Goal: Task Accomplishment & Management: Complete application form

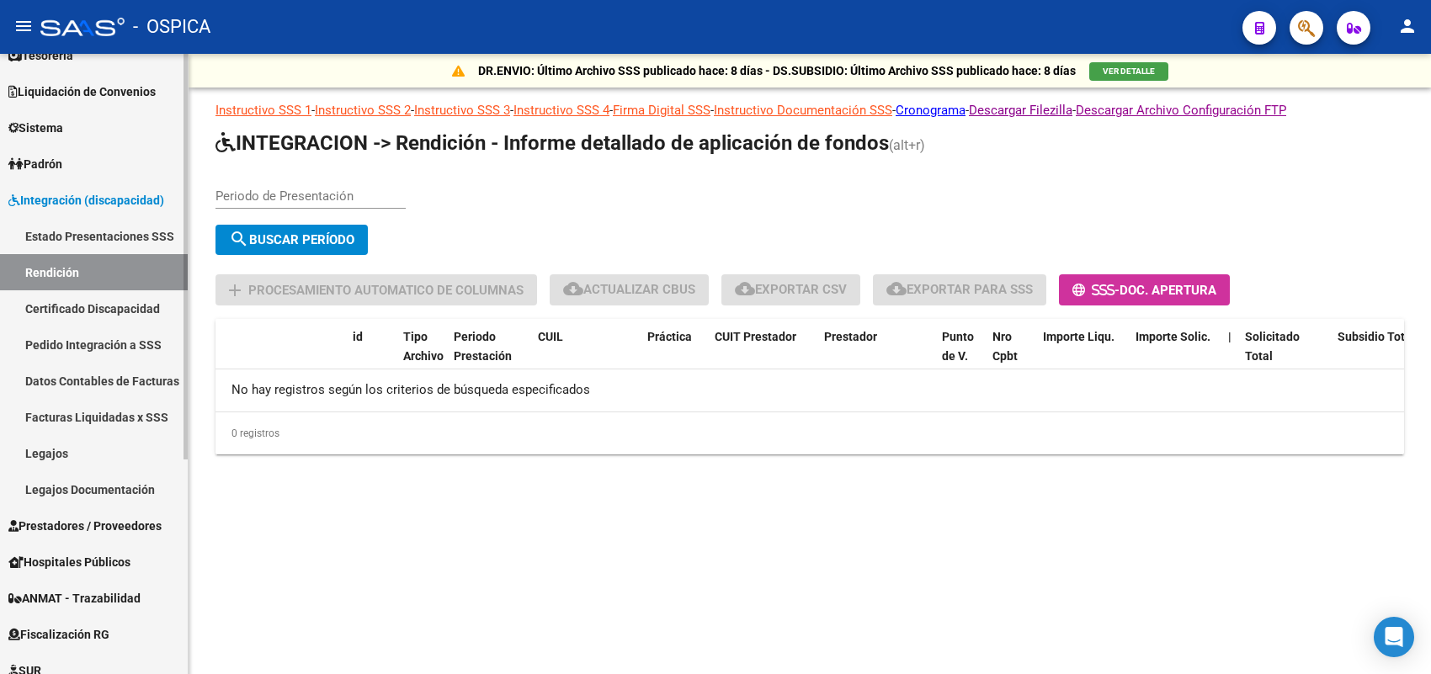
scroll to position [210, 0]
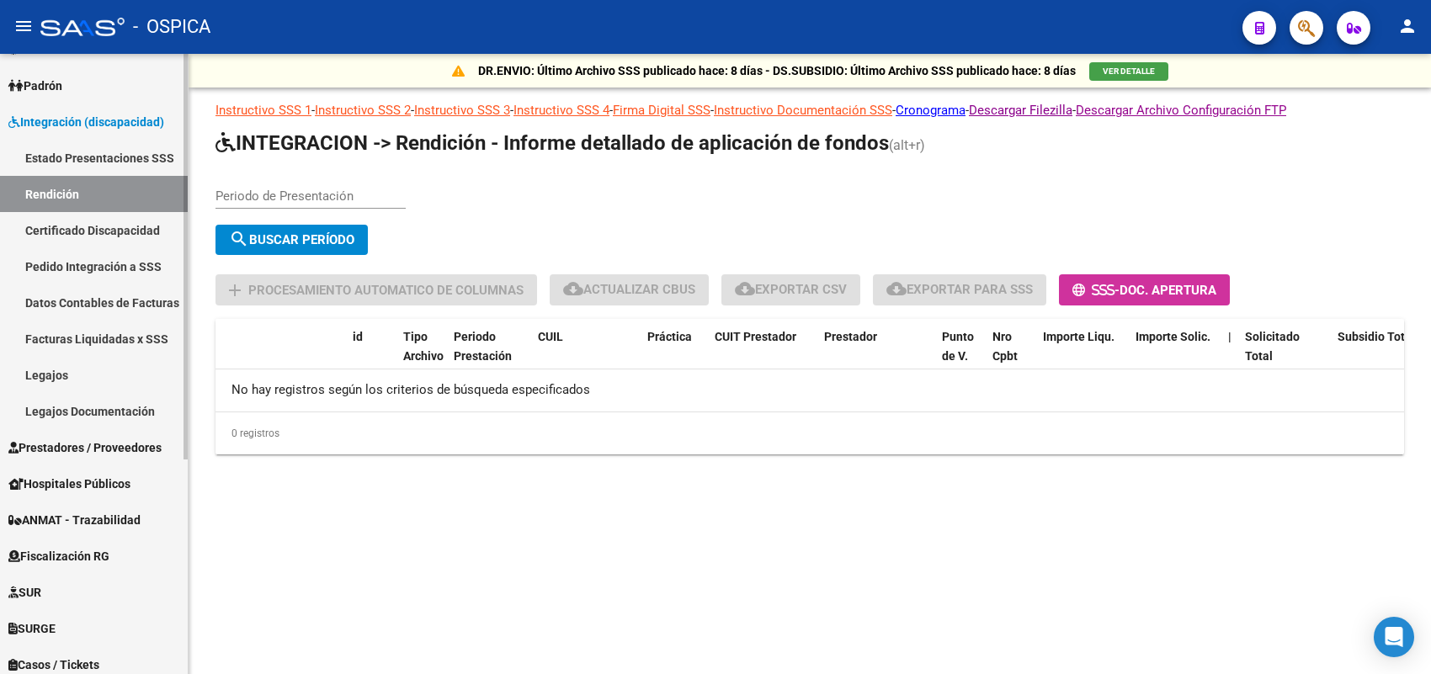
click at [109, 444] on span "Prestadores / Proveedores" at bounding box center [84, 448] width 153 height 19
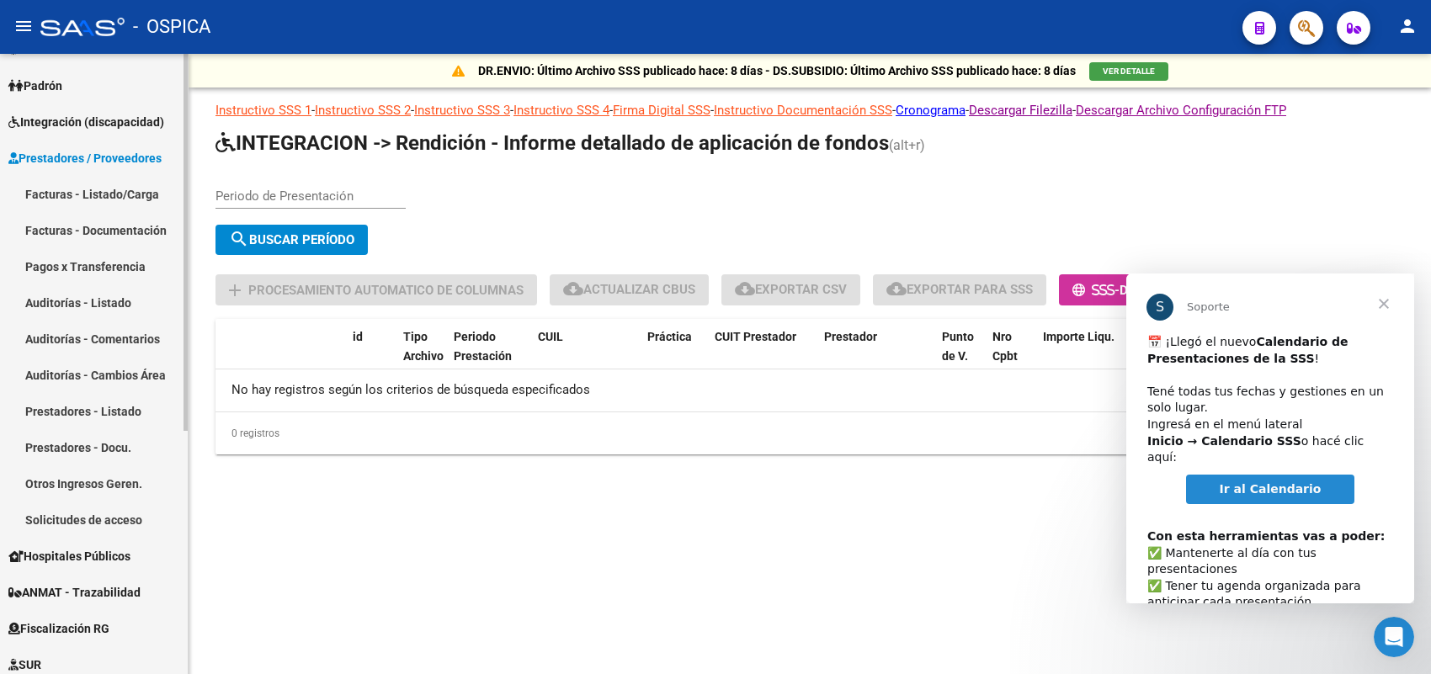
scroll to position [0, 0]
click at [103, 514] on link "Solicitudes de acceso" at bounding box center [94, 520] width 188 height 36
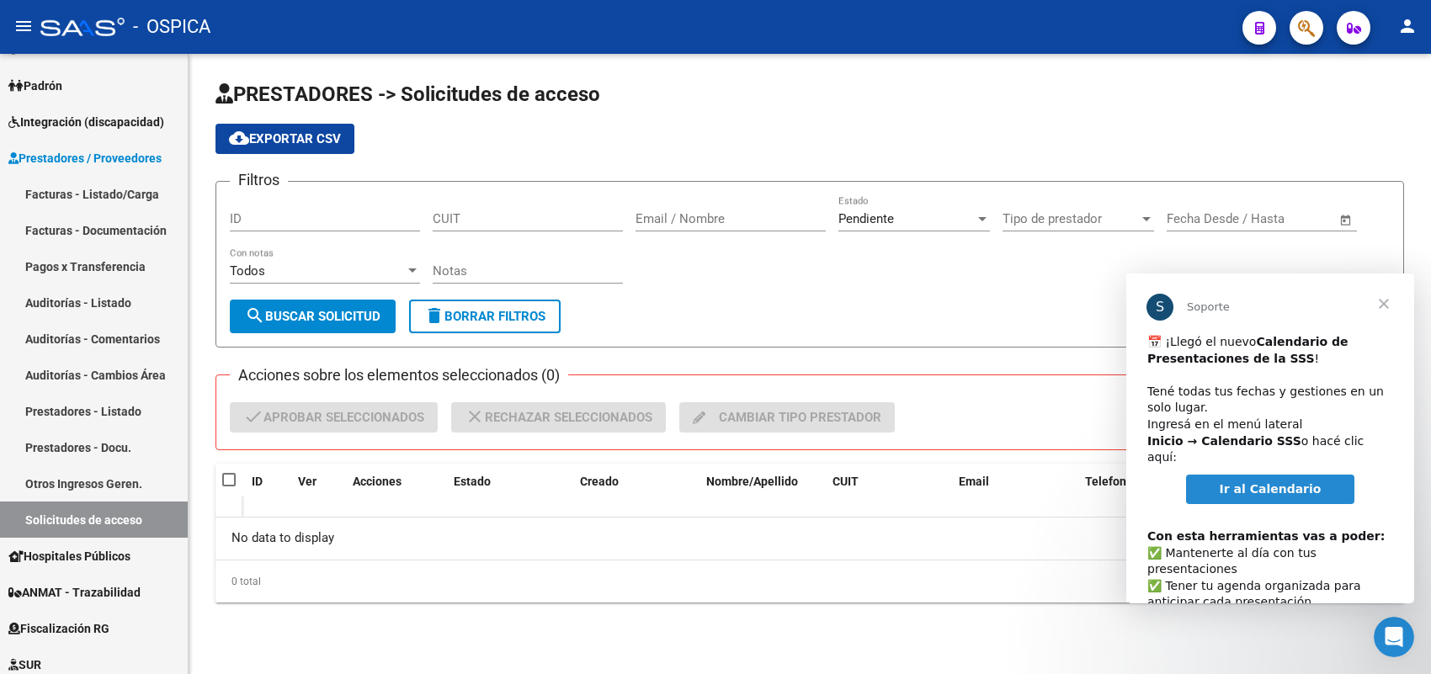
click at [1273, 482] on span "Ir al Calendario" at bounding box center [1271, 488] width 102 height 13
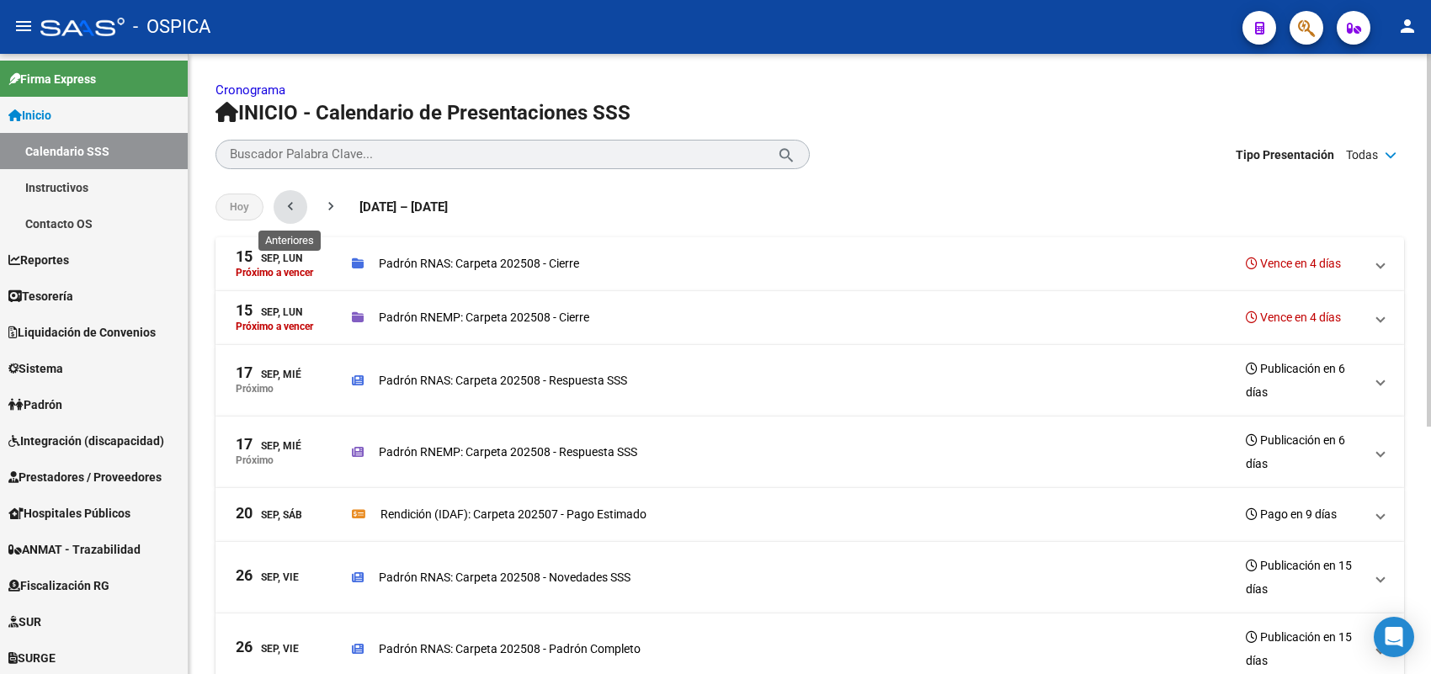
click at [293, 199] on mat-icon "chevron_left" at bounding box center [290, 206] width 17 height 17
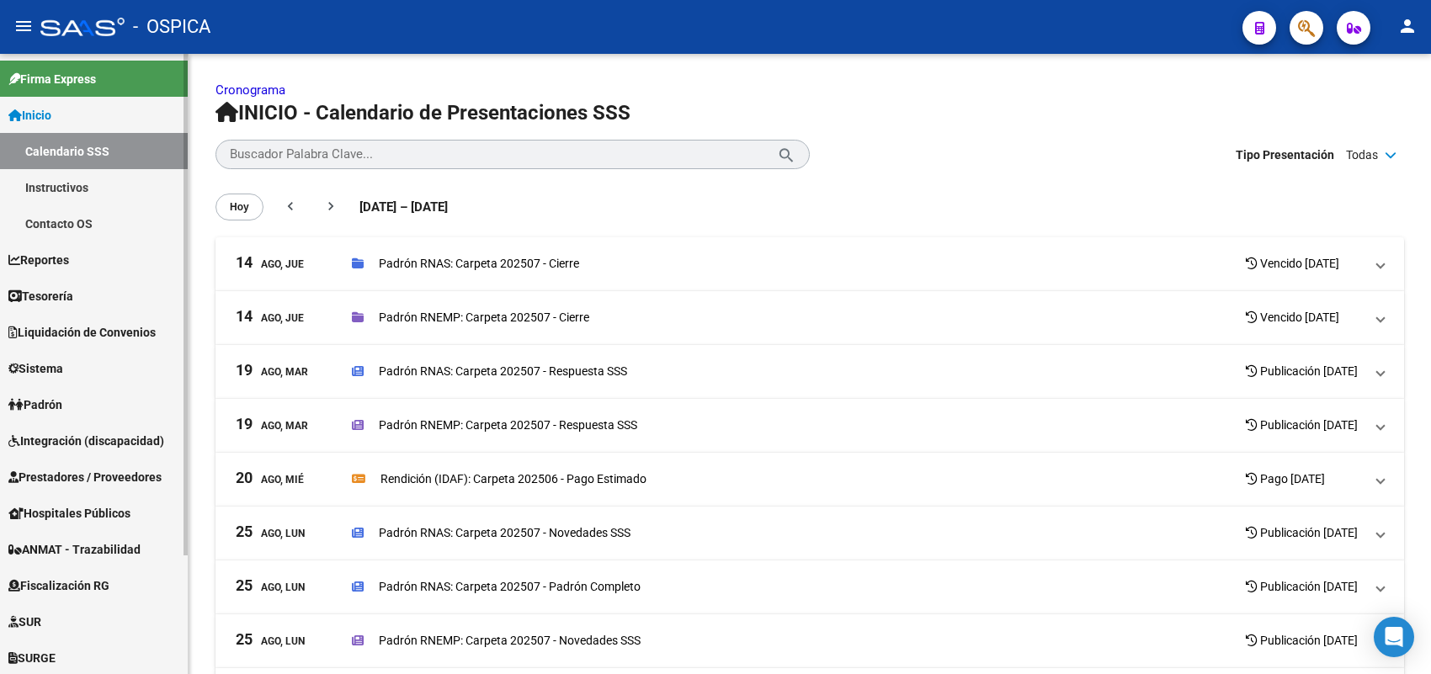
click at [76, 474] on span "Prestadores / Proveedores" at bounding box center [84, 477] width 153 height 19
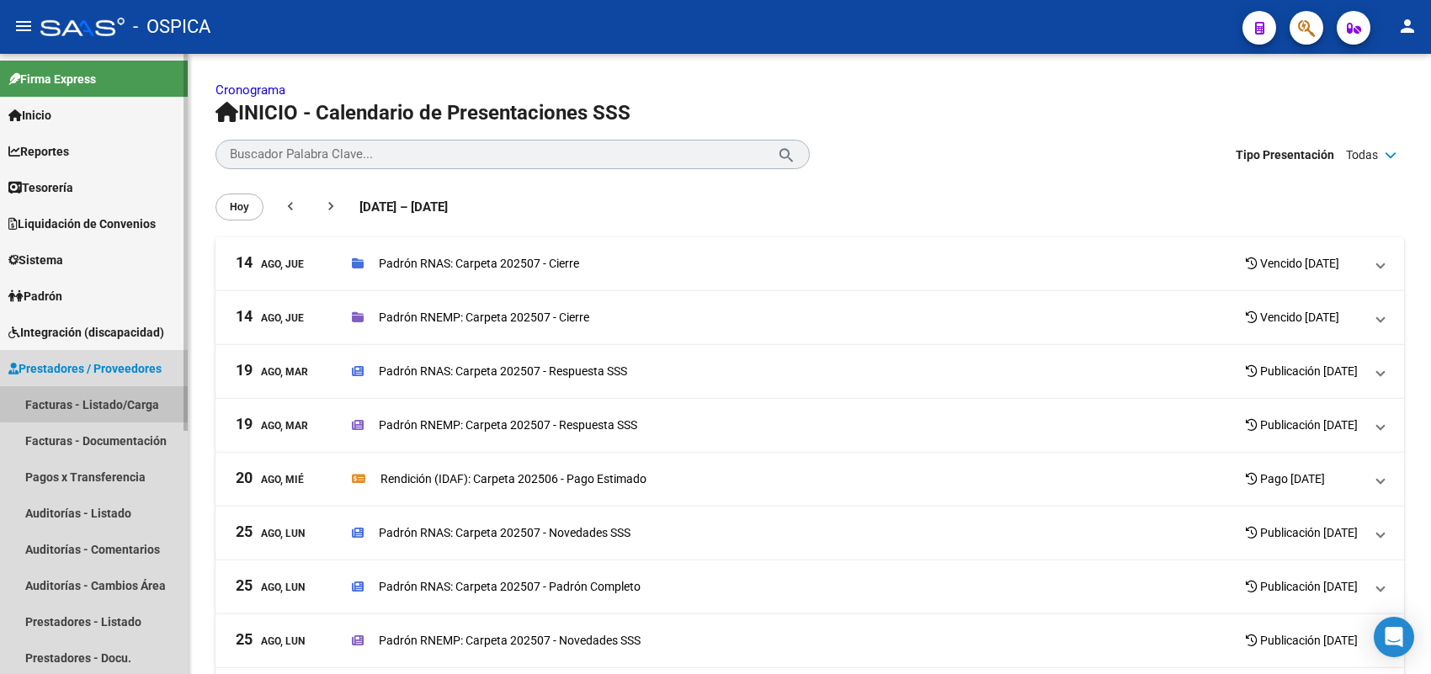
click at [124, 400] on link "Facturas - Listado/Carga" at bounding box center [94, 404] width 188 height 36
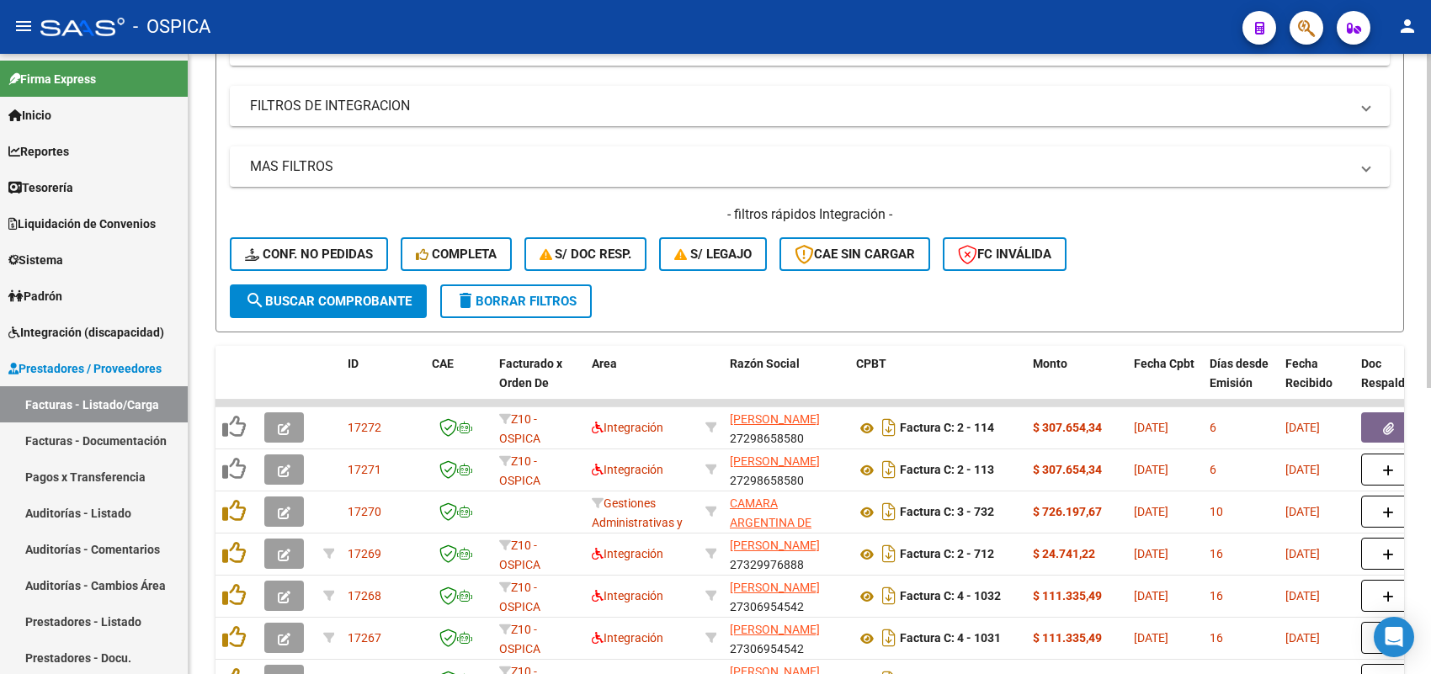
scroll to position [316, 0]
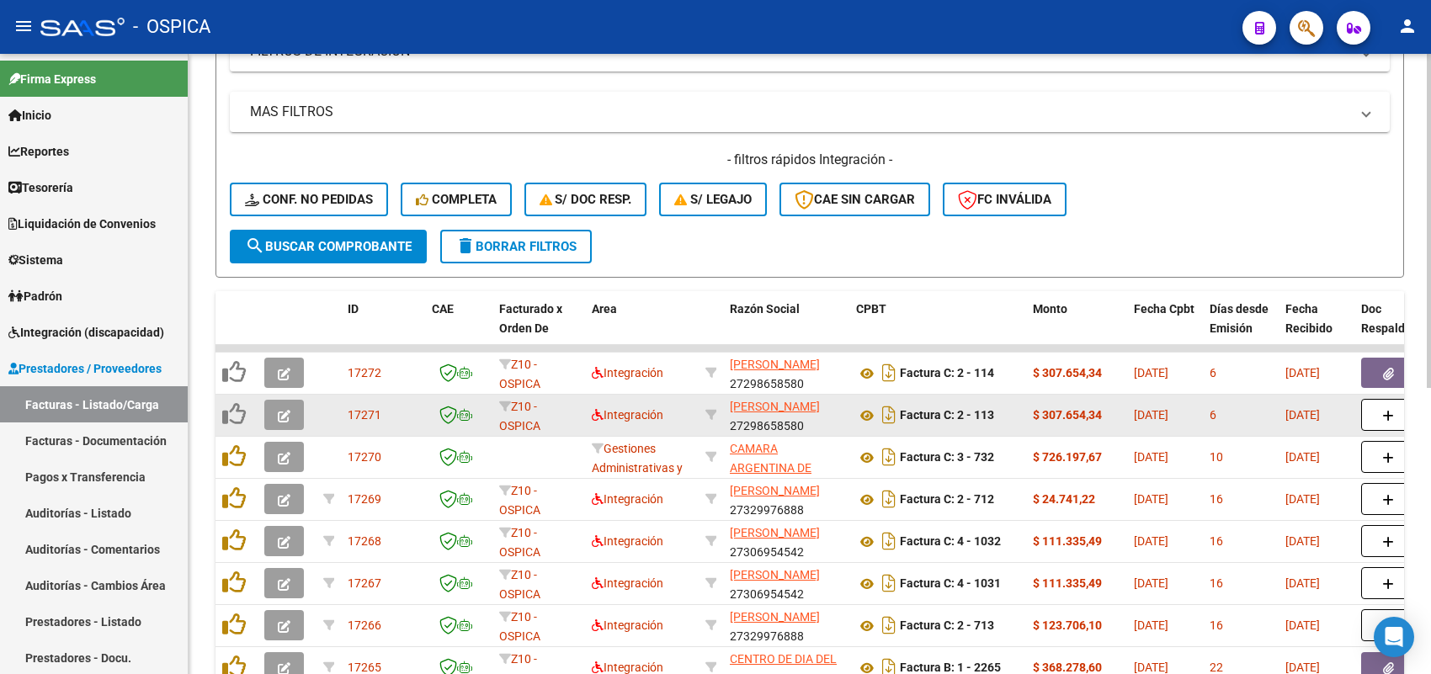
click at [278, 410] on icon "button" at bounding box center [284, 416] width 13 height 13
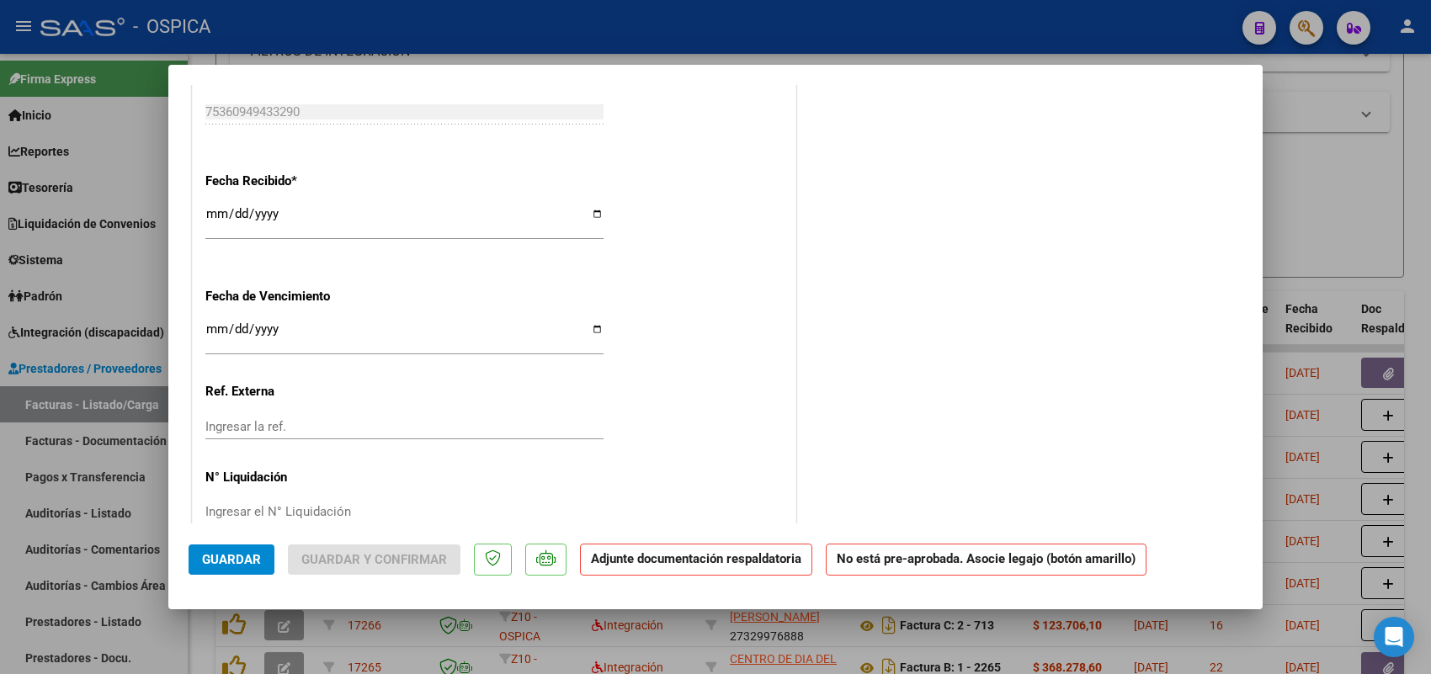
scroll to position [1145, 0]
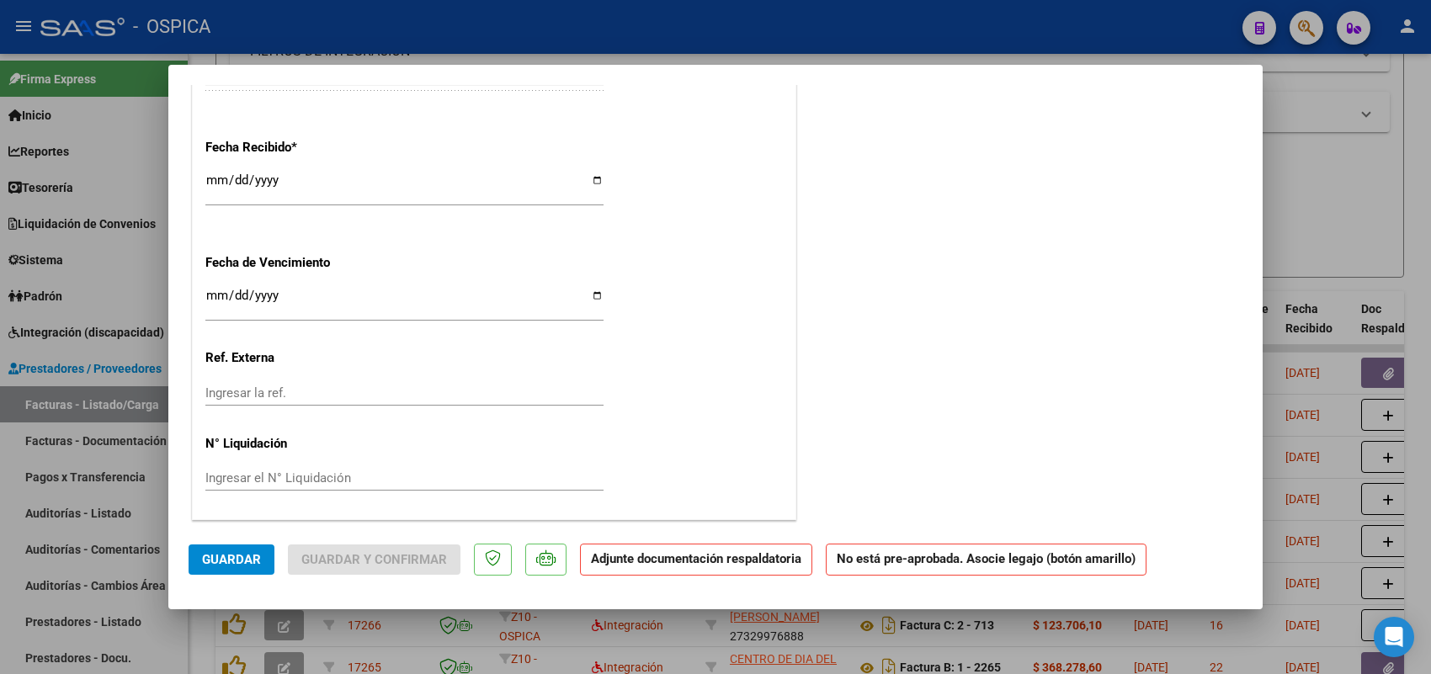
click at [210, 301] on input "Ingresar la fecha" at bounding box center [404, 302] width 398 height 27
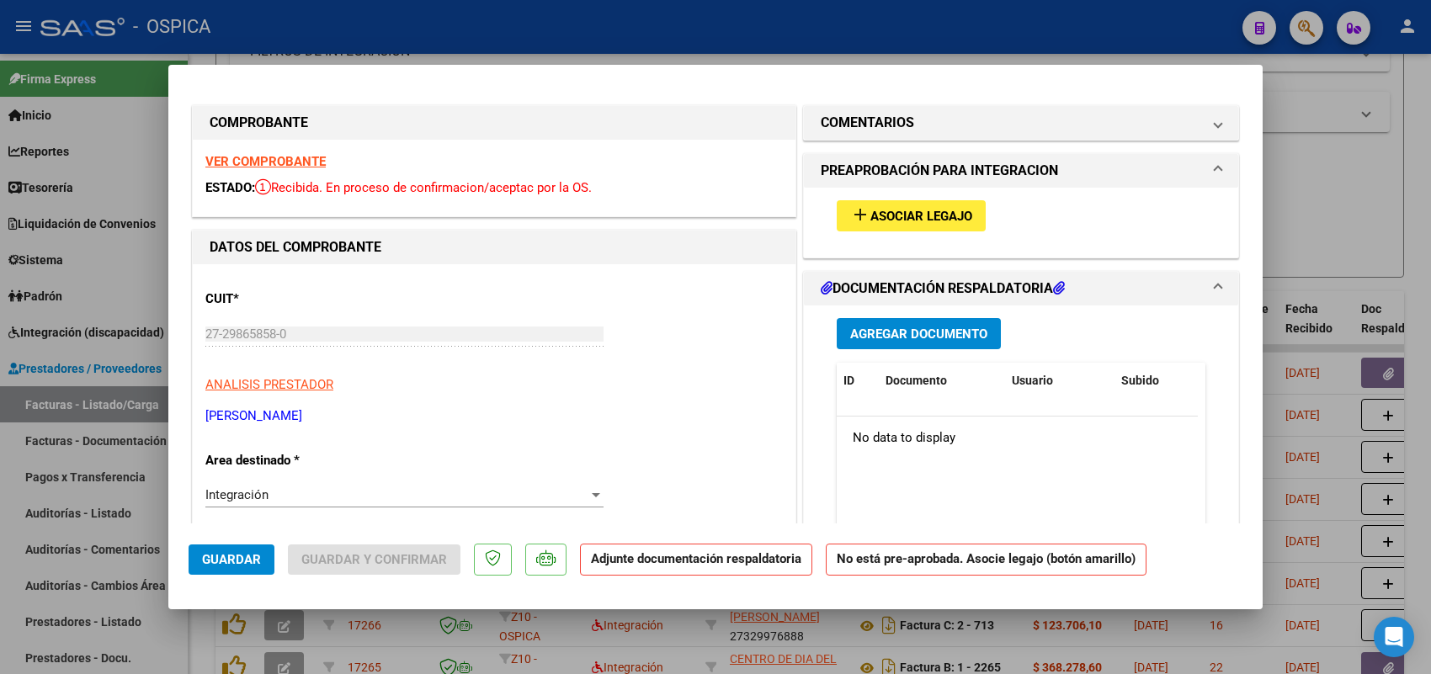
scroll to position [0, 0]
click at [307, 160] on strong "VER COMPROBANTE" at bounding box center [265, 163] width 120 height 15
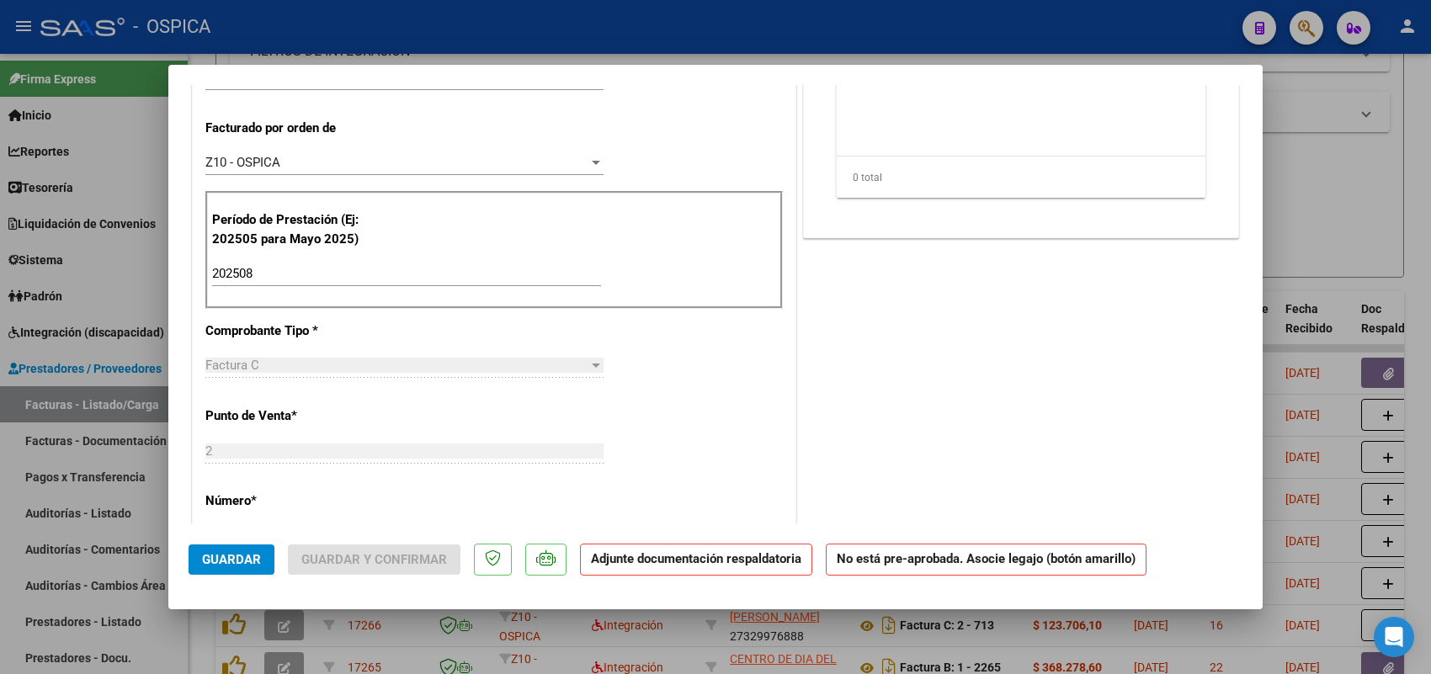
scroll to position [421, 0]
click at [141, 406] on div at bounding box center [715, 337] width 1431 height 674
type input "$ 0,00"
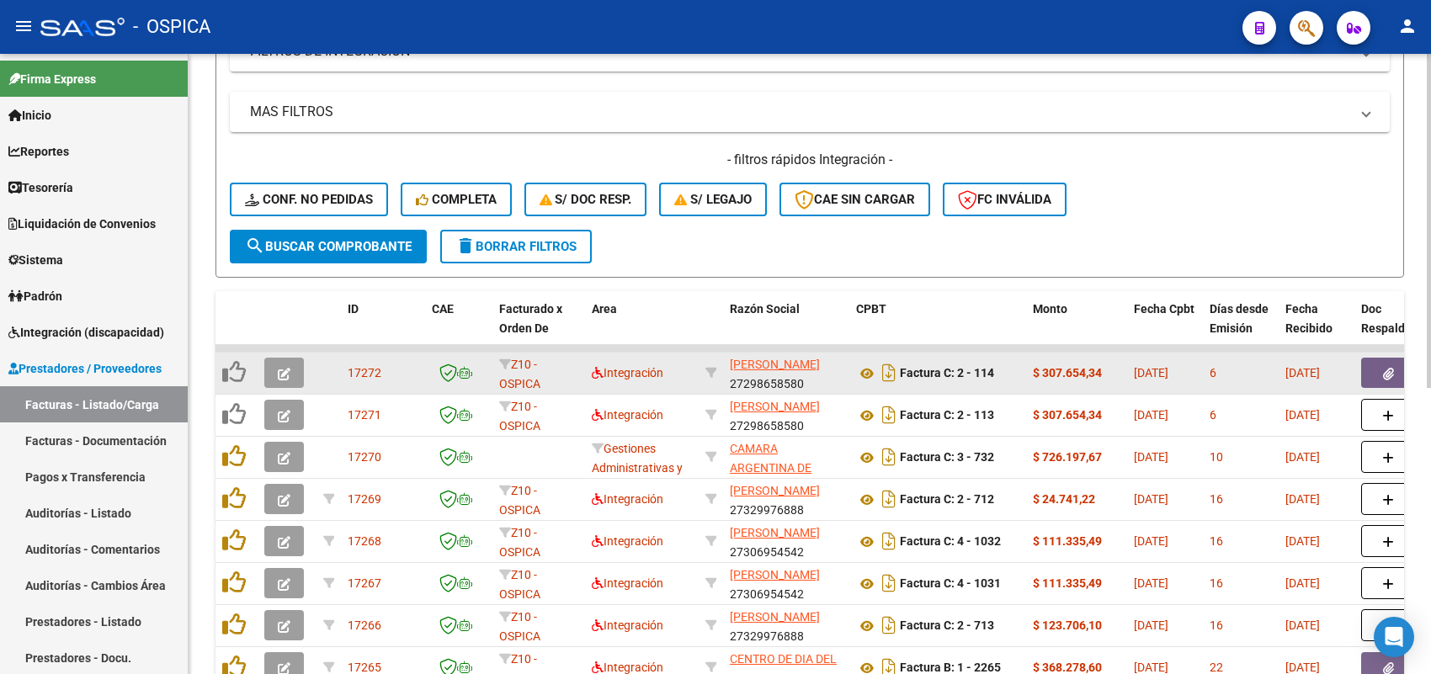
click at [280, 368] on icon "button" at bounding box center [284, 374] width 13 height 13
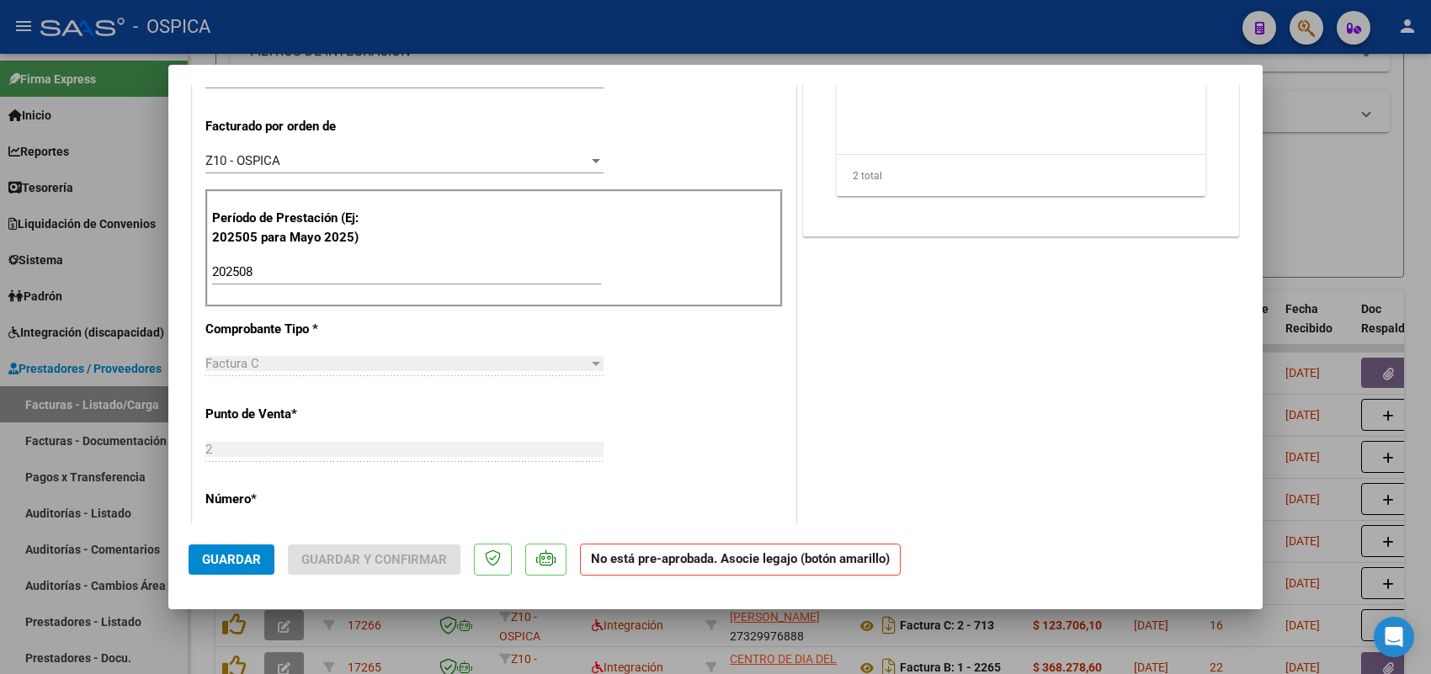
scroll to position [0, 0]
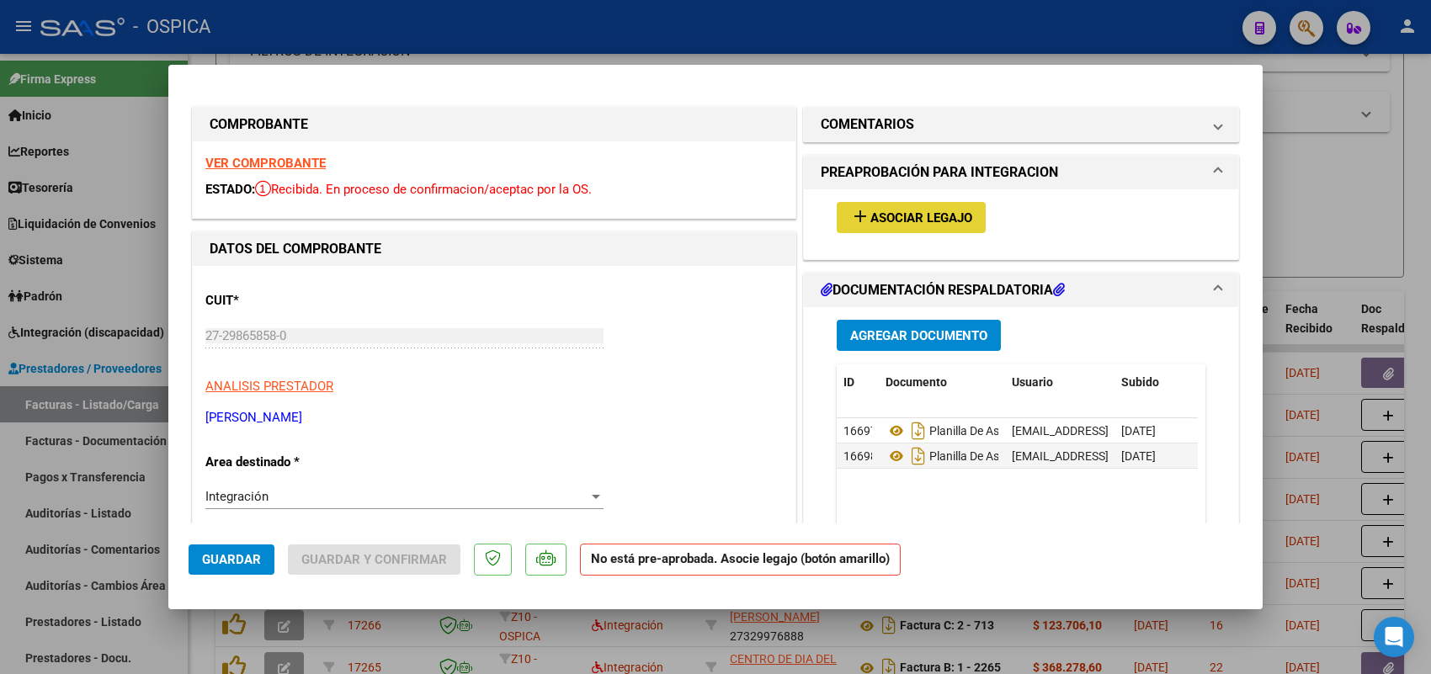
click at [870, 216] on span "Asociar Legajo" at bounding box center [921, 217] width 102 height 15
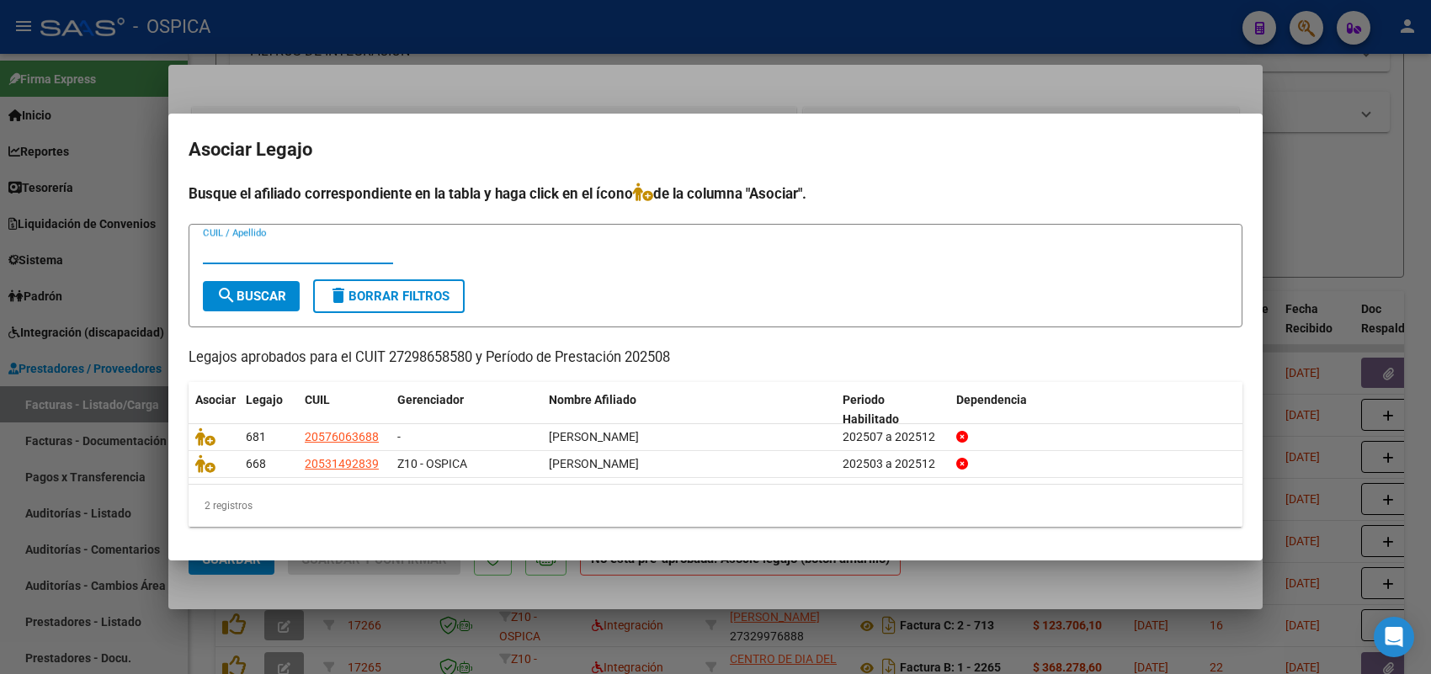
click at [612, 105] on div at bounding box center [715, 337] width 1431 height 674
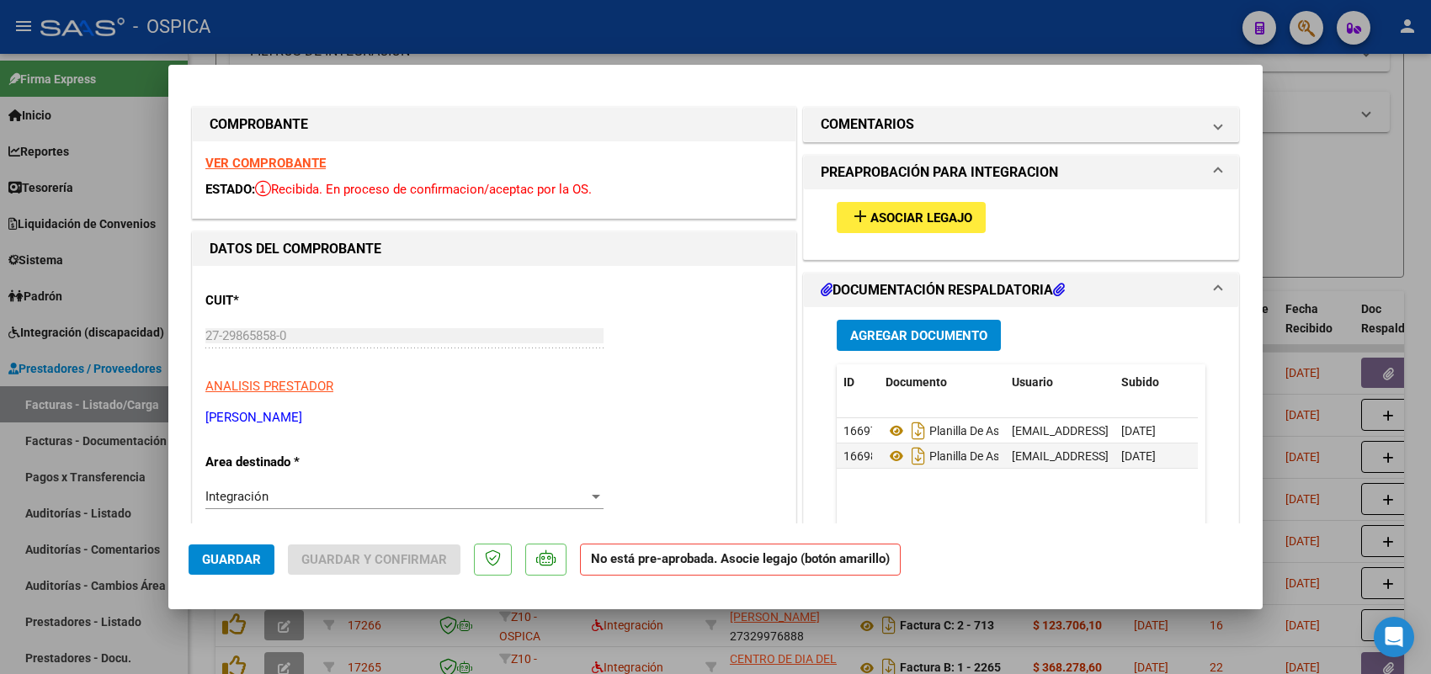
click at [299, 167] on strong "VER COMPROBANTE" at bounding box center [265, 163] width 120 height 15
drag, startPoint x: 1339, startPoint y: 203, endPoint x: 1328, endPoint y: 198, distance: 12.1
click at [1331, 198] on div at bounding box center [715, 337] width 1431 height 674
type input "$ 0,00"
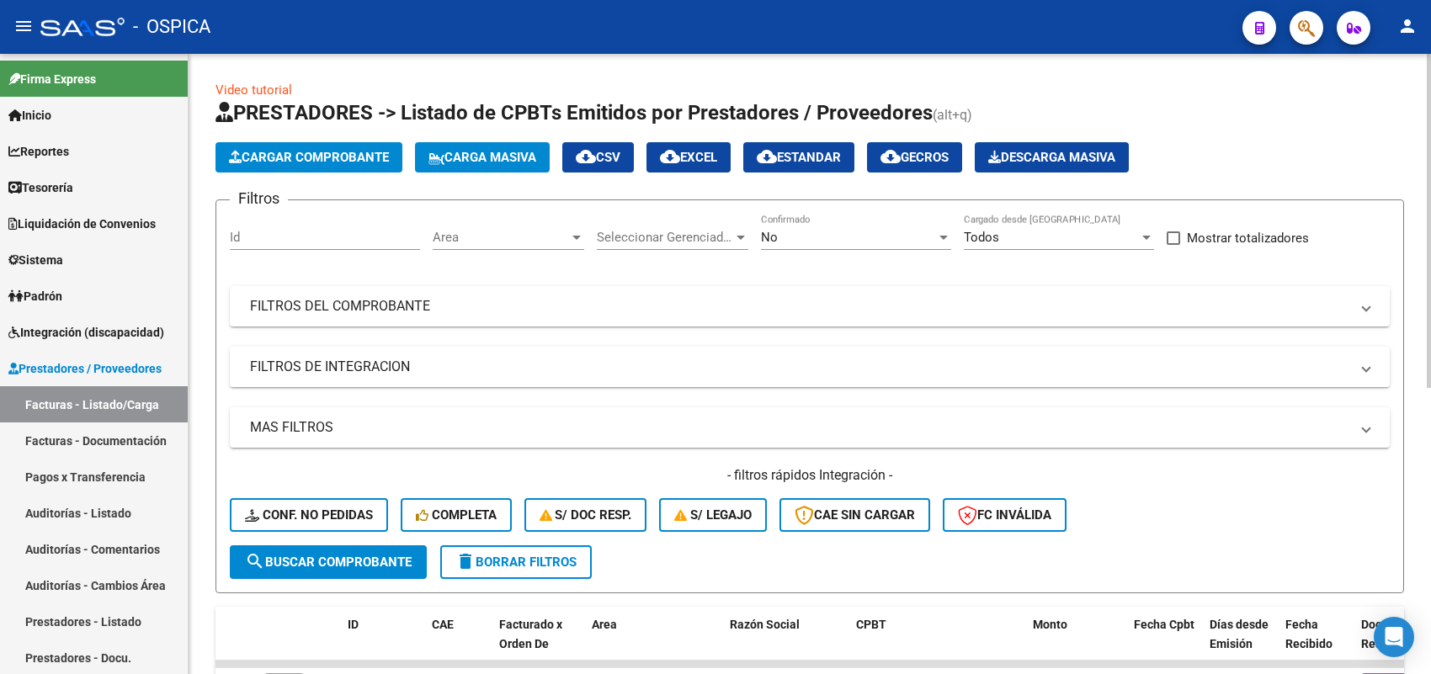
click at [359, 164] on button "Cargar Comprobante" at bounding box center [309, 157] width 187 height 30
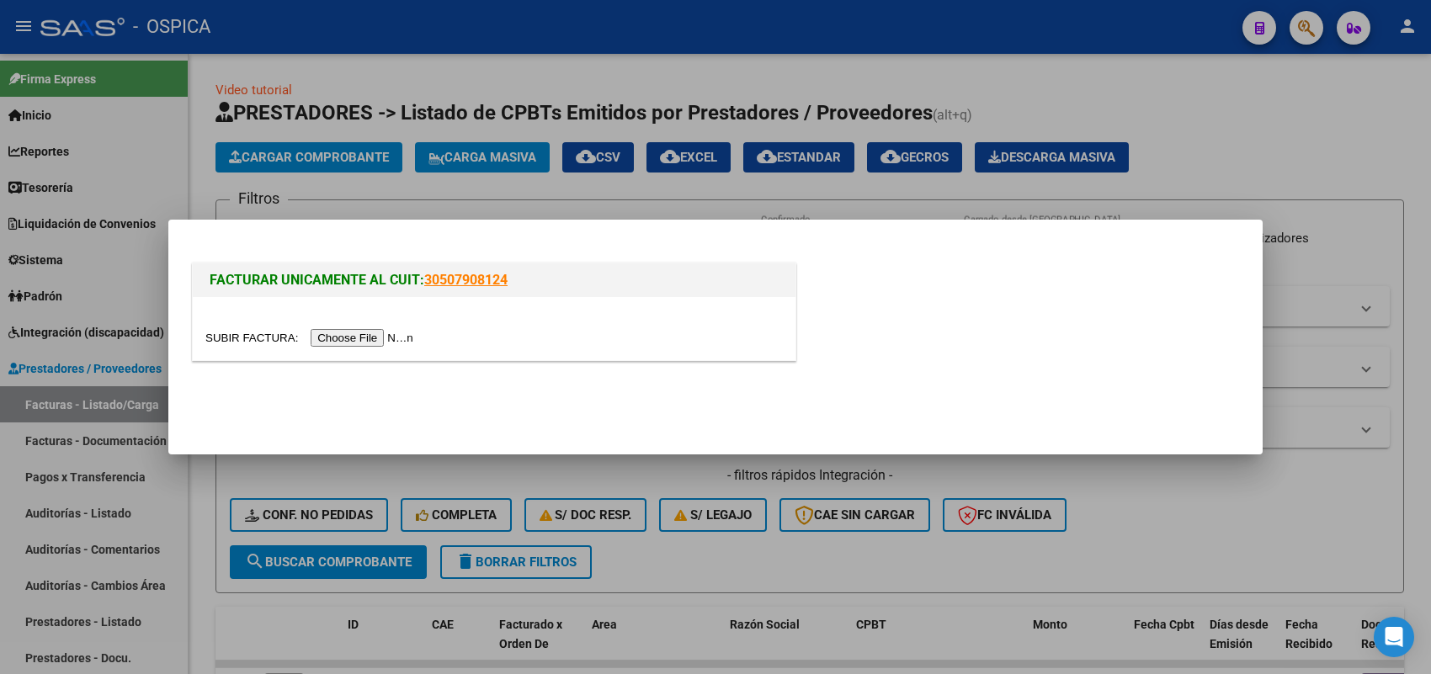
click at [369, 342] on input "file" at bounding box center [311, 338] width 213 height 18
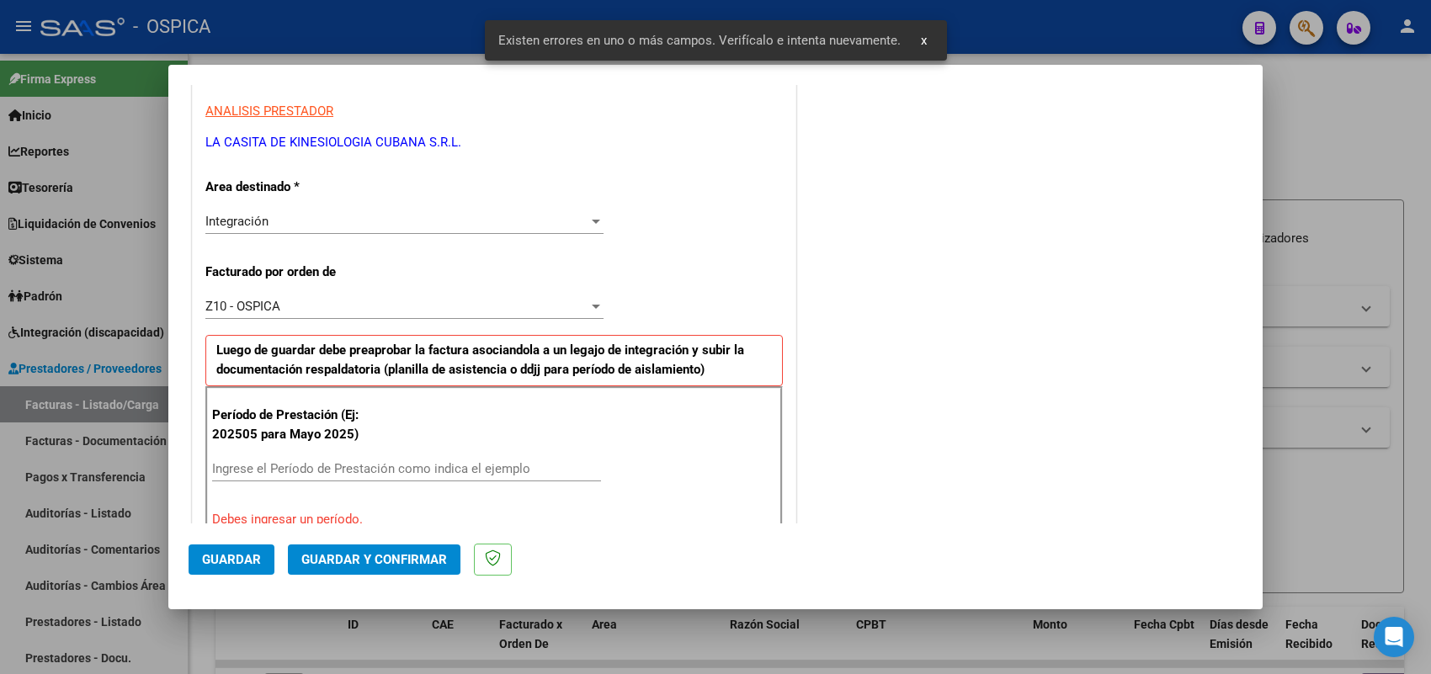
scroll to position [421, 0]
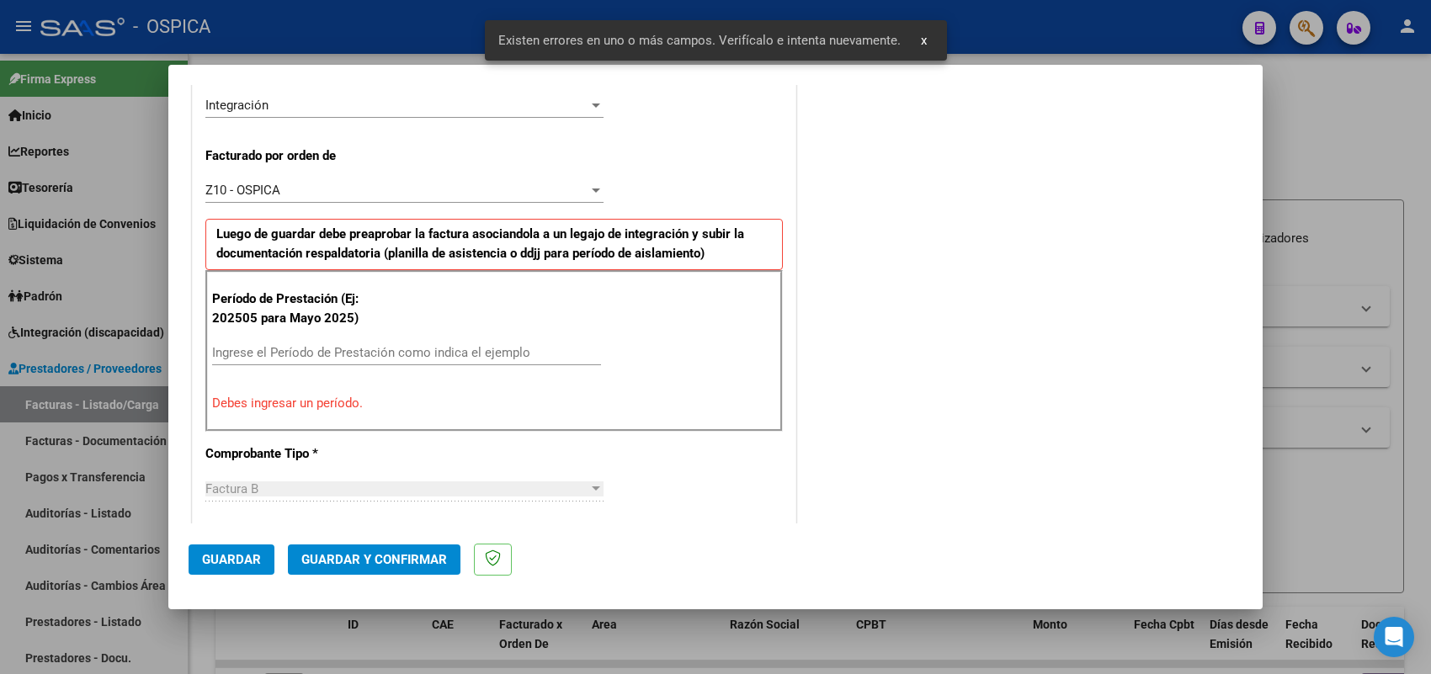
click at [425, 358] on input "Ingrese el Período de Prestación como indica el ejemplo" at bounding box center [406, 352] width 389 height 15
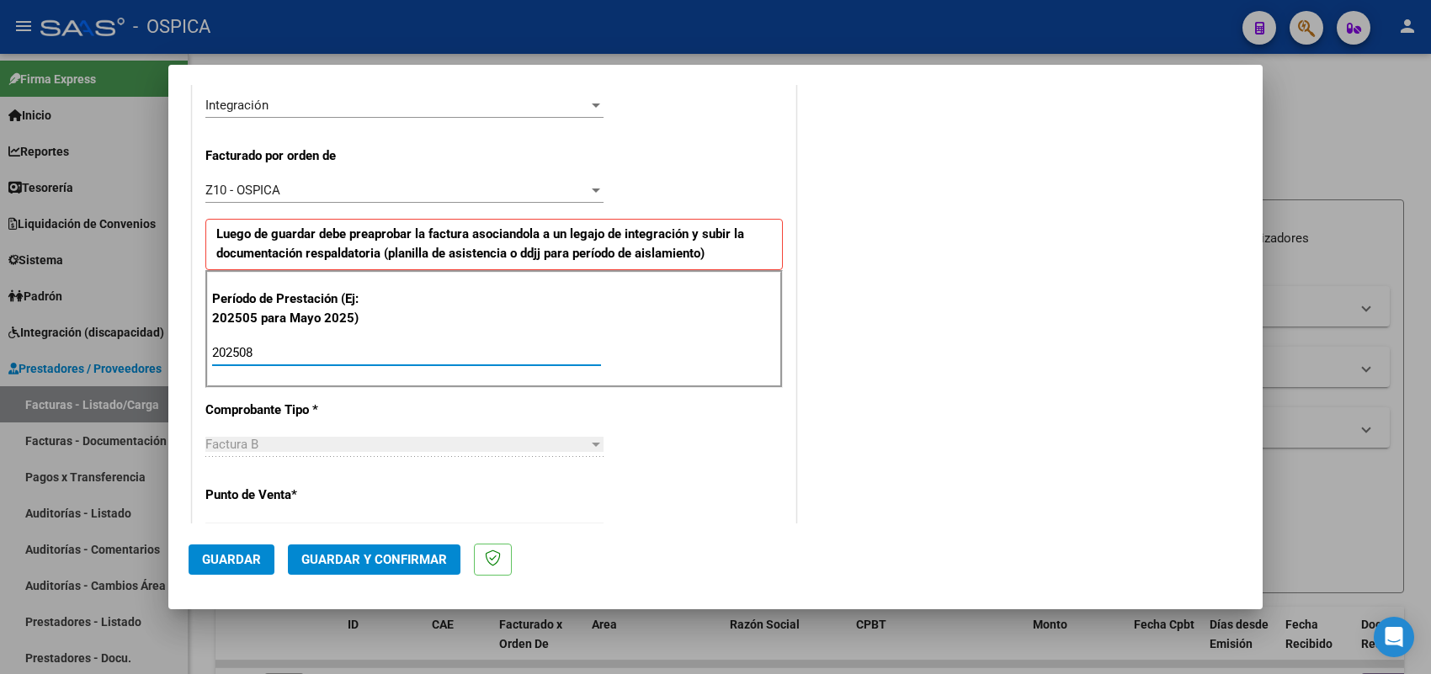
type input "202508"
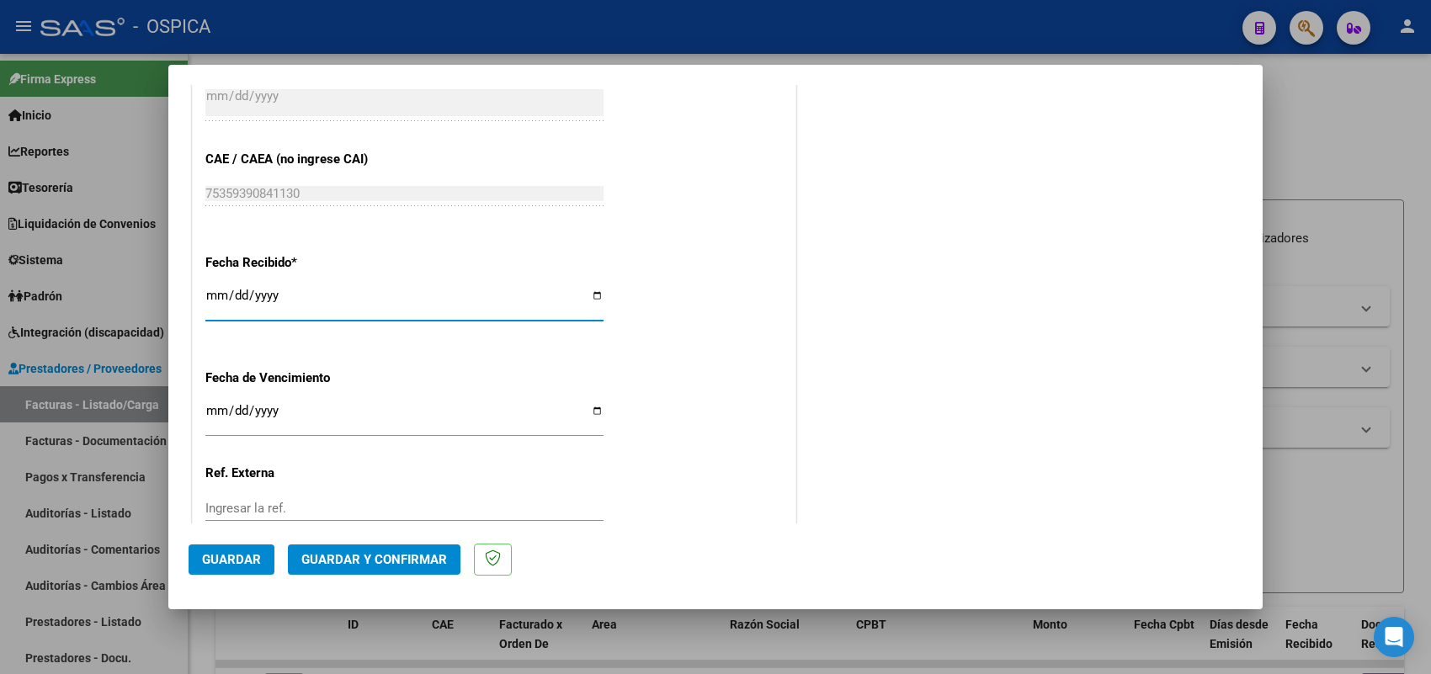
type input "2025-09-01"
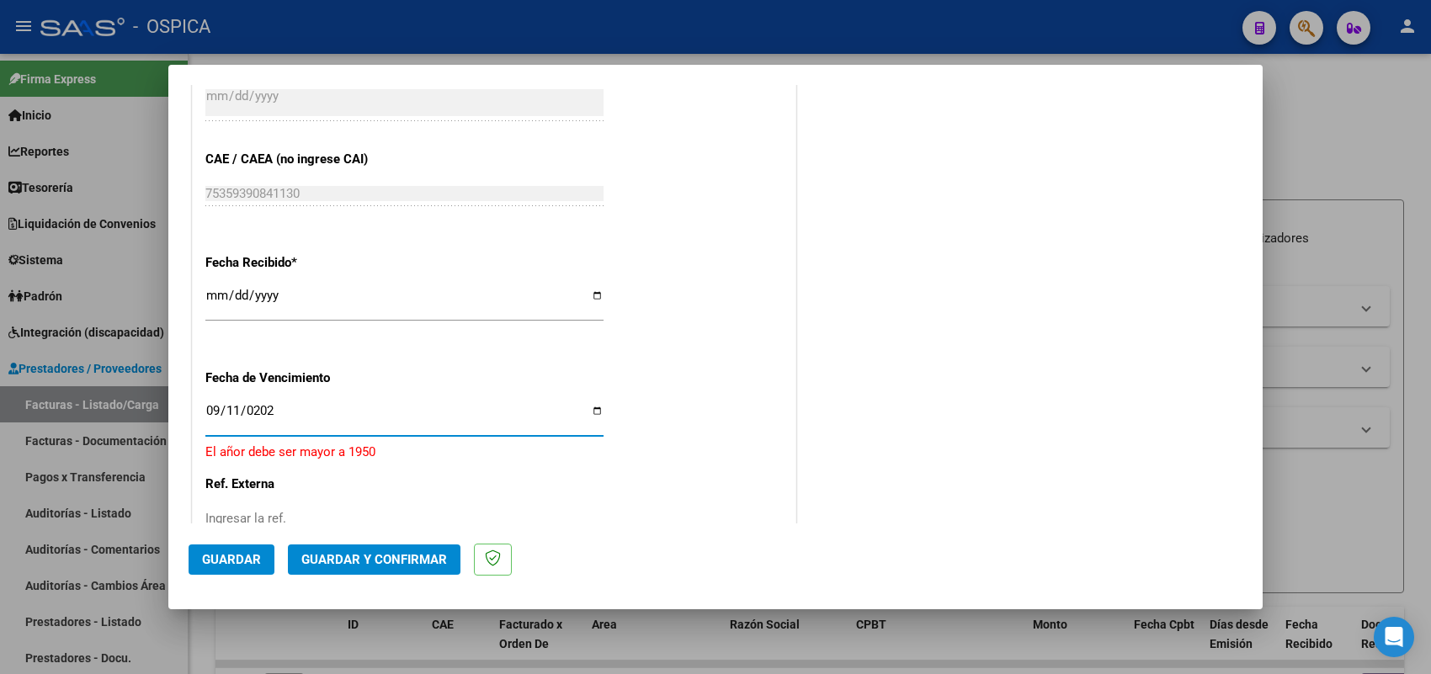
type input "2025-09-11"
click at [257, 546] on button "Guardar" at bounding box center [232, 560] width 86 height 30
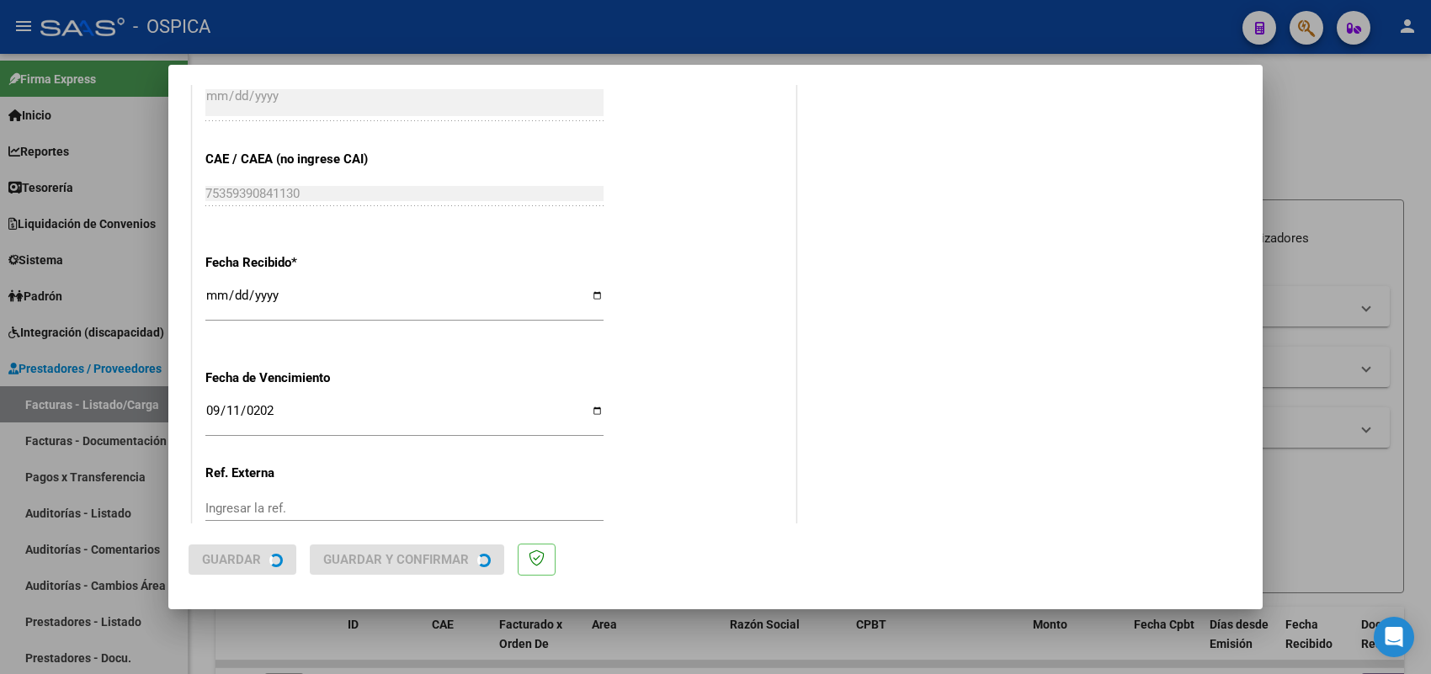
scroll to position [0, 0]
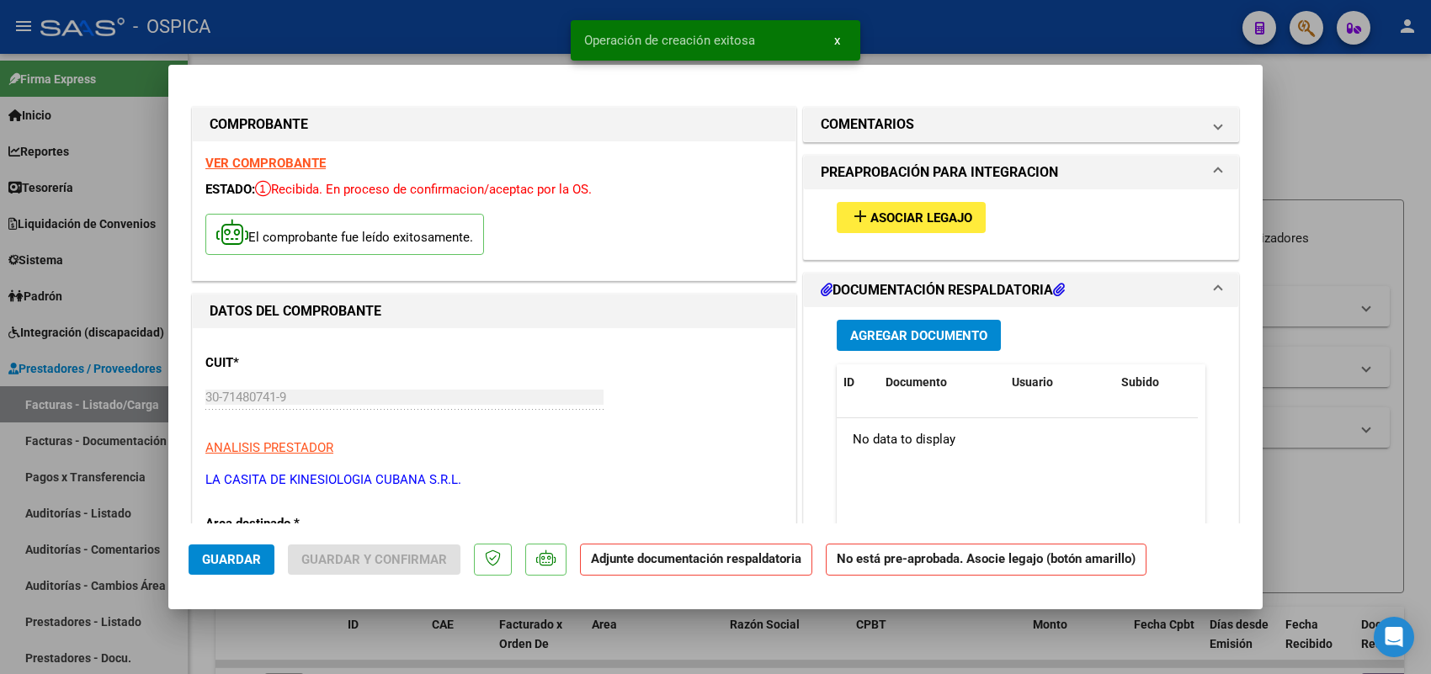
click at [837, 227] on button "add Asociar Legajo" at bounding box center [911, 217] width 149 height 31
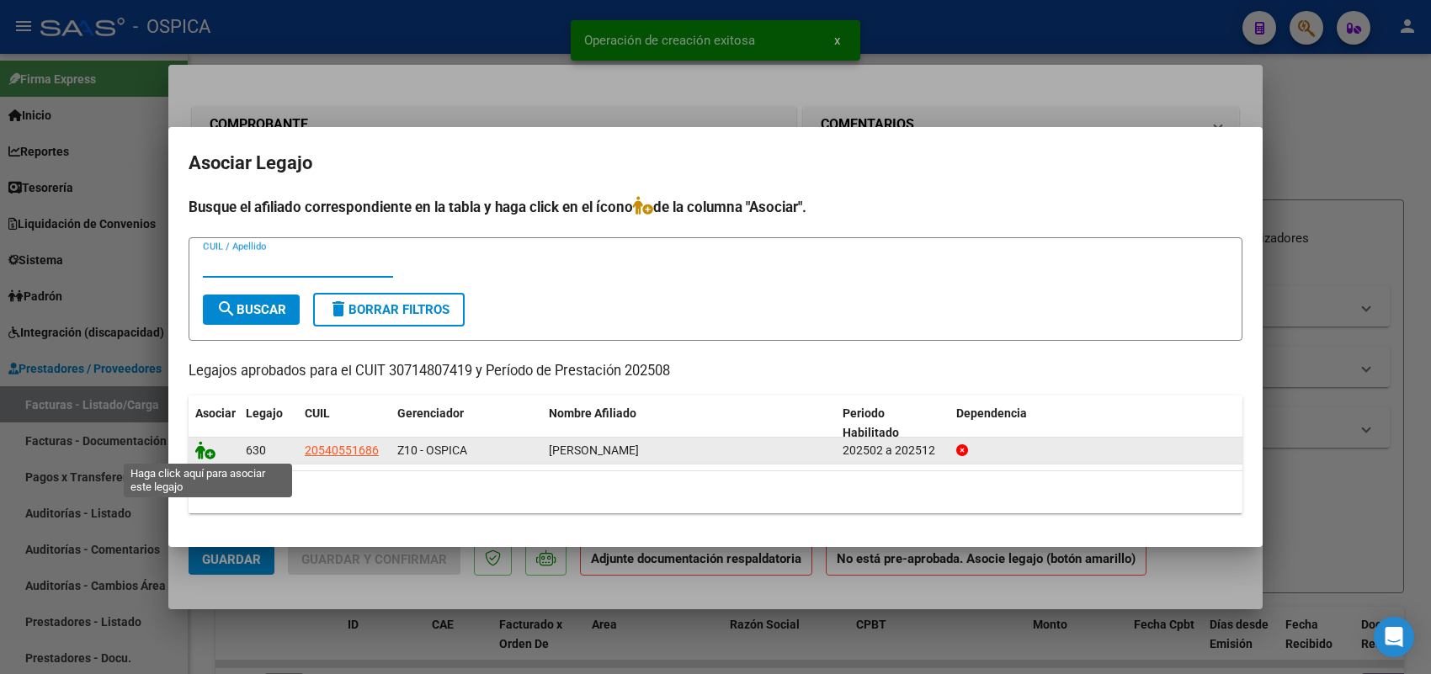
click at [210, 451] on icon at bounding box center [205, 450] width 20 height 19
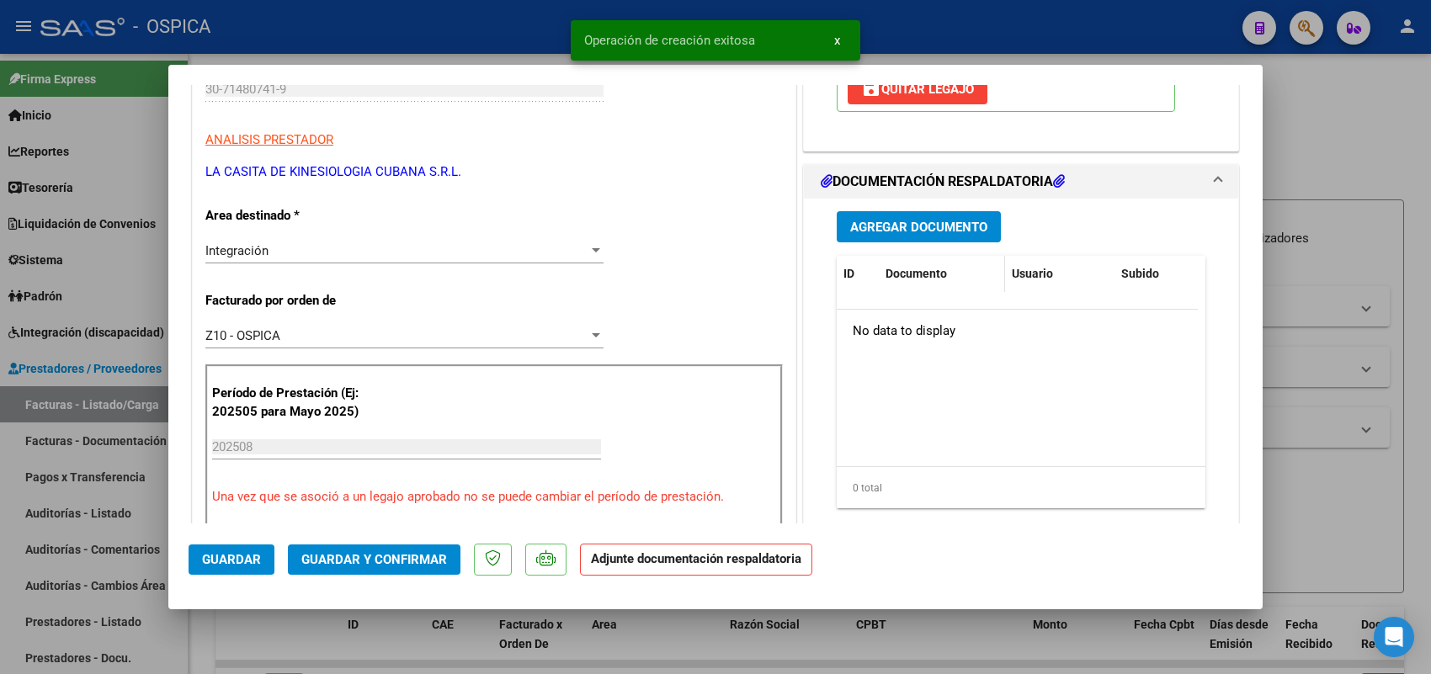
scroll to position [316, 0]
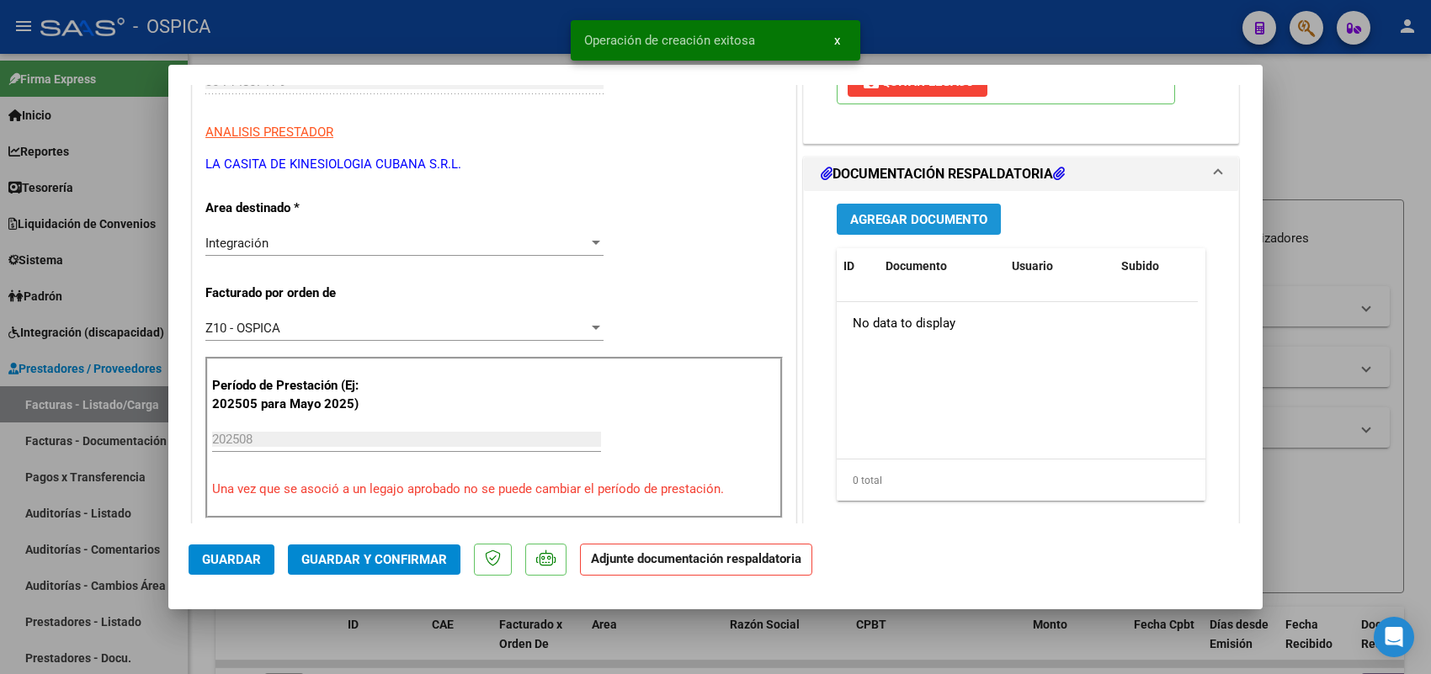
click at [899, 217] on span "Agregar Documento" at bounding box center [918, 219] width 137 height 15
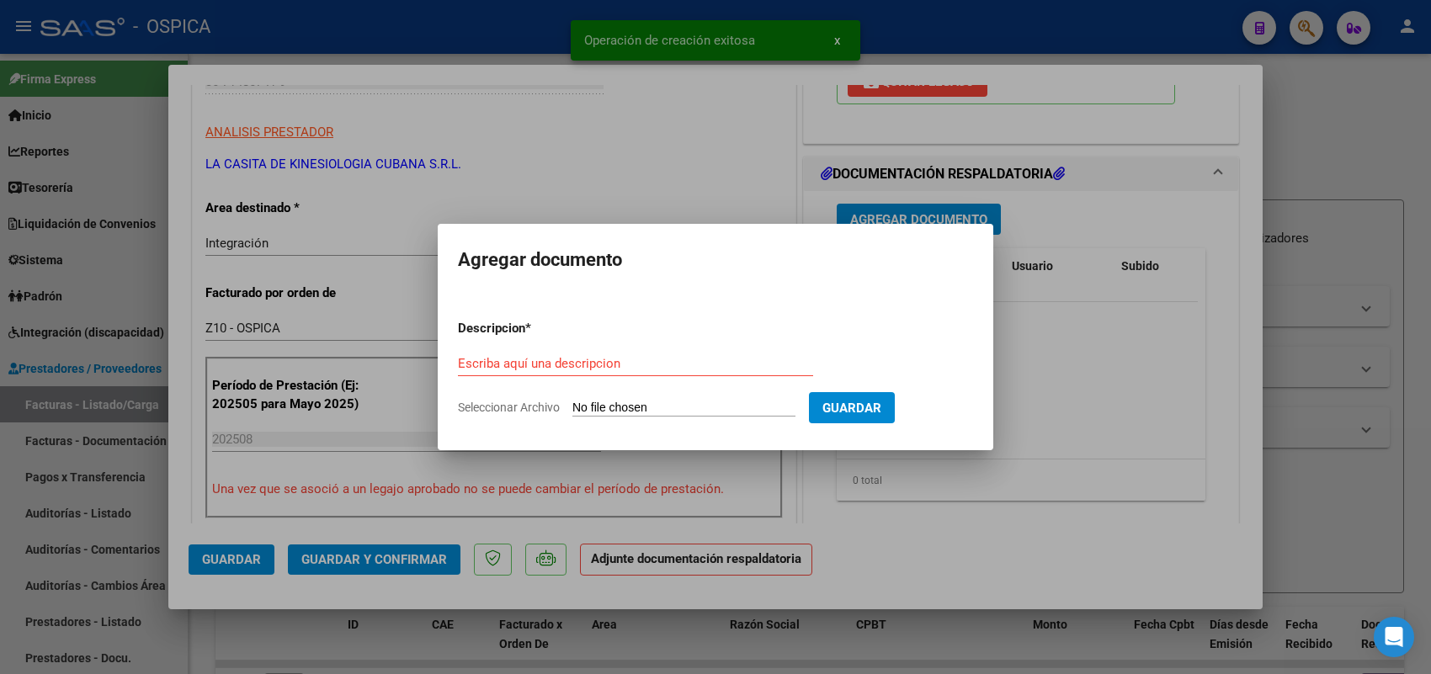
drag, startPoint x: 815, startPoint y: 397, endPoint x: 805, endPoint y: 407, distance: 14.3
click at [806, 405] on form "Descripcion * Escriba aquí una descripcion Seleccionar Archivo Guardar" at bounding box center [715, 367] width 515 height 123
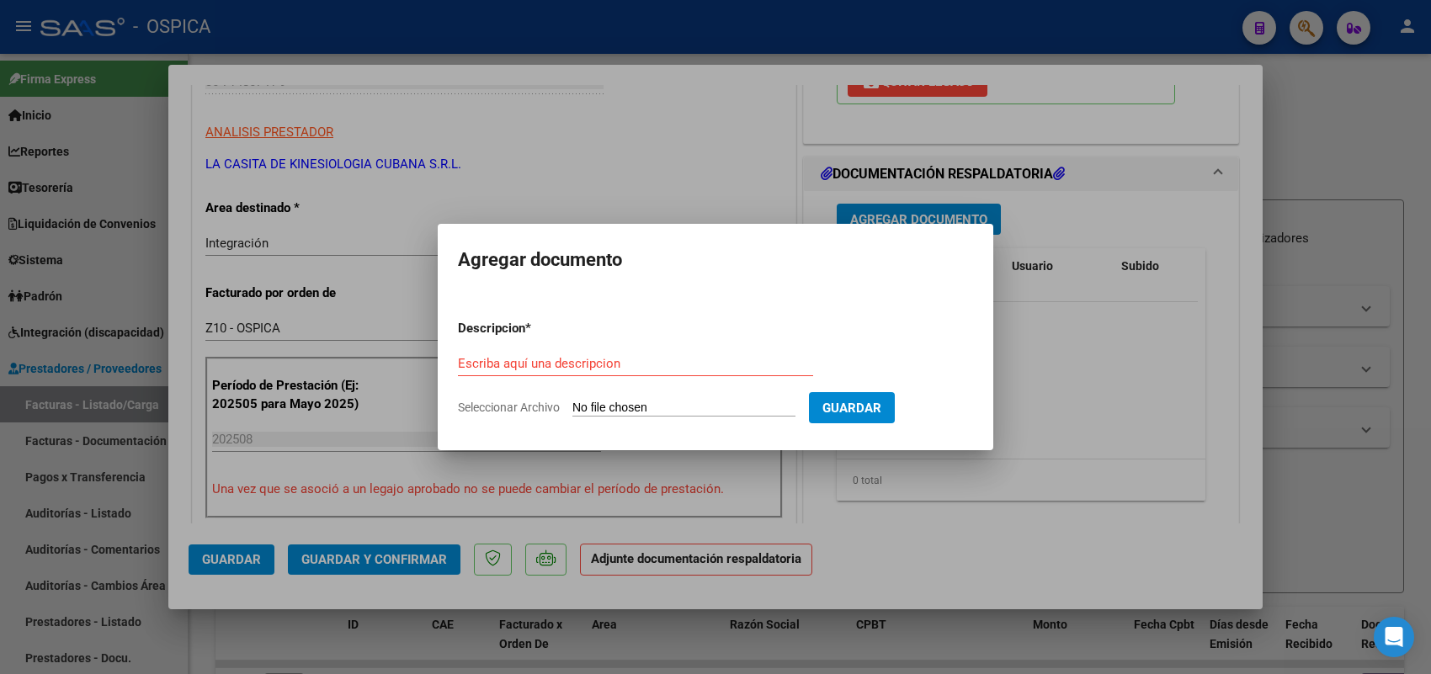
click at [796, 407] on input "Seleccionar Archivo" at bounding box center [683, 409] width 223 height 16
type input "C:\fakepath\ASISTENCIA KINESIO.pdf"
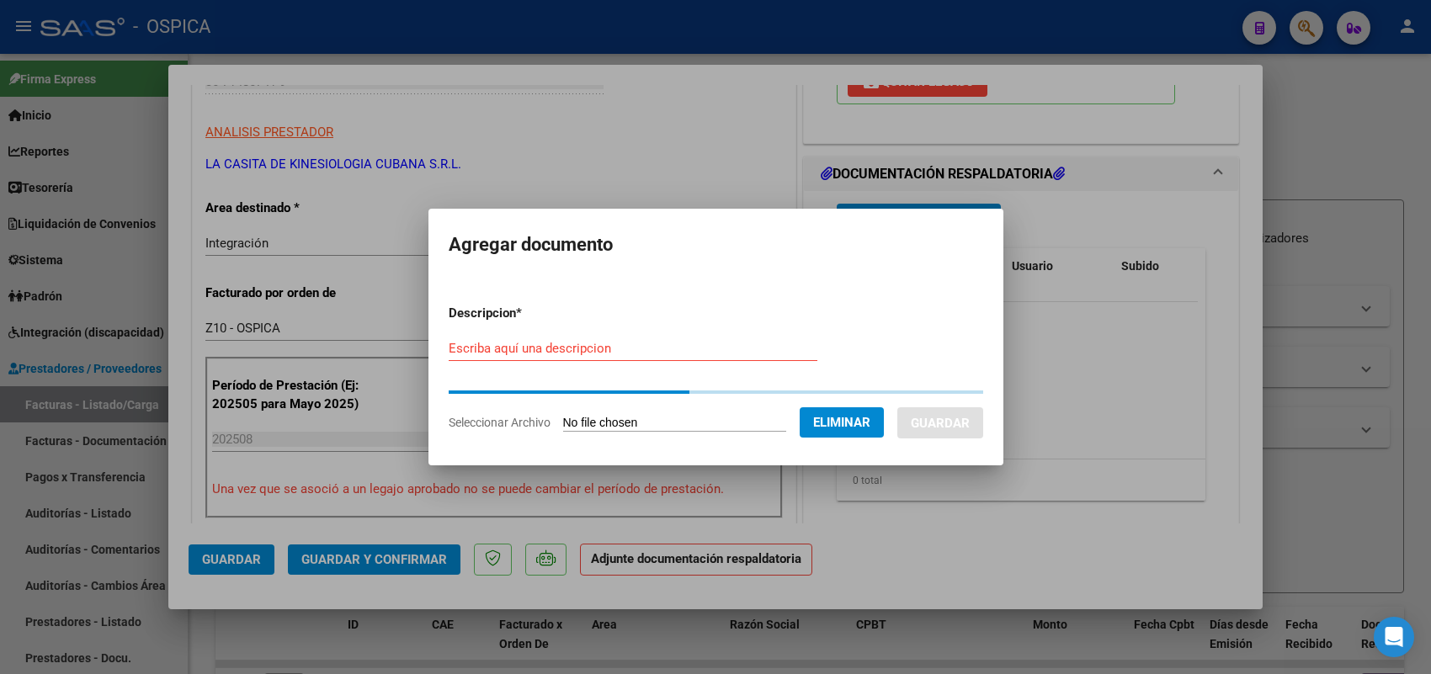
click at [720, 359] on div "Escriba aquí una descripcion" at bounding box center [633, 348] width 369 height 25
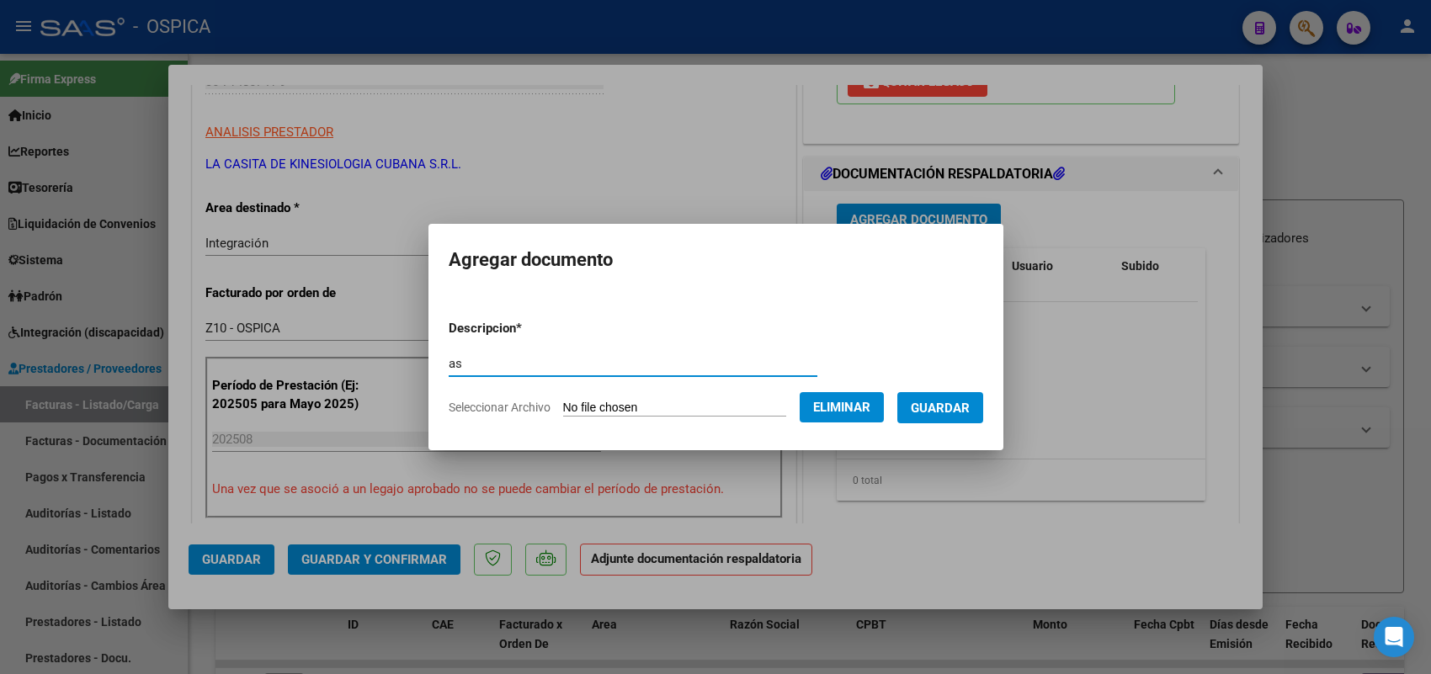
type input "a"
drag, startPoint x: 586, startPoint y: 363, endPoint x: 370, endPoint y: 362, distance: 215.5
click at [370, 362] on div "COMPROBANTE VER COMPROBANTE ESTADO: Recibida. En proceso de confirmacion/acepta…" at bounding box center [715, 337] width 1431 height 674
type input "ASISTENCIA"
click at [945, 405] on span "Guardar" at bounding box center [940, 408] width 59 height 15
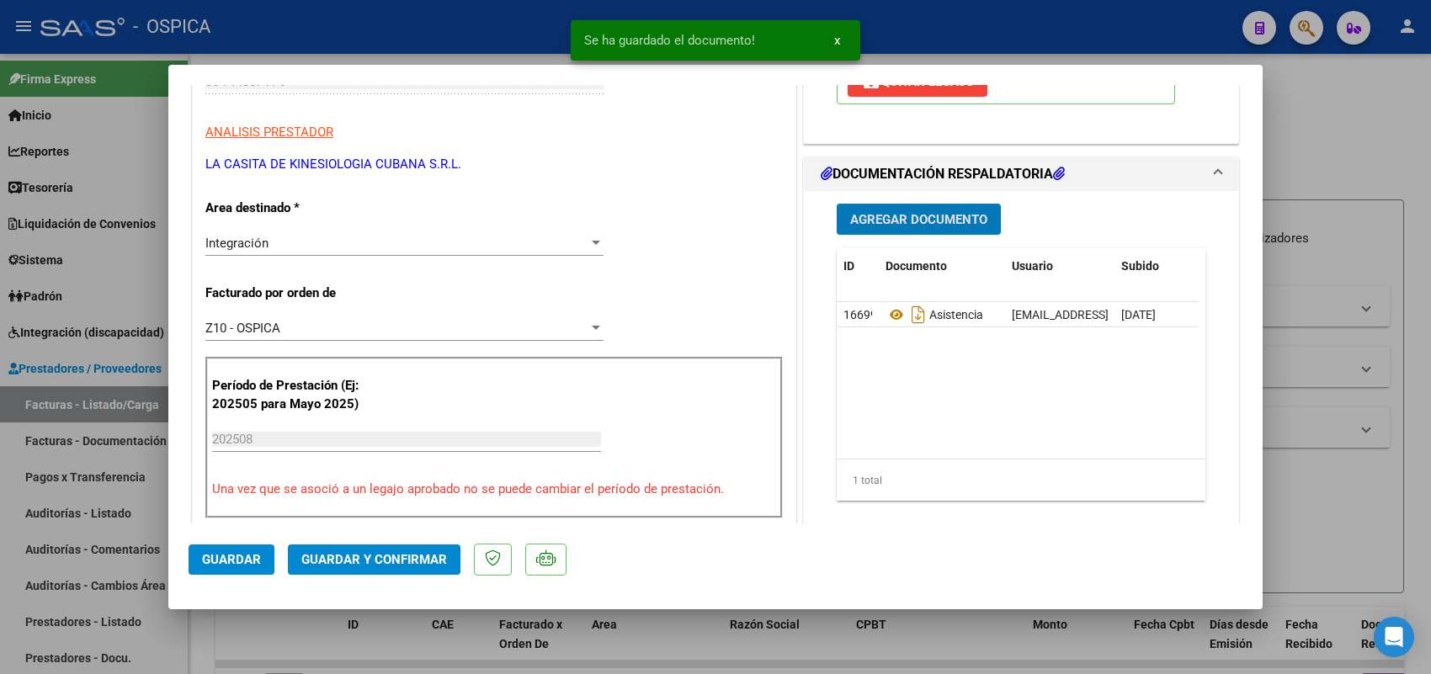
click at [238, 566] on span "Guardar" at bounding box center [231, 559] width 59 height 15
click at [143, 406] on div at bounding box center [715, 337] width 1431 height 674
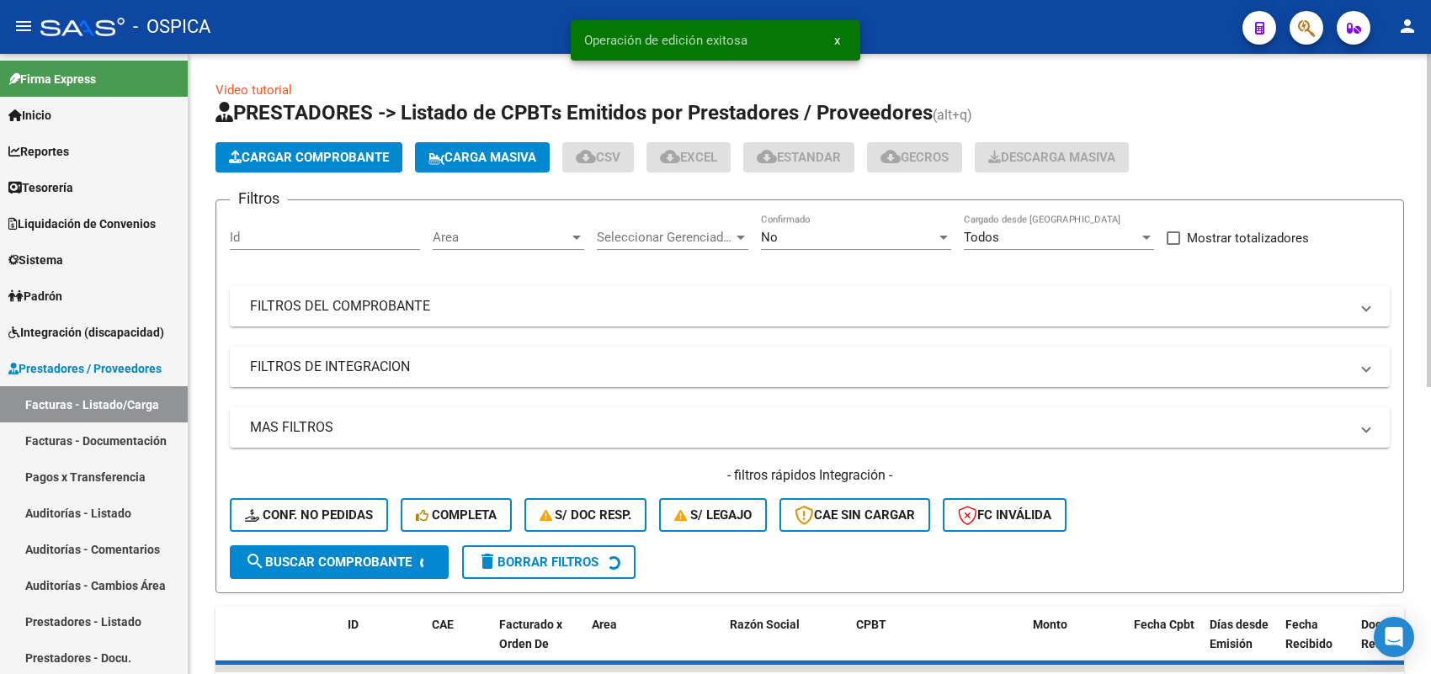
click at [389, 153] on span "Cargar Comprobante" at bounding box center [309, 157] width 160 height 15
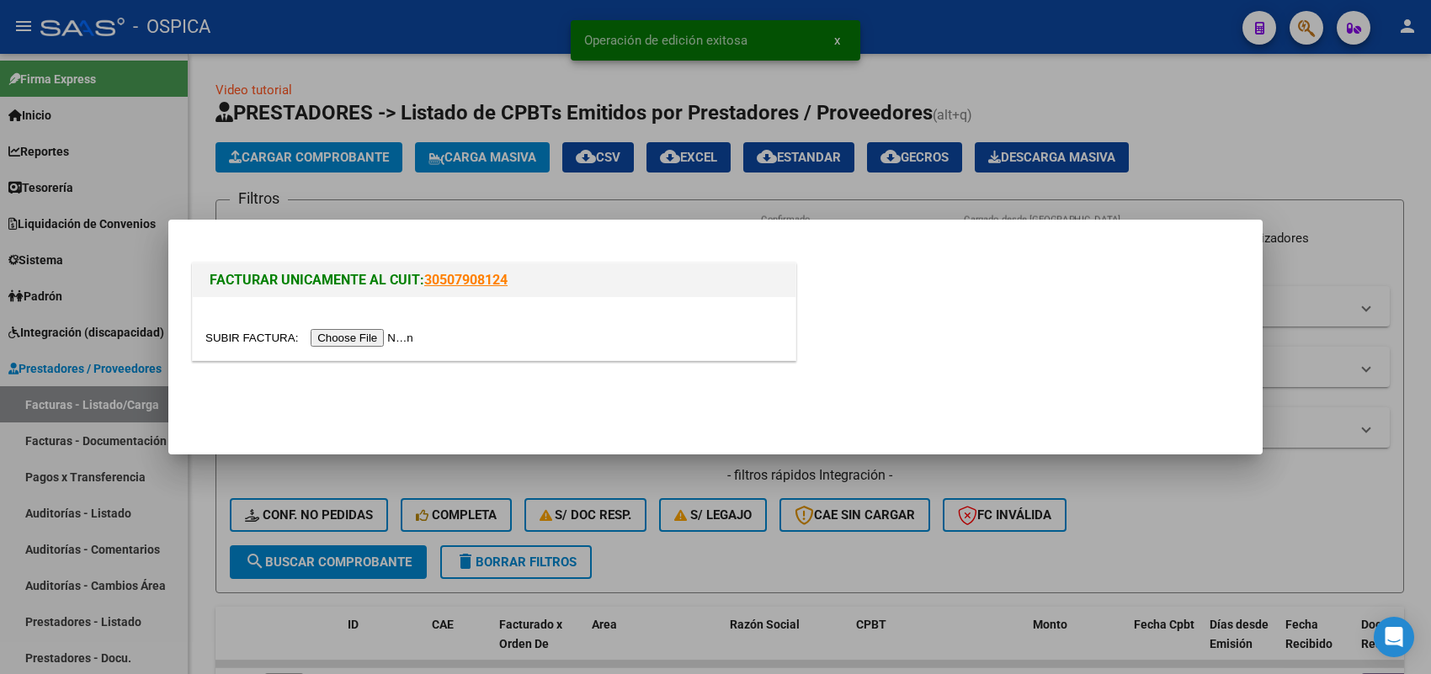
click at [387, 338] on input "file" at bounding box center [311, 338] width 213 height 18
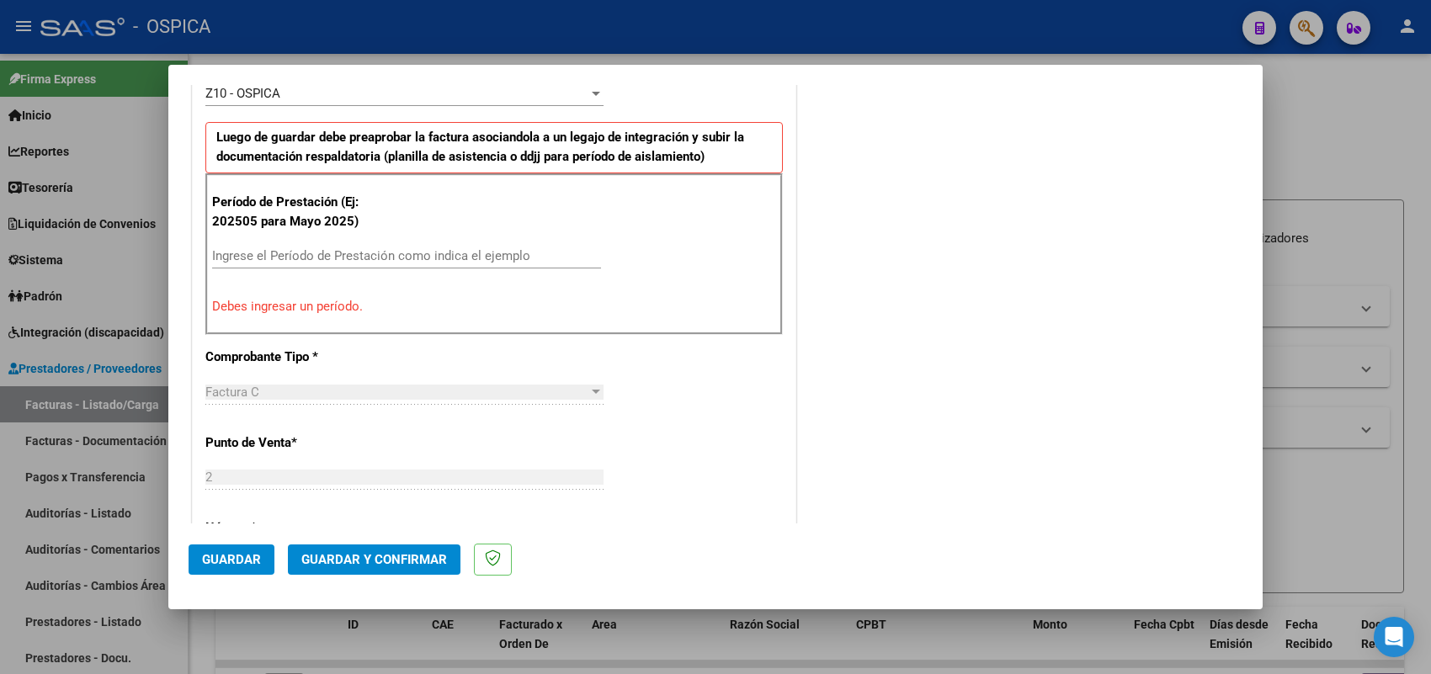
scroll to position [526, 0]
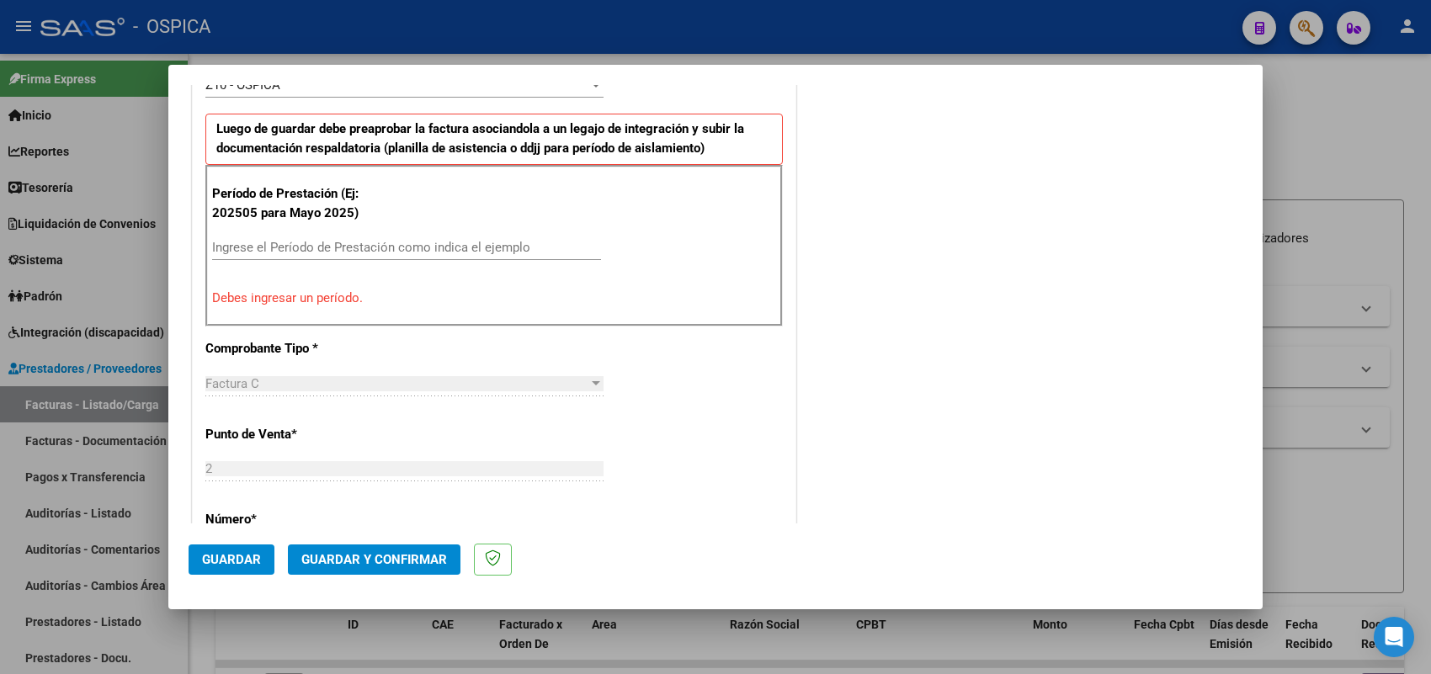
click at [401, 248] on input "Ingrese el Período de Prestación como indica el ejemplo" at bounding box center [406, 247] width 389 height 15
type input "202508"
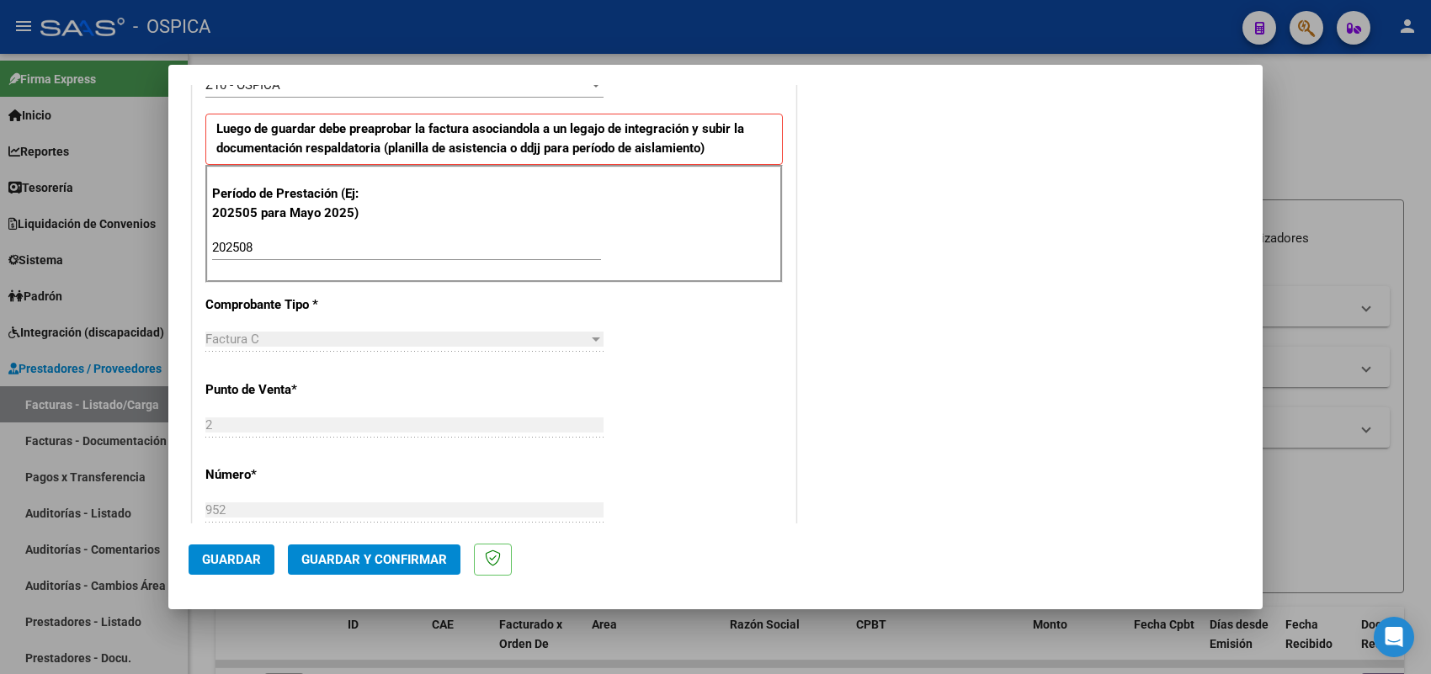
scroll to position [1109, 0]
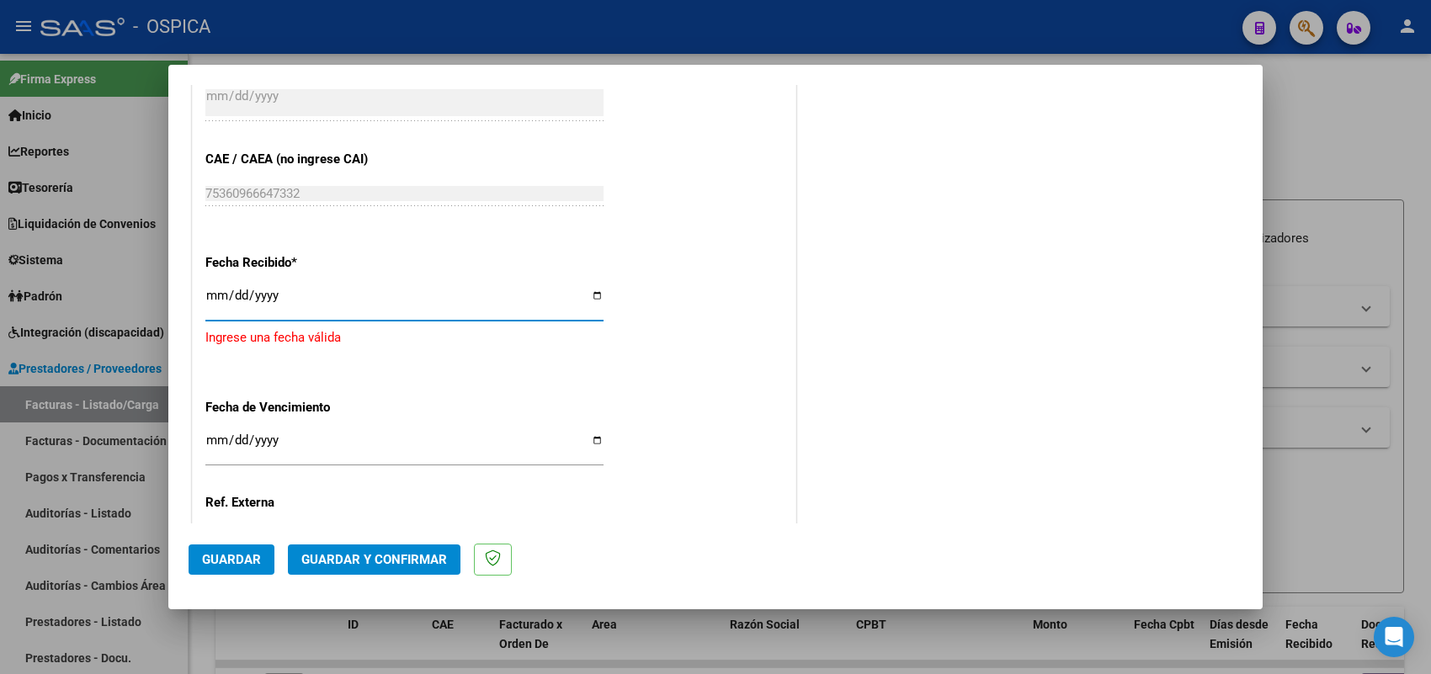
type input "2025-09-05"
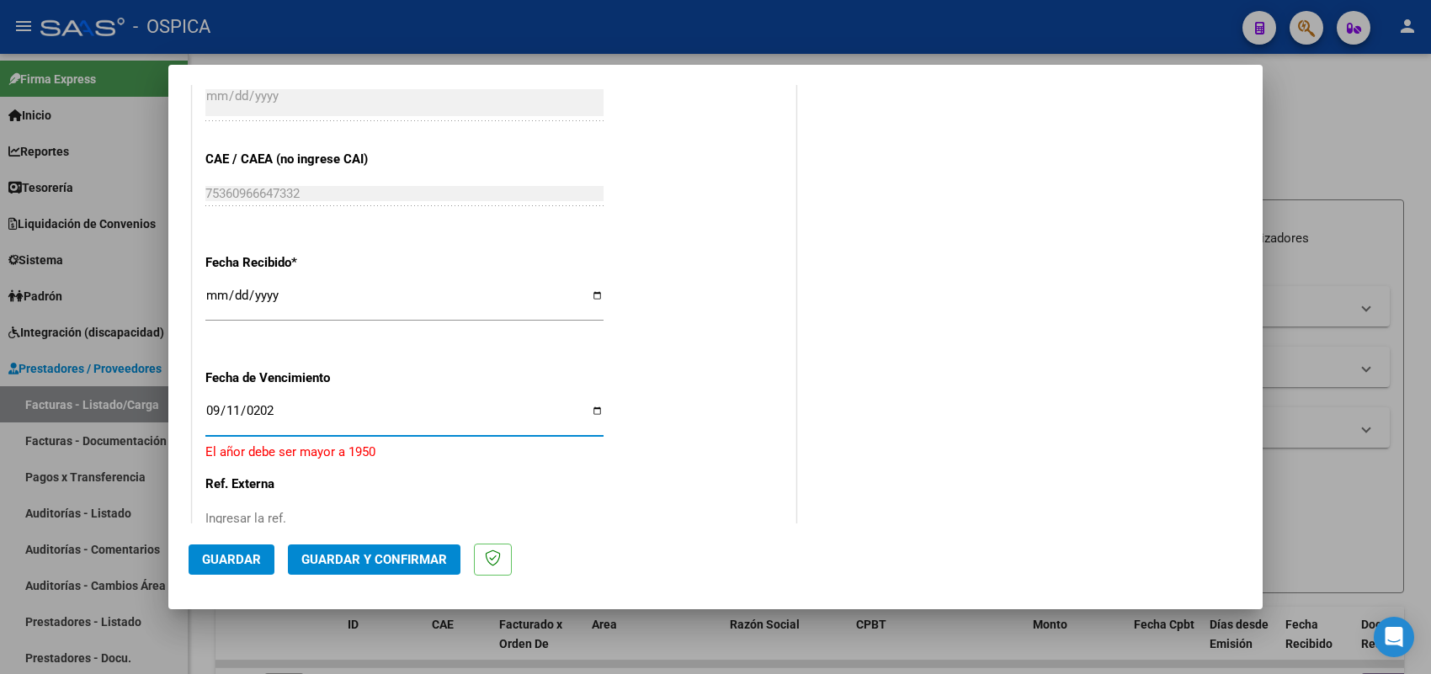
type input "2025-09-11"
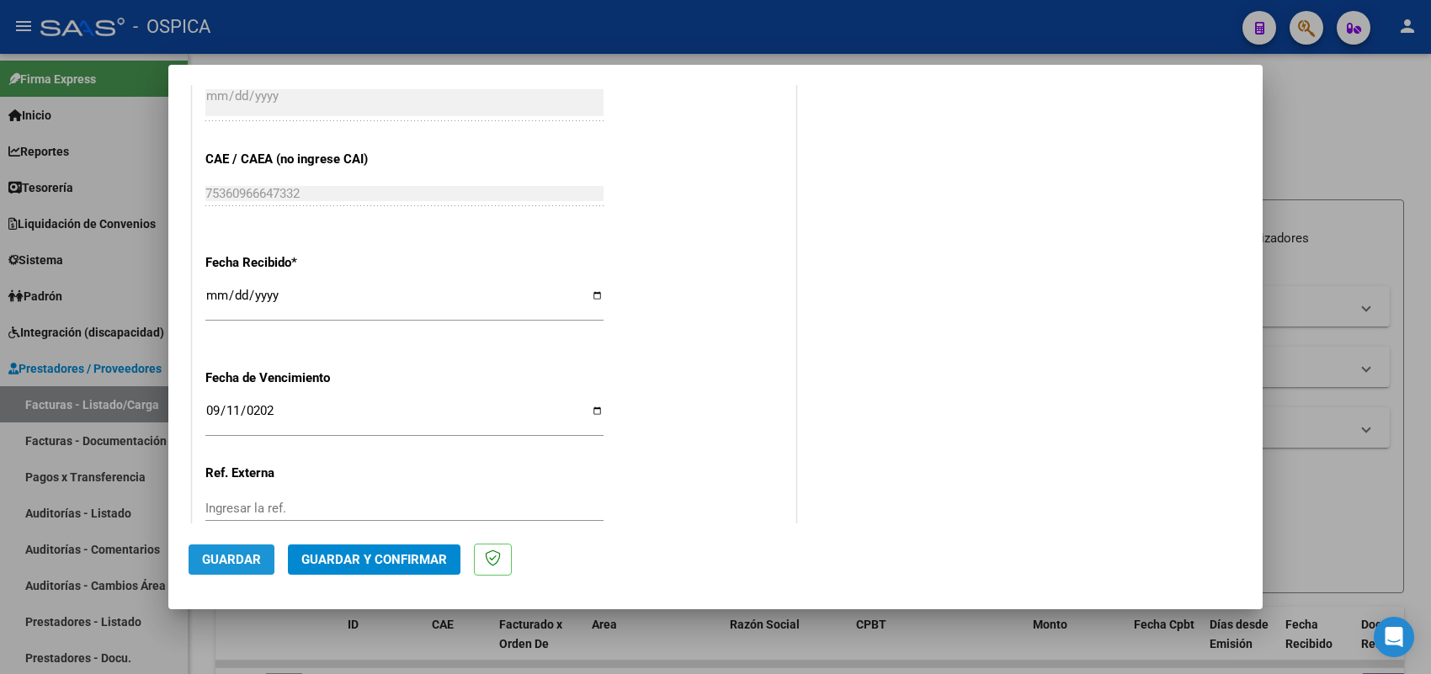
click at [253, 556] on span "Guardar" at bounding box center [231, 559] width 59 height 15
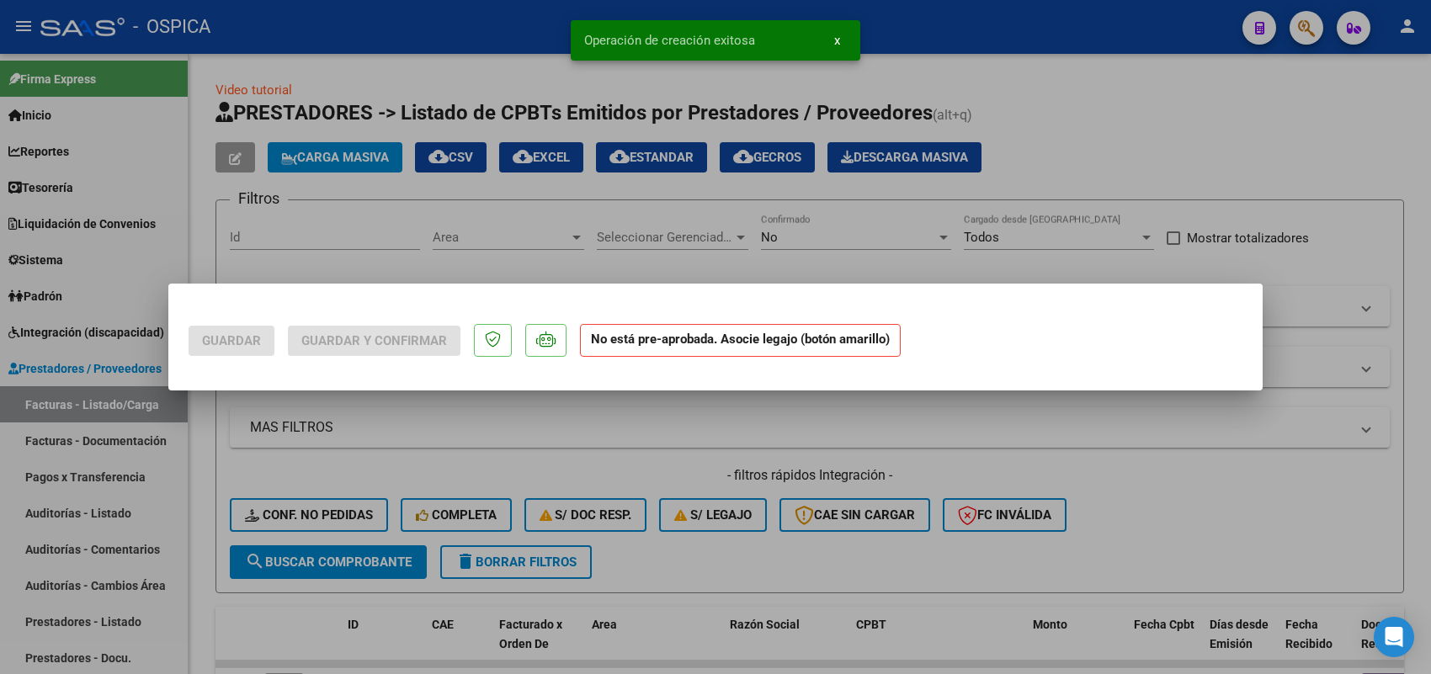
scroll to position [0, 0]
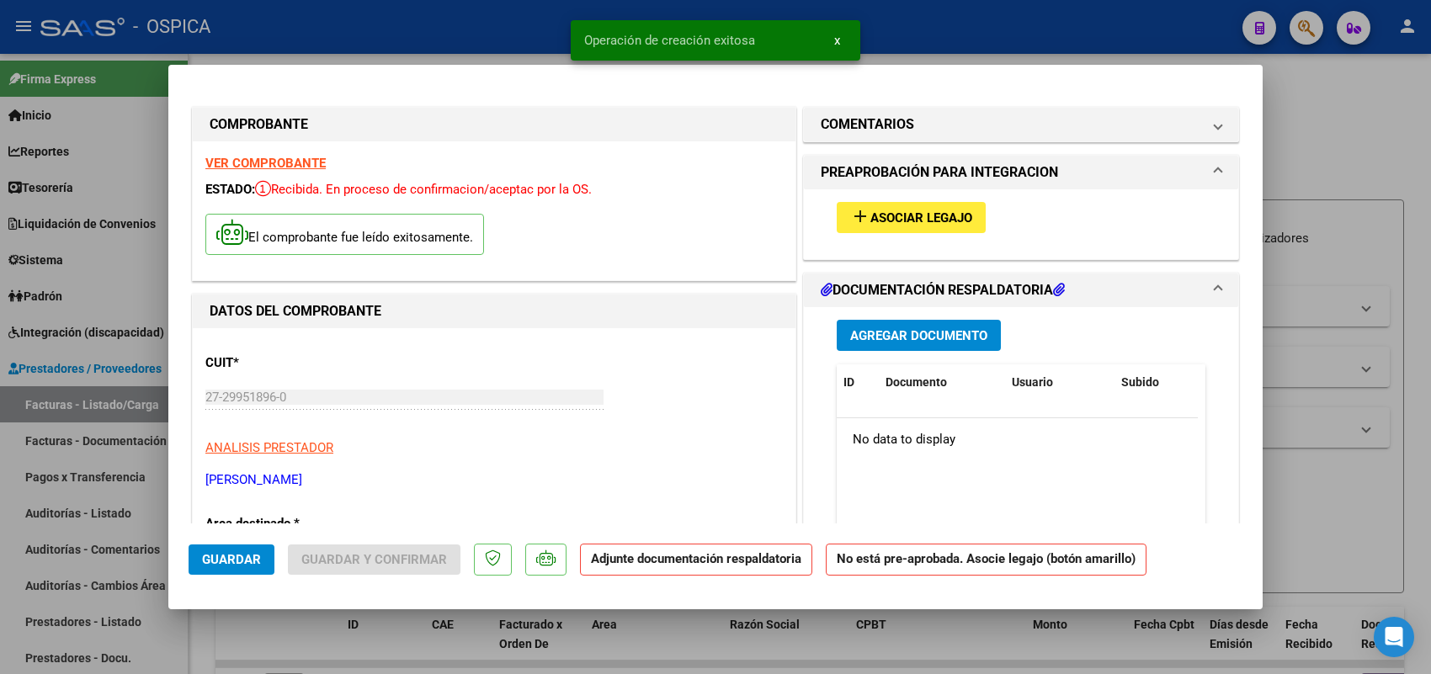
click at [852, 216] on mat-icon "add" at bounding box center [860, 216] width 20 height 20
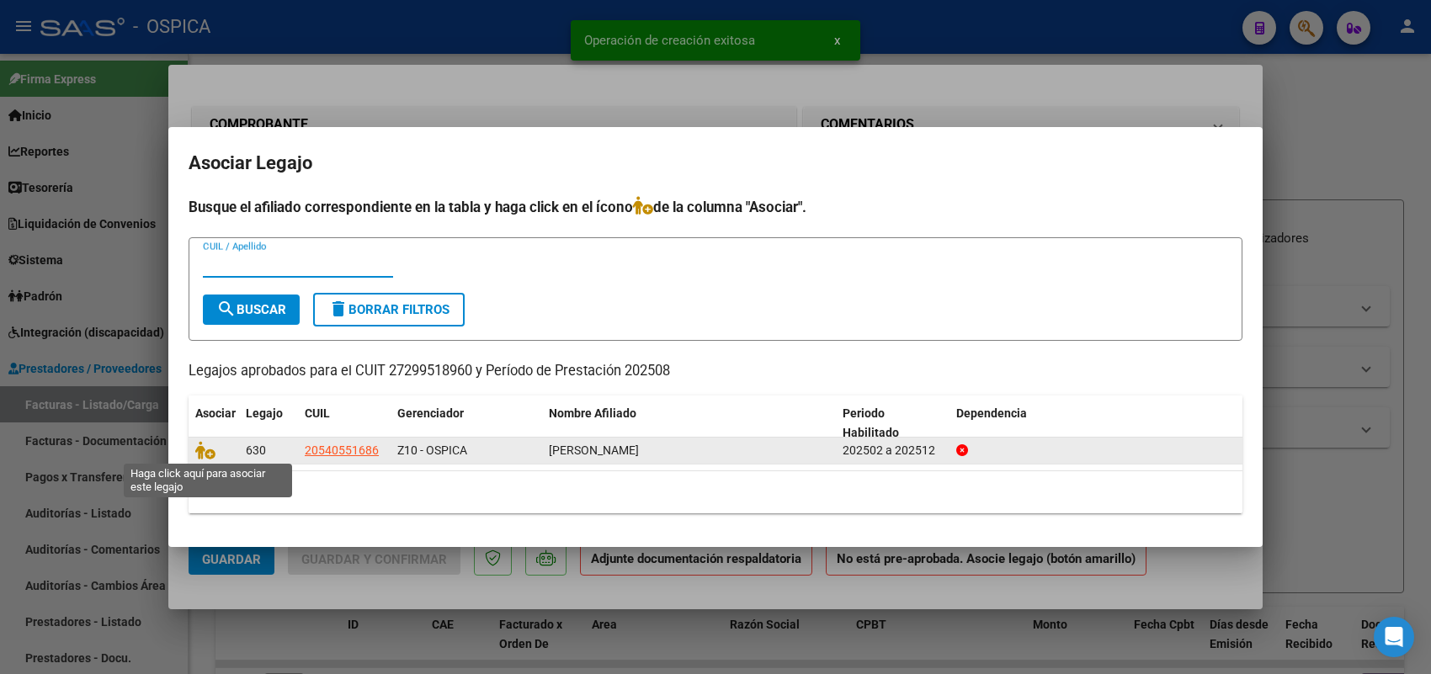
click at [216, 452] on span at bounding box center [207, 450] width 25 height 13
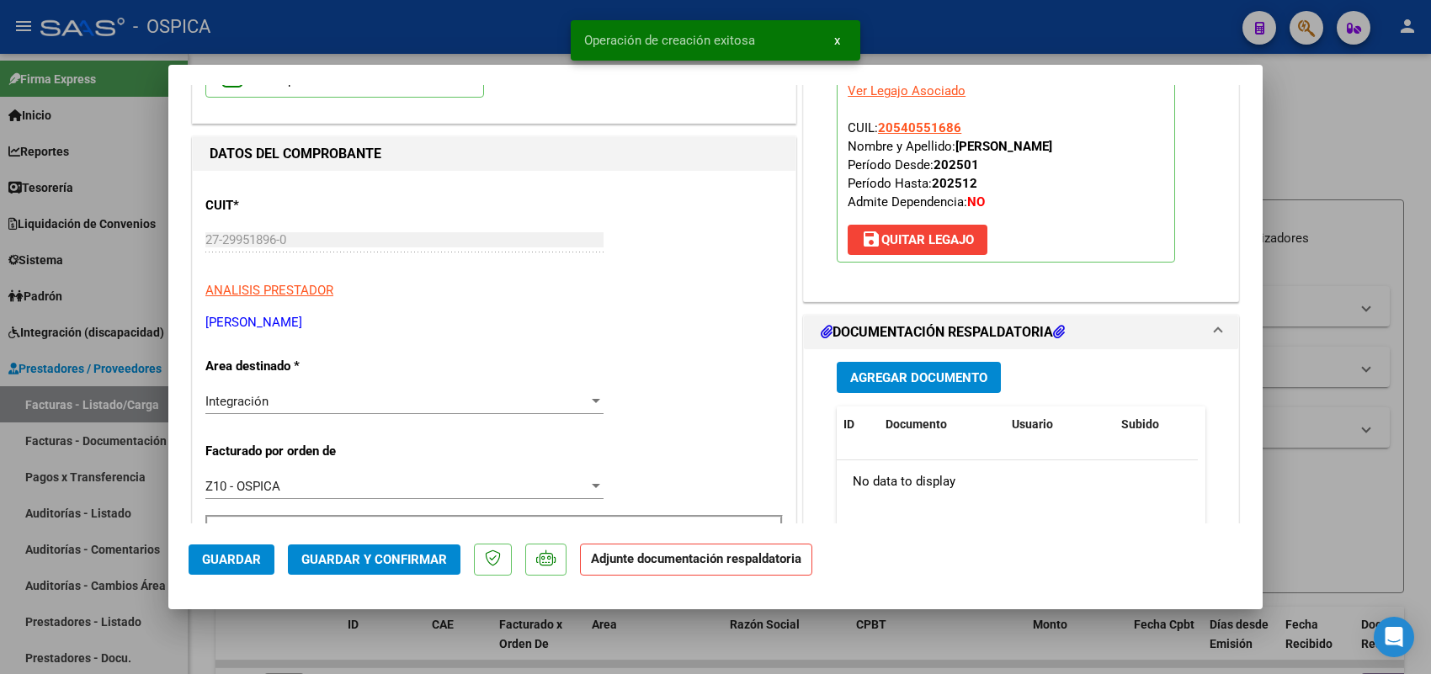
scroll to position [421, 0]
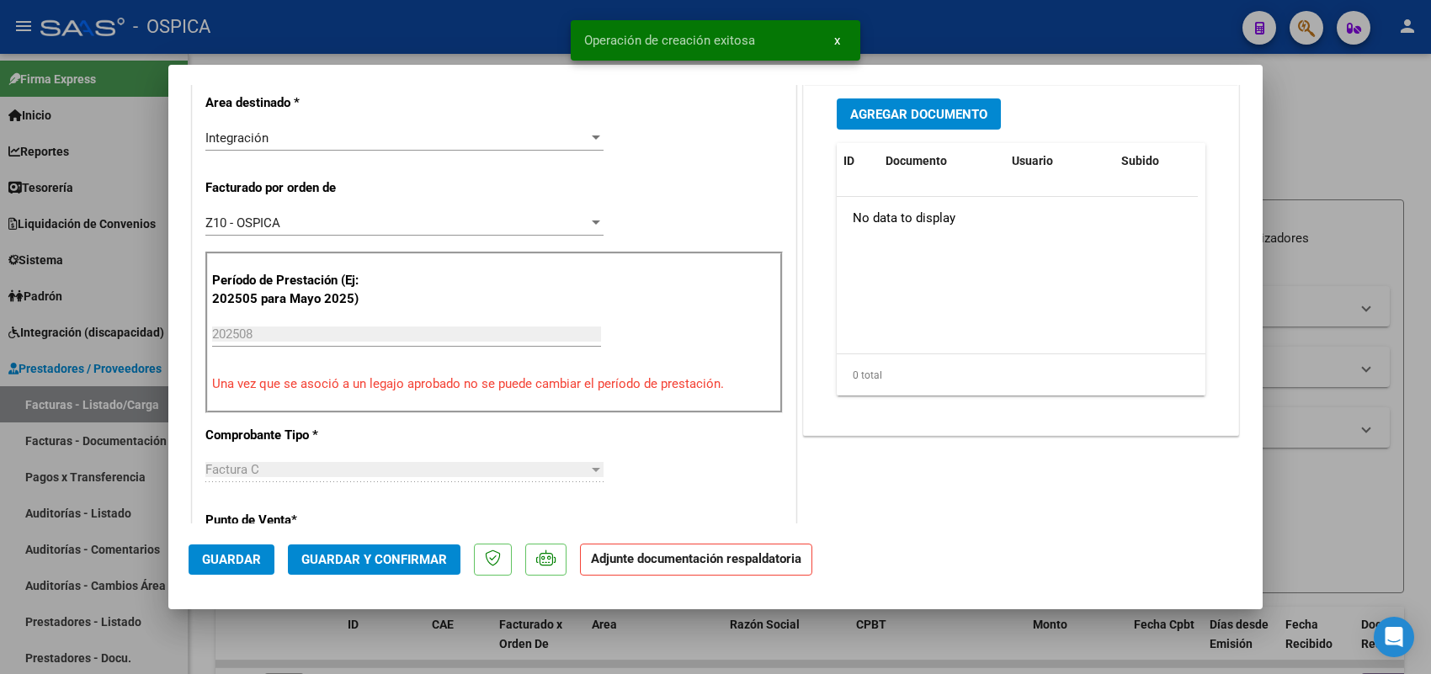
click at [899, 111] on span "Agregar Documento" at bounding box center [918, 114] width 137 height 15
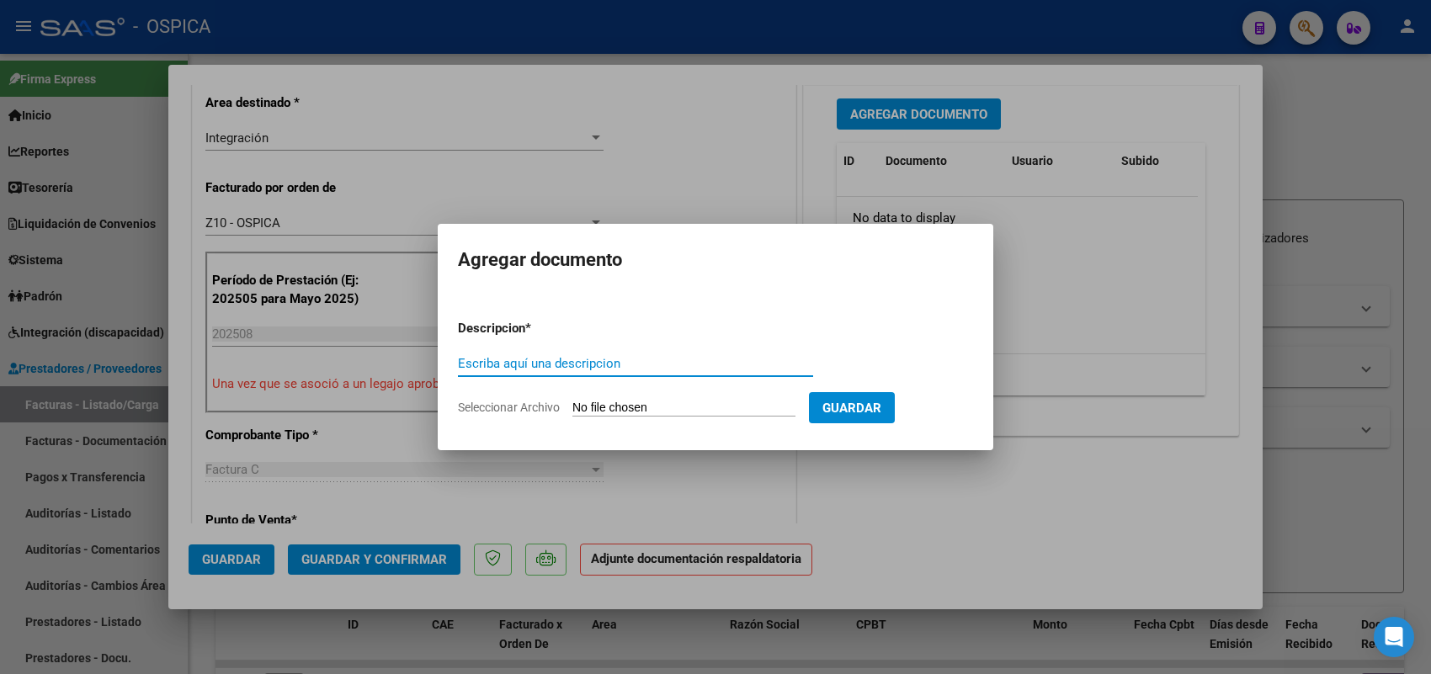
click at [751, 415] on input "Seleccionar Archivo" at bounding box center [683, 409] width 223 height 16
type input "C:\fakepath\ASISTENCIA ACEVEDO.pdf"
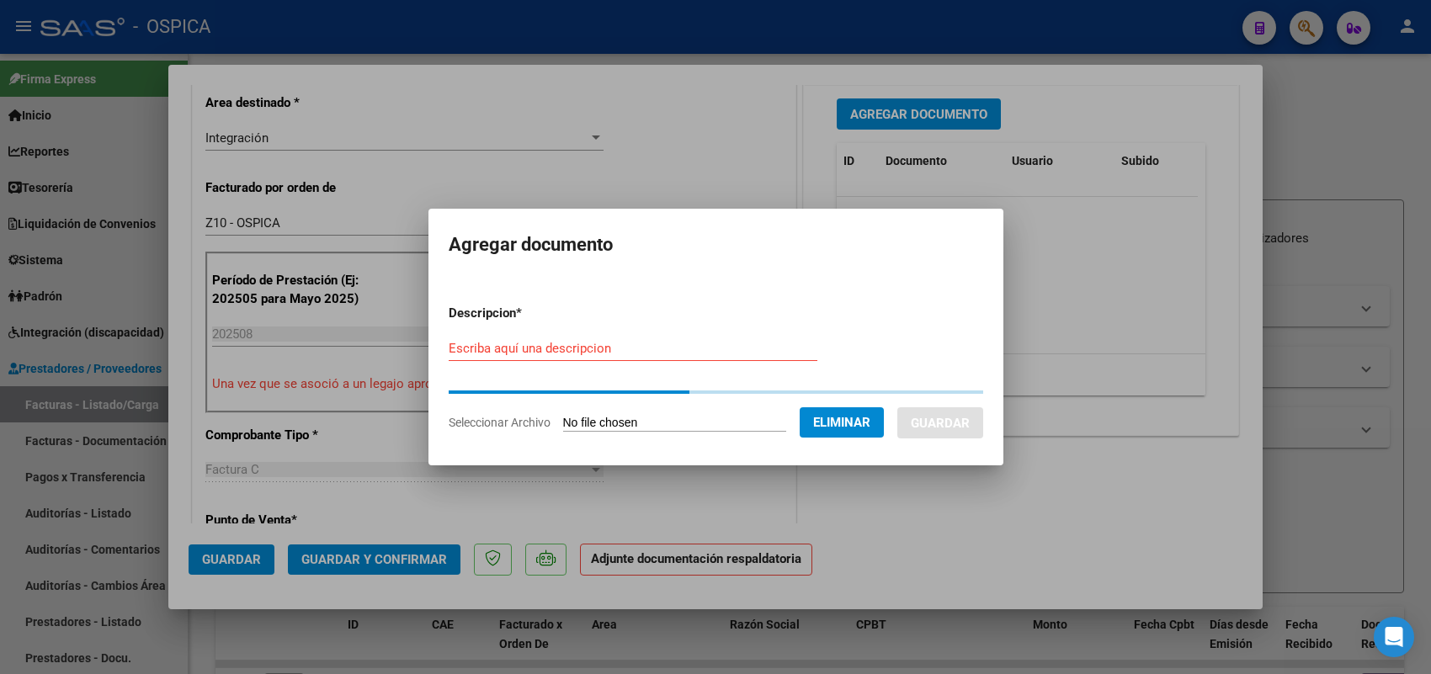
click at [661, 358] on div "Escriba aquí una descripcion" at bounding box center [633, 348] width 369 height 25
paste input "ASISTENCIA"
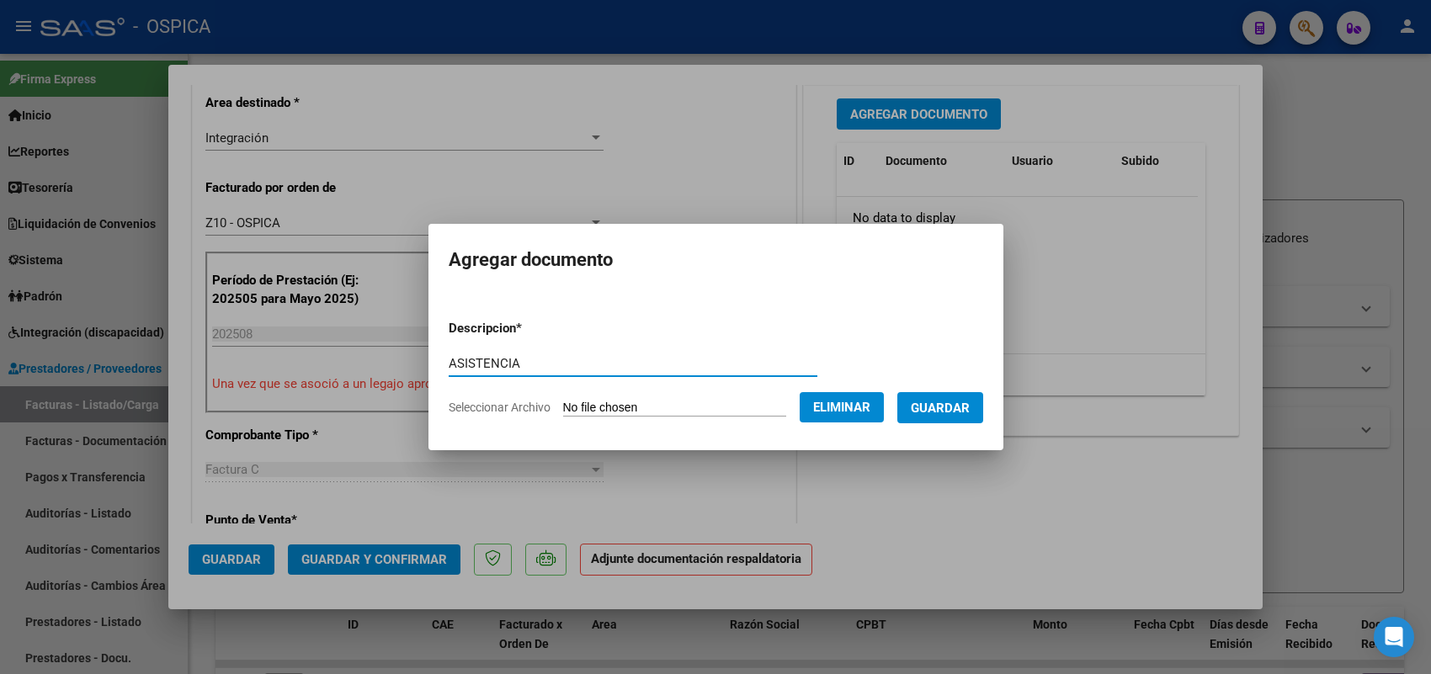
type input "ASISTENCIA"
drag, startPoint x: 962, startPoint y: 401, endPoint x: 760, endPoint y: 440, distance: 205.9
click at [961, 401] on span "Guardar" at bounding box center [940, 408] width 59 height 15
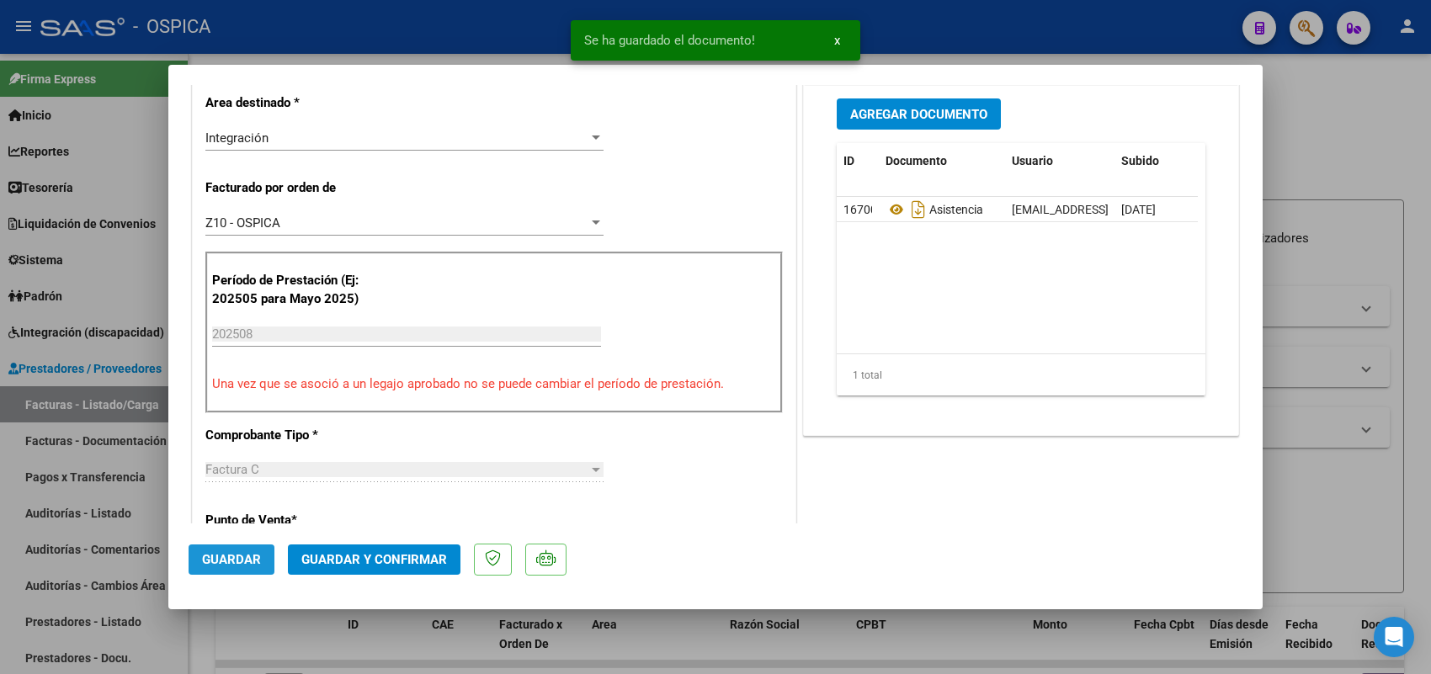
drag, startPoint x: 246, startPoint y: 556, endPoint x: 141, endPoint y: 447, distance: 151.2
click at [245, 556] on span "Guardar" at bounding box center [231, 559] width 59 height 15
click at [118, 397] on div at bounding box center [715, 337] width 1431 height 674
type input "$ 0,00"
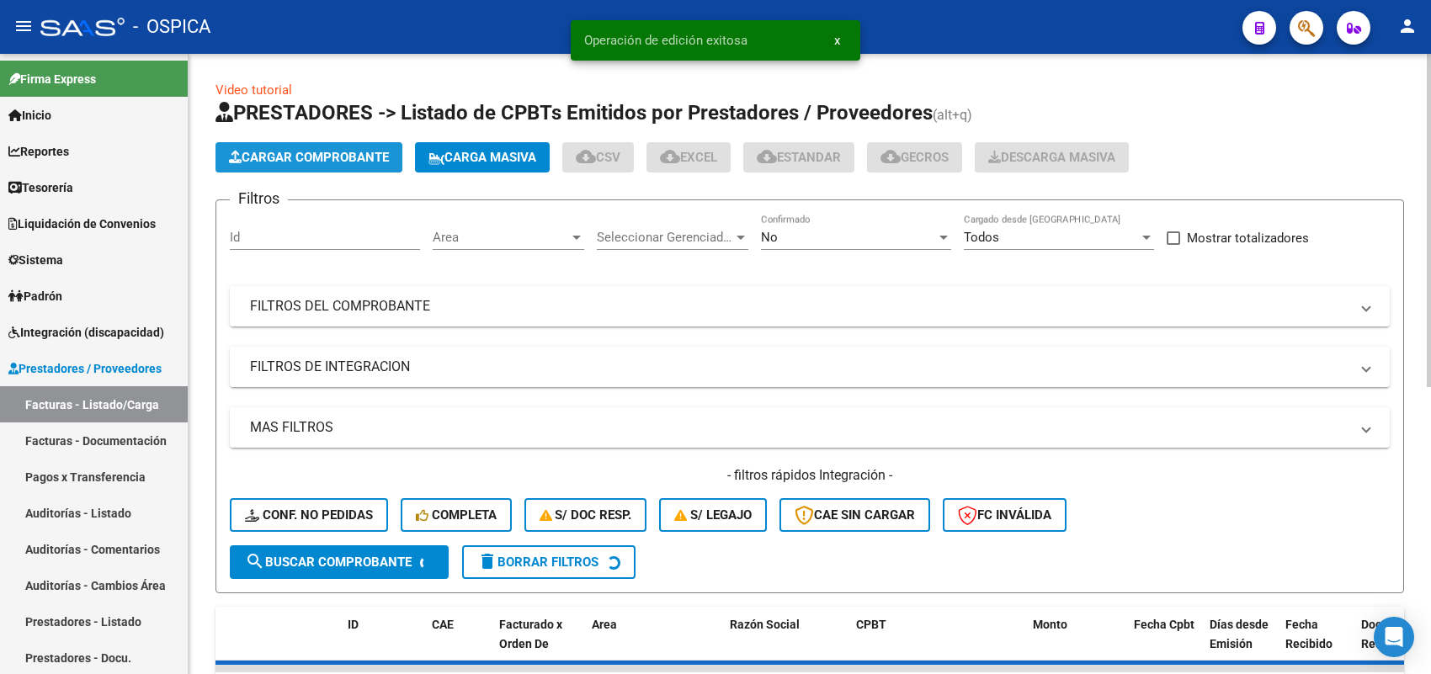
click at [346, 150] on span "Cargar Comprobante" at bounding box center [309, 157] width 160 height 15
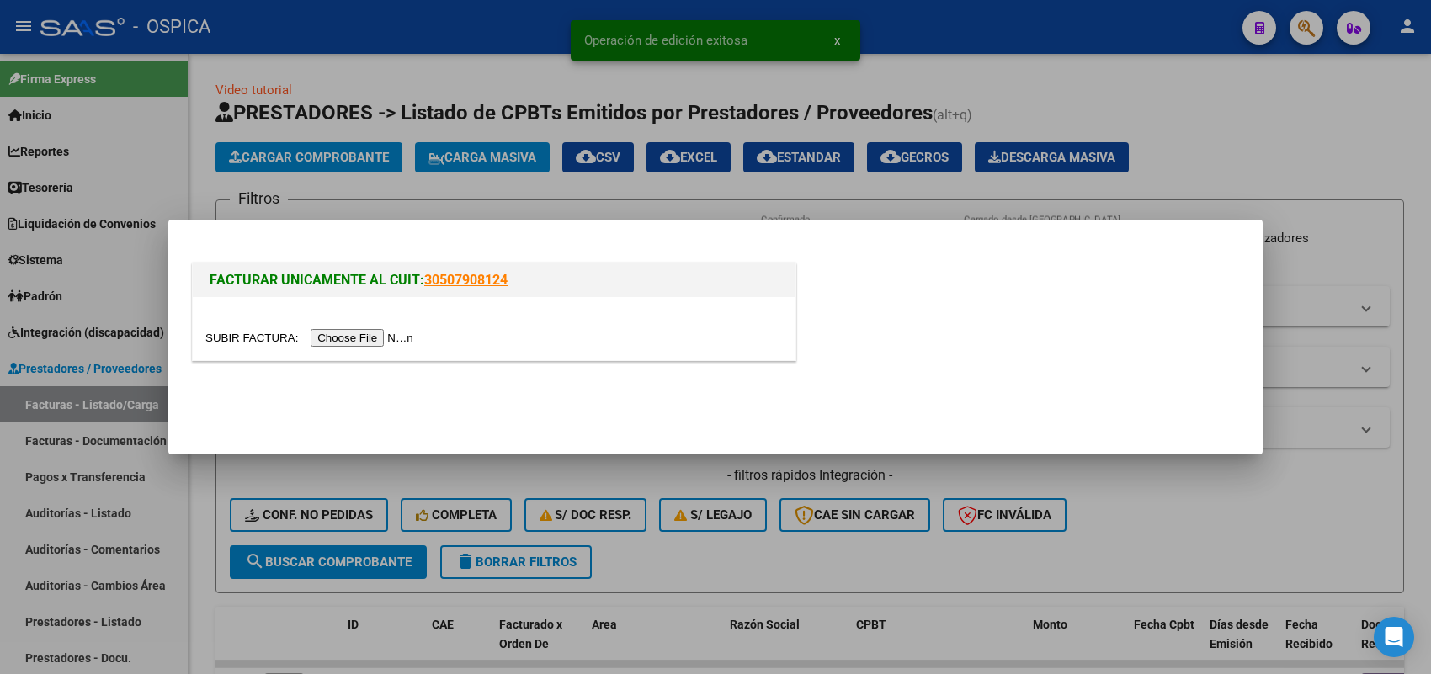
click at [393, 333] on input "file" at bounding box center [311, 338] width 213 height 18
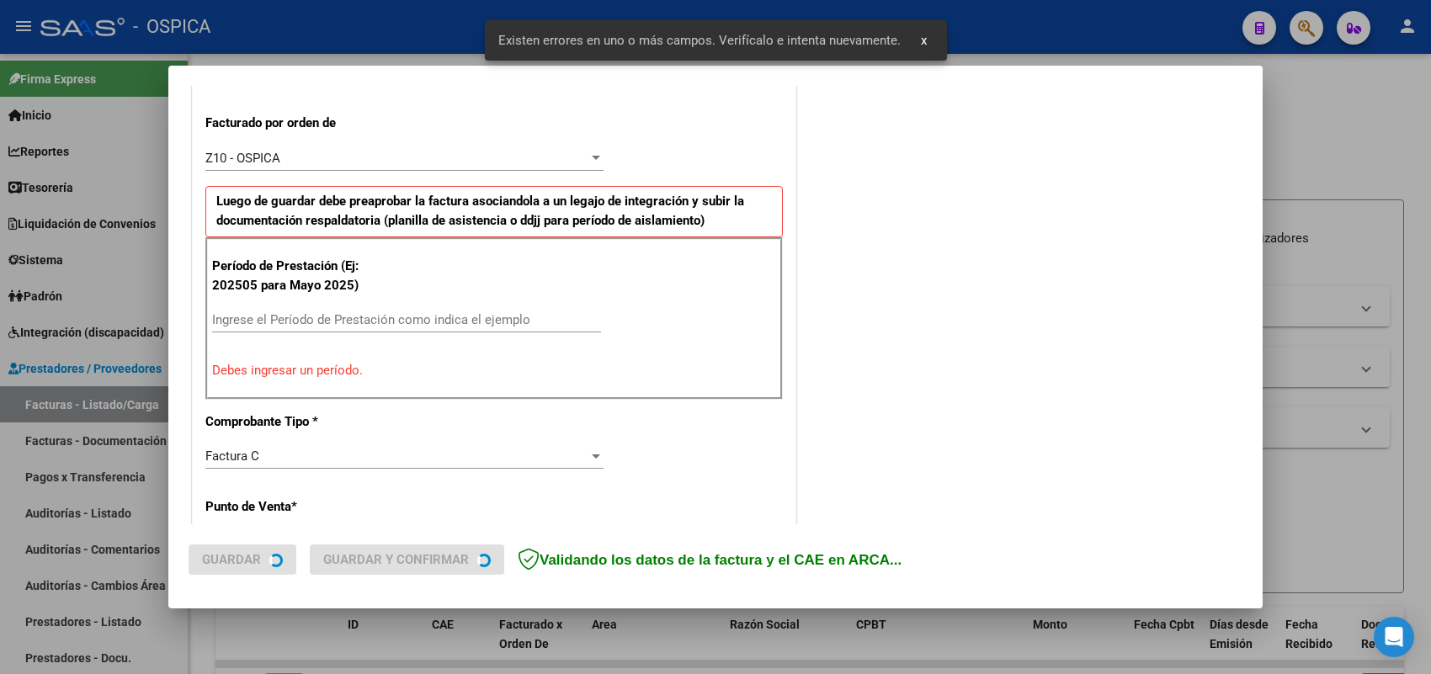
scroll to position [455, 0]
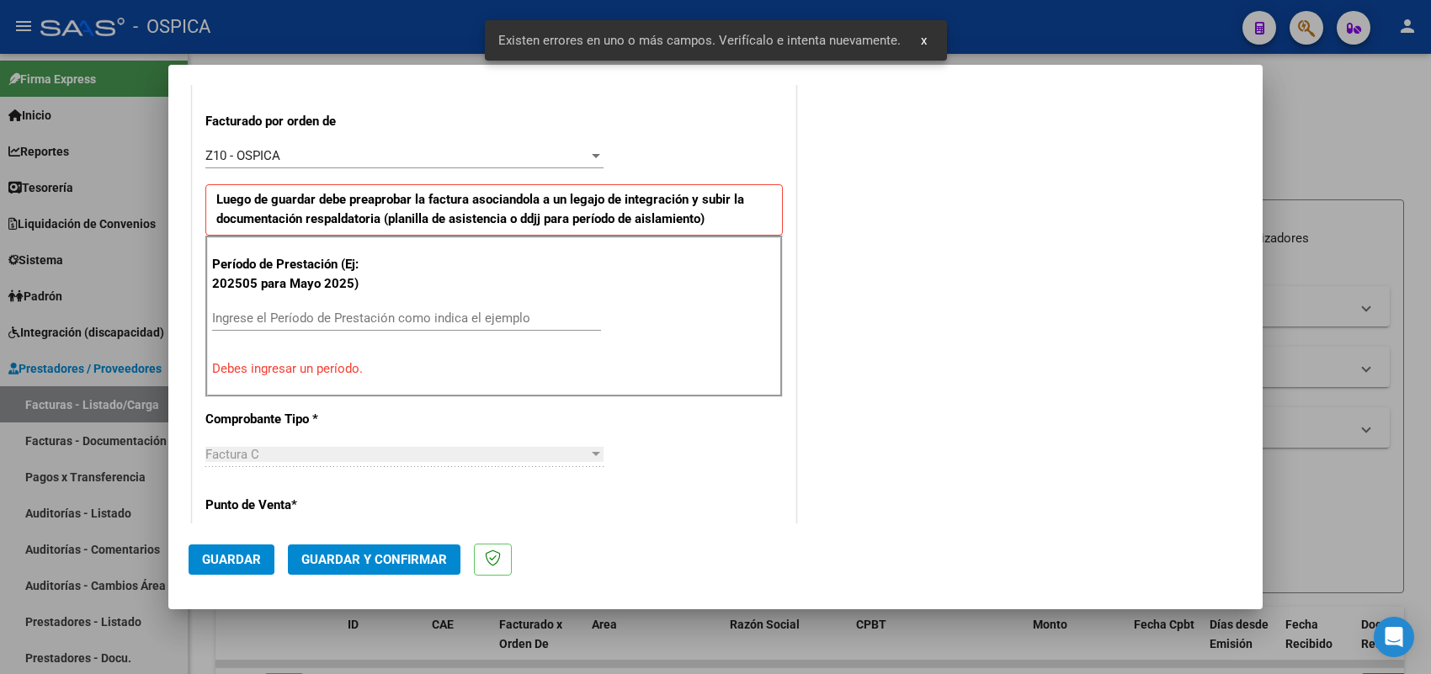
click at [430, 318] on input "Ingrese el Período de Prestación como indica el ejemplo" at bounding box center [406, 318] width 389 height 15
type input "202508"
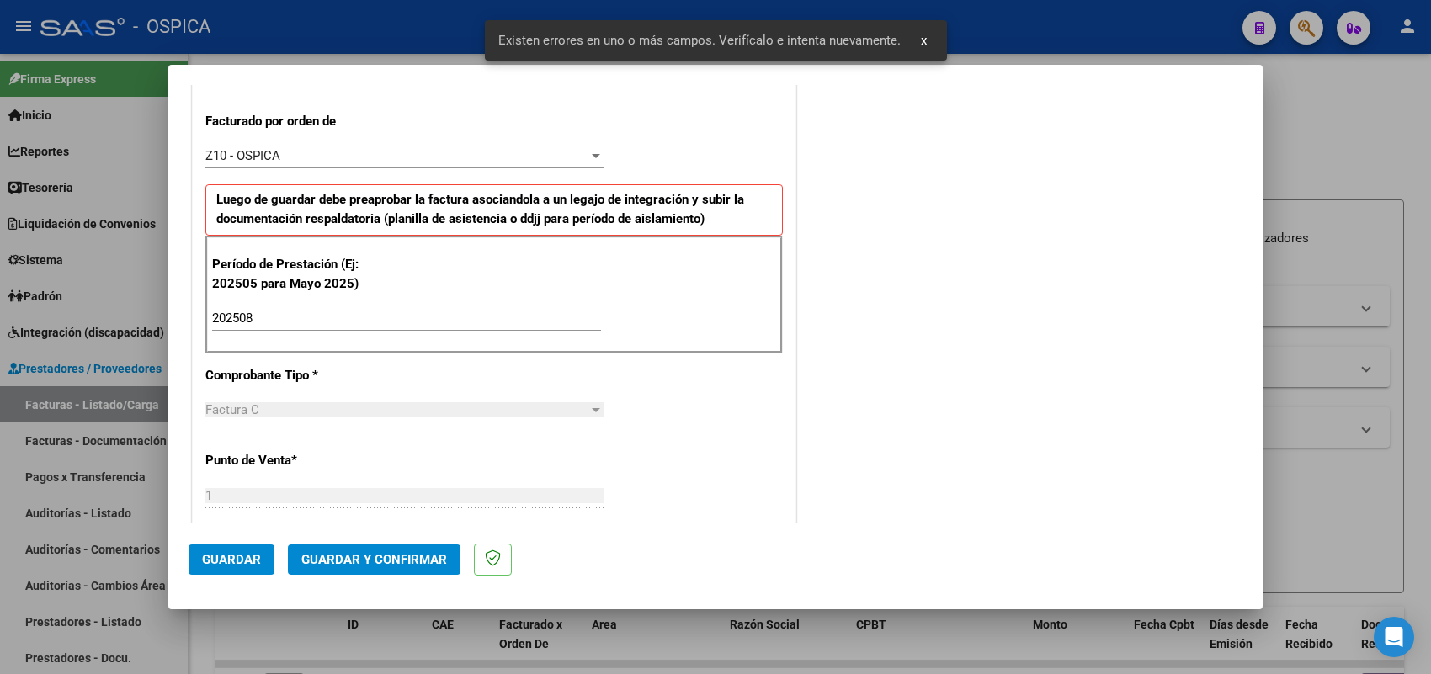
scroll to position [1109, 0]
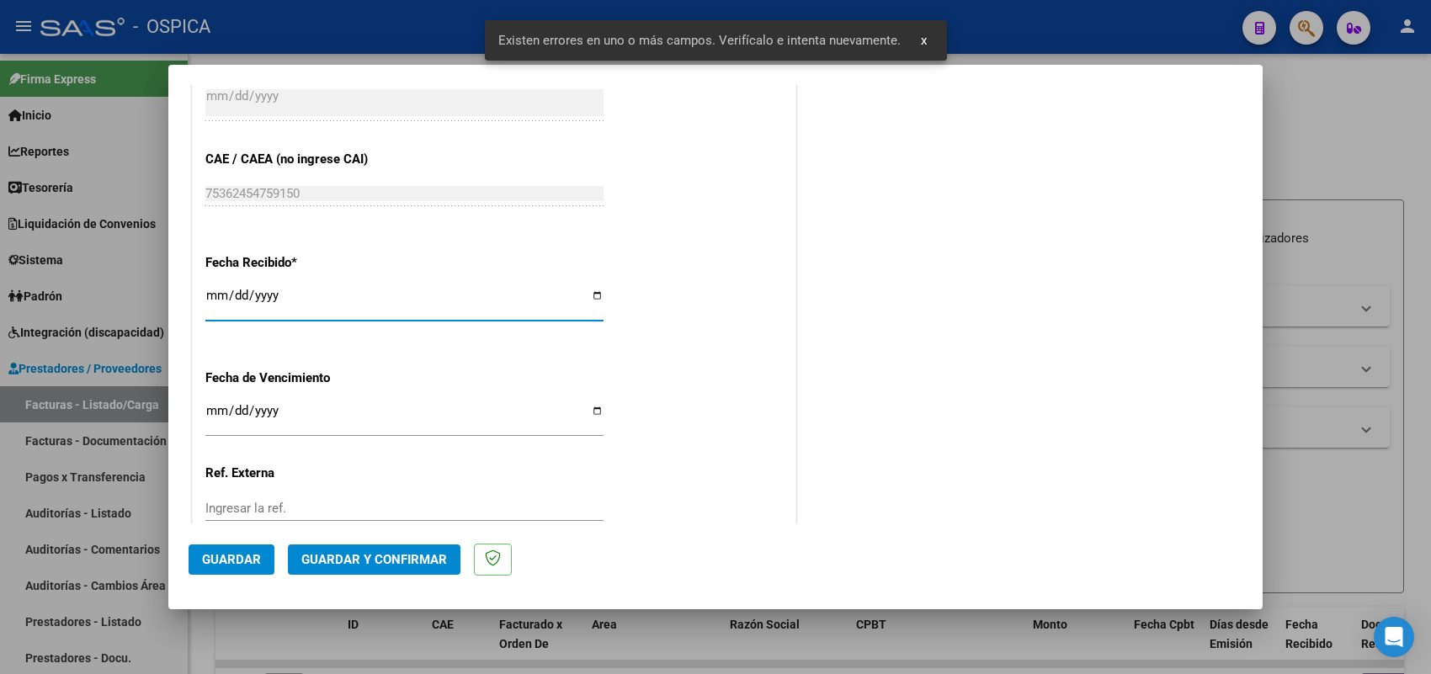
type input "2025-09-10"
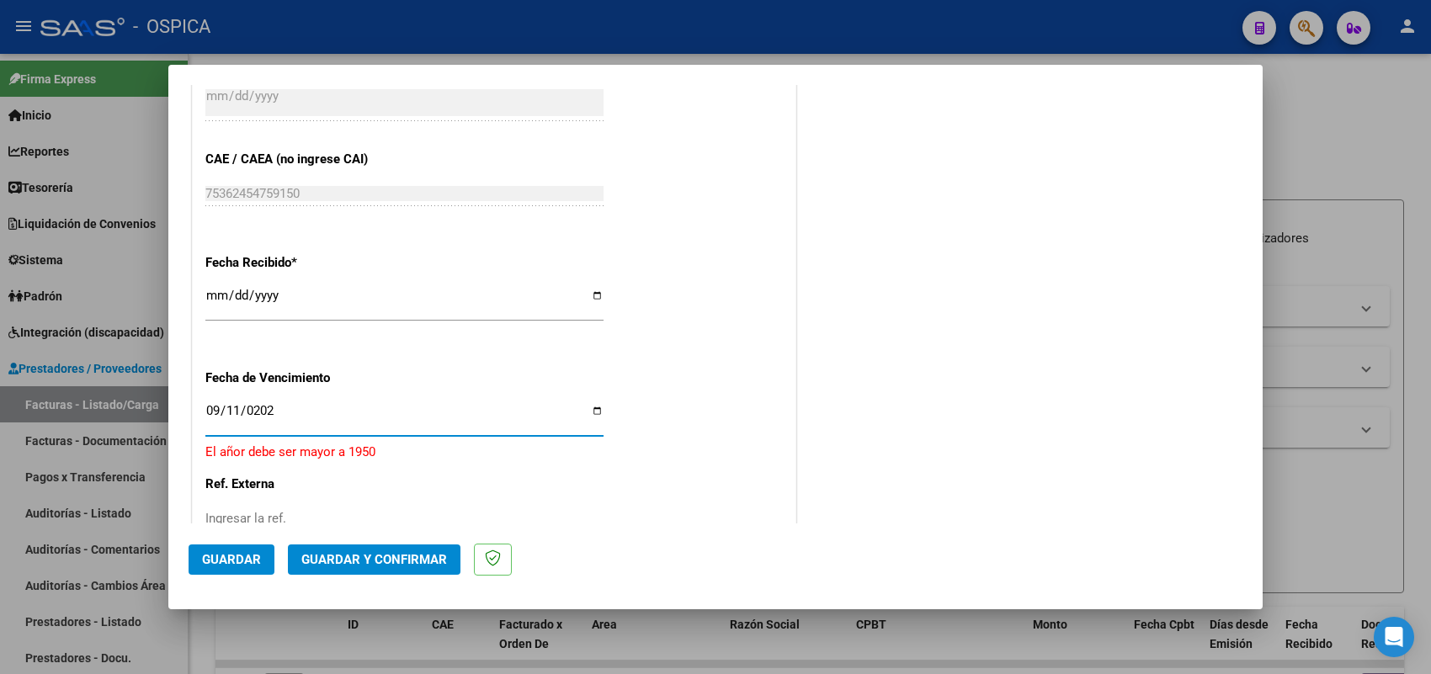
type input "2025-09-11"
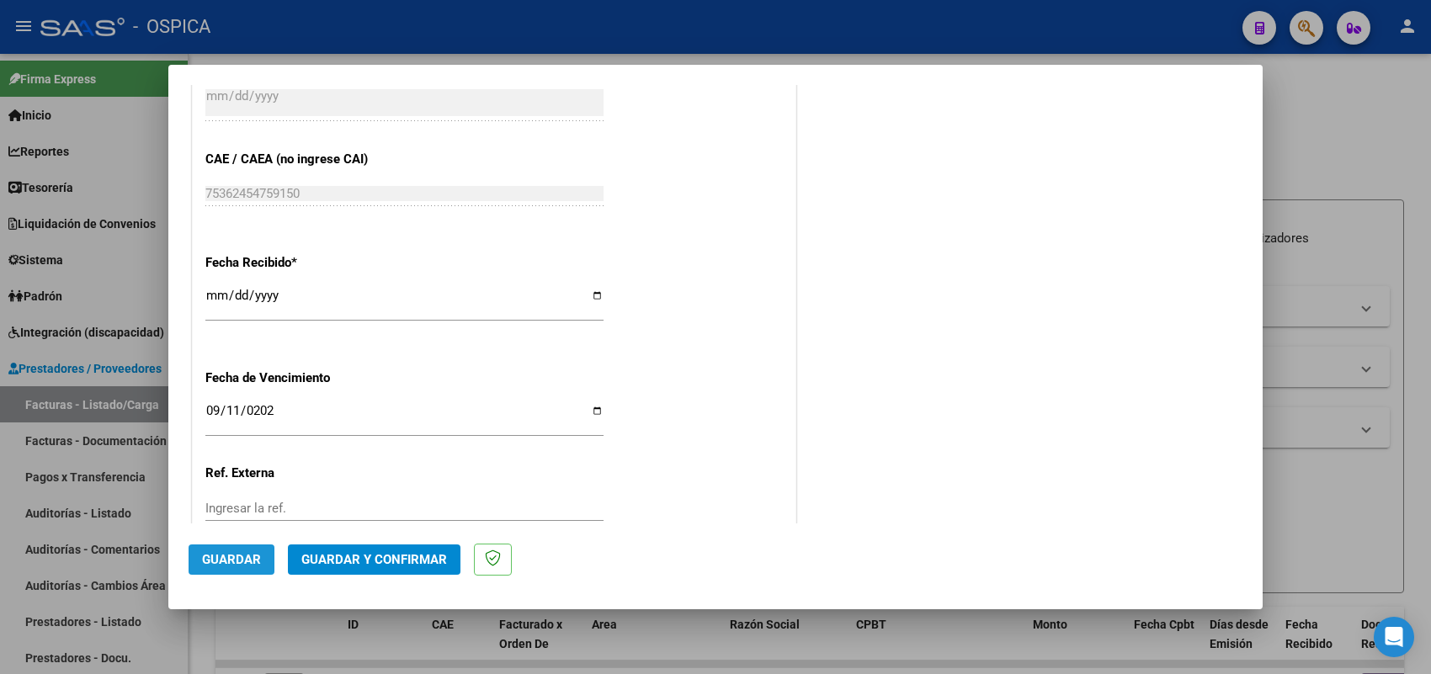
click at [268, 550] on button "Guardar" at bounding box center [232, 560] width 86 height 30
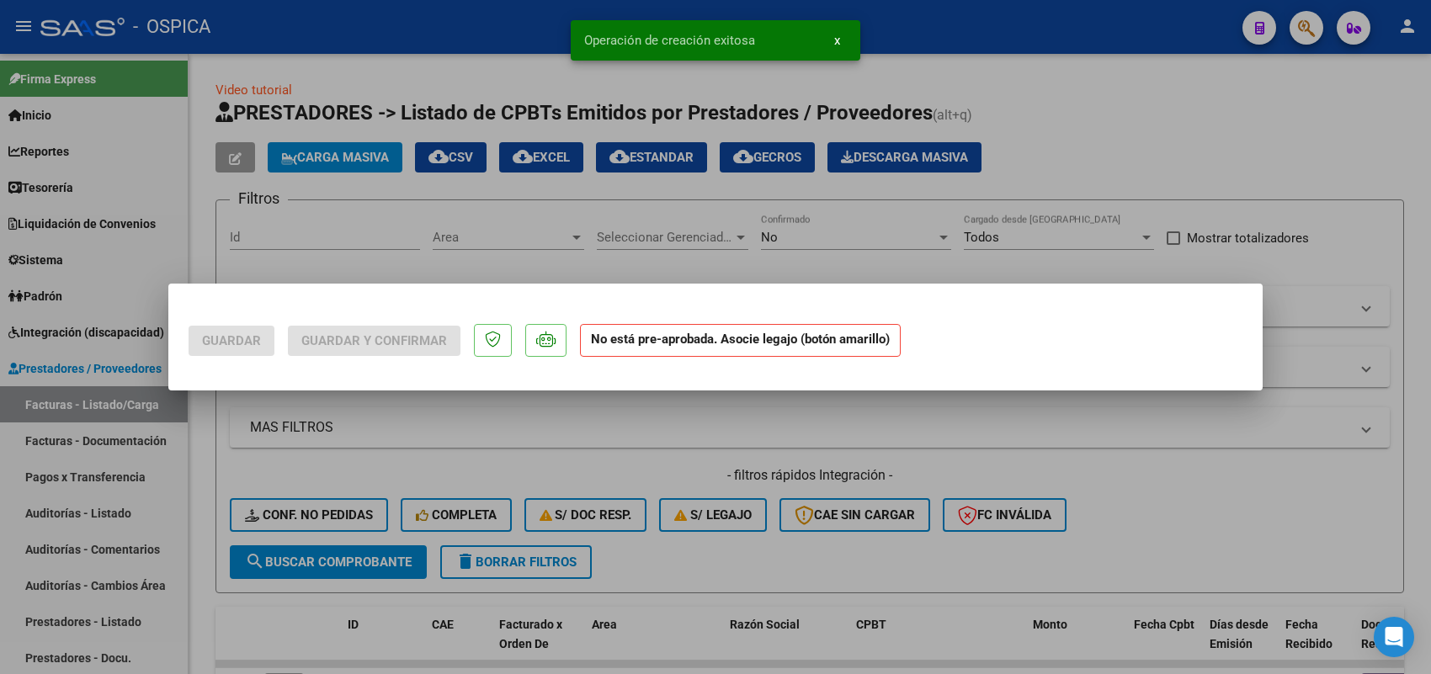
scroll to position [0, 0]
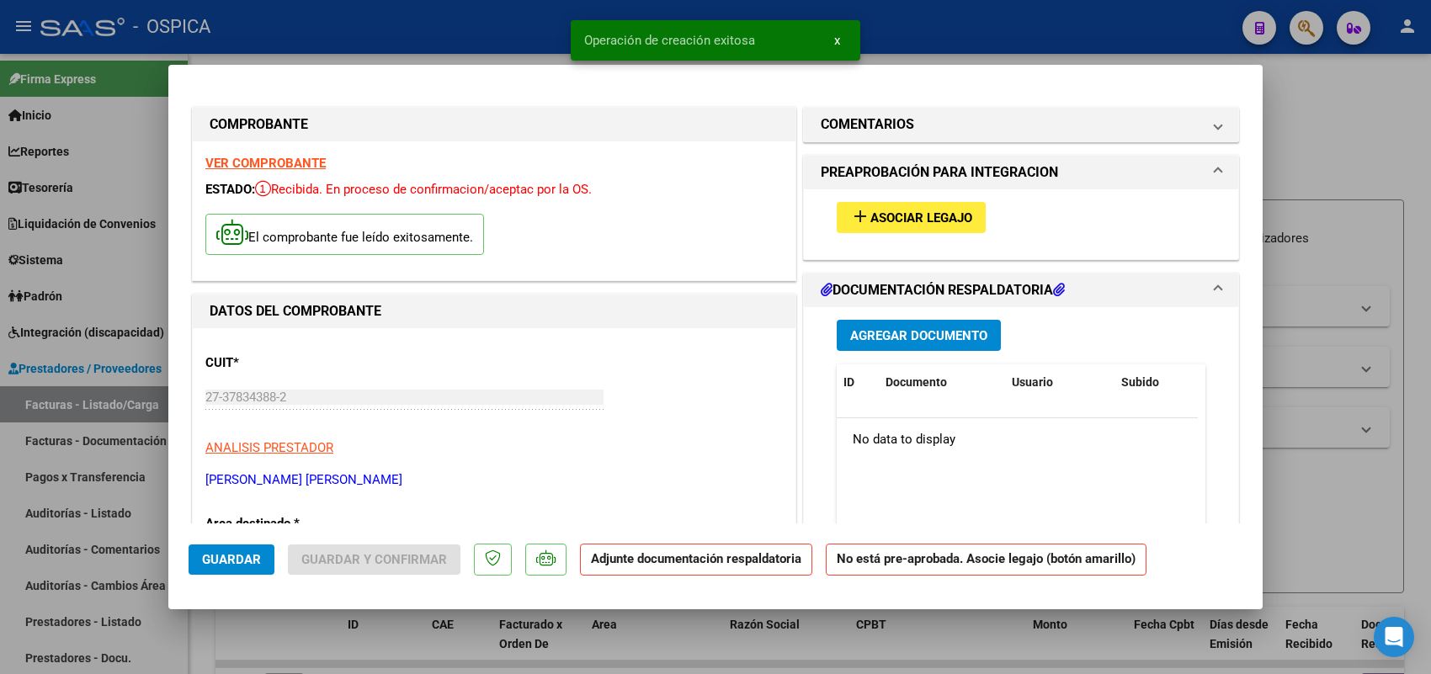
click at [908, 221] on span "Asociar Legajo" at bounding box center [921, 217] width 102 height 15
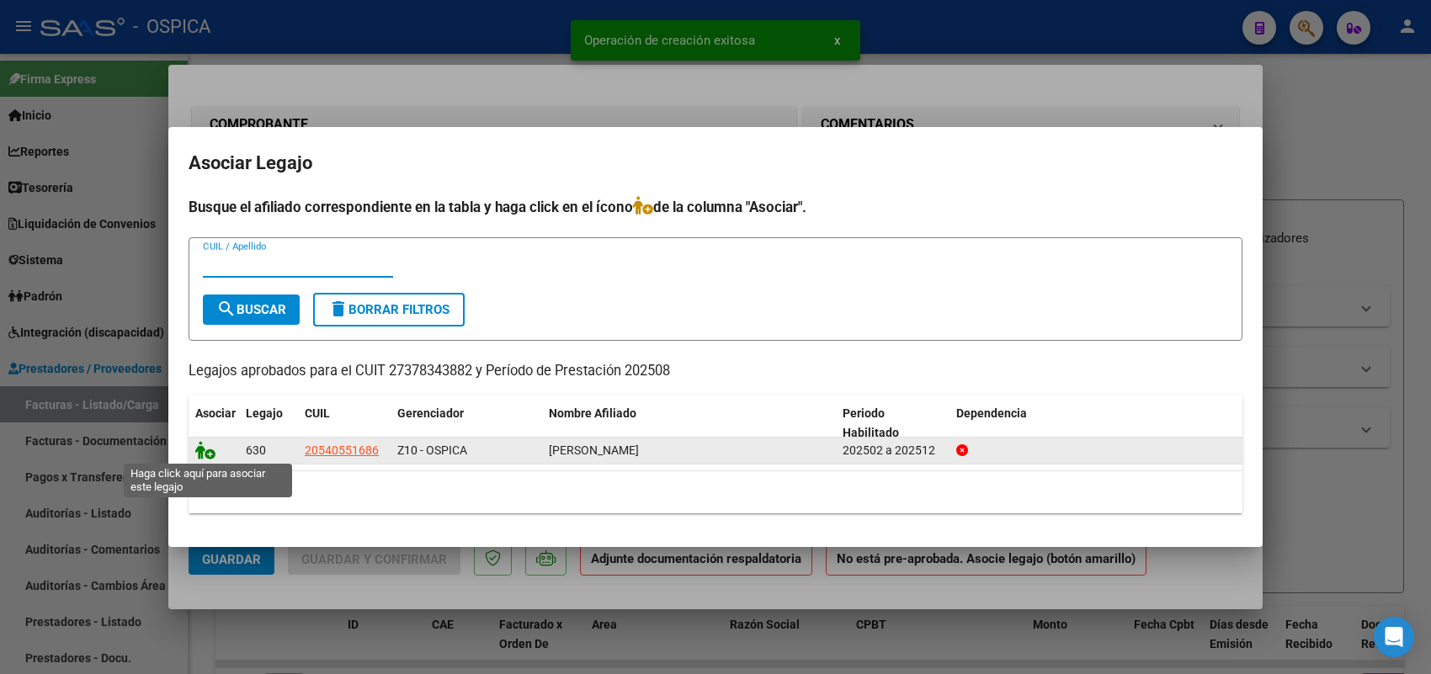
click at [205, 446] on icon at bounding box center [205, 450] width 20 height 19
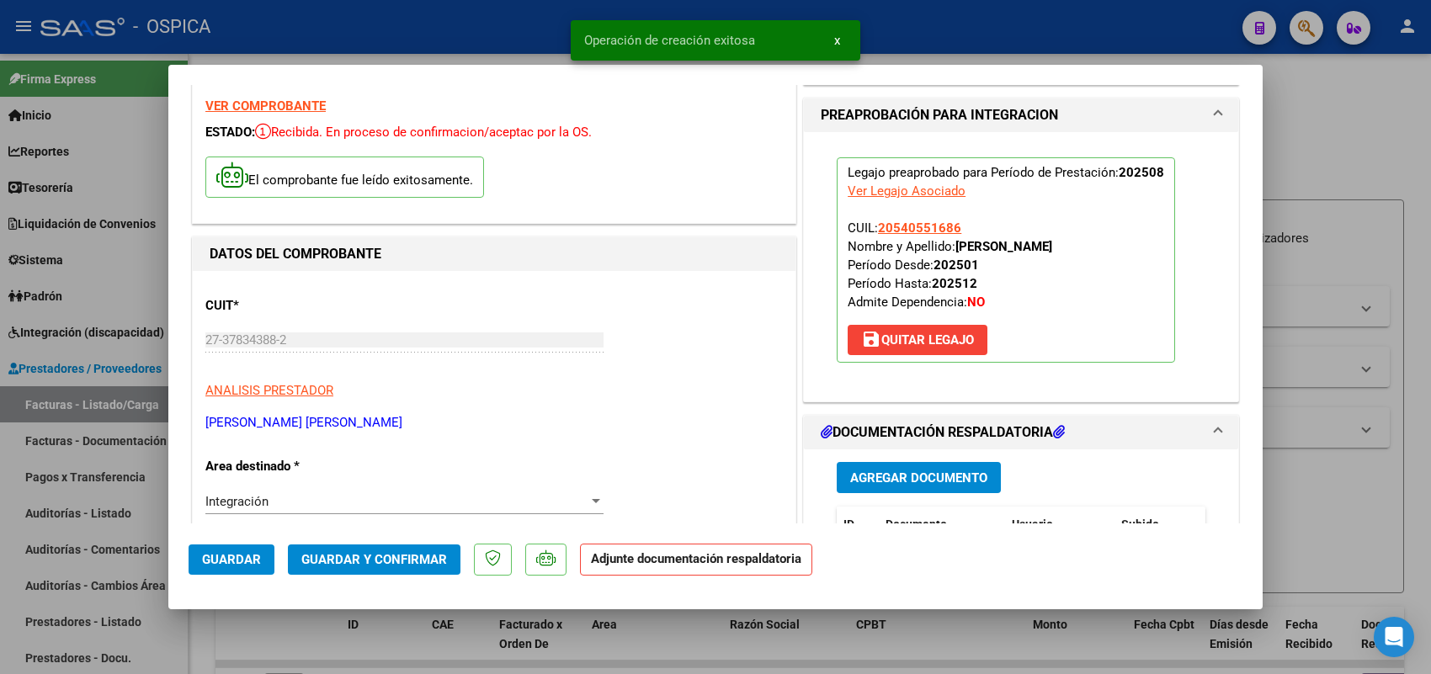
scroll to position [105, 0]
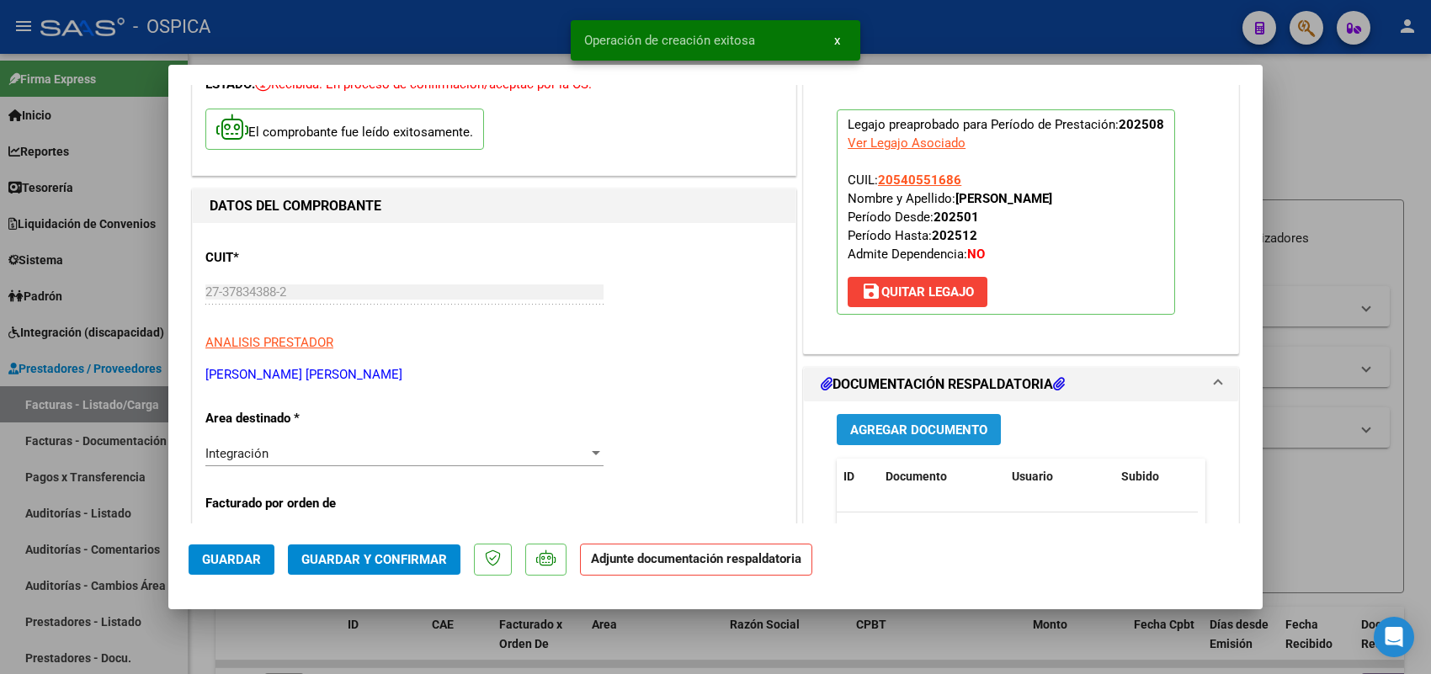
click at [892, 423] on span "Agregar Documento" at bounding box center [918, 430] width 137 height 15
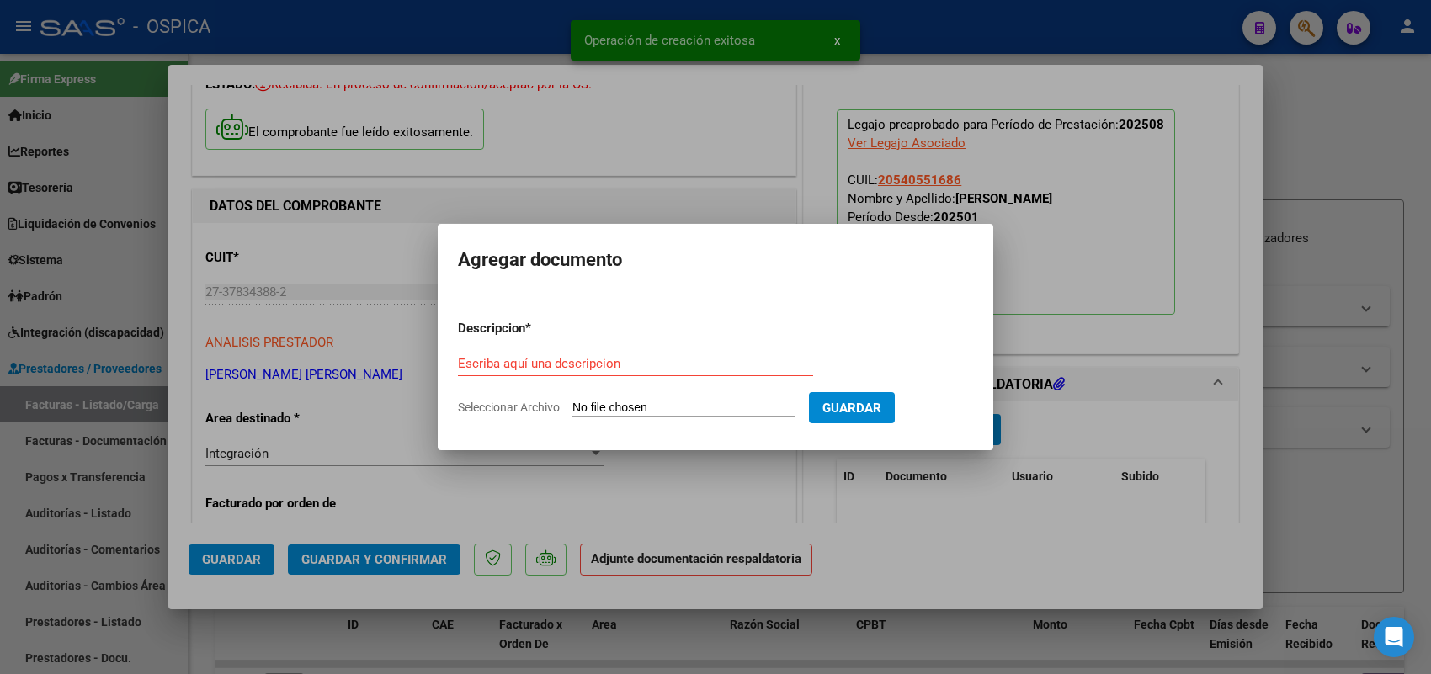
click at [776, 411] on input "Seleccionar Archivo" at bounding box center [683, 409] width 223 height 16
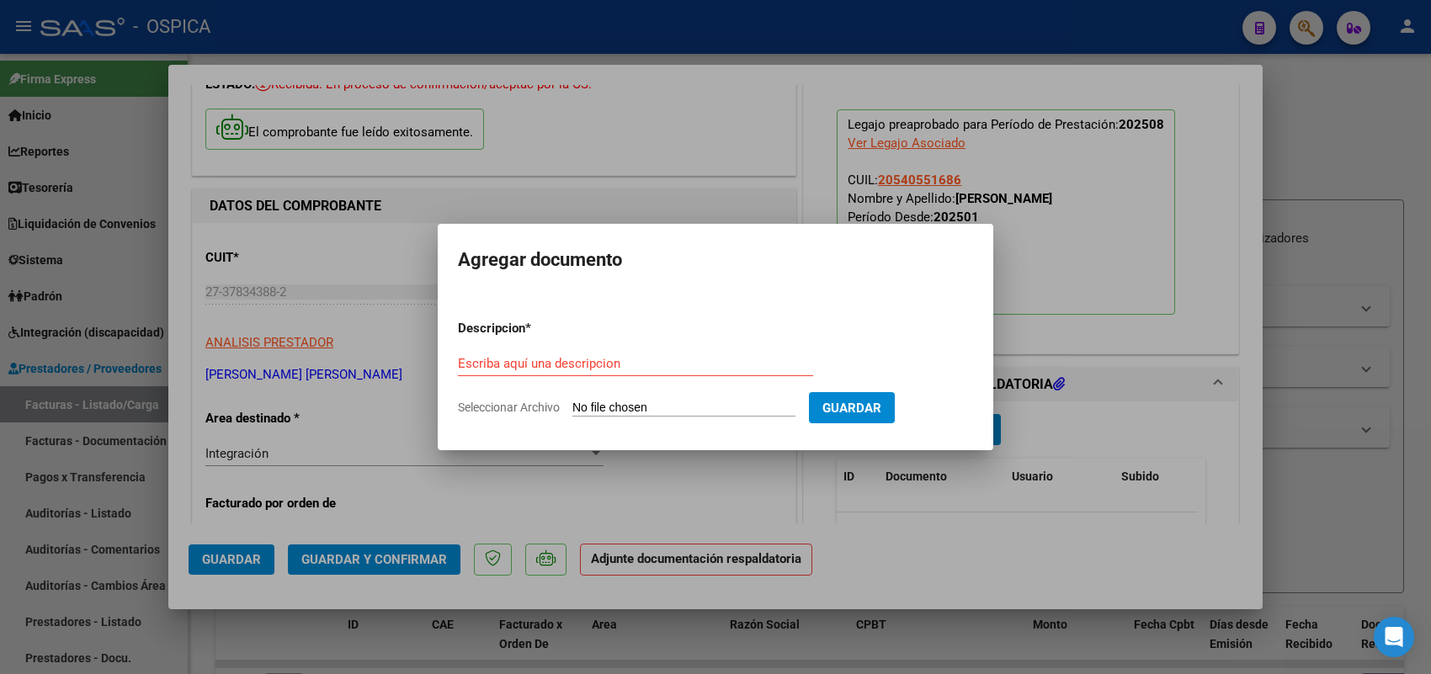
type input "C:\fakepath\ASISTENCIA CISNEROS.pdf"
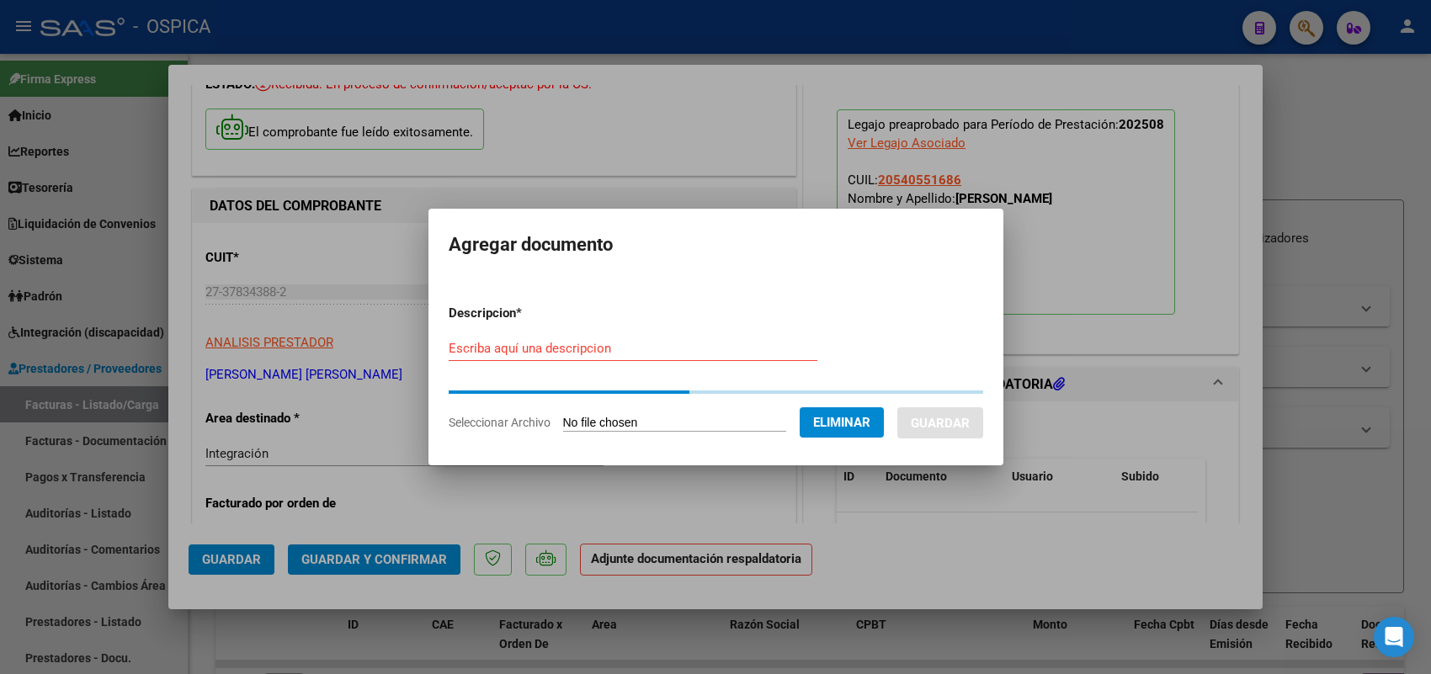
click at [668, 355] on input "Escriba aquí una descripcion" at bounding box center [633, 348] width 369 height 15
paste input "ASISTENCIA"
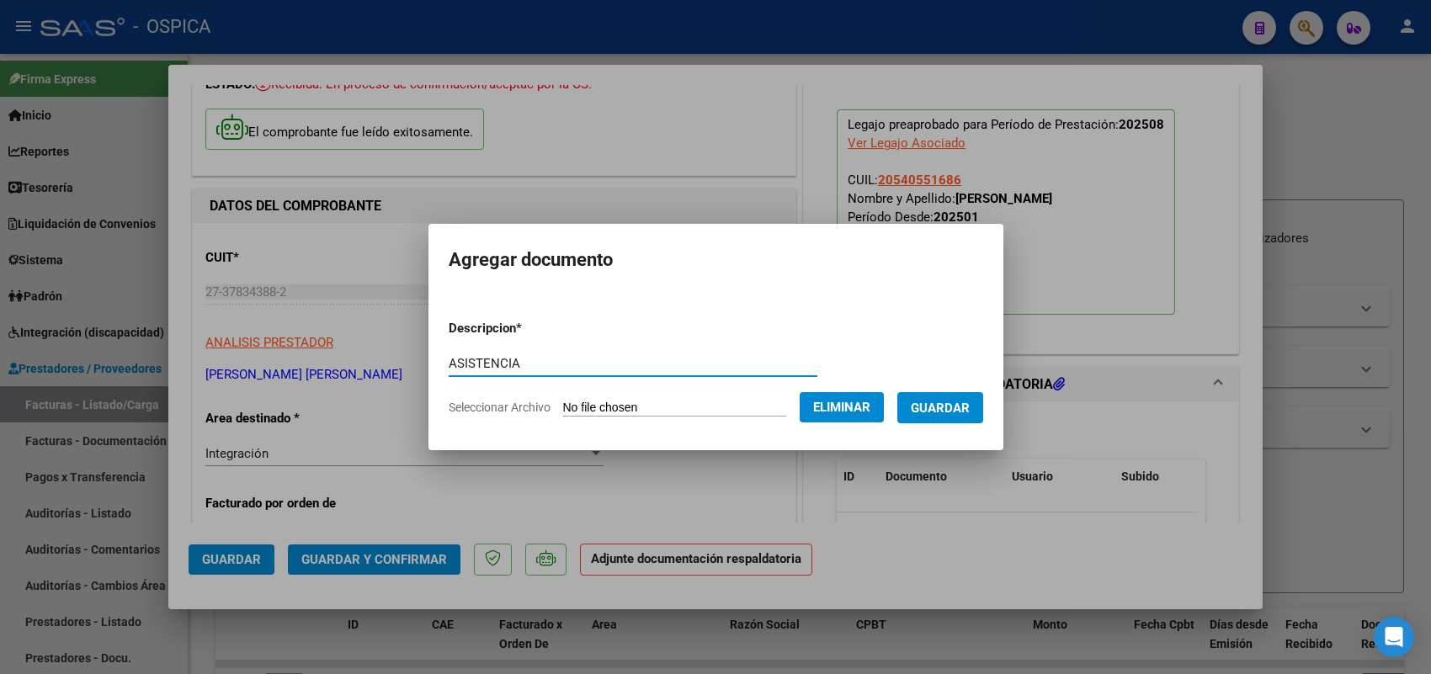
type input "ASISTENCIA"
click at [940, 406] on span "Guardar" at bounding box center [940, 408] width 59 height 15
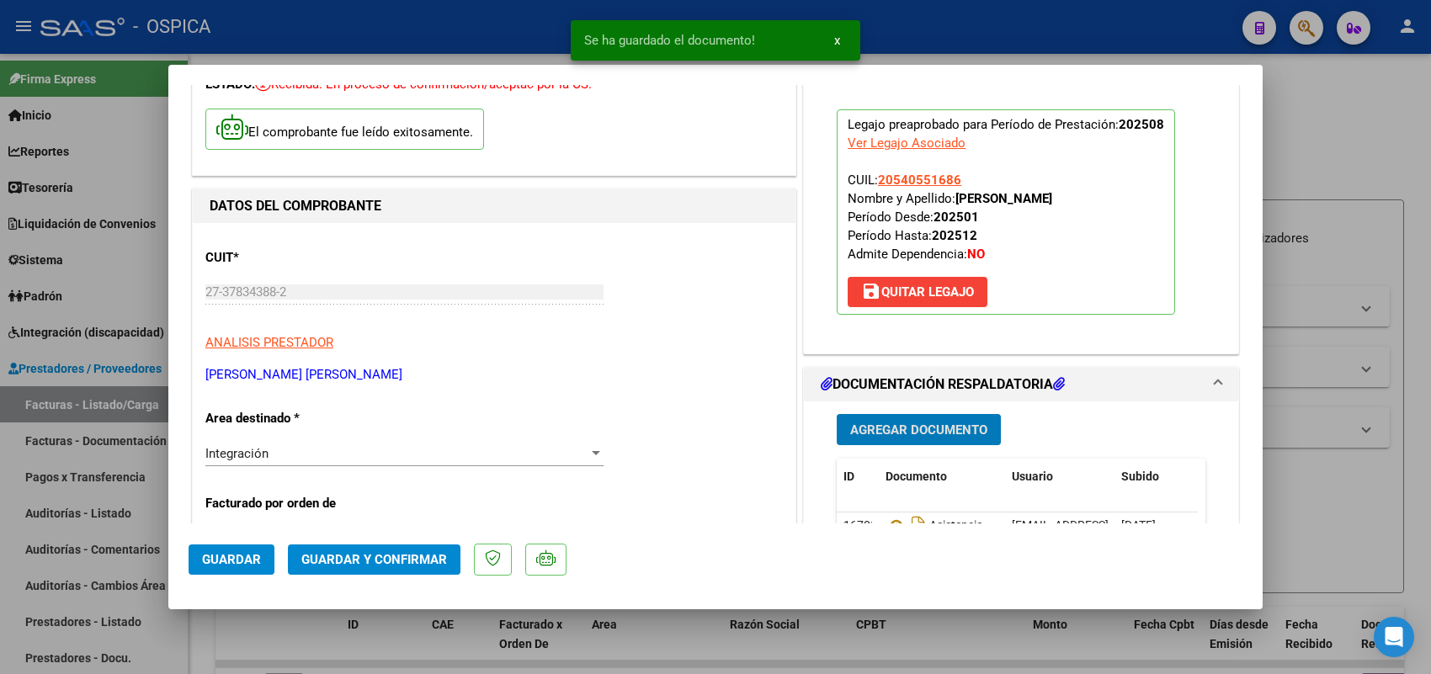
click at [248, 558] on span "Guardar" at bounding box center [231, 559] width 59 height 15
click at [130, 402] on div at bounding box center [715, 337] width 1431 height 674
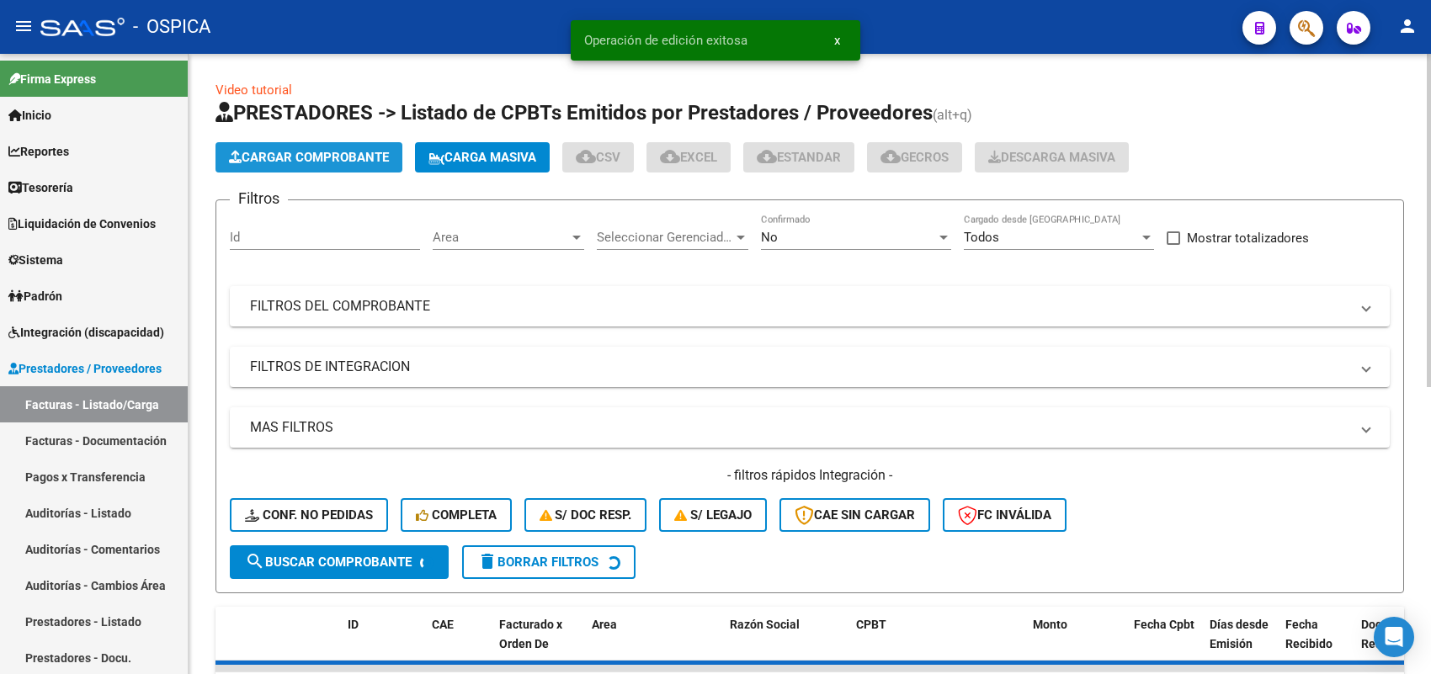
click at [343, 157] on span "Cargar Comprobante" at bounding box center [309, 157] width 160 height 15
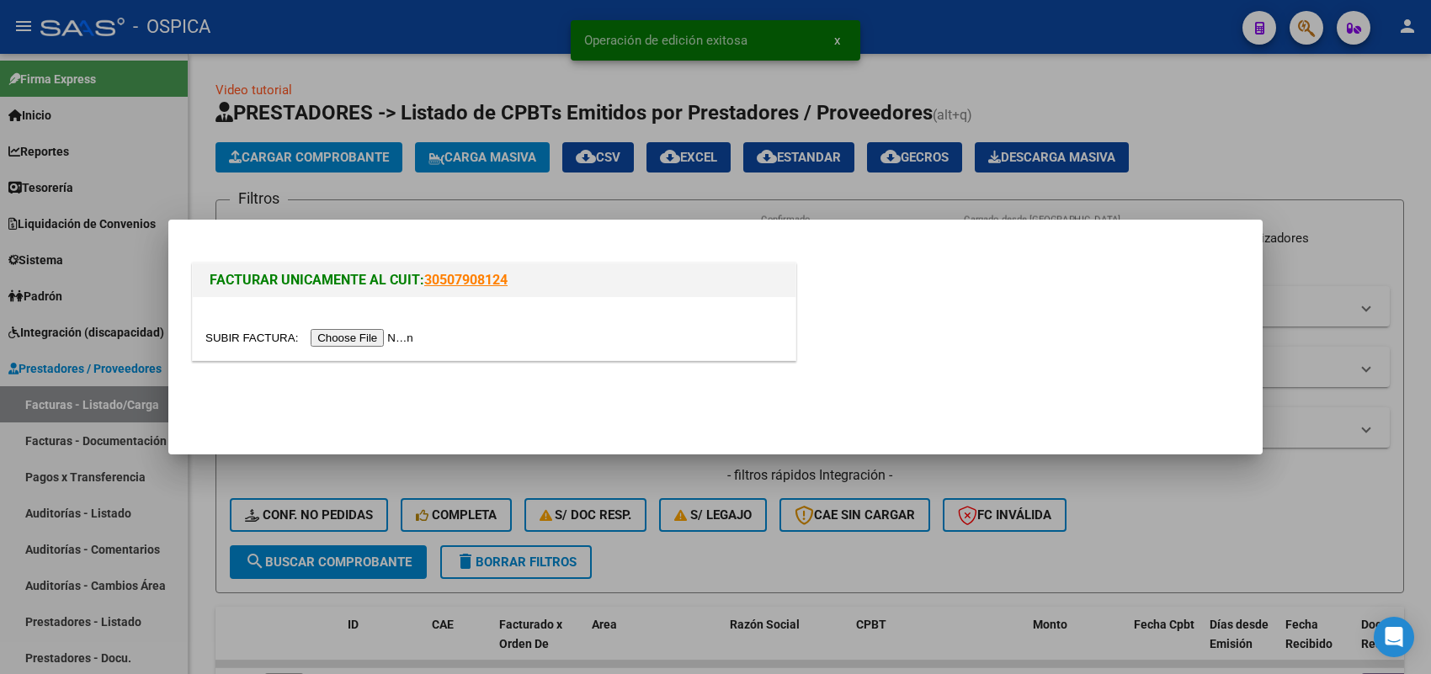
click at [394, 331] on input "file" at bounding box center [311, 338] width 213 height 18
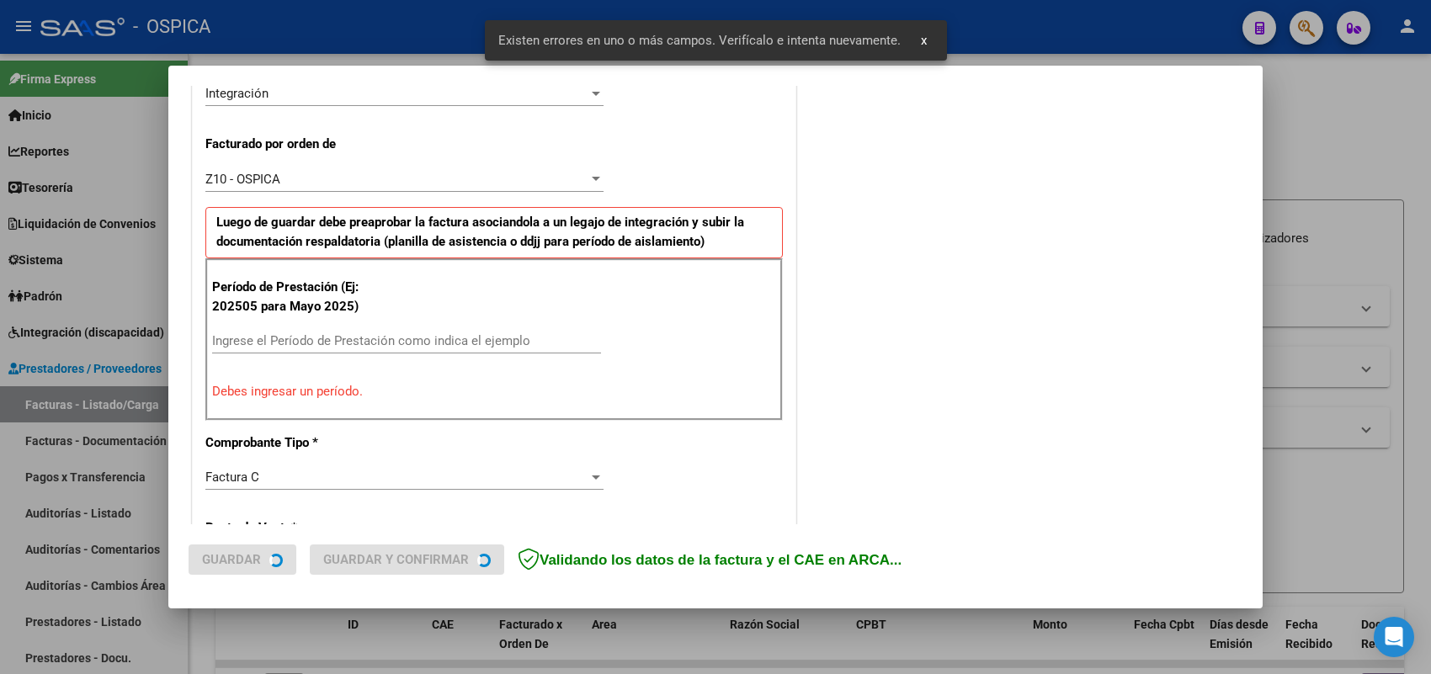
scroll to position [455, 0]
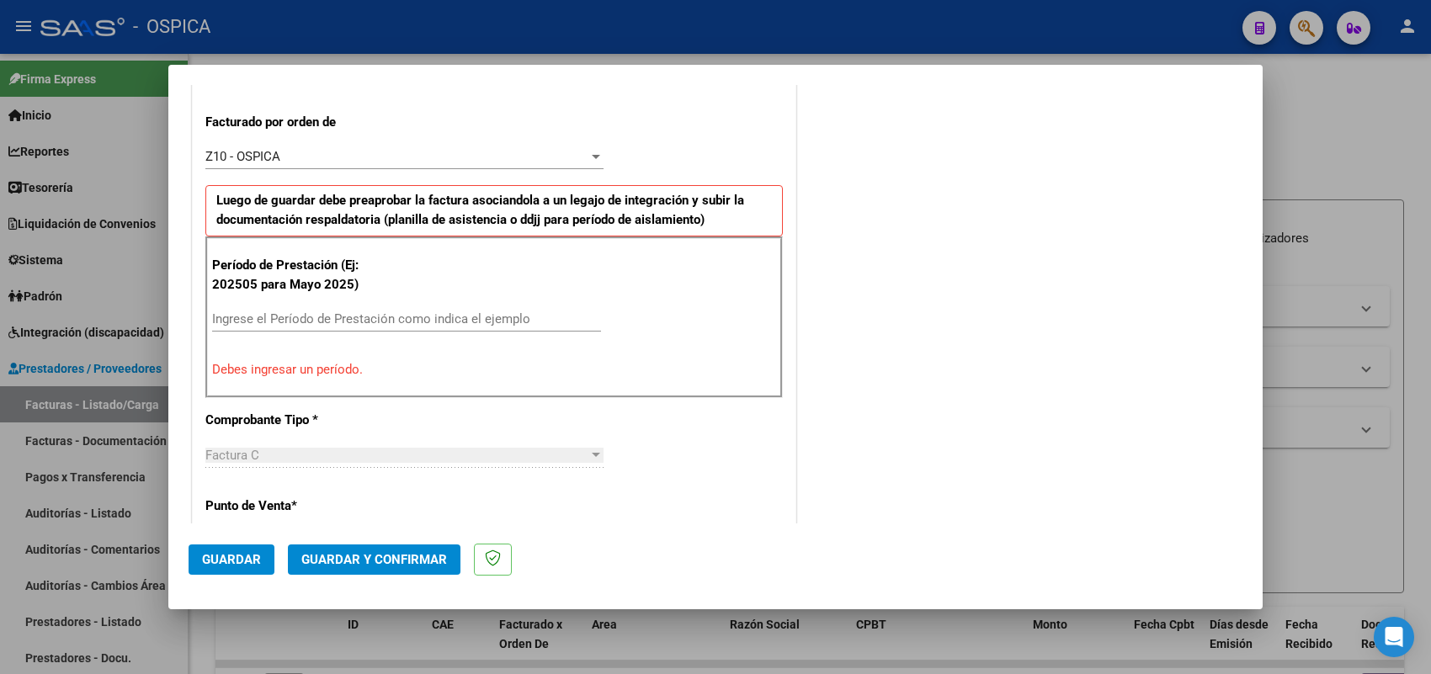
click at [317, 320] on input "Ingrese el Período de Prestación como indica el ejemplo" at bounding box center [406, 318] width 389 height 15
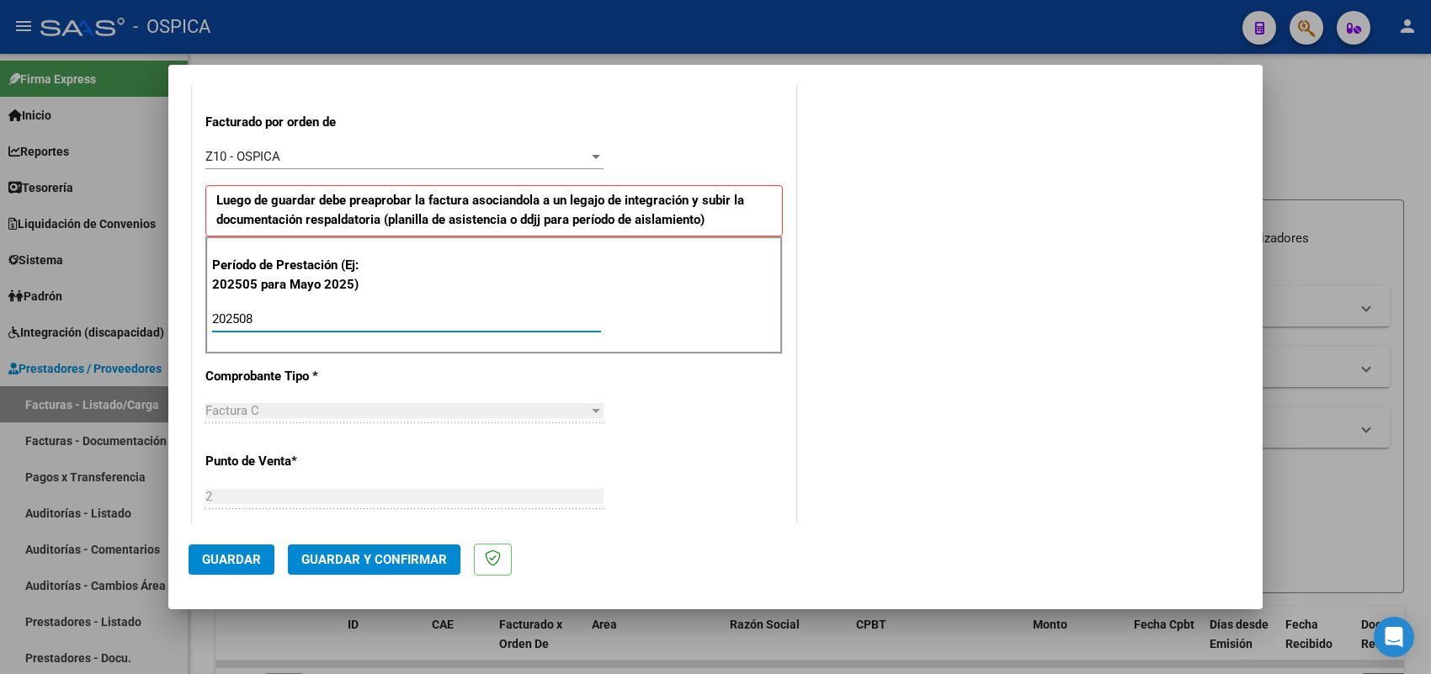
type input "202508"
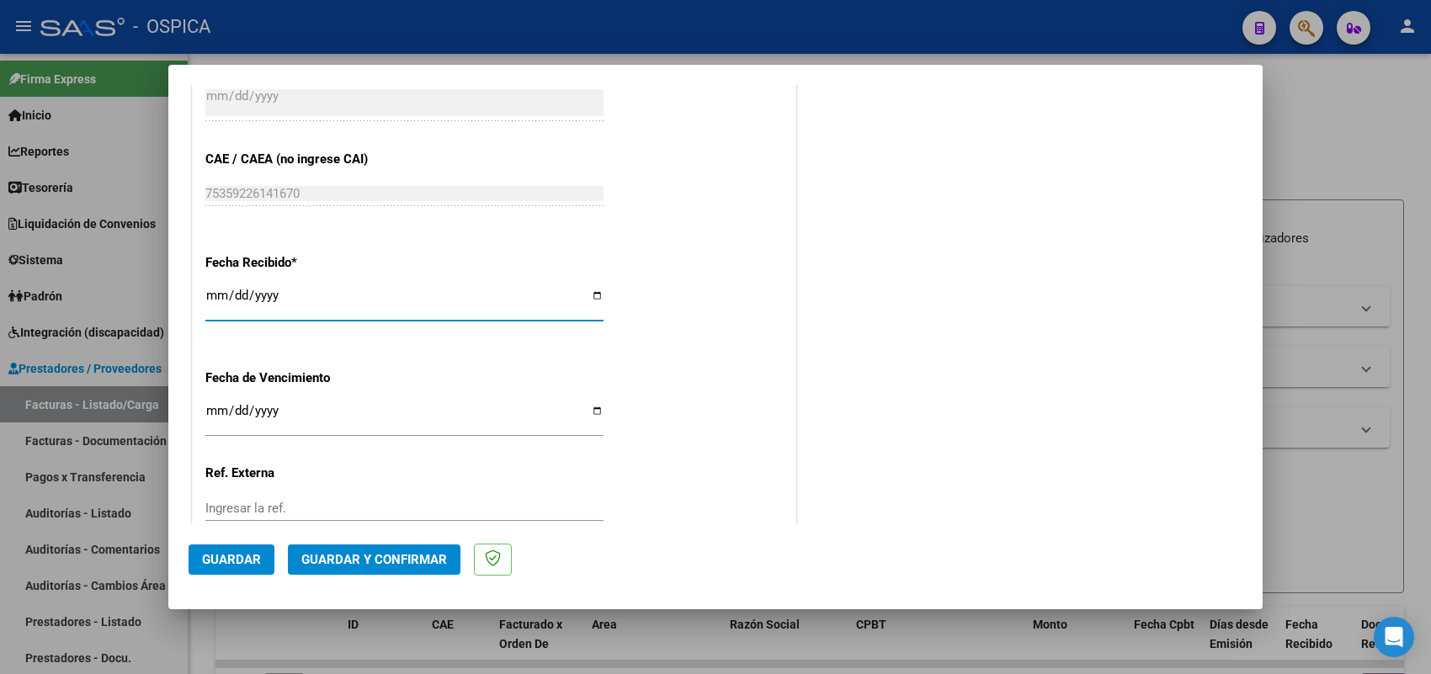
type input "2025-09-01"
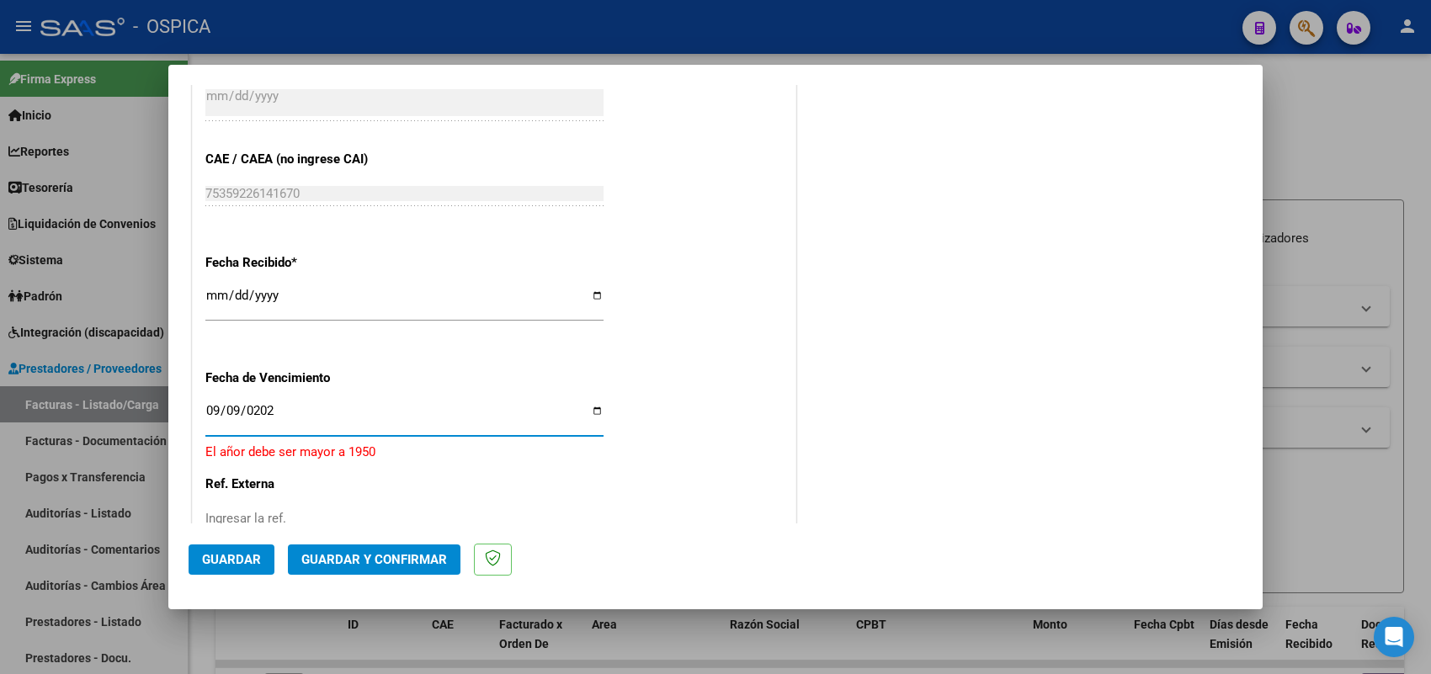
type input "2025-09-09"
click at [241, 548] on button "Guardar" at bounding box center [232, 560] width 86 height 30
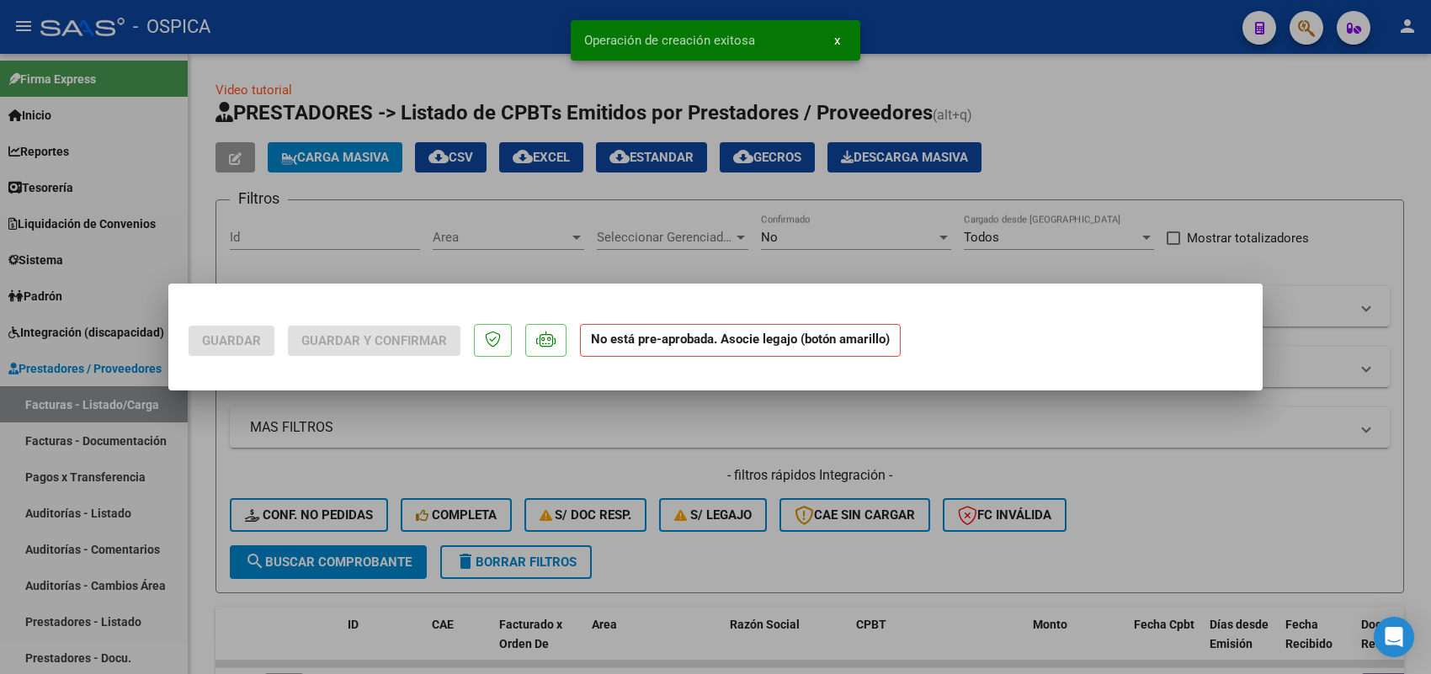
scroll to position [0, 0]
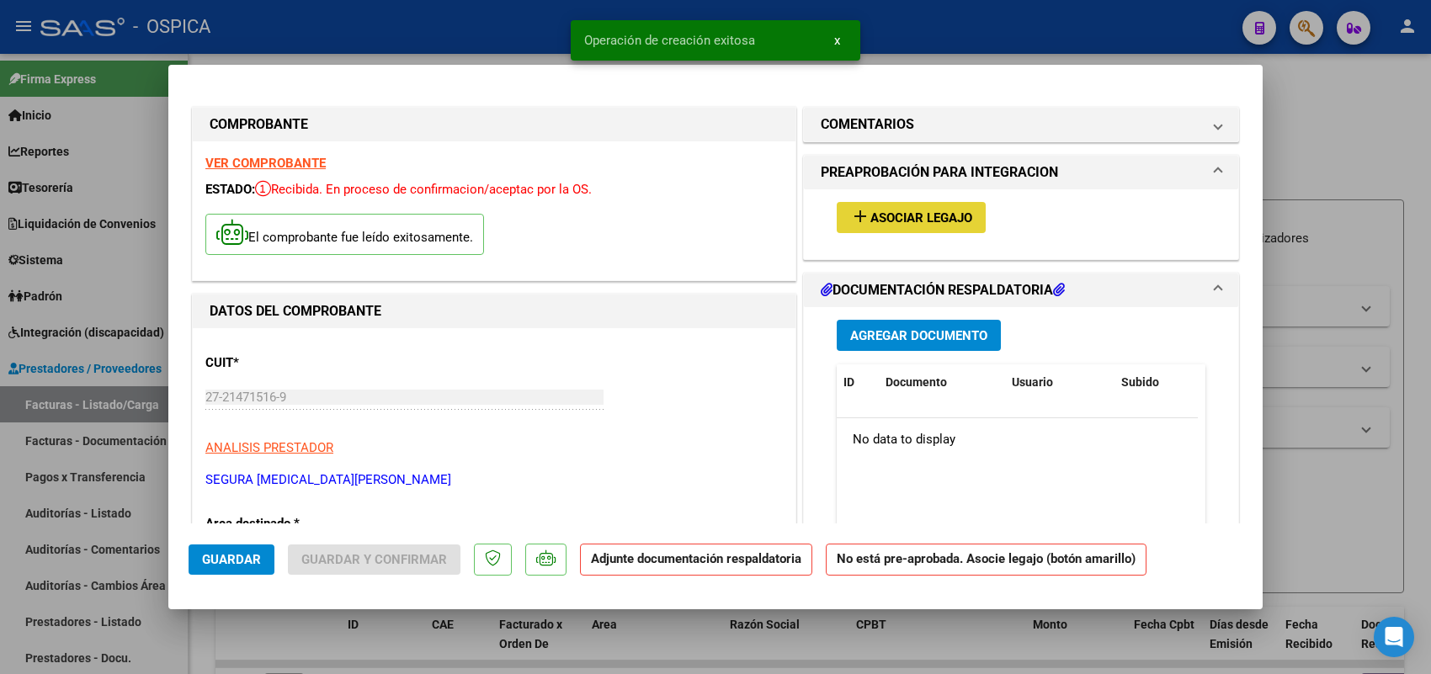
click at [889, 207] on button "add Asociar Legajo" at bounding box center [911, 217] width 149 height 31
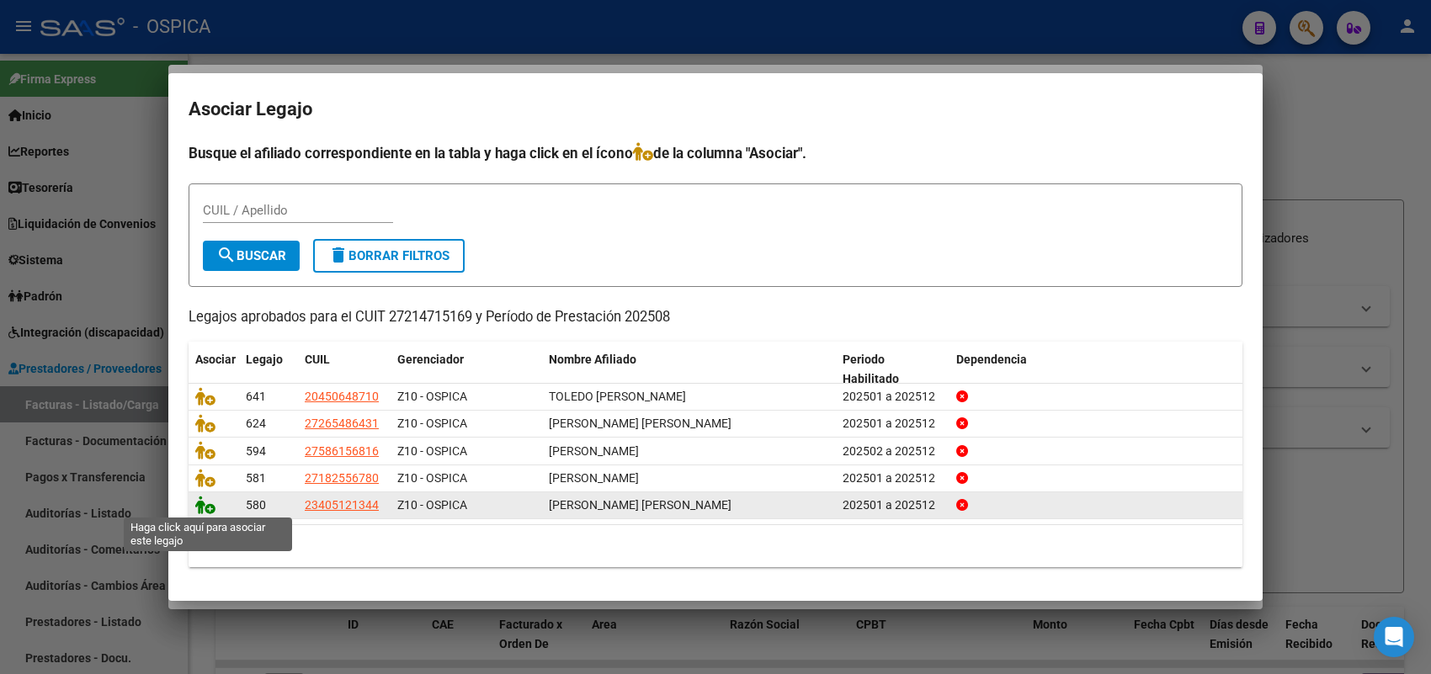
click at [209, 505] on icon at bounding box center [205, 505] width 20 height 19
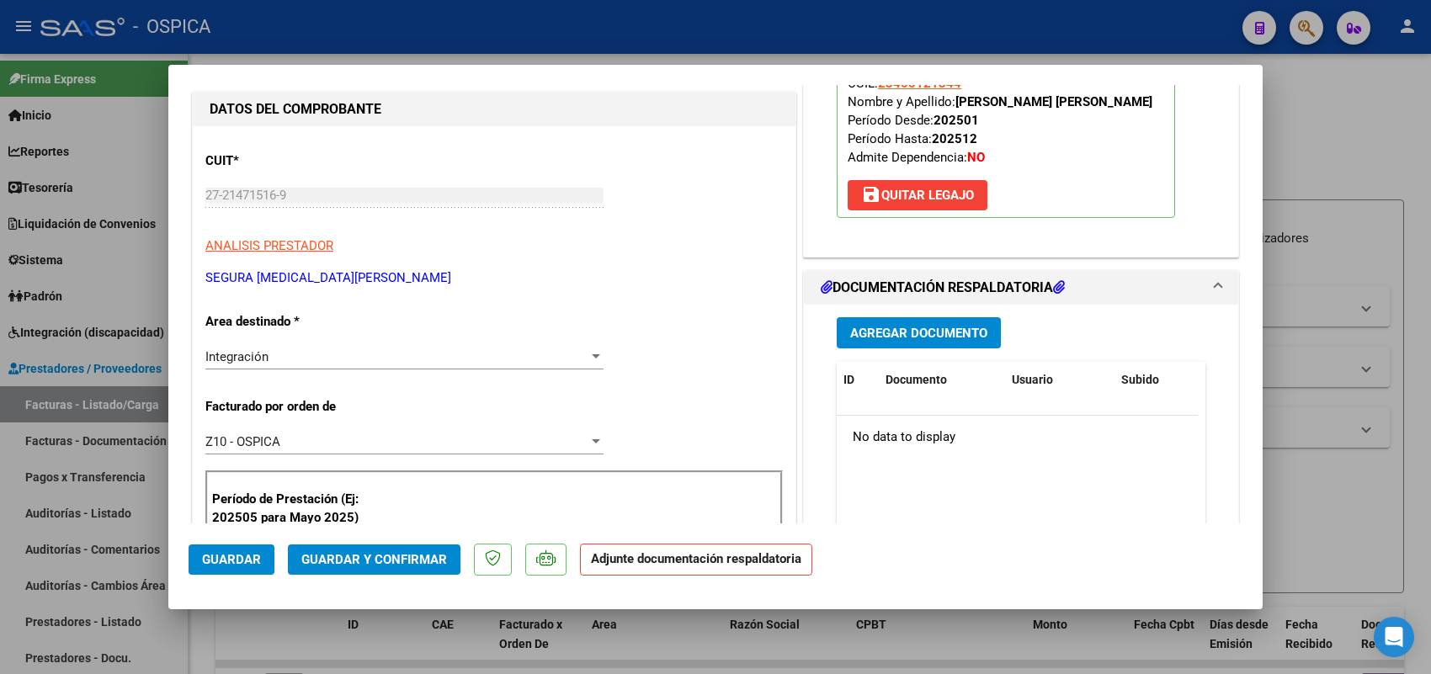
scroll to position [210, 0]
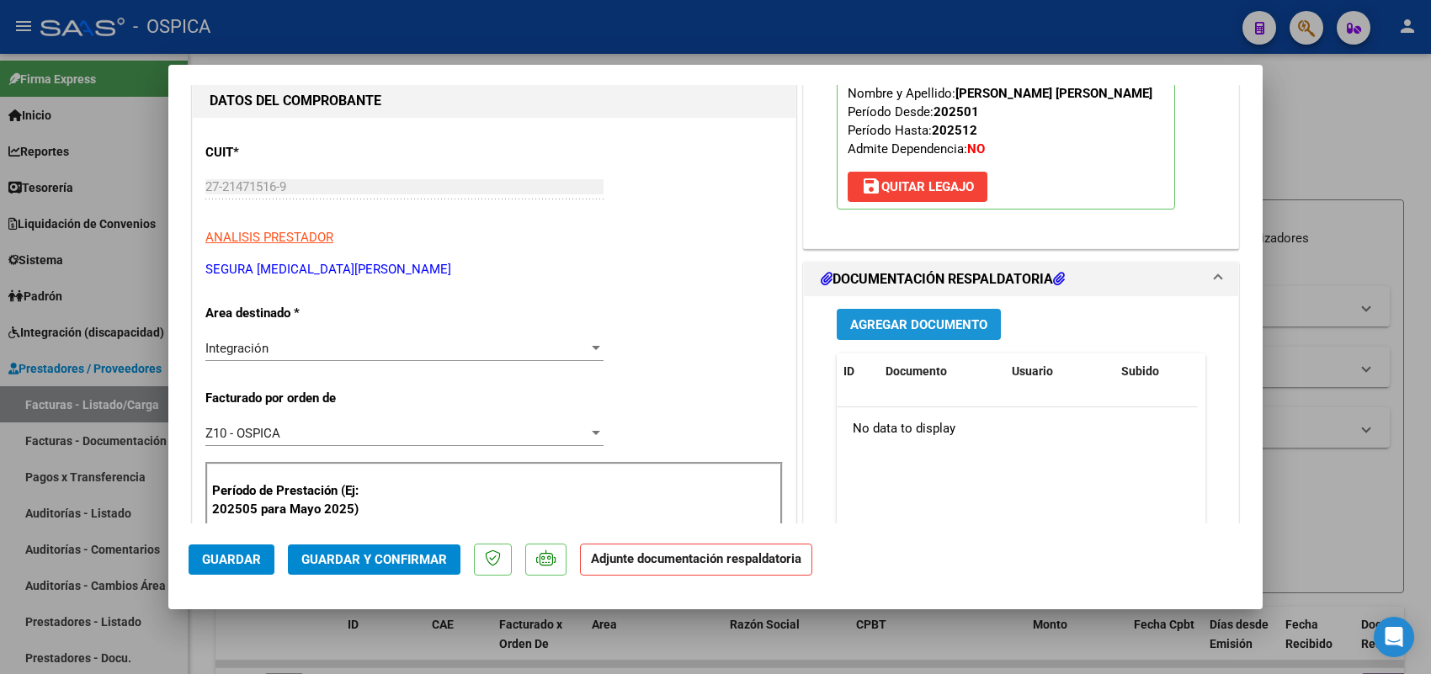
click at [878, 326] on span "Agregar Documento" at bounding box center [918, 324] width 137 height 15
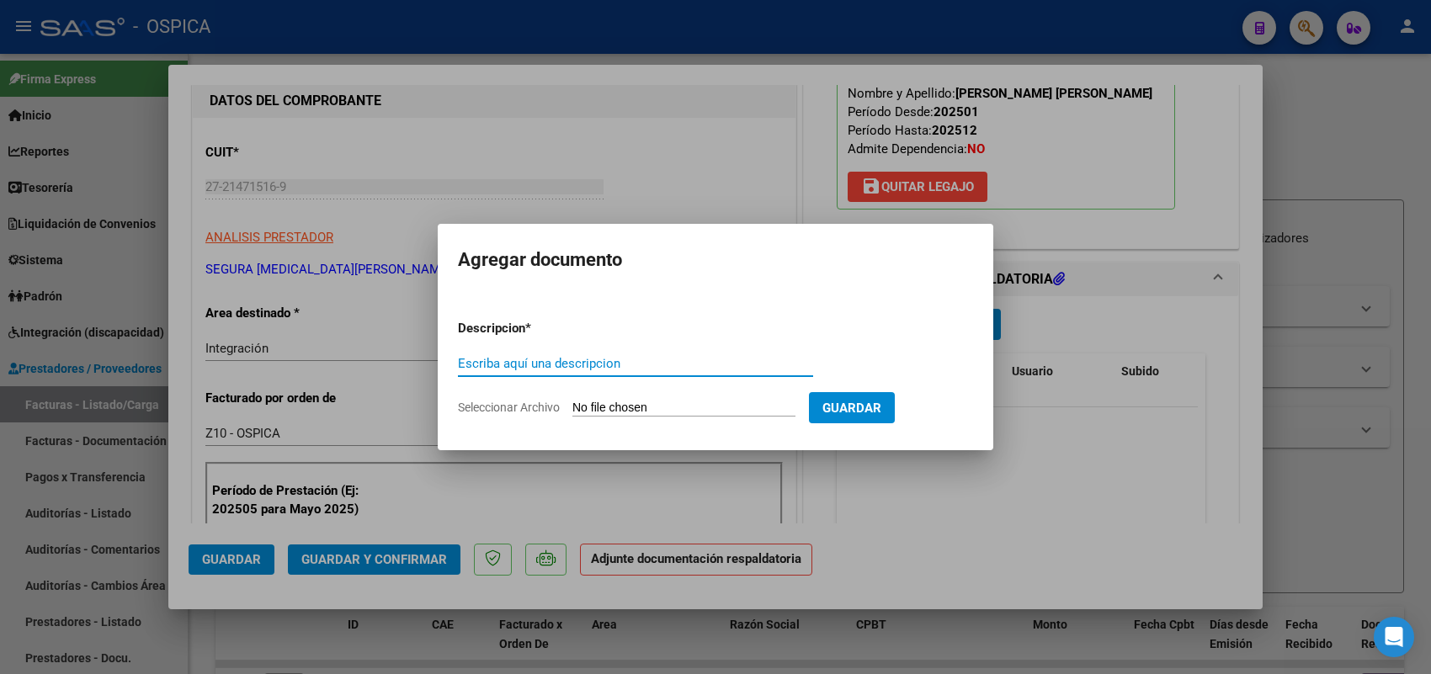
click at [728, 404] on input "Seleccionar Archivo" at bounding box center [683, 409] width 223 height 16
type input "C:\fakepath\ASISTENCIA SEGURA.pdf"
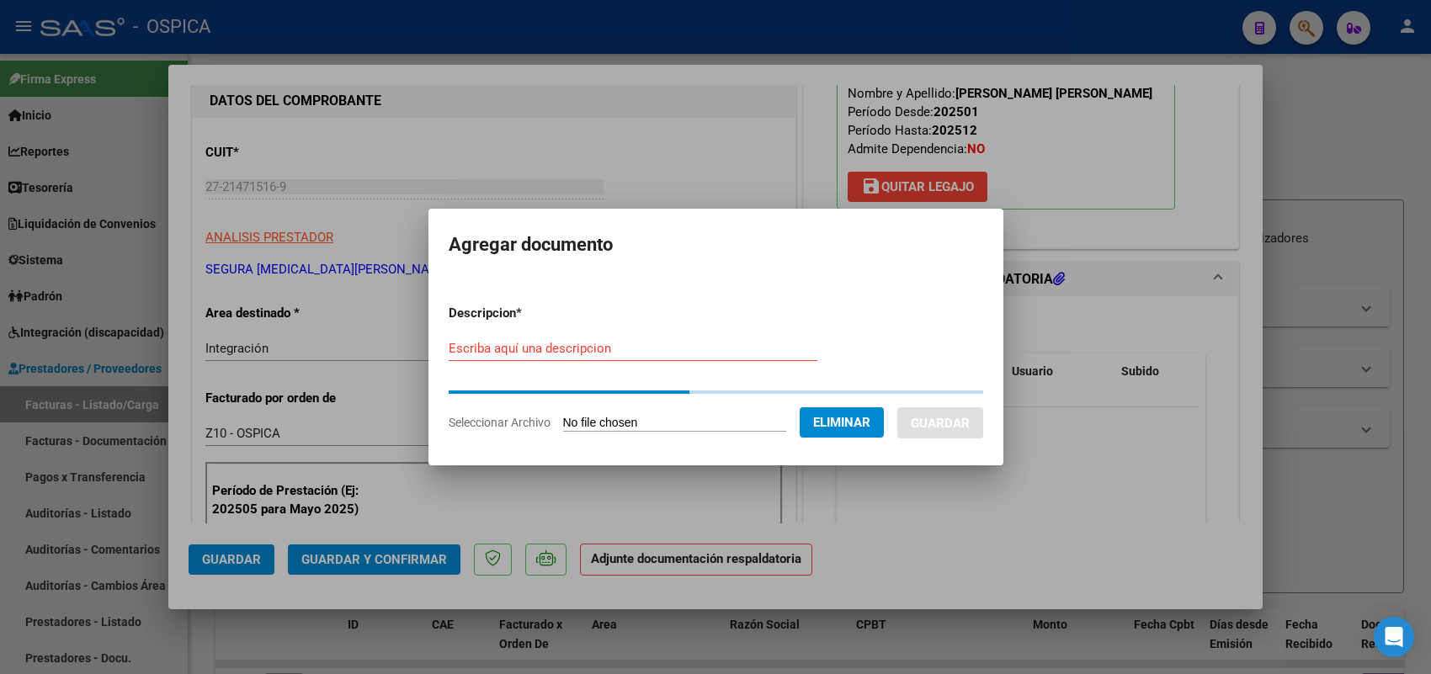
click at [662, 350] on input "Escriba aquí una descripcion" at bounding box center [633, 348] width 369 height 15
paste input "ASISTENCIA"
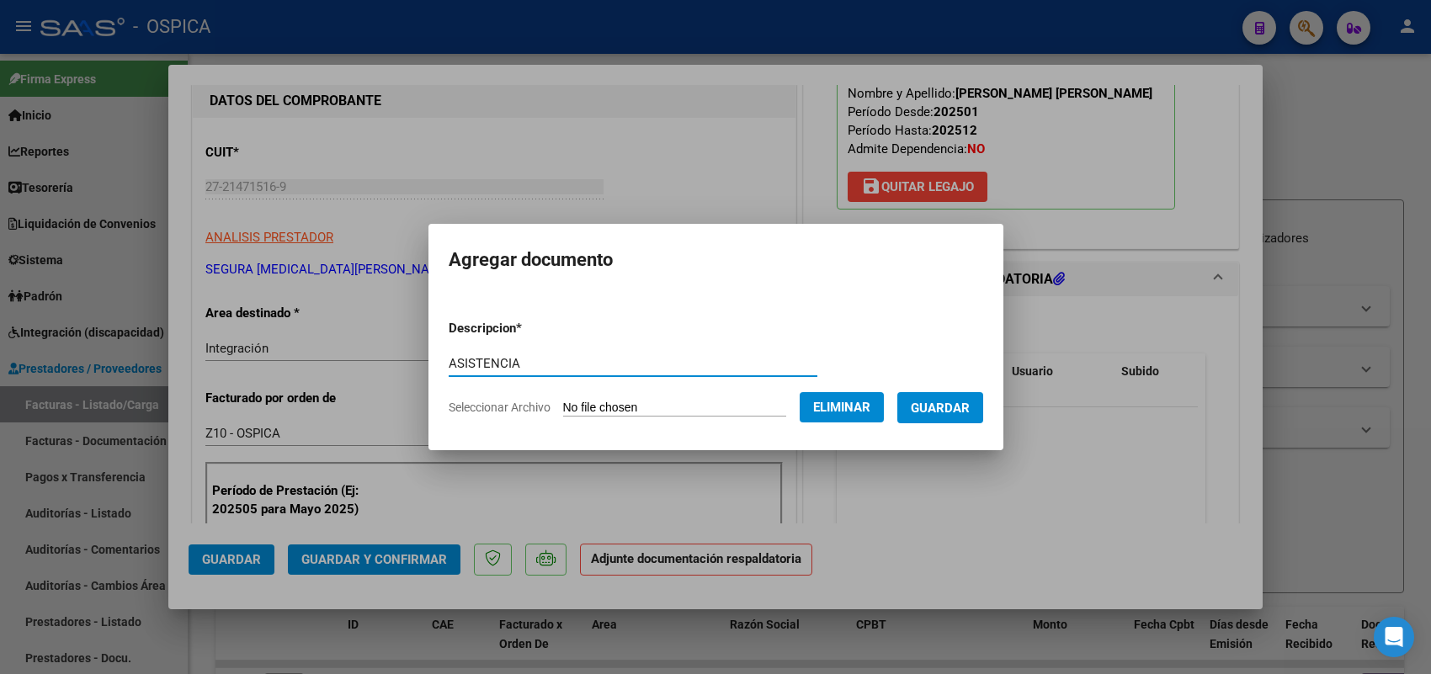
type input "ASISTENCIA"
click at [956, 405] on span "Guardar" at bounding box center [940, 408] width 59 height 15
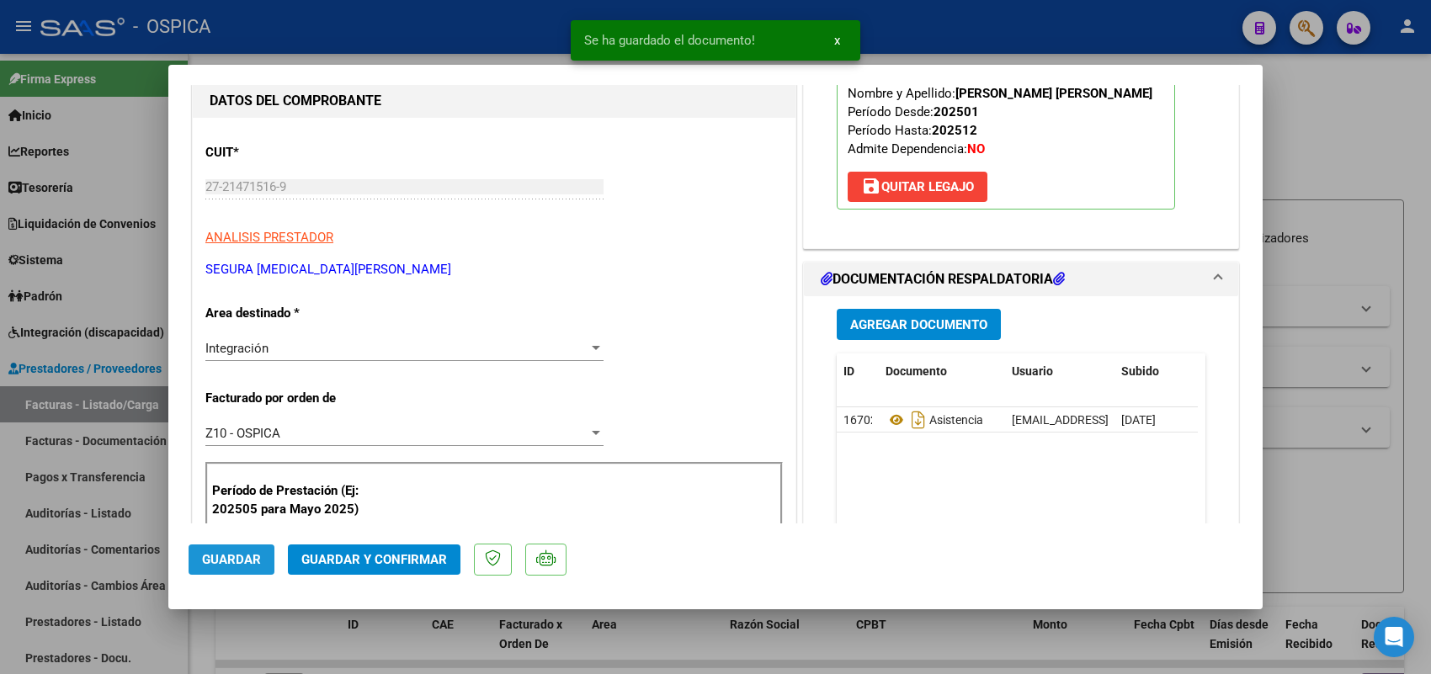
click at [227, 557] on span "Guardar" at bounding box center [231, 559] width 59 height 15
click at [89, 339] on div at bounding box center [715, 337] width 1431 height 674
type input "$ 0,00"
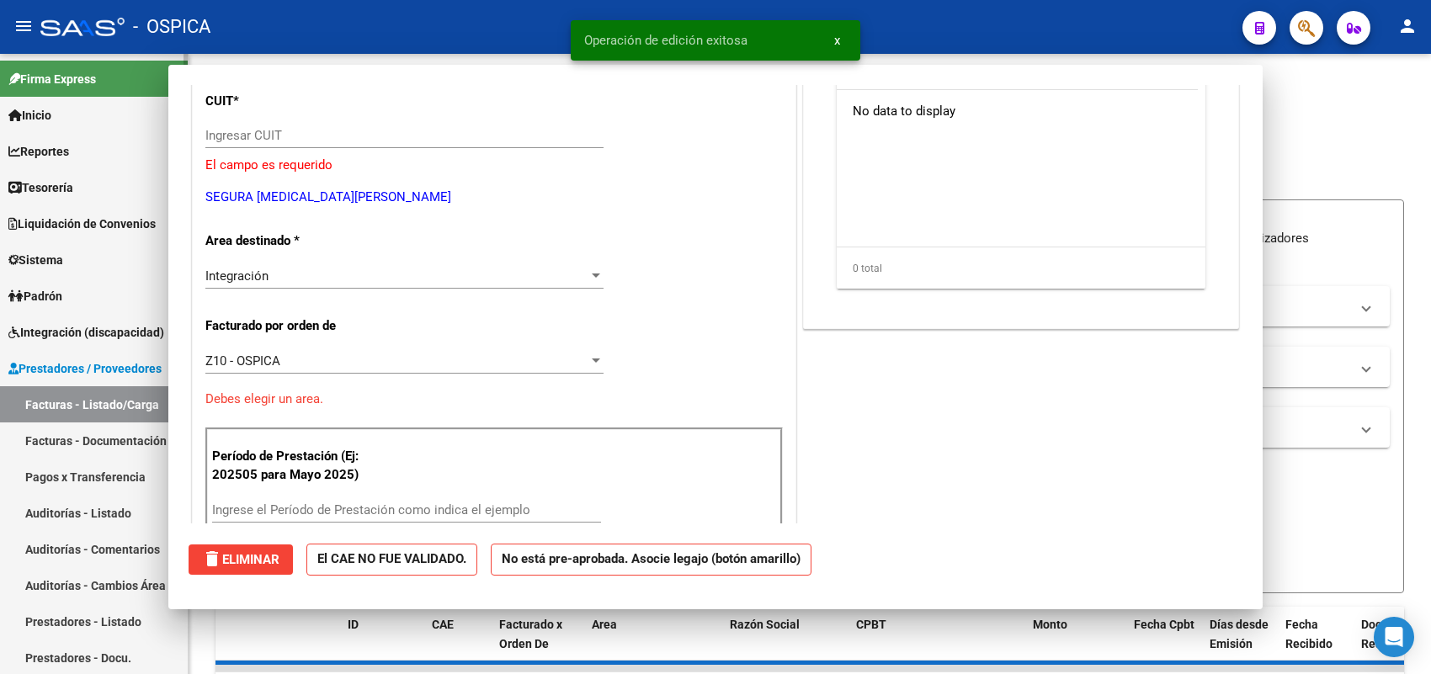
scroll to position [0, 0]
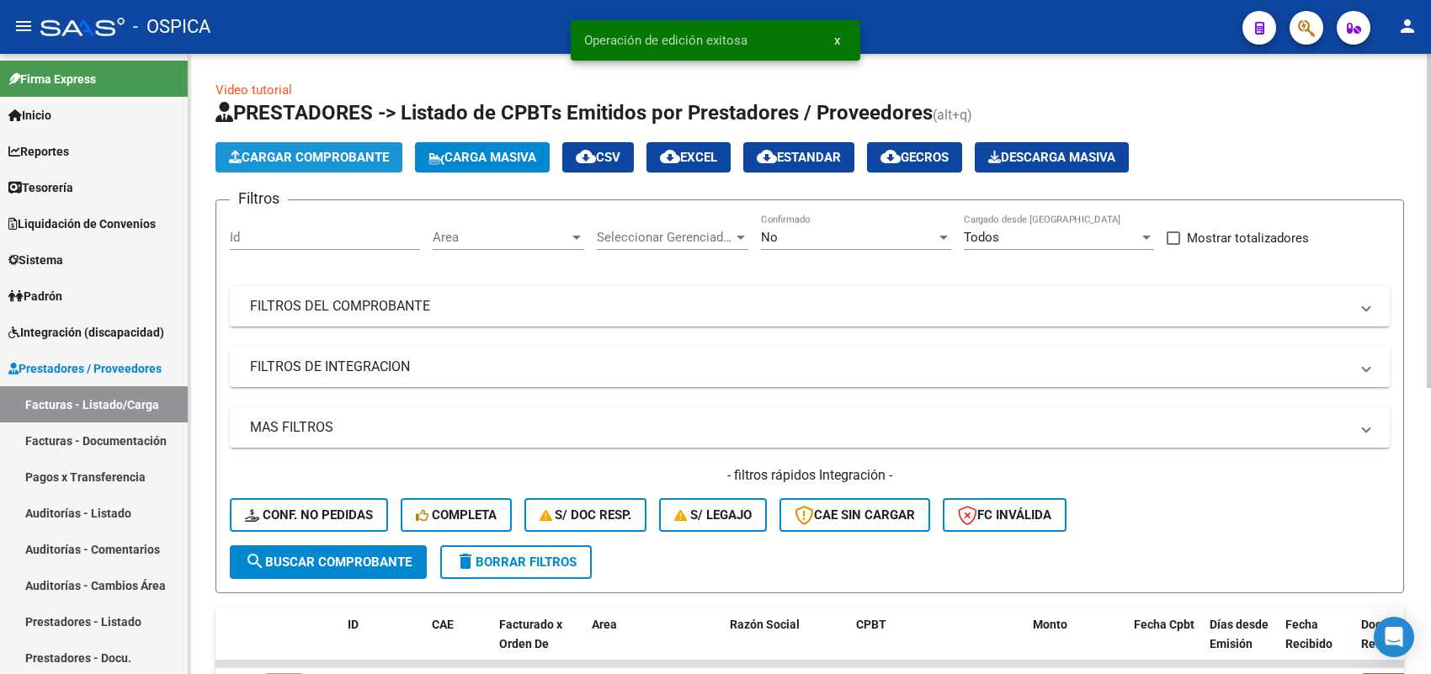
click at [333, 144] on button "Cargar Comprobante" at bounding box center [309, 157] width 187 height 30
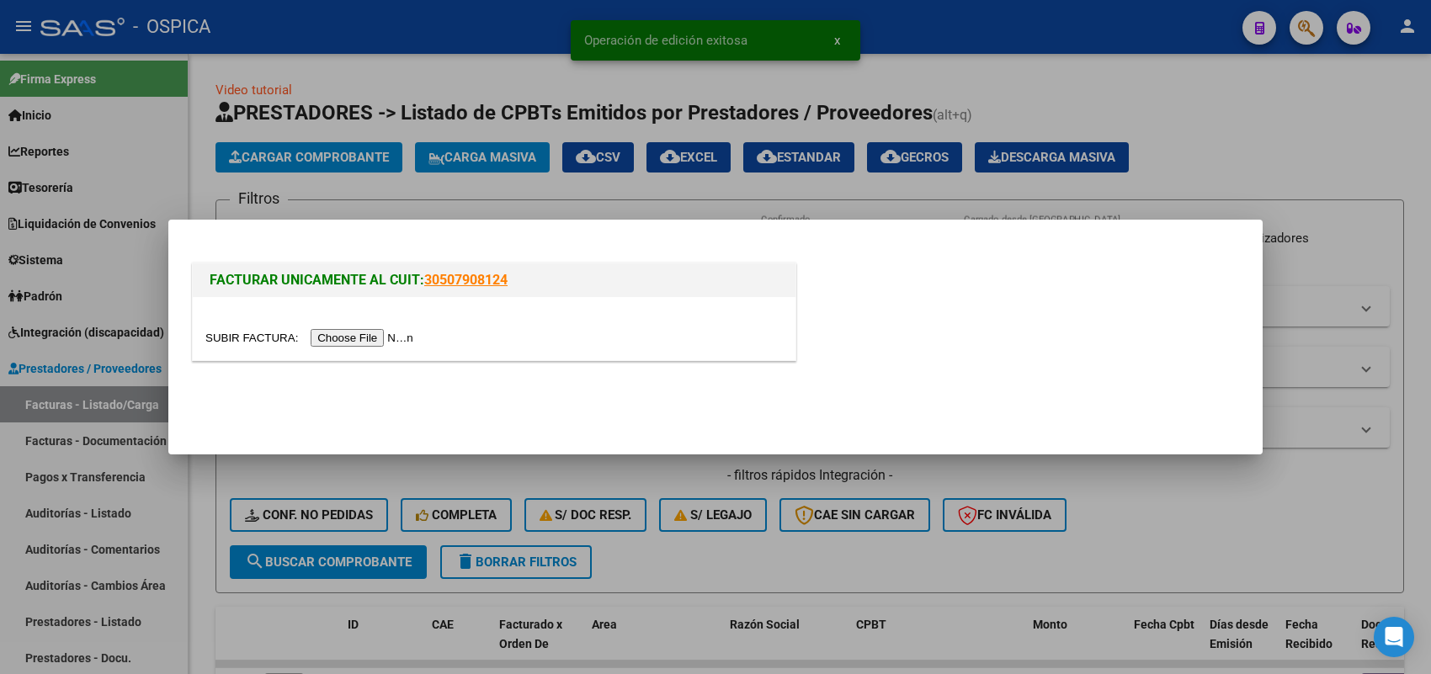
click at [375, 339] on input "file" at bounding box center [311, 338] width 213 height 18
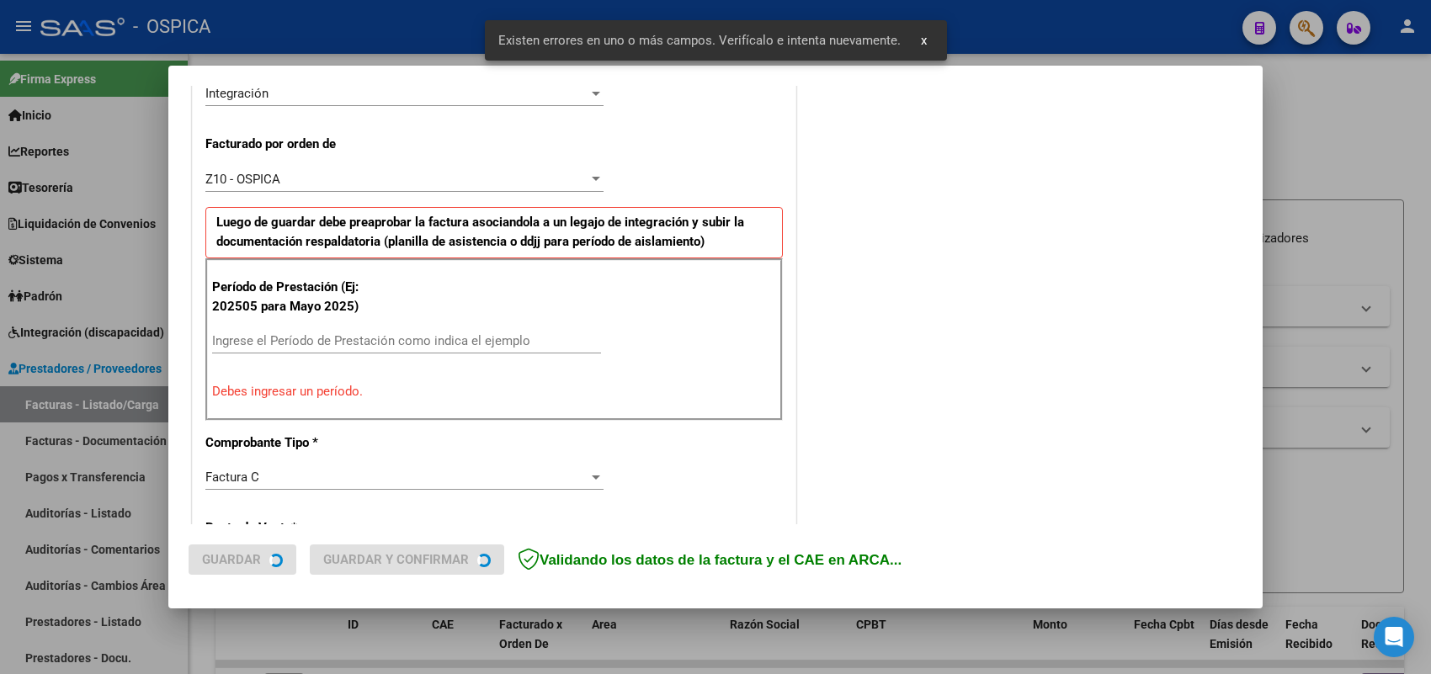
scroll to position [455, 0]
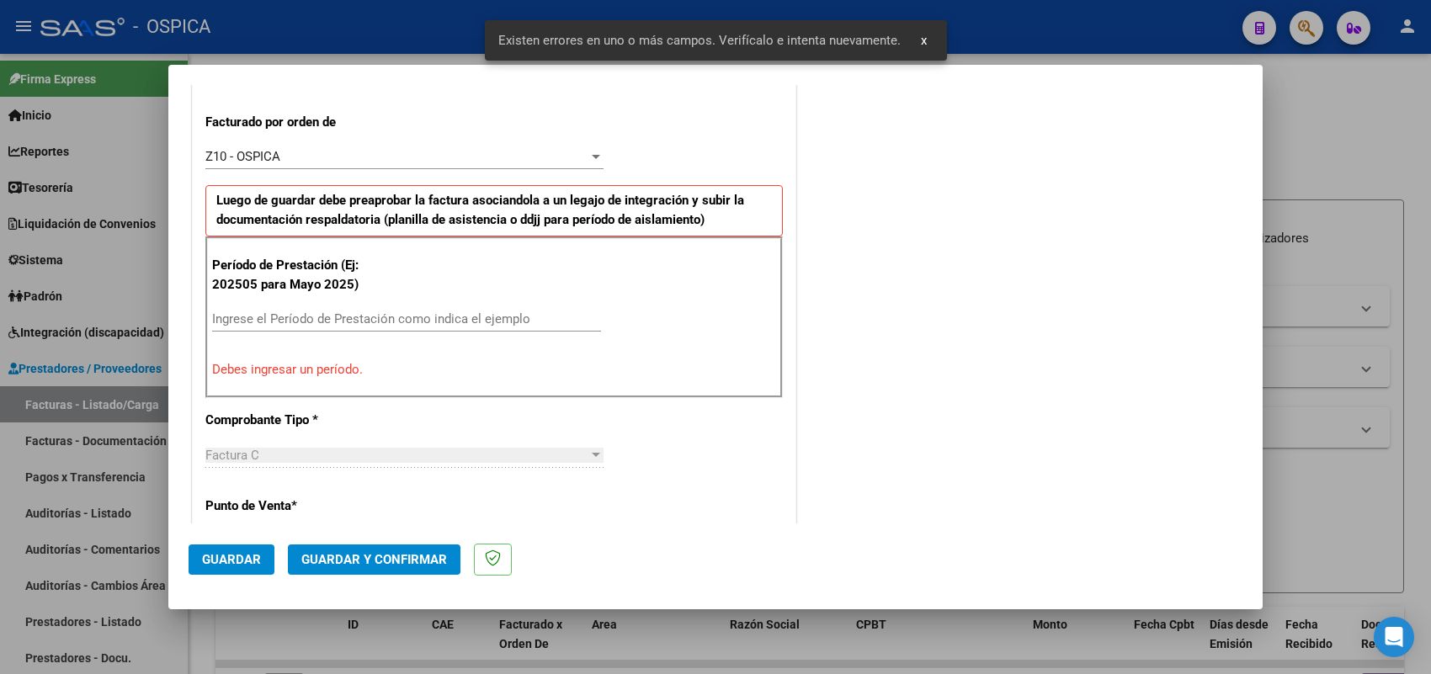
click at [380, 321] on input "Ingrese el Período de Prestación como indica el ejemplo" at bounding box center [406, 318] width 389 height 15
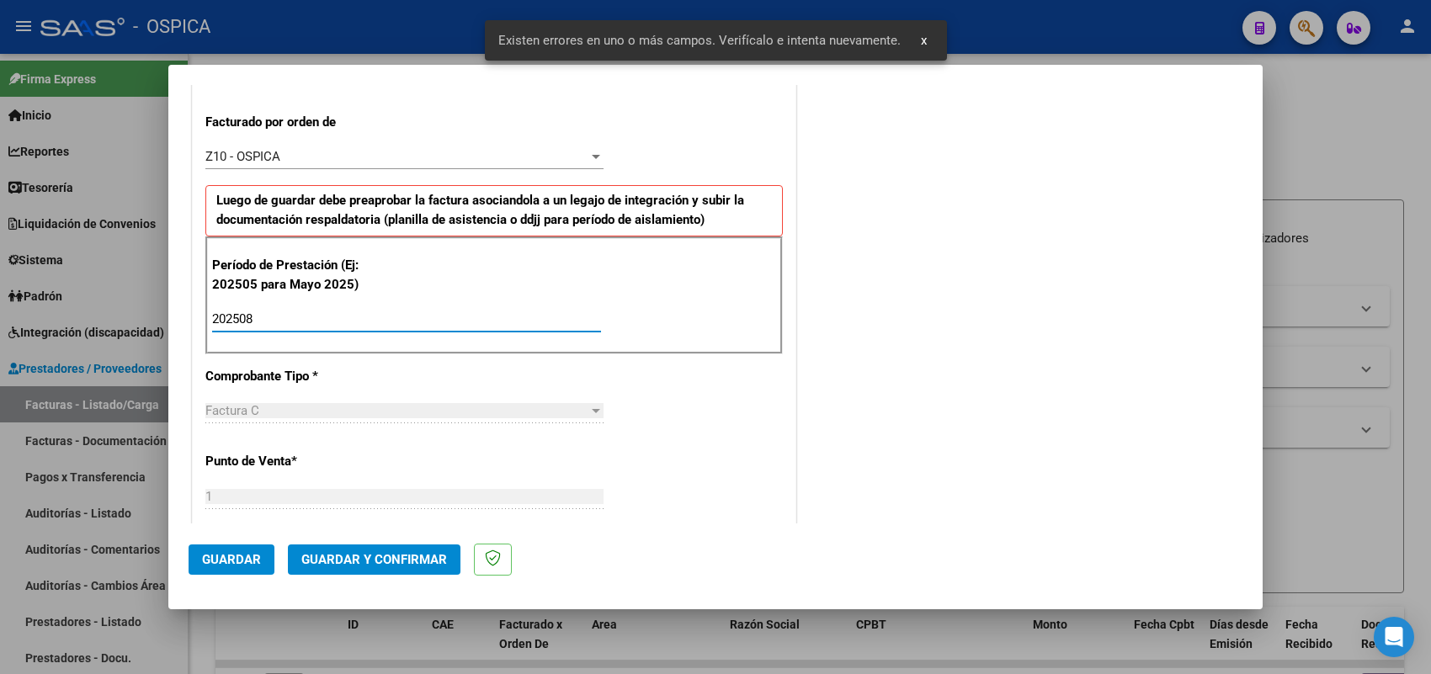
type input "202508"
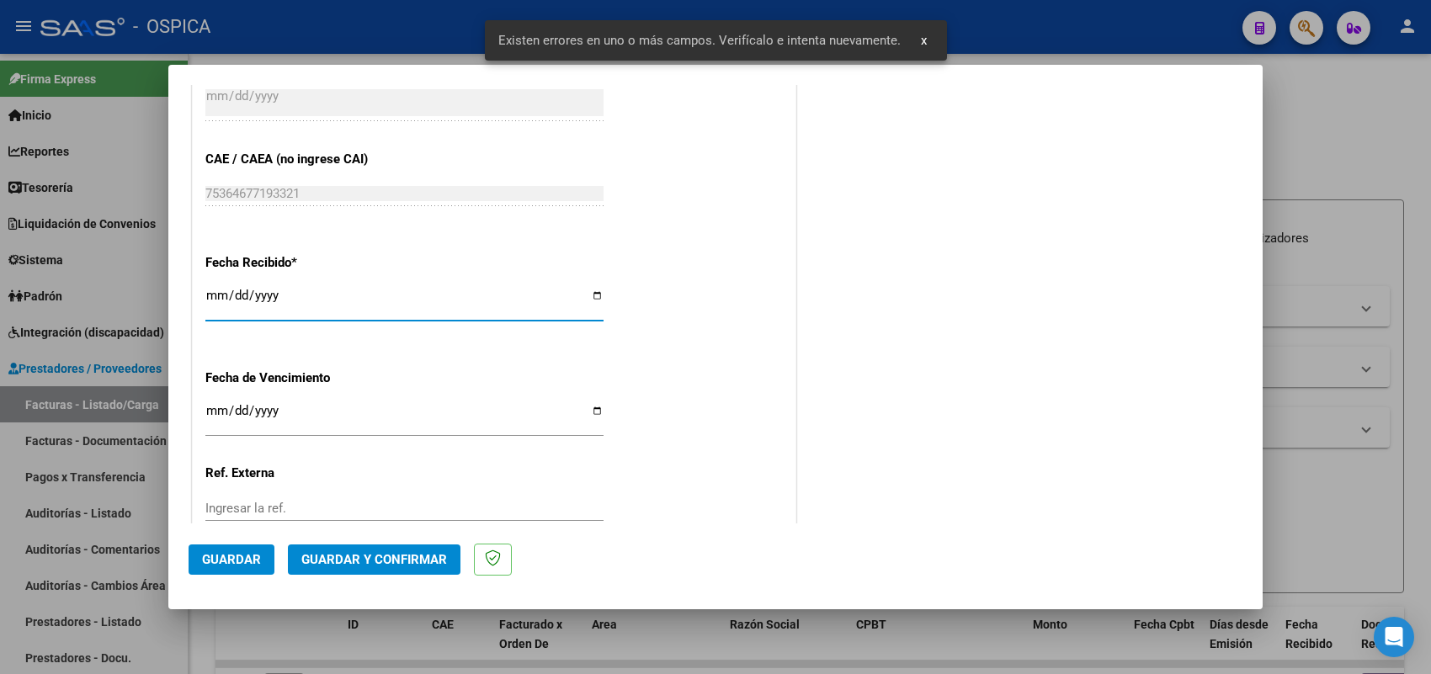
type input "2025-09-03"
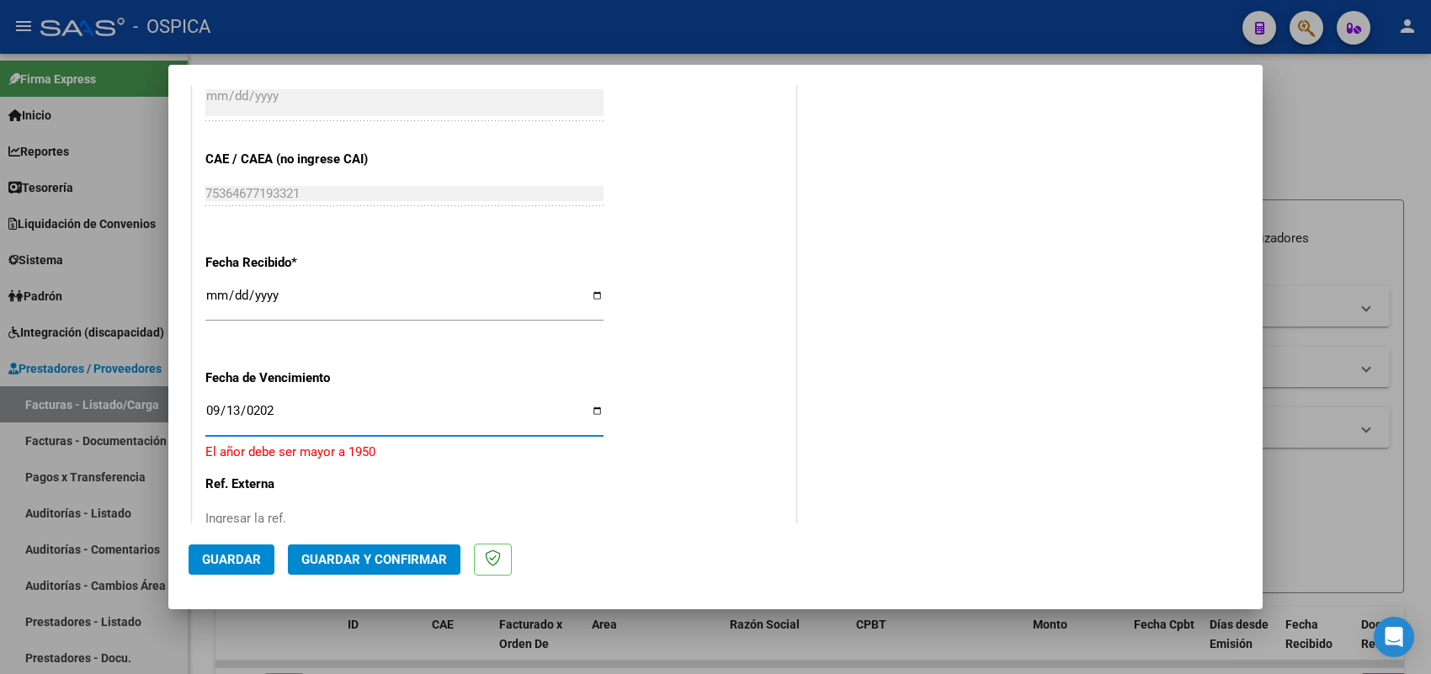
type input "2025-09-13"
click at [270, 554] on button "Guardar" at bounding box center [232, 560] width 86 height 30
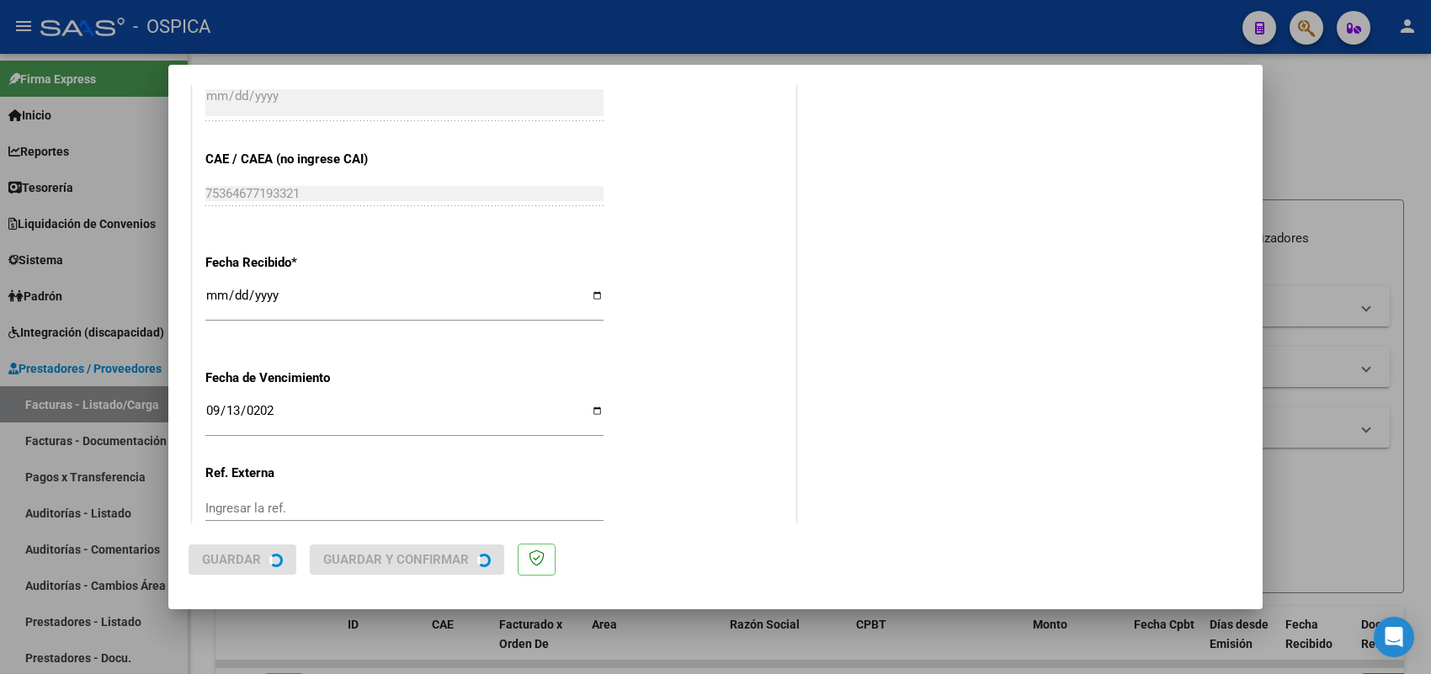
scroll to position [0, 0]
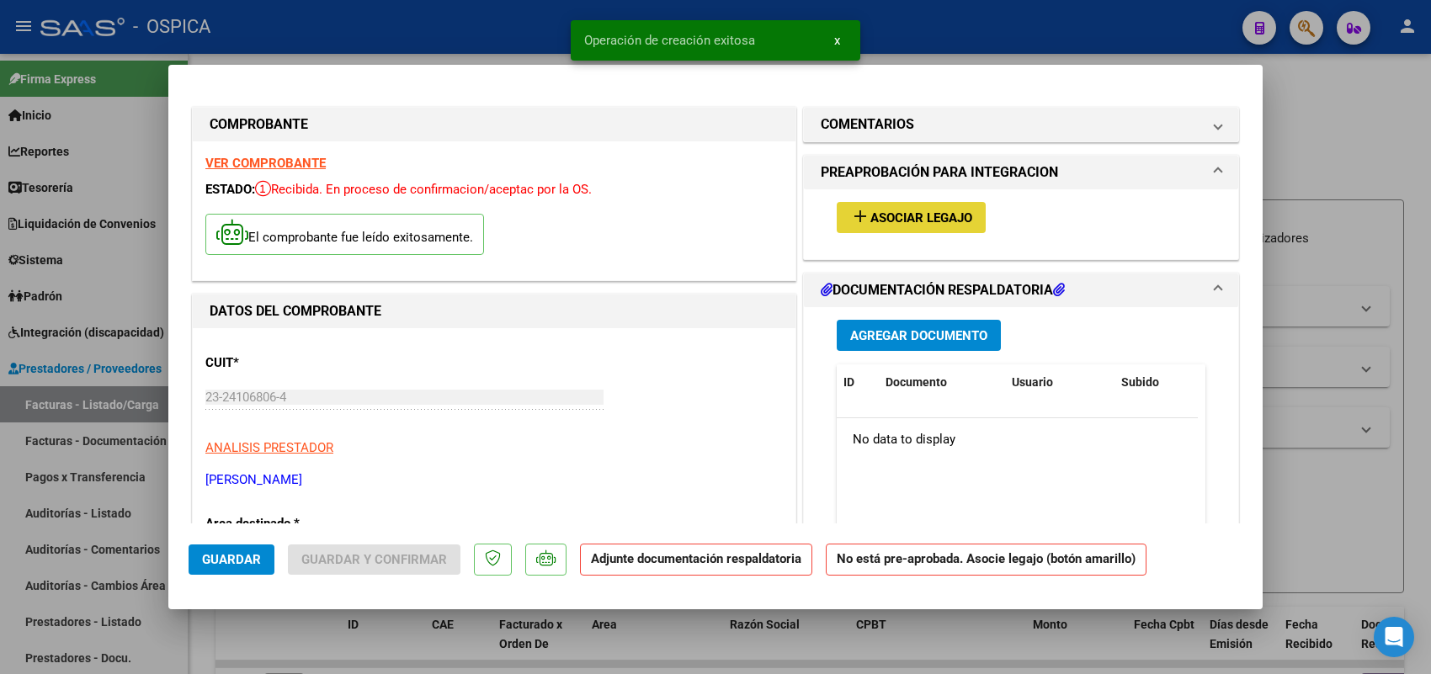
click at [893, 220] on span "Asociar Legajo" at bounding box center [921, 217] width 102 height 15
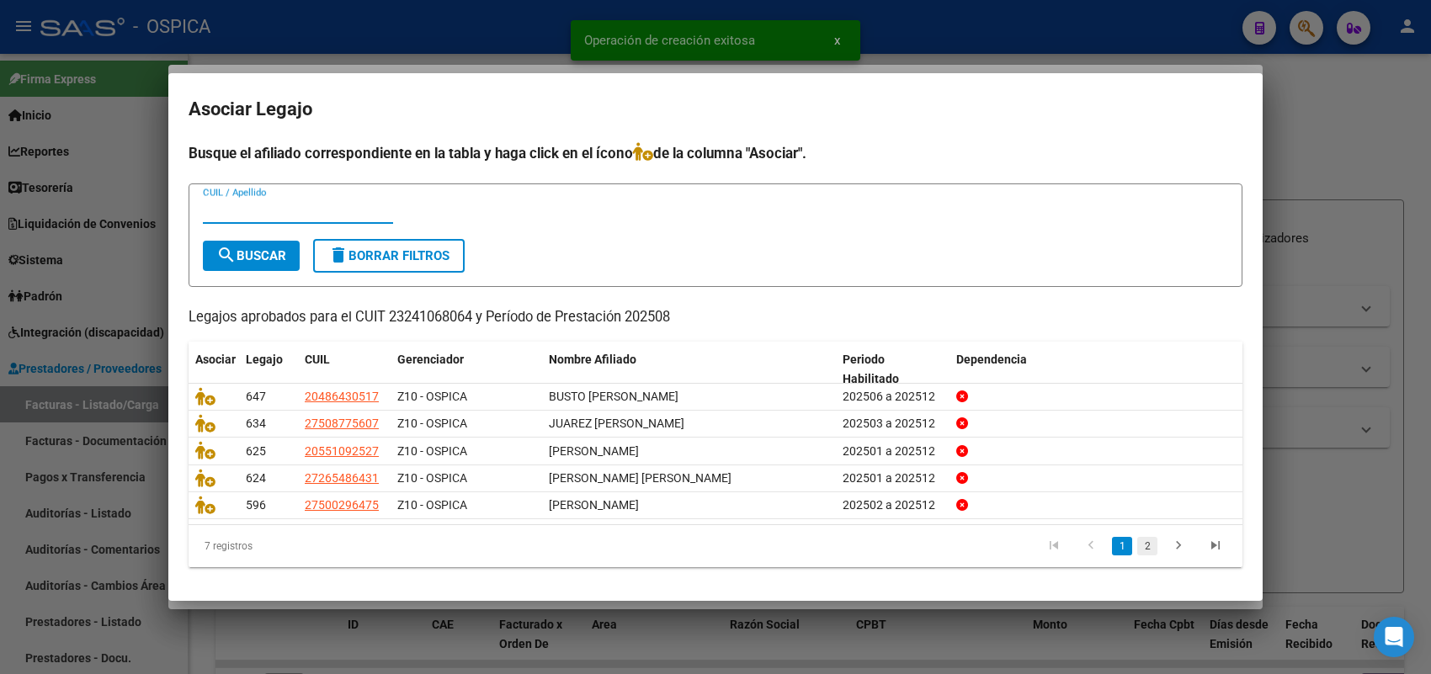
click at [1156, 543] on link "2" at bounding box center [1147, 546] width 20 height 19
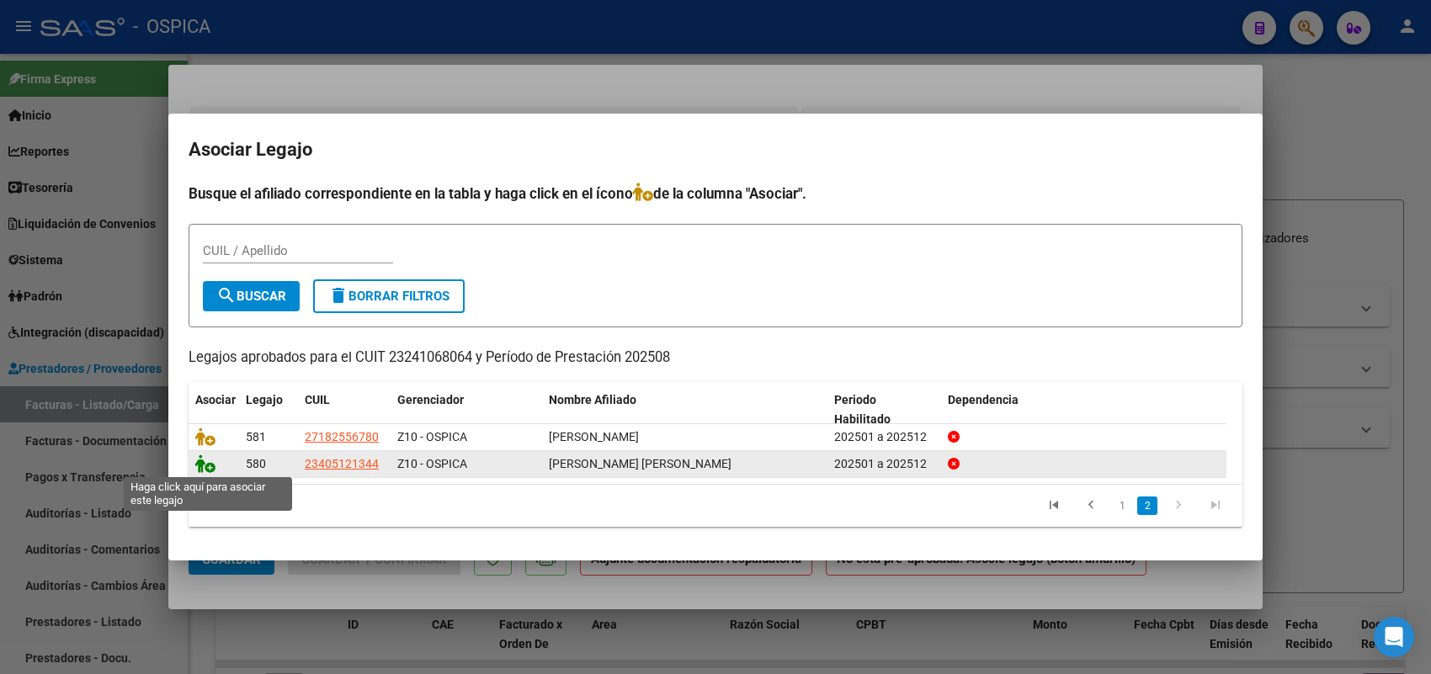
click at [200, 459] on icon at bounding box center [205, 464] width 20 height 19
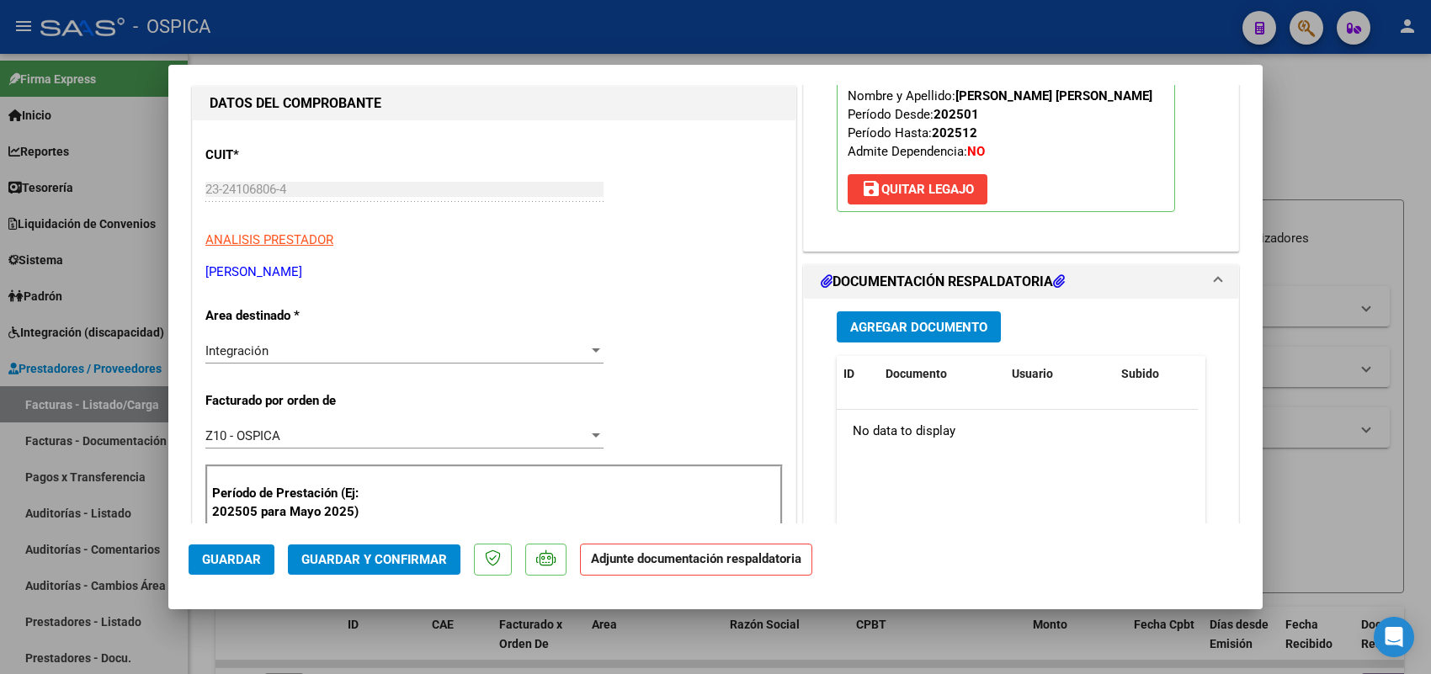
scroll to position [210, 0]
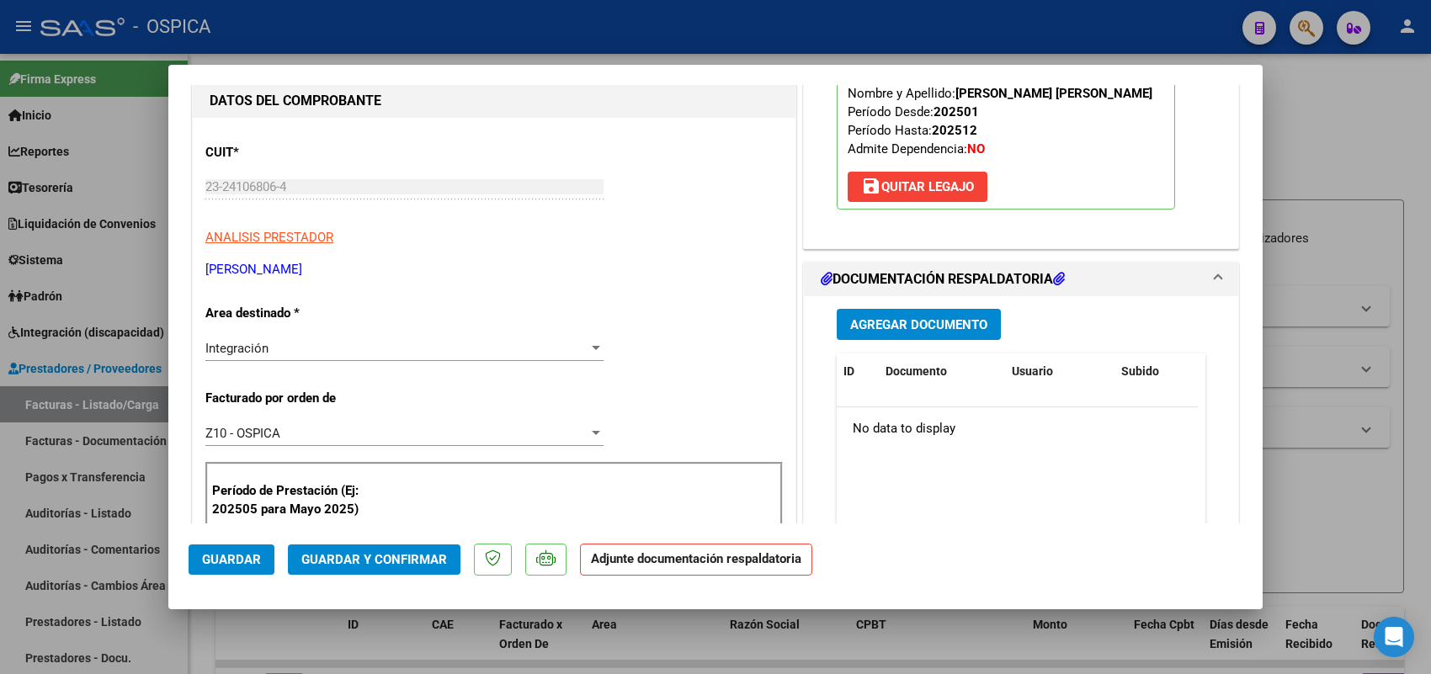
click at [939, 325] on span "Agregar Documento" at bounding box center [918, 324] width 137 height 15
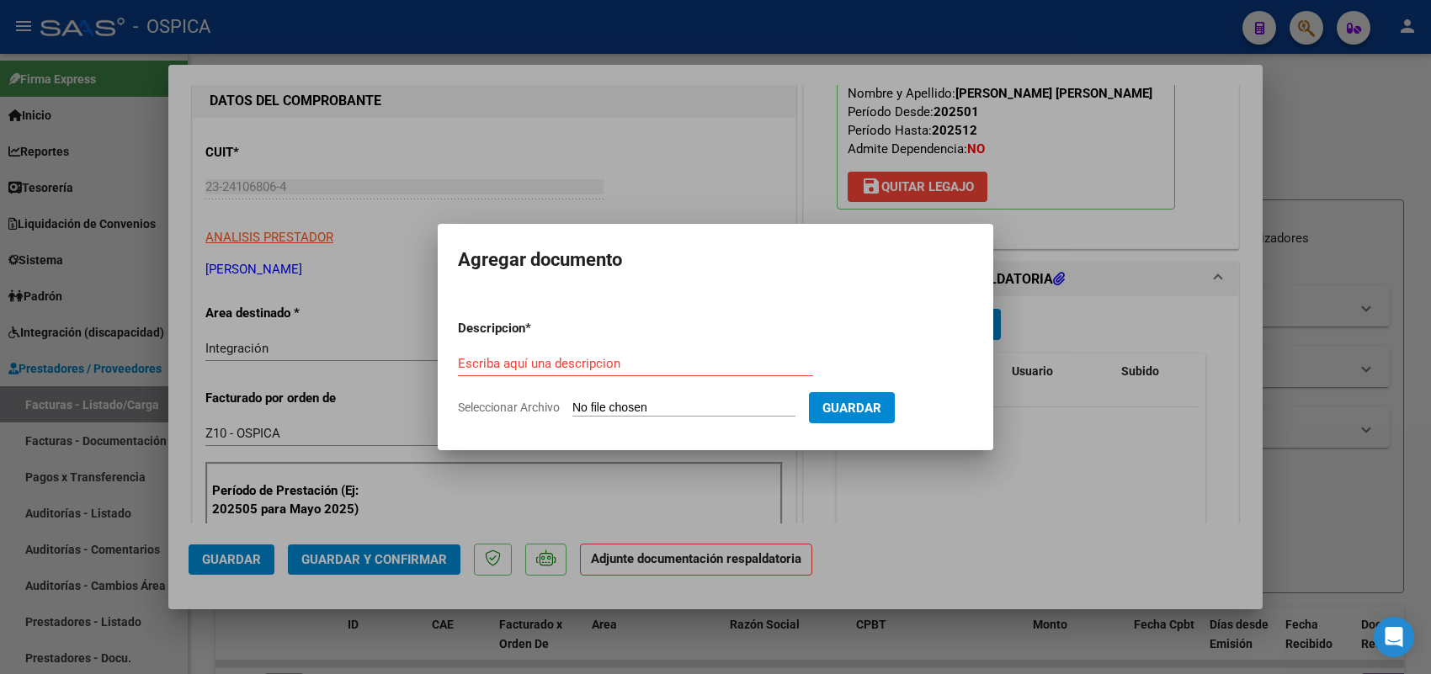
click at [796, 406] on input "Seleccionar Archivo" at bounding box center [683, 409] width 223 height 16
type input "C:\fakepath\ASISTENCIA TUMINI.pdf"
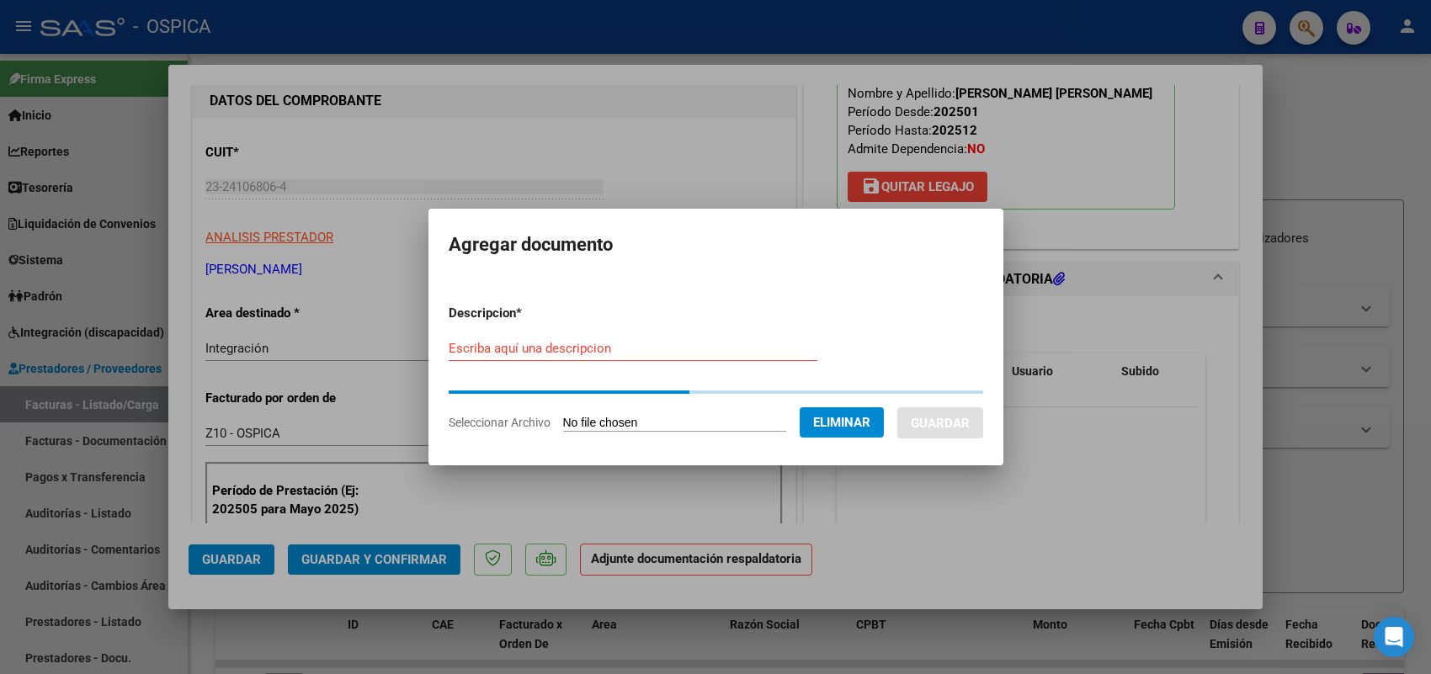
click at [662, 358] on div "Escriba aquí una descripcion" at bounding box center [633, 348] width 369 height 25
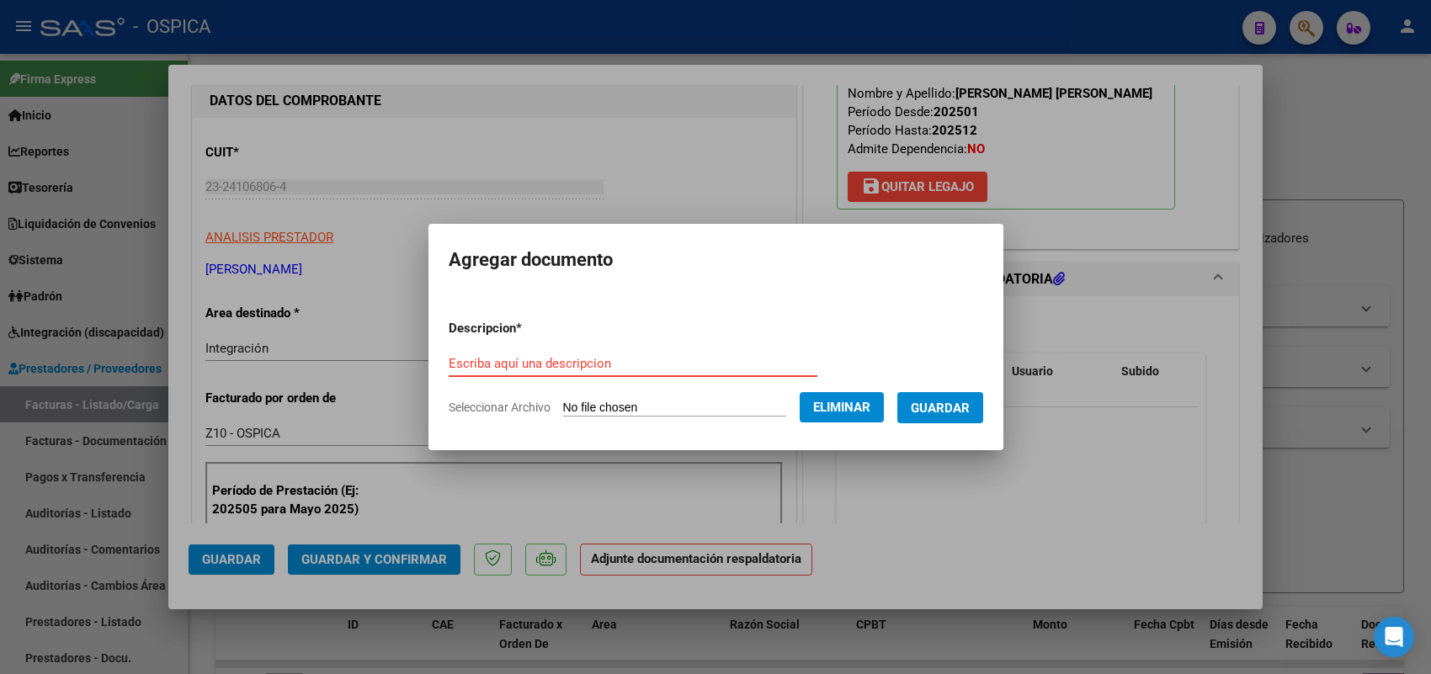
paste input "ASISTENCIA"
type input "ASISTENCIA"
click at [945, 405] on span "Guardar" at bounding box center [940, 408] width 59 height 15
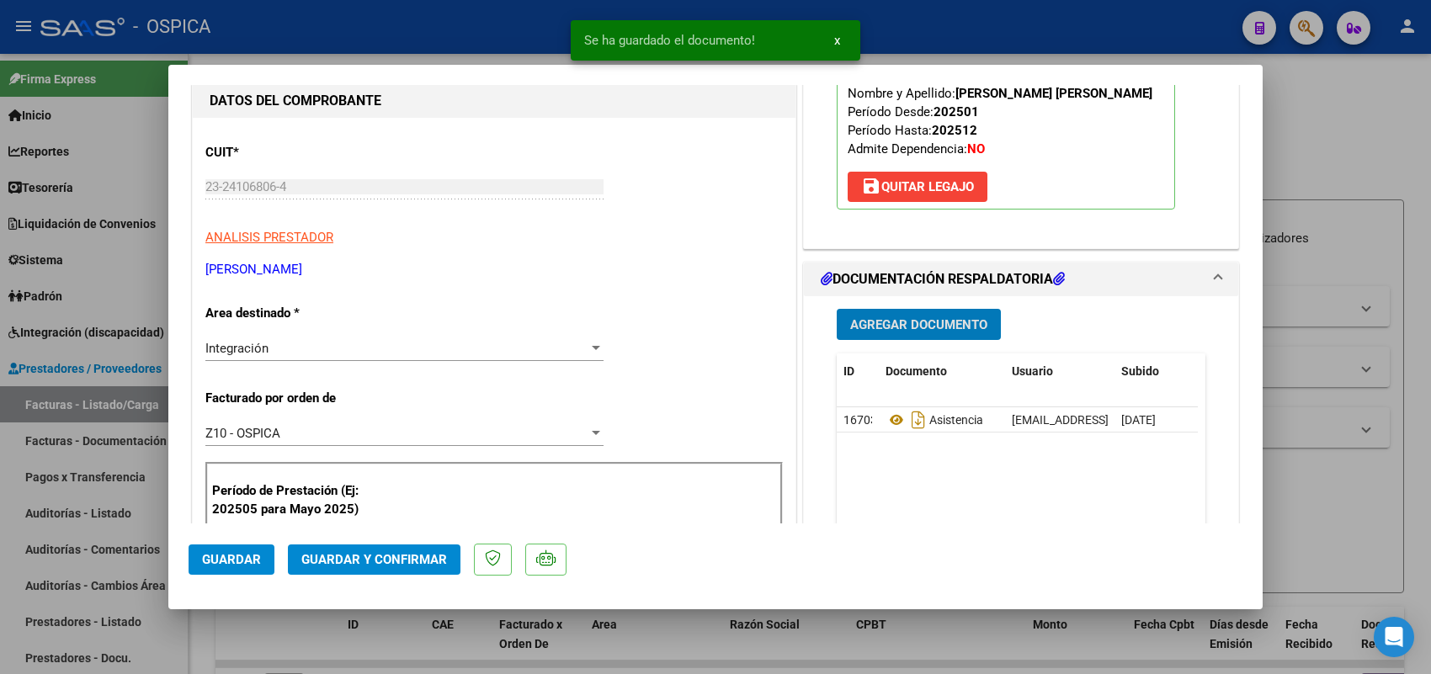
click at [242, 556] on span "Guardar" at bounding box center [231, 559] width 59 height 15
click at [131, 404] on div at bounding box center [715, 337] width 1431 height 674
type input "$ 0,00"
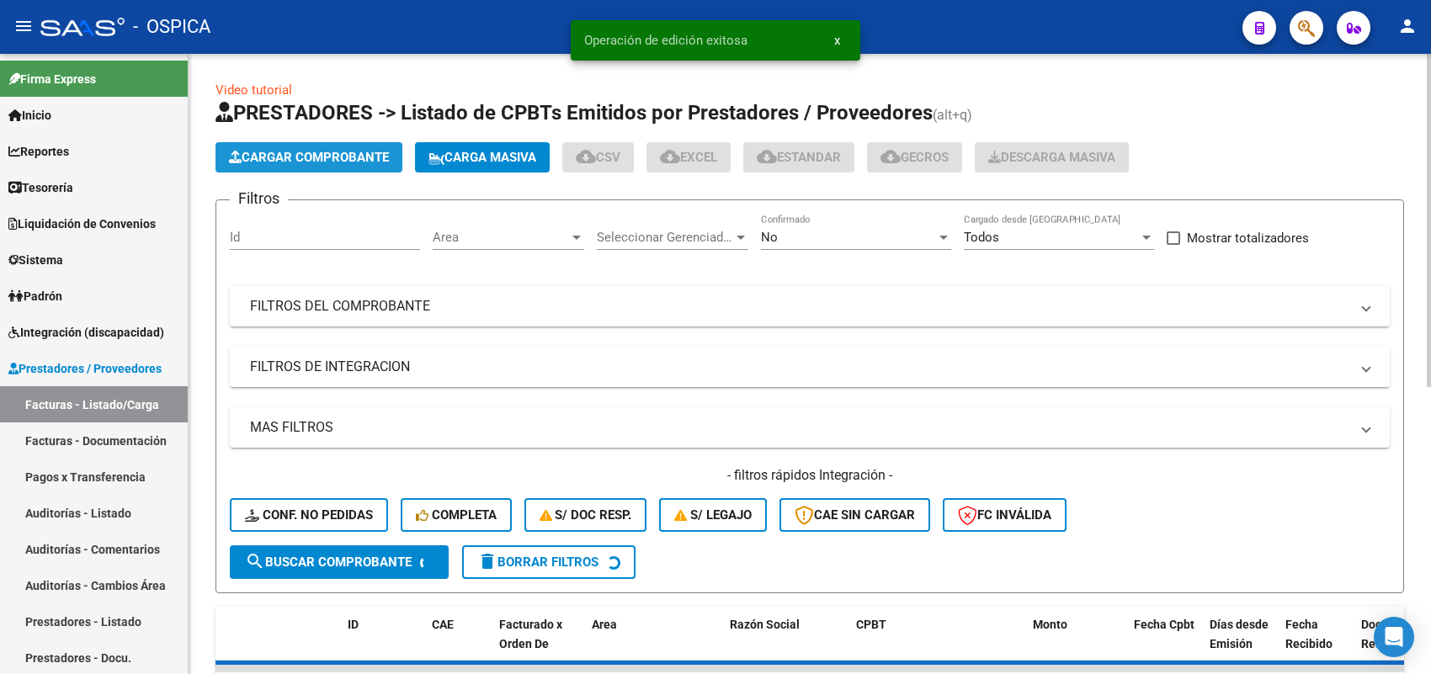
click at [365, 145] on button "Cargar Comprobante" at bounding box center [309, 157] width 187 height 30
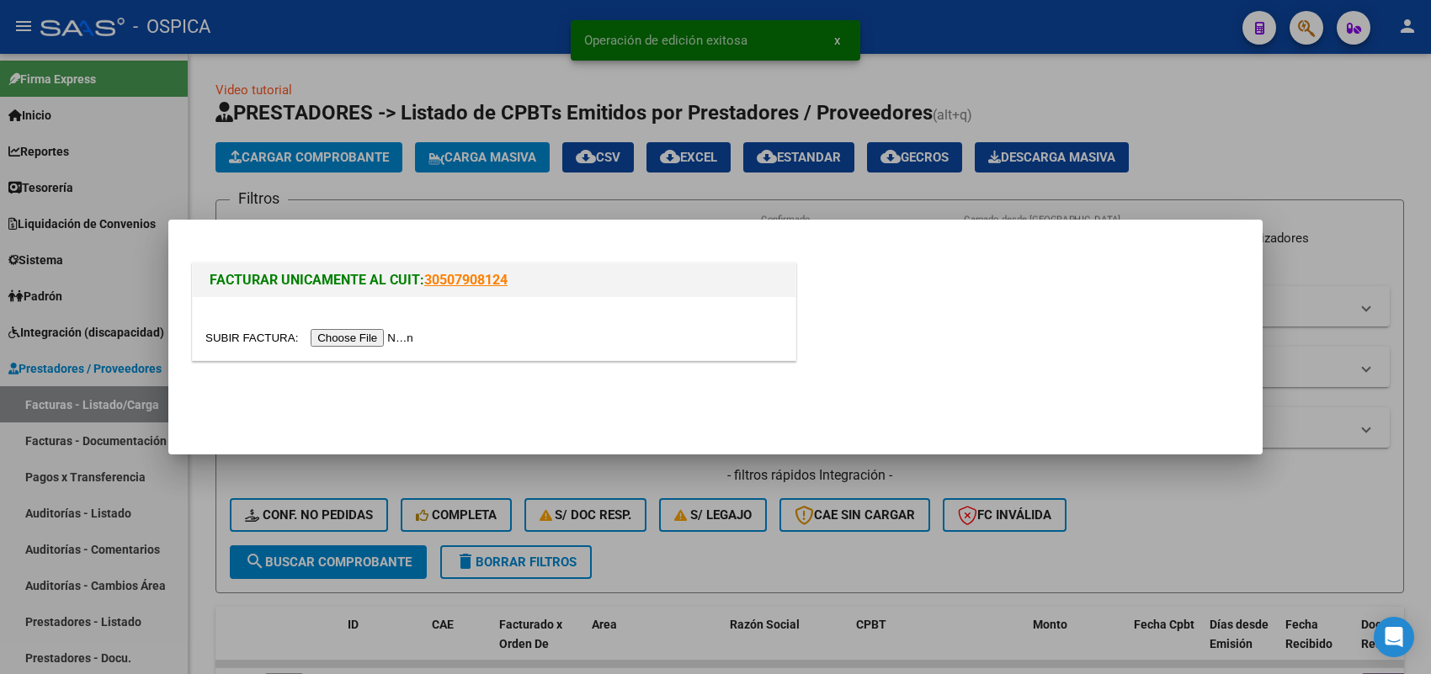
click at [377, 338] on input "file" at bounding box center [311, 338] width 213 height 18
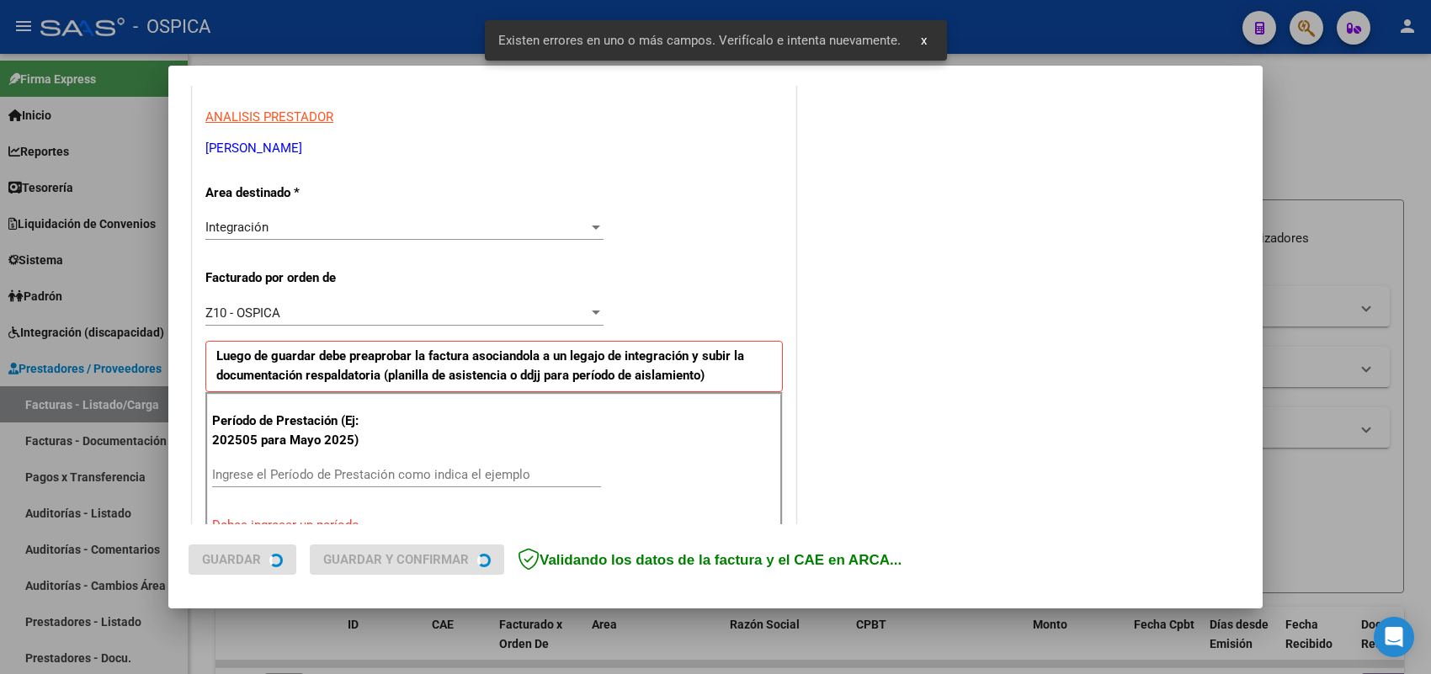
scroll to position [455, 0]
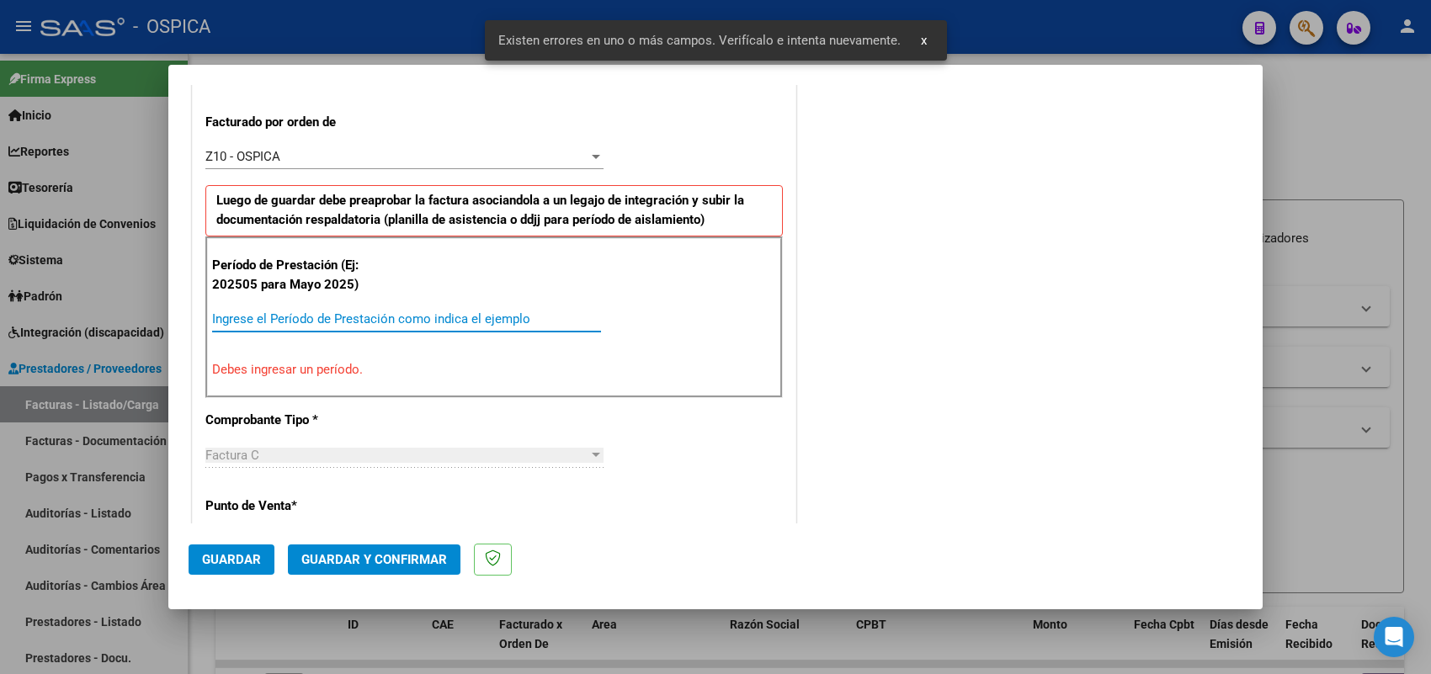
click at [410, 317] on input "Ingrese el Período de Prestación como indica el ejemplo" at bounding box center [406, 318] width 389 height 15
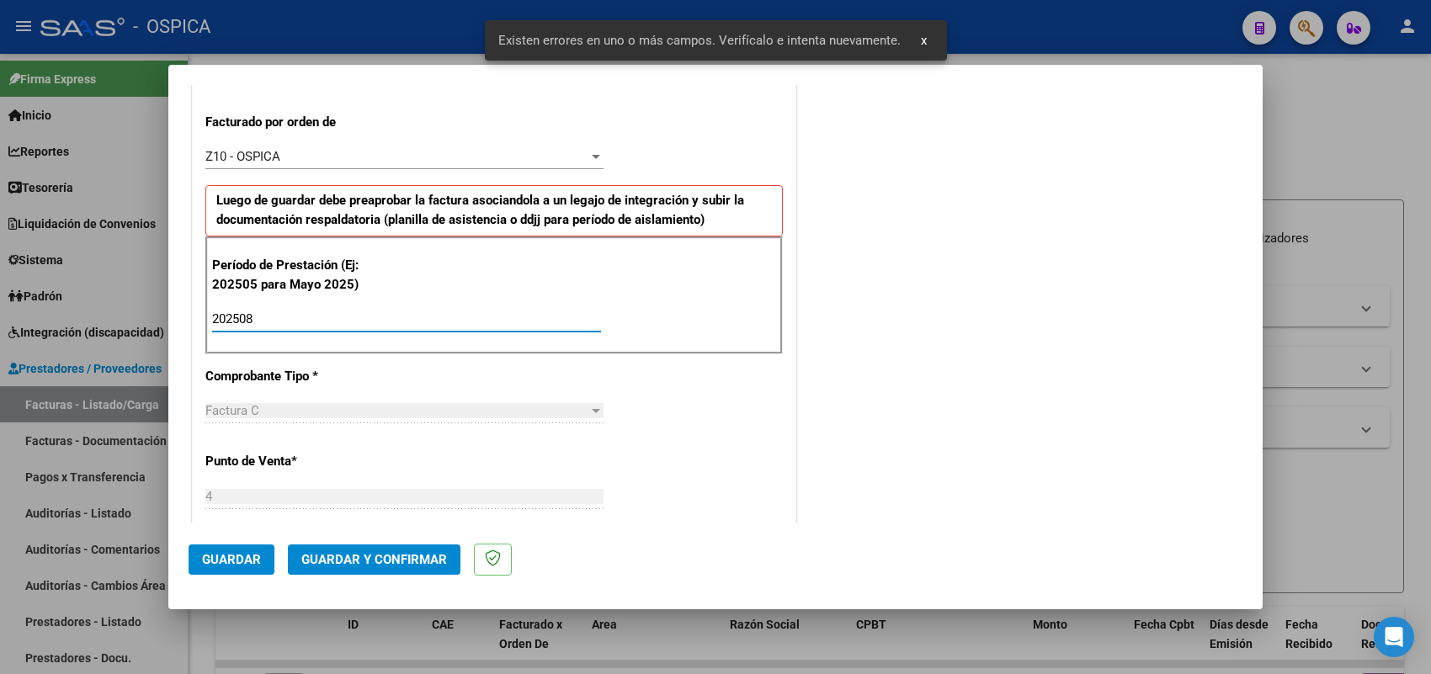
type input "202508"
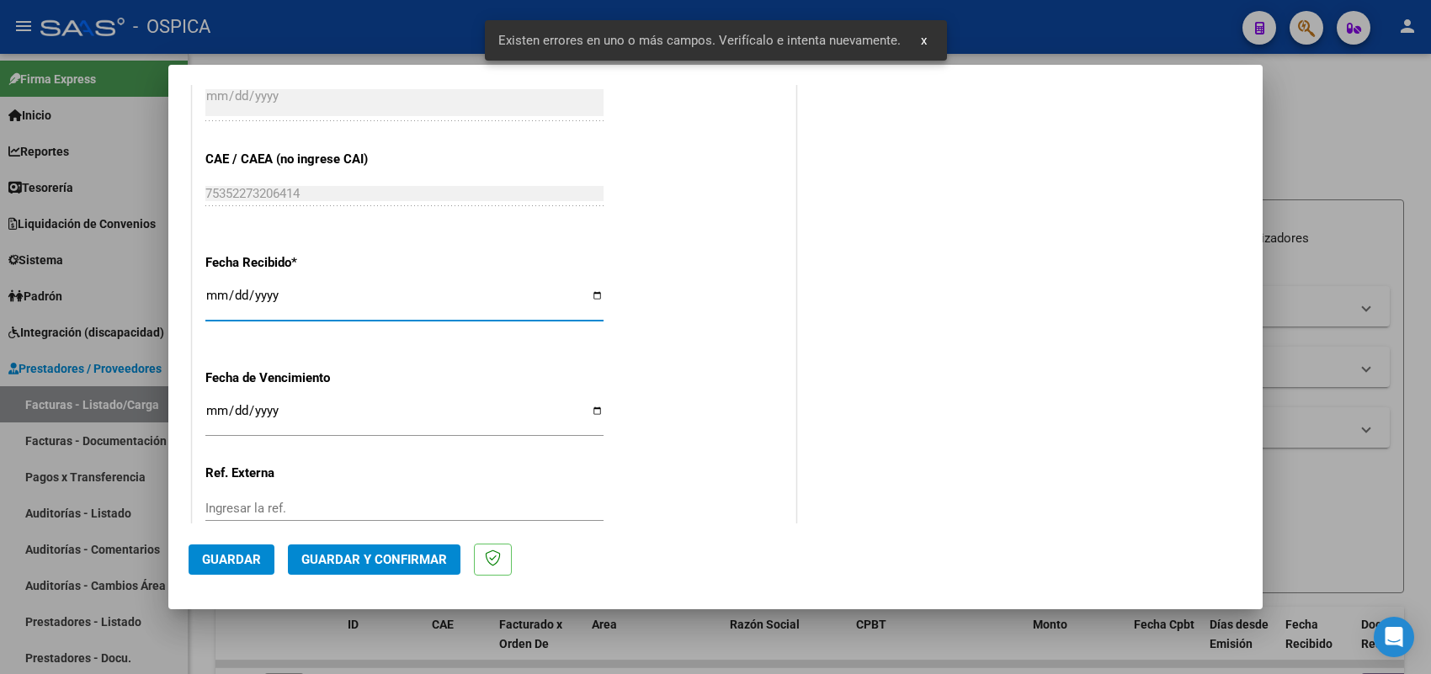
type input "2025-09-01"
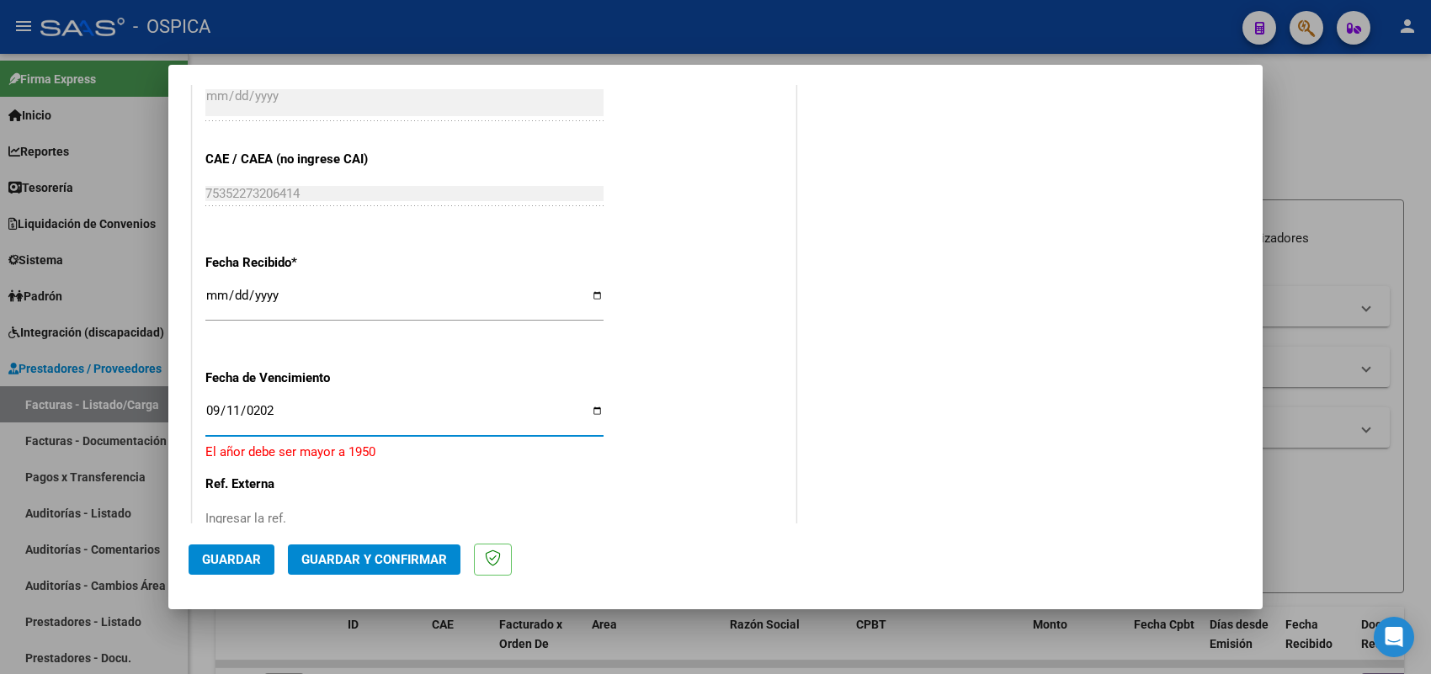
type input "2025-09-11"
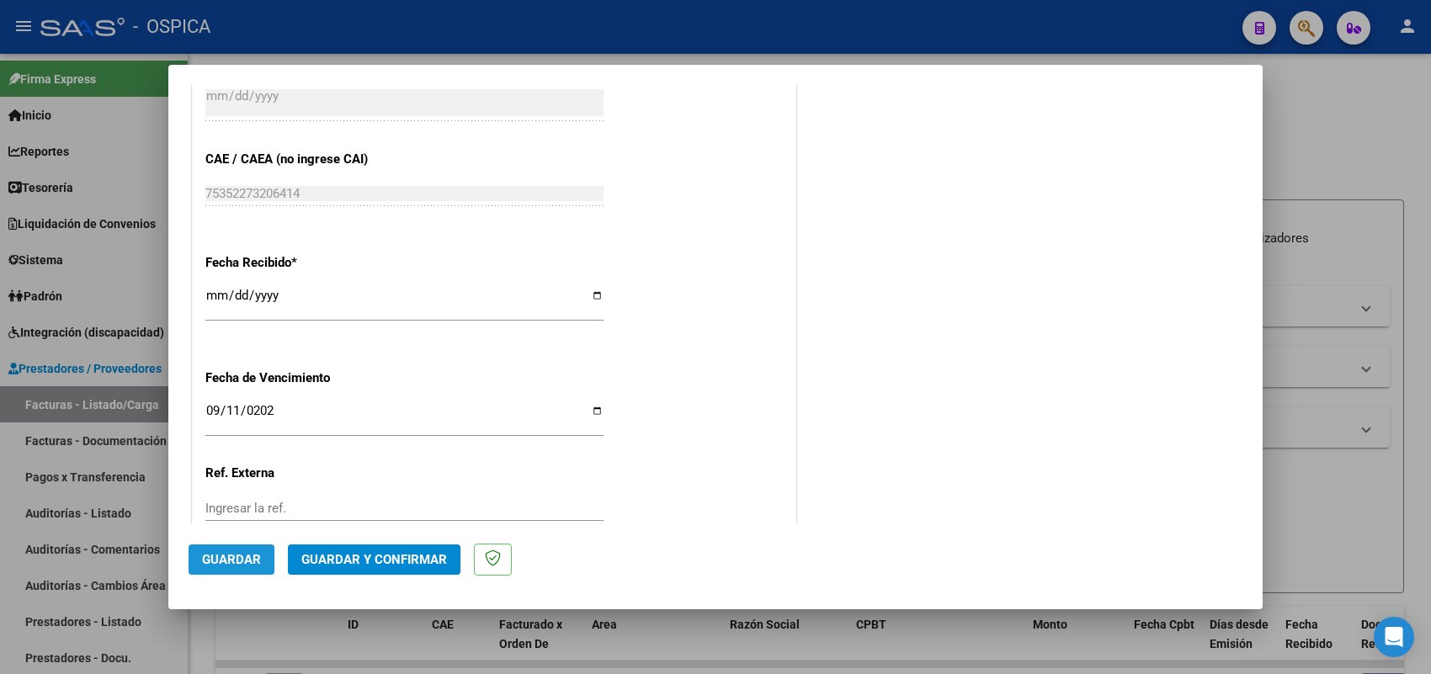
click at [249, 556] on span "Guardar" at bounding box center [231, 559] width 59 height 15
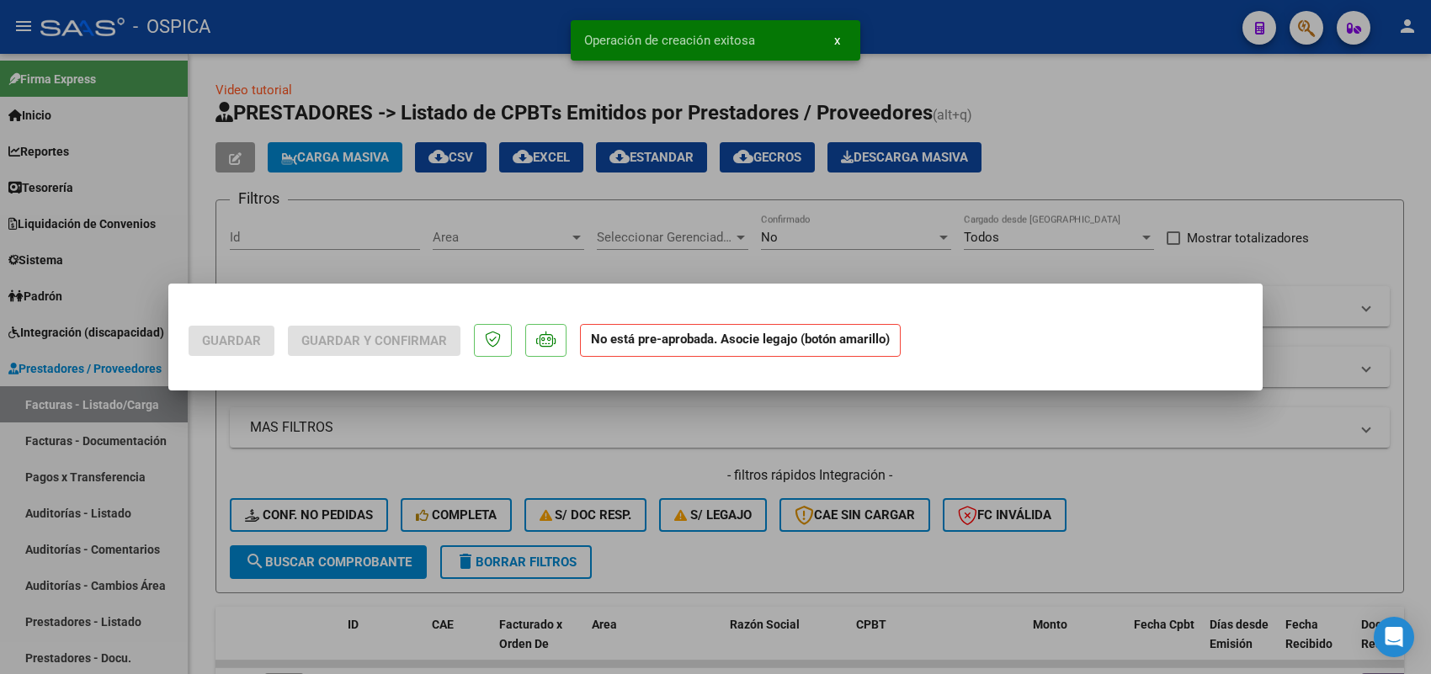
scroll to position [0, 0]
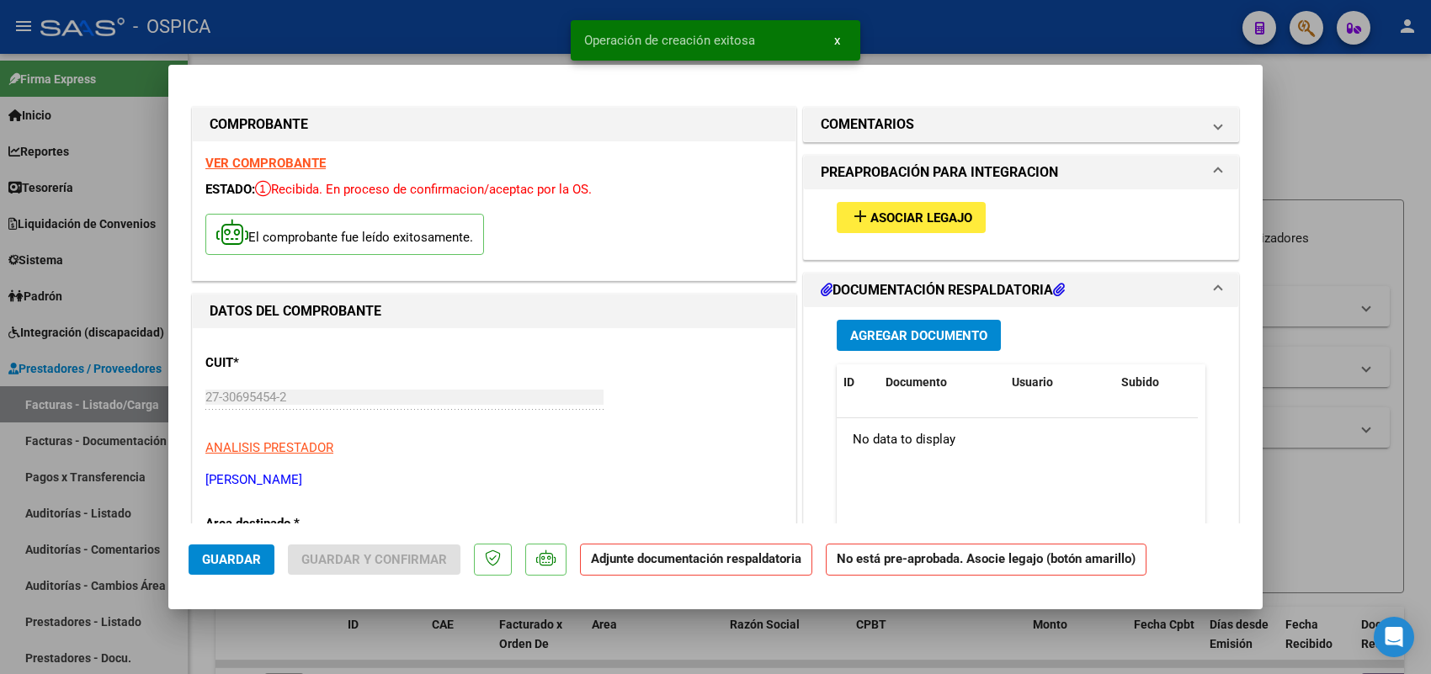
click at [911, 207] on button "add Asociar Legajo" at bounding box center [911, 217] width 149 height 31
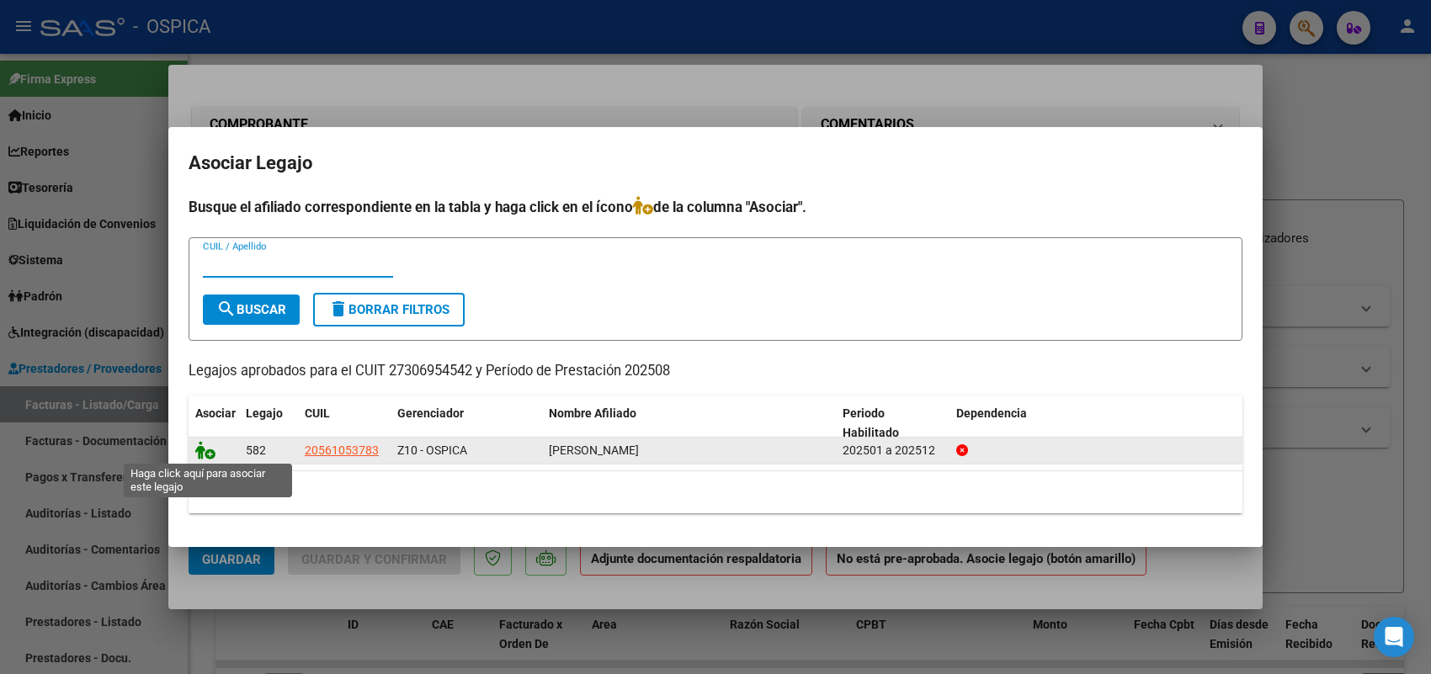
click at [210, 448] on icon at bounding box center [205, 450] width 20 height 19
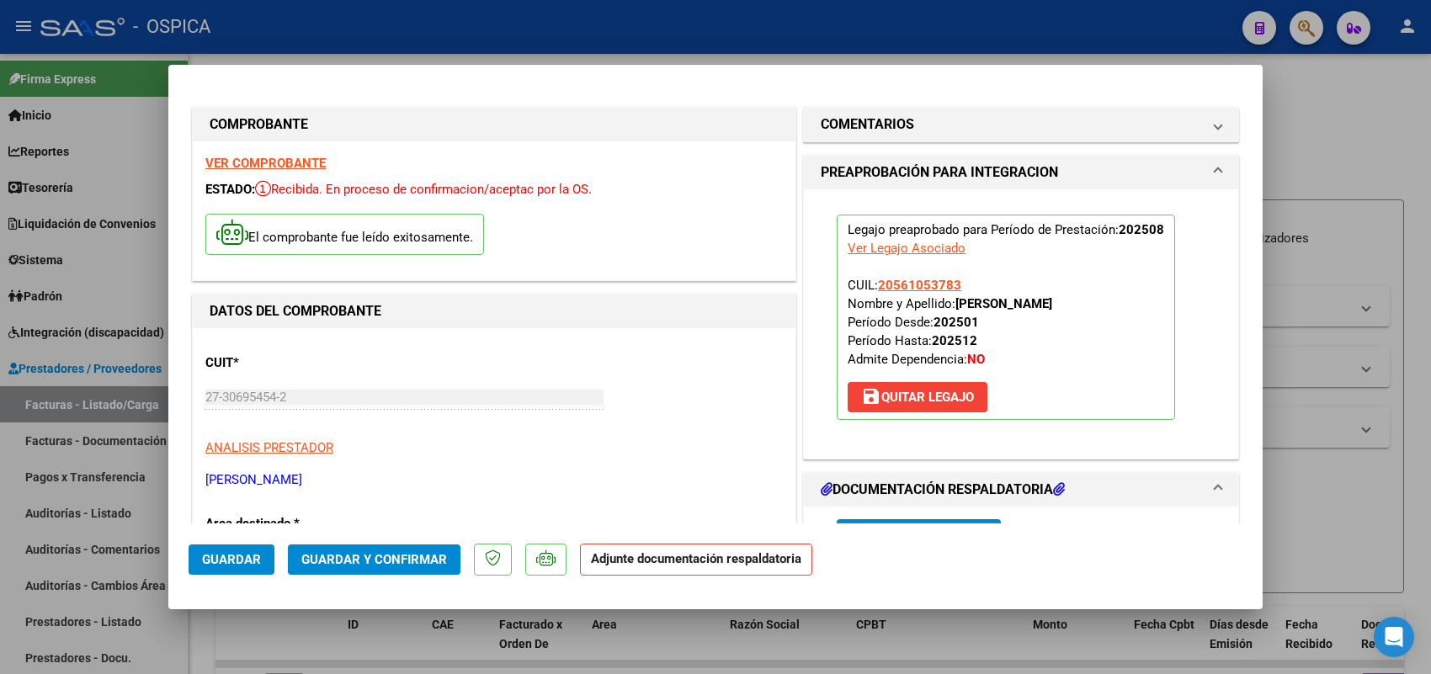
scroll to position [421, 0]
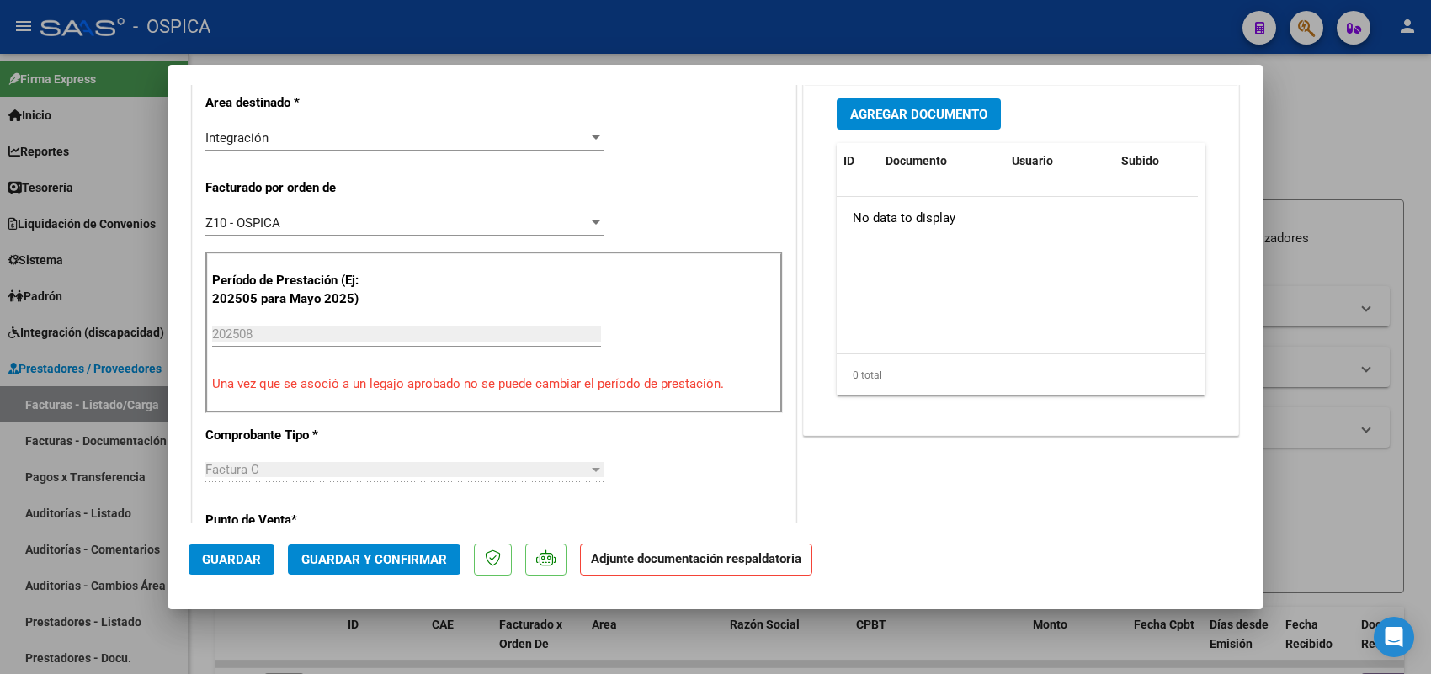
click at [918, 124] on button "Agregar Documento" at bounding box center [919, 113] width 164 height 31
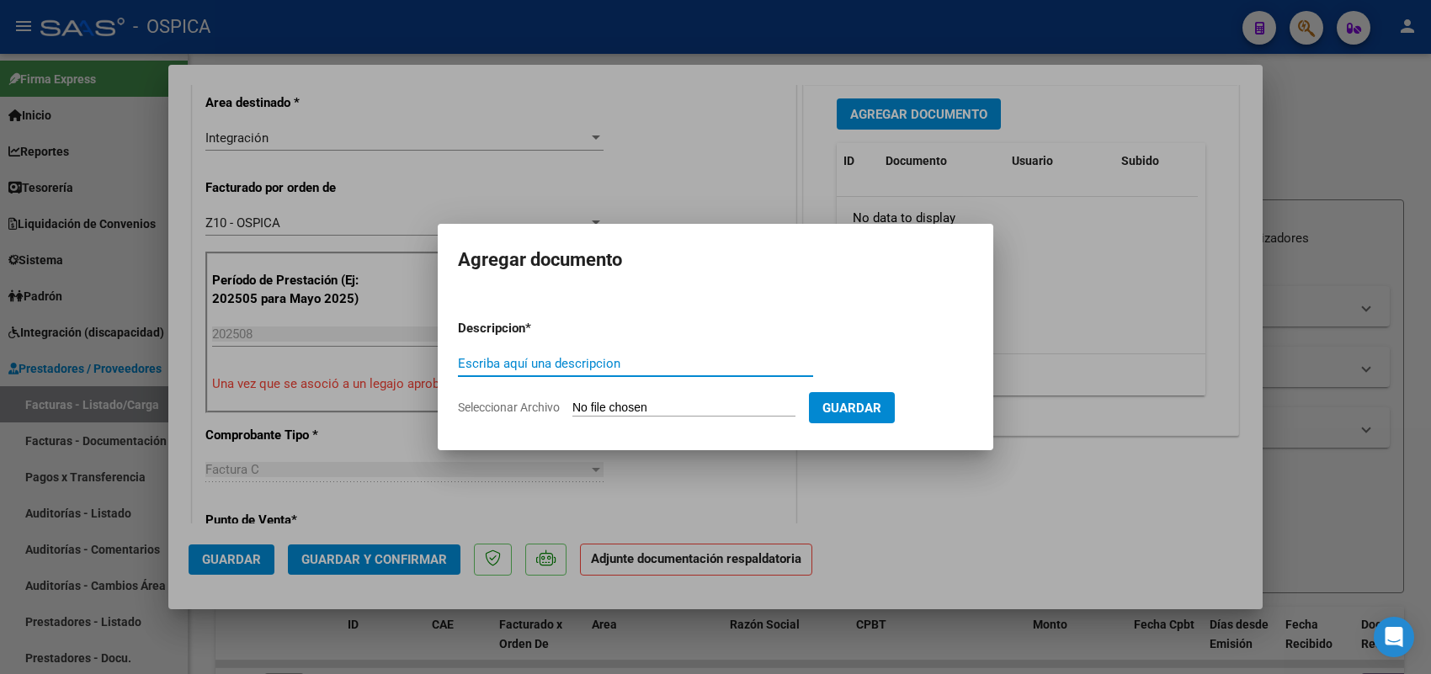
click at [699, 414] on input "Seleccionar Archivo" at bounding box center [683, 409] width 223 height 16
type input "C:\fakepath\ASISTENCIA COSENZA.pdf"
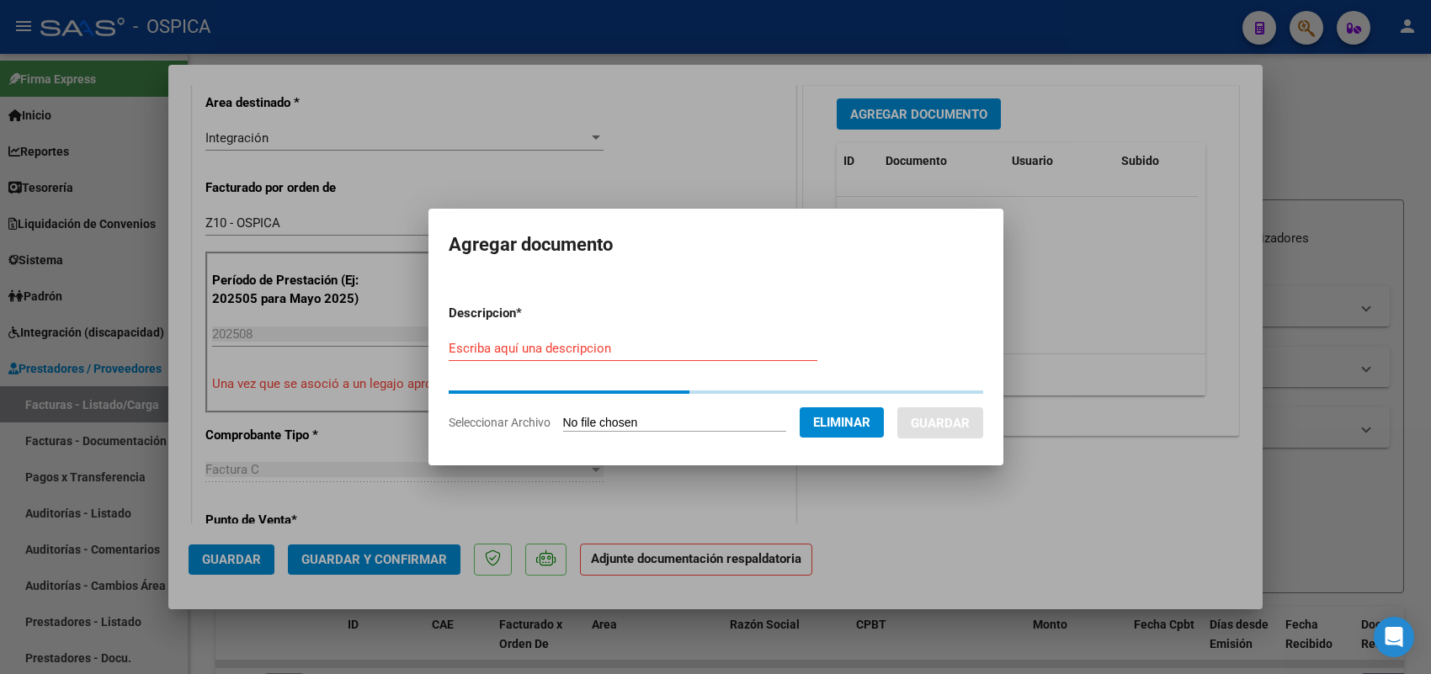
click at [678, 338] on div "Escriba aquí una descripcion" at bounding box center [633, 348] width 369 height 25
paste input "ASISTENCIA"
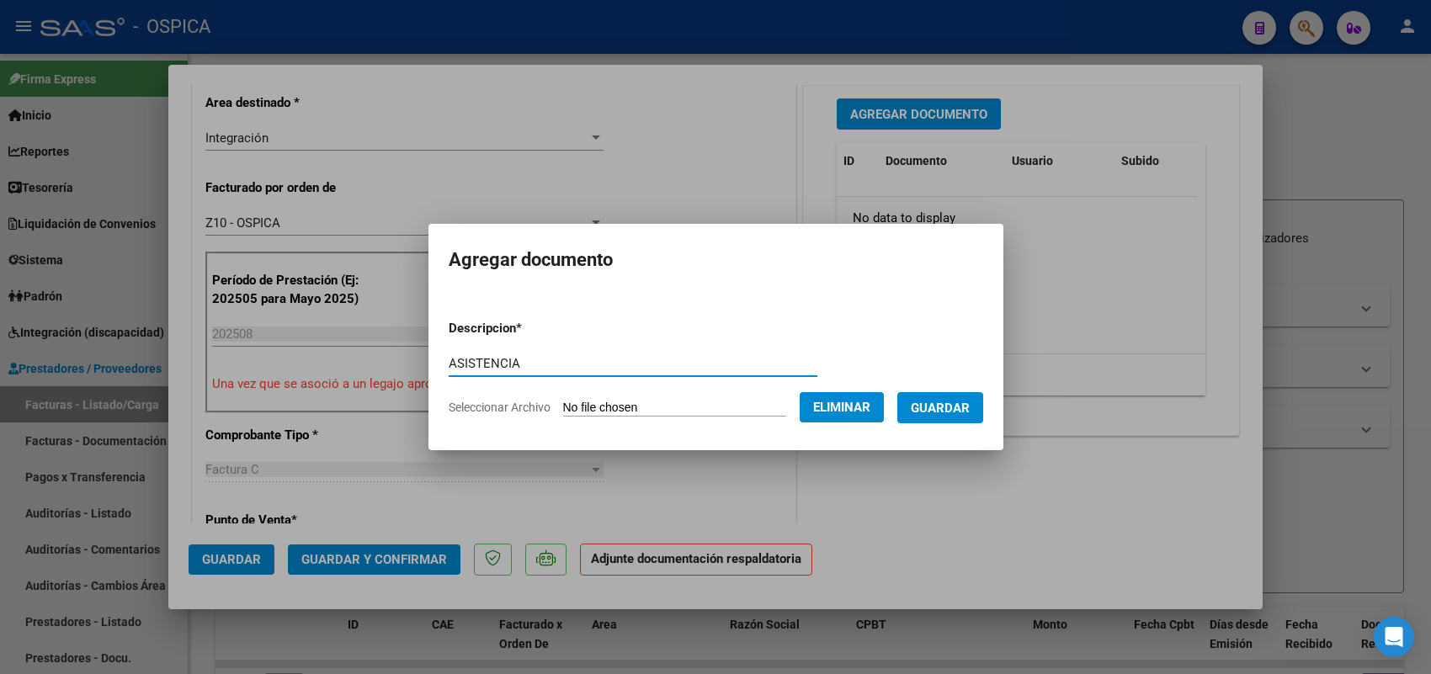
type input "ASISTENCIA"
click at [948, 408] on span "Guardar" at bounding box center [940, 408] width 59 height 15
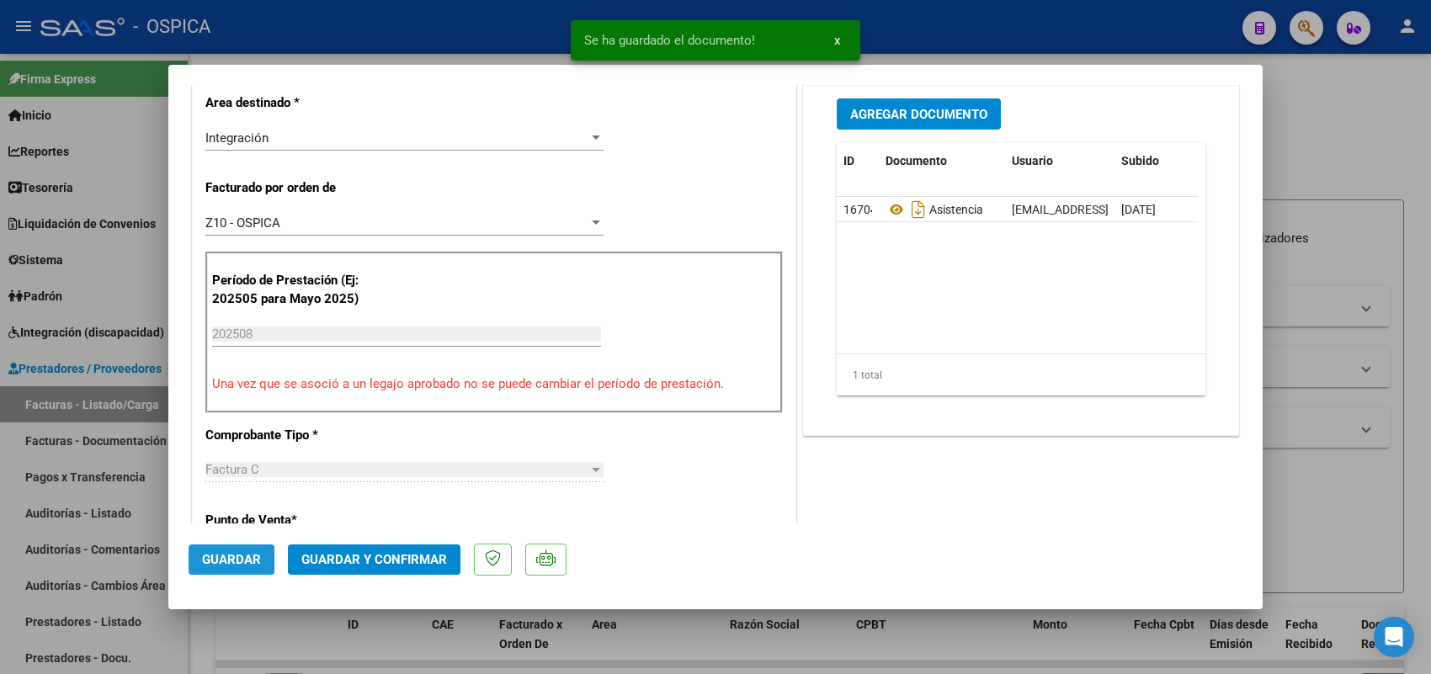
click at [224, 552] on span "Guardar" at bounding box center [231, 559] width 59 height 15
click at [136, 404] on div at bounding box center [715, 337] width 1431 height 674
type input "$ 0,00"
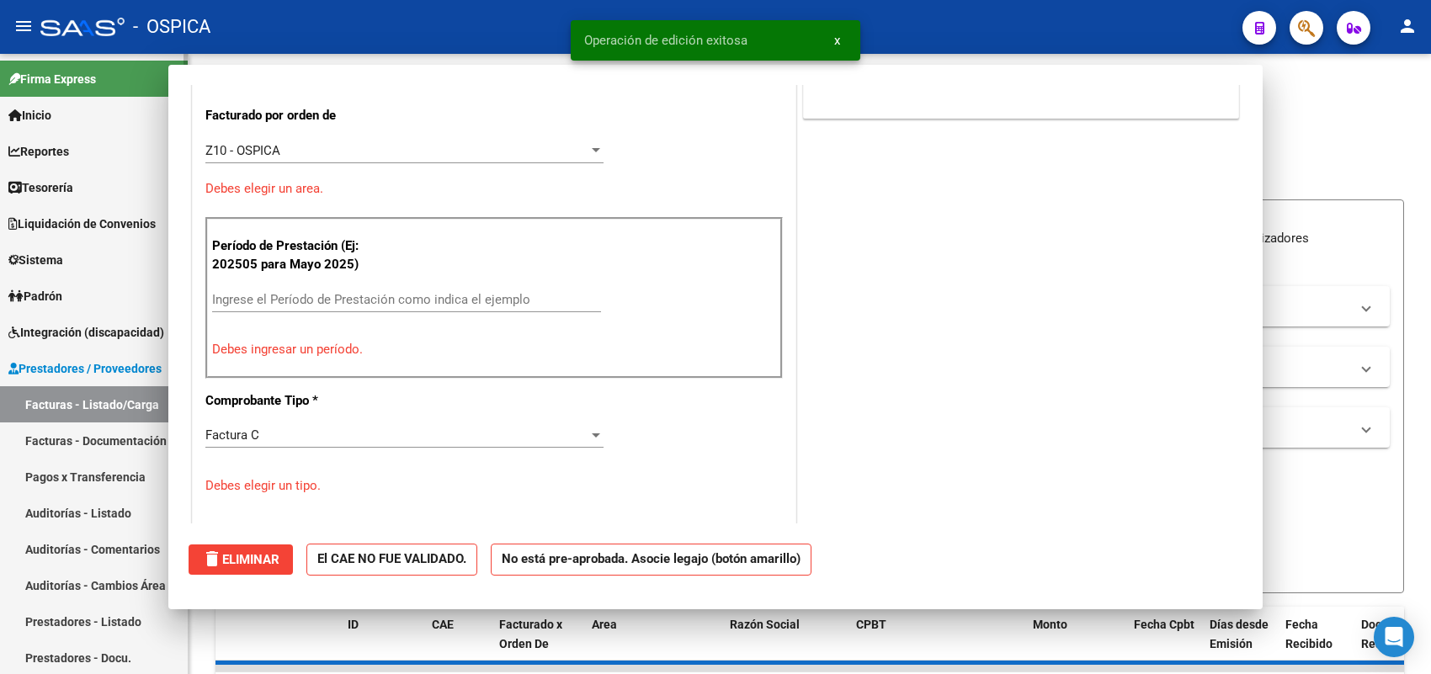
scroll to position [348, 0]
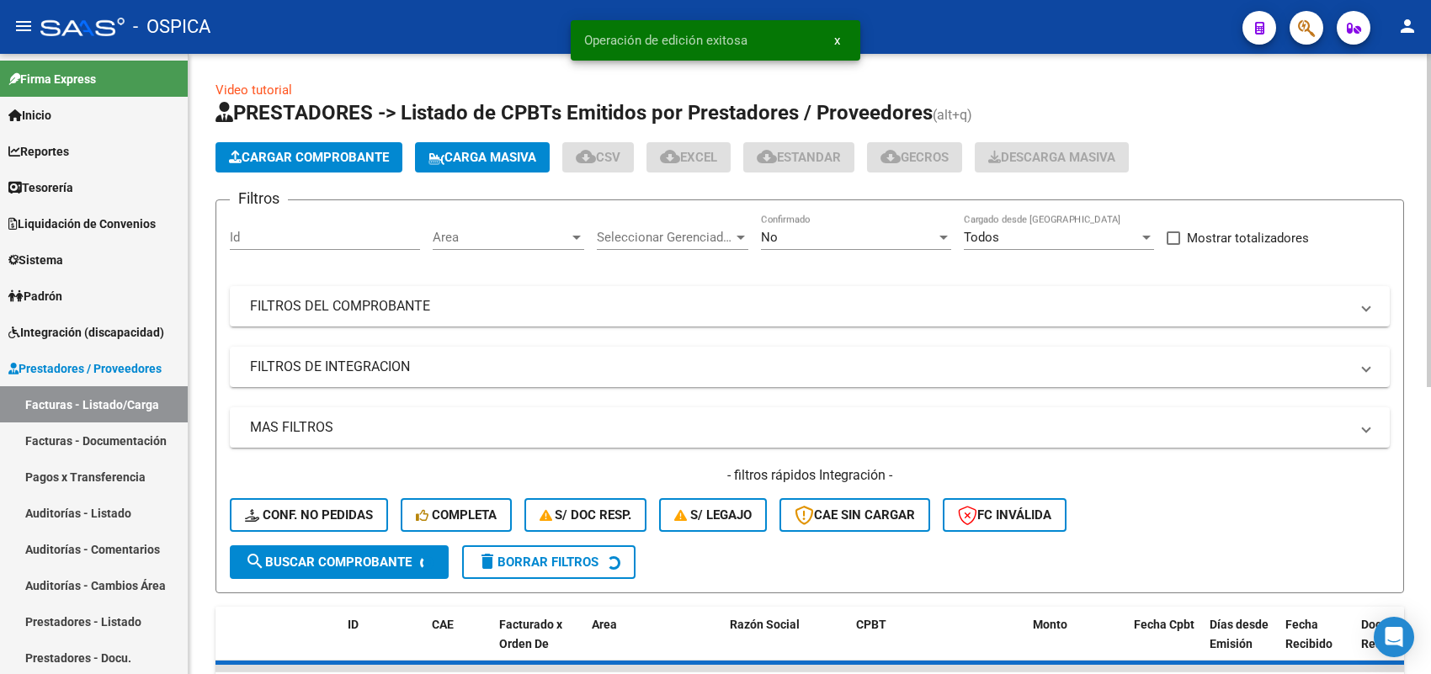
click at [322, 161] on span "Cargar Comprobante" at bounding box center [309, 157] width 160 height 15
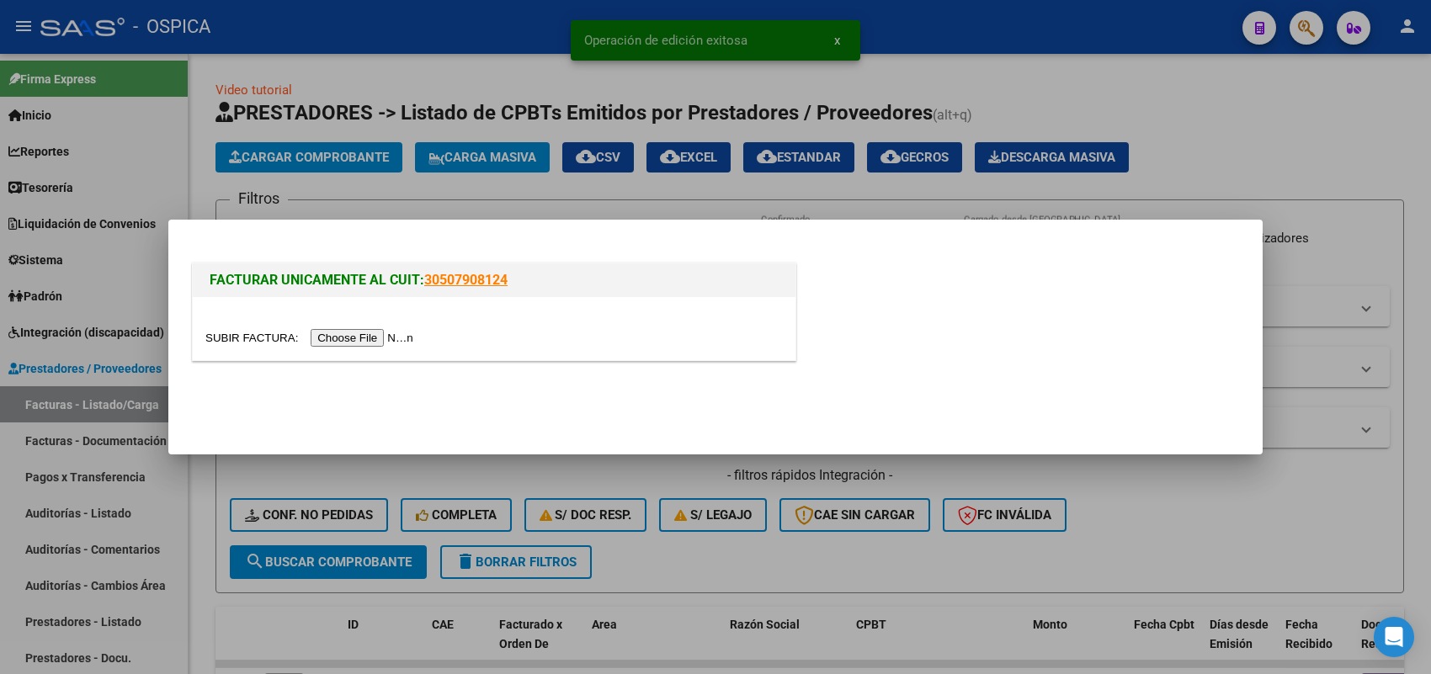
click at [402, 333] on input "file" at bounding box center [311, 338] width 213 height 18
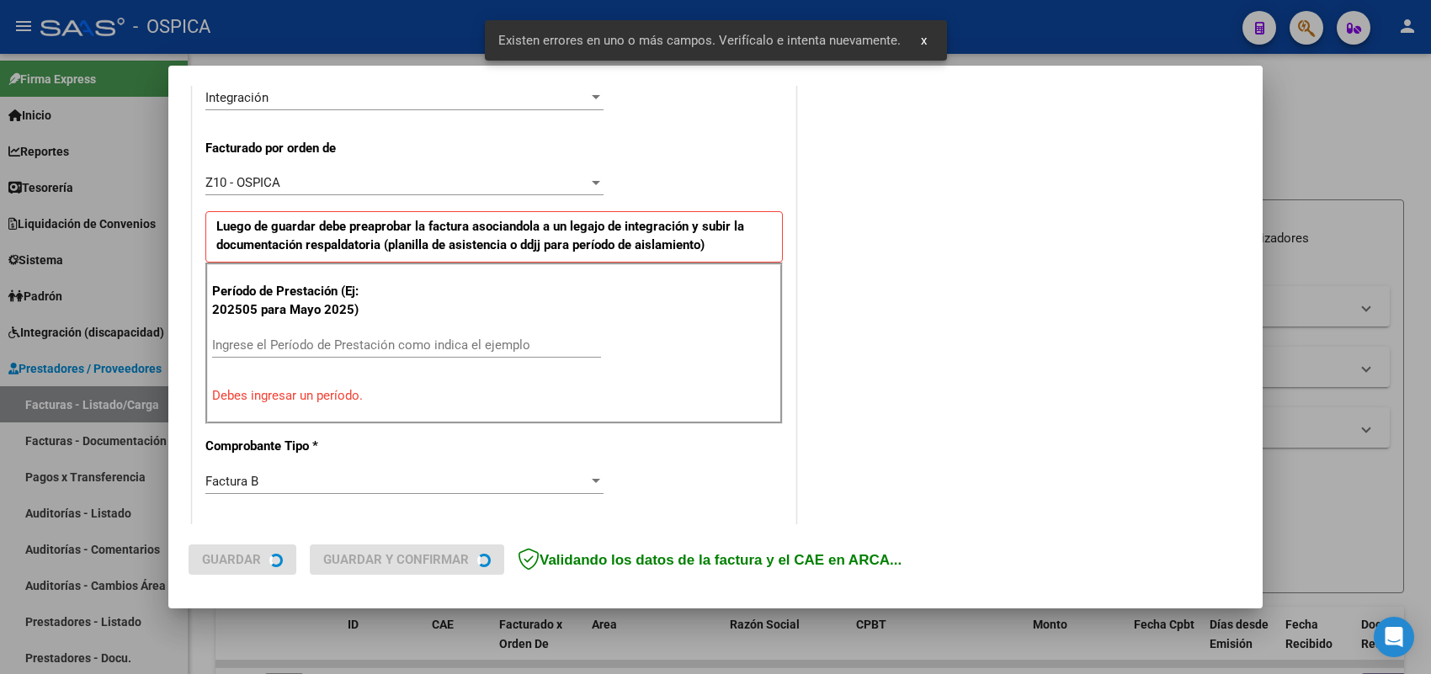
scroll to position [423, 0]
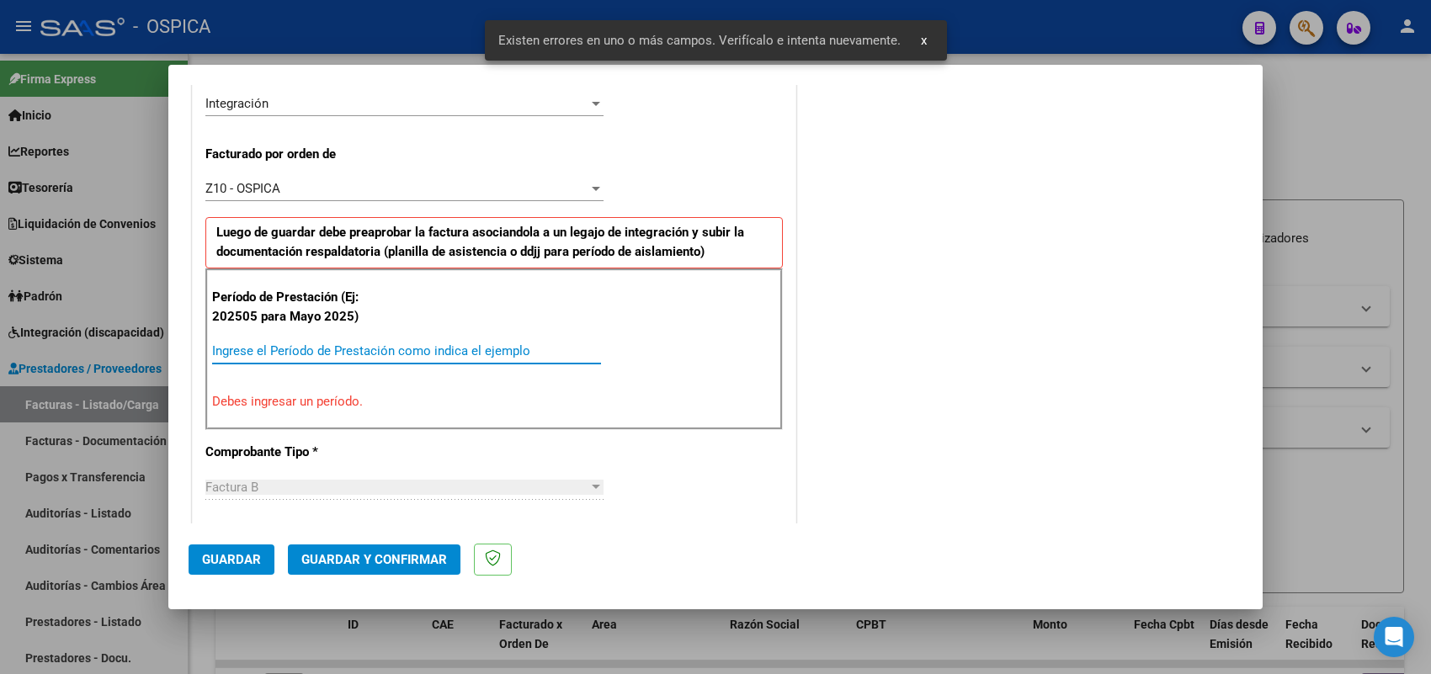
click at [381, 345] on input "Ingrese el Período de Prestación como indica el ejemplo" at bounding box center [406, 350] width 389 height 15
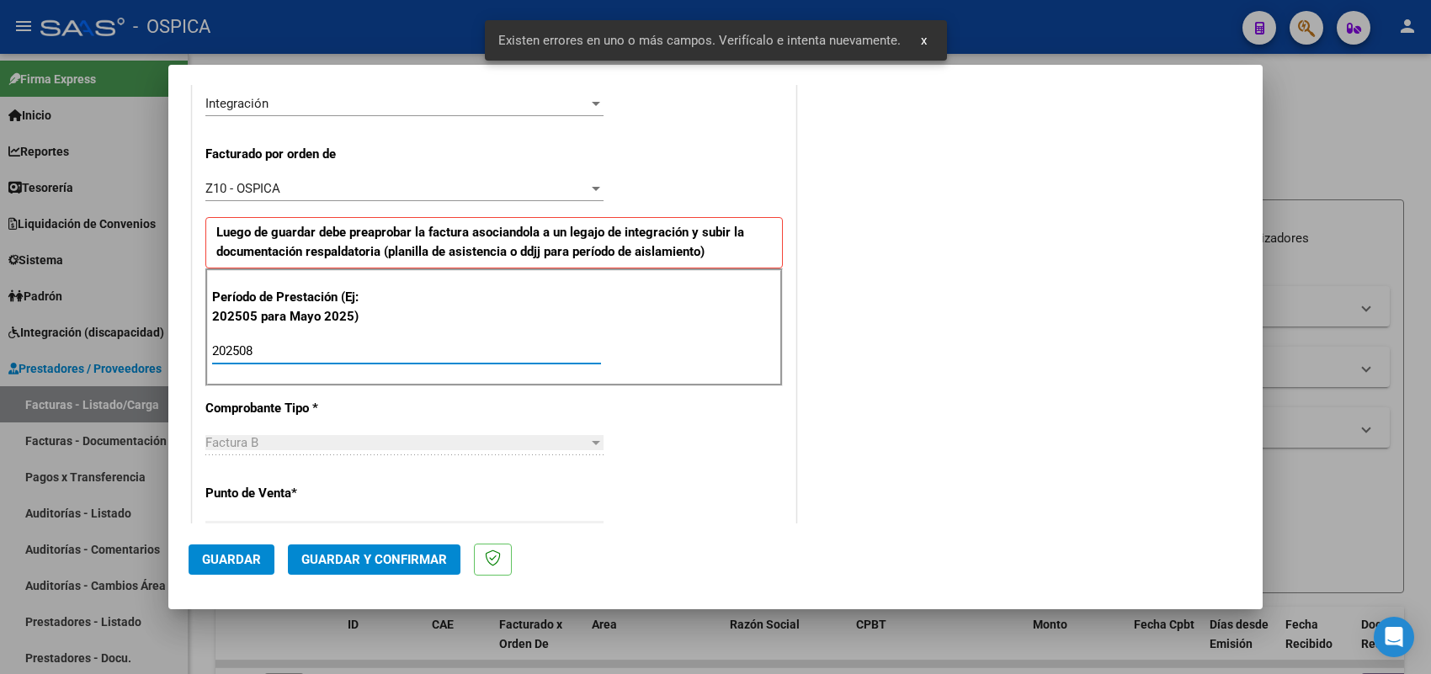
type input "202508"
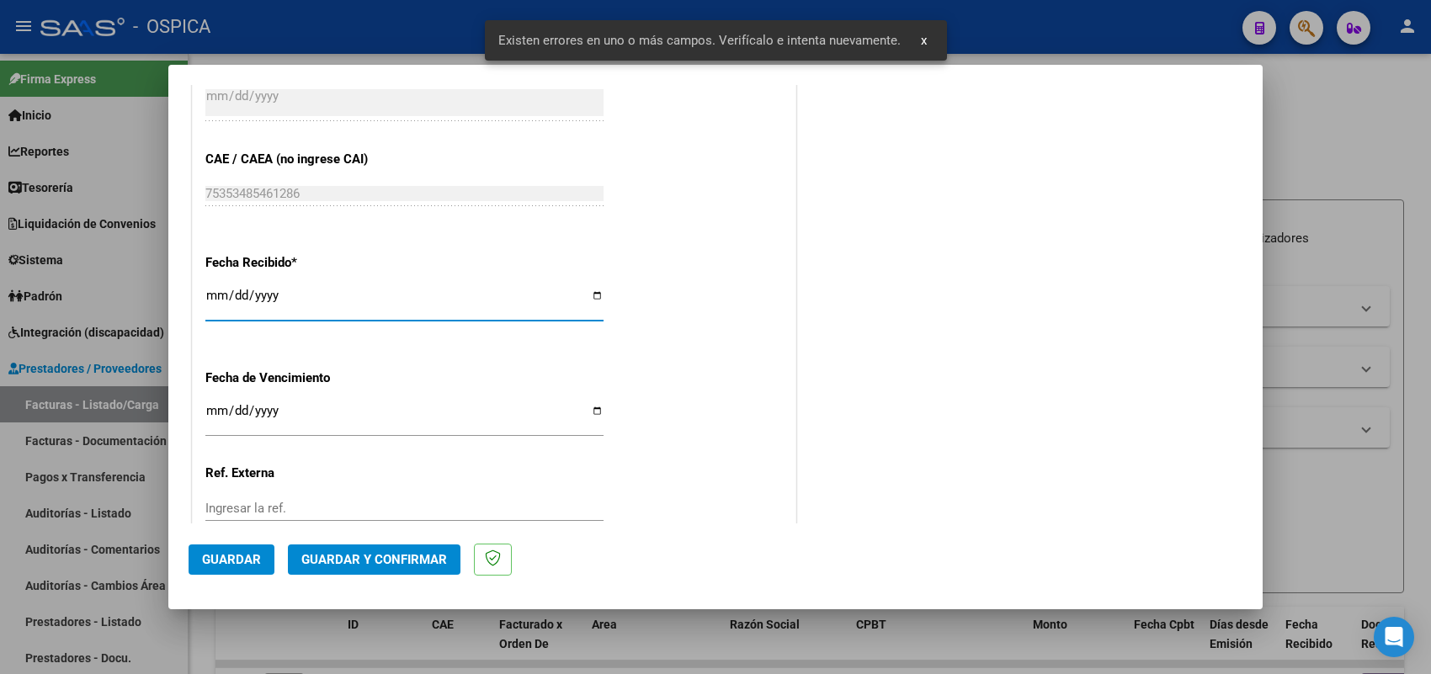
type input "2025-09-02"
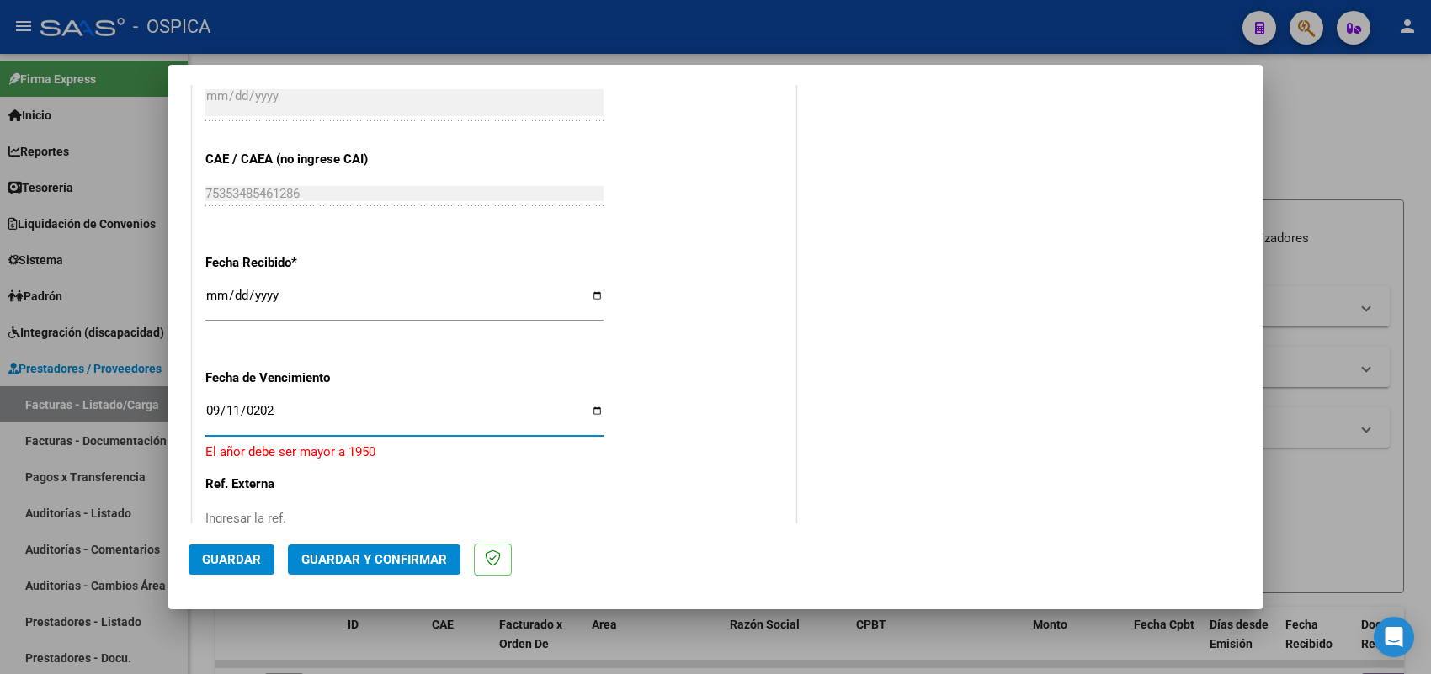
type input "2025-09-11"
click at [230, 556] on span "Guardar" at bounding box center [231, 559] width 59 height 15
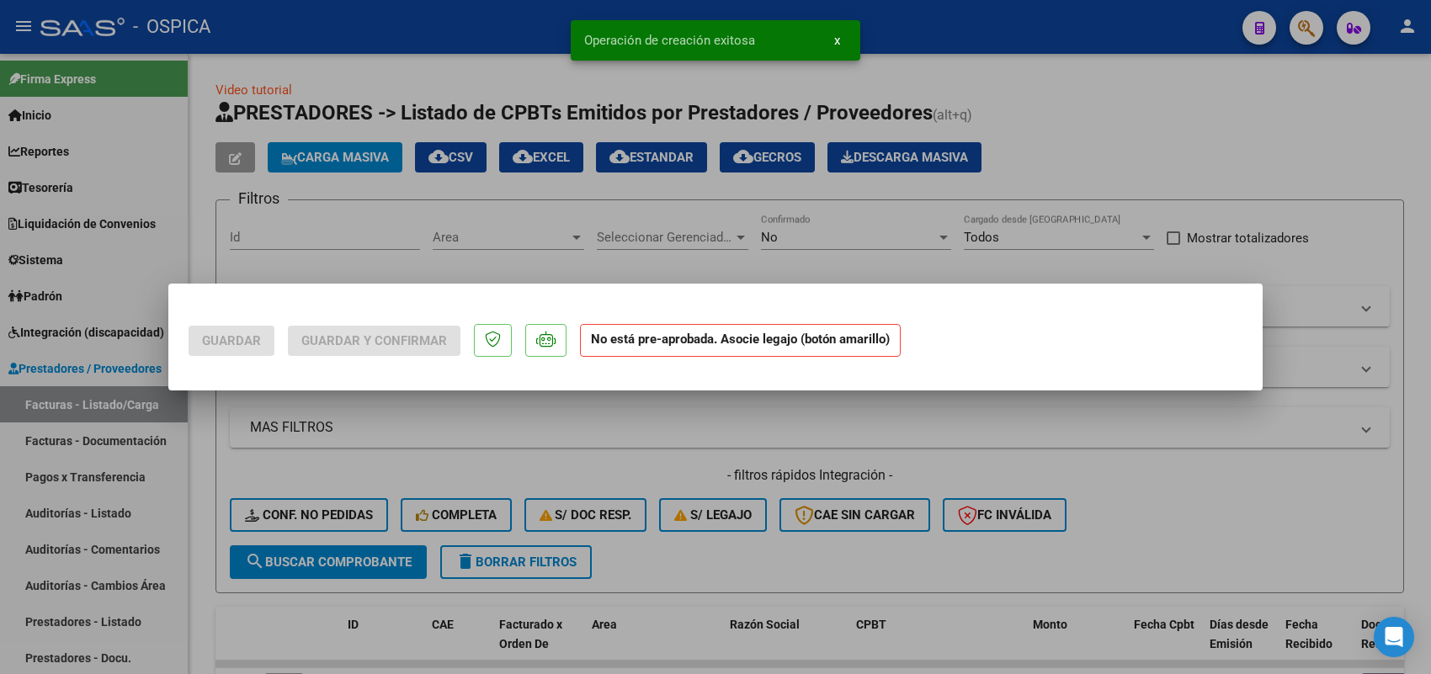
scroll to position [0, 0]
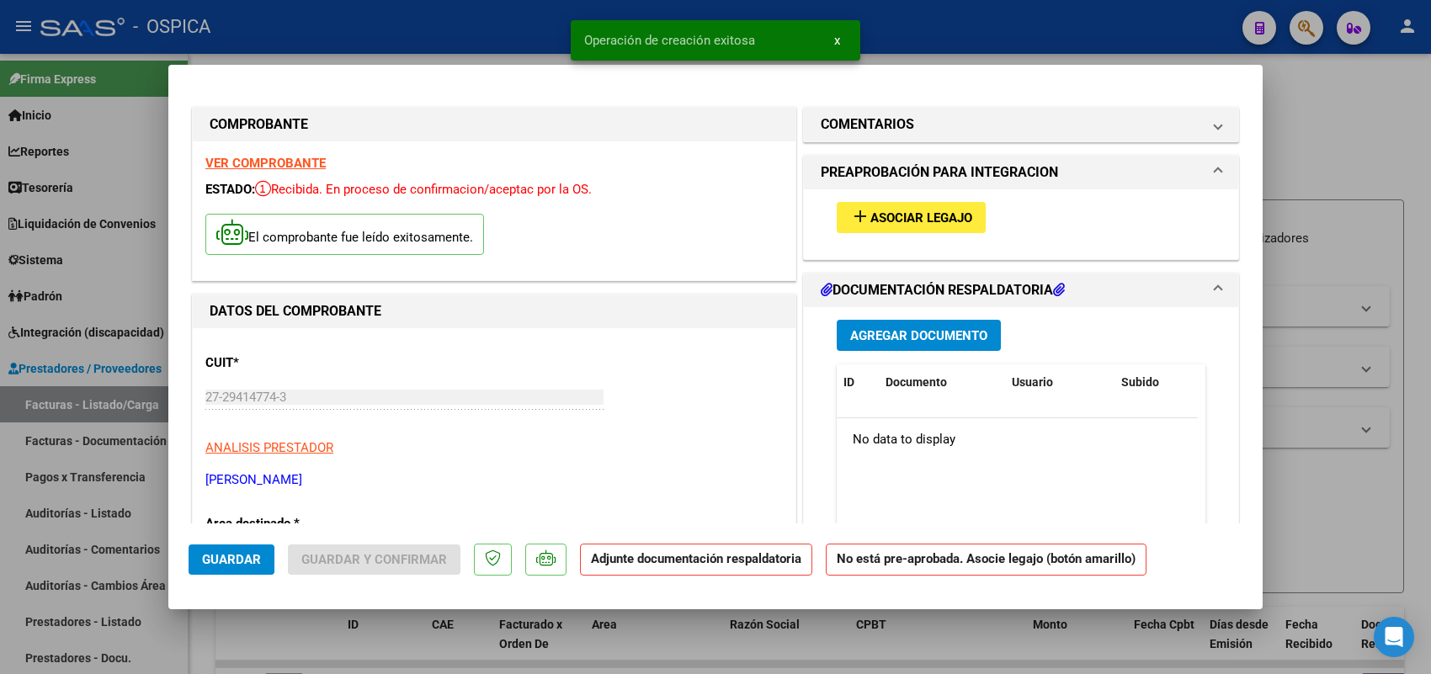
click at [869, 207] on button "add Asociar Legajo" at bounding box center [911, 217] width 149 height 31
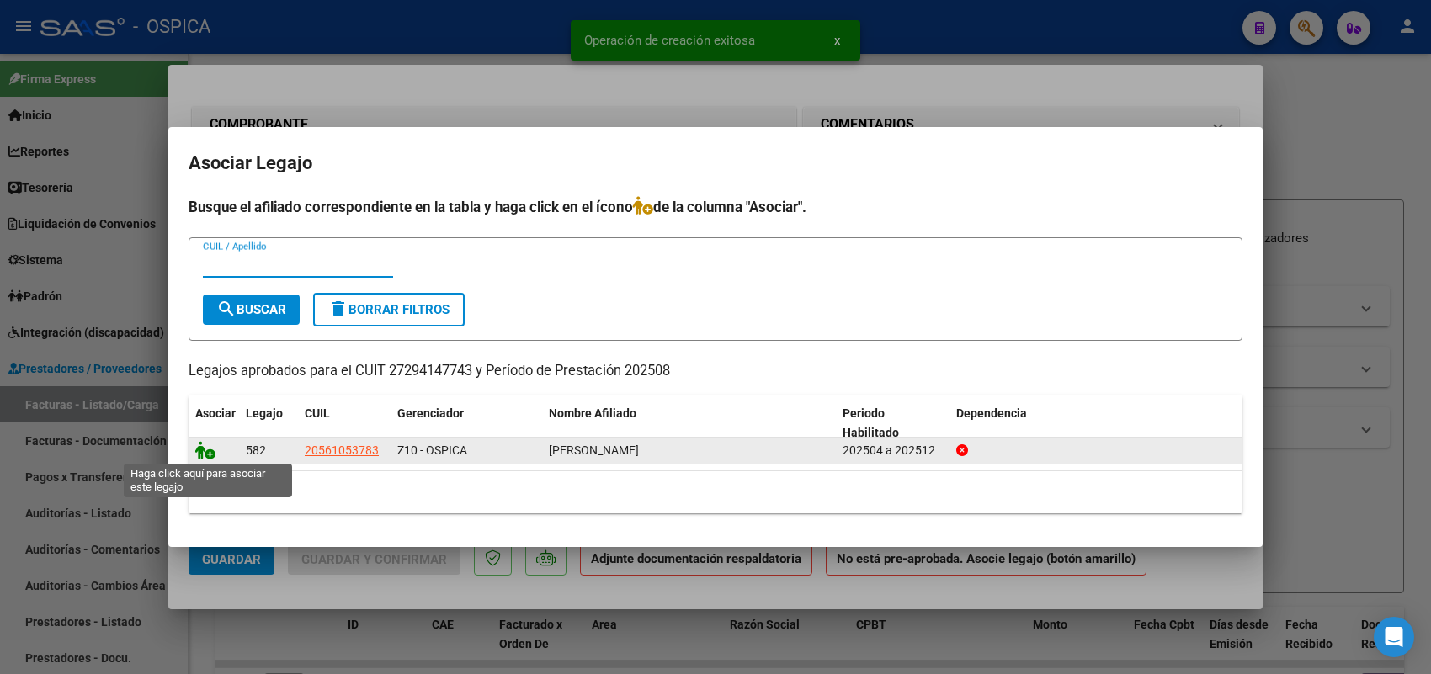
click at [205, 453] on icon at bounding box center [205, 450] width 20 height 19
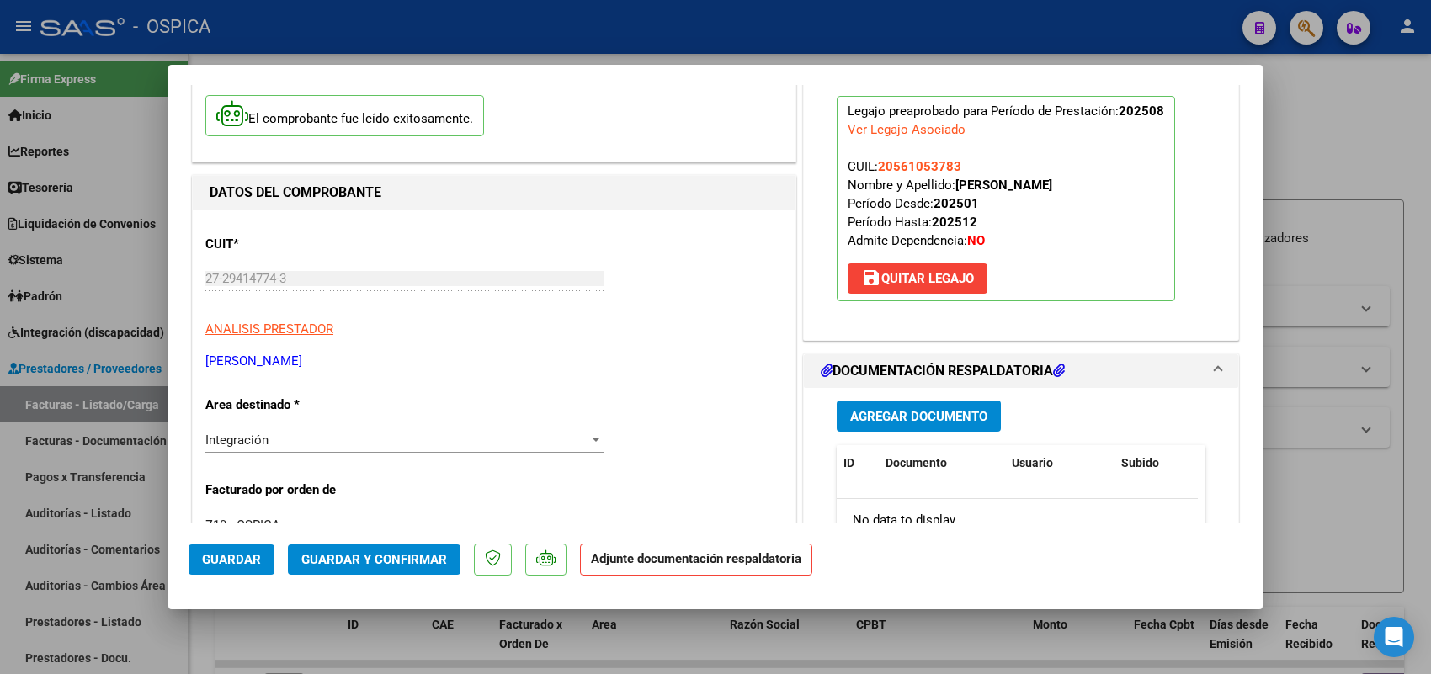
scroll to position [210, 0]
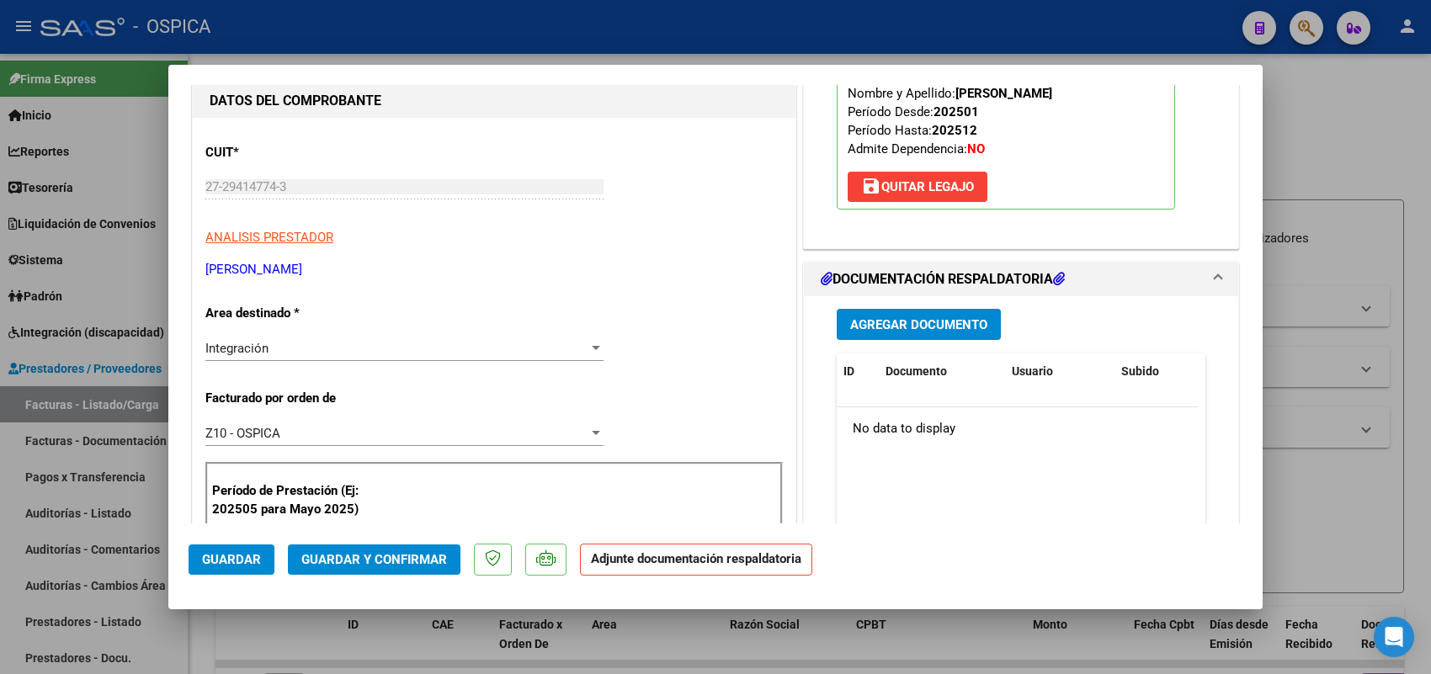
click at [914, 328] on span "Agregar Documento" at bounding box center [918, 324] width 137 height 15
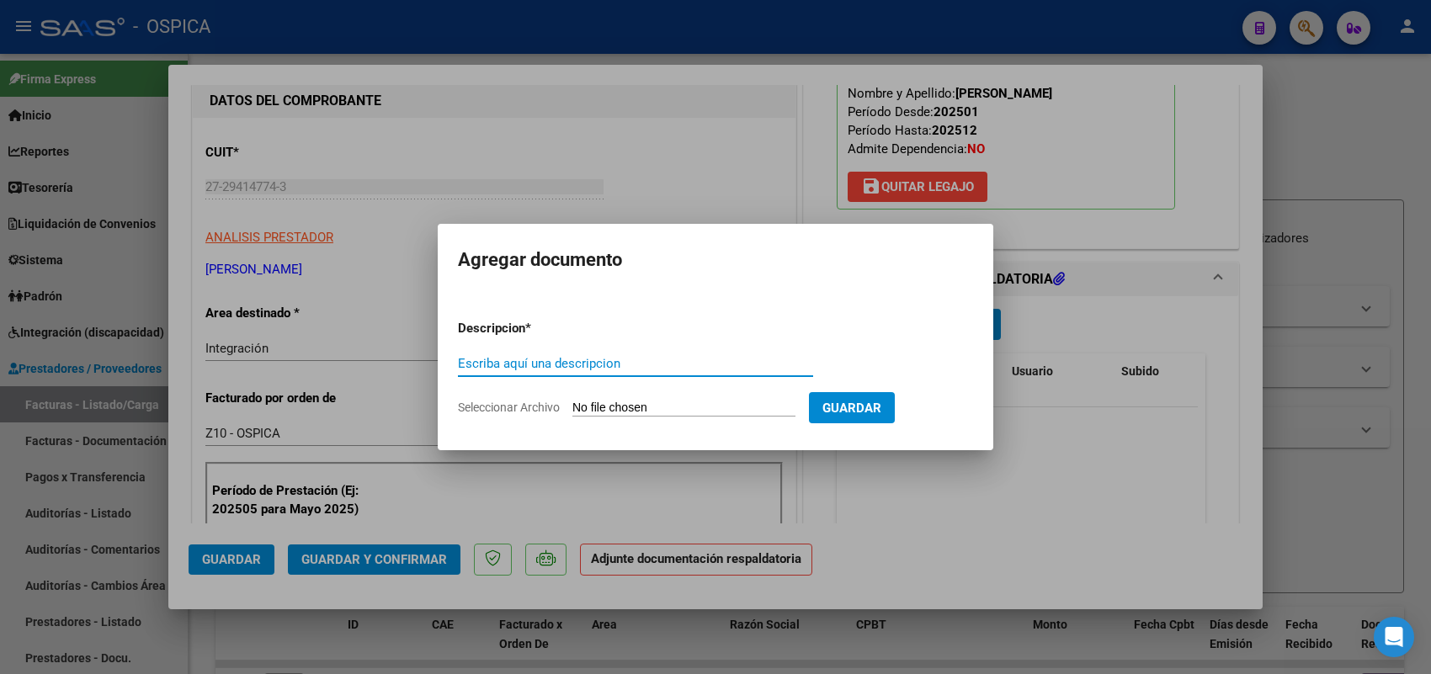
click at [729, 414] on input "Seleccionar Archivo" at bounding box center [683, 409] width 223 height 16
type input "C:\fakepath\ASISTENCIA ZARATE.pdf"
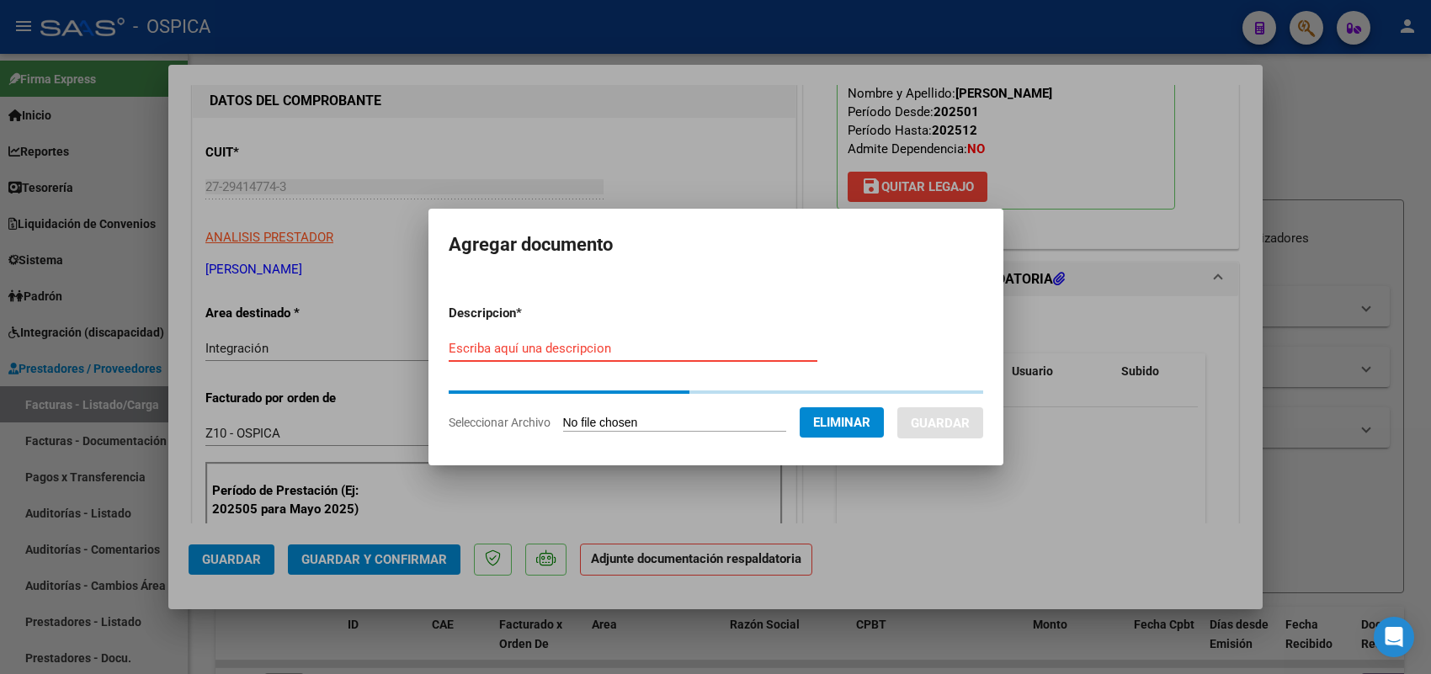
click at [710, 354] on input "Escriba aquí una descripcion" at bounding box center [633, 348] width 369 height 15
paste input "ASISTENCIA"
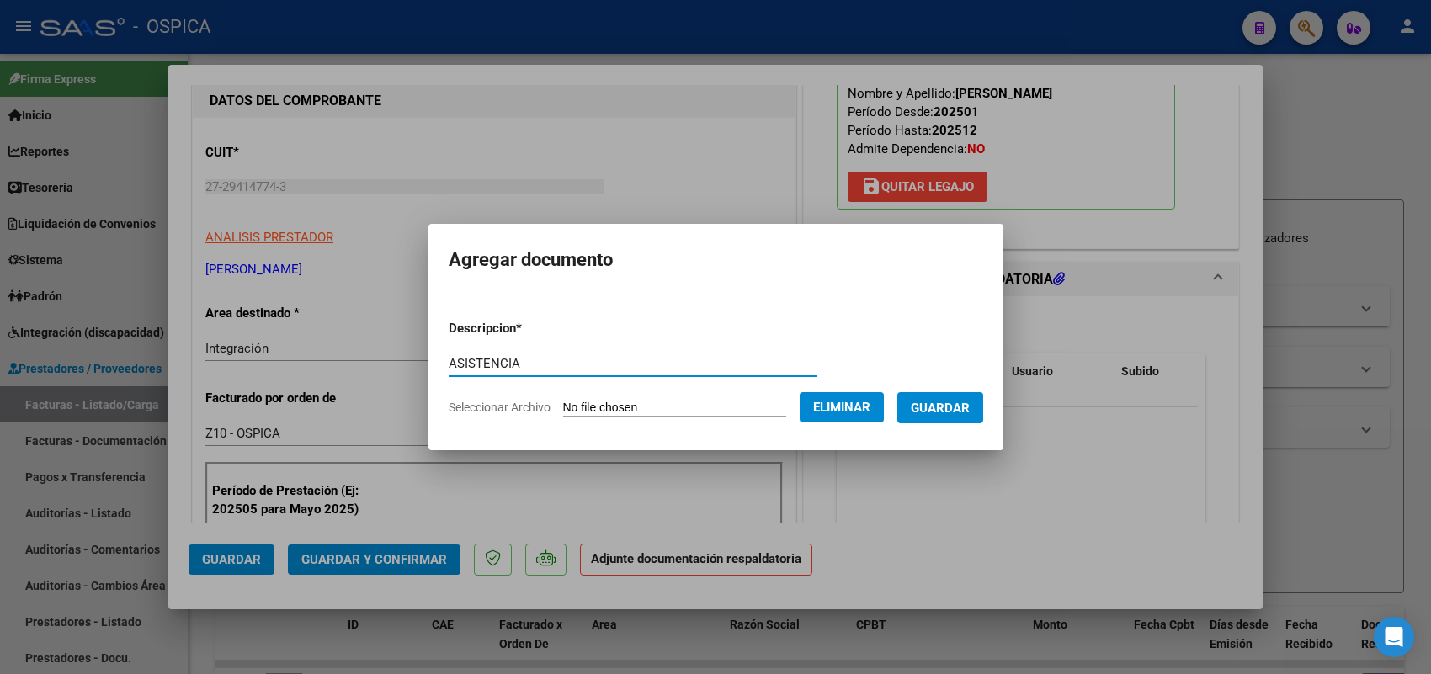
type input "ASISTENCIA"
click at [955, 417] on button "Guardar" at bounding box center [940, 407] width 86 height 31
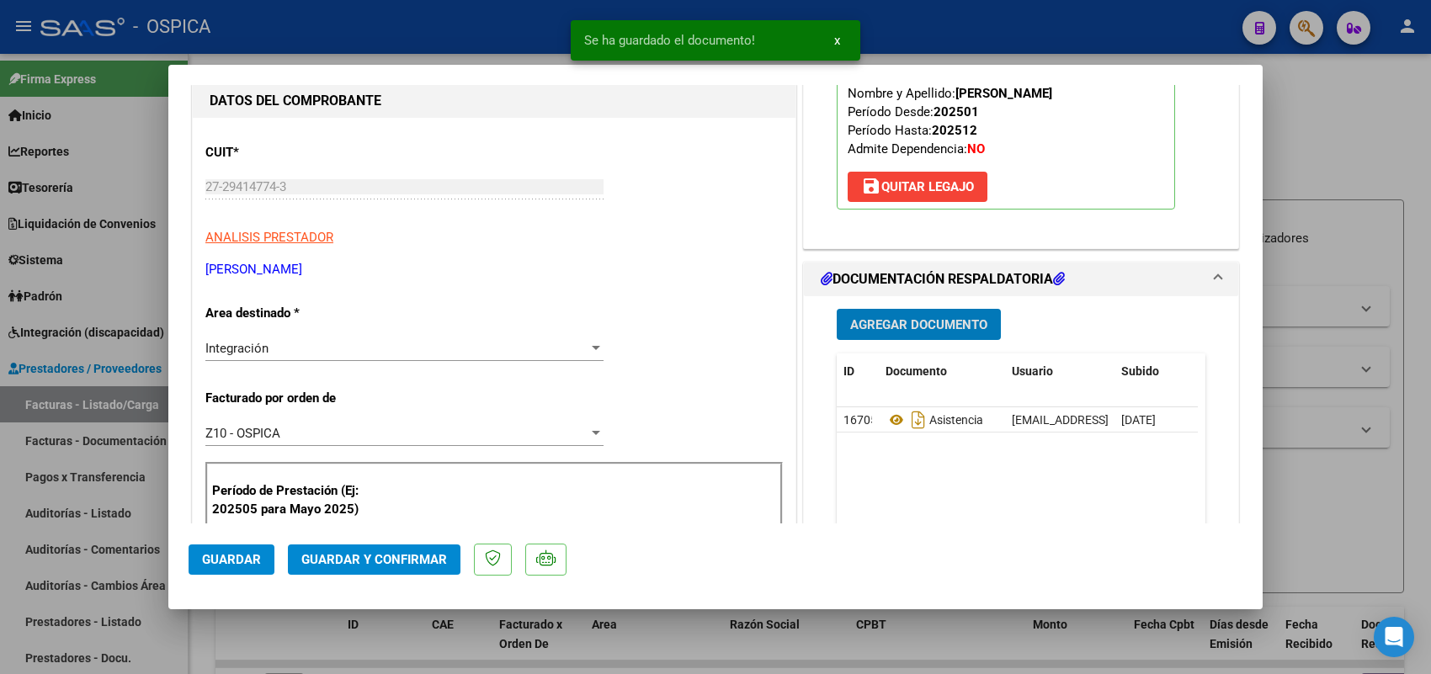
click at [209, 547] on button "Guardar" at bounding box center [232, 560] width 86 height 30
click at [133, 417] on div at bounding box center [715, 337] width 1431 height 674
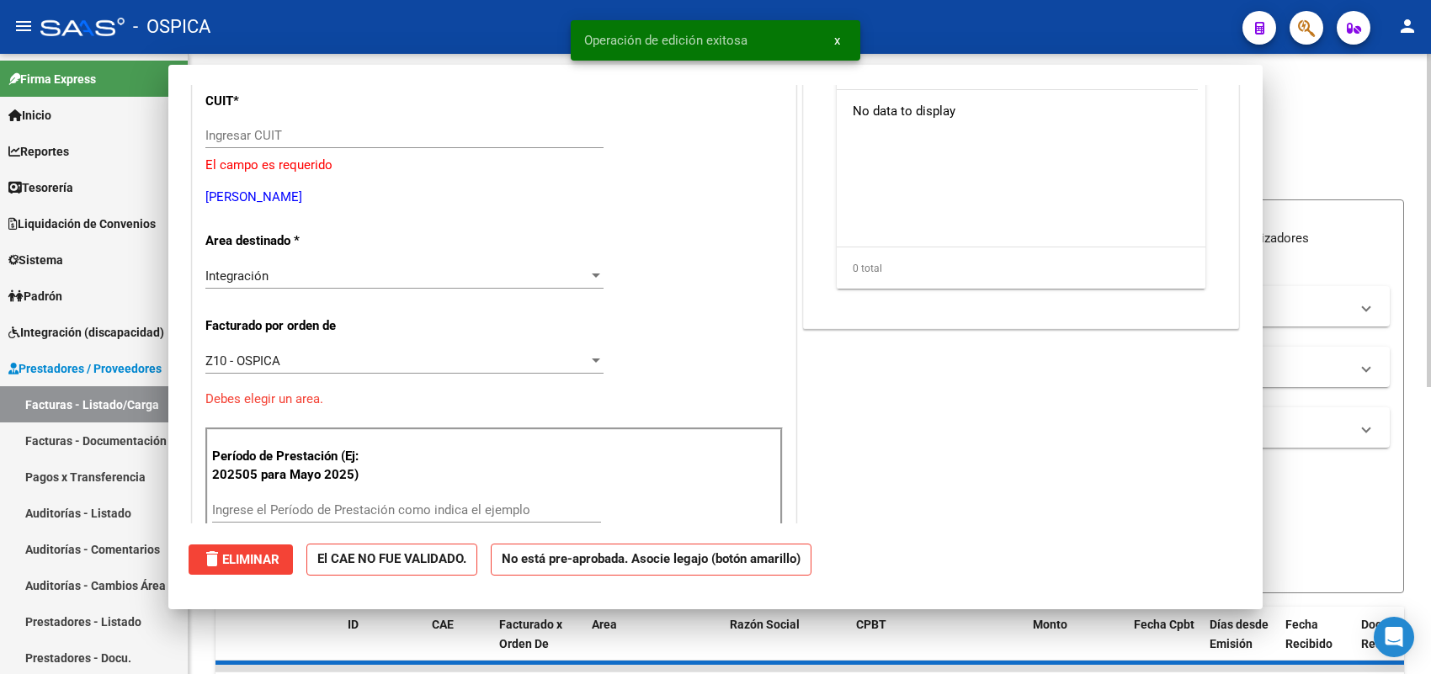
scroll to position [0, 0]
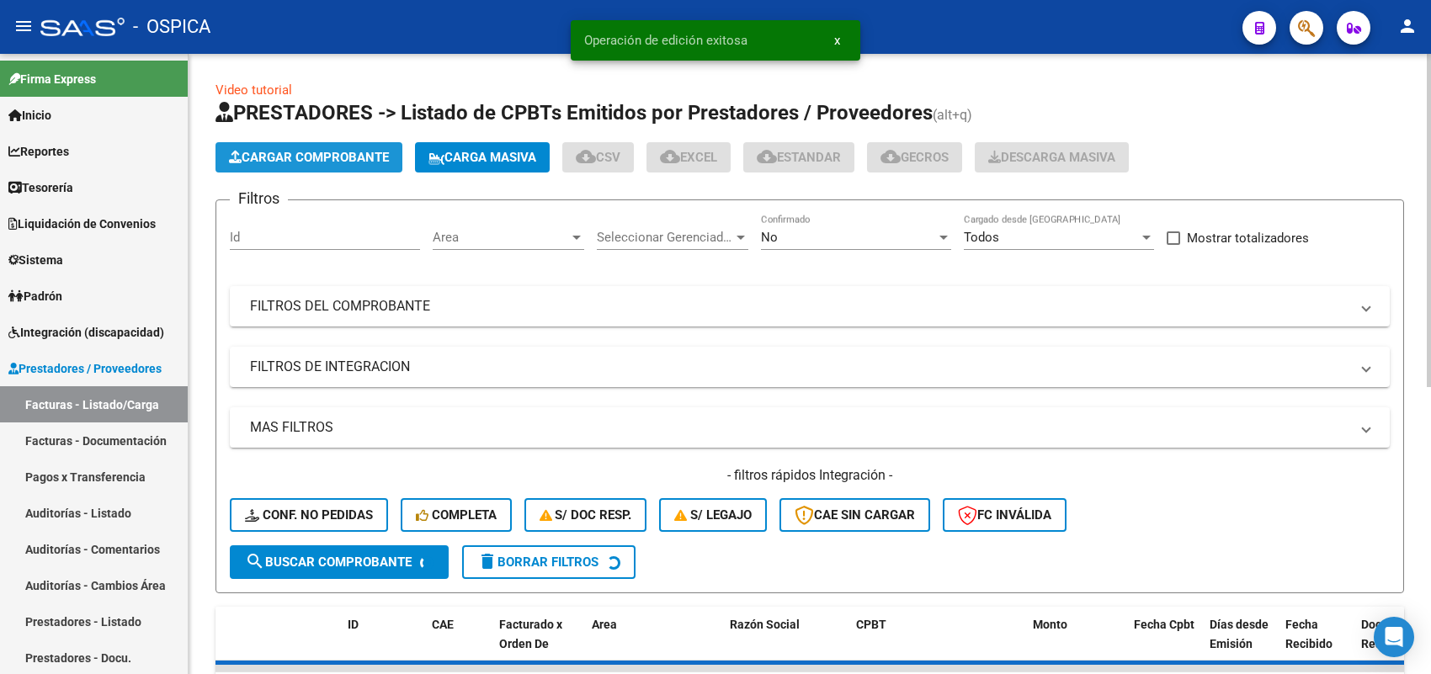
click at [365, 153] on span "Cargar Comprobante" at bounding box center [309, 157] width 160 height 15
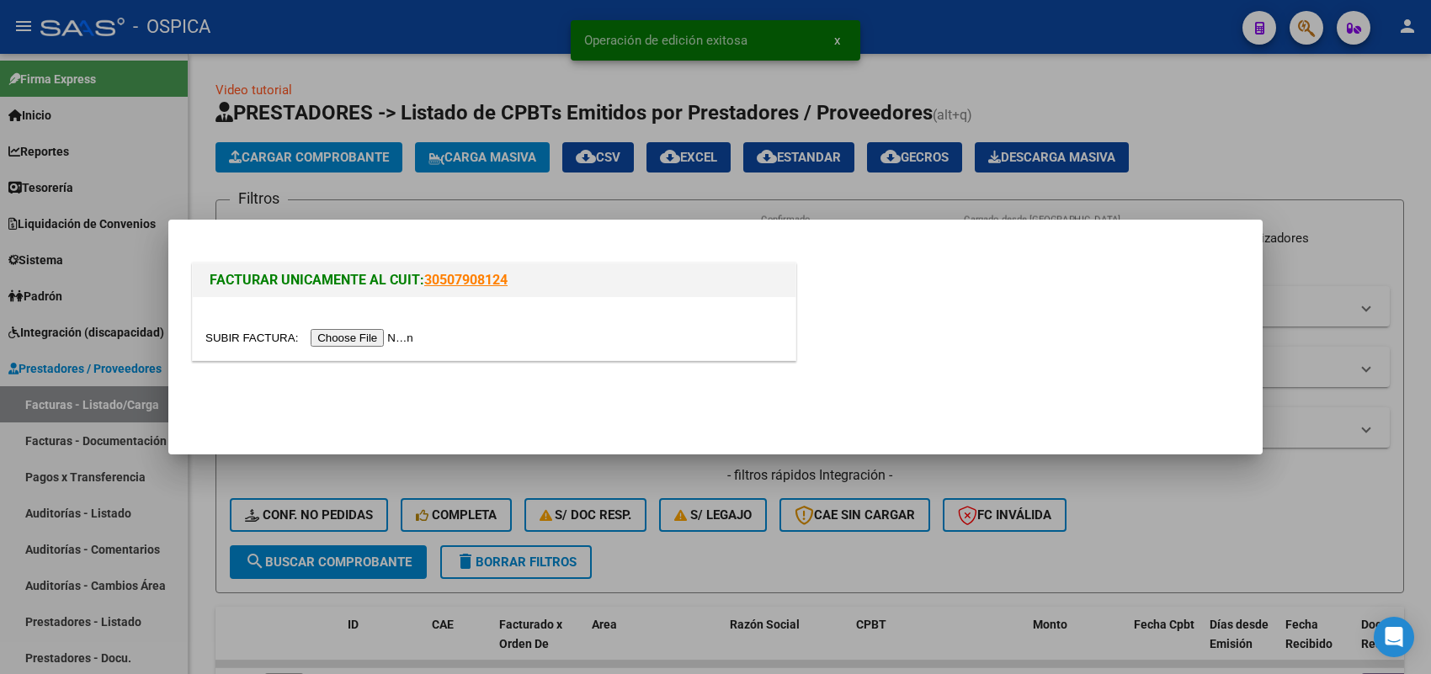
click at [406, 338] on input "file" at bounding box center [311, 338] width 213 height 18
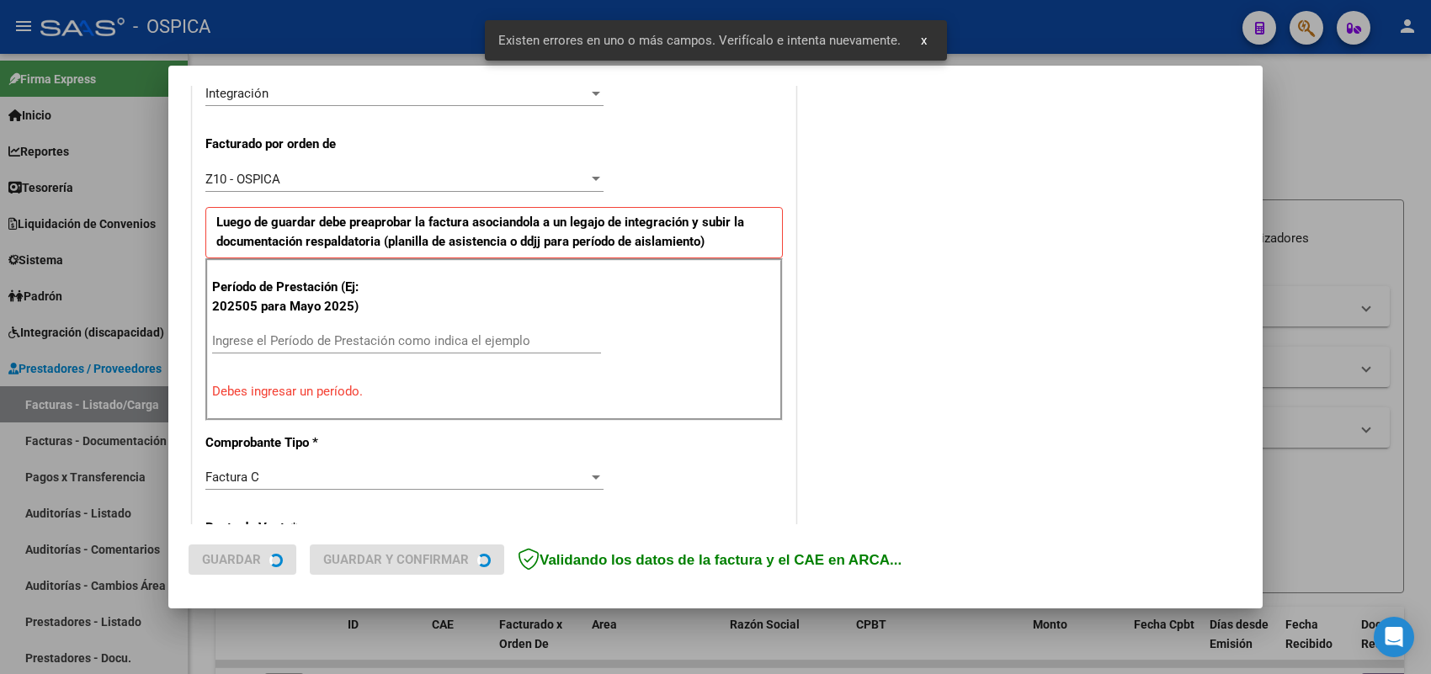
scroll to position [455, 0]
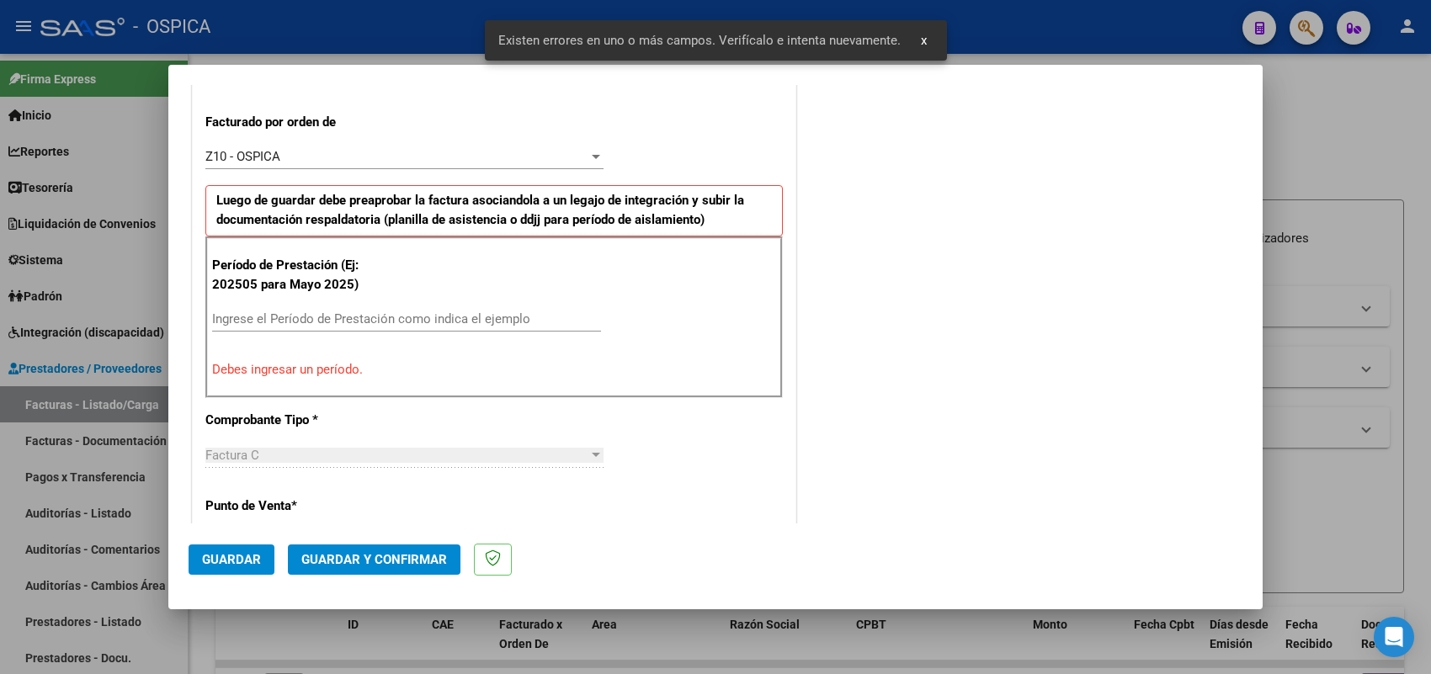
click at [459, 310] on div "Ingrese el Período de Prestación como indica el ejemplo" at bounding box center [406, 318] width 389 height 25
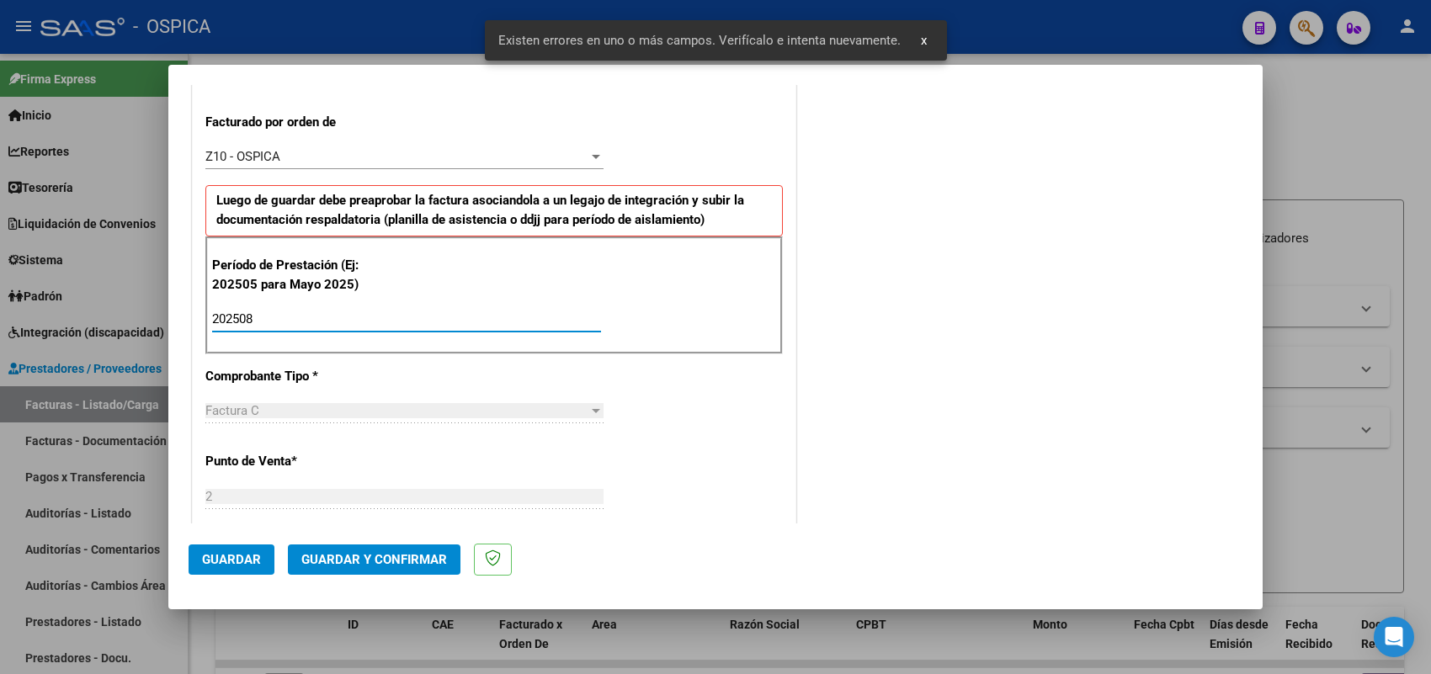
type input "202508"
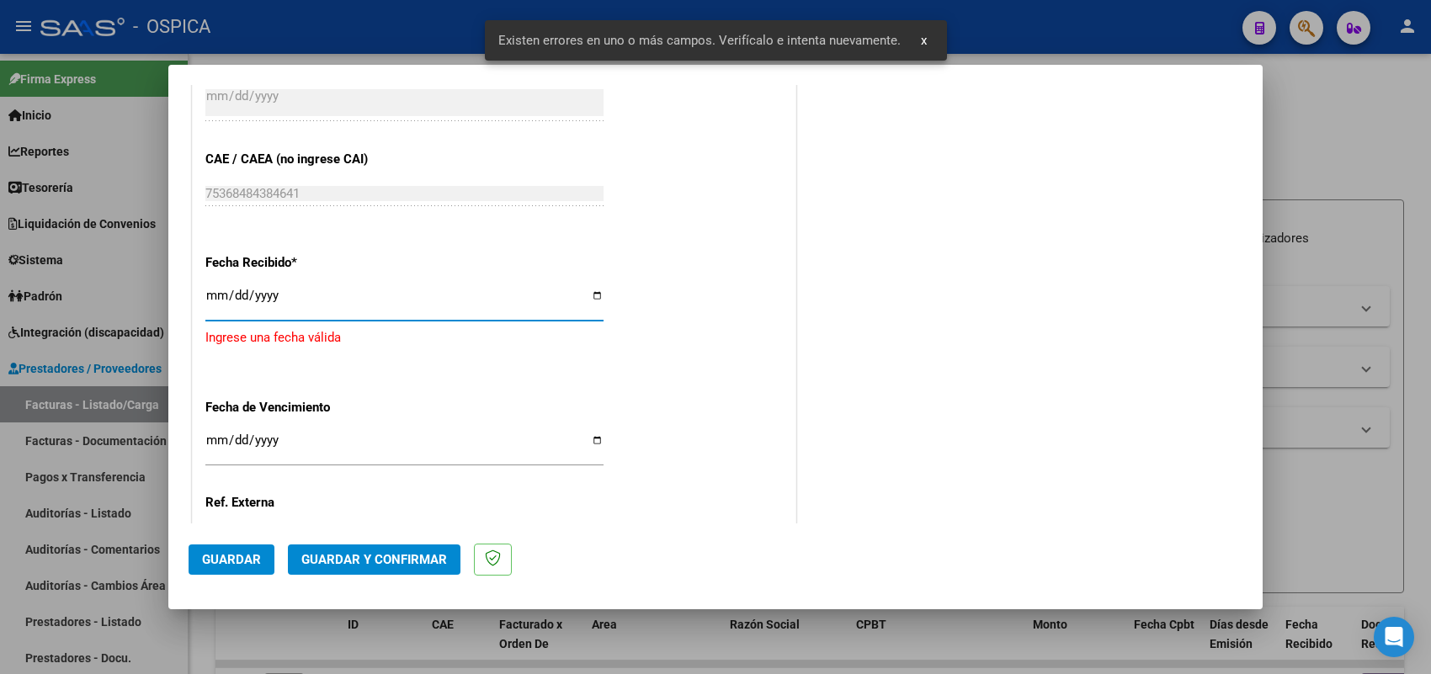
type input "2025-09-09"
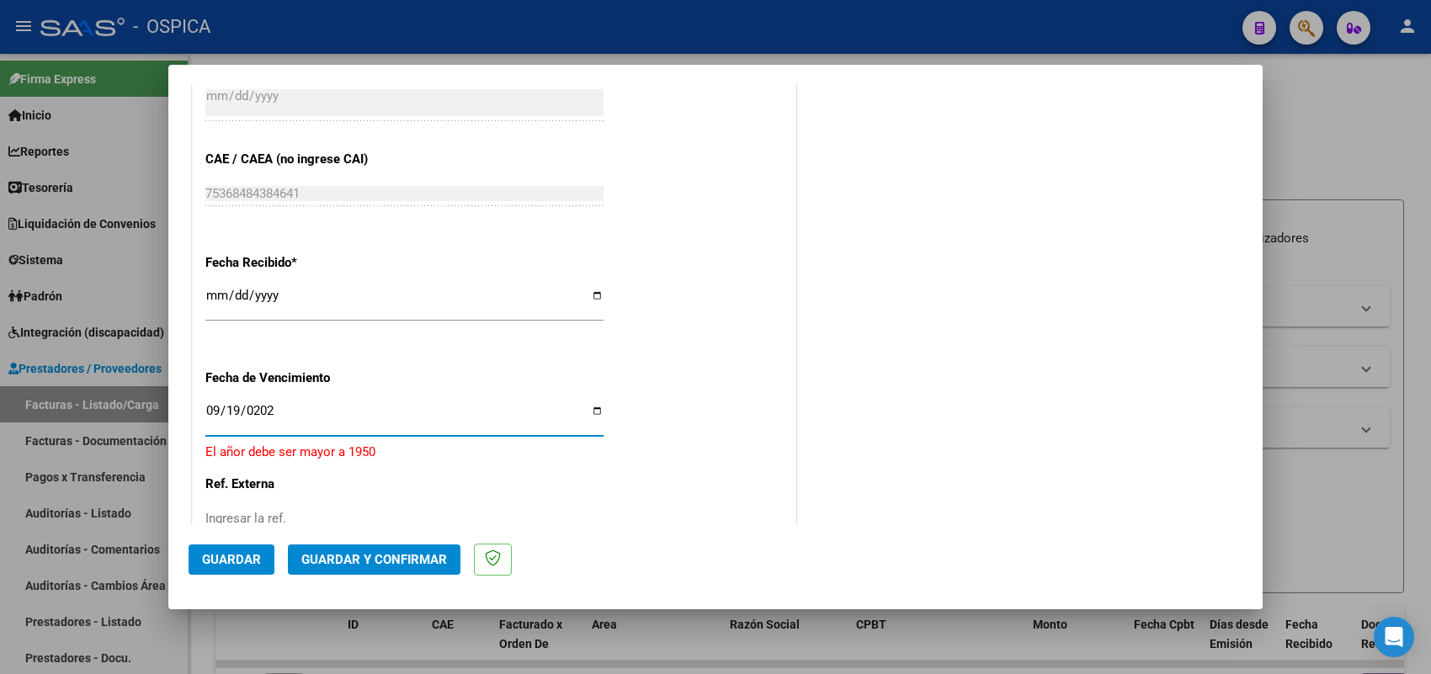
type input "2025-09-19"
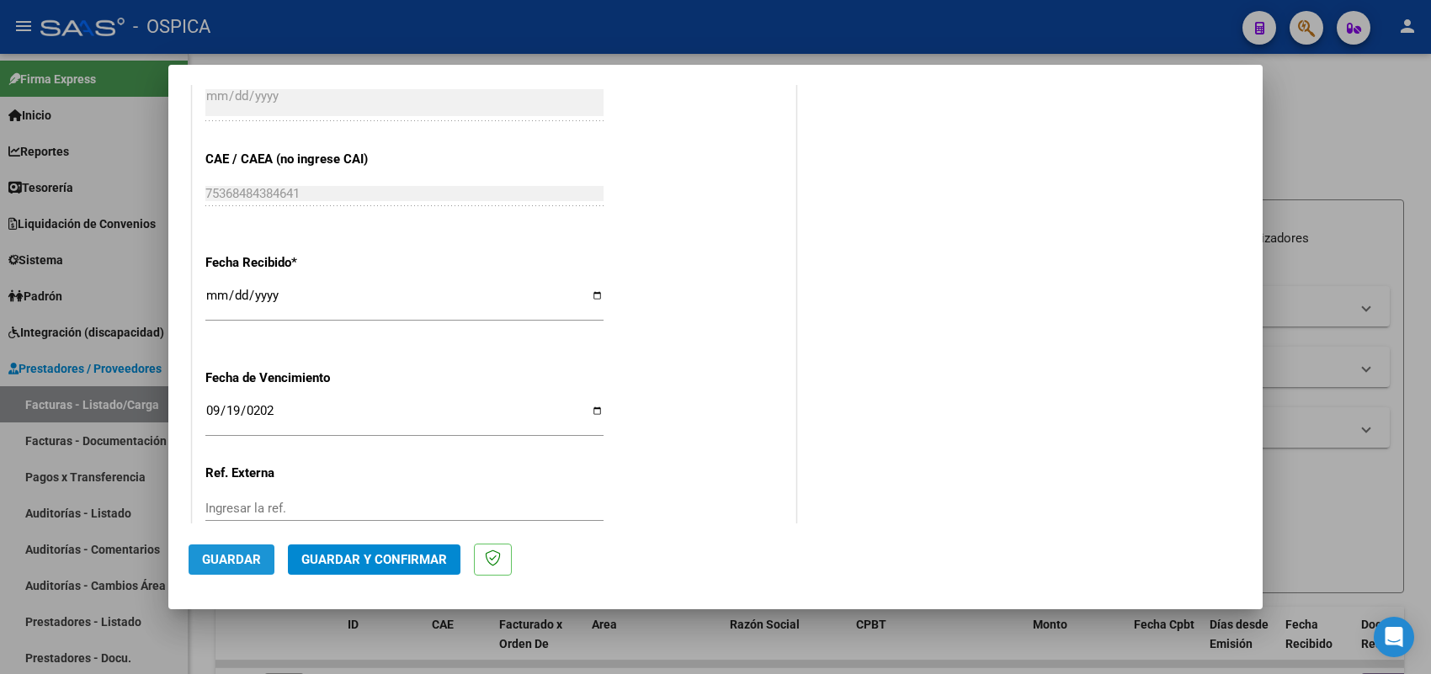
click at [245, 571] on button "Guardar" at bounding box center [232, 560] width 86 height 30
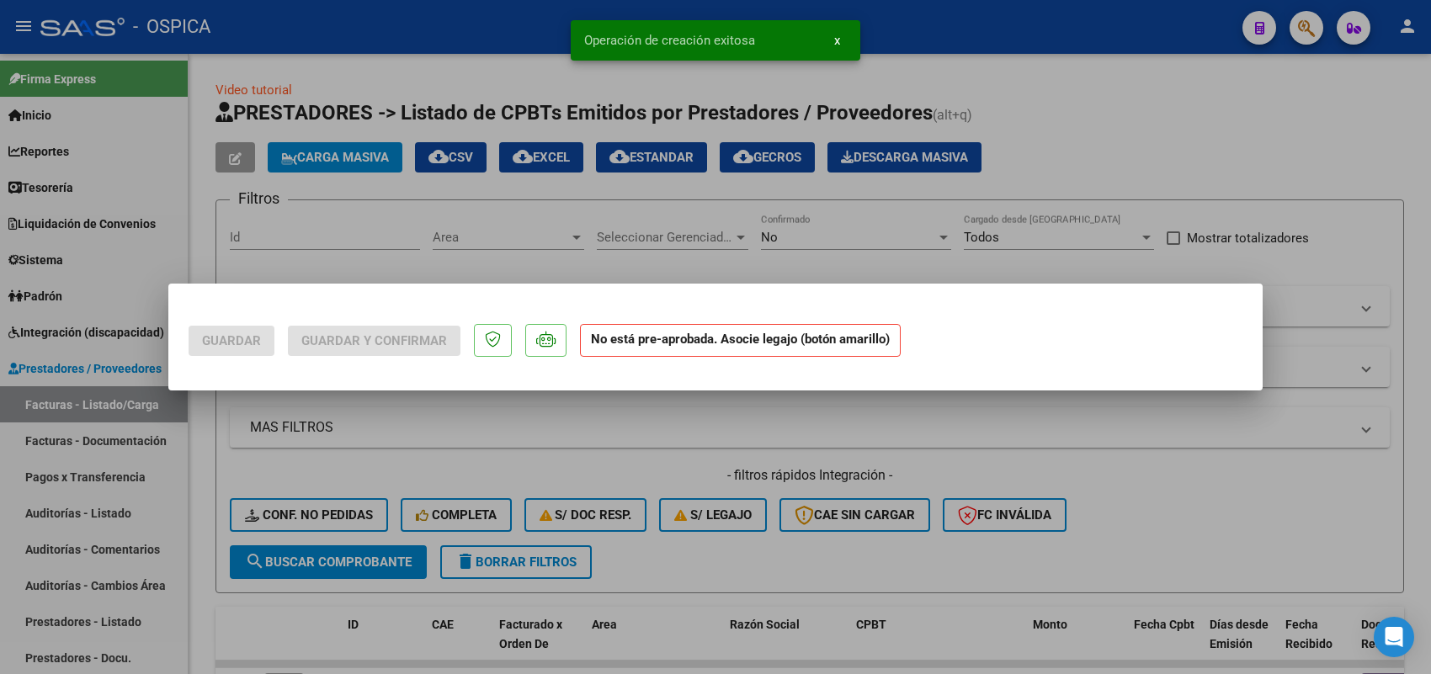
scroll to position [0, 0]
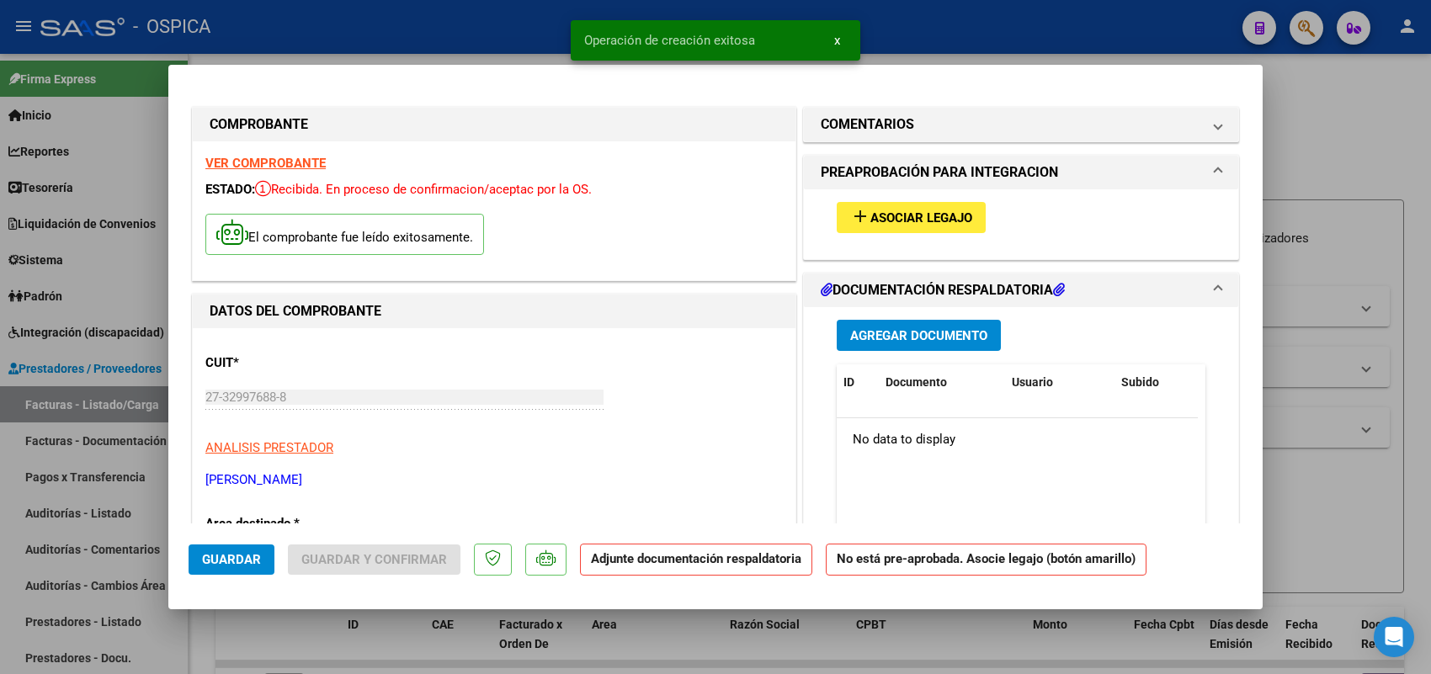
click at [914, 206] on button "add Asociar Legajo" at bounding box center [911, 217] width 149 height 31
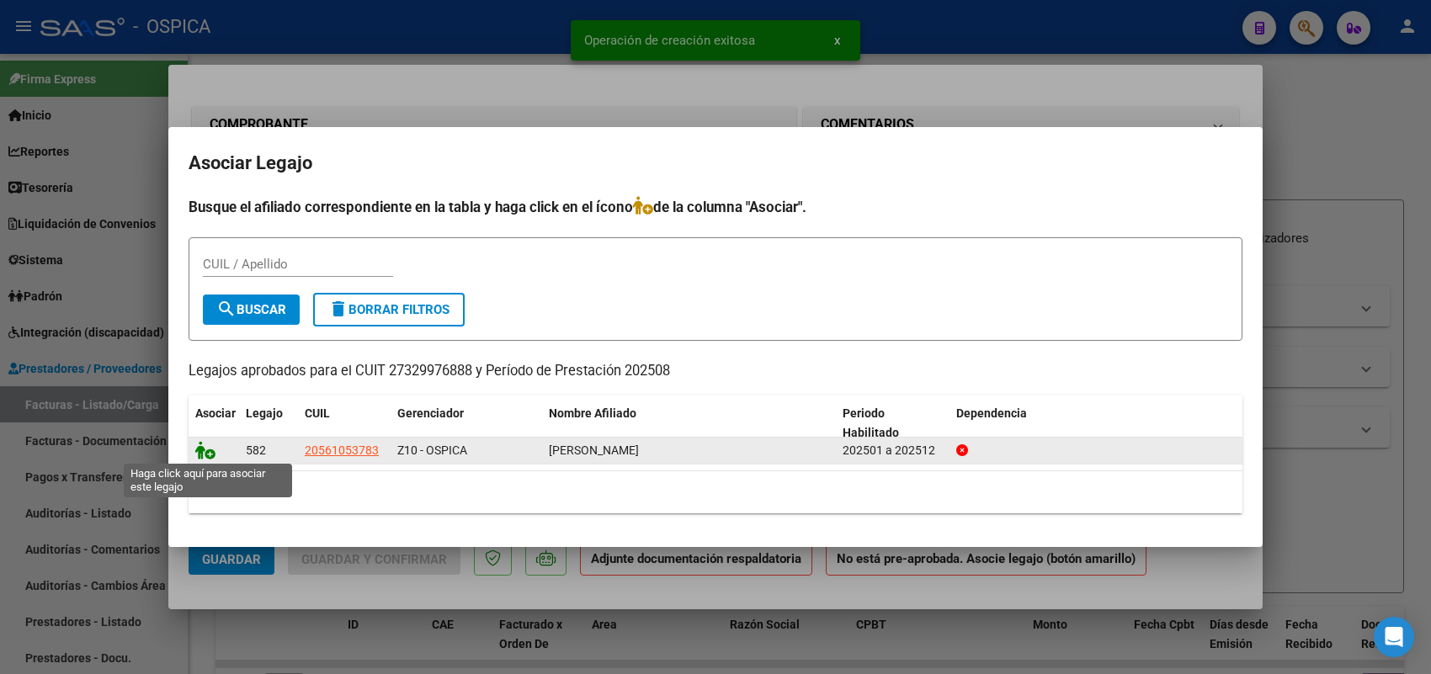
click at [204, 450] on icon at bounding box center [205, 450] width 20 height 19
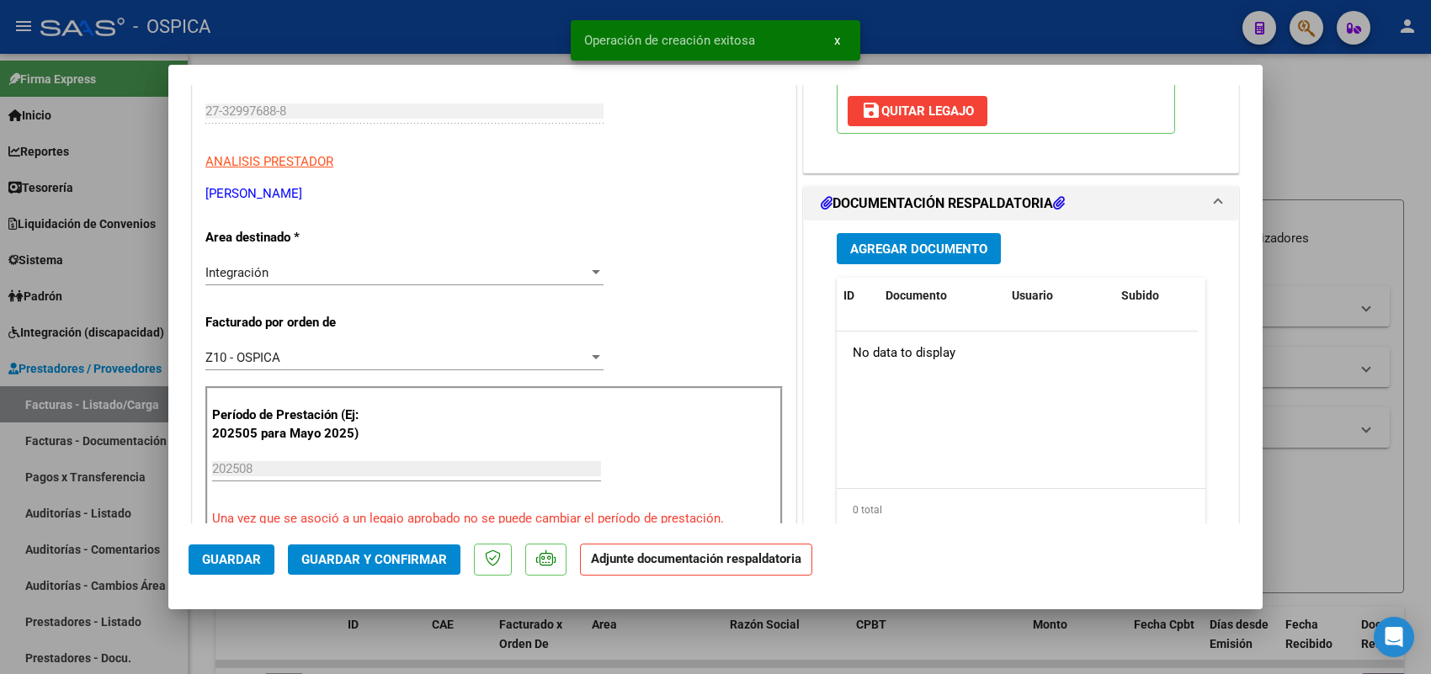
scroll to position [316, 0]
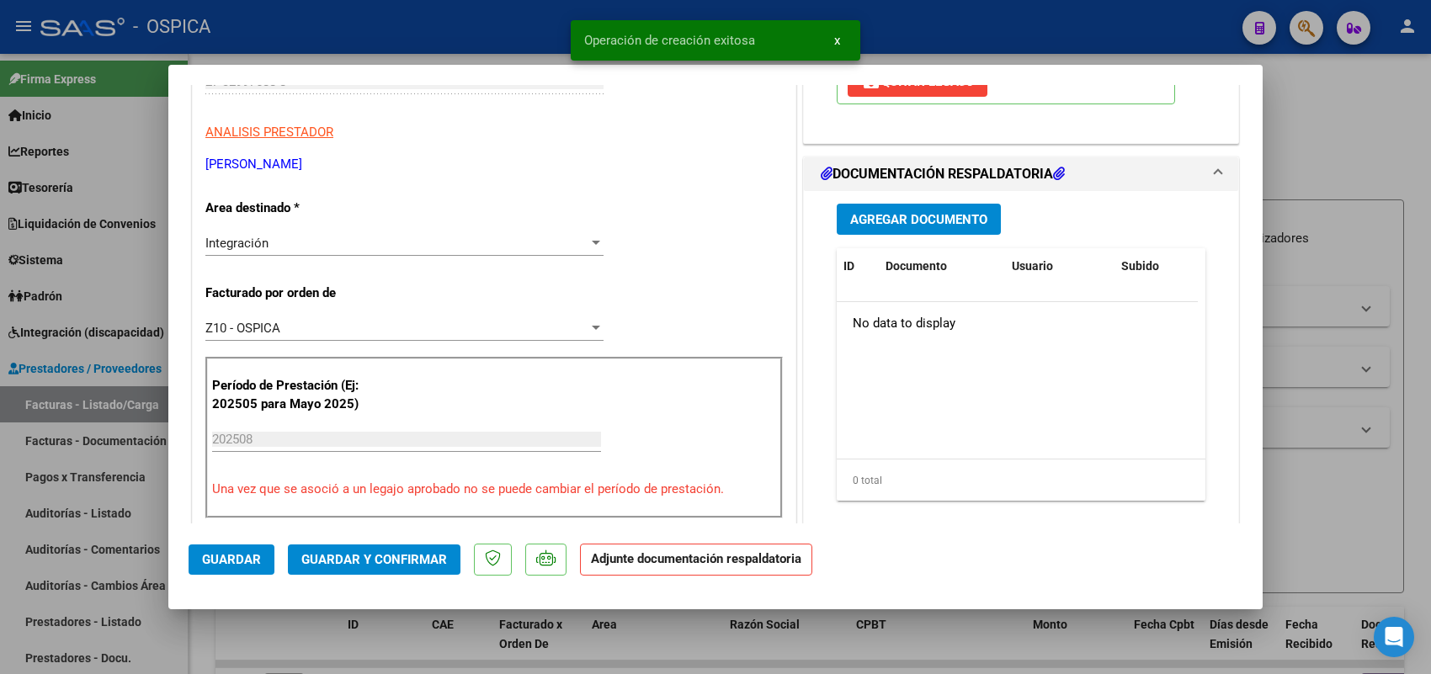
click at [951, 219] on span "Agregar Documento" at bounding box center [918, 219] width 137 height 15
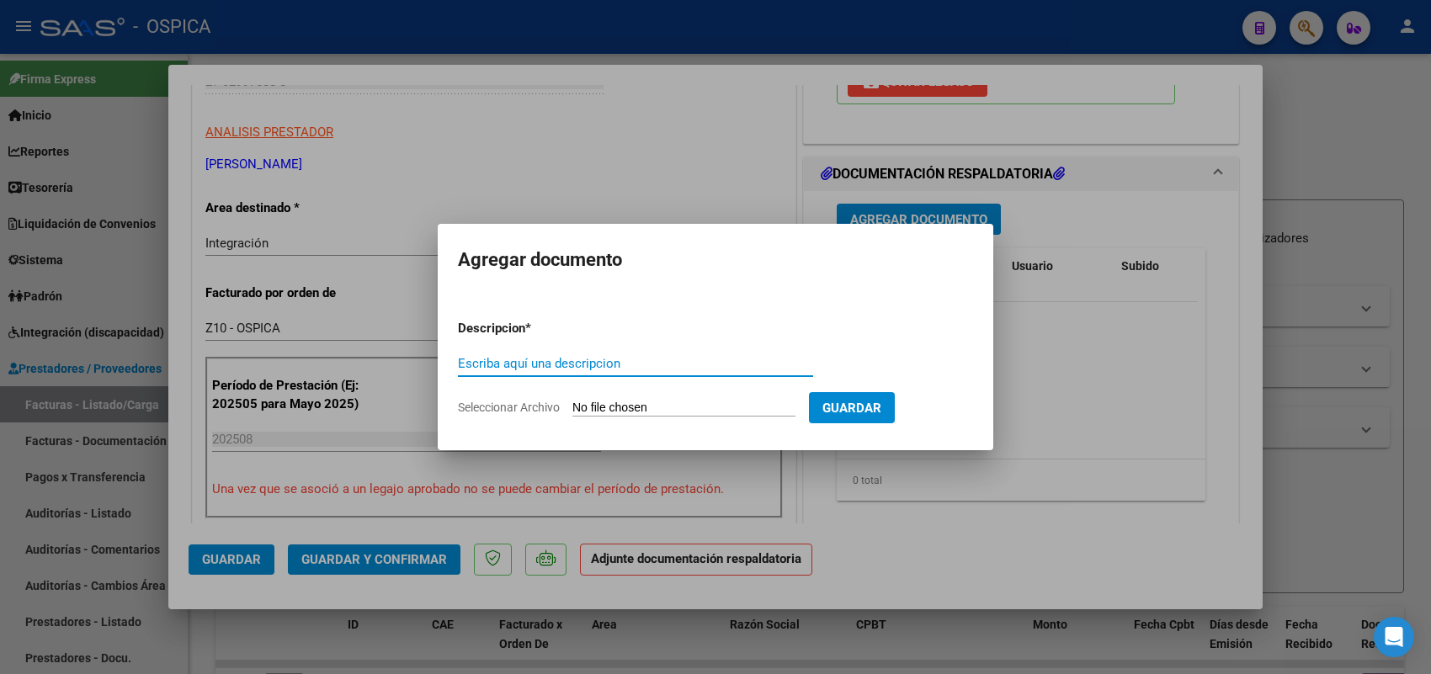
click at [776, 414] on input "Seleccionar Archivo" at bounding box center [683, 409] width 223 height 16
type input "C:\fakepath\ASISTENCIA NUZZI.pdf"
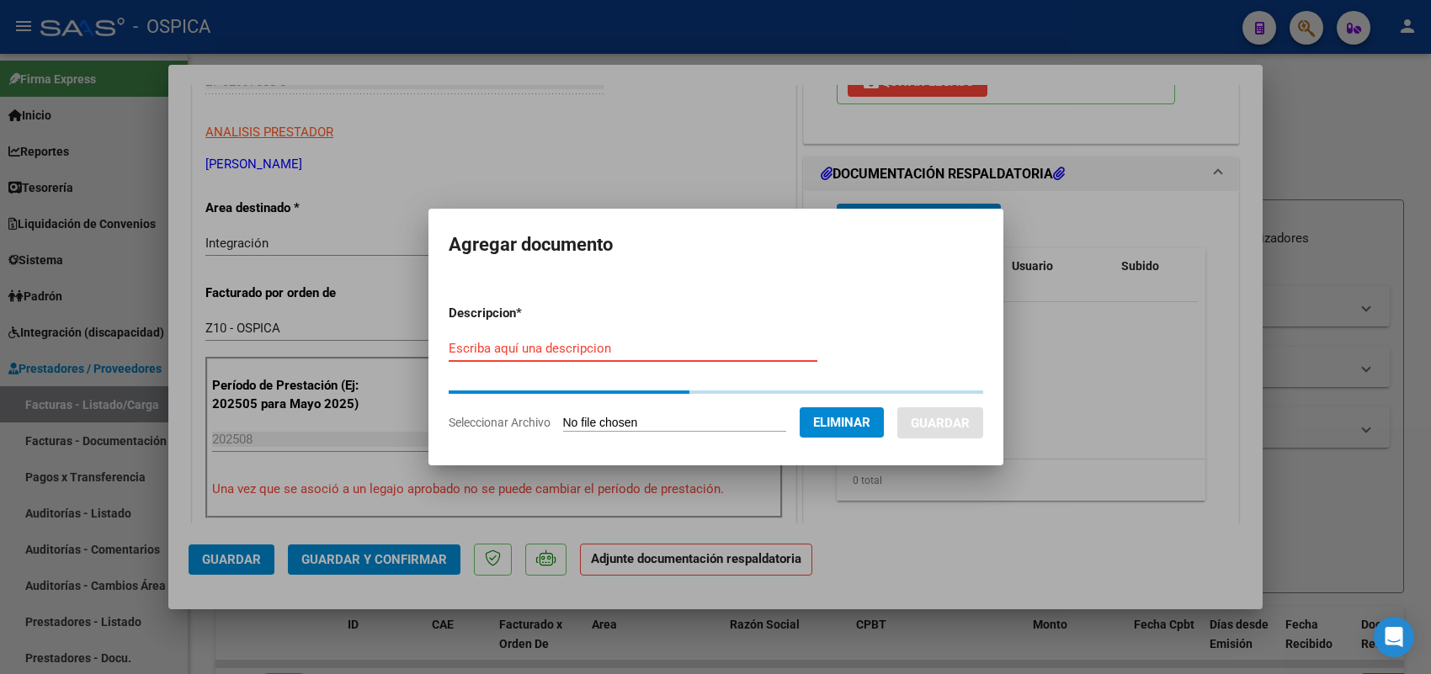
click at [648, 354] on input "Escriba aquí una descripcion" at bounding box center [633, 348] width 369 height 15
paste input "ASISTENCIA"
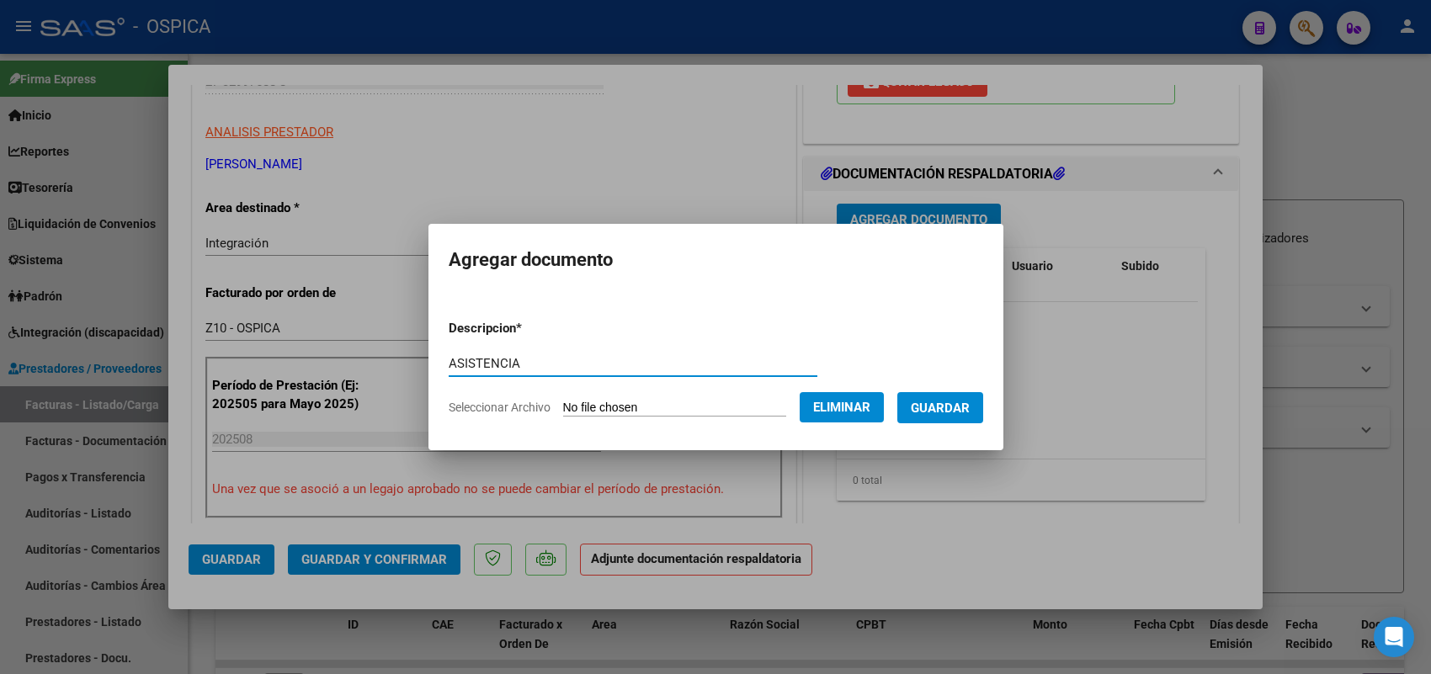
type input "ASISTENCIA"
click at [930, 405] on span "Guardar" at bounding box center [940, 408] width 59 height 15
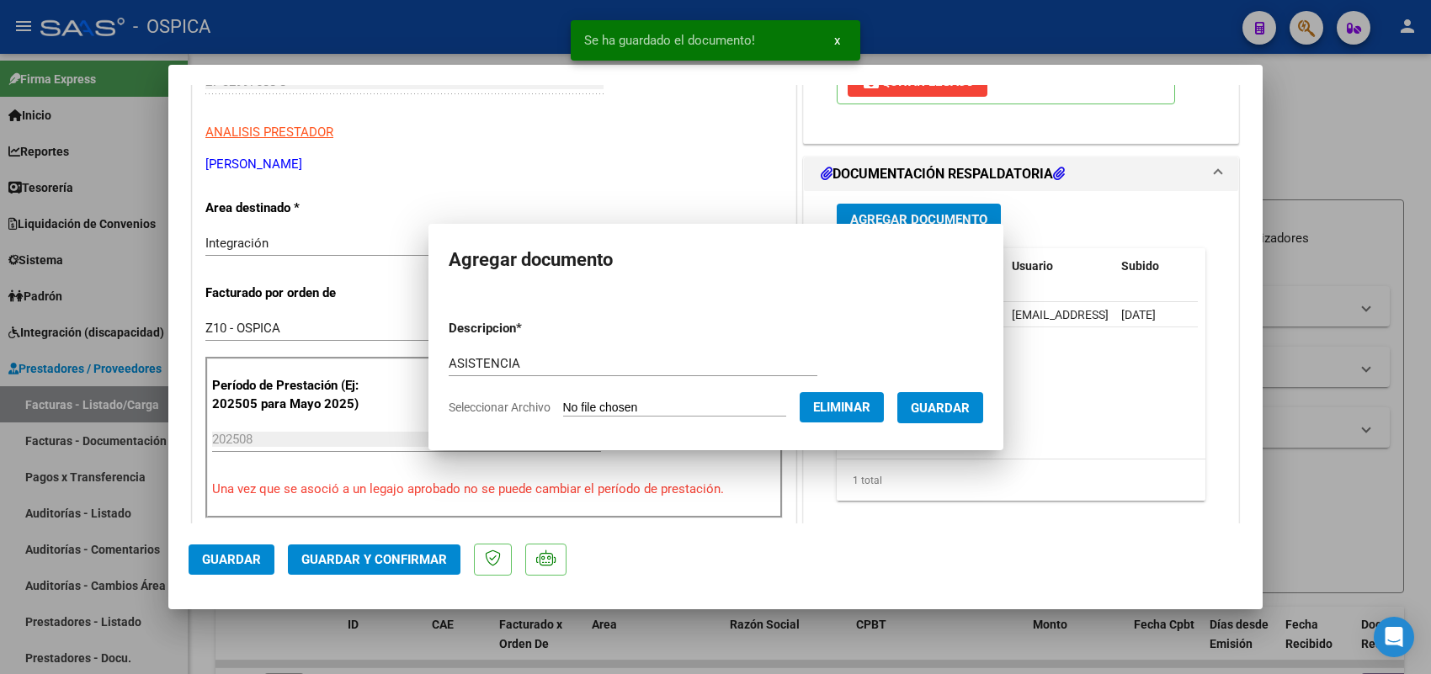
click at [215, 562] on span "Guardar" at bounding box center [231, 559] width 59 height 15
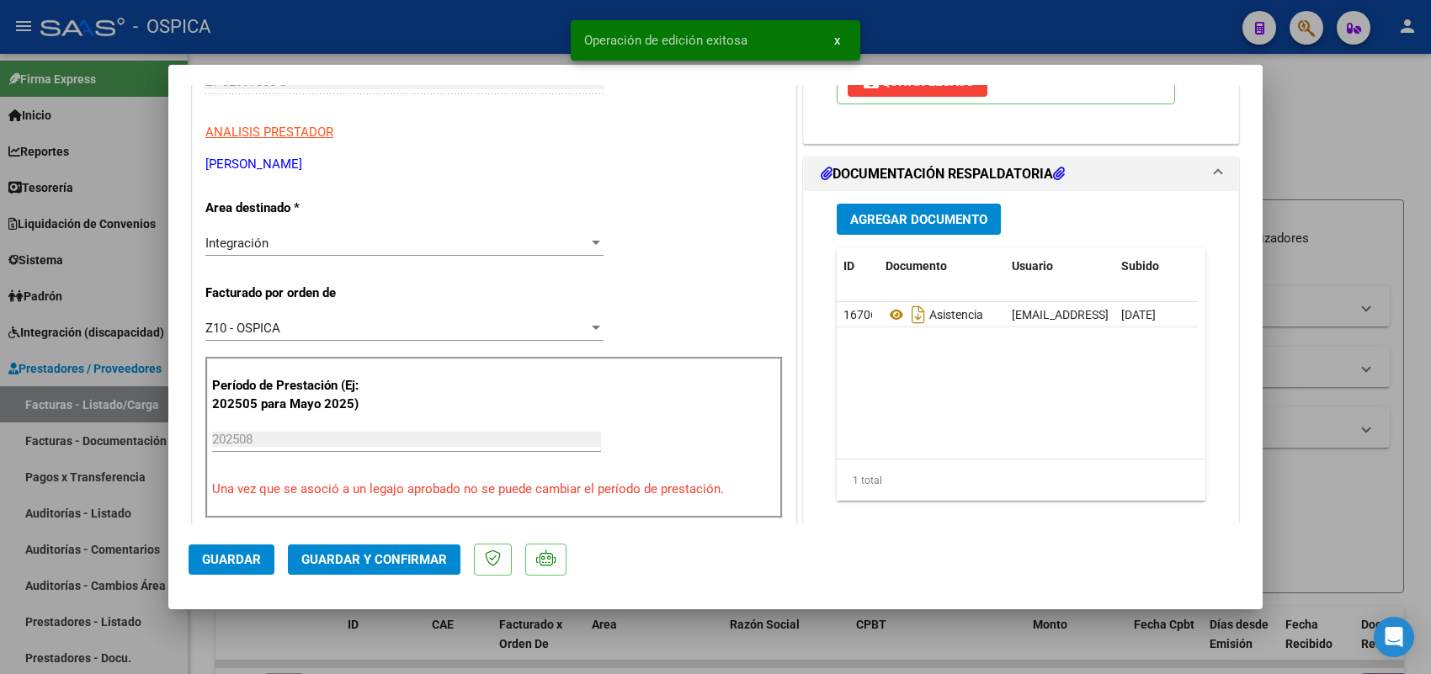
click at [152, 393] on div at bounding box center [715, 337] width 1431 height 674
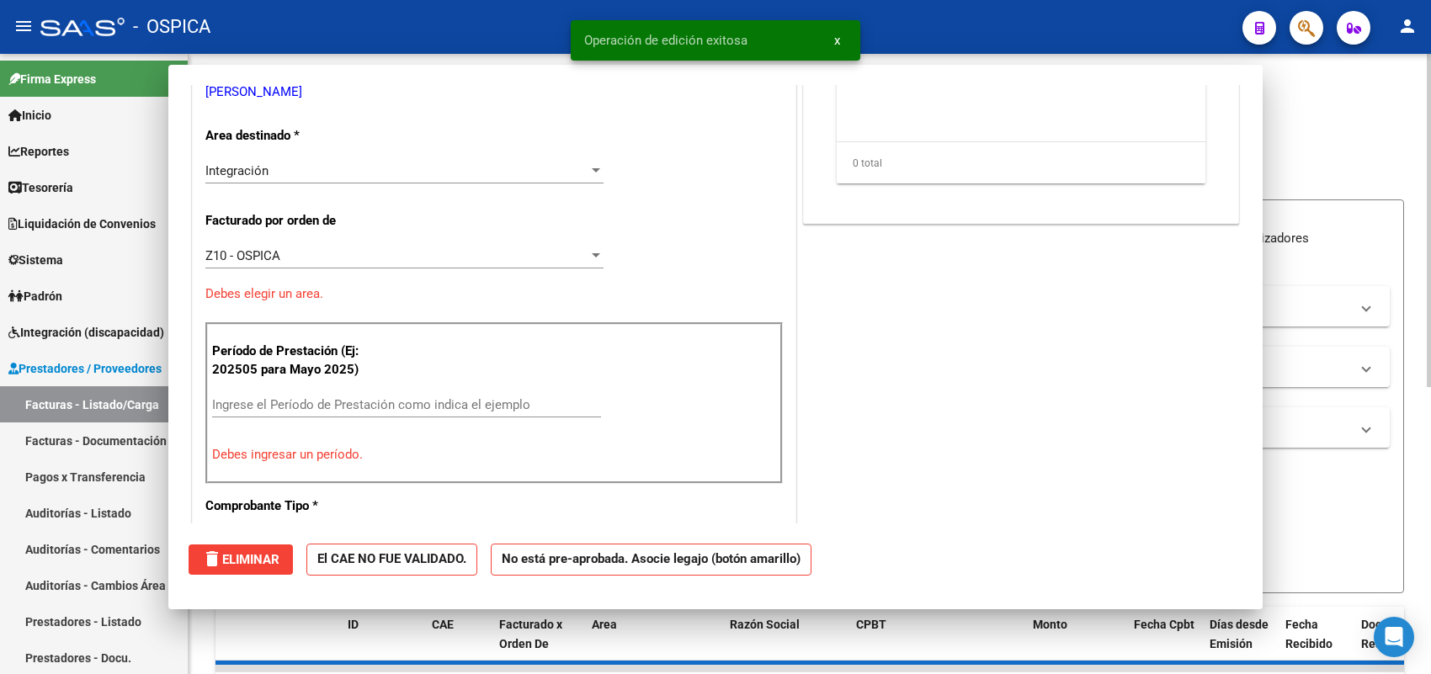
scroll to position [0, 0]
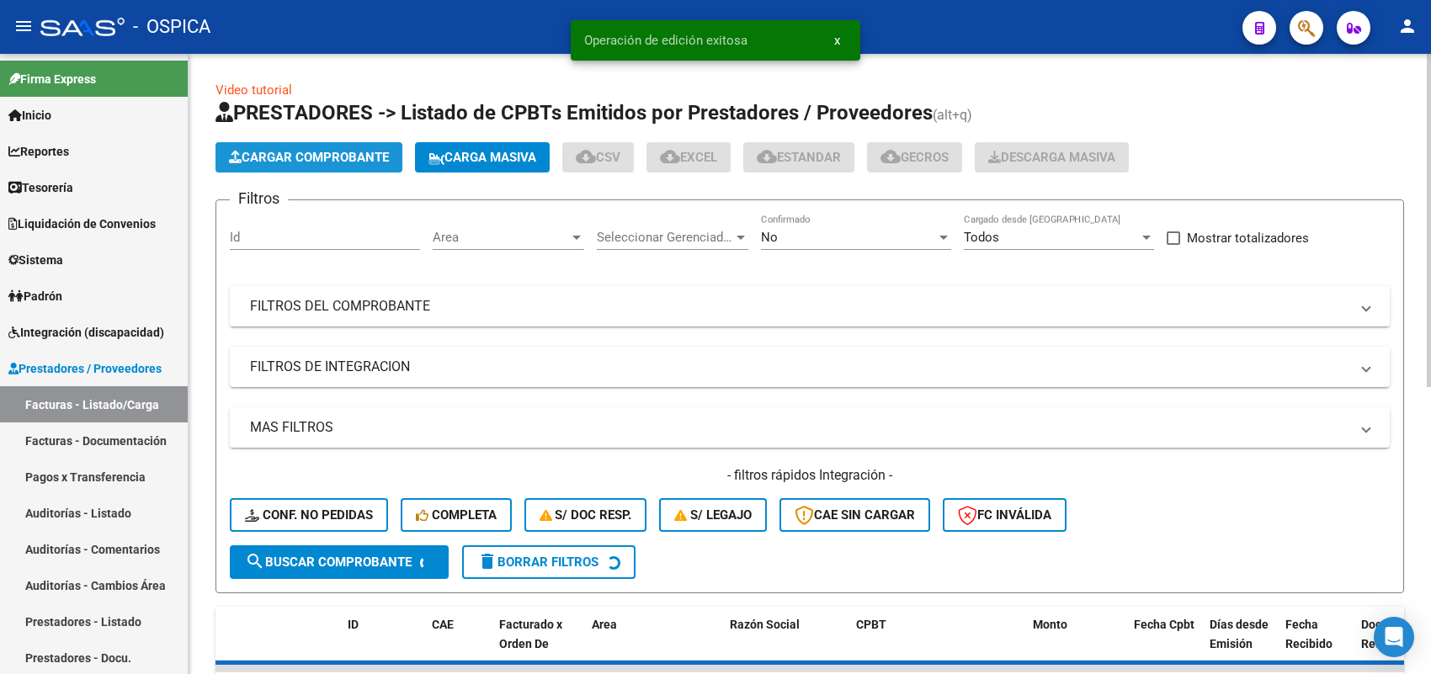
click at [317, 154] on span "Cargar Comprobante" at bounding box center [309, 157] width 160 height 15
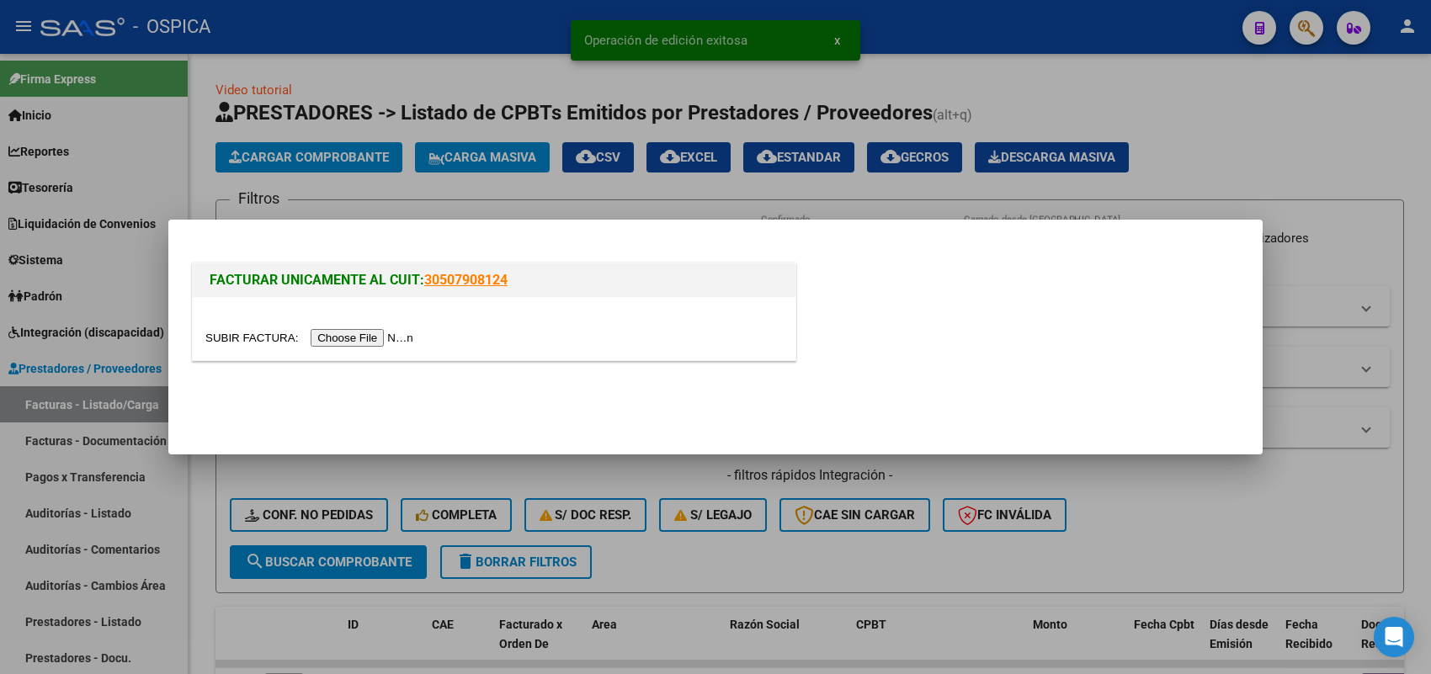
click at [385, 341] on input "file" at bounding box center [311, 338] width 213 height 18
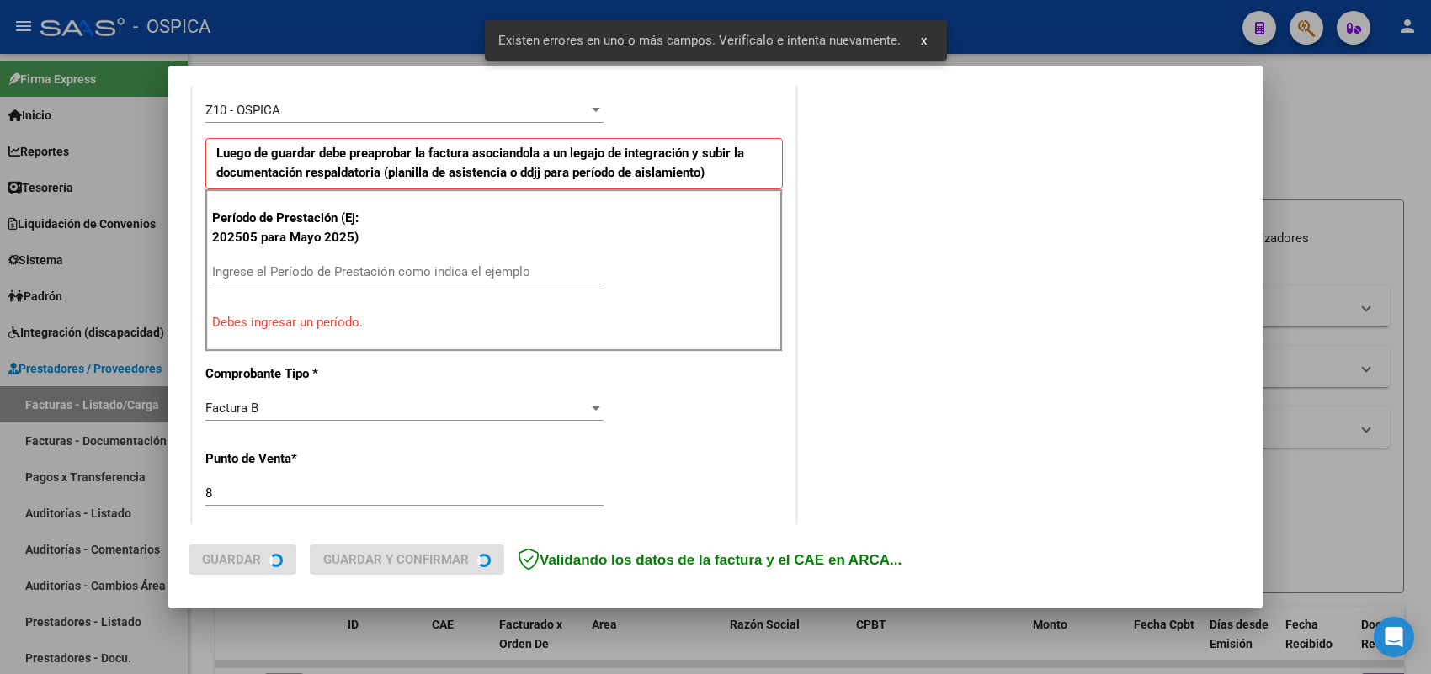
scroll to position [560, 0]
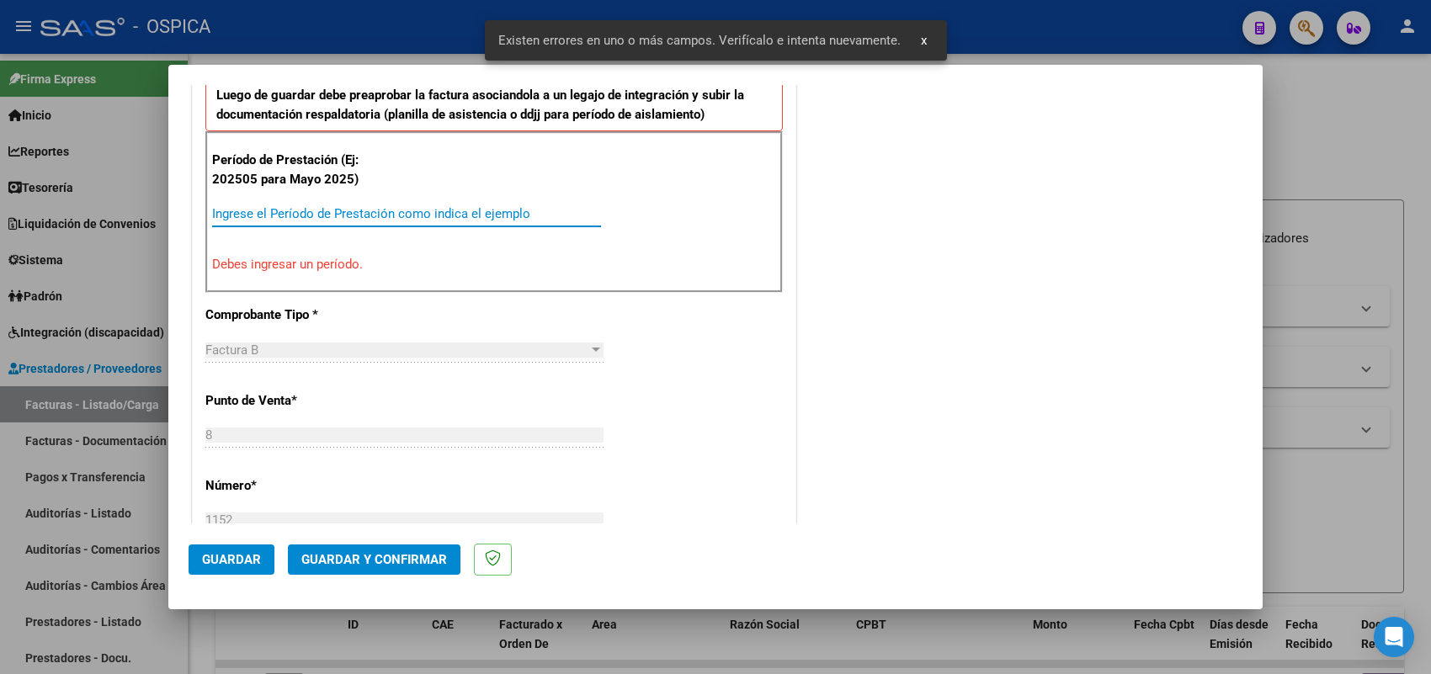
click at [376, 212] on input "Ingrese el Período de Prestación como indica el ejemplo" at bounding box center [406, 213] width 389 height 15
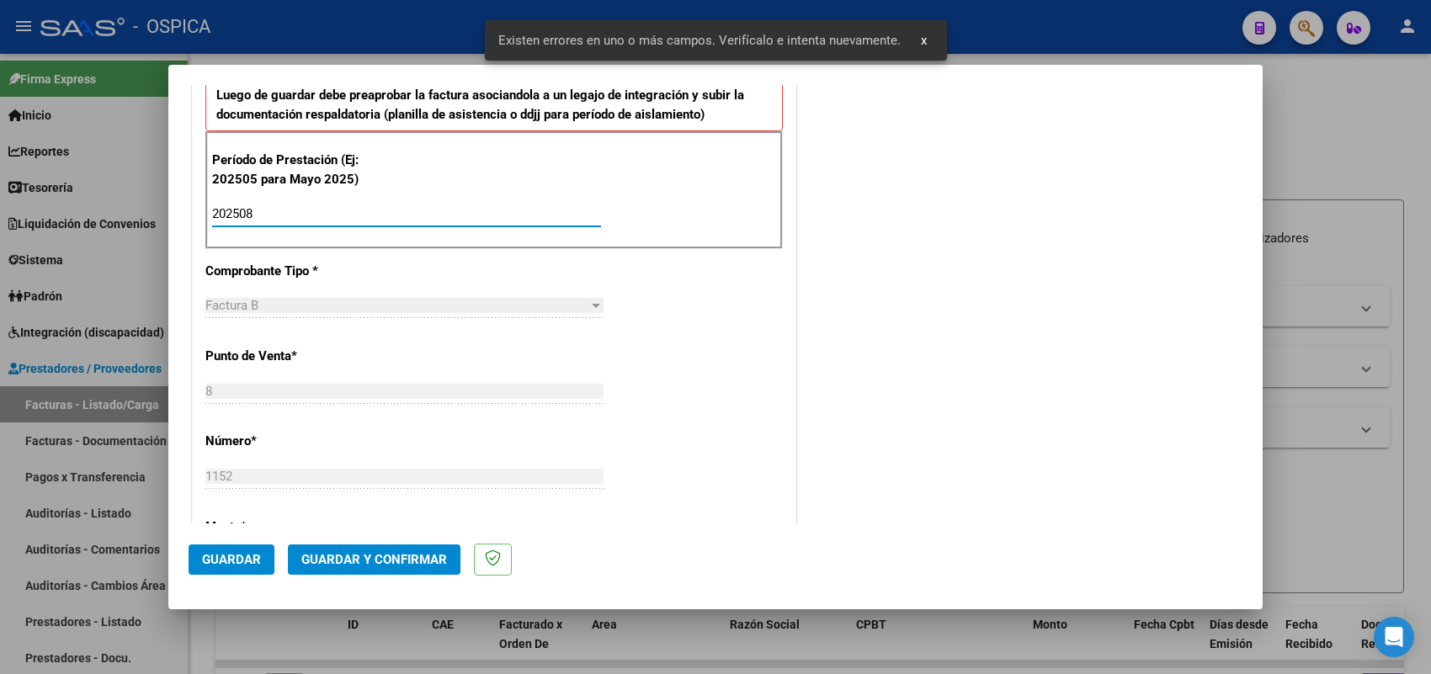
type input "202508"
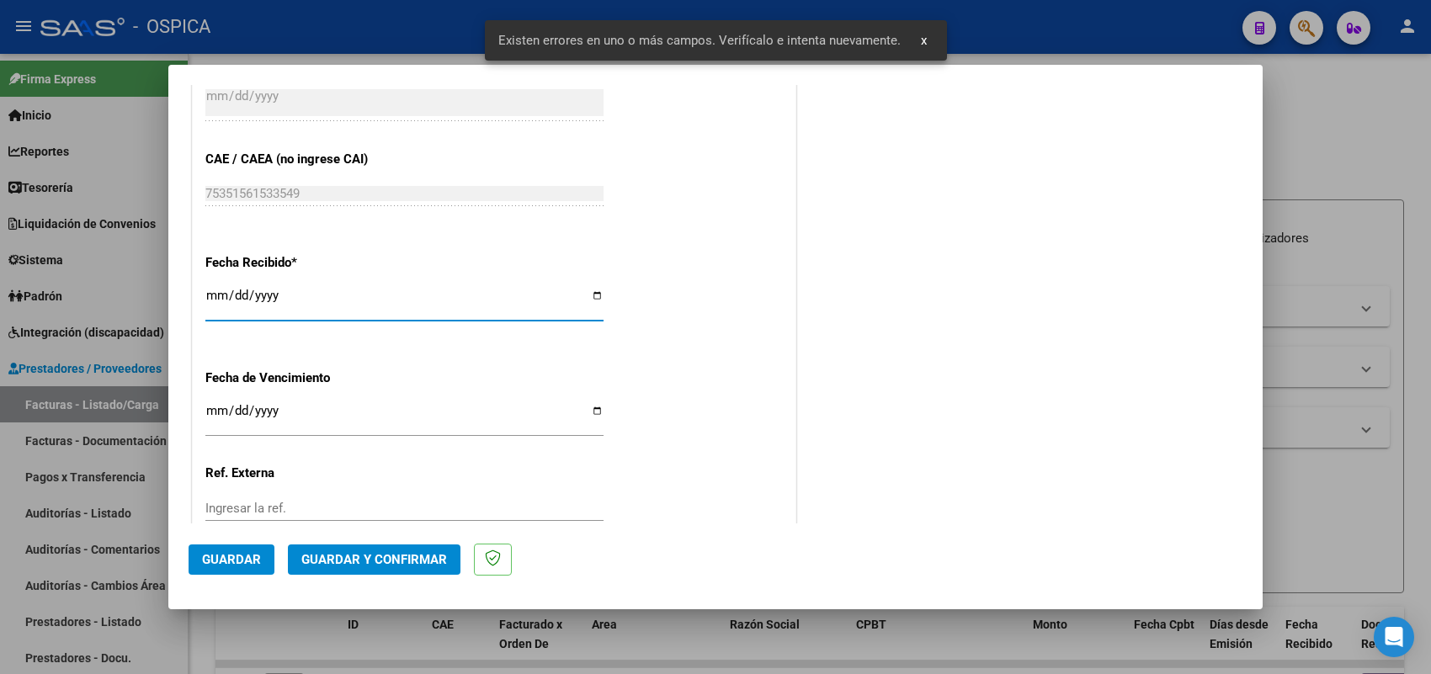
type input "2025-09-08"
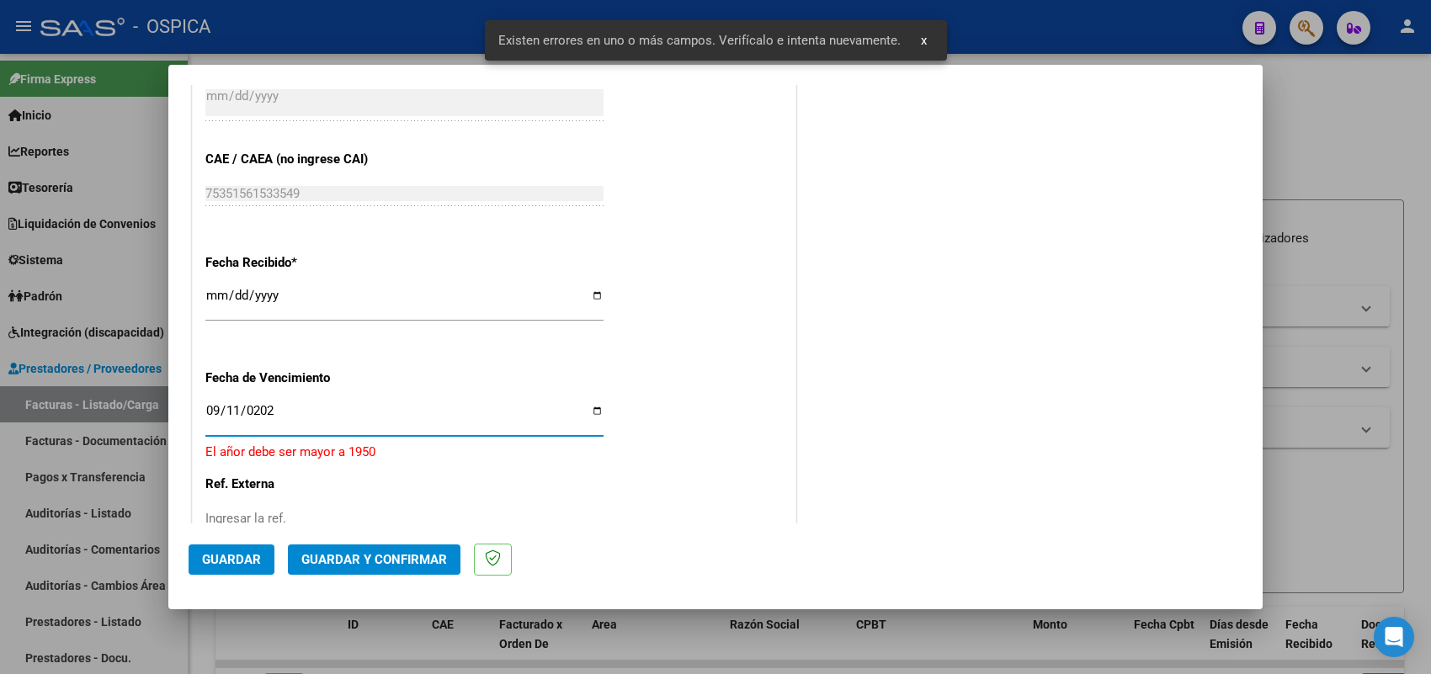
type input "2025-09-11"
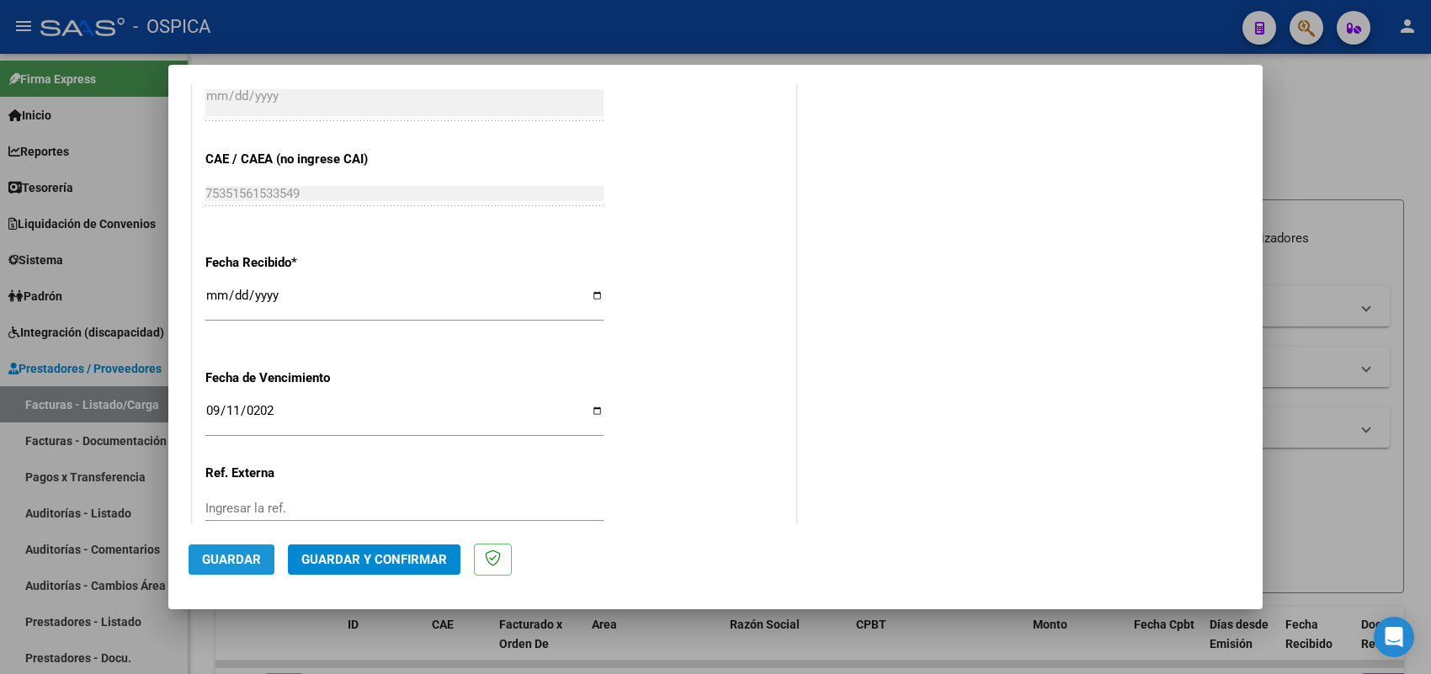
click at [234, 552] on span "Guardar" at bounding box center [231, 559] width 59 height 15
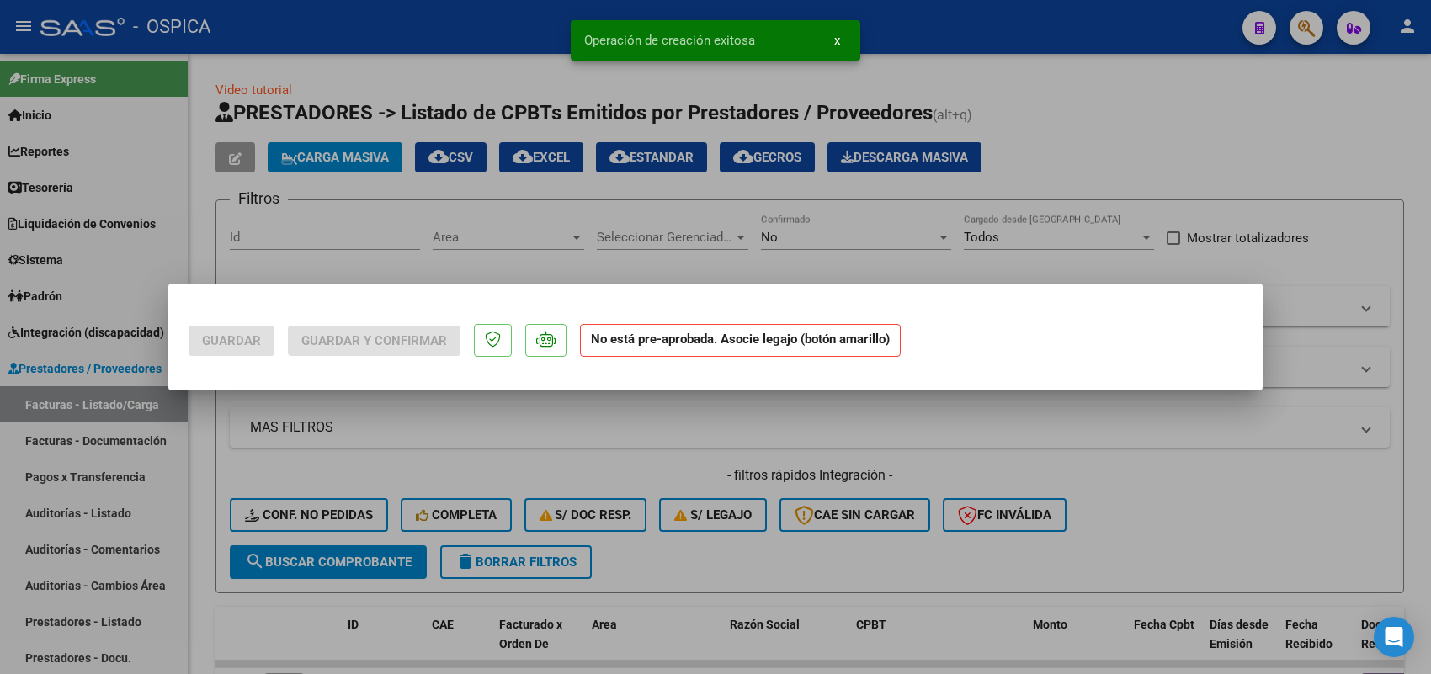
scroll to position [0, 0]
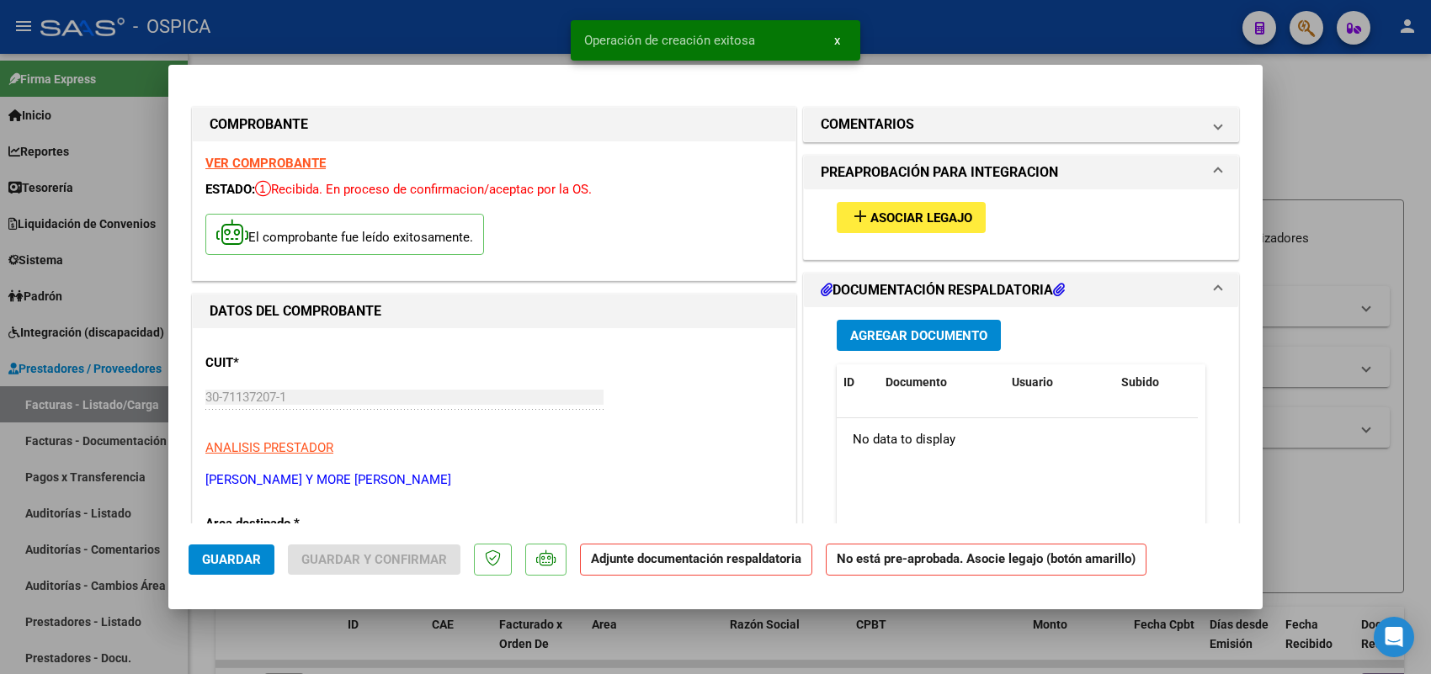
click at [911, 223] on span "Asociar Legajo" at bounding box center [921, 217] width 102 height 15
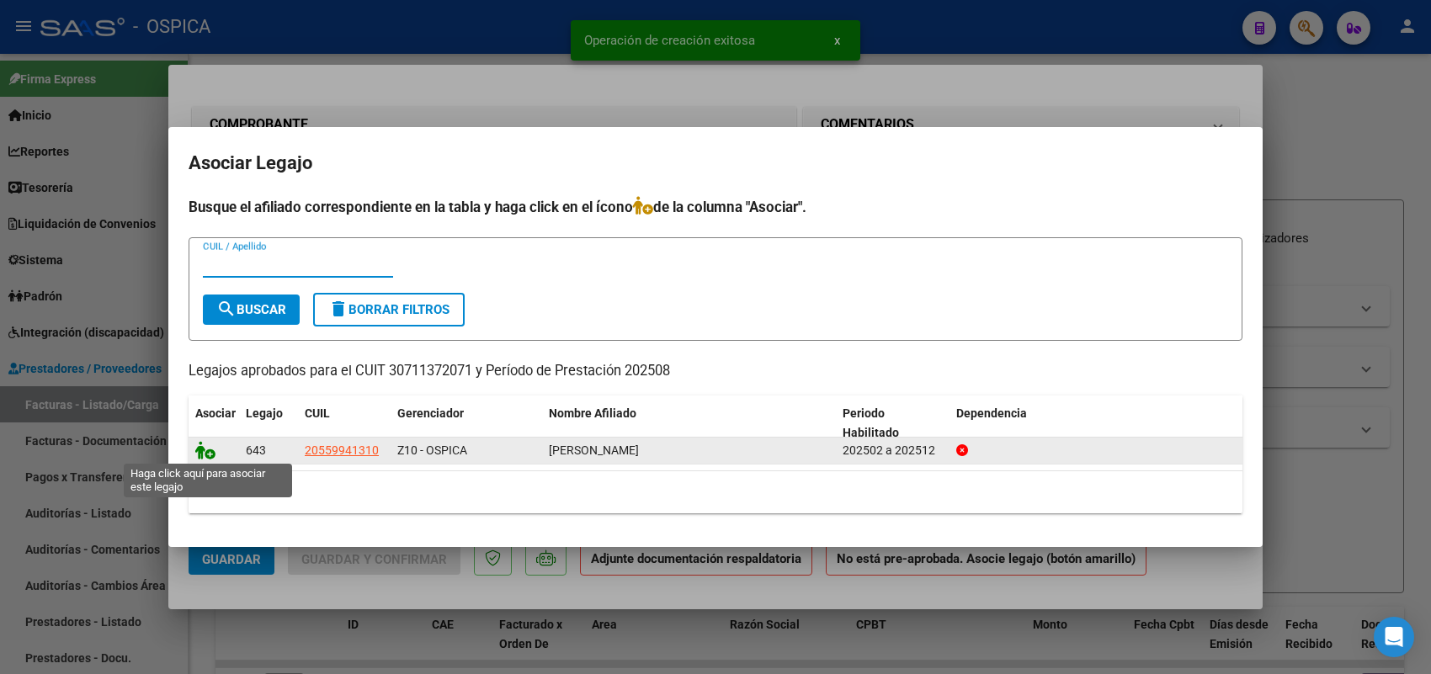
click at [210, 448] on icon at bounding box center [205, 450] width 20 height 19
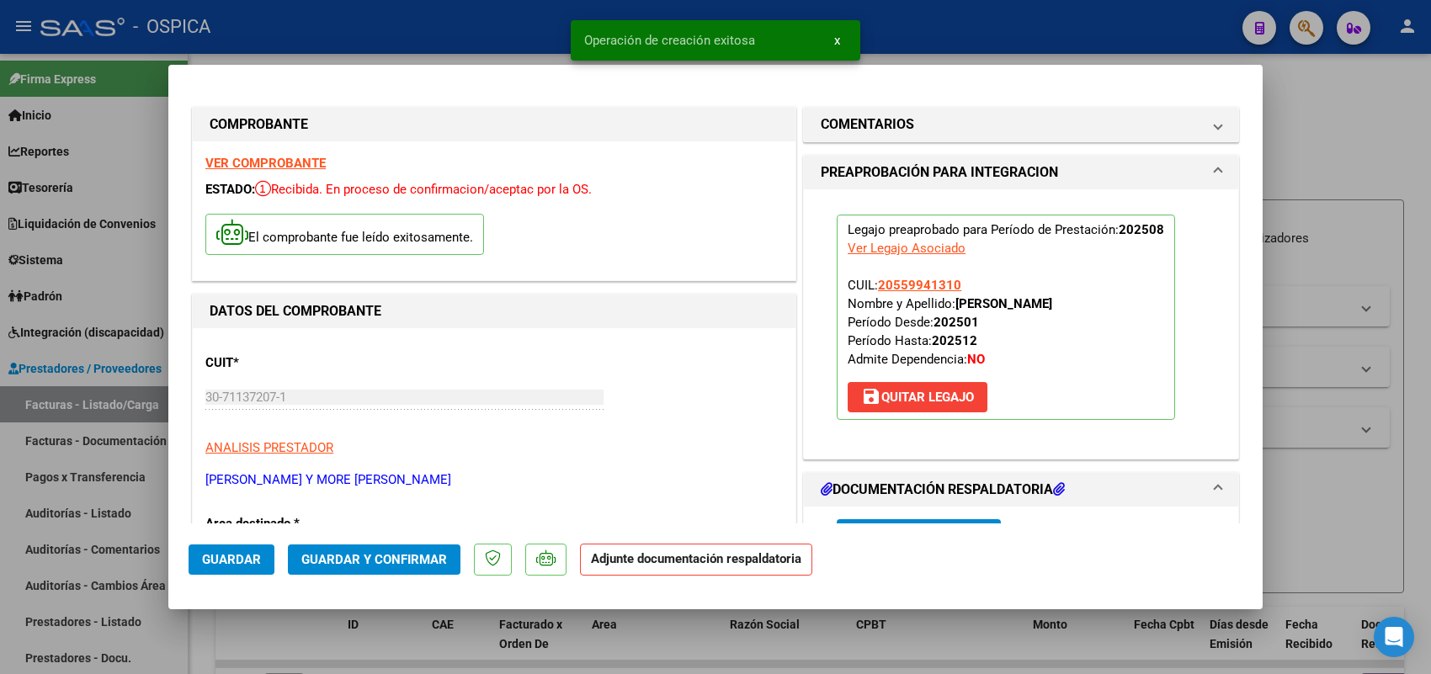
scroll to position [210, 0]
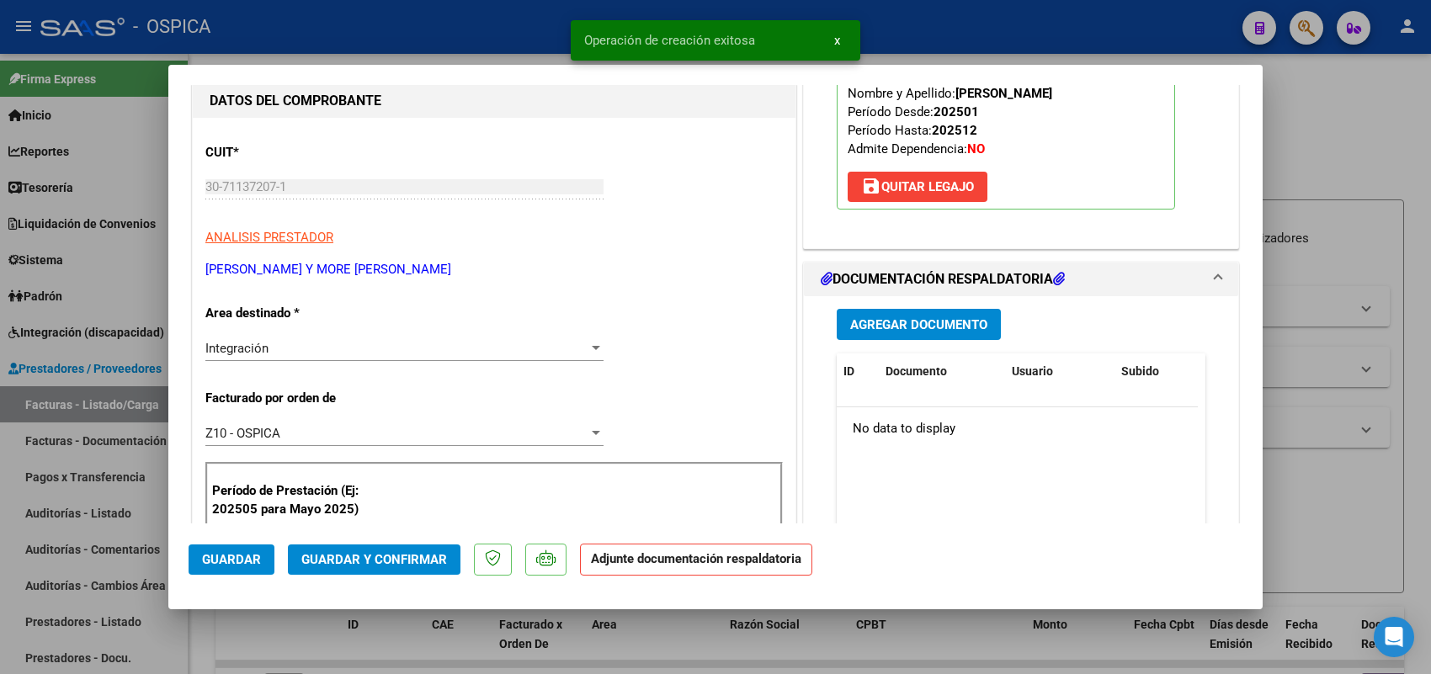
drag, startPoint x: 914, startPoint y: 345, endPoint x: 910, endPoint y: 329, distance: 16.5
click at [913, 343] on div "Agregar Documento ID Documento Usuario Subido Acción No data to display 0 total…" at bounding box center [1021, 464] width 394 height 336
click at [910, 326] on span "Agregar Documento" at bounding box center [918, 324] width 137 height 15
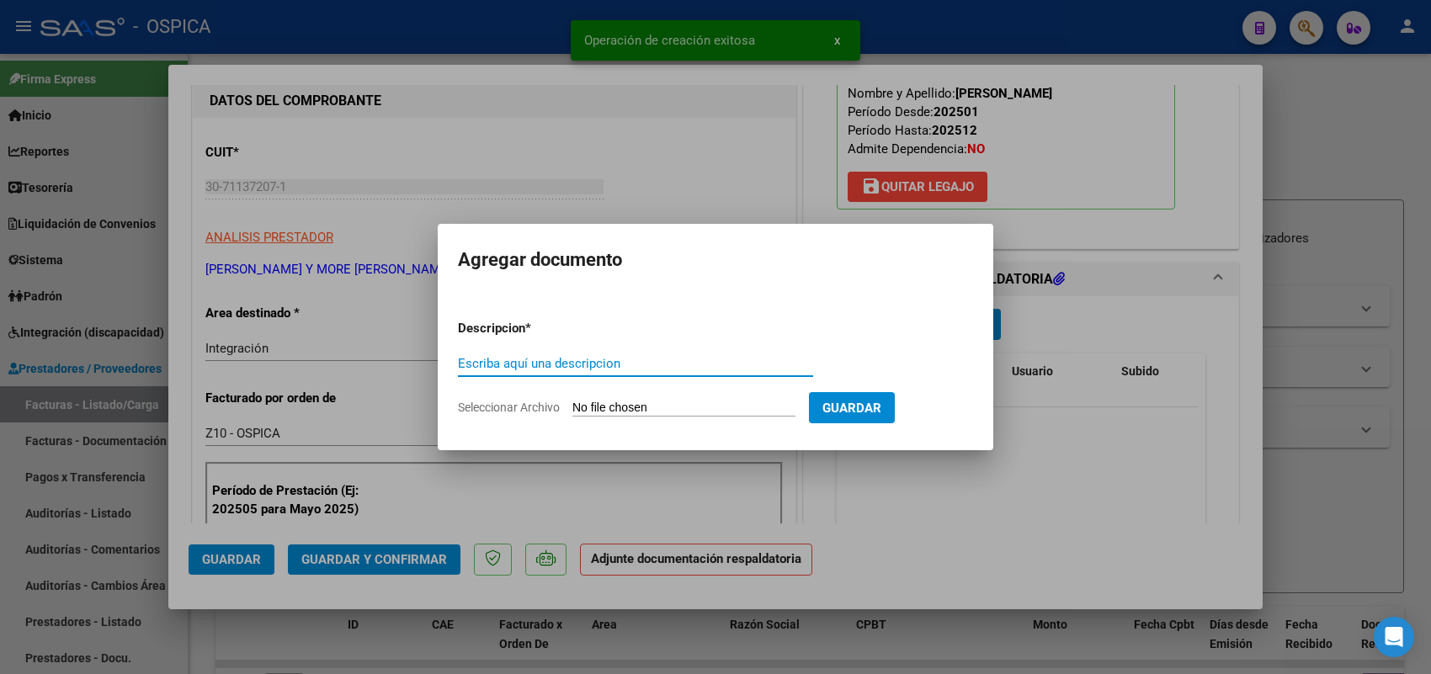
click at [790, 408] on input "Seleccionar Archivo" at bounding box center [683, 409] width 223 height 16
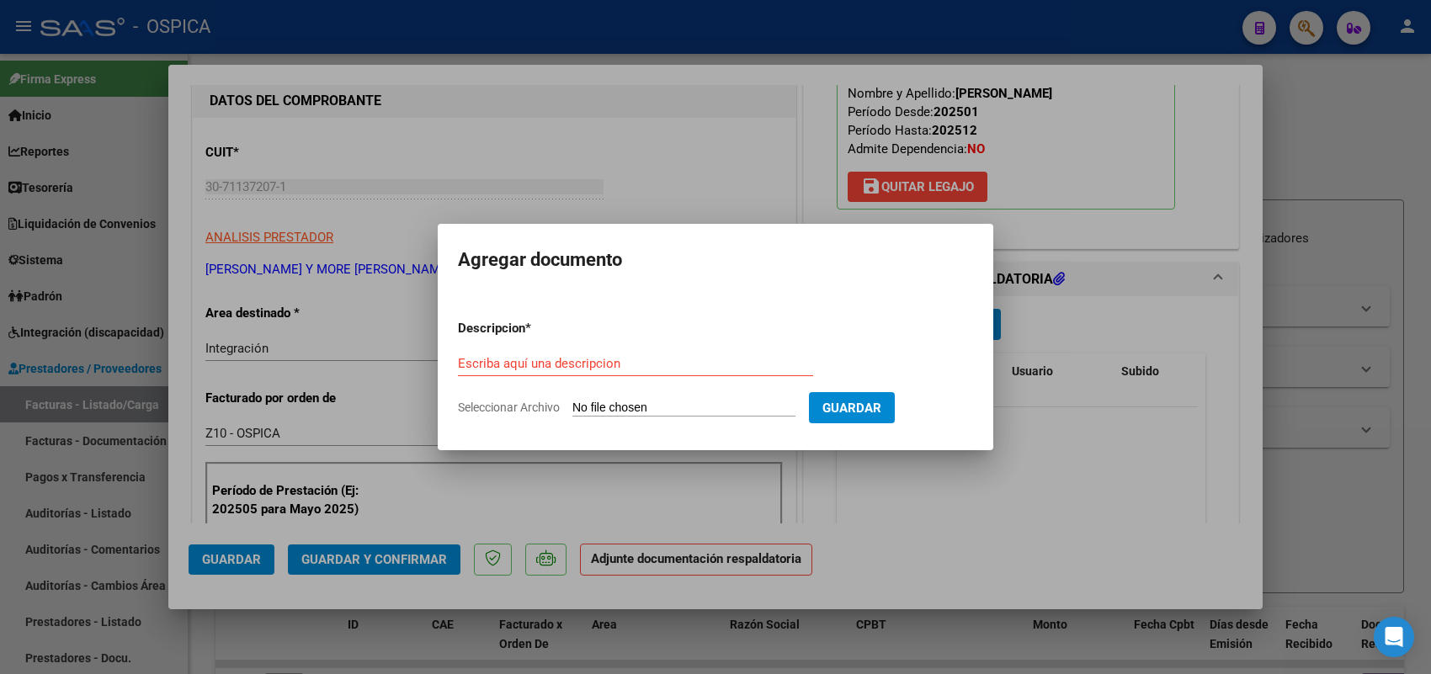
type input "C:\fakepath\ASISTENCIA TRAMA.pdf"
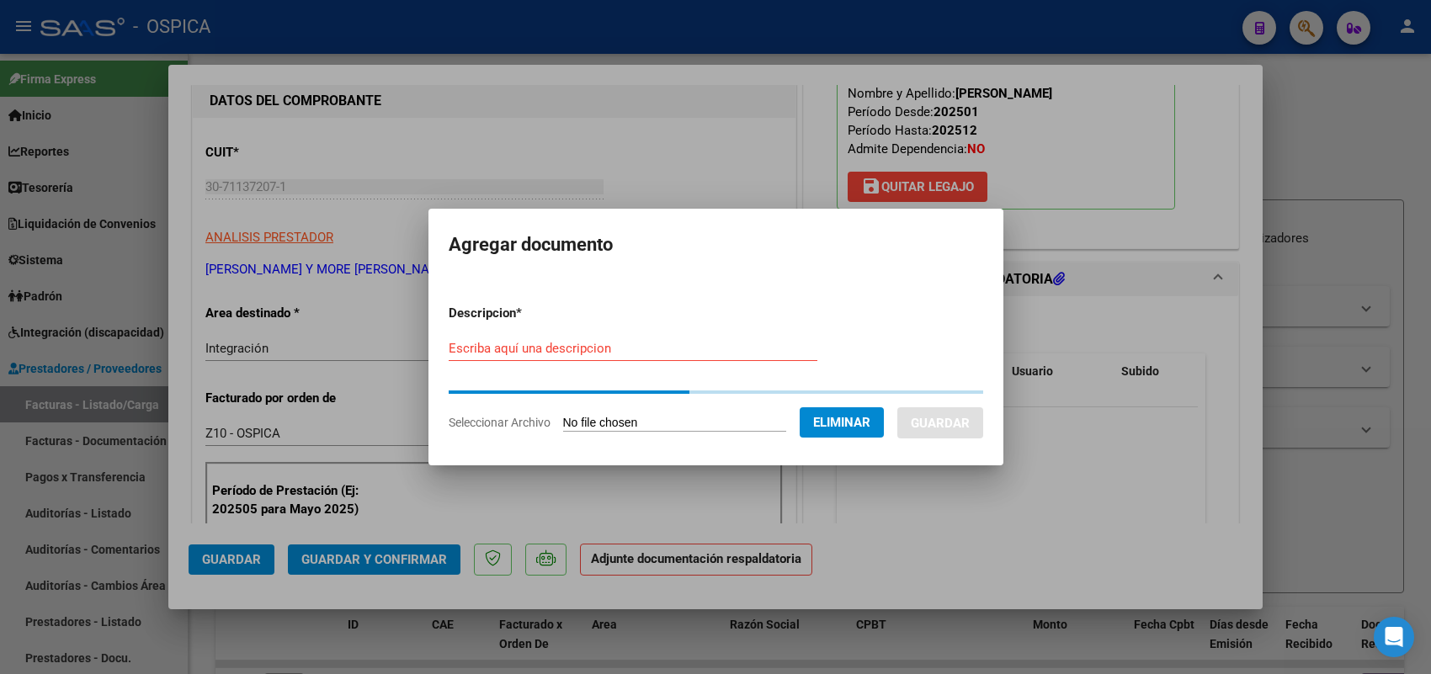
click at [641, 356] on div "Escriba aquí una descripcion" at bounding box center [633, 348] width 369 height 25
paste input "ASISTENCIA"
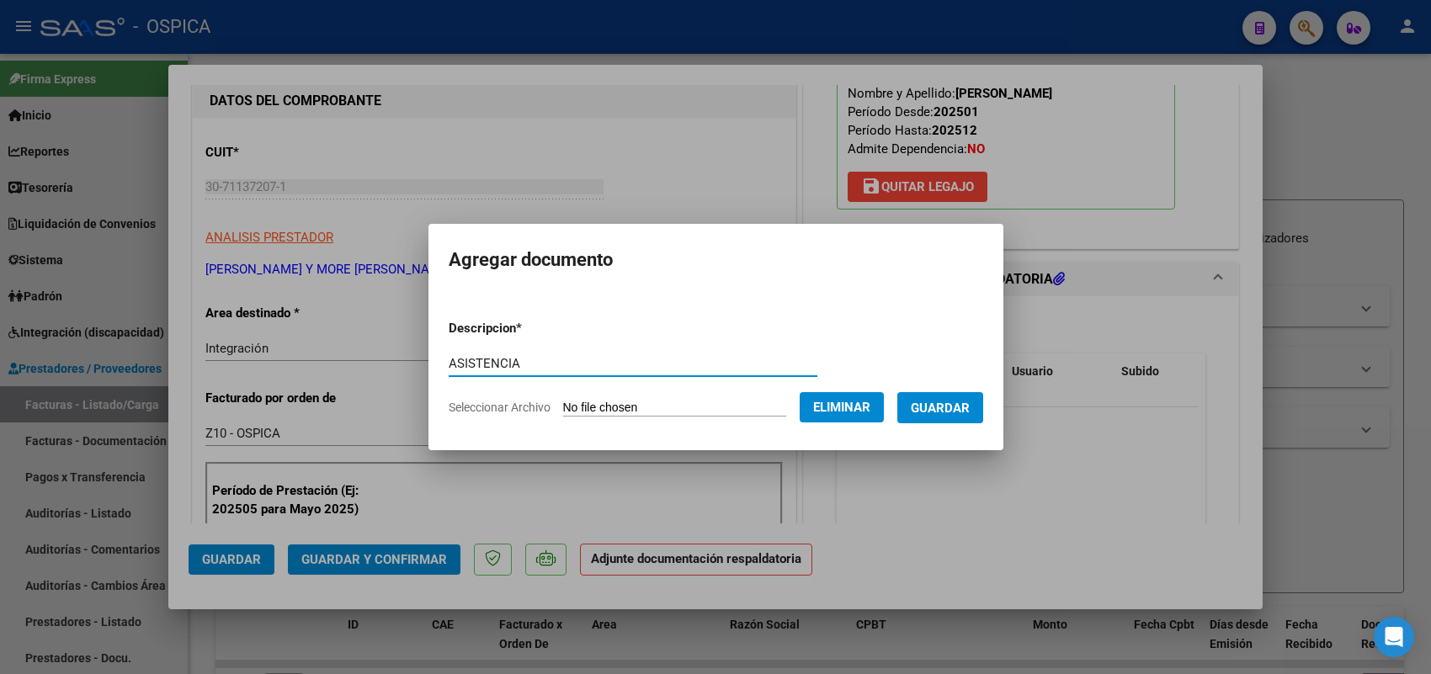
type input "ASISTENCIA"
click at [937, 408] on span "Guardar" at bounding box center [940, 408] width 59 height 15
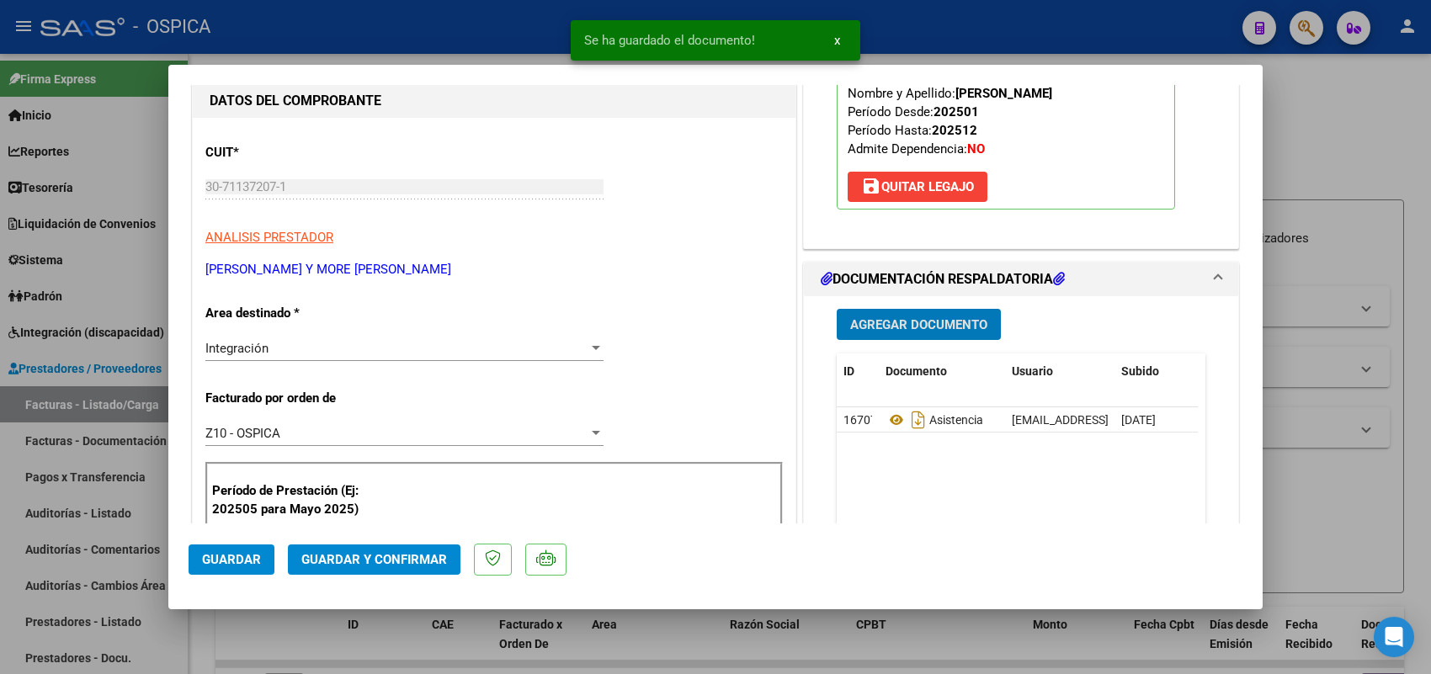
click at [229, 550] on button "Guardar" at bounding box center [232, 560] width 86 height 30
click at [144, 409] on div at bounding box center [715, 337] width 1431 height 674
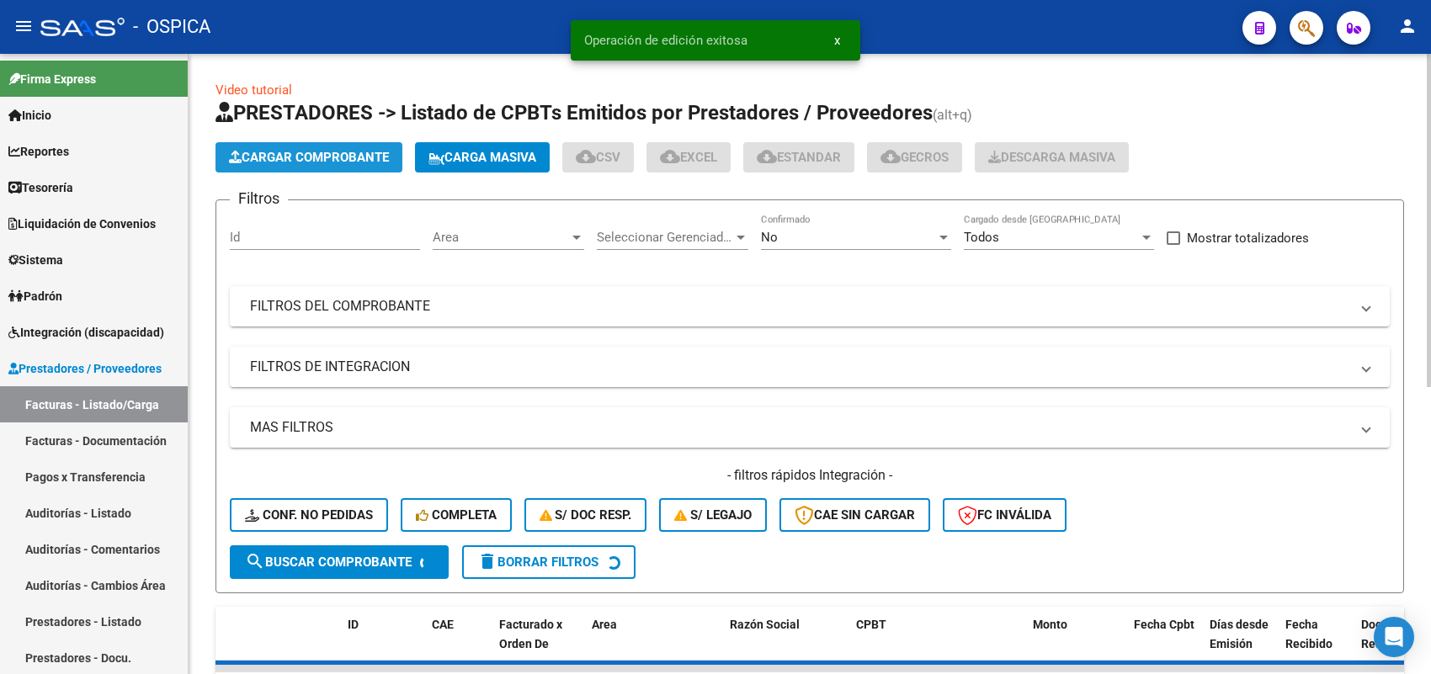
click at [338, 156] on span "Cargar Comprobante" at bounding box center [309, 157] width 160 height 15
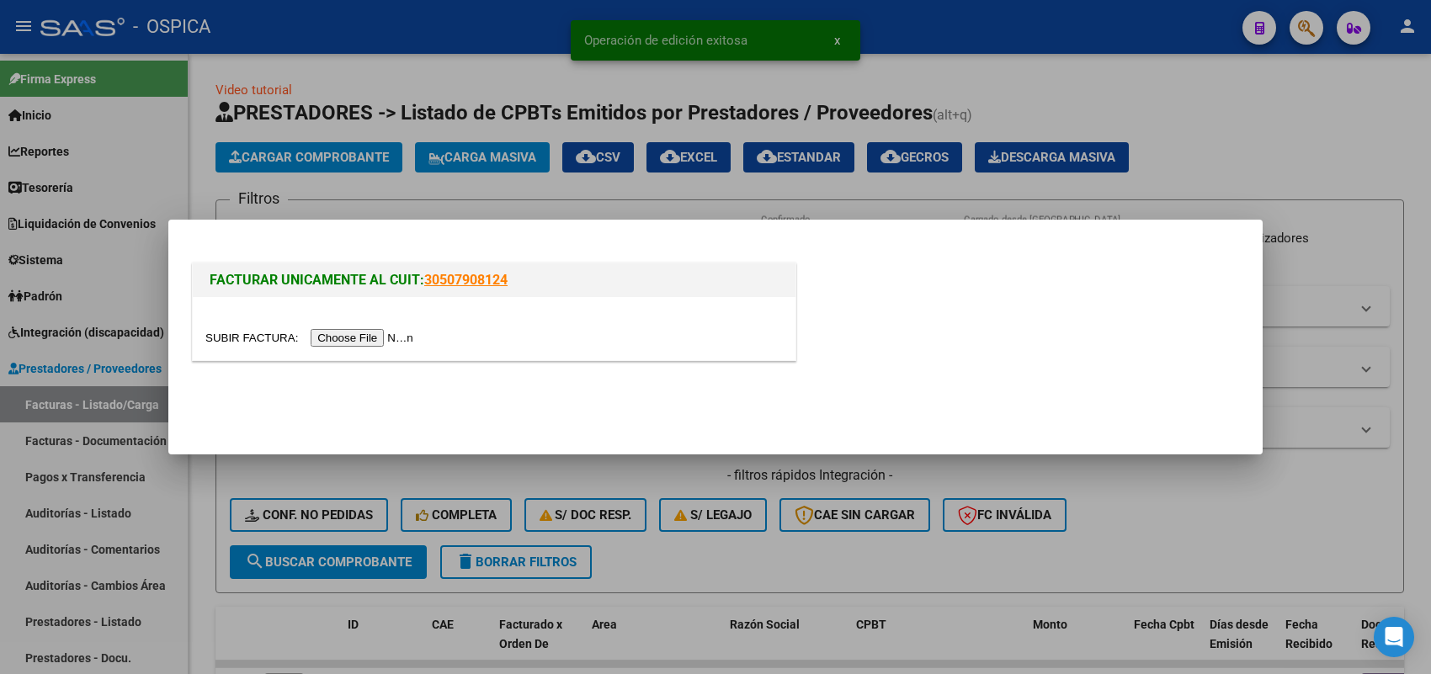
click at [376, 335] on input "file" at bounding box center [311, 338] width 213 height 18
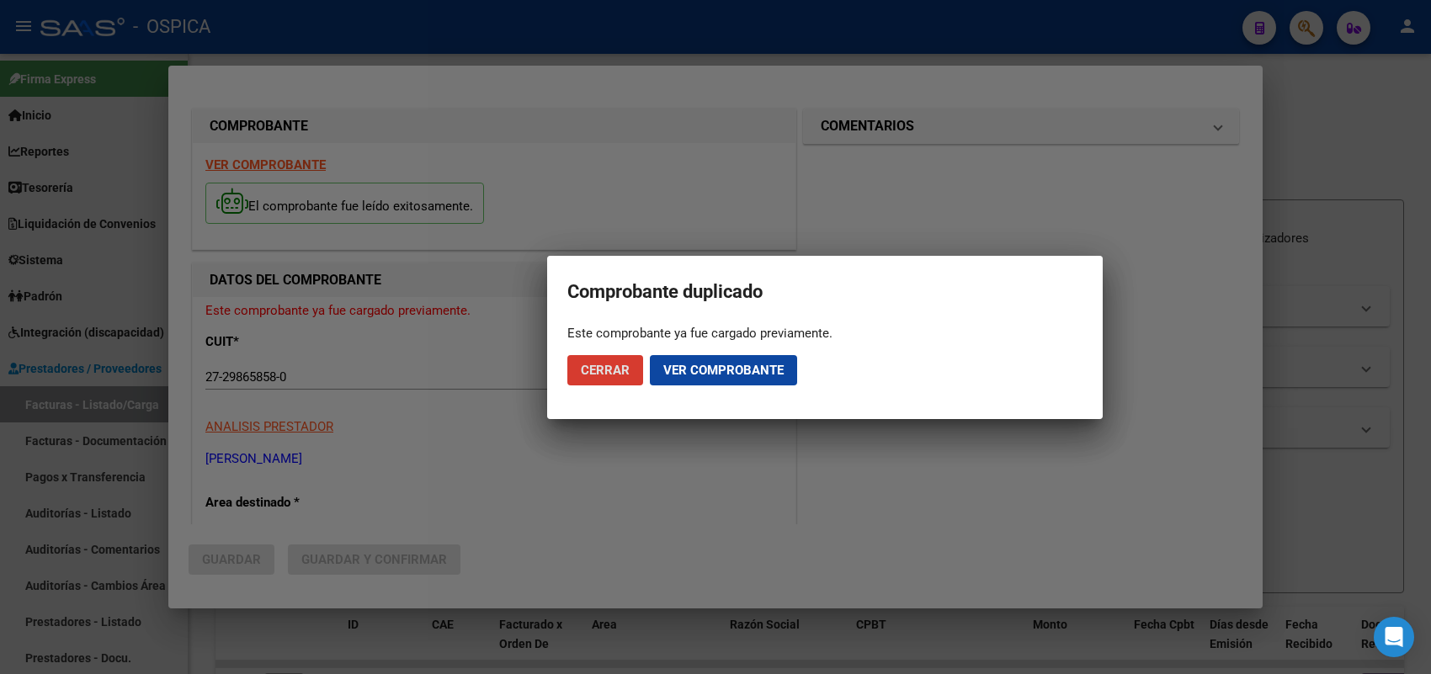
click at [611, 372] on span "Cerrar" at bounding box center [605, 370] width 49 height 15
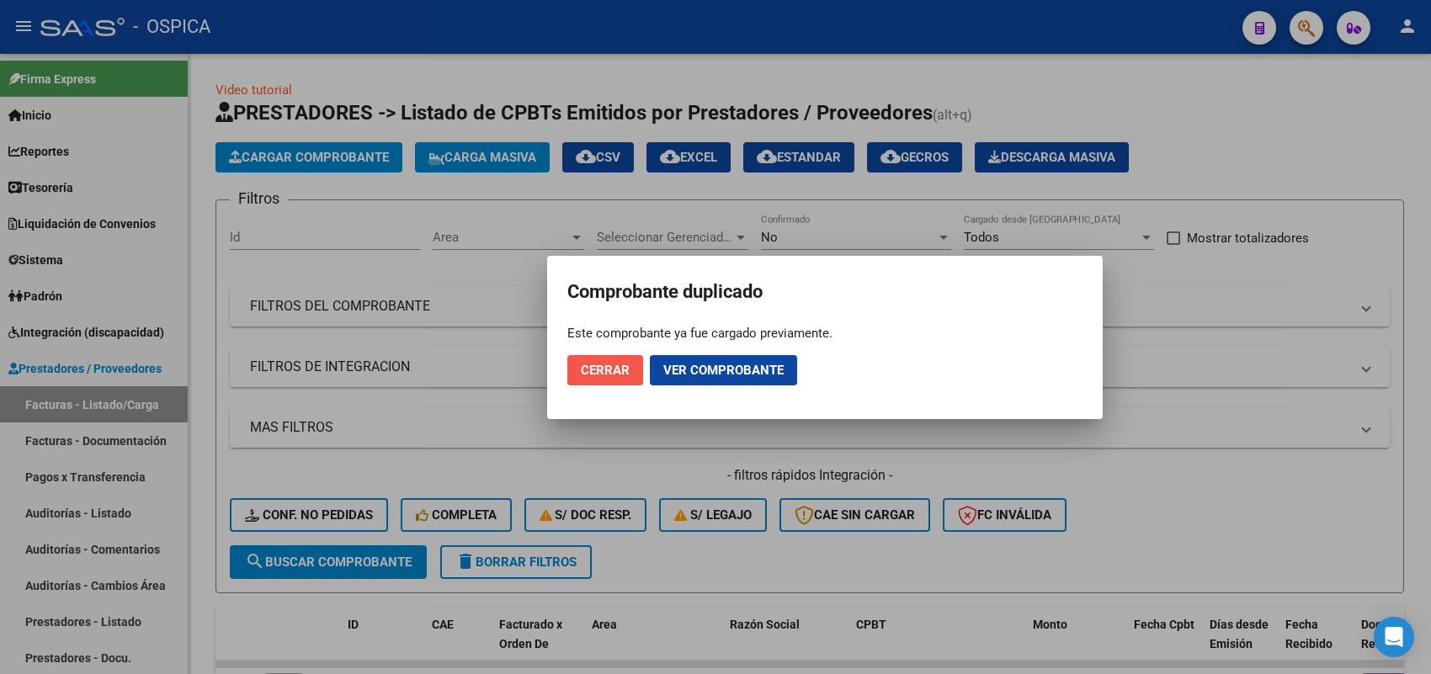
click at [619, 367] on span "Cerrar" at bounding box center [605, 370] width 49 height 15
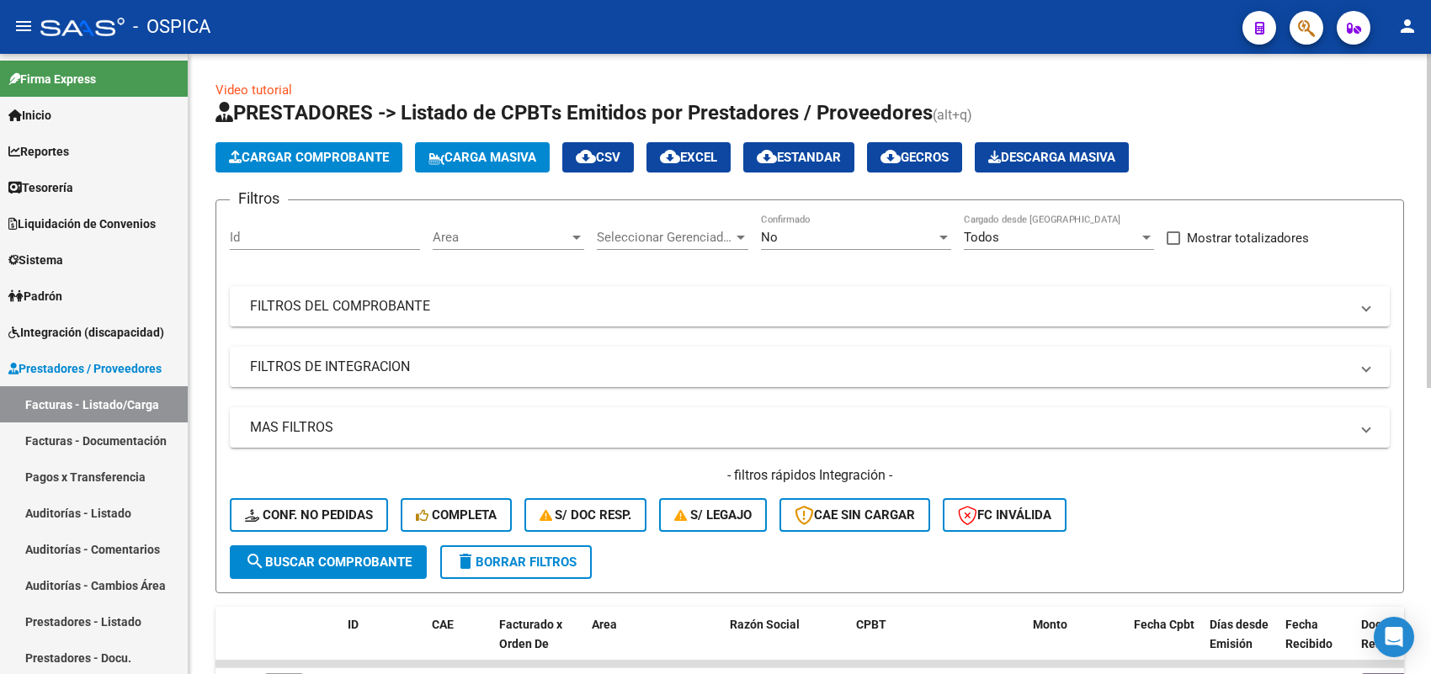
click at [384, 154] on span "Cargar Comprobante" at bounding box center [309, 157] width 160 height 15
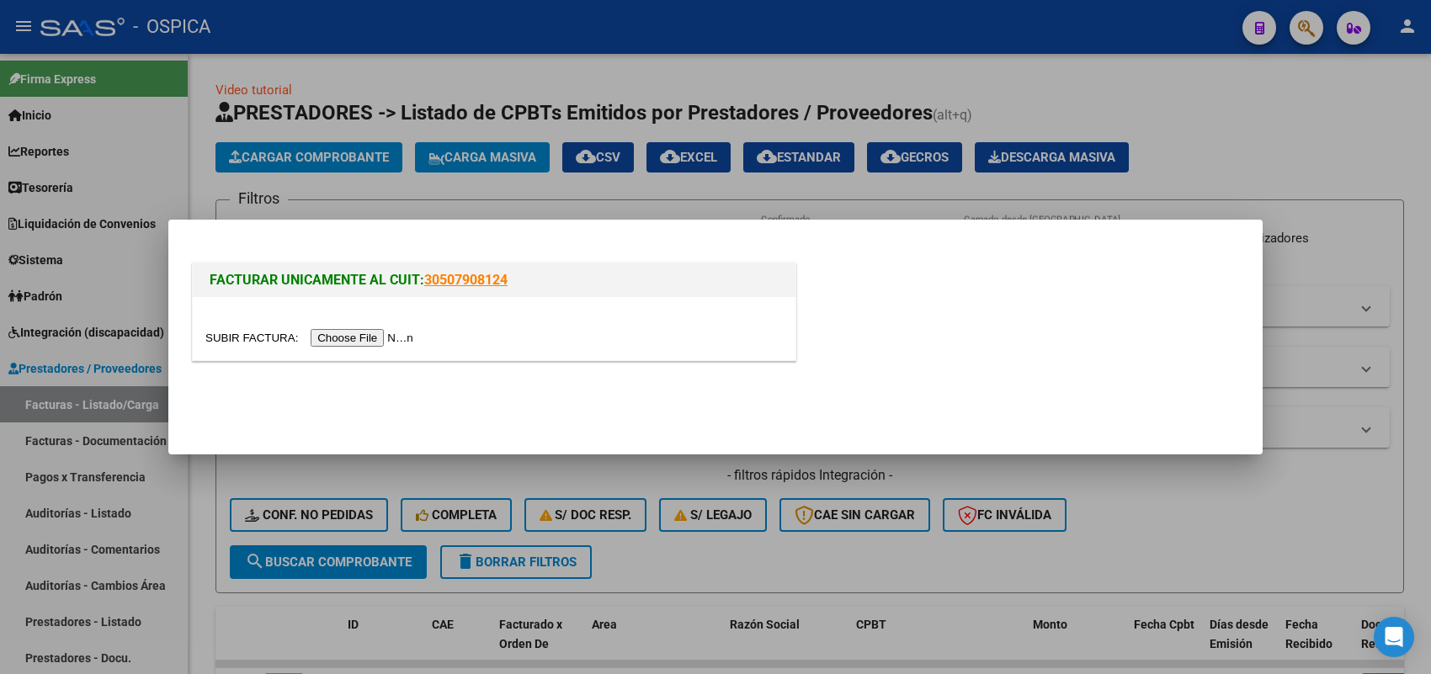
click at [389, 338] on input "file" at bounding box center [311, 338] width 213 height 18
click at [404, 339] on input "file" at bounding box center [311, 338] width 213 height 18
click at [393, 338] on input "file" at bounding box center [311, 338] width 213 height 18
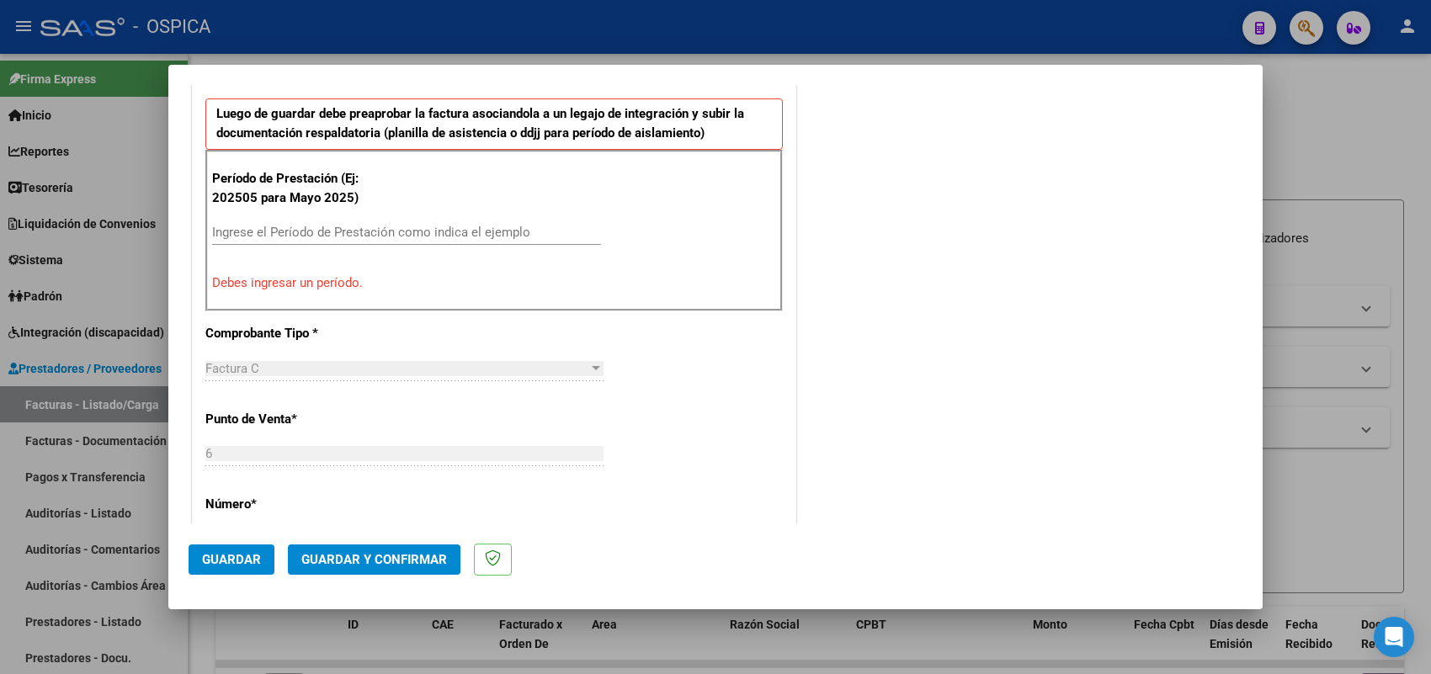
scroll to position [560, 0]
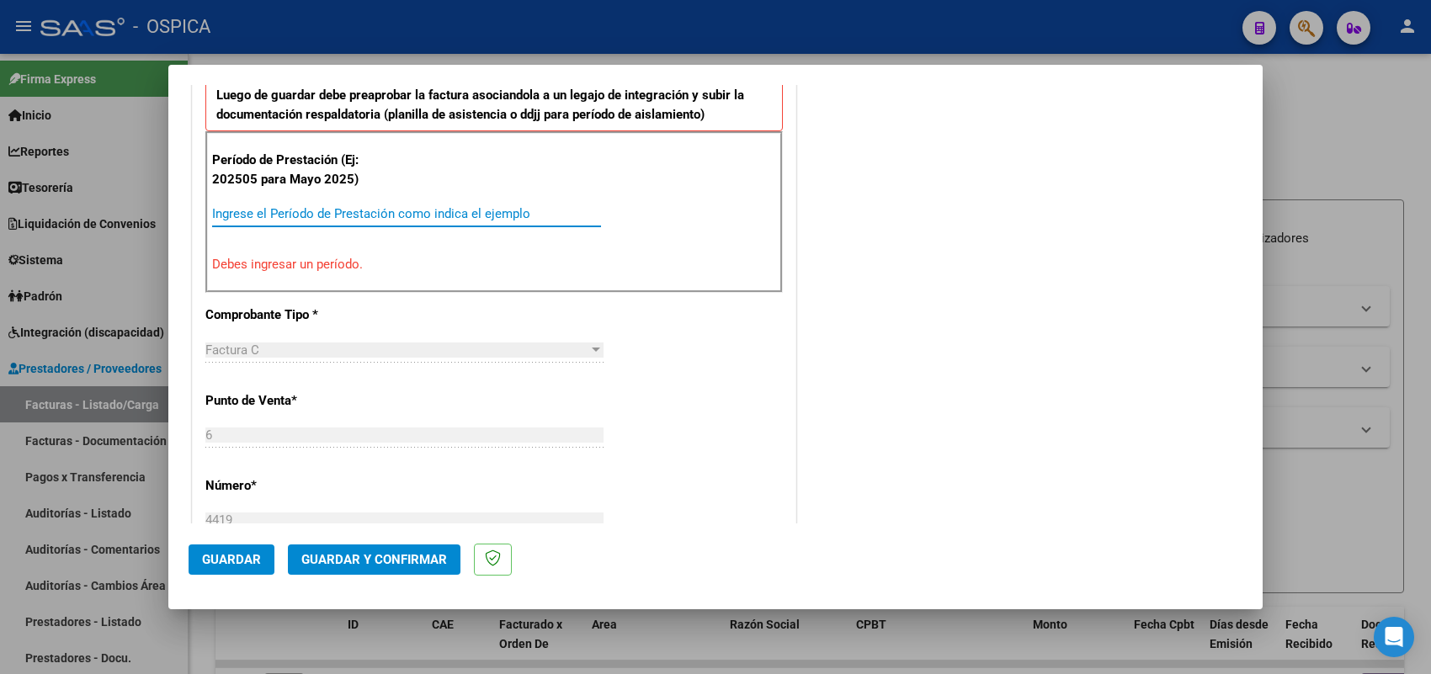
click at [358, 207] on input "Ingrese el Período de Prestación como indica el ejemplo" at bounding box center [406, 213] width 389 height 15
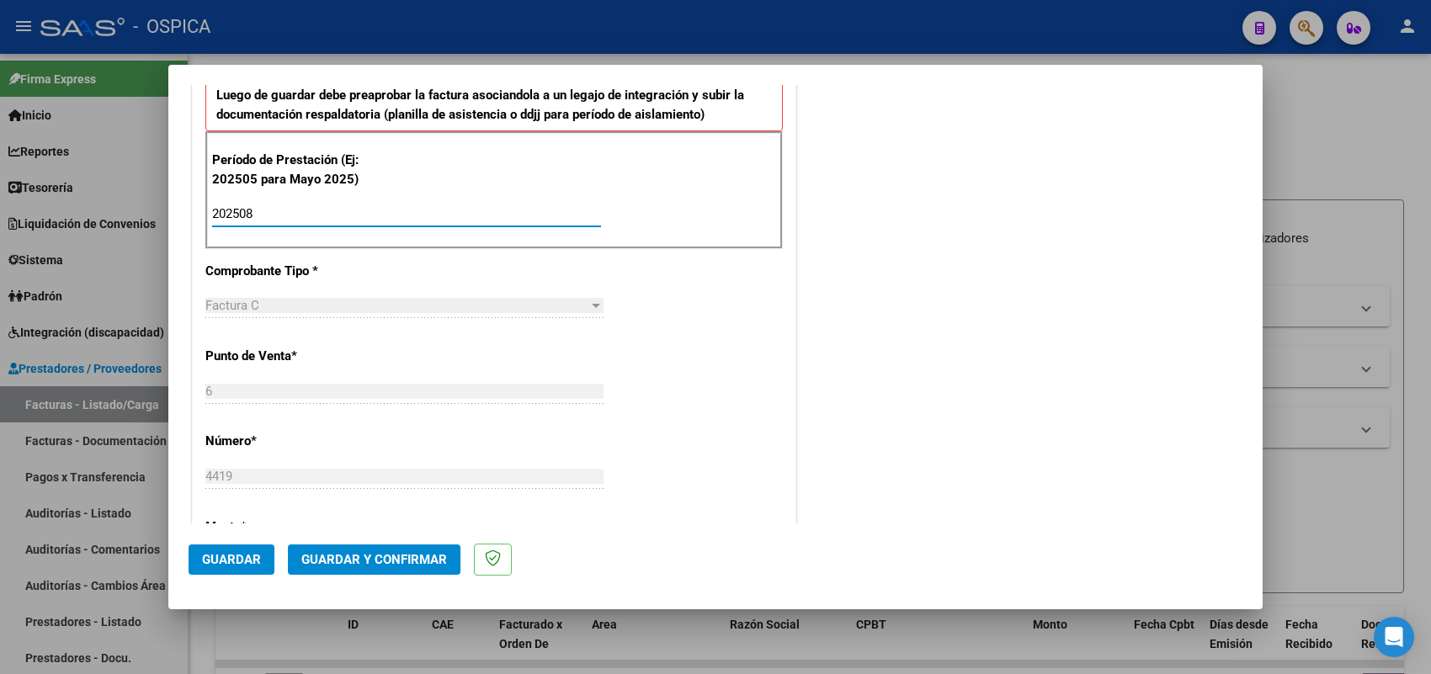
type input "202508"
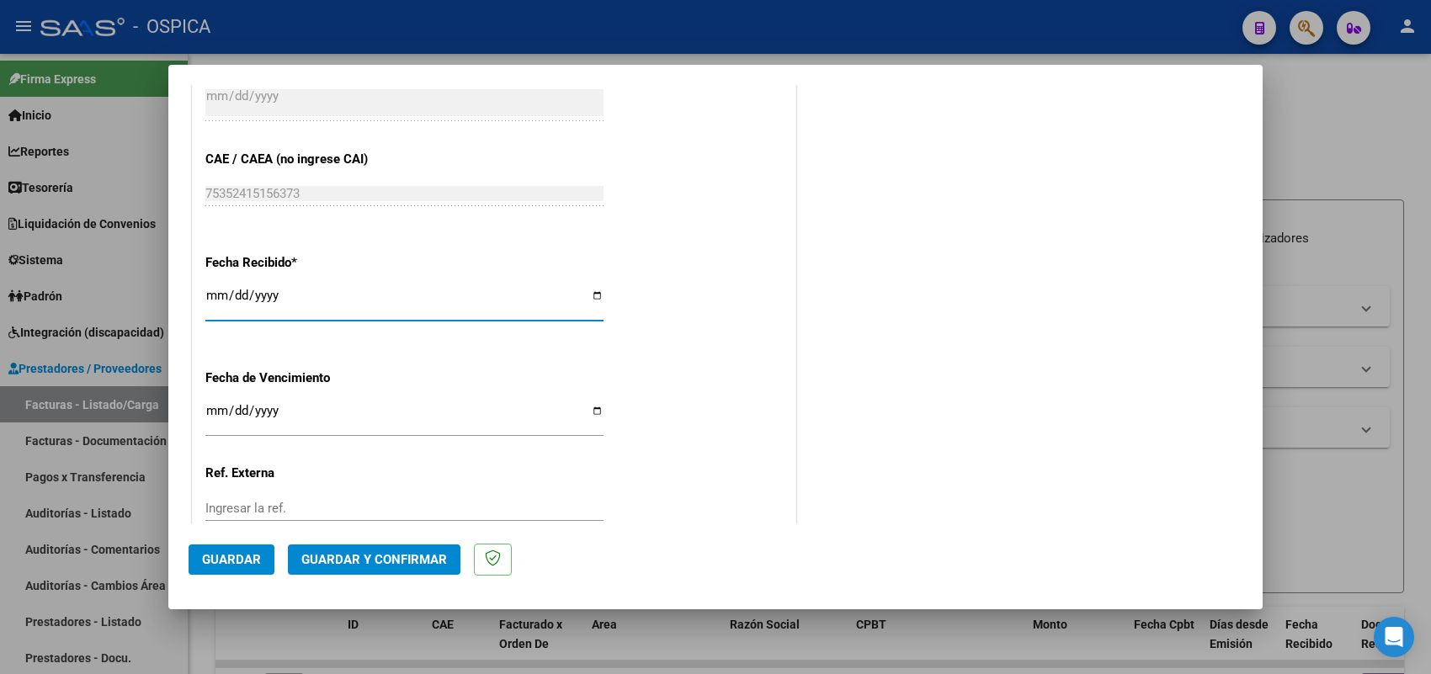
type input "2025-09-04"
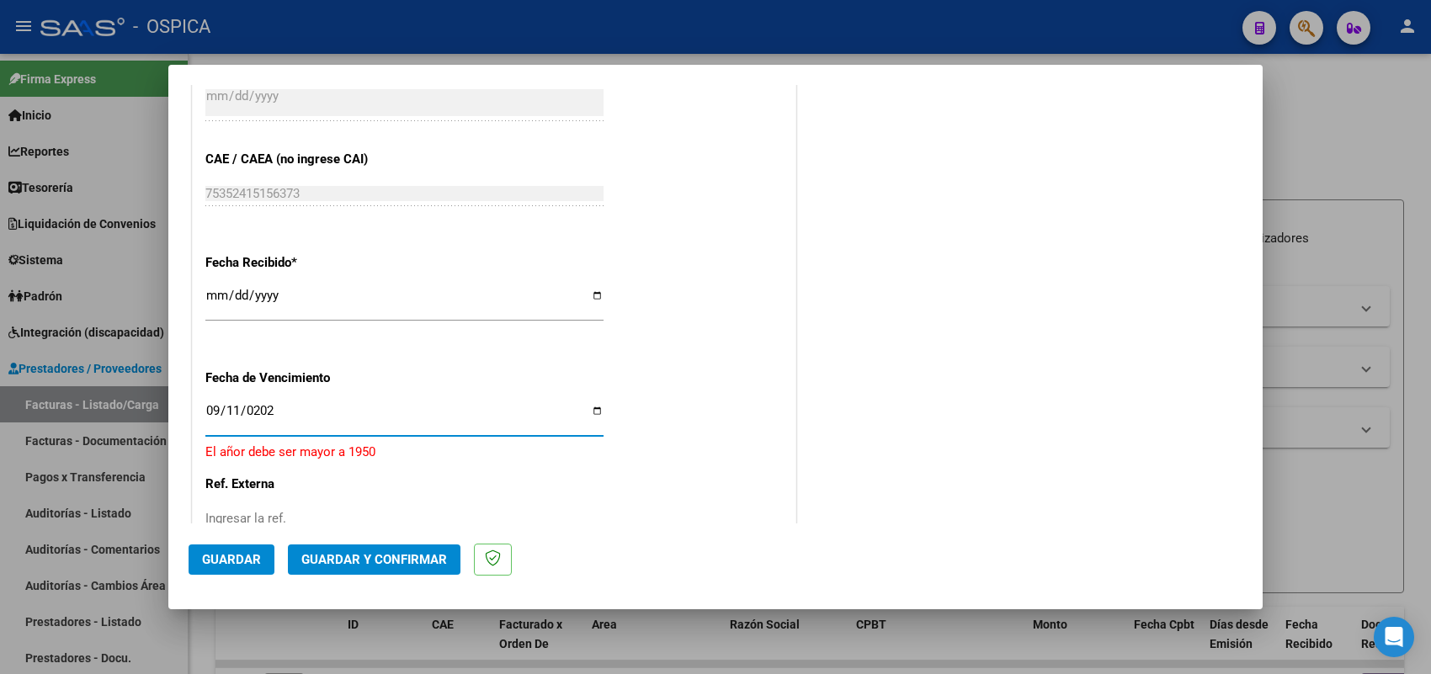
type input "2025-09-11"
click at [263, 552] on button "Guardar" at bounding box center [232, 560] width 86 height 30
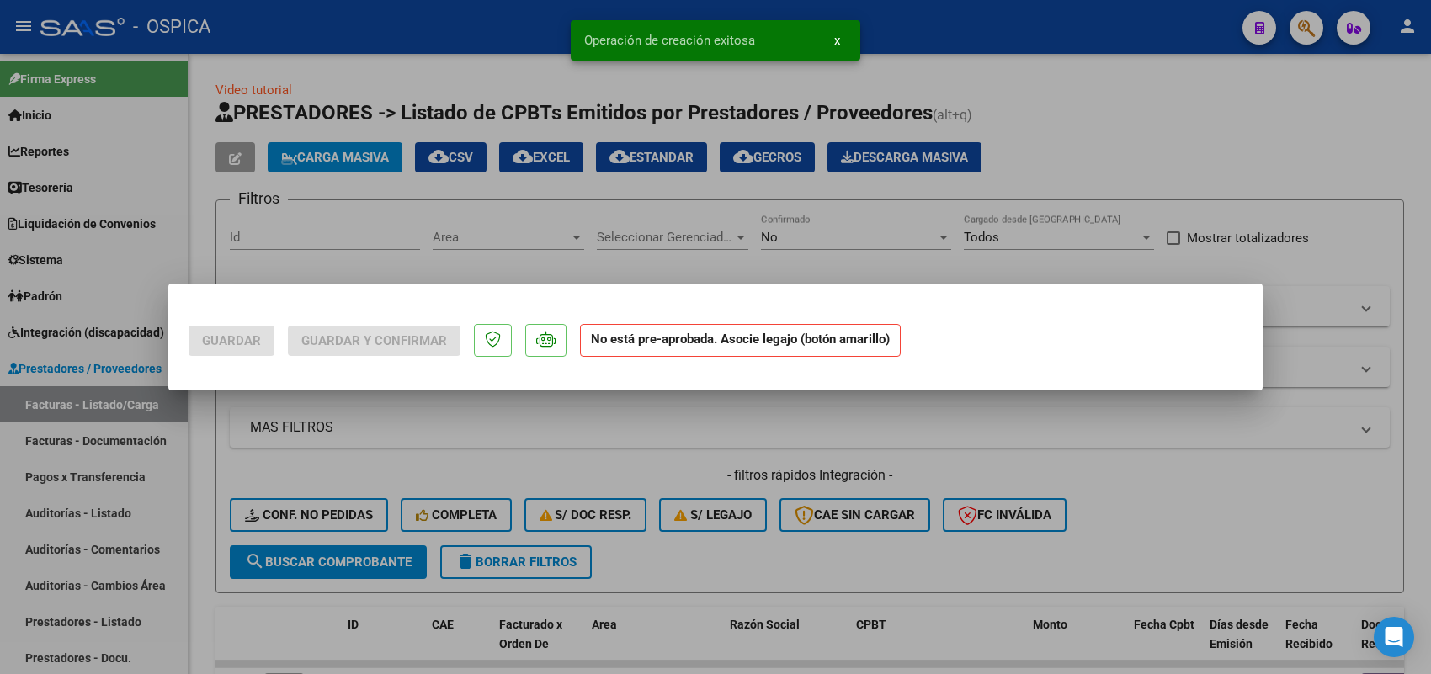
scroll to position [0, 0]
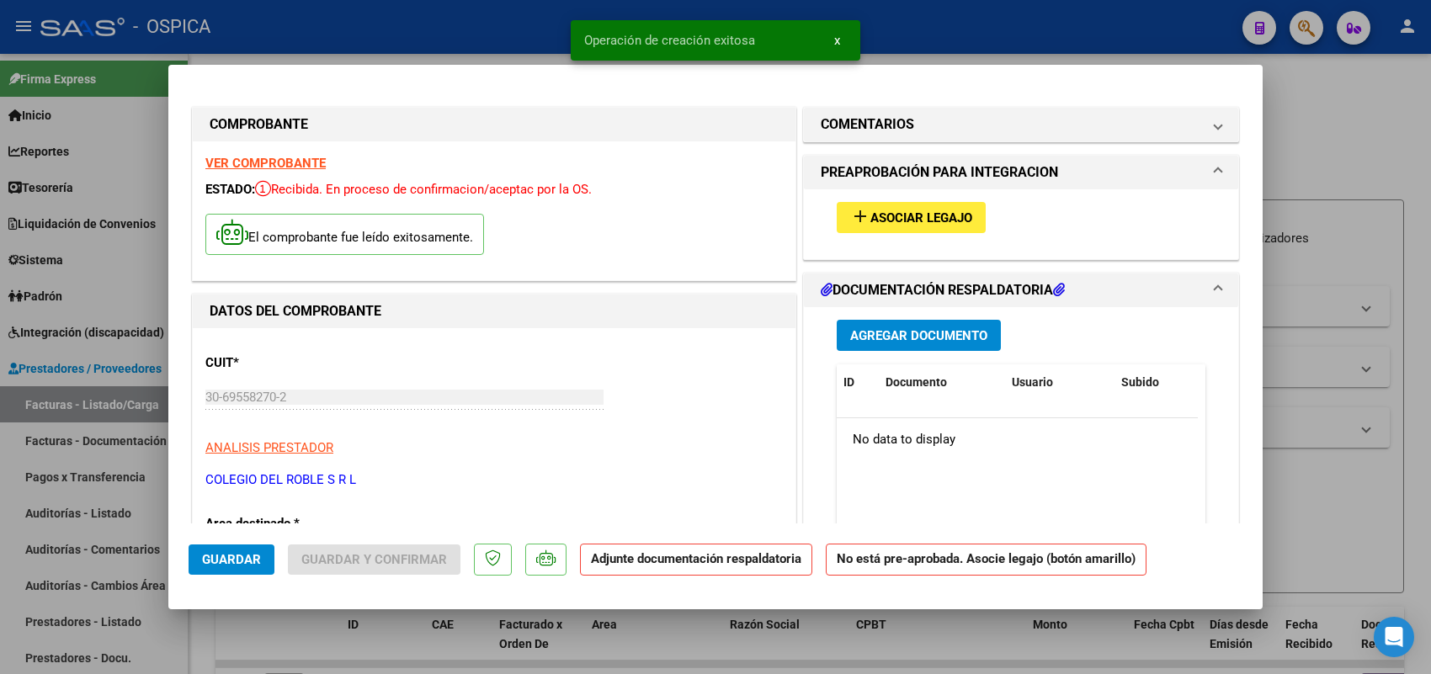
click at [859, 215] on mat-icon "add" at bounding box center [860, 216] width 20 height 20
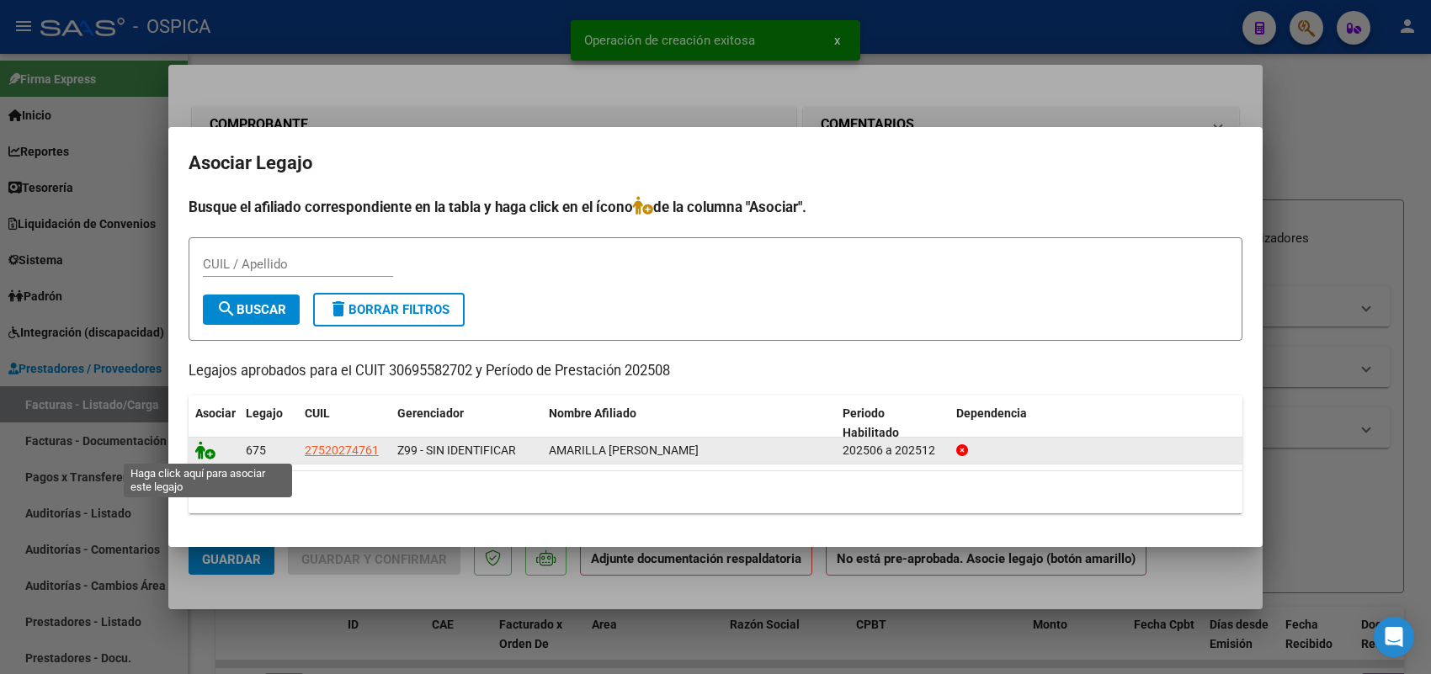
click at [205, 444] on icon at bounding box center [205, 450] width 20 height 19
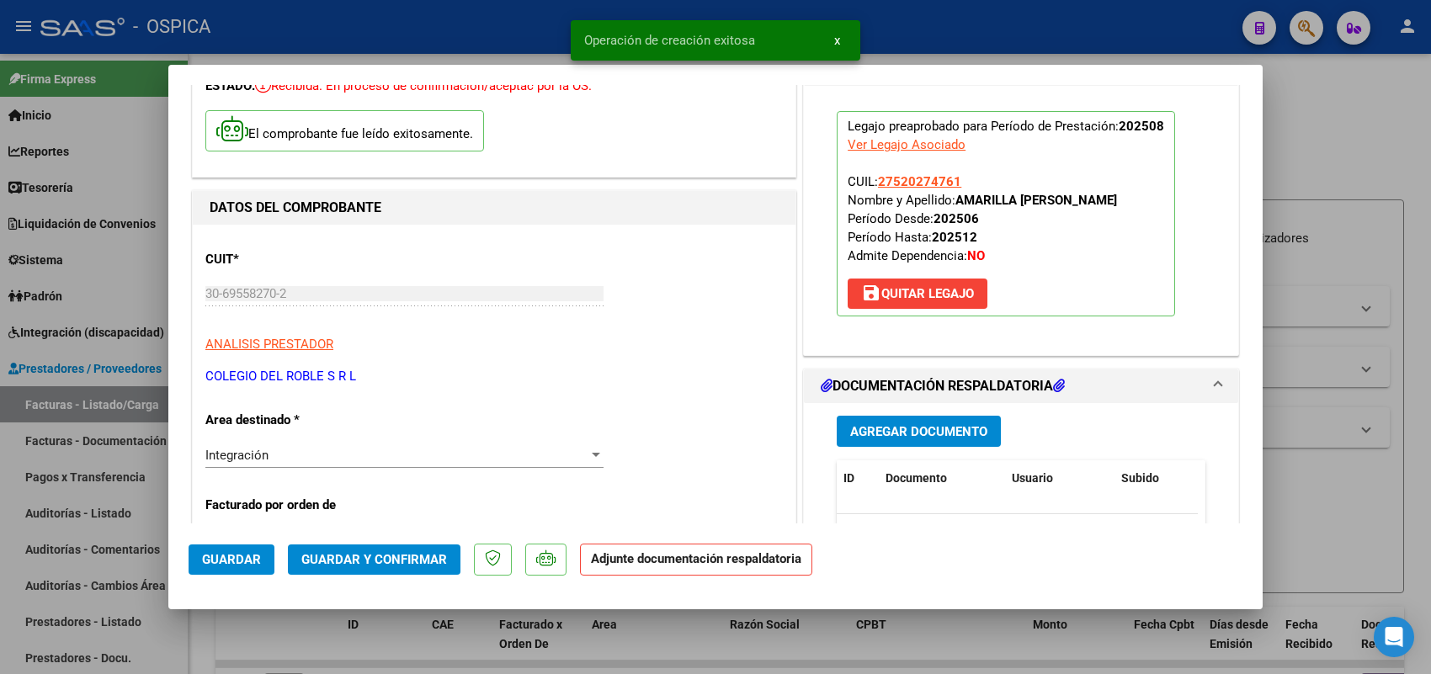
scroll to position [210, 0]
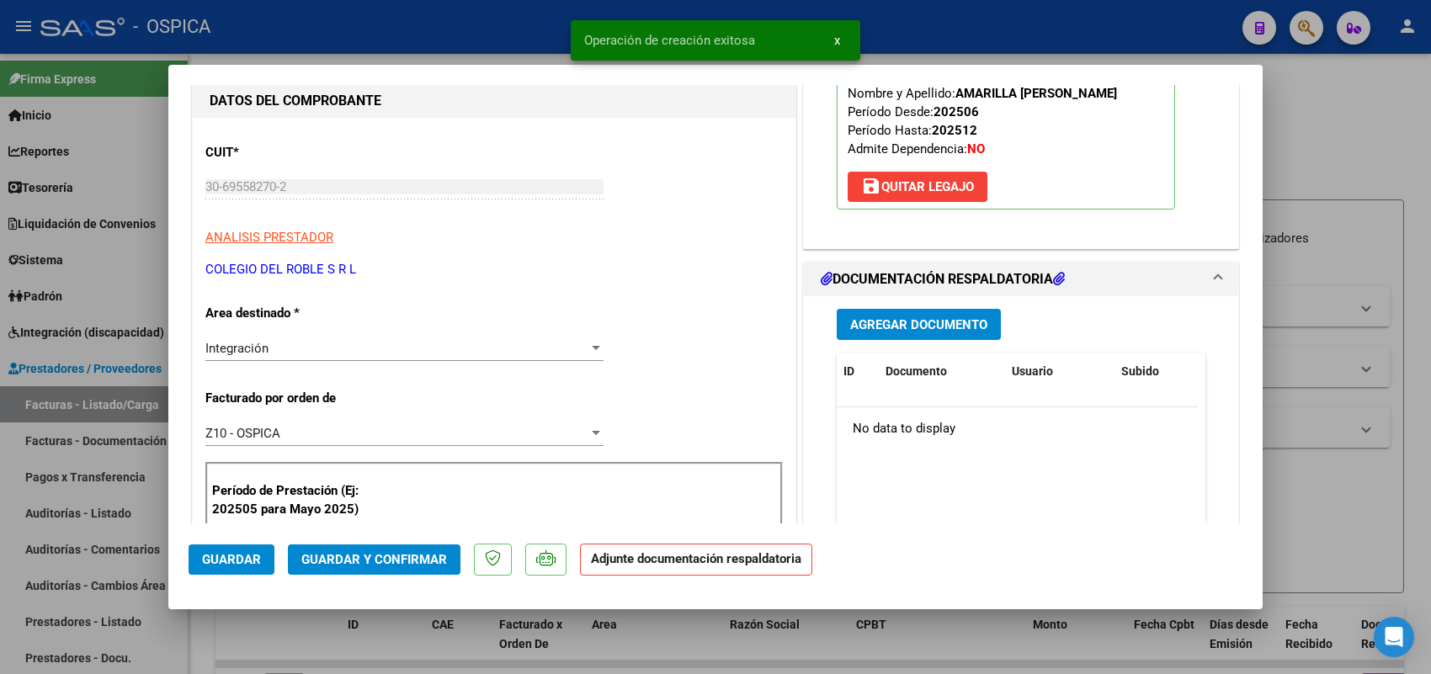
click at [882, 325] on span "Agregar Documento" at bounding box center [918, 324] width 137 height 15
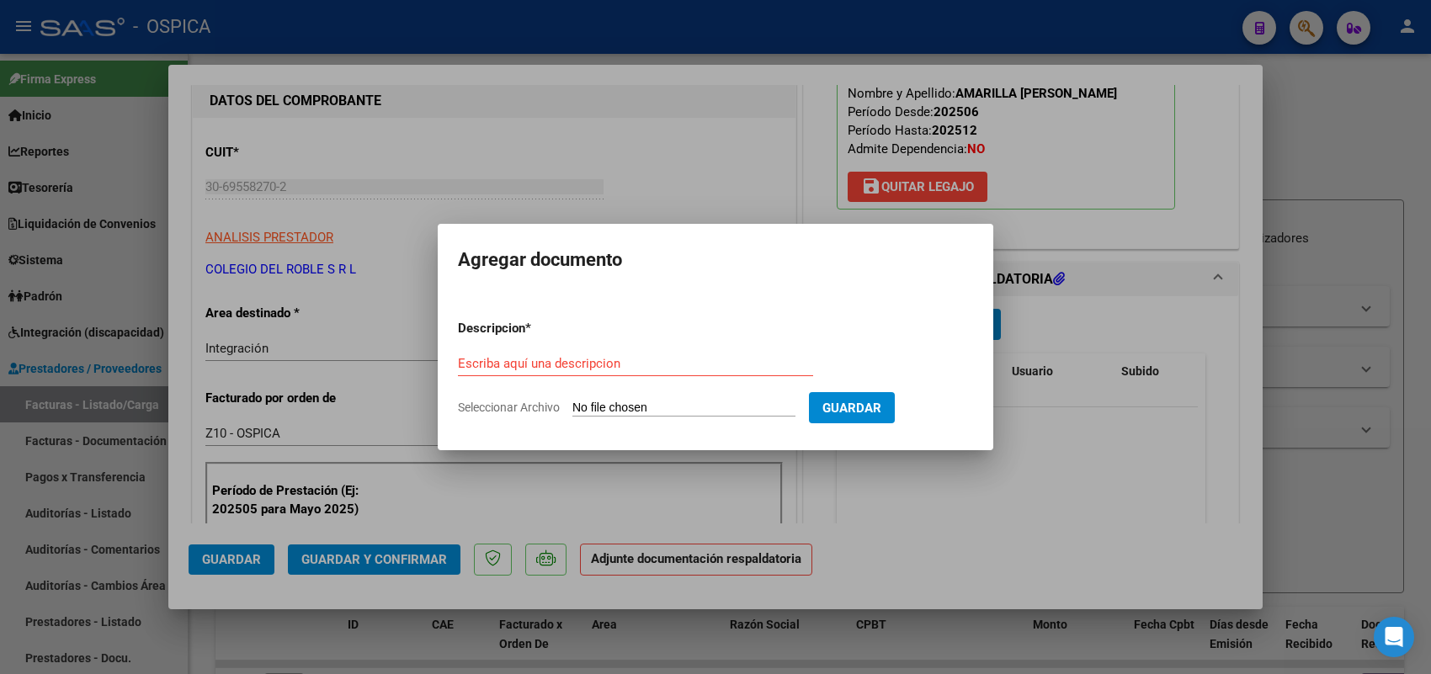
click at [738, 397] on form "Descripcion * Escriba aquí una descripcion Seleccionar Archivo Guardar" at bounding box center [715, 367] width 515 height 123
click at [737, 410] on input "Seleccionar Archivo" at bounding box center [683, 409] width 223 height 16
type input "C:\fakepath\ASISTENCIA COLEGIO.pdf"
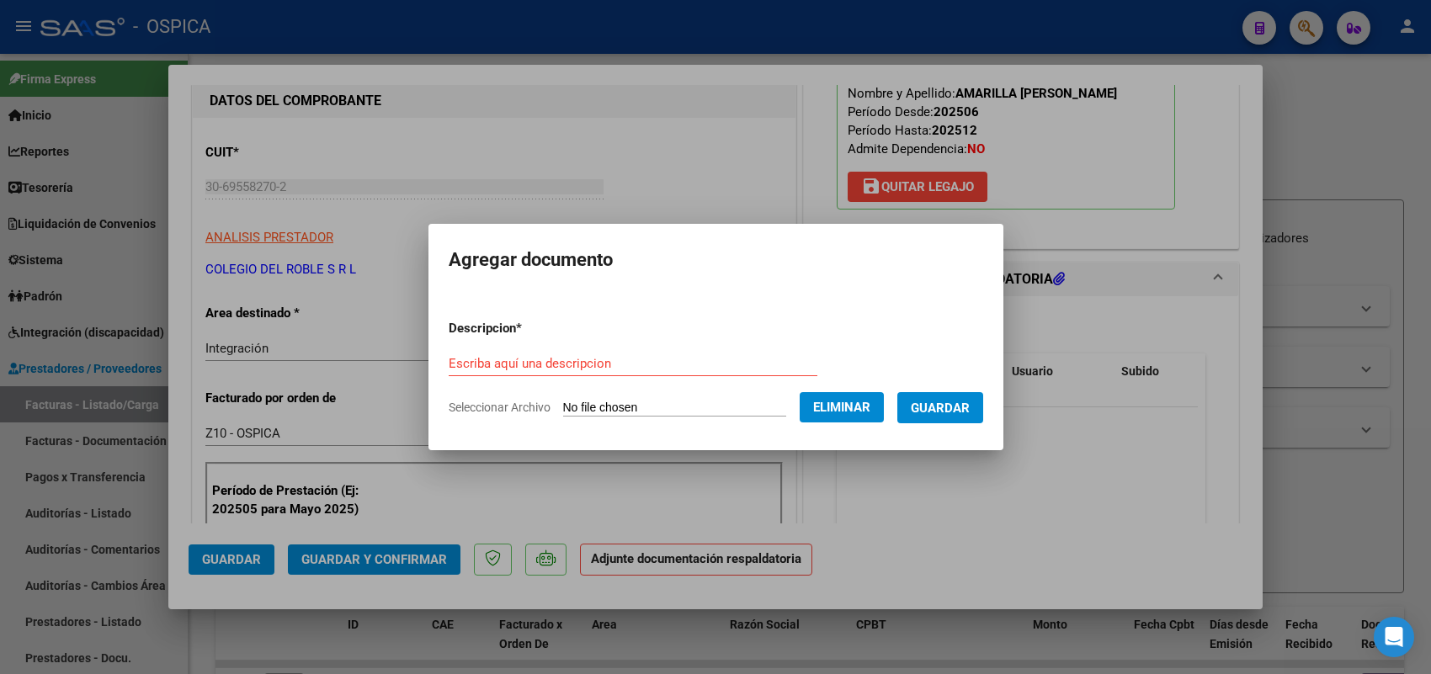
drag, startPoint x: 607, startPoint y: 338, endPoint x: 607, endPoint y: 356, distance: 17.7
click at [607, 341] on form "Descripcion * Escriba aquí una descripcion Seleccionar Archivo Eliminar Guardar" at bounding box center [716, 367] width 535 height 123
click at [606, 356] on input "Escriba aquí una descripcion" at bounding box center [633, 363] width 369 height 15
paste input "ASISTENCIA"
type input "ASISTENCIA"
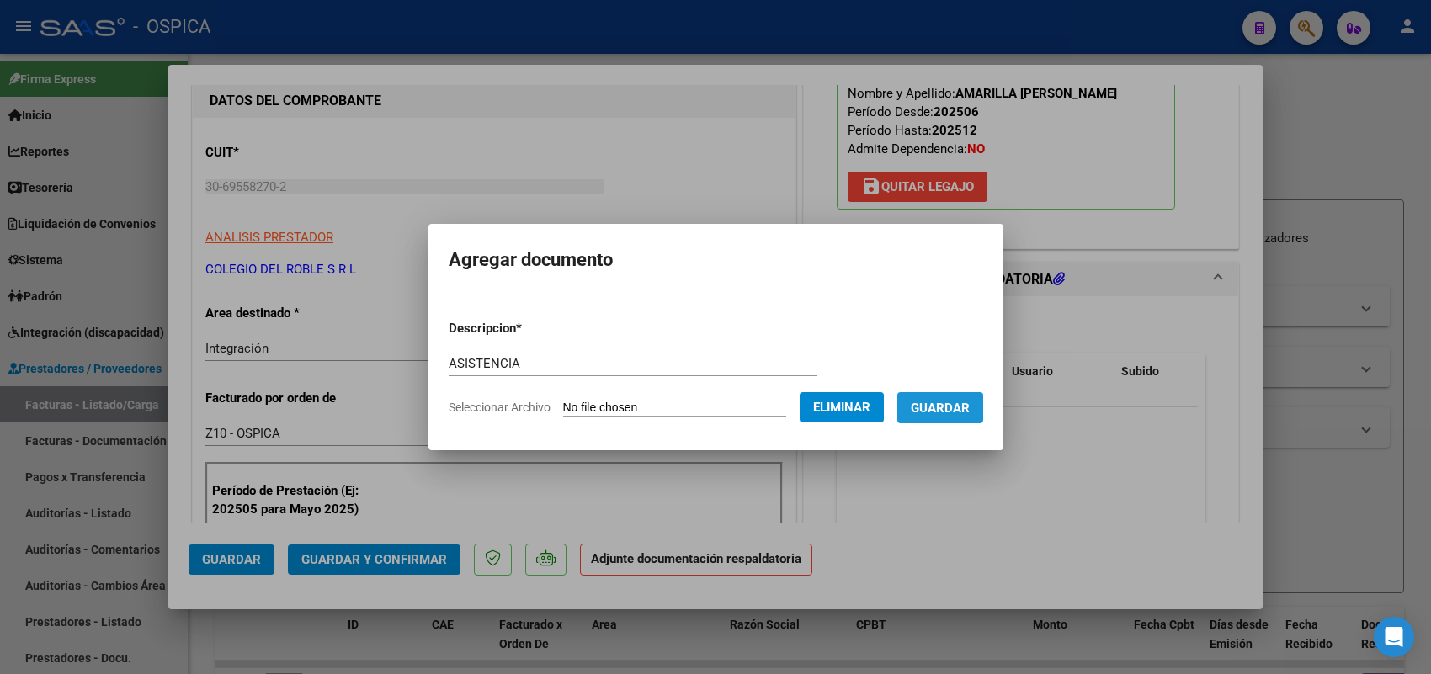
click at [970, 405] on span "Guardar" at bounding box center [940, 408] width 59 height 15
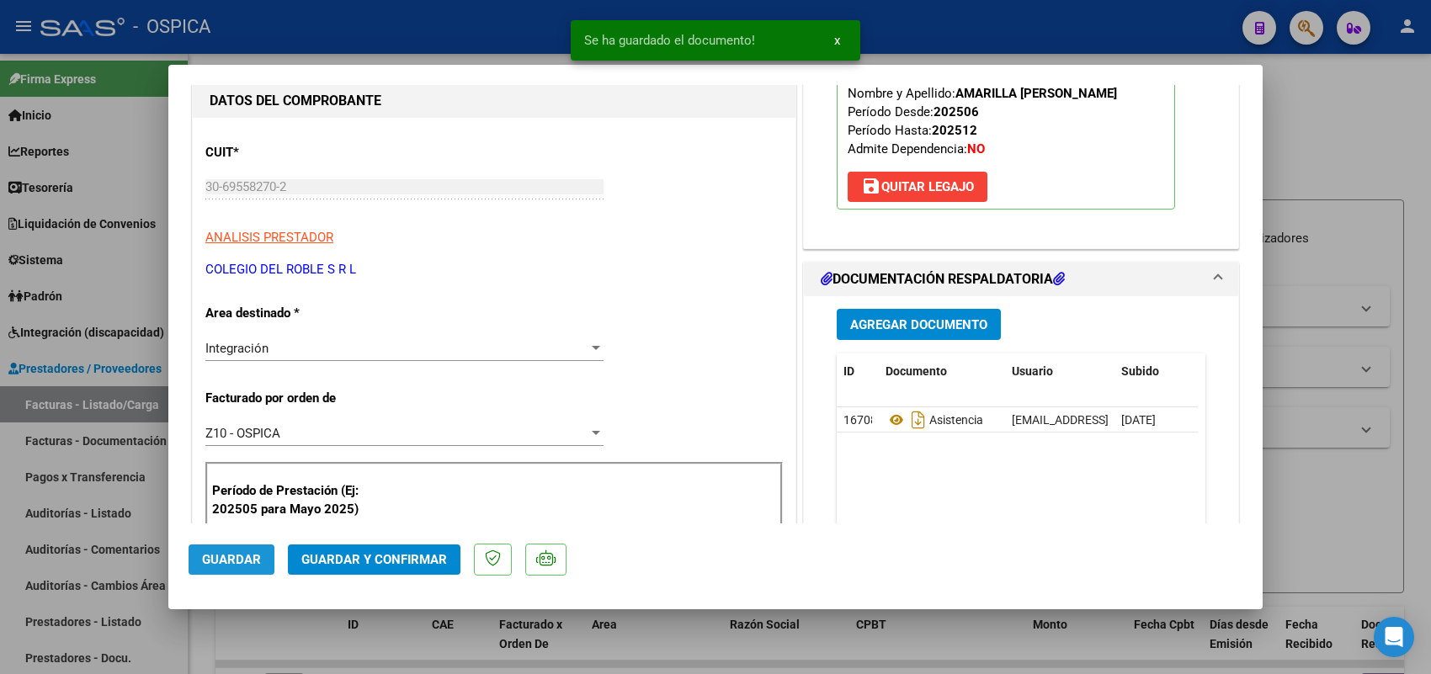
click at [242, 556] on span "Guardar" at bounding box center [231, 559] width 59 height 15
click at [132, 401] on div at bounding box center [715, 337] width 1431 height 674
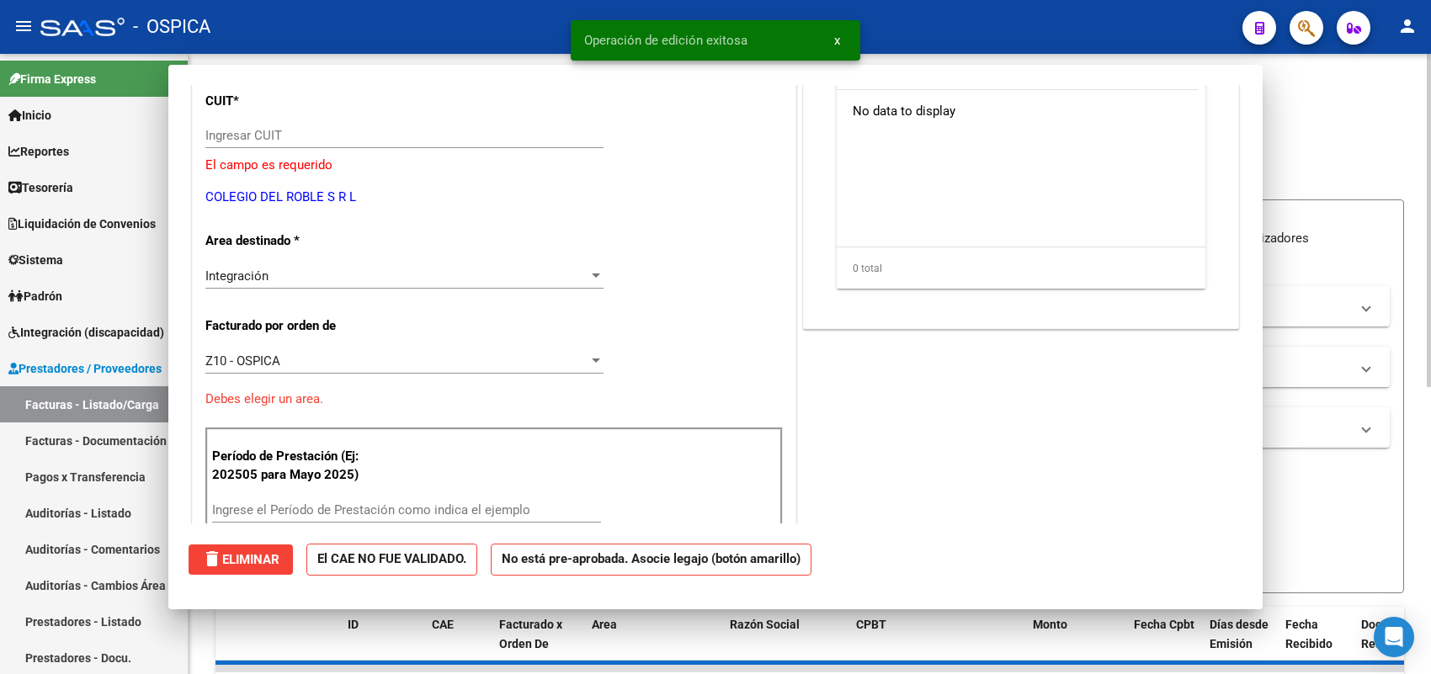
scroll to position [0, 0]
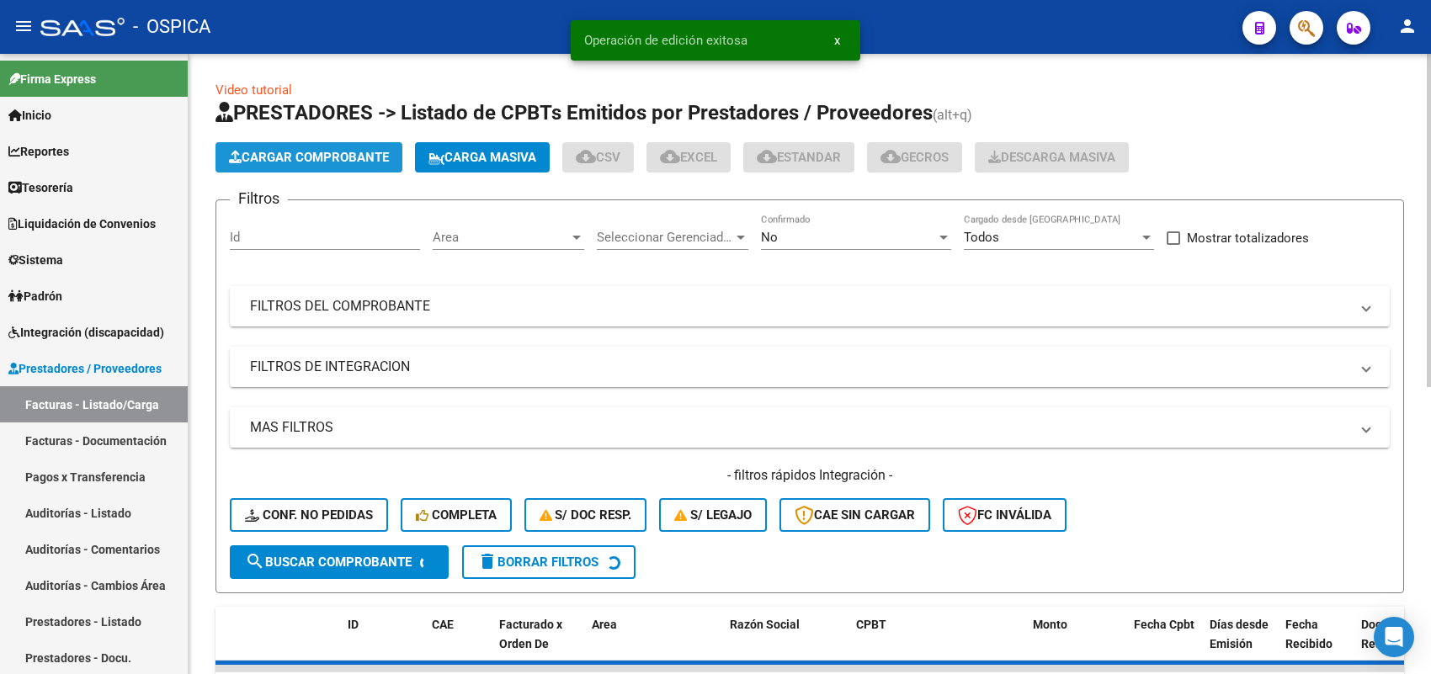
click at [327, 150] on span "Cargar Comprobante" at bounding box center [309, 157] width 160 height 15
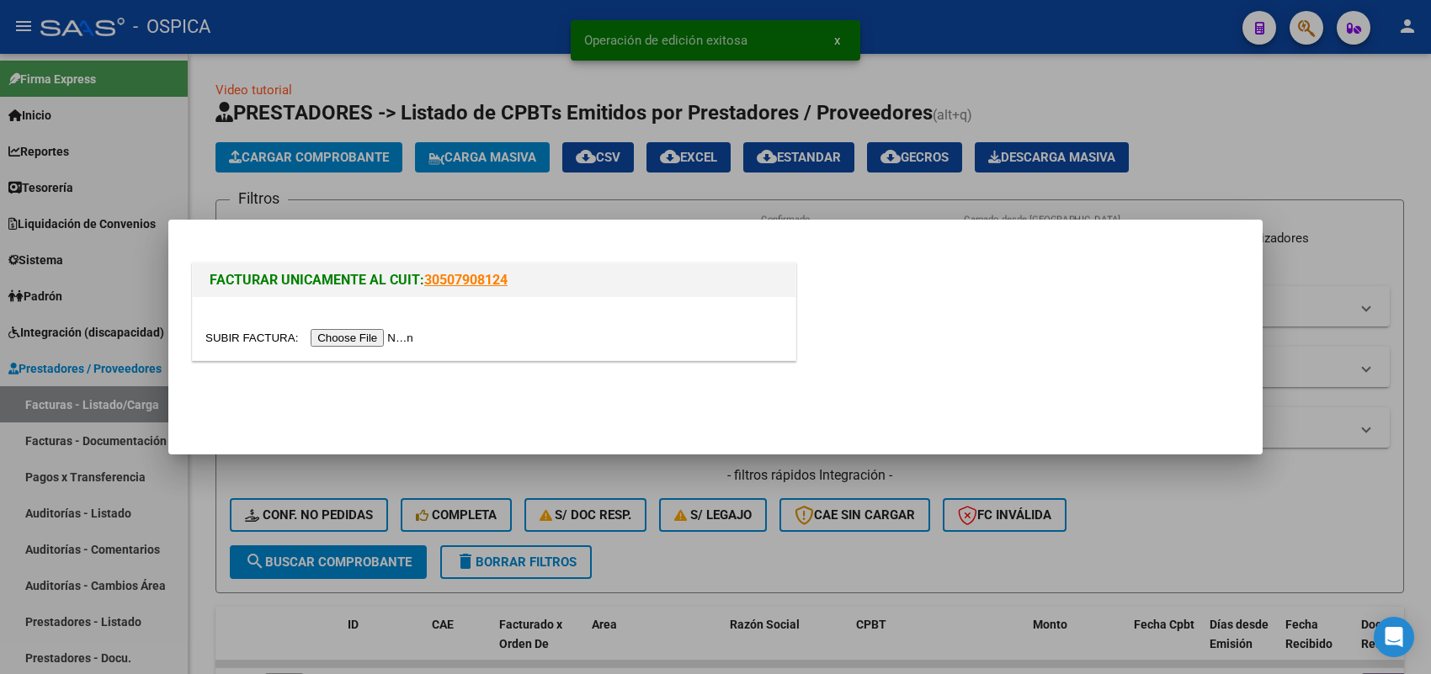
click at [359, 333] on input "file" at bounding box center [311, 338] width 213 height 18
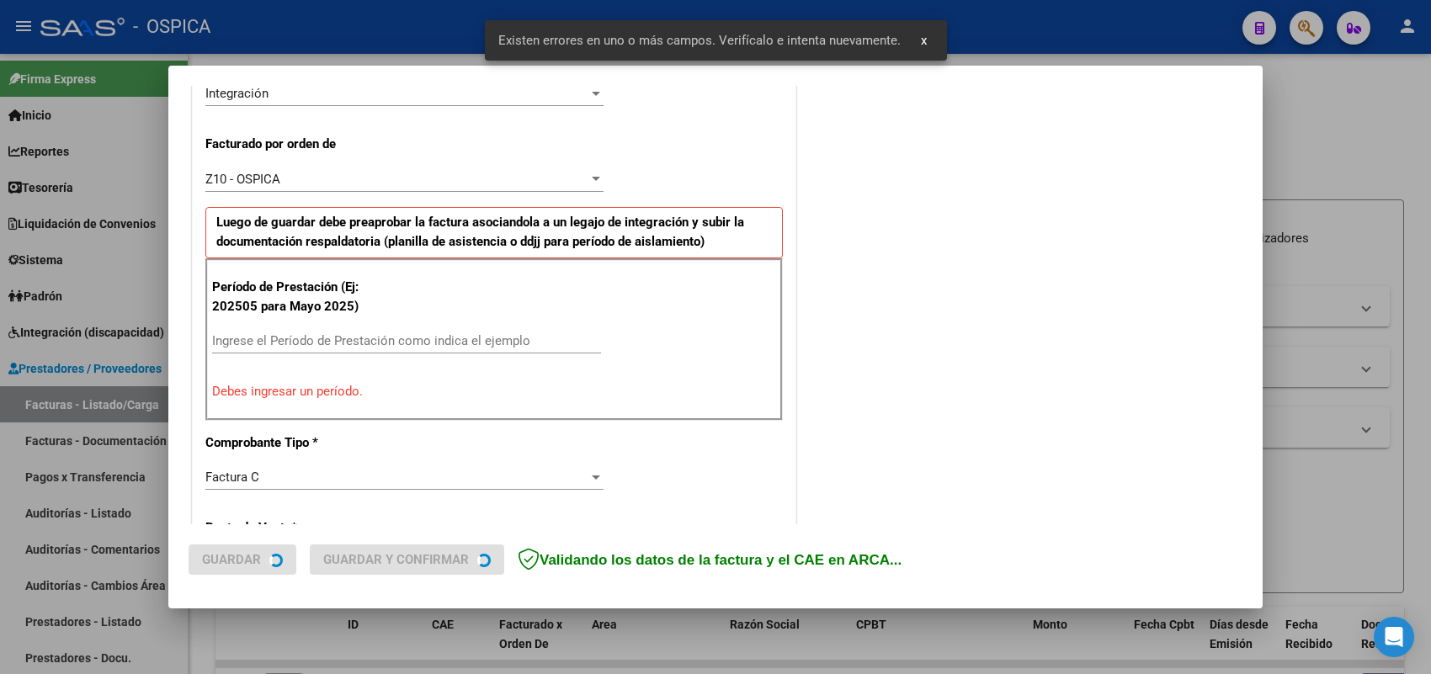
scroll to position [455, 0]
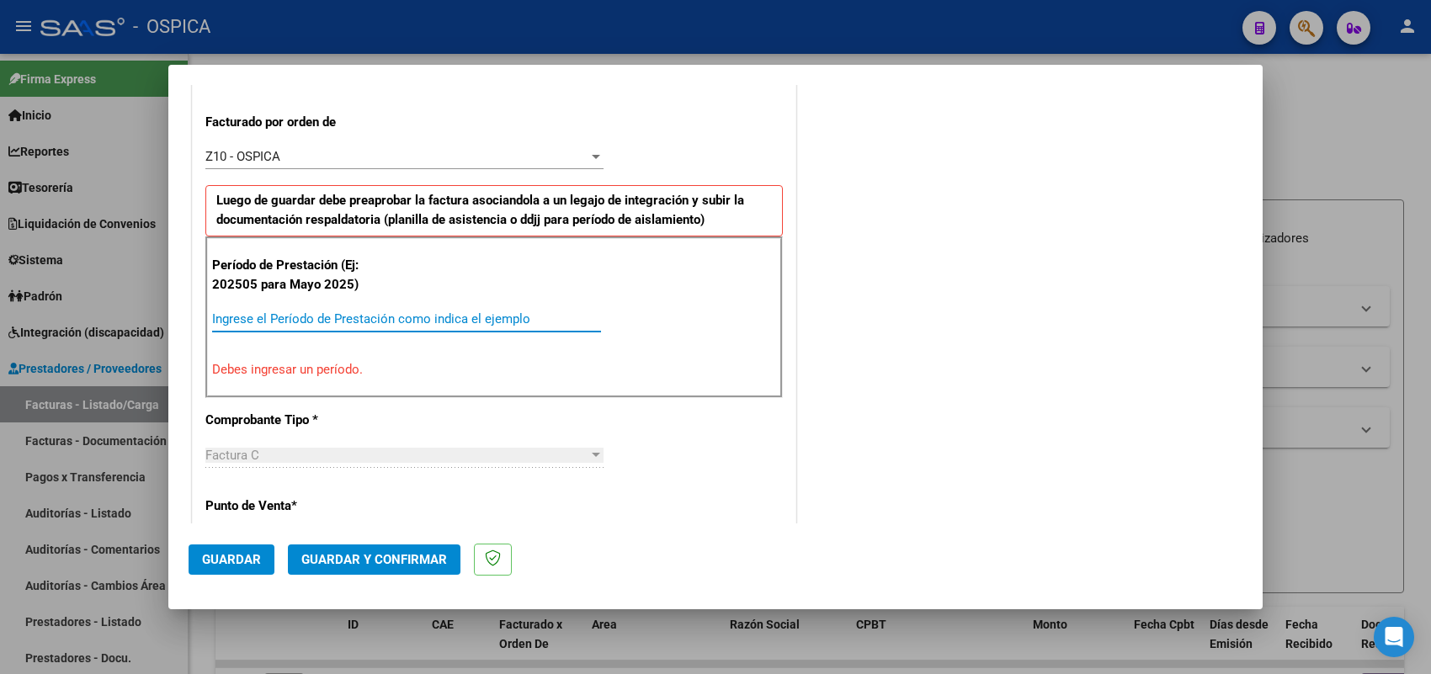
click at [425, 326] on input "Ingrese el Período de Prestación como indica el ejemplo" at bounding box center [406, 318] width 389 height 15
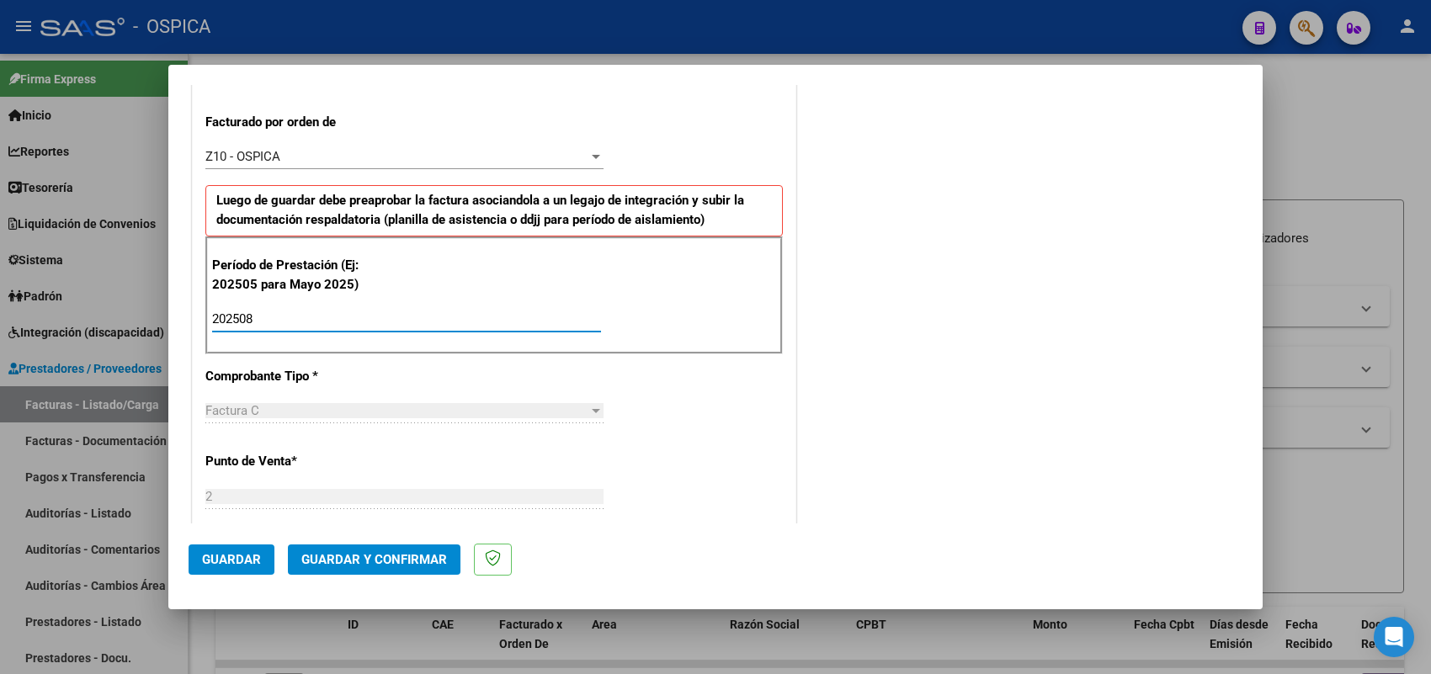
type input "202508"
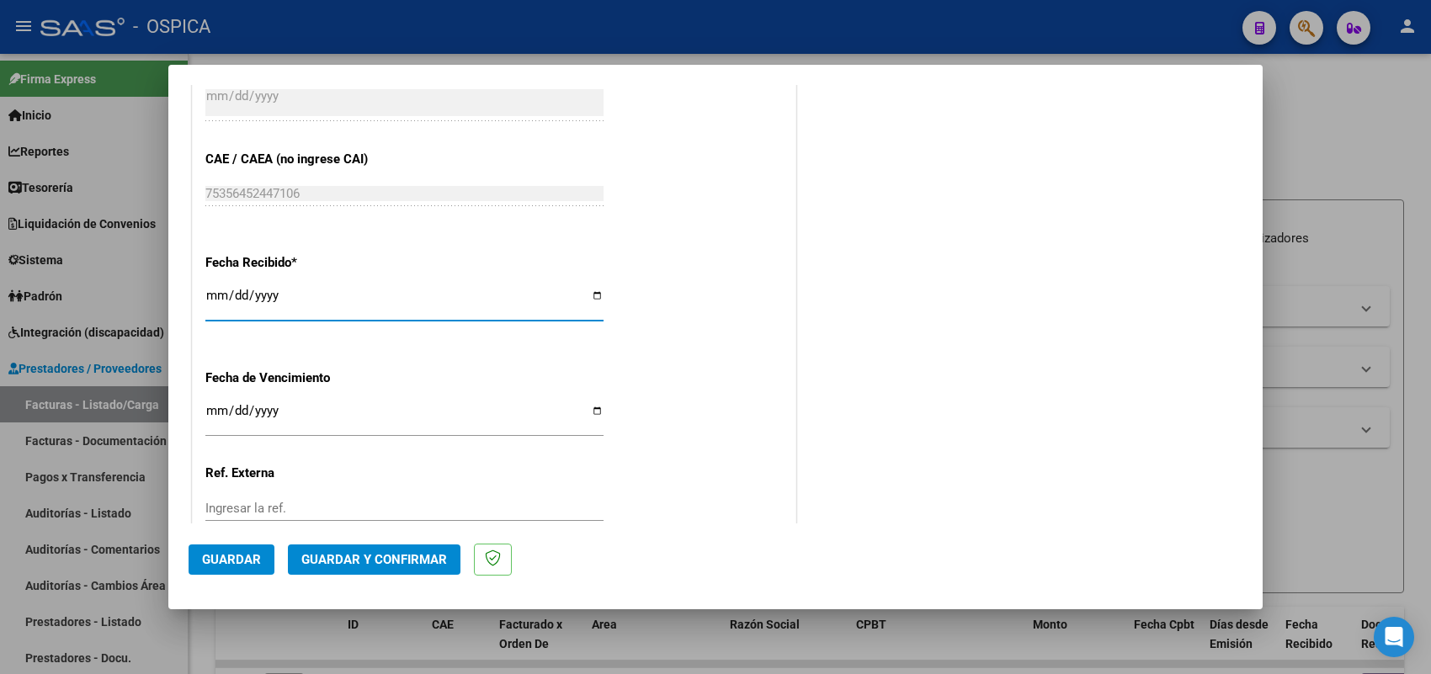
type input "2025-09-04"
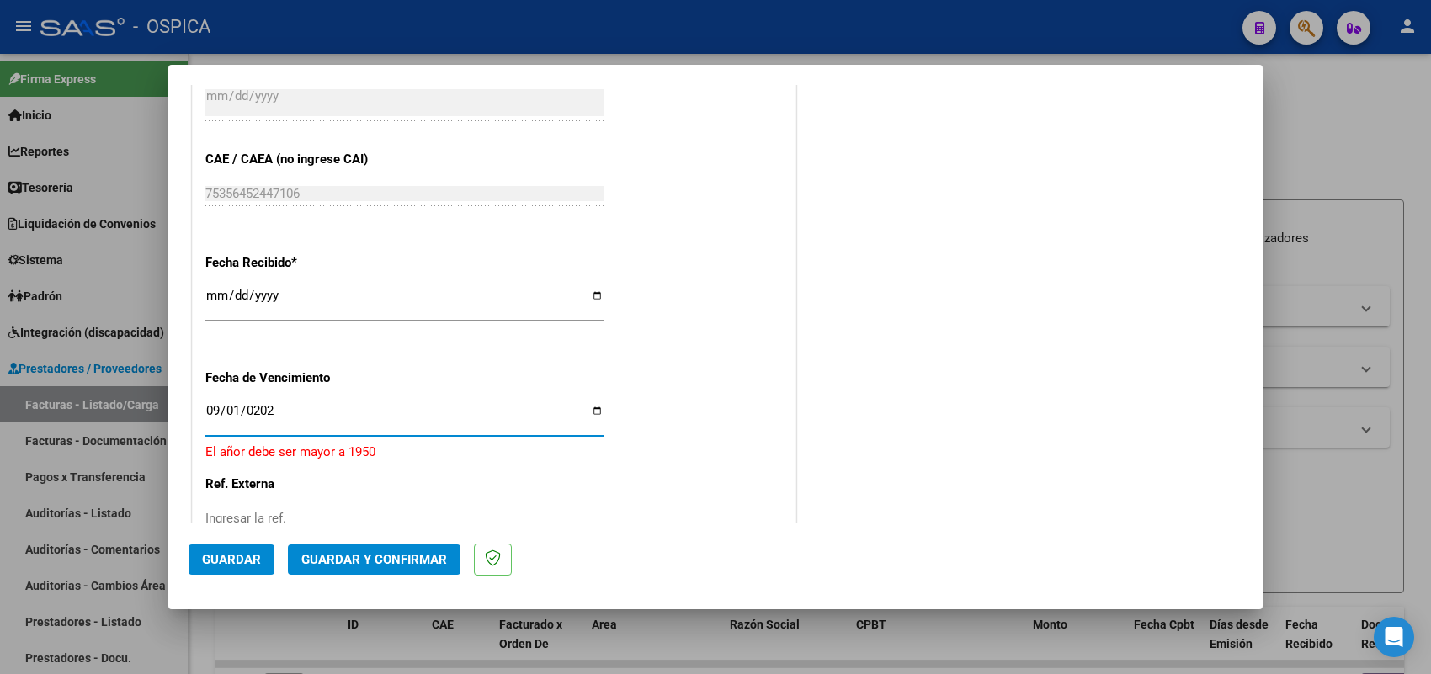
type input "2025-09-01"
click at [261, 553] on button "Guardar" at bounding box center [232, 560] width 86 height 30
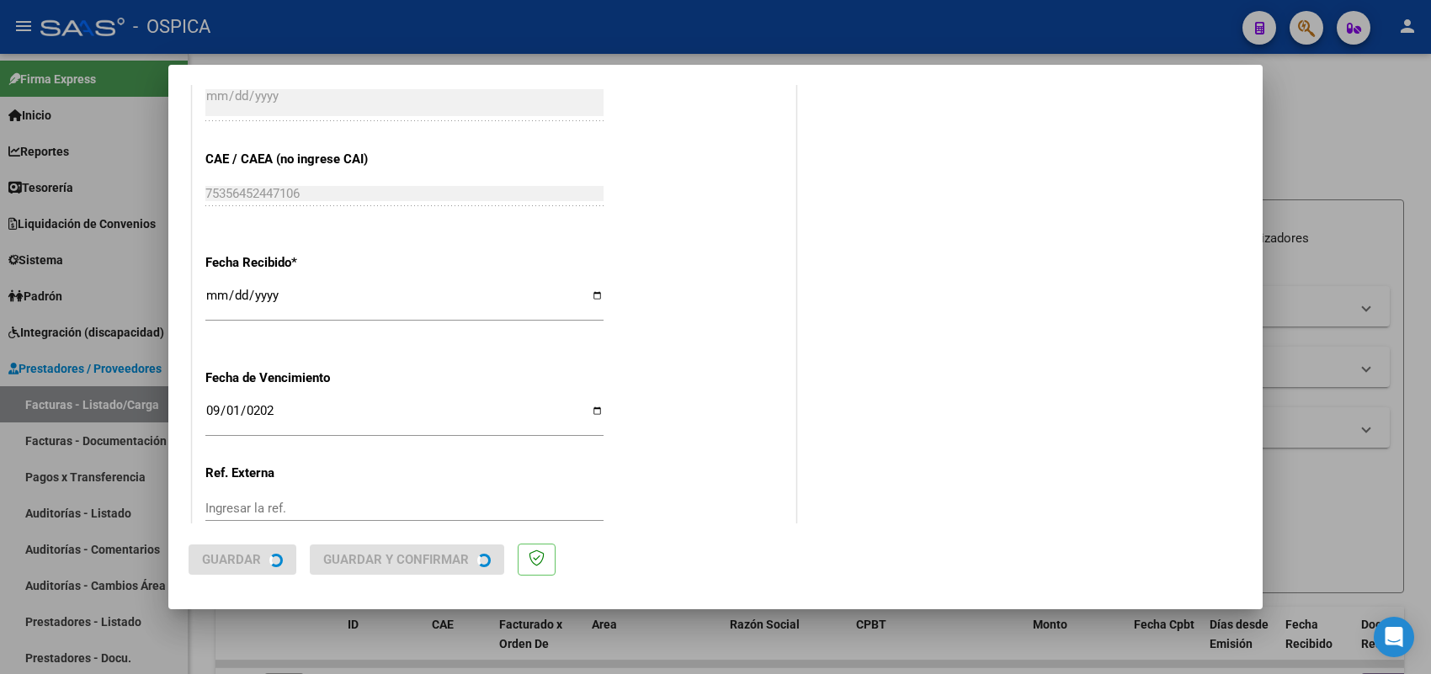
scroll to position [0, 0]
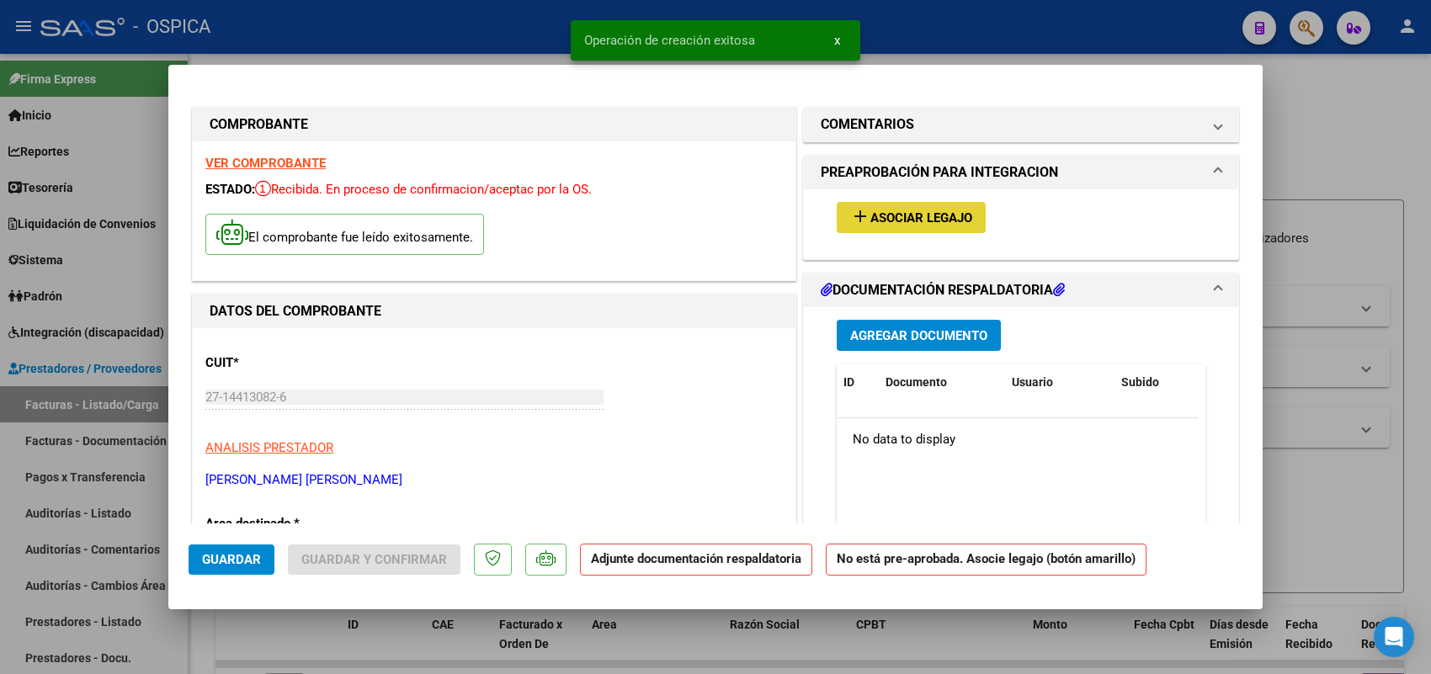
click at [958, 232] on button "add Asociar Legajo" at bounding box center [911, 217] width 149 height 31
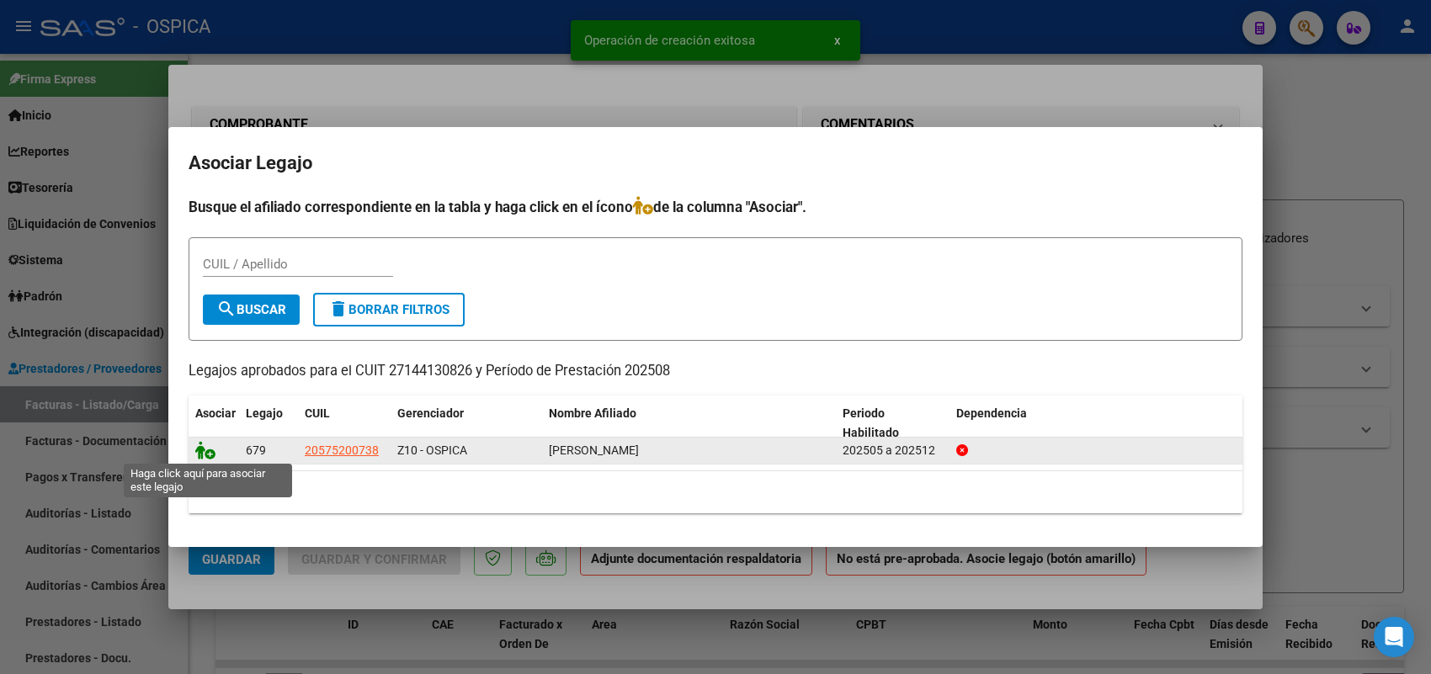
click at [208, 452] on icon at bounding box center [205, 450] width 20 height 19
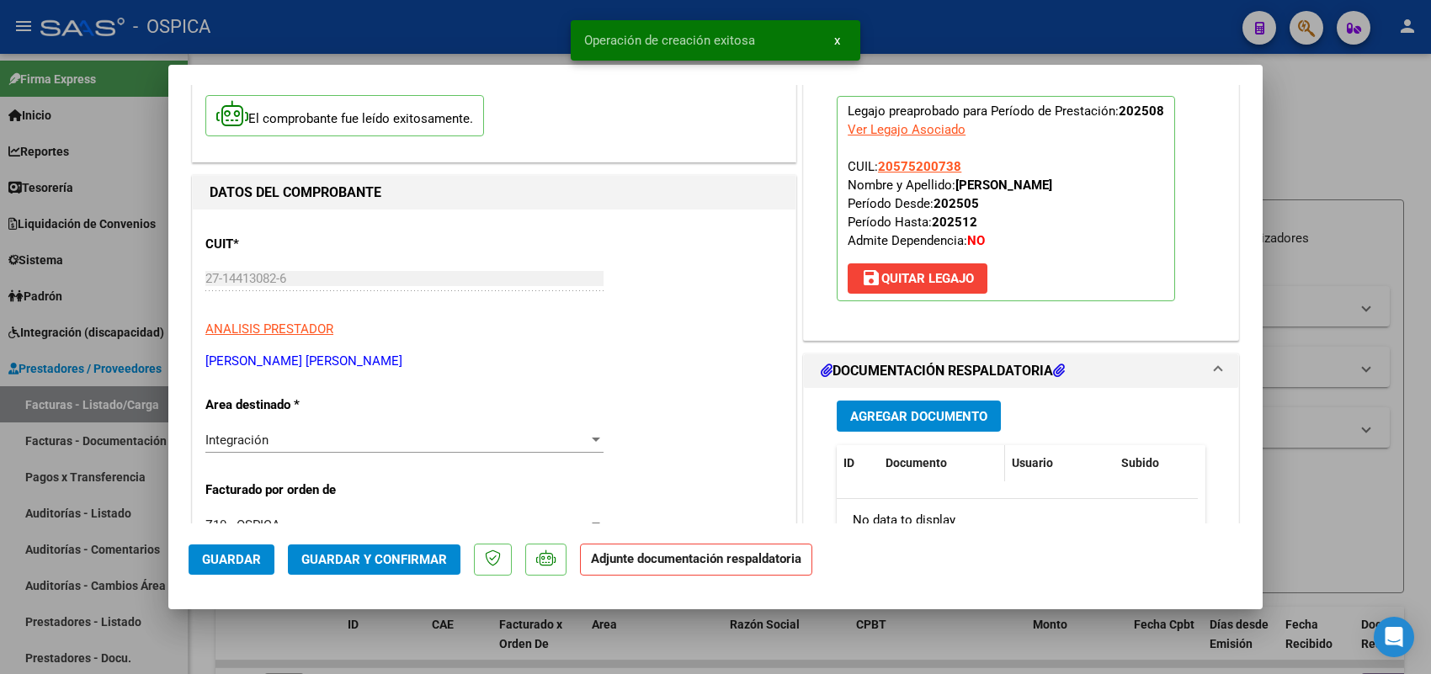
scroll to position [210, 0]
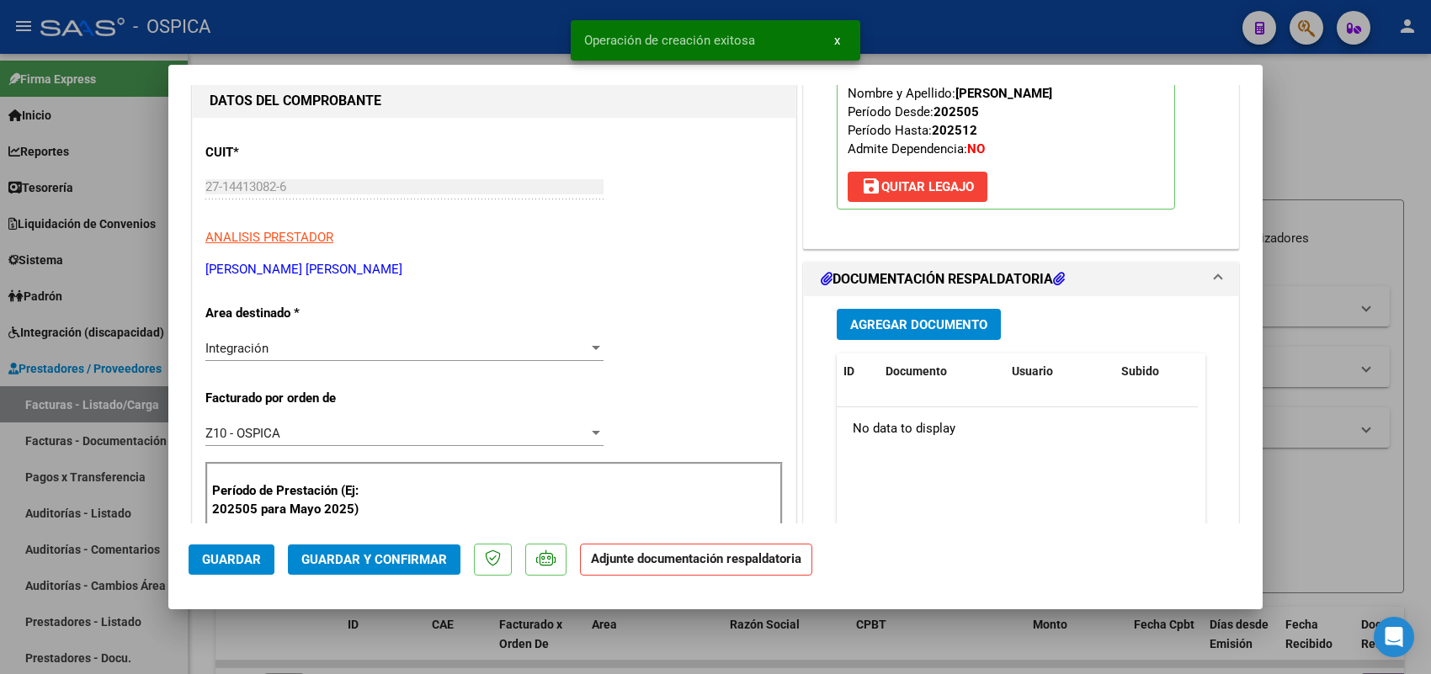
click at [886, 325] on span "Agregar Documento" at bounding box center [918, 324] width 137 height 15
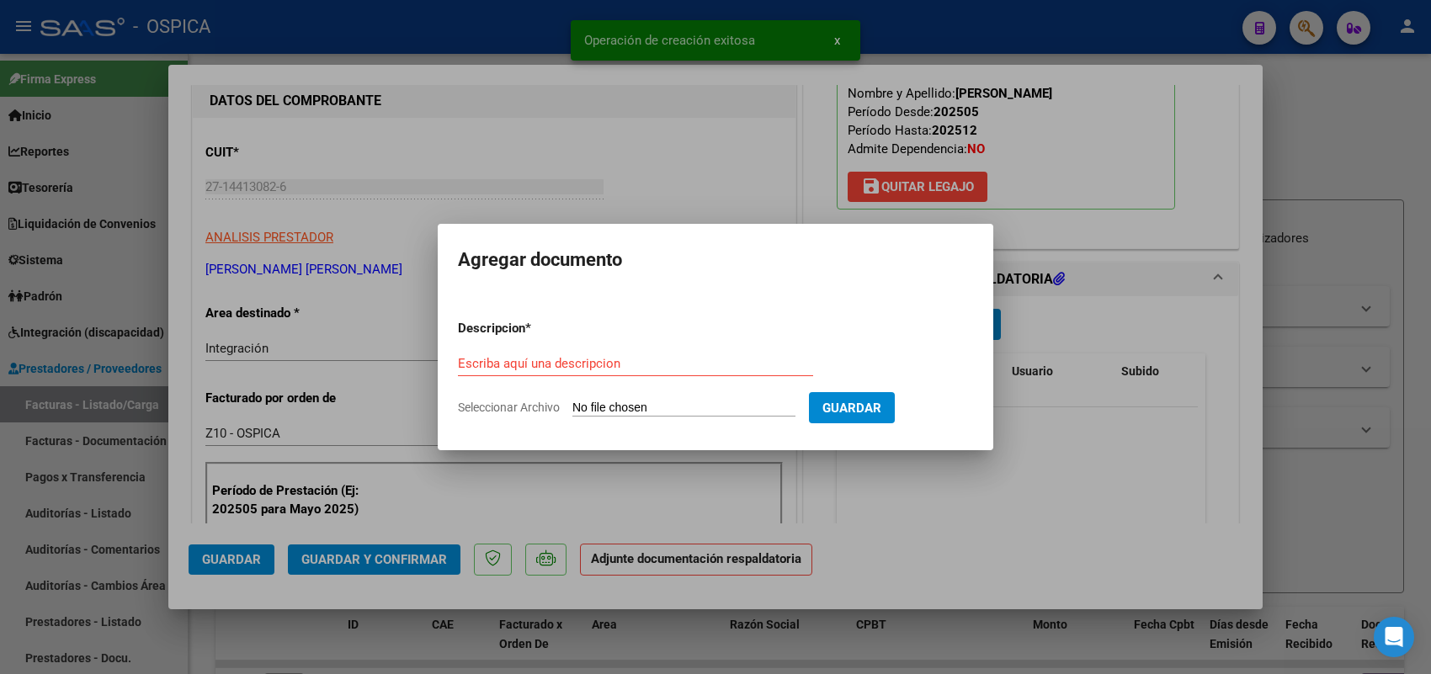
drag, startPoint x: 806, startPoint y: 423, endPoint x: 806, endPoint y: 402, distance: 21.0
click at [806, 421] on form "Descripcion * Escriba aquí una descripcion Seleccionar Archivo Guardar" at bounding box center [715, 367] width 515 height 123
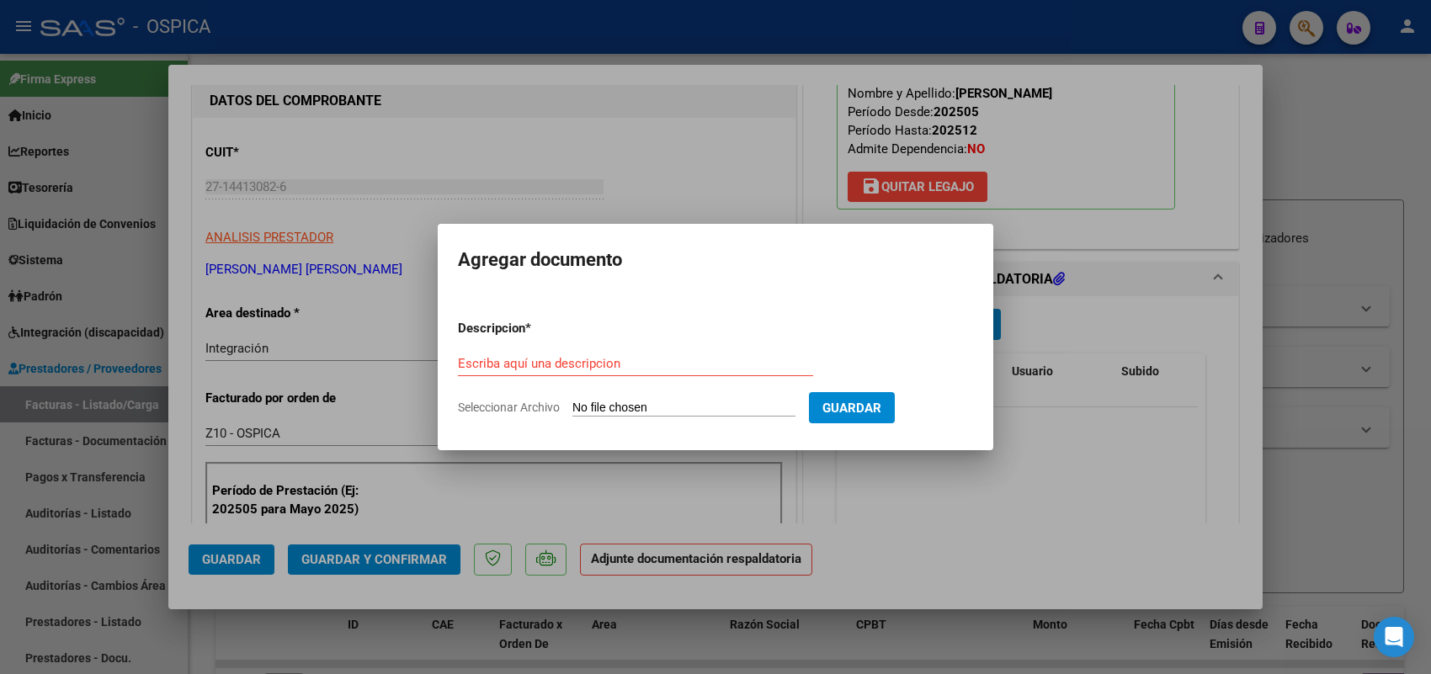
click at [796, 402] on input "Seleccionar Archivo" at bounding box center [683, 409] width 223 height 16
type input "C:\fakepath\ASISTENCIA WUERICH.pdf"
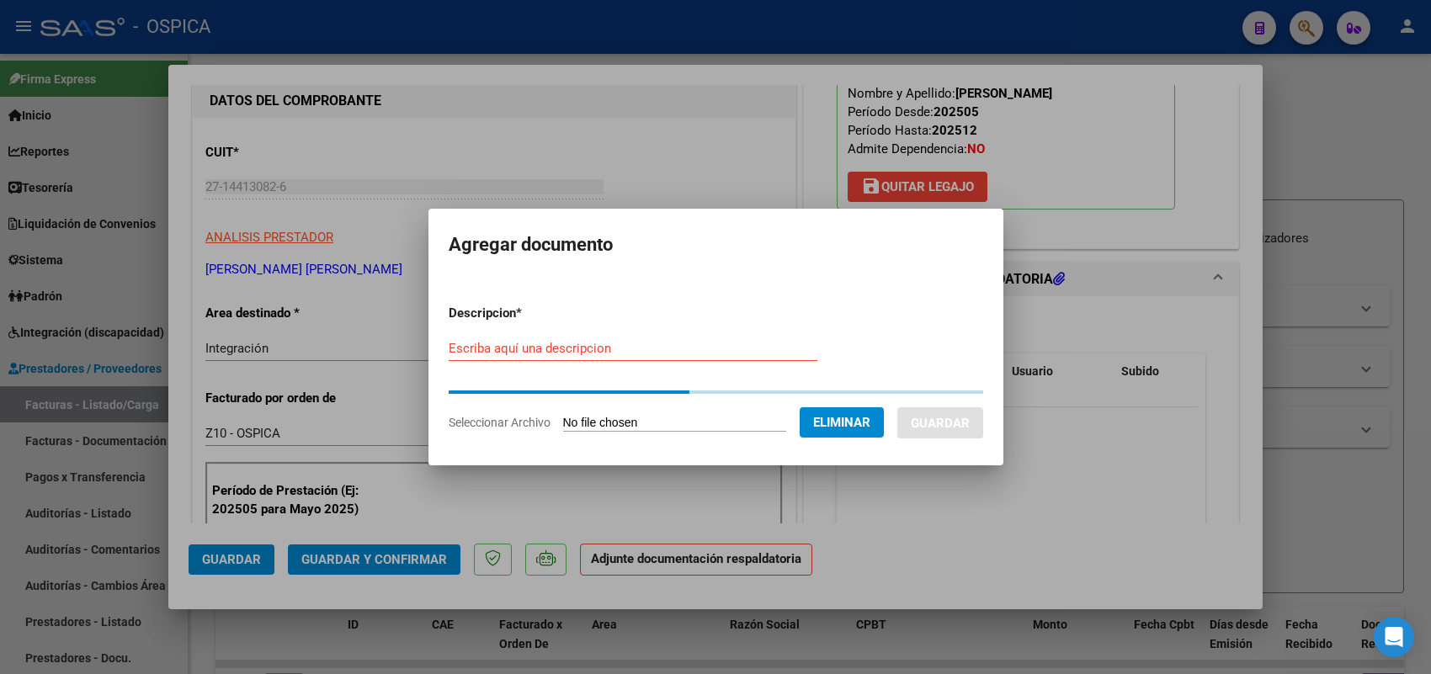
click at [779, 351] on input "Escriba aquí una descripcion" at bounding box center [633, 348] width 369 height 15
paste input "ASISTENCIA"
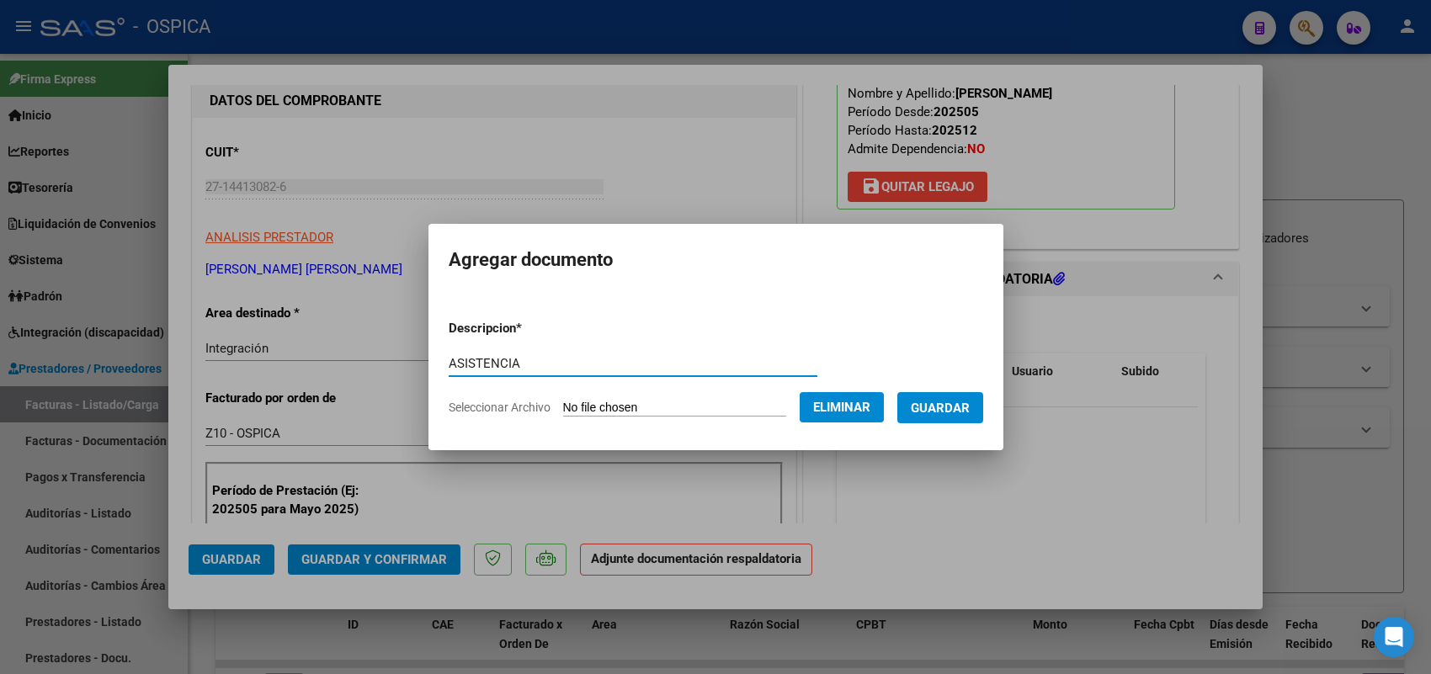
type input "ASISTENCIA"
click at [953, 407] on span "Guardar" at bounding box center [940, 408] width 59 height 15
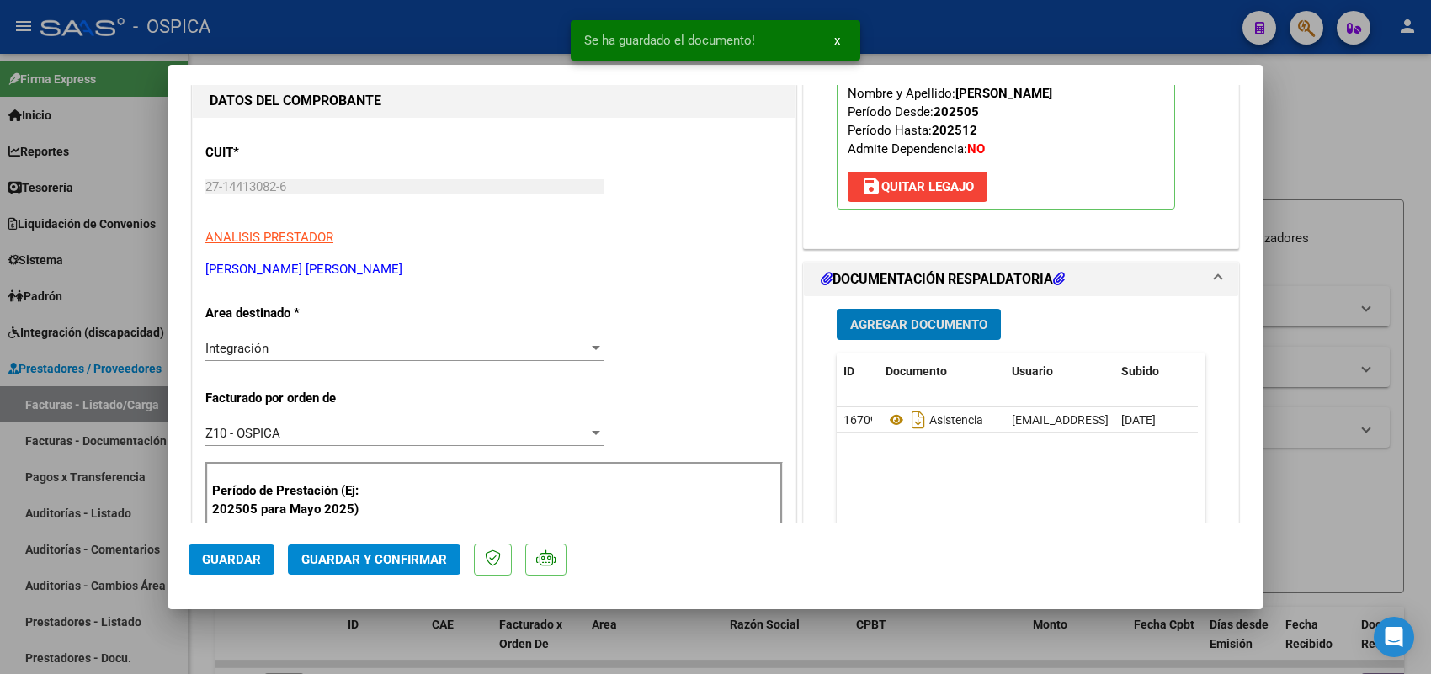
click at [238, 562] on span "Guardar" at bounding box center [231, 559] width 59 height 15
click at [148, 414] on div at bounding box center [715, 337] width 1431 height 674
type input "$ 0,00"
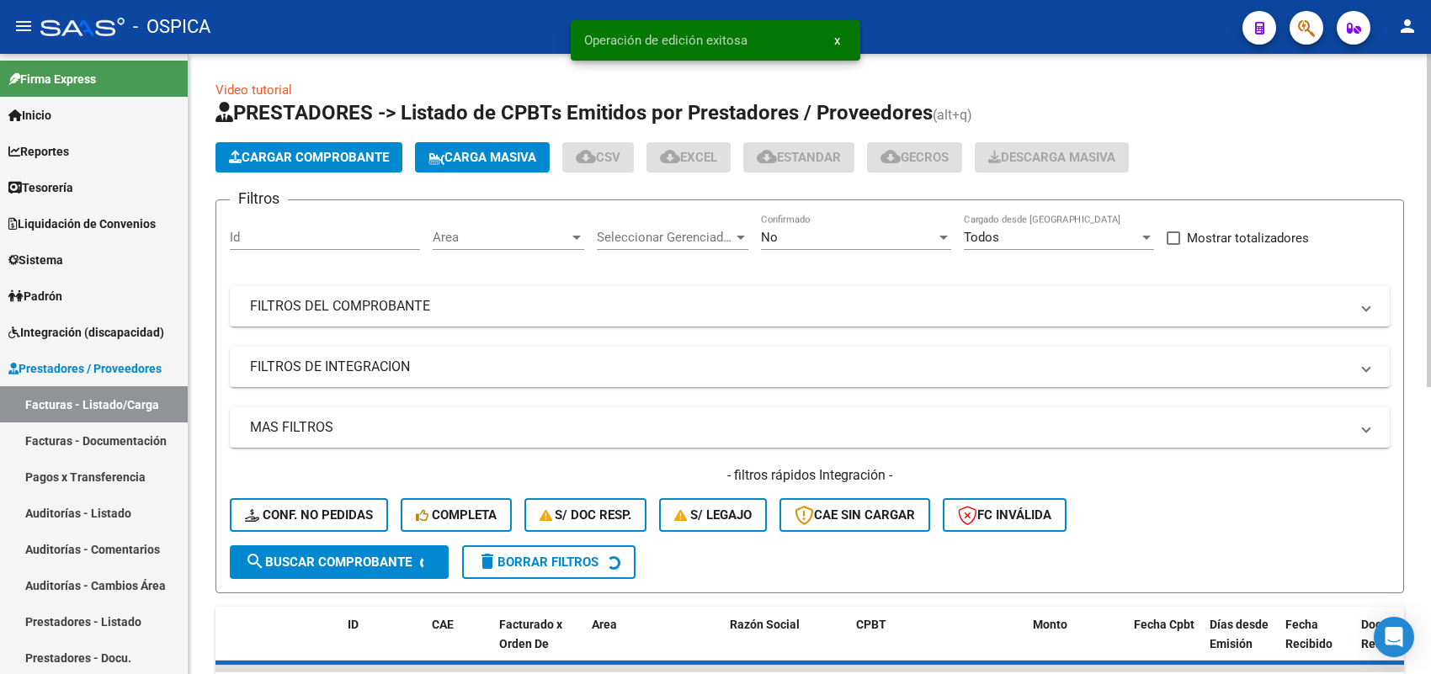
click at [291, 173] on app-list-header "PRESTADORES -> Listado de CPBTs Emitidos por Prestadores / Proveedores (alt+q) …" at bounding box center [810, 346] width 1189 height 494
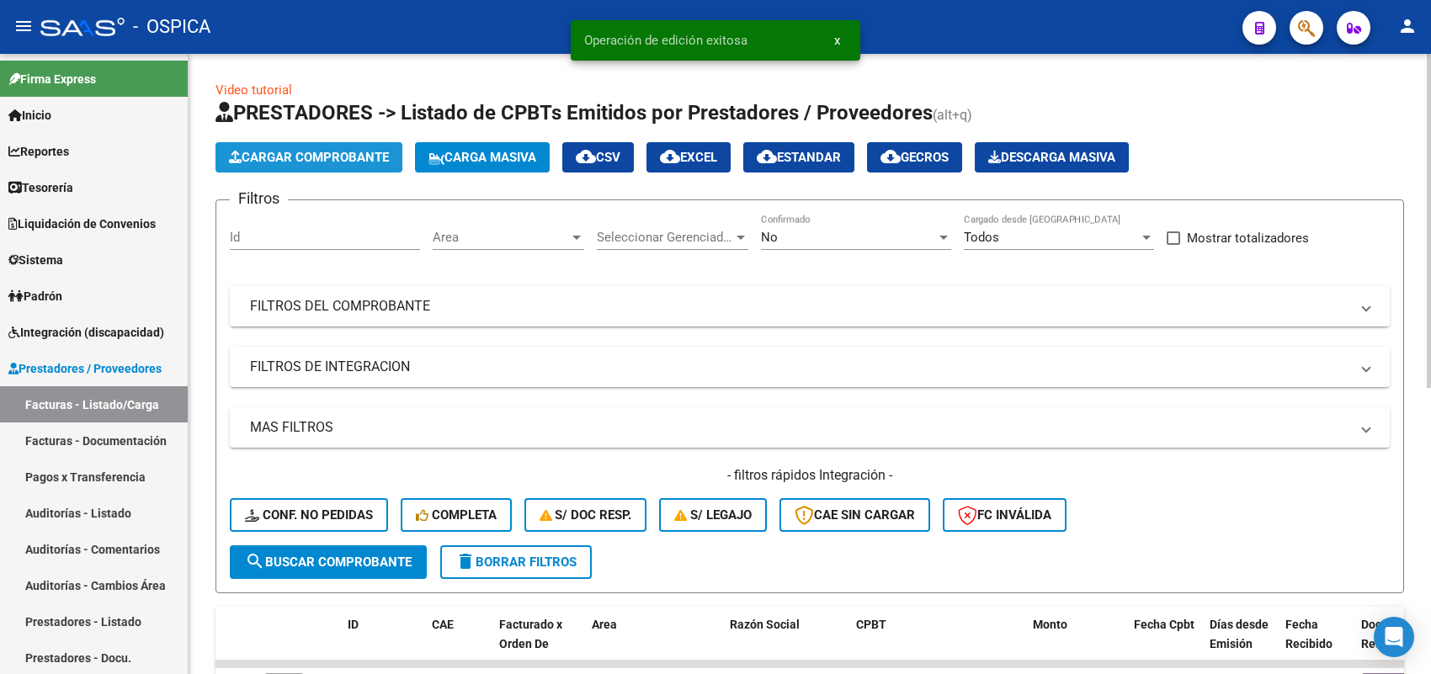
click at [295, 153] on span "Cargar Comprobante" at bounding box center [309, 157] width 160 height 15
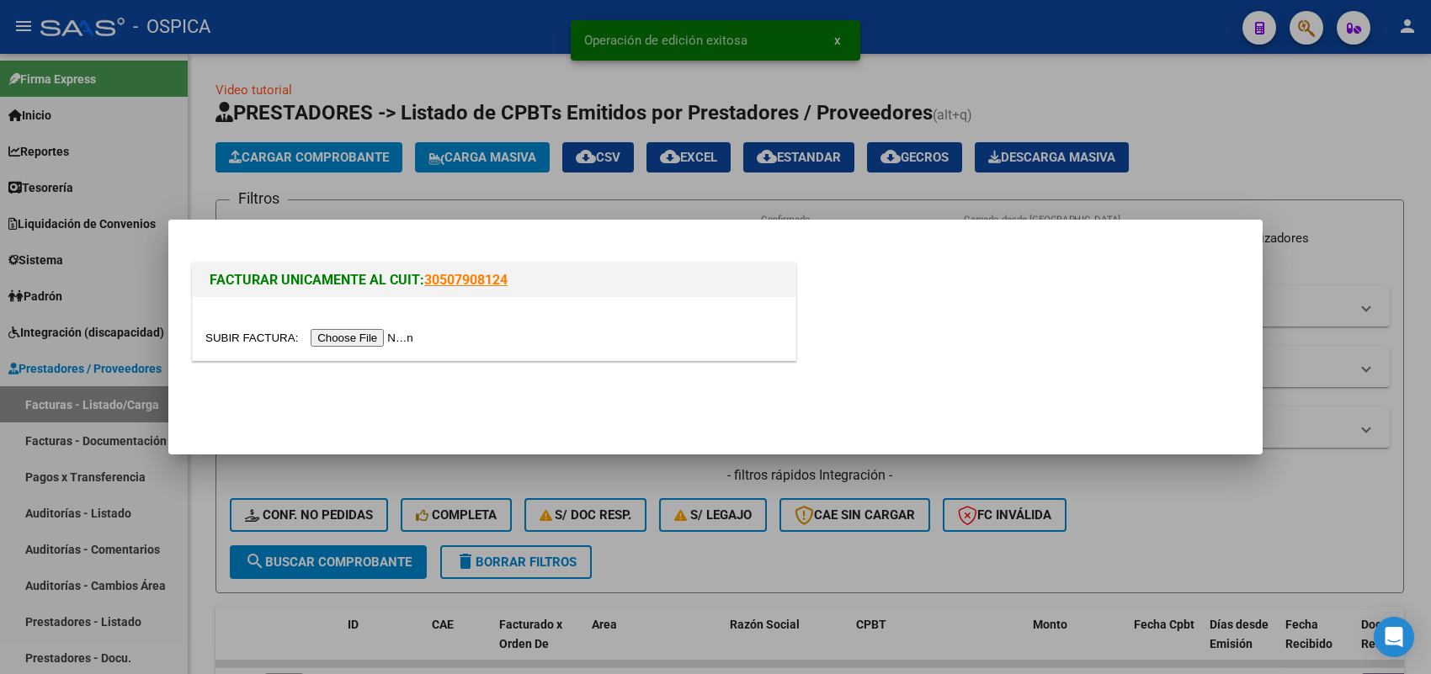
click at [392, 338] on input "file" at bounding box center [311, 338] width 213 height 18
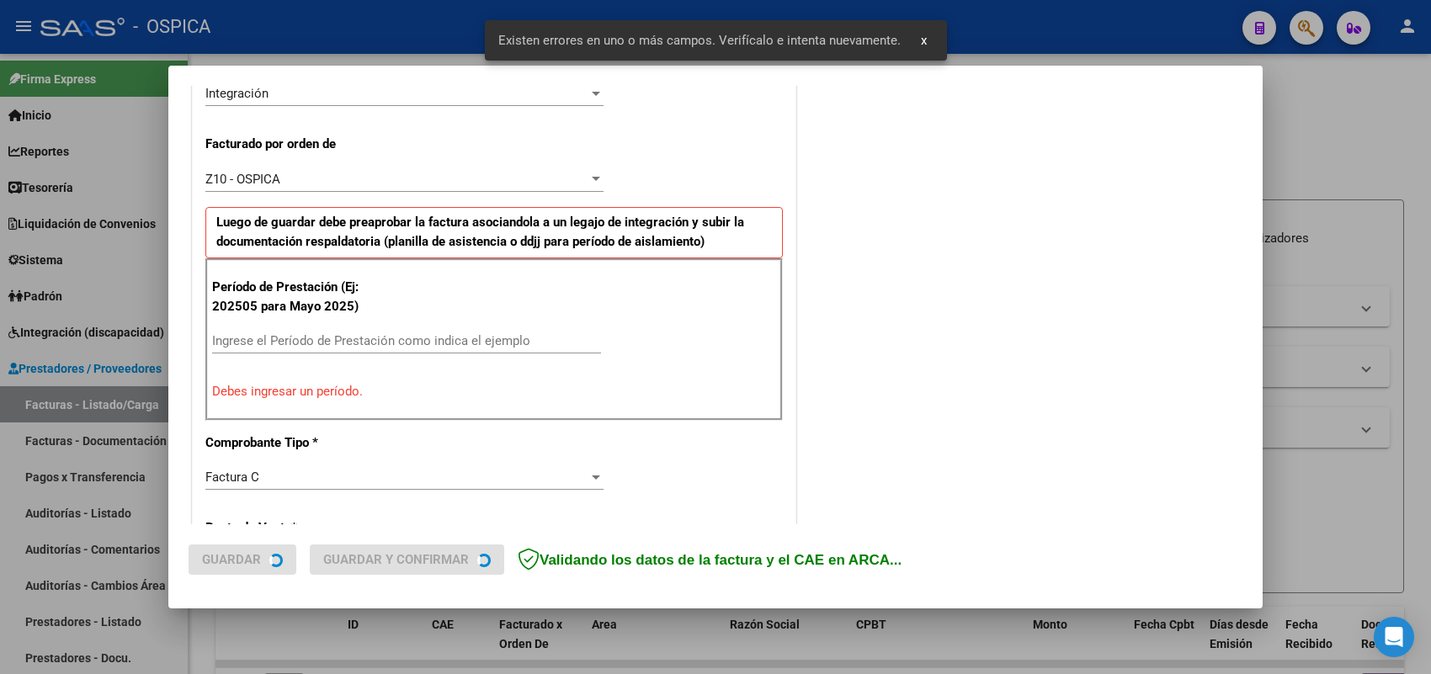
scroll to position [455, 0]
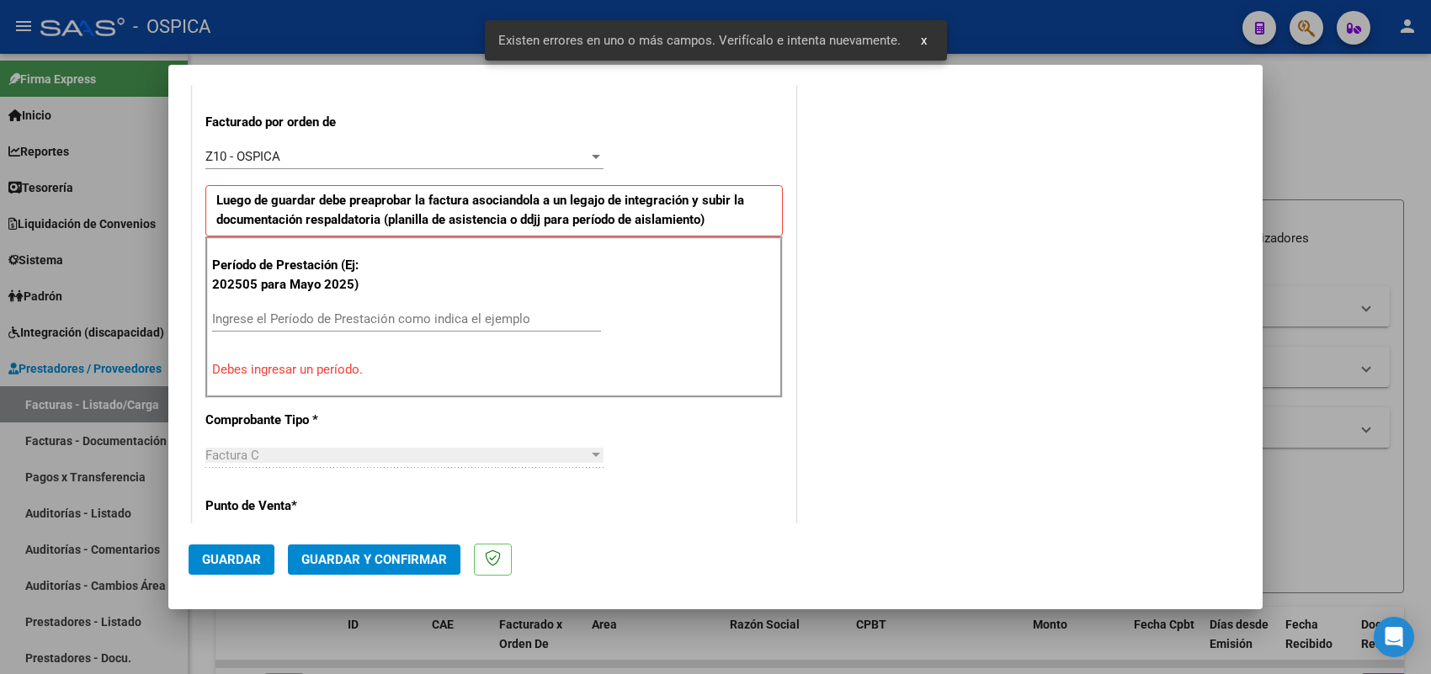
click at [423, 327] on input "Ingrese el Período de Prestación como indica el ejemplo" at bounding box center [406, 318] width 389 height 15
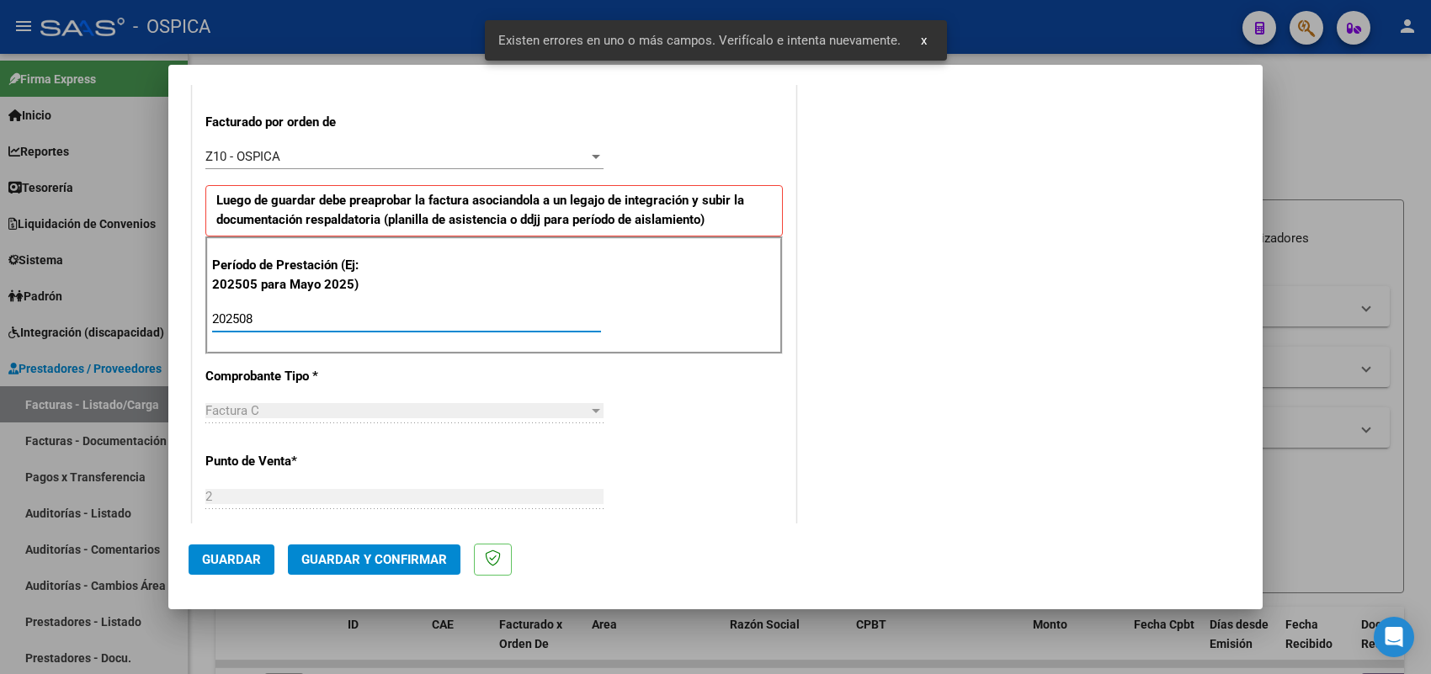
type input "202508"
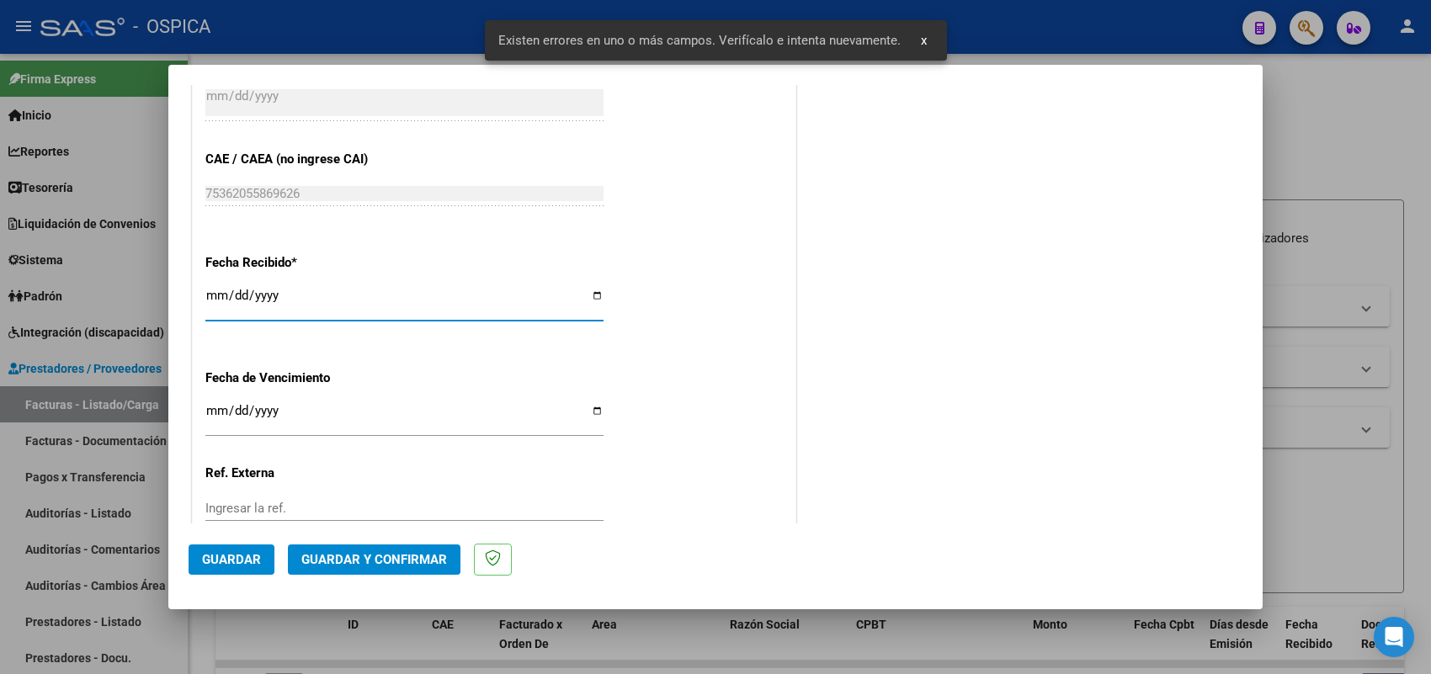
type input "2025-09-05"
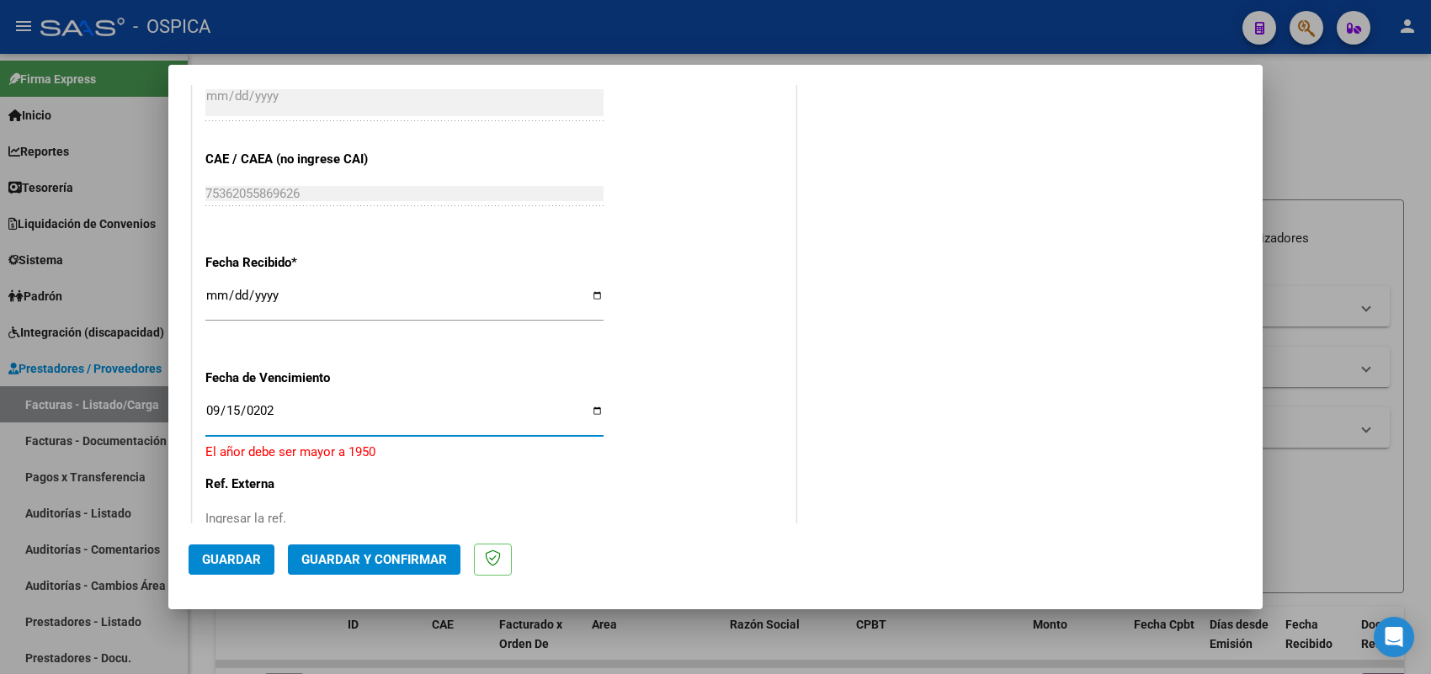
type input "2025-09-15"
click at [225, 562] on span "Guardar" at bounding box center [231, 559] width 59 height 15
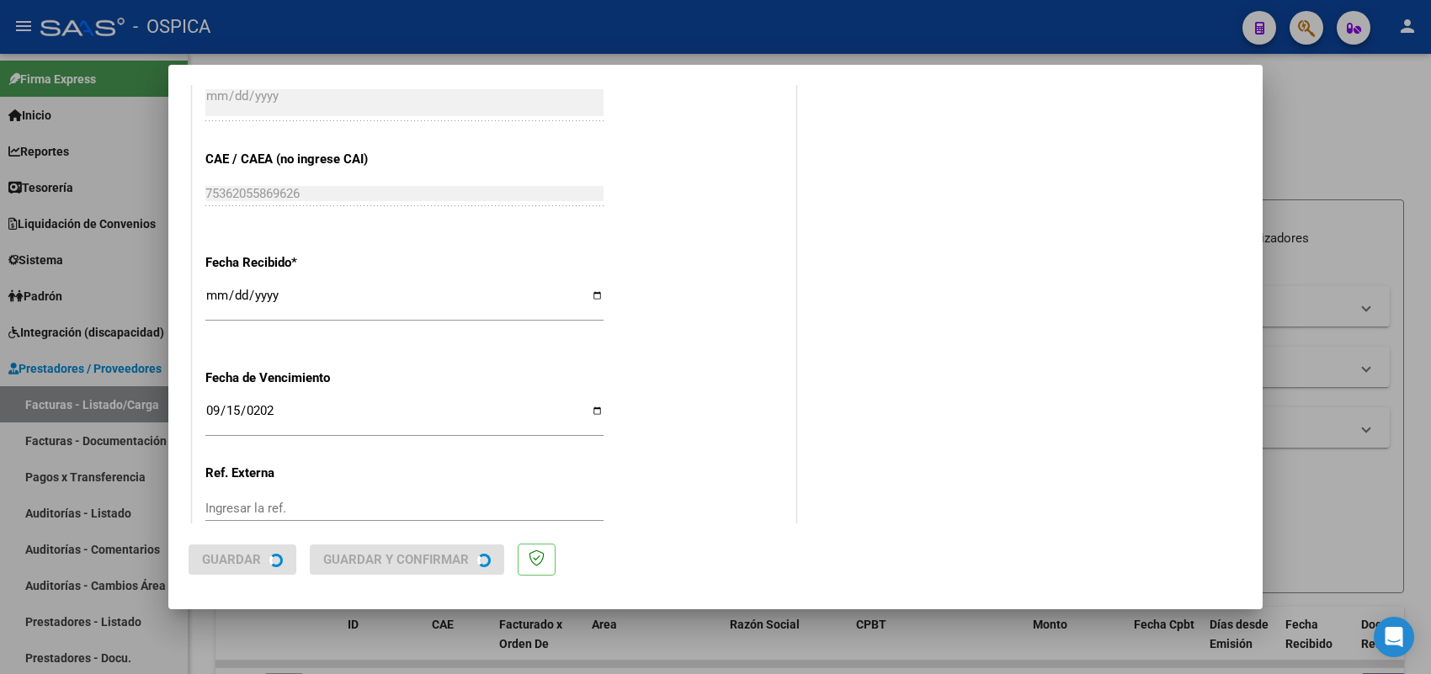
scroll to position [0, 0]
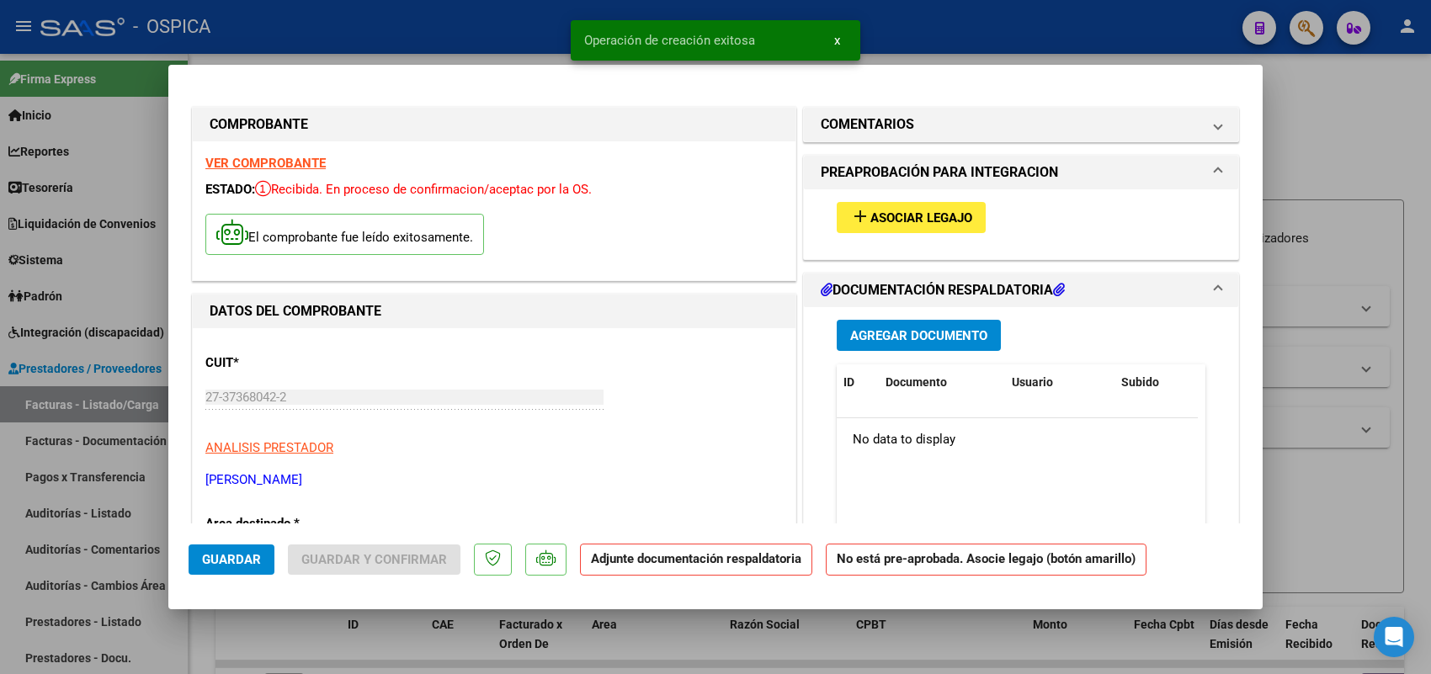
click at [859, 212] on mat-icon "add" at bounding box center [860, 216] width 20 height 20
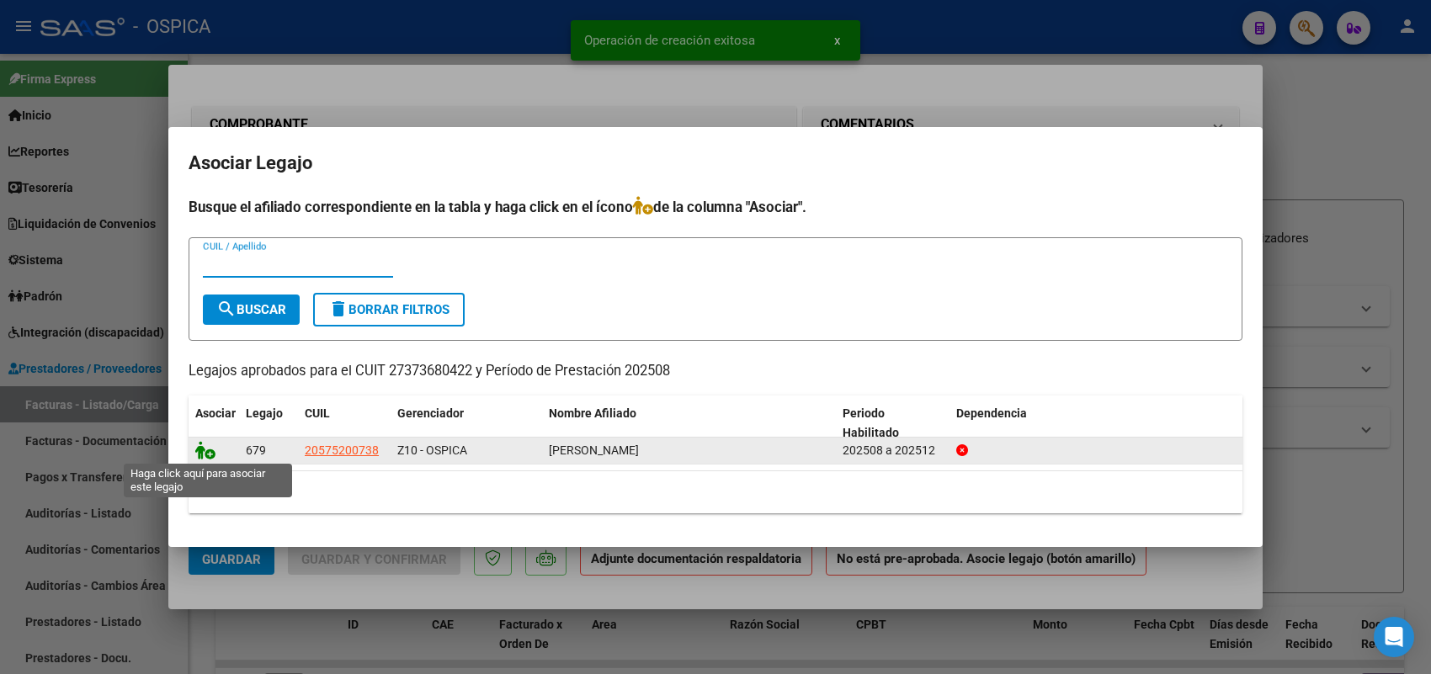
click at [208, 449] on icon at bounding box center [205, 450] width 20 height 19
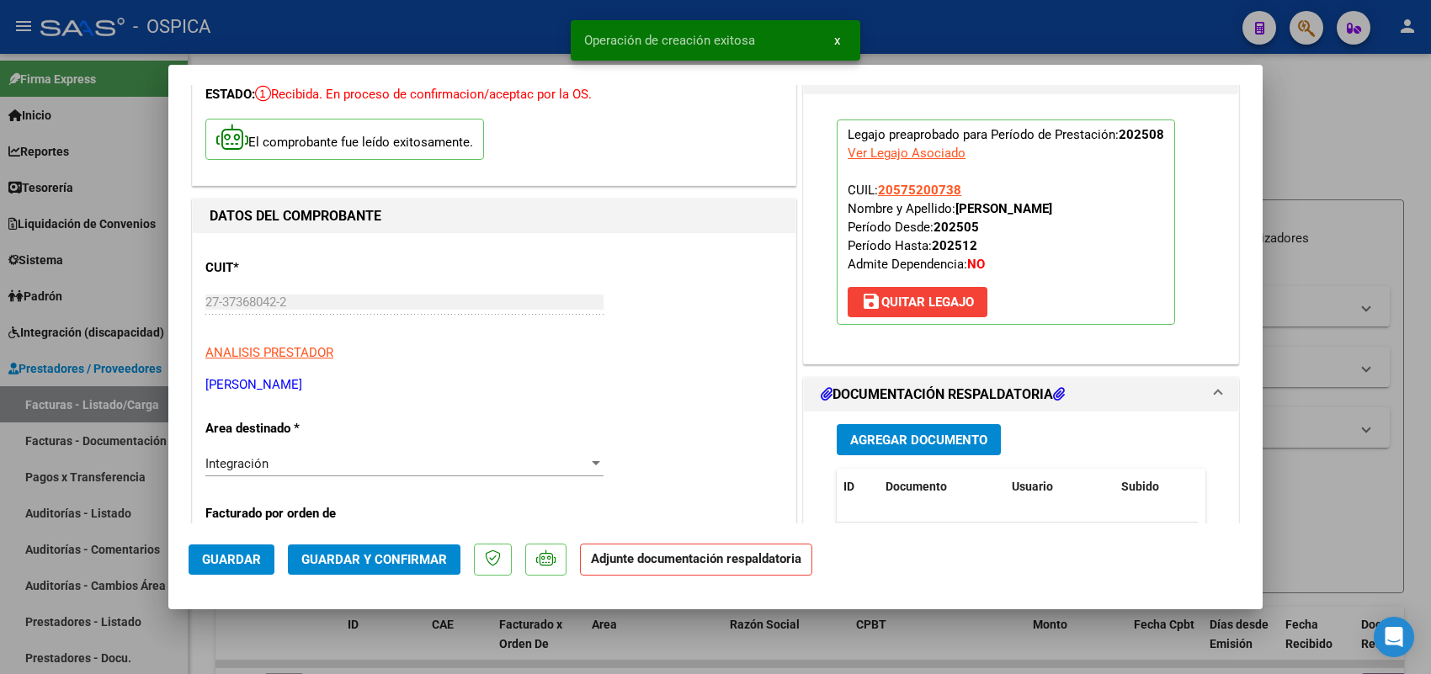
scroll to position [105, 0]
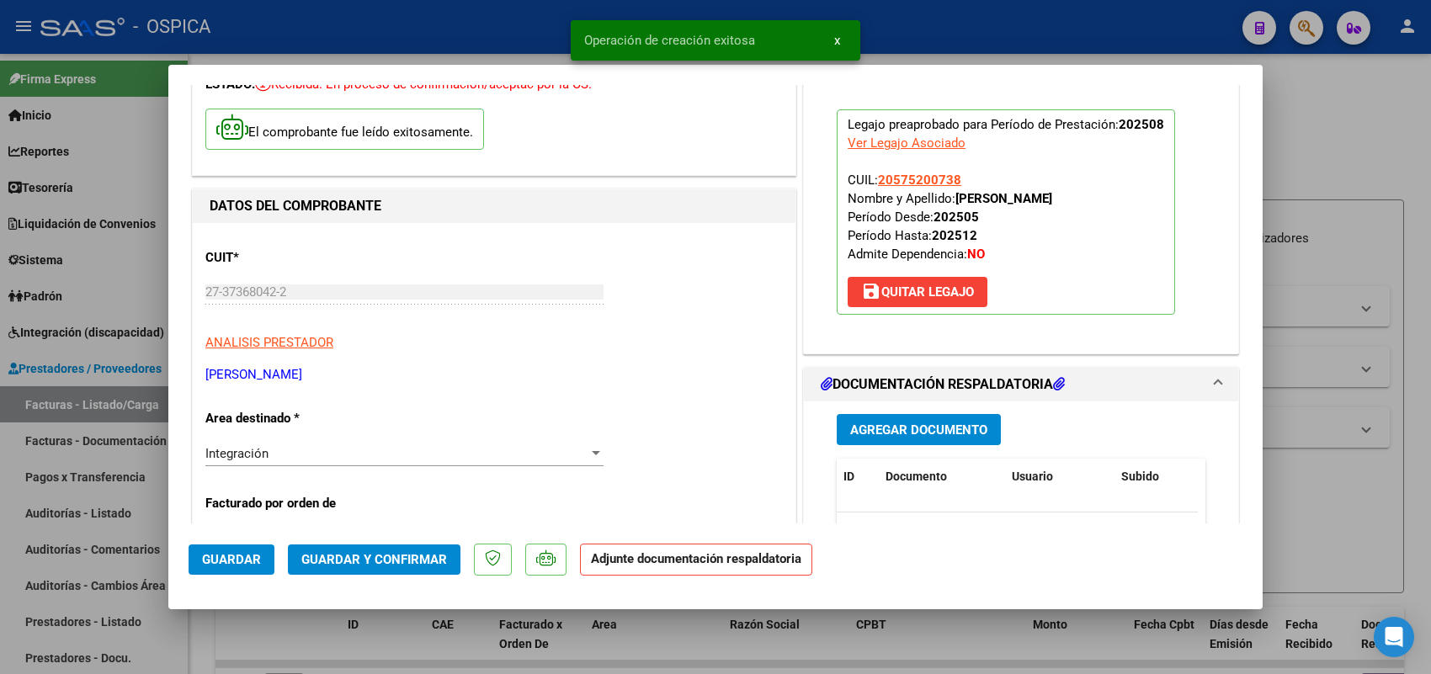
drag, startPoint x: 907, startPoint y: 406, endPoint x: 902, endPoint y: 421, distance: 15.7
click at [907, 409] on div "Agregar Documento ID Documento Usuario Subido Acción No data to display 0 total…" at bounding box center [1021, 570] width 394 height 336
click at [902, 428] on span "Agregar Documento" at bounding box center [918, 430] width 137 height 15
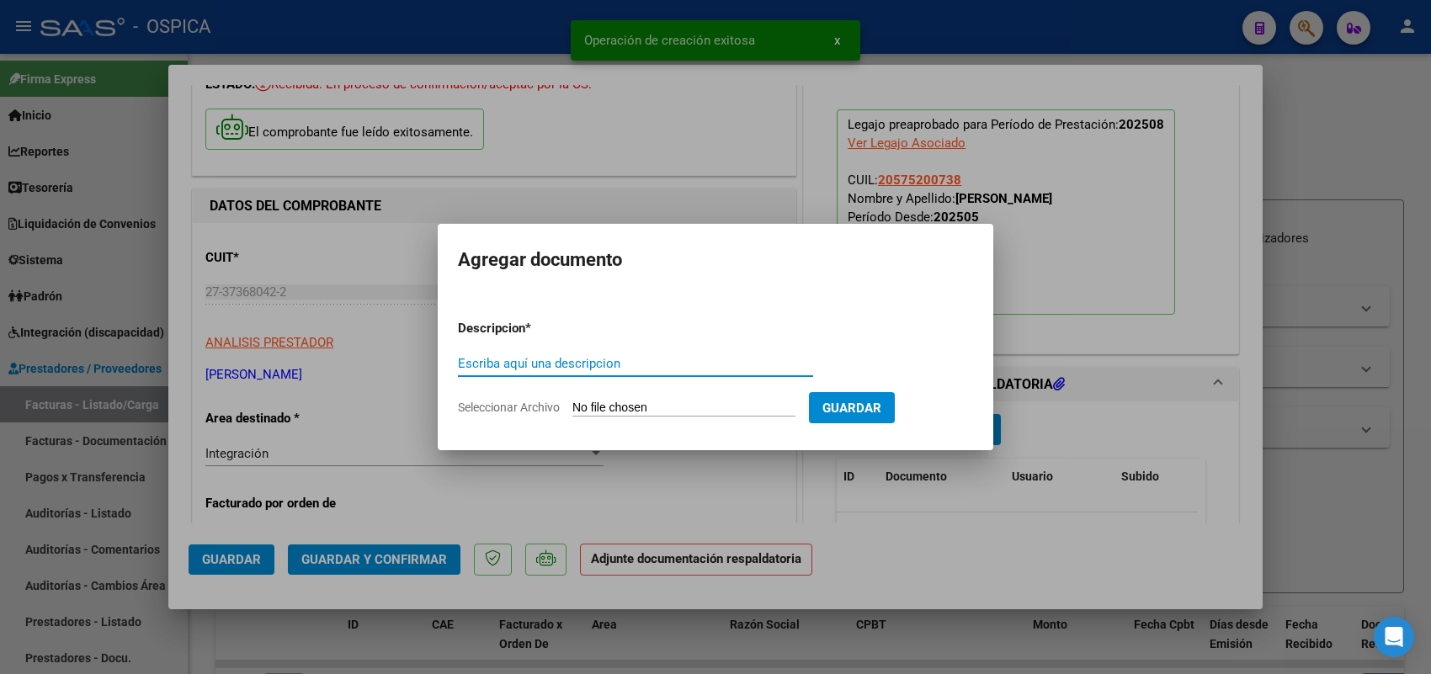
click at [716, 411] on input "Seleccionar Archivo" at bounding box center [683, 409] width 223 height 16
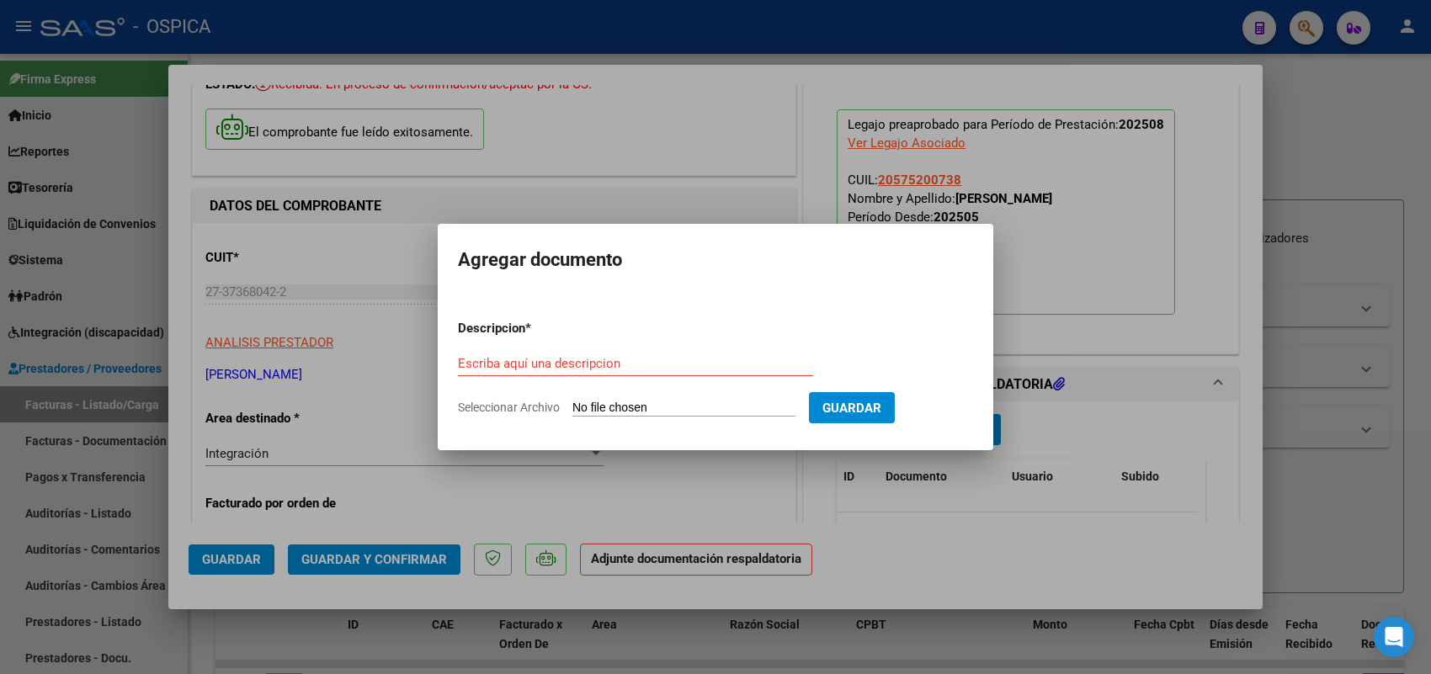
type input "C:\fakepath\ASISTENCIA STANGUELLINI.pdf"
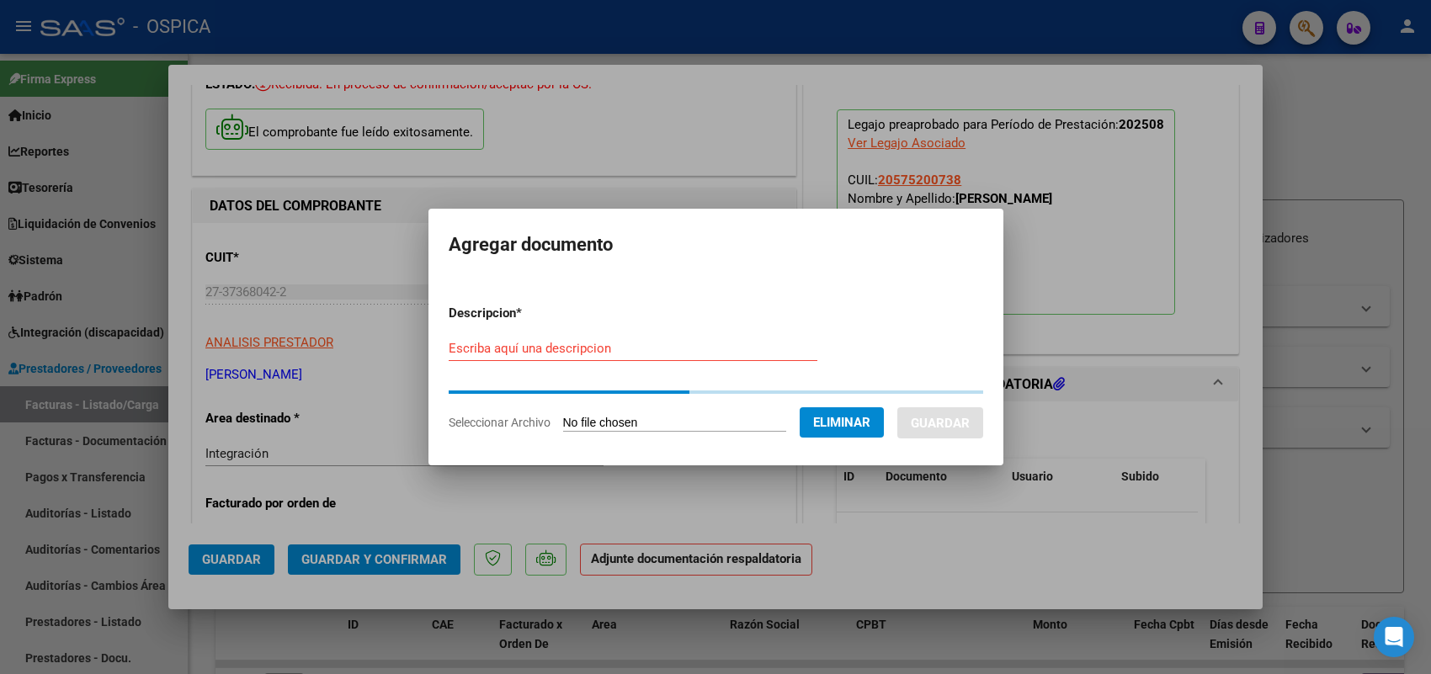
click at [713, 360] on div "Escriba aquí una descripcion" at bounding box center [633, 348] width 369 height 25
paste input "ASISTENCIA"
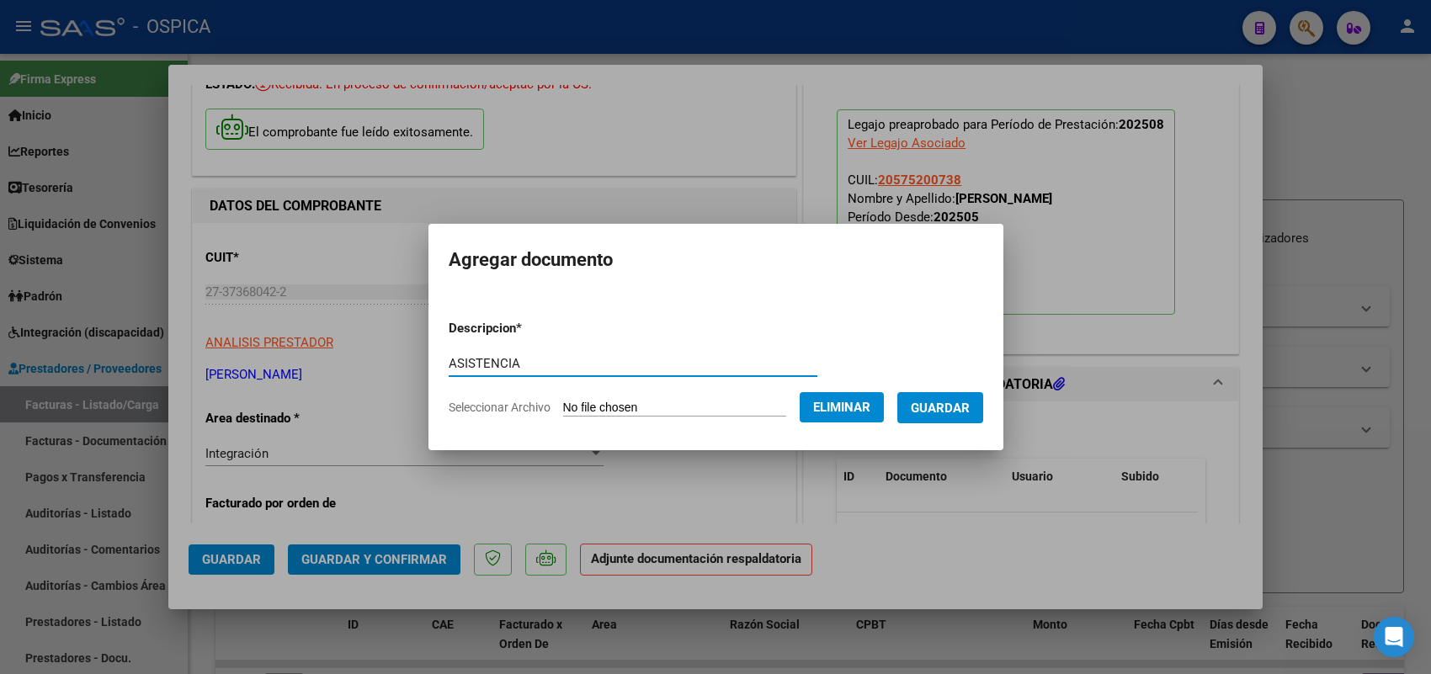
type input "ASISTENCIA"
click at [947, 401] on span "Guardar" at bounding box center [940, 408] width 59 height 15
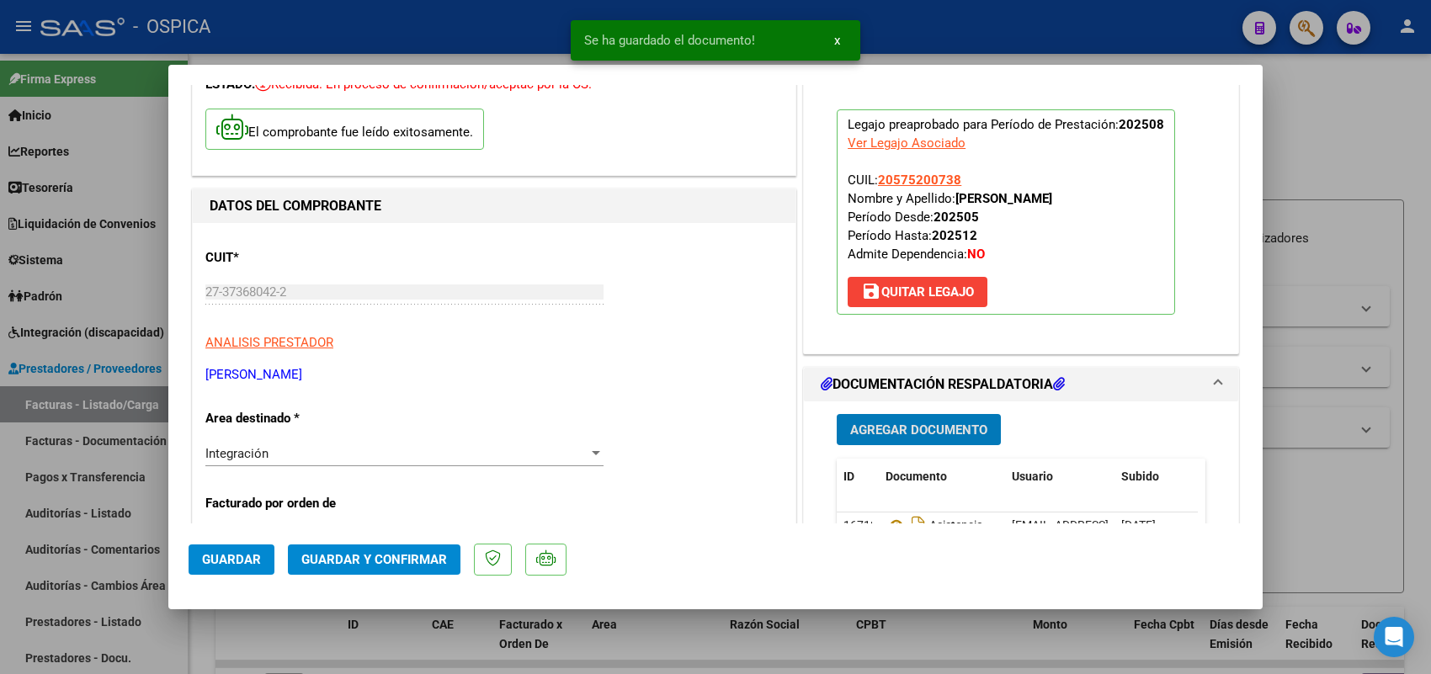
click at [253, 562] on span "Guardar" at bounding box center [231, 559] width 59 height 15
click at [120, 404] on div at bounding box center [715, 337] width 1431 height 674
type input "$ 0,00"
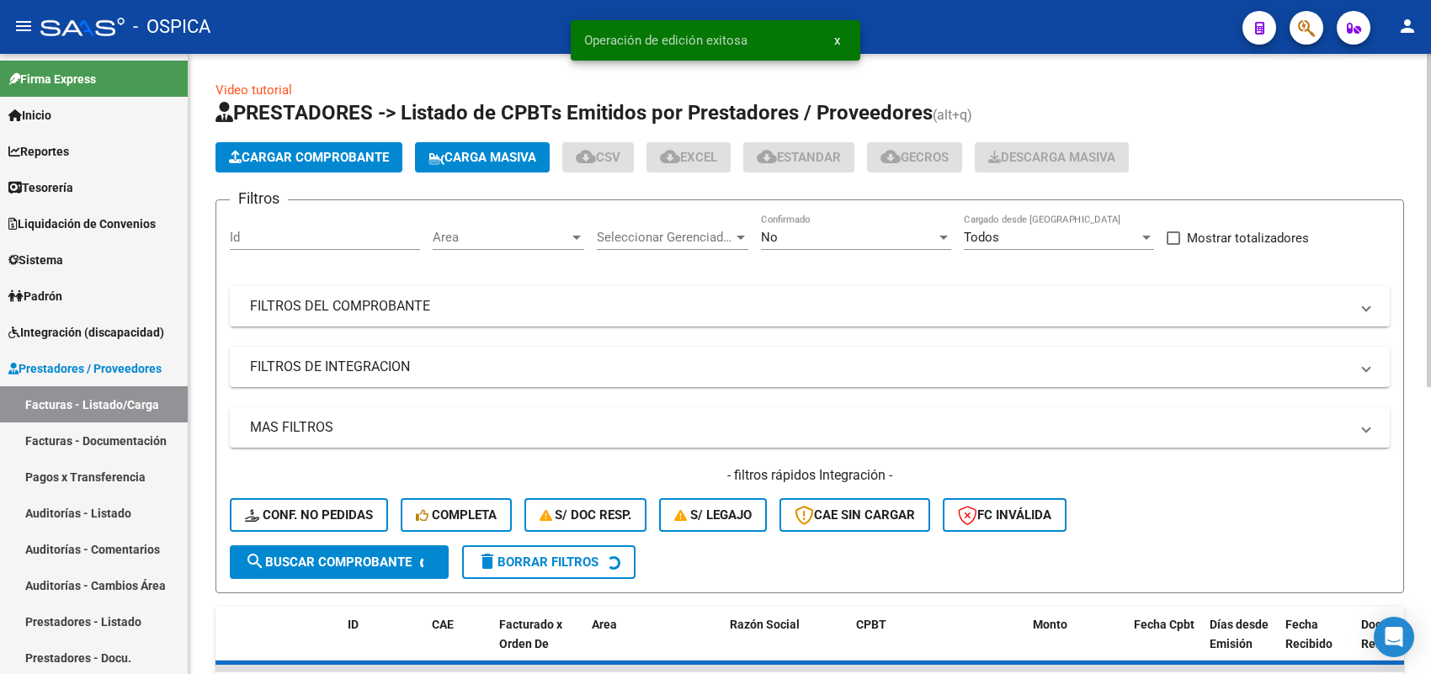
click at [348, 156] on span "Cargar Comprobante" at bounding box center [309, 157] width 160 height 15
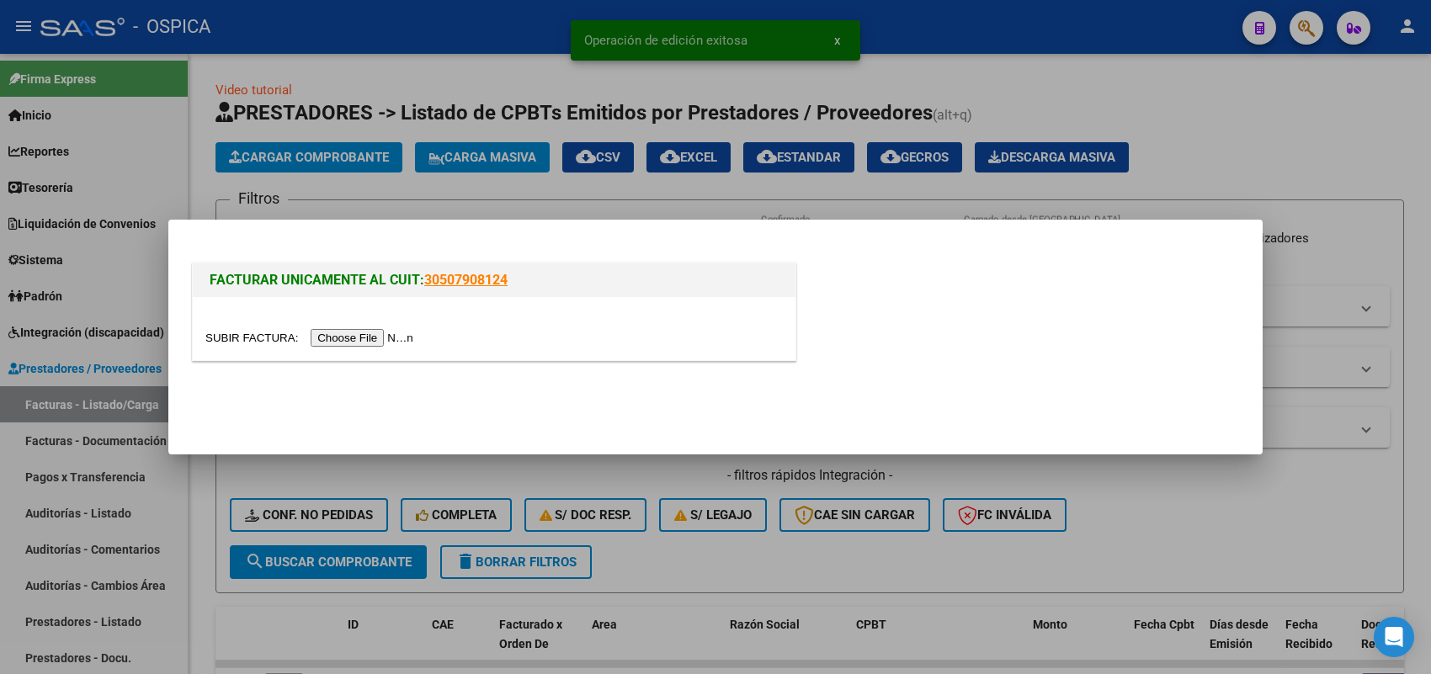
drag, startPoint x: 401, startPoint y: 325, endPoint x: 401, endPoint y: 338, distance: 12.6
click at [401, 329] on div at bounding box center [494, 328] width 603 height 63
click at [401, 338] on input "file" at bounding box center [311, 338] width 213 height 18
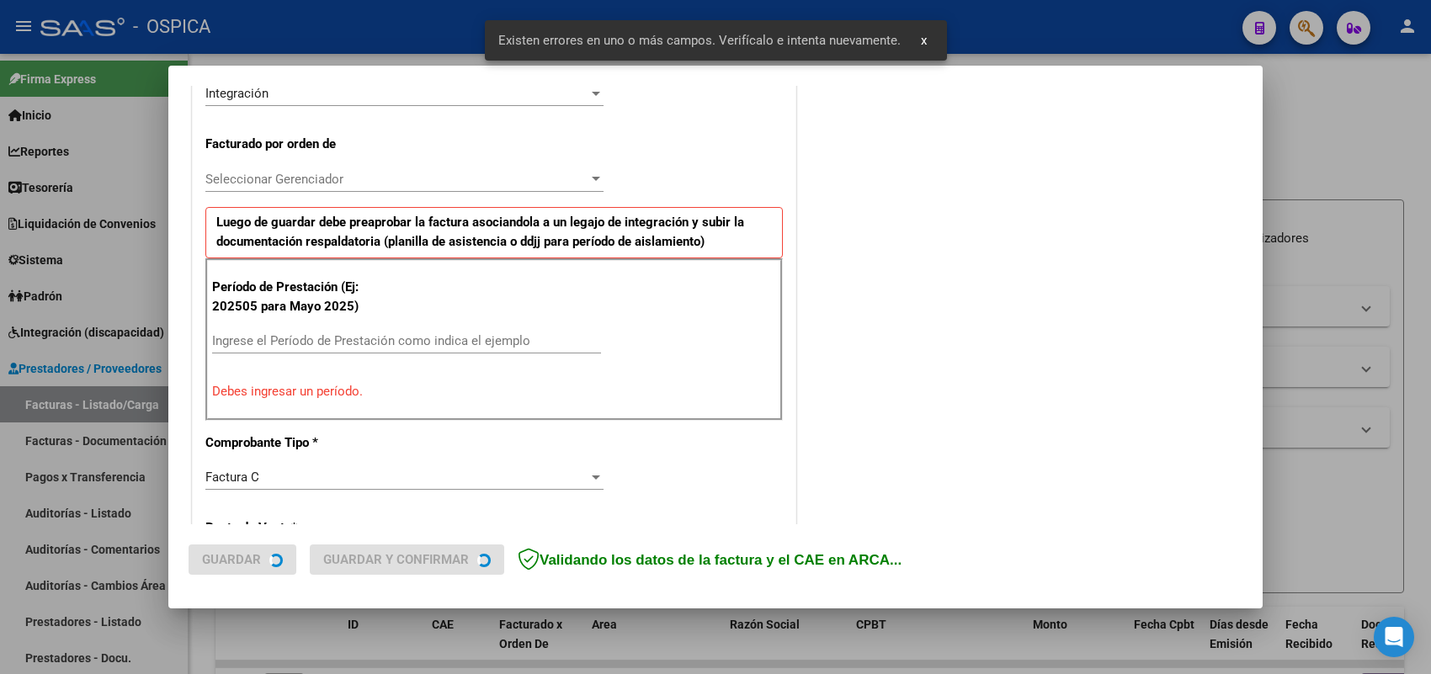
scroll to position [455, 0]
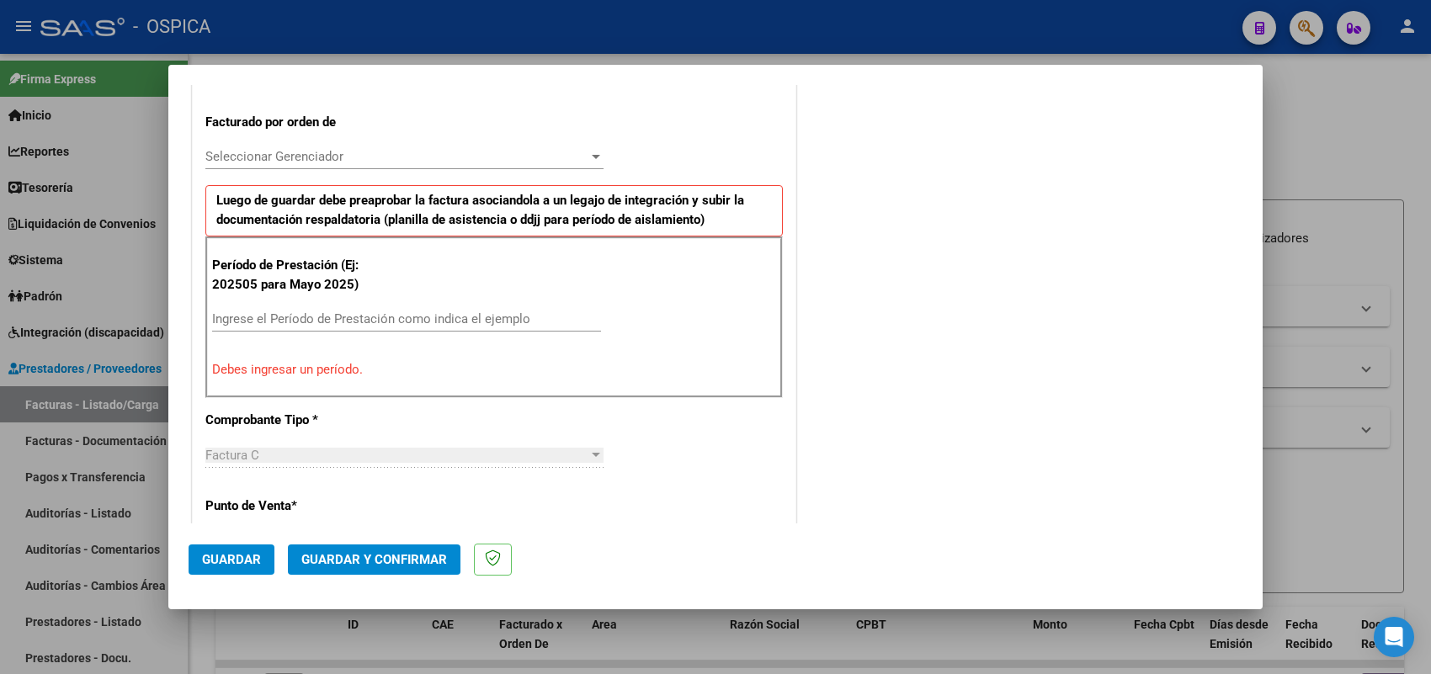
click at [473, 326] on input "Ingrese el Período de Prestación como indica el ejemplo" at bounding box center [406, 318] width 389 height 15
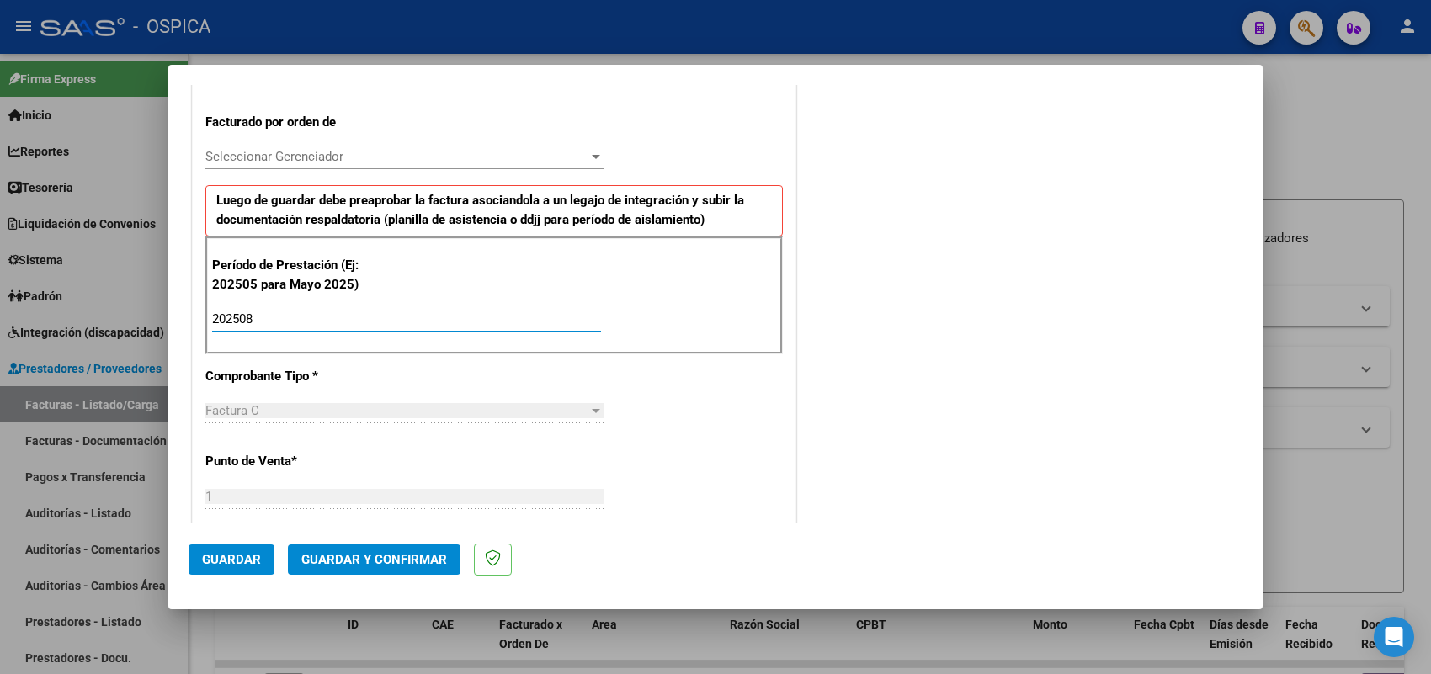
type input "202508"
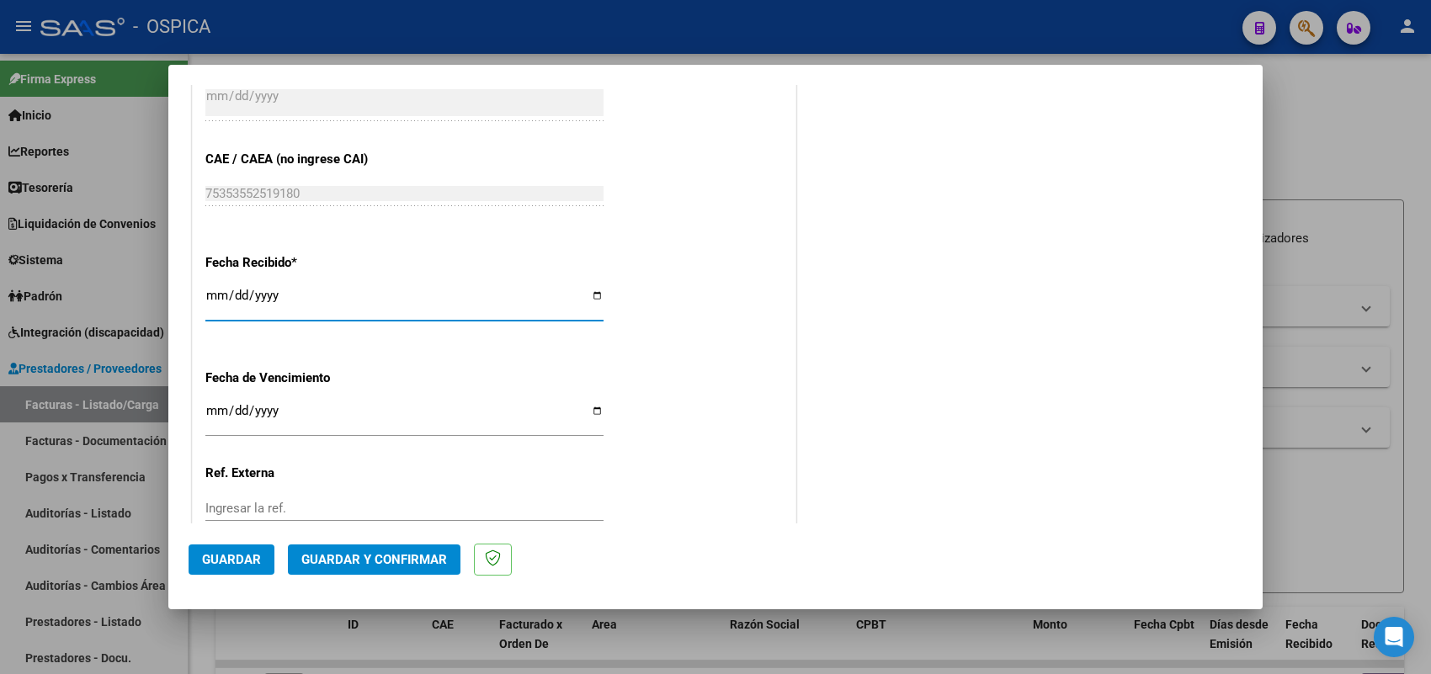
type input "2025-09-10"
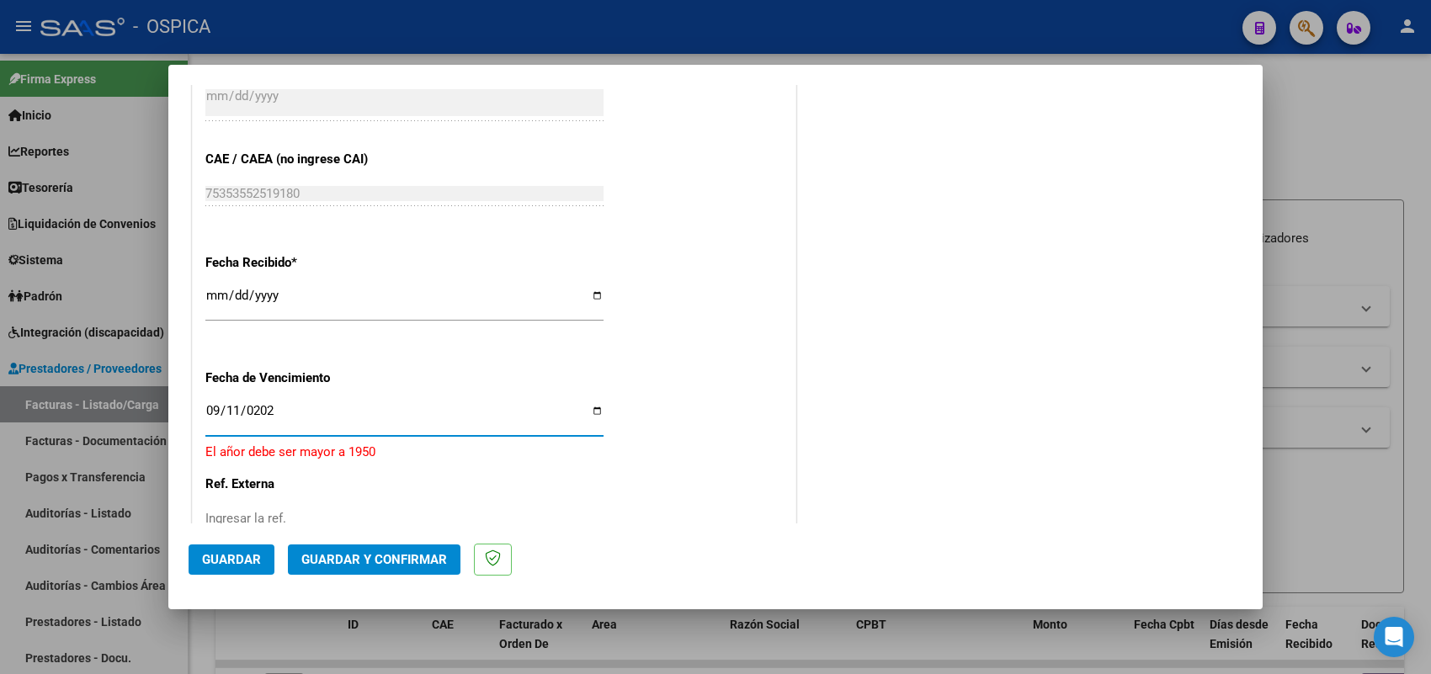
type input "2025-09-11"
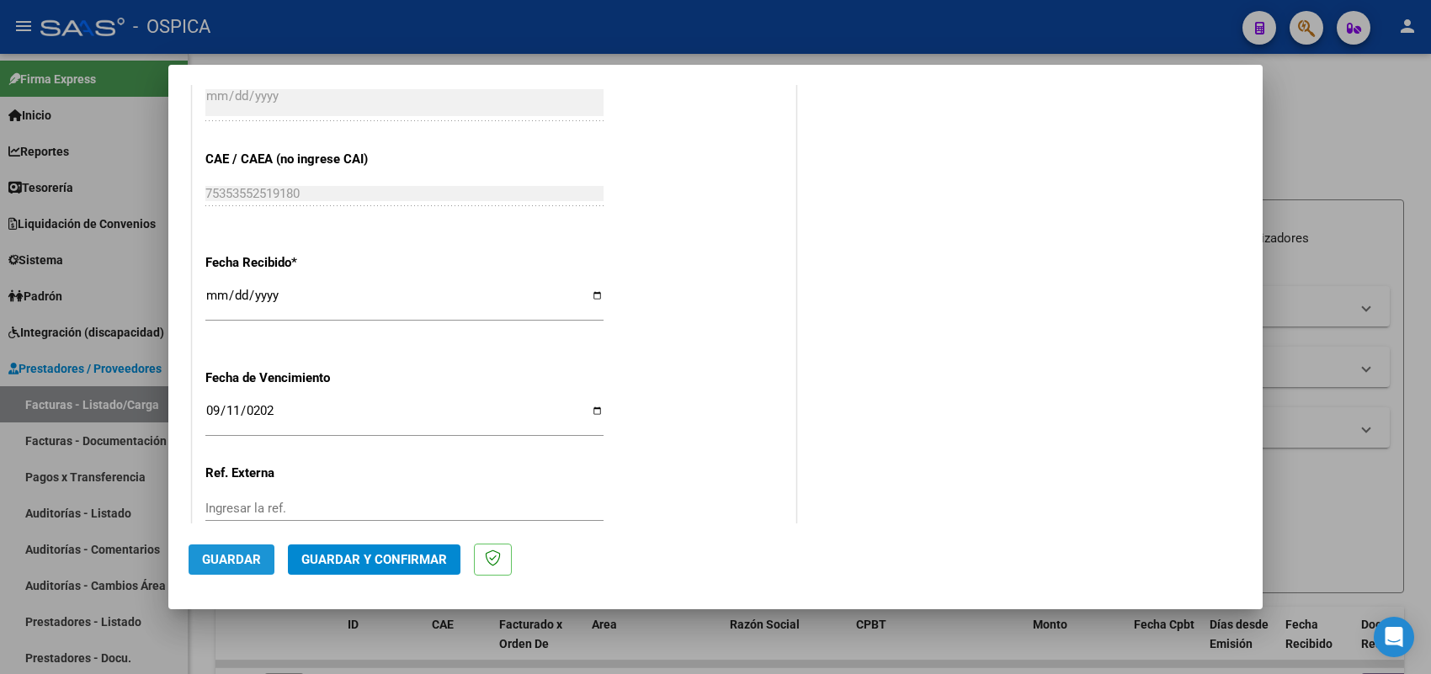
drag, startPoint x: 249, startPoint y: 556, endPoint x: 270, endPoint y: 556, distance: 21.1
click at [248, 556] on span "Guardar" at bounding box center [231, 559] width 59 height 15
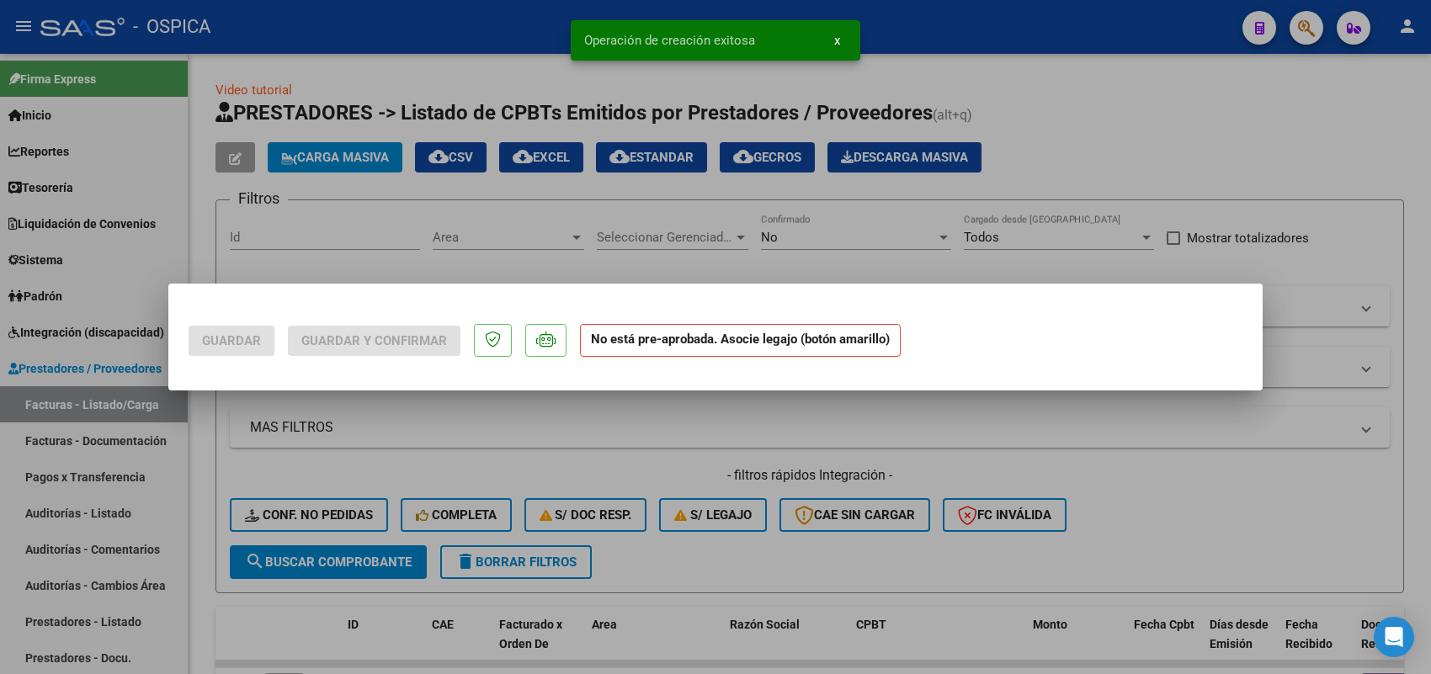
scroll to position [0, 0]
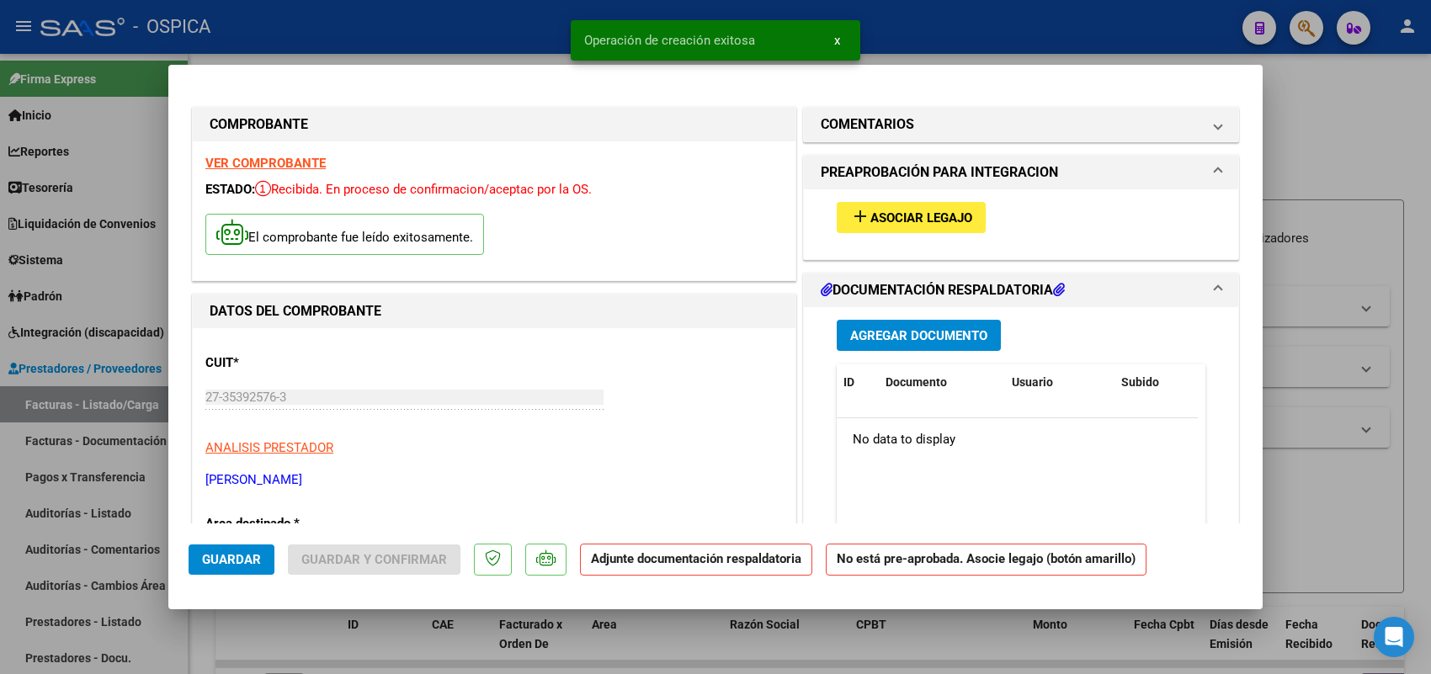
click at [914, 217] on span "Asociar Legajo" at bounding box center [921, 217] width 102 height 15
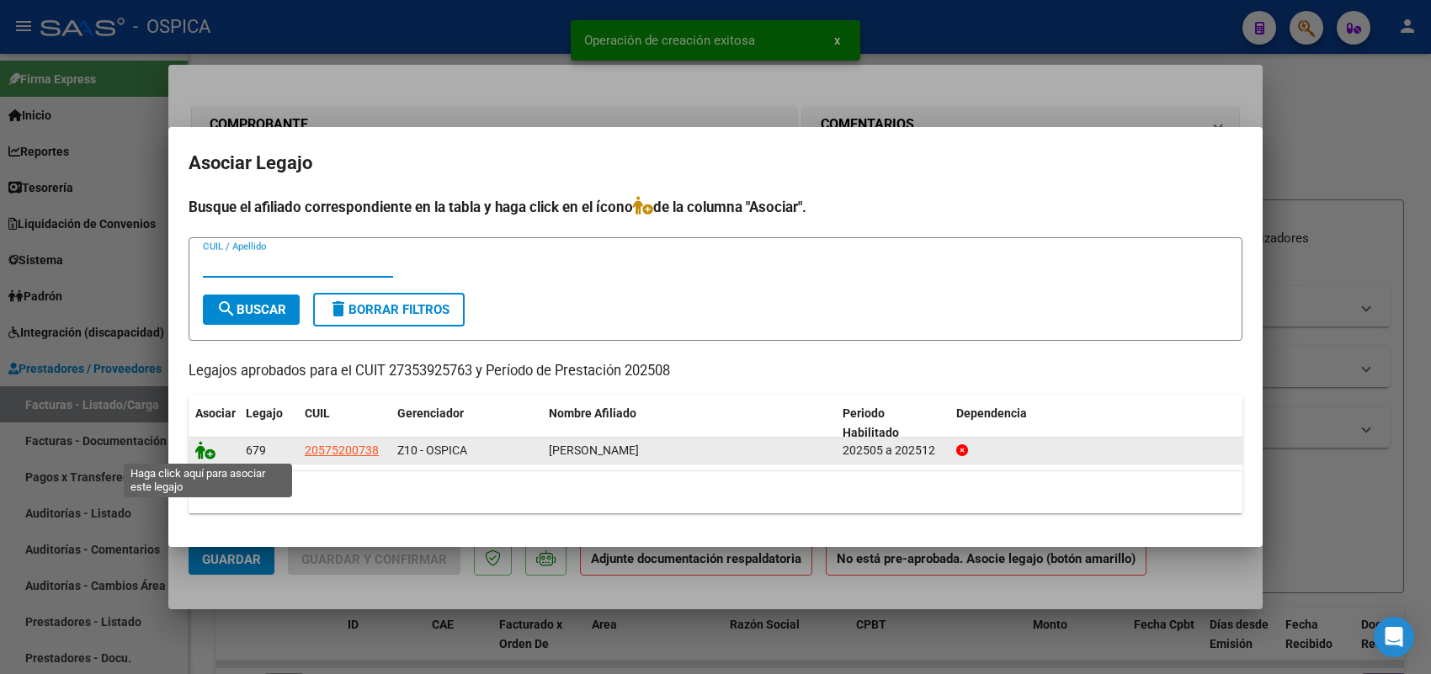
click at [213, 449] on icon at bounding box center [205, 450] width 20 height 19
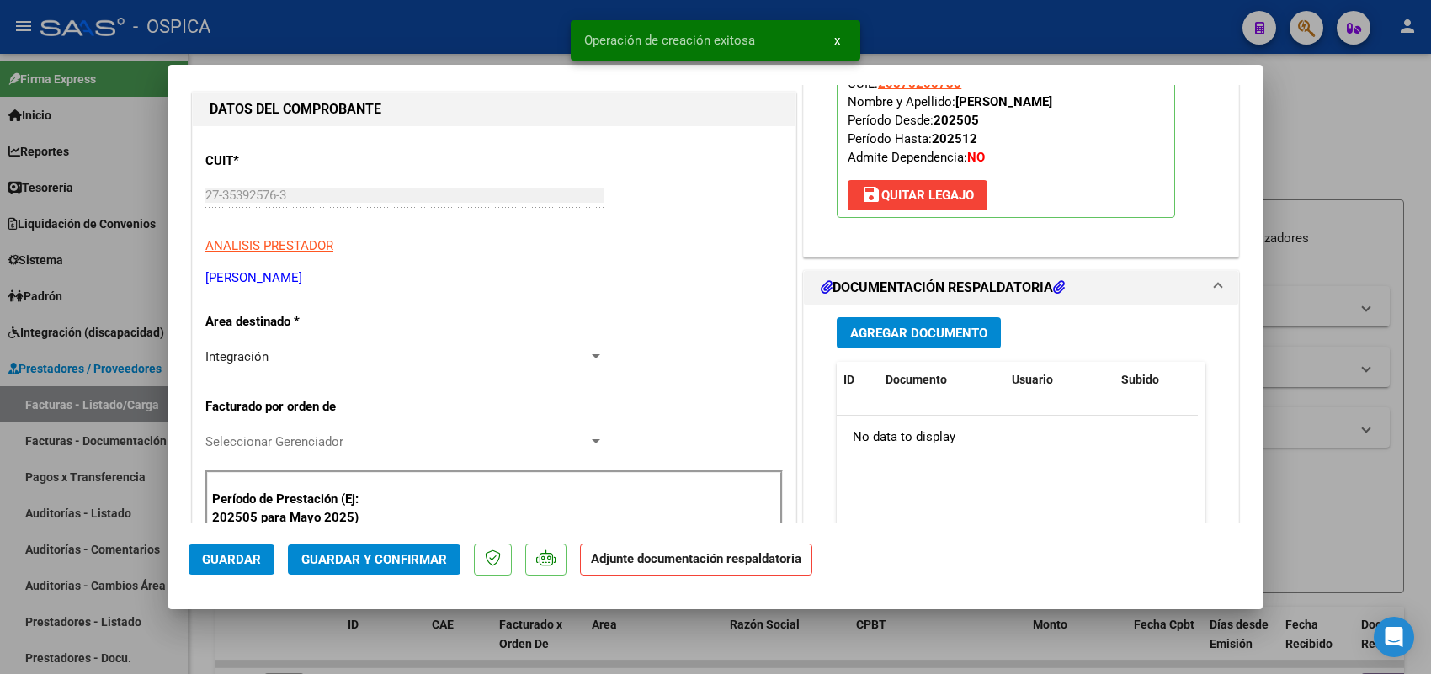
scroll to position [210, 0]
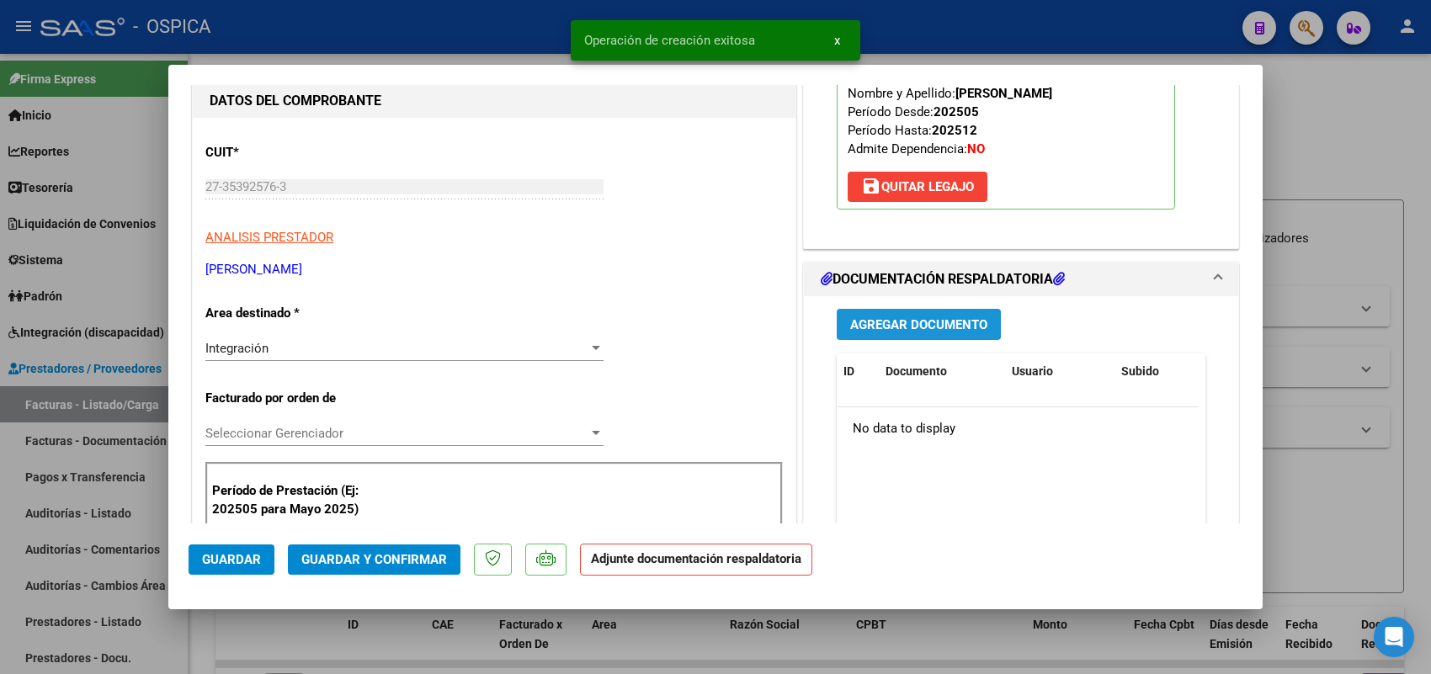
click at [888, 326] on span "Agregar Documento" at bounding box center [918, 324] width 137 height 15
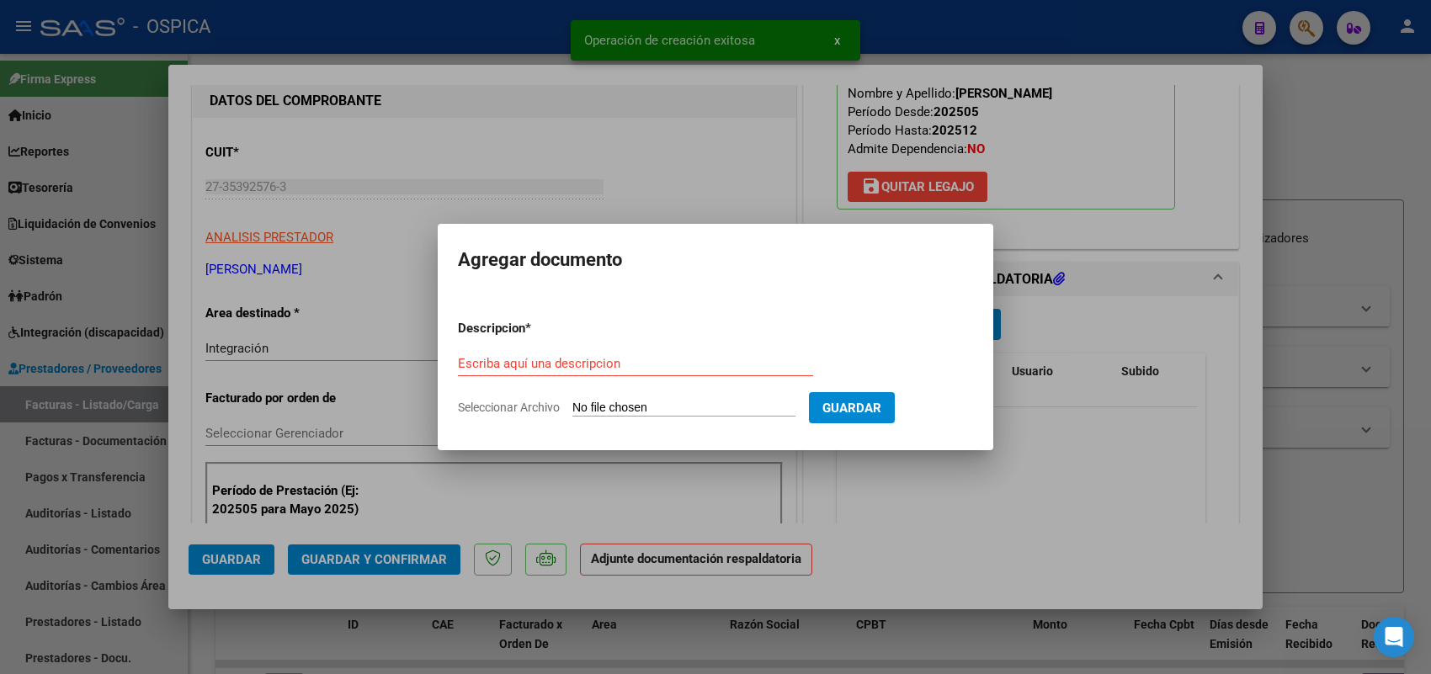
click at [764, 406] on input "Seleccionar Archivo" at bounding box center [683, 409] width 223 height 16
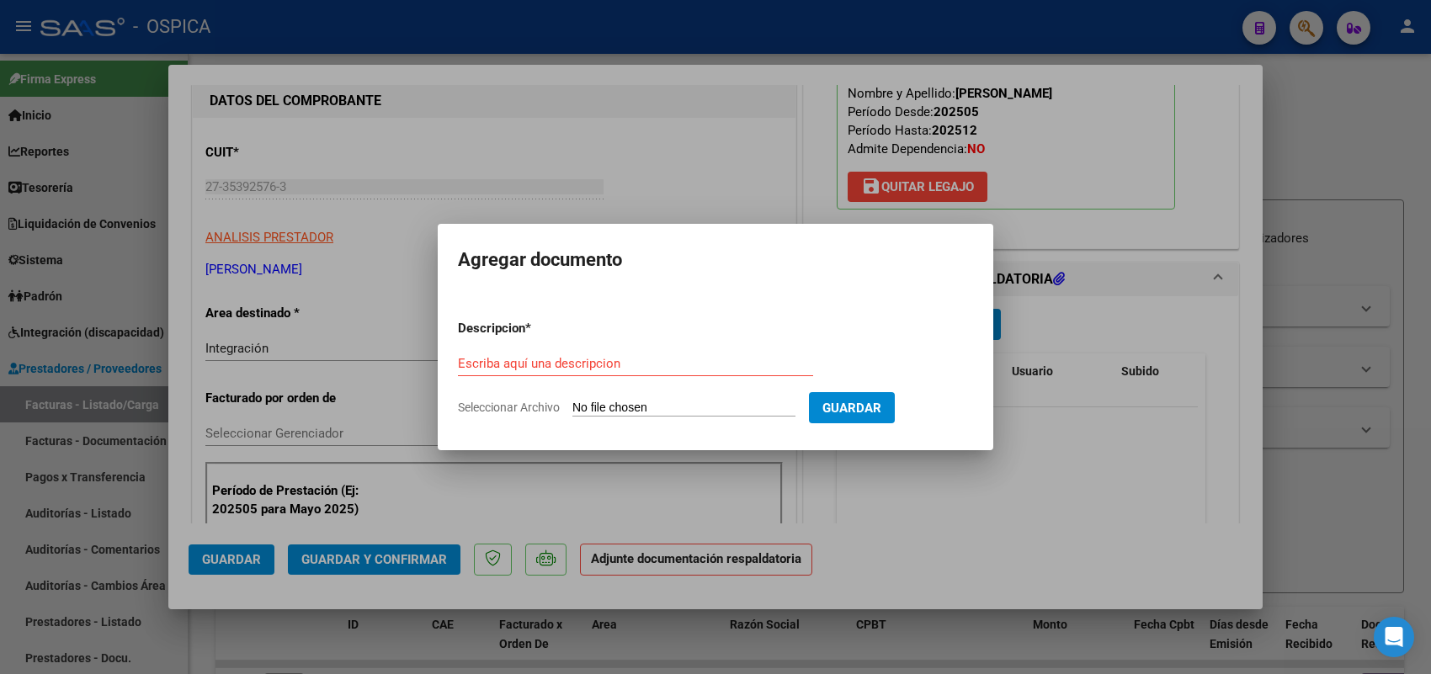
type input "C:\fakepath\ASISTENCIA LENCINA.pdf"
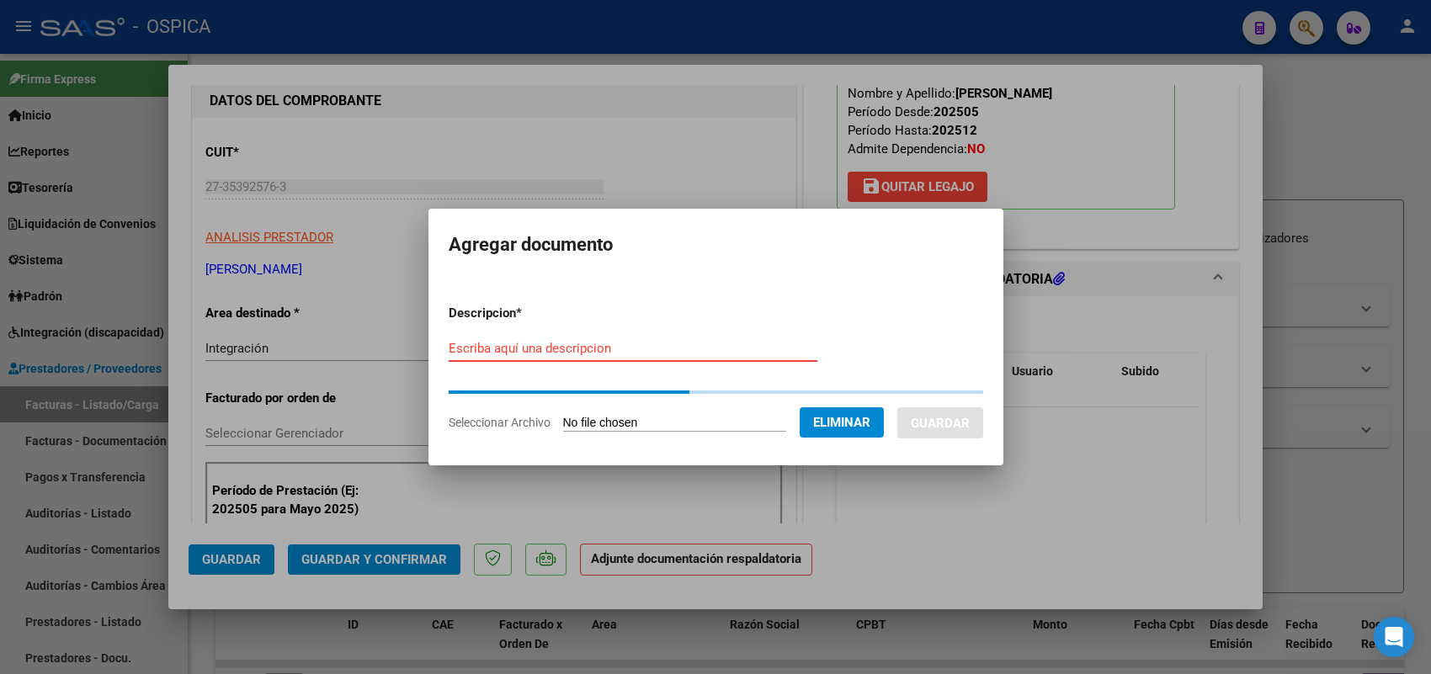
click at [662, 352] on input "Escriba aquí una descripcion" at bounding box center [633, 348] width 369 height 15
paste input "ASISTENCIA"
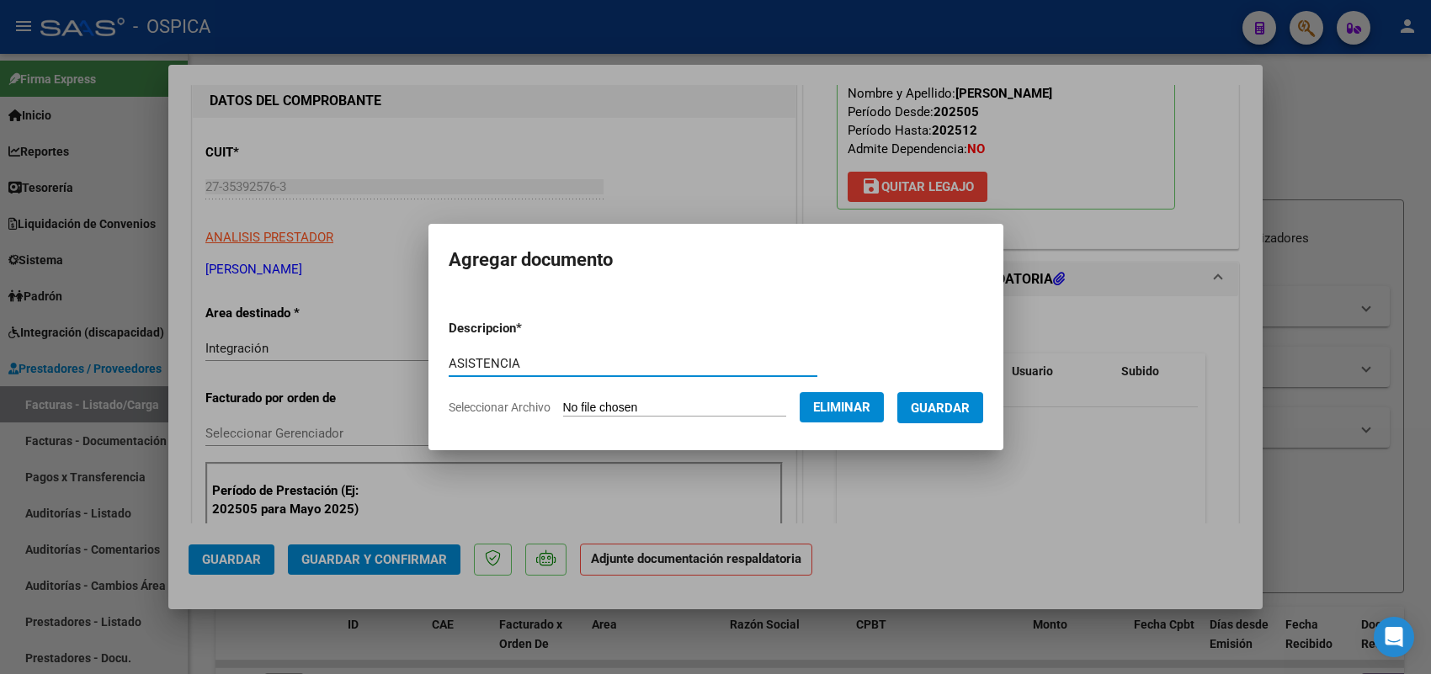
type input "ASISTENCIA"
click at [930, 409] on span "Guardar" at bounding box center [940, 408] width 59 height 15
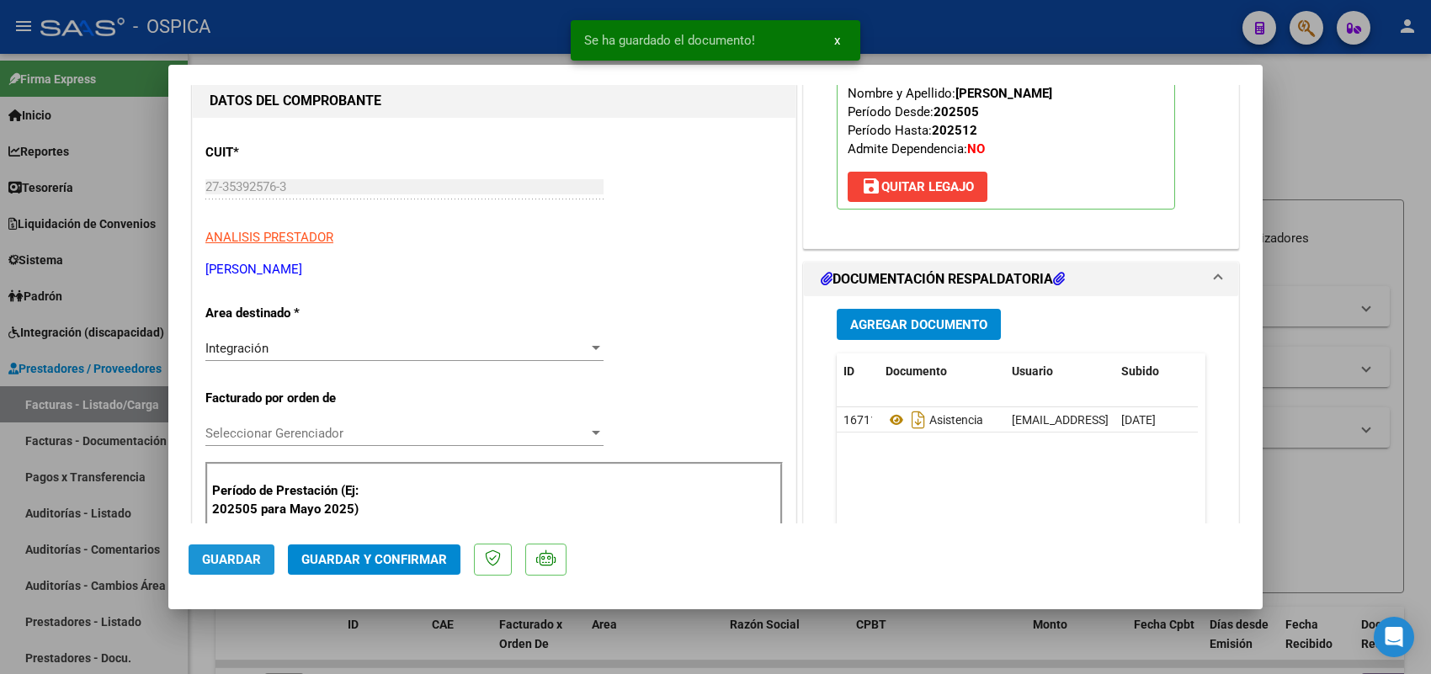
click at [241, 567] on button "Guardar" at bounding box center [232, 560] width 86 height 30
click at [120, 408] on div at bounding box center [715, 337] width 1431 height 674
type input "$ 0,00"
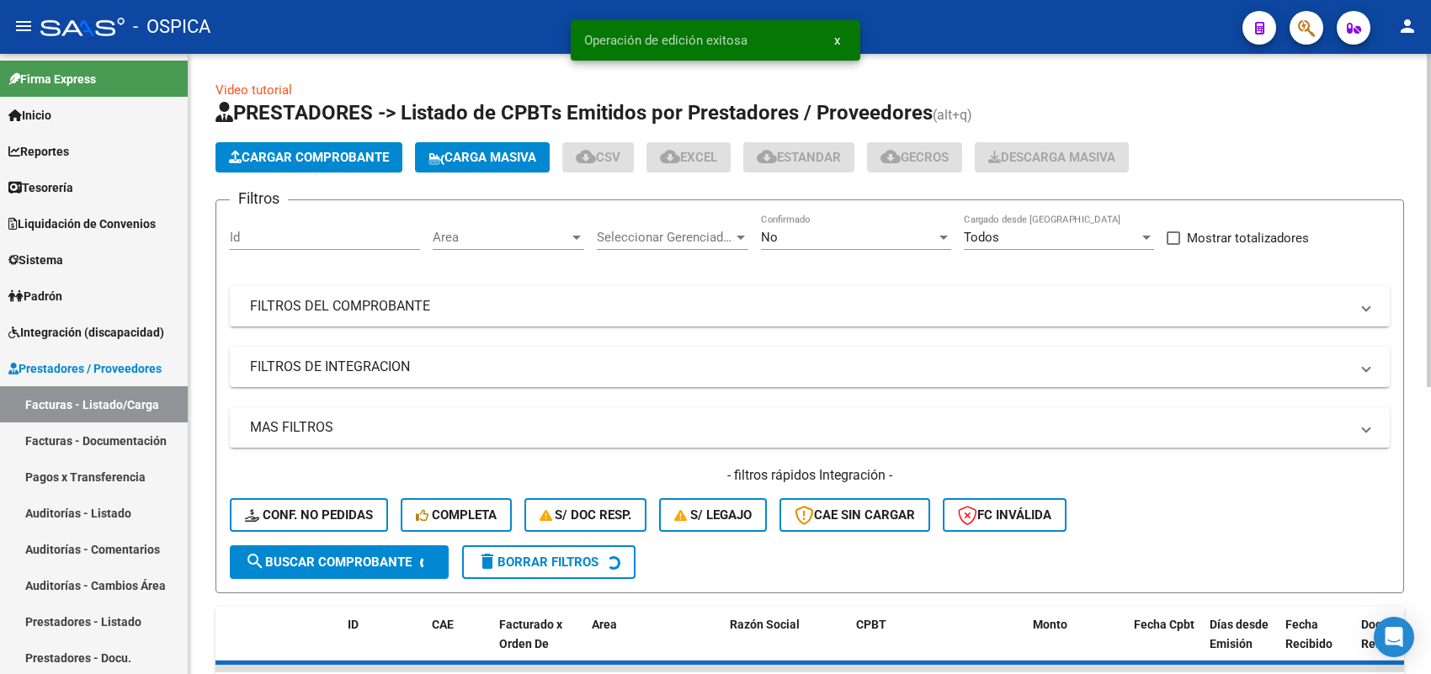
click at [308, 140] on app-list-header "PRESTADORES -> Listado de CPBTs Emitidos por Prestadores / Proveedores (alt+q) …" at bounding box center [810, 346] width 1189 height 494
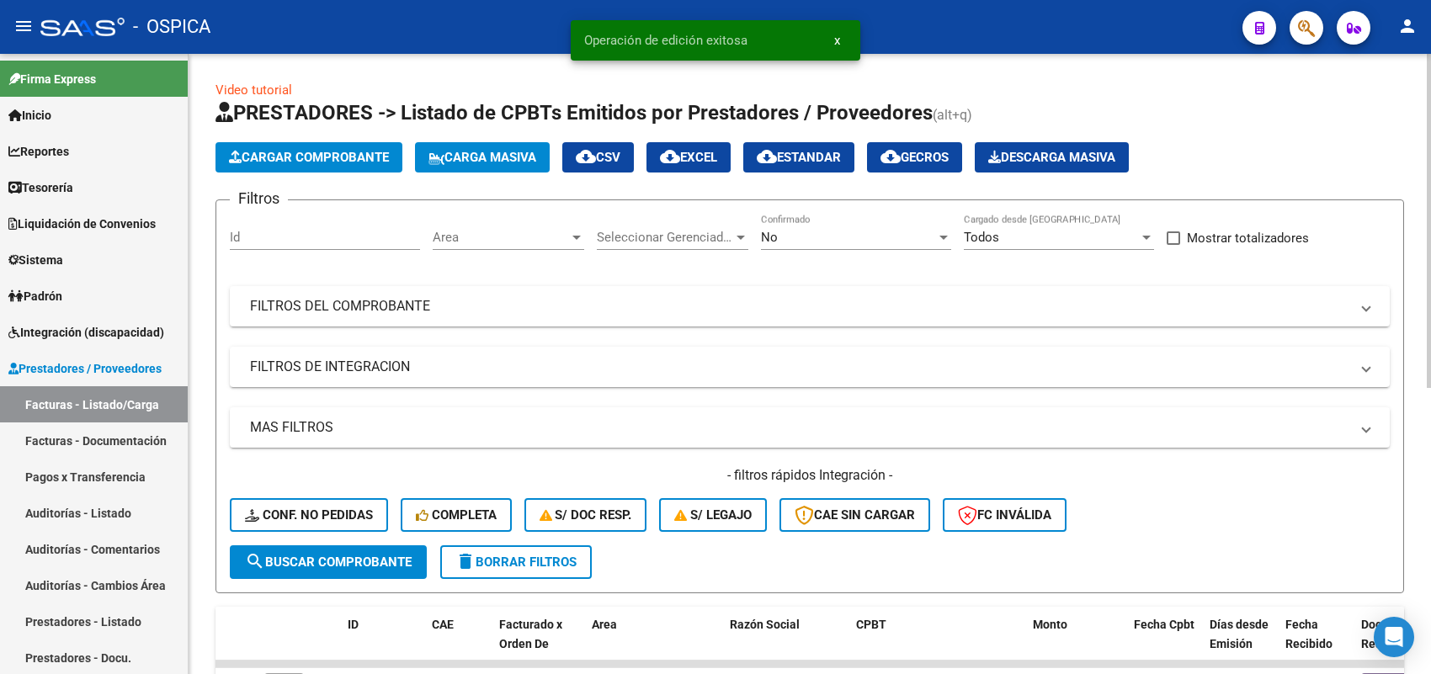
click at [310, 156] on span "Cargar Comprobante" at bounding box center [309, 157] width 160 height 15
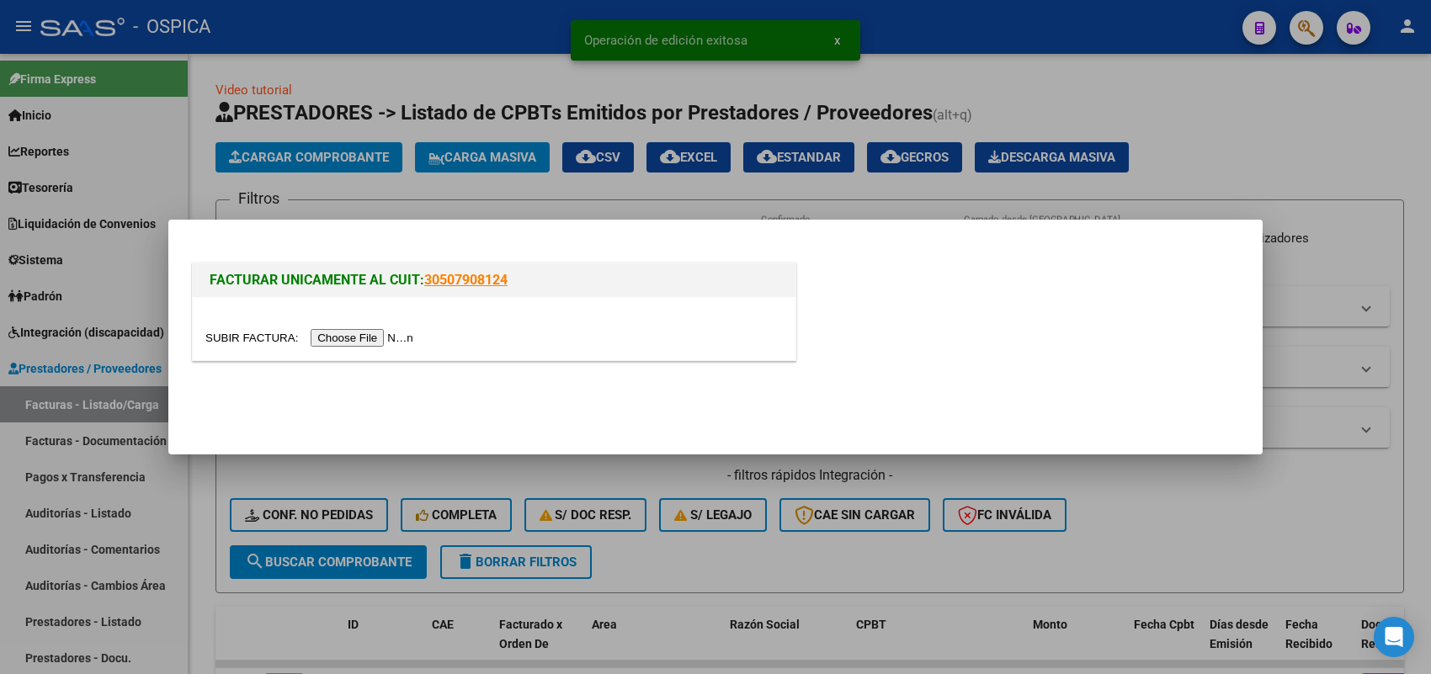
click at [384, 331] on input "file" at bounding box center [311, 338] width 213 height 18
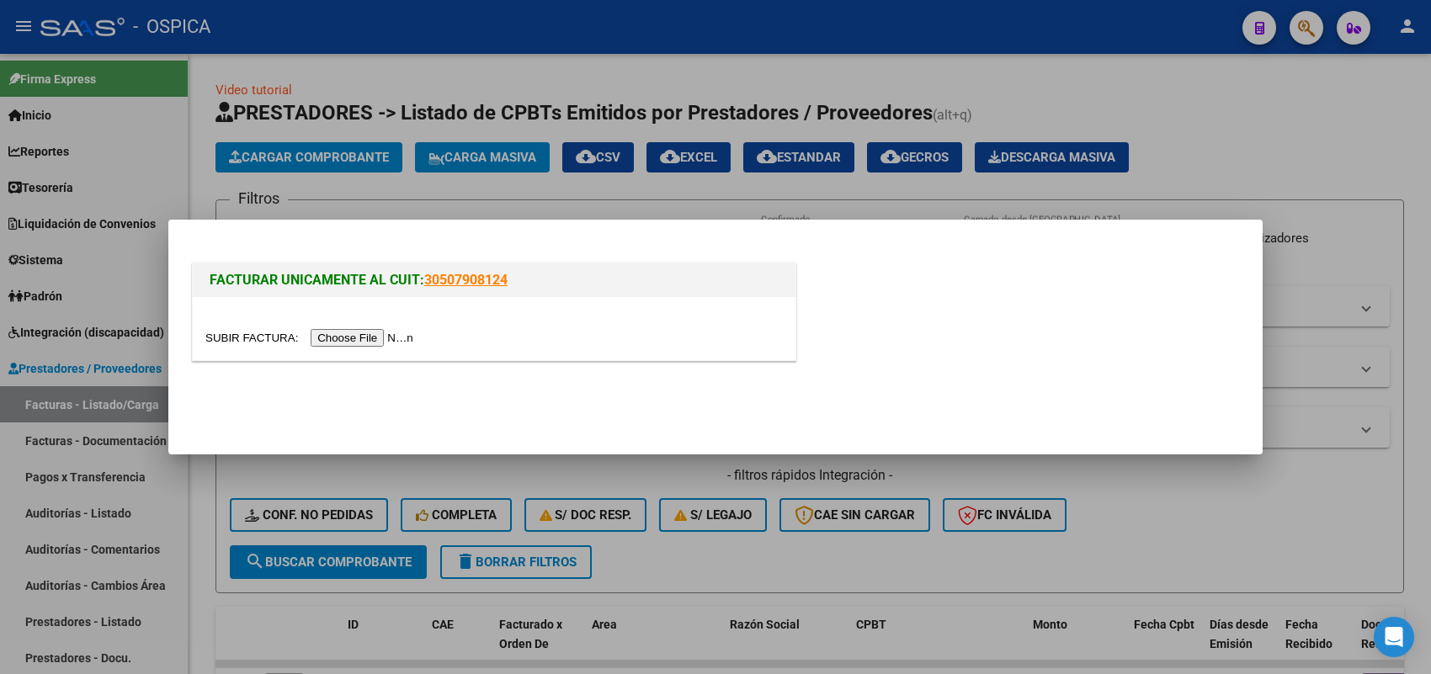
click at [413, 341] on input "file" at bounding box center [311, 338] width 213 height 18
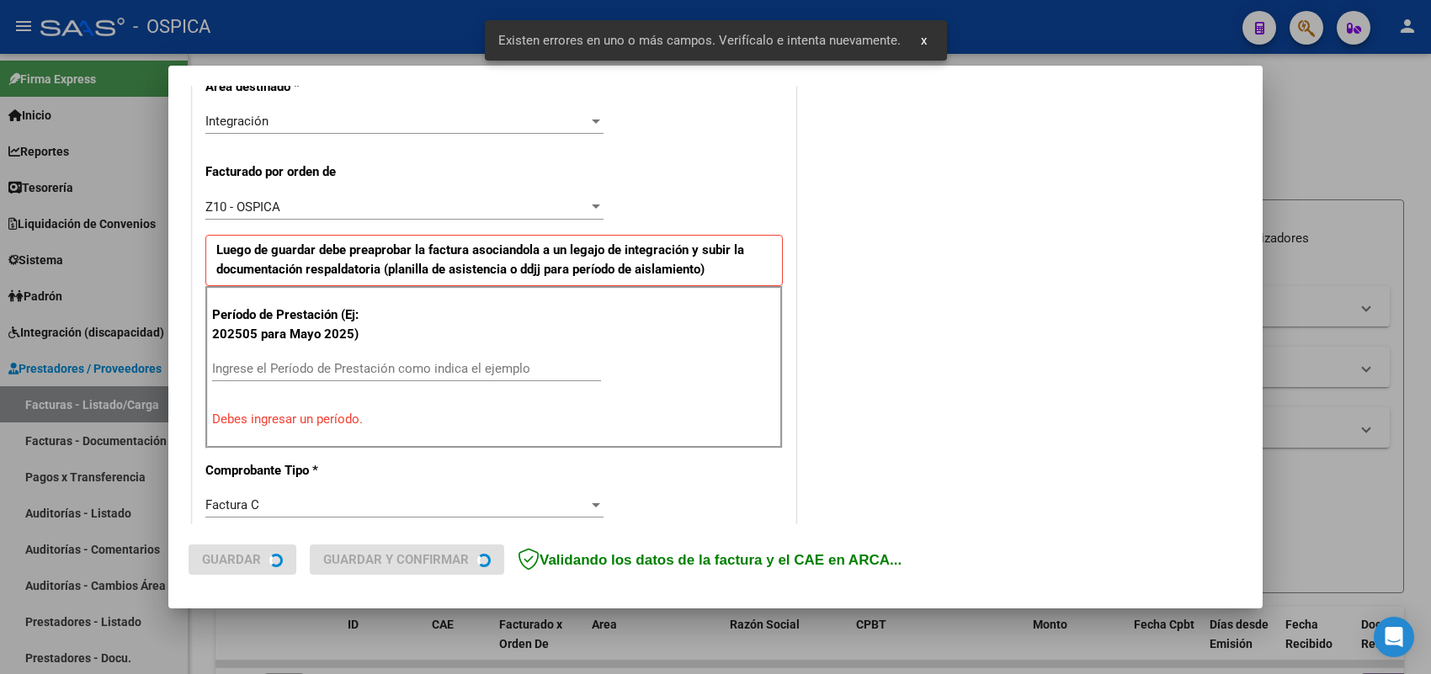
scroll to position [423, 0]
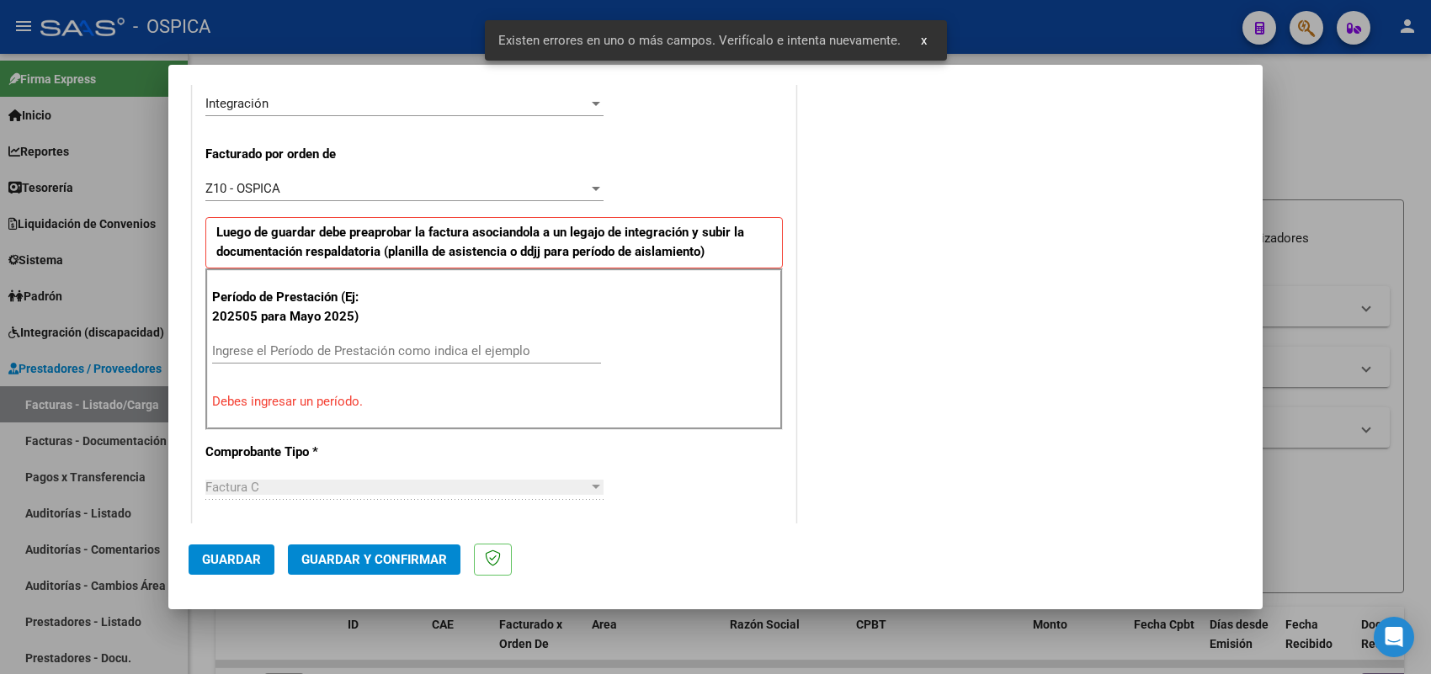
click at [415, 354] on input "Ingrese el Período de Prestación como indica el ejemplo" at bounding box center [406, 350] width 389 height 15
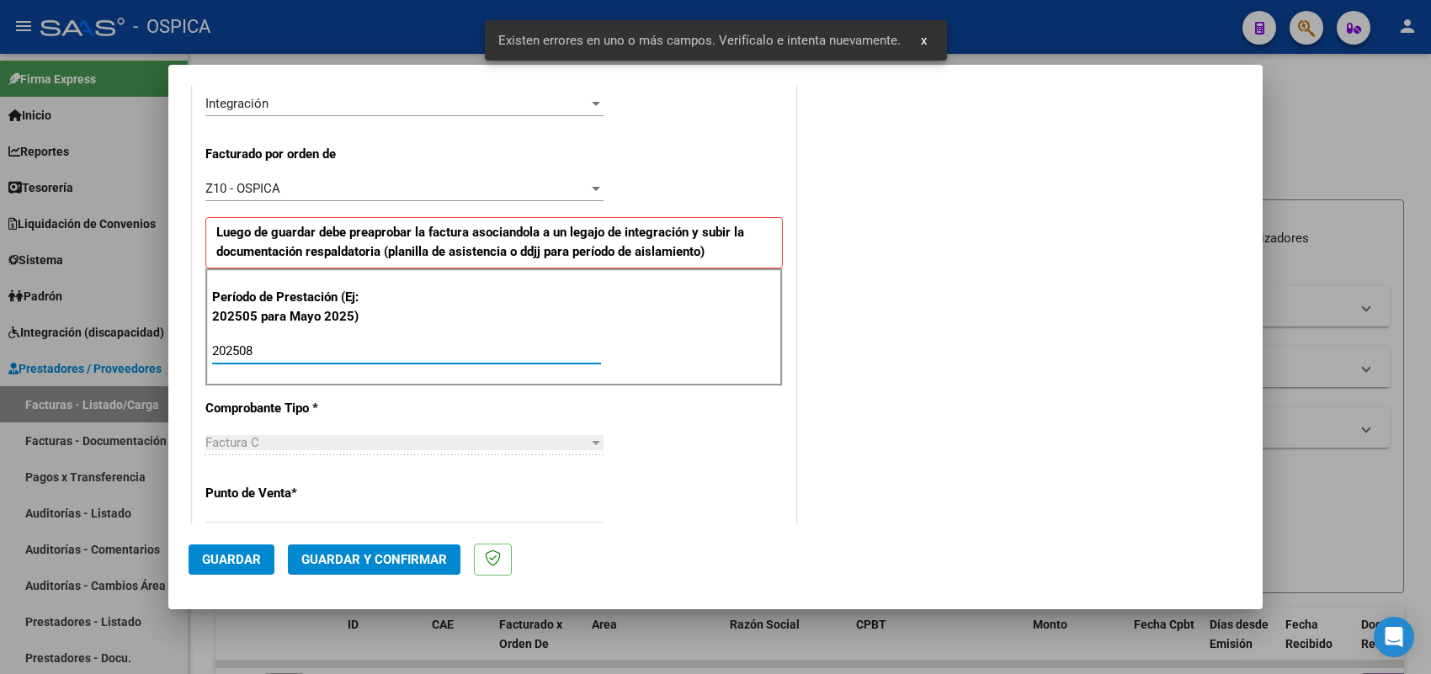
type input "202508"
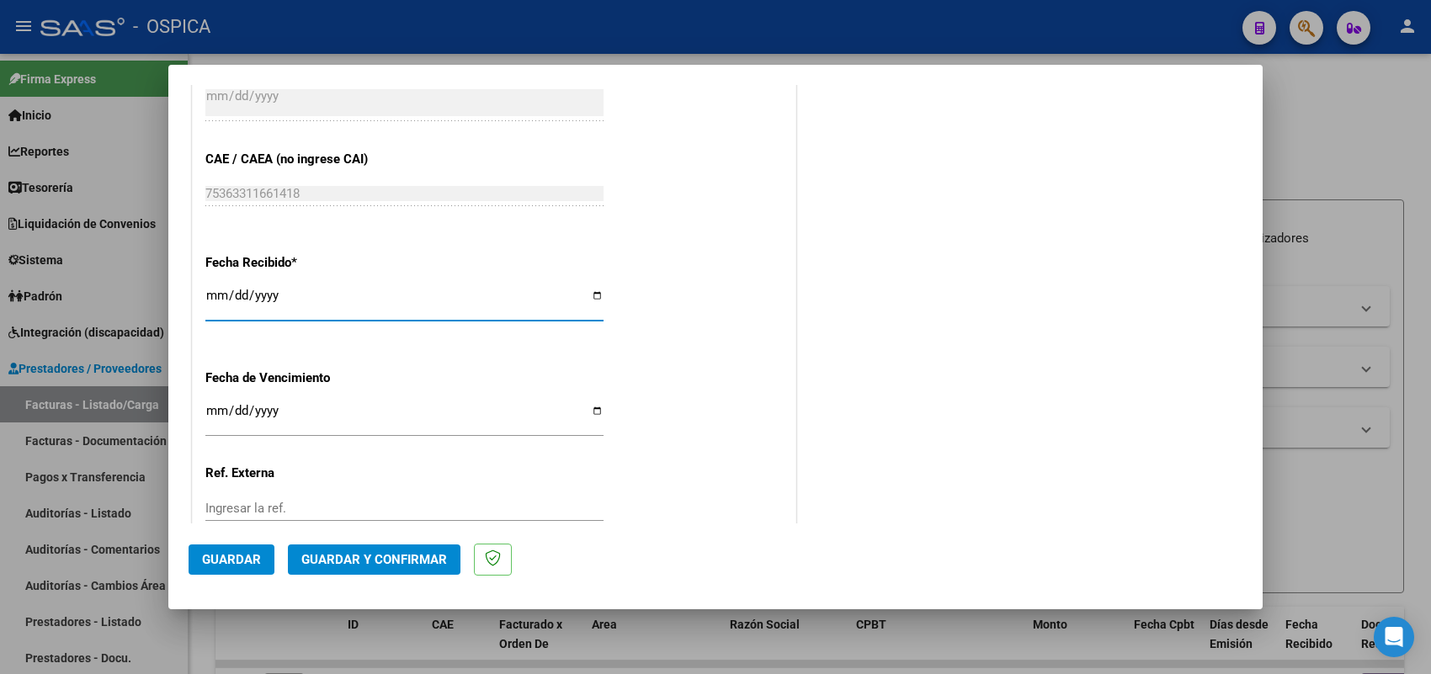
type input "2025-09-10"
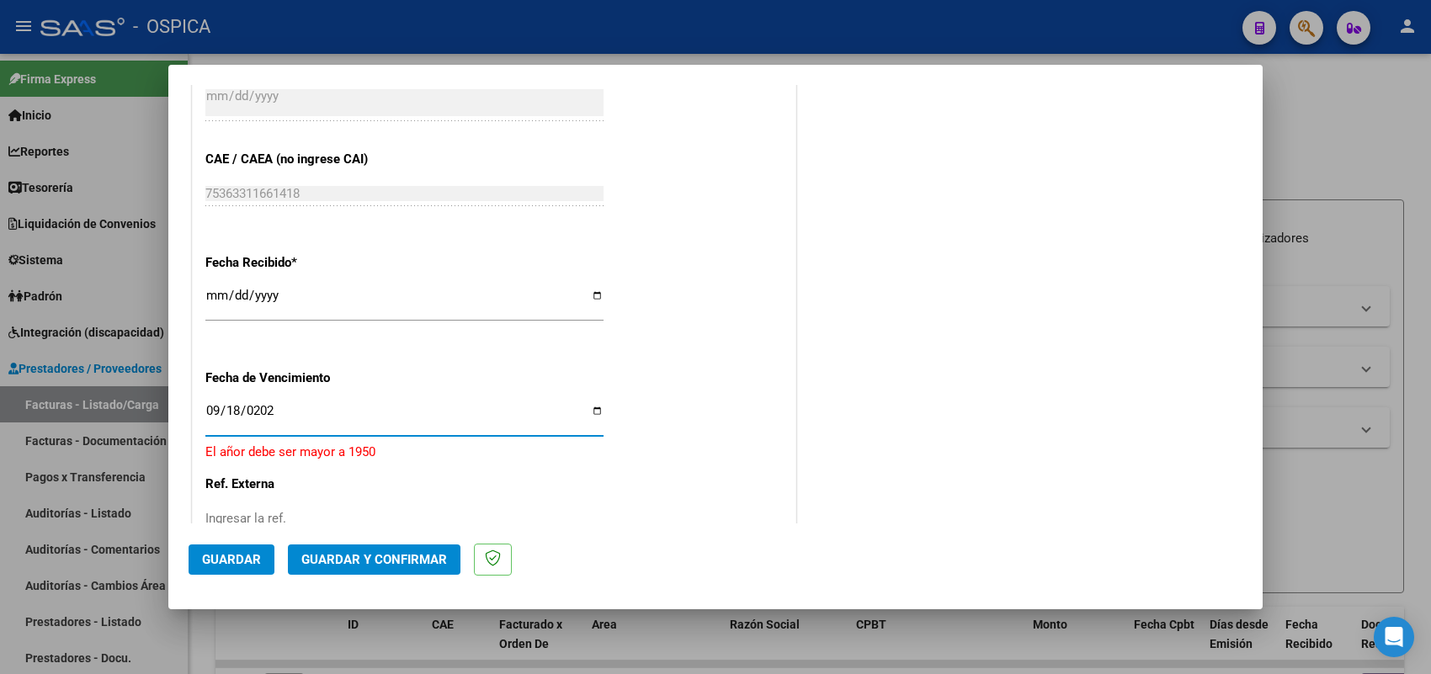
type input "2025-09-18"
click at [259, 566] on span "Guardar" at bounding box center [231, 559] width 59 height 15
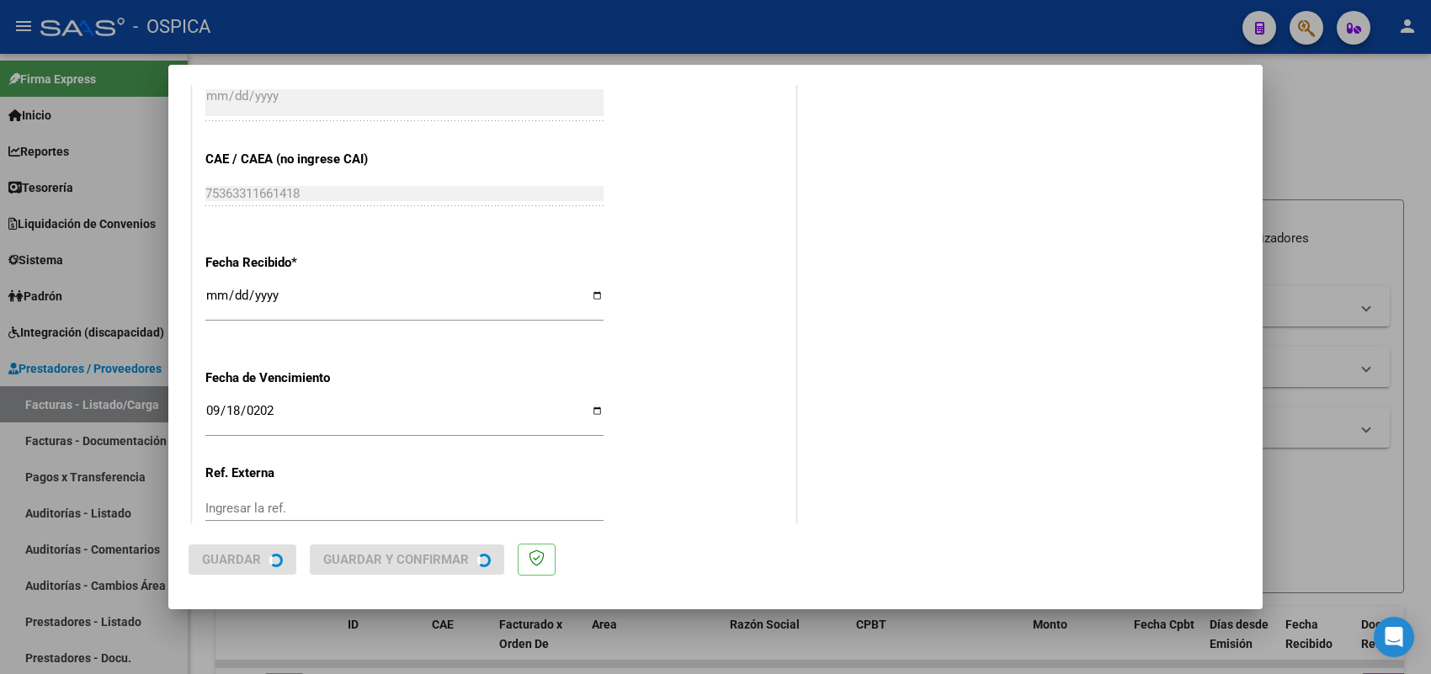
scroll to position [0, 0]
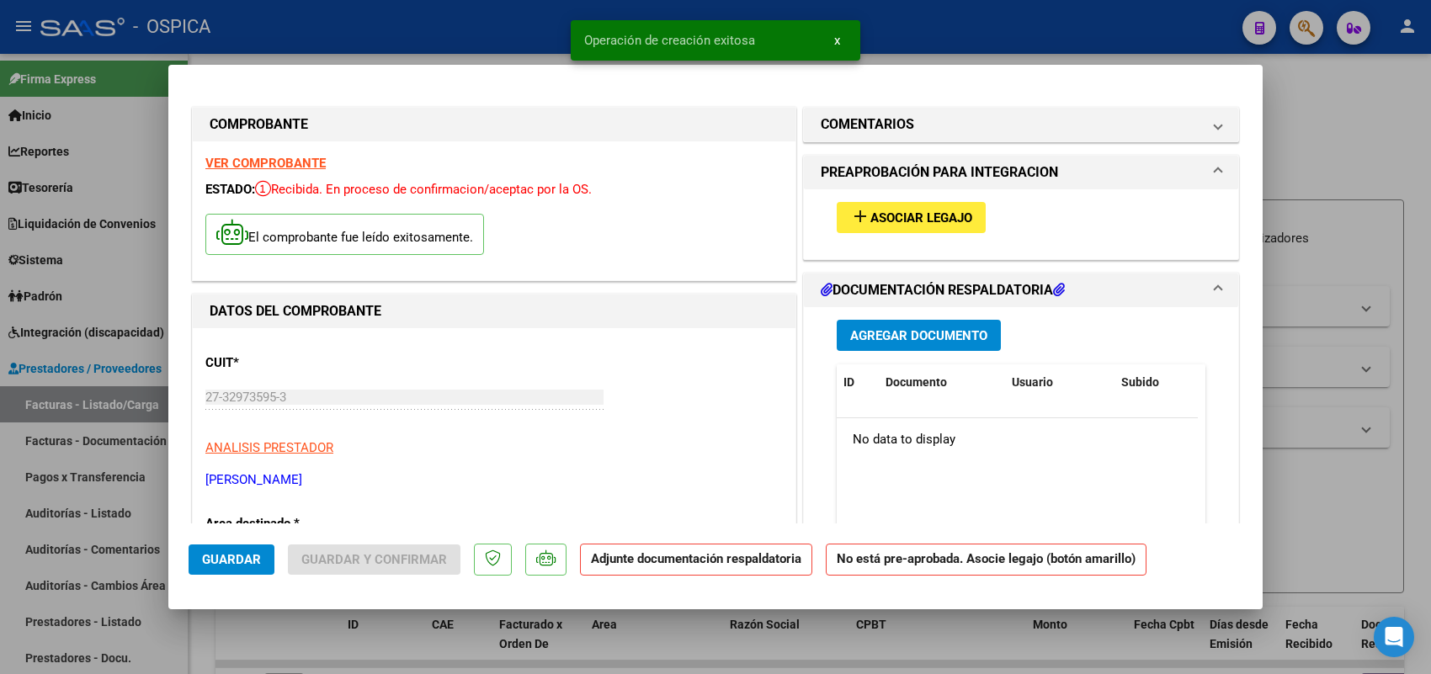
click at [905, 229] on button "add Asociar Legajo" at bounding box center [911, 217] width 149 height 31
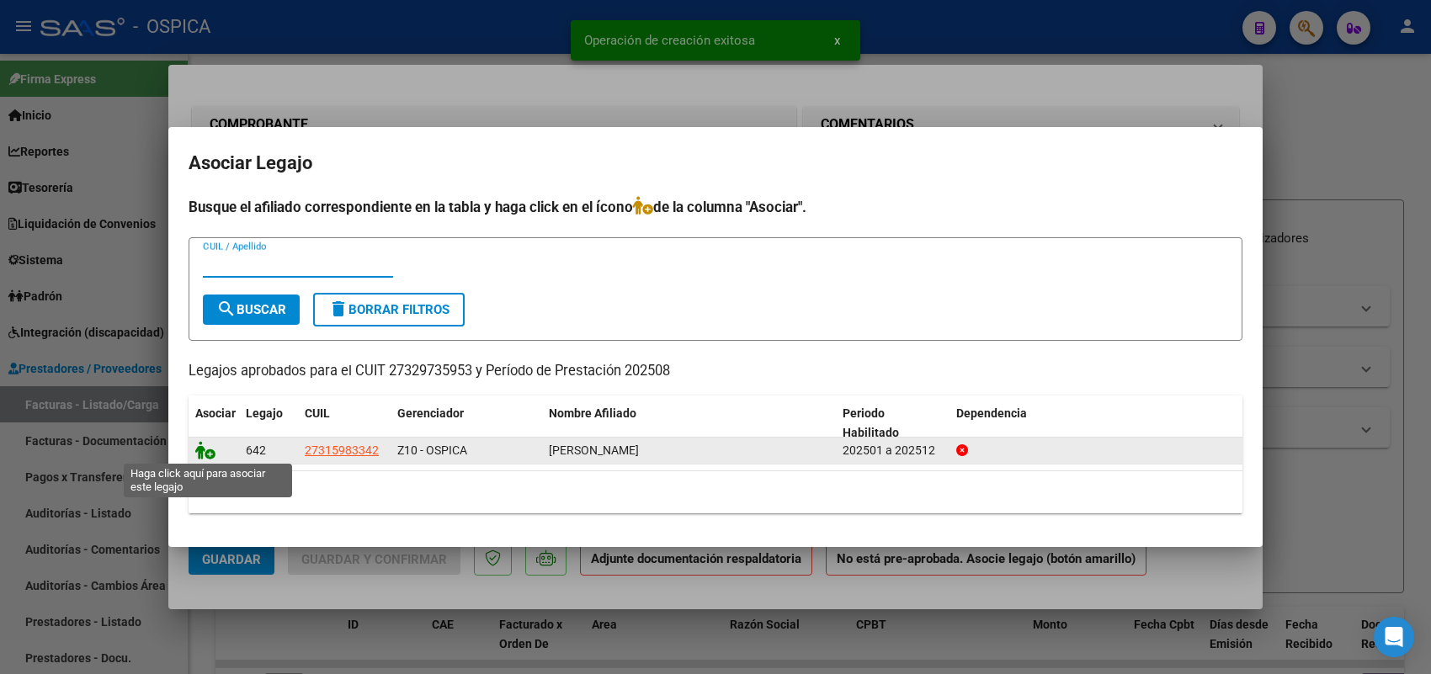
click at [203, 452] on icon at bounding box center [205, 450] width 20 height 19
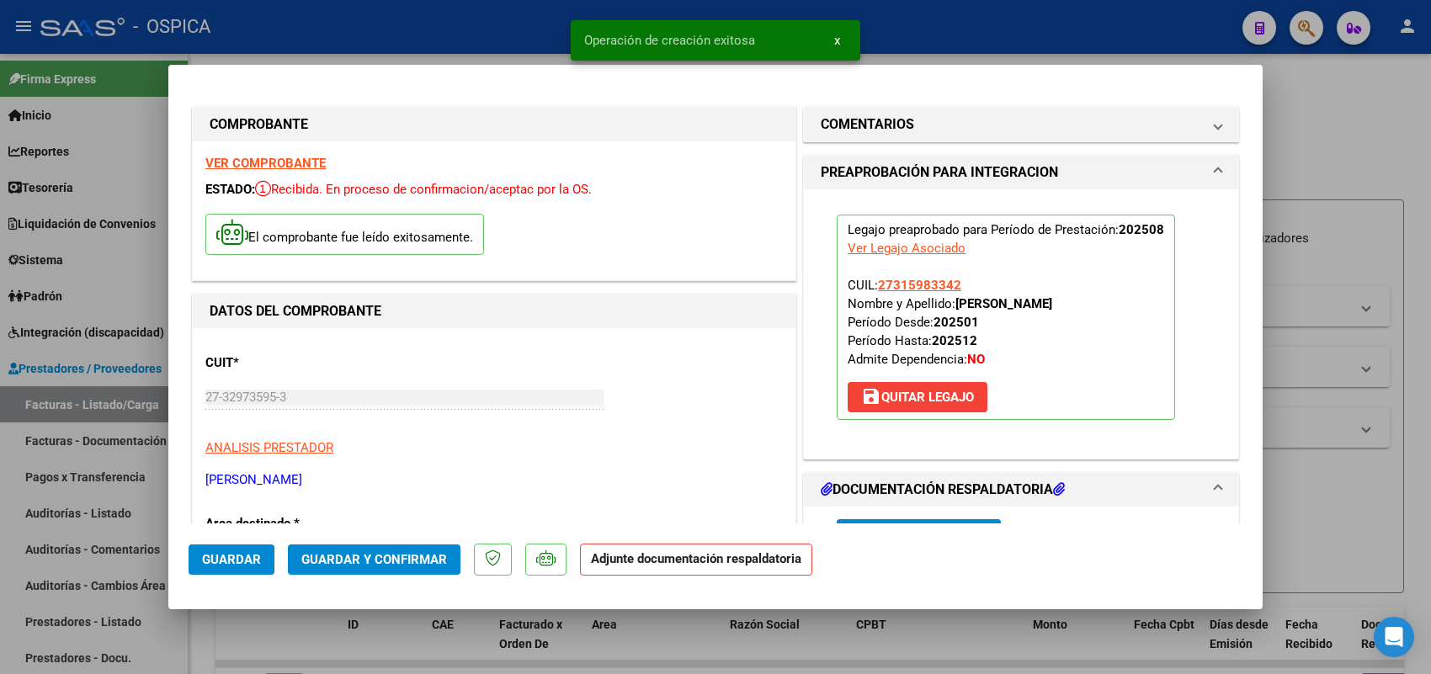
scroll to position [210, 0]
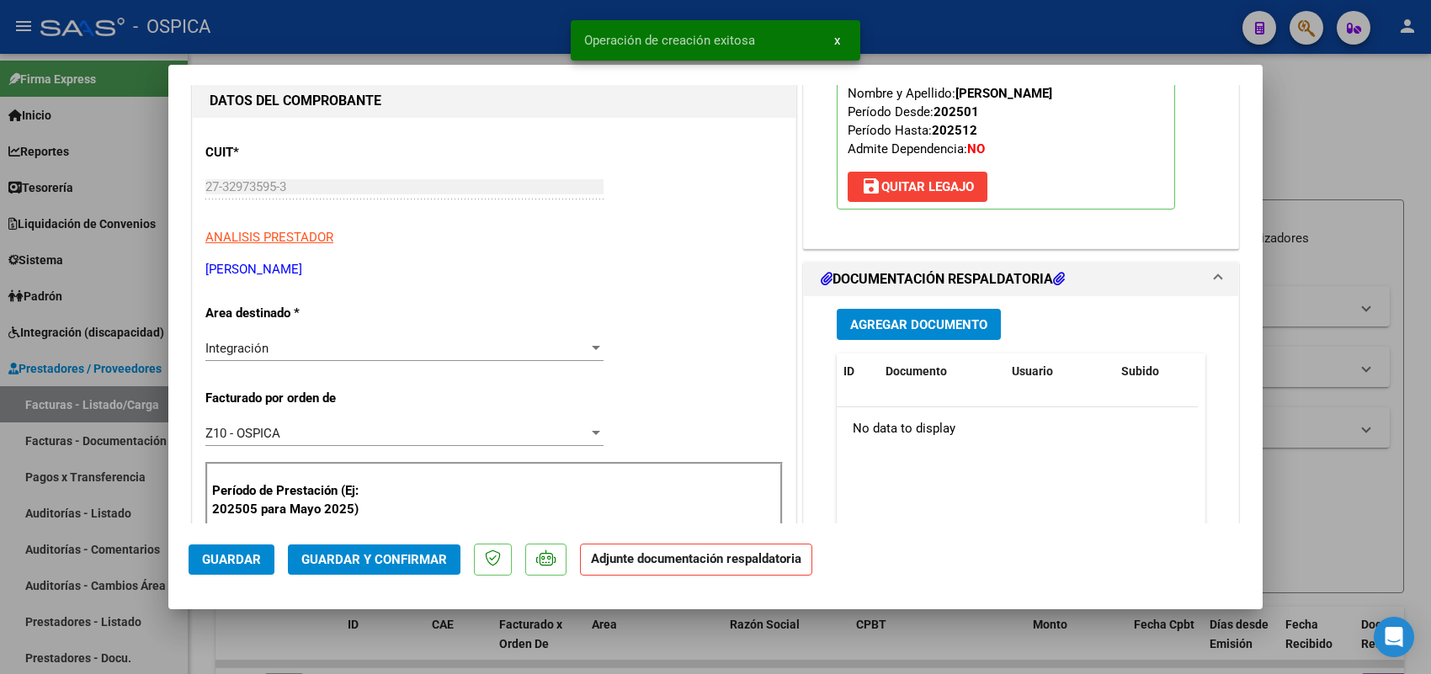
click at [891, 311] on button "Agregar Documento" at bounding box center [919, 324] width 164 height 31
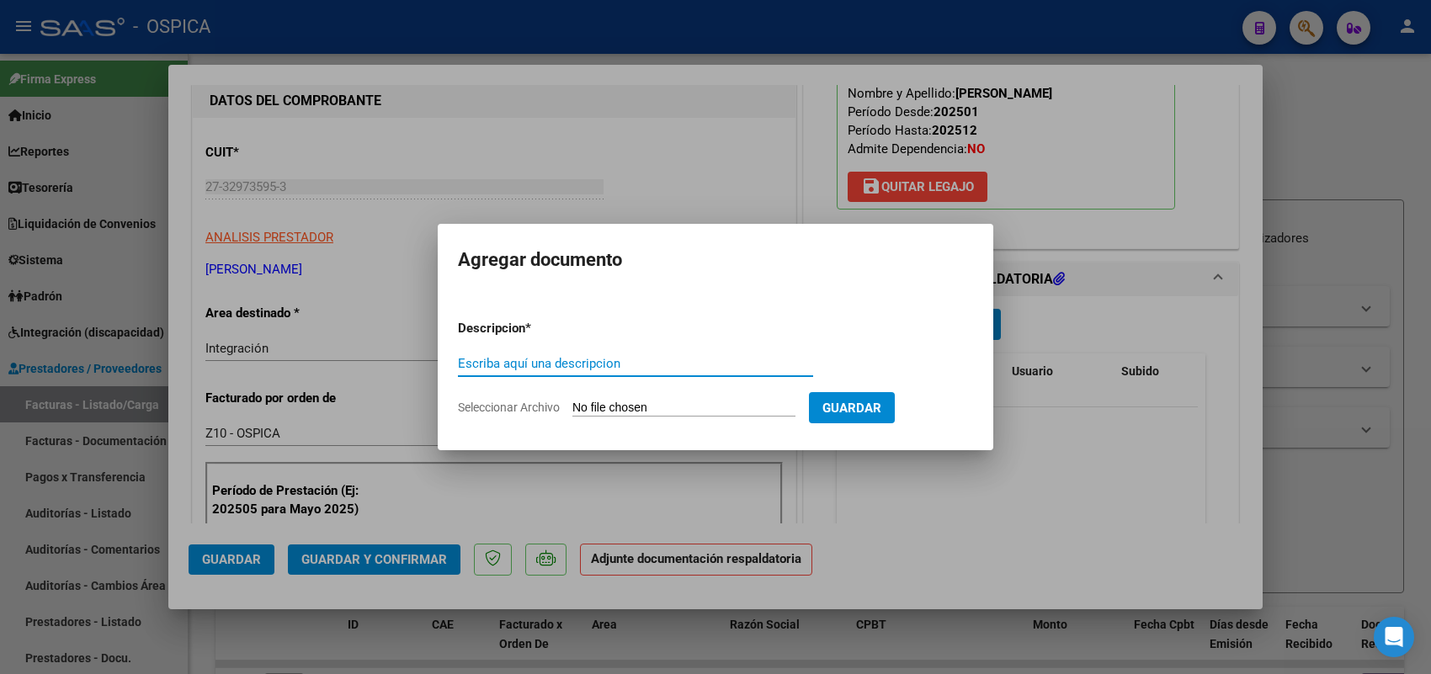
click at [773, 401] on input "Seleccionar Archivo" at bounding box center [683, 409] width 223 height 16
type input "C:\fakepath\ASISTENCIA HUGUETTI.pdf"
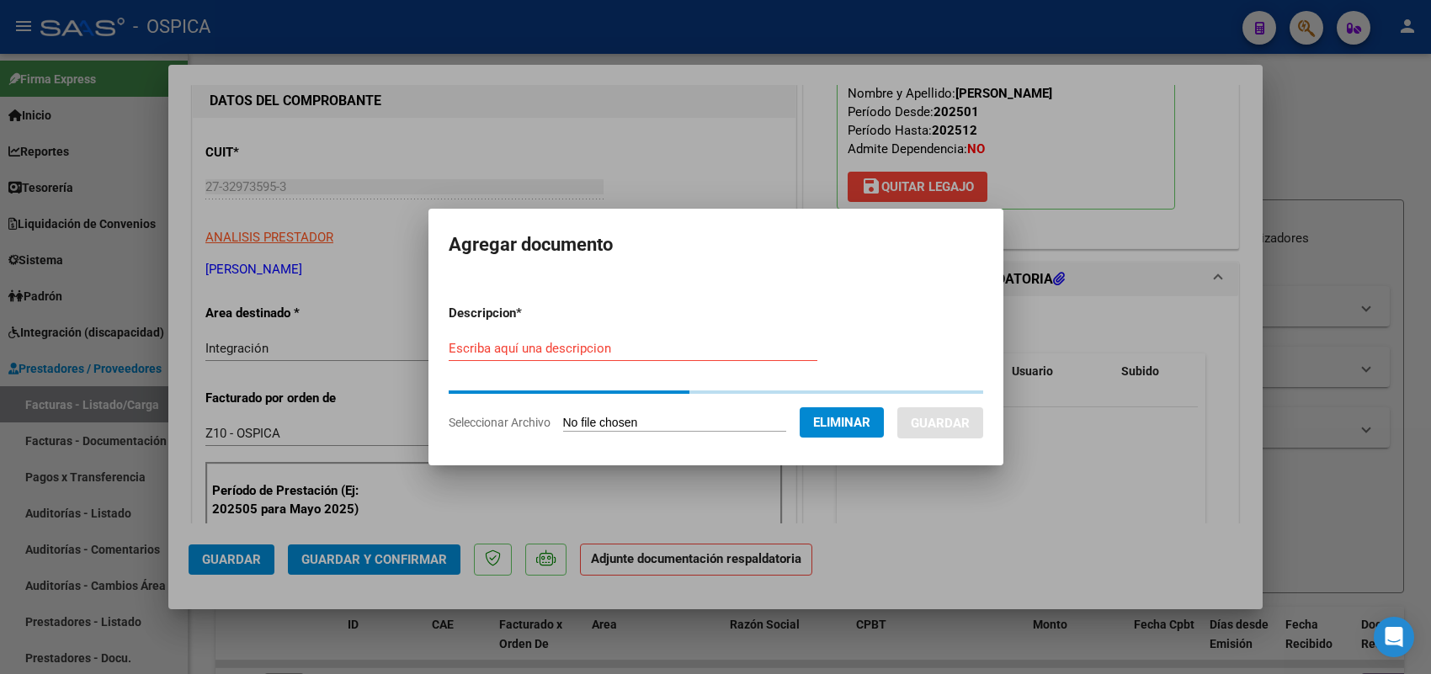
click at [577, 350] on input "Escriba aquí una descripcion" at bounding box center [633, 348] width 369 height 15
paste input "ASISTENCIA"
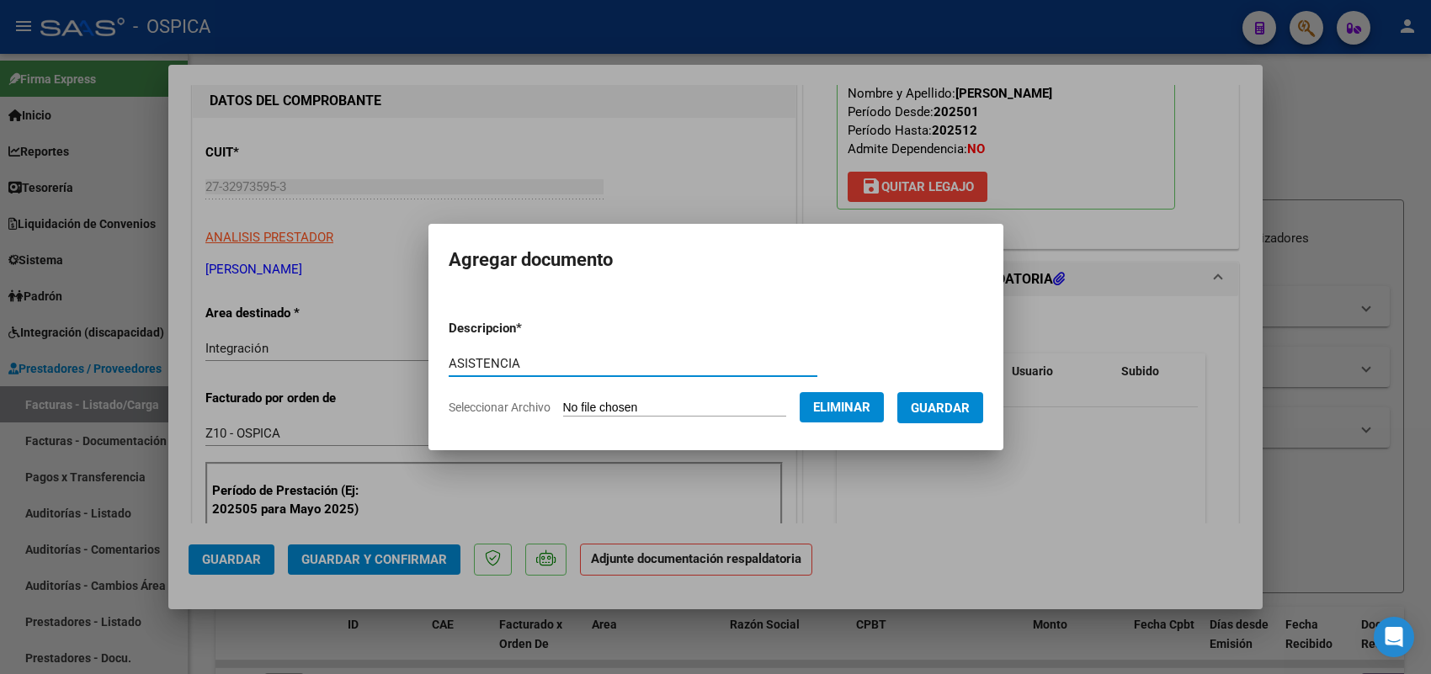
type input "ASISTENCIA"
click at [941, 413] on span "Guardar" at bounding box center [940, 408] width 59 height 15
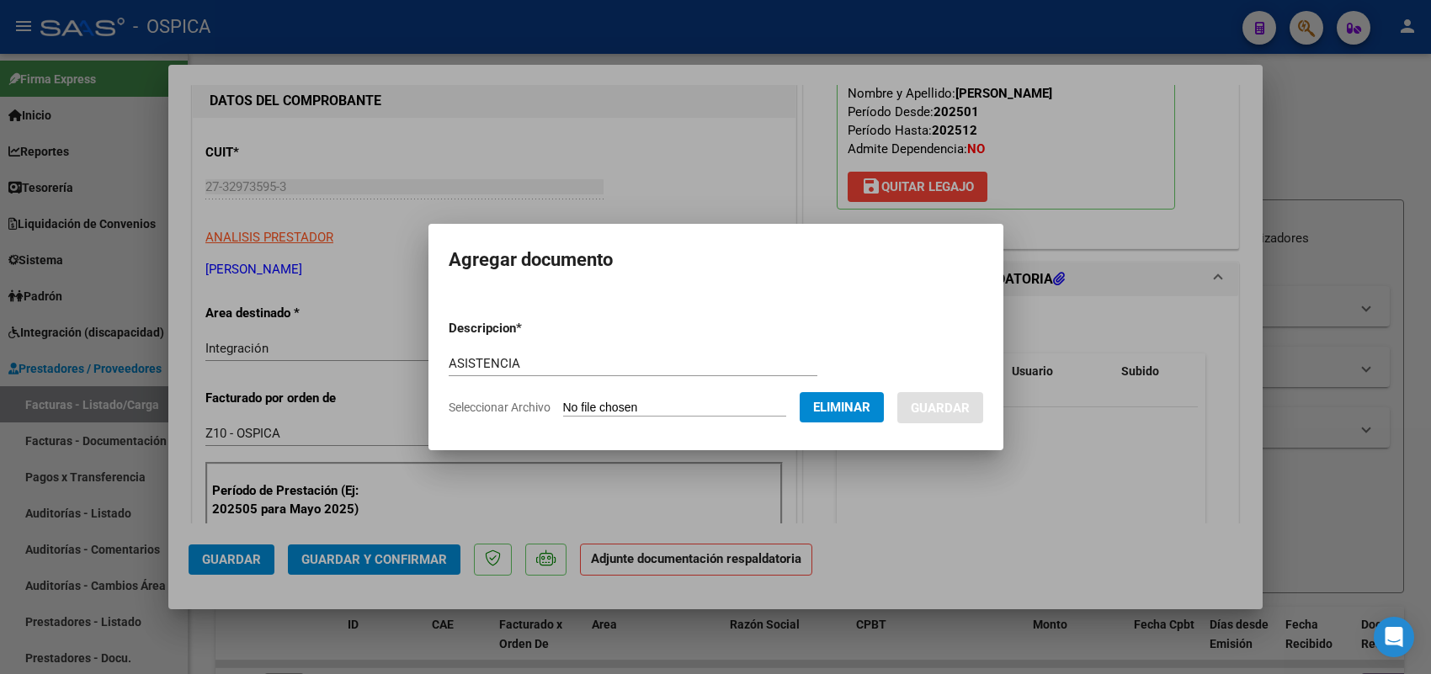
click at [244, 566] on span "Guardar" at bounding box center [231, 559] width 59 height 15
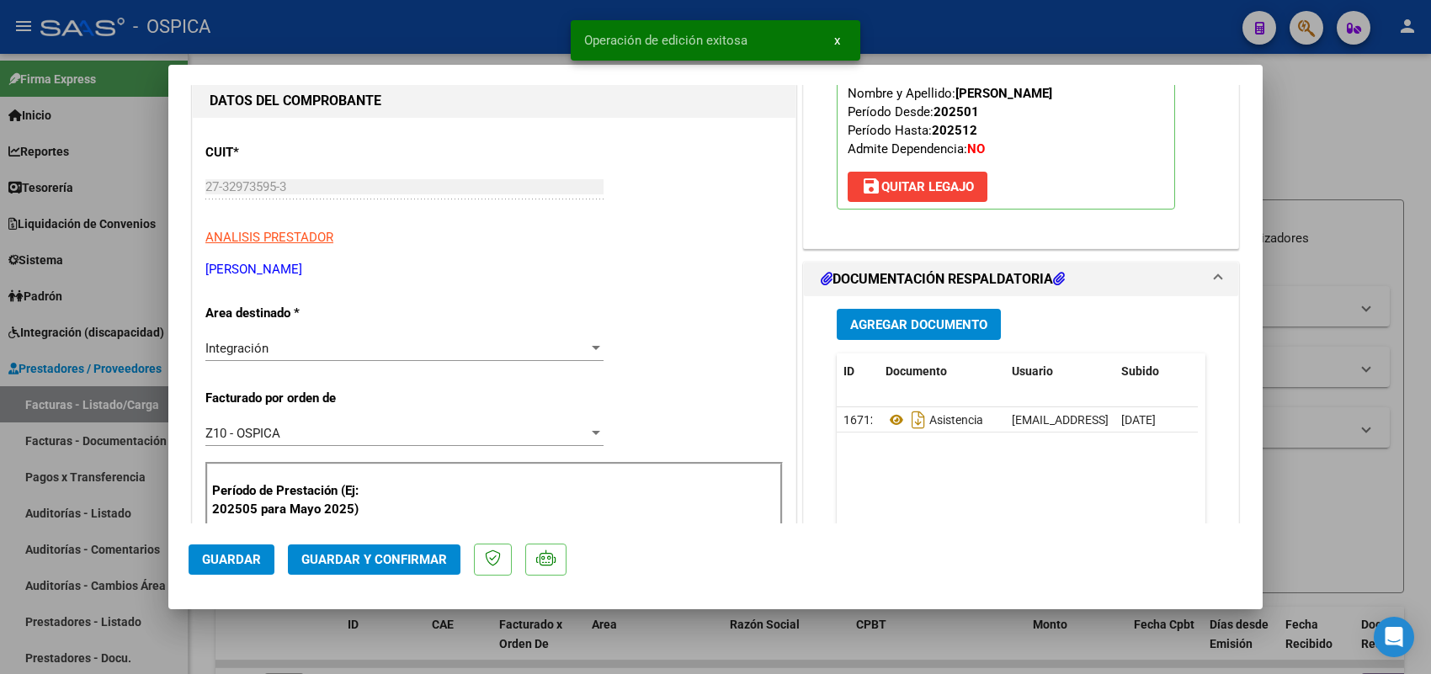
click at [158, 410] on div at bounding box center [715, 337] width 1431 height 674
type input "$ 0,00"
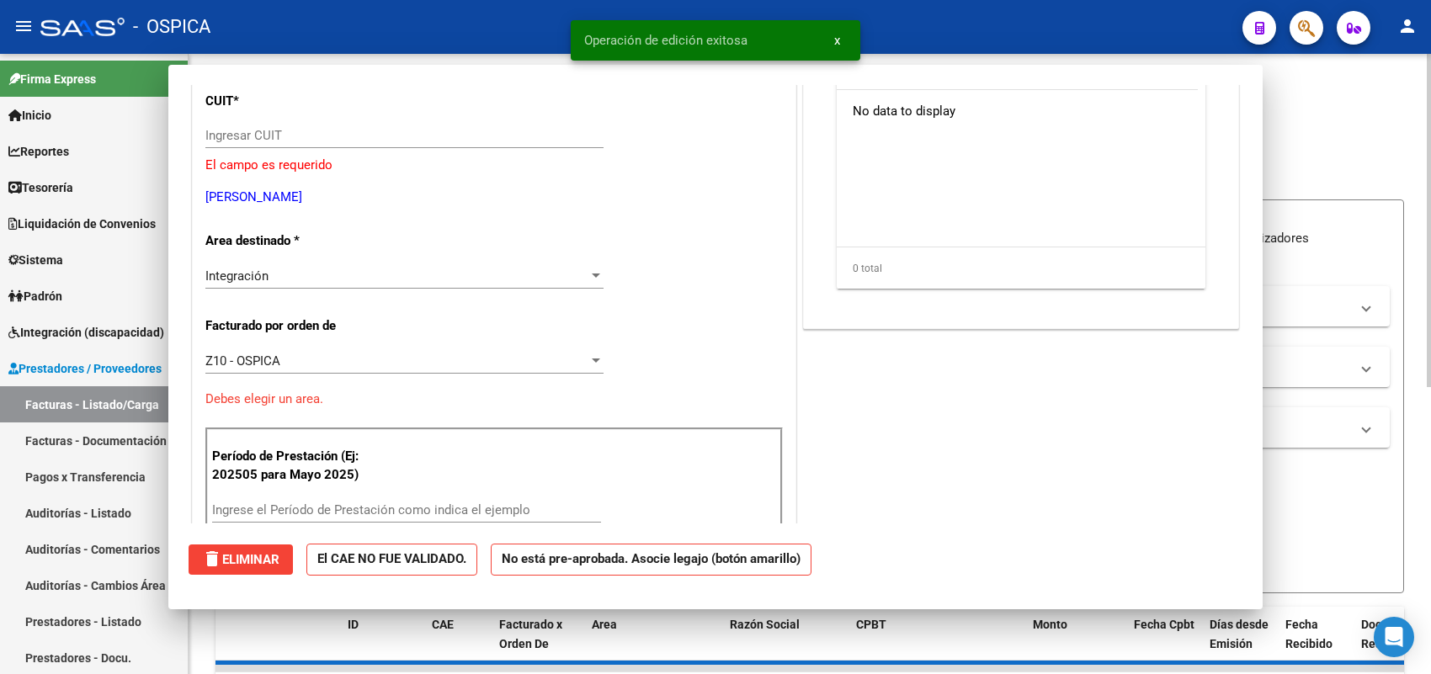
scroll to position [158, 0]
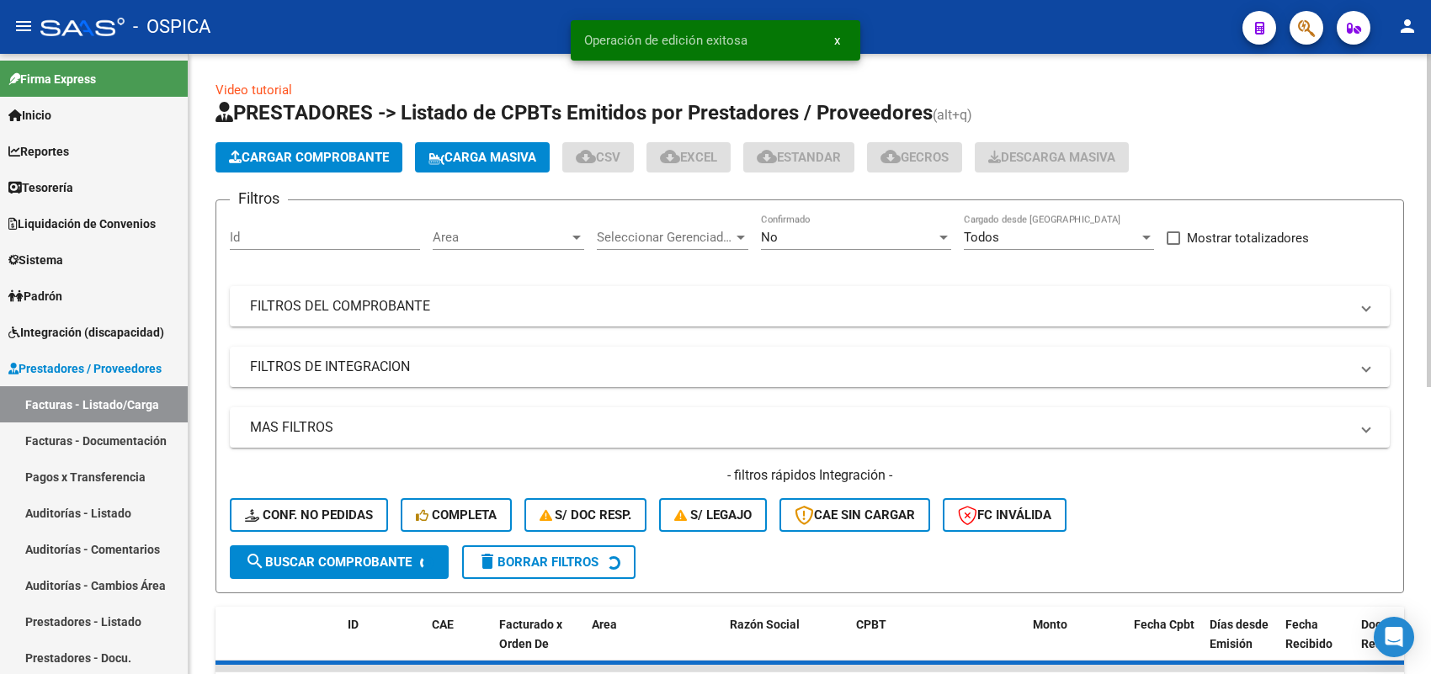
click at [309, 146] on button "Cargar Comprobante" at bounding box center [309, 157] width 187 height 30
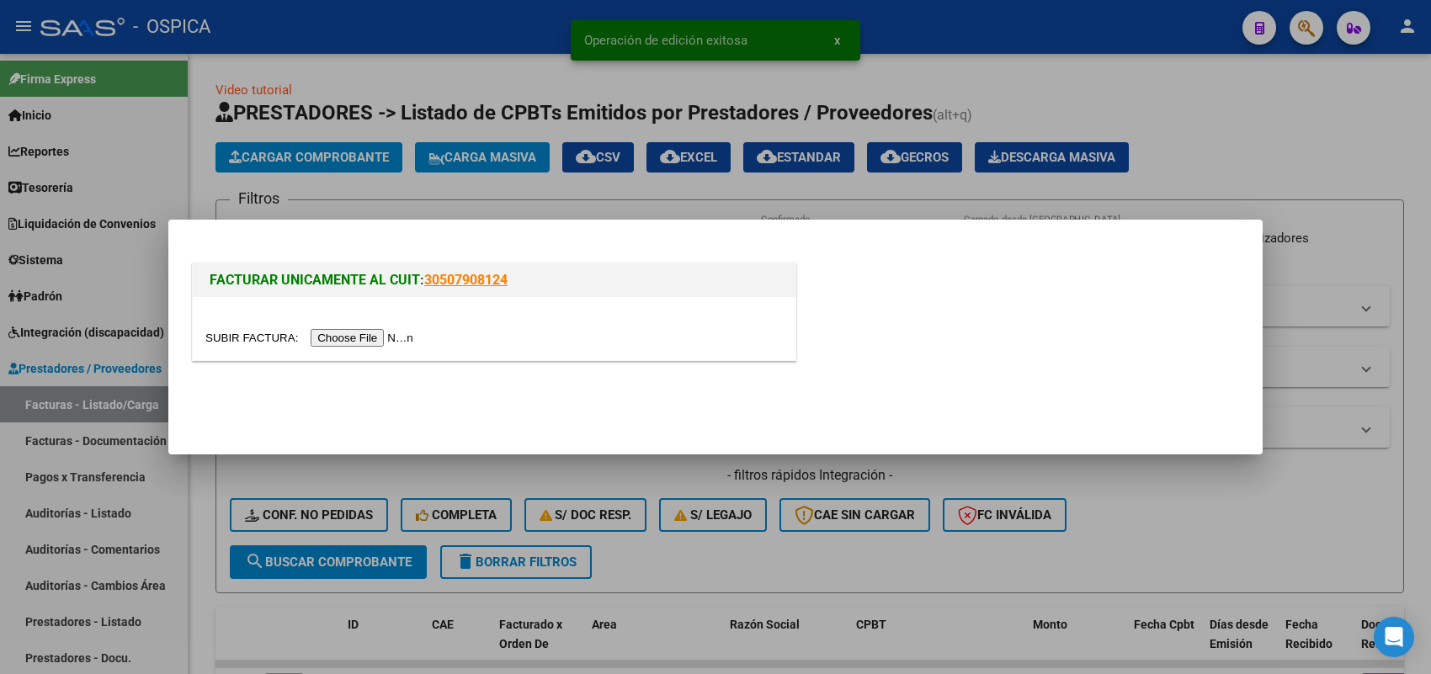
click at [363, 333] on input "file" at bounding box center [311, 338] width 213 height 18
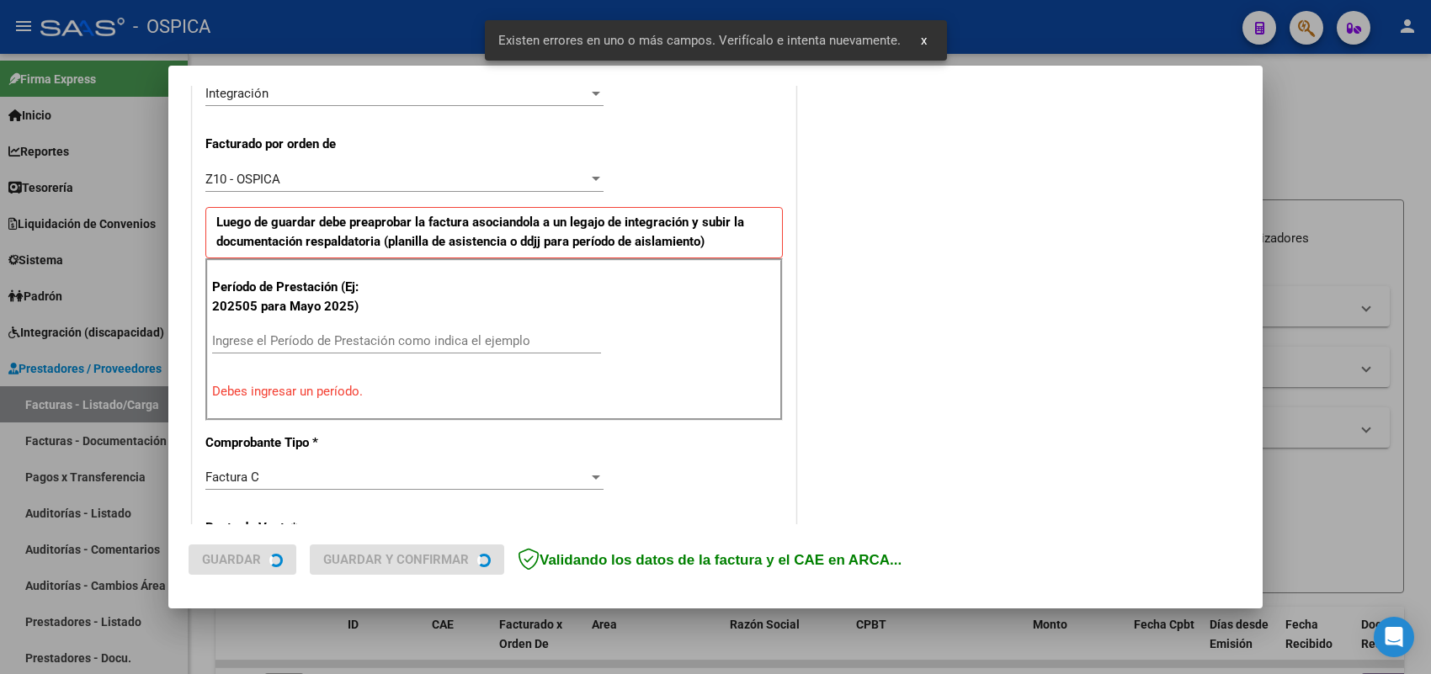
scroll to position [455, 0]
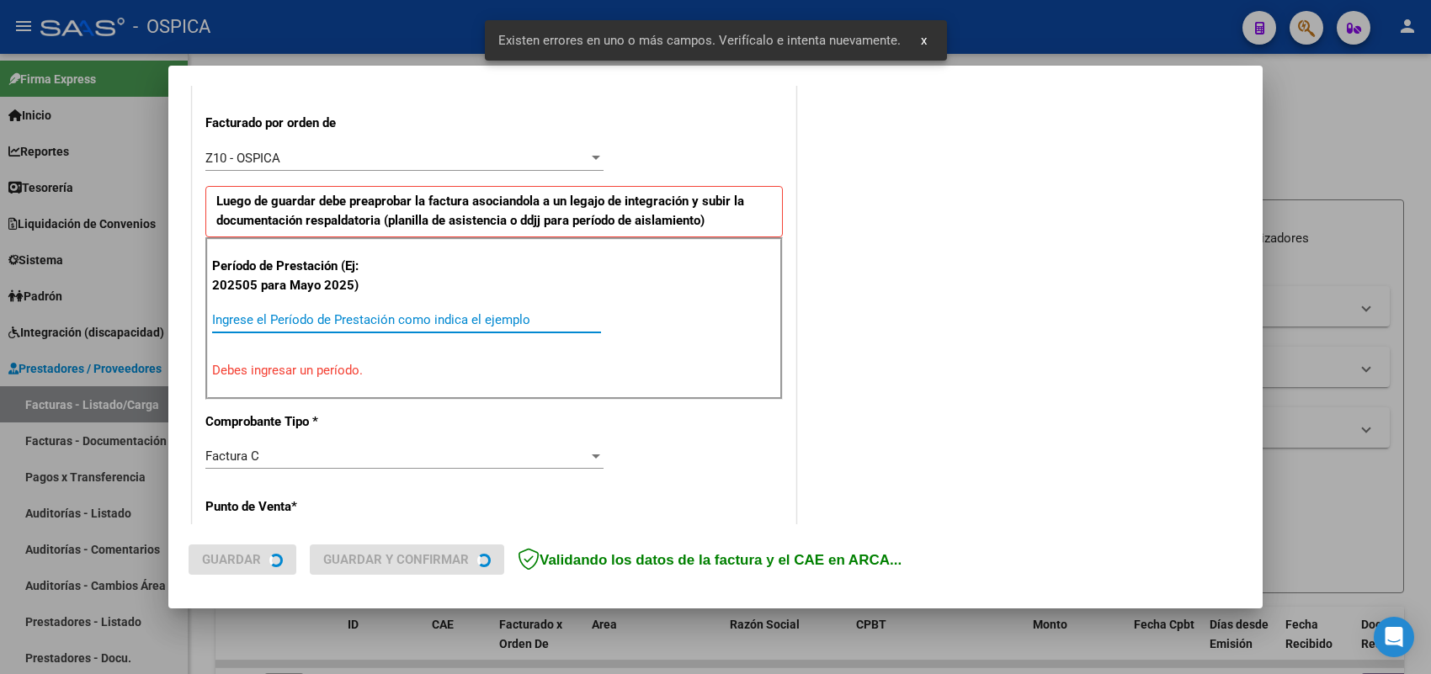
click at [442, 322] on input "Ingrese el Período de Prestación como indica el ejemplo" at bounding box center [406, 319] width 389 height 15
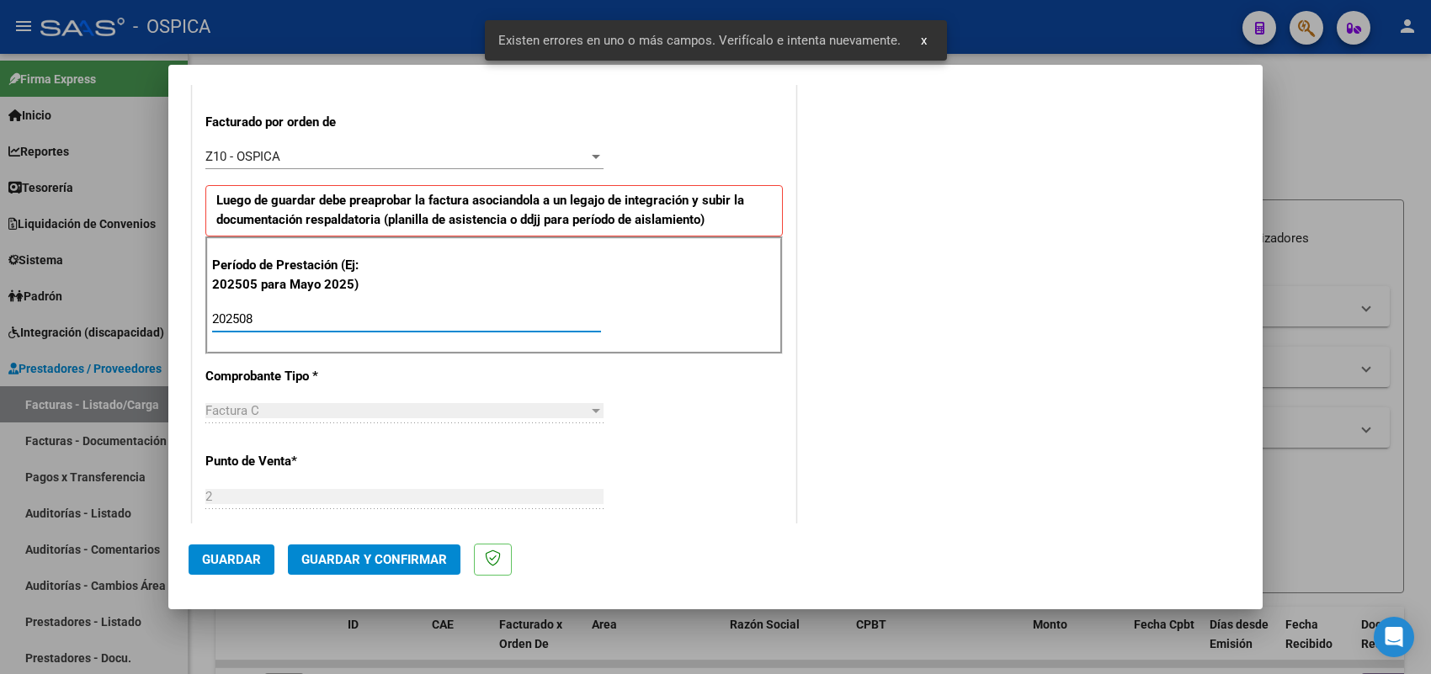
type input "202508"
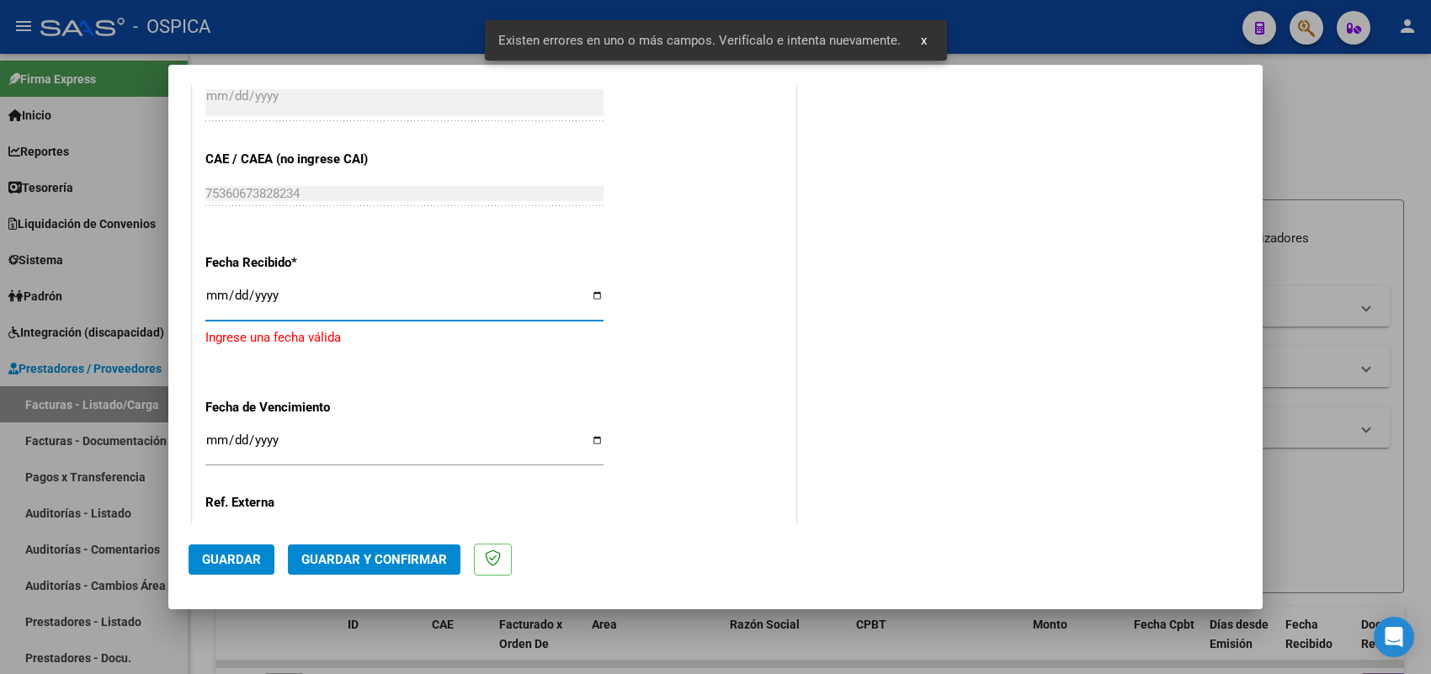
type input "2025-09-03"
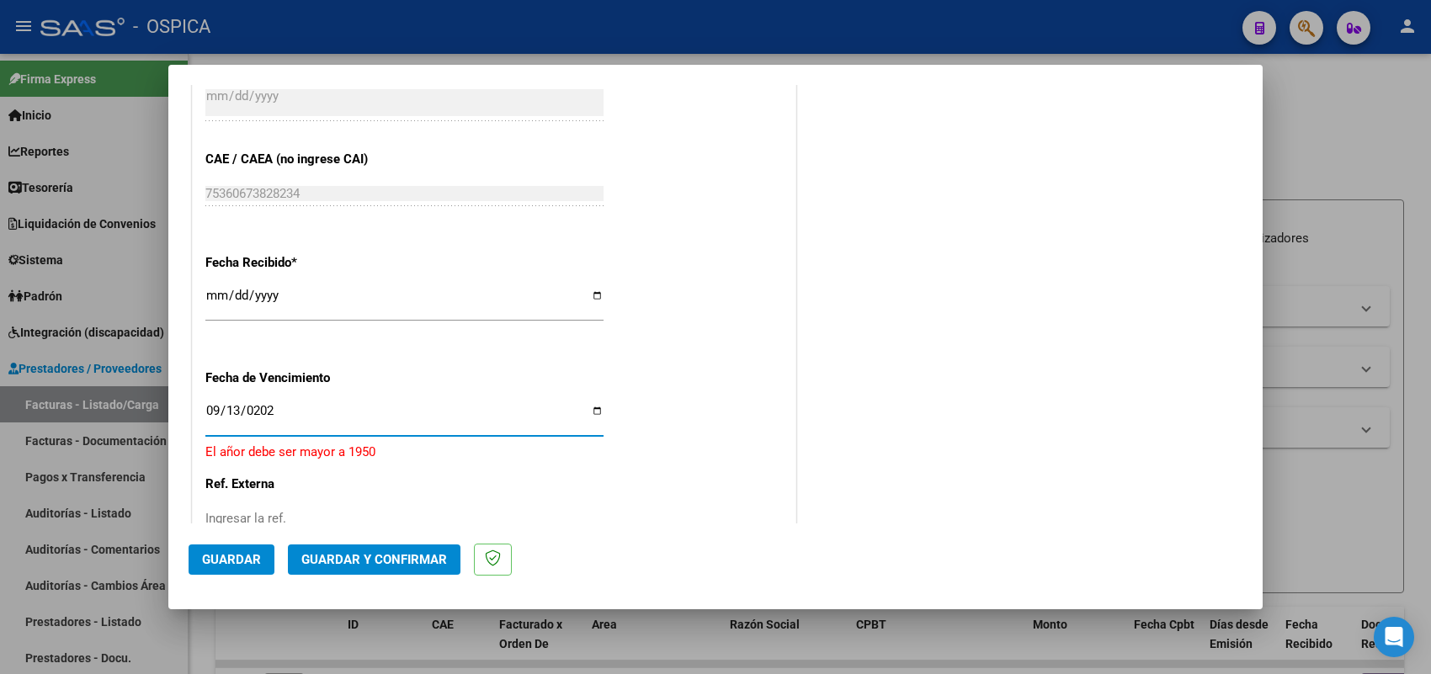
type input "2025-09-13"
click at [261, 543] on mat-dialog-actions "Guardar Guardar y Confirmar" at bounding box center [716, 557] width 1054 height 67
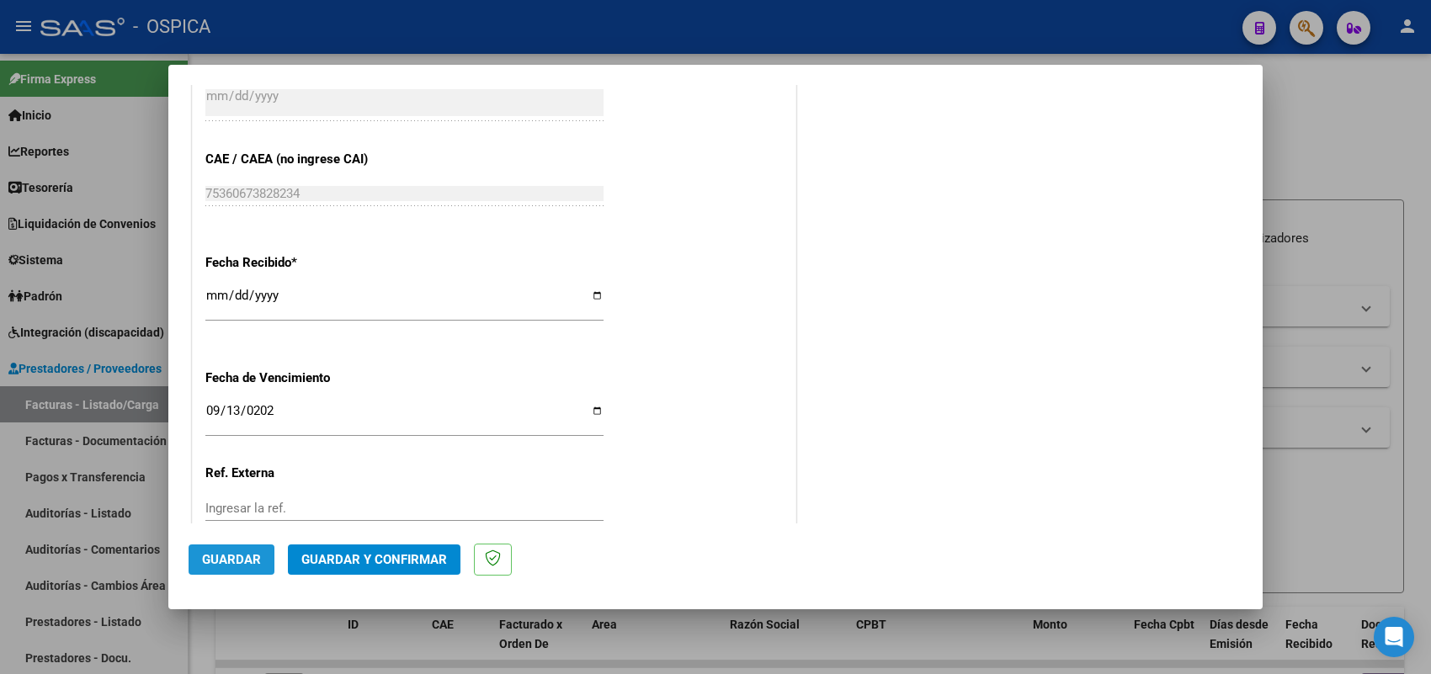
click at [255, 553] on span "Guardar" at bounding box center [231, 559] width 59 height 15
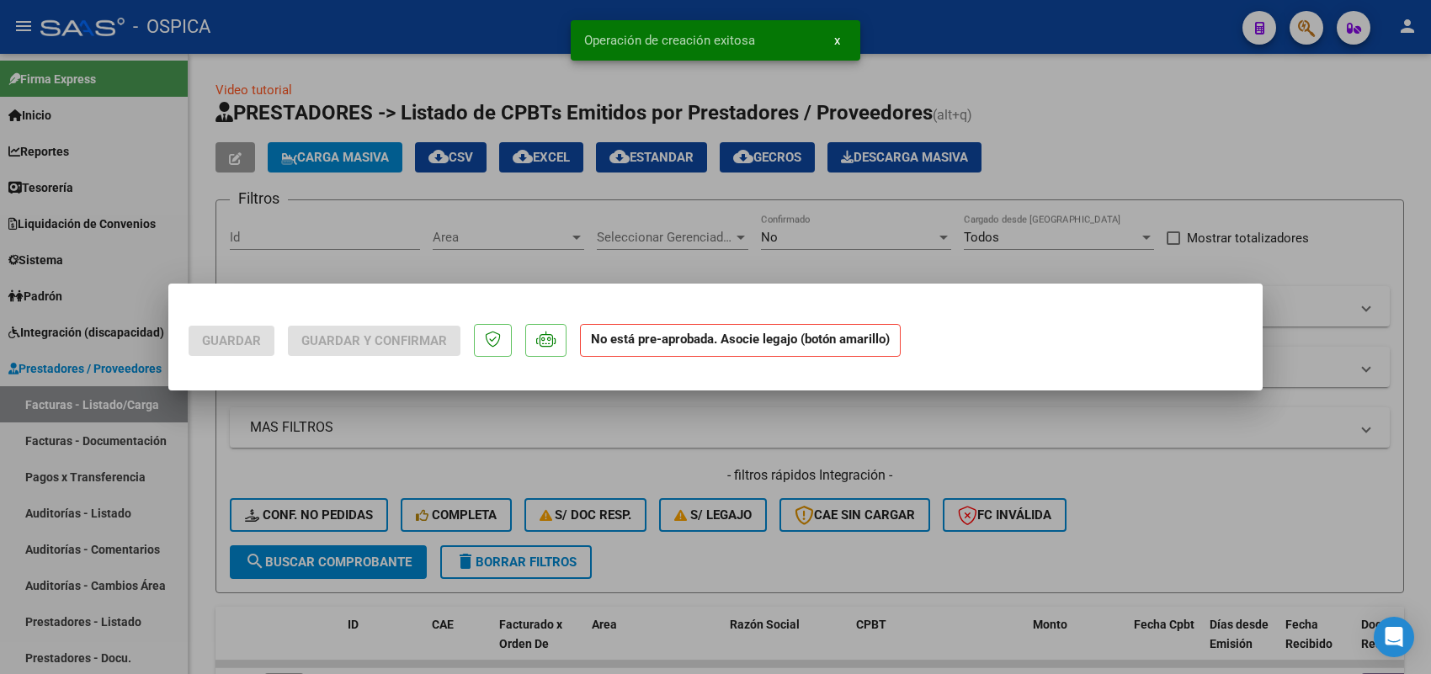
scroll to position [0, 0]
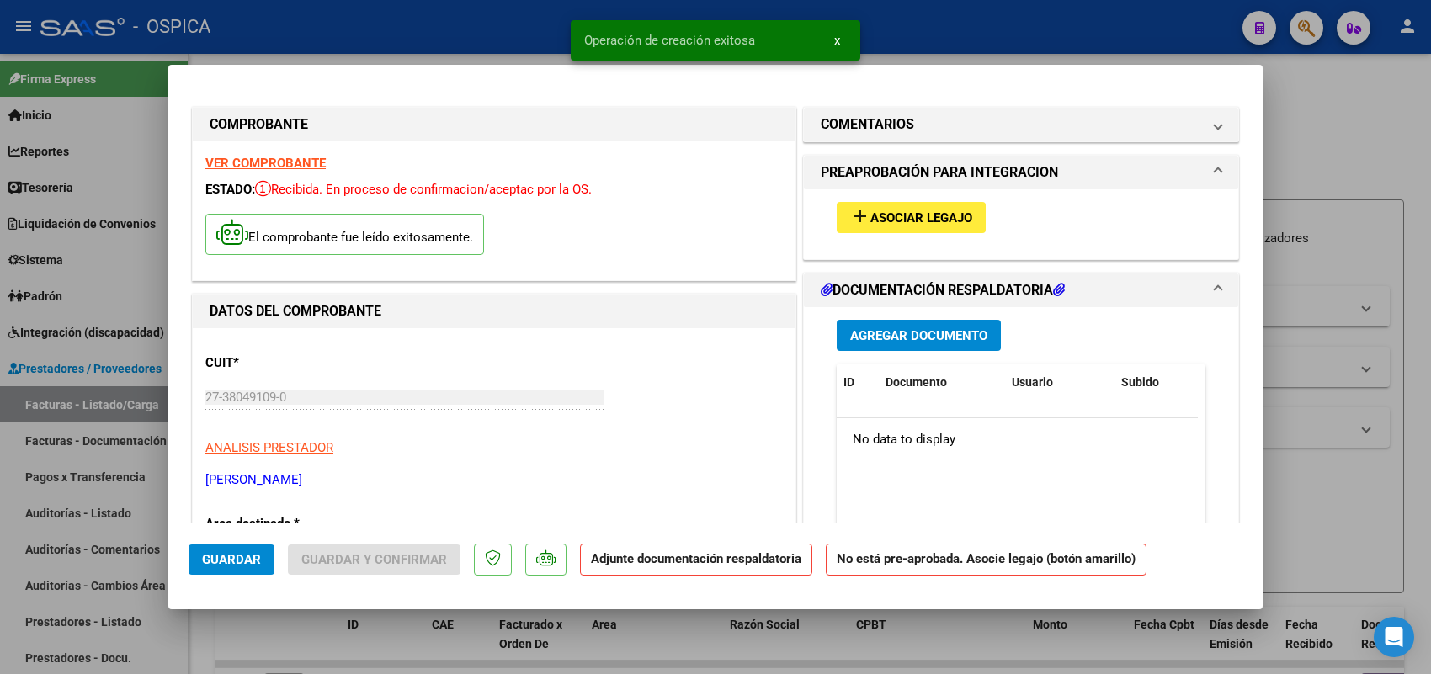
click at [894, 211] on span "Asociar Legajo" at bounding box center [921, 217] width 102 height 15
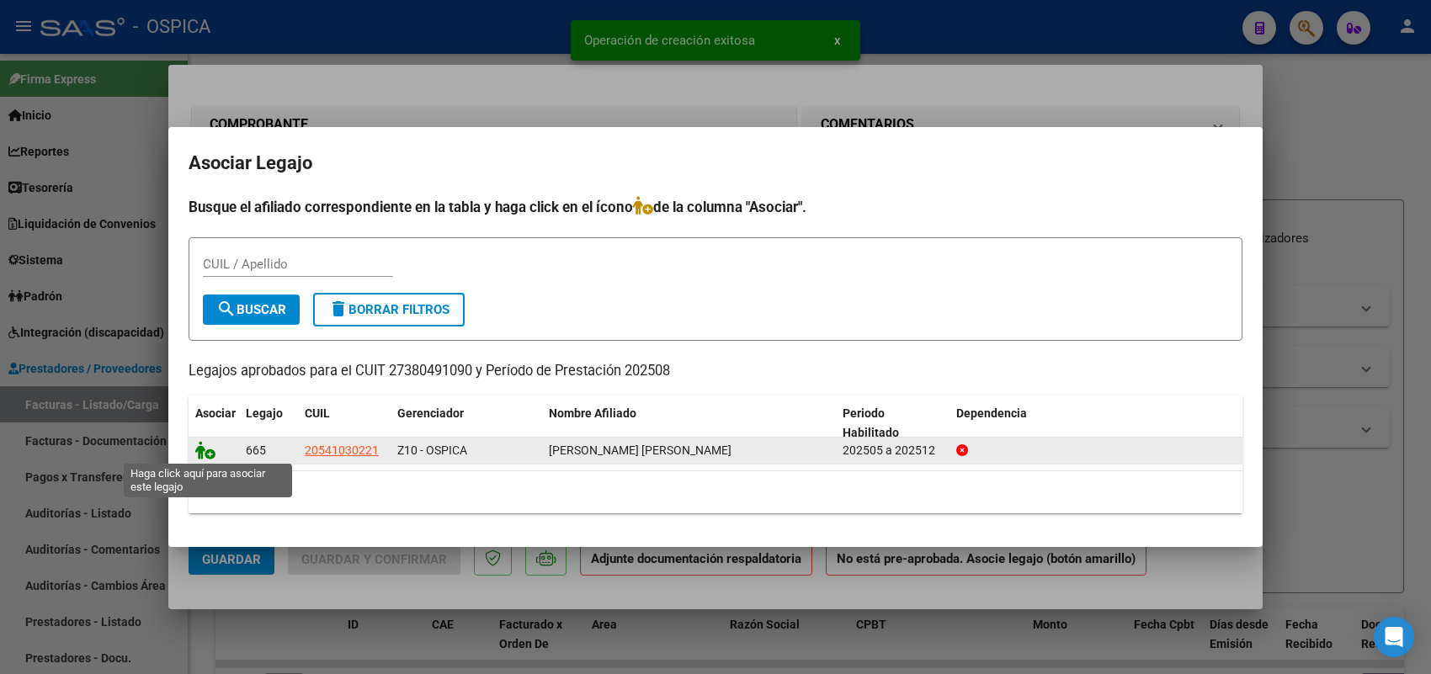
click at [206, 447] on icon at bounding box center [205, 450] width 20 height 19
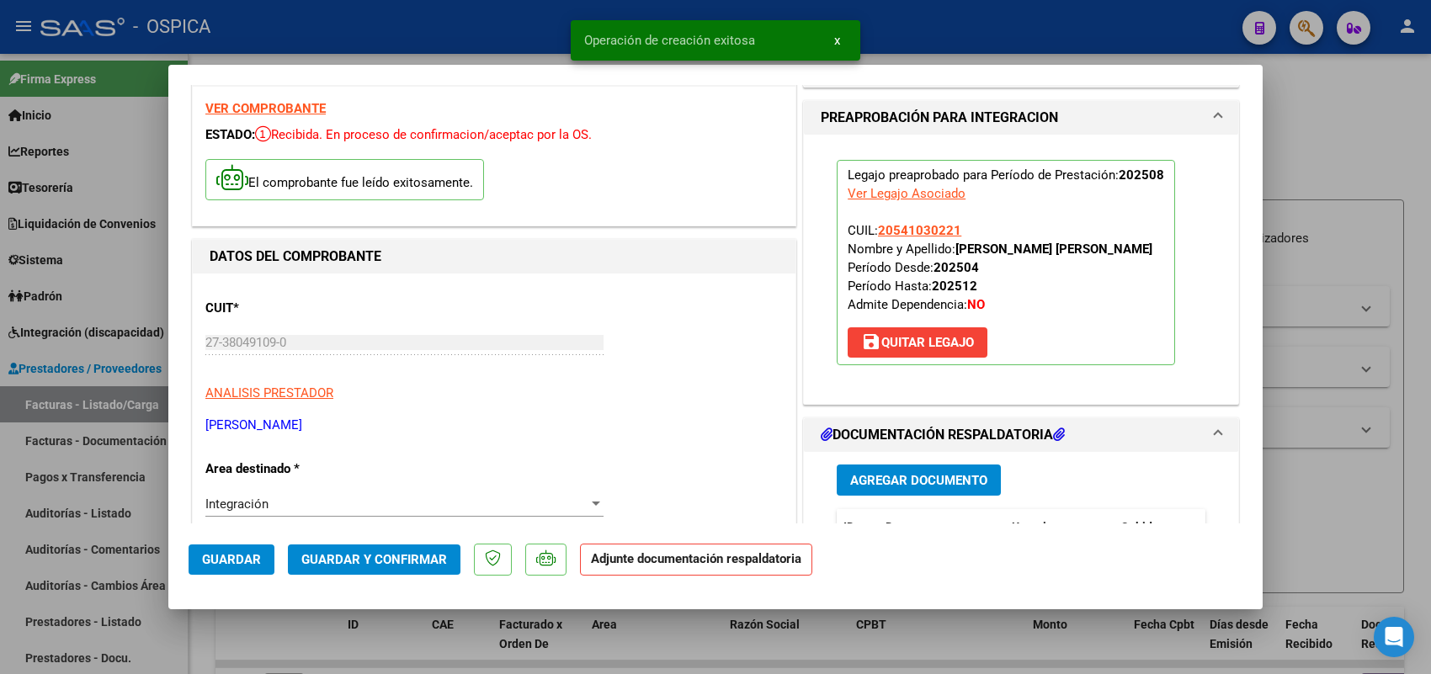
scroll to position [105, 0]
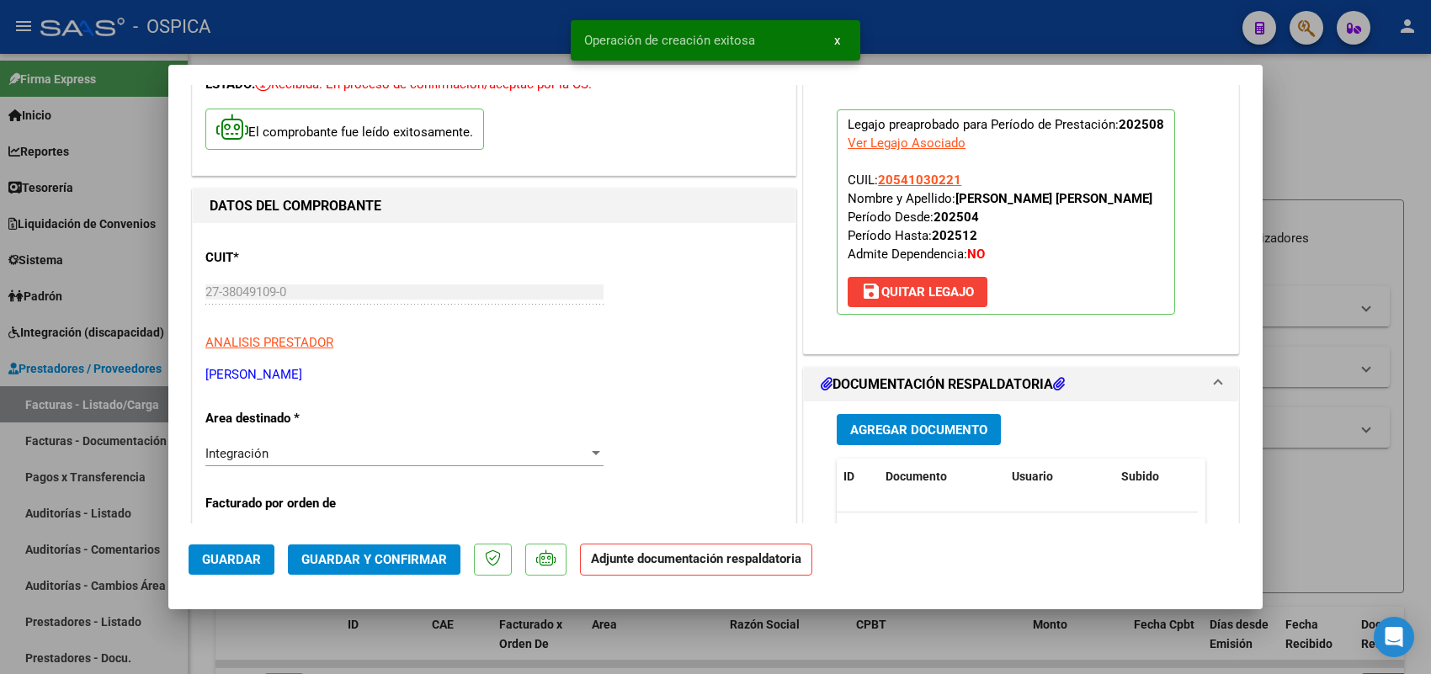
click at [892, 425] on span "Agregar Documento" at bounding box center [918, 430] width 137 height 15
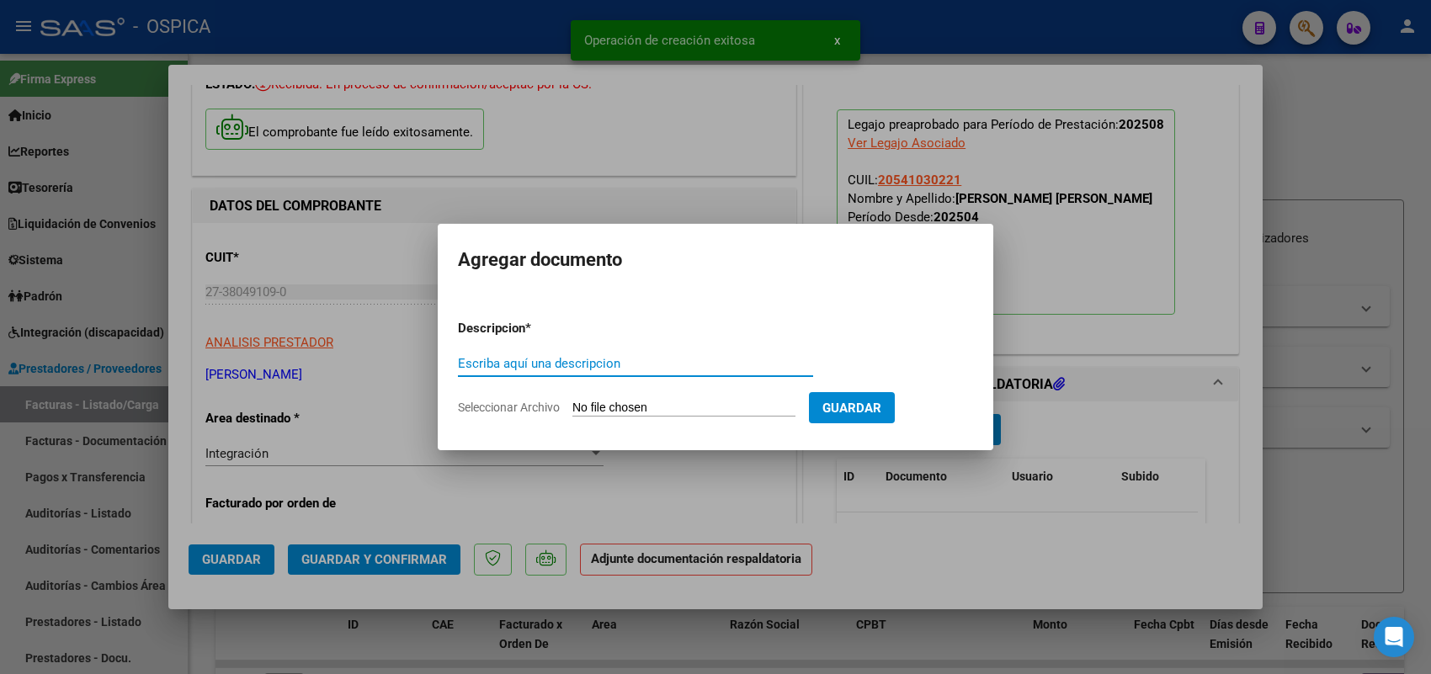
click at [762, 404] on input "Seleccionar Archivo" at bounding box center [683, 409] width 223 height 16
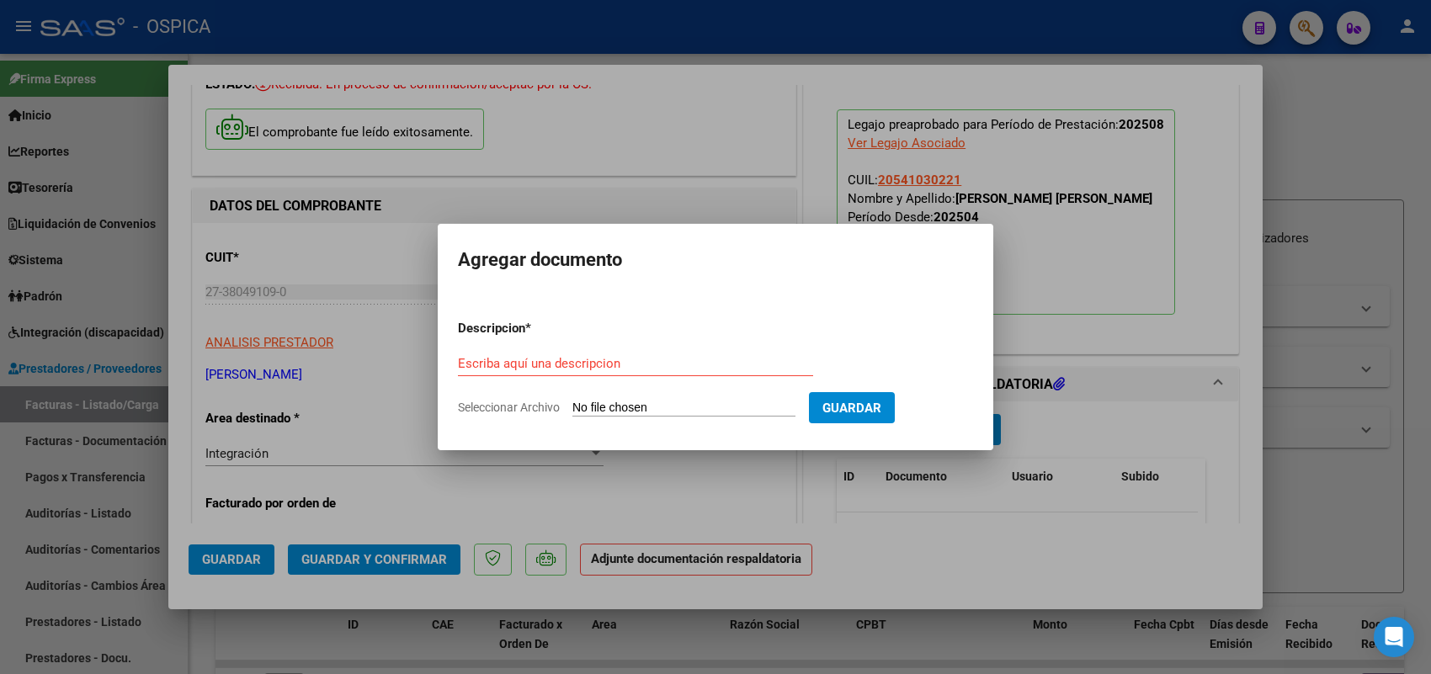
type input "C:\fakepath\ASISTENCIA SANDOVAL.pdf"
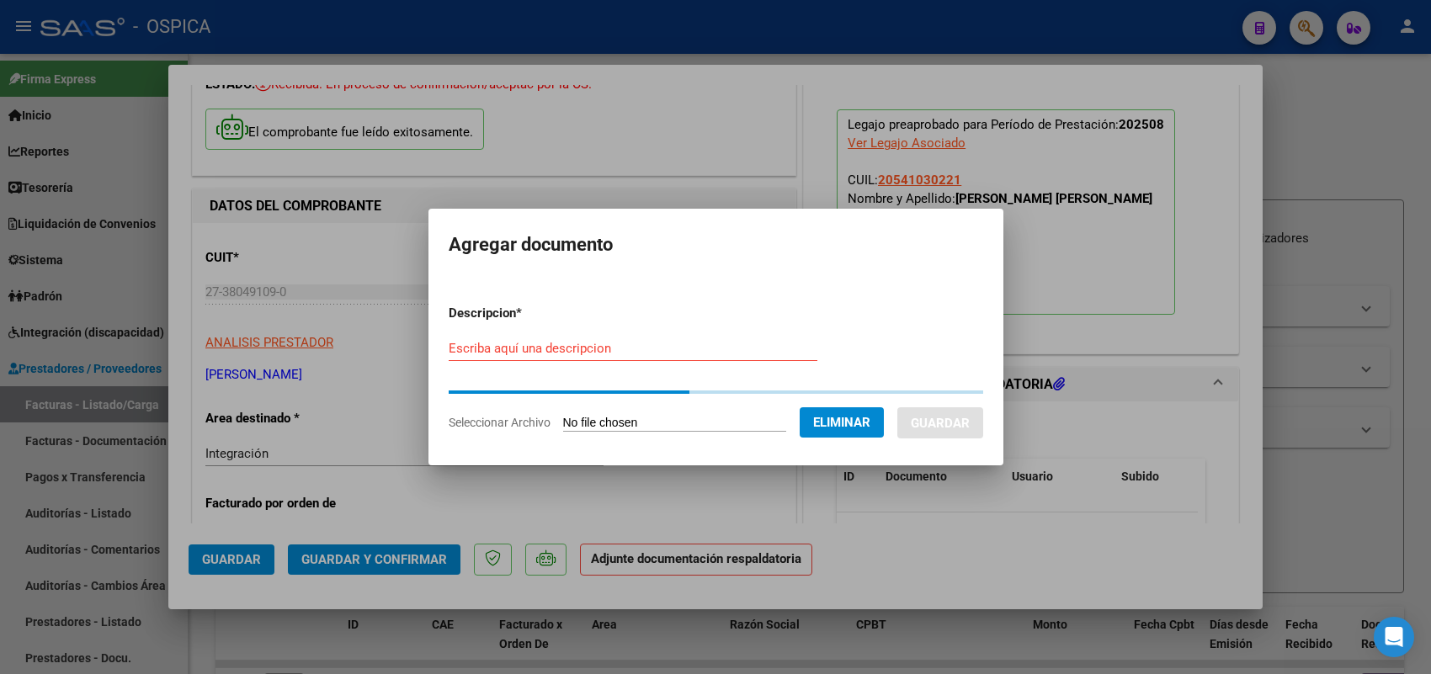
click at [553, 359] on div "Escriba aquí una descripcion" at bounding box center [633, 348] width 369 height 25
paste input "ASISTENCIA"
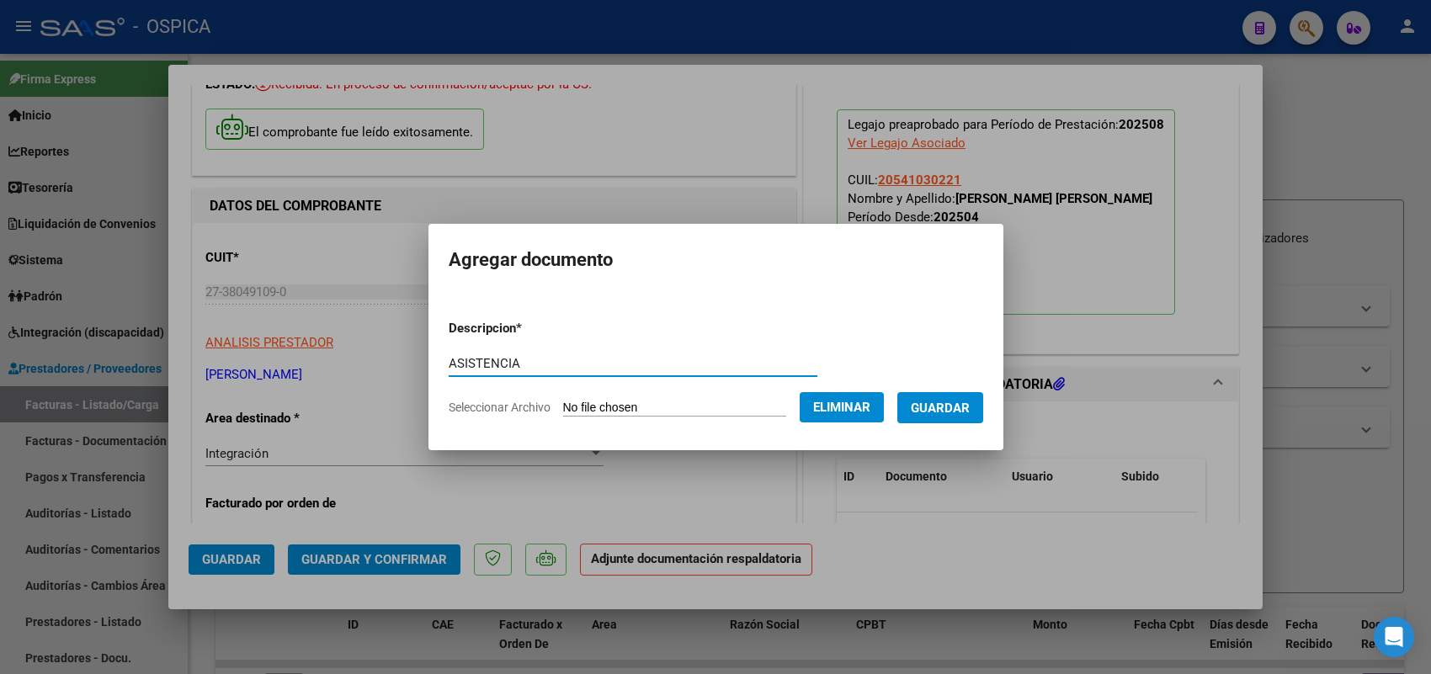
type input "ASISTENCIA"
click at [934, 397] on button "Guardar" at bounding box center [940, 407] width 86 height 31
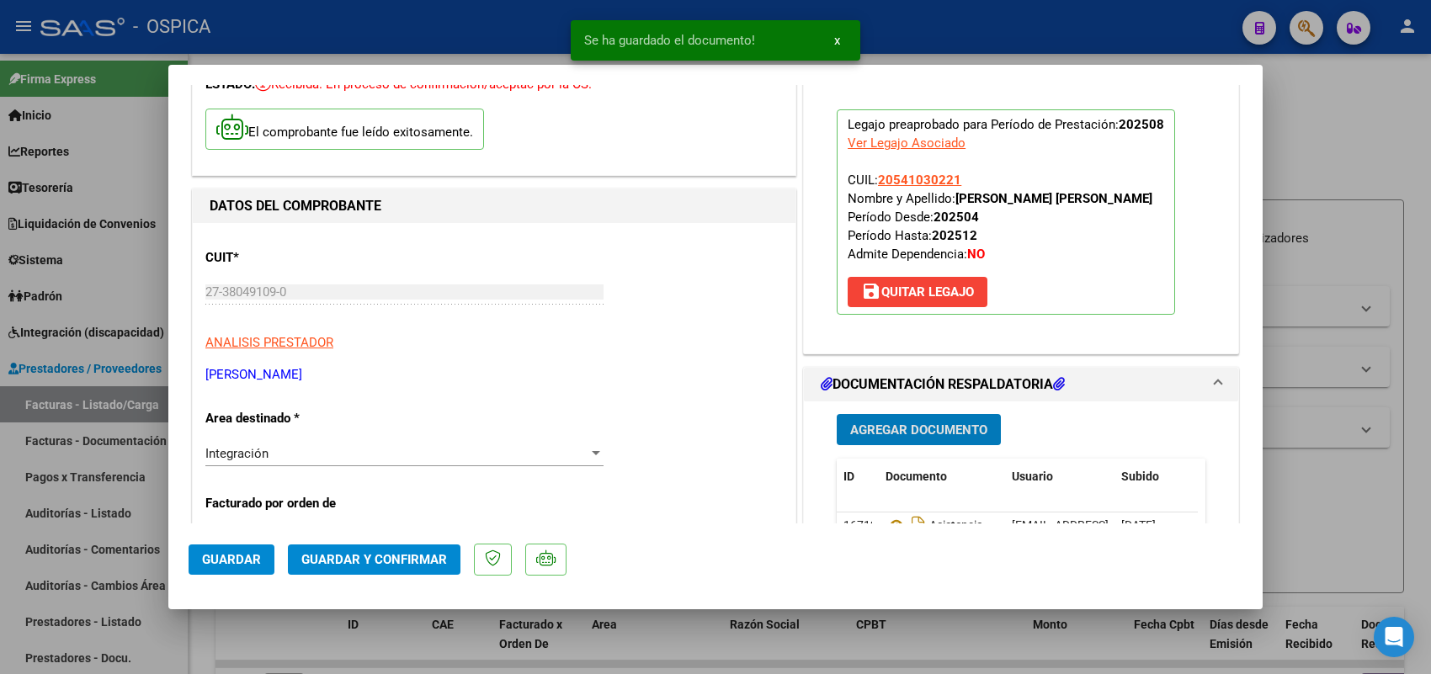
click at [242, 560] on span "Guardar" at bounding box center [231, 559] width 59 height 15
click at [118, 407] on div at bounding box center [715, 337] width 1431 height 674
type input "$ 0,00"
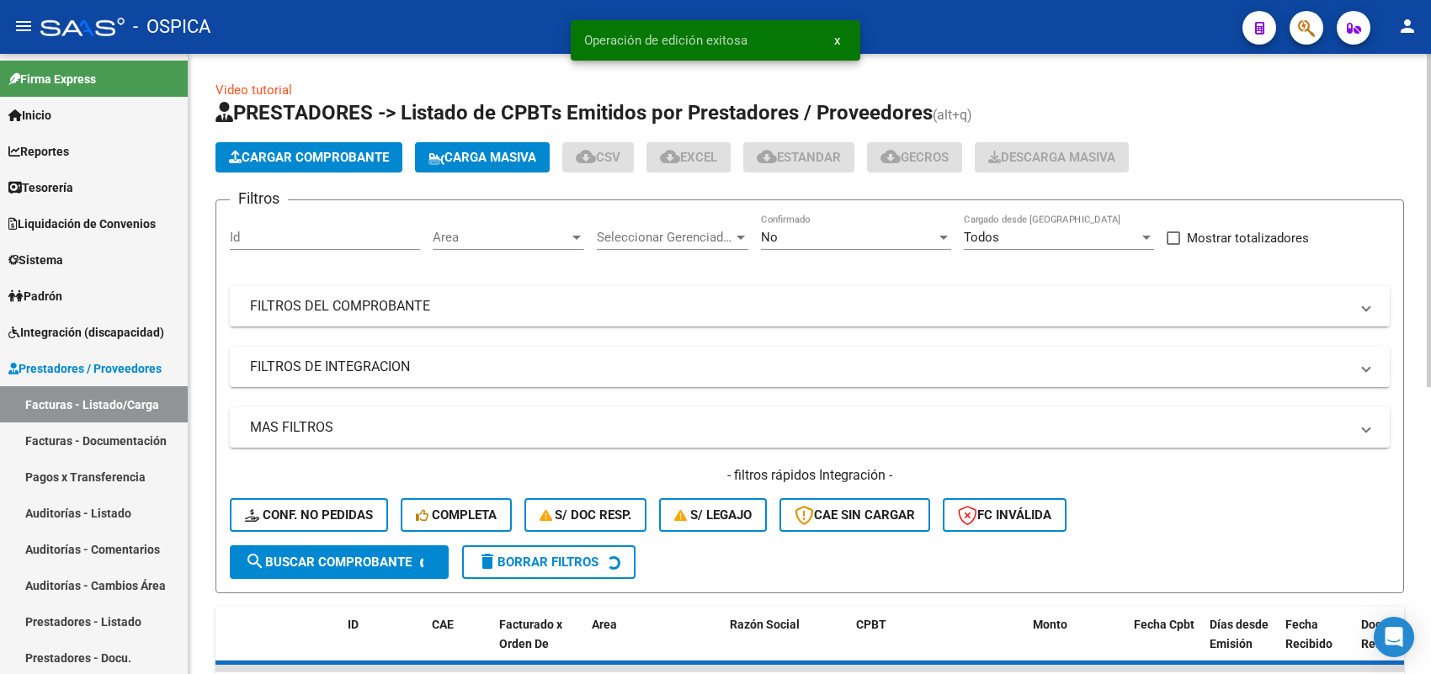
click at [383, 152] on span "Cargar Comprobante" at bounding box center [309, 157] width 160 height 15
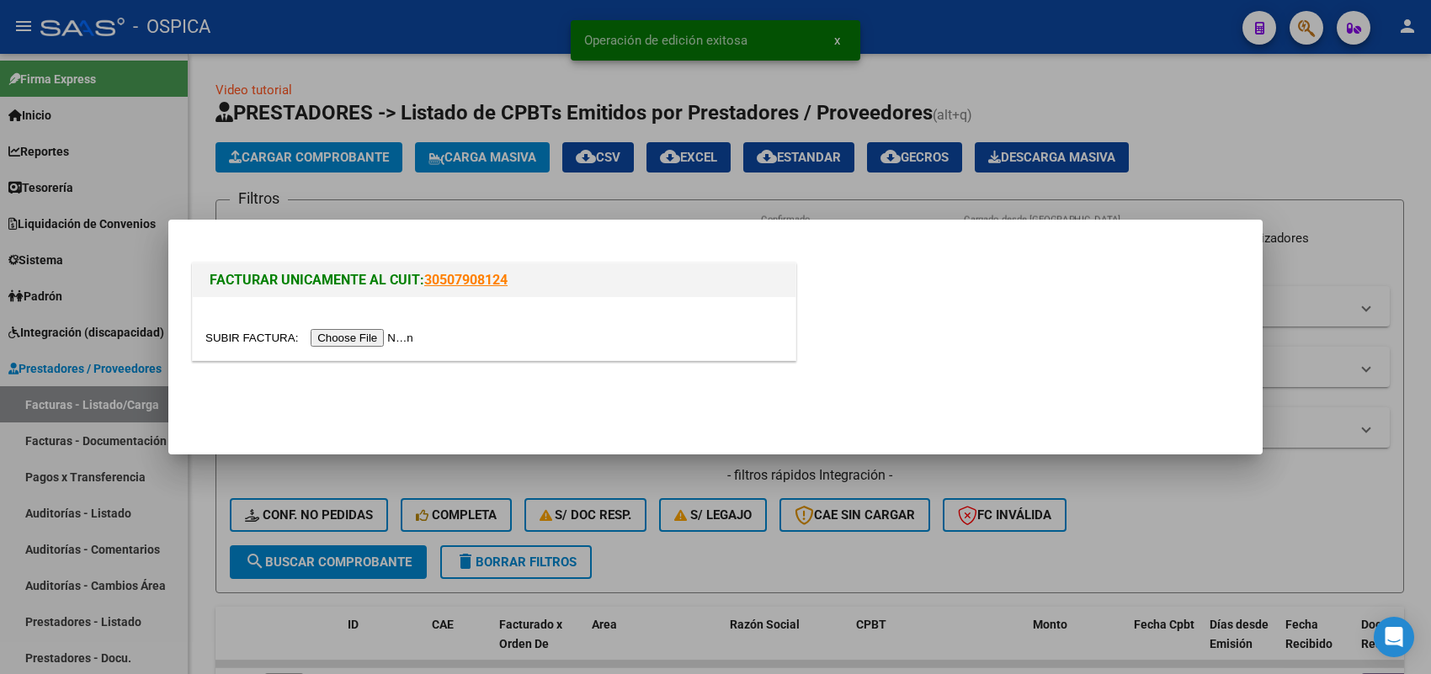
click at [381, 334] on input "file" at bounding box center [311, 338] width 213 height 18
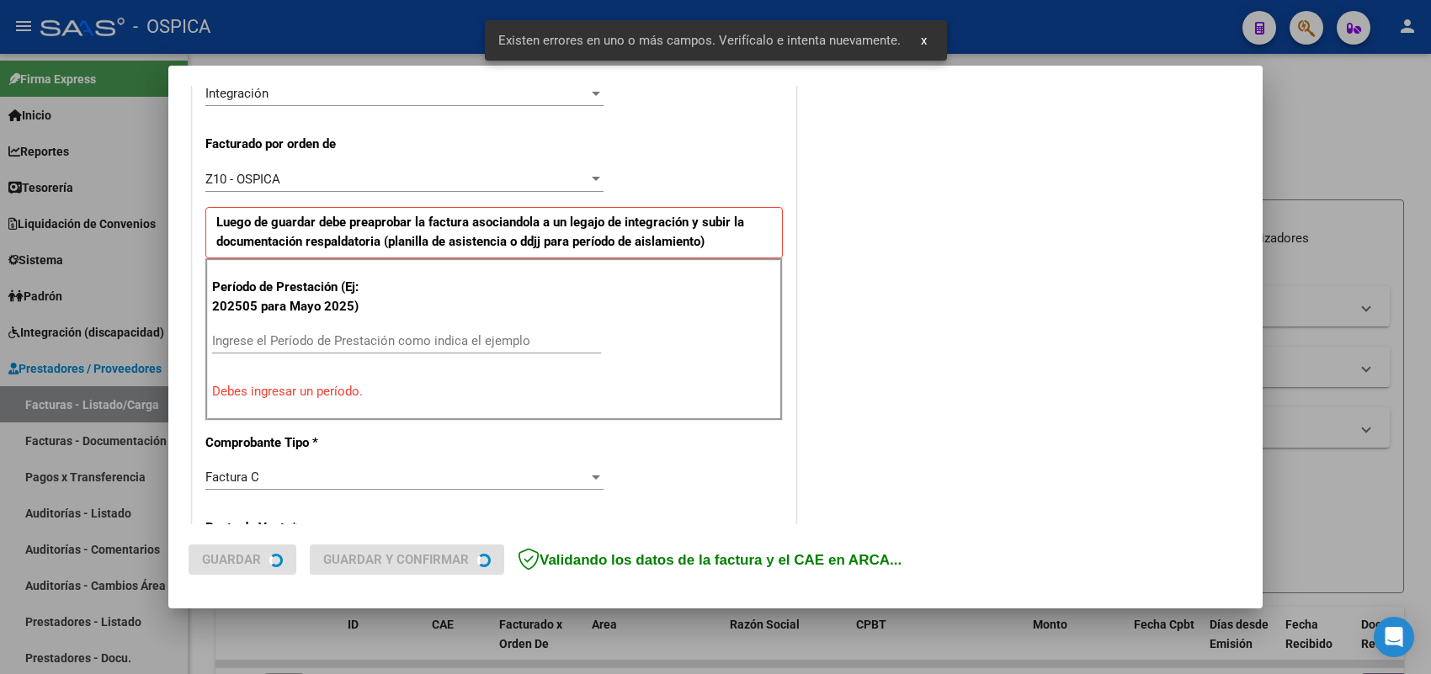
scroll to position [455, 0]
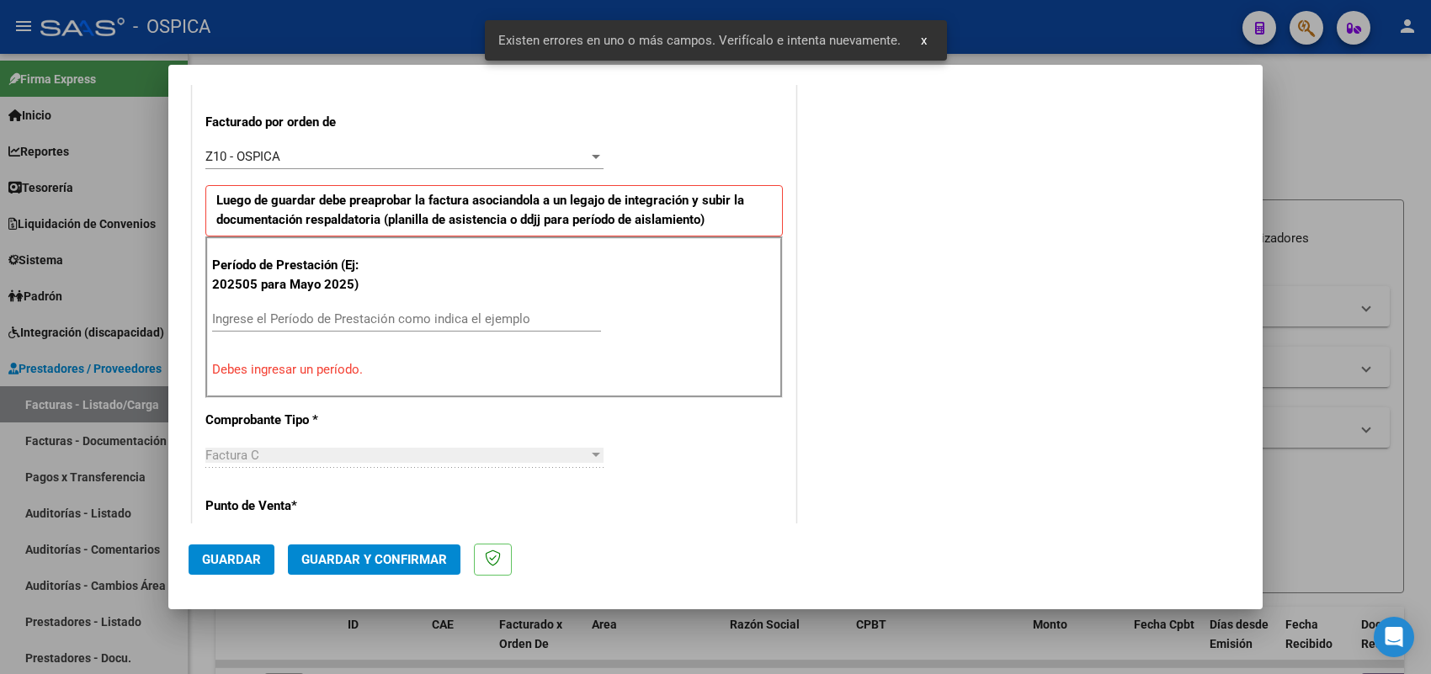
click at [465, 318] on input "Ingrese el Período de Prestación como indica el ejemplo" at bounding box center [406, 318] width 389 height 15
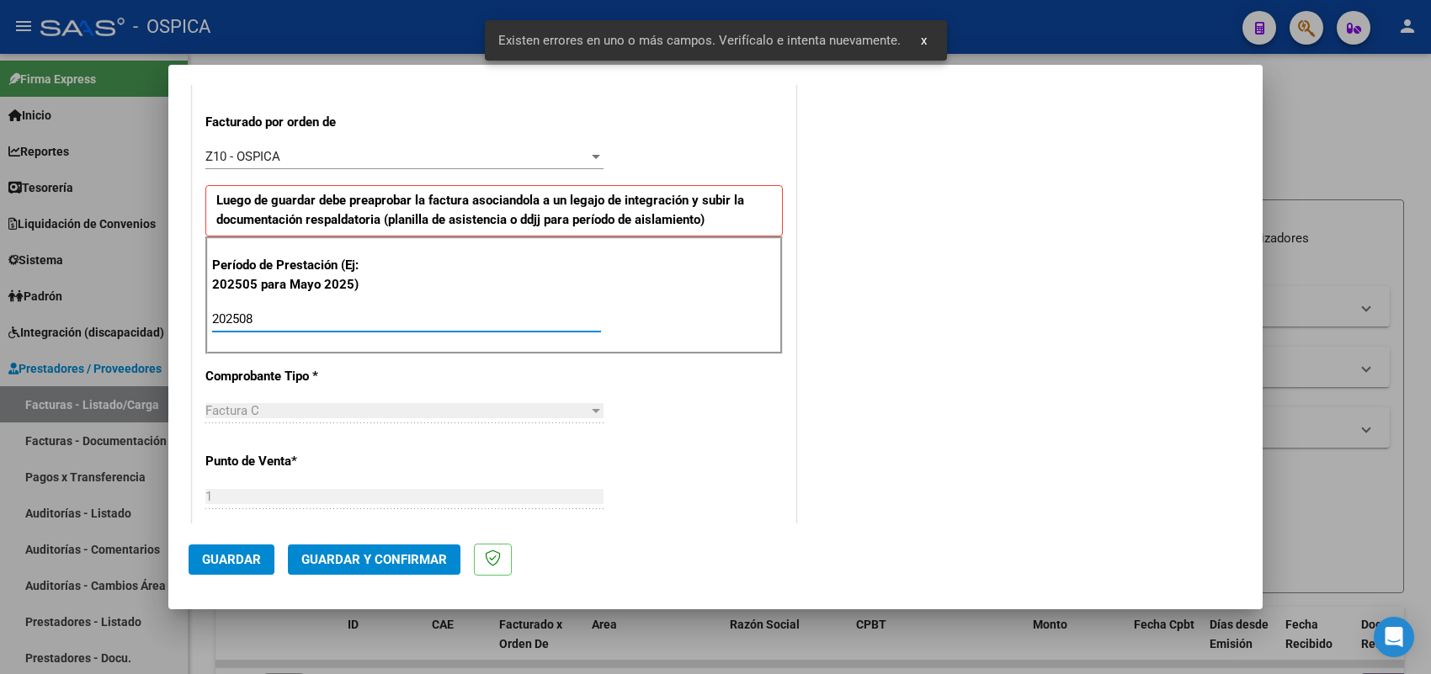
type input "202508"
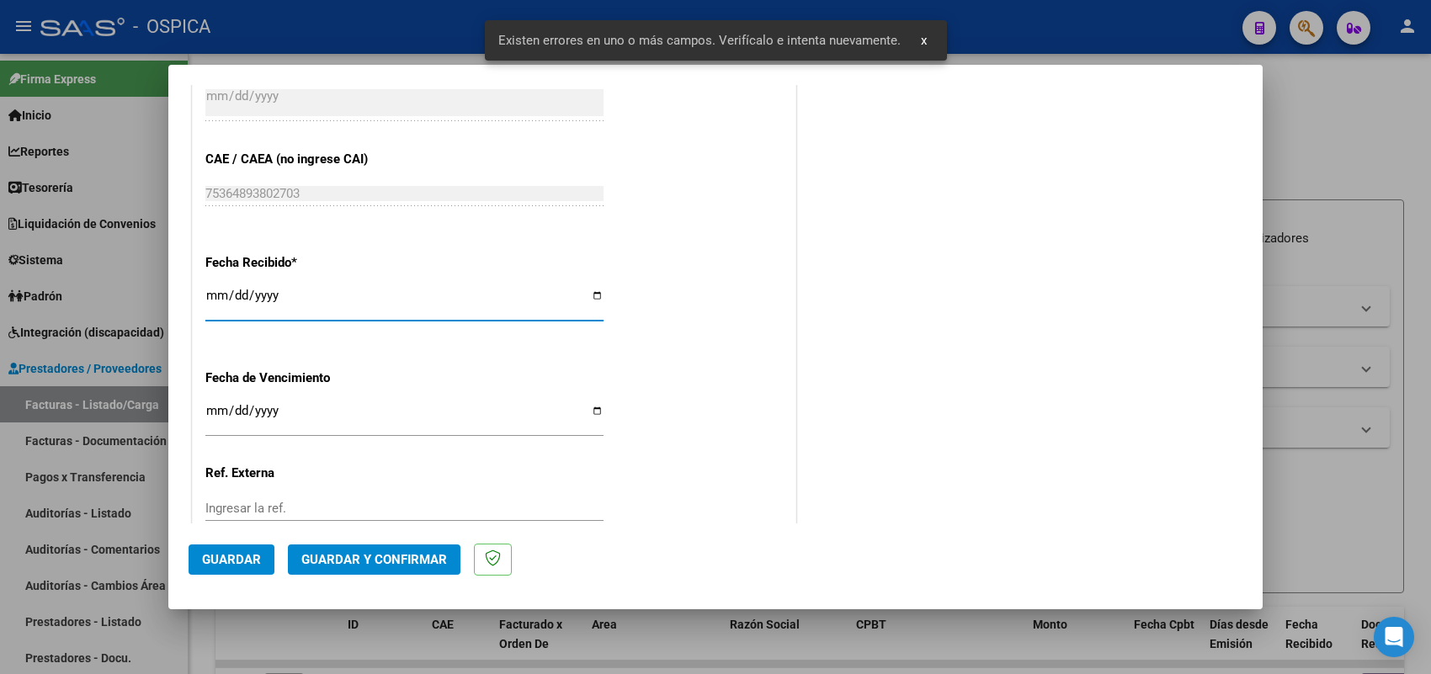
type input "2025-09-04"
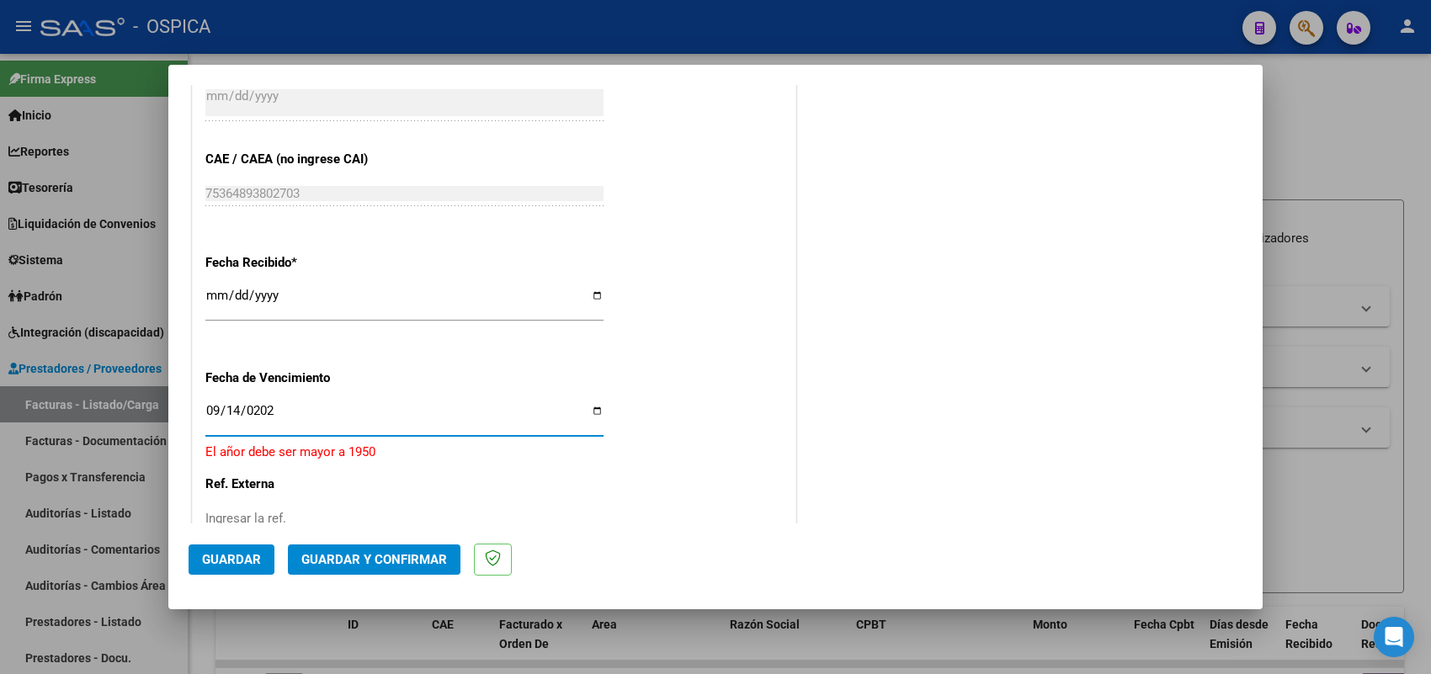
type input "2025-09-14"
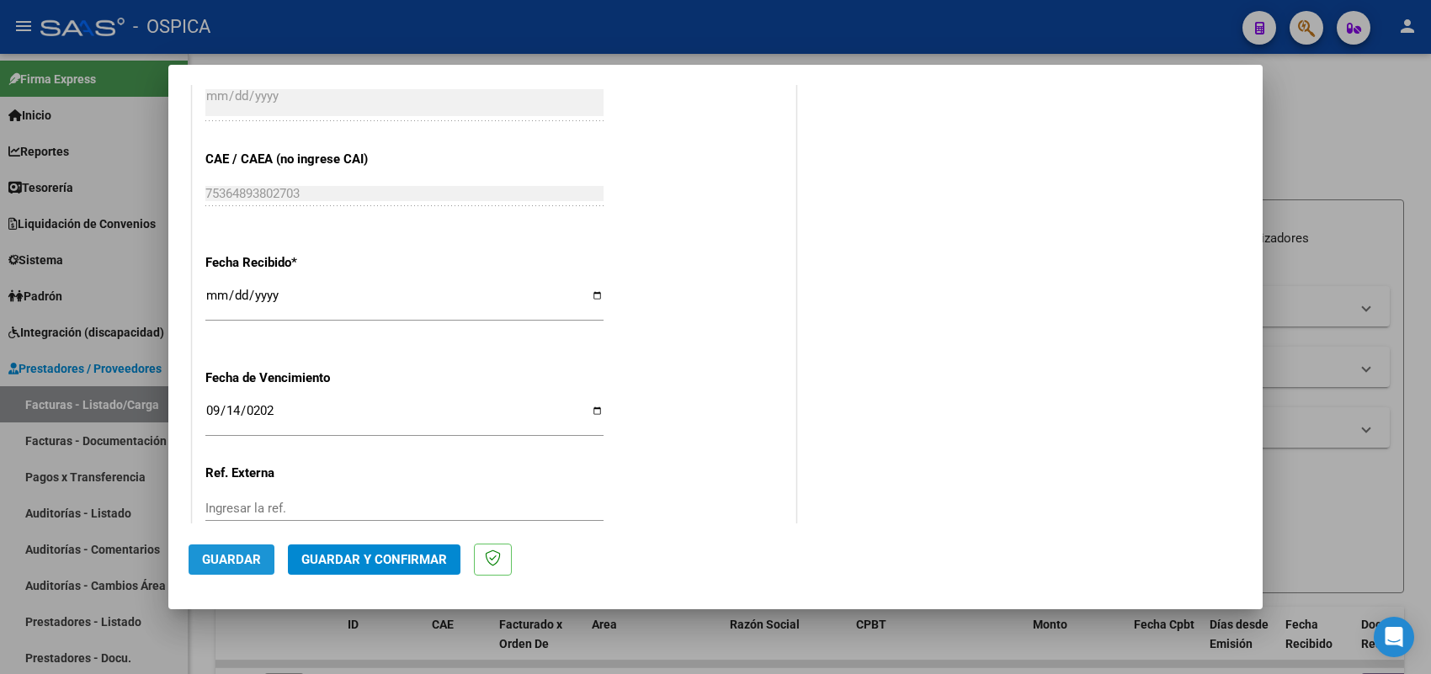
click at [219, 553] on span "Guardar" at bounding box center [231, 559] width 59 height 15
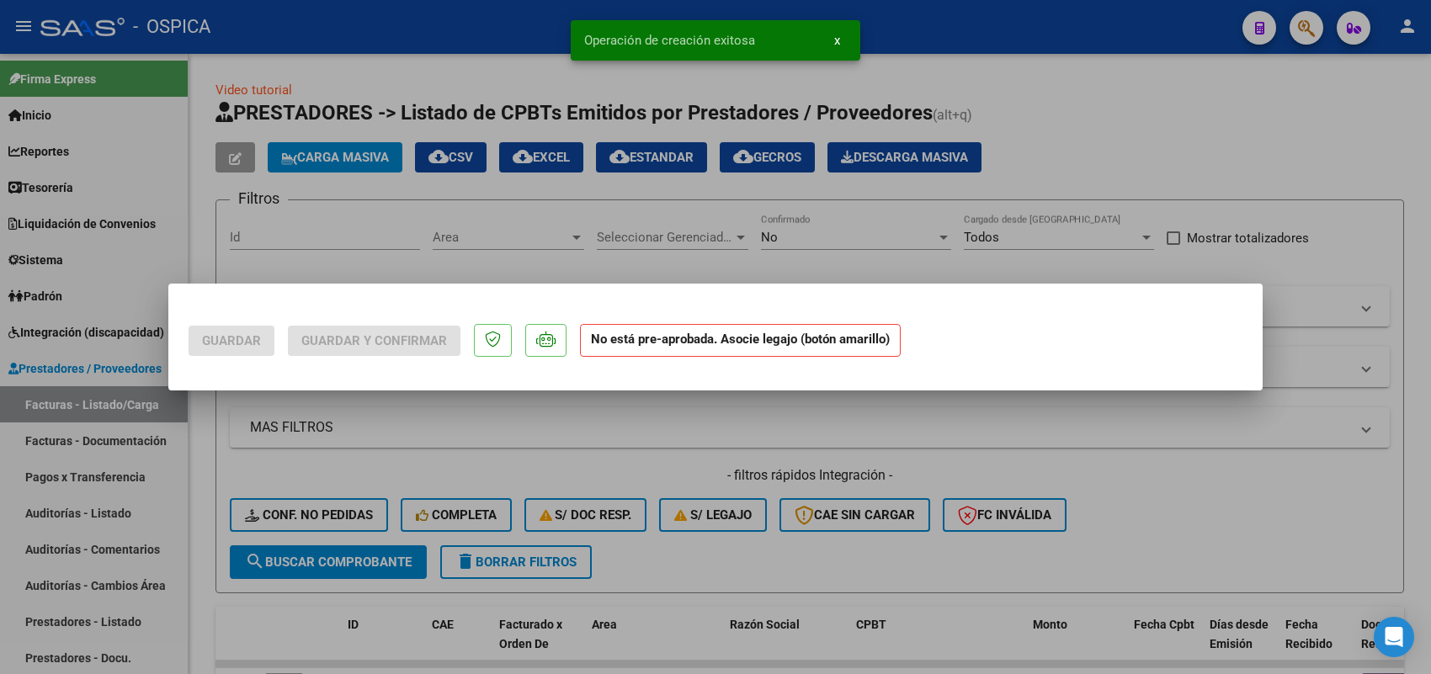
scroll to position [0, 0]
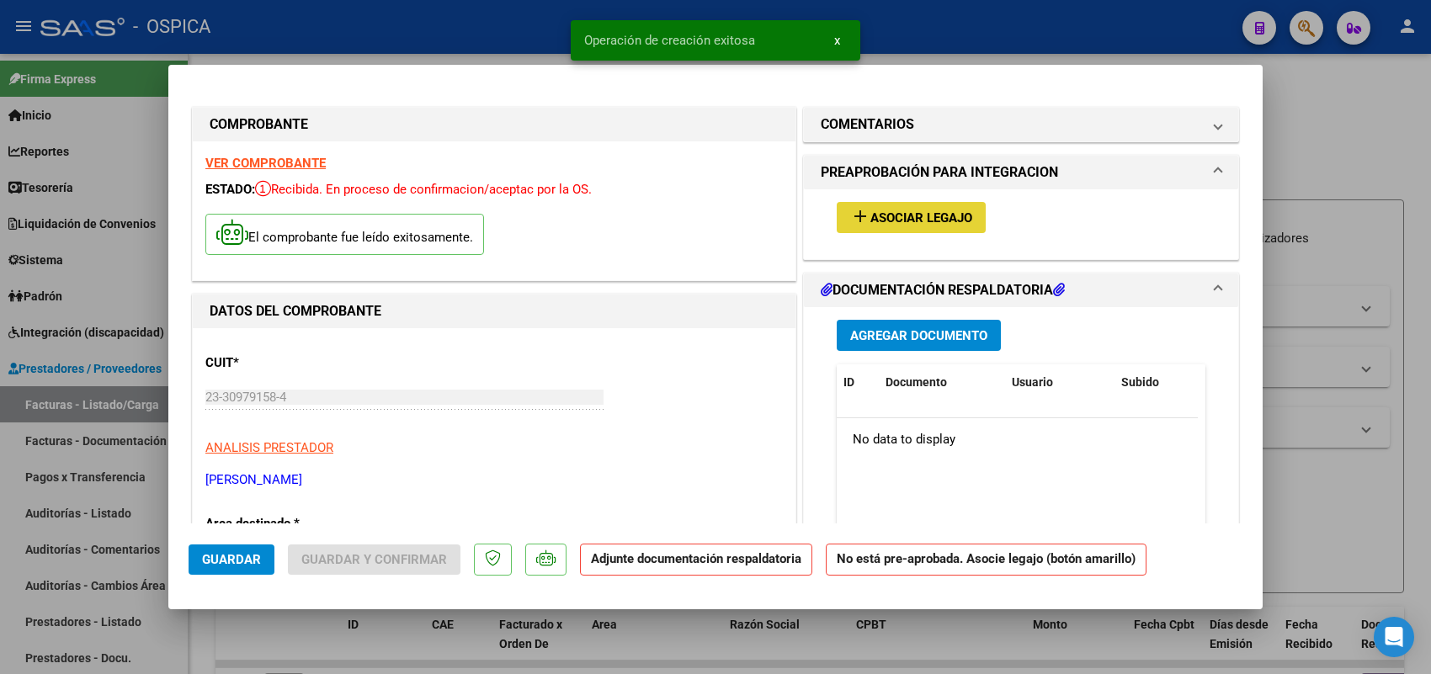
click at [870, 219] on span "Asociar Legajo" at bounding box center [921, 217] width 102 height 15
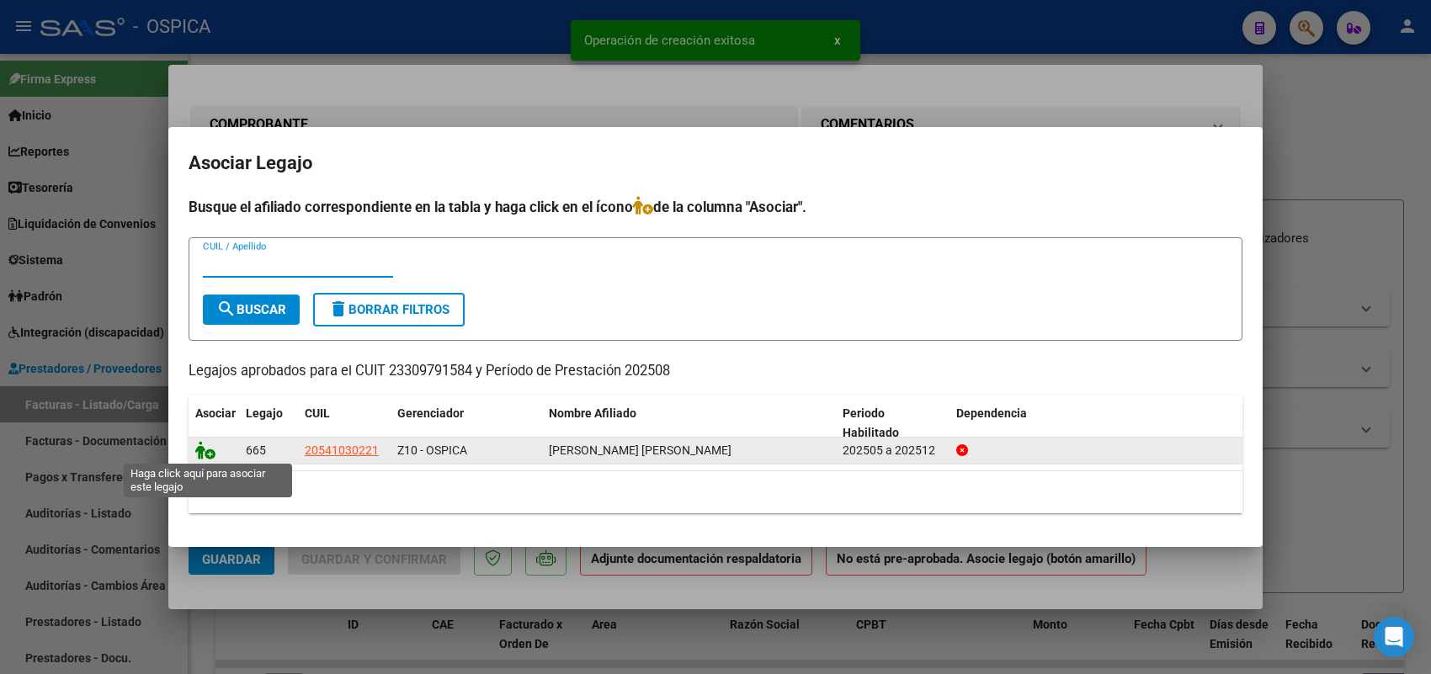
click at [204, 448] on icon at bounding box center [205, 450] width 20 height 19
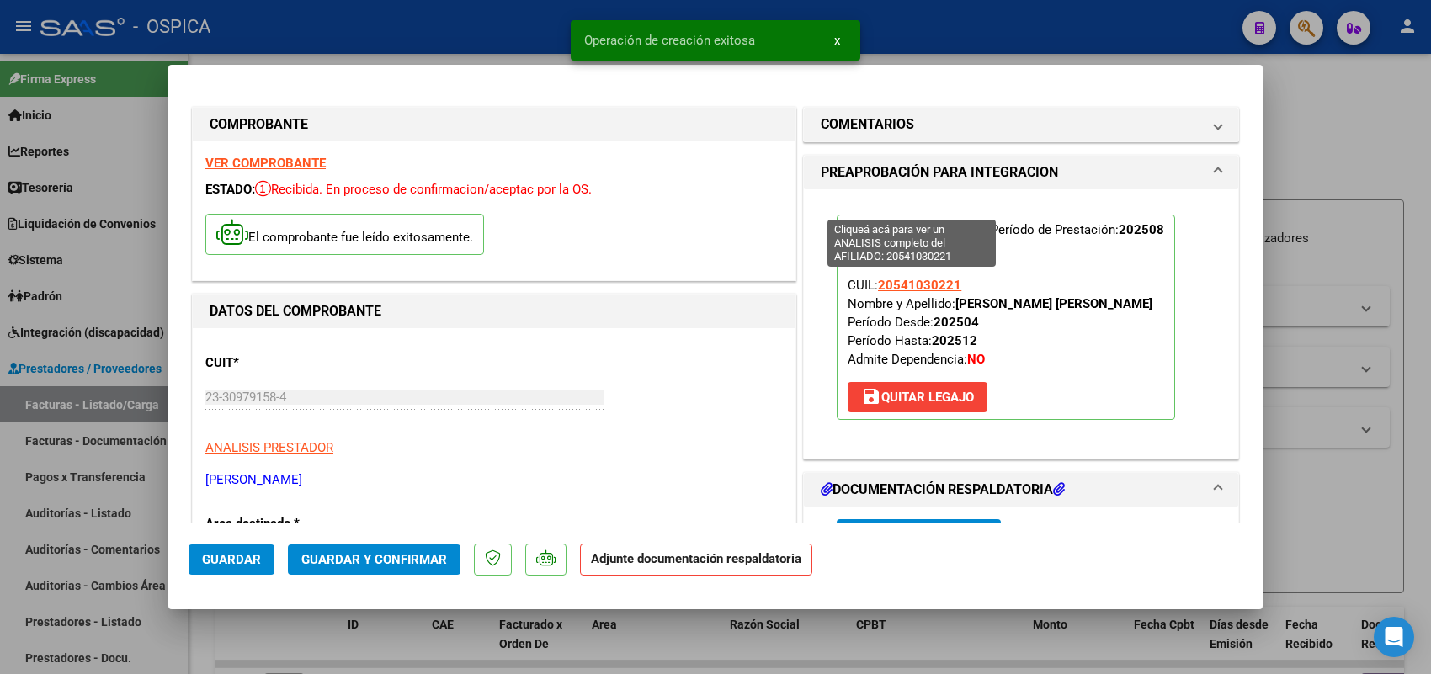
scroll to position [316, 0]
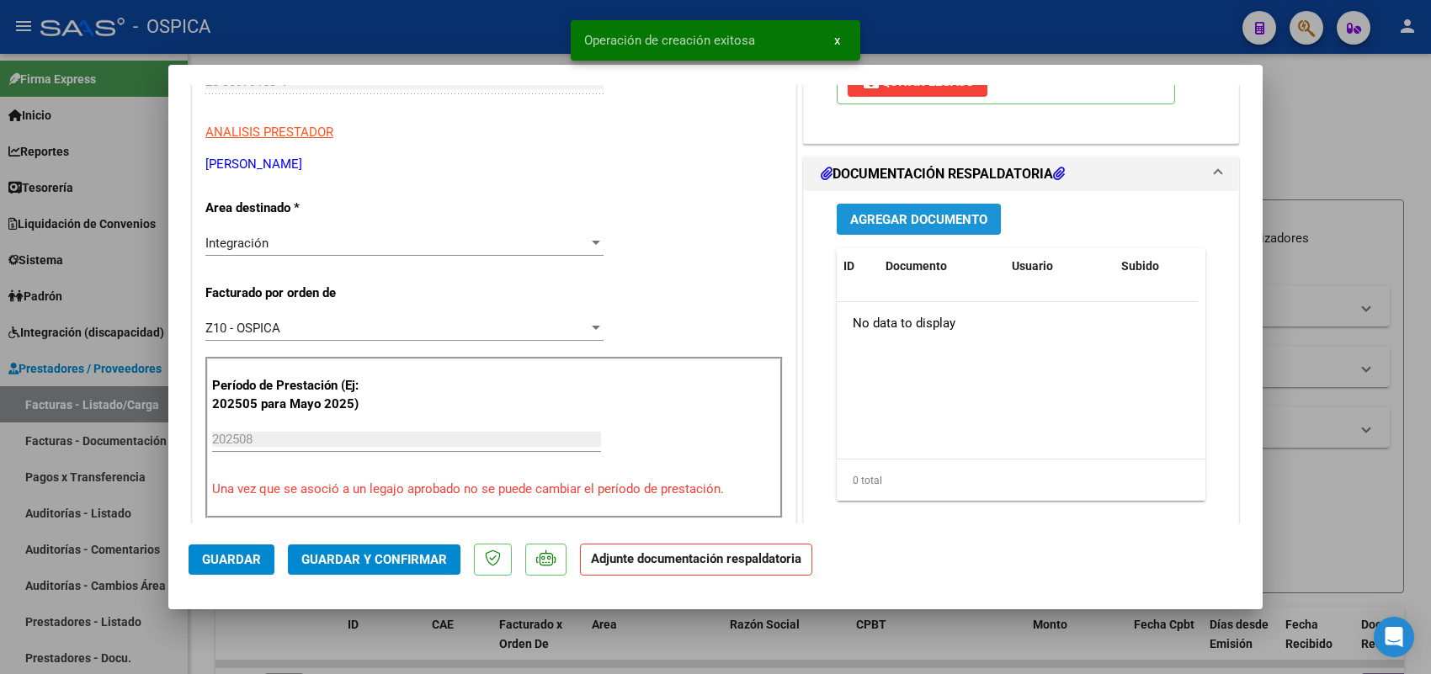
click at [880, 221] on span "Agregar Documento" at bounding box center [918, 219] width 137 height 15
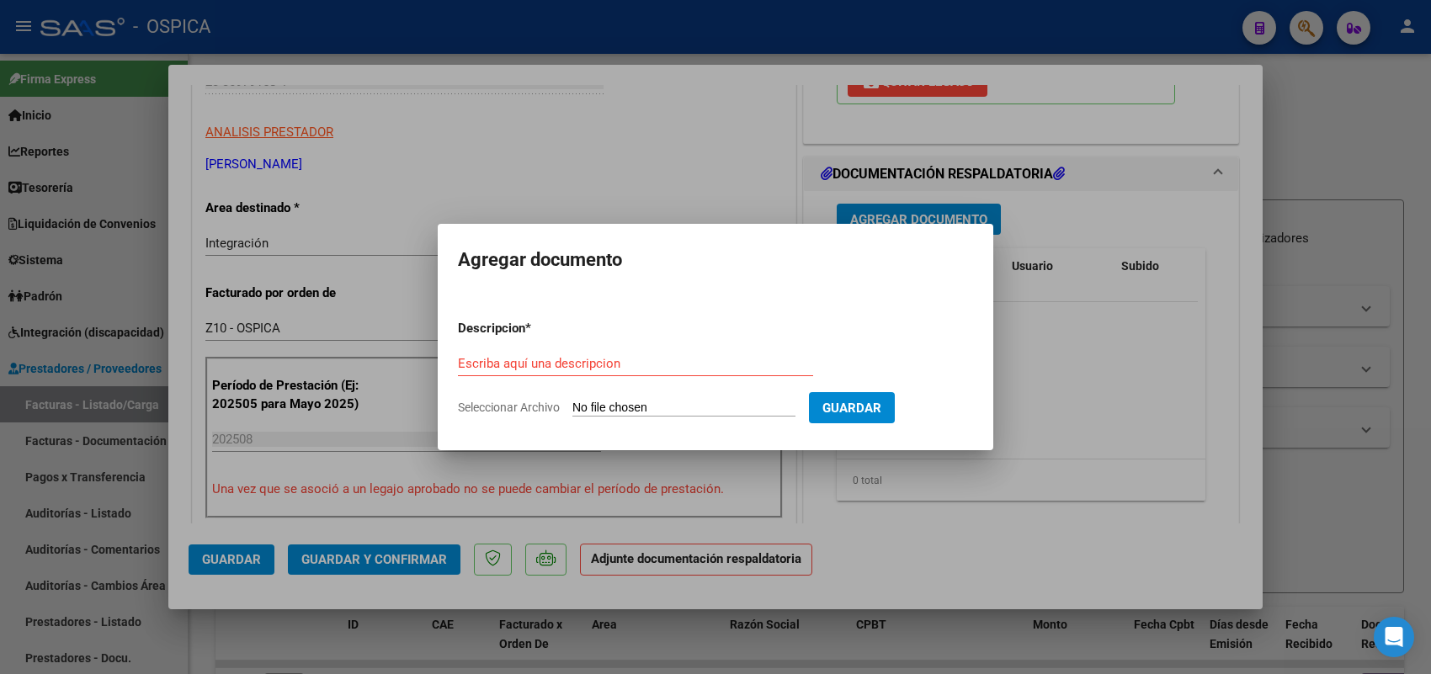
click at [718, 411] on input "Seleccionar Archivo" at bounding box center [683, 409] width 223 height 16
type input "C:\fakepath\ASISTENCIA VALENZUELA.pdf"
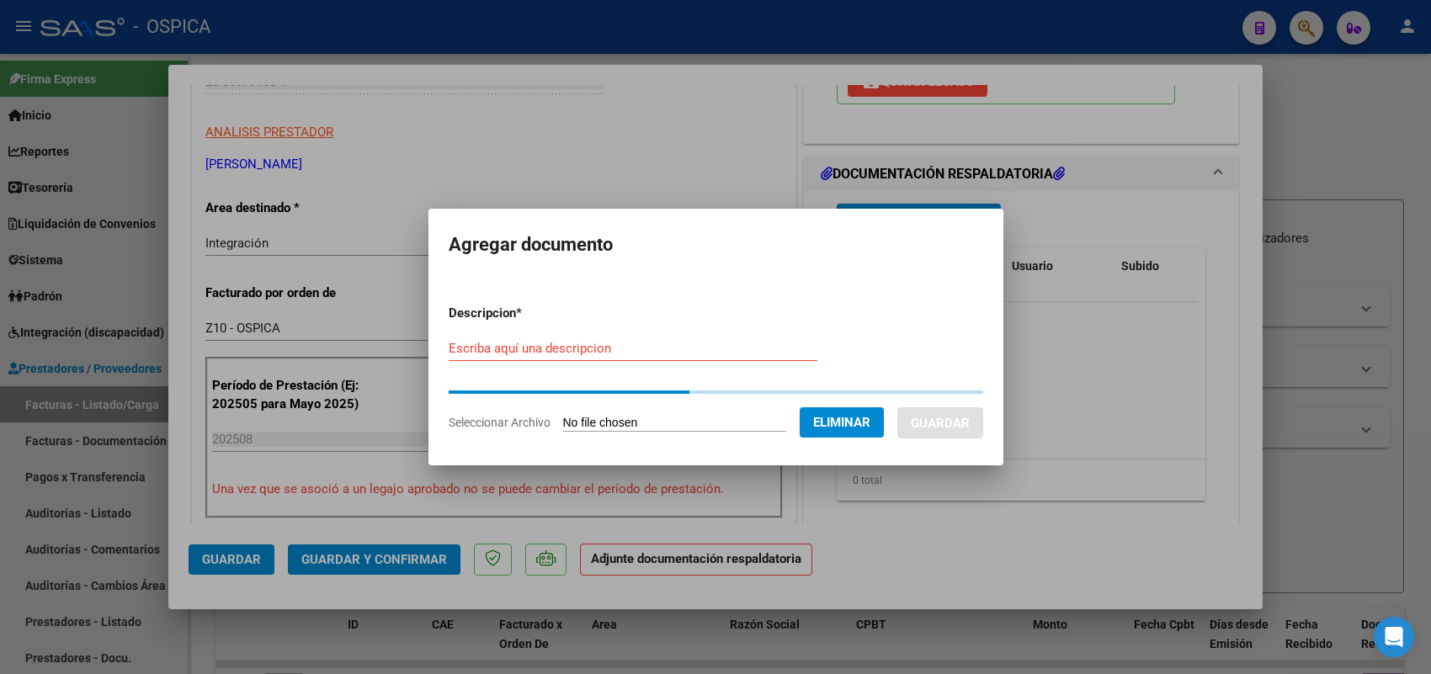
click at [650, 342] on input "Escriba aquí una descripcion" at bounding box center [633, 348] width 369 height 15
paste input "ASISTENCIA"
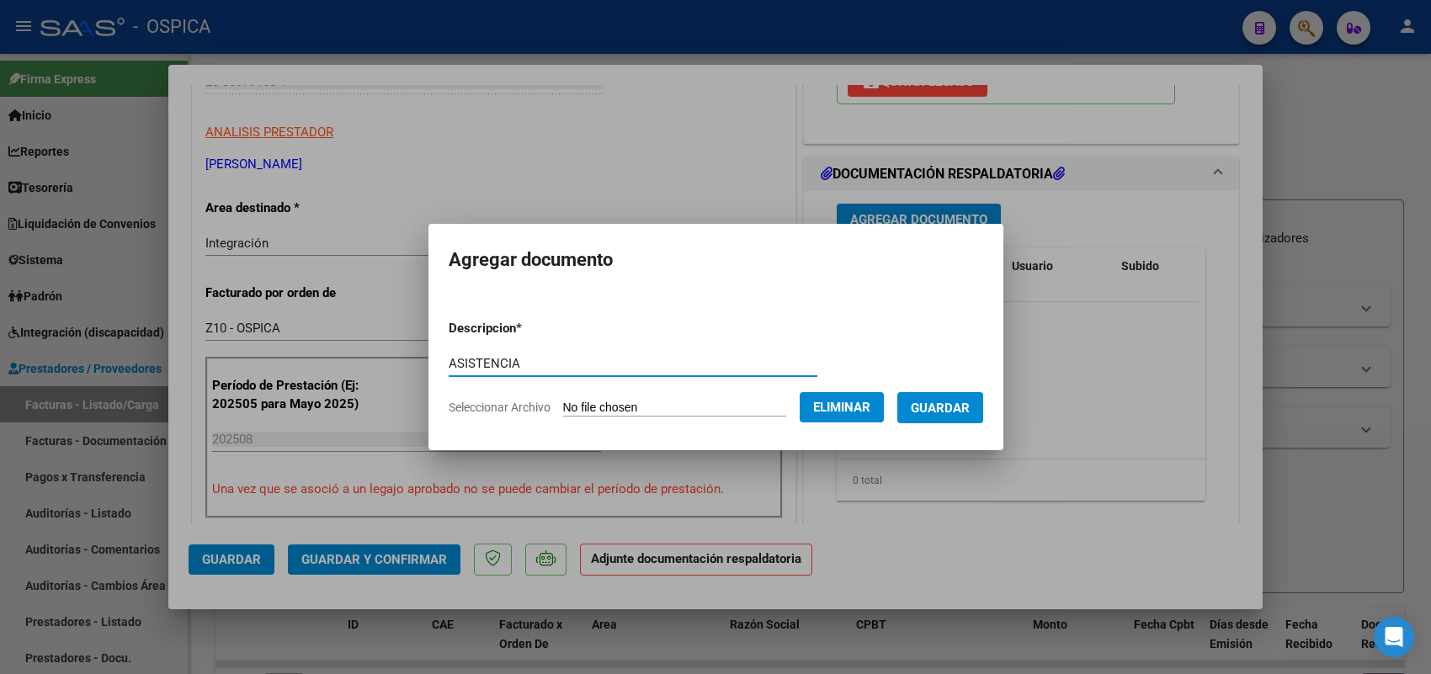
type input "ASISTENCIA"
click at [970, 411] on span "Guardar" at bounding box center [940, 408] width 59 height 15
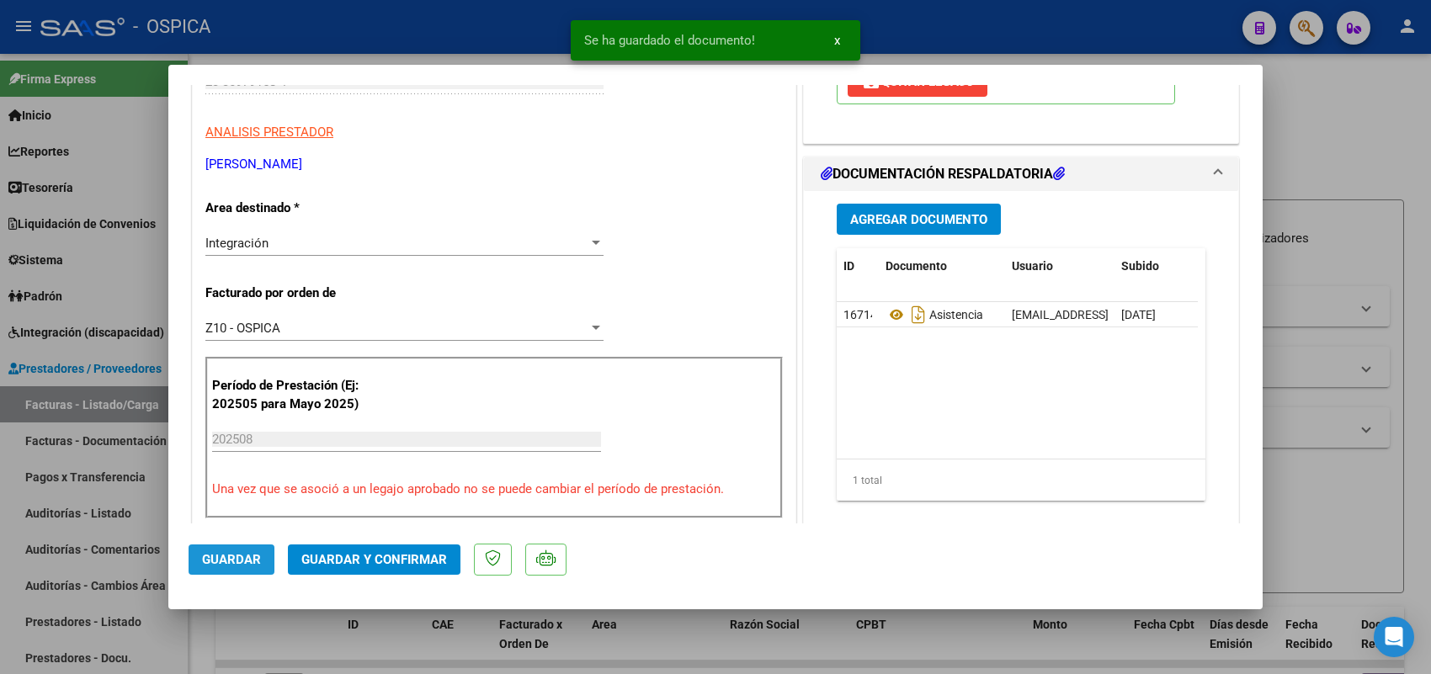
click at [234, 554] on span "Guardar" at bounding box center [231, 559] width 59 height 15
click at [125, 414] on div at bounding box center [715, 337] width 1431 height 674
type input "$ 0,00"
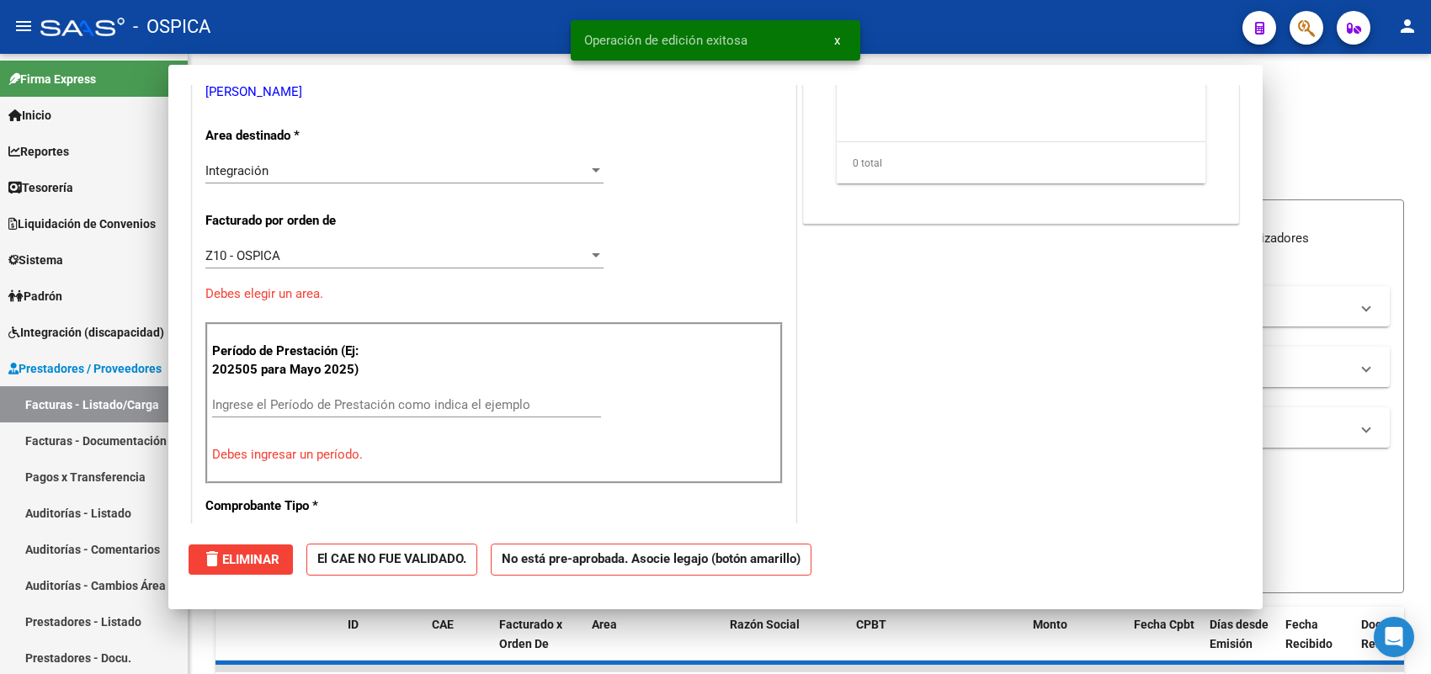
scroll to position [263, 0]
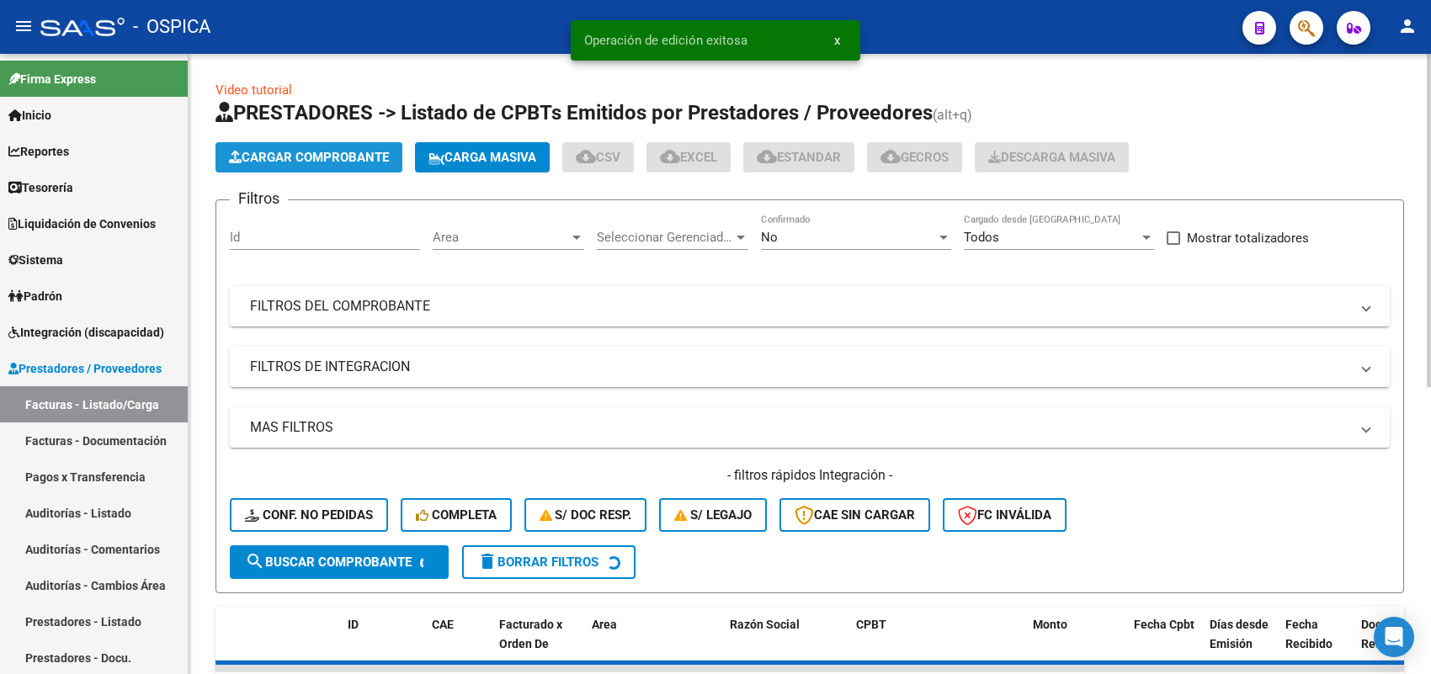
click at [351, 147] on button "Cargar Comprobante" at bounding box center [309, 157] width 187 height 30
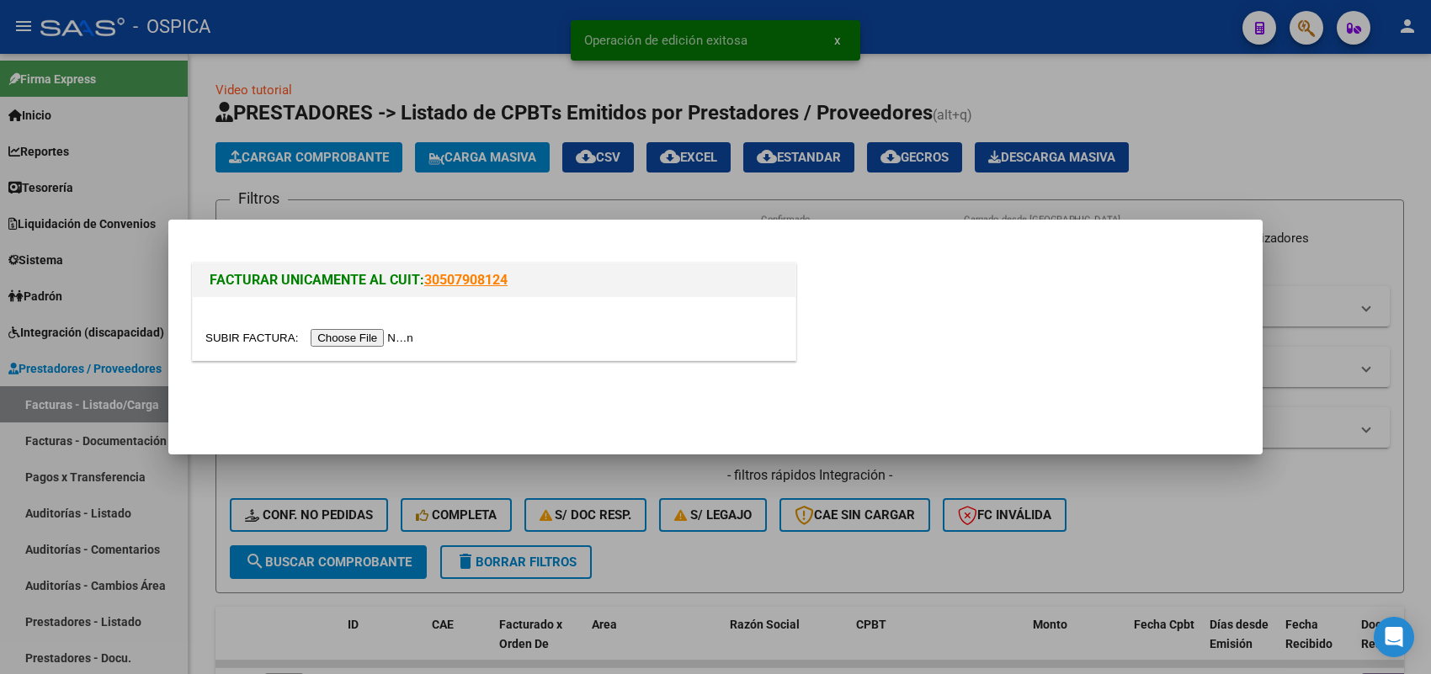
click at [379, 337] on input "file" at bounding box center [311, 338] width 213 height 18
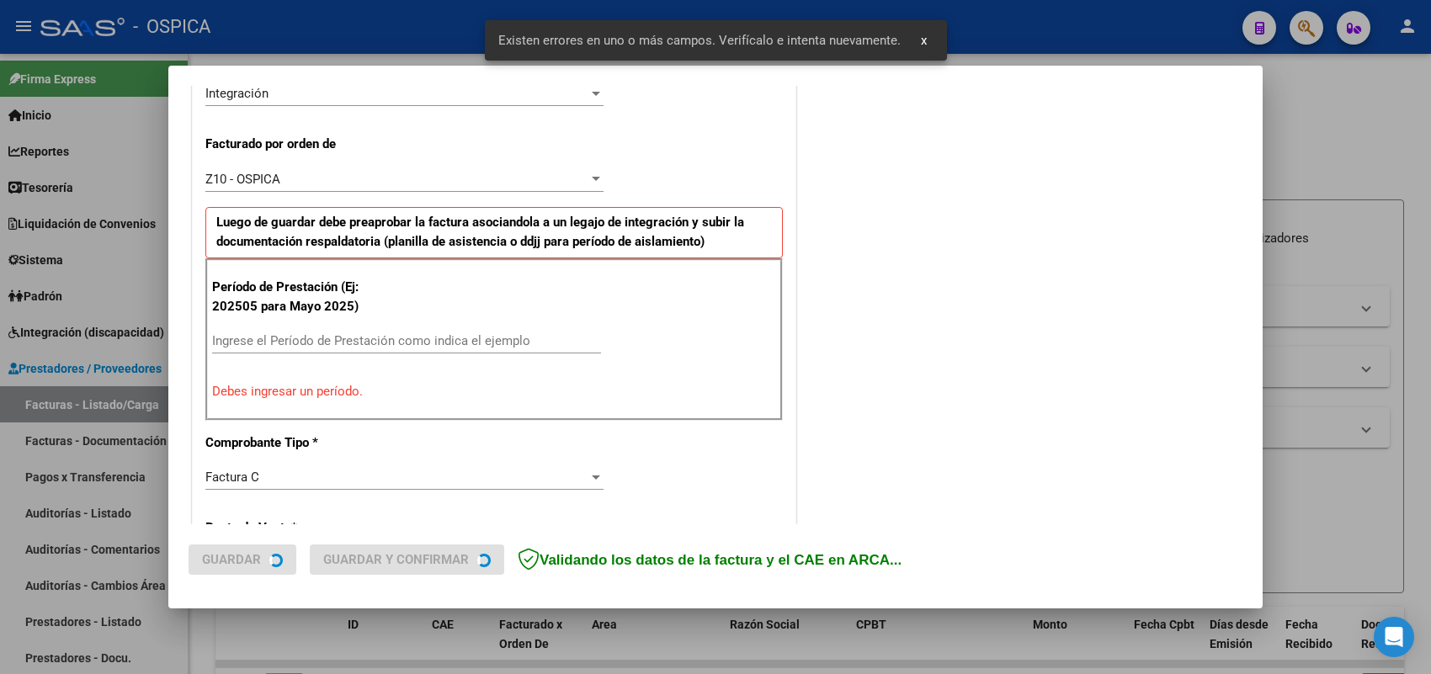
scroll to position [455, 0]
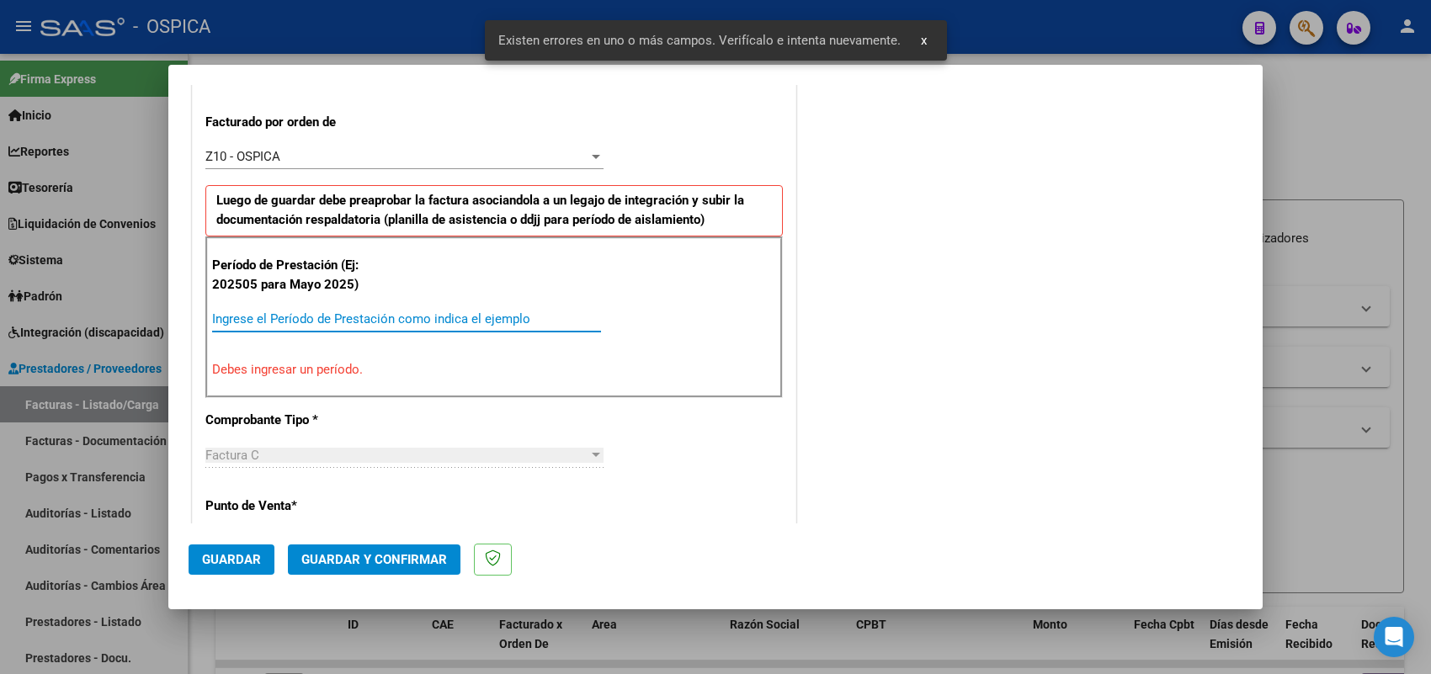
click at [411, 322] on input "Ingrese el Período de Prestación como indica el ejemplo" at bounding box center [406, 318] width 389 height 15
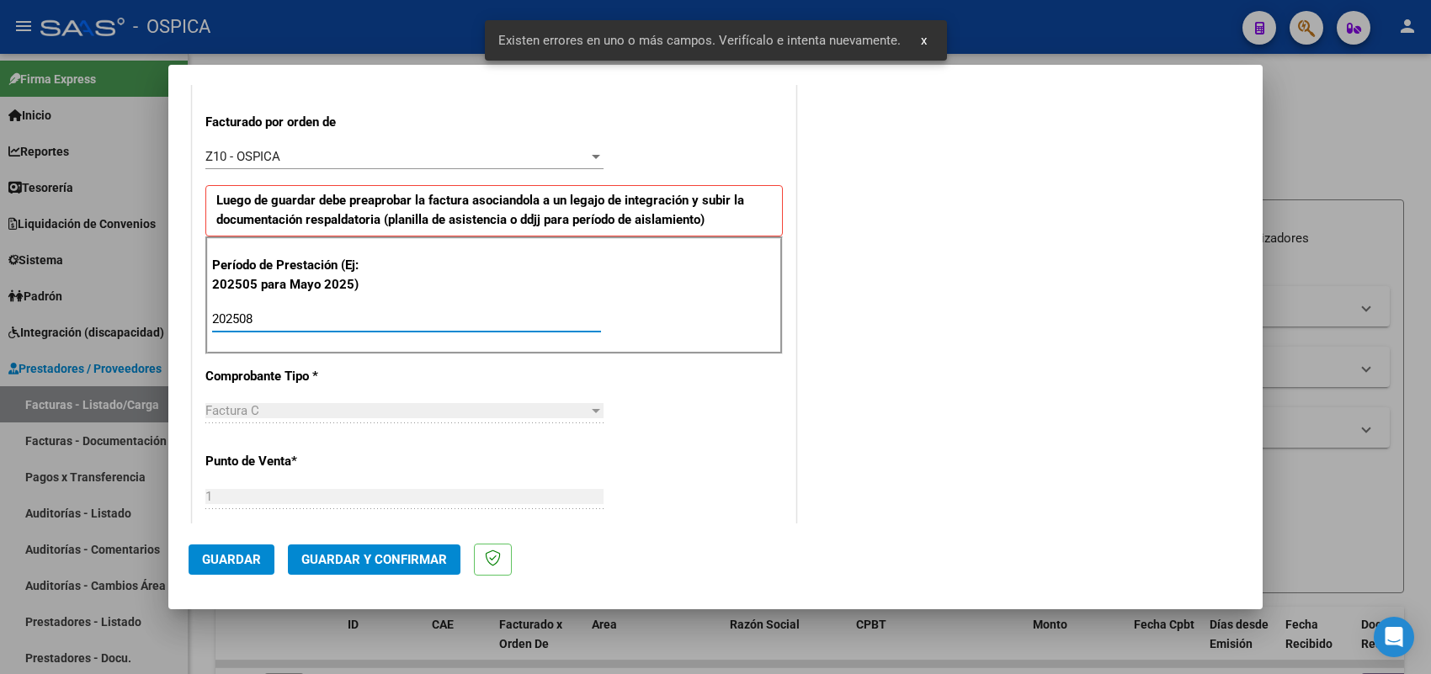
type input "202508"
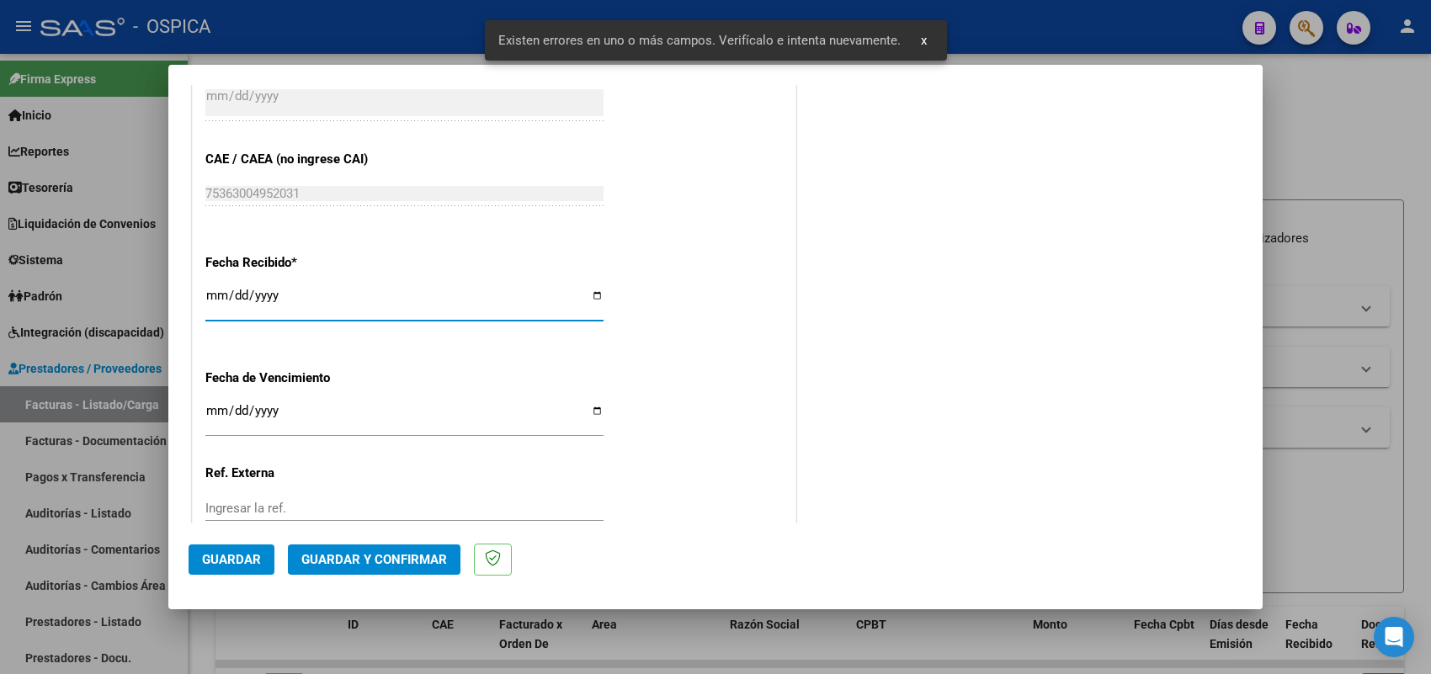
type input "2025-09-05"
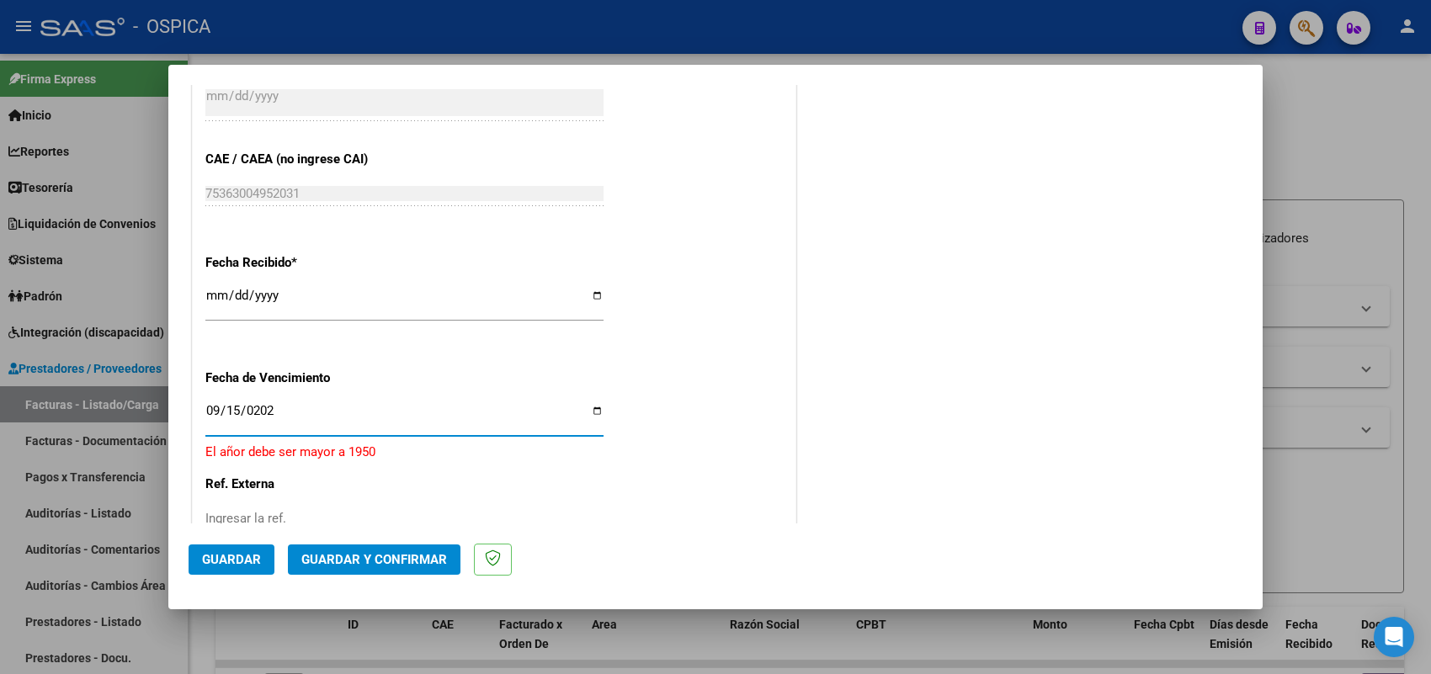
type input "2025-09-15"
click at [249, 545] on button "Guardar" at bounding box center [232, 560] width 86 height 30
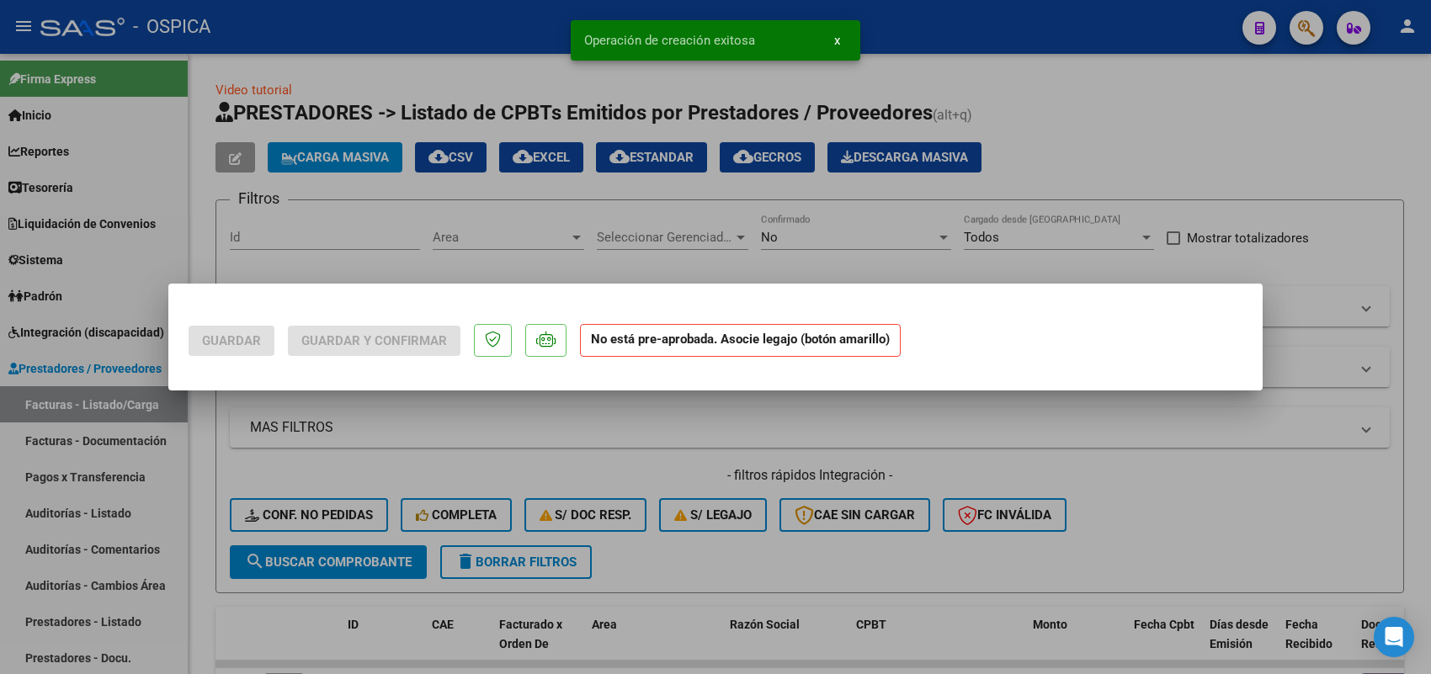
scroll to position [0, 0]
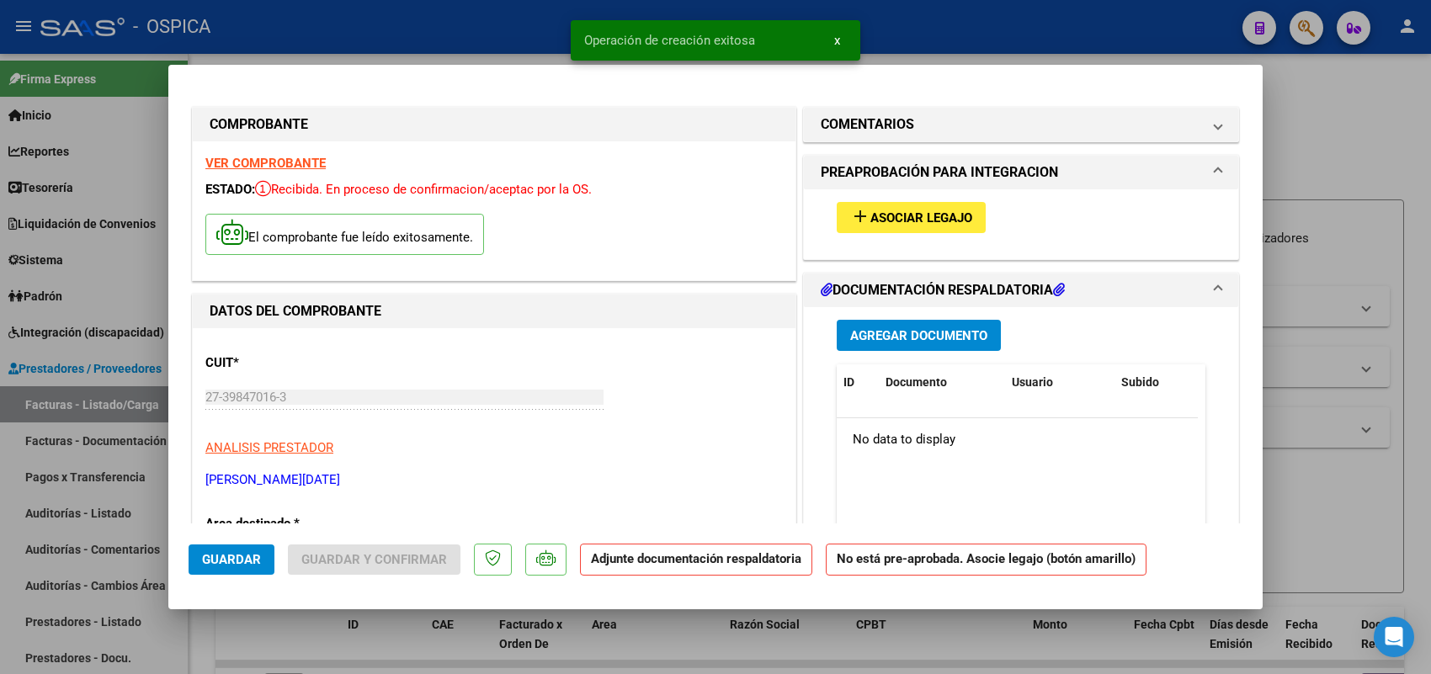
click at [889, 216] on span "Asociar Legajo" at bounding box center [921, 217] width 102 height 15
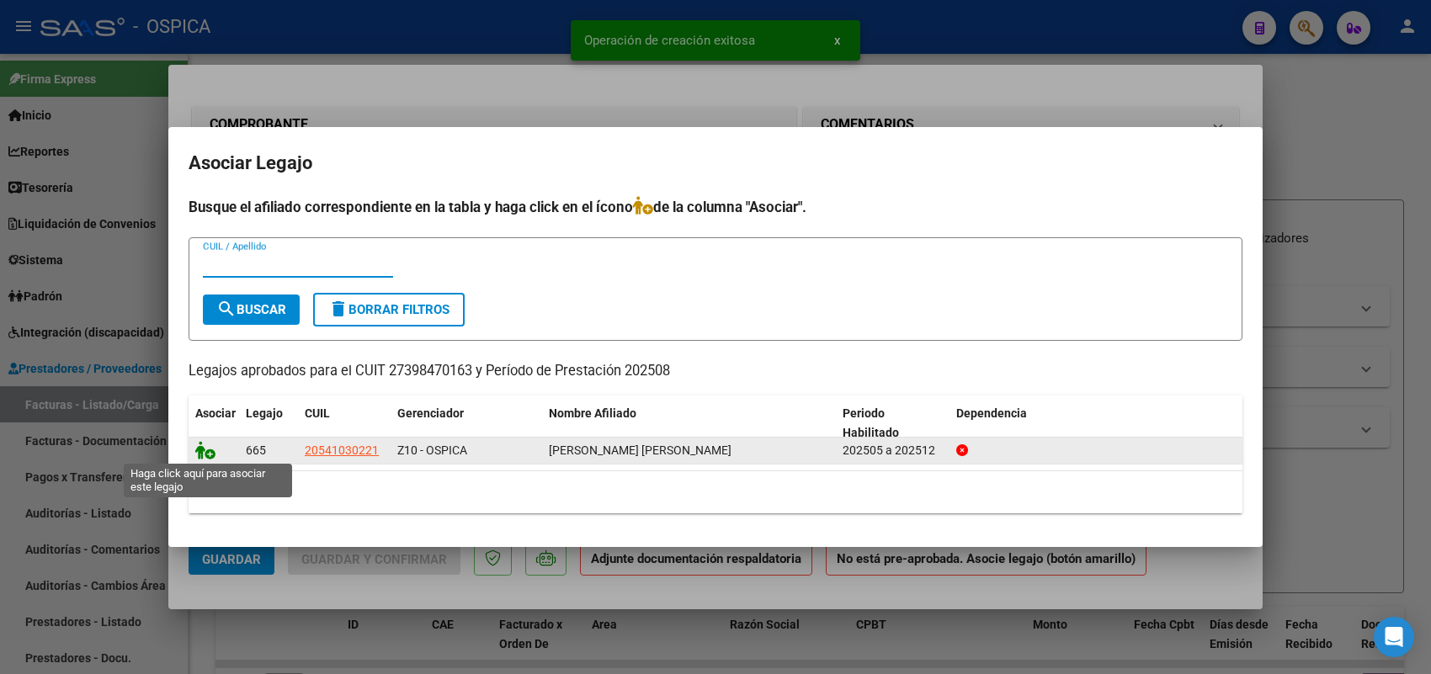
click at [200, 449] on icon at bounding box center [205, 450] width 20 height 19
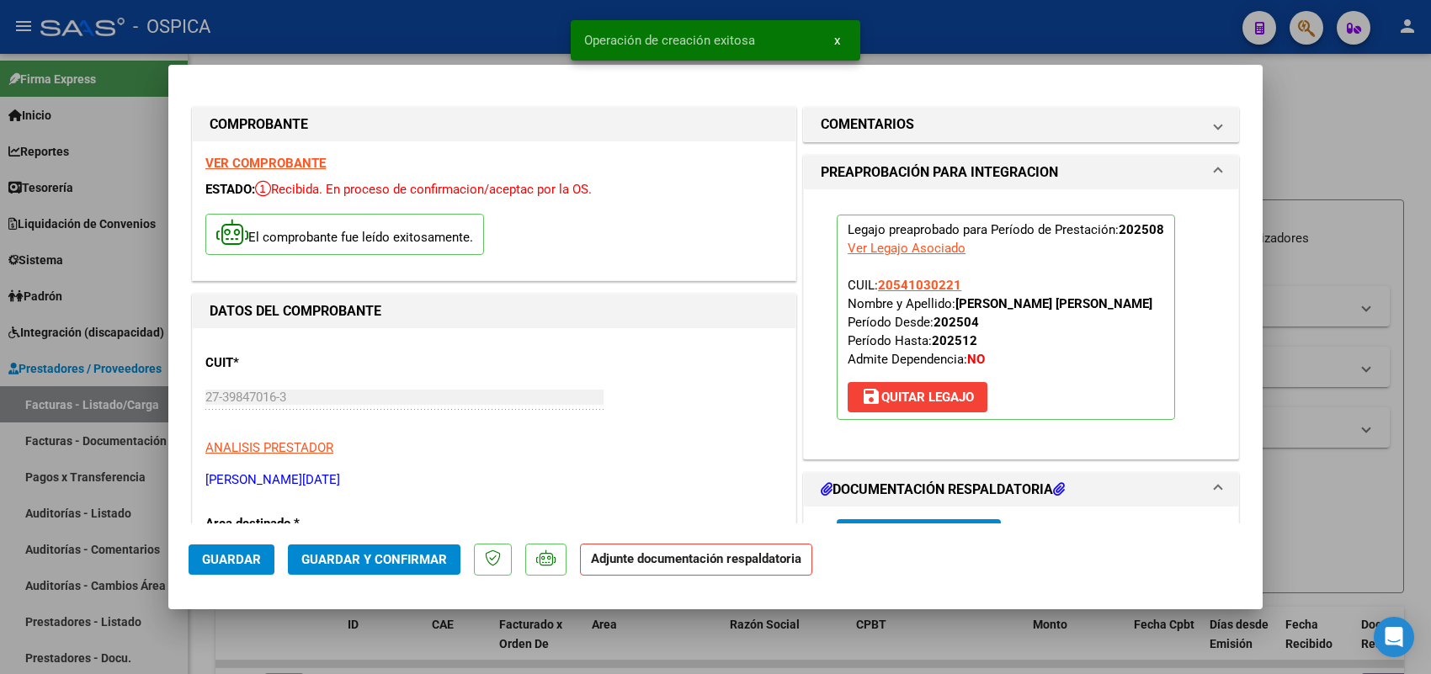
scroll to position [210, 0]
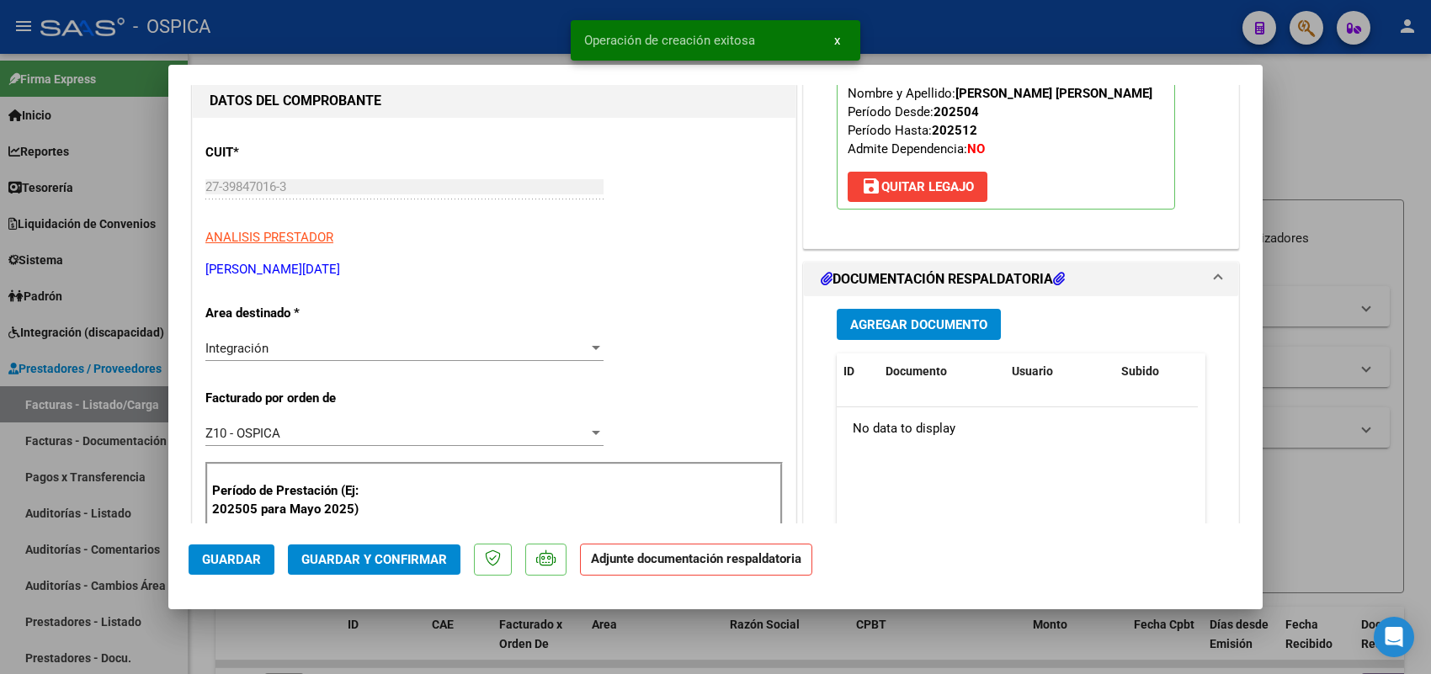
click at [865, 333] on span "Agregar Documento" at bounding box center [918, 324] width 137 height 15
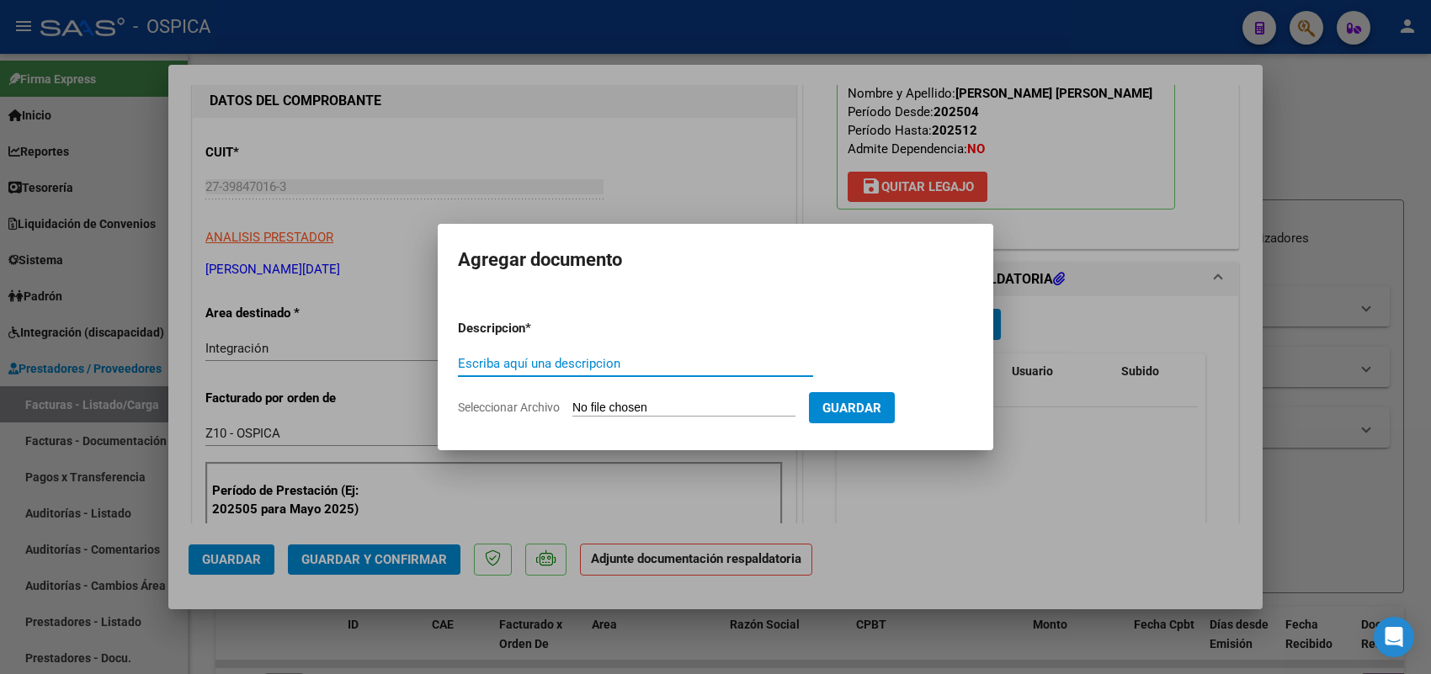
click at [741, 407] on input "Seleccionar Archivo" at bounding box center [683, 409] width 223 height 16
type input "C:\fakepath\ASISTENCIA MATHEU.pdf"
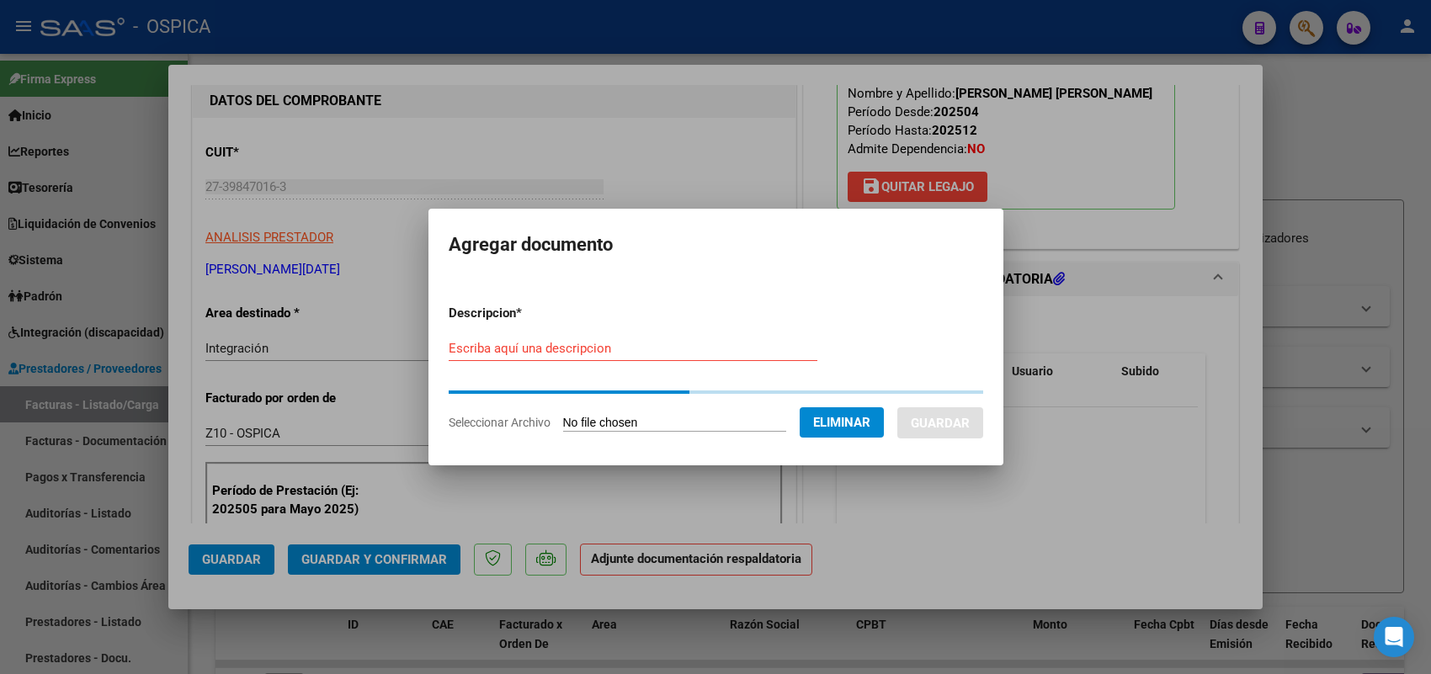
click at [649, 359] on div "Escriba aquí una descripcion" at bounding box center [633, 356] width 369 height 41
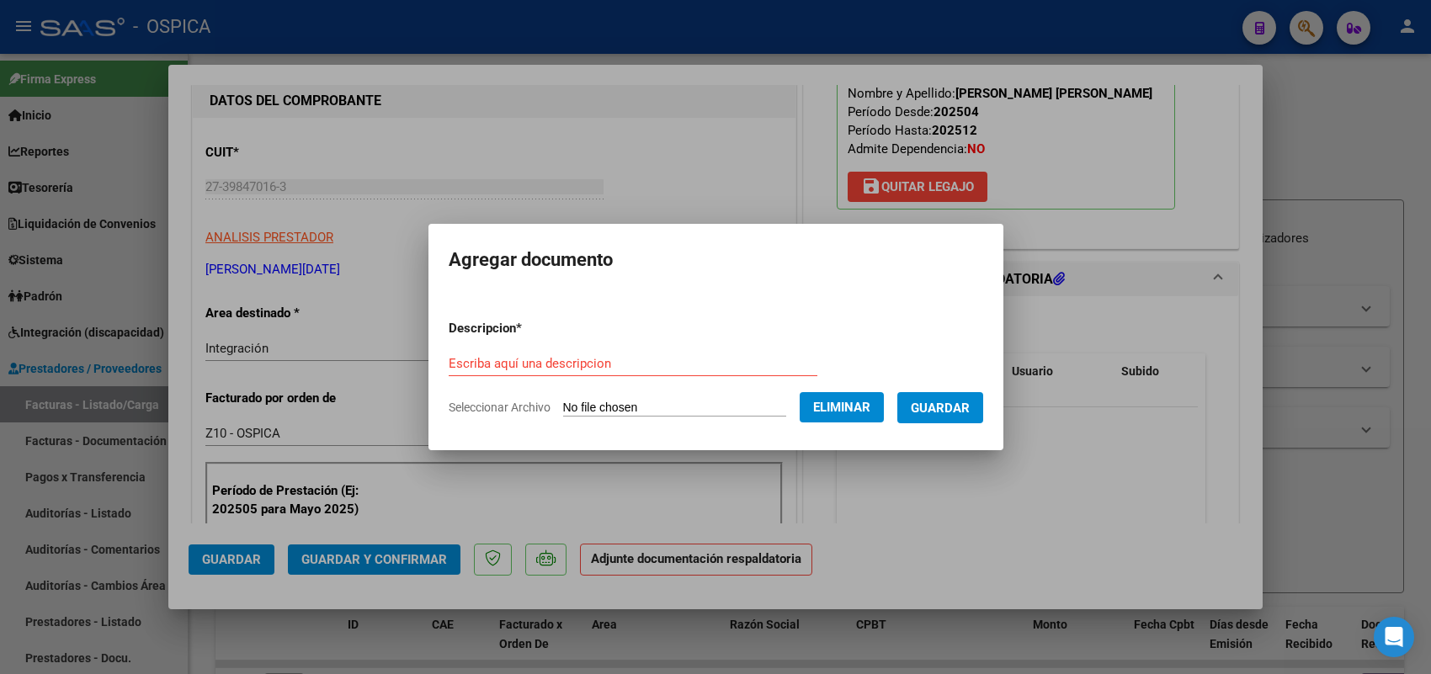
click at [650, 351] on div "Escriba aquí una descripcion" at bounding box center [633, 363] width 369 height 25
paste input "ASISTENCIA"
type input "ASISTENCIA"
click at [965, 413] on span "Guardar" at bounding box center [940, 408] width 59 height 15
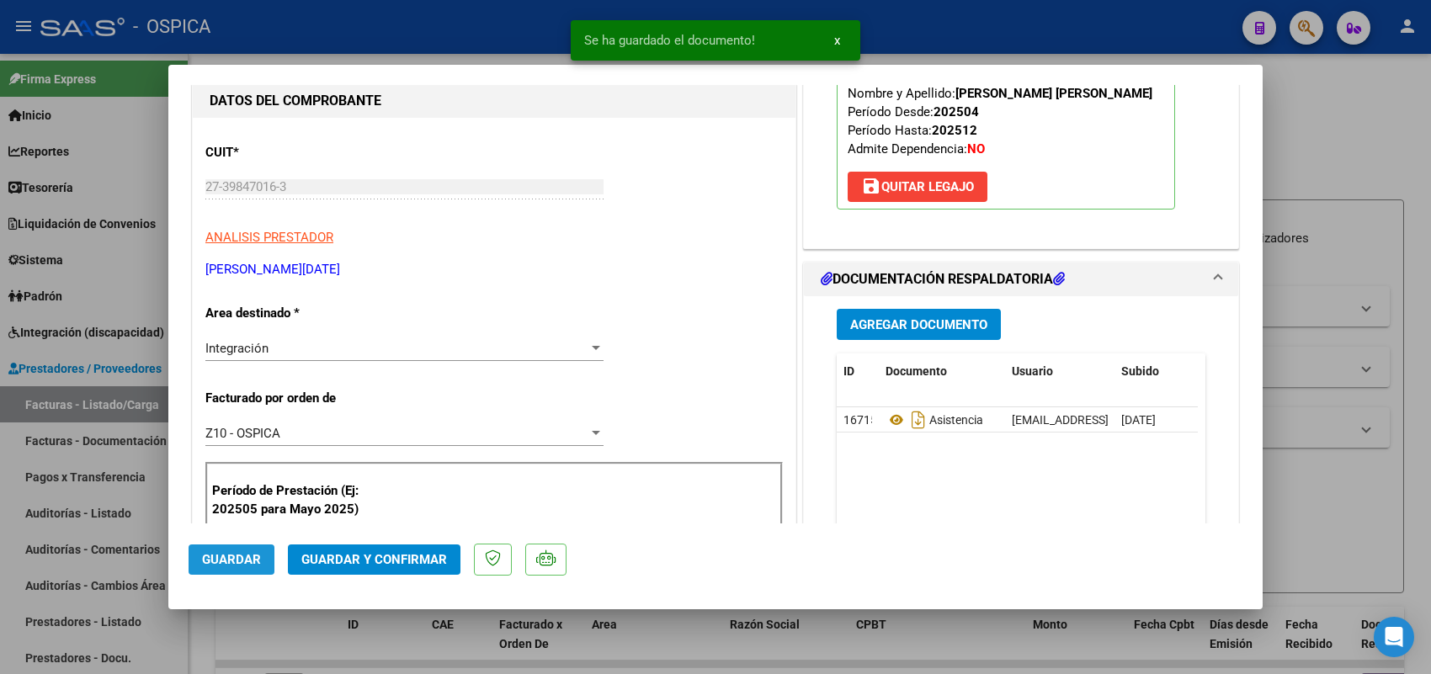
click at [236, 553] on span "Guardar" at bounding box center [231, 559] width 59 height 15
click at [148, 408] on div at bounding box center [715, 337] width 1431 height 674
type input "$ 0,00"
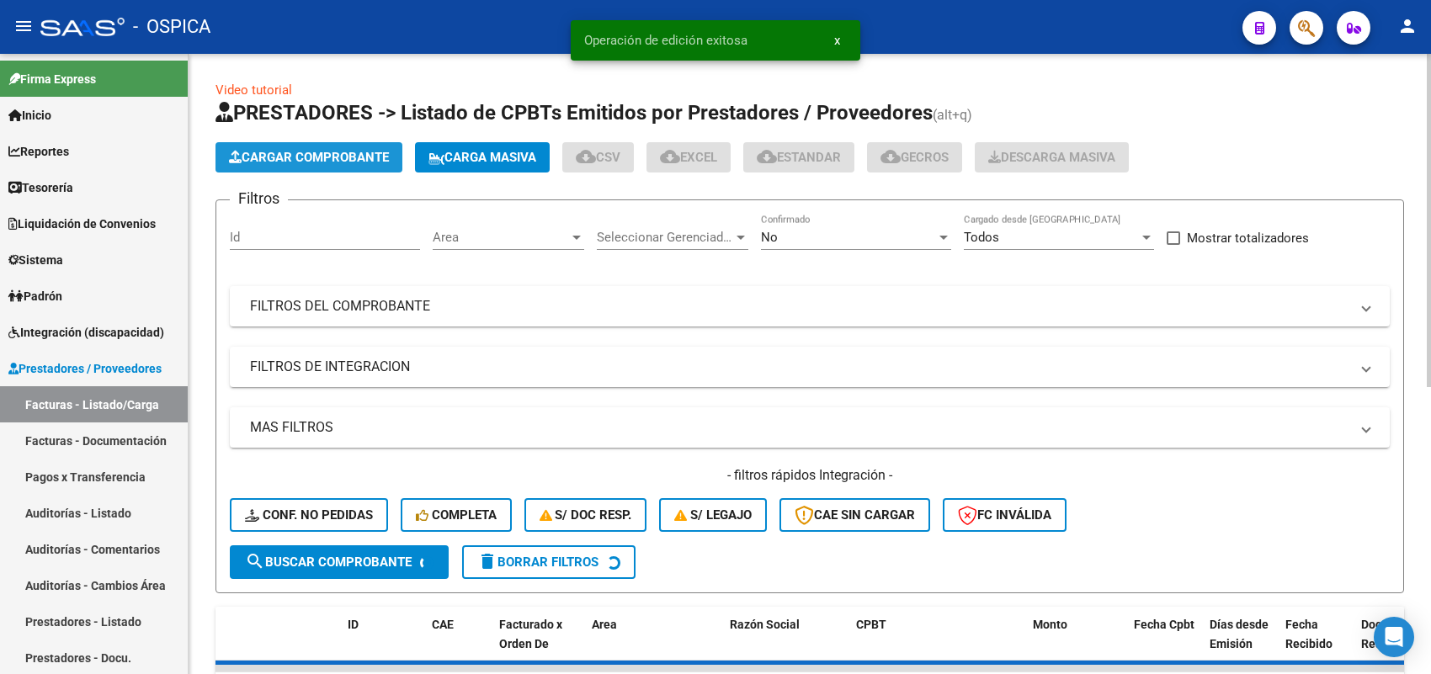
click at [348, 154] on span "Cargar Comprobante" at bounding box center [309, 157] width 160 height 15
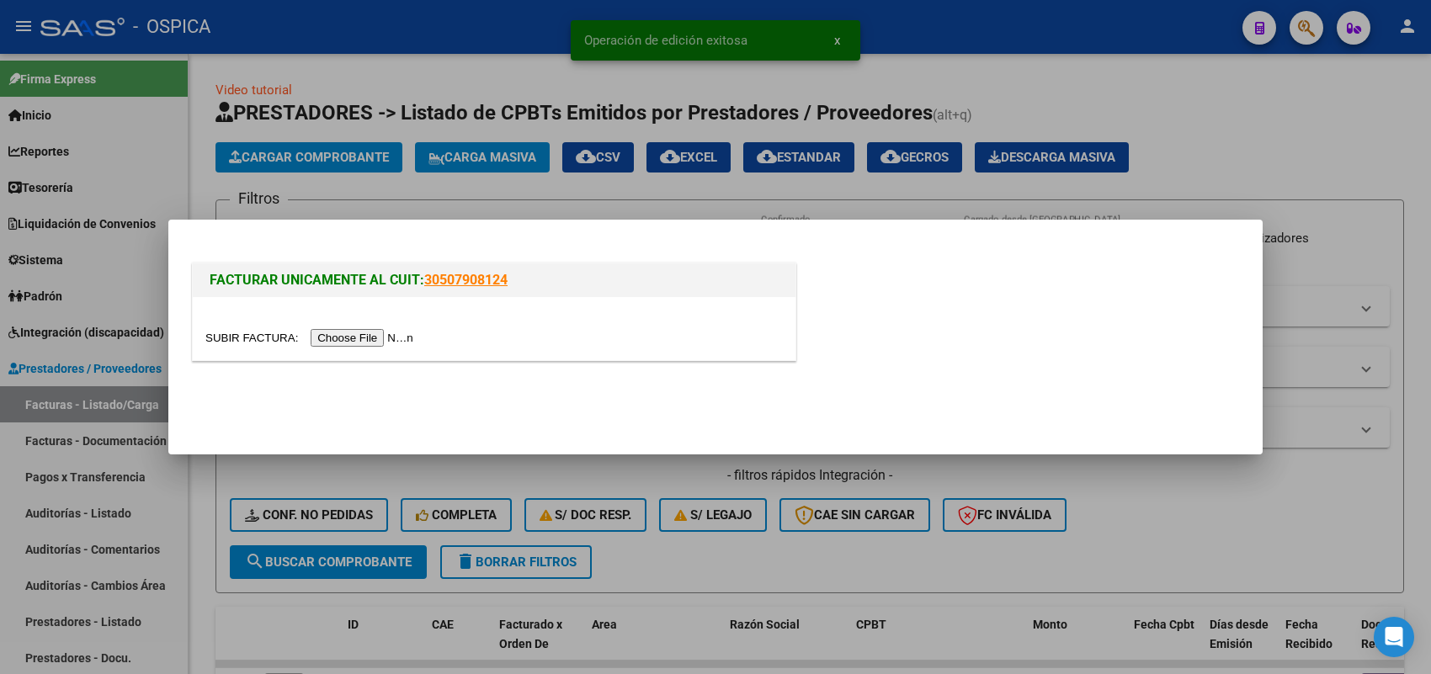
click at [380, 333] on input "file" at bounding box center [311, 338] width 213 height 18
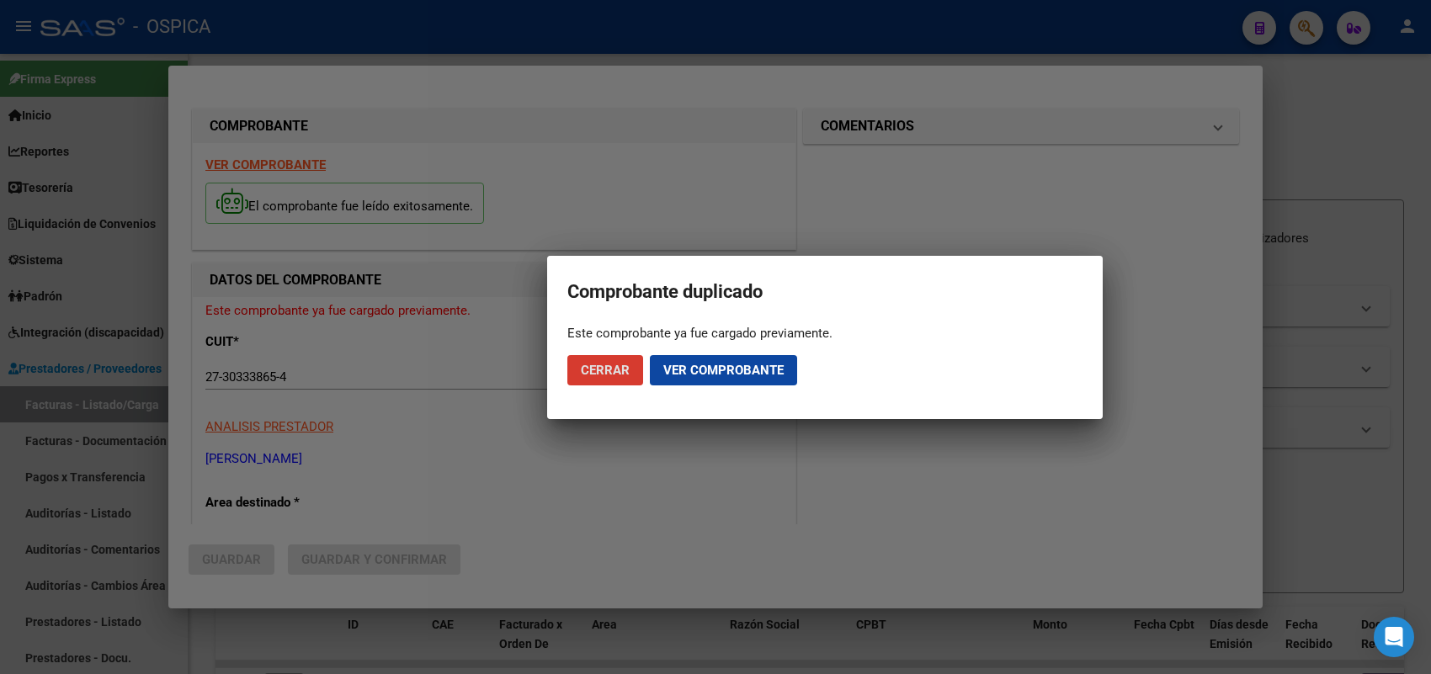
click at [611, 369] on span "Cerrar" at bounding box center [605, 370] width 49 height 15
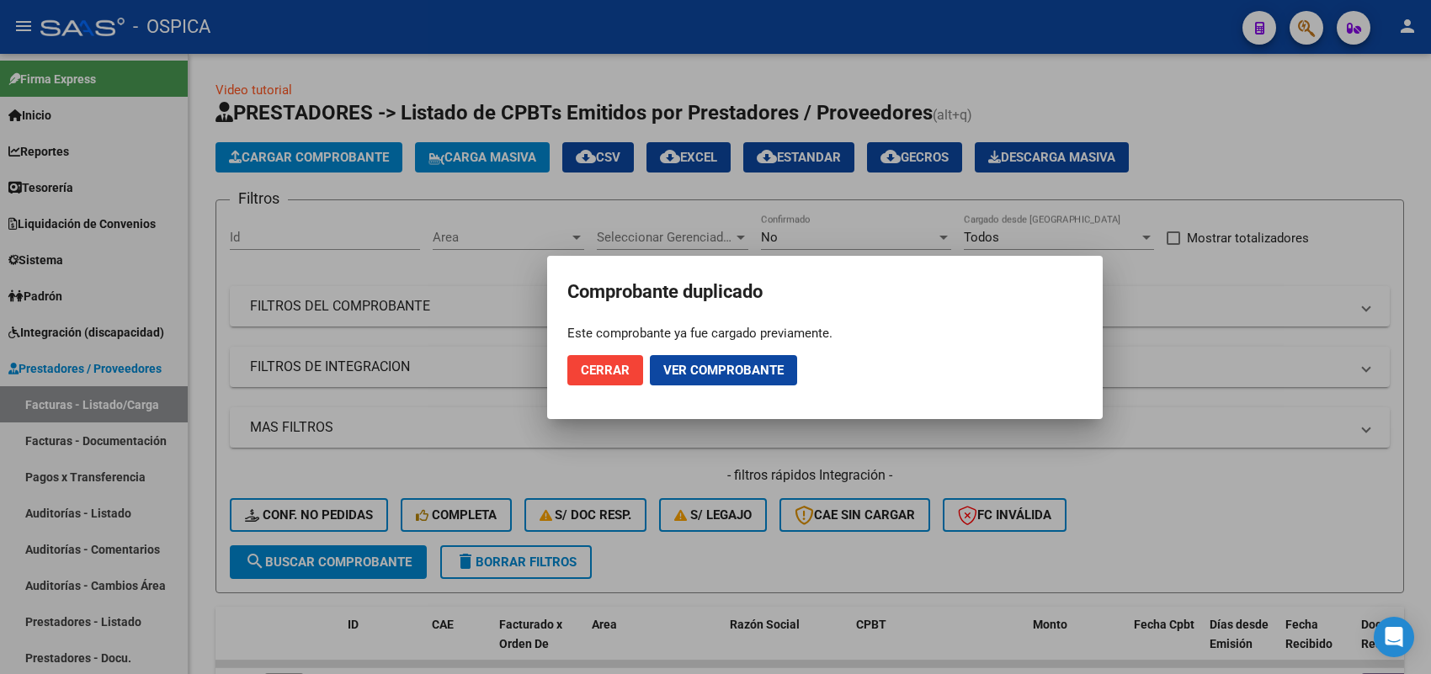
click at [611, 367] on span "Cerrar" at bounding box center [605, 370] width 49 height 15
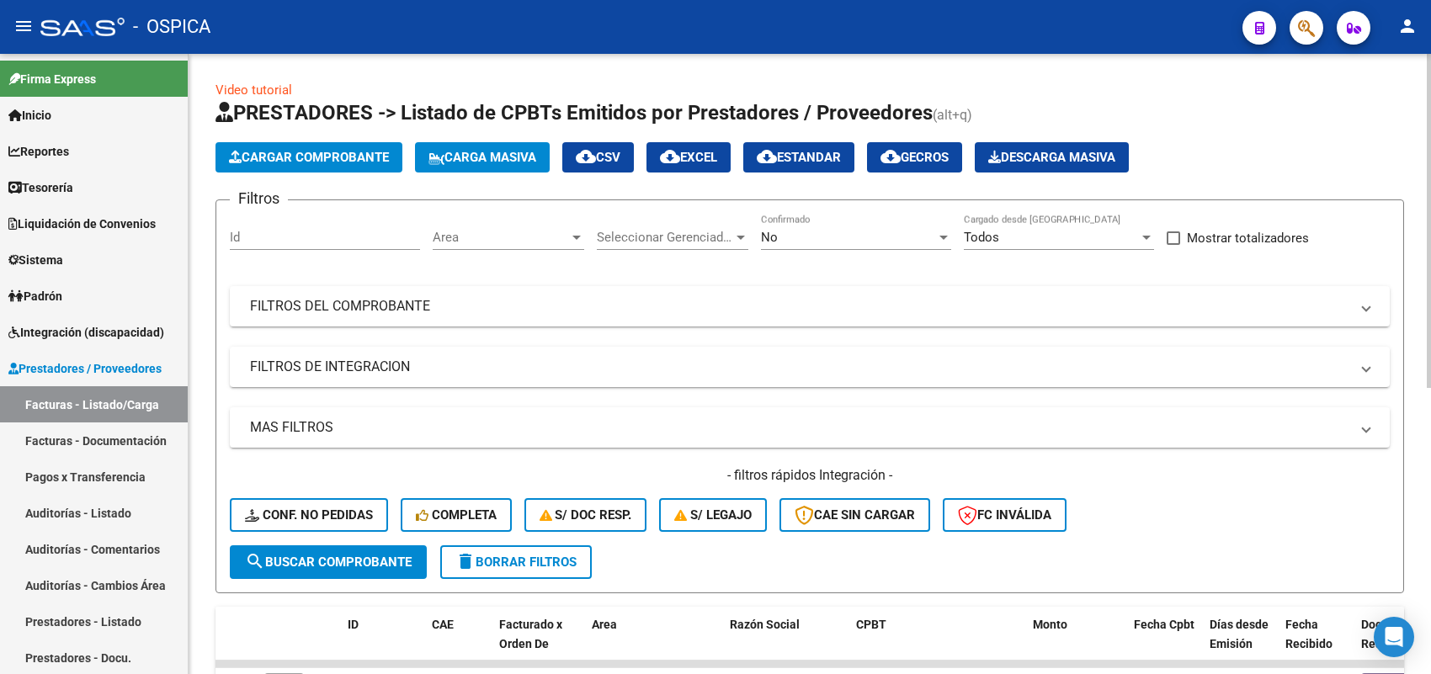
click at [341, 164] on button "Cargar Comprobante" at bounding box center [309, 157] width 187 height 30
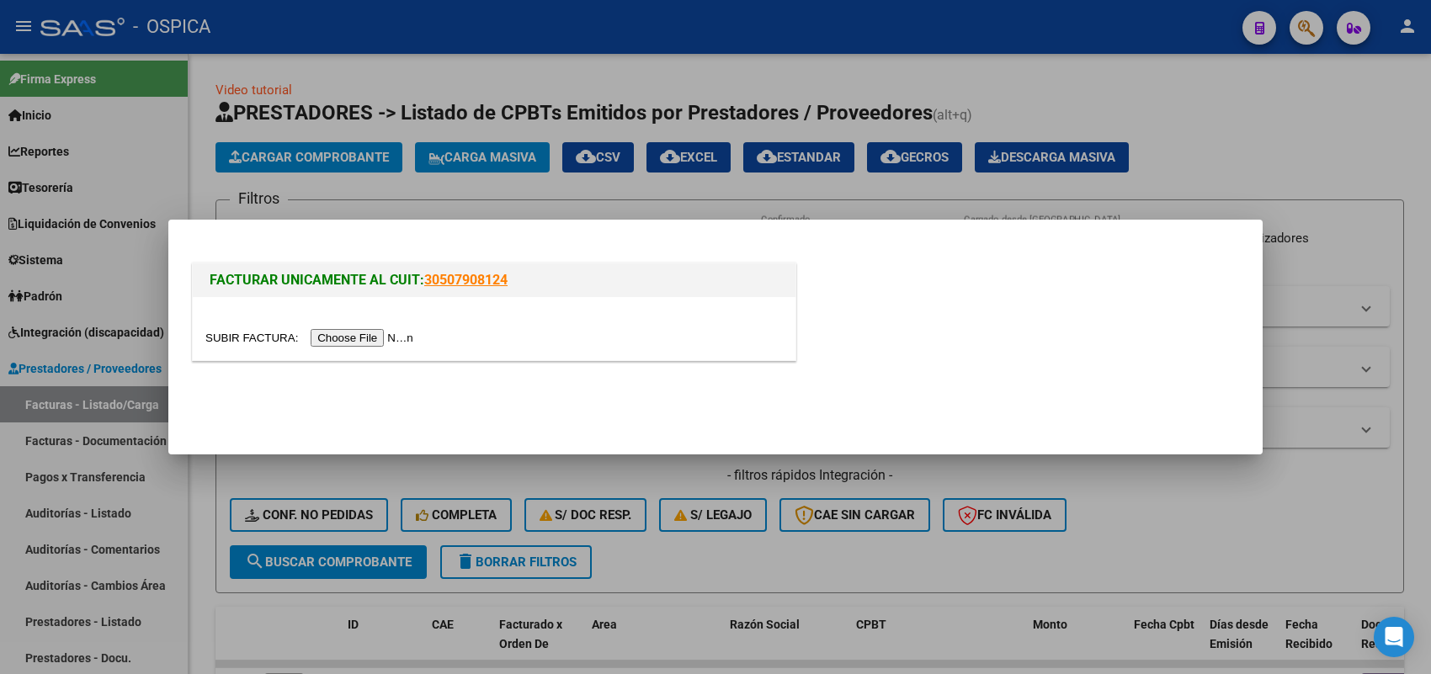
click at [411, 333] on input "file" at bounding box center [311, 338] width 213 height 18
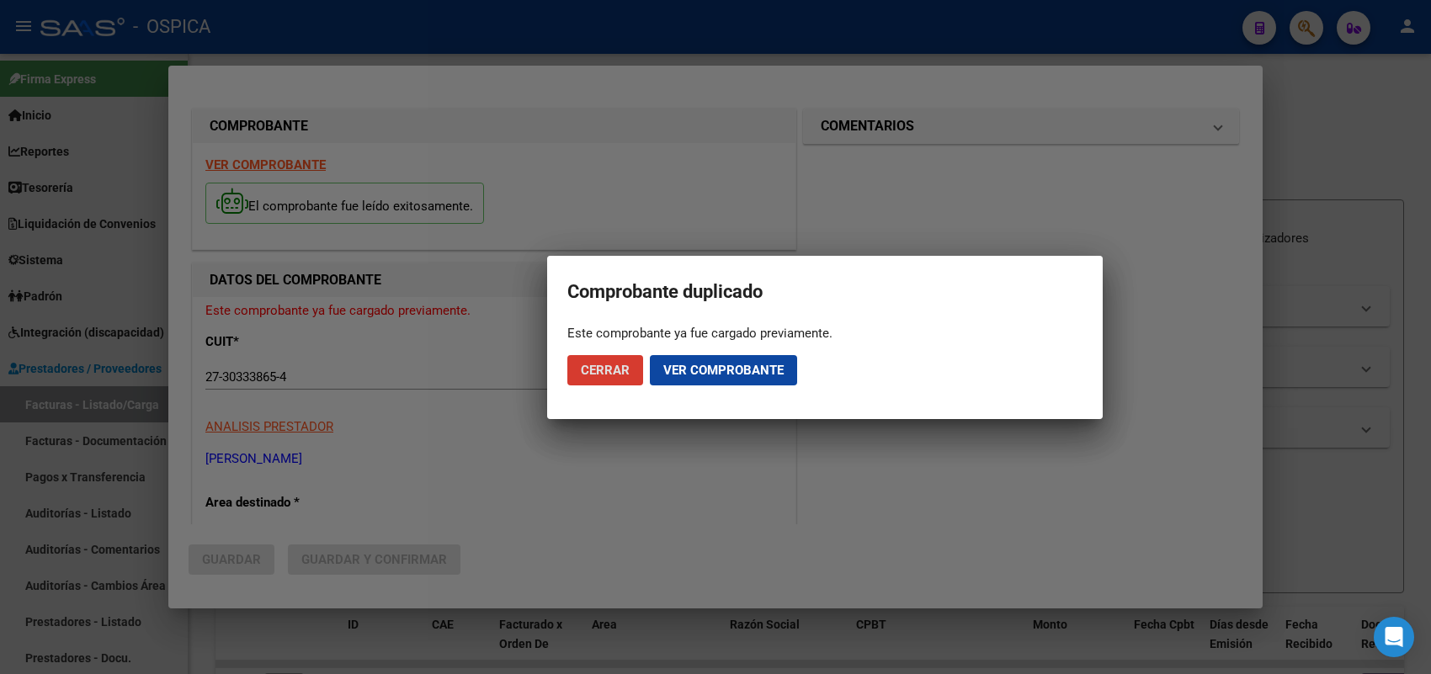
click at [621, 370] on span "Cerrar" at bounding box center [605, 370] width 49 height 15
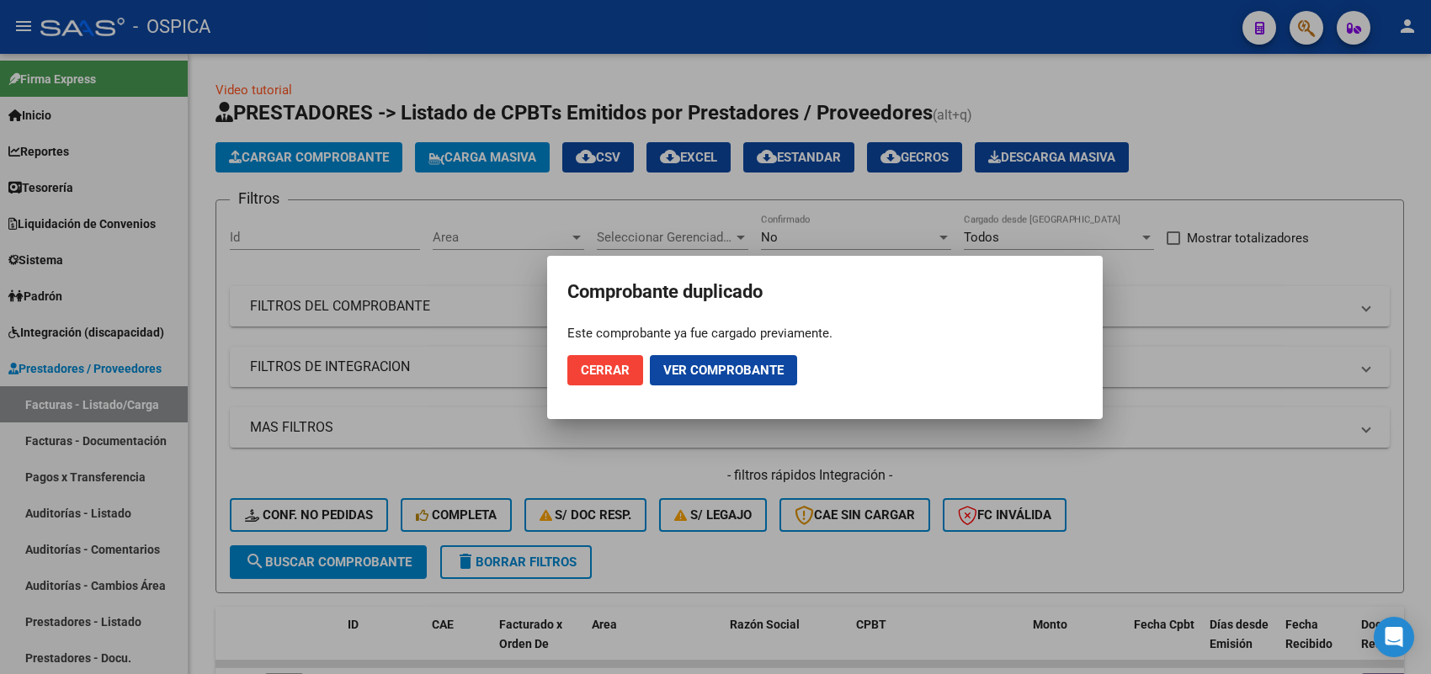
click at [355, 165] on div at bounding box center [715, 337] width 1431 height 674
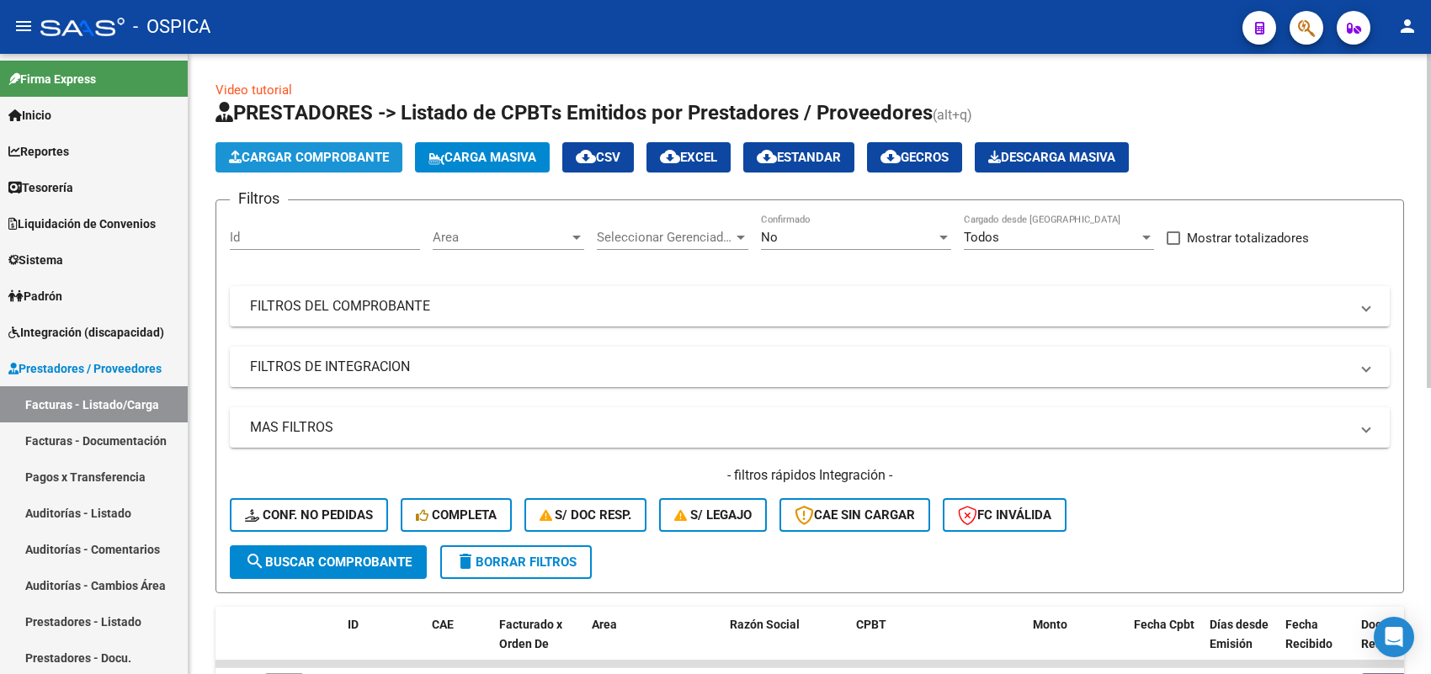
click at [354, 150] on span "Cargar Comprobante" at bounding box center [309, 157] width 160 height 15
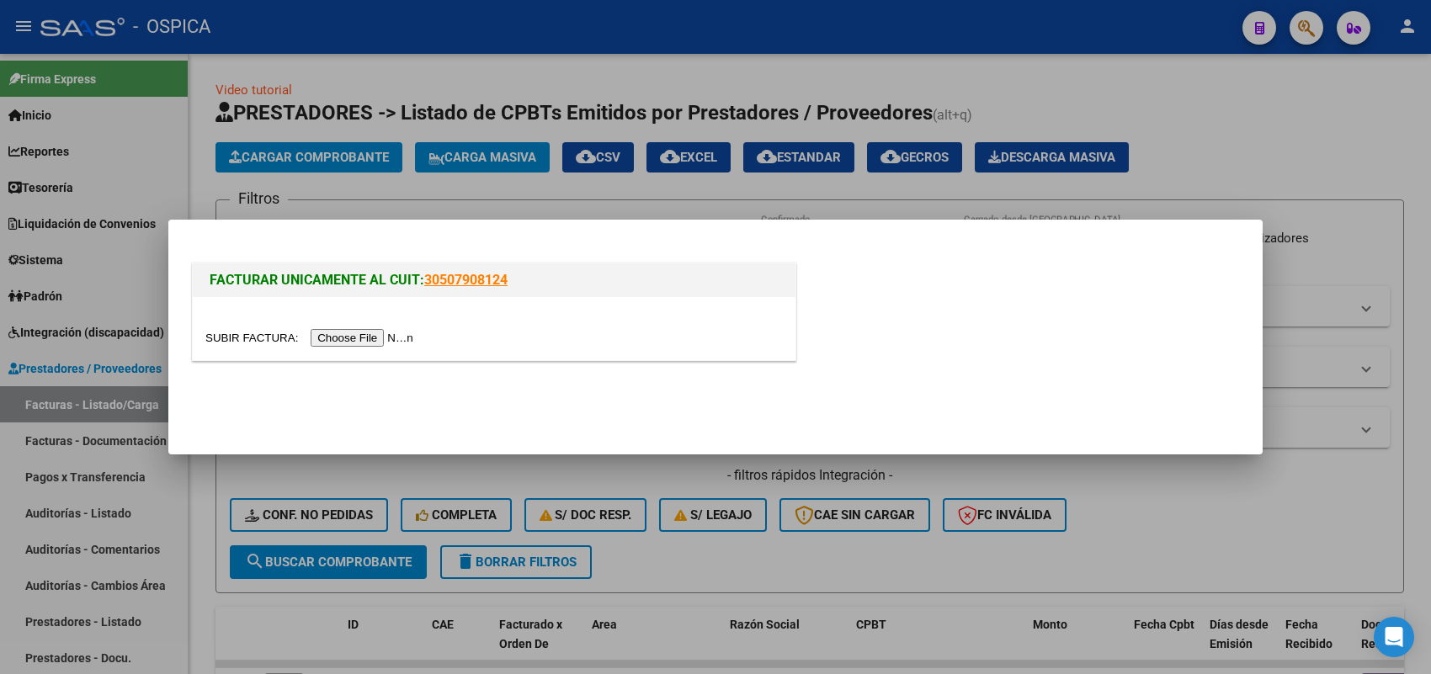
click at [408, 338] on input "file" at bounding box center [311, 338] width 213 height 18
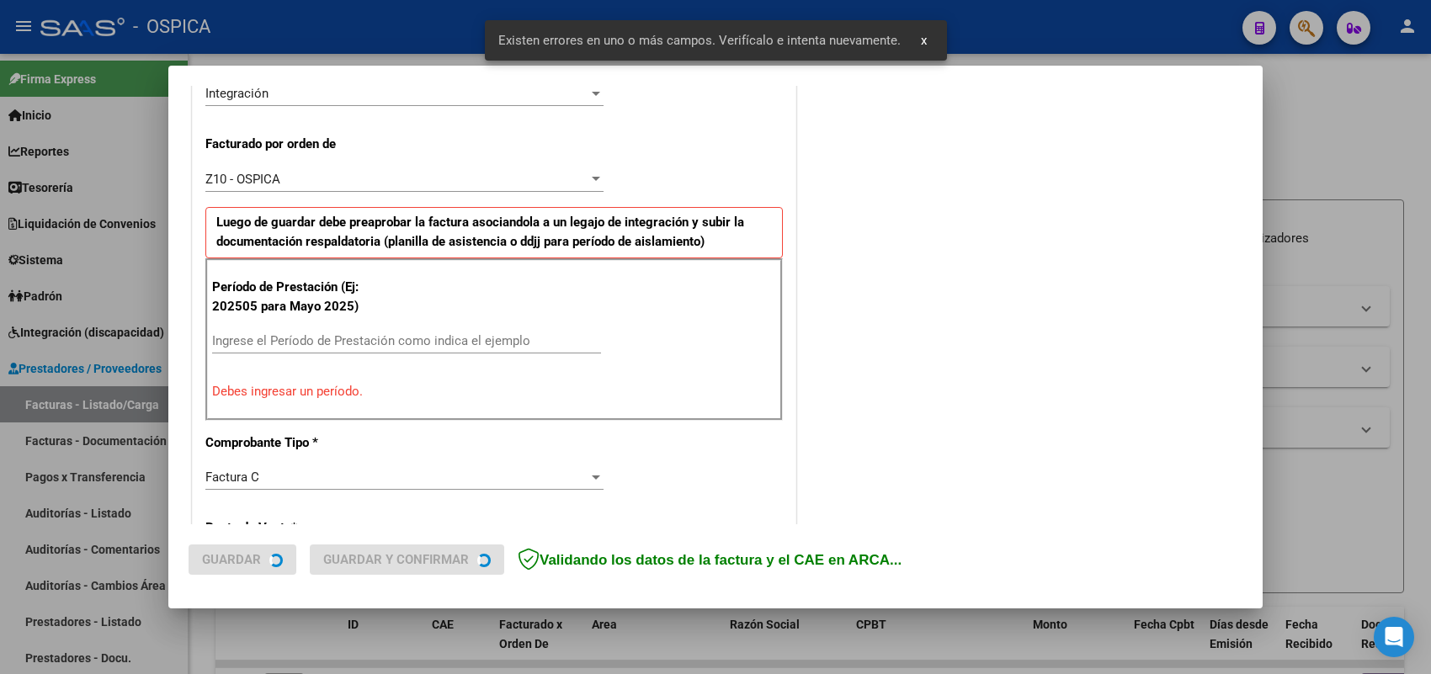
scroll to position [455, 0]
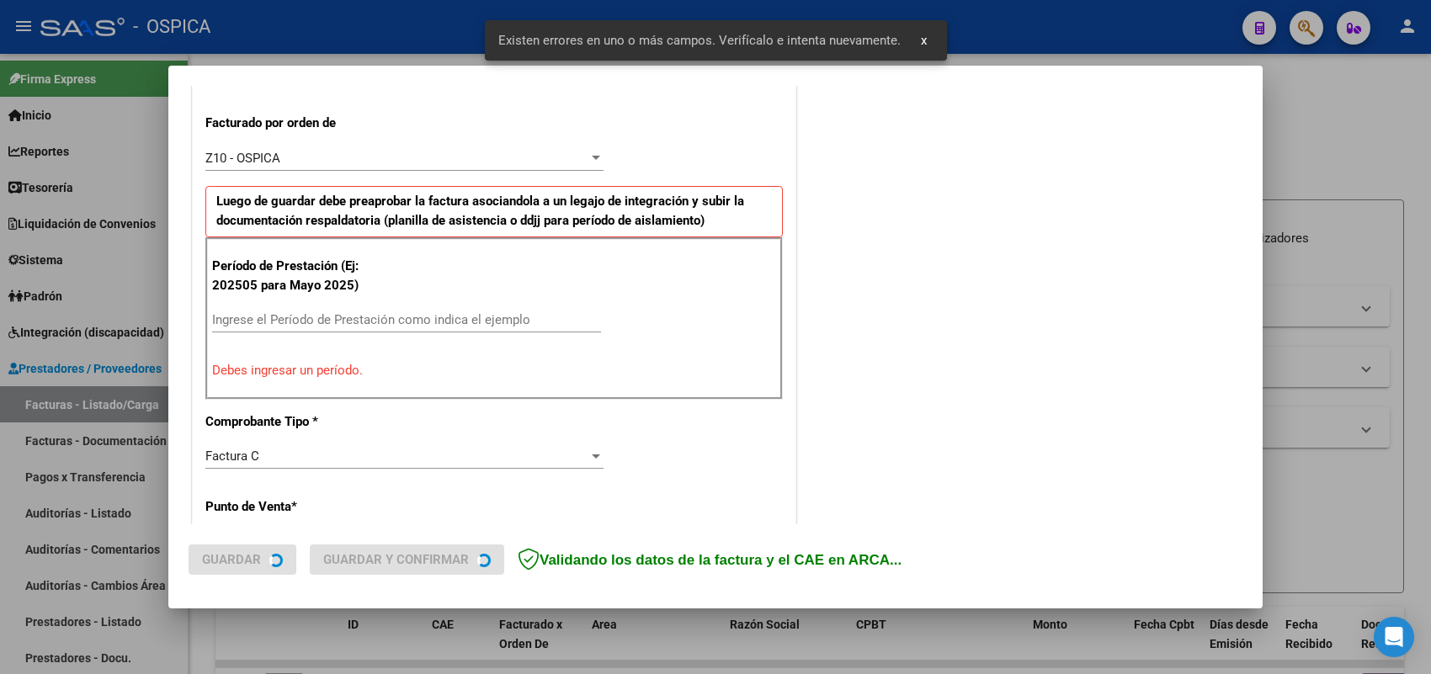
click at [411, 322] on input "Ingrese el Período de Prestación como indica el ejemplo" at bounding box center [406, 319] width 389 height 15
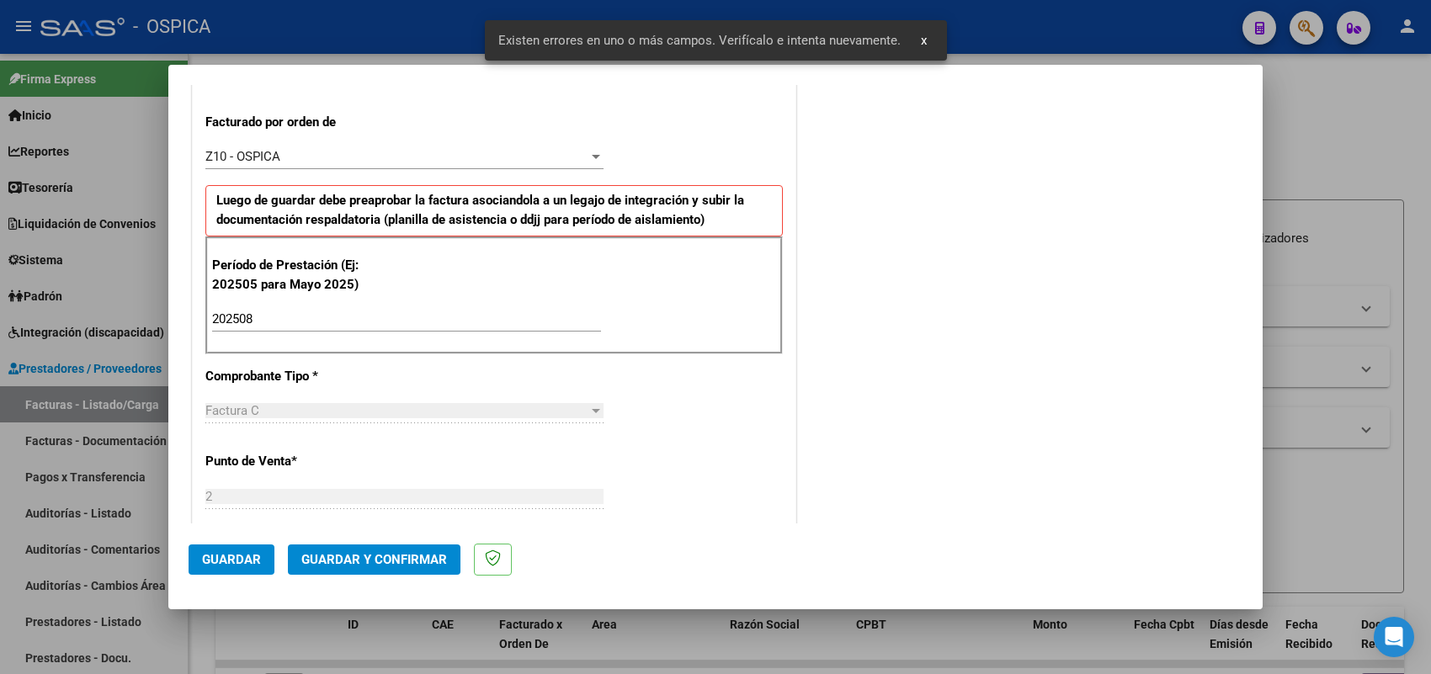
scroll to position [1109, 0]
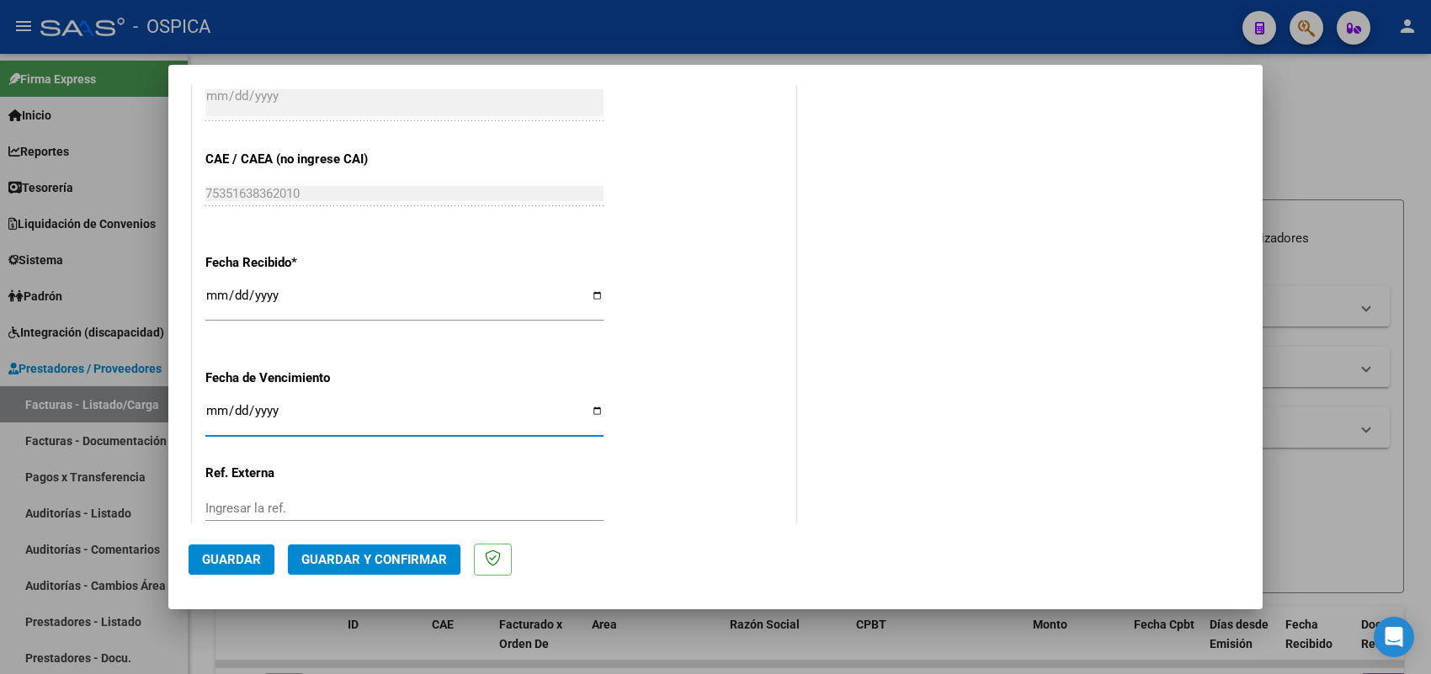
click at [209, 561] on span "Guardar" at bounding box center [231, 559] width 59 height 15
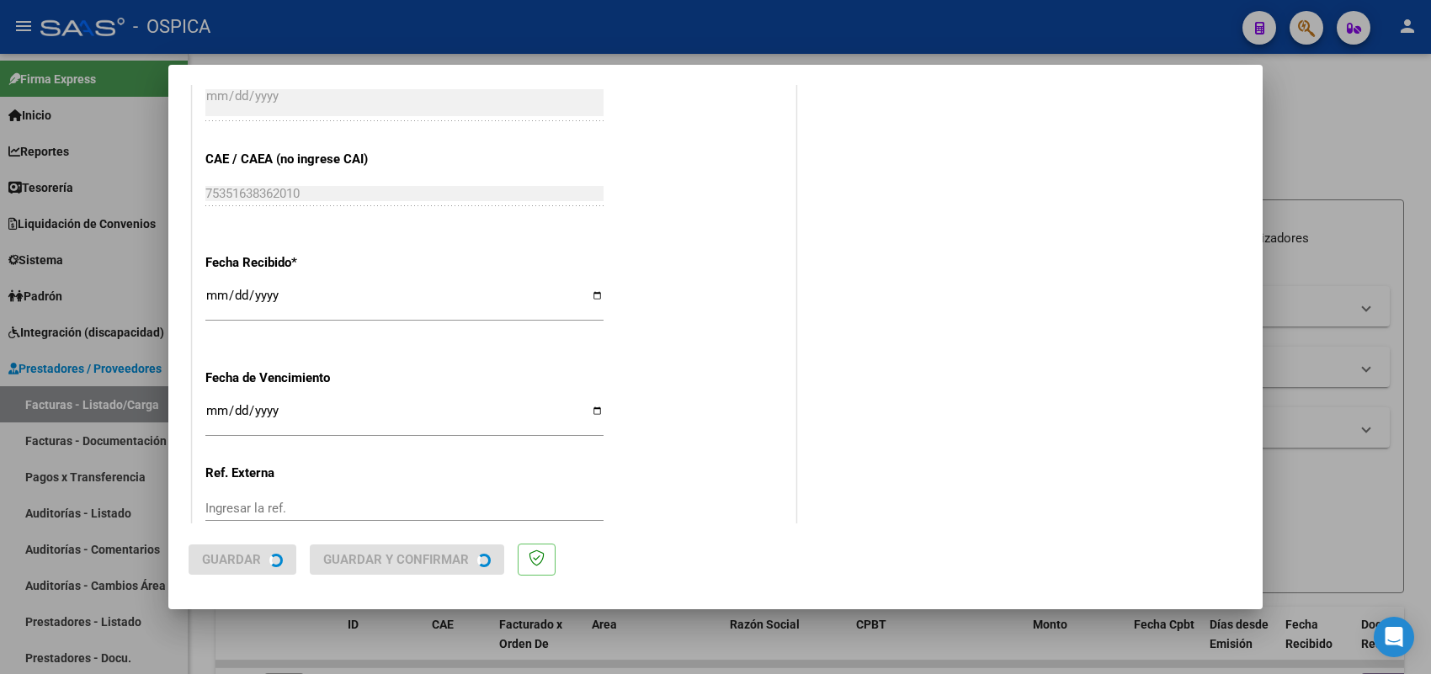
scroll to position [0, 0]
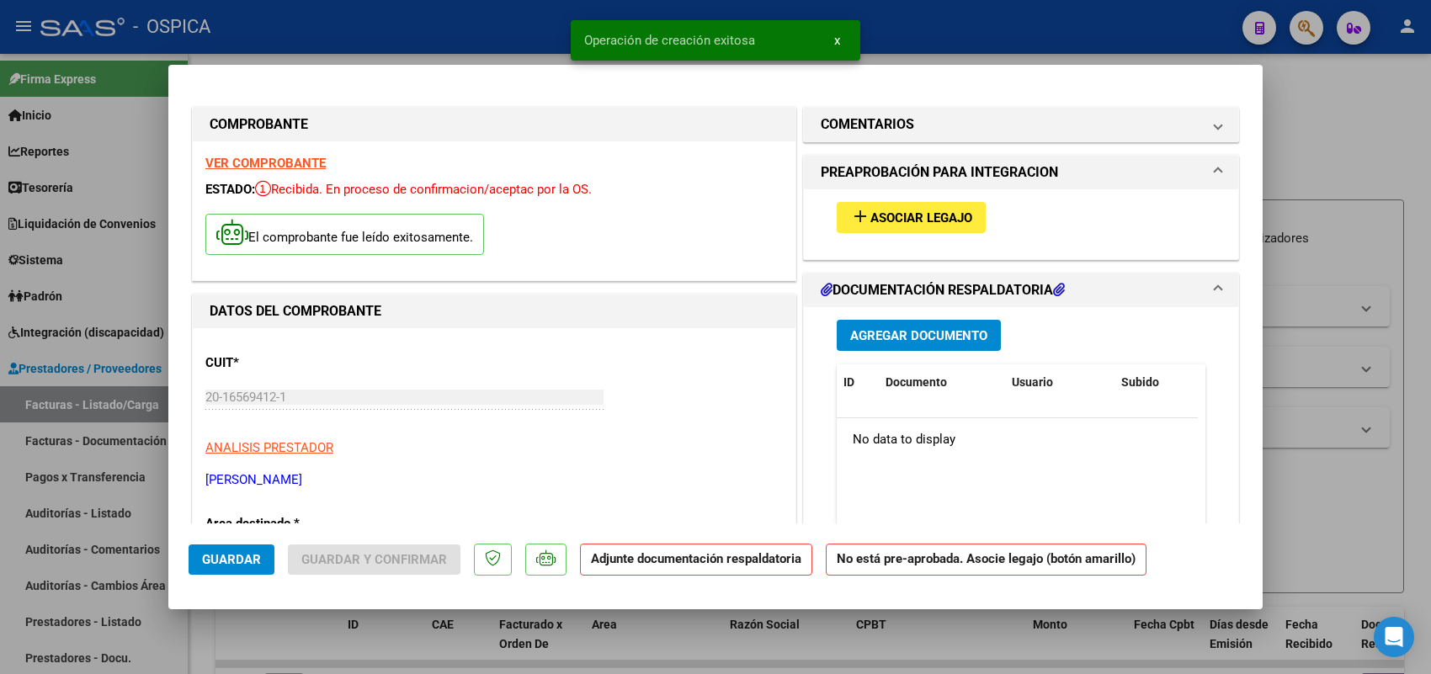
click at [914, 216] on span "Asociar Legajo" at bounding box center [921, 217] width 102 height 15
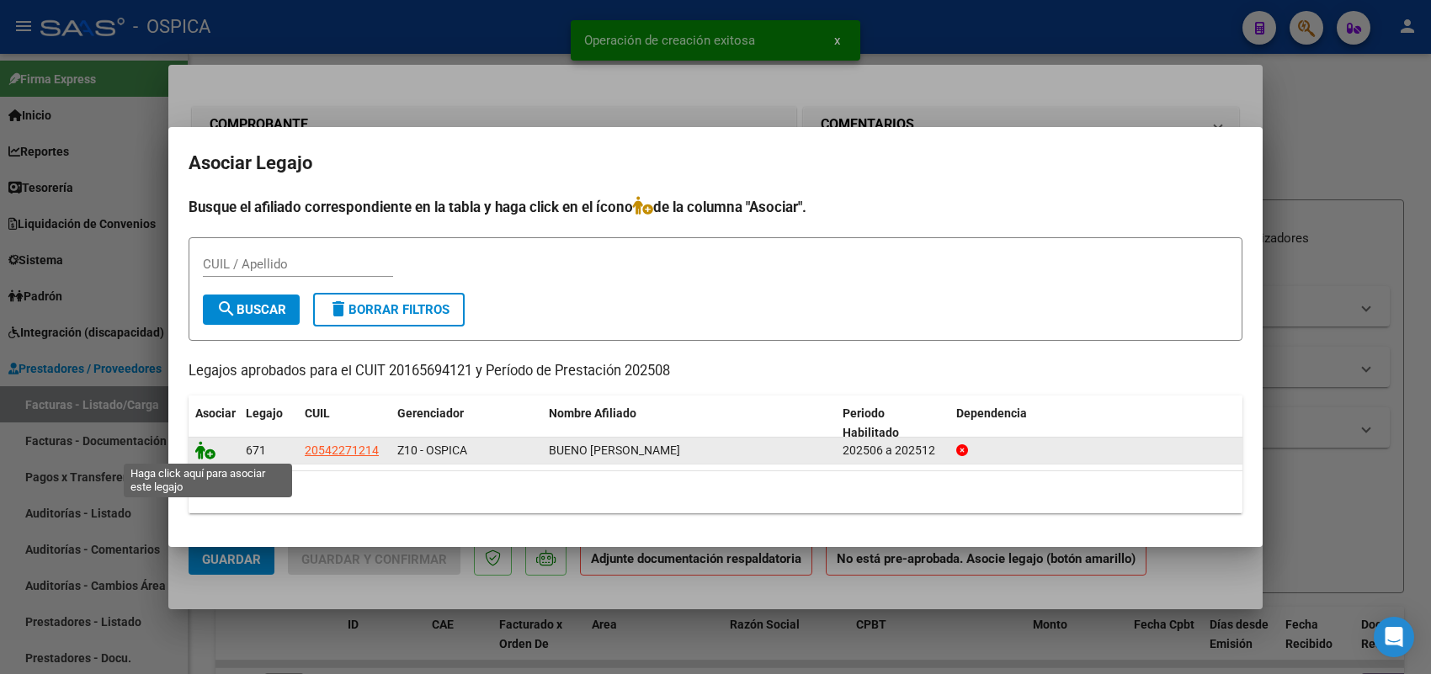
click at [202, 452] on icon at bounding box center [205, 450] width 20 height 19
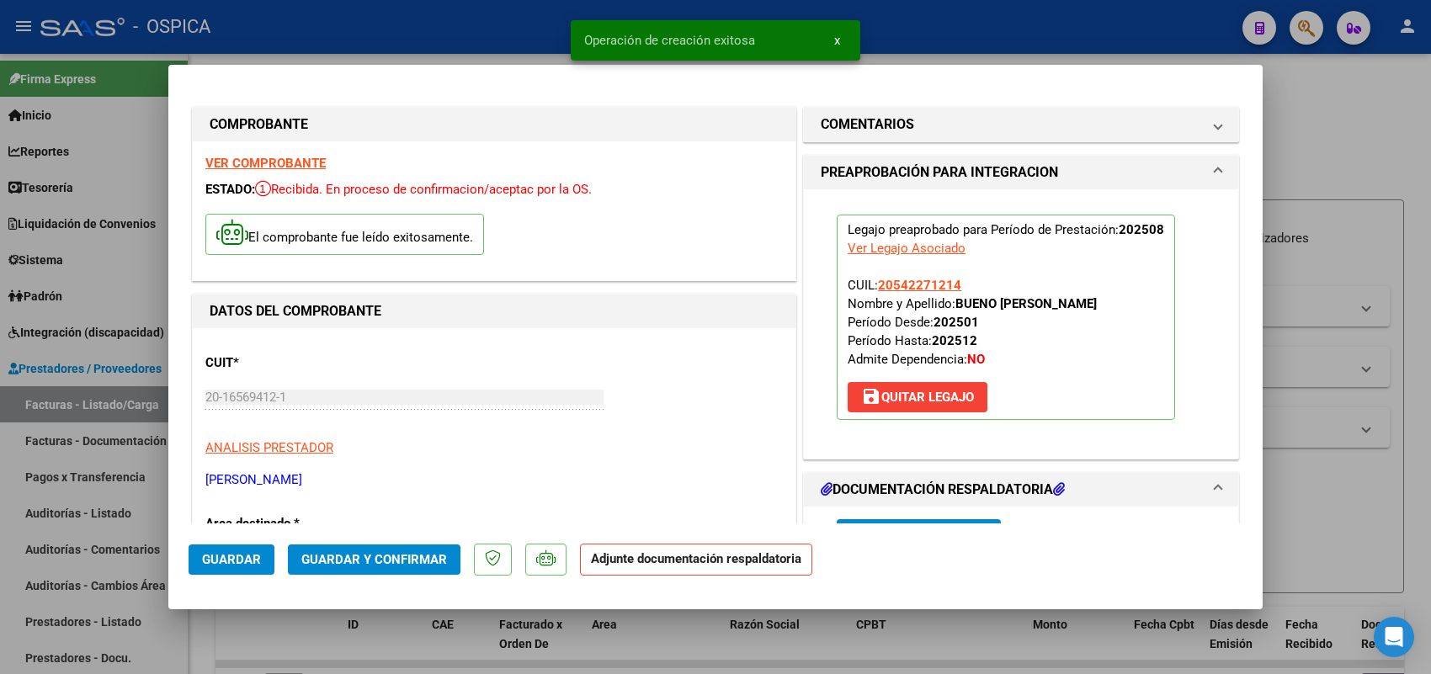
scroll to position [210, 0]
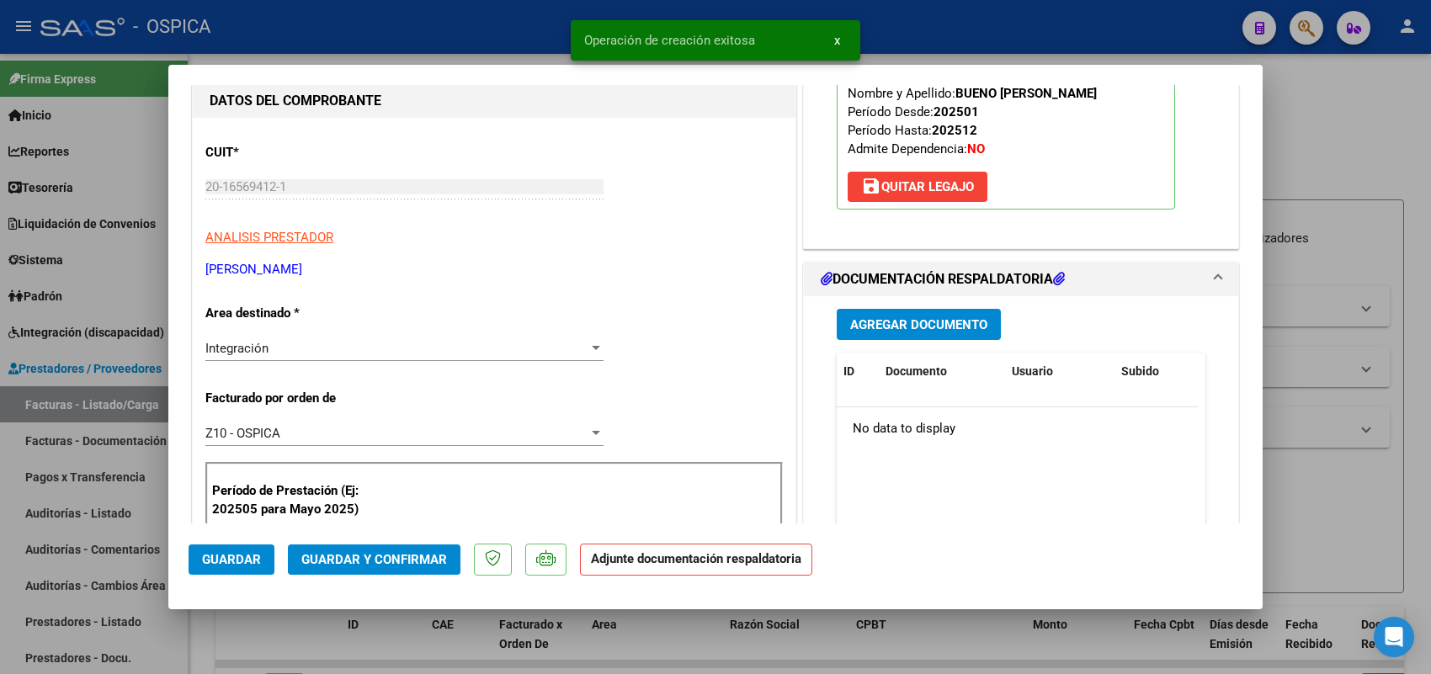
click at [961, 333] on span "Agregar Documento" at bounding box center [918, 324] width 137 height 15
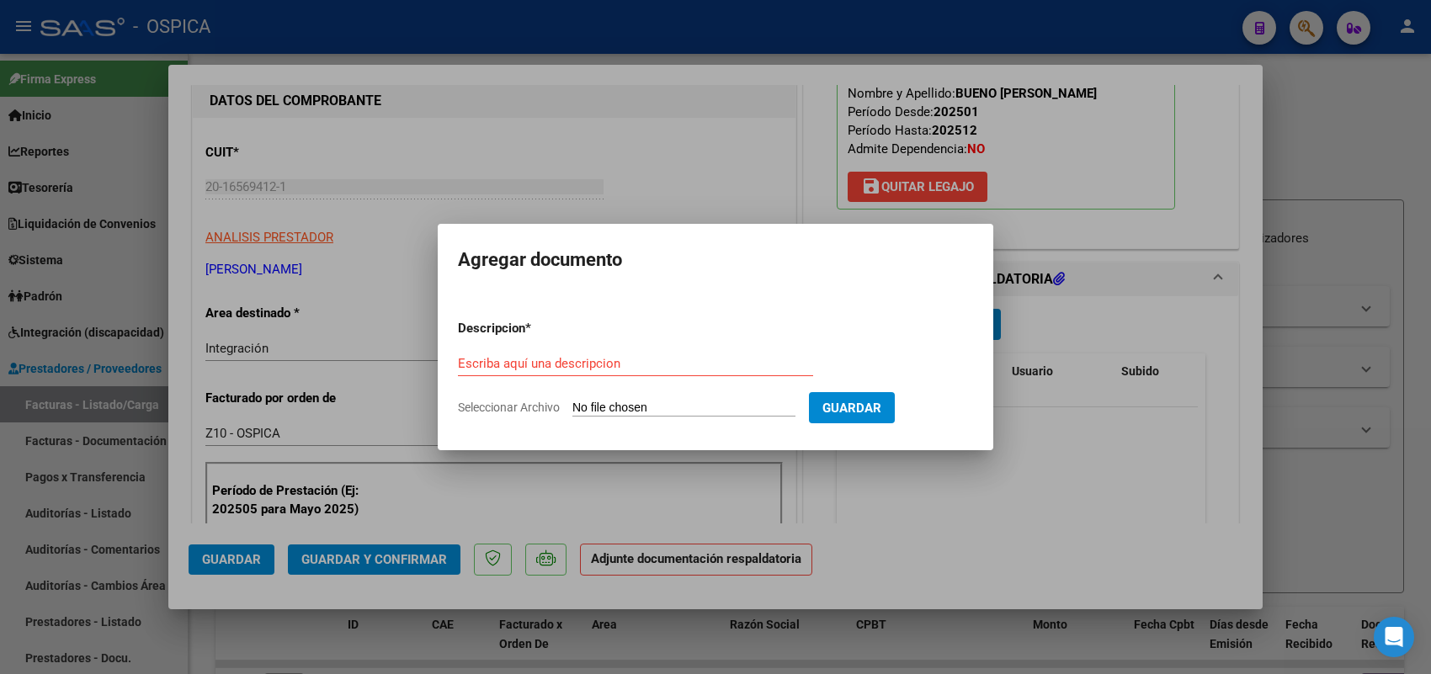
click at [758, 408] on input "Seleccionar Archivo" at bounding box center [683, 409] width 223 height 16
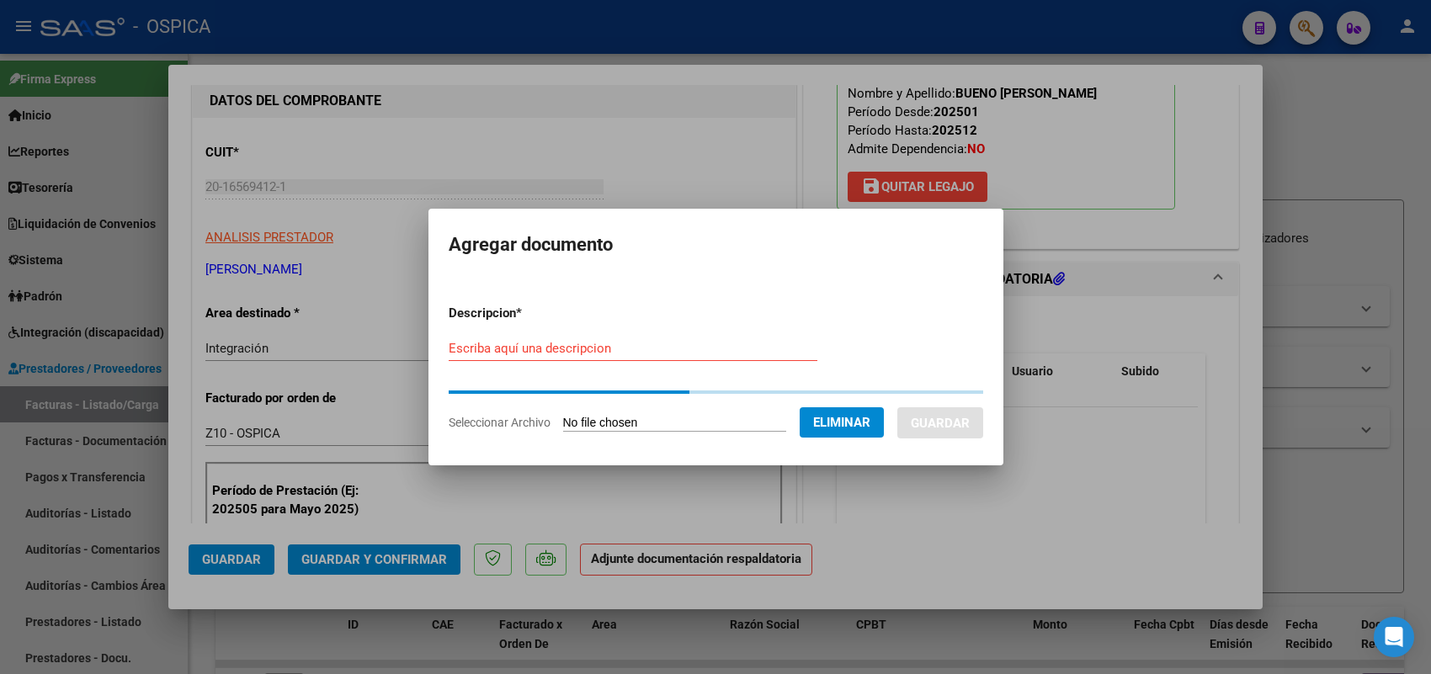
click at [574, 343] on input "Escriba aquí una descripcion" at bounding box center [633, 348] width 369 height 15
paste input "ASISTENCIA"
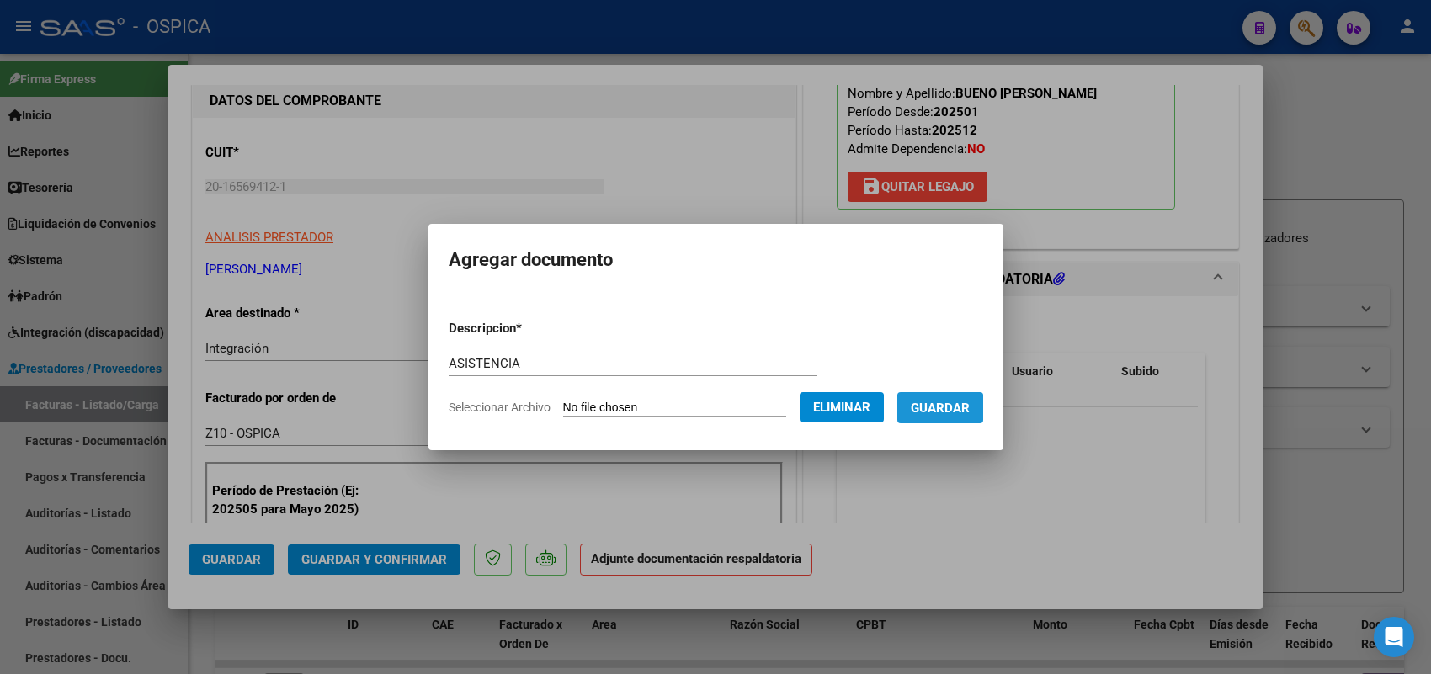
click at [954, 408] on span "Guardar" at bounding box center [940, 408] width 59 height 15
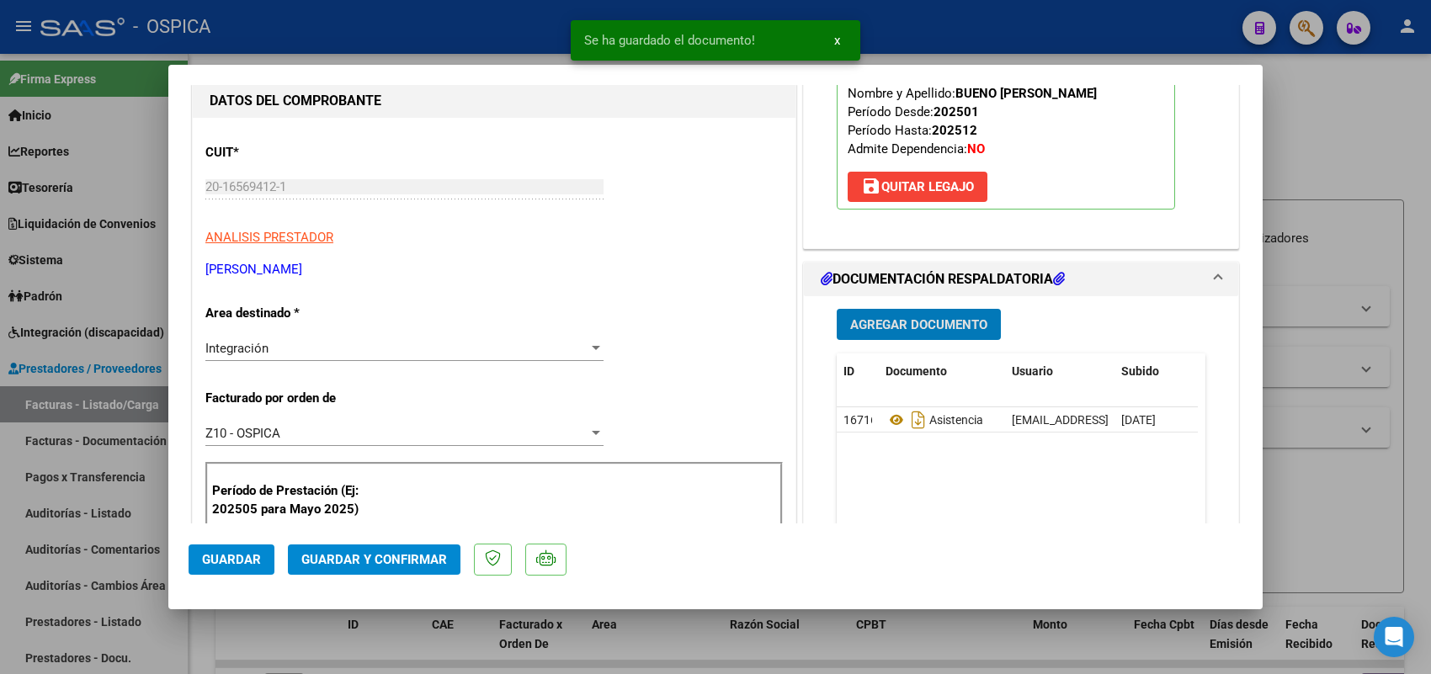
click at [228, 556] on span "Guardar" at bounding box center [231, 559] width 59 height 15
click at [136, 404] on div at bounding box center [715, 337] width 1431 height 674
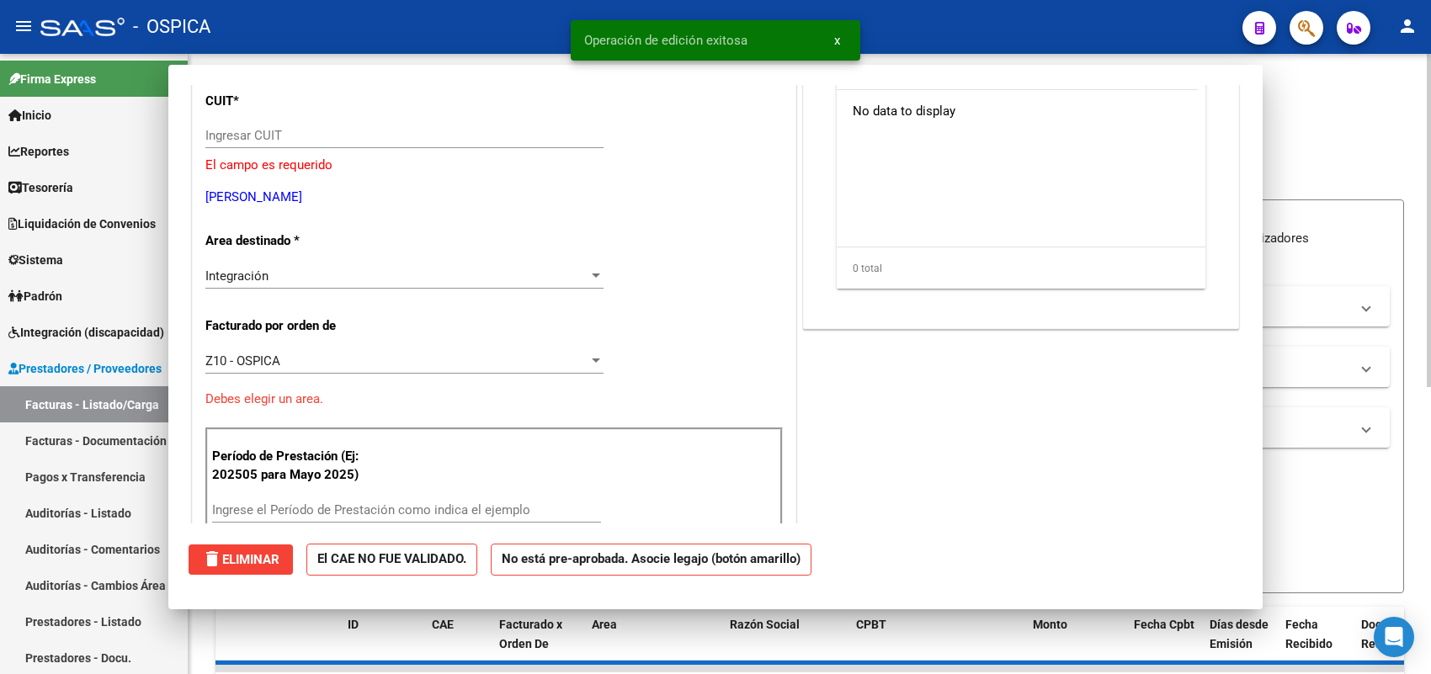
scroll to position [158, 0]
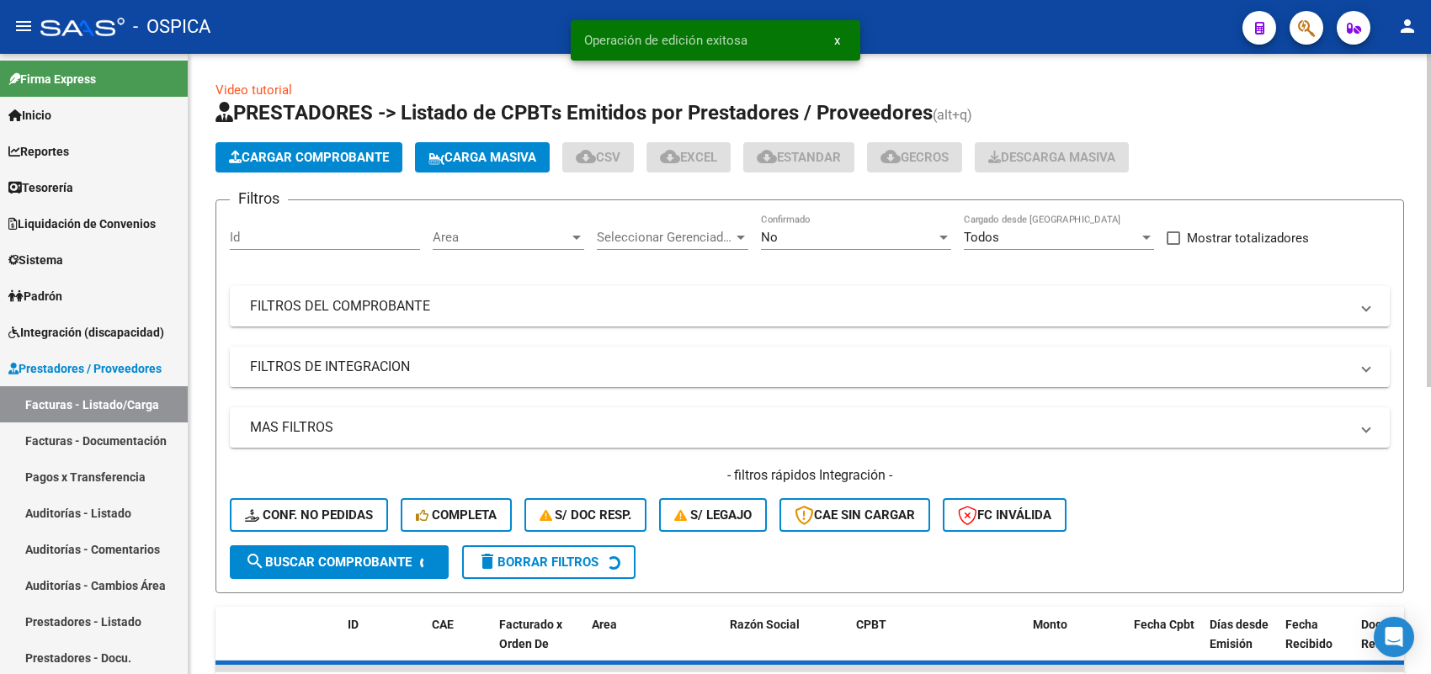
click at [375, 160] on span "Cargar Comprobante" at bounding box center [309, 157] width 160 height 15
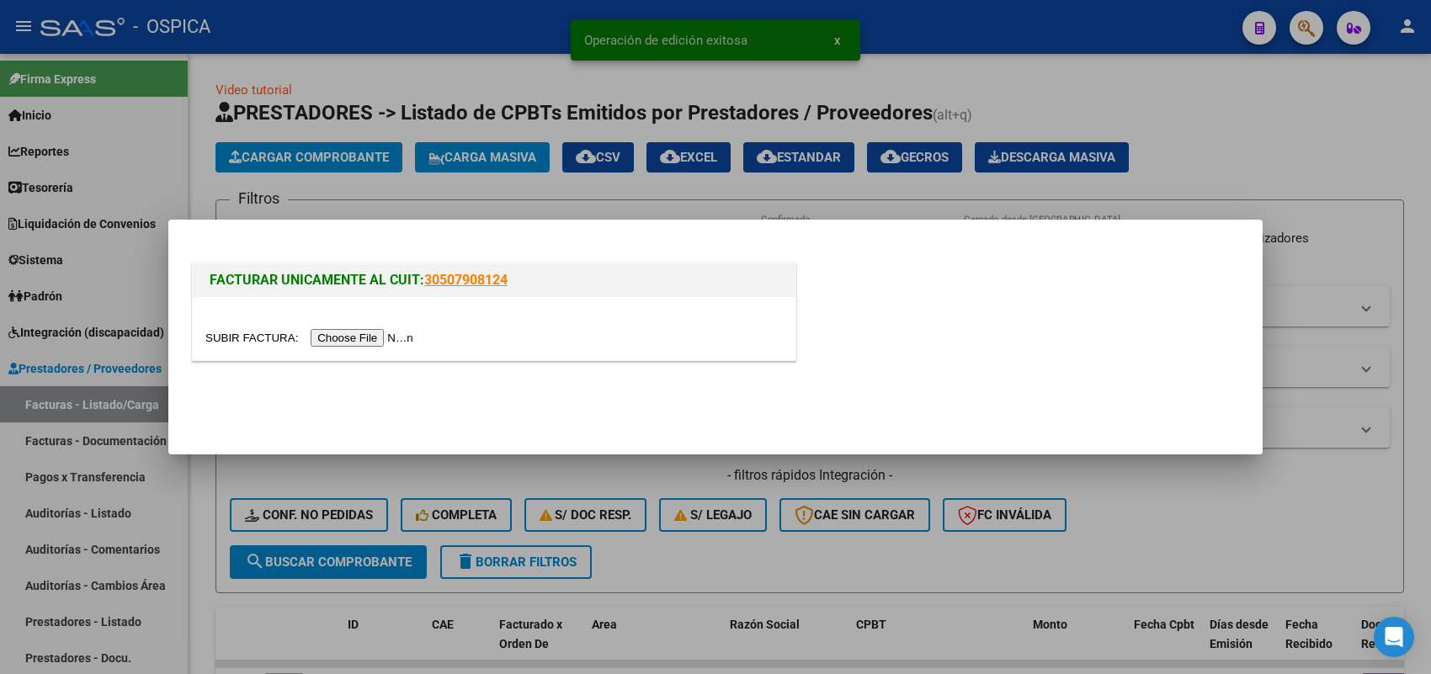
click at [375, 330] on input "file" at bounding box center [311, 338] width 213 height 18
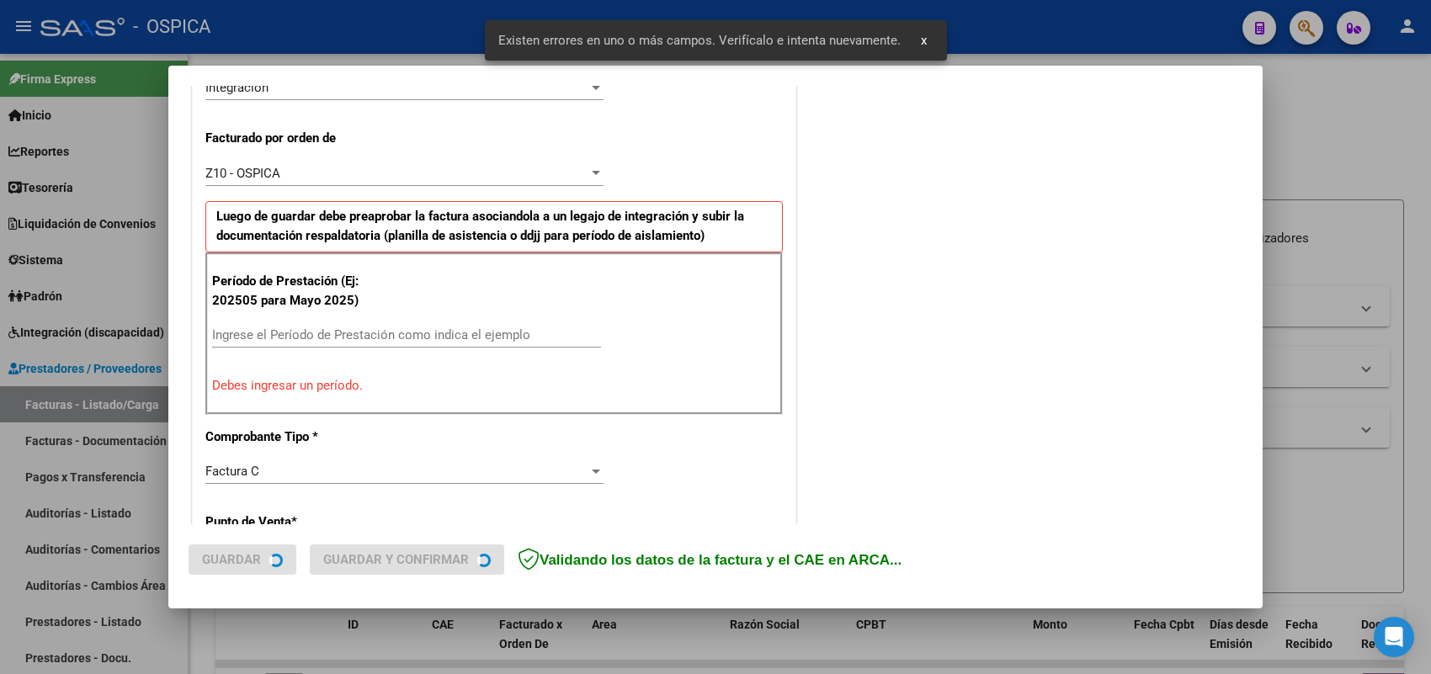
scroll to position [455, 0]
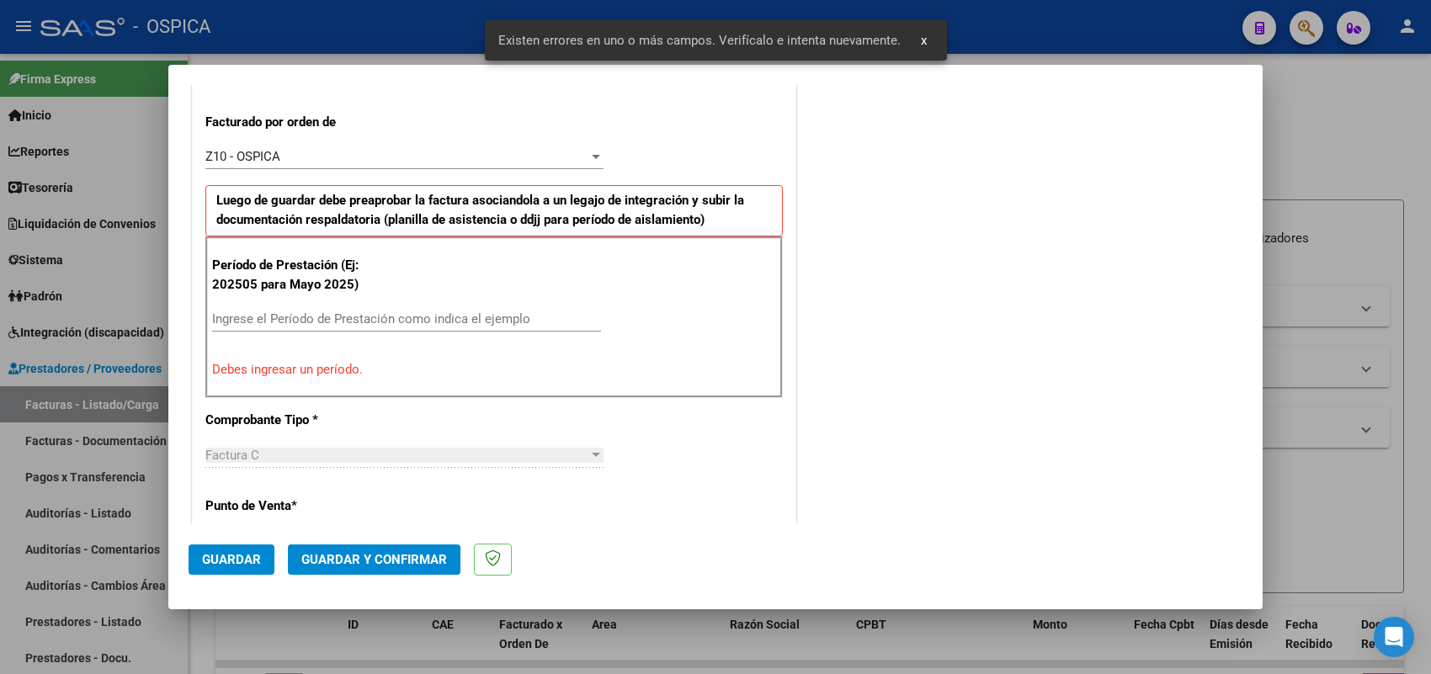
click at [391, 311] on div "Ingrese el Período de Prestación como indica el ejemplo" at bounding box center [406, 318] width 389 height 25
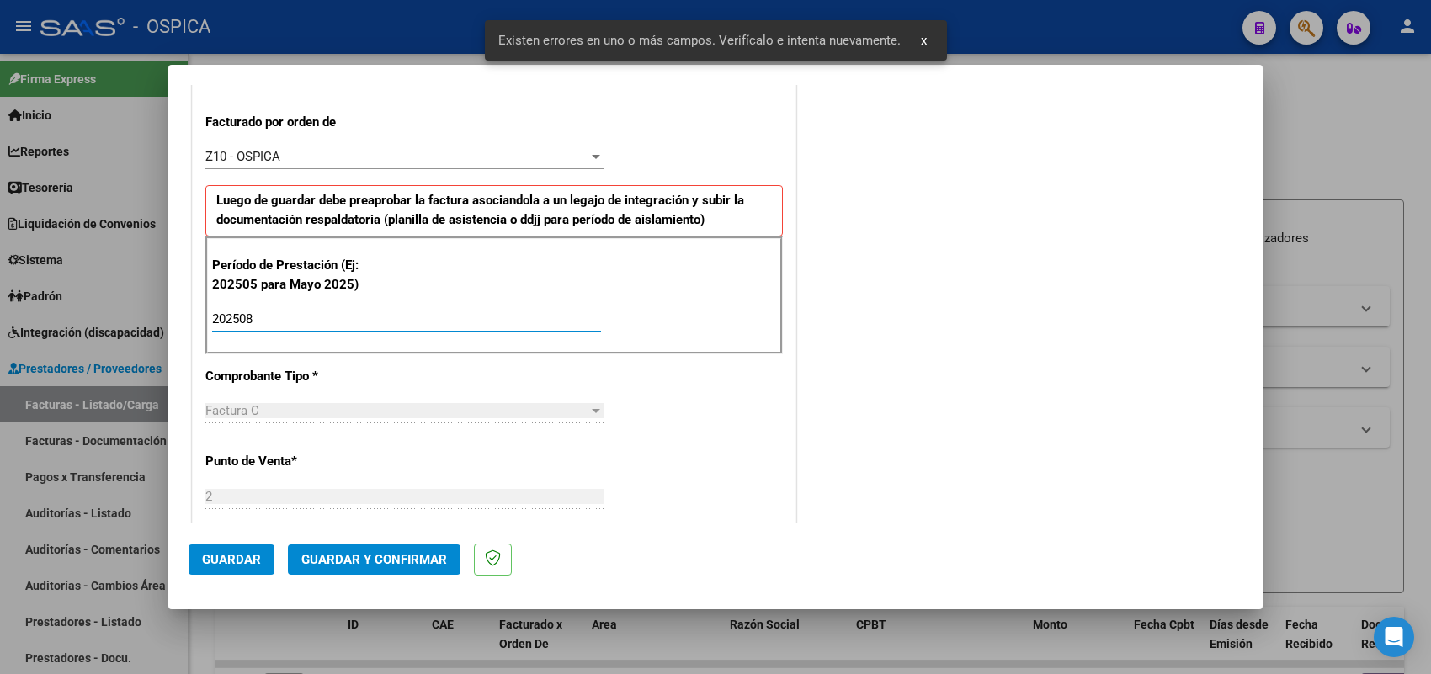
scroll to position [1109, 0]
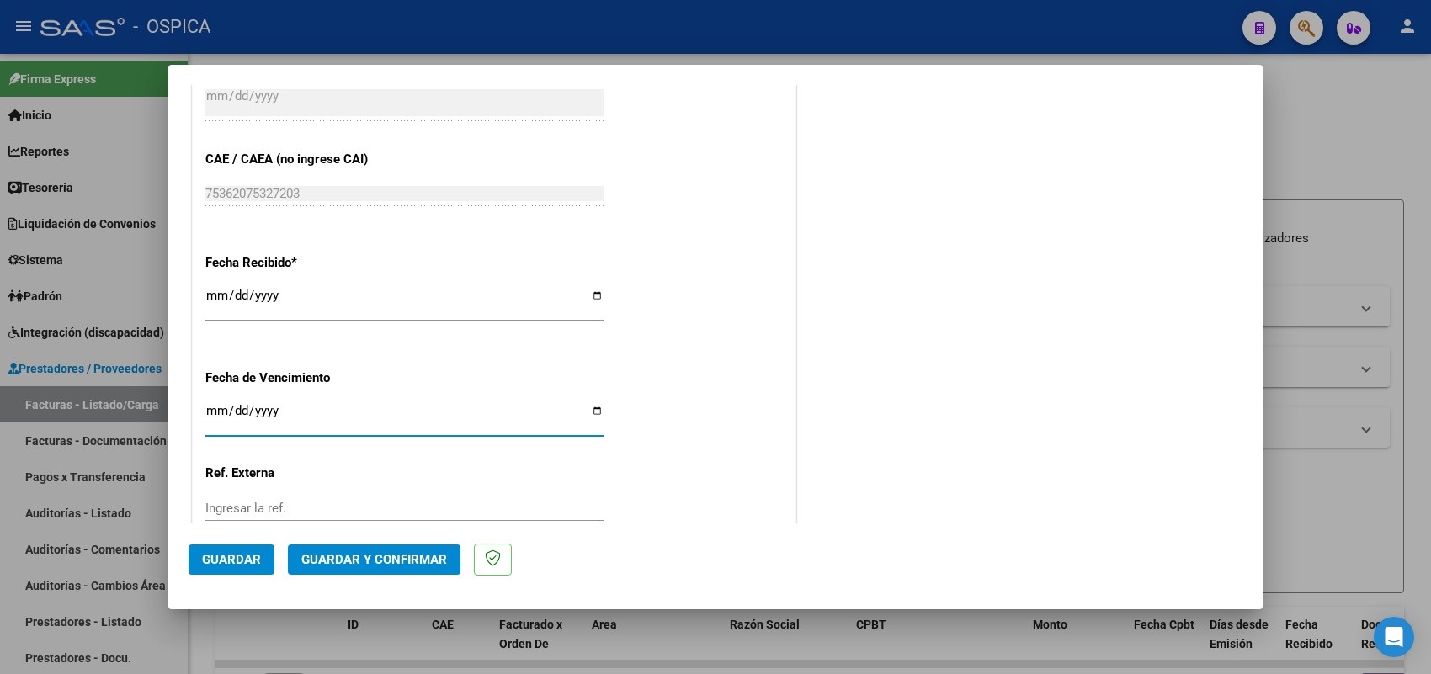
click at [227, 552] on span "Guardar" at bounding box center [231, 559] width 59 height 15
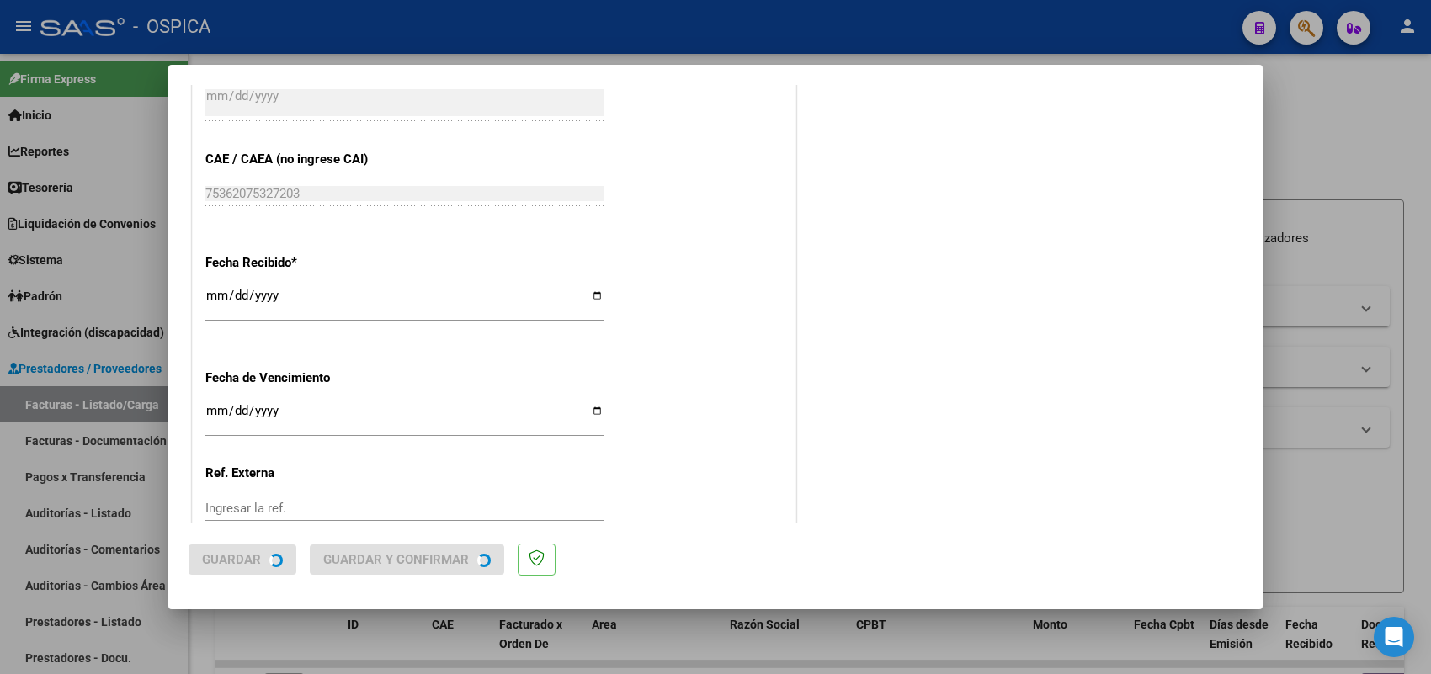
scroll to position [0, 0]
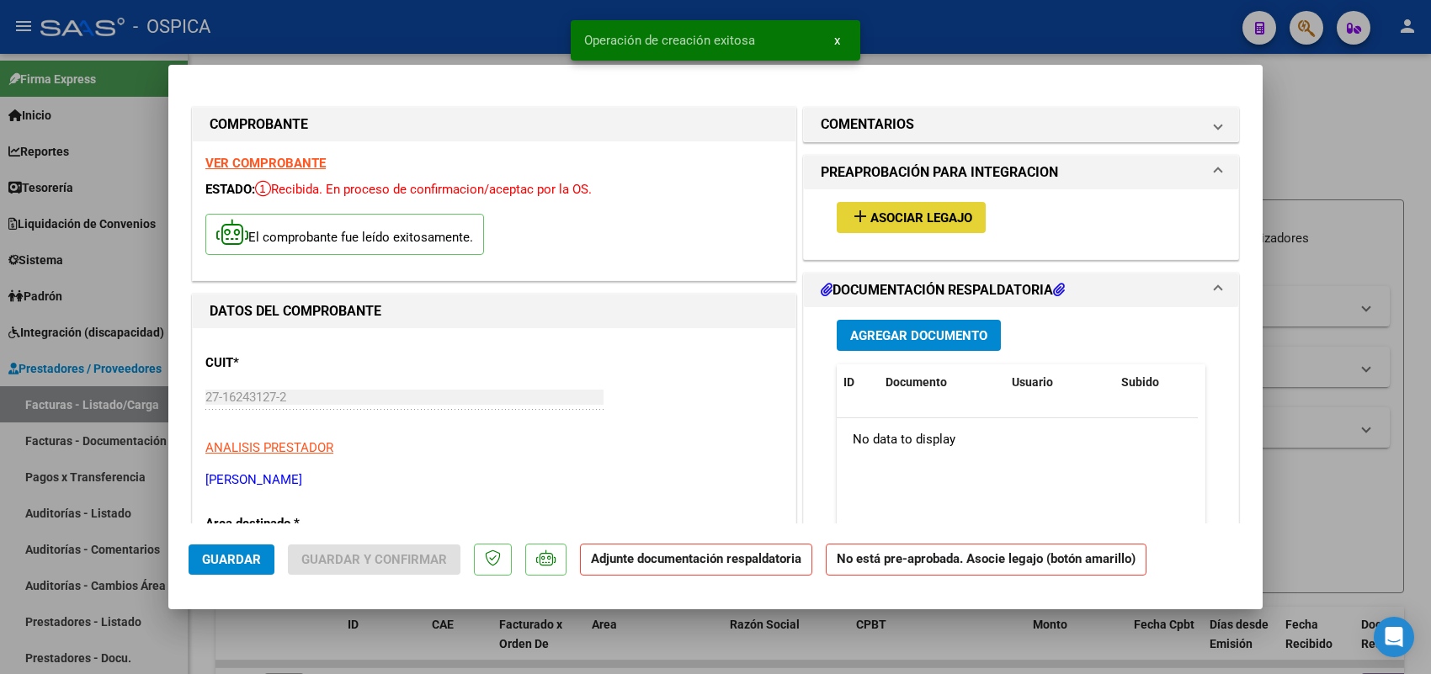
click at [870, 213] on span "Asociar Legajo" at bounding box center [921, 217] width 102 height 15
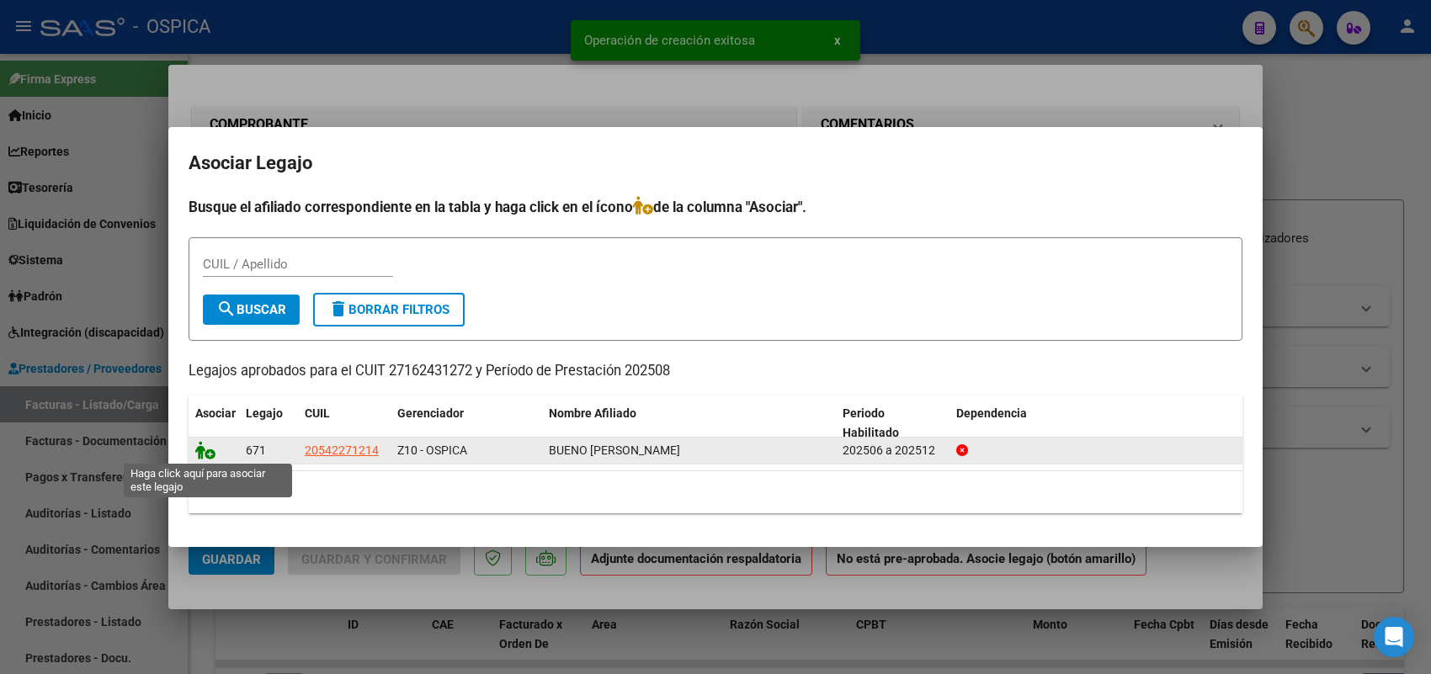
click at [203, 448] on icon at bounding box center [205, 450] width 20 height 19
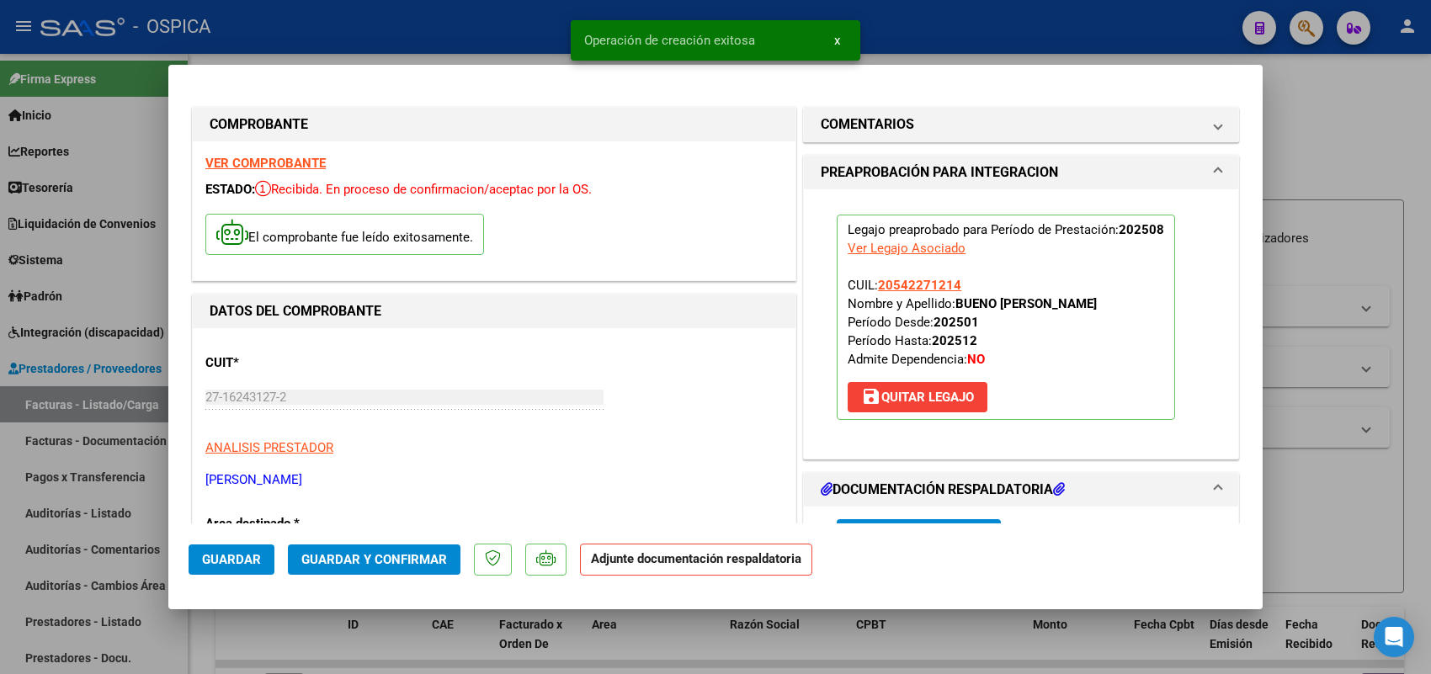
scroll to position [316, 0]
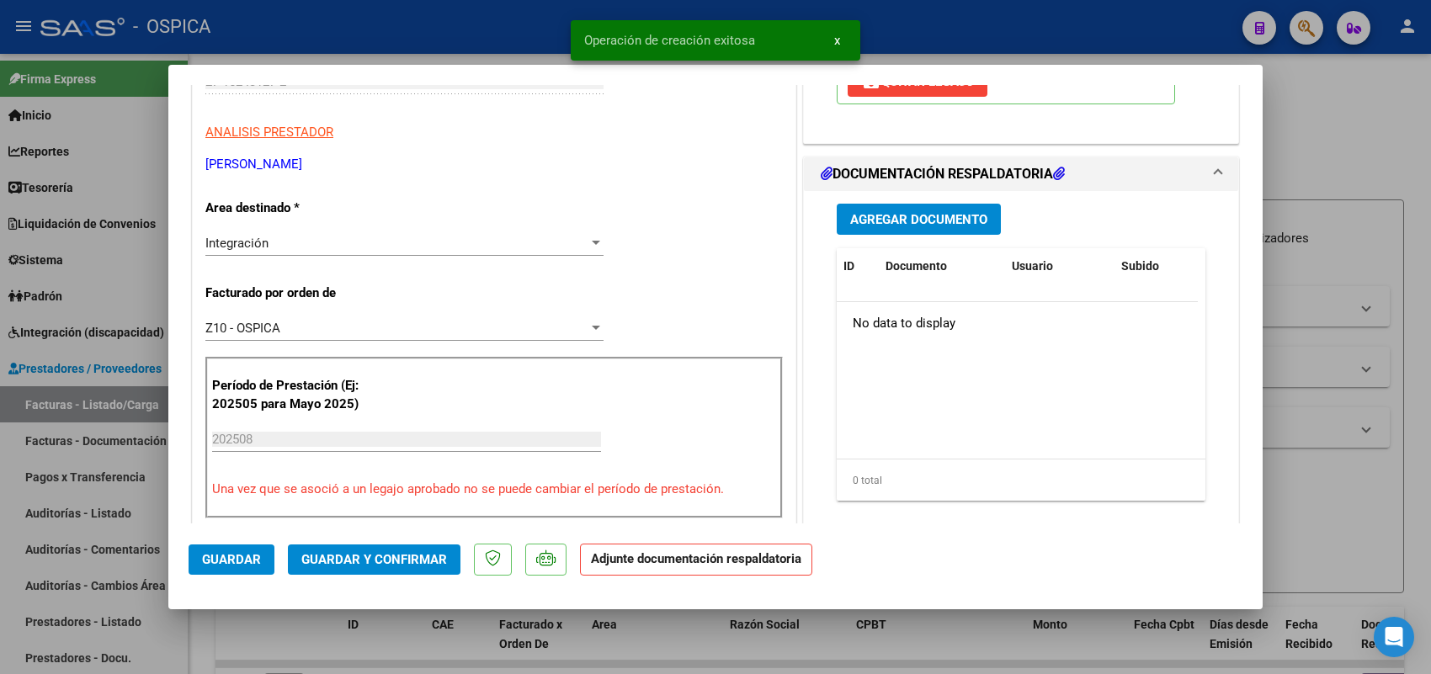
click at [909, 228] on button "Agregar Documento" at bounding box center [919, 219] width 164 height 31
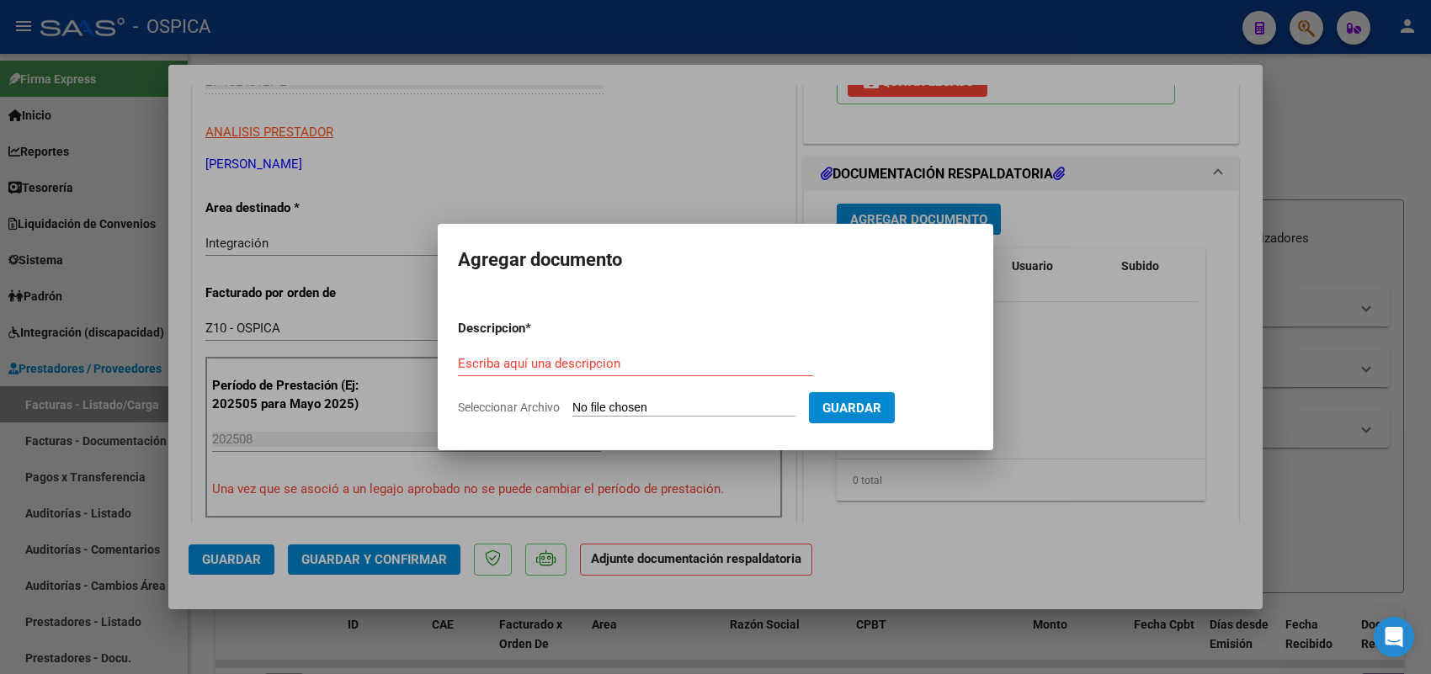
click at [756, 405] on input "Seleccionar Archivo" at bounding box center [683, 409] width 223 height 16
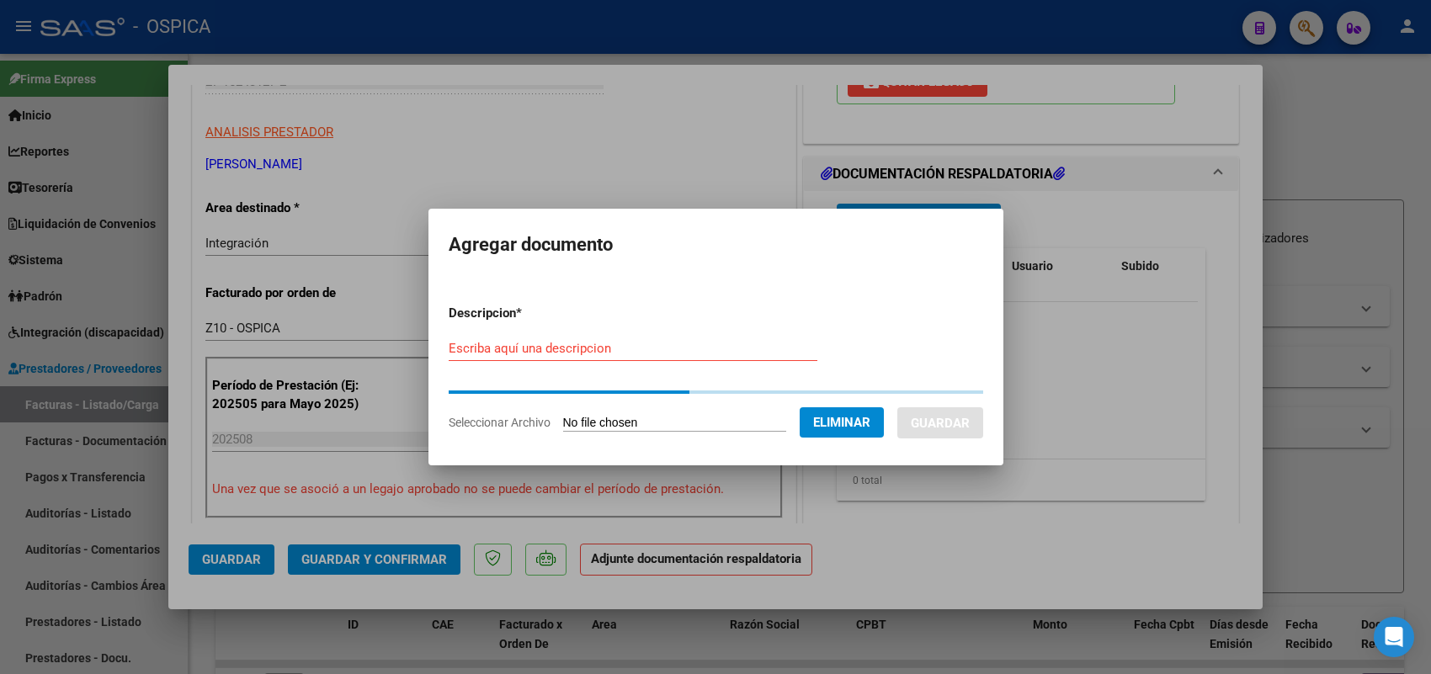
click at [582, 336] on div "Escriba aquí una descripcion" at bounding box center [633, 348] width 369 height 25
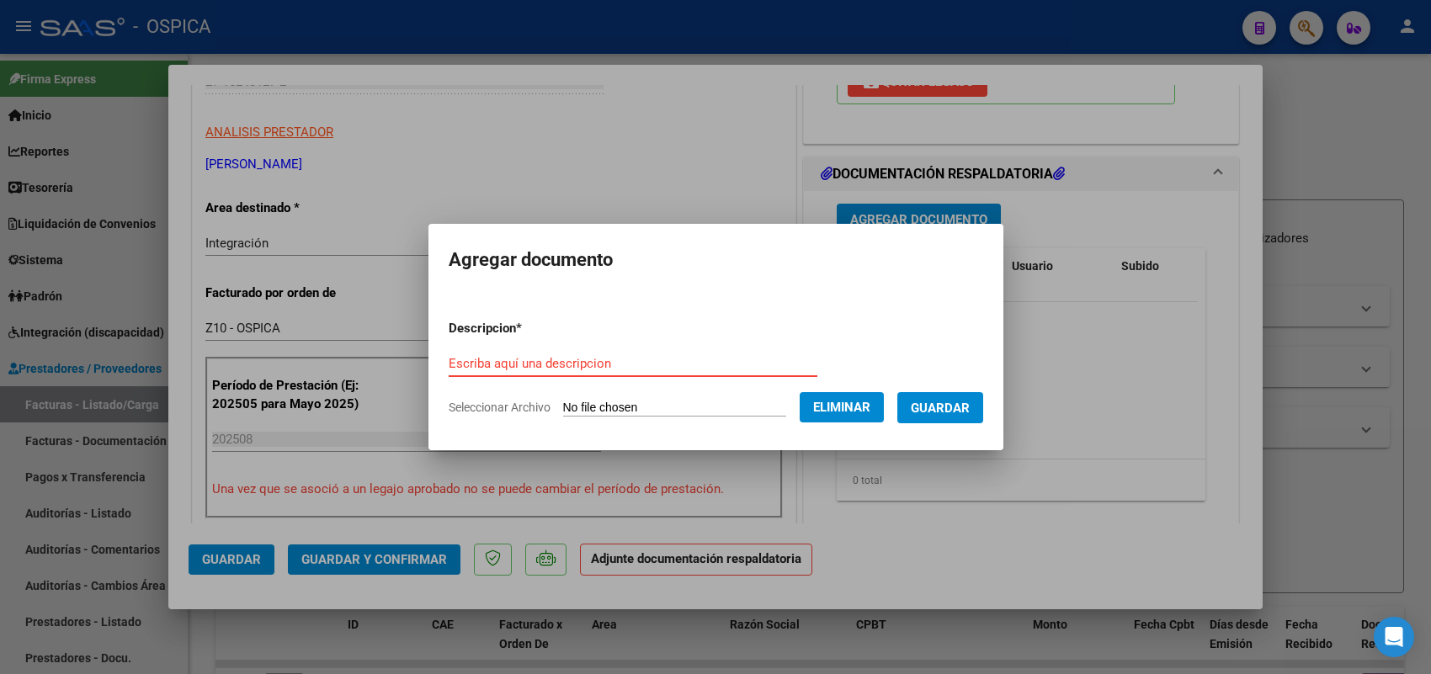
click at [595, 351] on div "Escriba aquí una descripcion" at bounding box center [633, 363] width 369 height 25
paste input "ASISTENCIA"
click at [949, 404] on span "Guardar" at bounding box center [940, 408] width 59 height 15
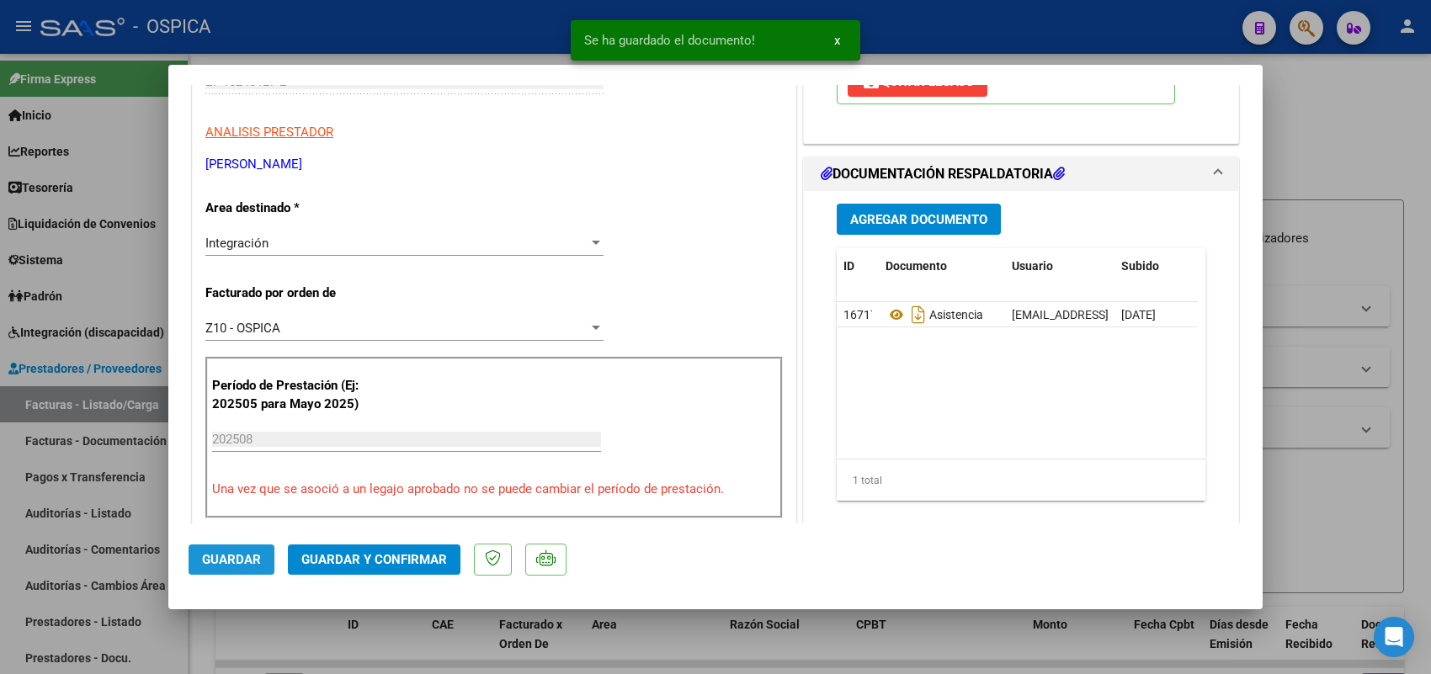
click at [262, 548] on button "Guardar" at bounding box center [232, 560] width 86 height 30
click at [160, 406] on div at bounding box center [715, 337] width 1431 height 674
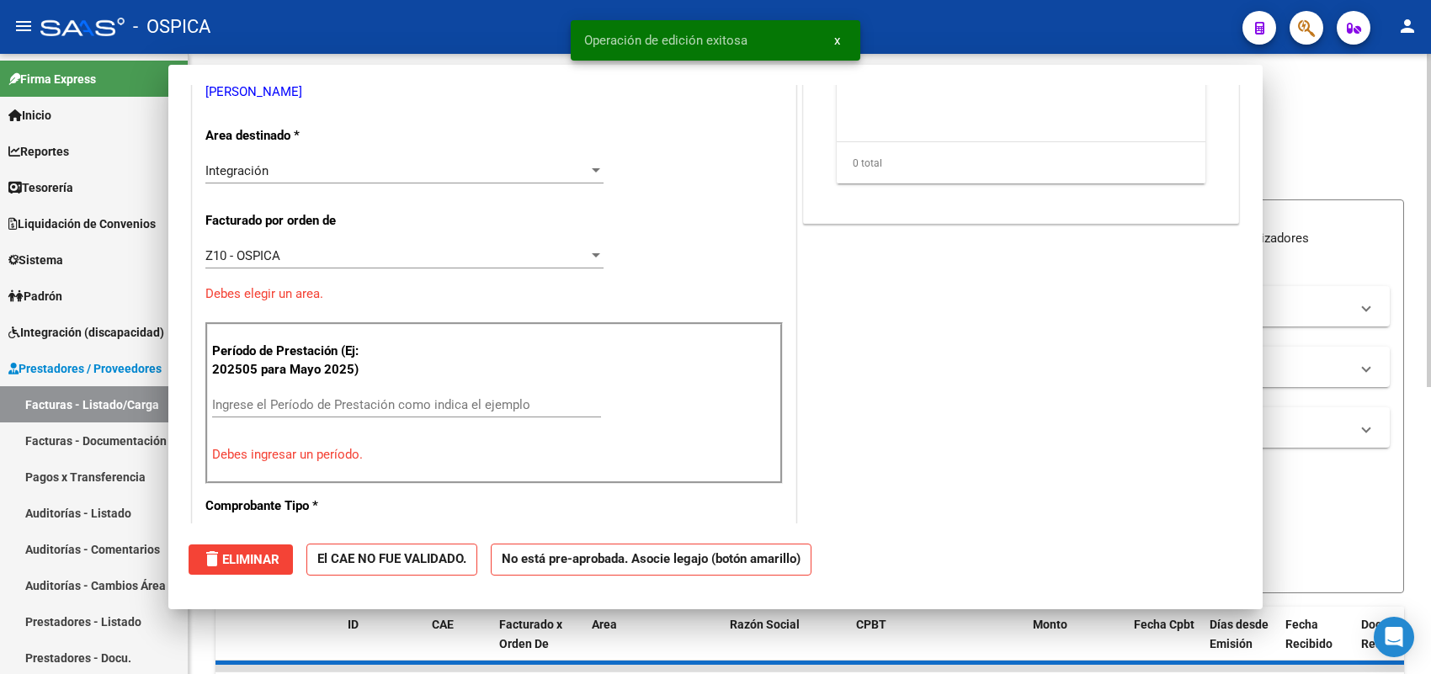
scroll to position [263, 0]
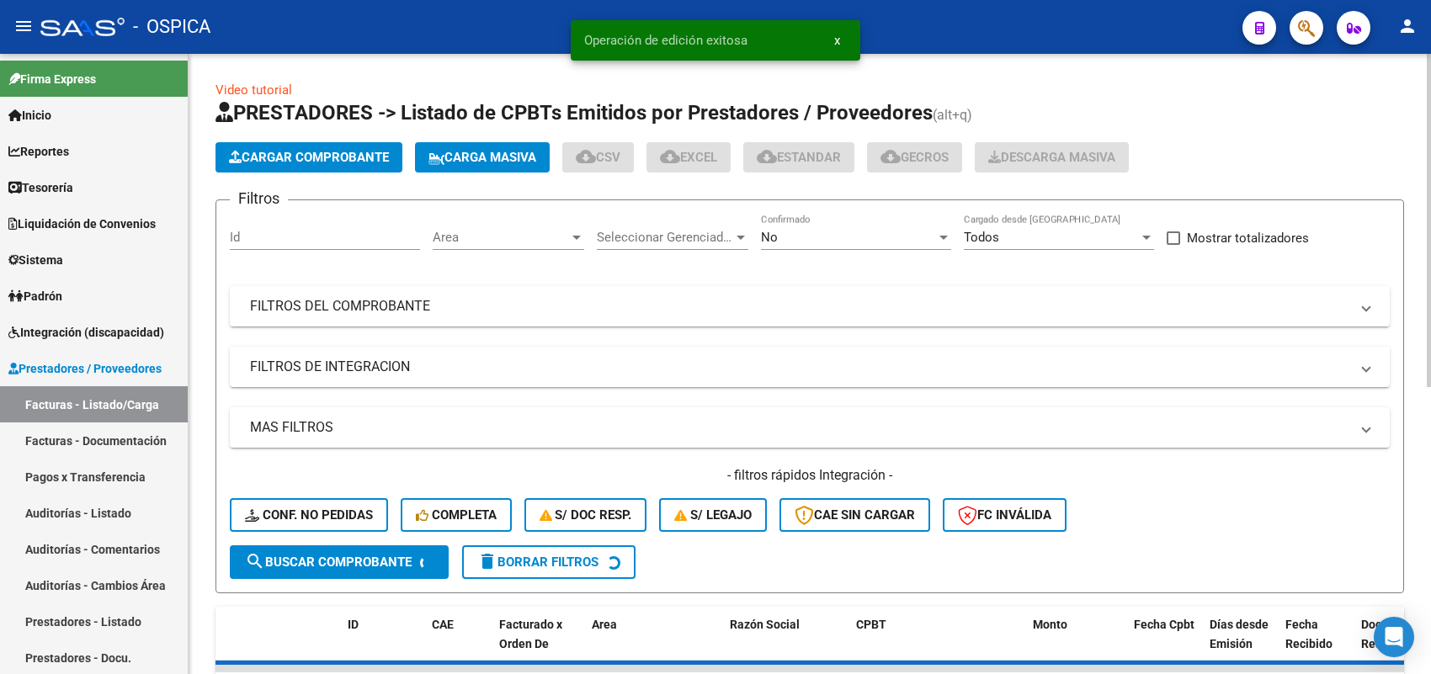
click at [364, 160] on span "Cargar Comprobante" at bounding box center [309, 157] width 160 height 15
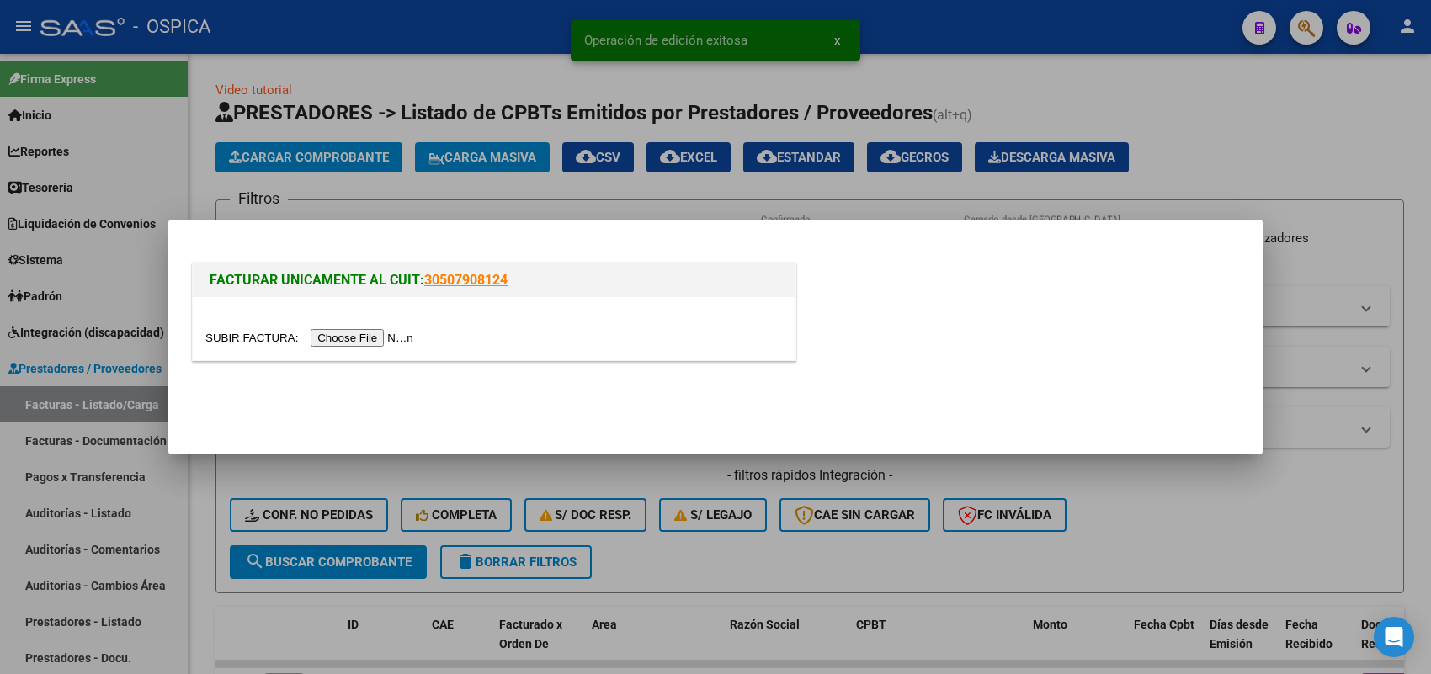
click at [380, 339] on input "file" at bounding box center [311, 338] width 213 height 18
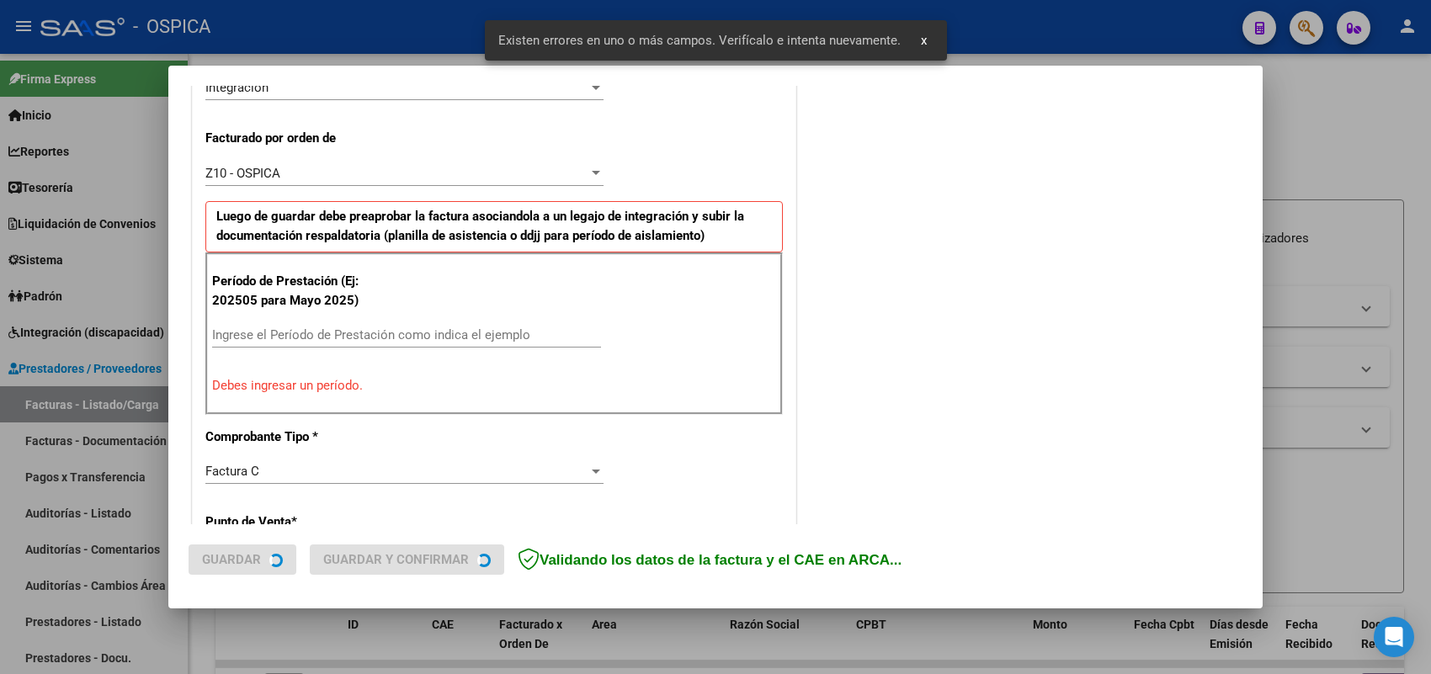
scroll to position [455, 0]
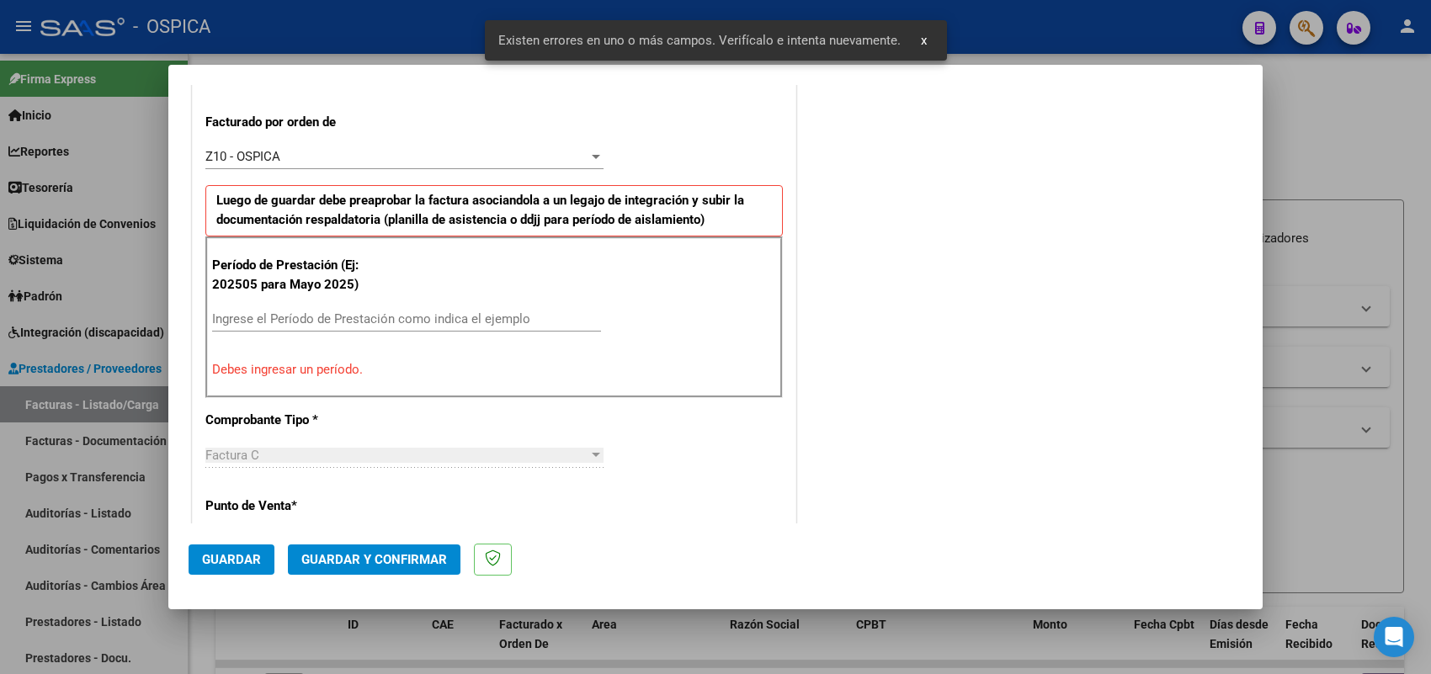
click at [446, 329] on div "Ingrese el Período de Prestación como indica el ejemplo" at bounding box center [406, 318] width 389 height 25
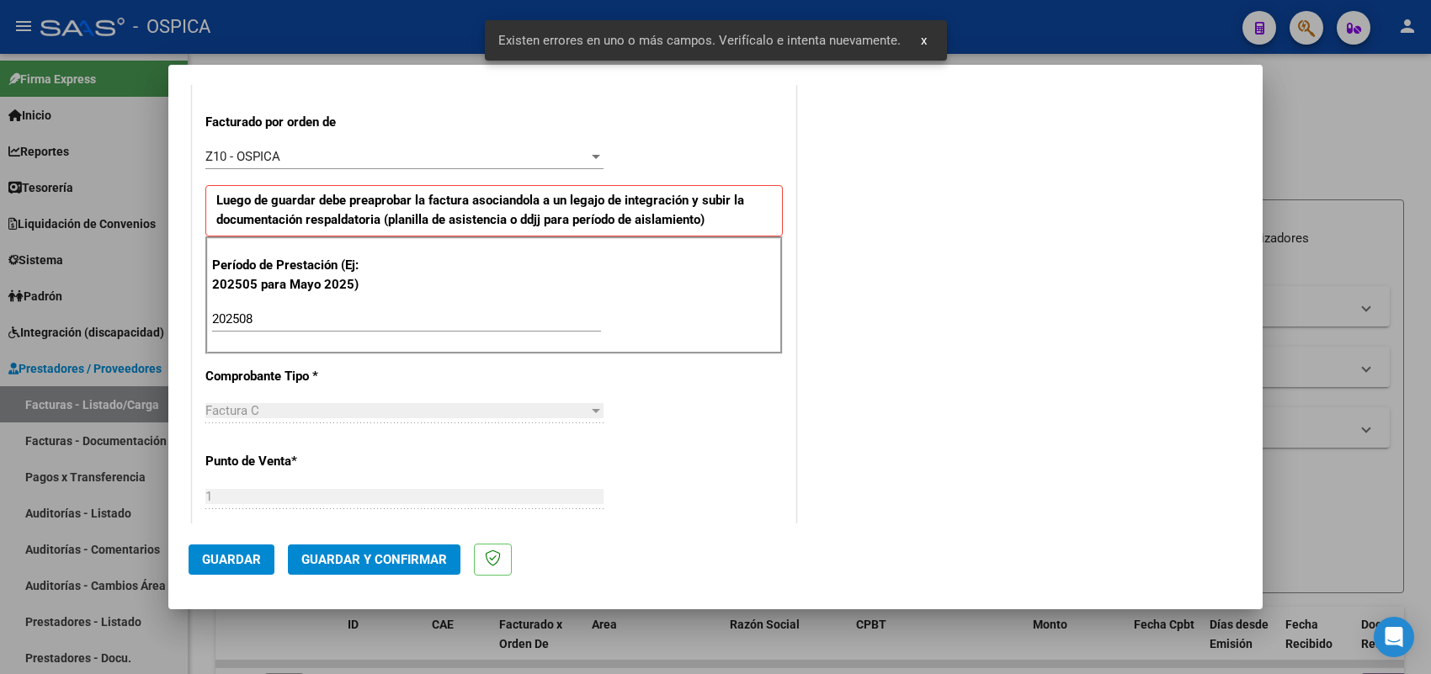
scroll to position [1109, 0]
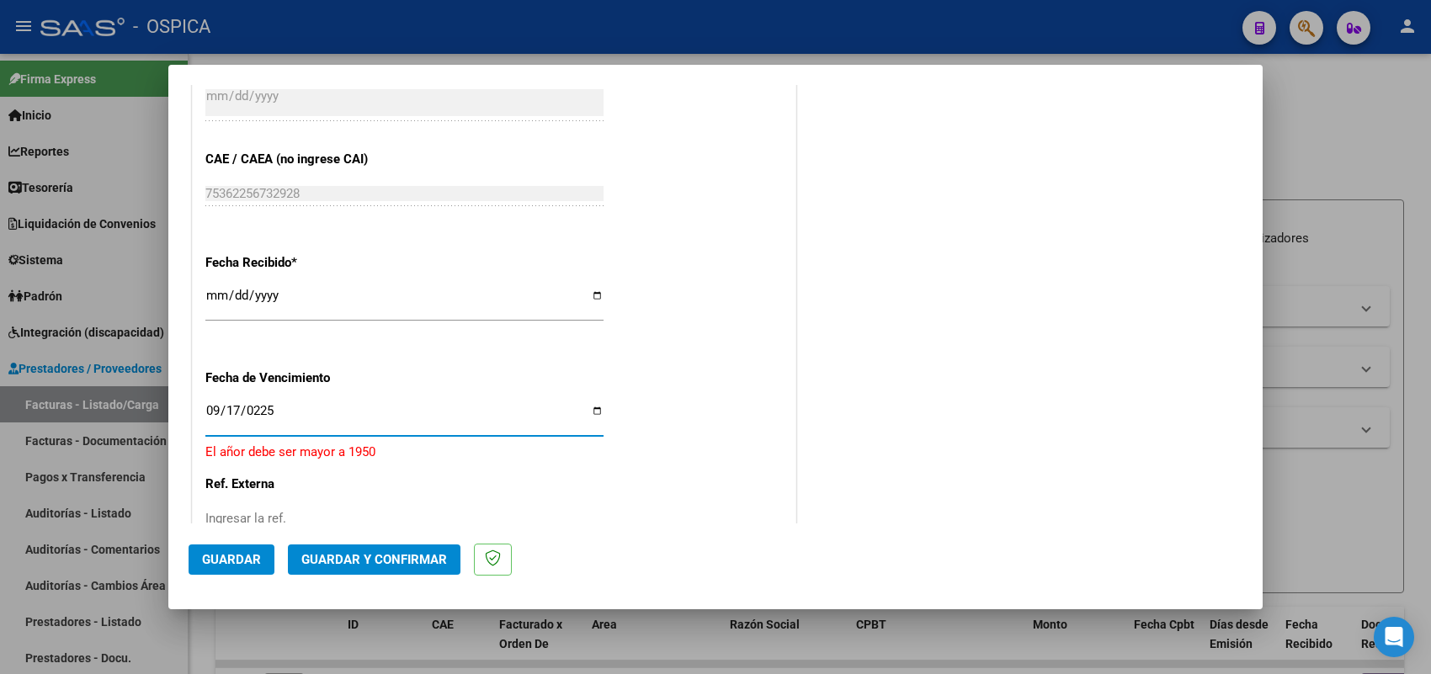
click at [255, 425] on input "0225-09-17" at bounding box center [404, 417] width 398 height 27
click at [263, 413] on input "0225-09-17" at bounding box center [404, 417] width 398 height 27
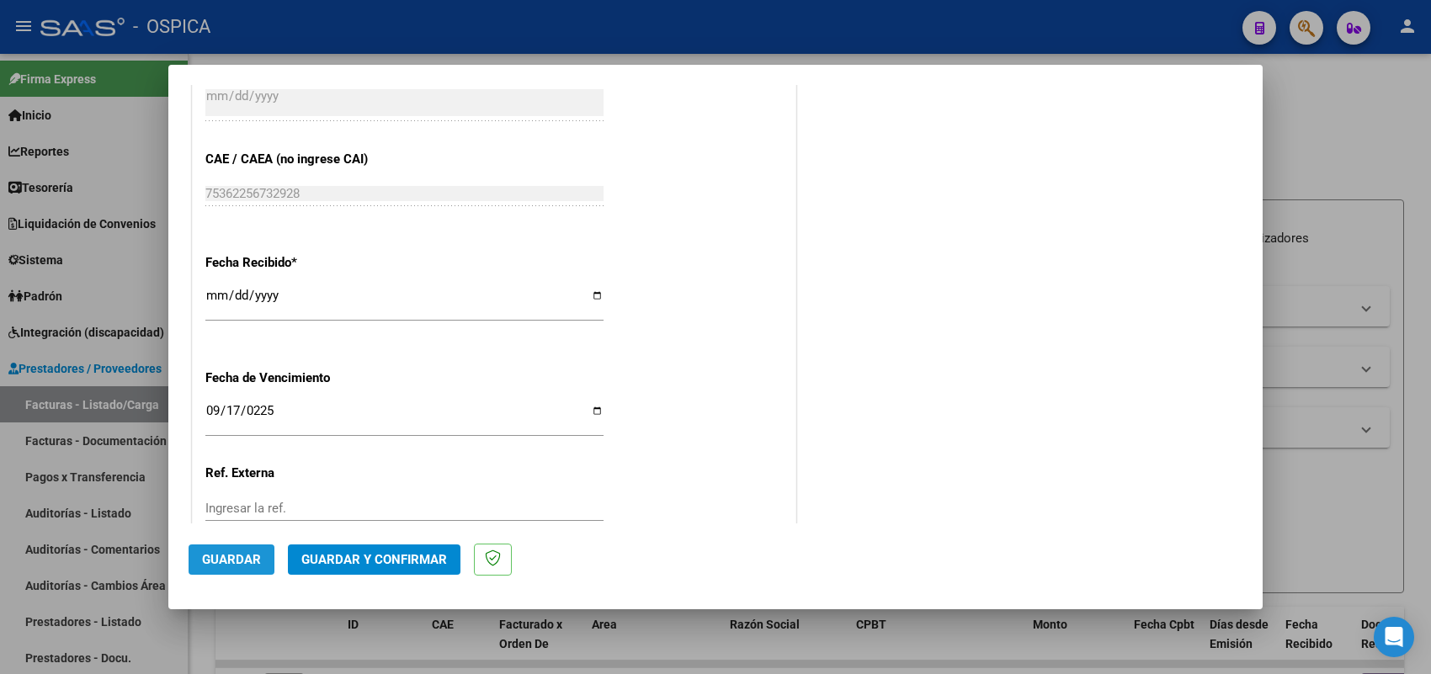
click at [241, 552] on button "Guardar" at bounding box center [232, 560] width 86 height 30
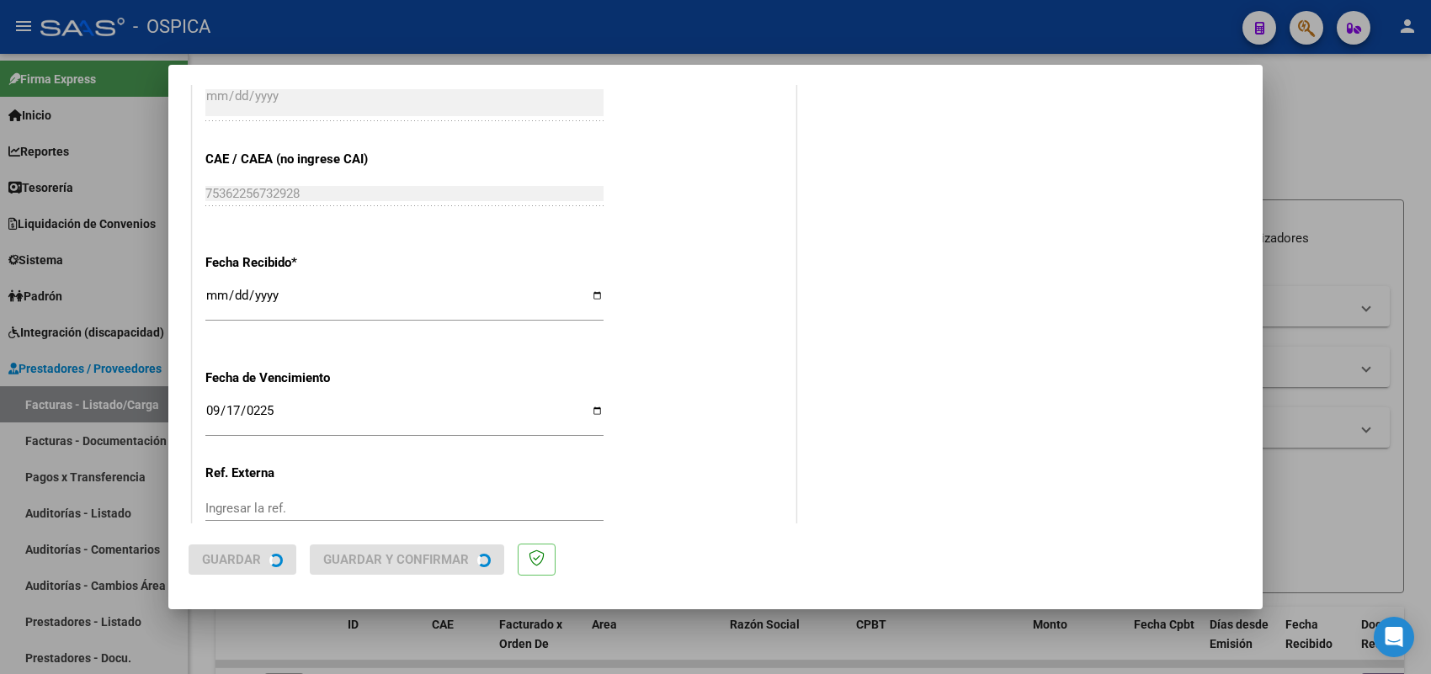
scroll to position [0, 0]
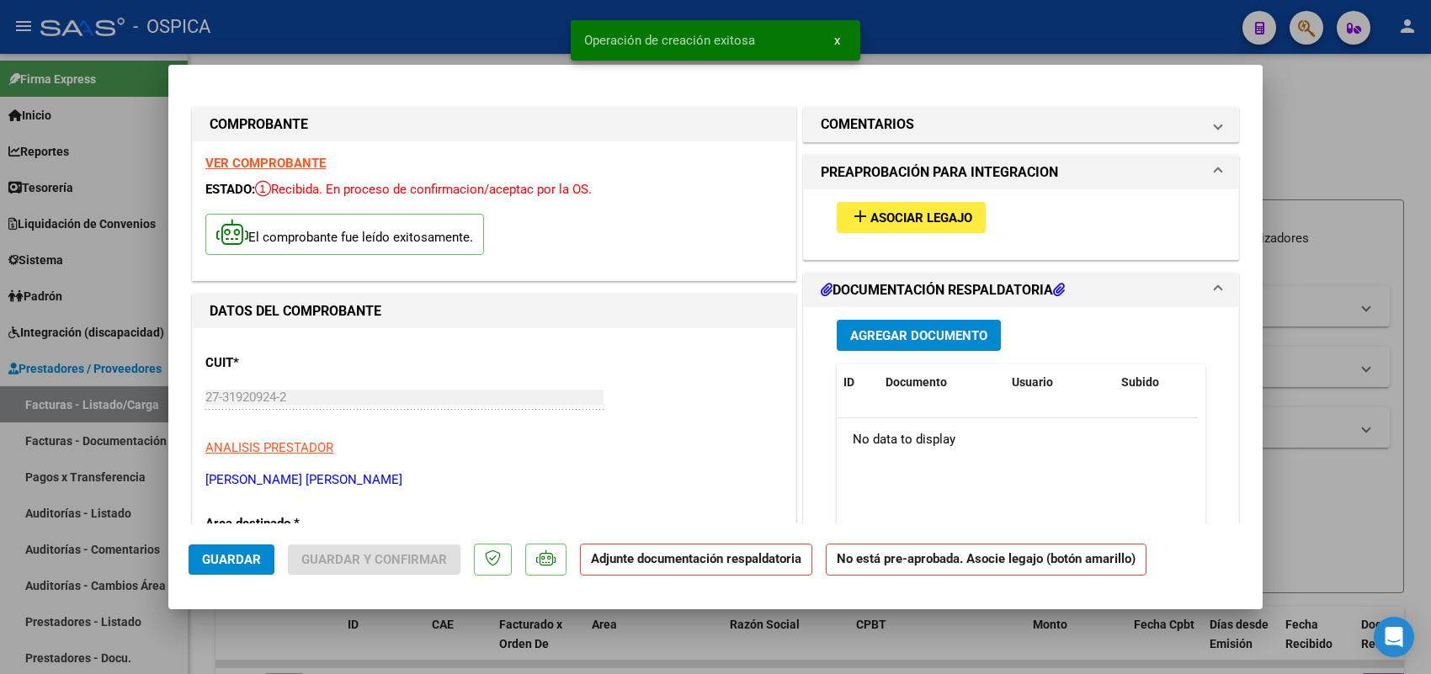
click at [910, 216] on span "Asociar Legajo" at bounding box center [921, 217] width 102 height 15
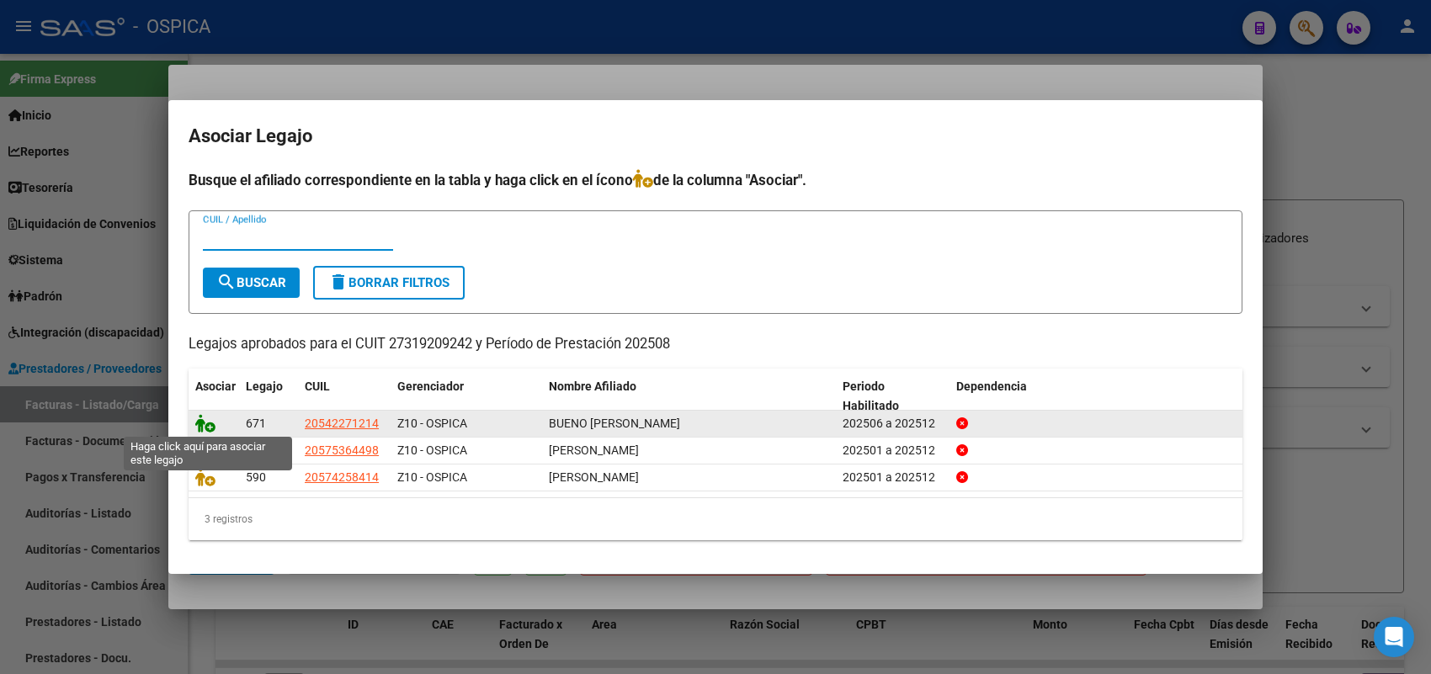
click at [204, 423] on icon at bounding box center [205, 423] width 20 height 19
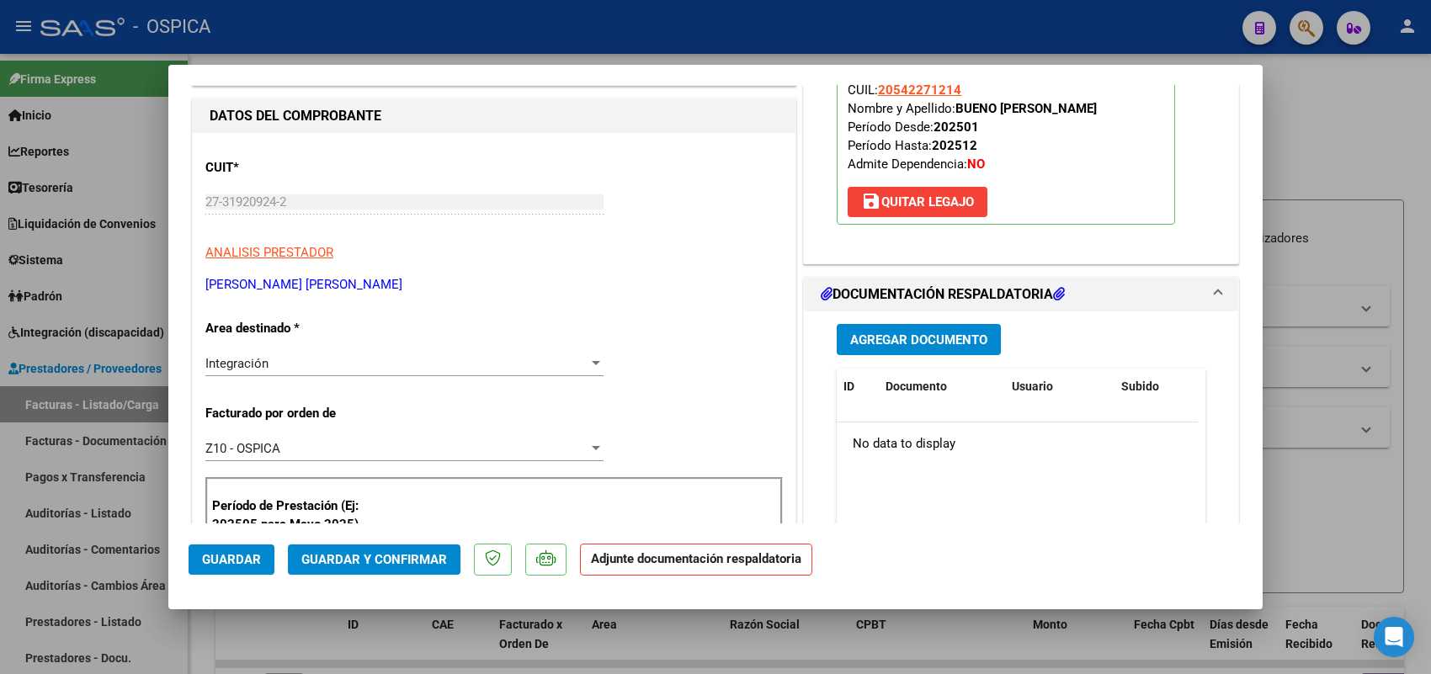
scroll to position [210, 0]
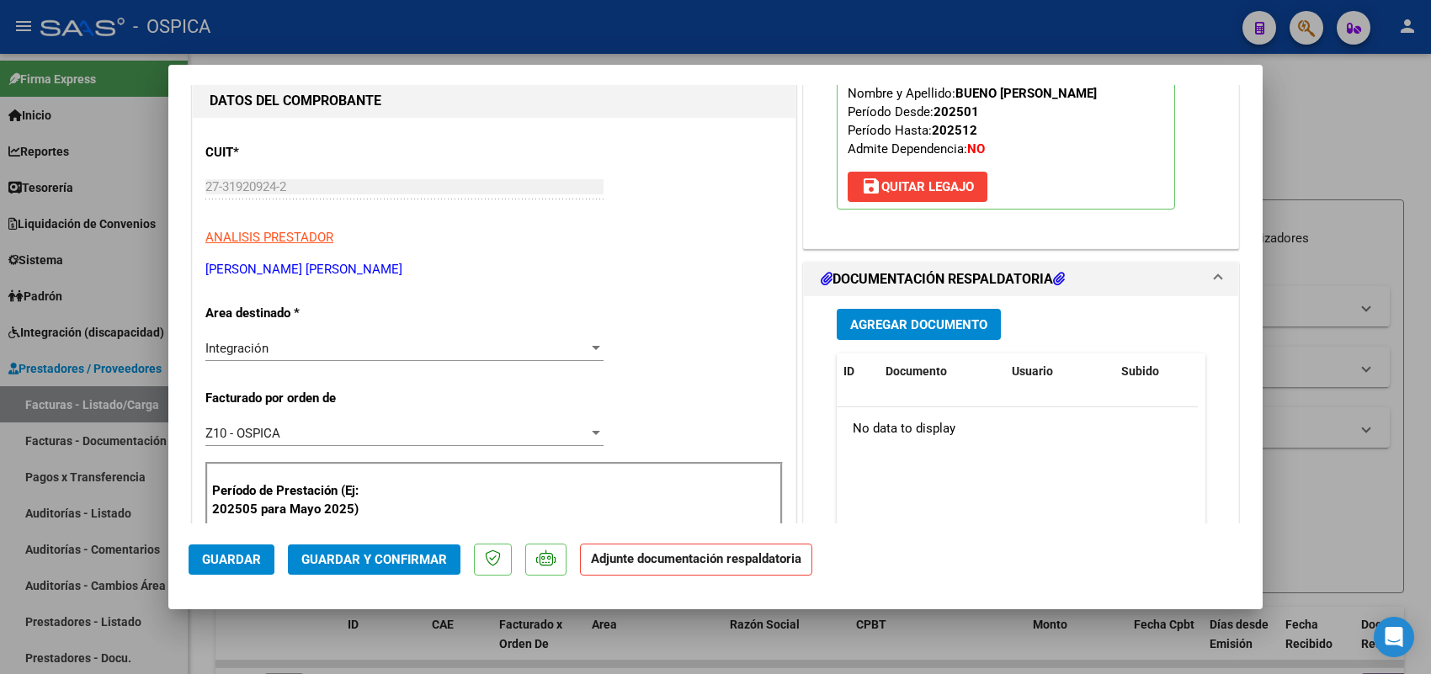
click at [908, 327] on span "Agregar Documento" at bounding box center [918, 324] width 137 height 15
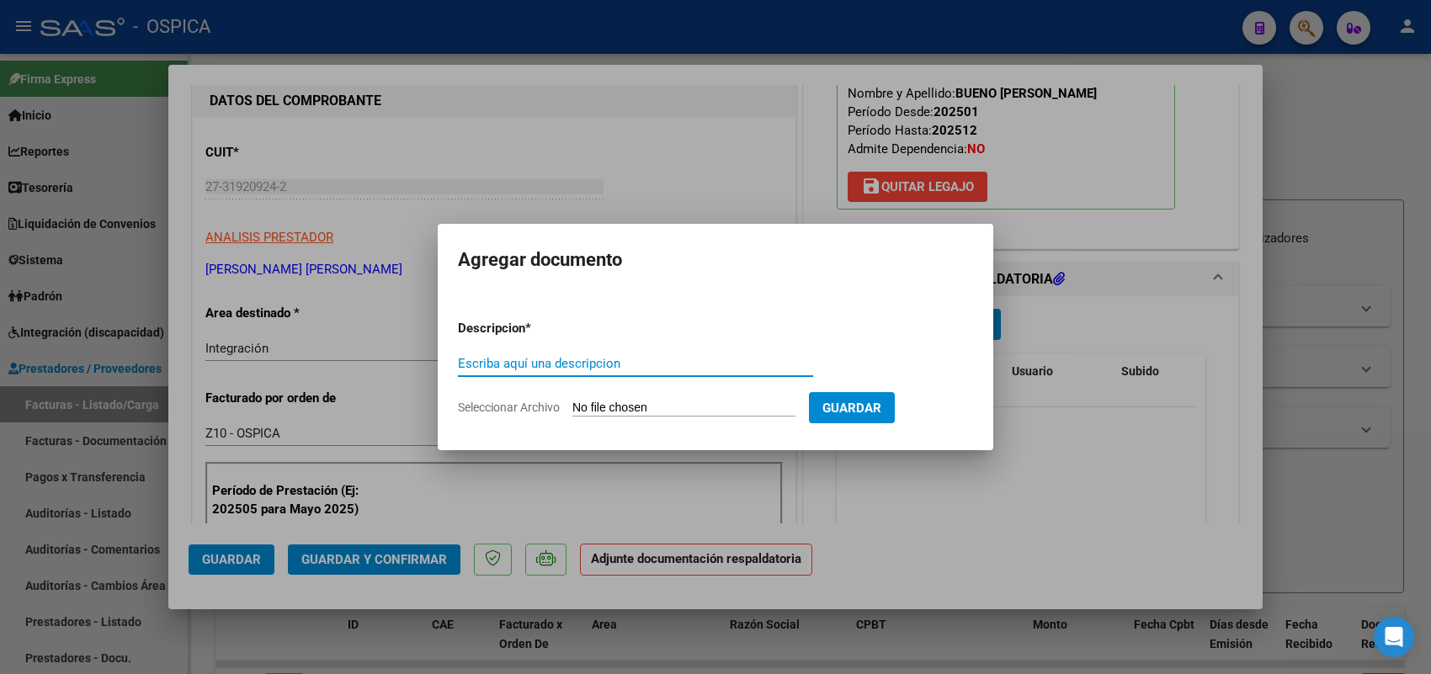
click at [743, 406] on input "Seleccionar Archivo" at bounding box center [683, 409] width 223 height 16
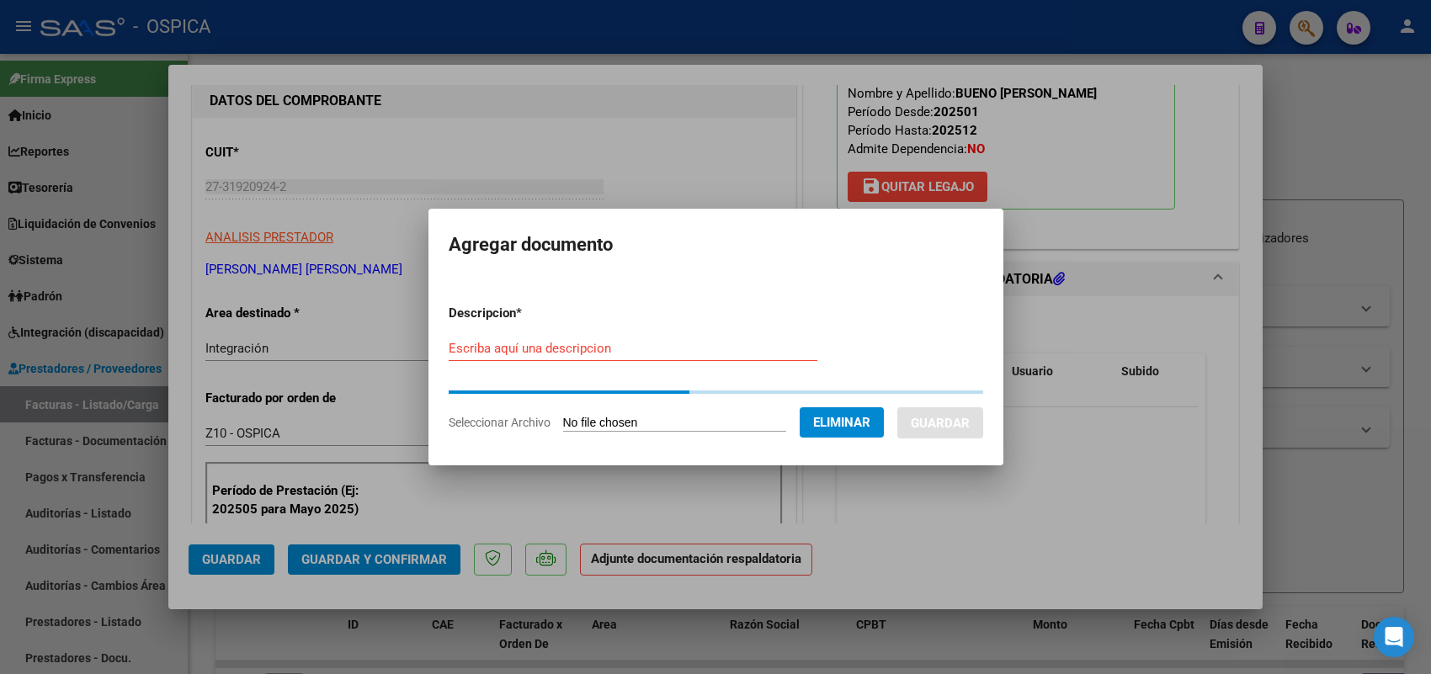
click at [705, 343] on input "Escriba aquí una descripcion" at bounding box center [633, 348] width 369 height 15
paste input "ASISTENCIA"
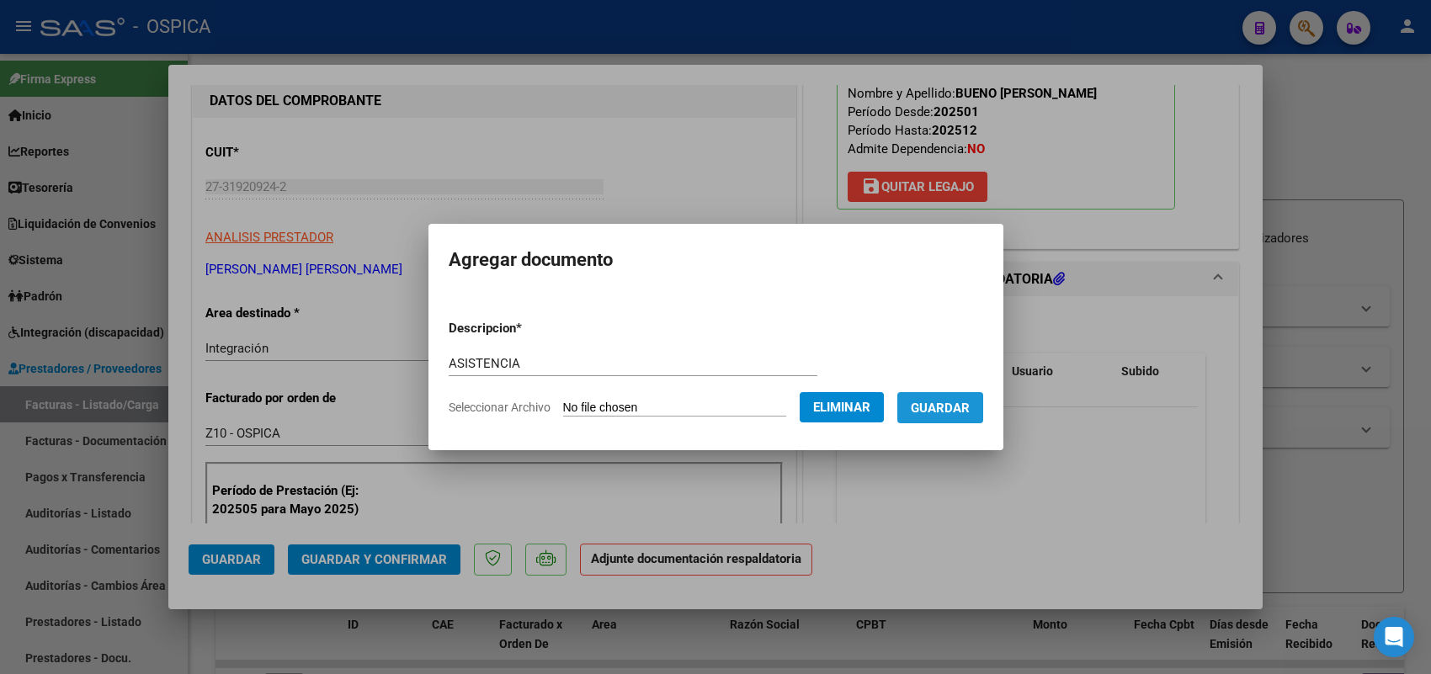
click at [970, 402] on span "Guardar" at bounding box center [940, 408] width 59 height 15
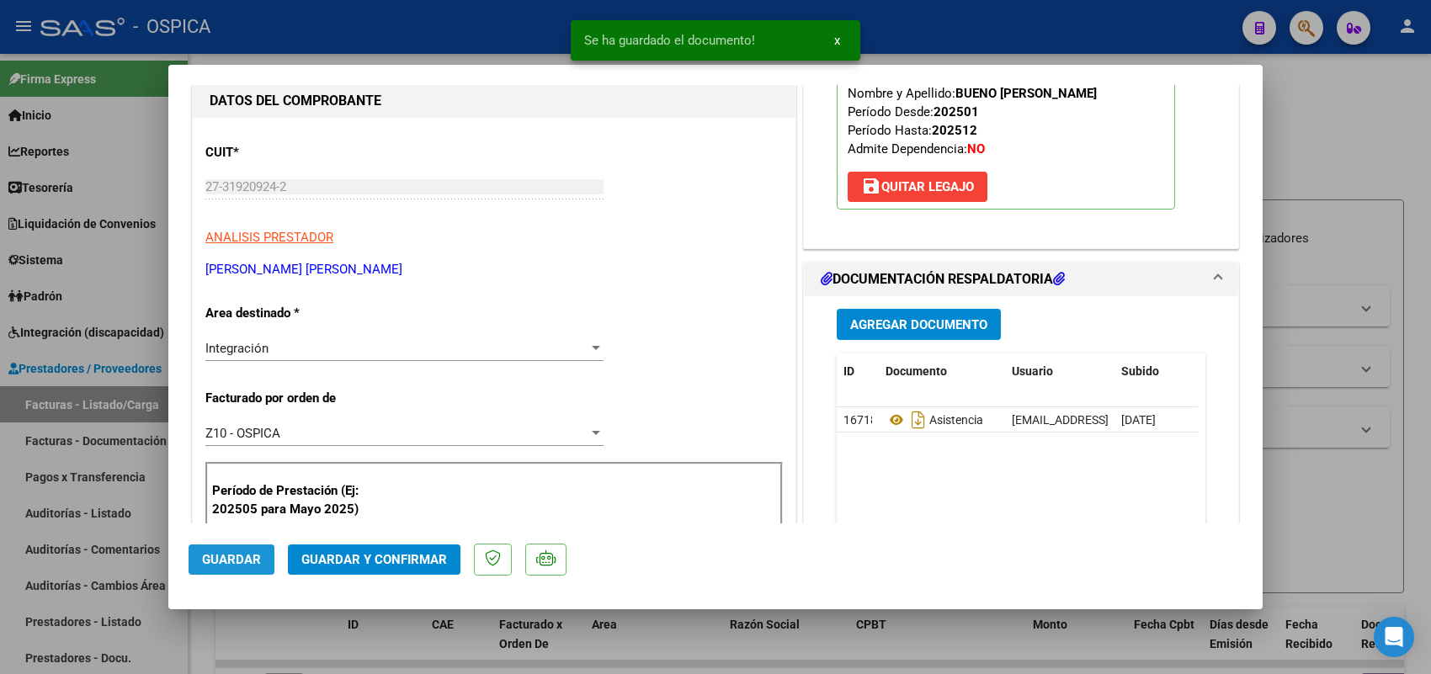
click at [236, 553] on span "Guardar" at bounding box center [231, 559] width 59 height 15
click at [114, 404] on div at bounding box center [715, 337] width 1431 height 674
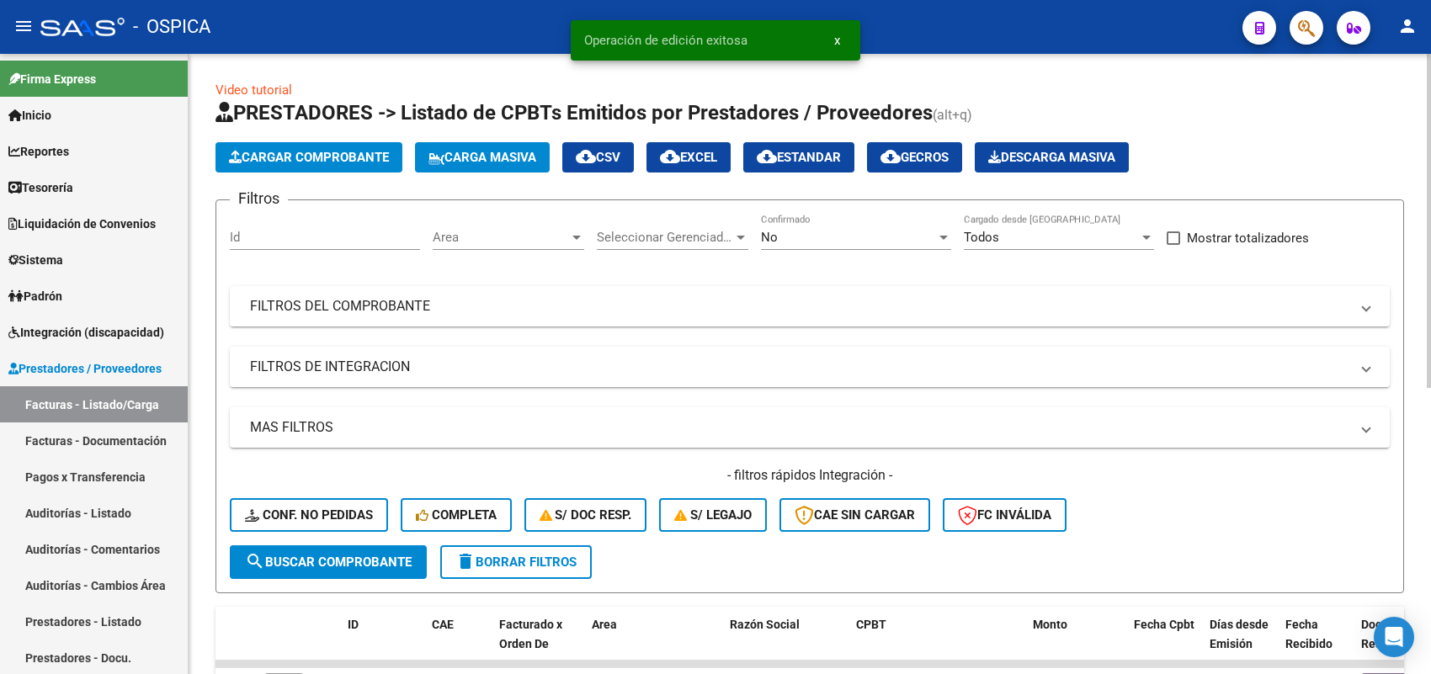
click at [355, 143] on button "Cargar Comprobante" at bounding box center [309, 157] width 187 height 30
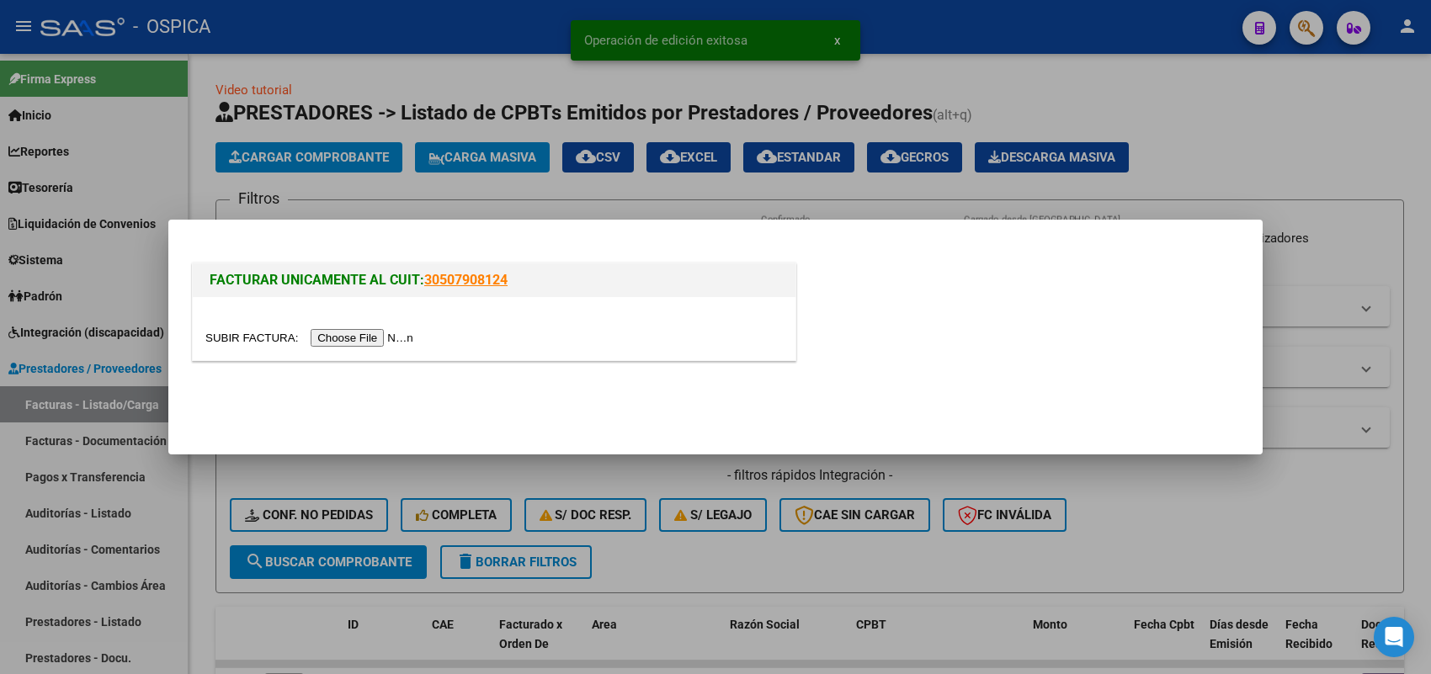
click at [383, 339] on input "file" at bounding box center [311, 338] width 213 height 18
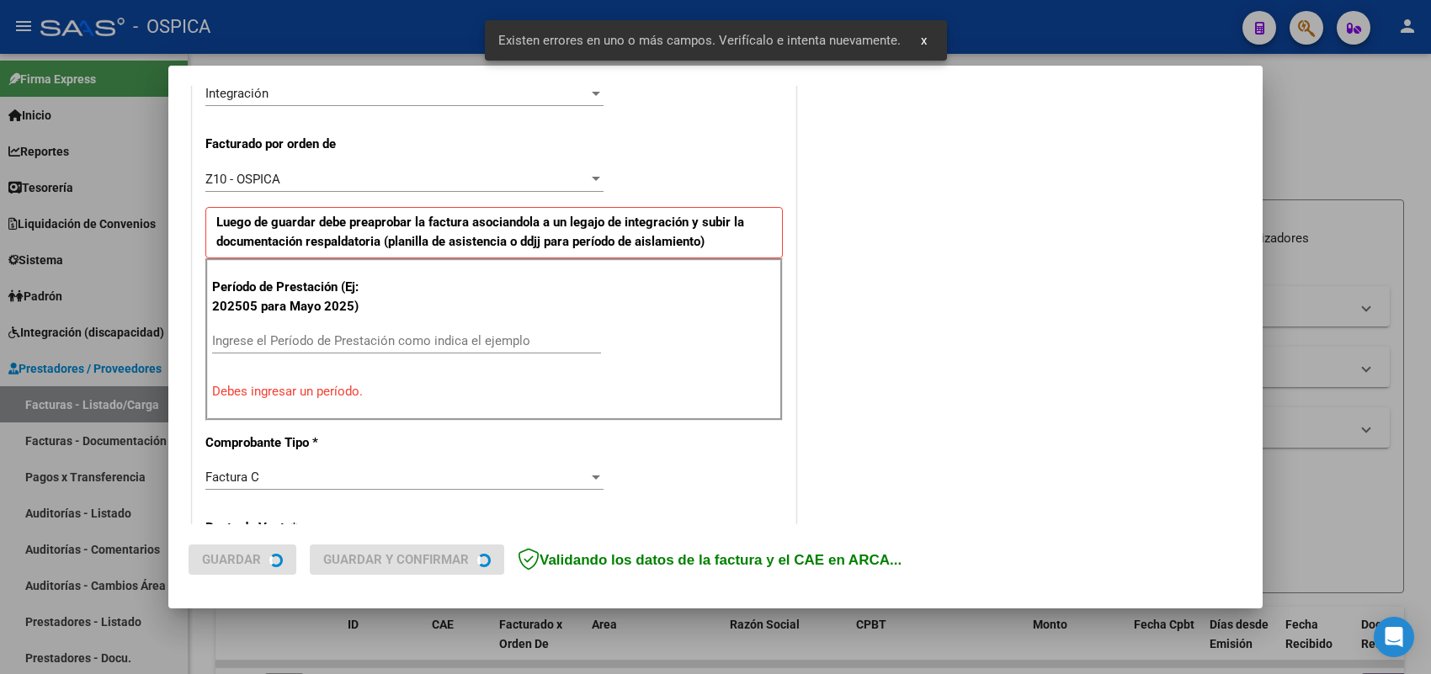
scroll to position [455, 0]
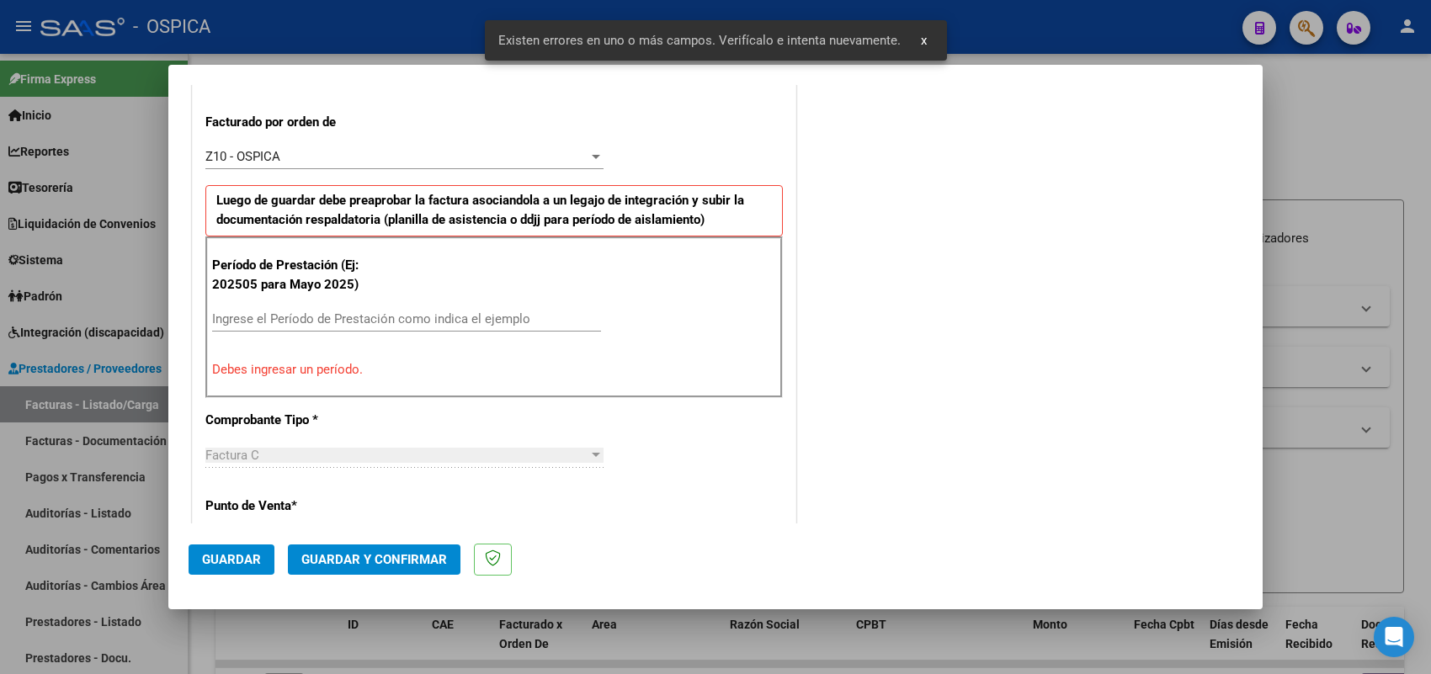
click at [413, 321] on input "Ingrese el Período de Prestación como indica el ejemplo" at bounding box center [406, 318] width 389 height 15
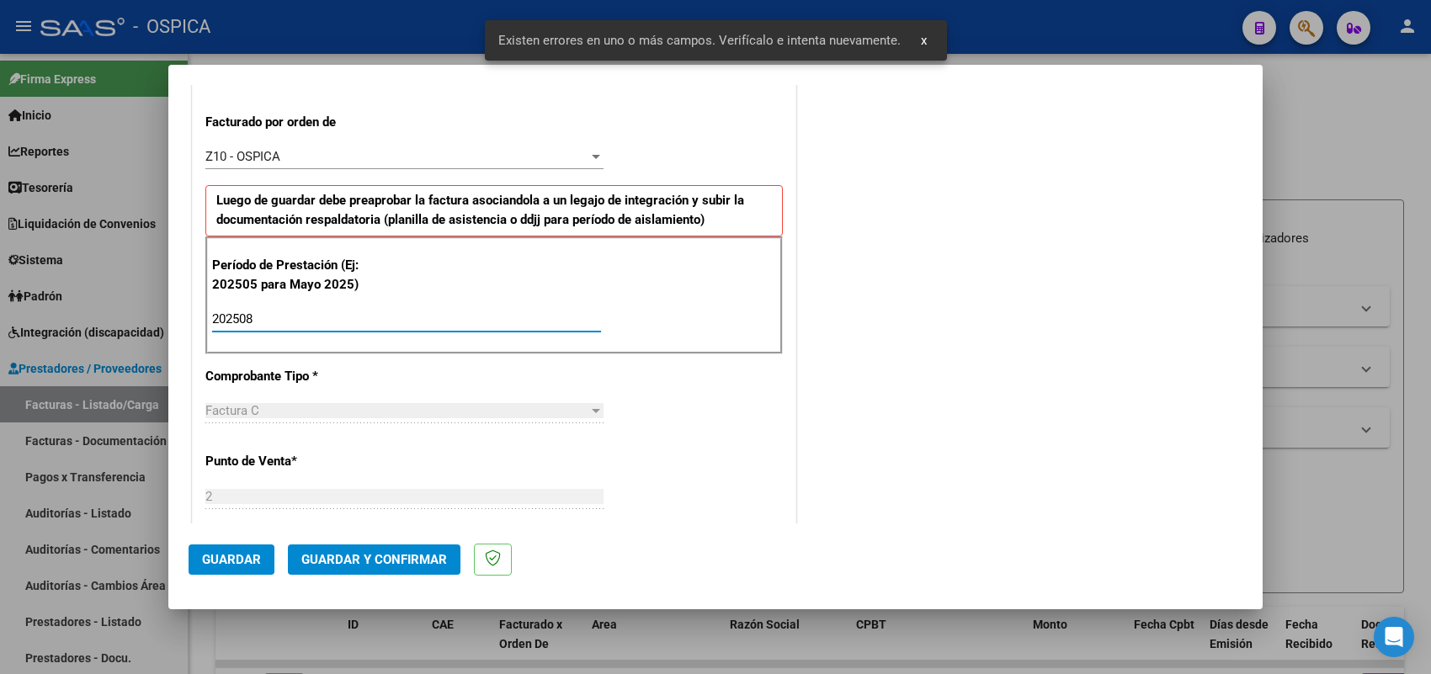
scroll to position [1109, 0]
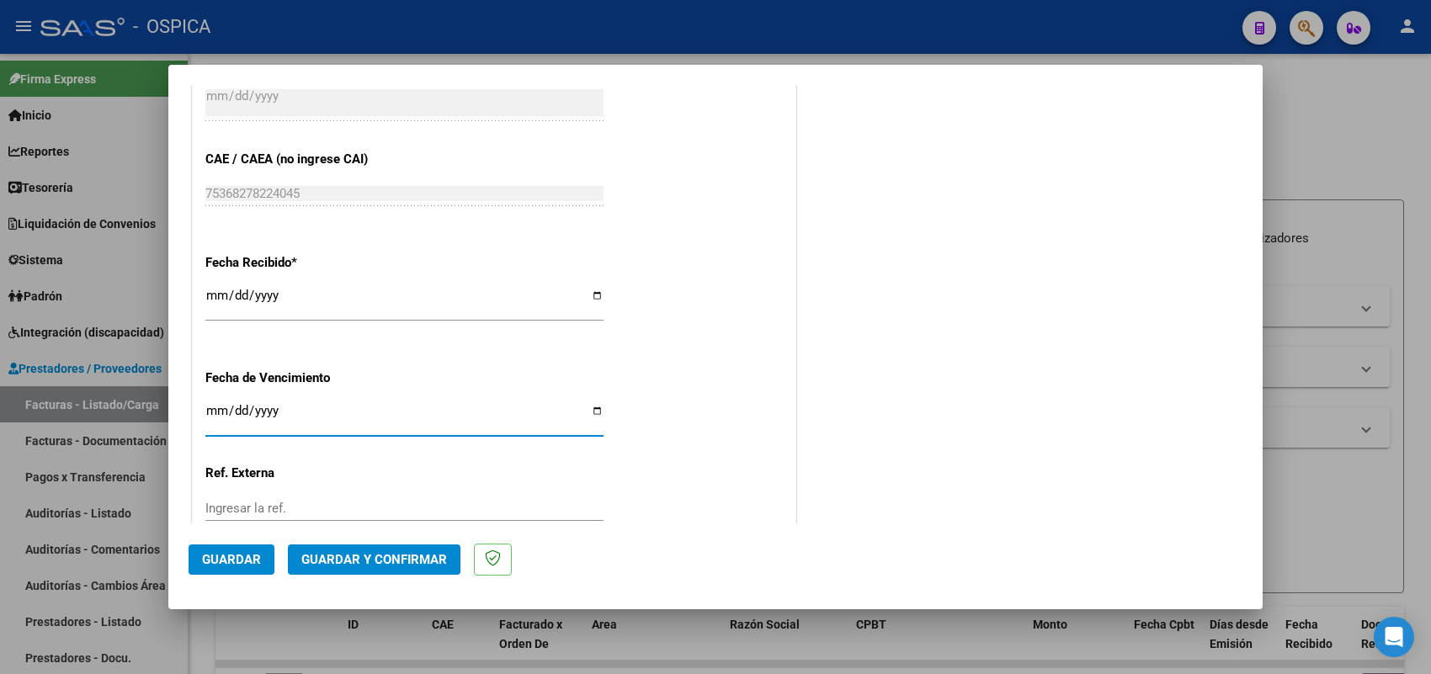
click at [238, 564] on span "Guardar" at bounding box center [231, 559] width 59 height 15
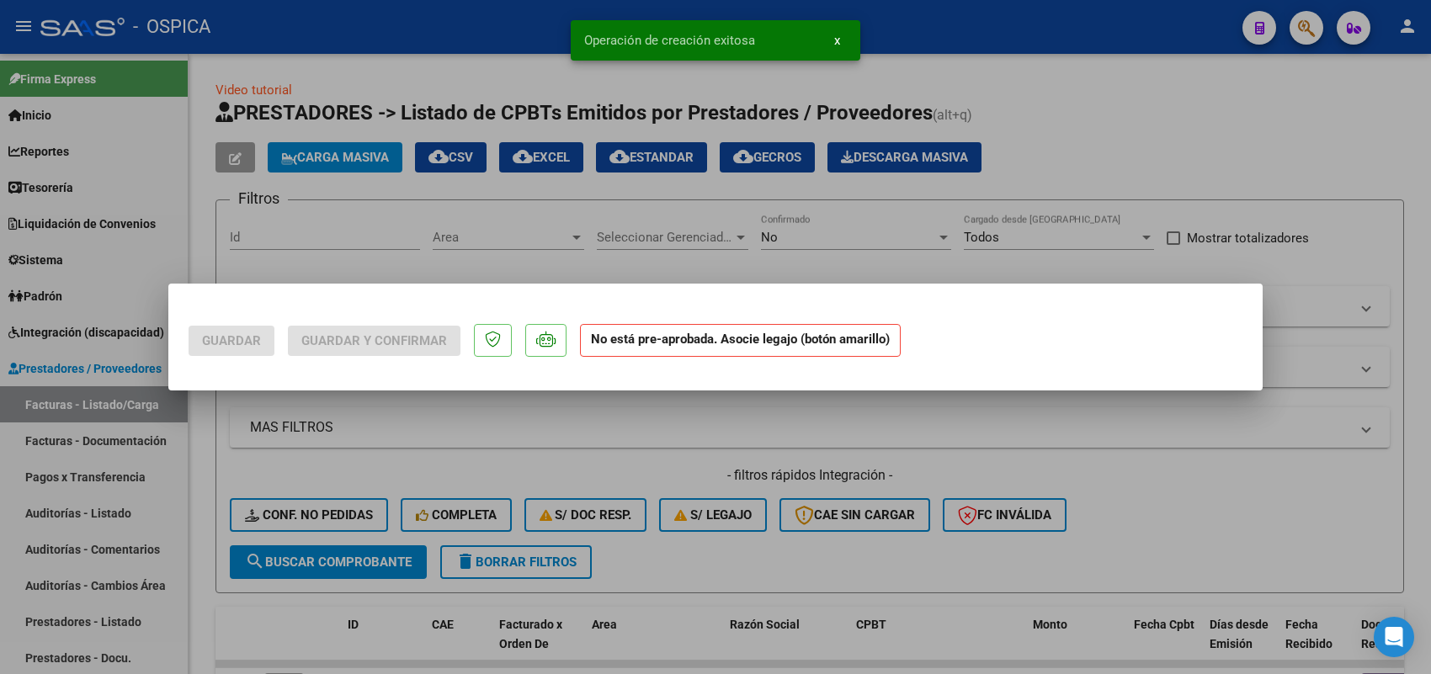
scroll to position [0, 0]
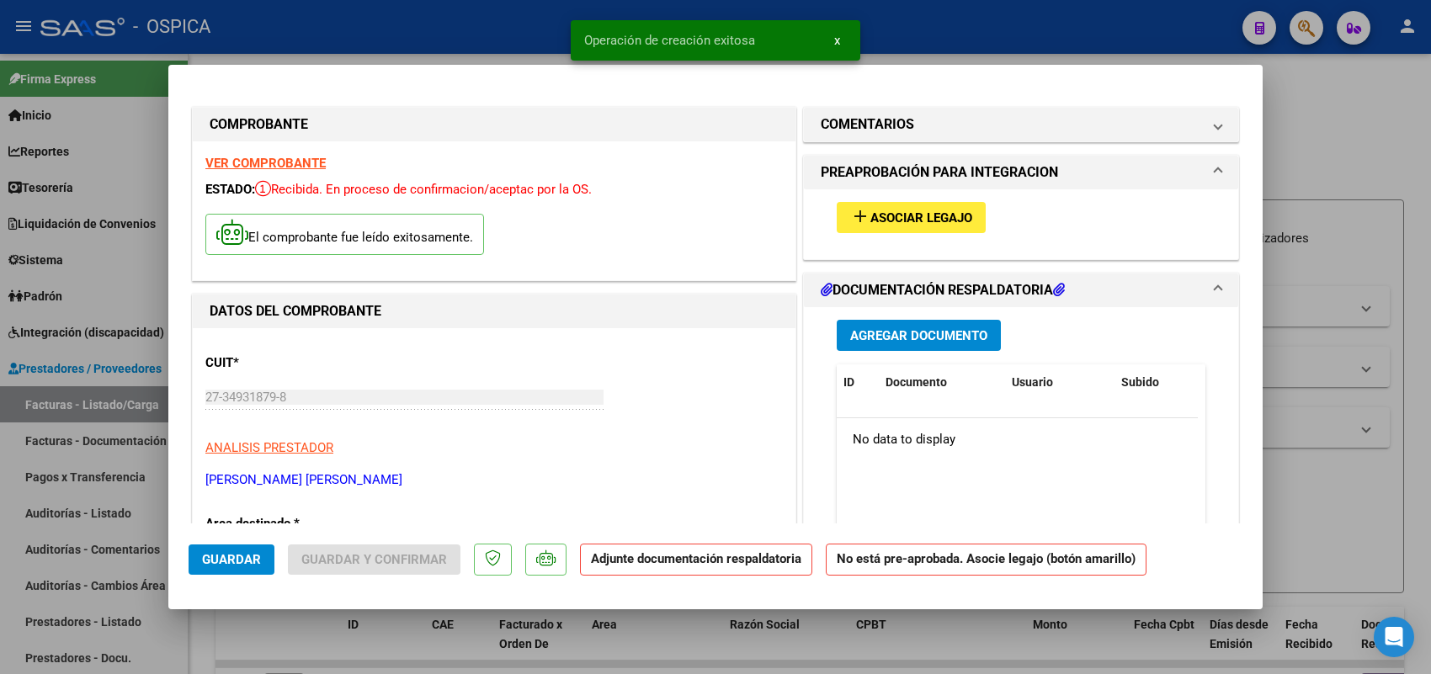
click at [854, 210] on mat-icon "add" at bounding box center [860, 216] width 20 height 20
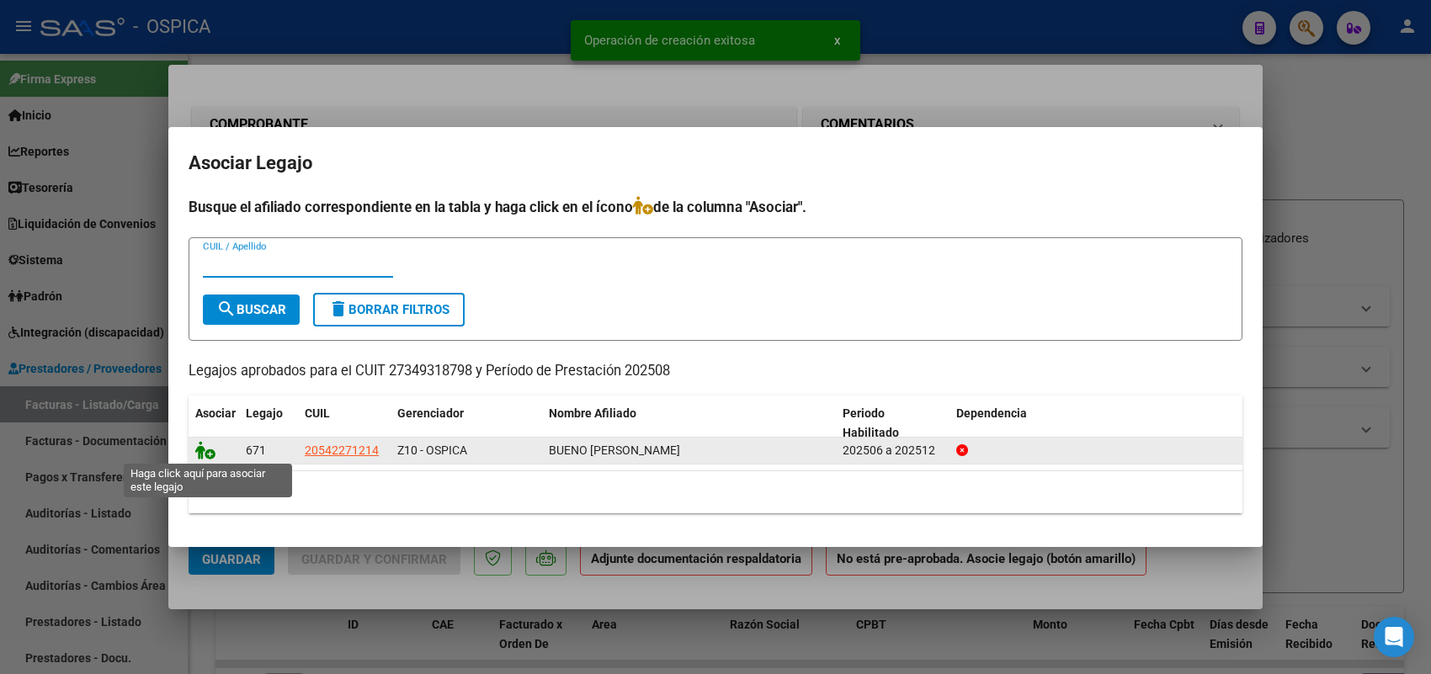
click at [202, 447] on icon at bounding box center [205, 450] width 20 height 19
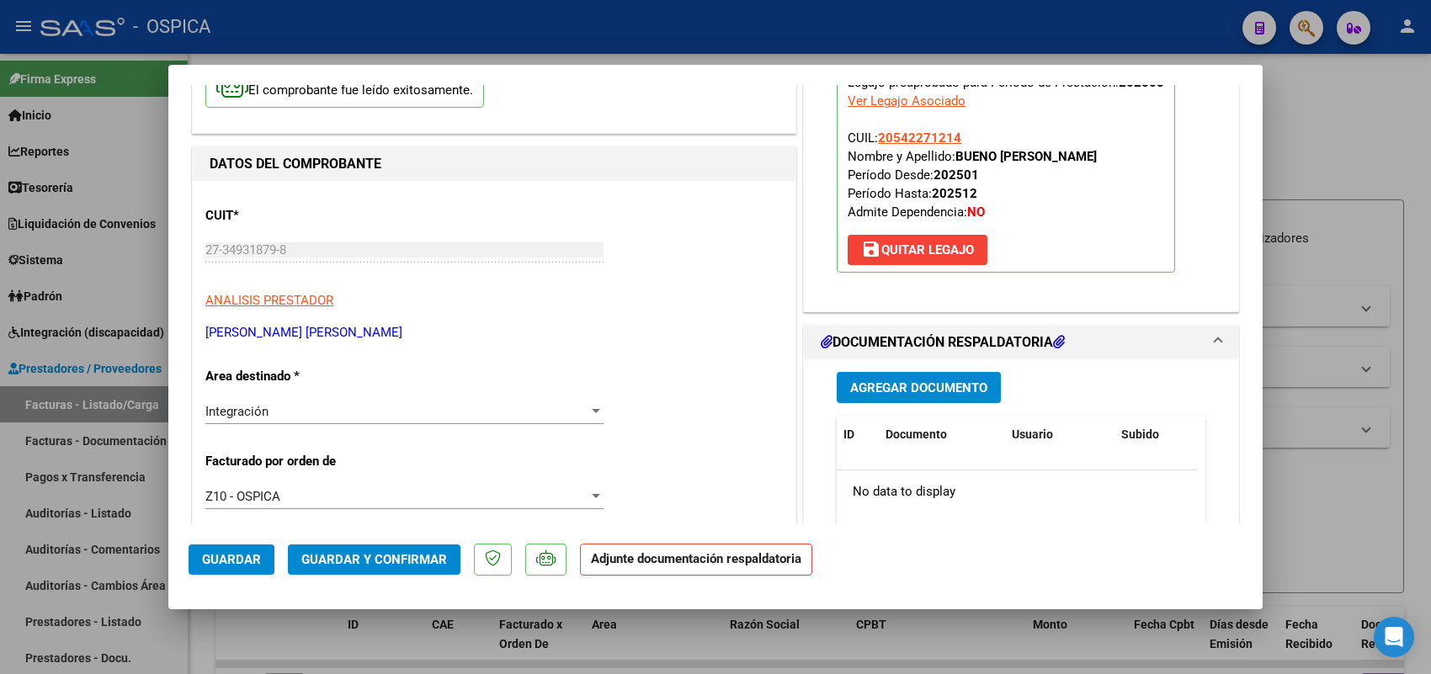
scroll to position [316, 0]
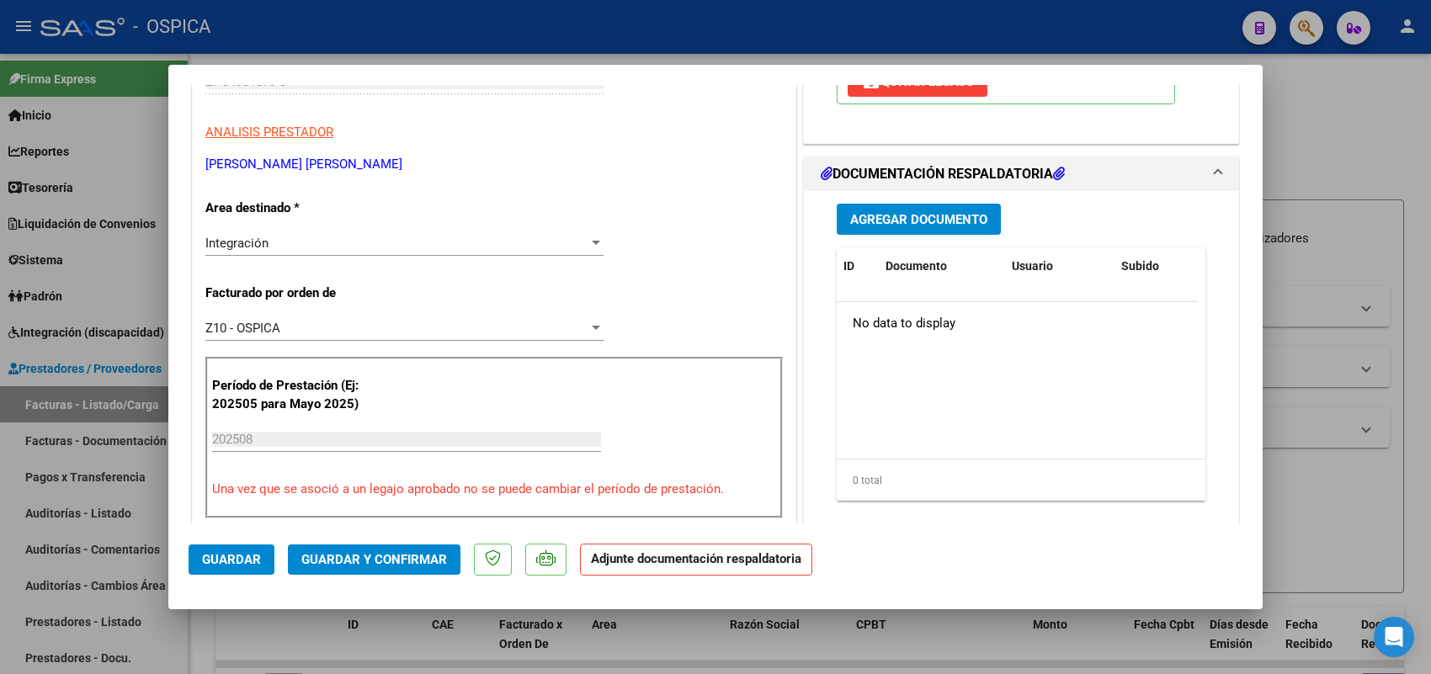
click at [881, 223] on span "Agregar Documento" at bounding box center [918, 219] width 137 height 15
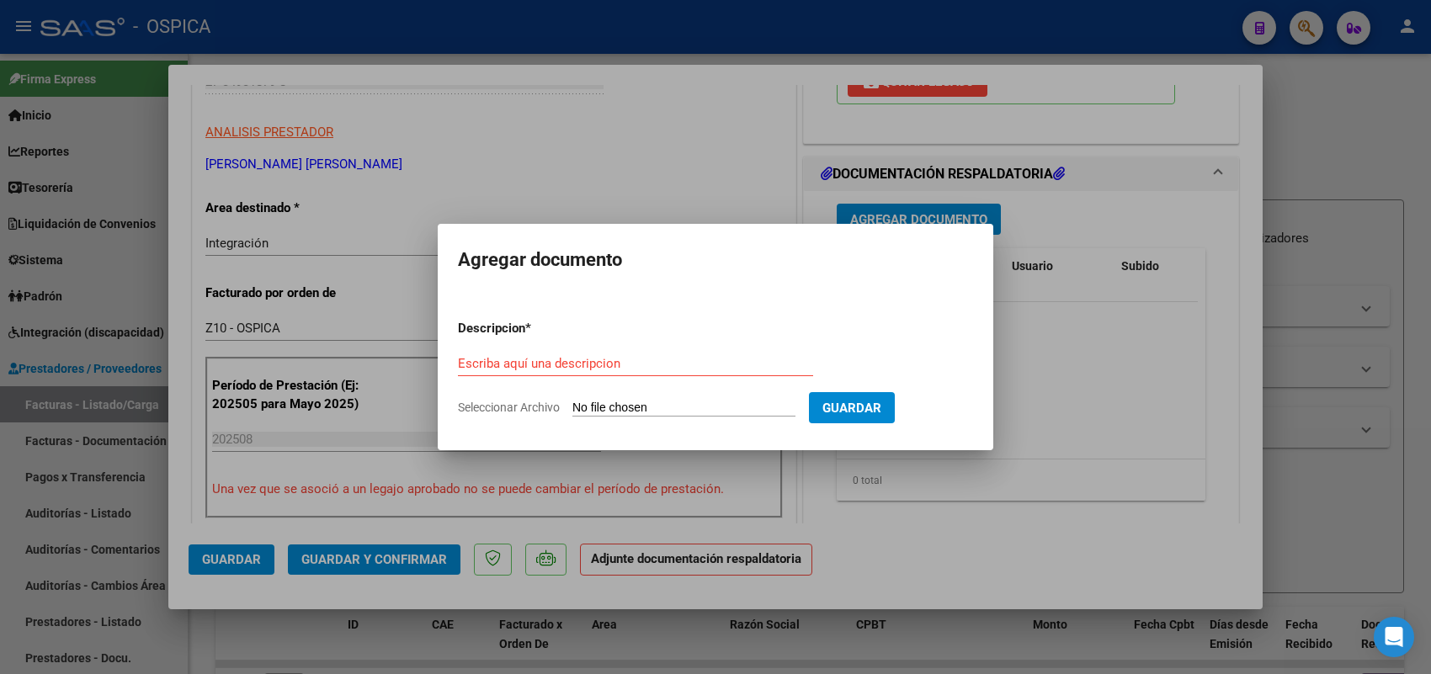
click at [759, 408] on input "Seleccionar Archivo" at bounding box center [683, 409] width 223 height 16
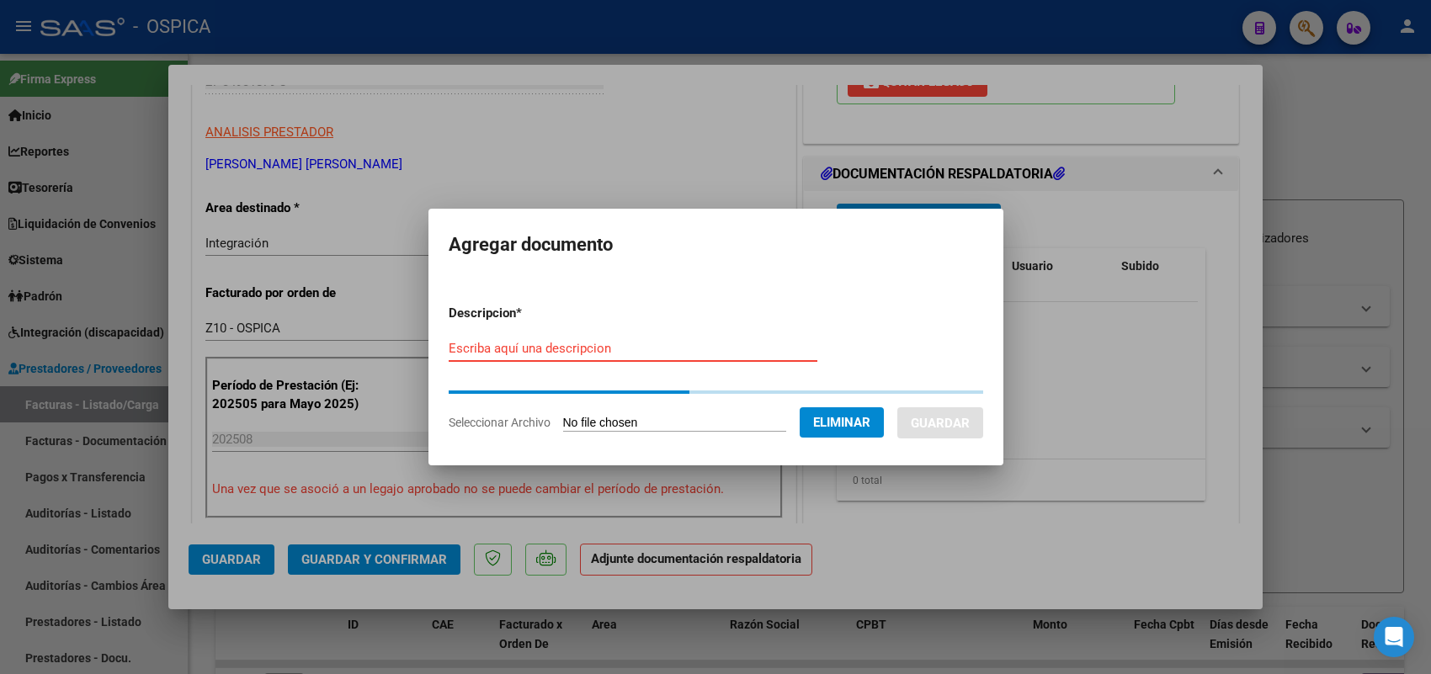
click at [629, 351] on input "Escriba aquí una descripcion" at bounding box center [633, 348] width 369 height 15
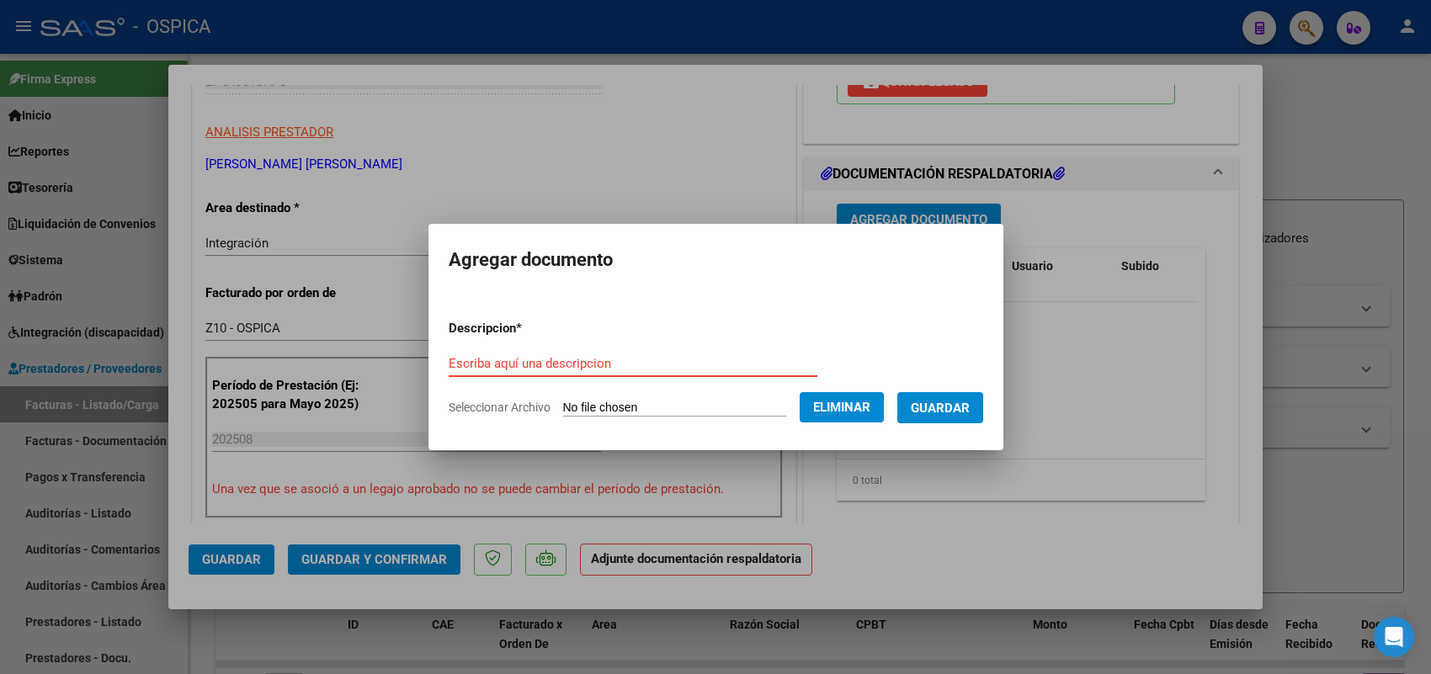
paste input "ASISTENCIA"
click at [940, 401] on span "Guardar" at bounding box center [940, 408] width 59 height 15
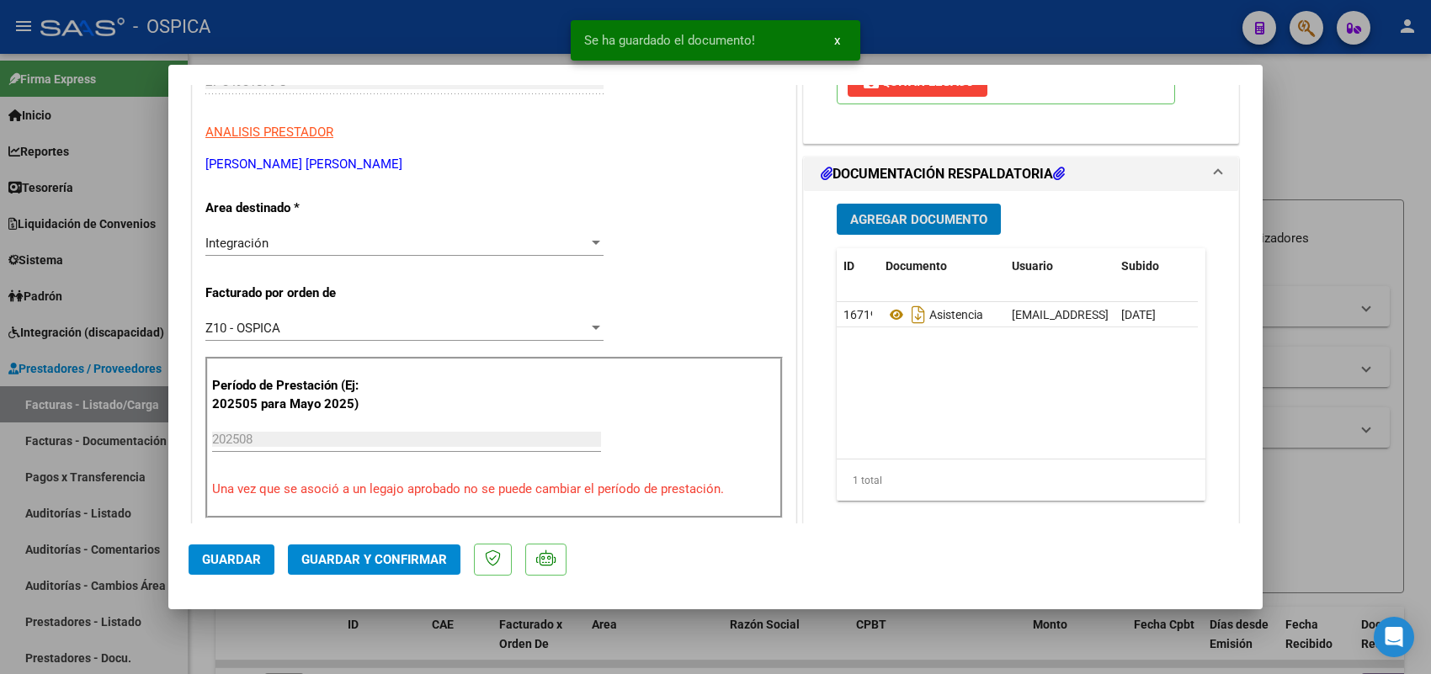
click at [232, 564] on span "Guardar" at bounding box center [231, 559] width 59 height 15
click at [128, 413] on div at bounding box center [715, 337] width 1431 height 674
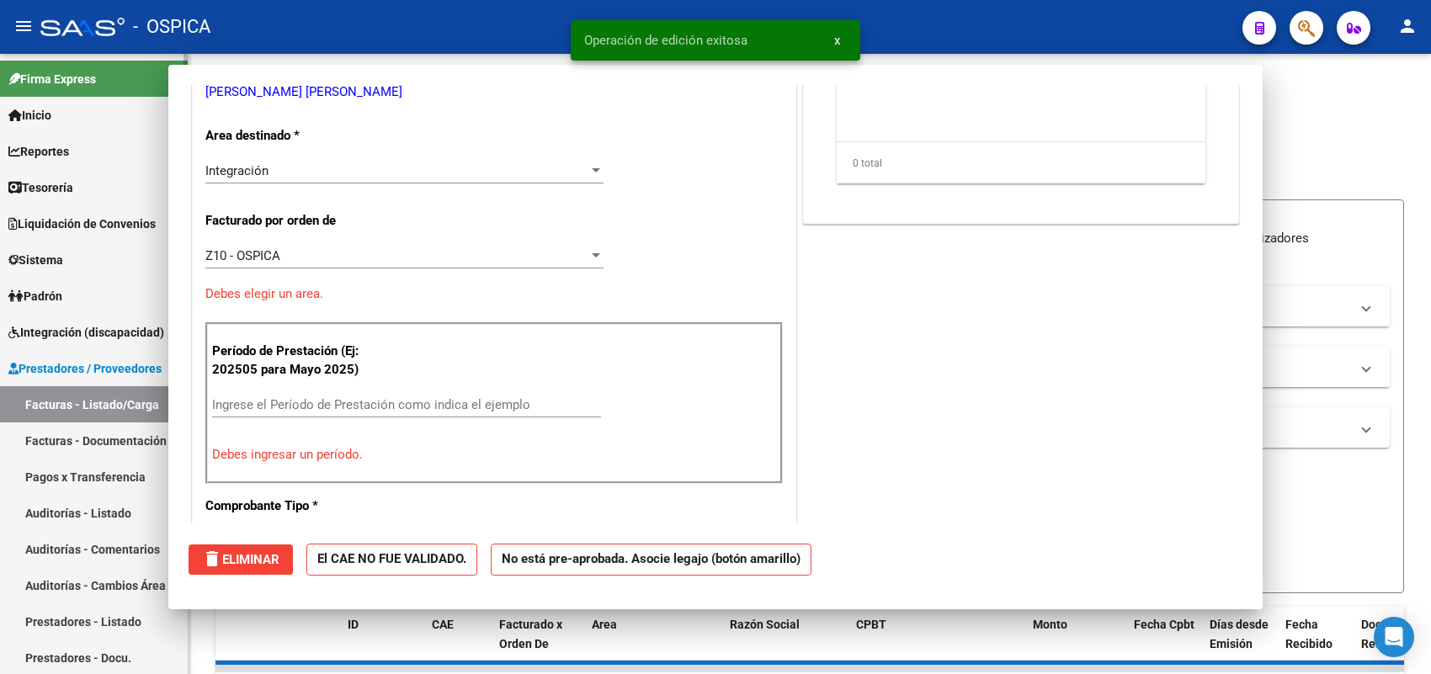
scroll to position [263, 0]
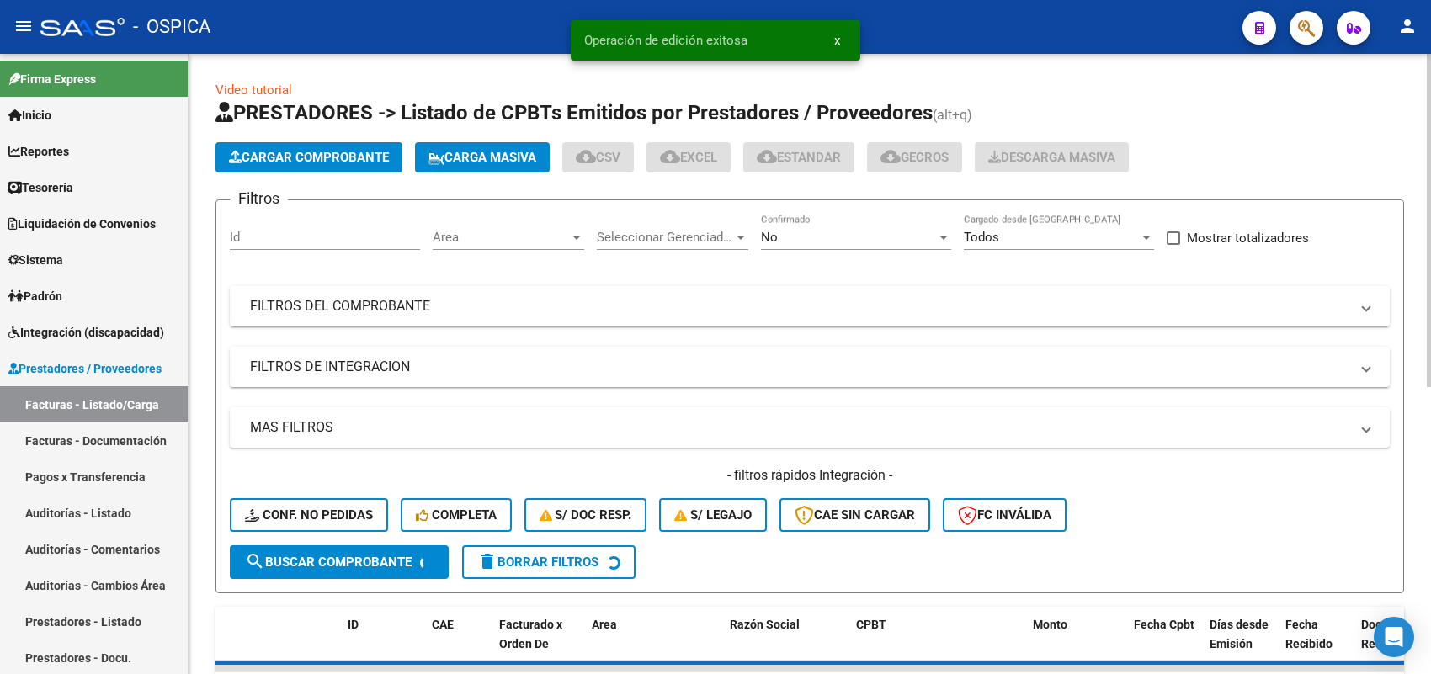
click at [372, 145] on button "Cargar Comprobante" at bounding box center [309, 157] width 187 height 30
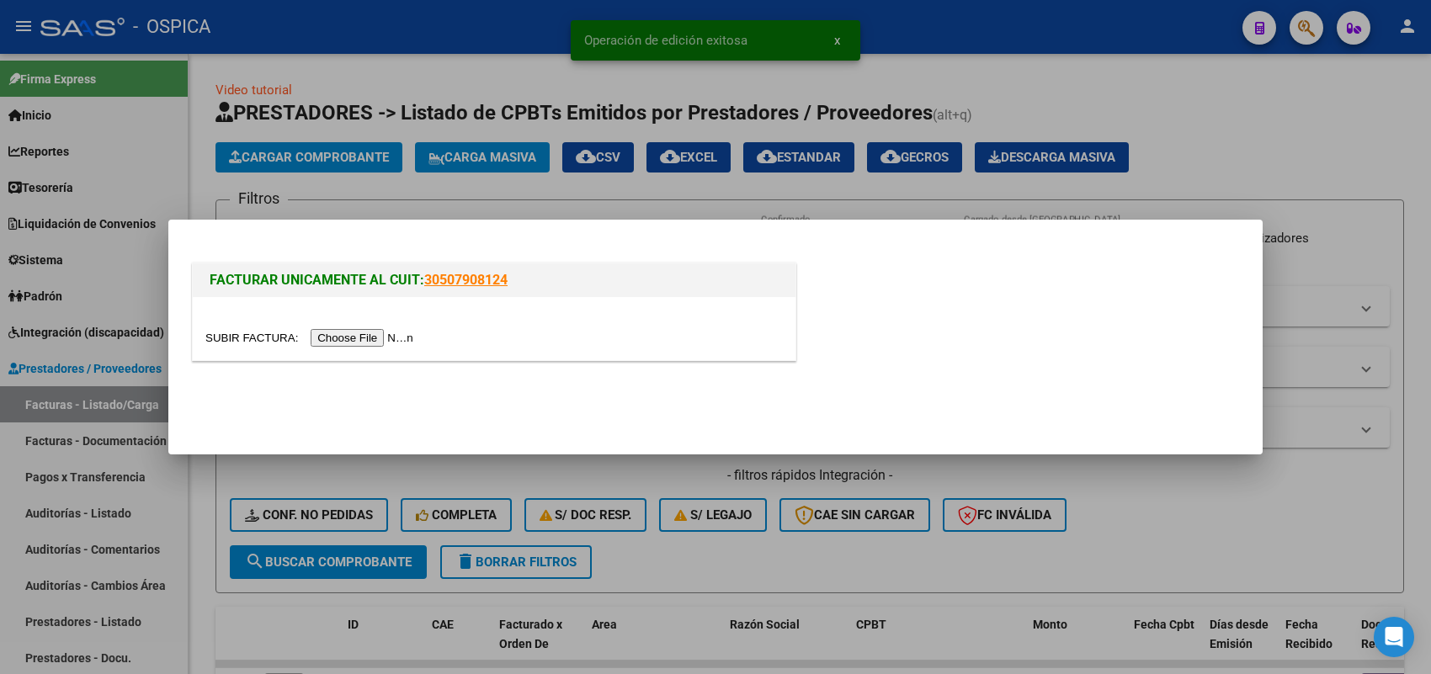
click at [375, 334] on input "file" at bounding box center [311, 338] width 213 height 18
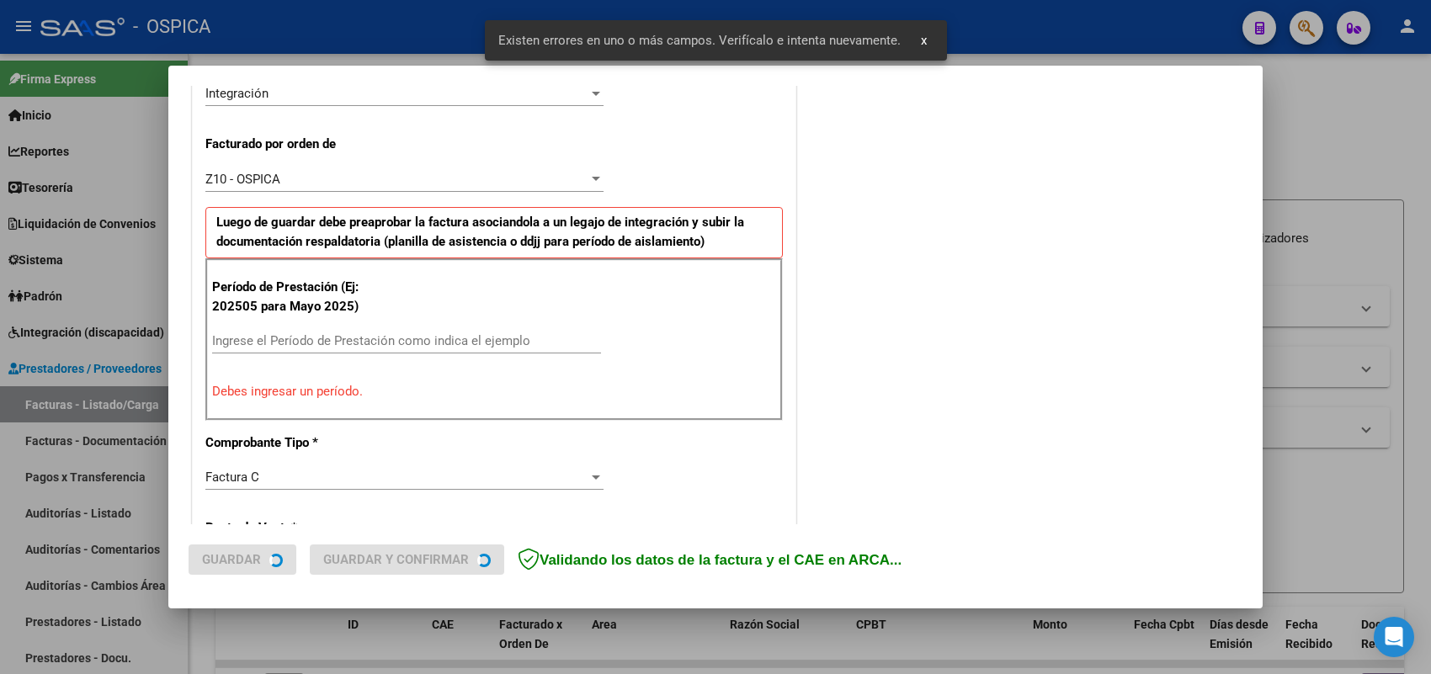
scroll to position [455, 0]
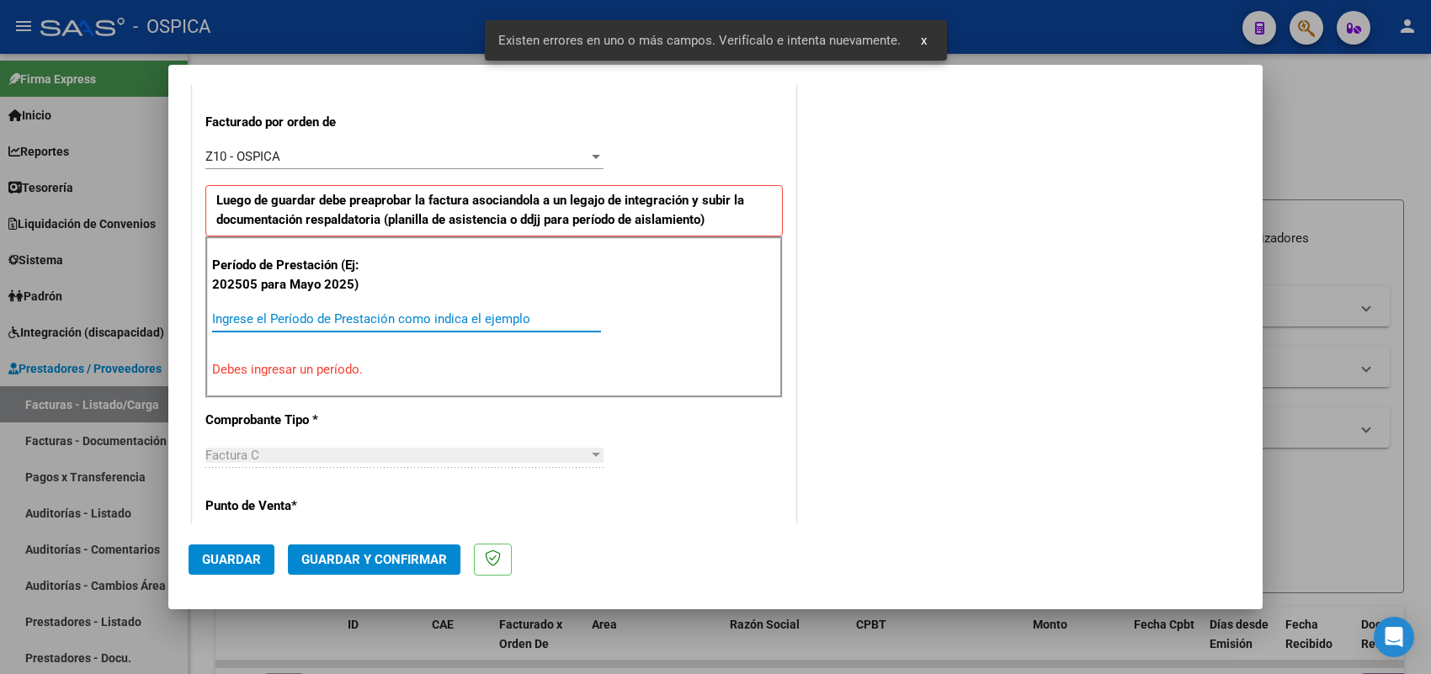
click at [447, 316] on input "Ingrese el Período de Prestación como indica el ejemplo" at bounding box center [406, 318] width 389 height 15
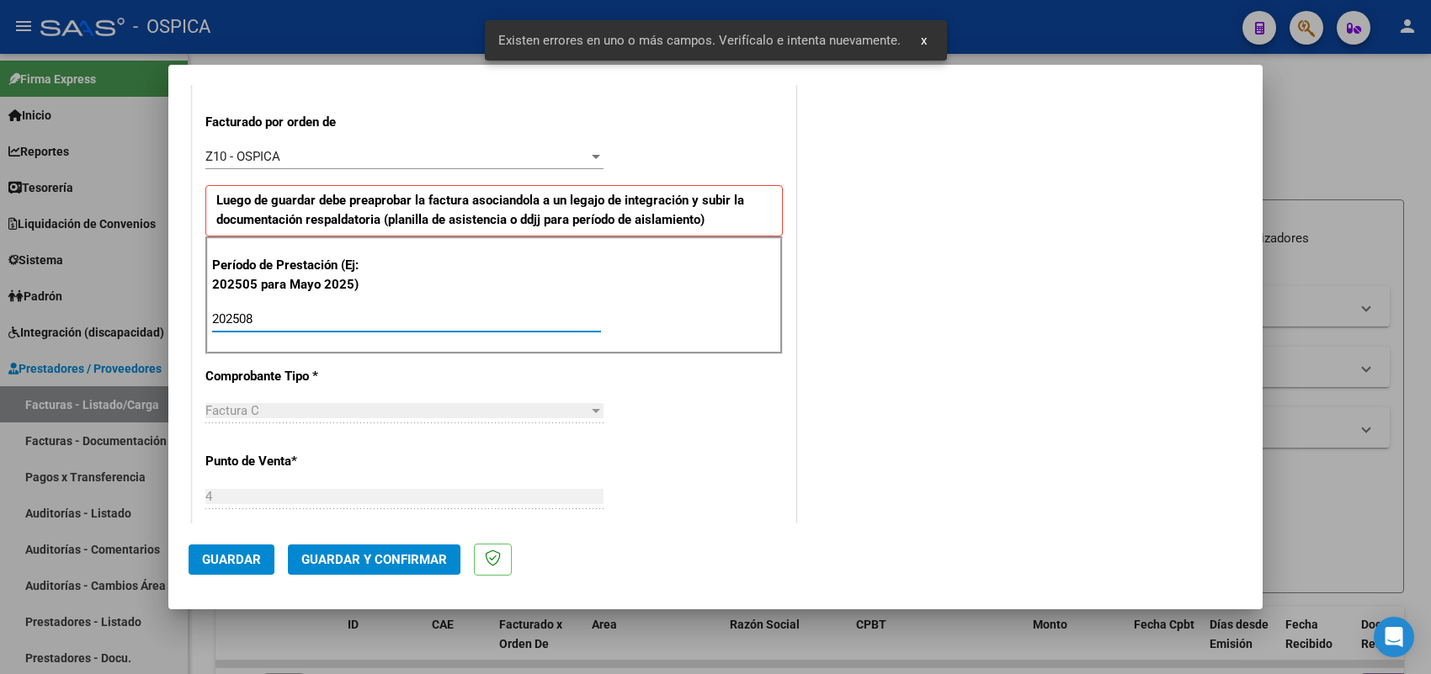
scroll to position [1109, 0]
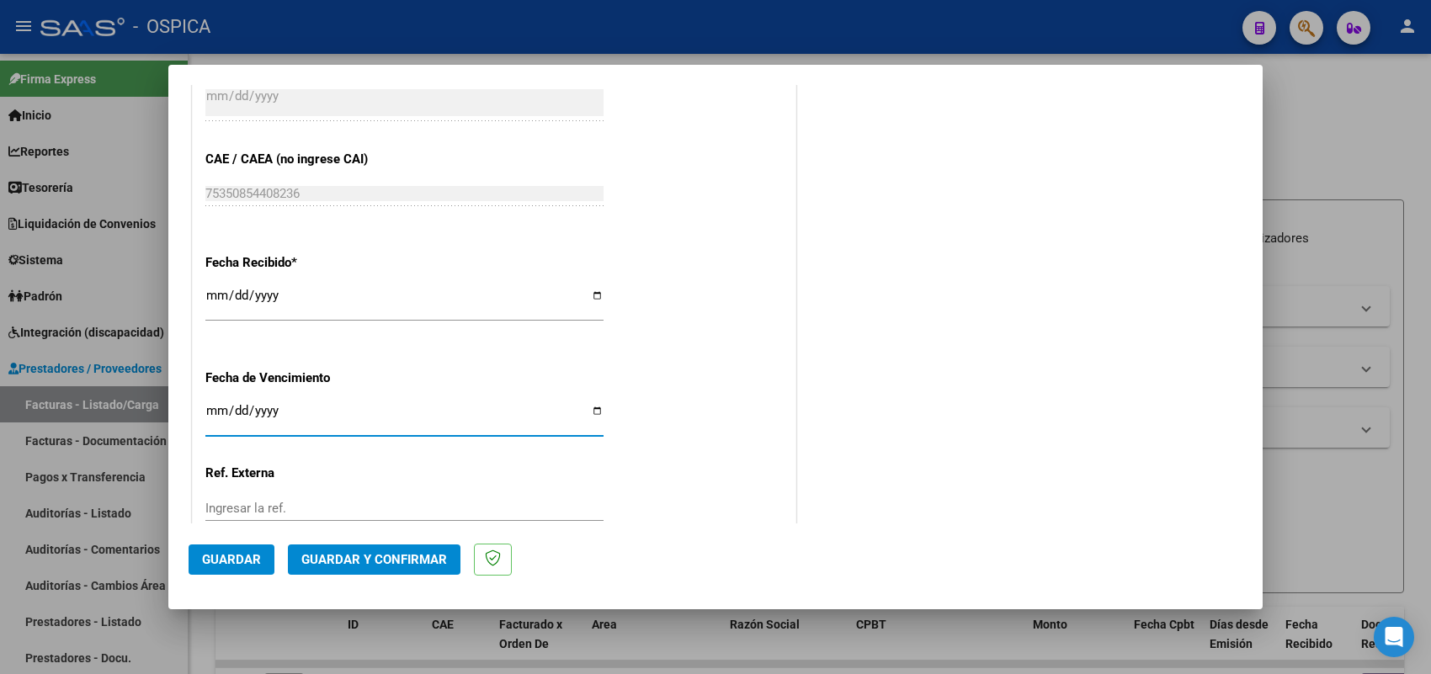
click at [233, 568] on button "Guardar" at bounding box center [232, 560] width 86 height 30
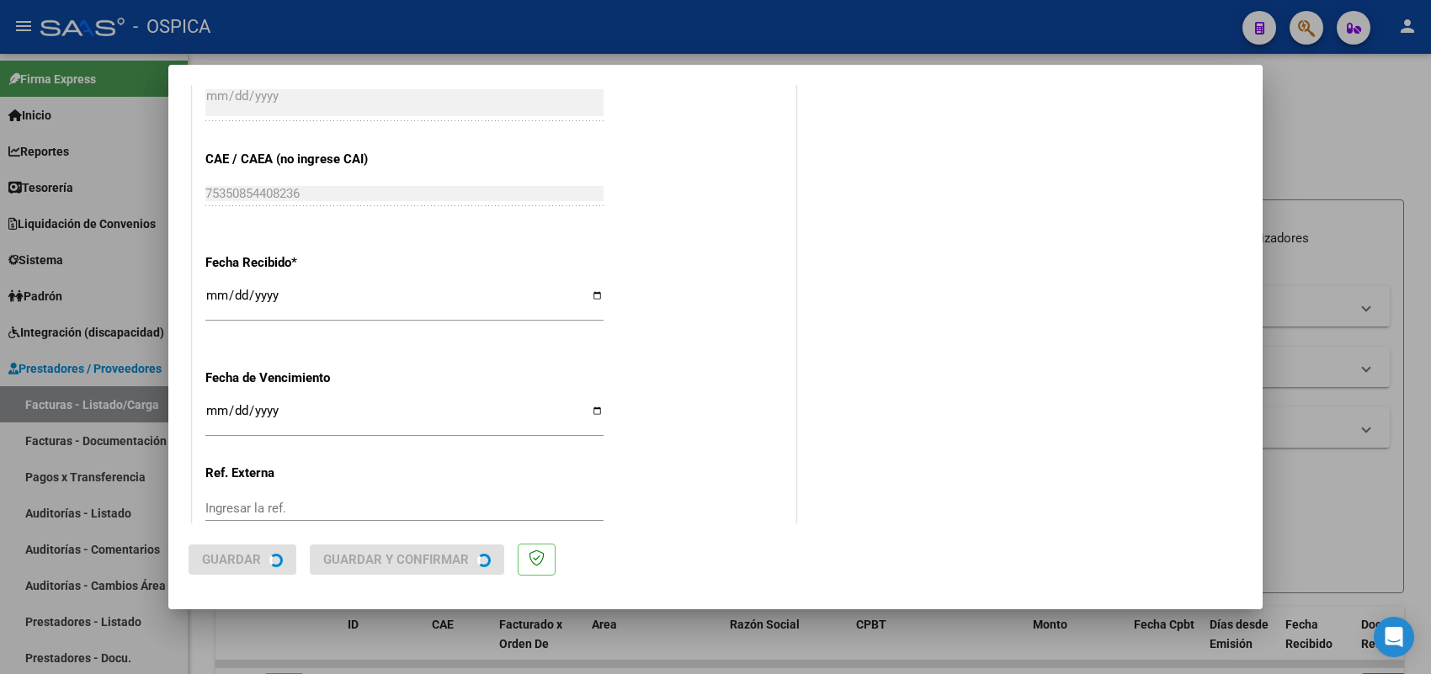
scroll to position [0, 0]
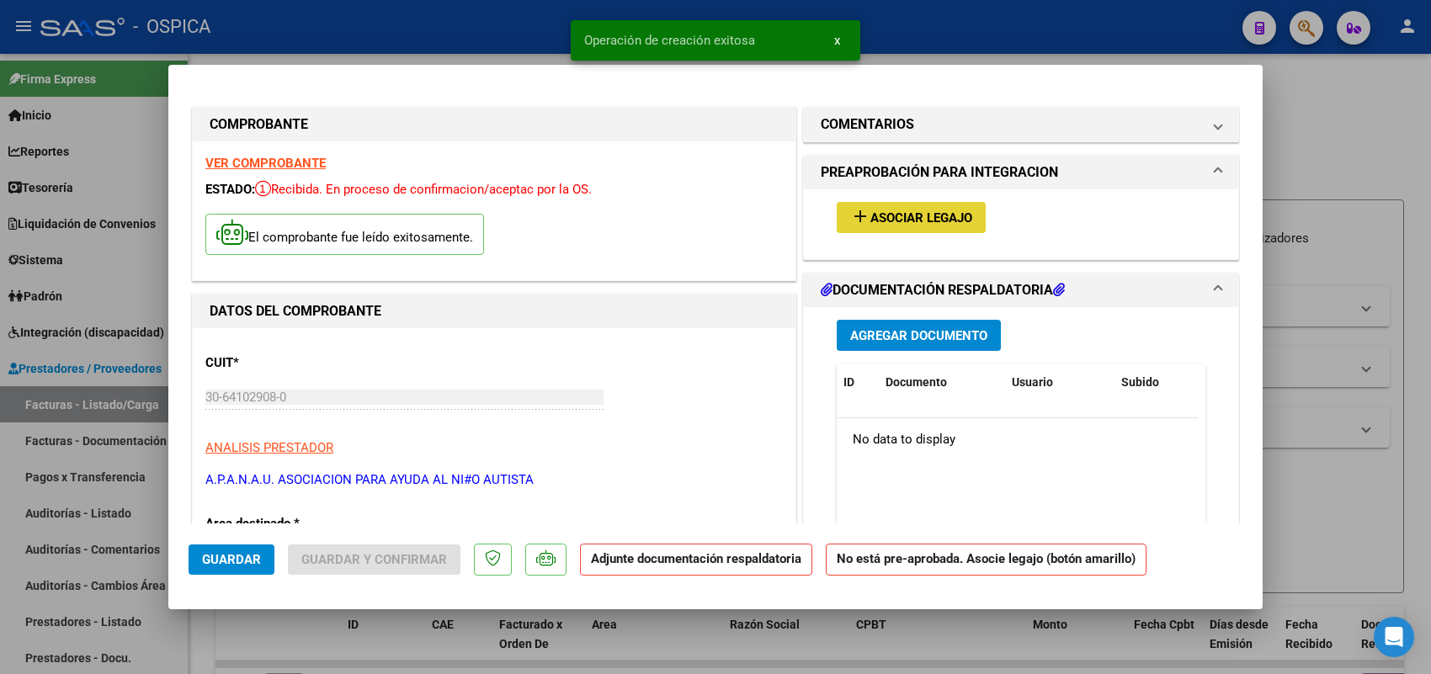
click at [890, 221] on span "Asociar Legajo" at bounding box center [921, 217] width 102 height 15
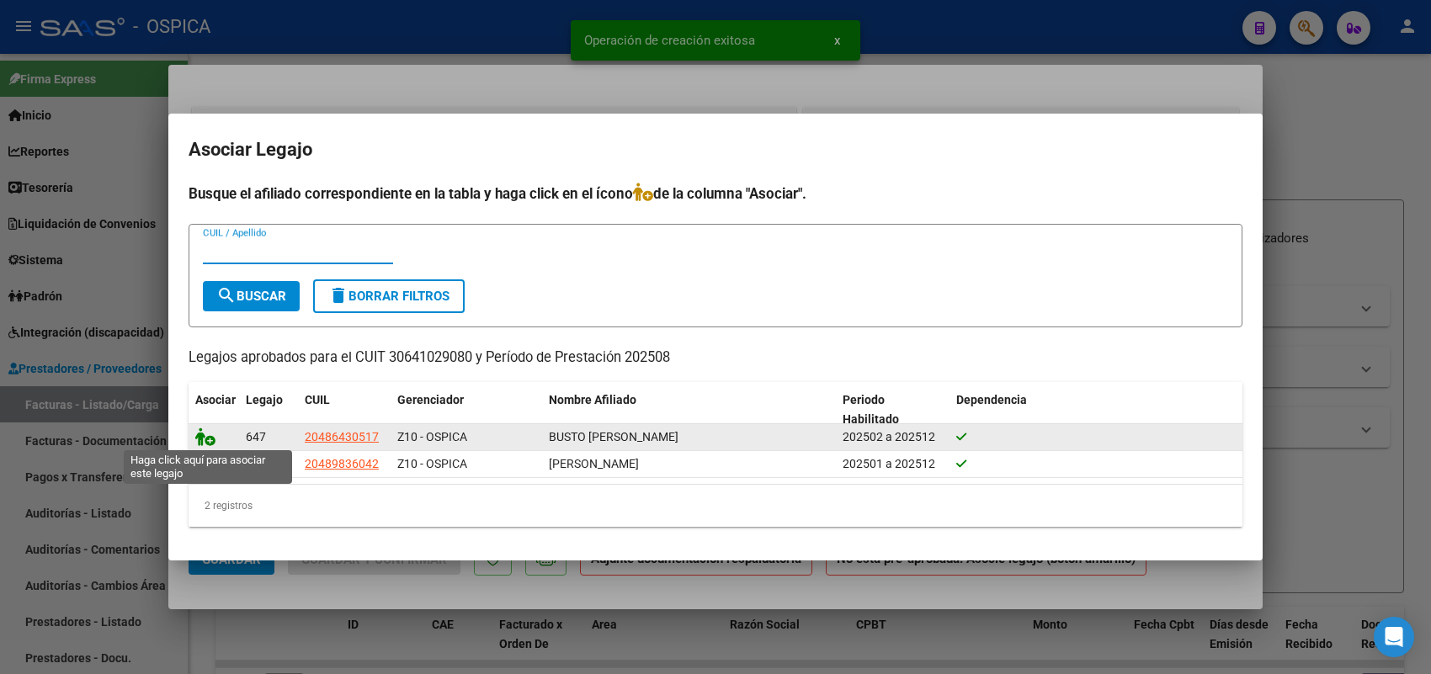
click at [202, 438] on icon at bounding box center [205, 437] width 20 height 19
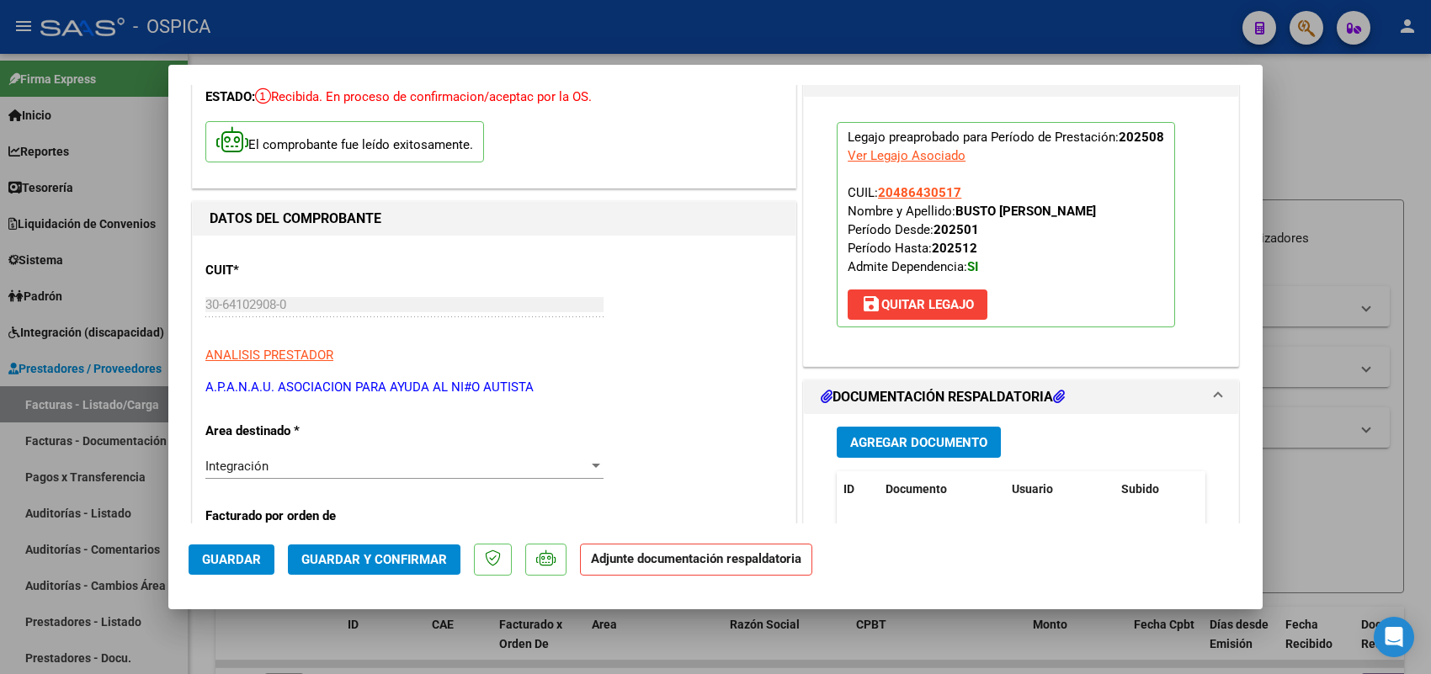
scroll to position [105, 0]
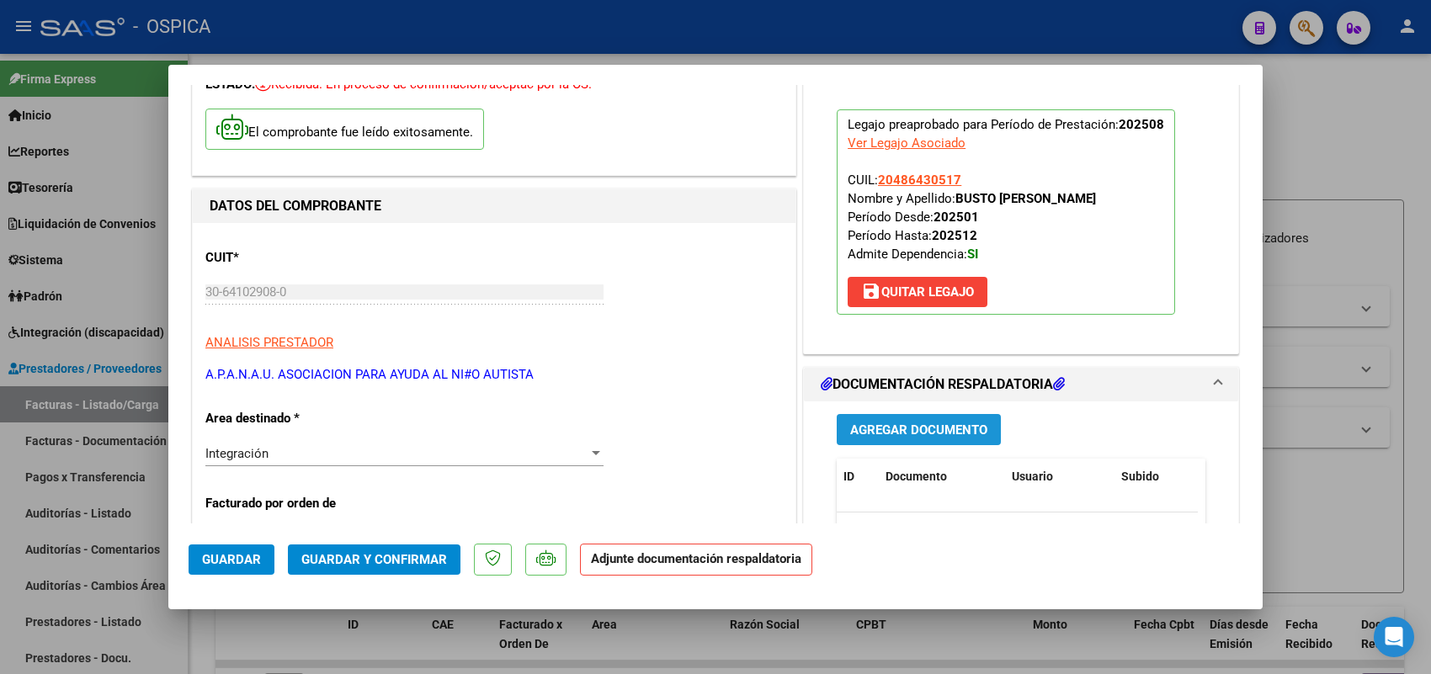
click at [928, 431] on span "Agregar Documento" at bounding box center [918, 430] width 137 height 15
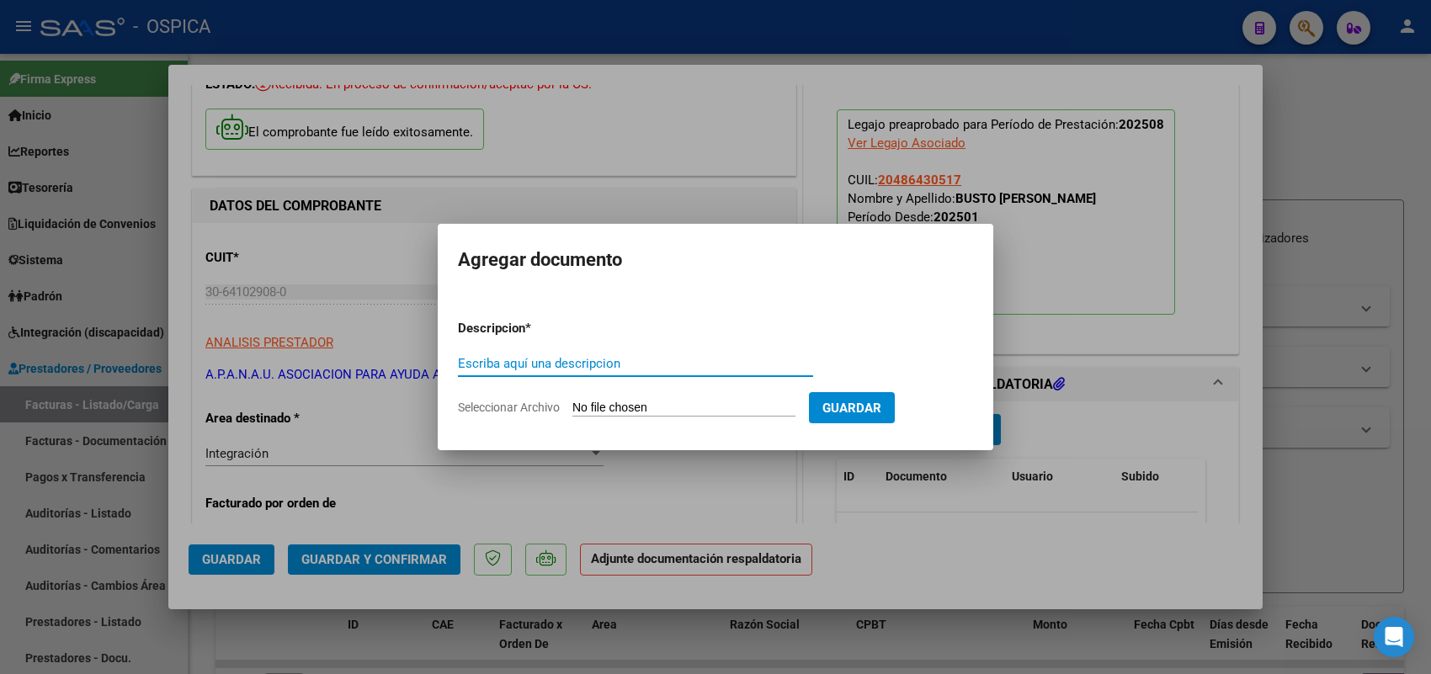
click at [751, 409] on input "Seleccionar Archivo" at bounding box center [683, 409] width 223 height 16
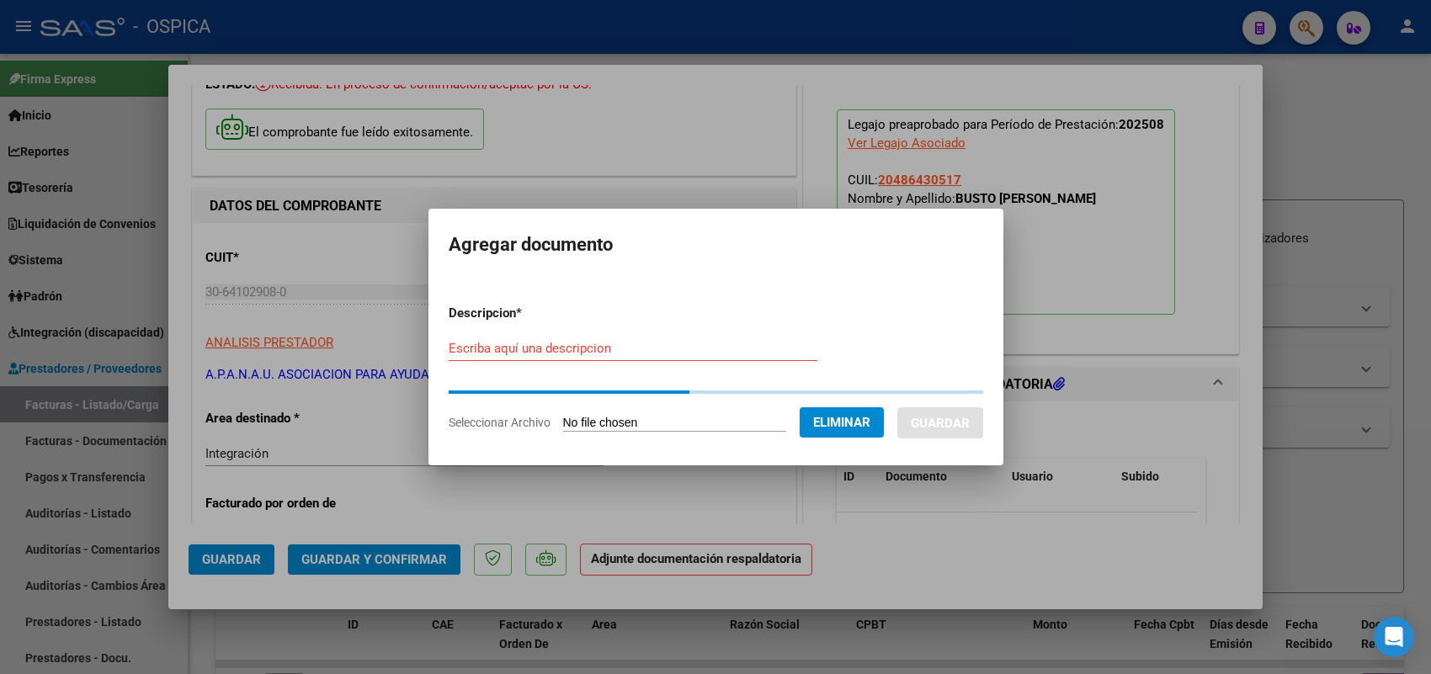
click at [617, 359] on div "Escriba aquí una descripcion" at bounding box center [633, 348] width 369 height 25
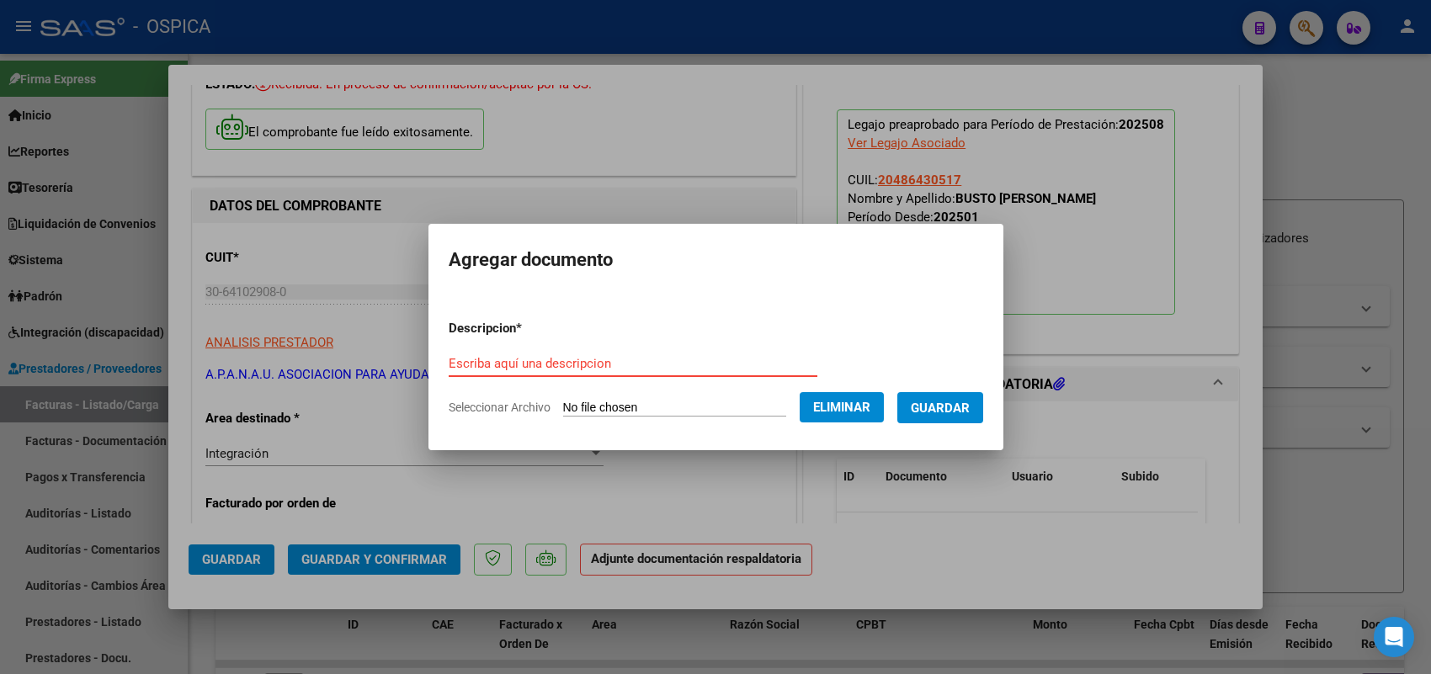
paste input "ASISTENCIA"
click at [969, 409] on span "Guardar" at bounding box center [940, 408] width 59 height 15
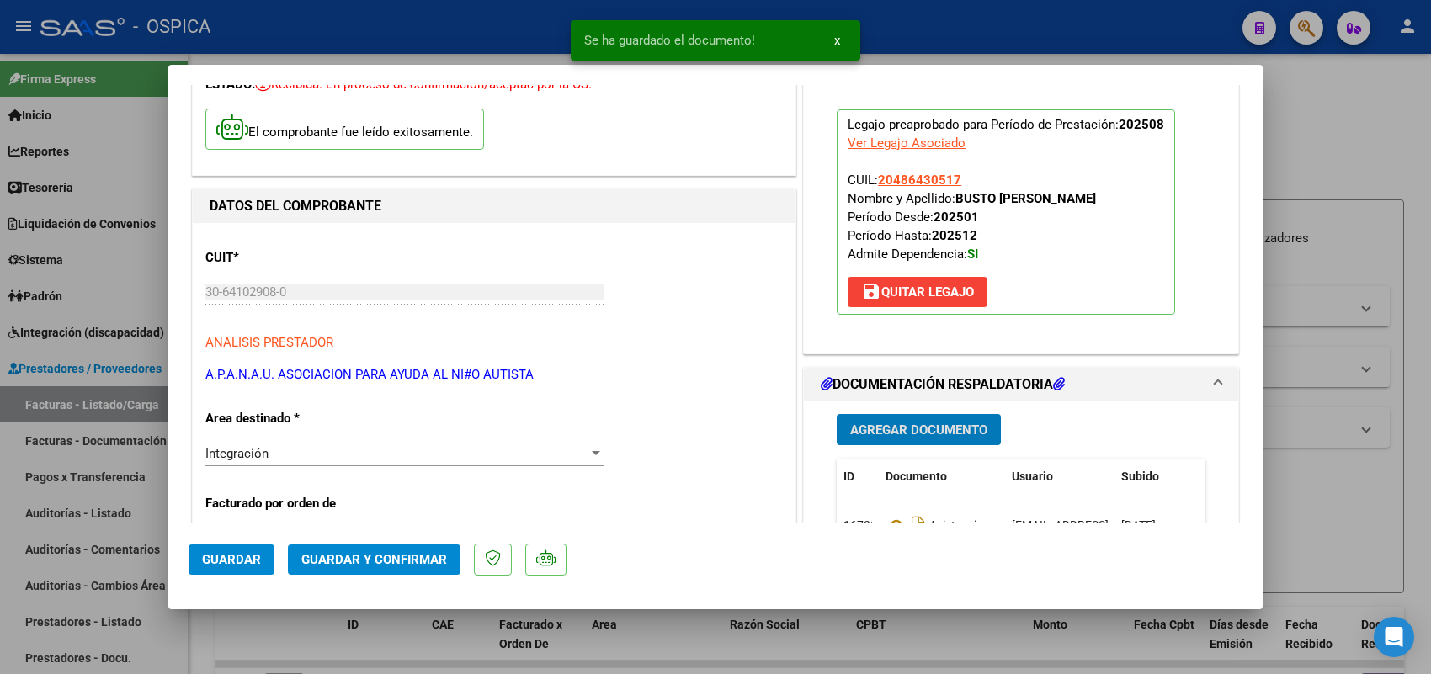
click at [223, 554] on span "Guardar" at bounding box center [231, 559] width 59 height 15
click at [145, 396] on div at bounding box center [715, 337] width 1431 height 674
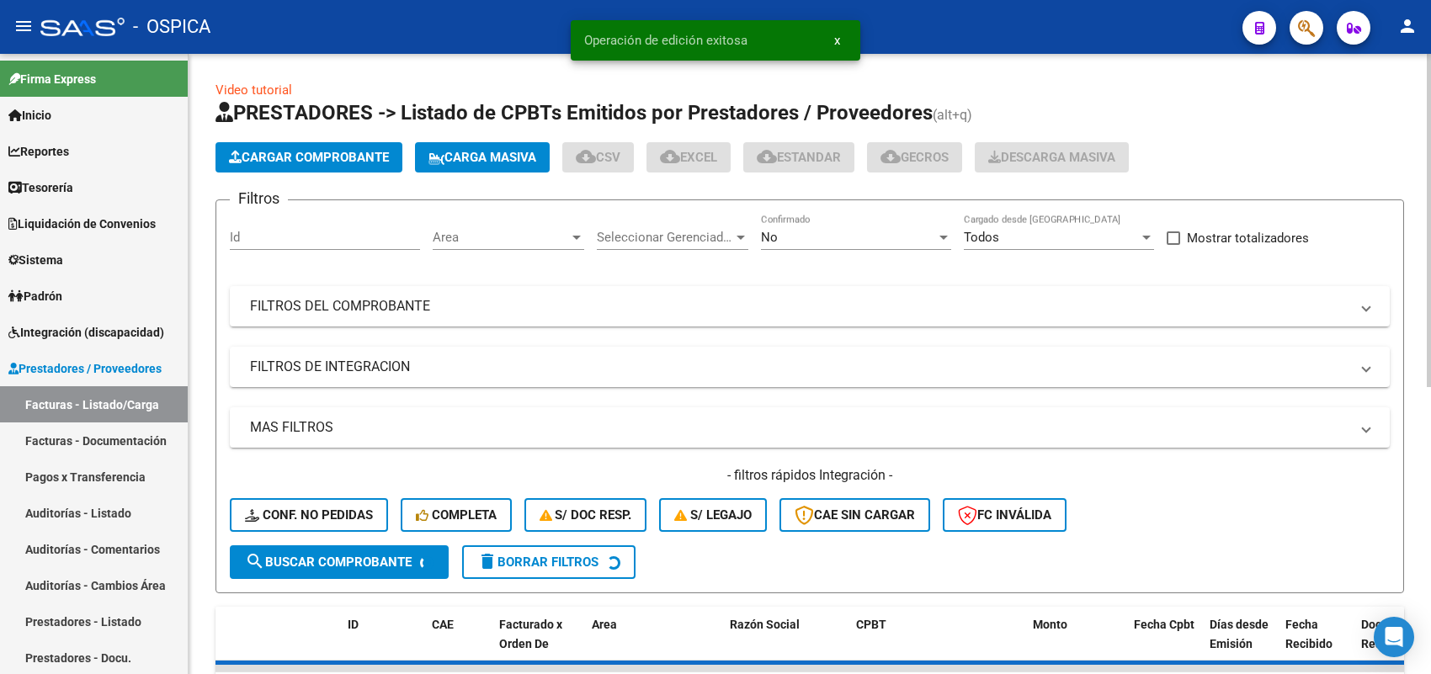
click at [296, 150] on span "Cargar Comprobante" at bounding box center [309, 157] width 160 height 15
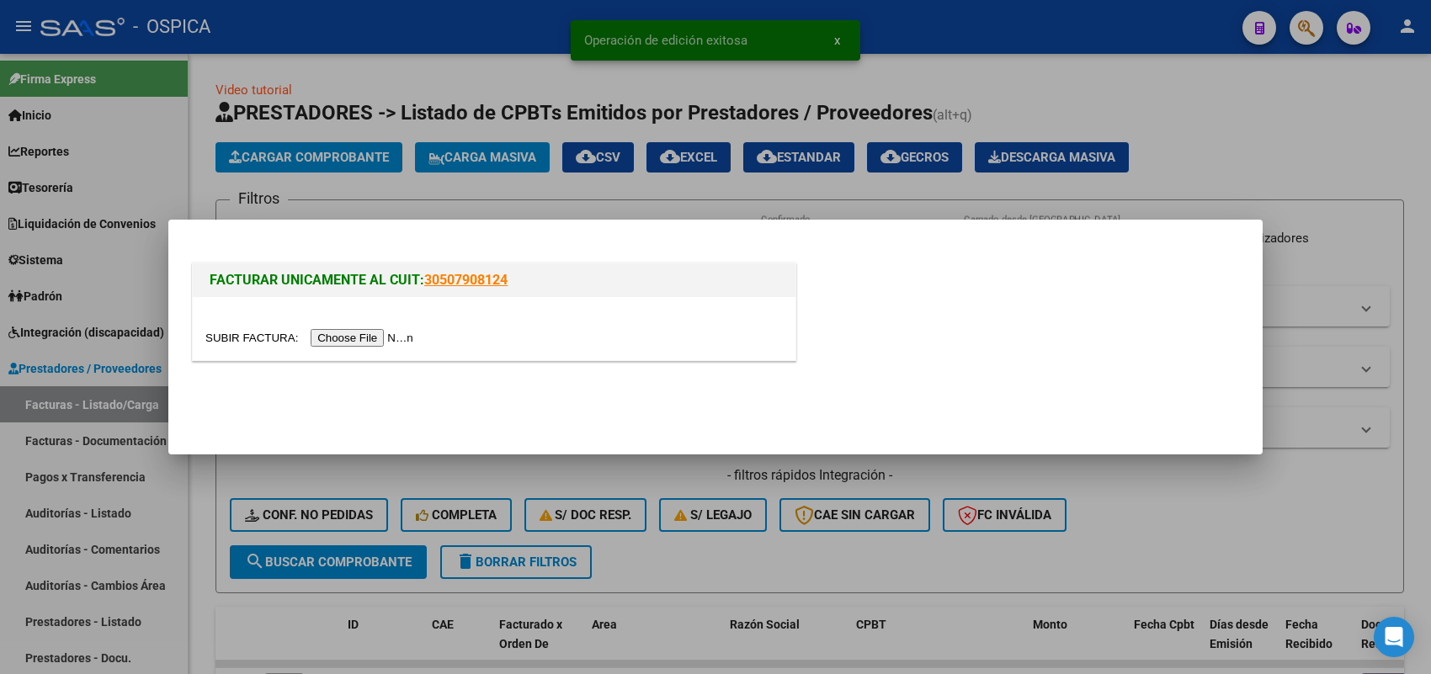
click at [359, 335] on input "file" at bounding box center [311, 338] width 213 height 18
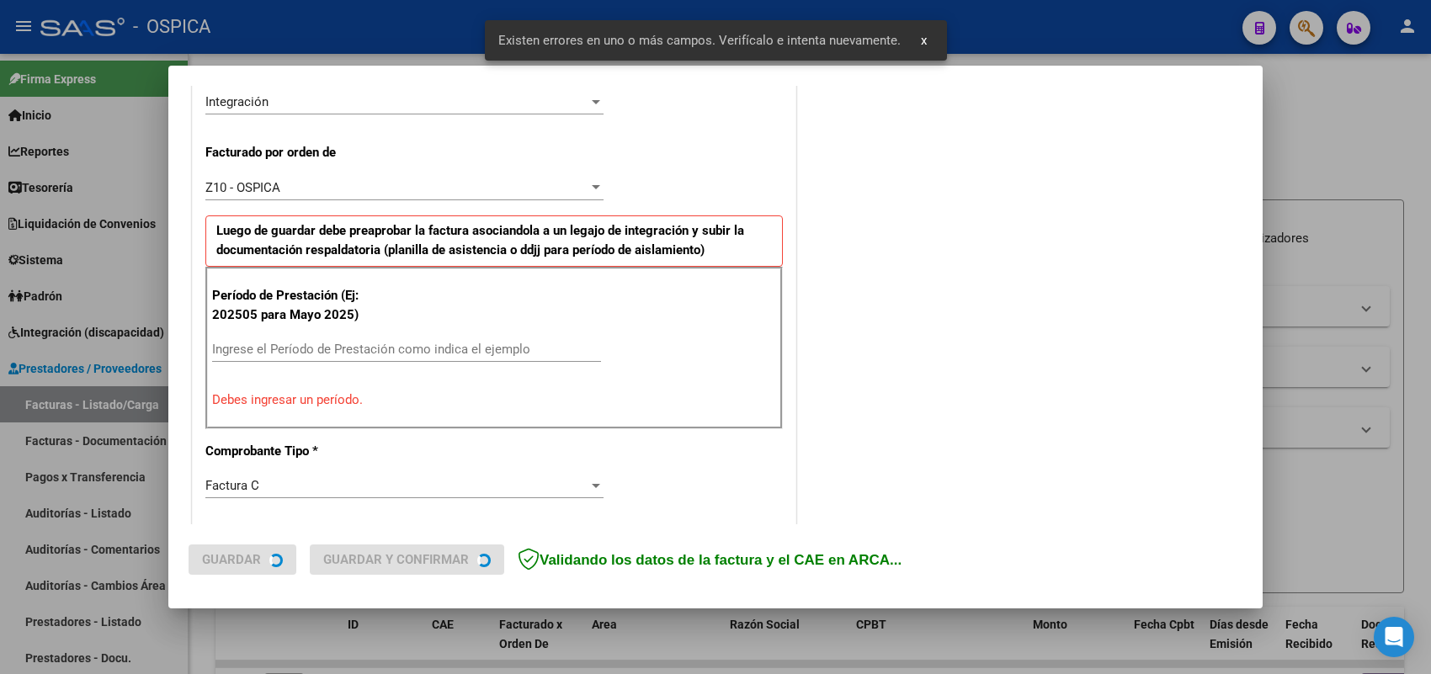
scroll to position [455, 0]
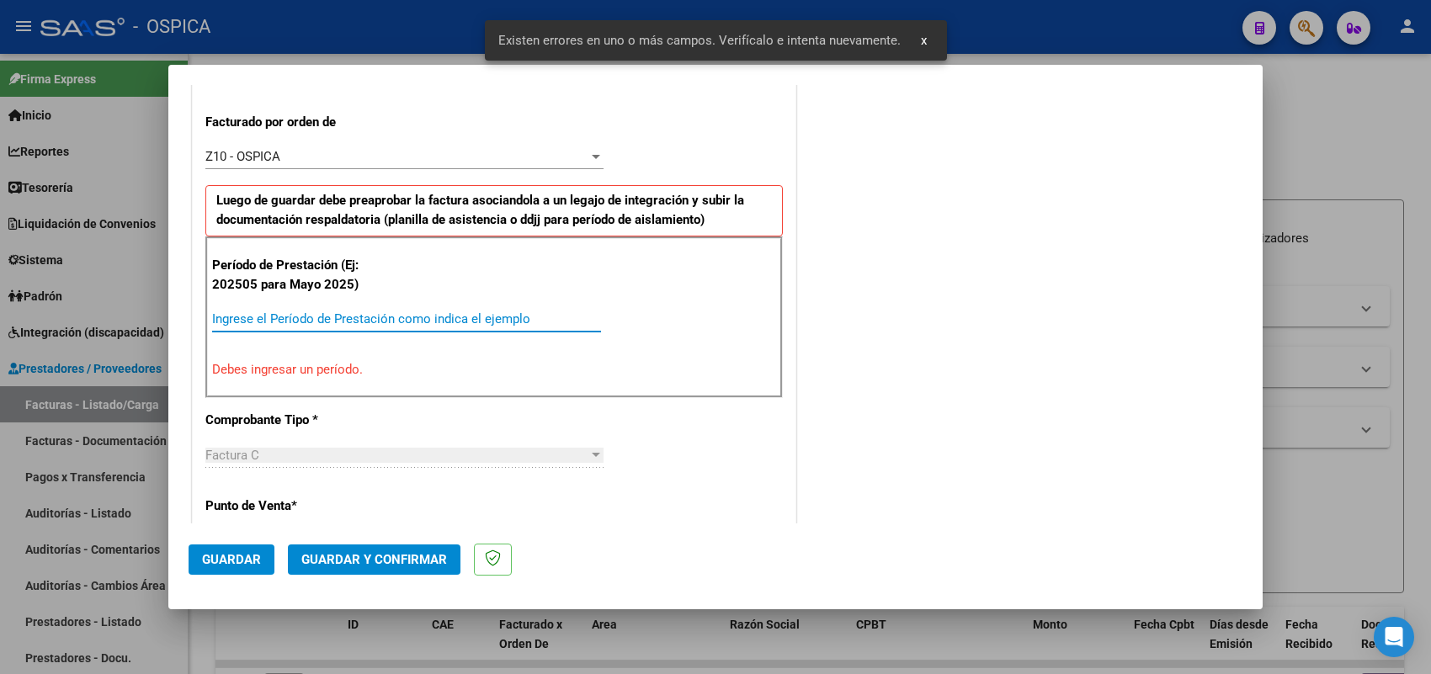
click at [444, 324] on input "Ingrese el Período de Prestación como indica el ejemplo" at bounding box center [406, 318] width 389 height 15
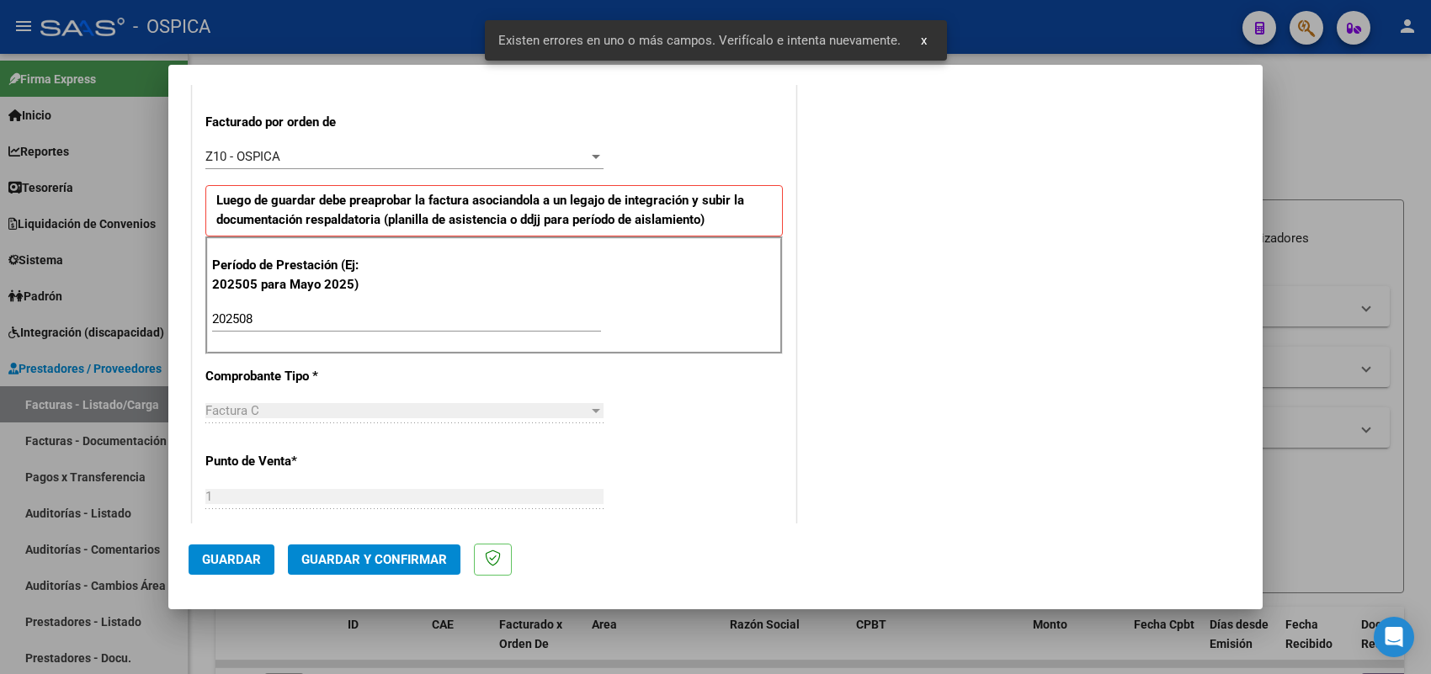
scroll to position [1109, 0]
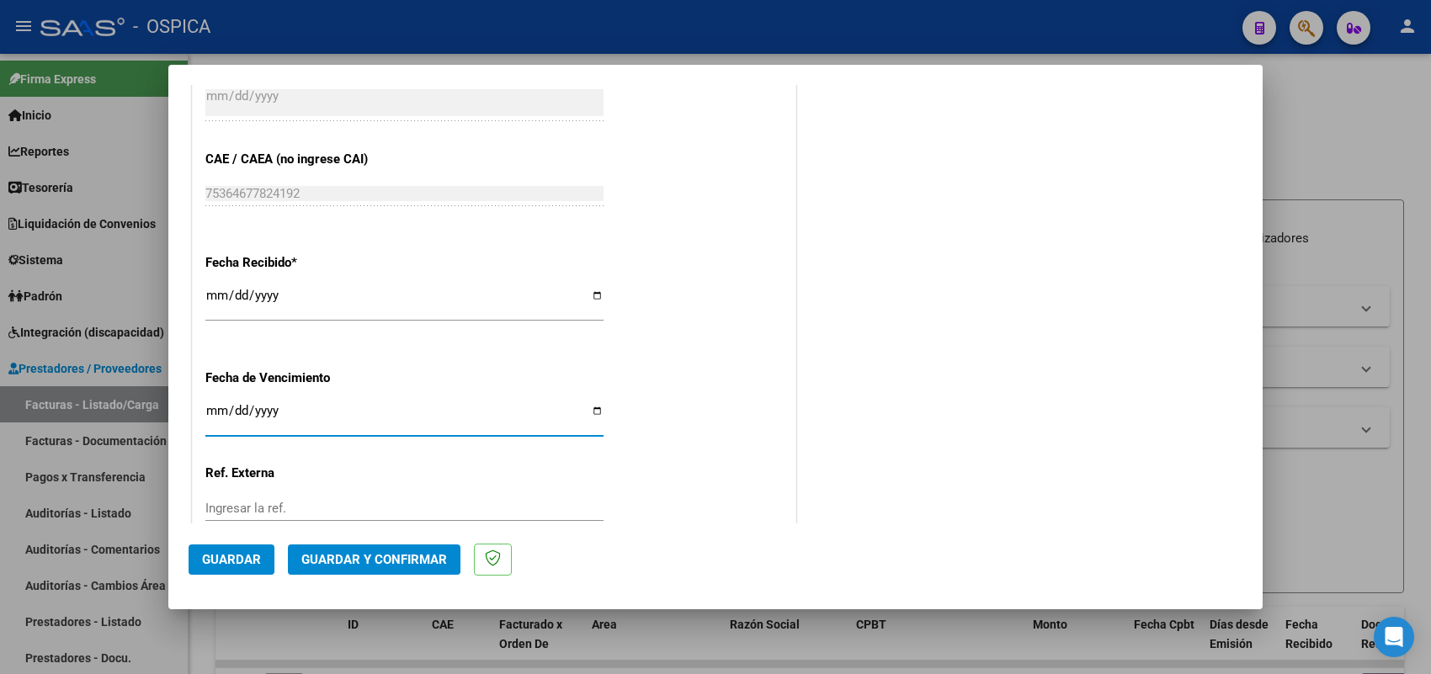
click at [240, 561] on span "Guardar" at bounding box center [231, 559] width 59 height 15
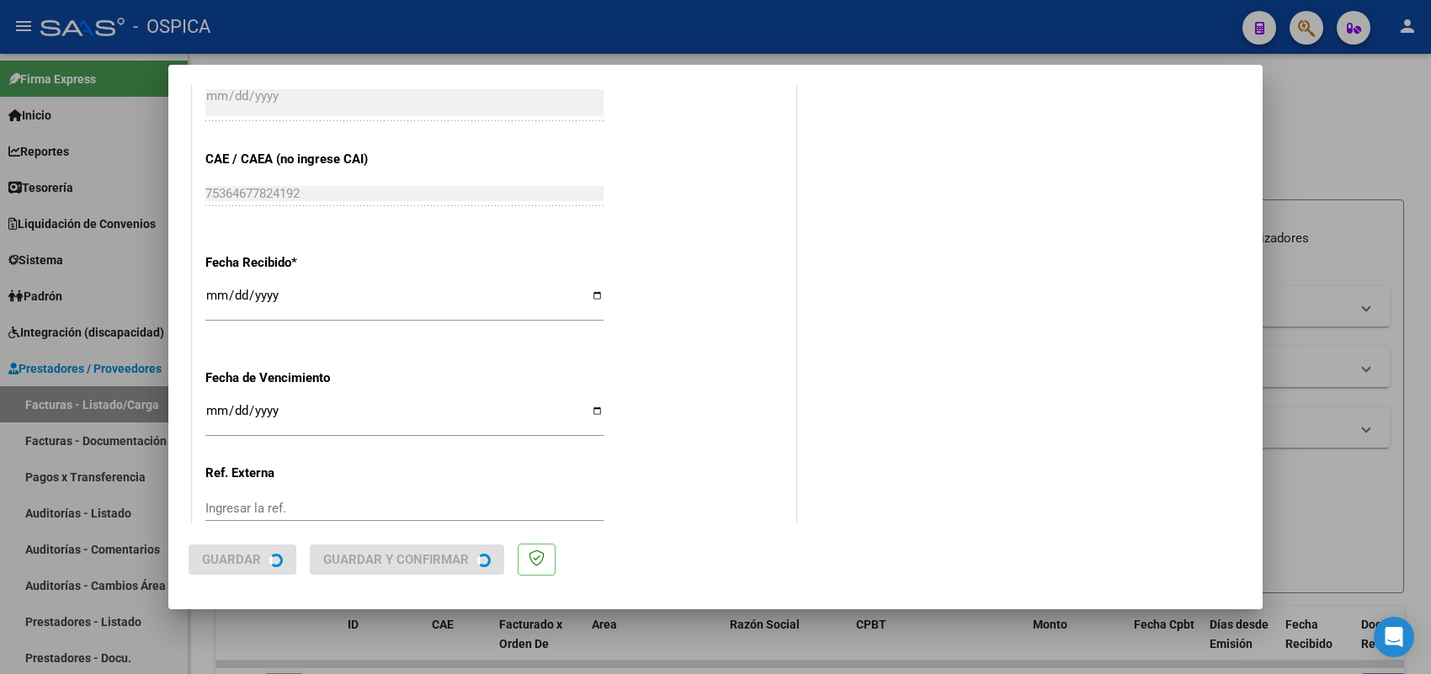
scroll to position [0, 0]
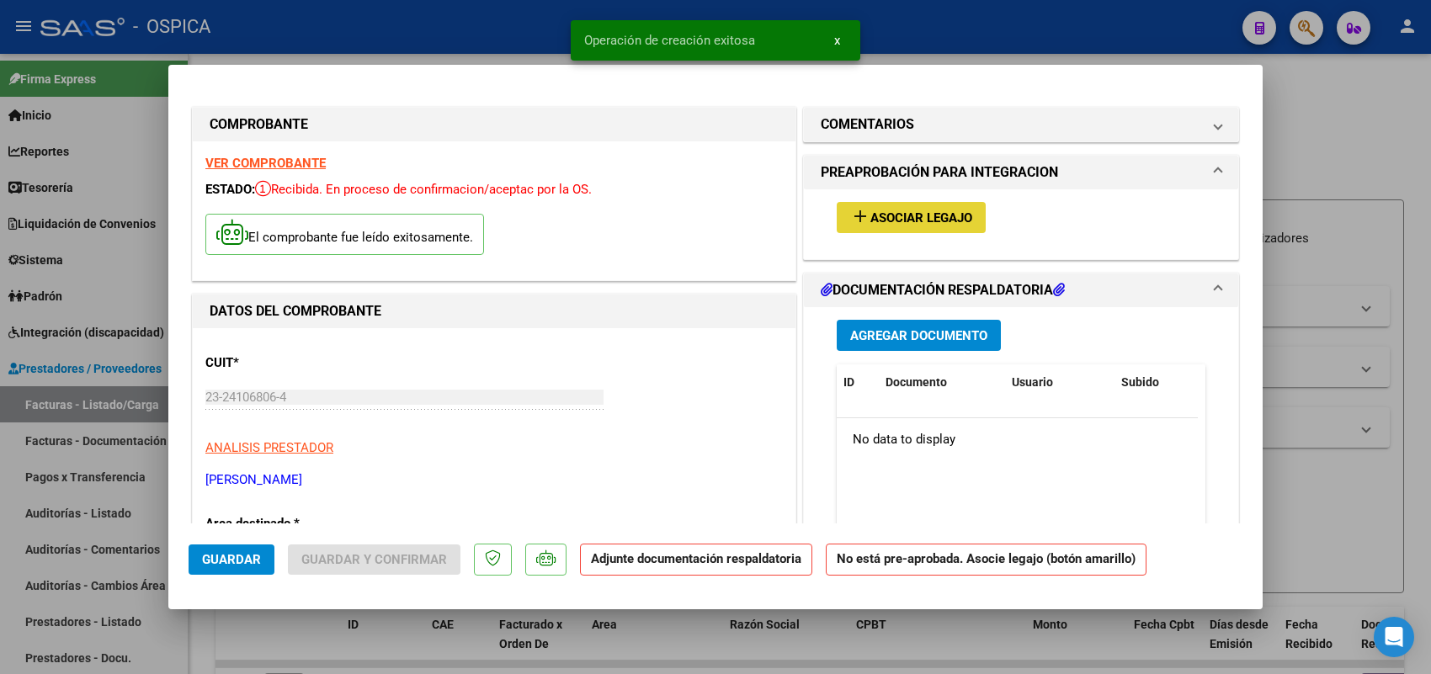
click at [890, 215] on span "Asociar Legajo" at bounding box center [921, 217] width 102 height 15
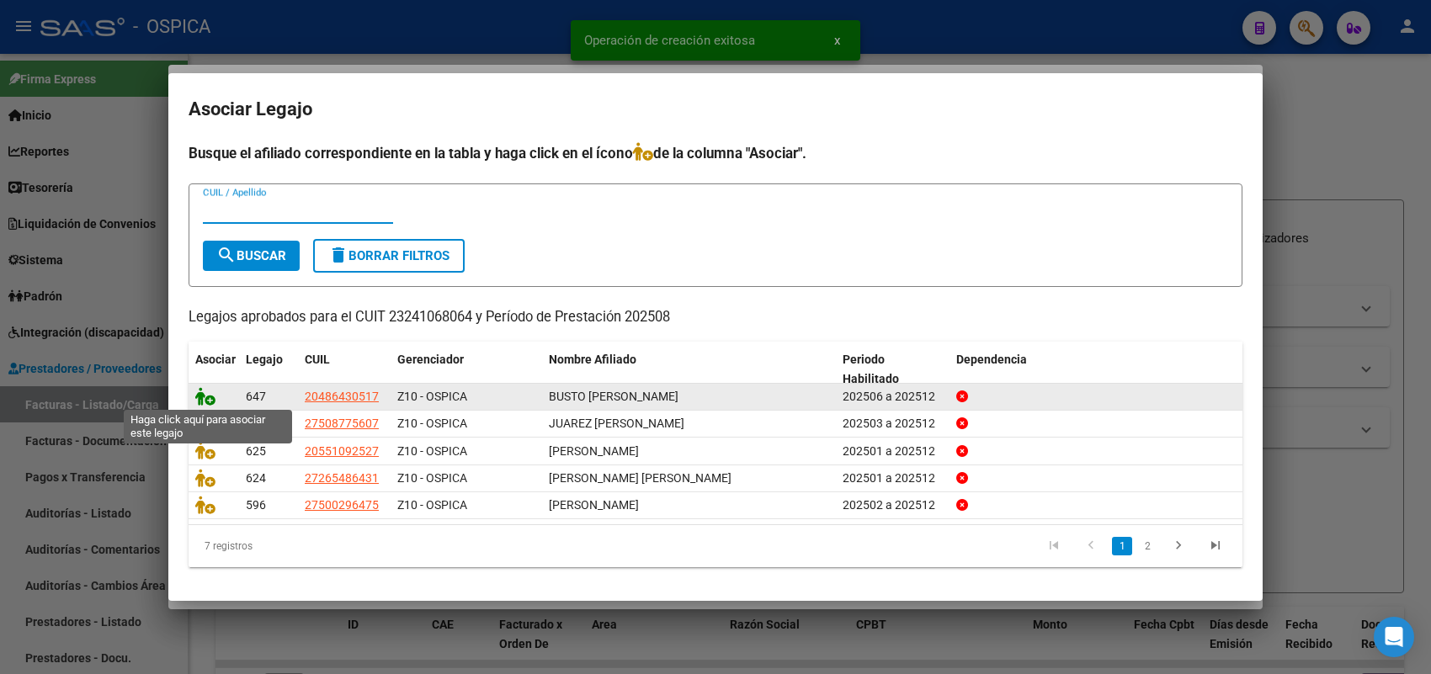
click at [207, 389] on icon at bounding box center [205, 396] width 20 height 19
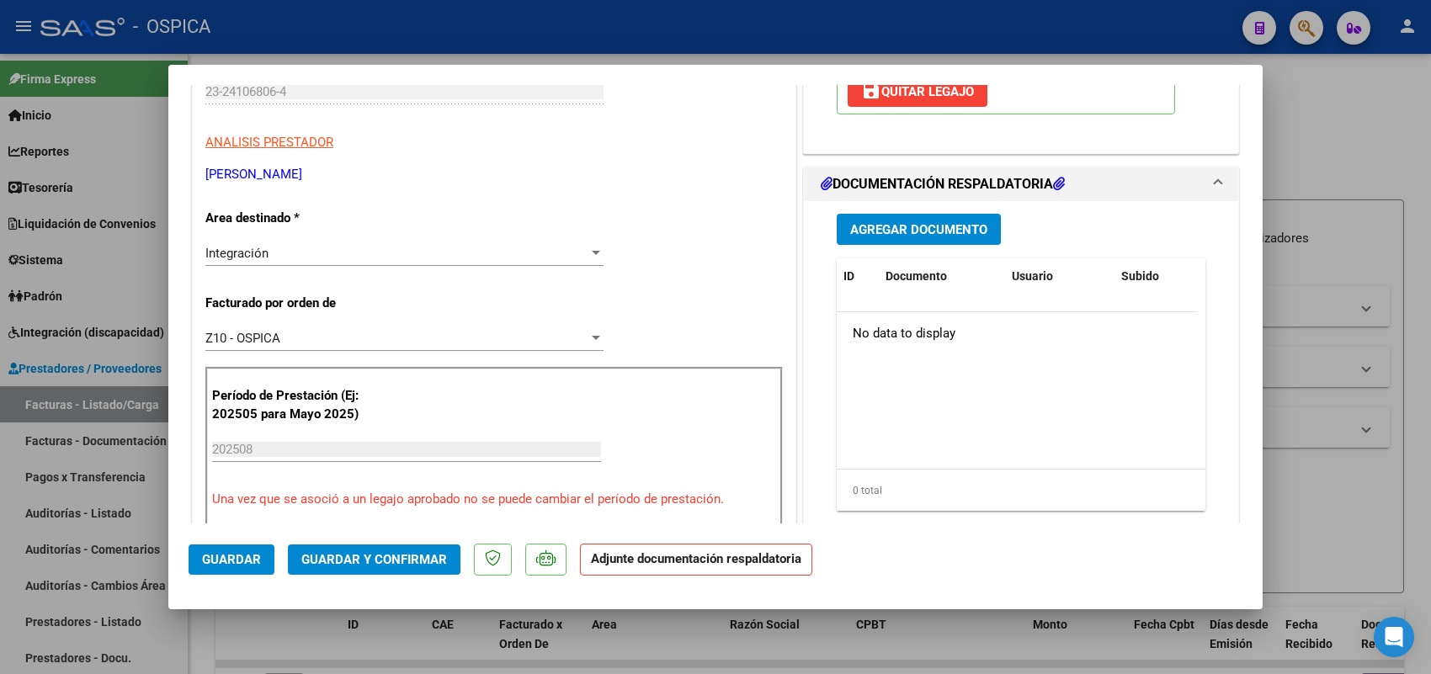
scroll to position [316, 0]
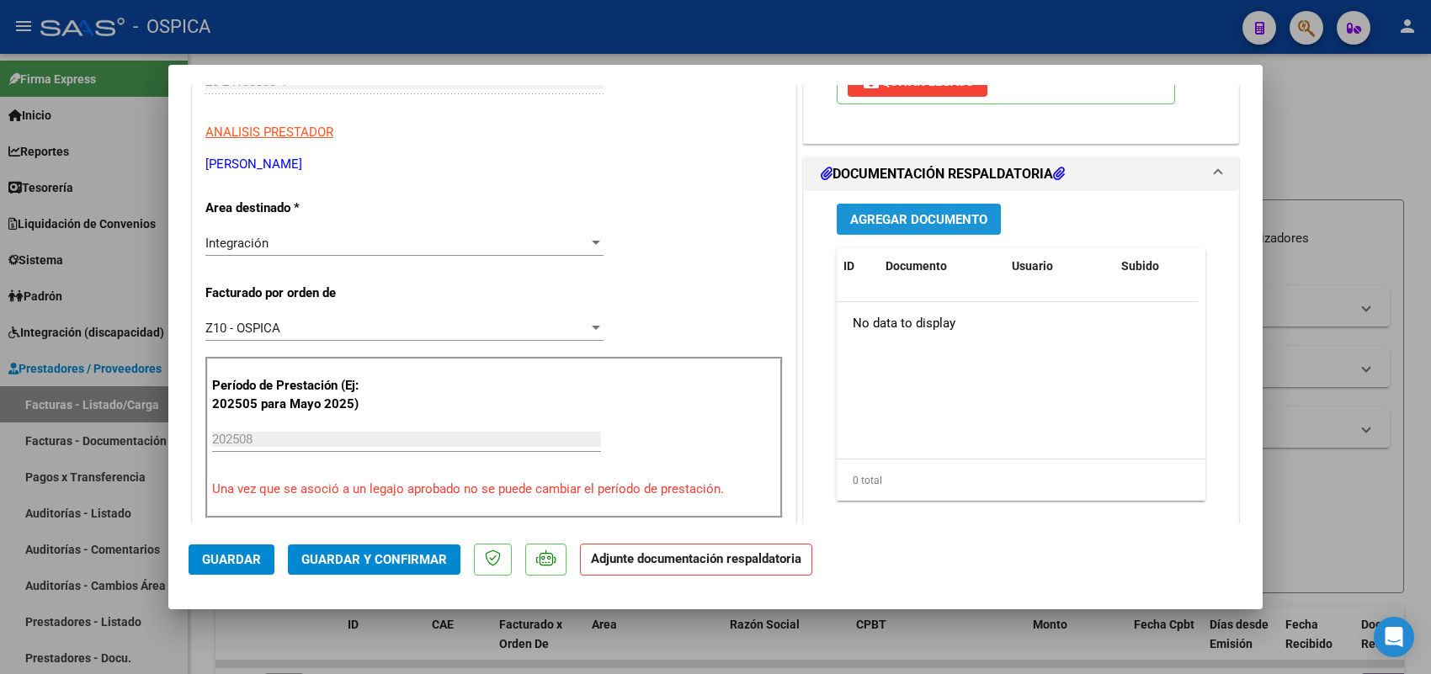
click at [926, 227] on span "Agregar Documento" at bounding box center [918, 219] width 137 height 15
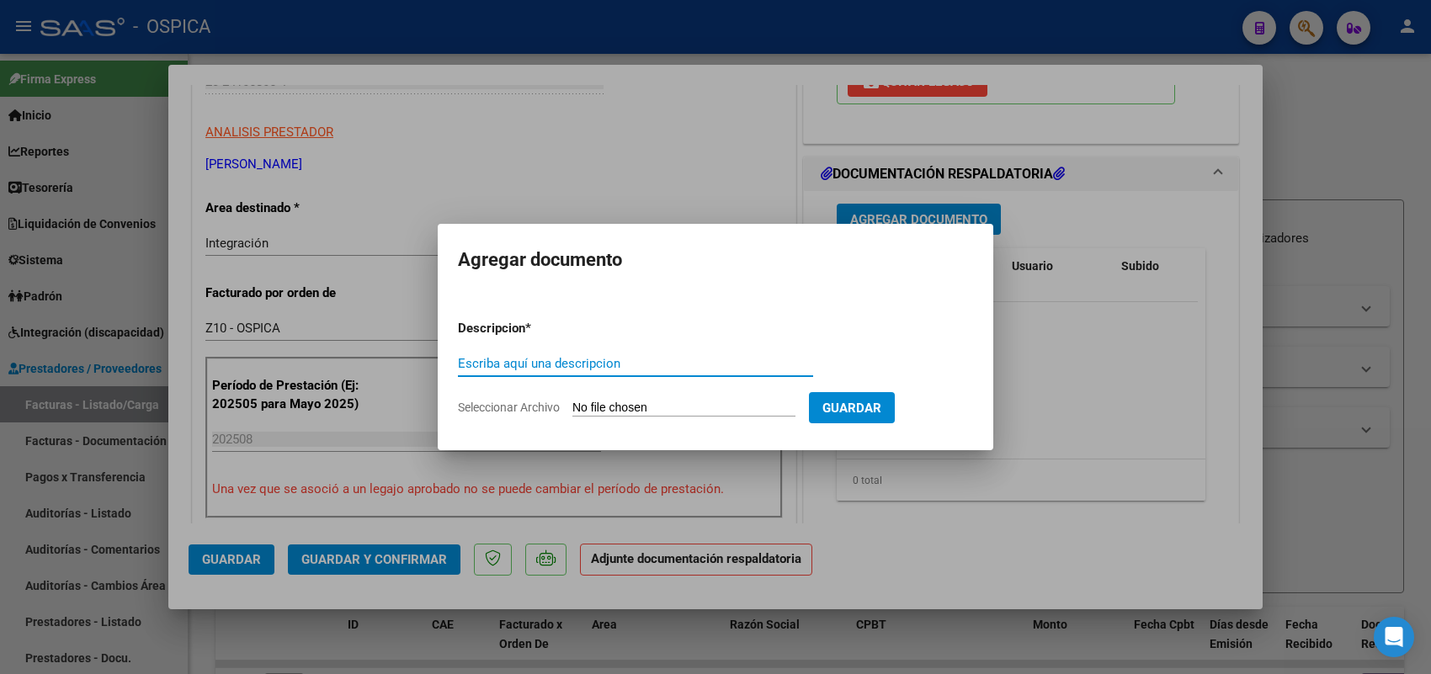
click at [745, 410] on input "Seleccionar Archivo" at bounding box center [683, 409] width 223 height 16
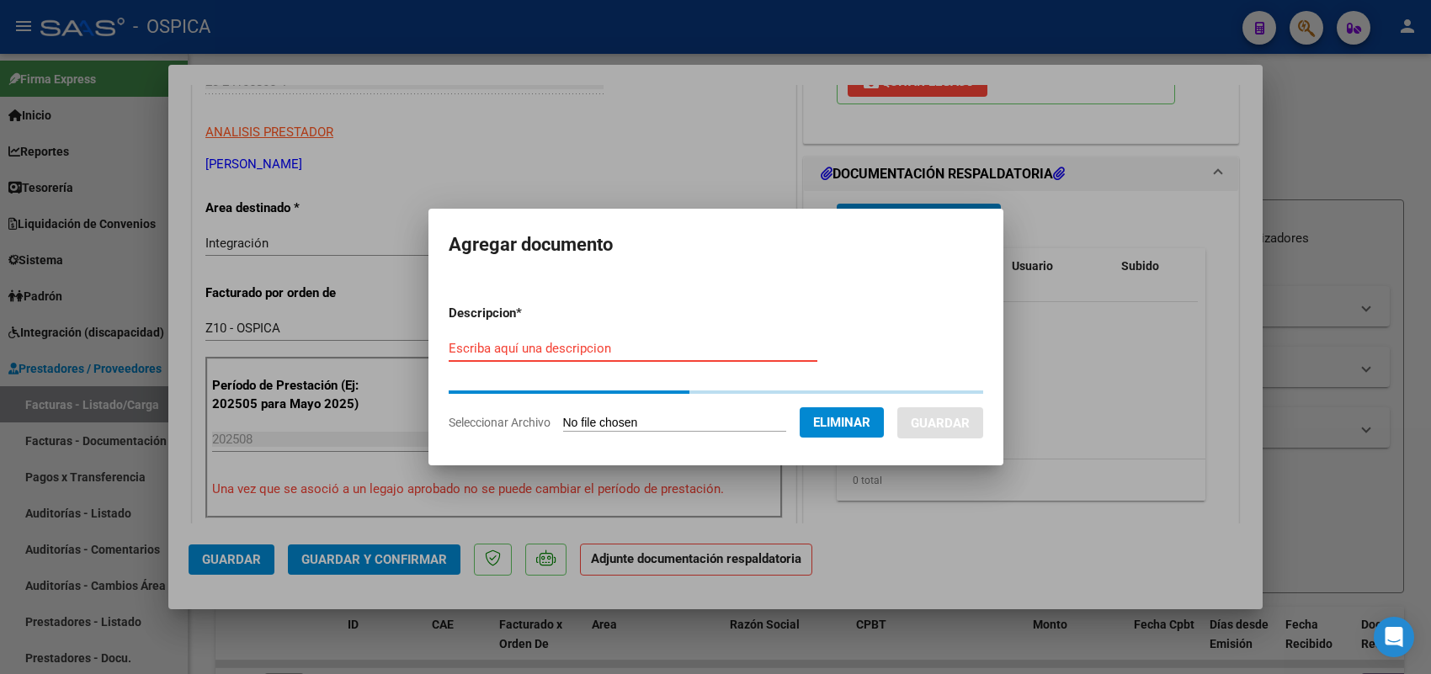
click at [648, 349] on input "Escriba aquí una descripcion" at bounding box center [633, 348] width 369 height 15
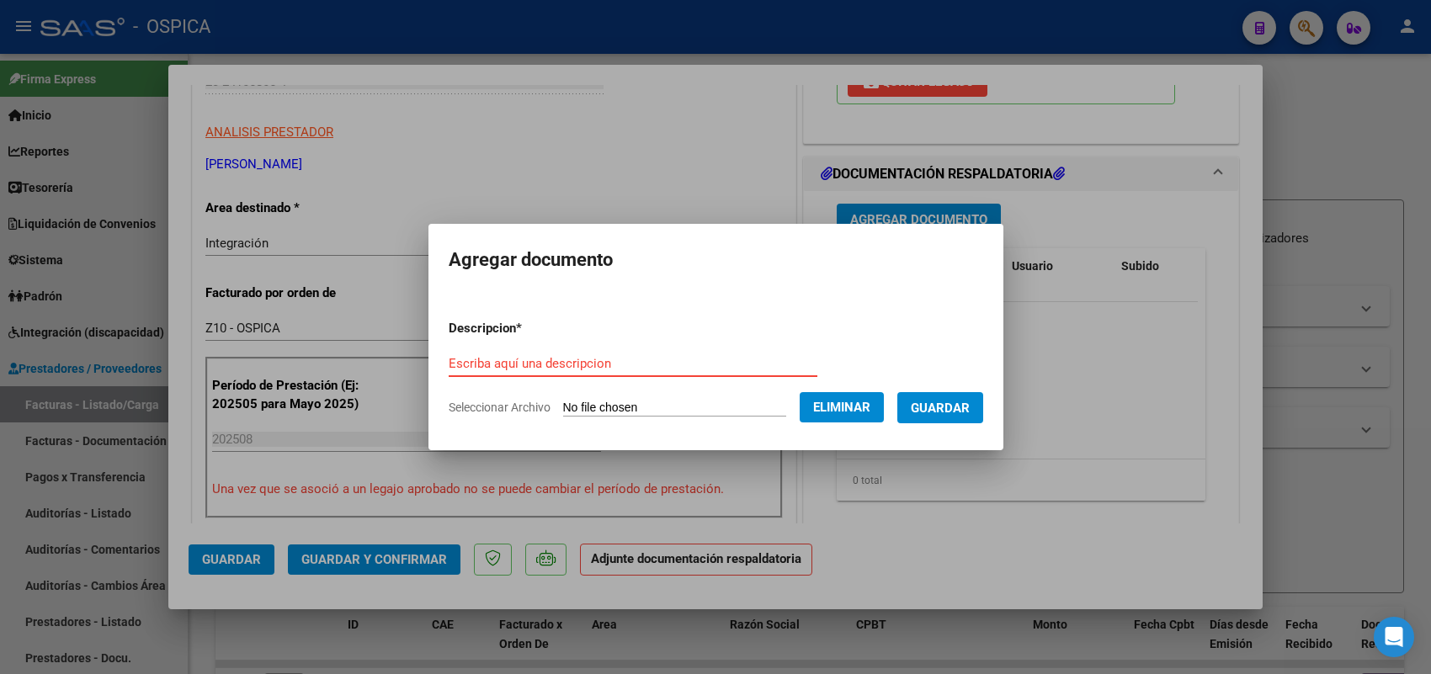
paste input "ASISTENCIA"
click at [934, 411] on span "Guardar" at bounding box center [940, 408] width 59 height 15
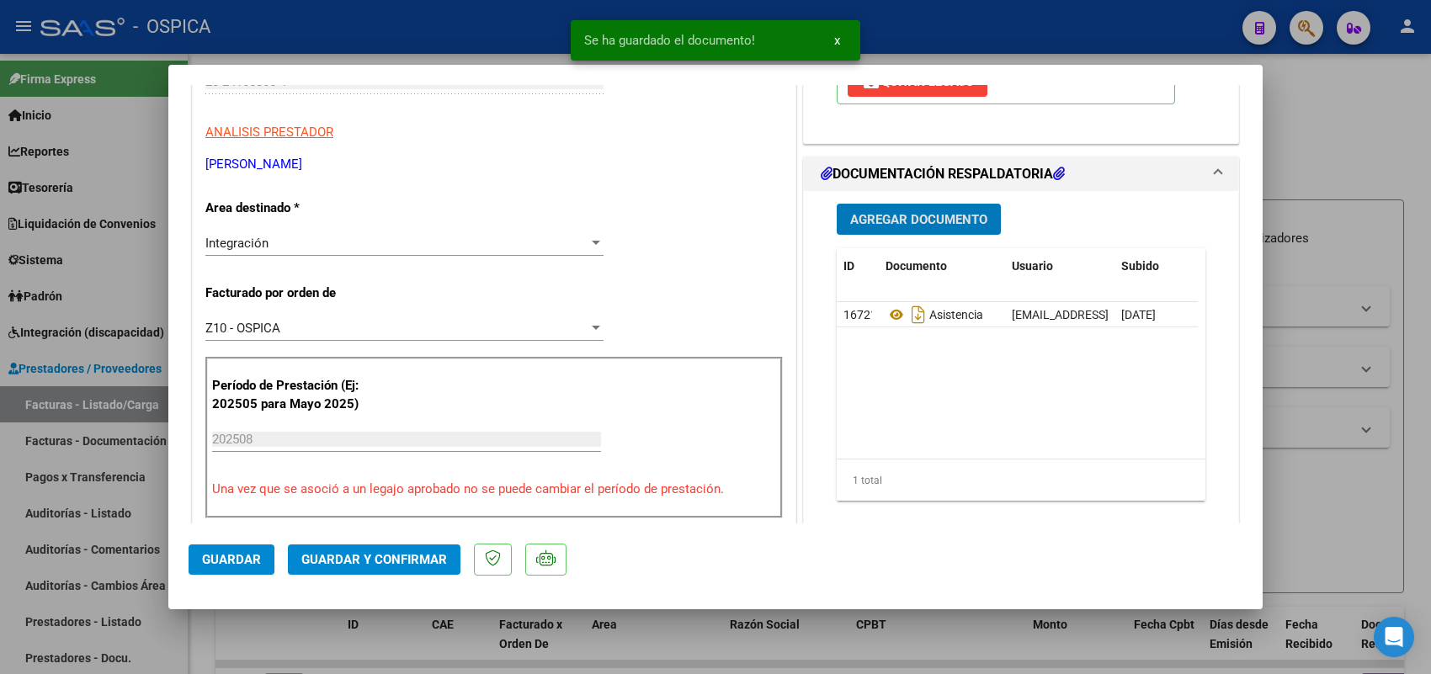
click at [274, 562] on mat-dialog-actions "Guardar Guardar y Confirmar" at bounding box center [716, 557] width 1054 height 67
click at [234, 550] on button "Guardar" at bounding box center [232, 560] width 86 height 30
click at [123, 398] on div at bounding box center [715, 337] width 1431 height 674
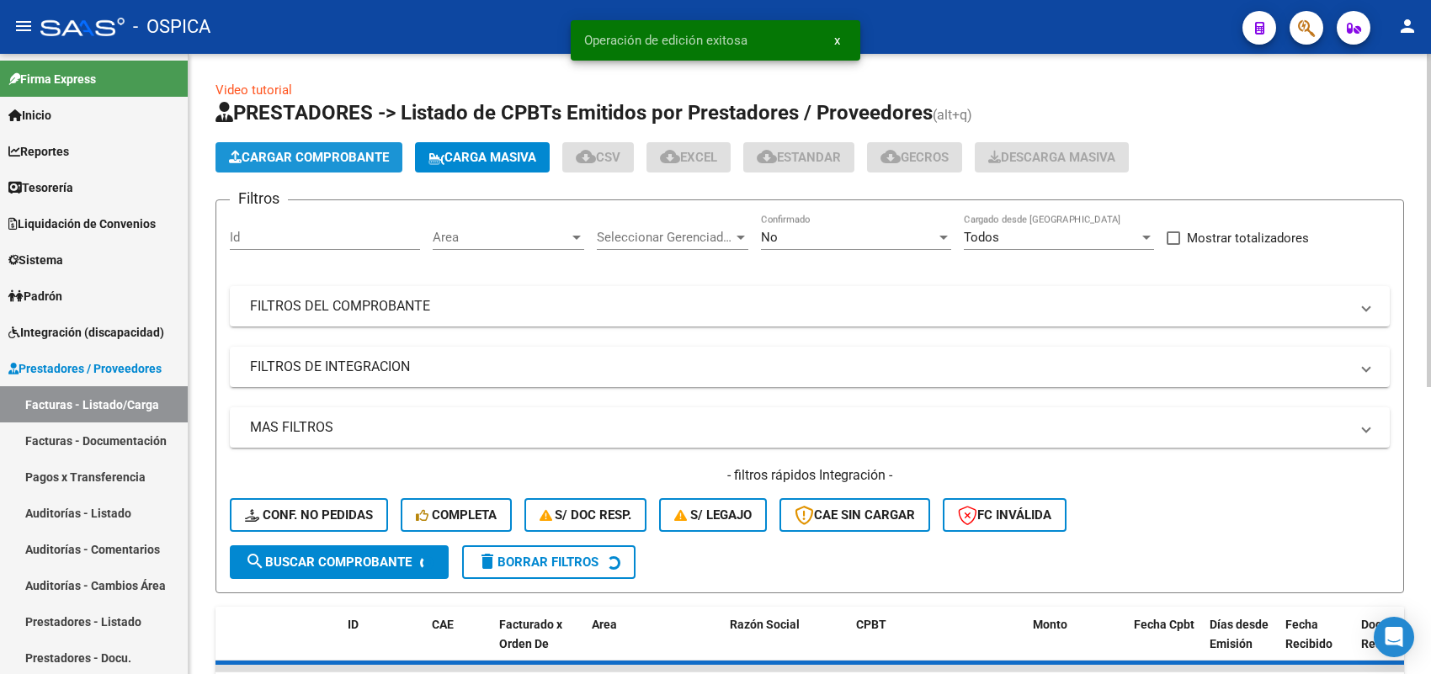
click at [359, 166] on button "Cargar Comprobante" at bounding box center [309, 157] width 187 height 30
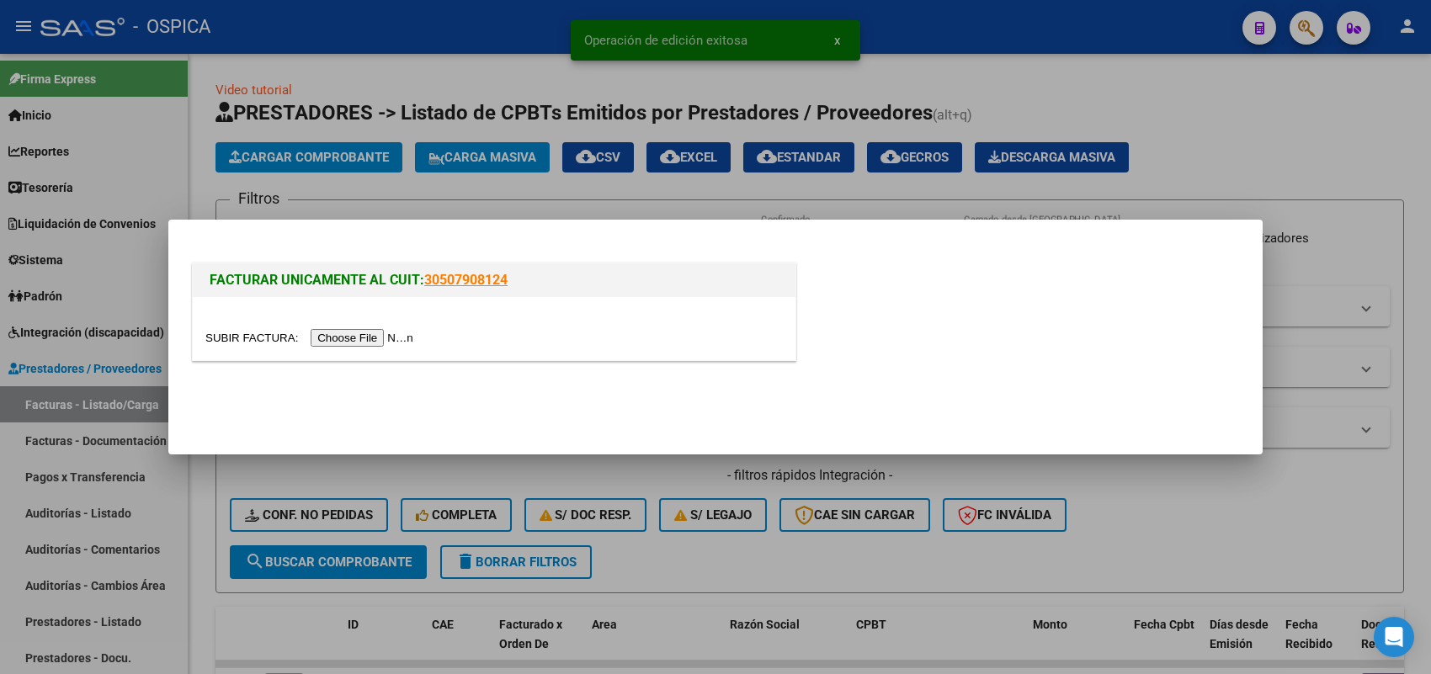
click at [370, 335] on input "file" at bounding box center [311, 338] width 213 height 18
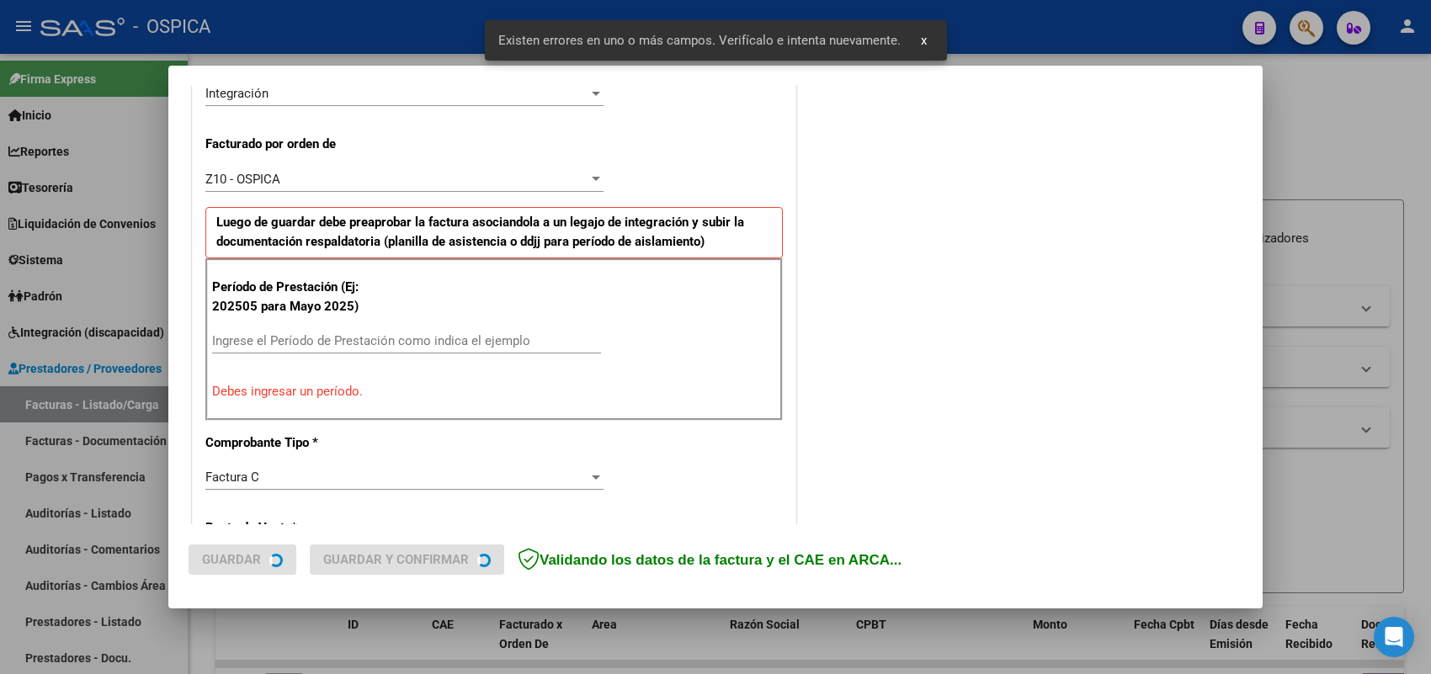
scroll to position [455, 0]
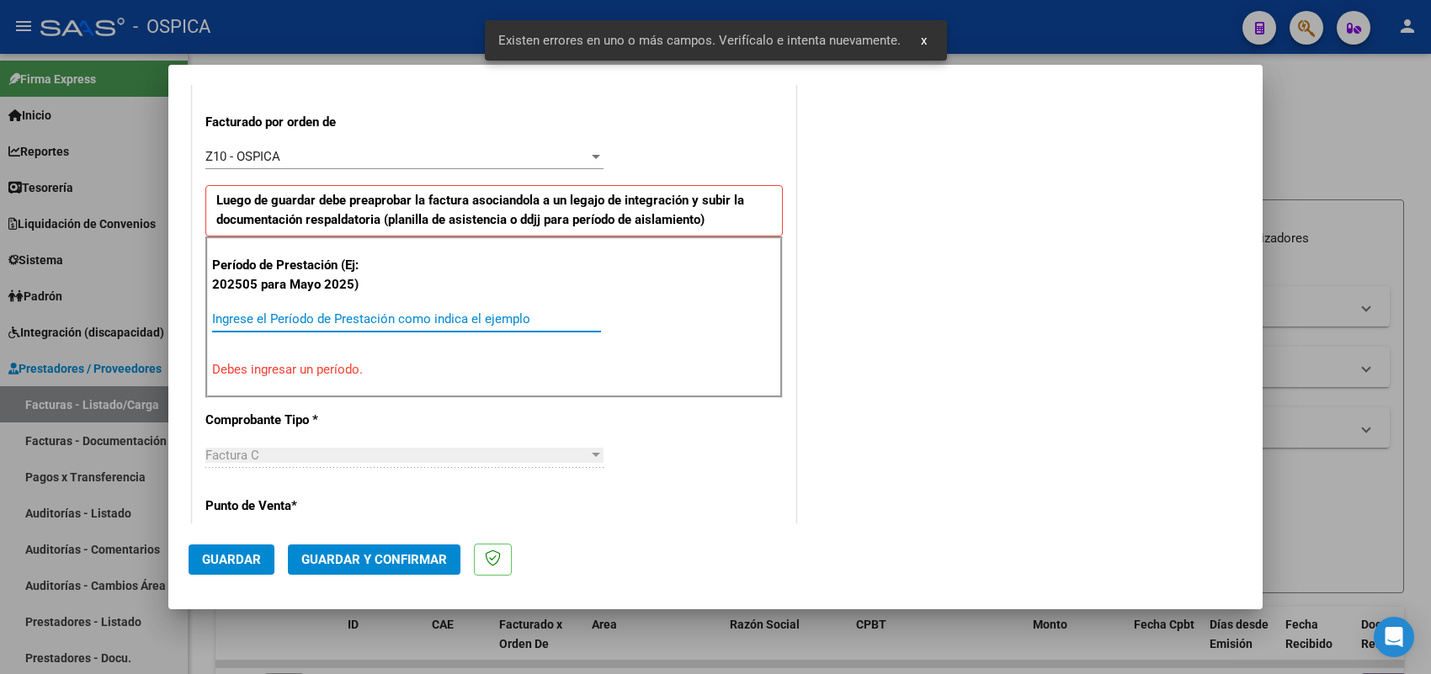
click at [390, 312] on input "Ingrese el Período de Prestación como indica el ejemplo" at bounding box center [406, 318] width 389 height 15
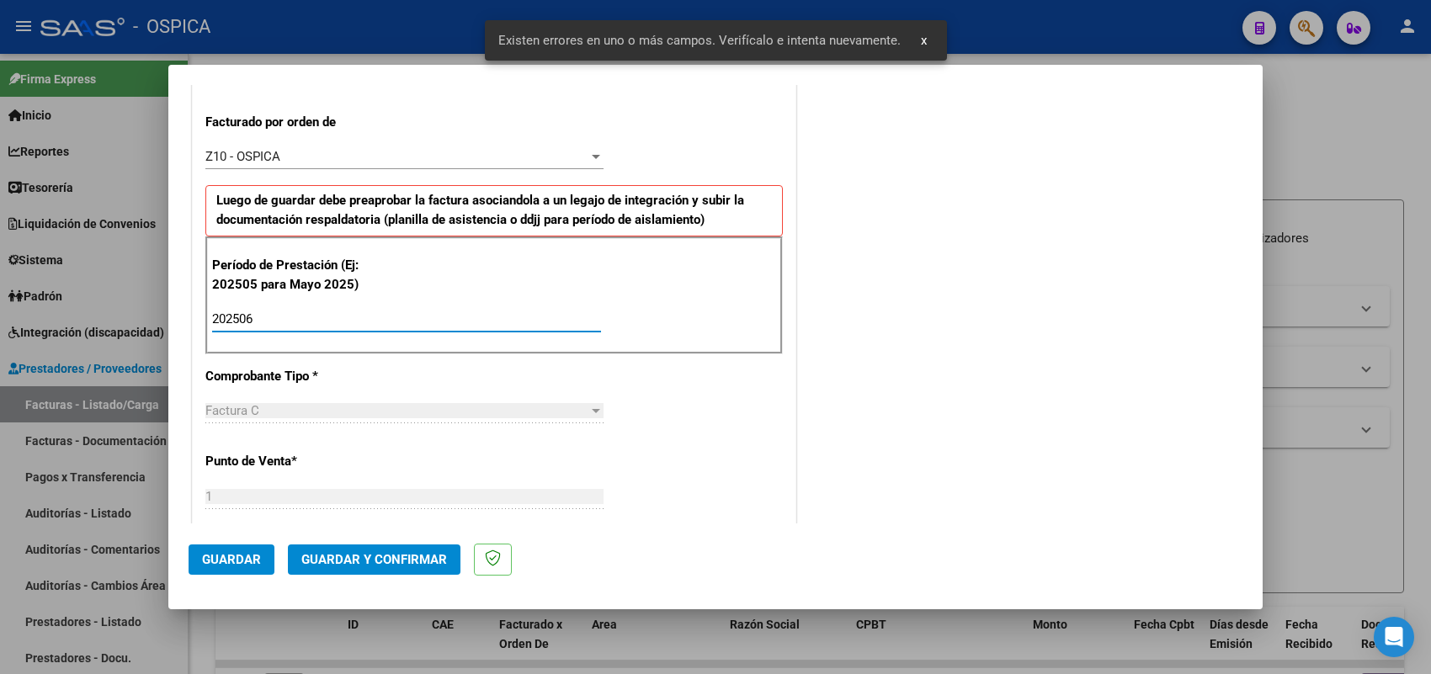
scroll to position [1109, 0]
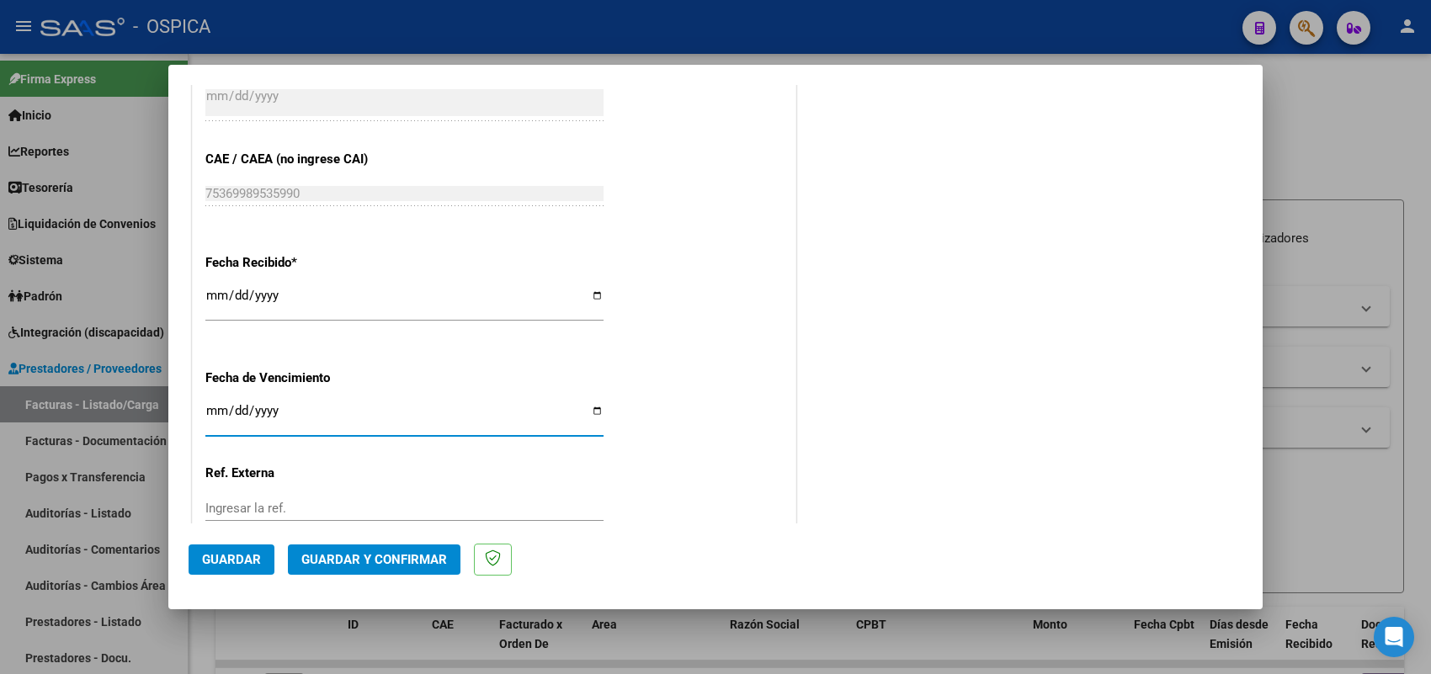
click at [246, 556] on span "Guardar" at bounding box center [231, 559] width 59 height 15
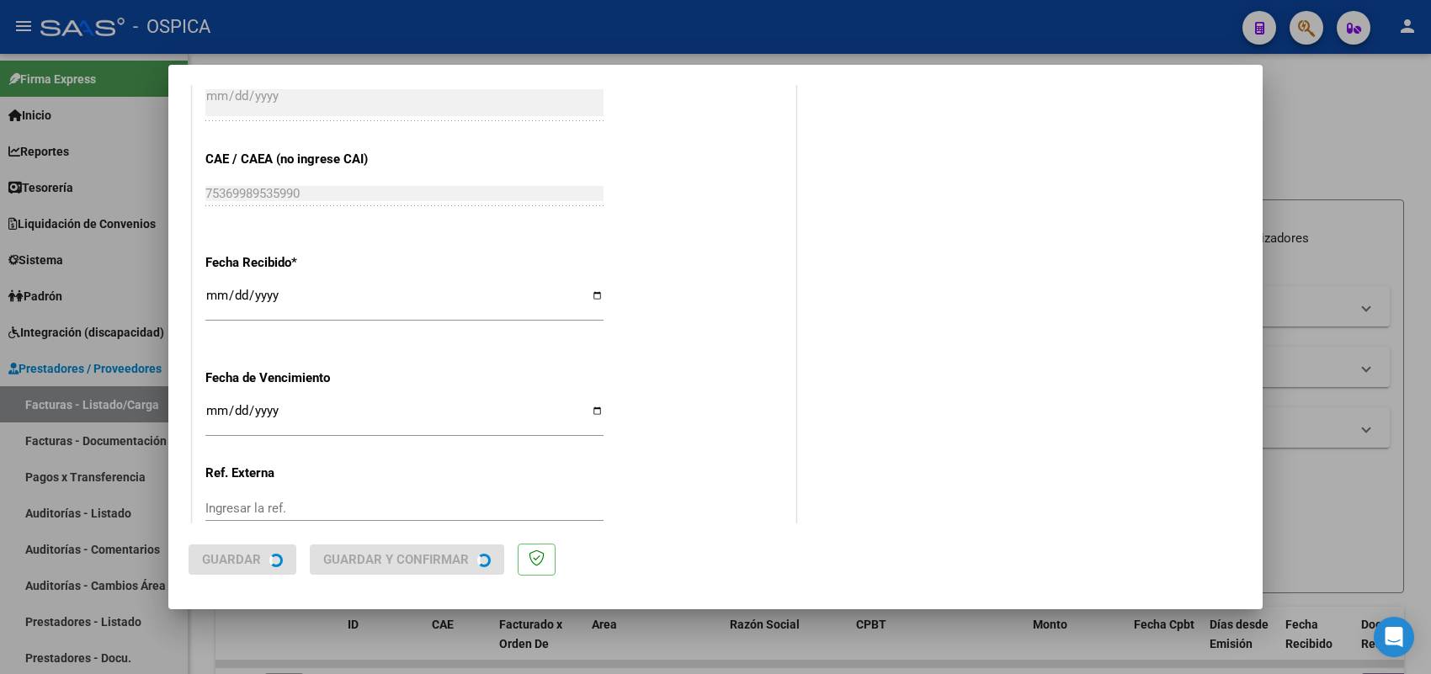
scroll to position [0, 0]
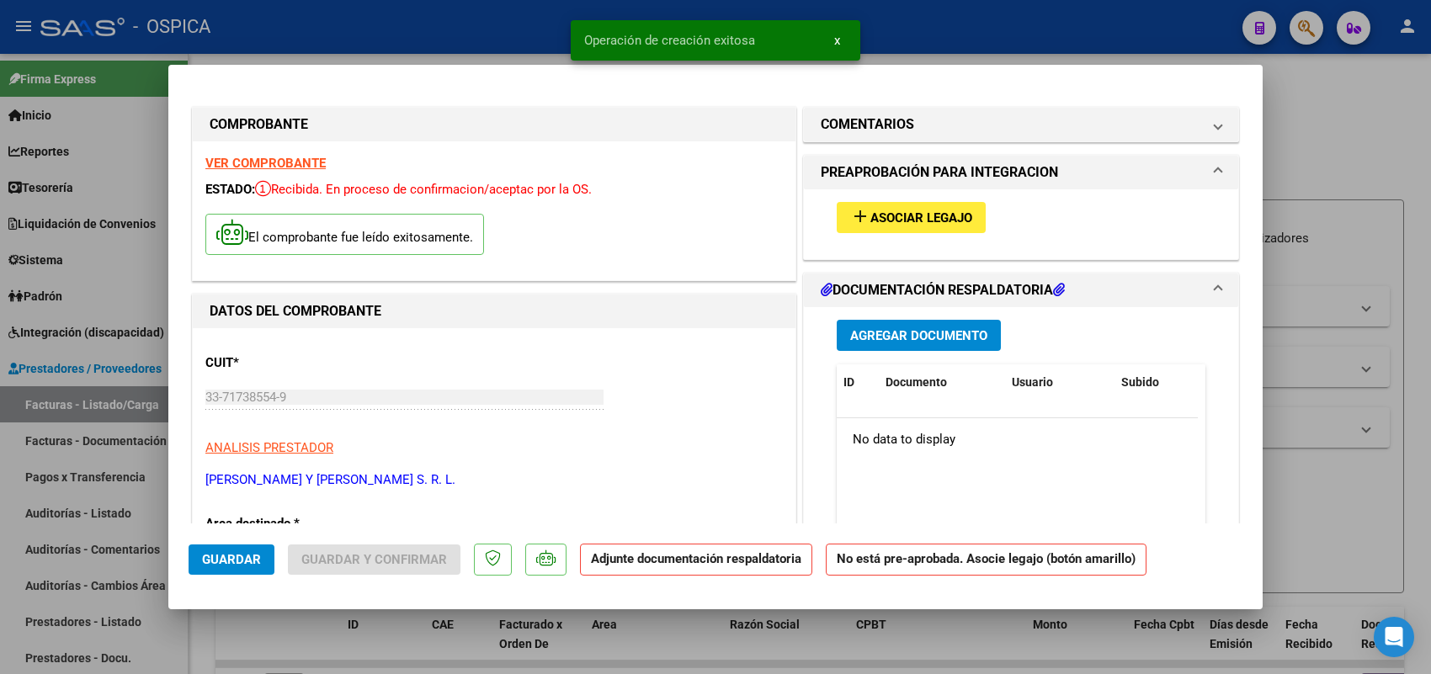
click at [901, 228] on button "add Asociar Legajo" at bounding box center [911, 217] width 149 height 31
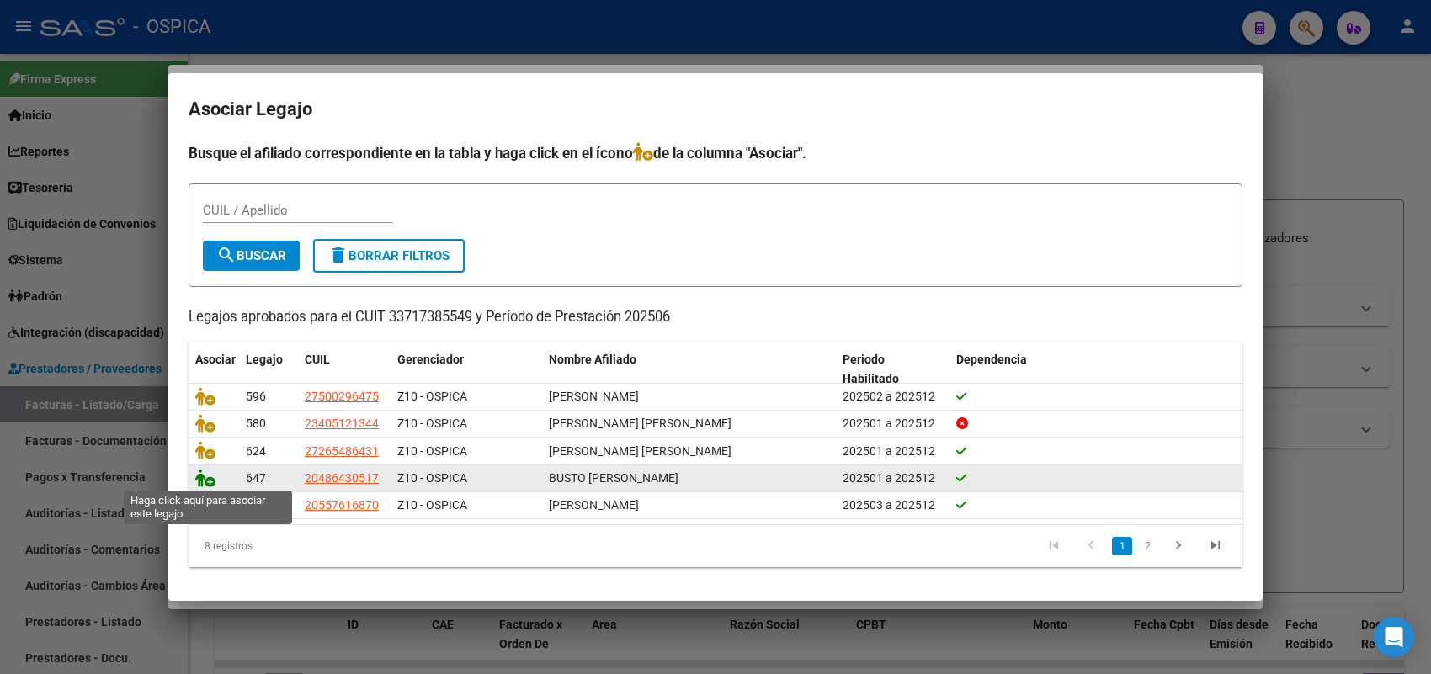
click at [206, 476] on icon at bounding box center [205, 478] width 20 height 19
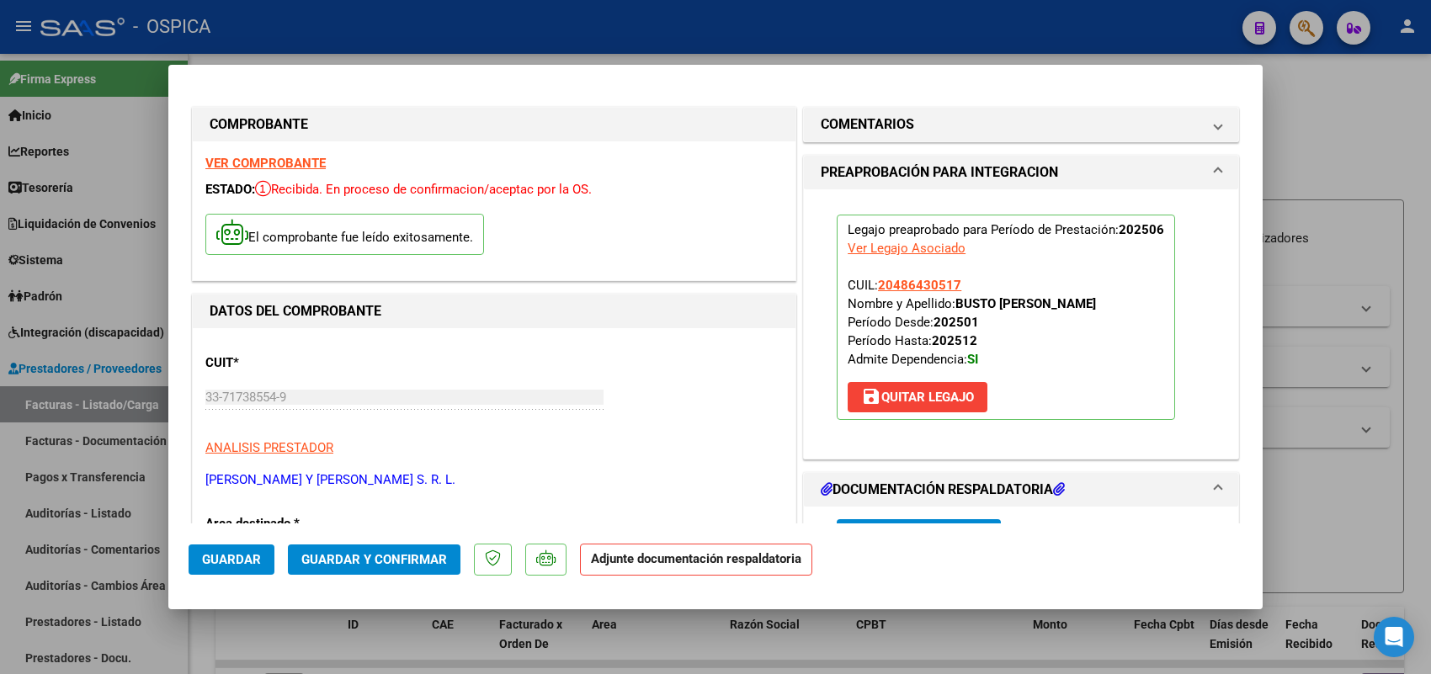
scroll to position [210, 0]
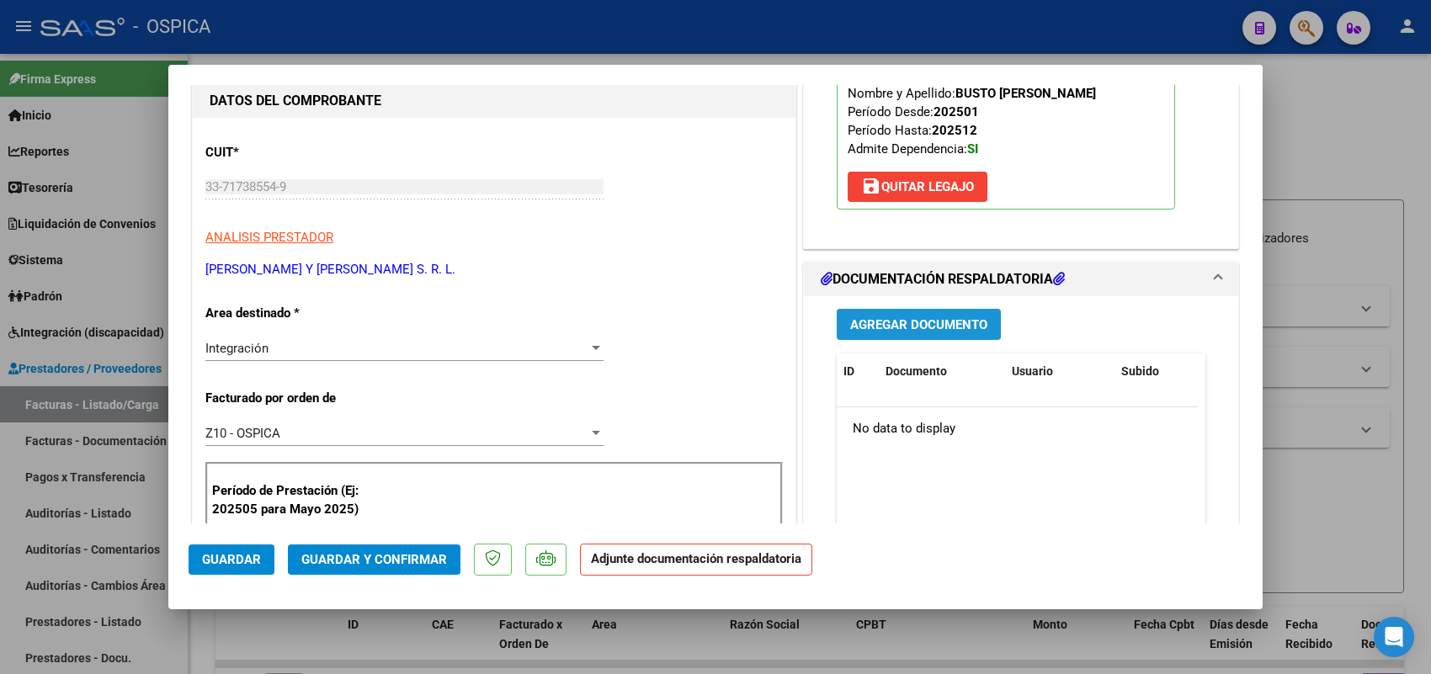
click at [926, 328] on span "Agregar Documento" at bounding box center [918, 324] width 137 height 15
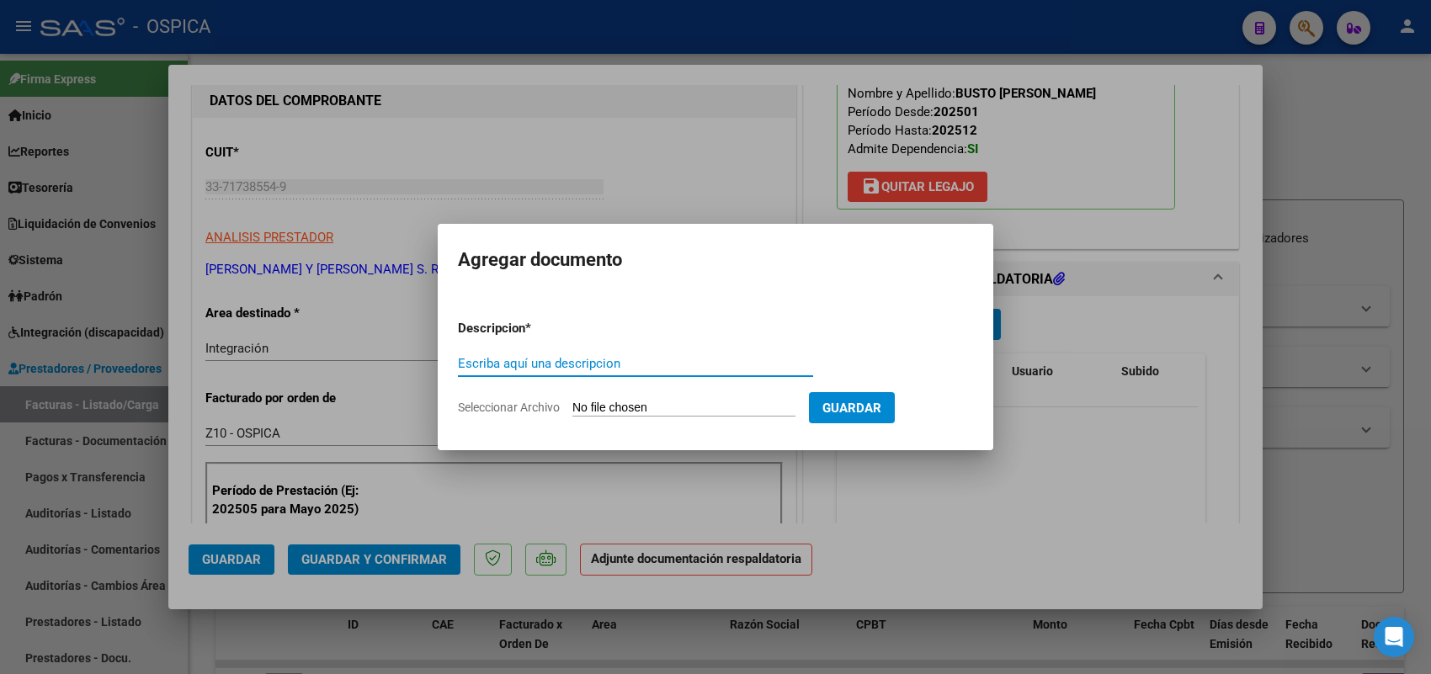
click at [796, 411] on input "Seleccionar Archivo" at bounding box center [683, 409] width 223 height 16
drag, startPoint x: 844, startPoint y: 507, endPoint x: 228, endPoint y: 514, distance: 616.3
click at [835, 507] on div at bounding box center [715, 337] width 1431 height 674
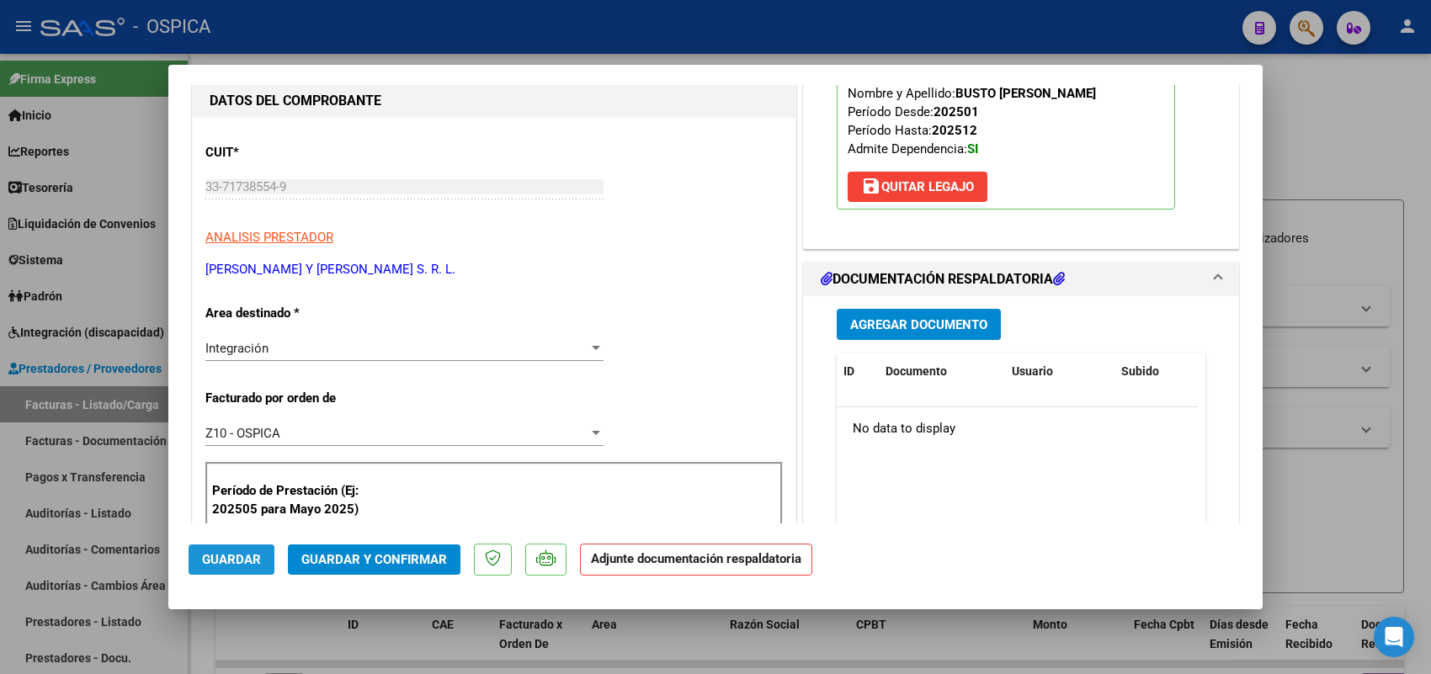
click at [196, 562] on button "Guardar" at bounding box center [232, 560] width 86 height 30
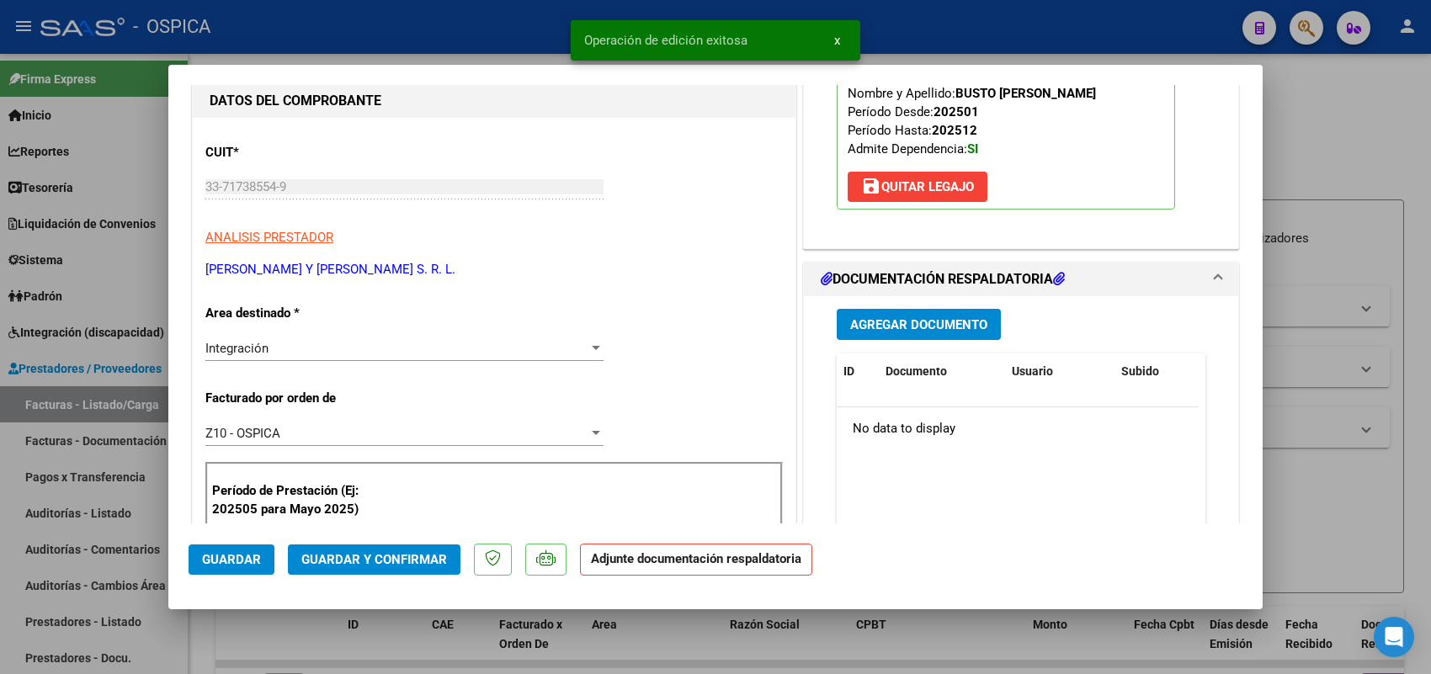
click at [120, 407] on div at bounding box center [715, 337] width 1431 height 674
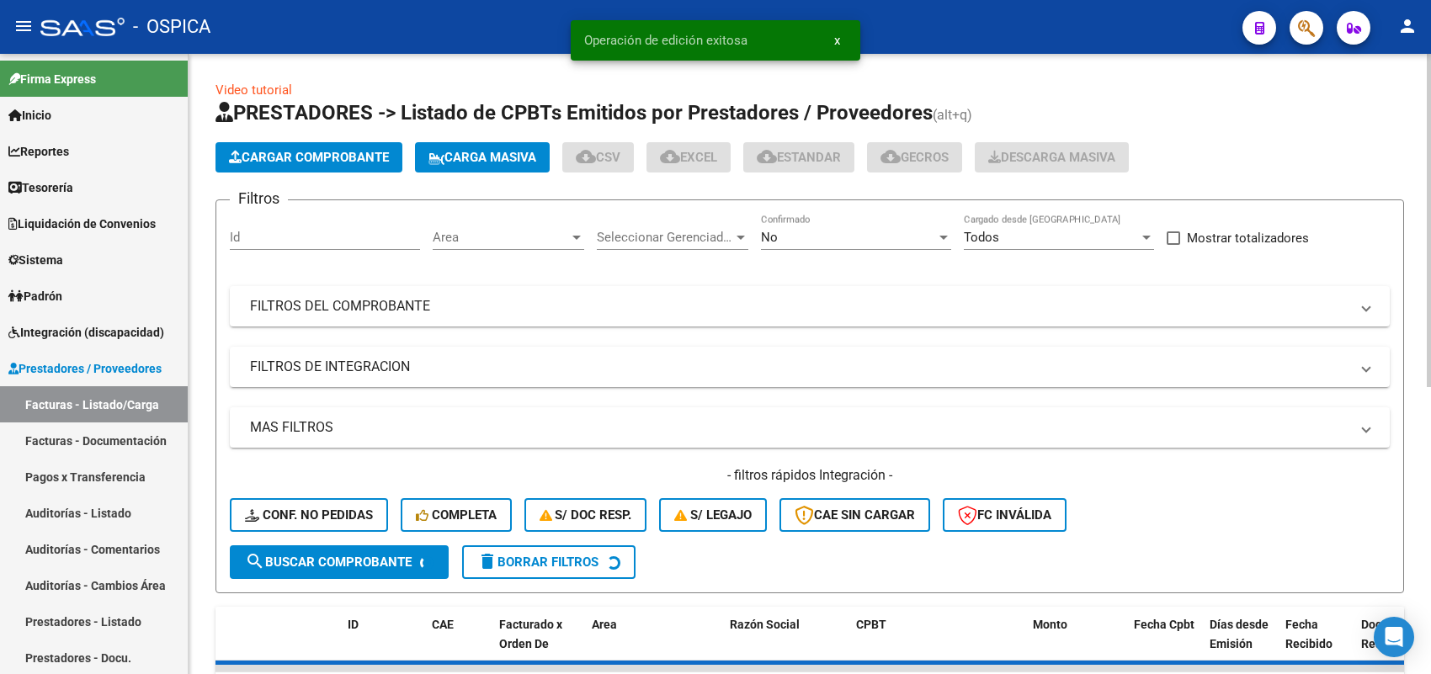
click at [366, 156] on span "Cargar Comprobante" at bounding box center [309, 157] width 160 height 15
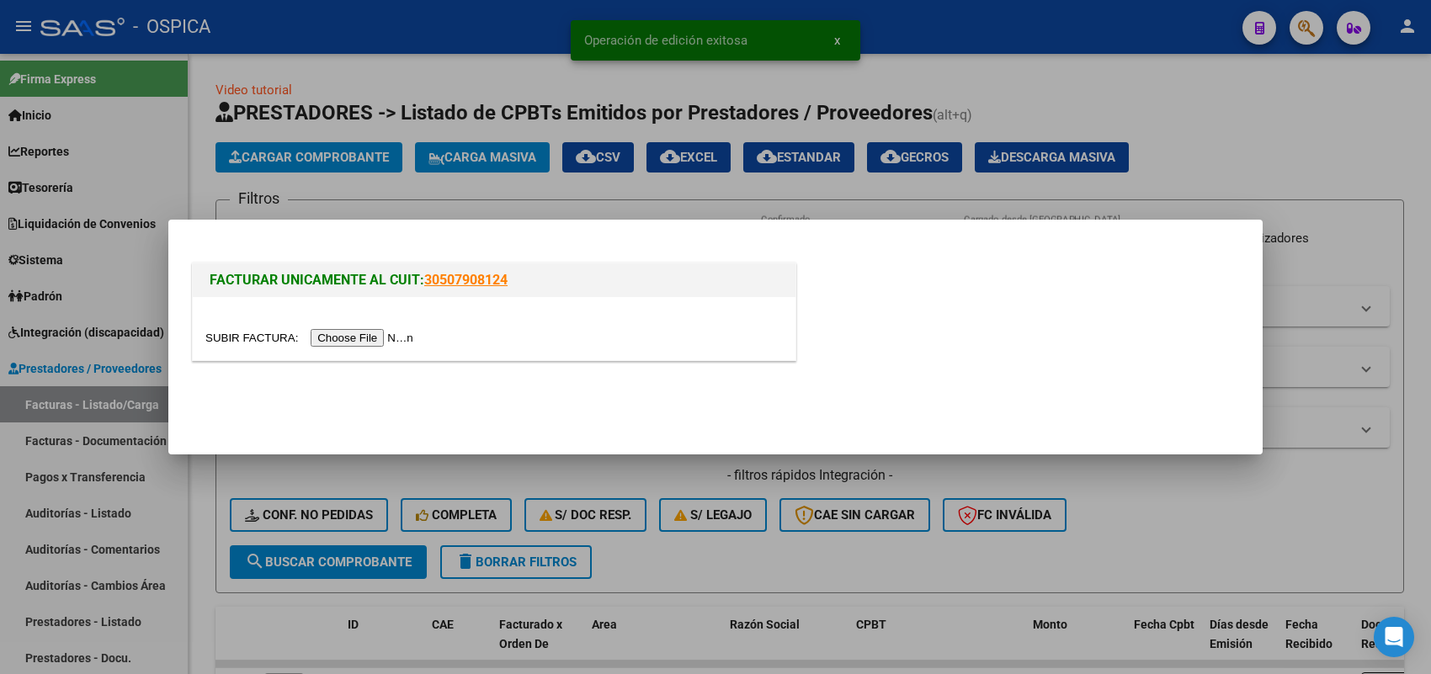
click at [407, 338] on input "file" at bounding box center [311, 338] width 213 height 18
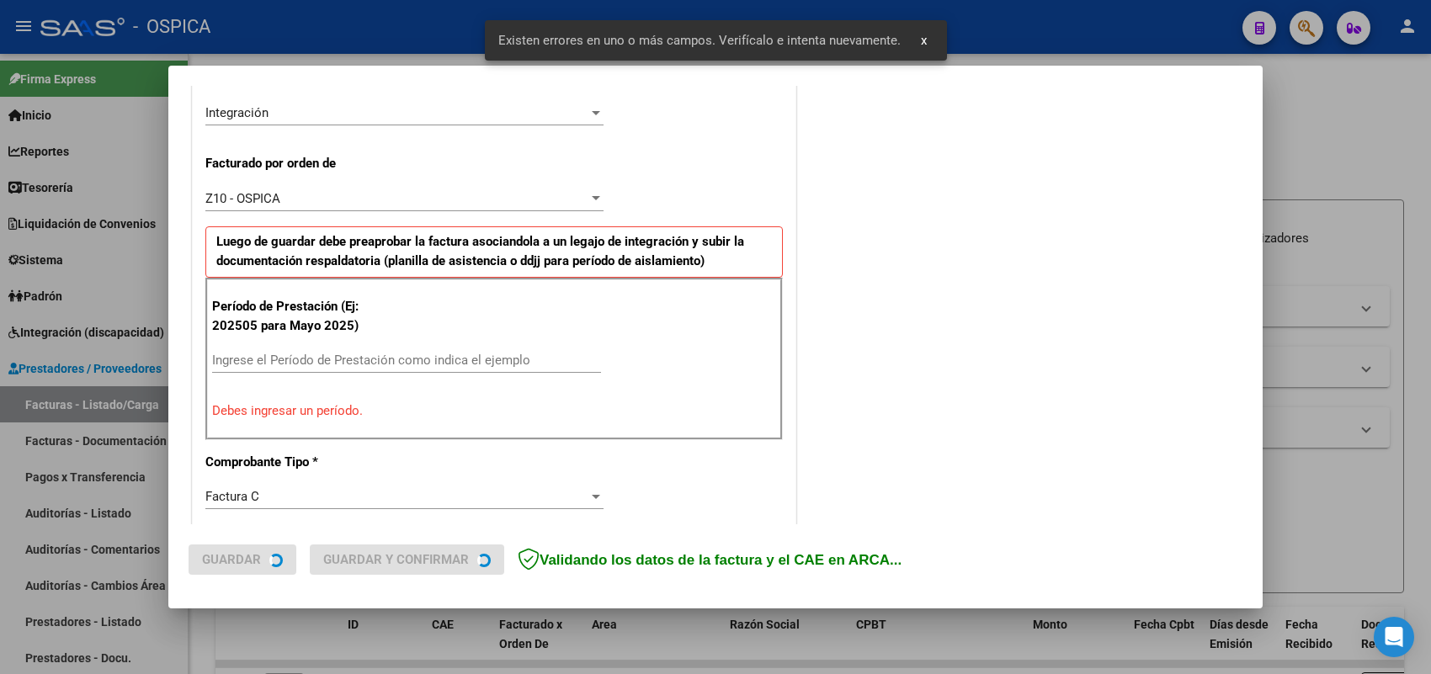
scroll to position [455, 0]
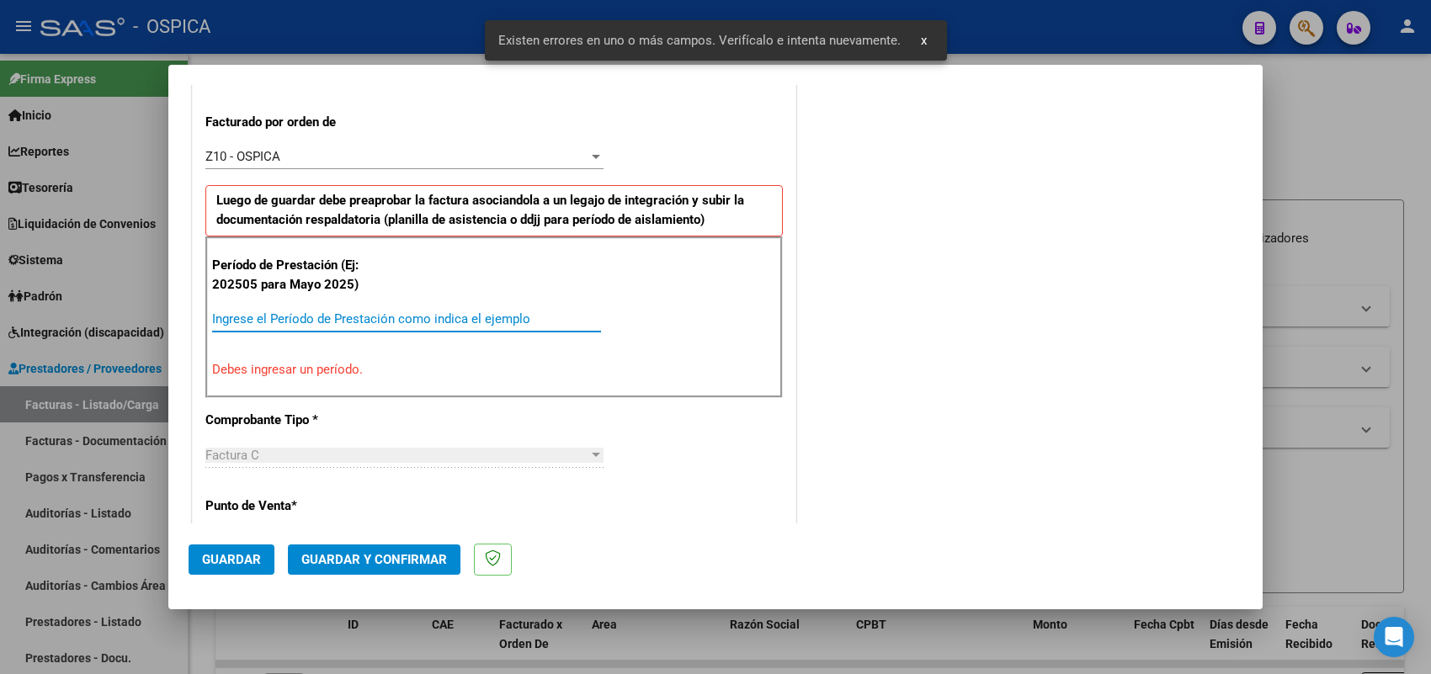
click at [480, 318] on input "Ingrese el Período de Prestación como indica el ejemplo" at bounding box center [406, 318] width 389 height 15
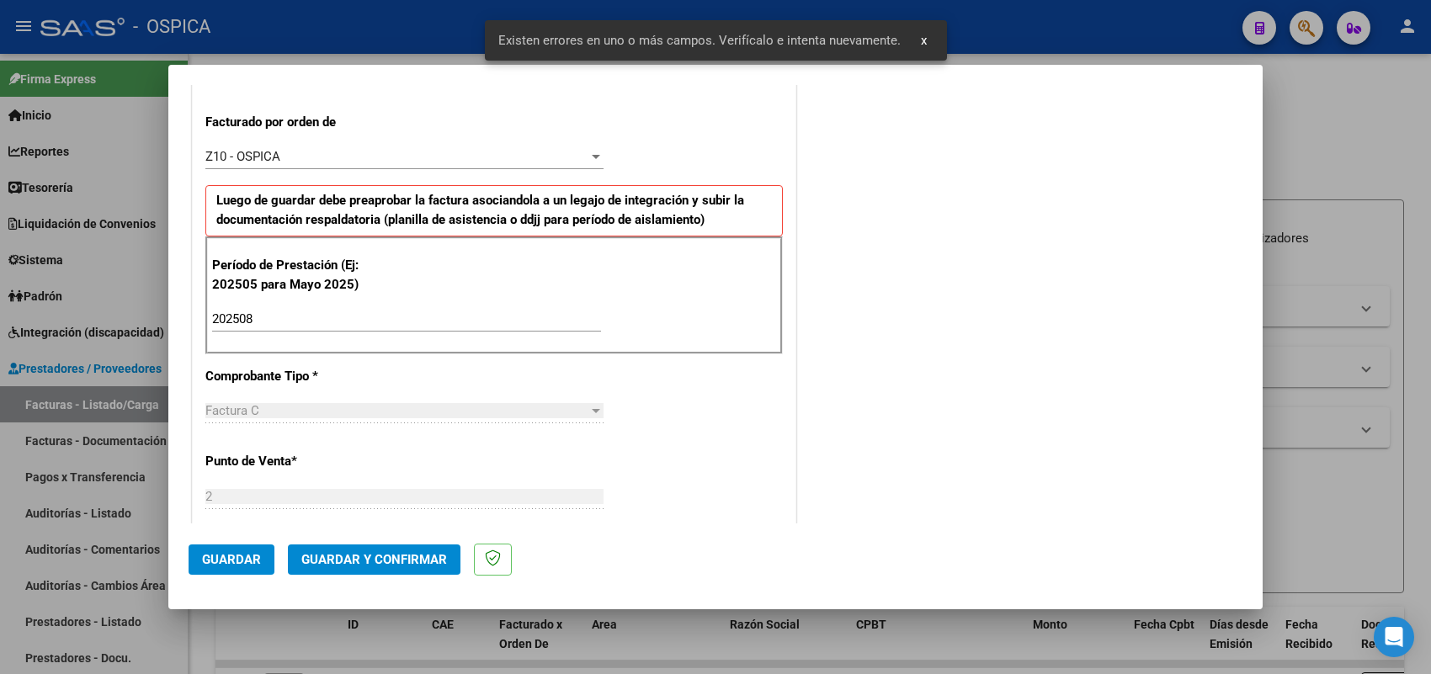
scroll to position [1109, 0]
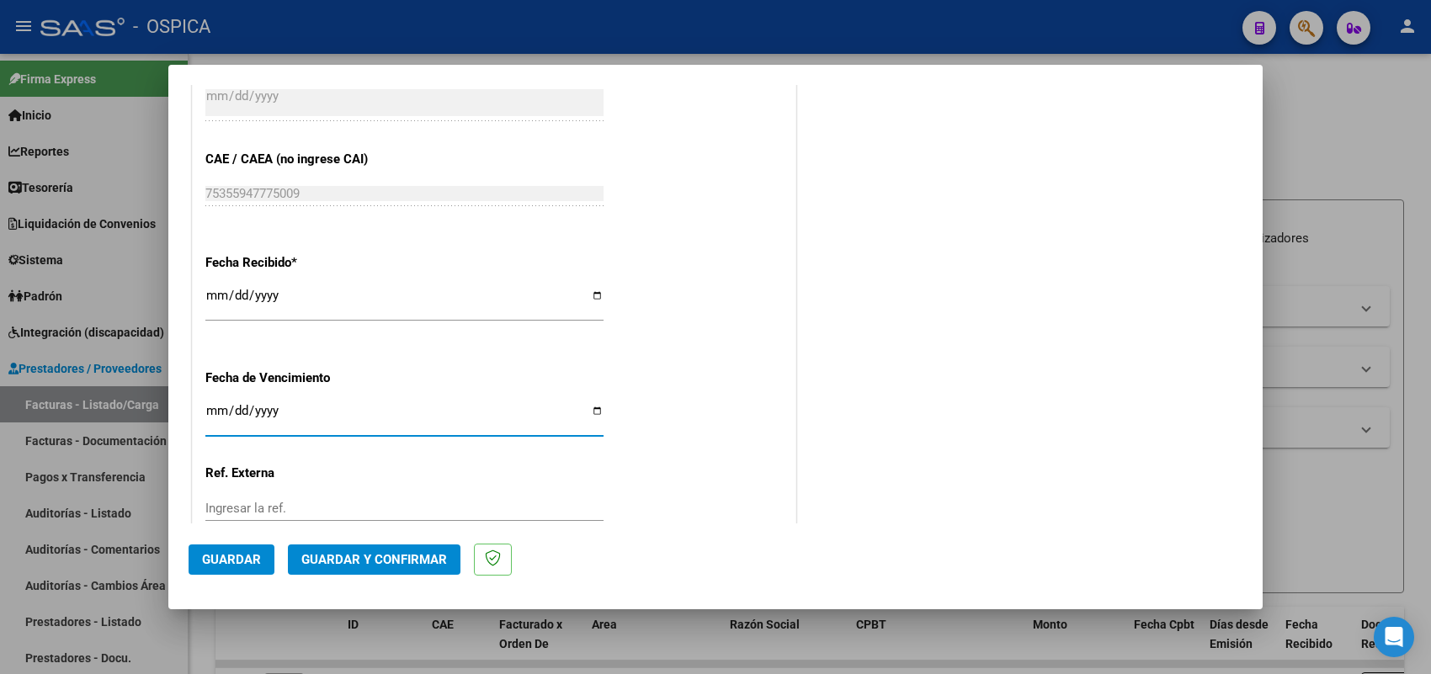
click at [238, 566] on span "Guardar" at bounding box center [231, 559] width 59 height 15
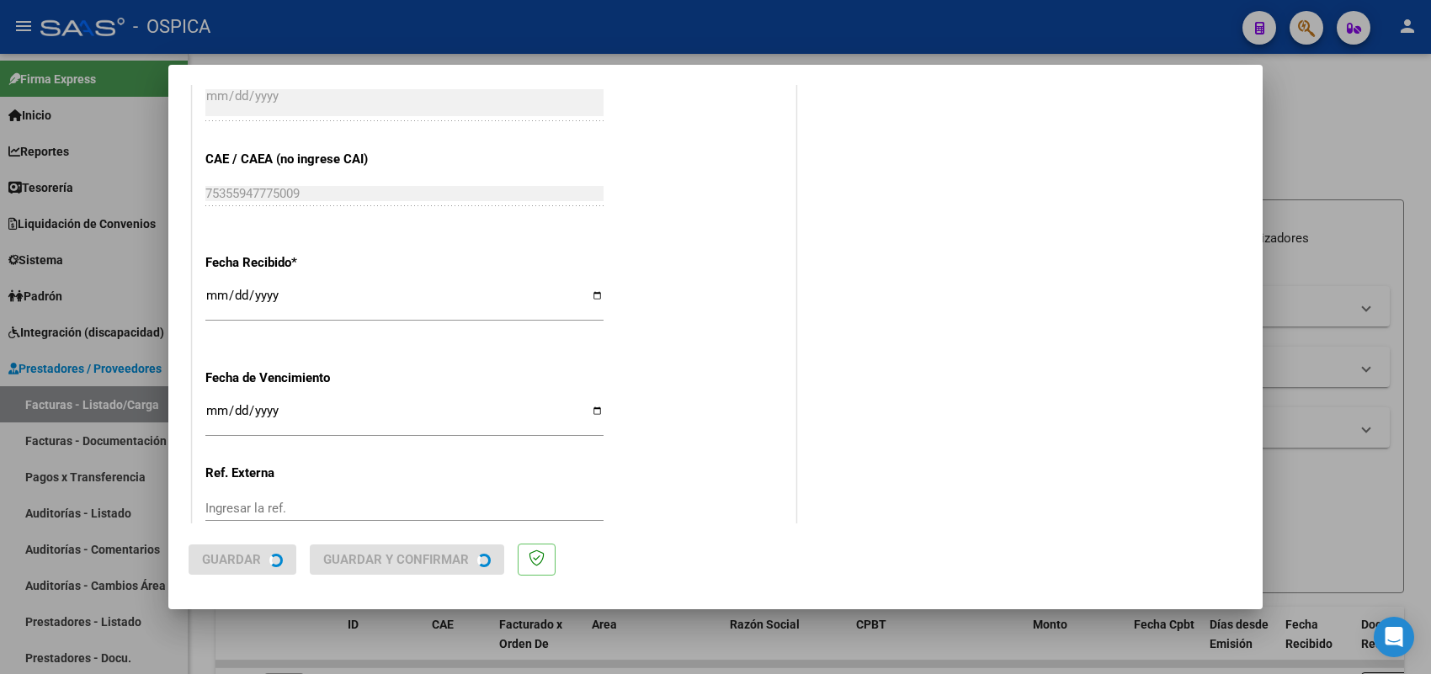
scroll to position [0, 0]
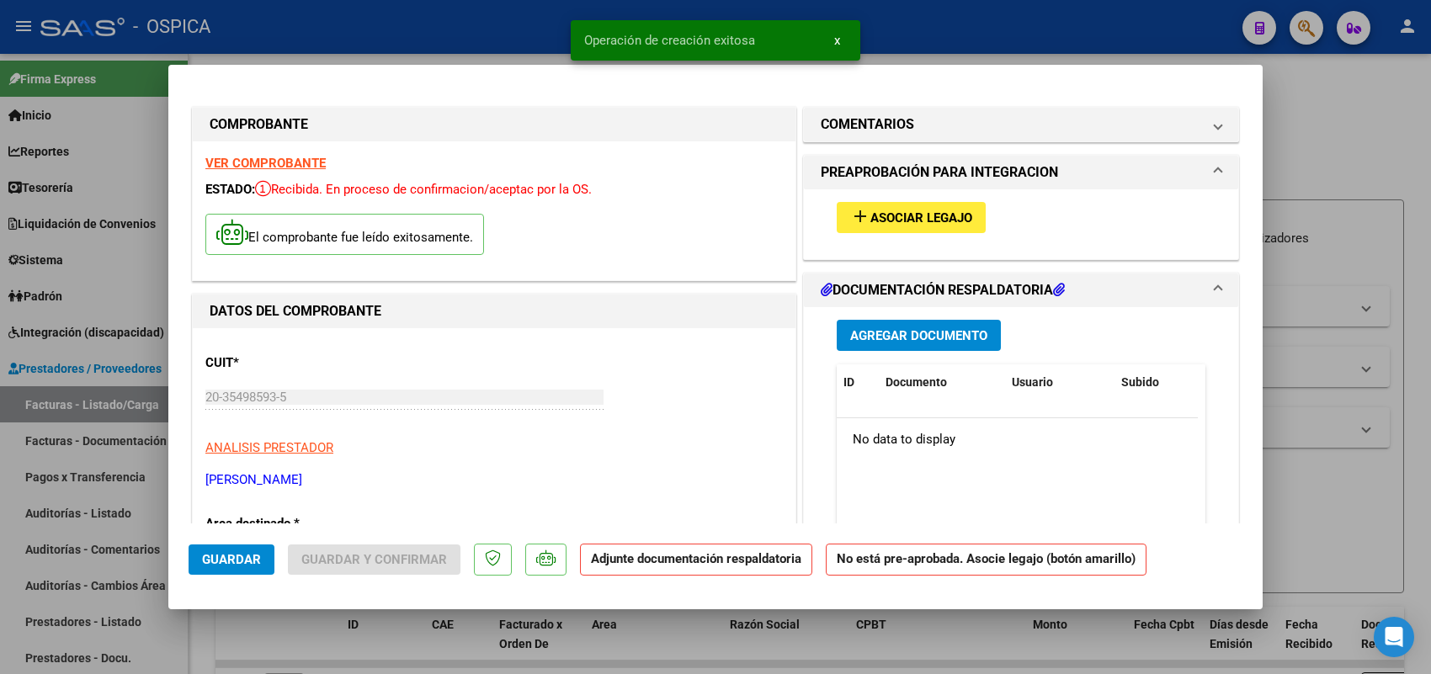
click at [872, 227] on button "add Asociar Legajo" at bounding box center [911, 217] width 149 height 31
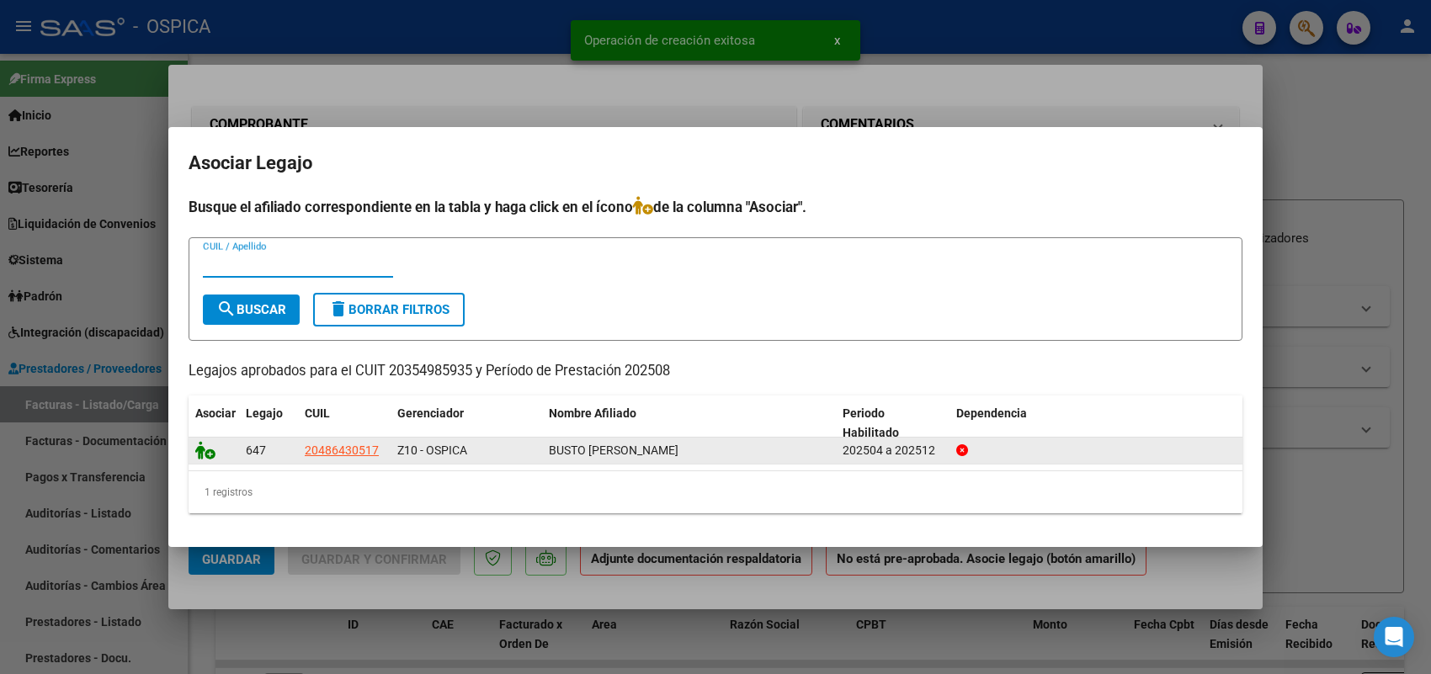
click at [210, 448] on icon at bounding box center [205, 450] width 20 height 19
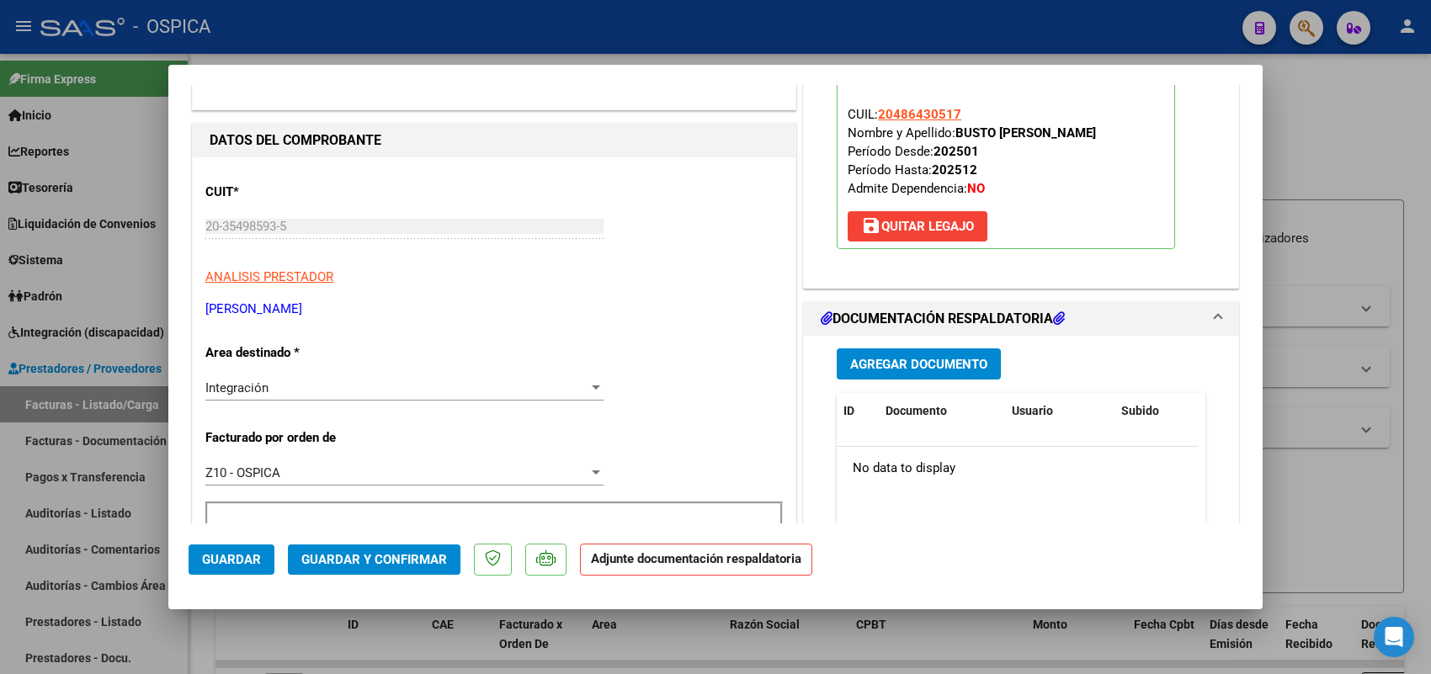
scroll to position [316, 0]
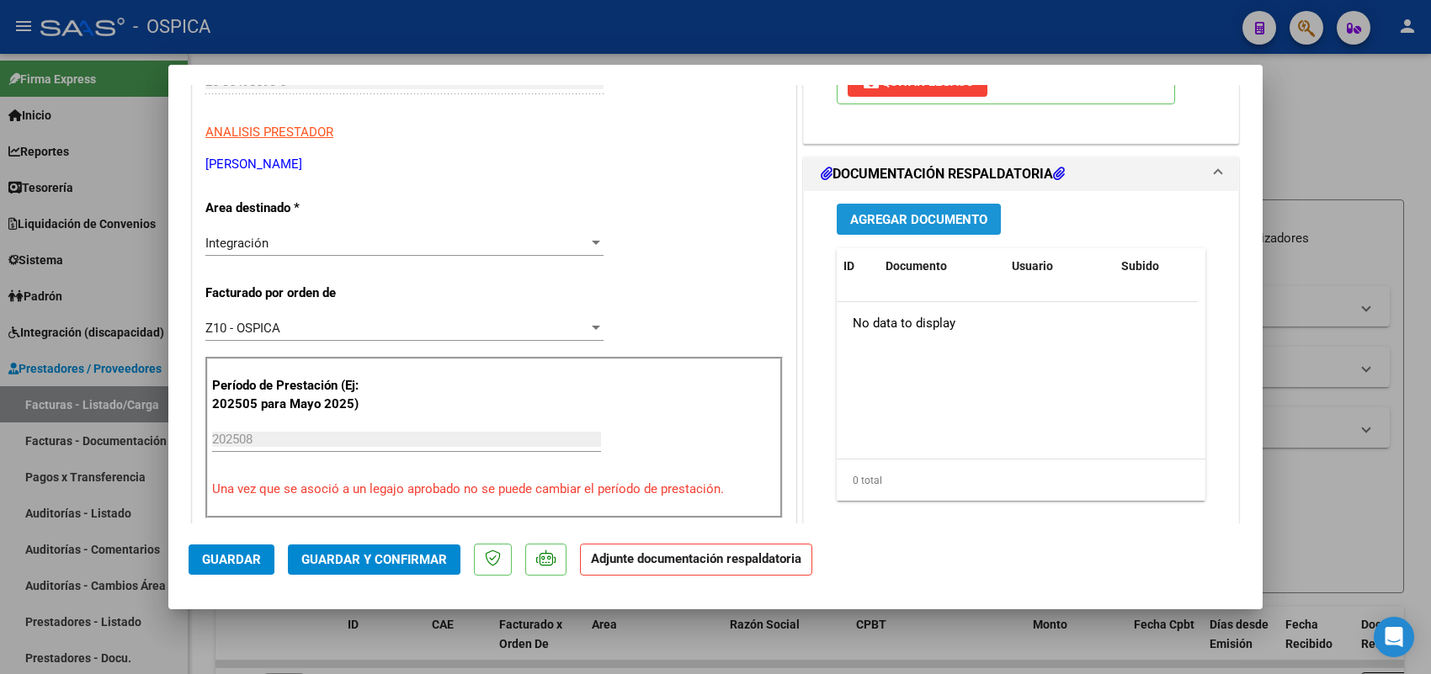
click at [871, 224] on span "Agregar Documento" at bounding box center [918, 219] width 137 height 15
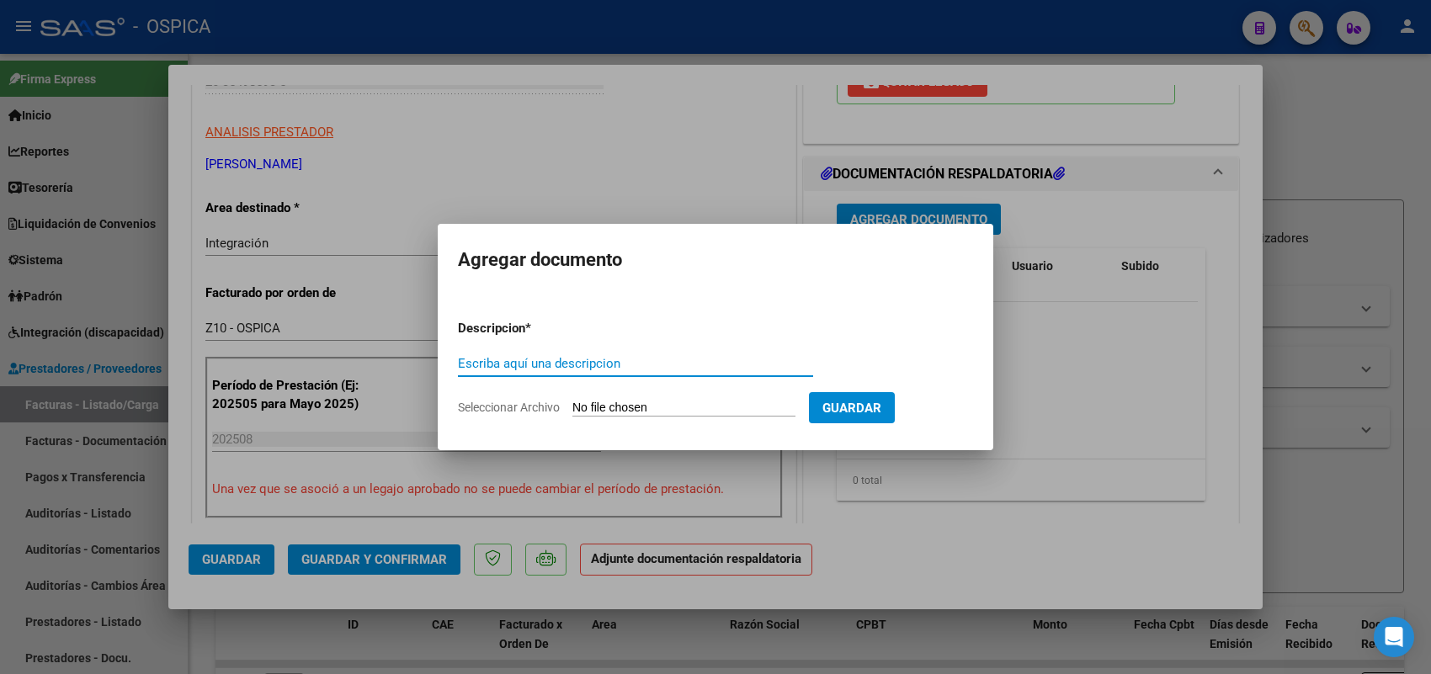
click at [708, 409] on input "Seleccionar Archivo" at bounding box center [683, 409] width 223 height 16
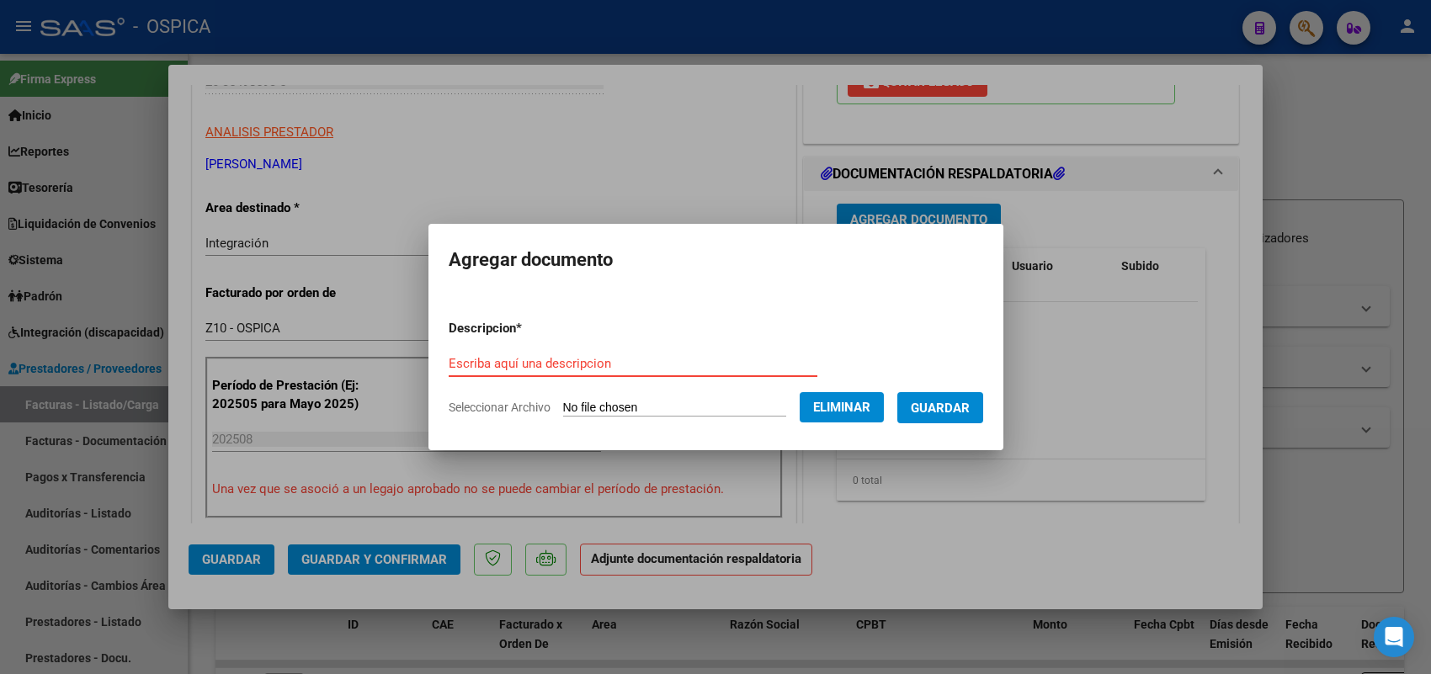
click at [632, 346] on form "Descripcion * Escriba aquí una descripcion Seleccionar Archivo Eliminar Guardar" at bounding box center [716, 367] width 535 height 123
paste input "ASISTENCIA"
click at [926, 400] on button "Guardar" at bounding box center [940, 407] width 86 height 31
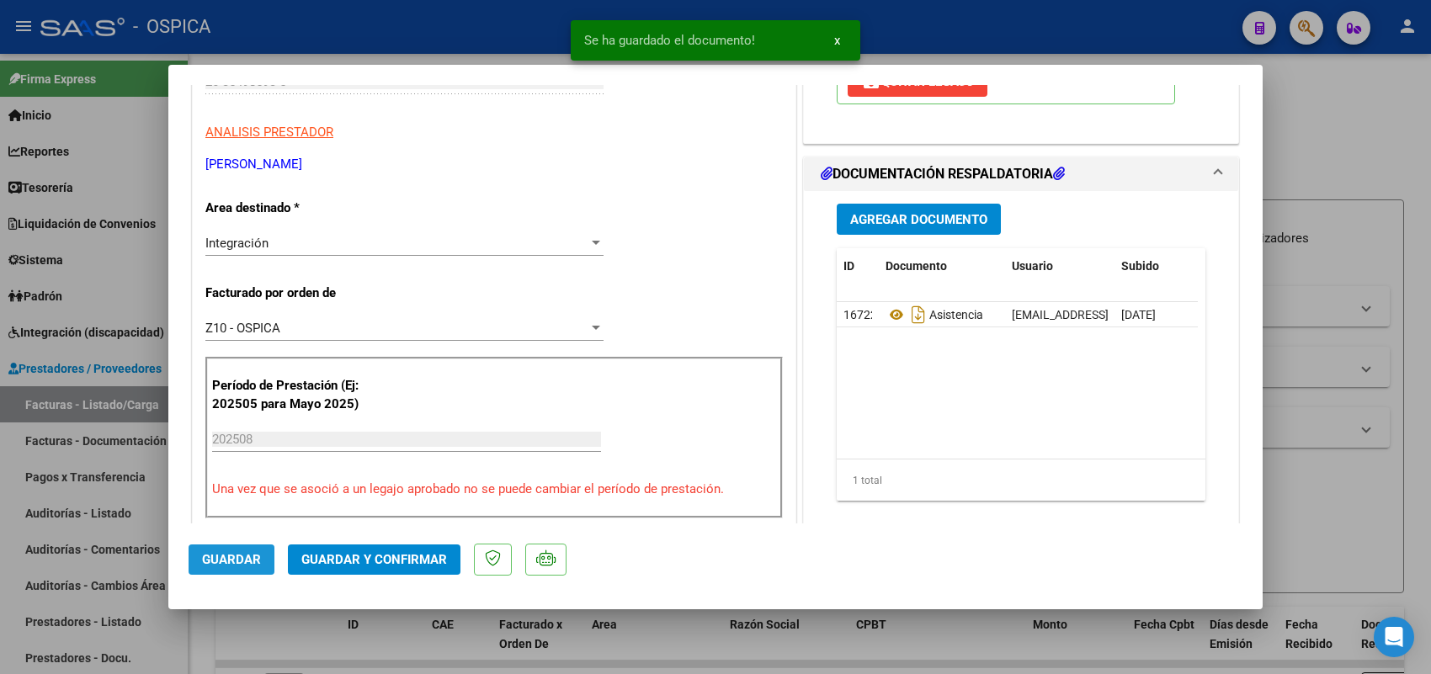
click at [237, 562] on span "Guardar" at bounding box center [231, 559] width 59 height 15
click at [149, 414] on div at bounding box center [715, 337] width 1431 height 674
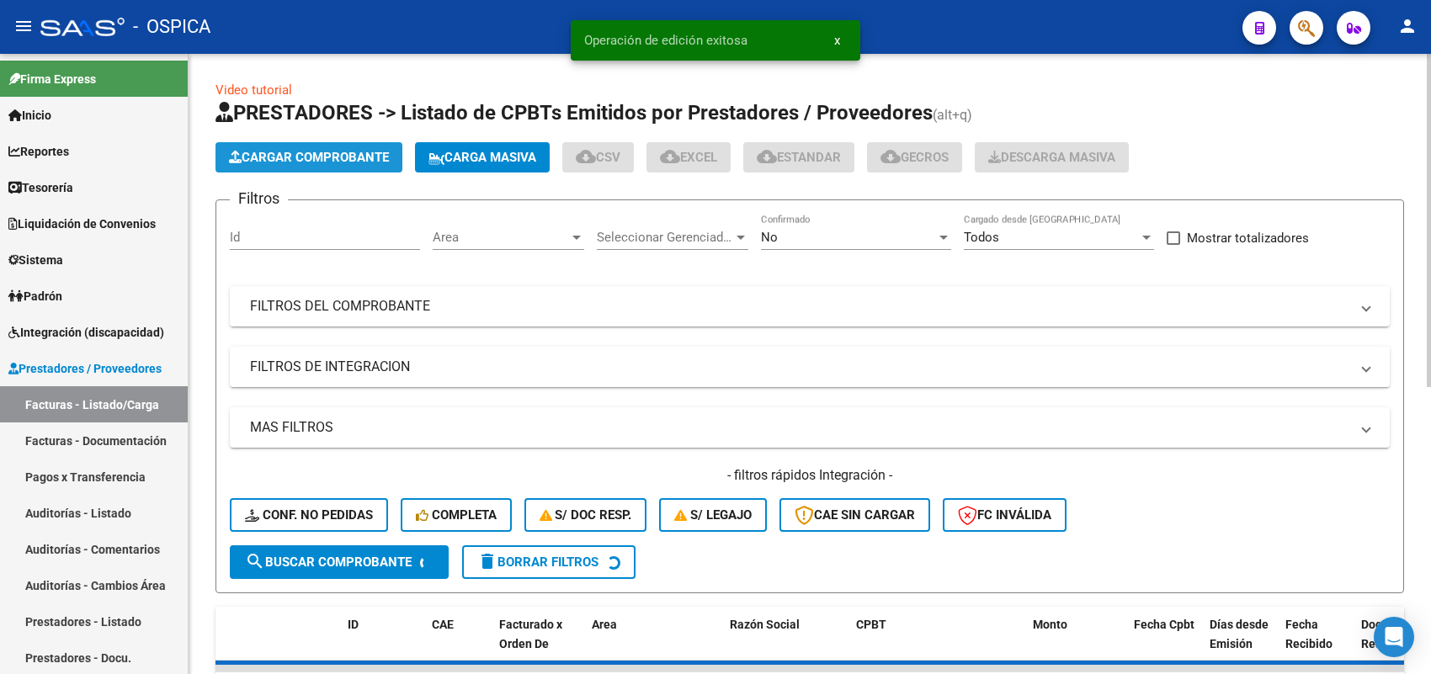
click at [371, 154] on span "Cargar Comprobante" at bounding box center [309, 157] width 160 height 15
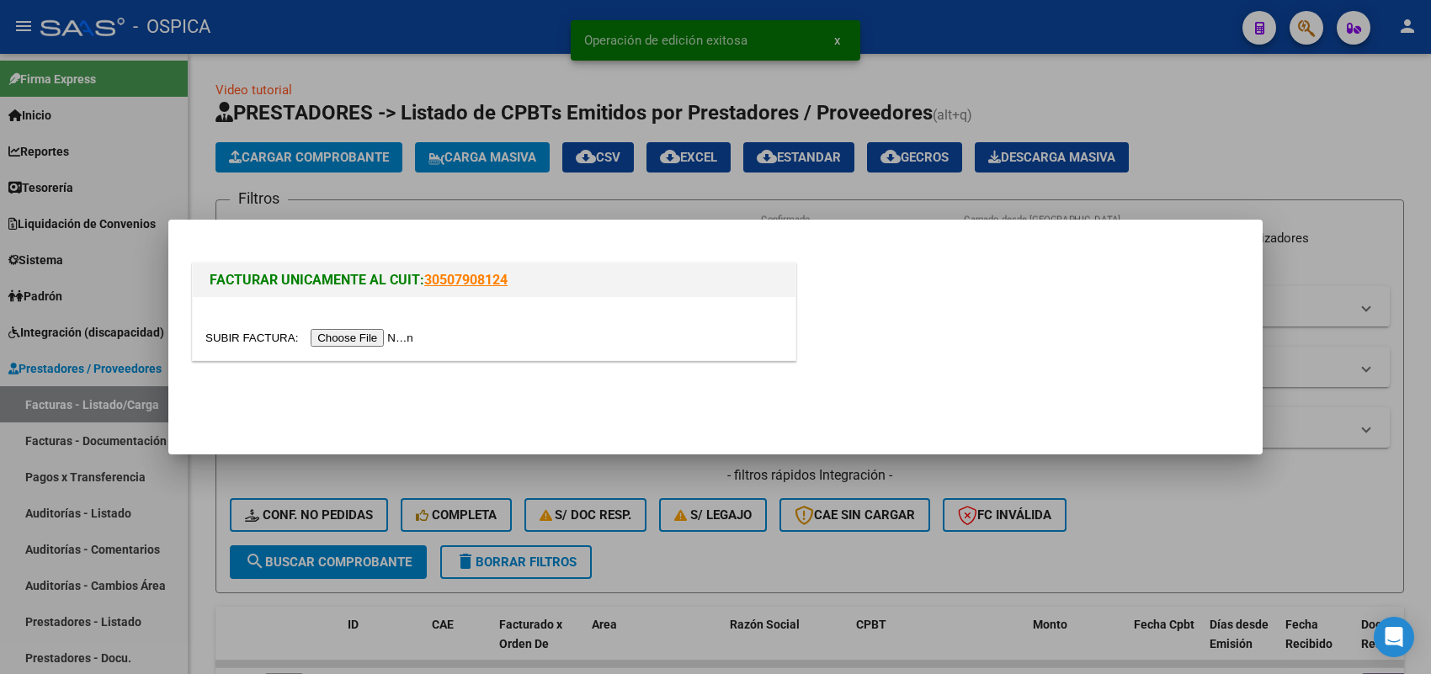
click at [386, 338] on input "file" at bounding box center [311, 338] width 213 height 18
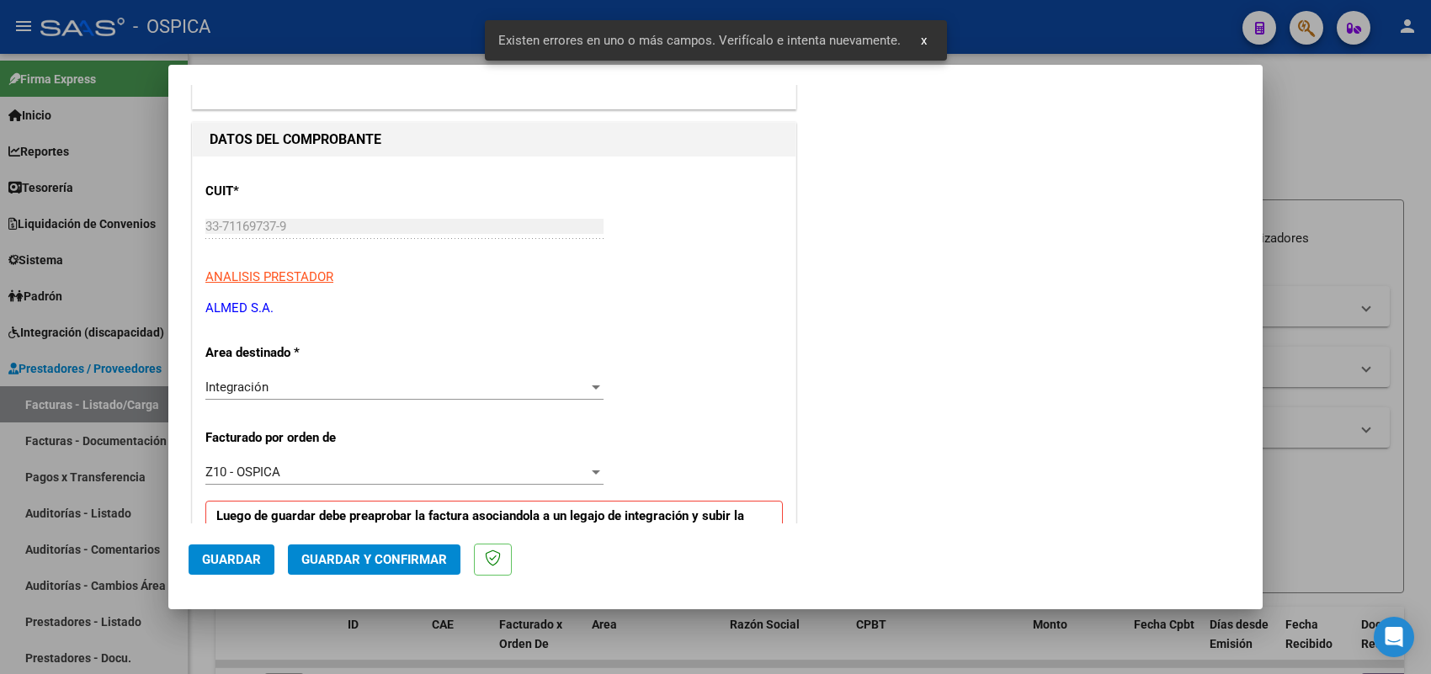
scroll to position [560, 0]
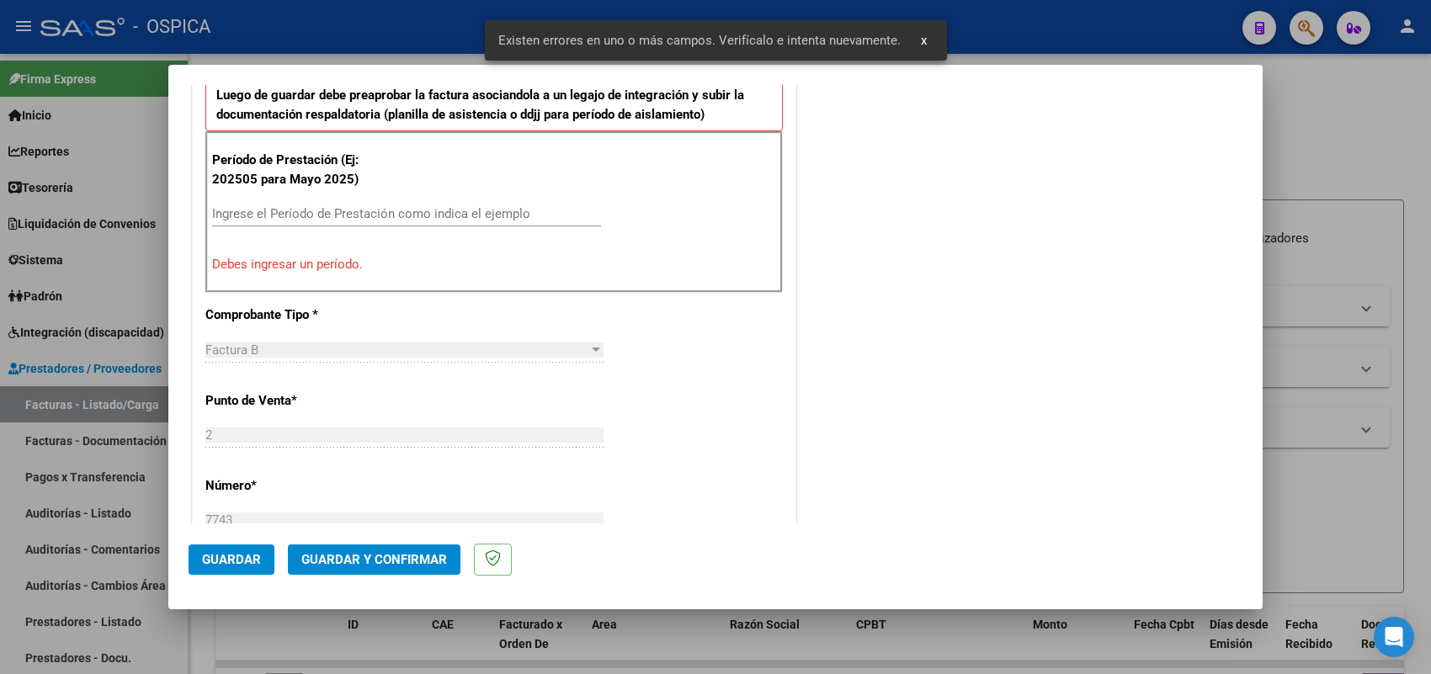
click at [436, 216] on input "Ingrese el Período de Prestación como indica el ejemplo" at bounding box center [406, 213] width 389 height 15
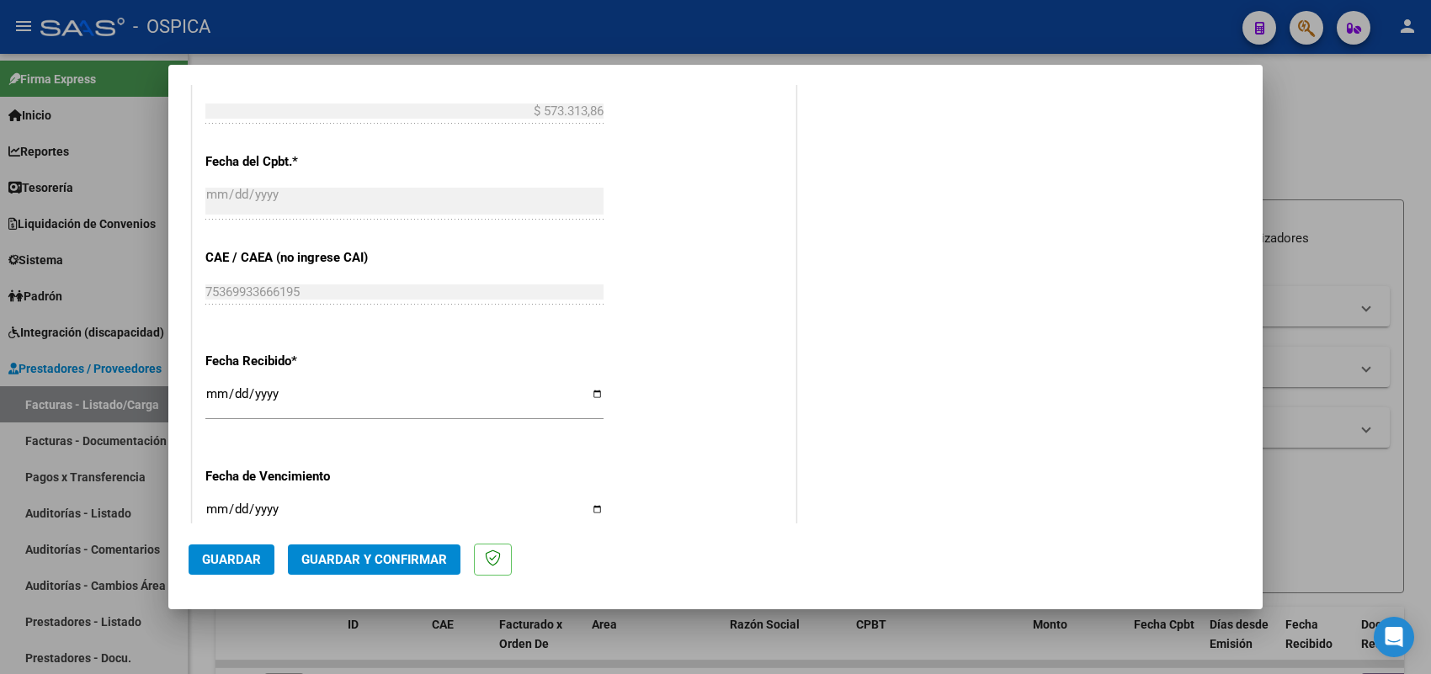
scroll to position [1086, 0]
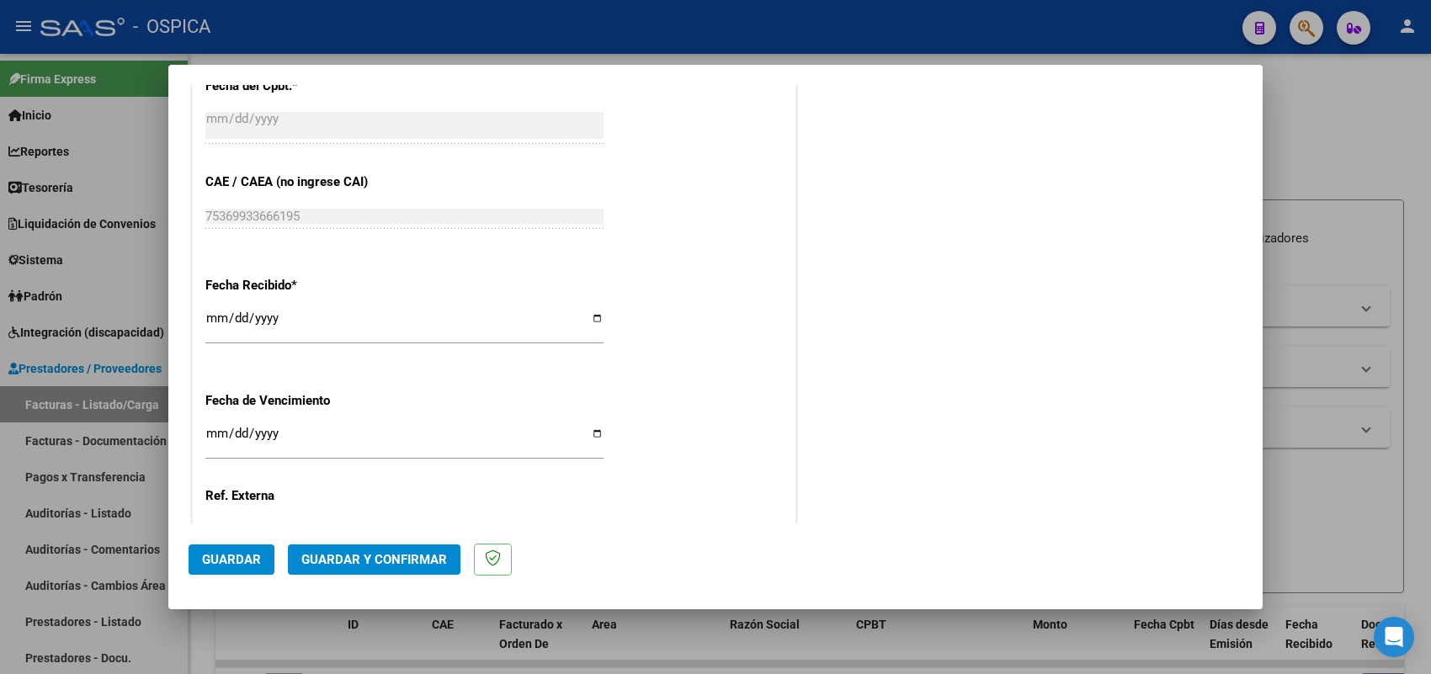
click at [215, 322] on input "2025-09-11" at bounding box center [404, 324] width 398 height 27
click at [219, 432] on input "Ingresar la fecha" at bounding box center [404, 440] width 398 height 27
click at [234, 556] on span "Guardar" at bounding box center [231, 559] width 59 height 15
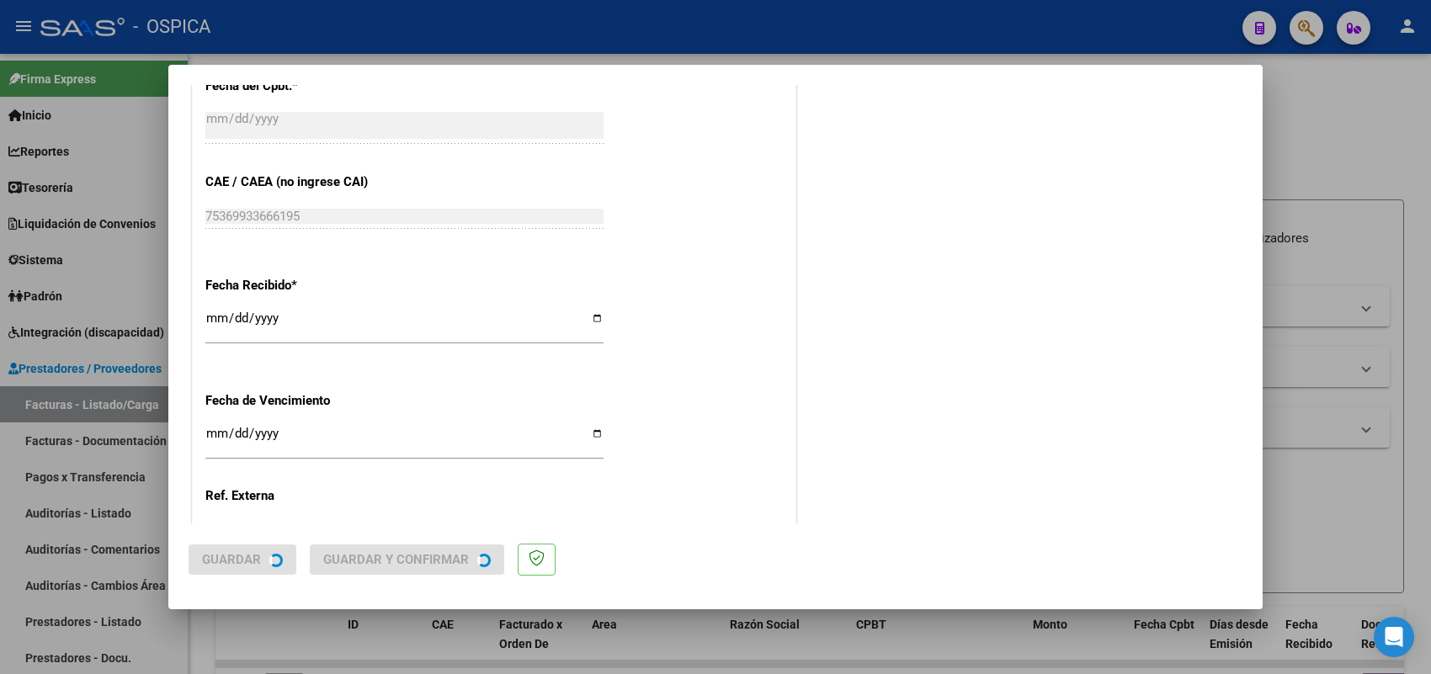
scroll to position [0, 0]
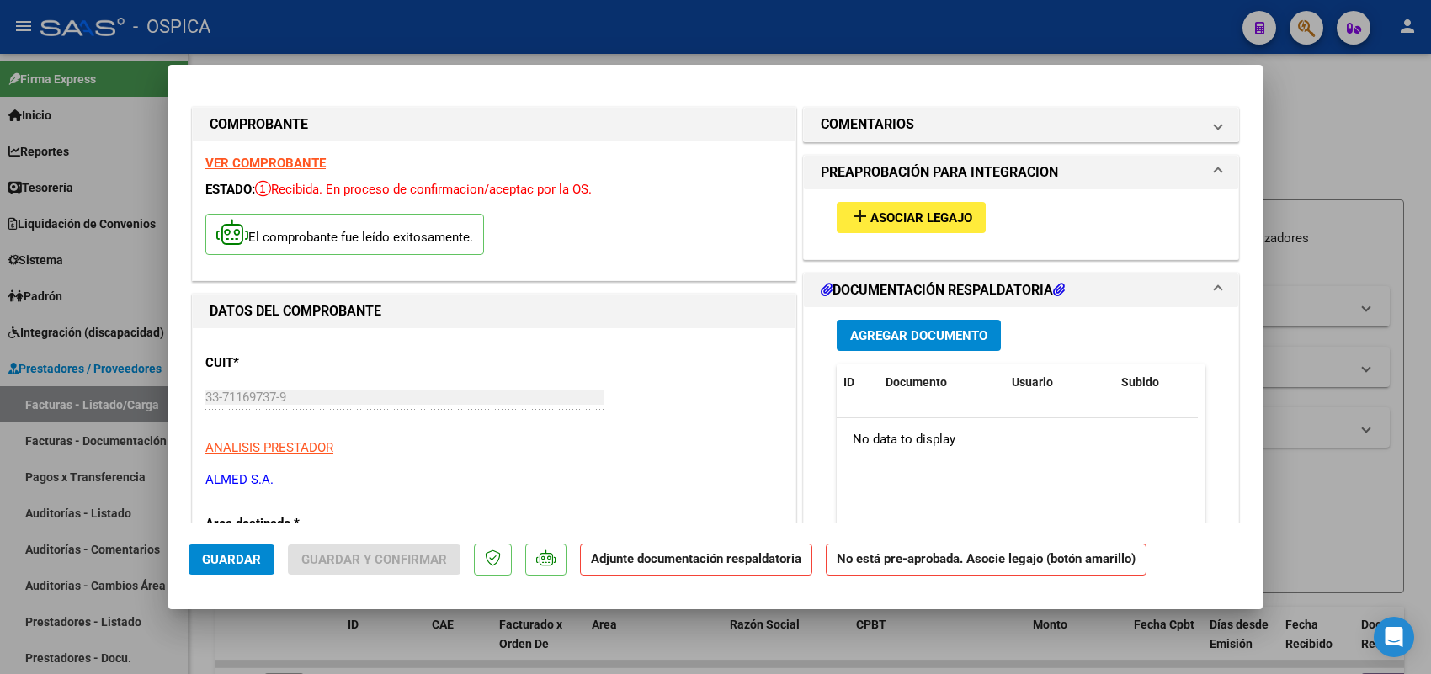
click at [868, 205] on button "add Asociar Legajo" at bounding box center [911, 217] width 149 height 31
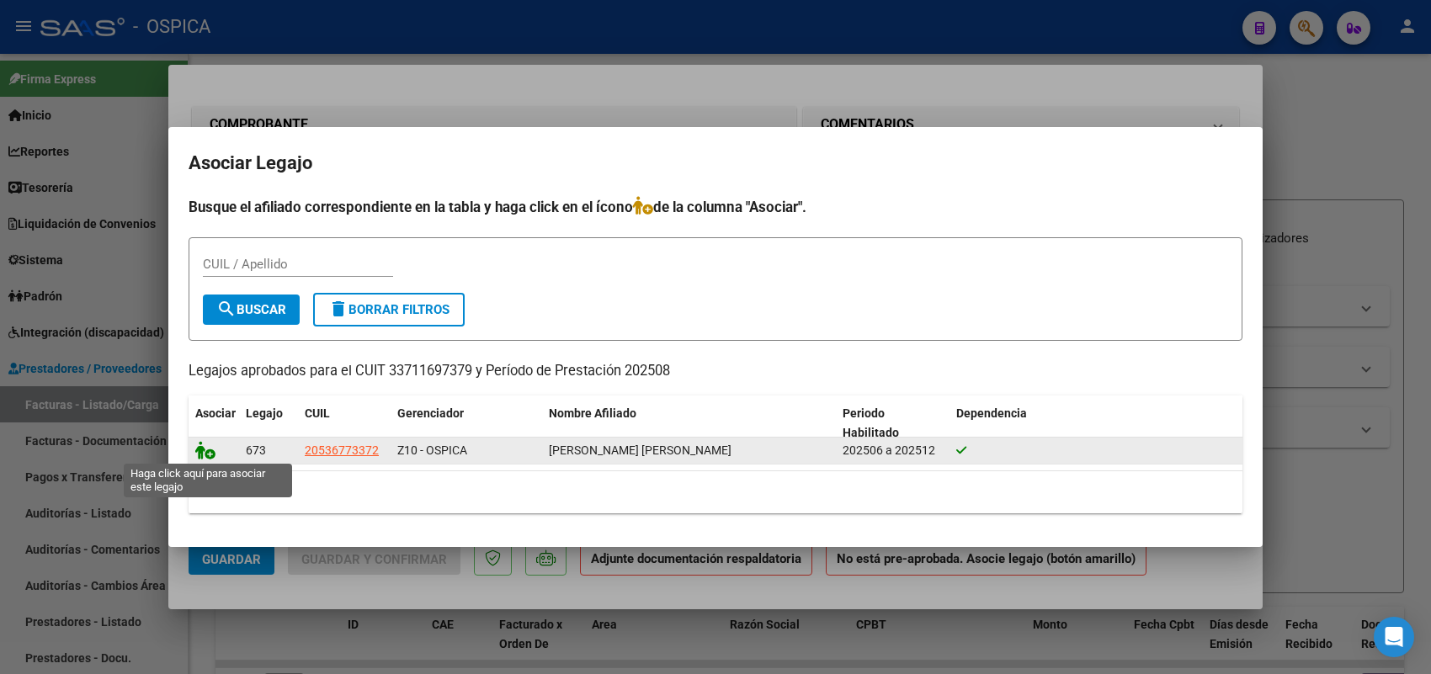
click at [209, 449] on icon at bounding box center [205, 450] width 20 height 19
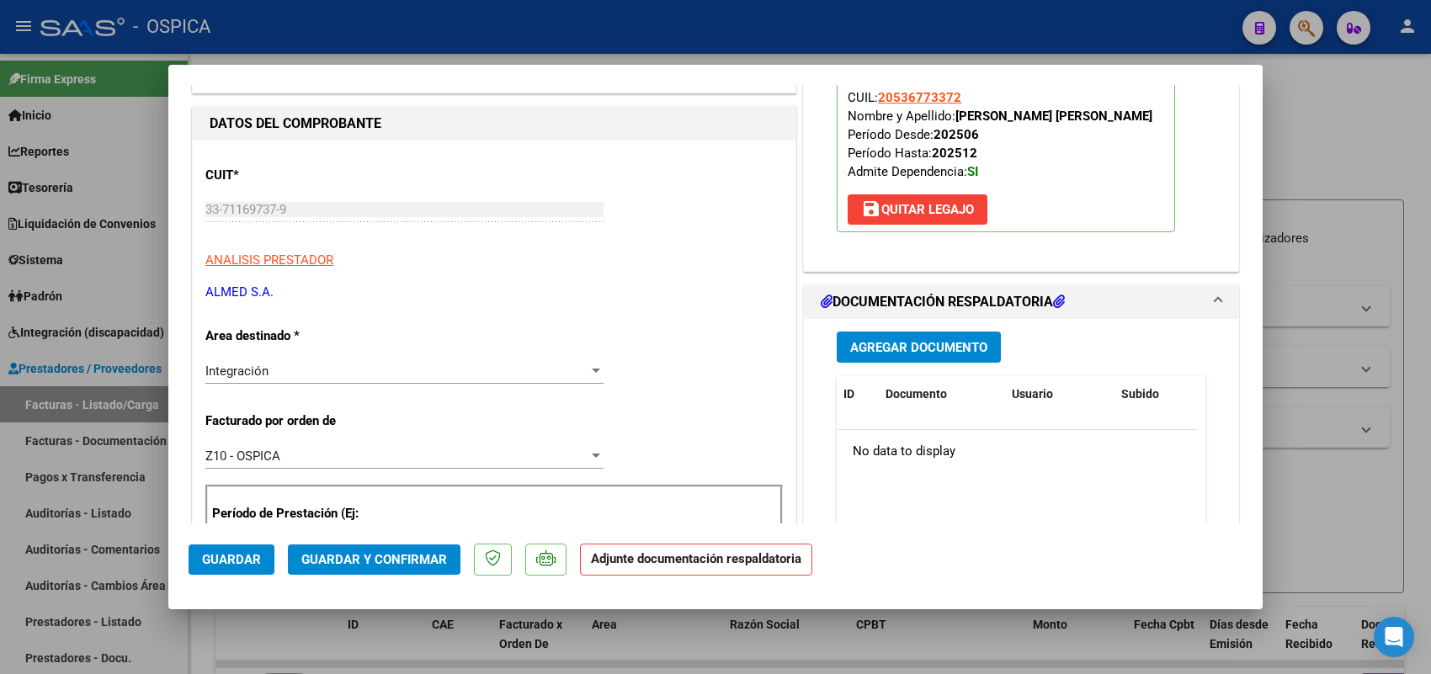
scroll to position [210, 0]
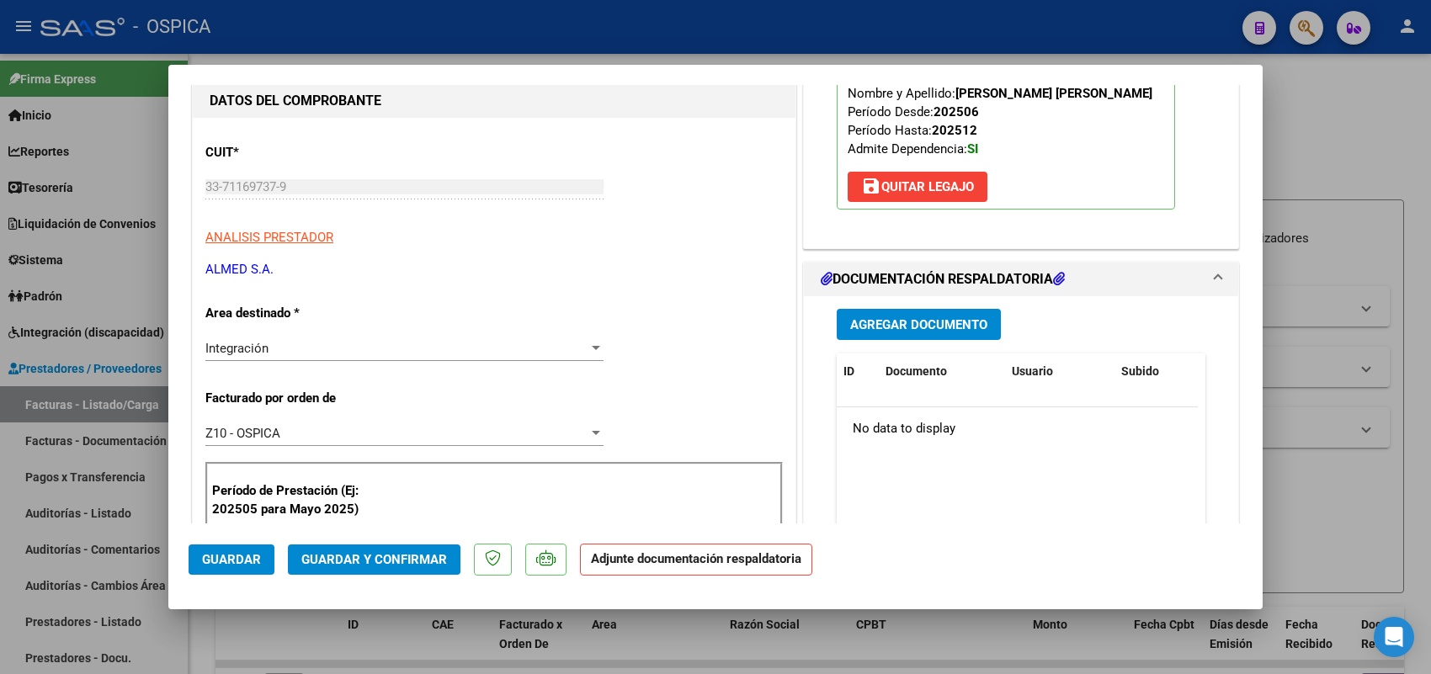
click at [915, 306] on div "Agregar Documento ID Documento Usuario Subido Acción No data to display 0 total…" at bounding box center [1021, 464] width 394 height 336
click at [914, 318] on span "Agregar Documento" at bounding box center [918, 324] width 137 height 15
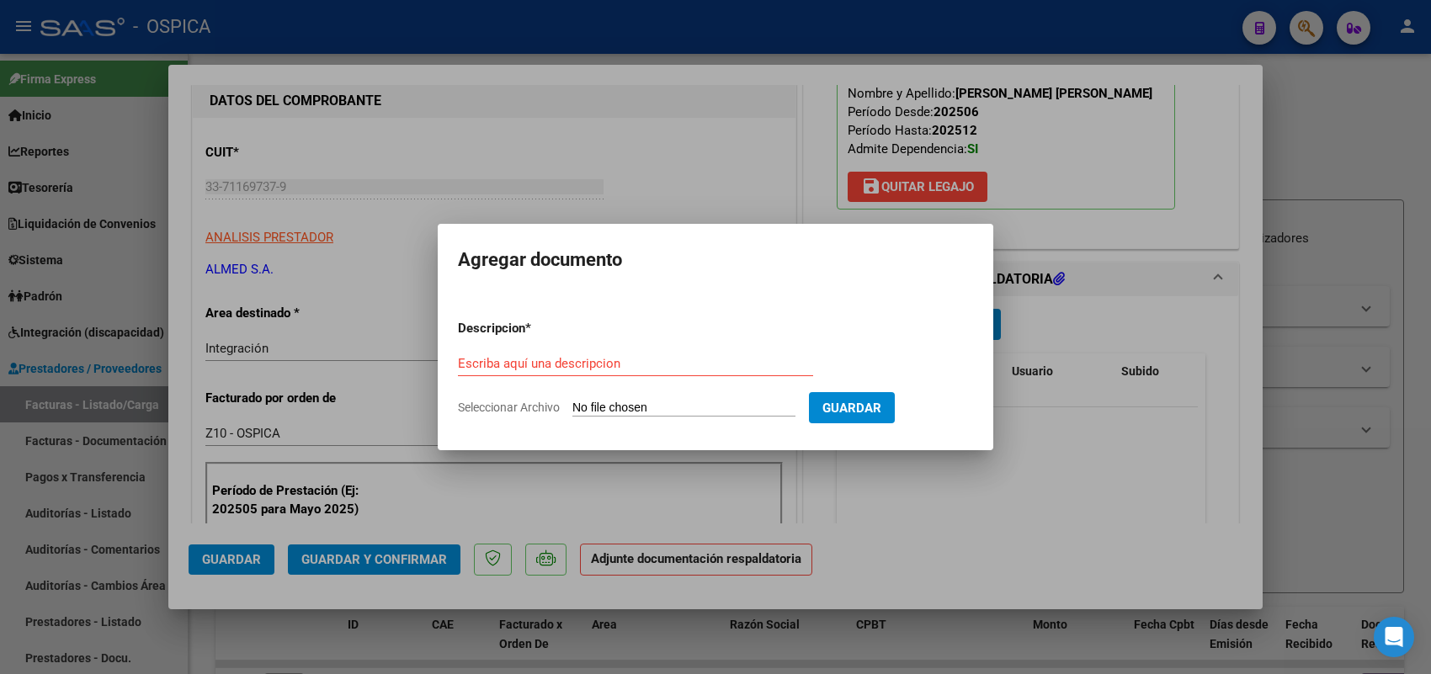
click at [785, 411] on input "Seleccionar Archivo" at bounding box center [683, 409] width 223 height 16
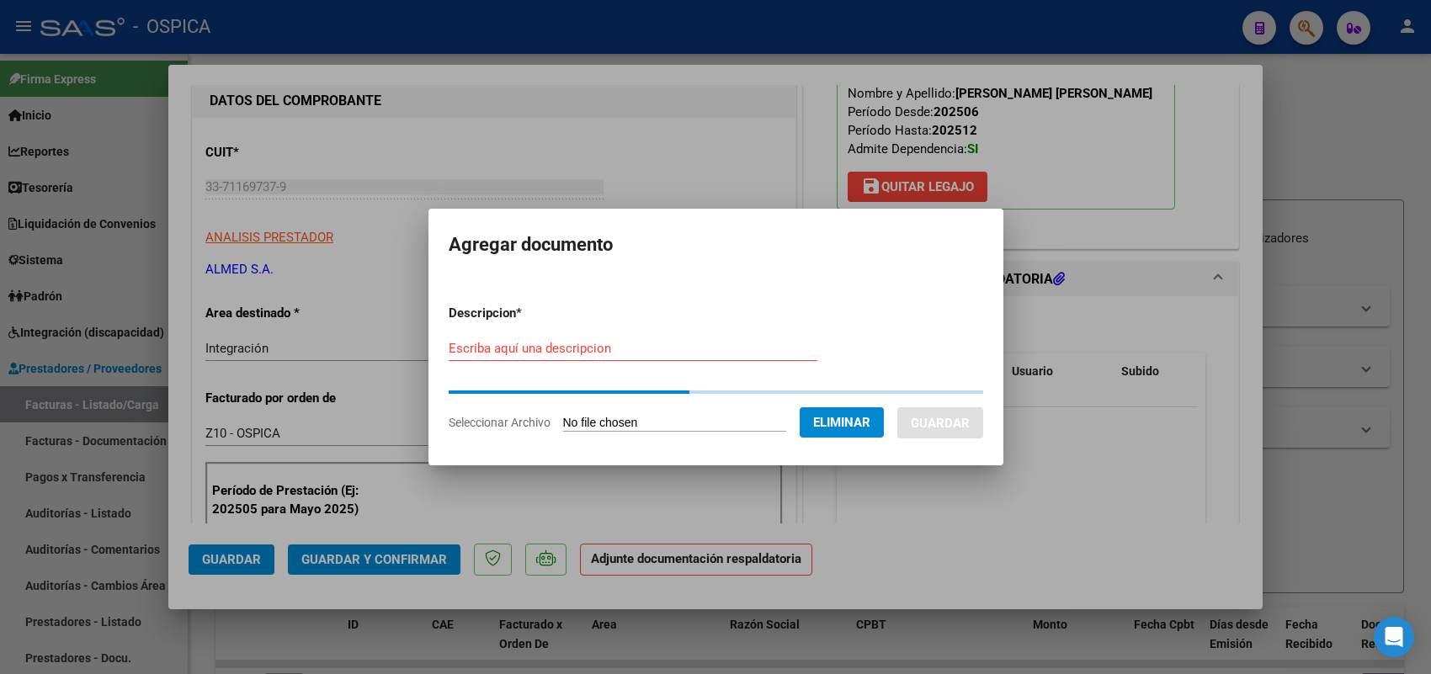
click at [657, 349] on form "Descripcion * Escriba aquí una descripcion Seleccionar Archivo Eliminar Guardar" at bounding box center [716, 367] width 535 height 153
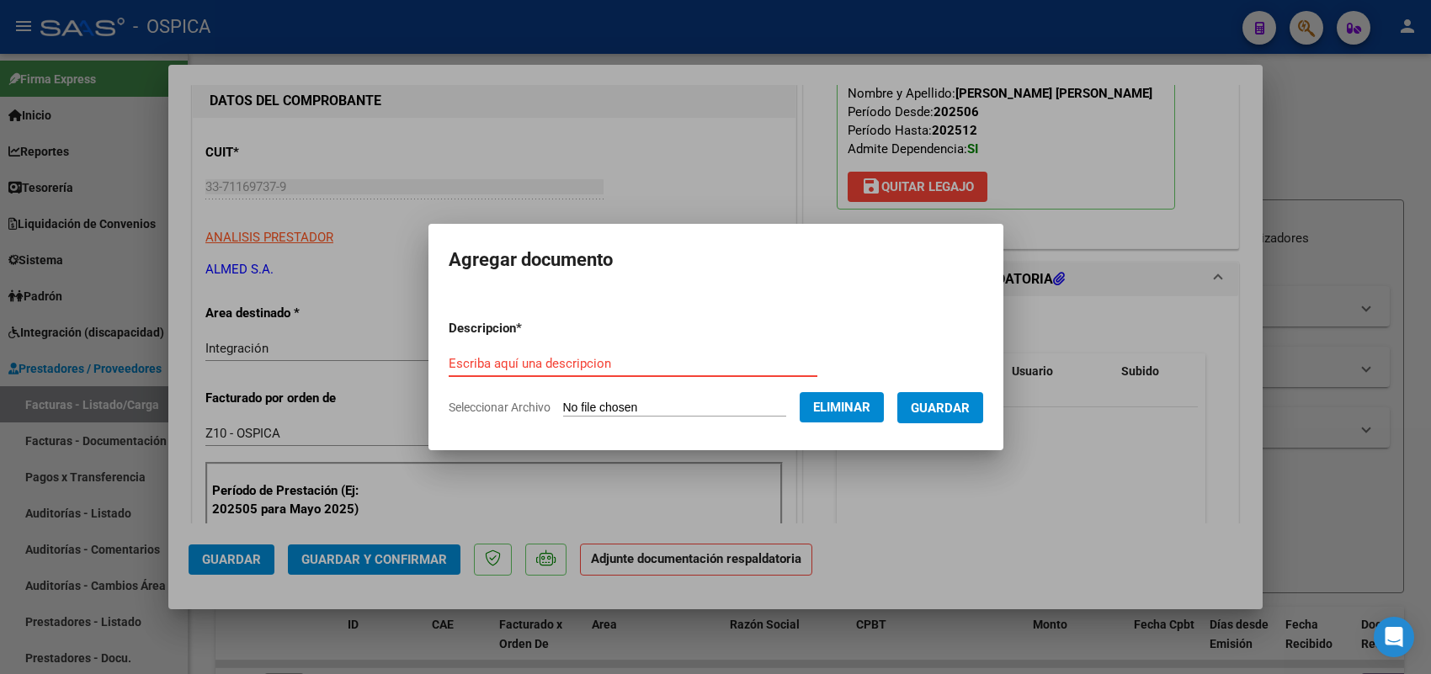
paste input "ASISTENCIA"
click at [944, 401] on span "Guardar" at bounding box center [940, 408] width 59 height 15
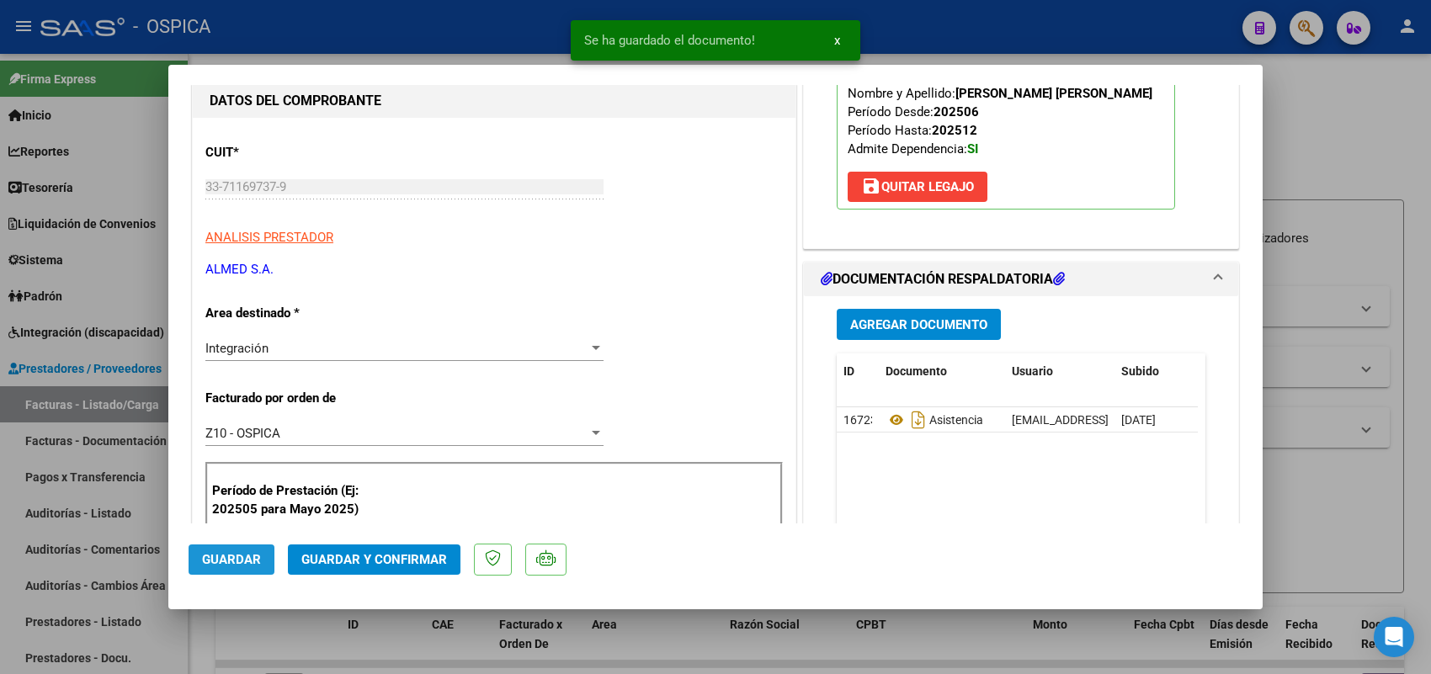
click at [240, 557] on span "Guardar" at bounding box center [231, 559] width 59 height 15
click at [154, 408] on div at bounding box center [715, 337] width 1431 height 674
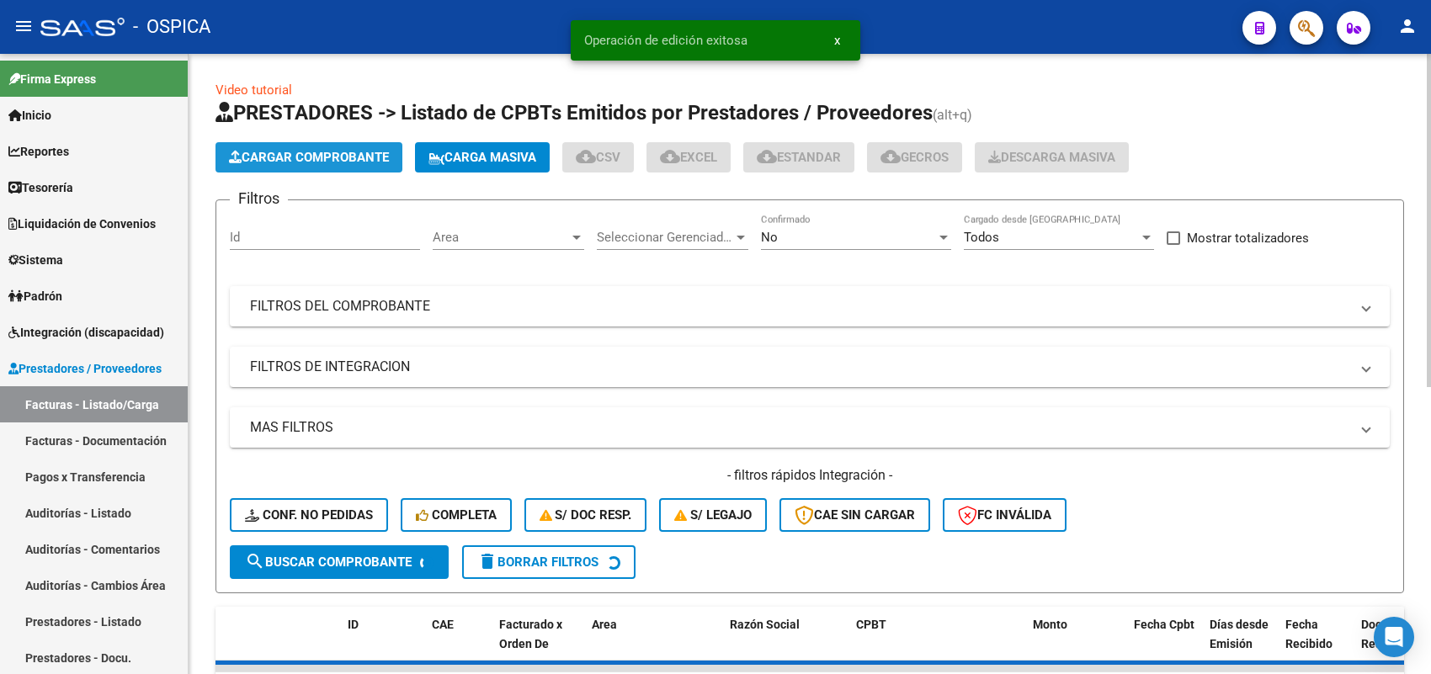
click at [327, 157] on span "Cargar Comprobante" at bounding box center [309, 157] width 160 height 15
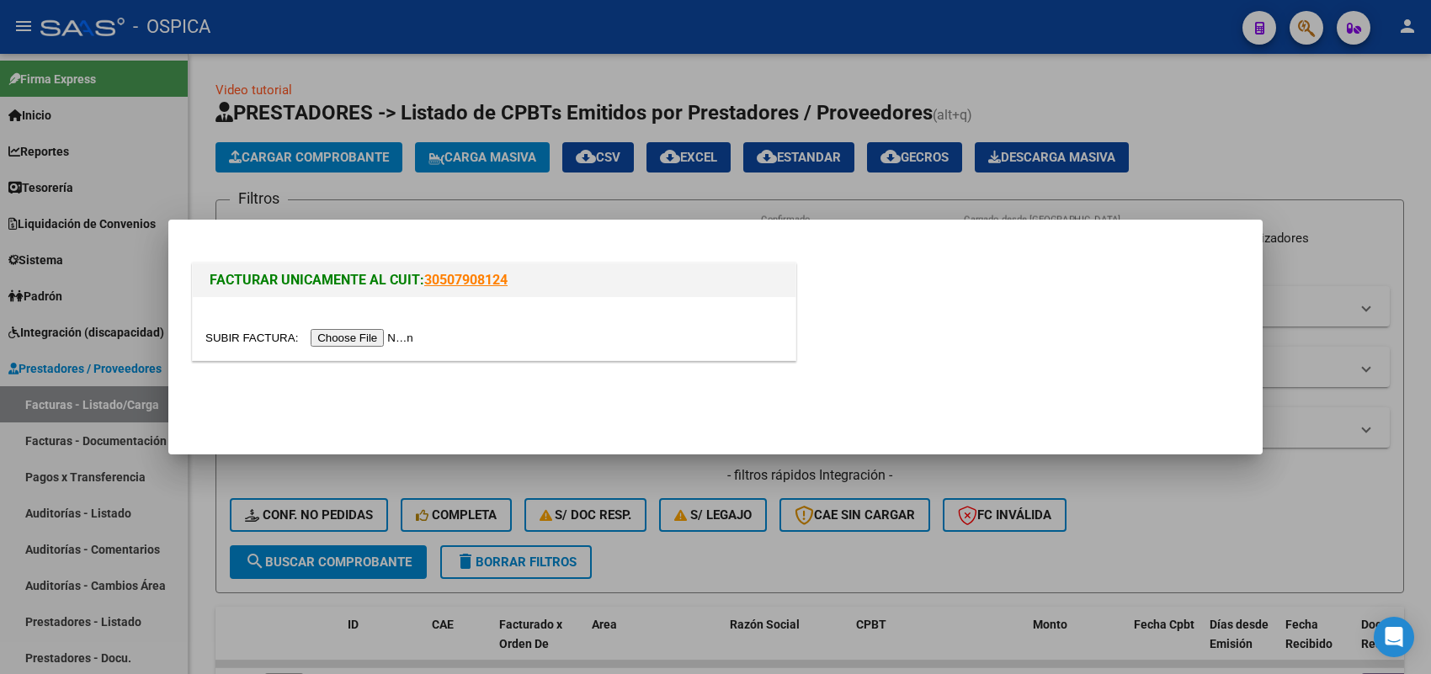
click at [383, 341] on input "file" at bounding box center [311, 338] width 213 height 18
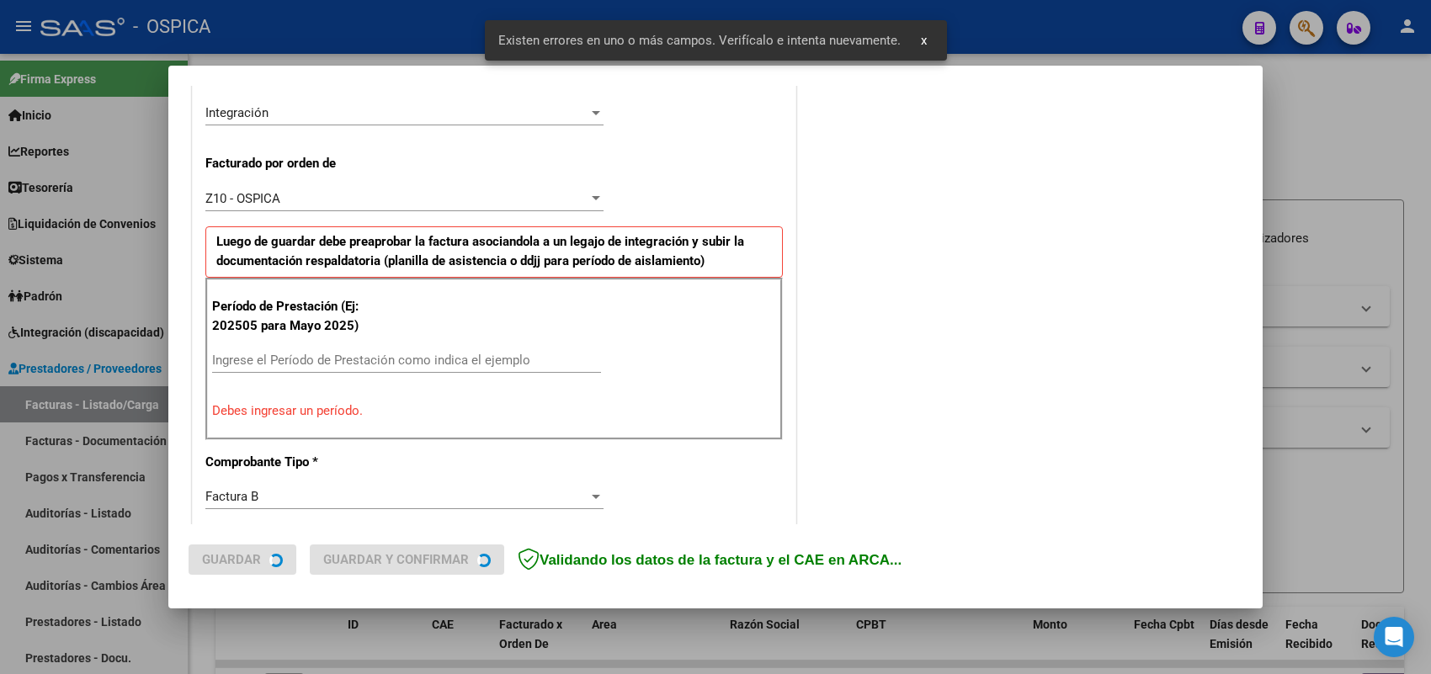
scroll to position [455, 0]
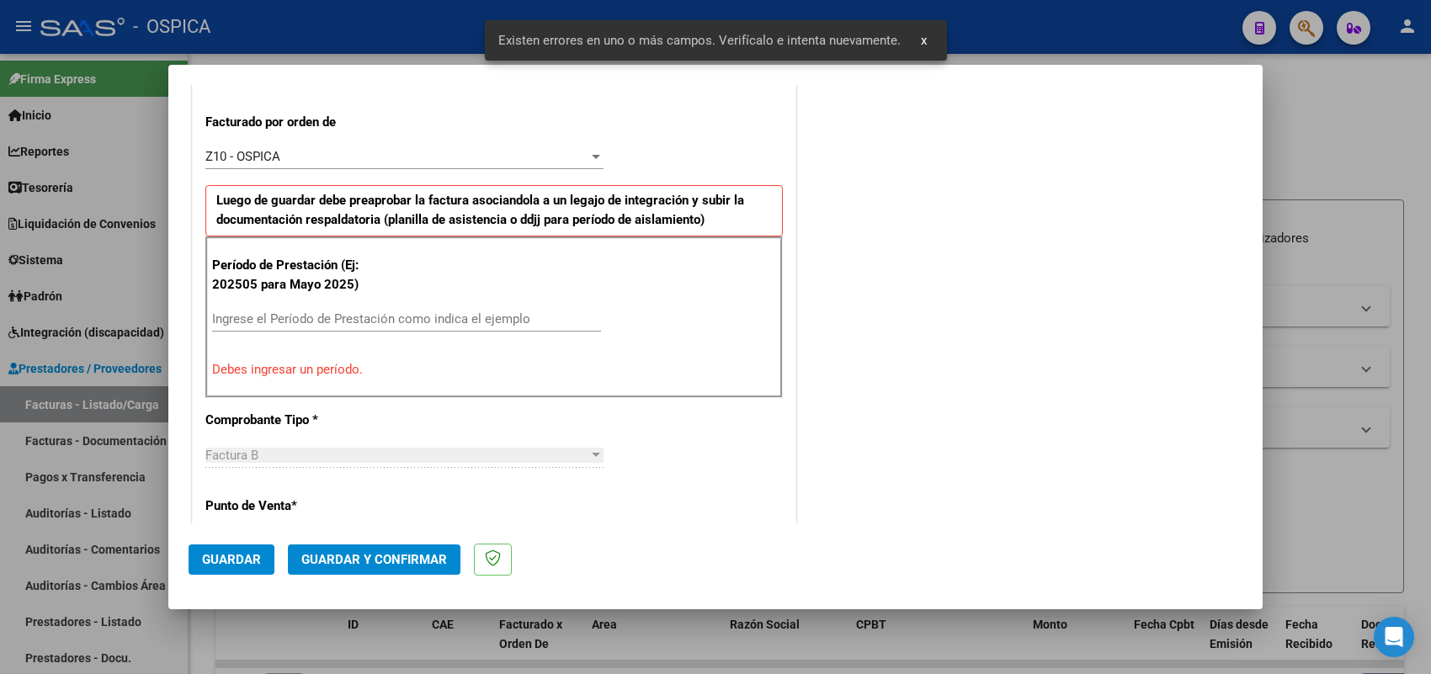
click at [411, 320] on input "Ingrese el Período de Prestación como indica el ejemplo" at bounding box center [406, 318] width 389 height 15
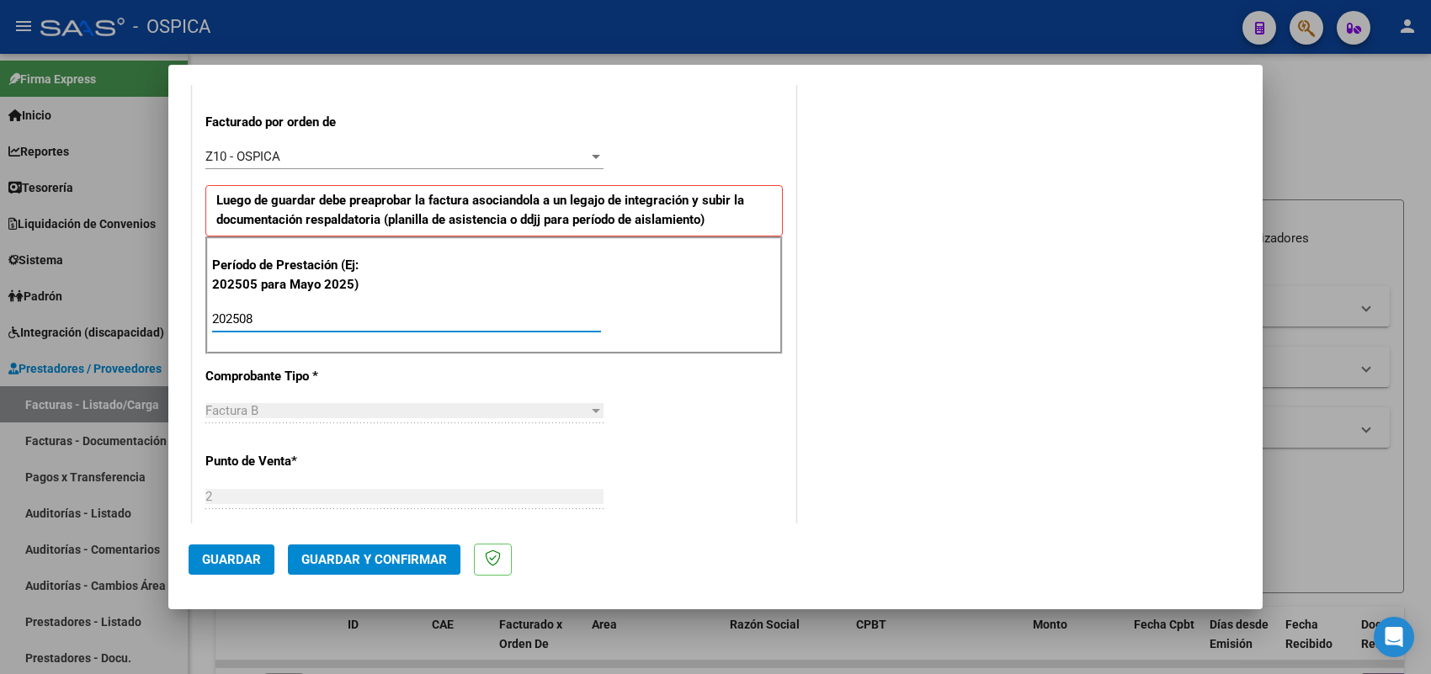
scroll to position [1109, 0]
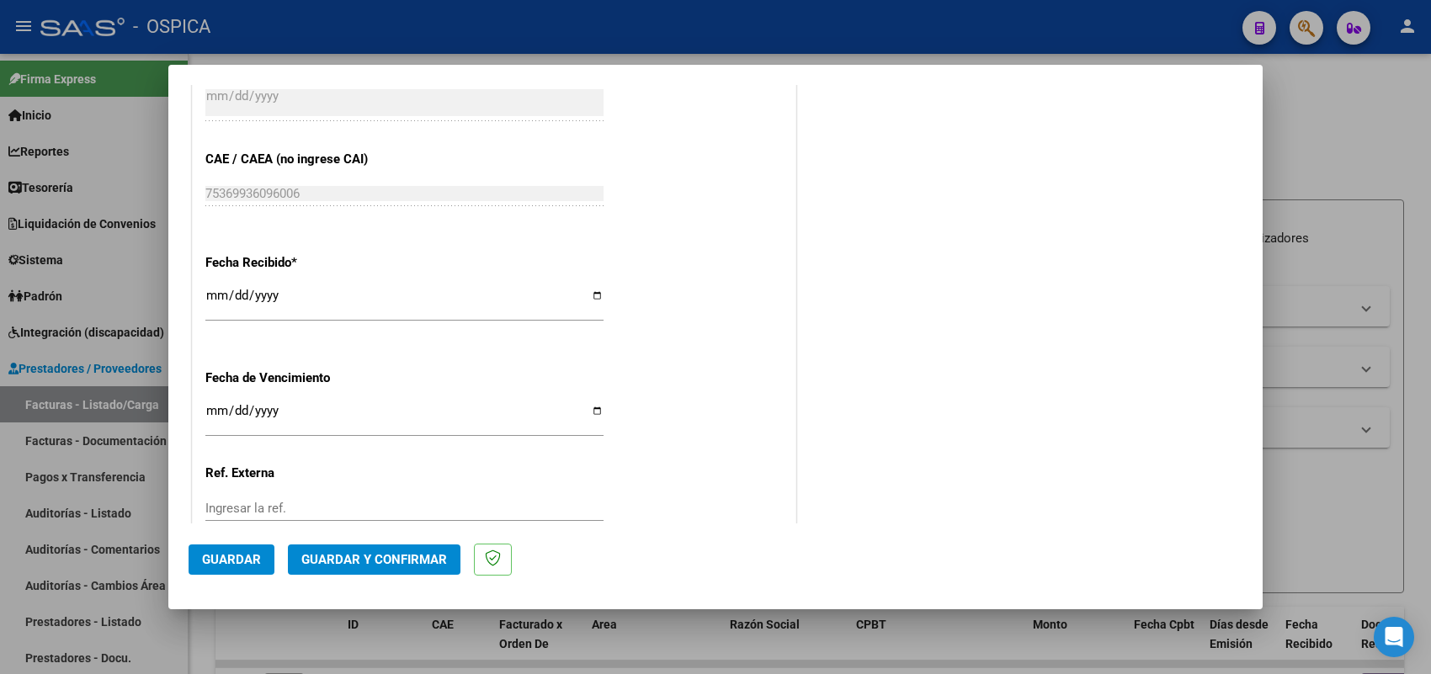
click at [238, 541] on mat-dialog-actions "Guardar Guardar y Confirmar" at bounding box center [716, 557] width 1054 height 67
click at [238, 548] on button "Guardar" at bounding box center [232, 560] width 86 height 30
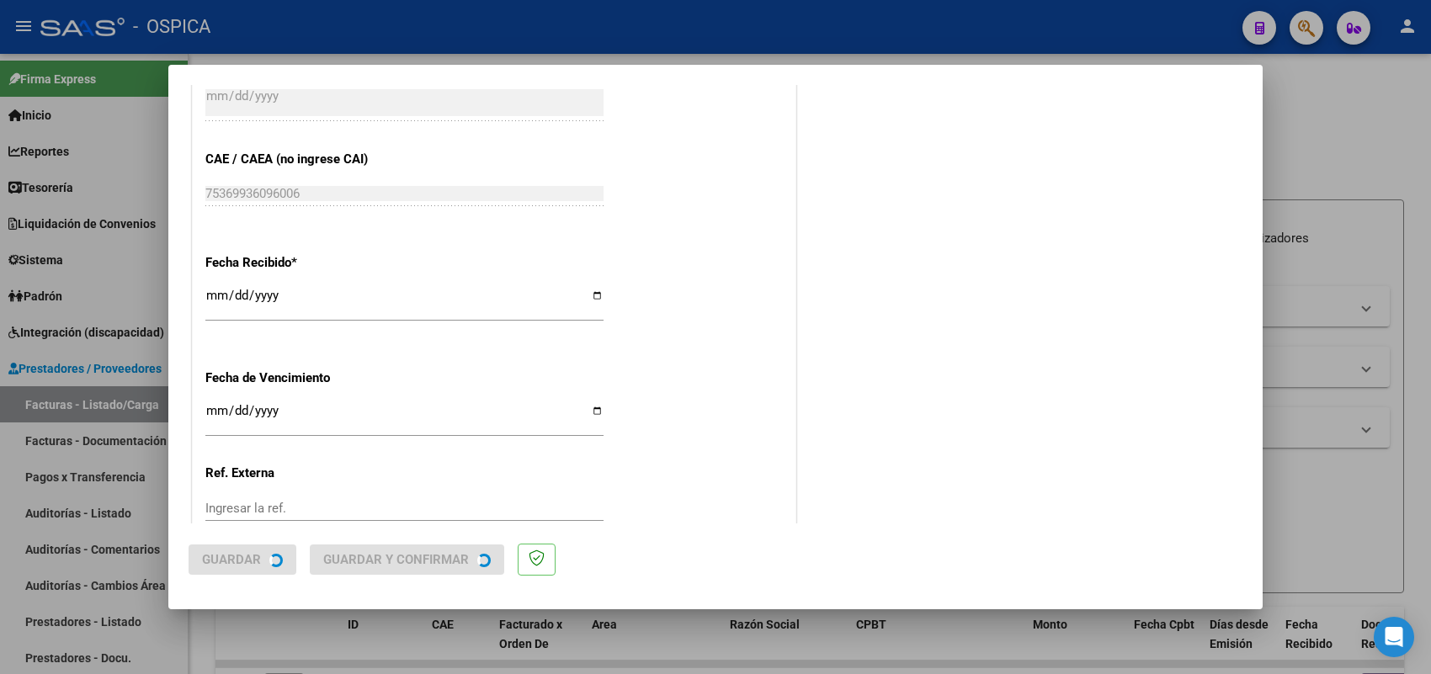
scroll to position [0, 0]
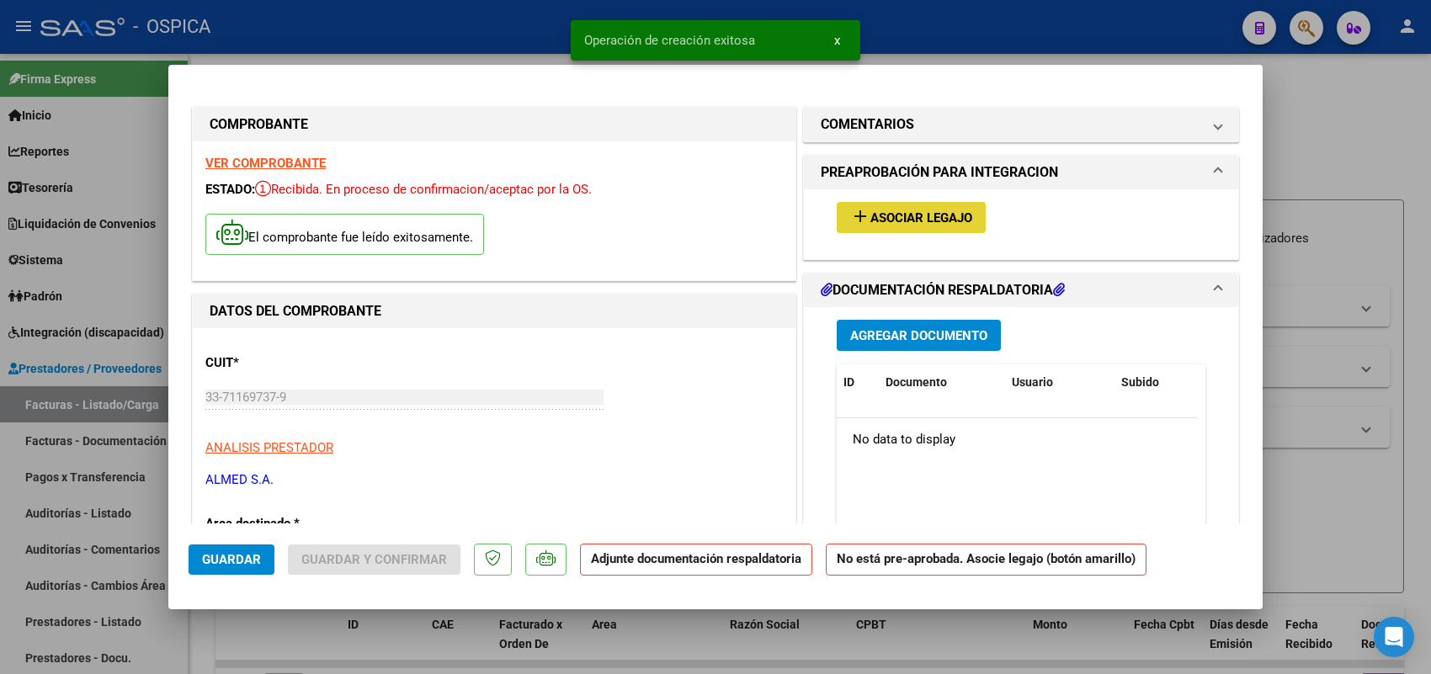
click at [876, 217] on span "Asociar Legajo" at bounding box center [921, 217] width 102 height 15
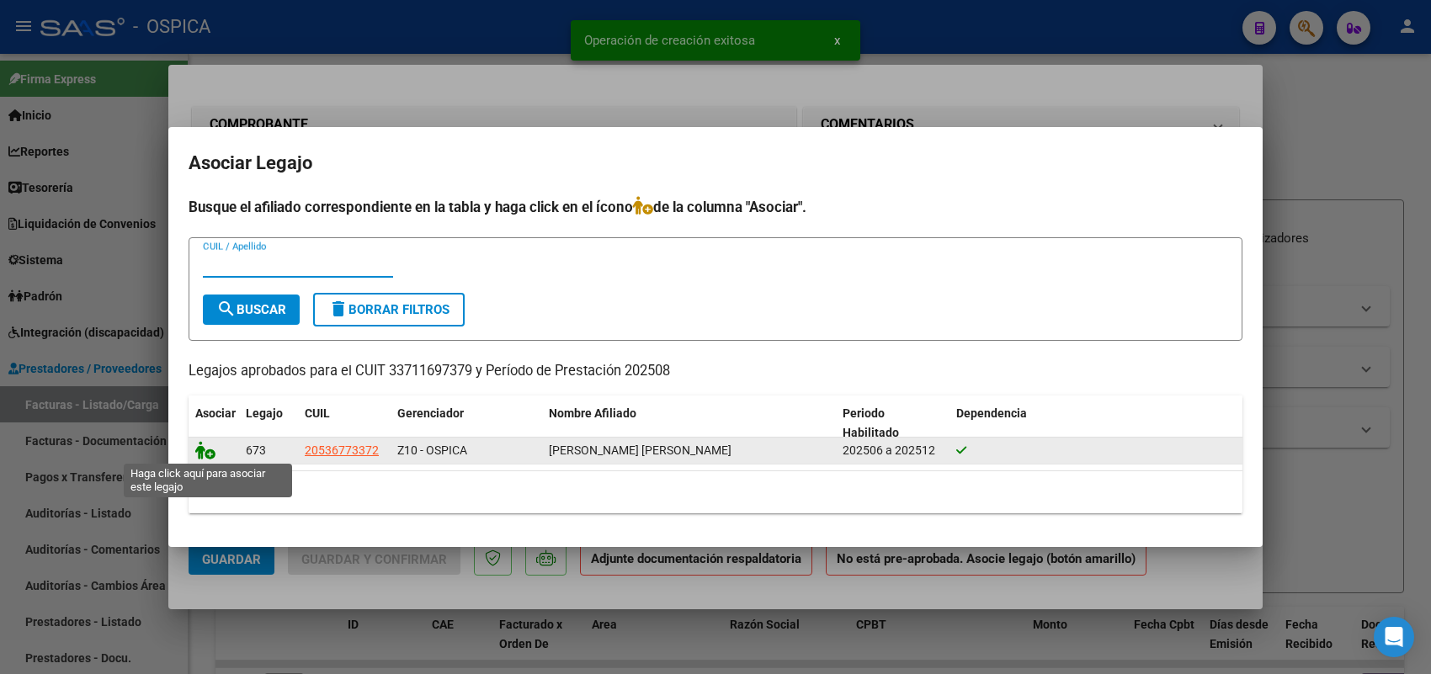
click at [200, 451] on icon at bounding box center [205, 450] width 20 height 19
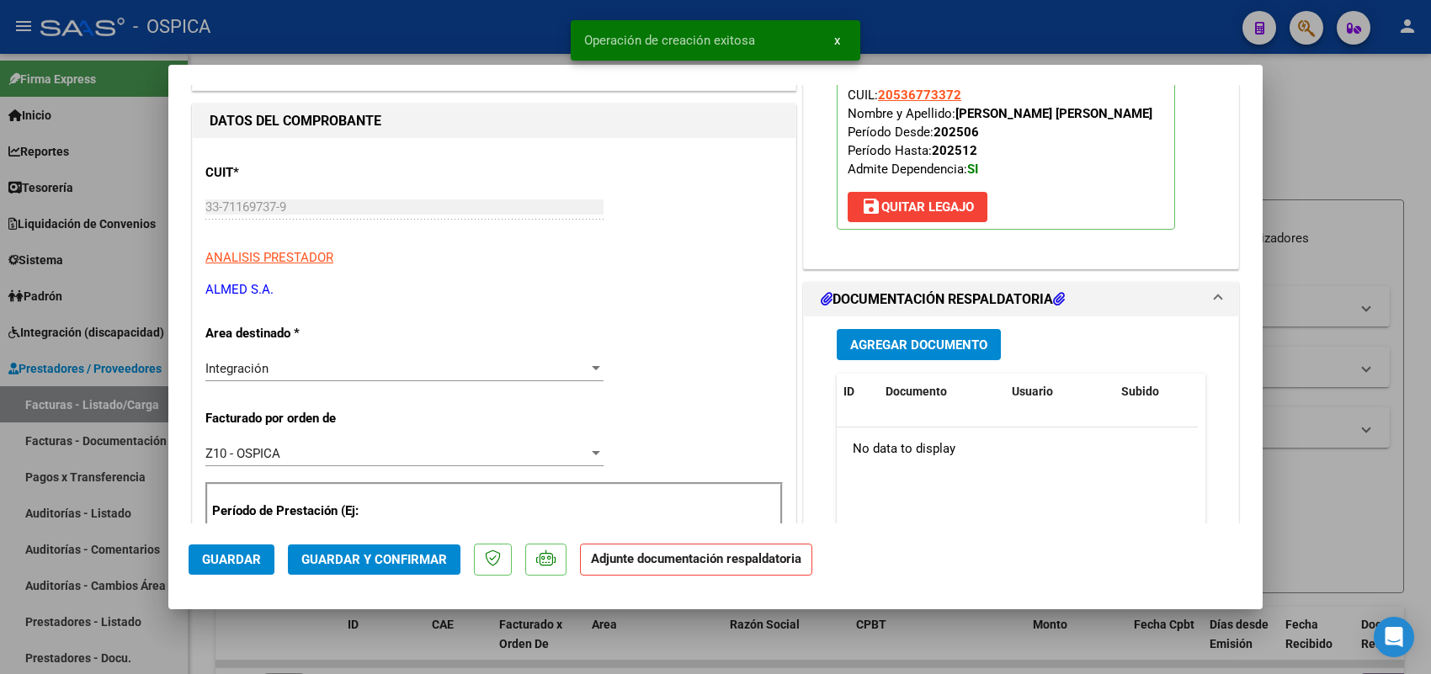
scroll to position [210, 0]
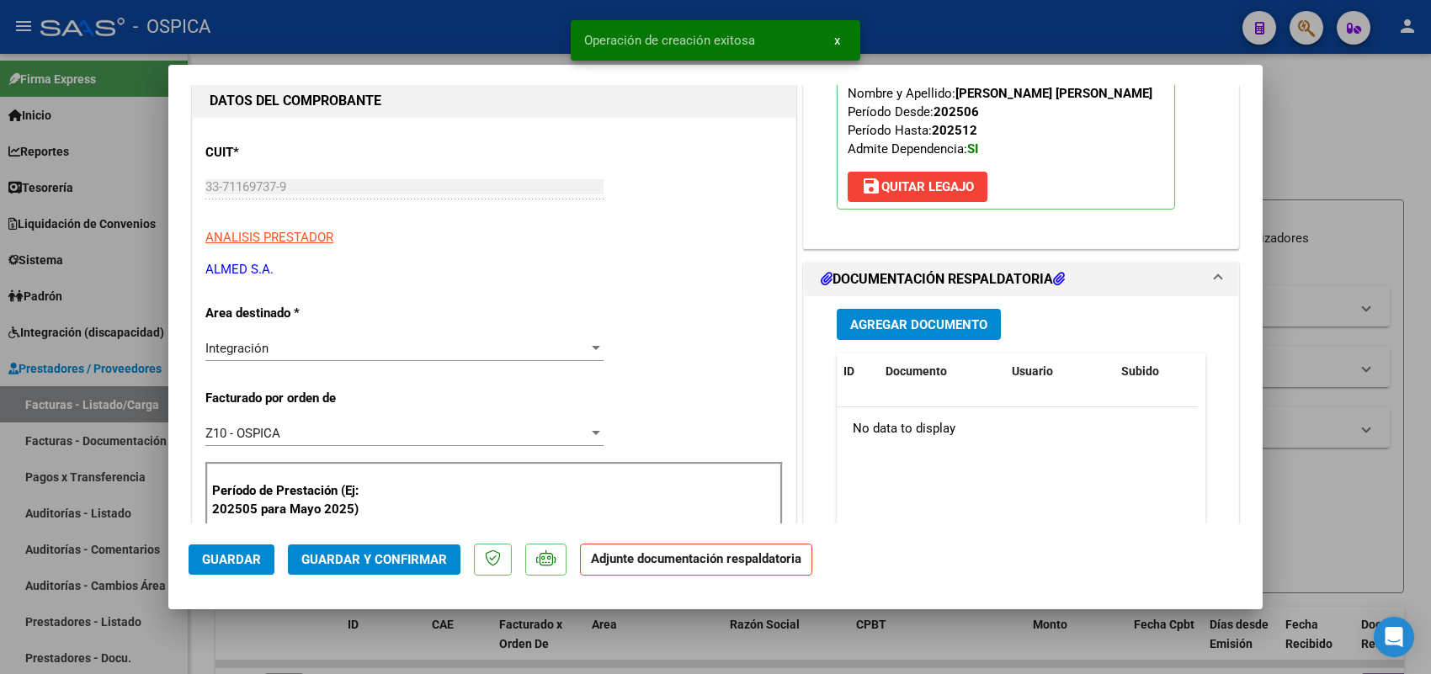
click at [907, 335] on button "Agregar Documento" at bounding box center [919, 324] width 164 height 31
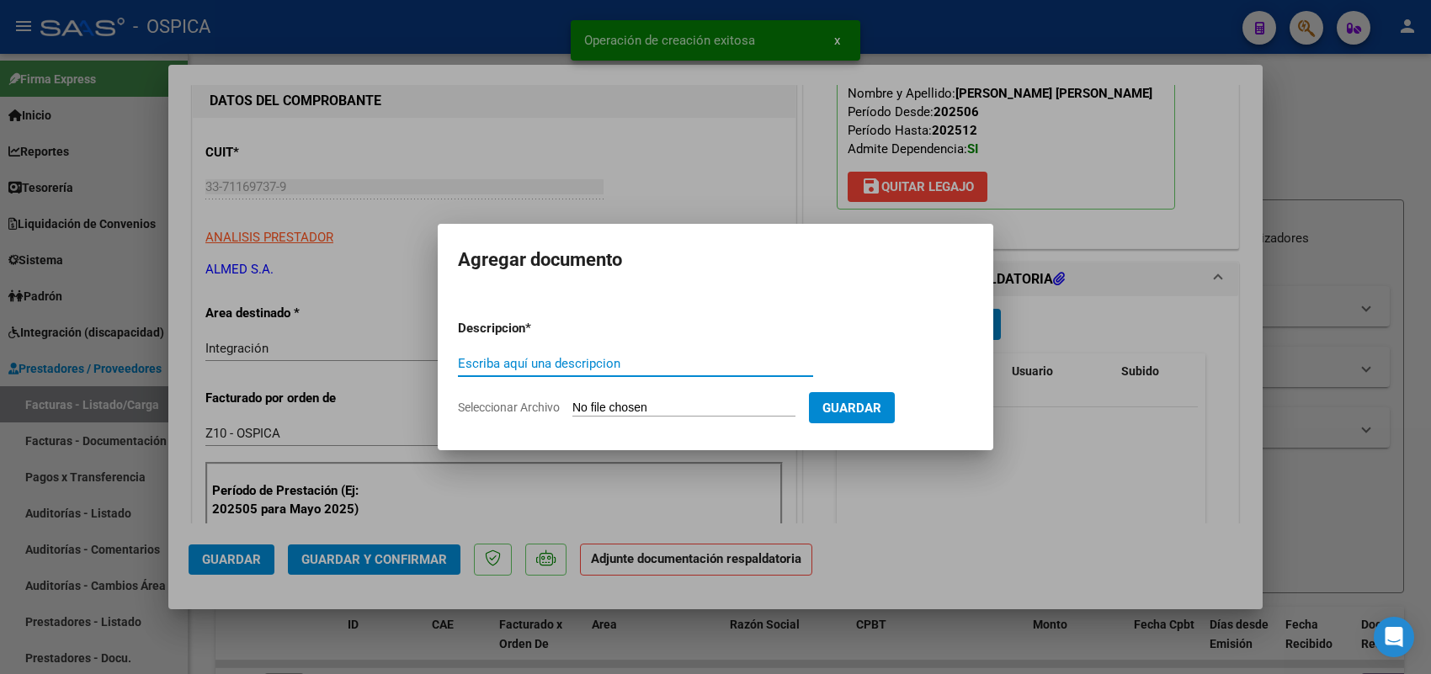
click at [780, 413] on input "Seleccionar Archivo" at bounding box center [683, 409] width 223 height 16
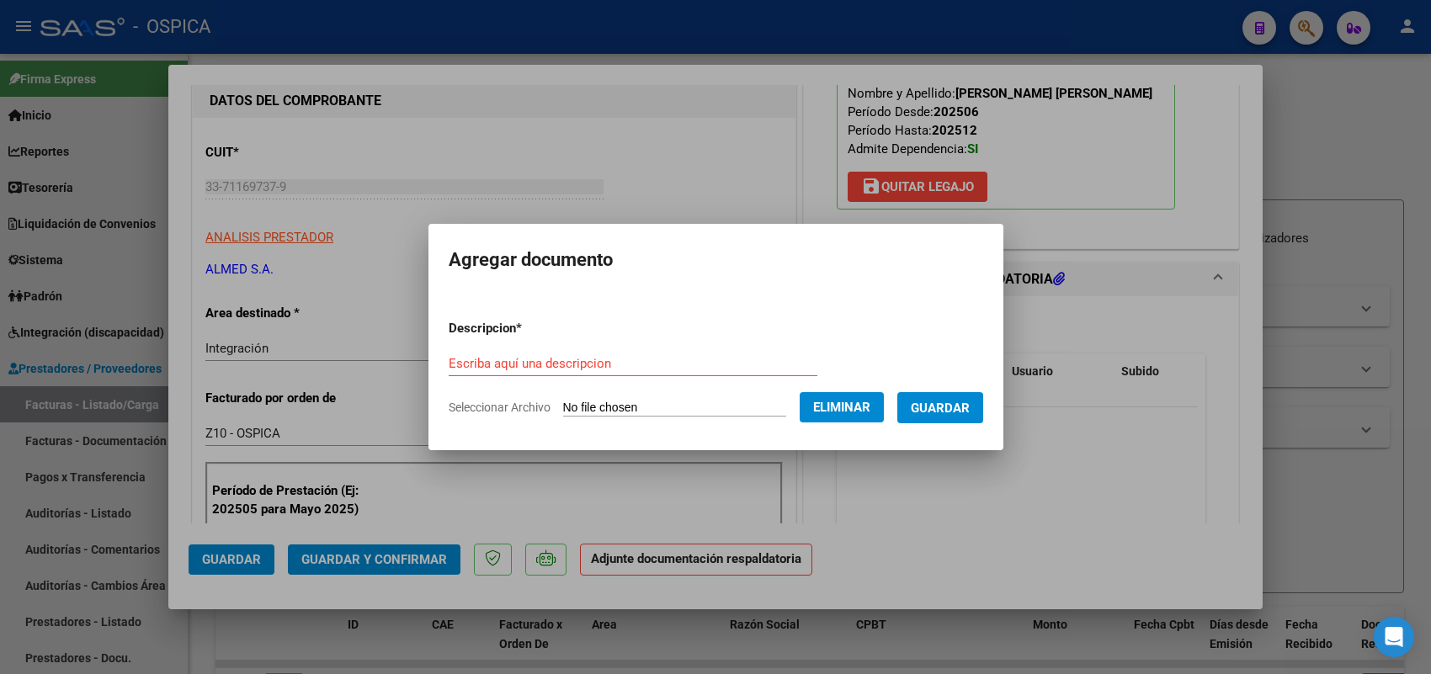
click at [691, 367] on input "Escriba aquí una descripcion" at bounding box center [633, 363] width 369 height 15
paste input "ASISTENCIA"
click at [960, 396] on button "Guardar" at bounding box center [940, 407] width 86 height 31
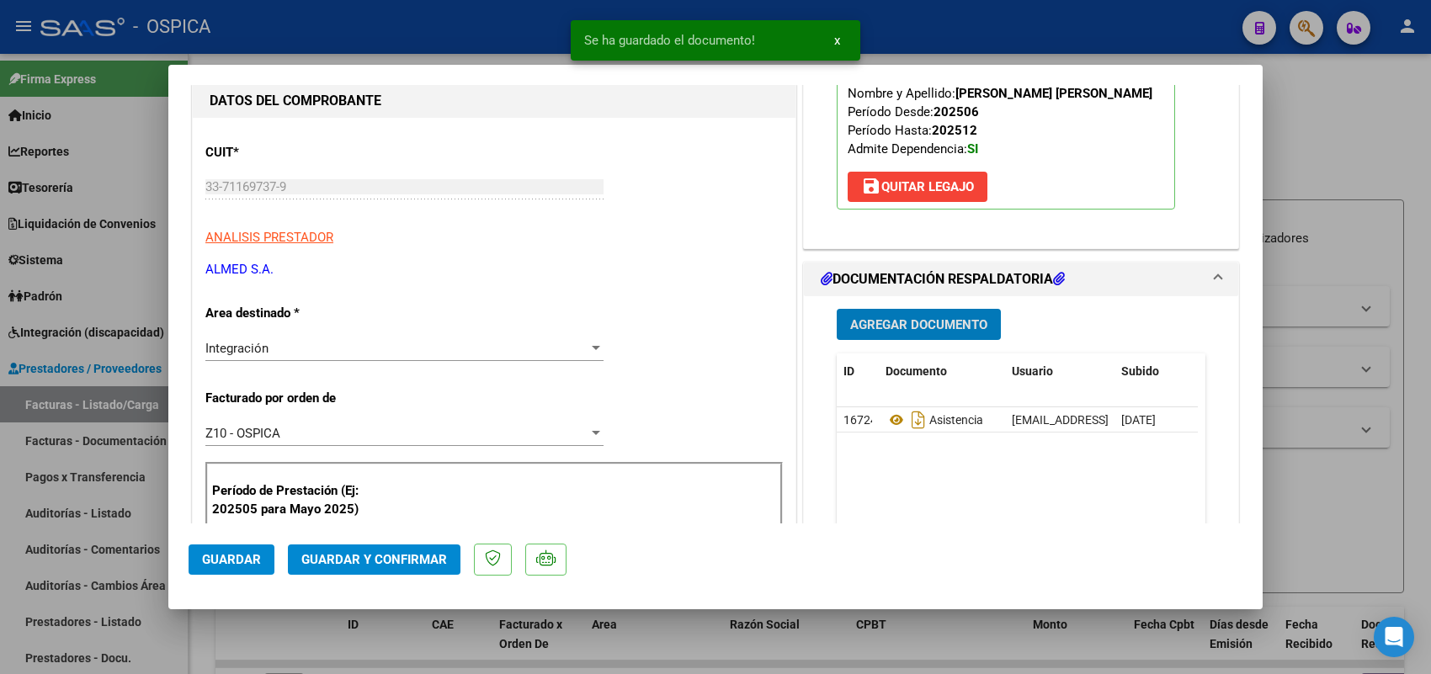
click at [263, 562] on button "Guardar" at bounding box center [232, 560] width 86 height 30
click at [112, 216] on div at bounding box center [715, 337] width 1431 height 674
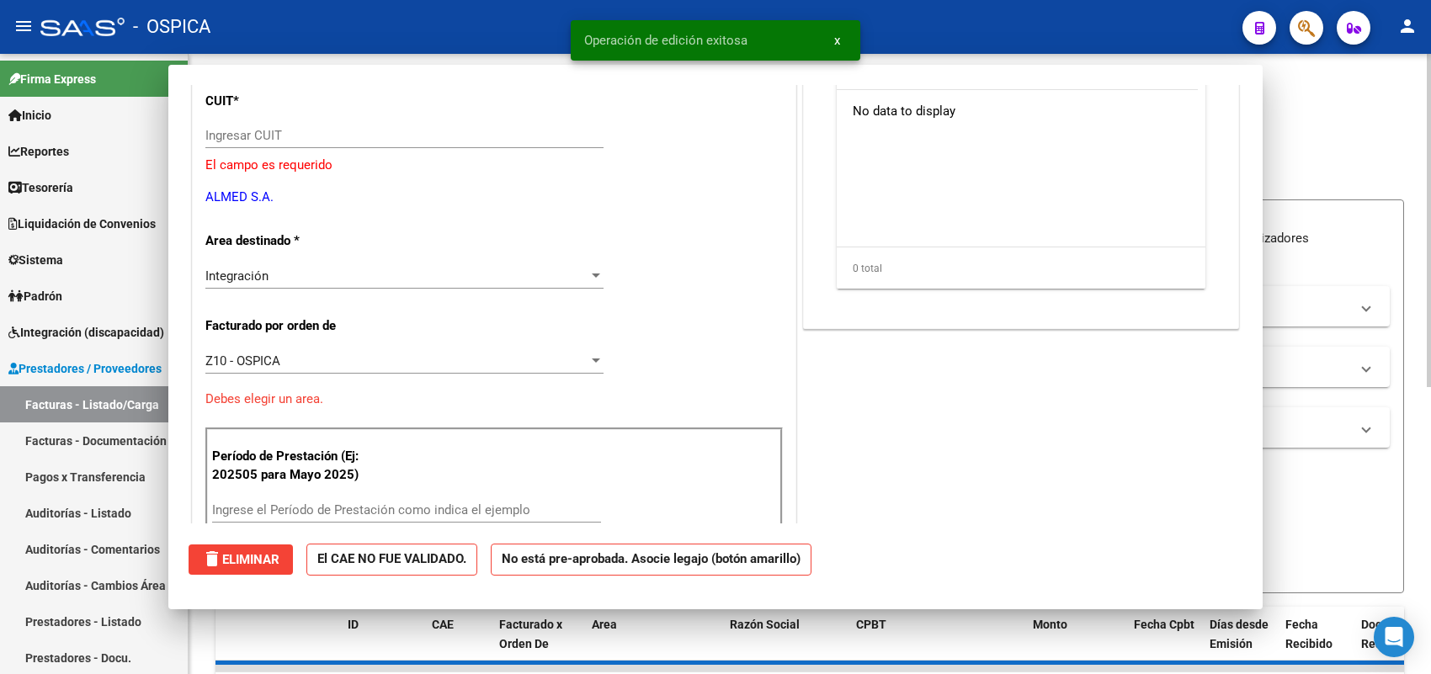
scroll to position [0, 0]
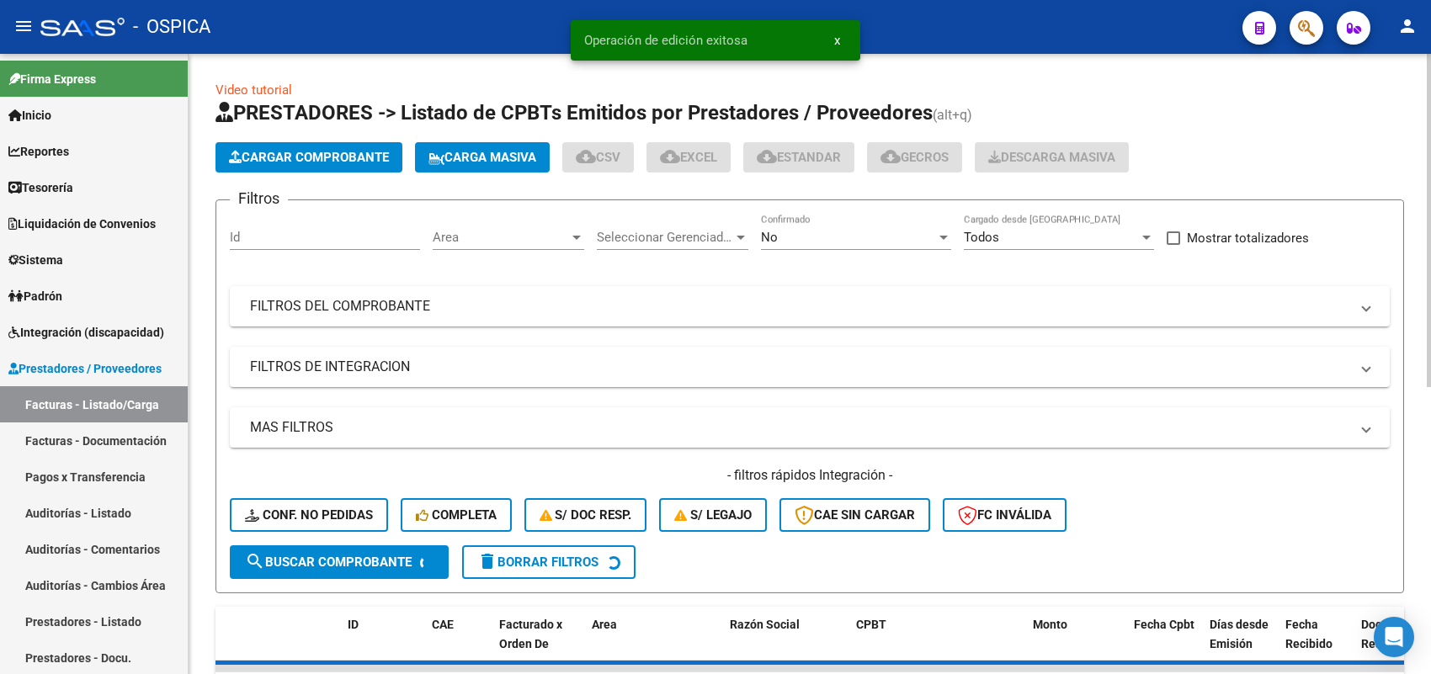
drag, startPoint x: 322, startPoint y: 137, endPoint x: 329, endPoint y: 153, distance: 17.7
click at [324, 139] on app-list-header "PRESTADORES -> Listado de CPBTs Emitidos por Prestadores / Proveedores (alt+q) …" at bounding box center [810, 346] width 1189 height 494
click at [329, 154] on span "Cargar Comprobante" at bounding box center [309, 157] width 160 height 15
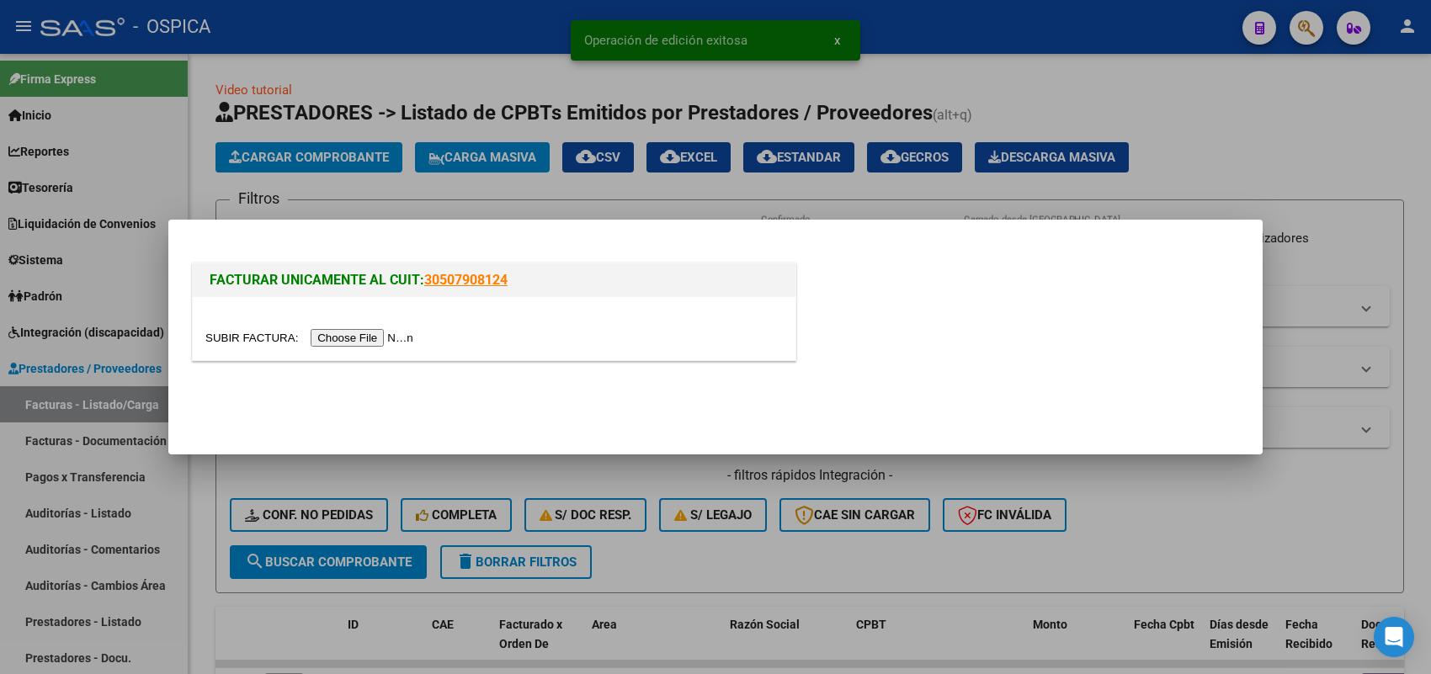
click at [410, 337] on input "file" at bounding box center [311, 338] width 213 height 18
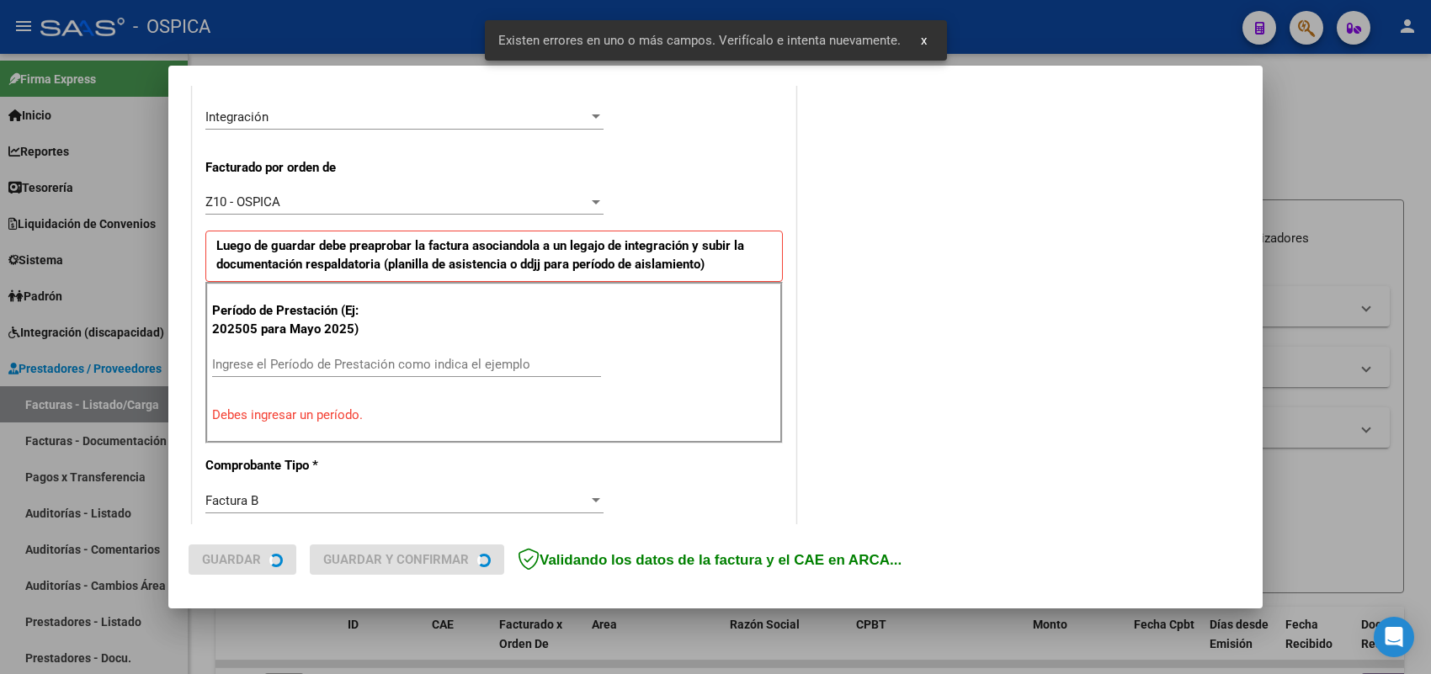
scroll to position [423, 0]
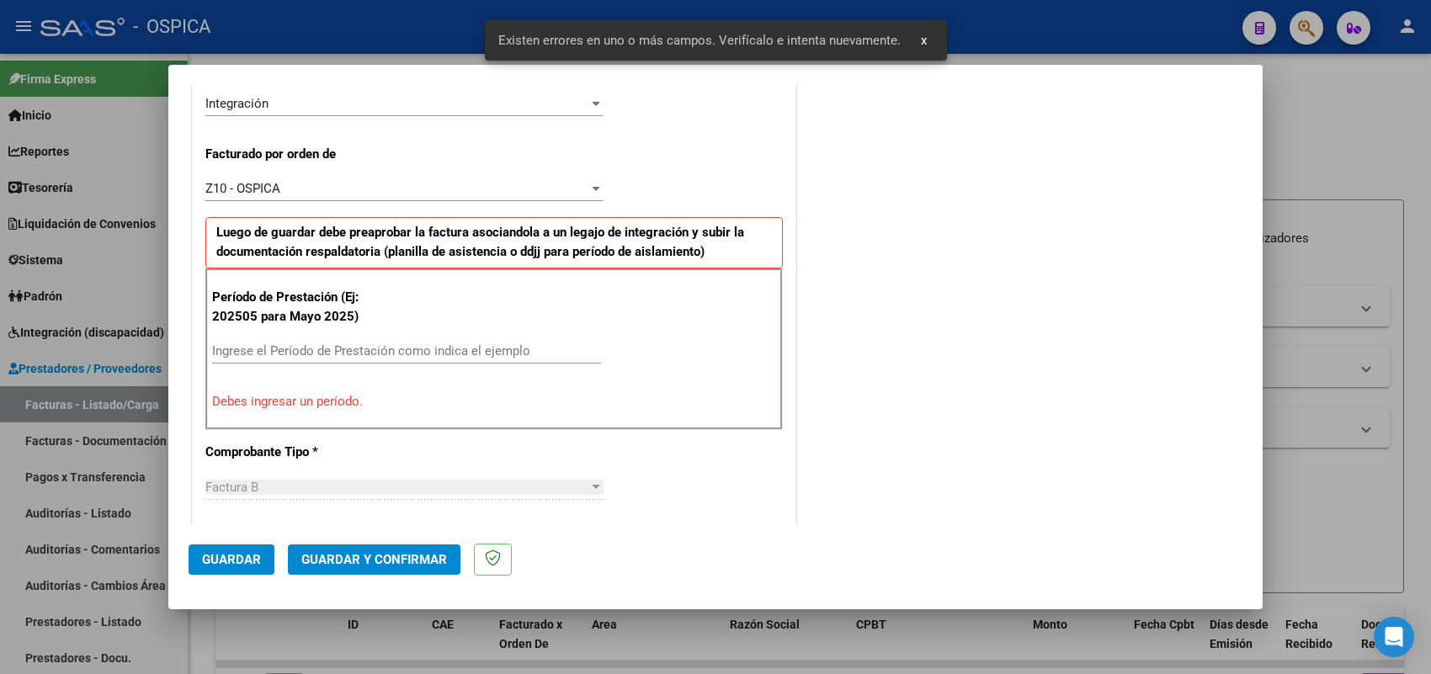
click at [451, 343] on input "Ingrese el Período de Prestación como indica el ejemplo" at bounding box center [406, 350] width 389 height 15
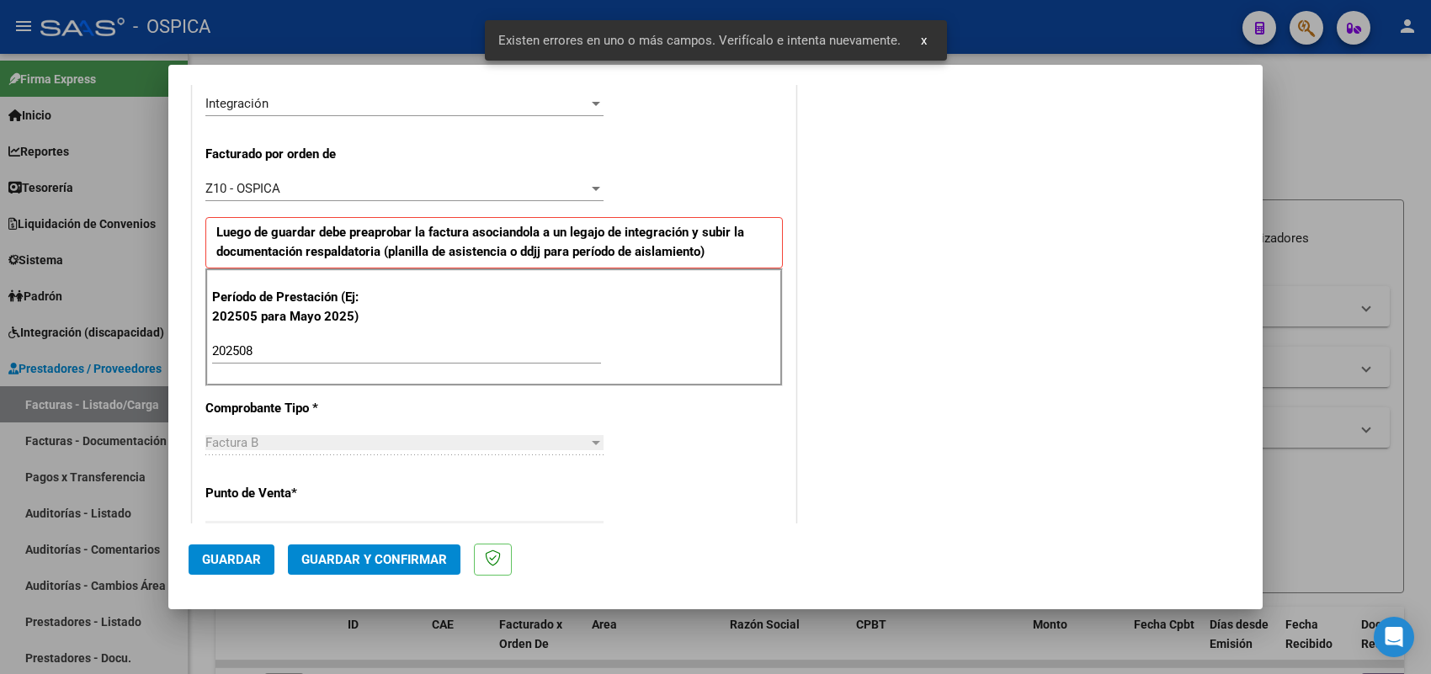
scroll to position [1109, 0]
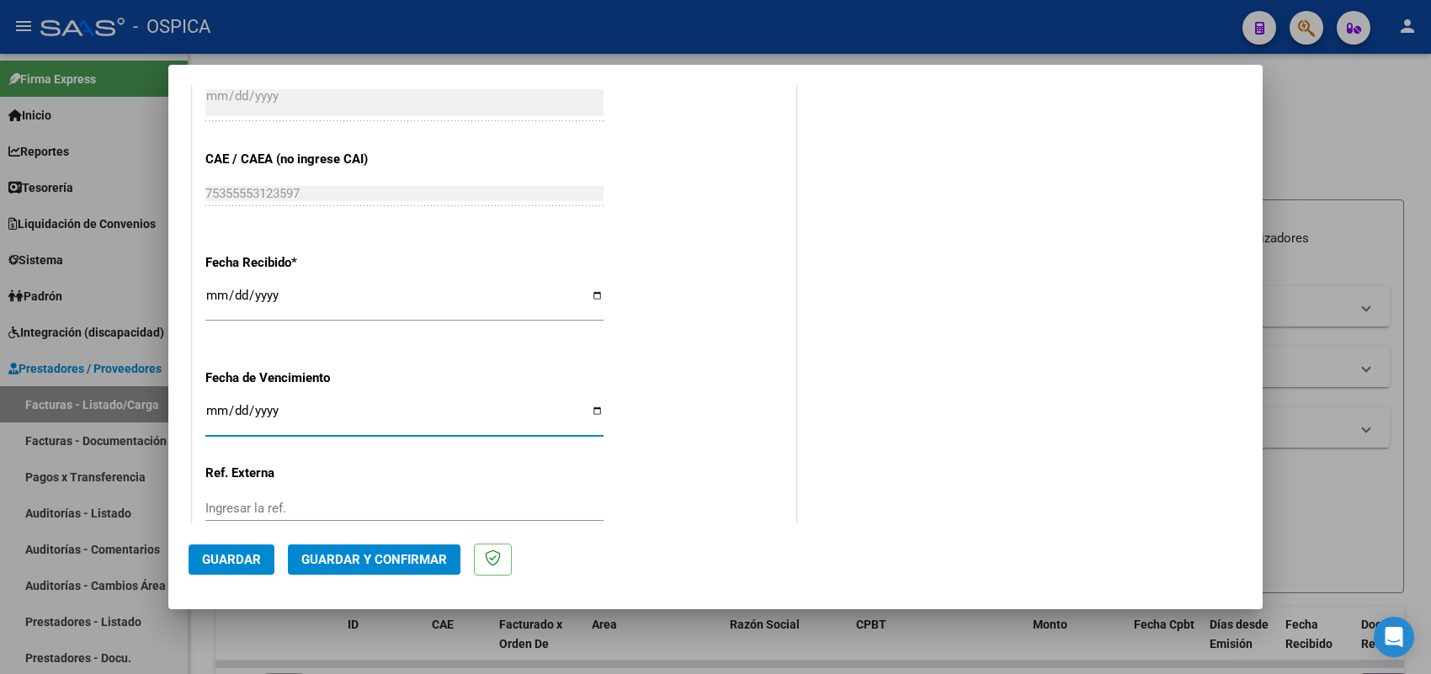
click at [248, 560] on span "Guardar" at bounding box center [231, 559] width 59 height 15
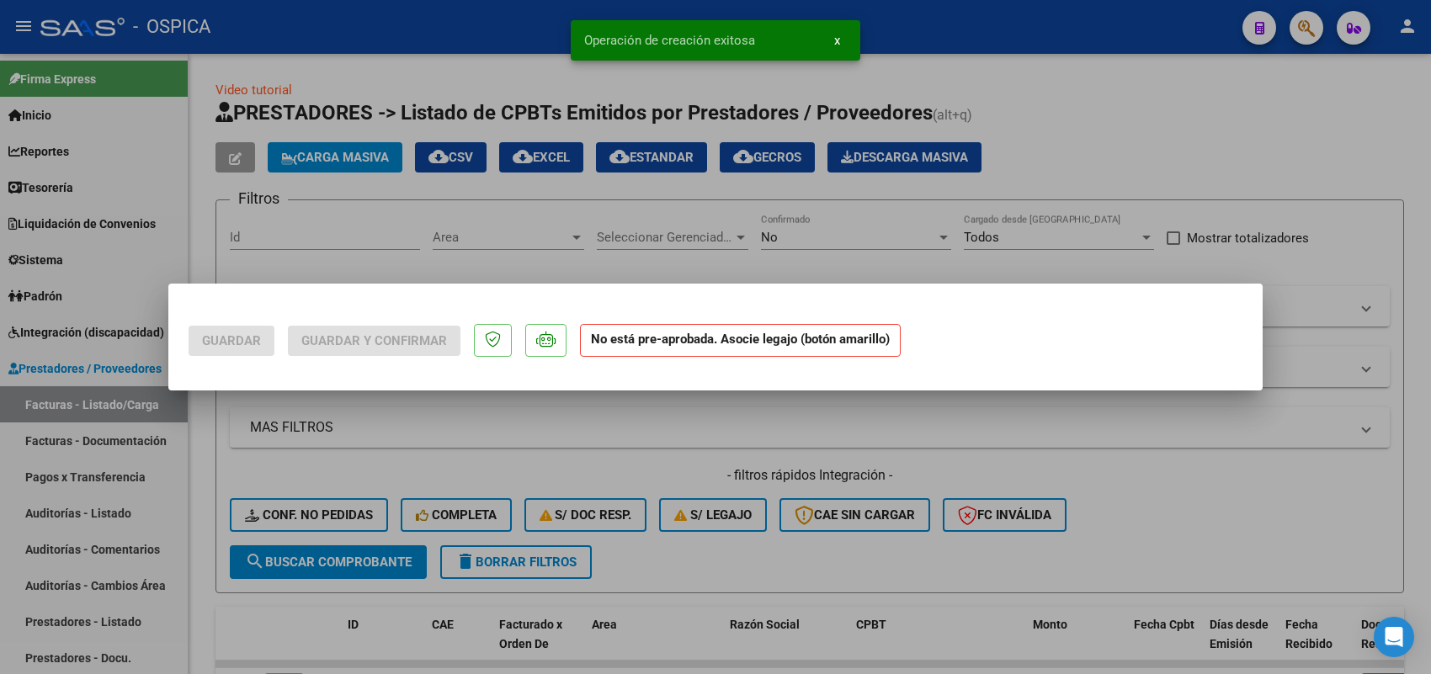
scroll to position [0, 0]
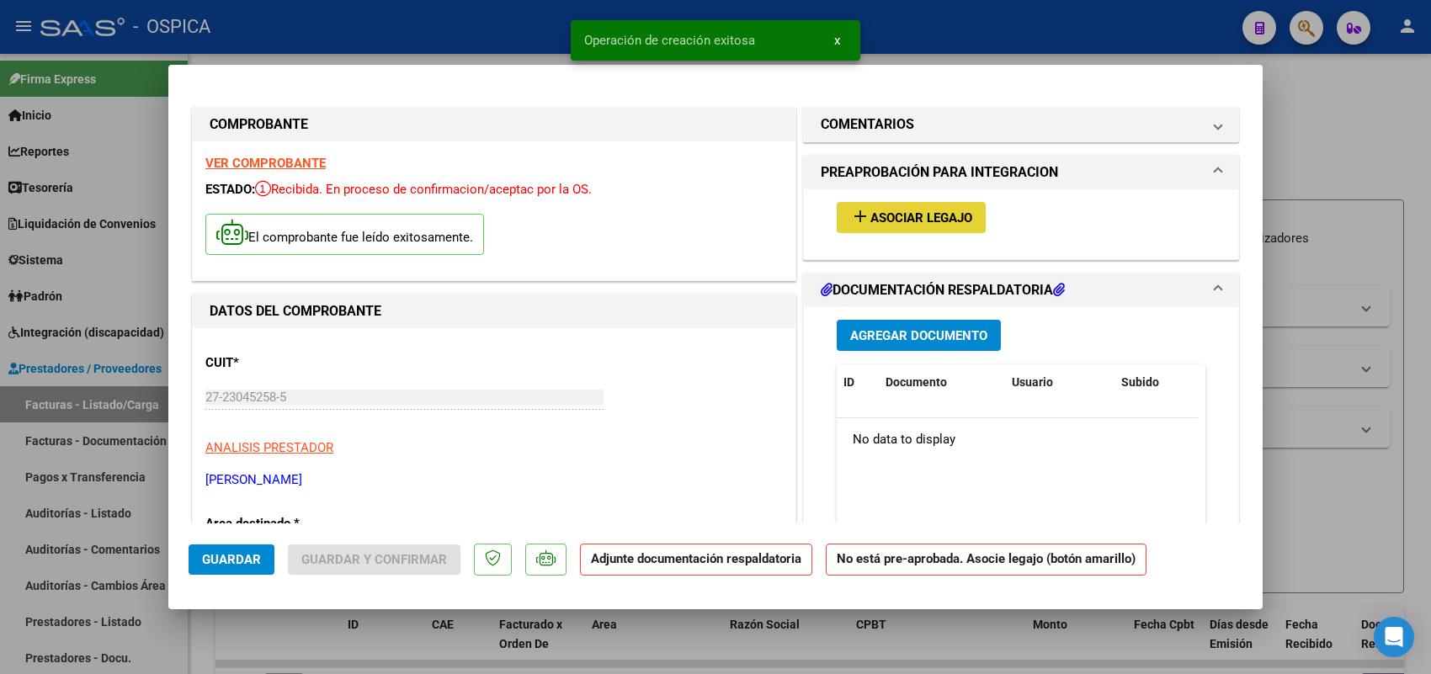
click at [899, 208] on button "add Asociar Legajo" at bounding box center [911, 217] width 149 height 31
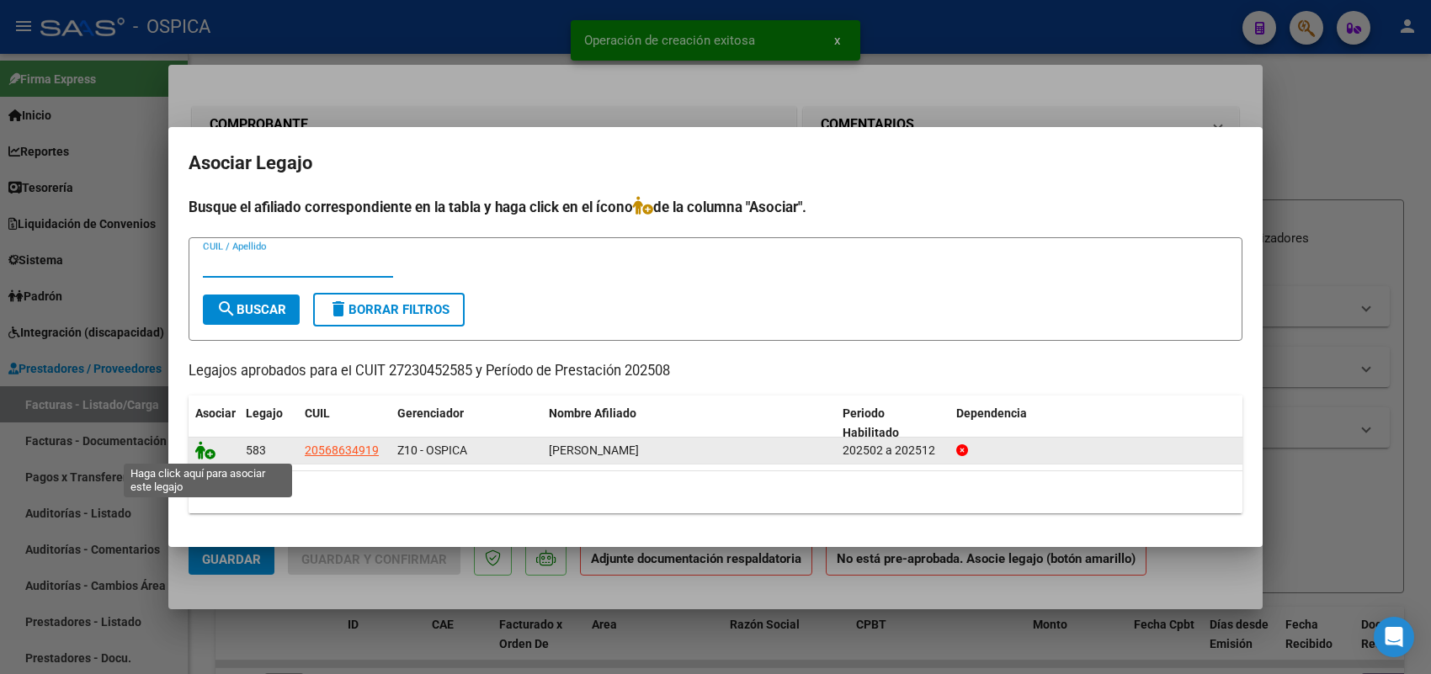
click at [202, 453] on icon at bounding box center [205, 450] width 20 height 19
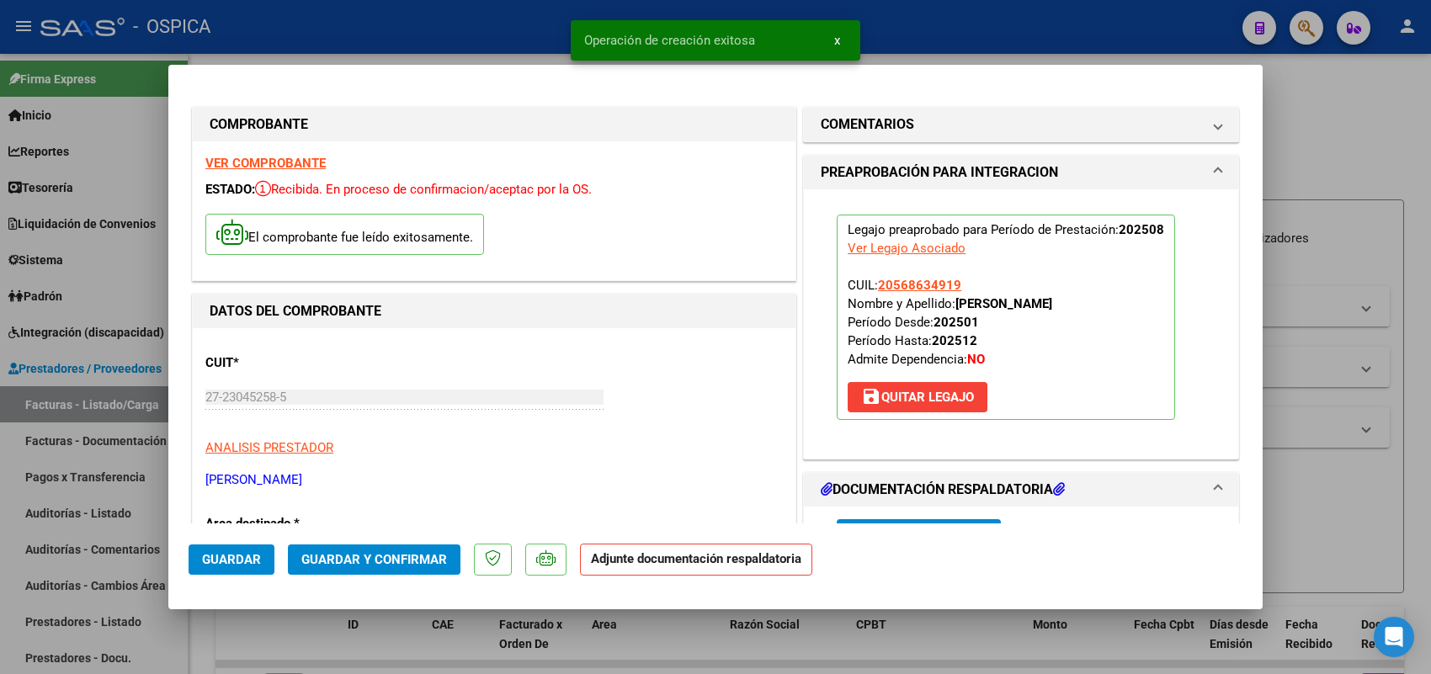
scroll to position [105, 0]
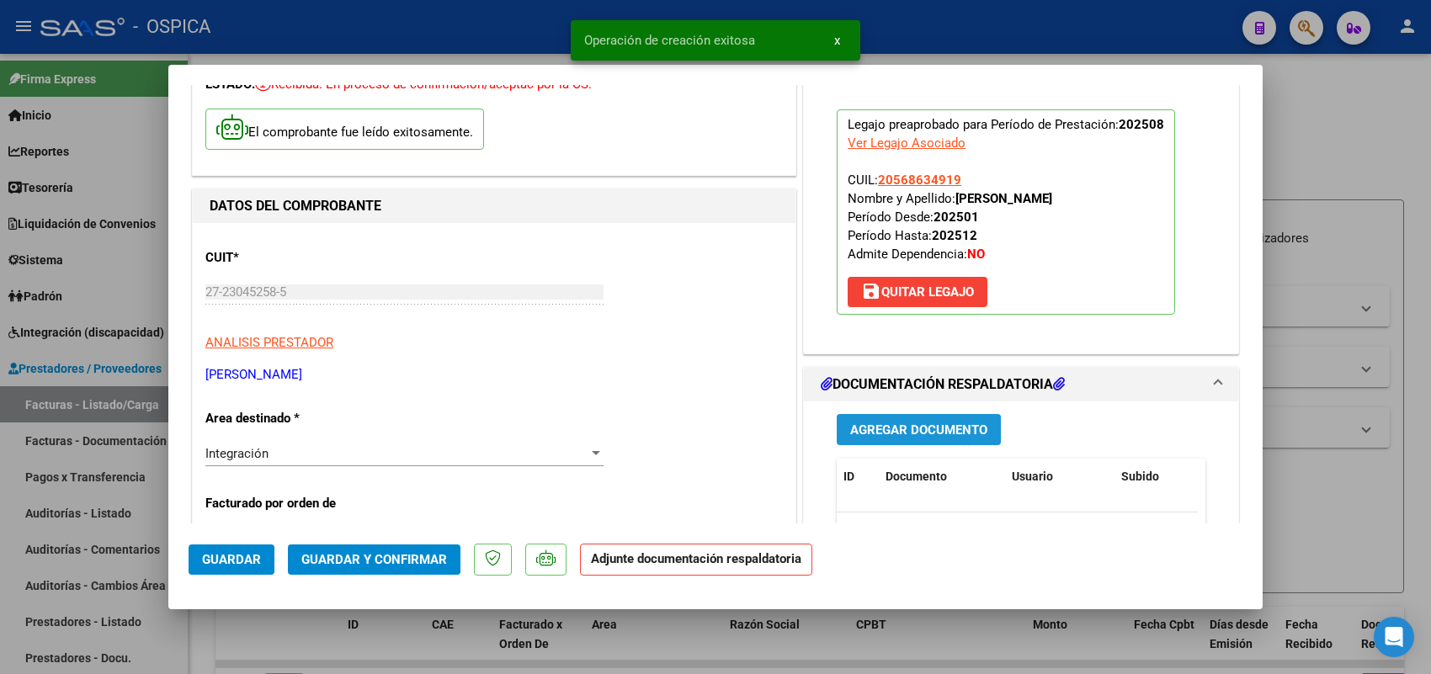
click at [907, 439] on button "Agregar Documento" at bounding box center [919, 429] width 164 height 31
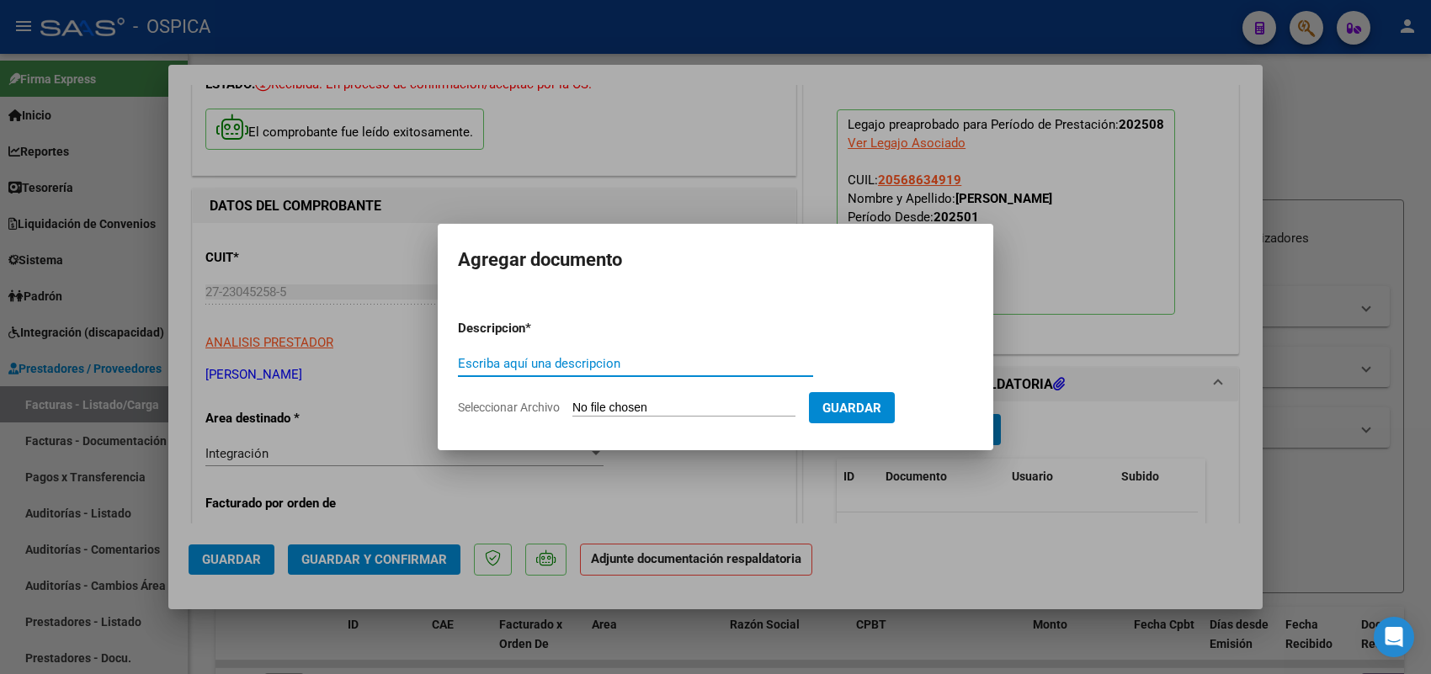
click at [780, 405] on input "Seleccionar Archivo" at bounding box center [683, 409] width 223 height 16
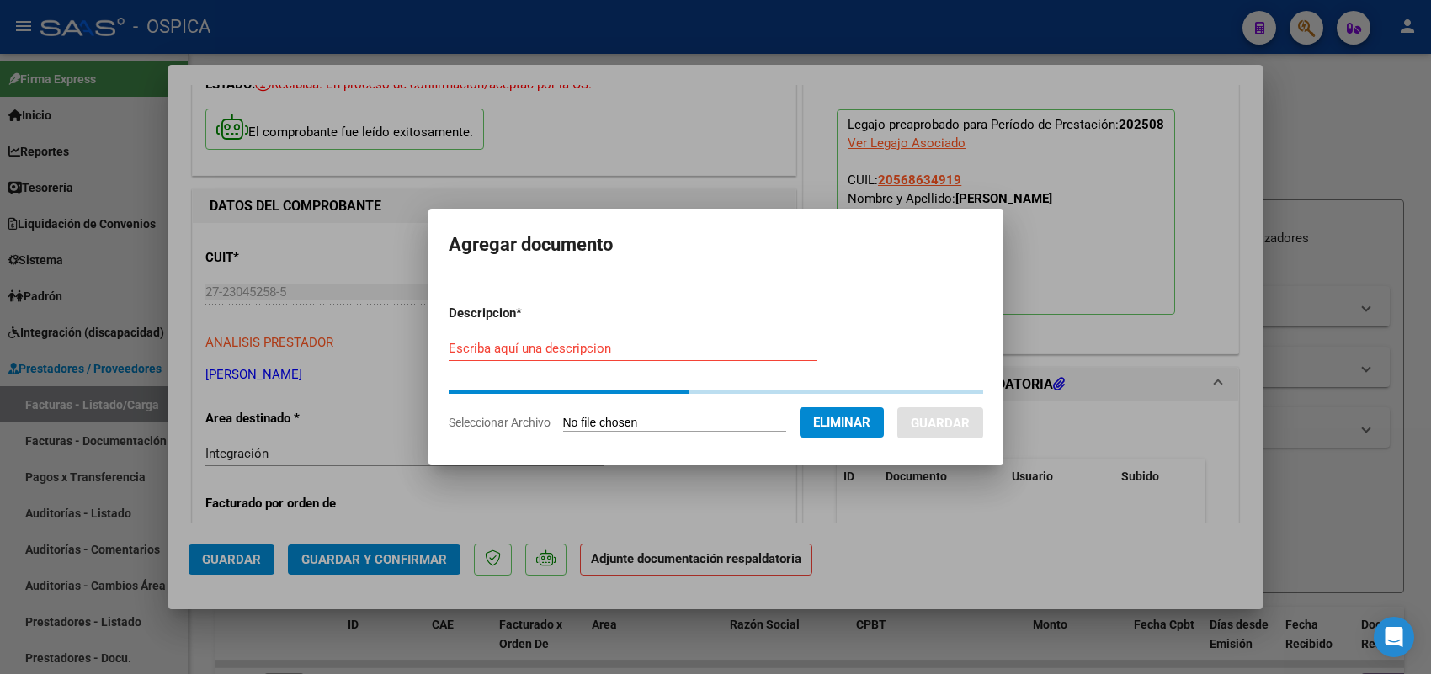
click at [717, 358] on div "Escriba aquí una descripcion" at bounding box center [633, 348] width 369 height 25
paste input "ASISTENCIA"
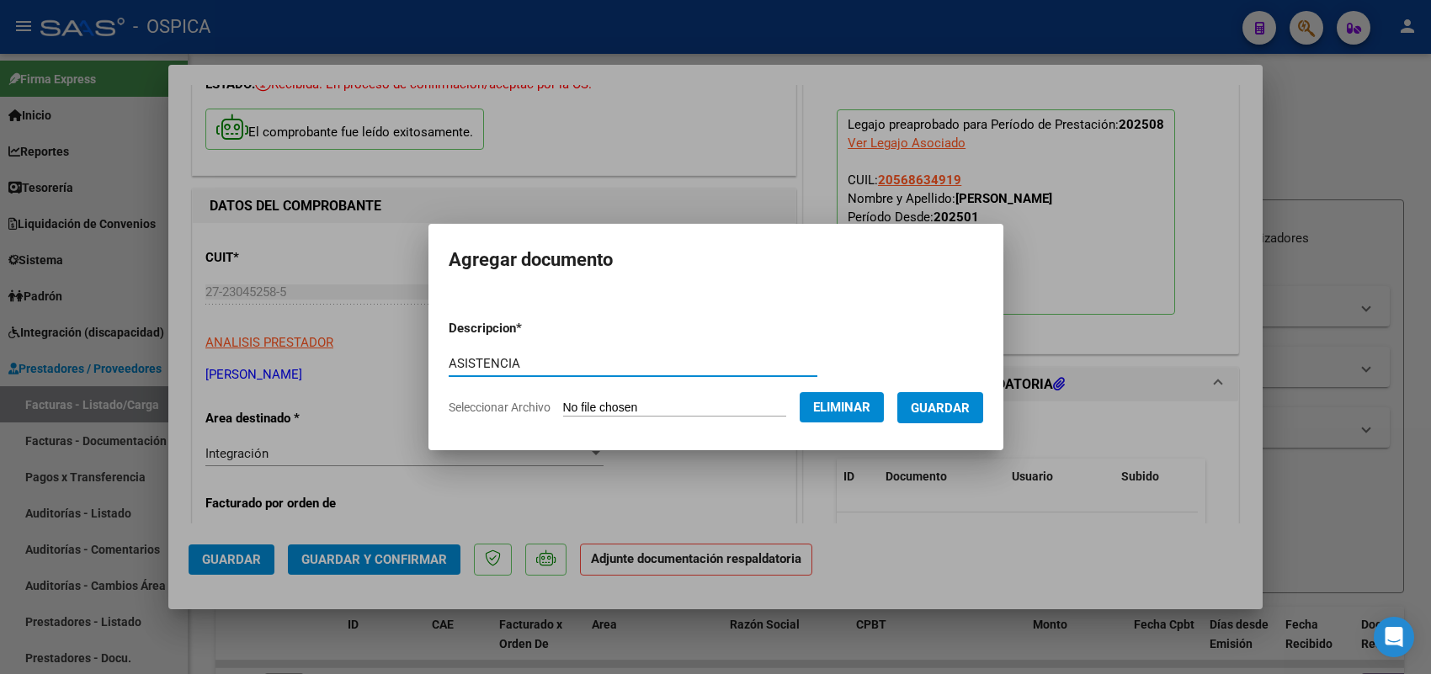
click at [947, 393] on button "Guardar" at bounding box center [940, 407] width 86 height 31
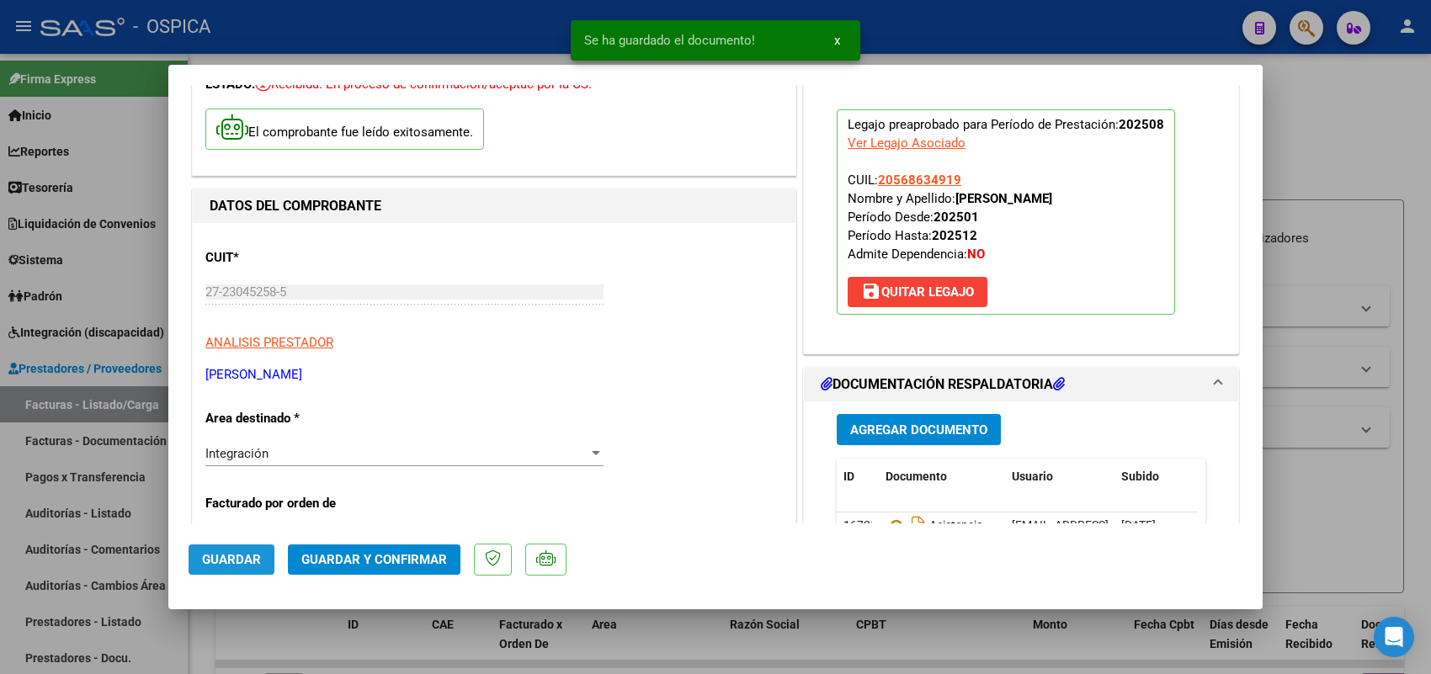
click at [242, 552] on span "Guardar" at bounding box center [231, 559] width 59 height 15
click at [131, 402] on div at bounding box center [715, 337] width 1431 height 674
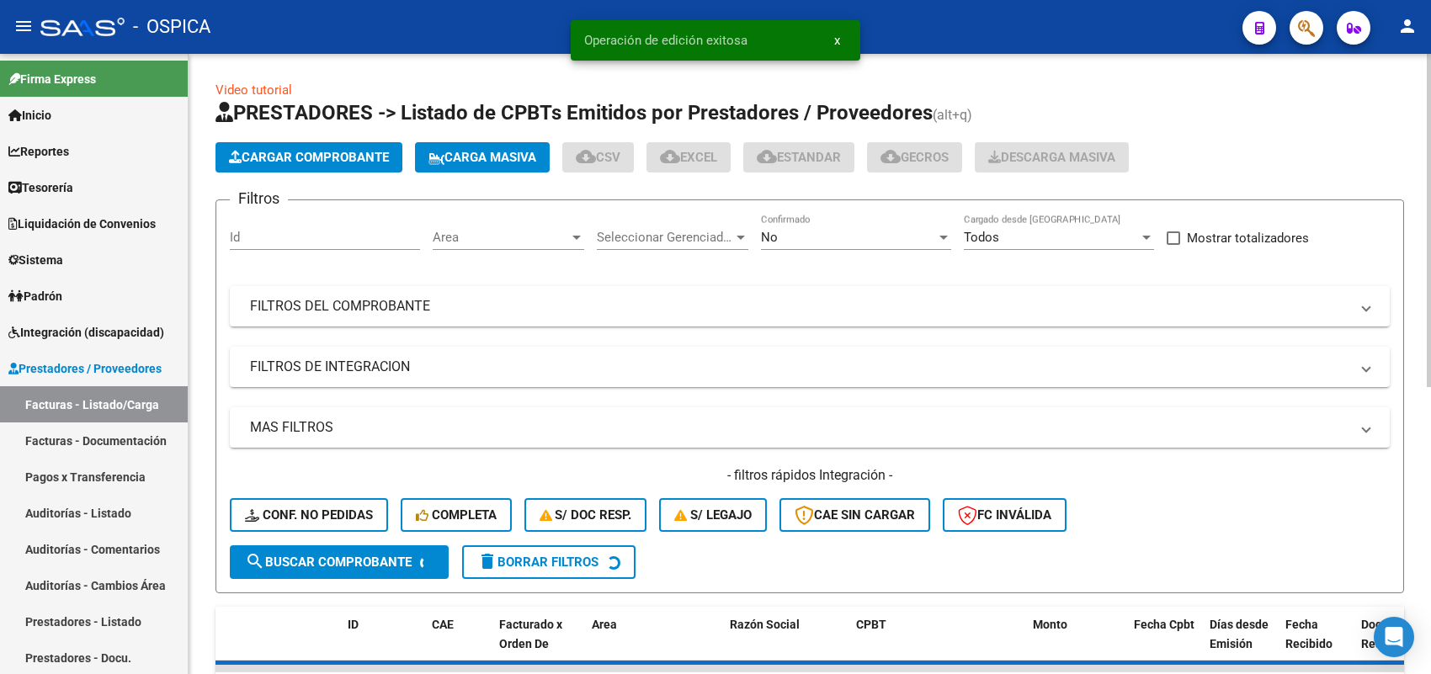
click at [356, 170] on button "Cargar Comprobante" at bounding box center [309, 157] width 187 height 30
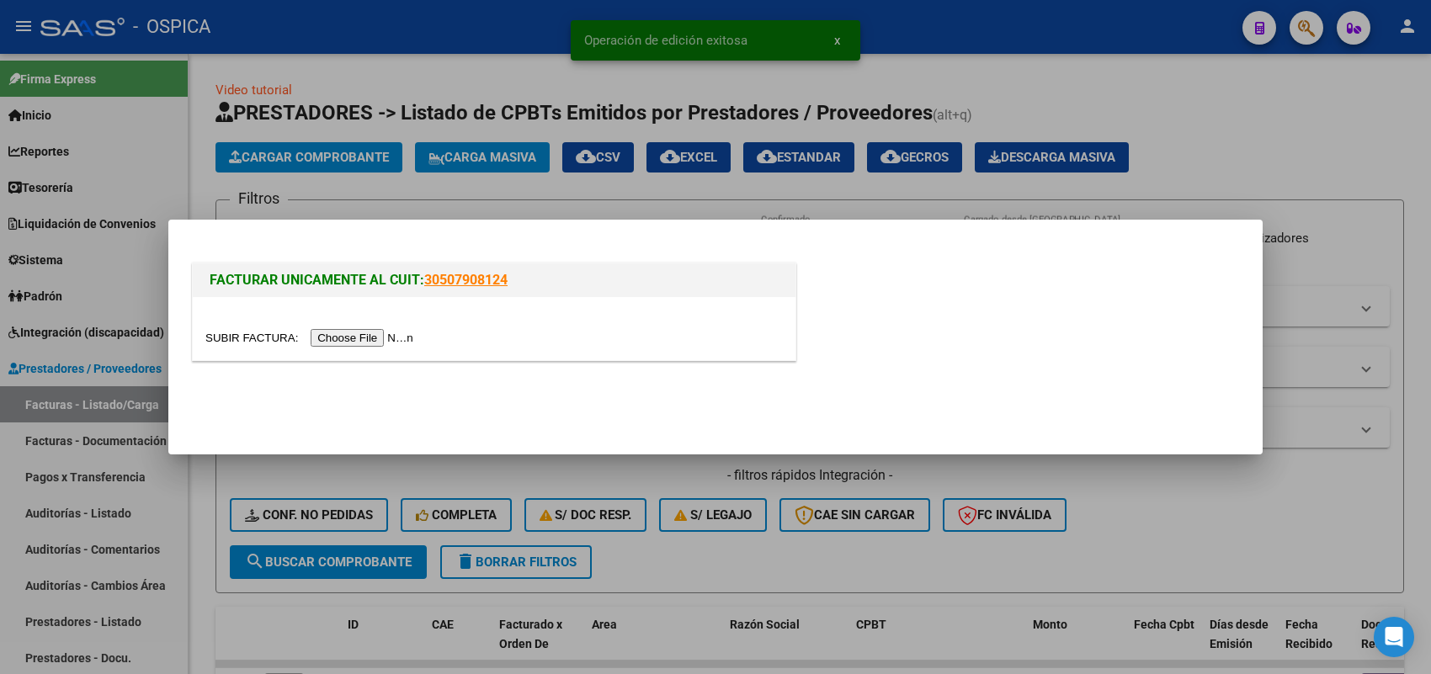
click at [388, 345] on input "file" at bounding box center [311, 338] width 213 height 18
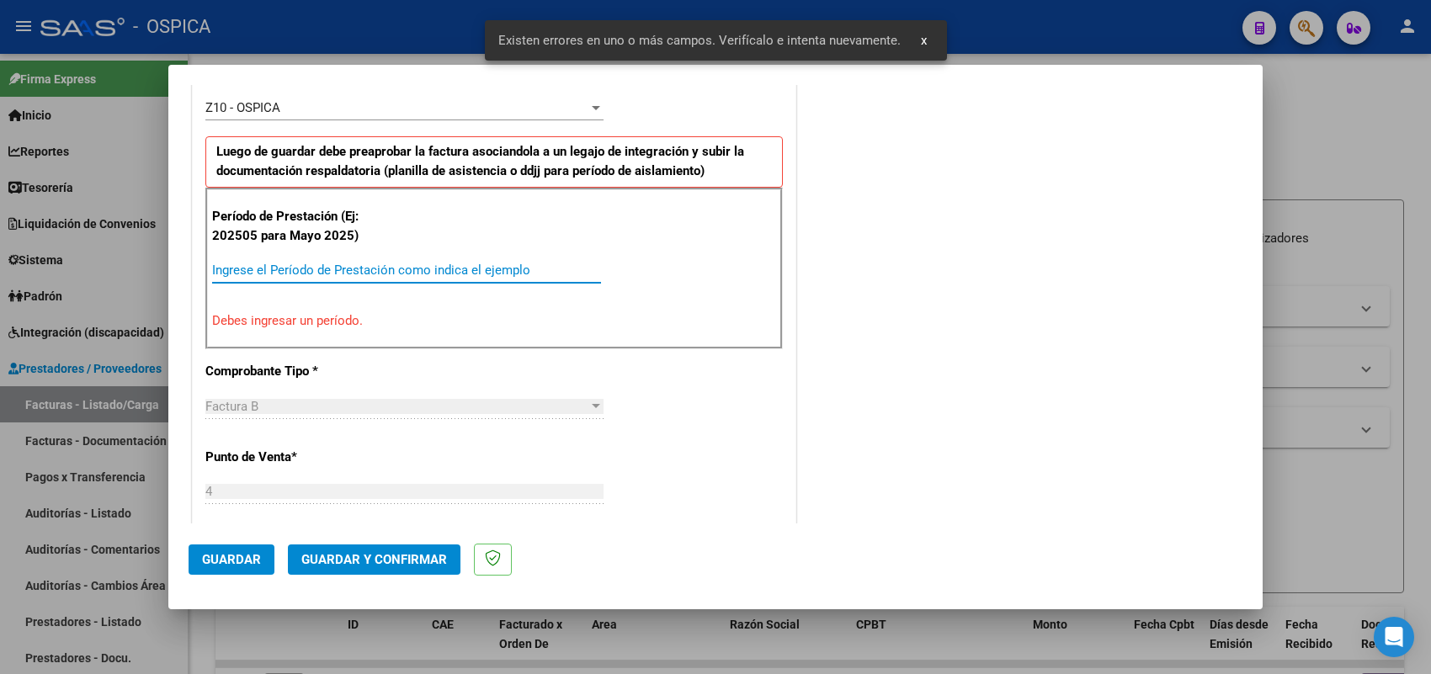
click at [499, 274] on div "Período de Prestación (Ej: 202505 para Mayo 2025) Ingrese el Período de Prestac…" at bounding box center [494, 269] width 578 height 162
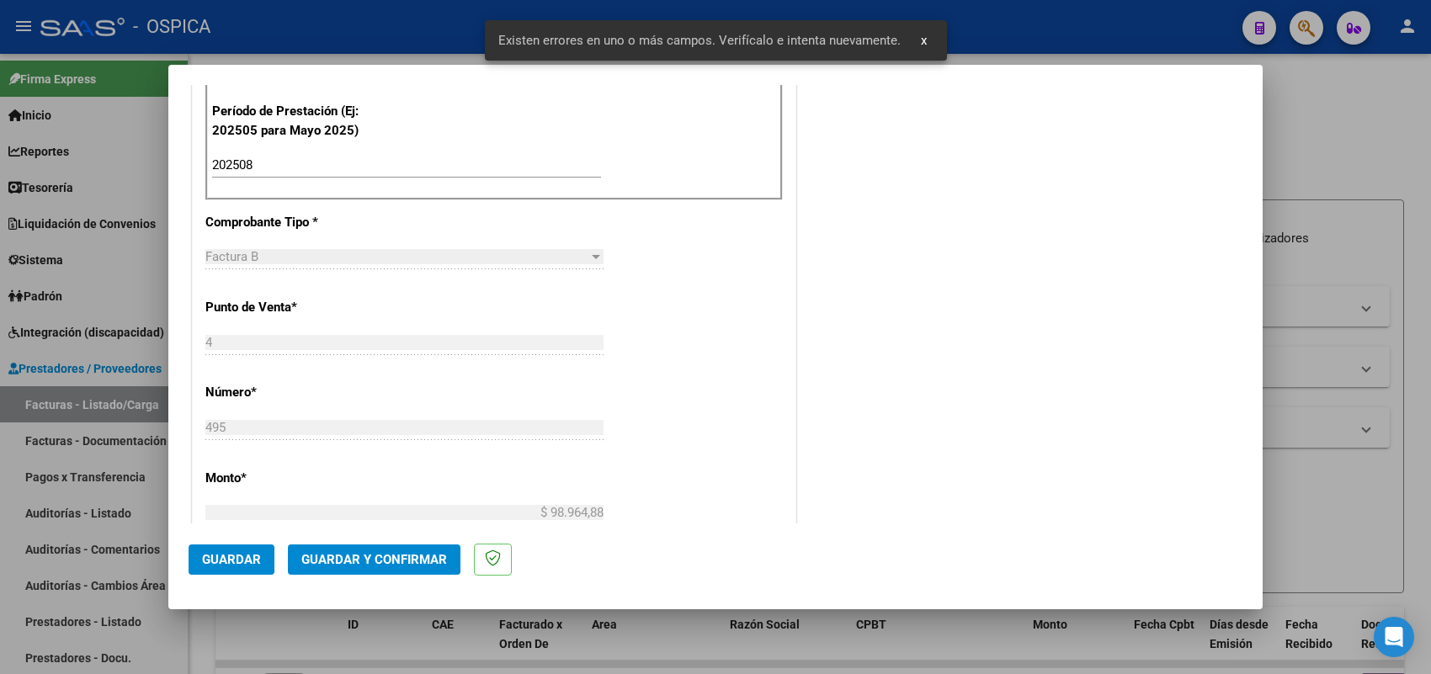
scroll to position [1109, 0]
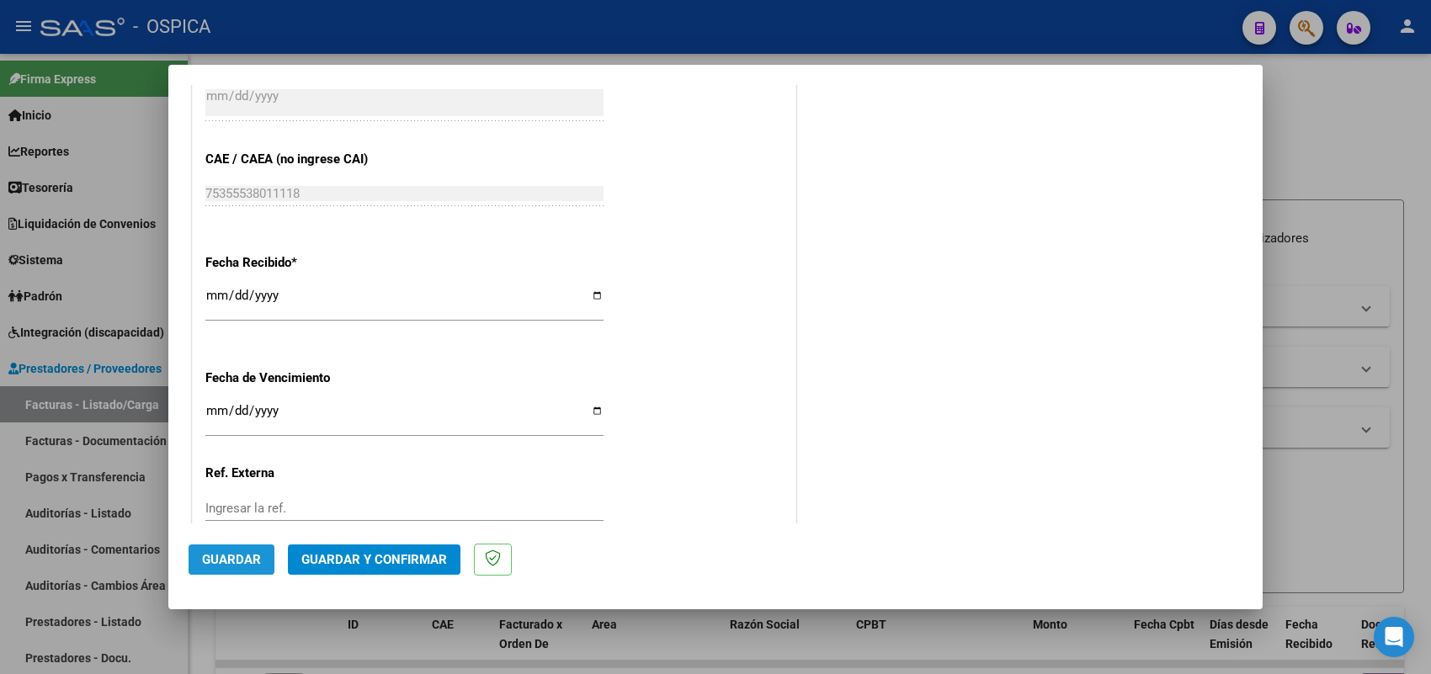
click at [249, 554] on span "Guardar" at bounding box center [231, 559] width 59 height 15
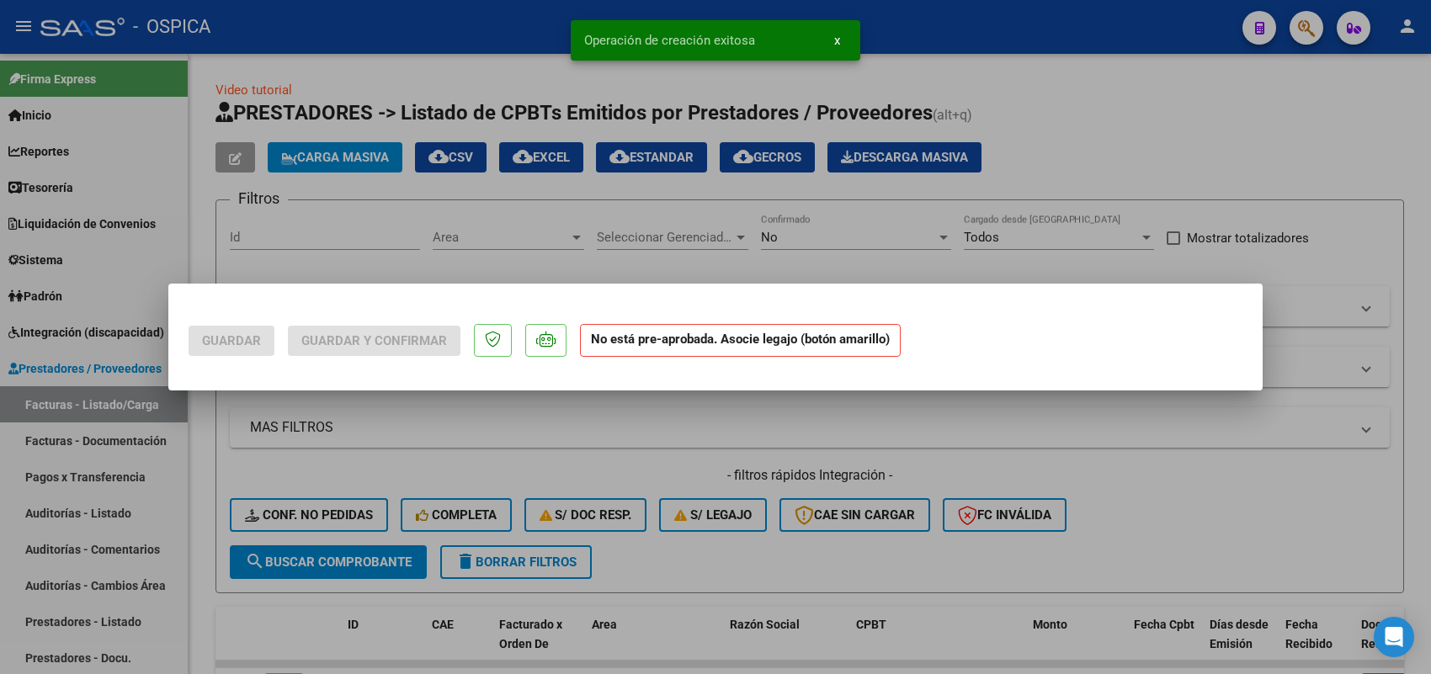
scroll to position [0, 0]
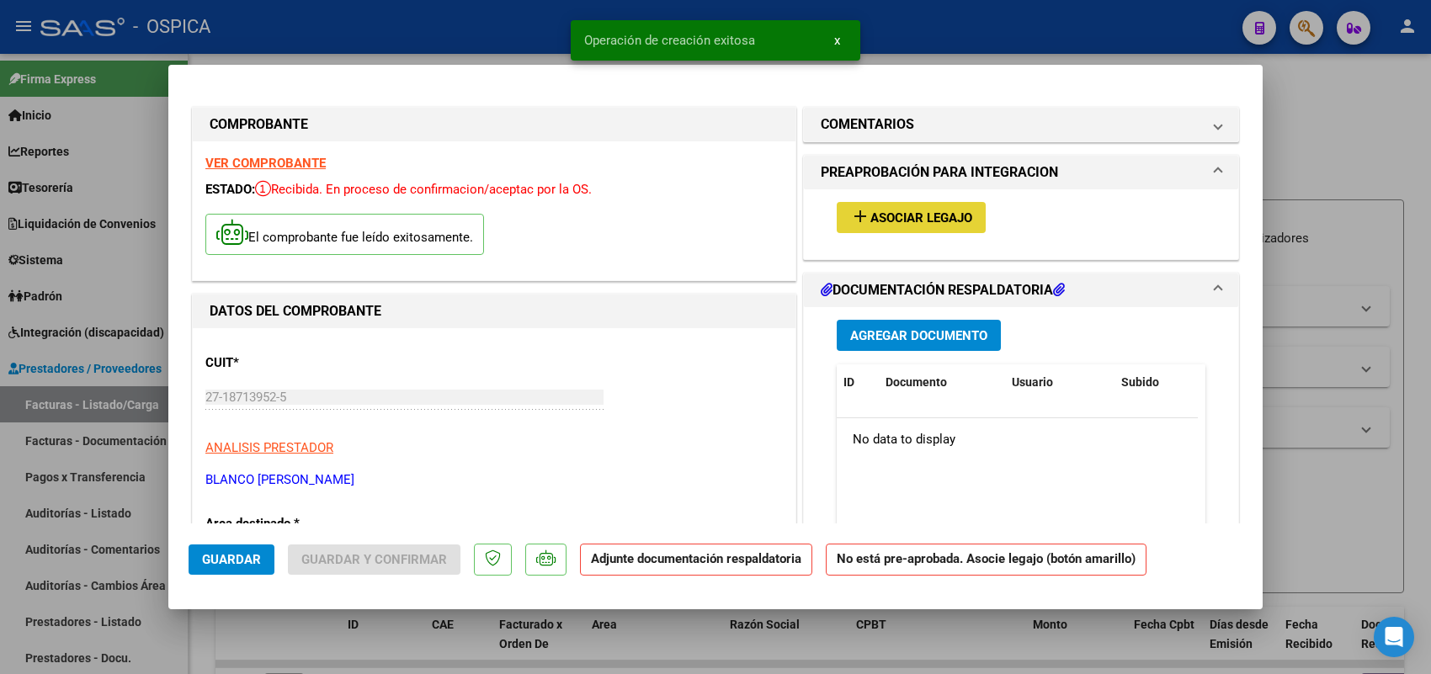
click at [894, 210] on span "Asociar Legajo" at bounding box center [921, 217] width 102 height 15
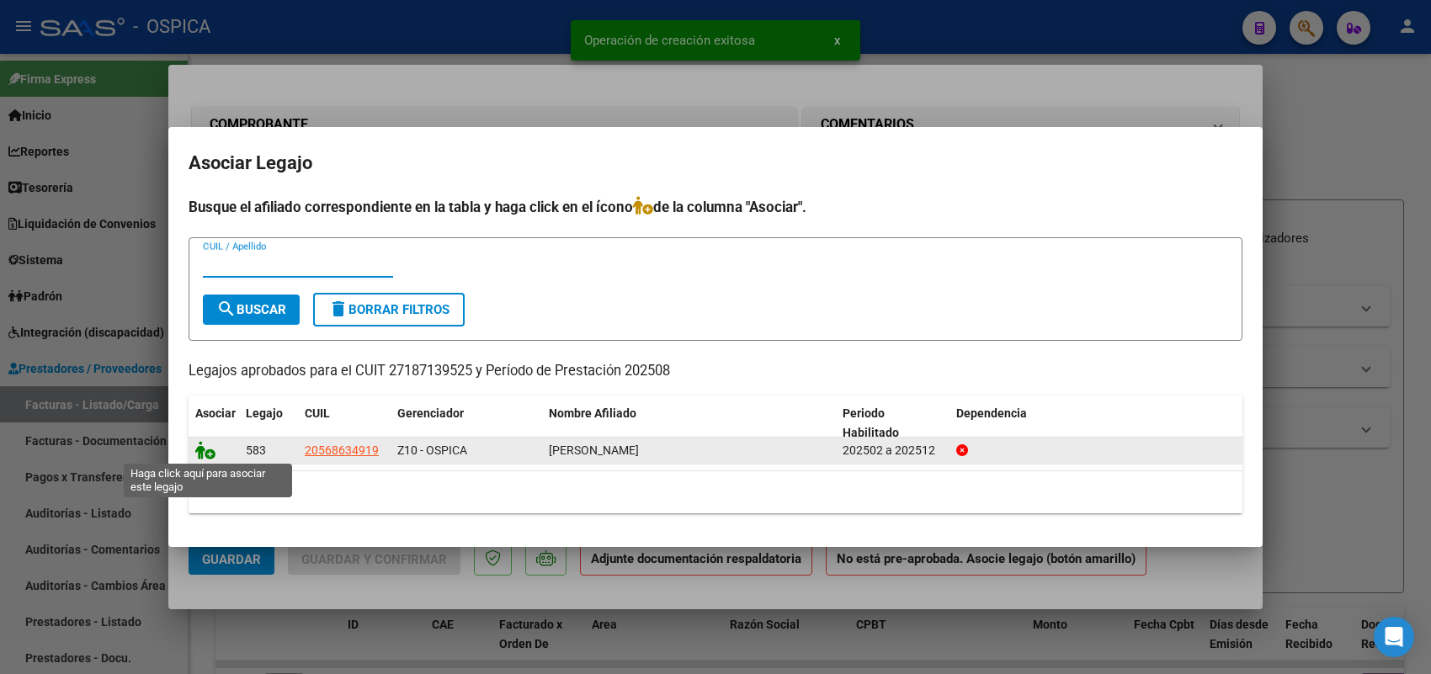
click at [198, 453] on icon at bounding box center [205, 450] width 20 height 19
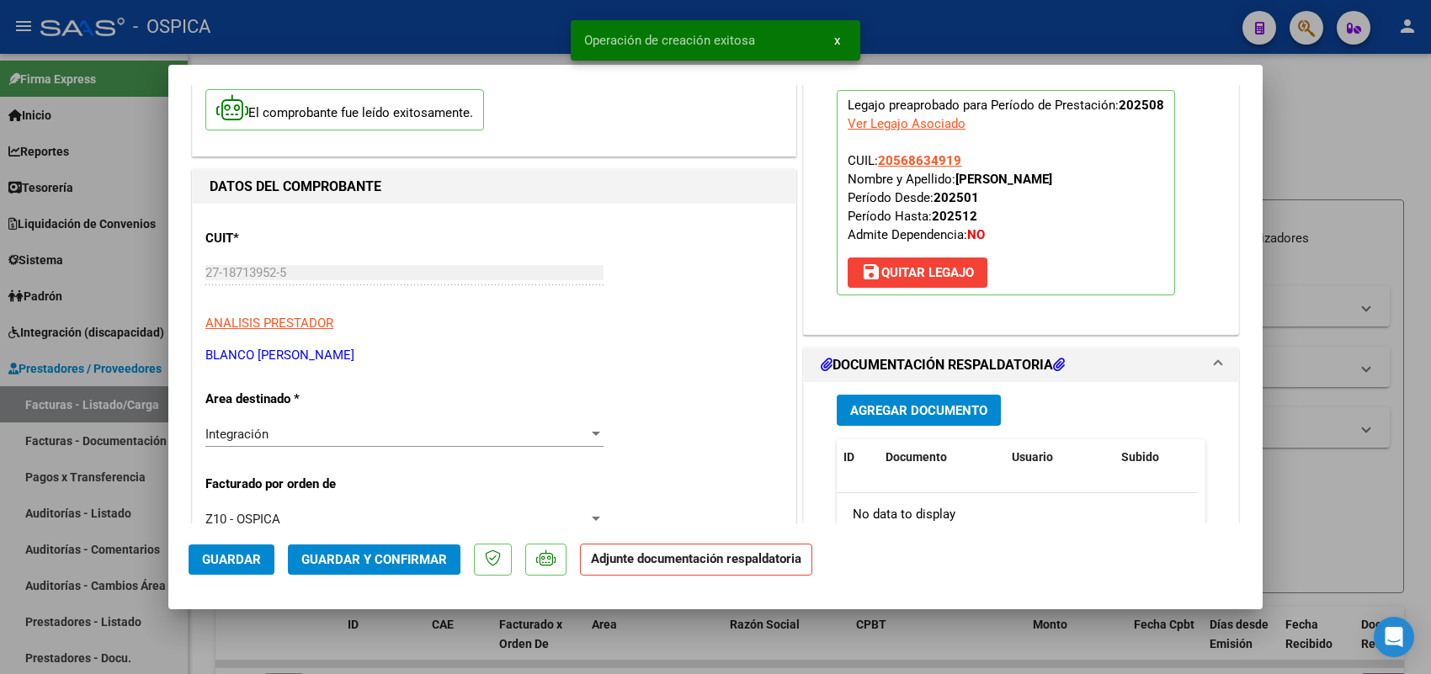
scroll to position [210, 0]
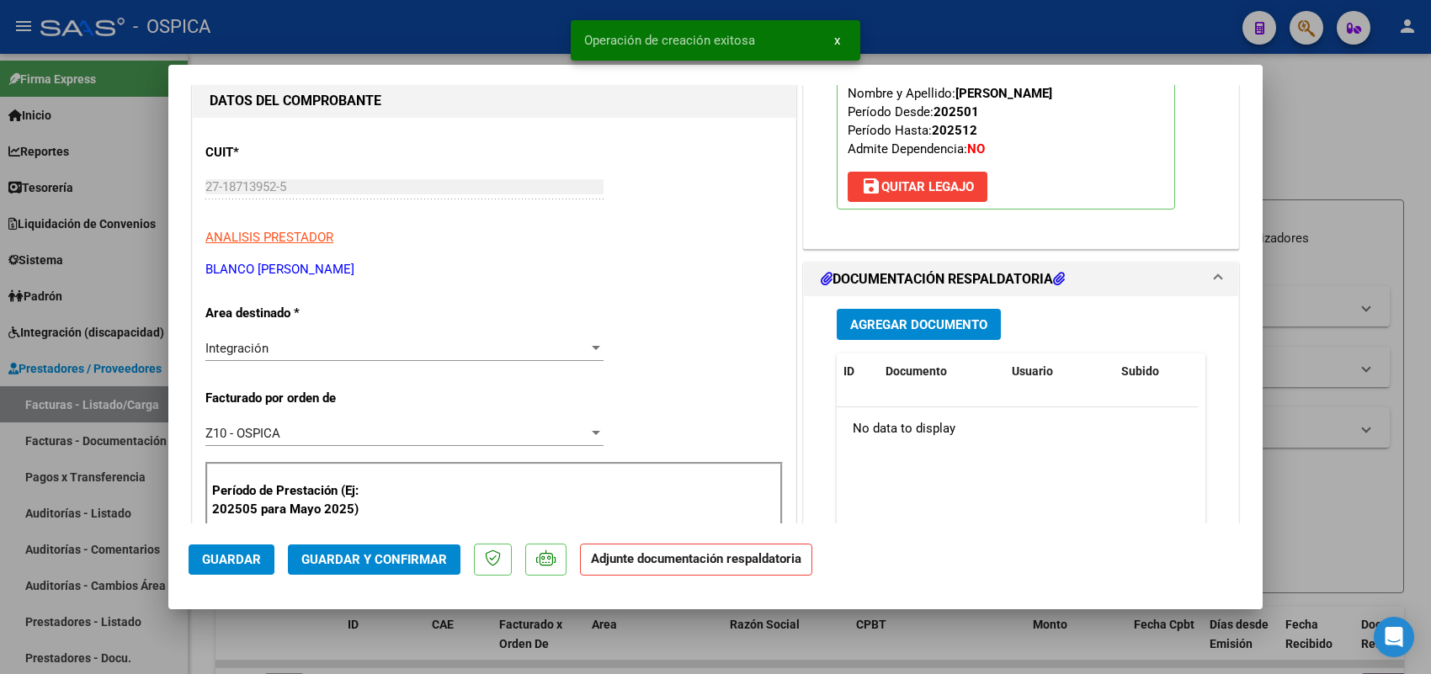
click at [902, 339] on button "Agregar Documento" at bounding box center [919, 324] width 164 height 31
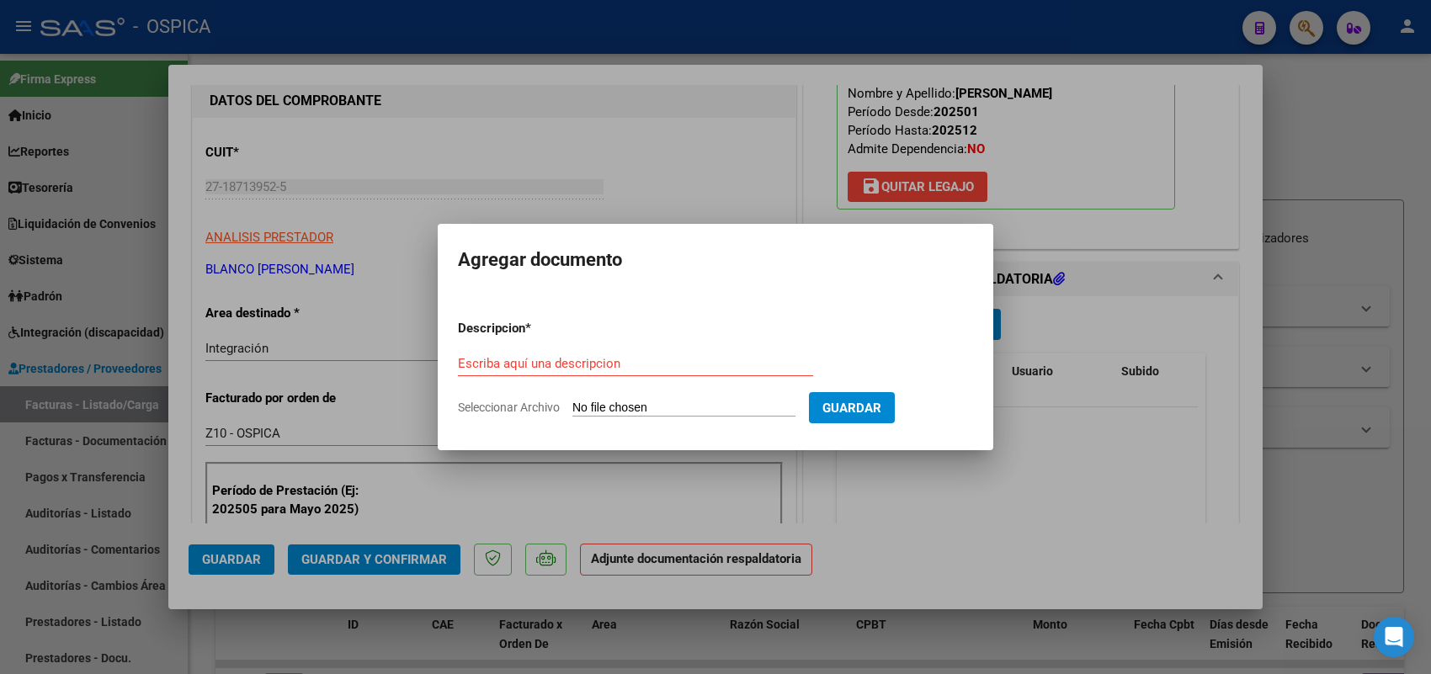
click at [763, 413] on input "Seleccionar Archivo" at bounding box center [683, 409] width 223 height 16
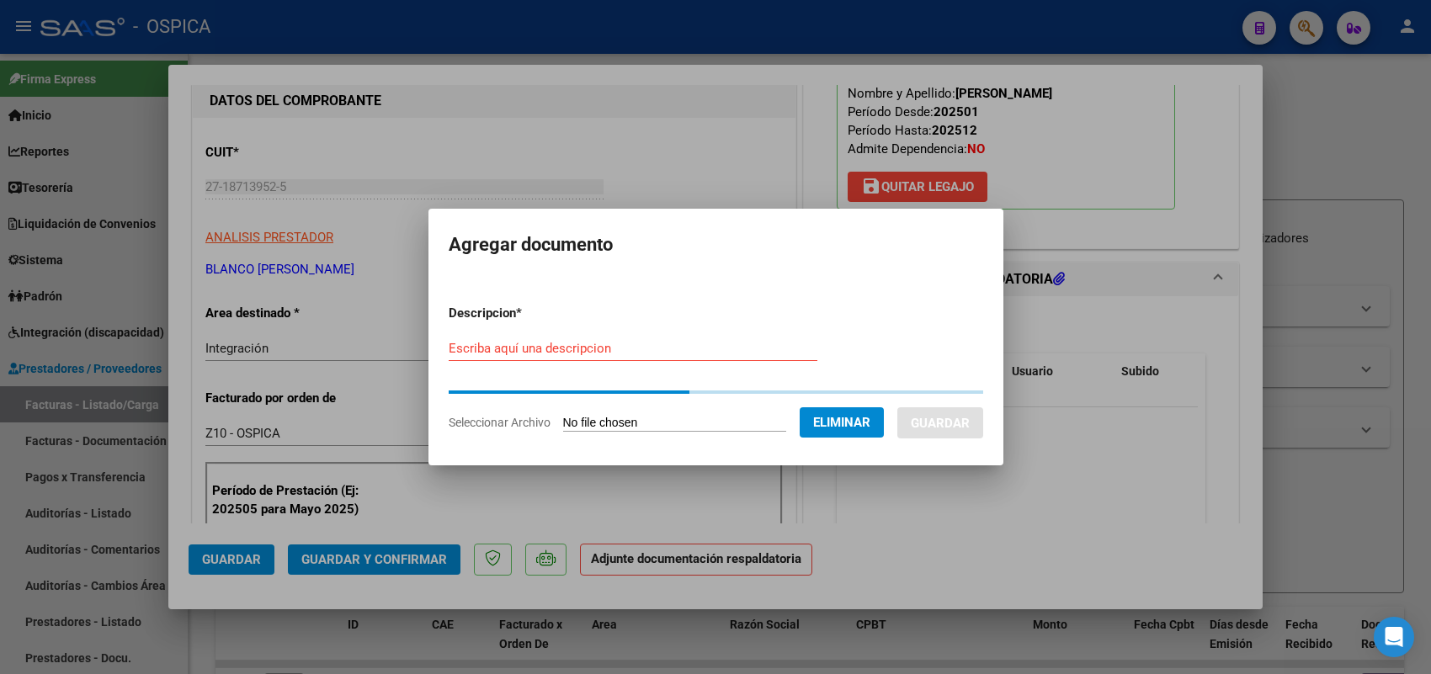
click at [537, 350] on input "Escriba aquí una descripcion" at bounding box center [633, 348] width 369 height 15
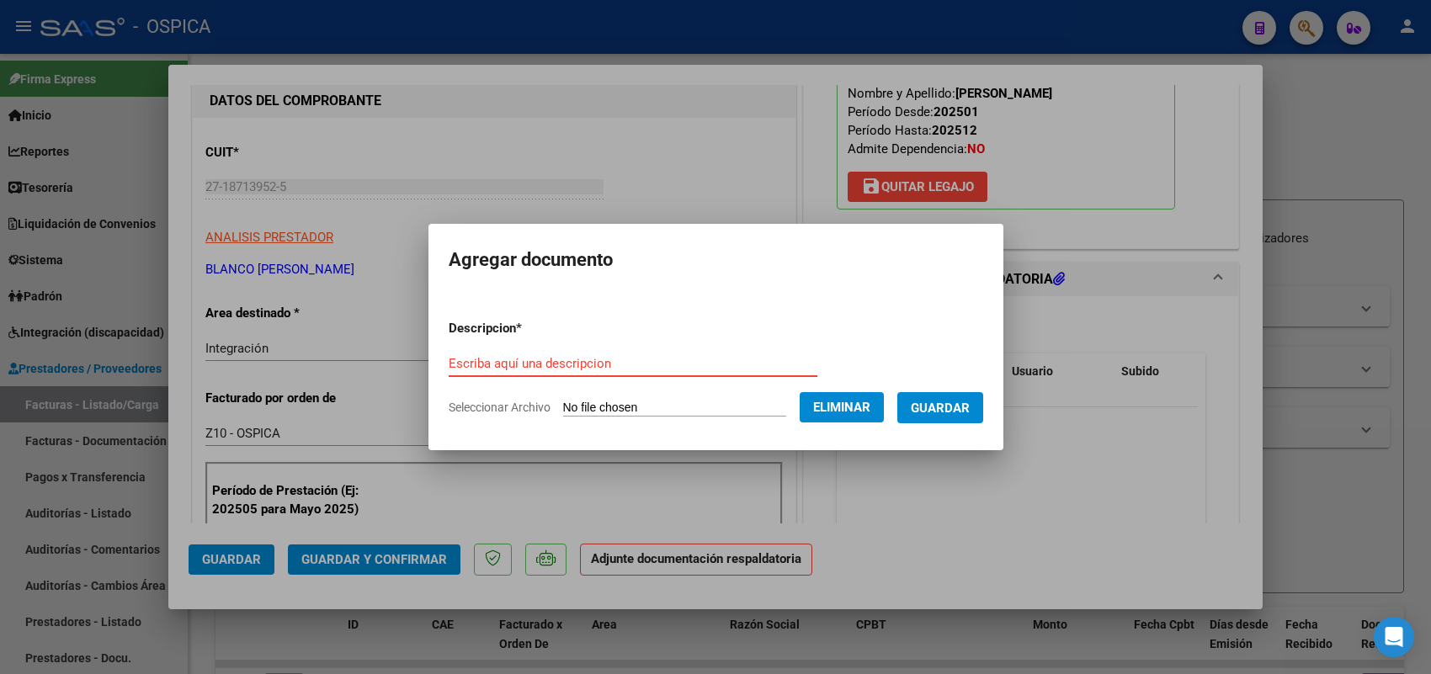
paste input "ASISTENCIA"
click at [940, 401] on span "Guardar" at bounding box center [940, 408] width 59 height 15
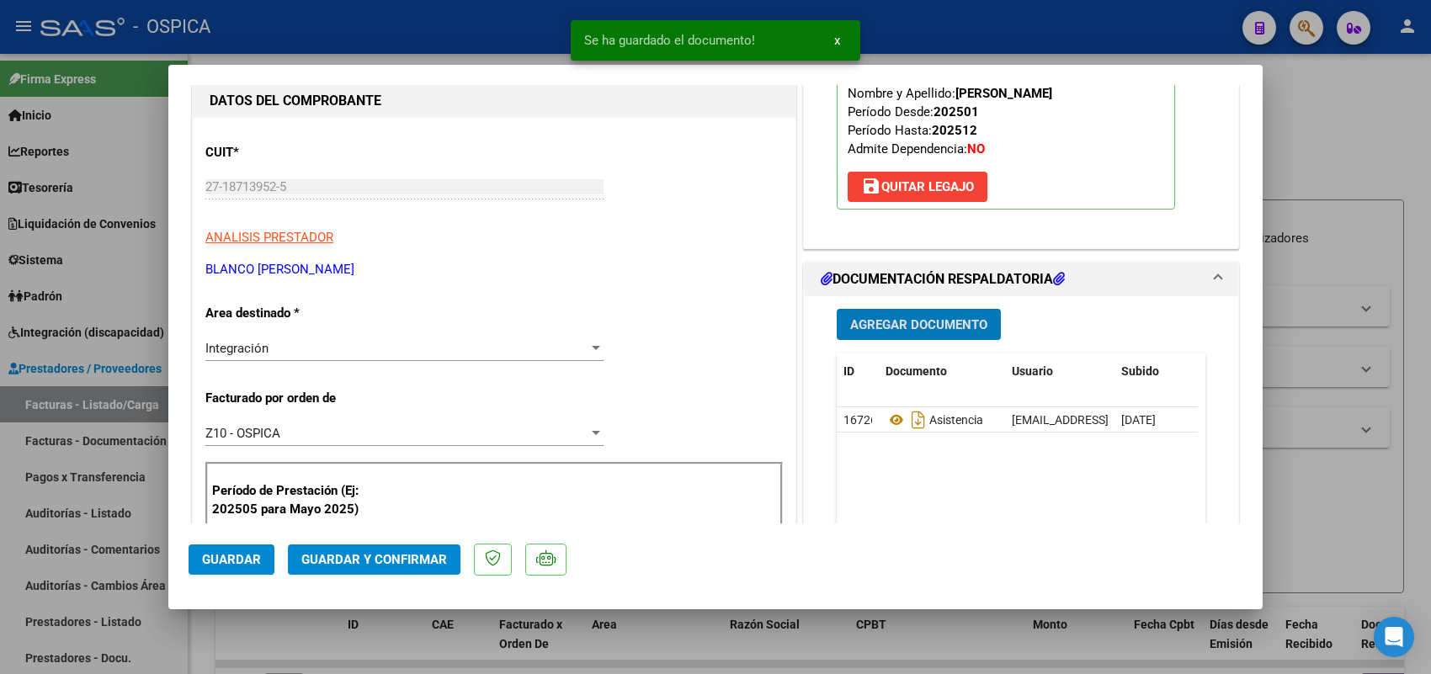
click at [236, 564] on span "Guardar" at bounding box center [231, 559] width 59 height 15
click at [148, 402] on div at bounding box center [715, 337] width 1431 height 674
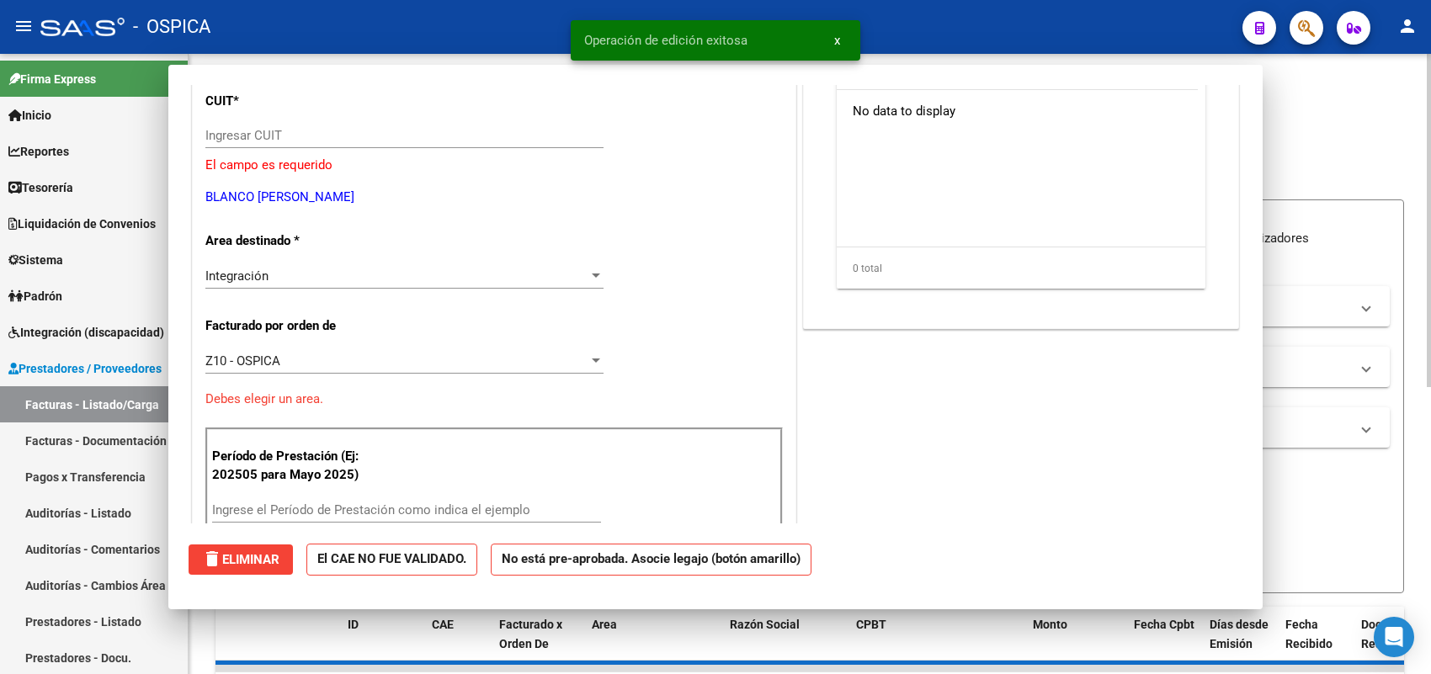
scroll to position [0, 0]
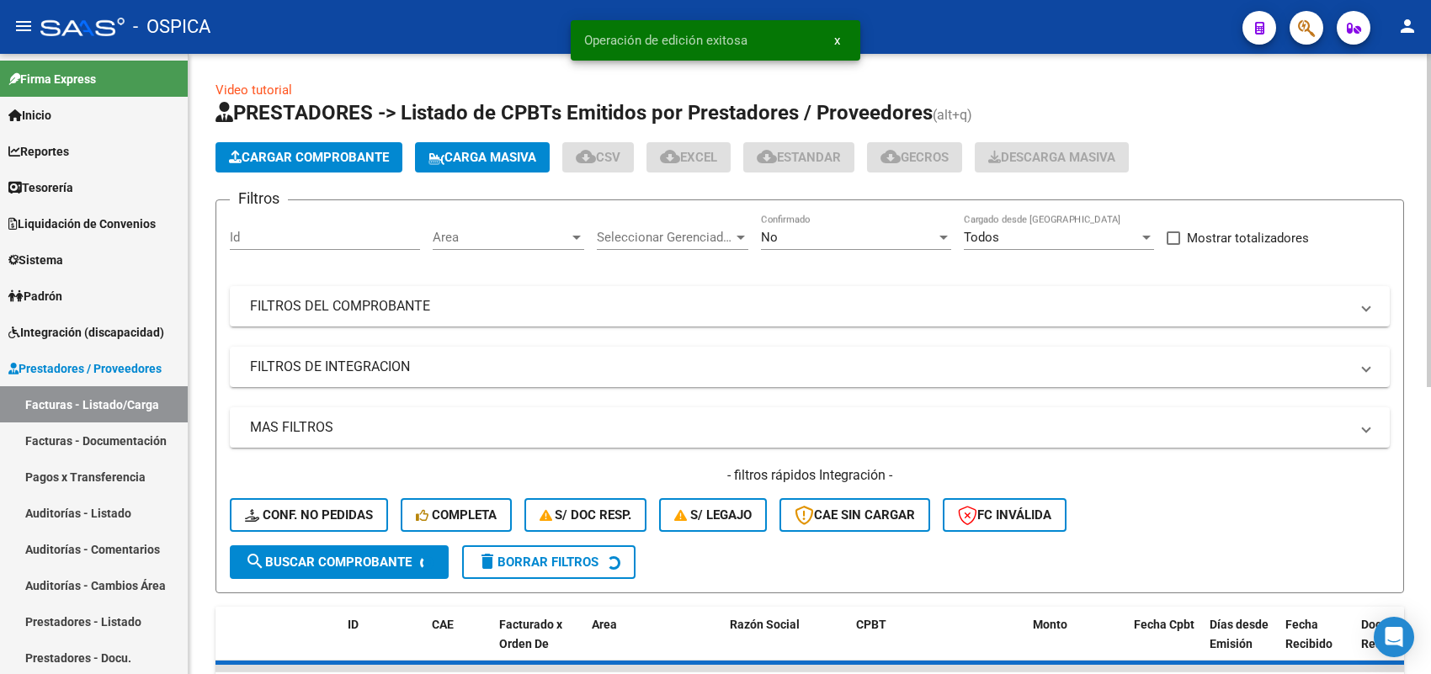
click at [366, 153] on span "Cargar Comprobante" at bounding box center [309, 157] width 160 height 15
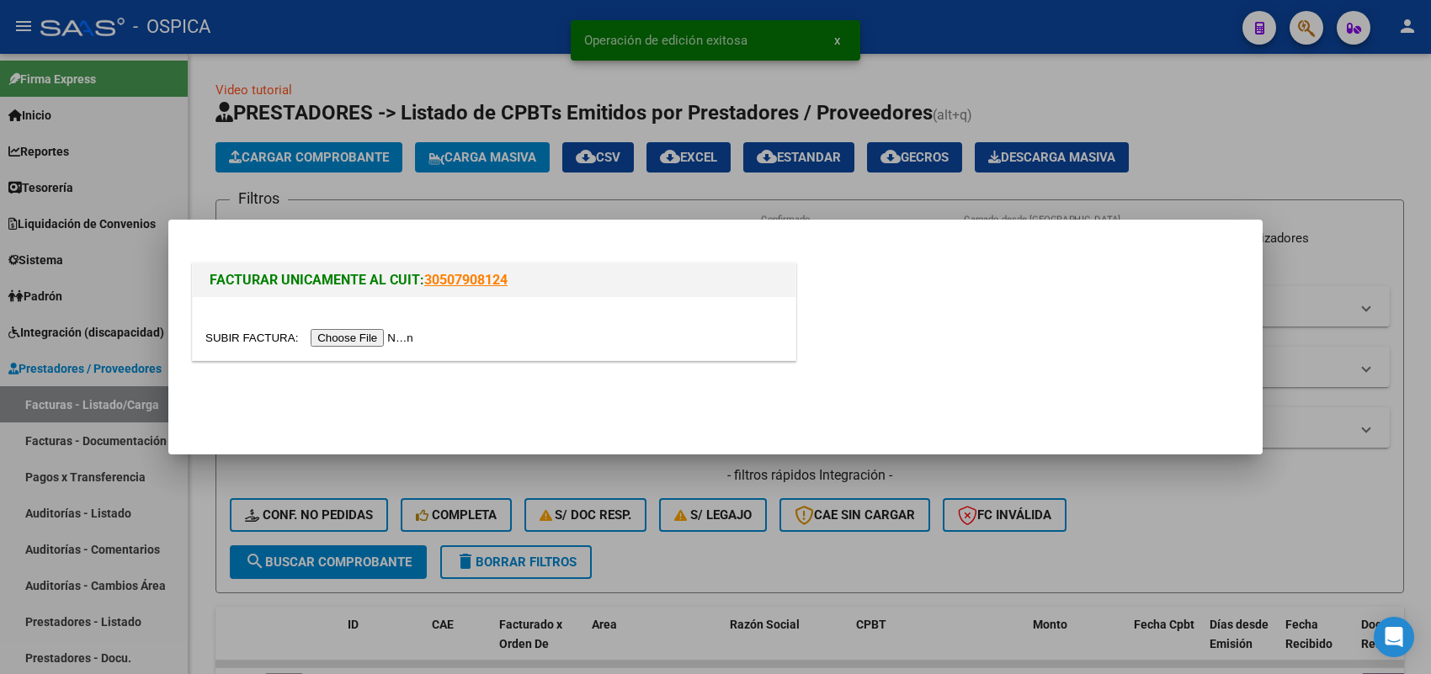
click at [384, 341] on input "file" at bounding box center [311, 338] width 213 height 18
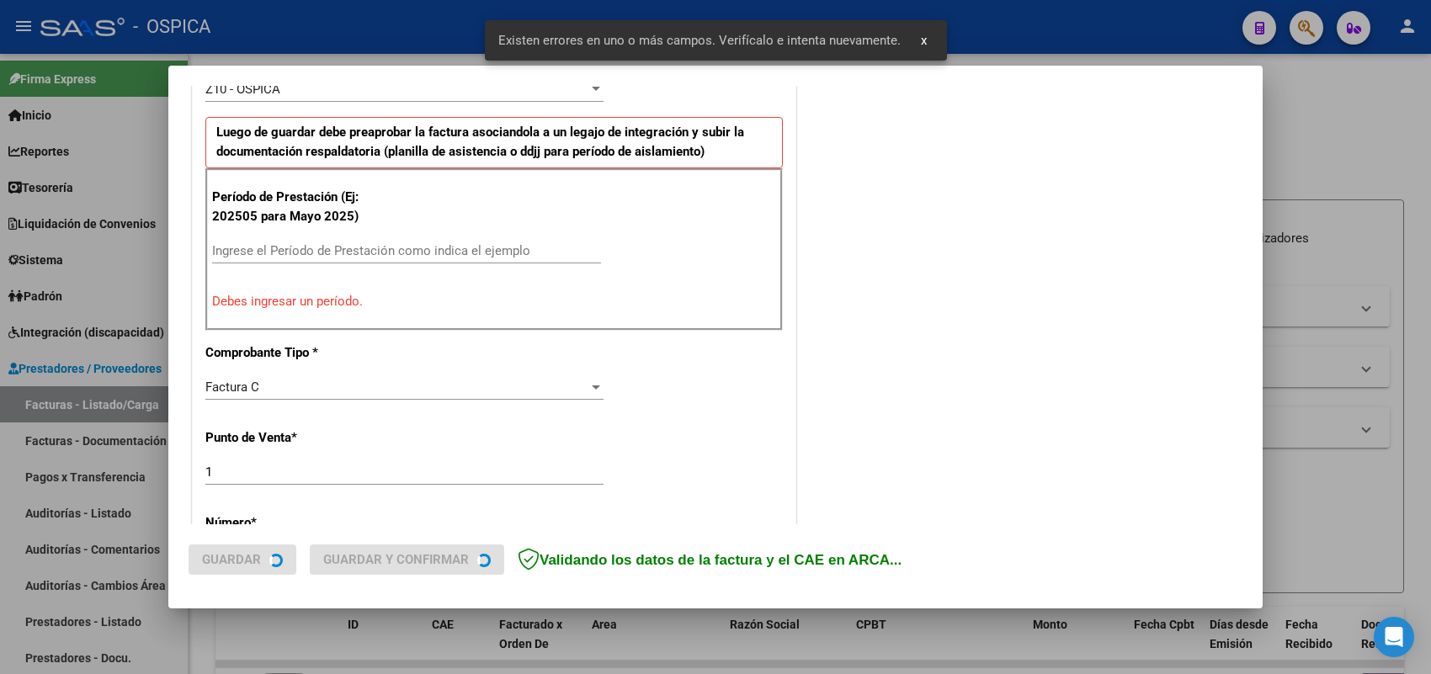
scroll to position [560, 0]
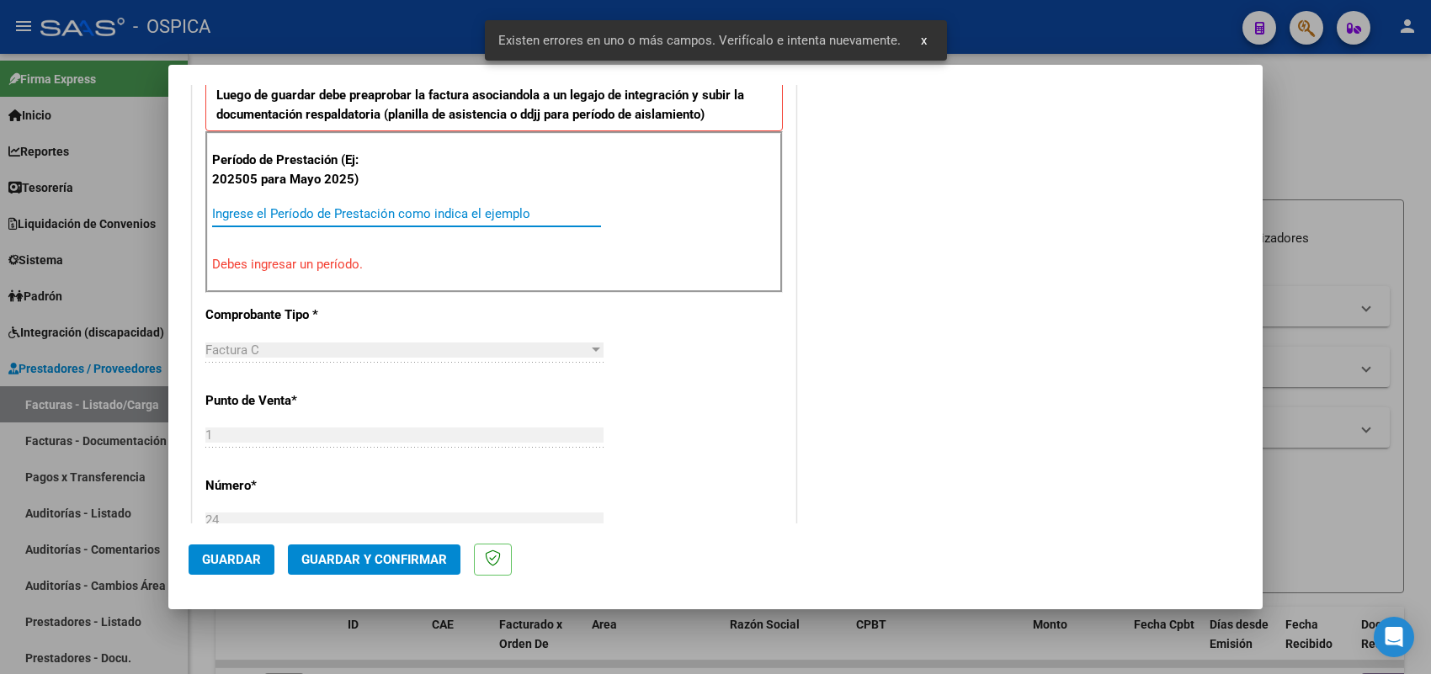
click at [400, 217] on input "Ingrese el Período de Prestación como indica el ejemplo" at bounding box center [406, 213] width 389 height 15
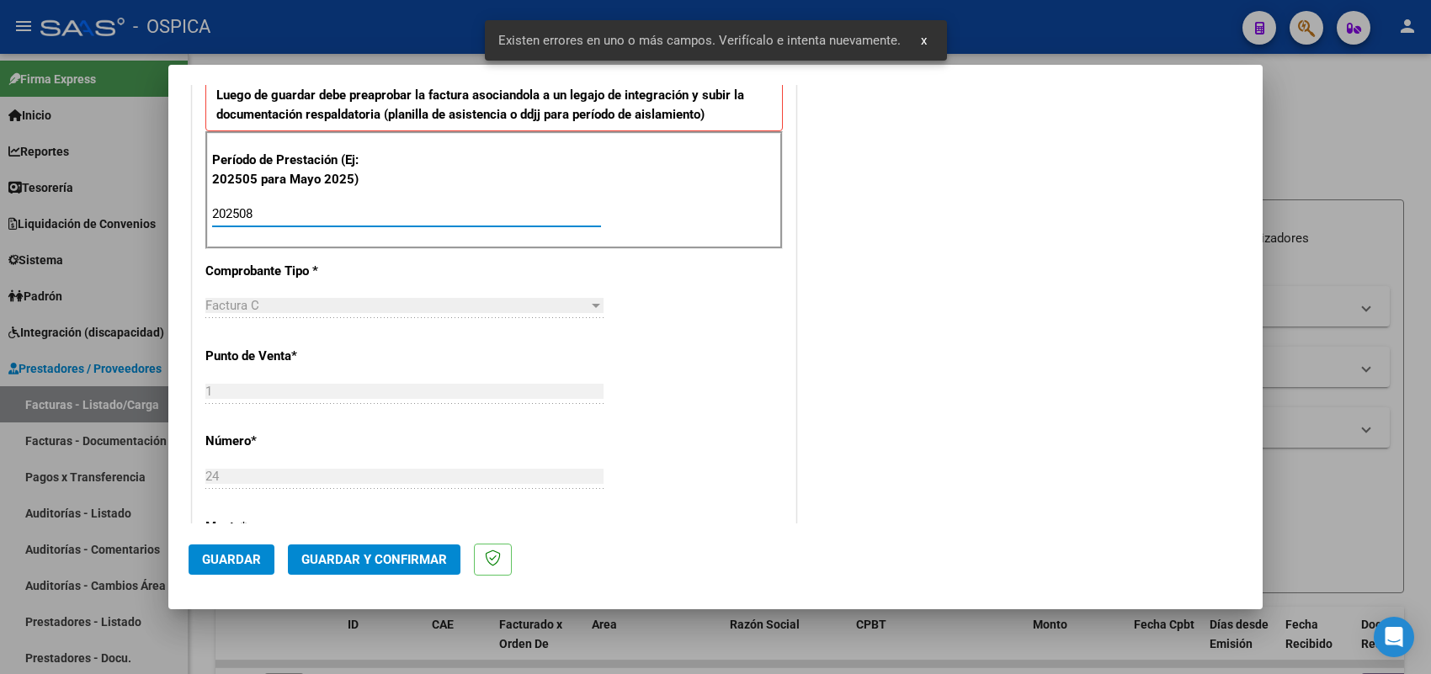
scroll to position [1109, 0]
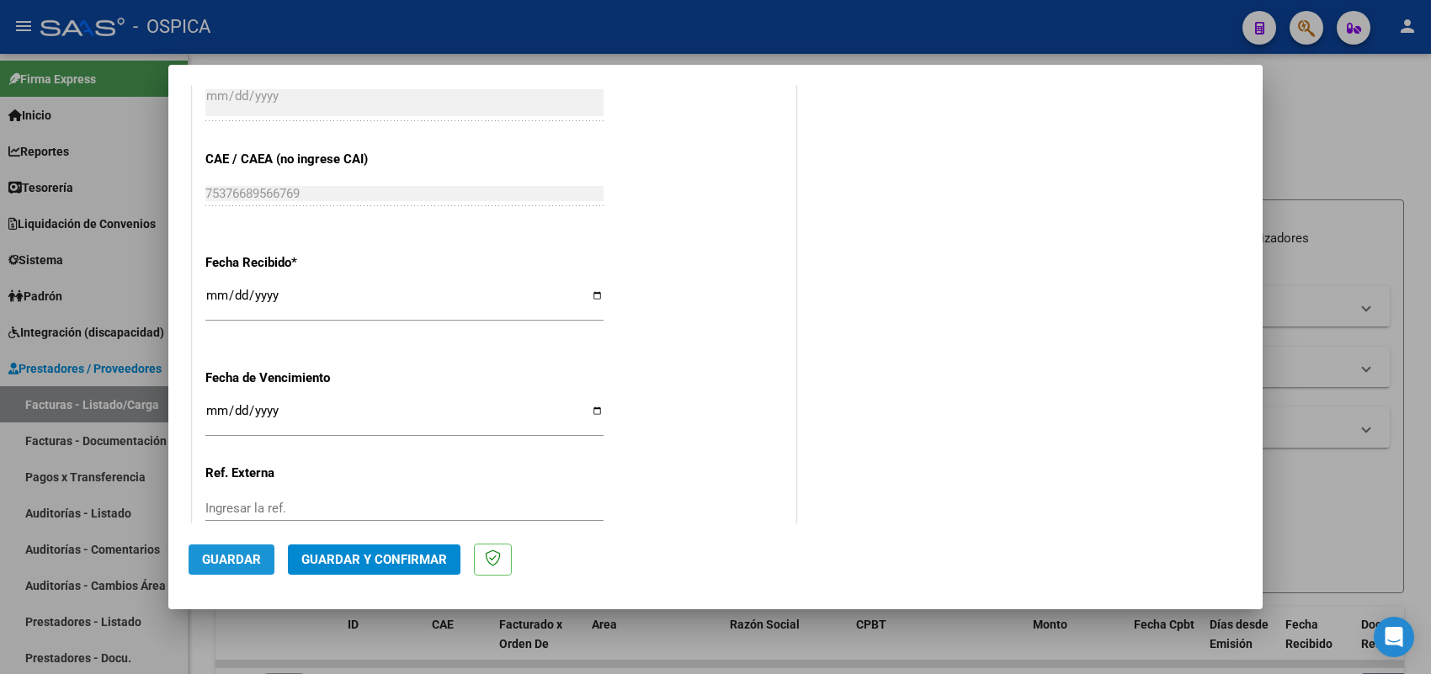
click at [246, 547] on button "Guardar" at bounding box center [232, 560] width 86 height 30
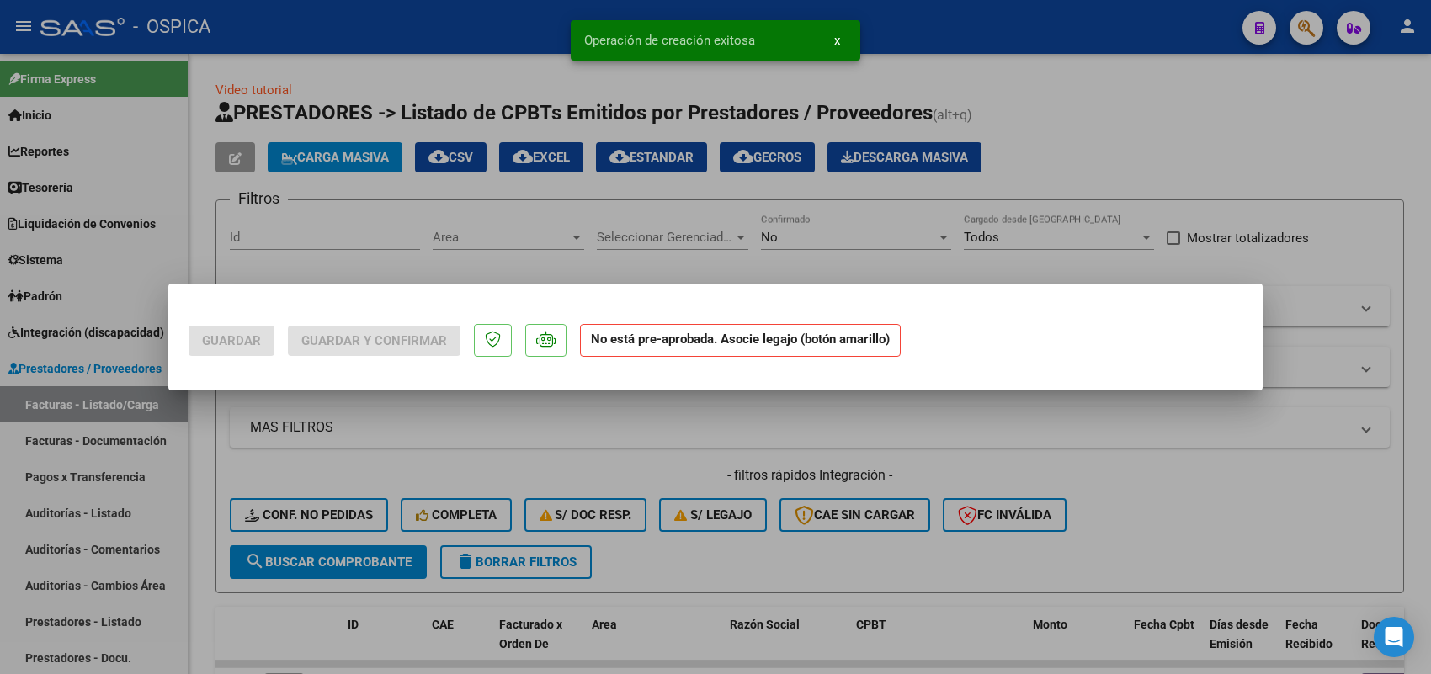
scroll to position [0, 0]
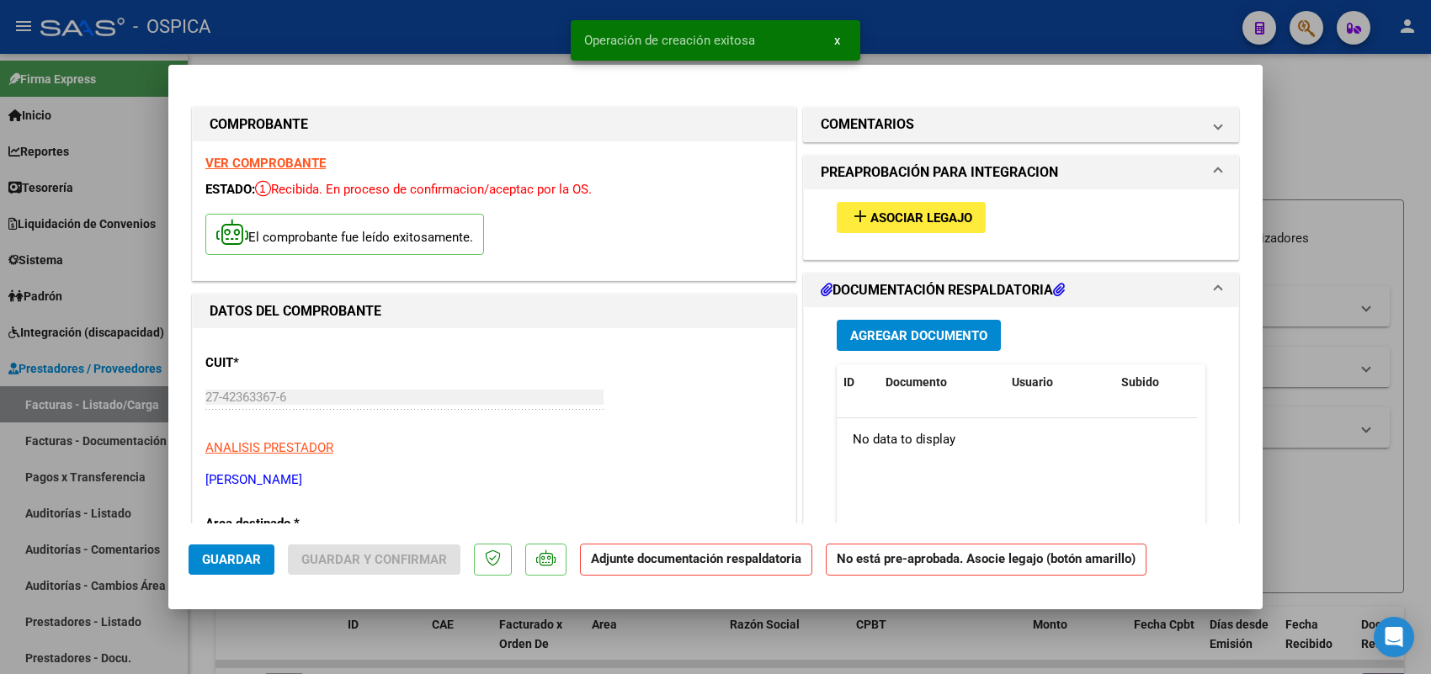
click at [898, 216] on span "Asociar Legajo" at bounding box center [921, 217] width 102 height 15
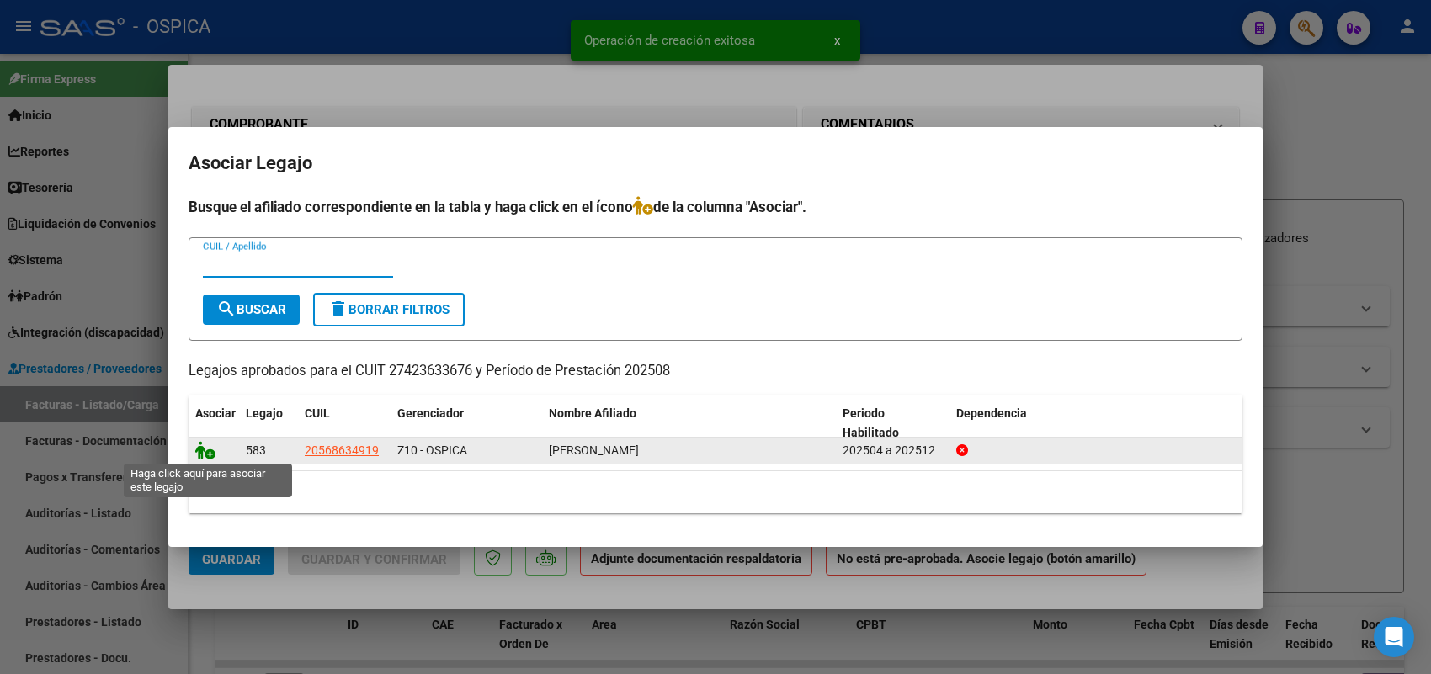
click at [208, 451] on icon at bounding box center [205, 450] width 20 height 19
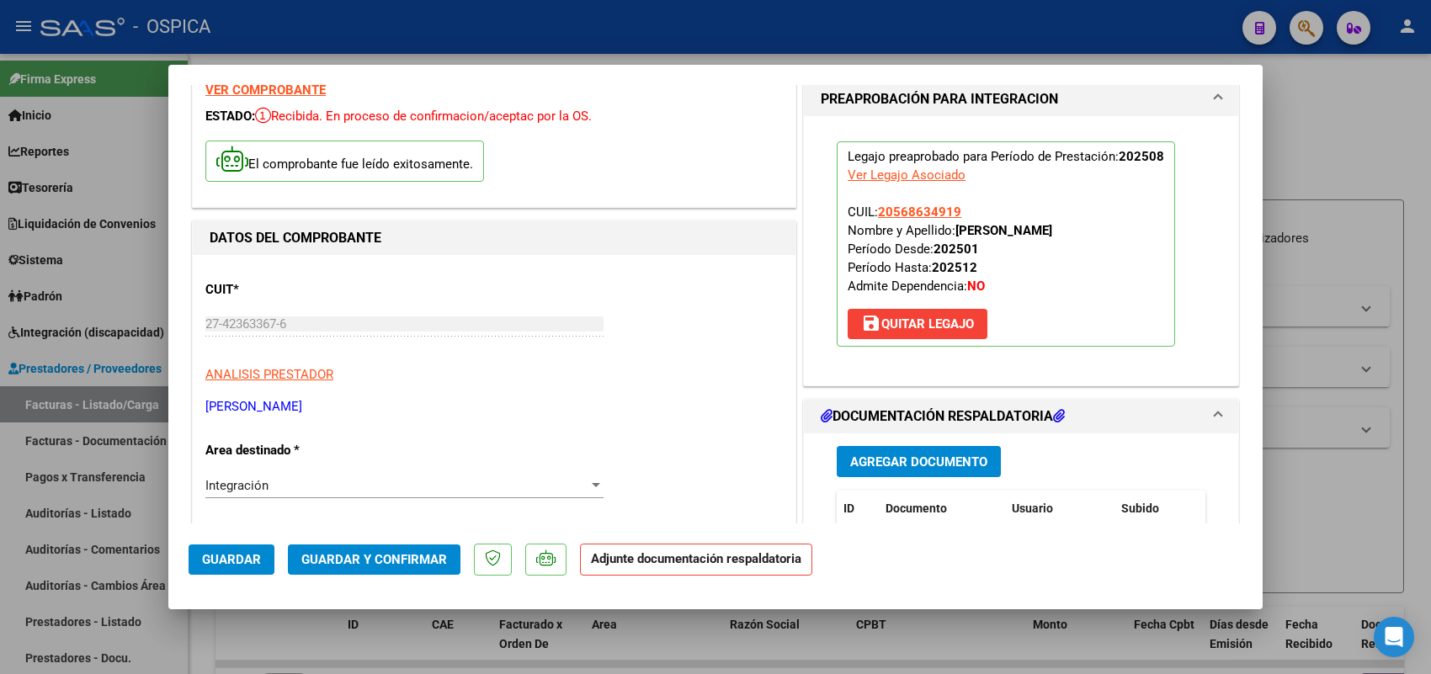
scroll to position [105, 0]
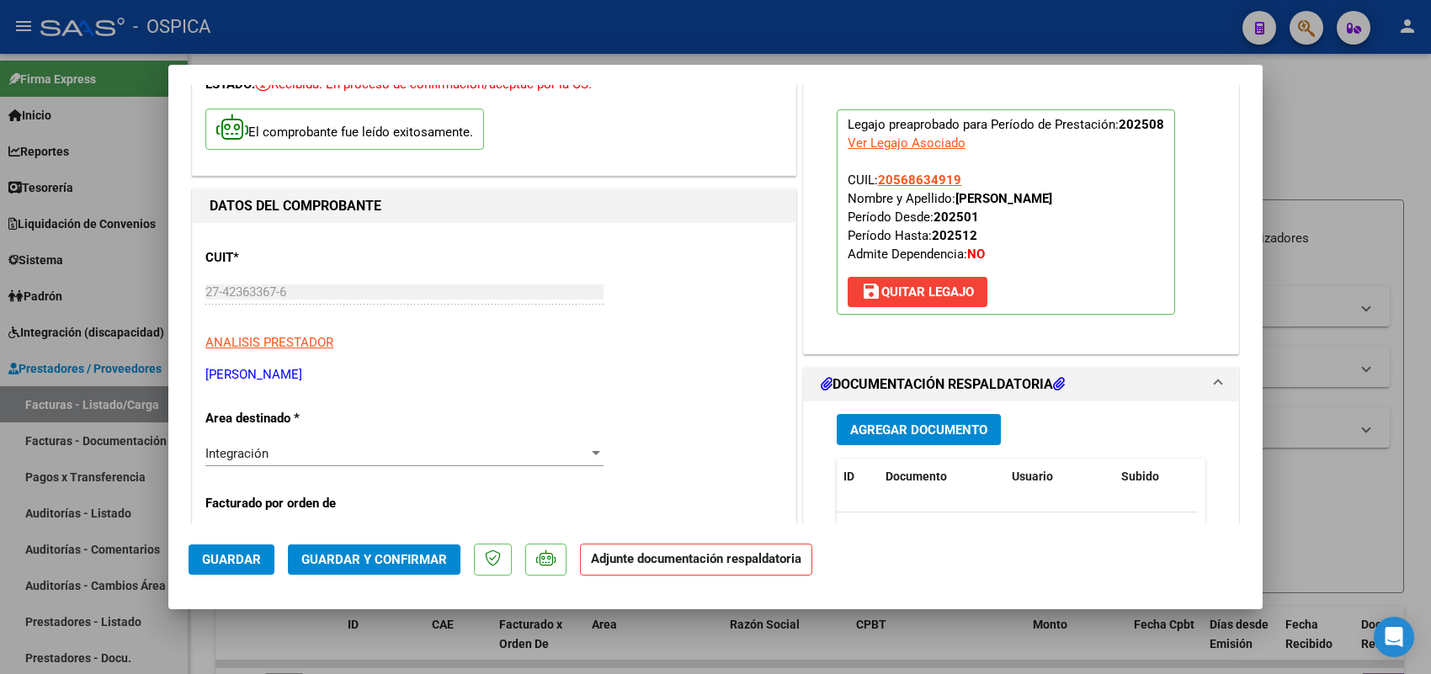
click at [902, 436] on span "Agregar Documento" at bounding box center [918, 430] width 137 height 15
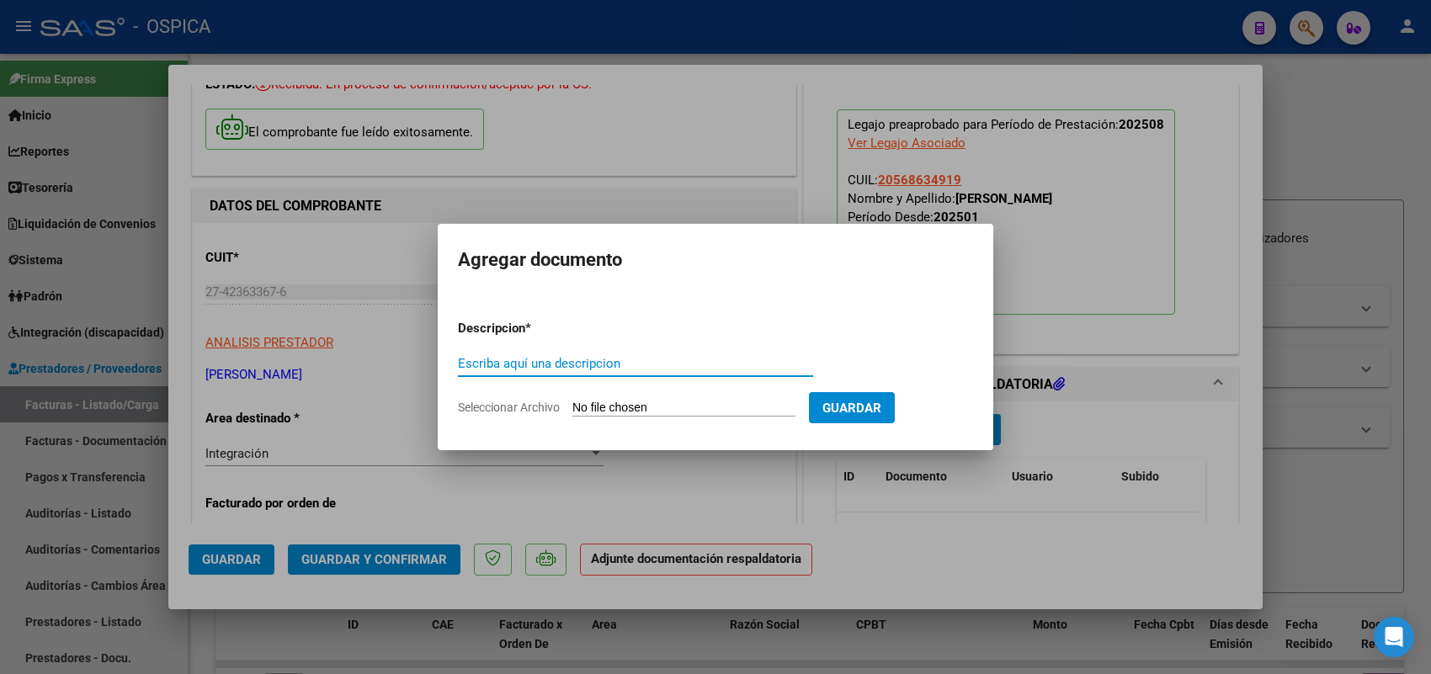
click at [769, 404] on input "Seleccionar Archivo" at bounding box center [683, 409] width 223 height 16
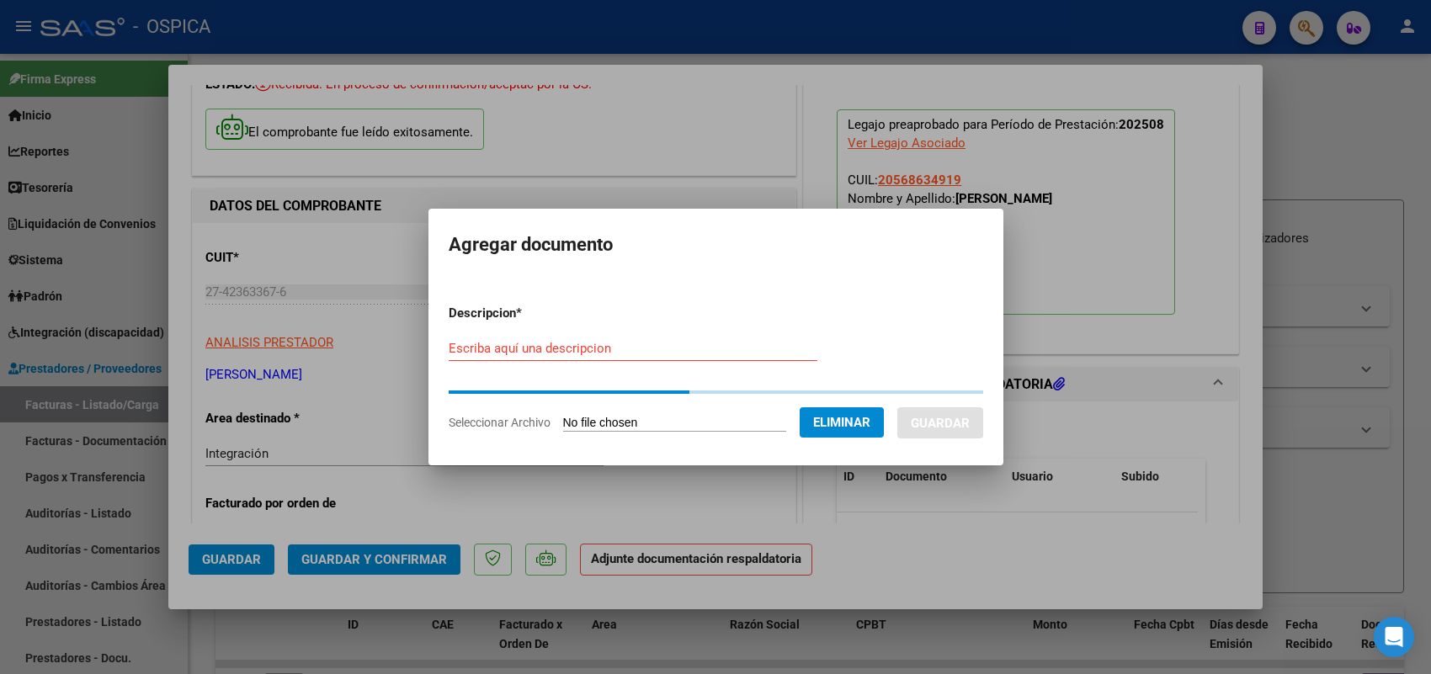
click at [612, 350] on input "Escriba aquí una descripcion" at bounding box center [633, 348] width 369 height 15
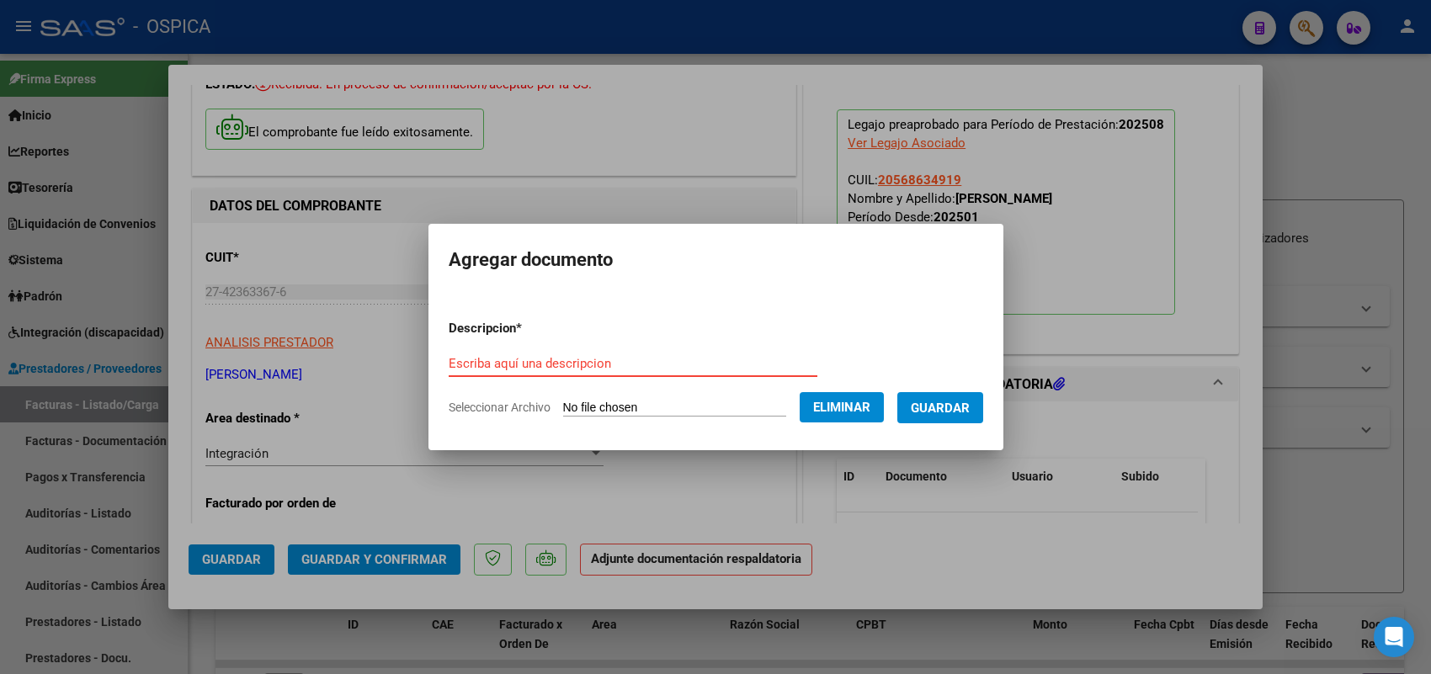
paste input "ASISTENCIA"
click at [962, 393] on button "Guardar" at bounding box center [940, 407] width 86 height 31
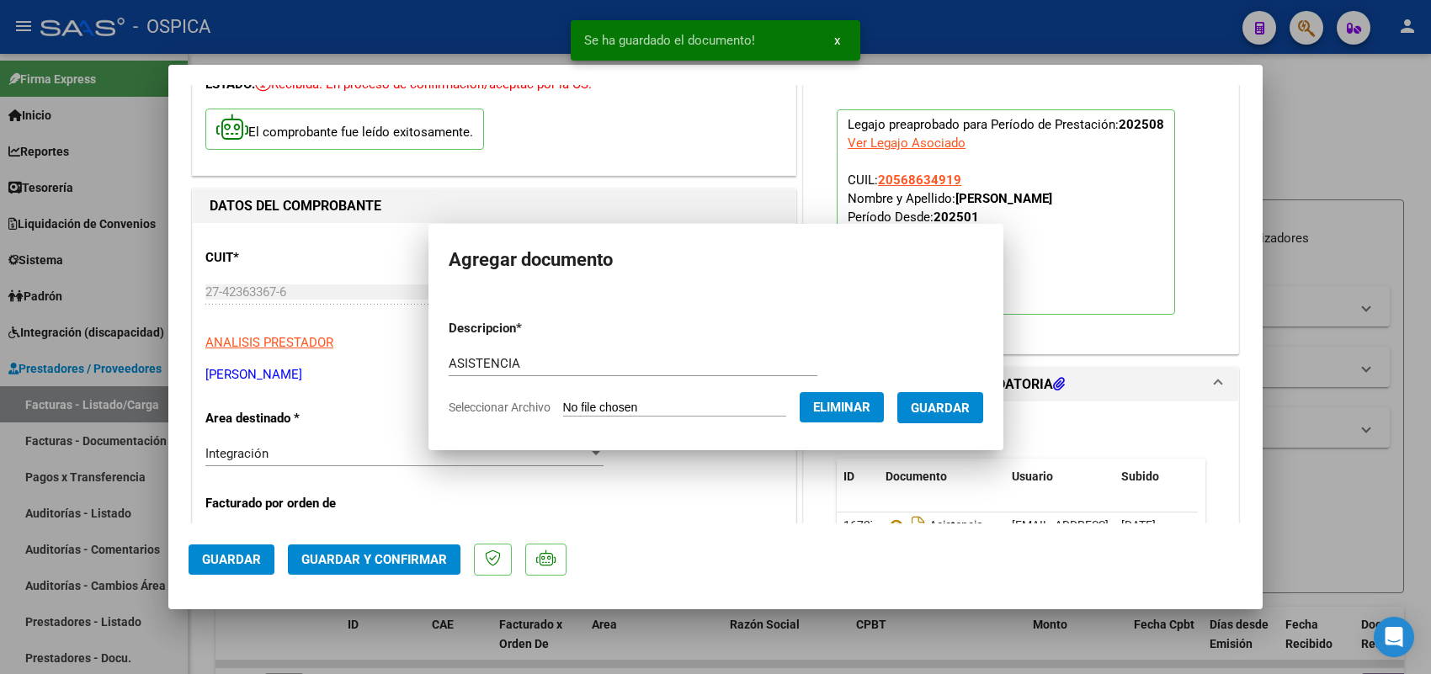
click at [228, 556] on span "Guardar" at bounding box center [231, 559] width 59 height 15
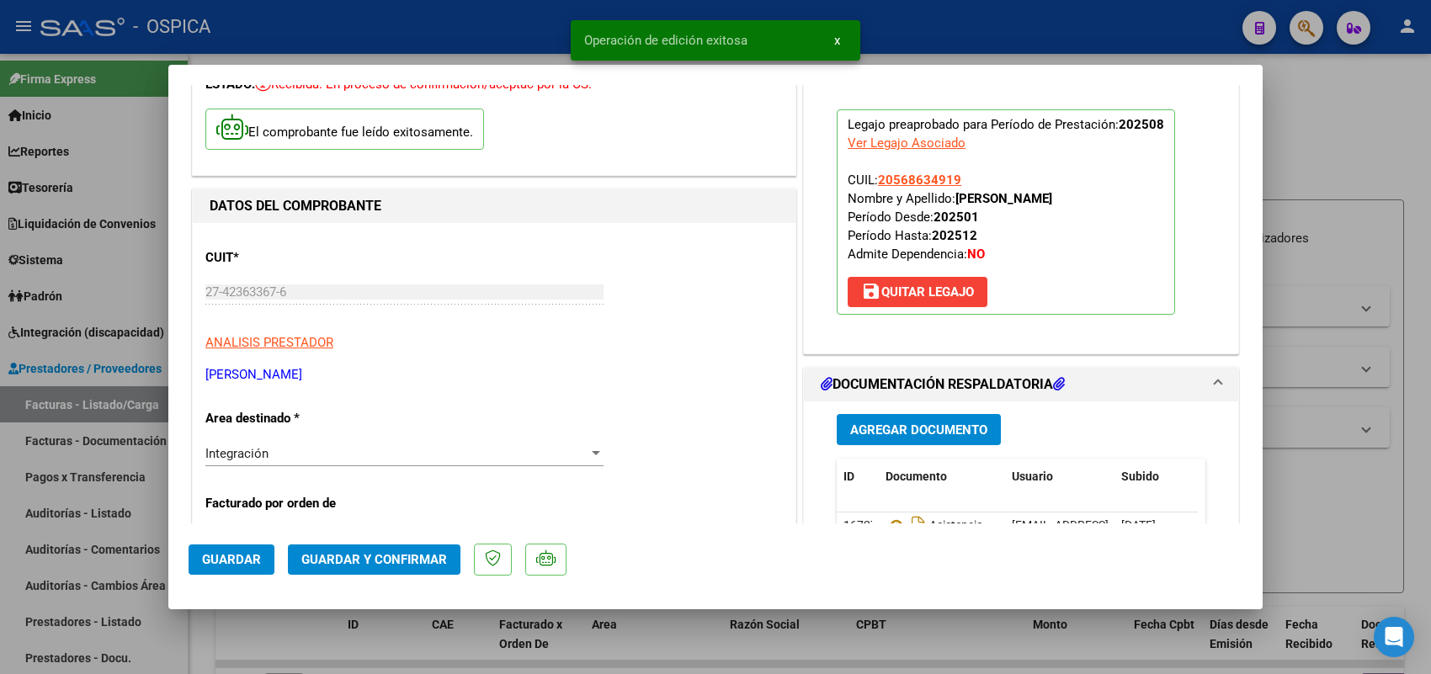
click at [135, 402] on div at bounding box center [715, 337] width 1431 height 674
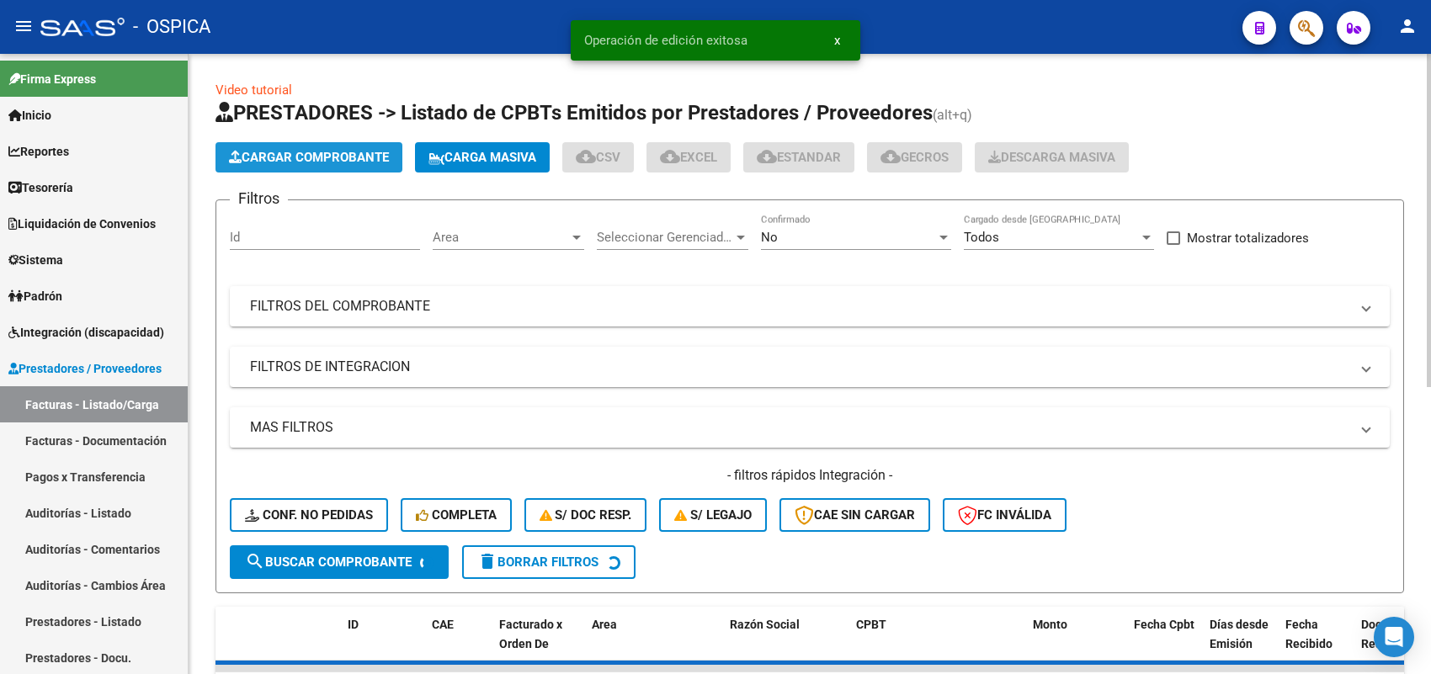
click at [354, 152] on span "Cargar Comprobante" at bounding box center [309, 157] width 160 height 15
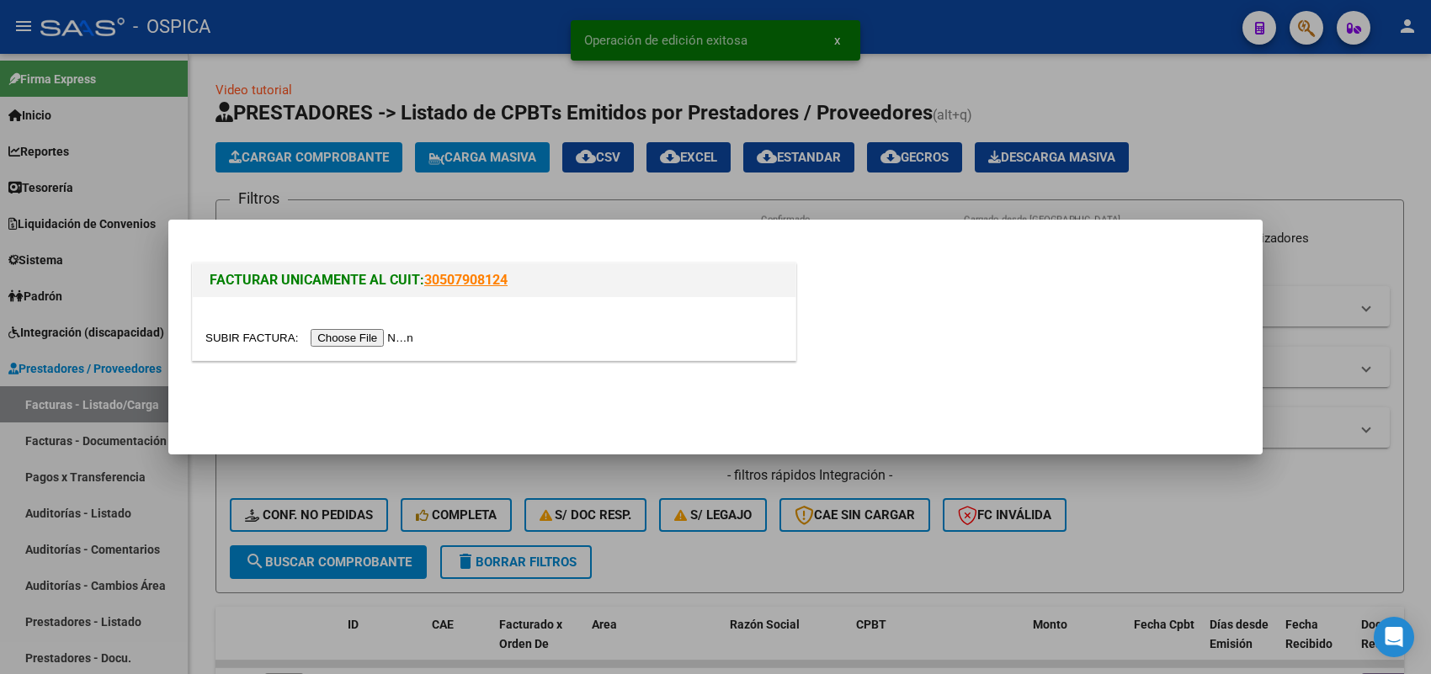
click at [397, 334] on input "file" at bounding box center [311, 338] width 213 height 18
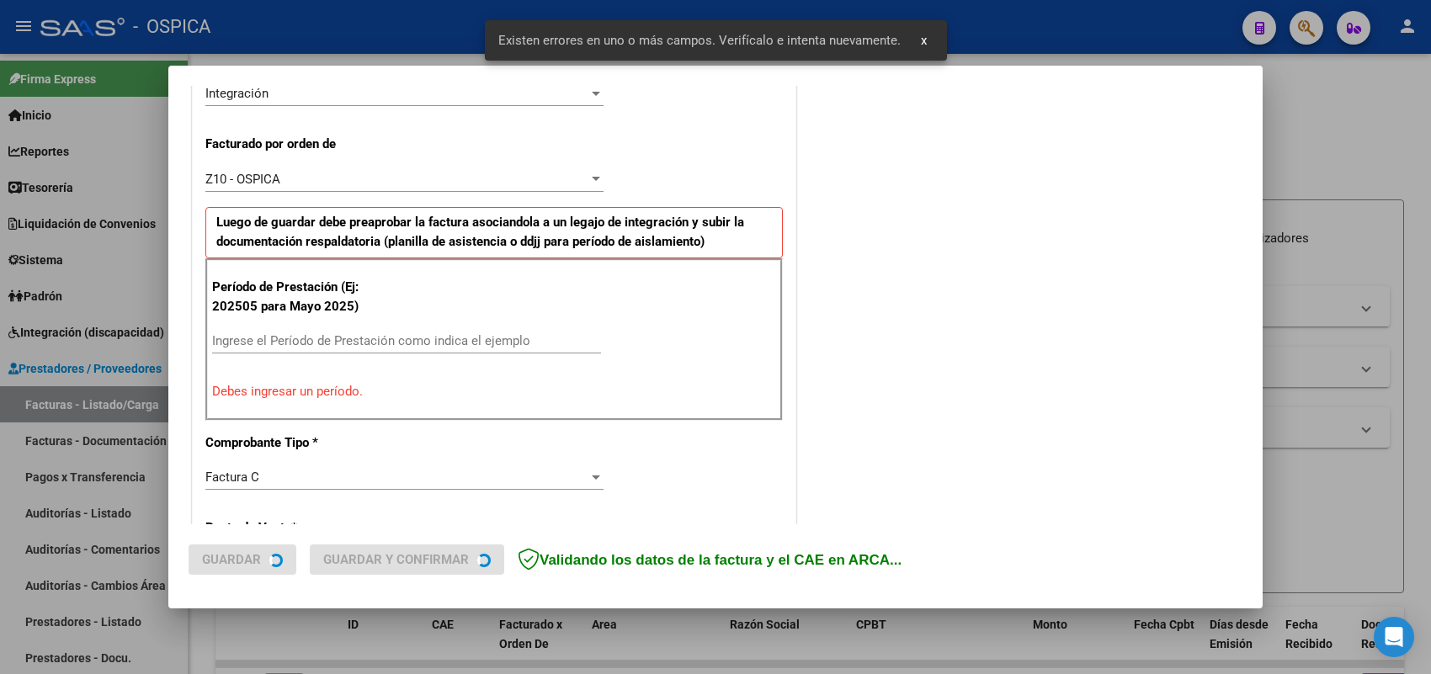
scroll to position [455, 0]
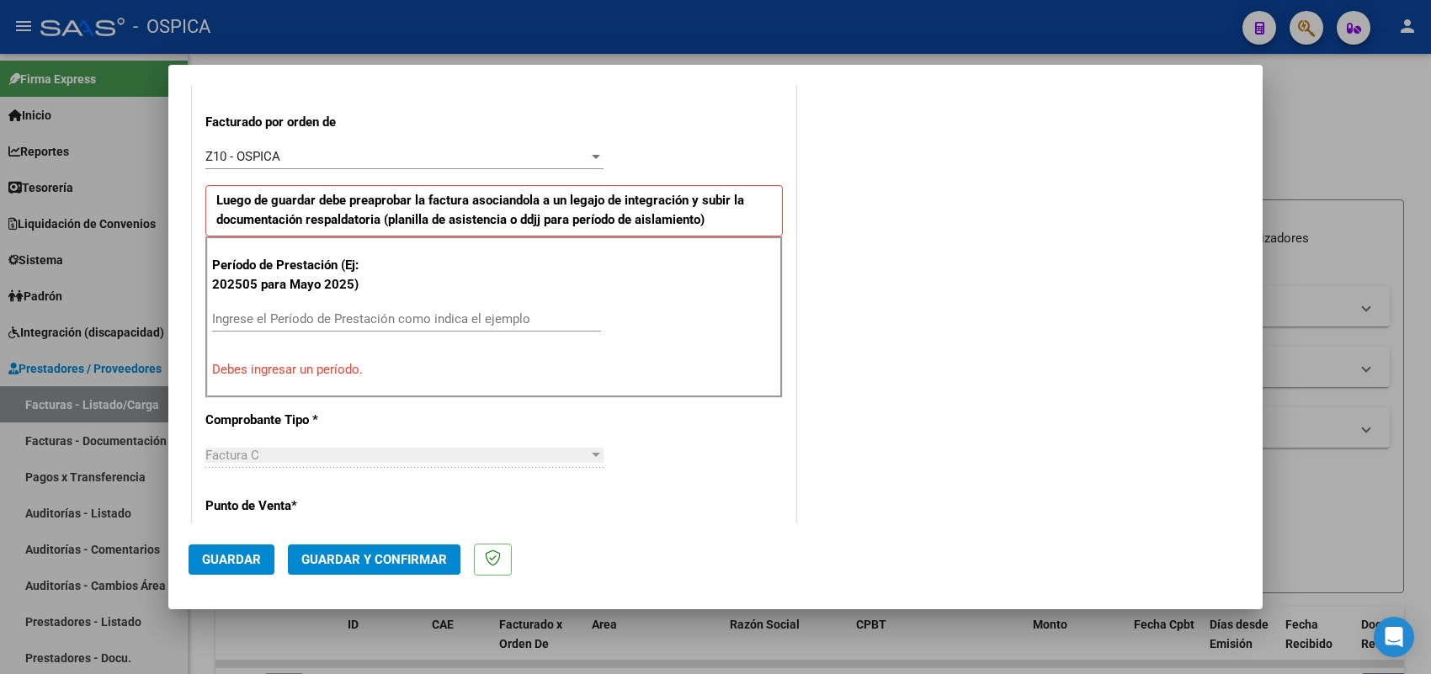
click at [421, 324] on input "Ingrese el Período de Prestación como indica el ejemplo" at bounding box center [406, 318] width 389 height 15
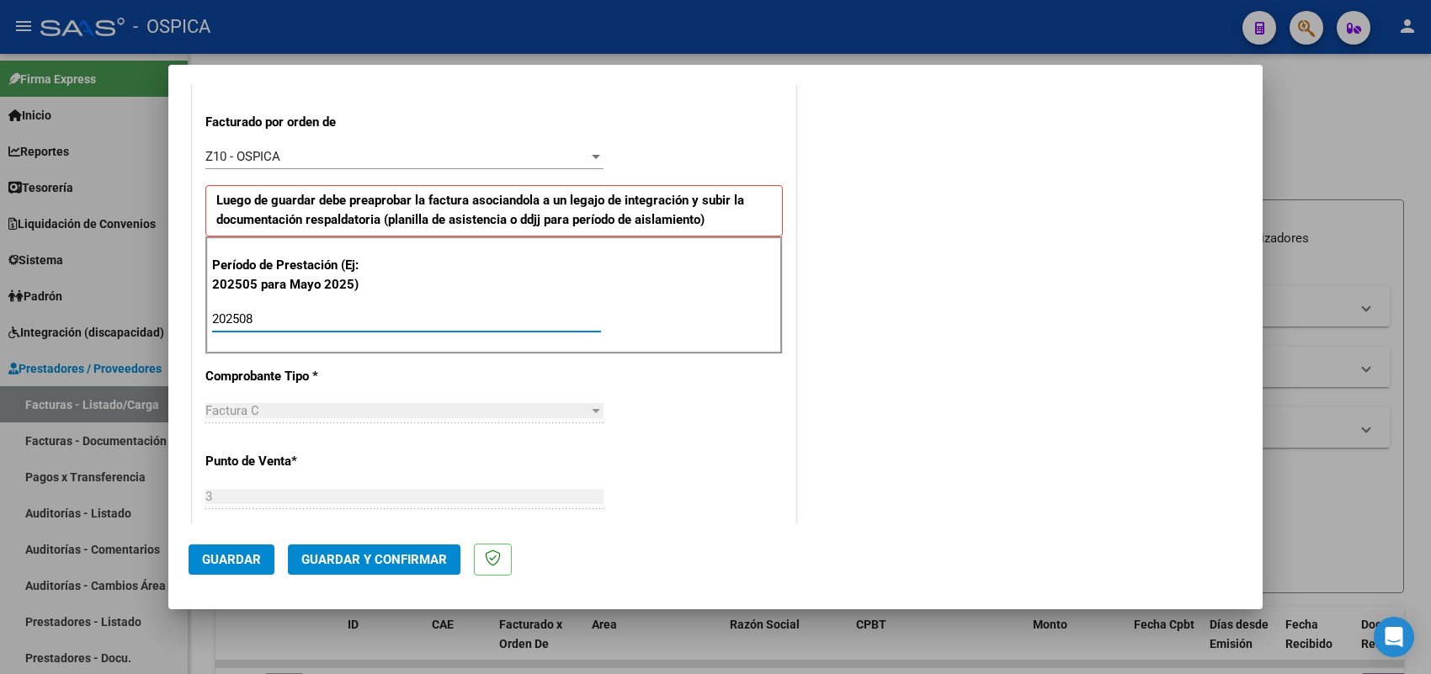
scroll to position [1109, 0]
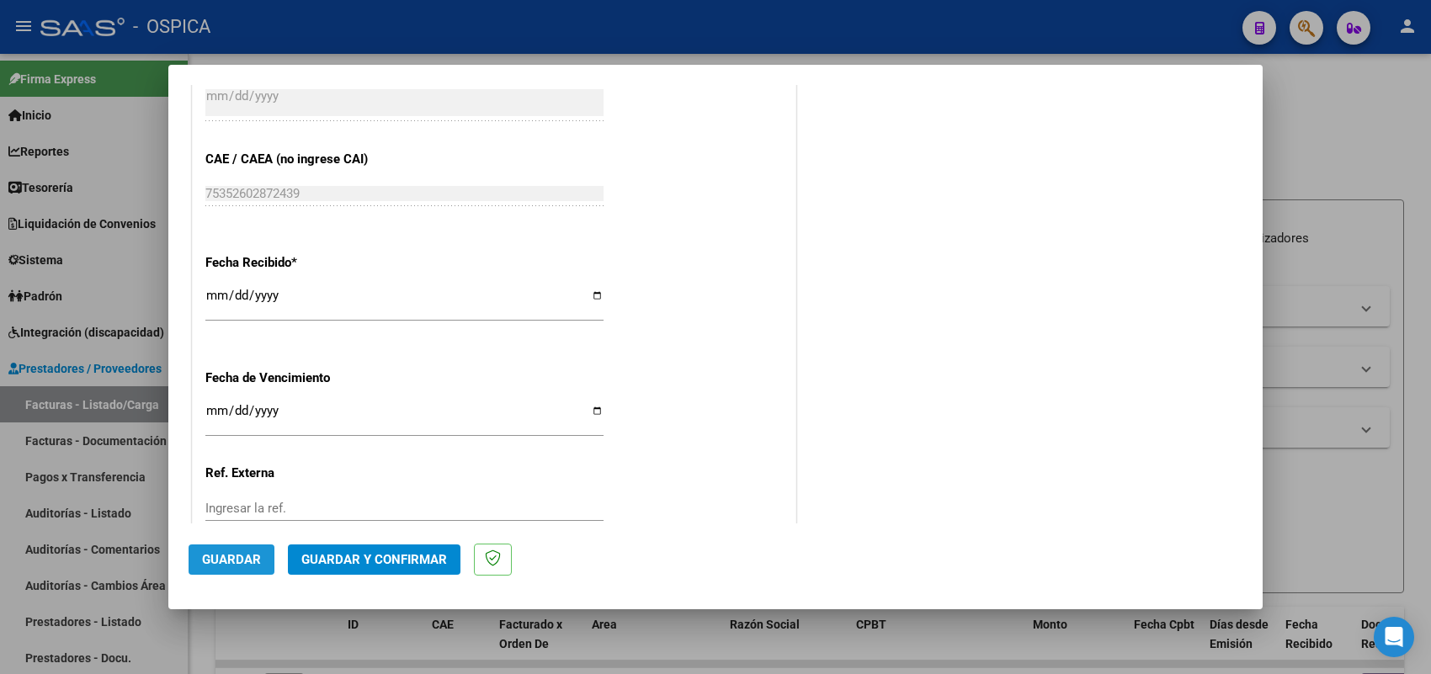
click at [237, 552] on span "Guardar" at bounding box center [231, 559] width 59 height 15
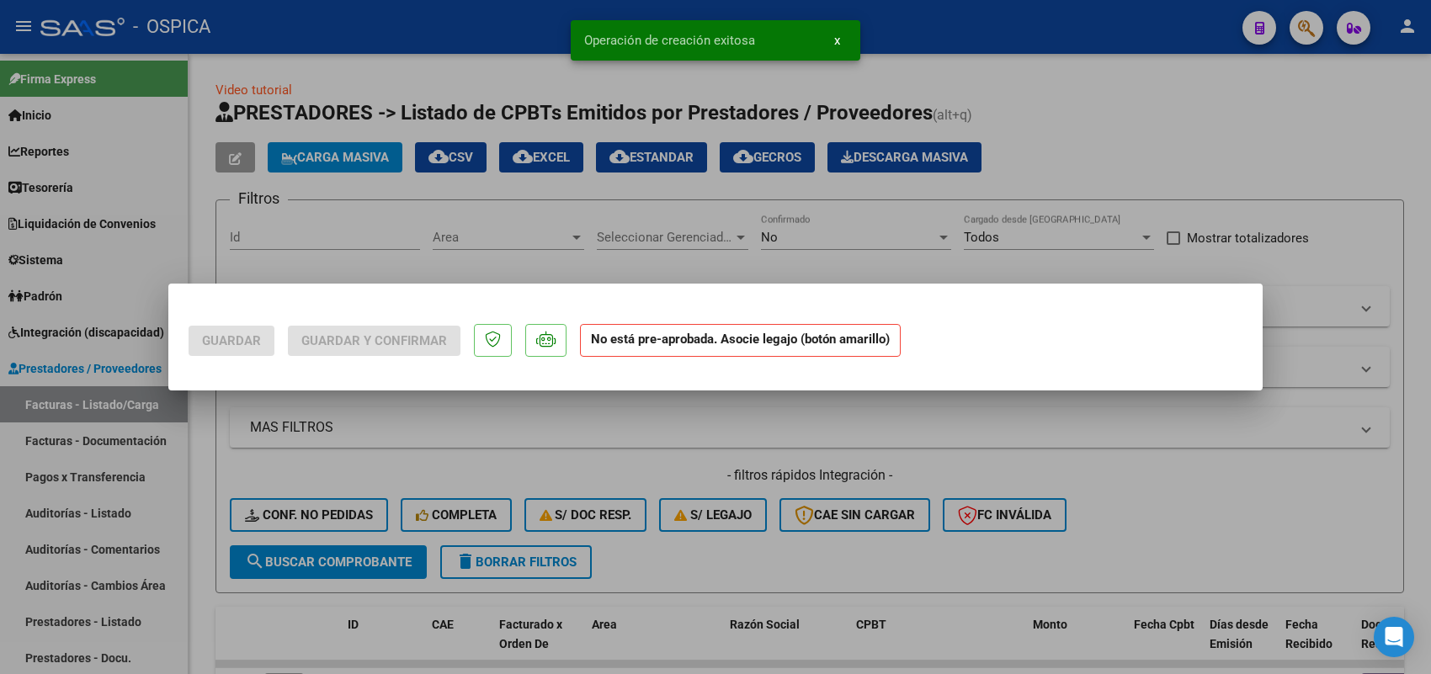
scroll to position [0, 0]
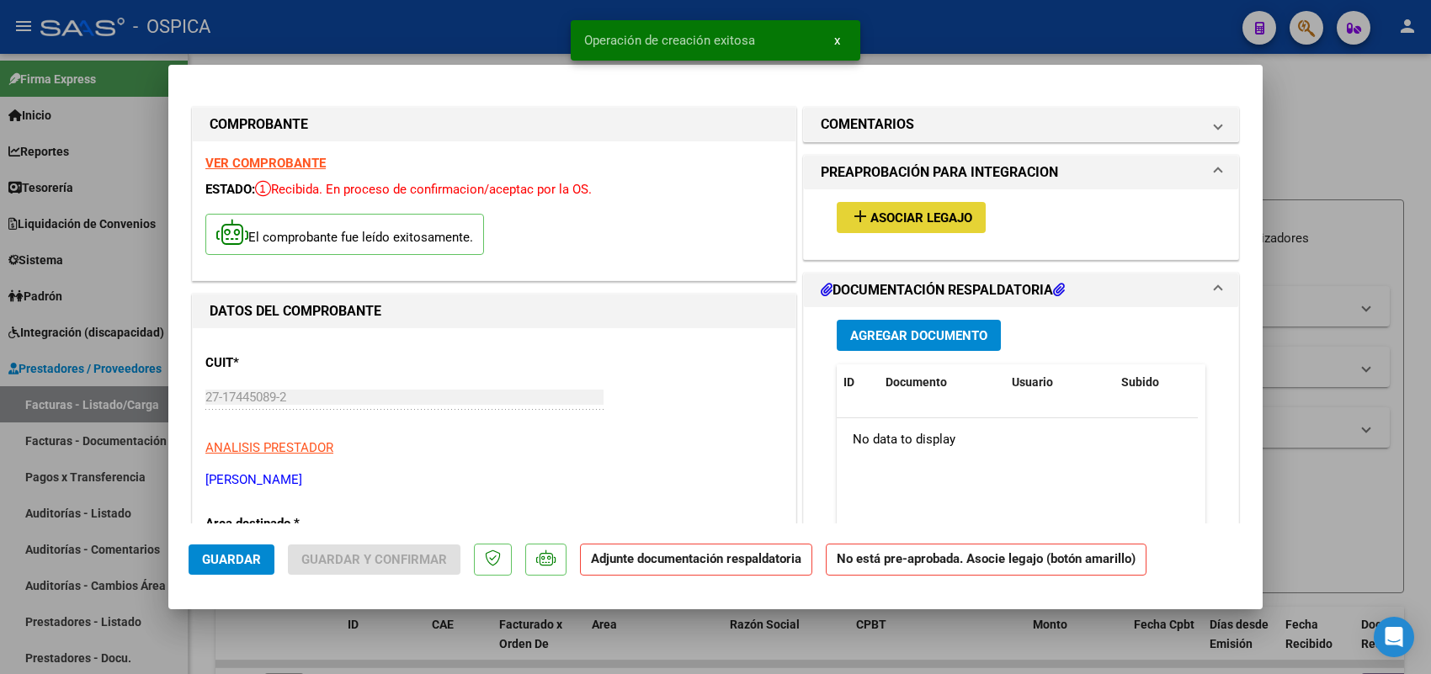
click at [873, 210] on span "Asociar Legajo" at bounding box center [921, 217] width 102 height 15
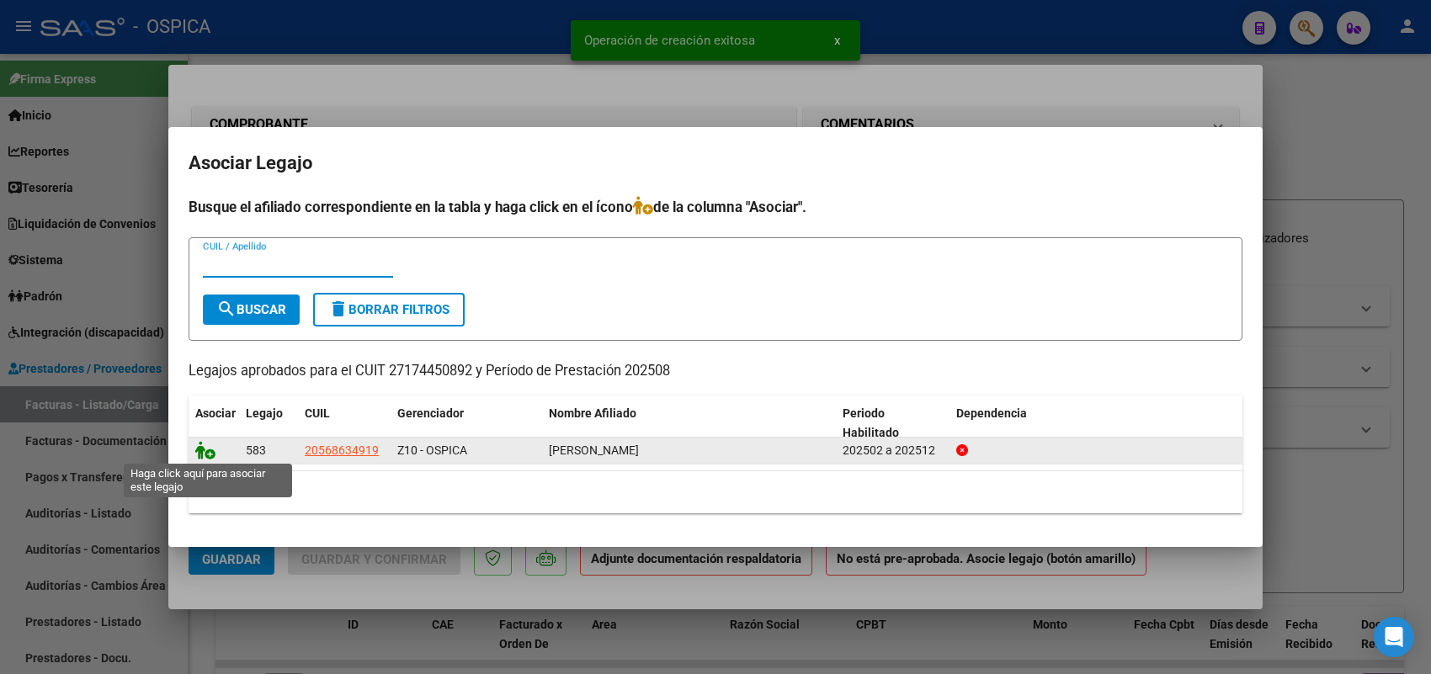
click at [200, 450] on icon at bounding box center [205, 450] width 20 height 19
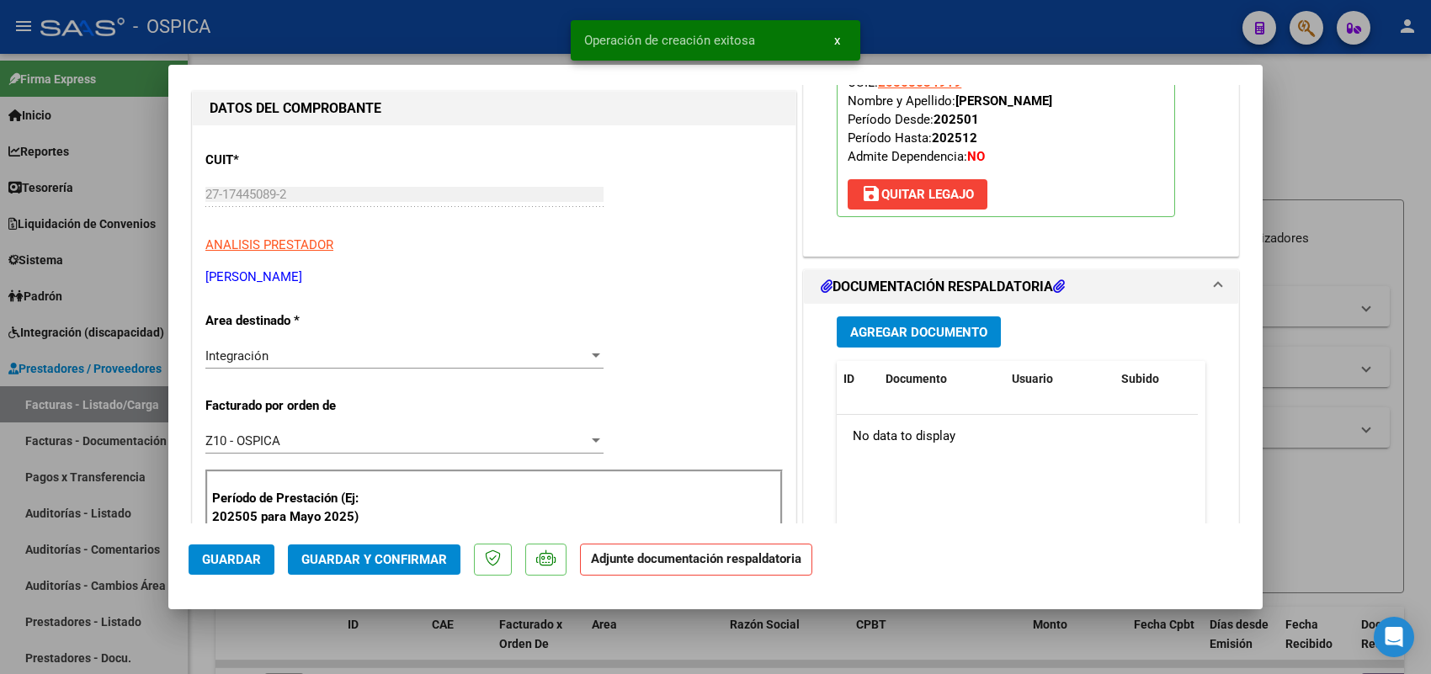
scroll to position [210, 0]
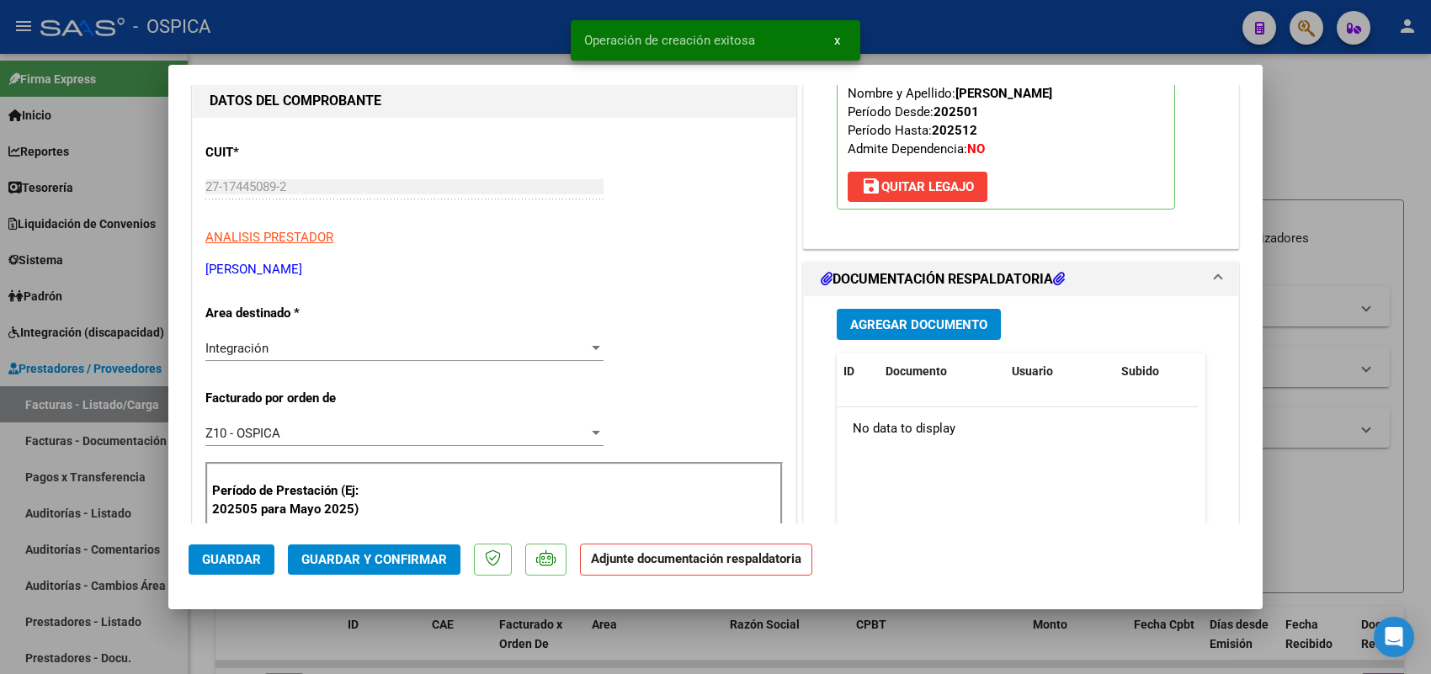
click at [910, 338] on button "Agregar Documento" at bounding box center [919, 324] width 164 height 31
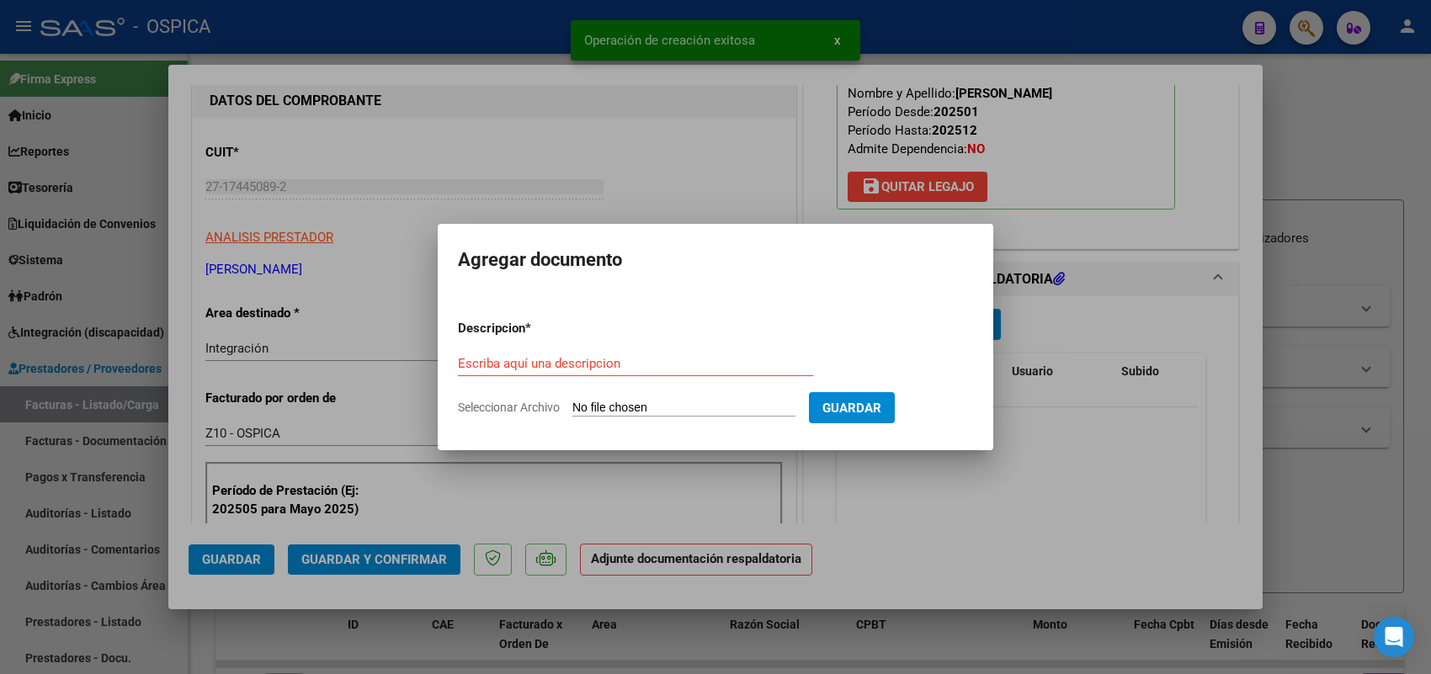
click at [780, 408] on input "Seleccionar Archivo" at bounding box center [683, 409] width 223 height 16
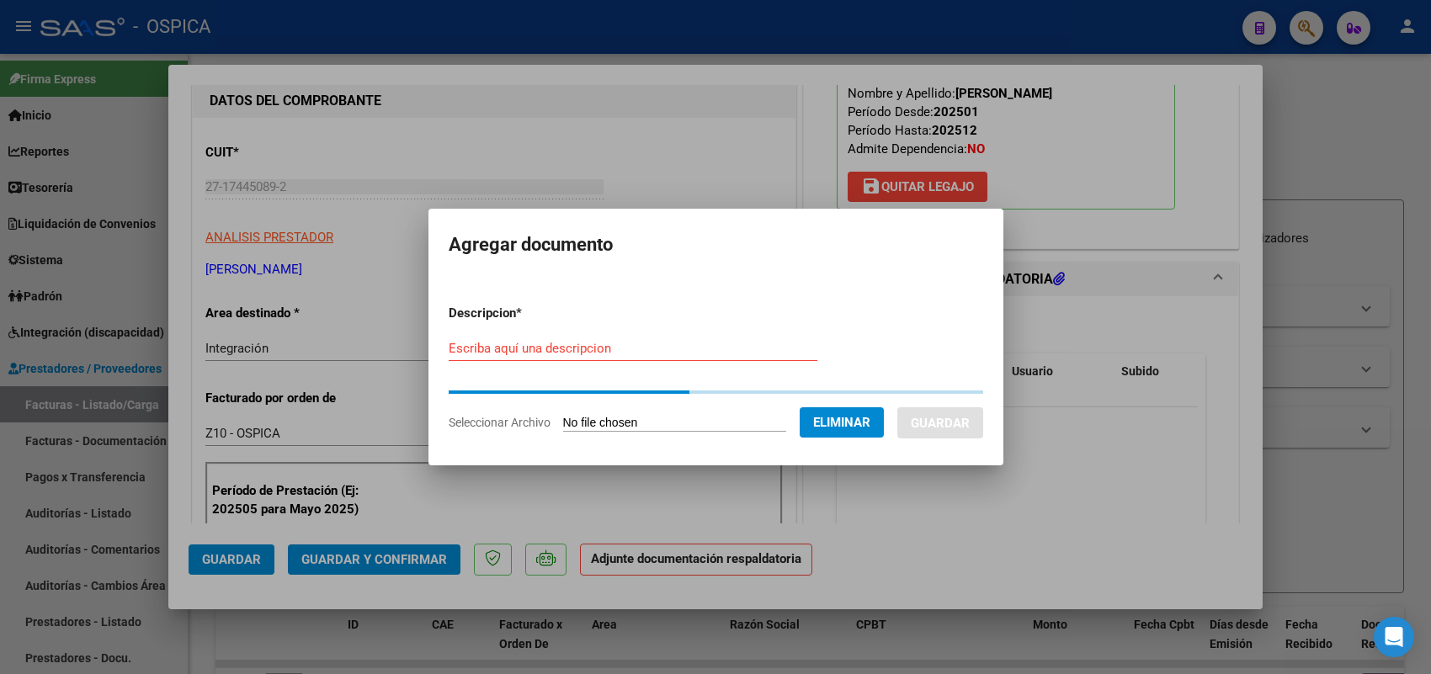
click at [721, 352] on input "Escriba aquí una descripcion" at bounding box center [633, 348] width 369 height 15
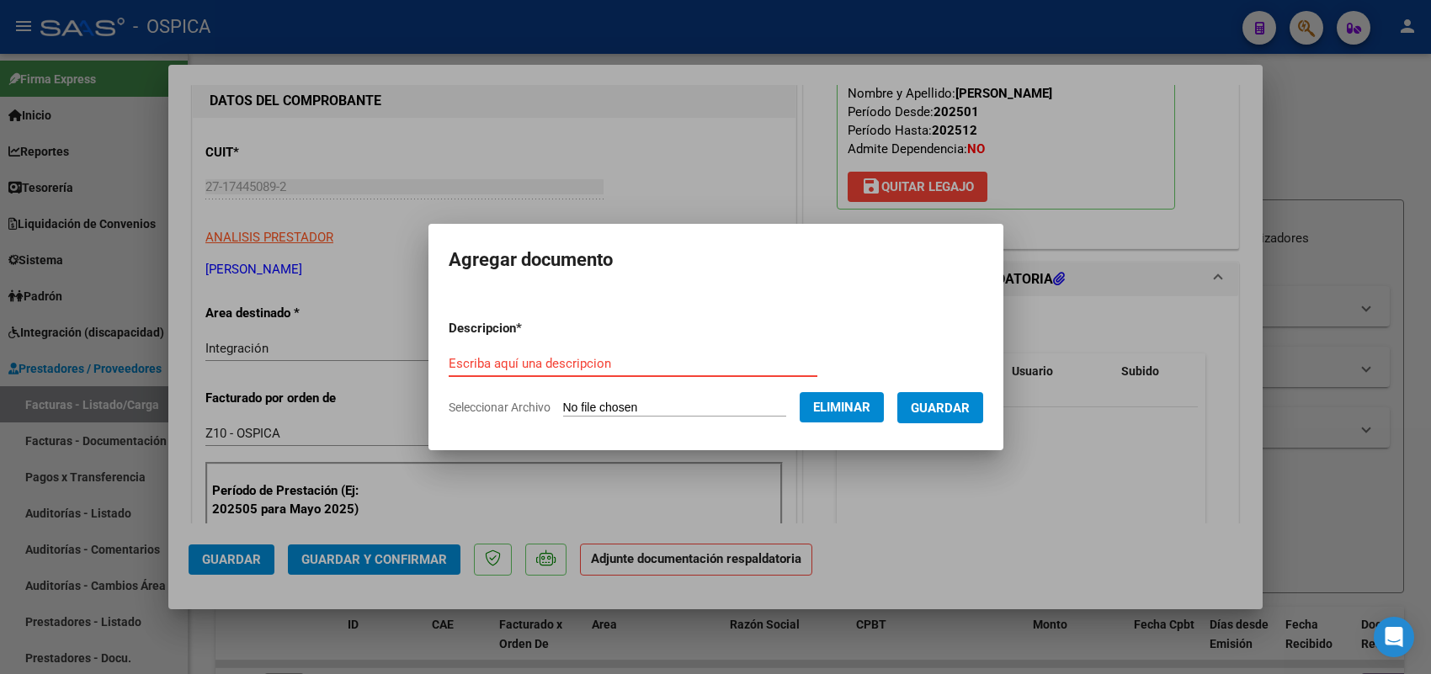
paste input "ASISTENCIA"
click at [958, 402] on span "Guardar" at bounding box center [940, 408] width 59 height 15
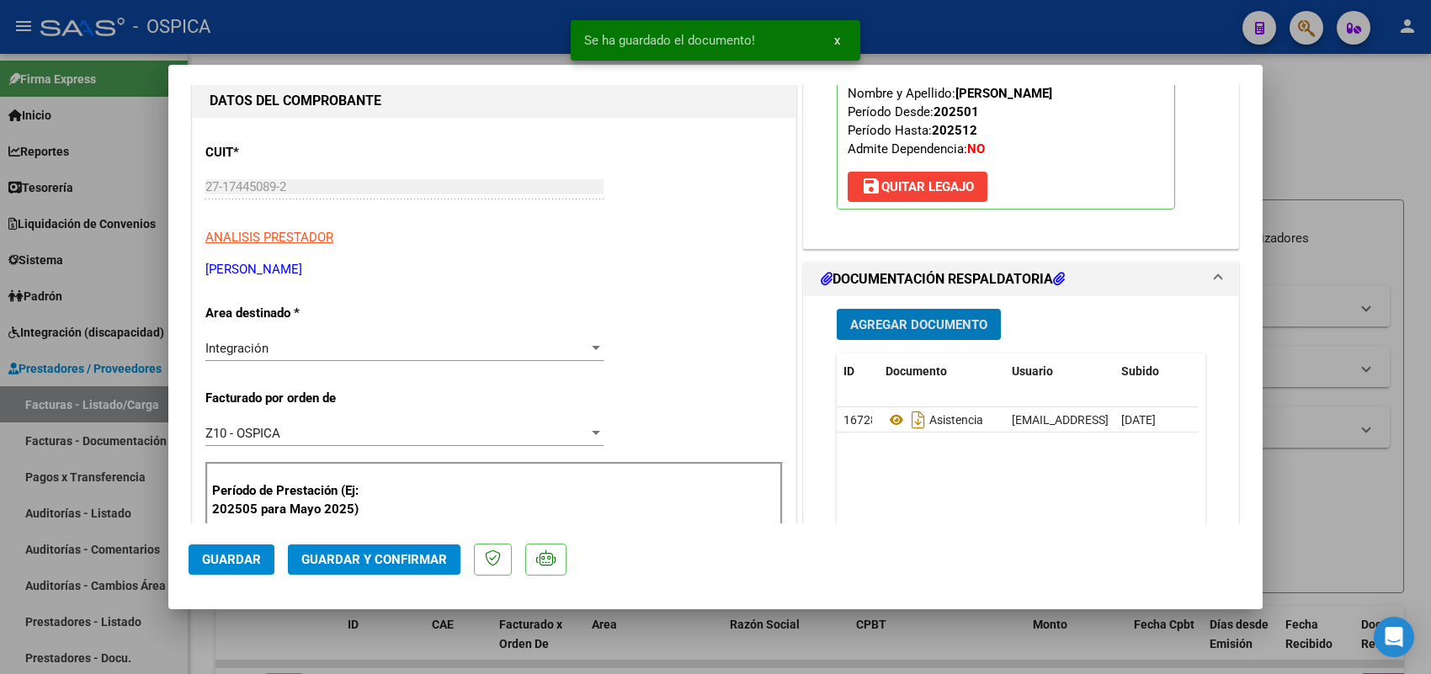
click at [221, 556] on span "Guardar" at bounding box center [231, 559] width 59 height 15
click at [111, 409] on div at bounding box center [715, 337] width 1431 height 674
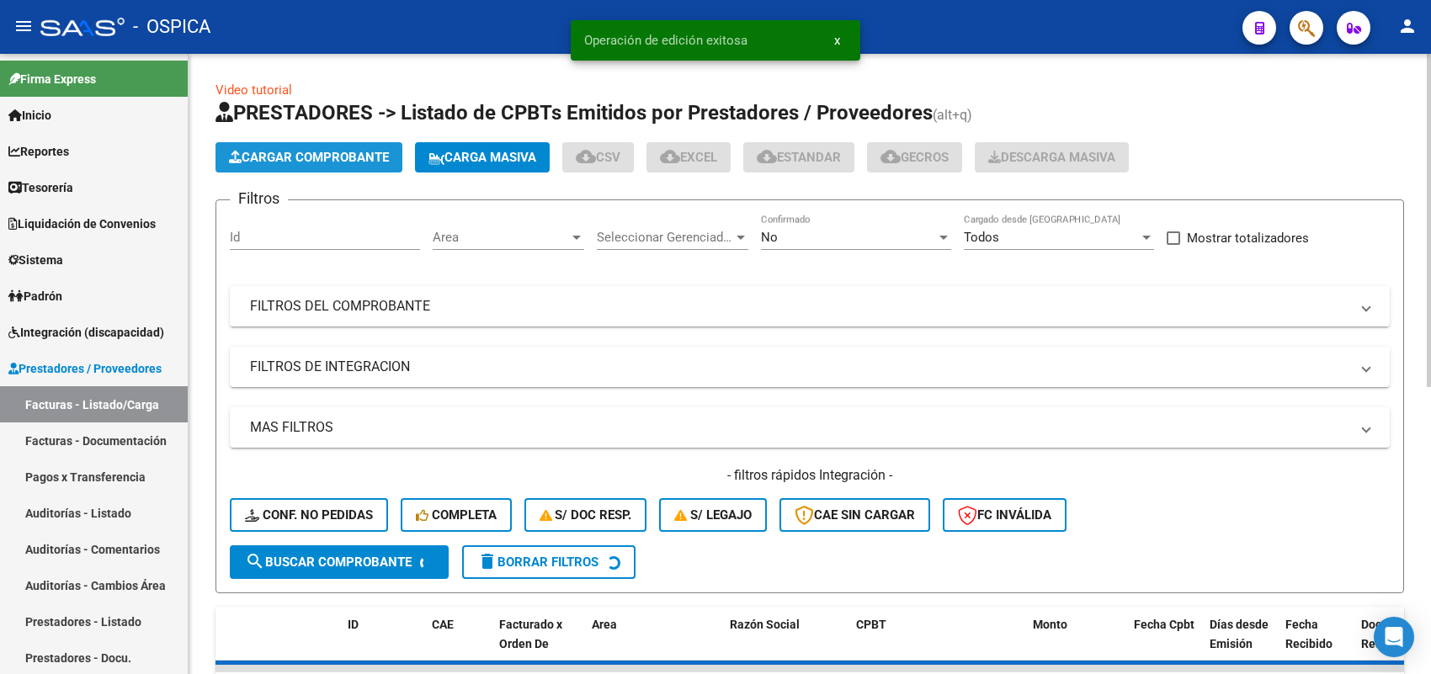
click at [326, 153] on span "Cargar Comprobante" at bounding box center [309, 157] width 160 height 15
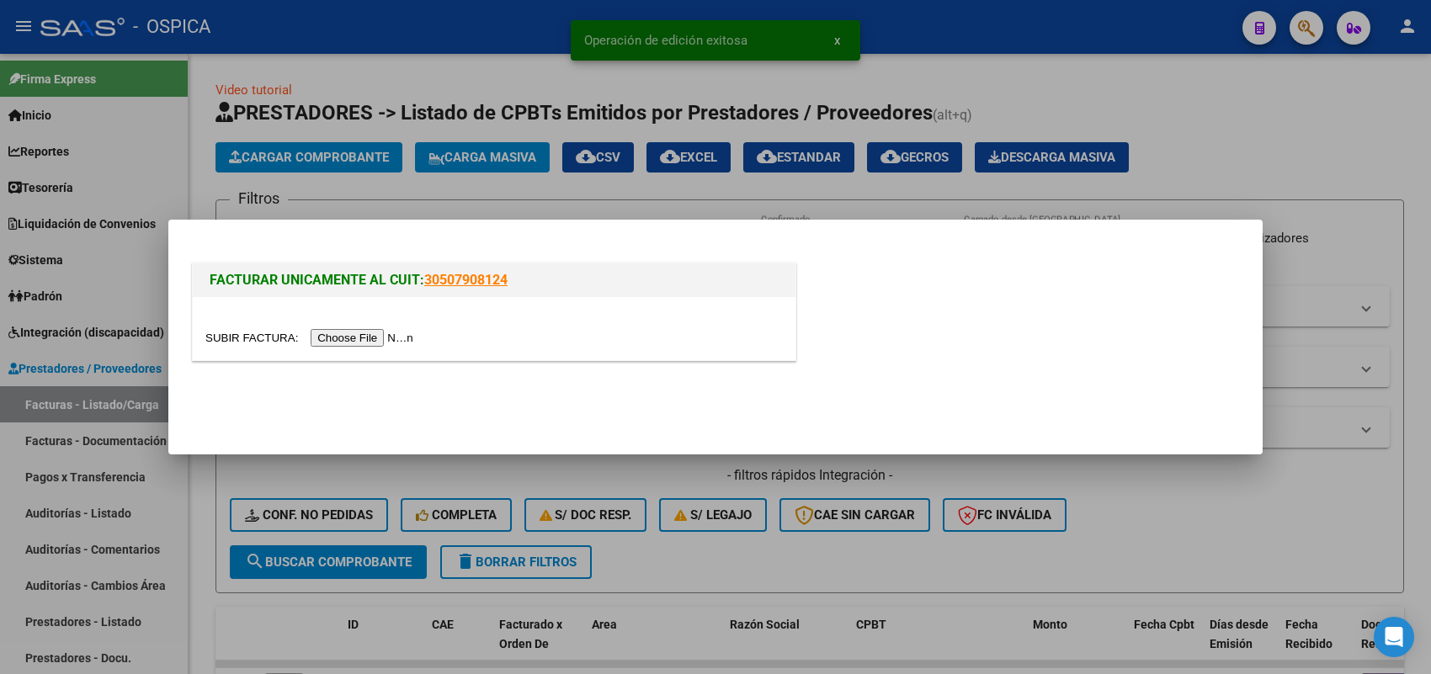
click at [380, 333] on input "file" at bounding box center [311, 338] width 213 height 18
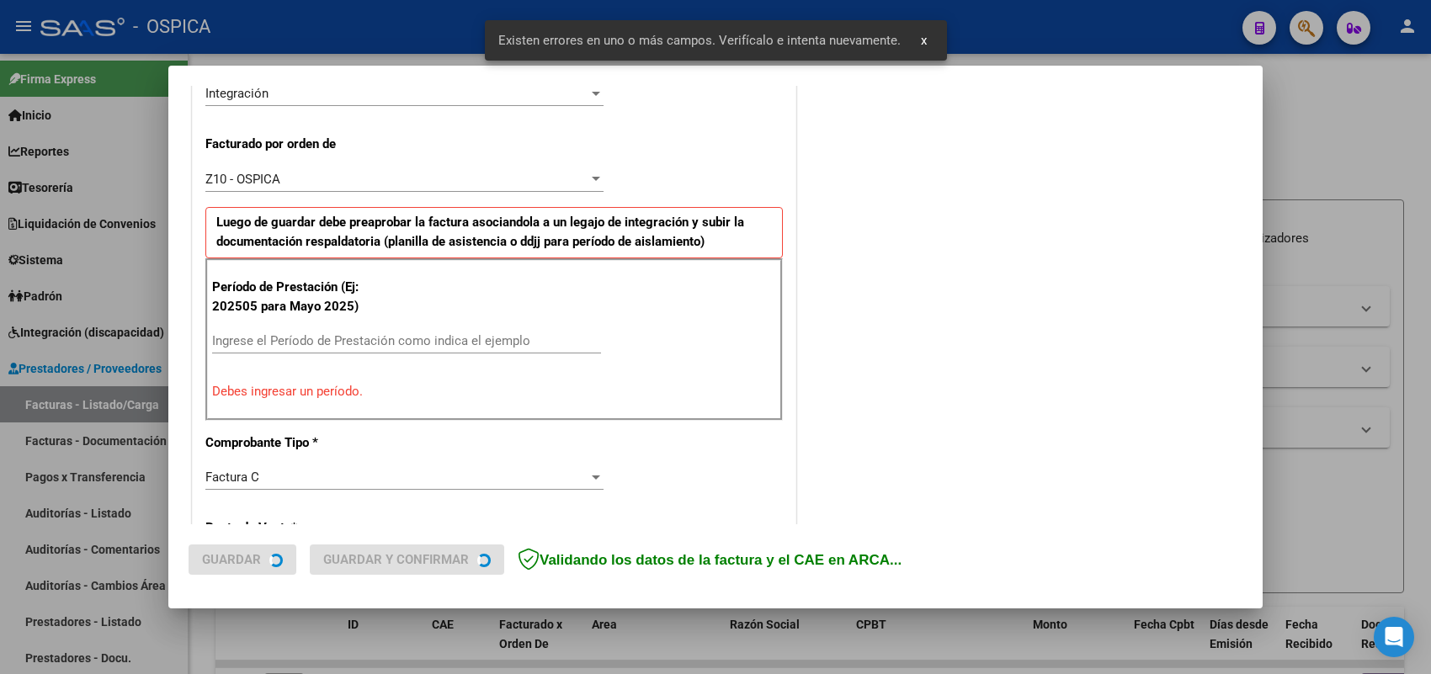
scroll to position [455, 0]
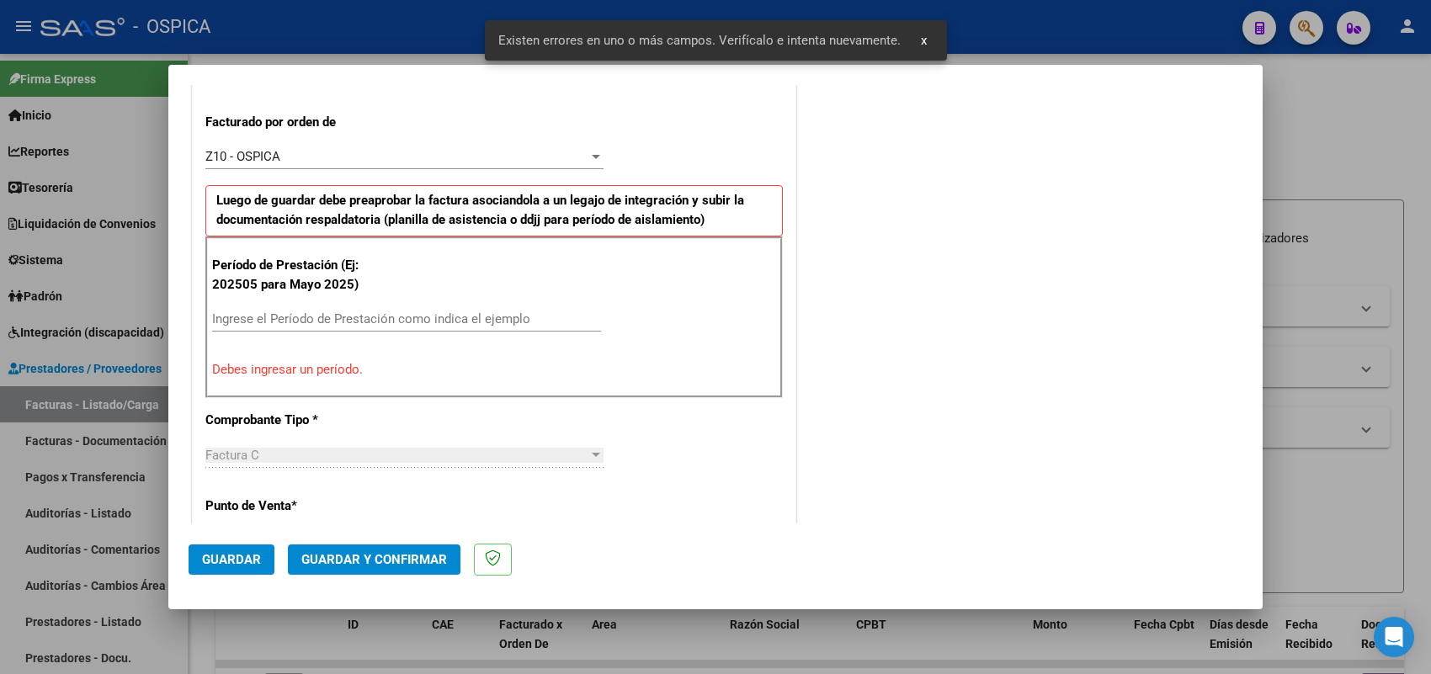
click at [418, 312] on input "Ingrese el Período de Prestación como indica el ejemplo" at bounding box center [406, 318] width 389 height 15
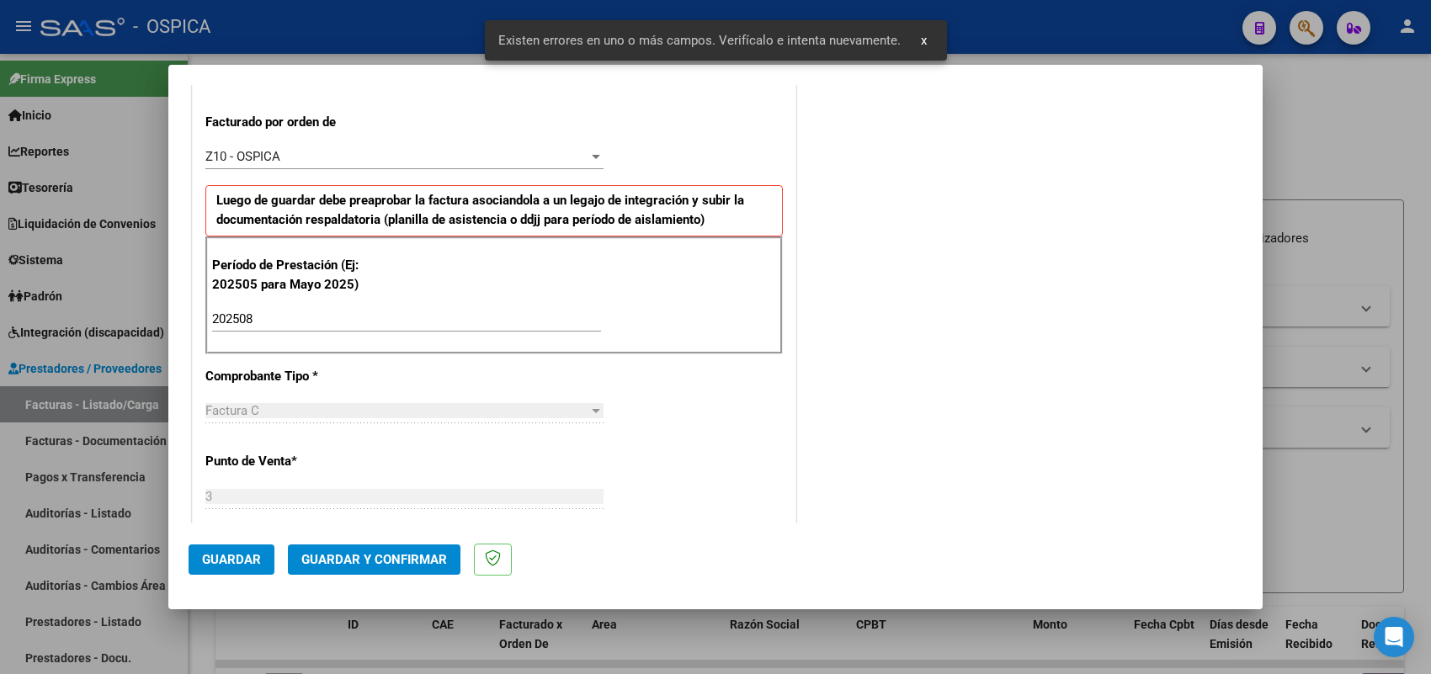
scroll to position [1109, 0]
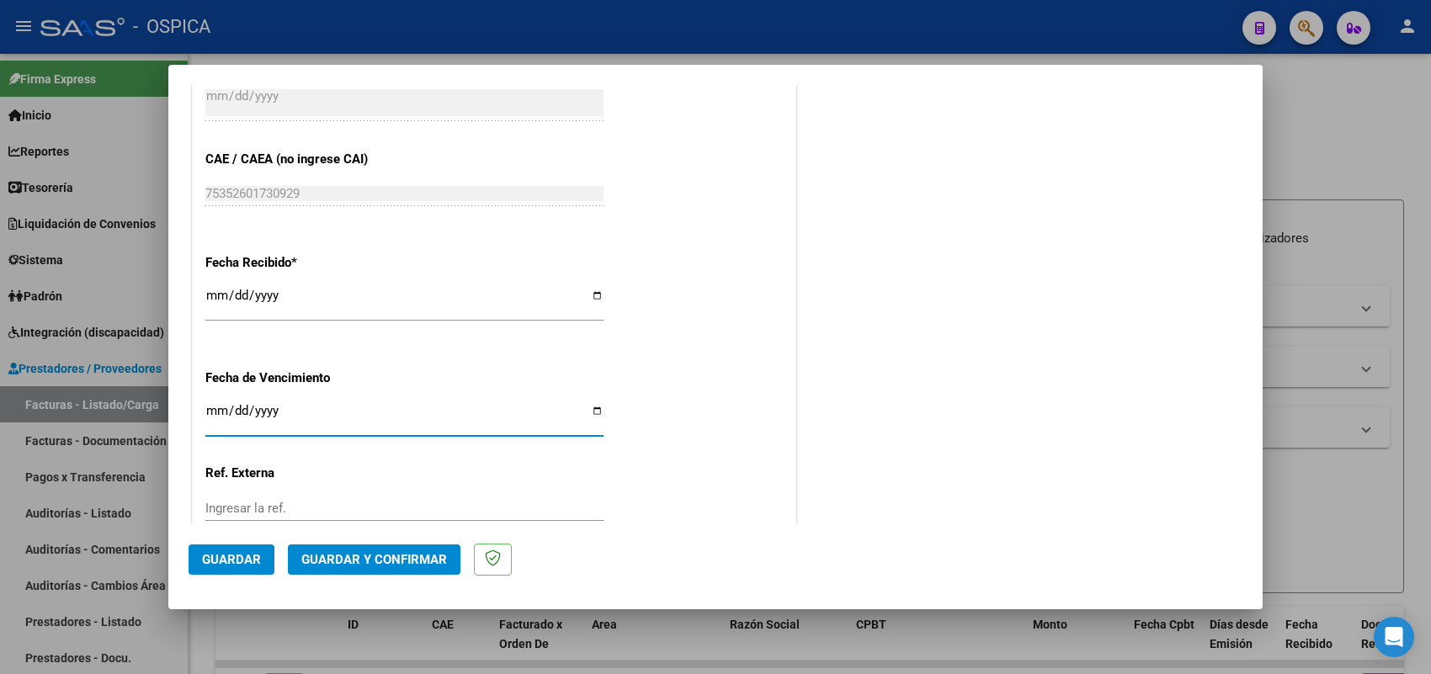
click at [263, 548] on button "Guardar" at bounding box center [232, 560] width 86 height 30
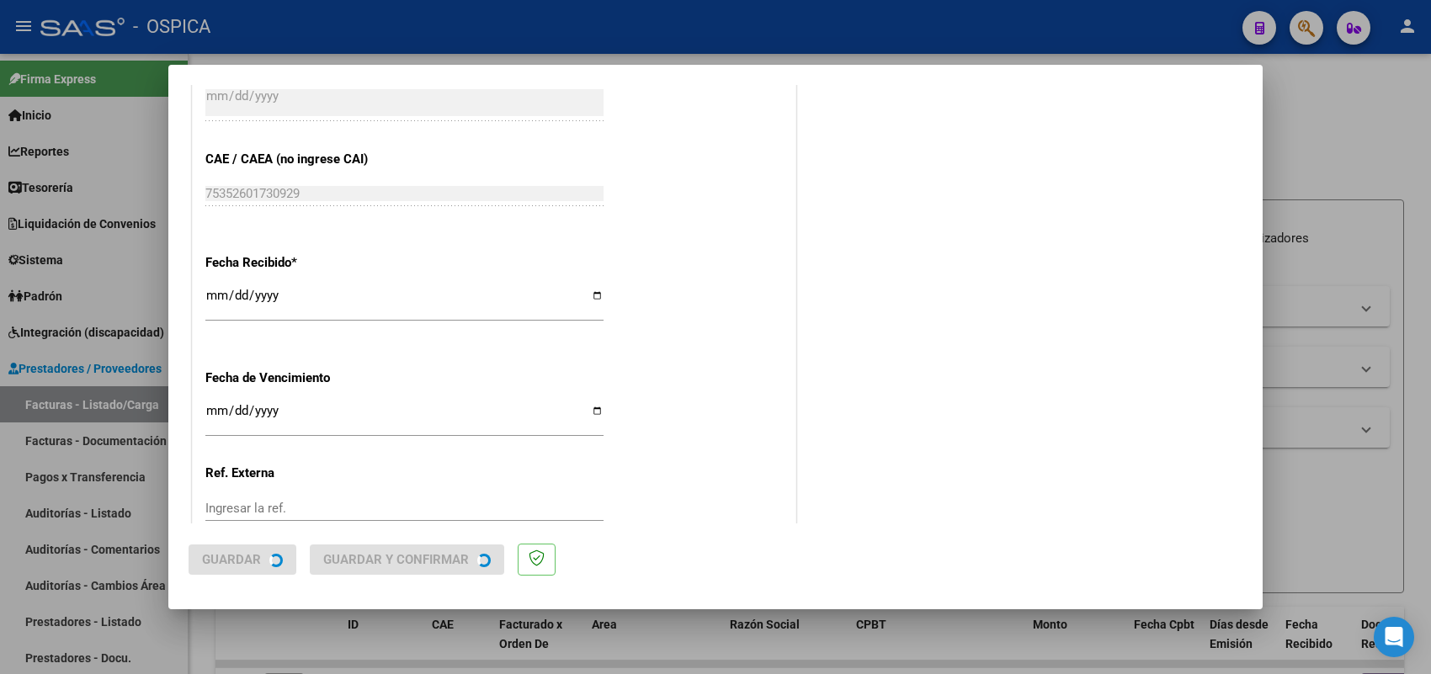
scroll to position [0, 0]
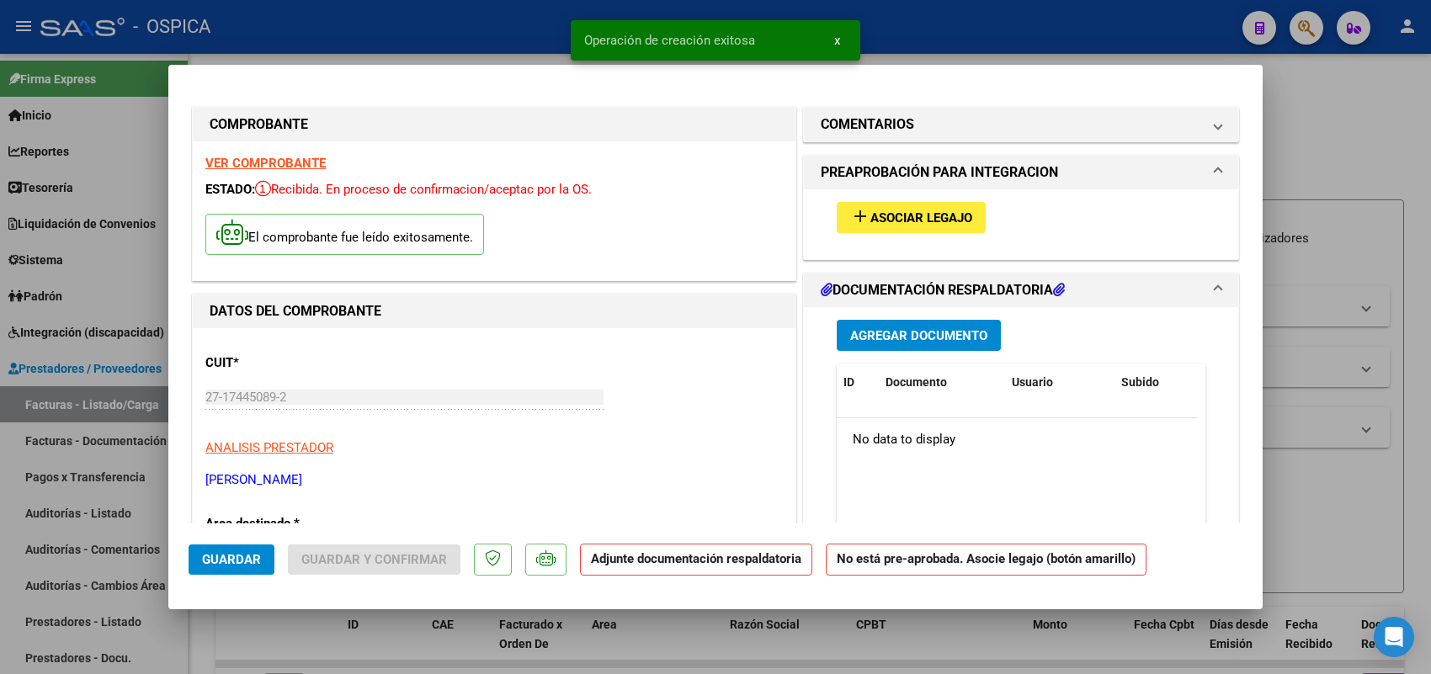
click at [863, 228] on button "add Asociar Legajo" at bounding box center [911, 217] width 149 height 31
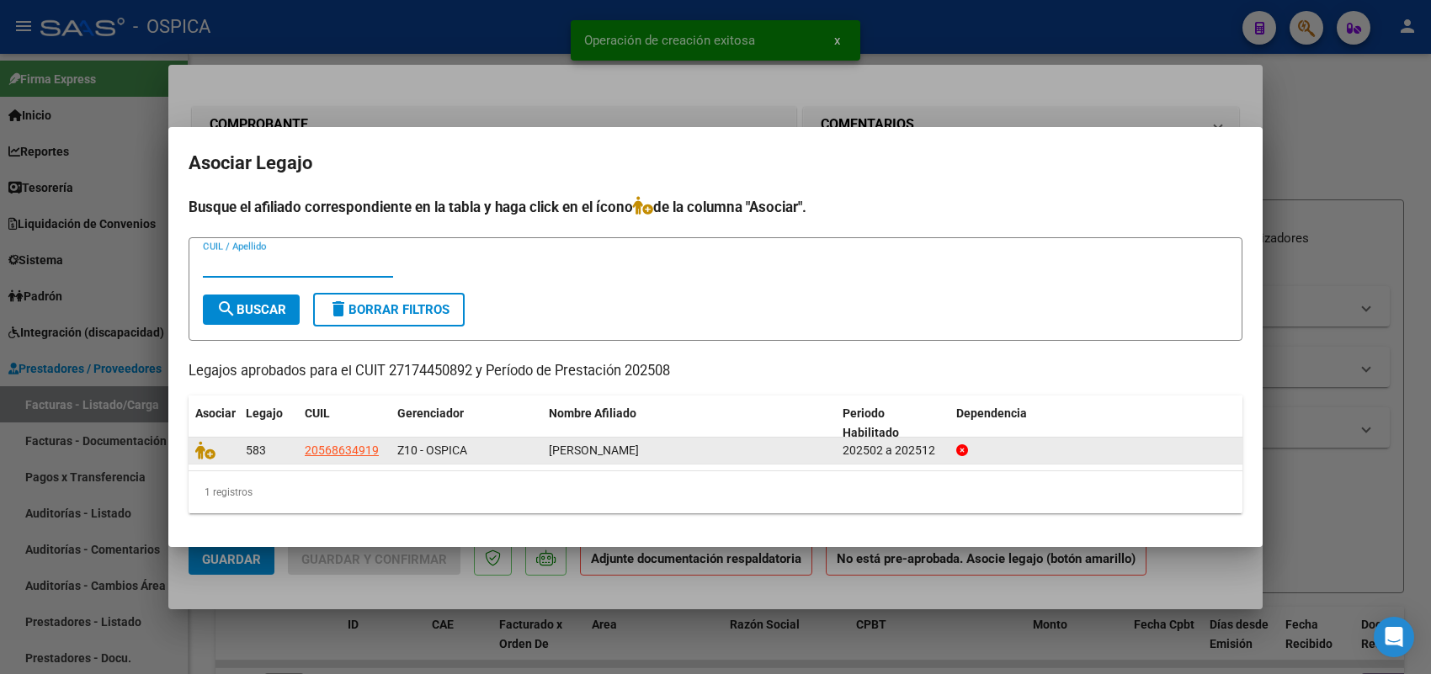
click at [205, 460] on datatable-body-cell at bounding box center [214, 451] width 51 height 26
click at [202, 453] on icon at bounding box center [205, 450] width 20 height 19
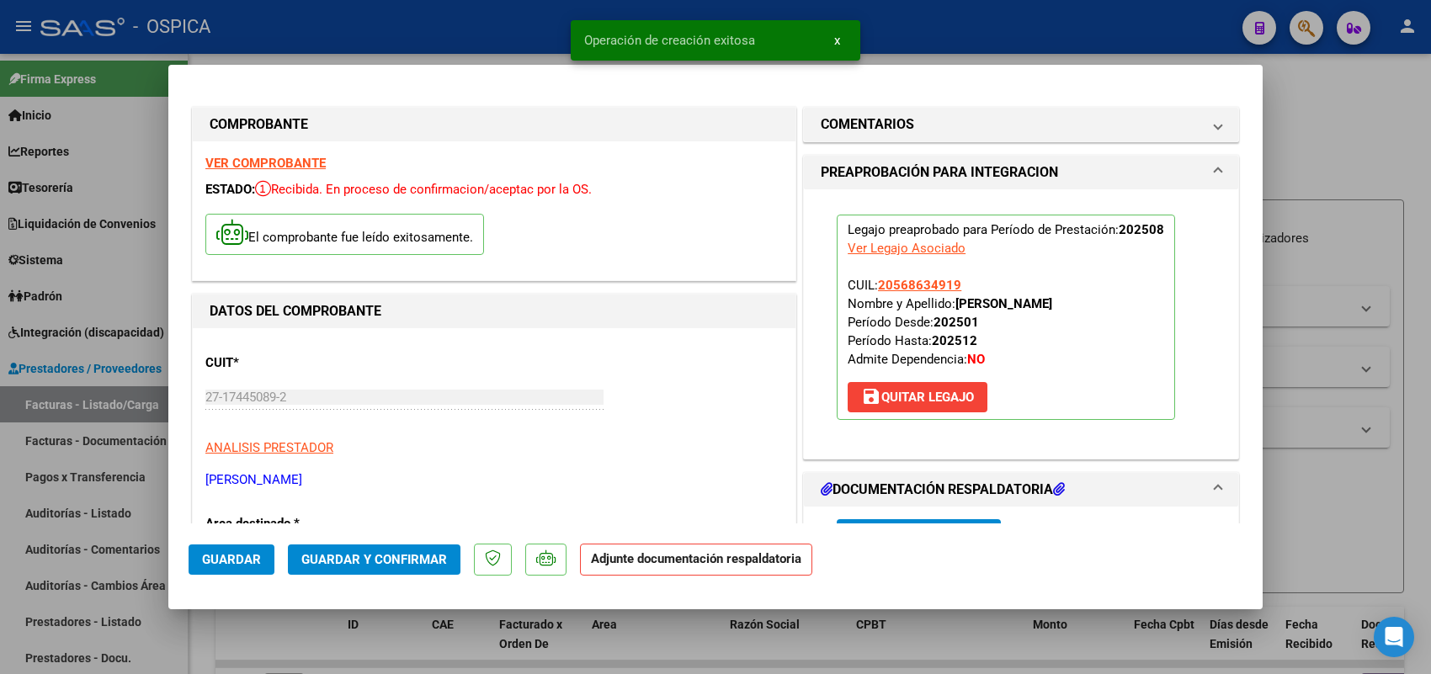
scroll to position [210, 0]
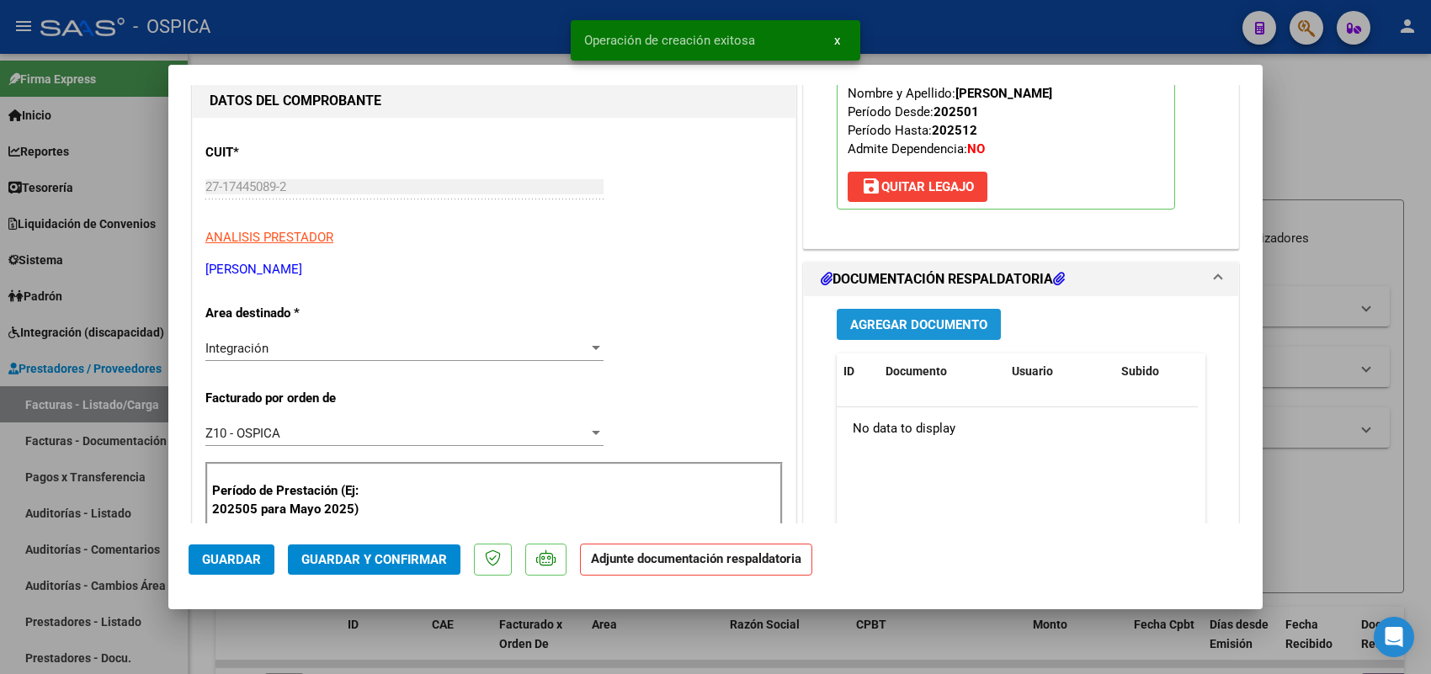
click at [928, 327] on span "Agregar Documento" at bounding box center [918, 324] width 137 height 15
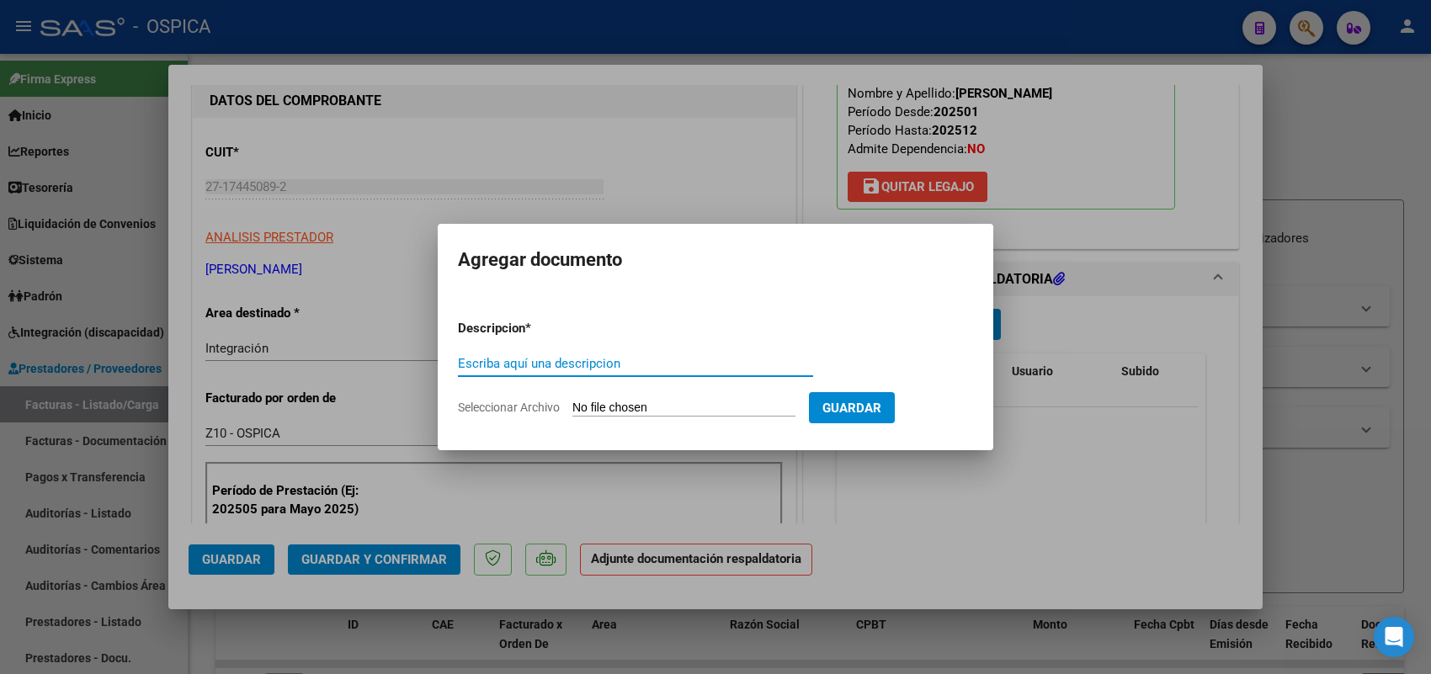
click at [726, 409] on input "Seleccionar Archivo" at bounding box center [683, 409] width 223 height 16
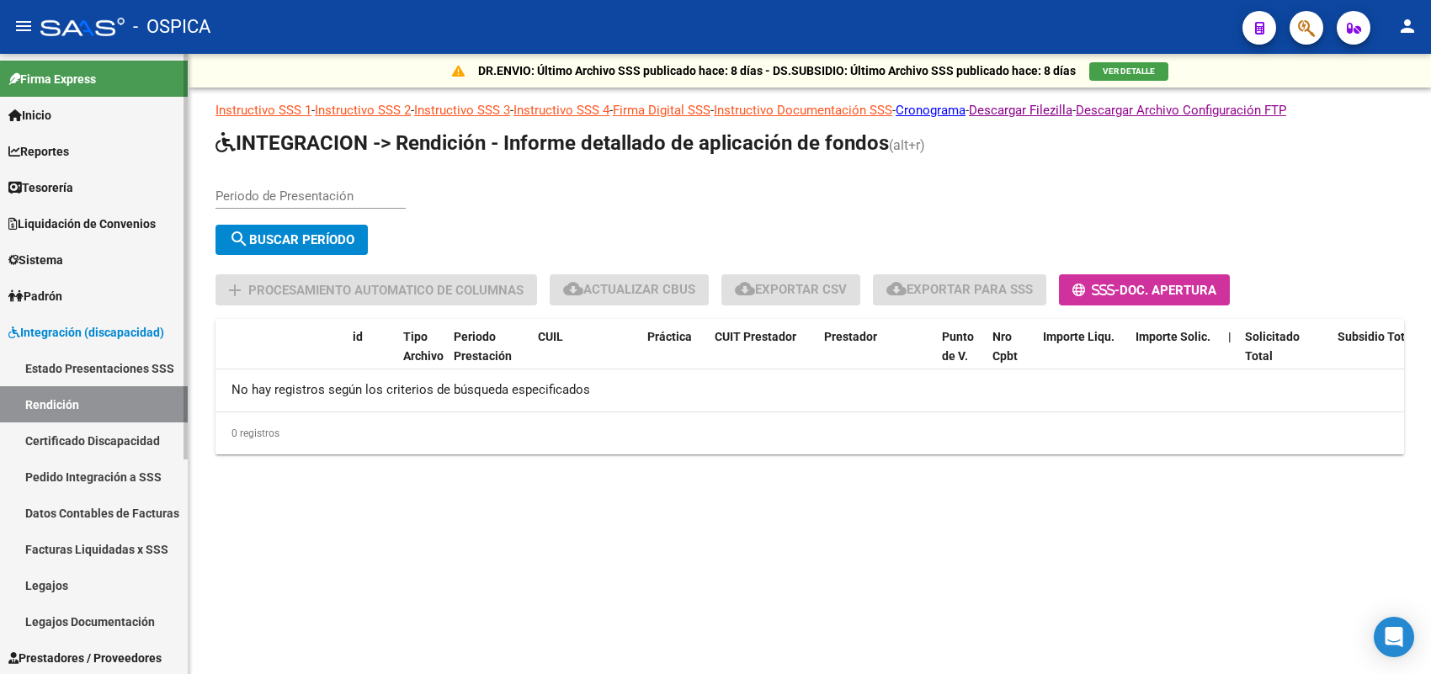
scroll to position [105, 0]
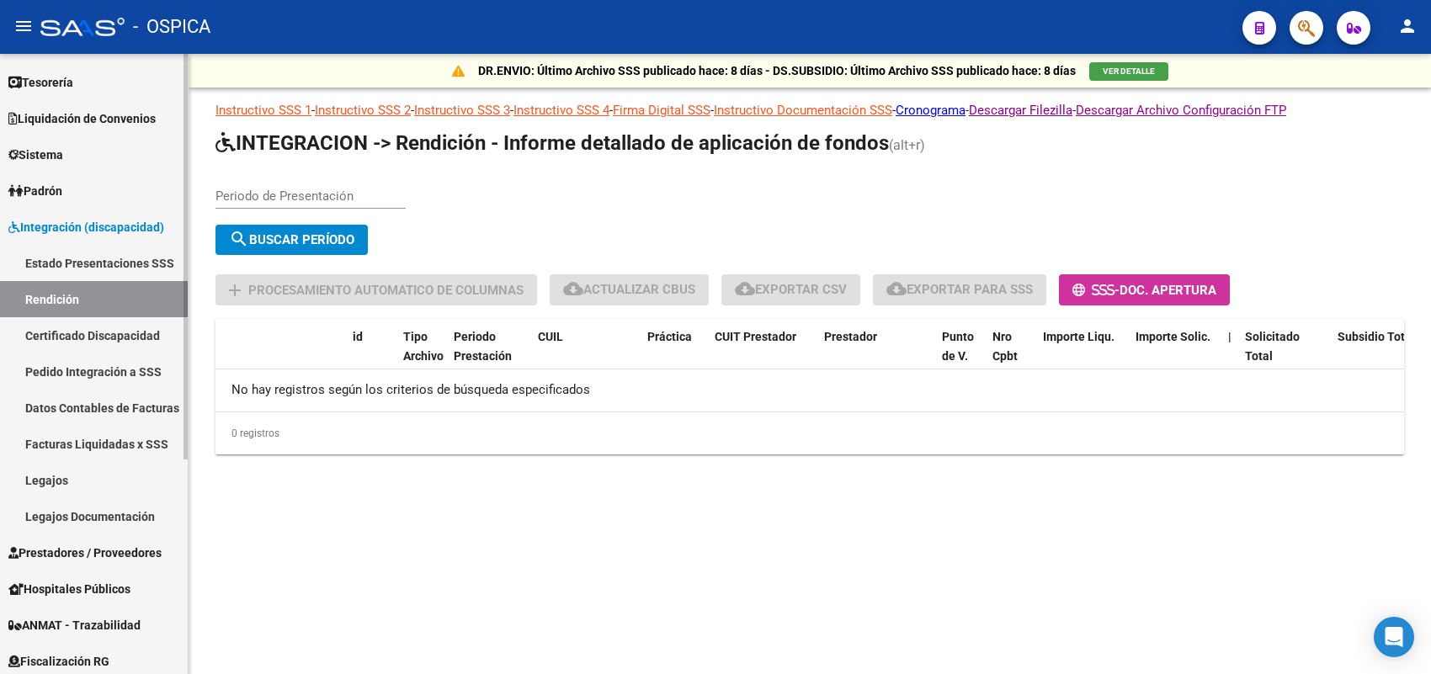
click at [128, 375] on link "Pedido Integración a SSS" at bounding box center [94, 372] width 188 height 36
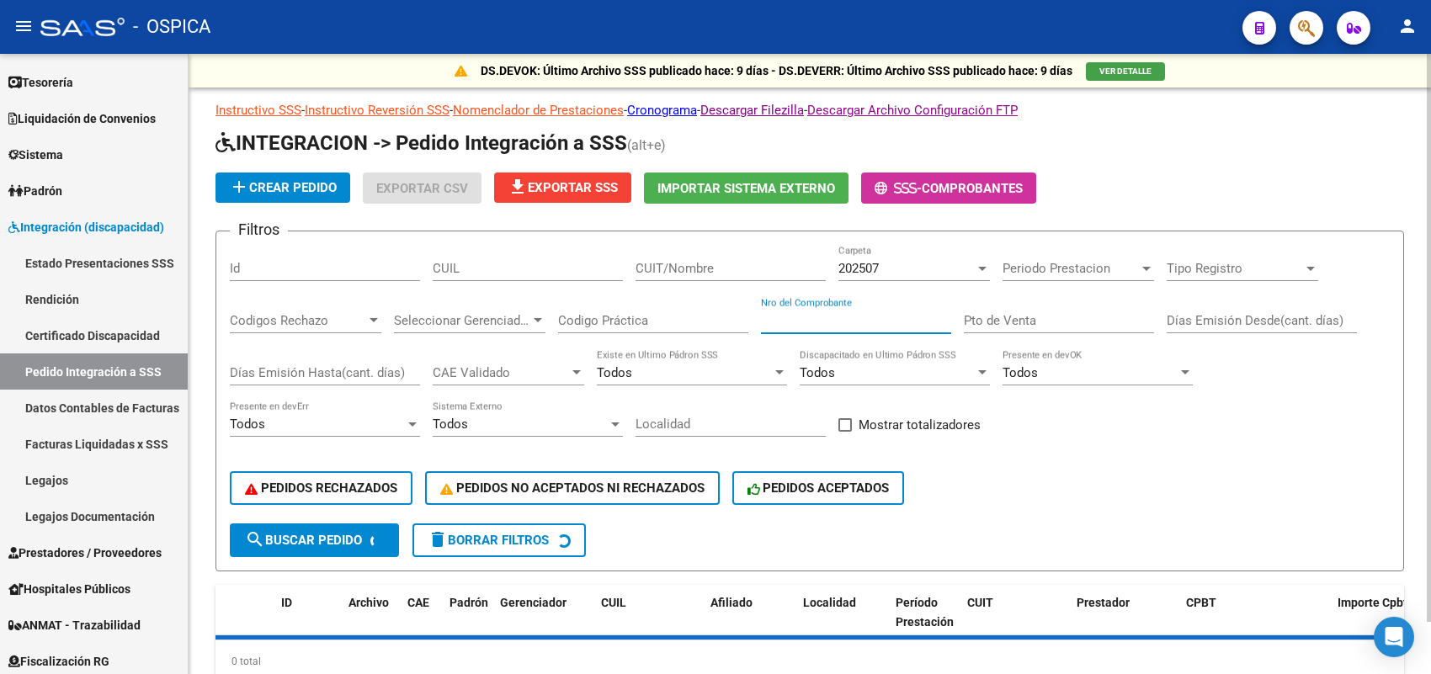
click at [806, 313] on input "Nro del Comprobante" at bounding box center [856, 320] width 190 height 15
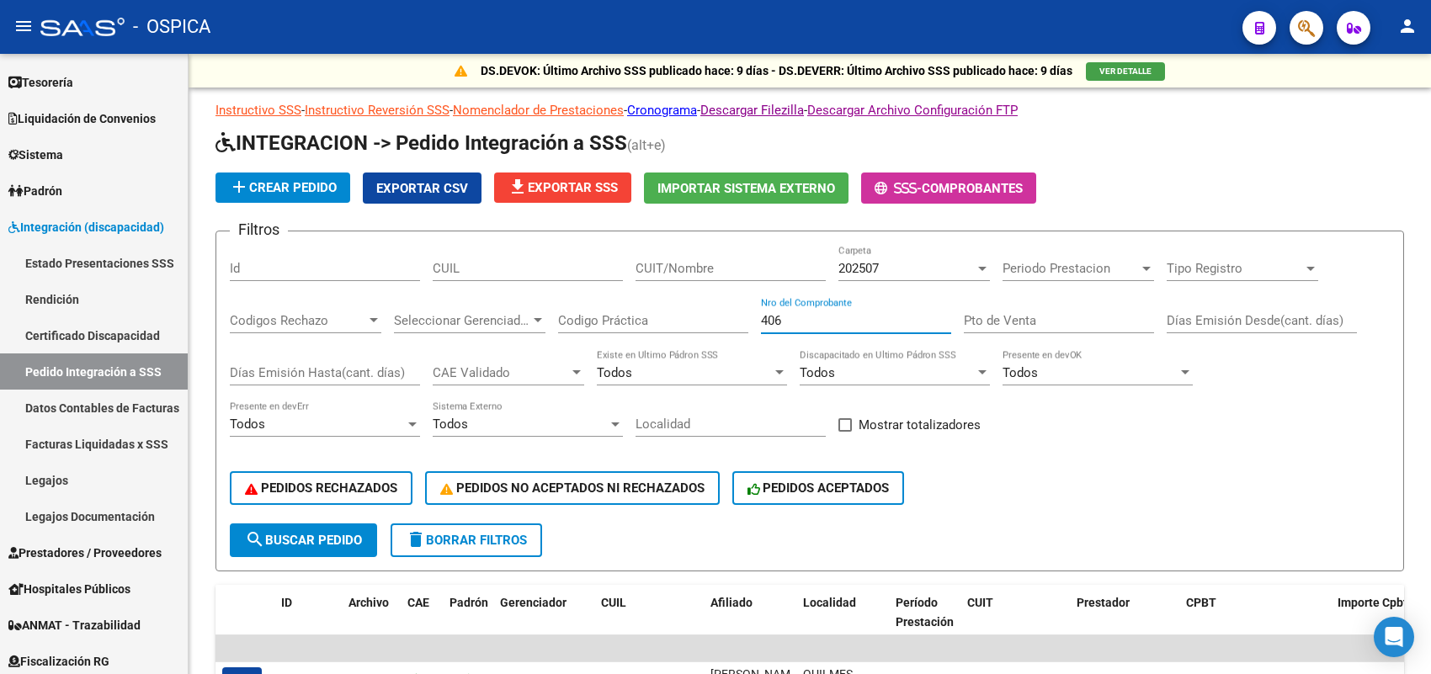
type input "406"
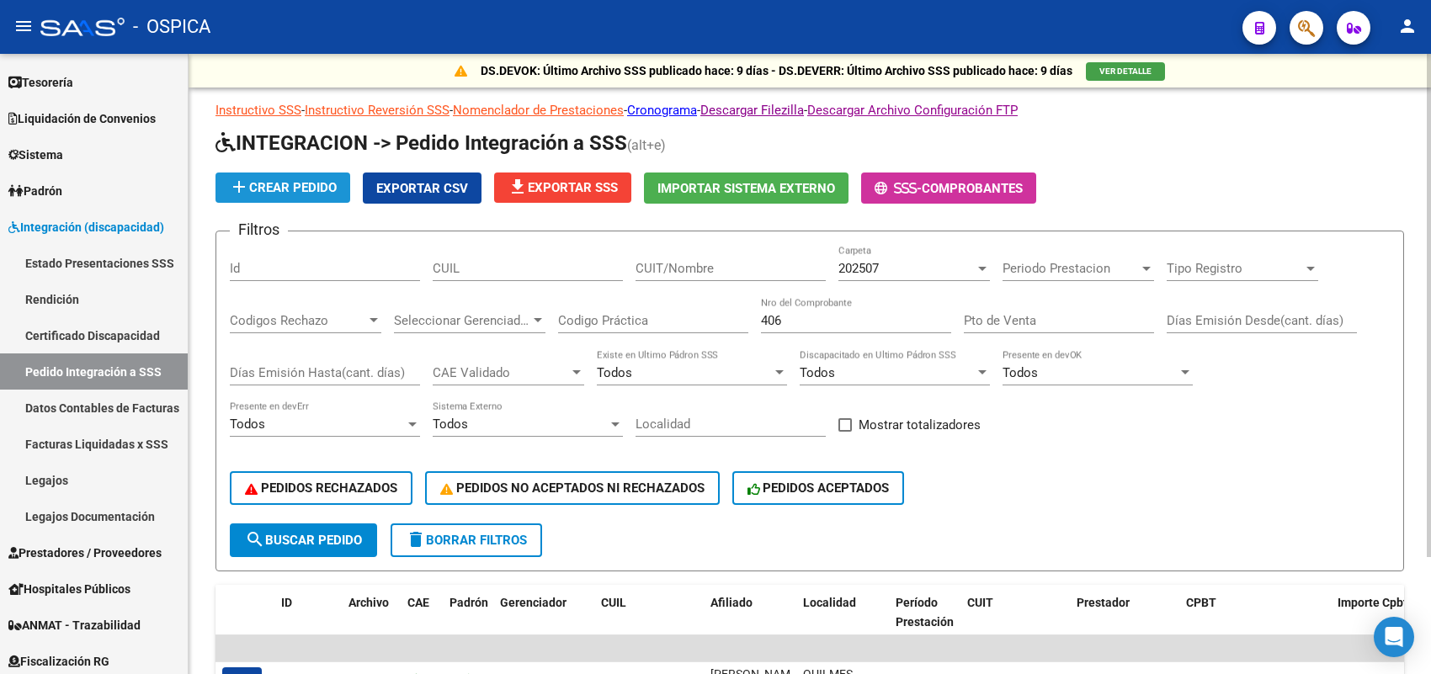
click at [293, 182] on span "add Crear Pedido" at bounding box center [283, 187] width 108 height 15
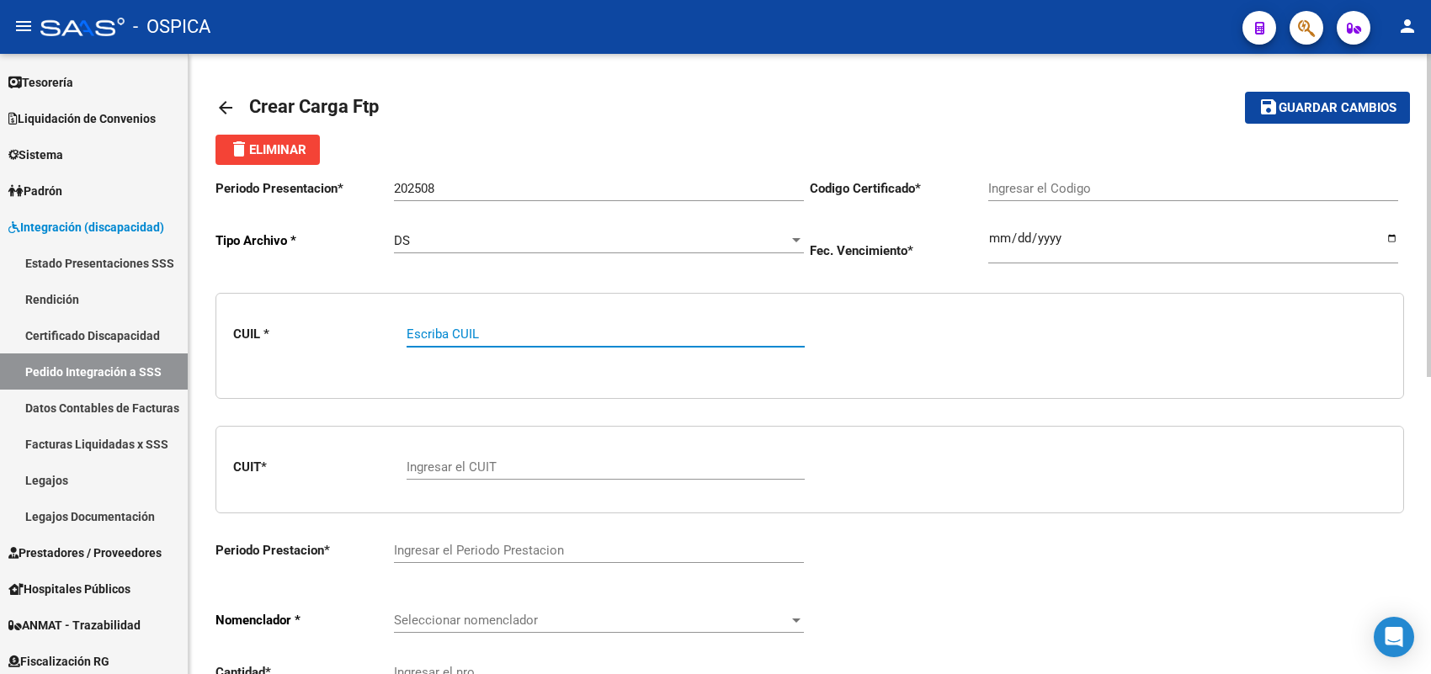
click at [232, 94] on link "arrow_back" at bounding box center [233, 108] width 34 height 40
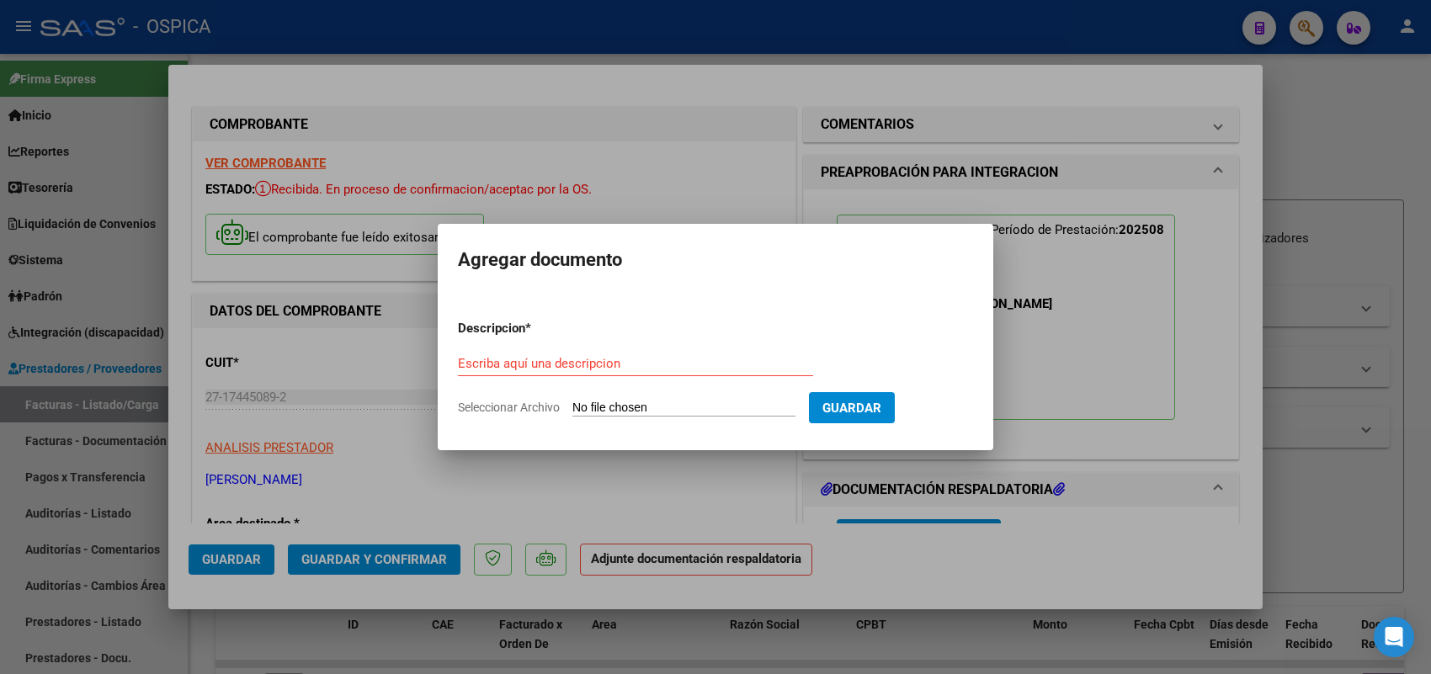
scroll to position [210, 0]
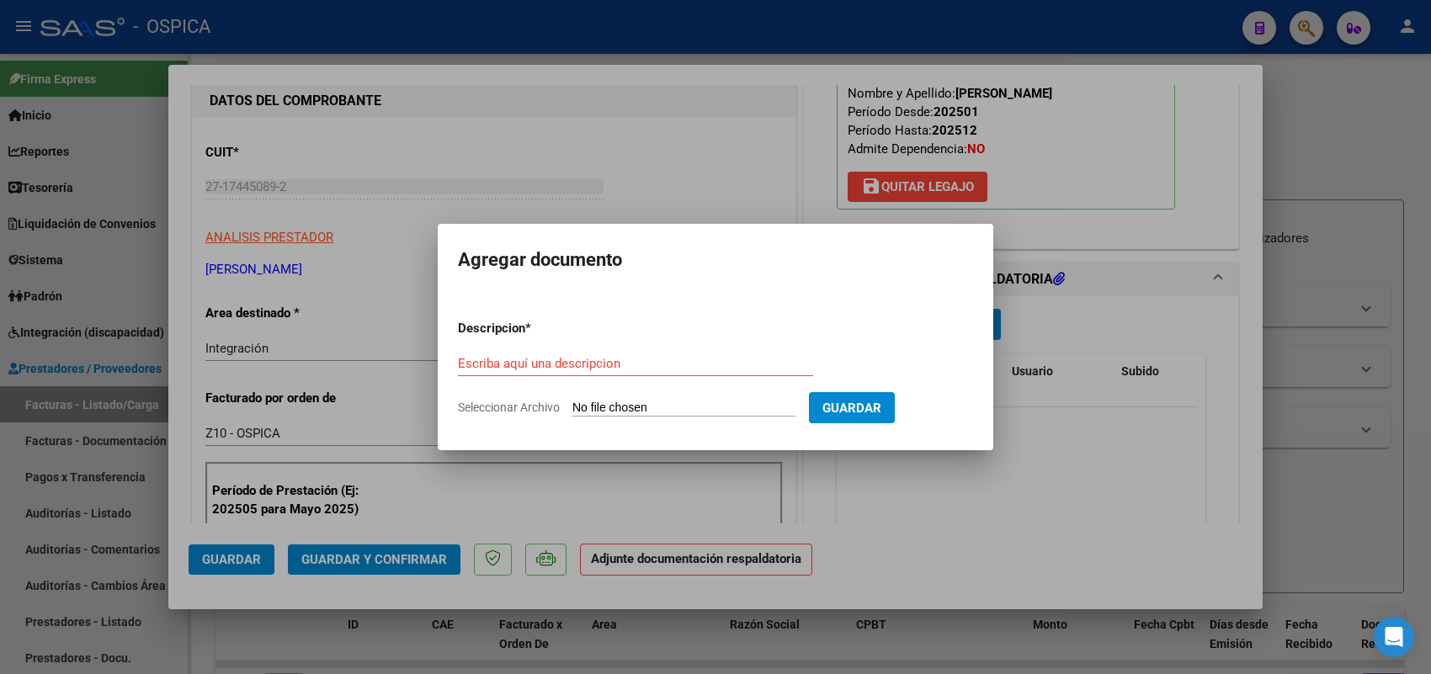
type input "C:\fakepath\ASISTENCIA PONCE TO.pdf"
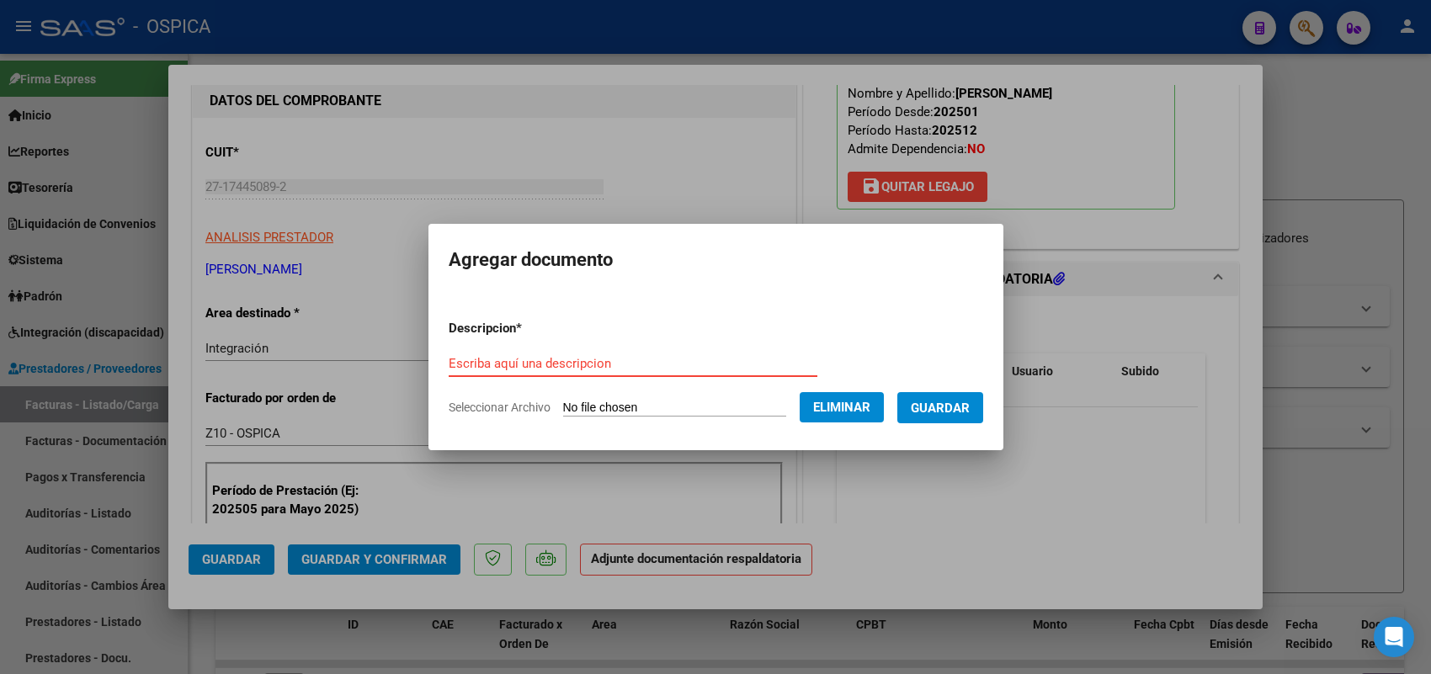
click at [687, 356] on input "Escriba aquí una descripcion" at bounding box center [633, 363] width 369 height 15
paste input "ASISTENCIA"
type input "ASISTENCIA"
click at [943, 407] on span "Guardar" at bounding box center [940, 408] width 59 height 15
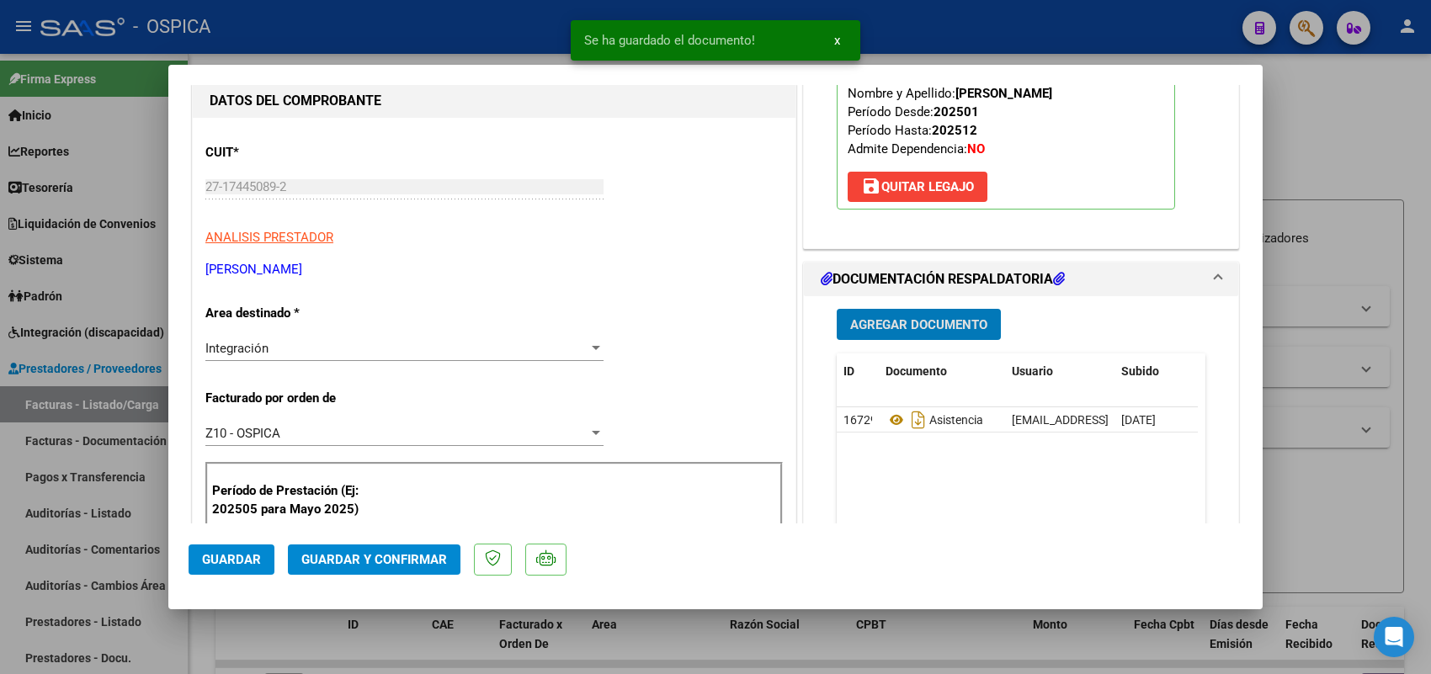
click at [236, 568] on button "Guardar" at bounding box center [232, 560] width 86 height 30
click at [64, 409] on div at bounding box center [715, 337] width 1431 height 674
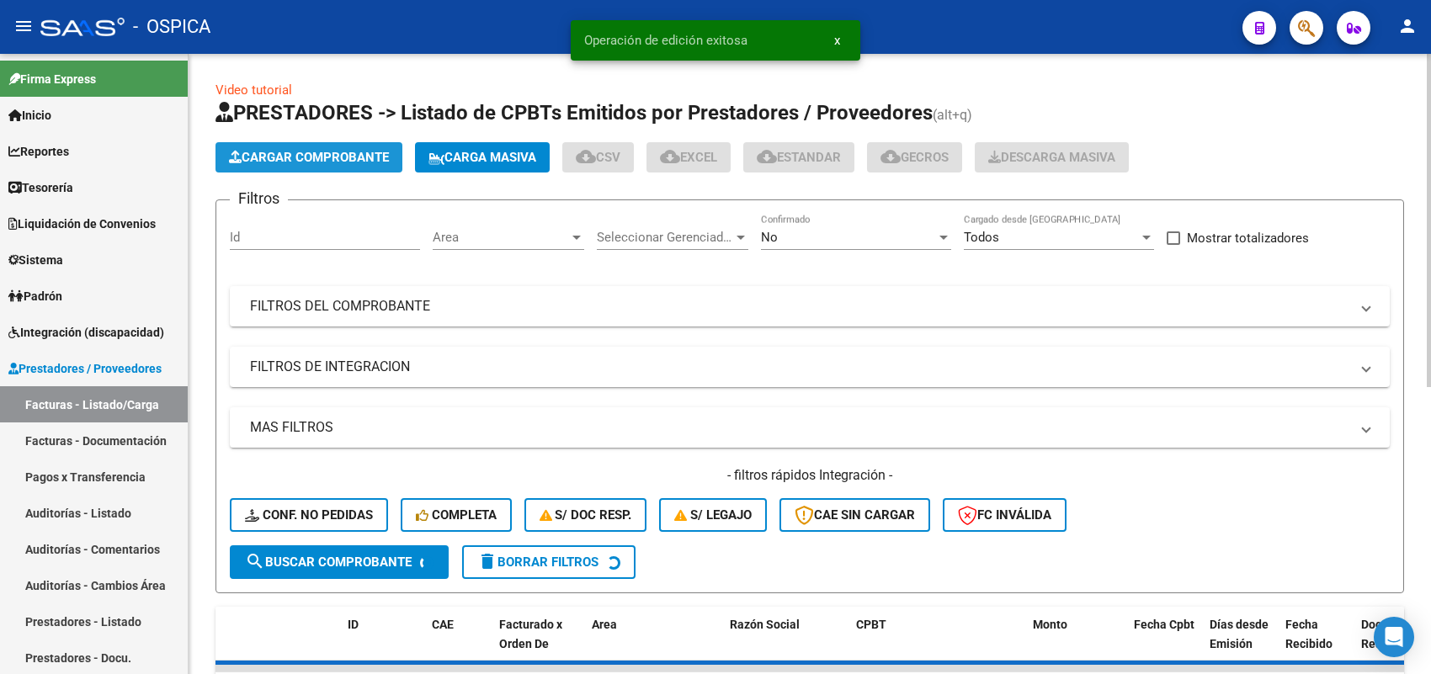
click at [402, 154] on button "Cargar Comprobante" at bounding box center [309, 157] width 187 height 30
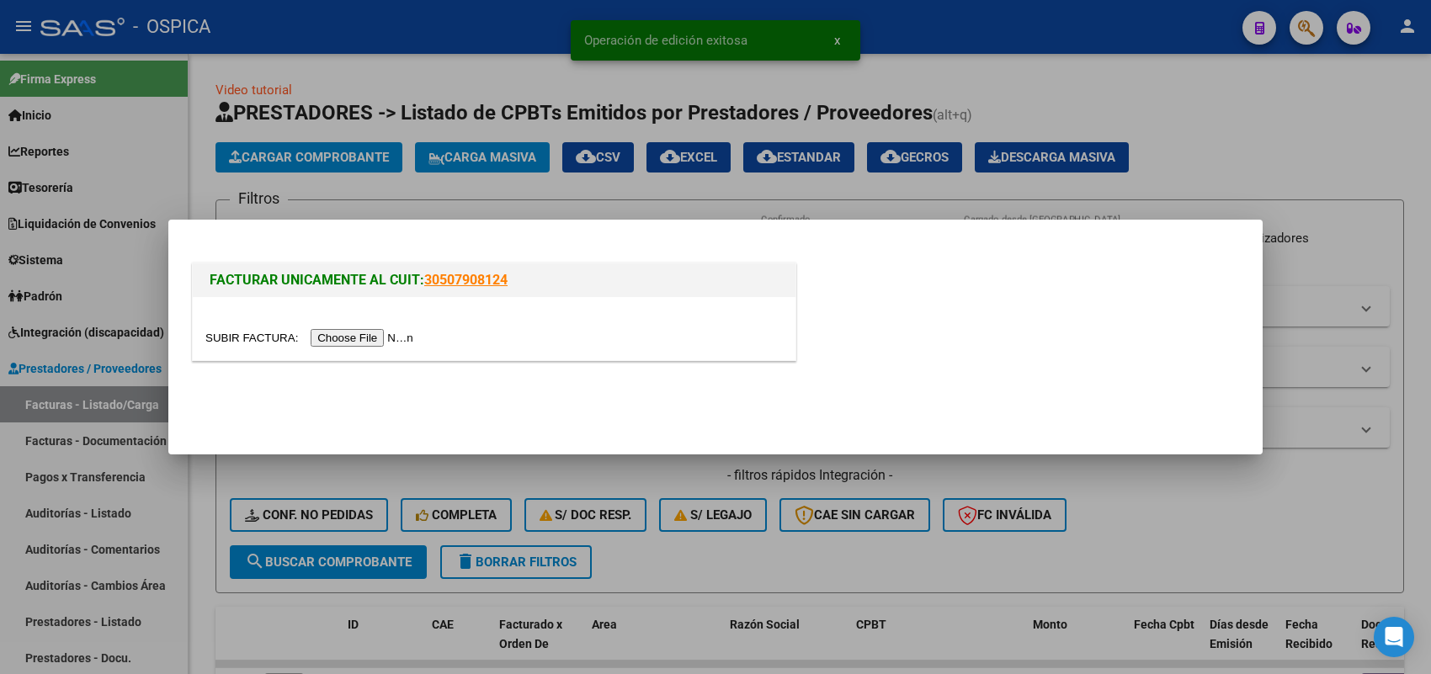
click at [376, 333] on input "file" at bounding box center [311, 338] width 213 height 18
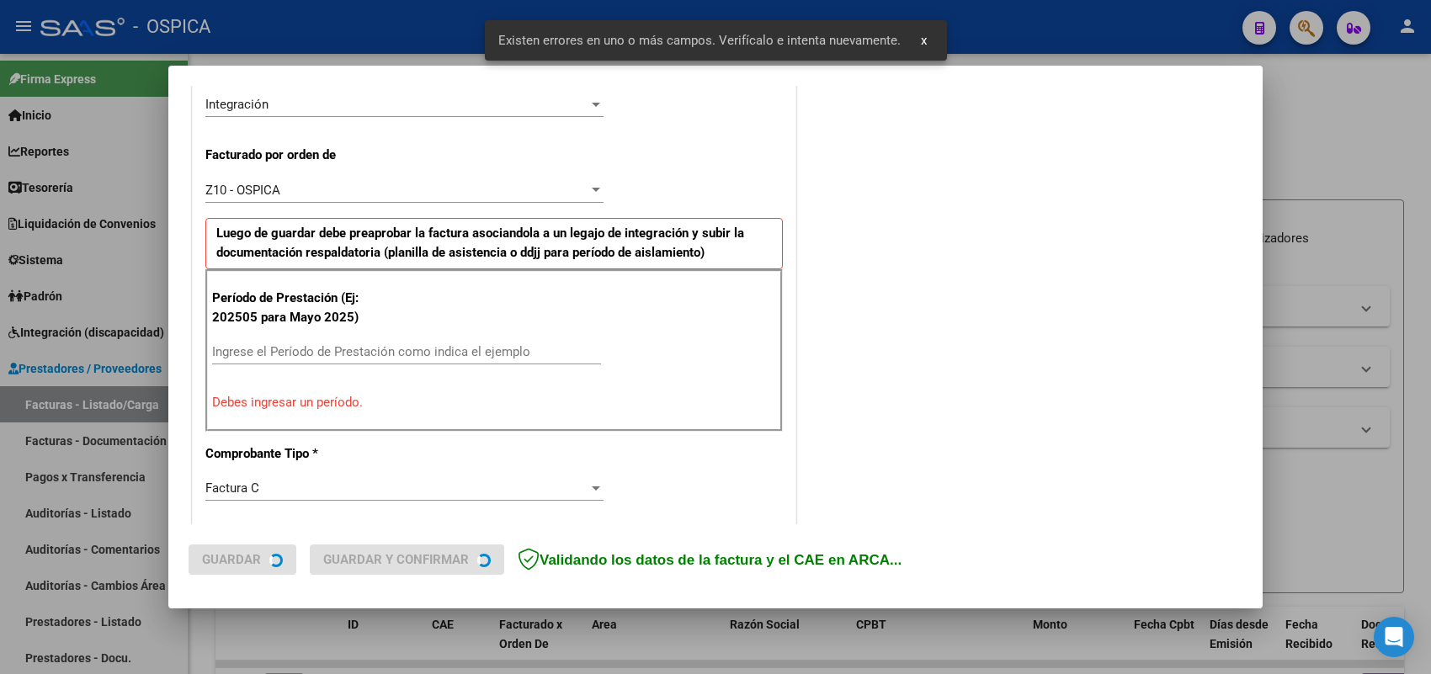
scroll to position [455, 0]
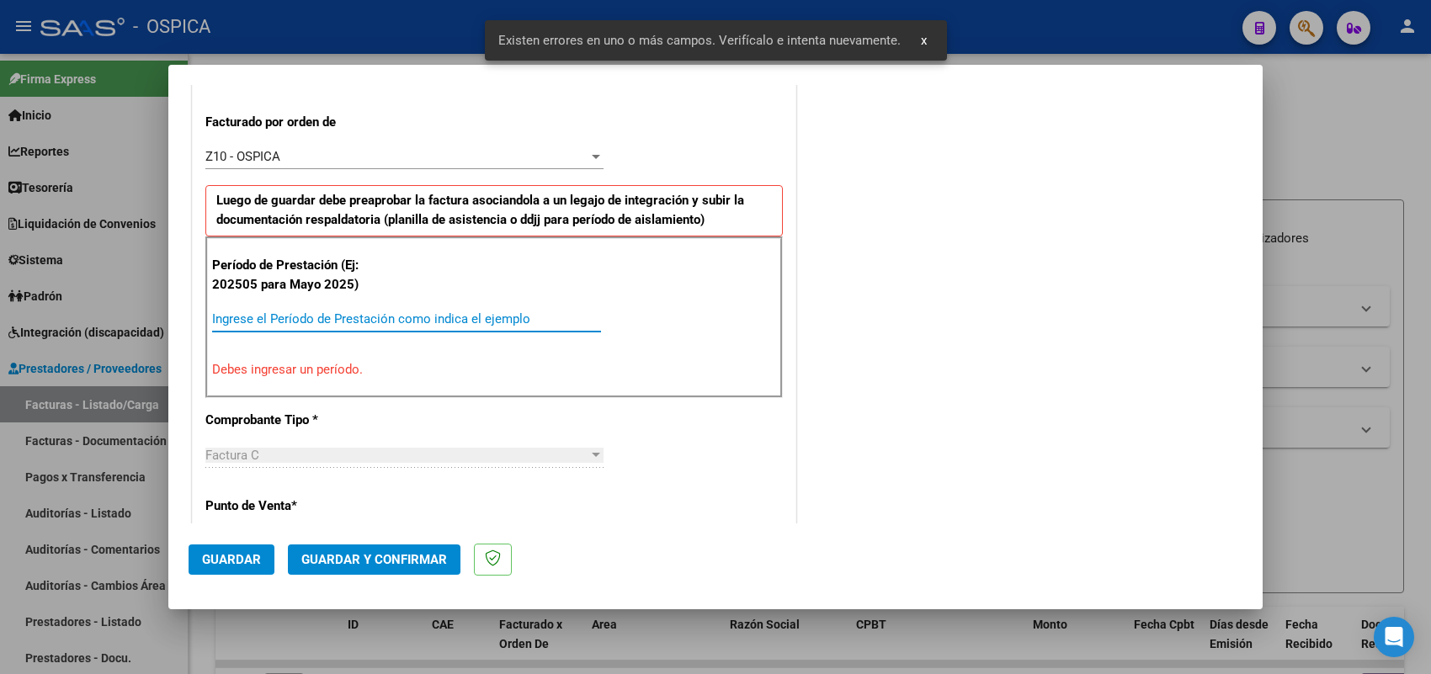
click at [385, 317] on input "Ingrese el Período de Prestación como indica el ejemplo" at bounding box center [406, 318] width 389 height 15
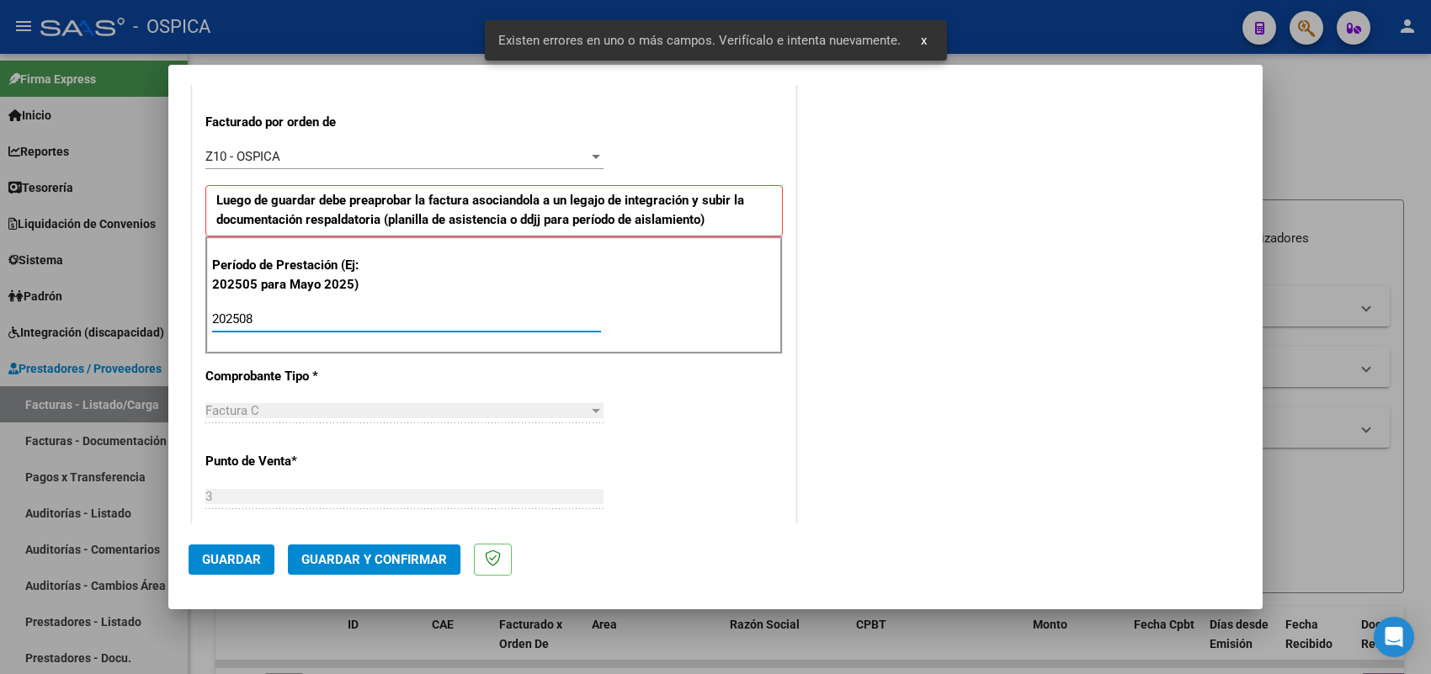
type input "202508"
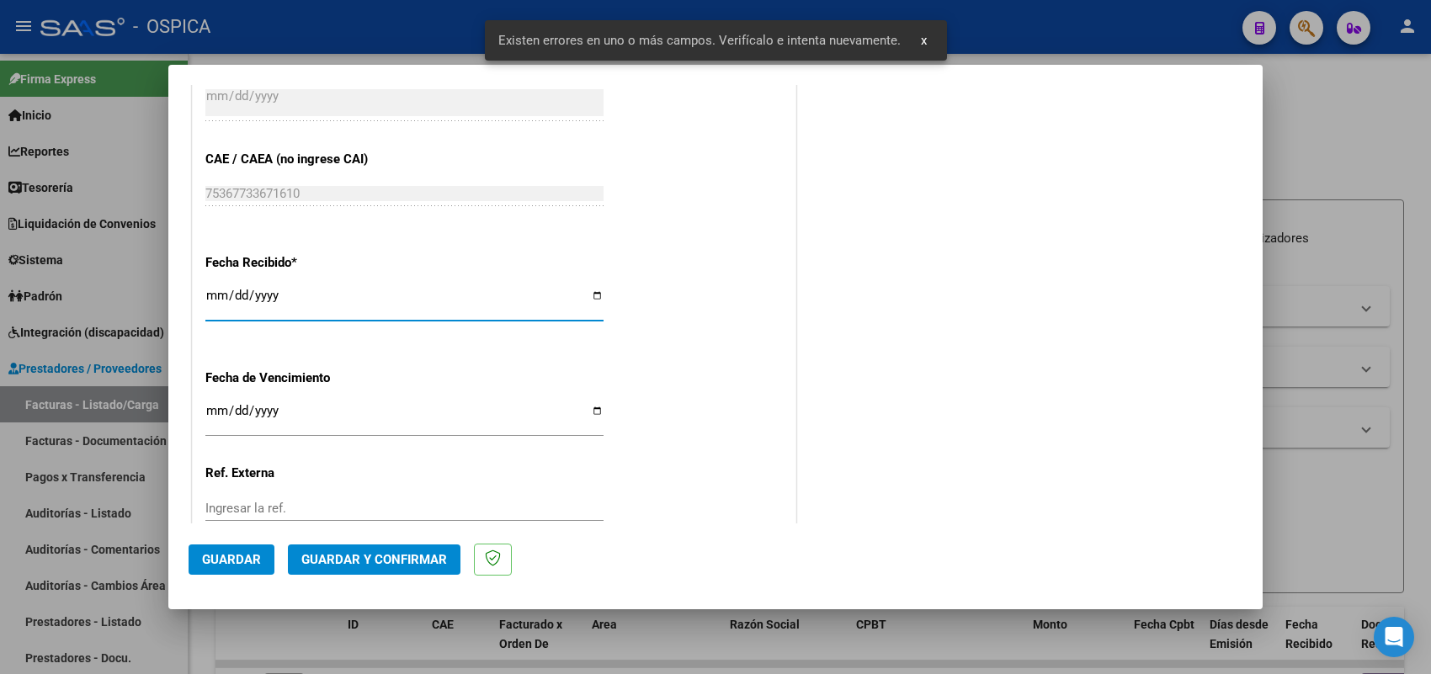
type input "2025-09-05"
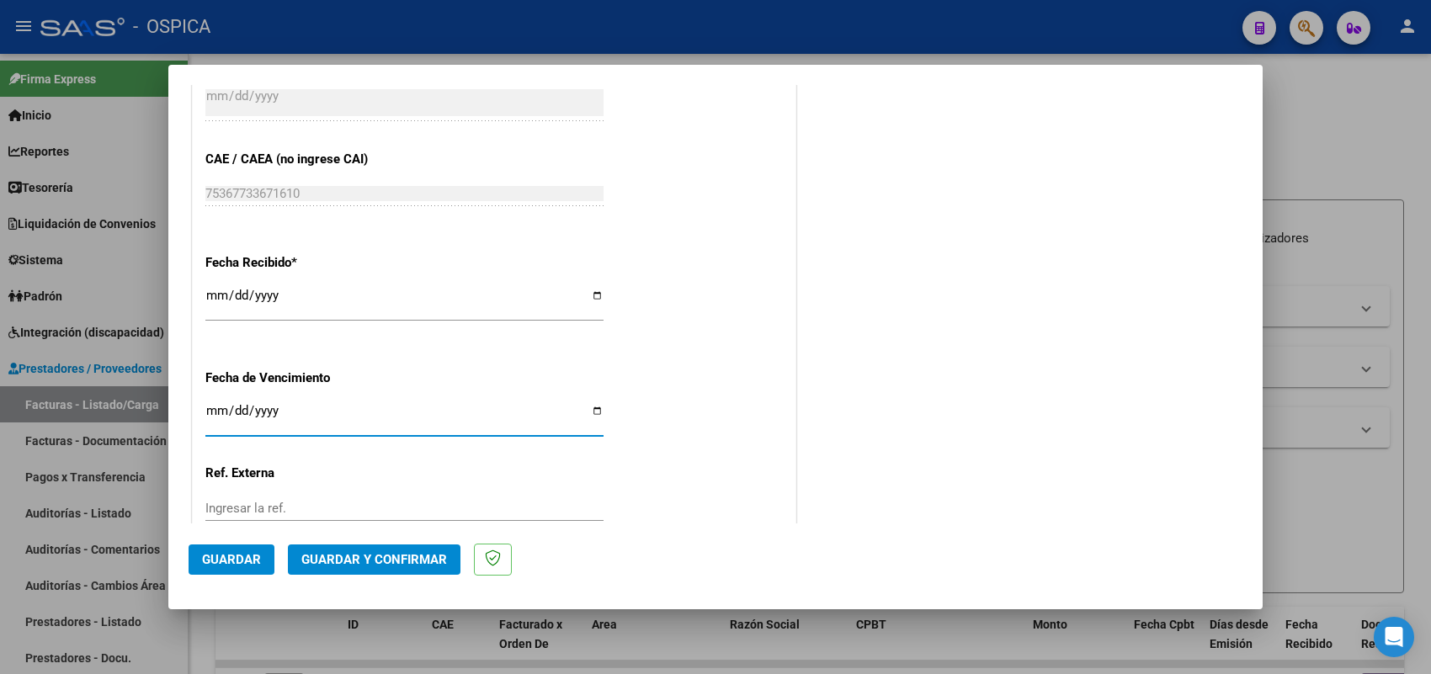
click at [216, 411] on input "Ingresar la fecha" at bounding box center [404, 417] width 398 height 27
type input "2025-09-13"
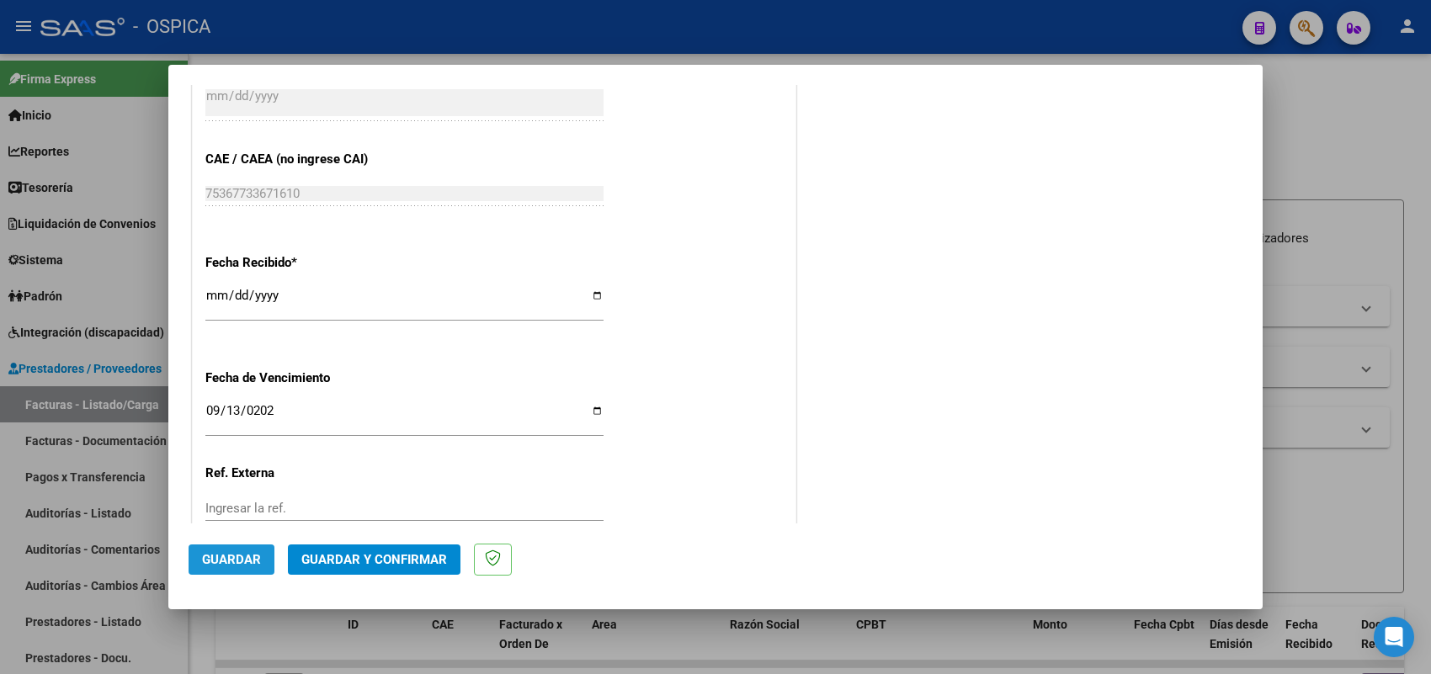
click at [232, 554] on span "Guardar" at bounding box center [231, 559] width 59 height 15
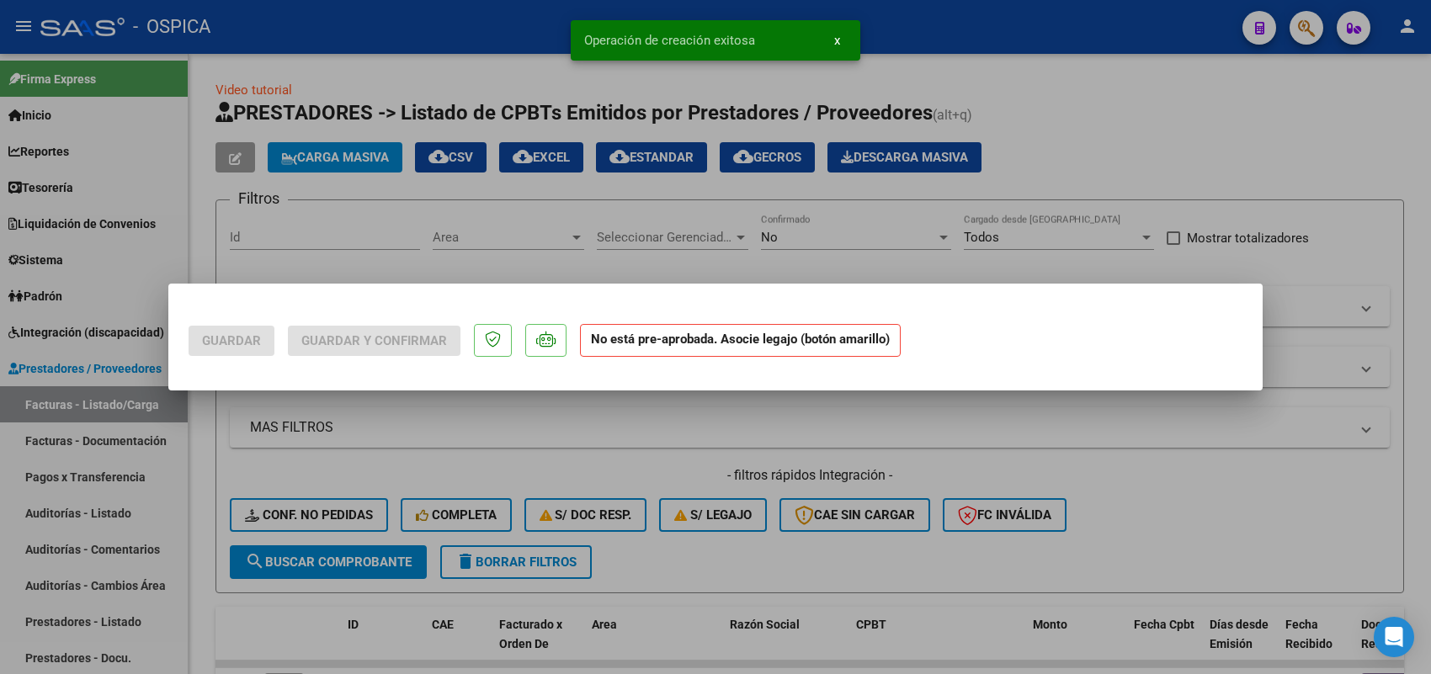
scroll to position [0, 0]
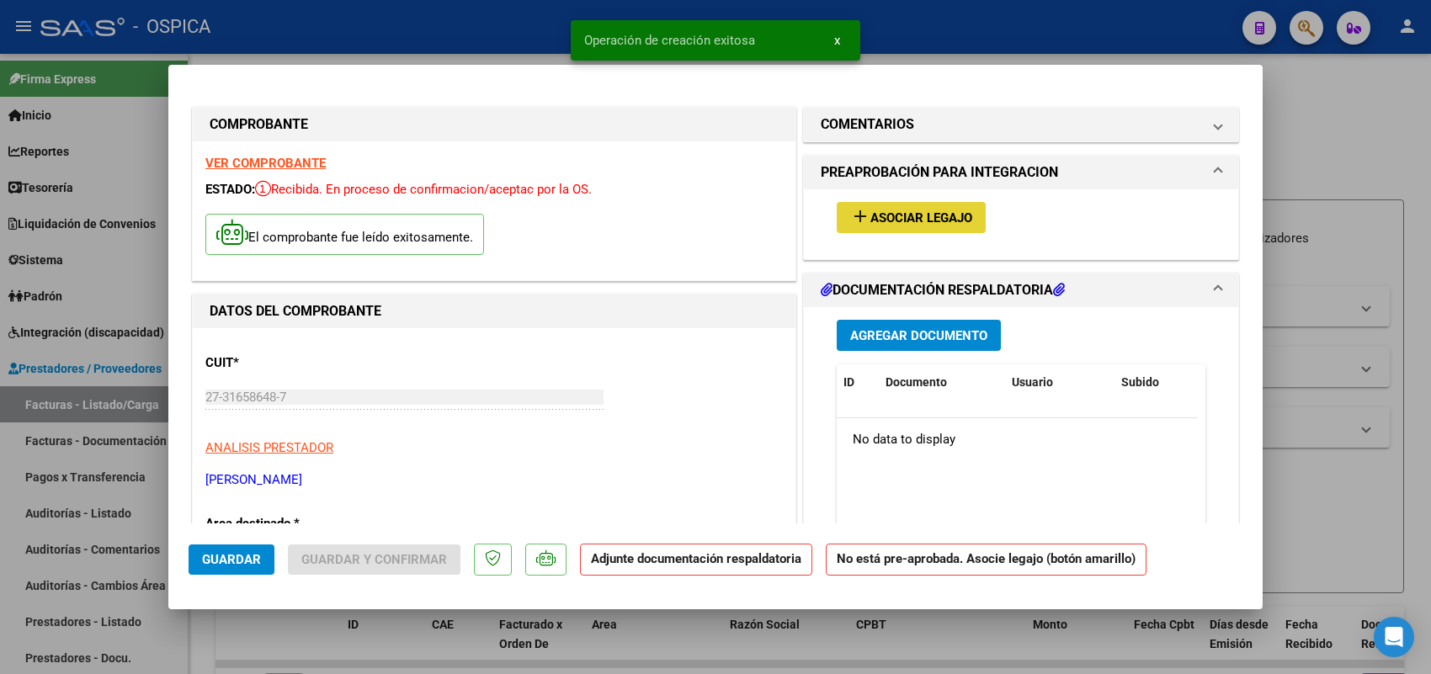
click at [914, 216] on span "Asociar Legajo" at bounding box center [921, 217] width 102 height 15
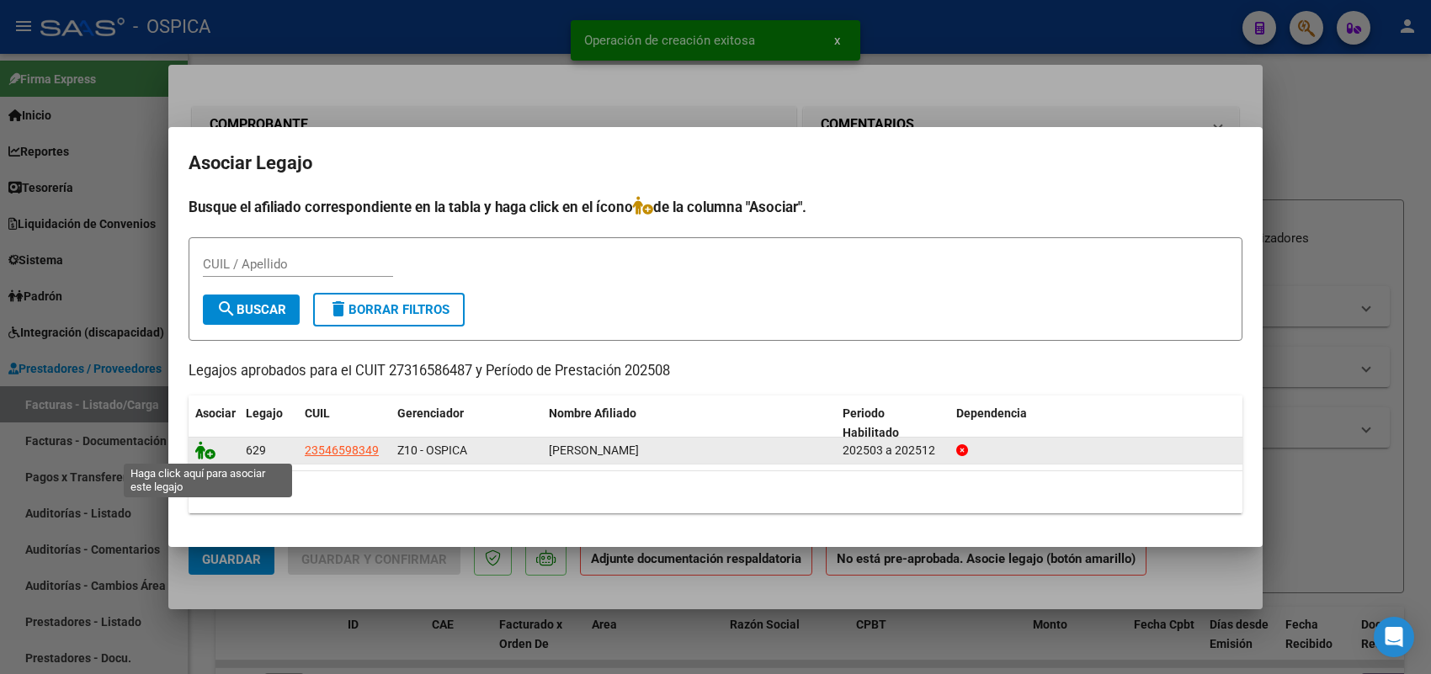
click at [203, 450] on icon at bounding box center [205, 450] width 20 height 19
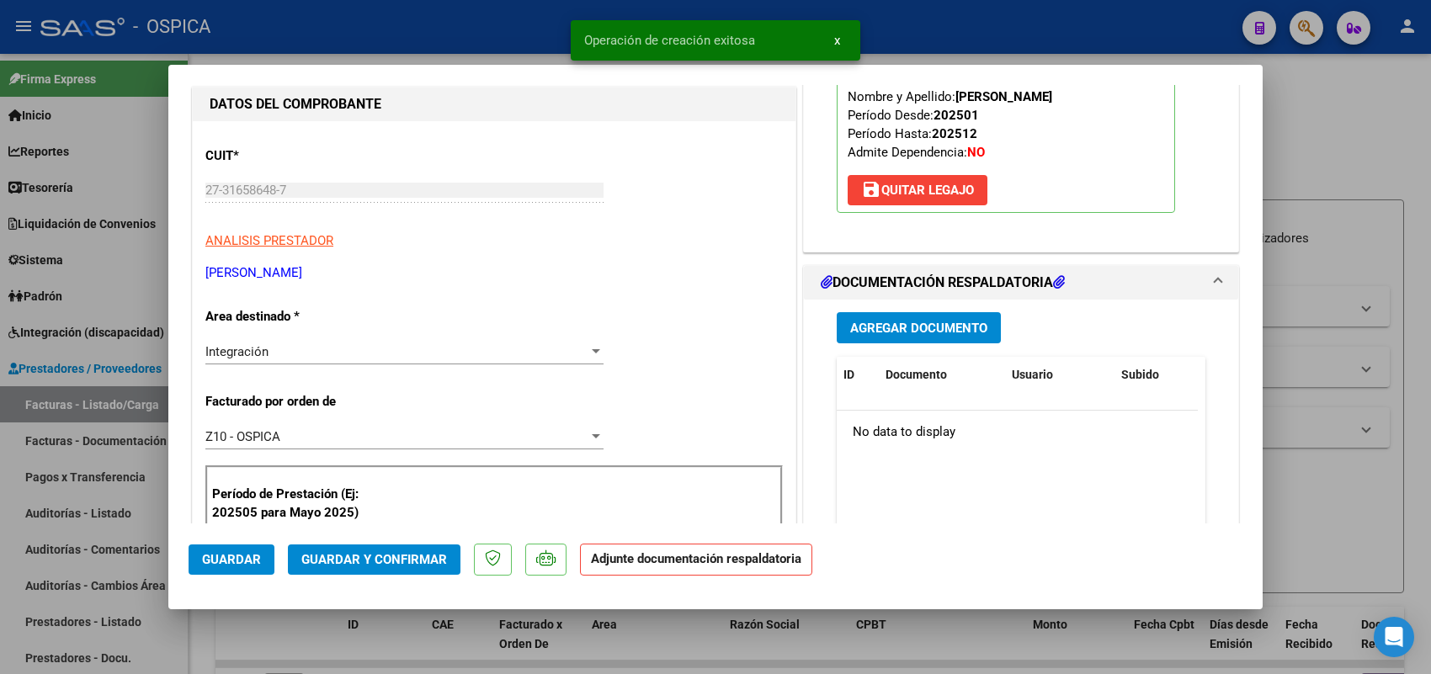
scroll to position [210, 0]
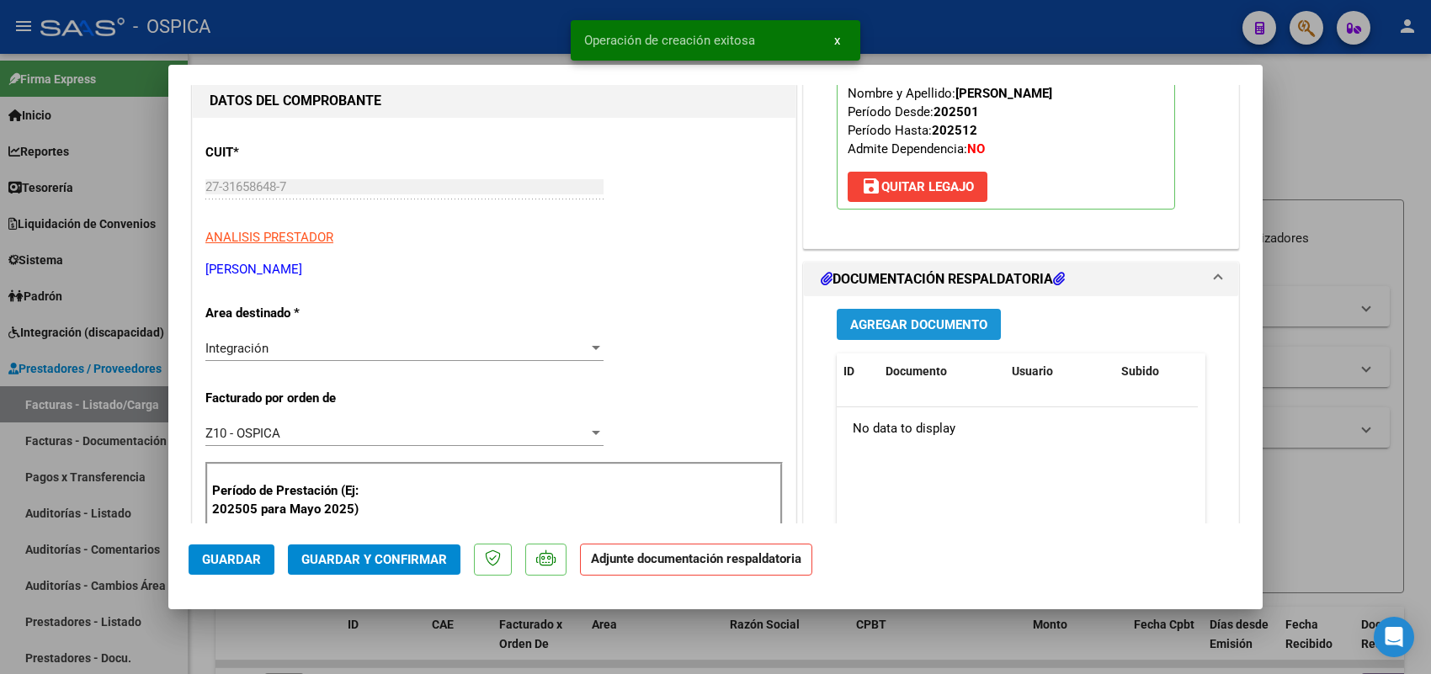
click at [902, 324] on span "Agregar Documento" at bounding box center [918, 324] width 137 height 15
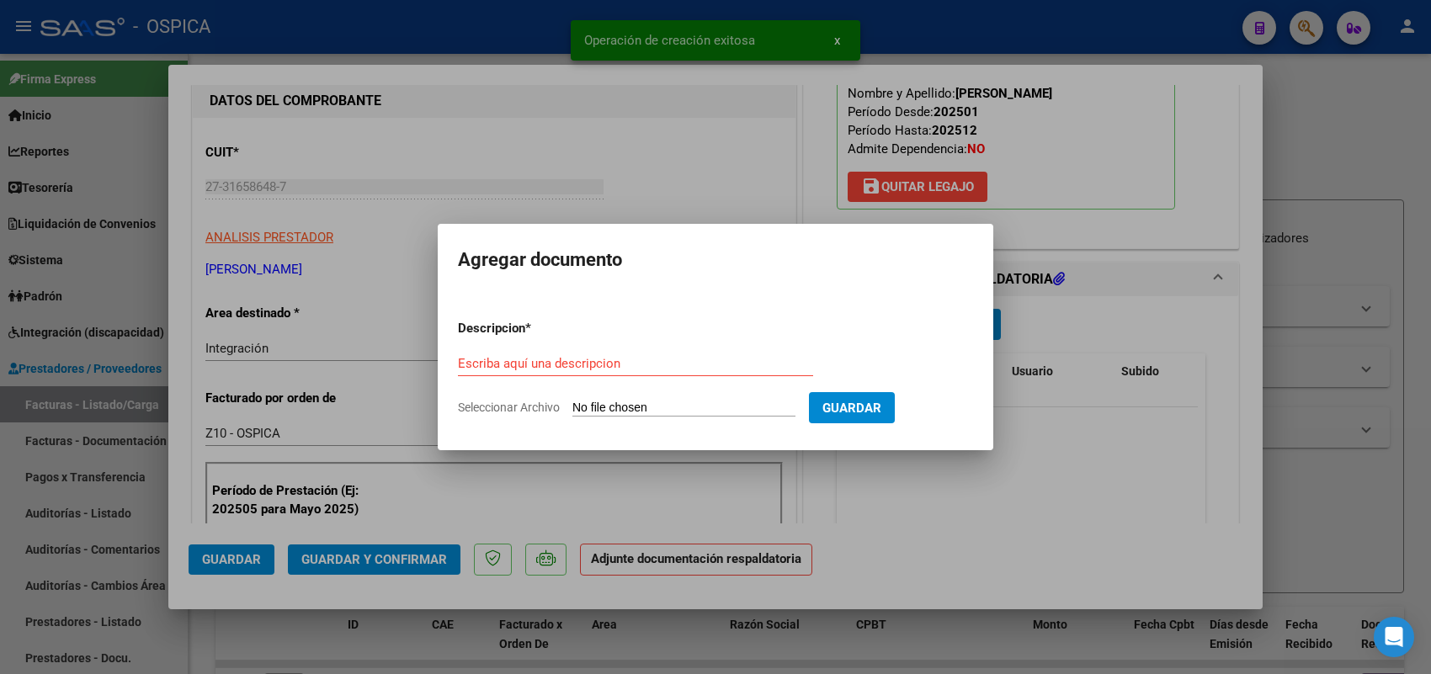
click at [766, 406] on input "Seleccionar Archivo" at bounding box center [683, 409] width 223 height 16
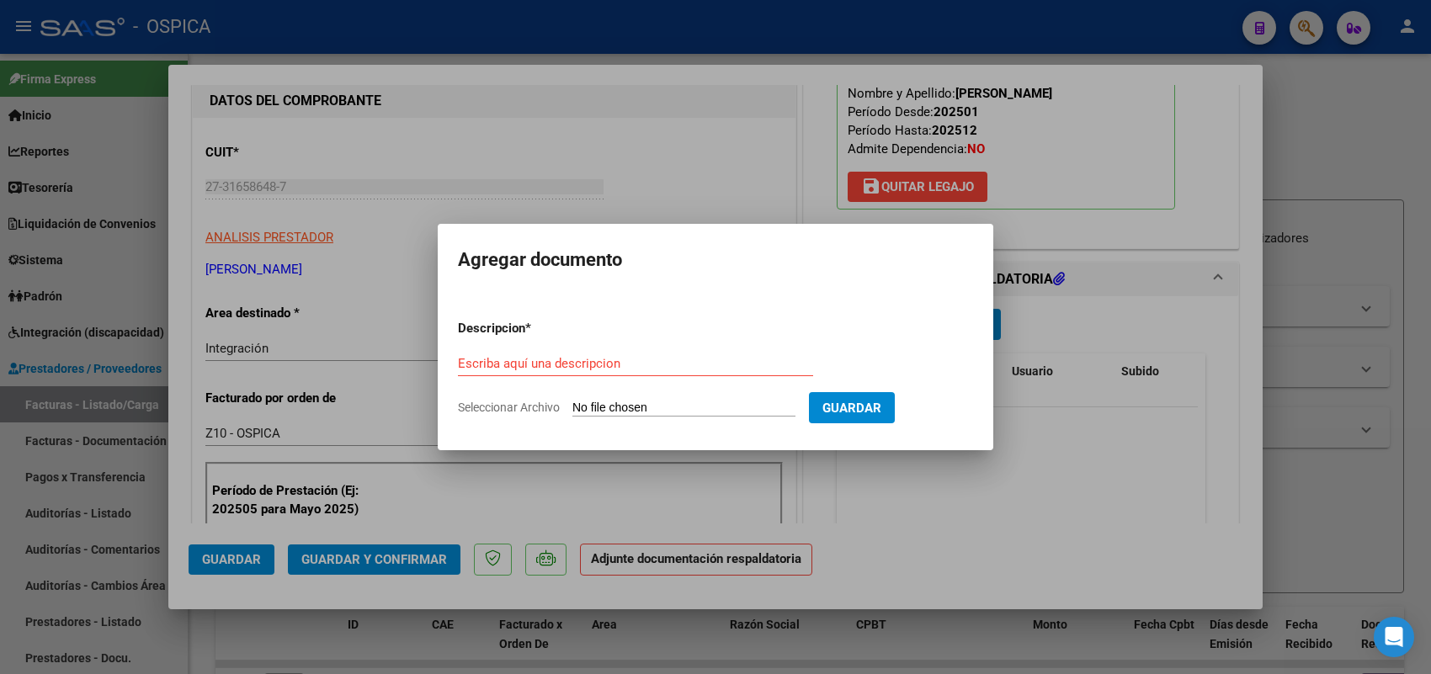
type input "C:\fakepath\ASISTENCIA LOZANO.pdf"
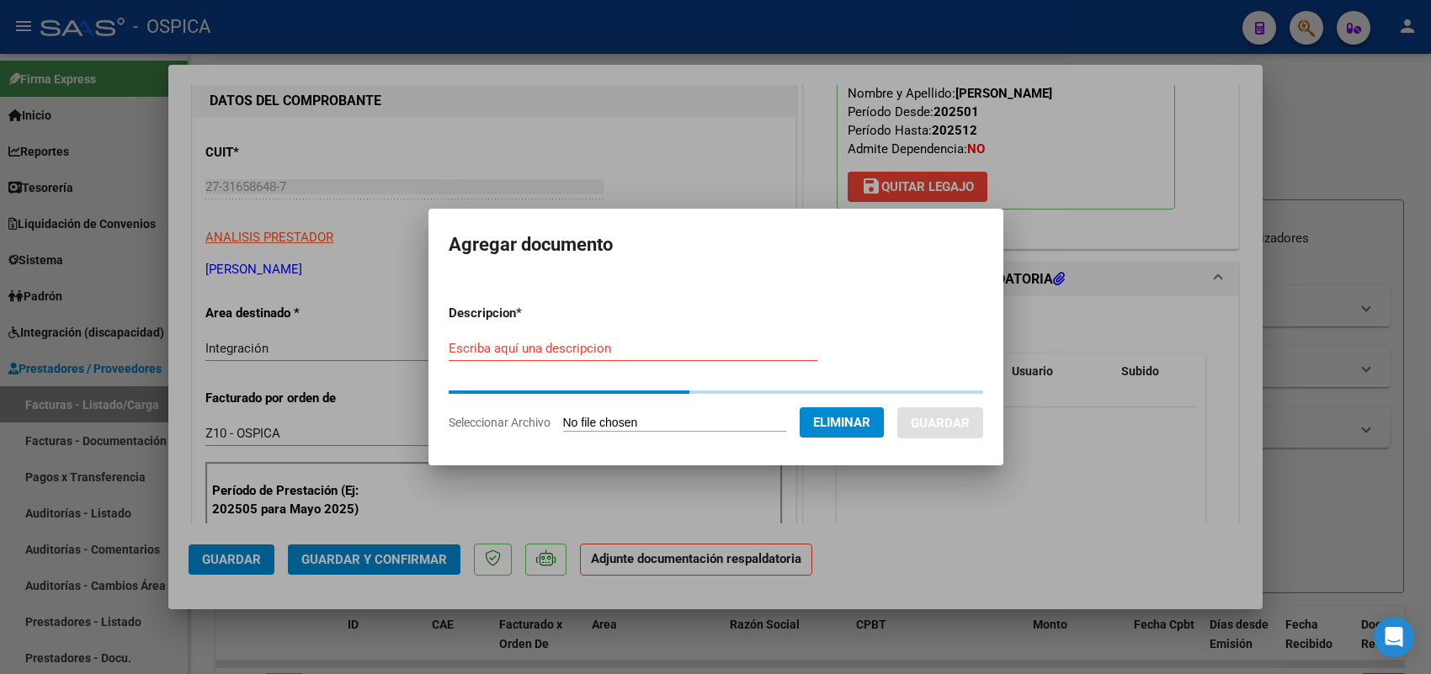
click at [514, 355] on input "Escriba aquí una descripcion" at bounding box center [633, 348] width 369 height 15
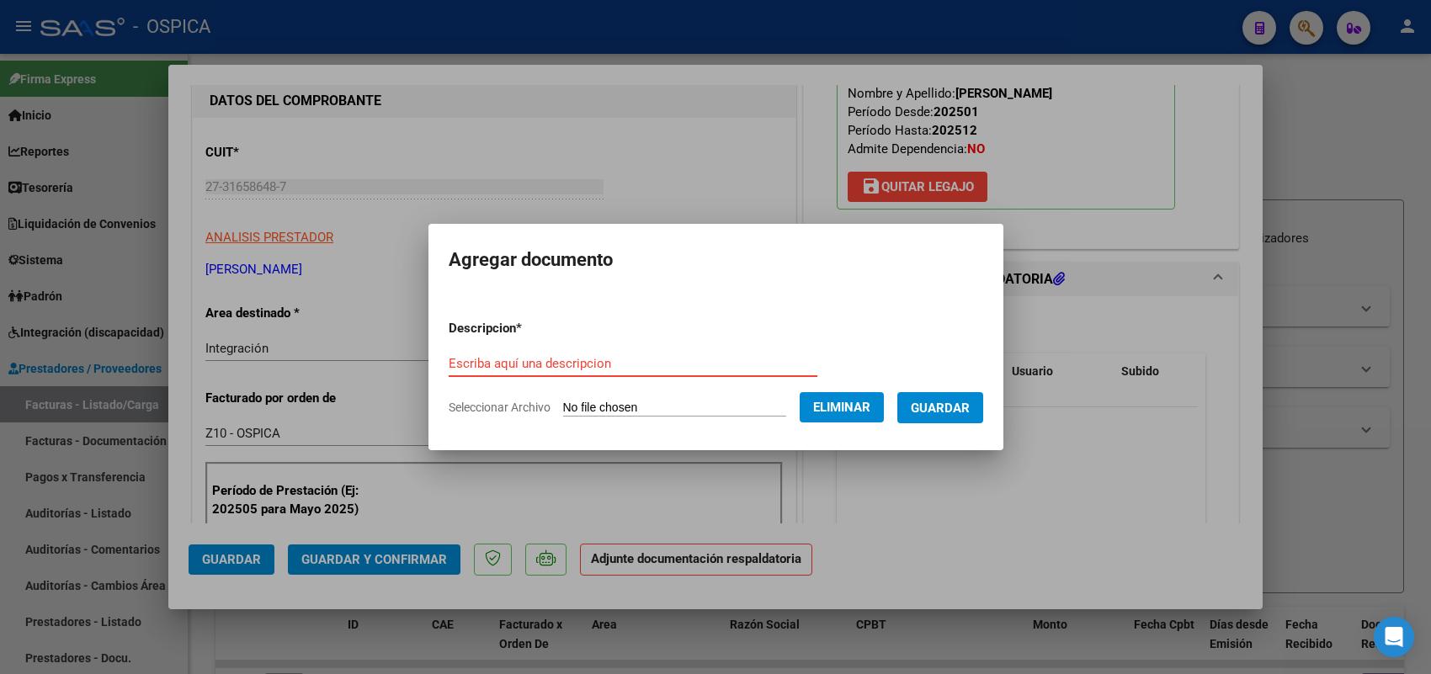
paste input "ASISTENCIA"
type input "ASISTENCIA"
click at [949, 404] on span "Guardar" at bounding box center [940, 408] width 59 height 15
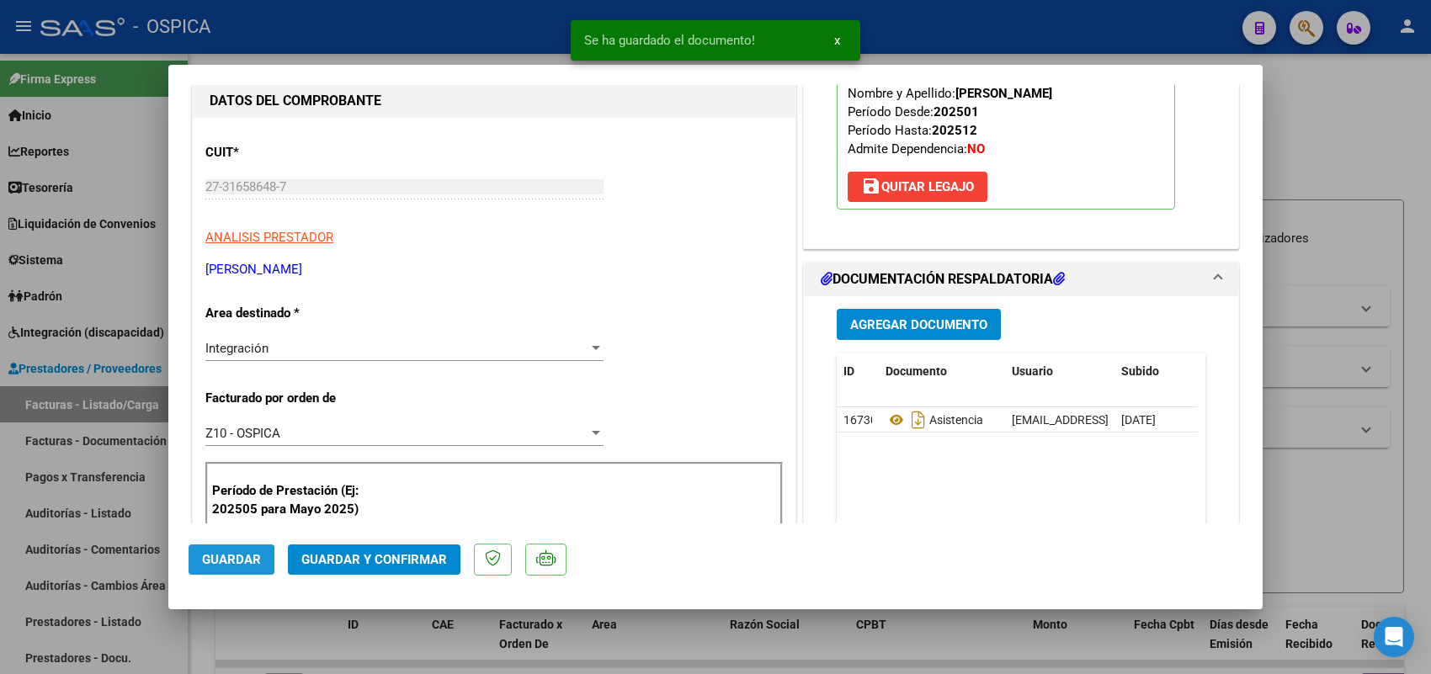
click at [250, 562] on span "Guardar" at bounding box center [231, 559] width 59 height 15
click at [101, 370] on div at bounding box center [715, 337] width 1431 height 674
type input "$ 0,00"
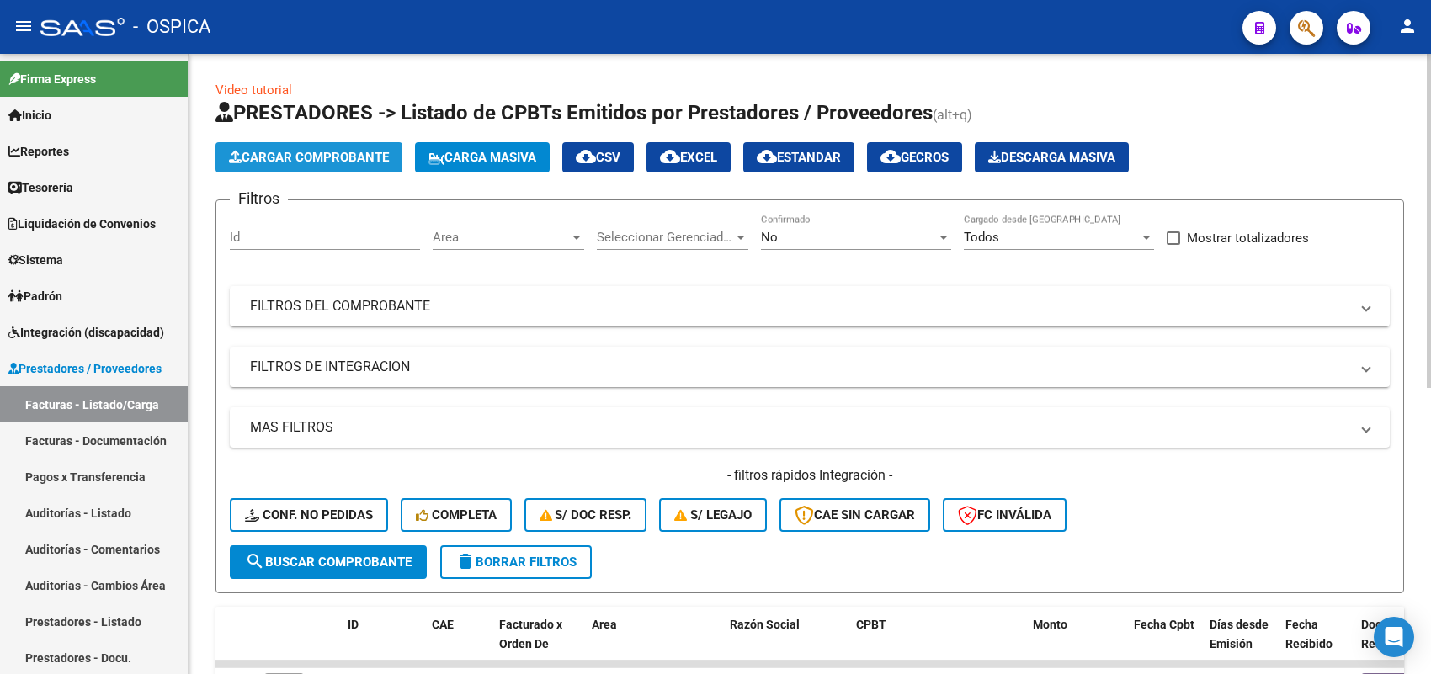
click at [306, 154] on span "Cargar Comprobante" at bounding box center [309, 157] width 160 height 15
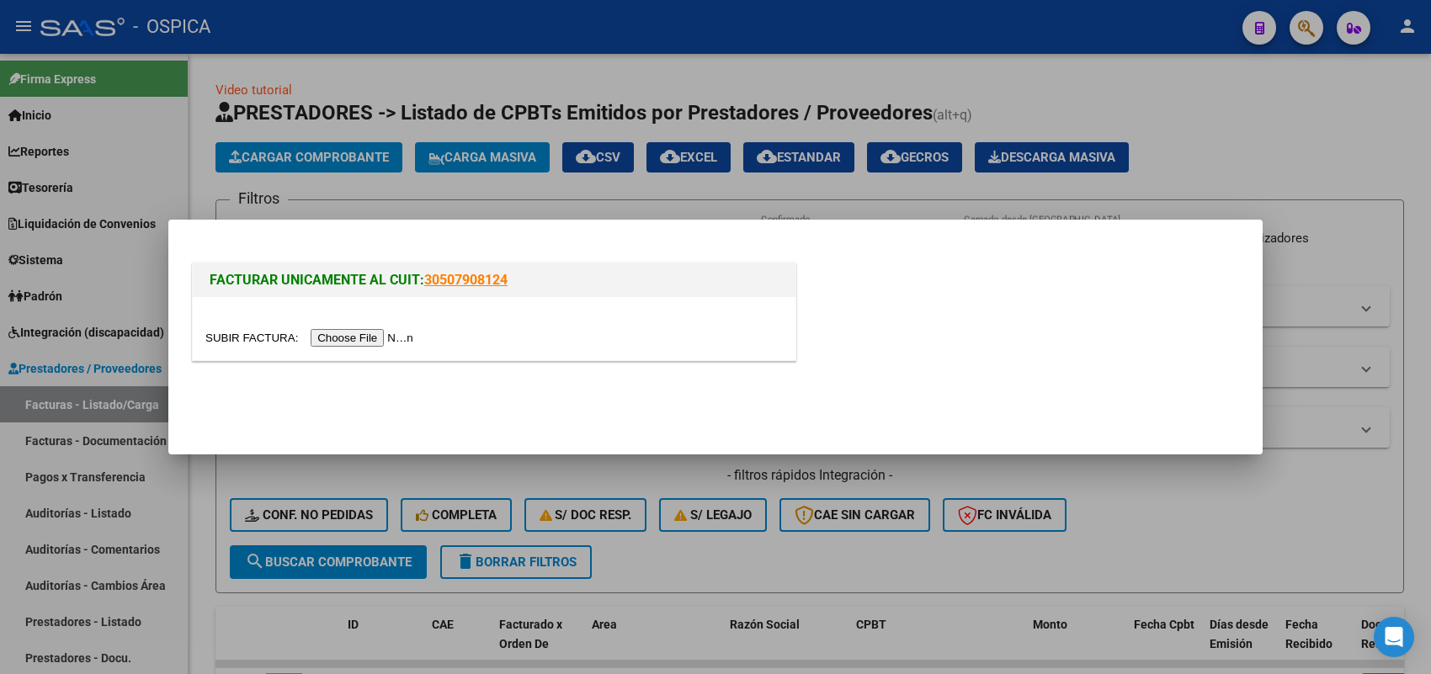
click at [386, 339] on input "file" at bounding box center [311, 338] width 213 height 18
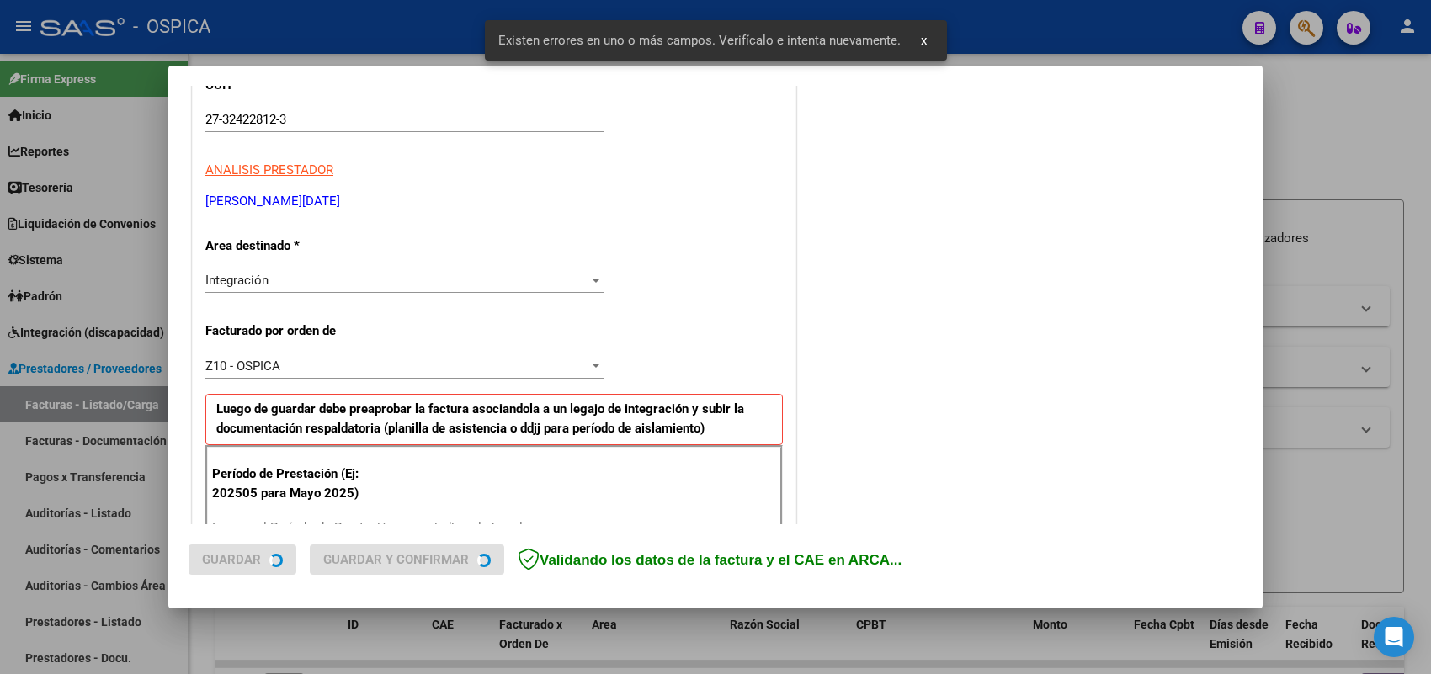
scroll to position [455, 0]
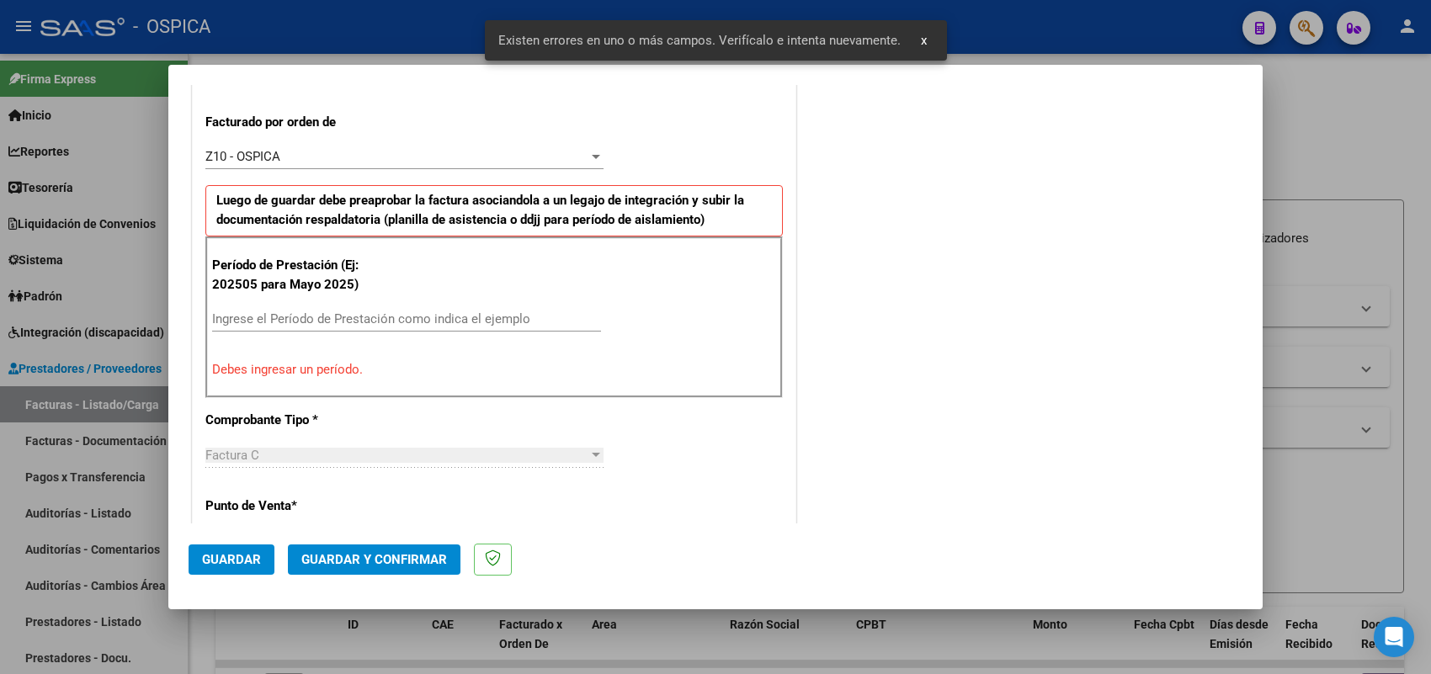
click at [425, 326] on input "Ingrese el Período de Prestación como indica el ejemplo" at bounding box center [406, 318] width 389 height 15
type input "202508"
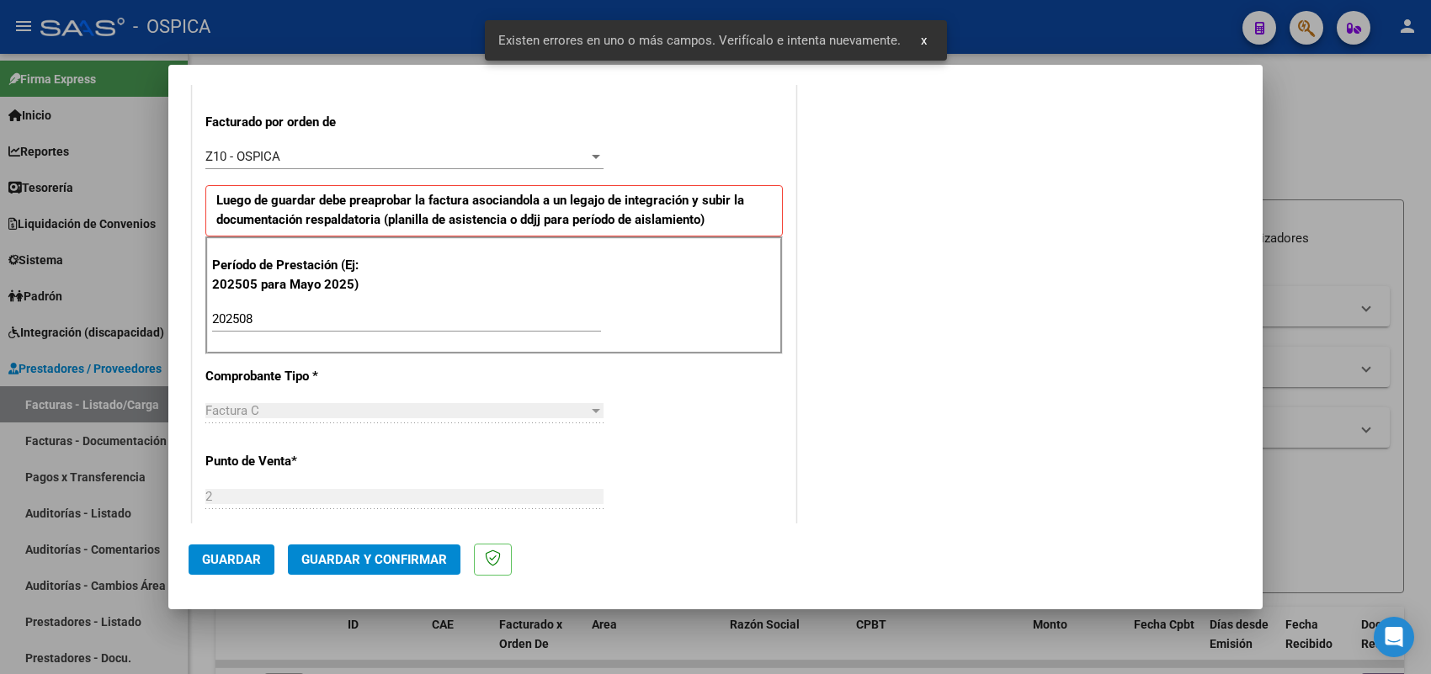
scroll to position [1109, 0]
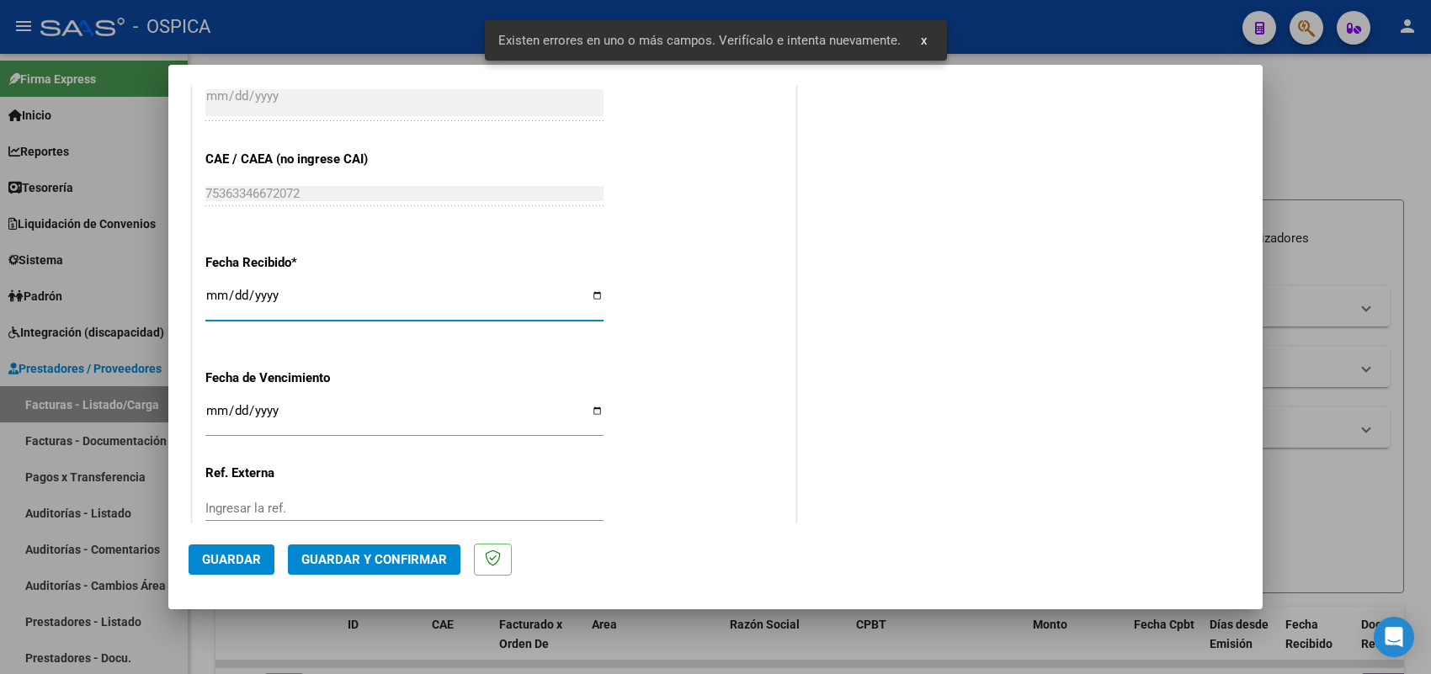
type input "2025-09-08"
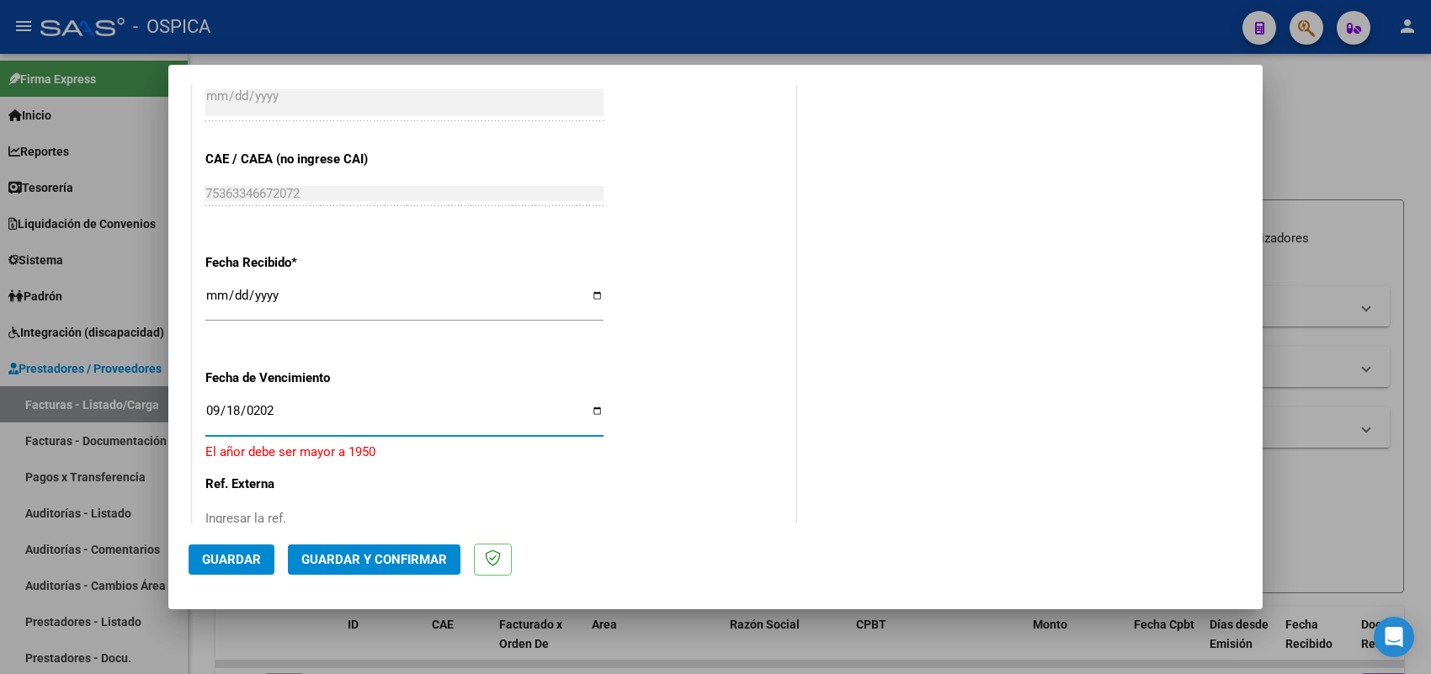
type input "2025-09-18"
click at [233, 558] on span "Guardar" at bounding box center [231, 559] width 59 height 15
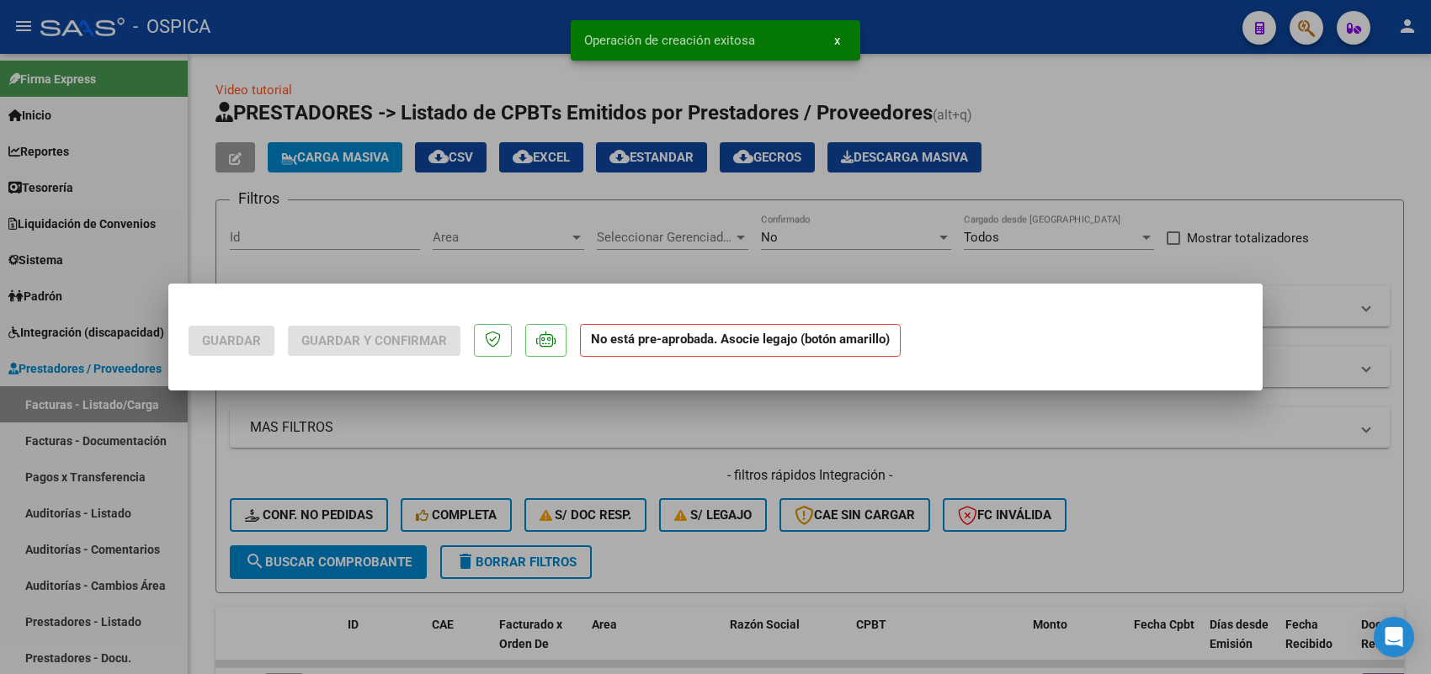
scroll to position [0, 0]
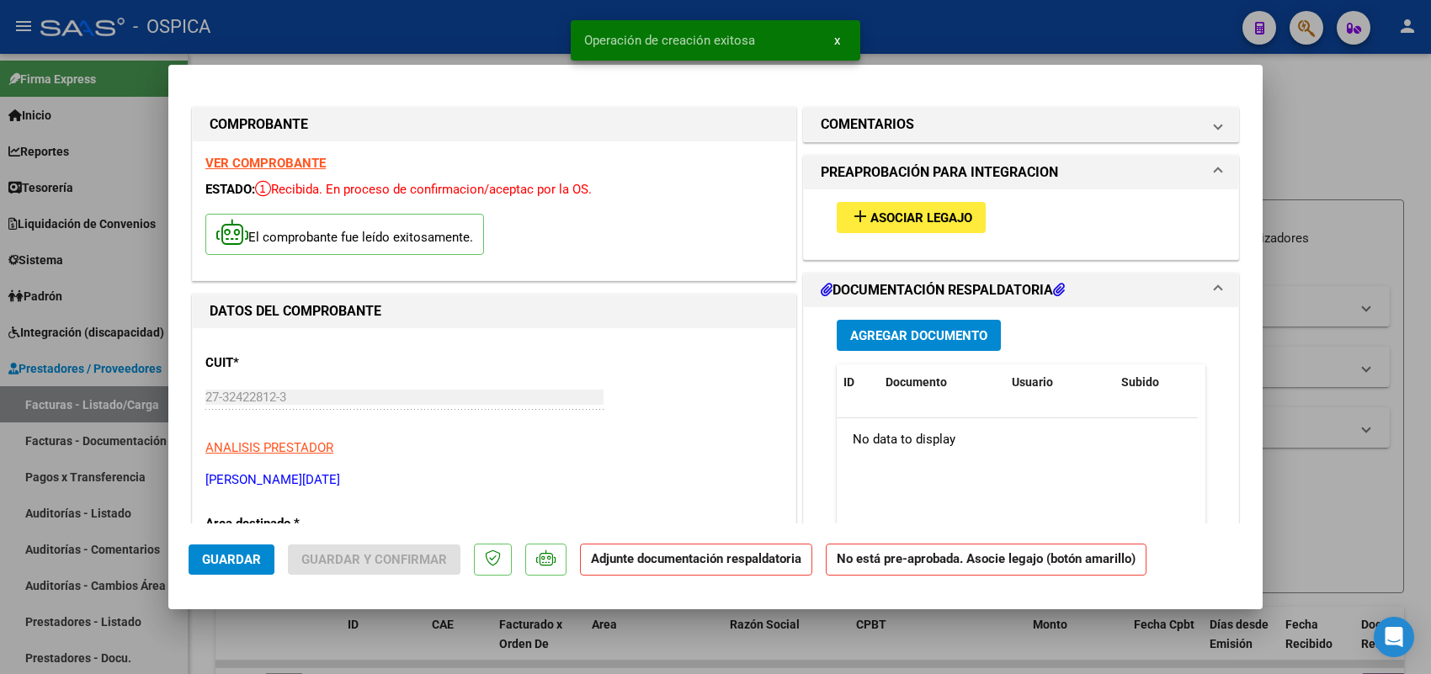
click at [944, 225] on span "Asociar Legajo" at bounding box center [921, 217] width 102 height 15
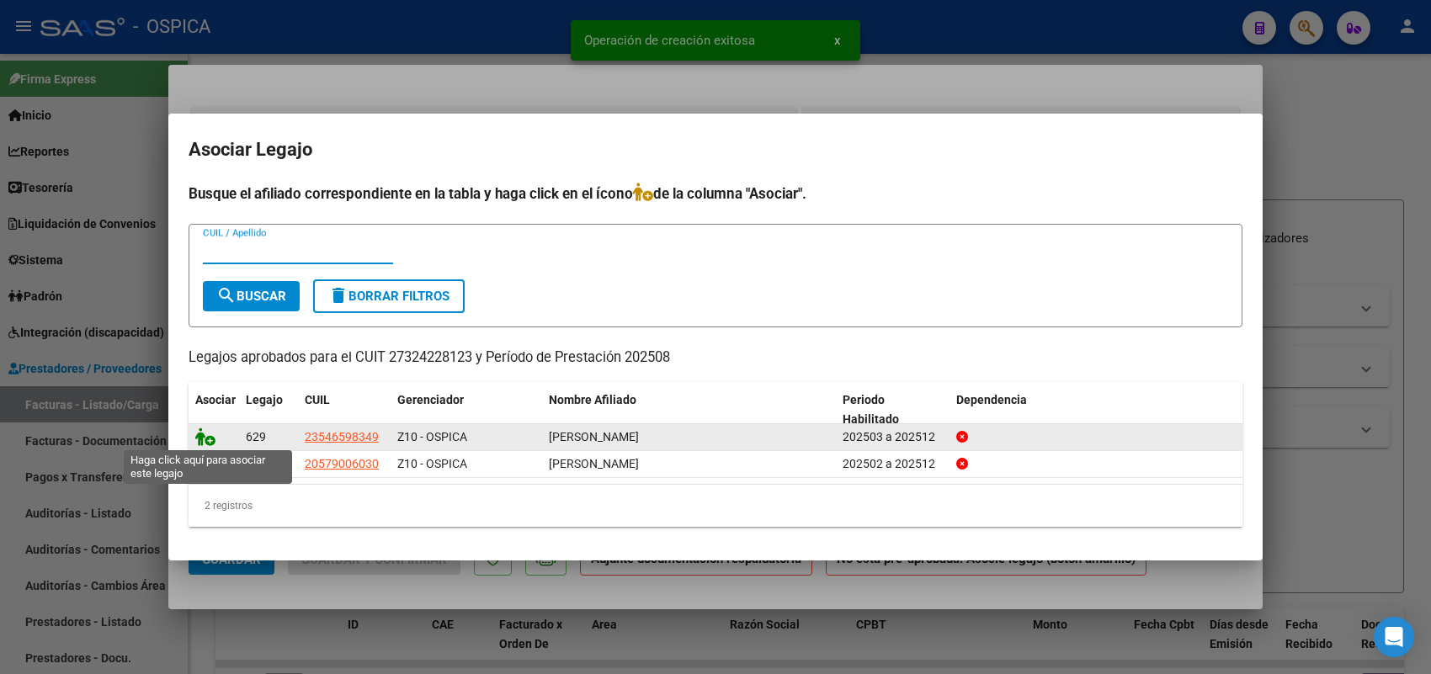
click at [205, 434] on icon at bounding box center [205, 437] width 20 height 19
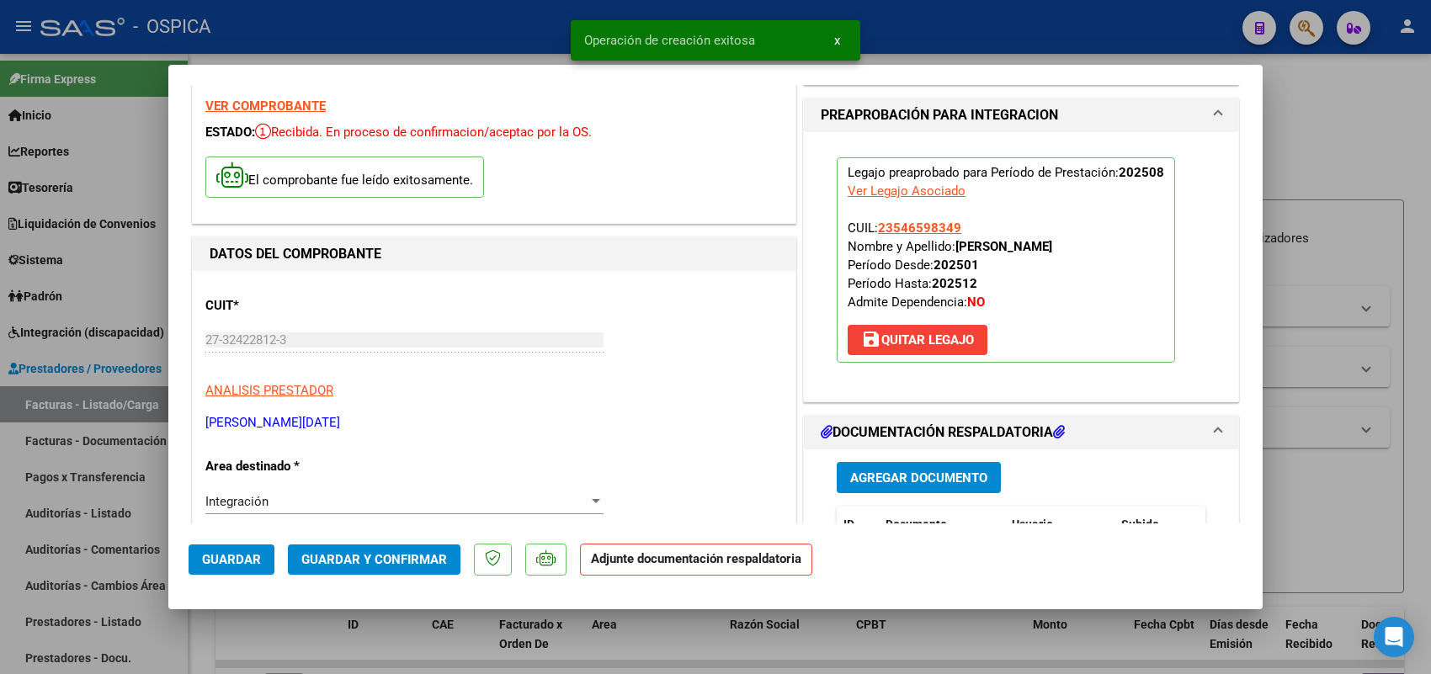
scroll to position [210, 0]
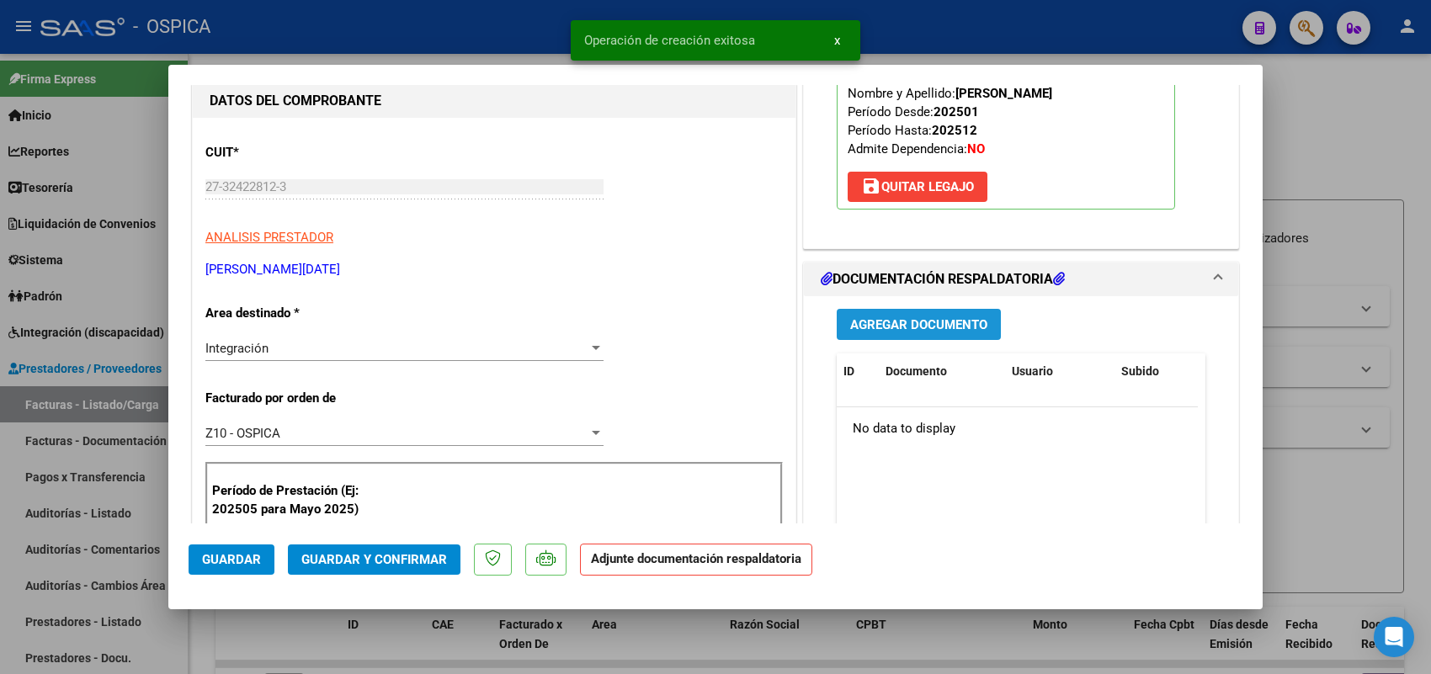
click at [910, 327] on span "Agregar Documento" at bounding box center [918, 324] width 137 height 15
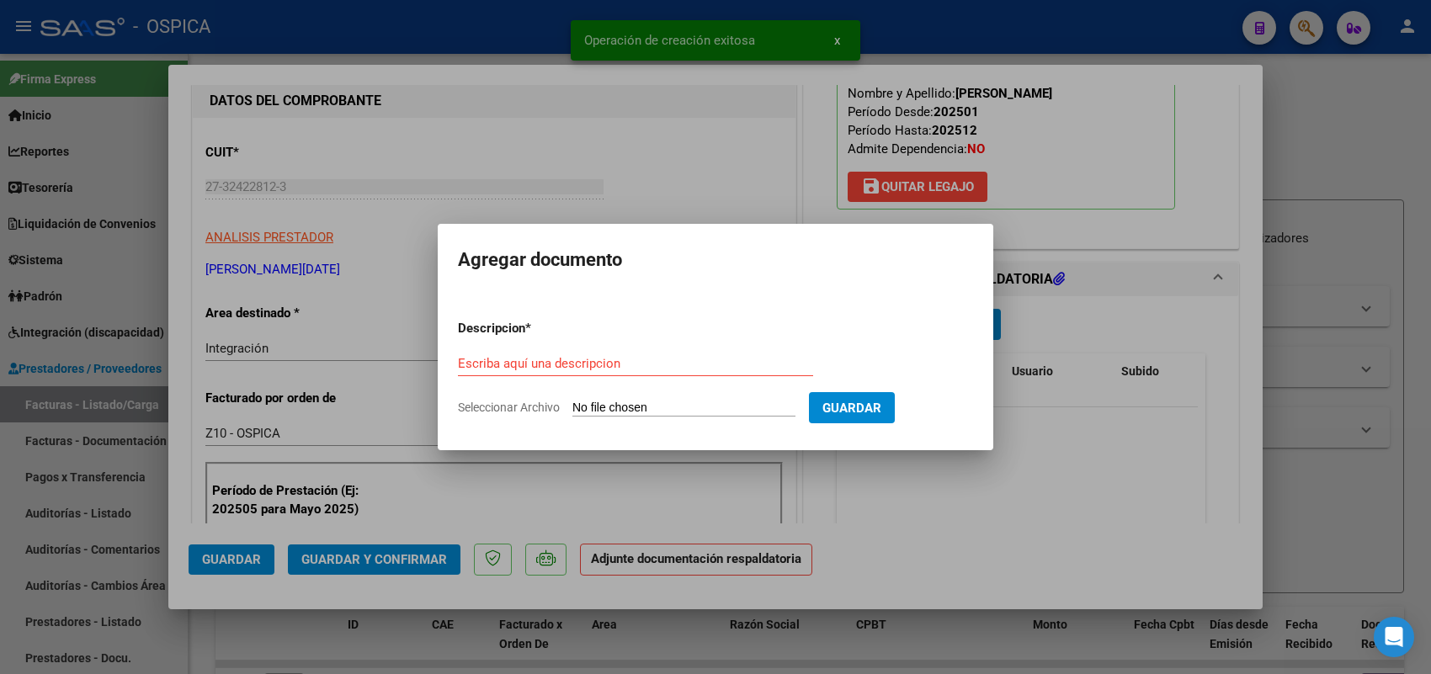
click at [748, 402] on input "Seleccionar Archivo" at bounding box center [683, 409] width 223 height 16
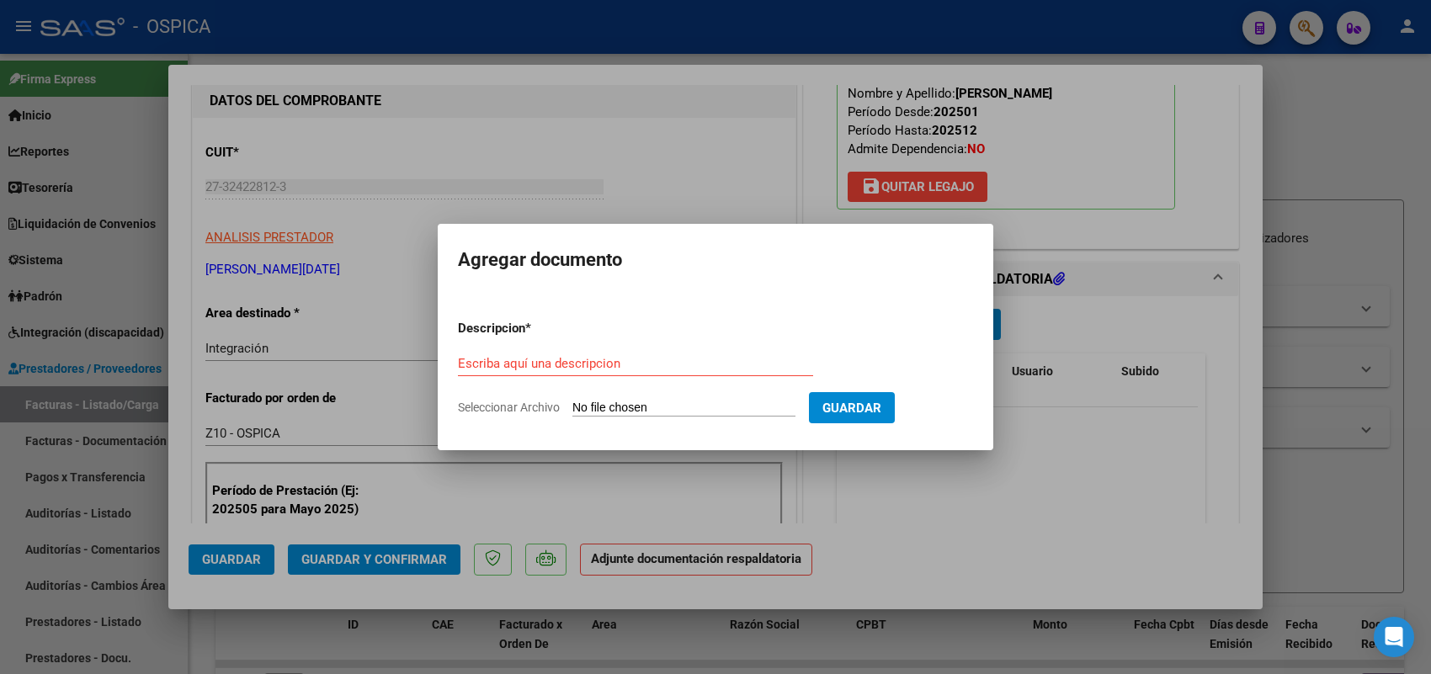
type input "C:\fakepath\ASISTENCIA ALVARADO.pdf"
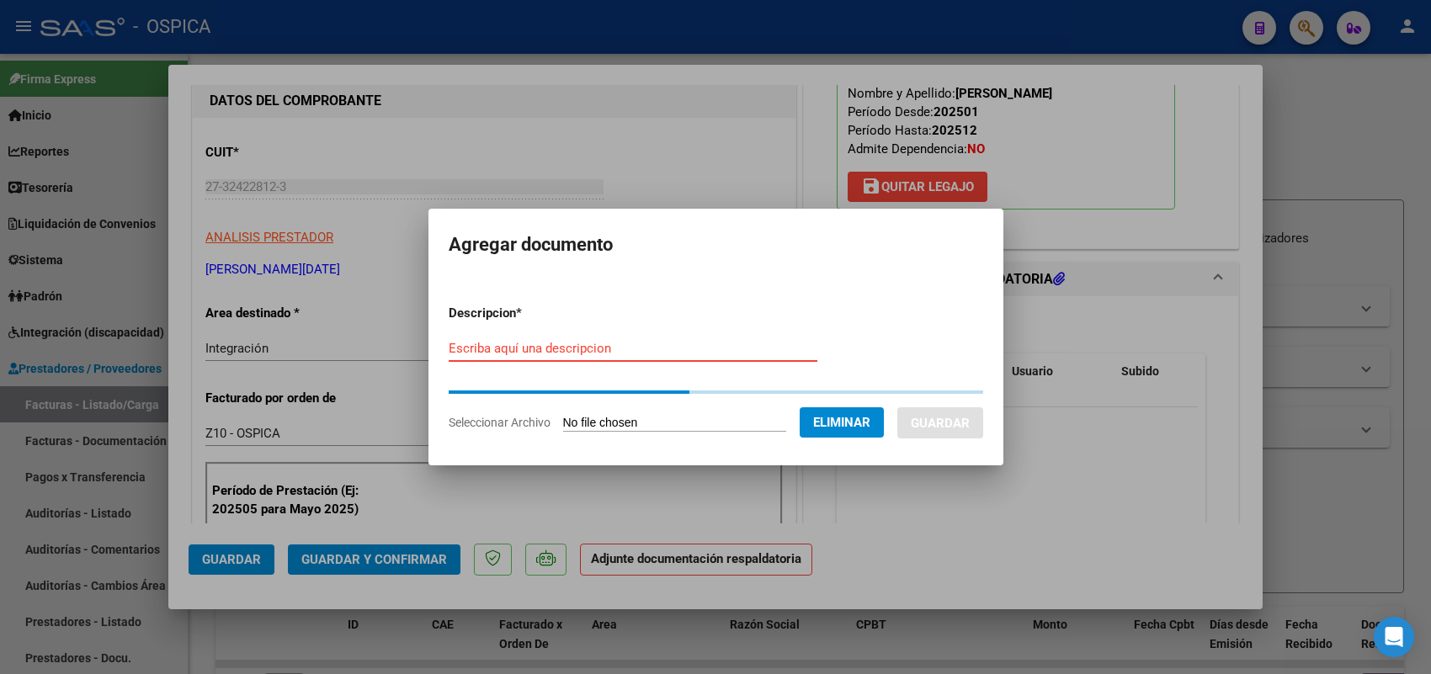
click at [536, 351] on input "Escriba aquí una descripcion" at bounding box center [633, 348] width 369 height 15
paste input "ASISTENCIA"
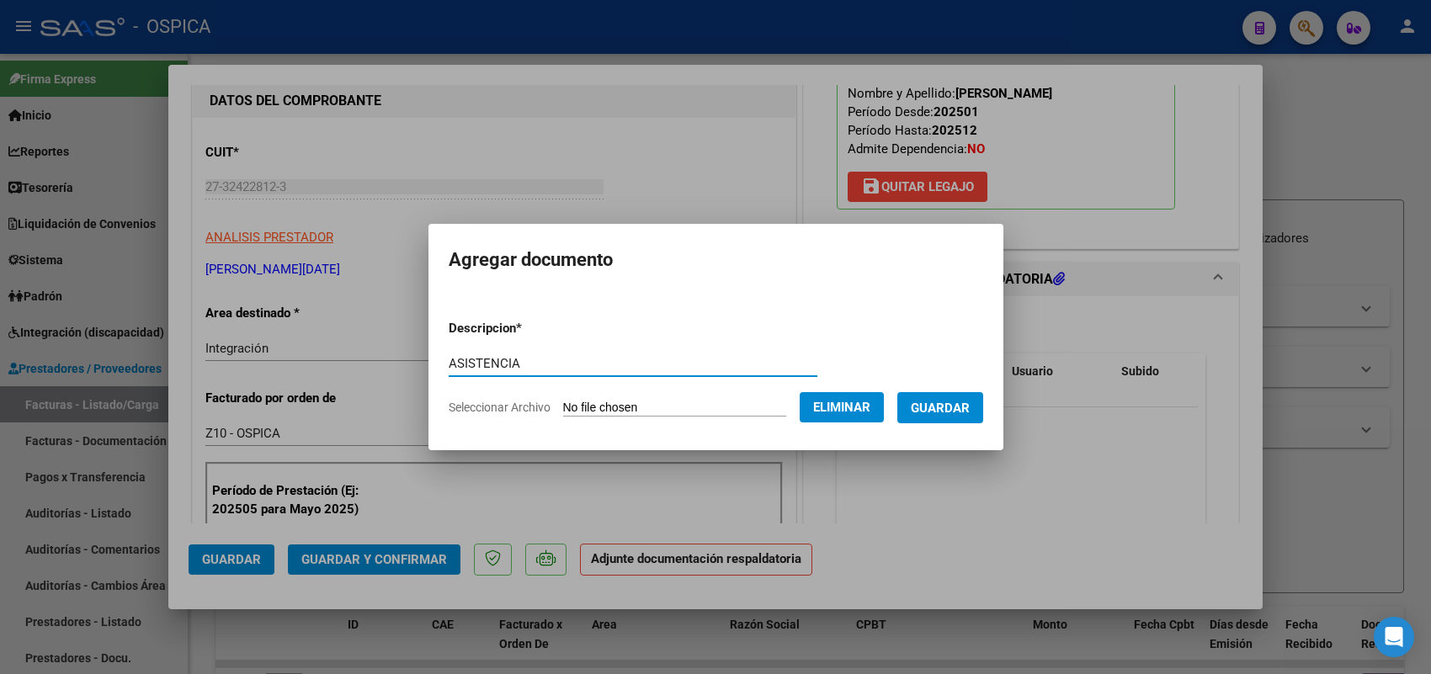
type input "ASISTENCIA"
click at [927, 402] on button "Guardar" at bounding box center [940, 407] width 86 height 31
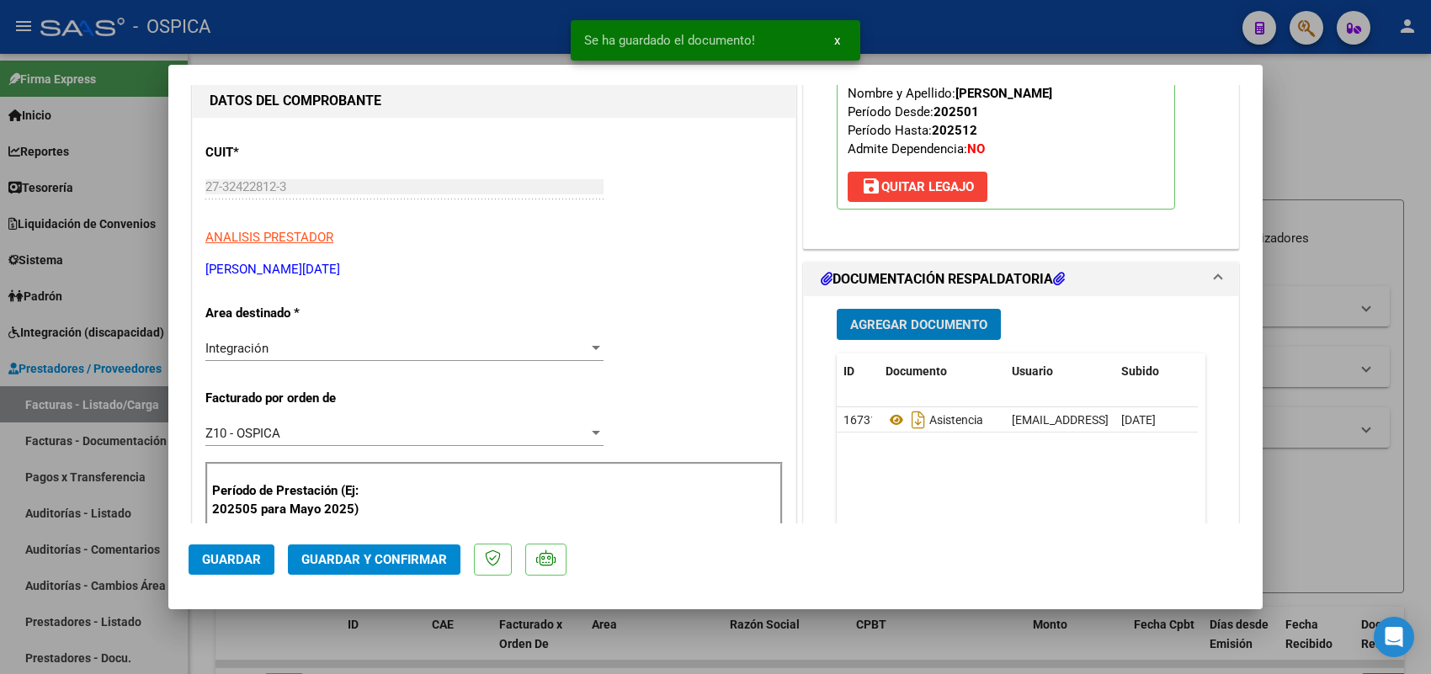
click at [233, 556] on span "Guardar" at bounding box center [231, 559] width 59 height 15
click at [105, 408] on div at bounding box center [715, 337] width 1431 height 674
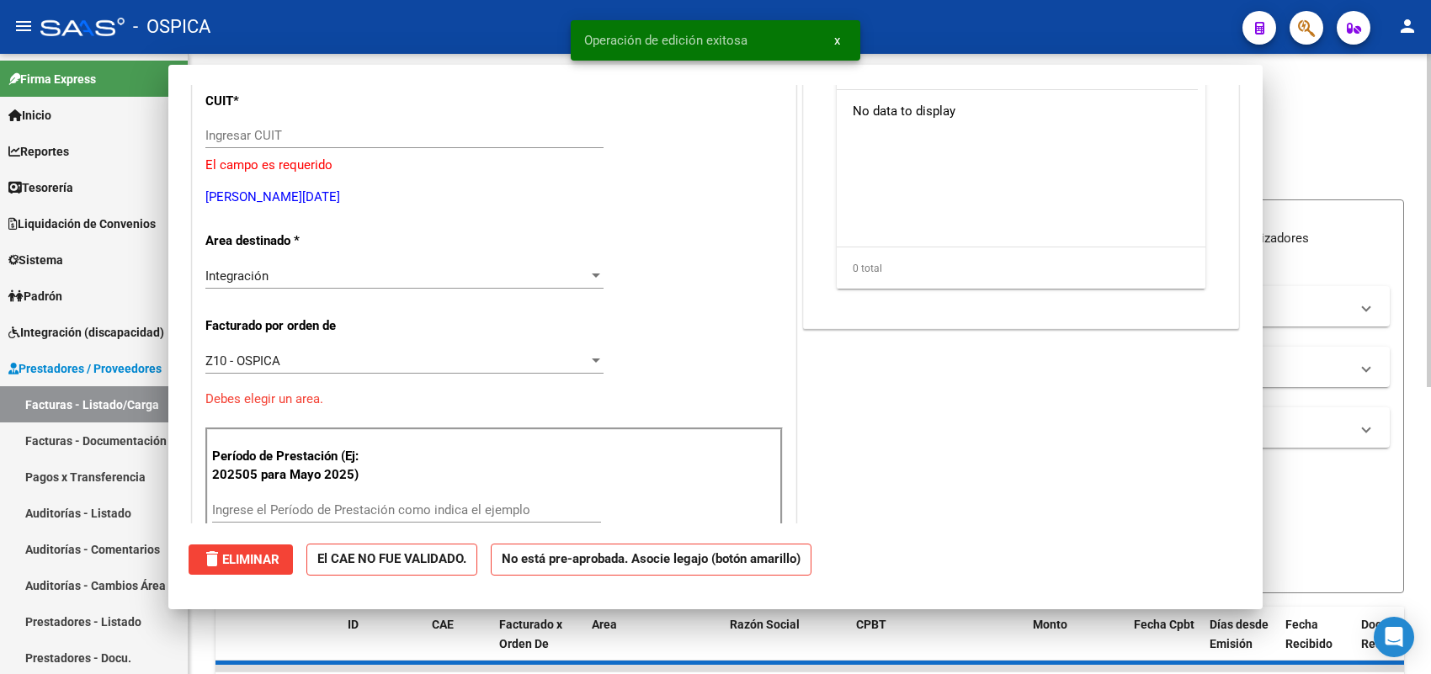
scroll to position [0, 0]
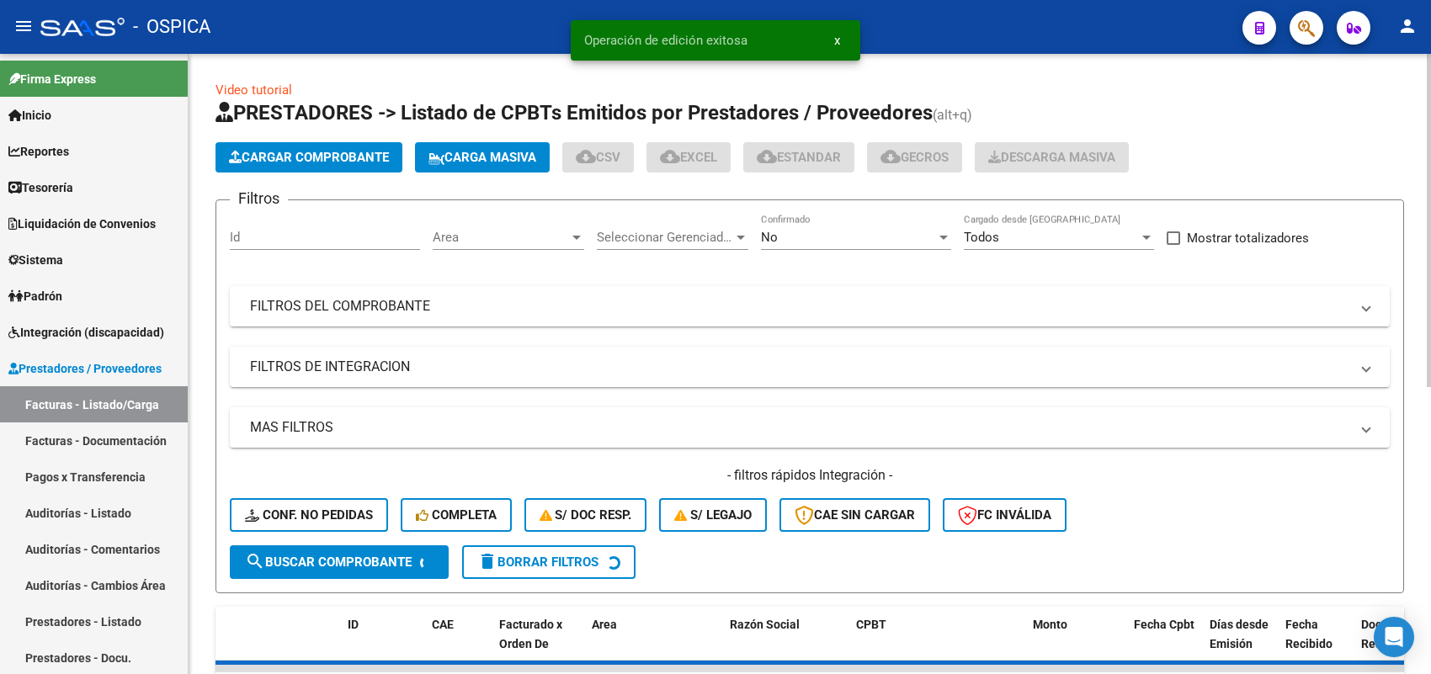
click at [321, 144] on button "Cargar Comprobante" at bounding box center [309, 157] width 187 height 30
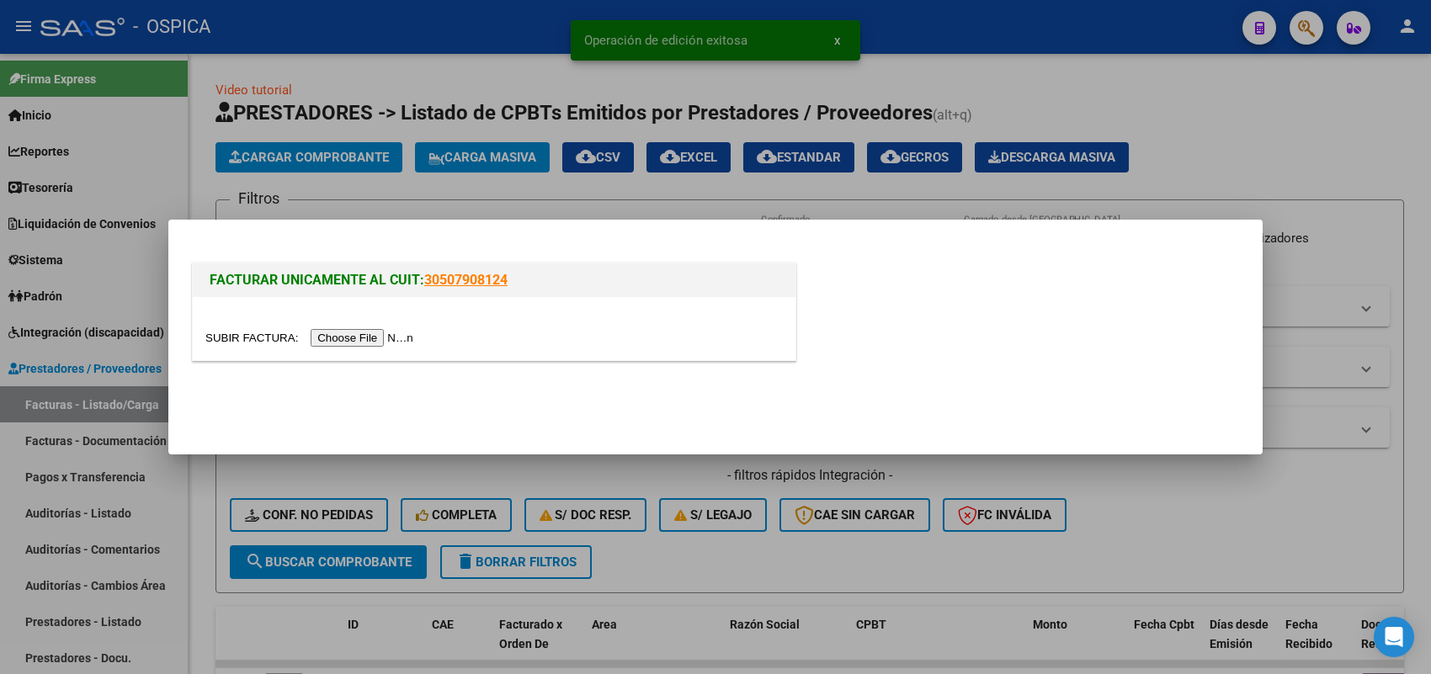
click at [371, 345] on input "file" at bounding box center [311, 338] width 213 height 18
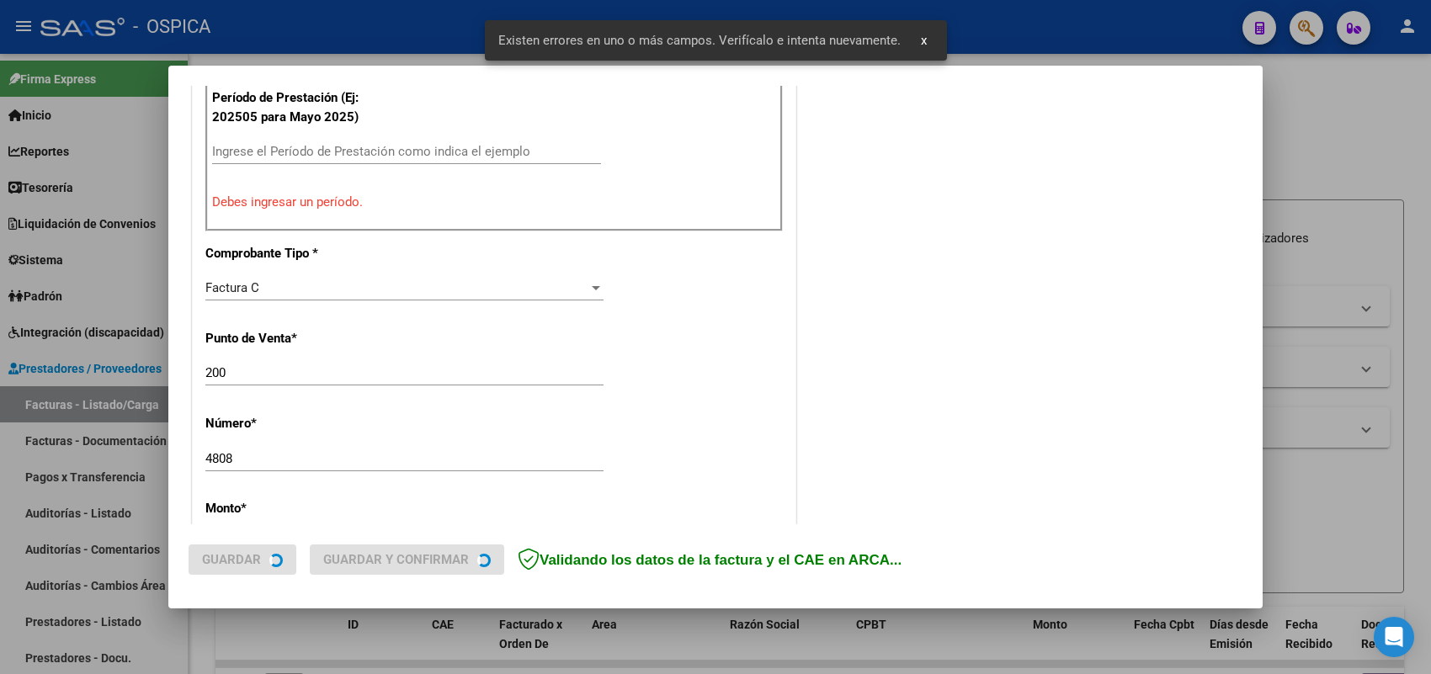
scroll to position [650, 0]
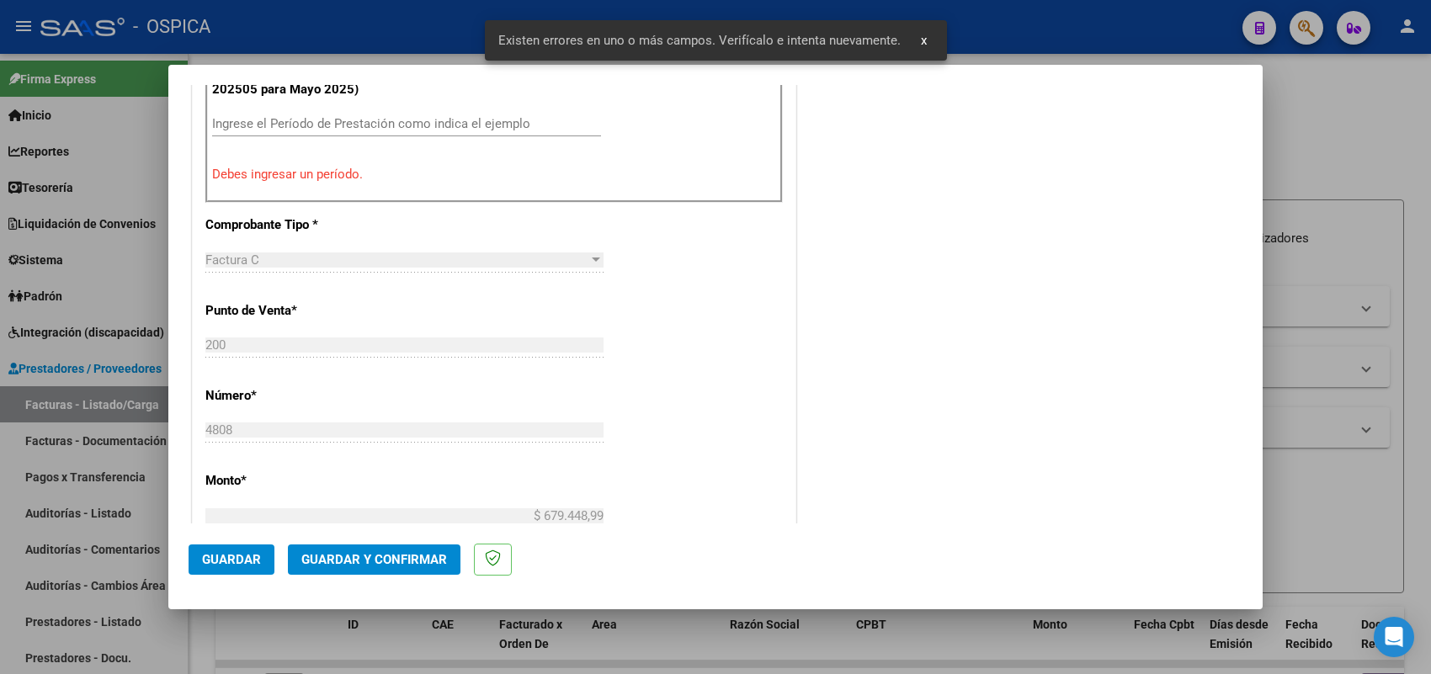
click at [434, 122] on input "Ingrese el Período de Prestación como indica el ejemplo" at bounding box center [406, 123] width 389 height 15
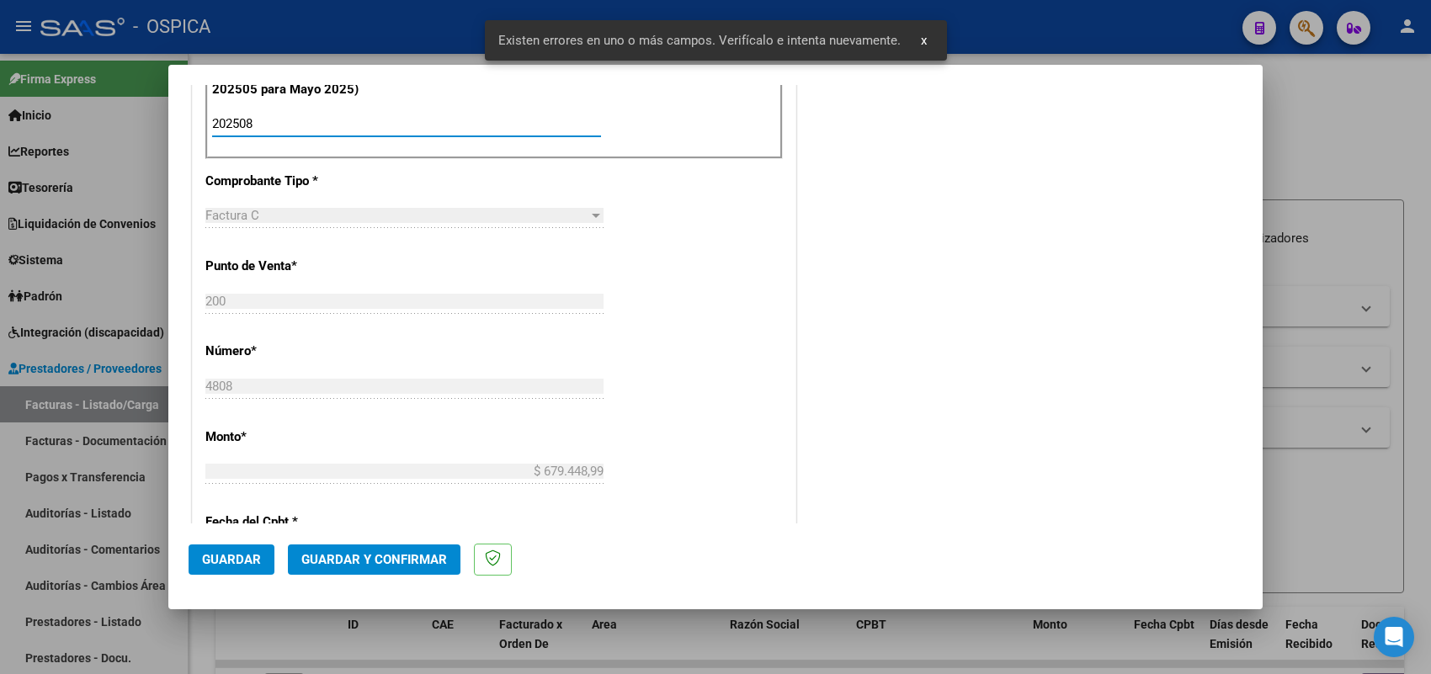
type input "202508"
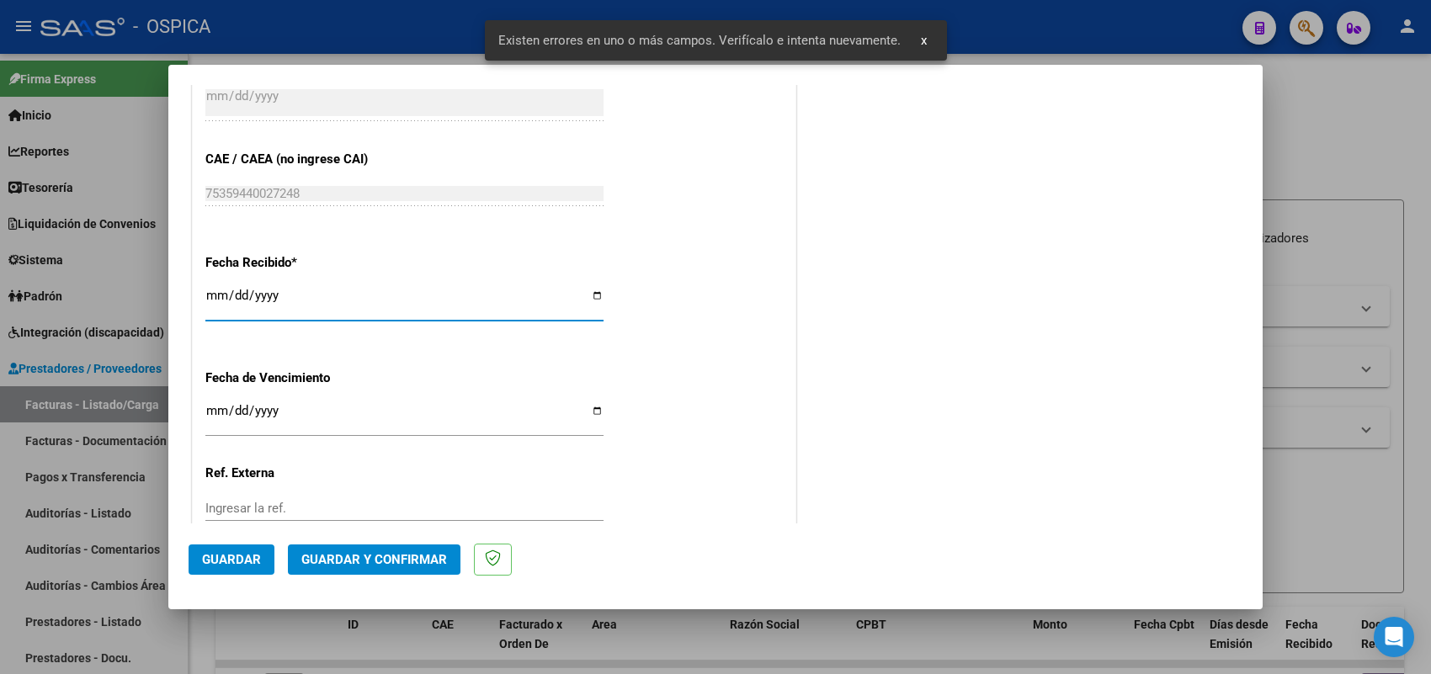
type input "2025-09-01"
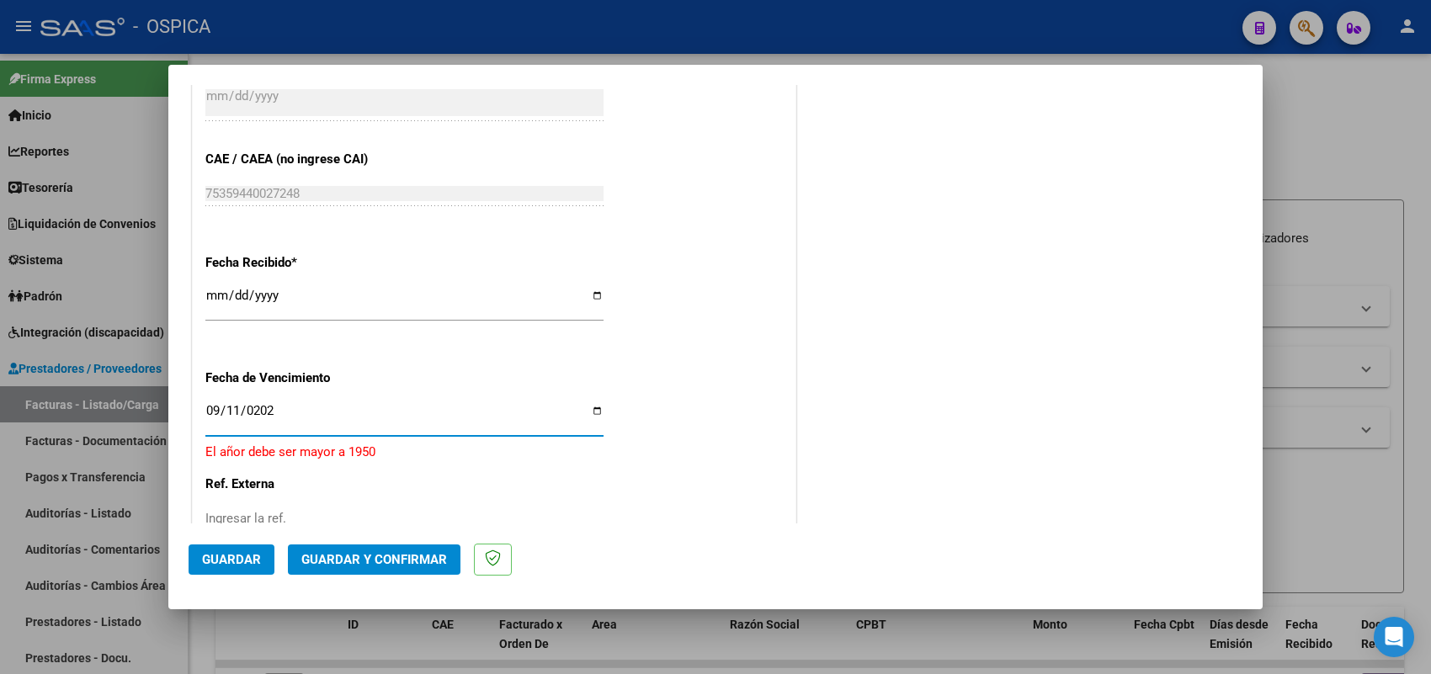
type input "2025-09-11"
click at [245, 554] on span "Guardar" at bounding box center [231, 559] width 59 height 15
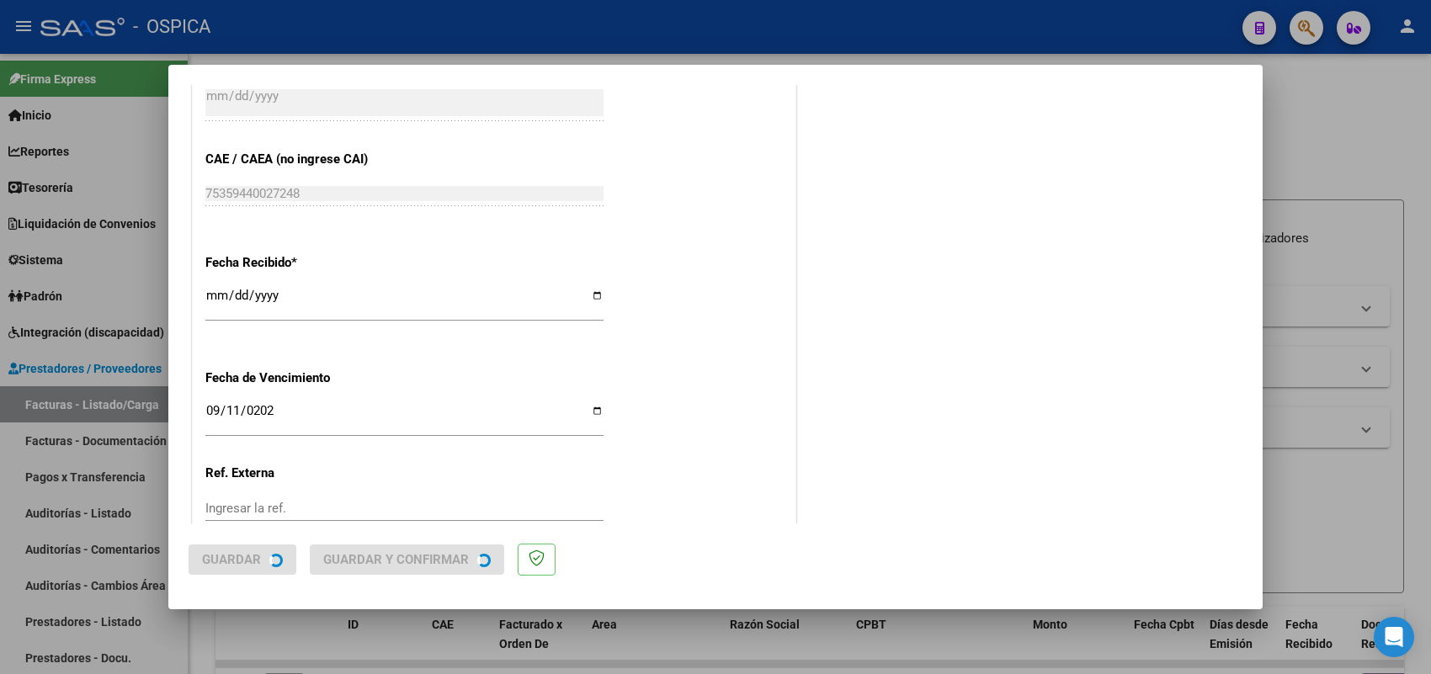
scroll to position [0, 0]
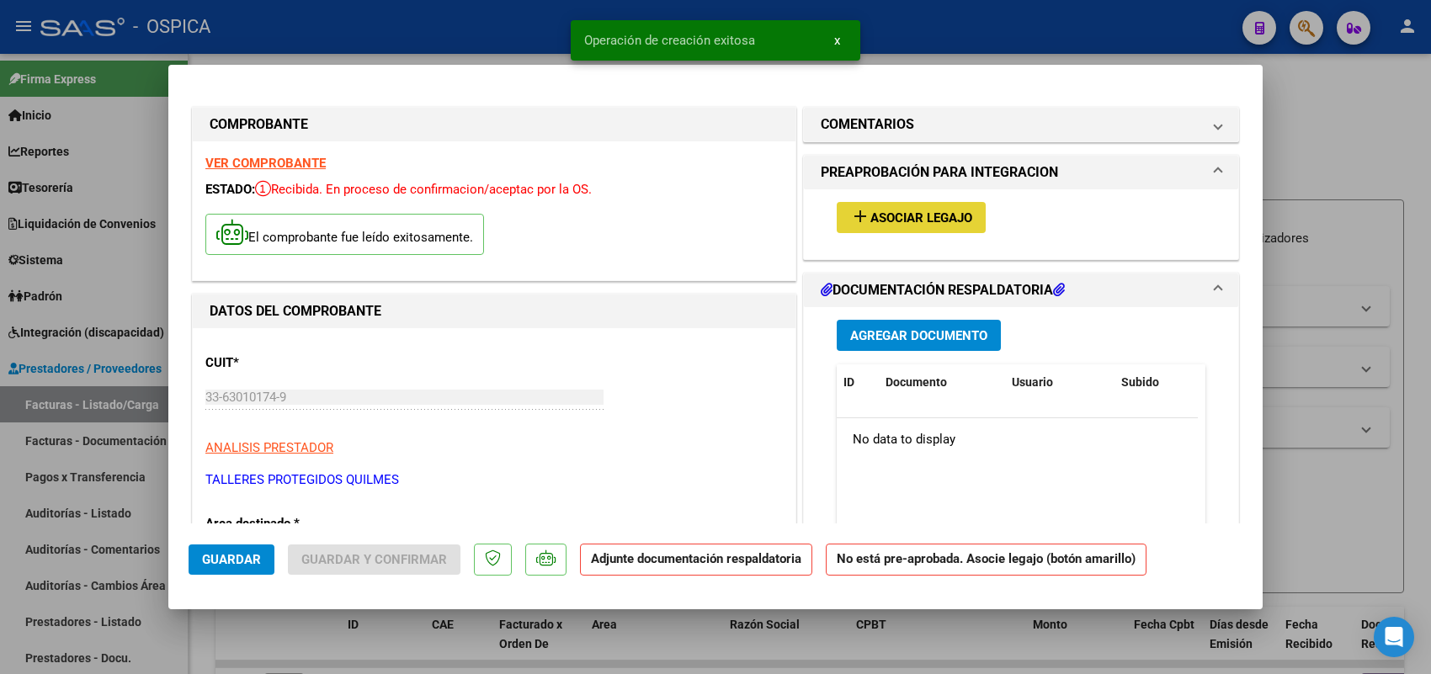
click at [893, 212] on span "Asociar Legajo" at bounding box center [921, 217] width 102 height 15
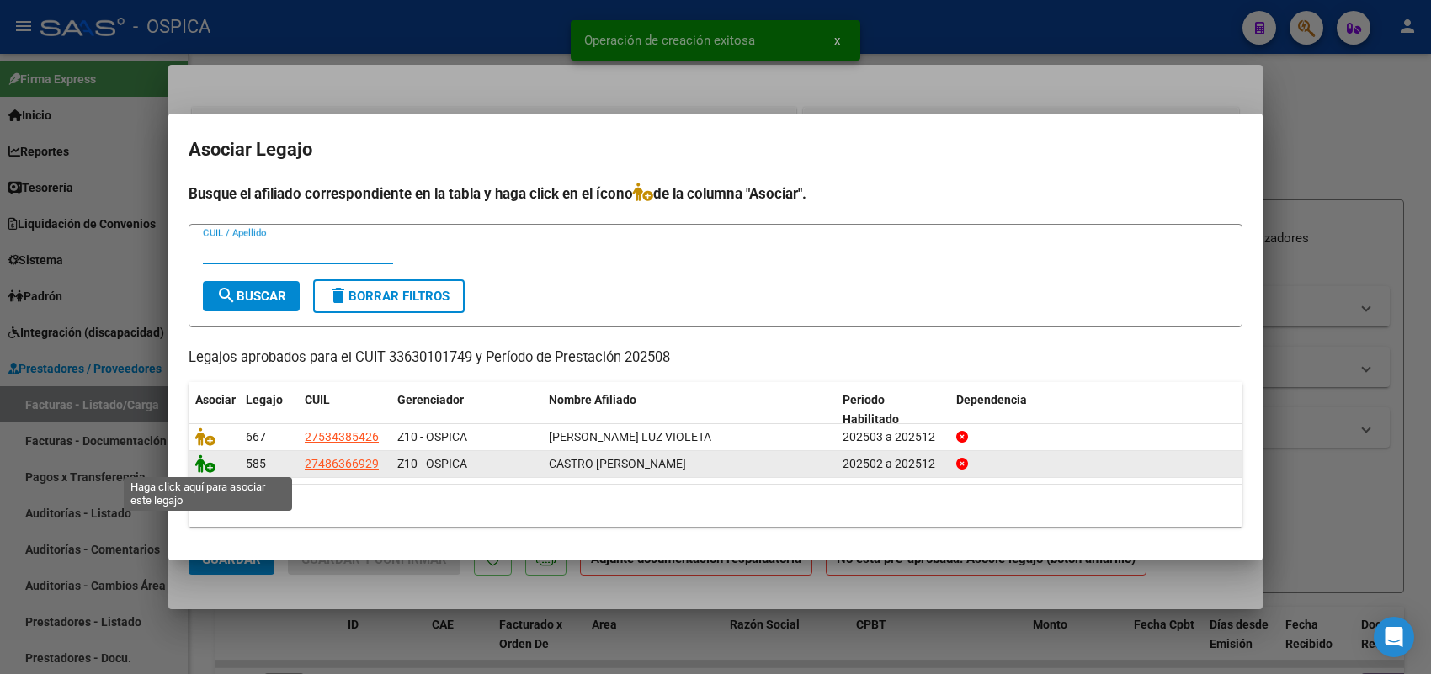
click at [206, 463] on icon at bounding box center [205, 464] width 20 height 19
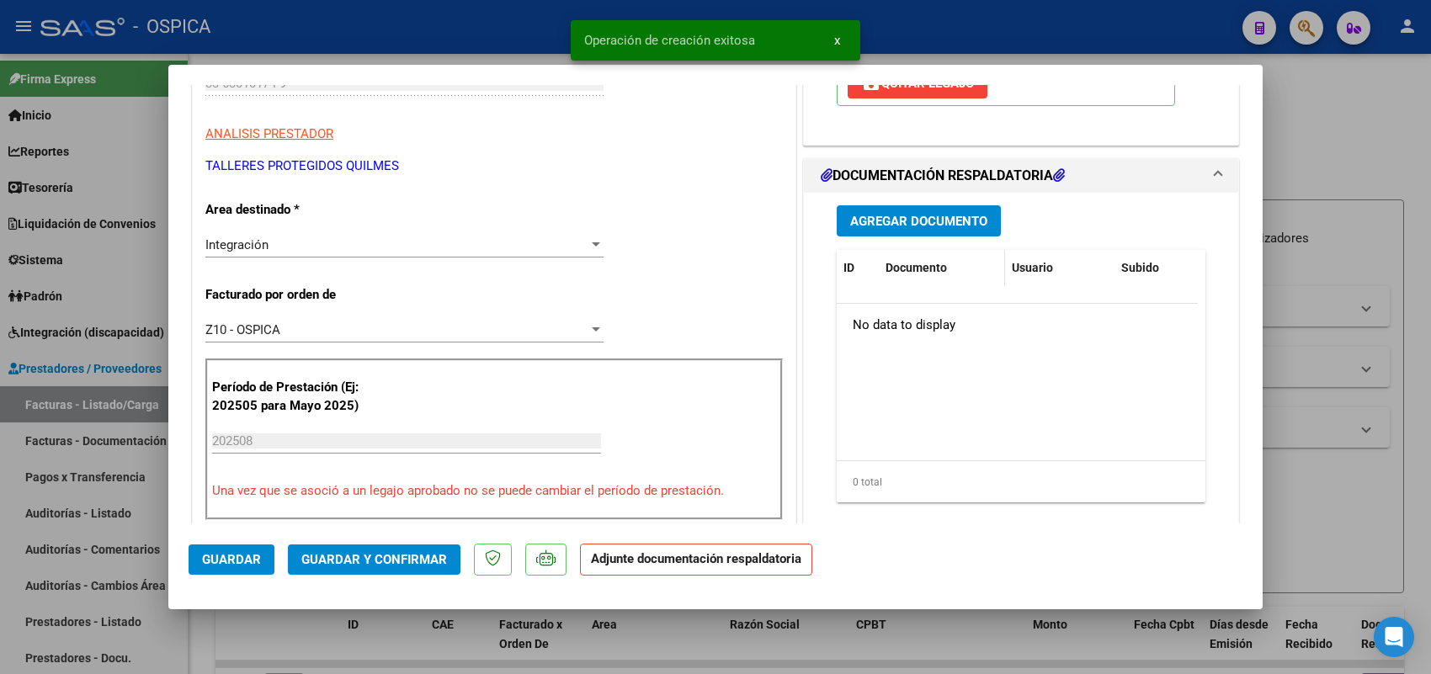
scroll to position [316, 0]
click at [932, 232] on button "Agregar Documento" at bounding box center [919, 219] width 164 height 31
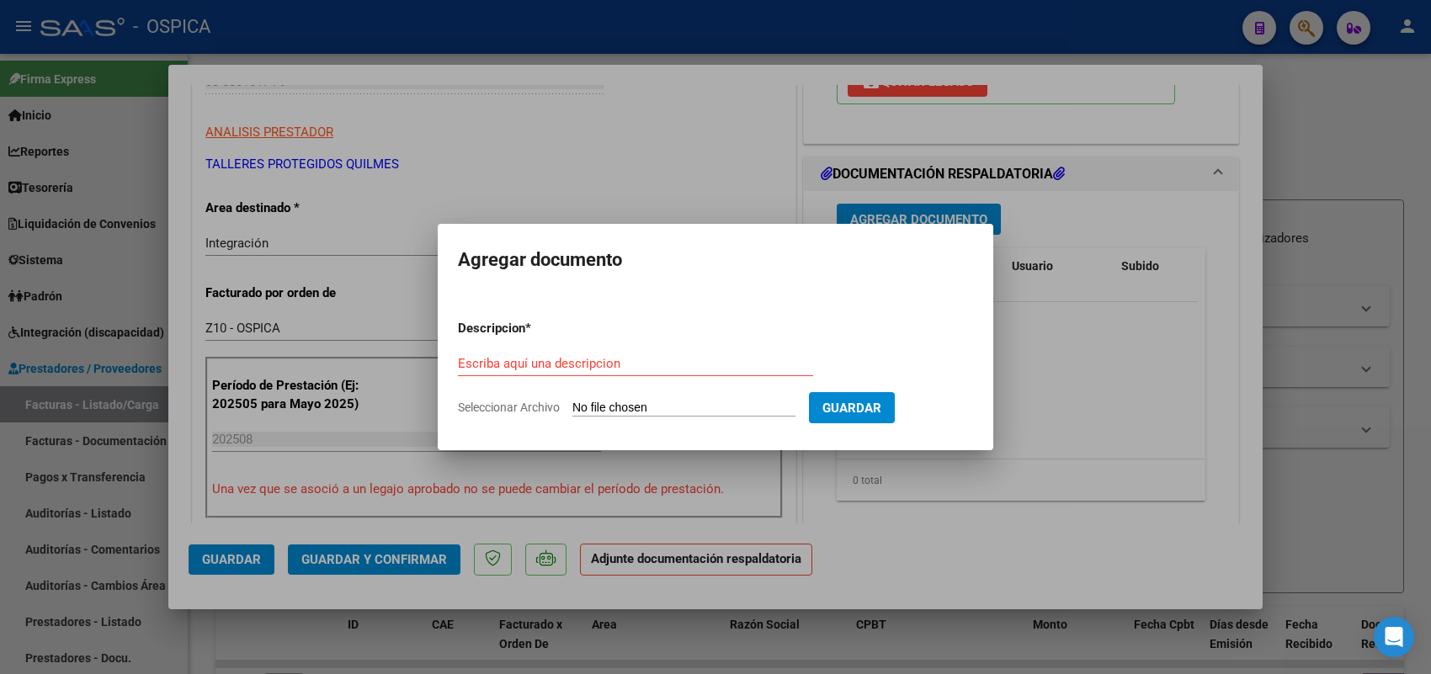
click at [755, 413] on input "Seleccionar Archivo" at bounding box center [683, 409] width 223 height 16
type input "C:\fakepath\ASISTENCIA TAPQUI.pdf"
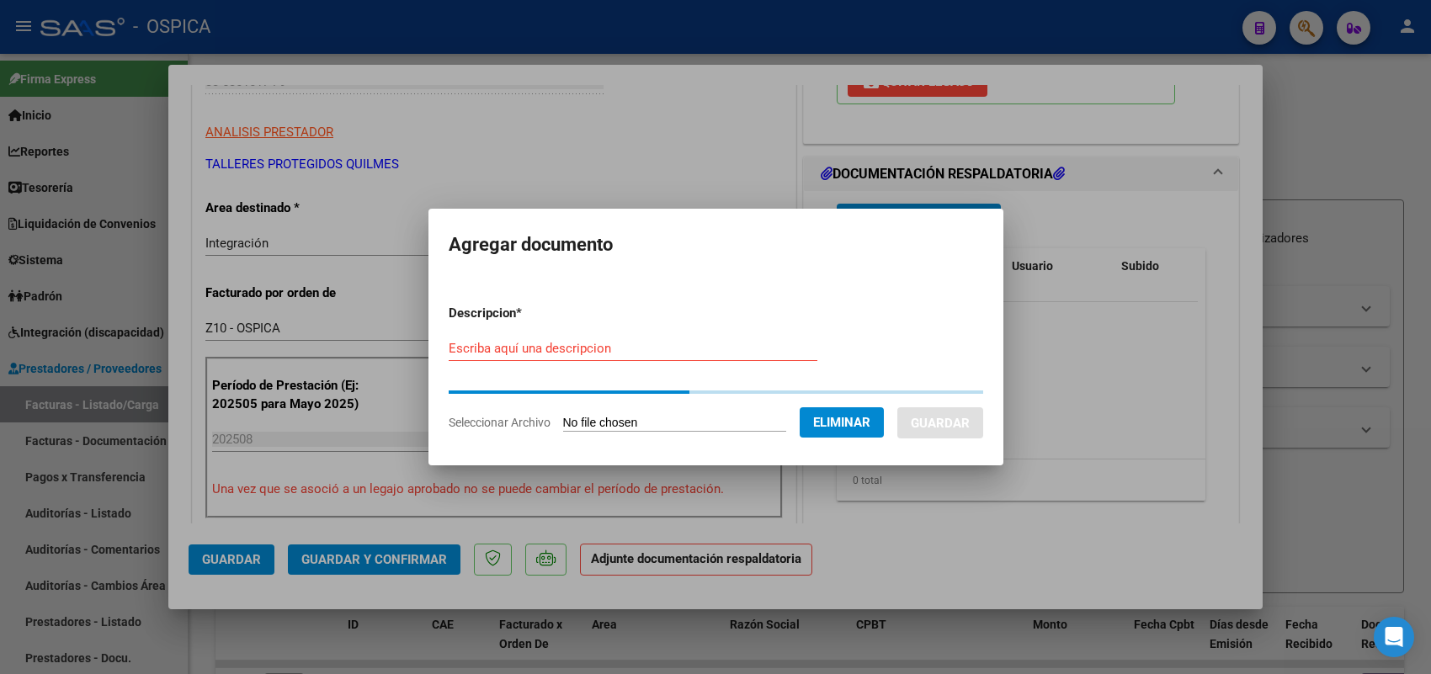
click at [583, 354] on input "Escriba aquí una descripcion" at bounding box center [633, 348] width 369 height 15
paste input "ASISTENCIA"
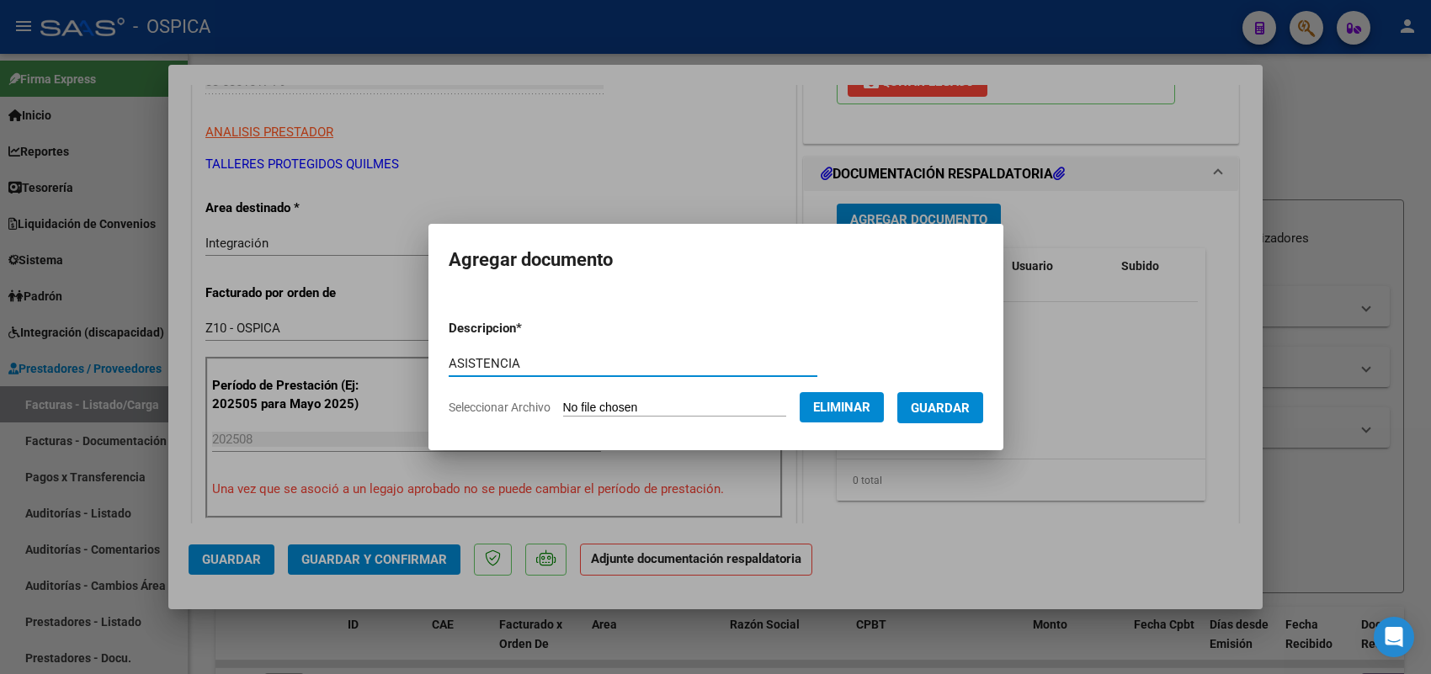
type input "ASISTENCIA"
click at [936, 406] on span "Guardar" at bounding box center [940, 408] width 59 height 15
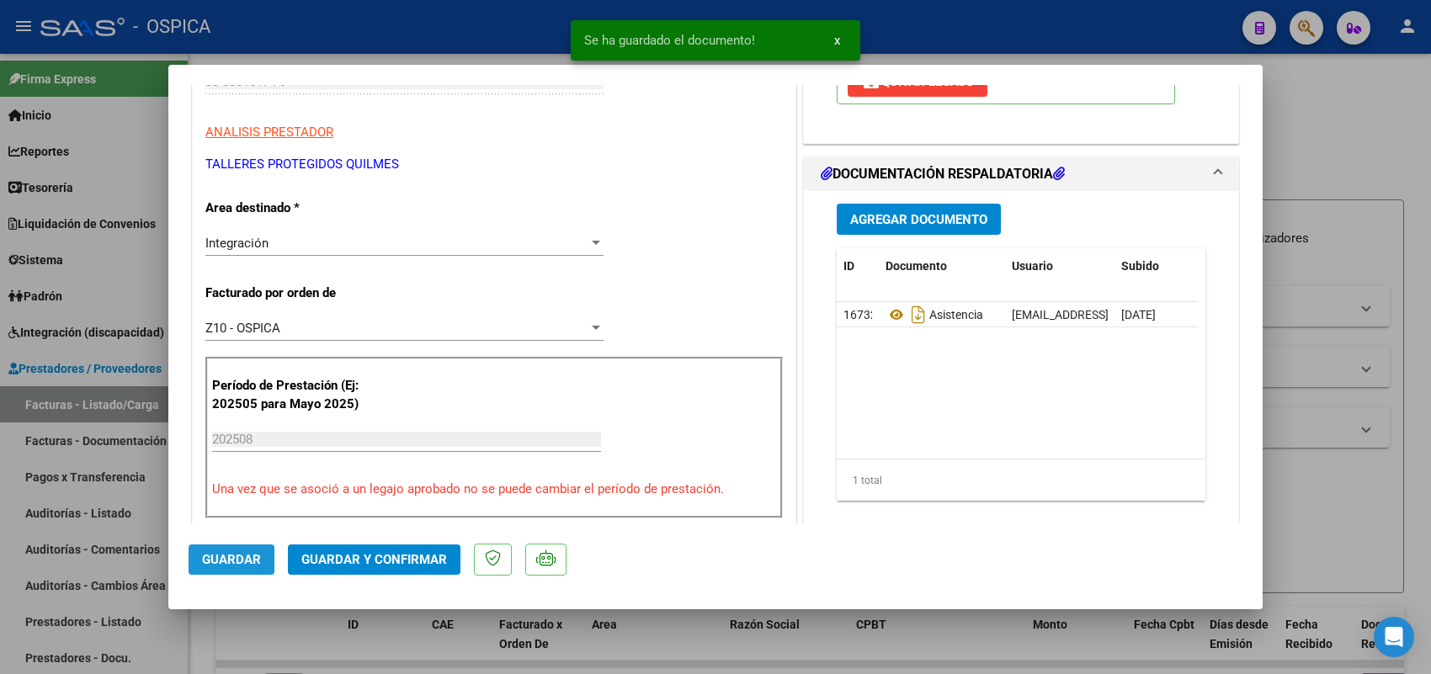
click at [217, 560] on span "Guardar" at bounding box center [231, 559] width 59 height 15
click at [232, 560] on span "Guardar" at bounding box center [231, 559] width 59 height 15
click at [137, 410] on div at bounding box center [715, 337] width 1431 height 674
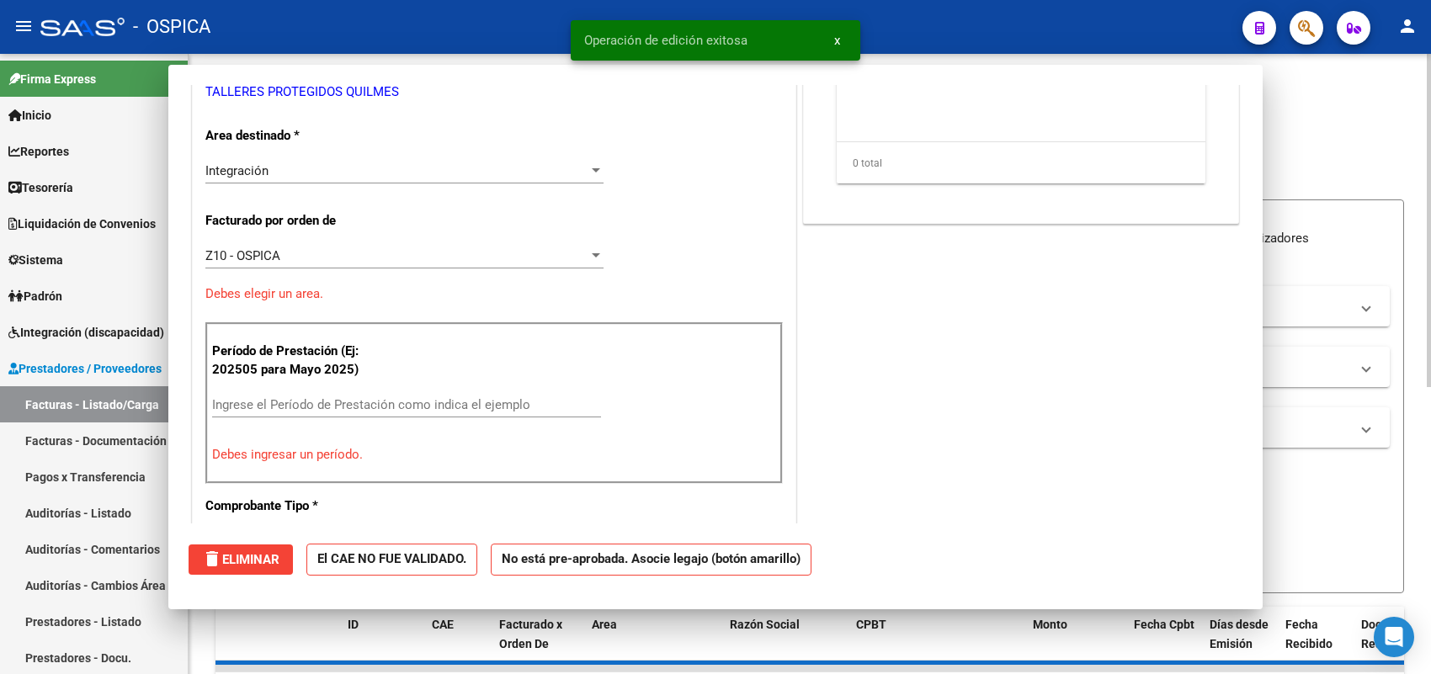
scroll to position [0, 0]
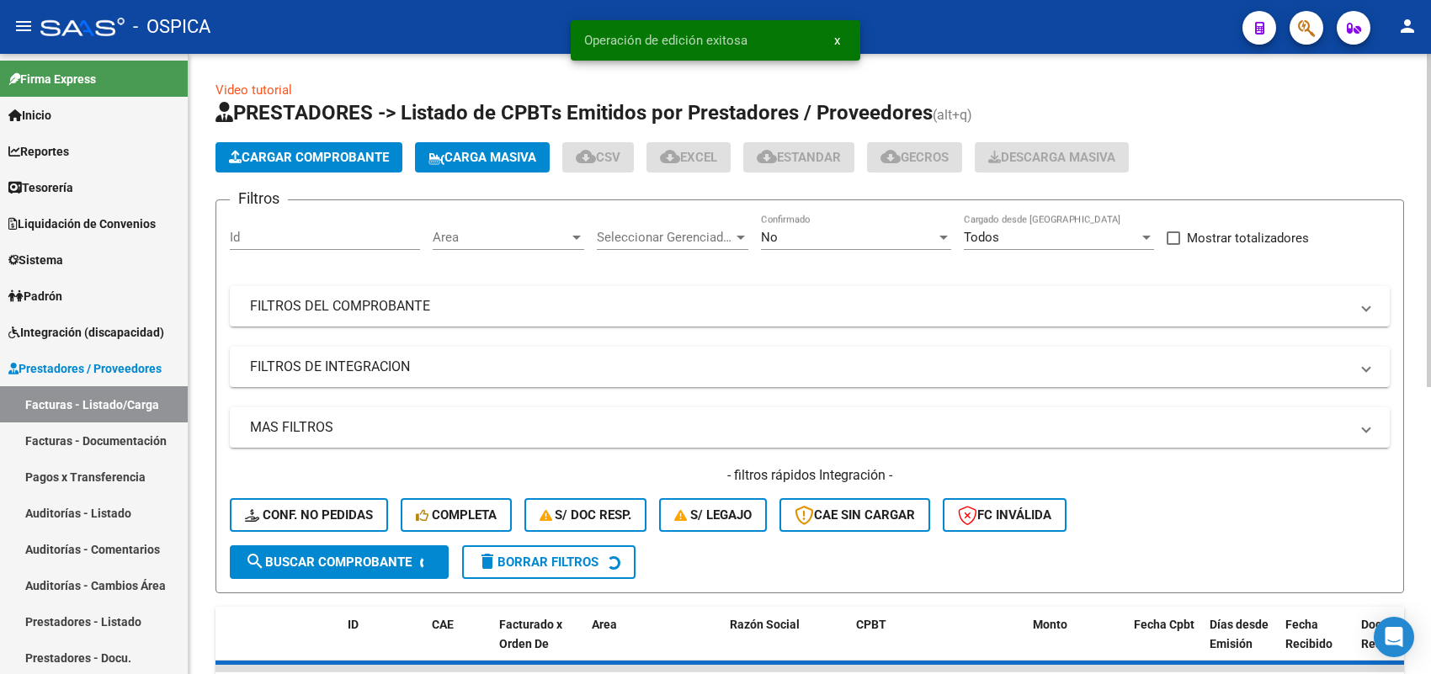
click at [348, 150] on span "Cargar Comprobante" at bounding box center [309, 157] width 160 height 15
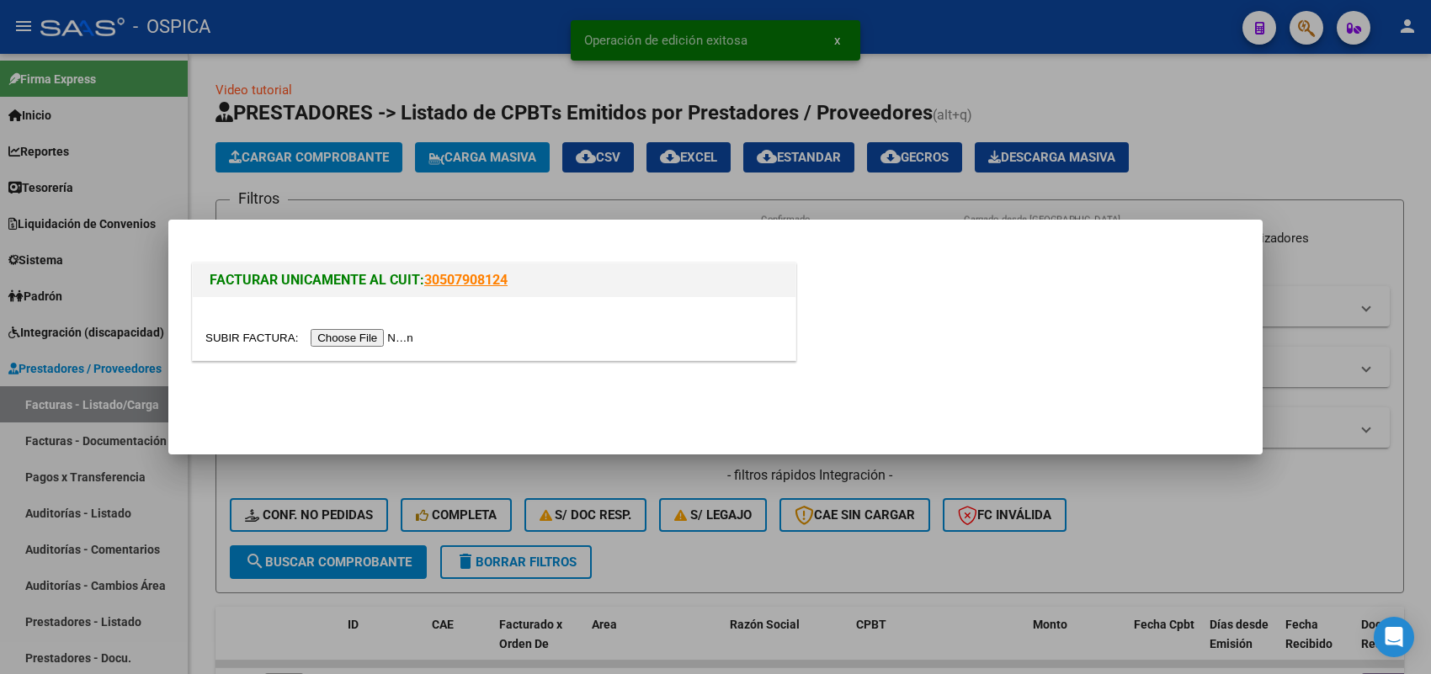
click at [390, 337] on input "file" at bounding box center [311, 338] width 213 height 18
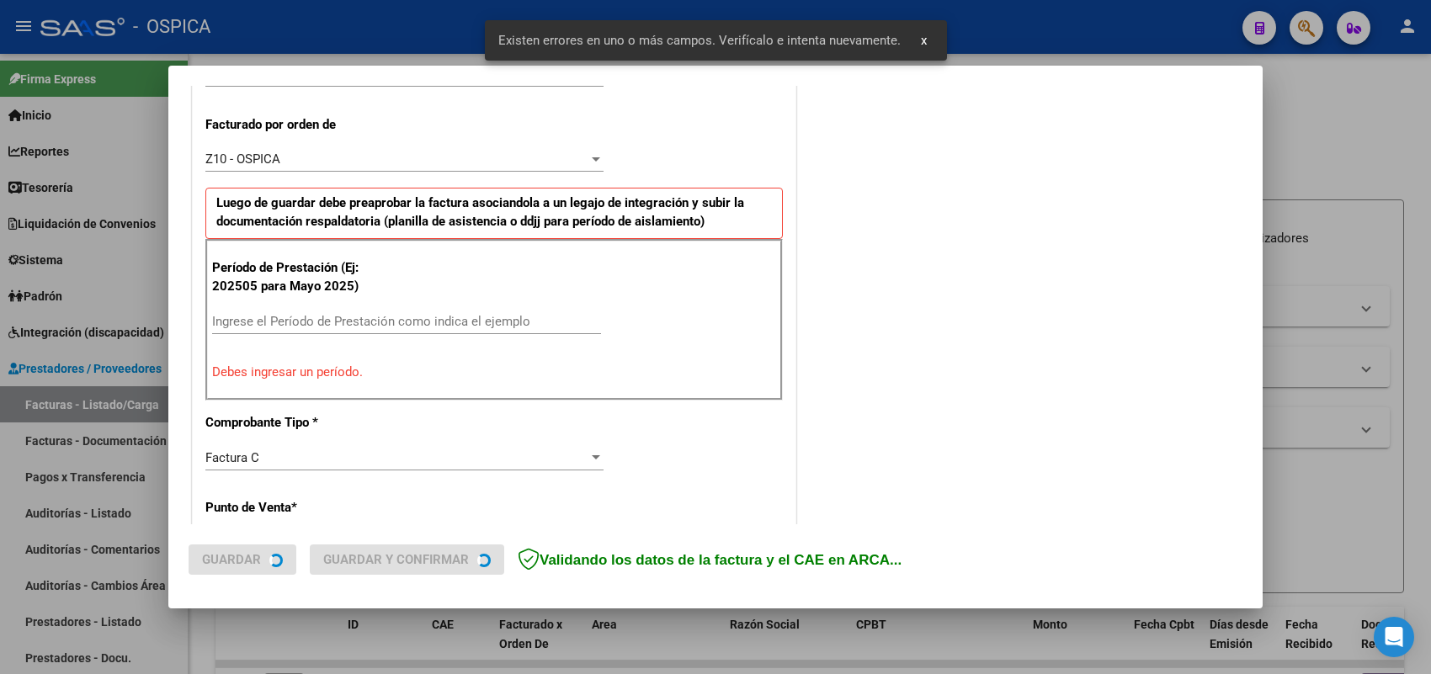
scroll to position [473, 0]
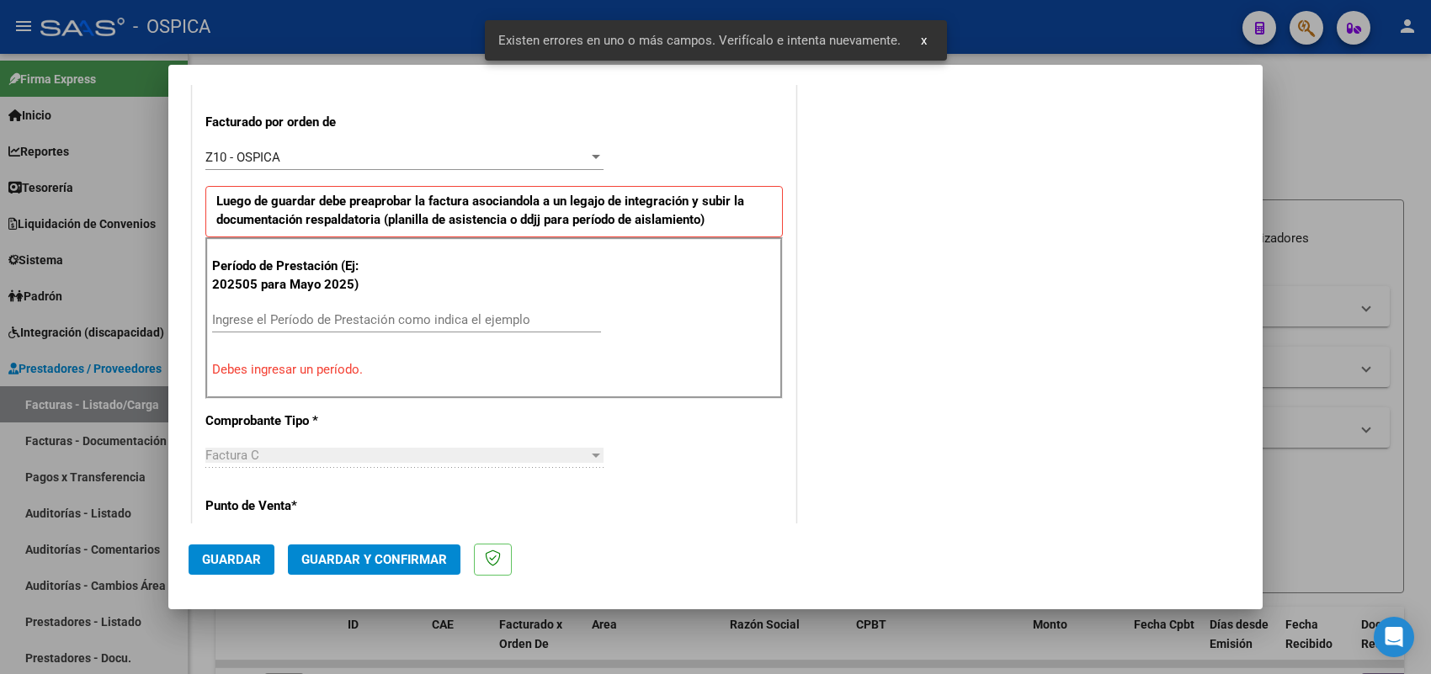
click at [377, 317] on input "Ingrese el Período de Prestación como indica el ejemplo" at bounding box center [406, 319] width 389 height 15
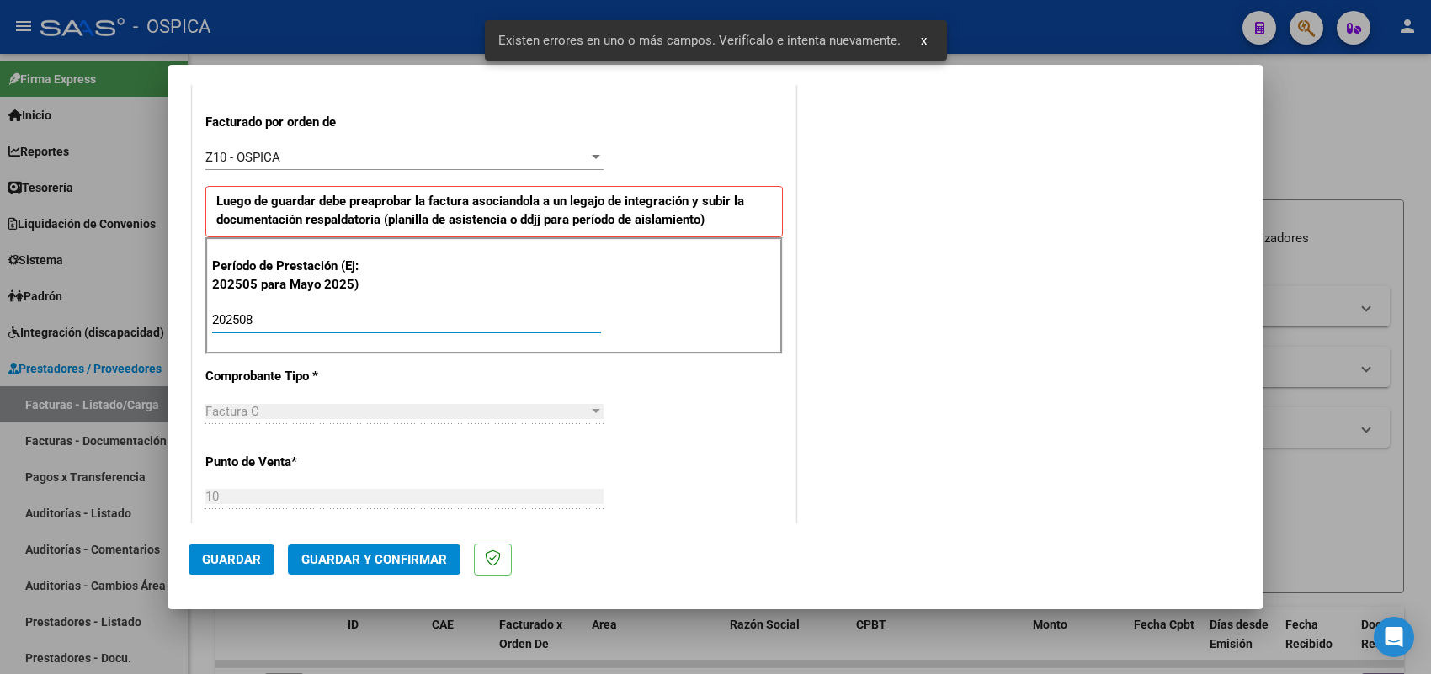
type input "202508"
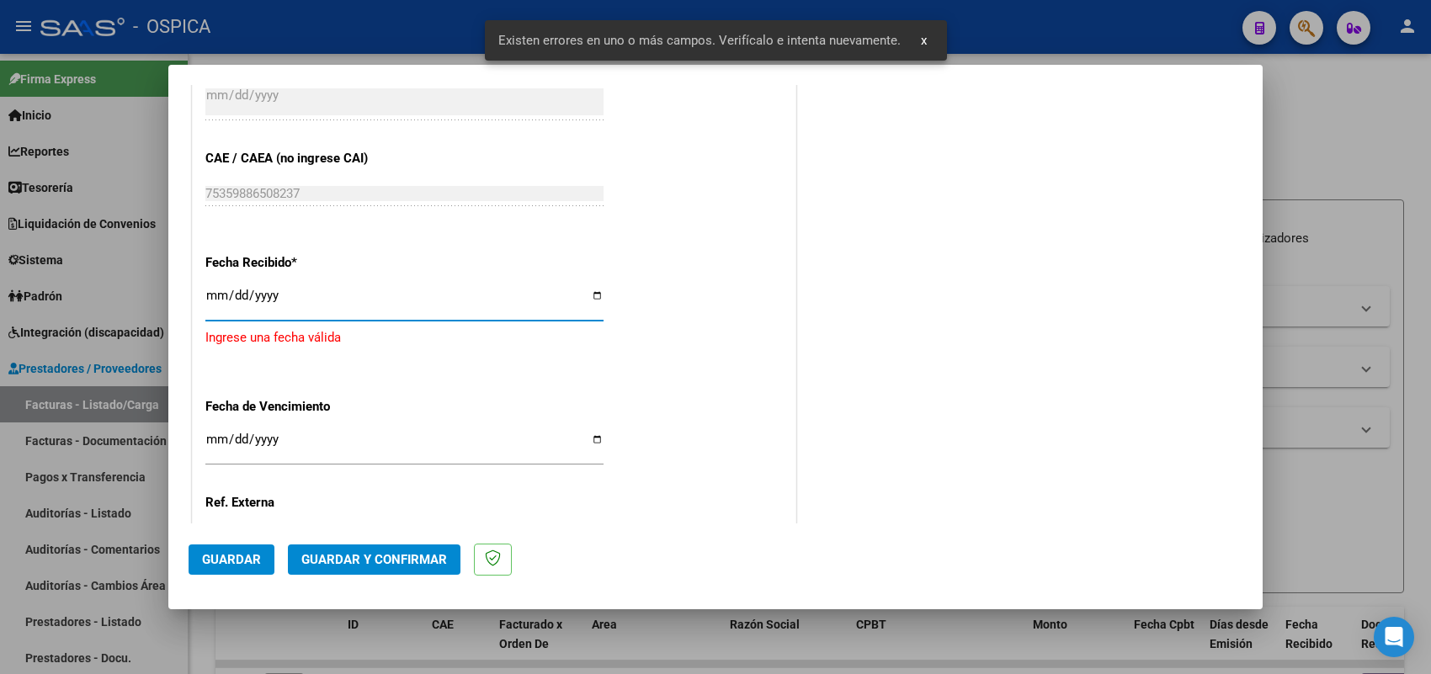
type input "2025-09-02"
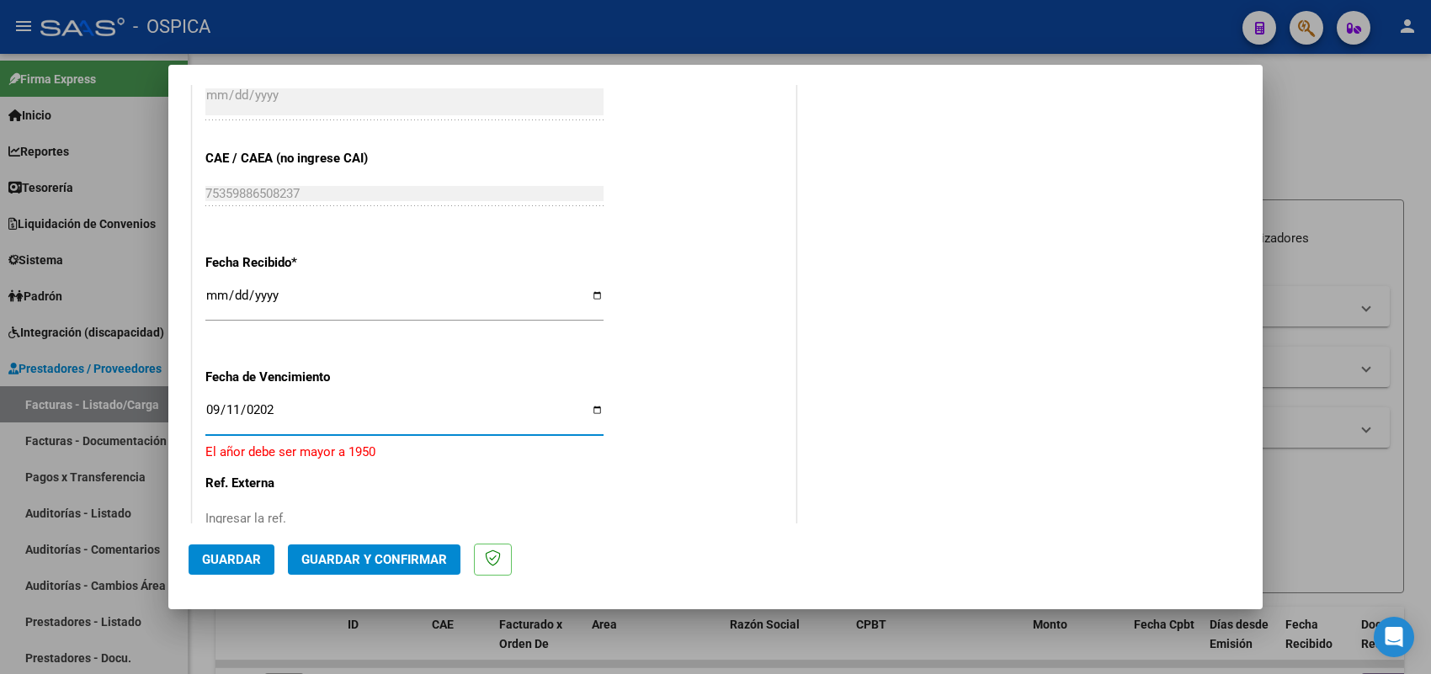
type input "2025-09-11"
click at [212, 569] on button "Guardar" at bounding box center [232, 560] width 86 height 30
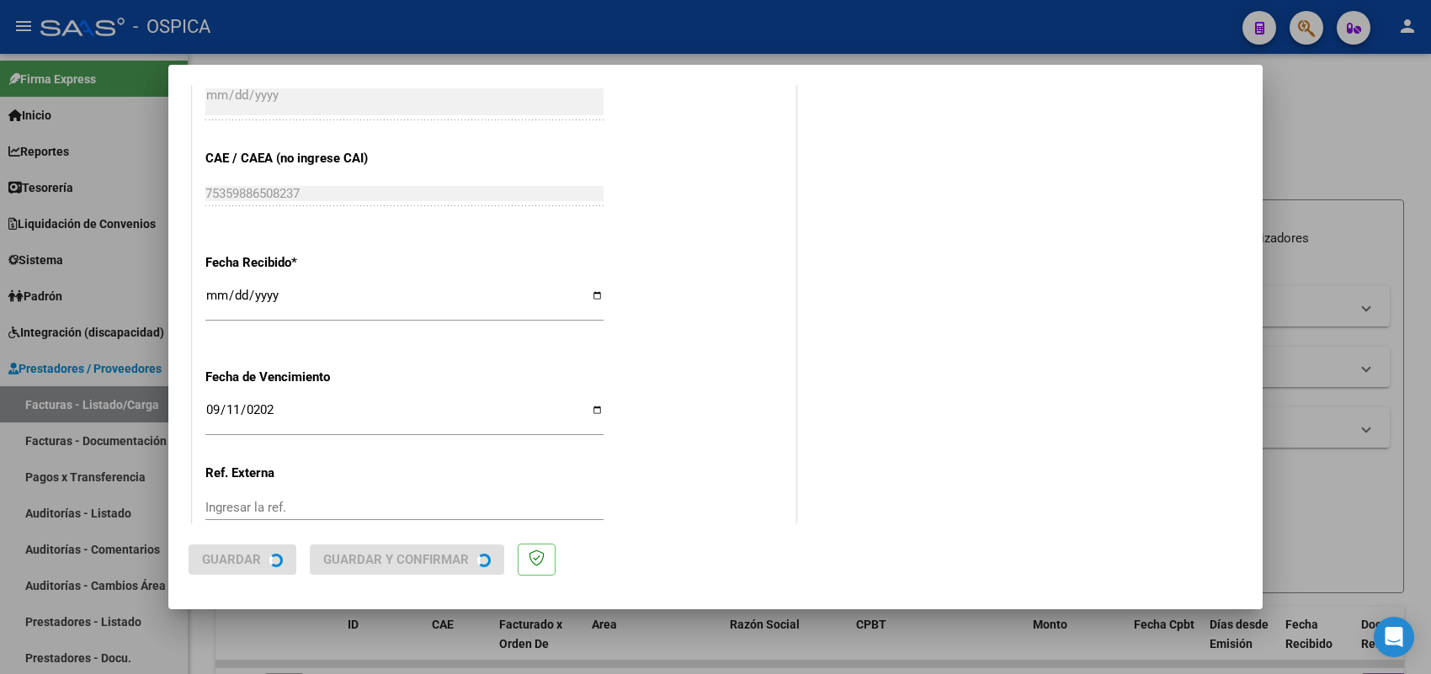
scroll to position [0, 0]
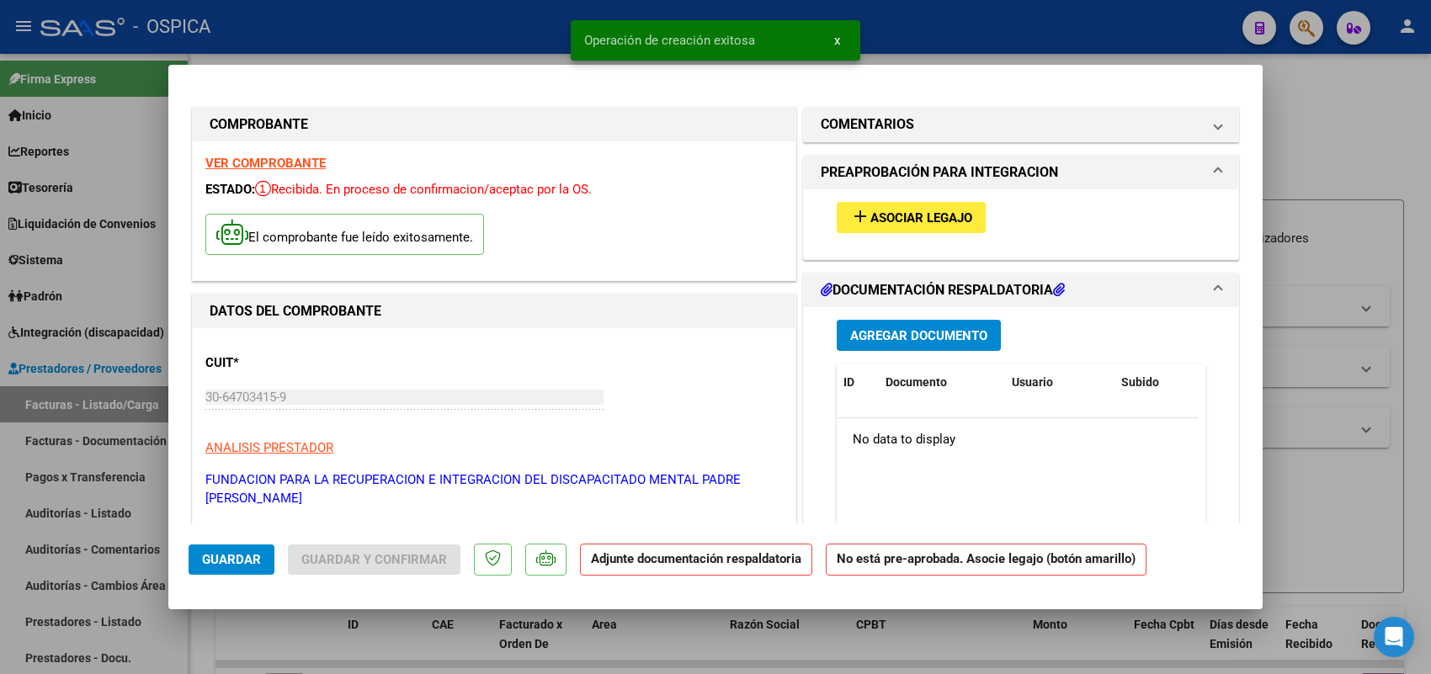
click at [872, 195] on div "add Asociar Legajo" at bounding box center [1021, 217] width 394 height 56
click at [871, 216] on span "Asociar Legajo" at bounding box center [921, 217] width 102 height 15
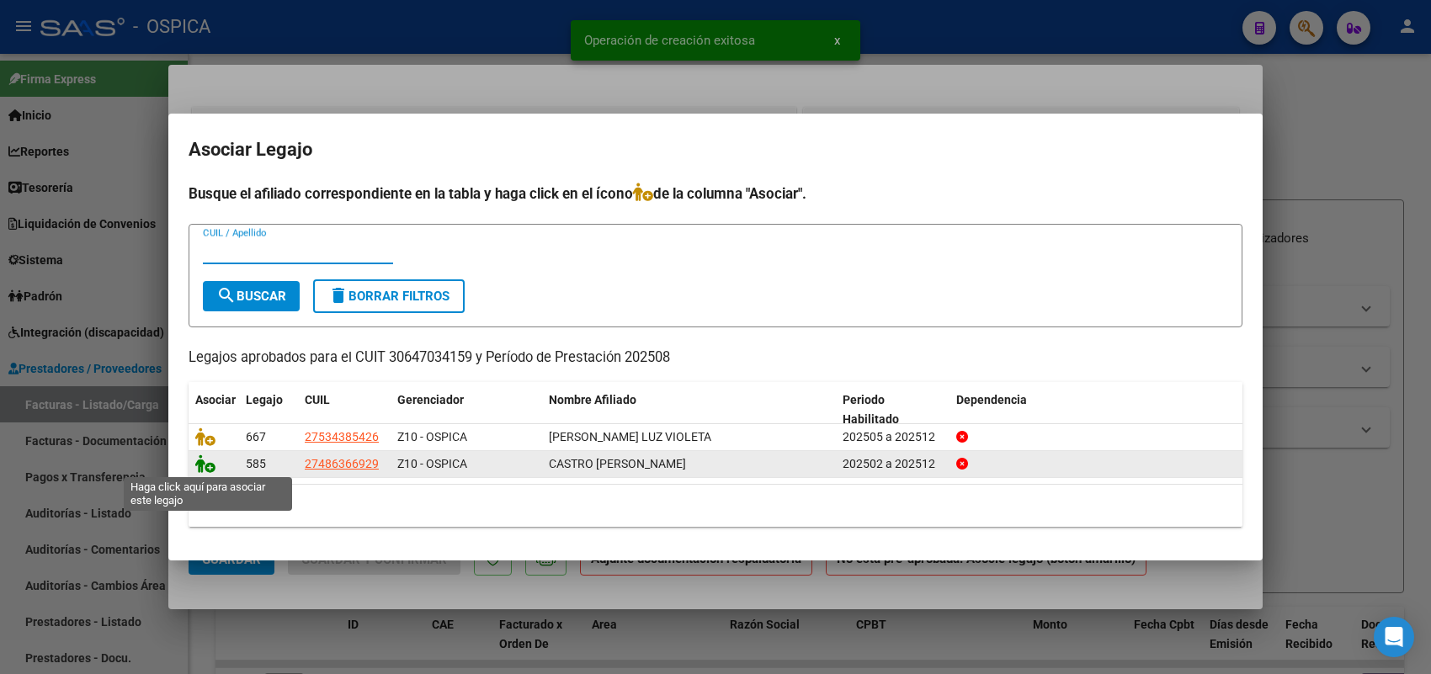
click at [200, 457] on icon at bounding box center [205, 464] width 20 height 19
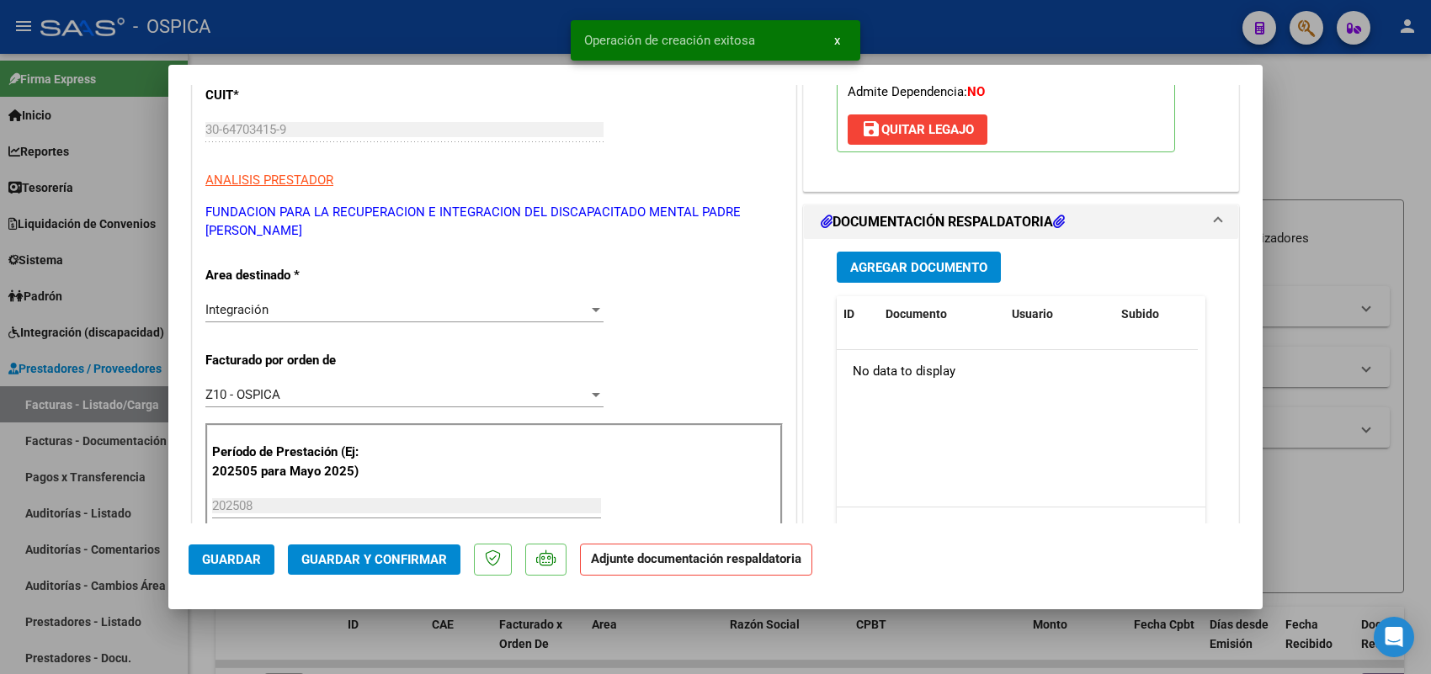
scroll to position [316, 0]
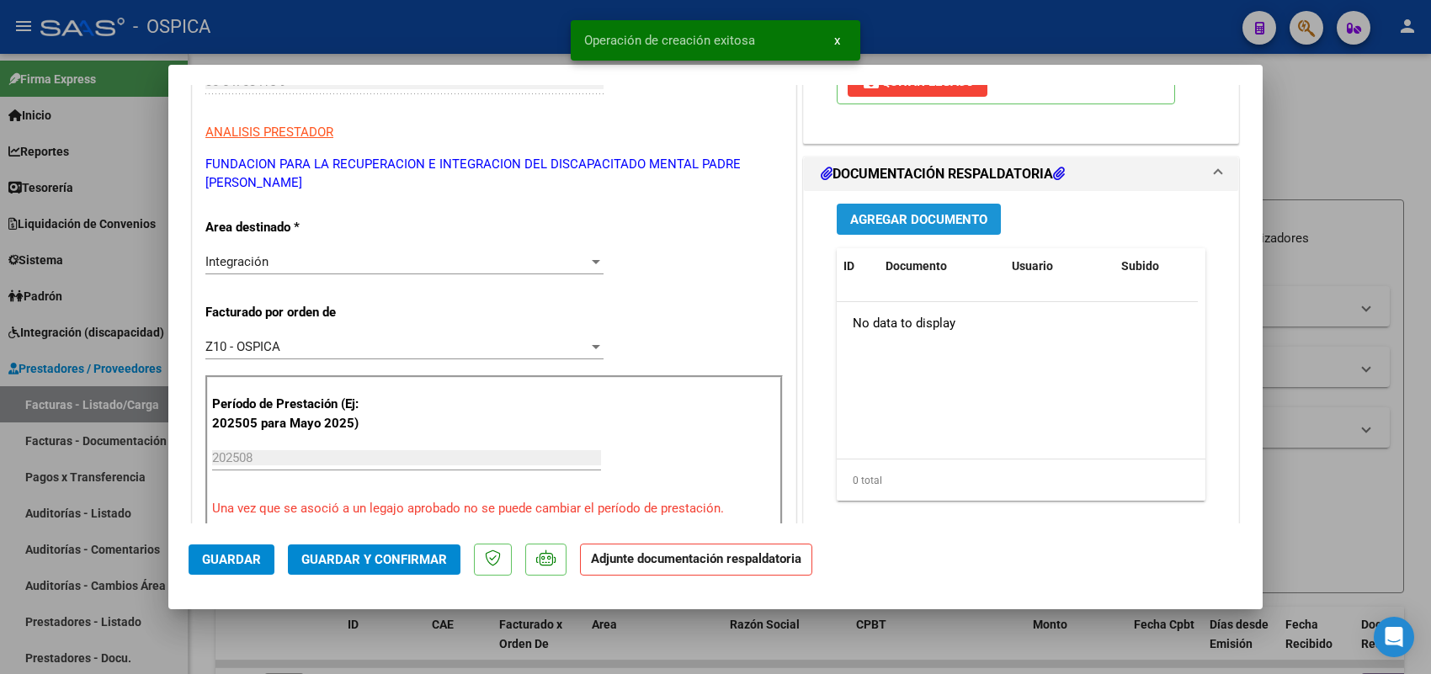
click at [924, 224] on span "Agregar Documento" at bounding box center [918, 219] width 137 height 15
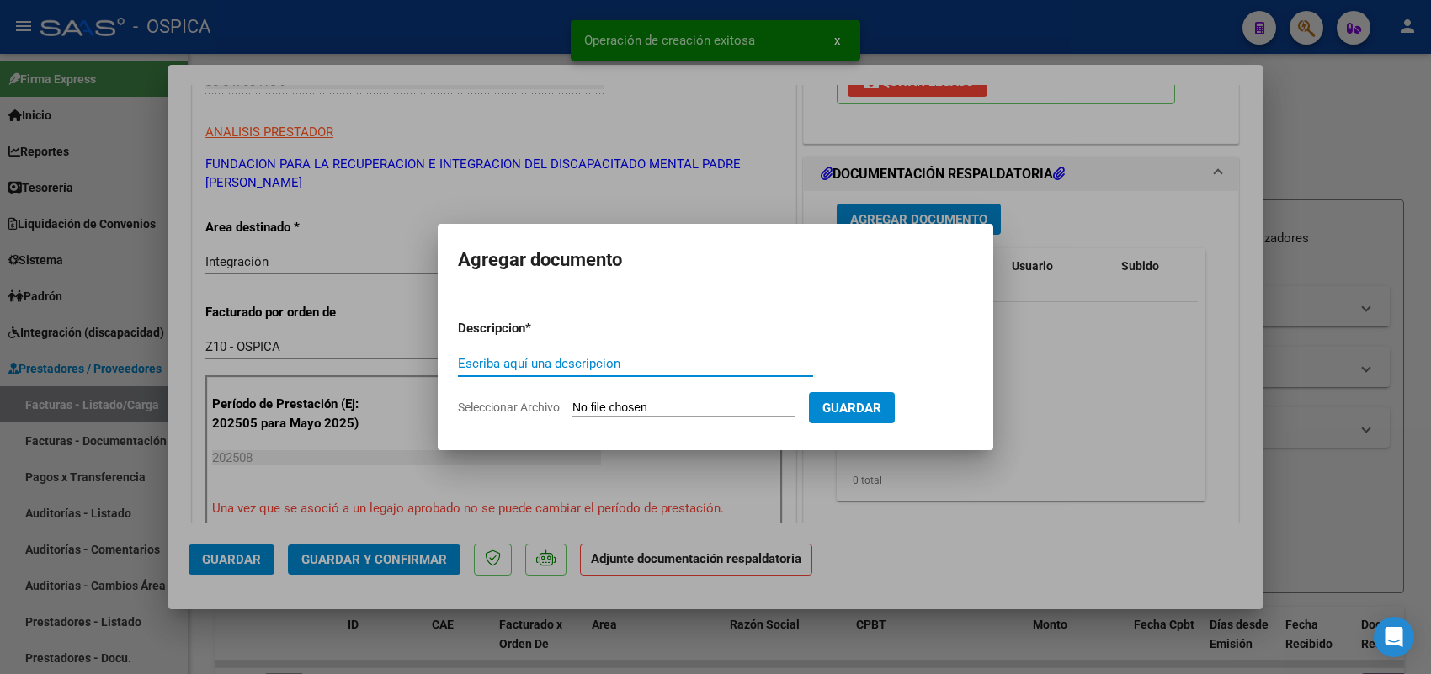
click at [775, 415] on input "Seleccionar Archivo" at bounding box center [683, 409] width 223 height 16
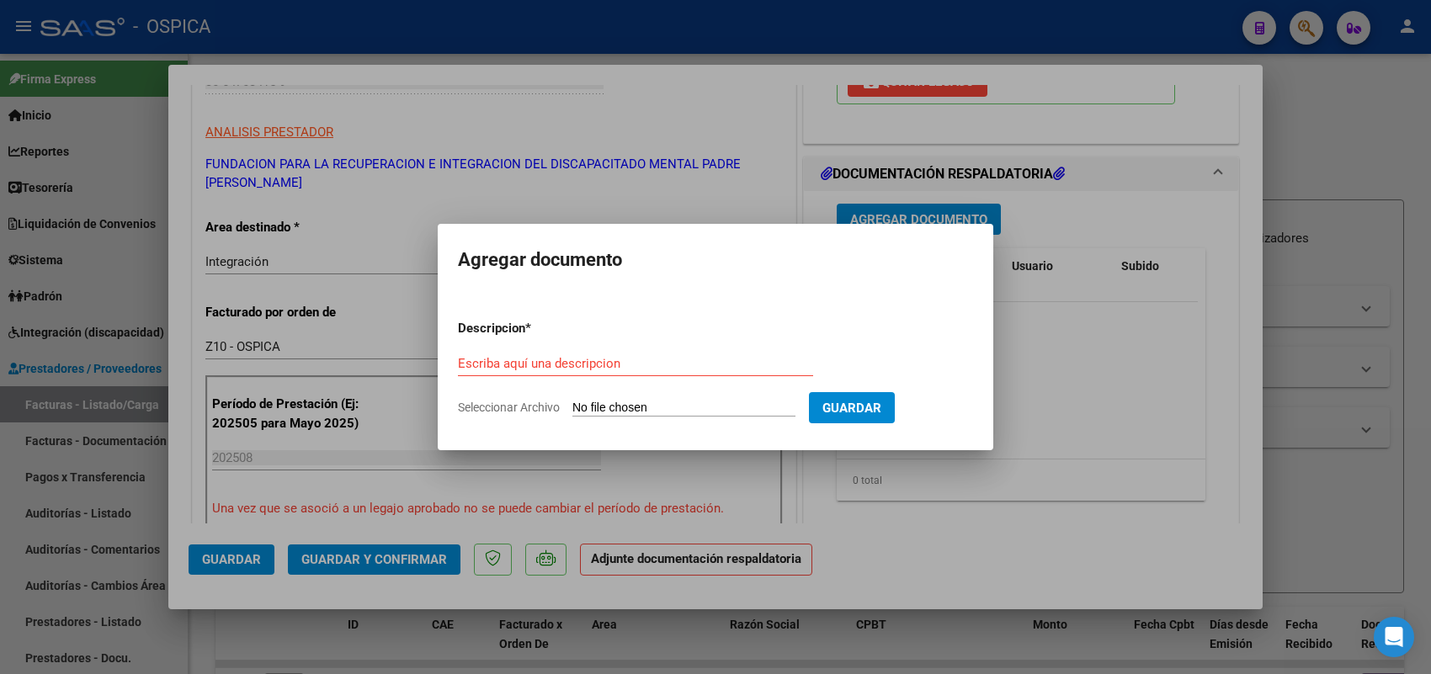
type input "C:\fakepath\ASISTENCIA FRIDIM.pdf"
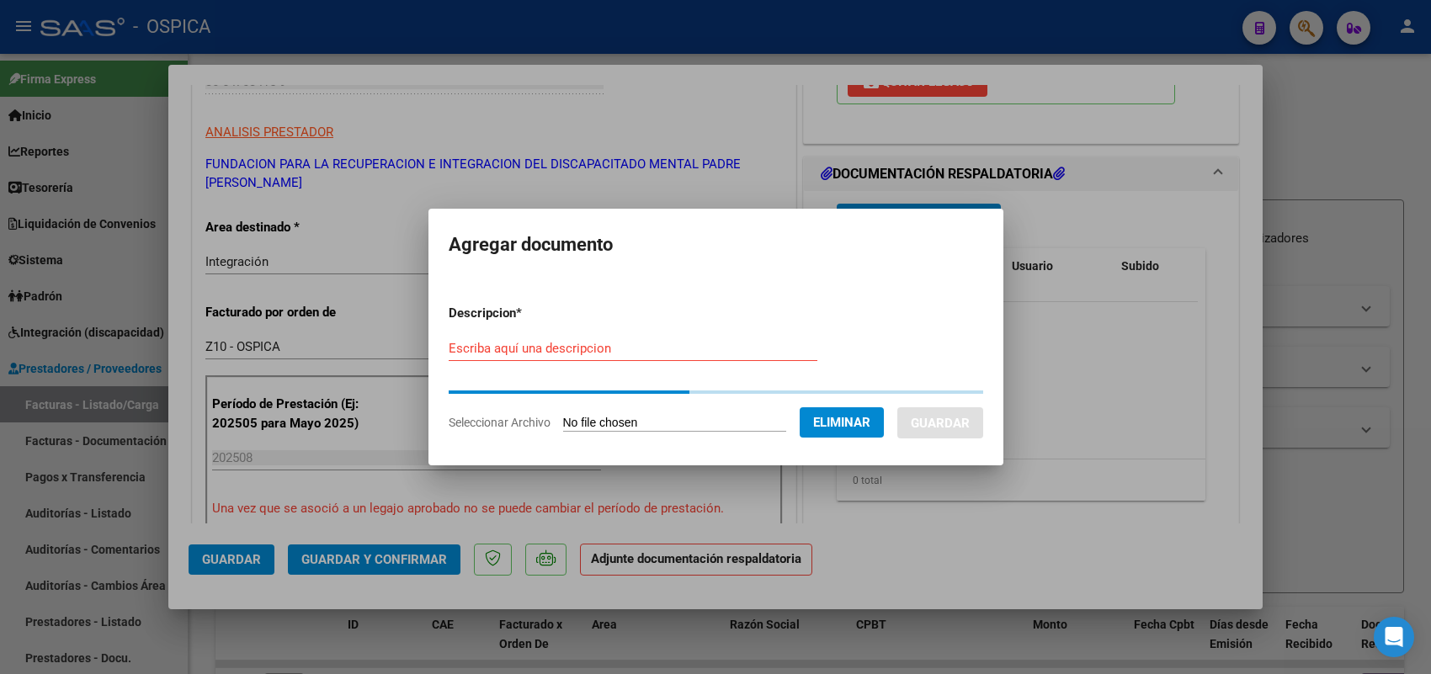
click at [556, 338] on div "Escriba aquí una descripcion" at bounding box center [633, 348] width 369 height 25
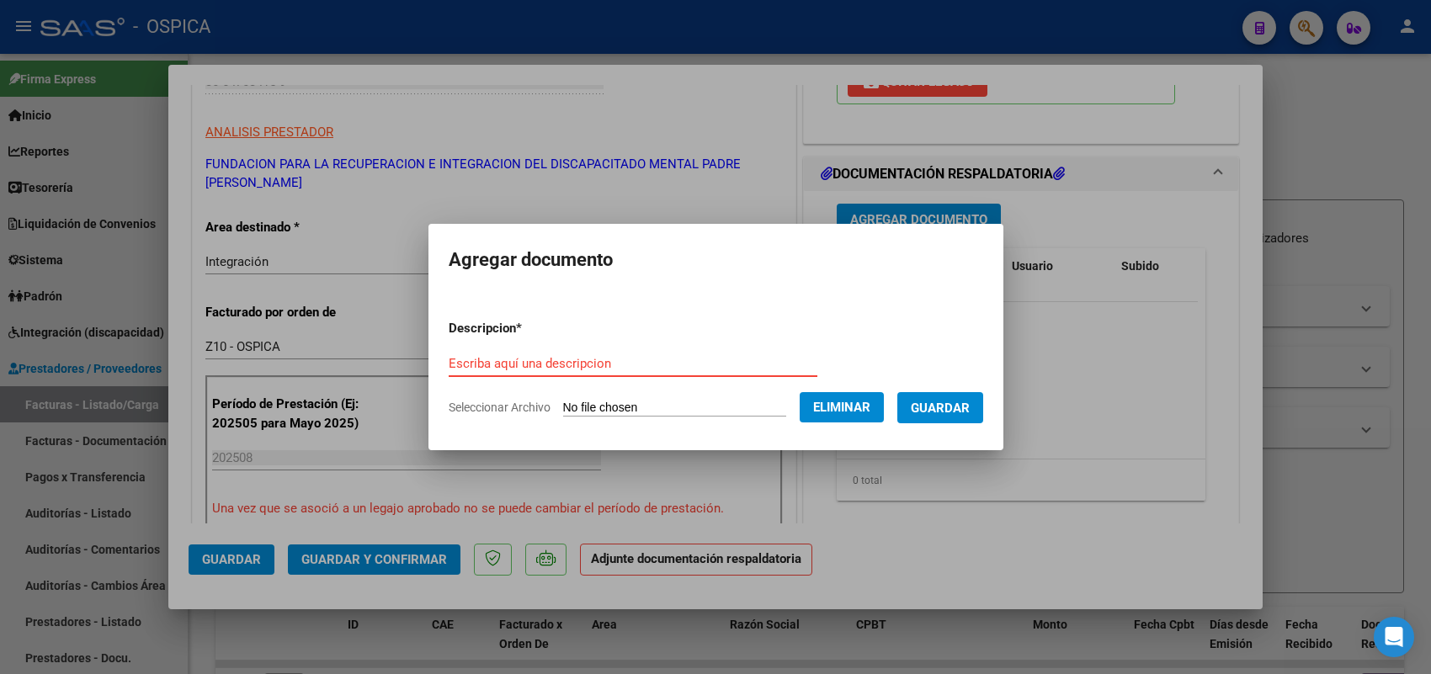
paste input "ASISTENCIA"
type input "ASISTENCIA"
click at [951, 396] on button "Guardar" at bounding box center [940, 407] width 86 height 31
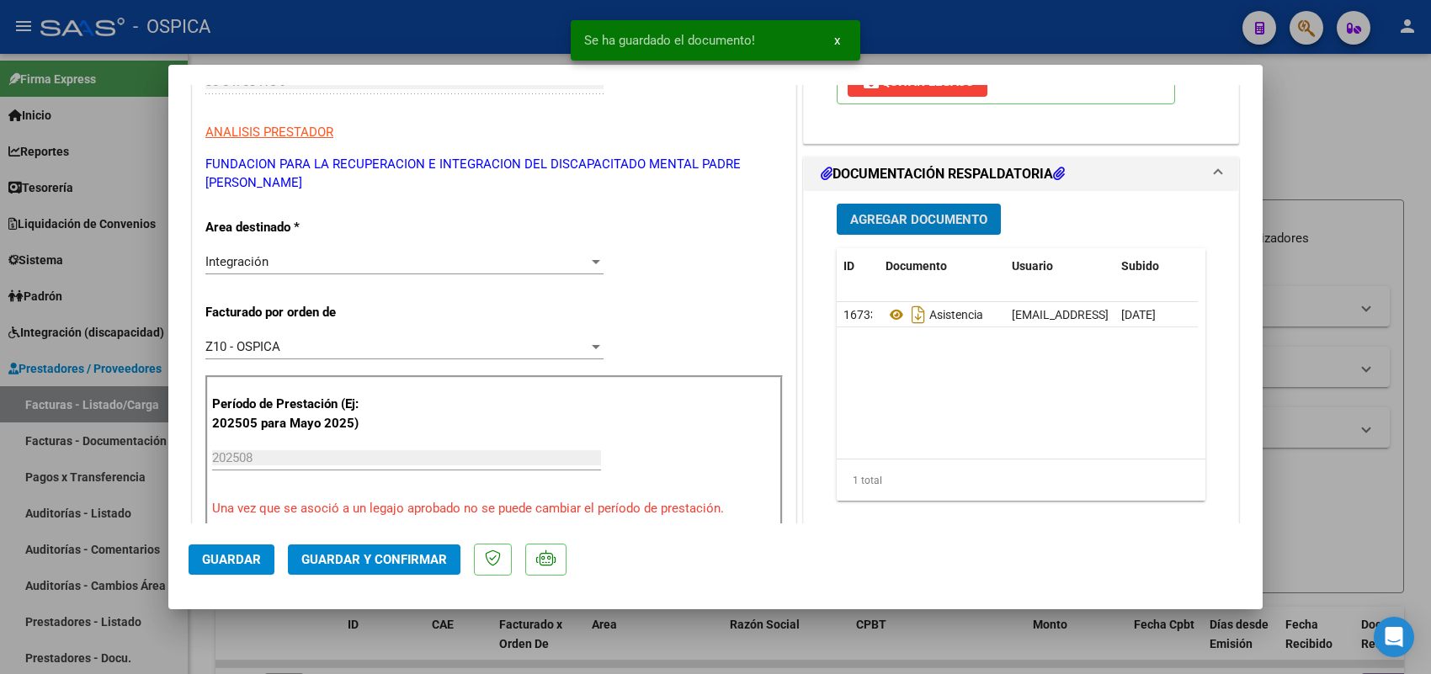
click at [221, 557] on span "Guardar" at bounding box center [231, 559] width 59 height 15
click at [136, 404] on div at bounding box center [715, 337] width 1431 height 674
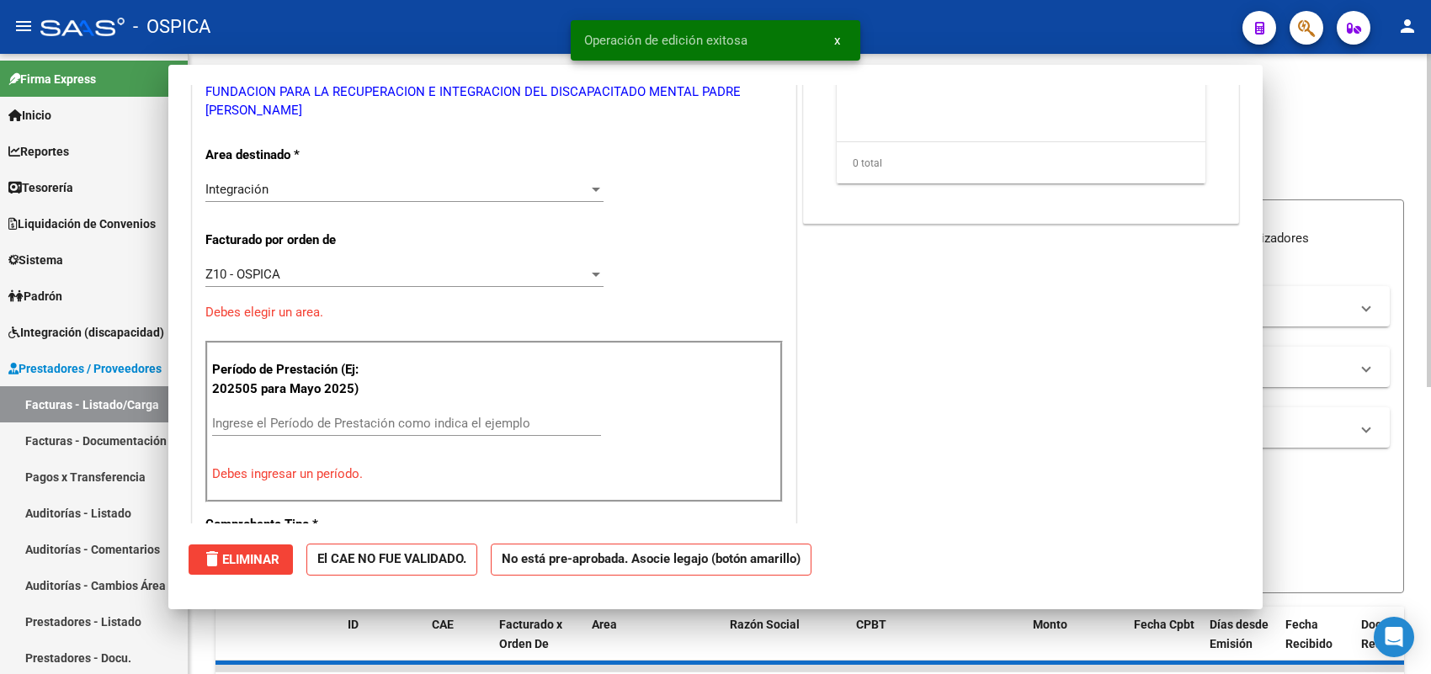
scroll to position [0, 0]
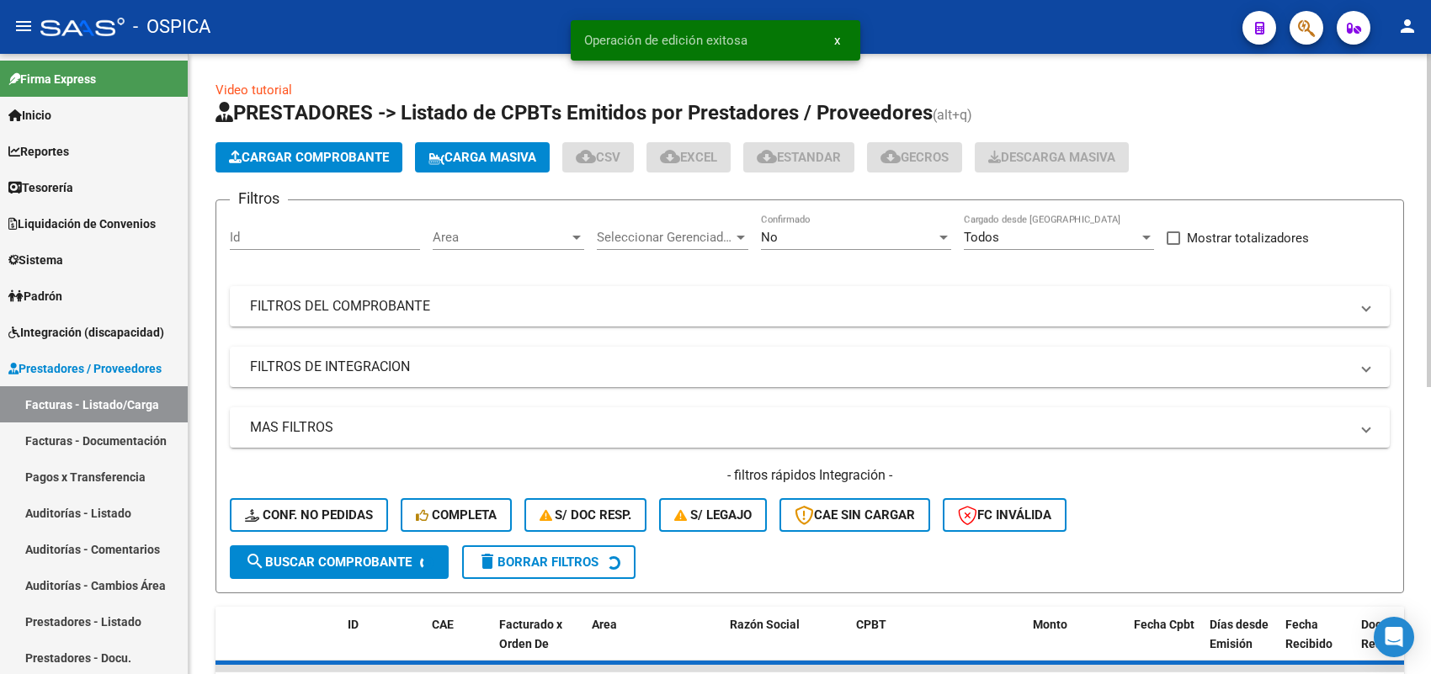
click at [328, 150] on span "Cargar Comprobante" at bounding box center [309, 157] width 160 height 15
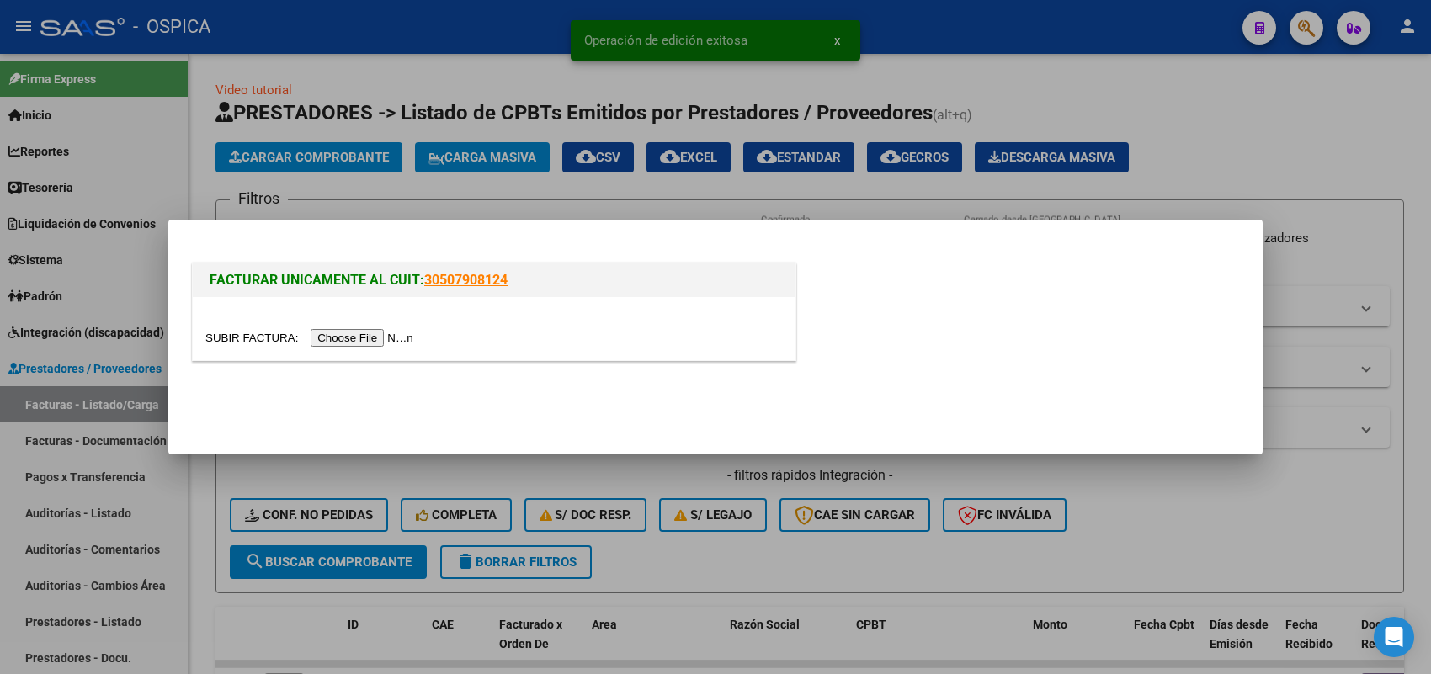
click at [375, 334] on input "file" at bounding box center [311, 338] width 213 height 18
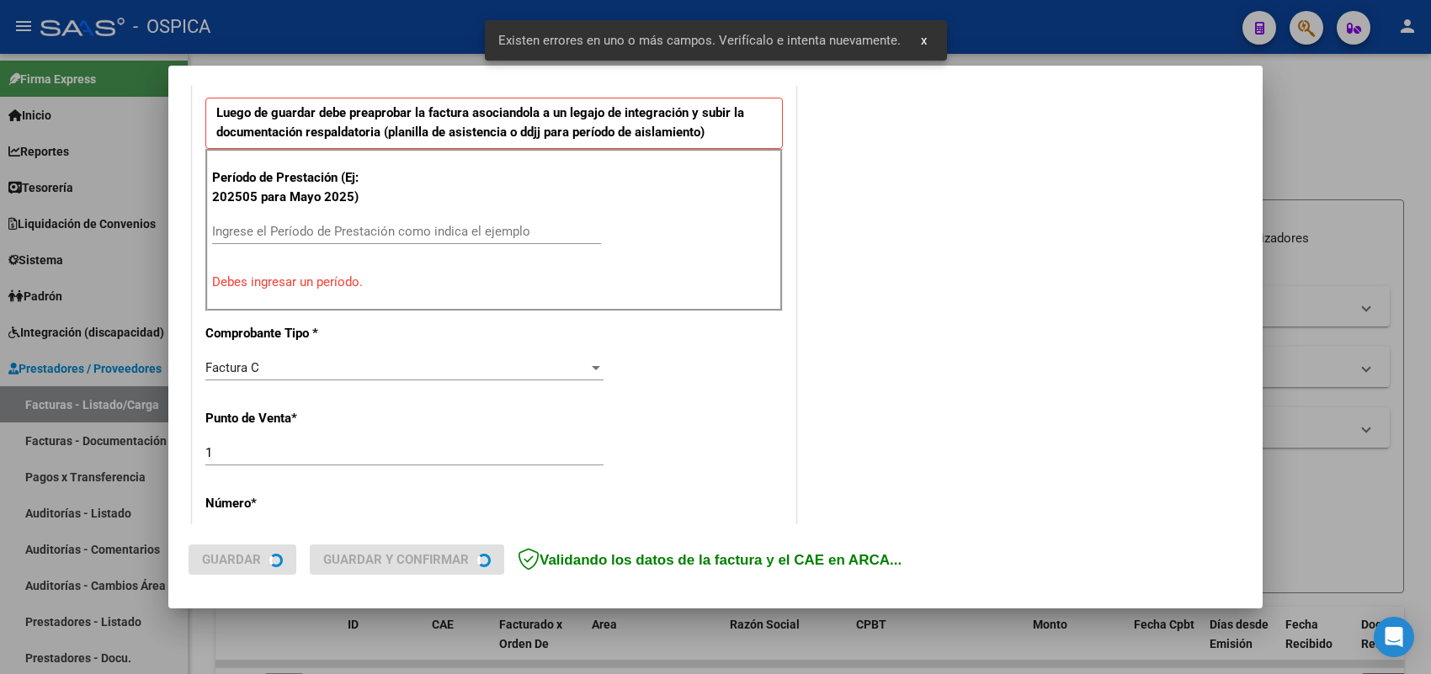
scroll to position [560, 0]
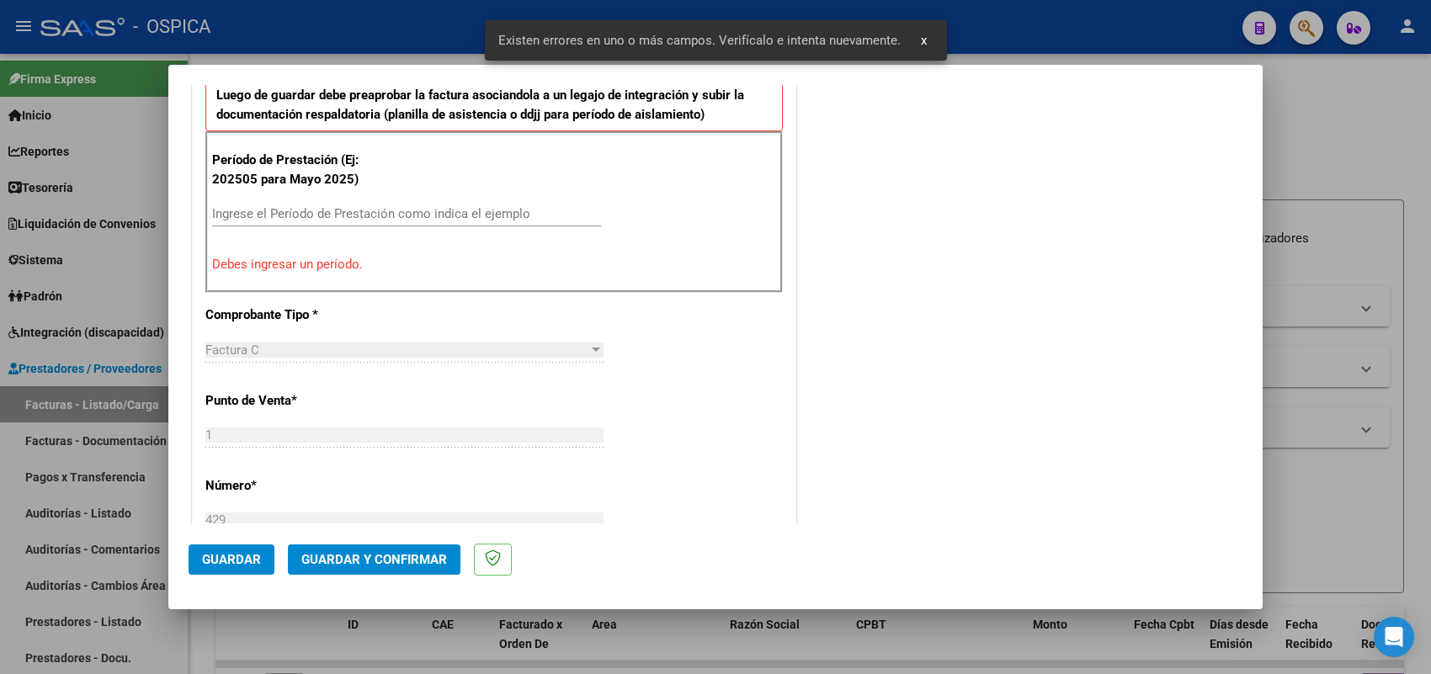
click at [406, 207] on input "Ingrese el Período de Prestación como indica el ejemplo" at bounding box center [406, 213] width 389 height 15
type input "202508"
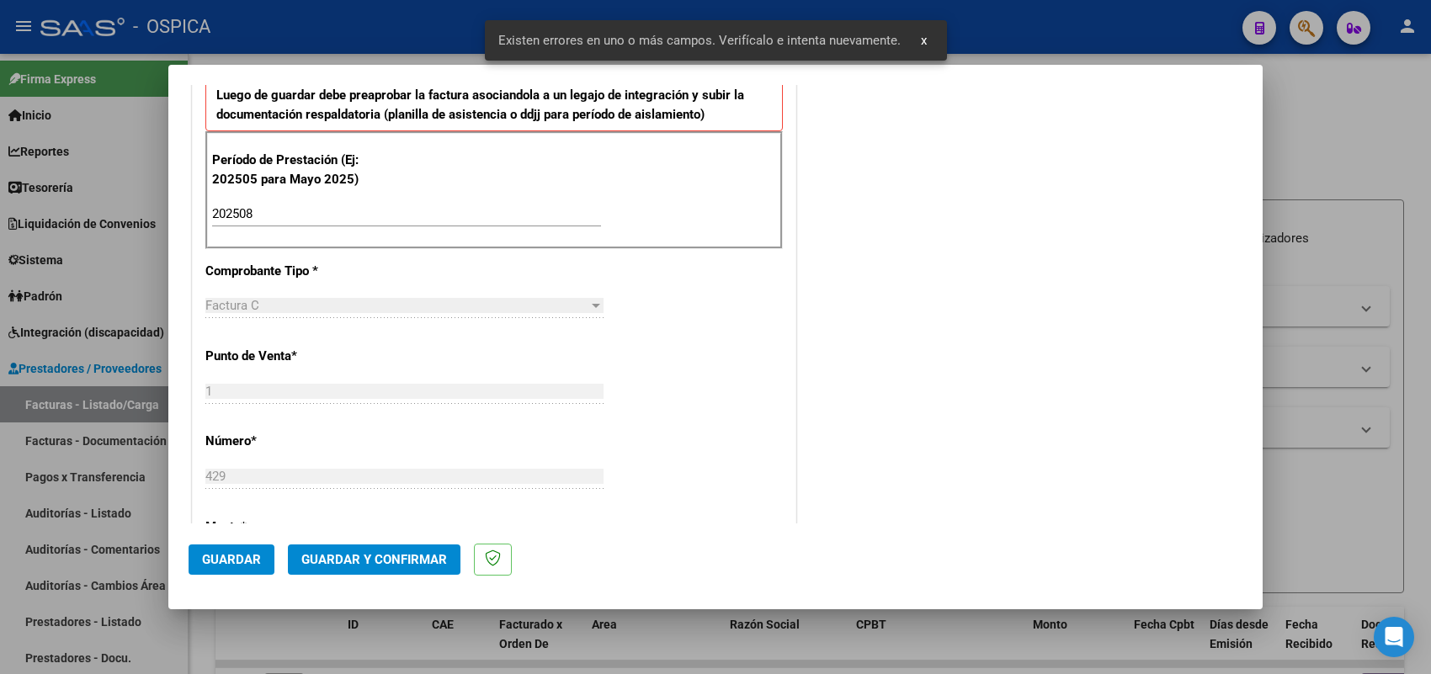
scroll to position [1109, 0]
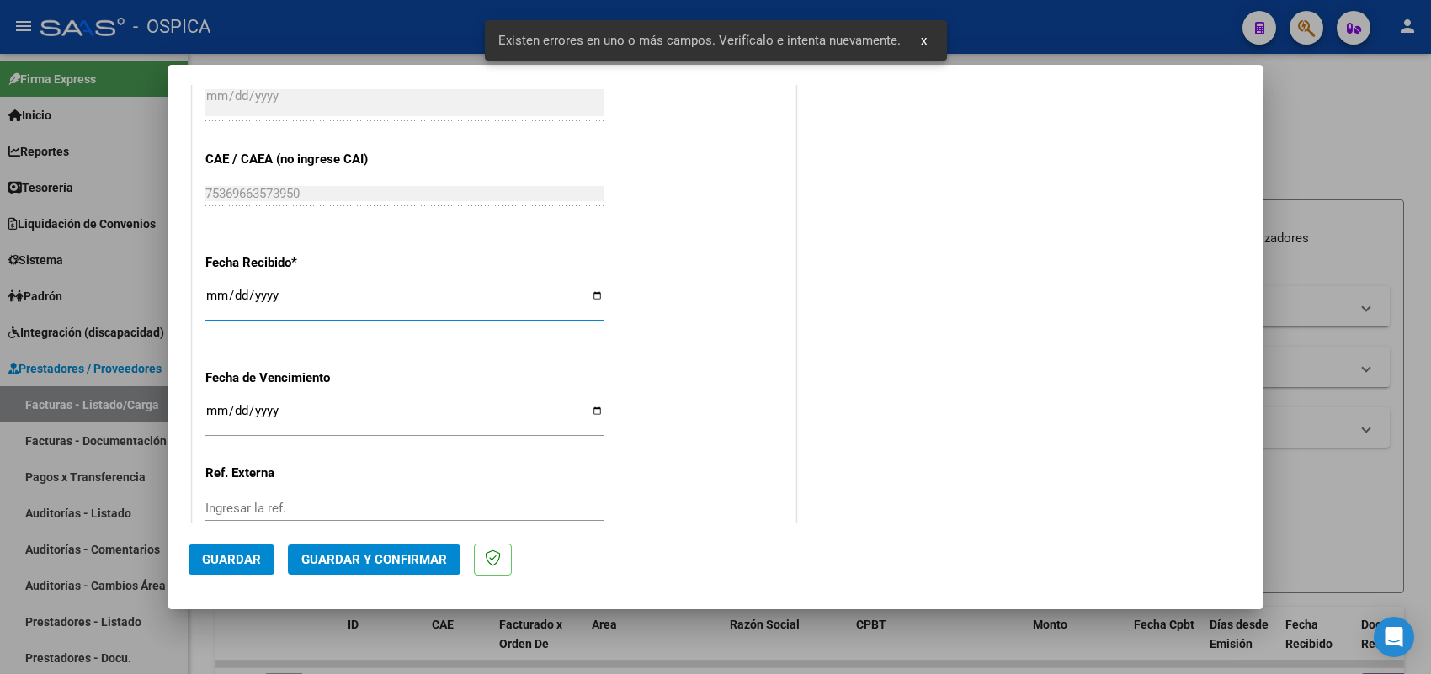
type input "2025-09-05"
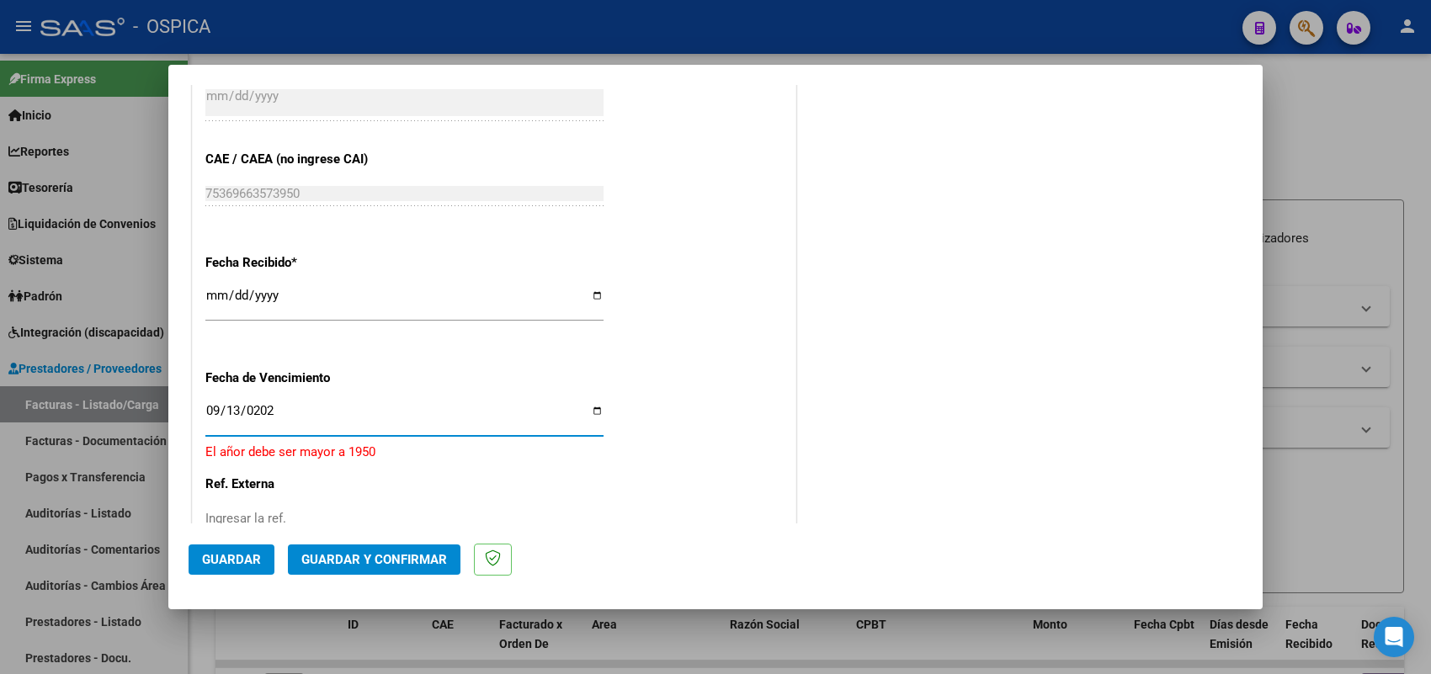
type input "2025-09-13"
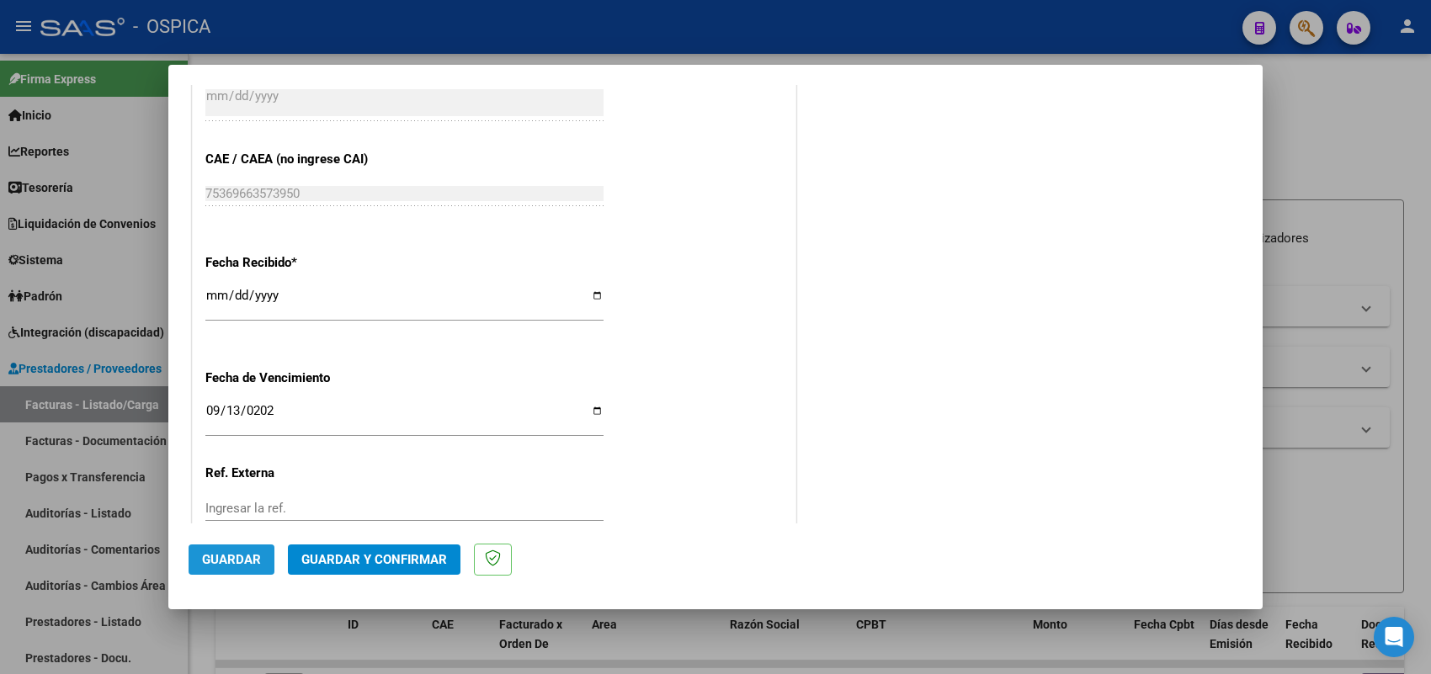
click at [248, 556] on span "Guardar" at bounding box center [231, 559] width 59 height 15
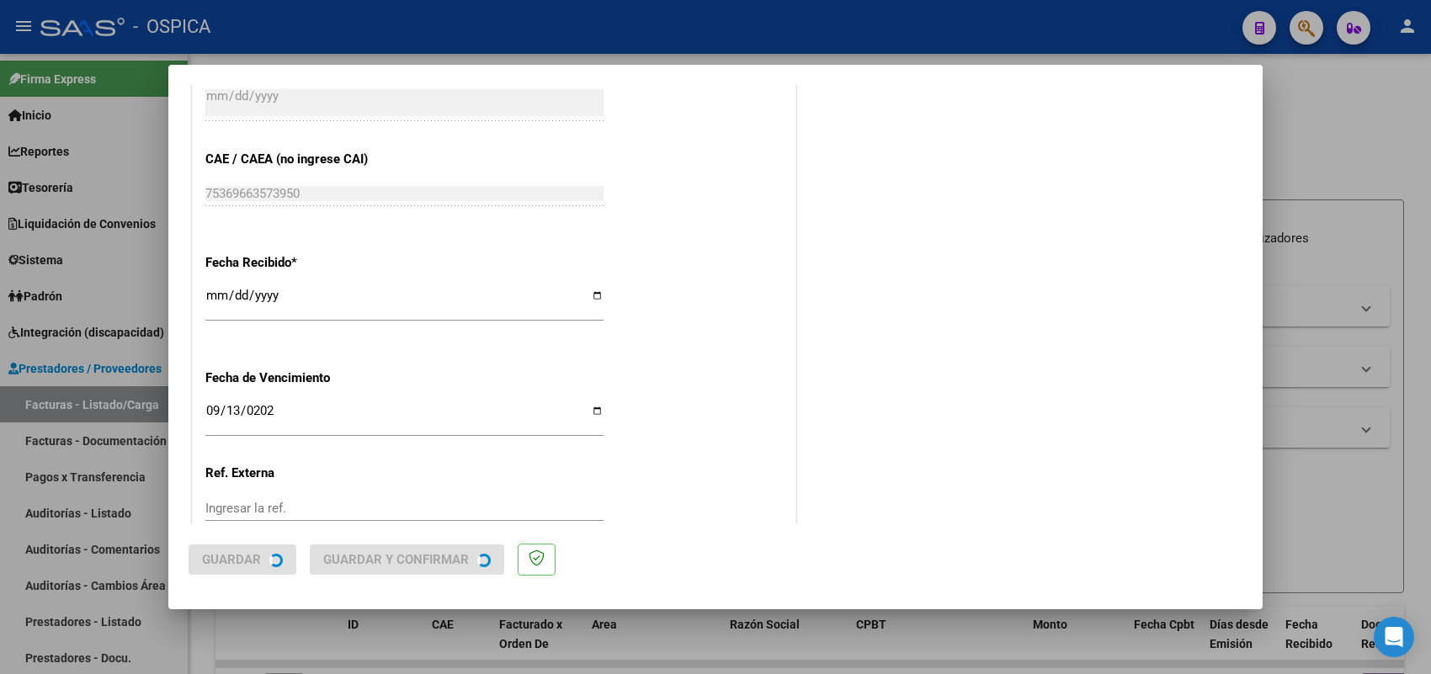
scroll to position [0, 0]
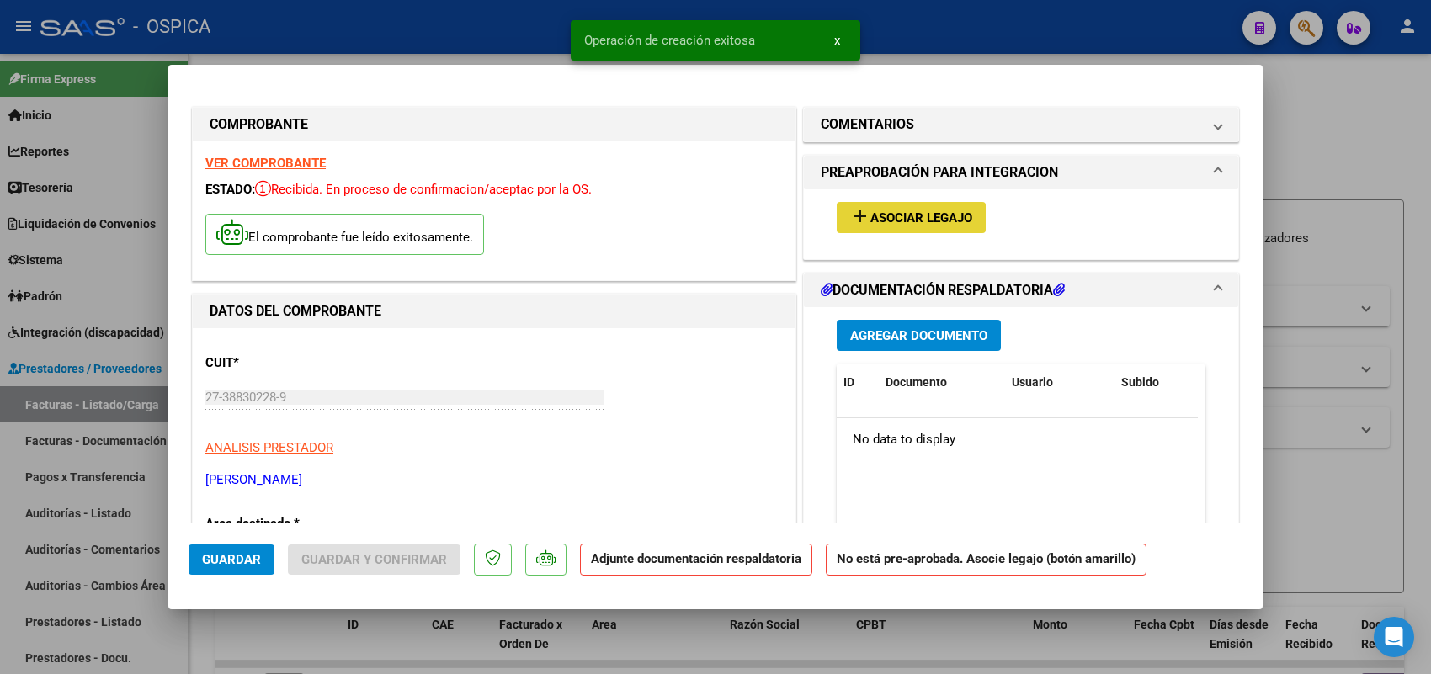
click at [916, 221] on span "Asociar Legajo" at bounding box center [921, 217] width 102 height 15
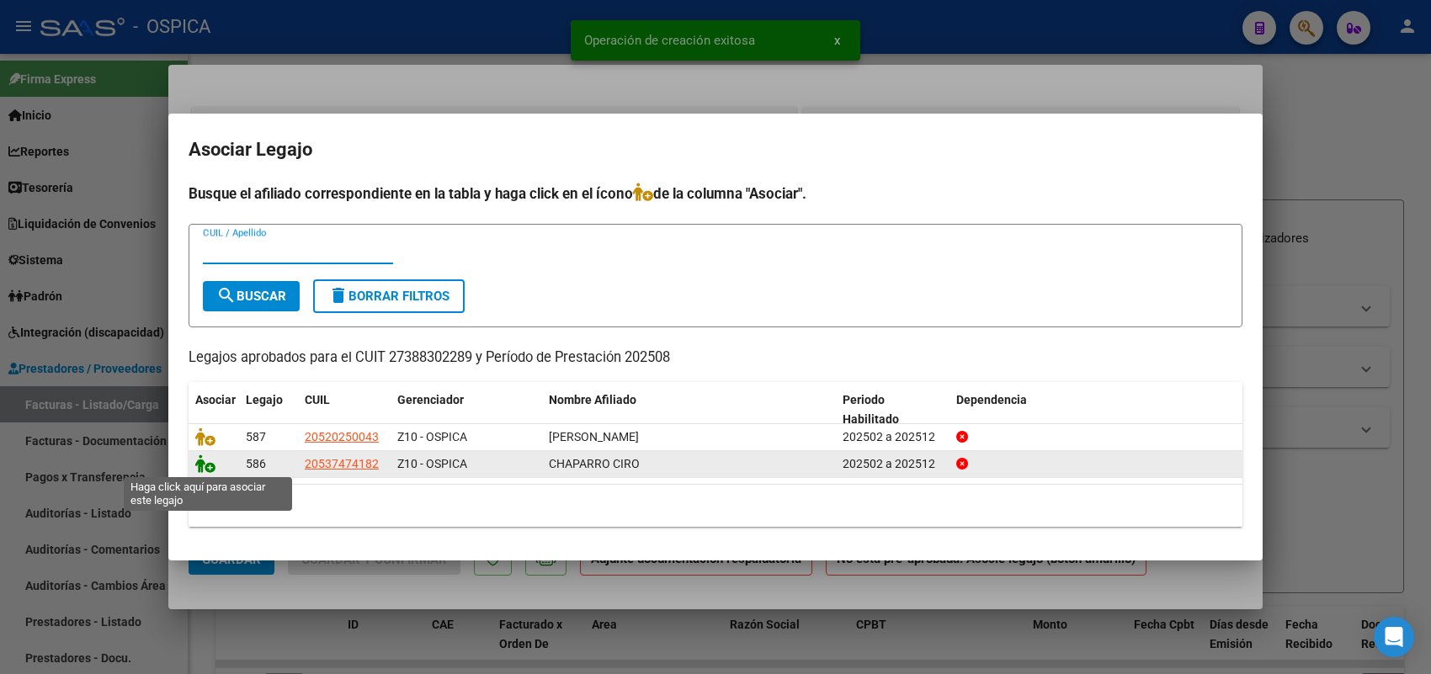
click at [209, 467] on icon at bounding box center [205, 464] width 20 height 19
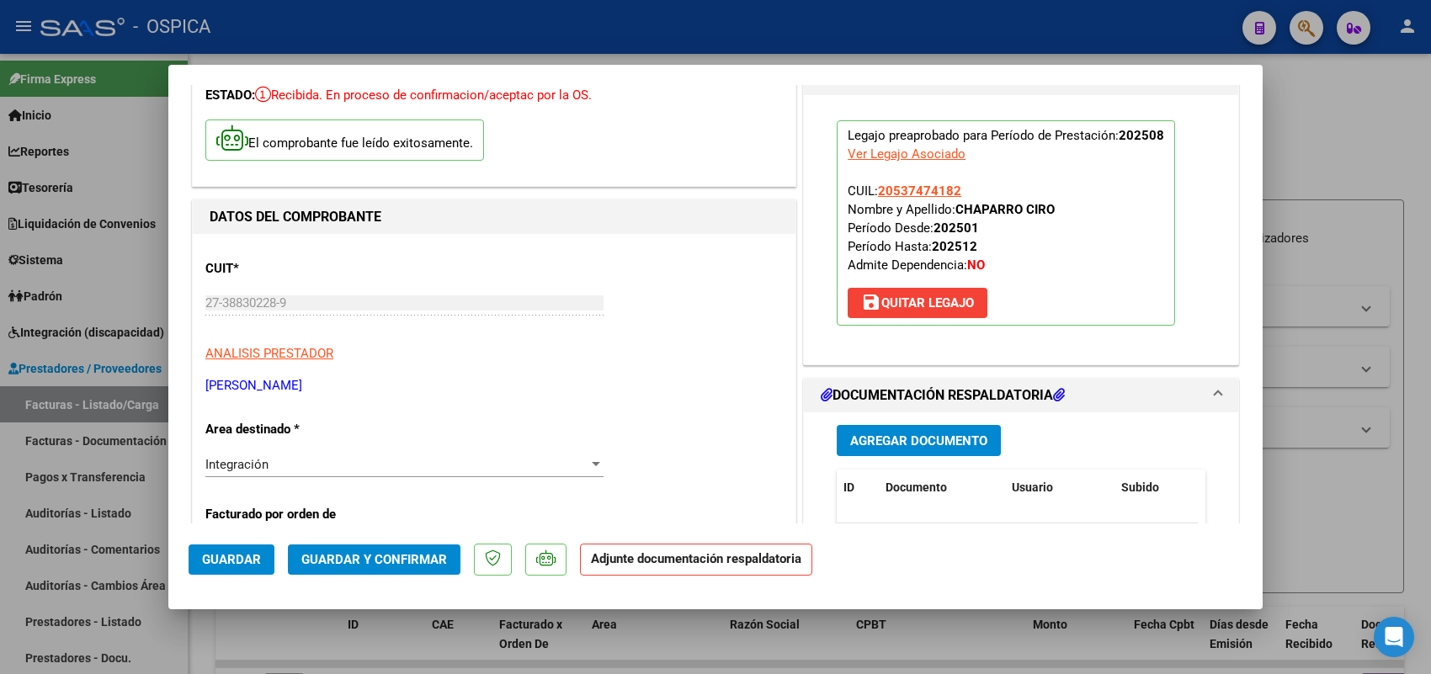
scroll to position [210, 0]
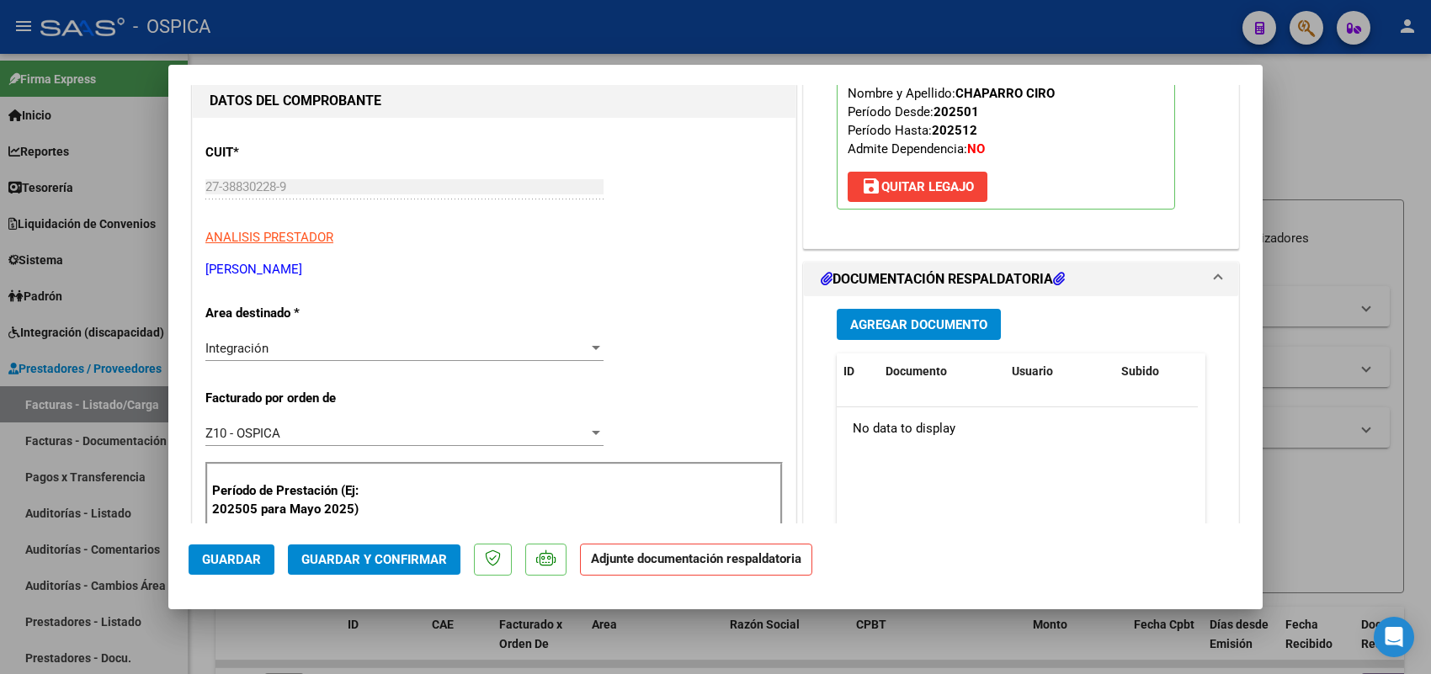
click at [914, 325] on span "Agregar Documento" at bounding box center [918, 324] width 137 height 15
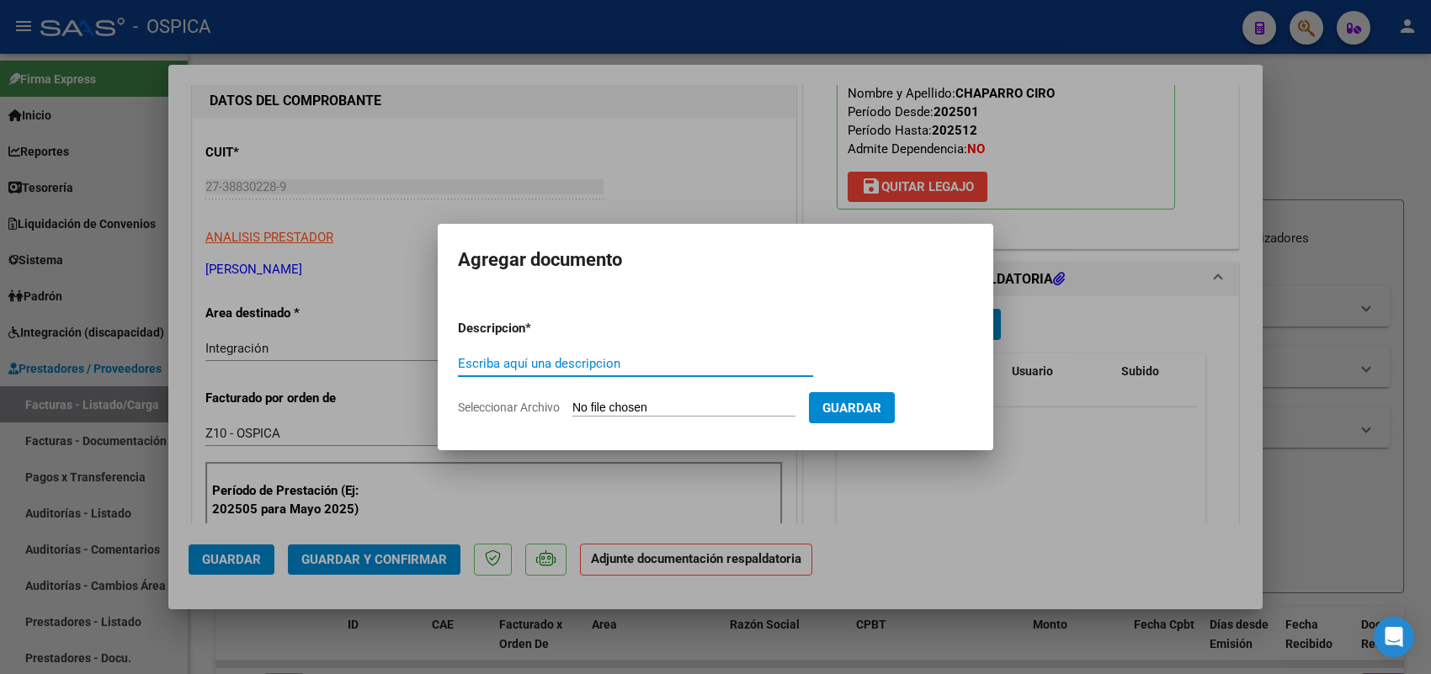
click at [800, 421] on form "Descripcion * Escriba aquí una descripcion Seleccionar Archivo Guardar" at bounding box center [715, 367] width 515 height 123
click at [796, 413] on input "Seleccionar Archivo" at bounding box center [683, 409] width 223 height 16
type input "C:\fakepath\ASISTENCIA PEDRAZZINI.pdf"
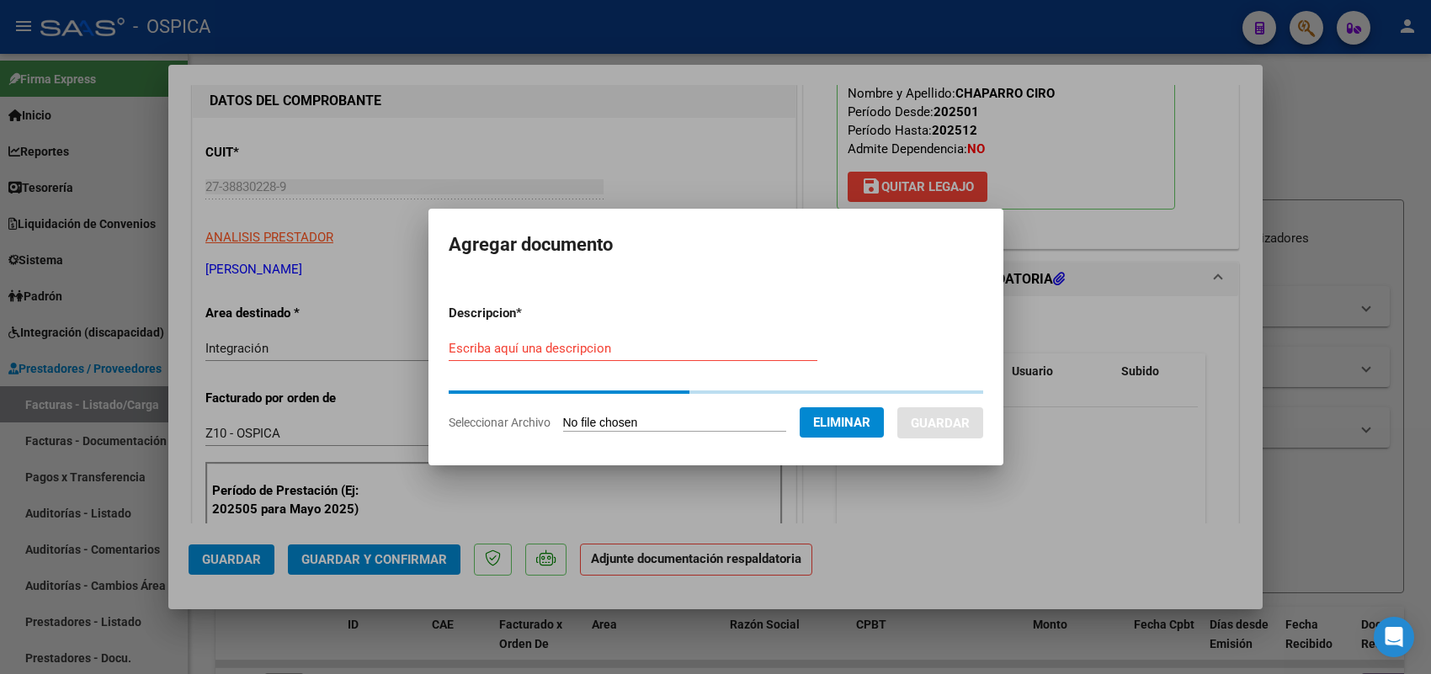
click at [756, 373] on div "Escriba aquí una descripcion" at bounding box center [633, 356] width 369 height 41
click at [748, 356] on input "Escriba aquí una descripcion" at bounding box center [633, 348] width 369 height 15
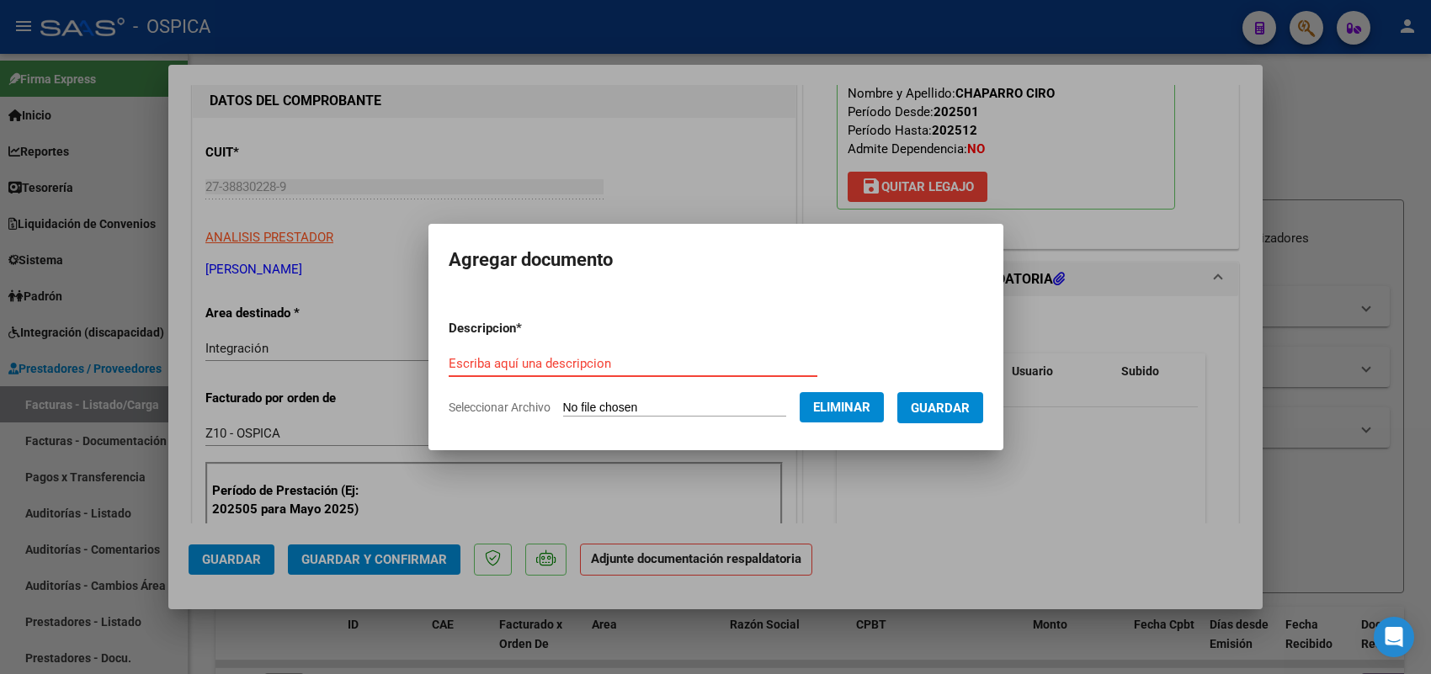
paste input "ASISTENCIA"
type input "ASISTENCIA"
click at [969, 402] on span "Guardar" at bounding box center [940, 408] width 59 height 15
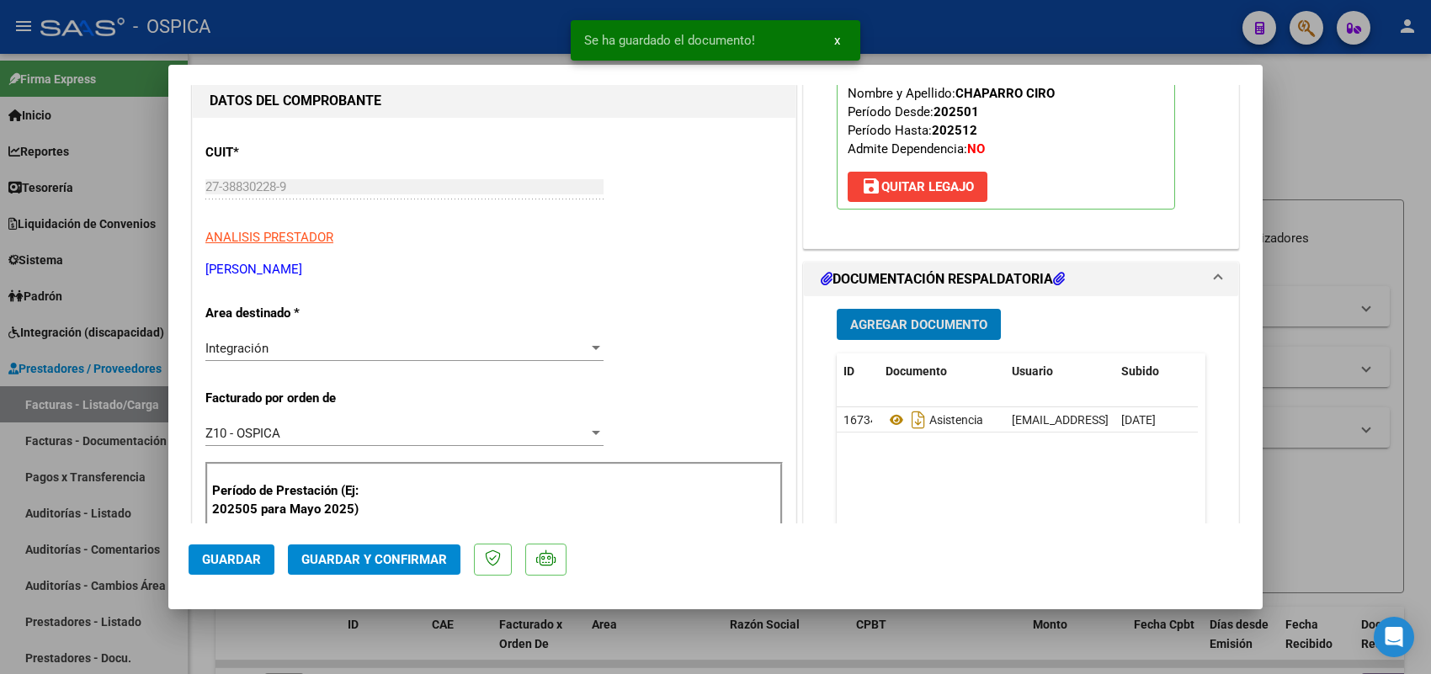
click at [247, 561] on span "Guardar" at bounding box center [231, 559] width 59 height 15
click at [146, 407] on div at bounding box center [715, 337] width 1431 height 674
type input "$ 0,00"
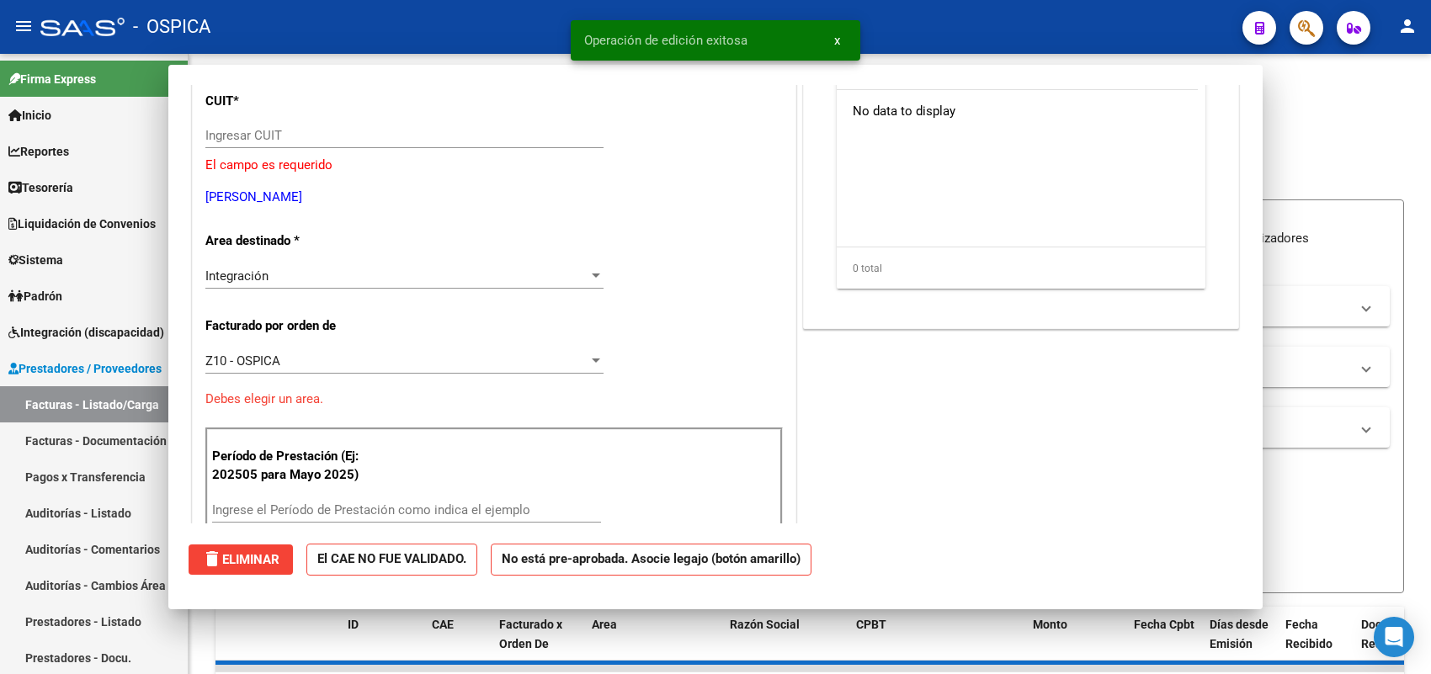
scroll to position [158, 0]
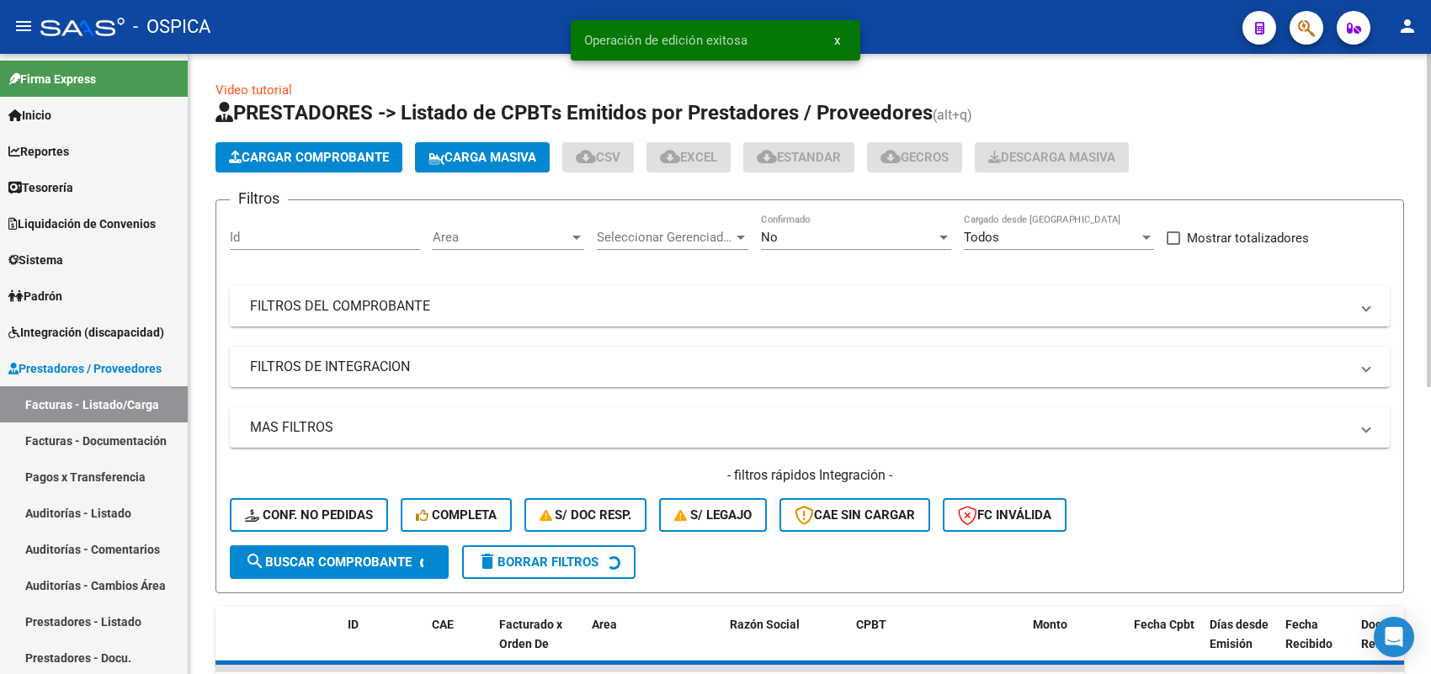
click at [375, 153] on span "Cargar Comprobante" at bounding box center [309, 157] width 160 height 15
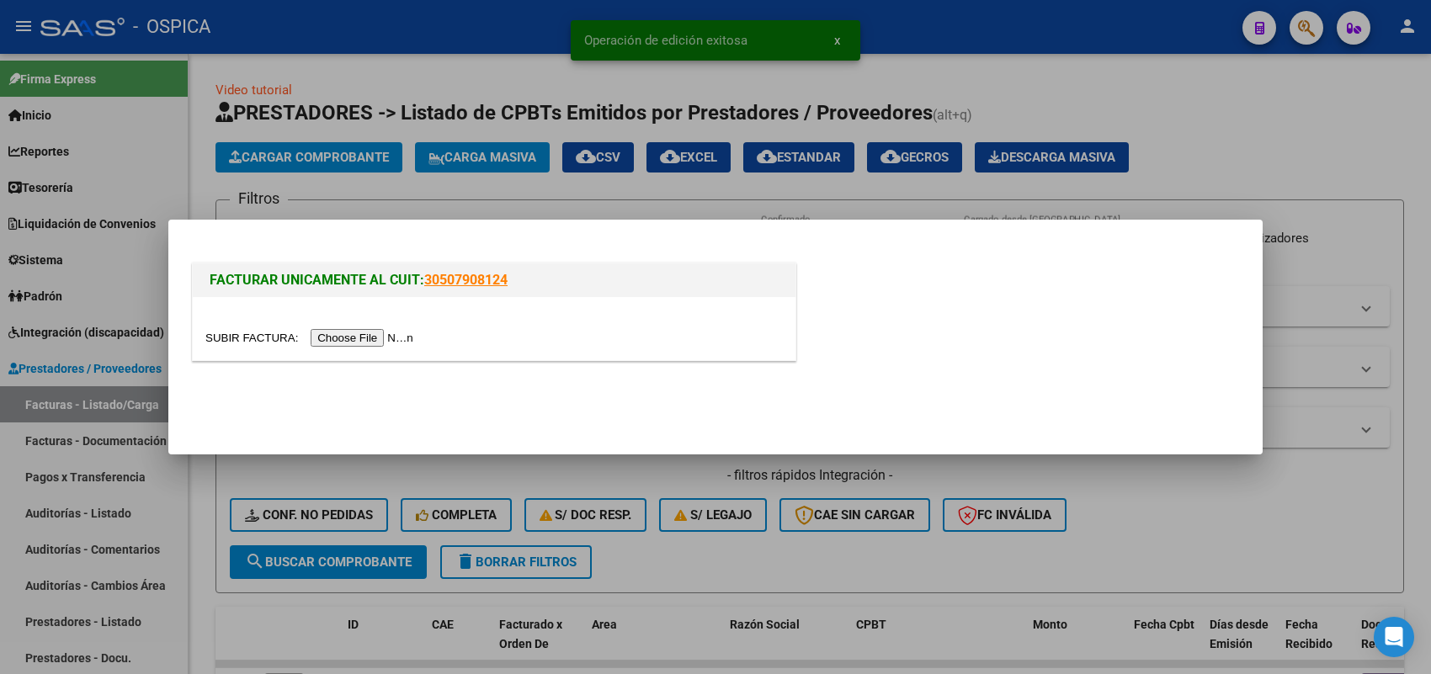
click at [401, 338] on input "file" at bounding box center [311, 338] width 213 height 18
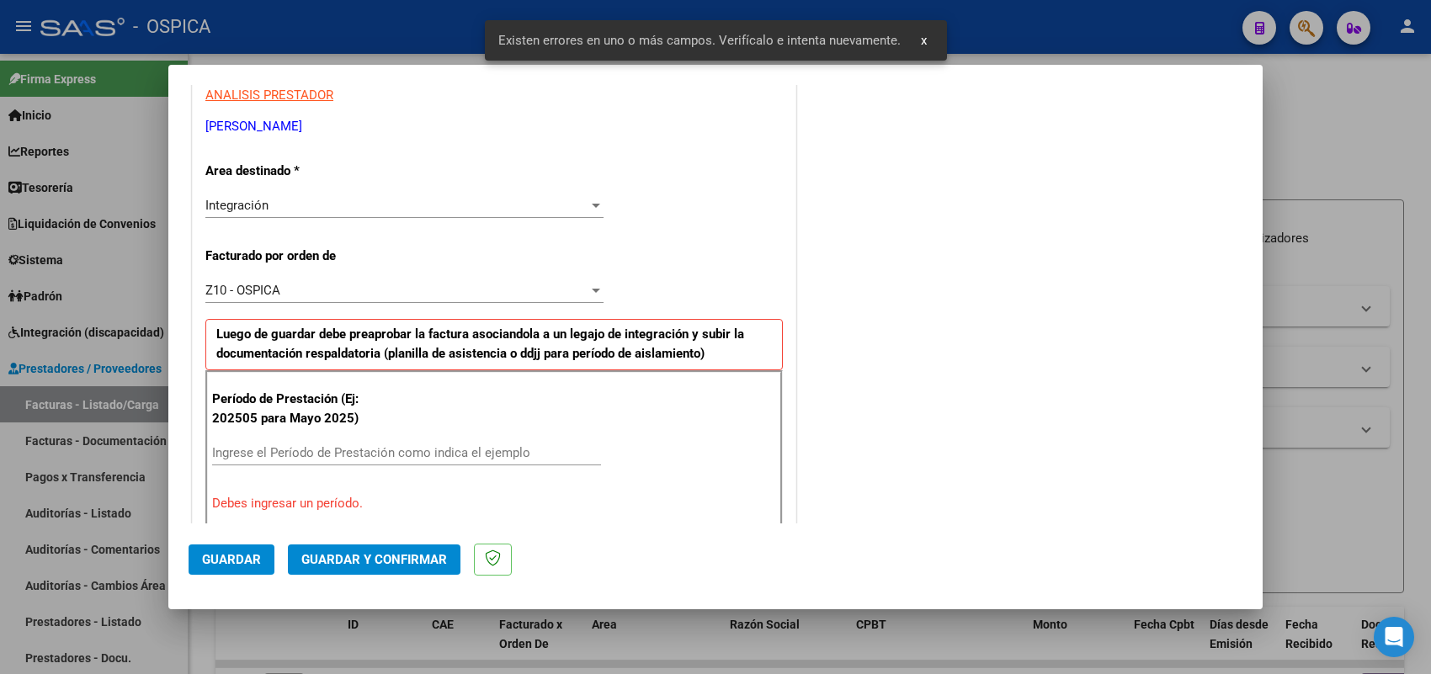
scroll to position [423, 0]
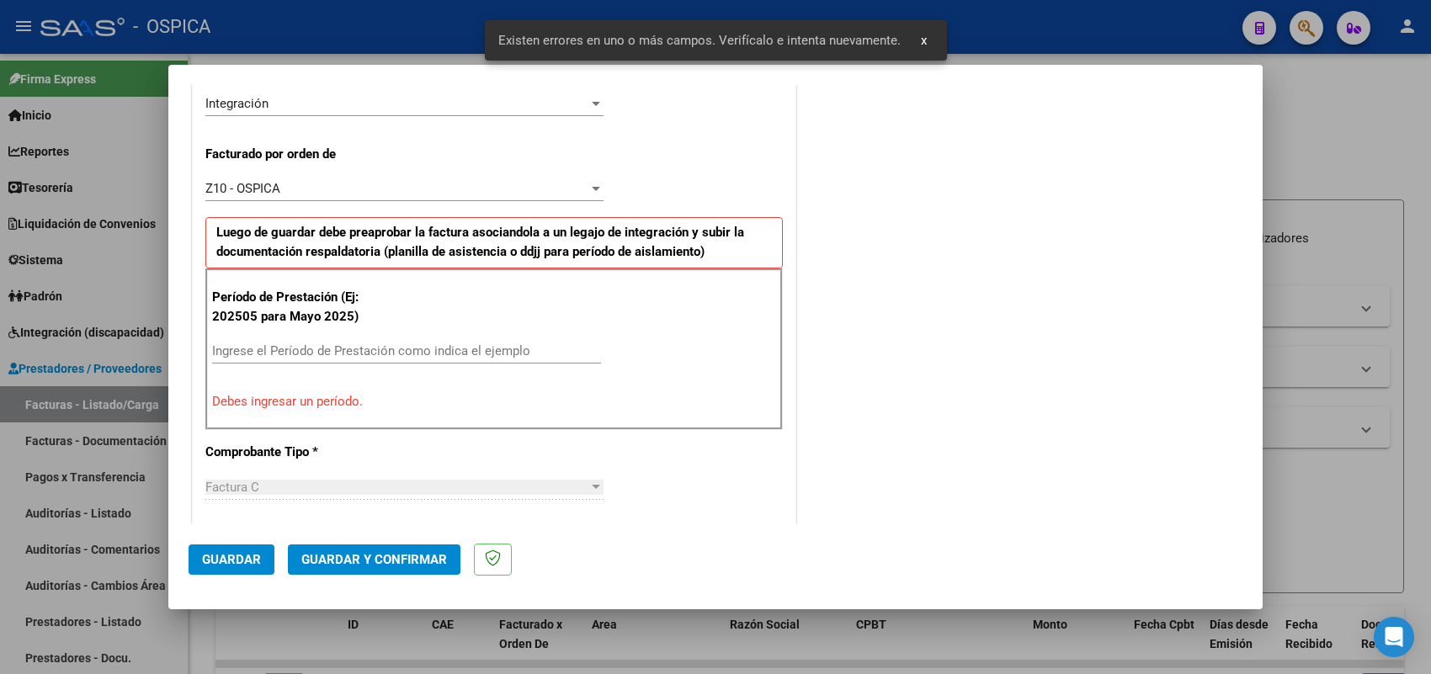
click at [333, 352] on input "Ingrese el Período de Prestación como indica el ejemplo" at bounding box center [406, 350] width 389 height 15
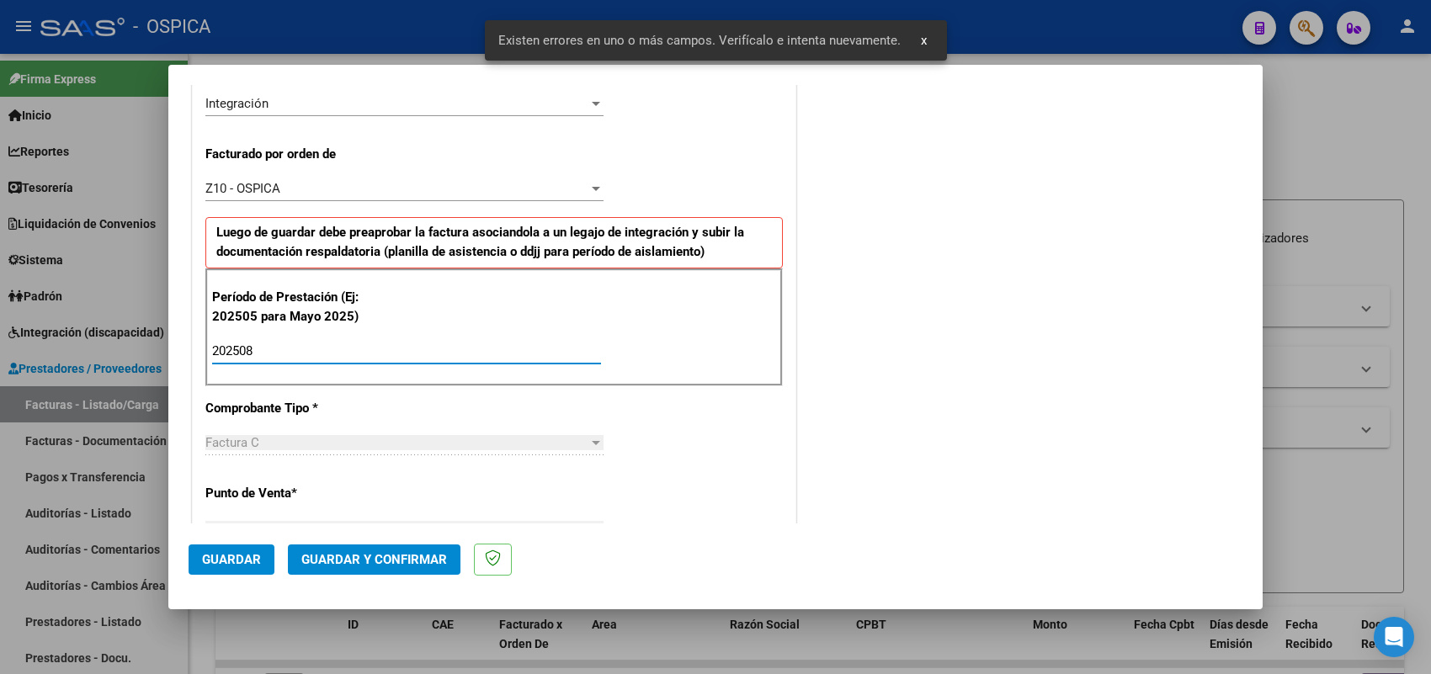
type input "202508"
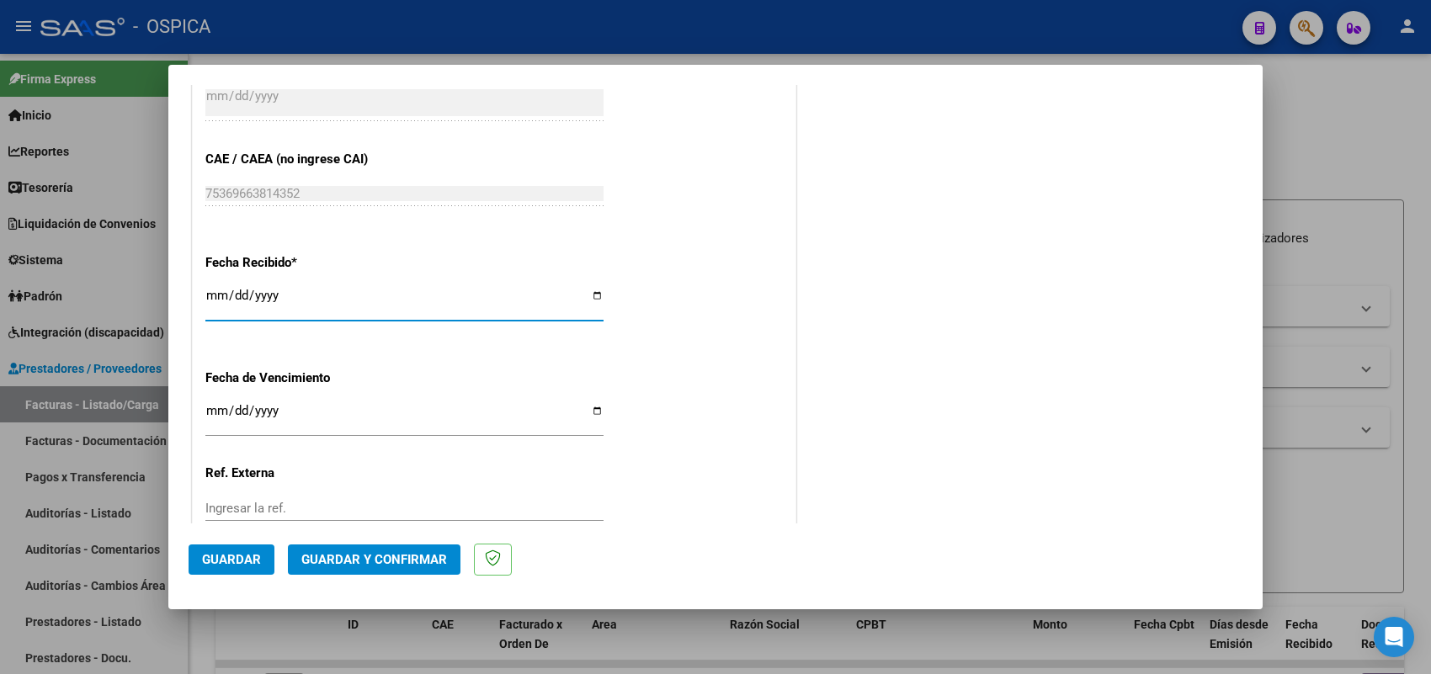
type input "2025-09-05"
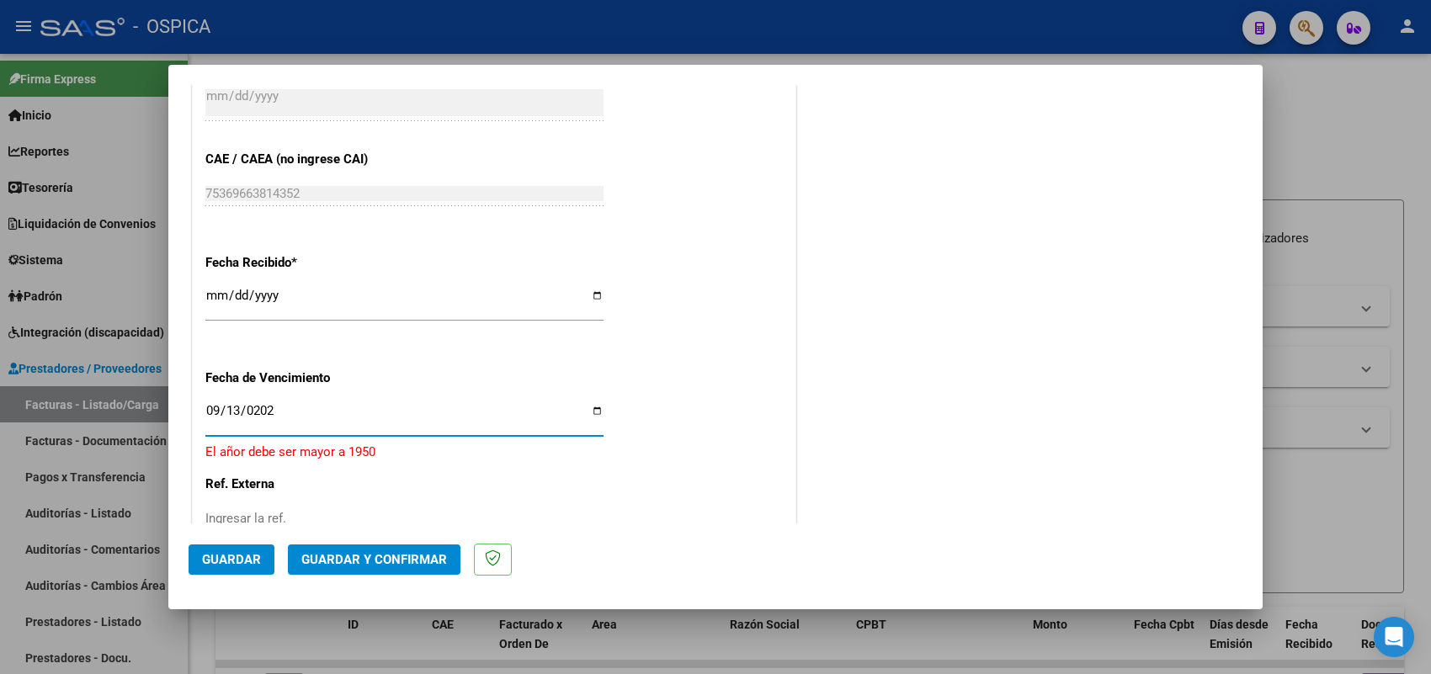
type input "2025-09-13"
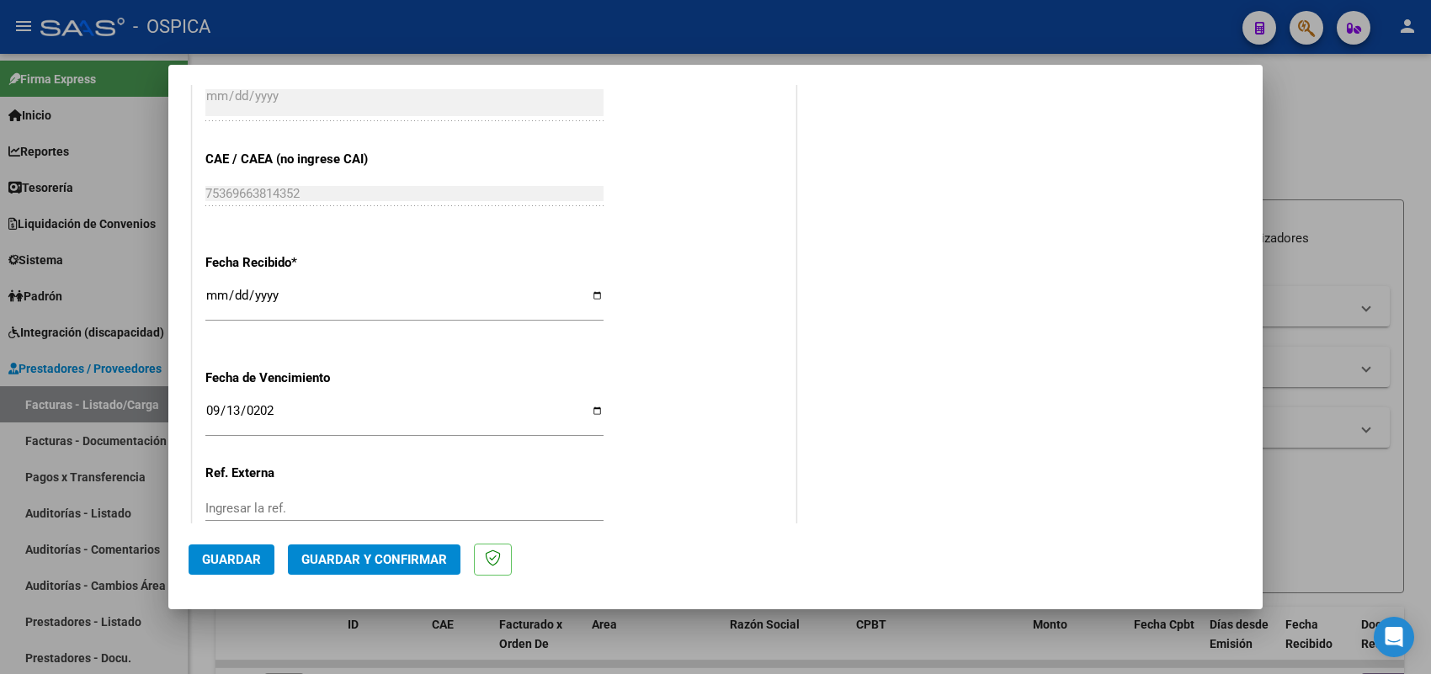
click at [259, 535] on mat-dialog-actions "Guardar Guardar y Confirmar" at bounding box center [716, 557] width 1054 height 67
click at [253, 557] on span "Guardar" at bounding box center [231, 559] width 59 height 15
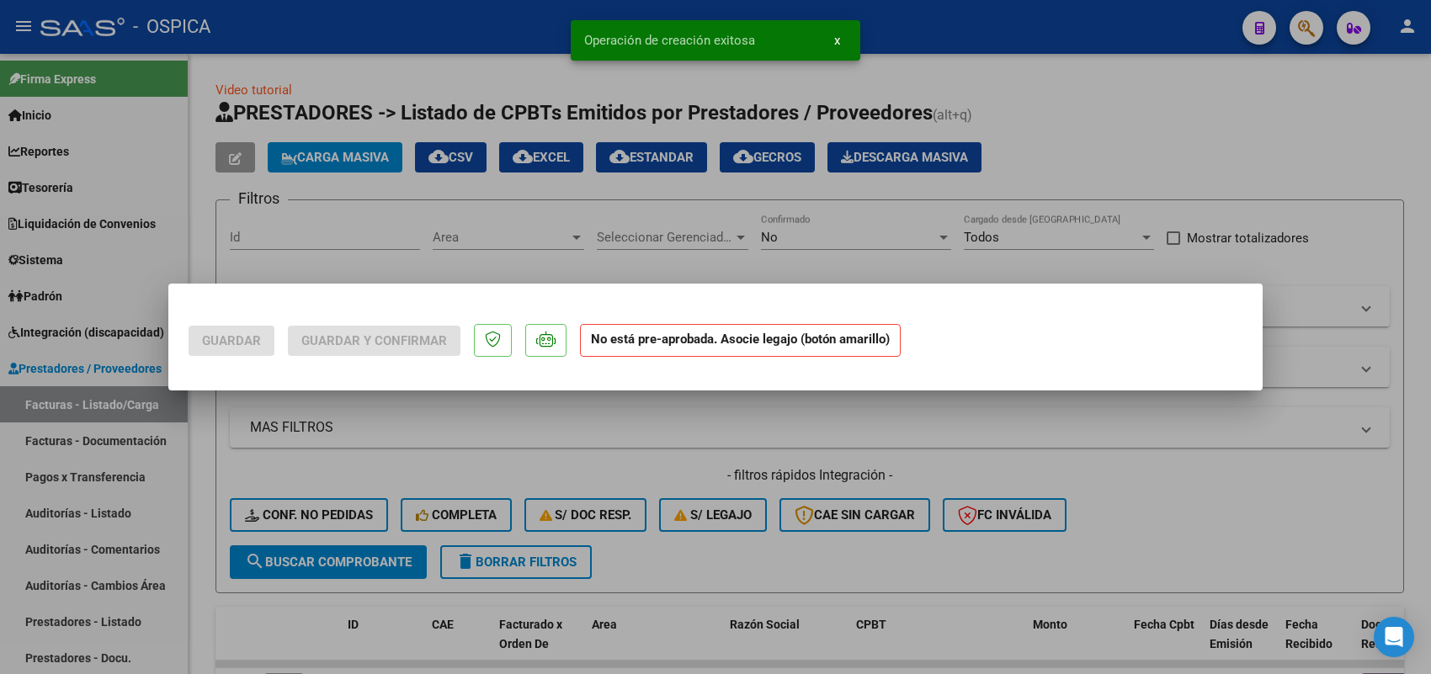
scroll to position [0, 0]
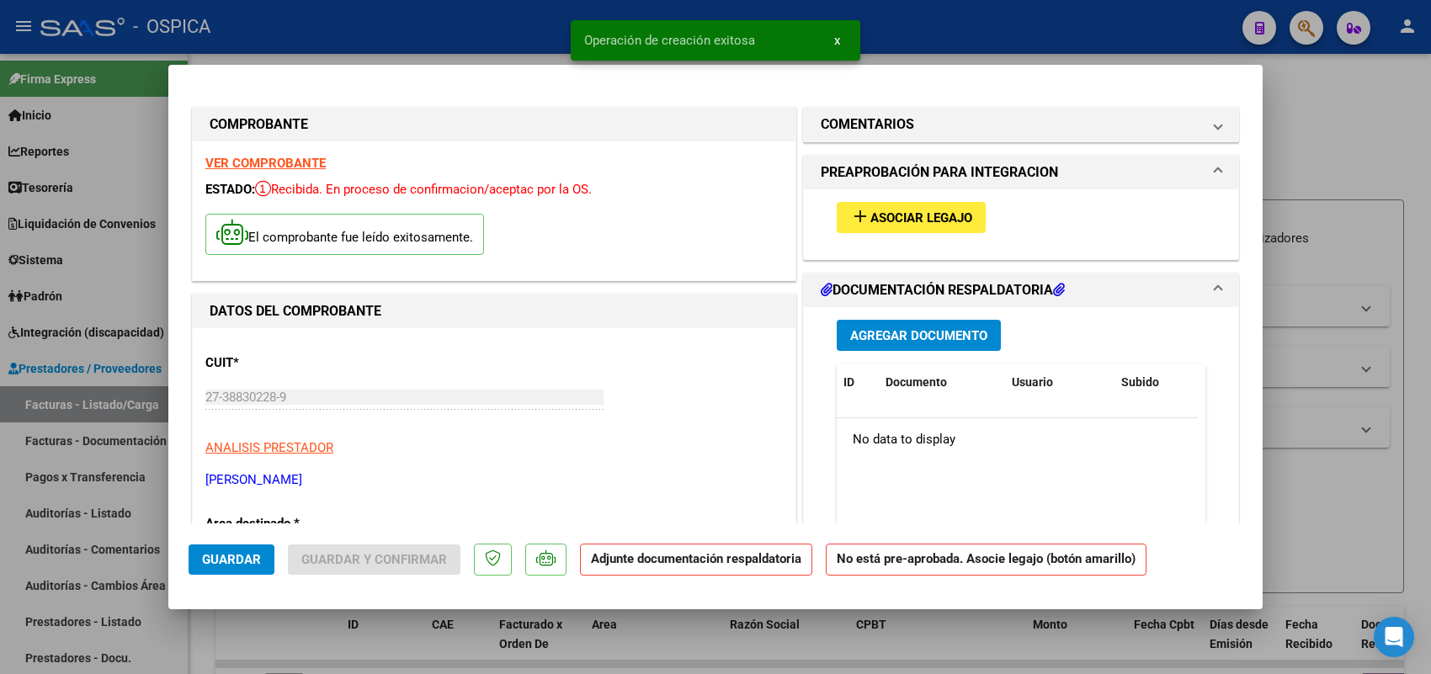
click at [850, 226] on mat-icon "add" at bounding box center [860, 216] width 20 height 20
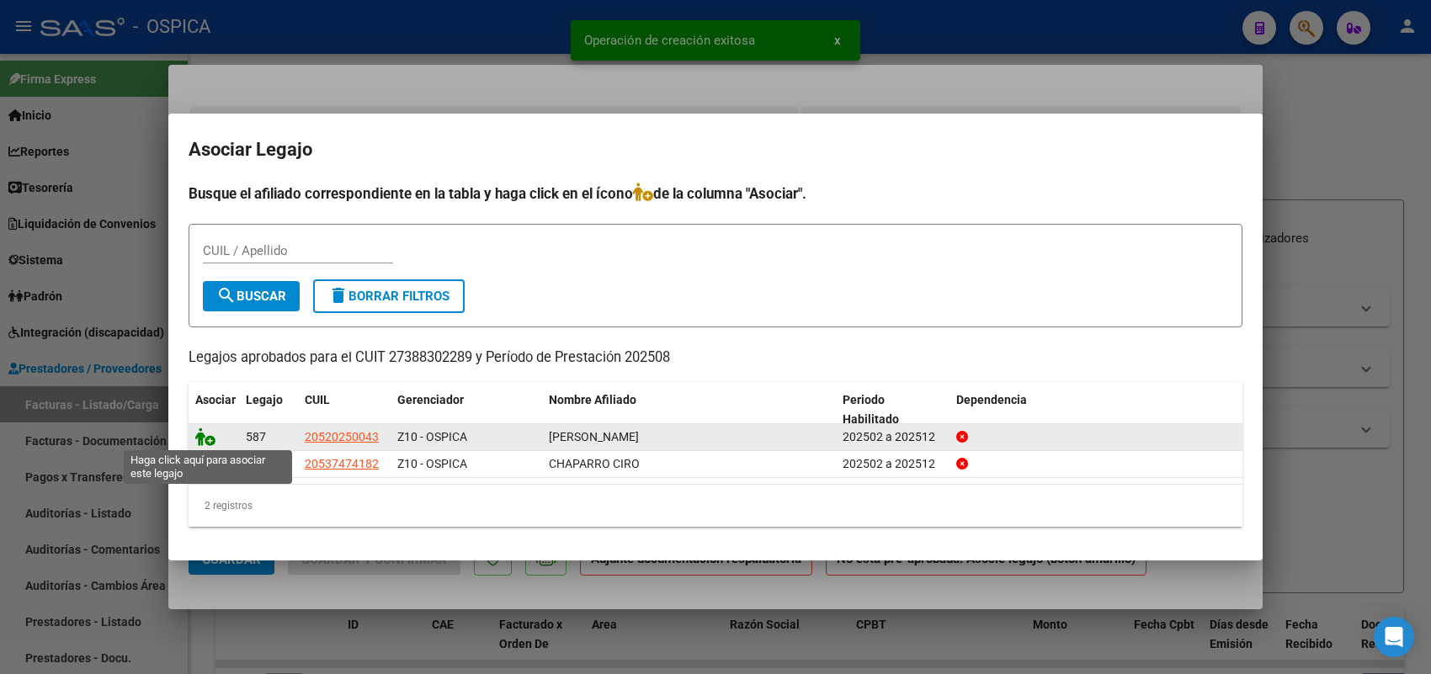
click at [207, 435] on icon at bounding box center [205, 437] width 20 height 19
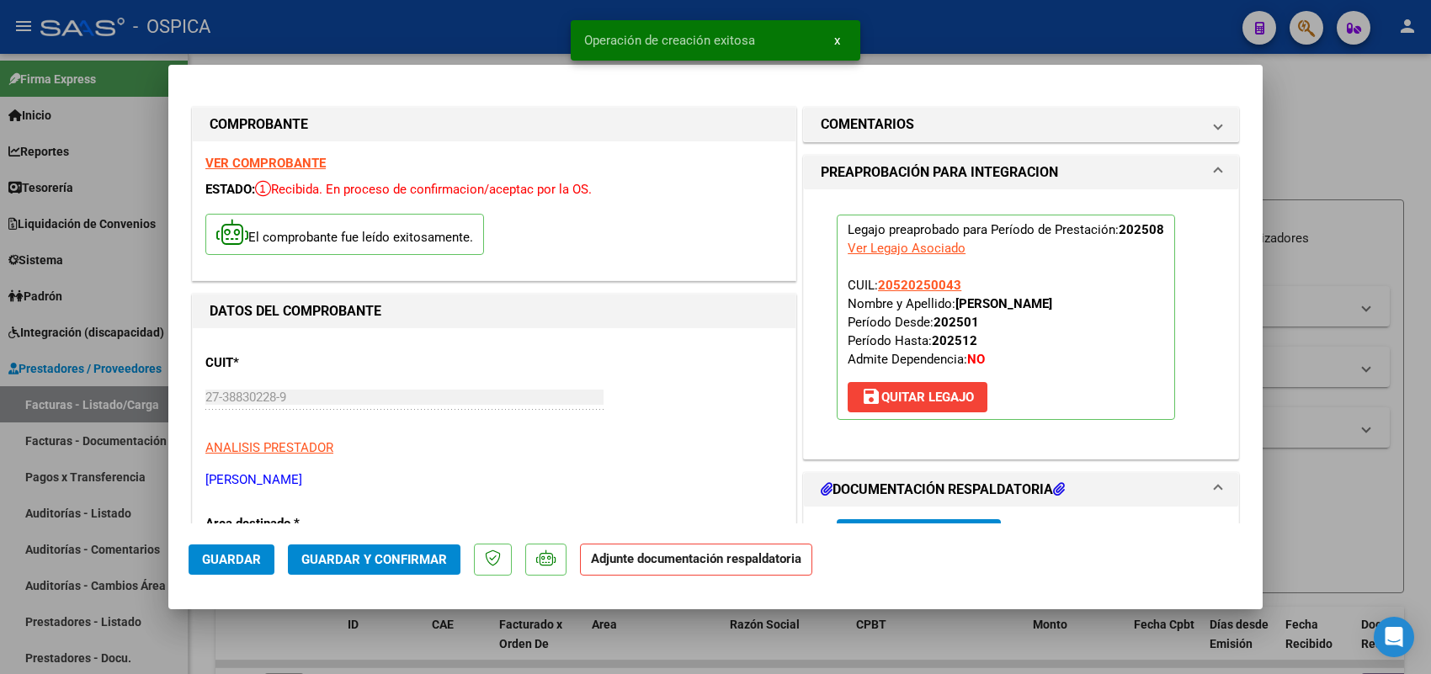
scroll to position [316, 0]
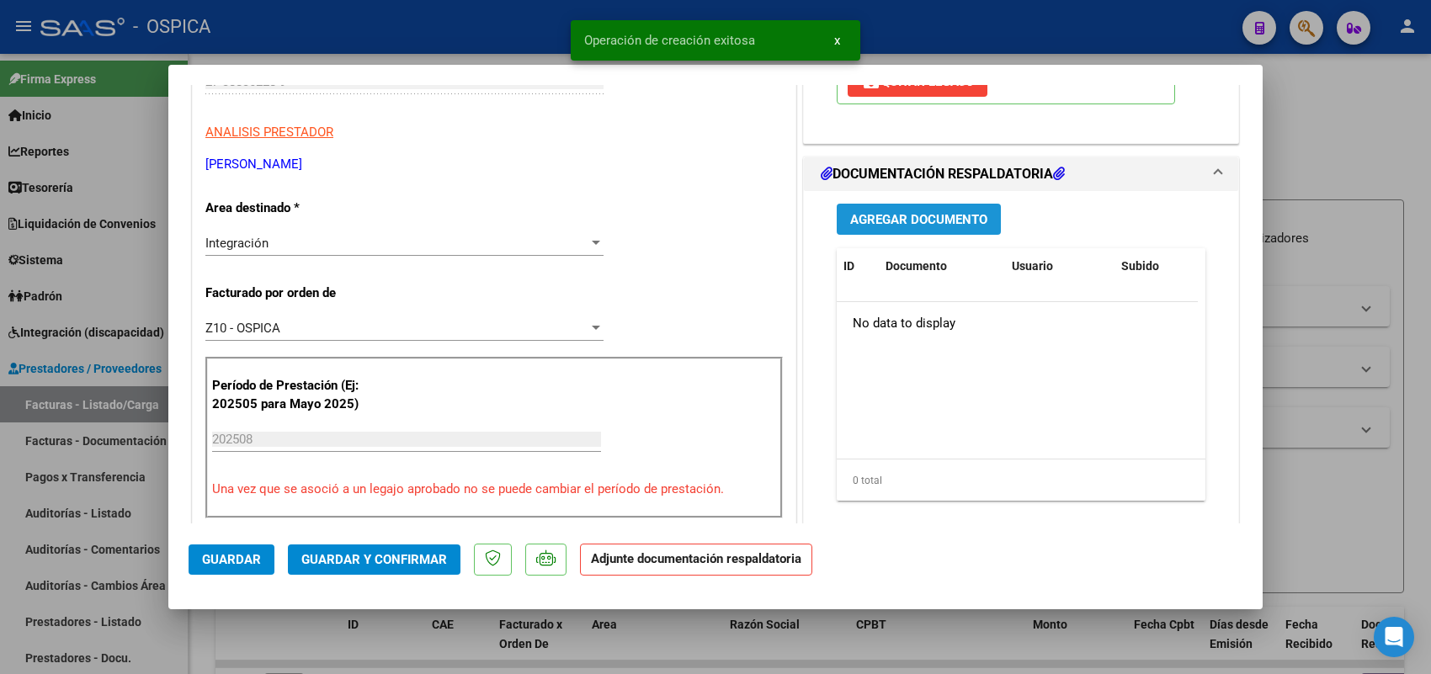
click at [930, 225] on span "Agregar Documento" at bounding box center [918, 219] width 137 height 15
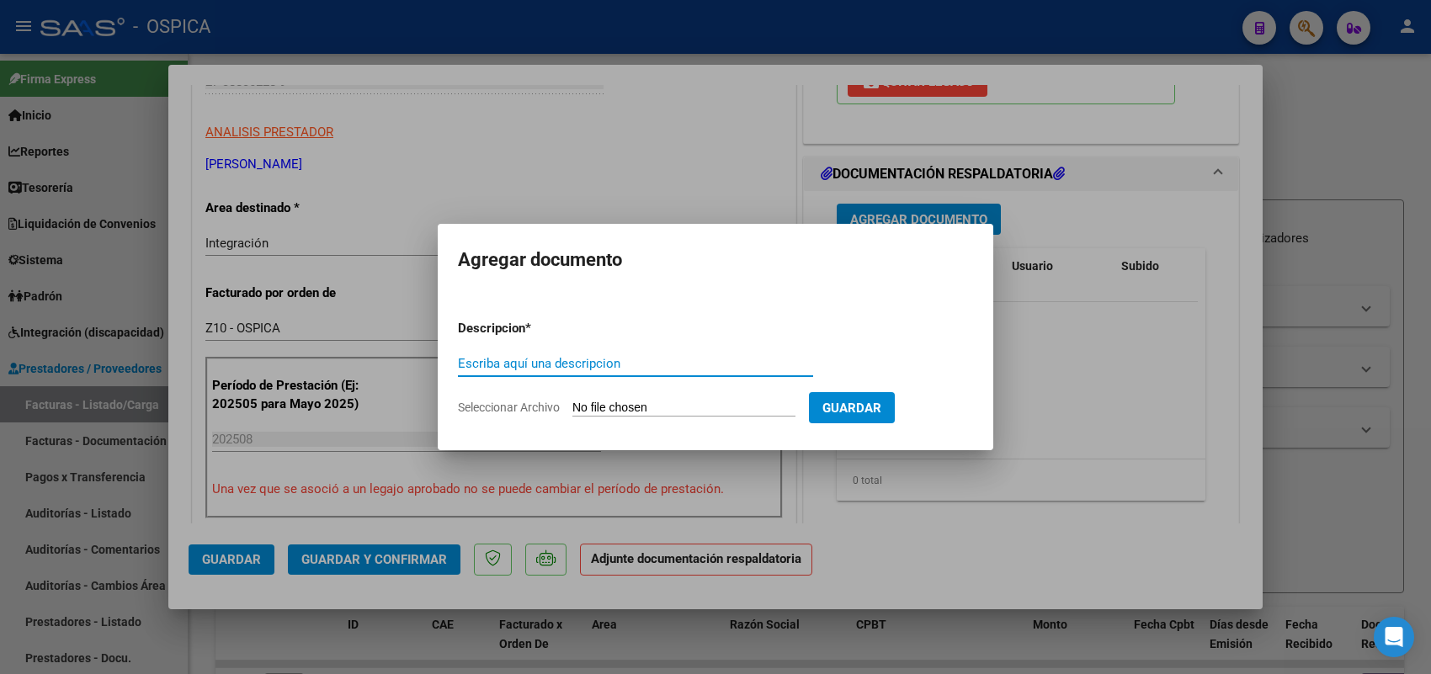
click at [743, 411] on input "Seleccionar Archivo" at bounding box center [683, 409] width 223 height 16
type input "C:\fakepath\ASISTENCIA PEDRAZZINI.pdf"
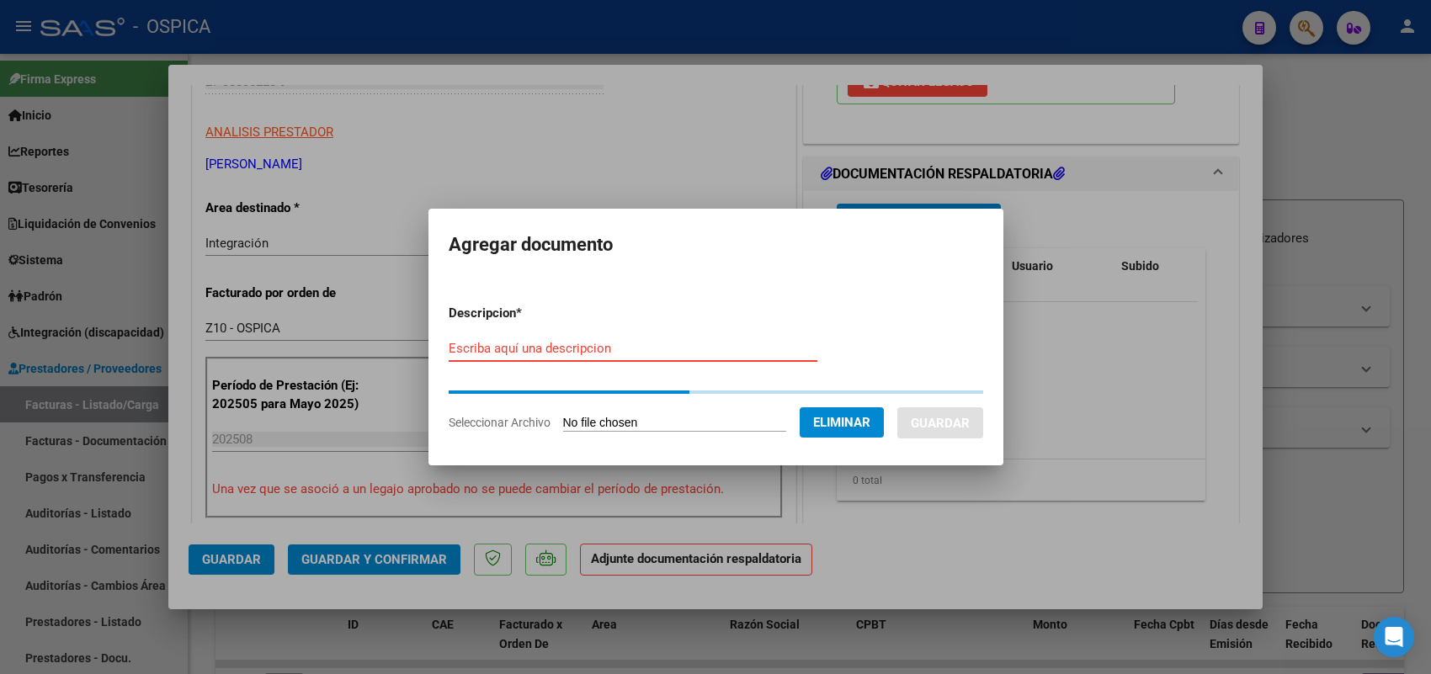
click at [692, 351] on div "Escriba aquí una descripcion" at bounding box center [633, 348] width 369 height 25
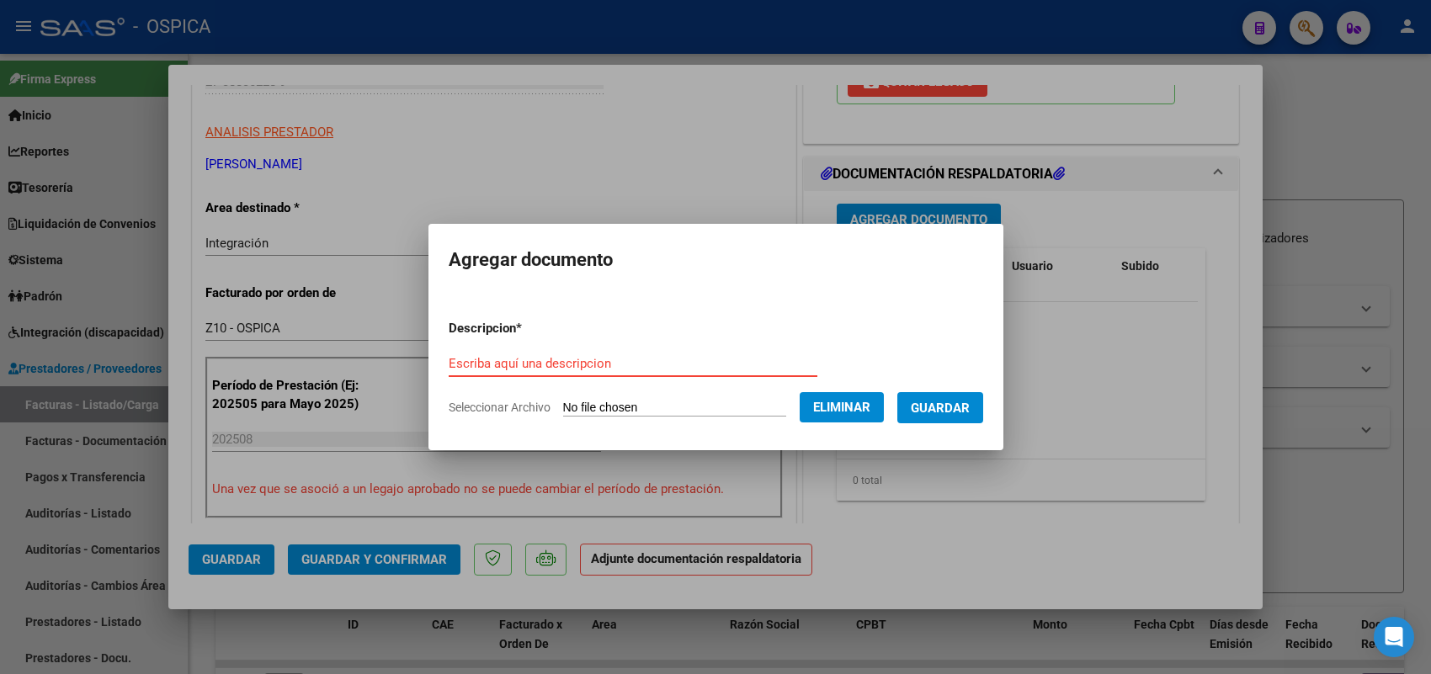
paste input "ASISTENCIA"
type input "ASISTENCIA"
click at [961, 408] on span "Guardar" at bounding box center [940, 408] width 59 height 15
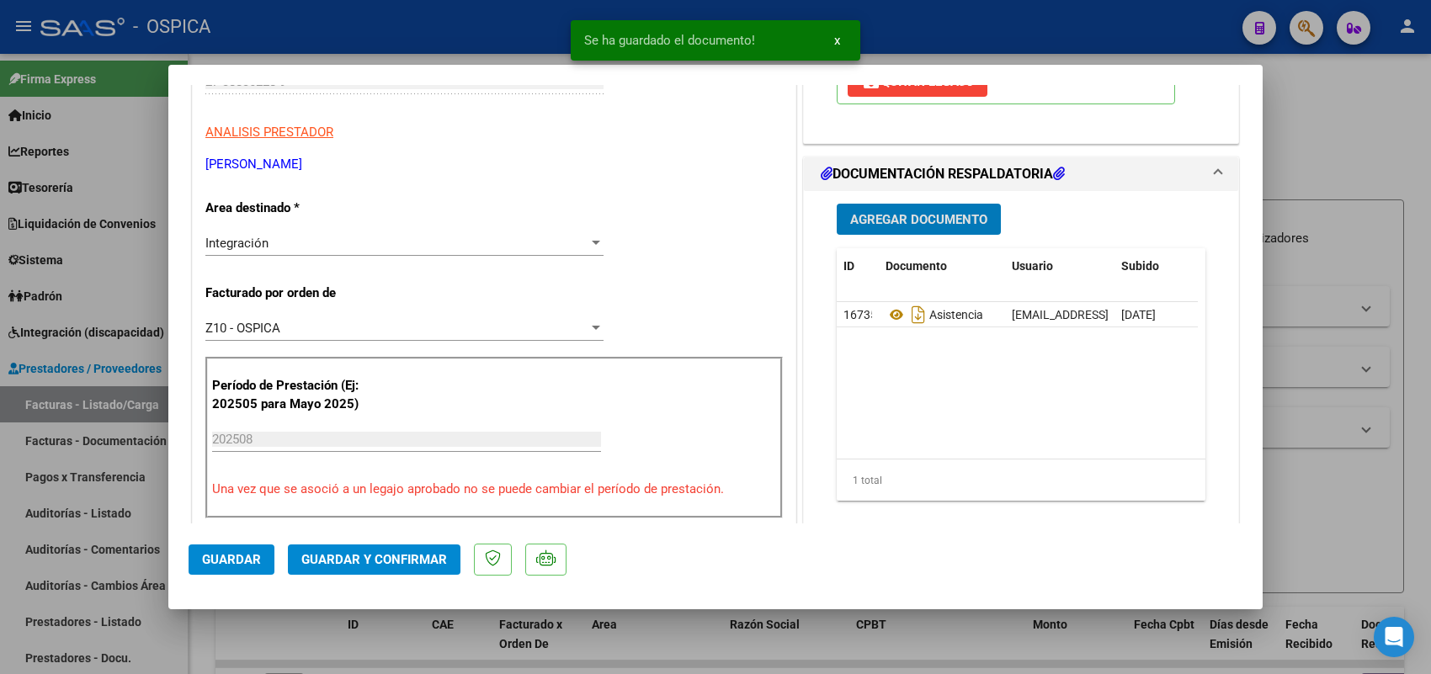
click at [219, 568] on button "Guardar" at bounding box center [232, 560] width 86 height 30
click at [137, 410] on div at bounding box center [715, 337] width 1431 height 674
type input "$ 0,00"
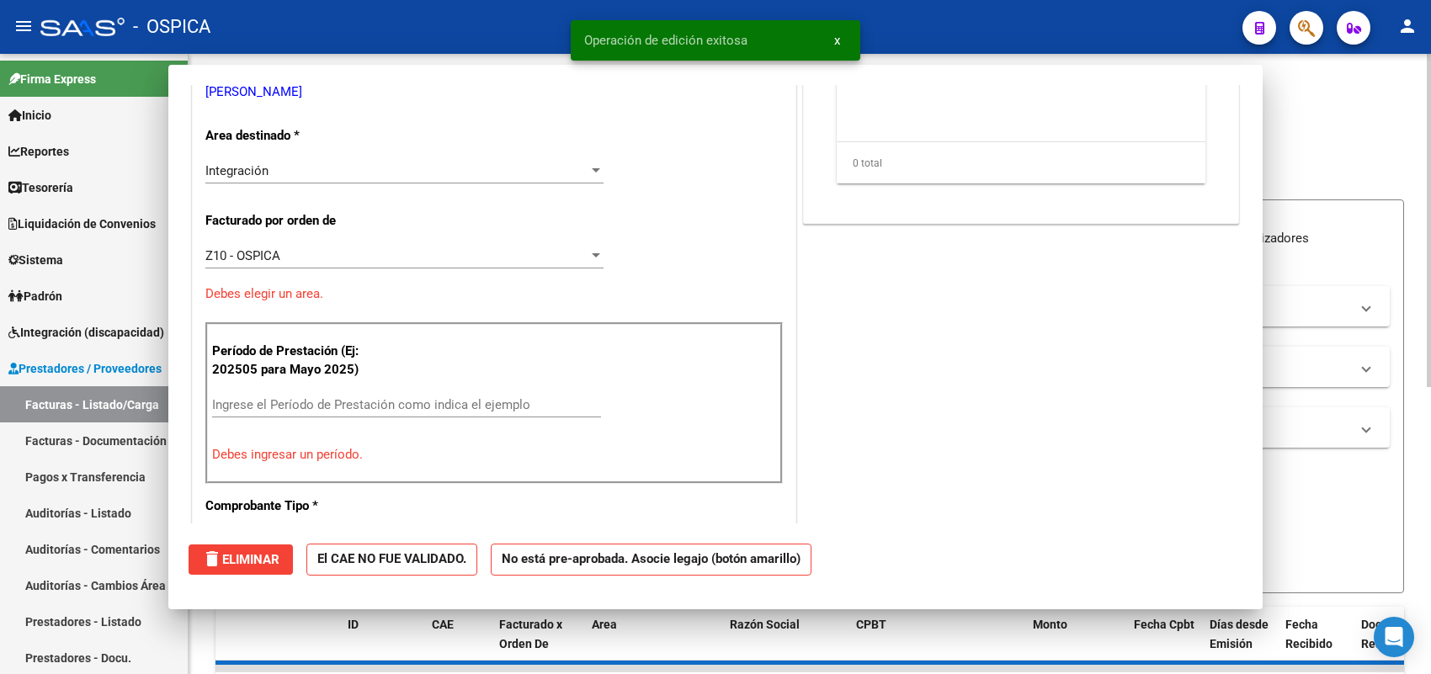
scroll to position [263, 0]
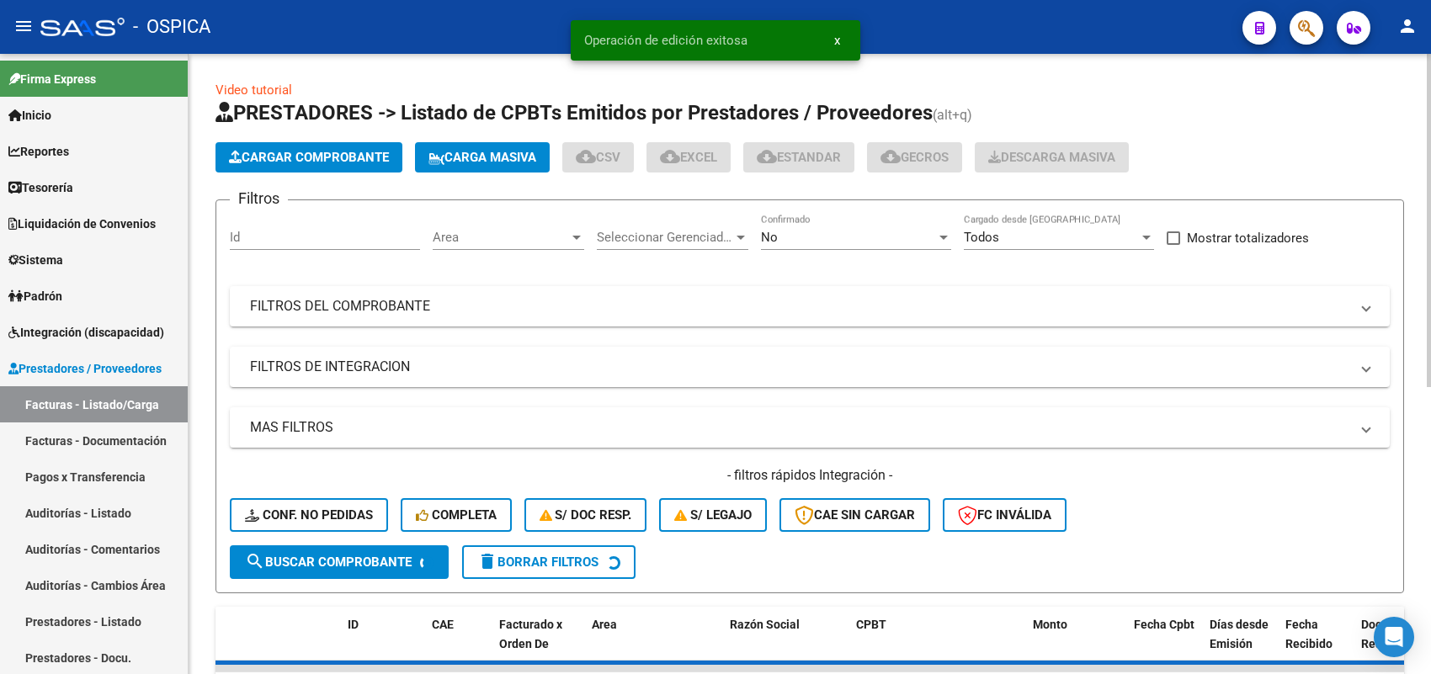
click at [321, 160] on span "Cargar Comprobante" at bounding box center [309, 157] width 160 height 15
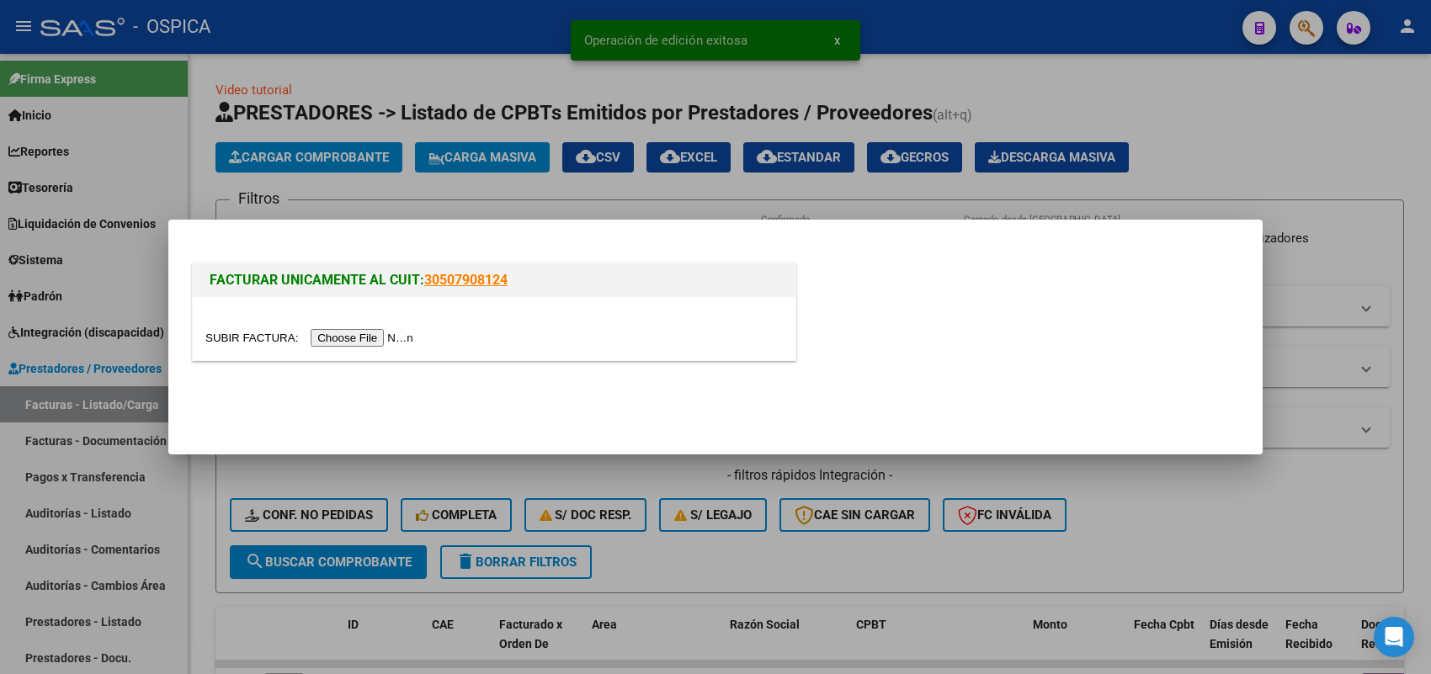
click at [413, 335] on input "file" at bounding box center [311, 338] width 213 height 18
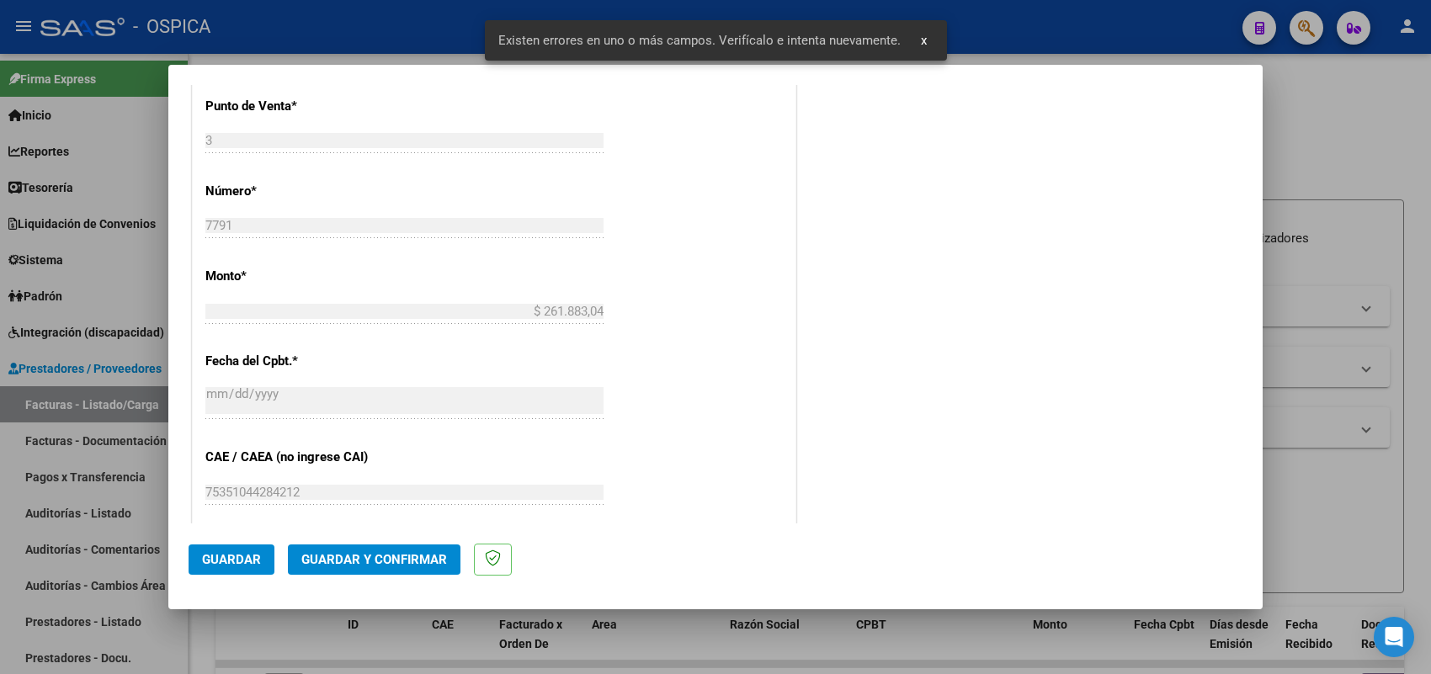
scroll to position [644, 0]
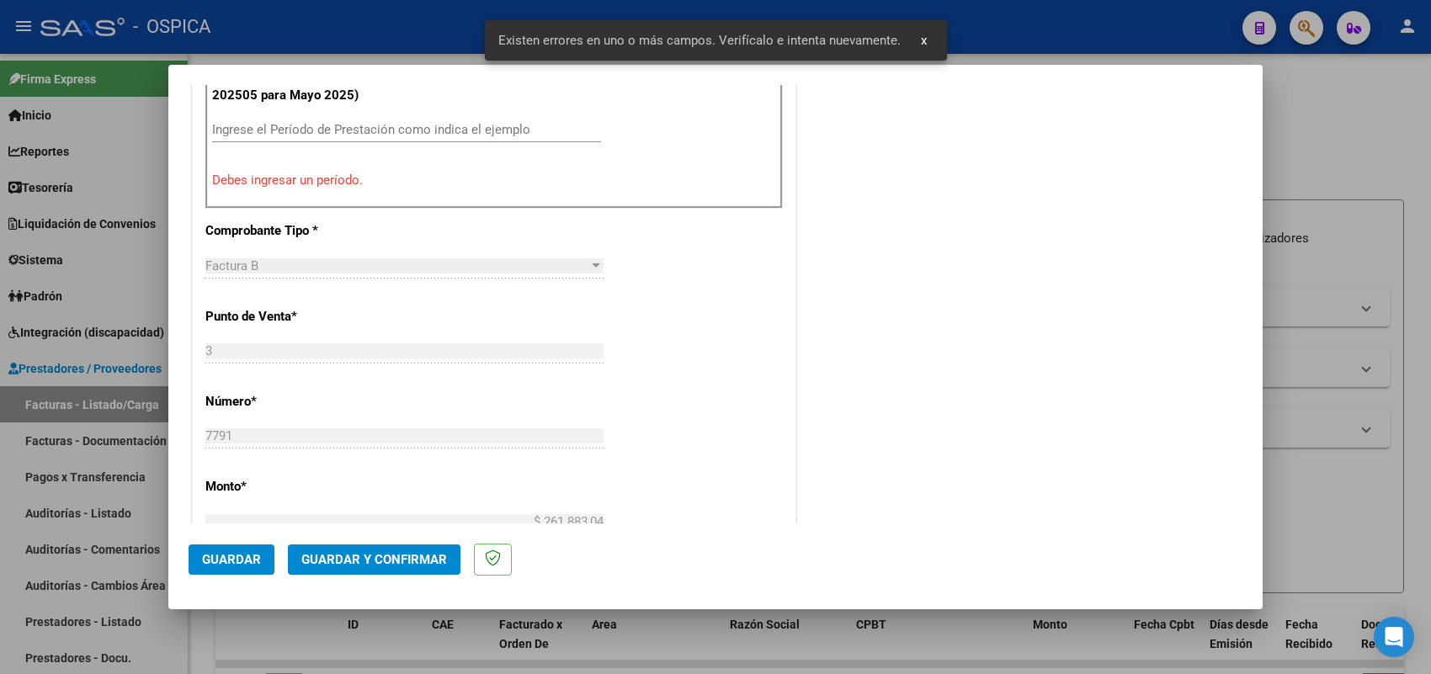
click at [453, 131] on input "Ingrese el Período de Prestación como indica el ejemplo" at bounding box center [406, 129] width 389 height 15
type input "202508"
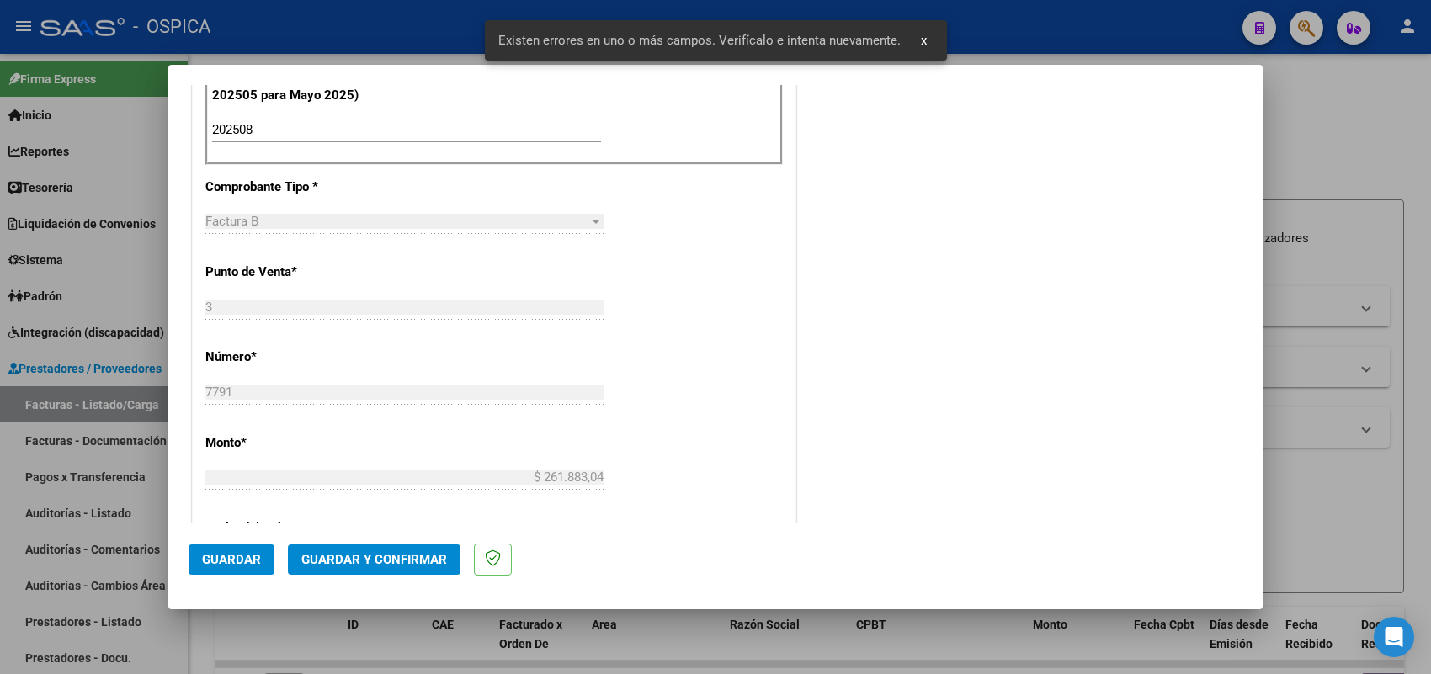
scroll to position [1109, 0]
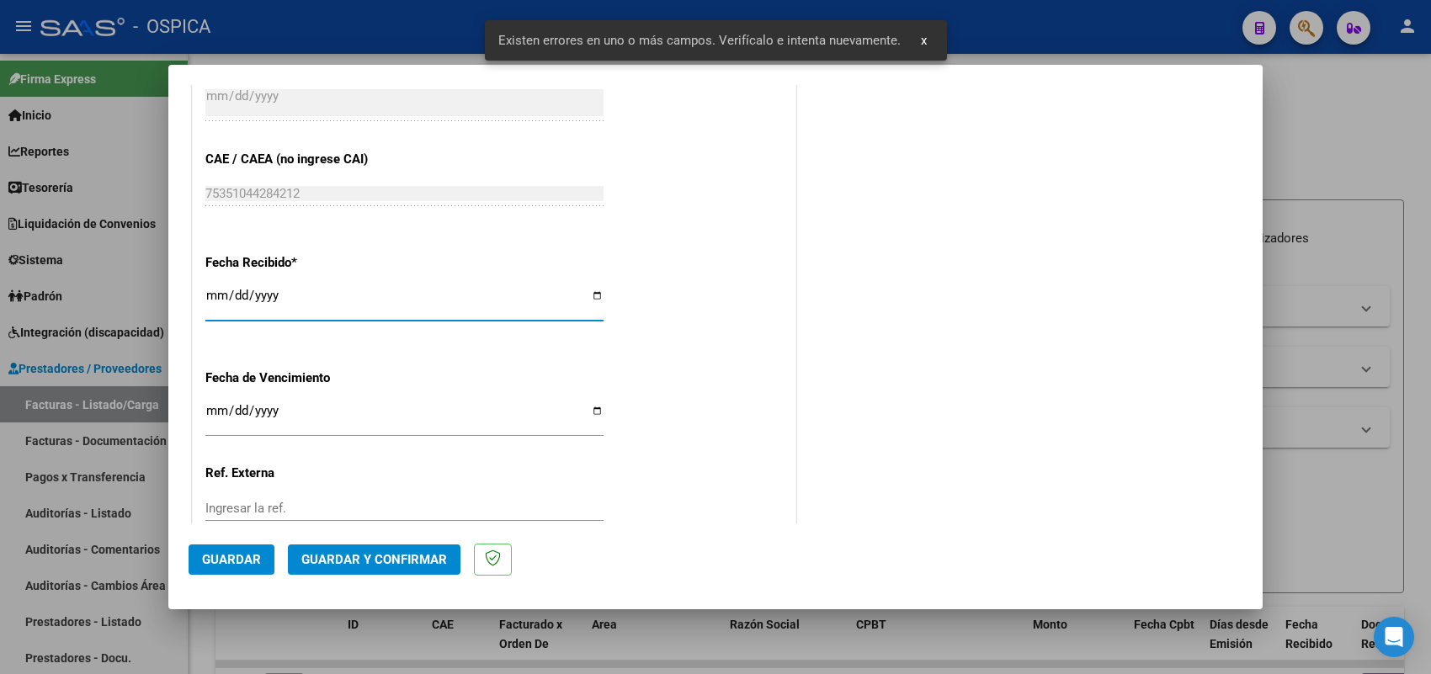
type input "2025-09-03"
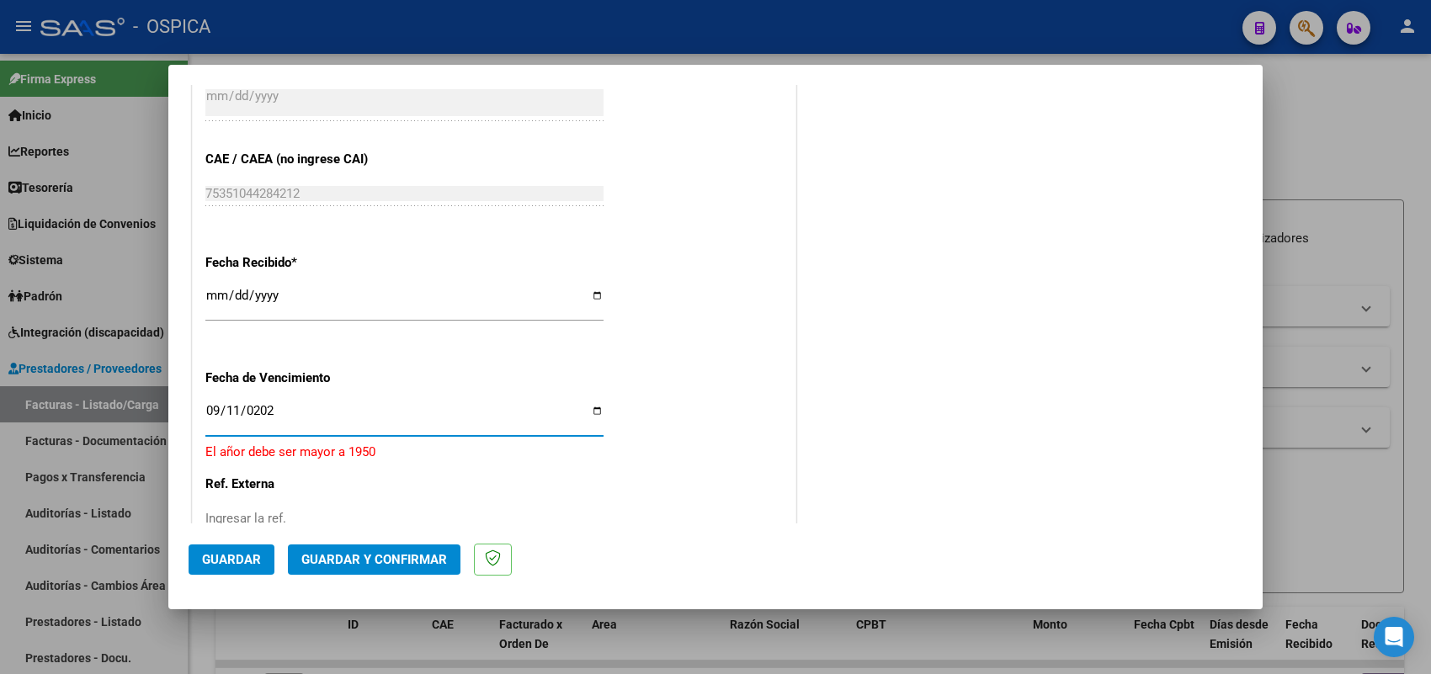
type input "2025-09-11"
click at [220, 556] on span "Guardar" at bounding box center [231, 559] width 59 height 15
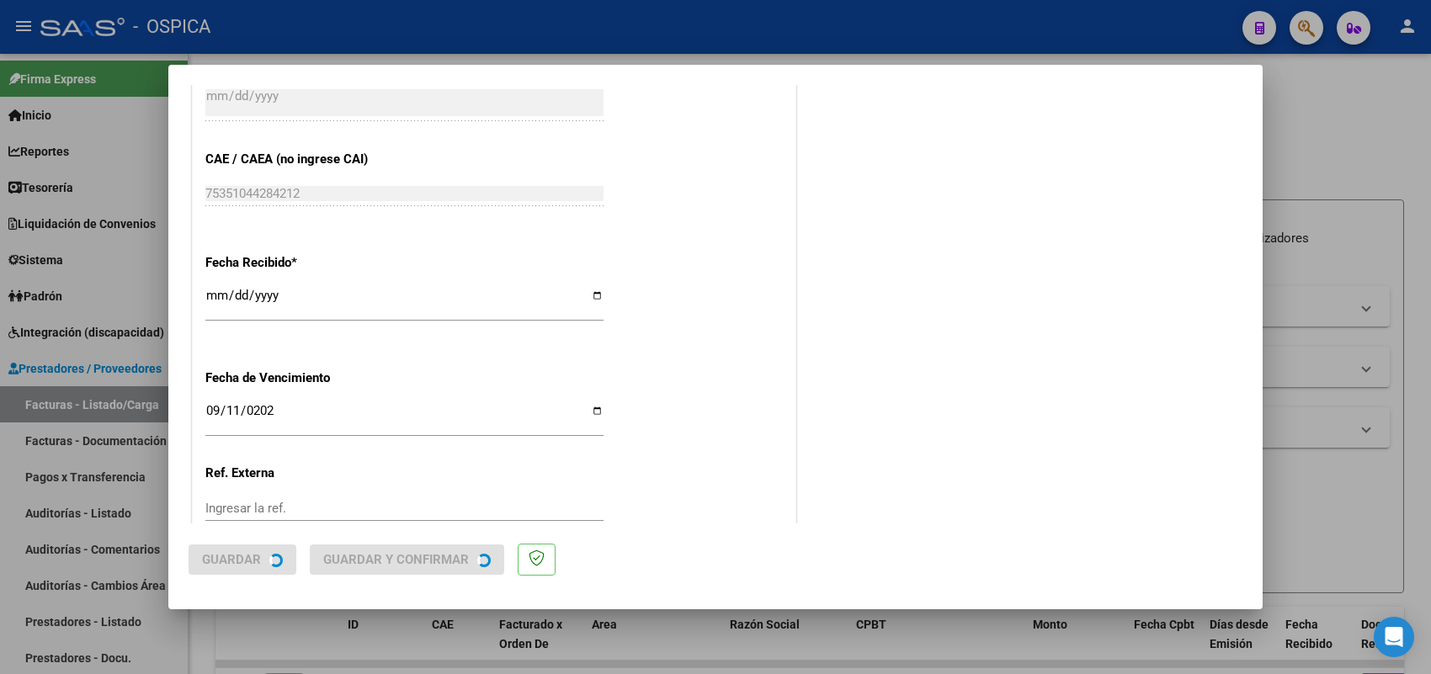
scroll to position [0, 0]
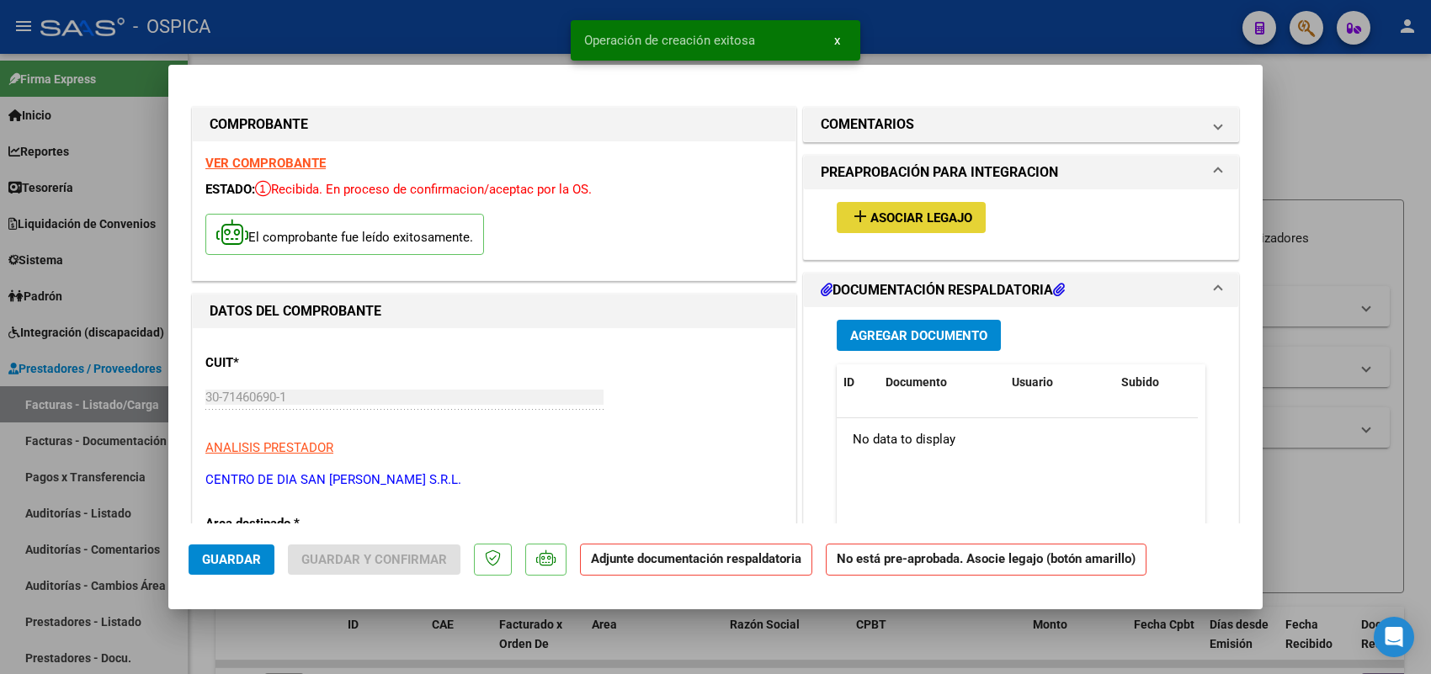
click at [912, 228] on button "add Asociar Legajo" at bounding box center [911, 217] width 149 height 31
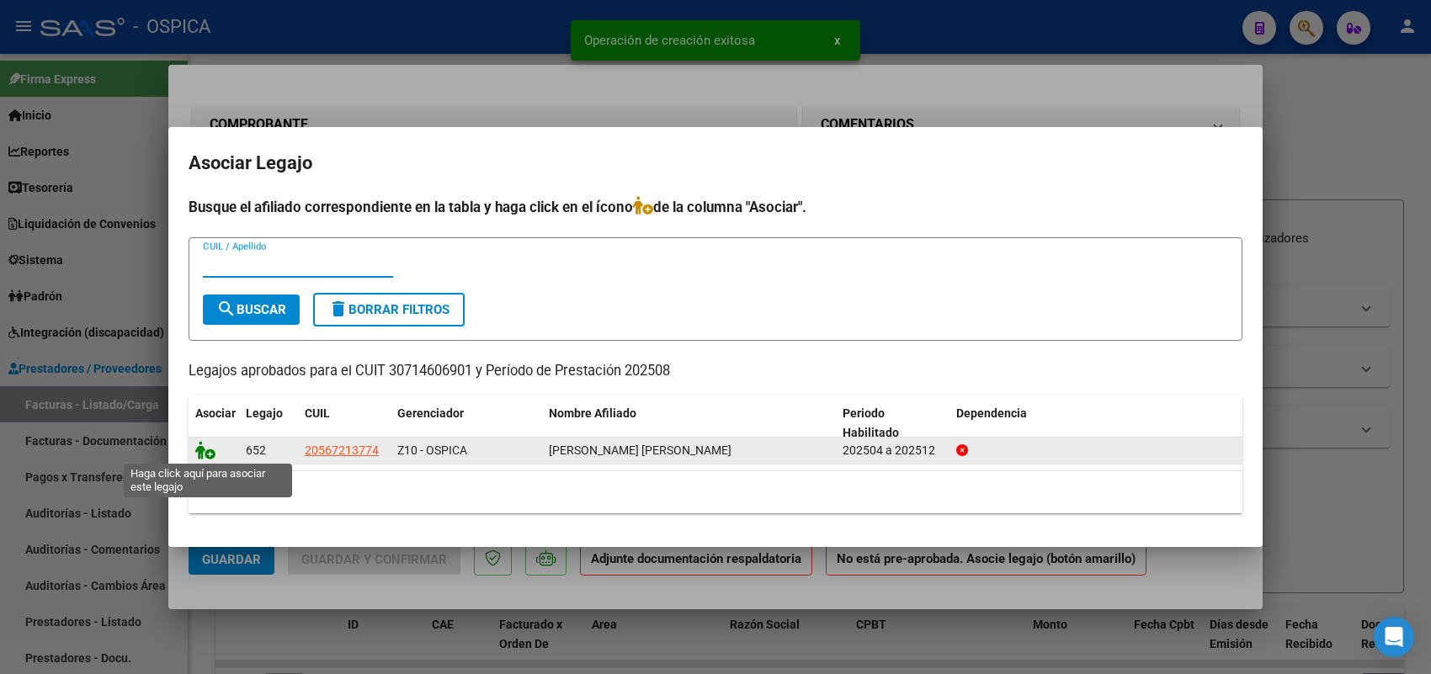
click at [203, 450] on icon at bounding box center [205, 450] width 20 height 19
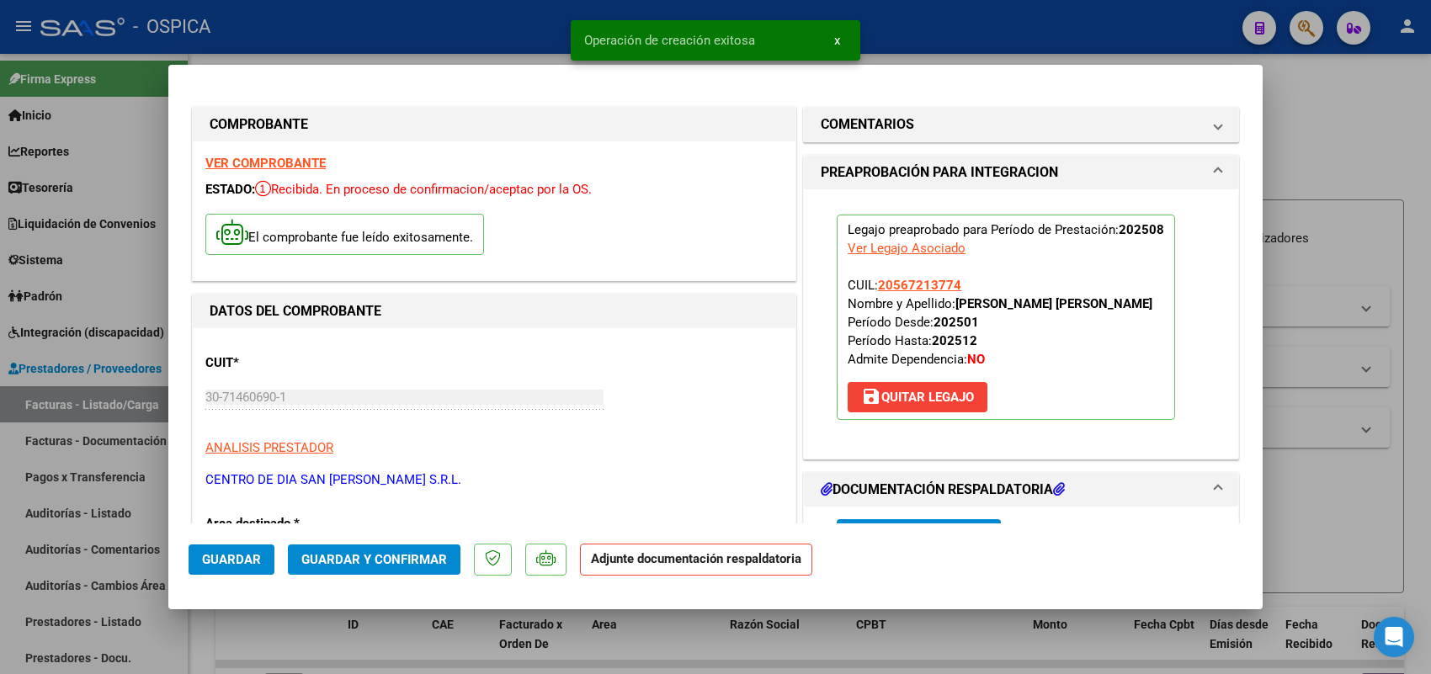
scroll to position [210, 0]
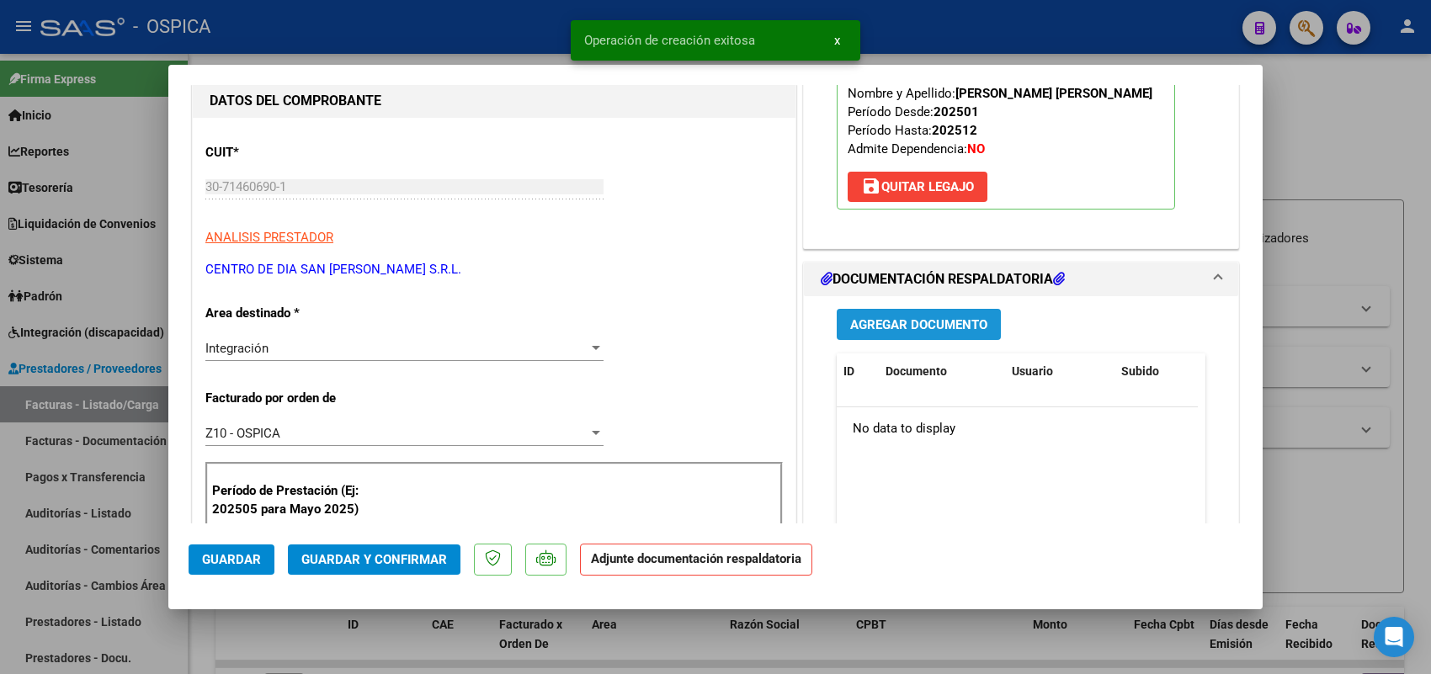
click at [886, 333] on span "Agregar Documento" at bounding box center [918, 324] width 137 height 15
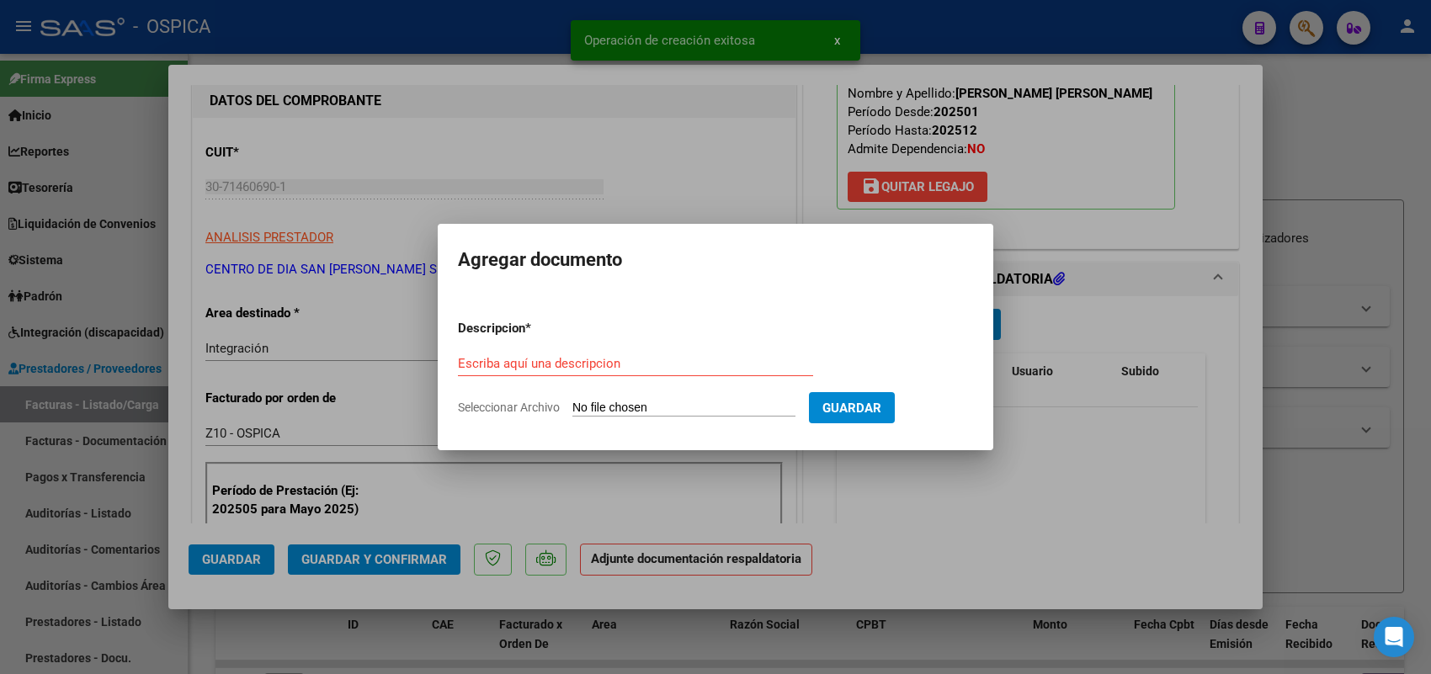
click at [708, 413] on input "Seleccionar Archivo" at bounding box center [683, 409] width 223 height 16
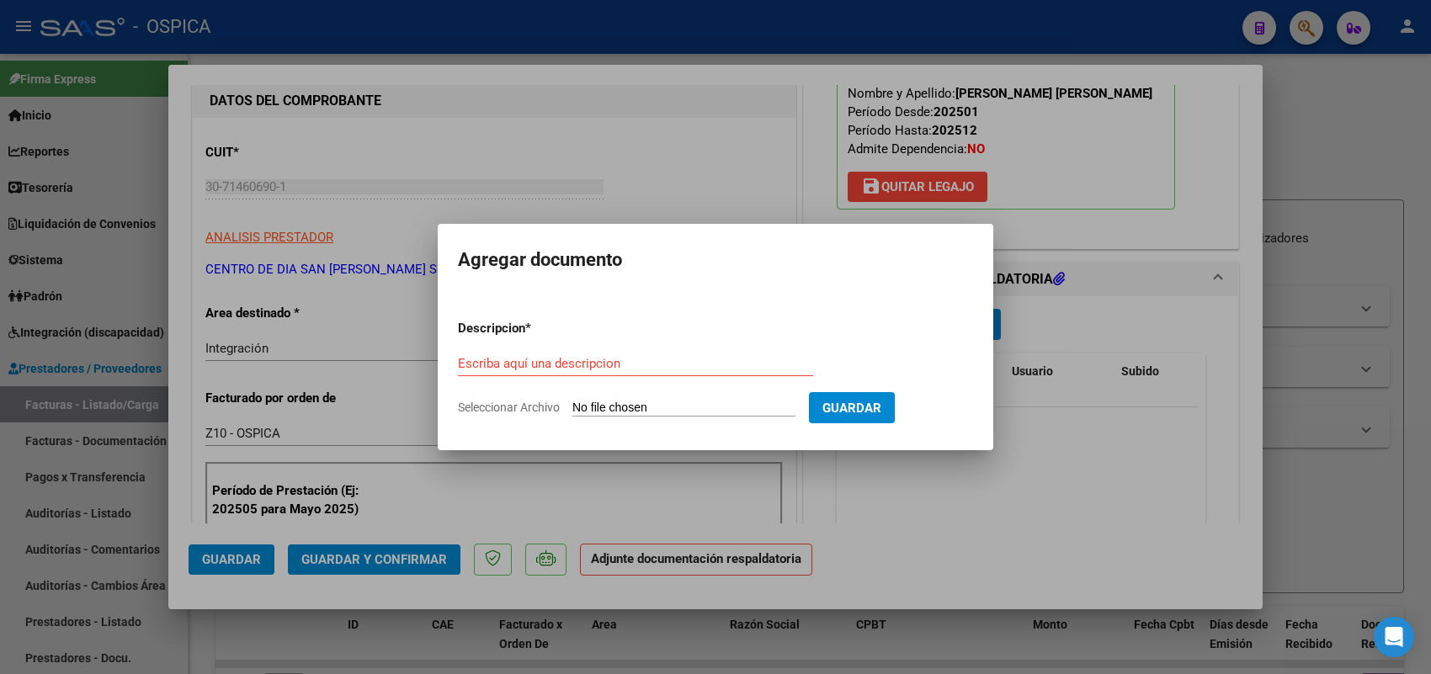
type input "C:\fakepath\ASISTENCIA CENTRO.pdf"
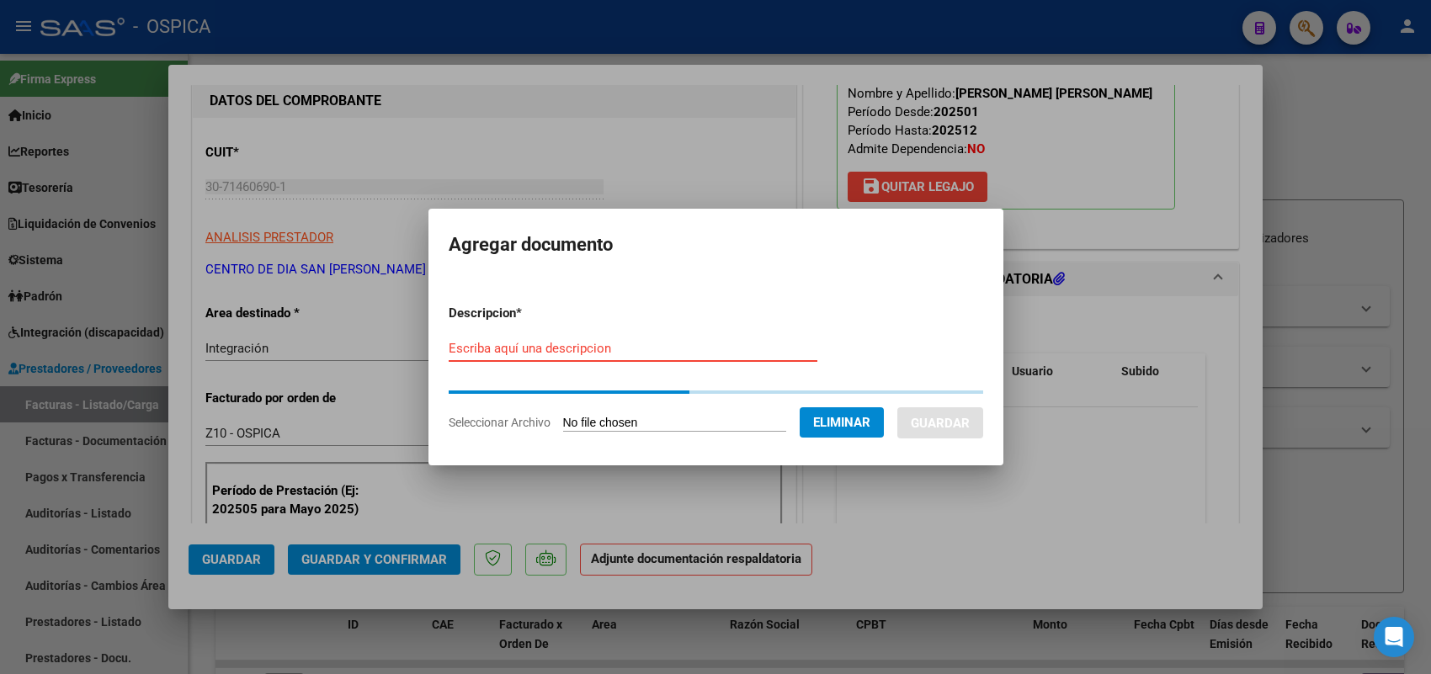
click at [540, 350] on input "Escriba aquí una descripcion" at bounding box center [633, 348] width 369 height 15
paste input "ASISTENCIA"
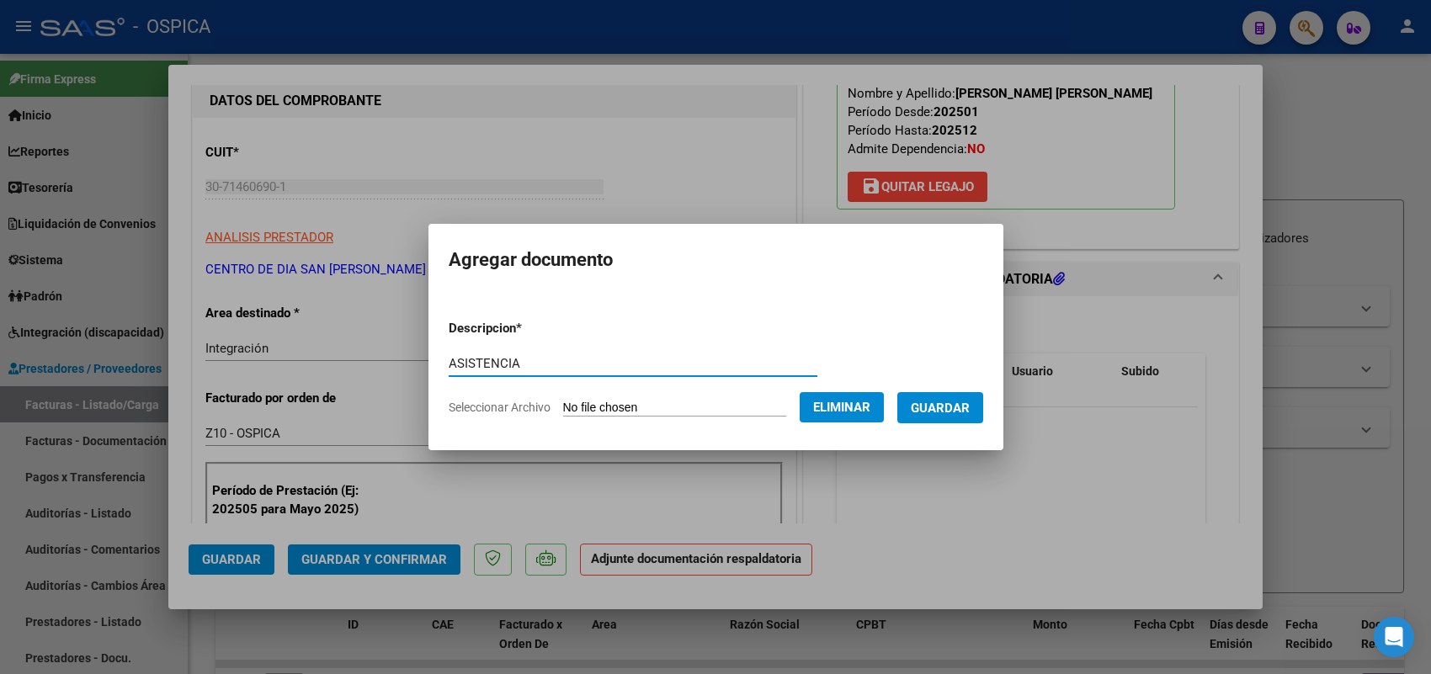
type input "ASISTENCIA"
click at [950, 410] on span "Guardar" at bounding box center [940, 408] width 59 height 15
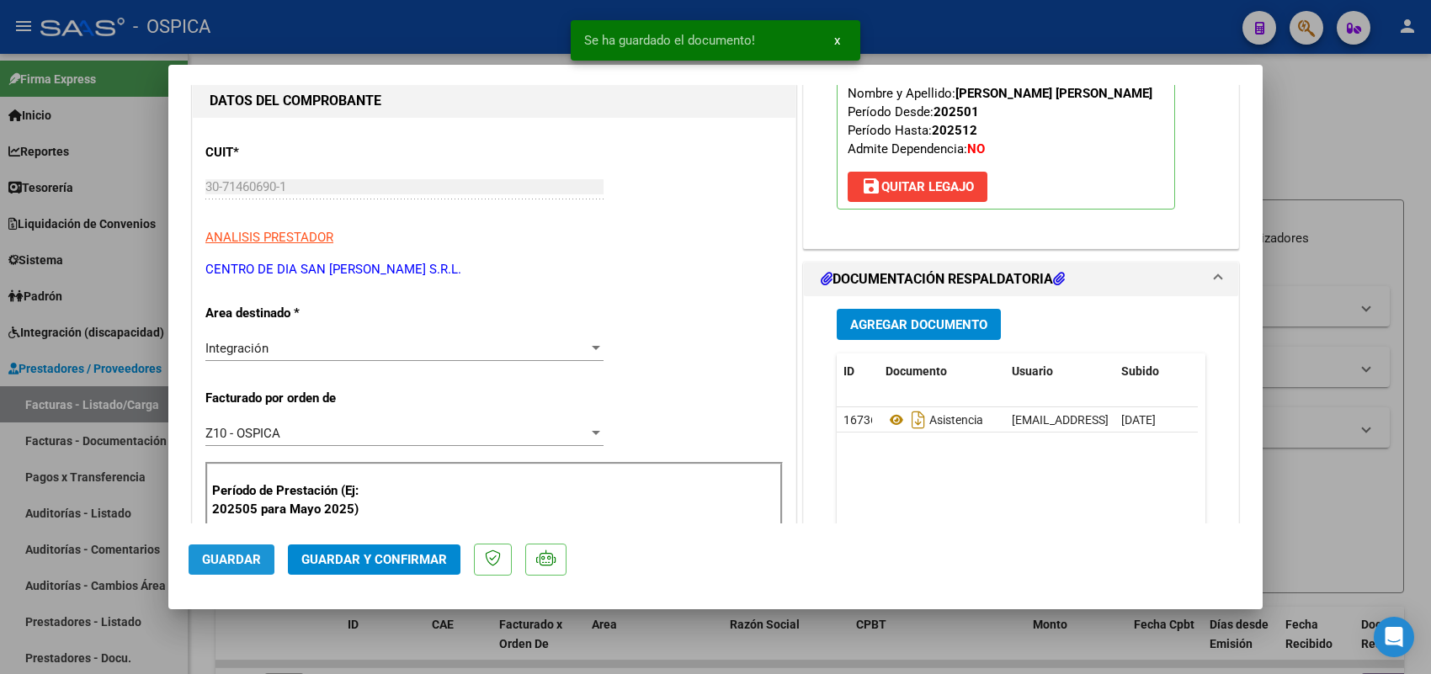
click at [221, 557] on span "Guardar" at bounding box center [231, 559] width 59 height 15
click at [136, 406] on div at bounding box center [715, 337] width 1431 height 674
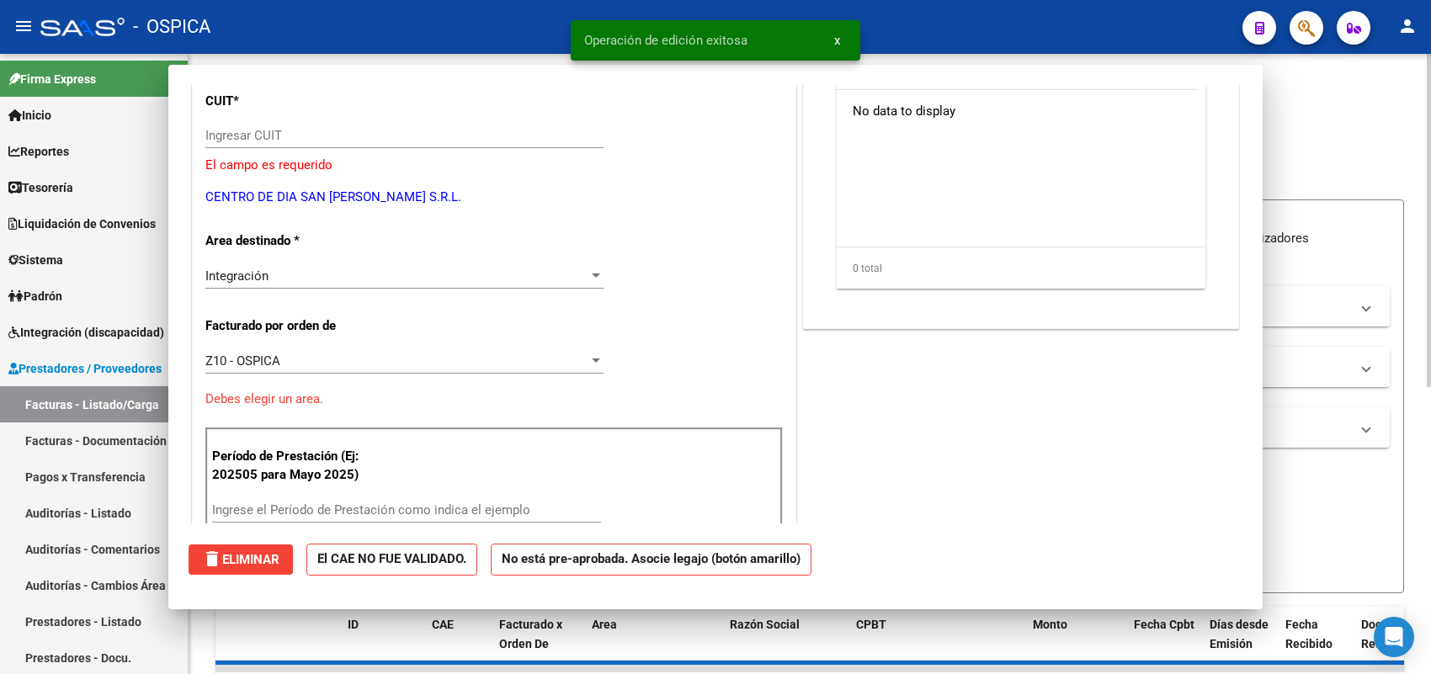
scroll to position [0, 0]
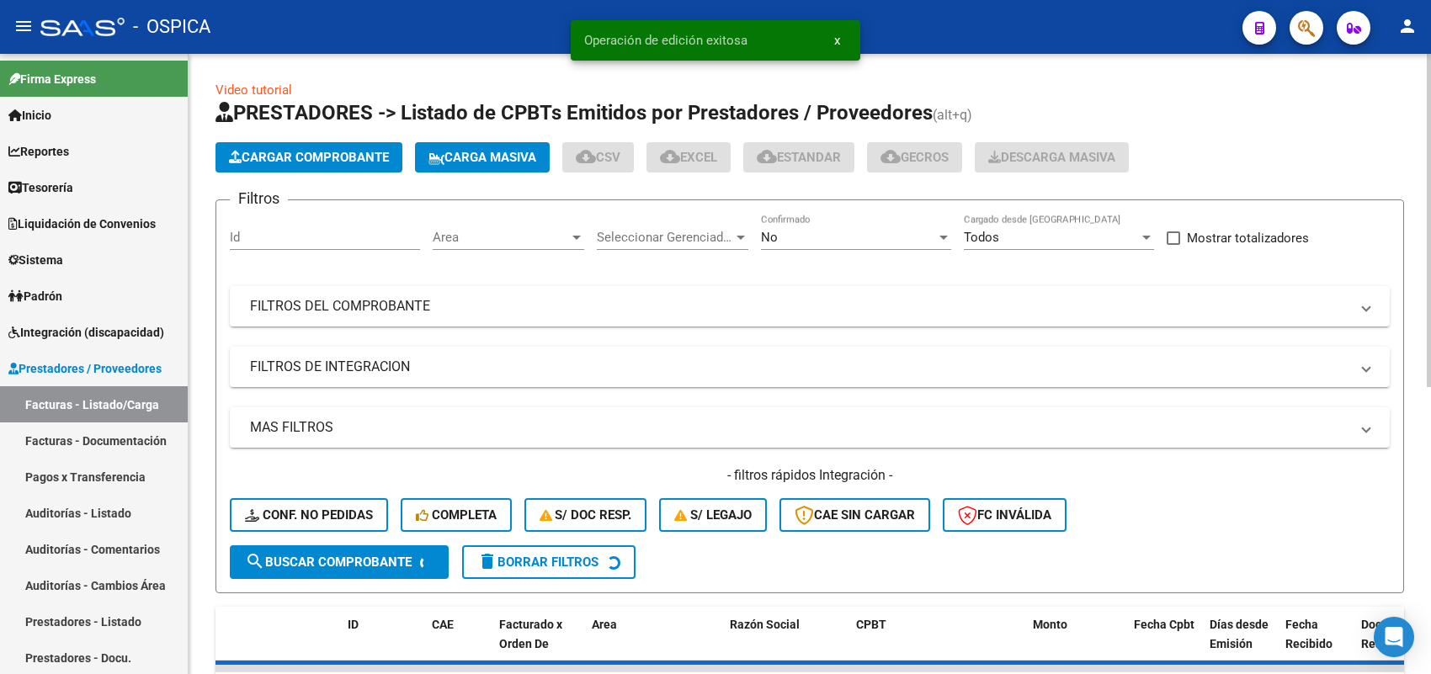
click at [304, 156] on span "Cargar Comprobante" at bounding box center [309, 157] width 160 height 15
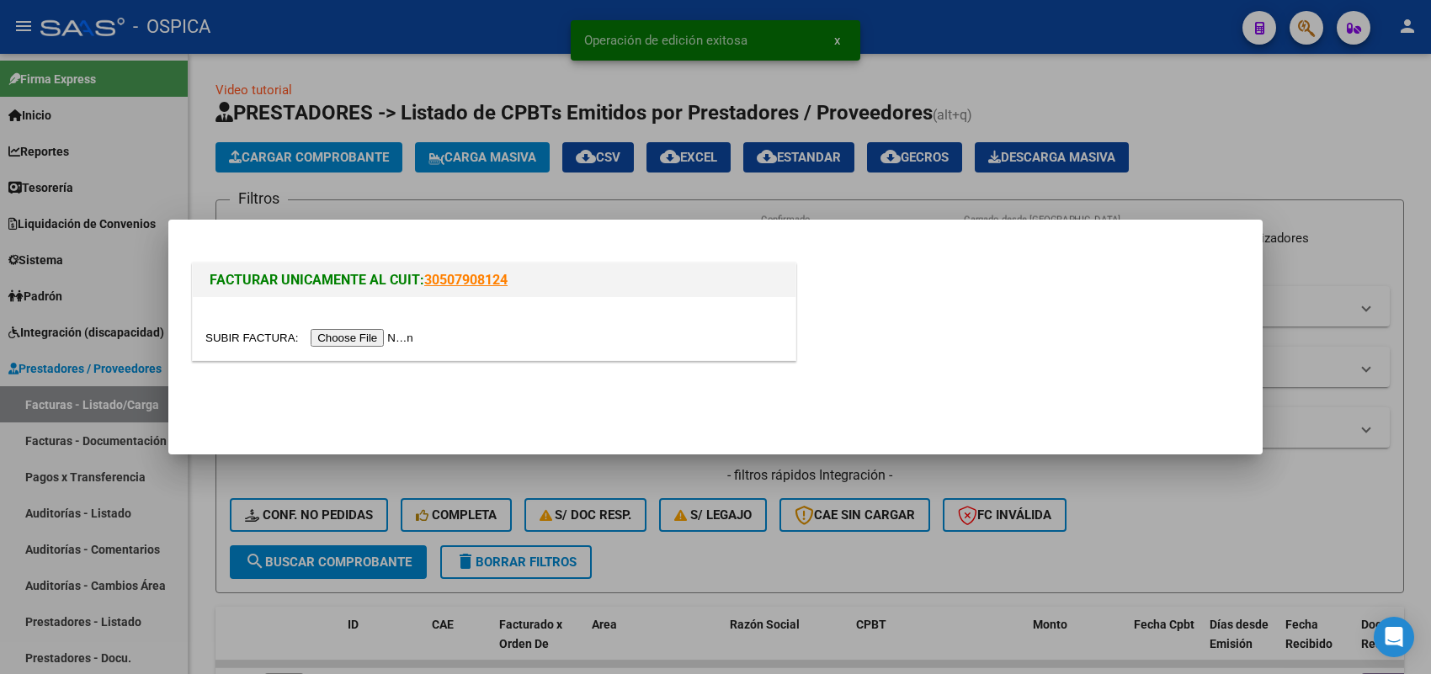
click at [393, 338] on input "file" at bounding box center [311, 338] width 213 height 18
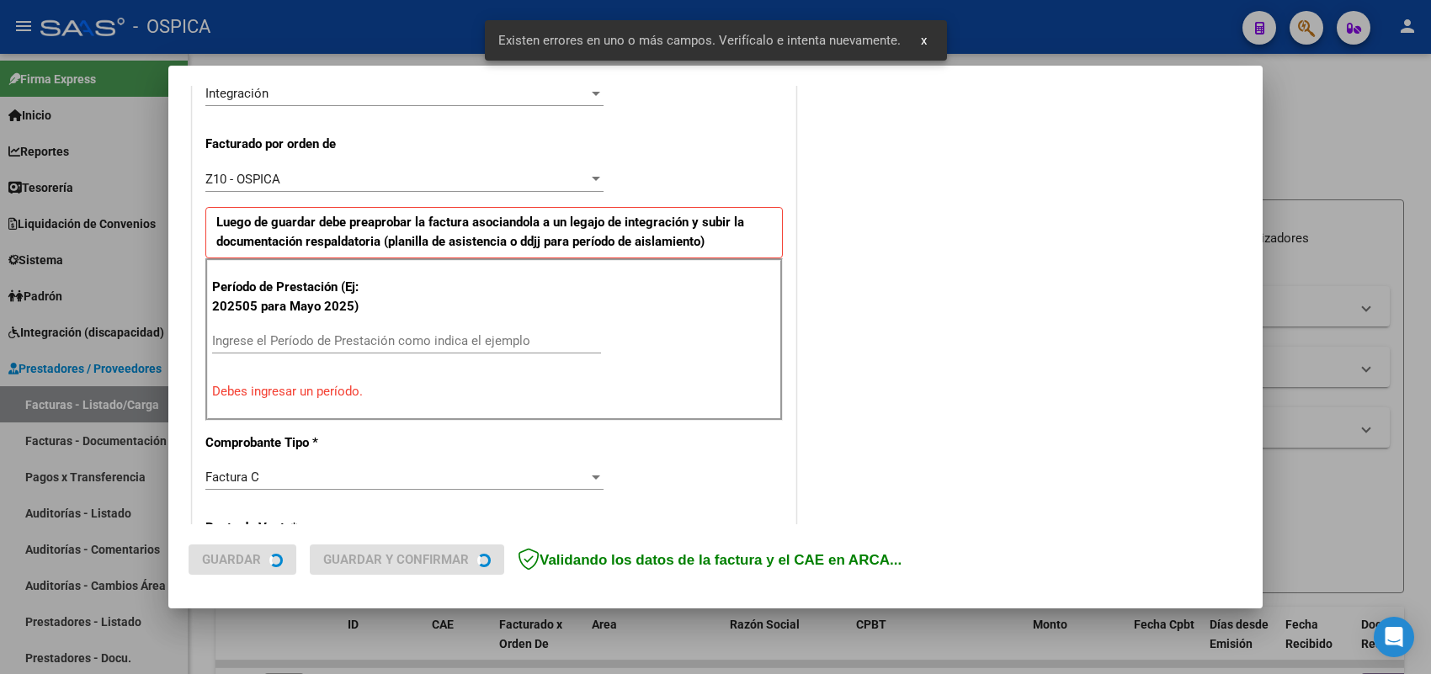
scroll to position [455, 0]
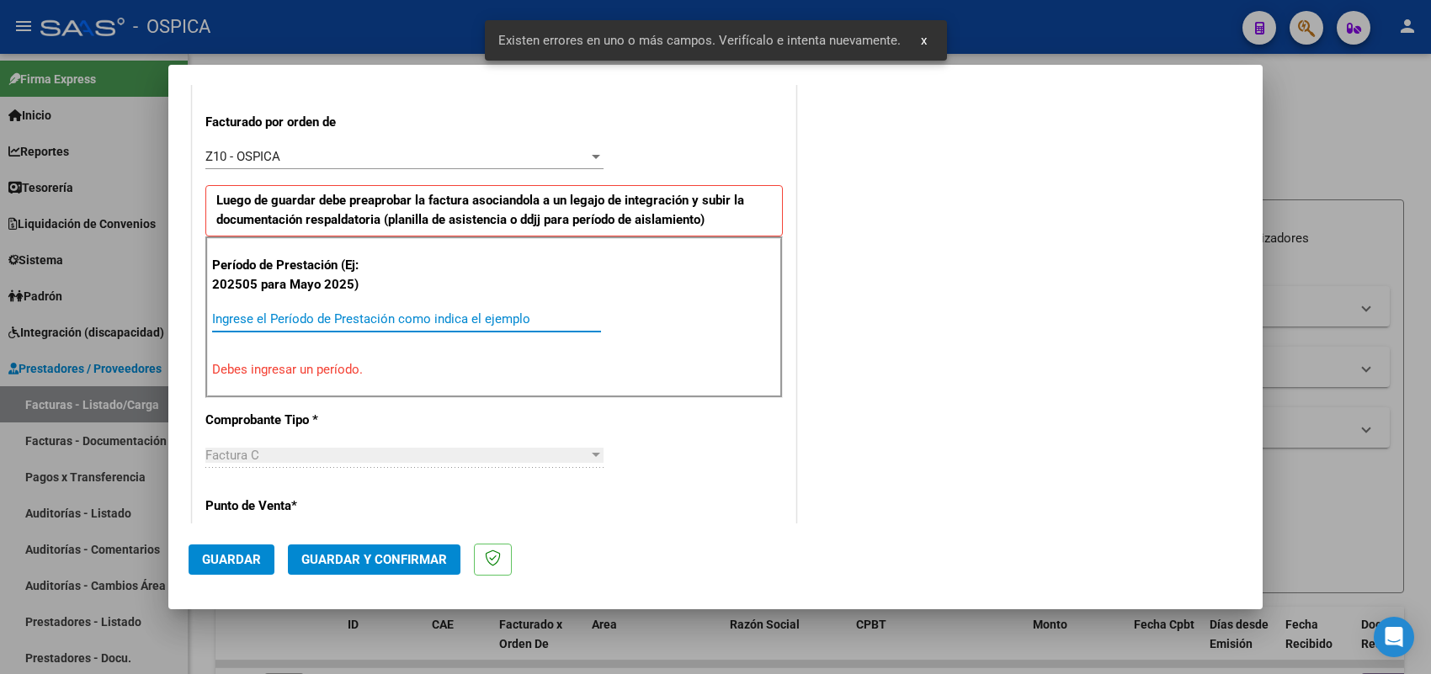
click at [387, 316] on input "Ingrese el Período de Prestación como indica el ejemplo" at bounding box center [406, 318] width 389 height 15
type input "202508"
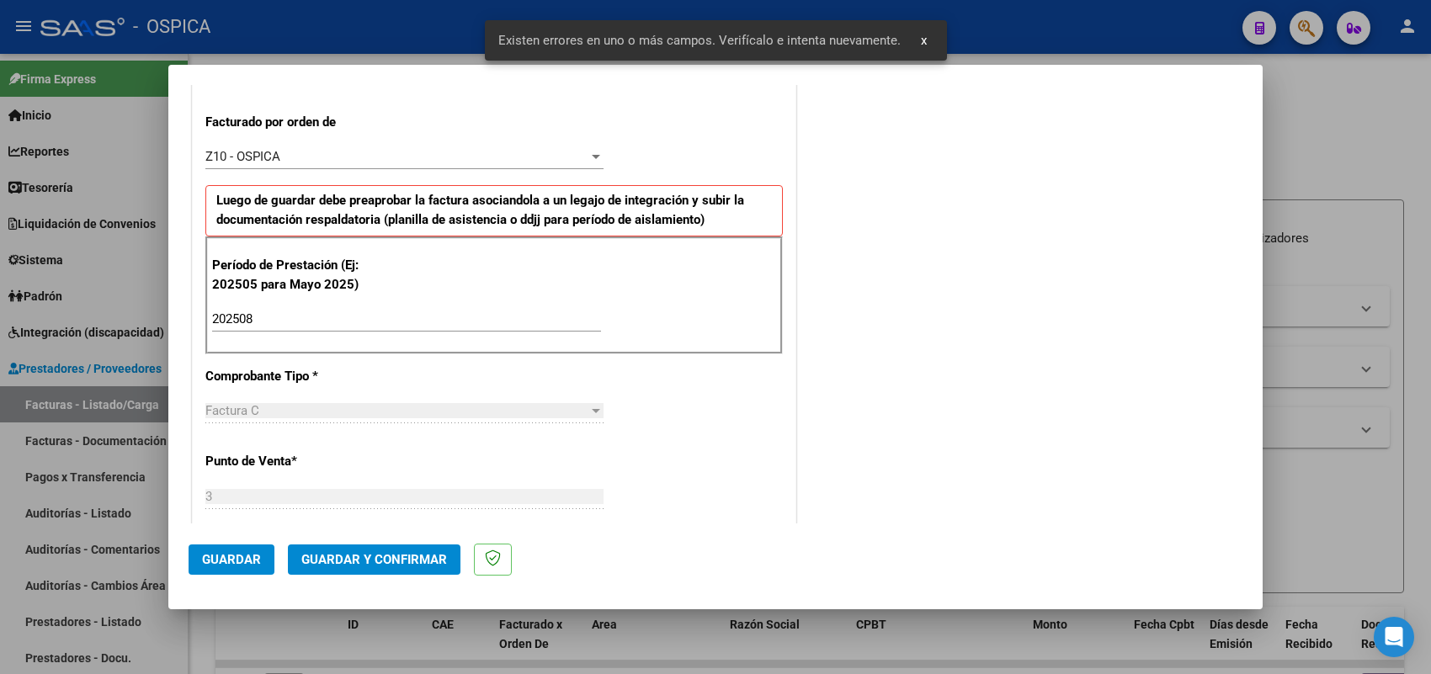
scroll to position [1109, 0]
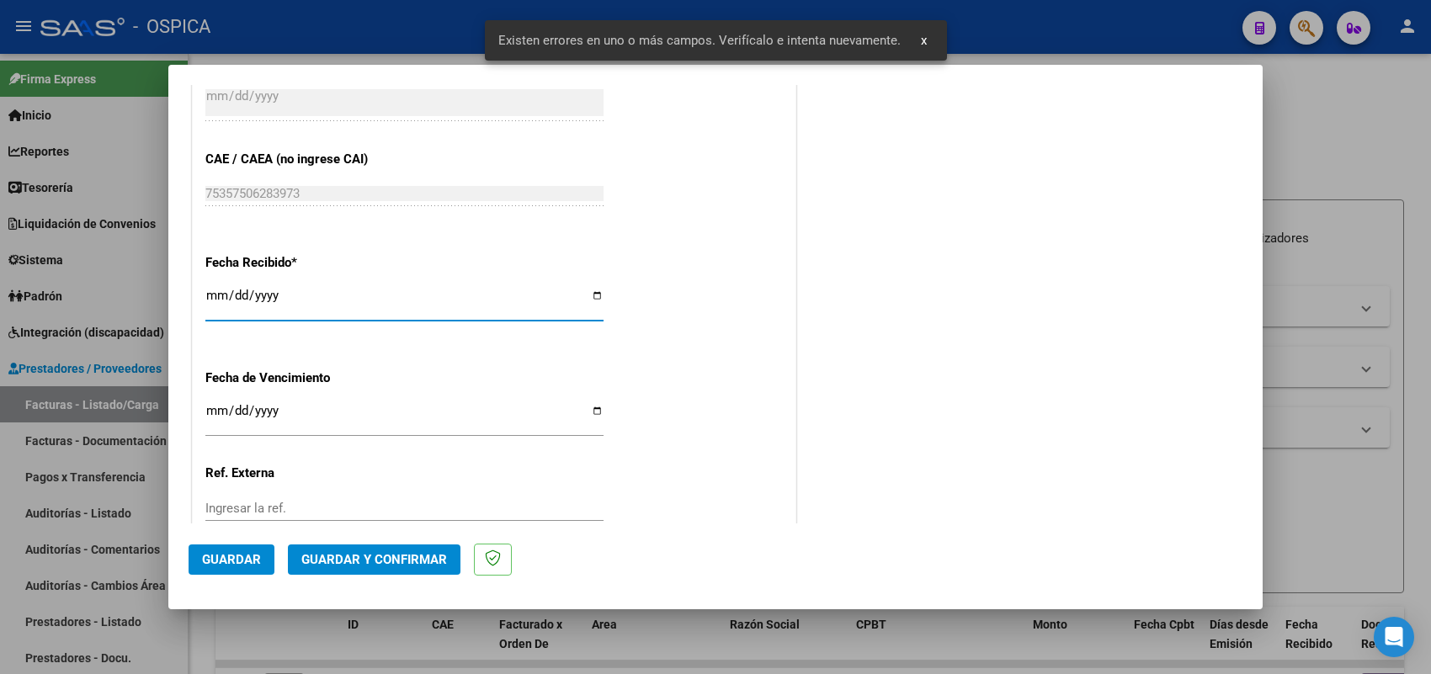
type input "2025-09-01"
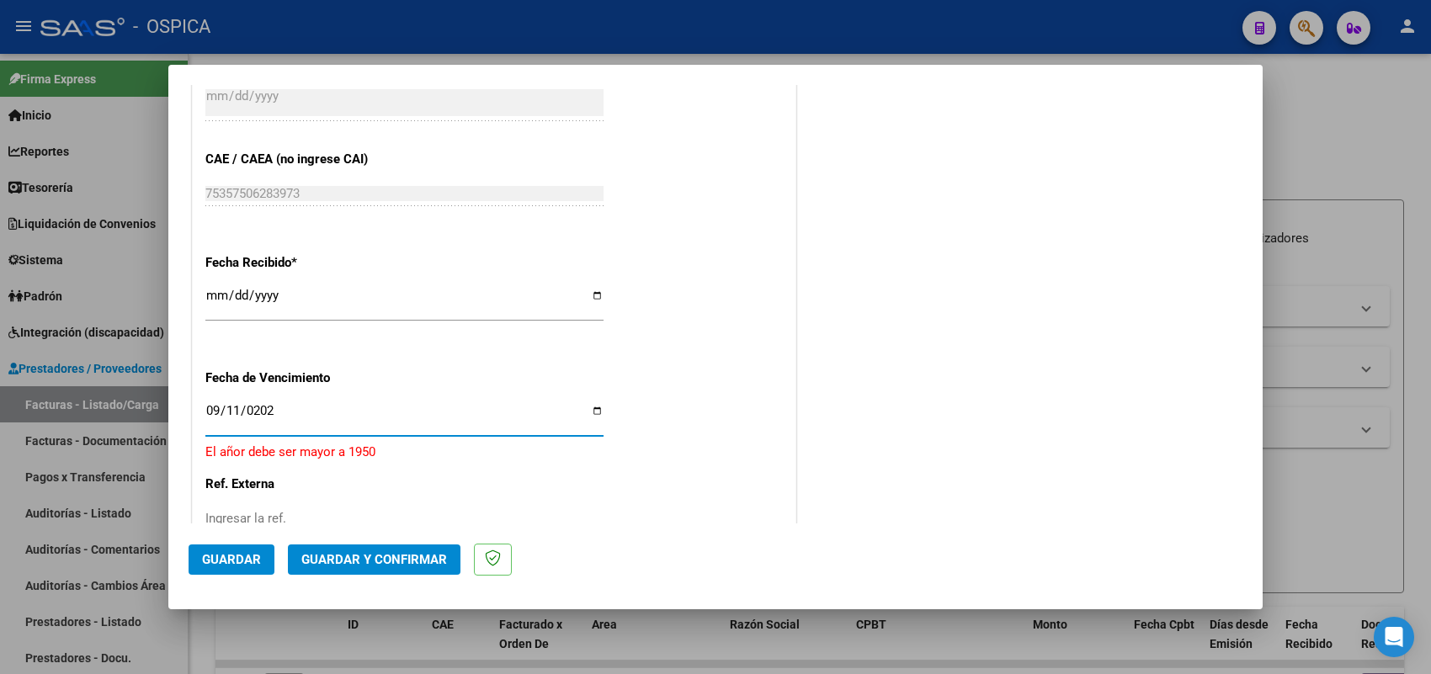
type input "2025-09-11"
click at [249, 561] on span "Guardar" at bounding box center [231, 559] width 59 height 15
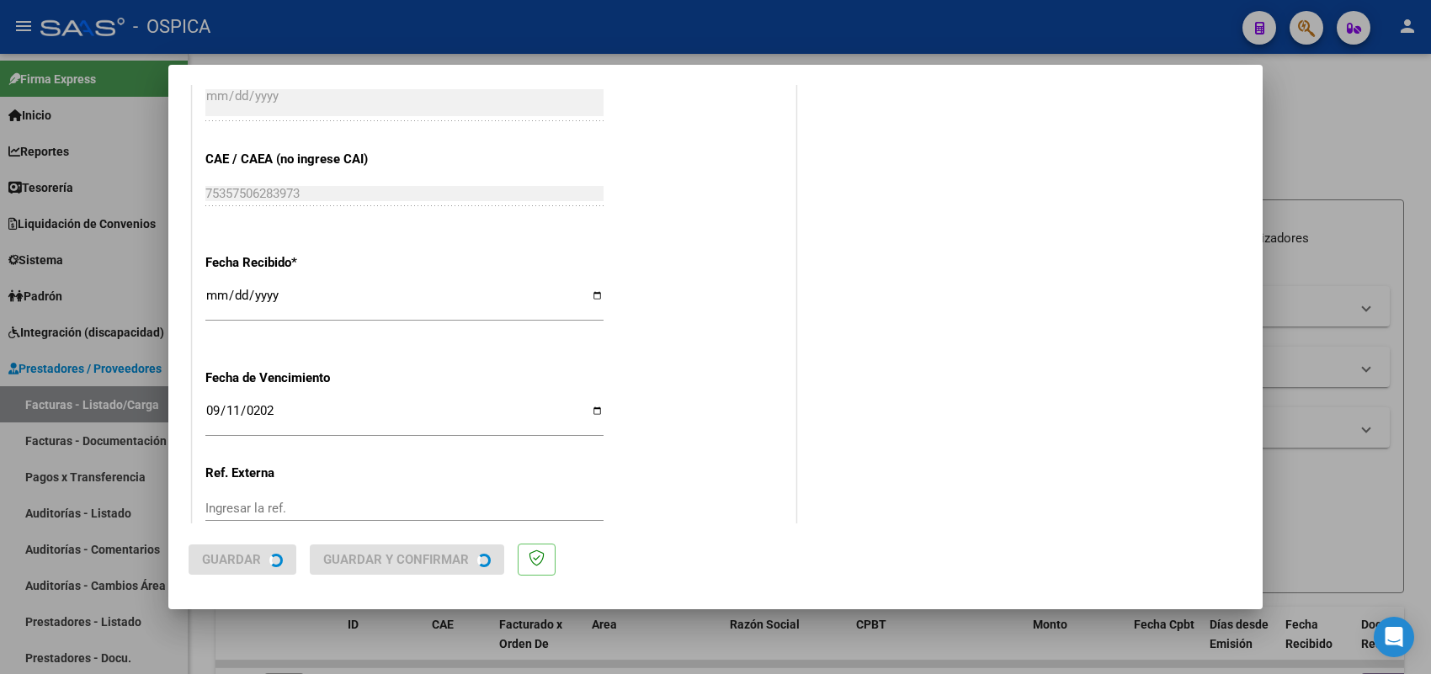
scroll to position [0, 0]
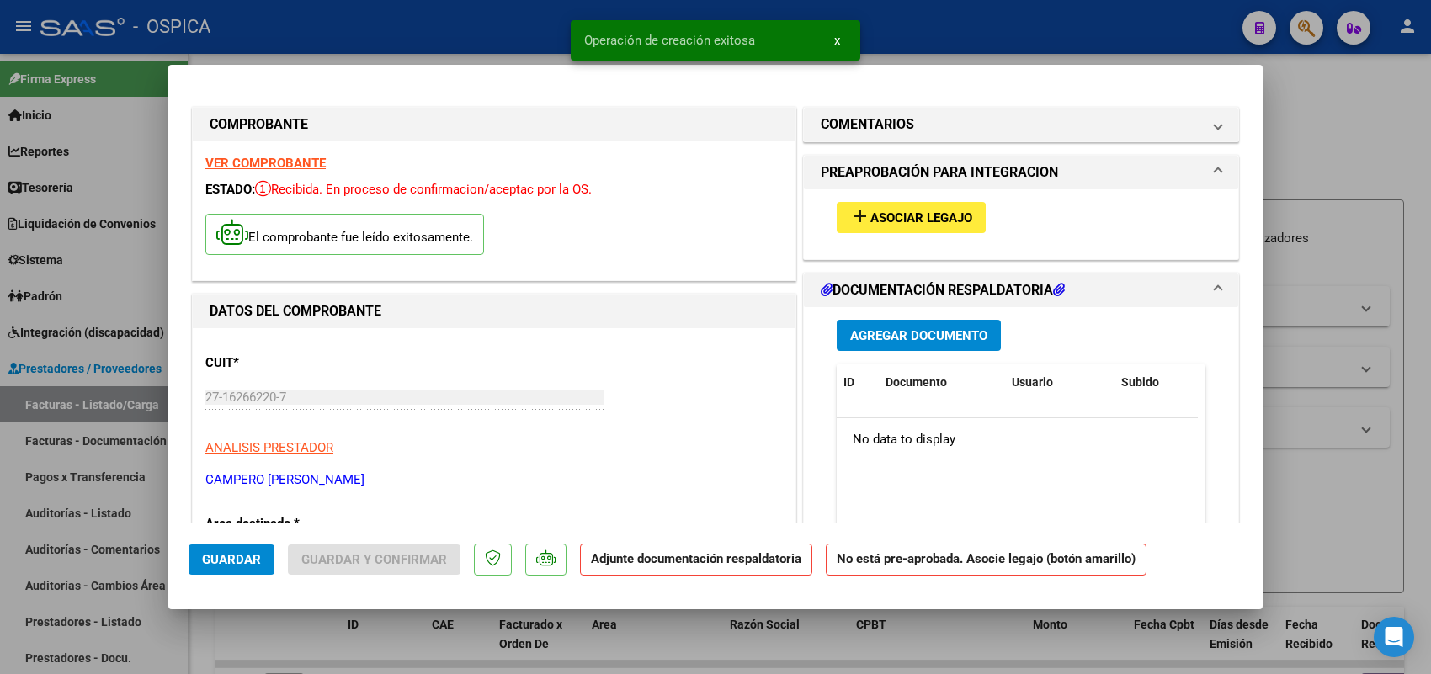
click at [961, 211] on span "Asociar Legajo" at bounding box center [921, 217] width 102 height 15
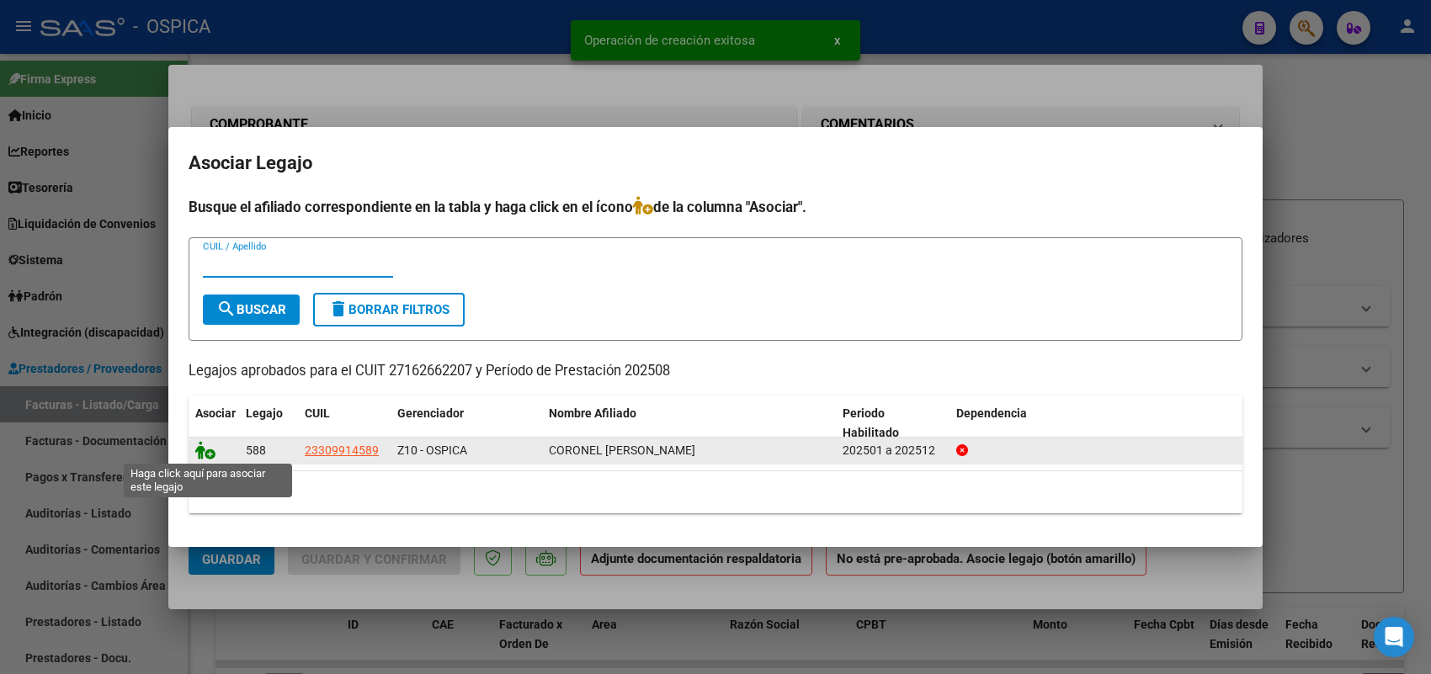
click at [205, 451] on icon at bounding box center [205, 450] width 20 height 19
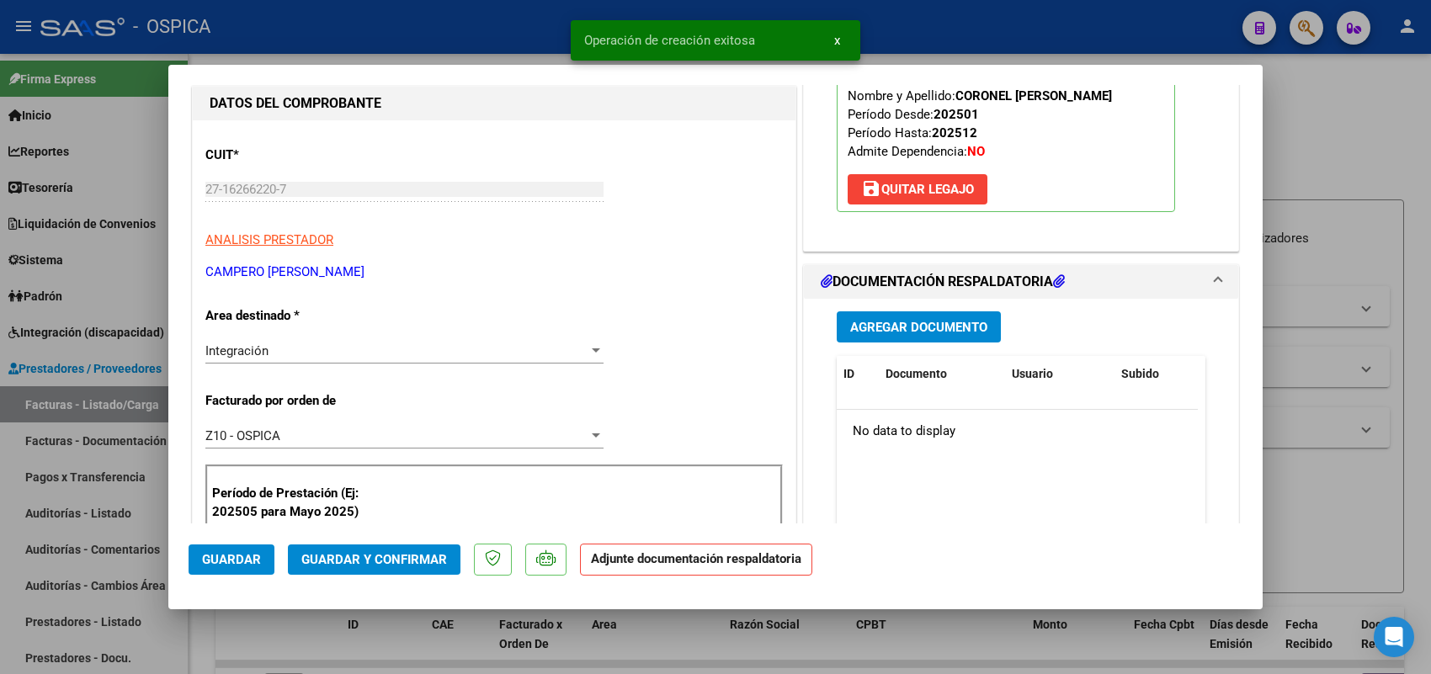
scroll to position [210, 0]
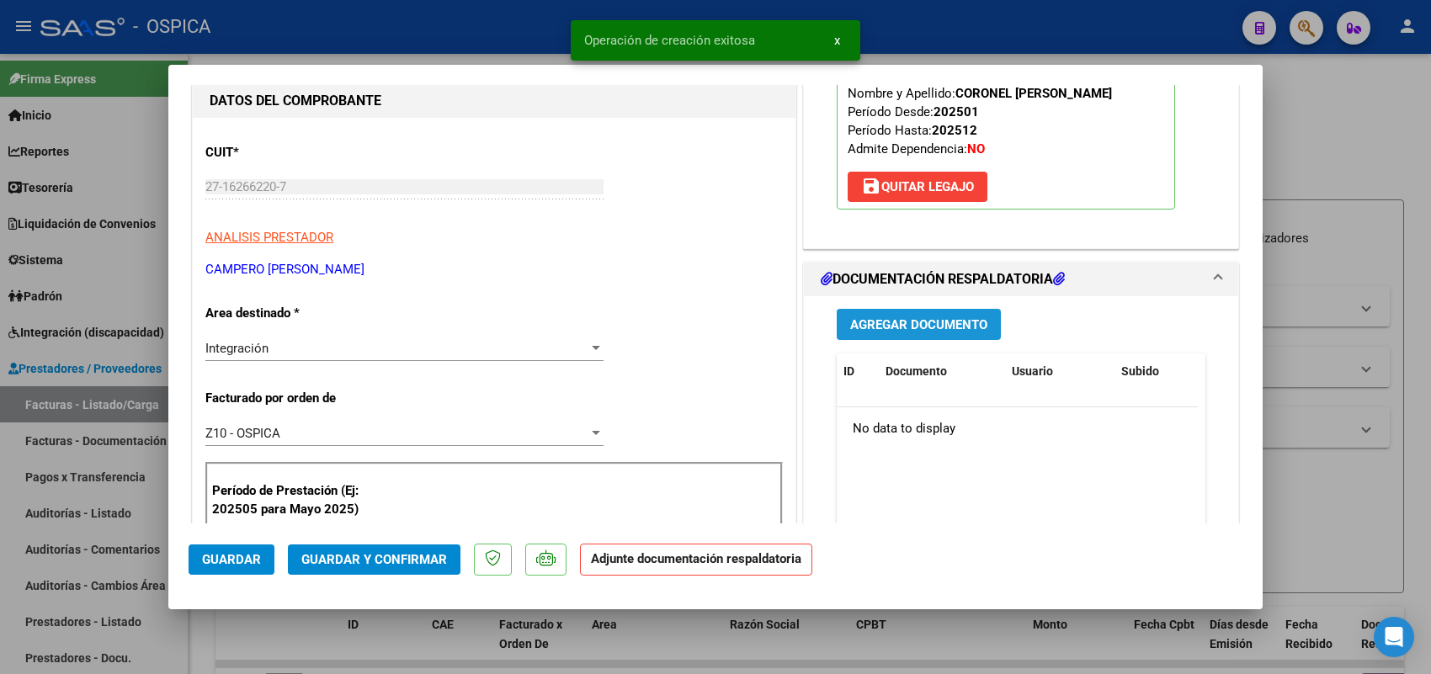
click at [935, 322] on span "Agregar Documento" at bounding box center [918, 324] width 137 height 15
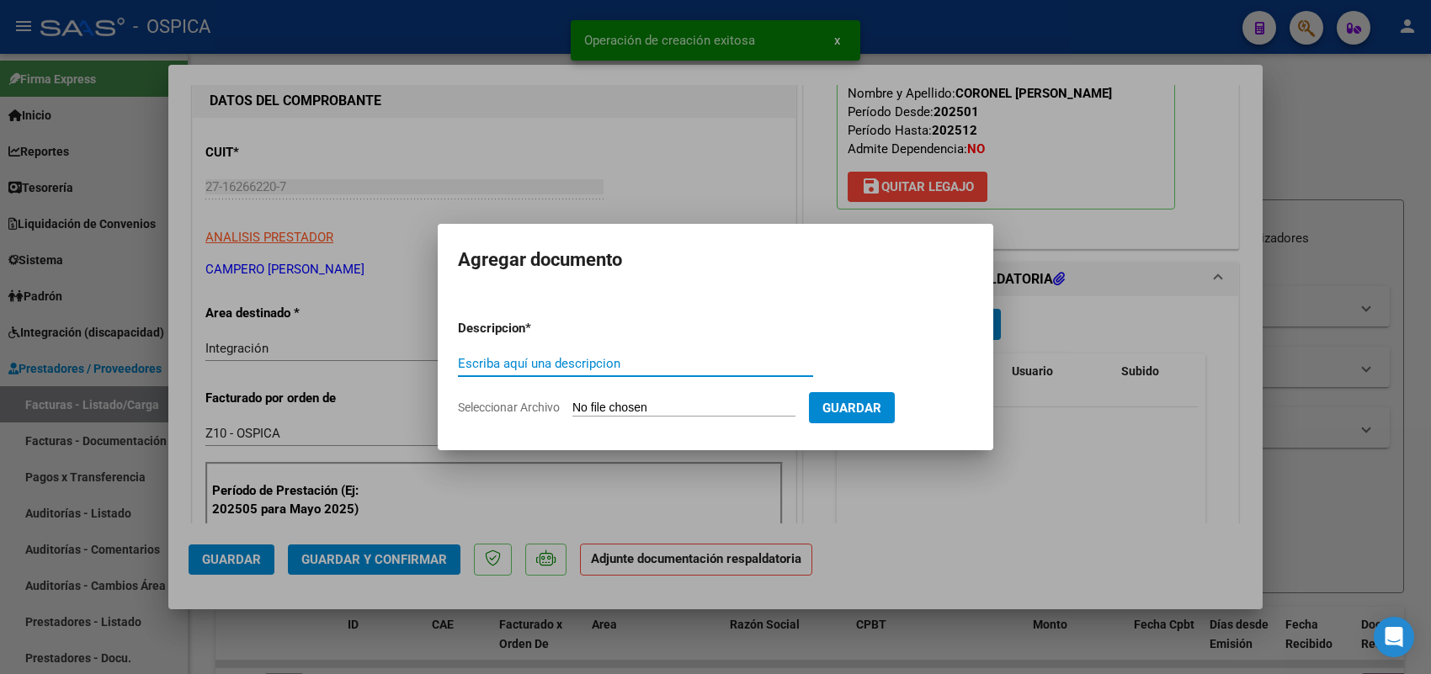
click at [748, 405] on input "Seleccionar Archivo" at bounding box center [683, 409] width 223 height 16
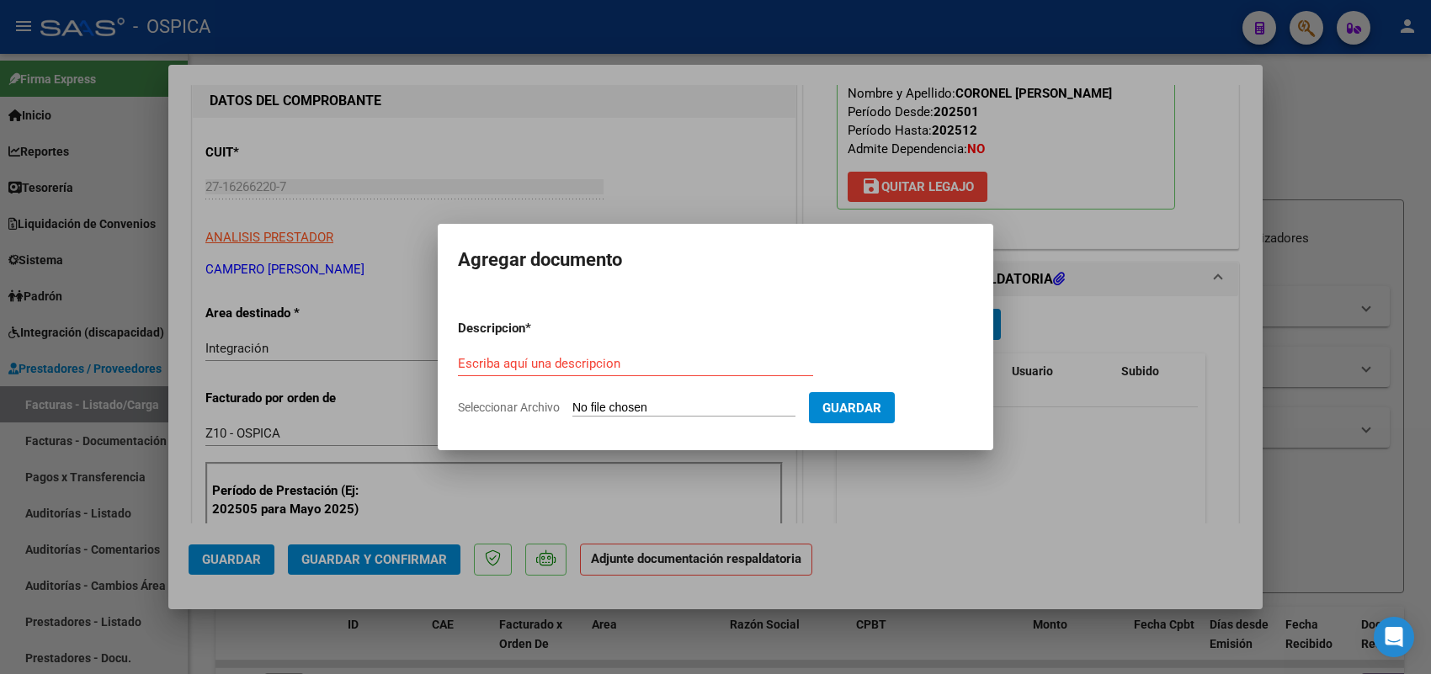
type input "C:\fakepath\ASISTENCIA TRANSP.pdf"
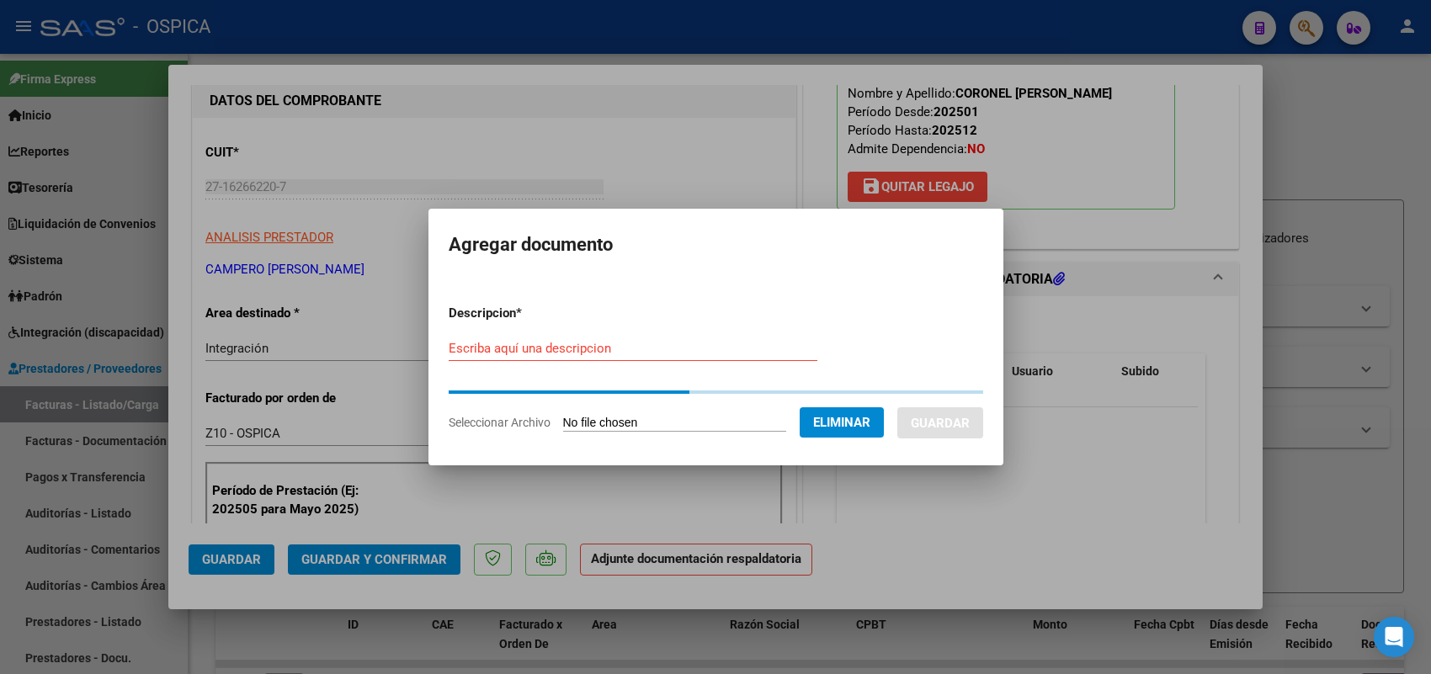
click at [628, 364] on div "Escriba aquí una descripcion" at bounding box center [633, 356] width 369 height 41
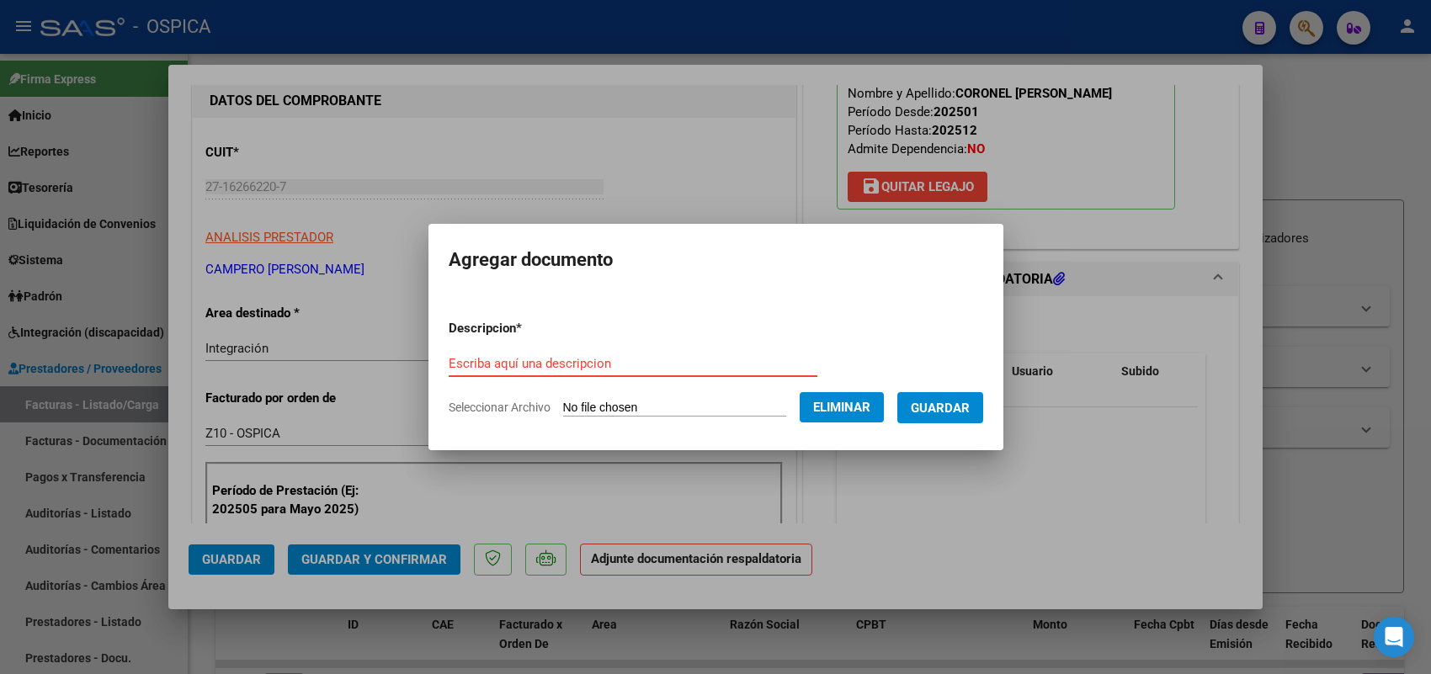
click at [628, 364] on input "Escriba aquí una descripcion" at bounding box center [633, 363] width 369 height 15
paste input "ASISTENCIA"
type input "ASISTENCIA"
drag, startPoint x: 935, startPoint y: 408, endPoint x: 859, endPoint y: 422, distance: 77.8
click at [932, 408] on span "Guardar" at bounding box center [940, 408] width 59 height 15
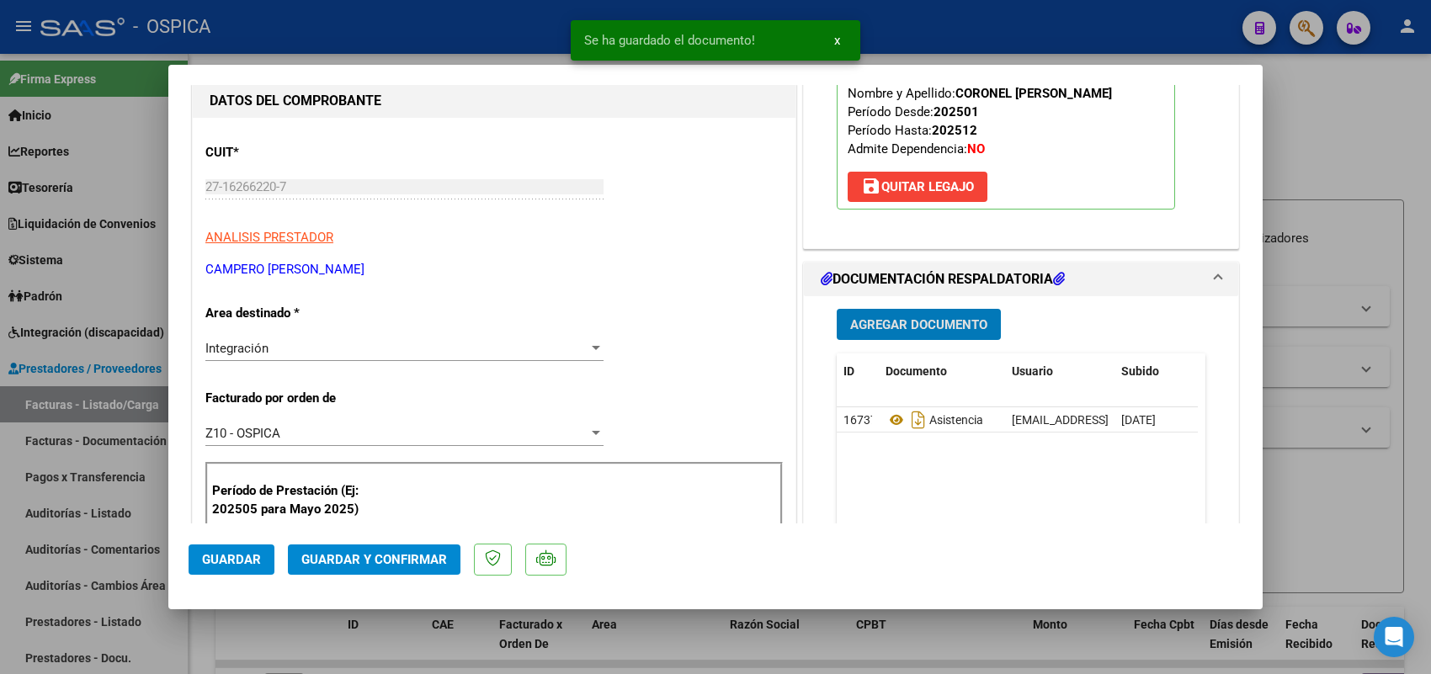
click at [241, 553] on span "Guardar" at bounding box center [231, 559] width 59 height 15
drag, startPoint x: 127, startPoint y: 406, endPoint x: 247, endPoint y: 293, distance: 164.4
click at [126, 406] on div at bounding box center [715, 337] width 1431 height 674
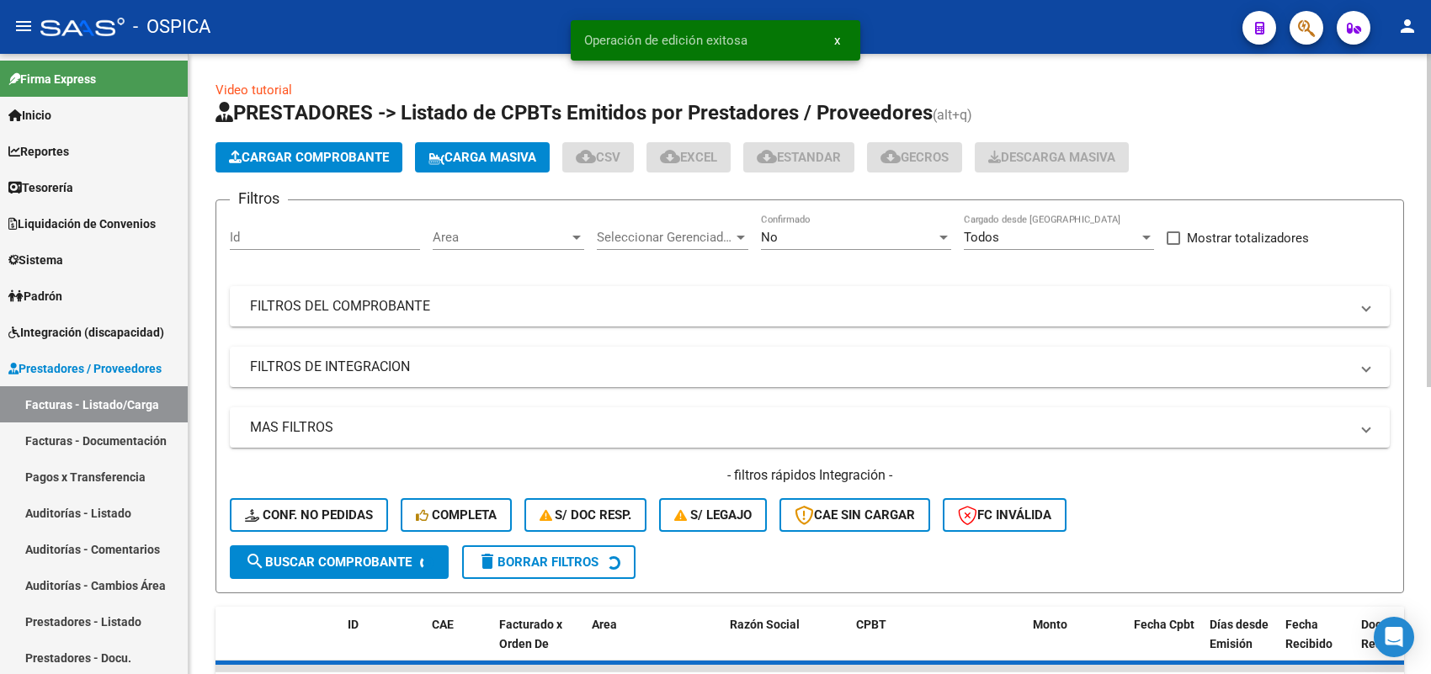
click at [338, 146] on button "Cargar Comprobante" at bounding box center [309, 157] width 187 height 30
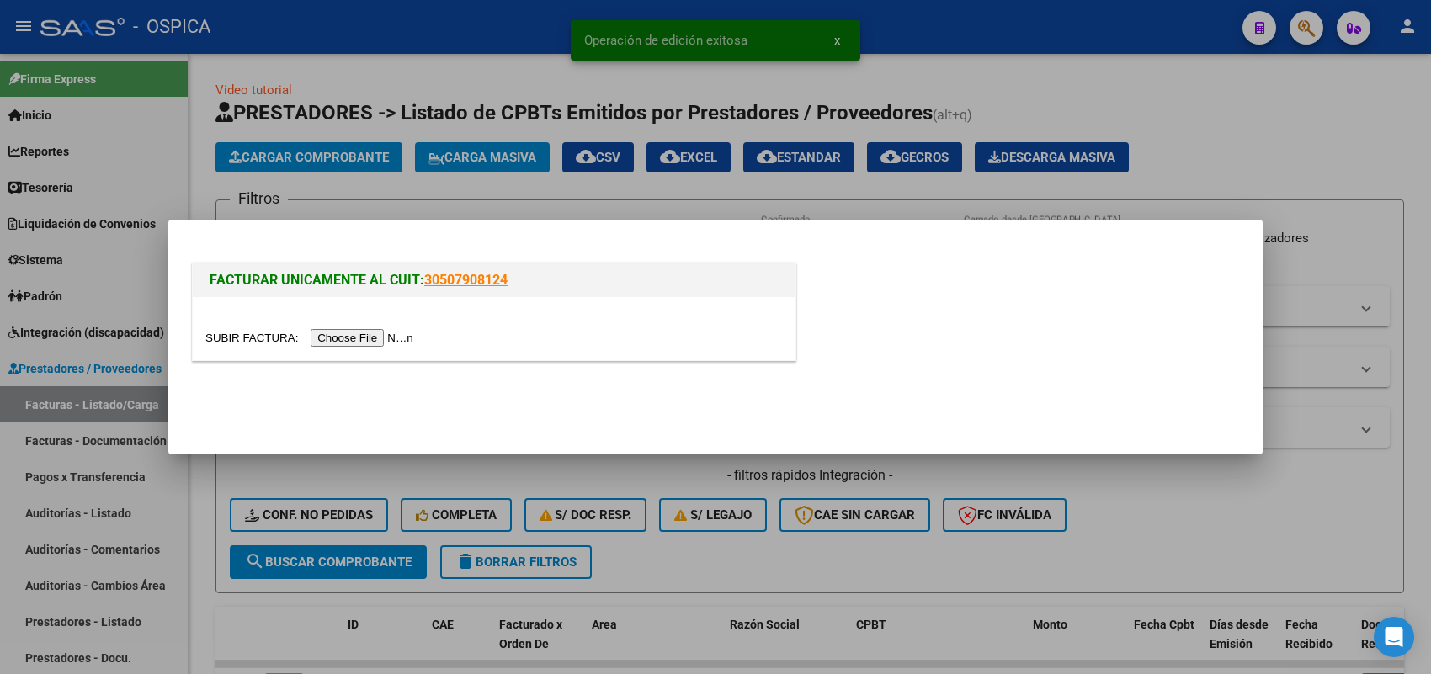
click at [407, 335] on input "file" at bounding box center [311, 338] width 213 height 18
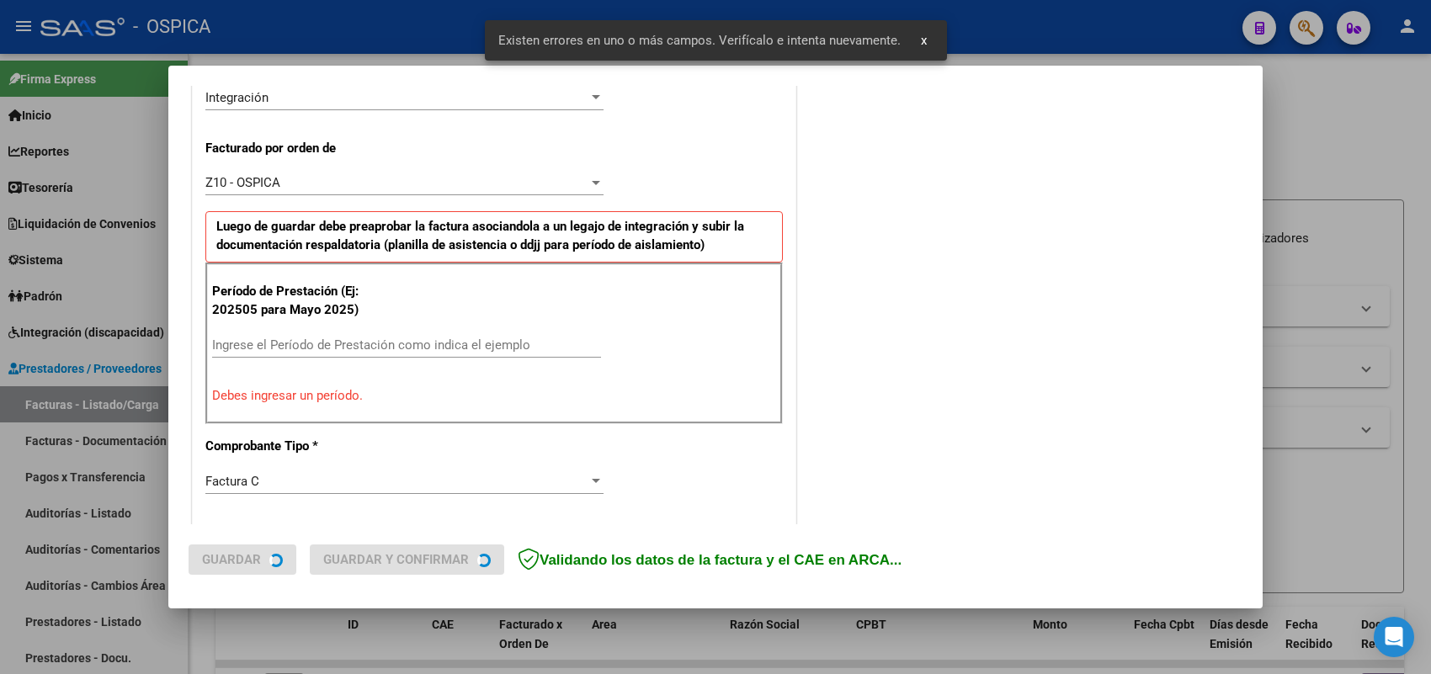
scroll to position [423, 0]
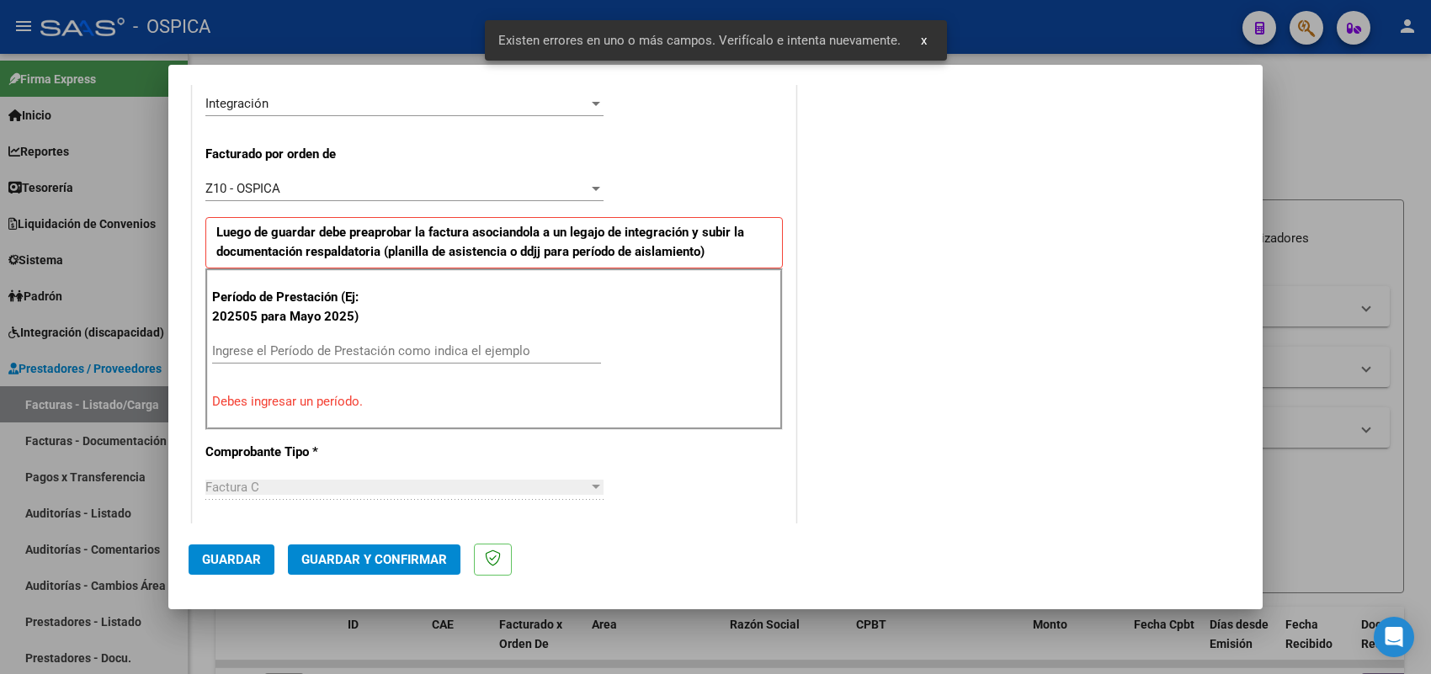
click at [386, 359] on input "Ingrese el Período de Prestación como indica el ejemplo" at bounding box center [406, 350] width 389 height 15
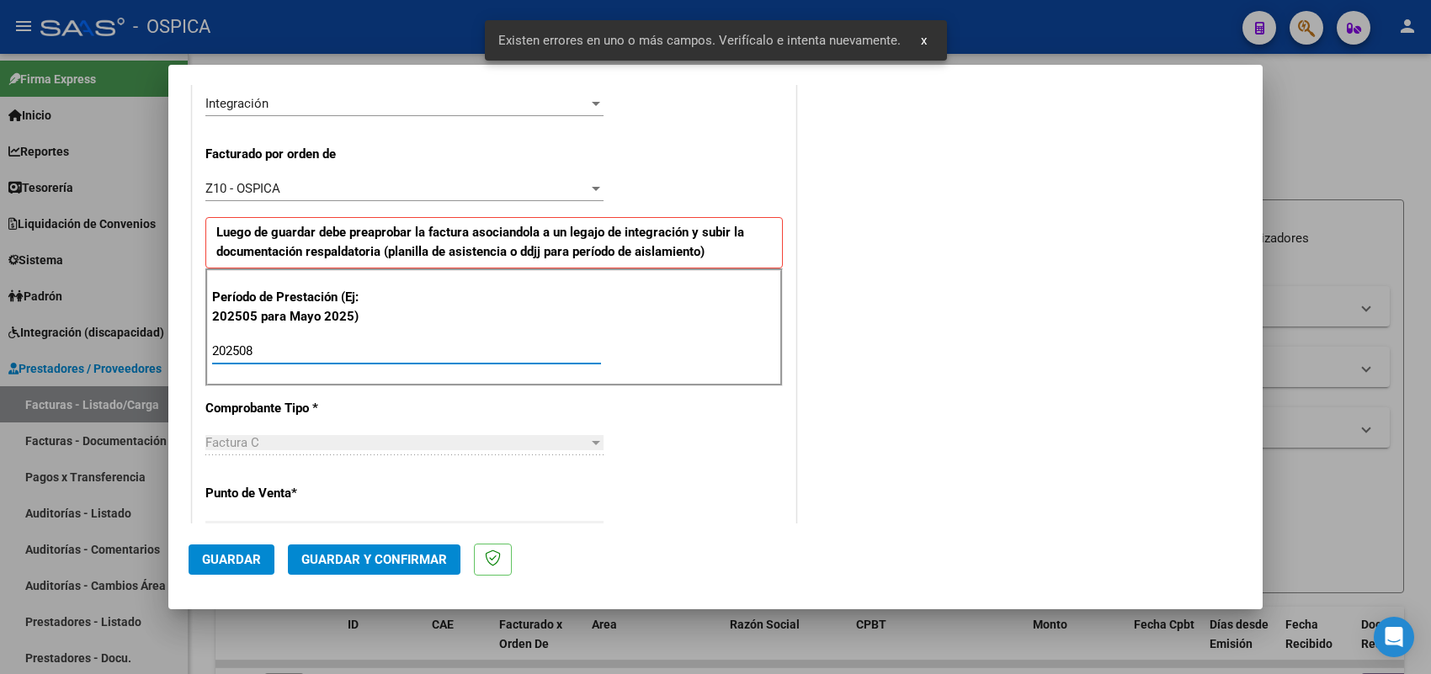
type input "202508"
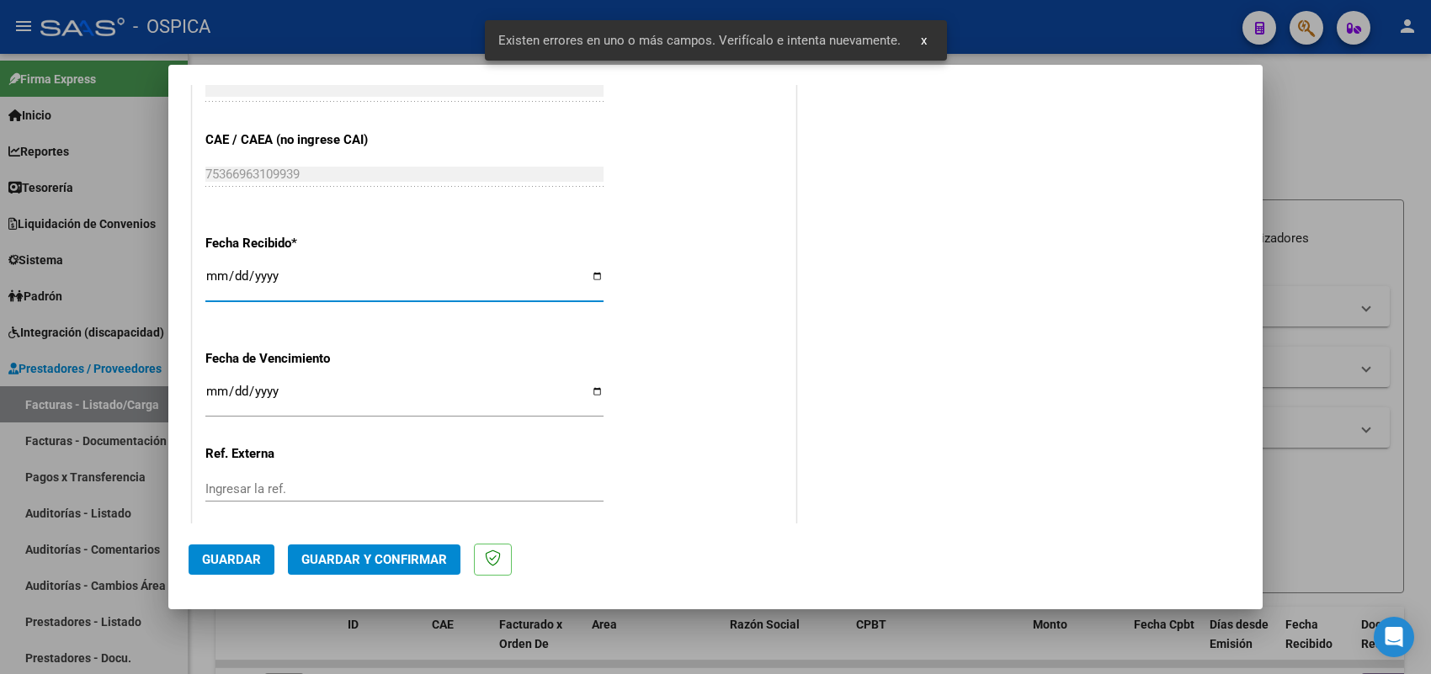
type input "2025-09-05"
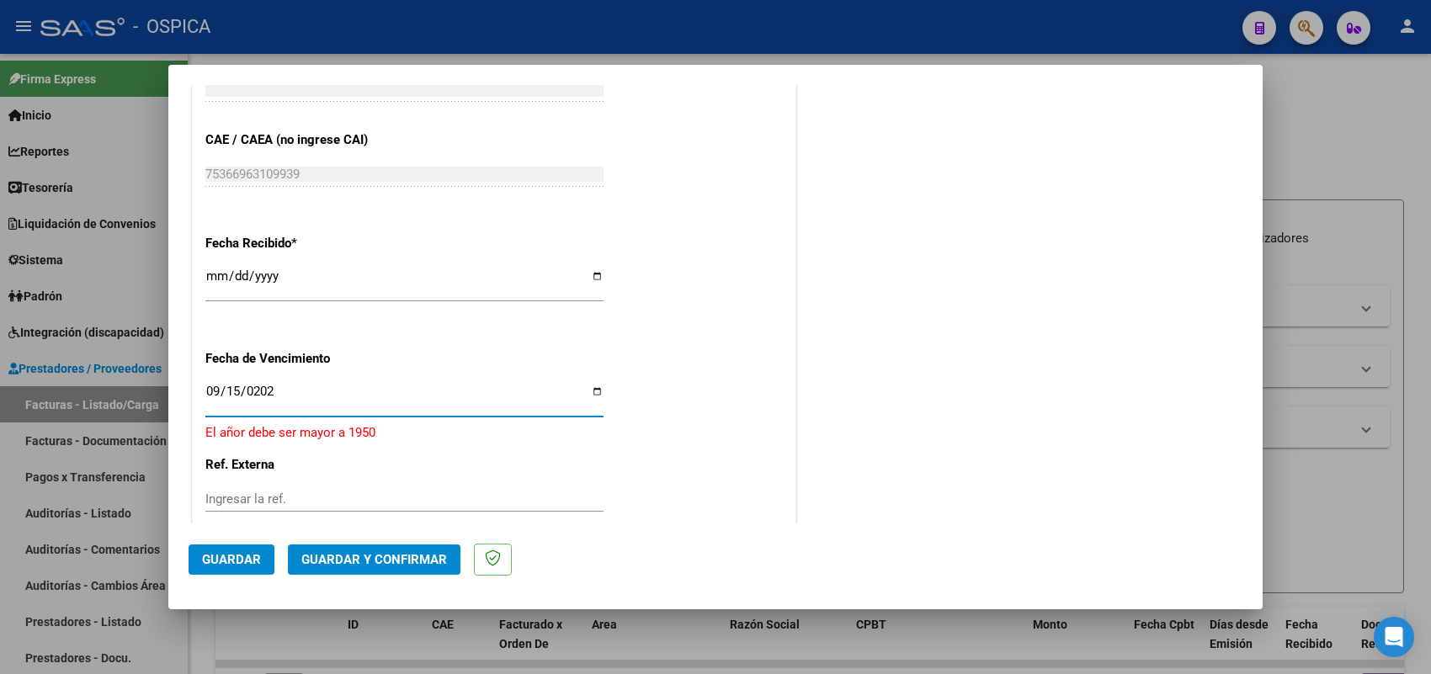
type input "2025-09-15"
click at [216, 553] on span "Guardar" at bounding box center [231, 559] width 59 height 15
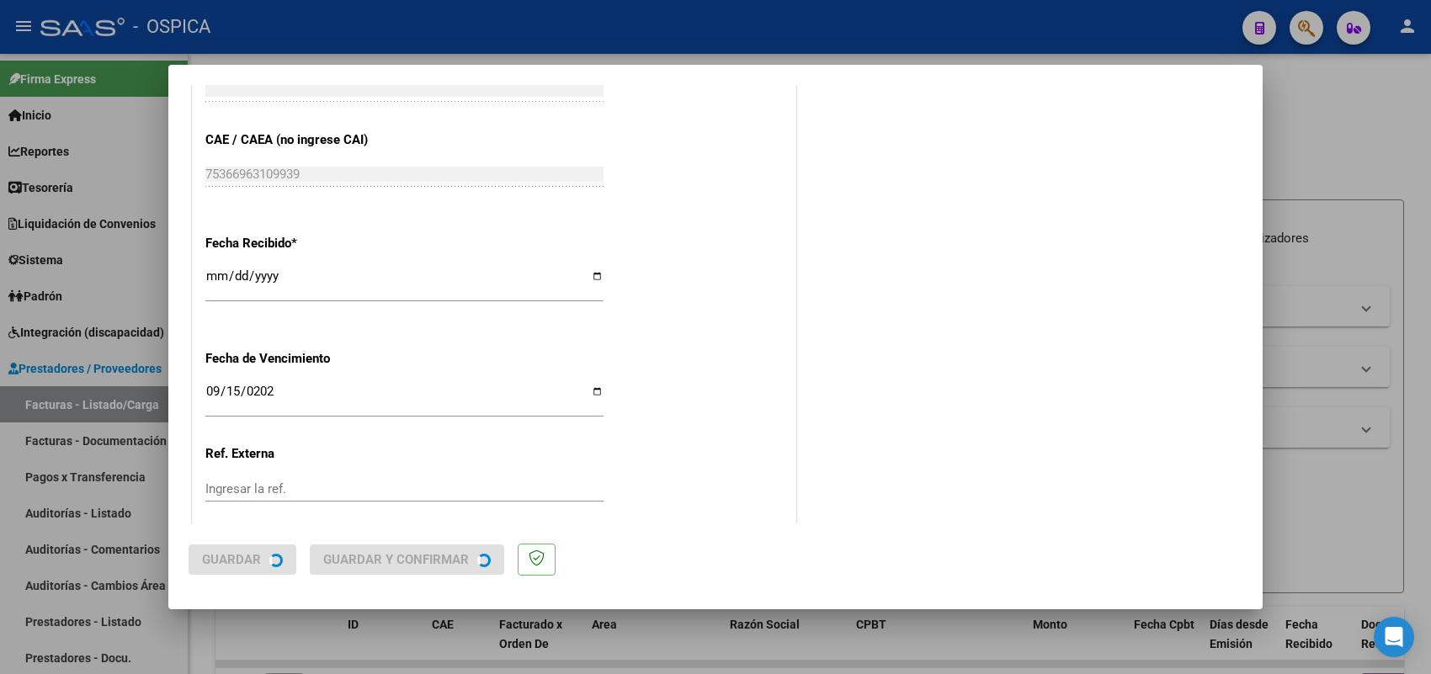
scroll to position [0, 0]
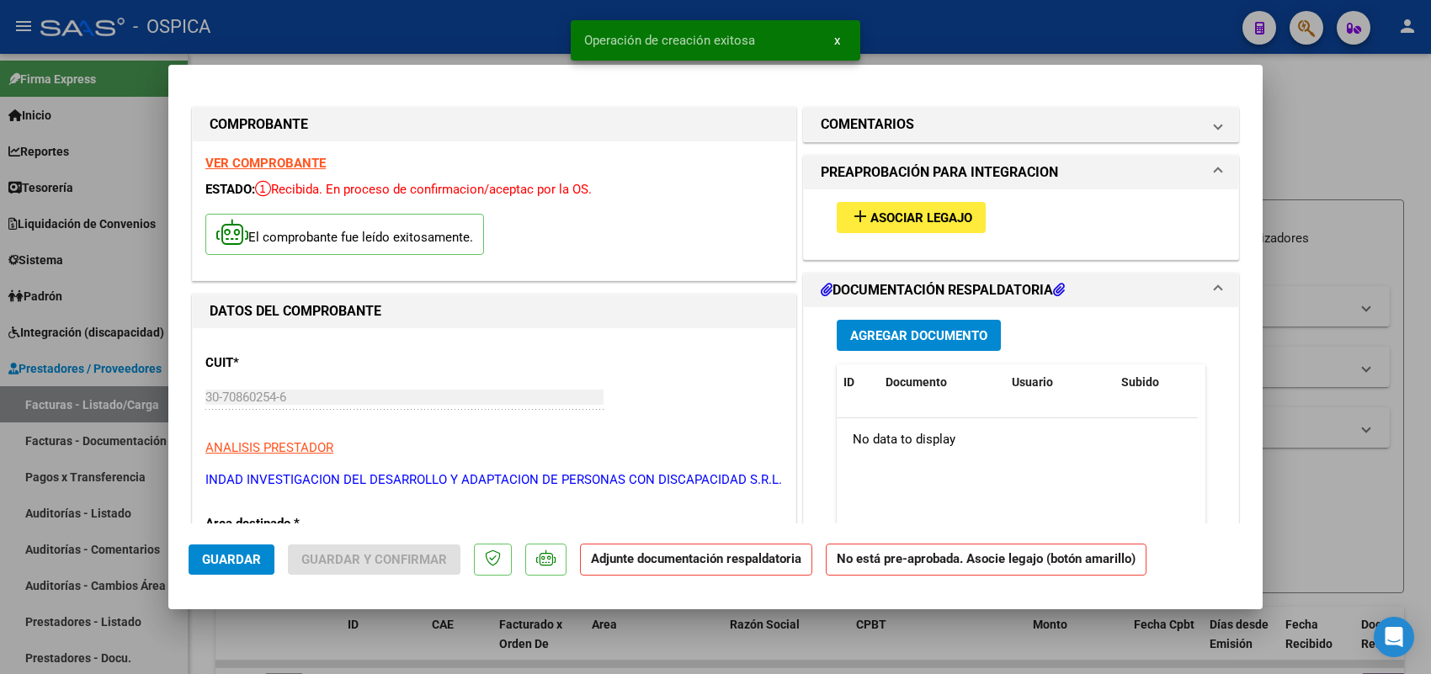
click at [889, 221] on span "Asociar Legajo" at bounding box center [921, 217] width 102 height 15
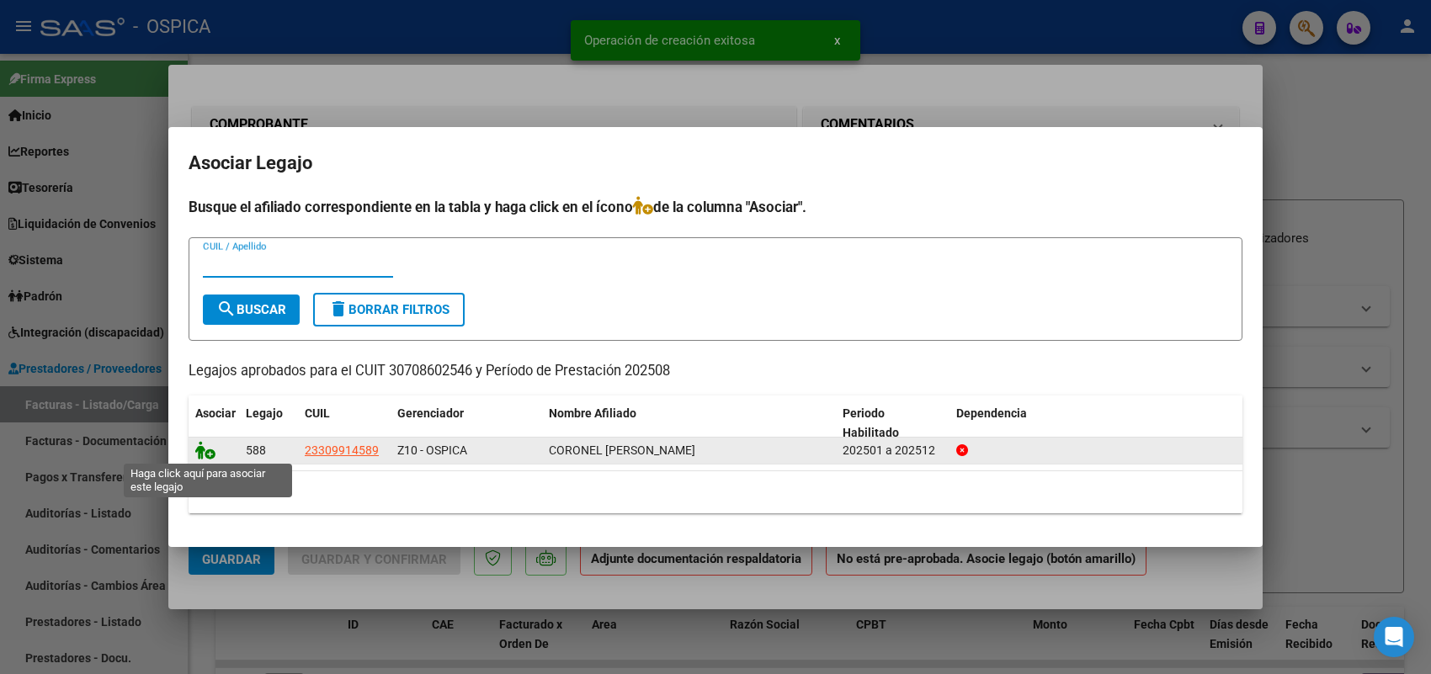
click at [210, 450] on icon at bounding box center [205, 450] width 20 height 19
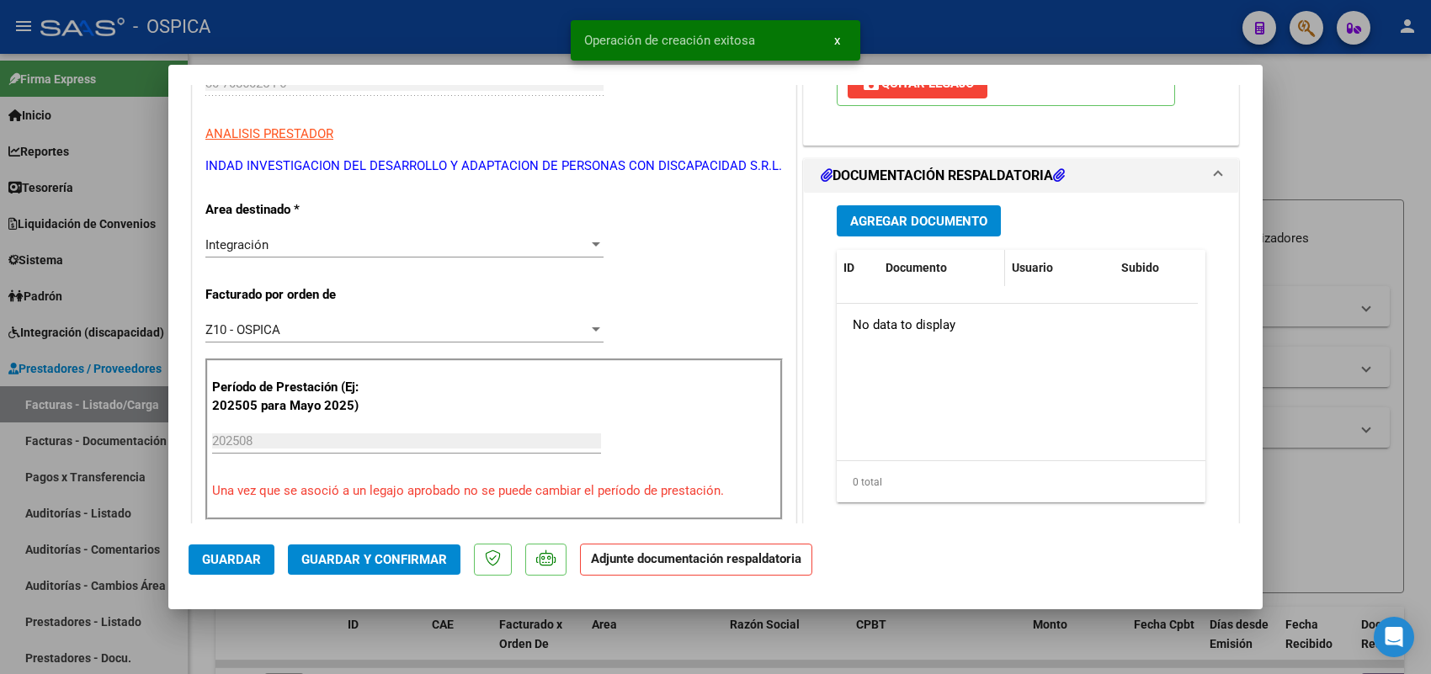
scroll to position [316, 0]
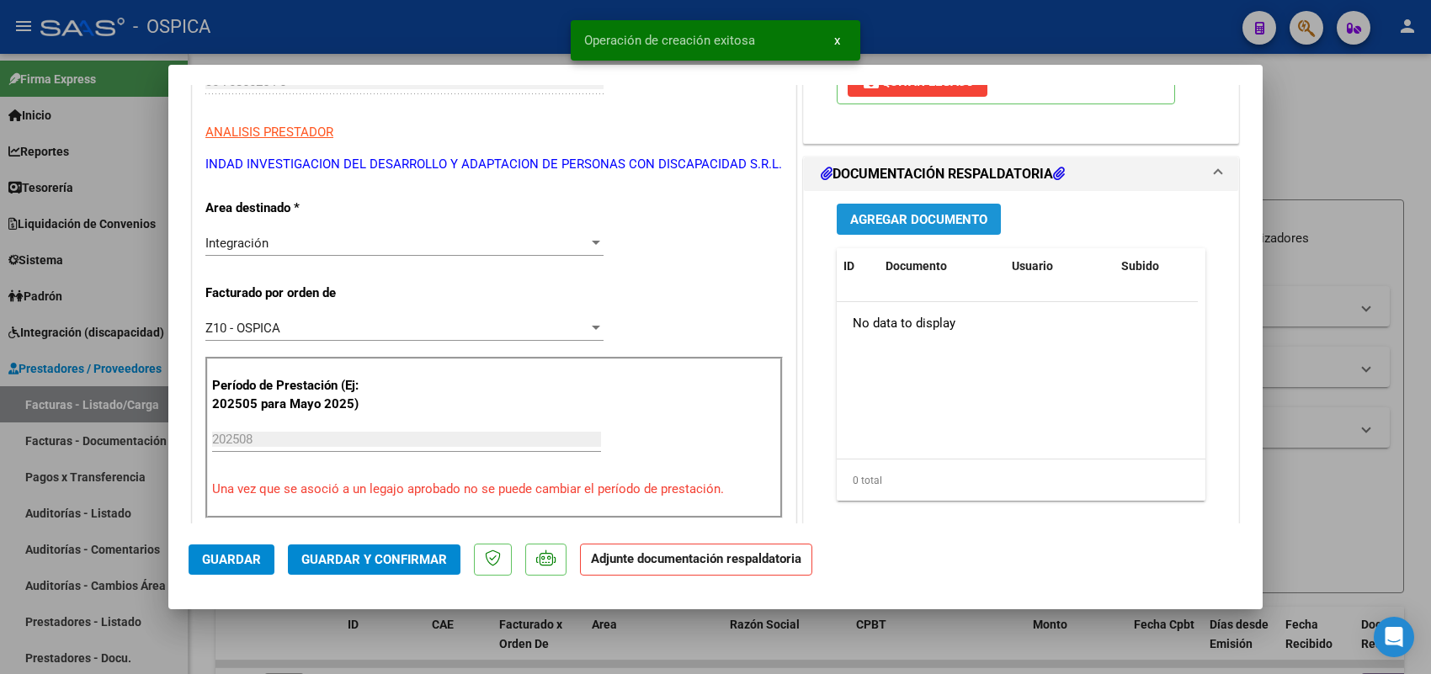
click at [918, 216] on span "Agregar Documento" at bounding box center [918, 219] width 137 height 15
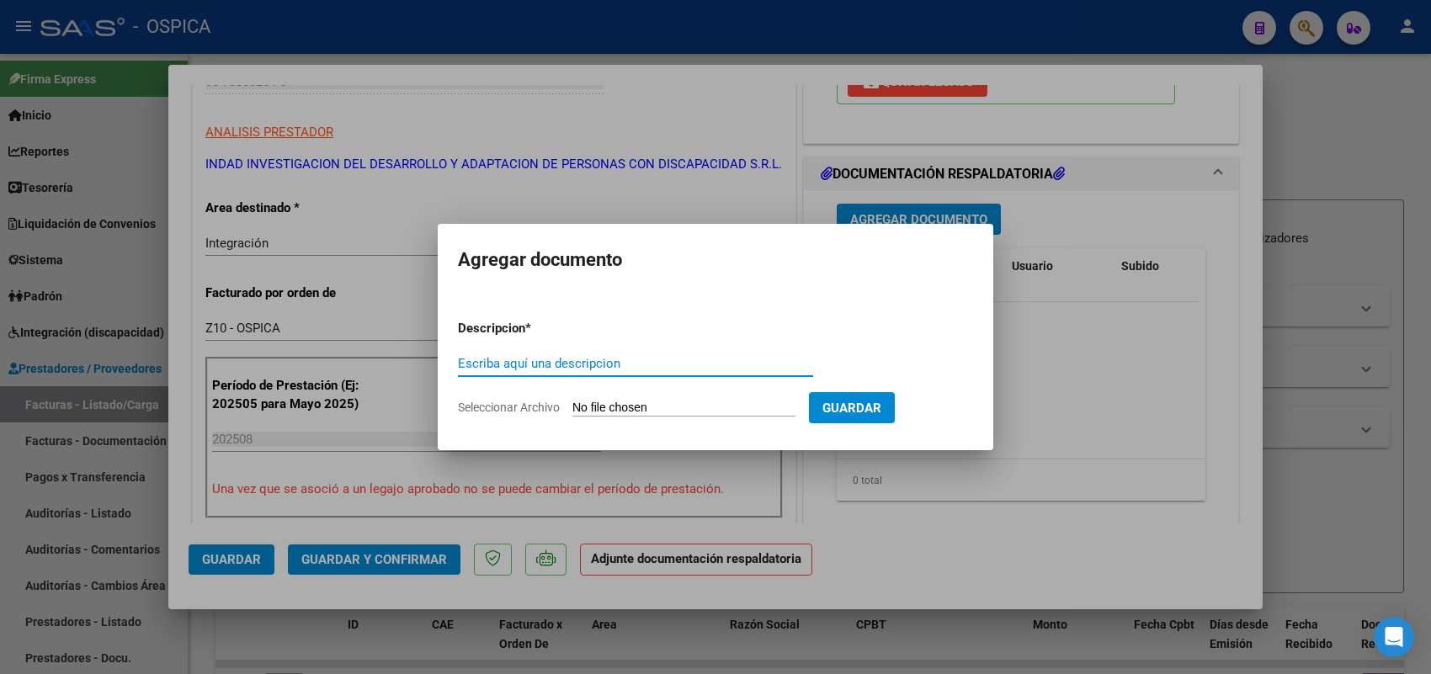
click at [721, 413] on input "Seleccionar Archivo" at bounding box center [683, 409] width 223 height 16
type input "C:\fakepath\ASISTENCIA INDAD.pdf"
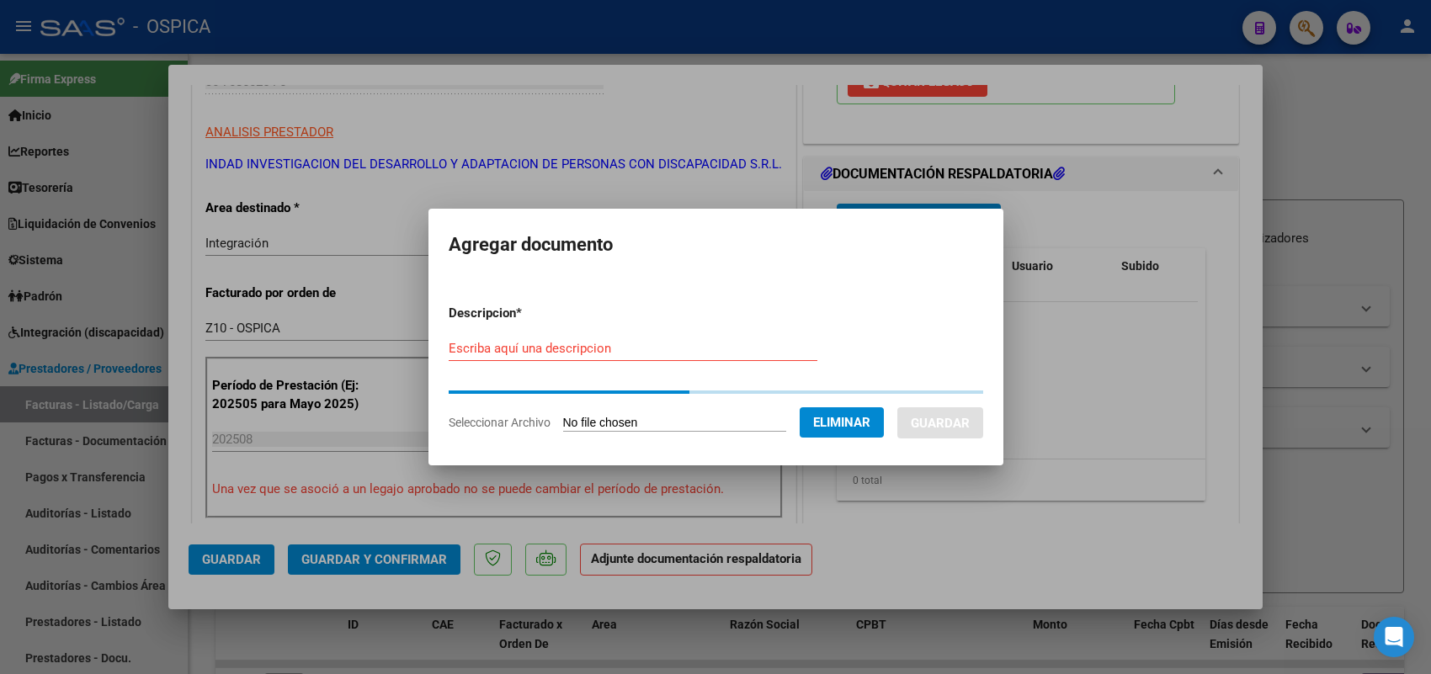
click at [603, 345] on form "Descripcion * Escriba aquí una descripcion Seleccionar Archivo Eliminar Guardar" at bounding box center [716, 367] width 535 height 153
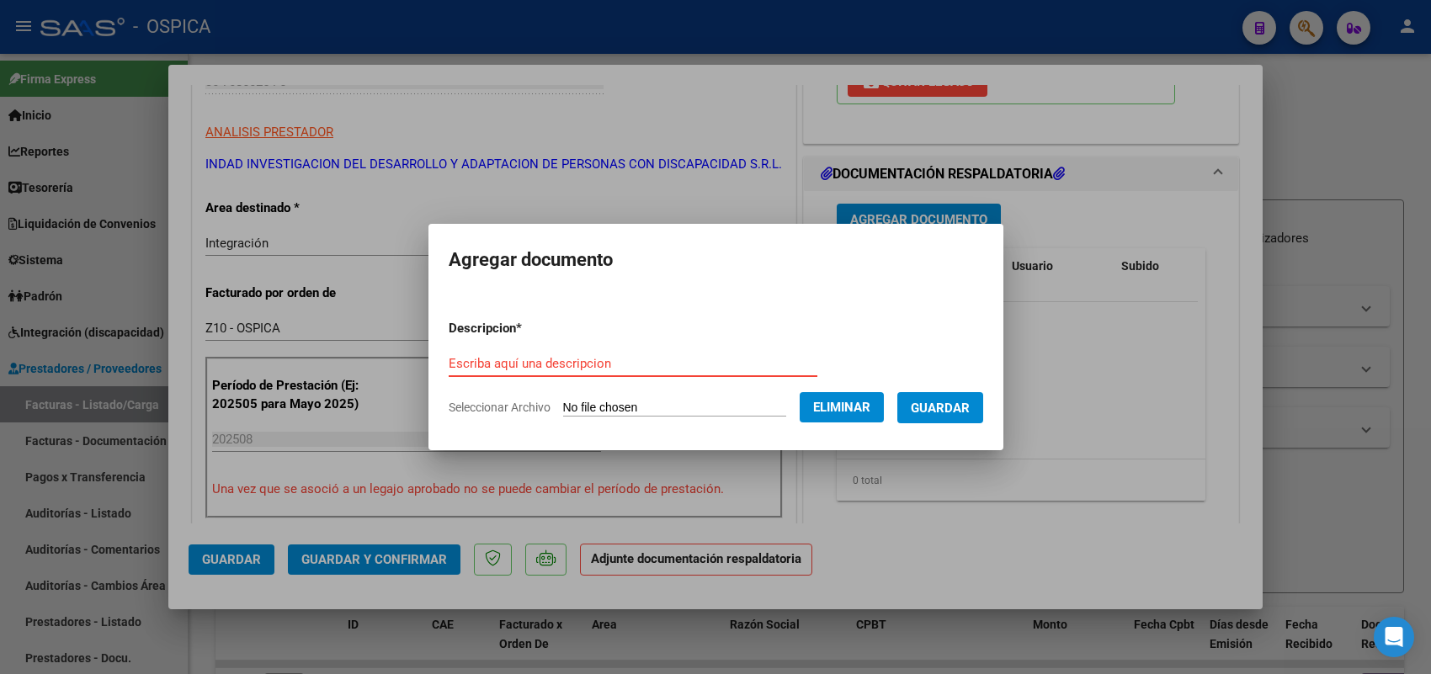
paste input "ASISTENCIA"
type input "ASISTENCIA"
click at [970, 406] on span "Guardar" at bounding box center [940, 408] width 59 height 15
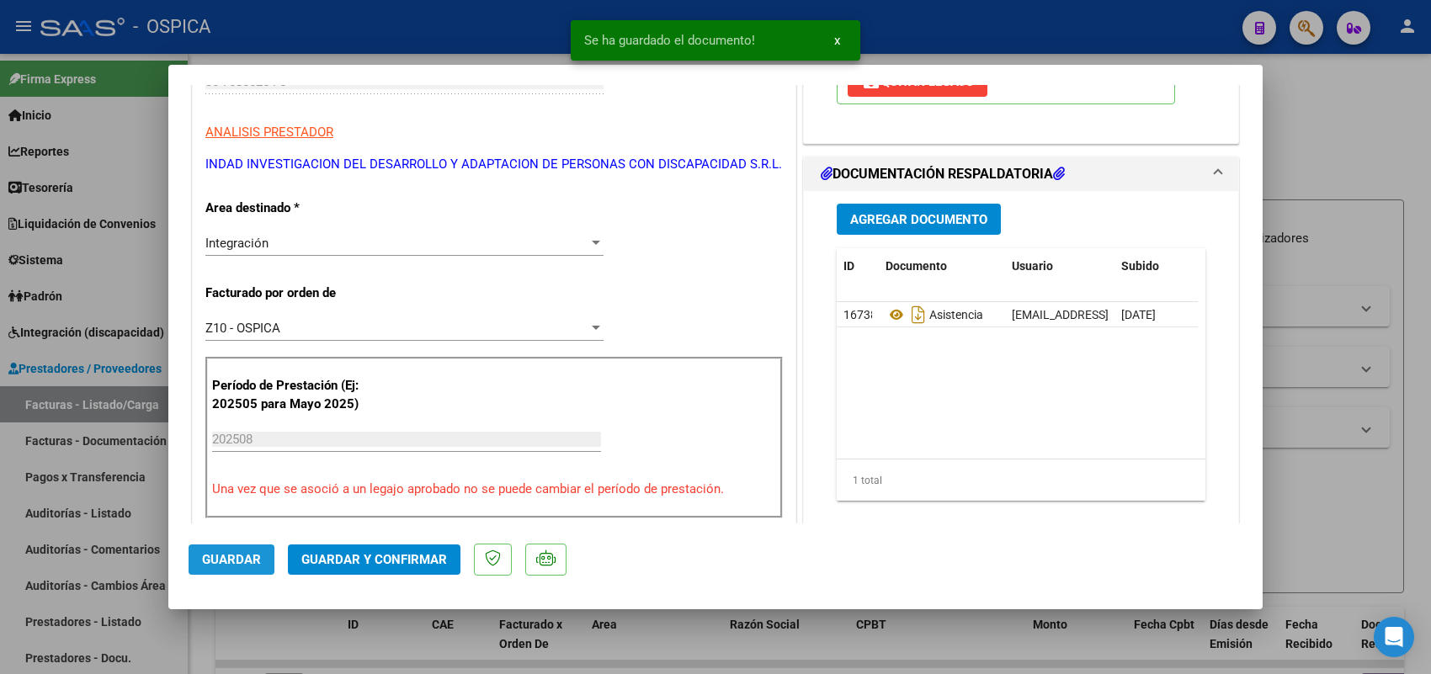
click at [246, 565] on span "Guardar" at bounding box center [231, 559] width 59 height 15
click at [150, 404] on div at bounding box center [715, 337] width 1431 height 674
type input "$ 0,00"
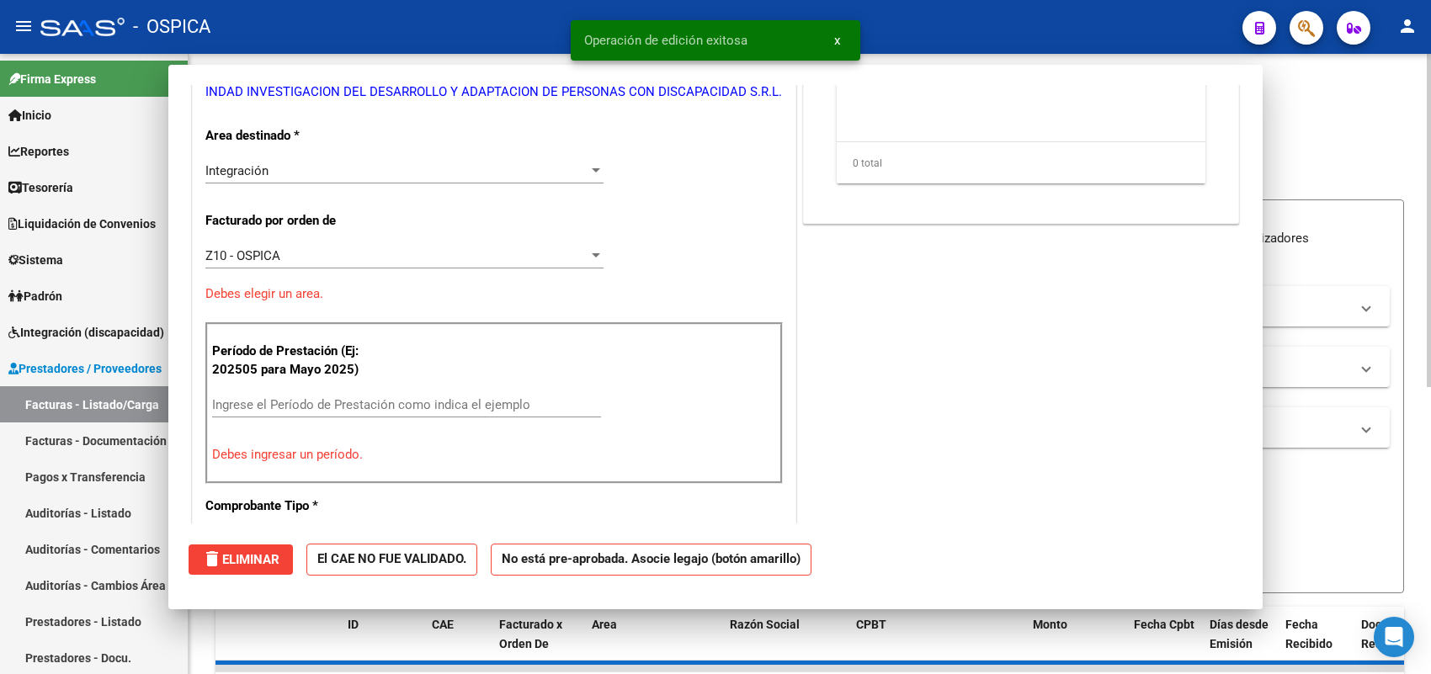
scroll to position [263, 0]
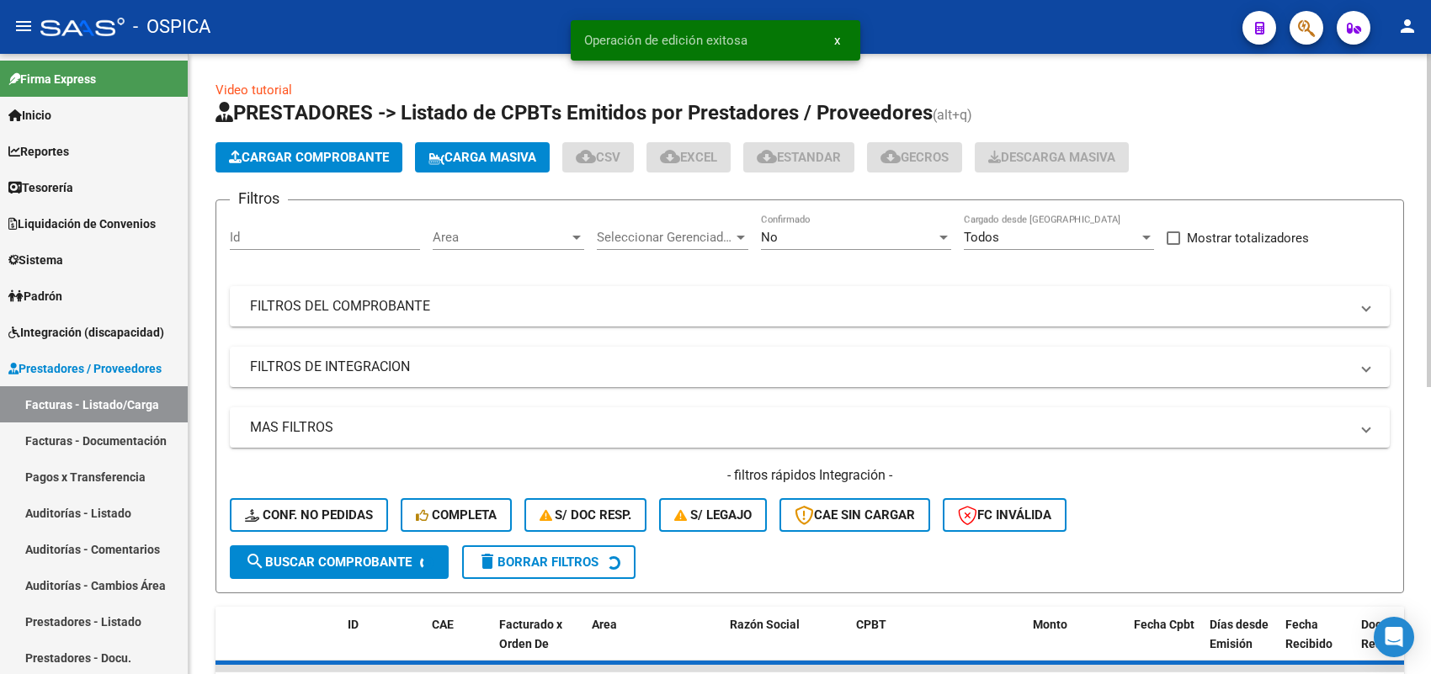
click at [347, 162] on span "Cargar Comprobante" at bounding box center [309, 157] width 160 height 15
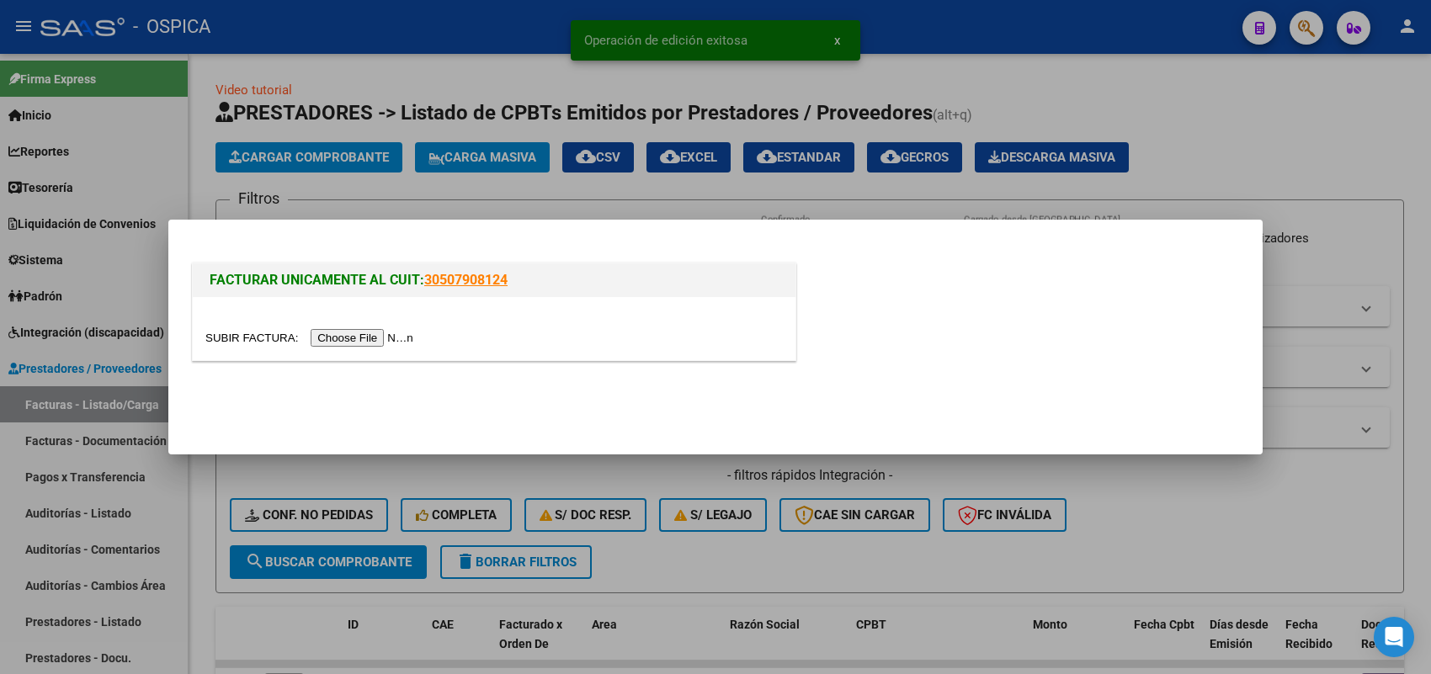
click at [366, 337] on input "file" at bounding box center [311, 338] width 213 height 18
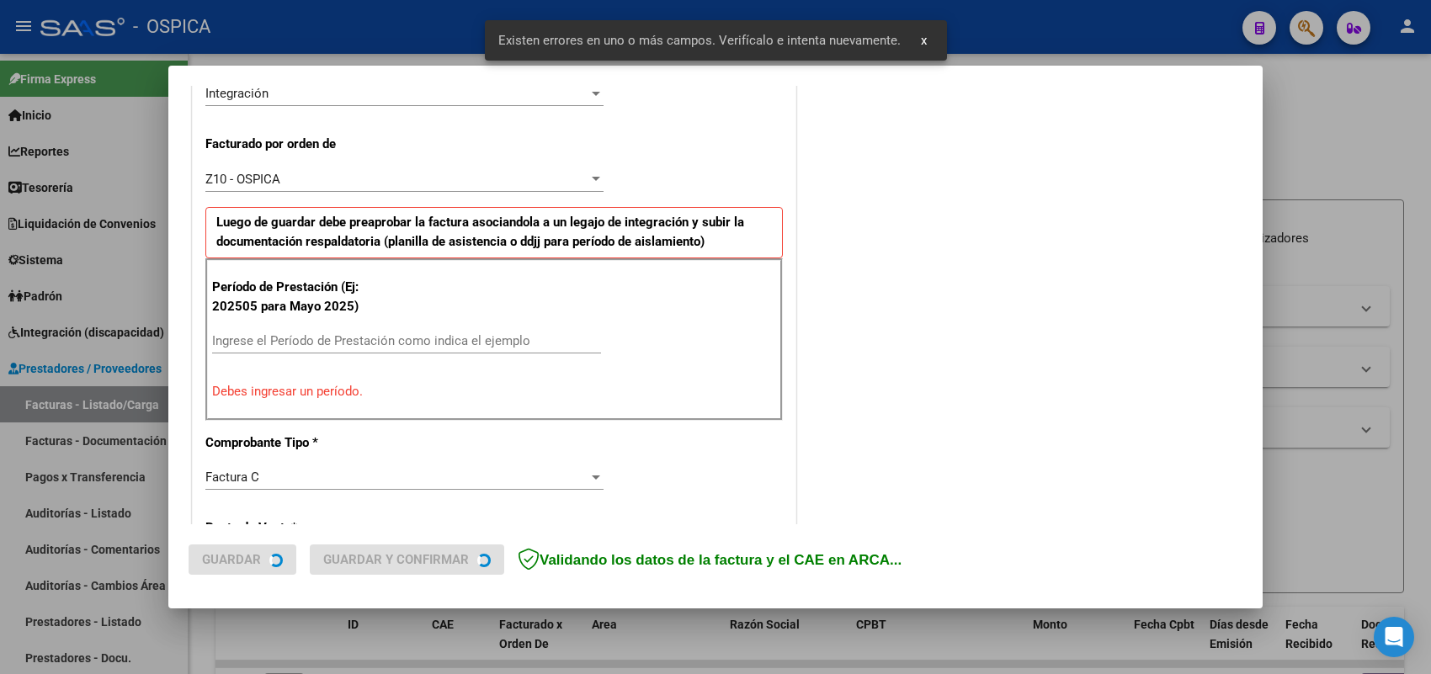
scroll to position [455, 0]
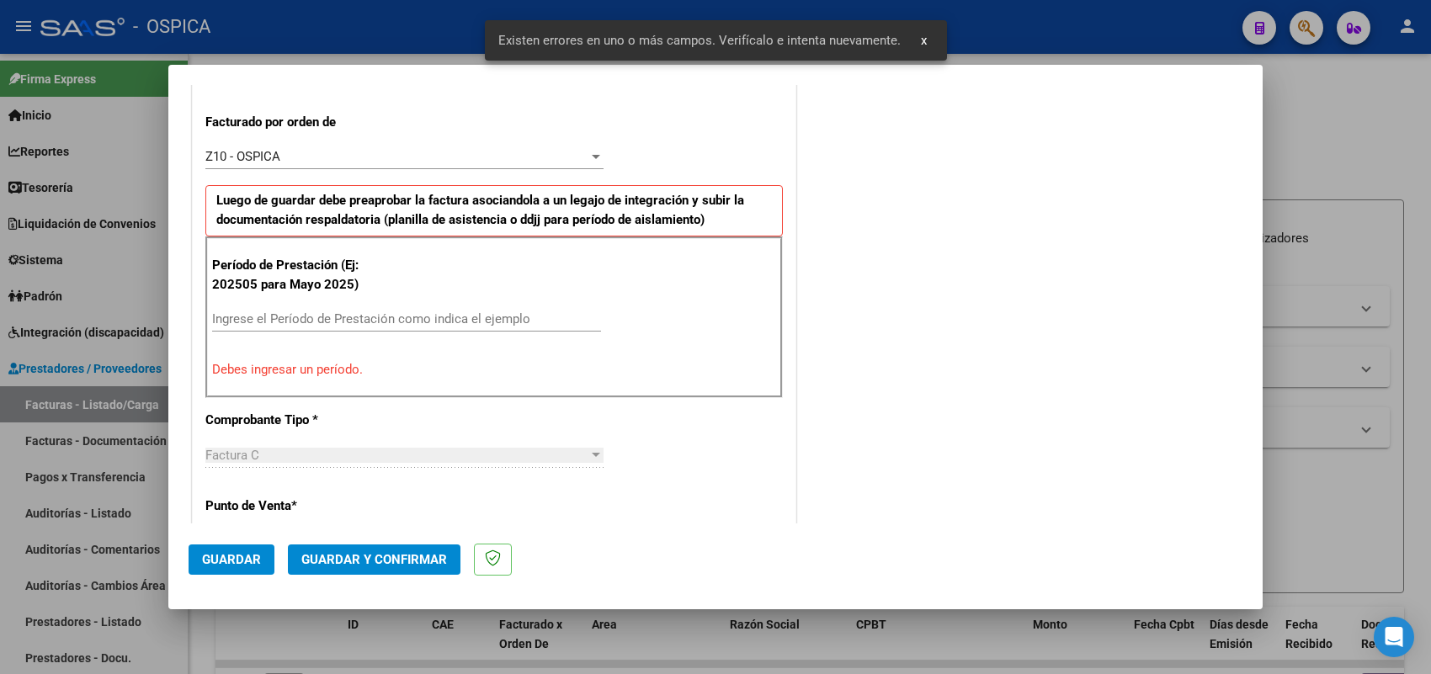
click at [426, 317] on input "Ingrese el Período de Prestación como indica el ejemplo" at bounding box center [406, 318] width 389 height 15
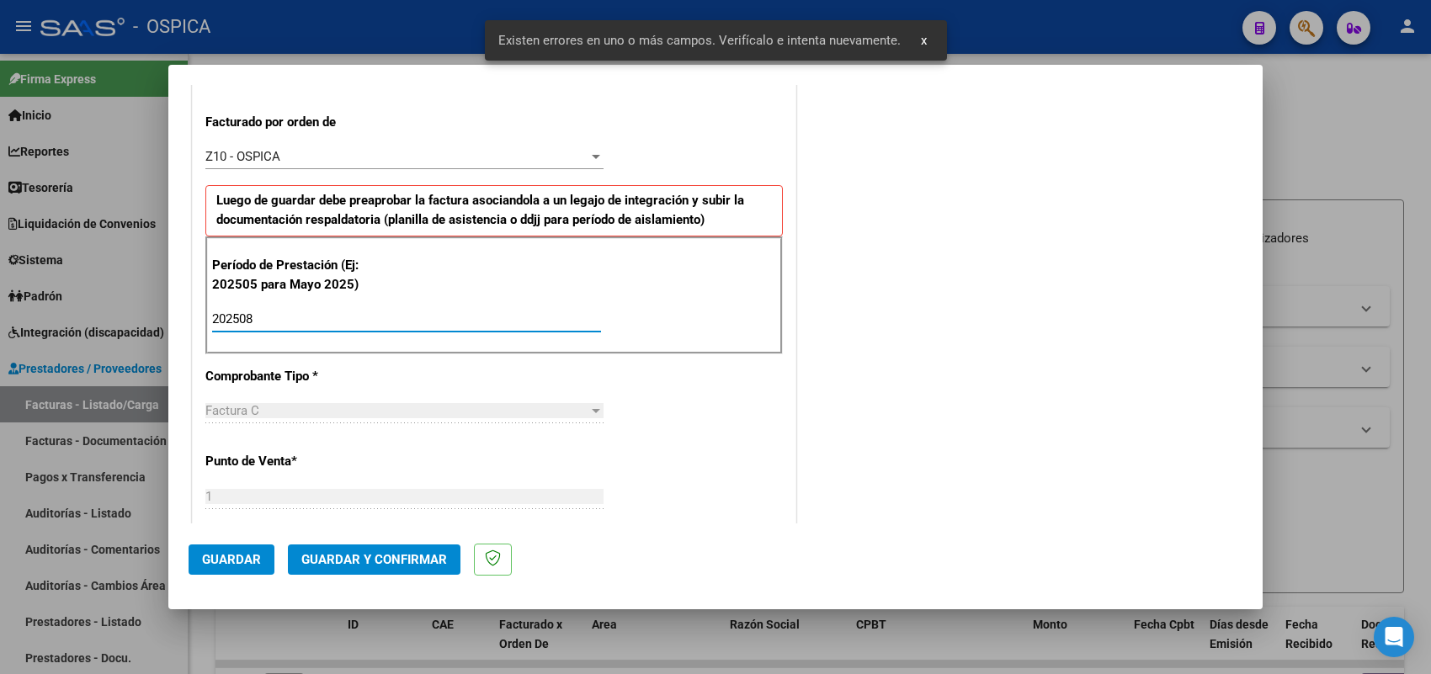
type input "202508"
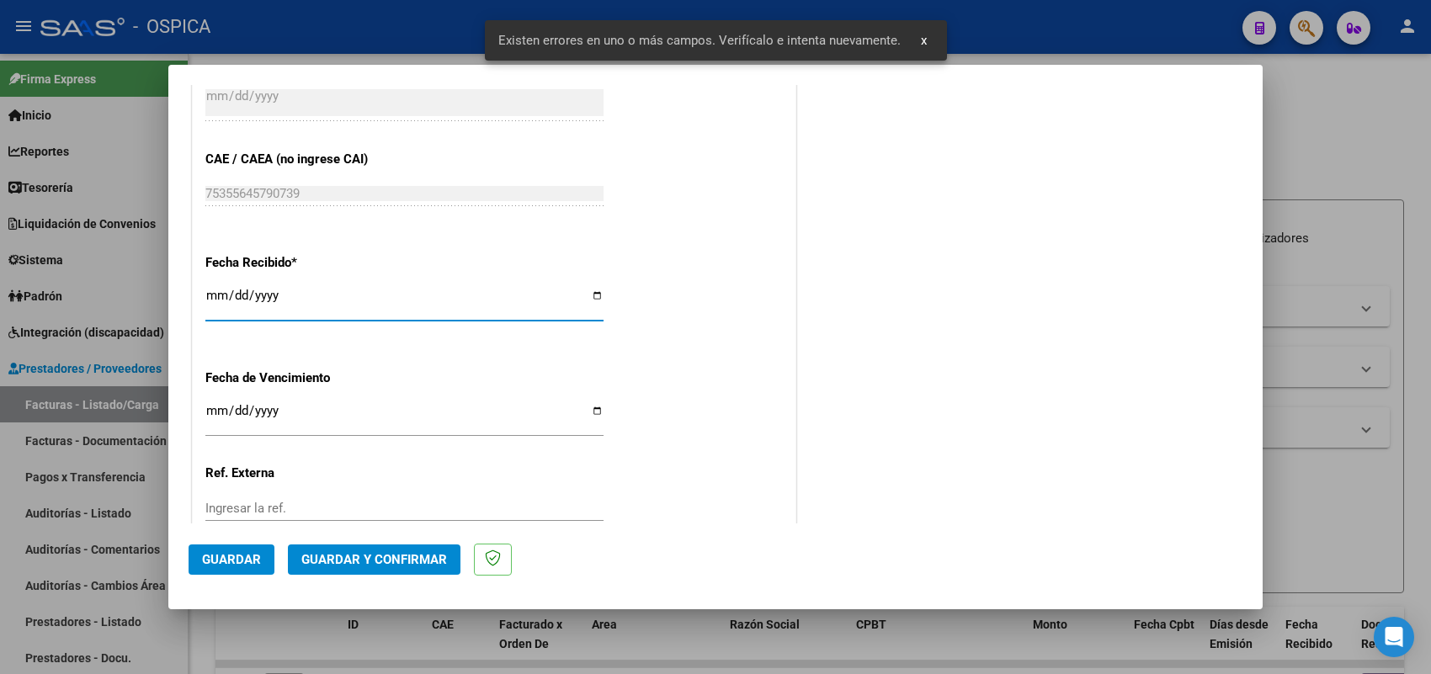
type input "2025-09-04"
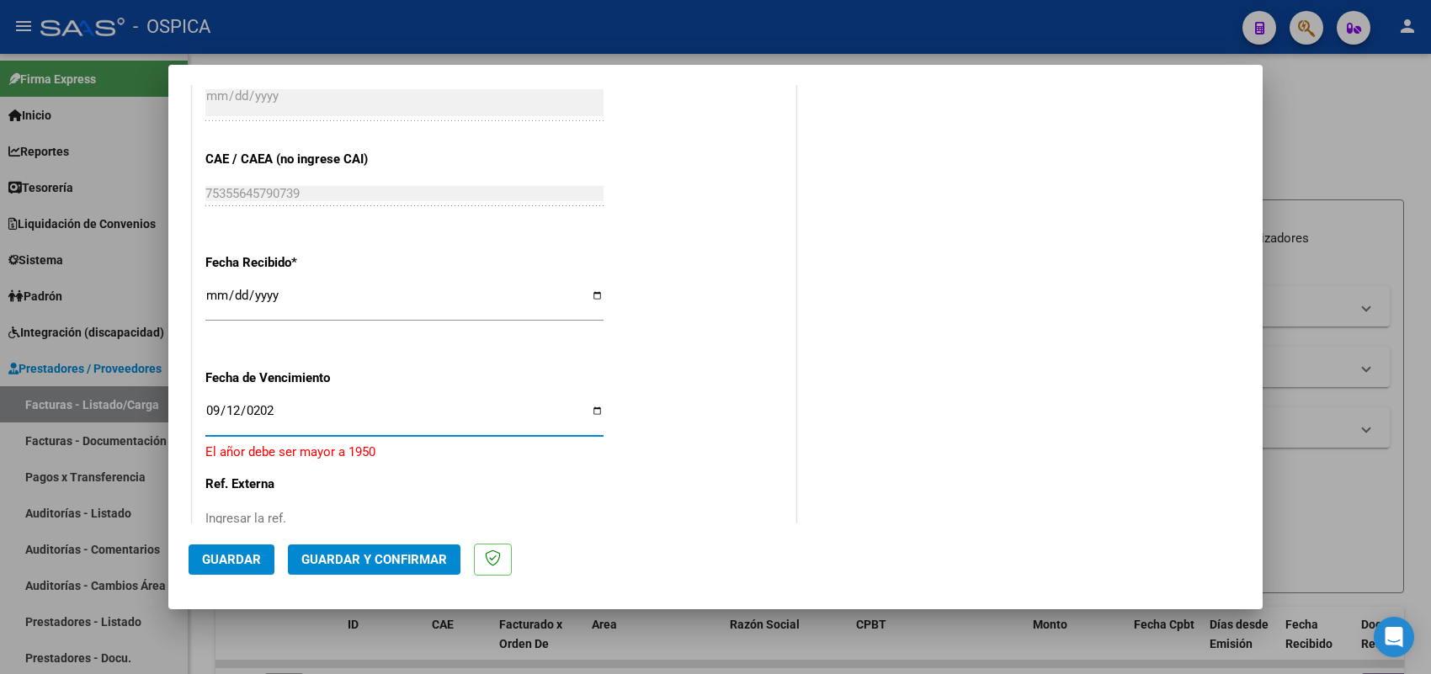
type input "2025-09-12"
click at [245, 568] on button "Guardar" at bounding box center [232, 560] width 86 height 30
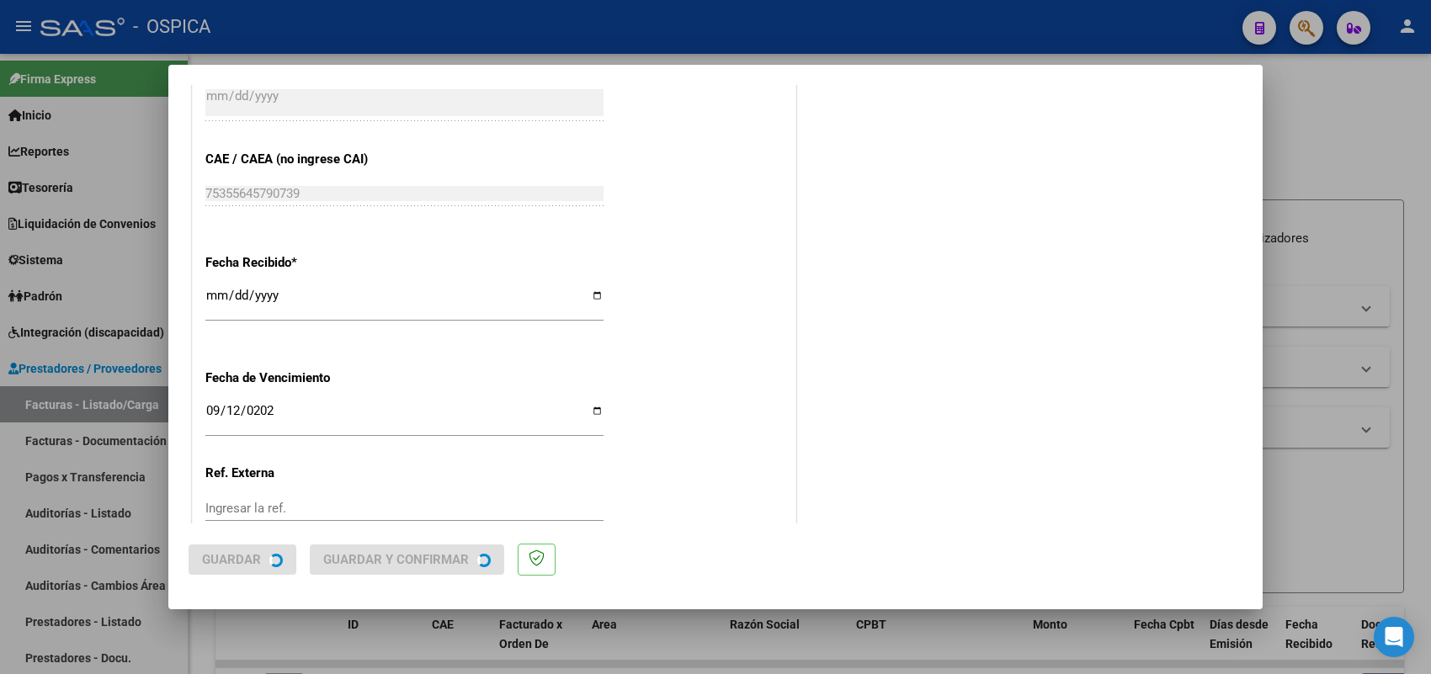
scroll to position [0, 0]
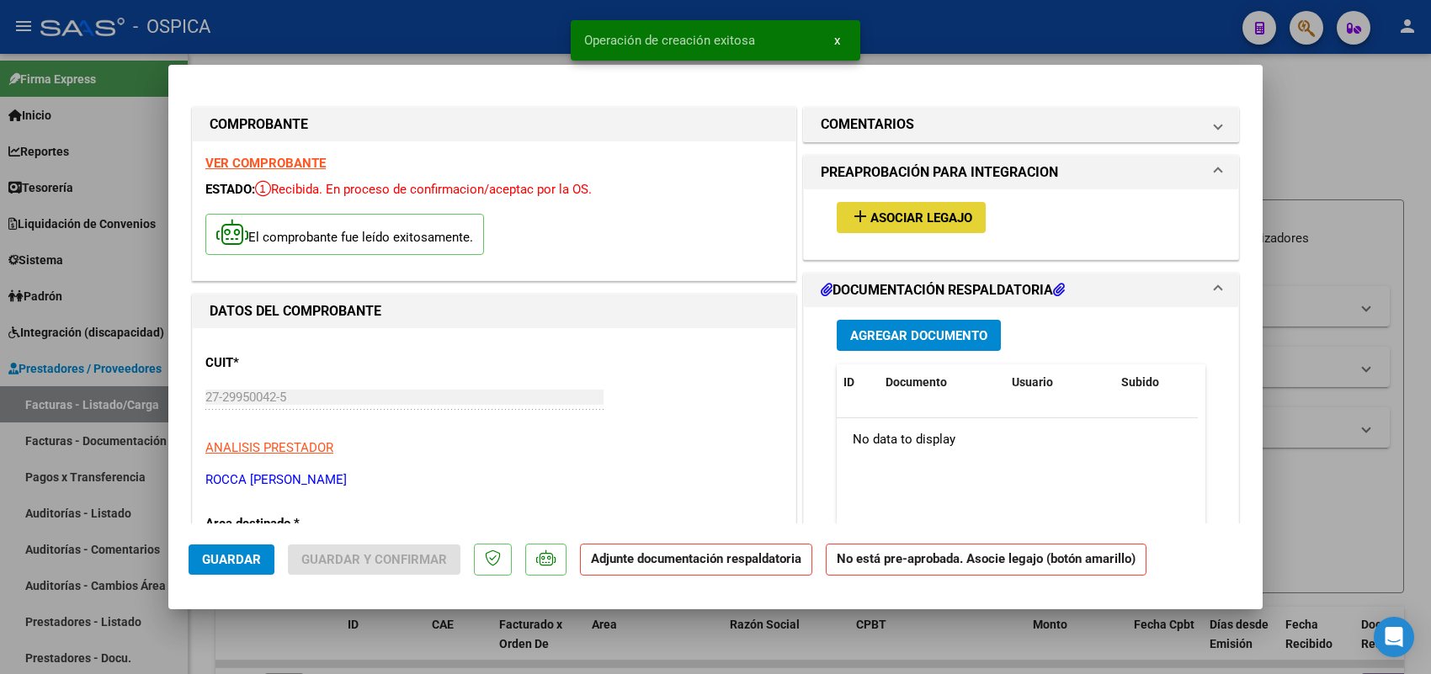
click at [940, 223] on span "Asociar Legajo" at bounding box center [921, 217] width 102 height 15
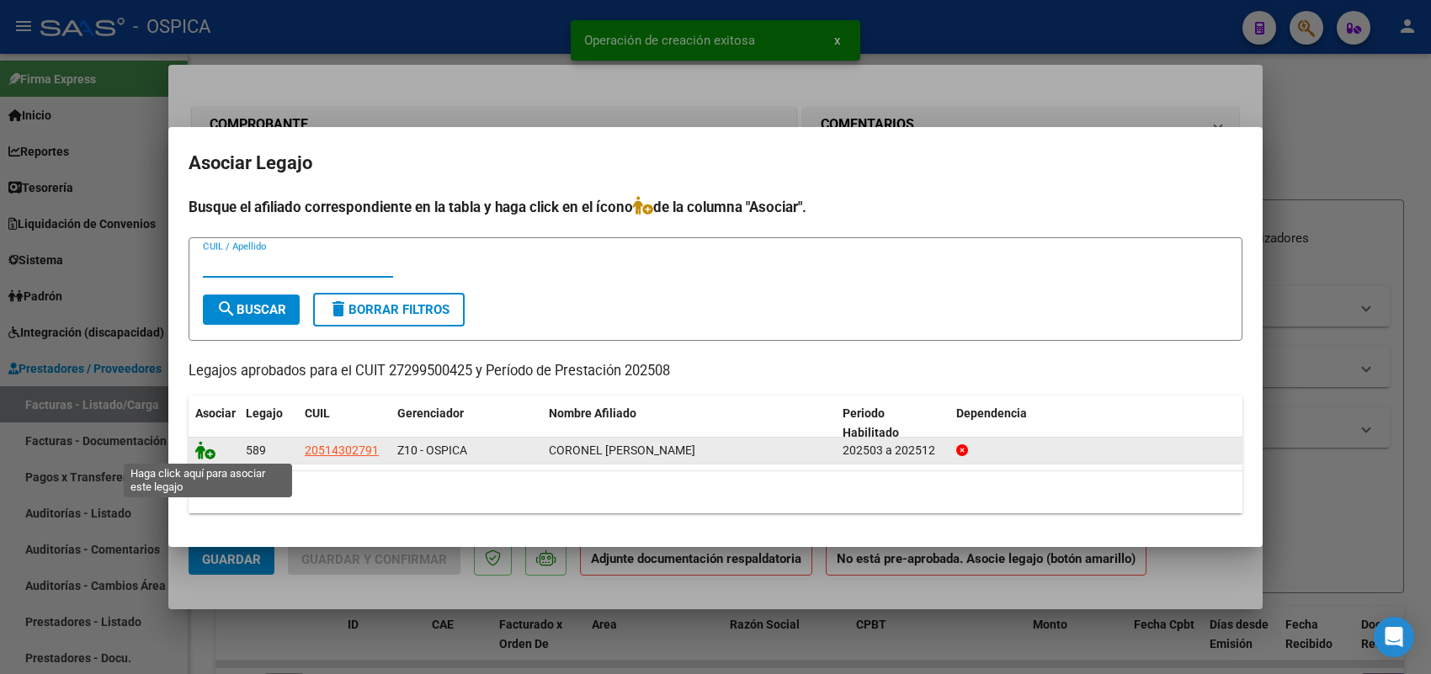
click at [211, 447] on icon at bounding box center [205, 450] width 20 height 19
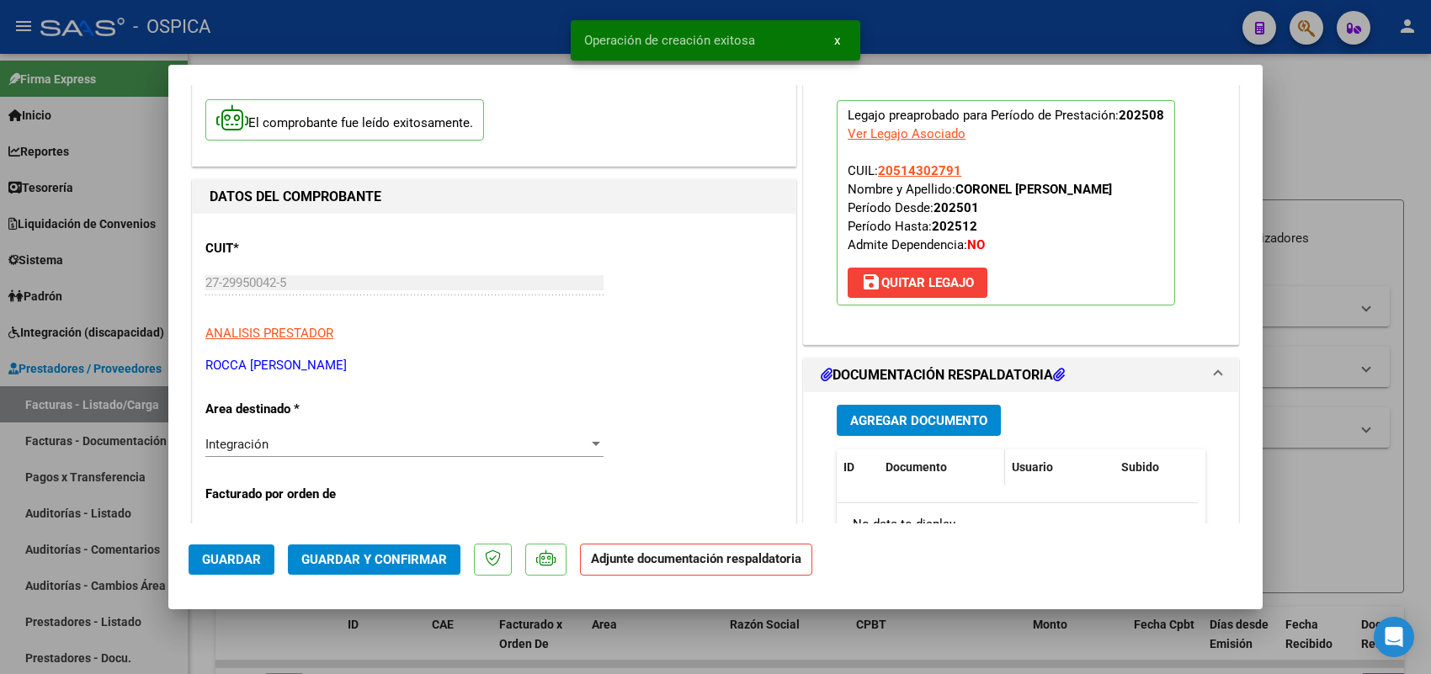
scroll to position [316, 0]
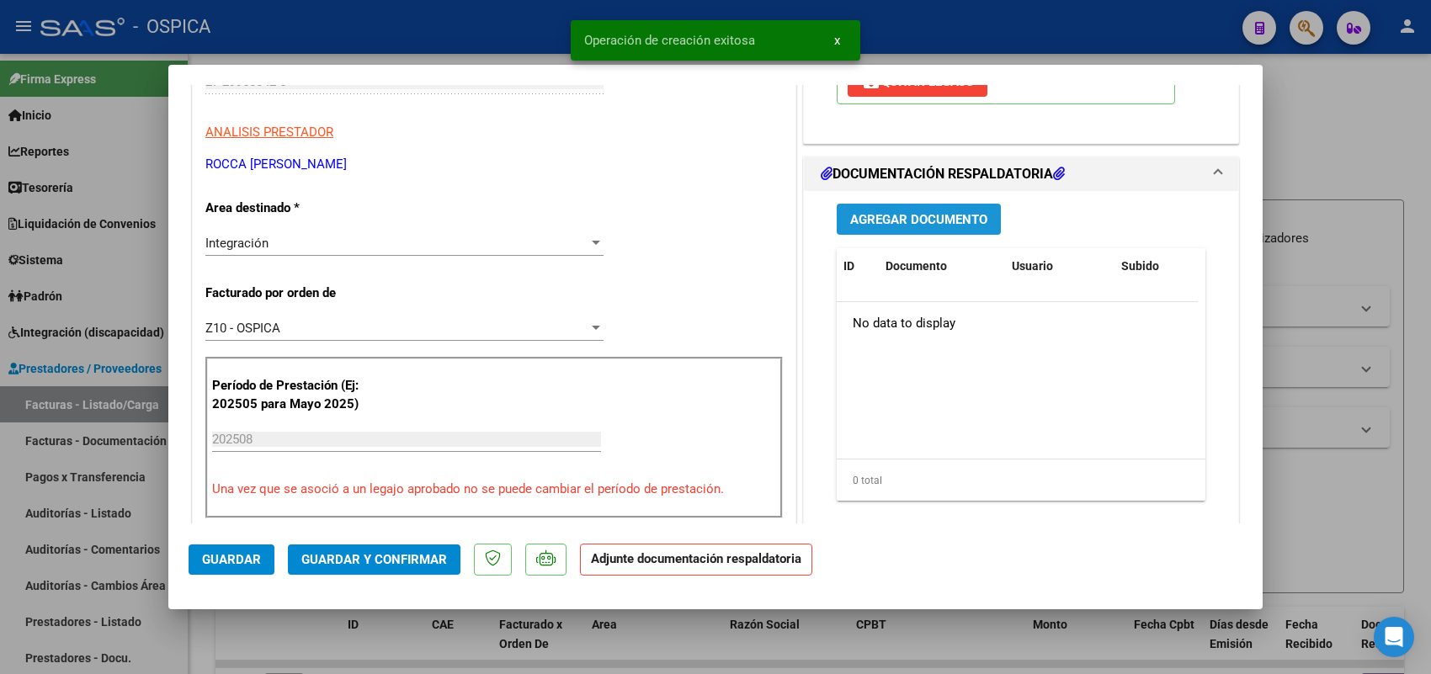
click at [909, 225] on span "Agregar Documento" at bounding box center [918, 219] width 137 height 15
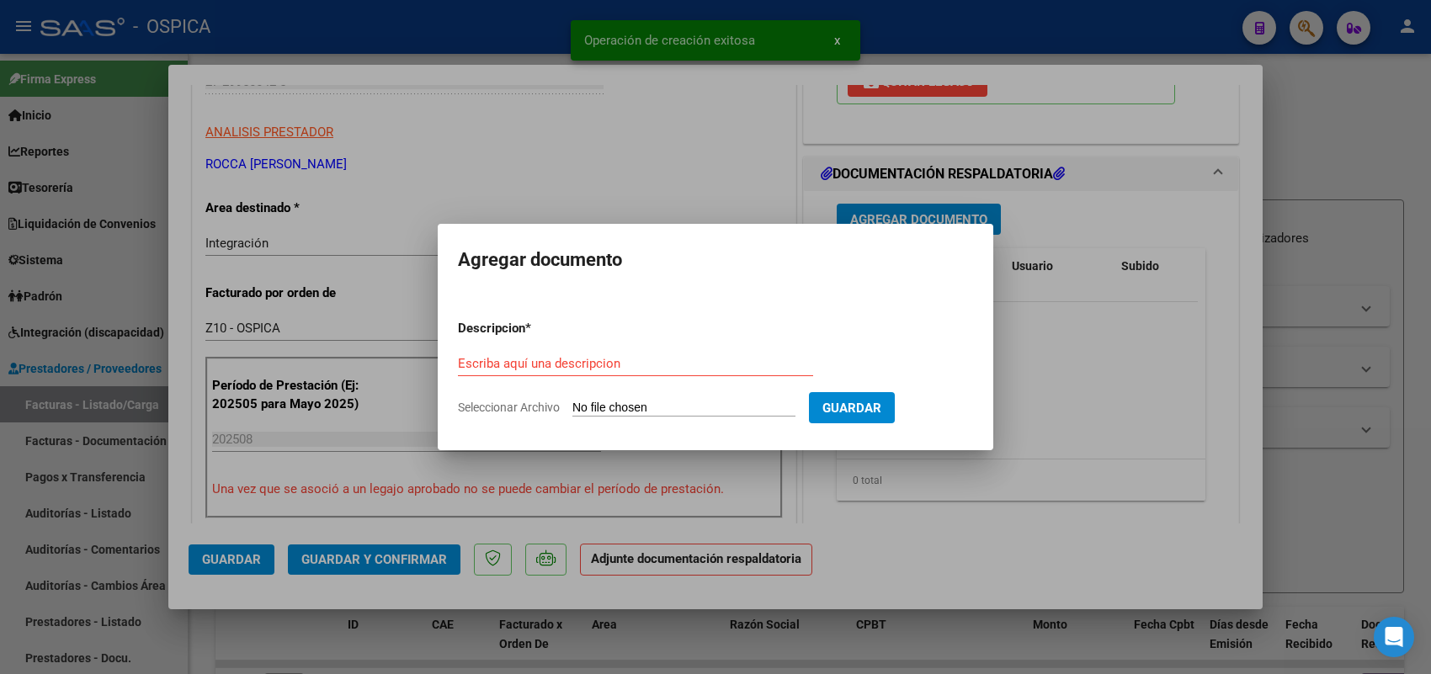
click at [730, 406] on input "Seleccionar Archivo" at bounding box center [683, 409] width 223 height 16
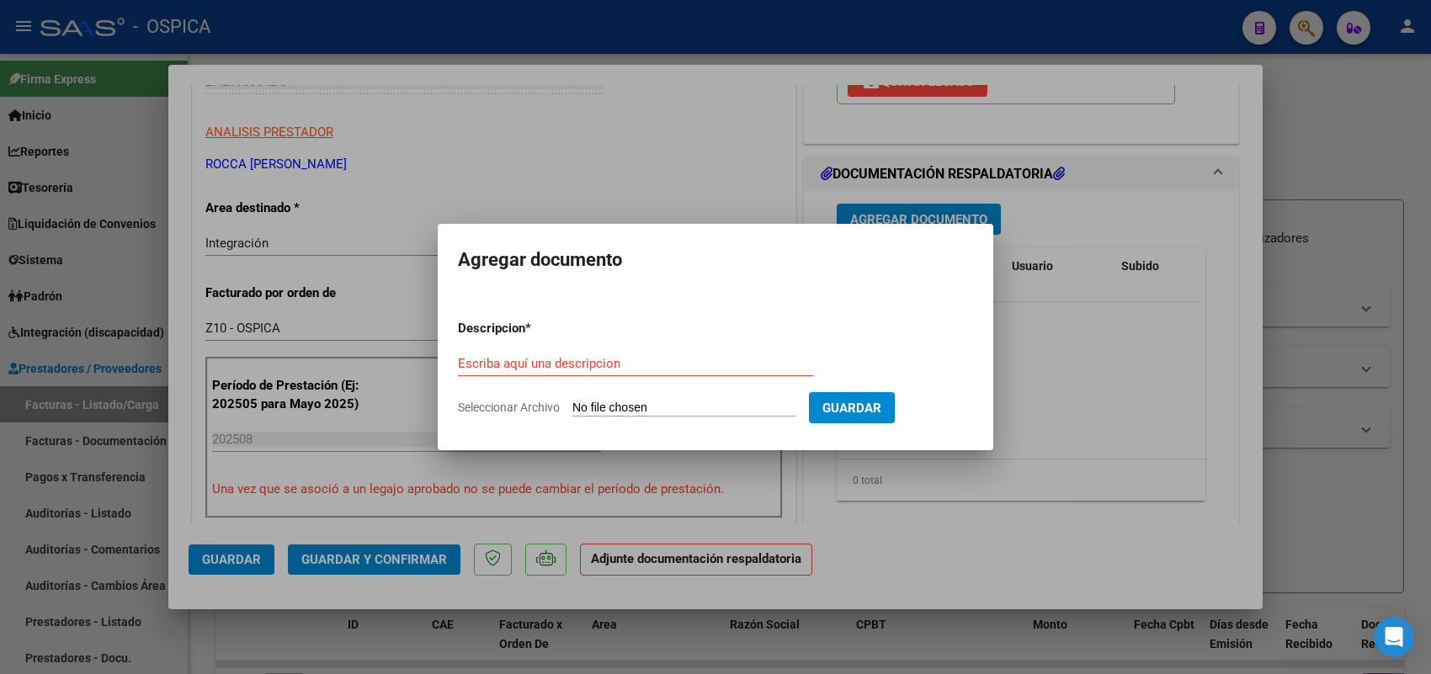
type input "C:\fakepath\ASISTENCIA ROCCA.pdf"
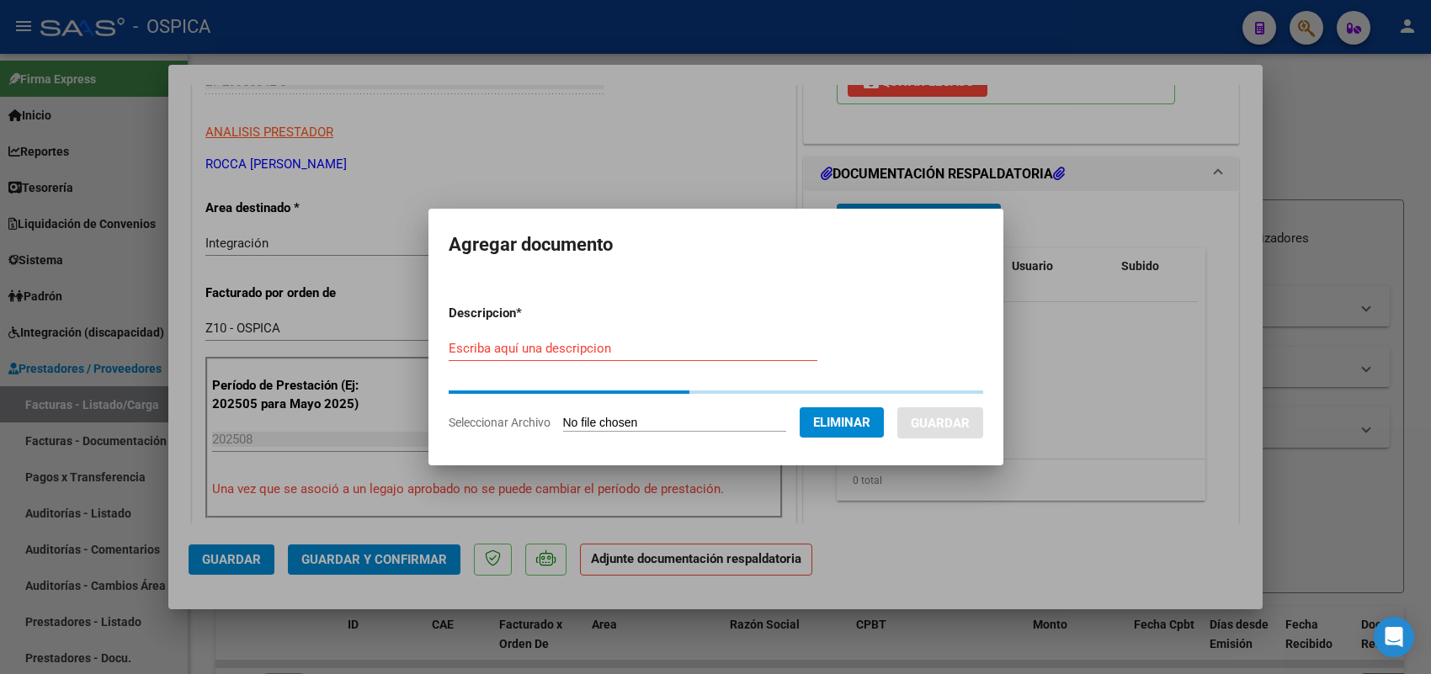
click at [604, 349] on form "Descripcion * Escriba aquí una descripcion Seleccionar Archivo Eliminar Guardar" at bounding box center [716, 367] width 535 height 153
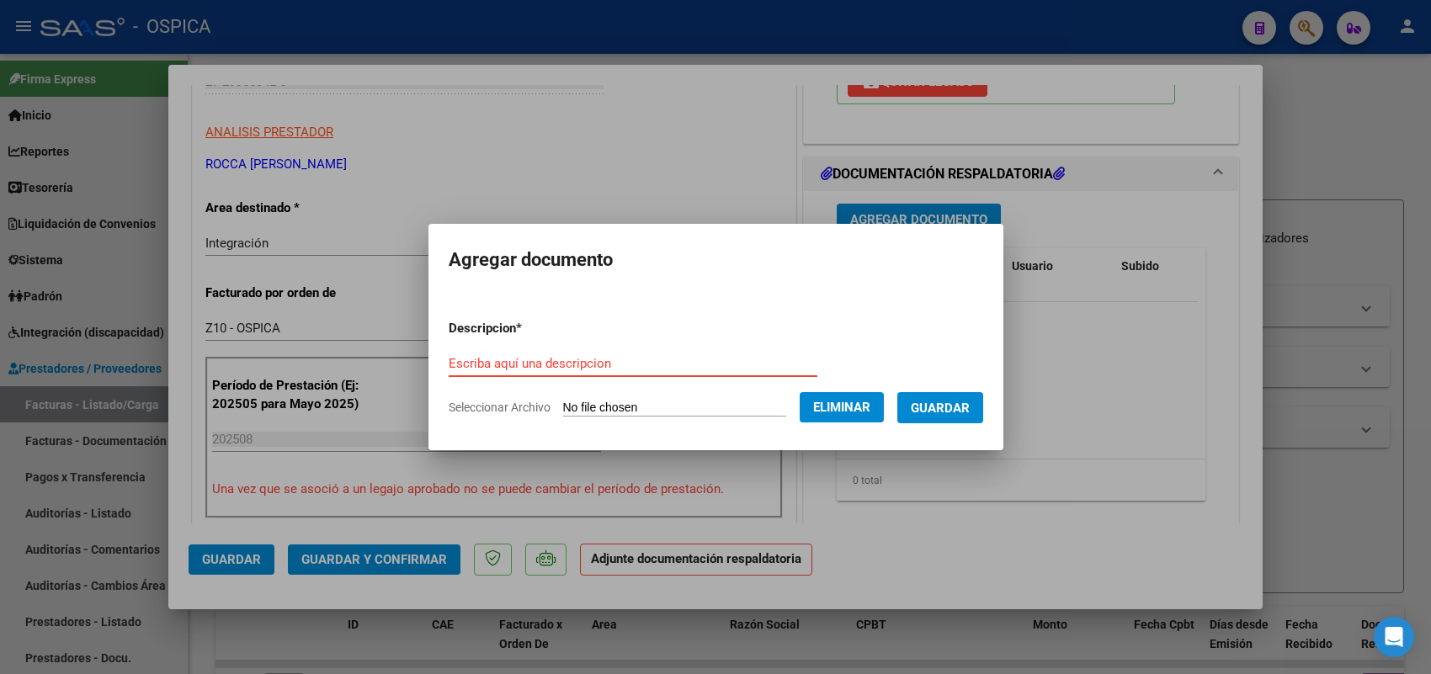
paste input "ASISTENCIA"
type input "ASISTENCIA"
click at [970, 405] on span "Guardar" at bounding box center [940, 408] width 59 height 15
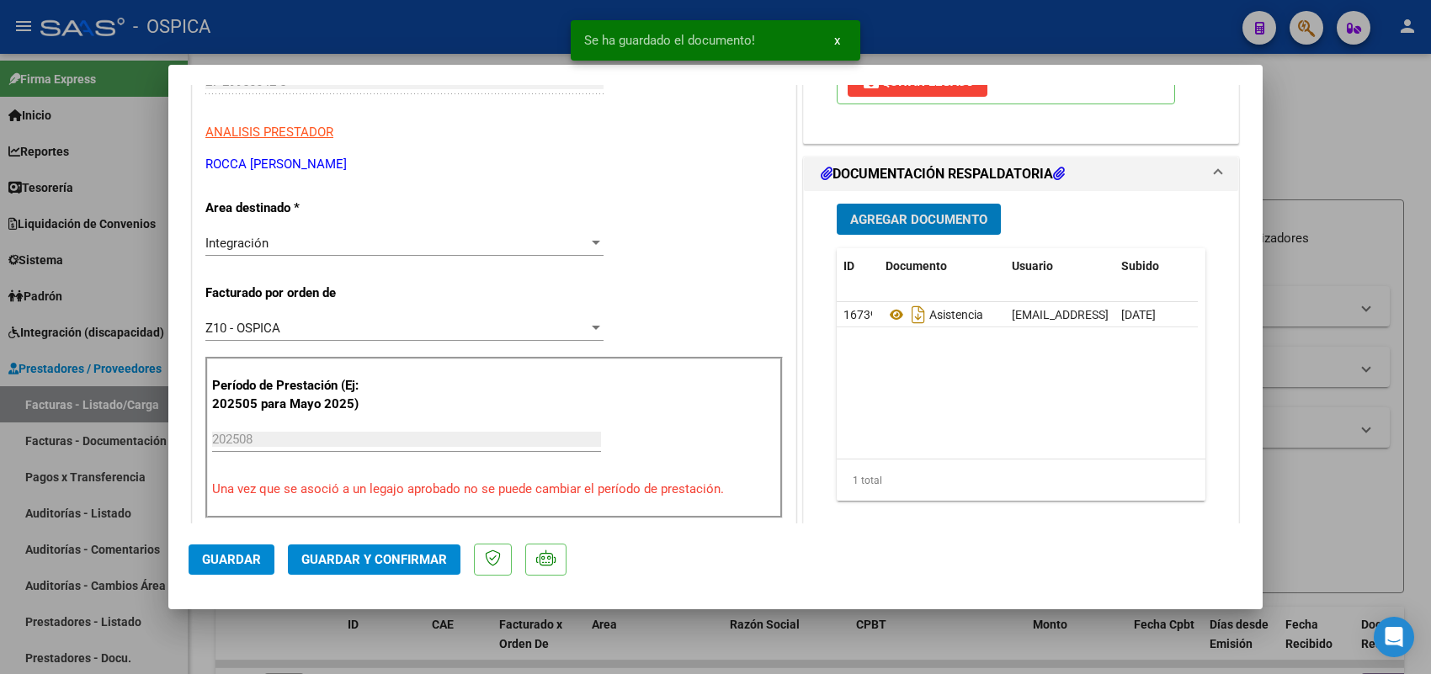
click at [247, 552] on span "Guardar" at bounding box center [231, 559] width 59 height 15
click at [133, 407] on div at bounding box center [715, 337] width 1431 height 674
type input "$ 0,00"
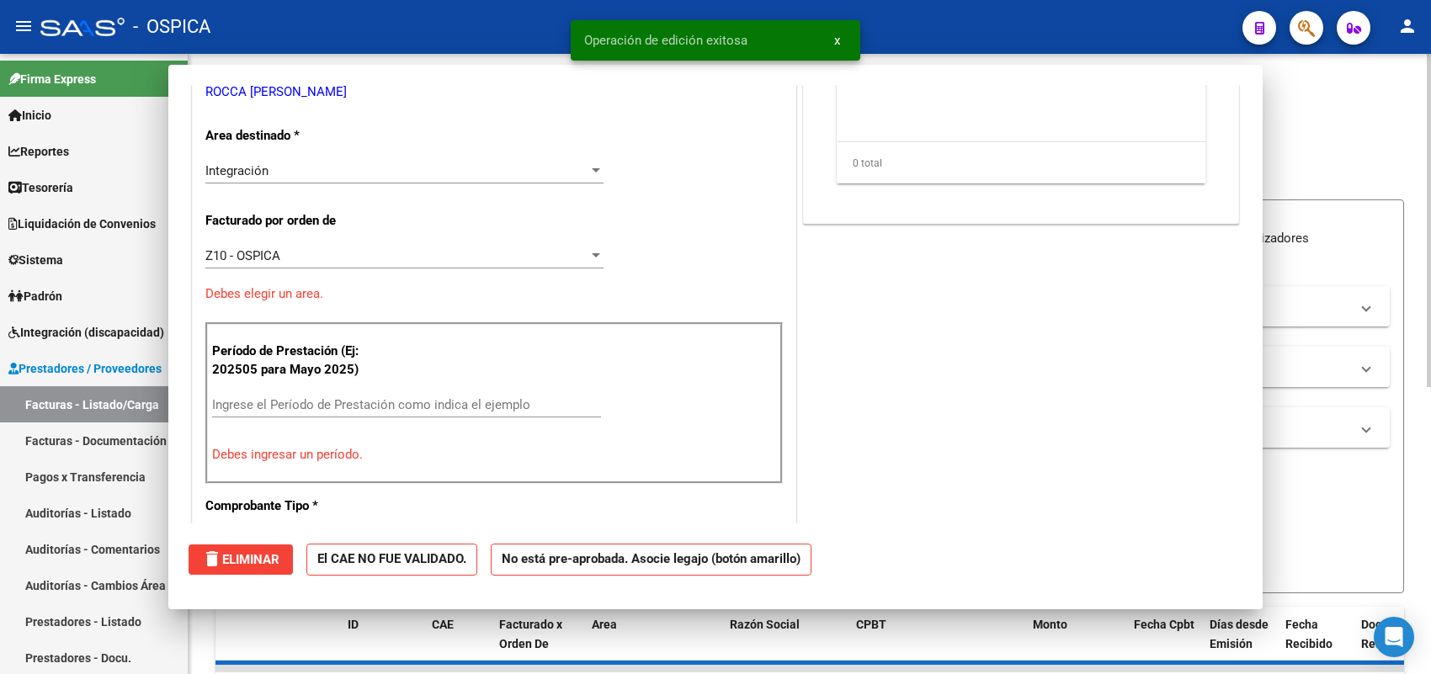
scroll to position [263, 0]
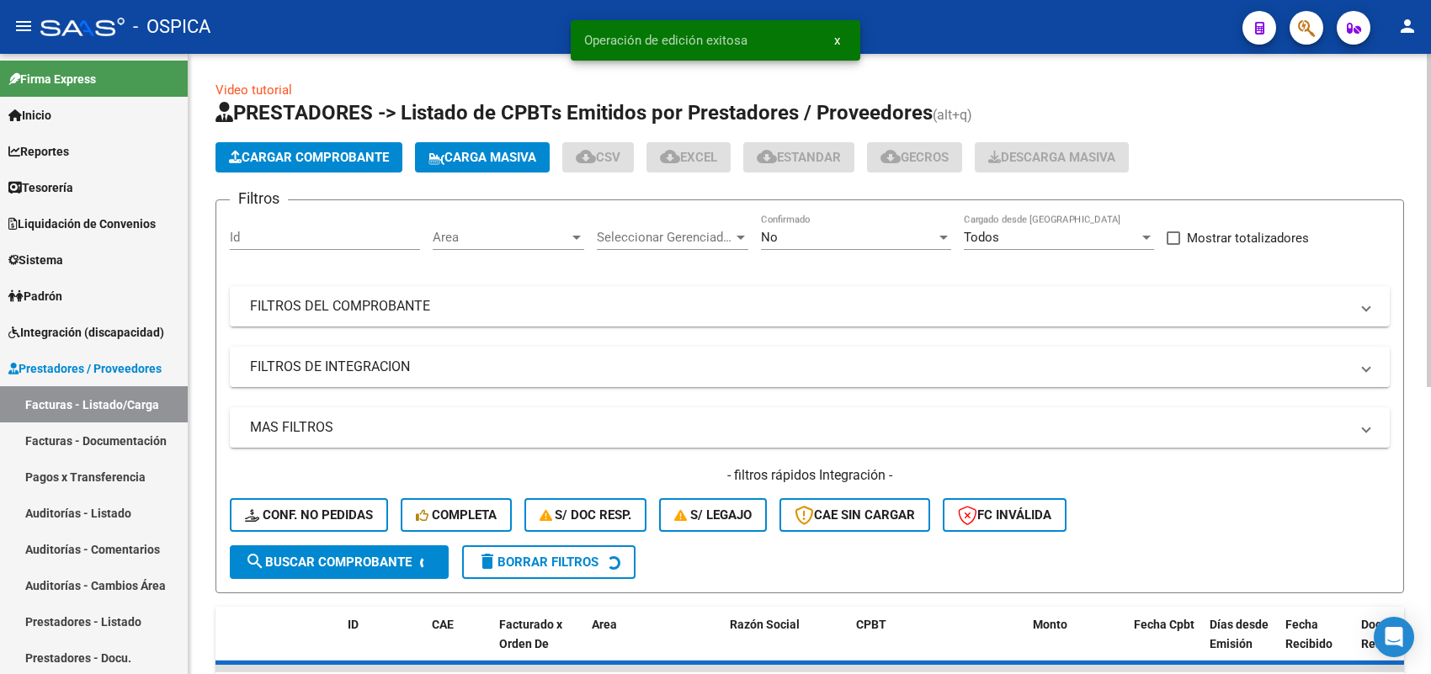
click at [331, 162] on span "Cargar Comprobante" at bounding box center [309, 157] width 160 height 15
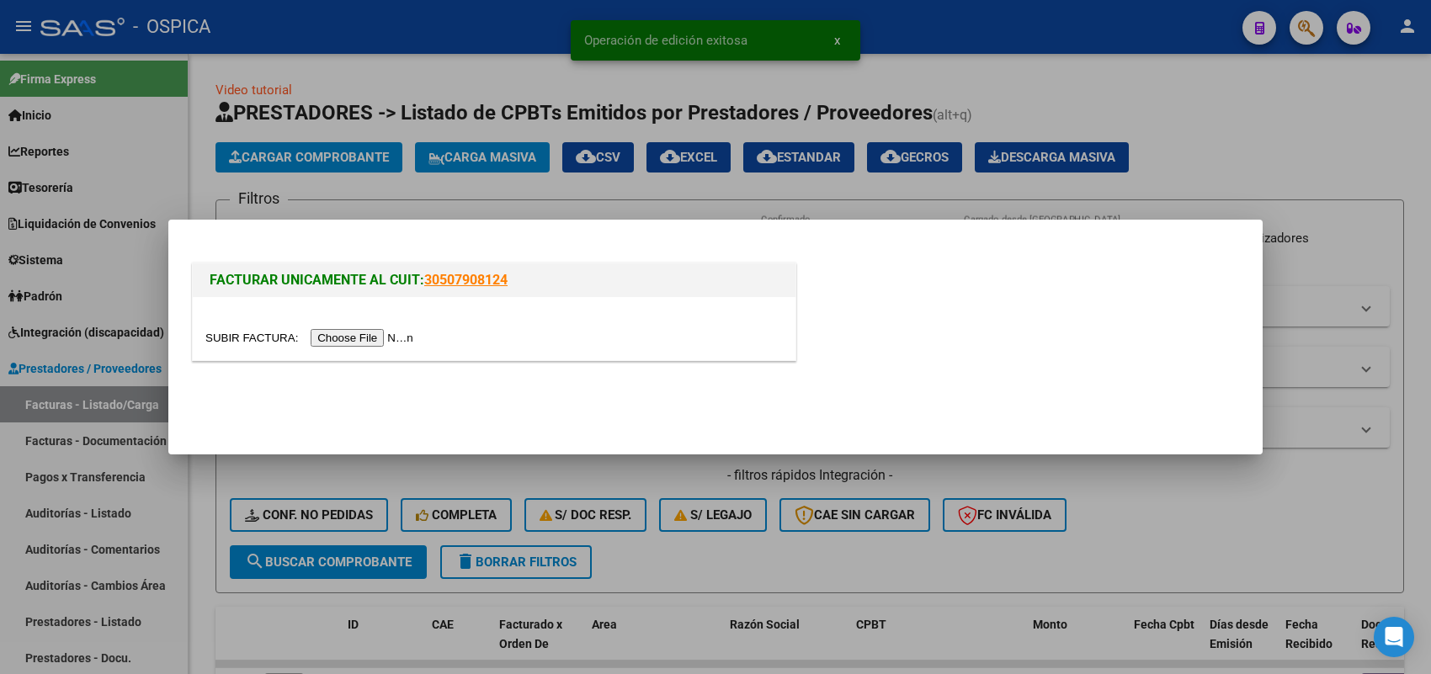
click at [392, 335] on input "file" at bounding box center [311, 338] width 213 height 18
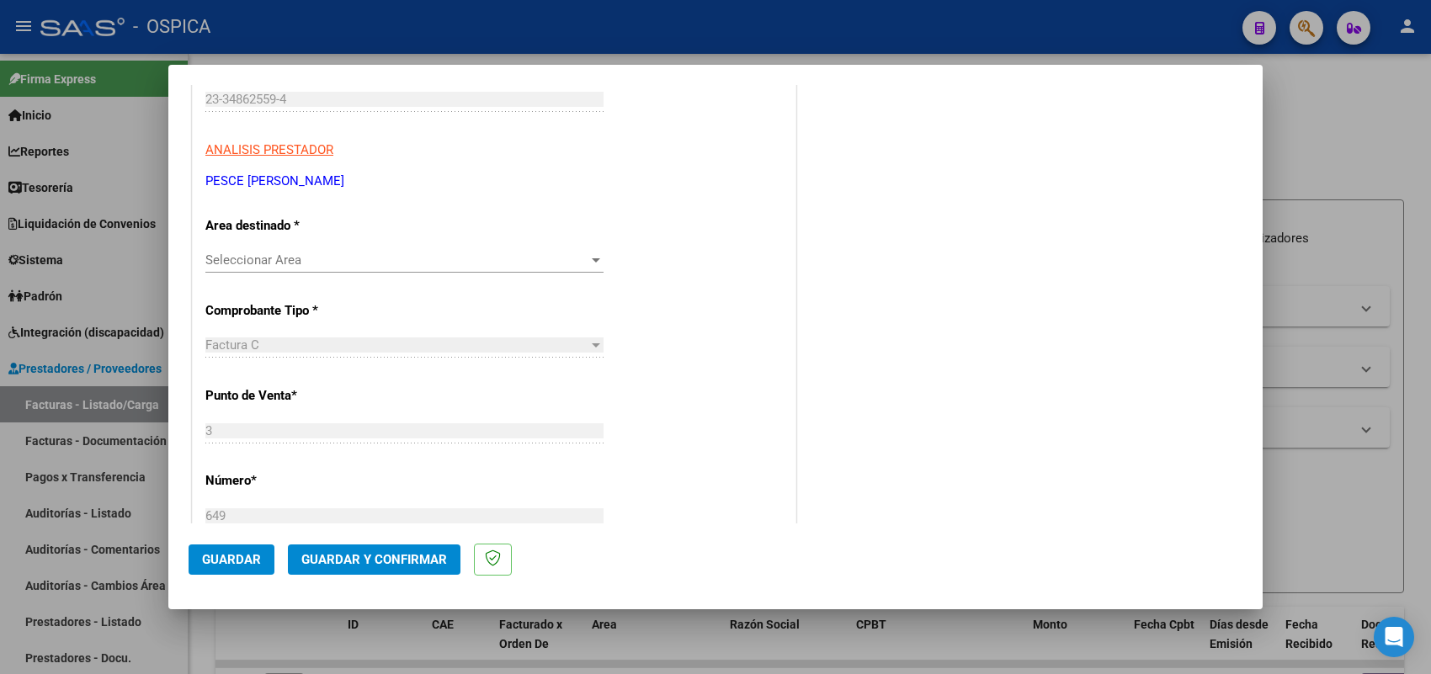
scroll to position [316, 0]
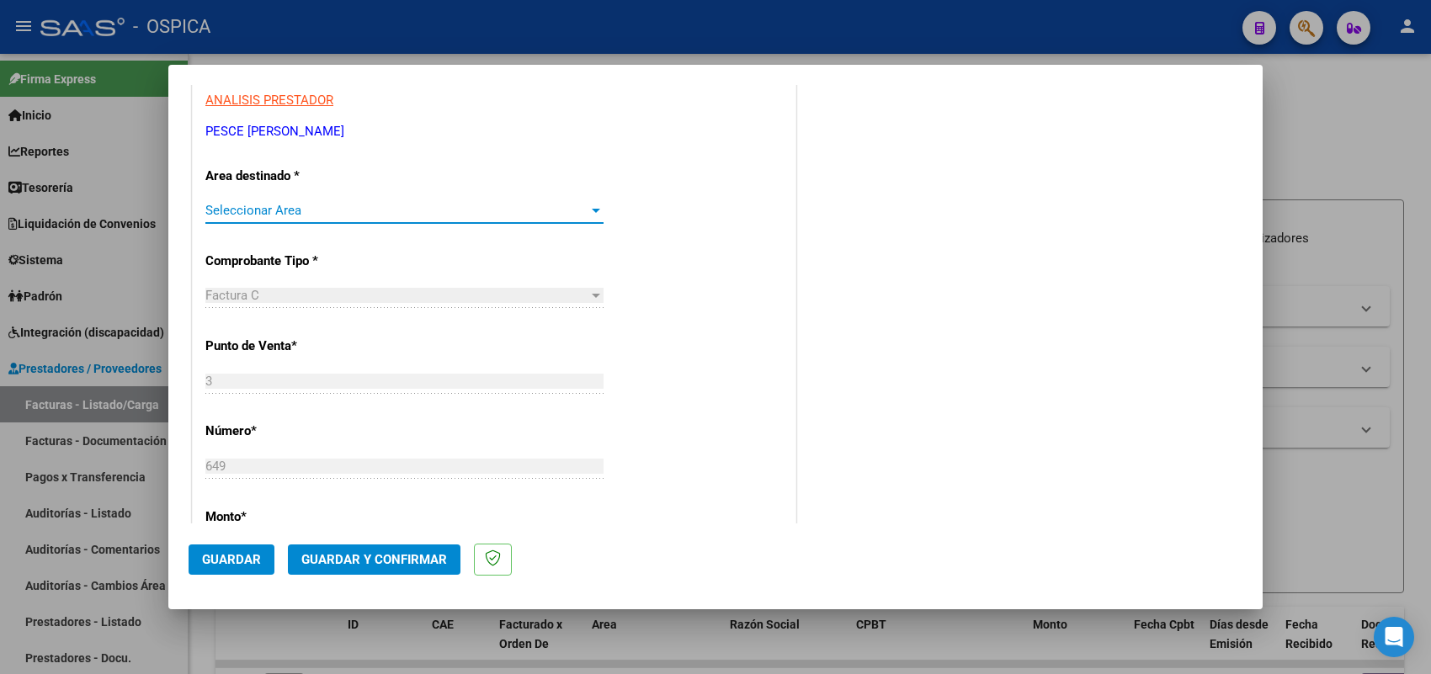
click at [381, 209] on span "Seleccionar Area" at bounding box center [396, 210] width 383 height 15
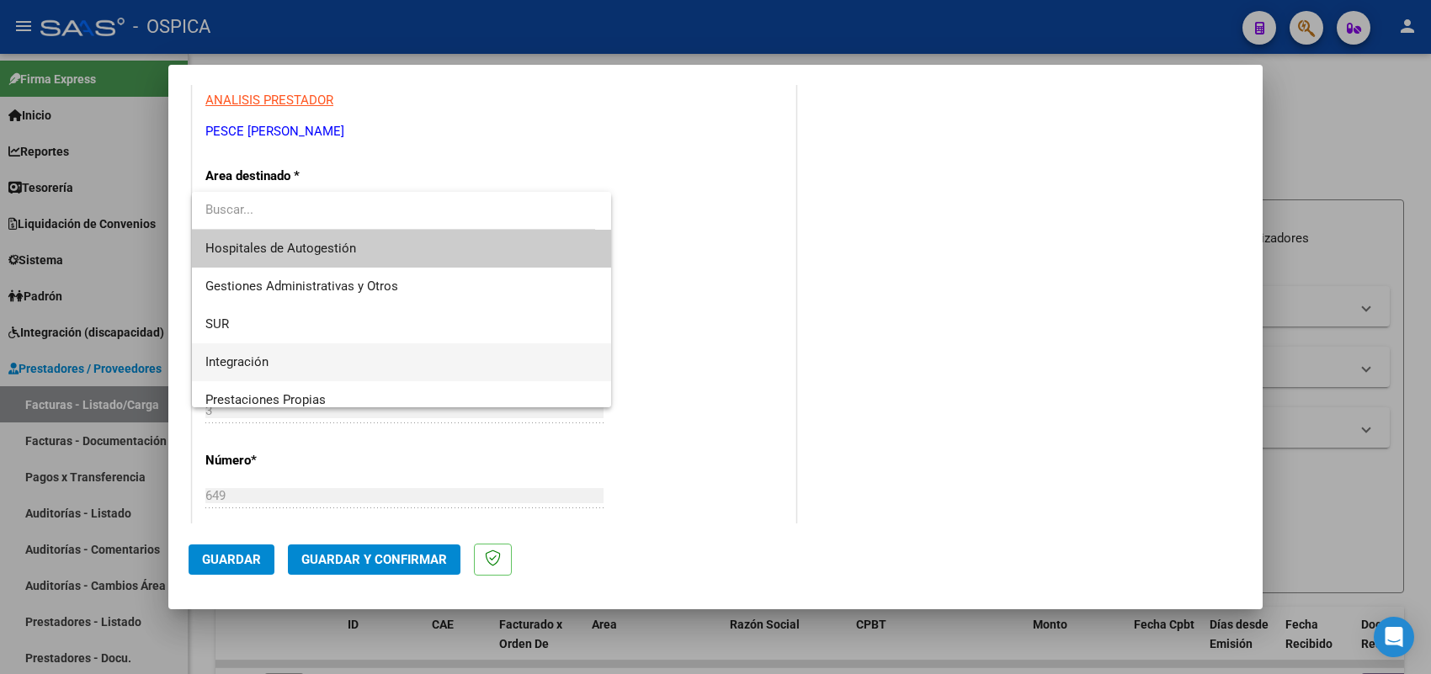
click at [314, 354] on span "Integración" at bounding box center [401, 362] width 392 height 38
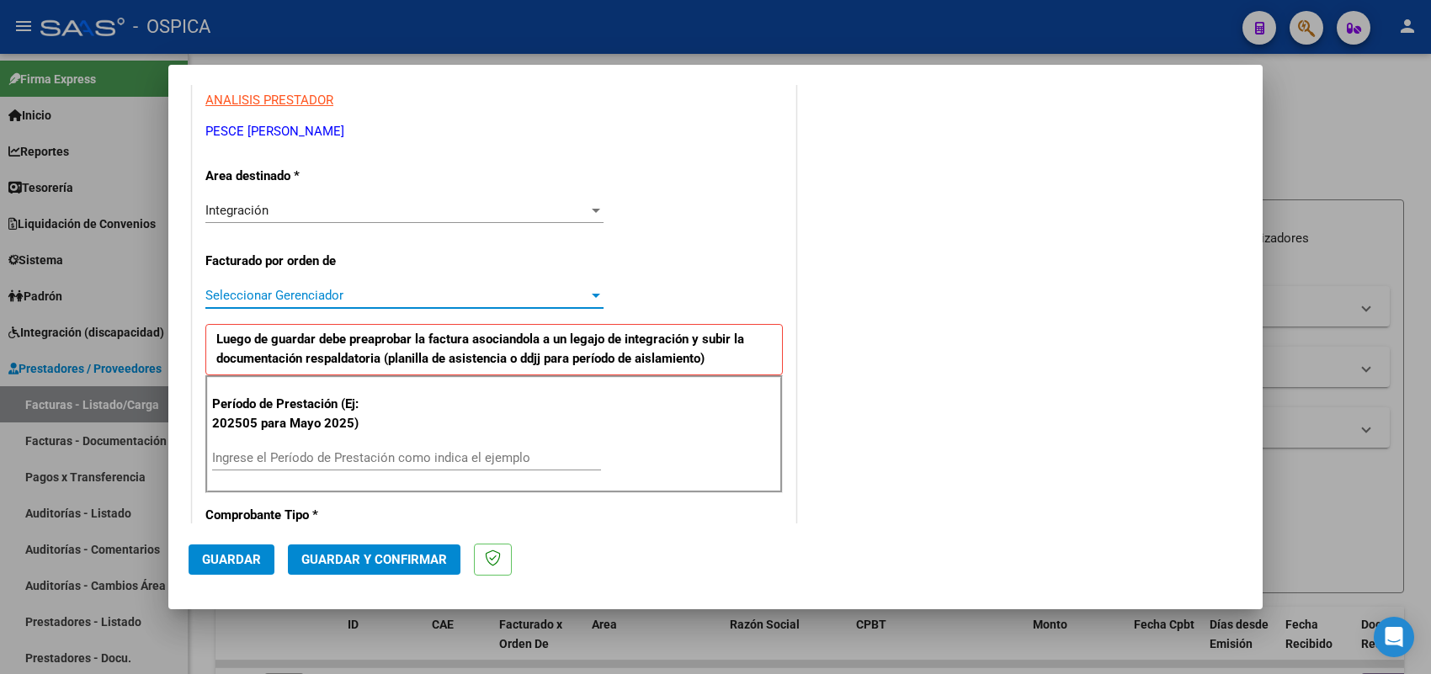
click at [354, 291] on span "Seleccionar Gerenciador" at bounding box center [396, 295] width 383 height 15
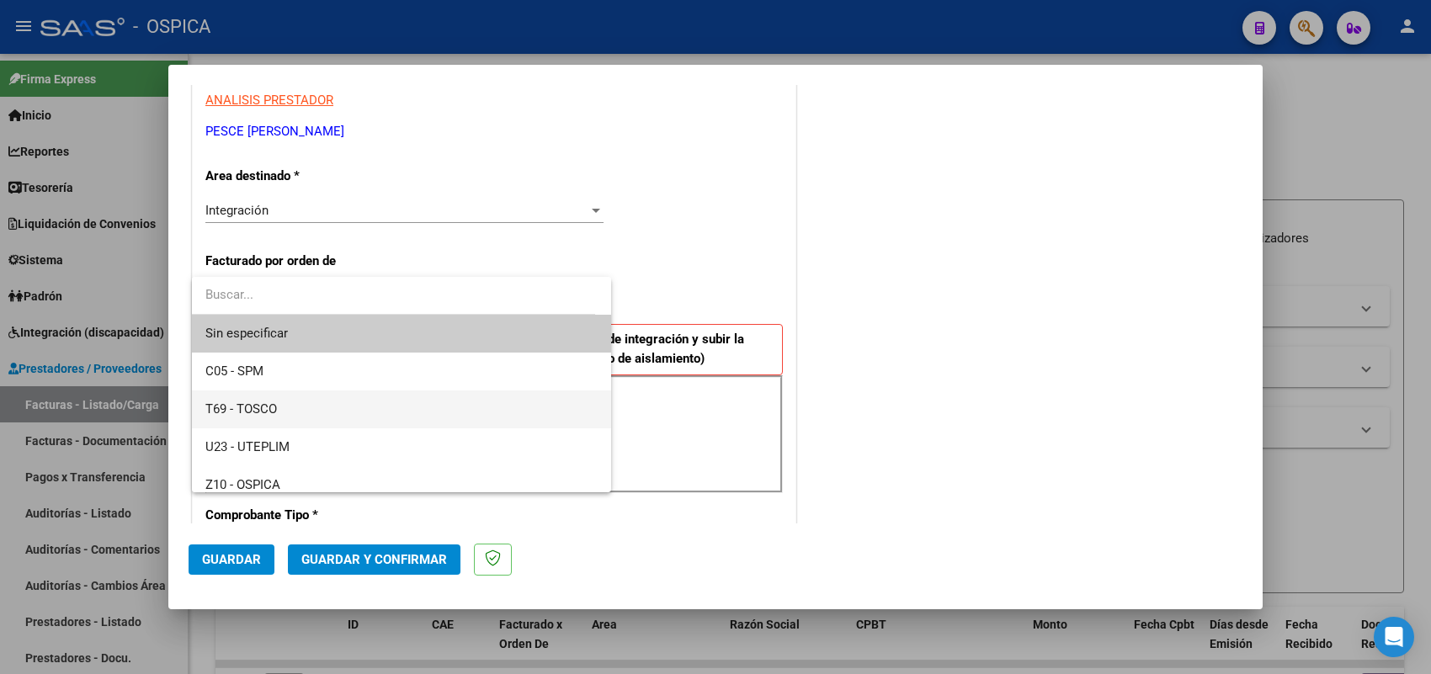
scroll to position [87, 0]
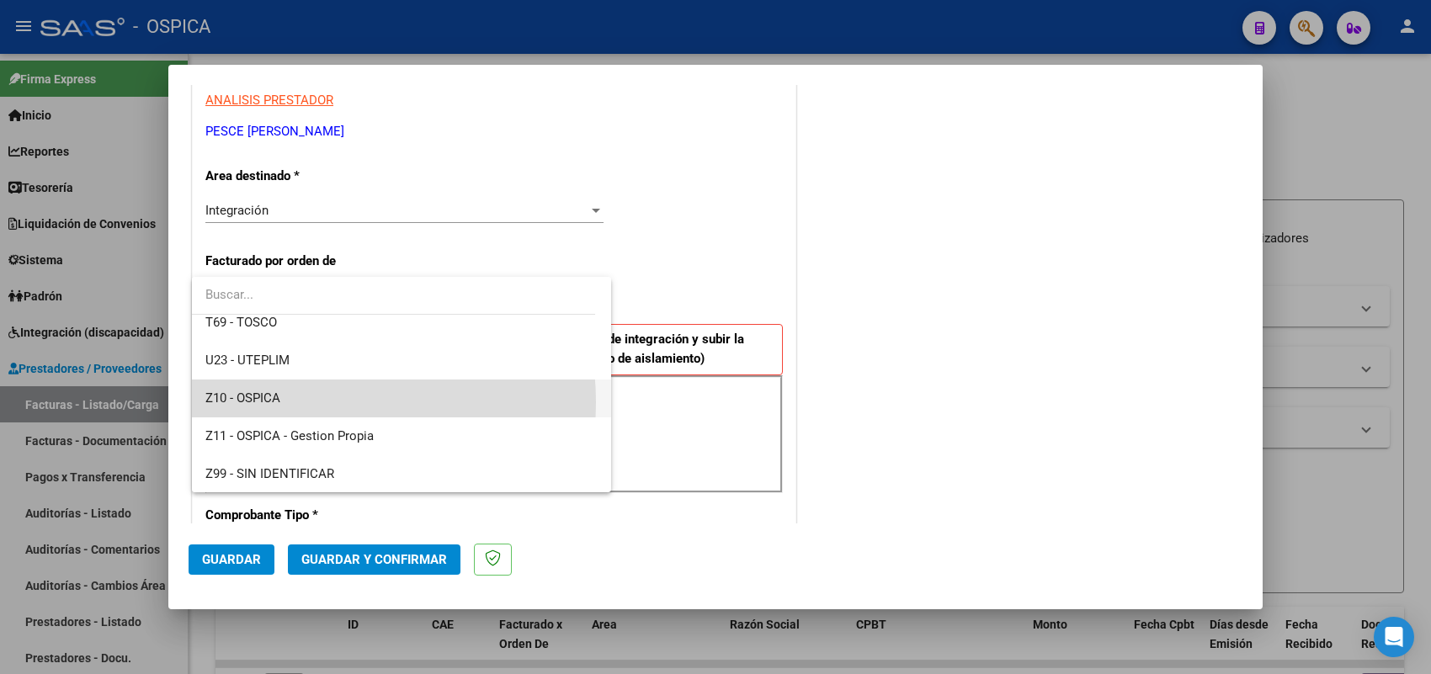
click at [301, 402] on span "Z10 - OSPICA" at bounding box center [401, 399] width 392 height 38
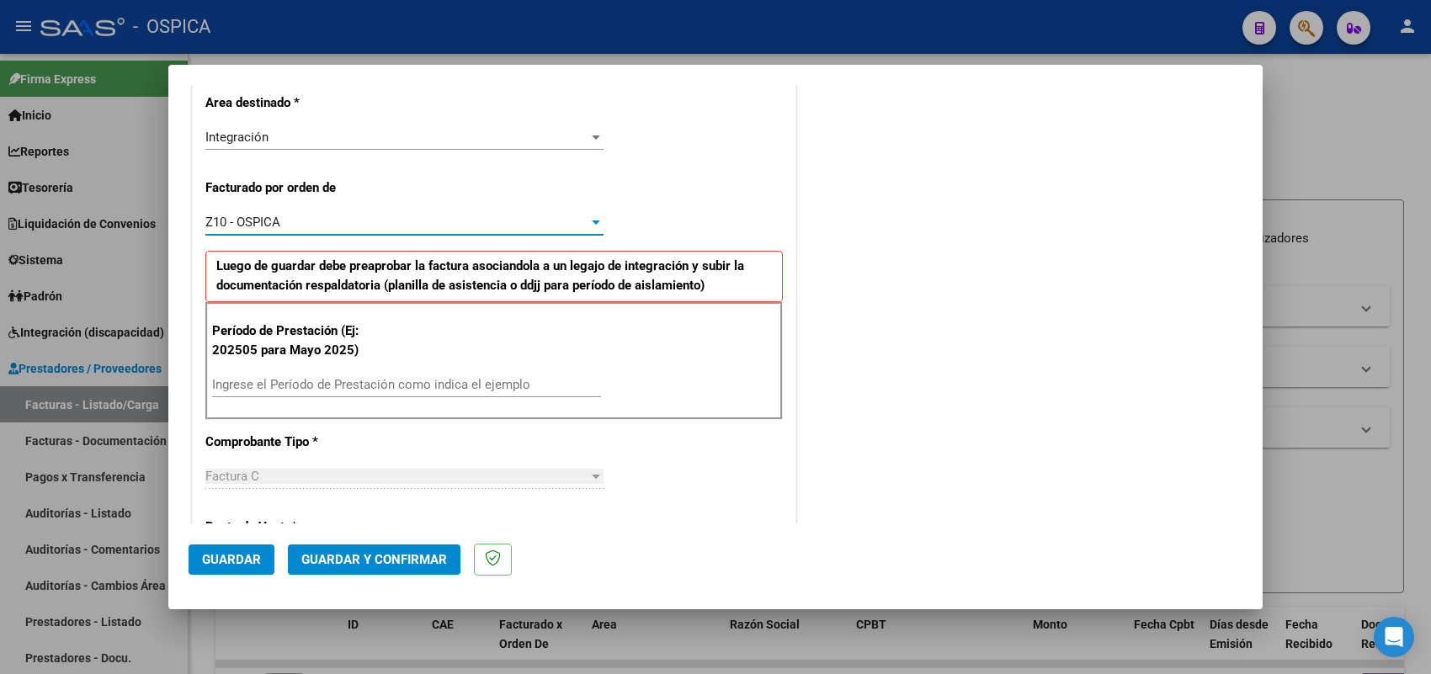
scroll to position [421, 0]
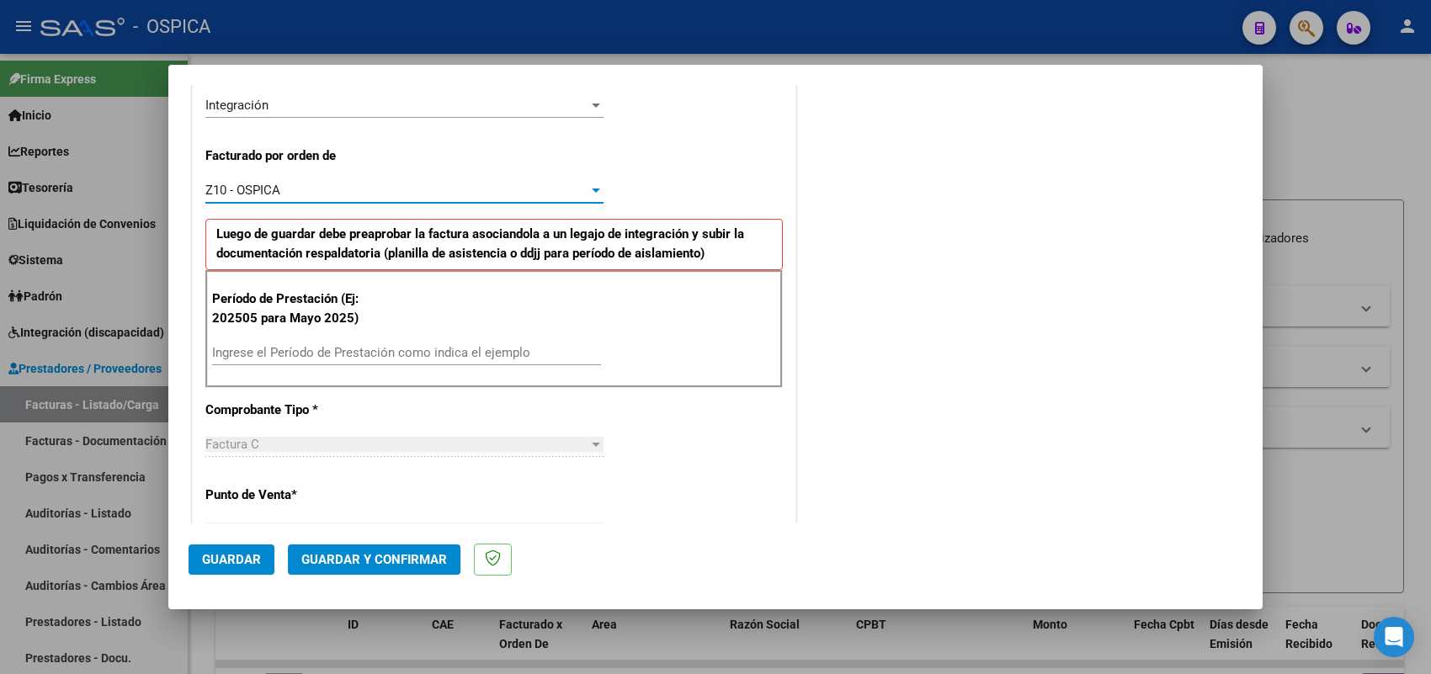
click at [350, 348] on input "Ingrese el Período de Prestación como indica el ejemplo" at bounding box center [406, 352] width 389 height 15
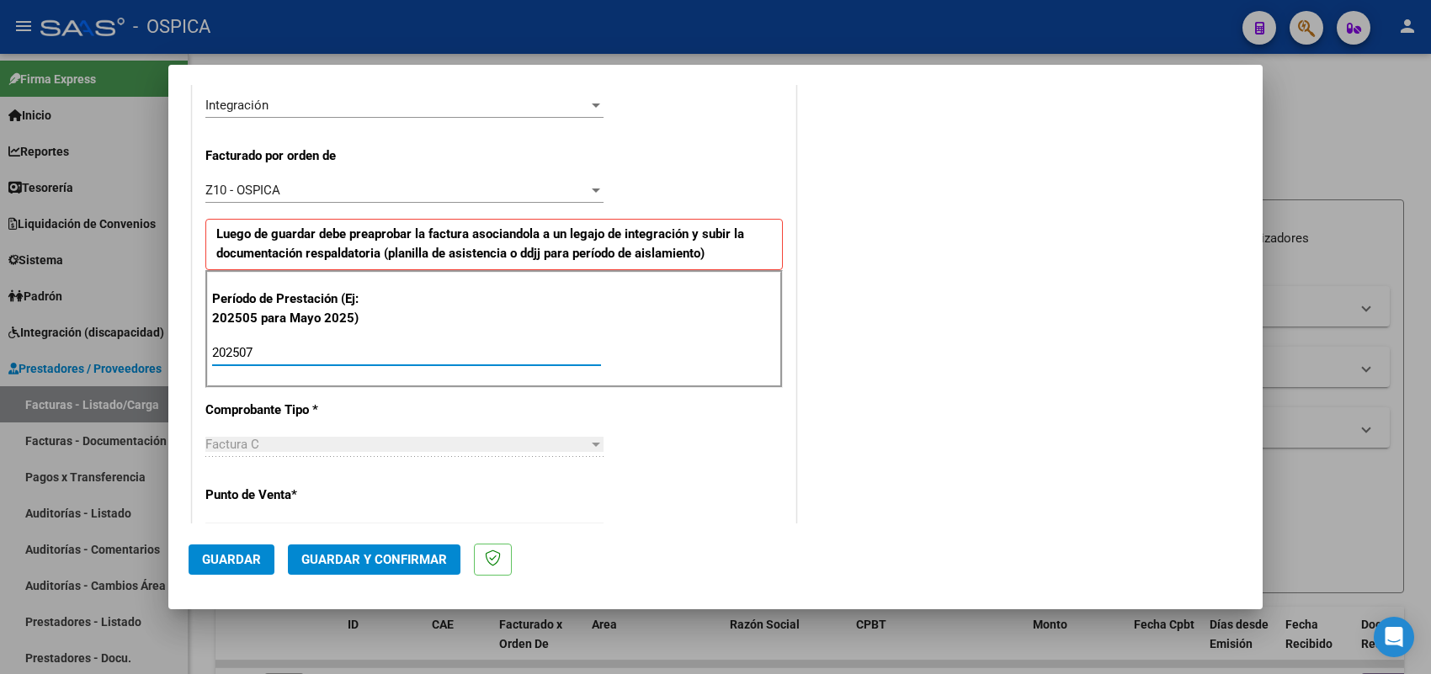
type input "202507"
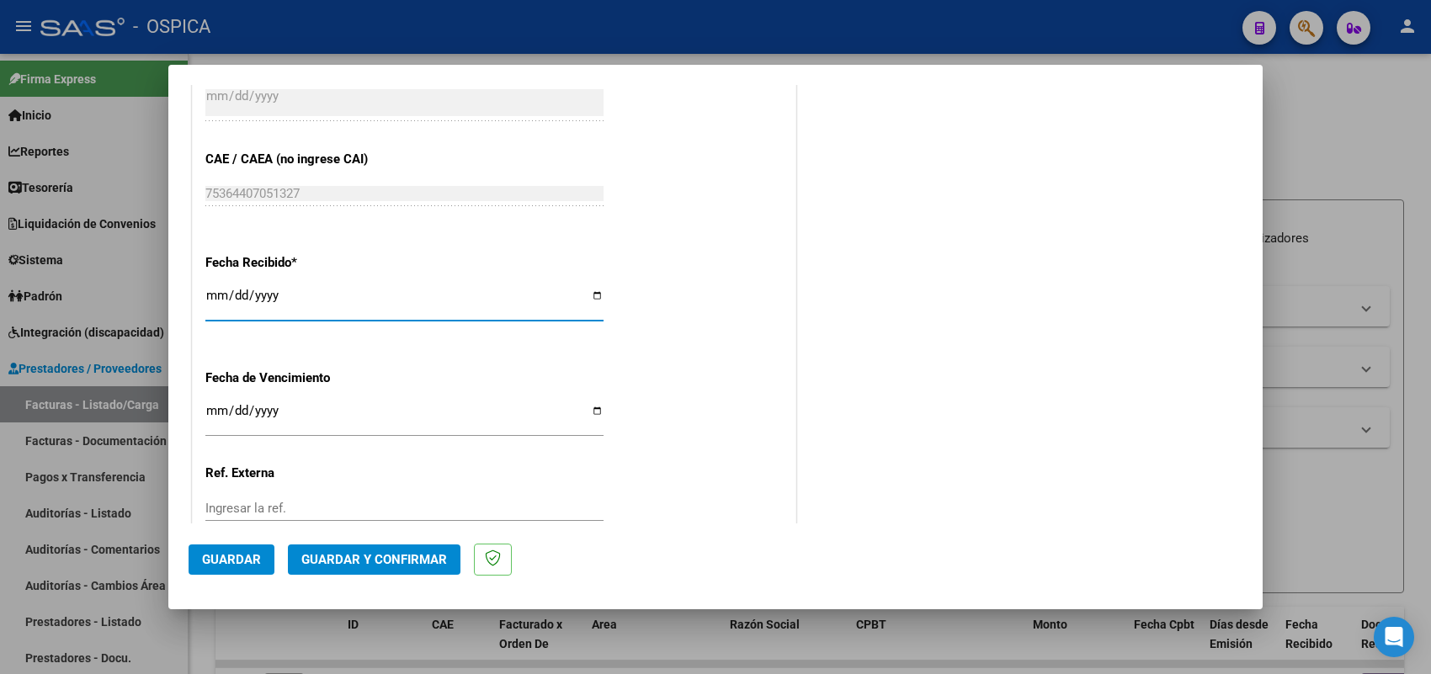
type input "2025-09-09"
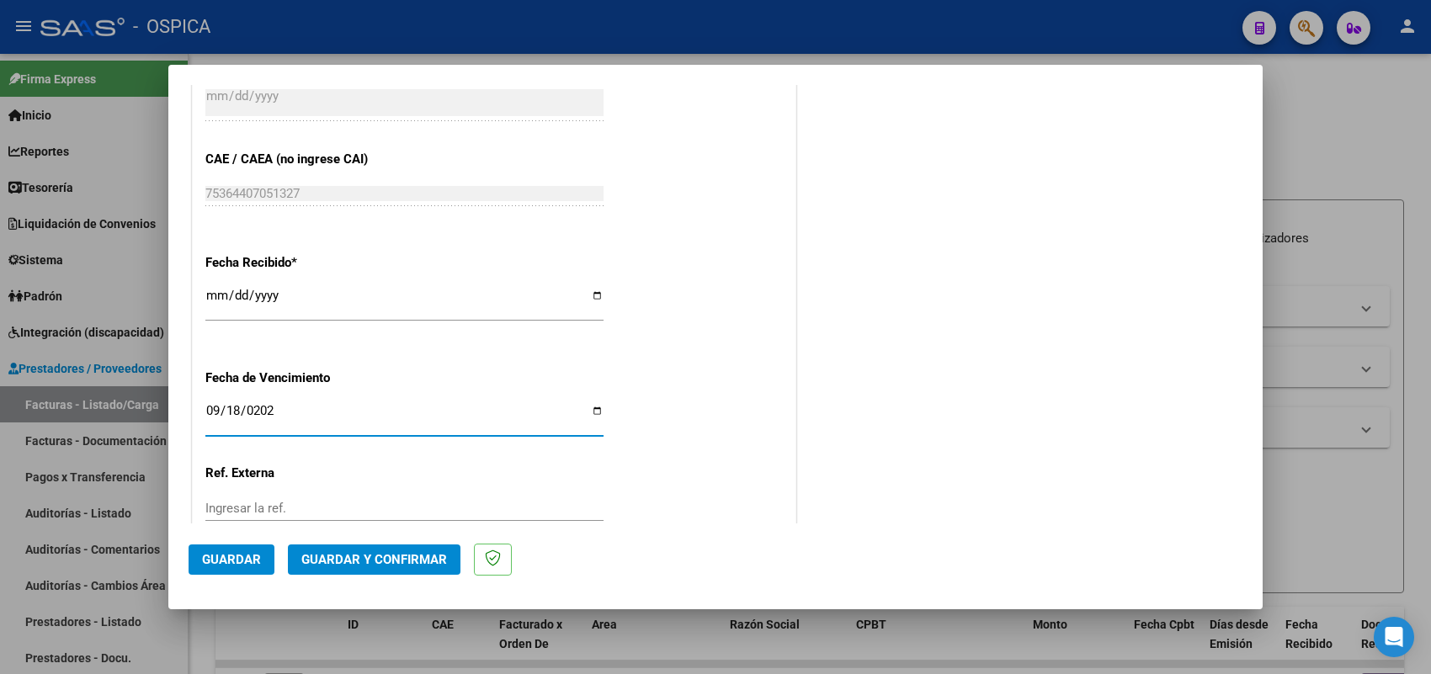
type input "2025-09-18"
click at [237, 560] on span "Guardar" at bounding box center [231, 559] width 59 height 15
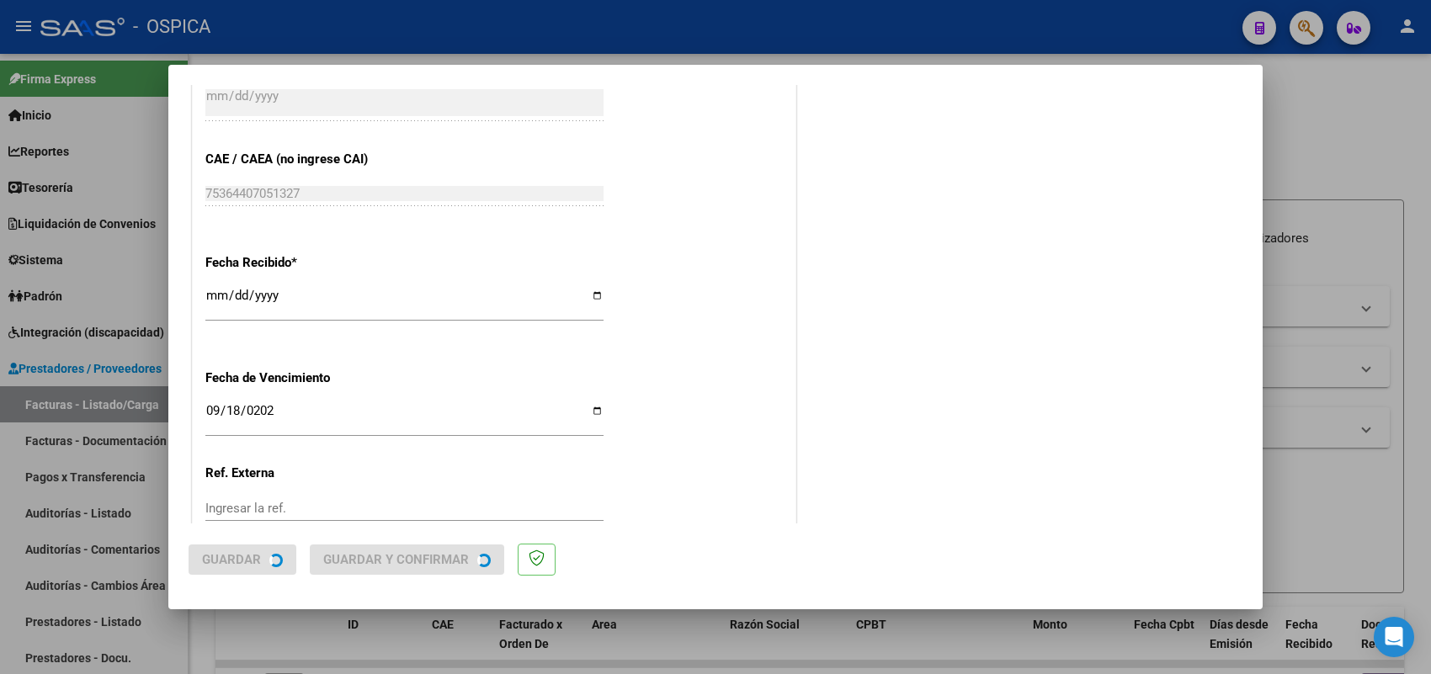
scroll to position [0, 0]
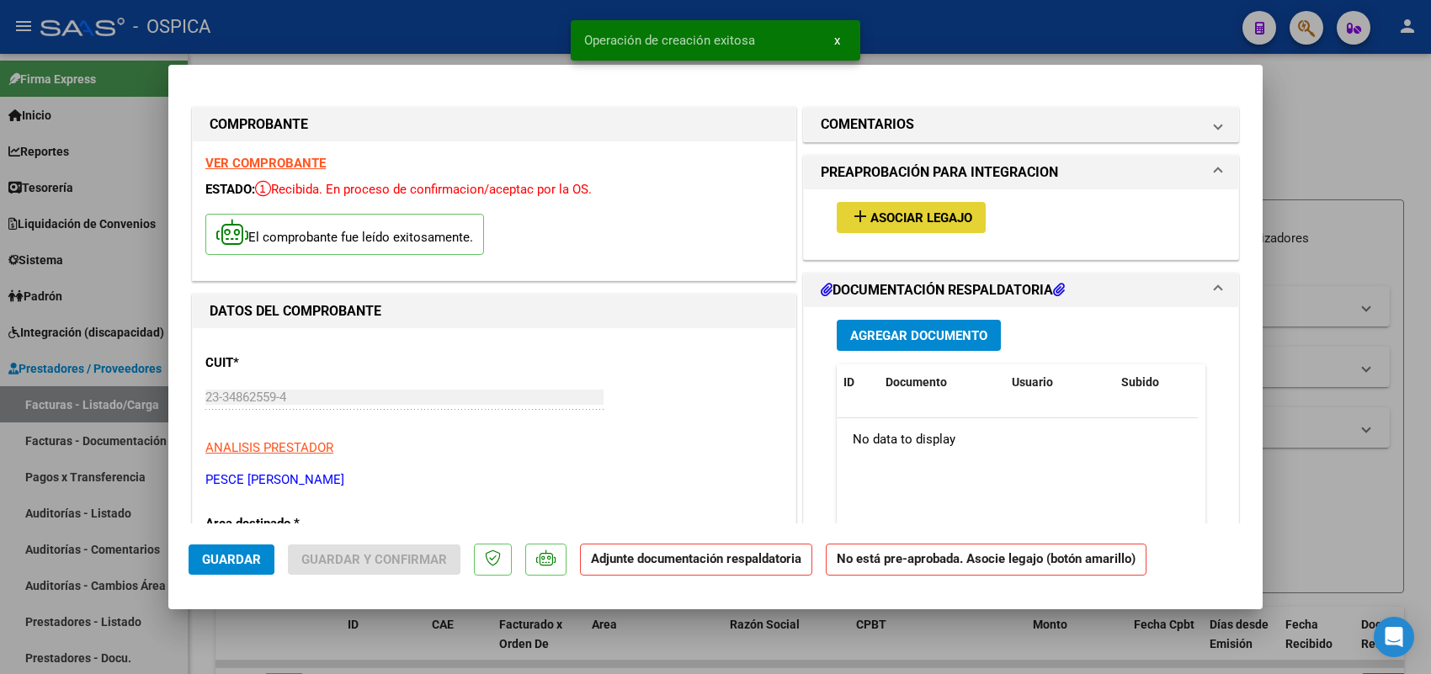
click at [877, 204] on button "add Asociar Legajo" at bounding box center [911, 217] width 149 height 31
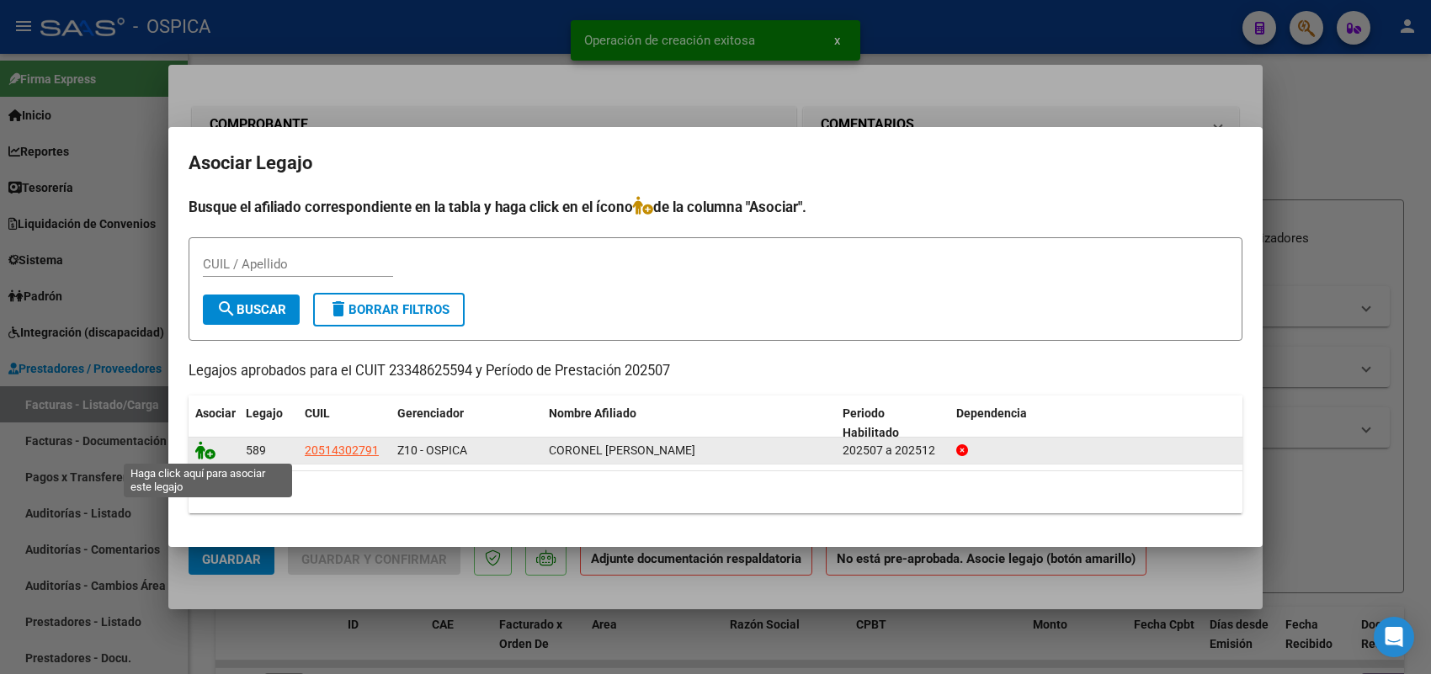
click at [210, 455] on icon at bounding box center [205, 450] width 20 height 19
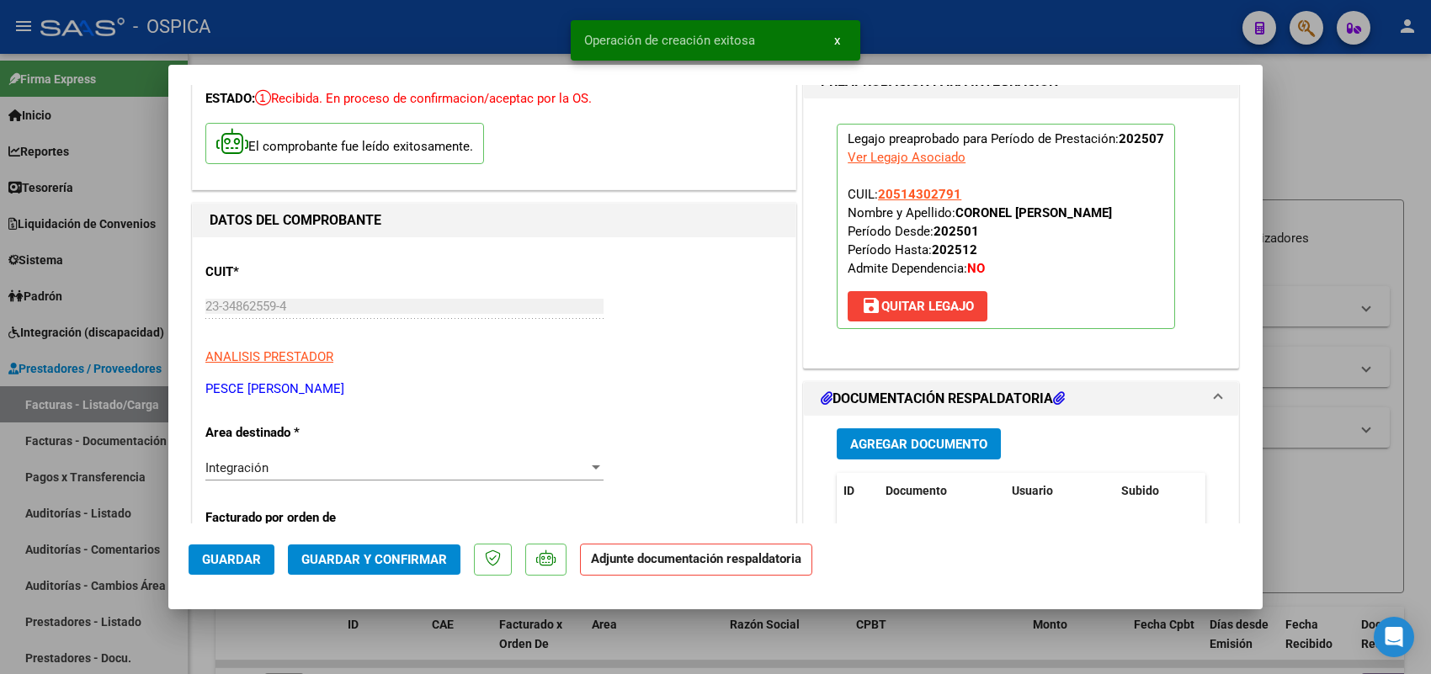
scroll to position [210, 0]
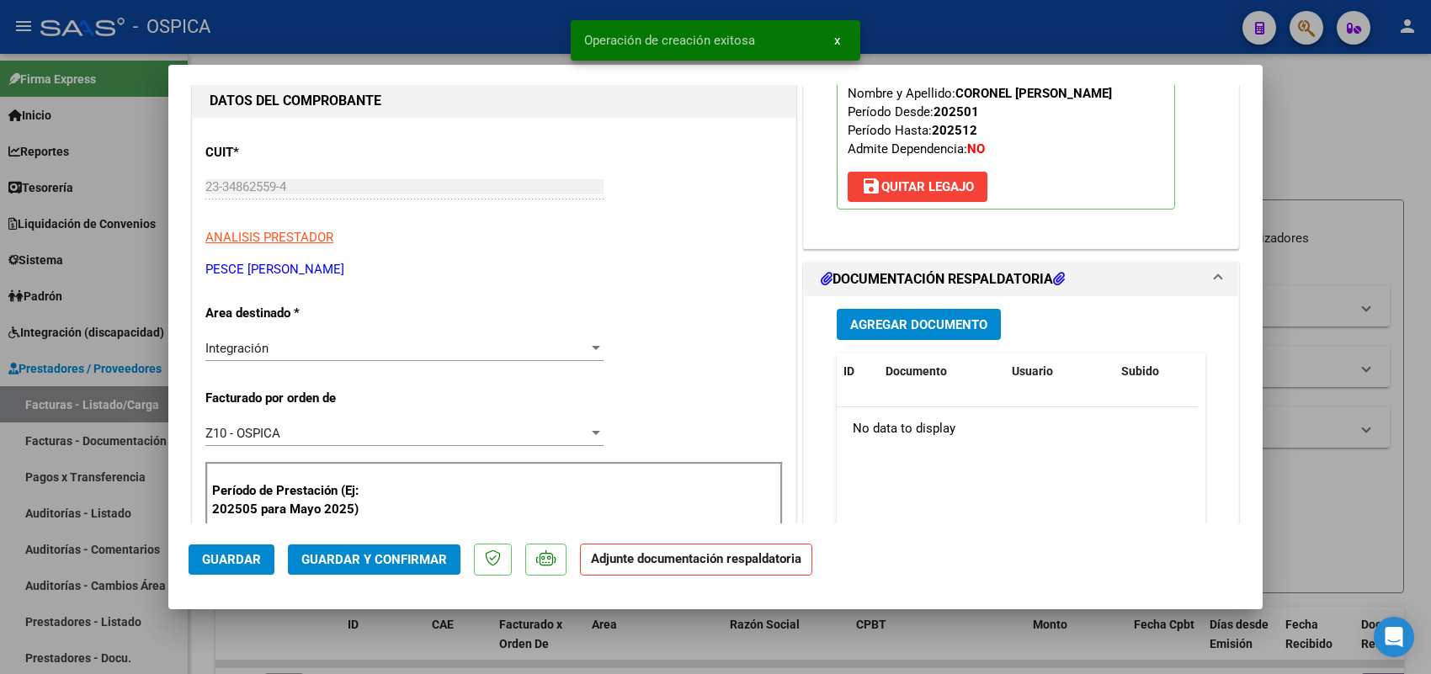
click at [873, 477] on datatable-body "No data to display" at bounding box center [1017, 485] width 361 height 157
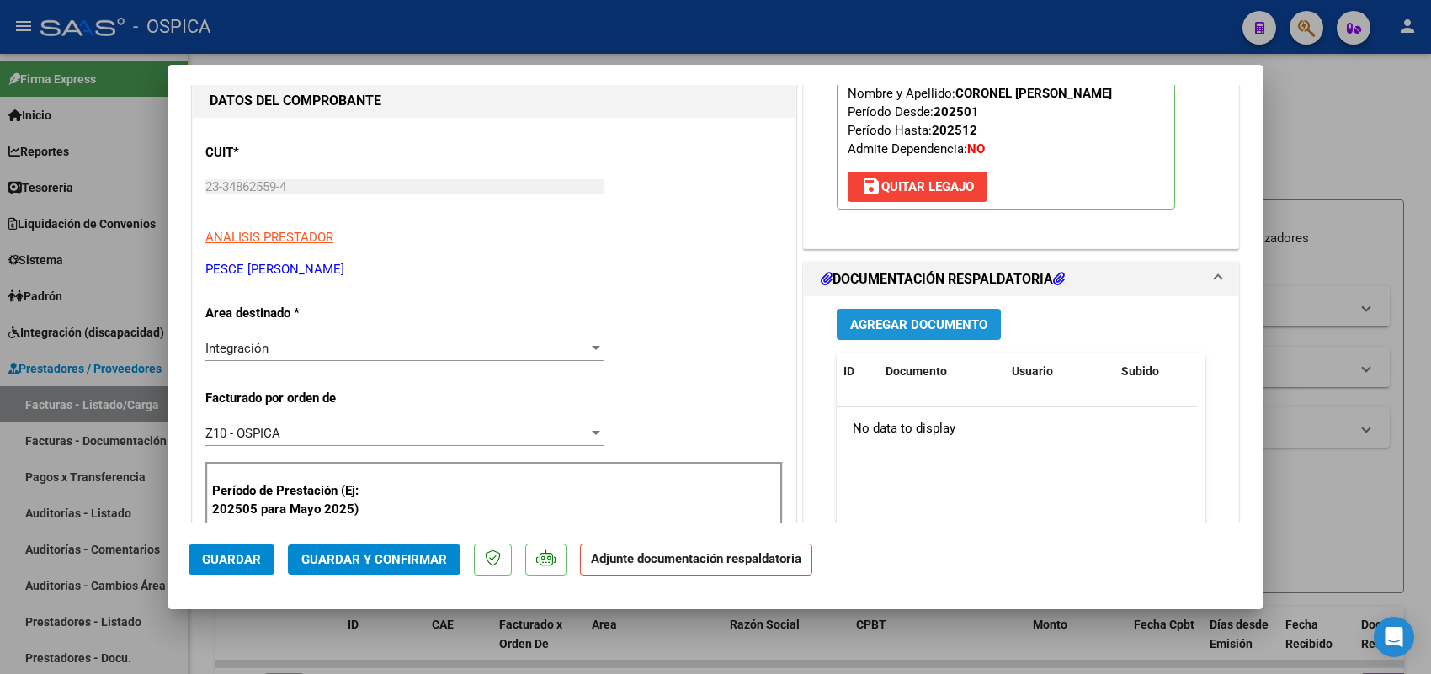
click at [860, 322] on span "Agregar Documento" at bounding box center [918, 324] width 137 height 15
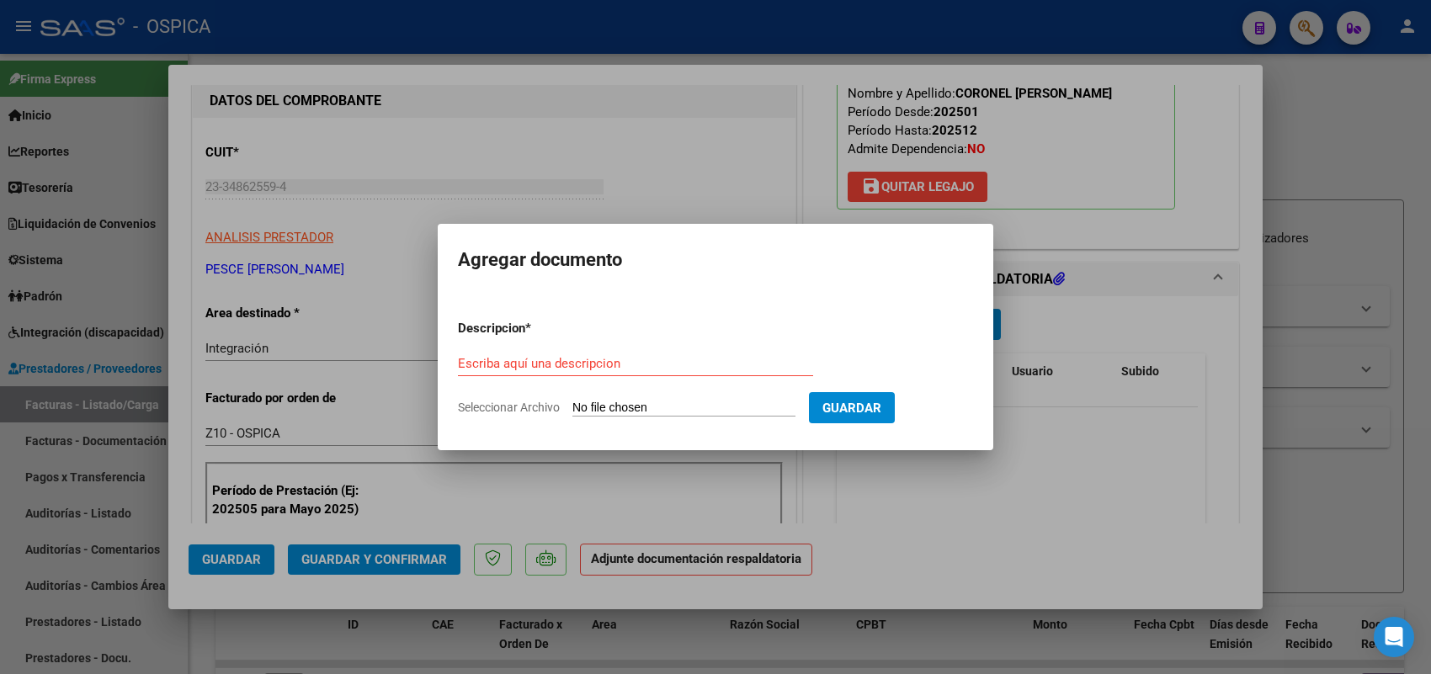
click at [721, 405] on input "Seleccionar Archivo" at bounding box center [683, 409] width 223 height 16
type input "C:\fakepath\ASISTENCIA PESCE.pdf"
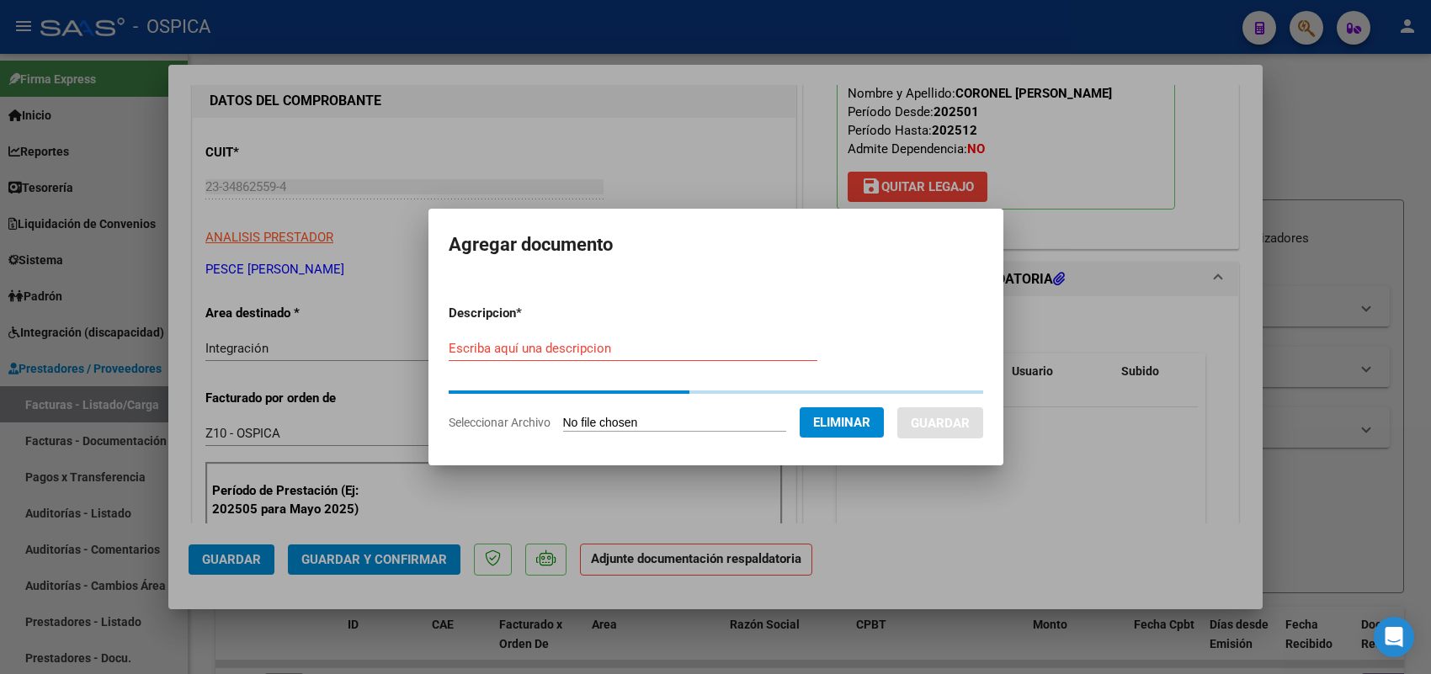
click at [733, 355] on input "Escriba aquí una descripcion" at bounding box center [633, 348] width 369 height 15
paste input "ASISTENCIA"
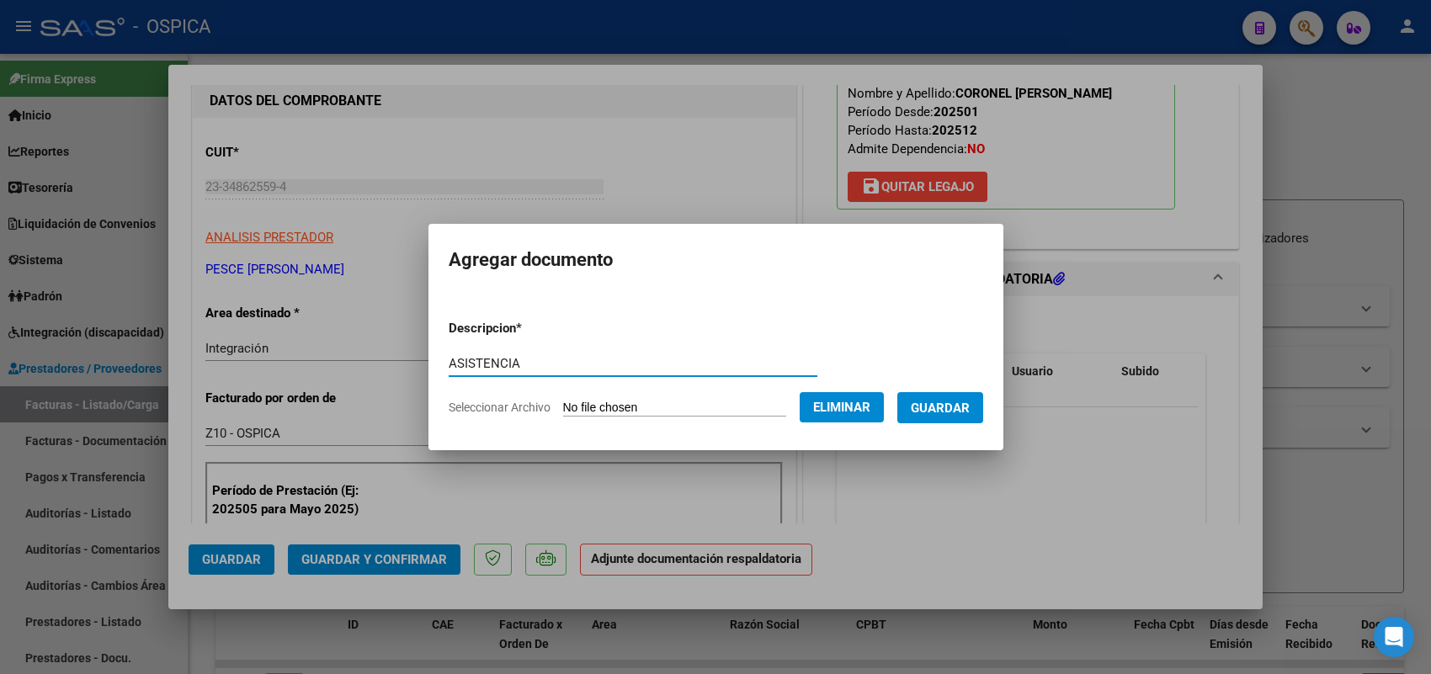
type input "ASISTENCIA"
click at [962, 411] on span "Guardar" at bounding box center [940, 408] width 59 height 15
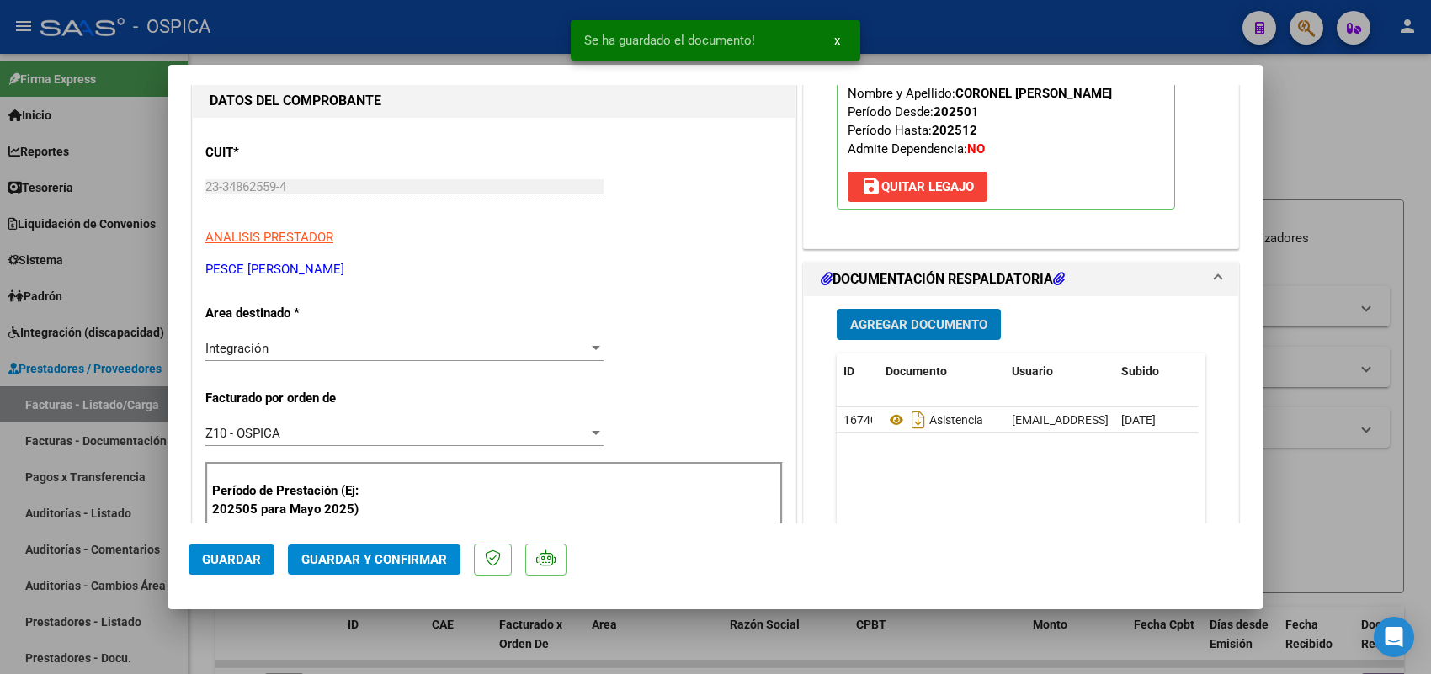
click at [223, 556] on span "Guardar" at bounding box center [231, 559] width 59 height 15
click at [118, 397] on div at bounding box center [715, 337] width 1431 height 674
type input "$ 0,00"
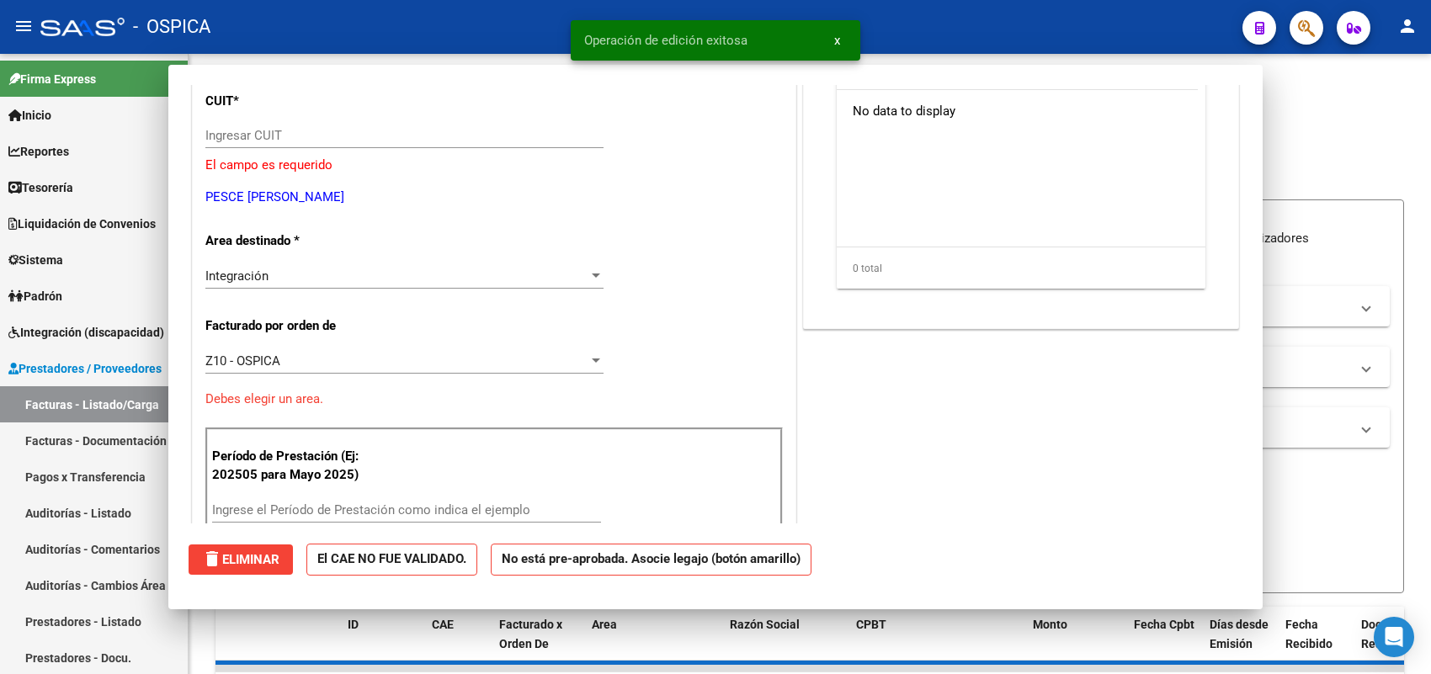
scroll to position [158, 0]
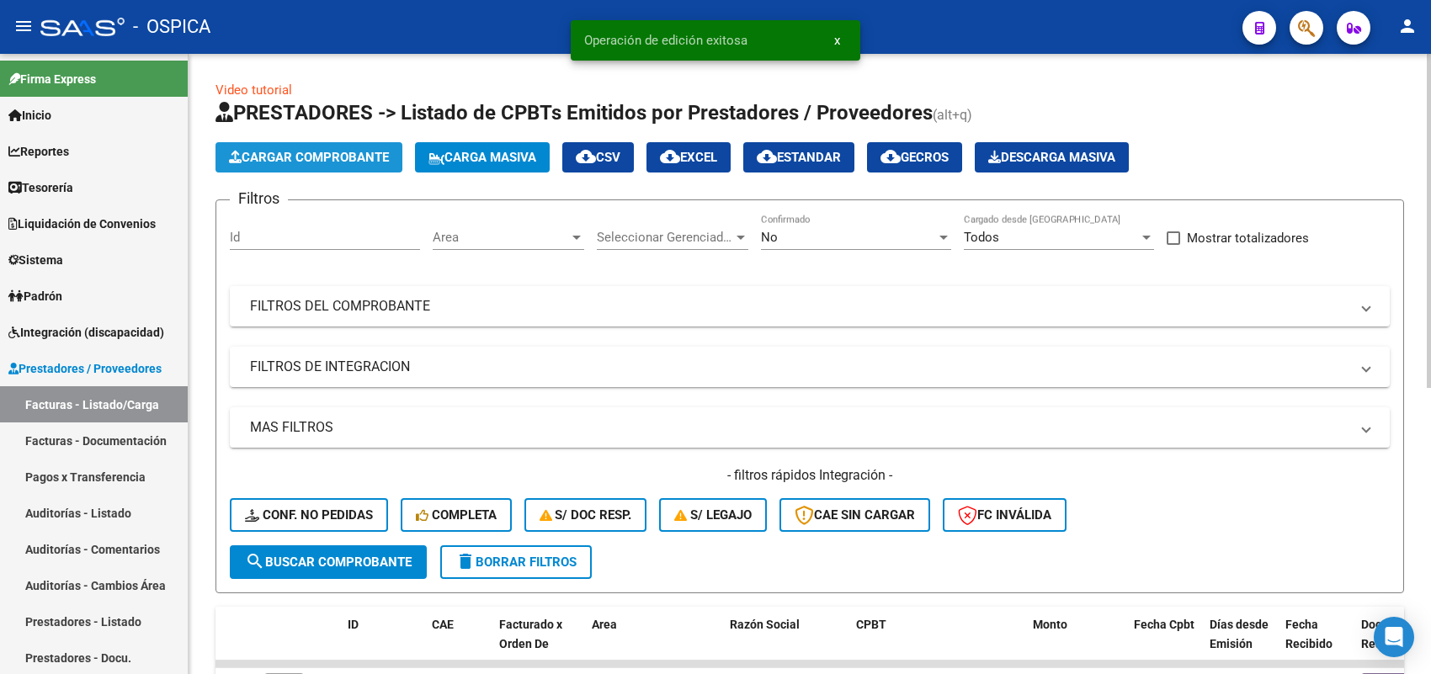
click at [334, 150] on span "Cargar Comprobante" at bounding box center [309, 157] width 160 height 15
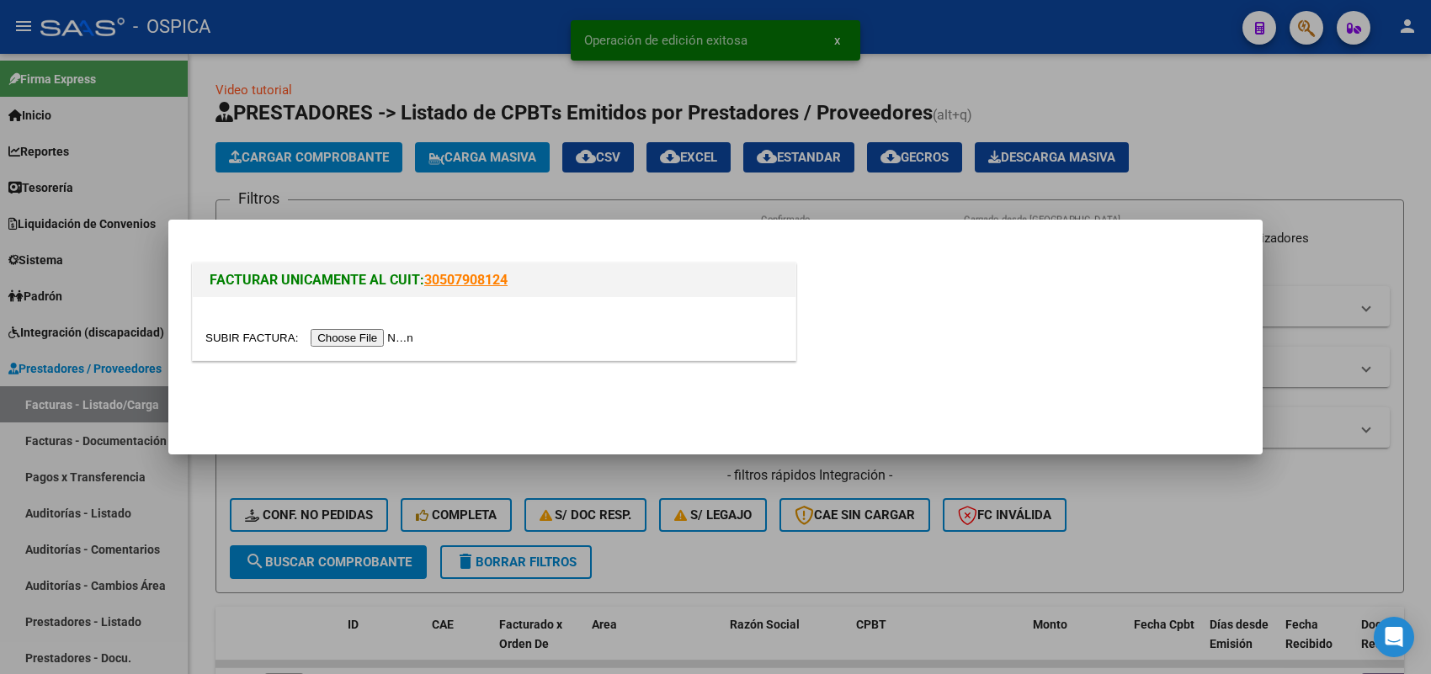
click at [375, 338] on input "file" at bounding box center [311, 338] width 213 height 18
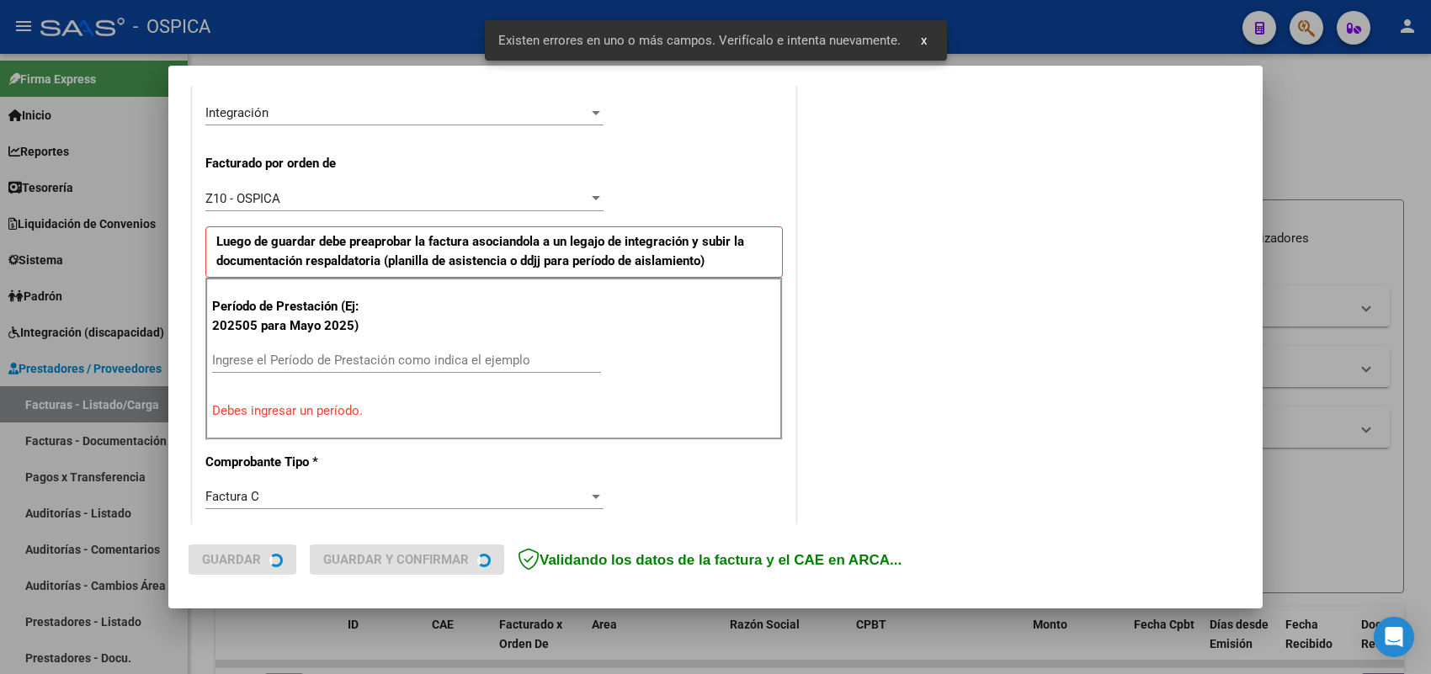
scroll to position [455, 0]
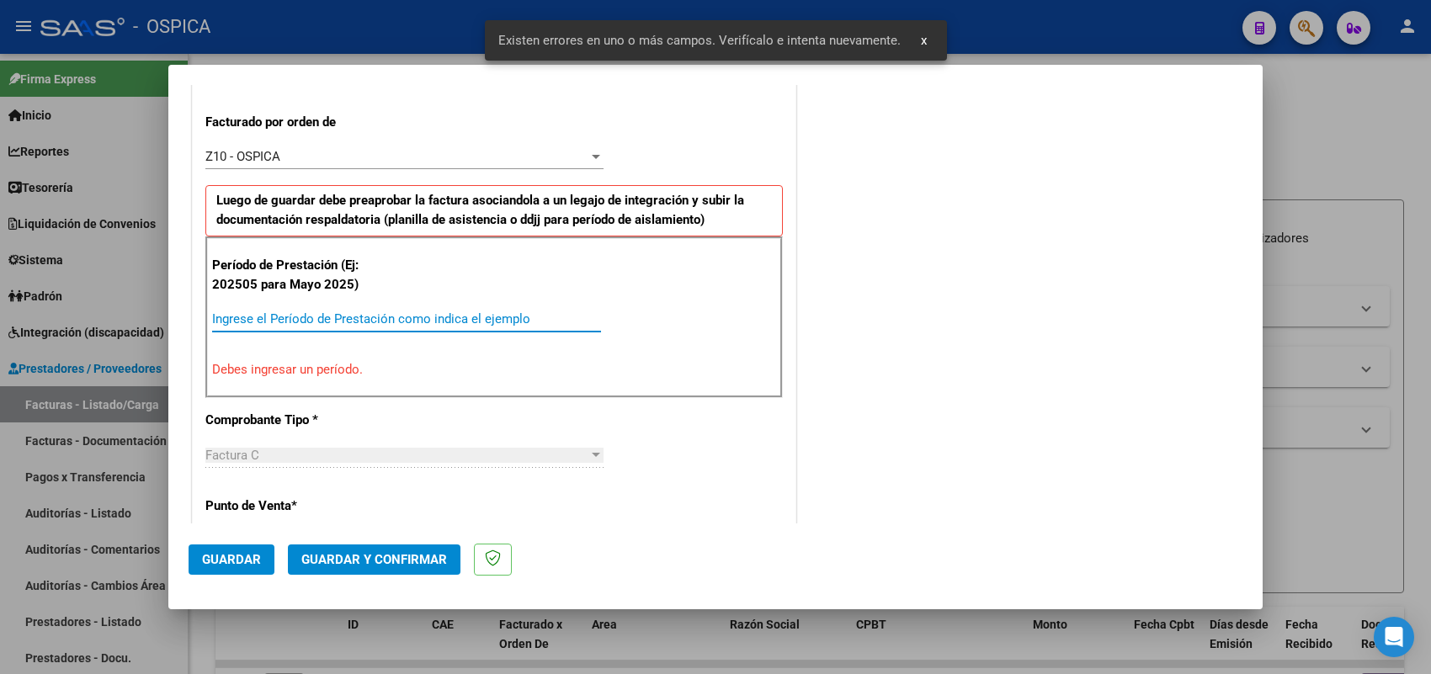
click at [564, 321] on input "Ingrese el Período de Prestación como indica el ejemplo" at bounding box center [406, 318] width 389 height 15
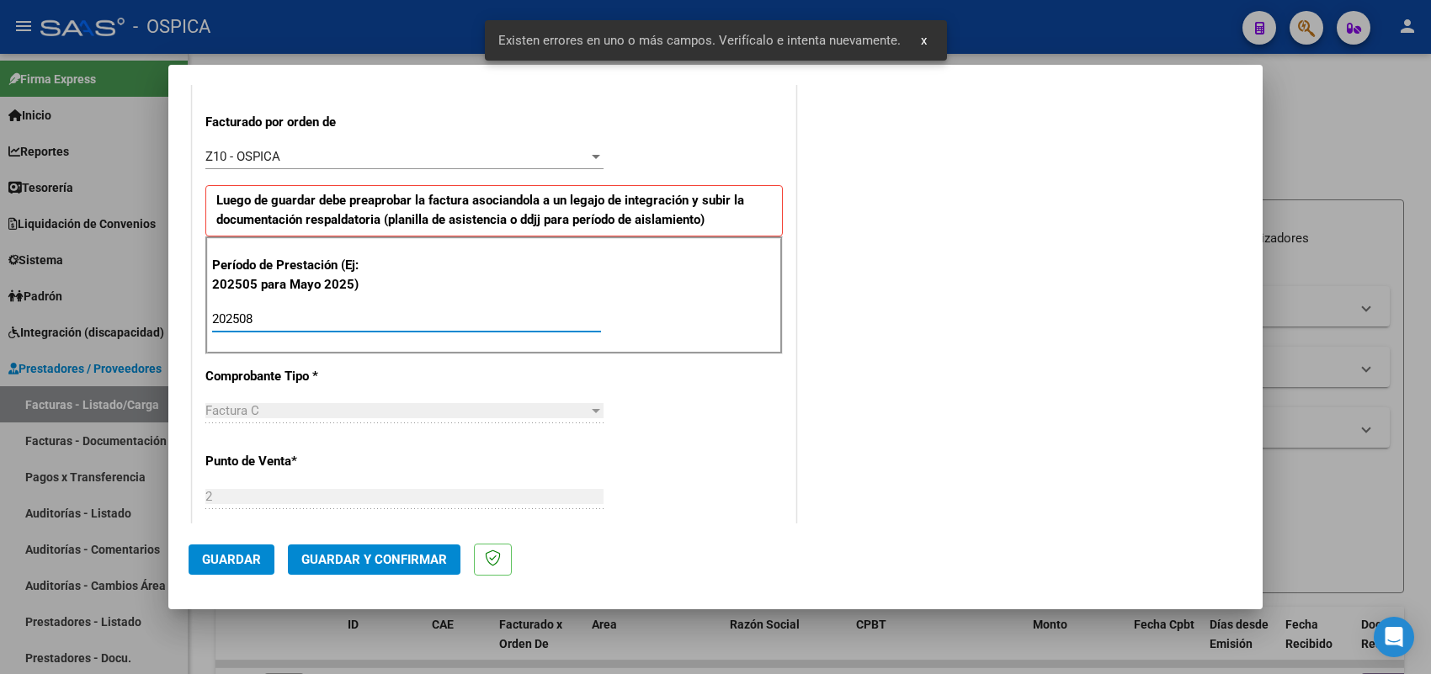
type input "202508"
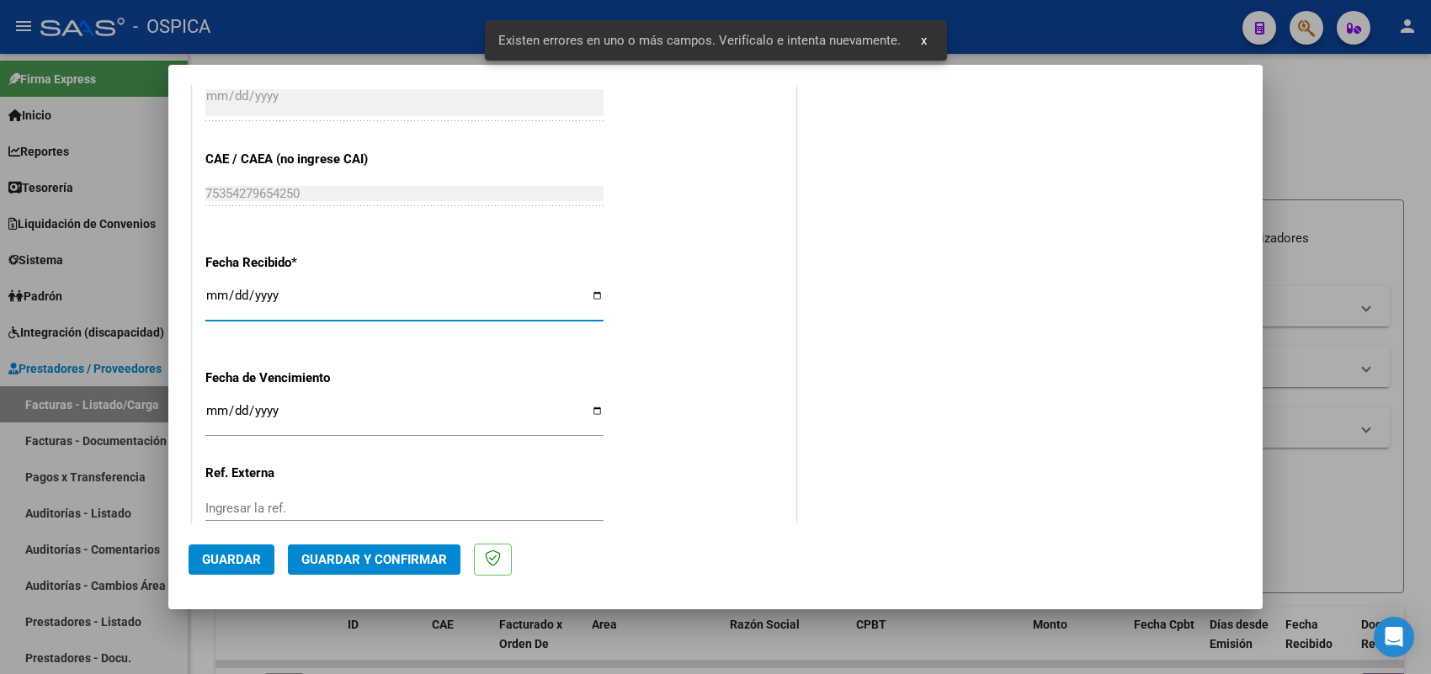
type input "2025-09-01"
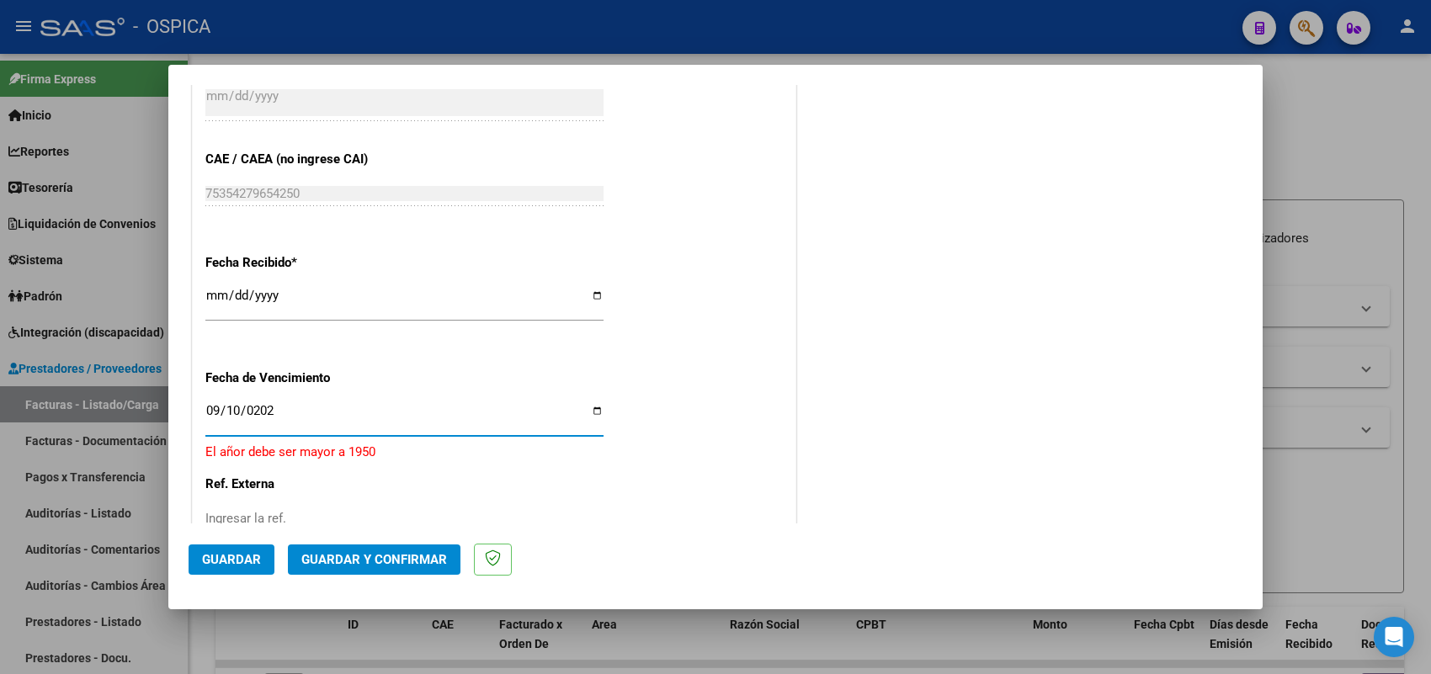
type input "2025-09-10"
click at [221, 560] on span "Guardar" at bounding box center [231, 559] width 59 height 15
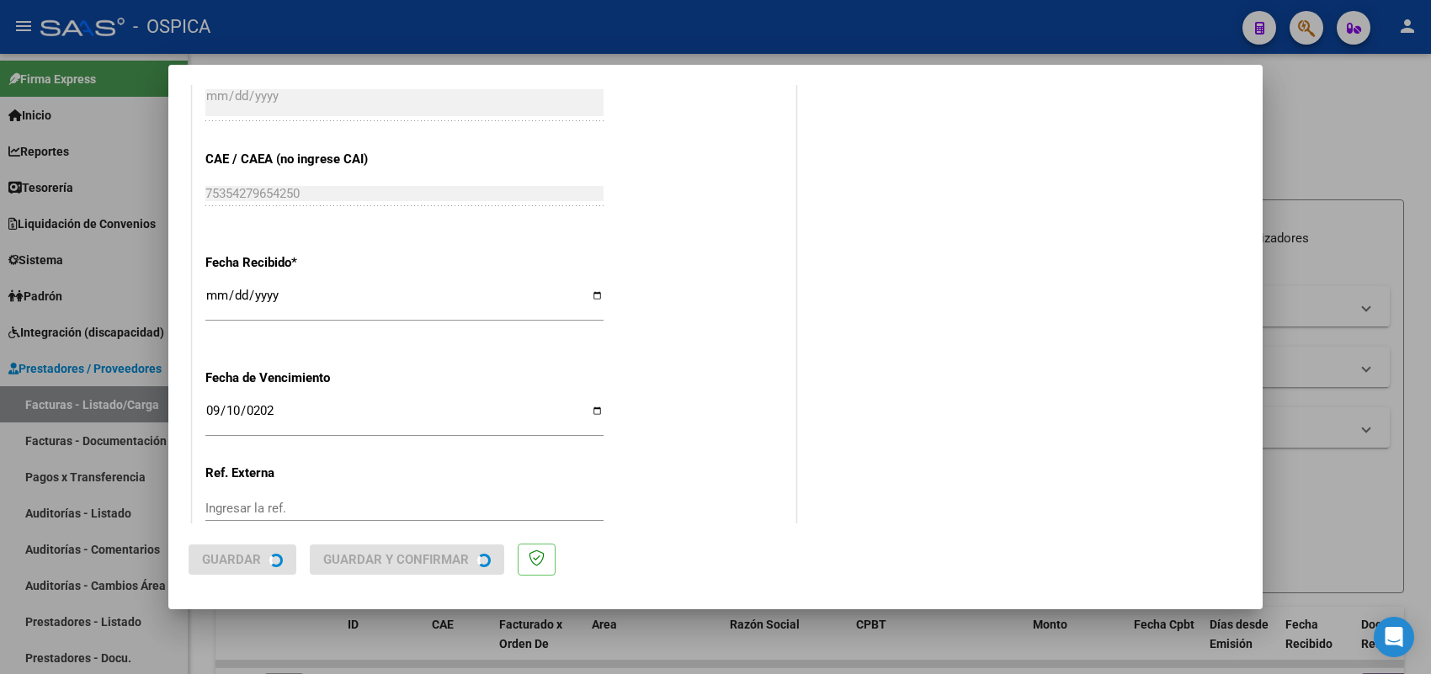
scroll to position [0, 0]
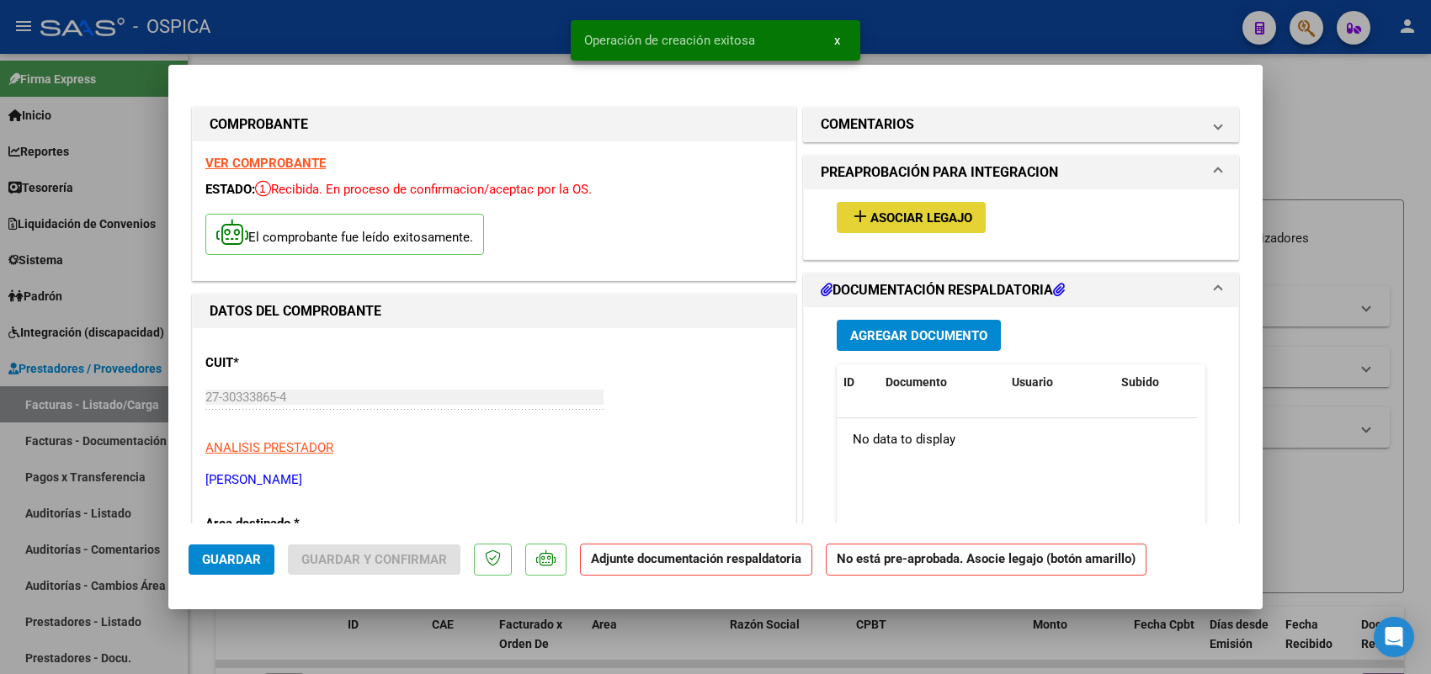
click at [870, 211] on span "Asociar Legajo" at bounding box center [921, 217] width 102 height 15
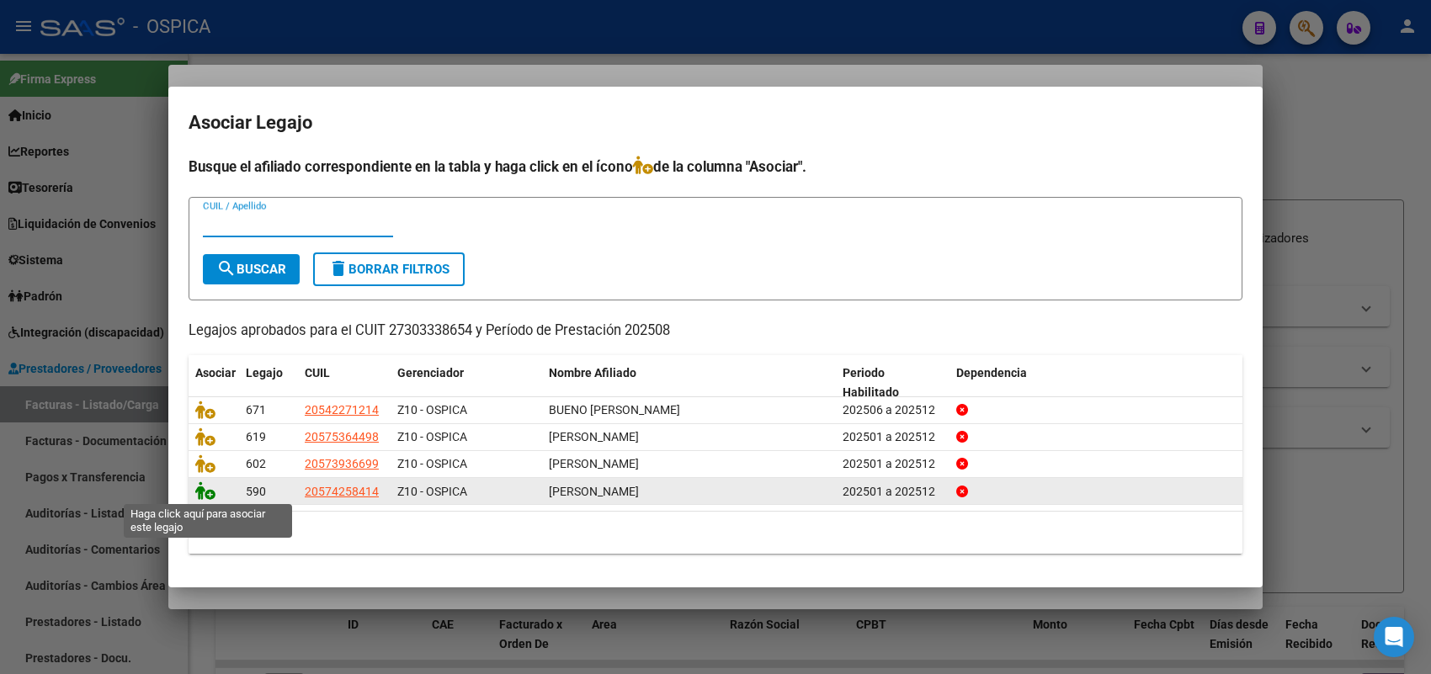
click at [207, 488] on icon at bounding box center [205, 491] width 20 height 19
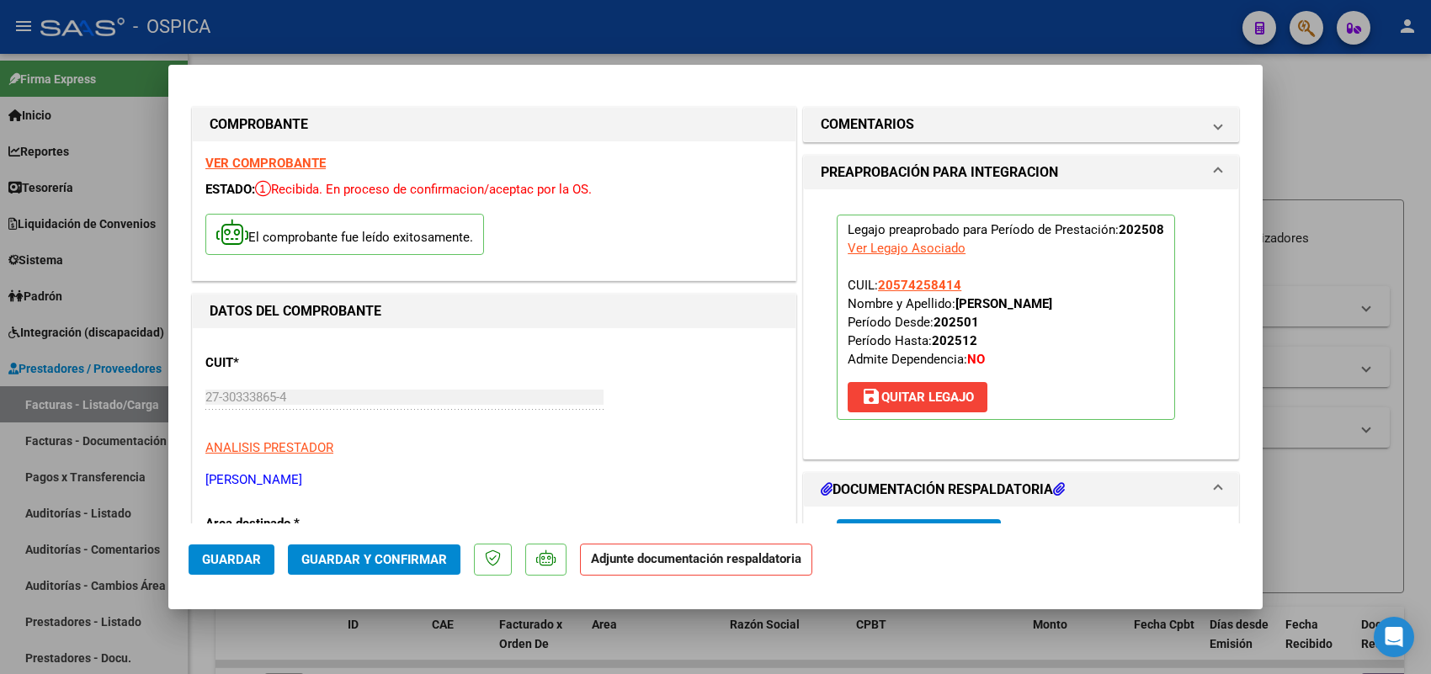
scroll to position [316, 0]
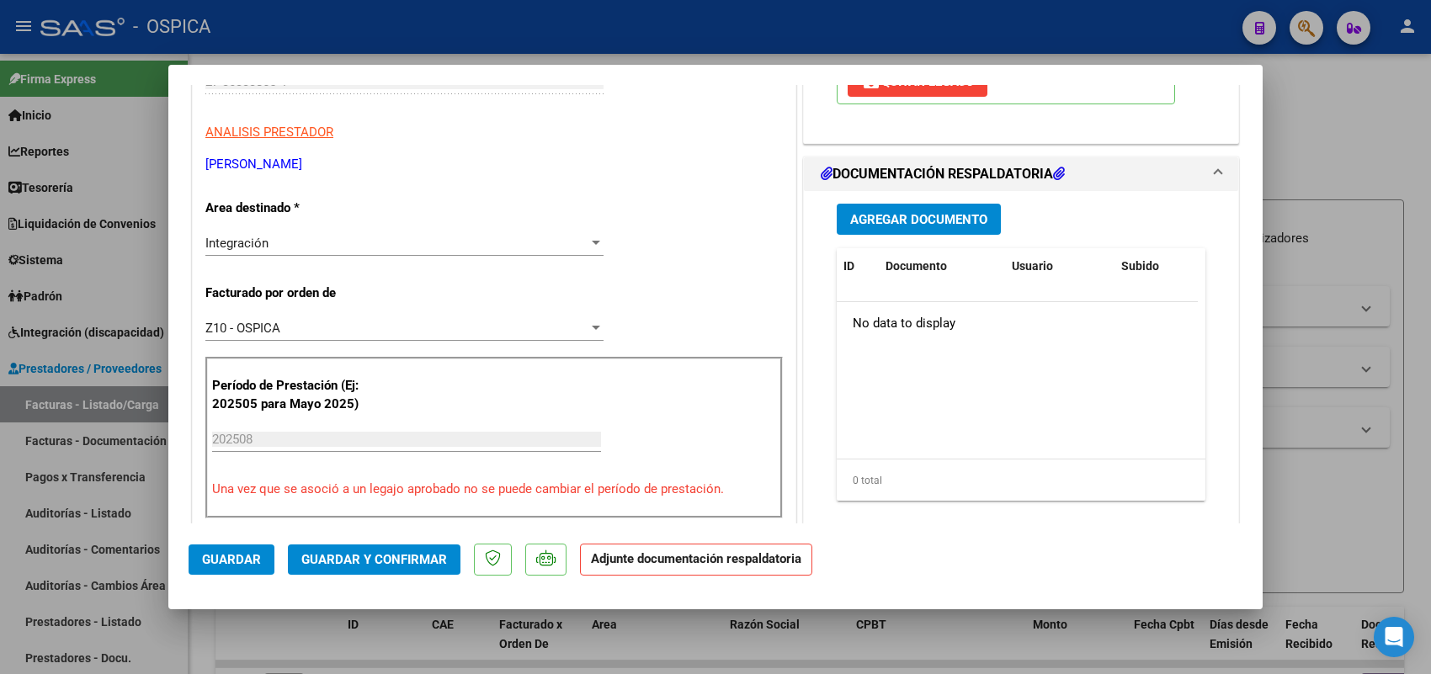
click at [886, 221] on span "Agregar Documento" at bounding box center [918, 219] width 137 height 15
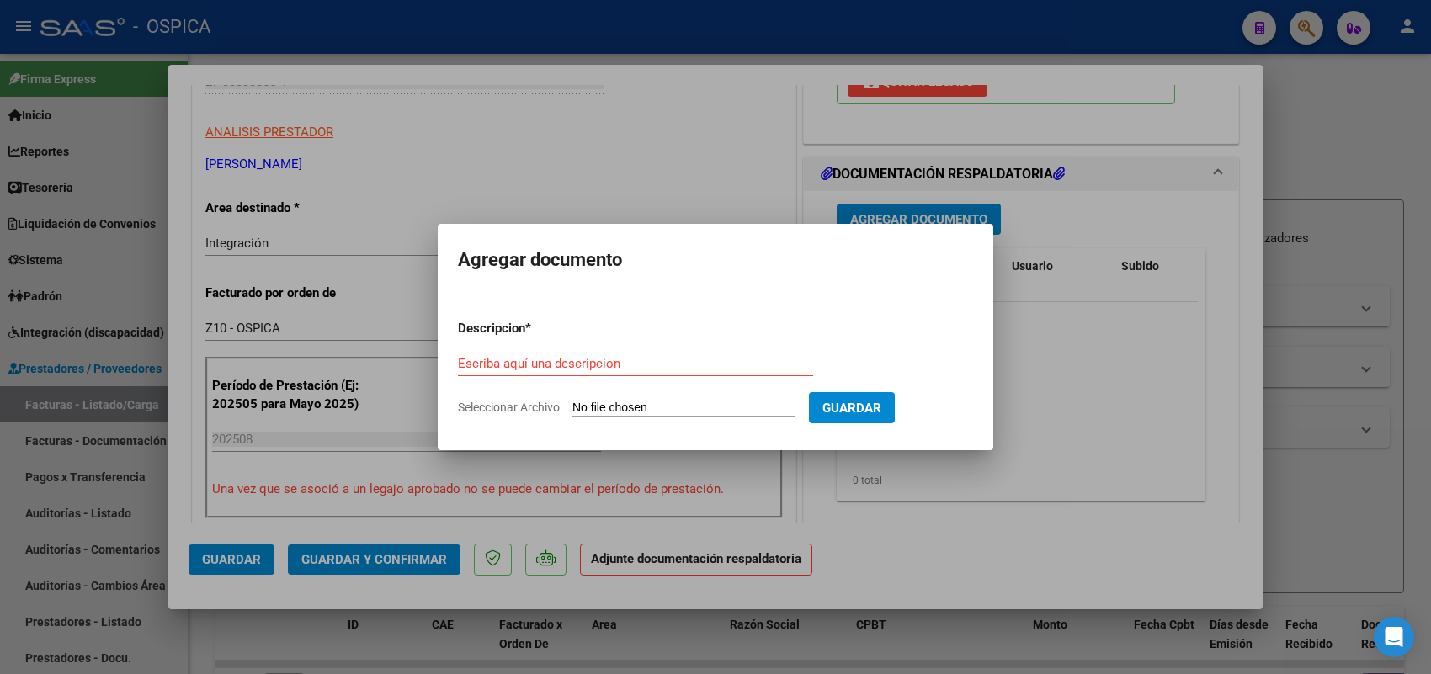
click at [758, 402] on input "Seleccionar Archivo" at bounding box center [683, 409] width 223 height 16
type input "C:\fakepath\ASISTENCIA ORTIZ.pdf"
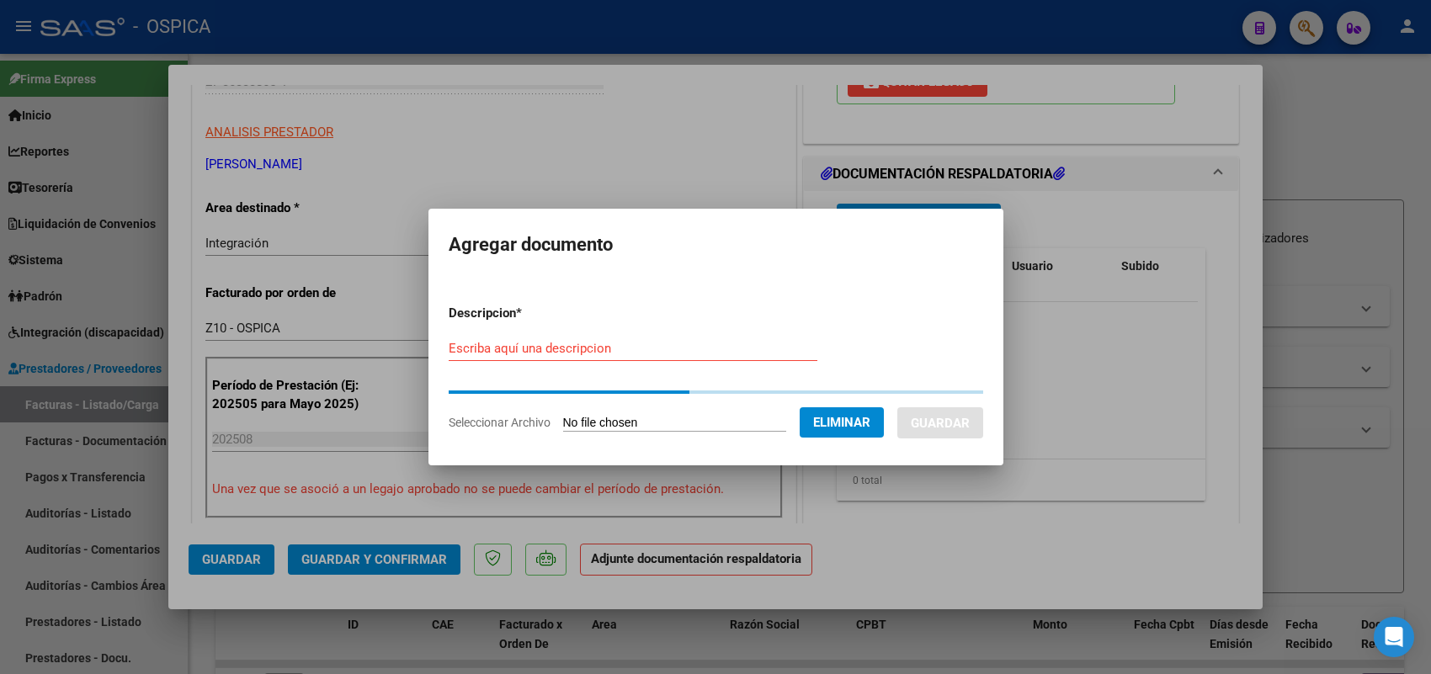
click at [666, 346] on input "Escriba aquí una descripcion" at bounding box center [633, 348] width 369 height 15
paste input "ASISTENCIA"
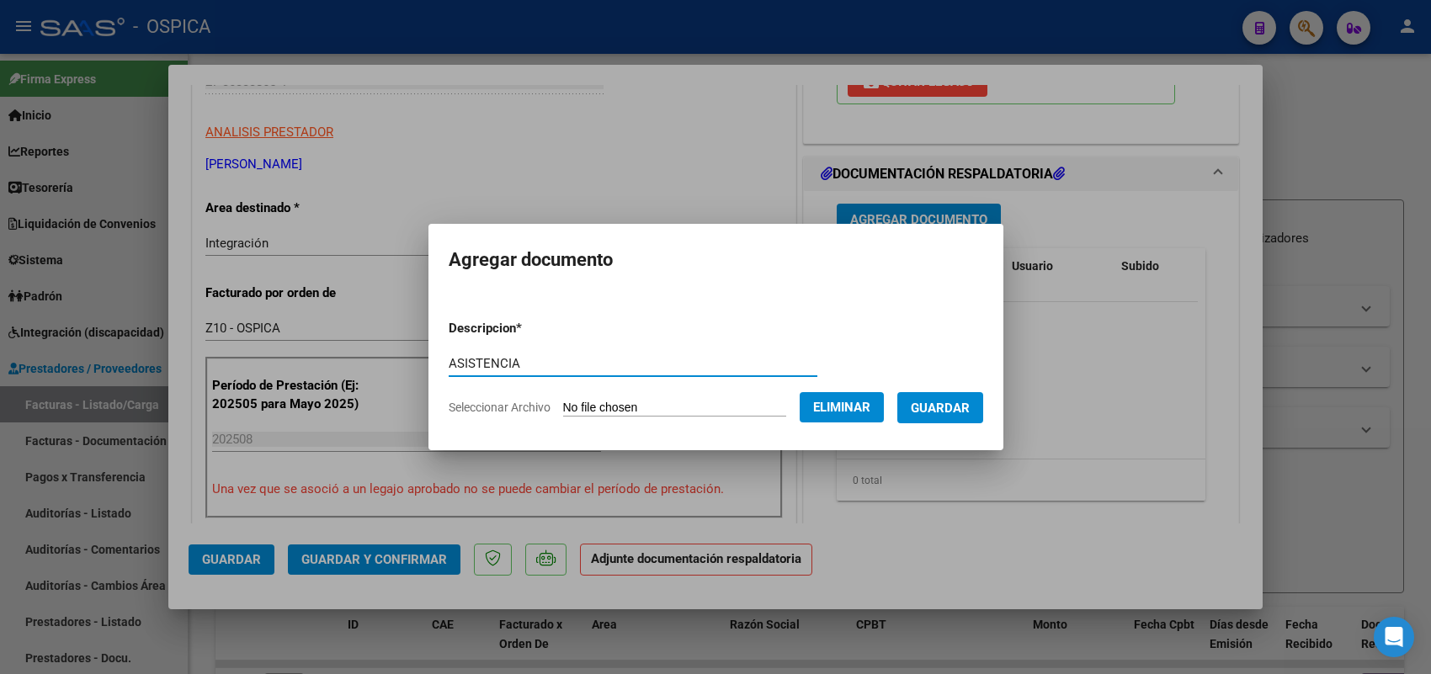
type input "ASISTENCIA"
drag, startPoint x: 953, startPoint y: 407, endPoint x: 847, endPoint y: 439, distance: 110.8
click at [952, 408] on span "Guardar" at bounding box center [940, 408] width 59 height 15
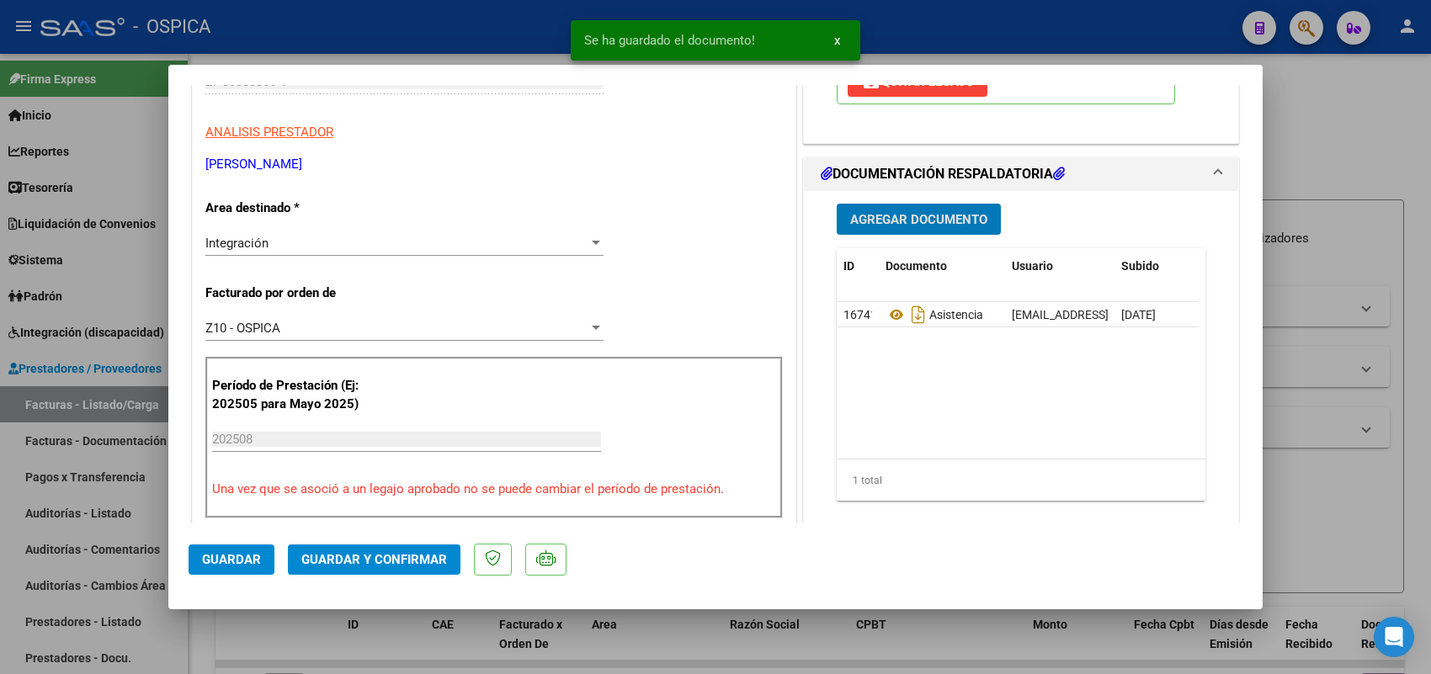
drag, startPoint x: 242, startPoint y: 562, endPoint x: 187, endPoint y: 519, distance: 69.0
click at [241, 561] on span "Guardar" at bounding box center [231, 559] width 59 height 15
click at [149, 409] on div at bounding box center [715, 337] width 1431 height 674
type input "$ 0,00"
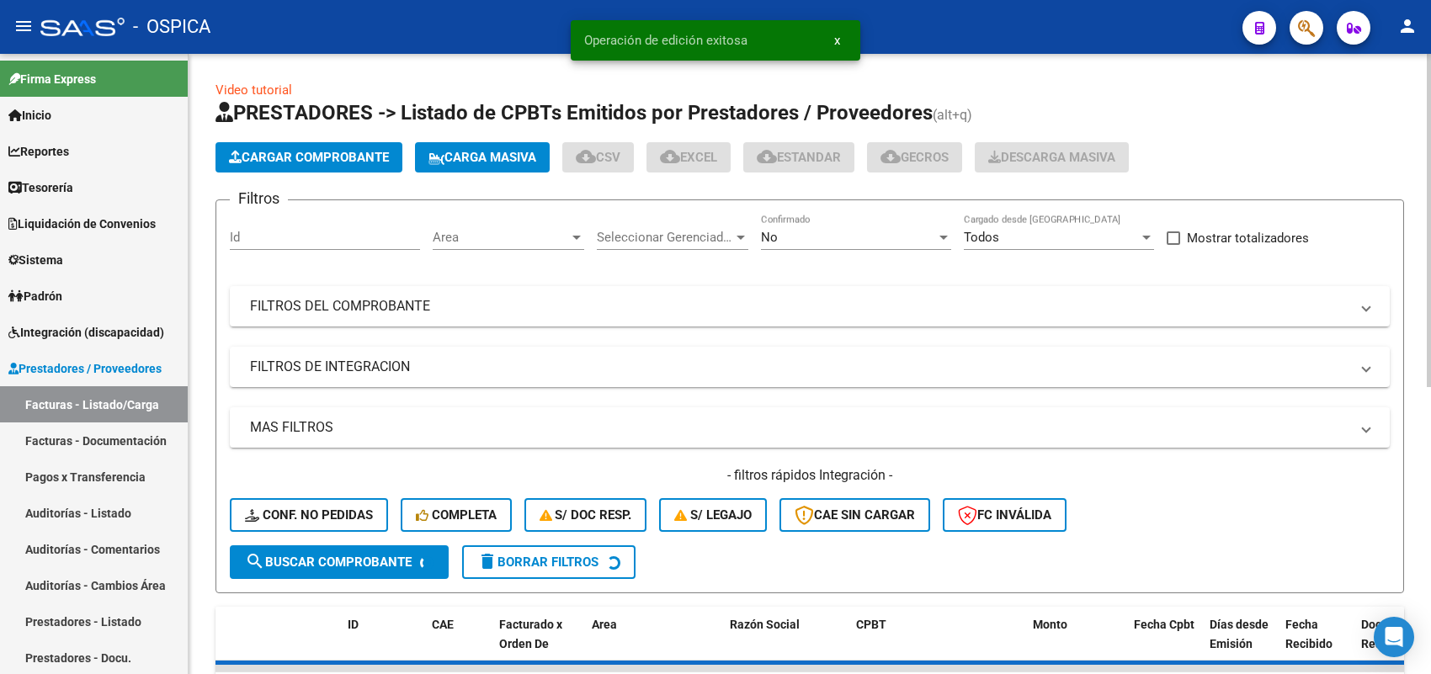
click at [335, 152] on span "Cargar Comprobante" at bounding box center [309, 157] width 160 height 15
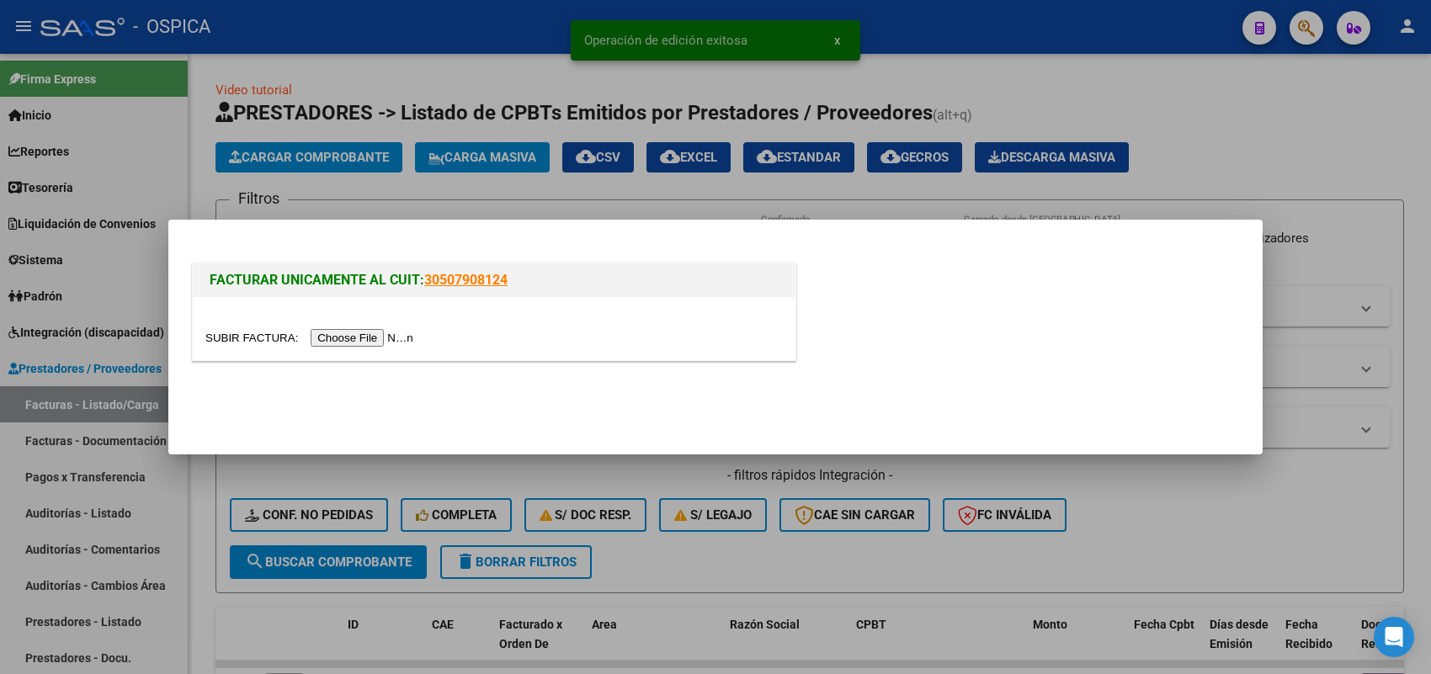
click at [390, 339] on input "file" at bounding box center [311, 338] width 213 height 18
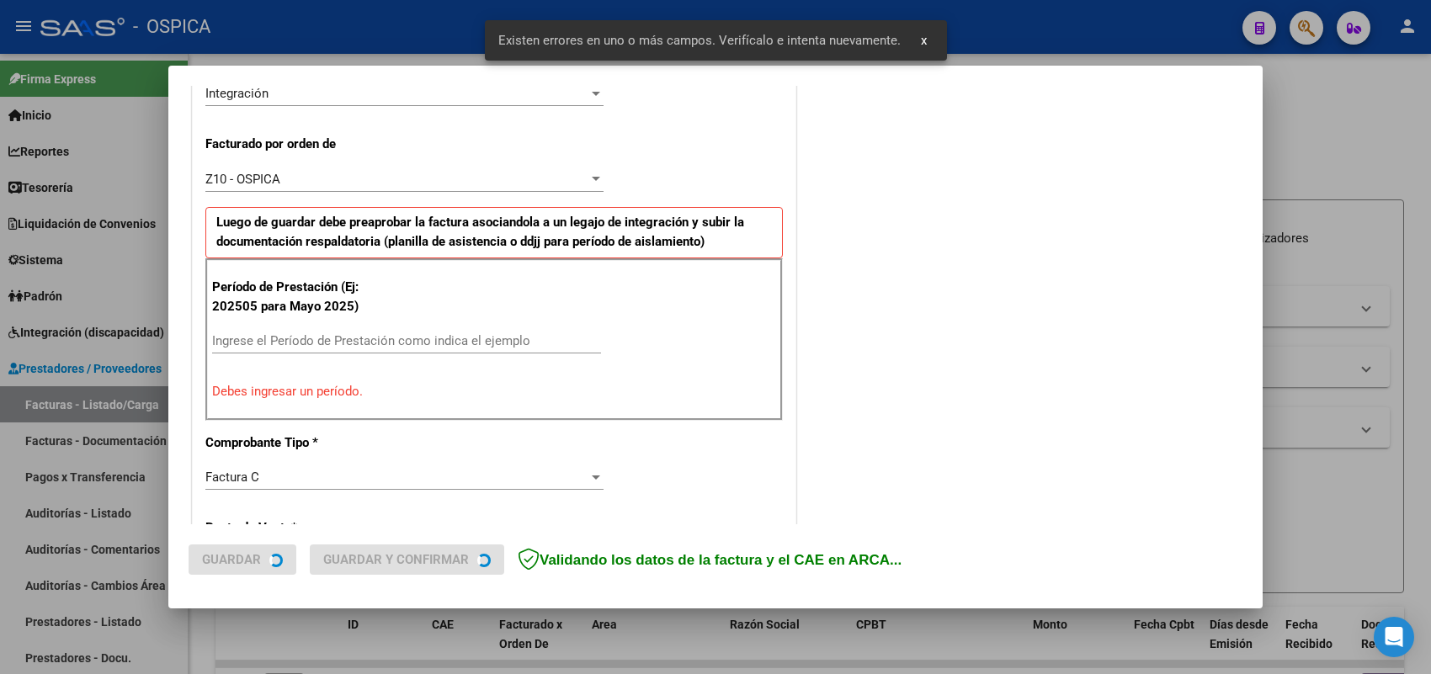
scroll to position [455, 0]
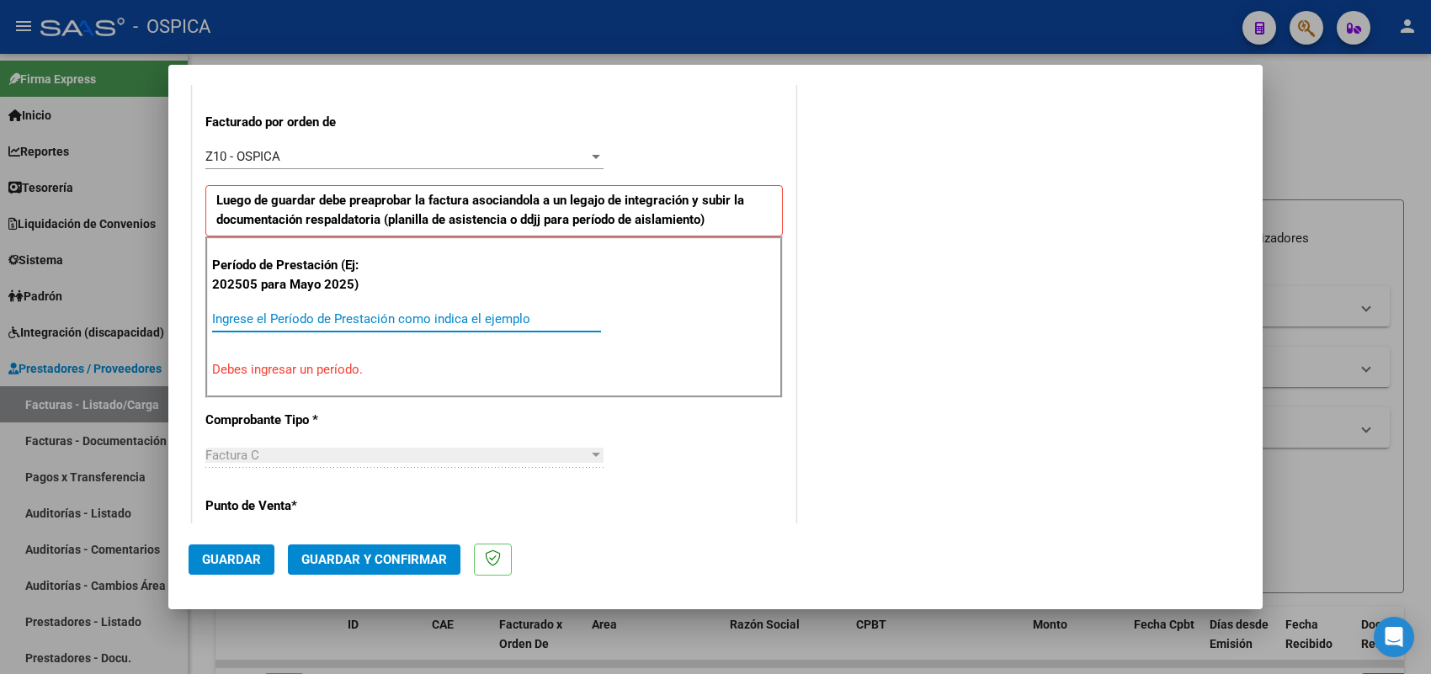
click at [524, 317] on input "Ingrese el Período de Prestación como indica el ejemplo" at bounding box center [406, 318] width 389 height 15
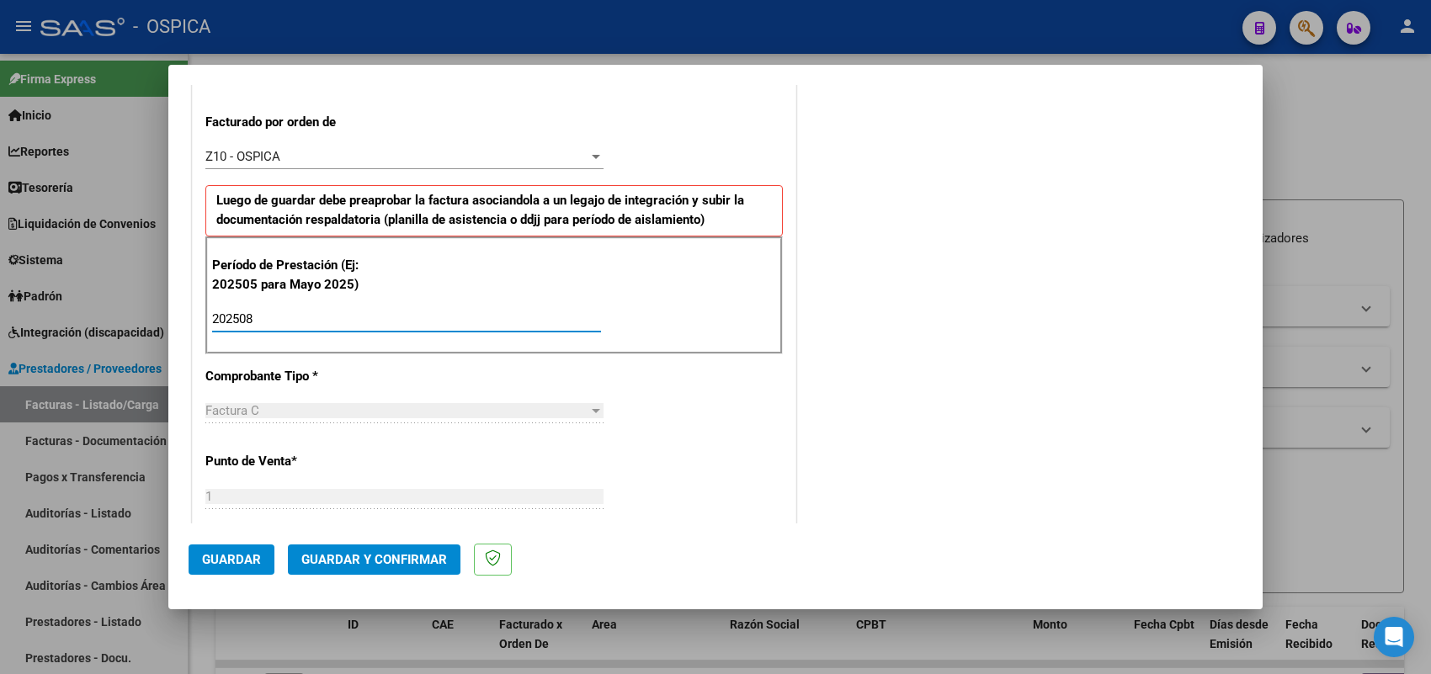
type input "202508"
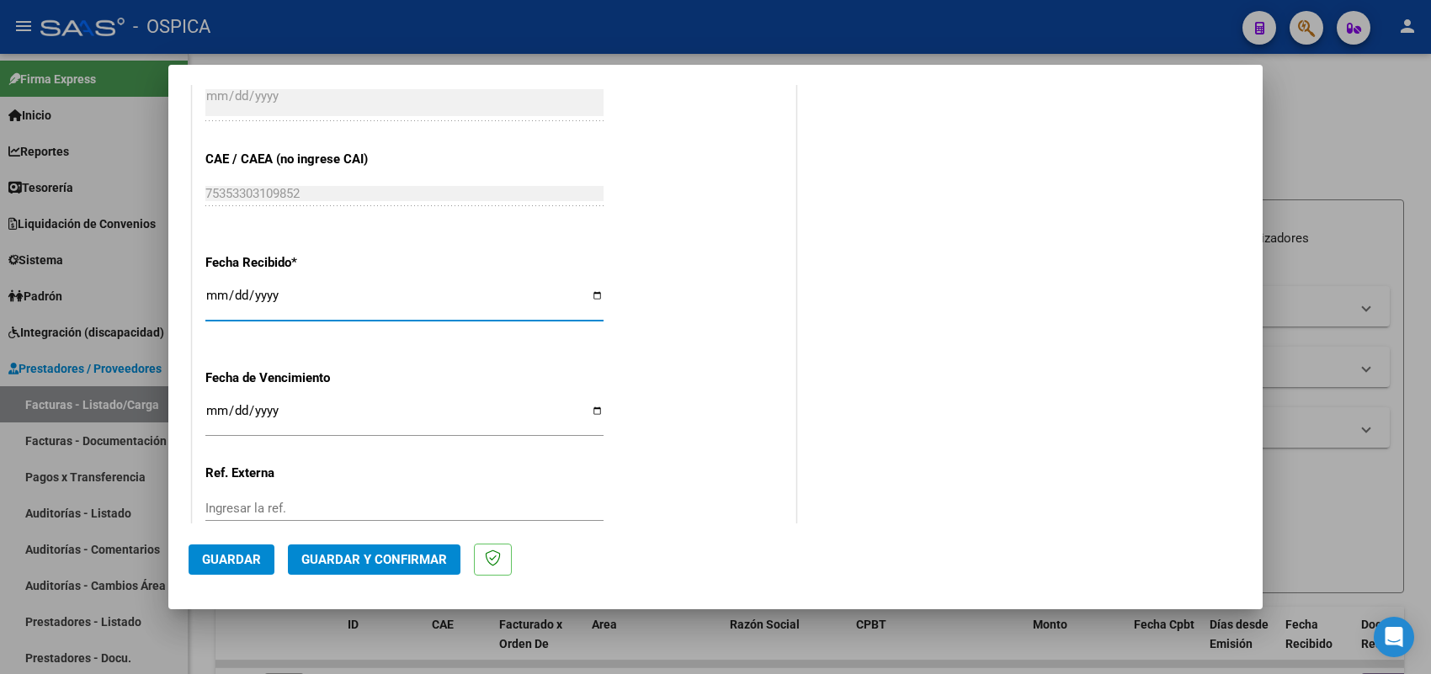
type input "2025-09-05"
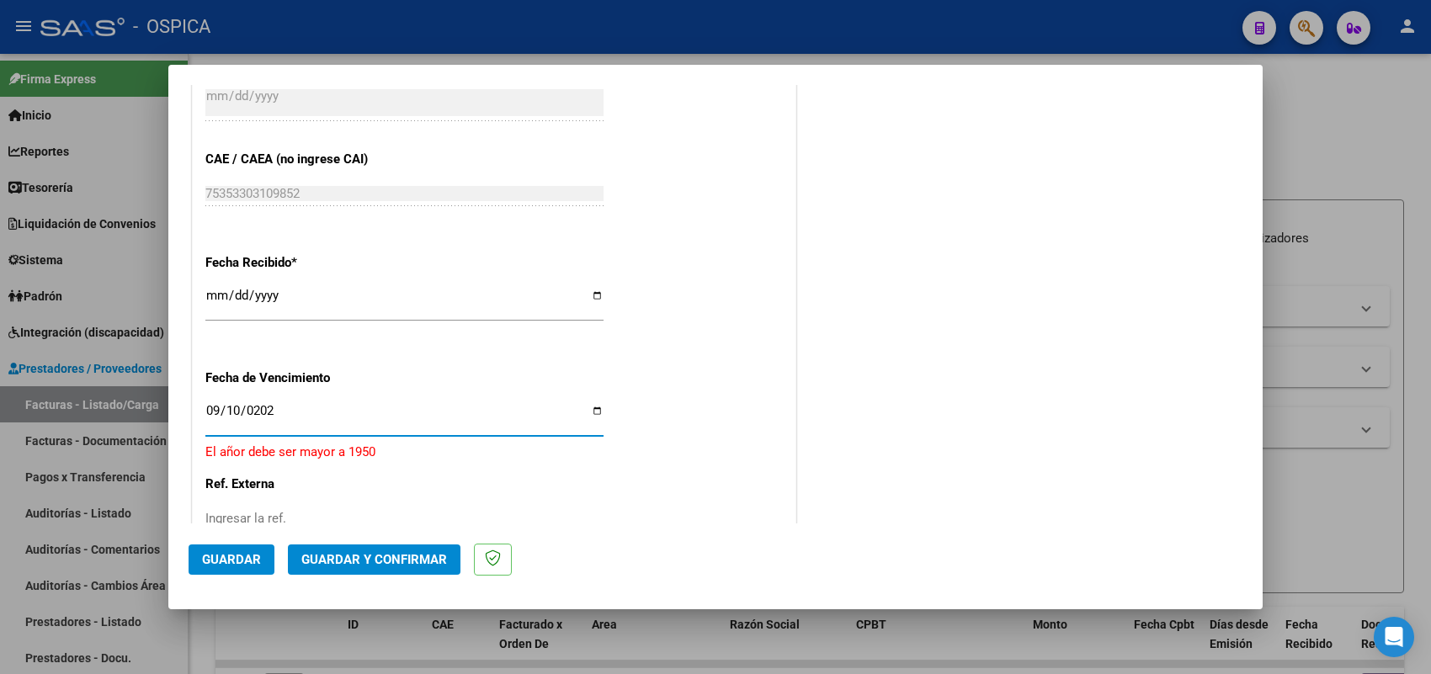
type input "2025-09-10"
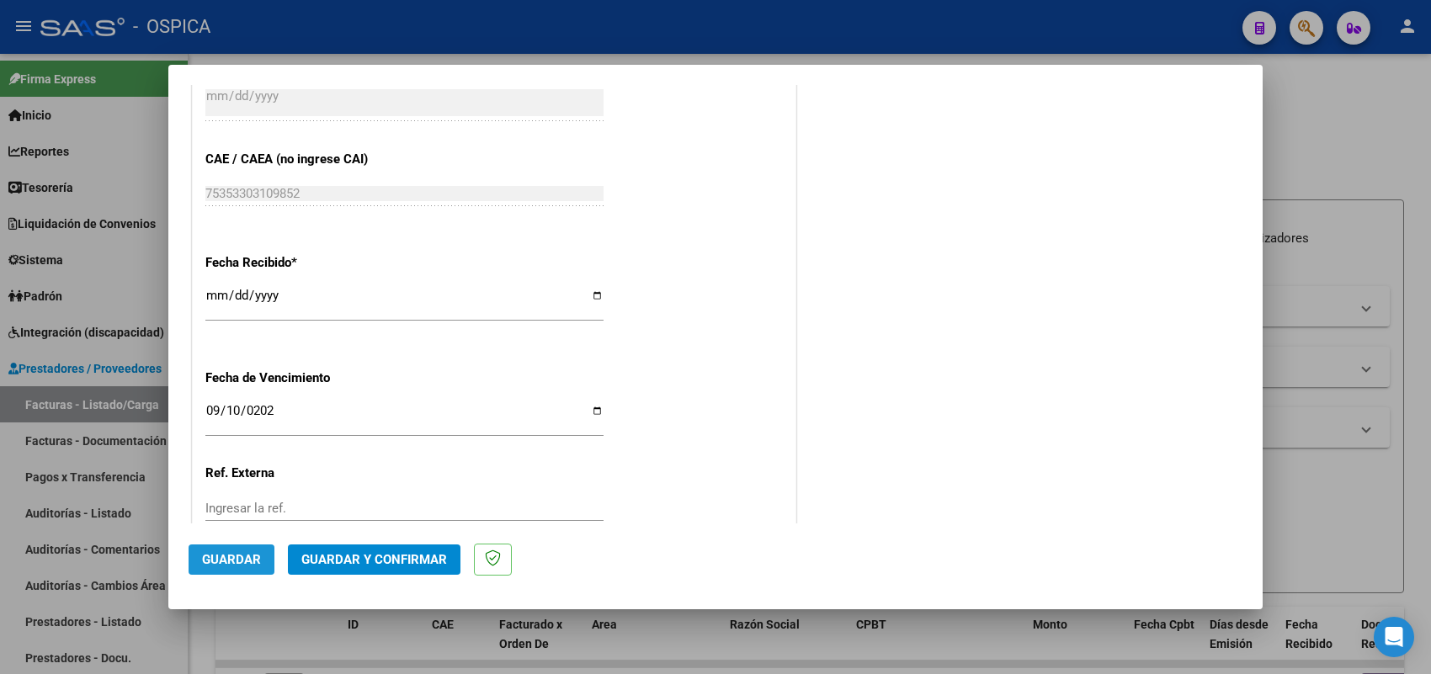
click at [240, 549] on button "Guardar" at bounding box center [232, 560] width 86 height 30
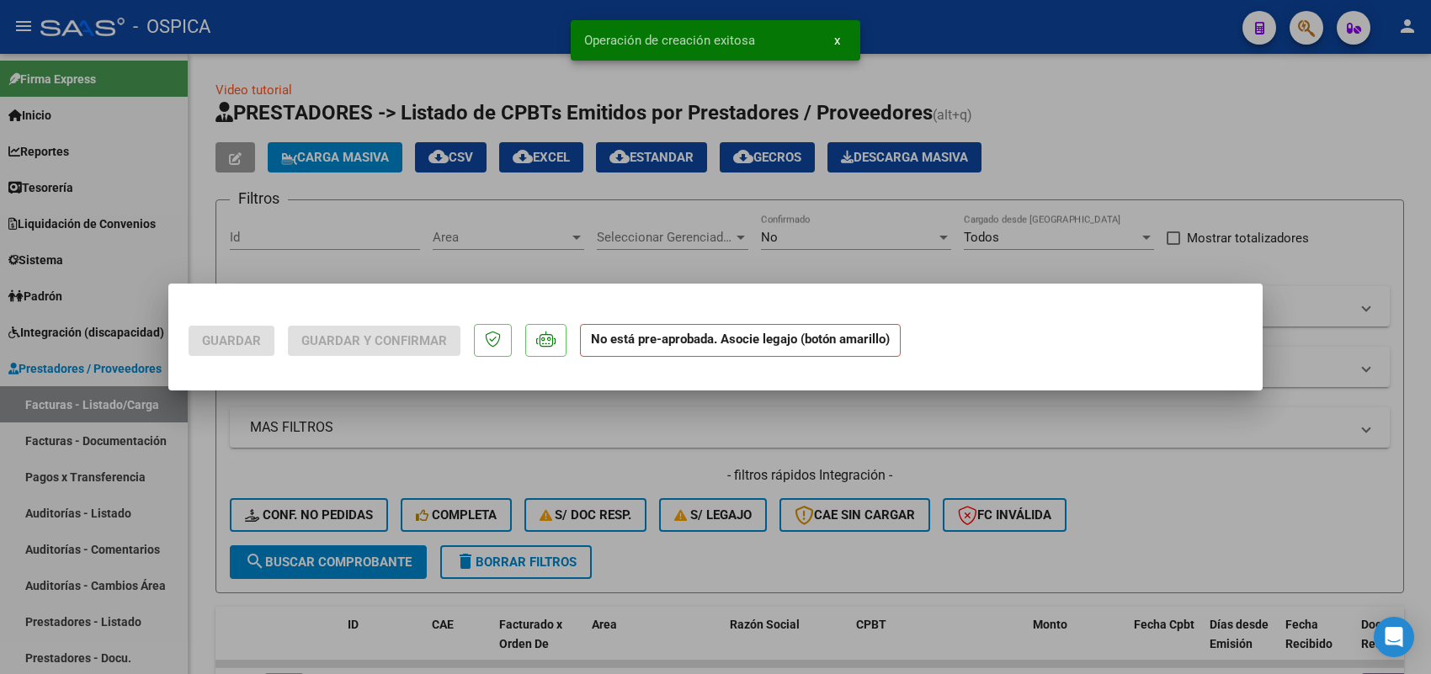
scroll to position [0, 0]
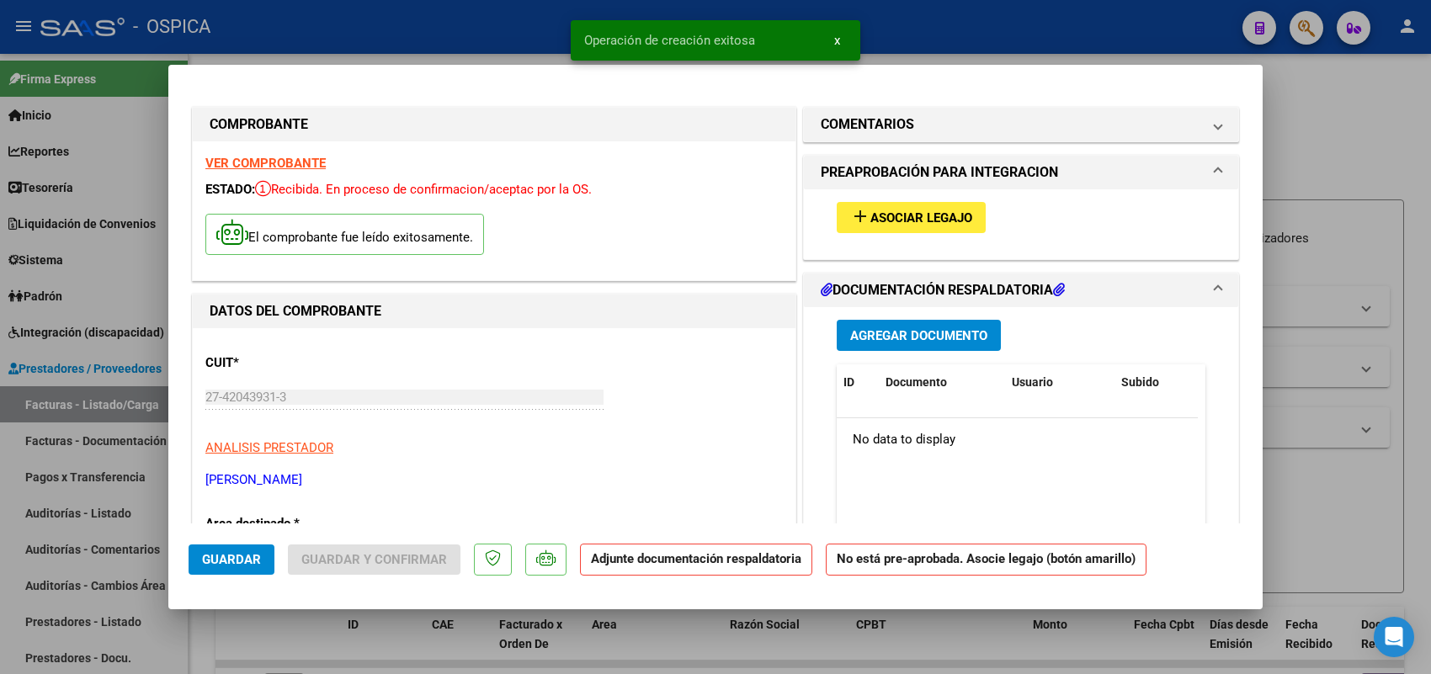
click at [897, 216] on span "Asociar Legajo" at bounding box center [921, 217] width 102 height 15
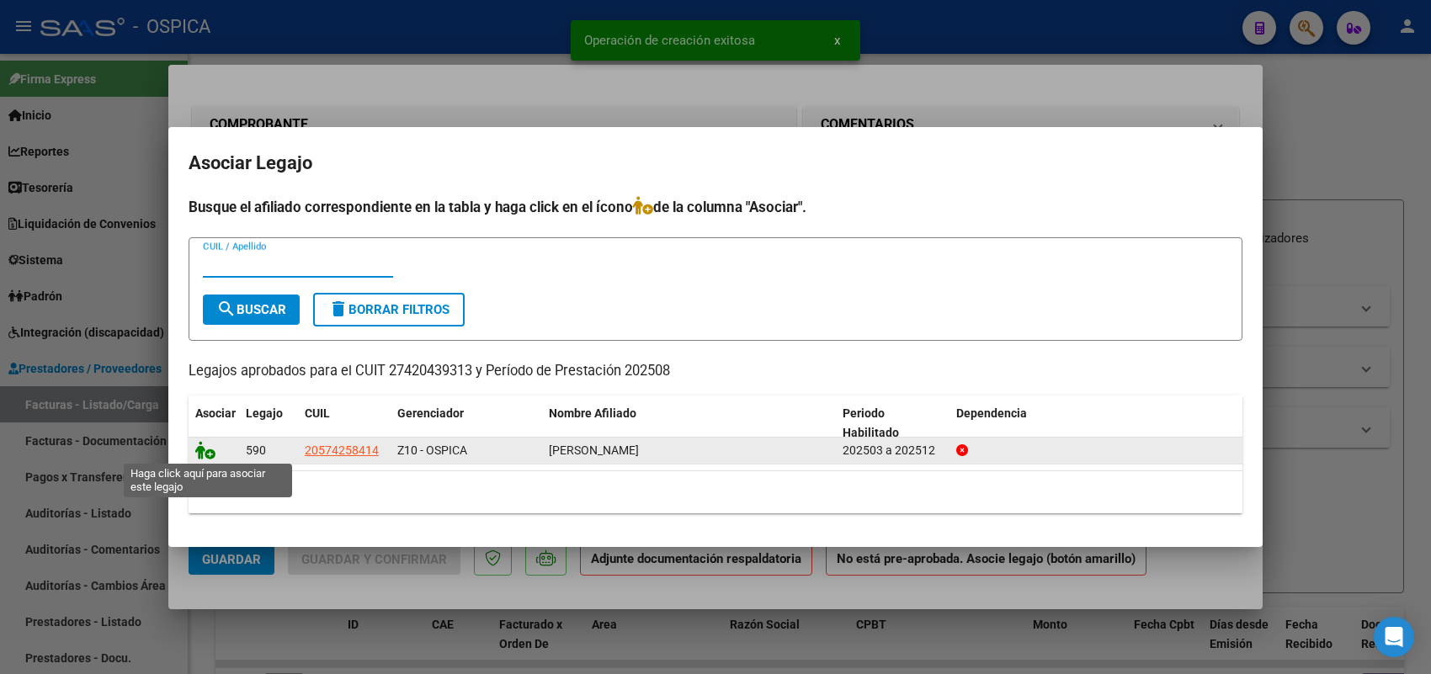
click at [204, 450] on icon at bounding box center [205, 450] width 20 height 19
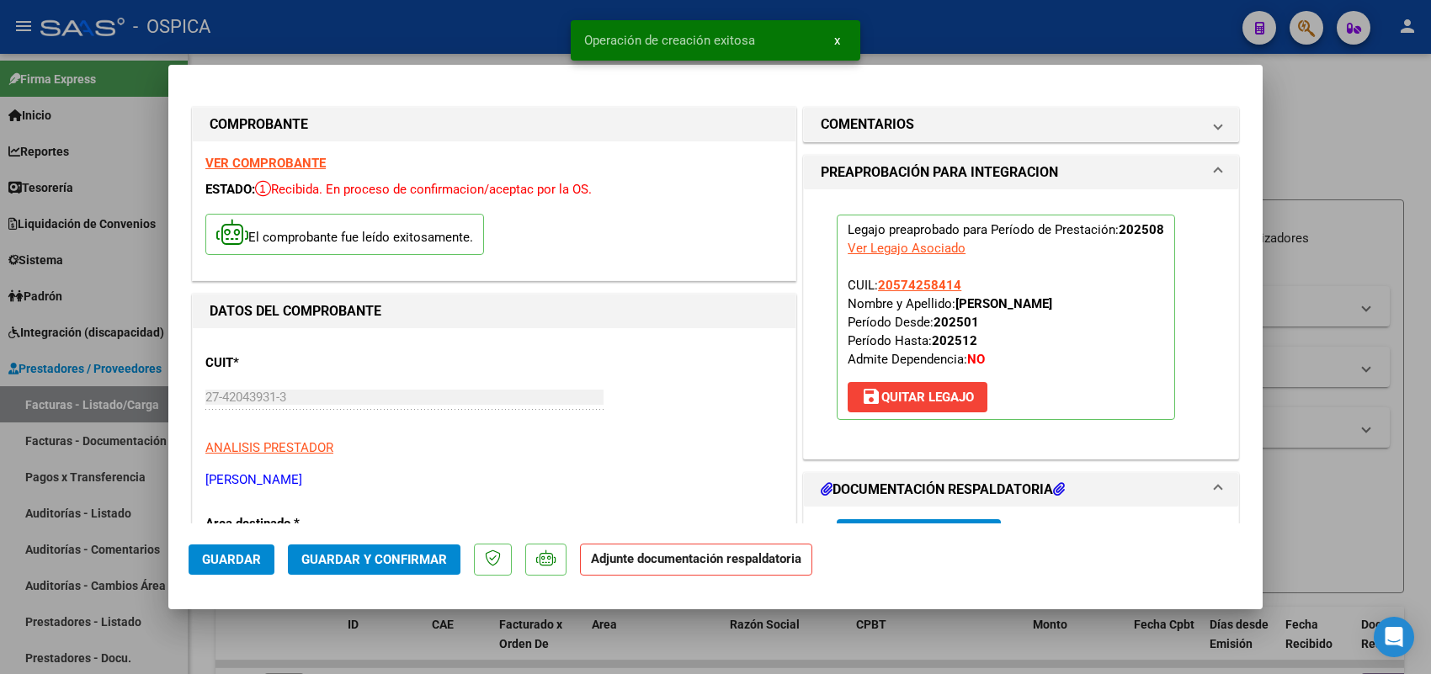
scroll to position [105, 0]
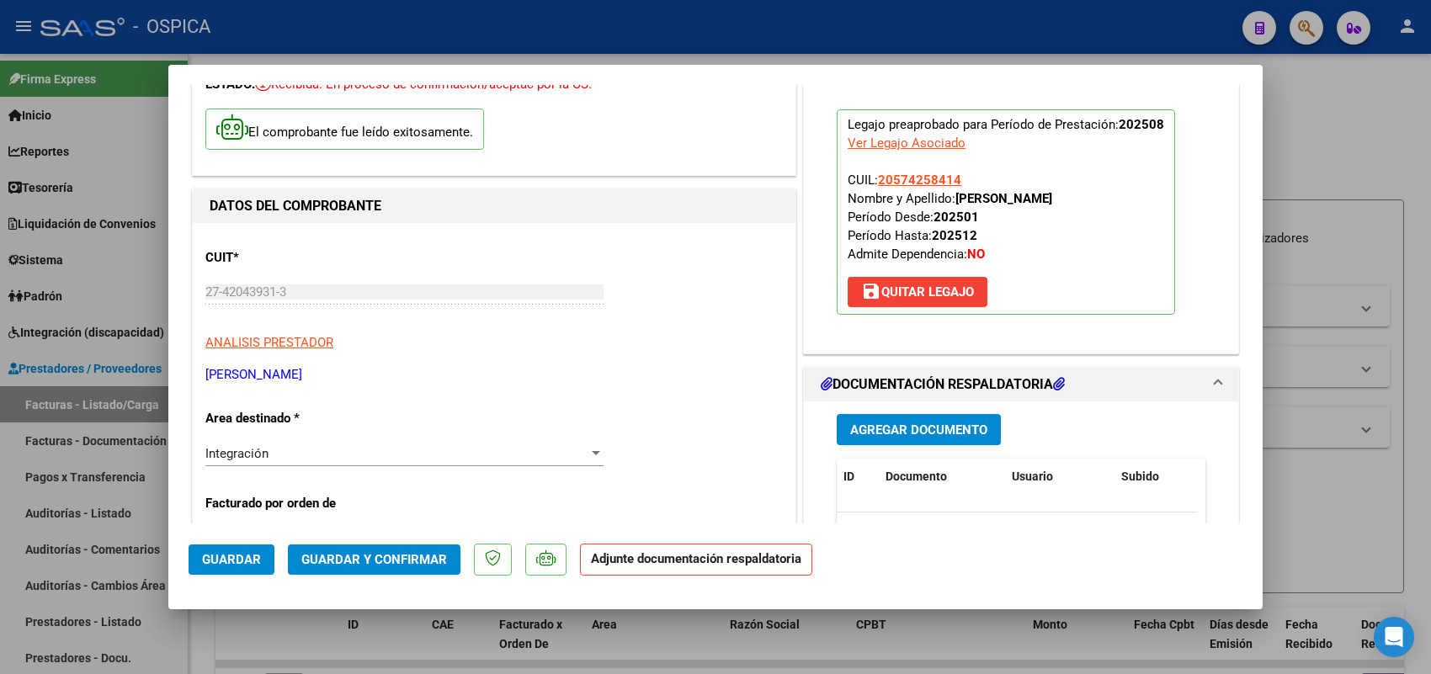
click at [870, 423] on span "Agregar Documento" at bounding box center [918, 430] width 137 height 15
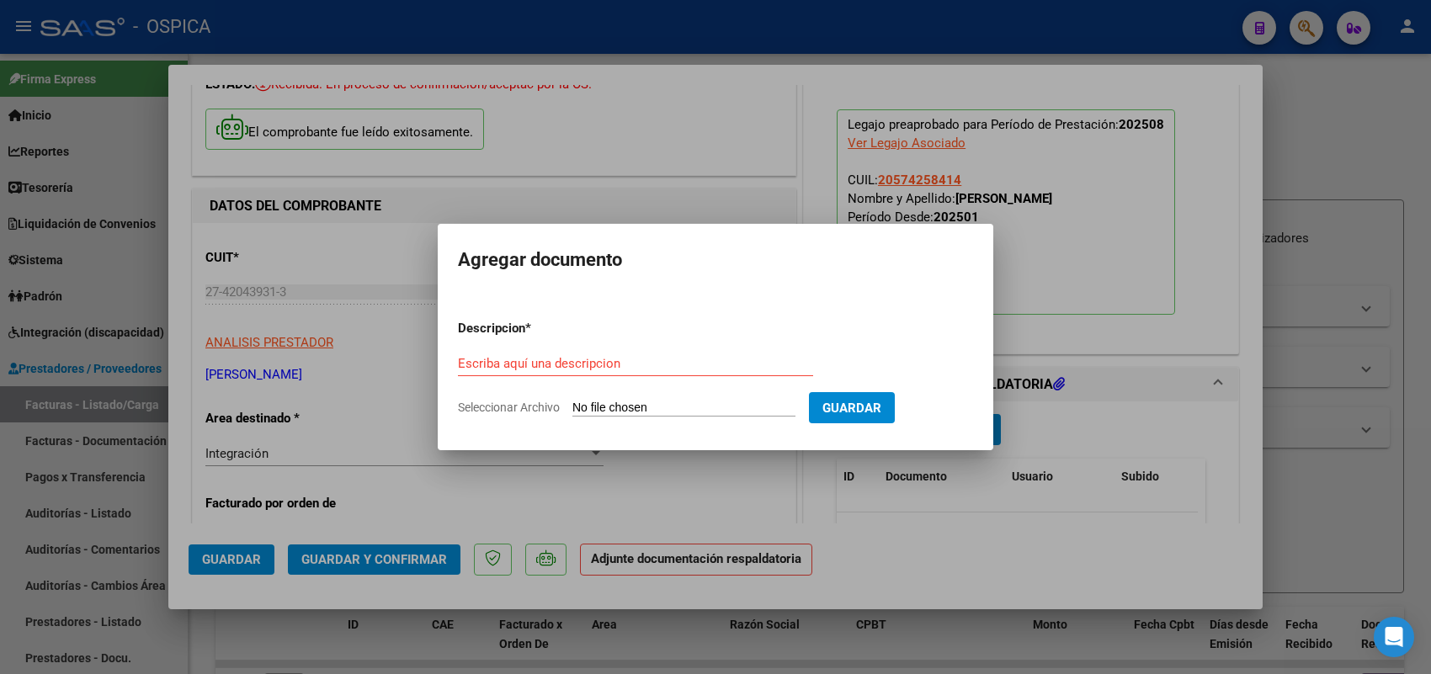
click at [741, 402] on input "Seleccionar Archivo" at bounding box center [683, 409] width 223 height 16
type input "C:\fakepath\ASISTENCIA VERON.pdf"
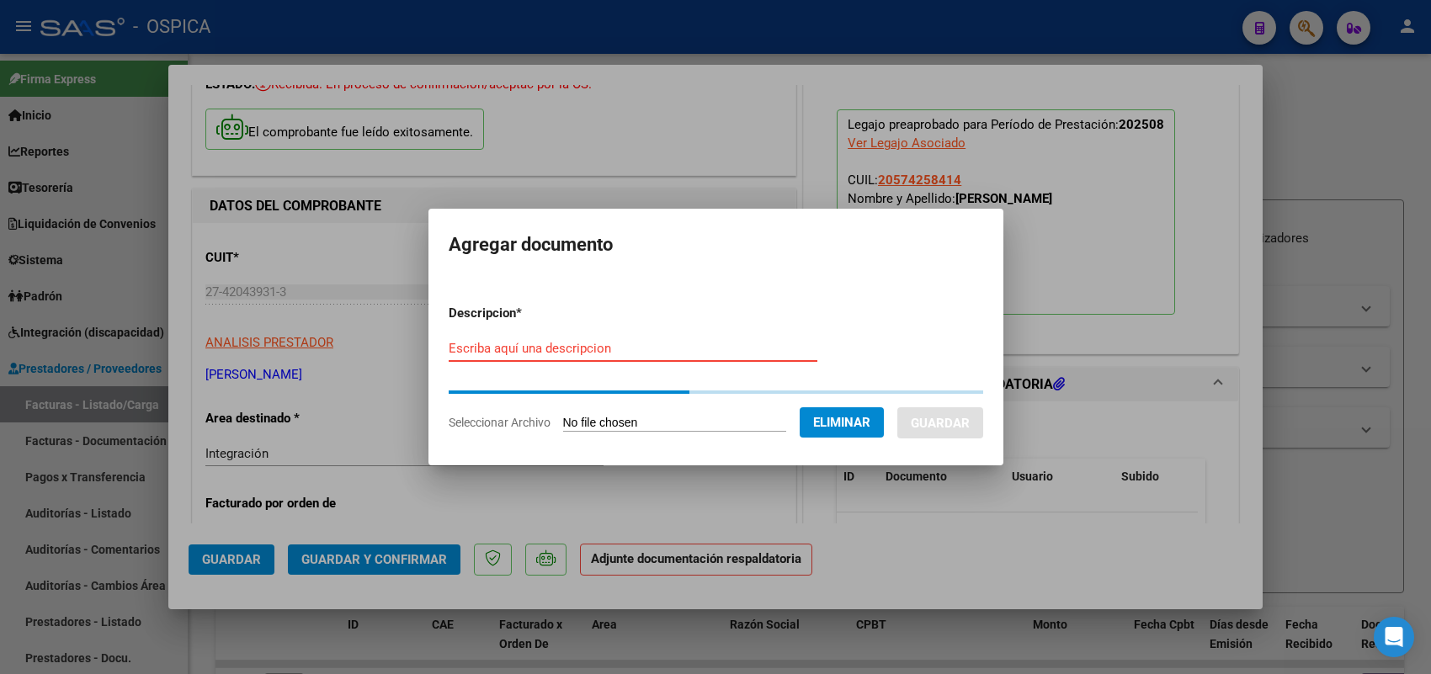
click at [627, 352] on input "Escriba aquí una descripcion" at bounding box center [633, 348] width 369 height 15
paste input "ASISTENCIA"
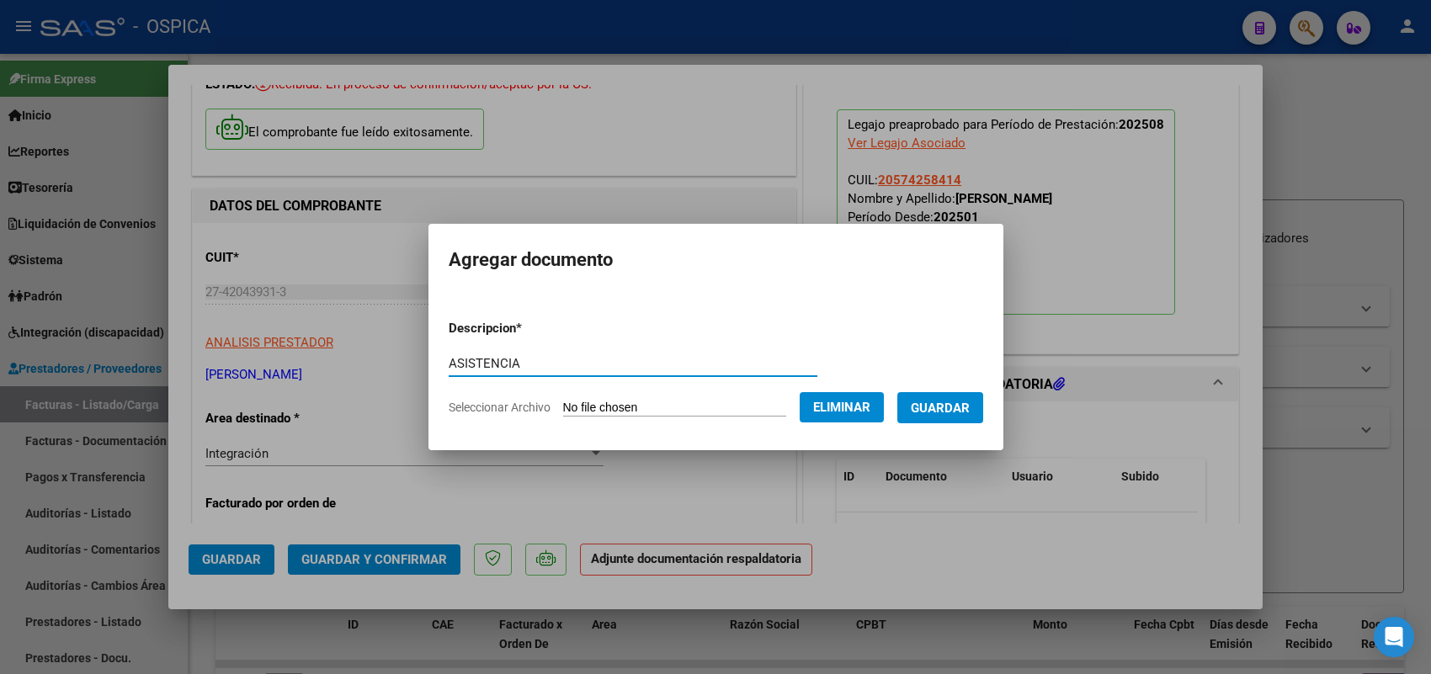
type input "ASISTENCIA"
click at [927, 410] on button "Guardar" at bounding box center [940, 407] width 86 height 31
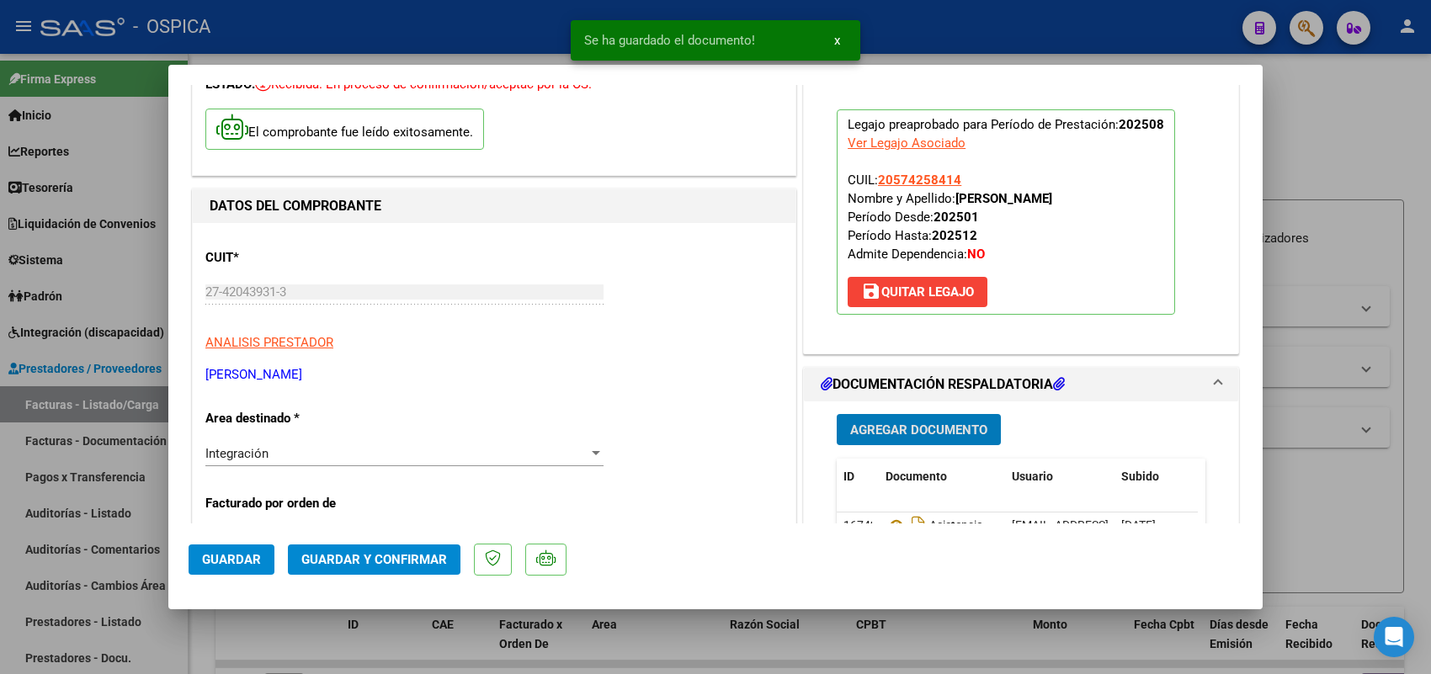
drag, startPoint x: 236, startPoint y: 567, endPoint x: 232, endPoint y: 558, distance: 9.1
click at [236, 562] on button "Guardar" at bounding box center [232, 560] width 86 height 30
click at [141, 411] on div at bounding box center [715, 337] width 1431 height 674
type input "$ 0,00"
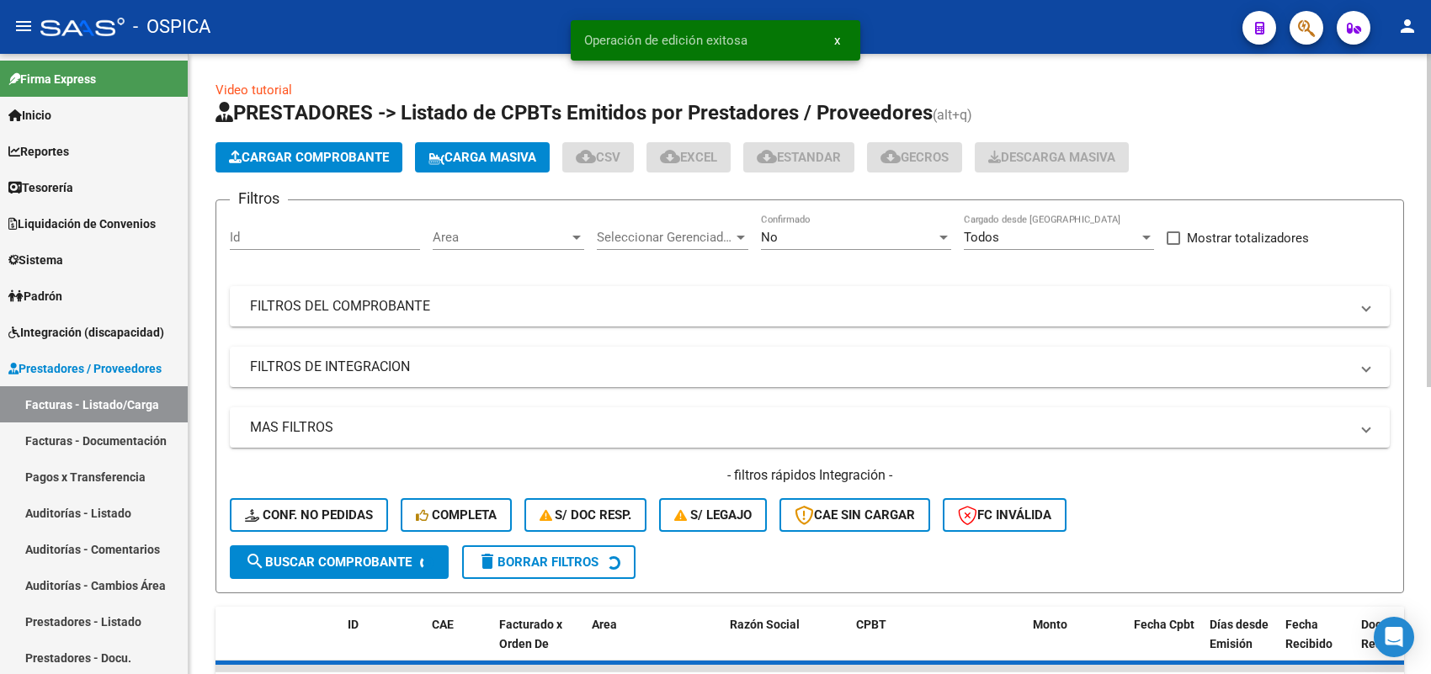
click at [317, 157] on span "Cargar Comprobante" at bounding box center [309, 157] width 160 height 15
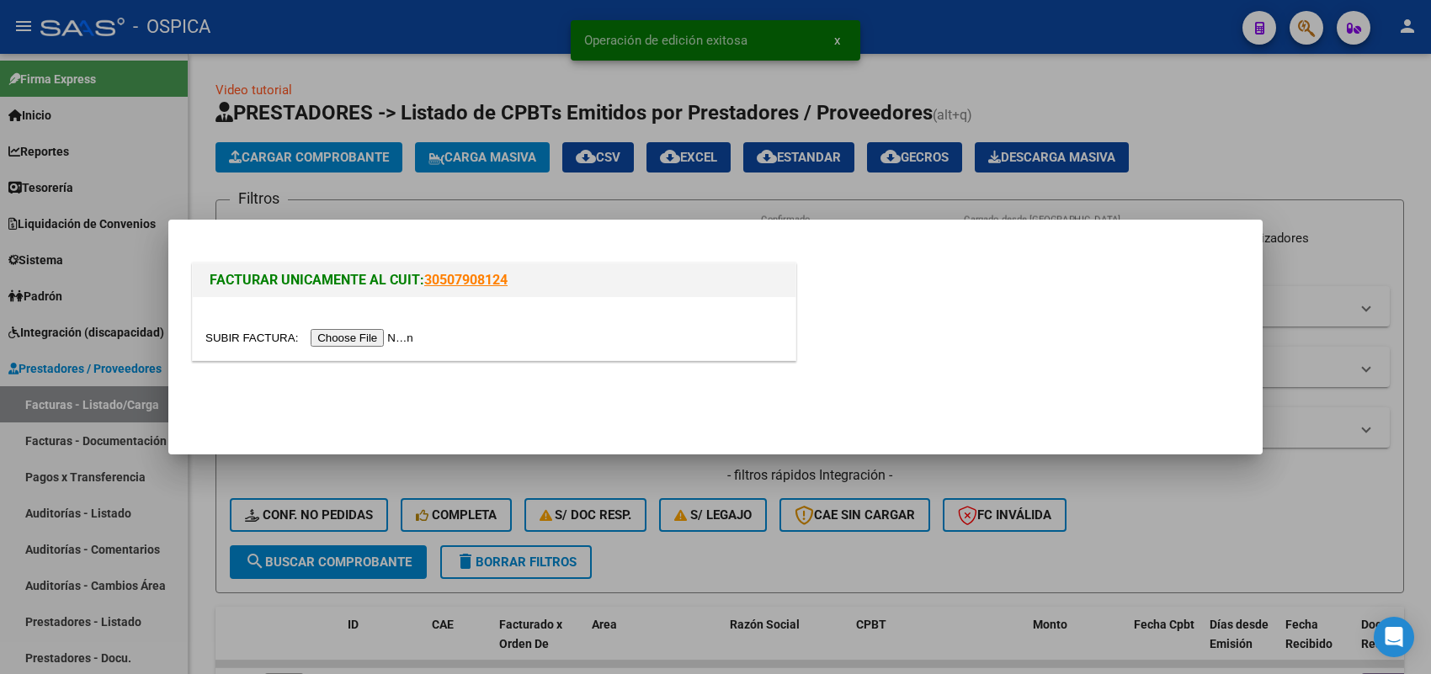
click at [387, 337] on input "file" at bounding box center [311, 338] width 213 height 18
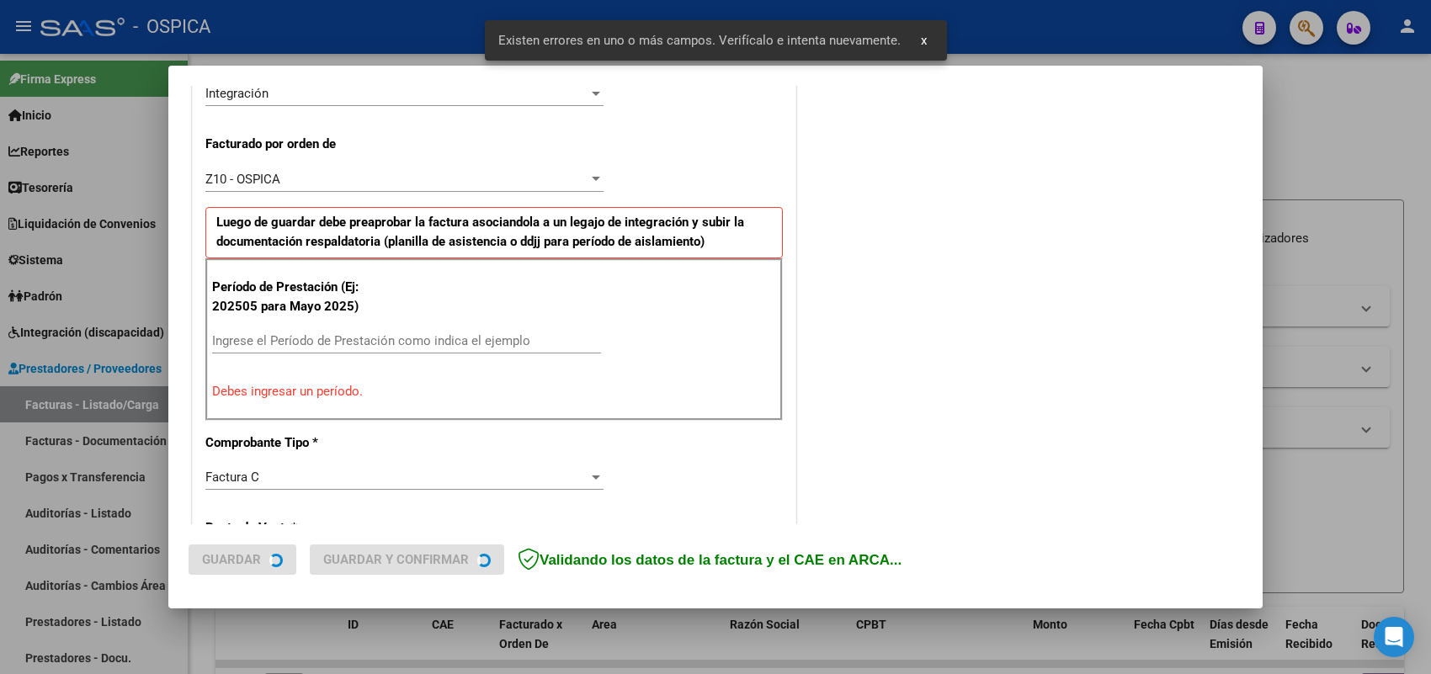
scroll to position [455, 0]
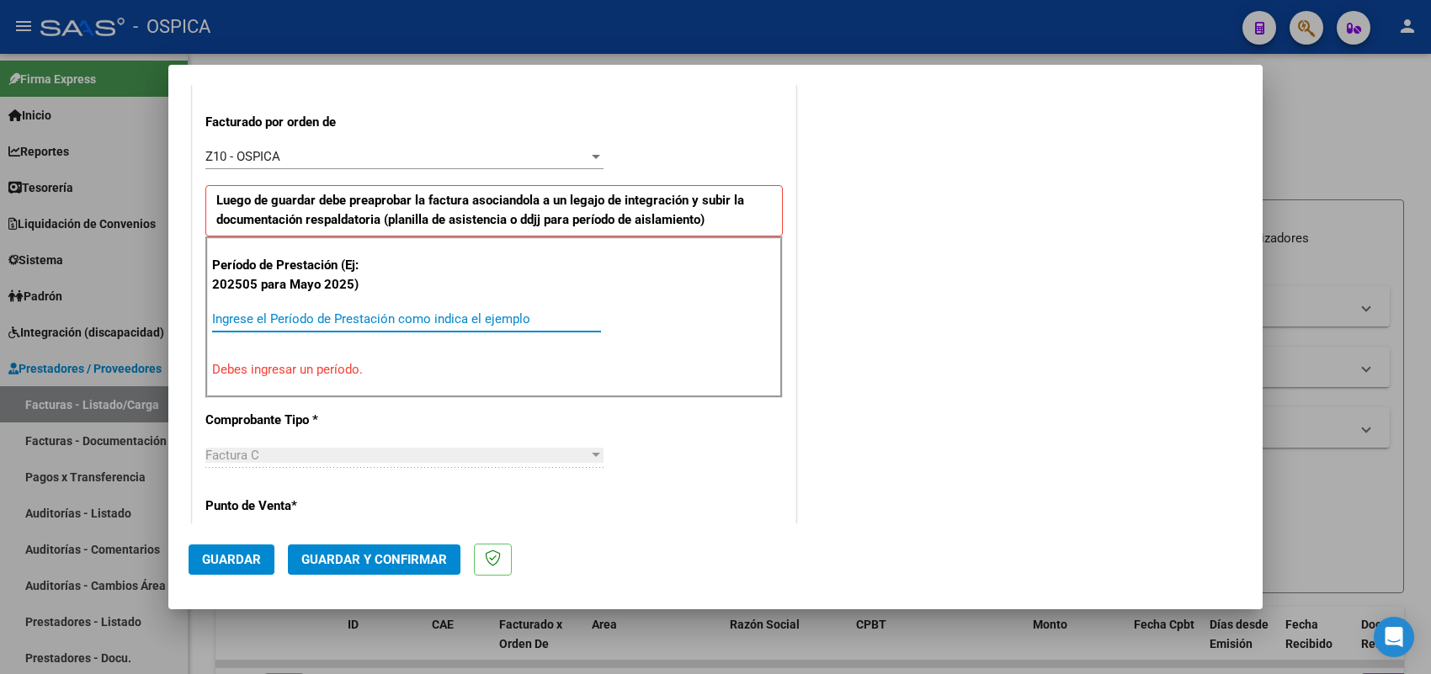
click at [401, 317] on input "Ingrese el Período de Prestación como indica el ejemplo" at bounding box center [406, 318] width 389 height 15
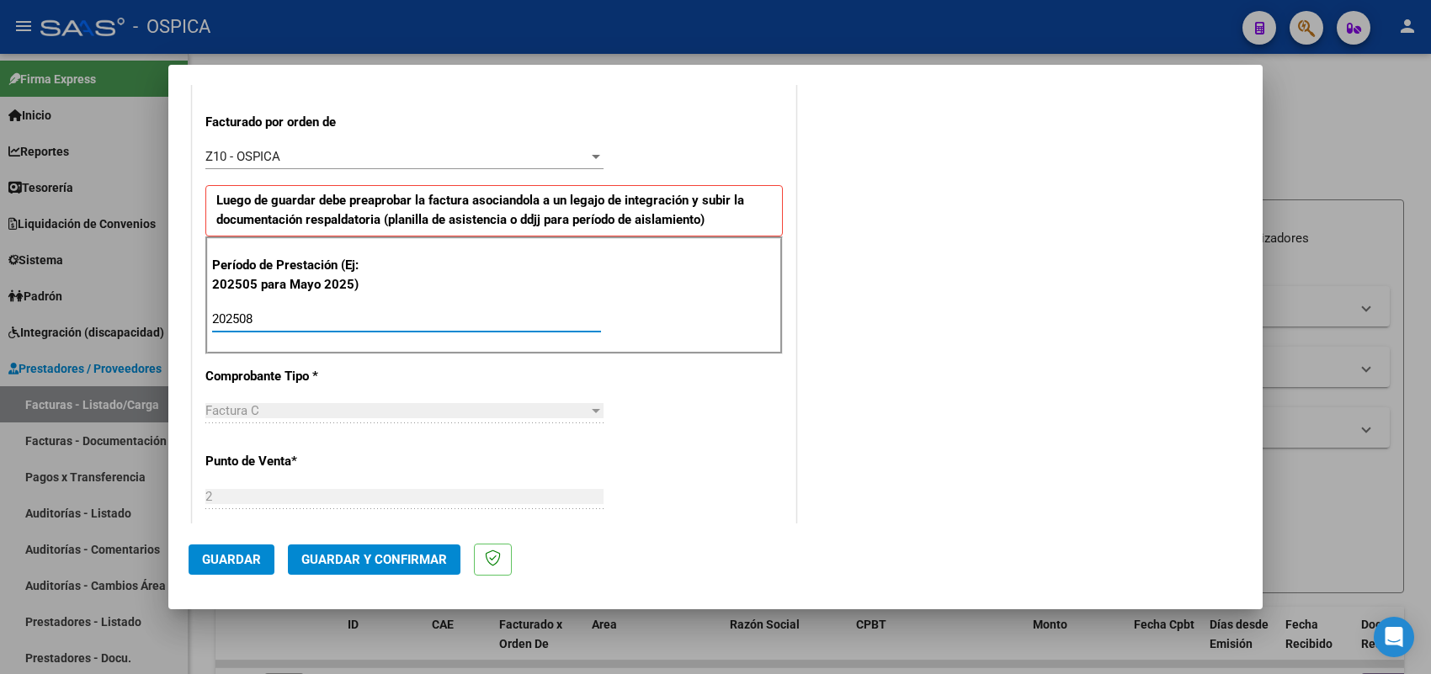
type input "202508"
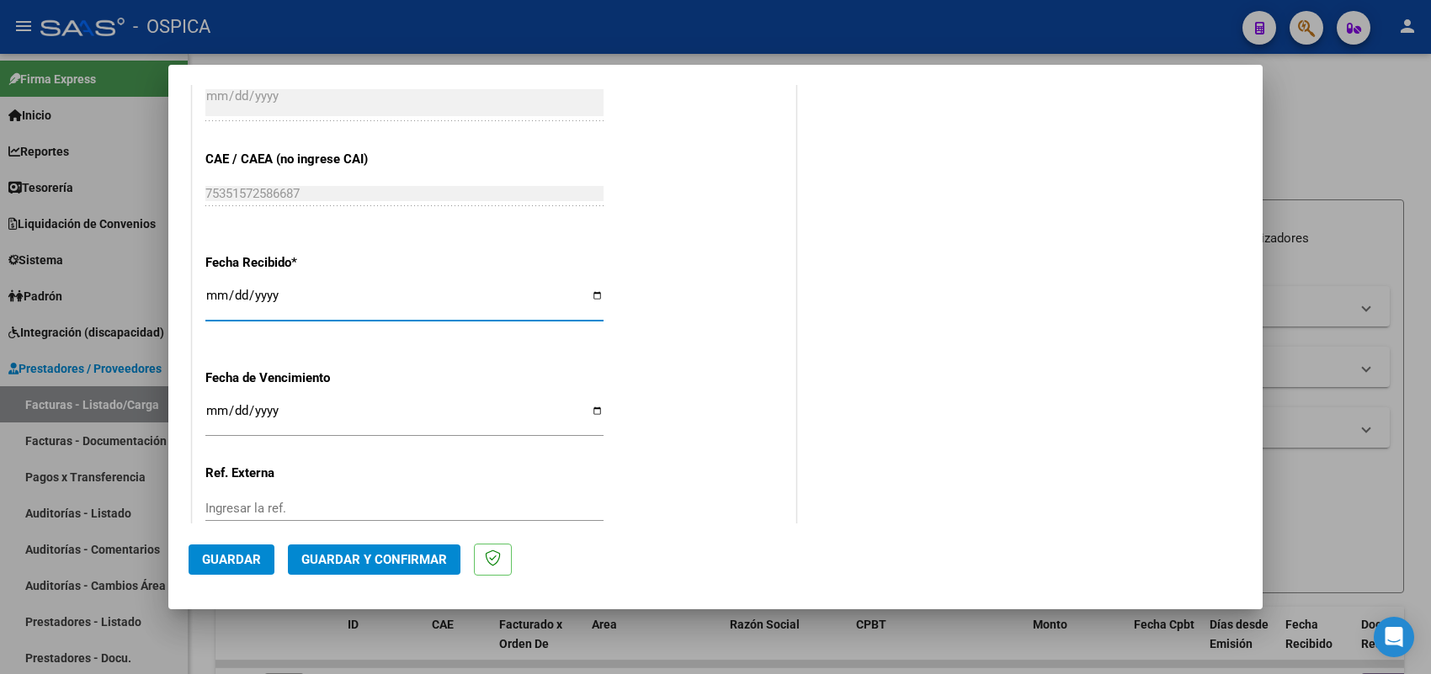
type input "2025-09-05"
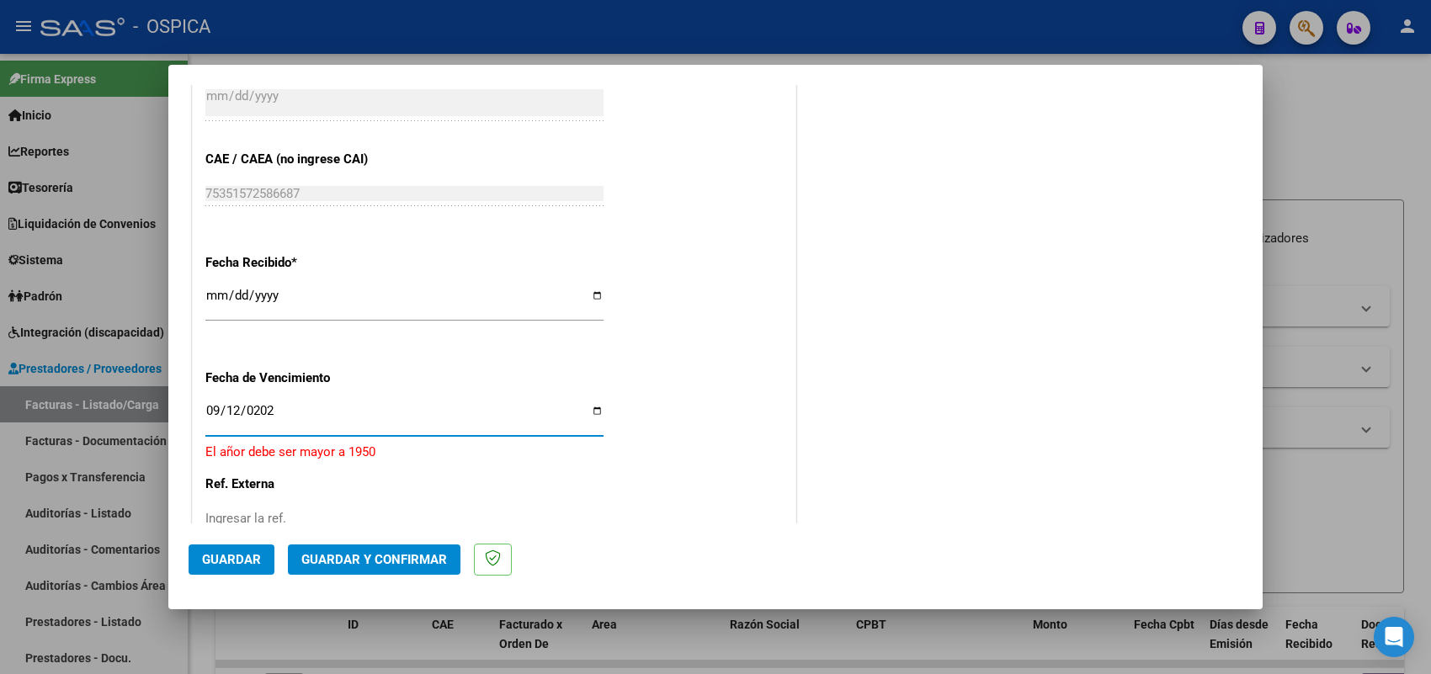
type input "2025-09-12"
click at [255, 565] on span "Guardar" at bounding box center [231, 559] width 59 height 15
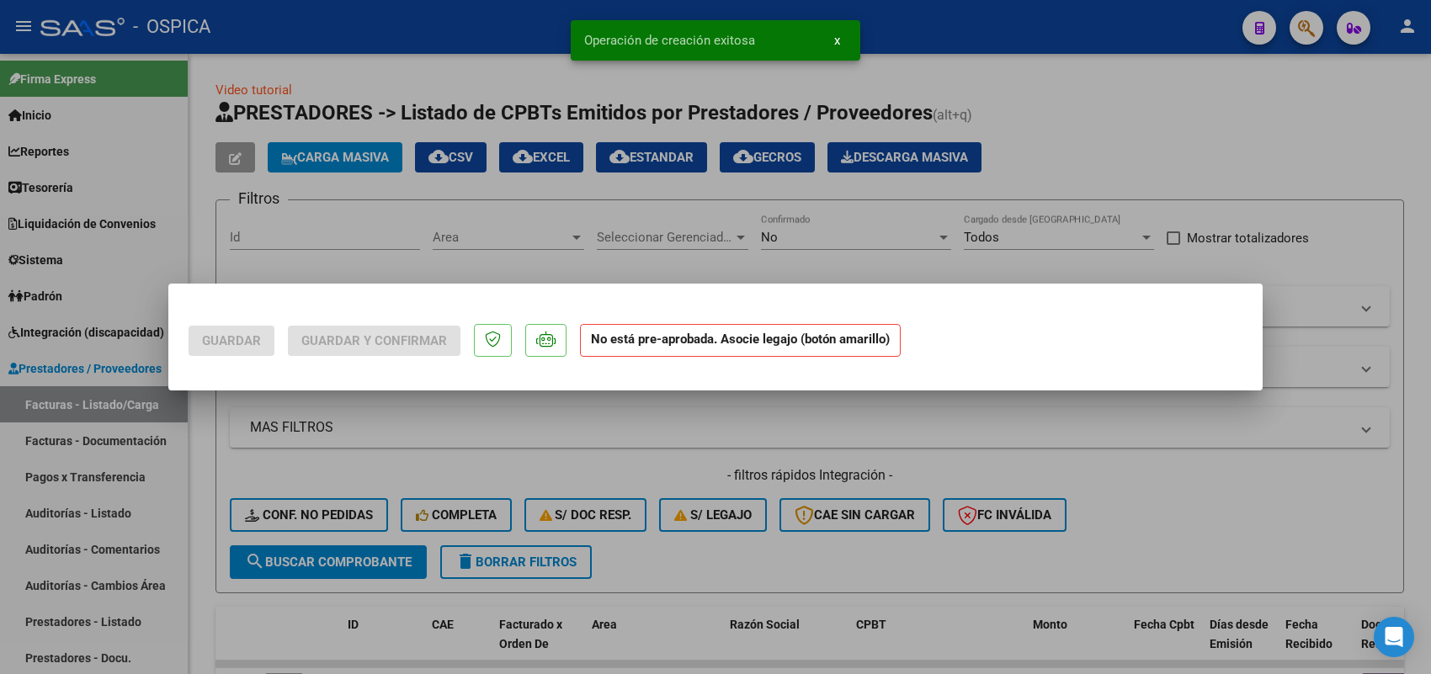
scroll to position [0, 0]
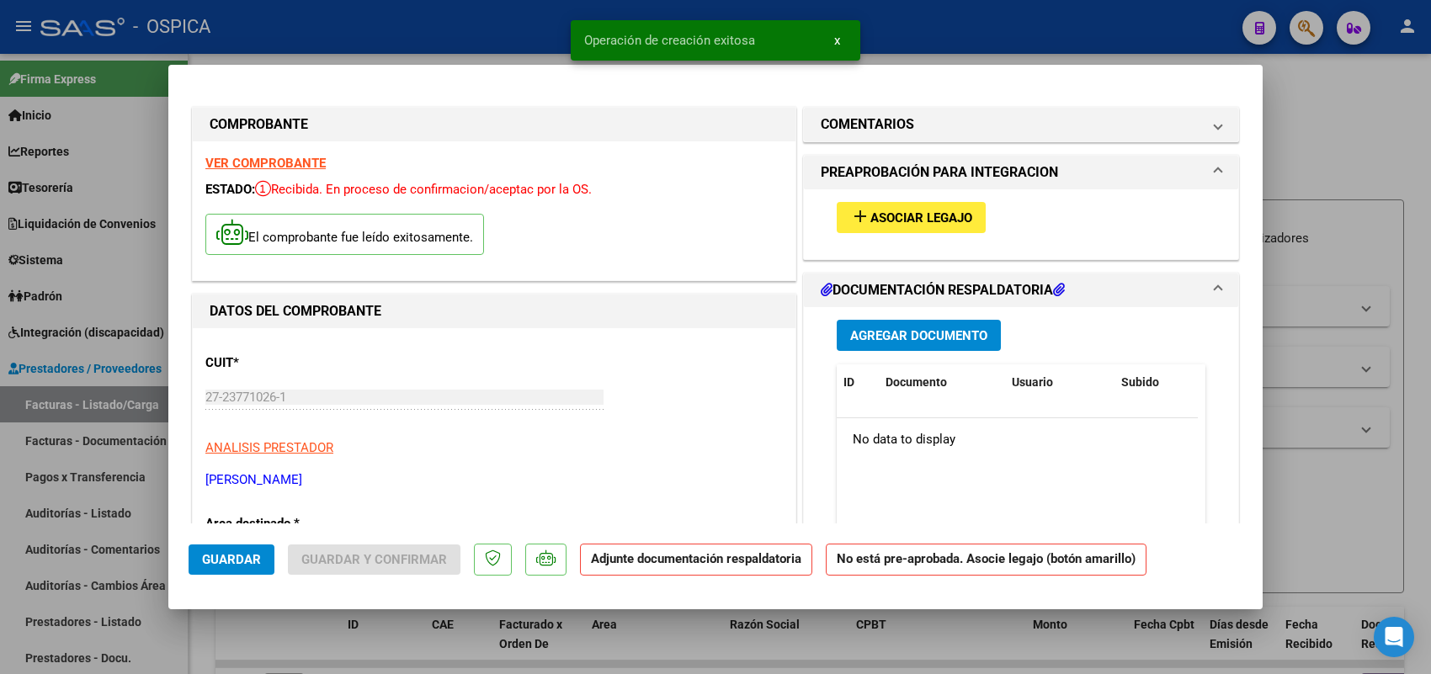
click at [877, 221] on span "Asociar Legajo" at bounding box center [921, 217] width 102 height 15
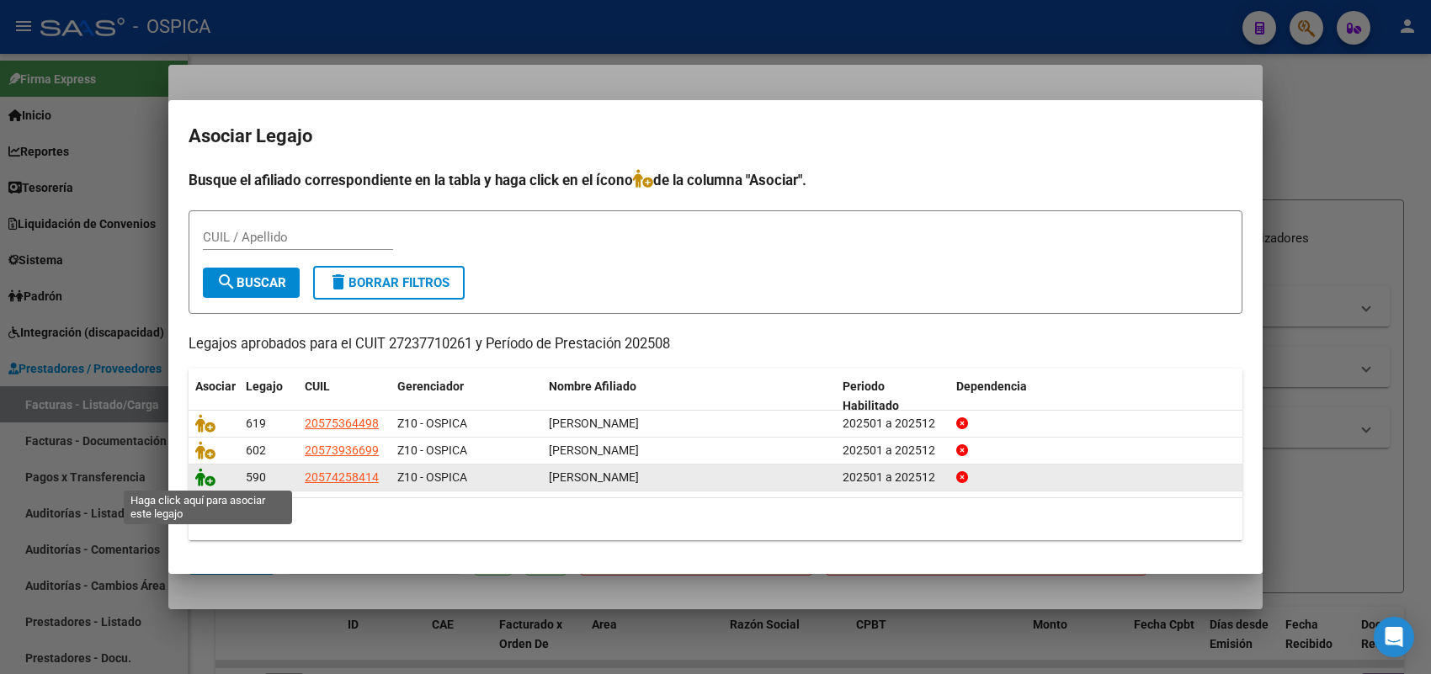
click at [206, 471] on icon at bounding box center [205, 477] width 20 height 19
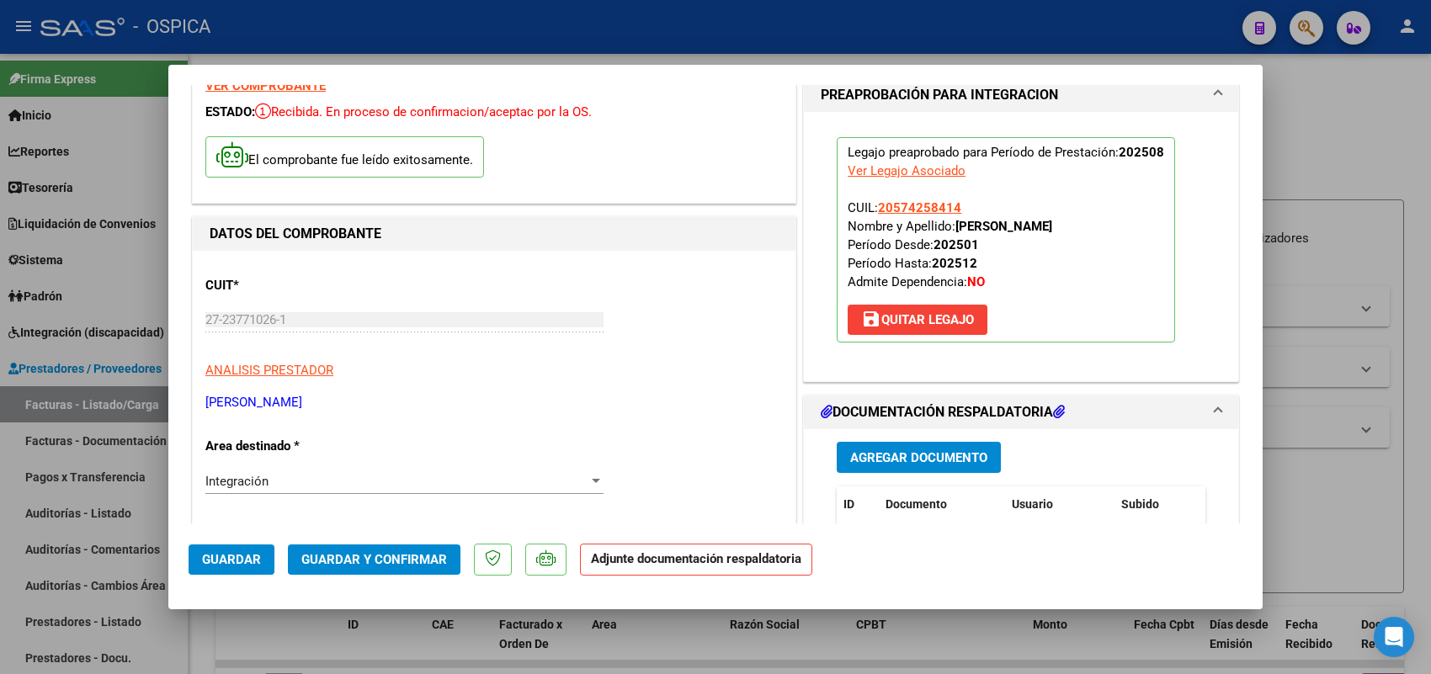
scroll to position [210, 0]
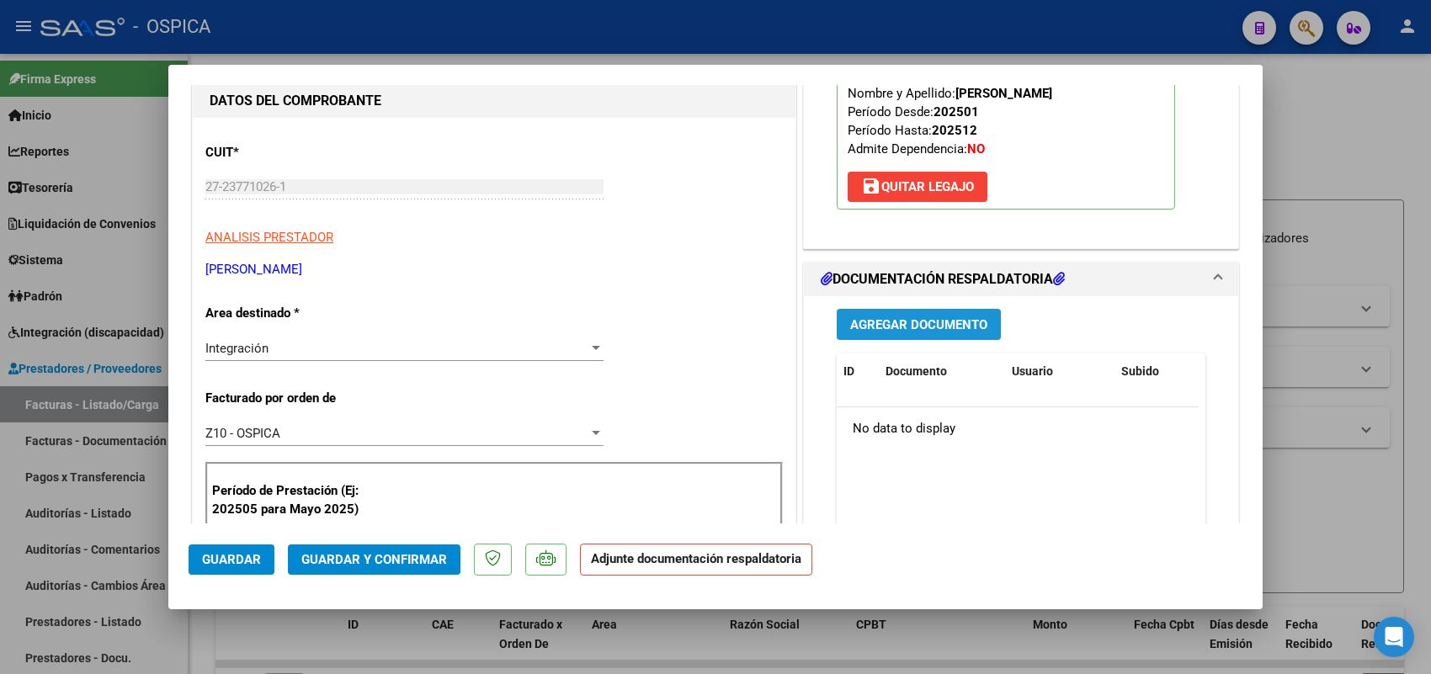
click at [910, 329] on span "Agregar Documento" at bounding box center [918, 324] width 137 height 15
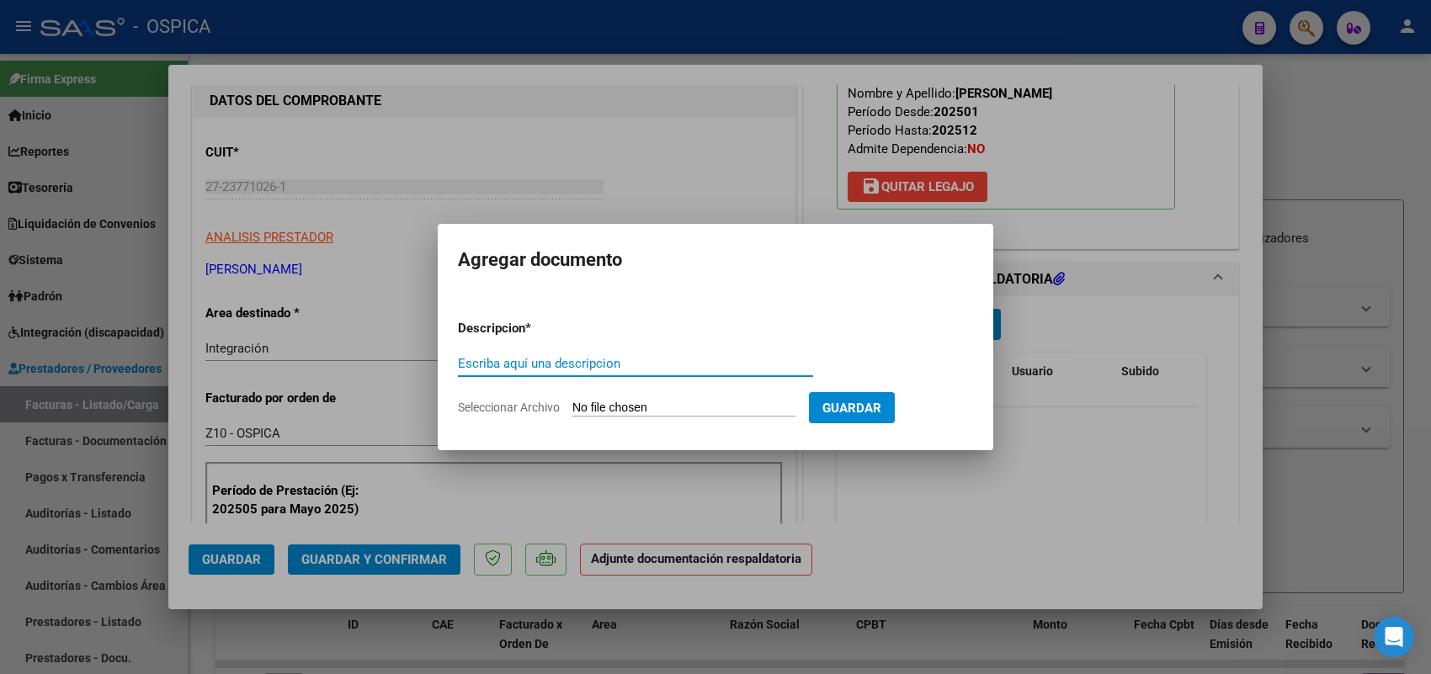
click at [741, 407] on input "Seleccionar Archivo" at bounding box center [683, 409] width 223 height 16
type input "C:\fakepath\ASISTENCIA DIAZ.pdf"
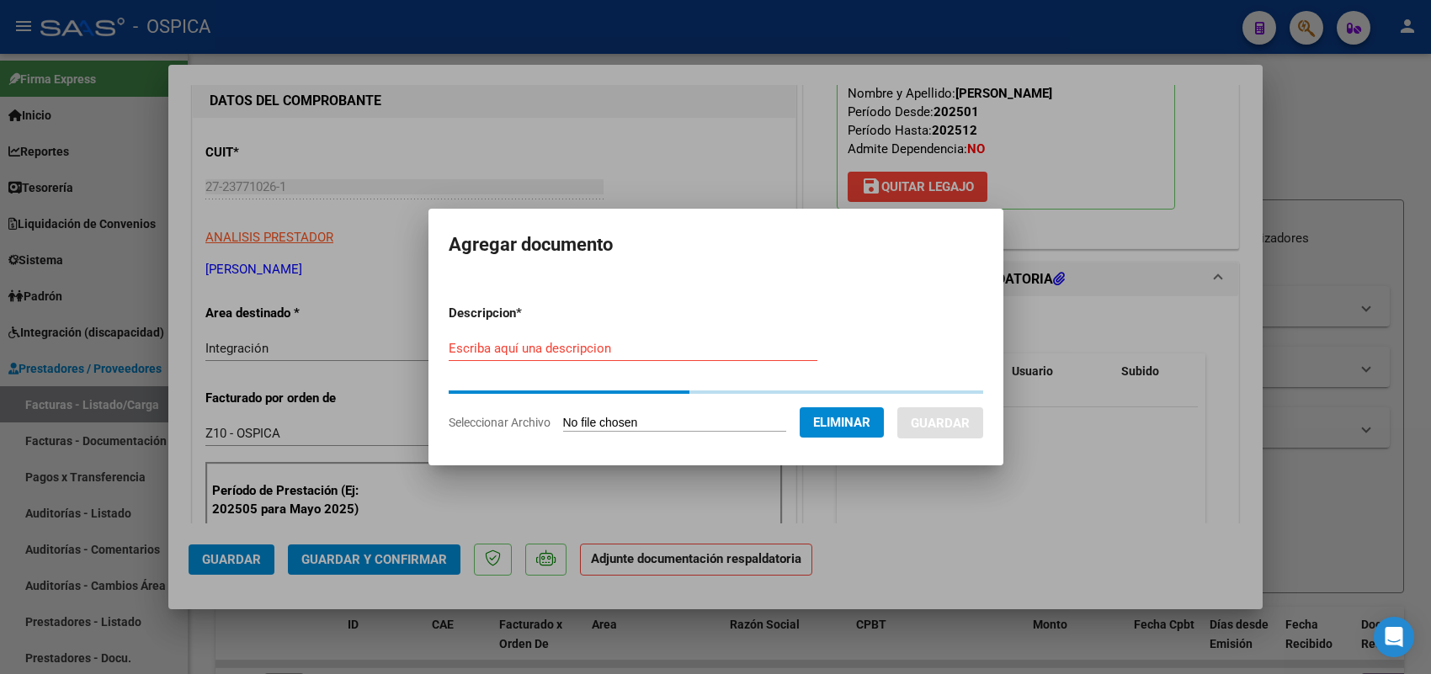
drag, startPoint x: 652, startPoint y: 330, endPoint x: 632, endPoint y: 358, distance: 34.4
click at [648, 335] on form "Descripcion * Escriba aquí una descripcion Seleccionar Archivo Eliminar Guardar" at bounding box center [716, 367] width 535 height 153
click at [632, 358] on div "Escriba aquí una descripcion" at bounding box center [633, 348] width 369 height 25
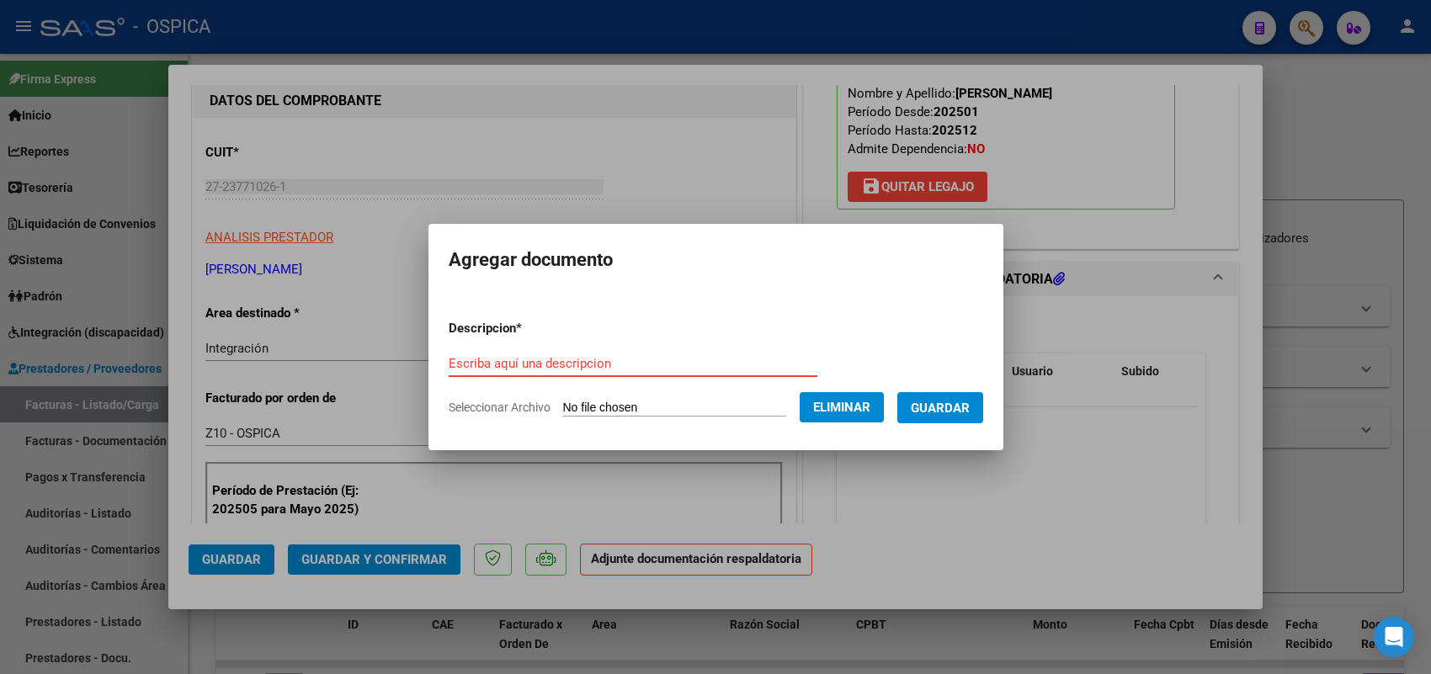
paste input "ASISTENCIA"
type input "ASISTENCIA"
click at [960, 402] on span "Guardar" at bounding box center [940, 408] width 59 height 15
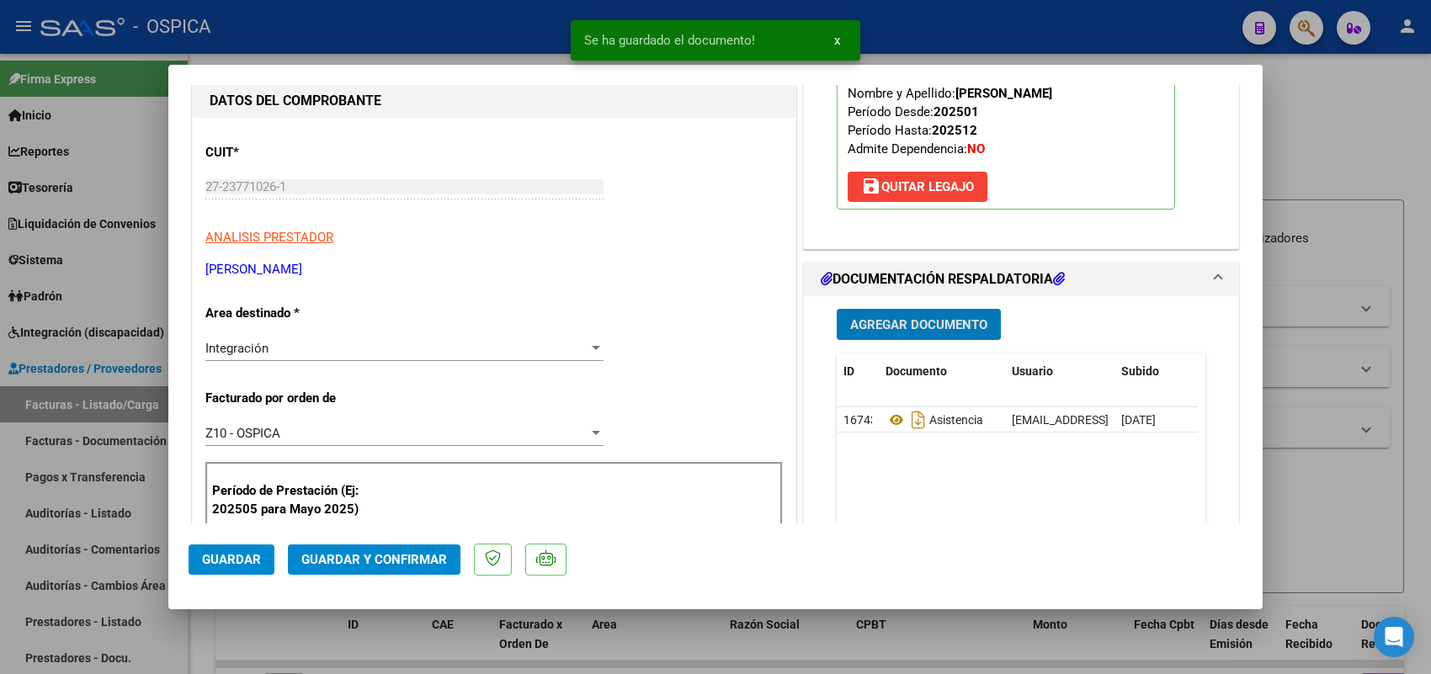
click at [272, 562] on button "Guardar" at bounding box center [232, 560] width 86 height 30
click at [160, 405] on div at bounding box center [715, 337] width 1431 height 674
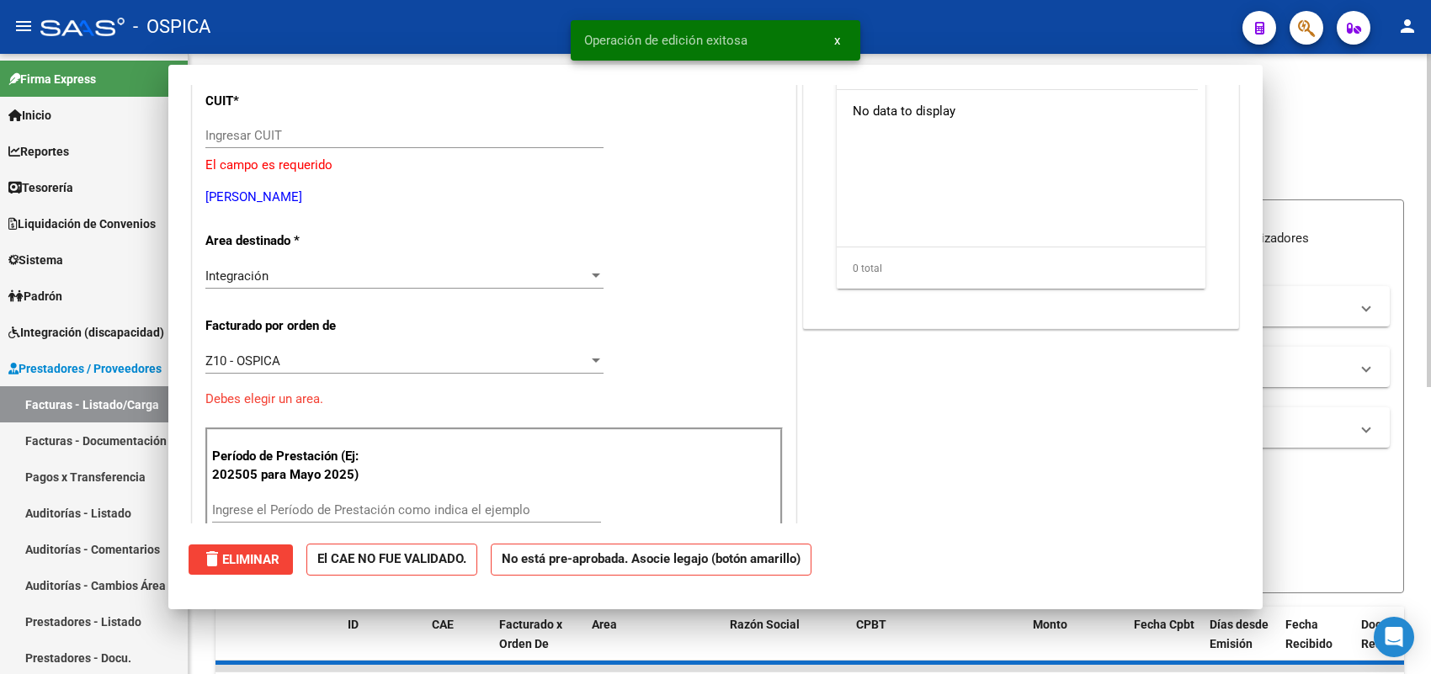
scroll to position [0, 0]
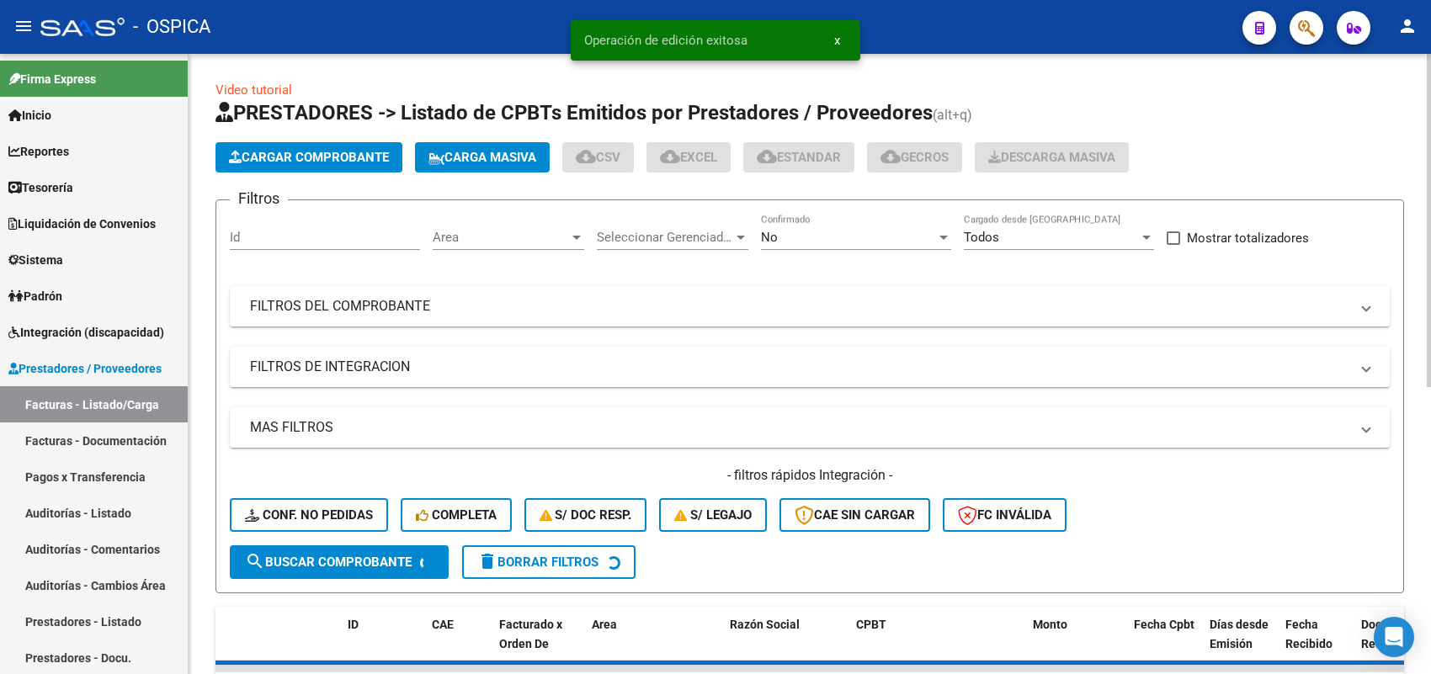
click at [311, 152] on span "Cargar Comprobante" at bounding box center [309, 157] width 160 height 15
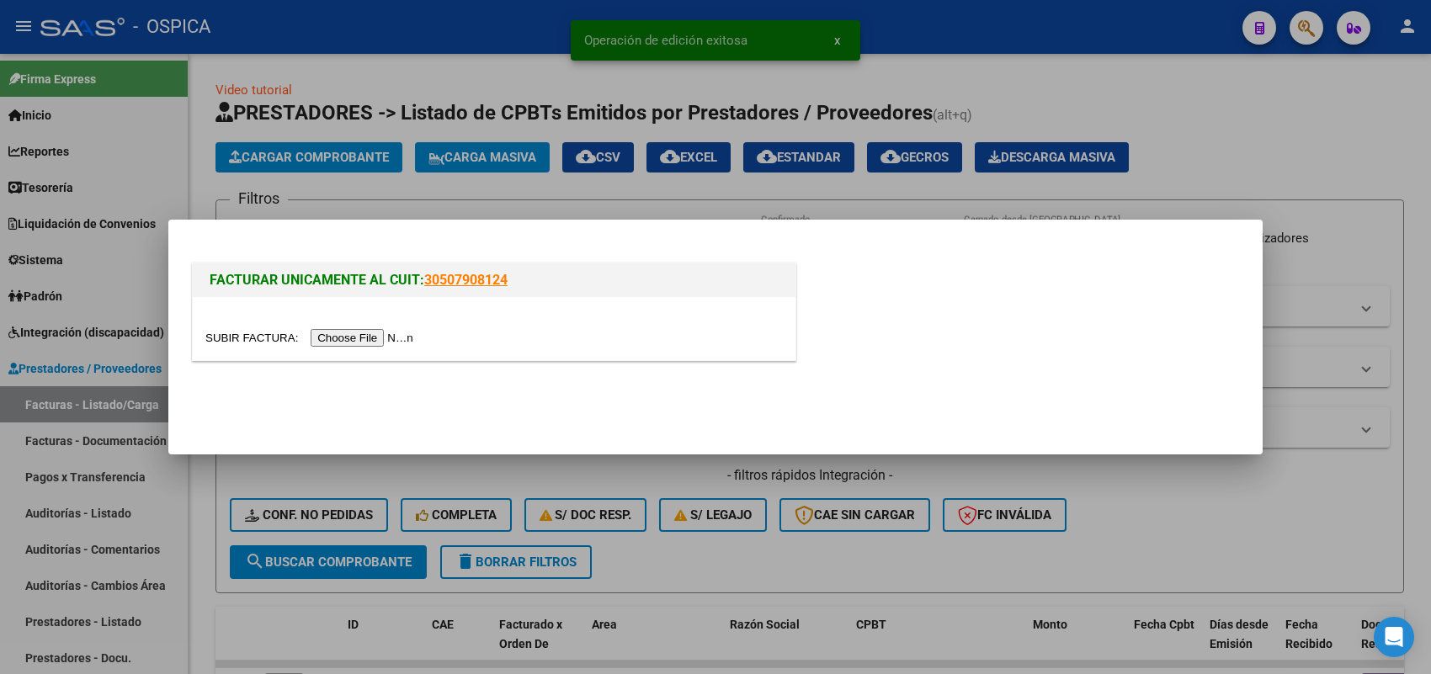
click at [381, 330] on input "file" at bounding box center [311, 338] width 213 height 18
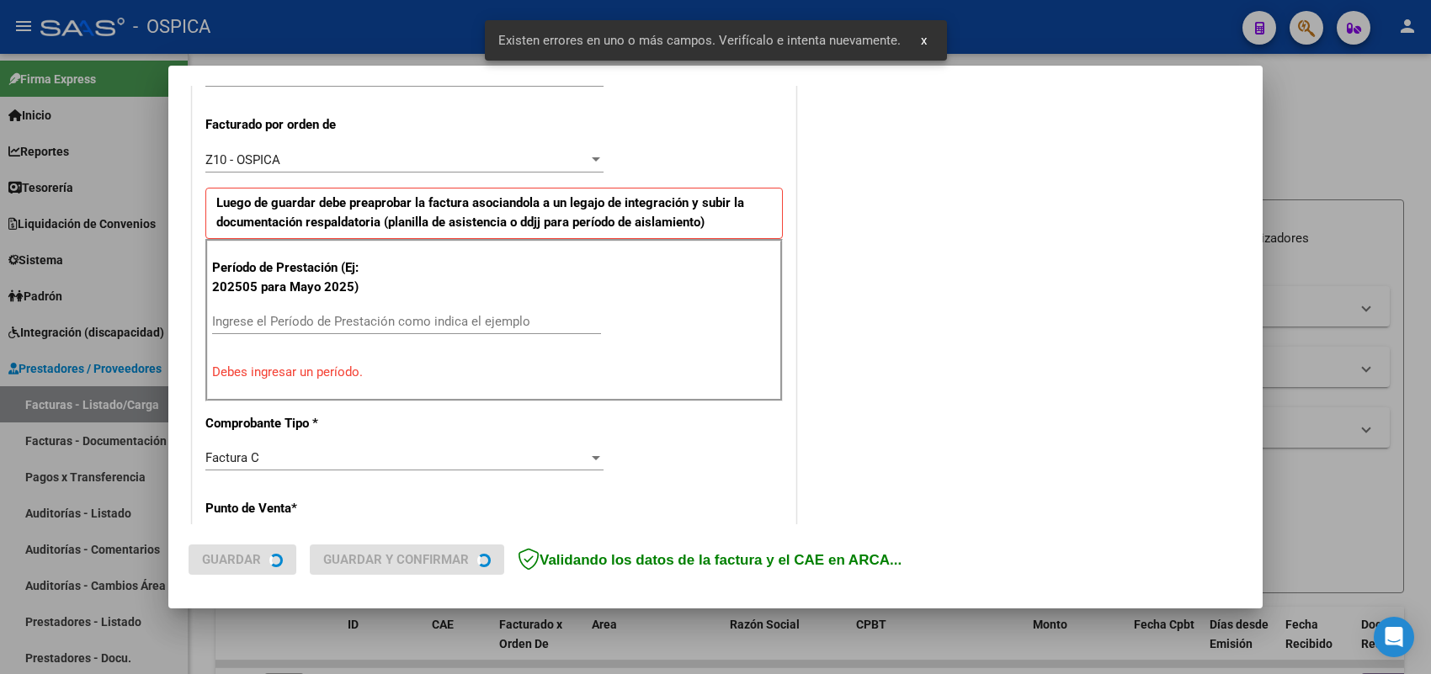
scroll to position [455, 0]
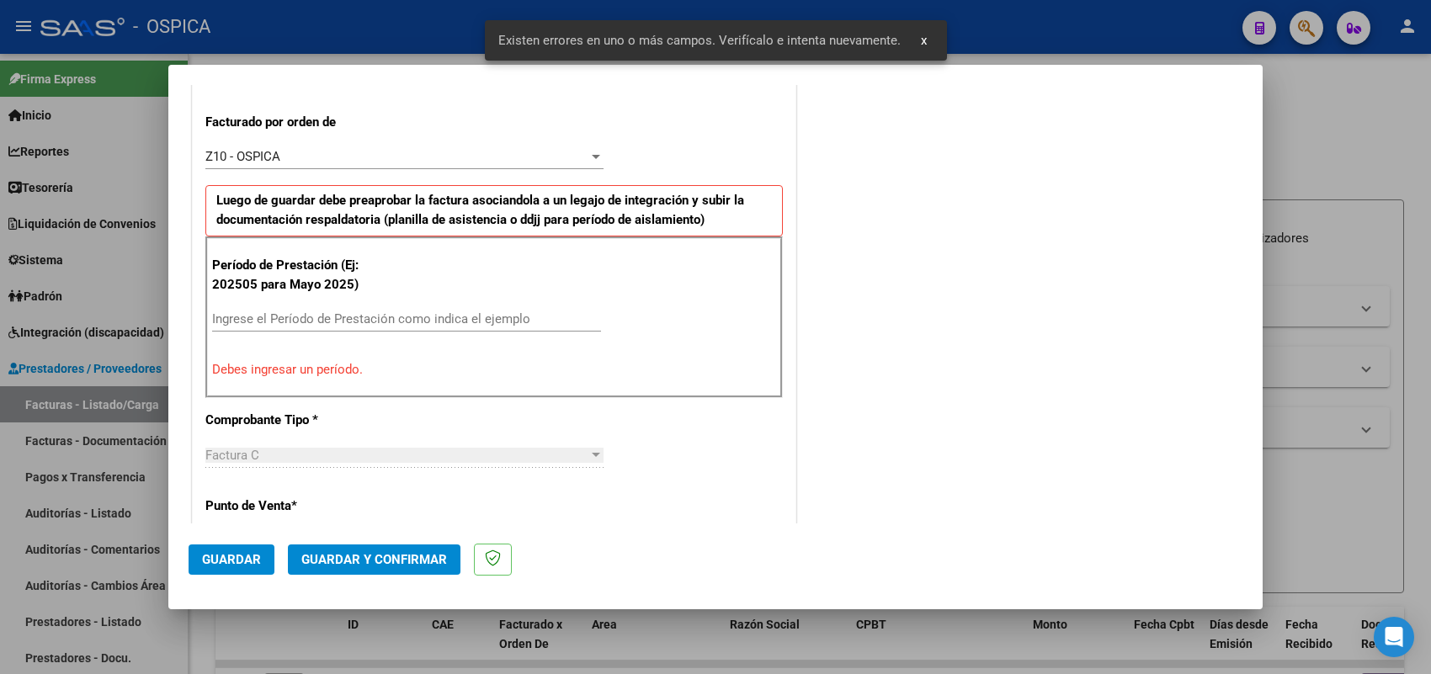
click at [423, 326] on input "Ingrese el Período de Prestación como indica el ejemplo" at bounding box center [406, 318] width 389 height 15
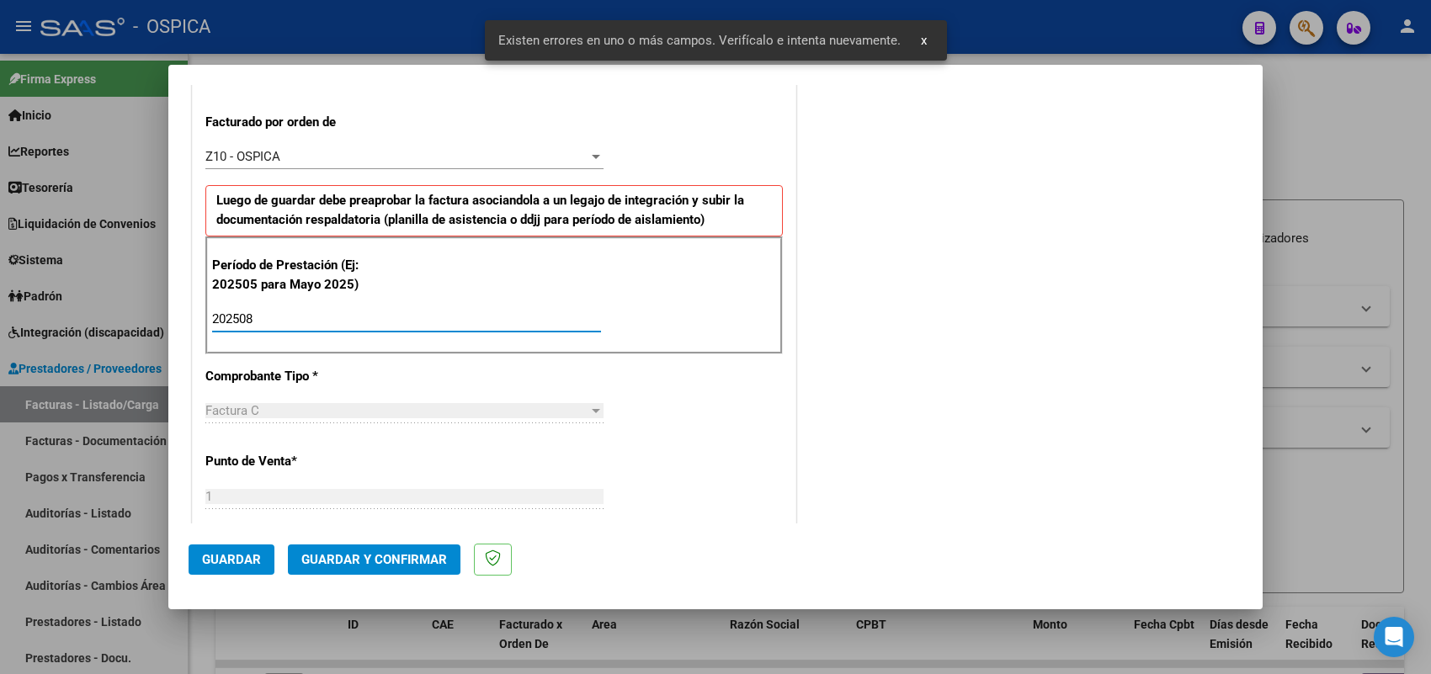
type input "202508"
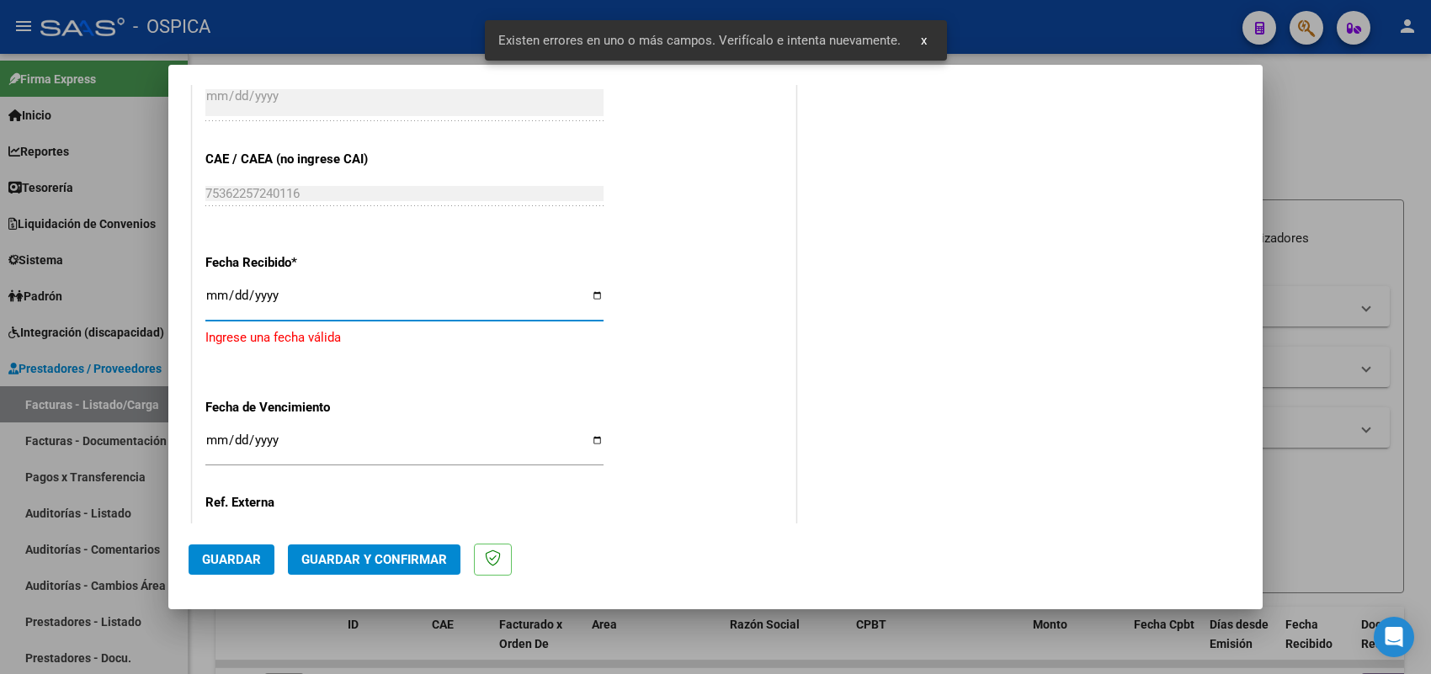
type input "2025-09-07"
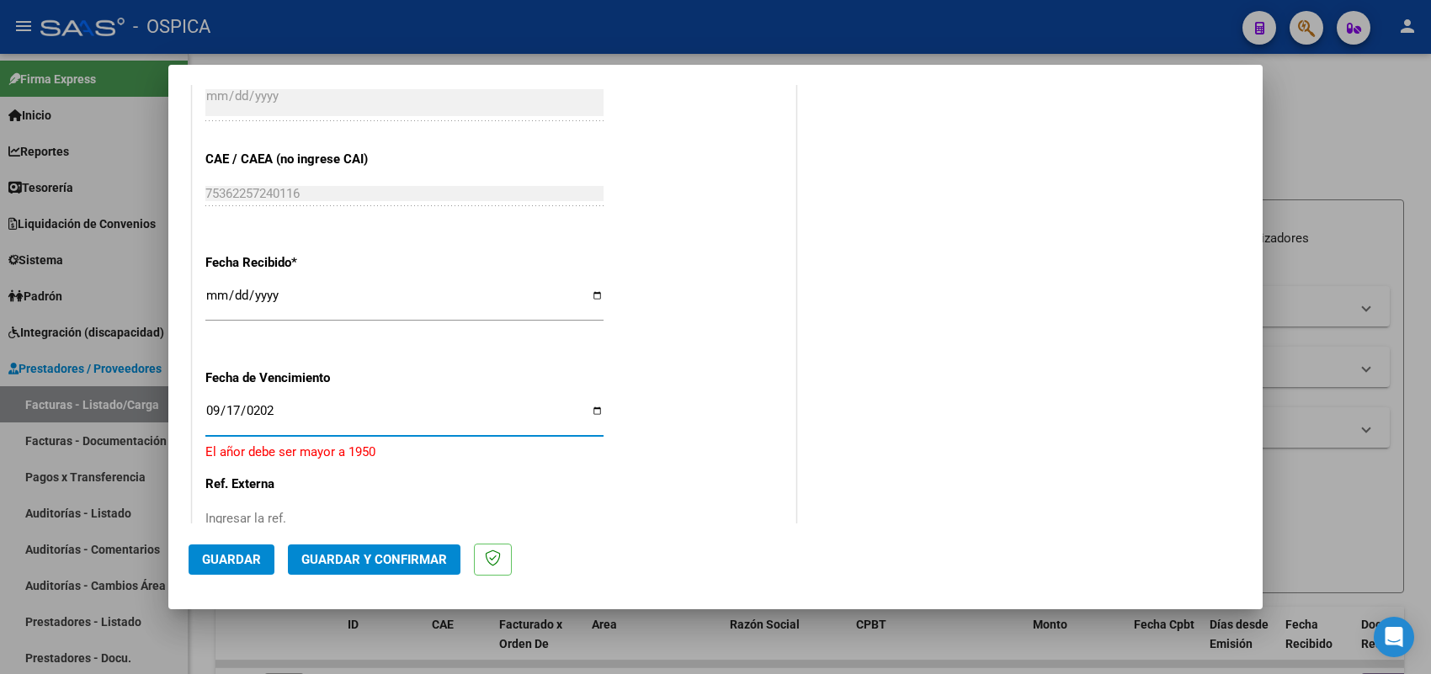
type input "2025-09-17"
click at [224, 561] on span "Guardar" at bounding box center [231, 559] width 59 height 15
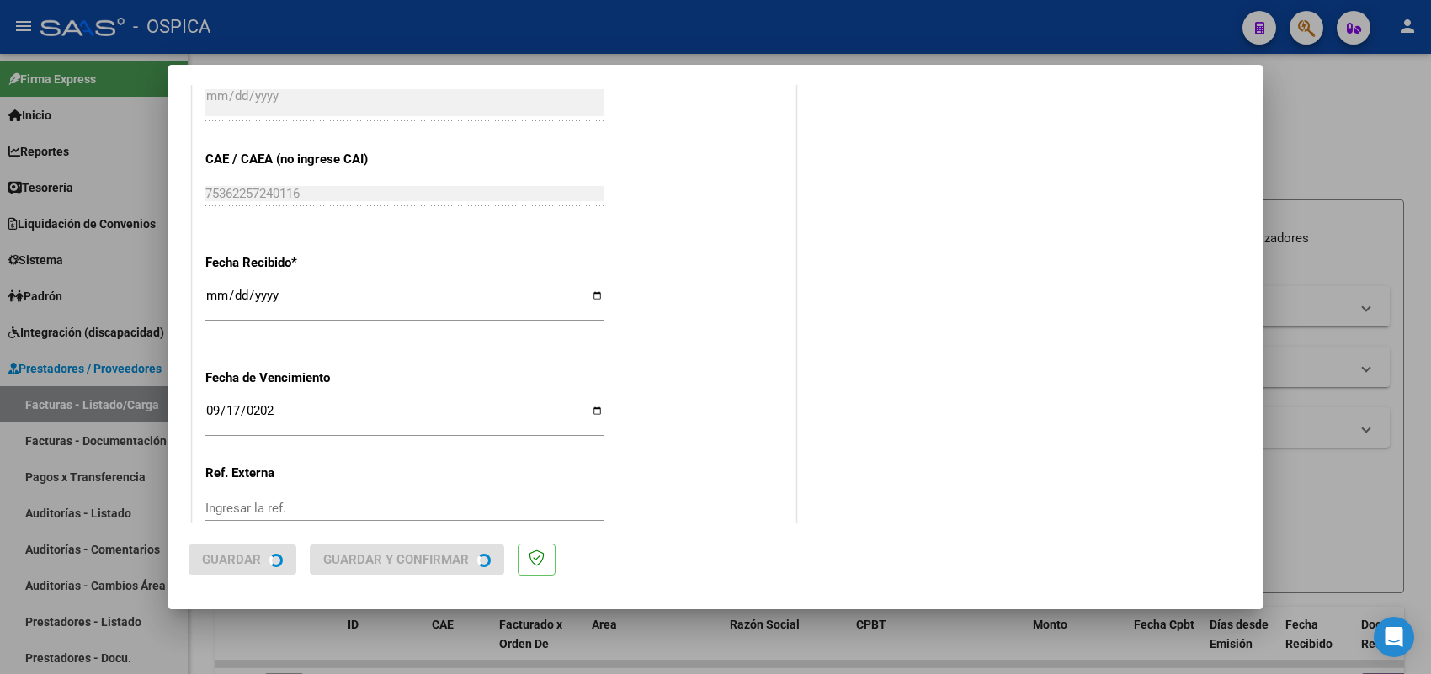
scroll to position [0, 0]
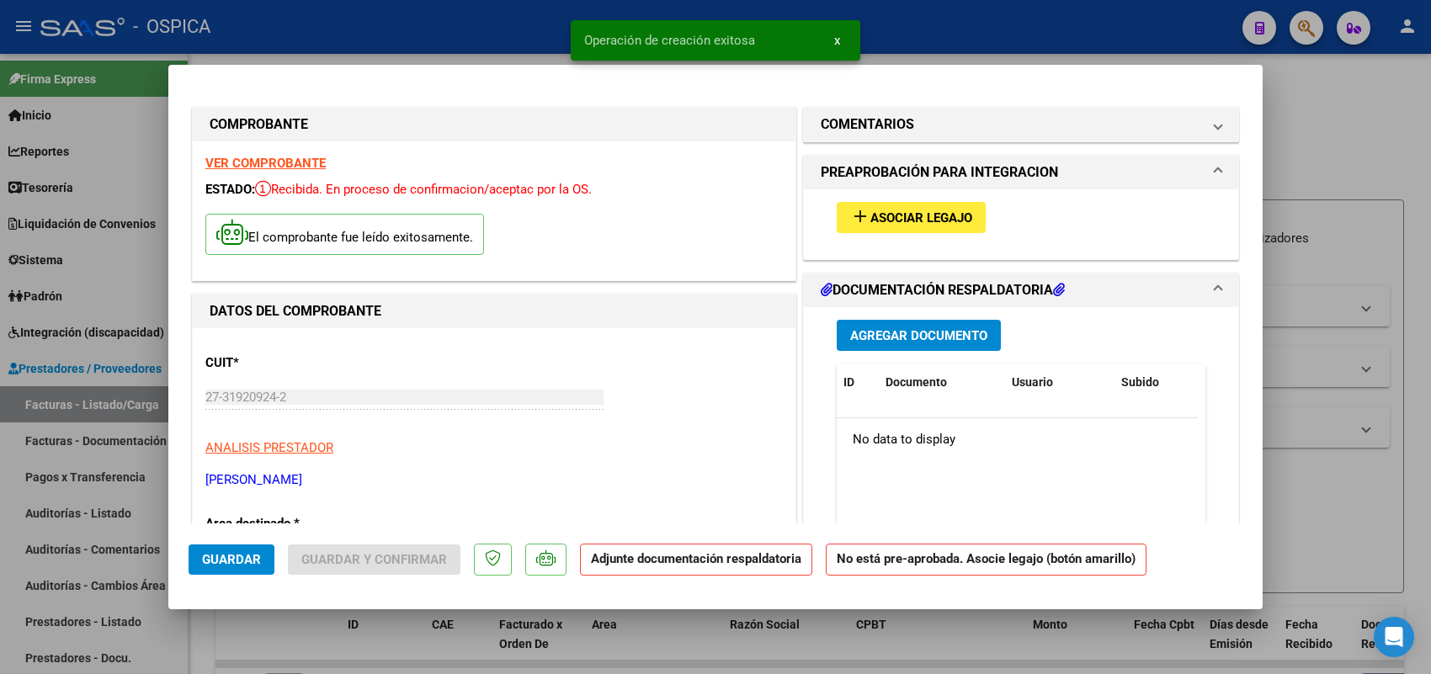
click at [928, 221] on span "Asociar Legajo" at bounding box center [921, 217] width 102 height 15
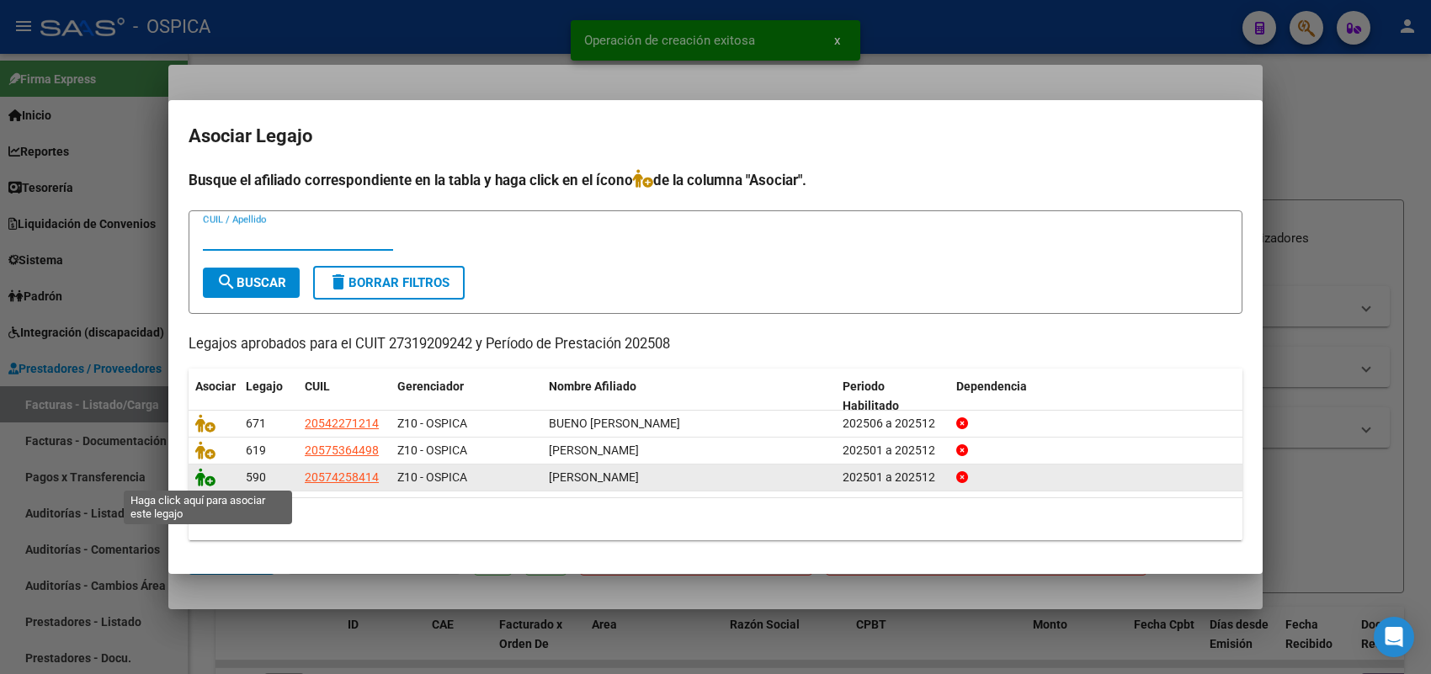
click at [200, 480] on icon at bounding box center [205, 477] width 20 height 19
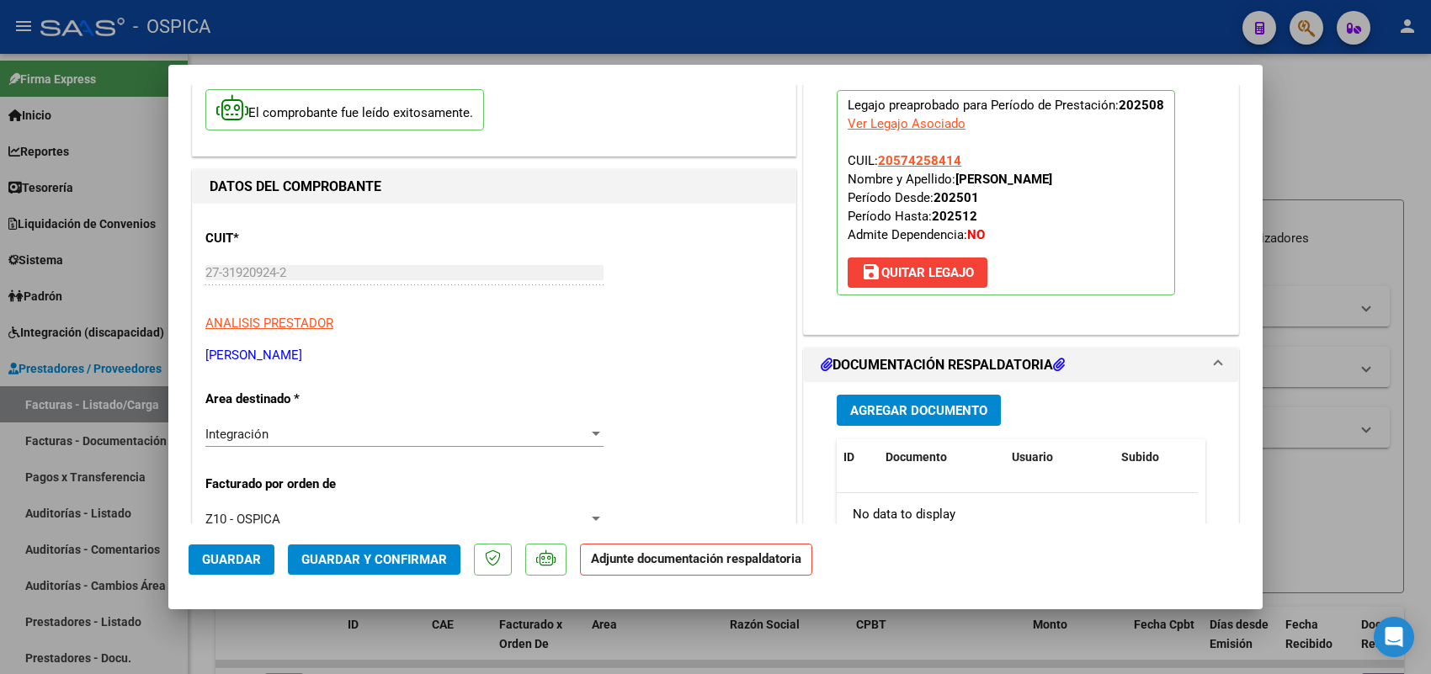
scroll to position [210, 0]
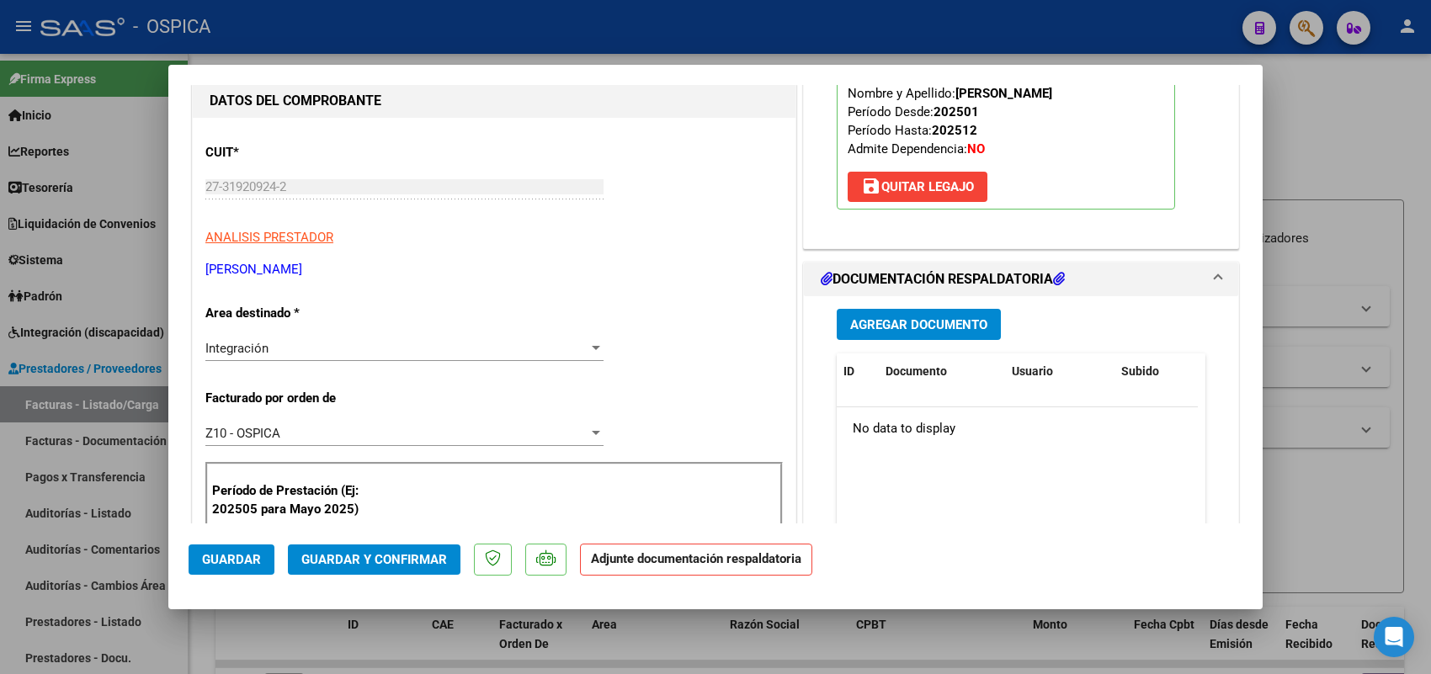
click at [916, 306] on div "Agregar Documento ID Documento Usuario Subido Acción No data to display 0 total…" at bounding box center [1021, 464] width 394 height 336
click at [916, 322] on span "Agregar Documento" at bounding box center [918, 324] width 137 height 15
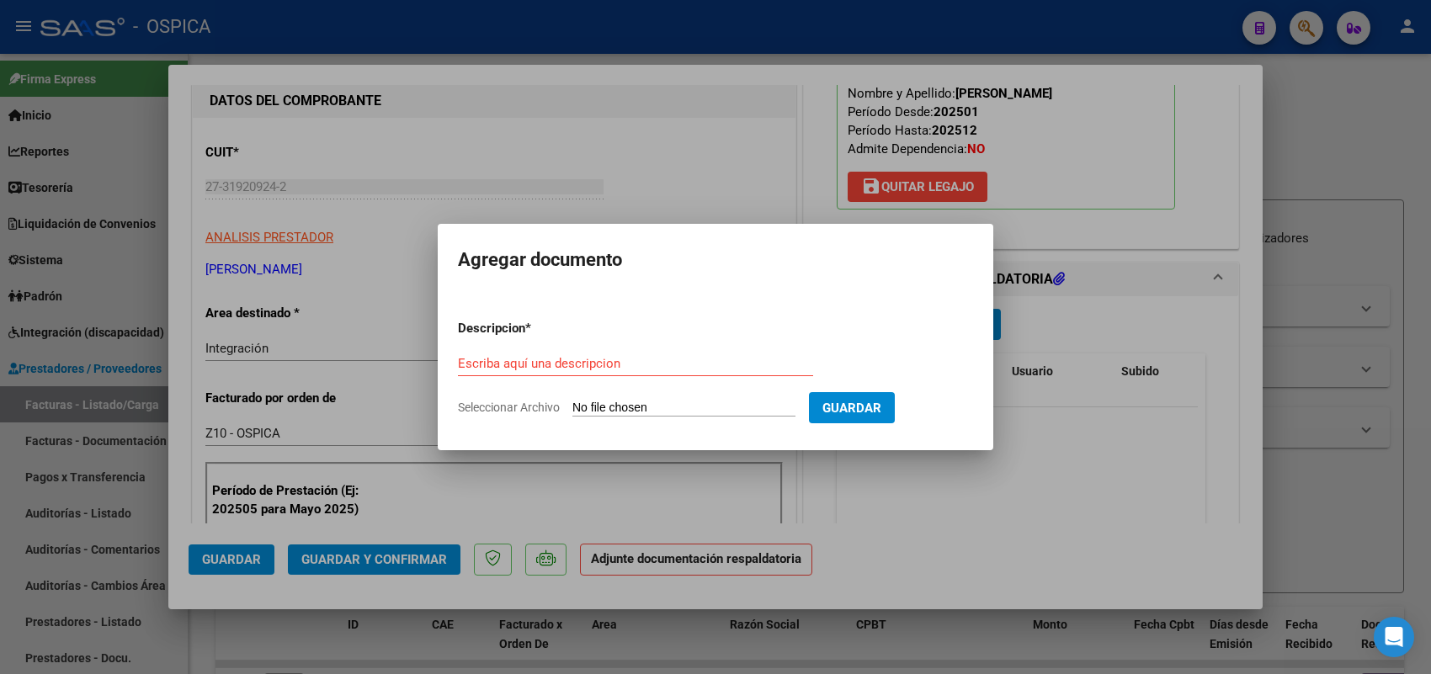
click at [717, 415] on input "Seleccionar Archivo" at bounding box center [683, 409] width 223 height 16
type input "C:\fakepath\ASISTENCIA MARTINEZ.pdf"
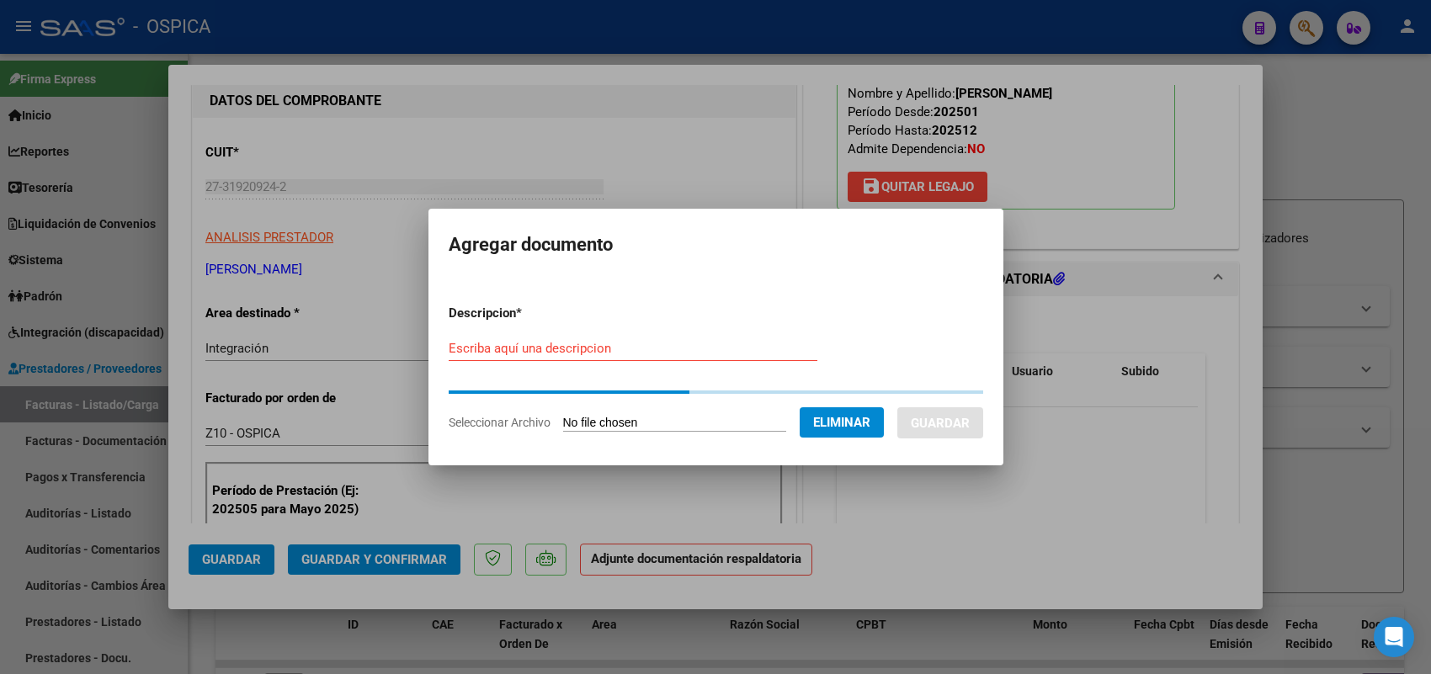
click at [668, 367] on div "Escriba aquí una descripcion" at bounding box center [633, 356] width 369 height 41
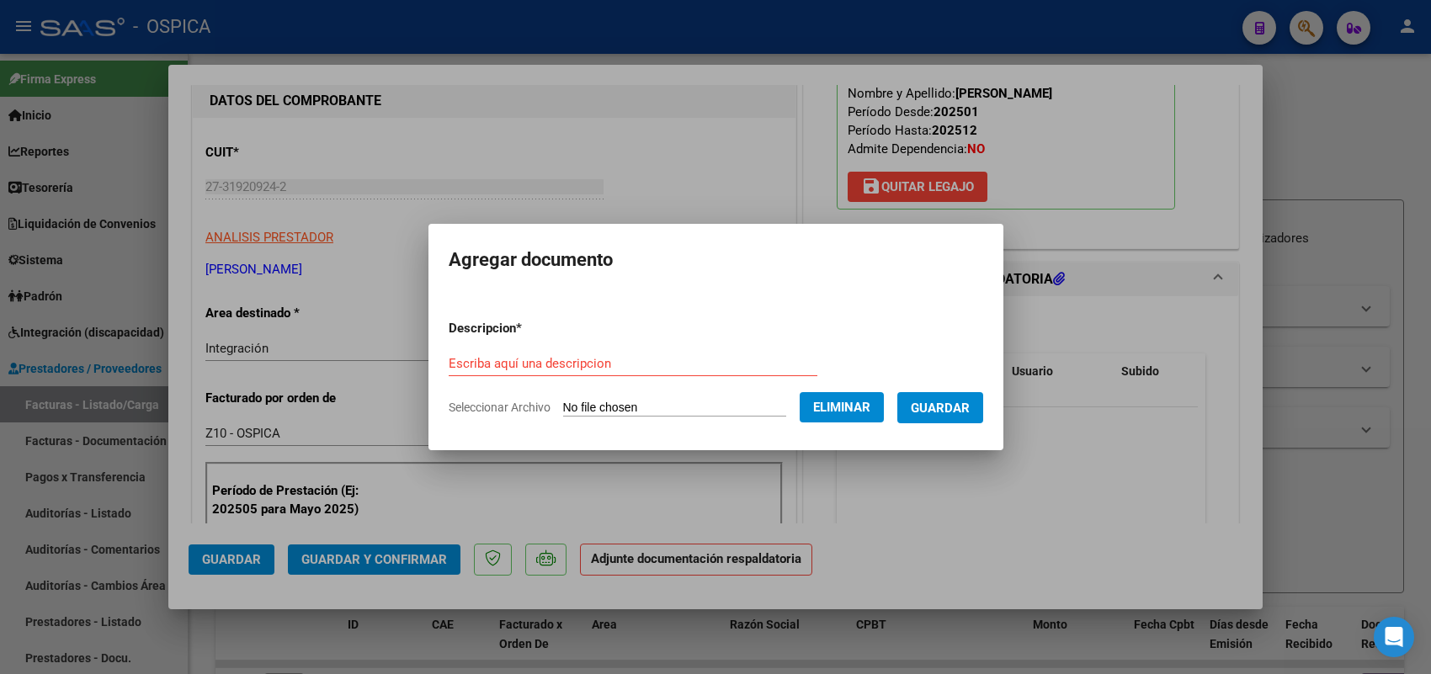
click at [661, 349] on form "Descripcion * Escriba aquí una descripcion Seleccionar Archivo Eliminar Guardar" at bounding box center [716, 367] width 535 height 123
click at [636, 367] on input "Escriba aquí una descripcion" at bounding box center [633, 363] width 369 height 15
paste input "ASISTENCIA"
type input "ASISTENCIA"
click at [919, 404] on button "Guardar" at bounding box center [940, 407] width 86 height 31
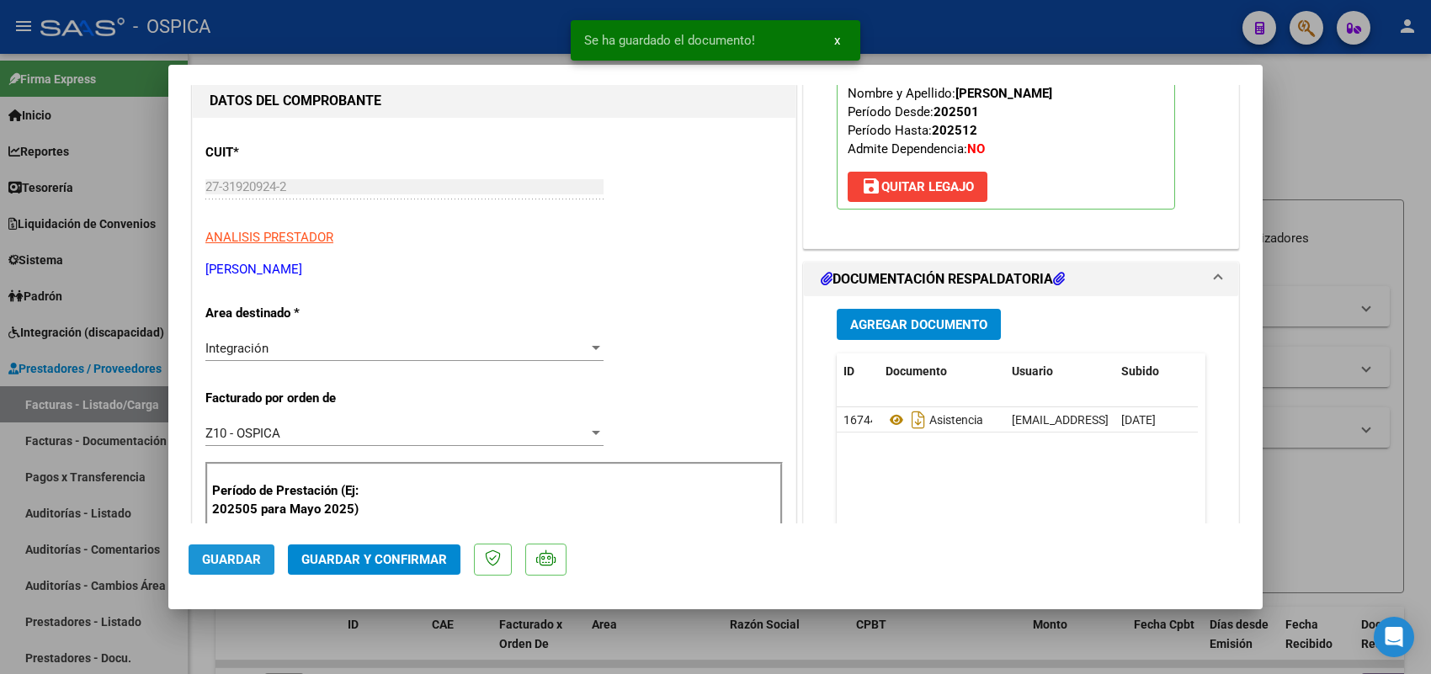
click at [242, 552] on span "Guardar" at bounding box center [231, 559] width 59 height 15
click at [145, 409] on div at bounding box center [715, 337] width 1431 height 674
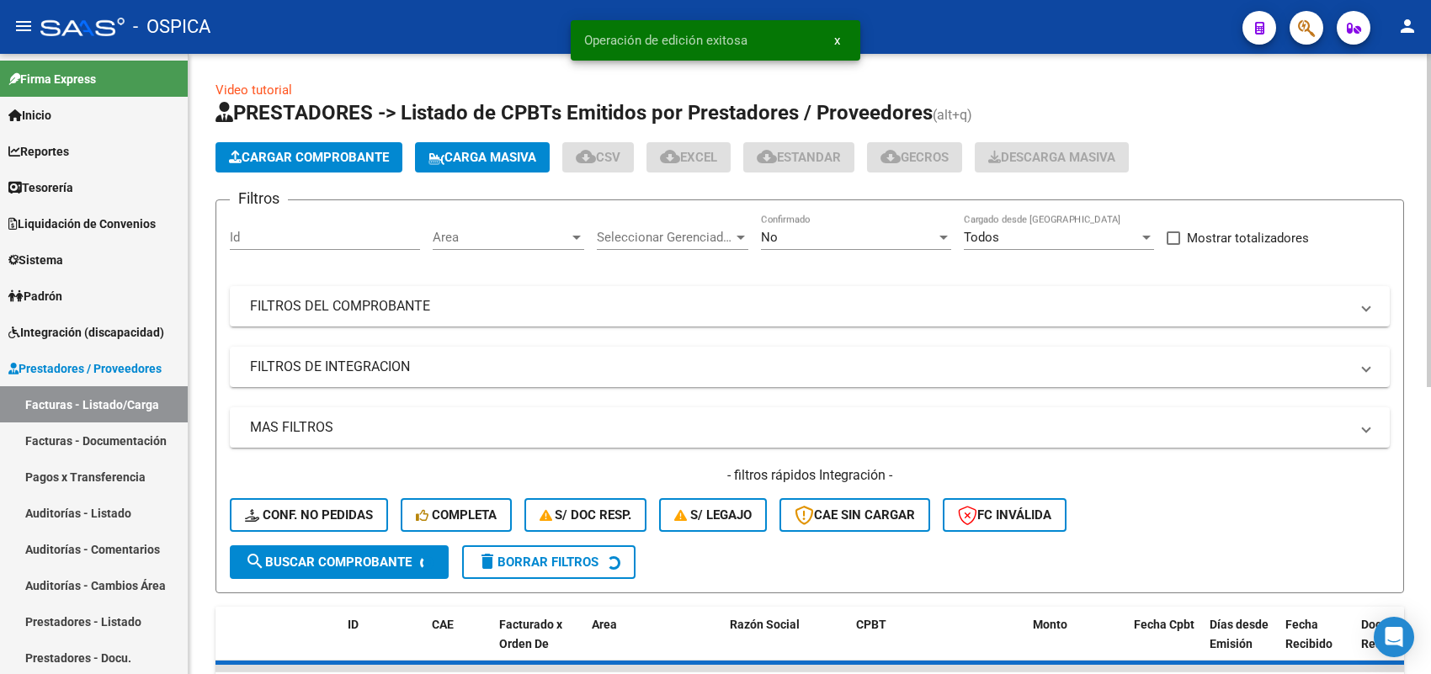
click at [337, 157] on span "Cargar Comprobante" at bounding box center [309, 157] width 160 height 15
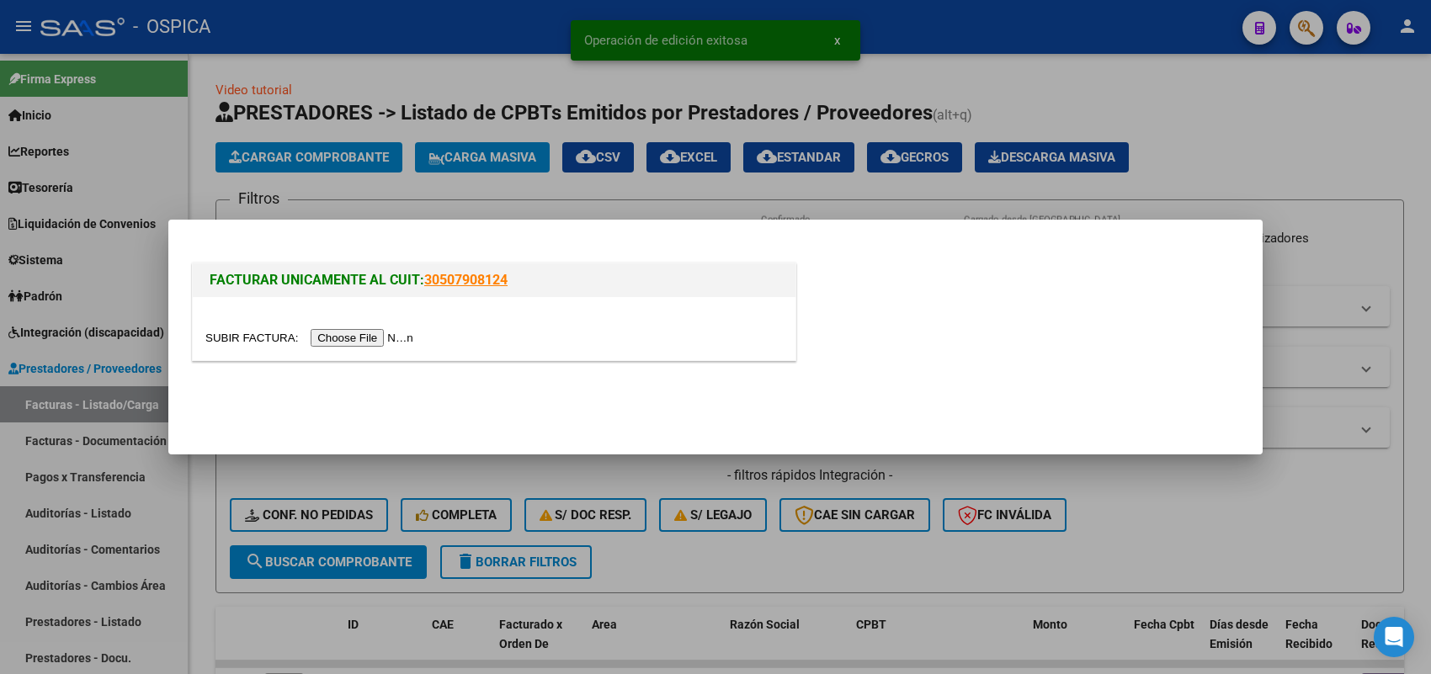
click at [402, 338] on input "file" at bounding box center [311, 338] width 213 height 18
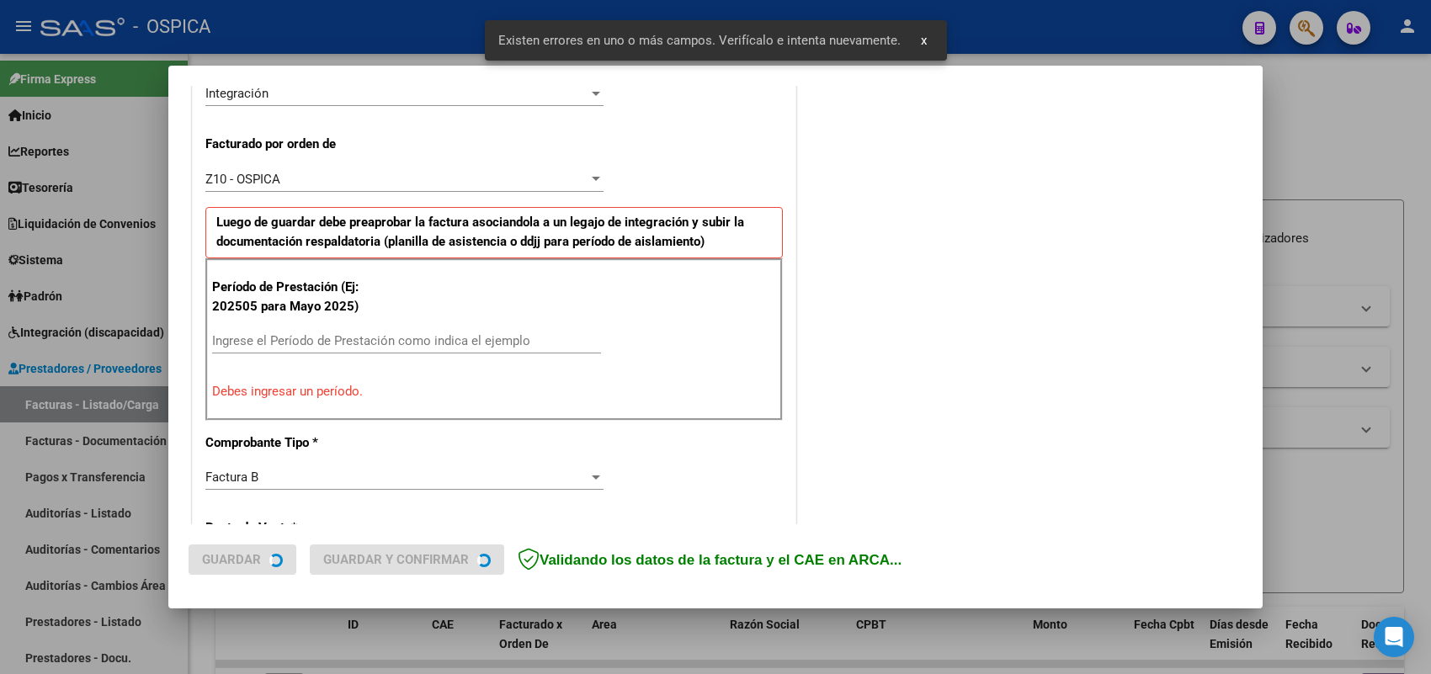
scroll to position [455, 0]
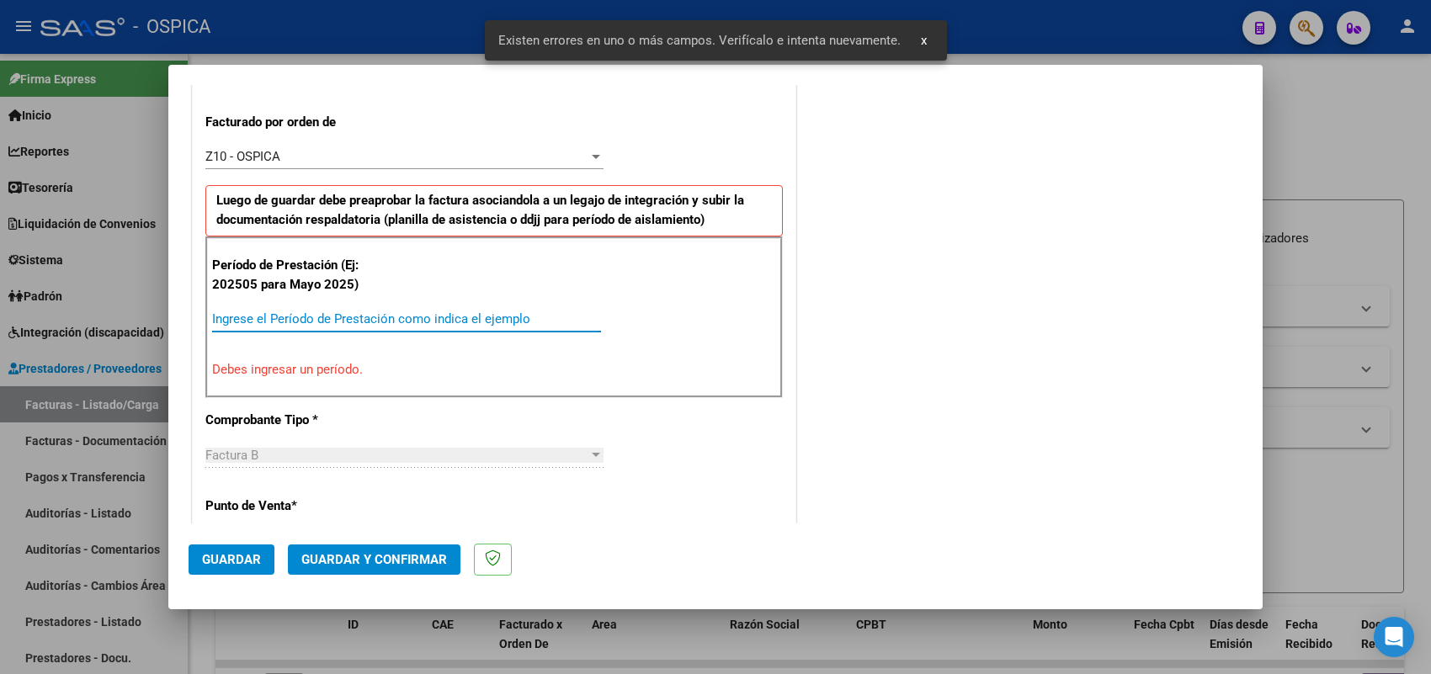
click at [468, 317] on input "Ingrese el Período de Prestación como indica el ejemplo" at bounding box center [406, 318] width 389 height 15
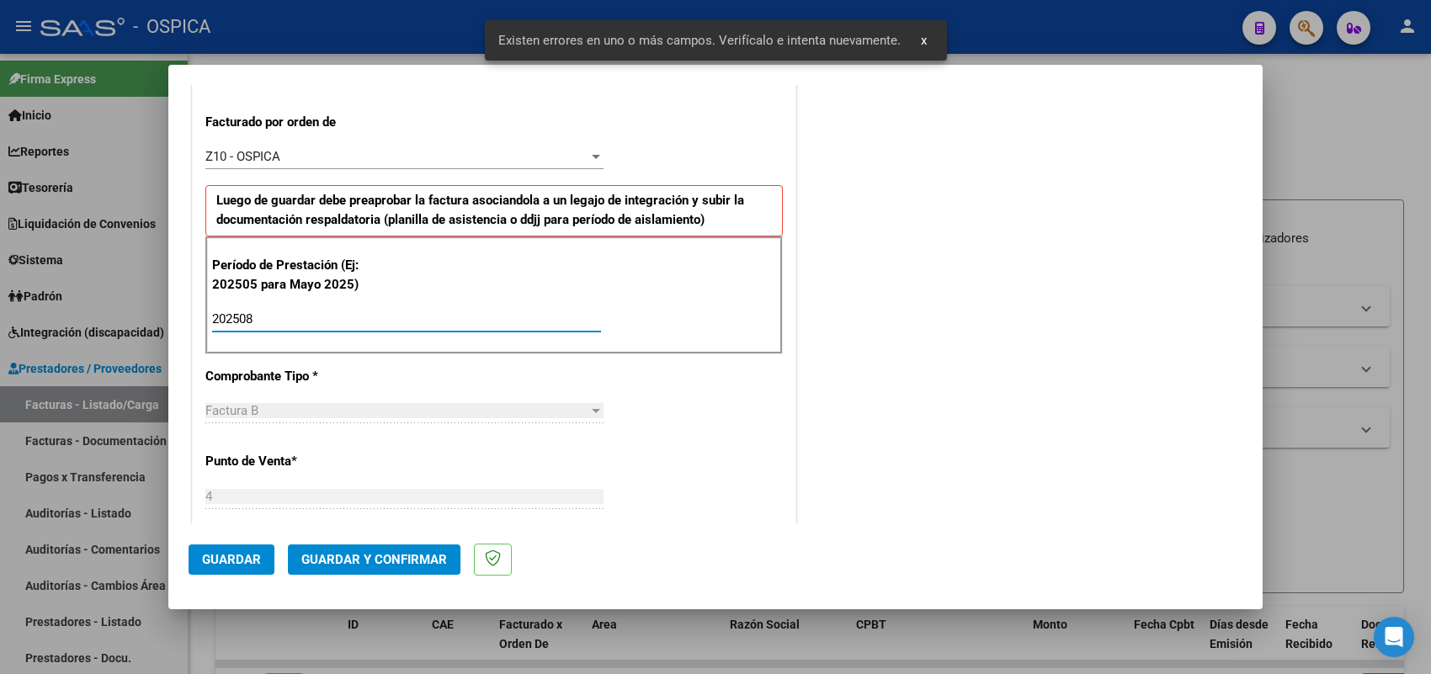
type input "202508"
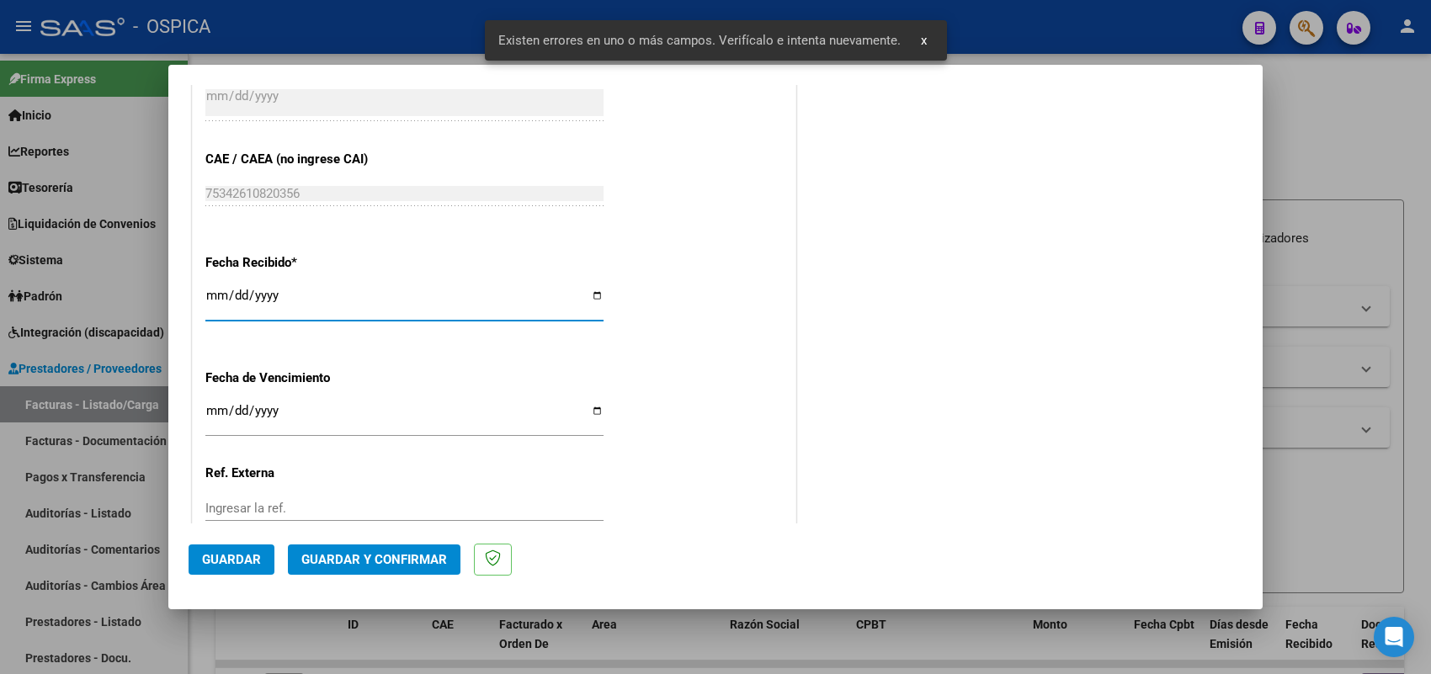
type input "2025-09-08"
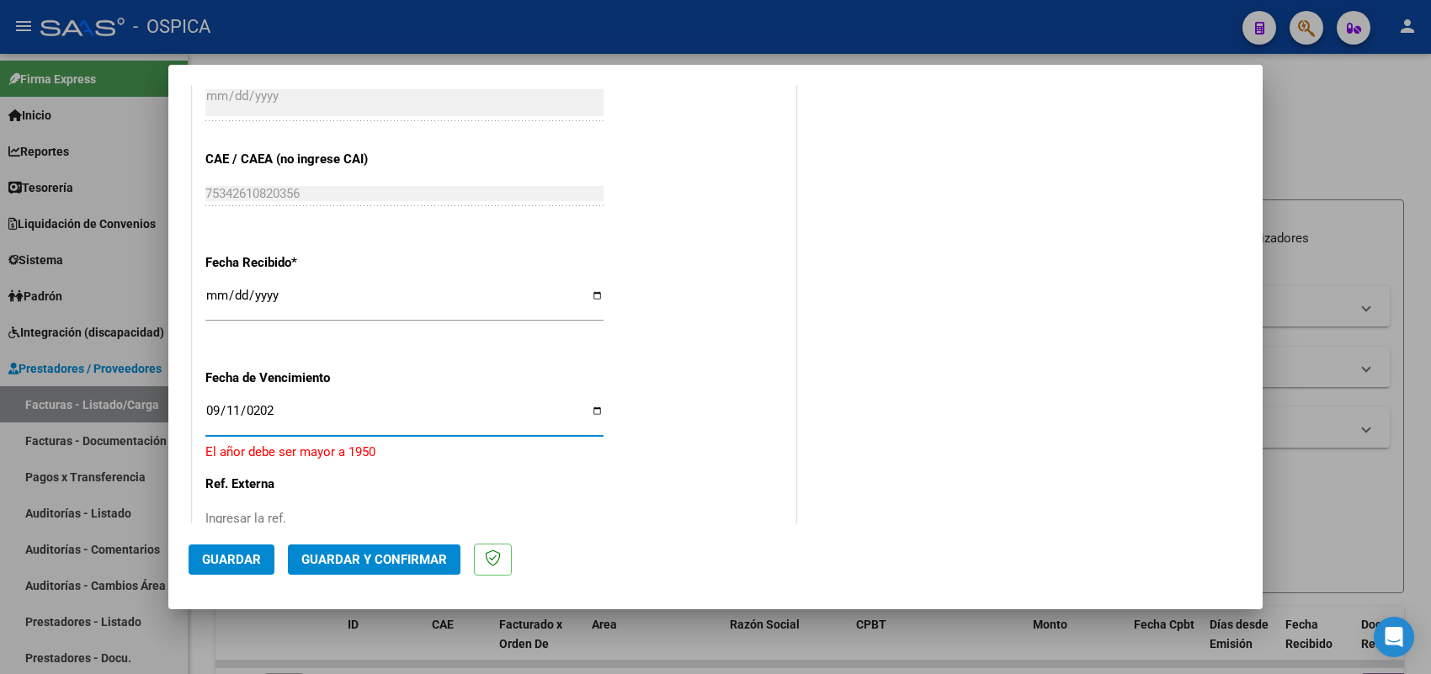
type input "2025-09-11"
click at [255, 549] on button "Guardar" at bounding box center [232, 560] width 86 height 30
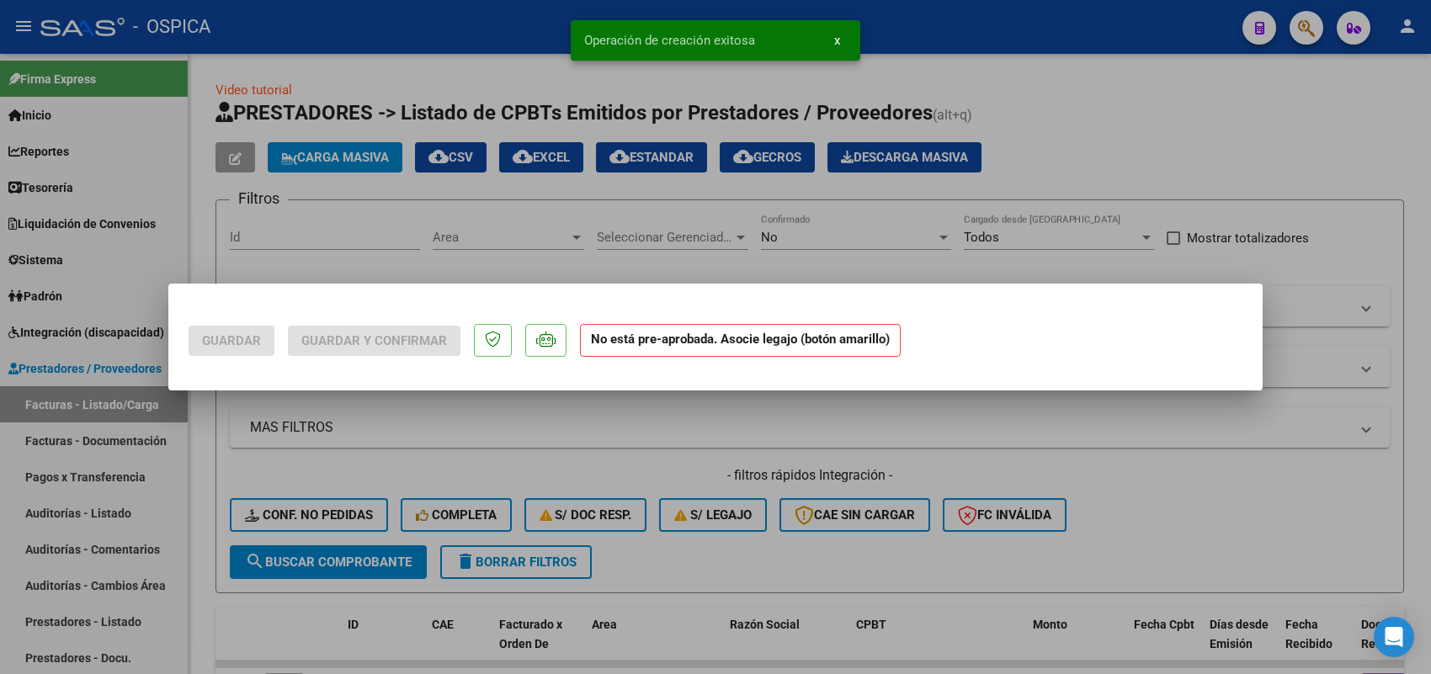
scroll to position [0, 0]
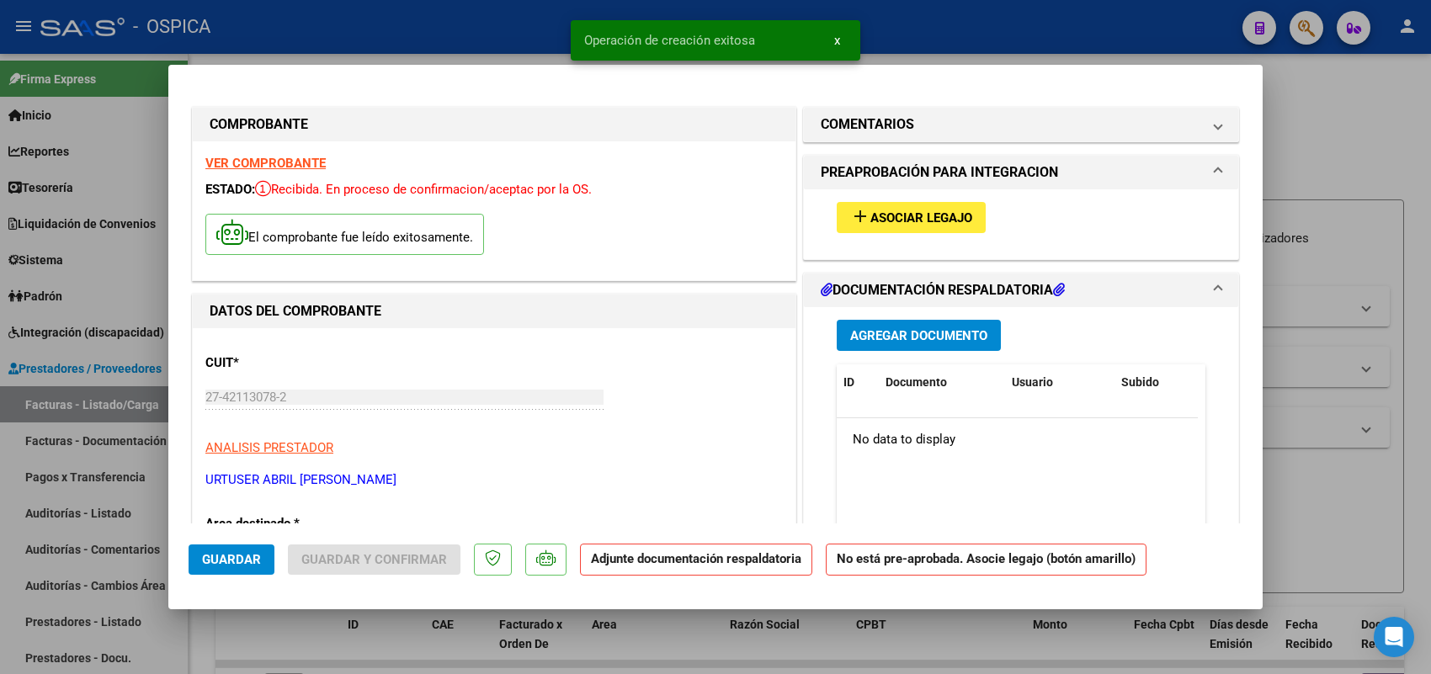
click at [851, 223] on mat-icon "add" at bounding box center [860, 216] width 20 height 20
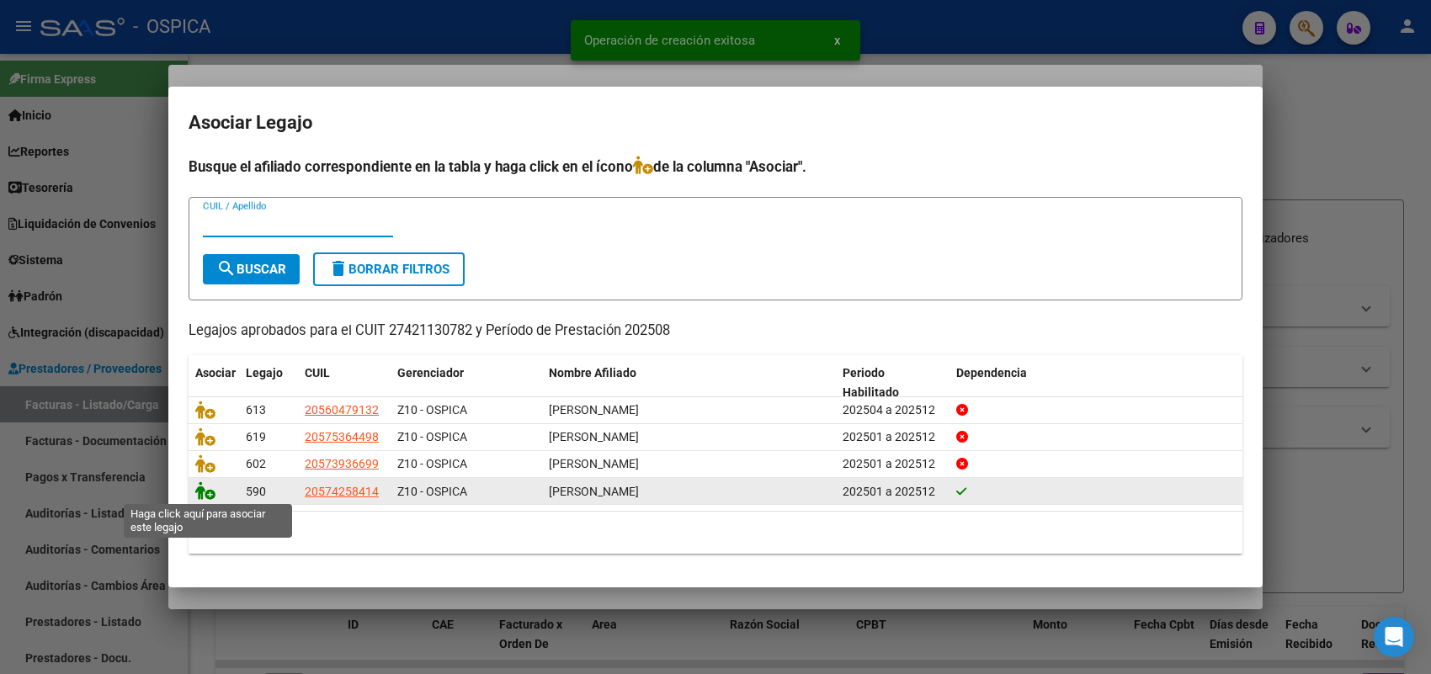
click at [210, 491] on icon at bounding box center [205, 491] width 20 height 19
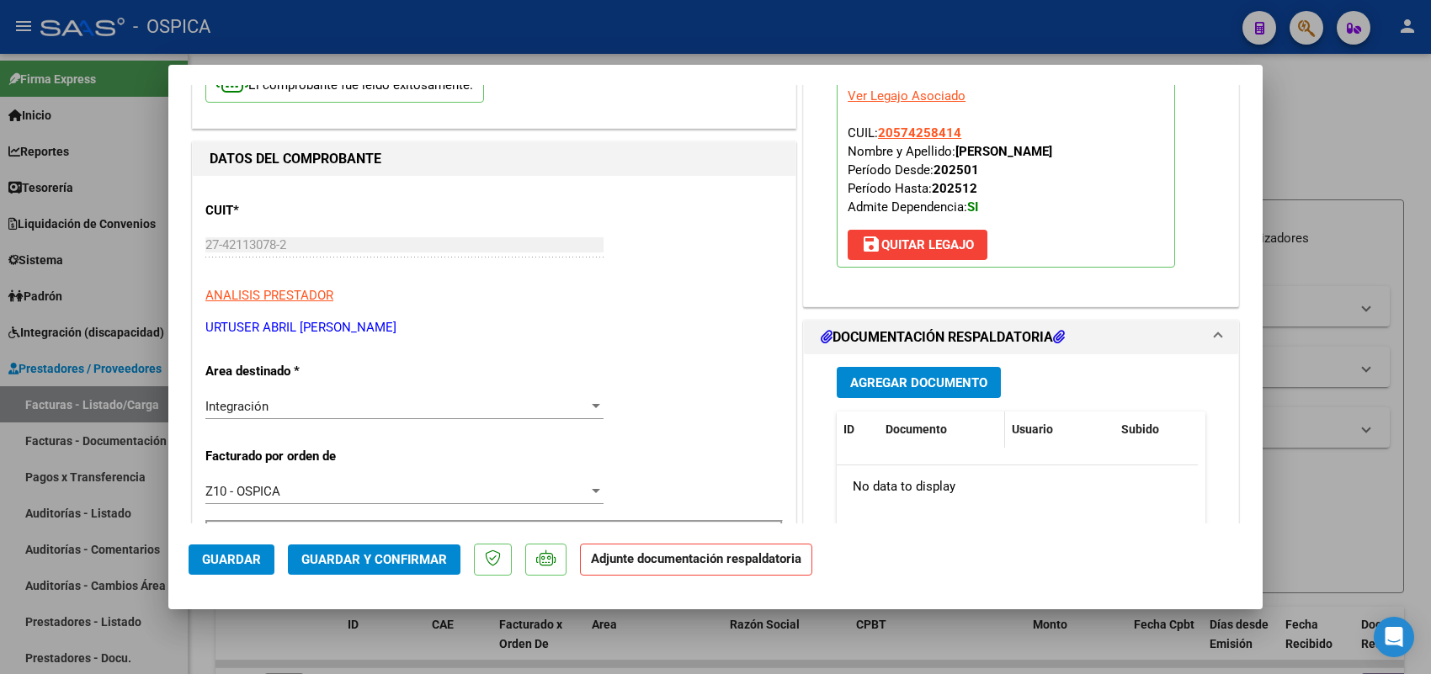
scroll to position [316, 0]
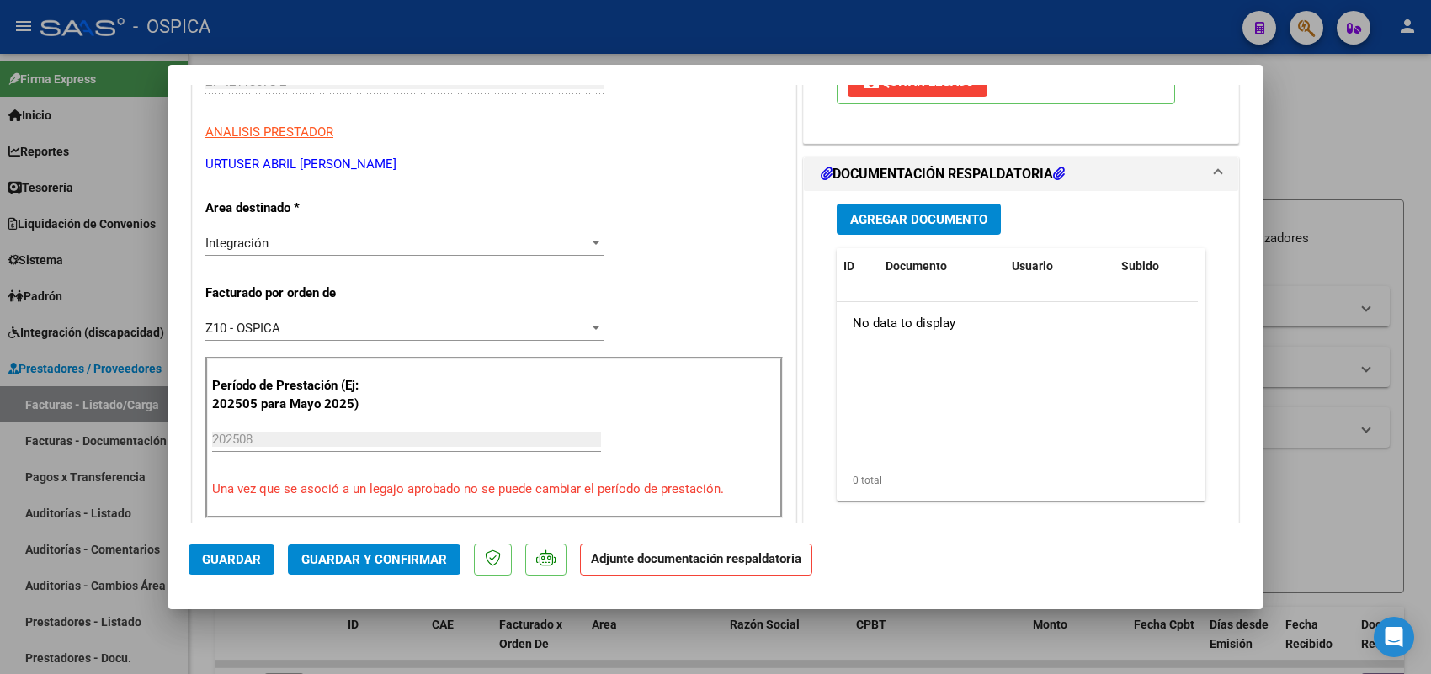
click at [944, 212] on span "Agregar Documento" at bounding box center [918, 219] width 137 height 15
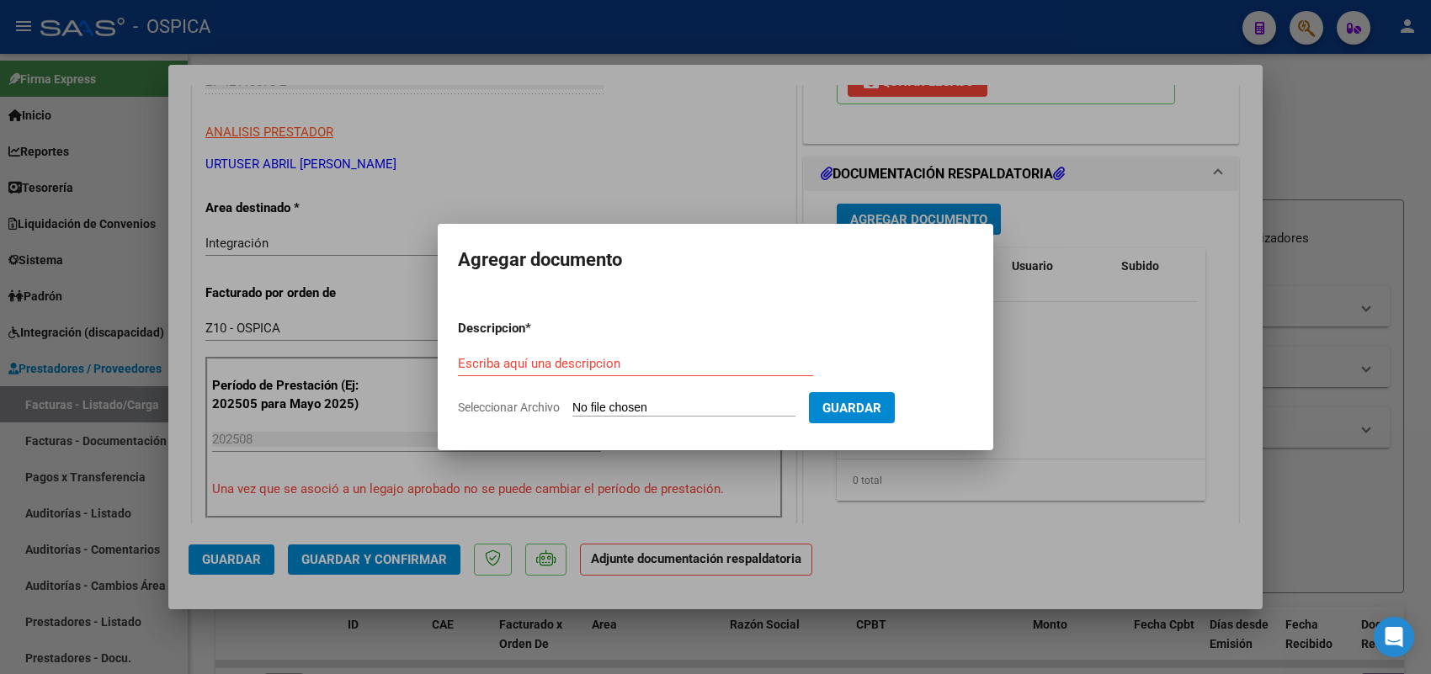
click at [771, 411] on input "Seleccionar Archivo" at bounding box center [683, 409] width 223 height 16
type input "C:\fakepath\ASISTENCIA TRANSP.pdf"
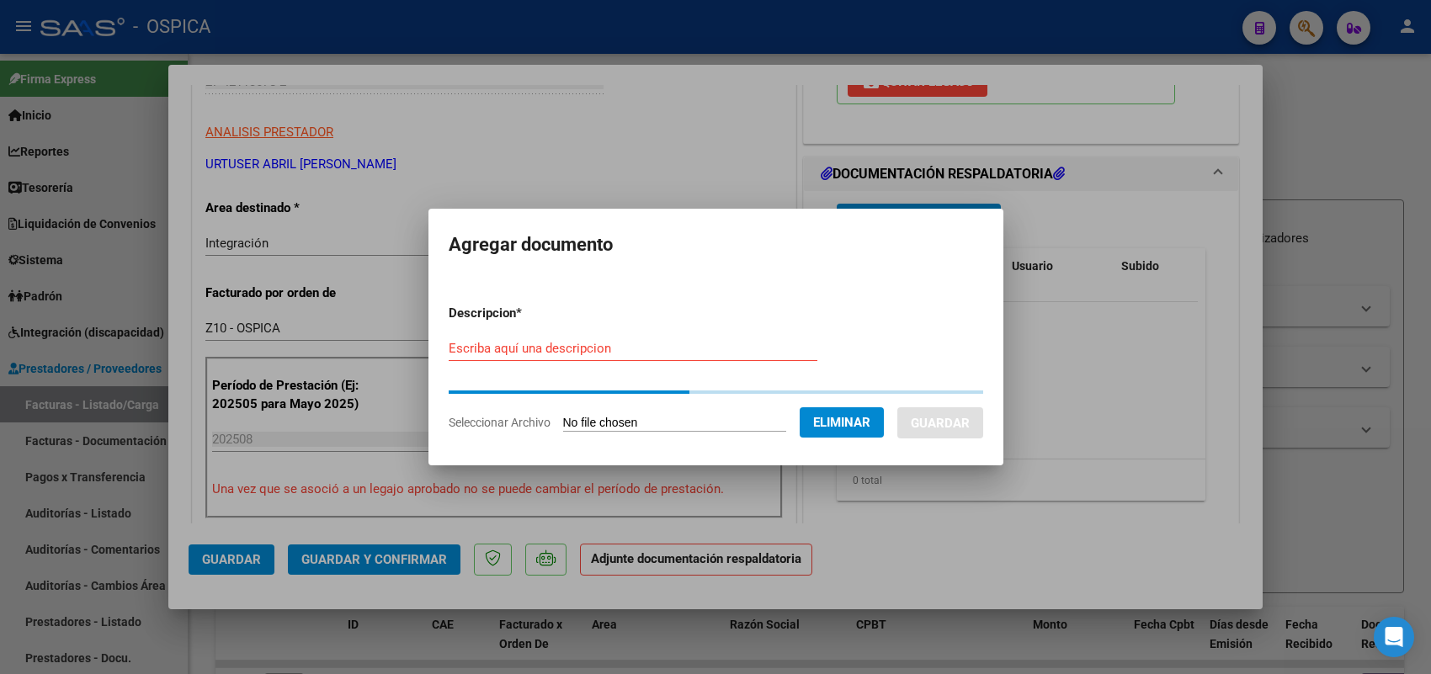
click at [768, 362] on div "Escriba aquí una descripcion" at bounding box center [633, 356] width 369 height 41
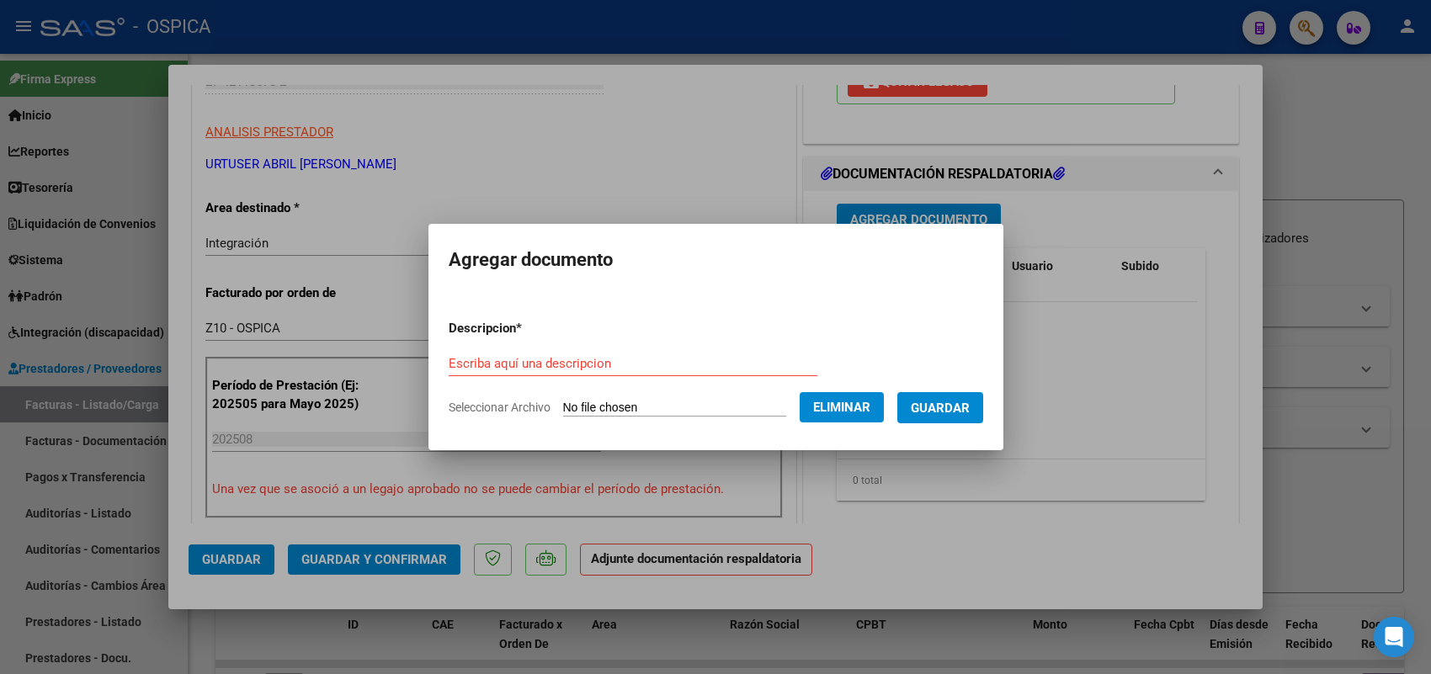
click at [759, 368] on input "Escriba aquí una descripcion" at bounding box center [633, 363] width 369 height 15
paste input "ASISTENCIA"
type input "ASISTENCIA"
click at [970, 413] on span "Guardar" at bounding box center [940, 408] width 59 height 15
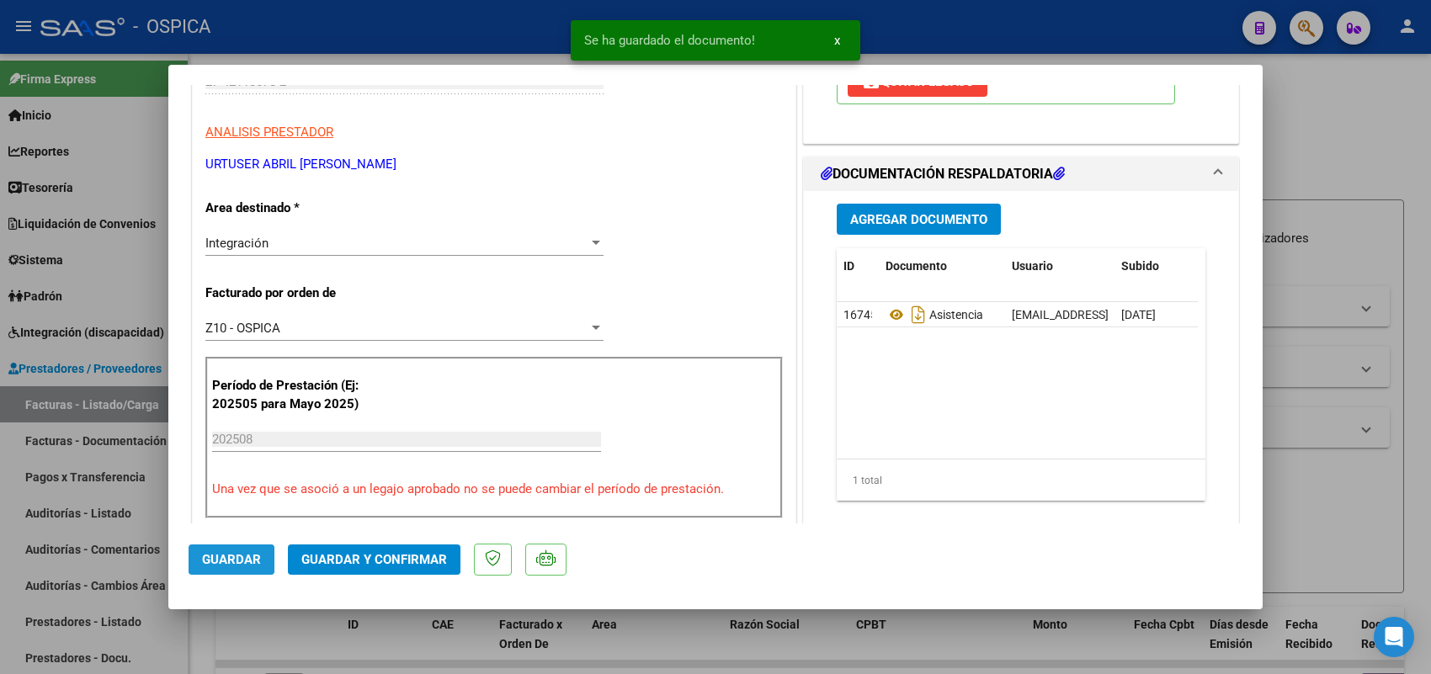
click at [230, 558] on span "Guardar" at bounding box center [231, 559] width 59 height 15
click at [147, 407] on div at bounding box center [715, 337] width 1431 height 674
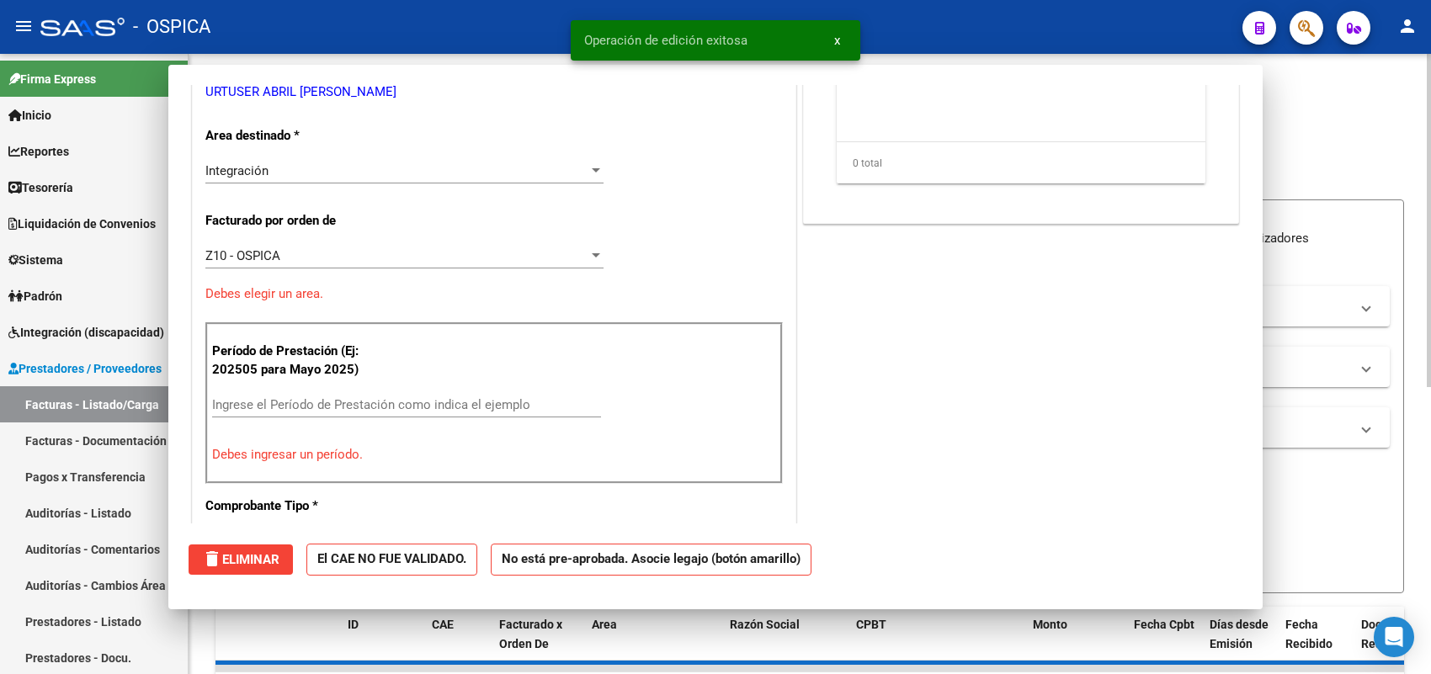
scroll to position [0, 0]
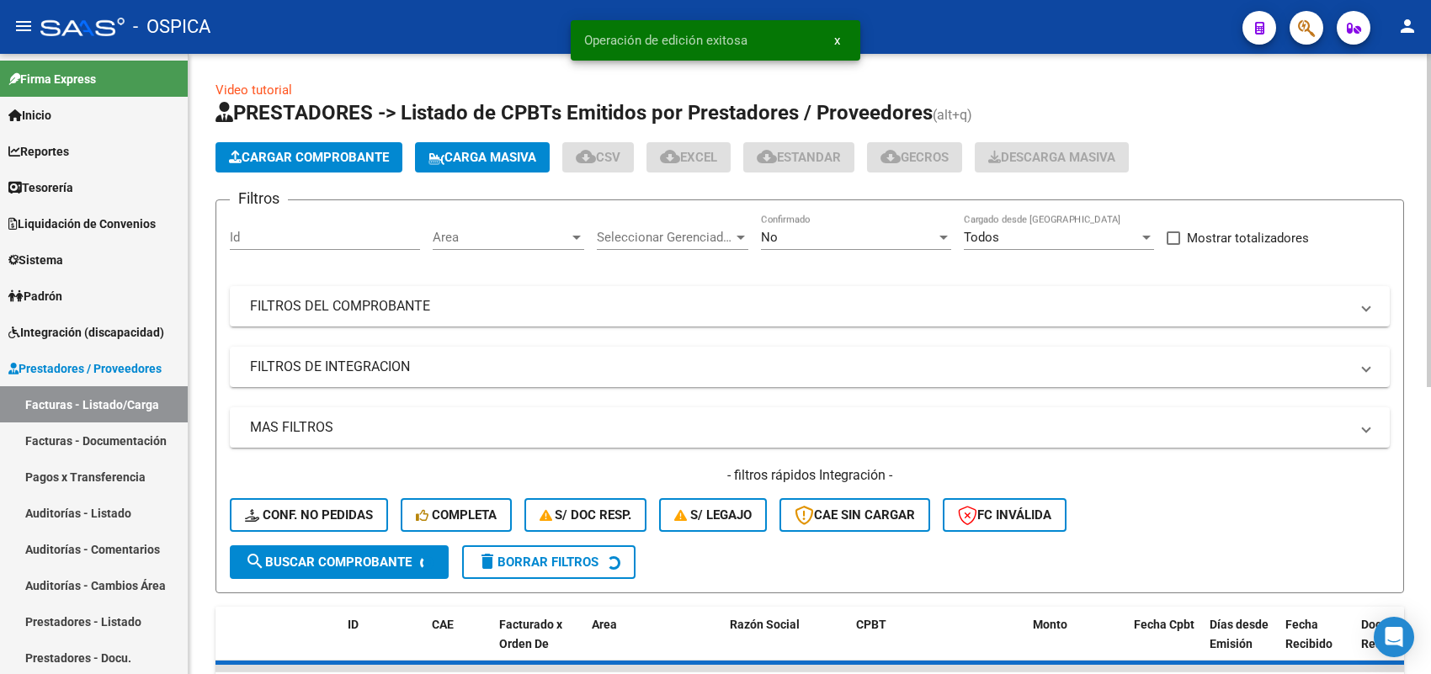
click at [338, 152] on span "Cargar Comprobante" at bounding box center [309, 157] width 160 height 15
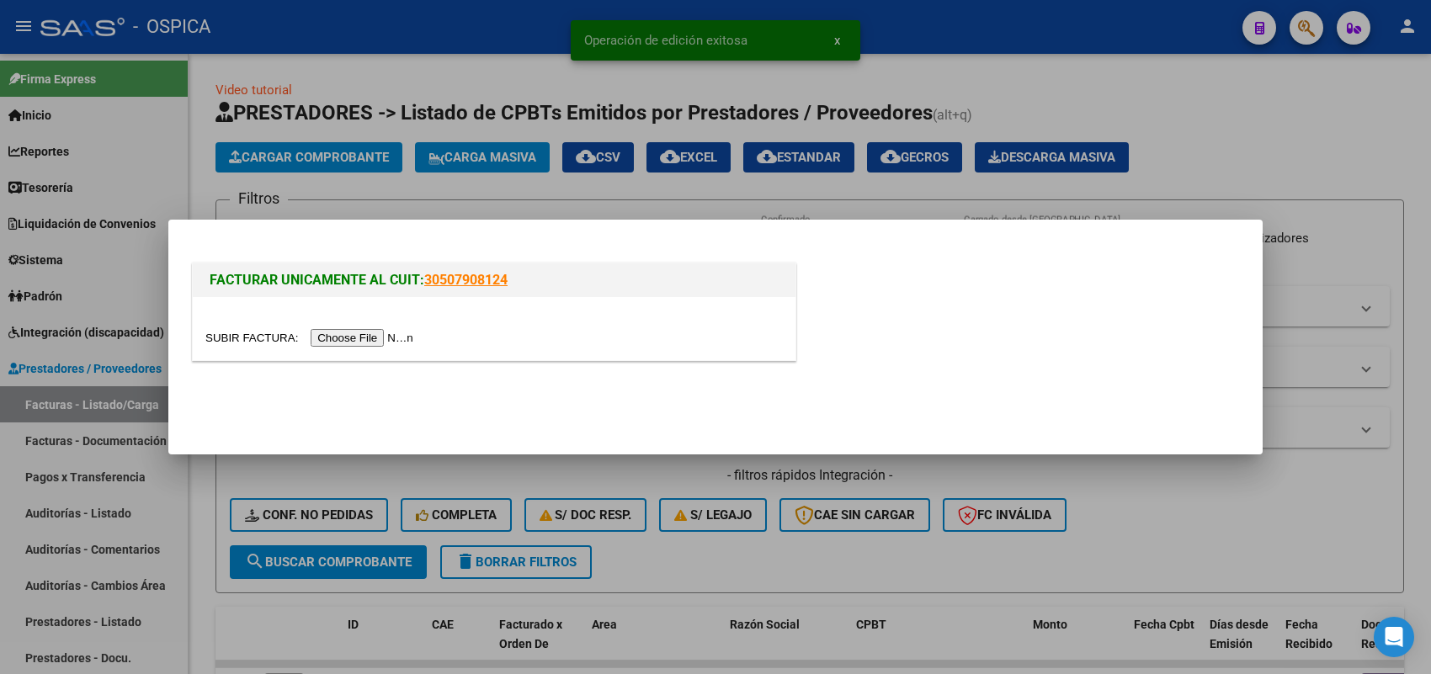
click at [365, 330] on input "file" at bounding box center [311, 338] width 213 height 18
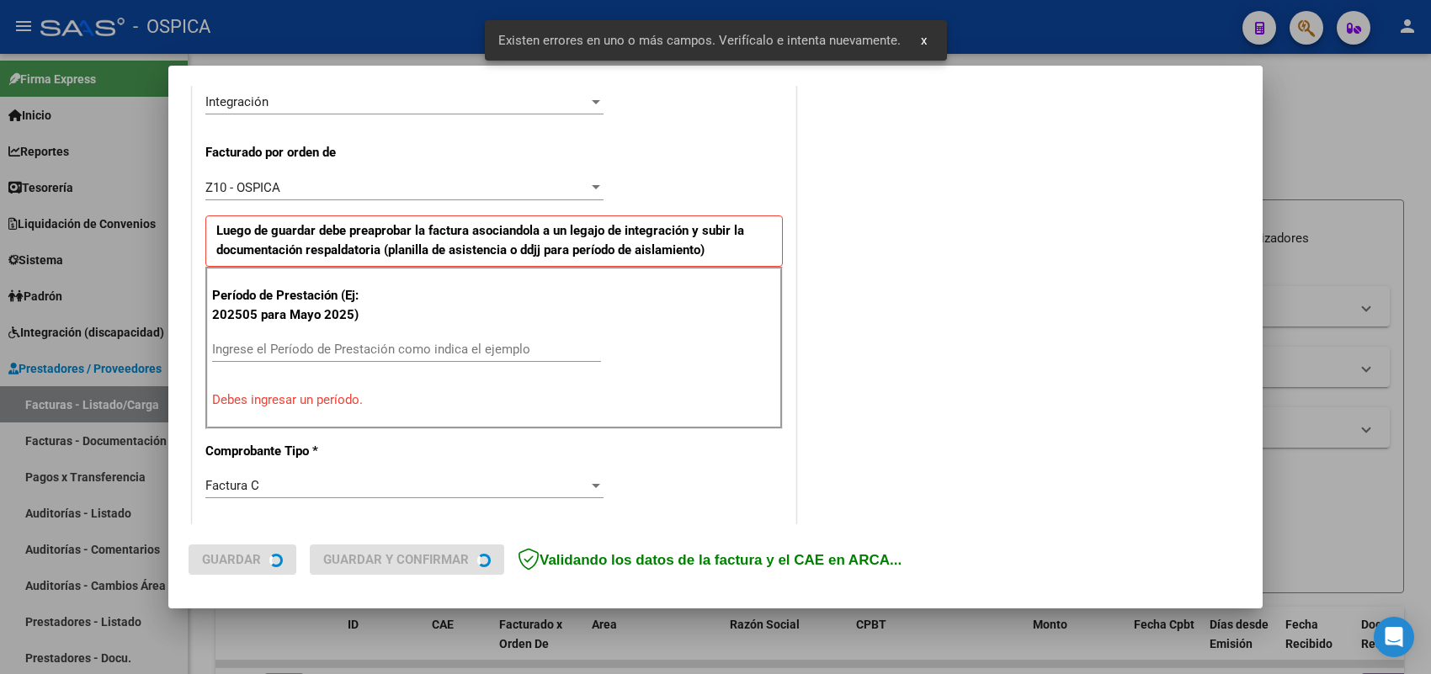
scroll to position [455, 0]
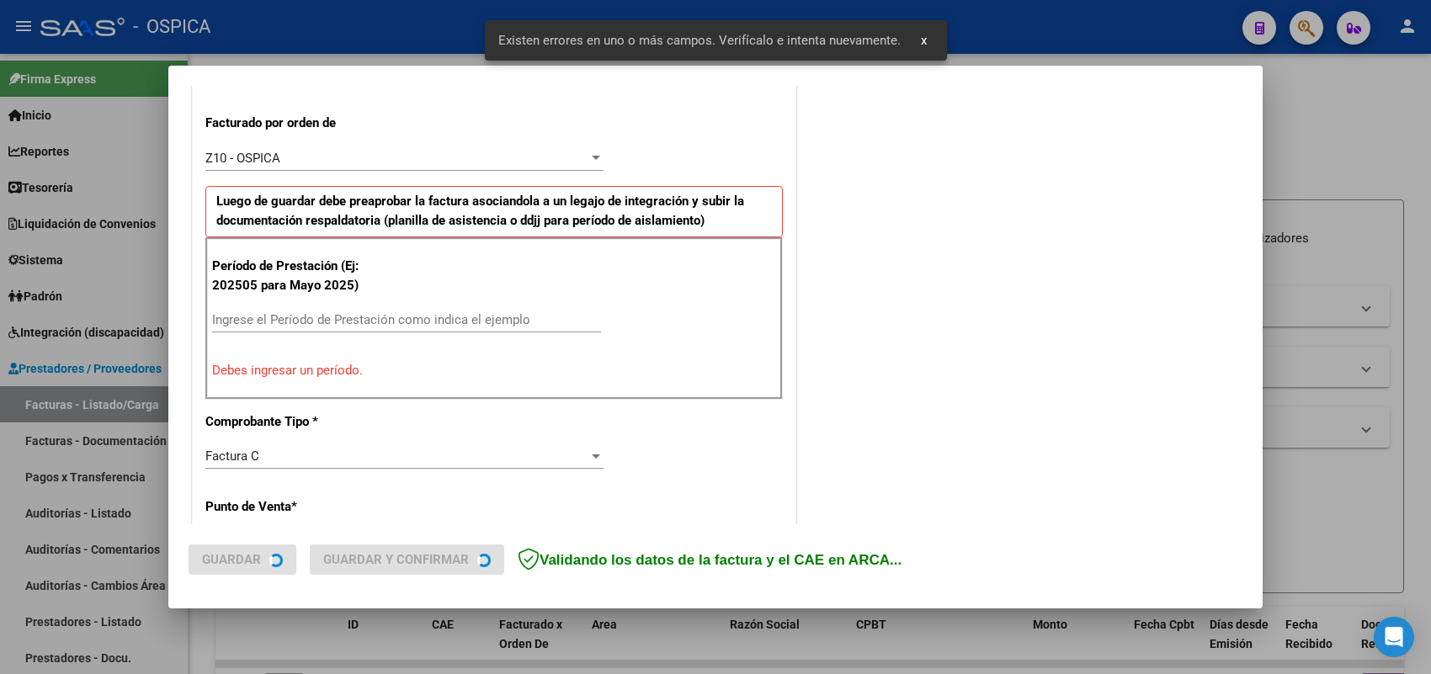
drag, startPoint x: 435, startPoint y: 299, endPoint x: 434, endPoint y: 310, distance: 11.0
click at [435, 304] on div "Período de Prestación (Ej: 202505 para Mayo 2025) Ingrese el Período de Prestac…" at bounding box center [494, 318] width 578 height 162
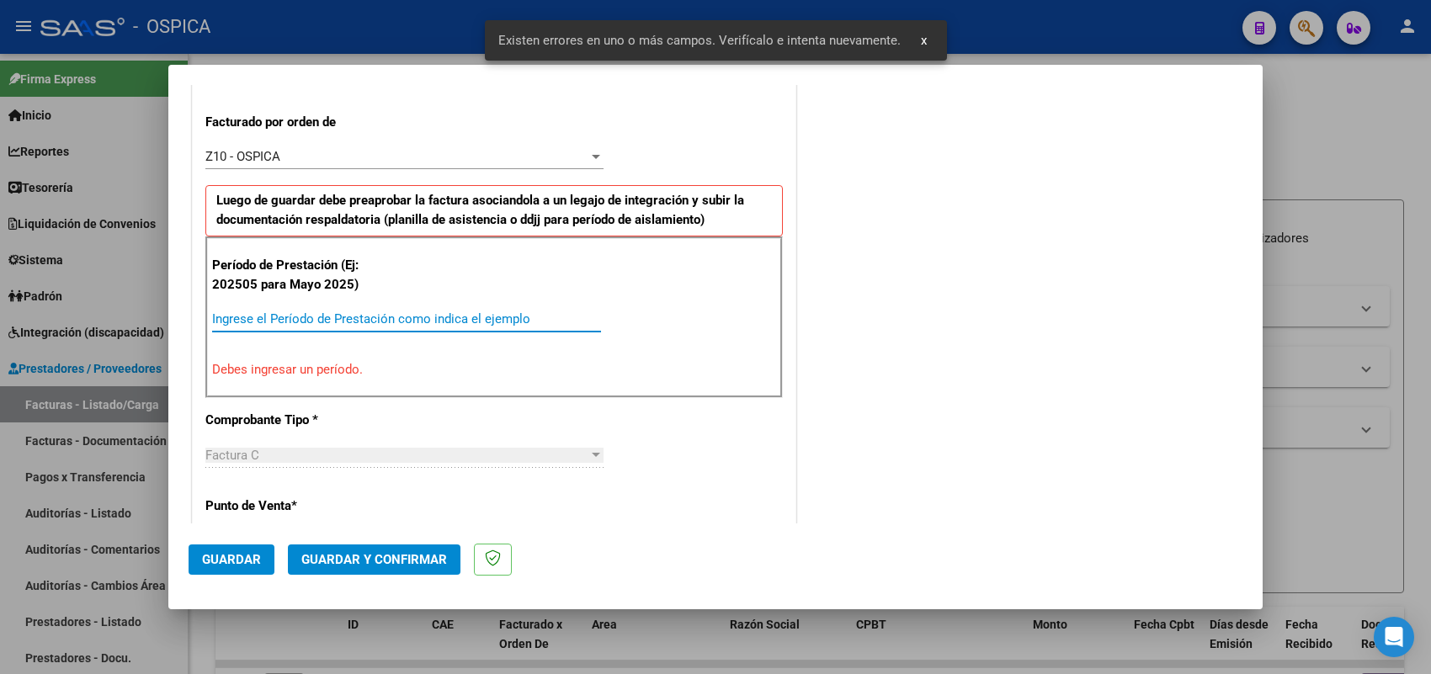
click at [434, 321] on div "CUIT * 27-41141225-9 Ingresar CUIT ANALISIS PRESTADOR GARCIA AGOSTINA BELEN ARC…" at bounding box center [494, 587] width 603 height 1492
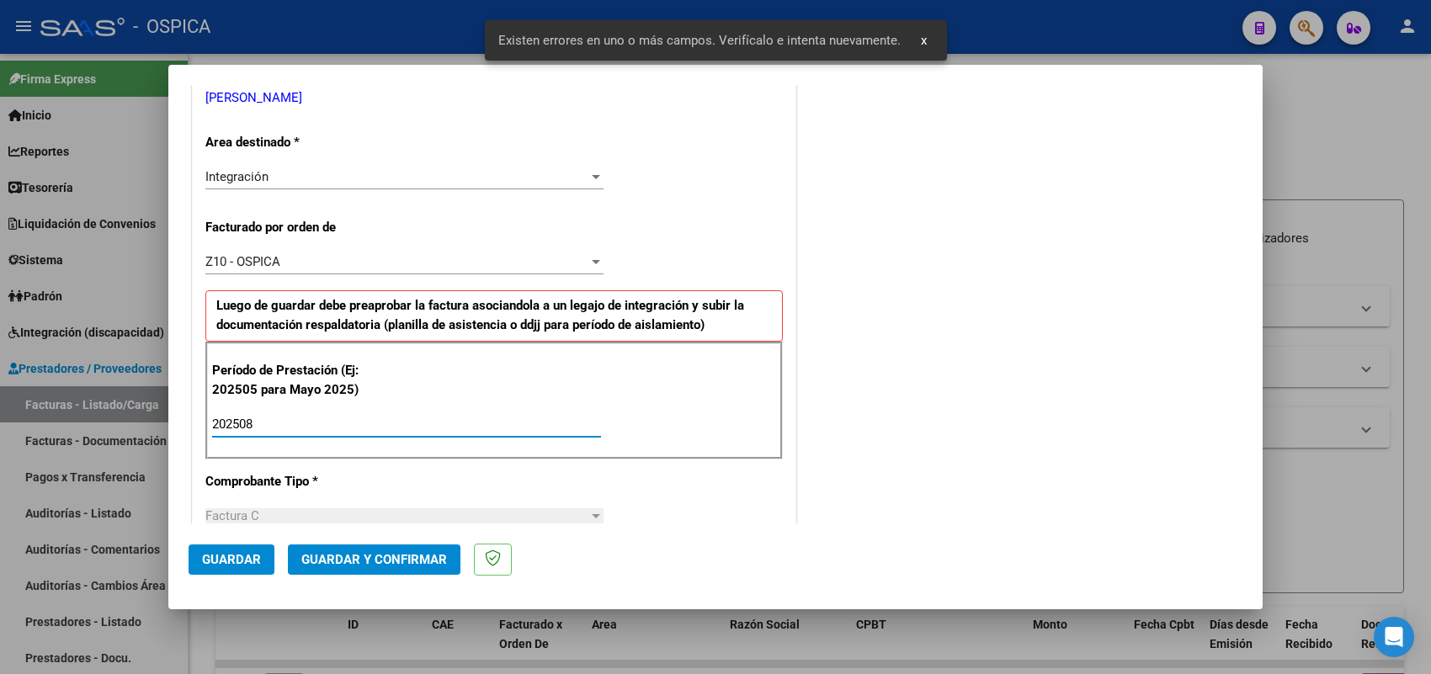
type input "202508"
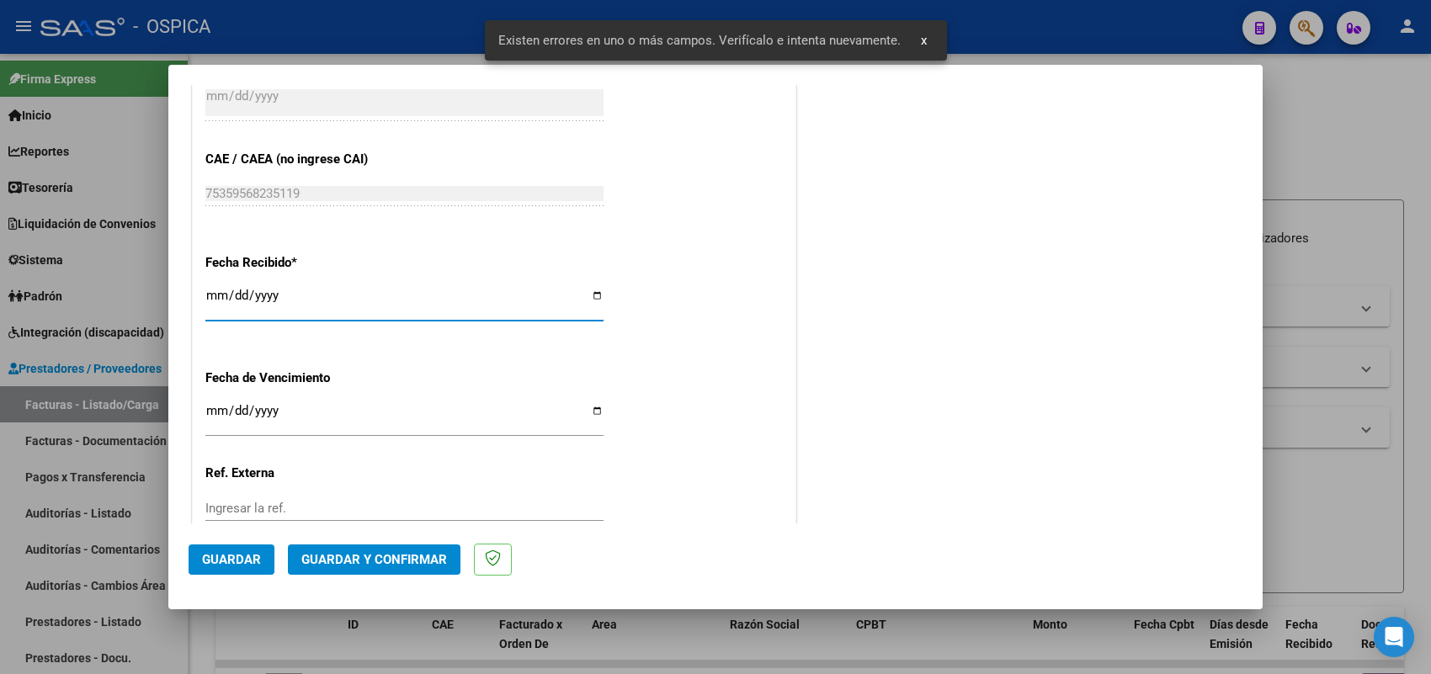
type input "2025-09-10"
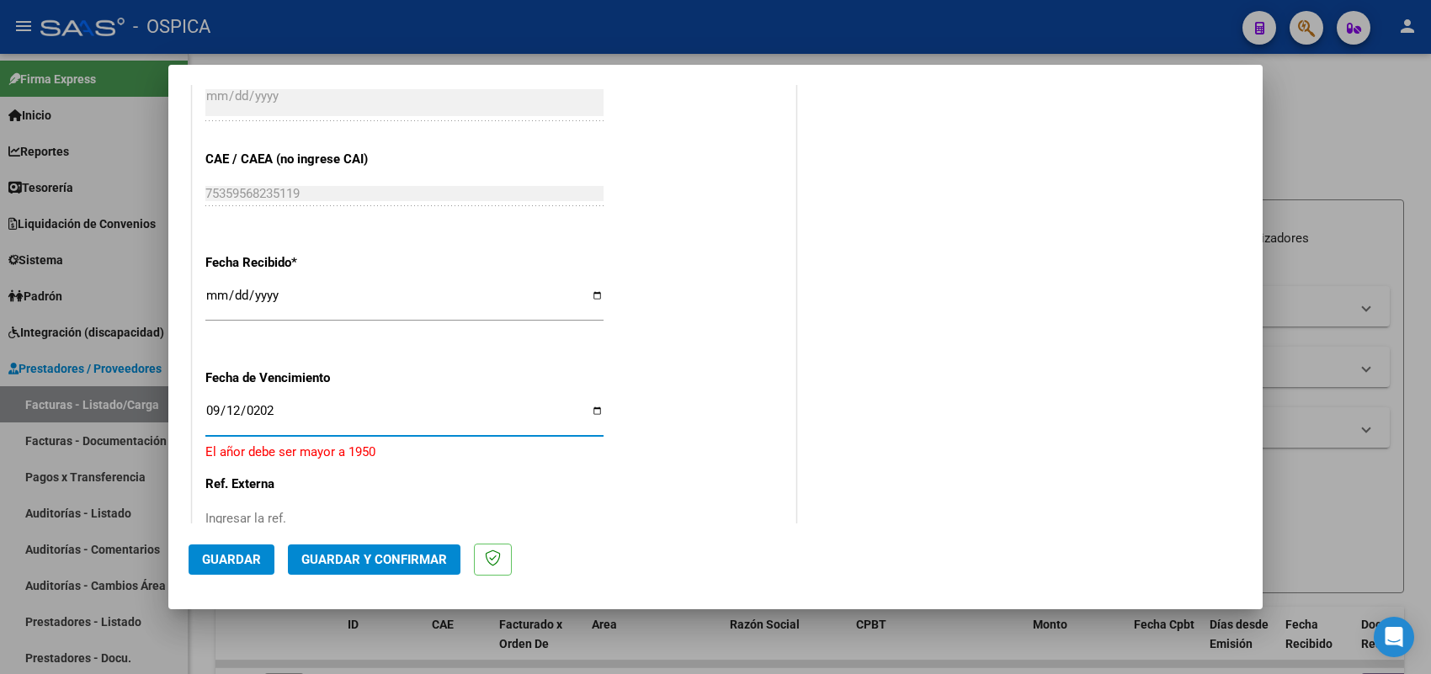
type input "2025-09-12"
click at [242, 558] on span "Guardar" at bounding box center [231, 559] width 59 height 15
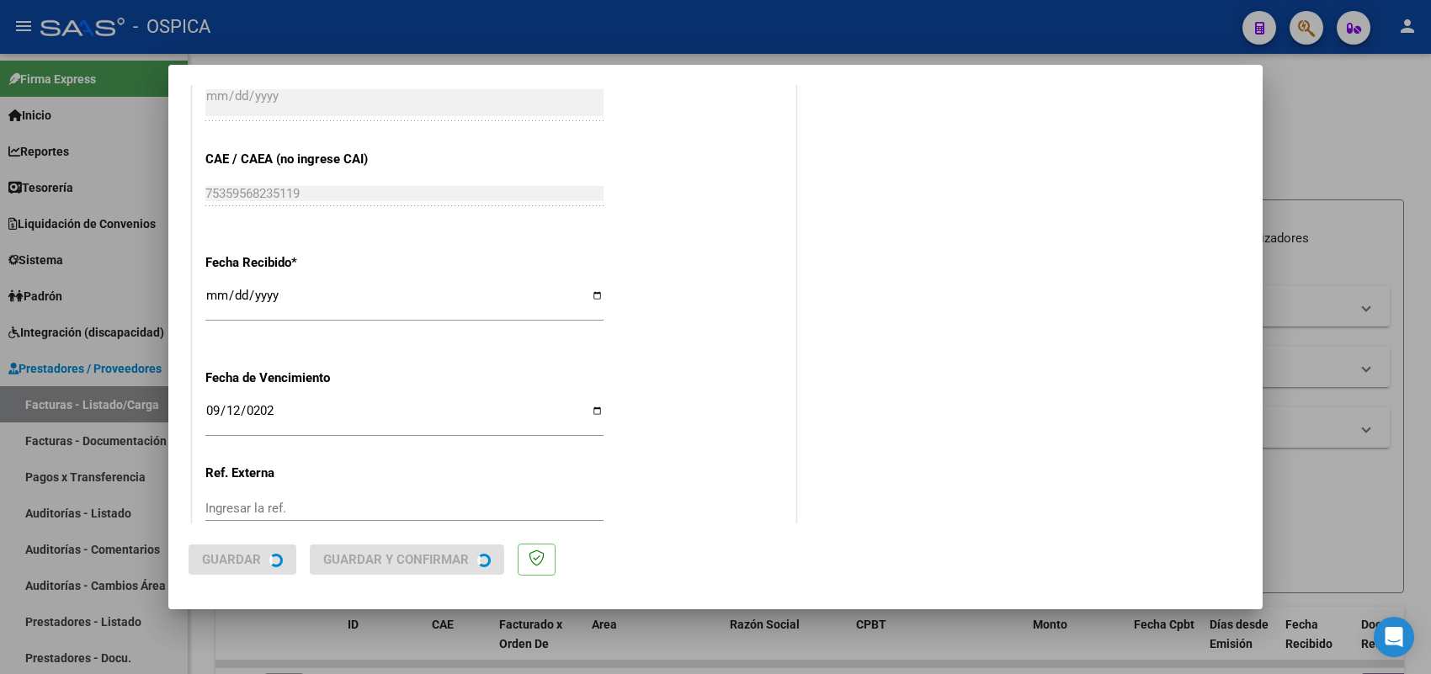
scroll to position [0, 0]
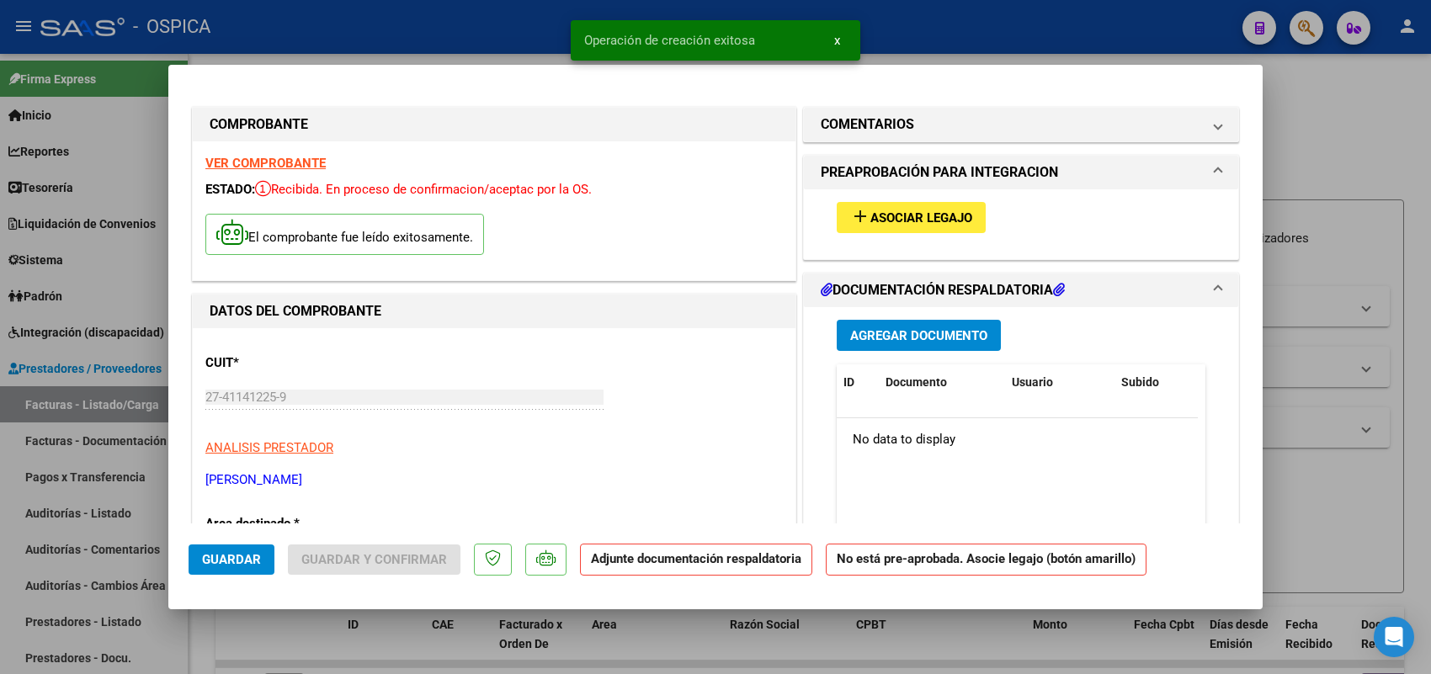
click at [916, 226] on button "add Asociar Legajo" at bounding box center [911, 217] width 149 height 31
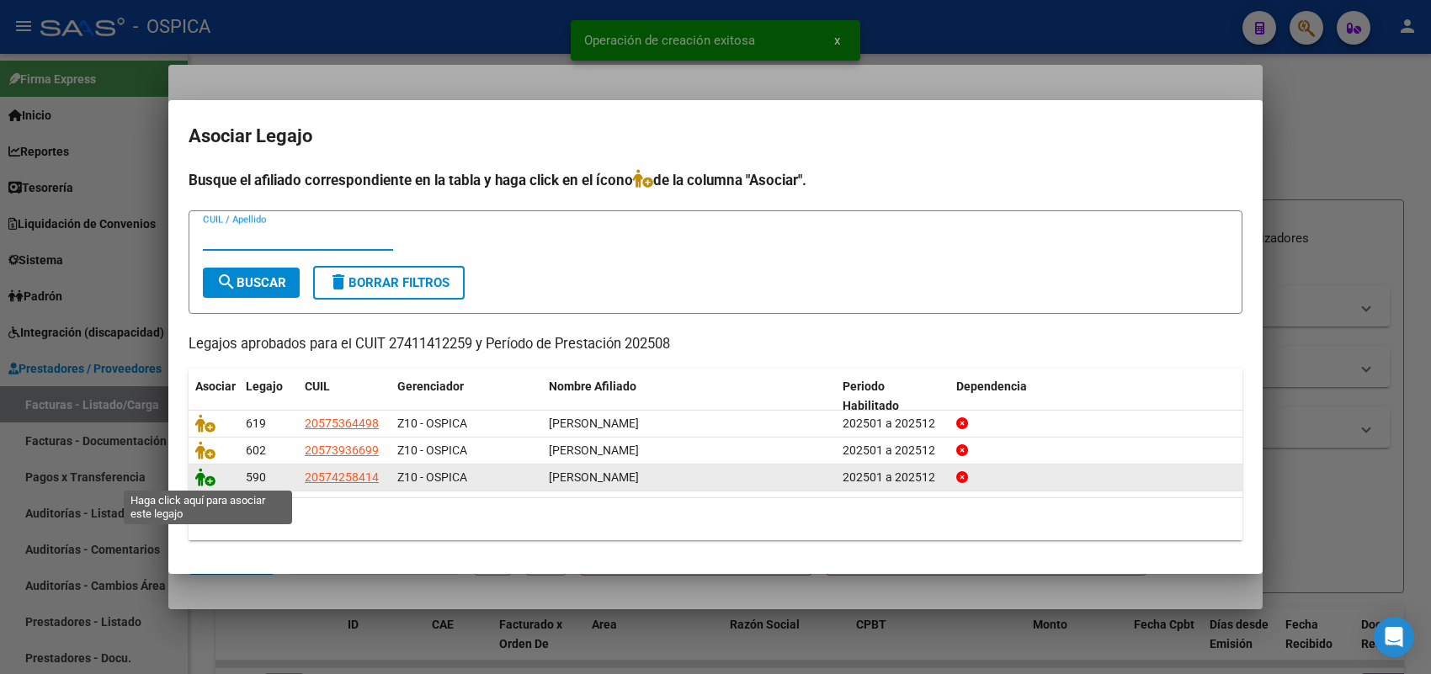
click at [205, 476] on icon at bounding box center [205, 477] width 20 height 19
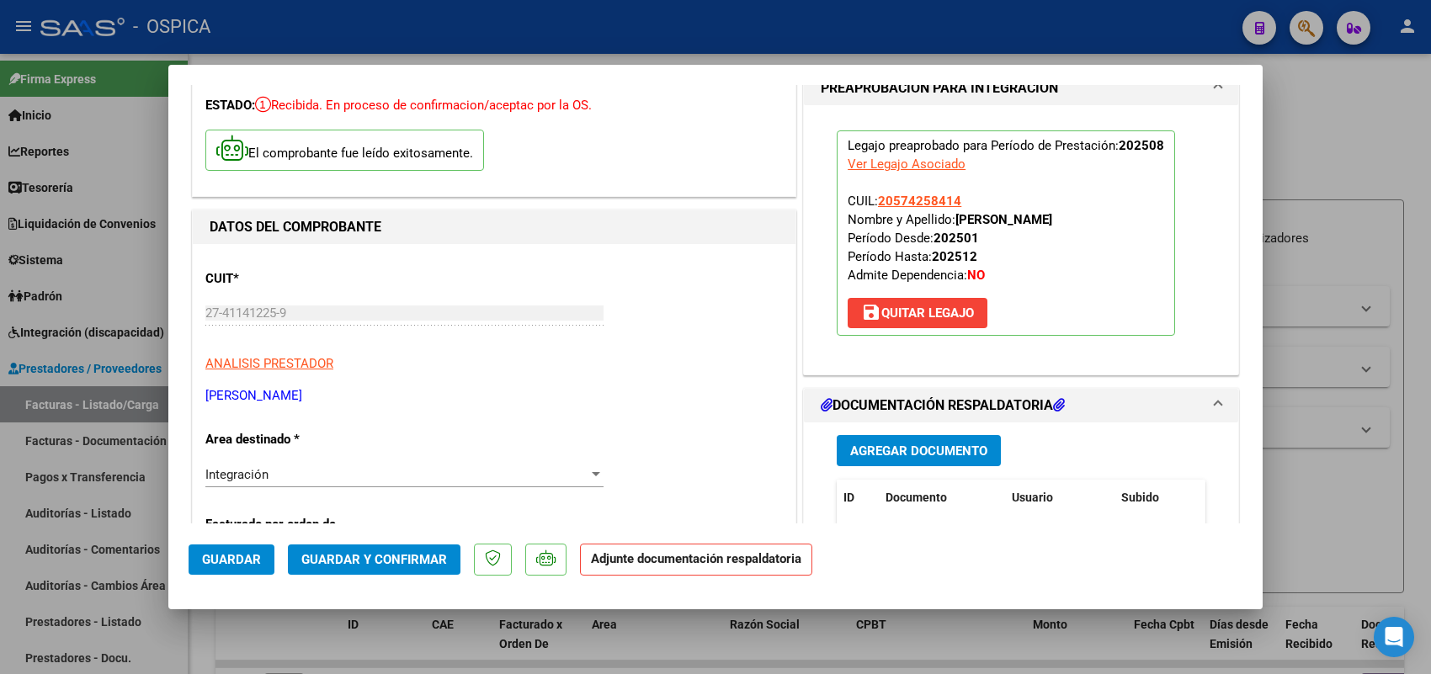
scroll to position [210, 0]
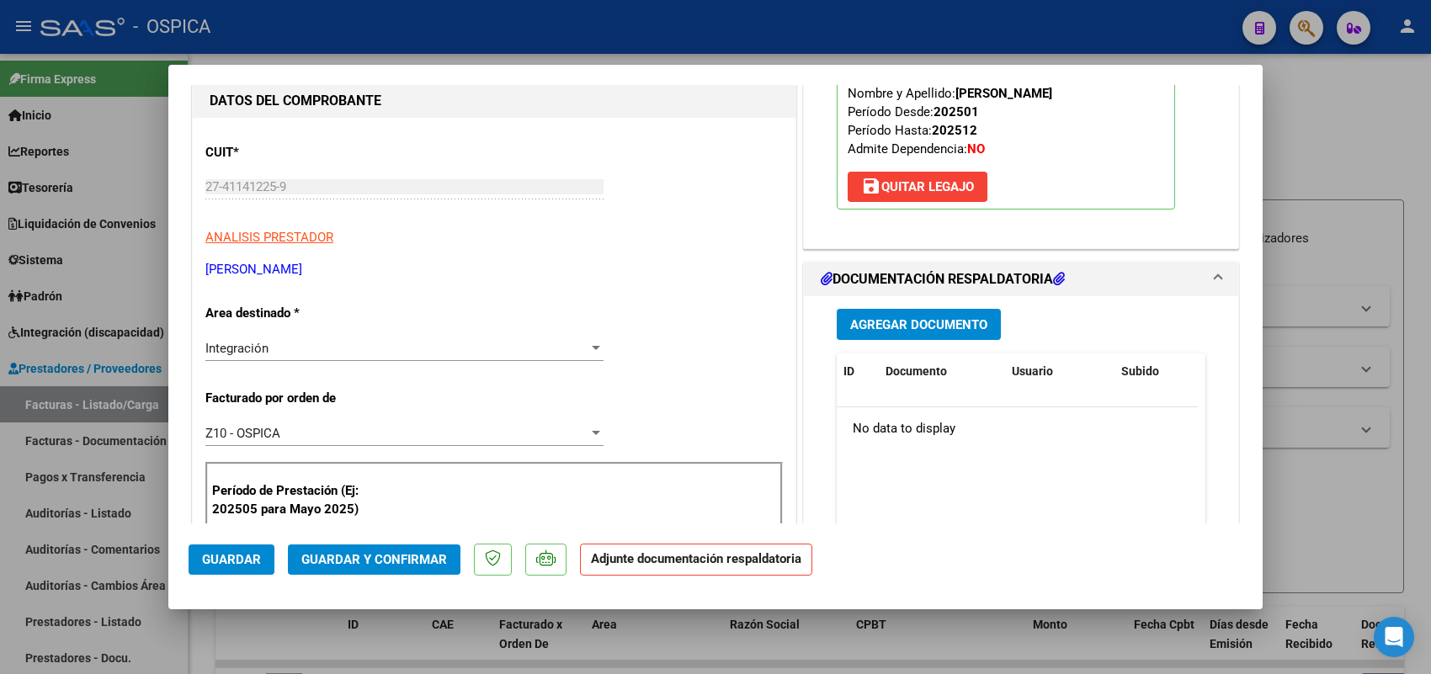
click at [899, 329] on span "Agregar Documento" at bounding box center [918, 324] width 137 height 15
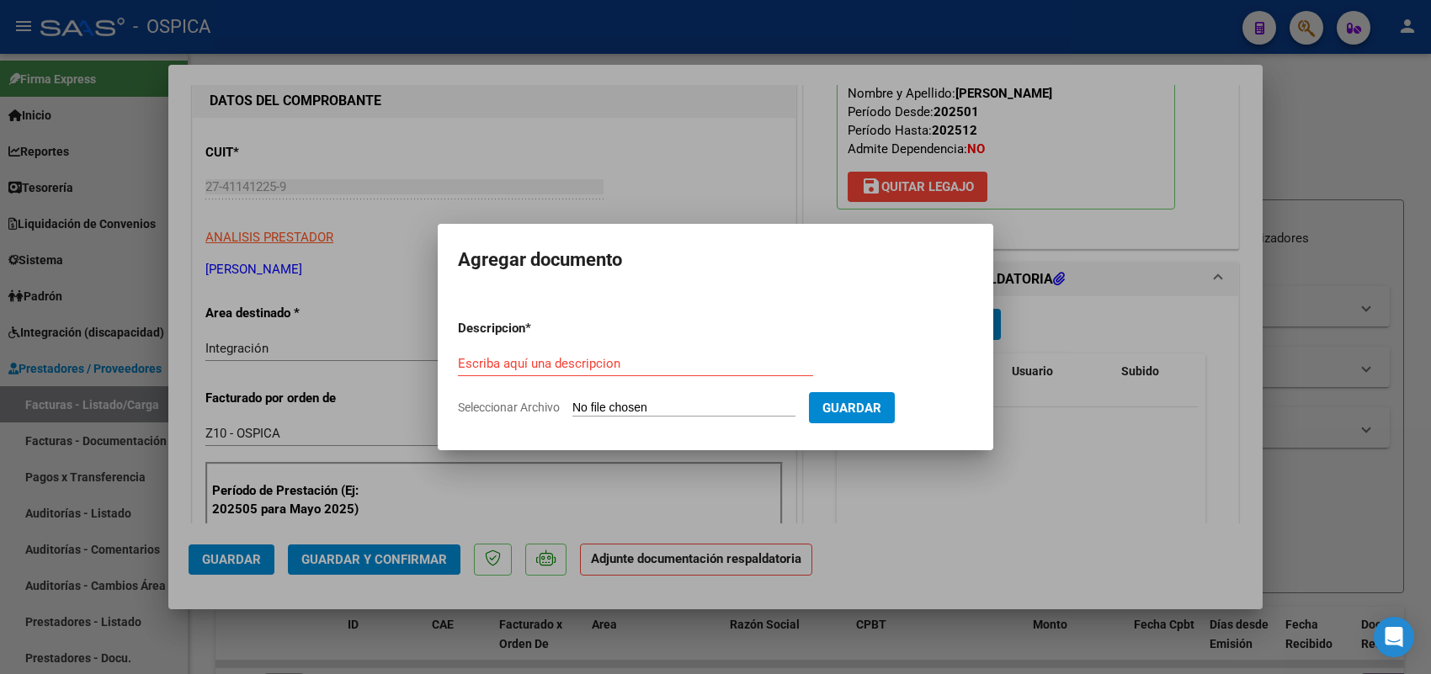
click at [755, 405] on input "Seleccionar Archivo" at bounding box center [683, 409] width 223 height 16
type input "C:\fakepath\ASISTENCIA GARCIA.pdf"
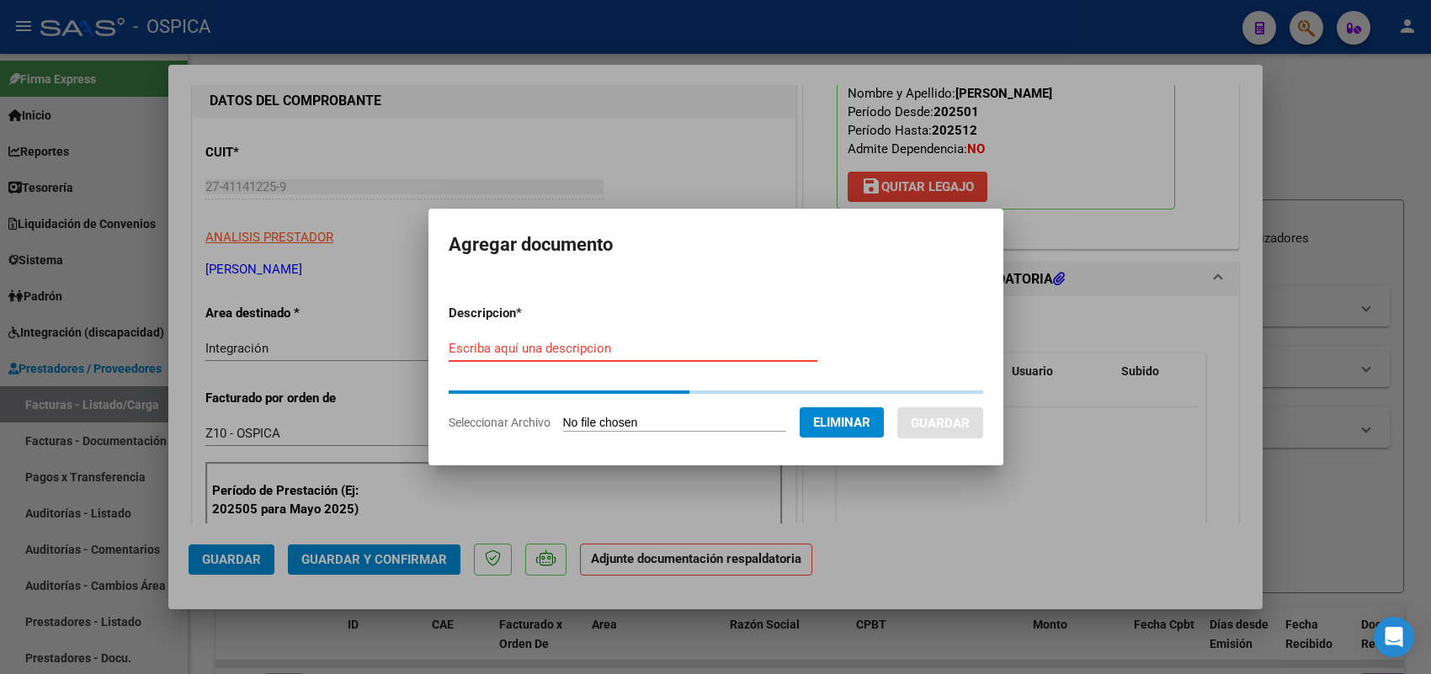
click at [701, 354] on input "Escriba aquí una descripcion" at bounding box center [633, 348] width 369 height 15
paste input "ASISTENCIA"
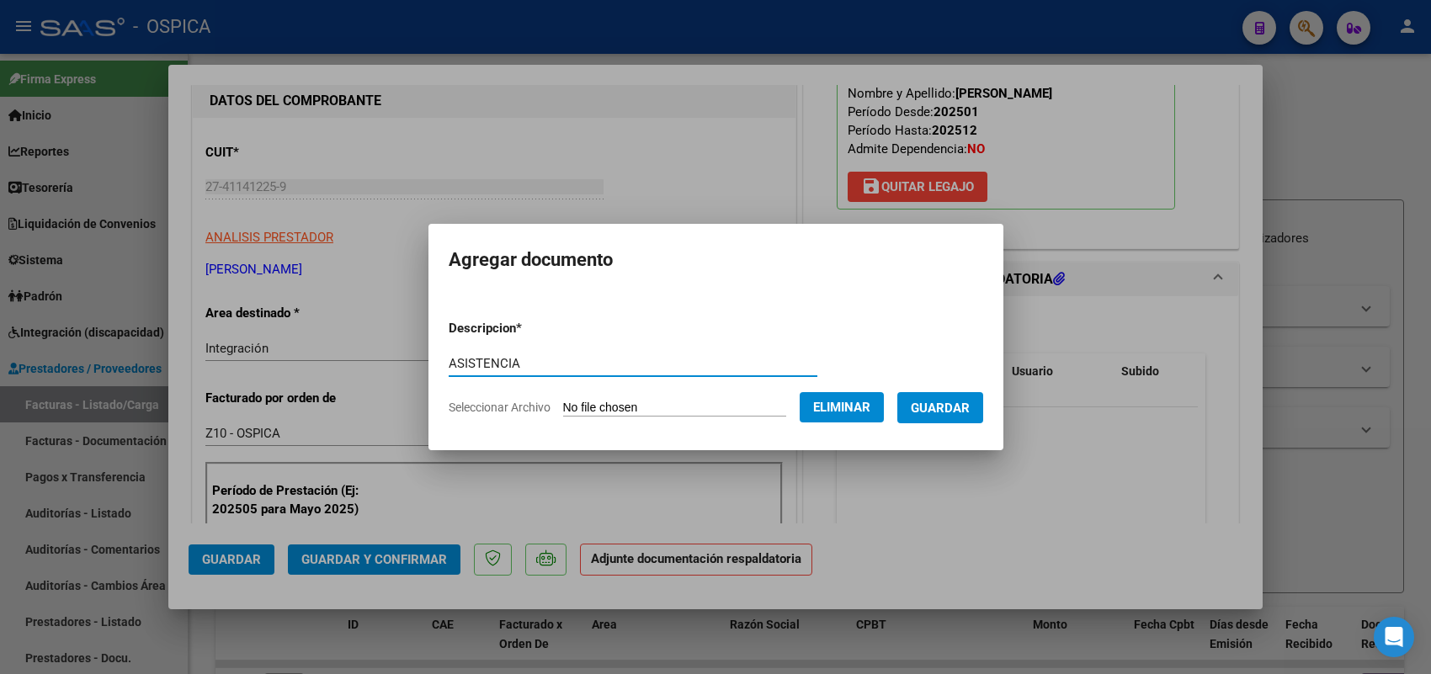
type input "ASISTENCIA"
click at [947, 406] on span "Guardar" at bounding box center [940, 408] width 59 height 15
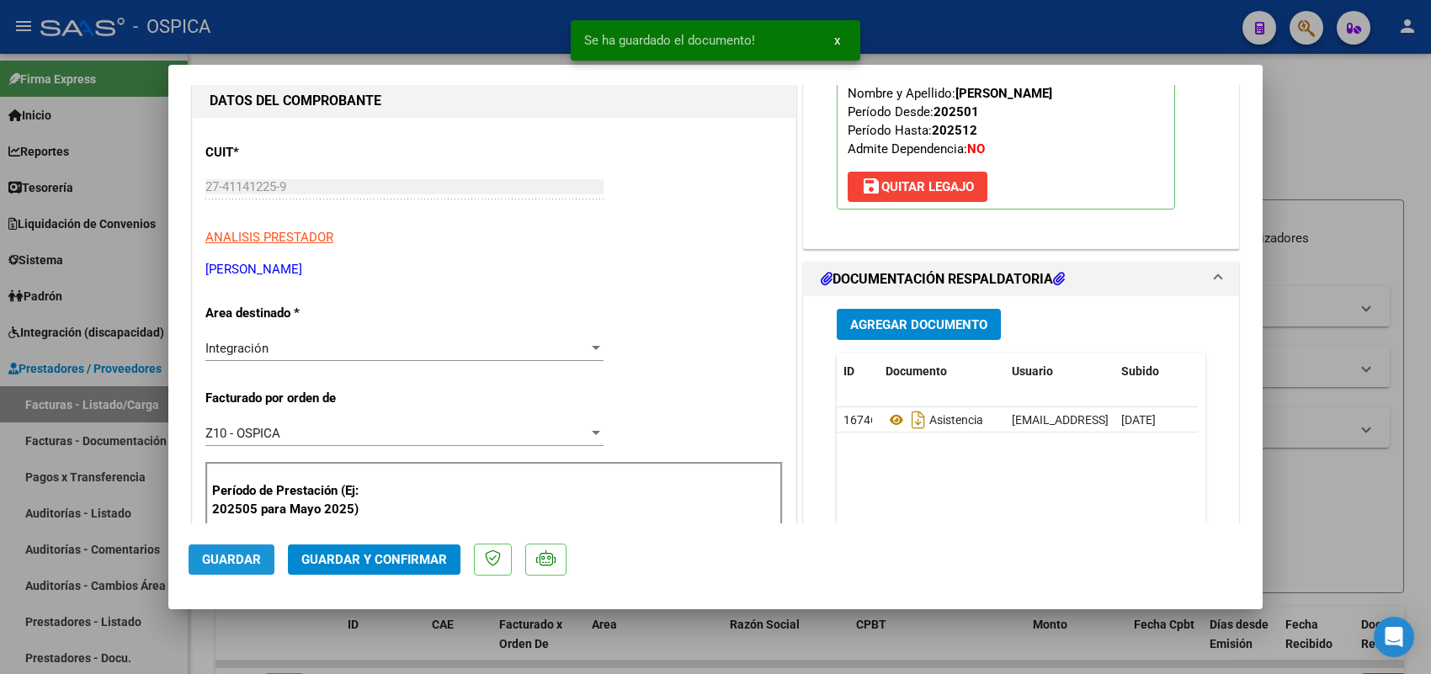
click at [234, 560] on span "Guardar" at bounding box center [231, 559] width 59 height 15
click at [148, 405] on div at bounding box center [715, 337] width 1431 height 674
type input "$ 0,00"
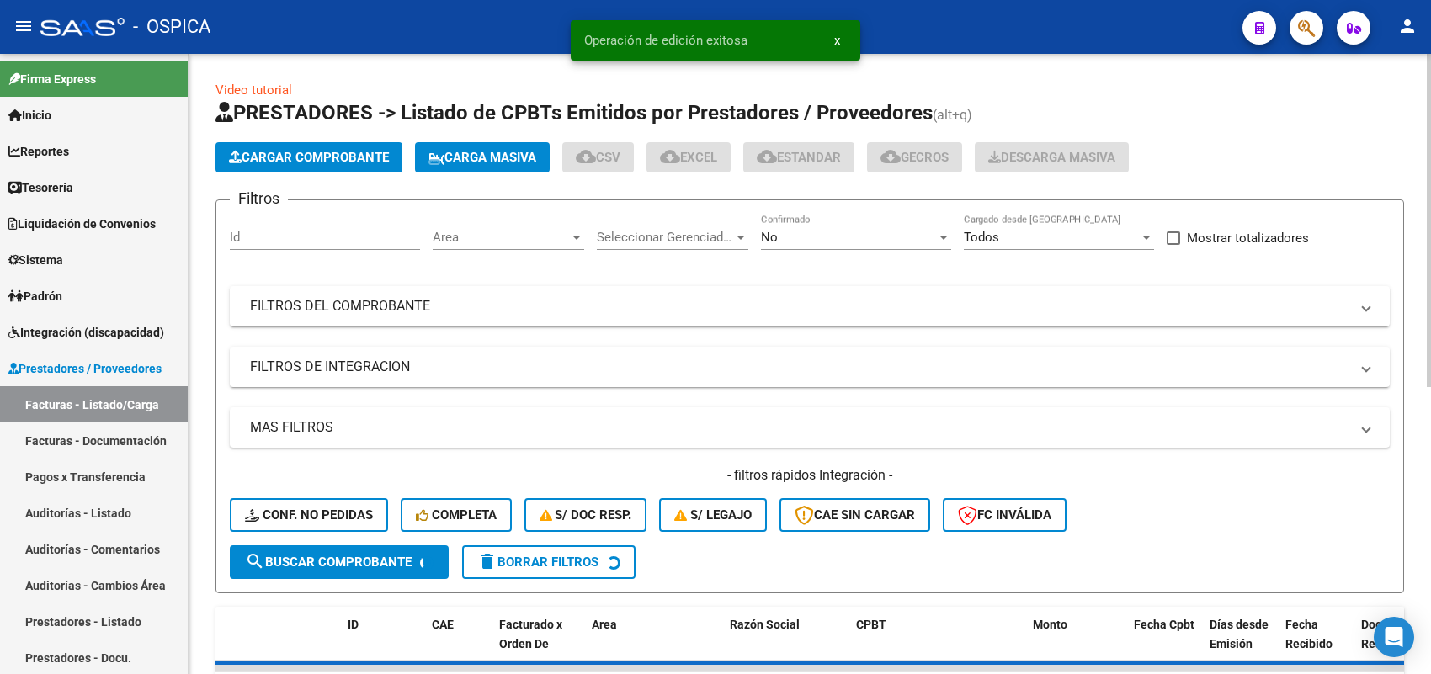
click at [328, 140] on app-list-header "PRESTADORES -> Listado de CPBTs Emitidos por Prestadores / Proveedores (alt+q) …" at bounding box center [810, 346] width 1189 height 494
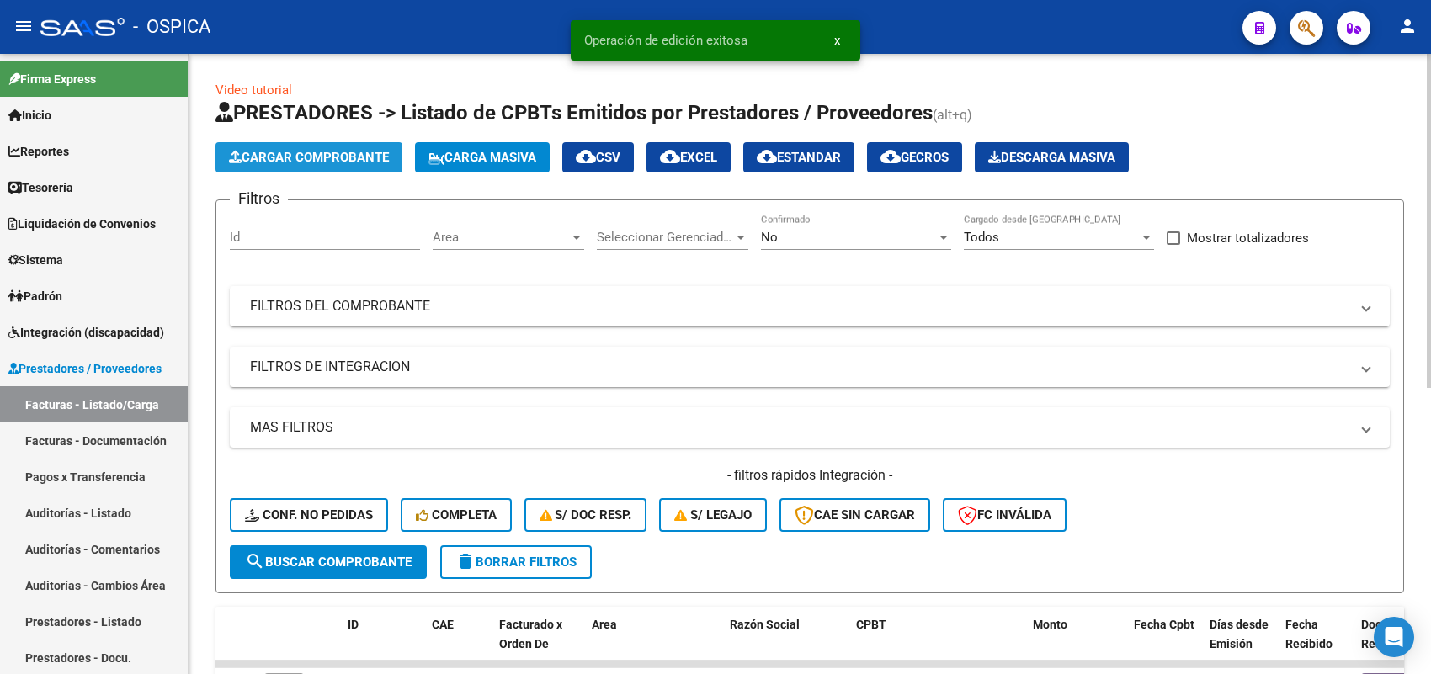
click at [328, 157] on span "Cargar Comprobante" at bounding box center [309, 157] width 160 height 15
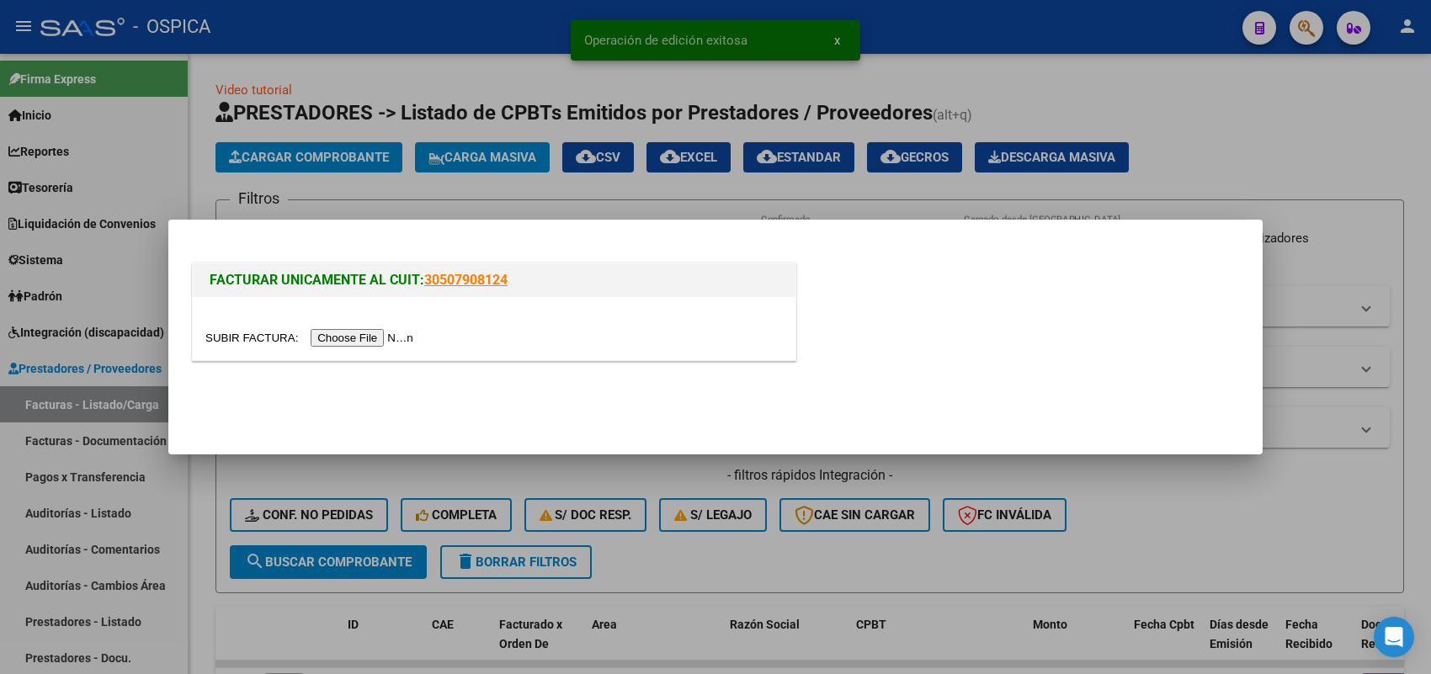
click at [371, 338] on input "file" at bounding box center [311, 338] width 213 height 18
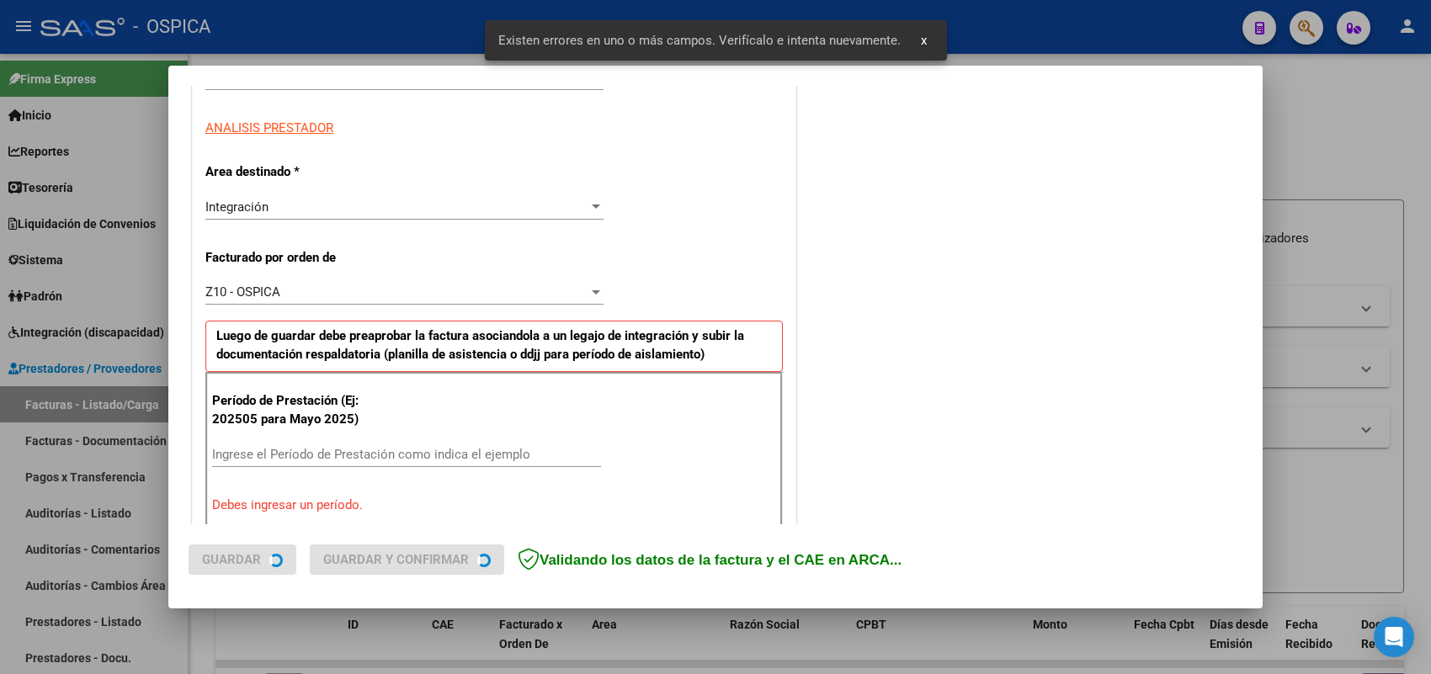
scroll to position [423, 0]
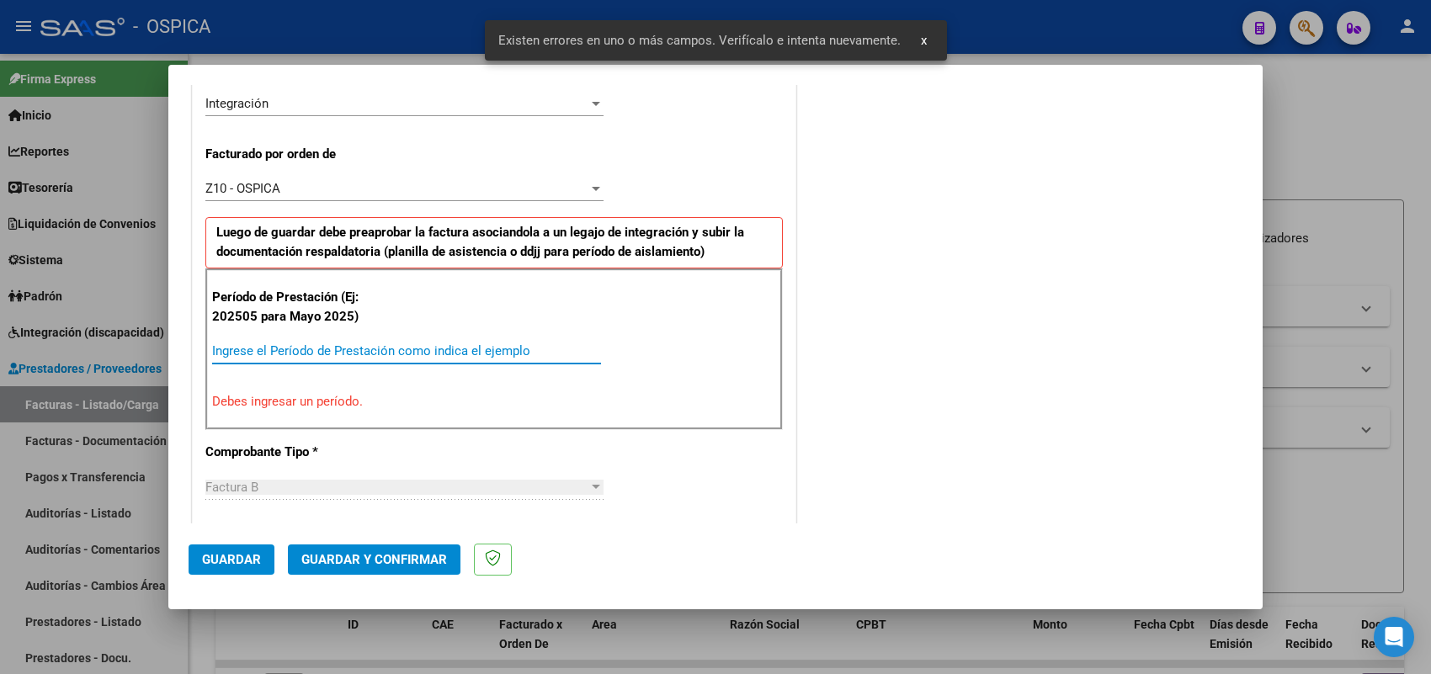
click at [419, 350] on input "Ingrese el Período de Prestación como indica el ejemplo" at bounding box center [406, 350] width 389 height 15
type input "202507"
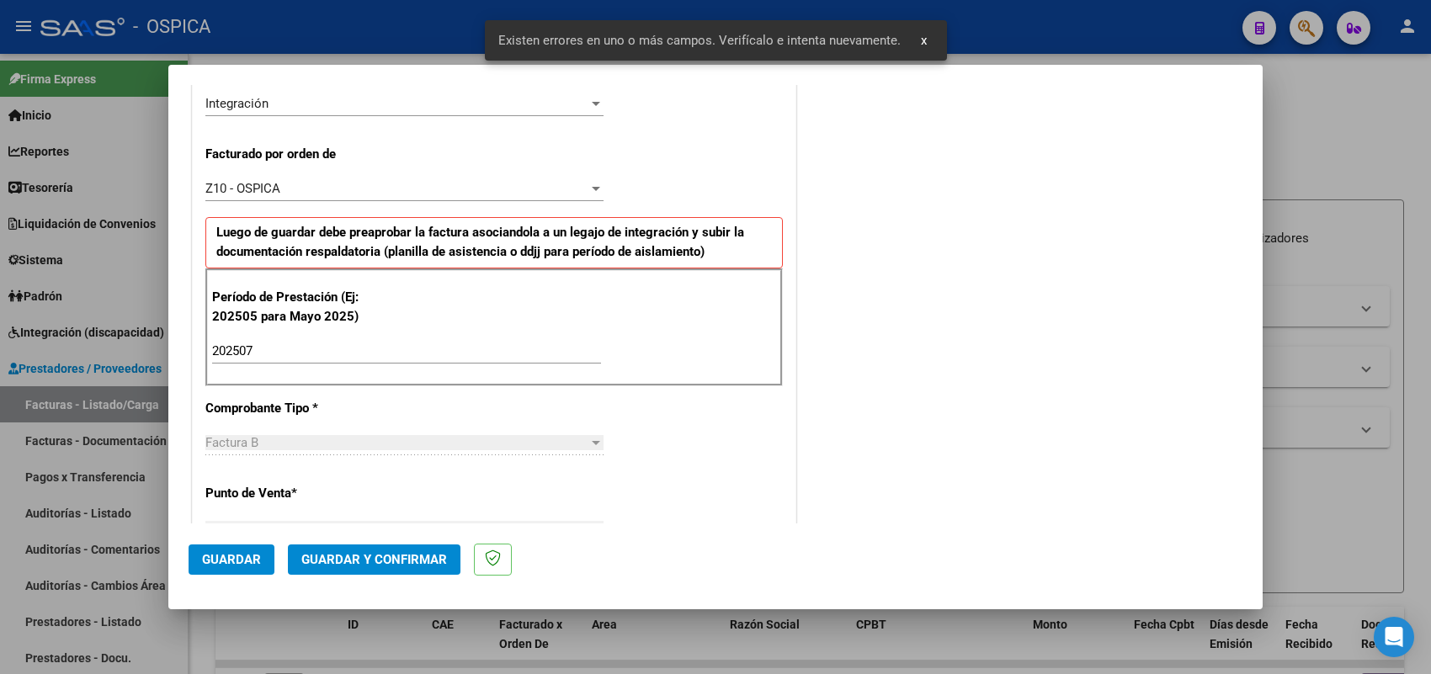
scroll to position [1109, 0]
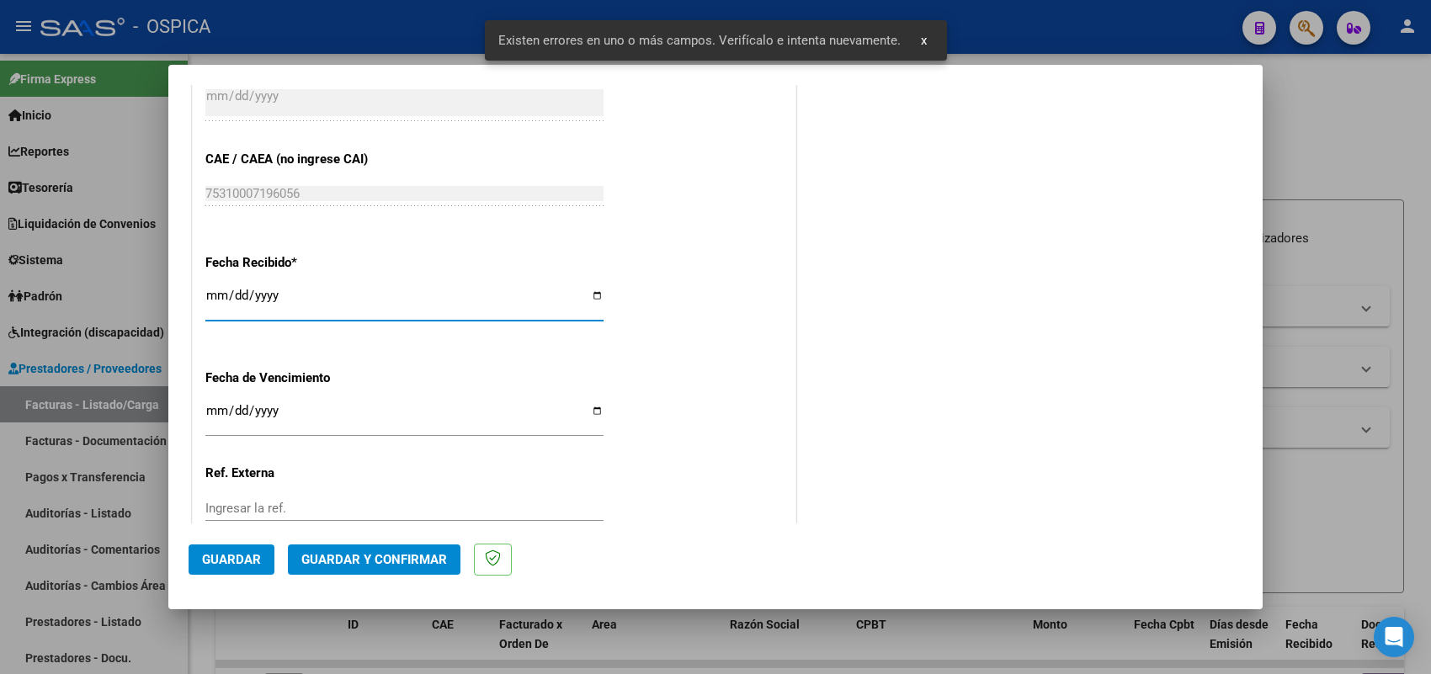
type input "2025-09-01"
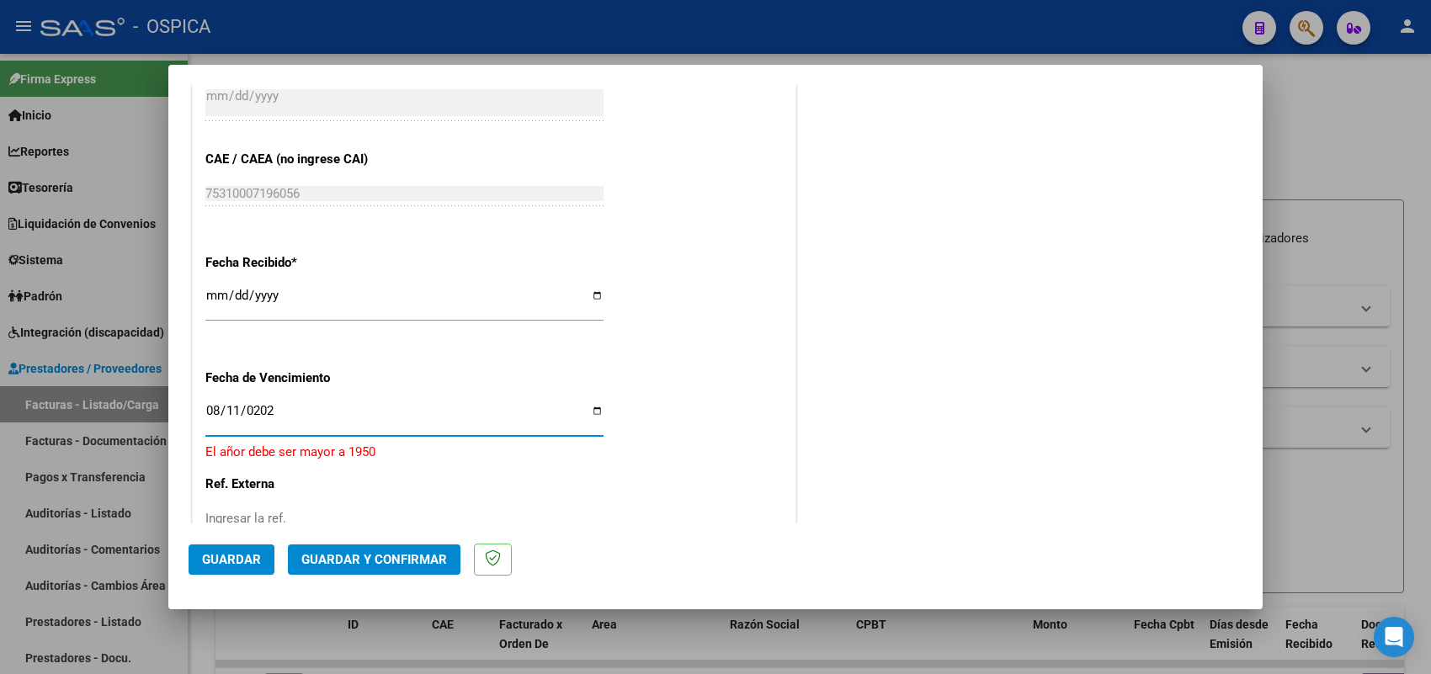
type input "2025-08-11"
click at [244, 561] on span "Guardar" at bounding box center [231, 559] width 59 height 15
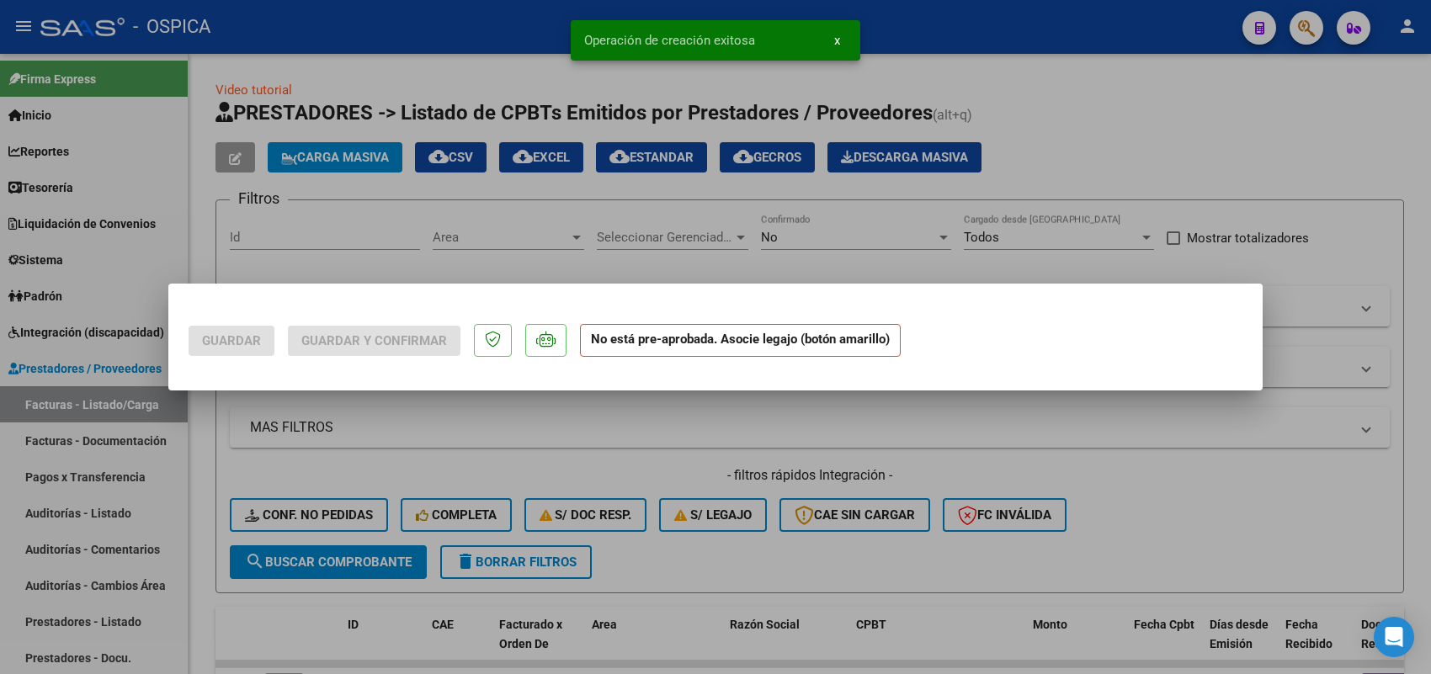
scroll to position [0, 0]
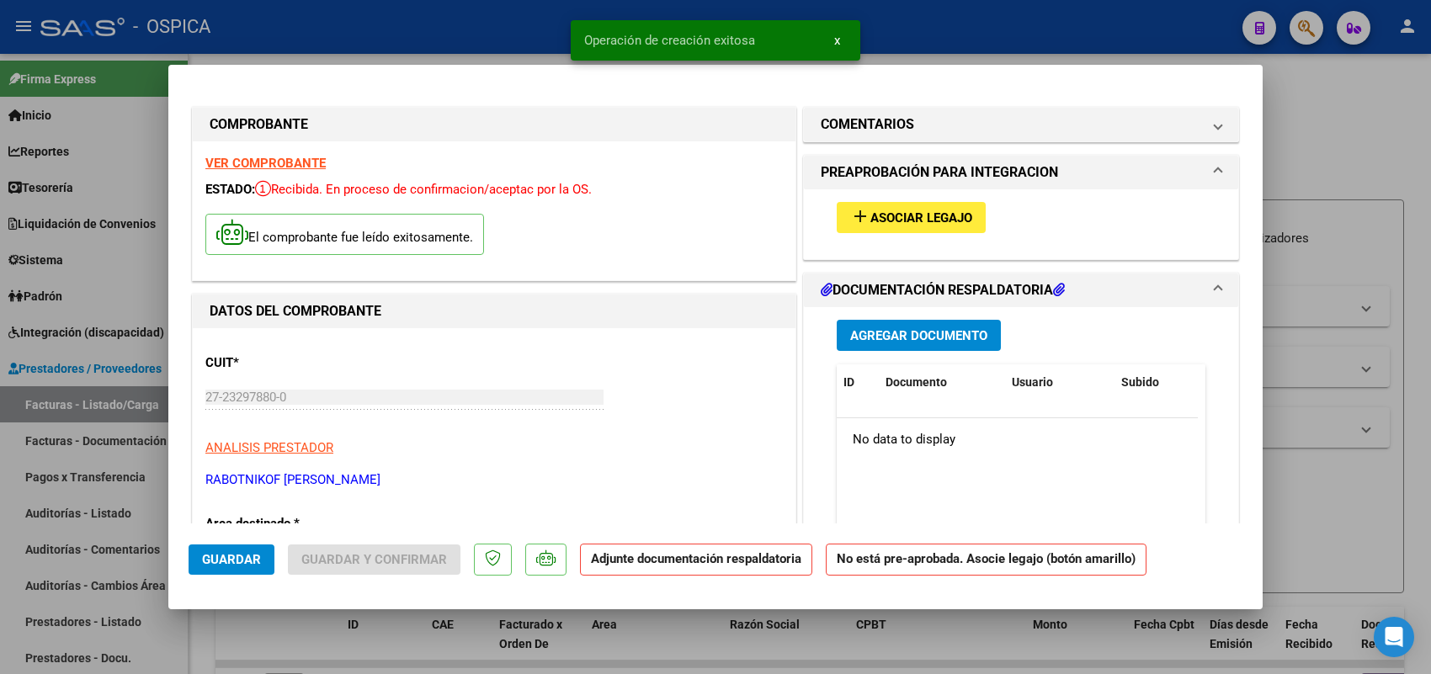
click at [870, 219] on span "Asociar Legajo" at bounding box center [921, 217] width 102 height 15
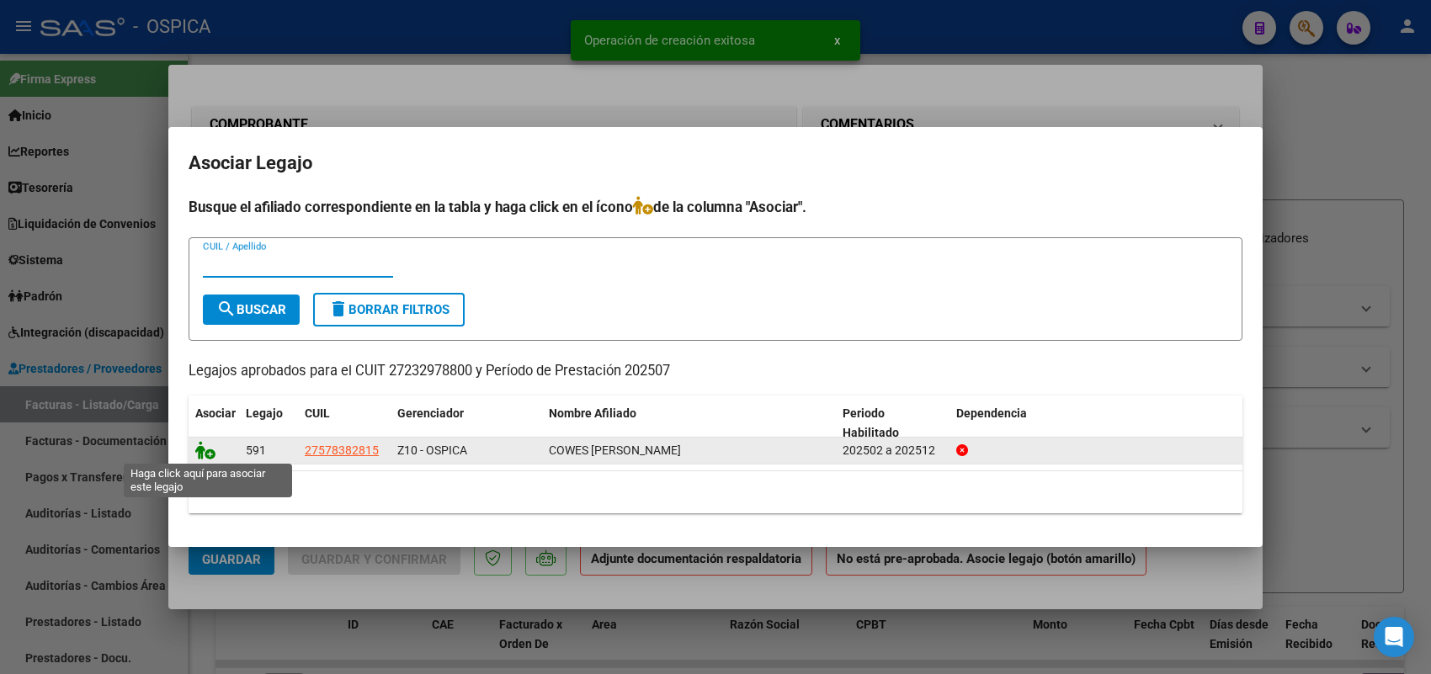
click at [204, 448] on icon at bounding box center [205, 450] width 20 height 19
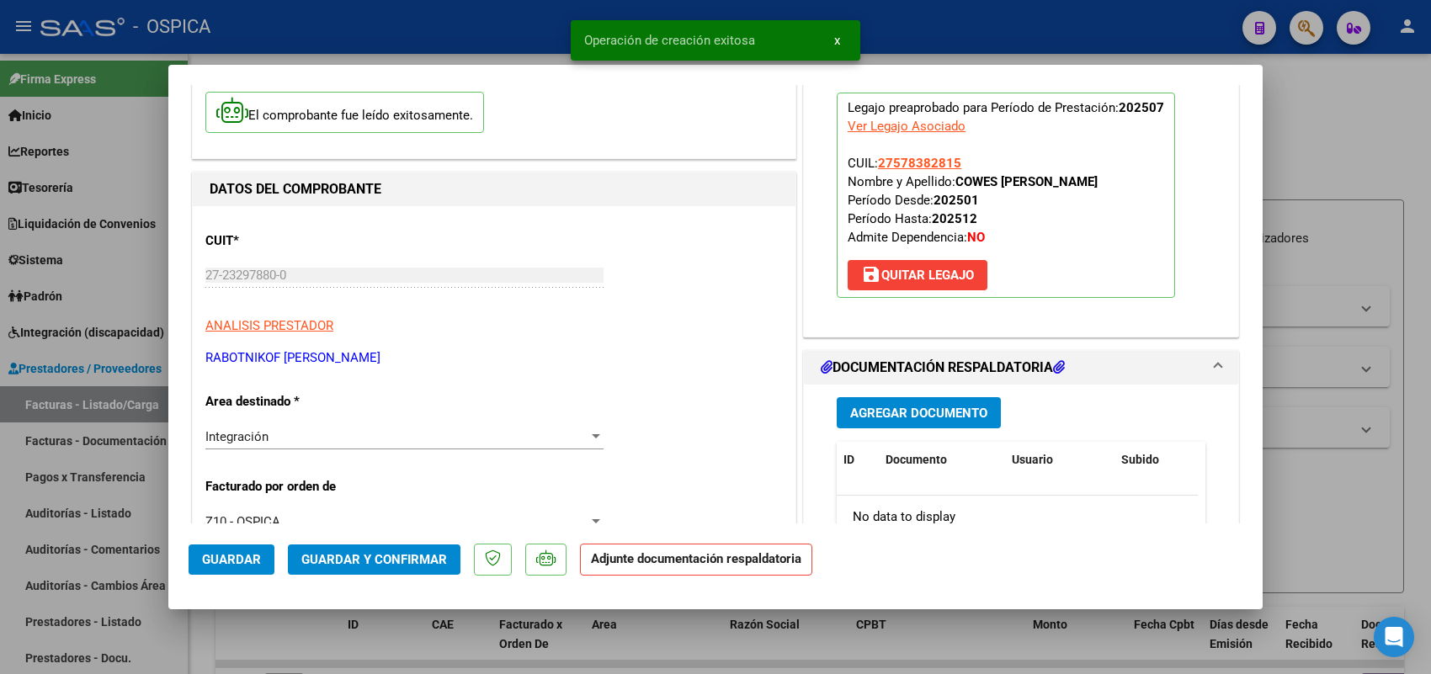
scroll to position [210, 0]
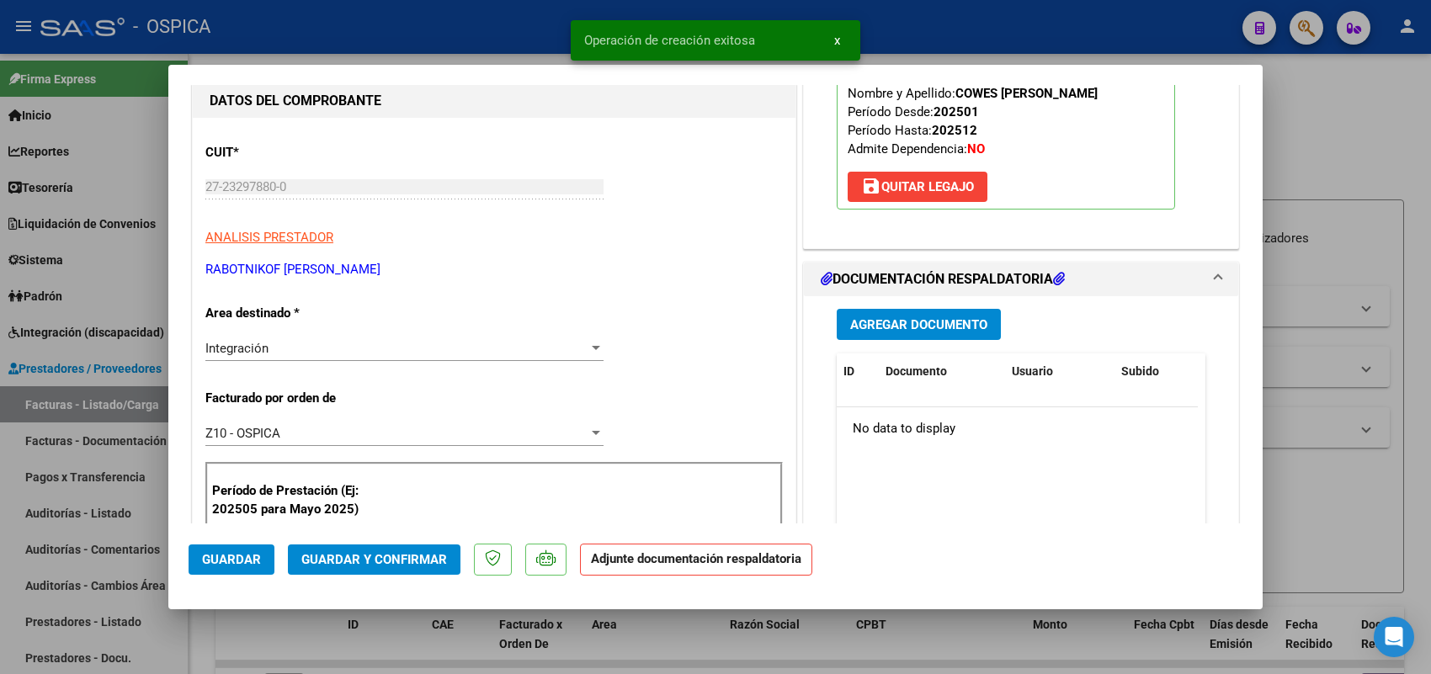
click at [891, 338] on button "Agregar Documento" at bounding box center [919, 324] width 164 height 31
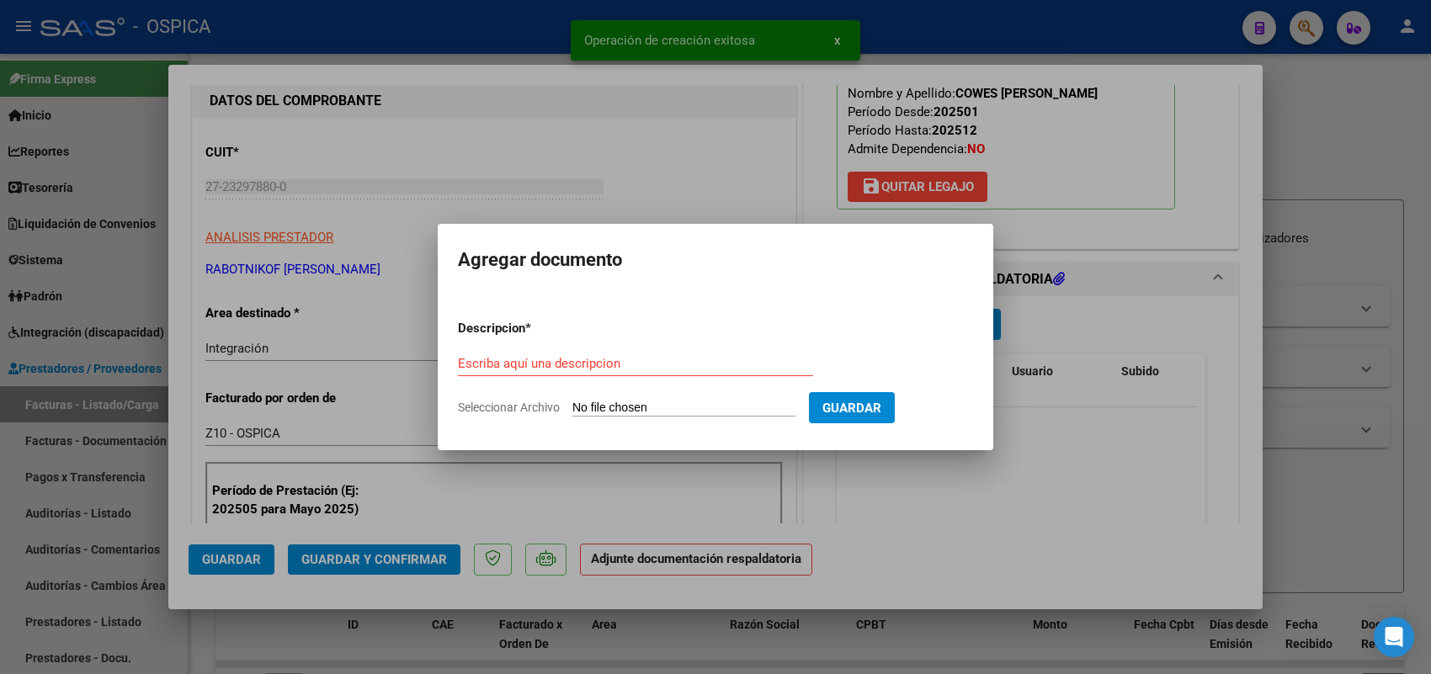
click at [791, 404] on input "Seleccionar Archivo" at bounding box center [683, 409] width 223 height 16
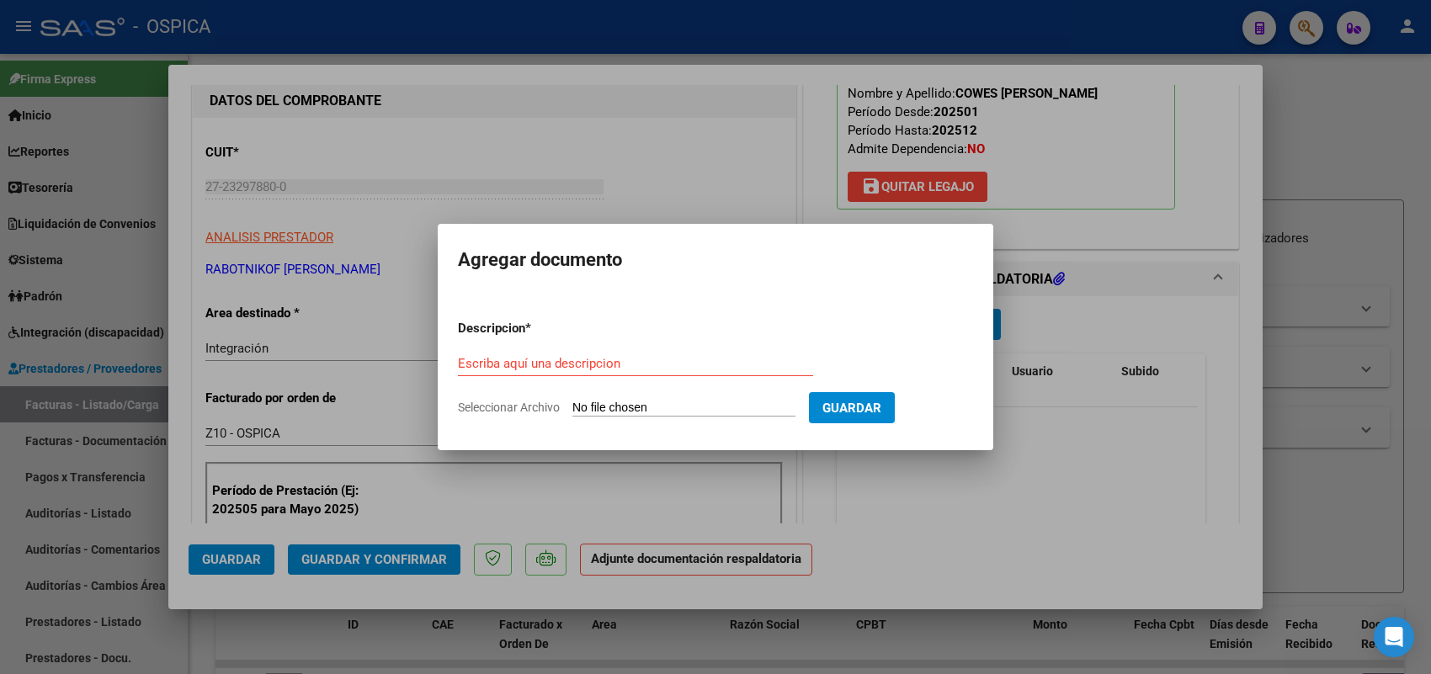
type input "C:\fakepath\ASISTENCIA RABOTNIKOFF JULIO.pdf"
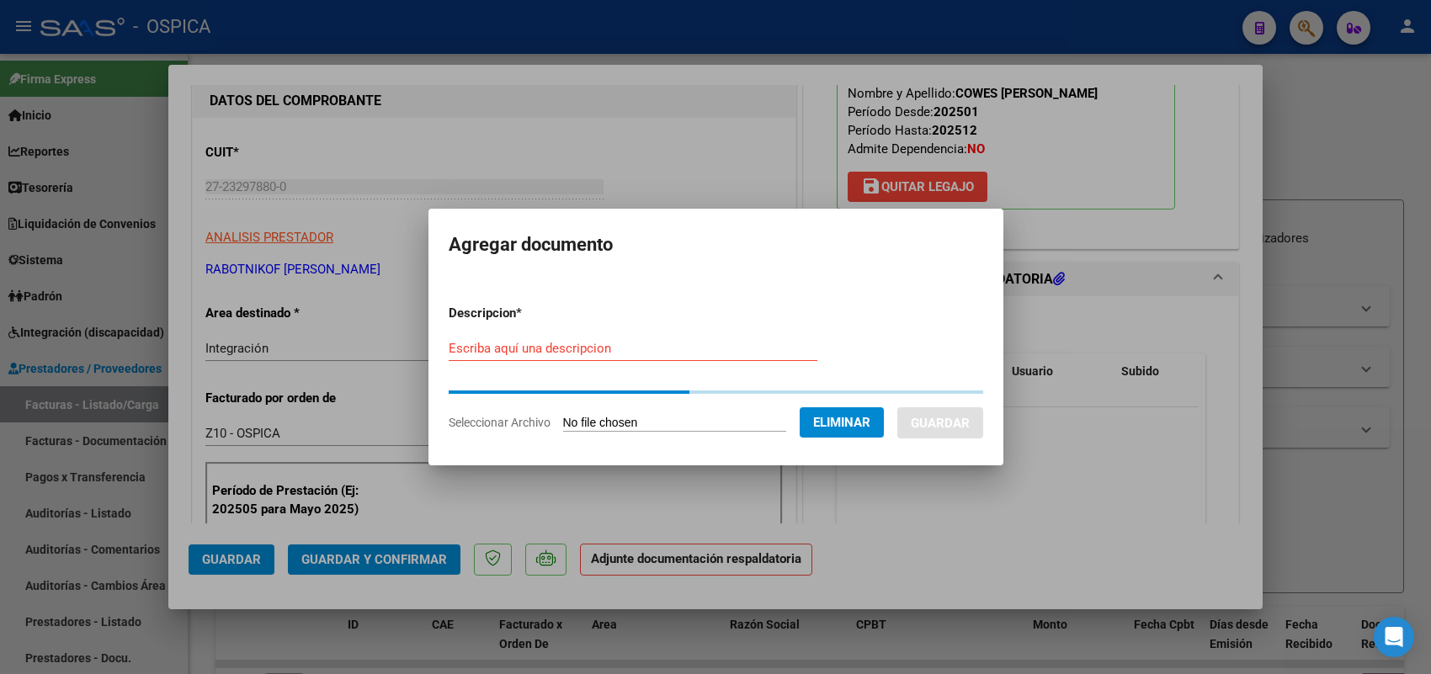
click at [606, 359] on div "Escriba aquí una descripcion" at bounding box center [633, 348] width 369 height 25
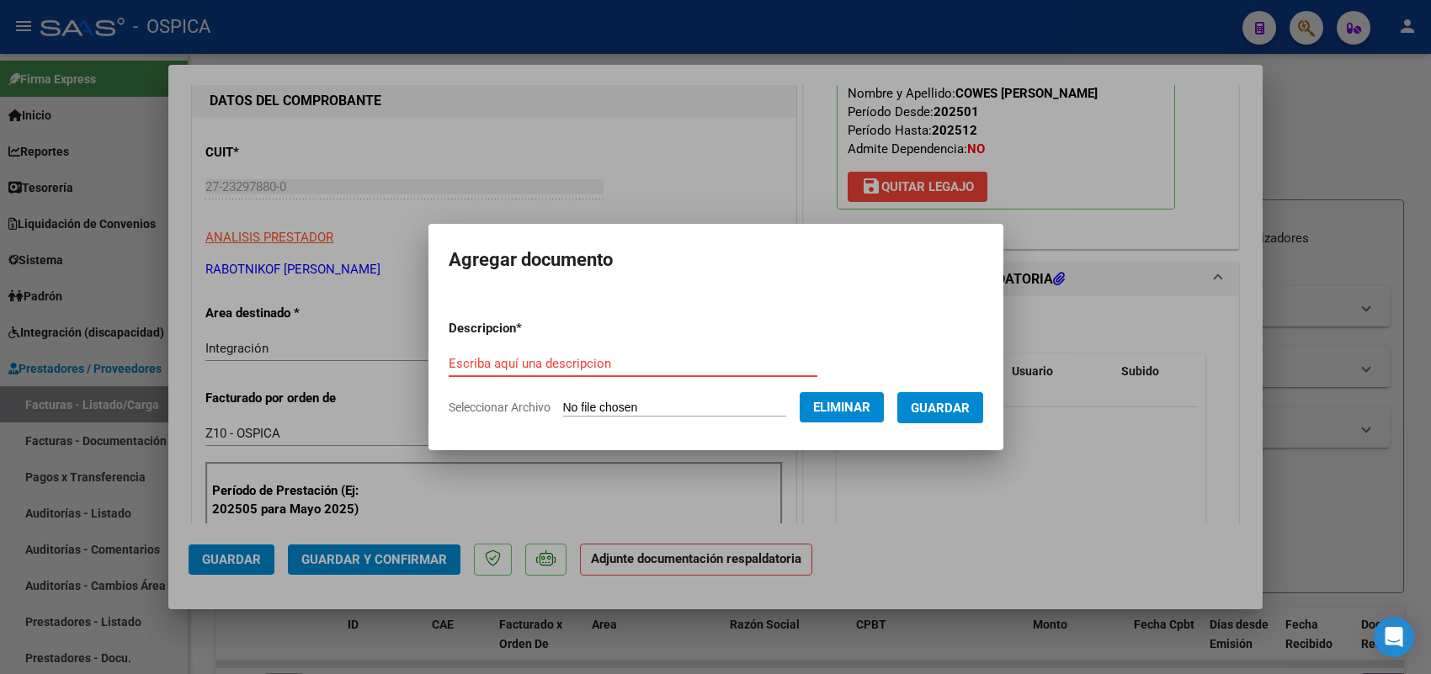
paste input "ASISTENCIA"
type input "ASISTENCIA"
click at [937, 402] on span "Guardar" at bounding box center [940, 408] width 59 height 15
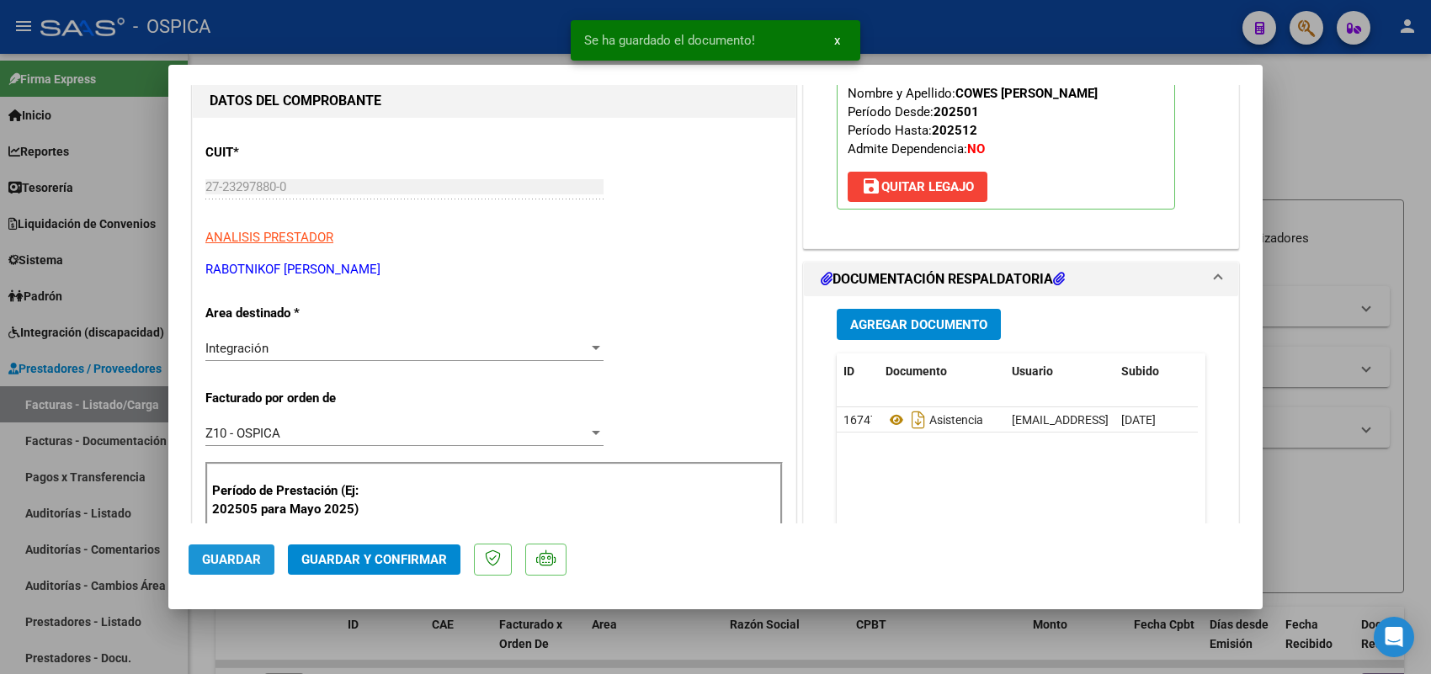
click at [253, 553] on span "Guardar" at bounding box center [231, 559] width 59 height 15
click at [132, 411] on div at bounding box center [715, 337] width 1431 height 674
type input "$ 0,00"
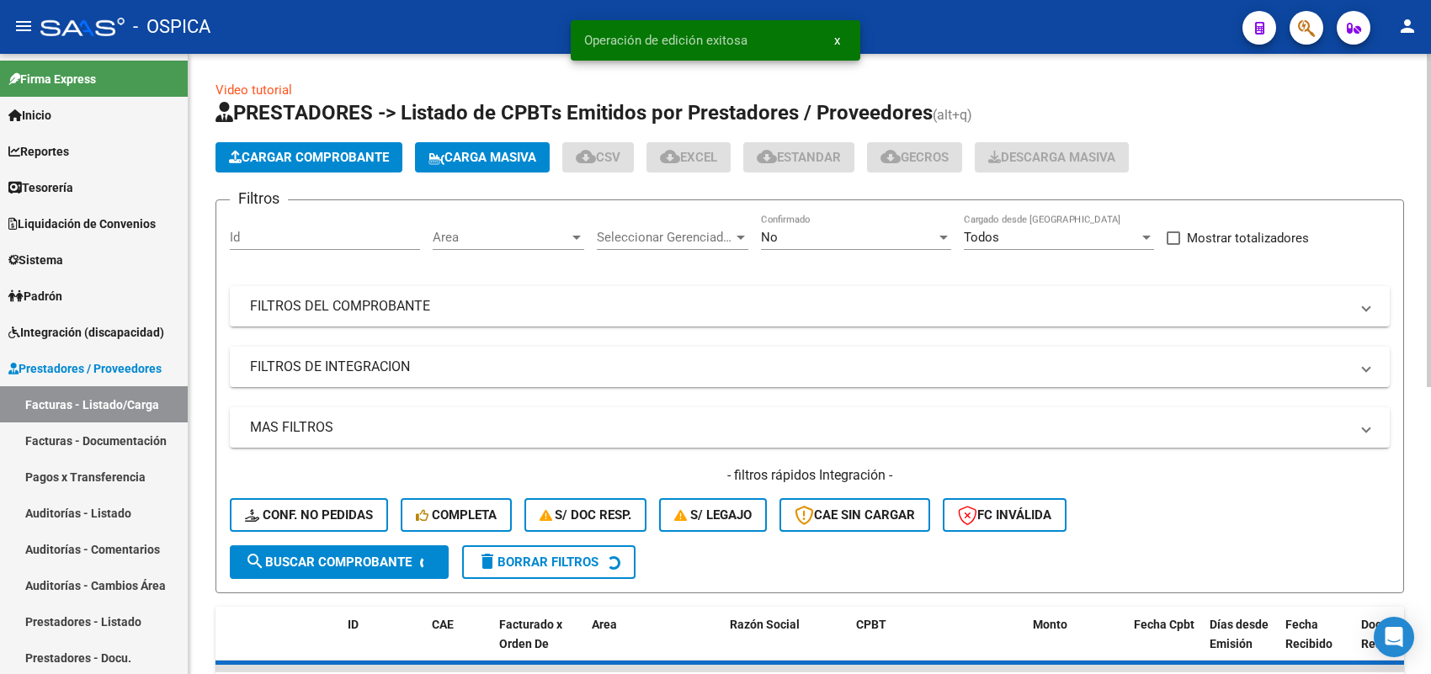
click at [324, 150] on span "Cargar Comprobante" at bounding box center [309, 157] width 160 height 15
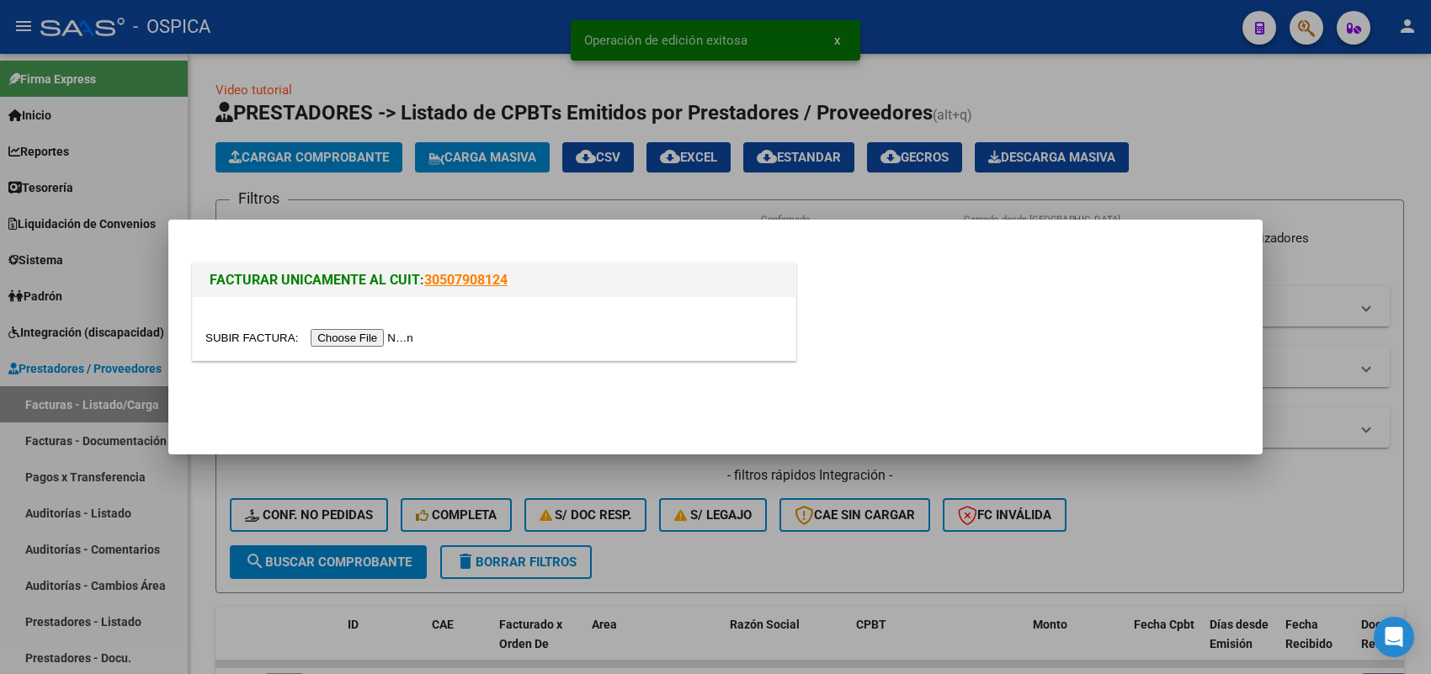
click at [400, 338] on input "file" at bounding box center [311, 338] width 213 height 18
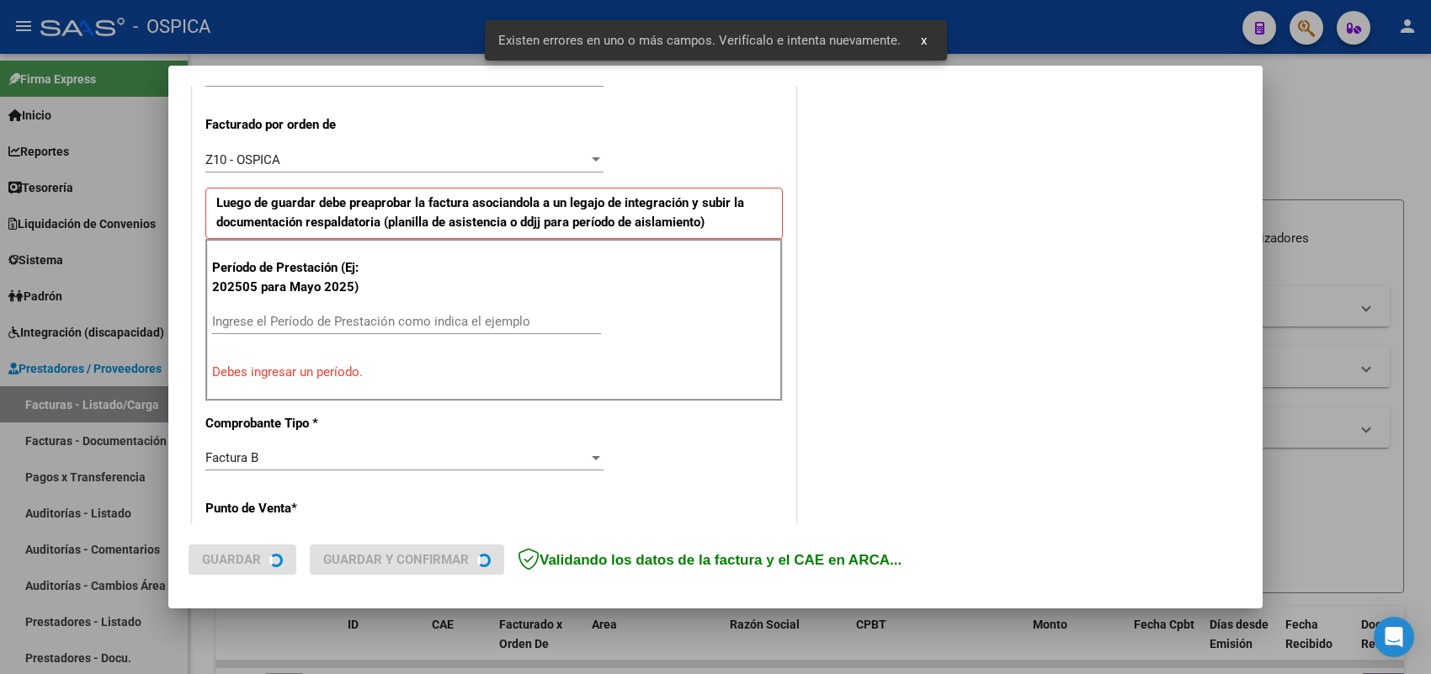
scroll to position [455, 0]
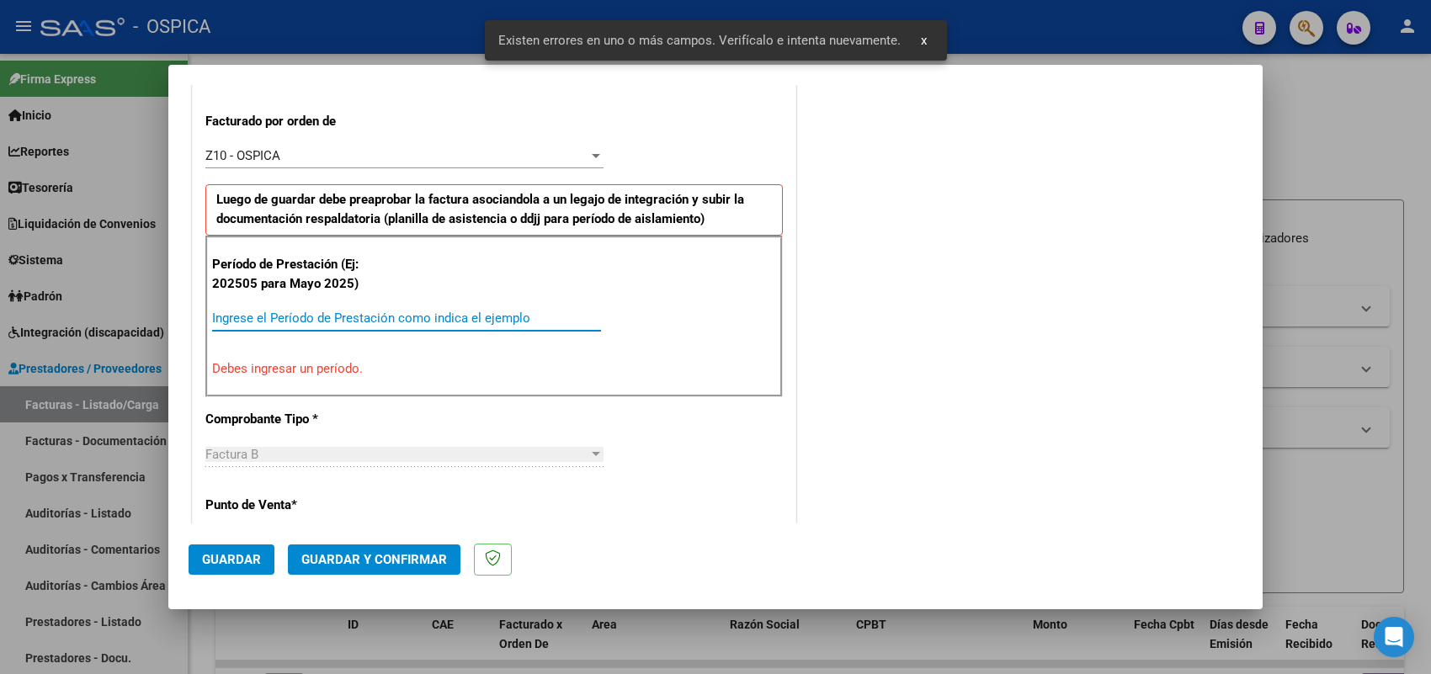
click at [446, 318] on input "Ingrese el Período de Prestación como indica el ejemplo" at bounding box center [406, 318] width 389 height 15
type input "202508"
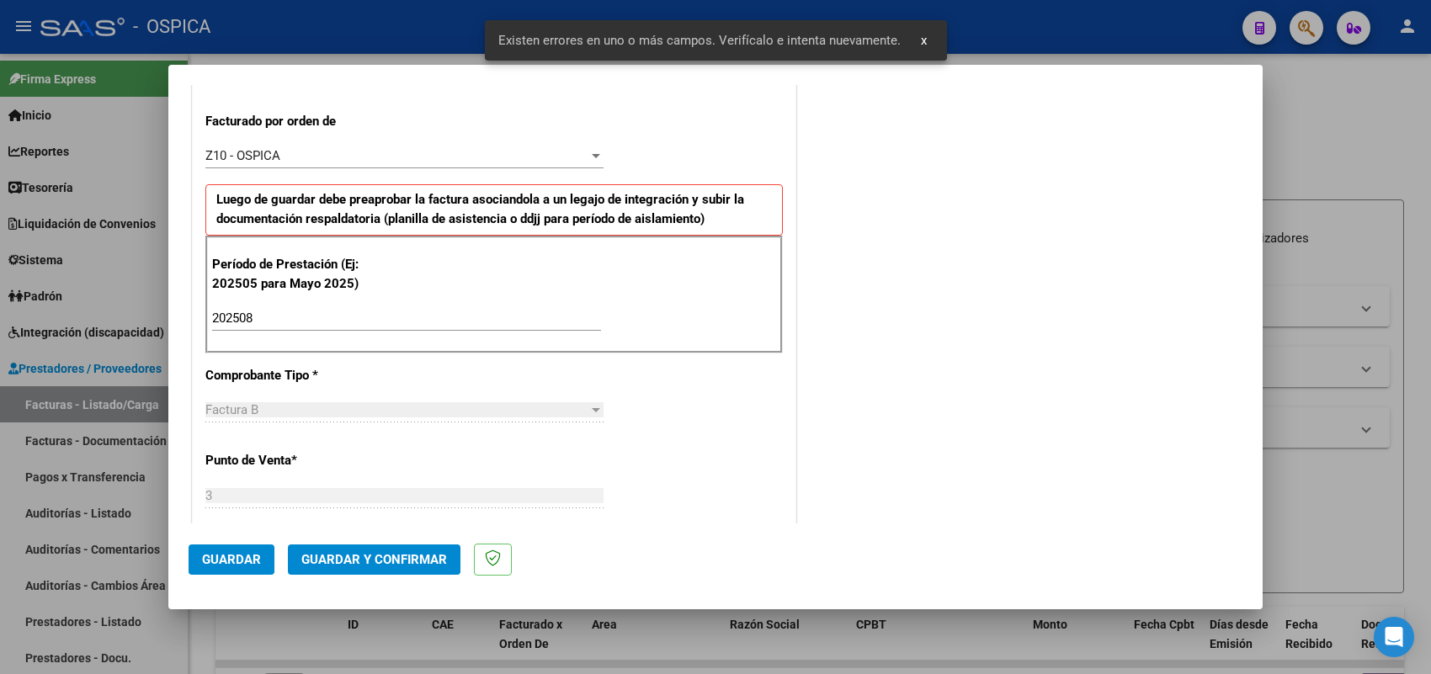
scroll to position [1109, 0]
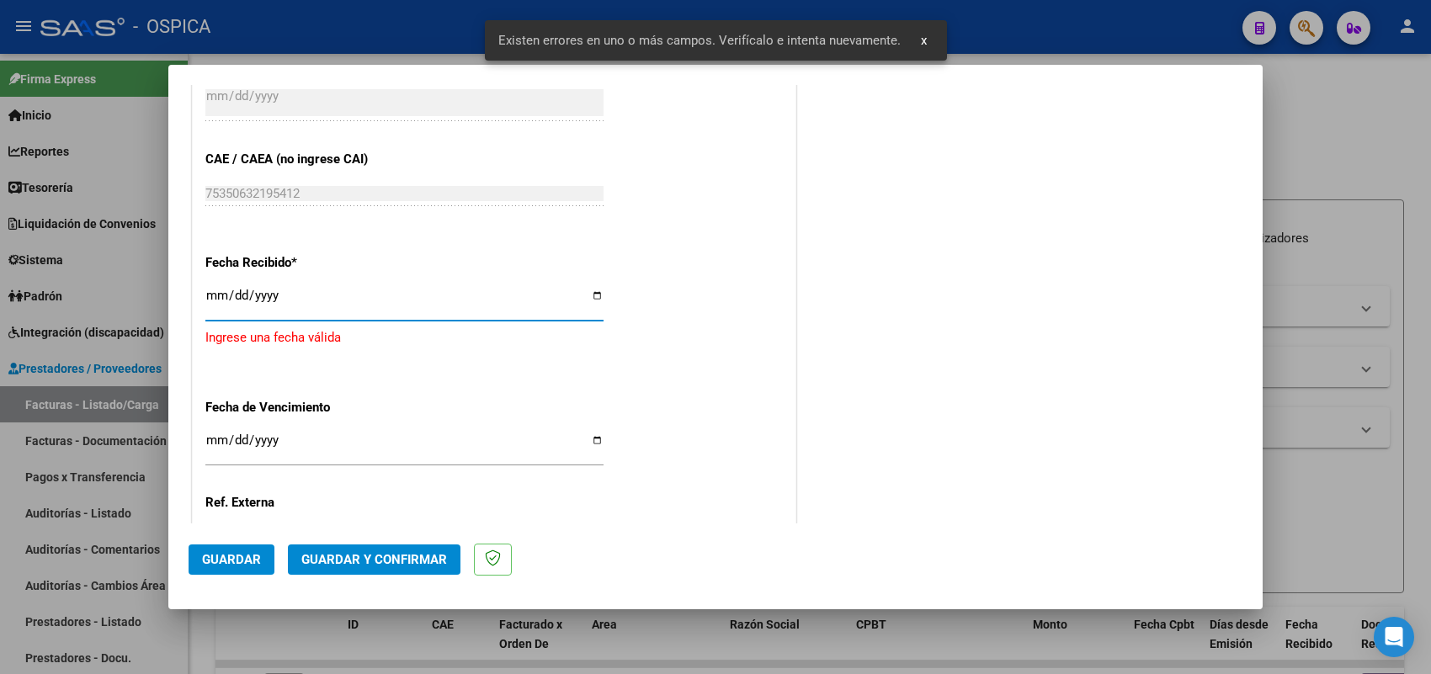
type input "2025-09-02"
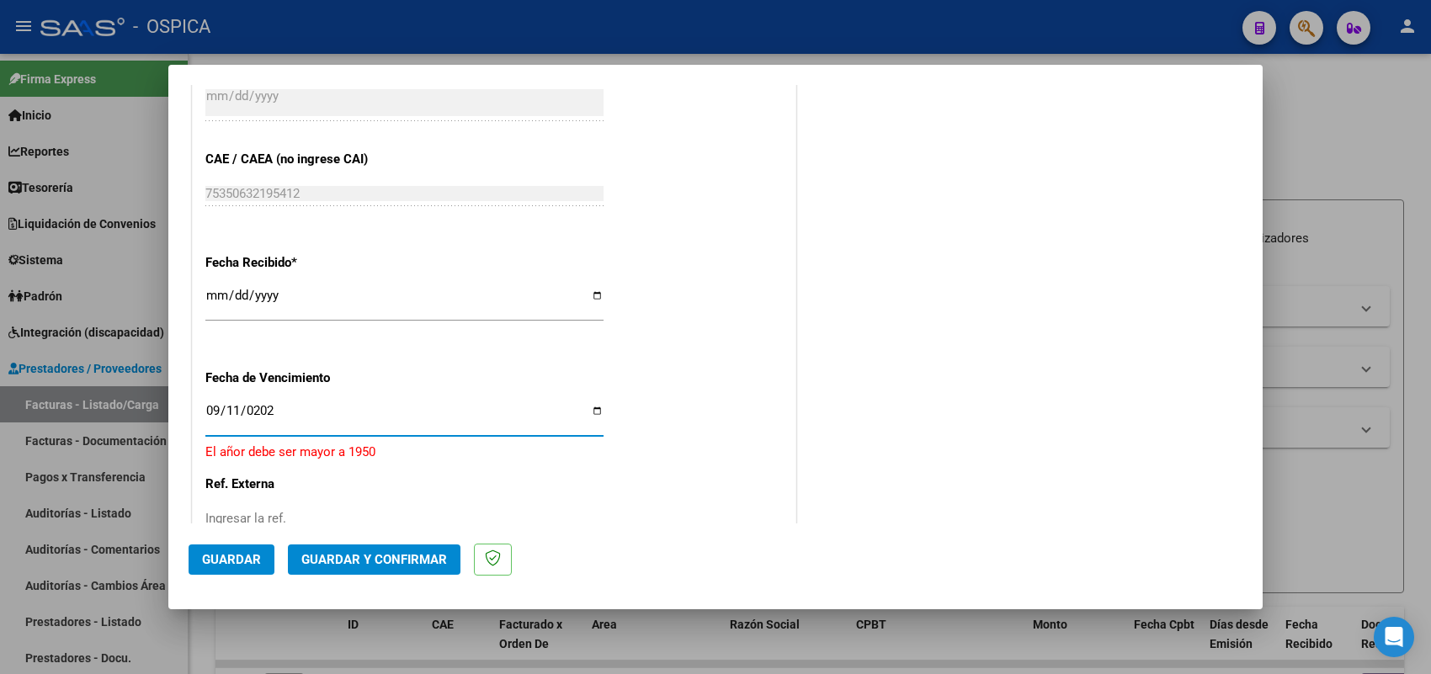
type input "2025-09-11"
click at [245, 565] on span "Guardar" at bounding box center [231, 559] width 59 height 15
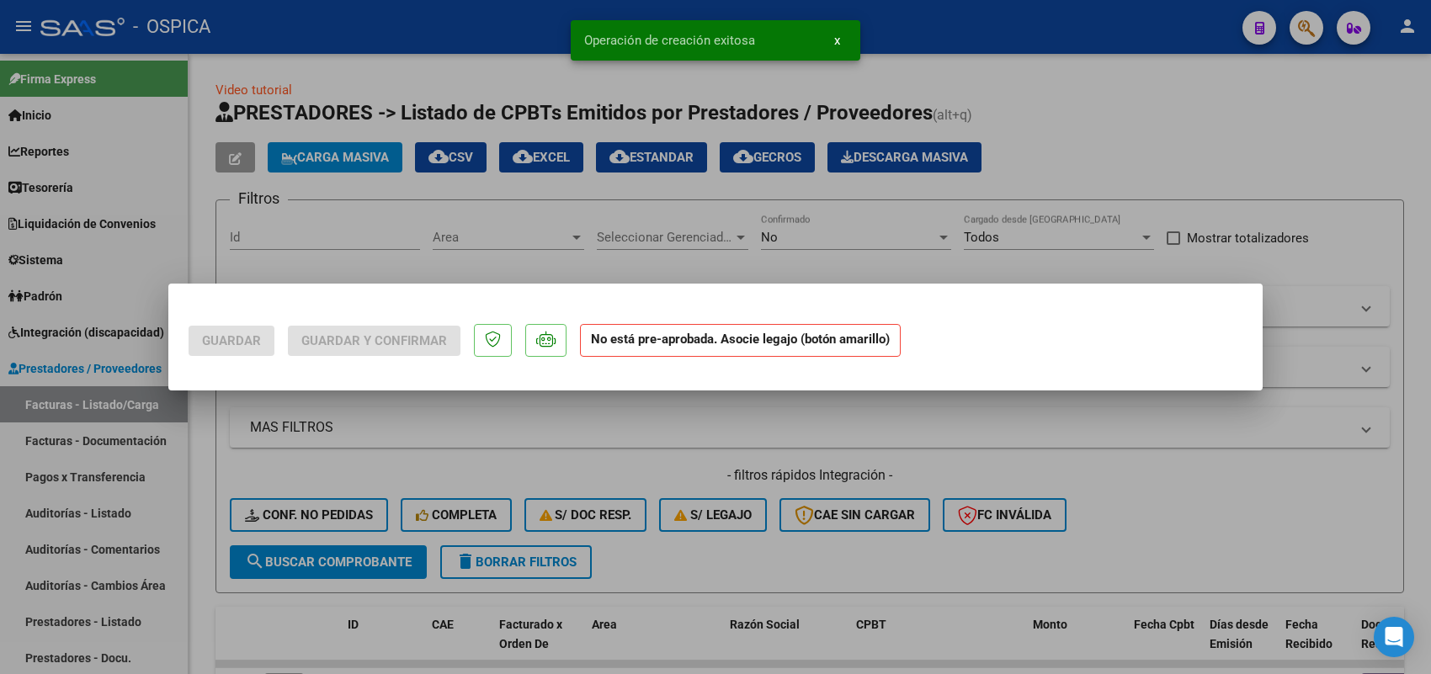
scroll to position [0, 0]
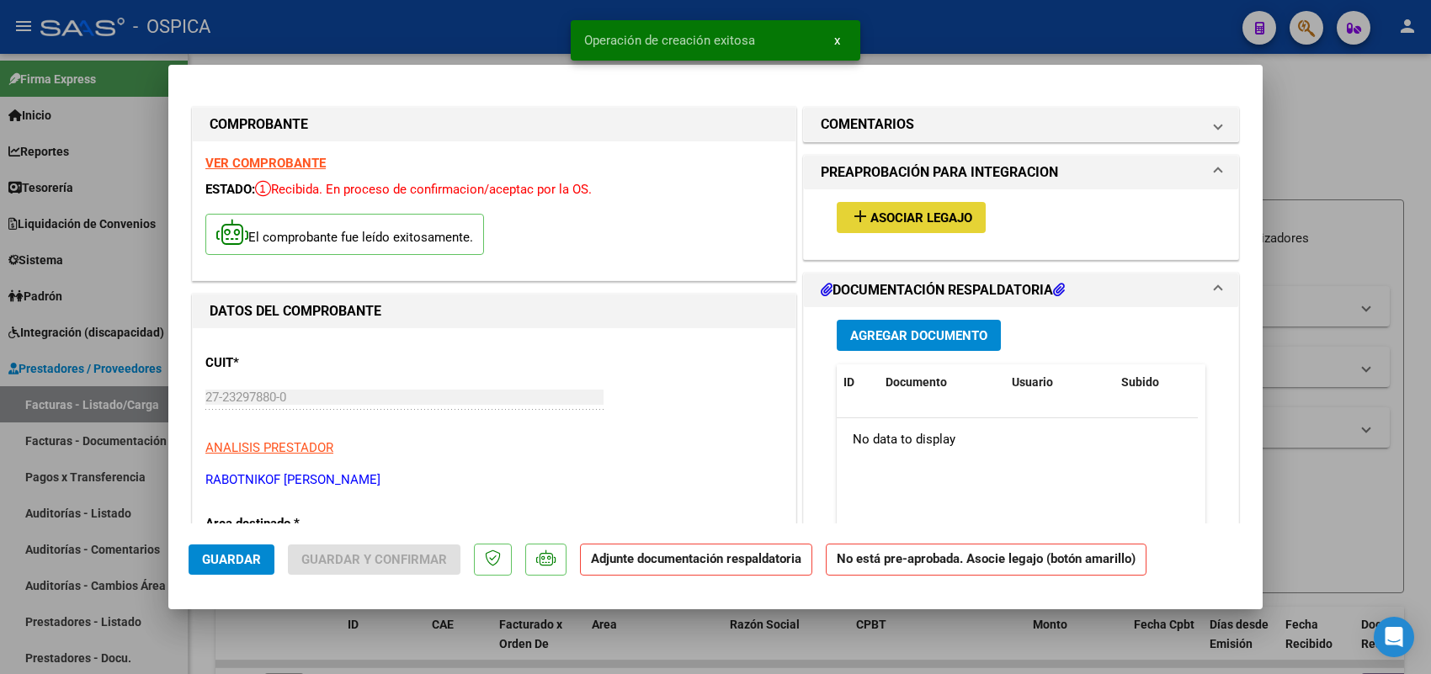
click at [913, 232] on button "add Asociar Legajo" at bounding box center [911, 217] width 149 height 31
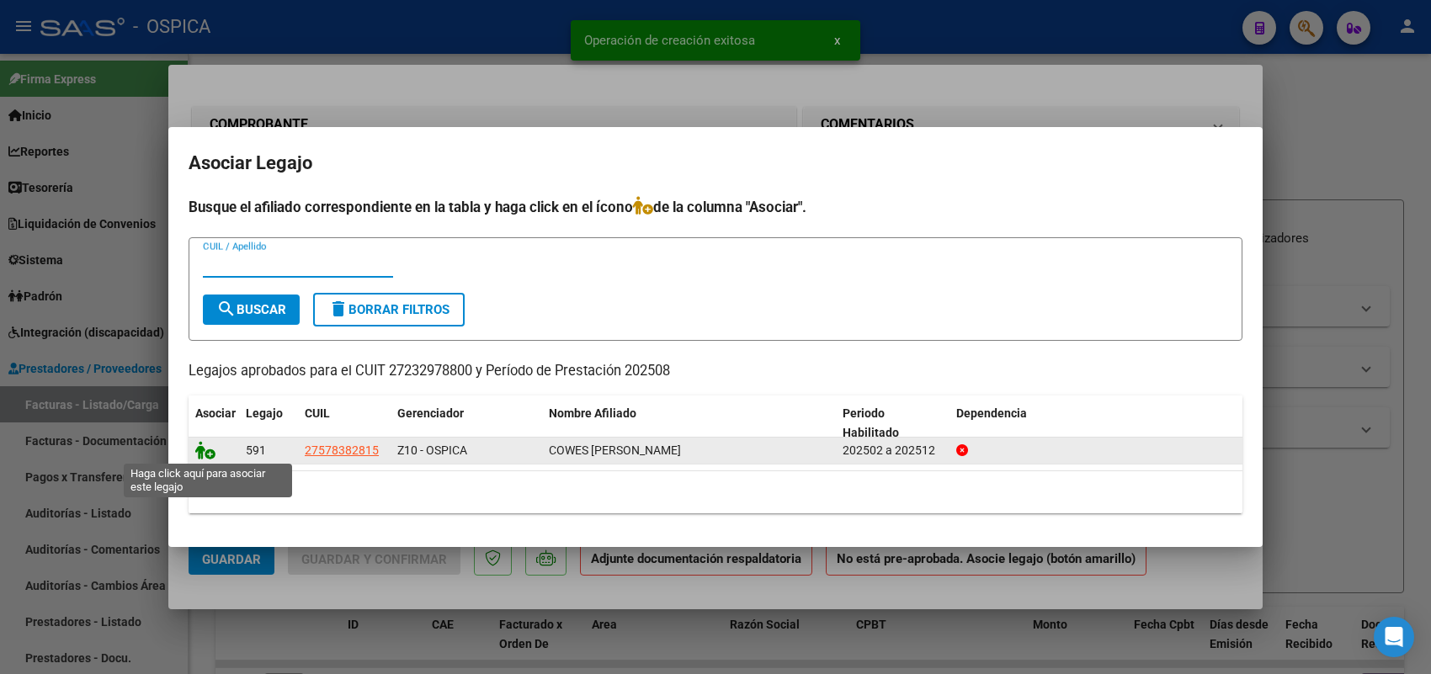
click at [209, 447] on icon at bounding box center [205, 450] width 20 height 19
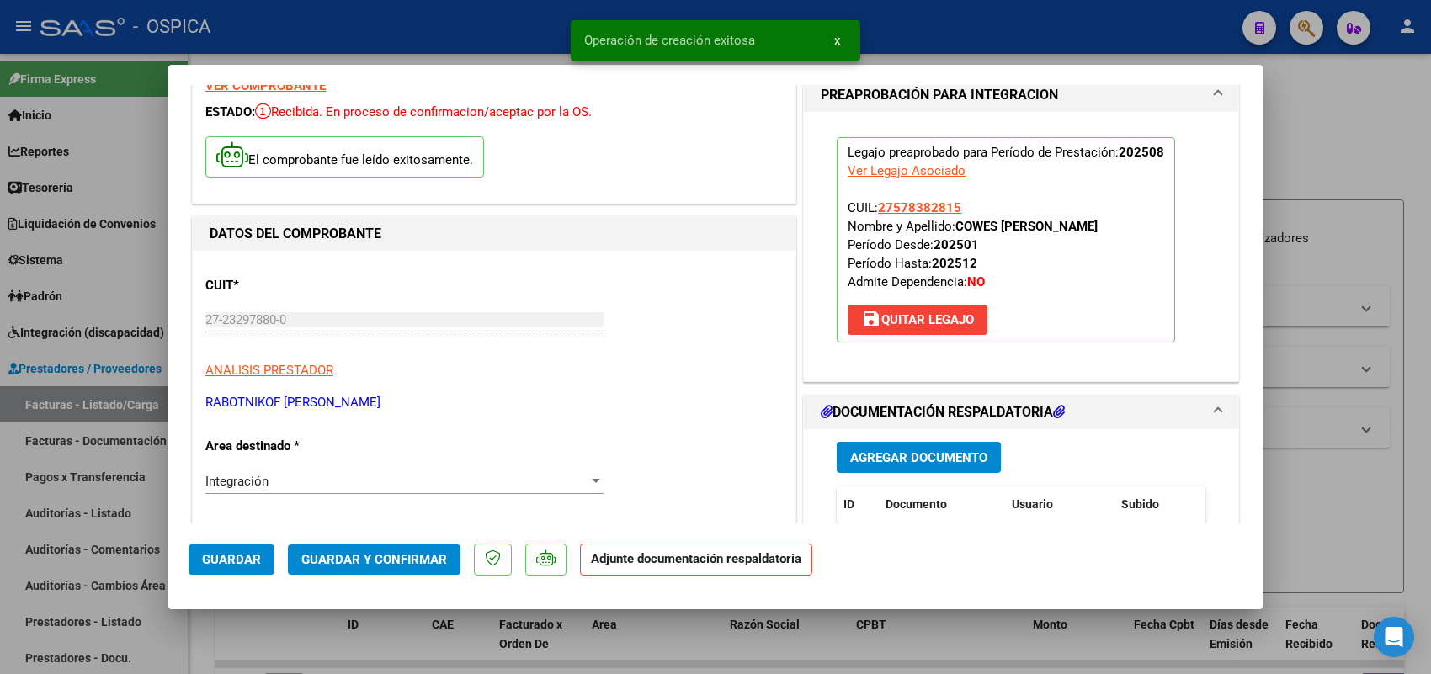
scroll to position [210, 0]
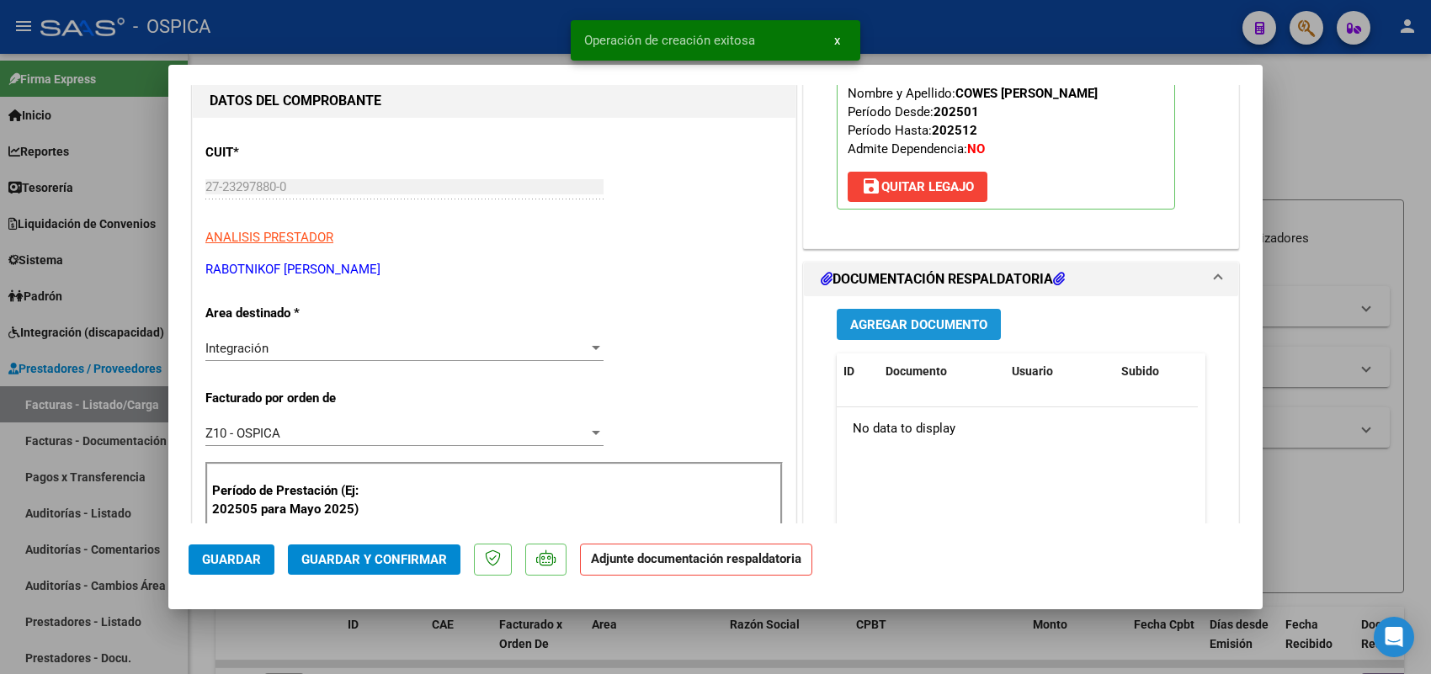
click at [893, 328] on span "Agregar Documento" at bounding box center [918, 324] width 137 height 15
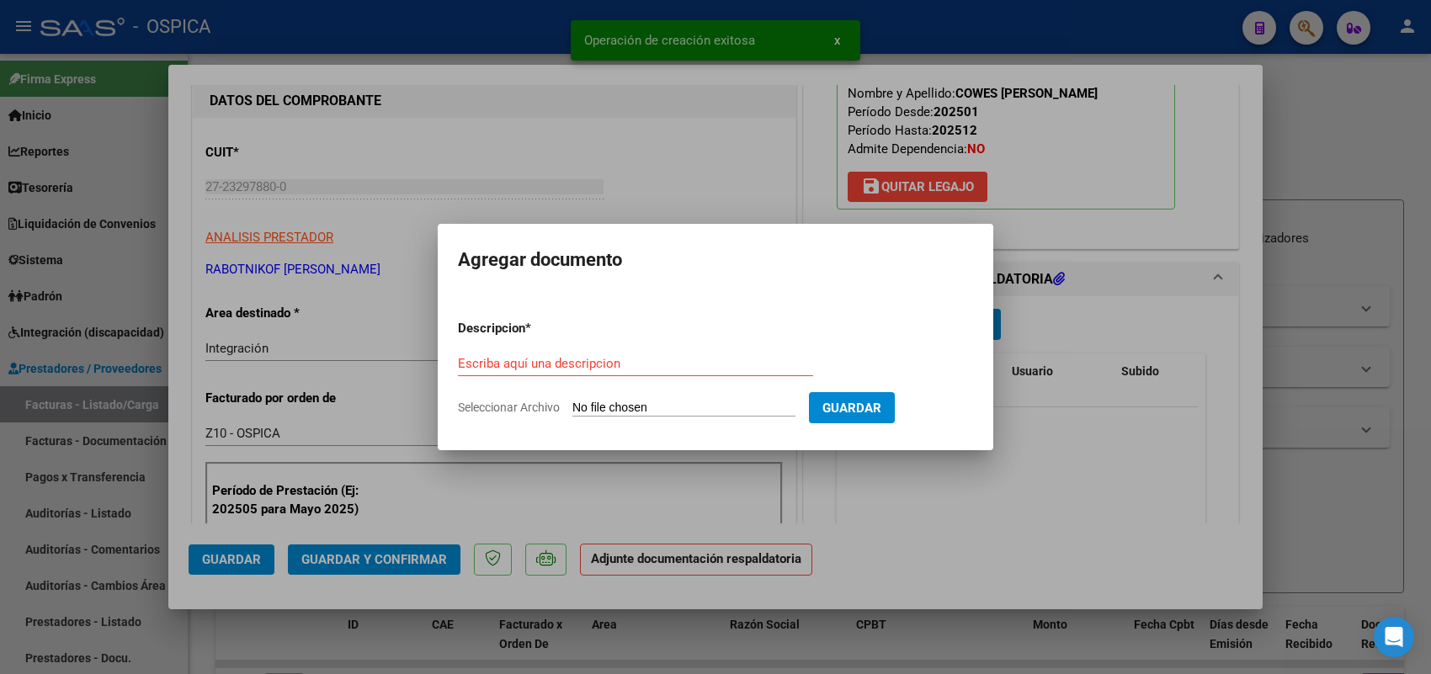
click at [796, 404] on input "Seleccionar Archivo" at bounding box center [683, 409] width 223 height 16
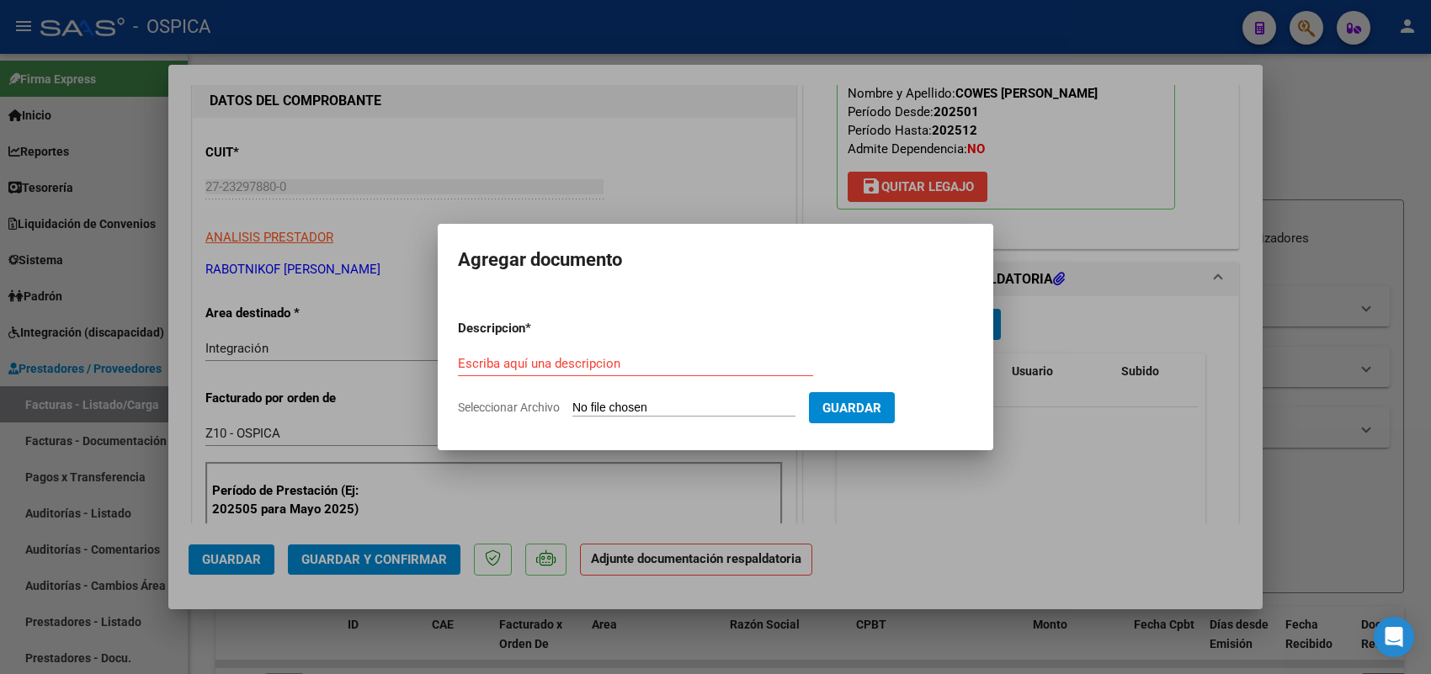
type input "C:\fakepath\ASISTENCIA RABOTNIKOFF.pdf"
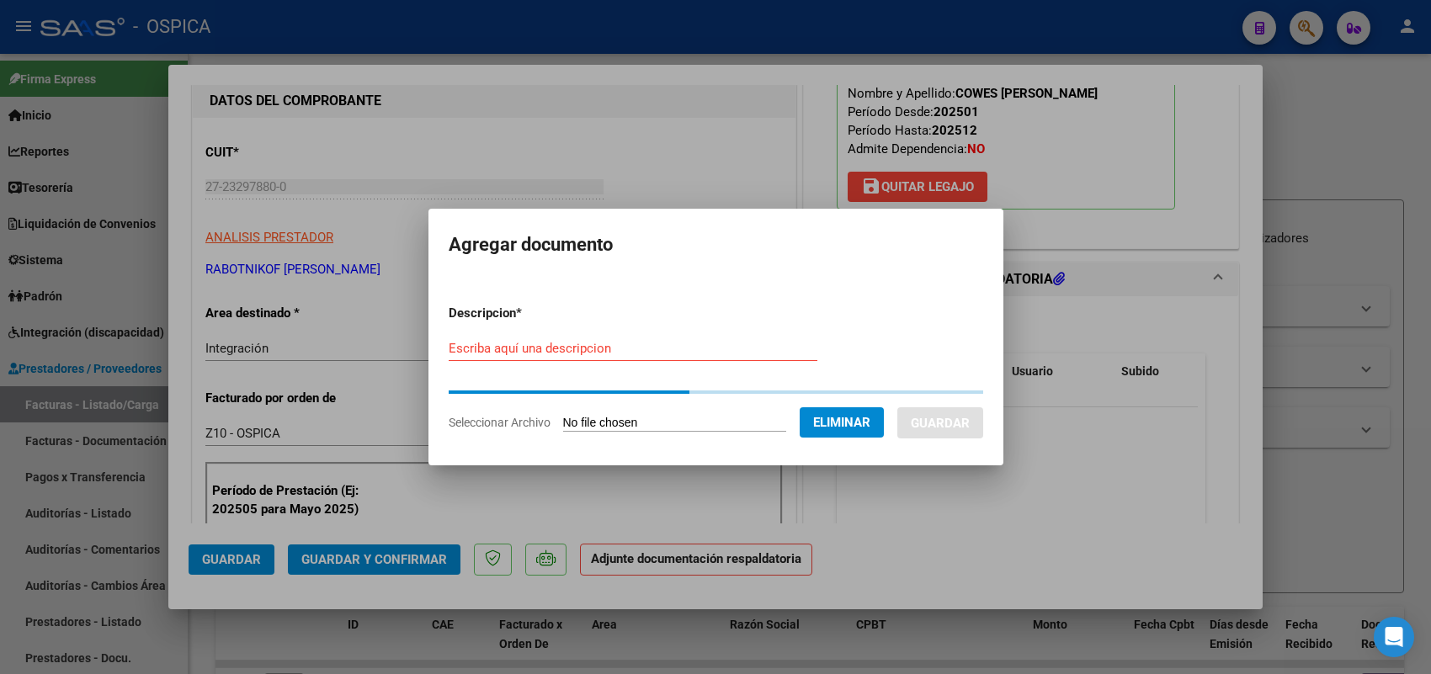
click at [700, 345] on input "Escriba aquí una descripcion" at bounding box center [633, 348] width 369 height 15
paste input "ASISTENCIA"
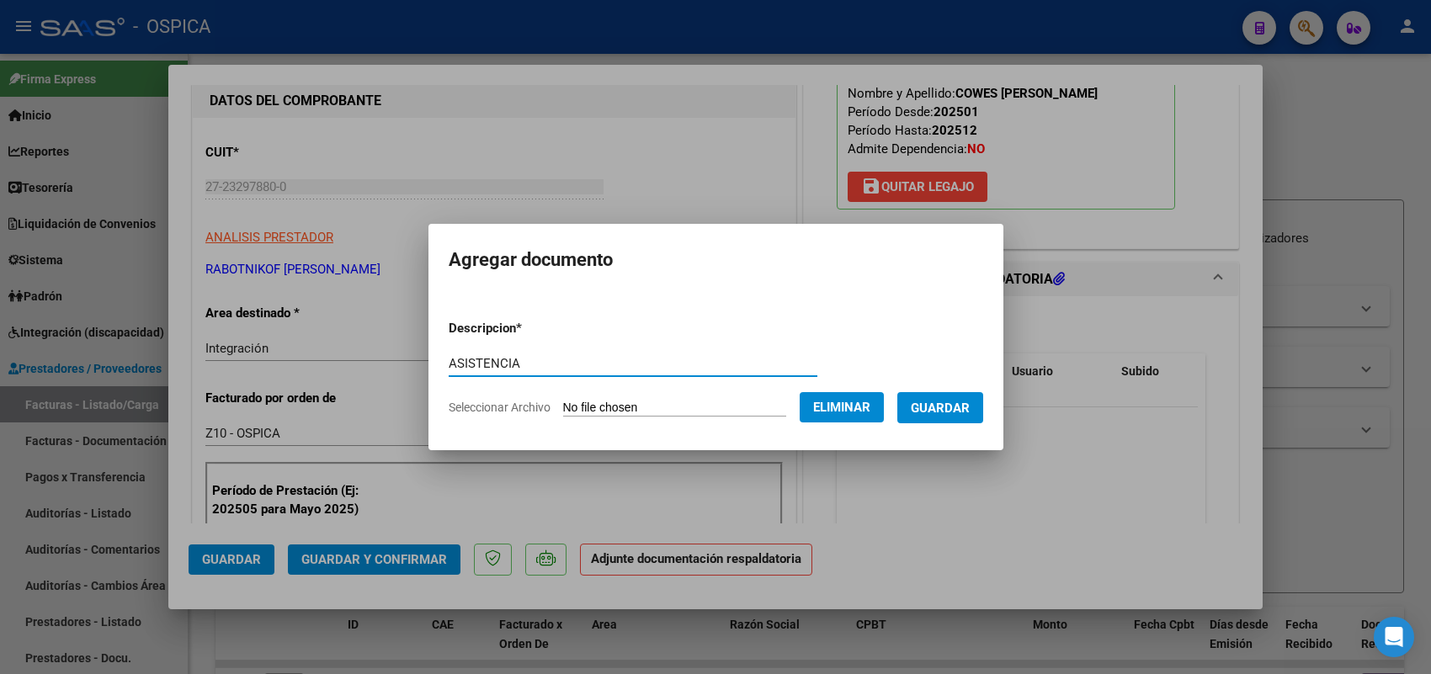
type input "ASISTENCIA"
click at [935, 409] on span "Guardar" at bounding box center [940, 408] width 59 height 15
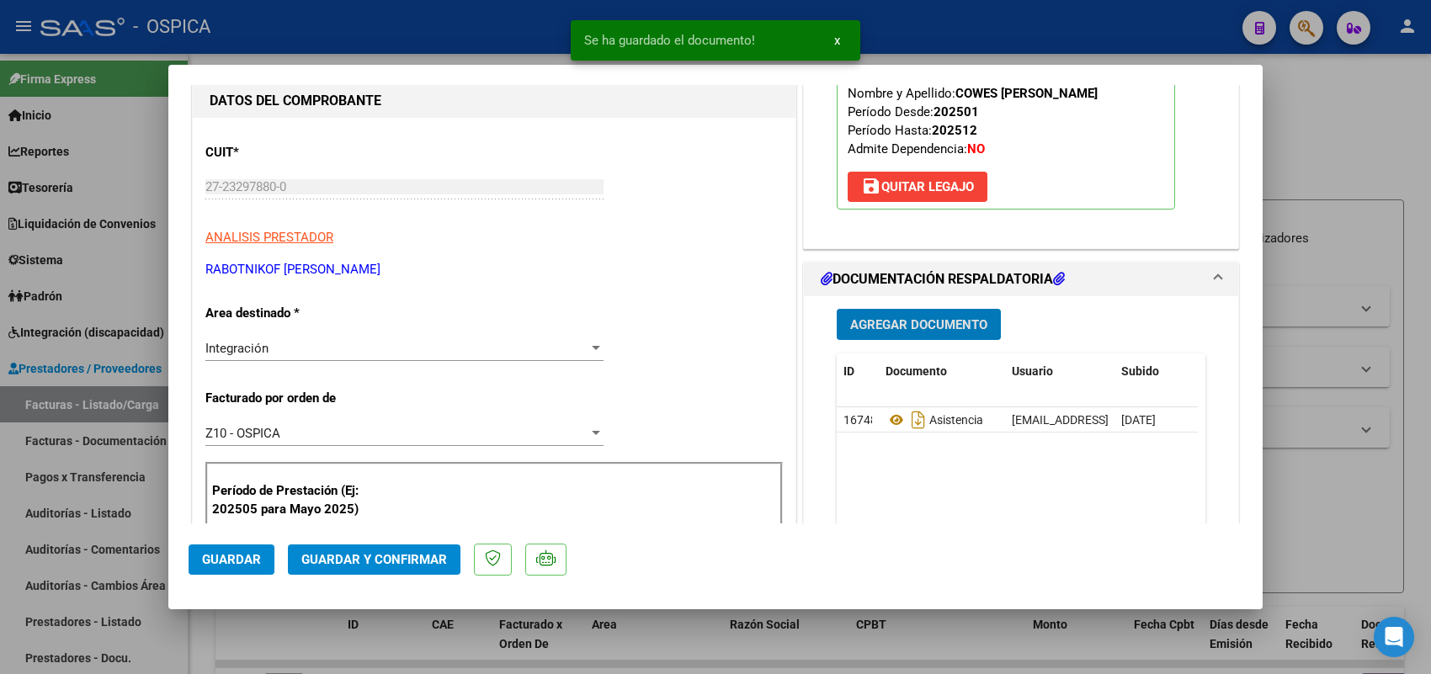
click at [215, 565] on span "Guardar" at bounding box center [231, 559] width 59 height 15
click at [145, 407] on div at bounding box center [715, 337] width 1431 height 674
type input "$ 0,00"
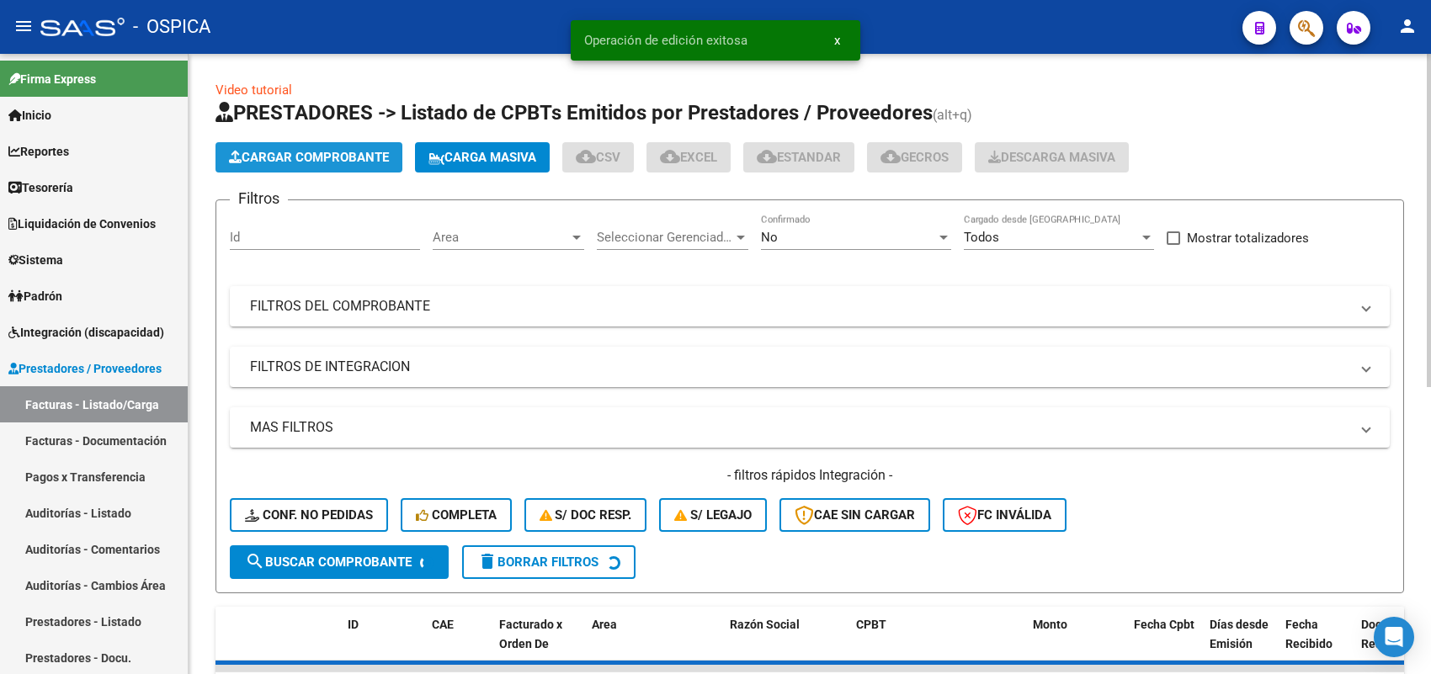
click at [363, 150] on span "Cargar Comprobante" at bounding box center [309, 157] width 160 height 15
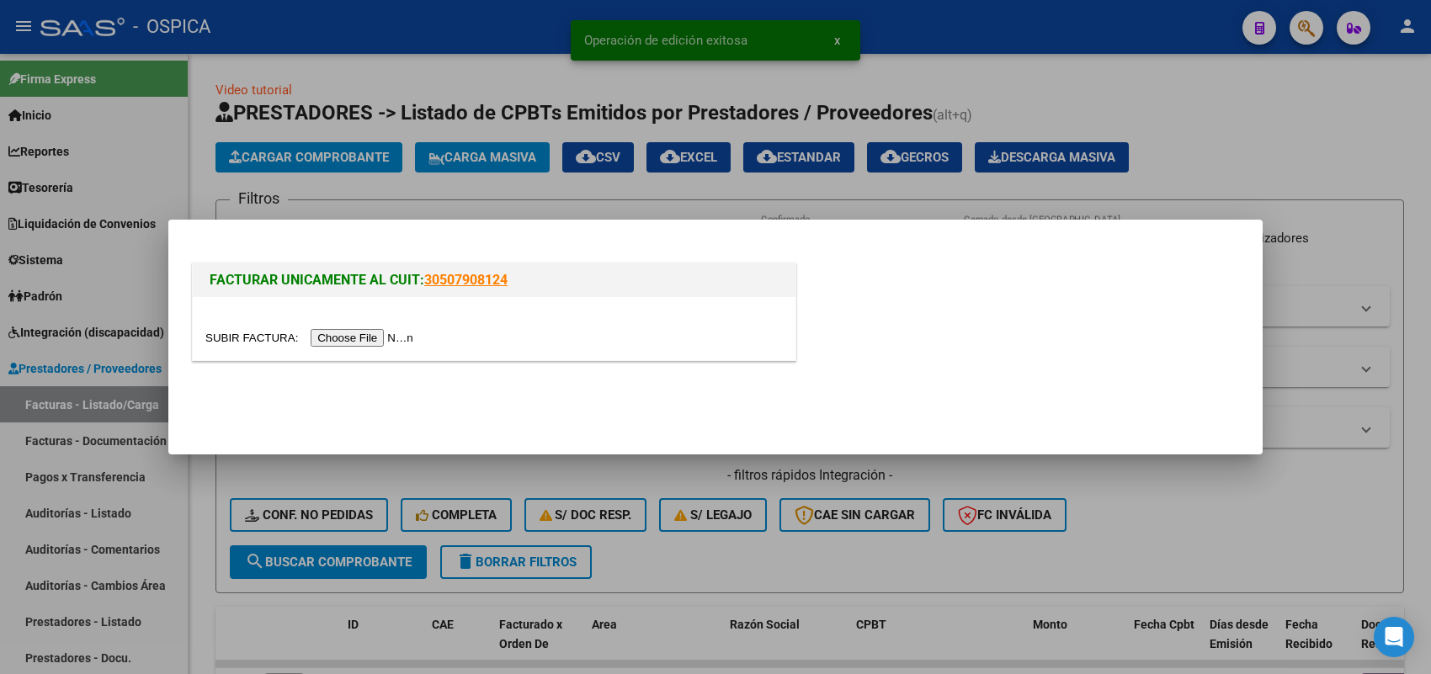
click at [398, 330] on input "file" at bounding box center [311, 338] width 213 height 18
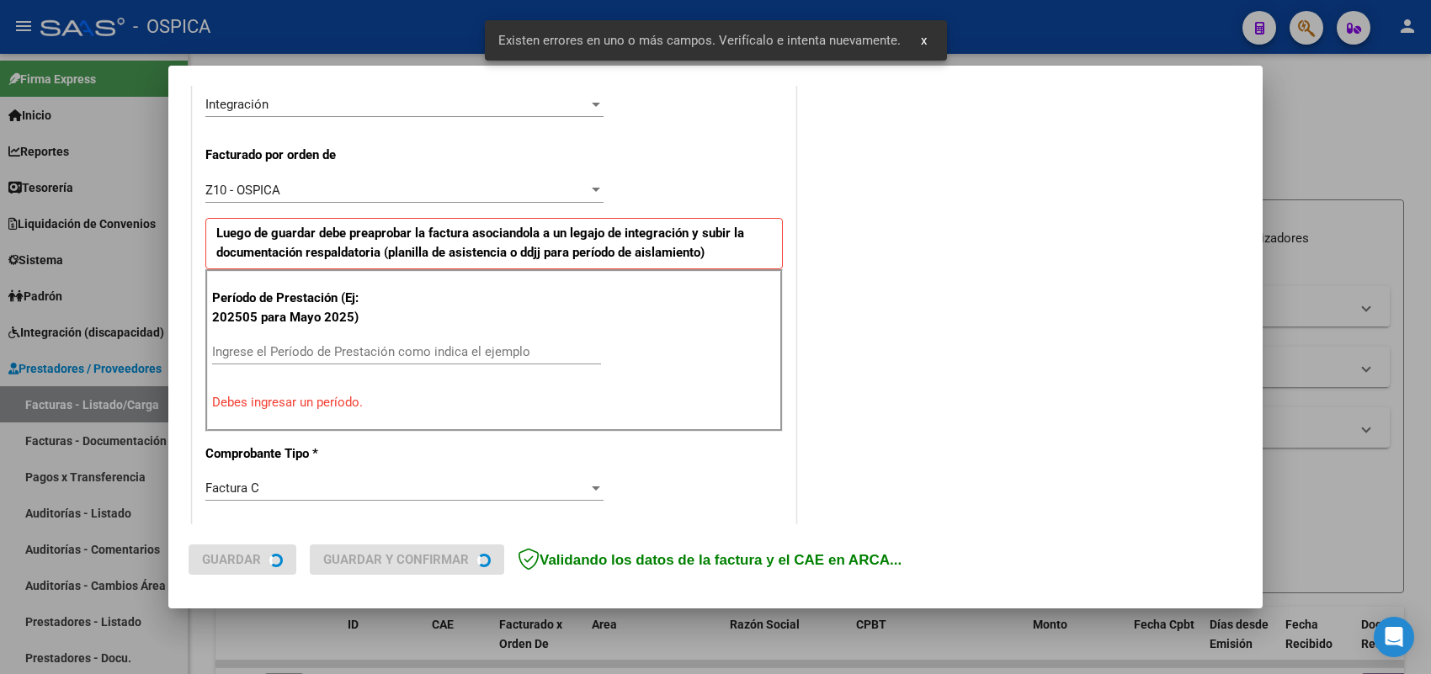
scroll to position [455, 0]
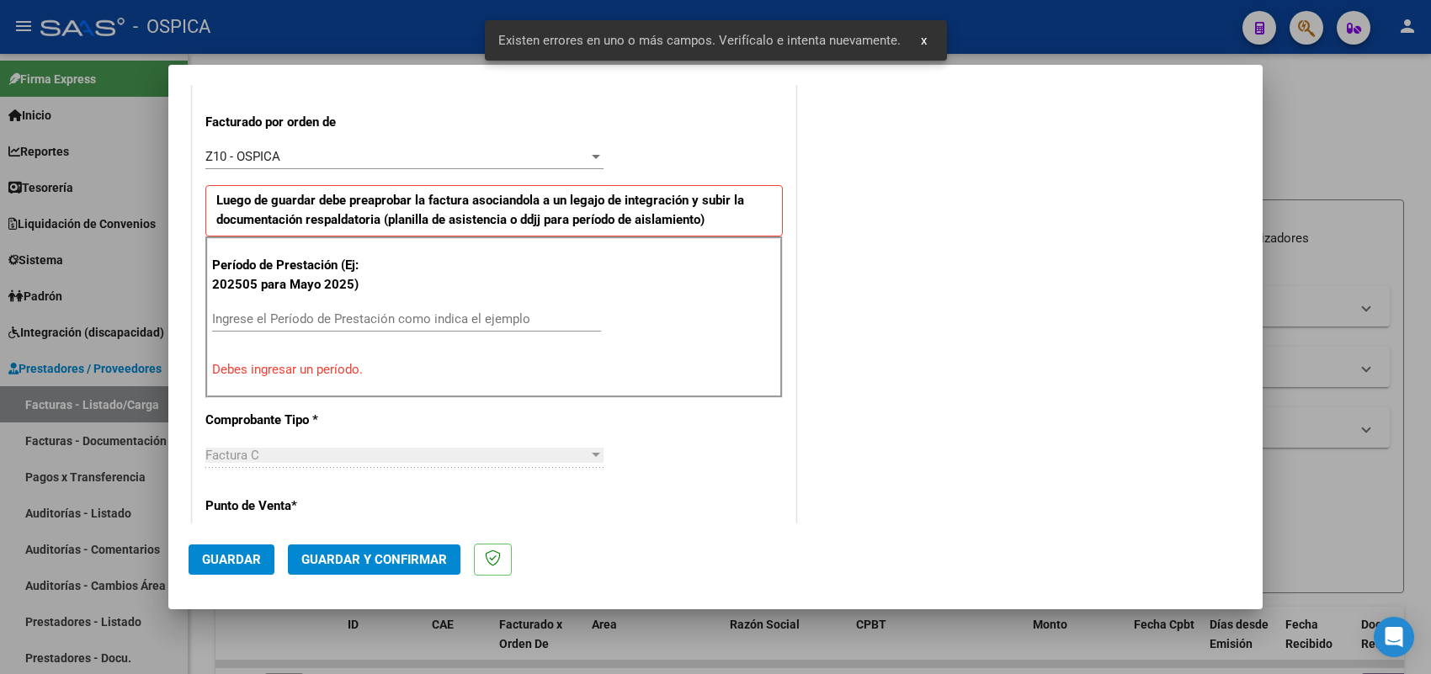
click at [460, 317] on input "Ingrese el Período de Prestación como indica el ejemplo" at bounding box center [406, 318] width 389 height 15
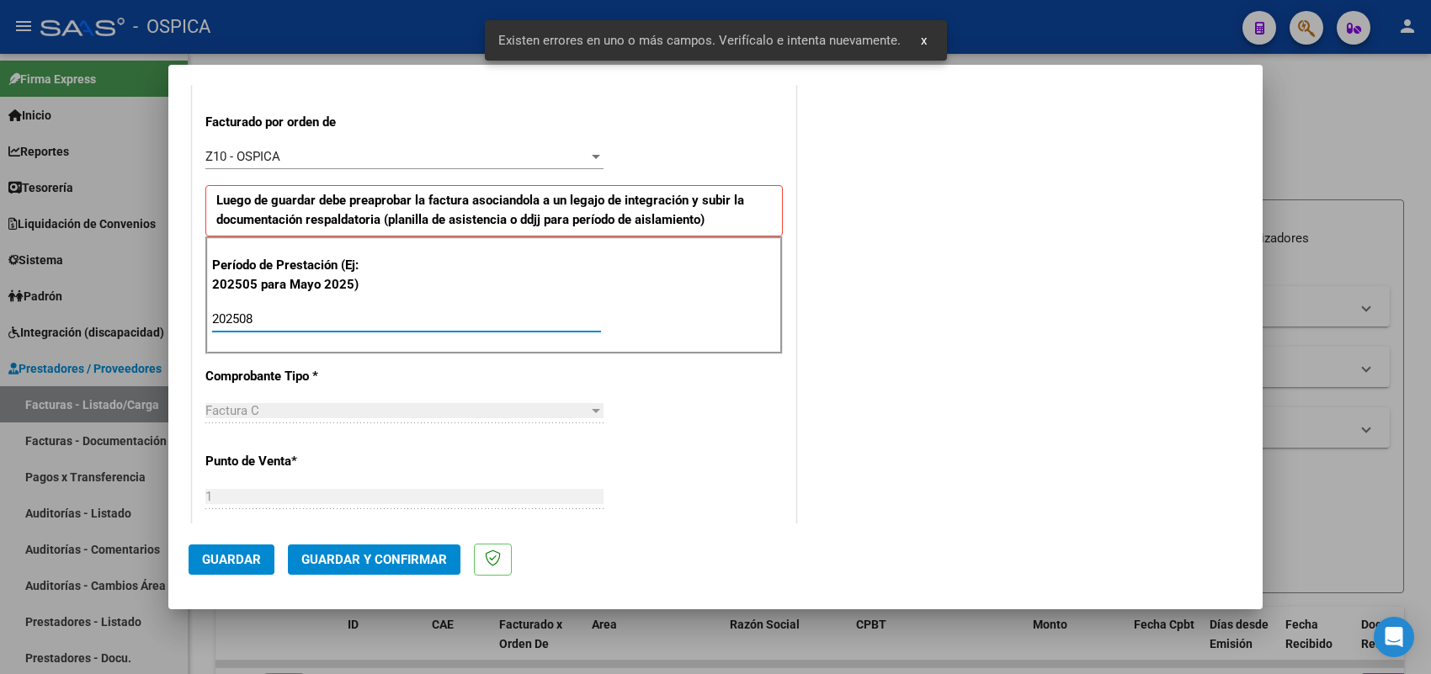
type input "202508"
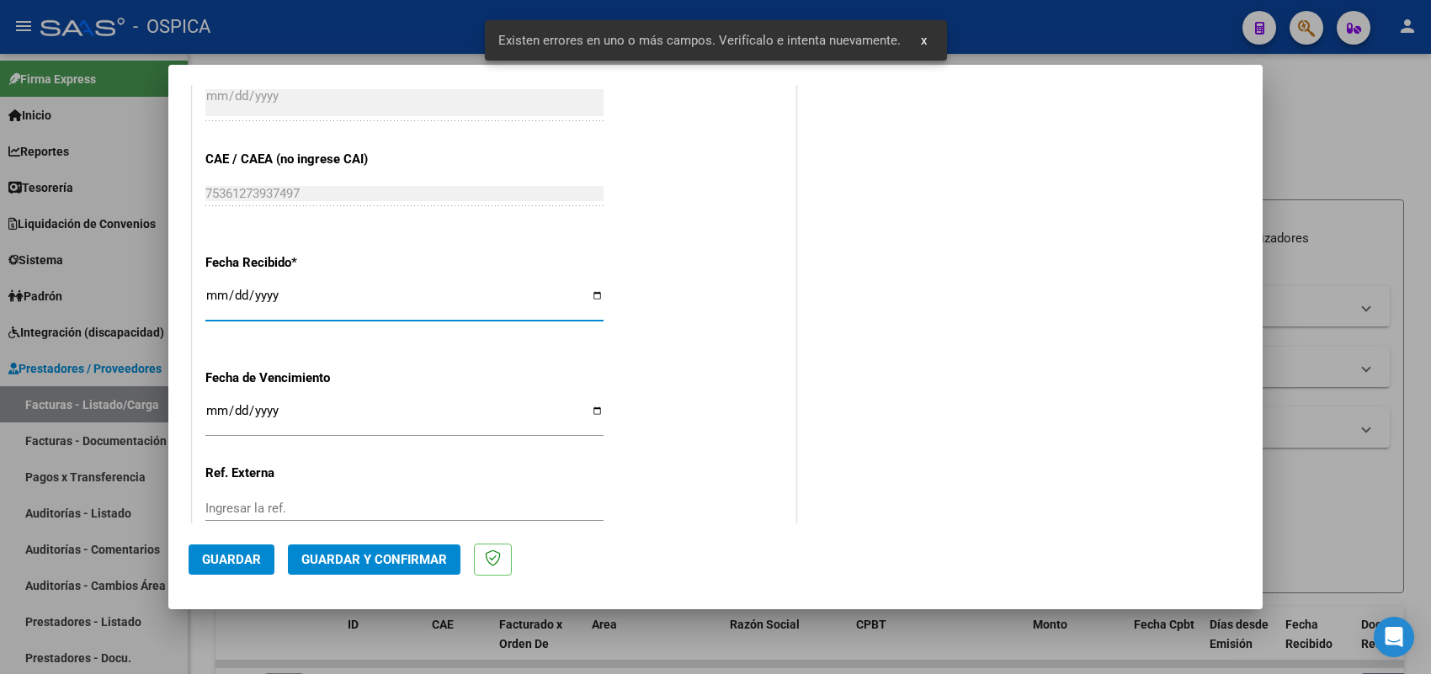
type input "2025-09-07"
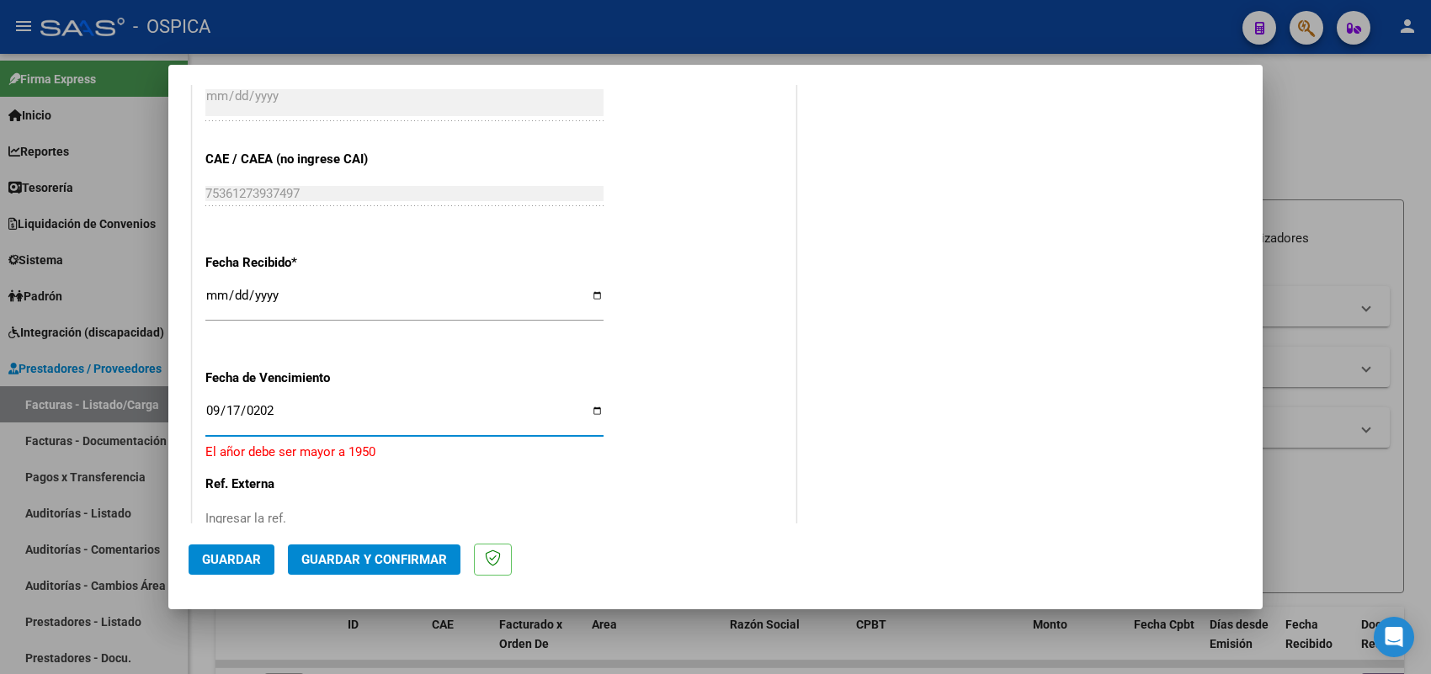
type input "2025-09-17"
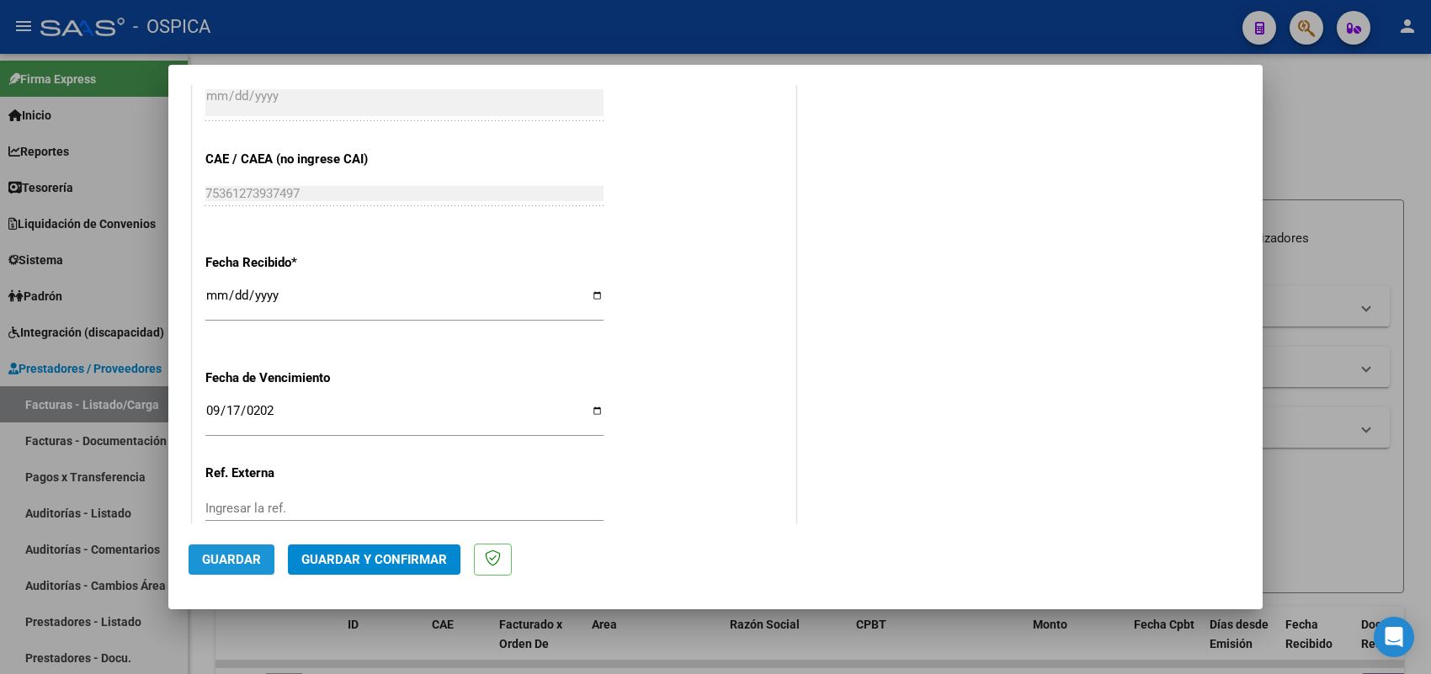
click at [241, 556] on span "Guardar" at bounding box center [231, 559] width 59 height 15
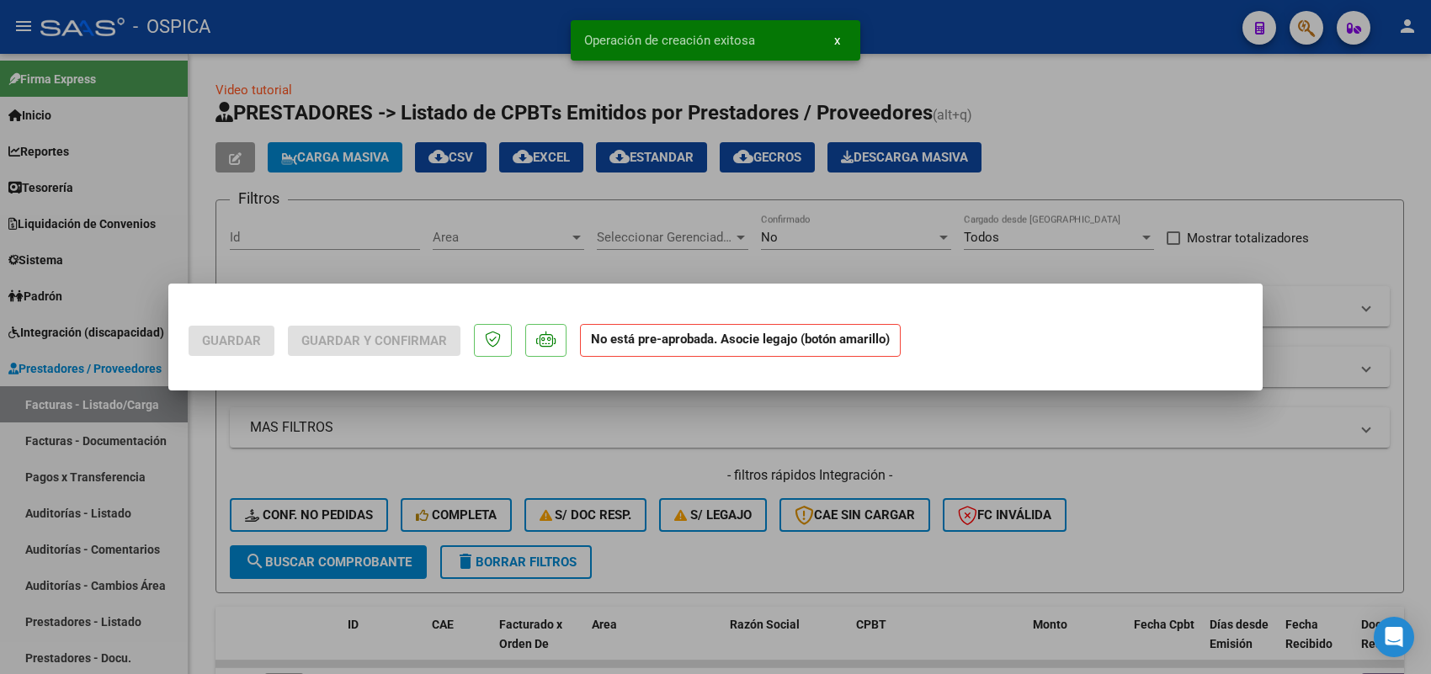
scroll to position [0, 0]
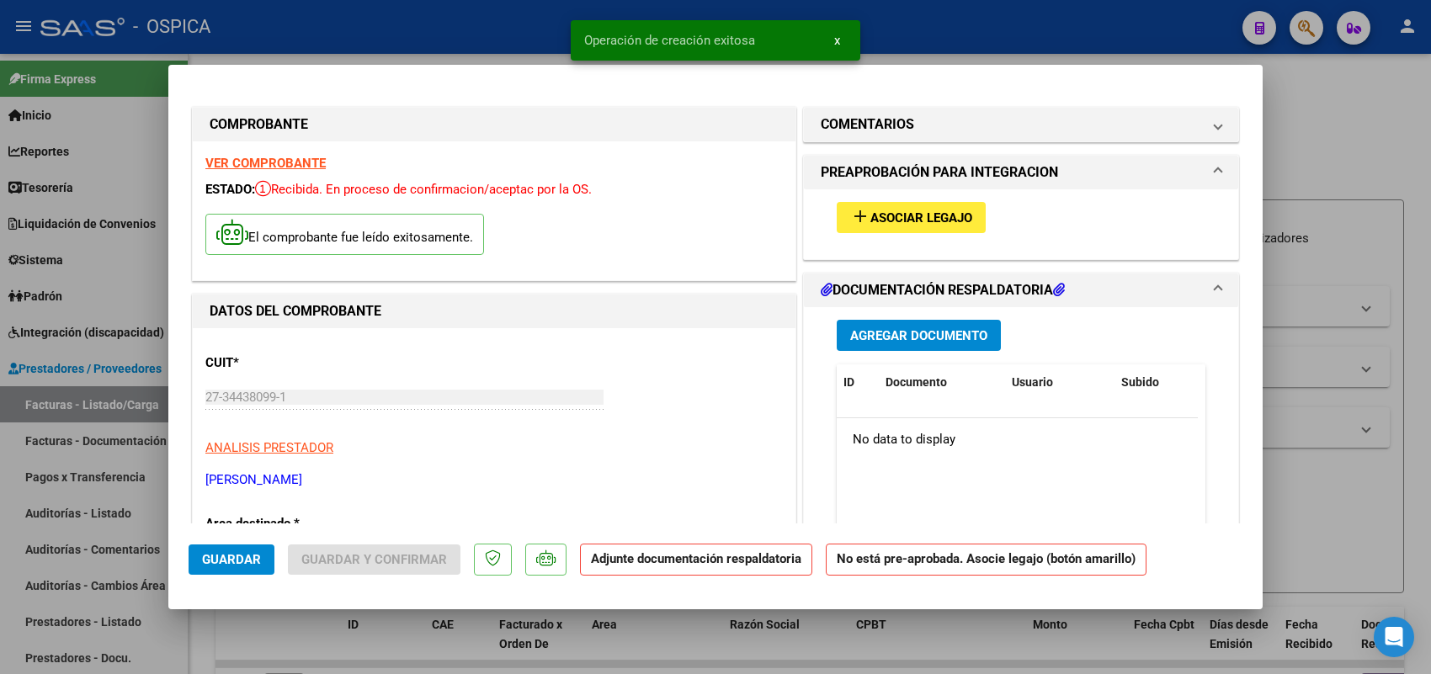
click at [965, 216] on span "Asociar Legajo" at bounding box center [921, 217] width 102 height 15
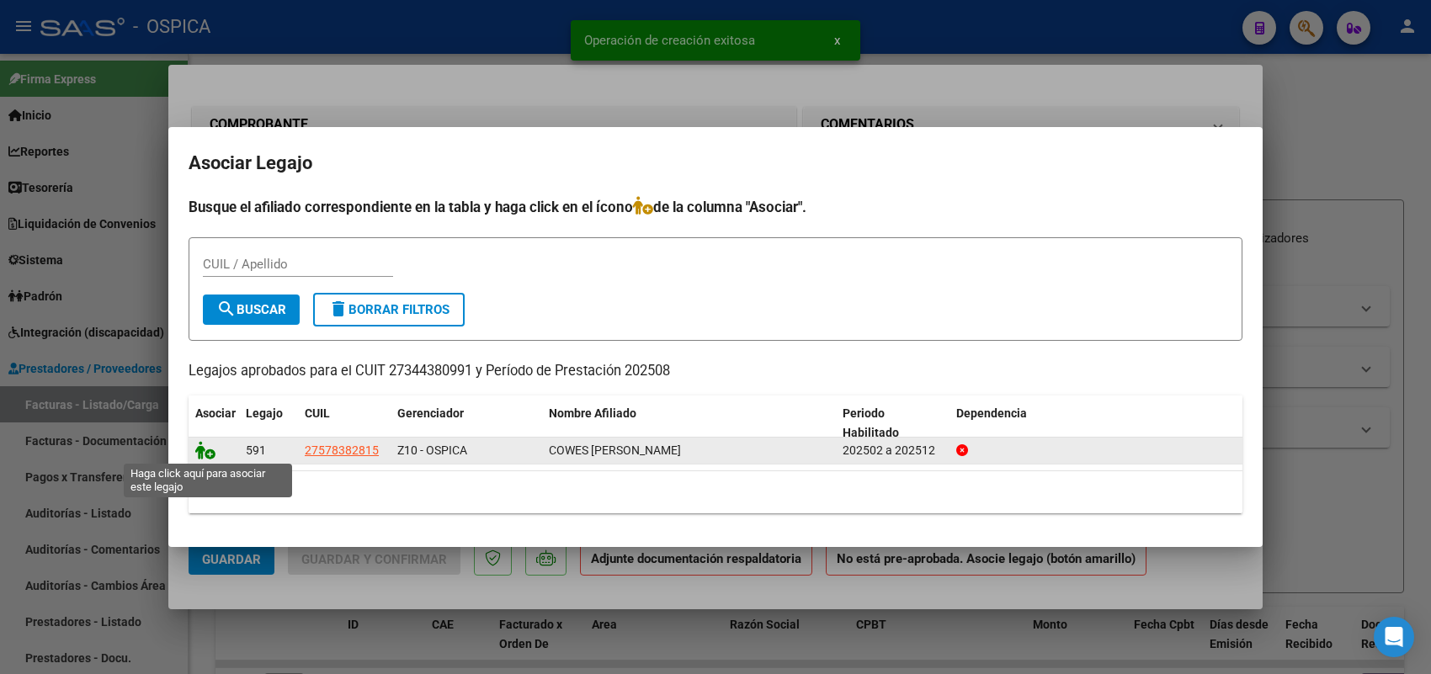
click at [198, 446] on icon at bounding box center [205, 450] width 20 height 19
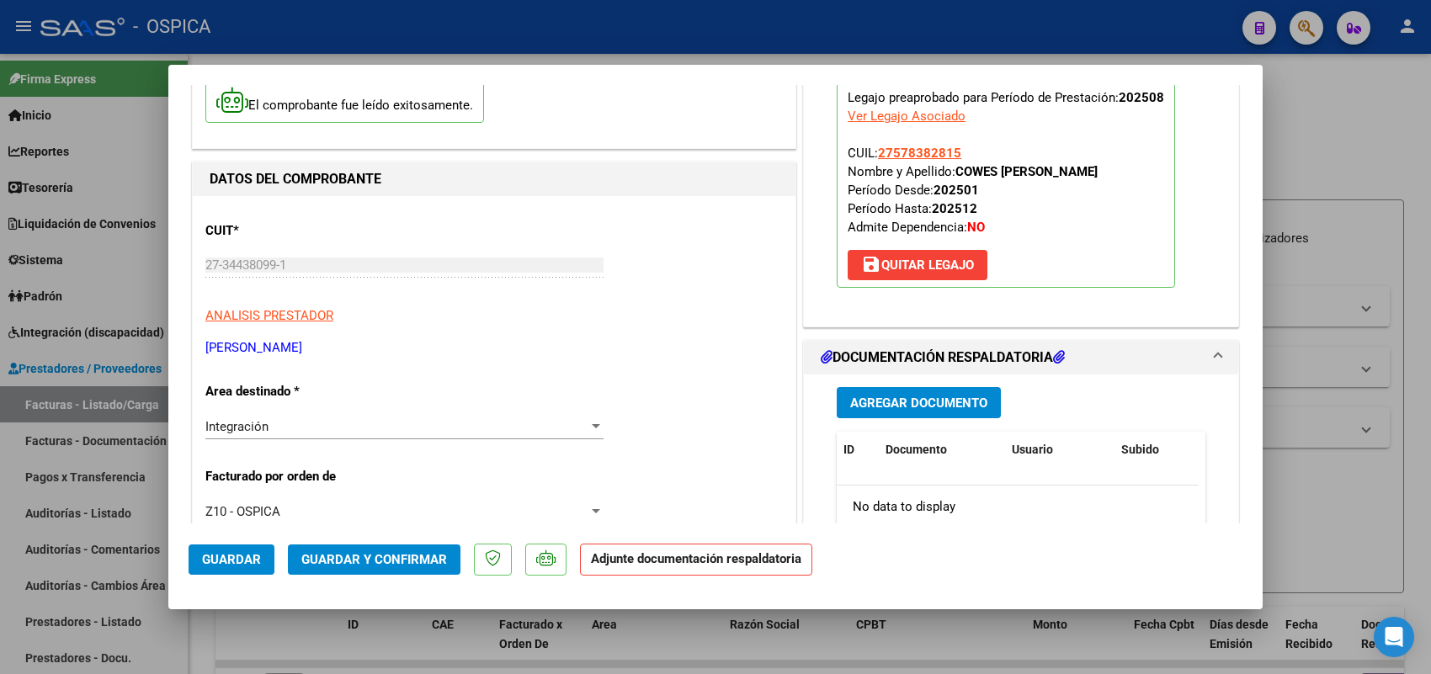
scroll to position [210, 0]
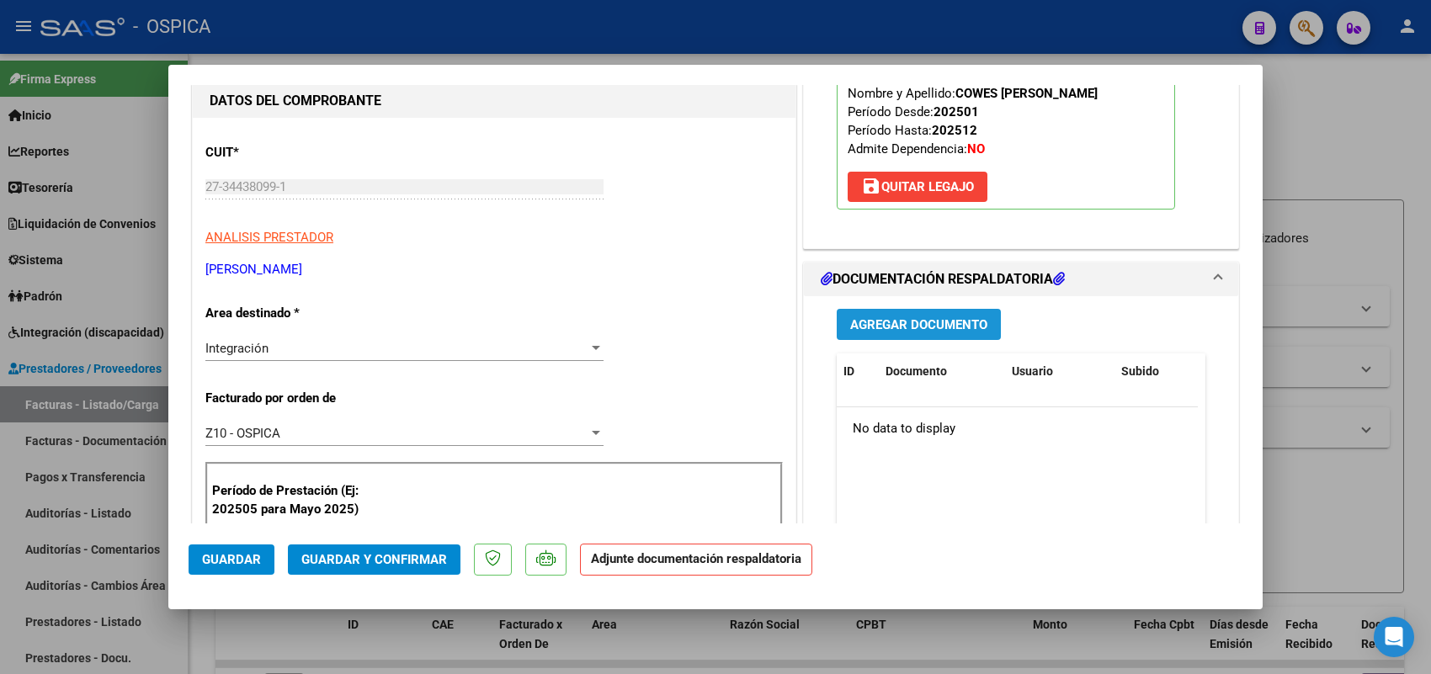
click at [903, 333] on span "Agregar Documento" at bounding box center [918, 324] width 137 height 15
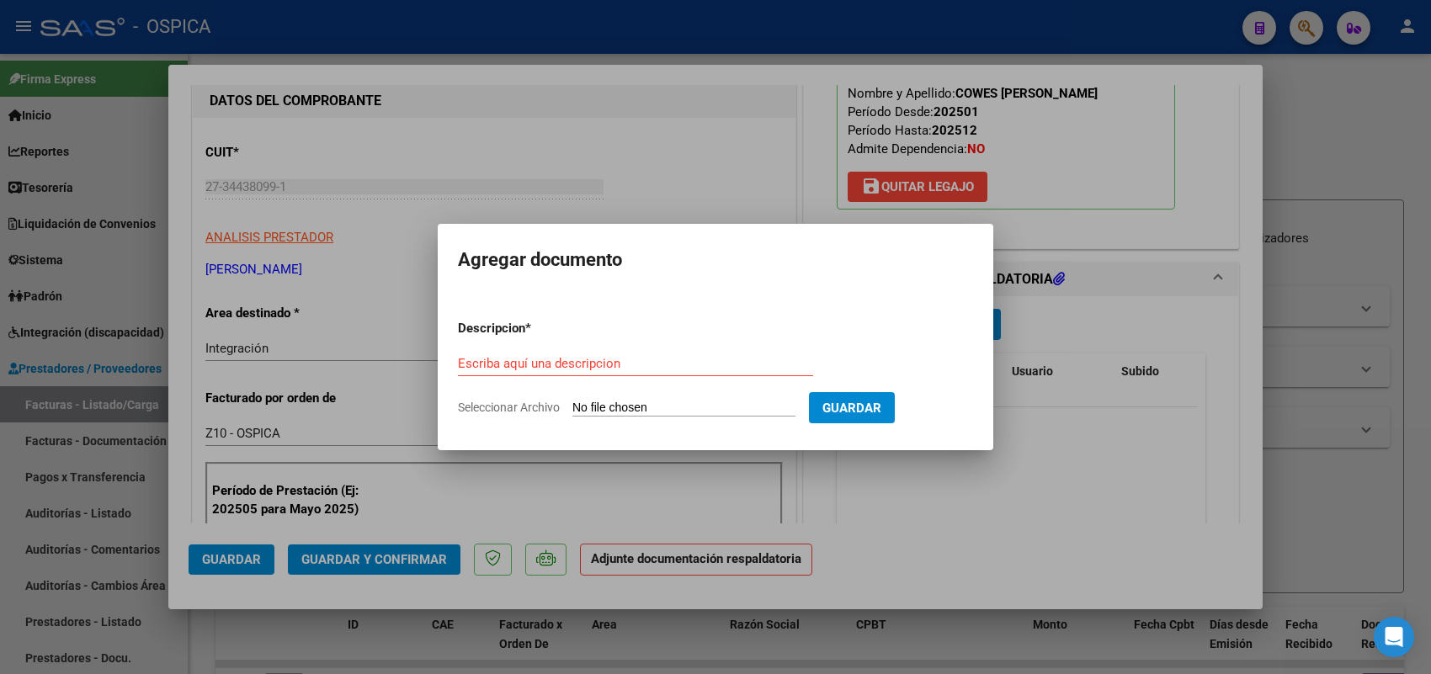
click at [763, 397] on form "Descripcion * Escriba aquí una descripcion Seleccionar Archivo Guardar" at bounding box center [715, 367] width 515 height 123
click at [735, 406] on input "Seleccionar Archivo" at bounding box center [683, 409] width 223 height 16
type input "C:\fakepath\ASISTENCIA CUTRI.pdf"
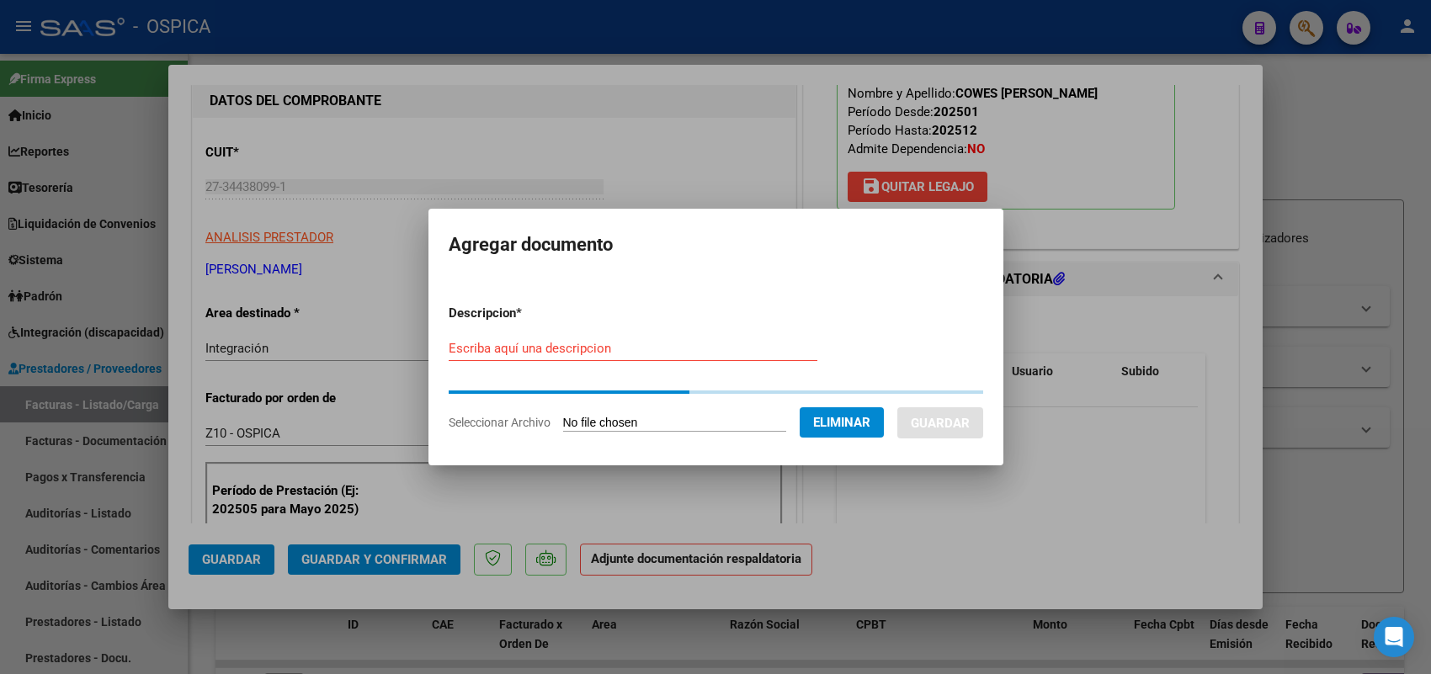
click at [641, 356] on div "Escriba aquí una descripcion" at bounding box center [633, 348] width 369 height 25
paste input "ASISTENCIA"
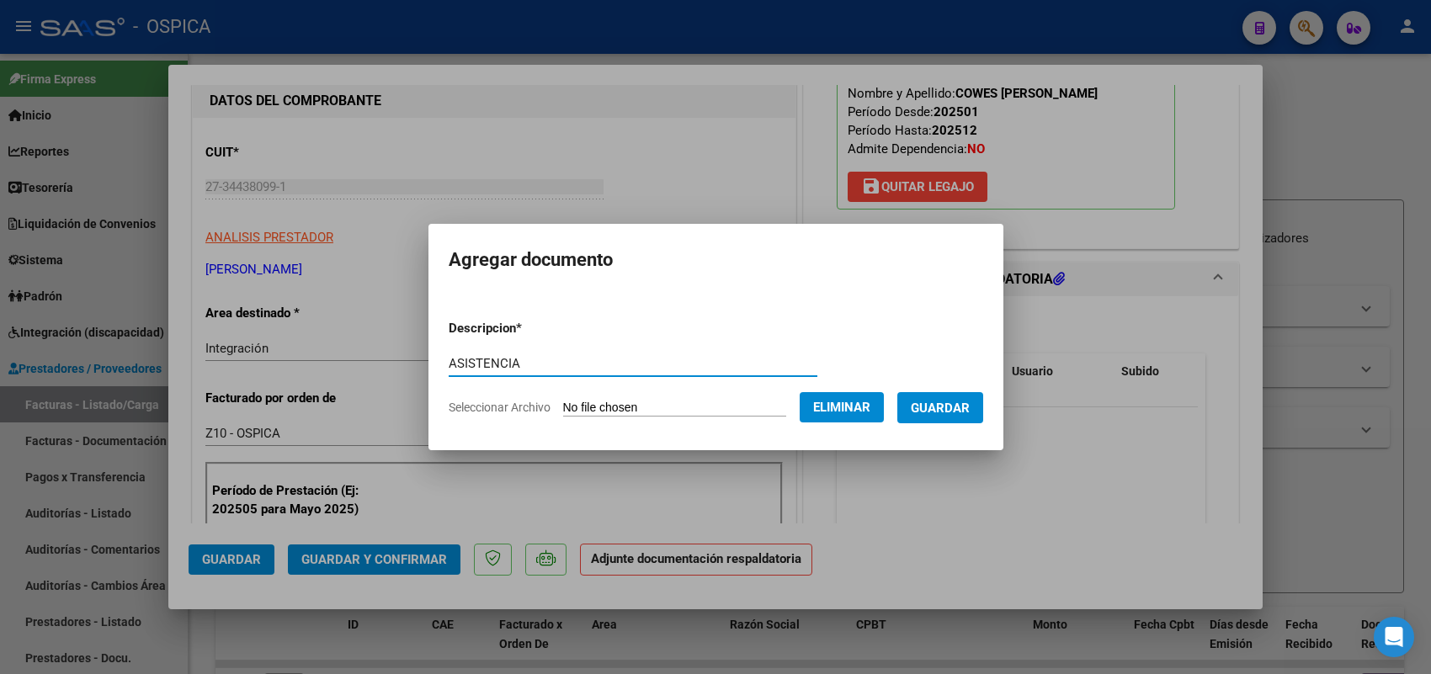
click at [950, 402] on span "Guardar" at bounding box center [940, 408] width 59 height 15
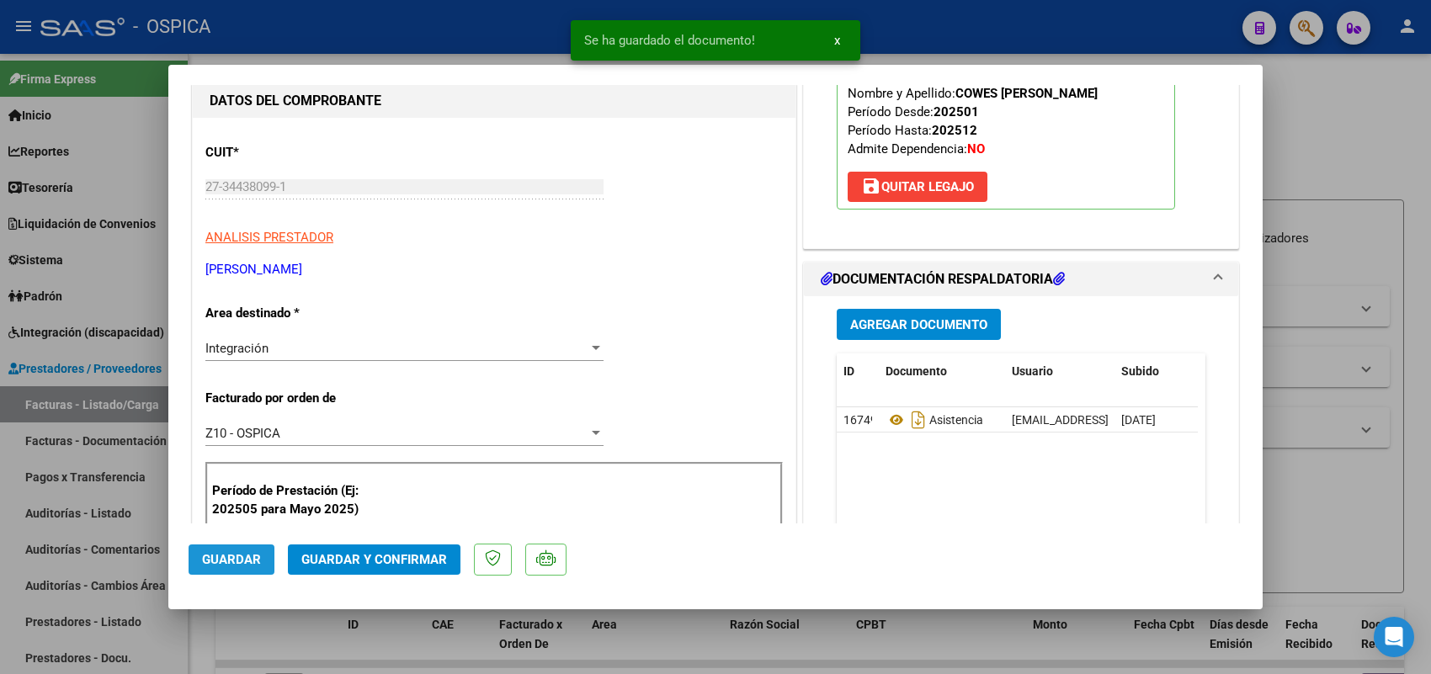
click at [268, 556] on button "Guardar" at bounding box center [232, 560] width 86 height 30
click at [140, 407] on div at bounding box center [715, 337] width 1431 height 674
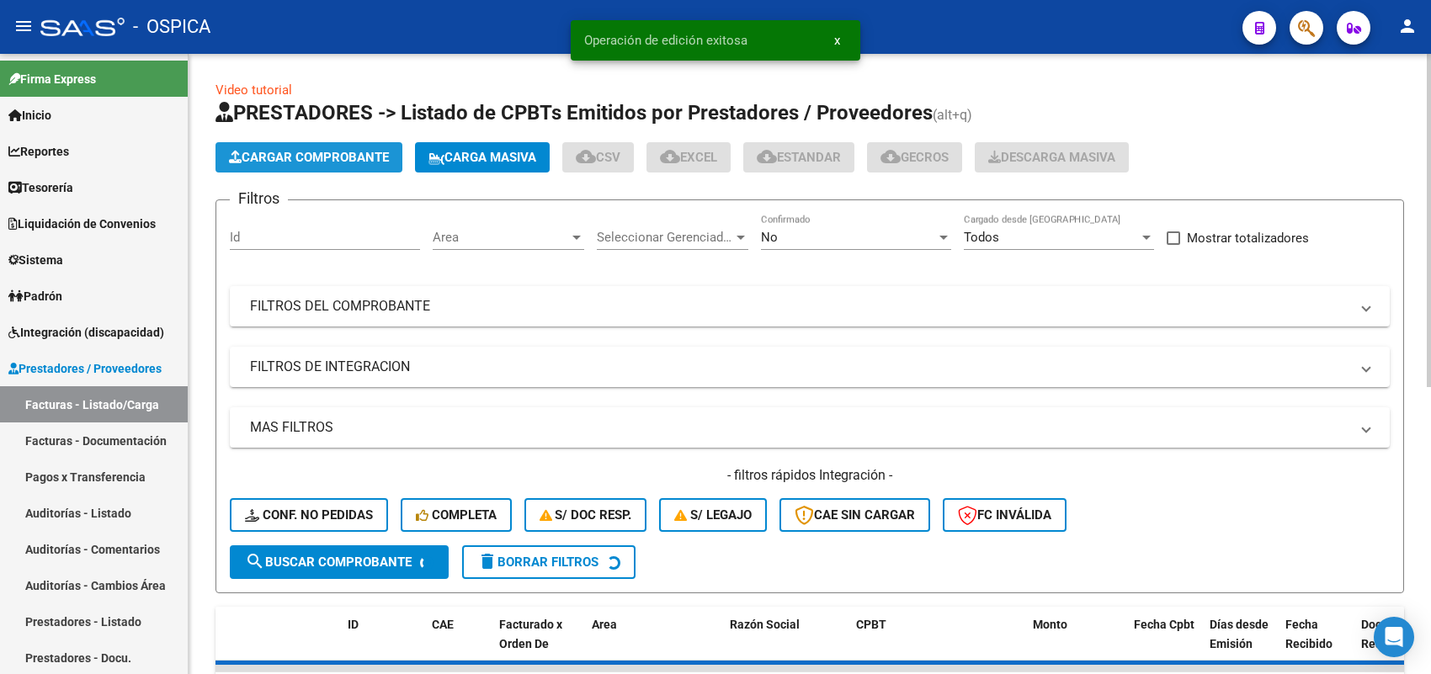
click at [308, 147] on button "Cargar Comprobante" at bounding box center [309, 157] width 187 height 30
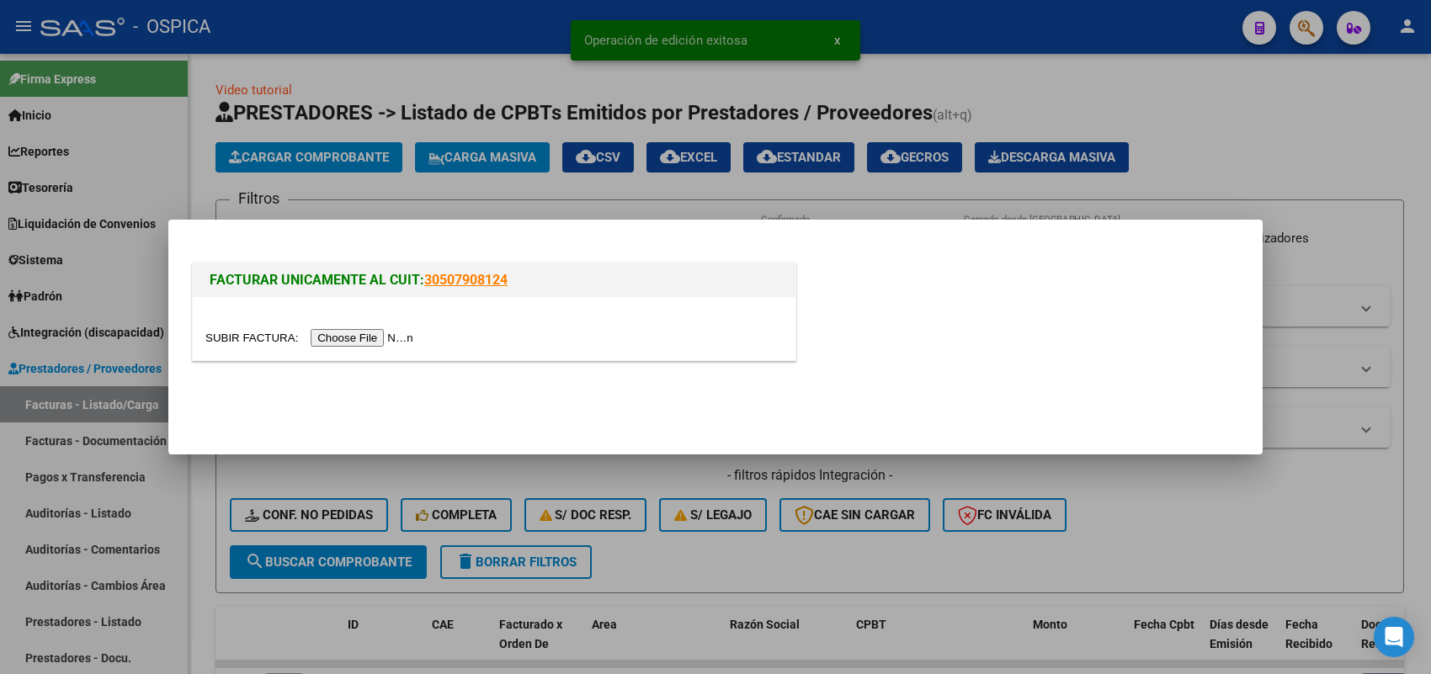
click at [386, 334] on input "file" at bounding box center [311, 338] width 213 height 18
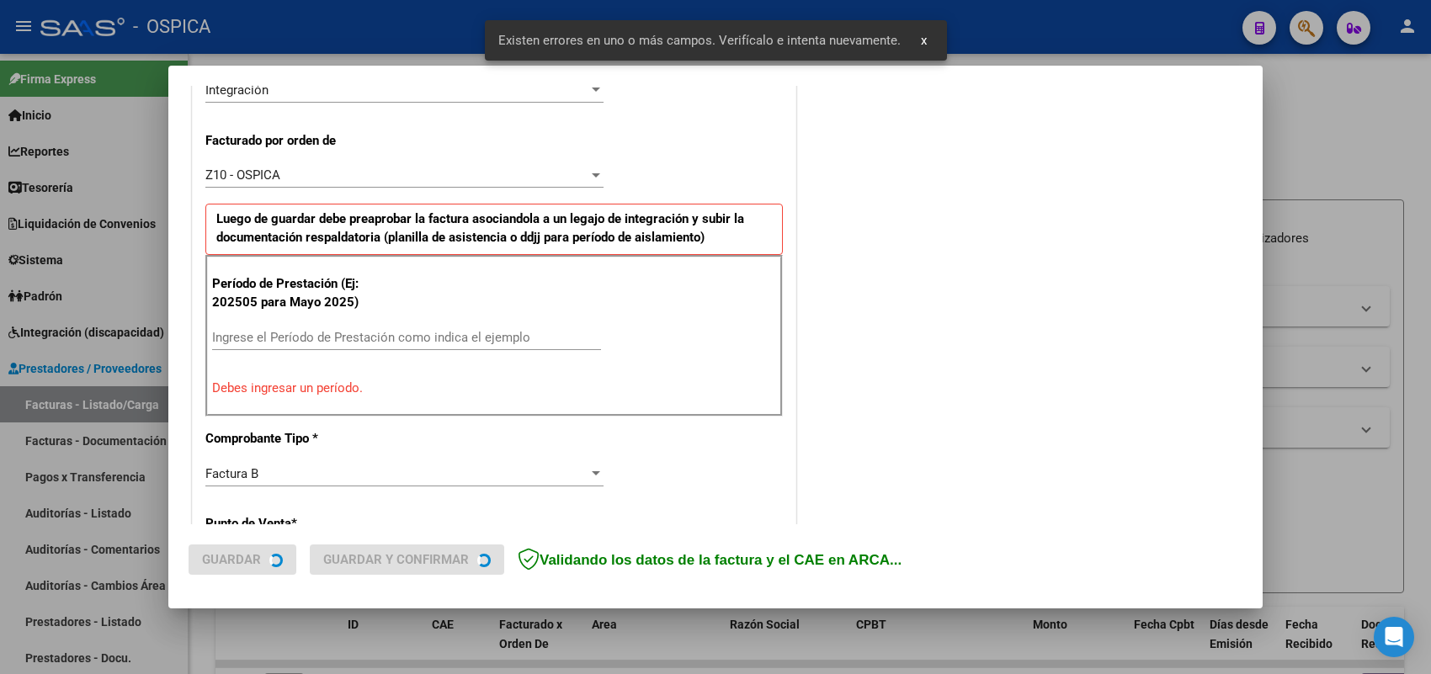
scroll to position [423, 0]
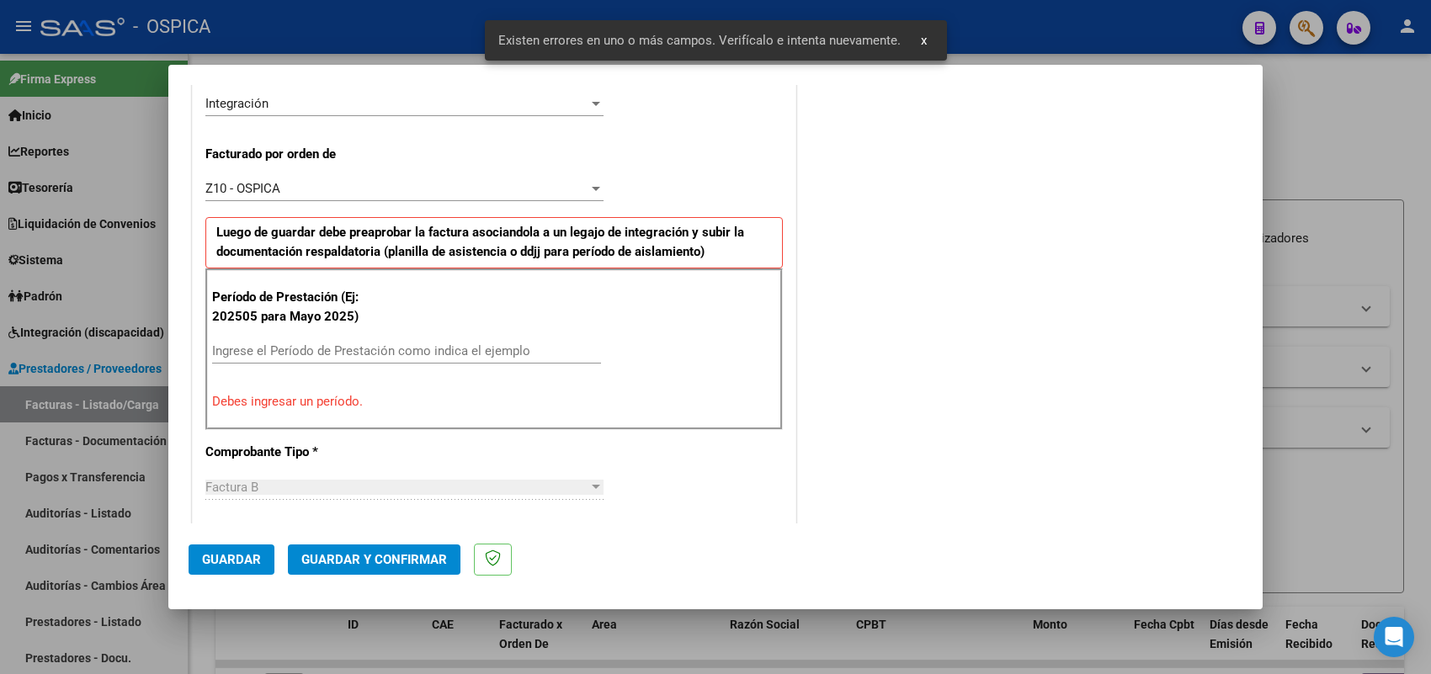
click at [474, 351] on input "Ingrese el Período de Prestación como indica el ejemplo" at bounding box center [406, 350] width 389 height 15
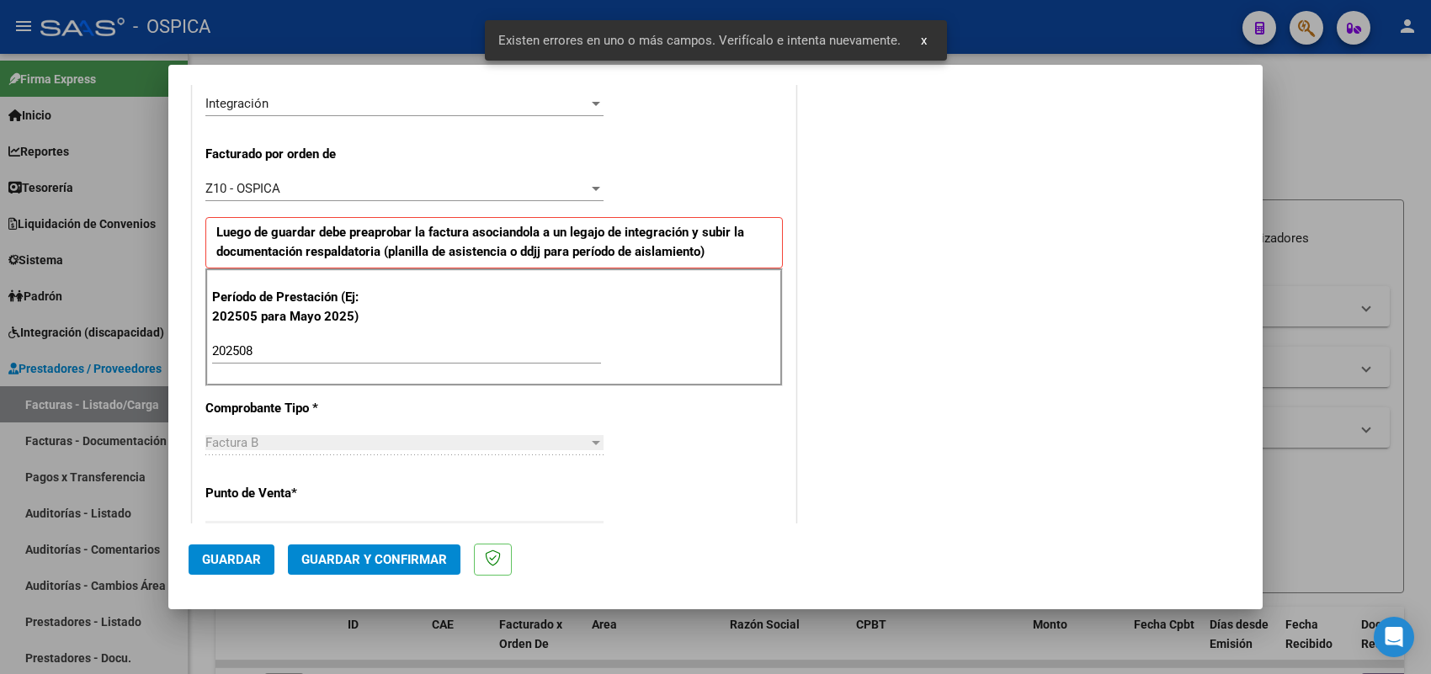
scroll to position [1109, 0]
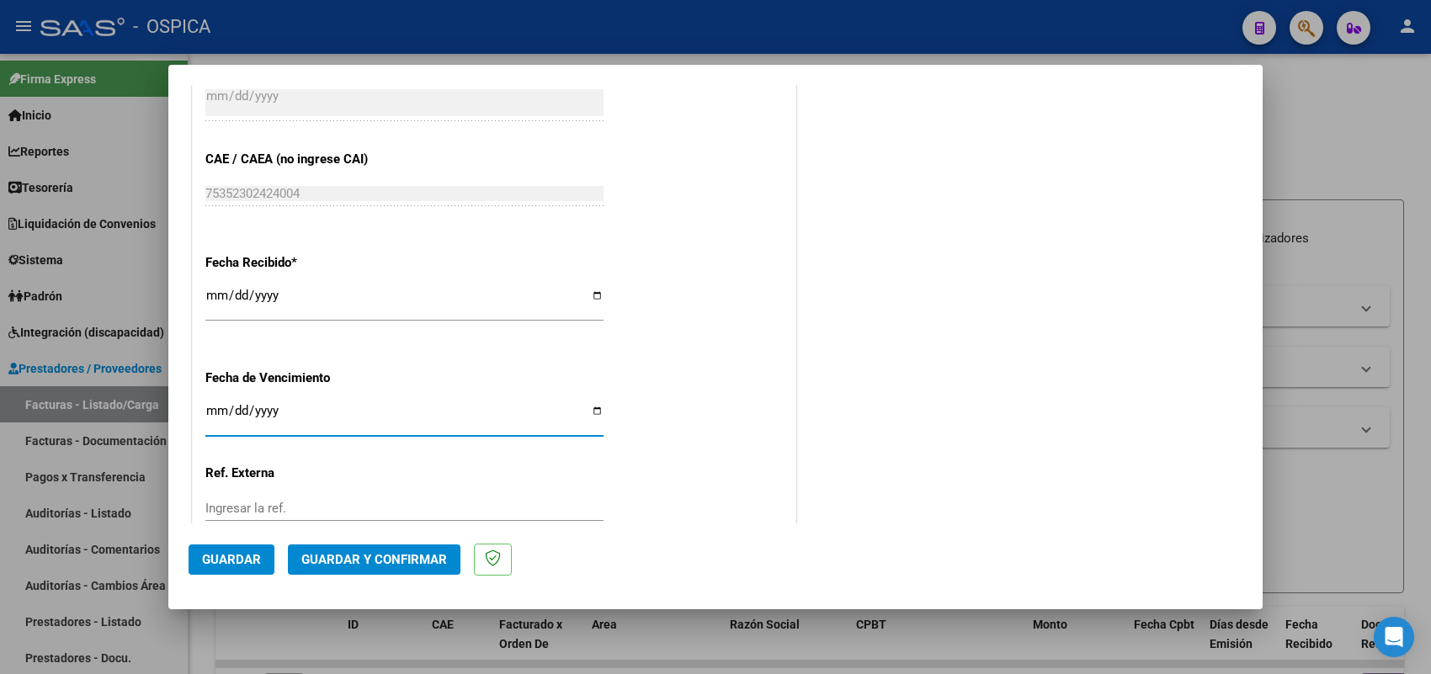
click at [258, 556] on span "Guardar" at bounding box center [231, 559] width 59 height 15
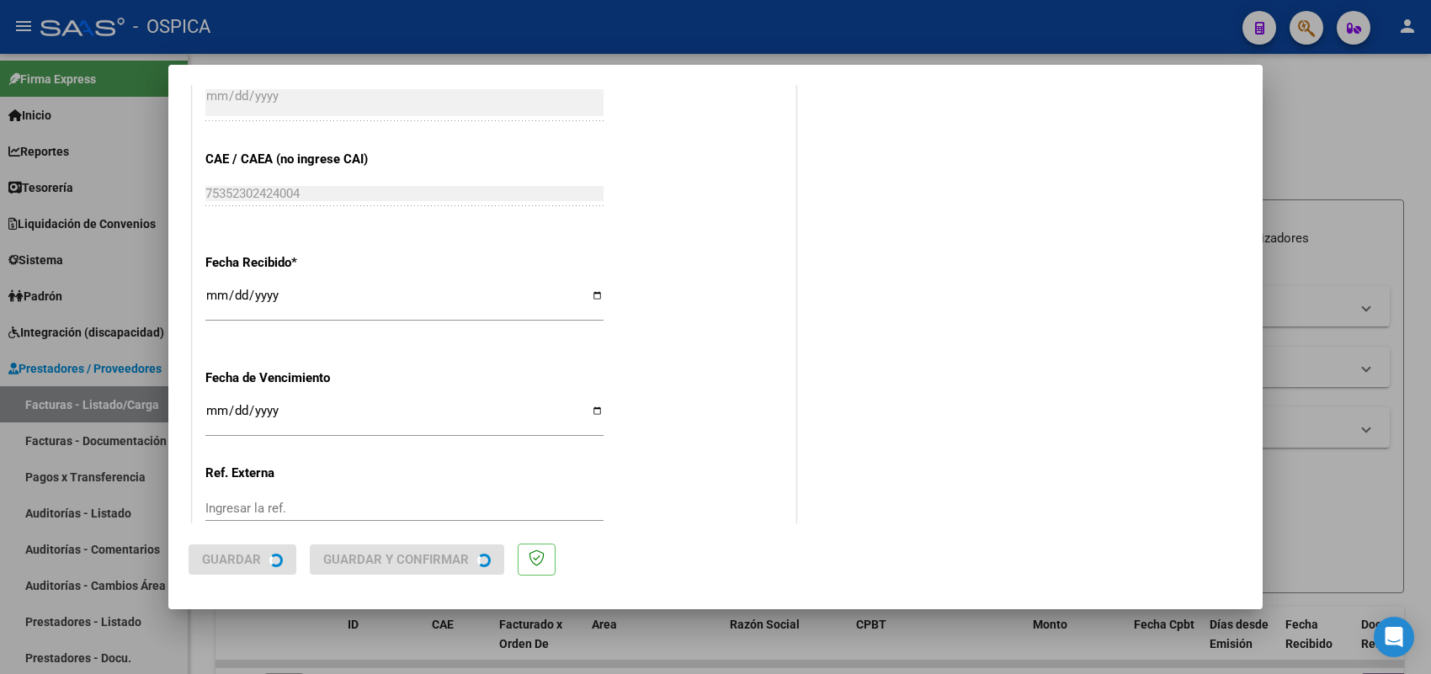
scroll to position [0, 0]
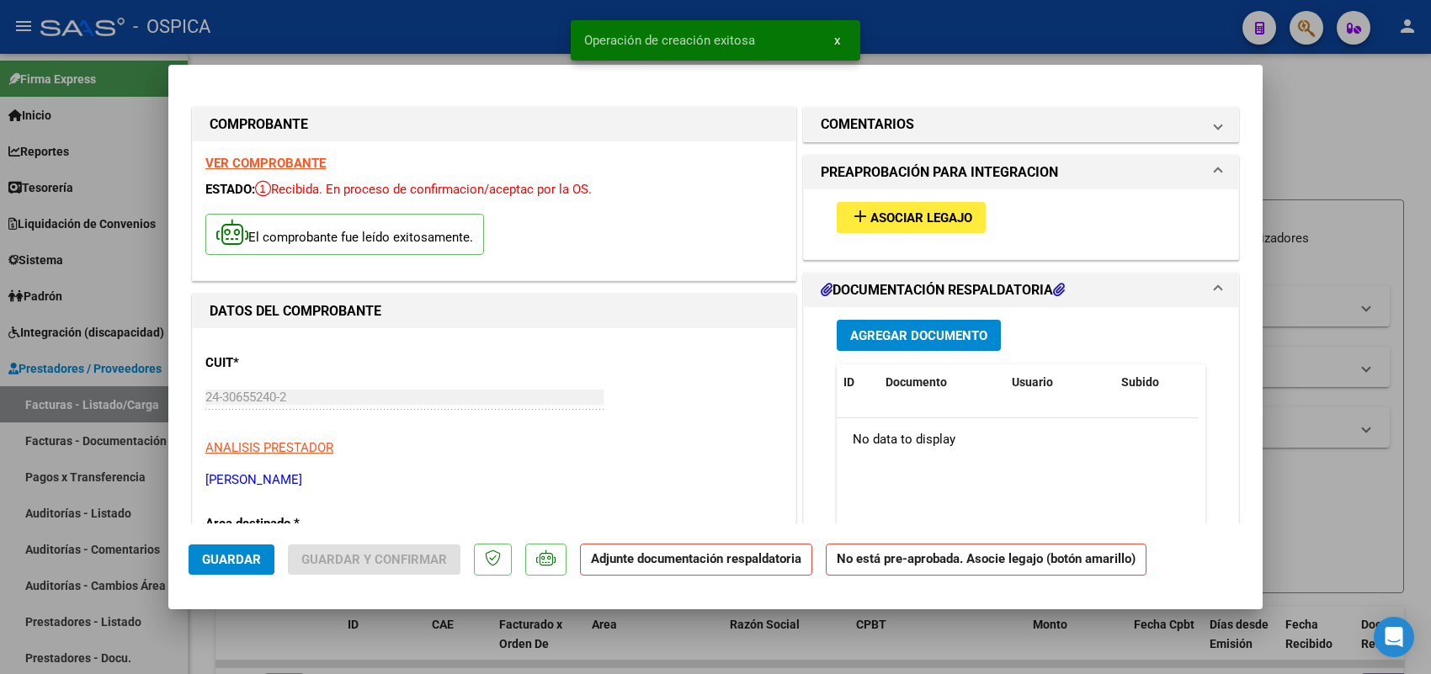
click at [920, 212] on span "Asociar Legajo" at bounding box center [921, 217] width 102 height 15
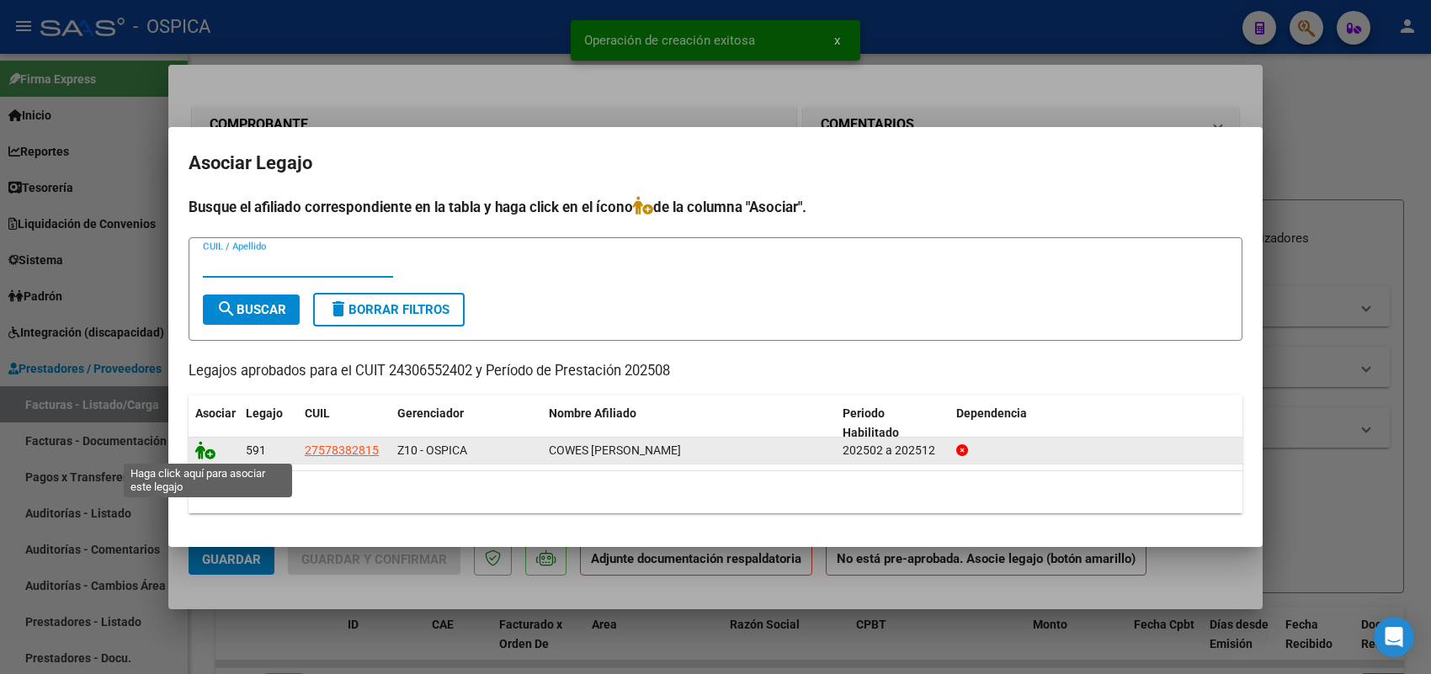
click at [200, 448] on icon at bounding box center [205, 450] width 20 height 19
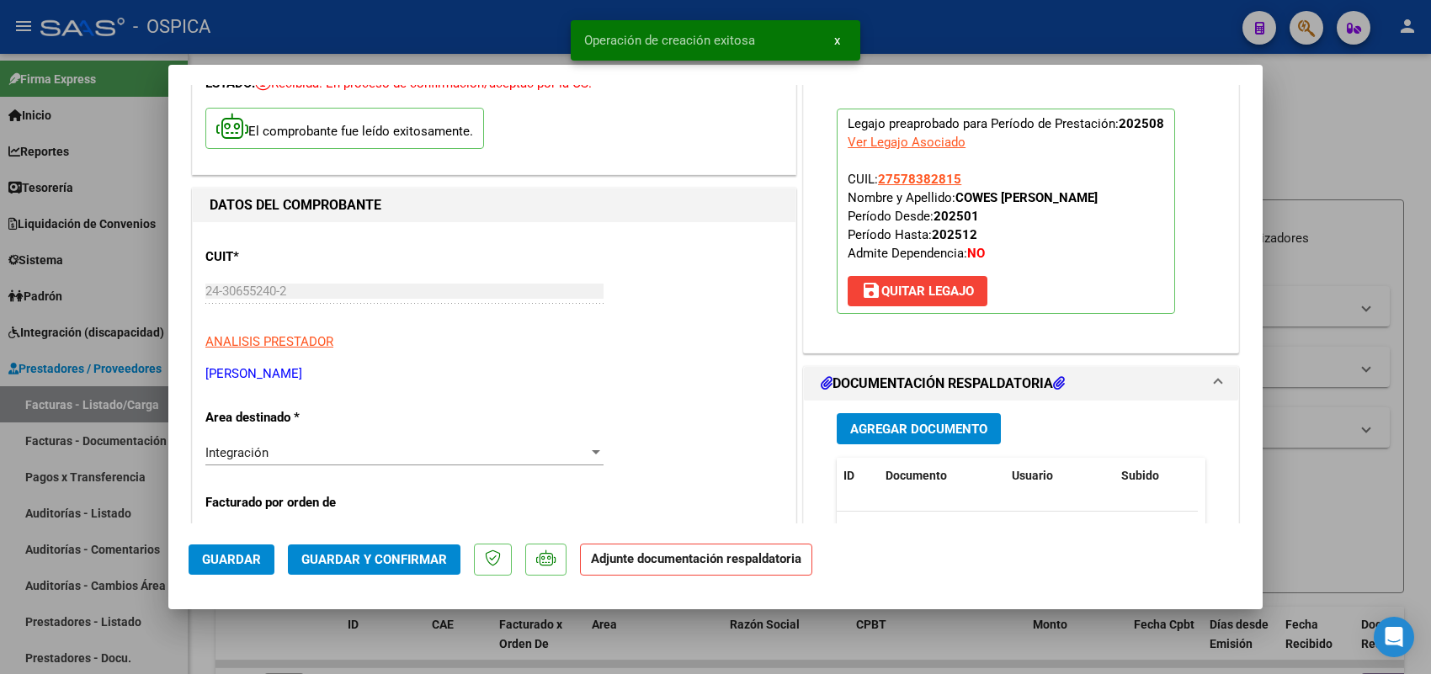
scroll to position [210, 0]
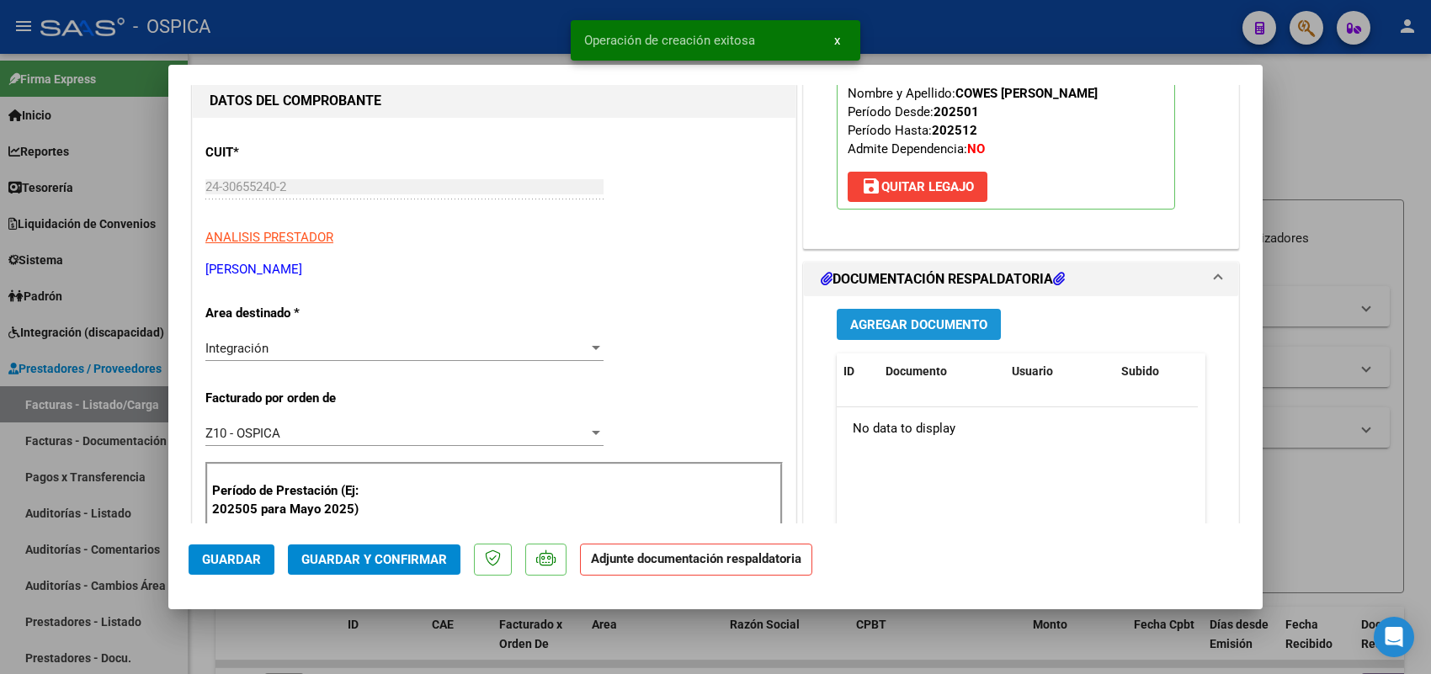
click at [902, 324] on span "Agregar Documento" at bounding box center [918, 324] width 137 height 15
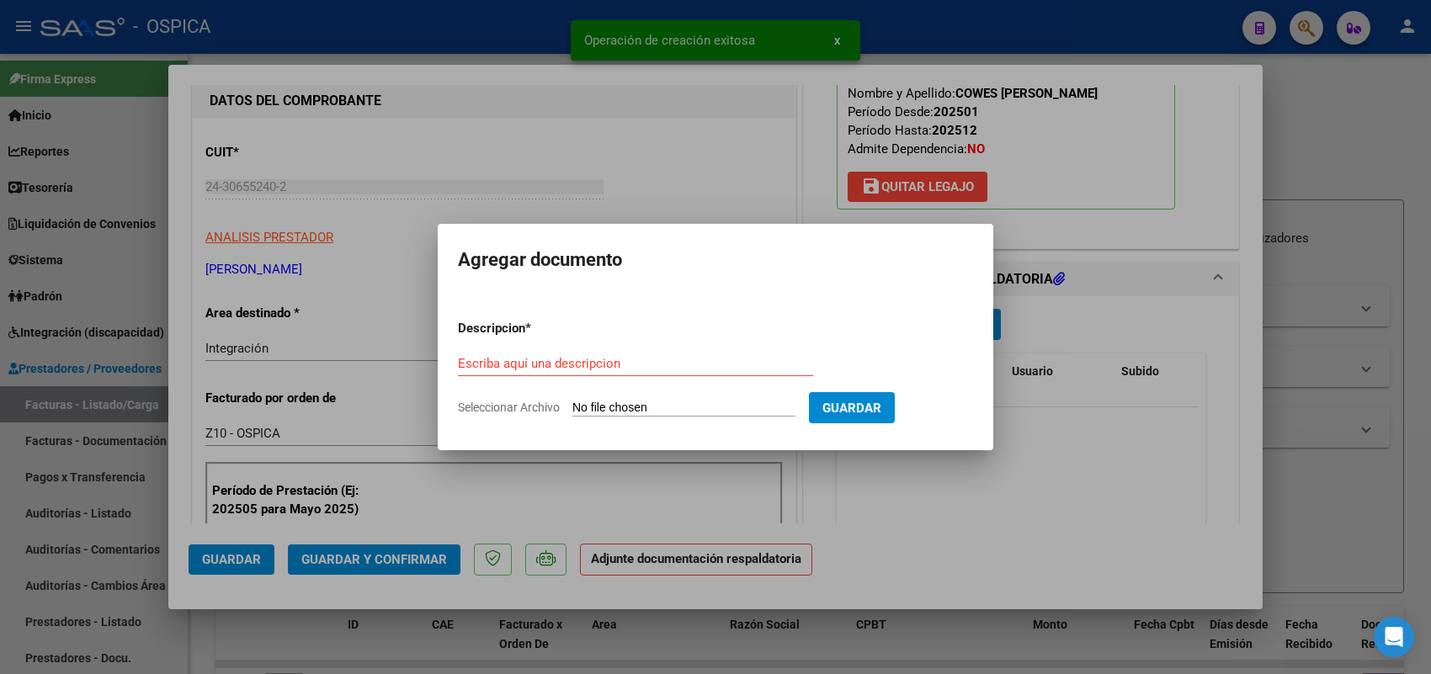
click at [763, 407] on input "Seleccionar Archivo" at bounding box center [683, 409] width 223 height 16
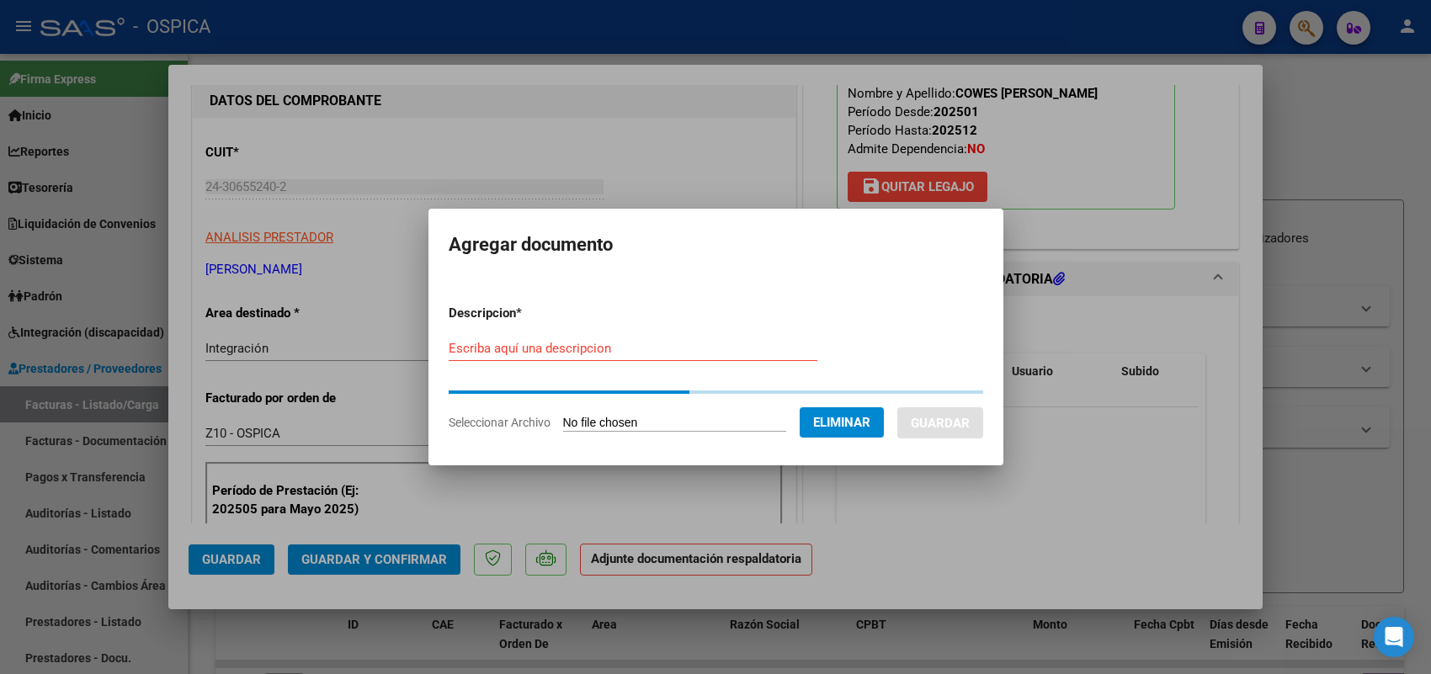
click at [607, 359] on div "Escriba aquí una descripcion" at bounding box center [633, 348] width 369 height 25
paste input "ASISTENCIA"
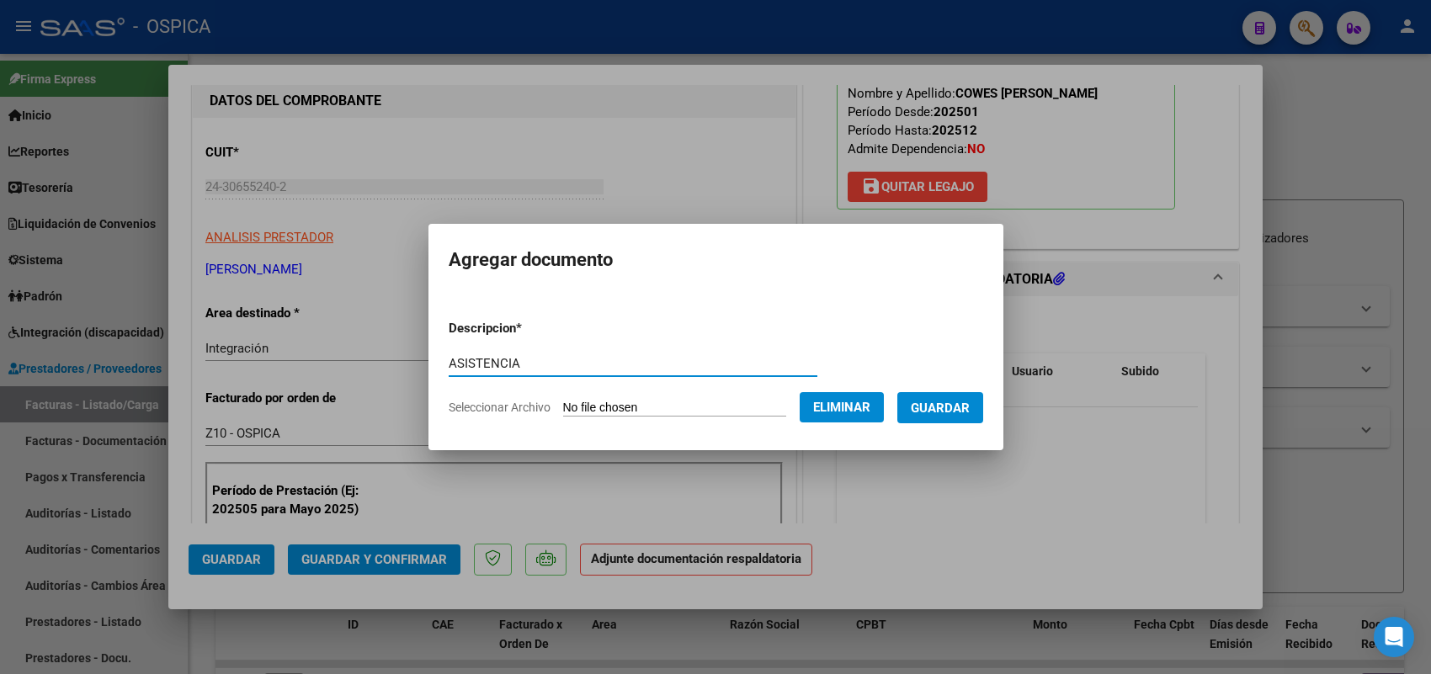
click at [951, 410] on span "Guardar" at bounding box center [940, 408] width 59 height 15
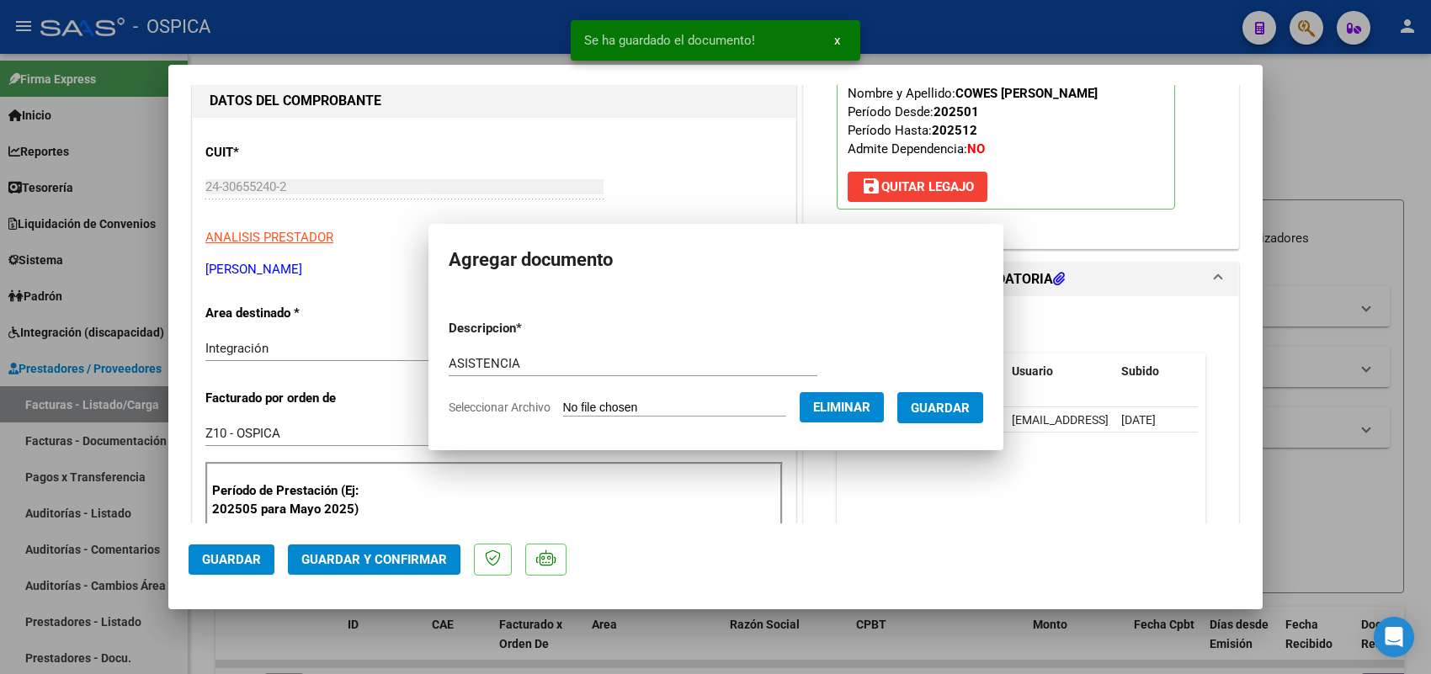
click at [221, 561] on span "Guardar" at bounding box center [231, 559] width 59 height 15
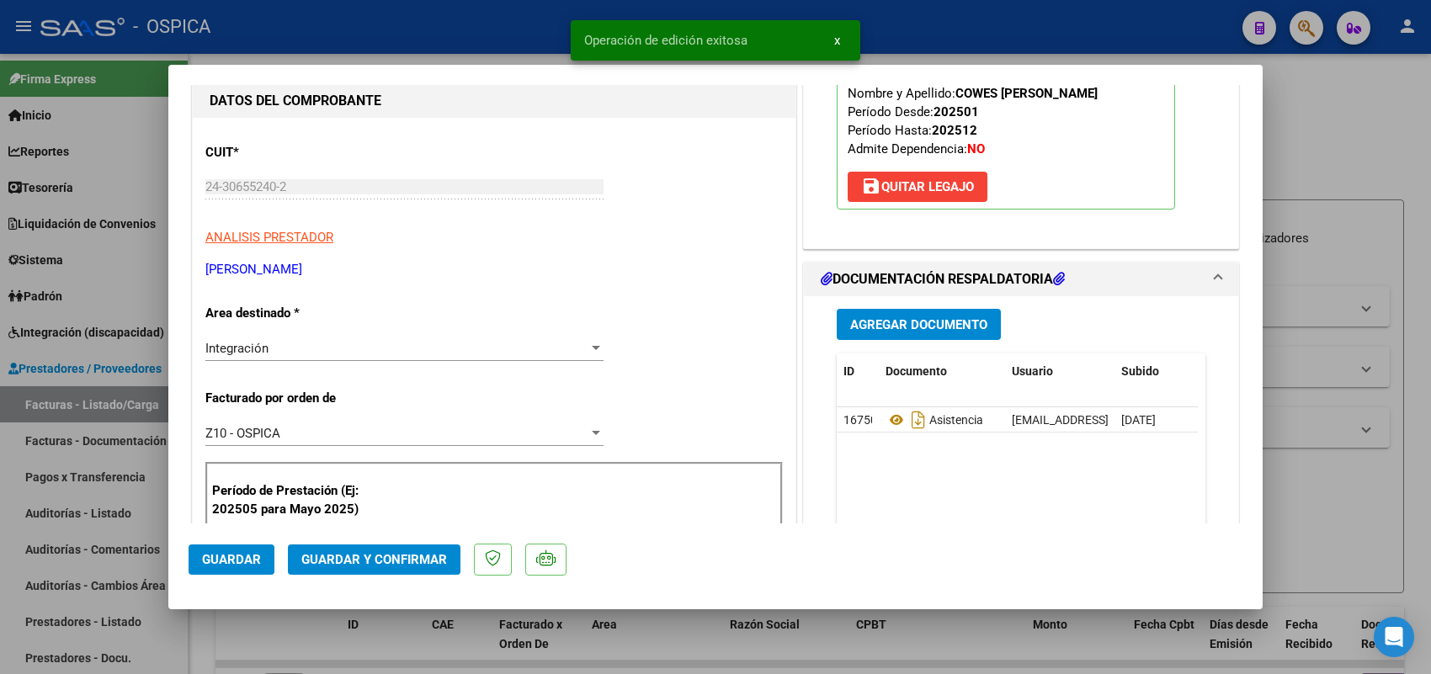
click at [149, 409] on div at bounding box center [715, 337] width 1431 height 674
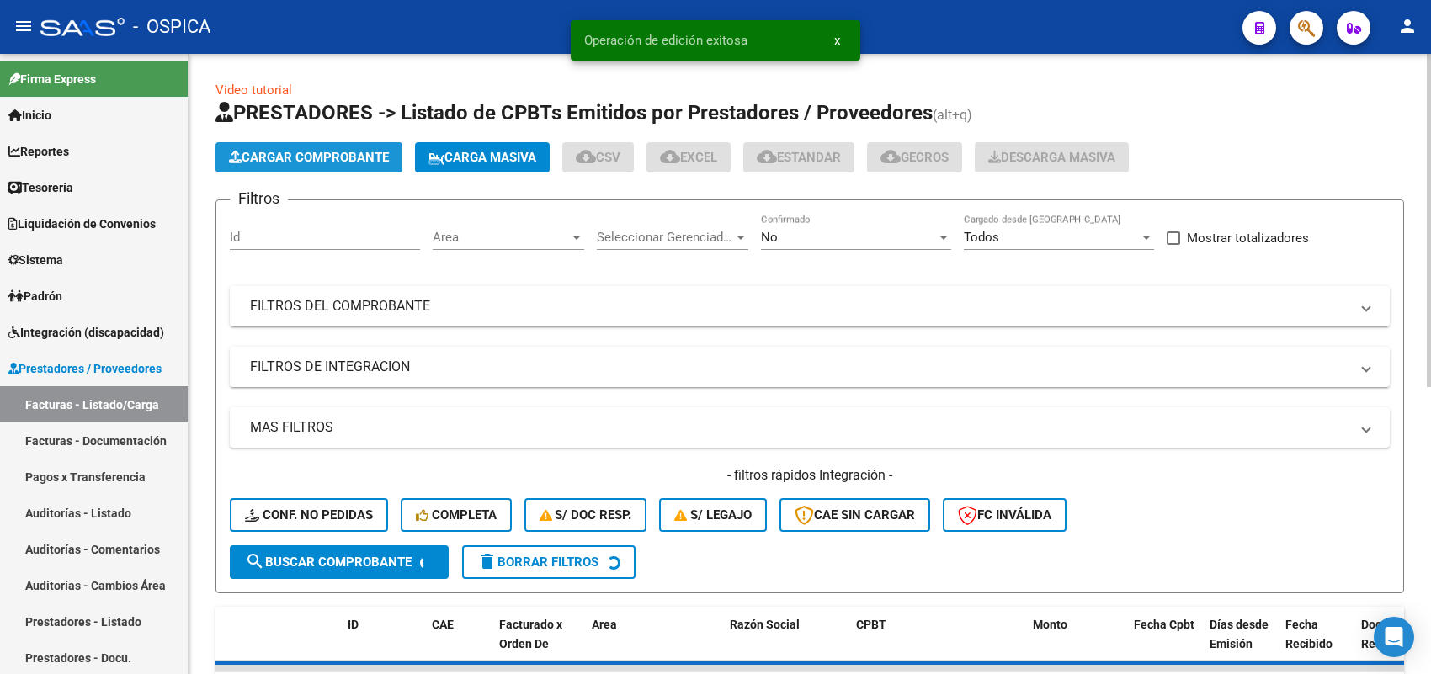
click at [329, 165] on button "Cargar Comprobante" at bounding box center [309, 157] width 187 height 30
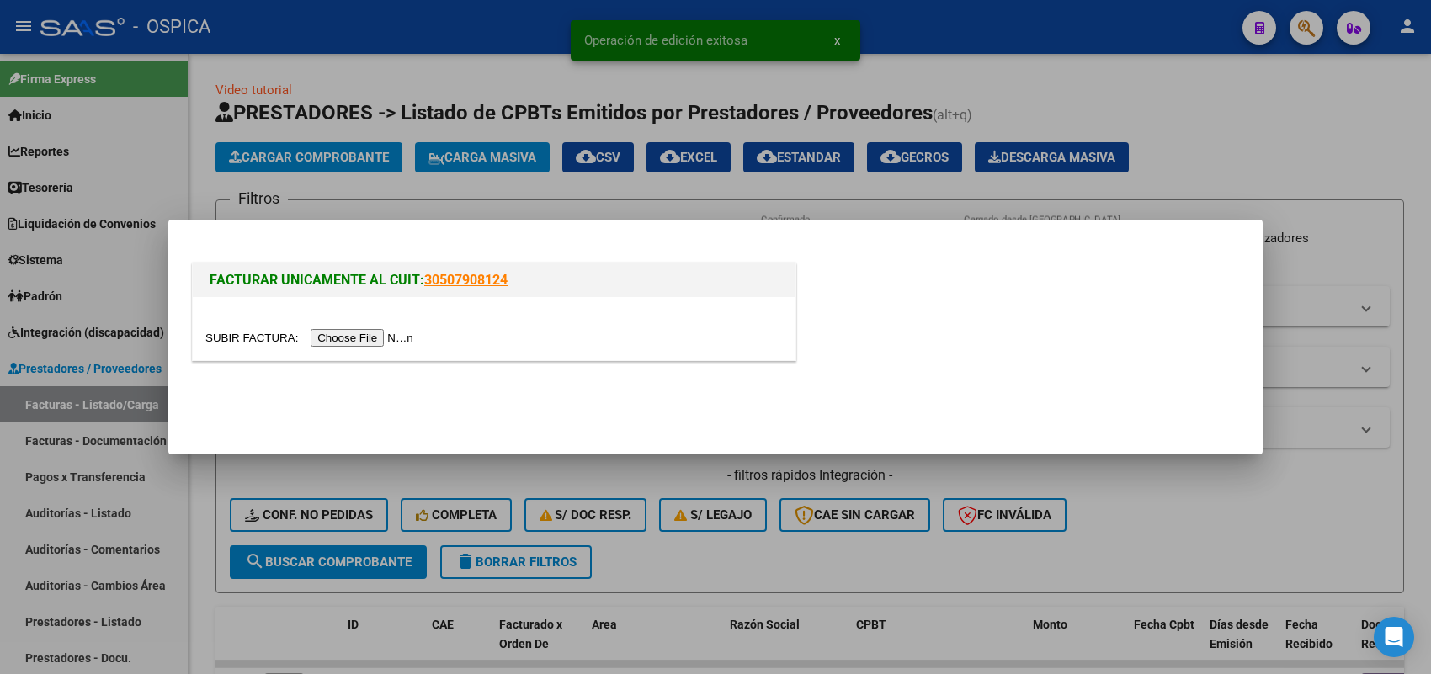
click at [369, 334] on input "file" at bounding box center [311, 338] width 213 height 18
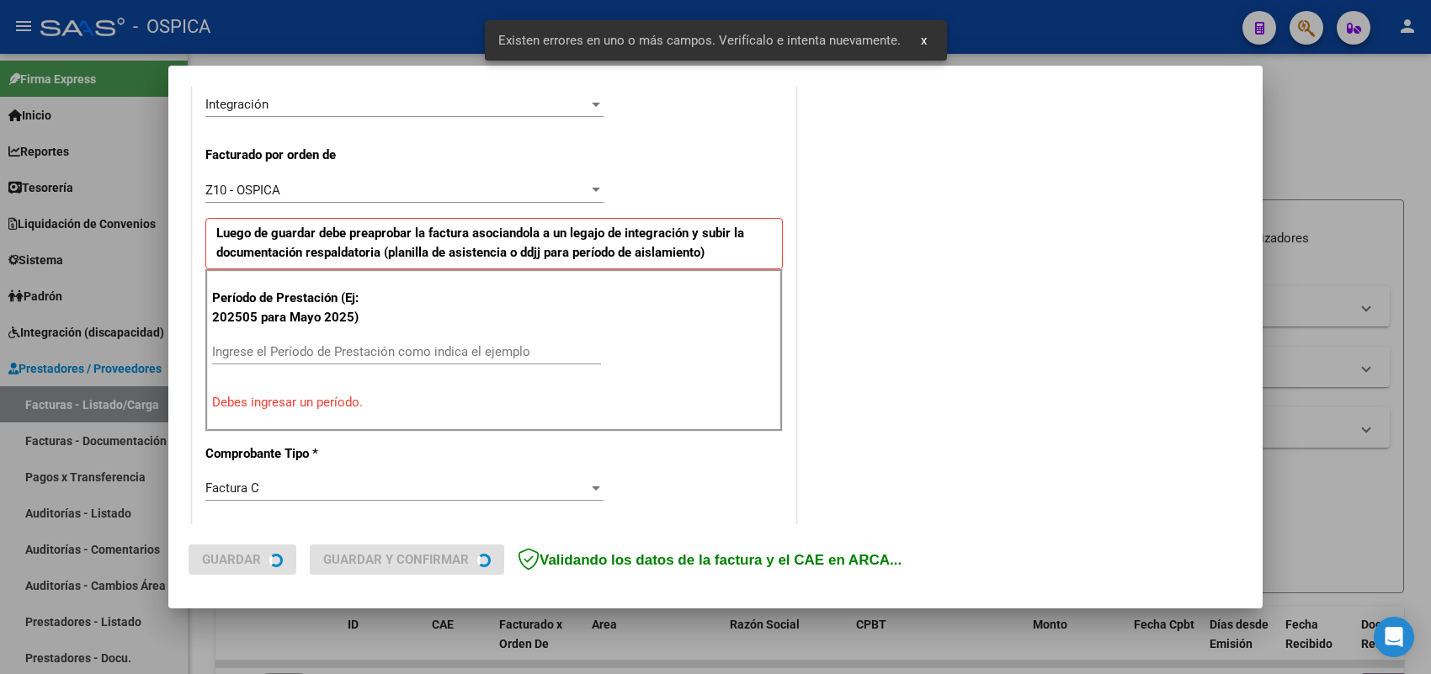
scroll to position [455, 0]
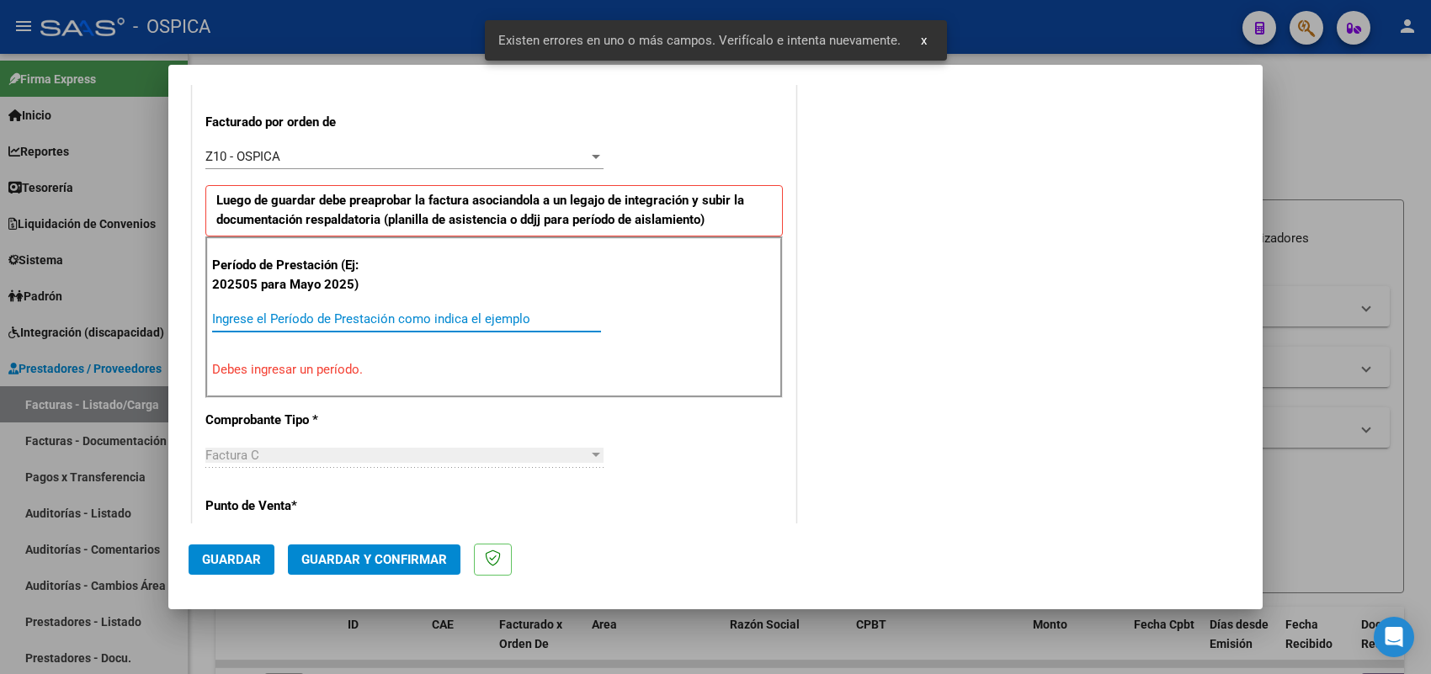
click at [423, 324] on input "Ingrese el Período de Prestación como indica el ejemplo" at bounding box center [406, 318] width 389 height 15
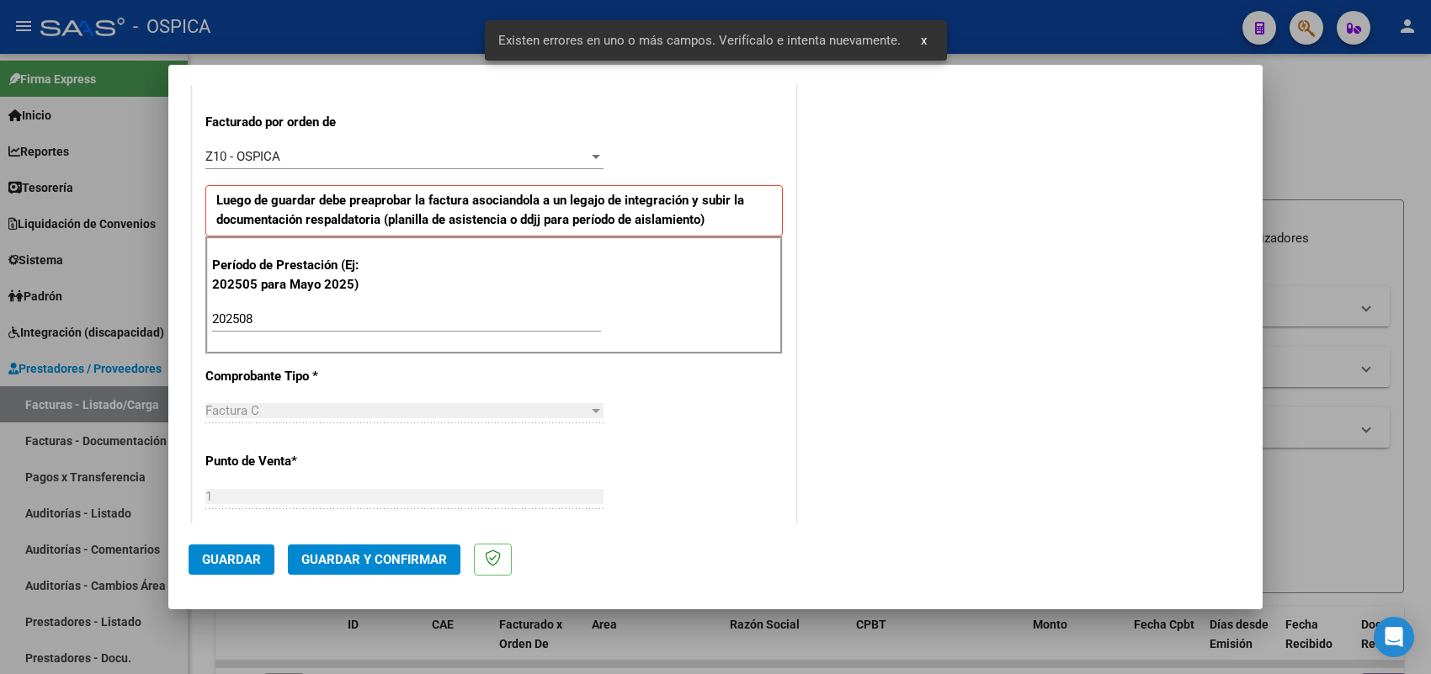
scroll to position [1109, 0]
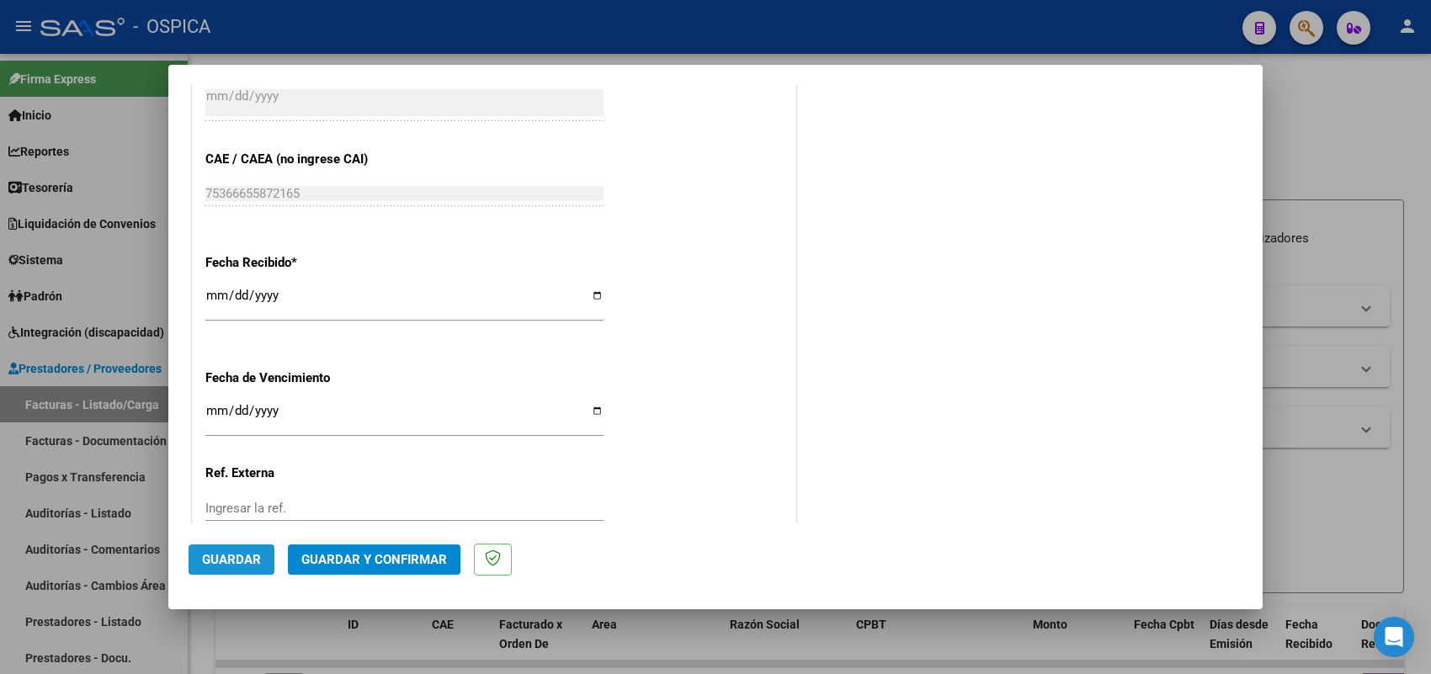
click at [251, 564] on span "Guardar" at bounding box center [231, 559] width 59 height 15
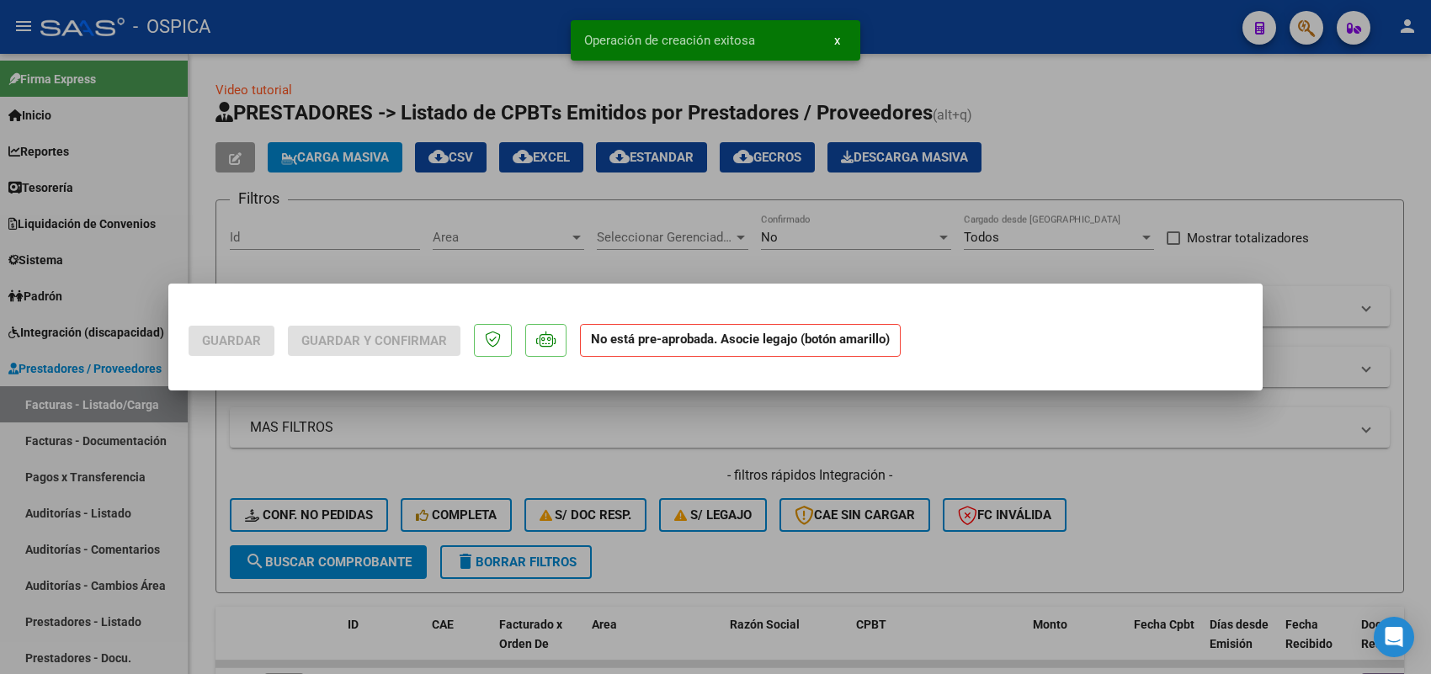
scroll to position [0, 0]
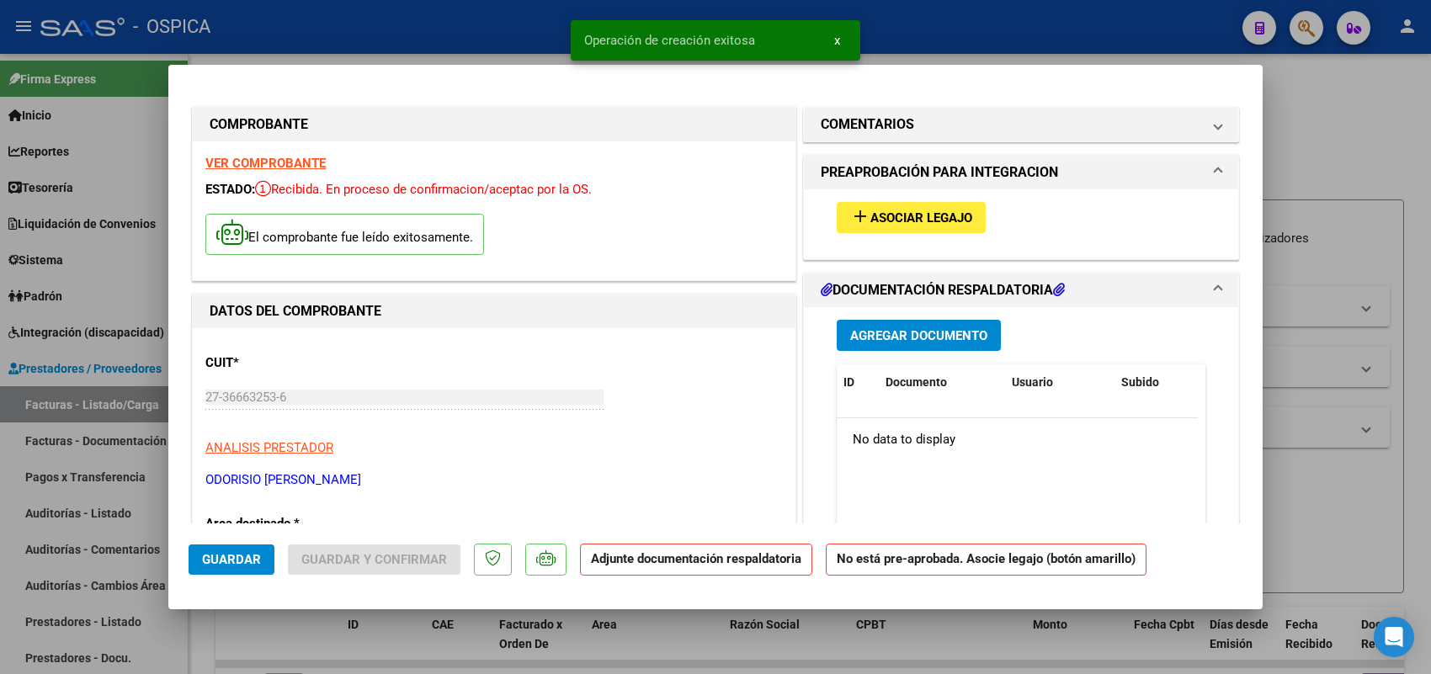
click at [912, 227] on button "add Asociar Legajo" at bounding box center [911, 217] width 149 height 31
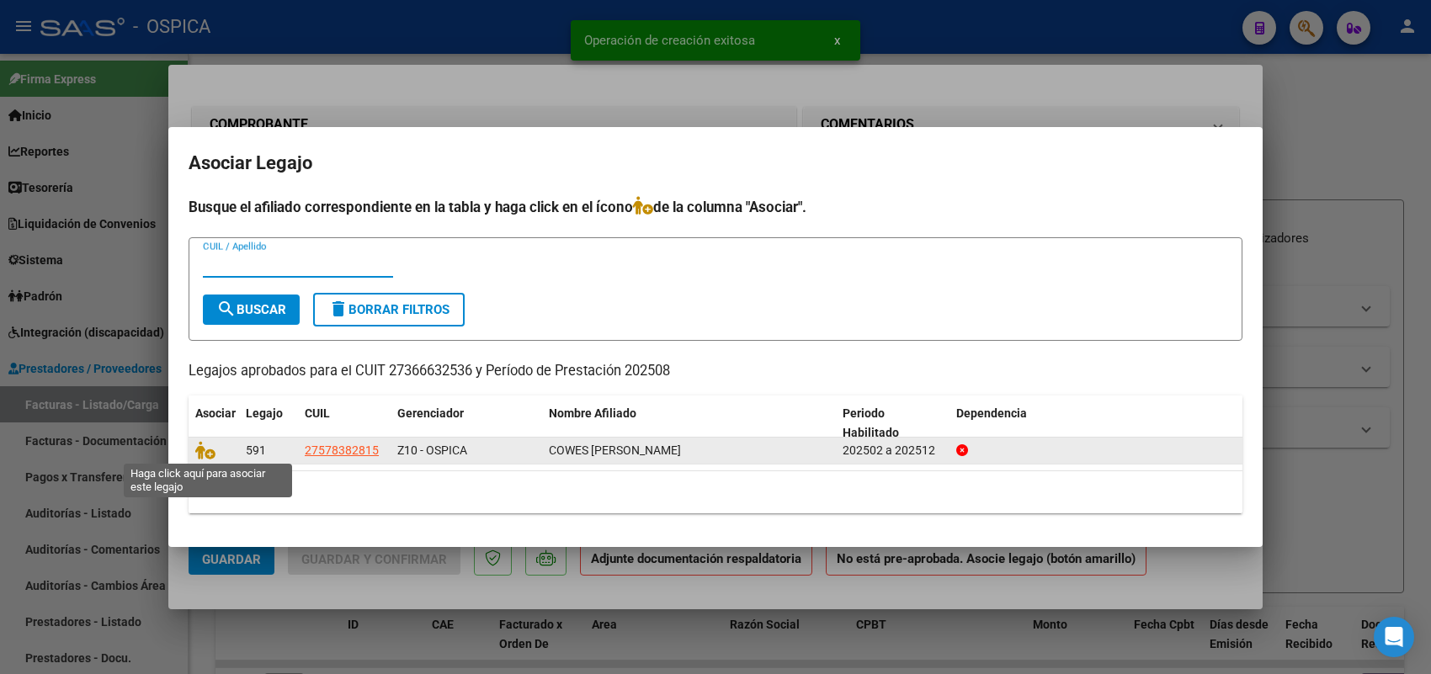
click at [215, 453] on span at bounding box center [207, 450] width 25 height 13
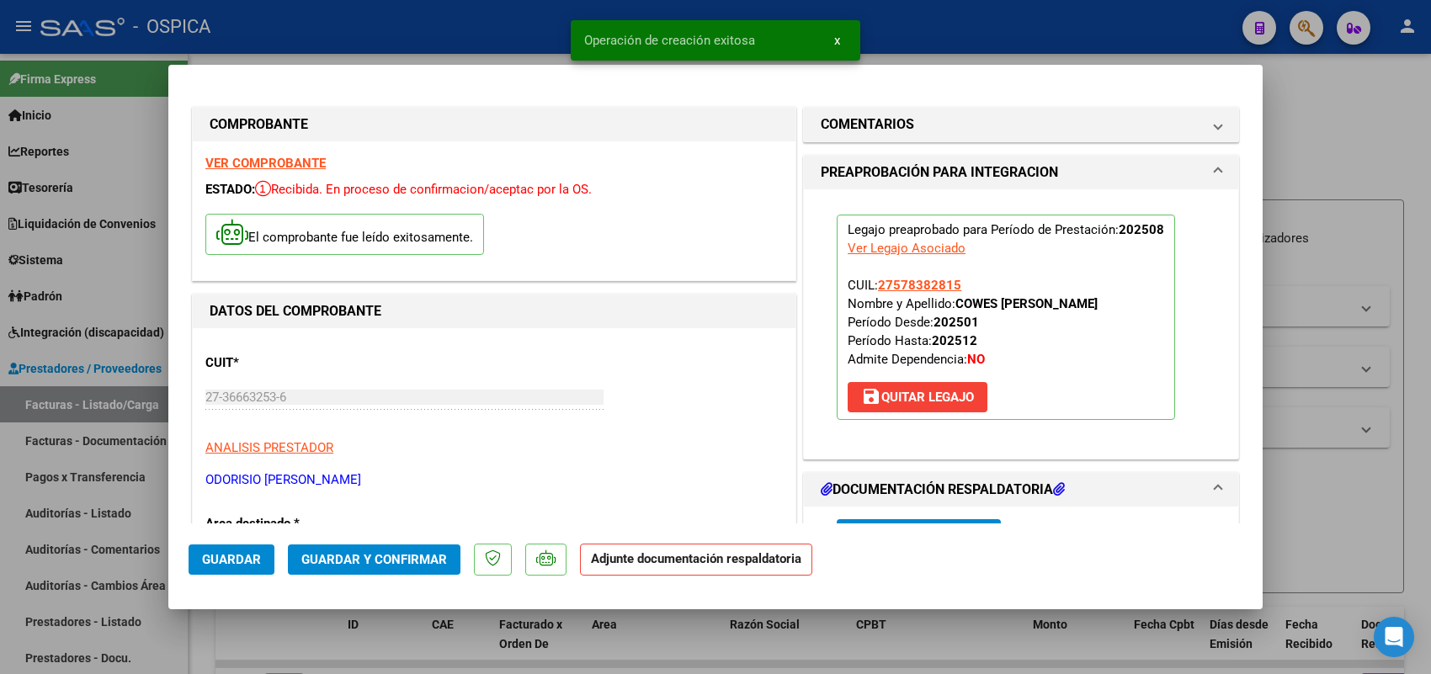
scroll to position [105, 0]
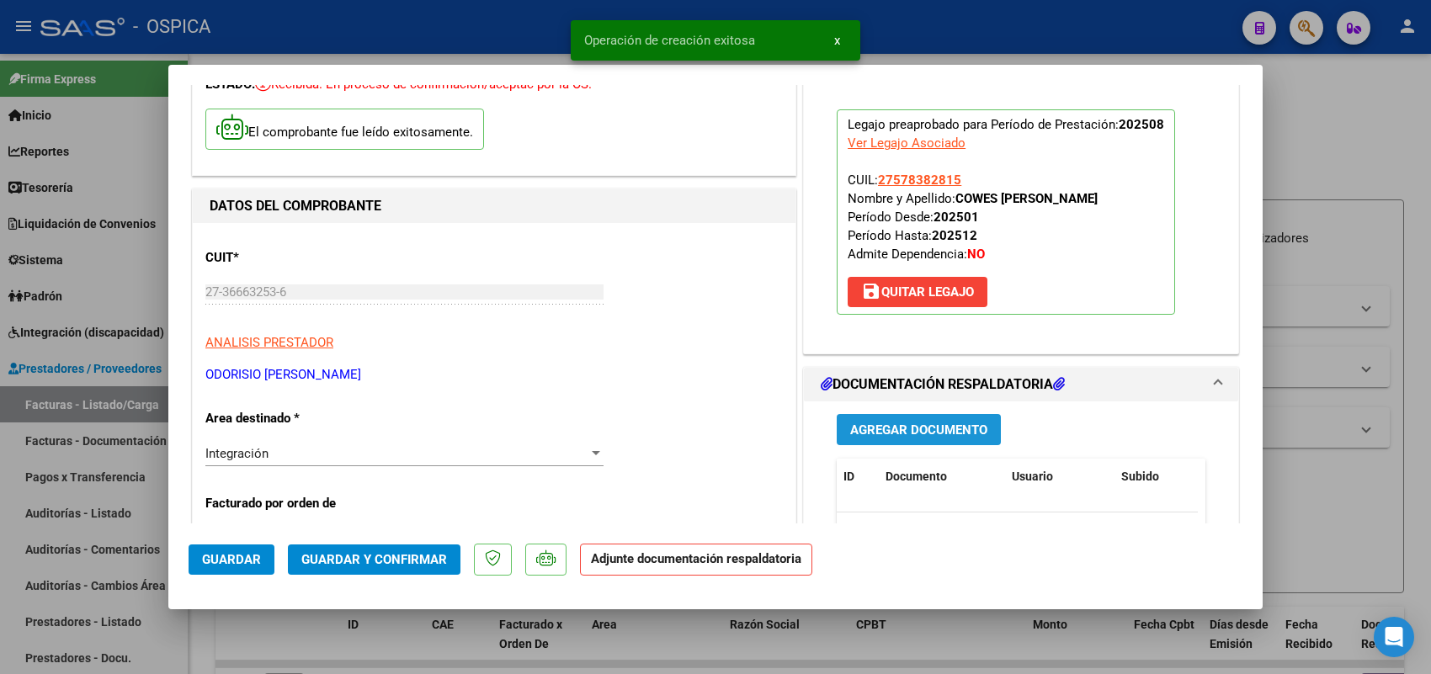
click at [894, 426] on span "Agregar Documento" at bounding box center [918, 430] width 137 height 15
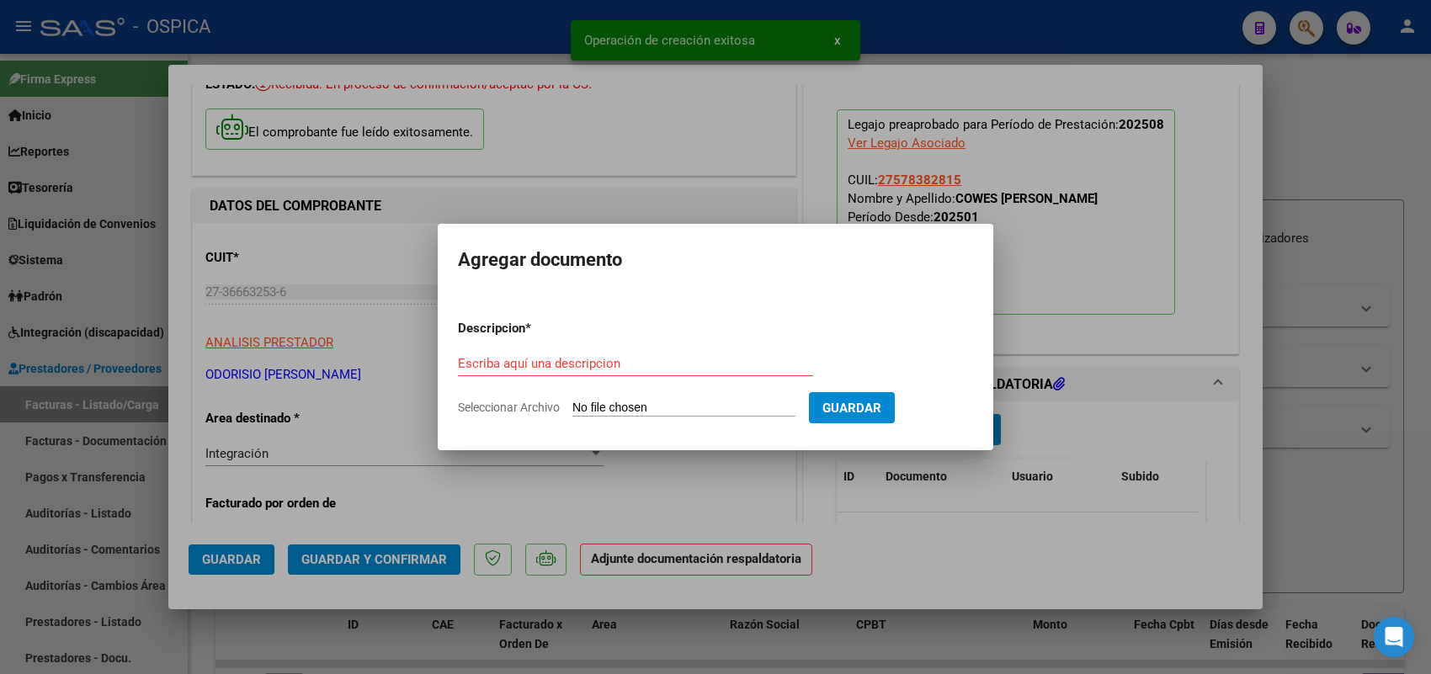
click at [777, 407] on input "Seleccionar Archivo" at bounding box center [683, 409] width 223 height 16
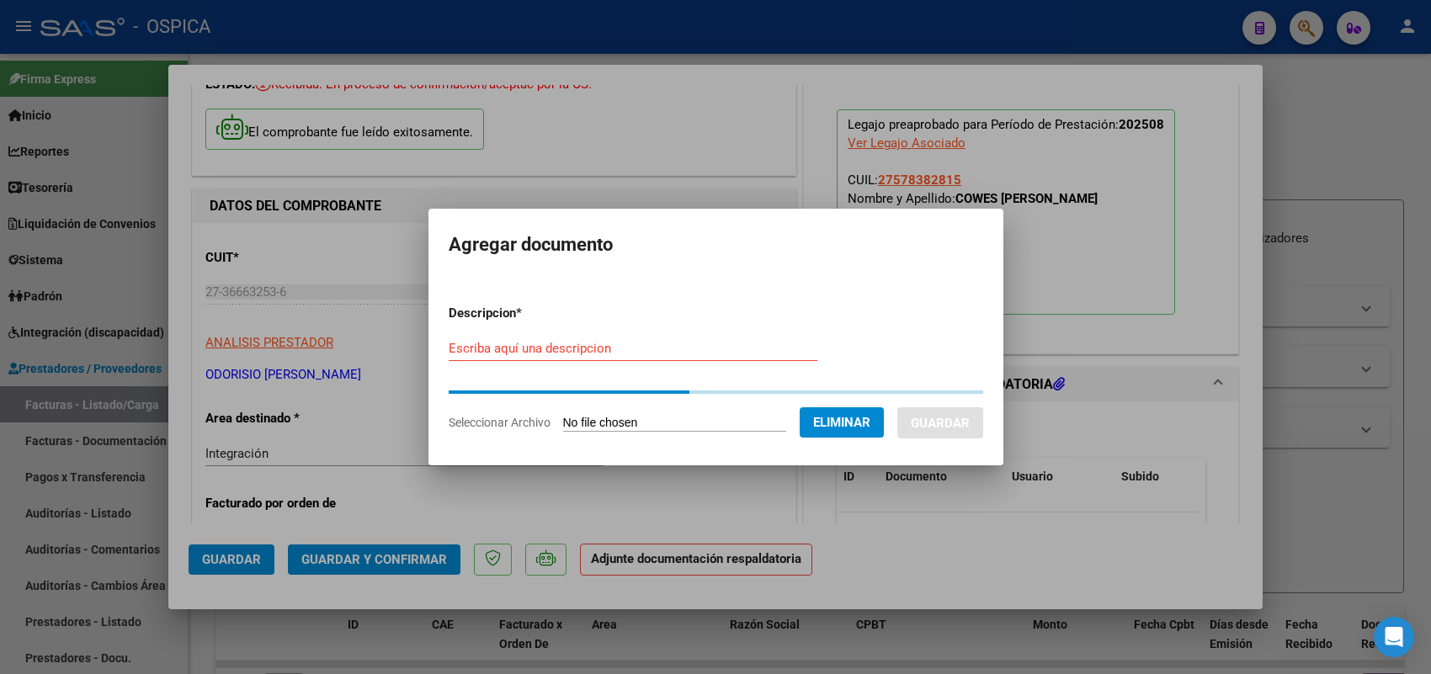
click at [612, 345] on input "Escriba aquí una descripcion" at bounding box center [633, 348] width 369 height 15
paste input "ASISTENCIA"
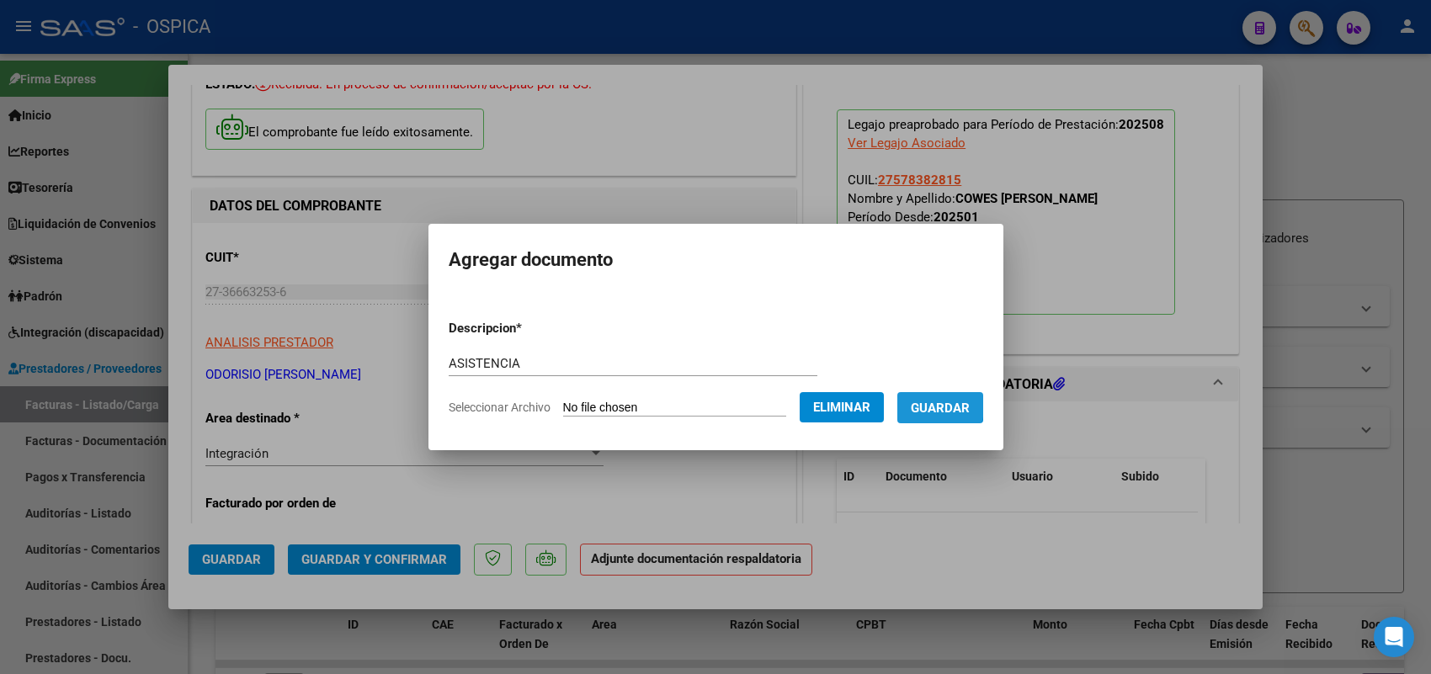
click at [919, 400] on button "Guardar" at bounding box center [940, 407] width 86 height 31
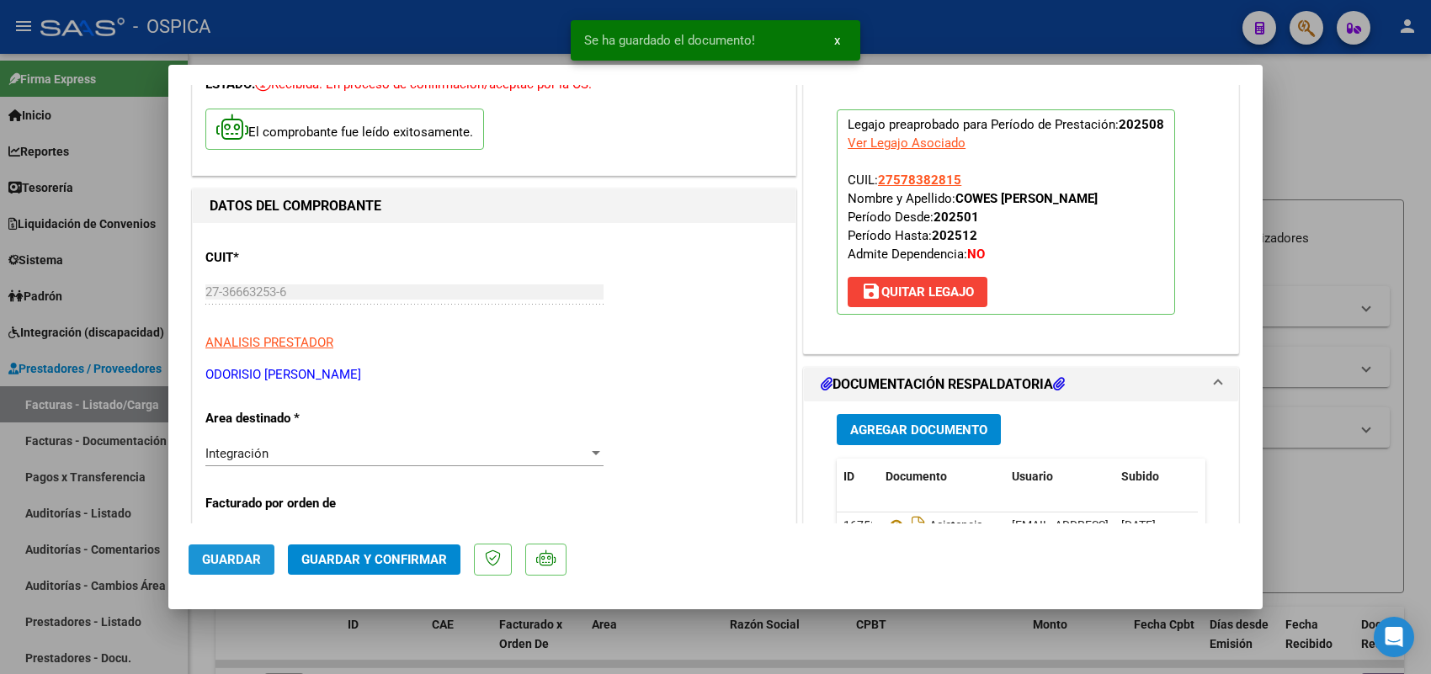
click at [261, 562] on button "Guardar" at bounding box center [232, 560] width 86 height 30
click at [144, 401] on div at bounding box center [715, 337] width 1431 height 674
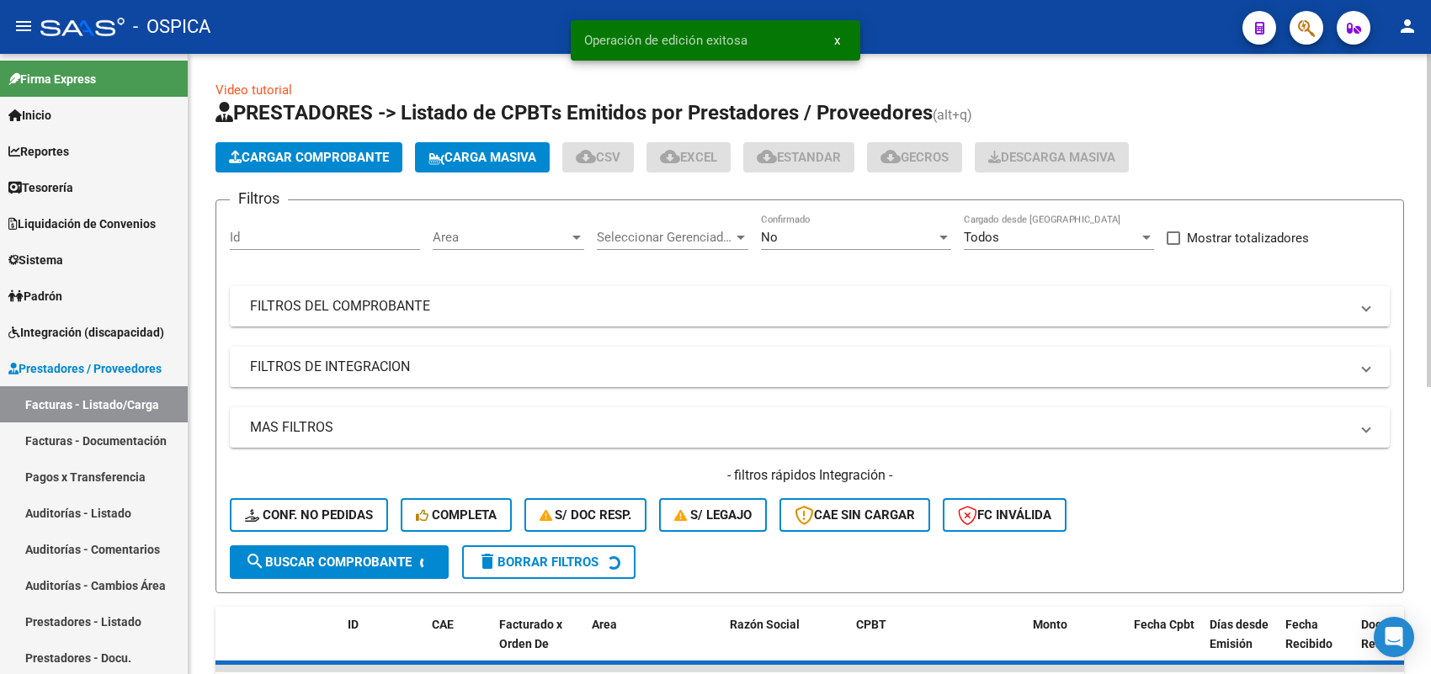
click at [339, 150] on span "Cargar Comprobante" at bounding box center [309, 157] width 160 height 15
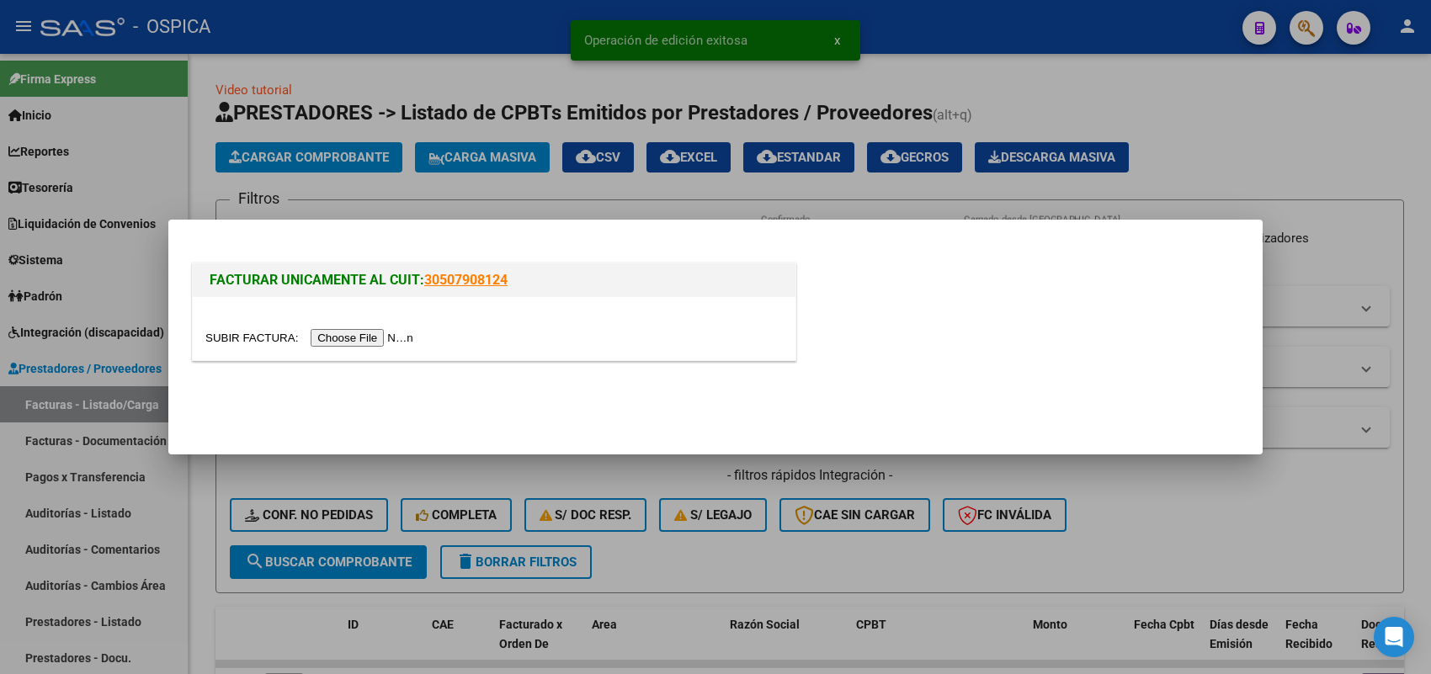
click at [367, 333] on input "file" at bounding box center [311, 338] width 213 height 18
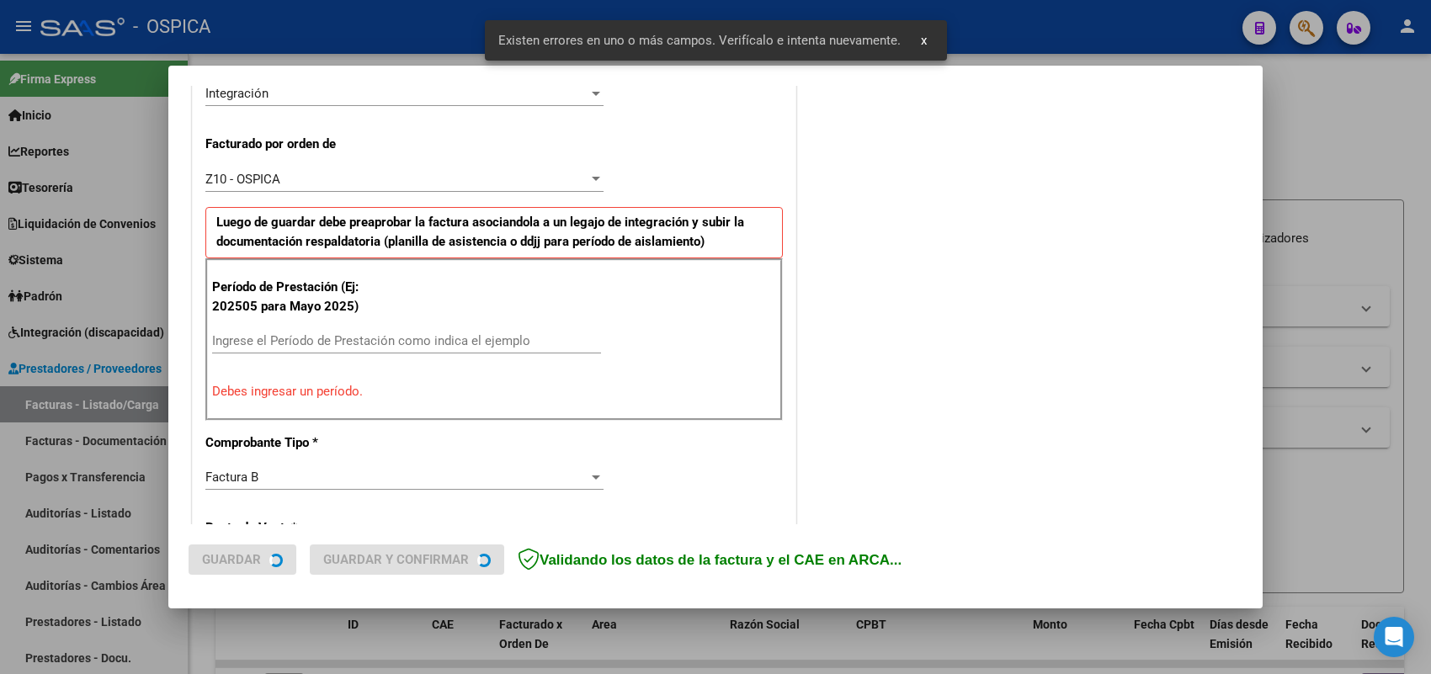
scroll to position [455, 0]
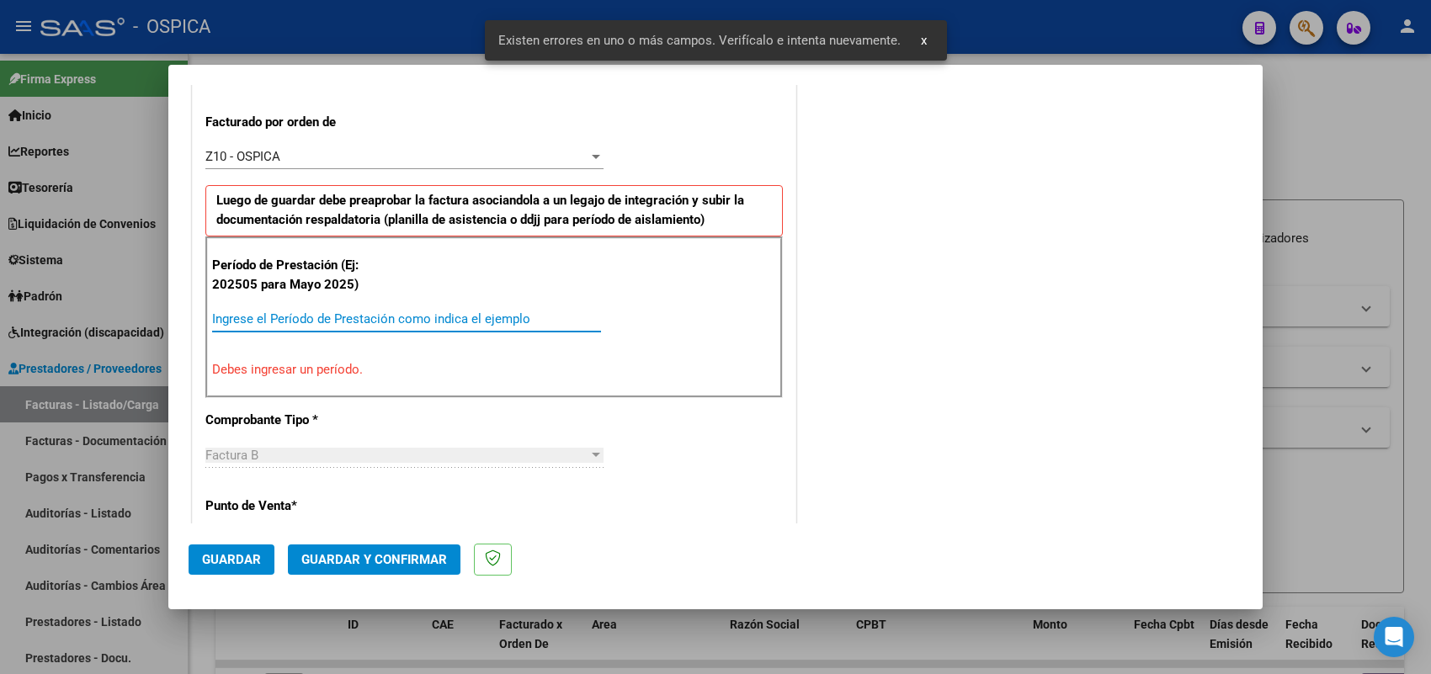
click at [488, 327] on input "Ingrese el Período de Prestación como indica el ejemplo" at bounding box center [406, 318] width 389 height 15
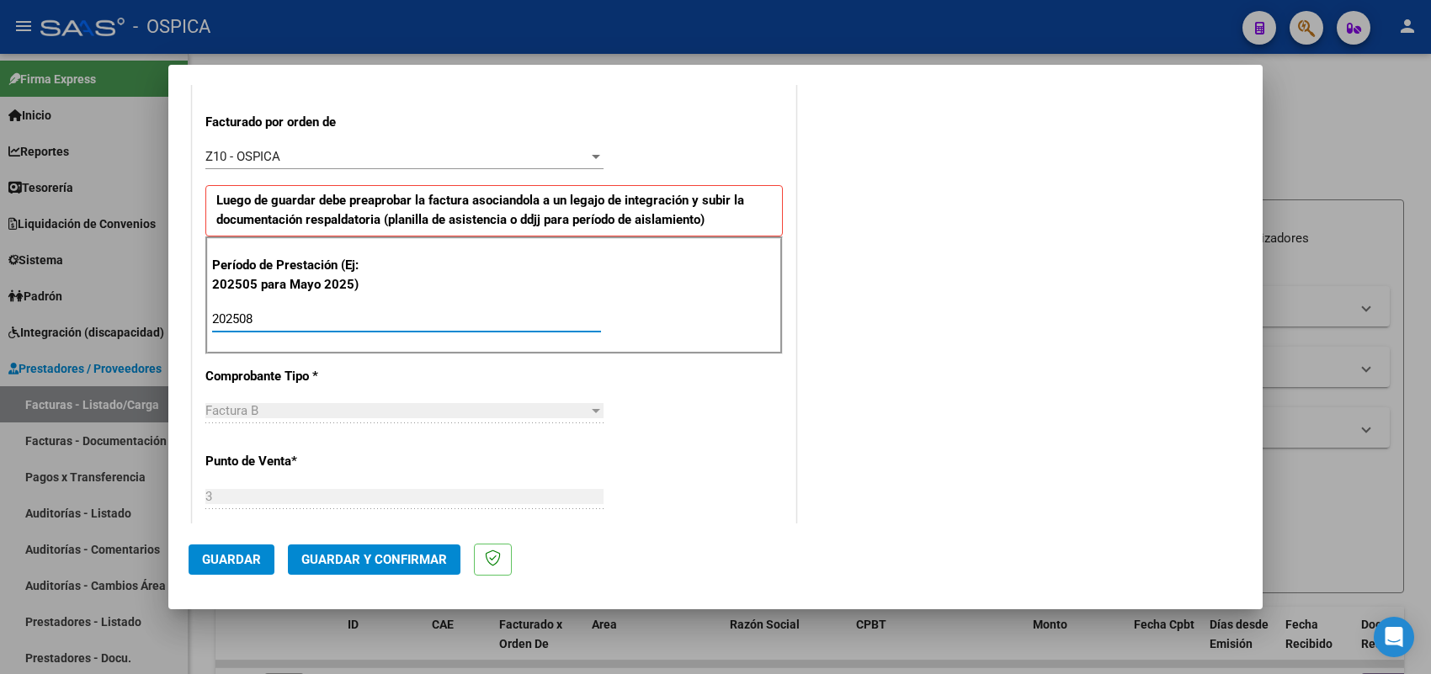
scroll to position [1109, 0]
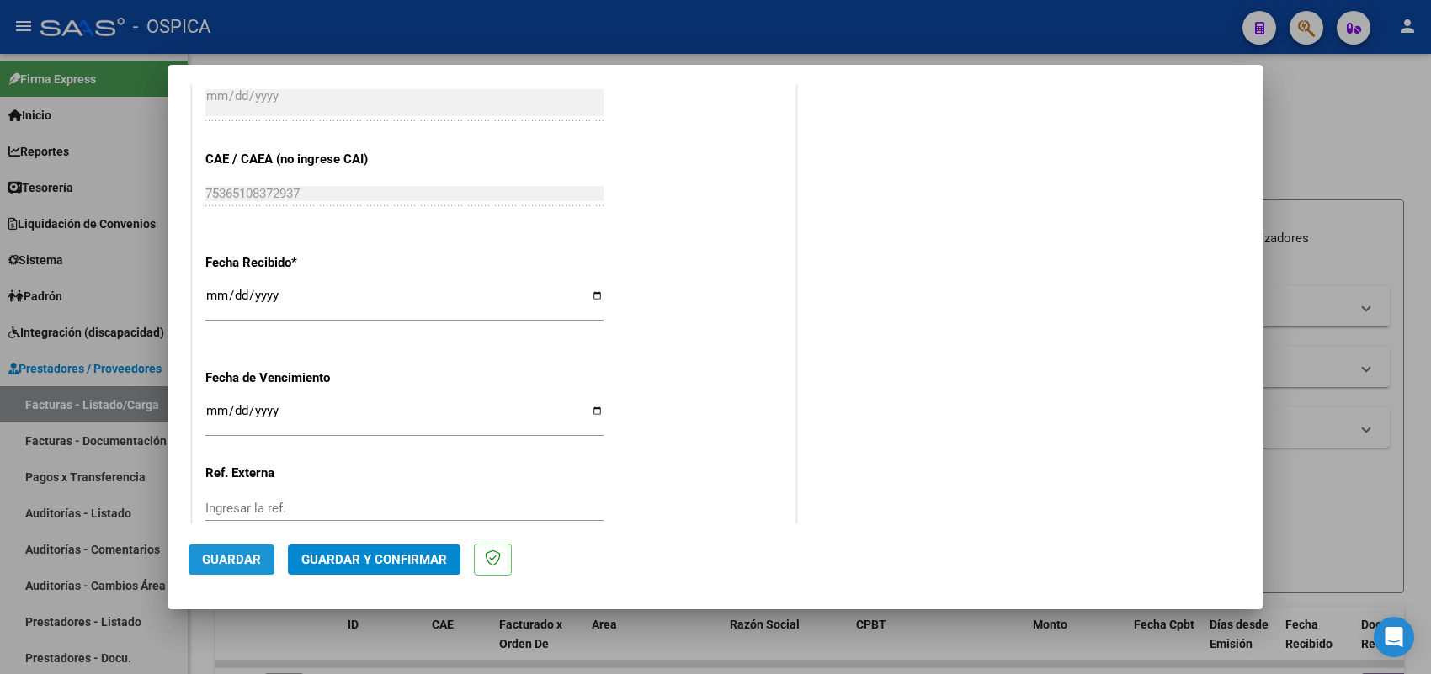
click at [196, 553] on button "Guardar" at bounding box center [232, 560] width 86 height 30
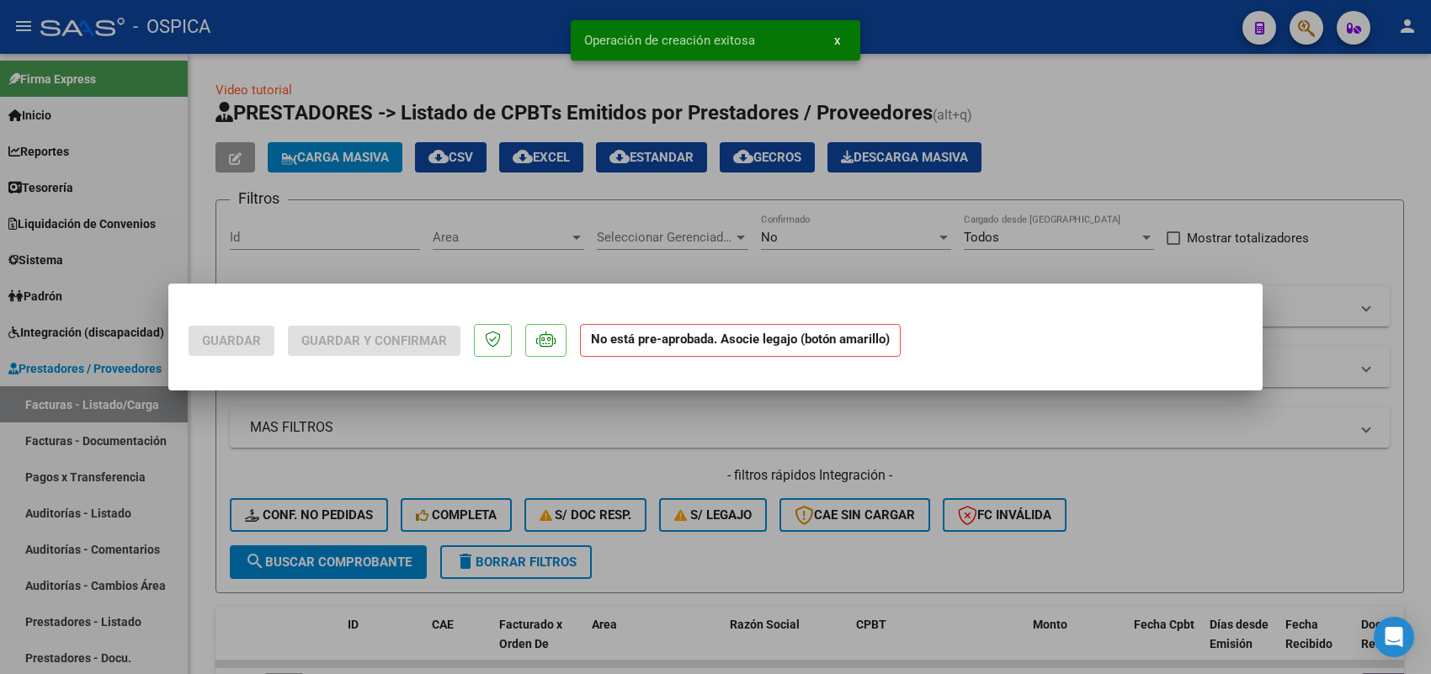
scroll to position [0, 0]
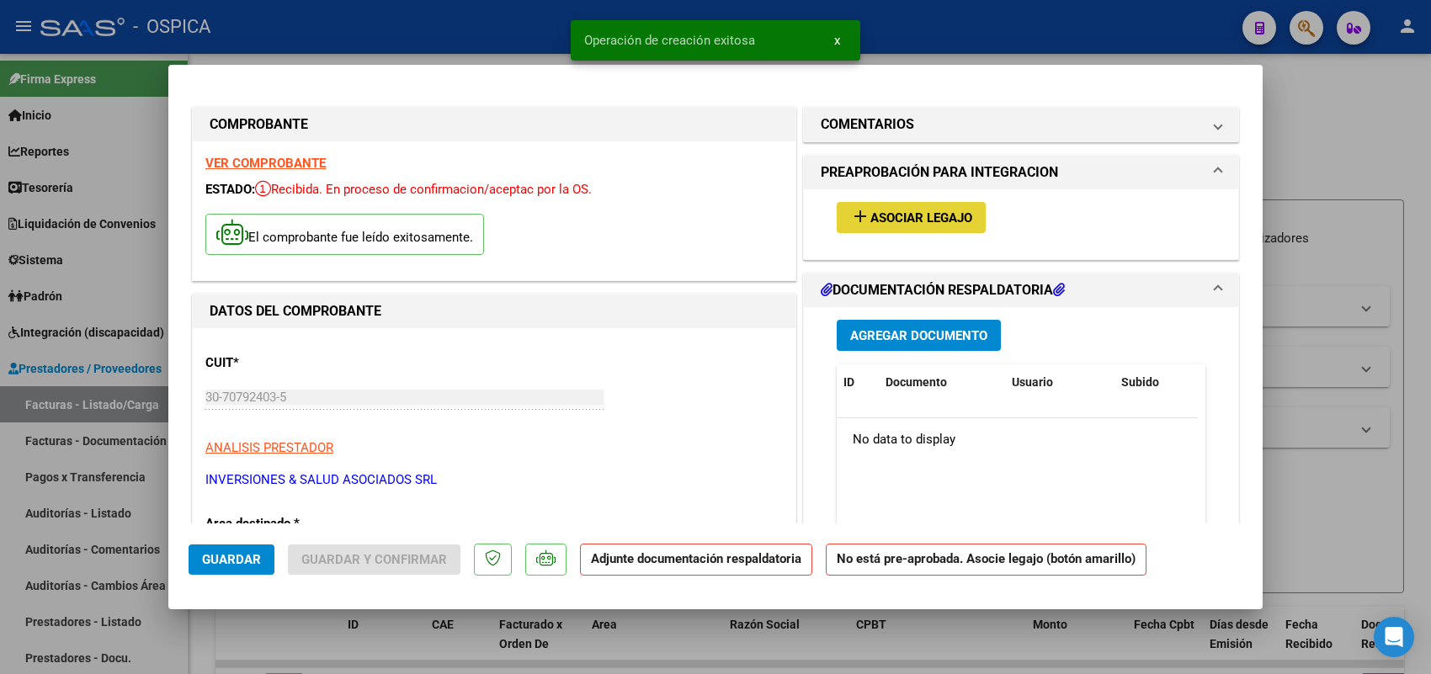
click at [913, 215] on span "Asociar Legajo" at bounding box center [921, 217] width 102 height 15
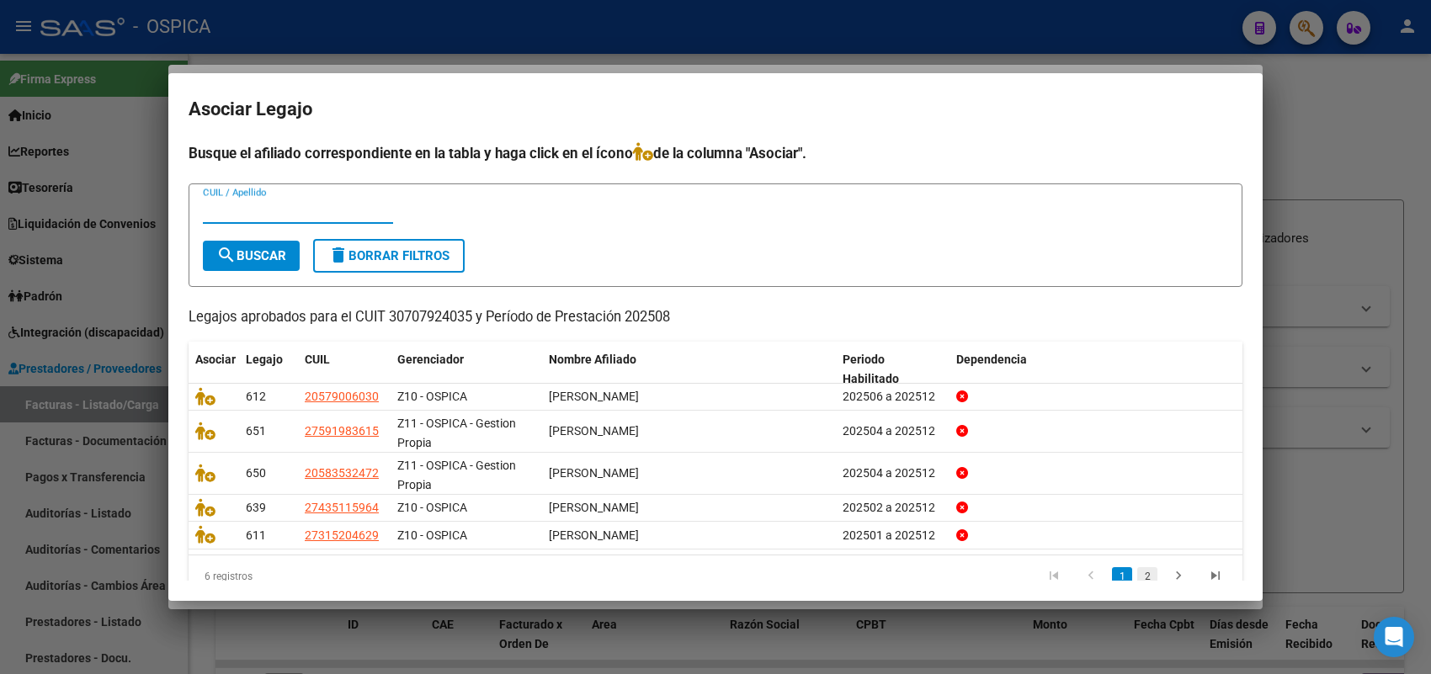
click at [1137, 568] on link "2" at bounding box center [1147, 576] width 20 height 19
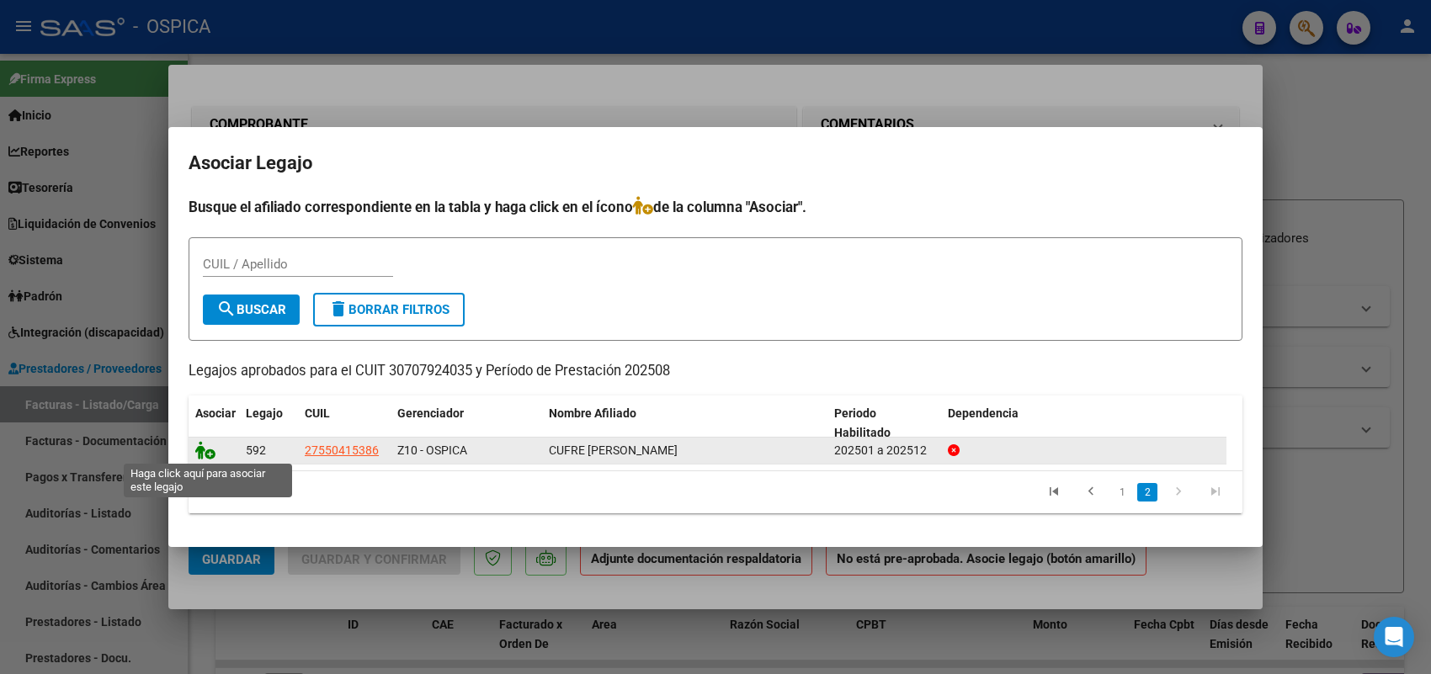
click at [200, 451] on icon at bounding box center [205, 450] width 20 height 19
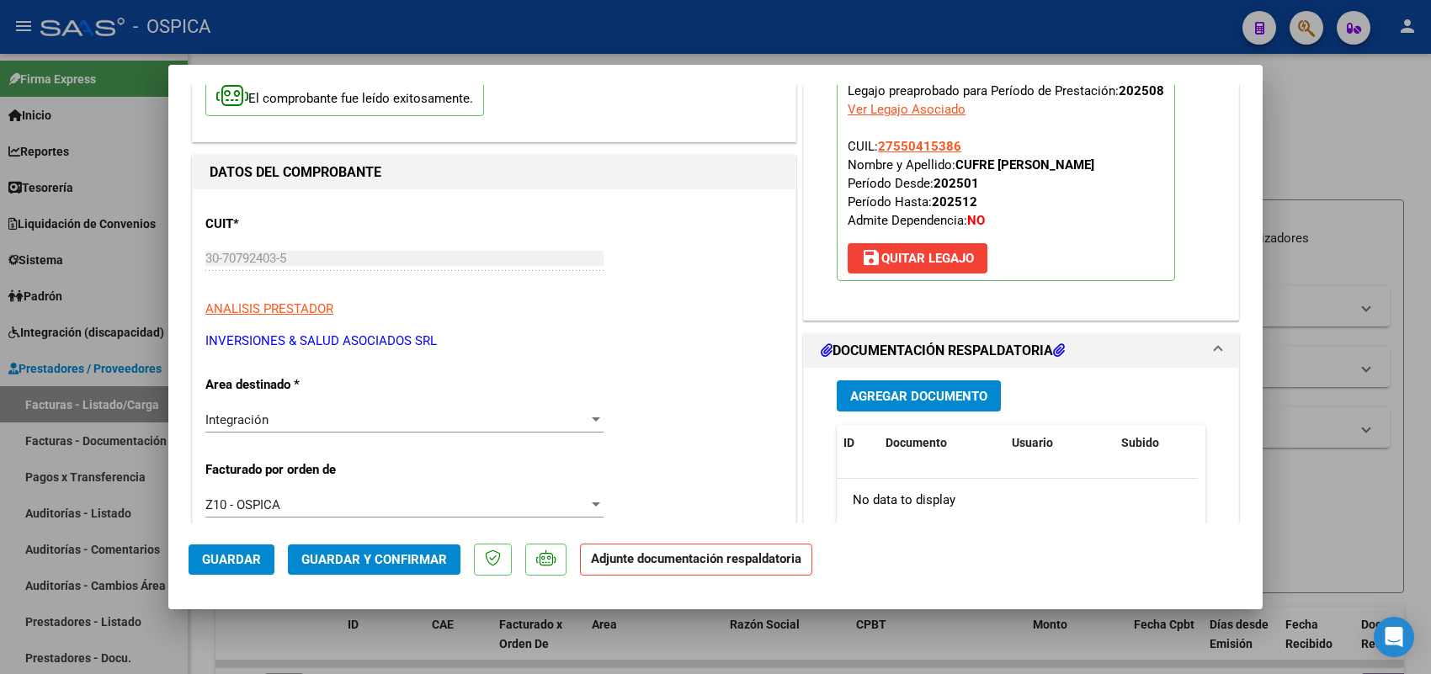
scroll to position [210, 0]
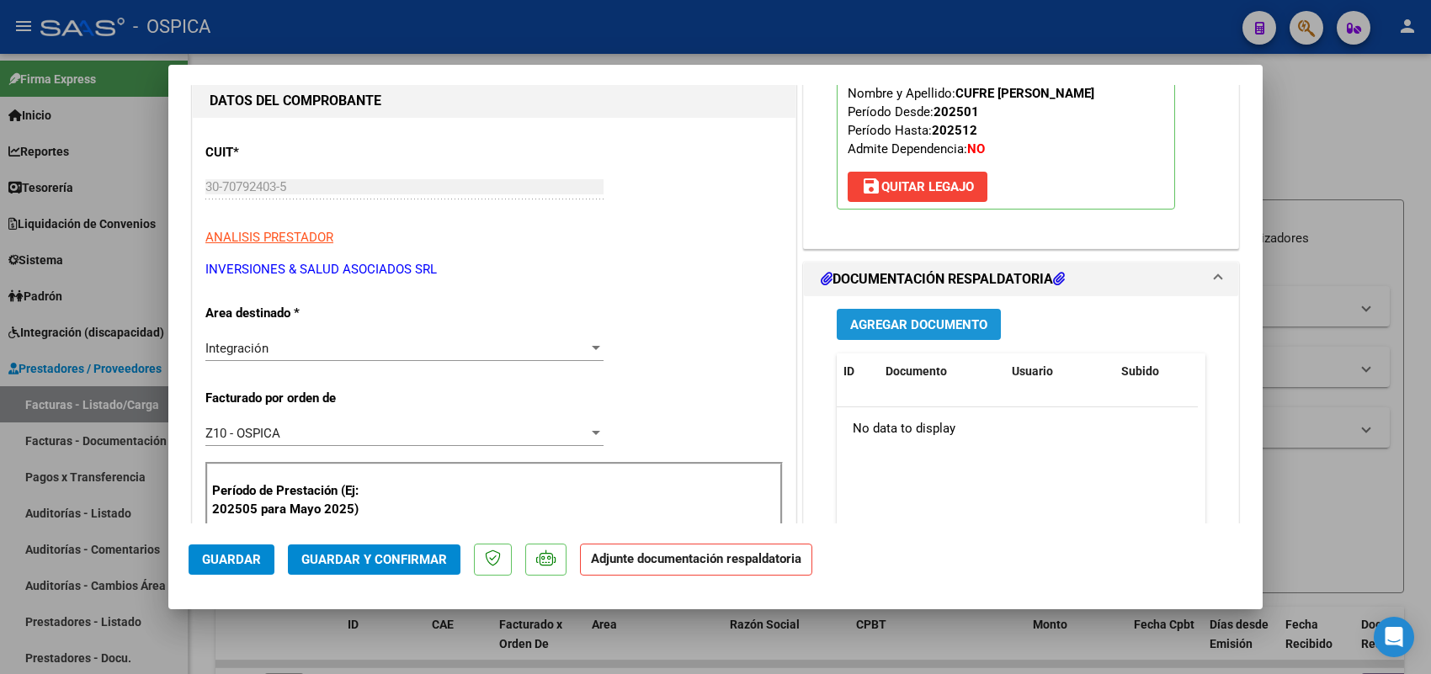
click at [899, 320] on span "Agregar Documento" at bounding box center [918, 324] width 137 height 15
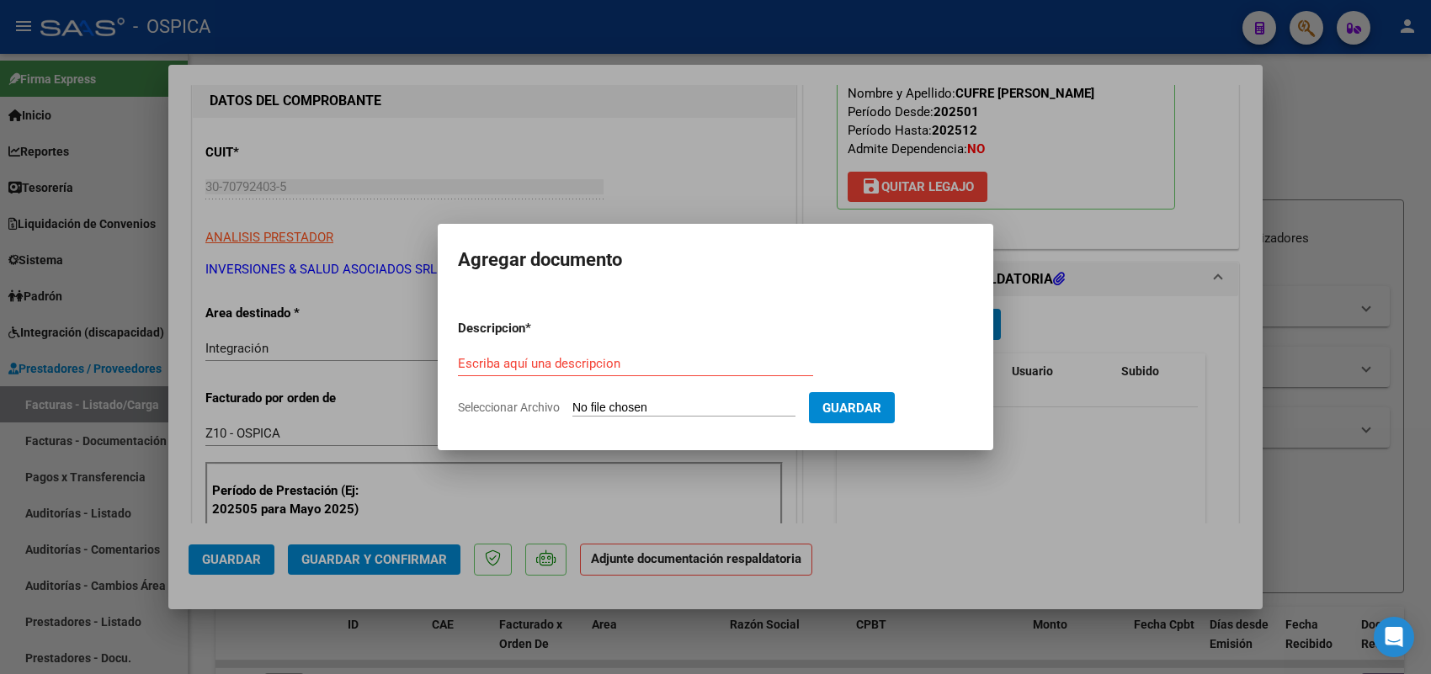
click at [756, 411] on input "Seleccionar Archivo" at bounding box center [683, 409] width 223 height 16
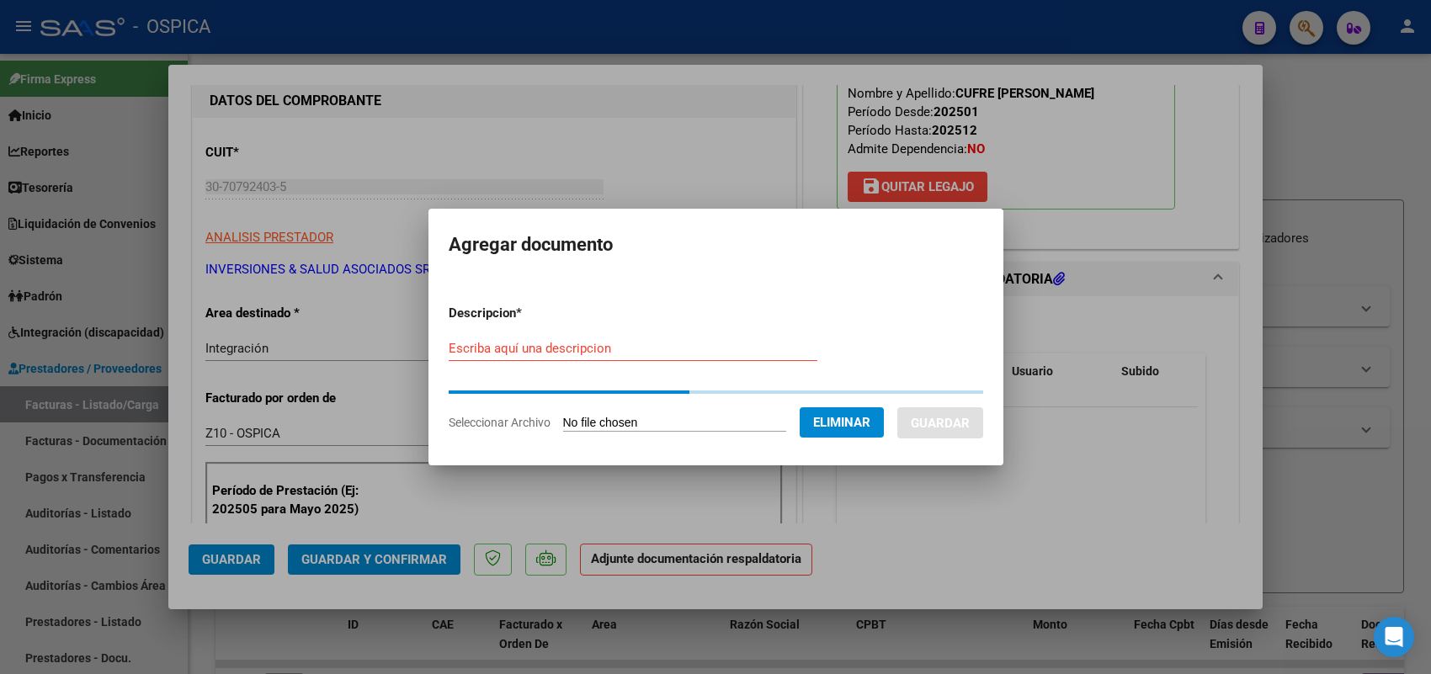
click at [623, 348] on input "Escriba aquí una descripcion" at bounding box center [633, 348] width 369 height 15
paste input "ASISTENCIA"
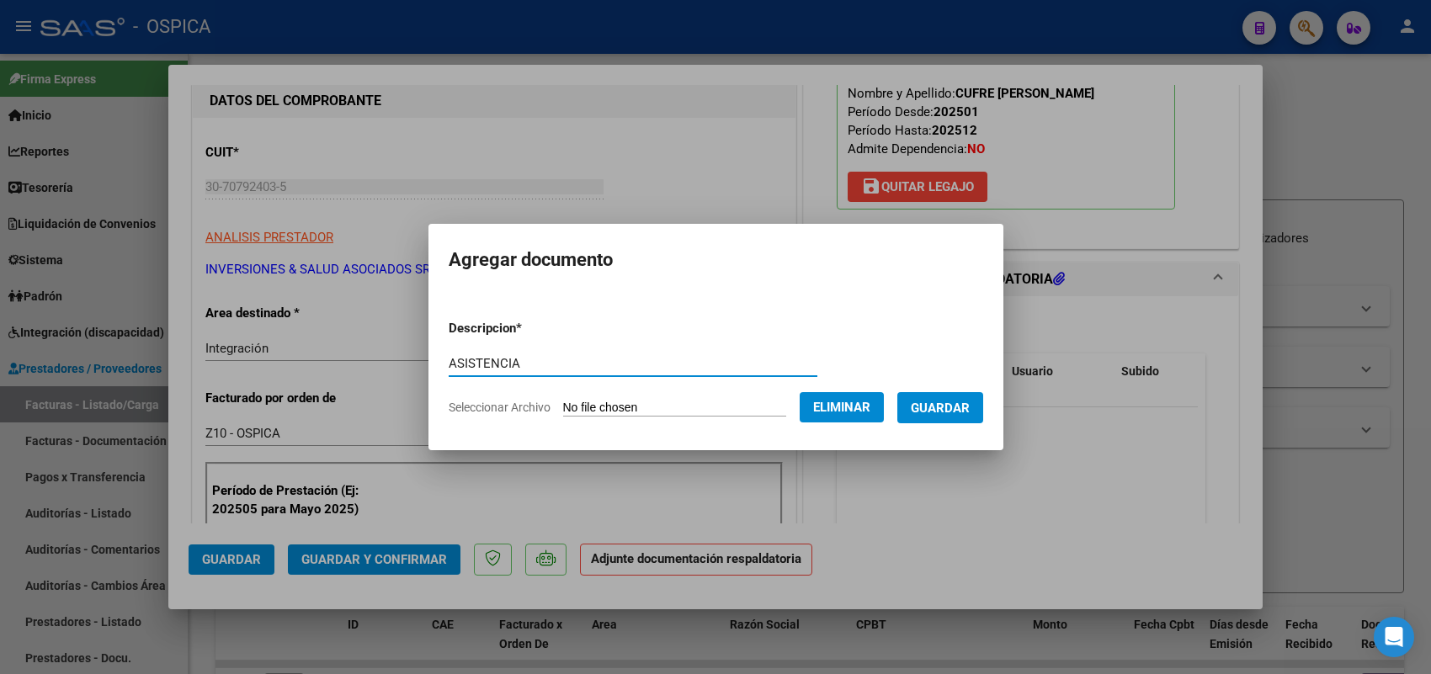
drag, startPoint x: 983, startPoint y: 413, endPoint x: 859, endPoint y: 429, distance: 125.6
click at [970, 413] on span "Guardar" at bounding box center [940, 408] width 59 height 15
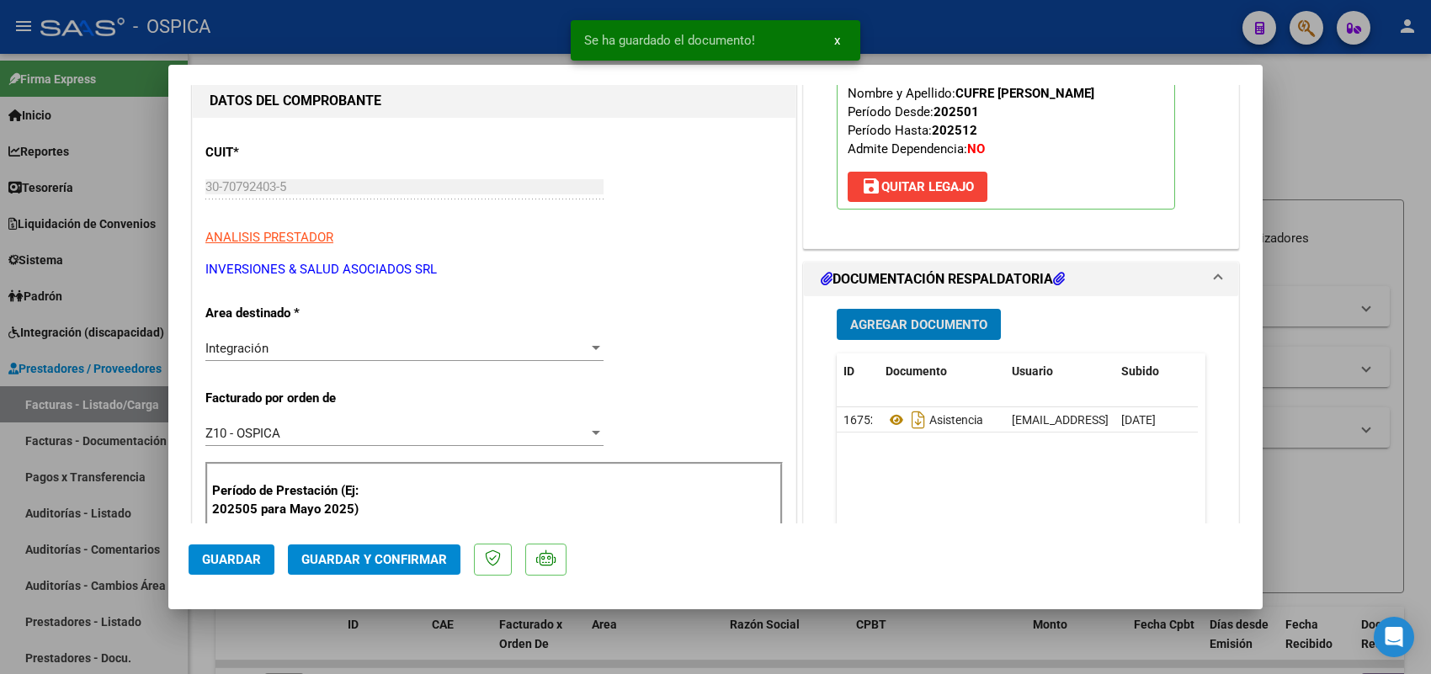
click at [226, 564] on span "Guardar" at bounding box center [231, 559] width 59 height 15
click at [105, 398] on div at bounding box center [715, 337] width 1431 height 674
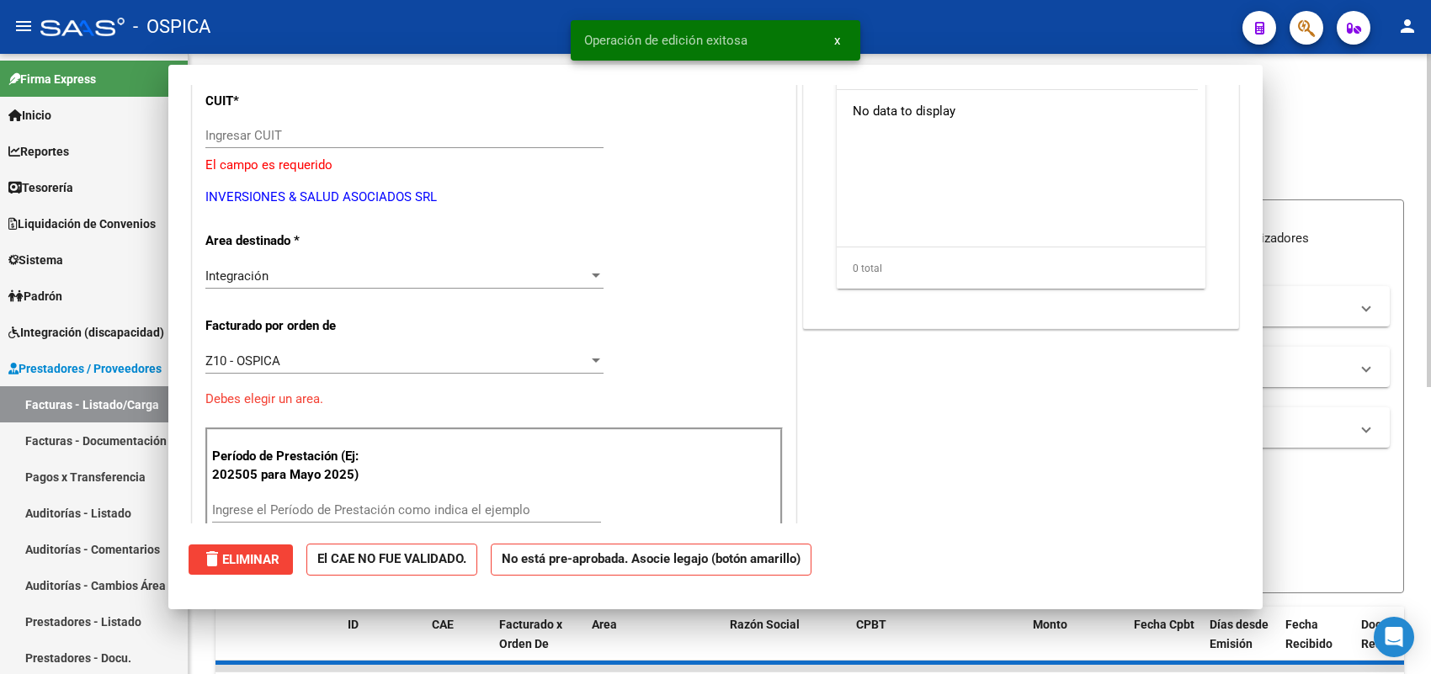
scroll to position [158, 0]
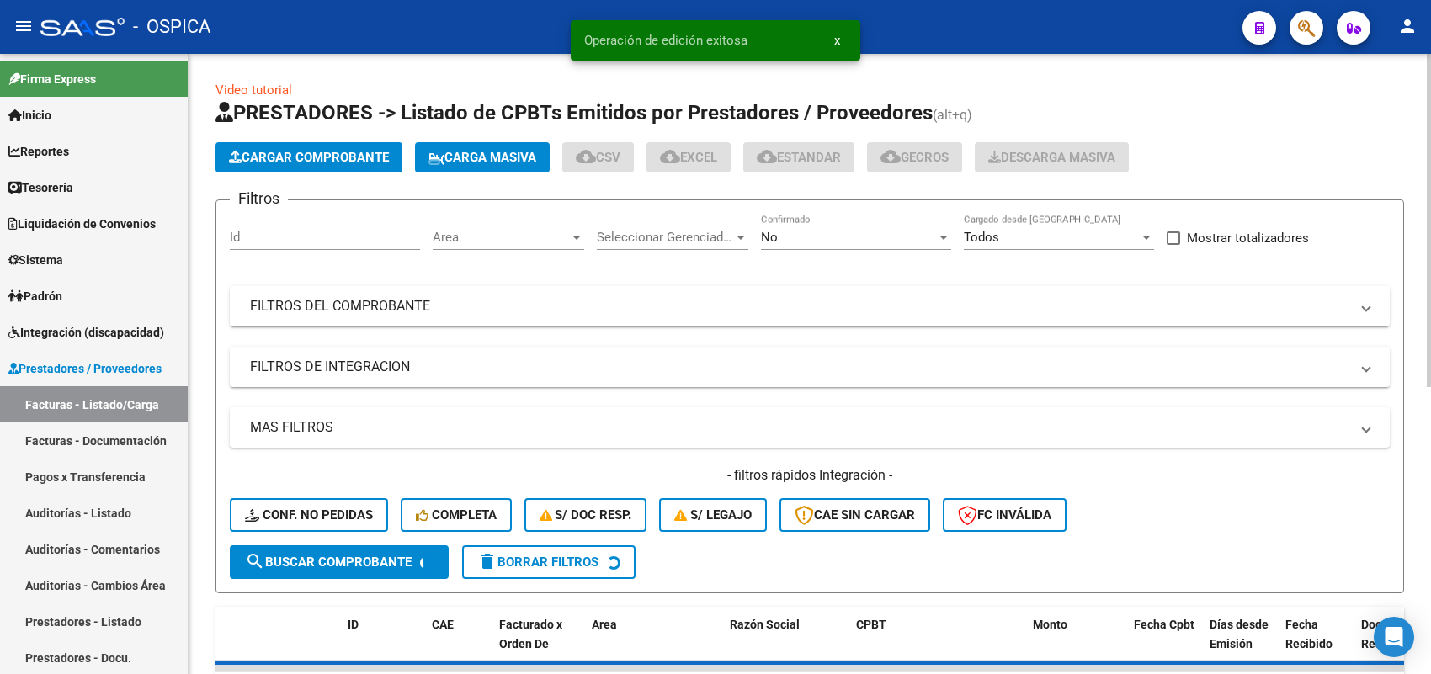
click at [363, 142] on button "Cargar Comprobante" at bounding box center [309, 157] width 187 height 30
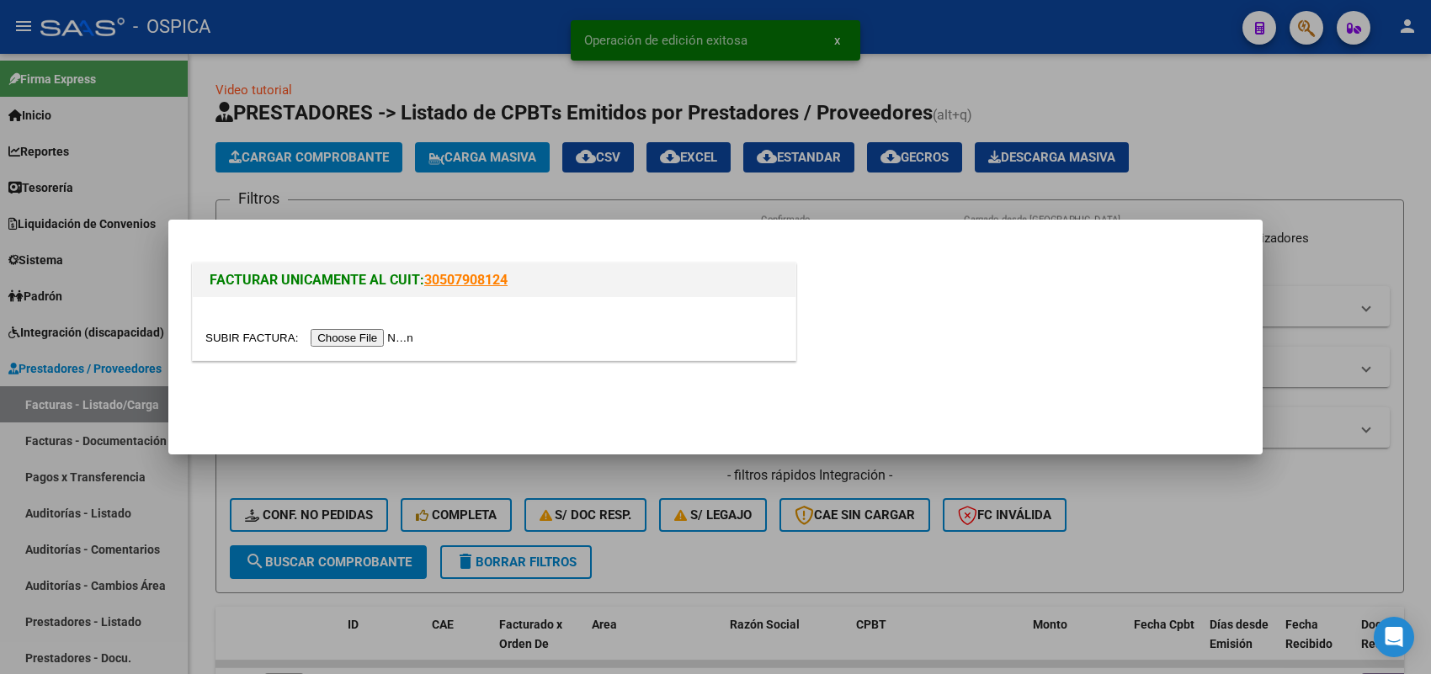
click at [397, 337] on input "file" at bounding box center [311, 338] width 213 height 18
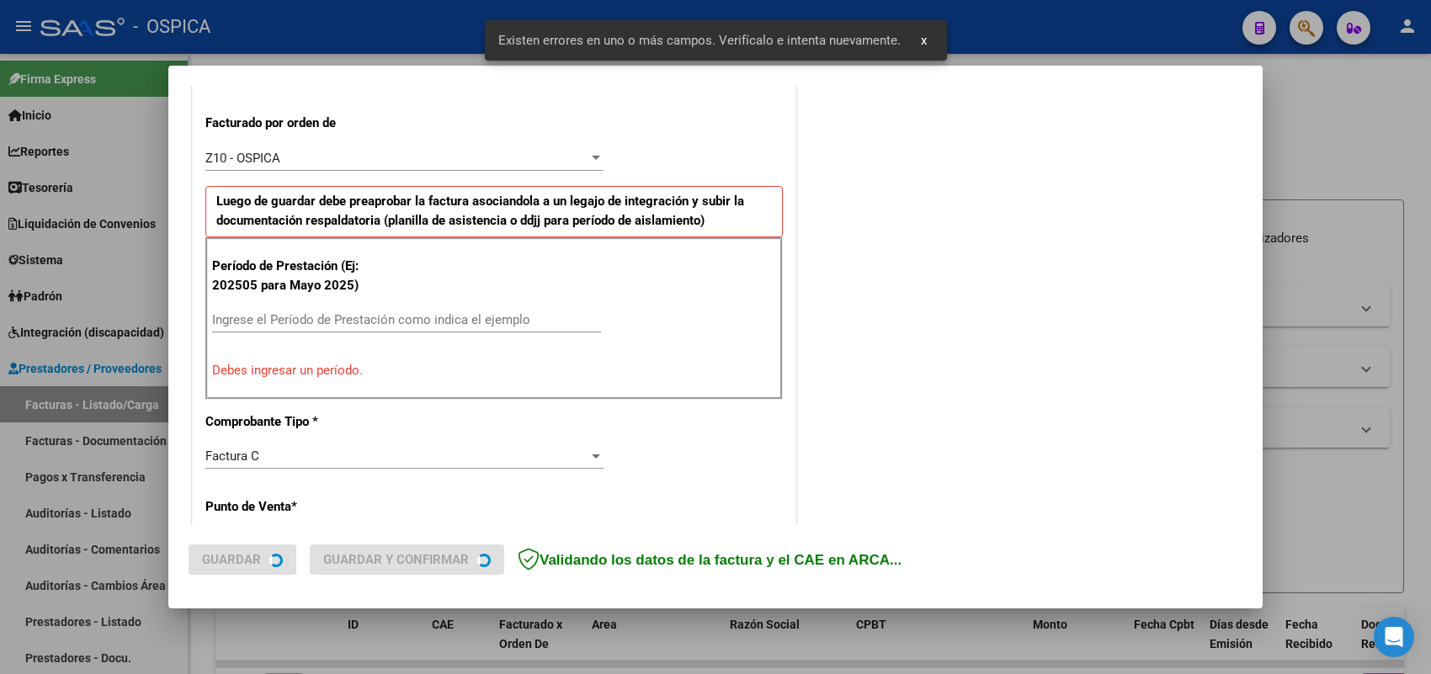
scroll to position [510, 0]
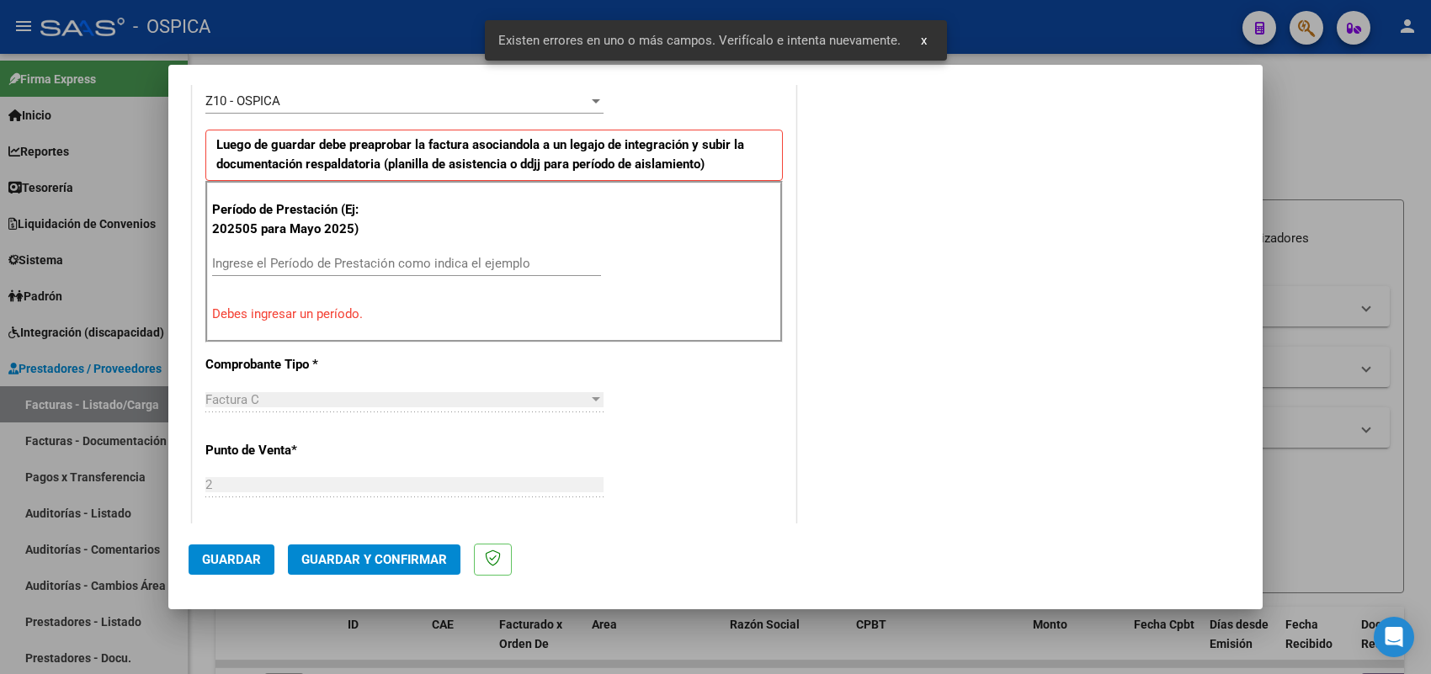
click at [429, 263] on input "Ingrese el Período de Prestación como indica el ejemplo" at bounding box center [406, 263] width 389 height 15
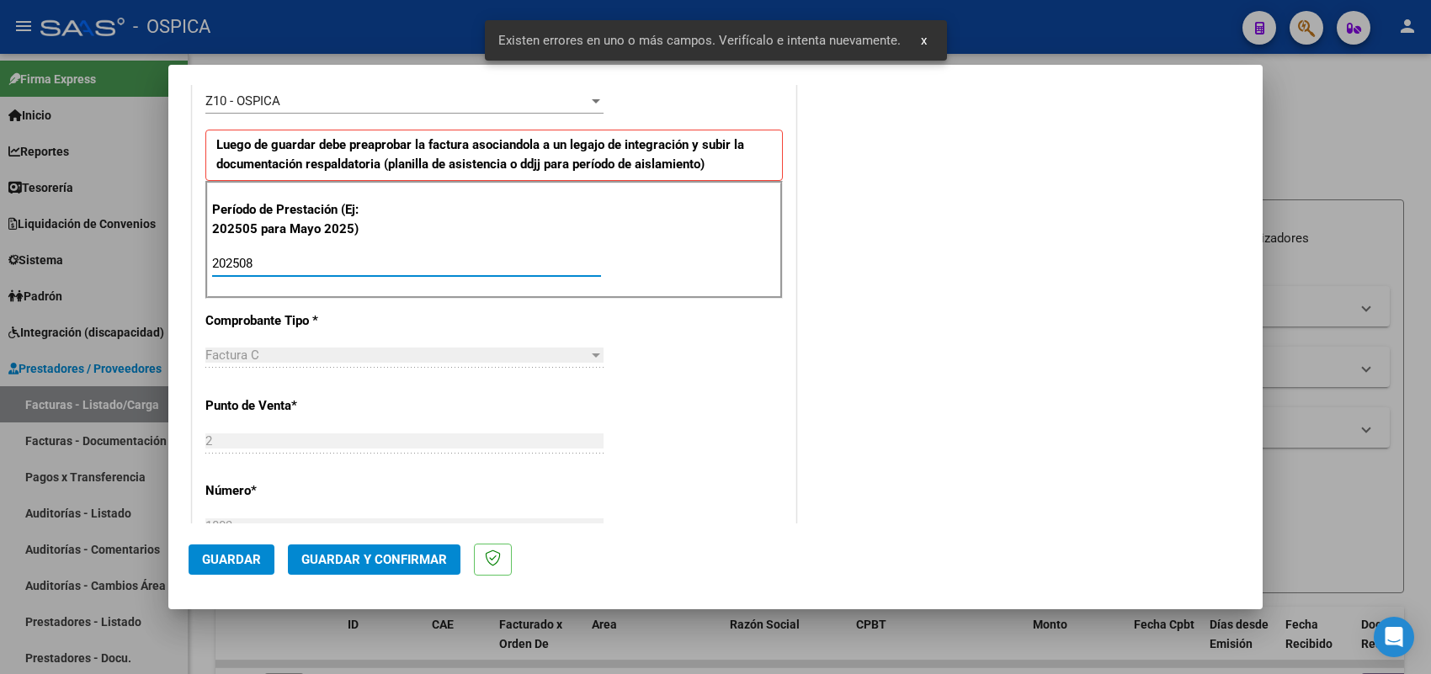
scroll to position [1109, 0]
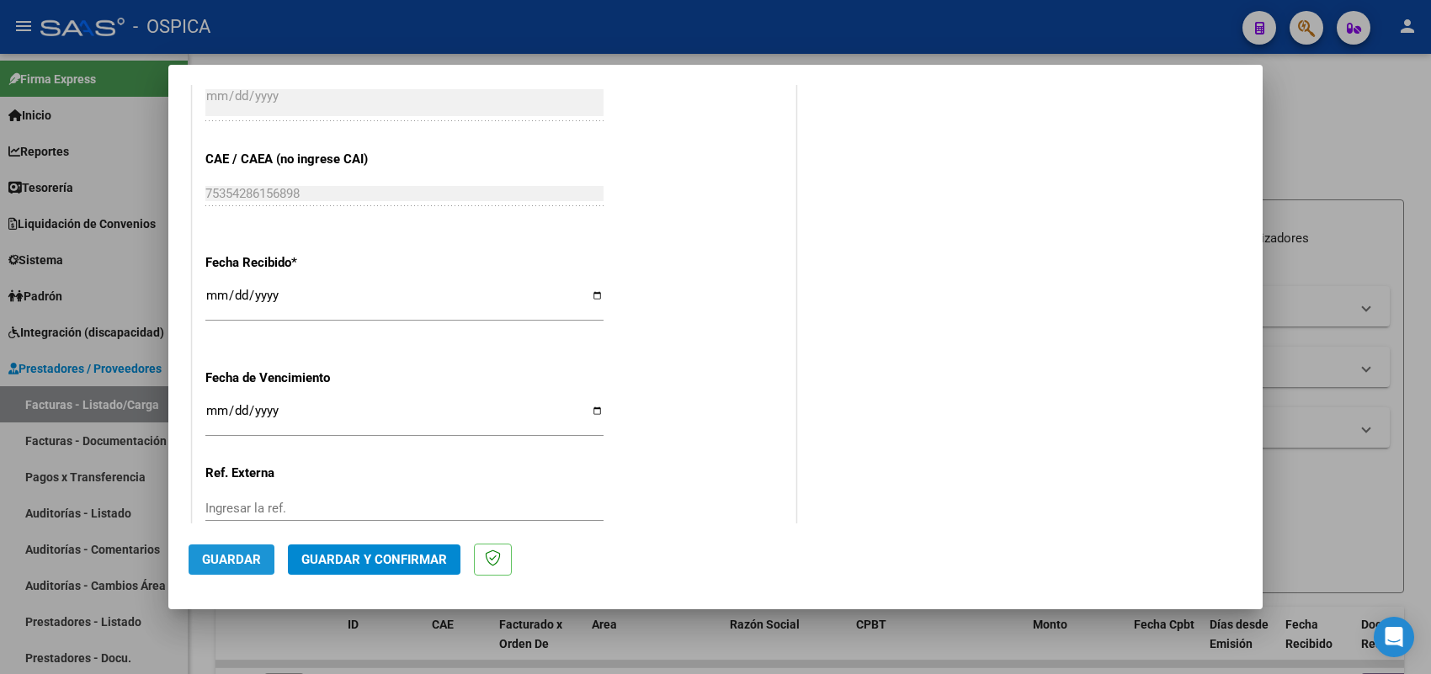
click at [221, 557] on span "Guardar" at bounding box center [231, 559] width 59 height 15
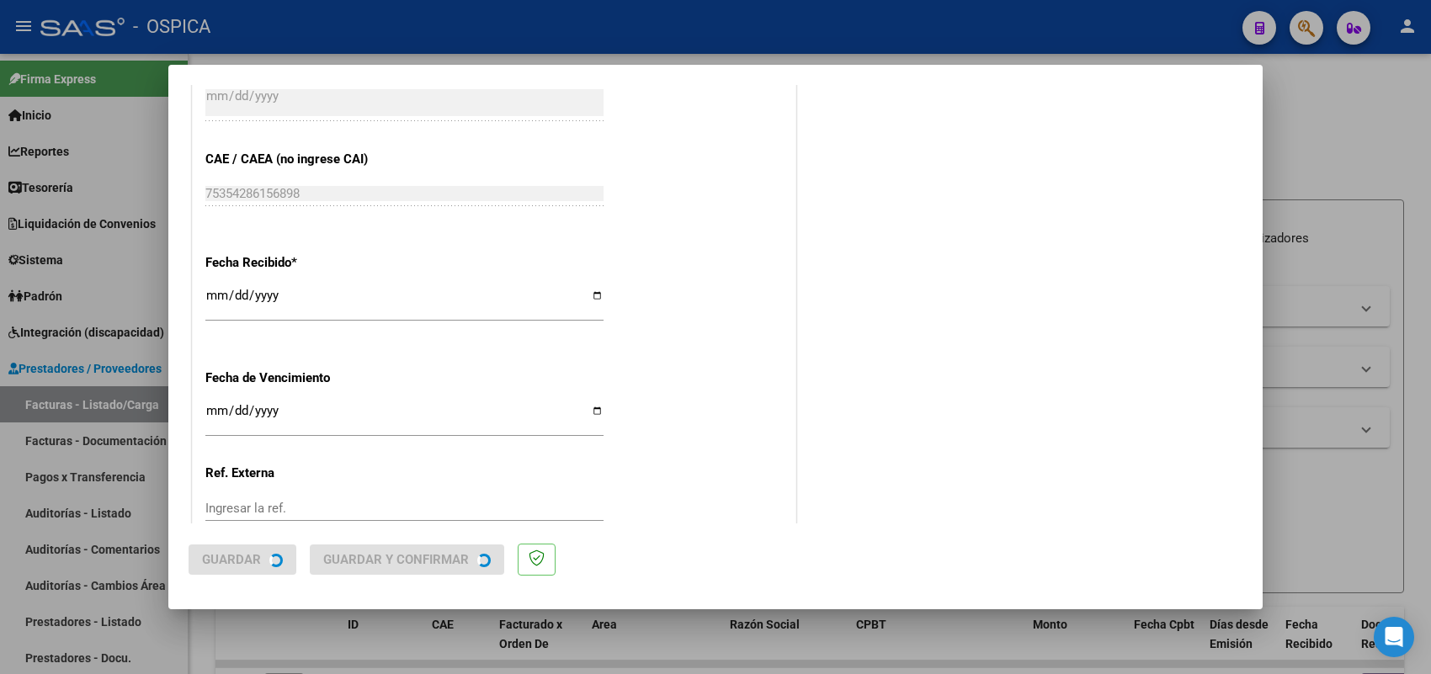
scroll to position [0, 0]
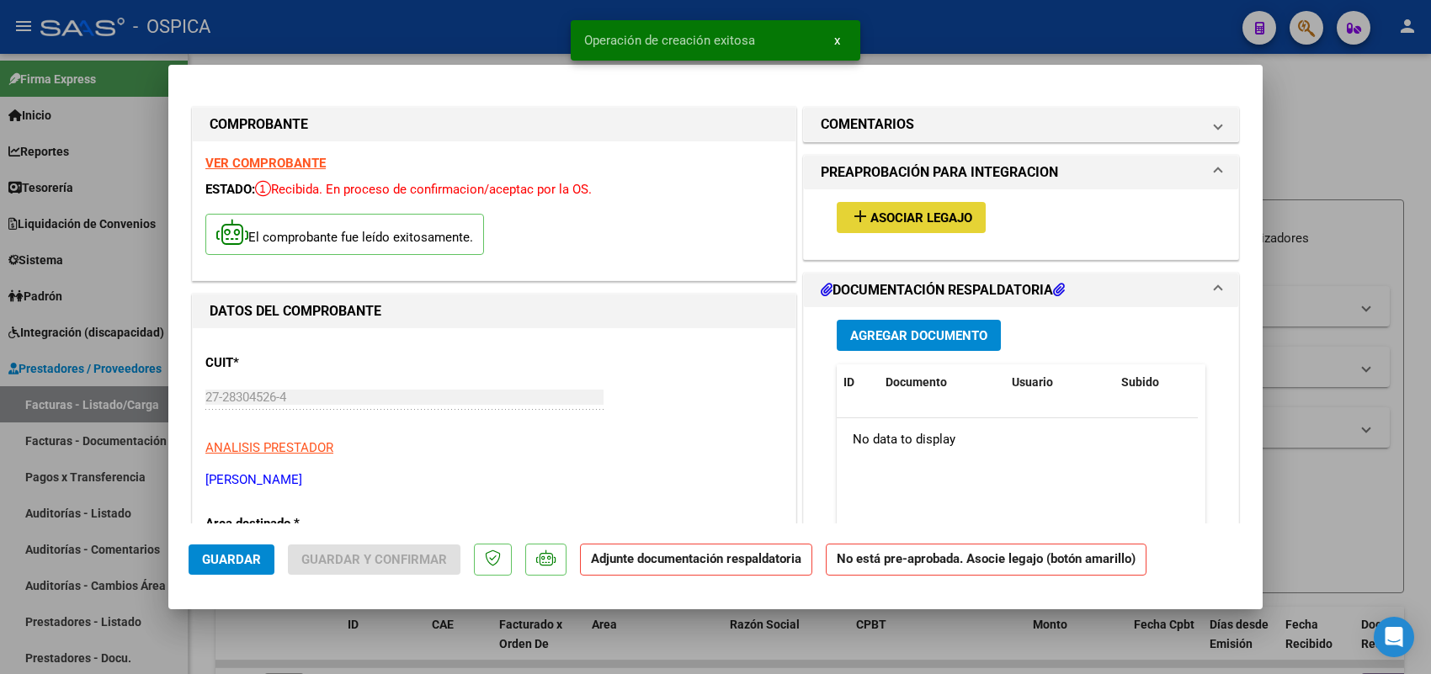
click at [931, 225] on span "Asociar Legajo" at bounding box center [921, 217] width 102 height 15
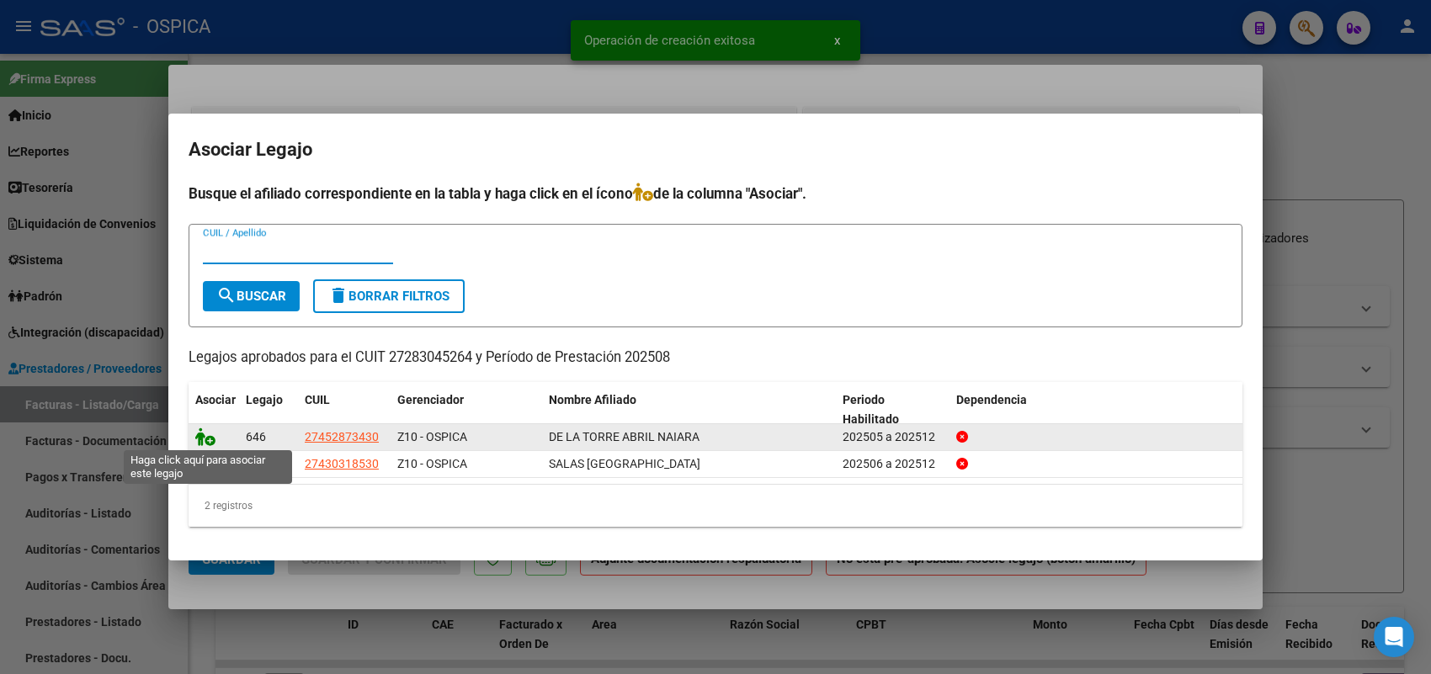
click at [204, 436] on icon at bounding box center [205, 437] width 20 height 19
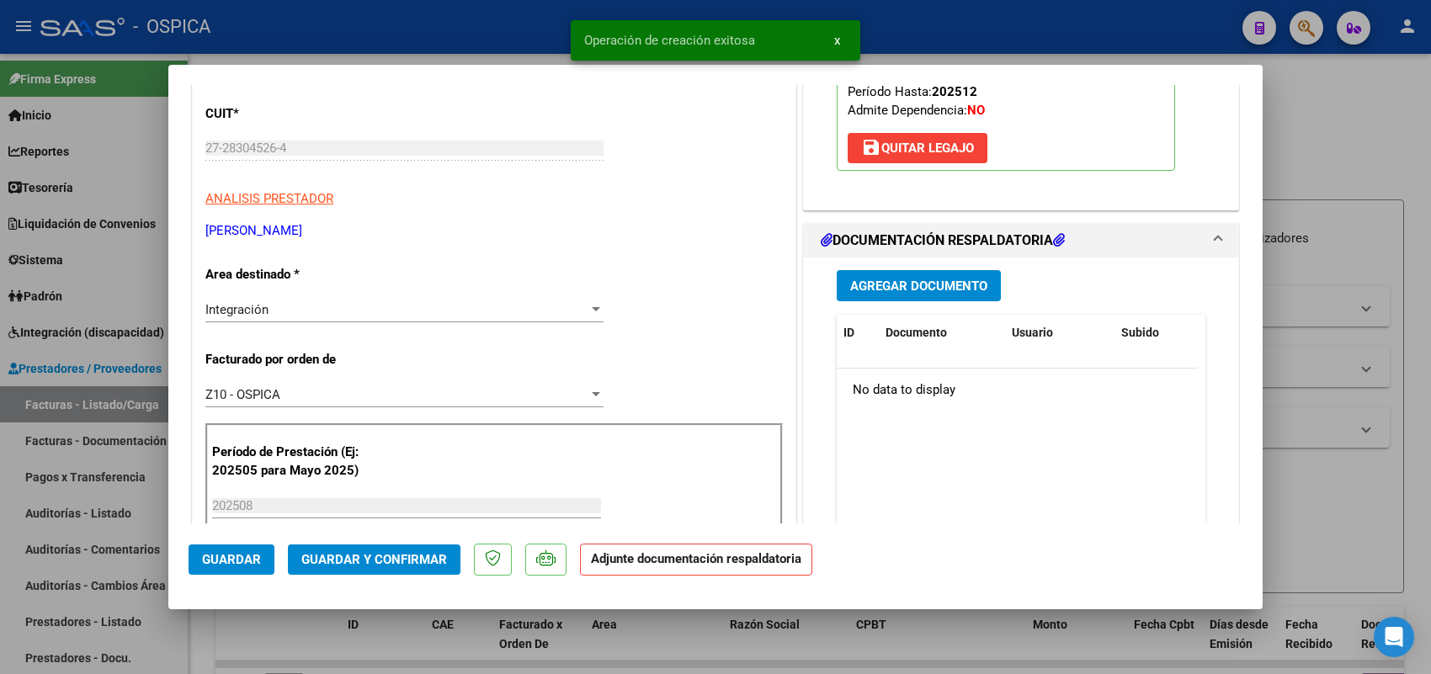
scroll to position [316, 0]
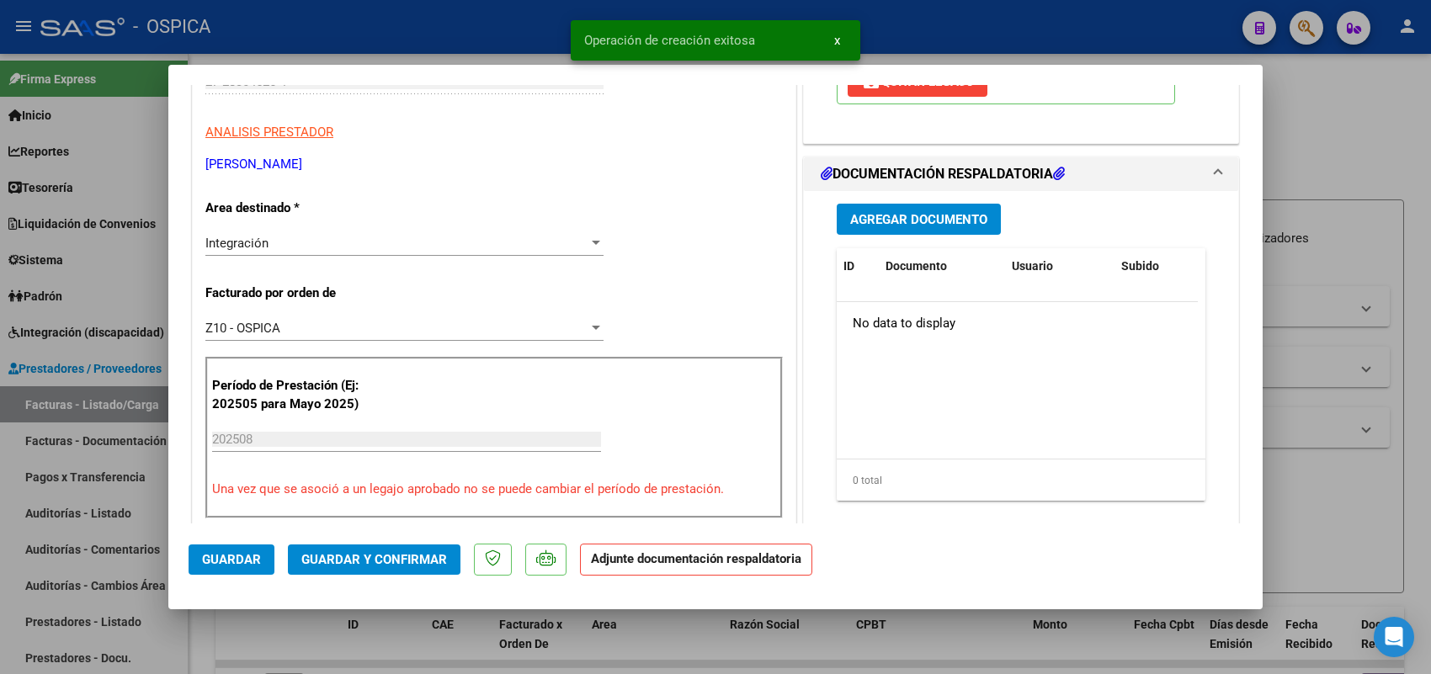
click at [903, 225] on span "Agregar Documento" at bounding box center [918, 219] width 137 height 15
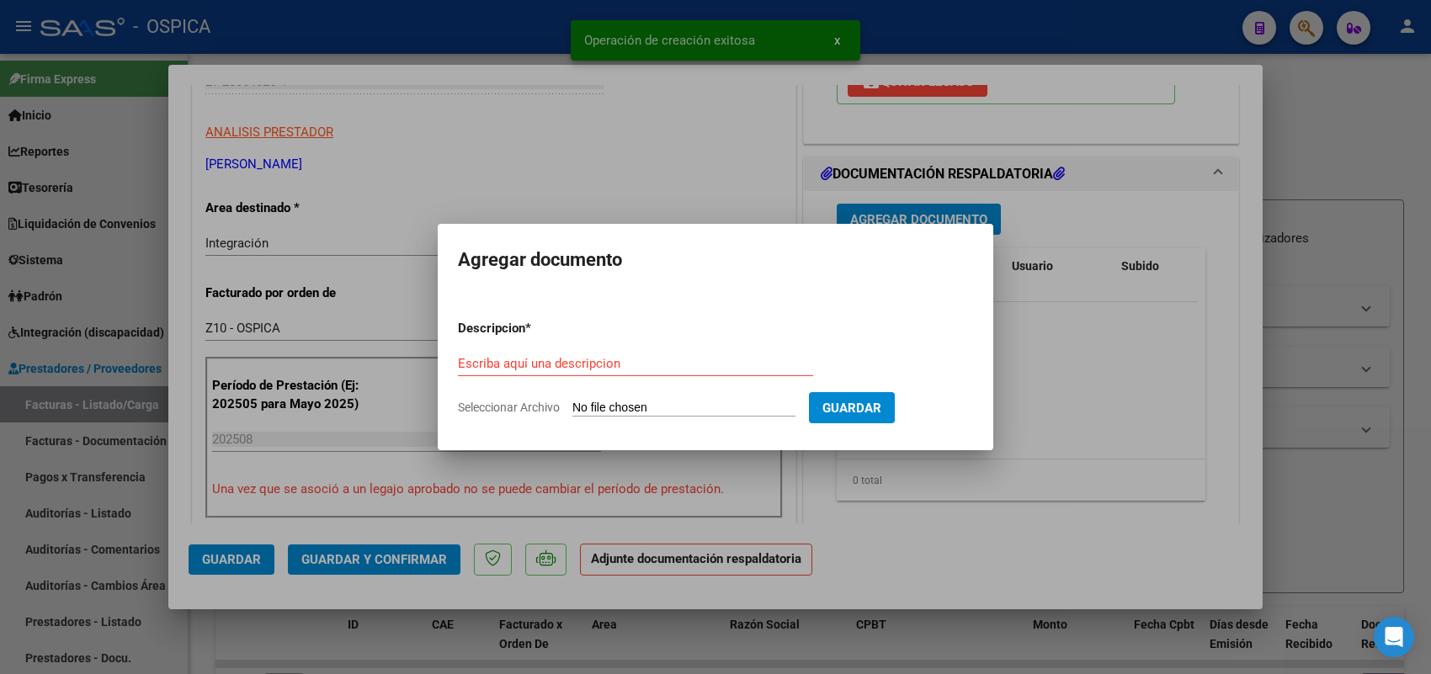
click at [726, 405] on input "Seleccionar Archivo" at bounding box center [683, 409] width 223 height 16
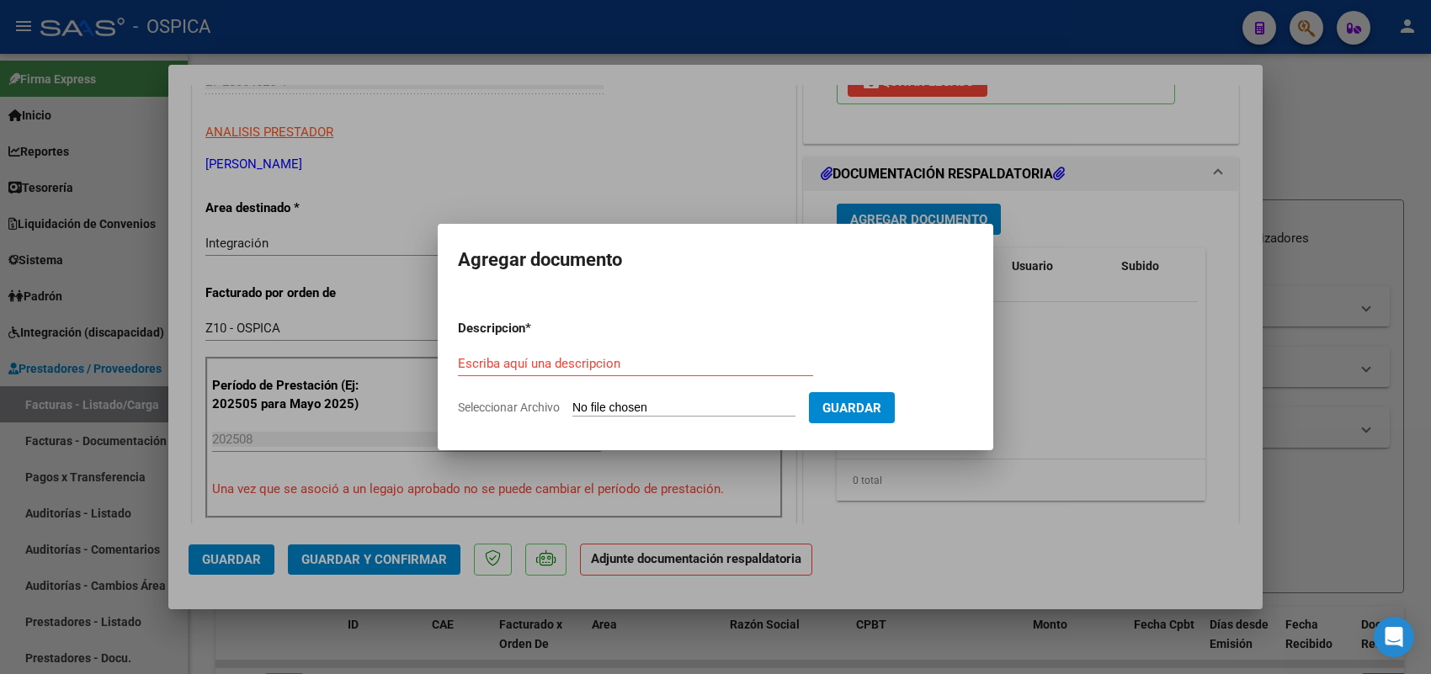
click at [737, 460] on div at bounding box center [715, 337] width 1431 height 674
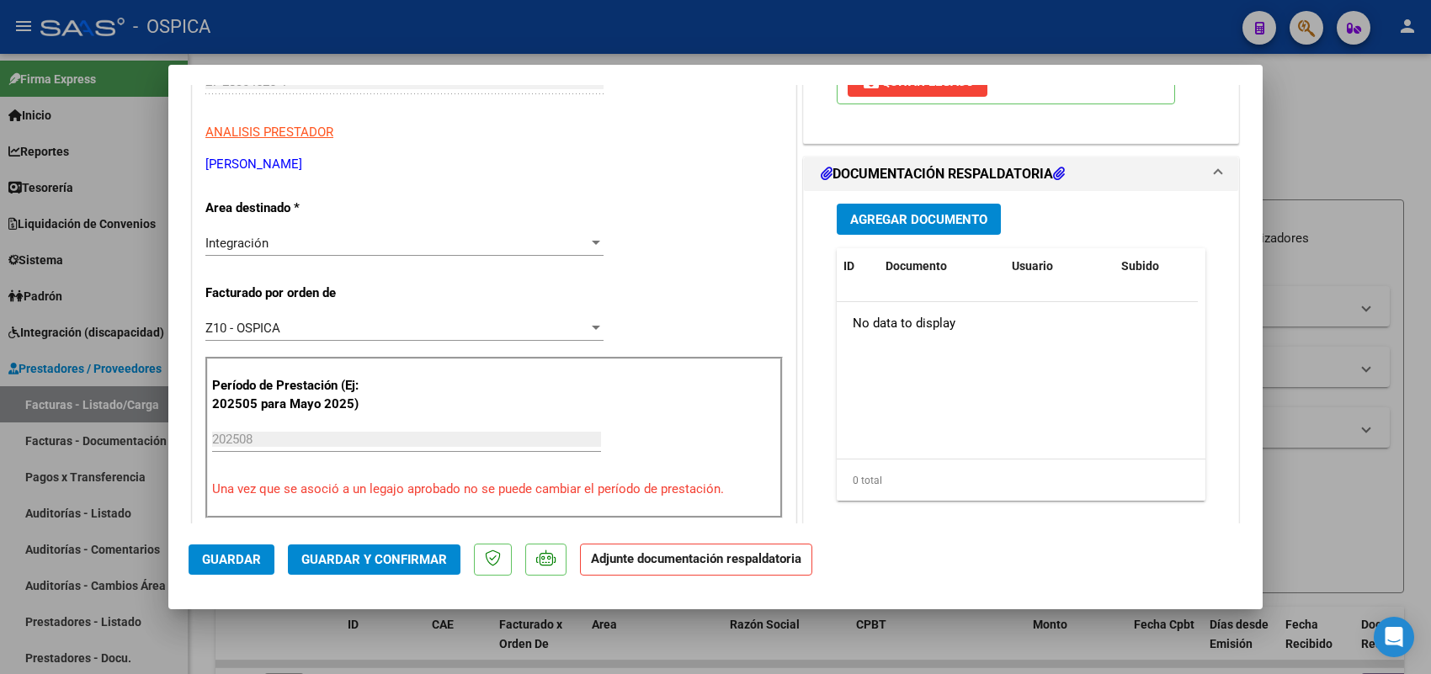
click at [888, 217] on span "Agregar Documento" at bounding box center [918, 219] width 137 height 15
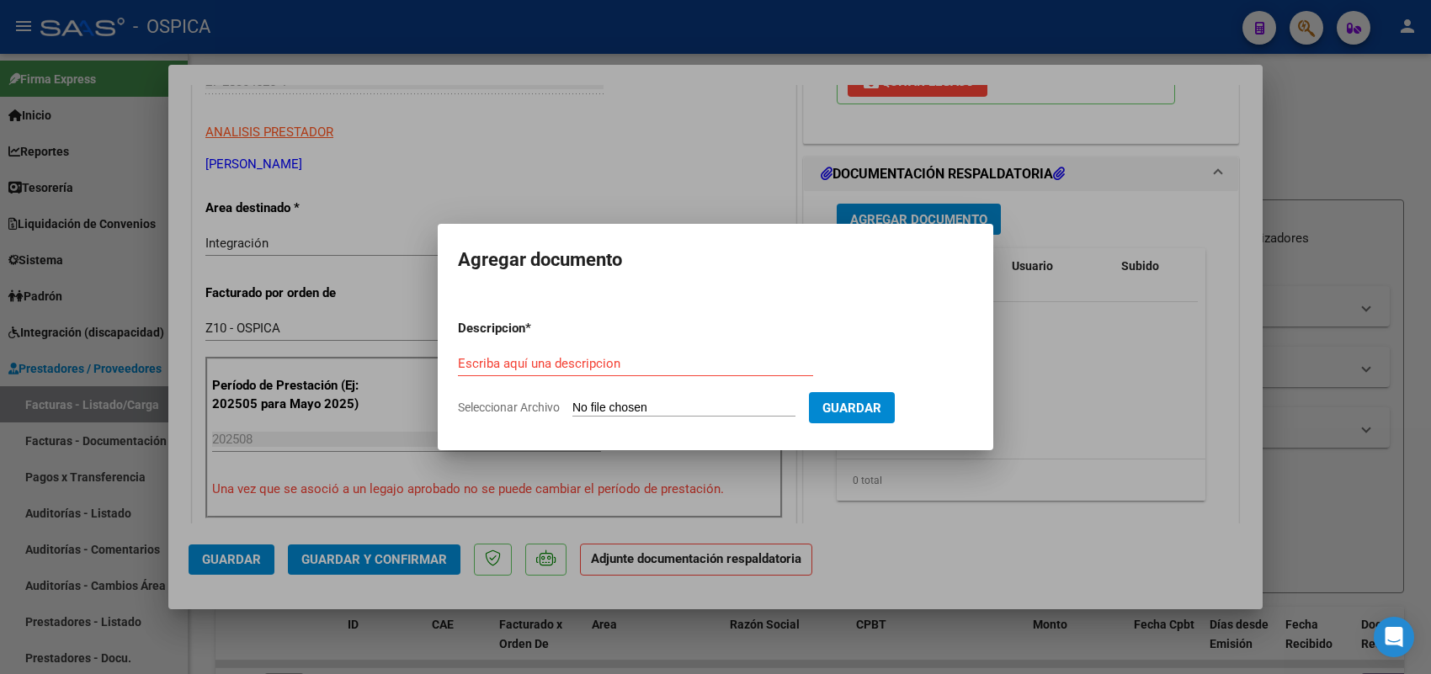
click at [722, 413] on input "Seleccionar Archivo" at bounding box center [683, 409] width 223 height 16
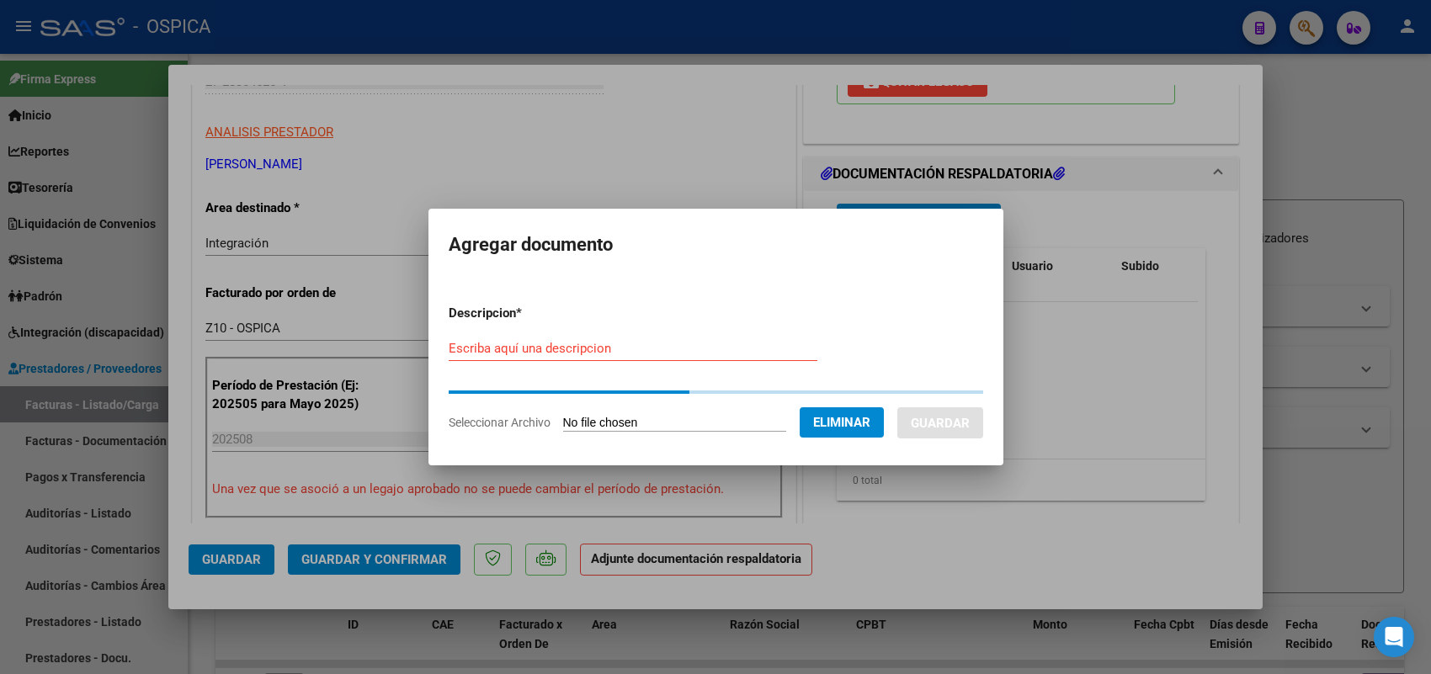
click at [527, 342] on input "Escriba aquí una descripcion" at bounding box center [633, 348] width 369 height 15
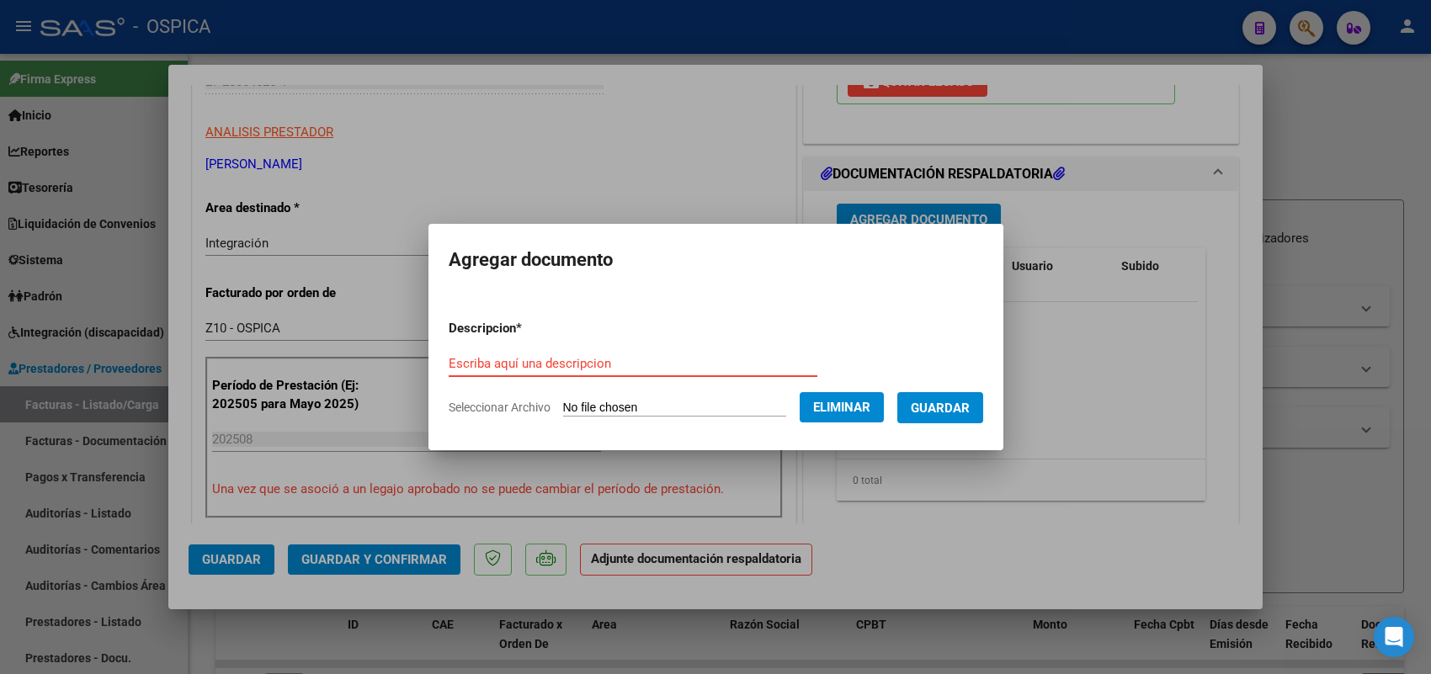
paste input "ASISTENCIA"
click at [962, 397] on button "Guardar" at bounding box center [940, 407] width 86 height 31
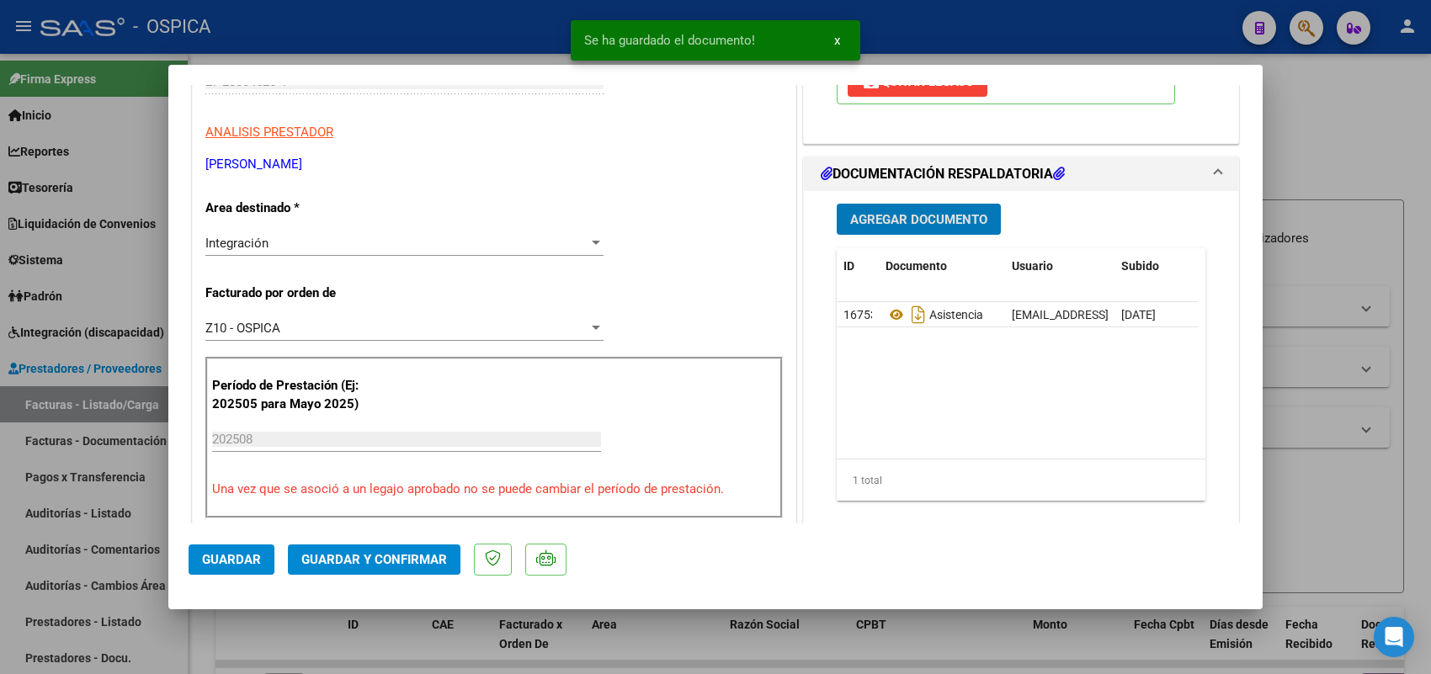
click at [229, 554] on span "Guardar" at bounding box center [231, 559] width 59 height 15
drag, startPoint x: 139, startPoint y: 398, endPoint x: 223, endPoint y: 289, distance: 138.1
click at [136, 398] on div at bounding box center [715, 337] width 1431 height 674
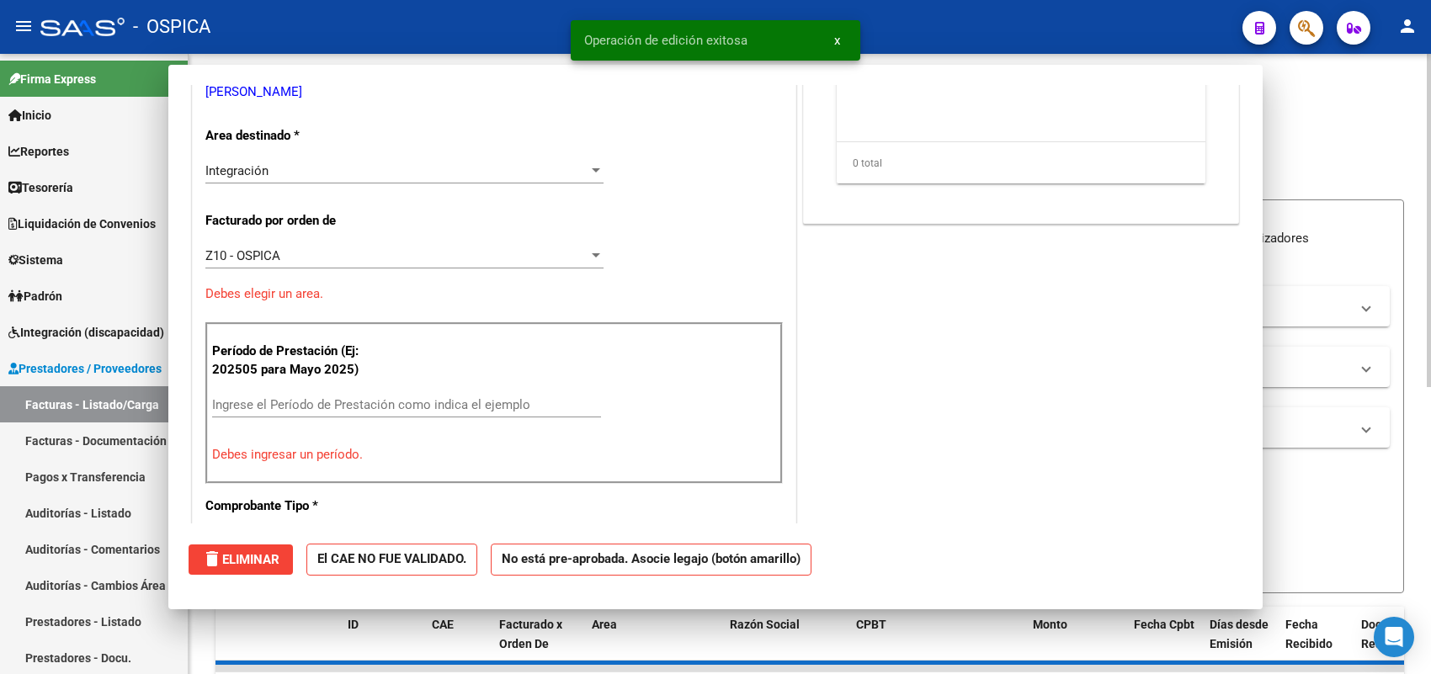
scroll to position [0, 0]
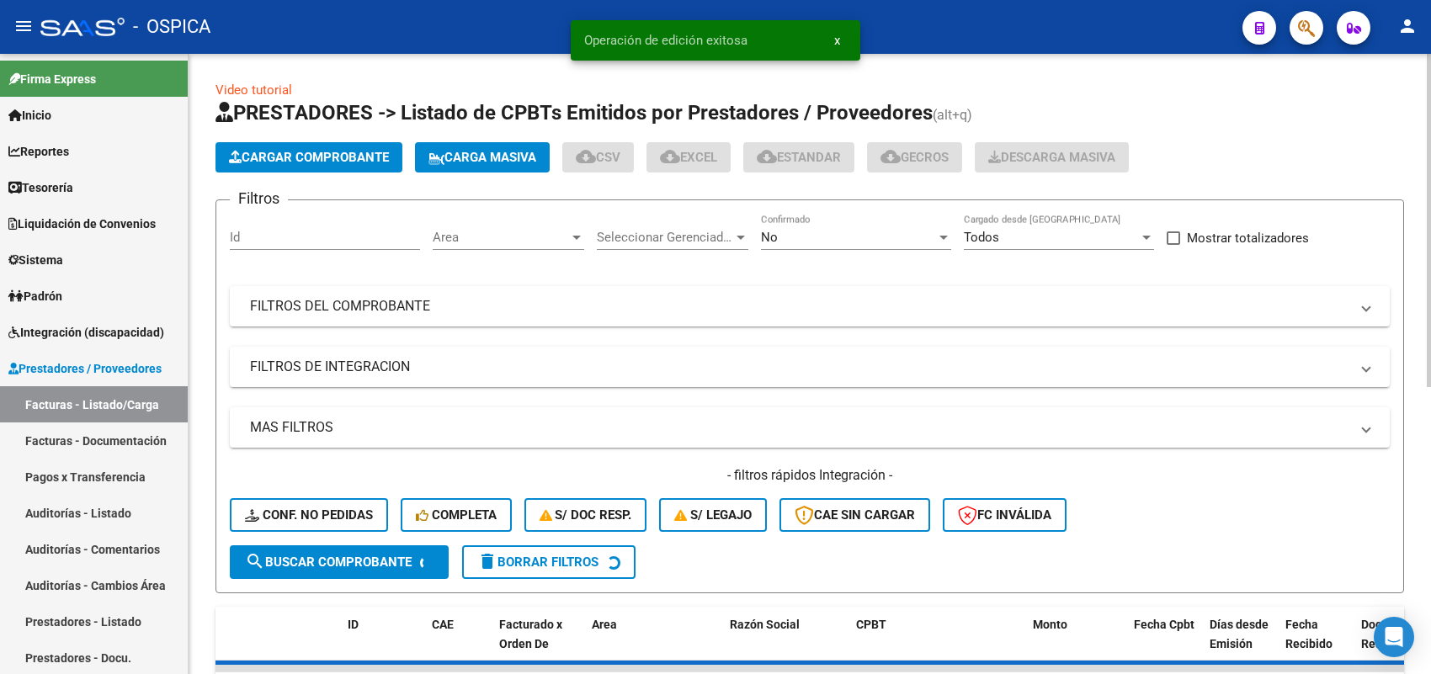
click at [311, 158] on span "Cargar Comprobante" at bounding box center [309, 157] width 160 height 15
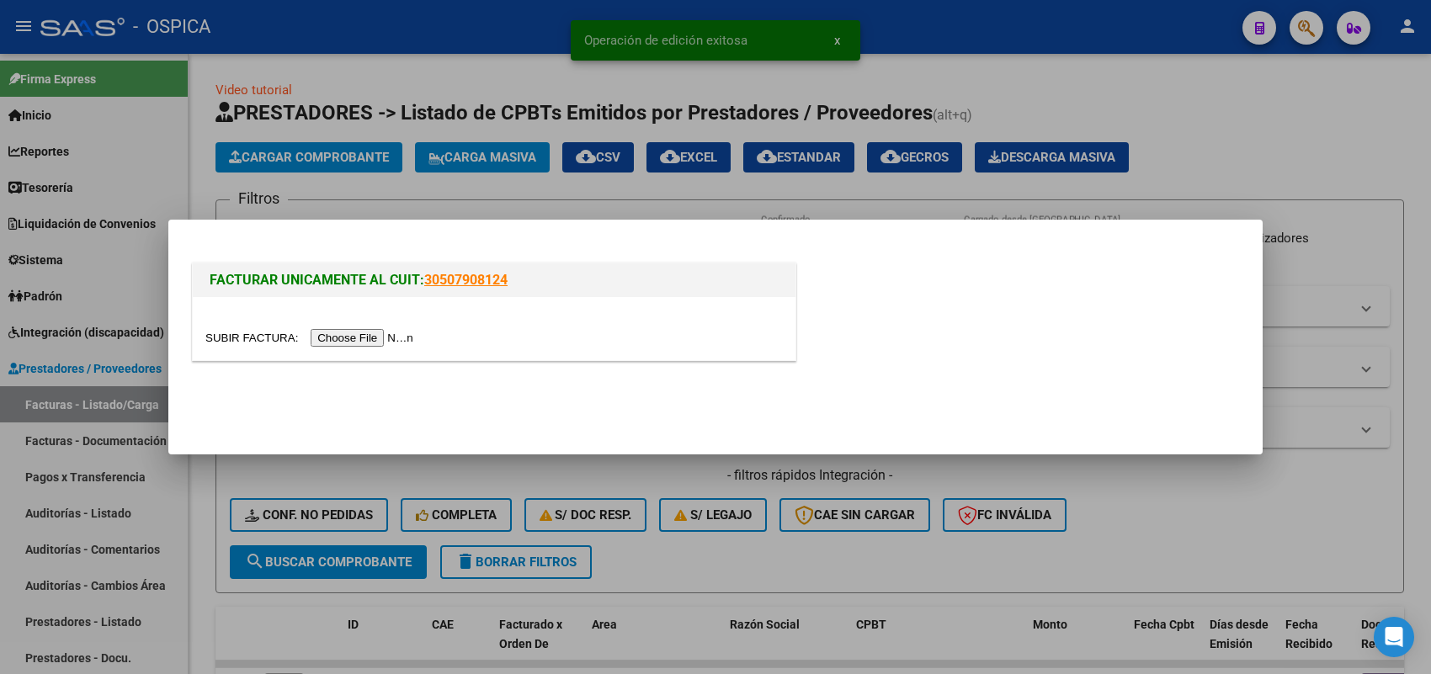
click at [387, 335] on input "file" at bounding box center [311, 338] width 213 height 18
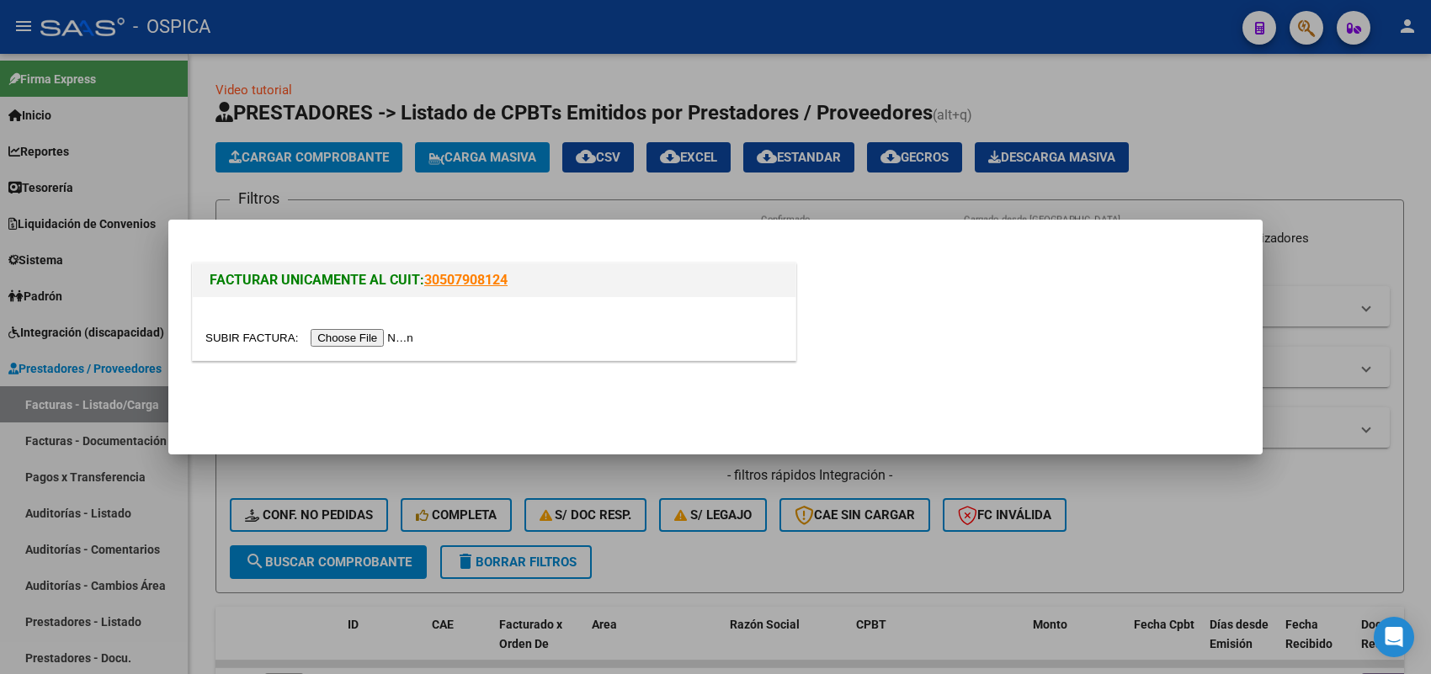
click at [401, 328] on div at bounding box center [494, 328] width 603 height 63
click at [402, 331] on input "file" at bounding box center [311, 338] width 213 height 18
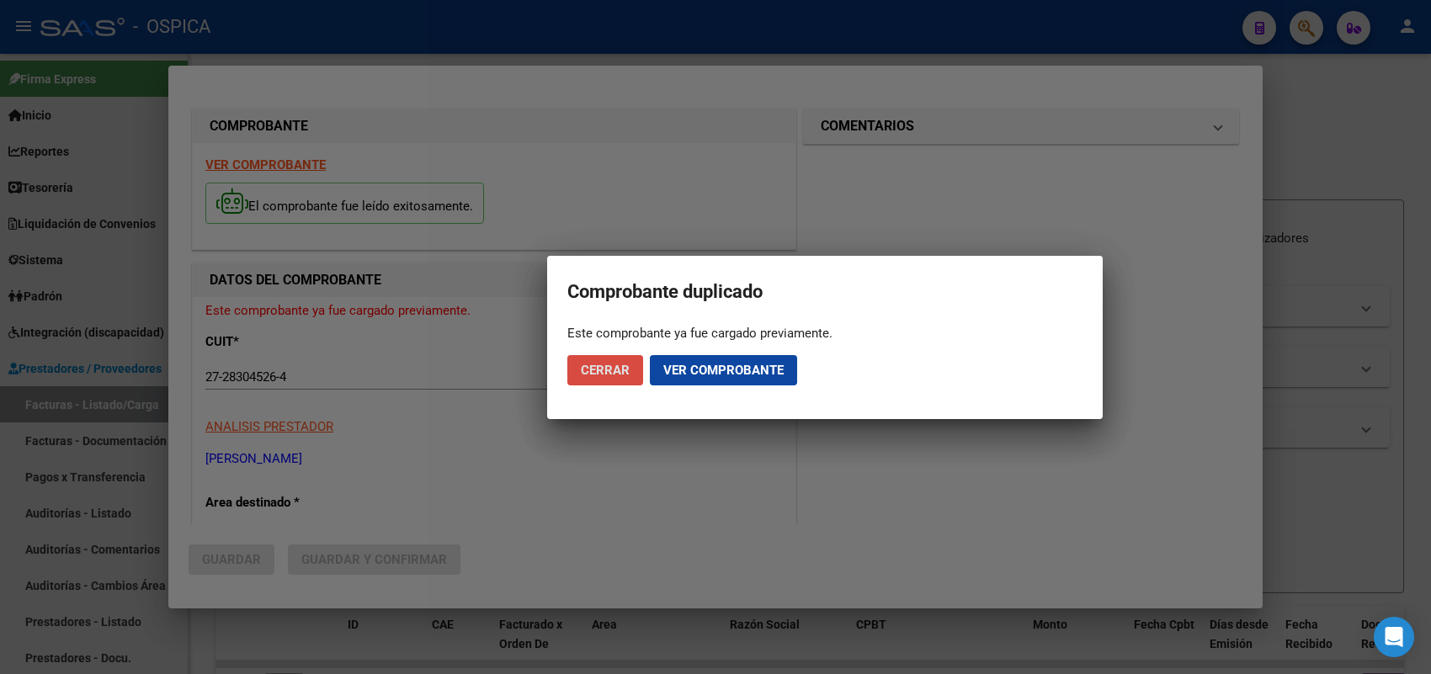
click at [625, 367] on span "Cerrar" at bounding box center [605, 370] width 49 height 15
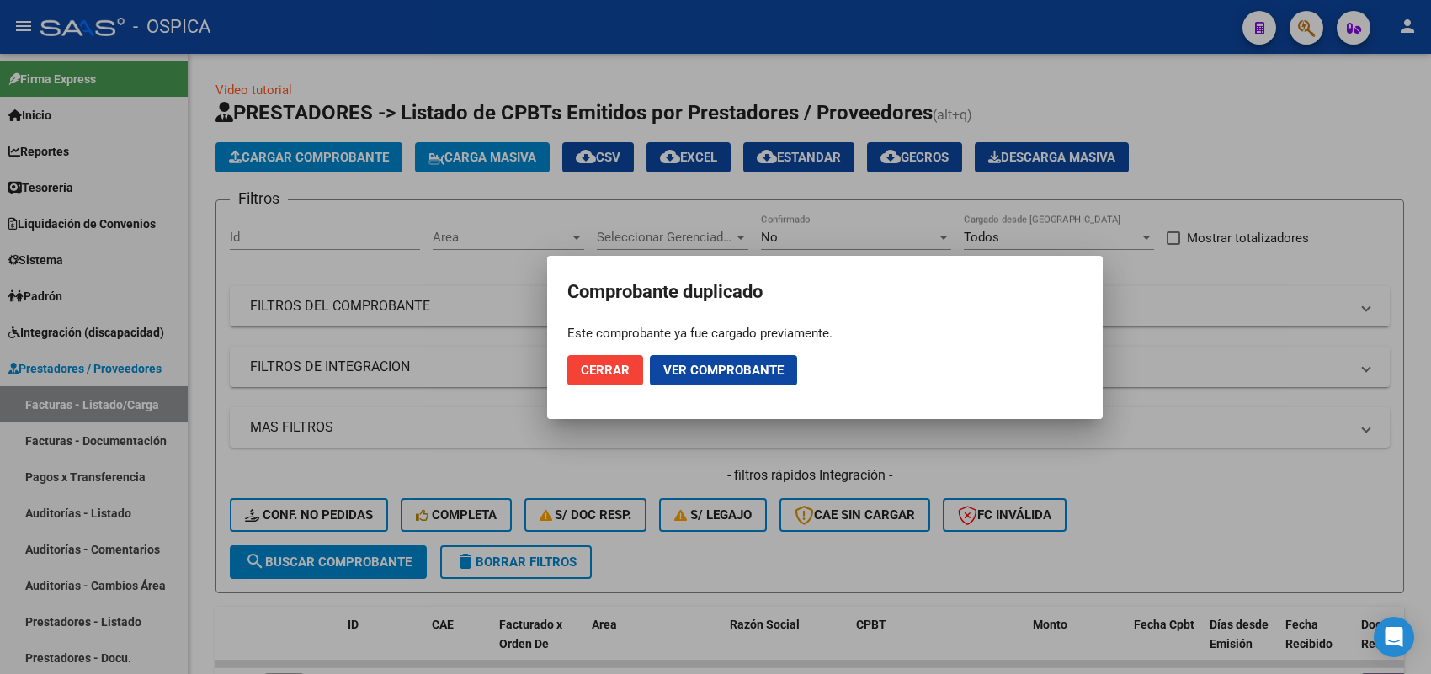
click at [162, 398] on div at bounding box center [715, 337] width 1431 height 674
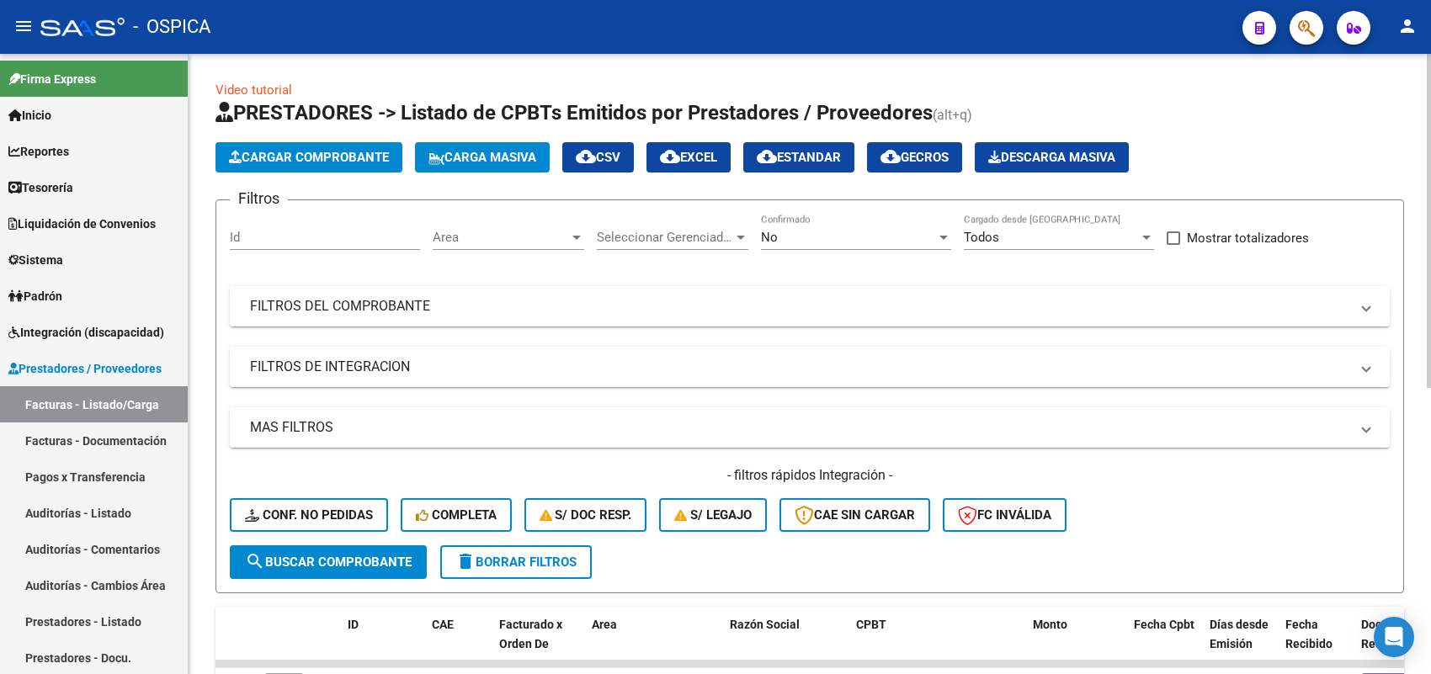
click at [375, 150] on span "Cargar Comprobante" at bounding box center [309, 157] width 160 height 15
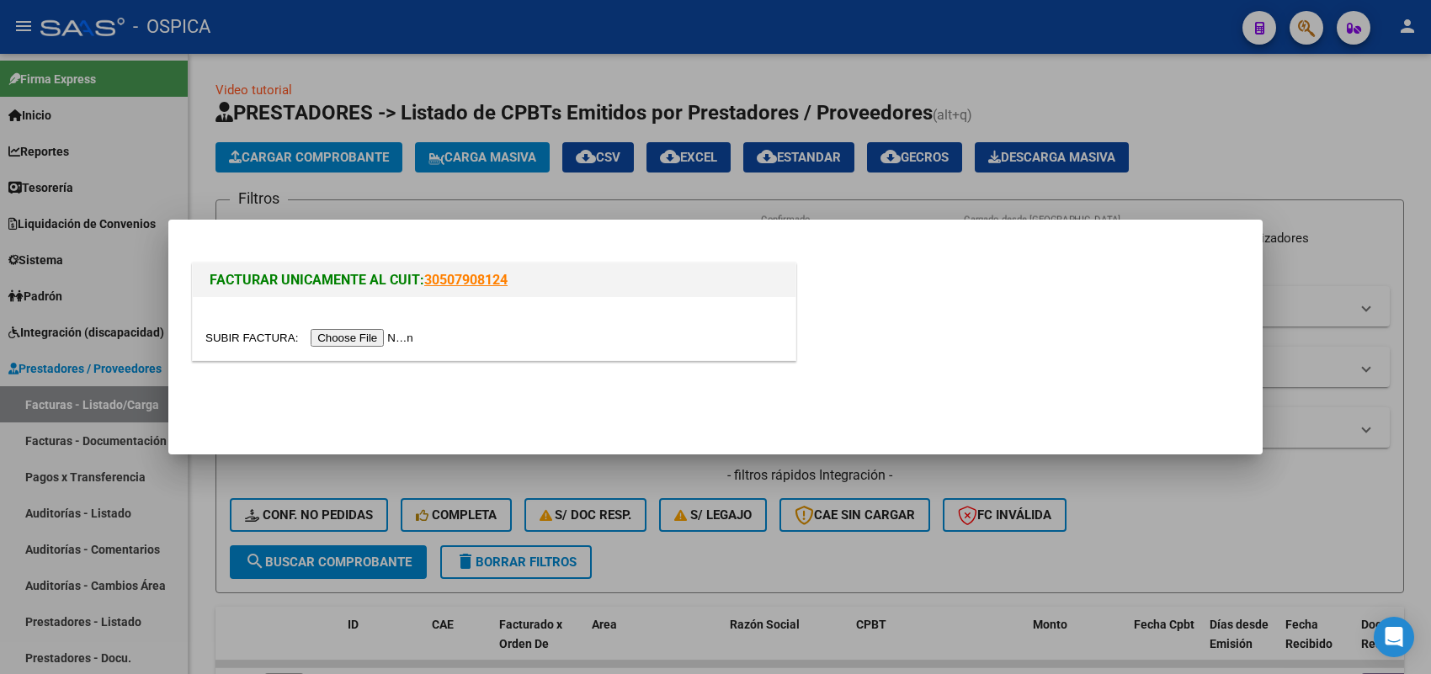
click at [413, 338] on input "file" at bounding box center [311, 338] width 213 height 18
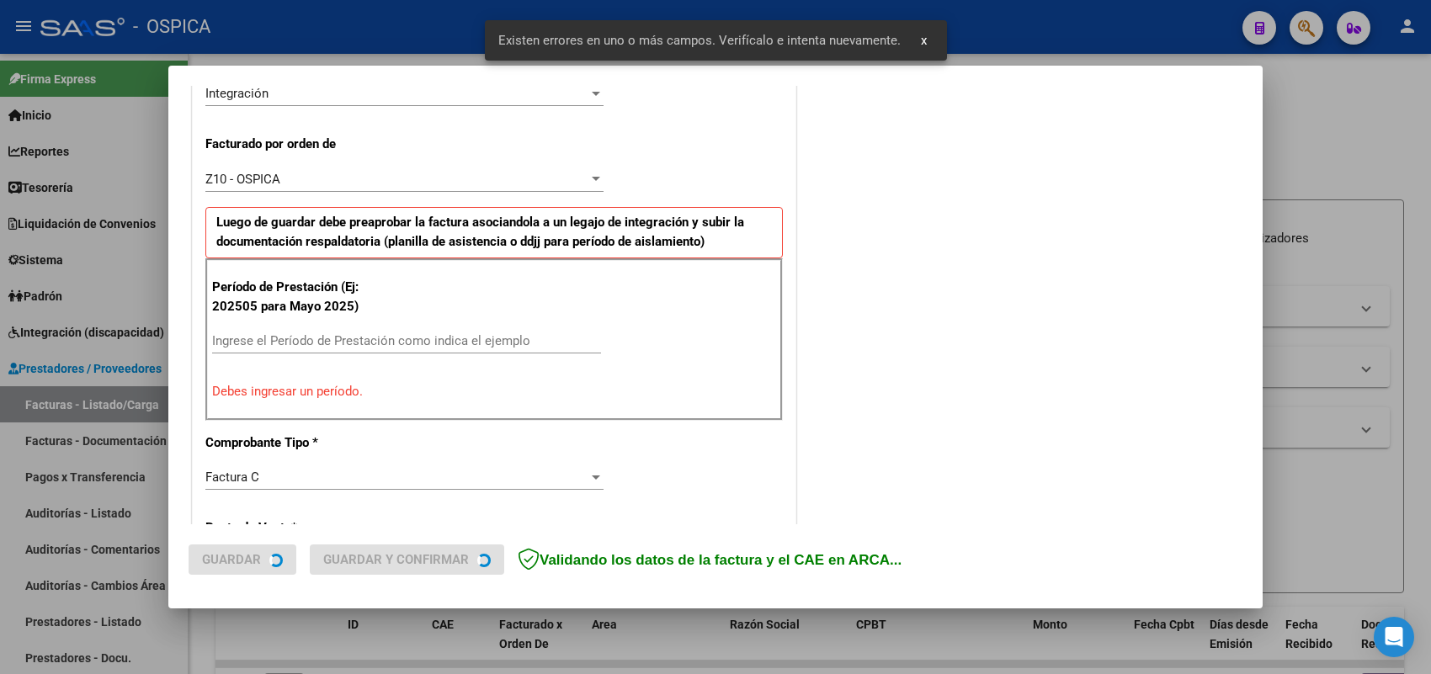
scroll to position [506, 0]
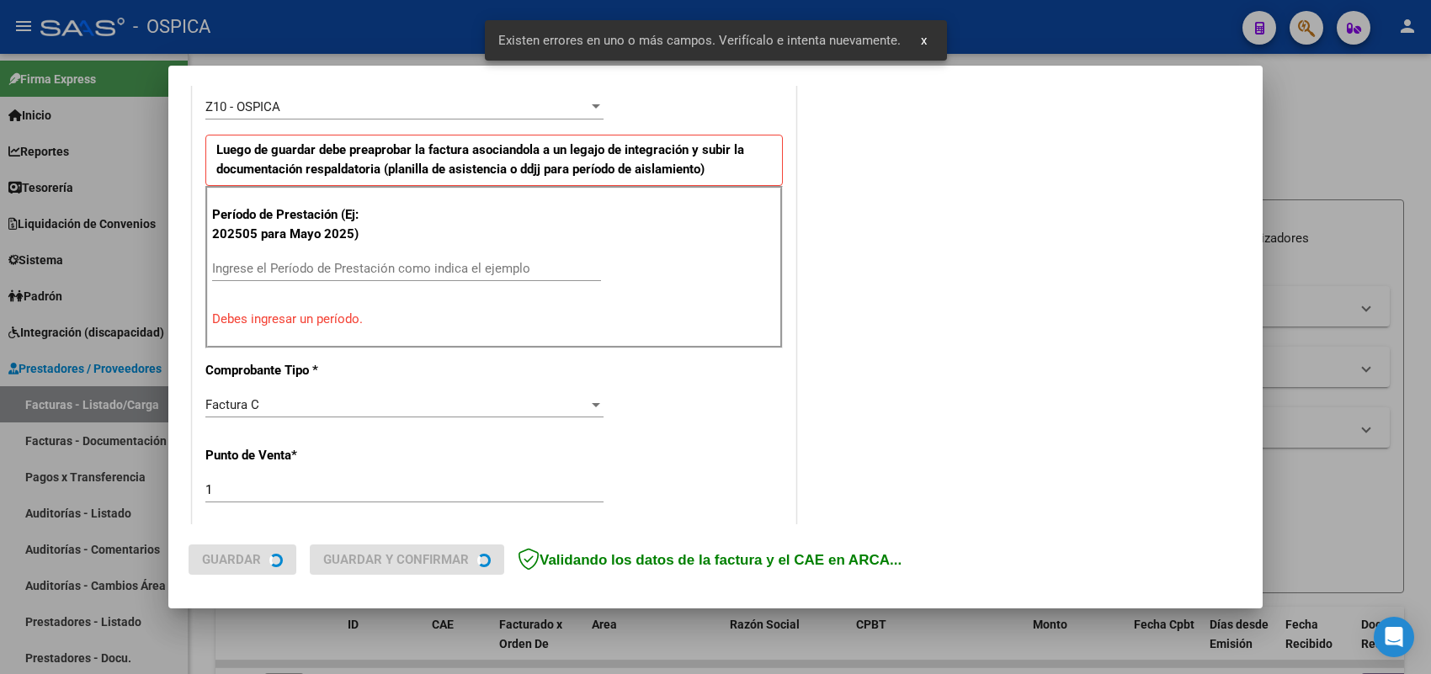
click at [408, 284] on div "Ingrese el Período de Prestación como indica el ejemplo" at bounding box center [406, 276] width 389 height 41
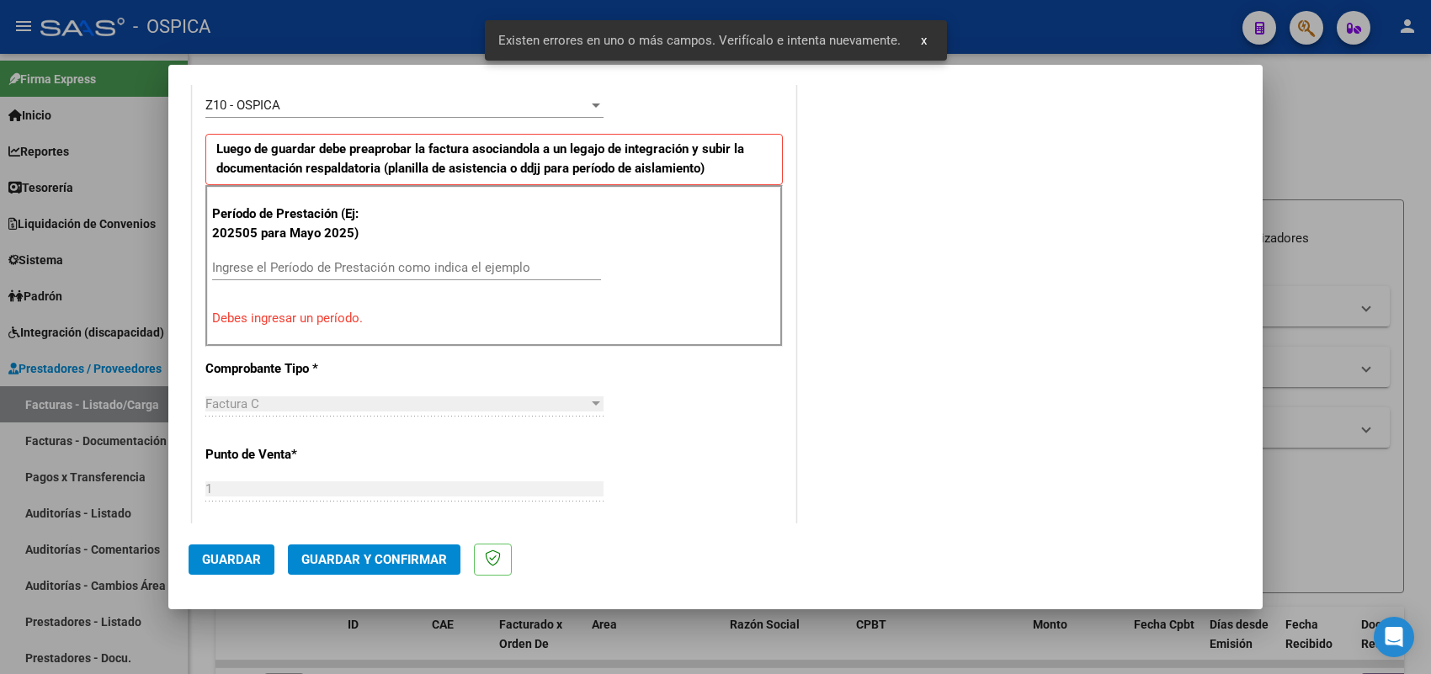
click at [410, 274] on input "Ingrese el Período de Prestación como indica el ejemplo" at bounding box center [406, 267] width 389 height 15
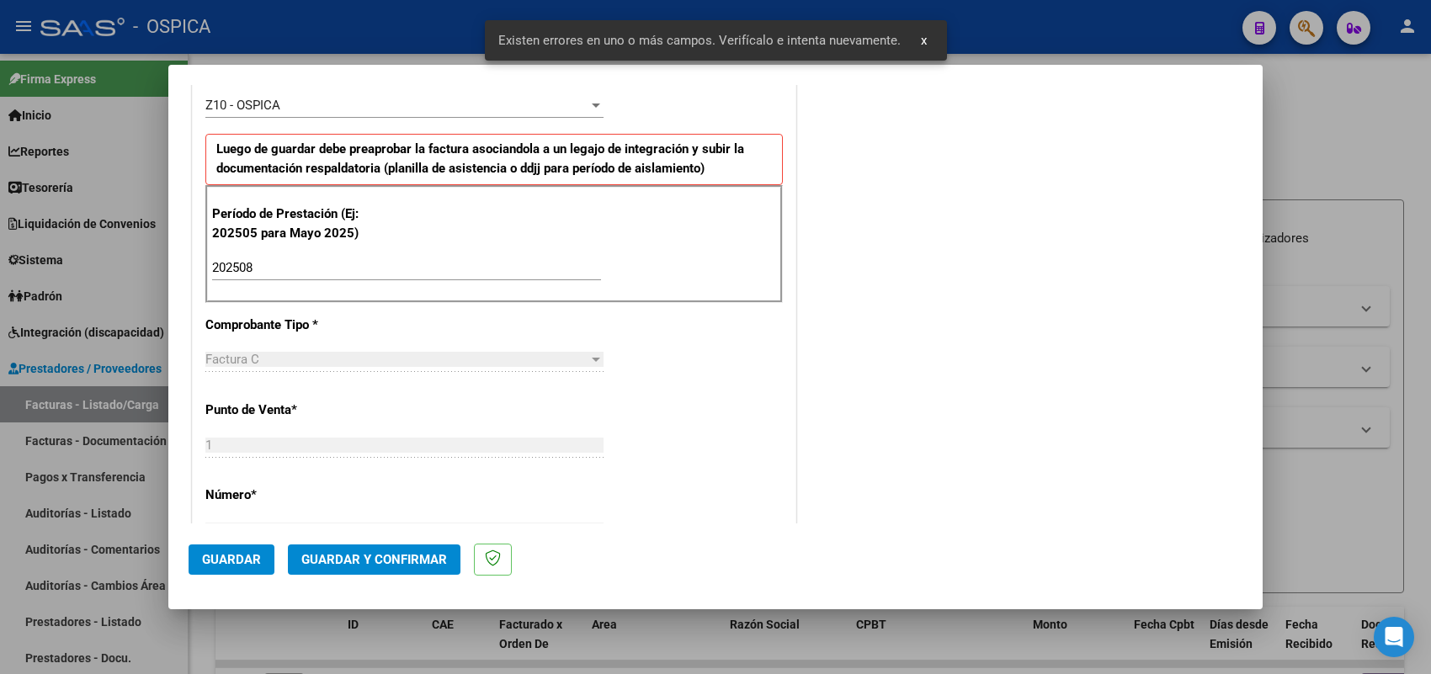
scroll to position [1109, 0]
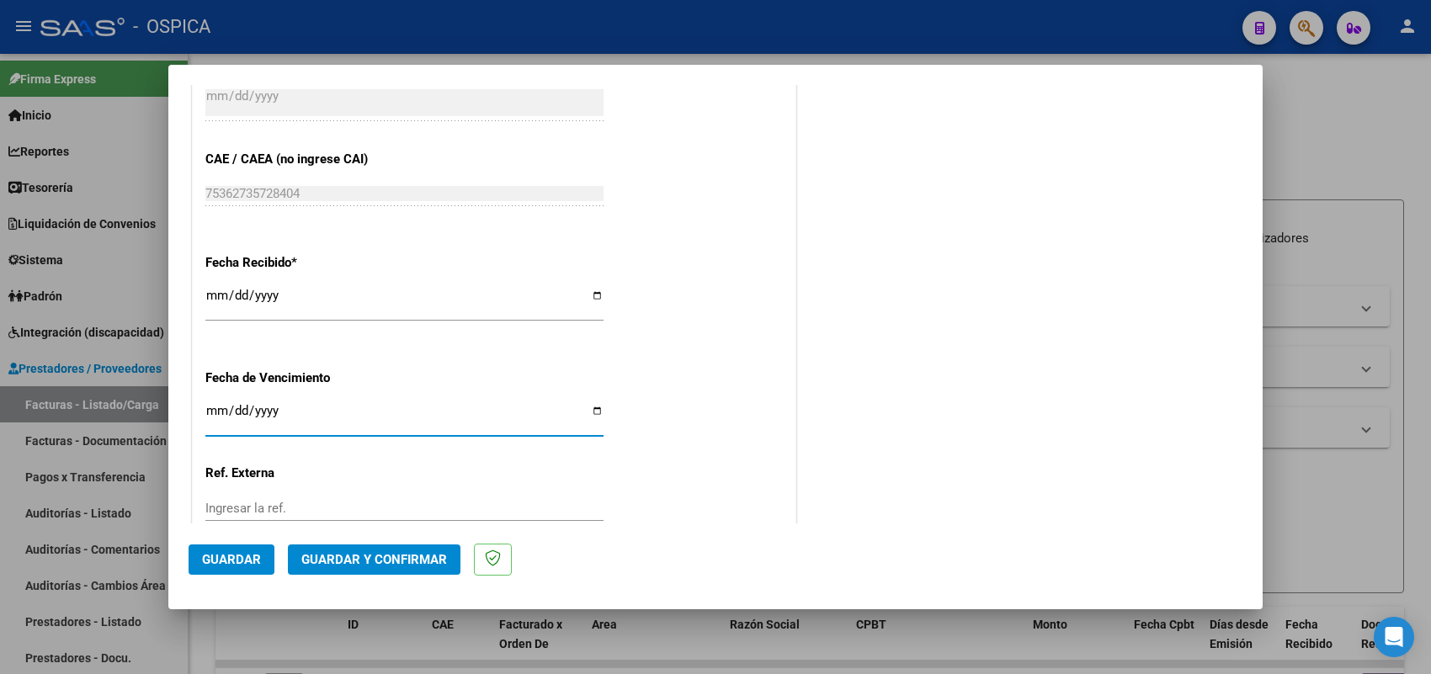
click at [238, 548] on button "Guardar" at bounding box center [232, 560] width 86 height 30
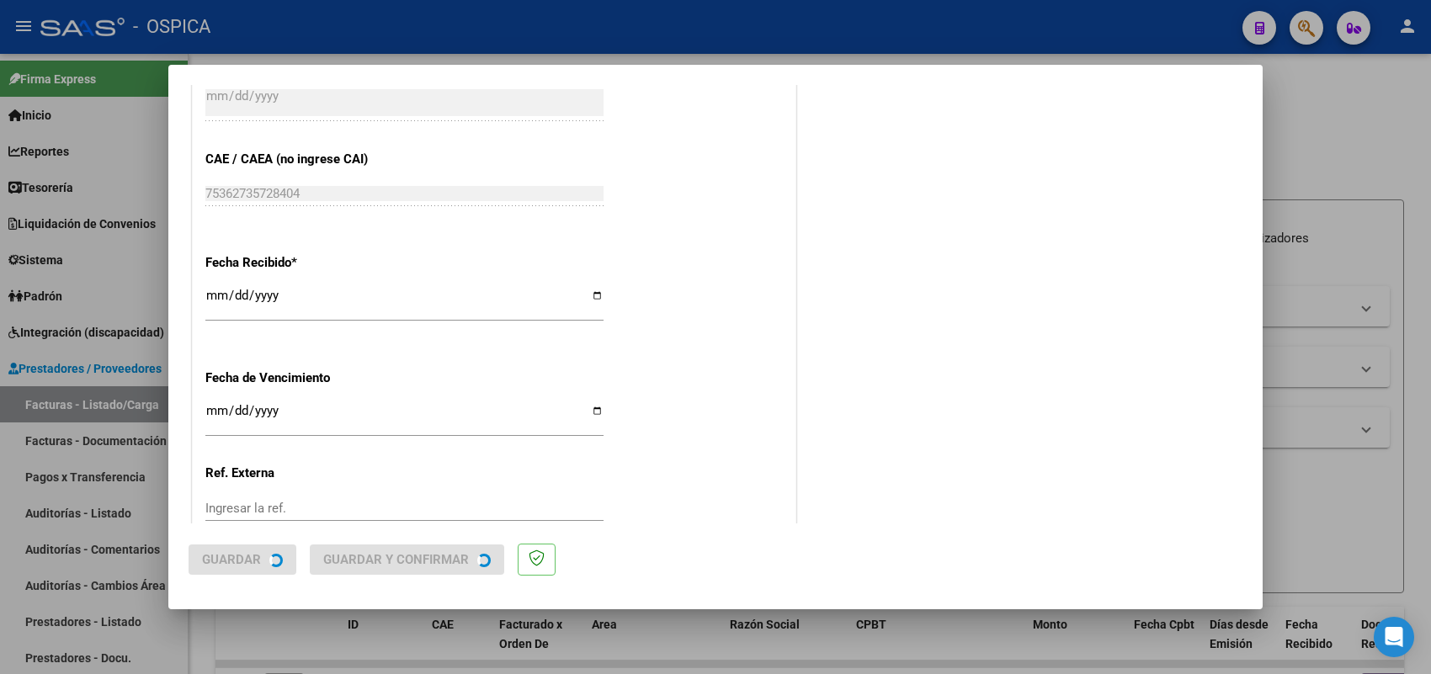
scroll to position [0, 0]
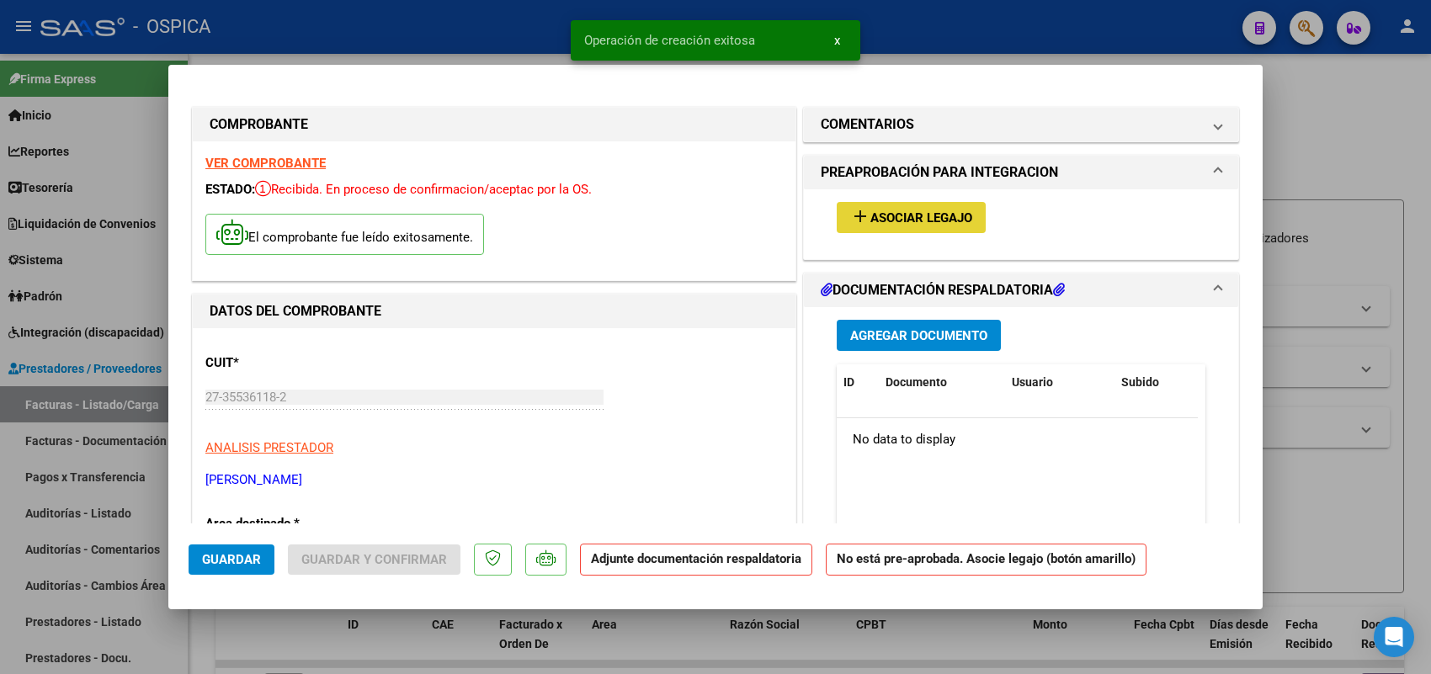
click at [856, 221] on mat-icon "add" at bounding box center [860, 216] width 20 height 20
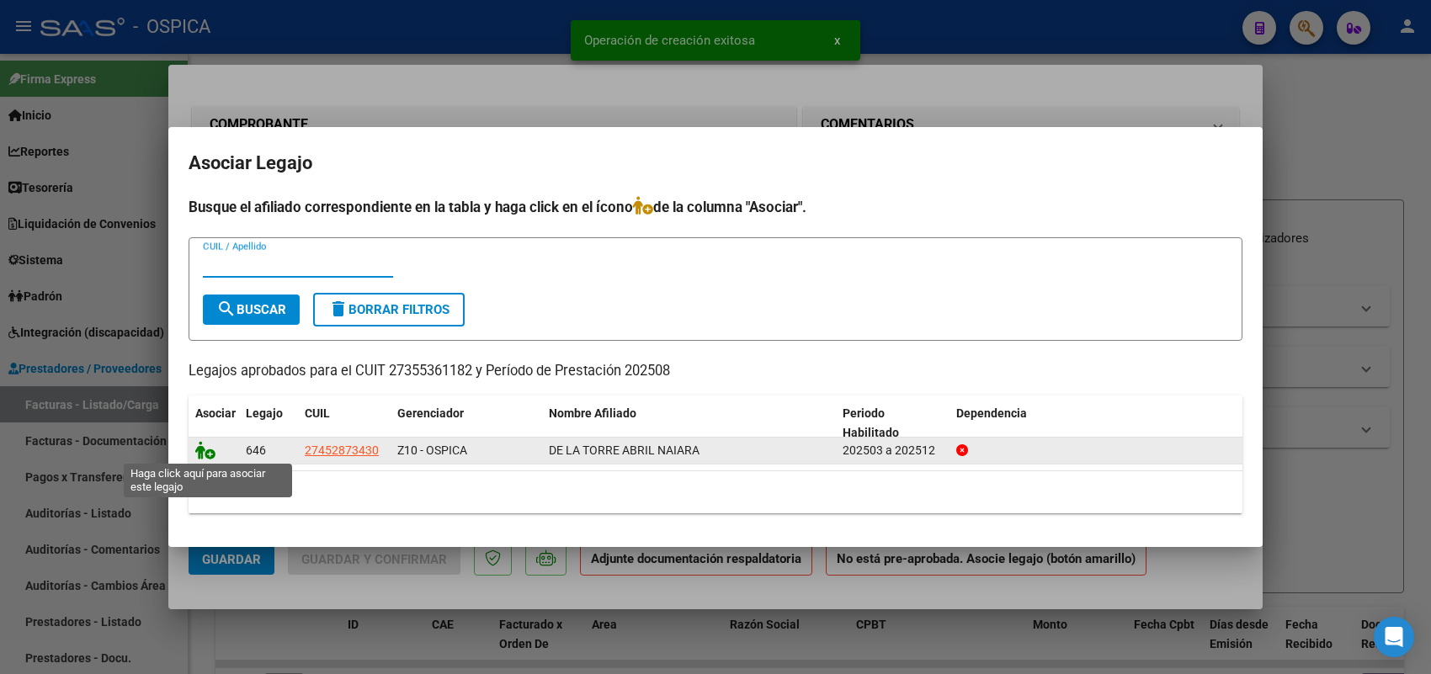
click at [208, 450] on icon at bounding box center [205, 450] width 20 height 19
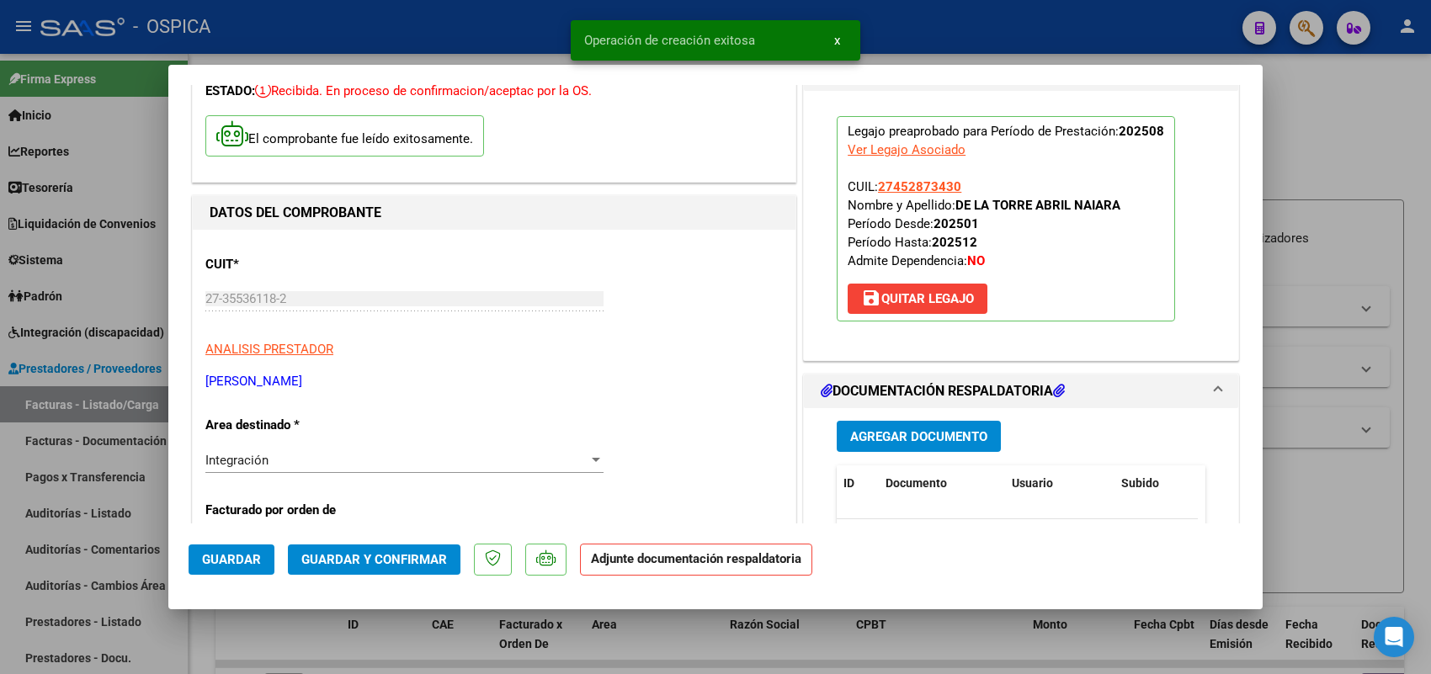
scroll to position [210, 0]
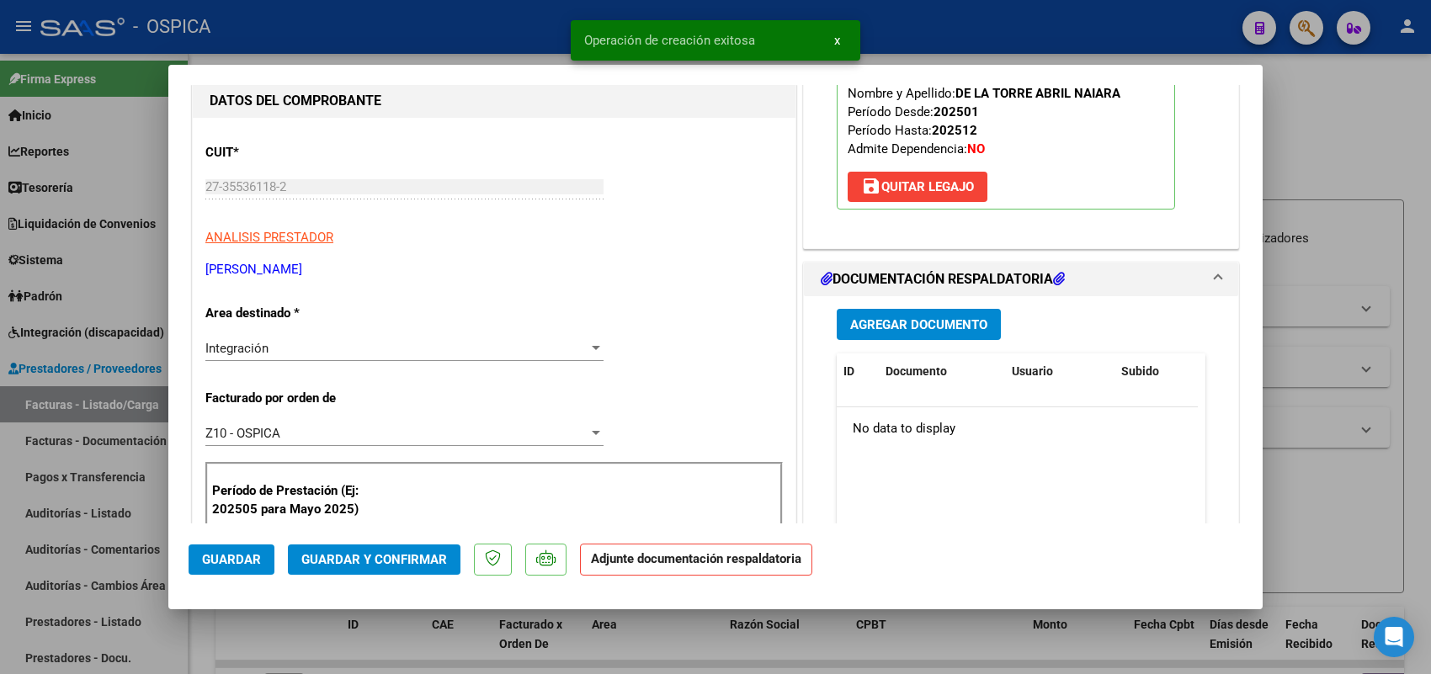
click at [894, 338] on button "Agregar Documento" at bounding box center [919, 324] width 164 height 31
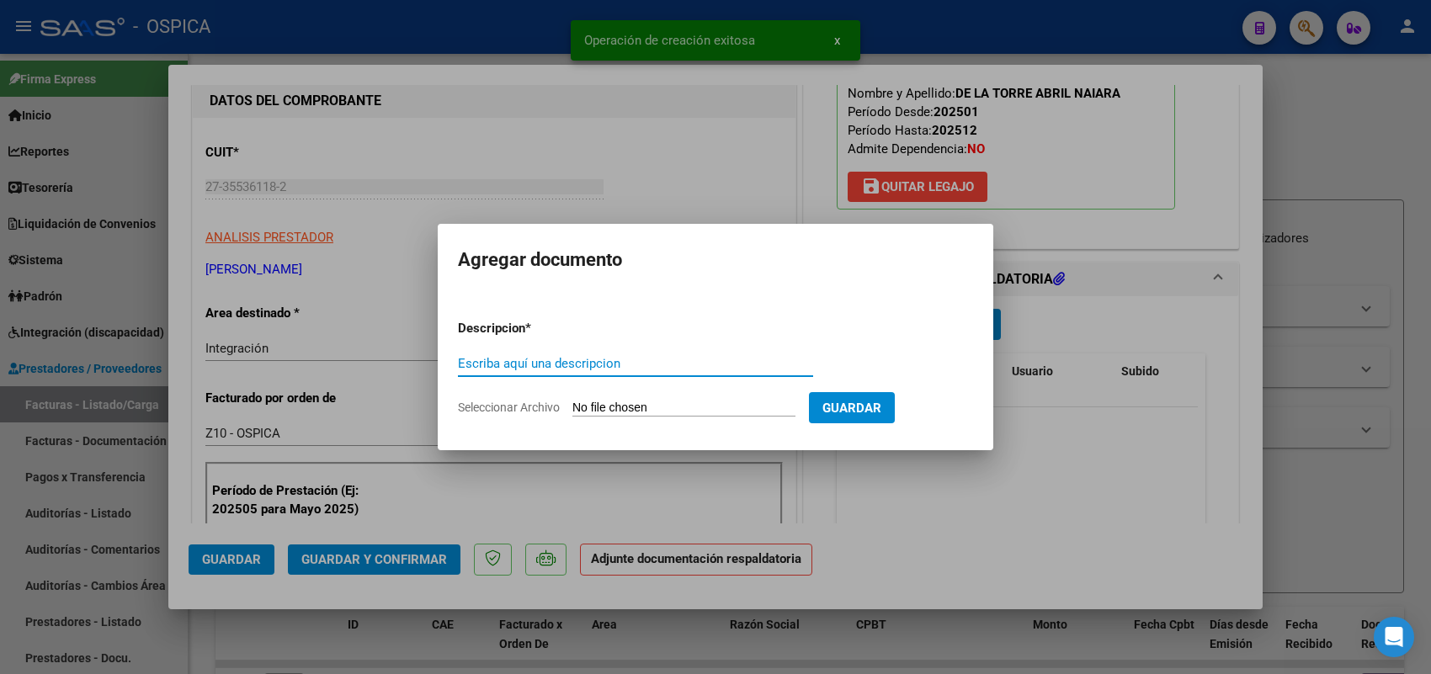
click at [728, 413] on input "Seleccionar Archivo" at bounding box center [683, 409] width 223 height 16
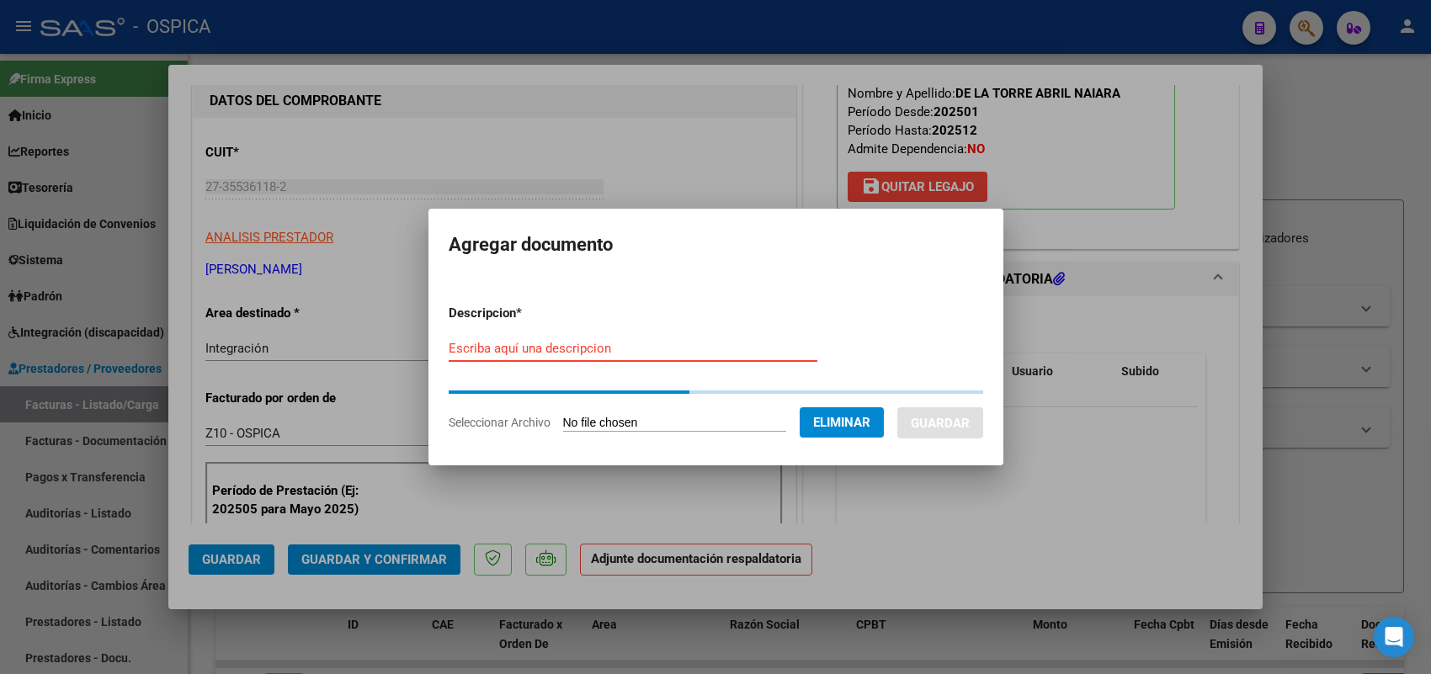
click at [533, 349] on input "Escriba aquí una descripcion" at bounding box center [633, 348] width 369 height 15
paste input "ASISTENCIA"
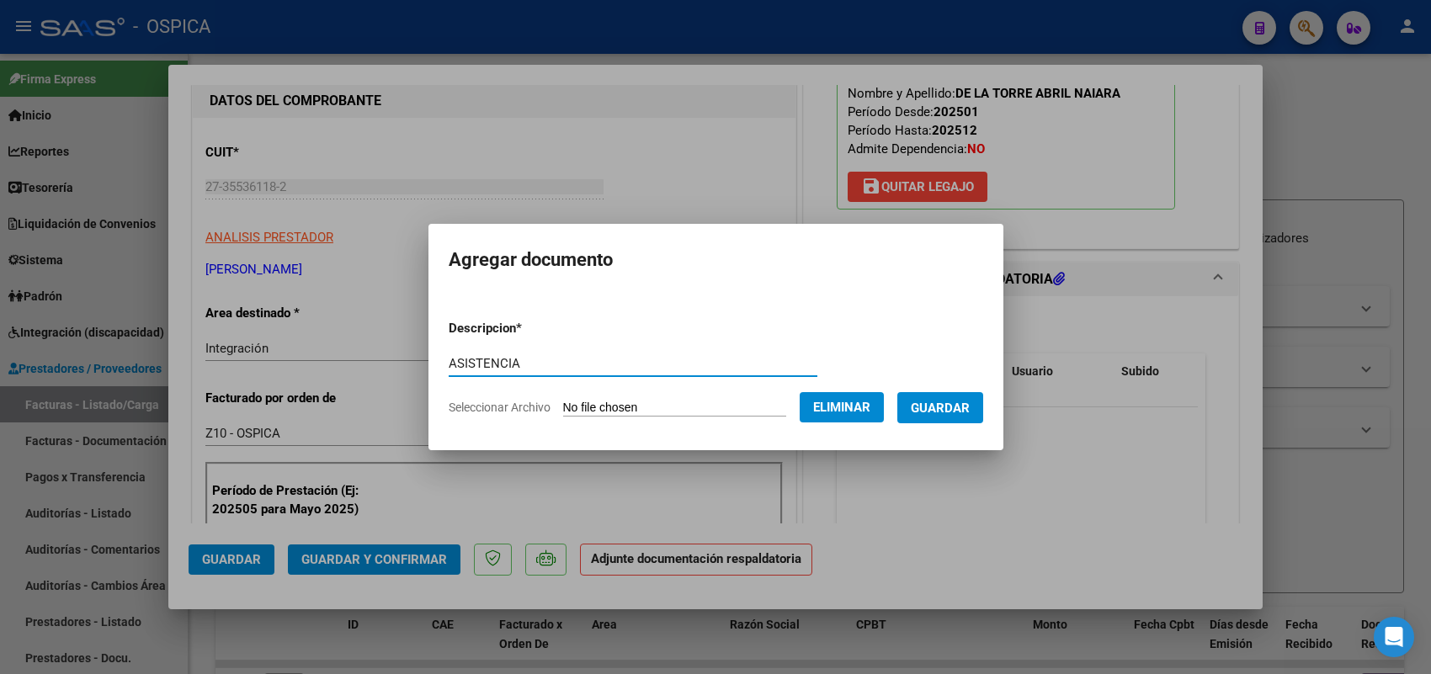
click at [941, 413] on span "Guardar" at bounding box center [940, 408] width 59 height 15
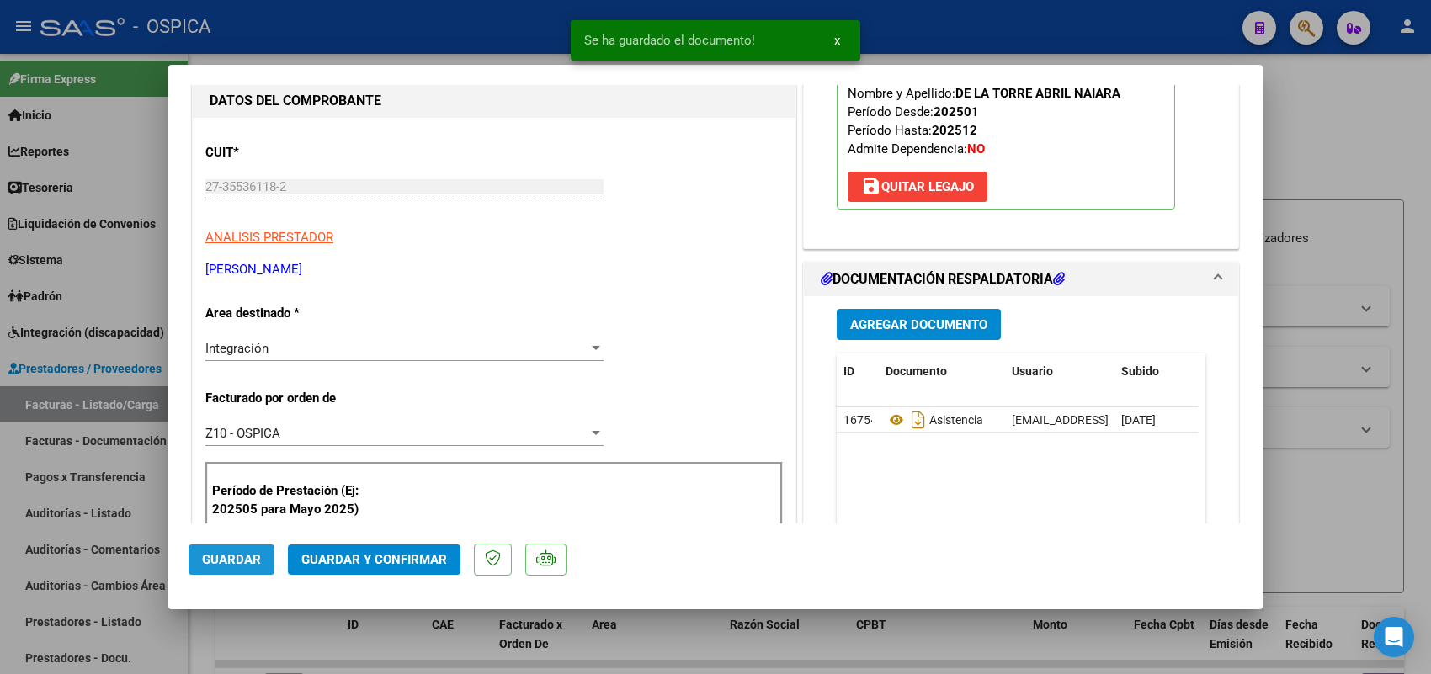
click at [232, 561] on span "Guardar" at bounding box center [231, 559] width 59 height 15
click at [136, 405] on div at bounding box center [715, 337] width 1431 height 674
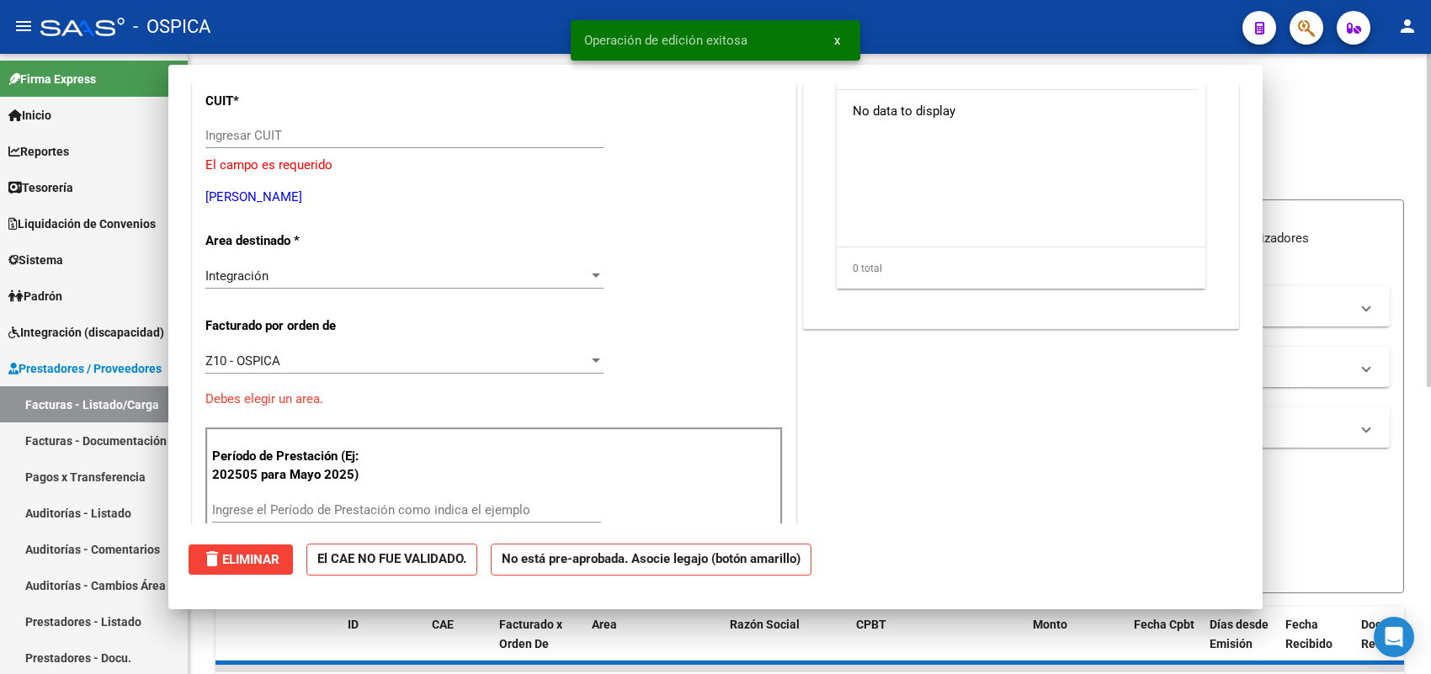
scroll to position [0, 0]
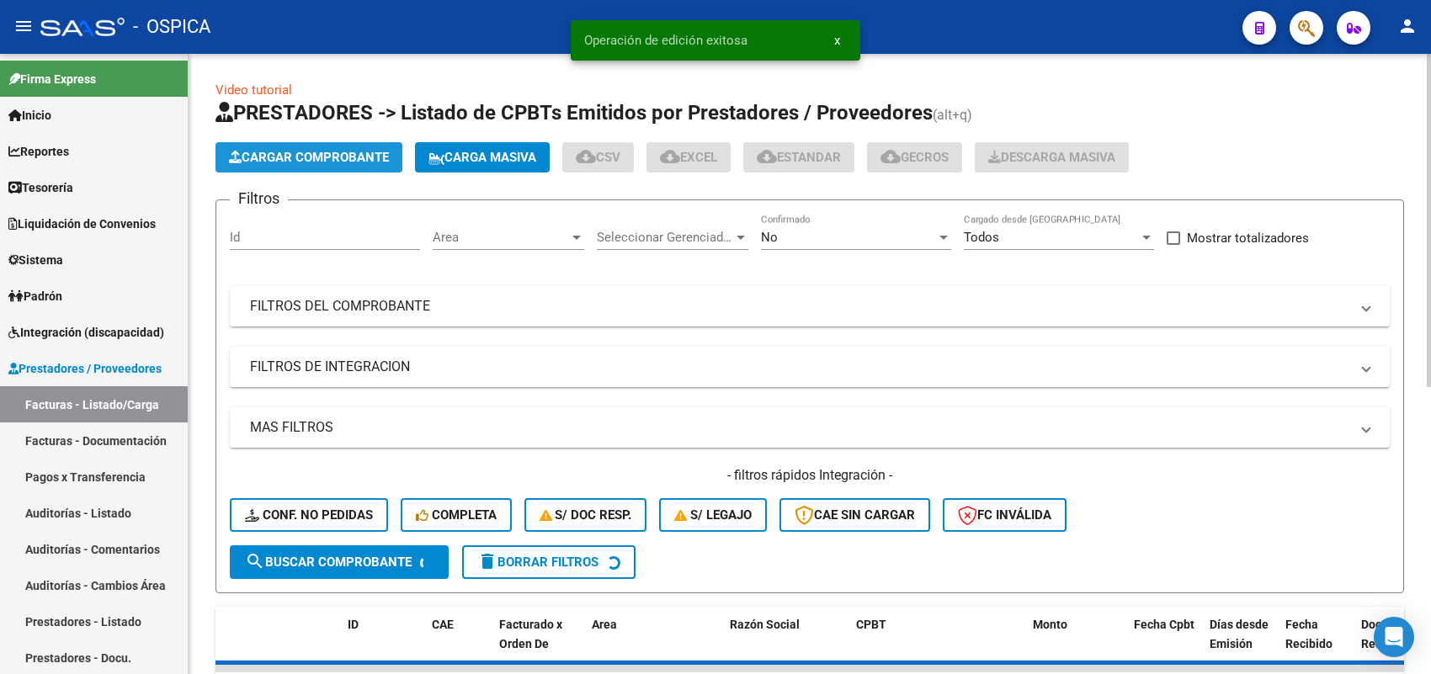
click at [386, 153] on span "Cargar Comprobante" at bounding box center [309, 157] width 160 height 15
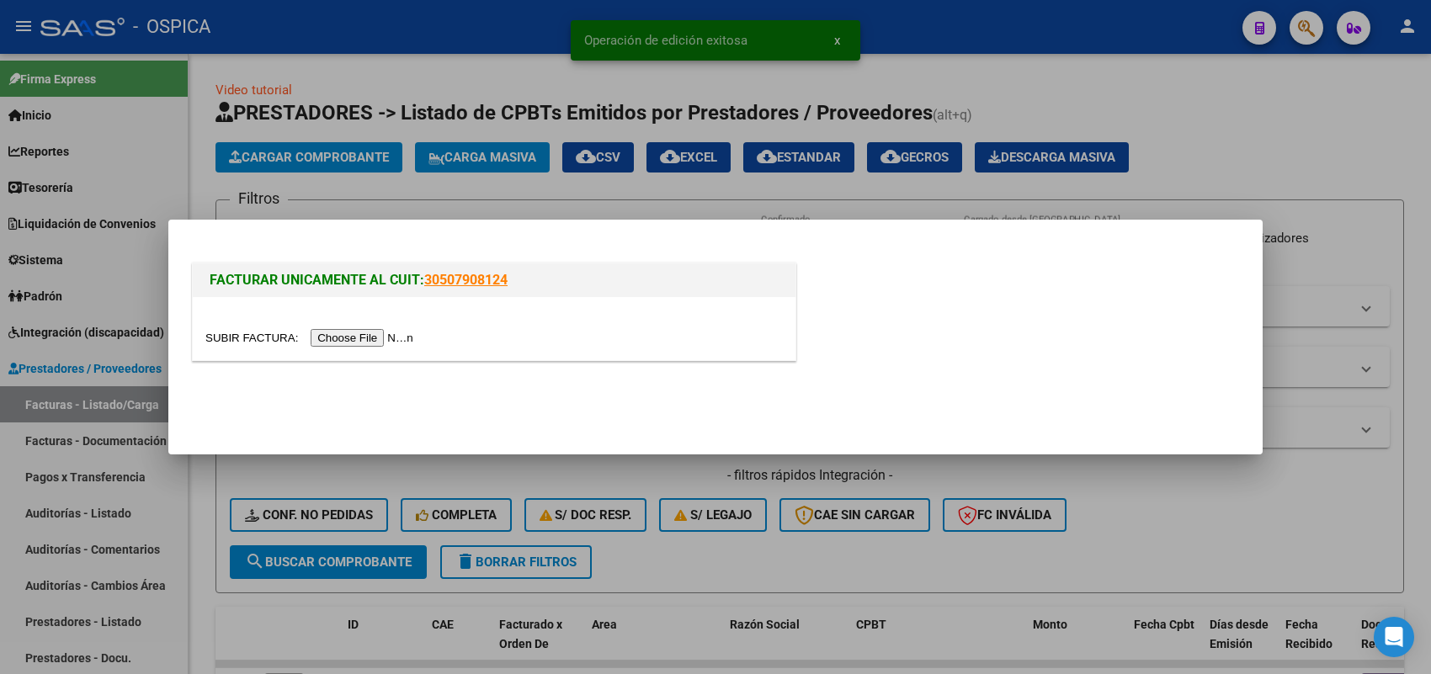
click at [389, 333] on input "file" at bounding box center [311, 338] width 213 height 18
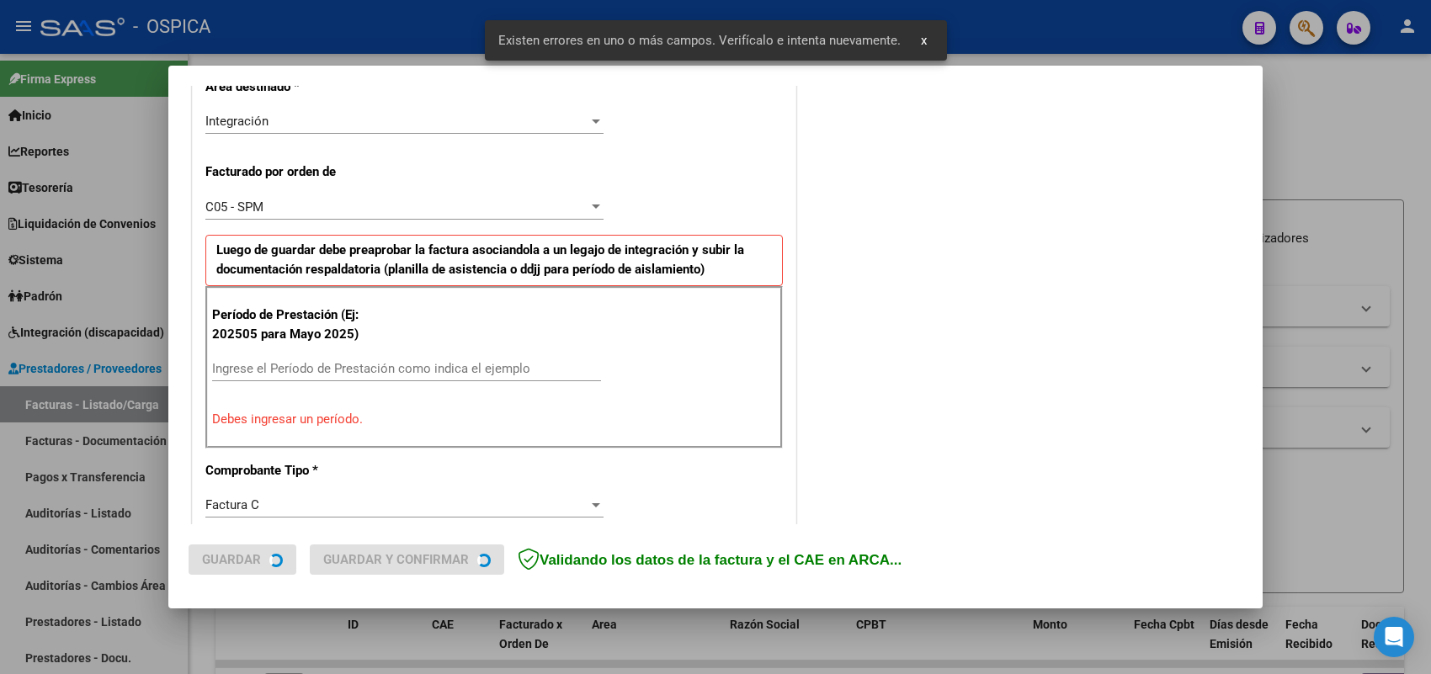
scroll to position [423, 0]
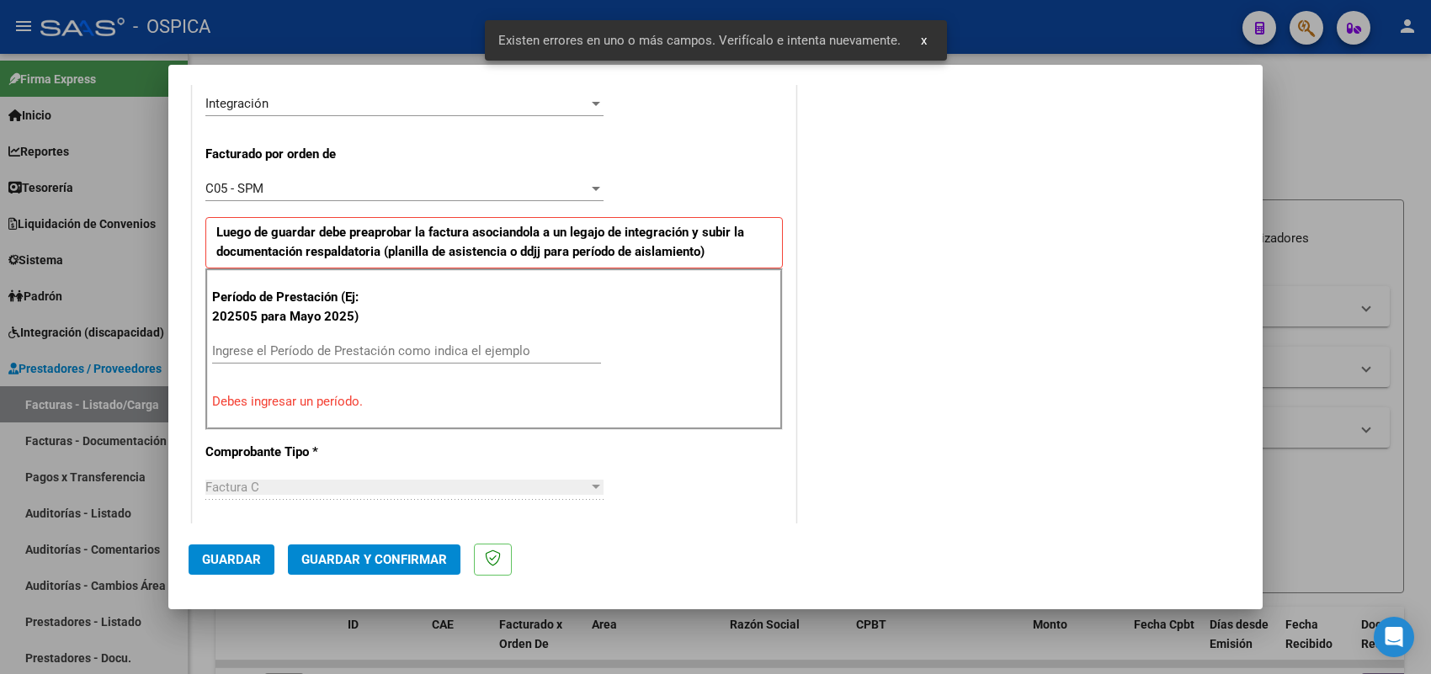
click at [398, 347] on input "Ingrese el Período de Prestación como indica el ejemplo" at bounding box center [406, 350] width 389 height 15
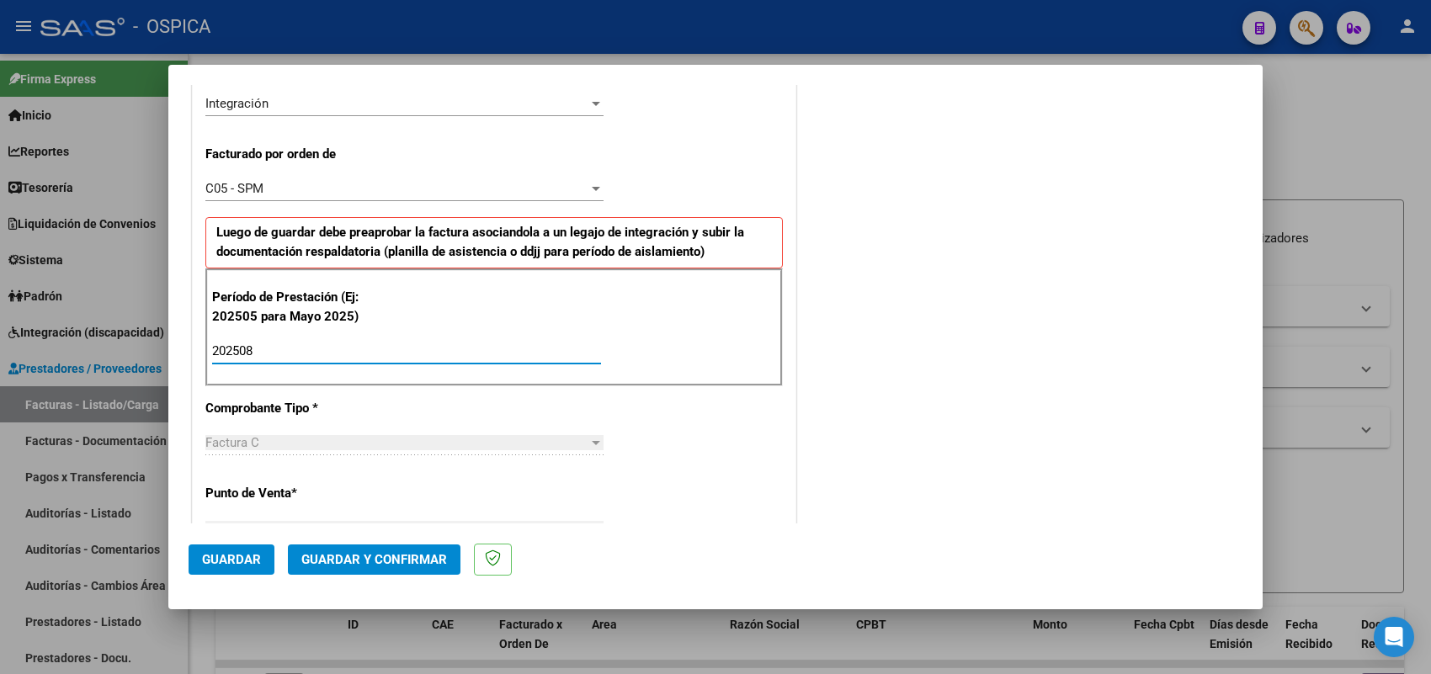
scroll to position [1109, 0]
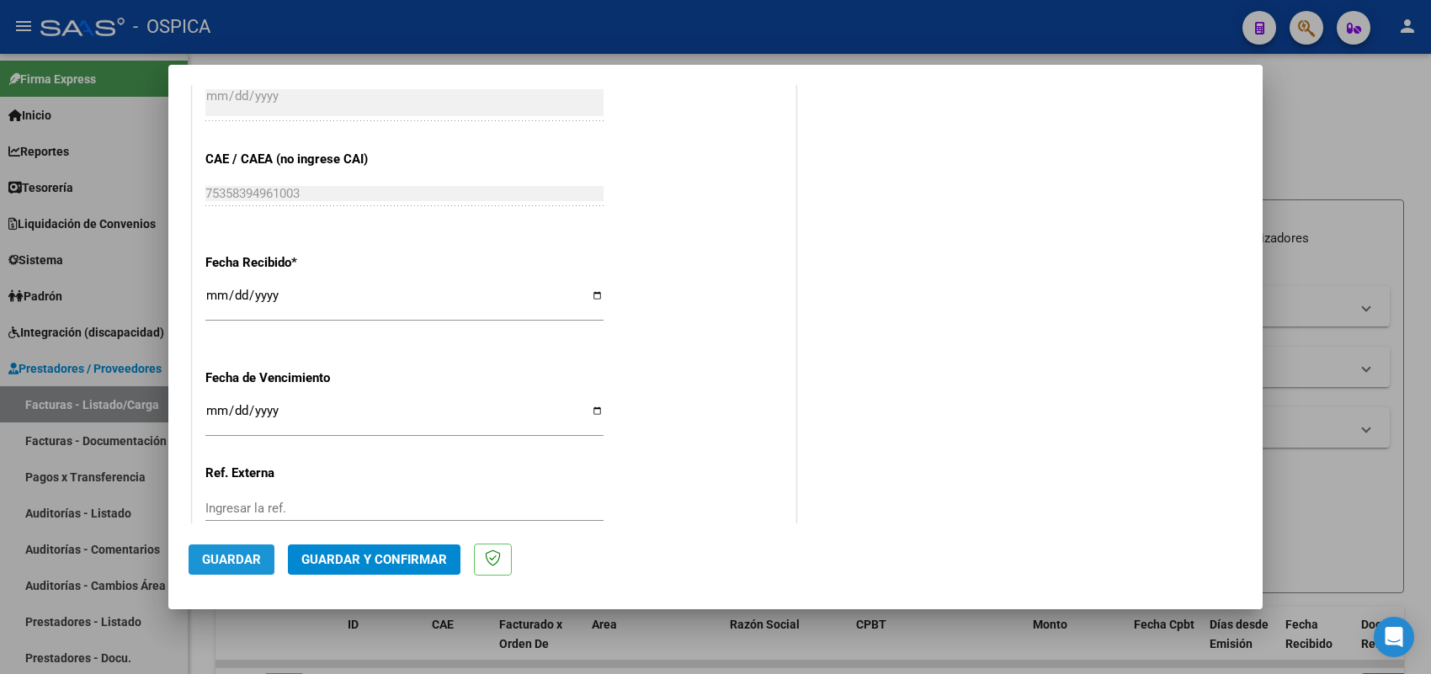
click at [253, 554] on span "Guardar" at bounding box center [231, 559] width 59 height 15
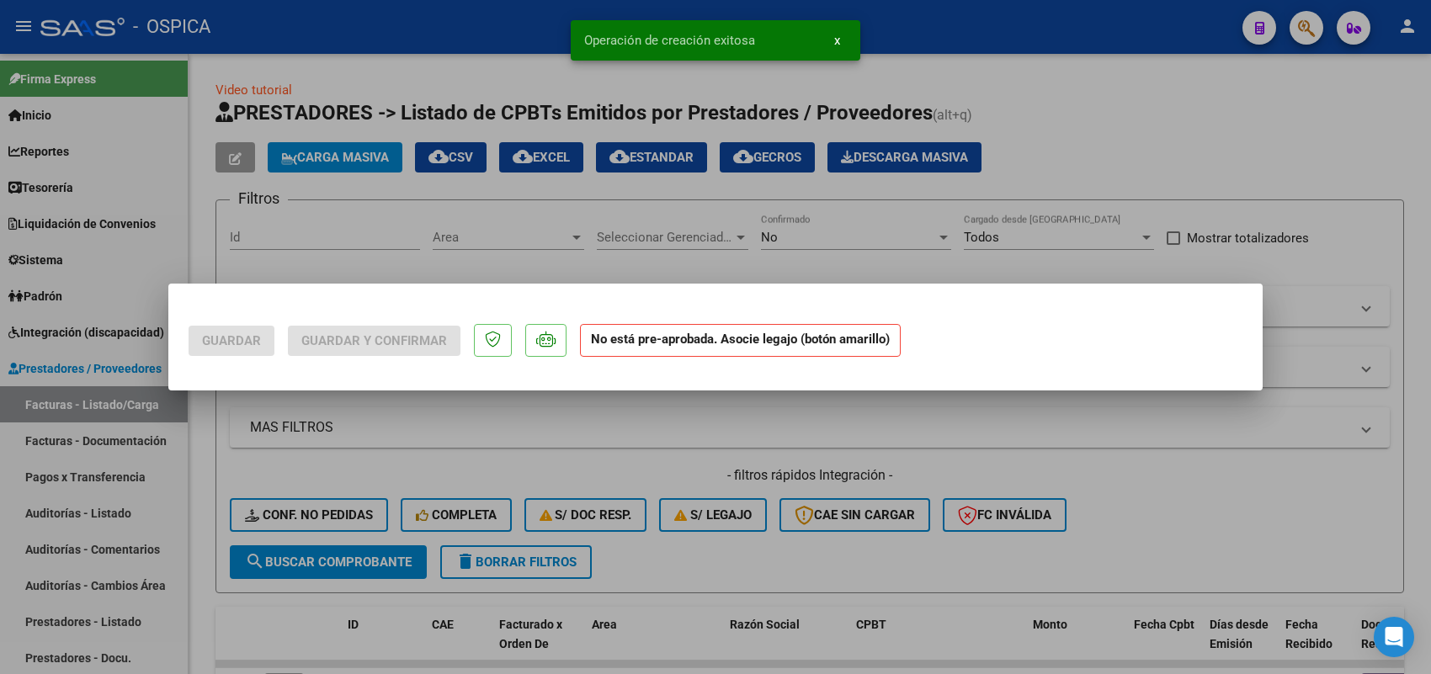
scroll to position [0, 0]
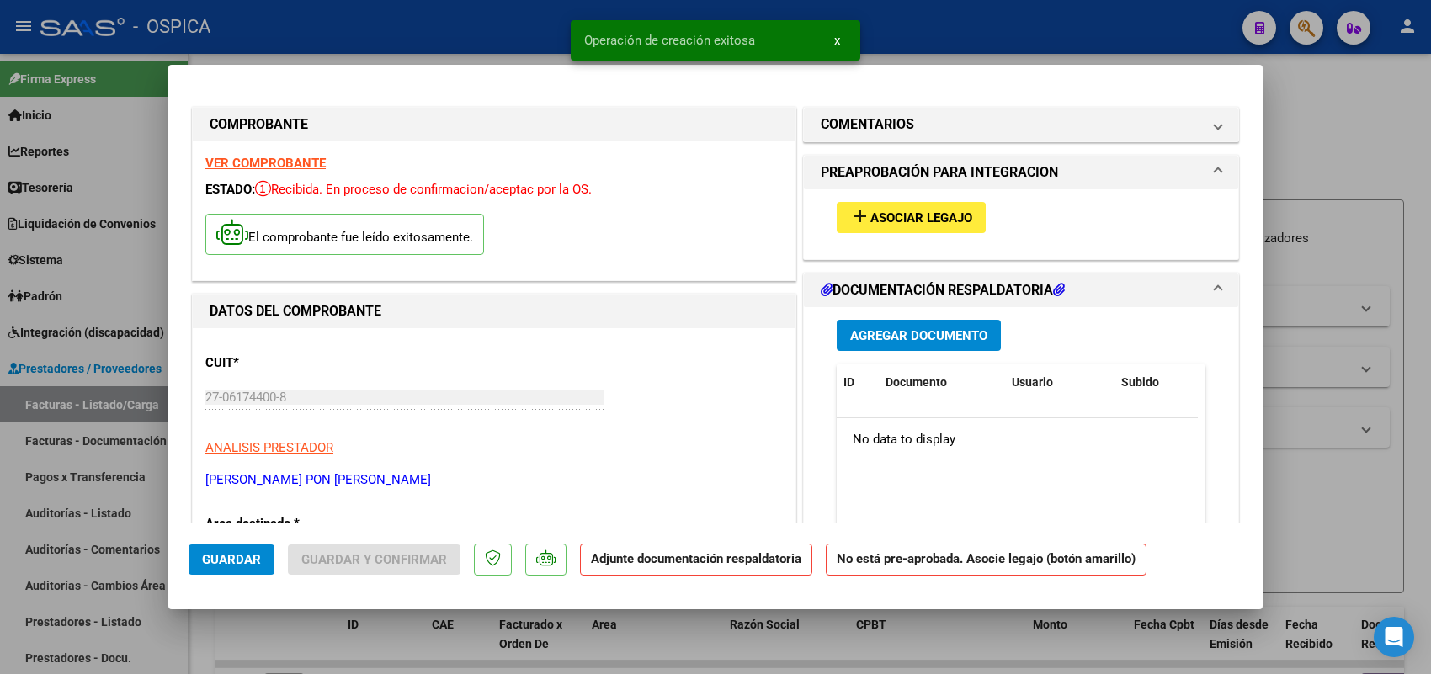
click at [899, 223] on span "Asociar Legajo" at bounding box center [921, 217] width 102 height 15
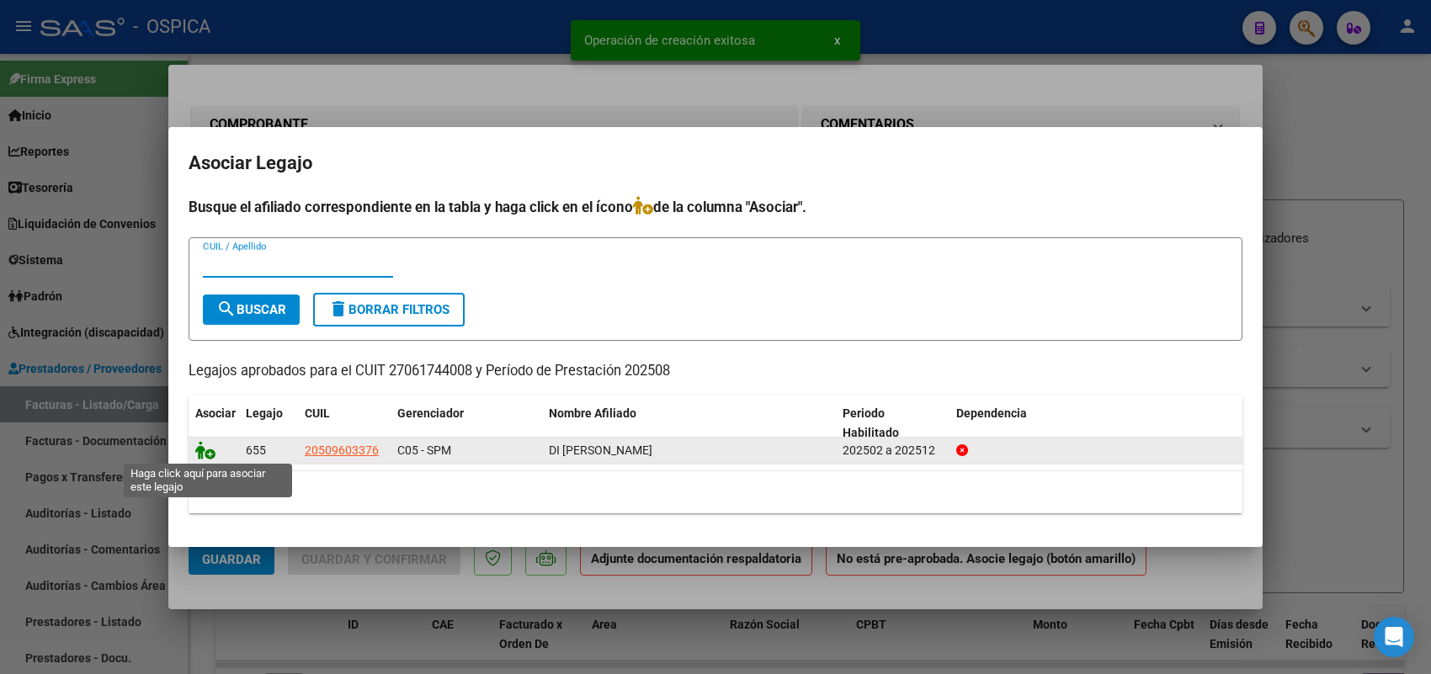
click at [207, 452] on icon at bounding box center [205, 450] width 20 height 19
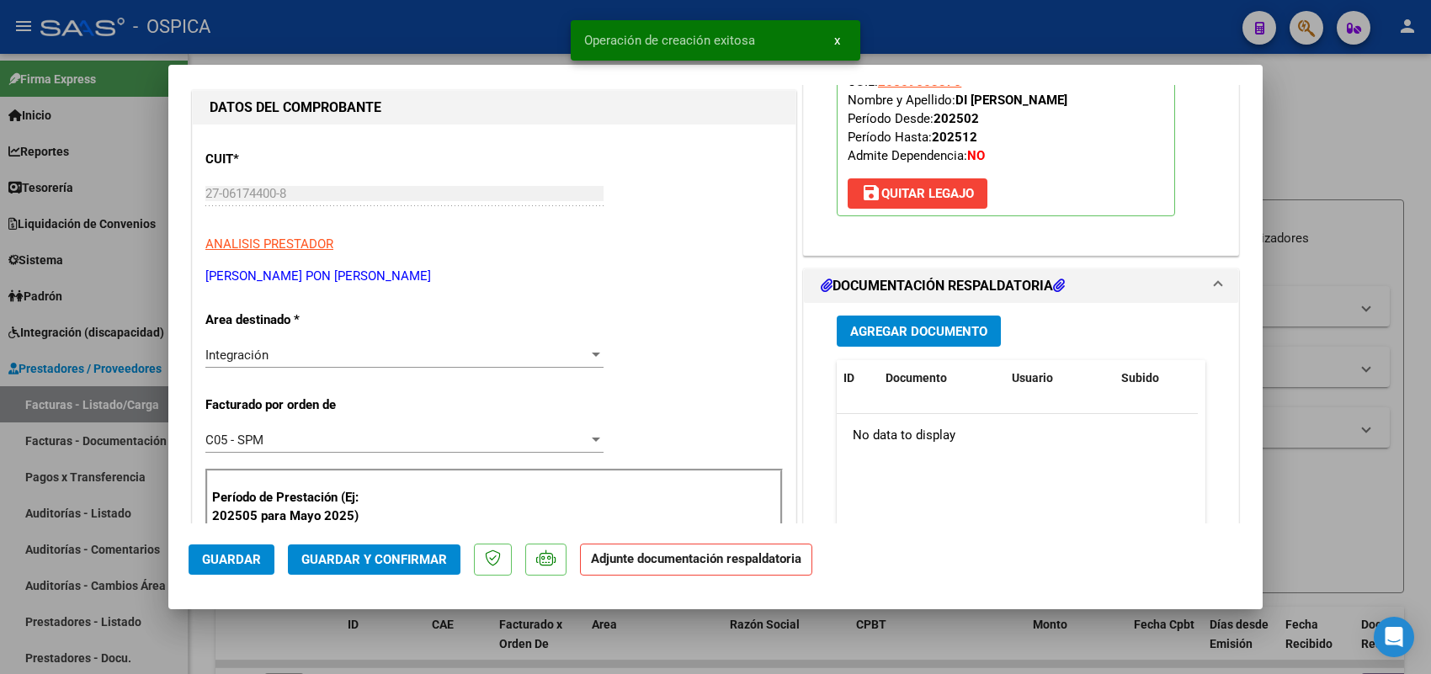
scroll to position [210, 0]
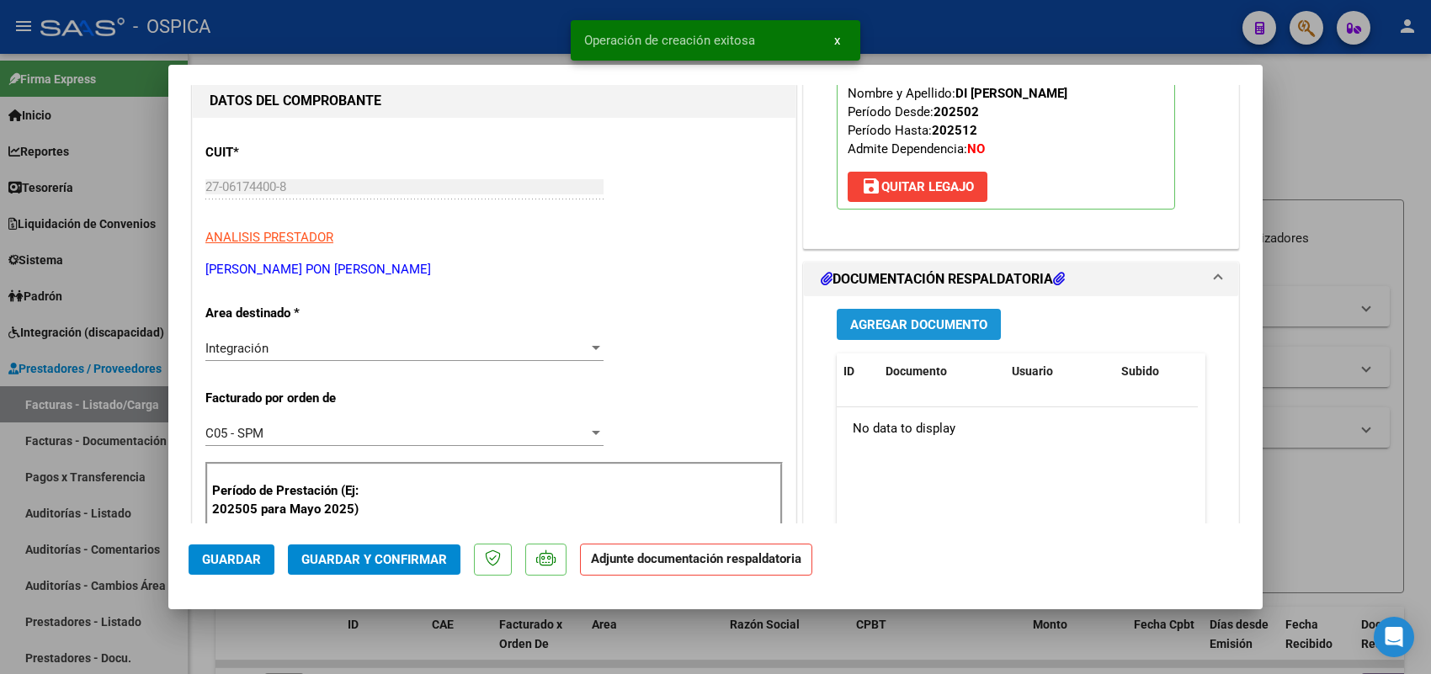
click at [910, 325] on span "Agregar Documento" at bounding box center [918, 324] width 137 height 15
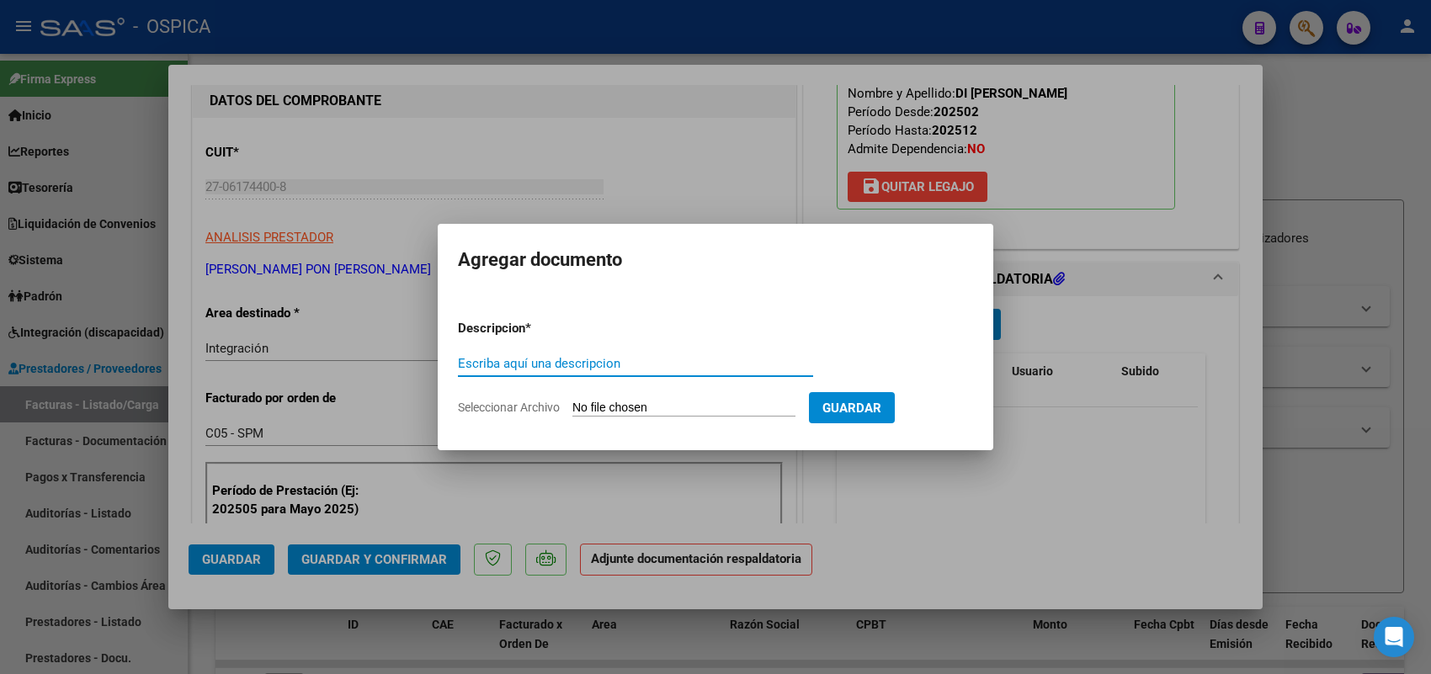
click at [783, 413] on input "Seleccionar Archivo" at bounding box center [683, 409] width 223 height 16
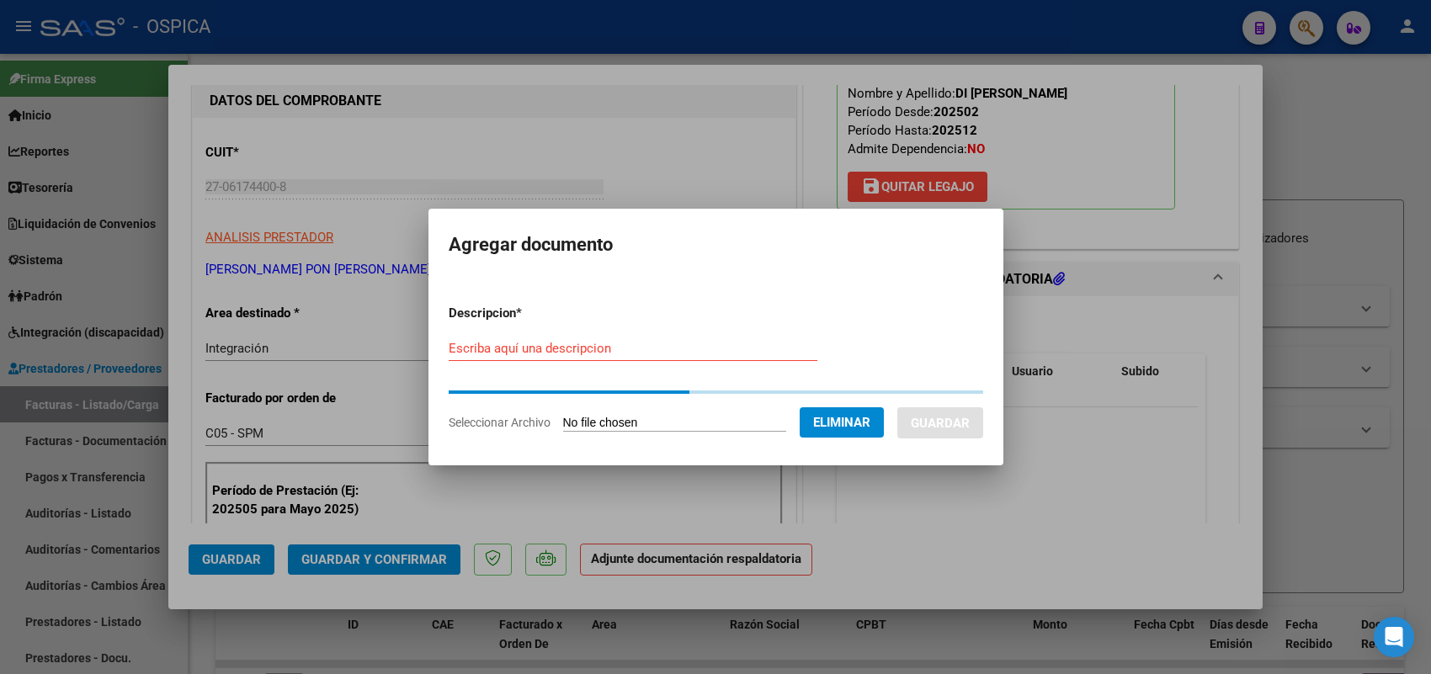
click at [728, 359] on div "Escriba aquí una descripcion" at bounding box center [633, 348] width 369 height 25
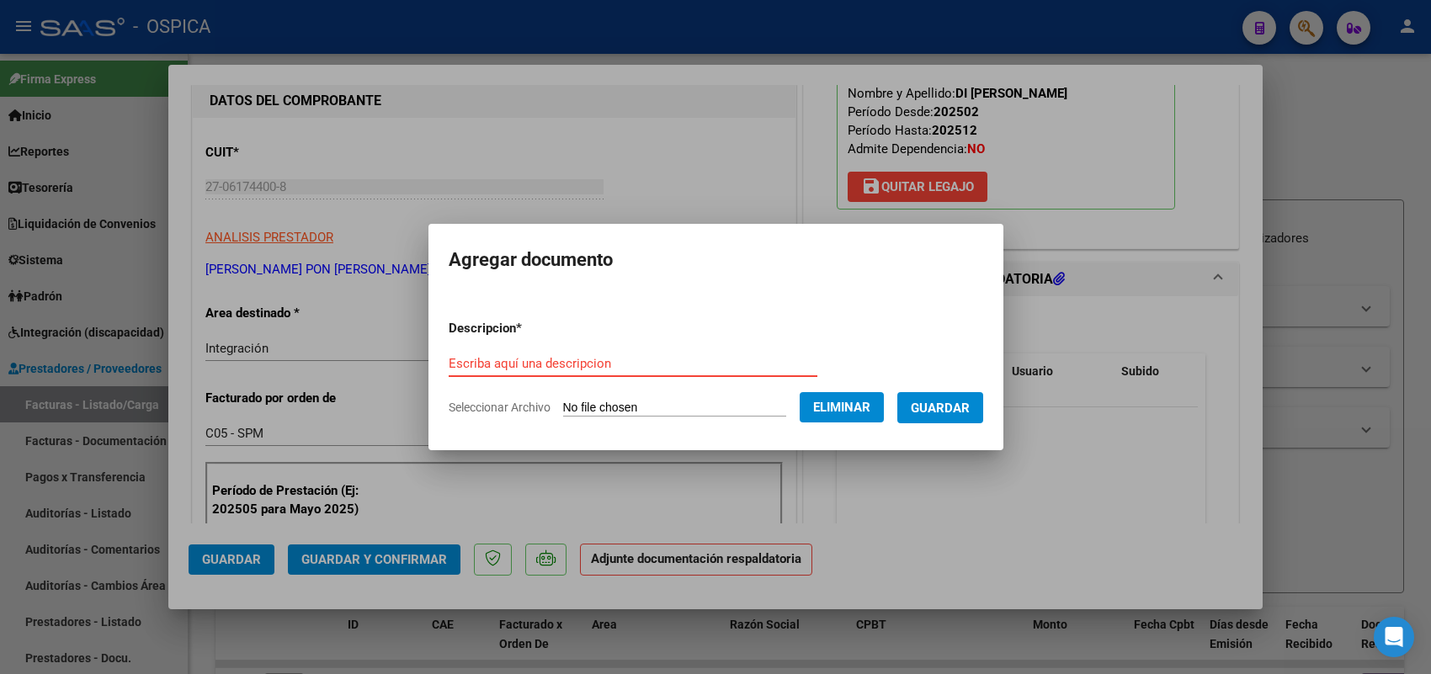
paste input "ASISTENCIA"
click at [953, 402] on span "Guardar" at bounding box center [940, 408] width 59 height 15
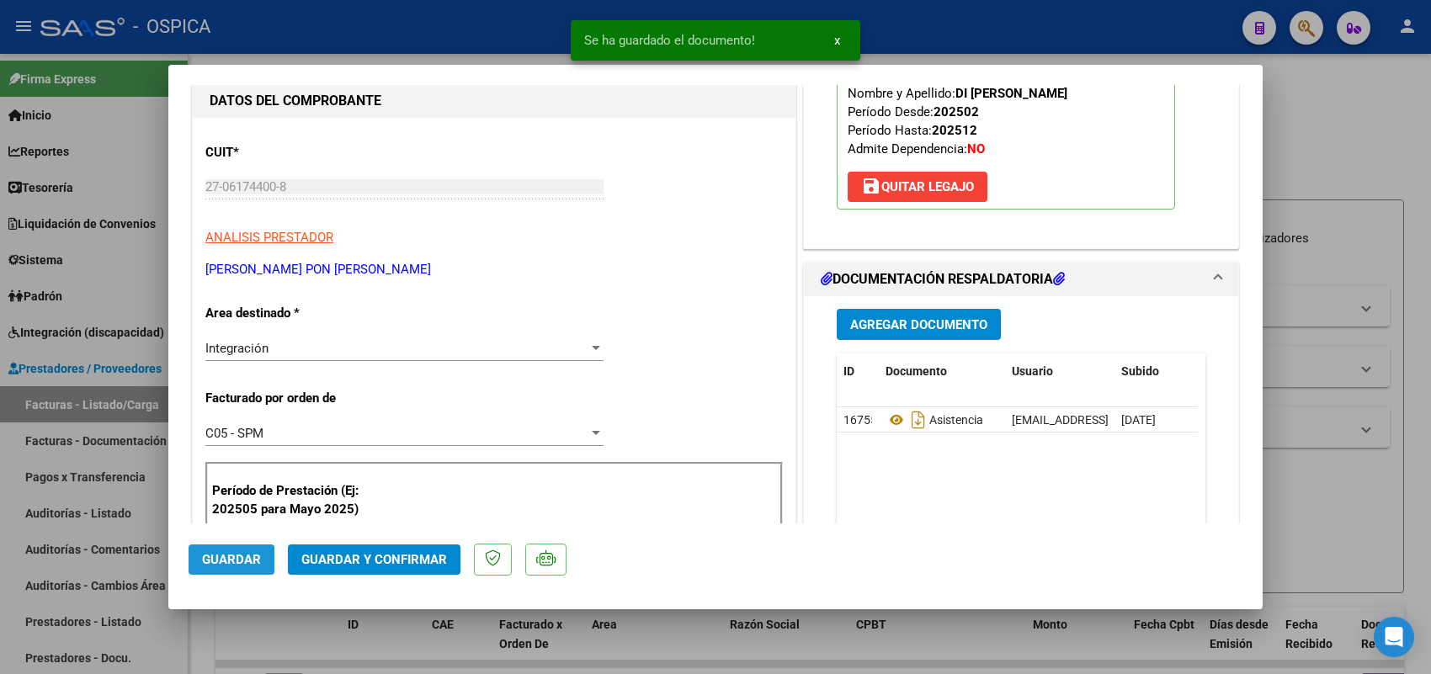
click at [251, 560] on span "Guardar" at bounding box center [231, 559] width 59 height 15
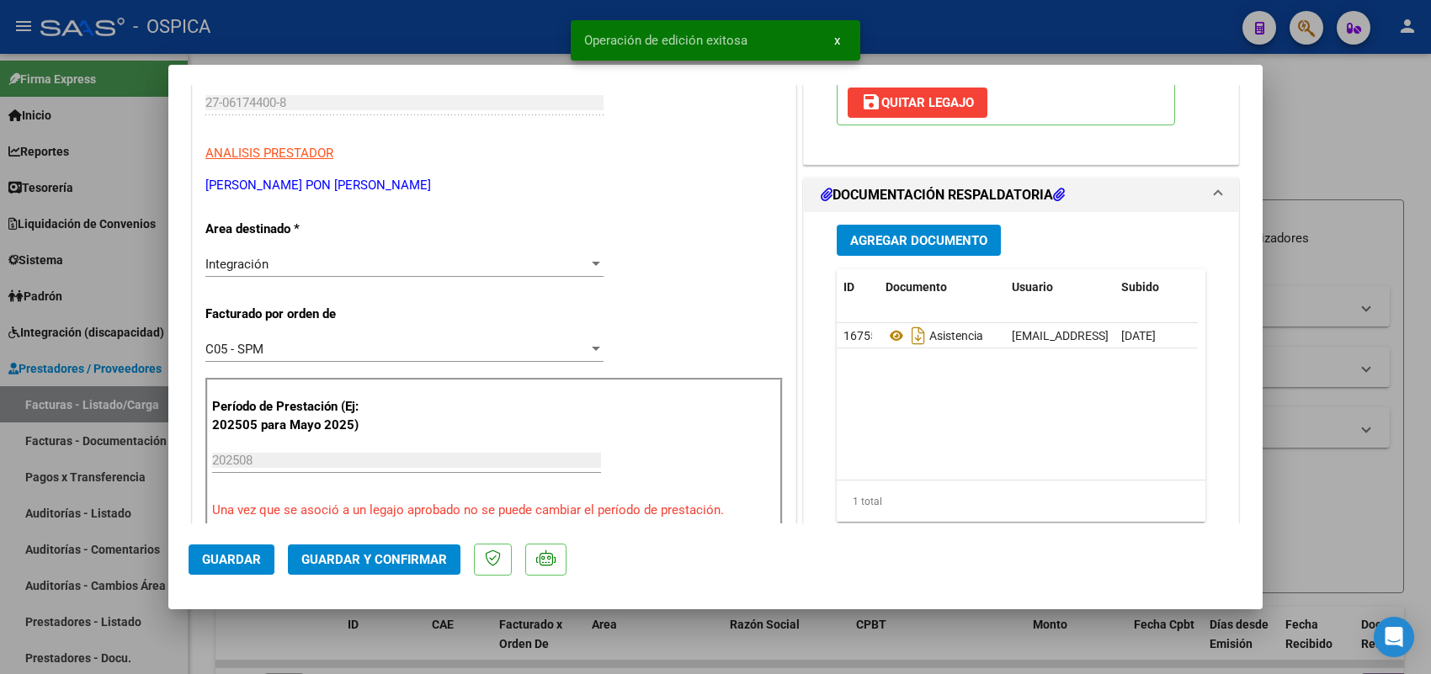
scroll to position [316, 0]
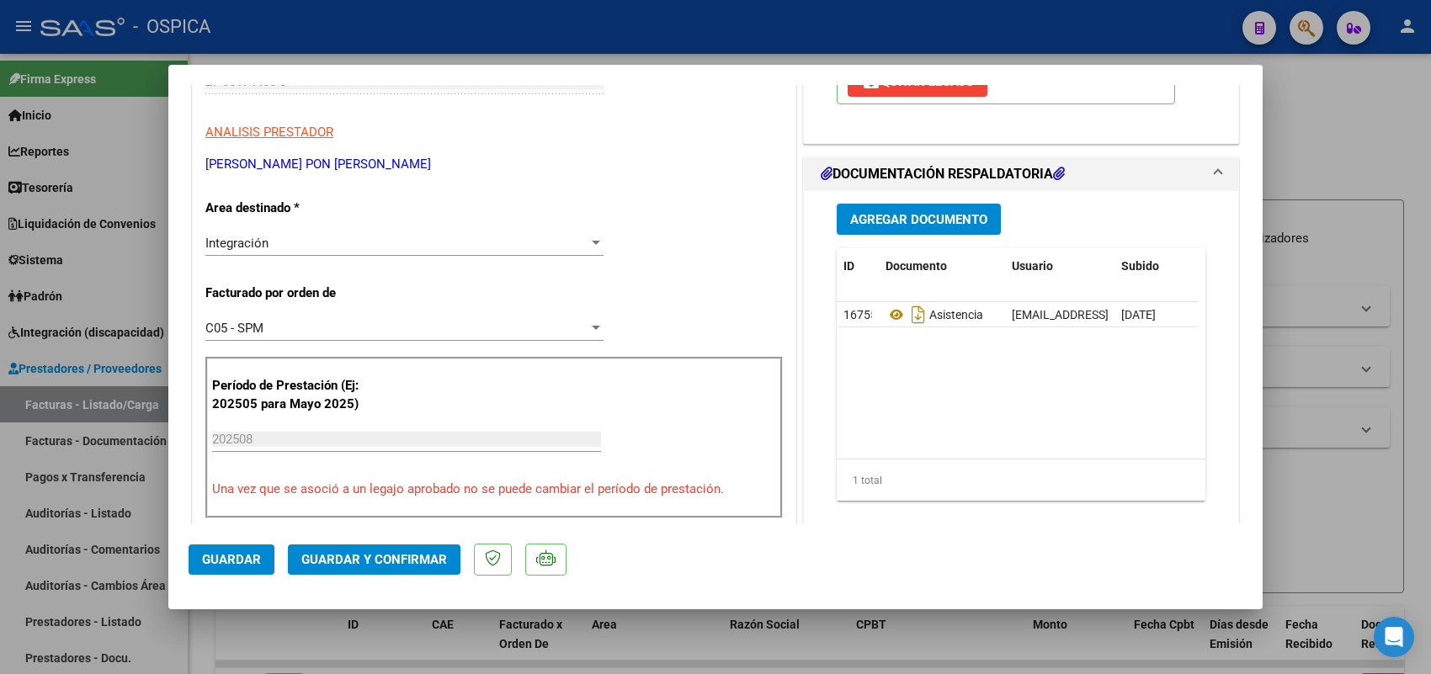
click at [130, 402] on div at bounding box center [715, 337] width 1431 height 674
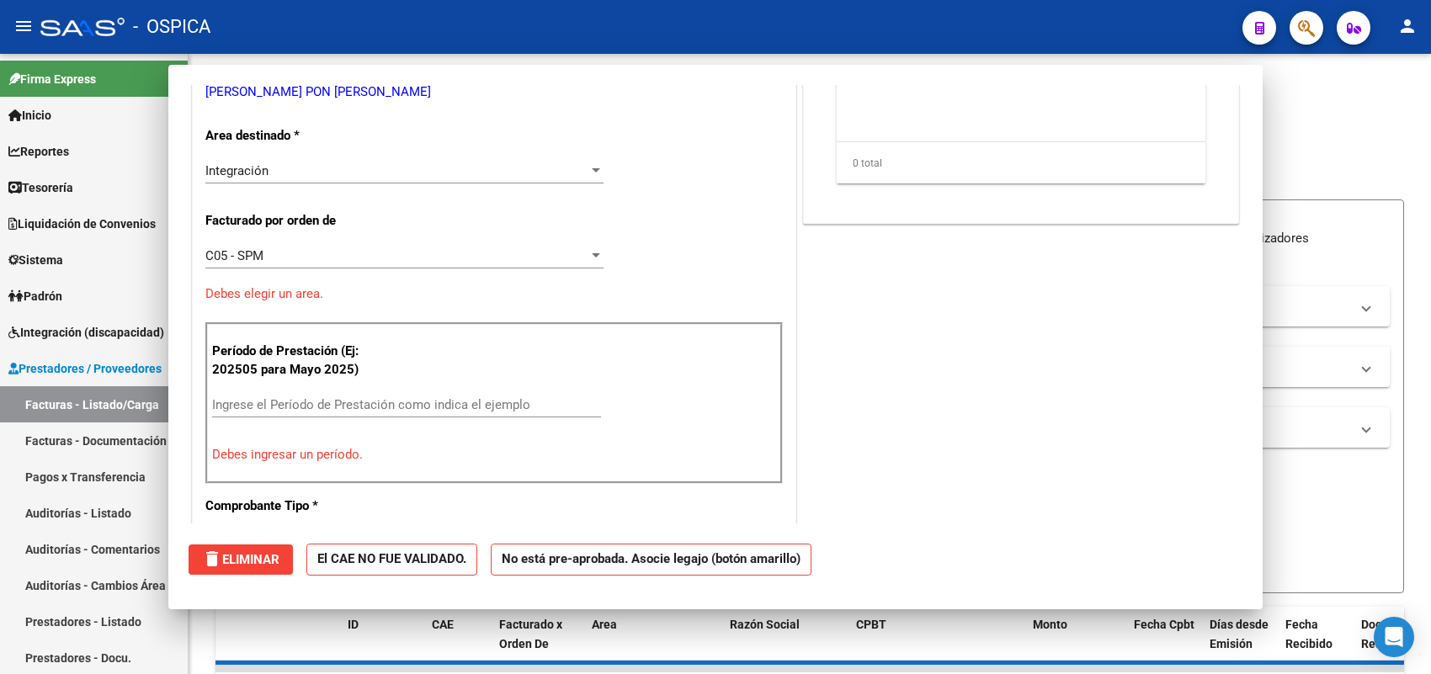
scroll to position [263, 0]
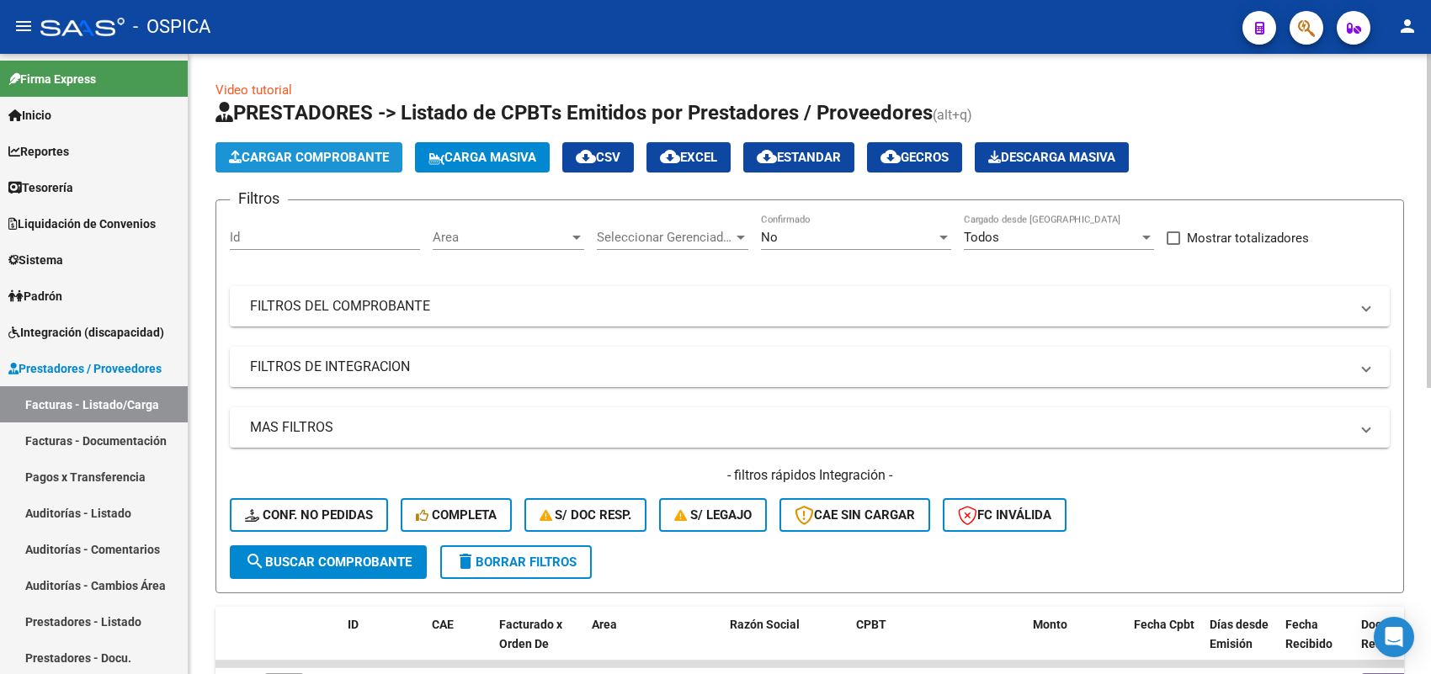
click at [324, 152] on span "Cargar Comprobante" at bounding box center [309, 157] width 160 height 15
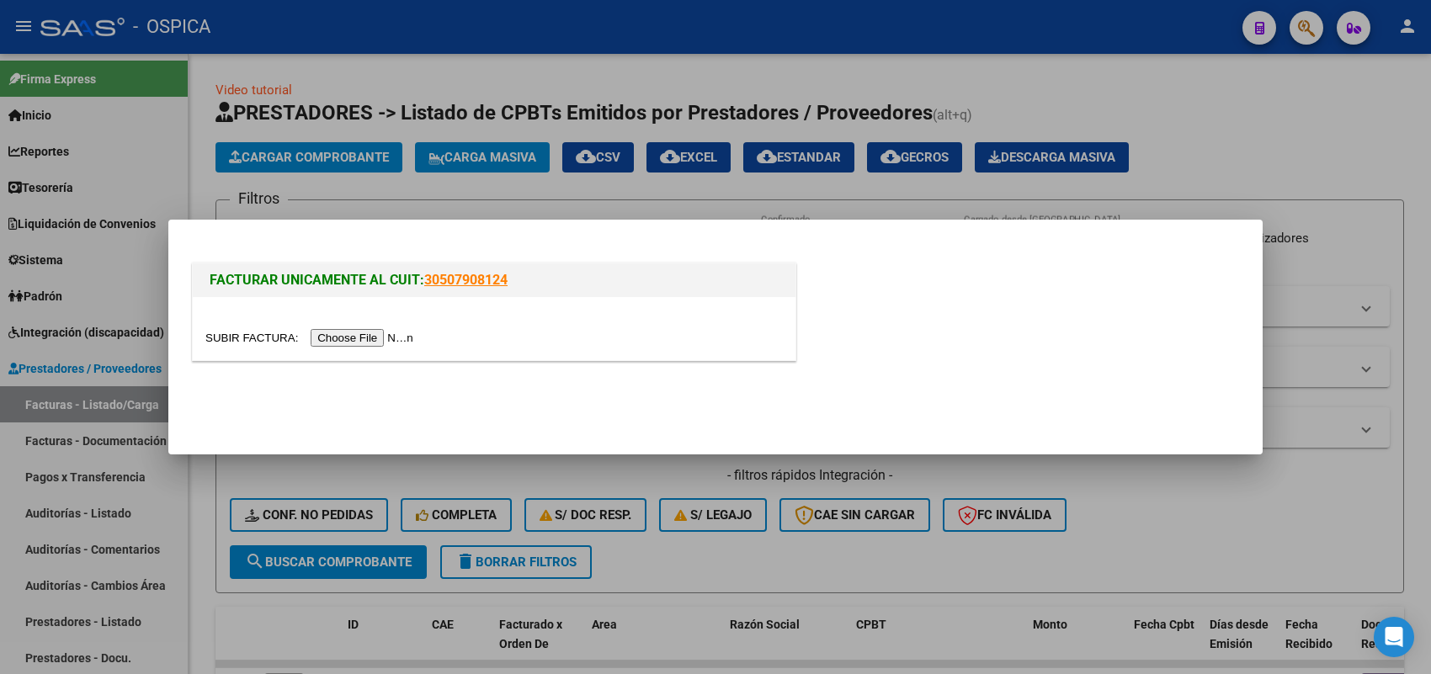
click at [368, 341] on input "file" at bounding box center [311, 338] width 213 height 18
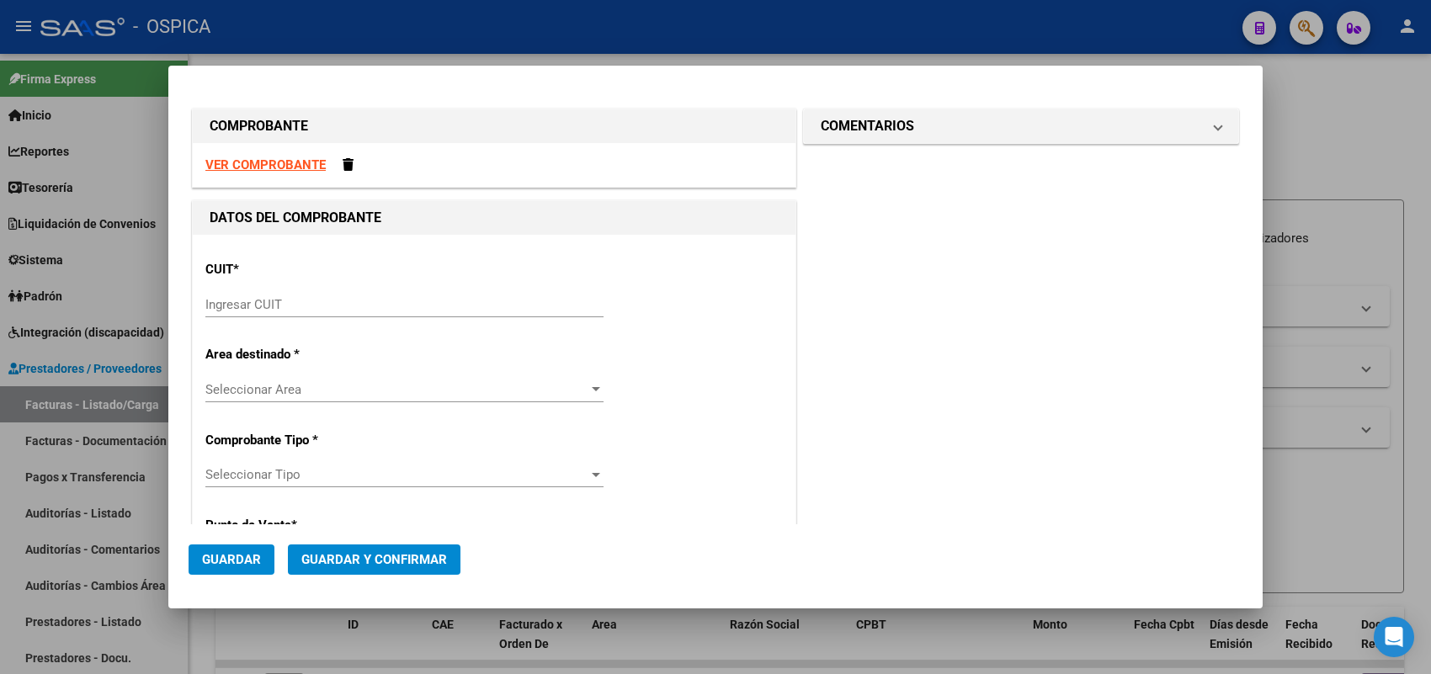
scroll to position [105, 0]
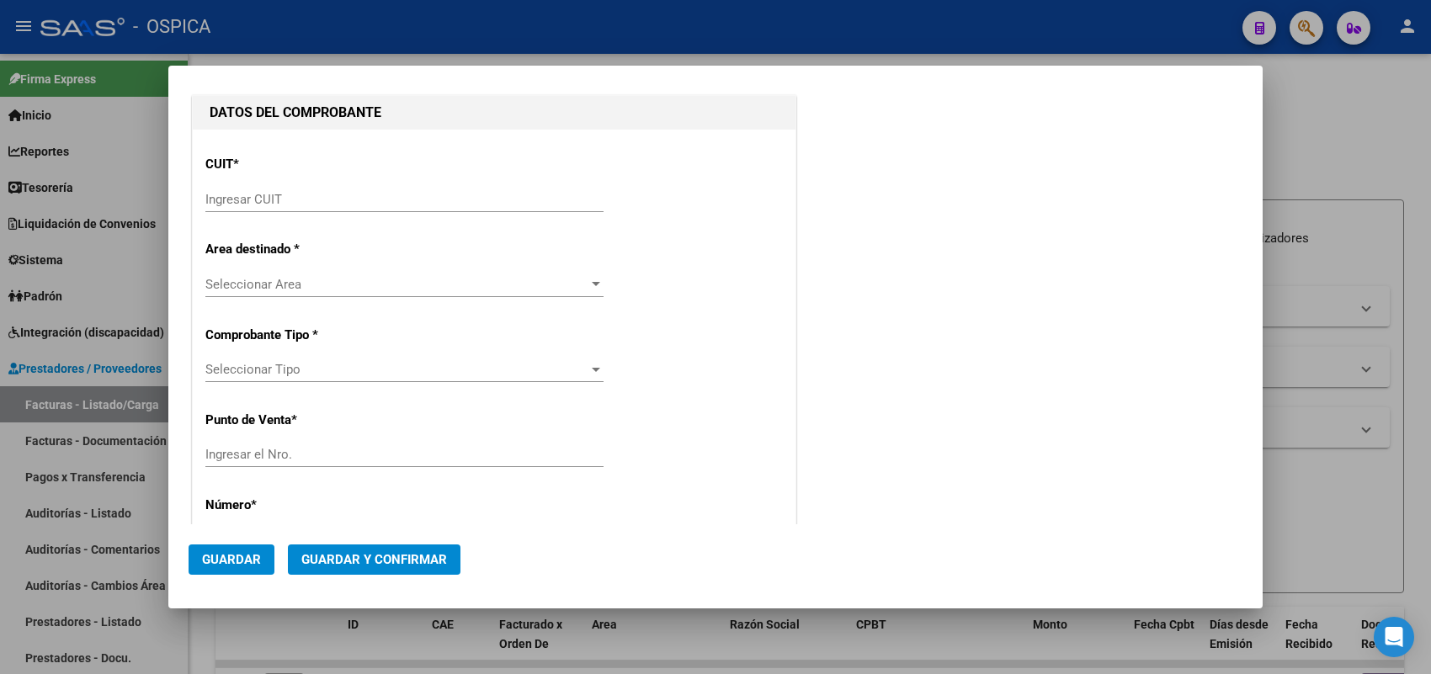
click at [99, 173] on div at bounding box center [715, 337] width 1431 height 674
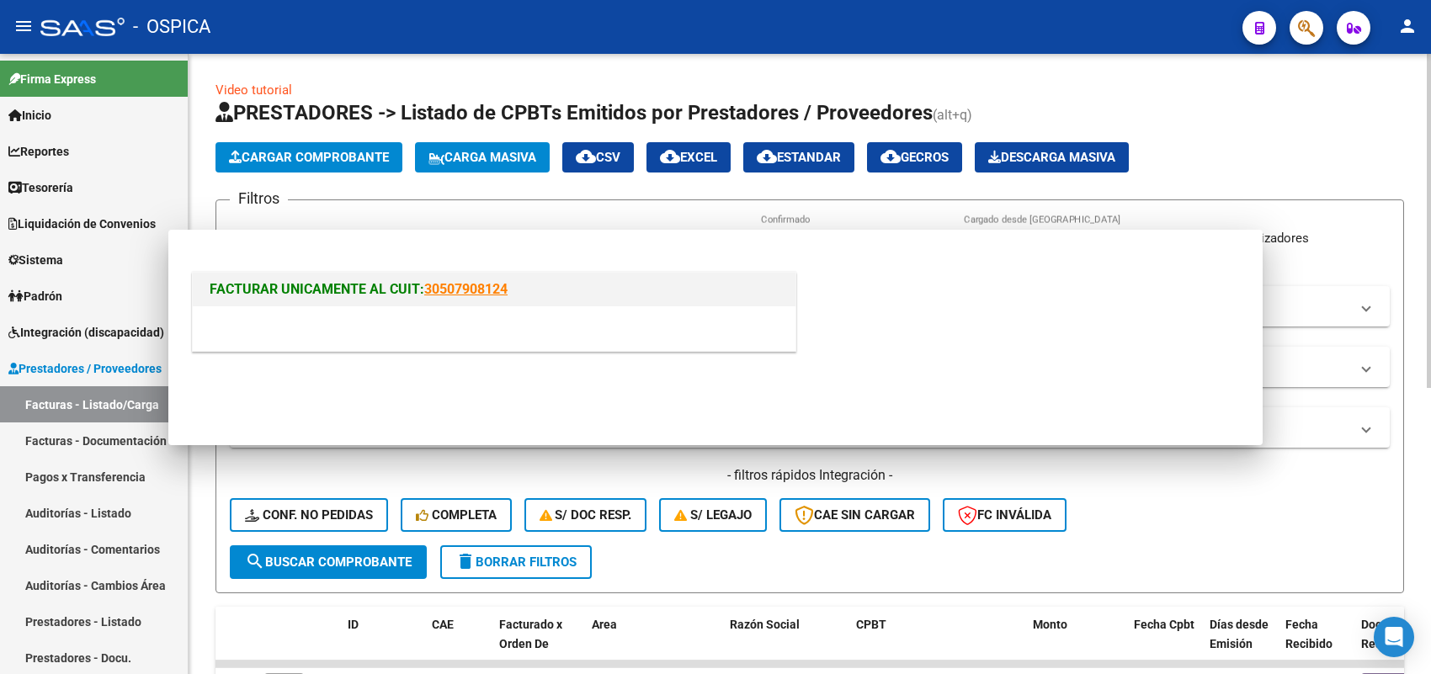
scroll to position [0, 0]
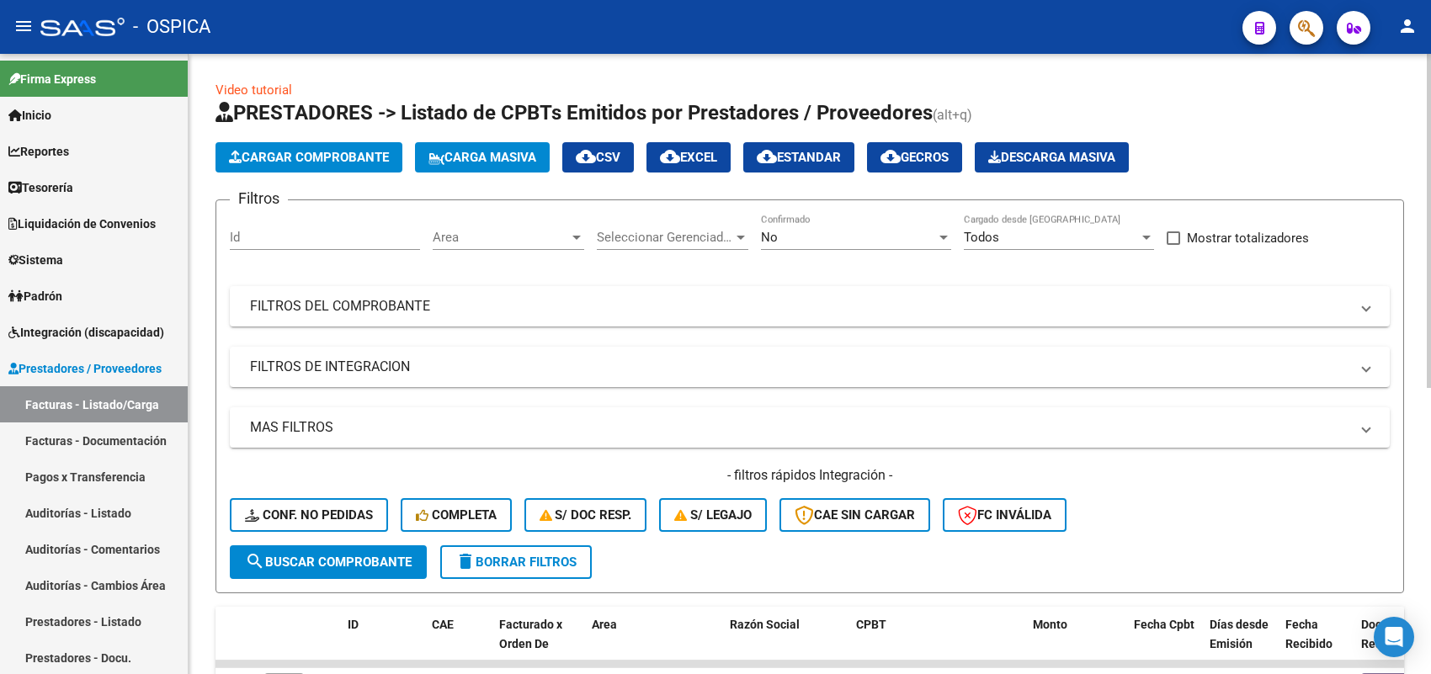
click at [343, 157] on span "Cargar Comprobante" at bounding box center [309, 157] width 160 height 15
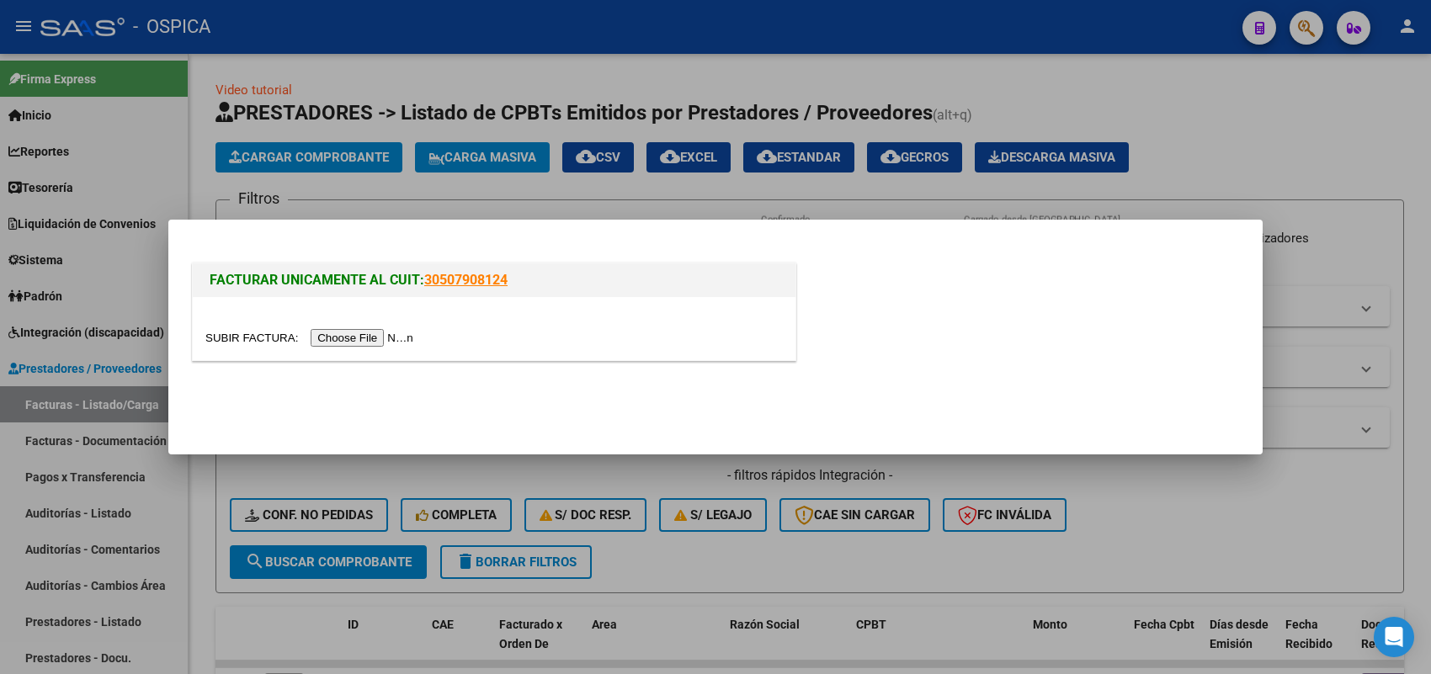
click at [388, 339] on input "file" at bounding box center [311, 338] width 213 height 18
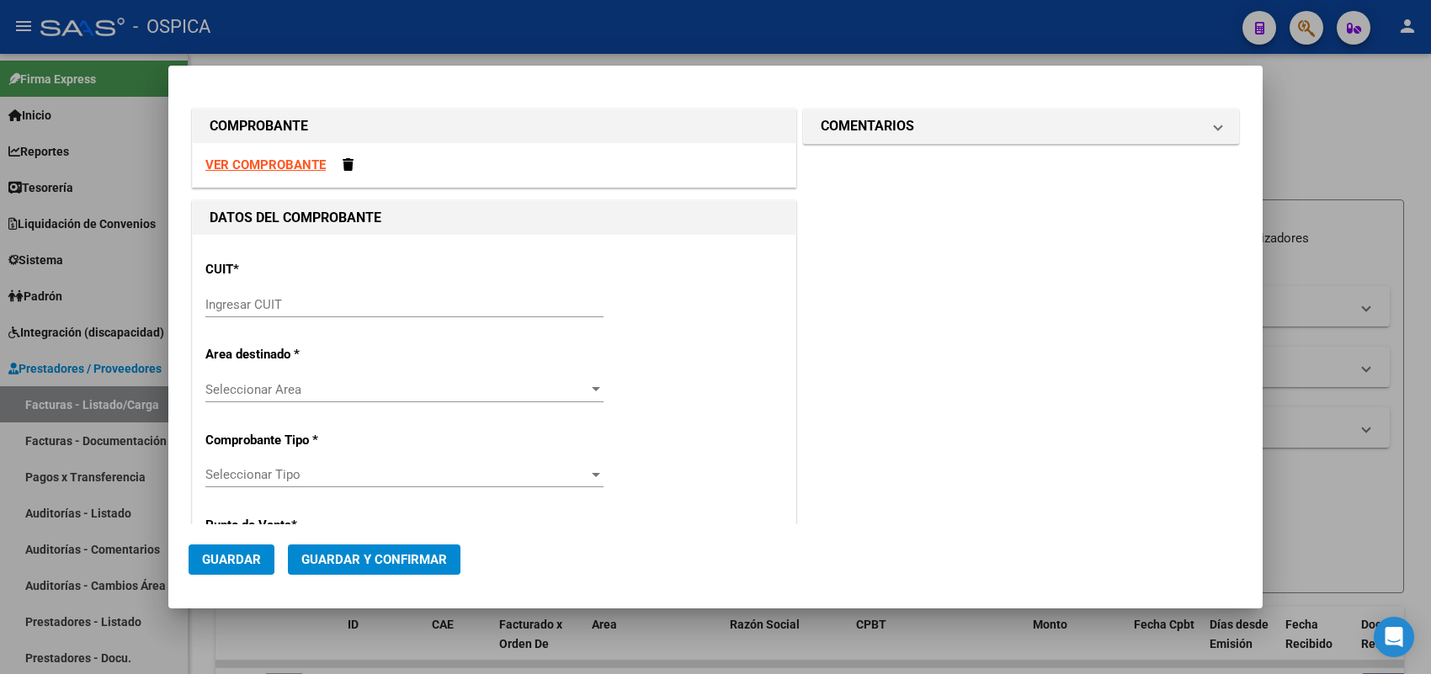
click at [303, 290] on div "CUIT * Ingresar CUIT" at bounding box center [494, 290] width 578 height 85
click at [311, 299] on input "Ingresar CUIT" at bounding box center [404, 304] width 398 height 15
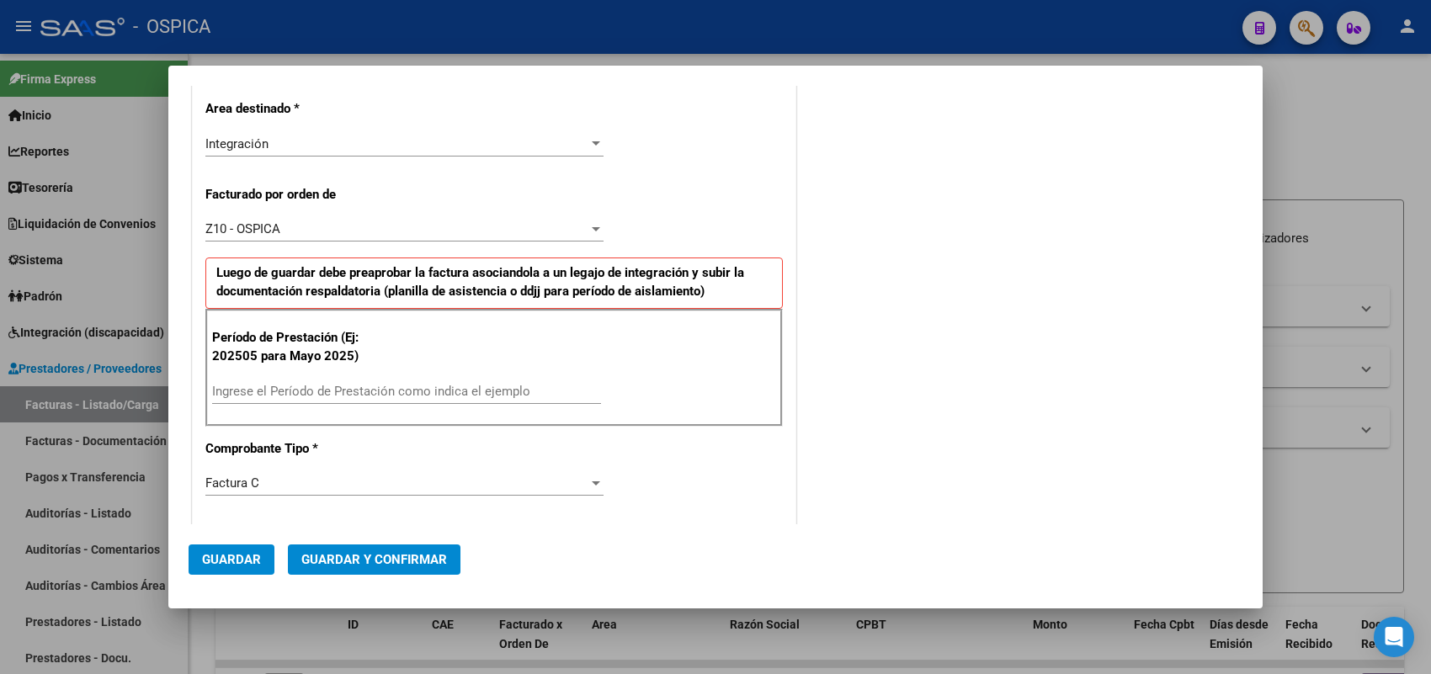
scroll to position [421, 0]
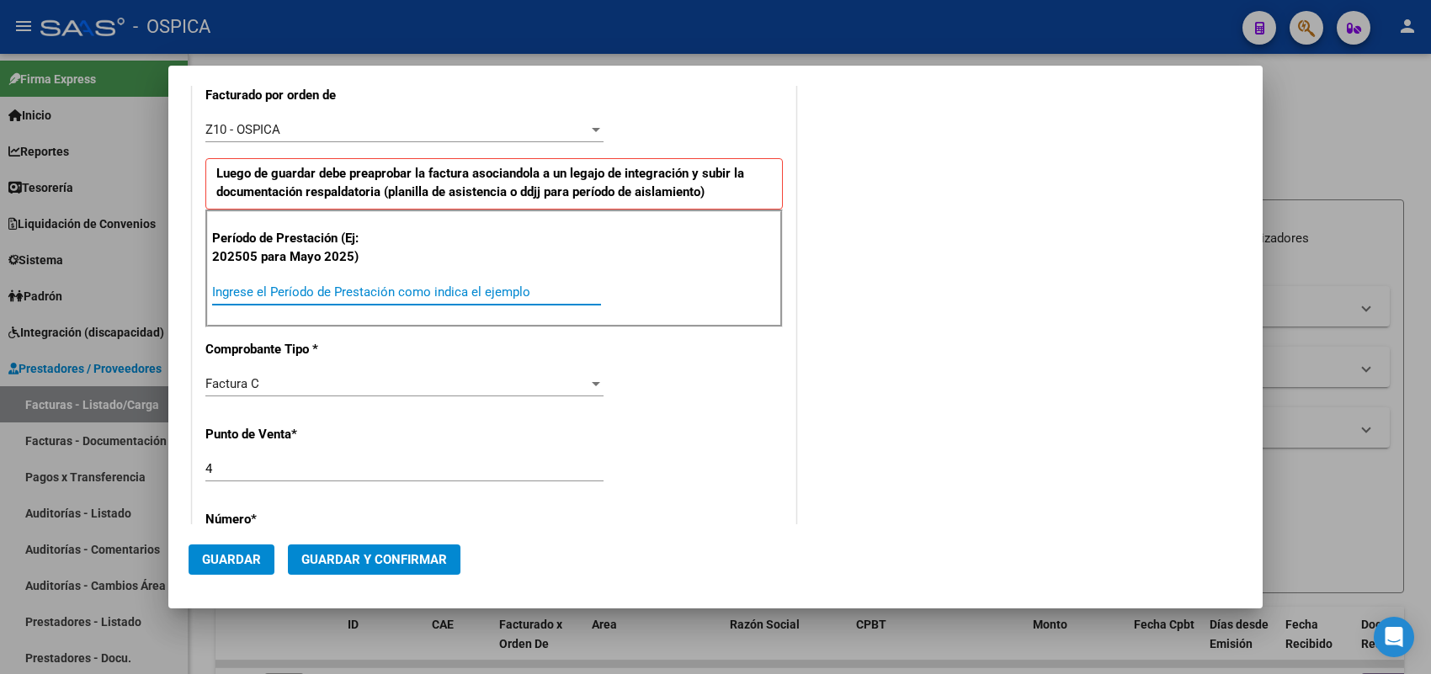
click at [384, 300] on input "Ingrese el Período de Prestación como indica el ejemplo" at bounding box center [406, 292] width 389 height 15
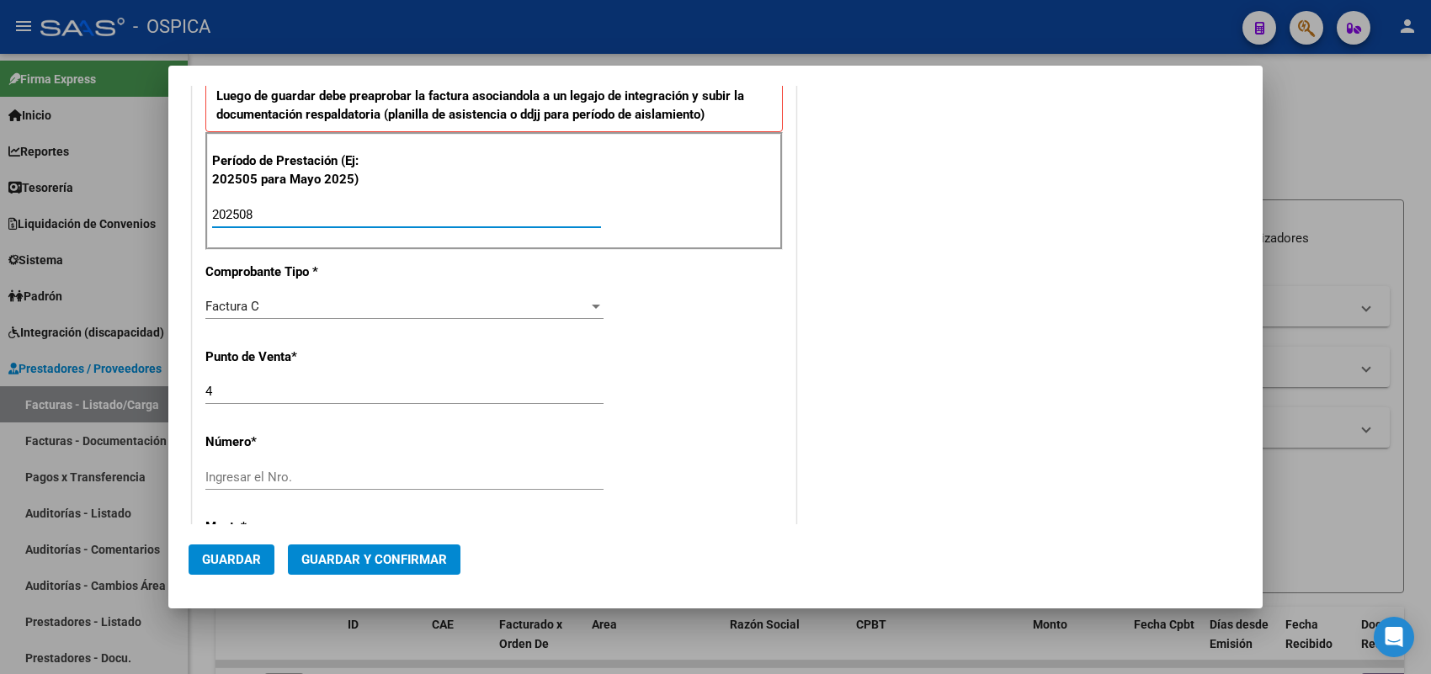
scroll to position [631, 0]
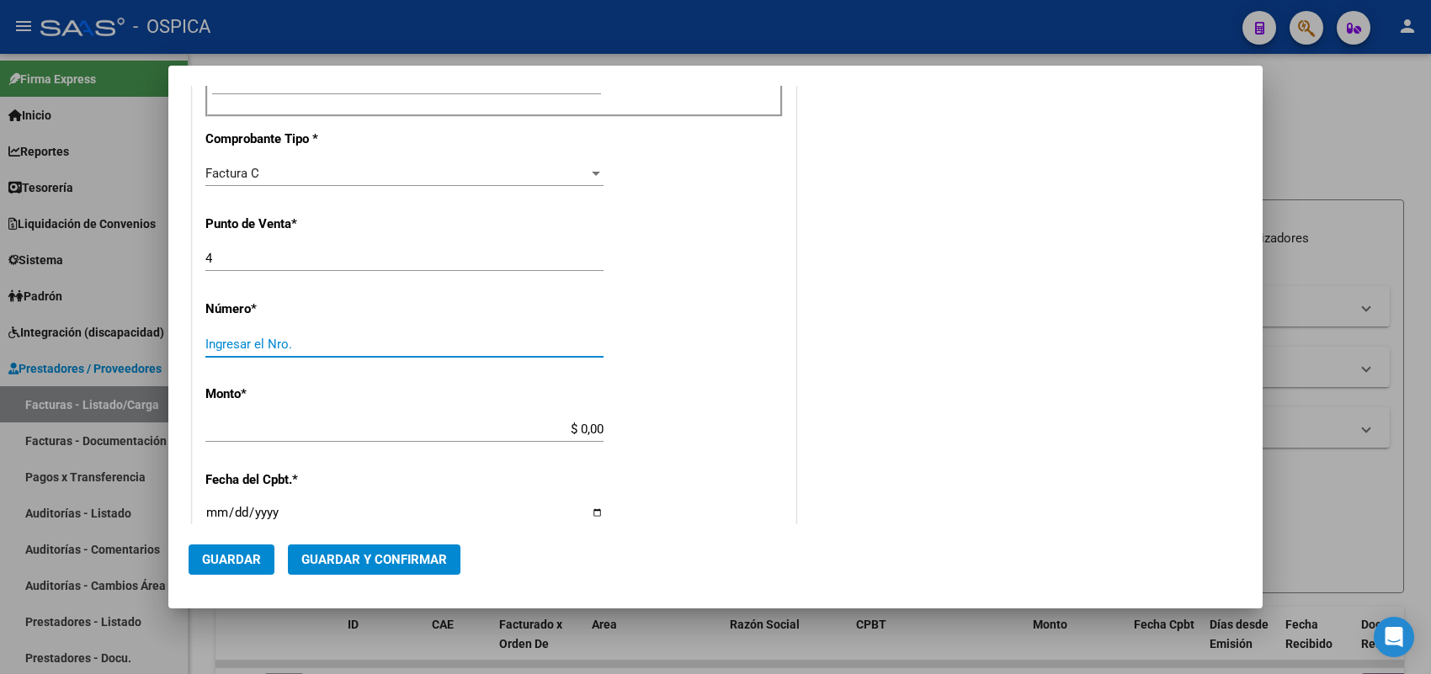
click at [271, 346] on input "Ingresar el Nro." at bounding box center [404, 344] width 398 height 15
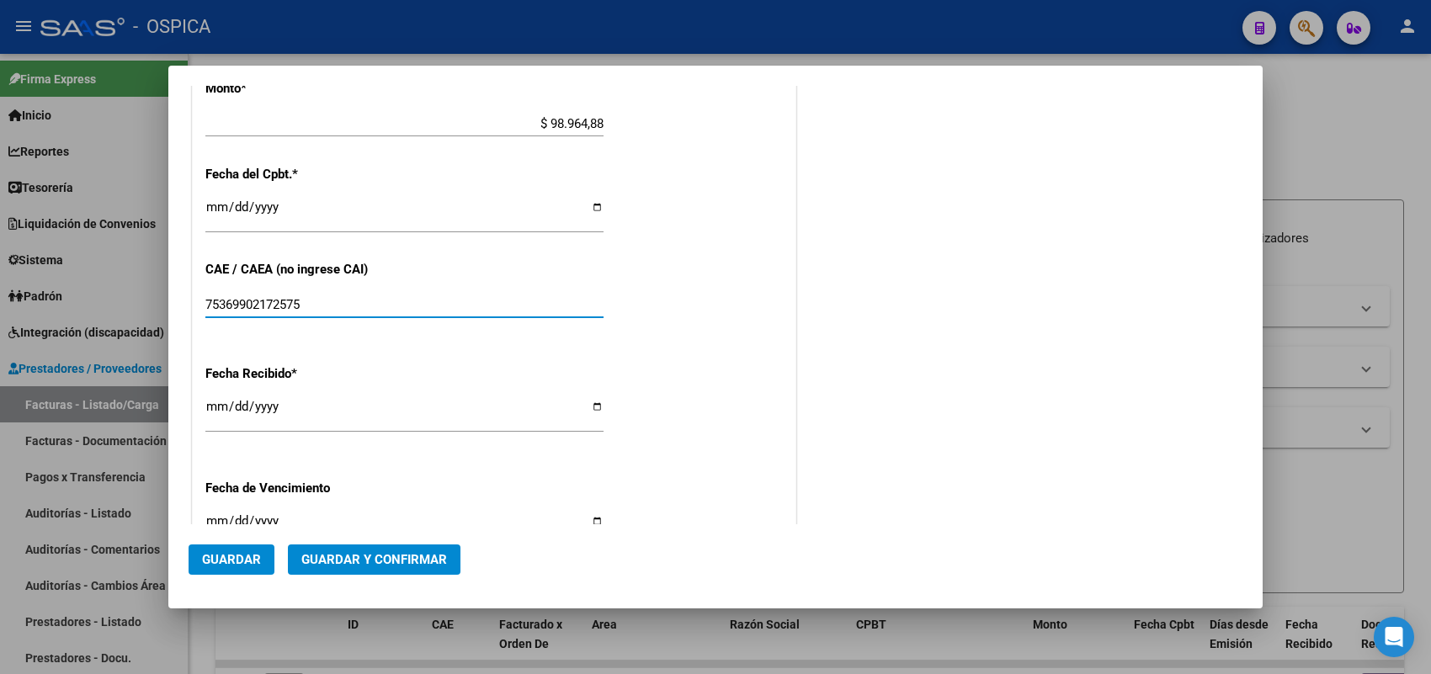
scroll to position [960, 0]
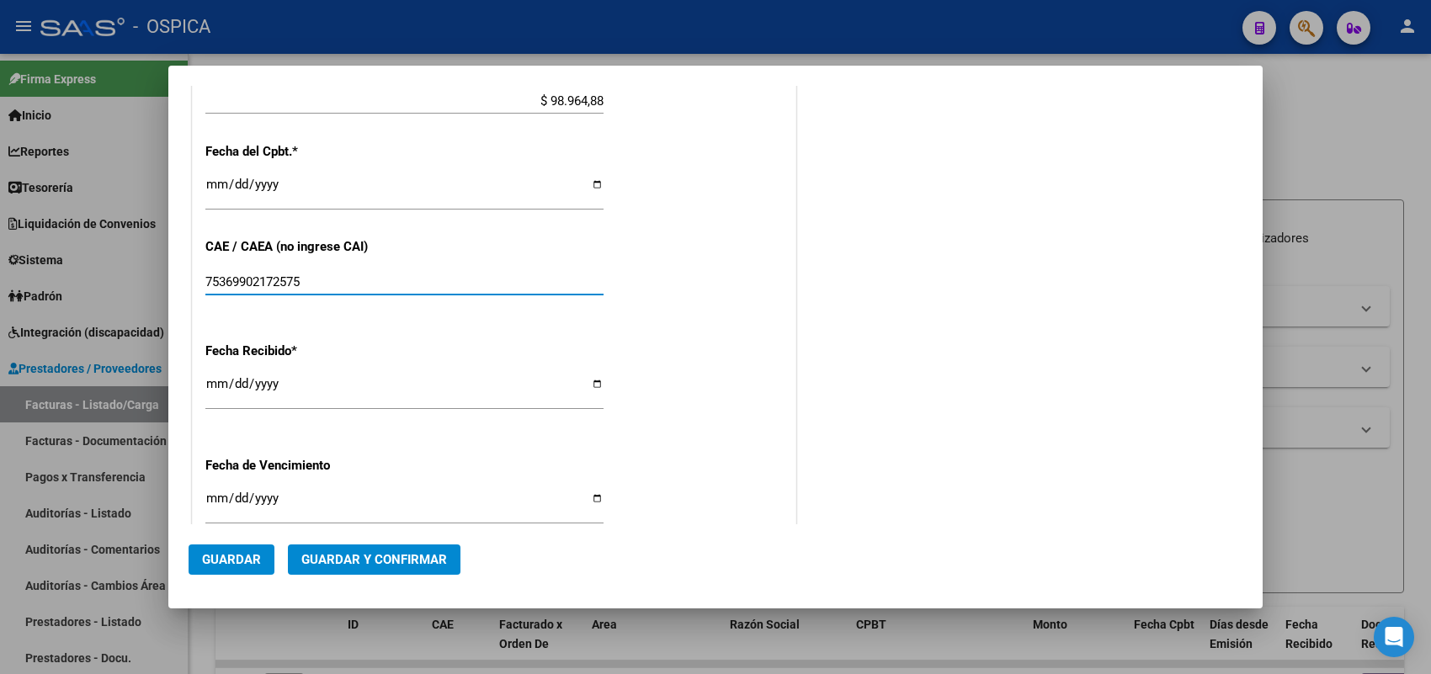
click at [216, 388] on input "2025-09-11" at bounding box center [404, 390] width 398 height 27
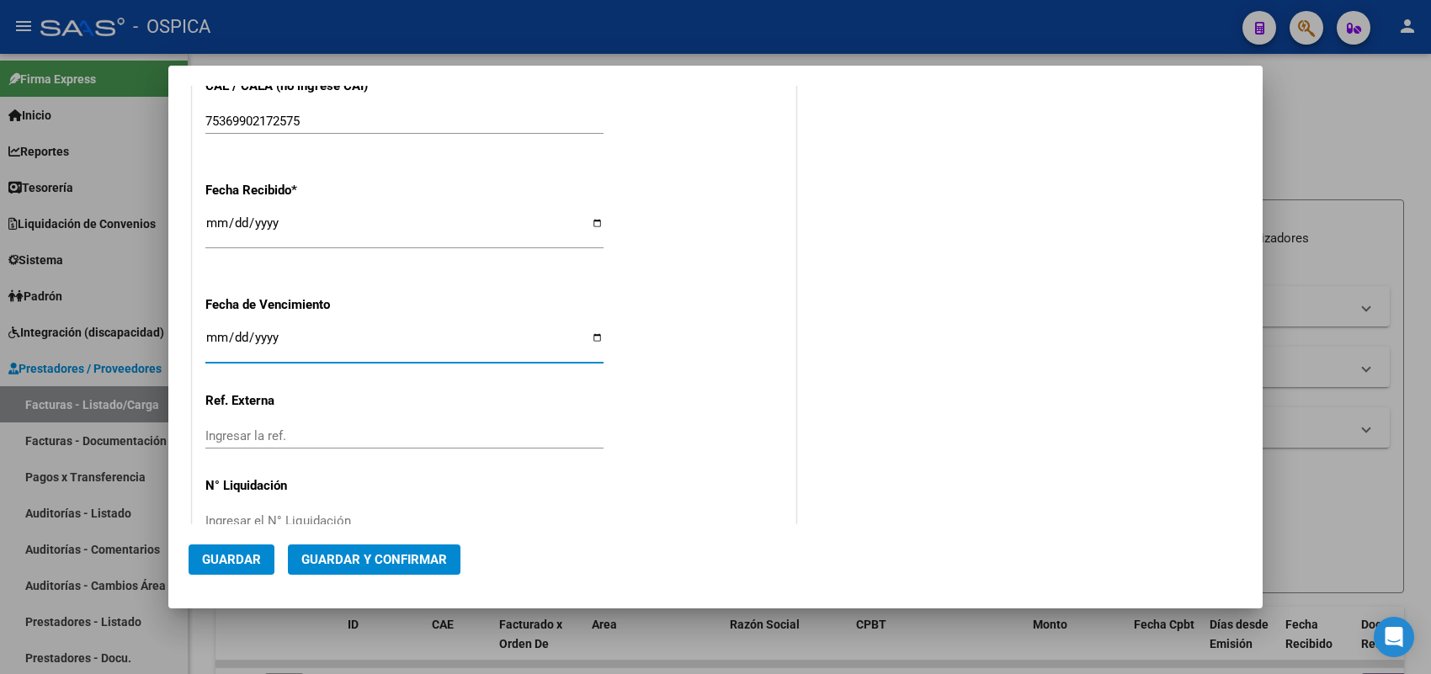
scroll to position [1163, 0]
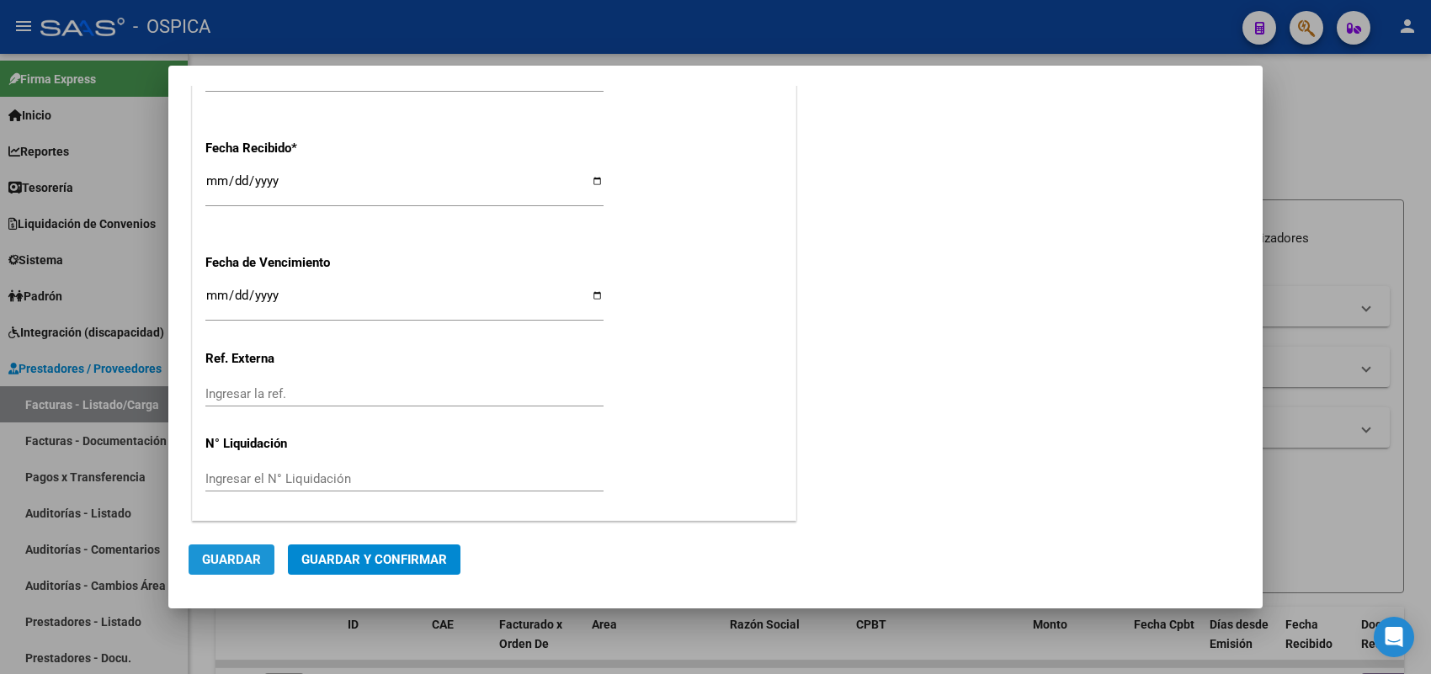
click at [232, 562] on span "Guardar" at bounding box center [231, 559] width 59 height 15
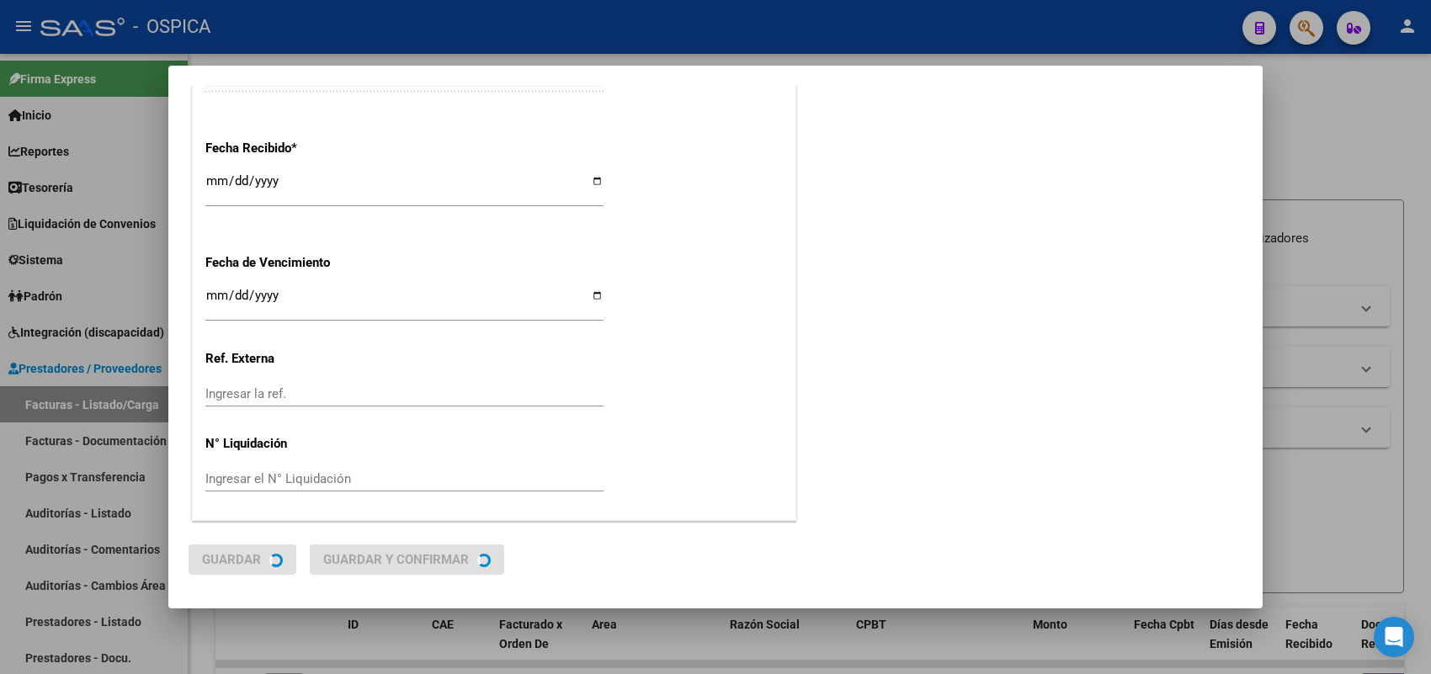
scroll to position [0, 0]
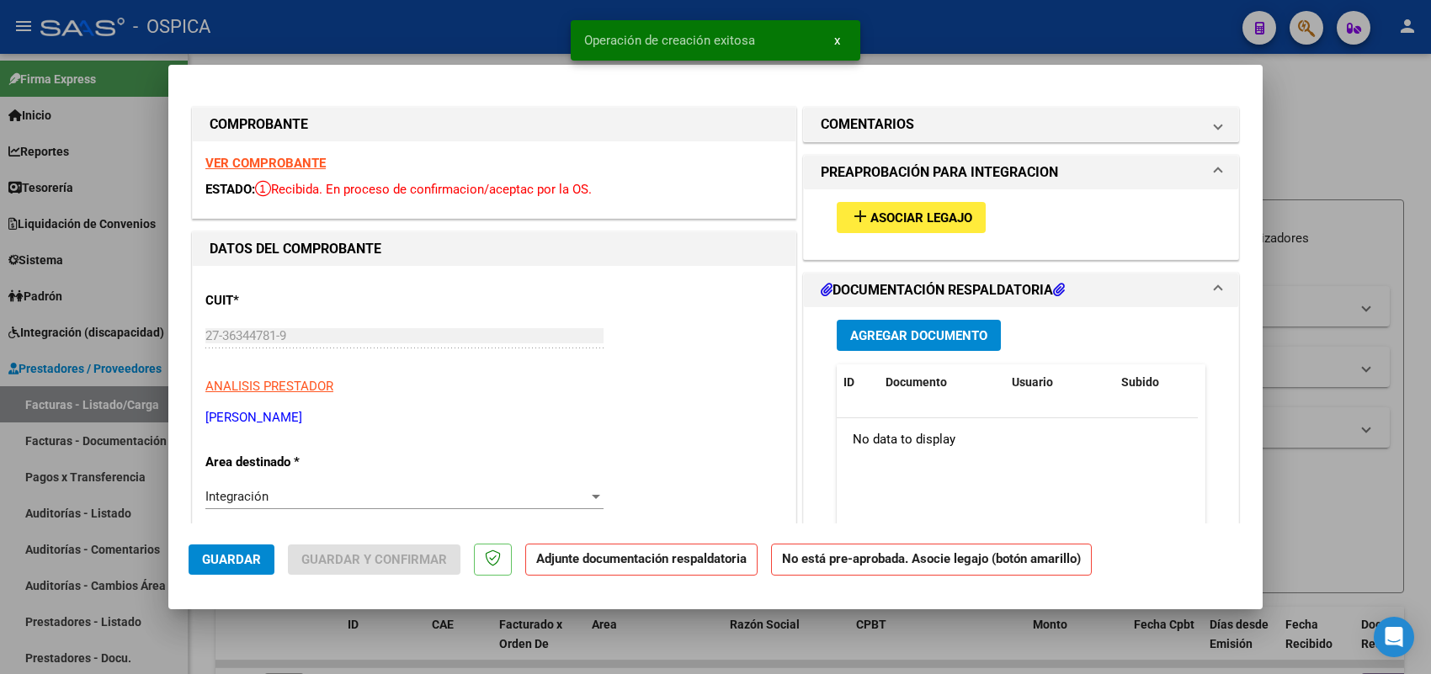
click at [902, 233] on div "add Asociar Legajo" at bounding box center [1021, 217] width 394 height 56
click at [909, 212] on span "Asociar Legajo" at bounding box center [921, 217] width 102 height 15
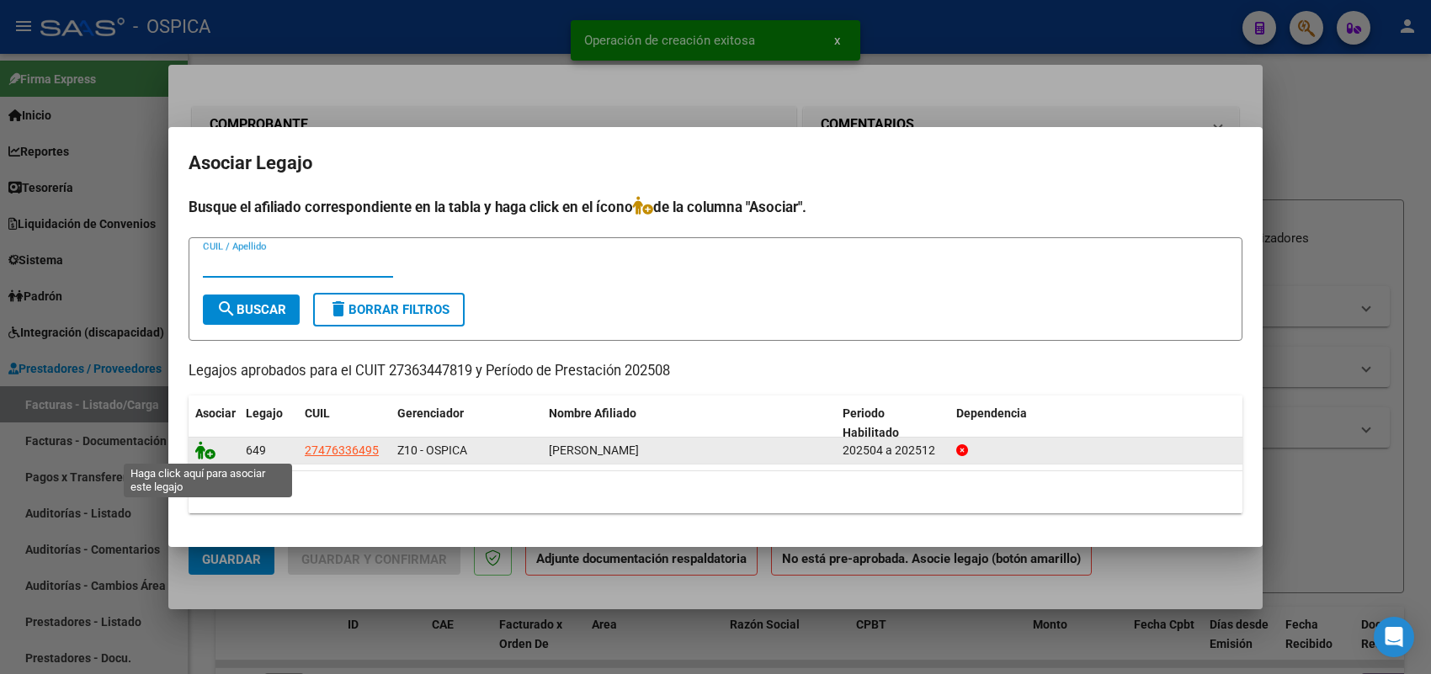
click at [203, 452] on icon at bounding box center [205, 450] width 20 height 19
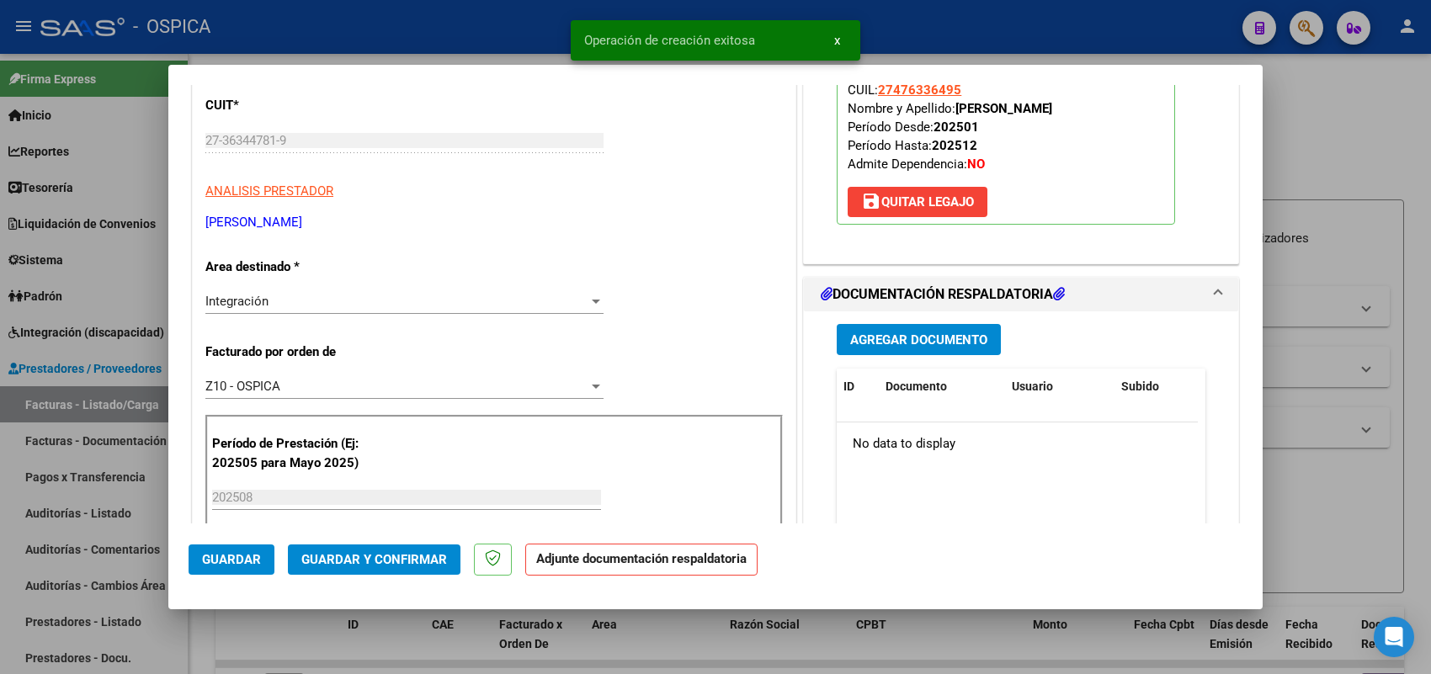
scroll to position [210, 0]
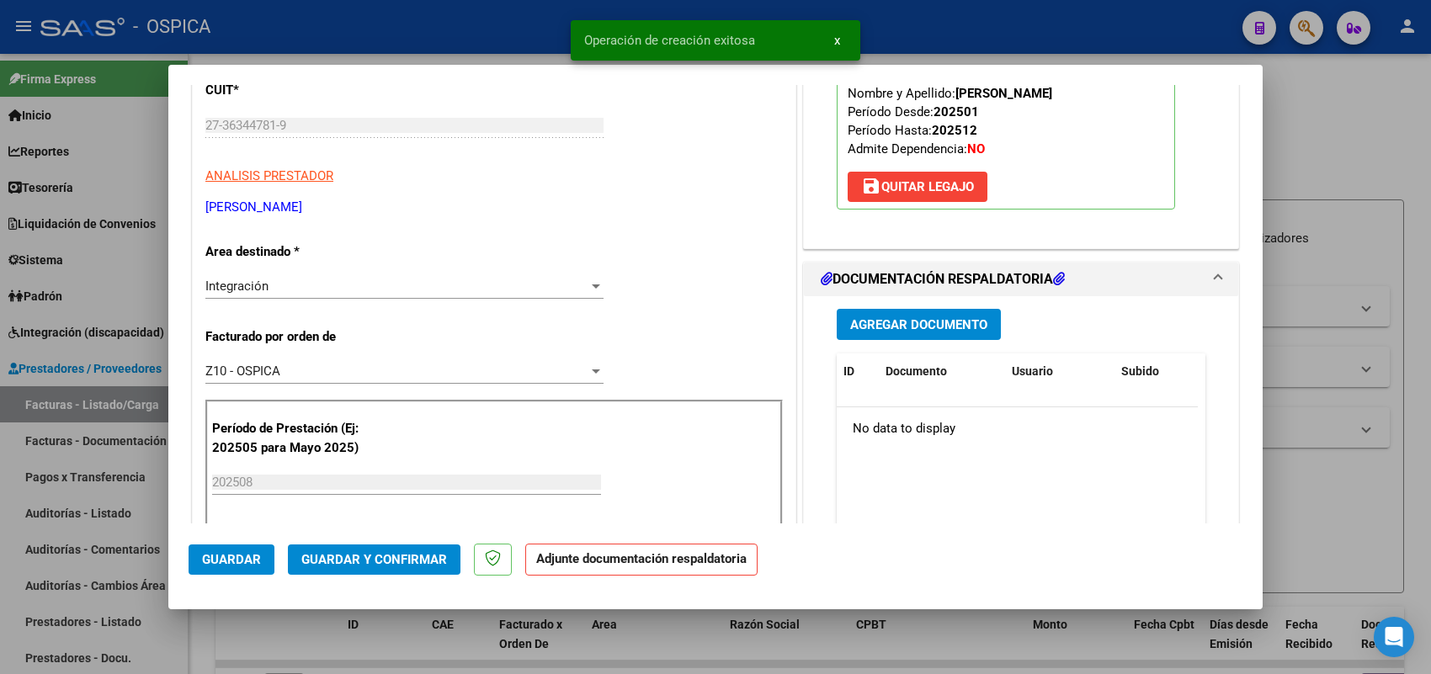
click at [888, 321] on span "Agregar Documento" at bounding box center [918, 324] width 137 height 15
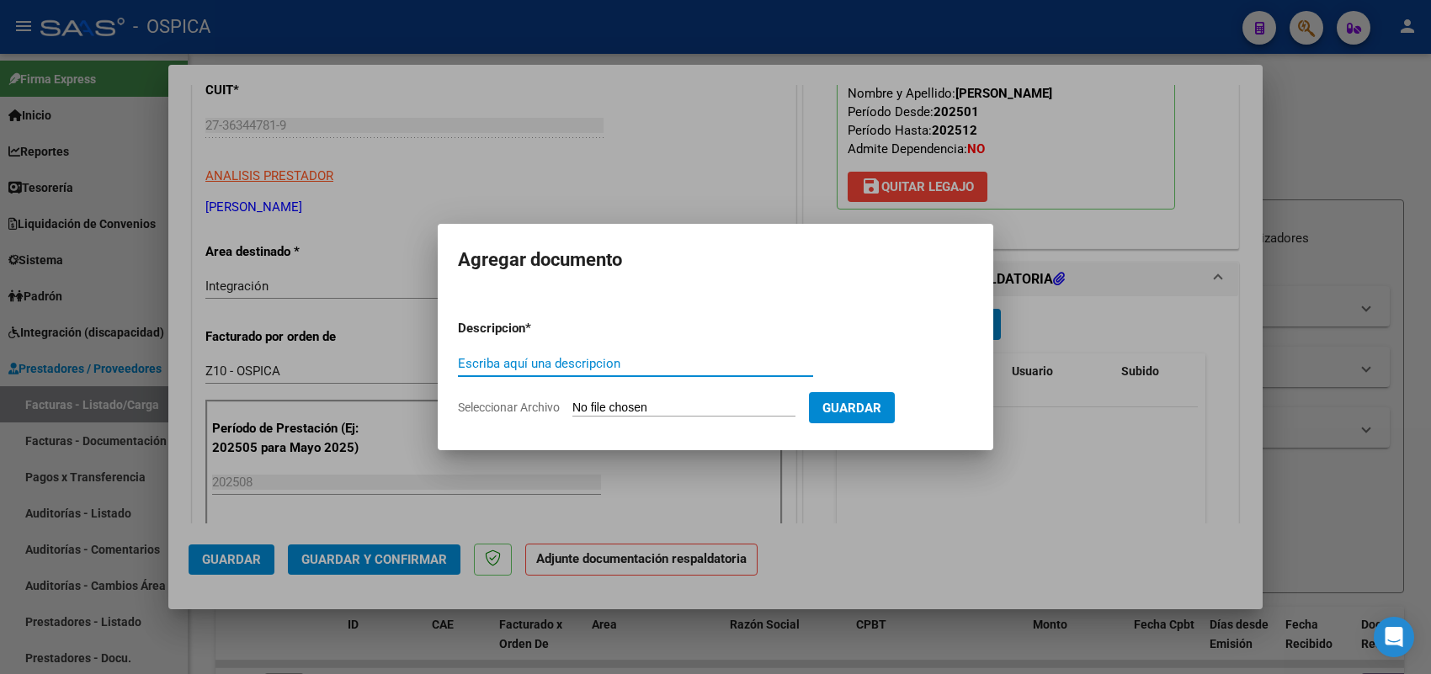
click at [688, 408] on input "Seleccionar Archivo" at bounding box center [683, 409] width 223 height 16
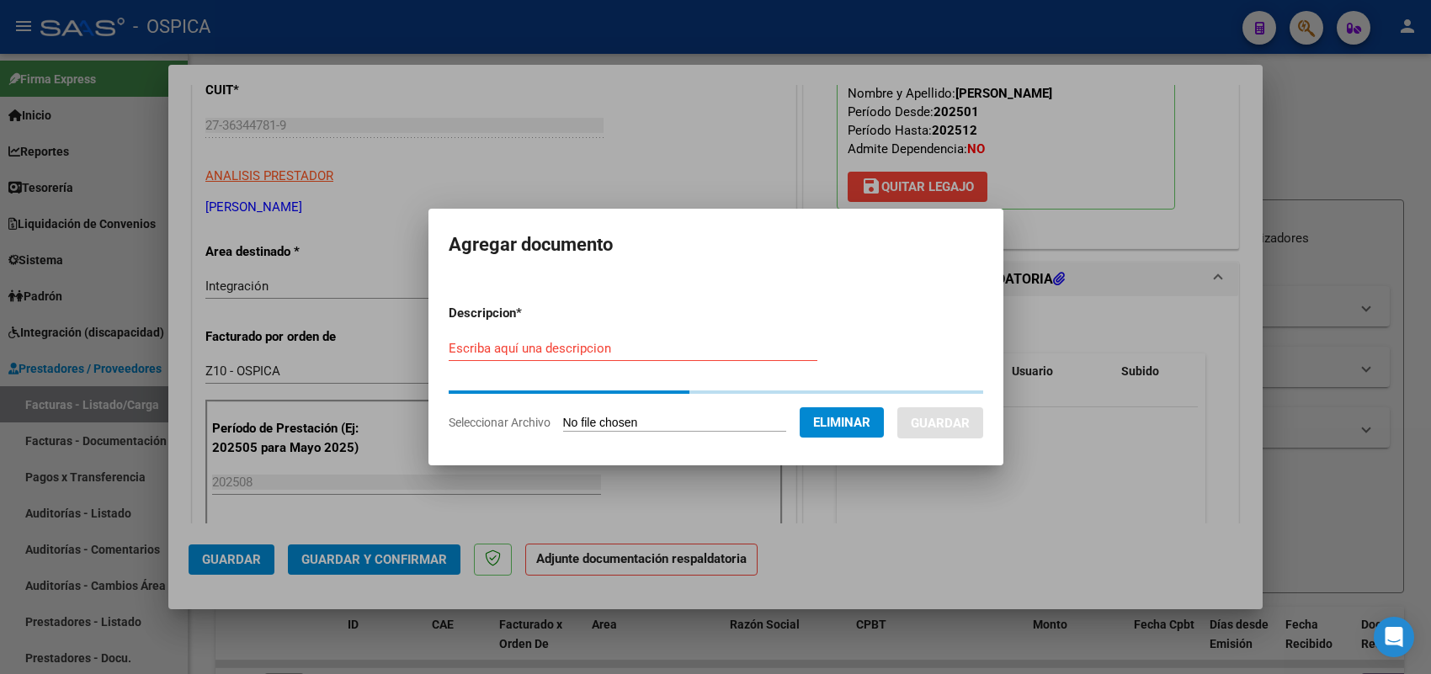
click at [663, 351] on input "Escriba aquí una descripcion" at bounding box center [633, 348] width 369 height 15
paste input "ASISTENCIA"
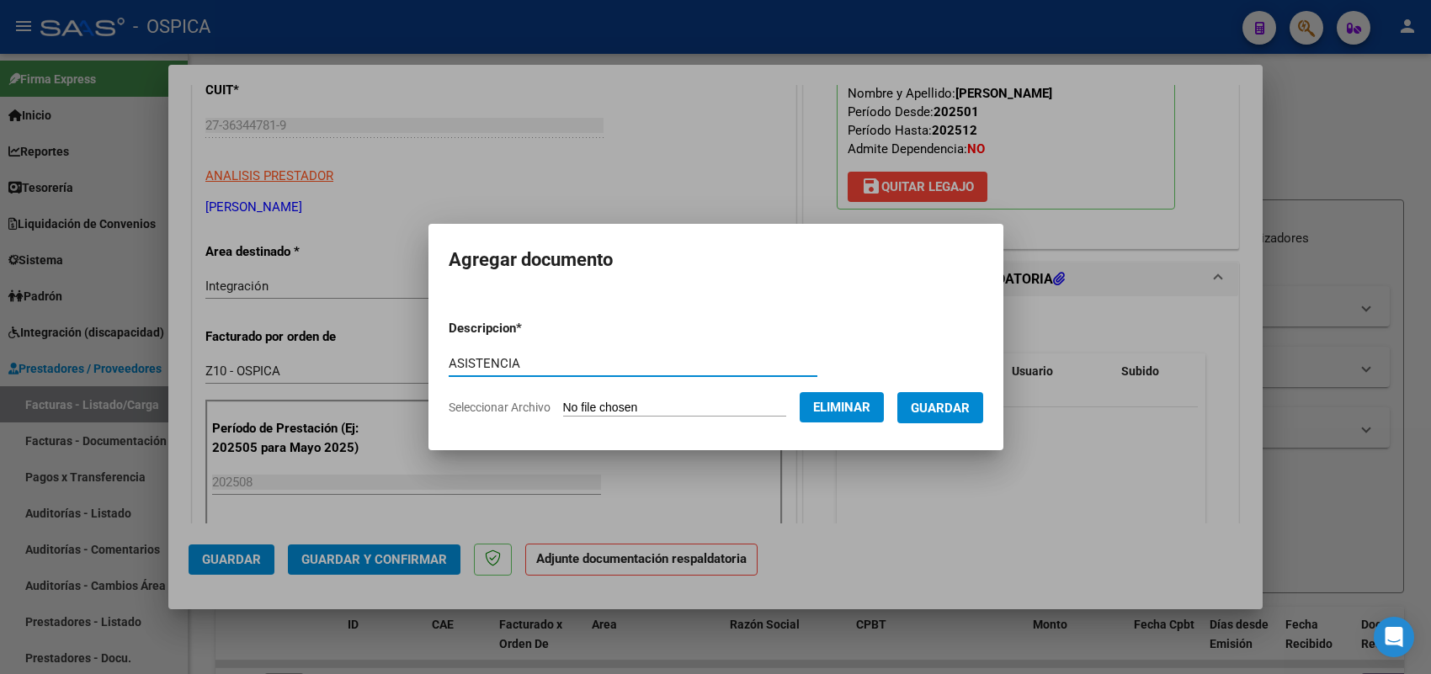
click at [947, 406] on span "Guardar" at bounding box center [940, 408] width 59 height 15
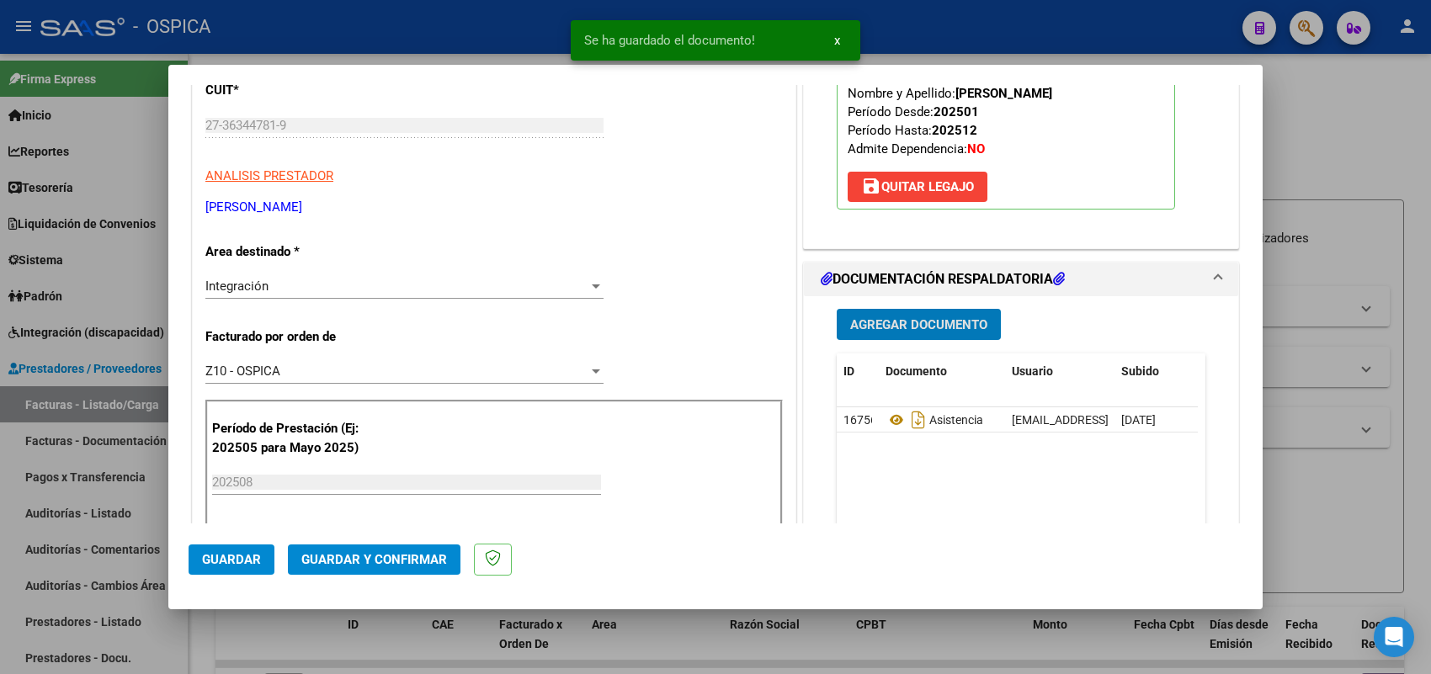
click at [237, 557] on span "Guardar" at bounding box center [231, 559] width 59 height 15
click at [258, 562] on span "Guardar" at bounding box center [231, 559] width 59 height 15
click at [136, 413] on div at bounding box center [715, 337] width 1431 height 674
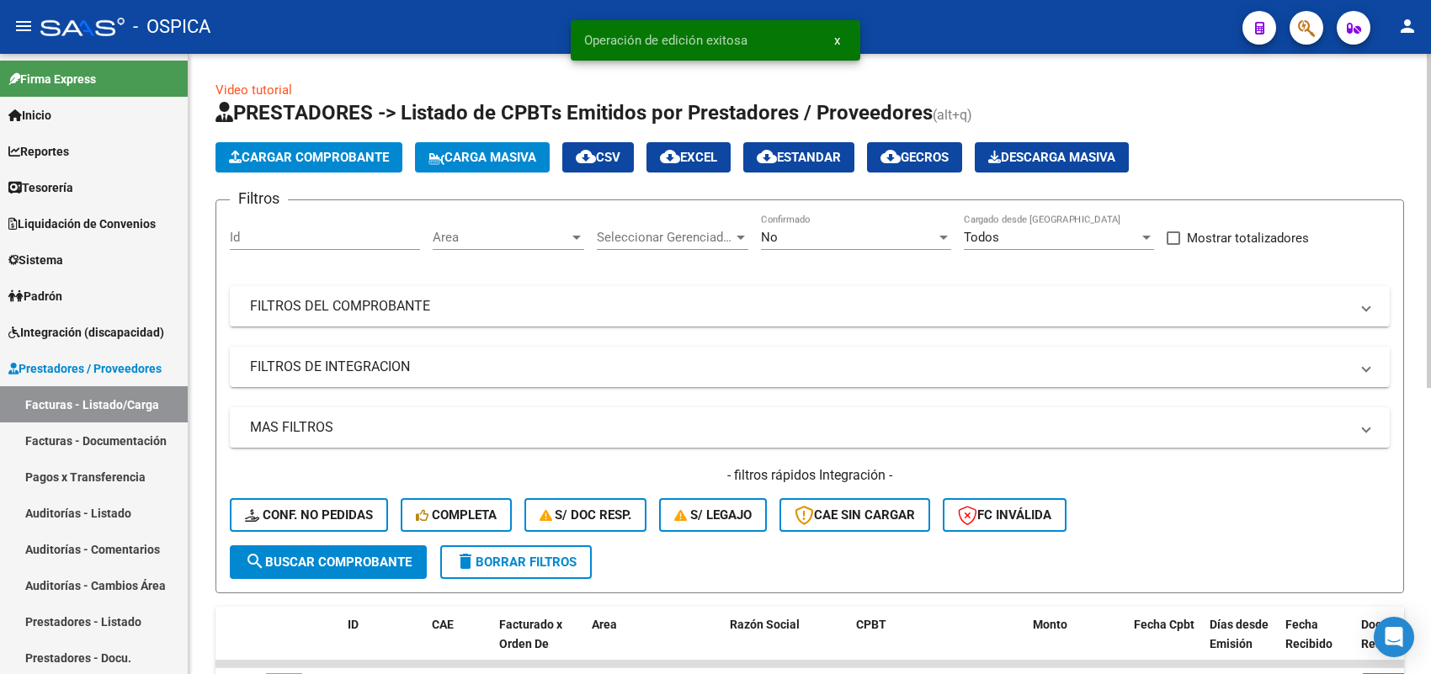
click at [343, 152] on span "Cargar Comprobante" at bounding box center [309, 157] width 160 height 15
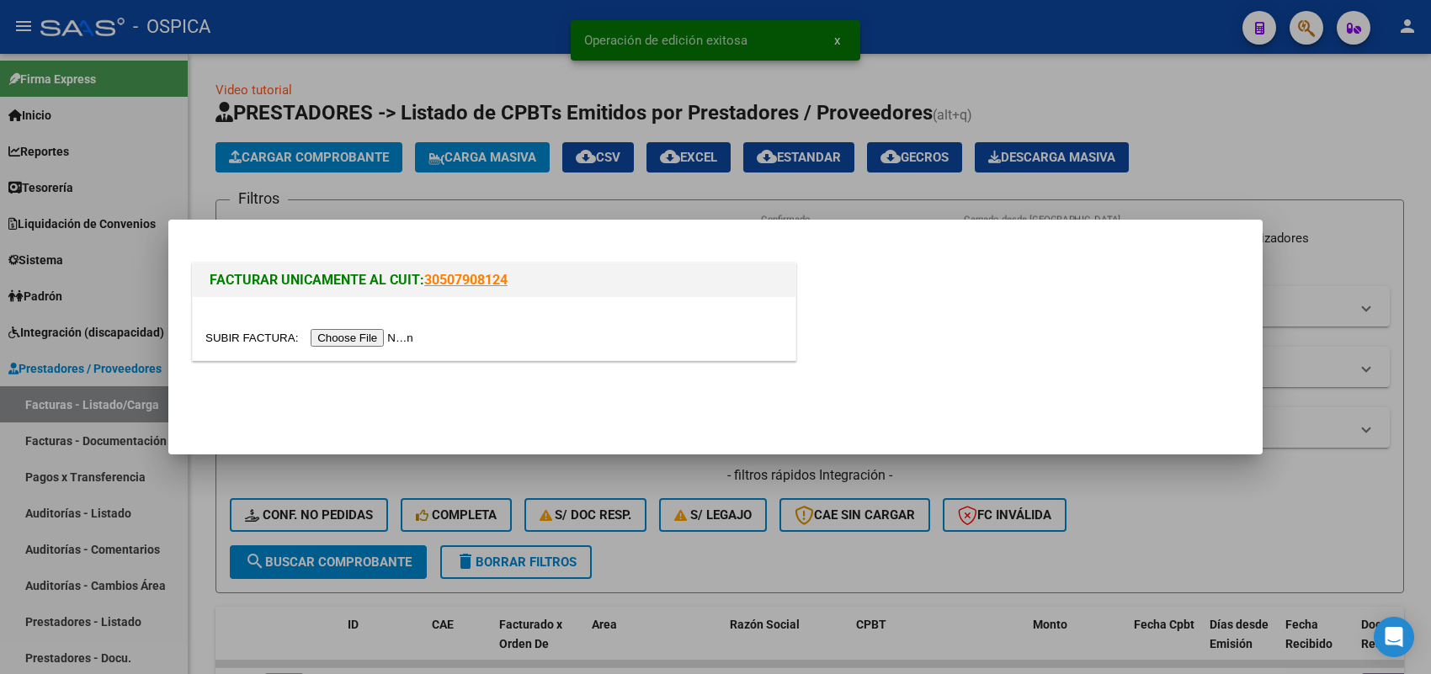
click at [369, 333] on input "file" at bounding box center [311, 338] width 213 height 18
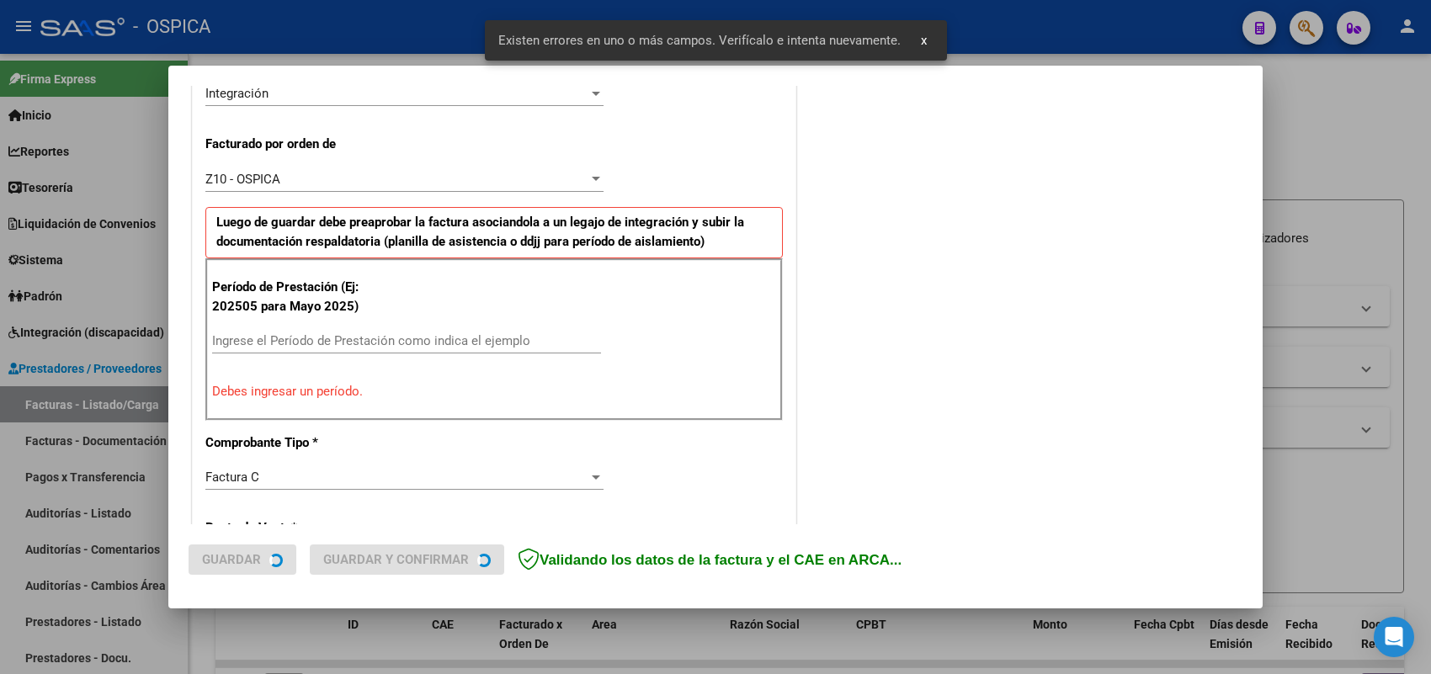
scroll to position [455, 0]
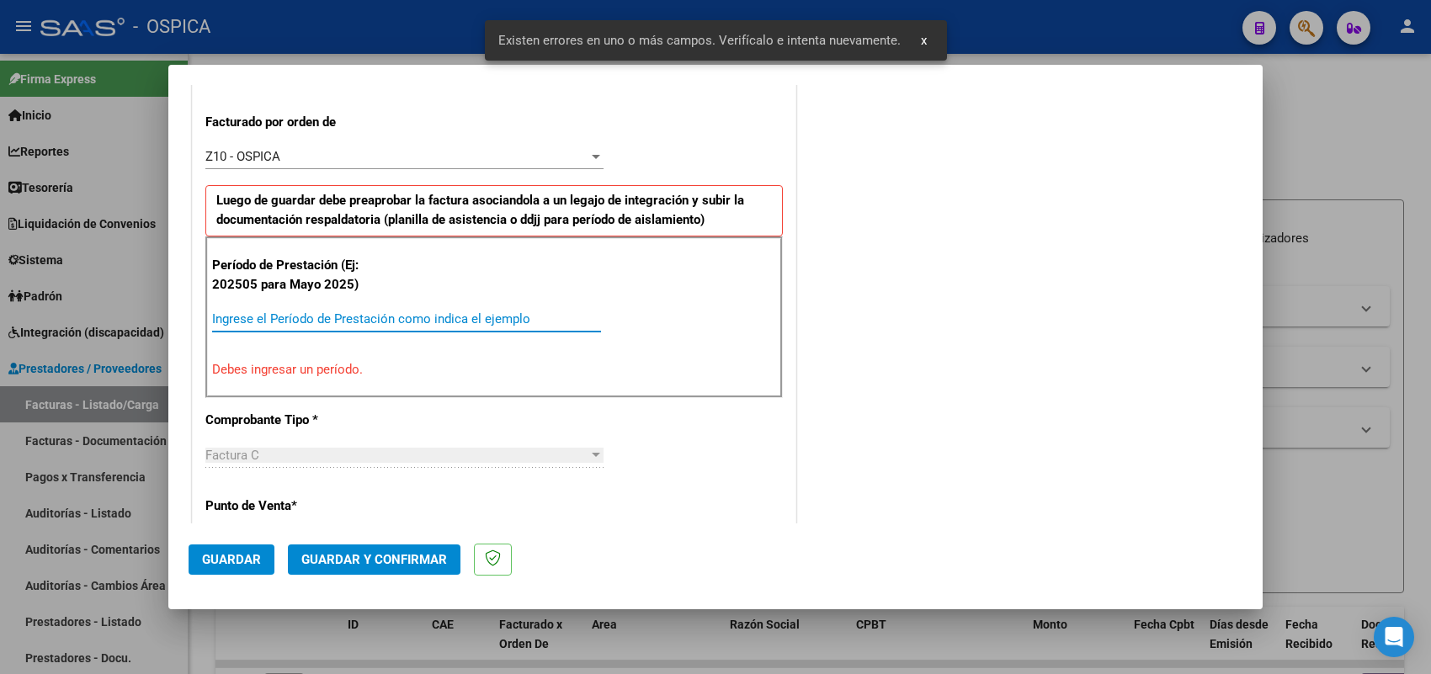
click at [394, 313] on input "Ingrese el Período de Prestación como indica el ejemplo" at bounding box center [406, 318] width 389 height 15
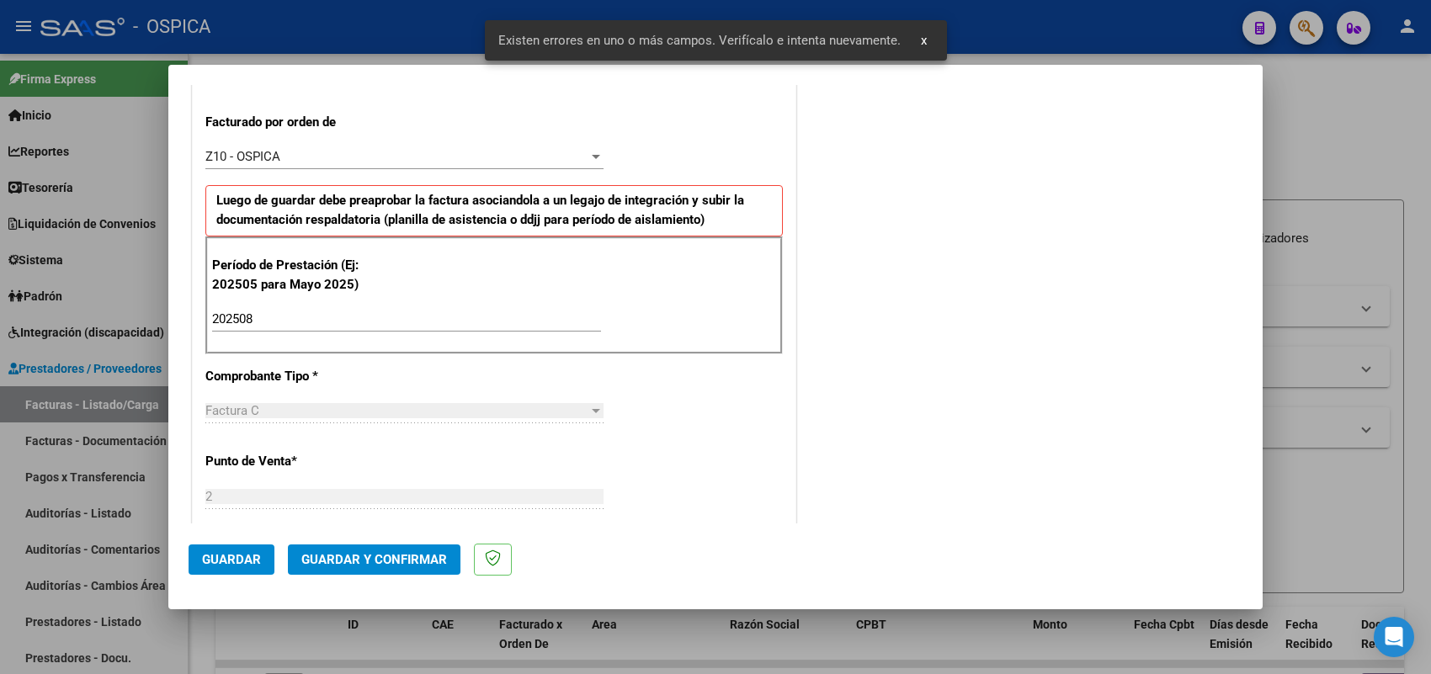
scroll to position [1109, 0]
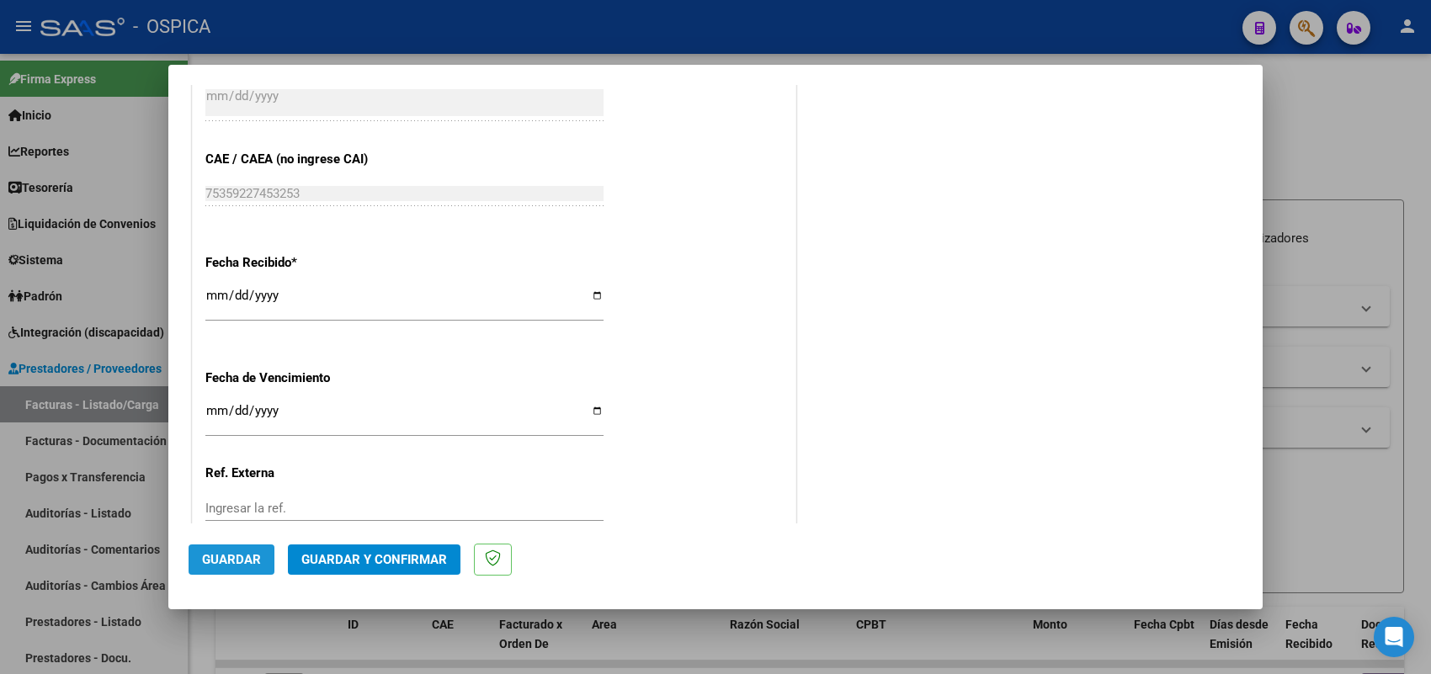
drag, startPoint x: 230, startPoint y: 548, endPoint x: 221, endPoint y: 544, distance: 9.4
click at [227, 548] on button "Guardar" at bounding box center [232, 560] width 86 height 30
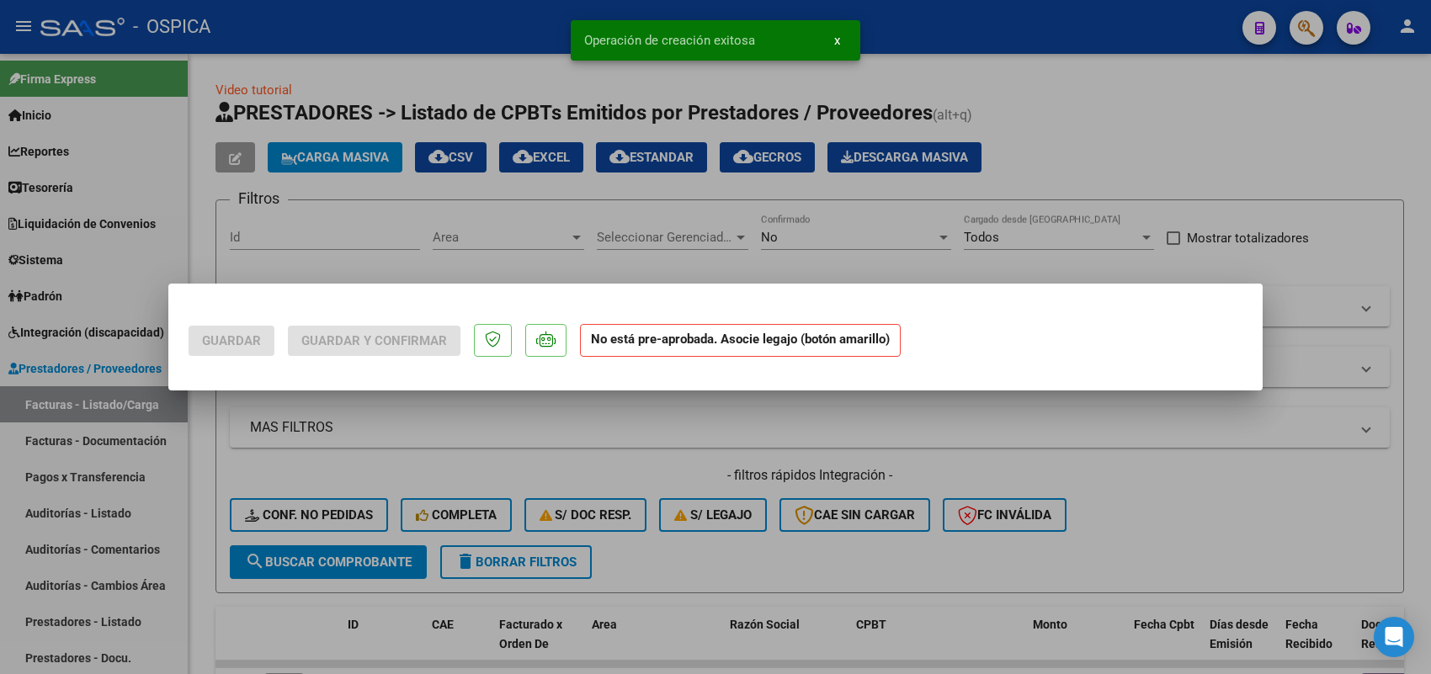
scroll to position [0, 0]
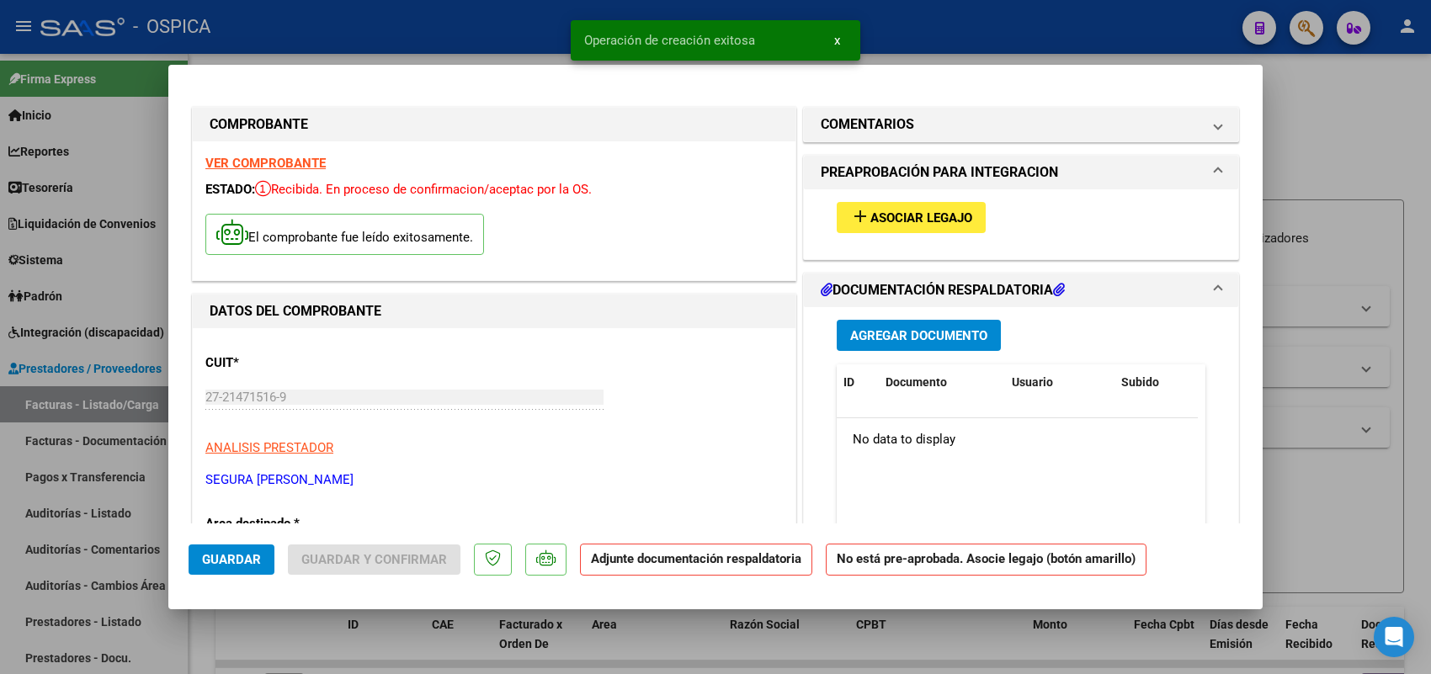
click at [926, 212] on span "Asociar Legajo" at bounding box center [921, 217] width 102 height 15
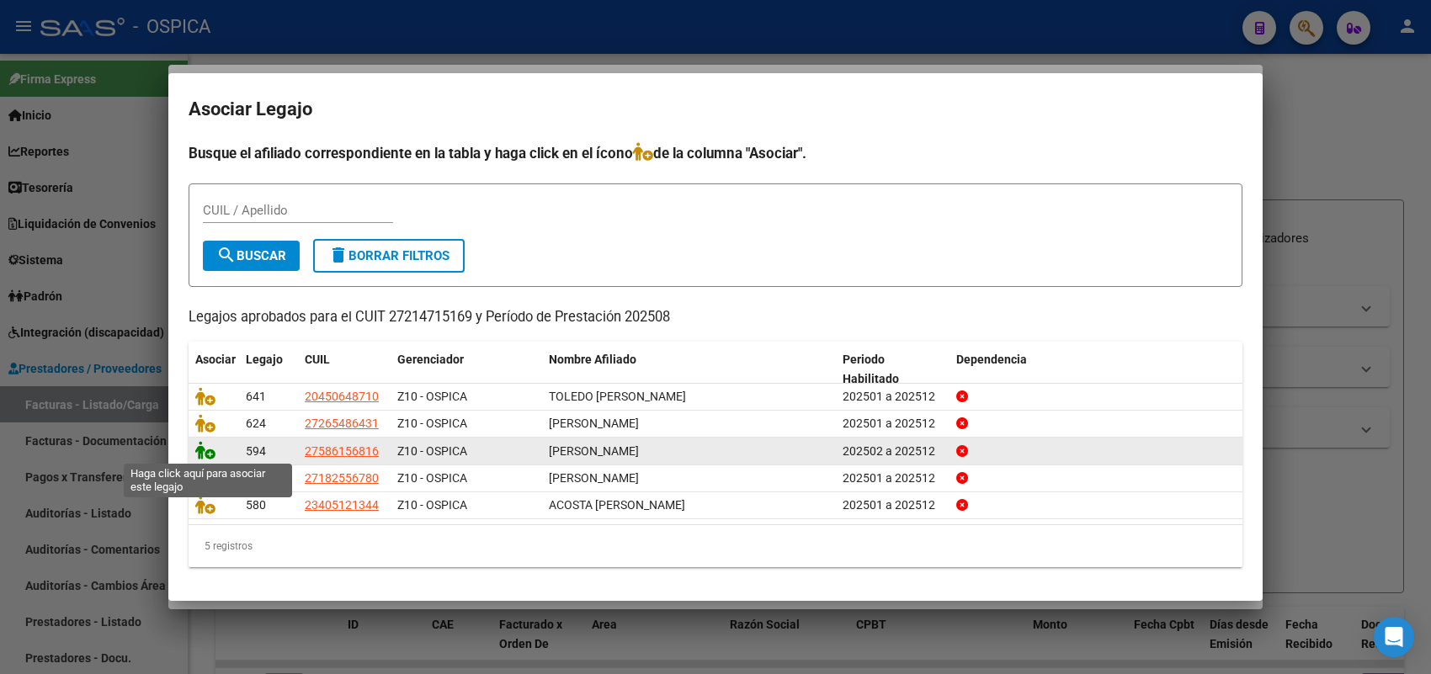
click at [200, 453] on icon at bounding box center [205, 450] width 20 height 19
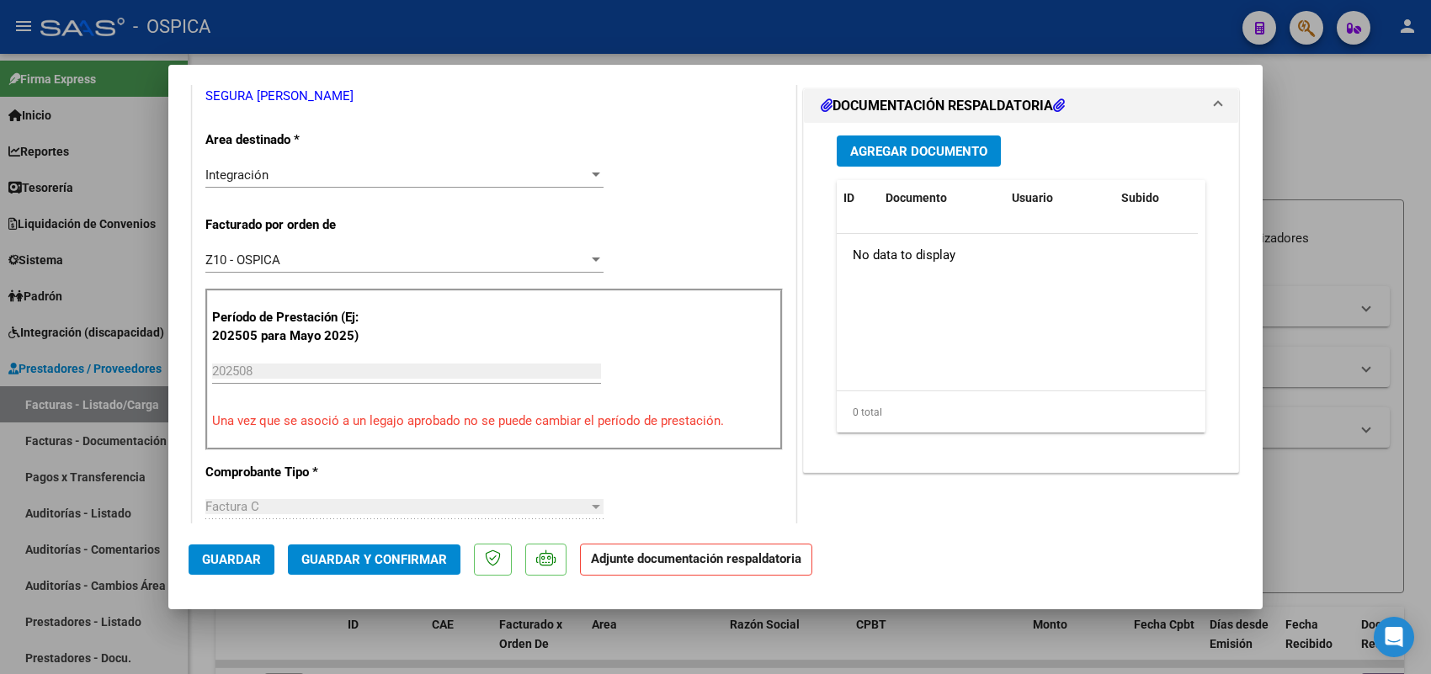
scroll to position [421, 0]
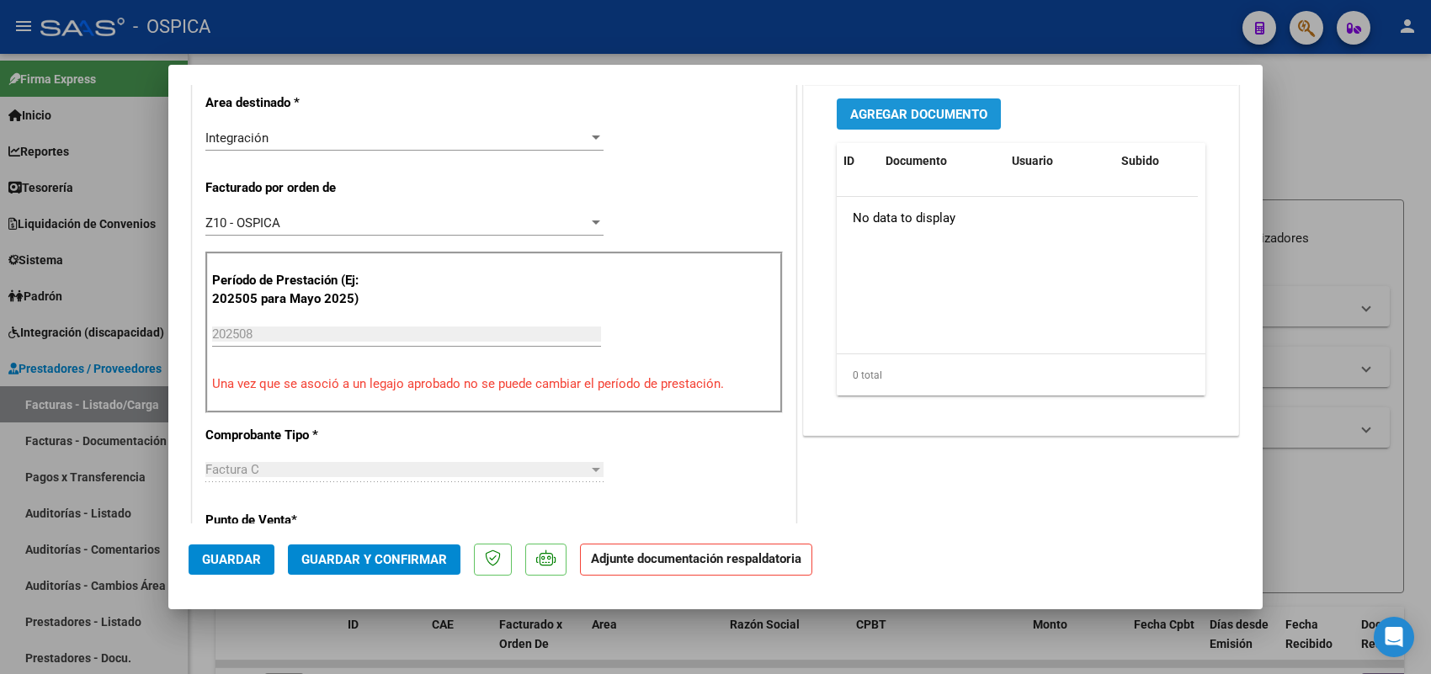
click at [911, 123] on button "Agregar Documento" at bounding box center [919, 113] width 164 height 31
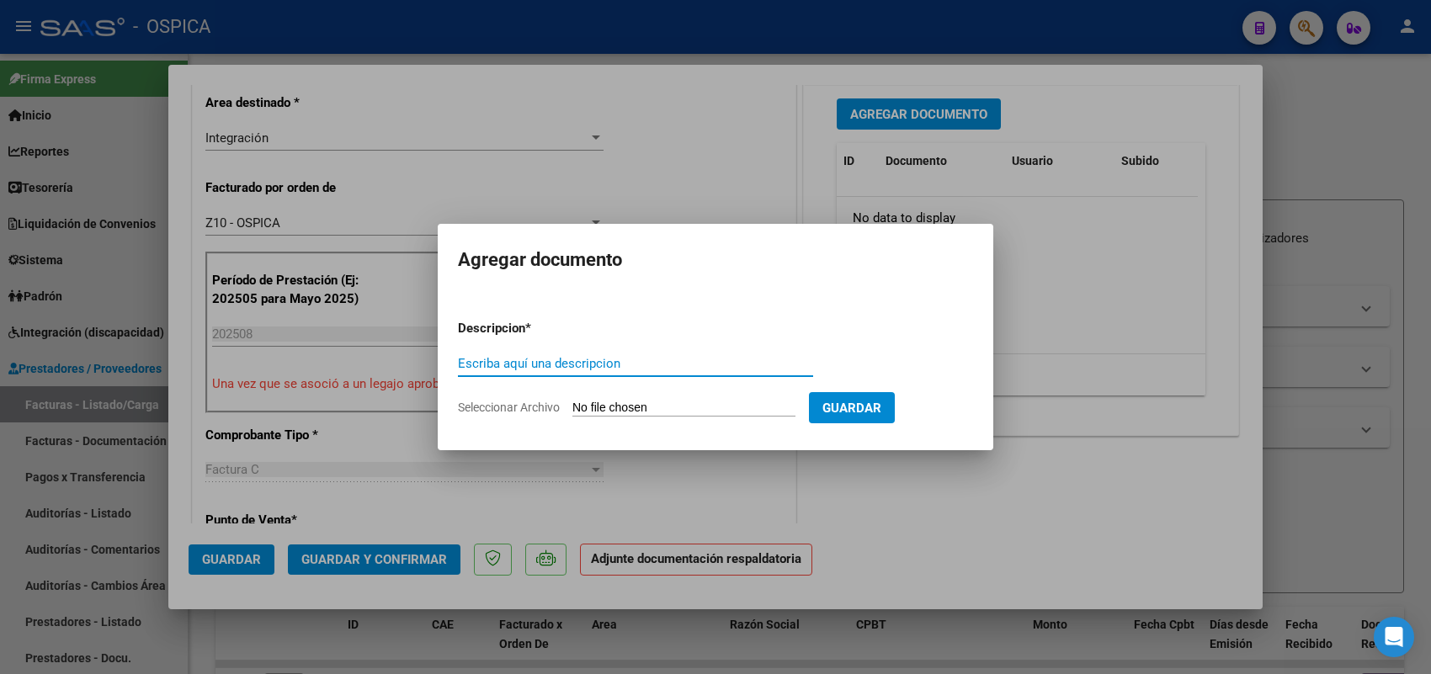
click at [687, 406] on input "Seleccionar Archivo" at bounding box center [683, 409] width 223 height 16
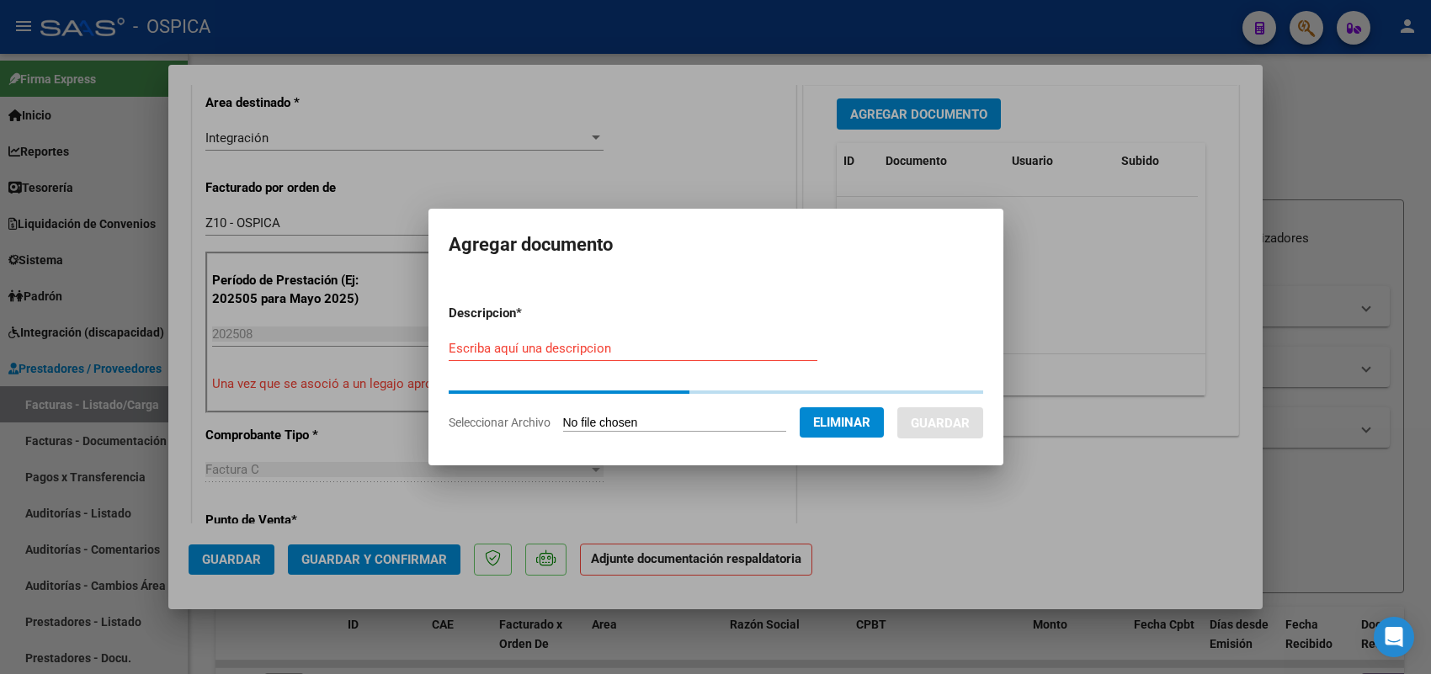
click at [640, 351] on input "Escriba aquí una descripcion" at bounding box center [633, 348] width 369 height 15
paste input "ASISTENCIA"
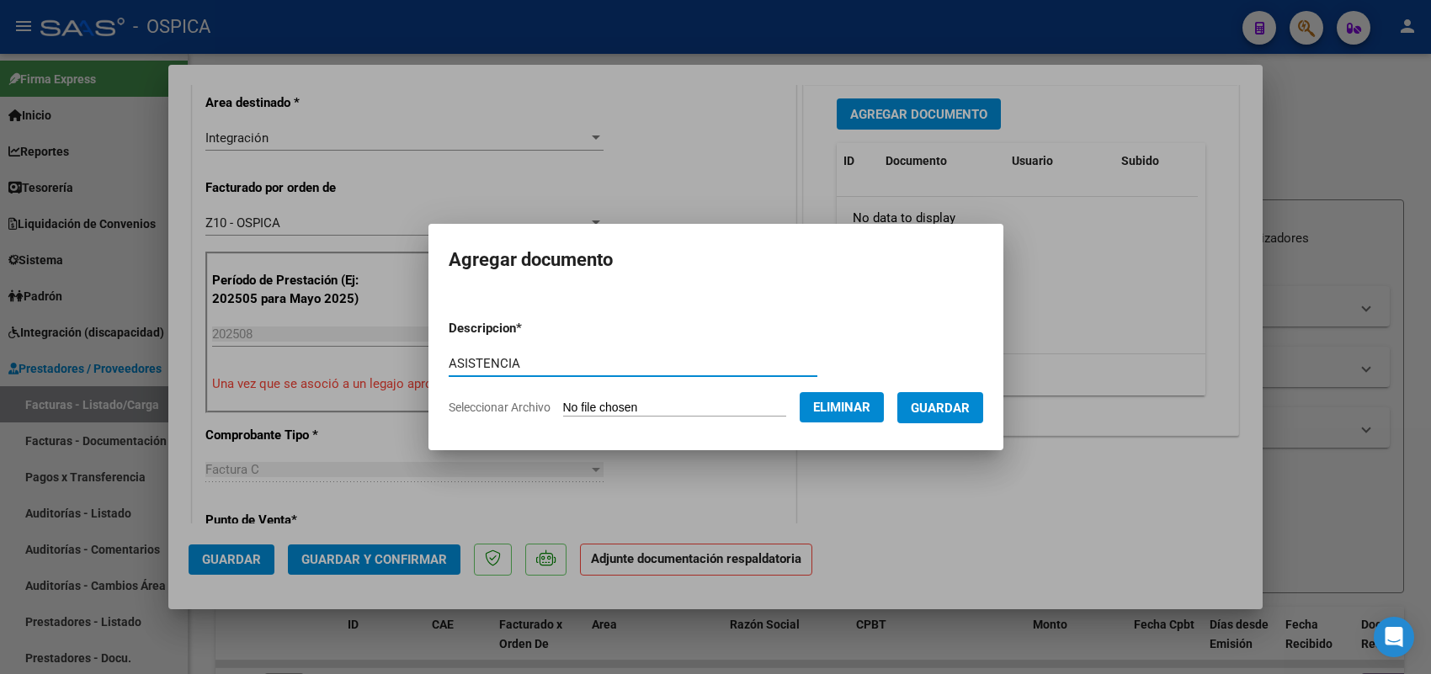
click at [931, 401] on span "Guardar" at bounding box center [940, 408] width 59 height 15
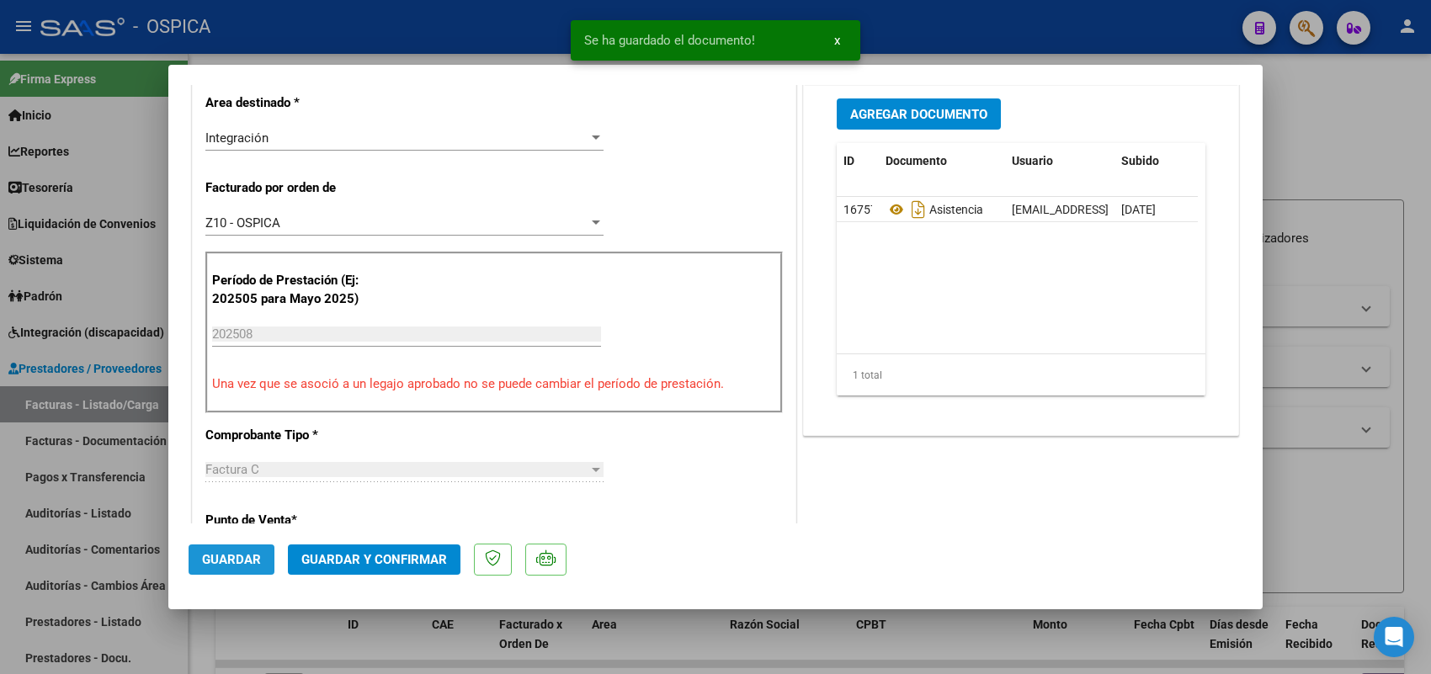
click at [232, 564] on span "Guardar" at bounding box center [231, 559] width 59 height 15
click at [237, 558] on span "Guardar" at bounding box center [231, 559] width 59 height 15
click at [123, 402] on div at bounding box center [715, 337] width 1431 height 674
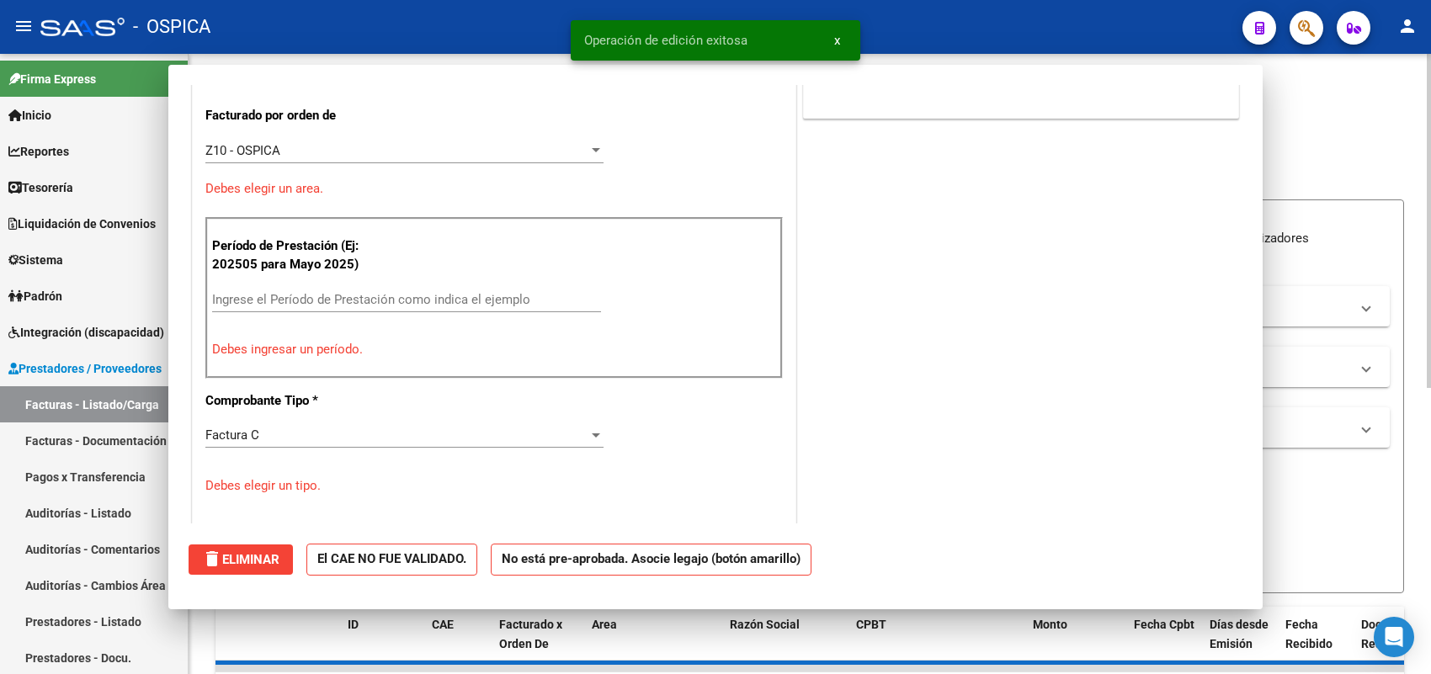
scroll to position [0, 0]
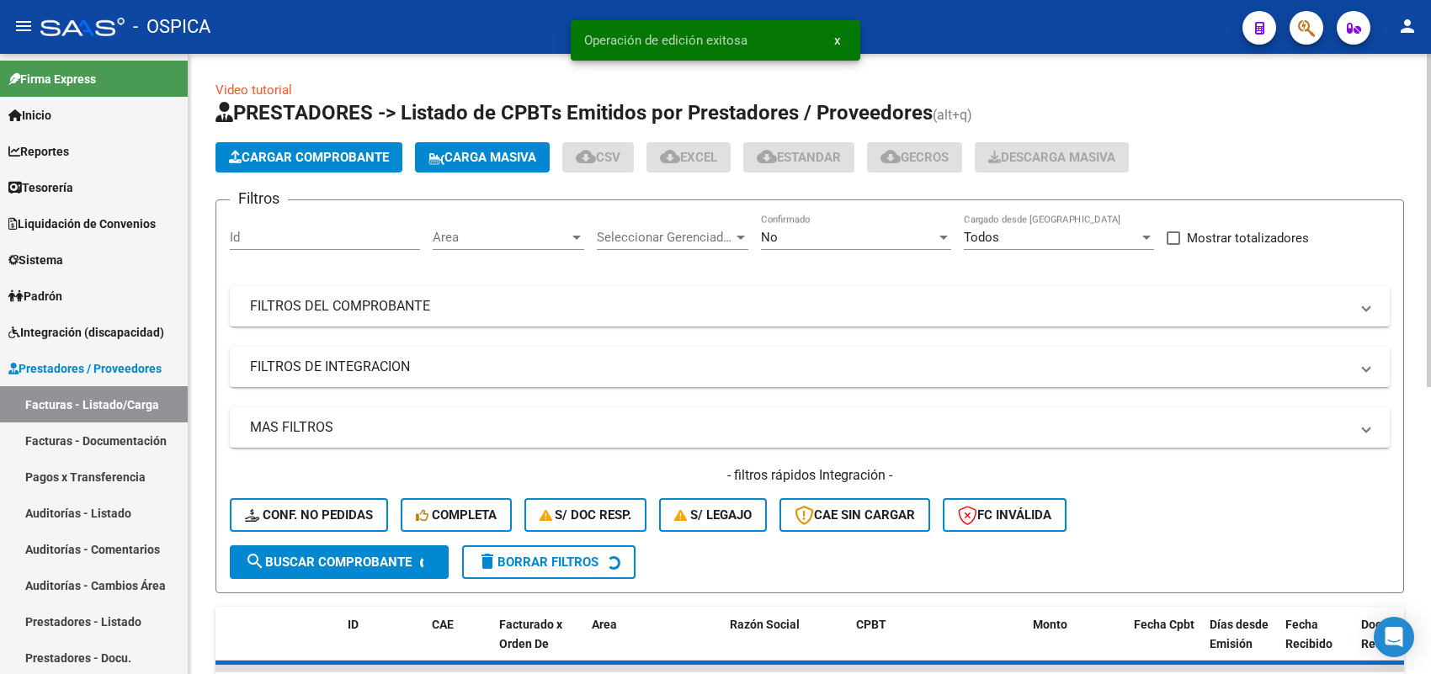
click at [351, 152] on span "Cargar Comprobante" at bounding box center [309, 157] width 160 height 15
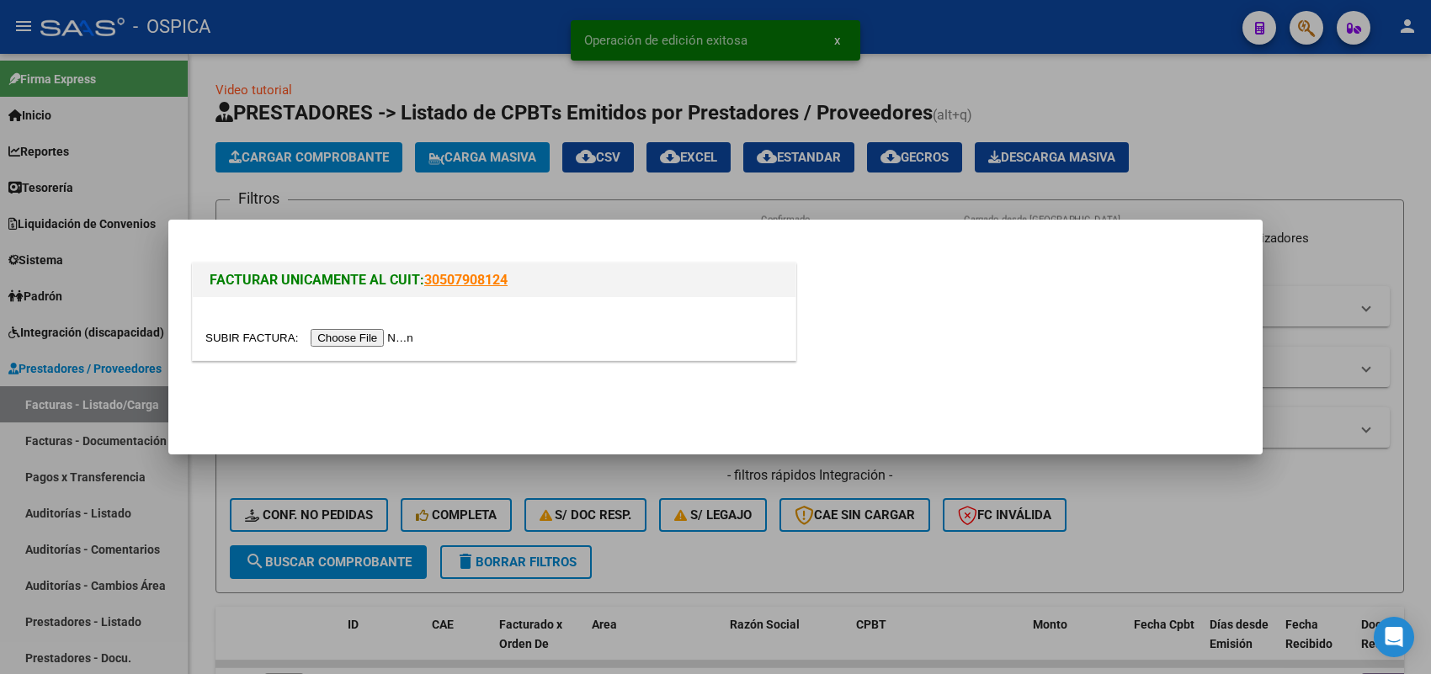
click at [360, 338] on input "file" at bounding box center [311, 338] width 213 height 18
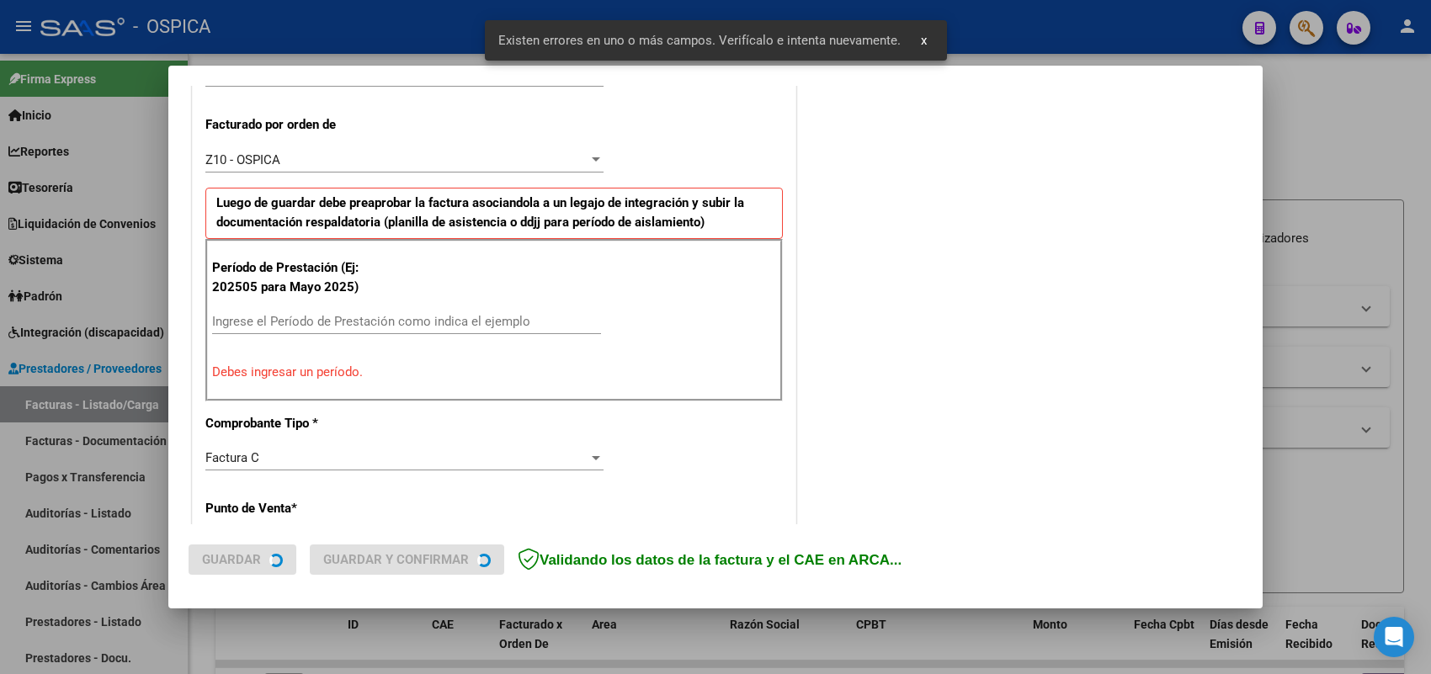
scroll to position [455, 0]
click at [404, 313] on input "Ingrese el Período de Prestación como indica el ejemplo" at bounding box center [406, 319] width 389 height 15
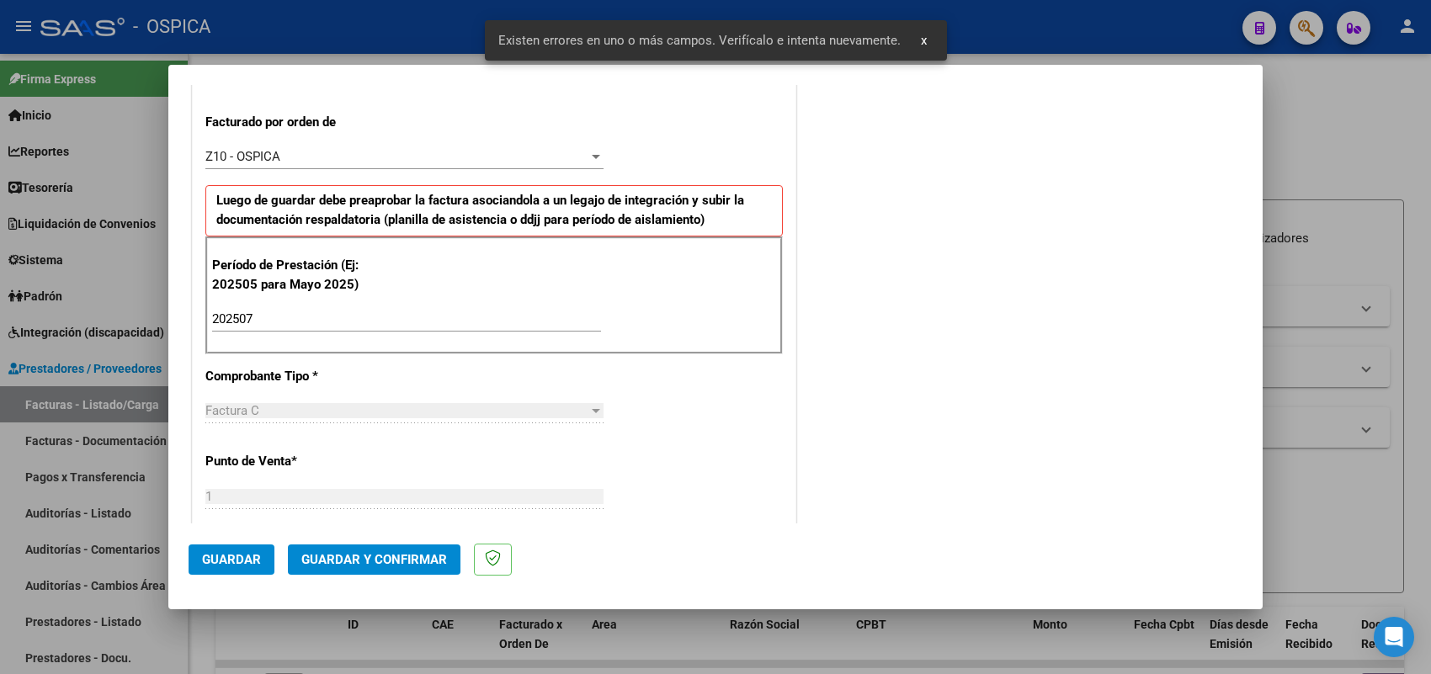
scroll to position [1109, 0]
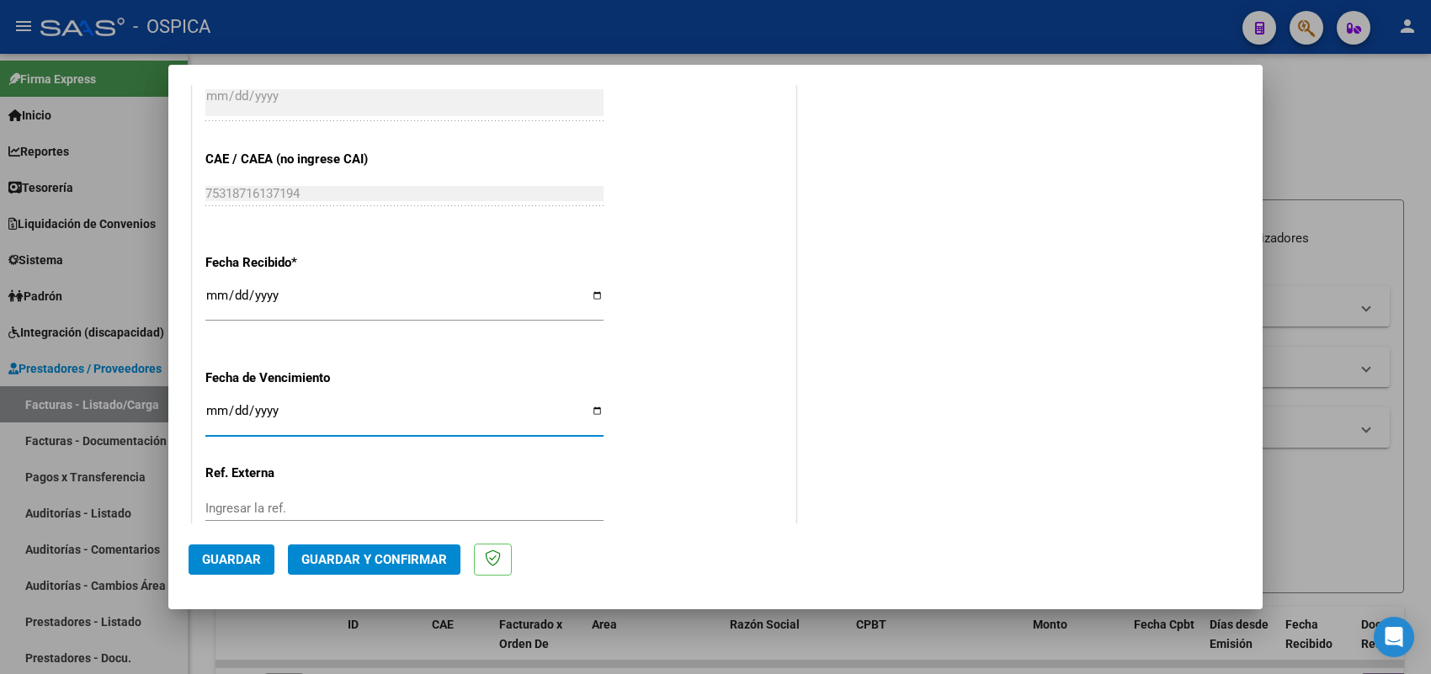
click at [247, 562] on span "Guardar" at bounding box center [231, 559] width 59 height 15
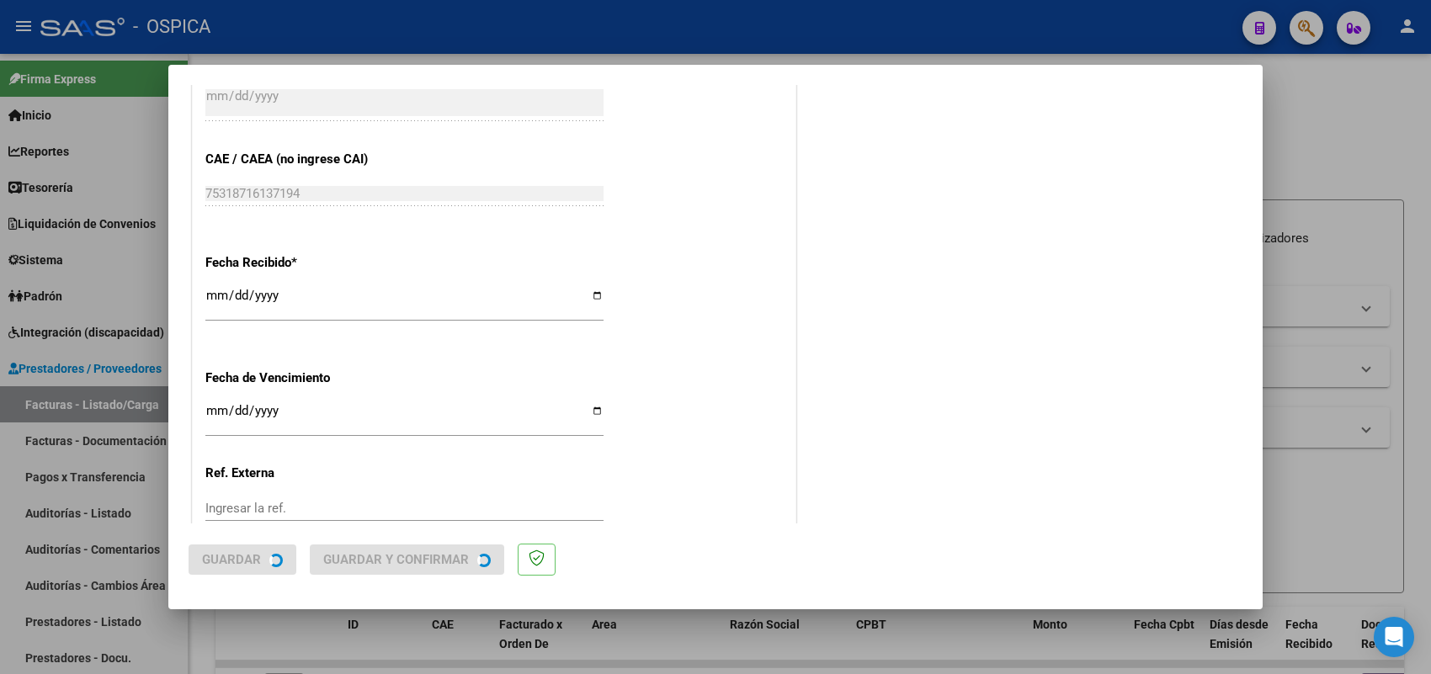
scroll to position [0, 0]
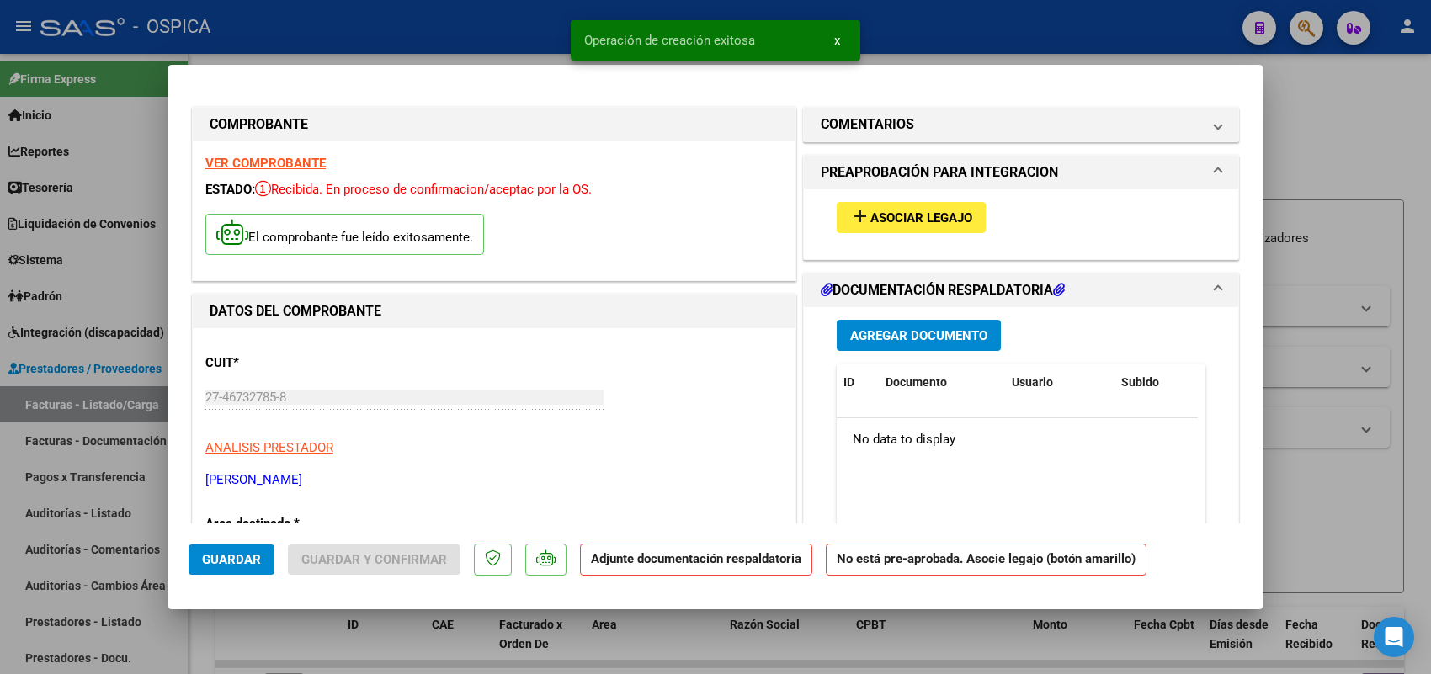
click at [880, 194] on div "add Asociar Legajo" at bounding box center [1021, 217] width 394 height 56
click at [876, 211] on span "Asociar Legajo" at bounding box center [921, 217] width 102 height 15
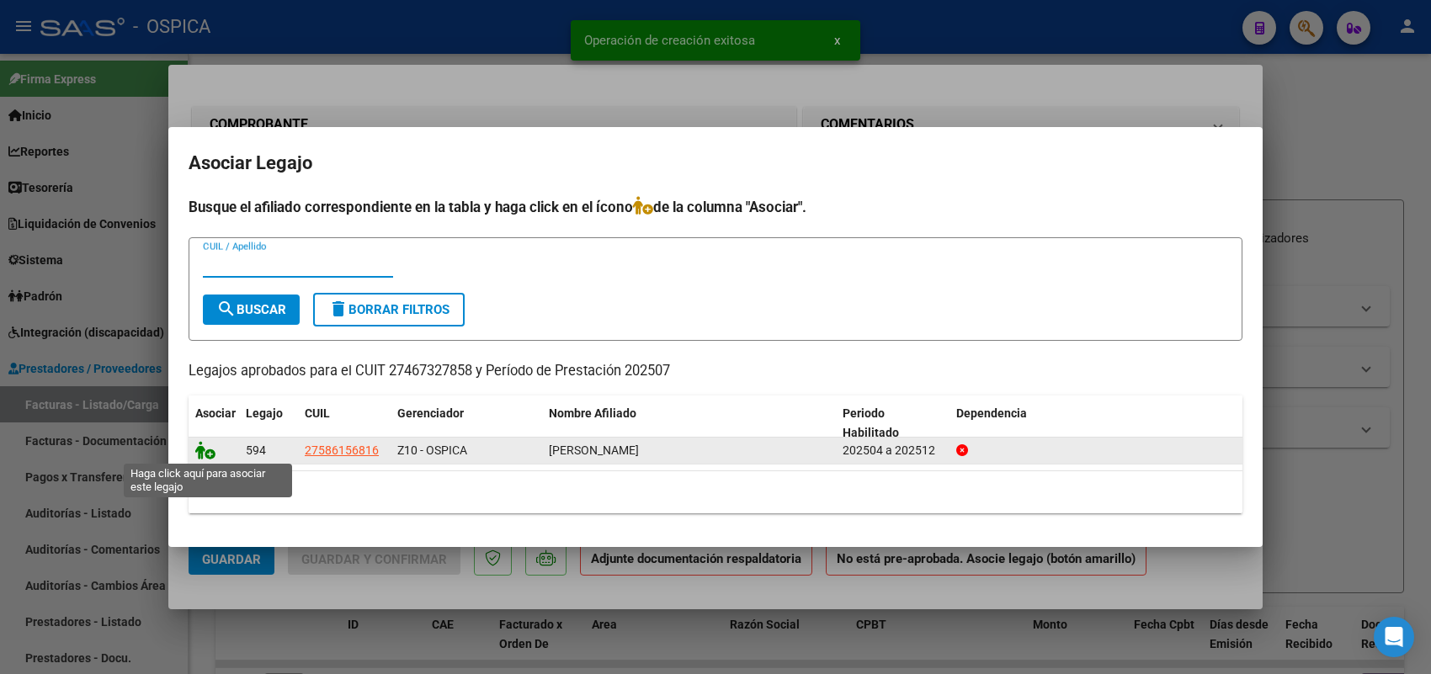
click at [205, 447] on icon at bounding box center [205, 450] width 20 height 19
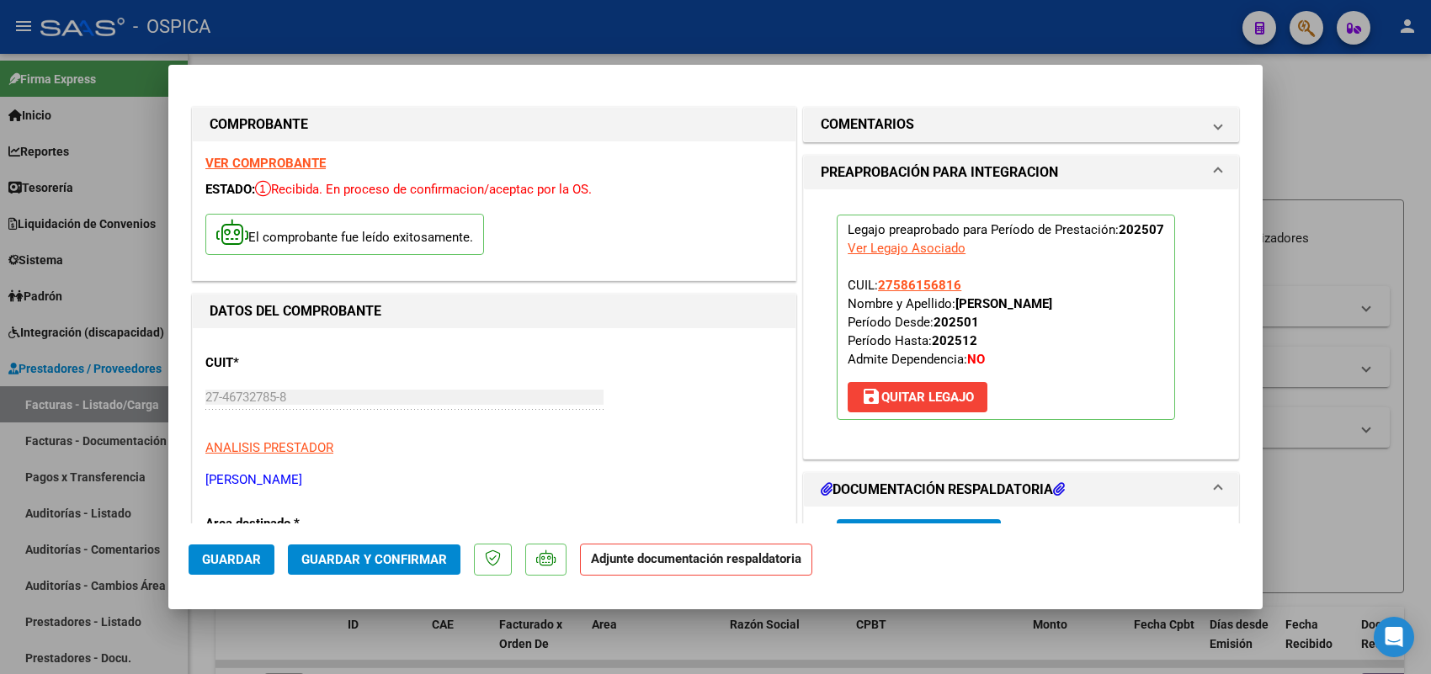
scroll to position [105, 0]
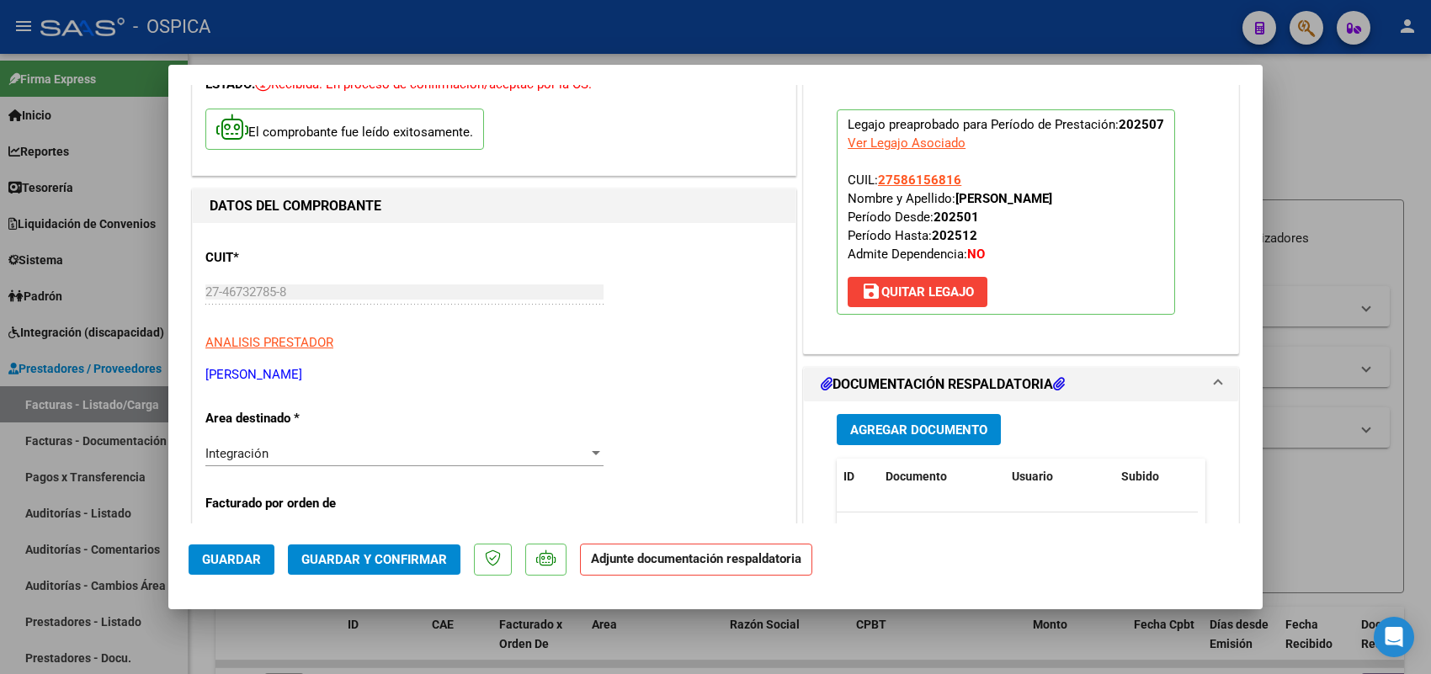
click at [902, 425] on span "Agregar Documento" at bounding box center [918, 430] width 137 height 15
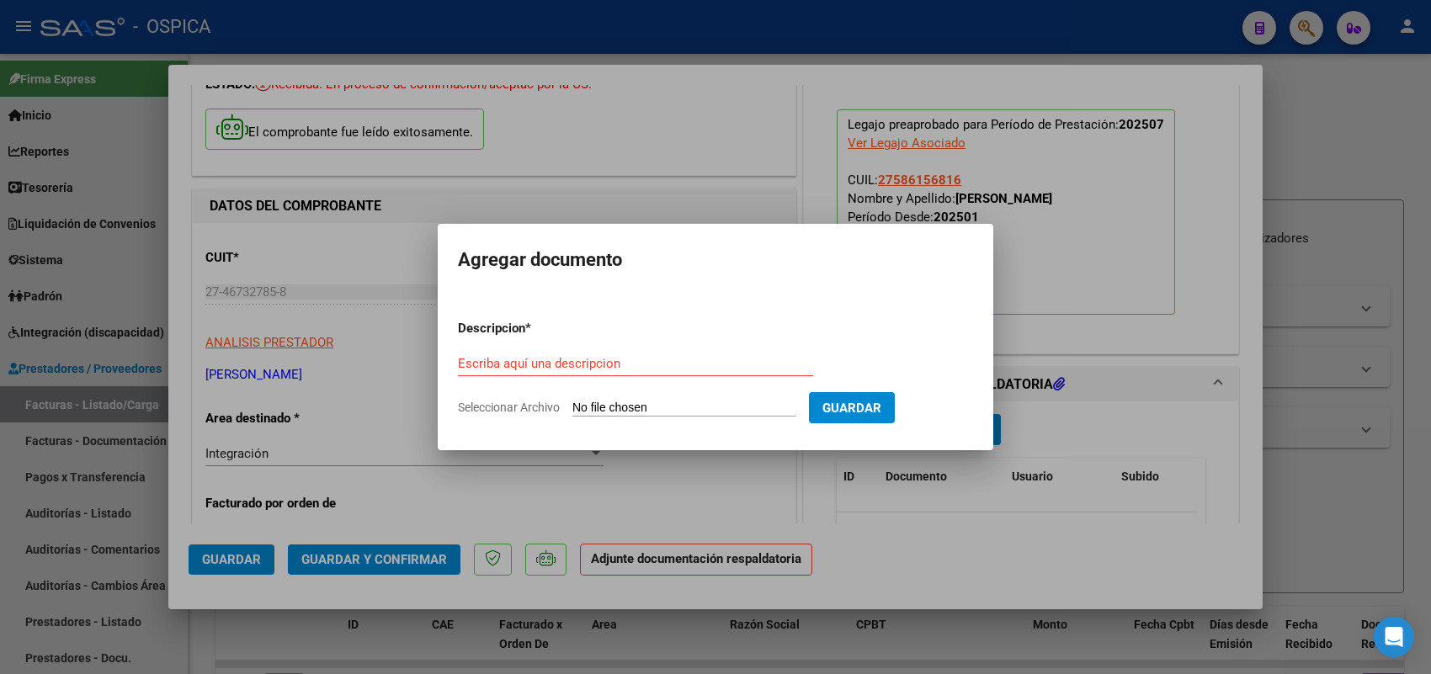
click at [755, 411] on input "Seleccionar Archivo" at bounding box center [683, 409] width 223 height 16
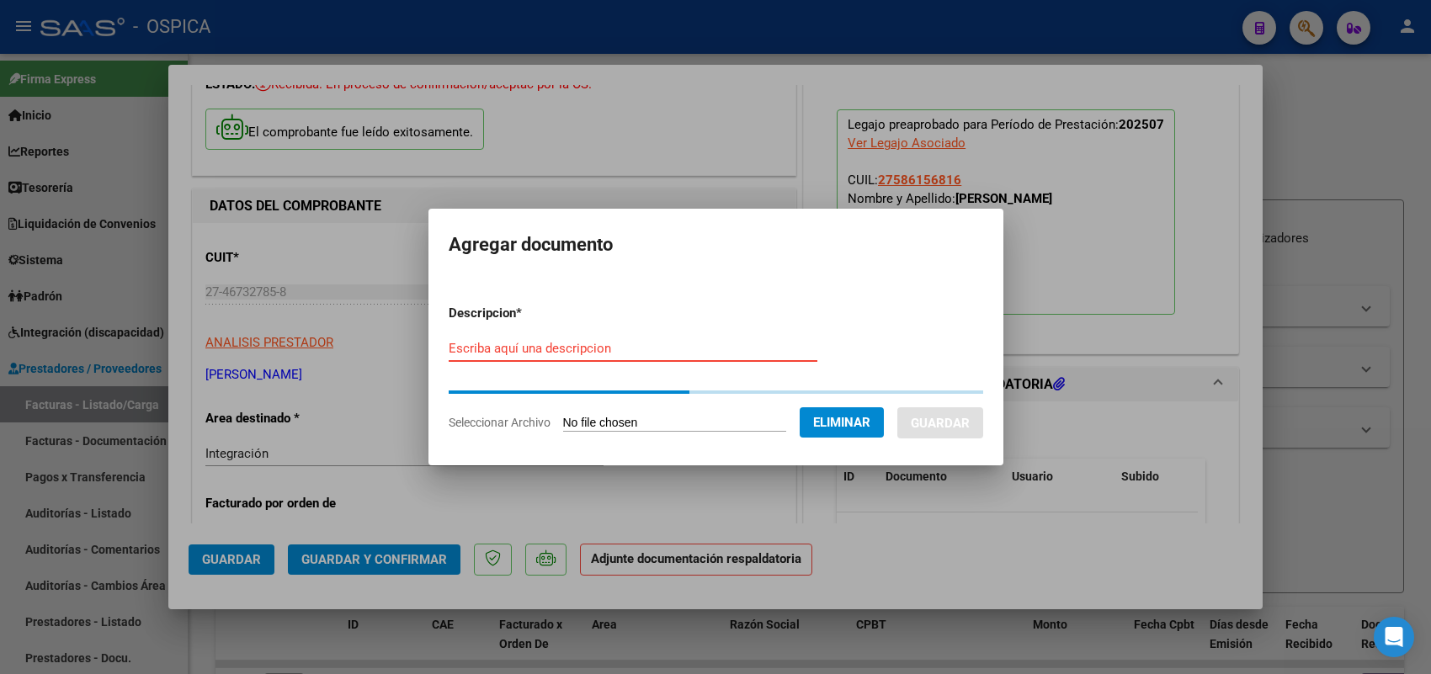
click at [594, 352] on input "Escriba aquí una descripcion" at bounding box center [633, 348] width 369 height 15
paste input "ASISTENCIA"
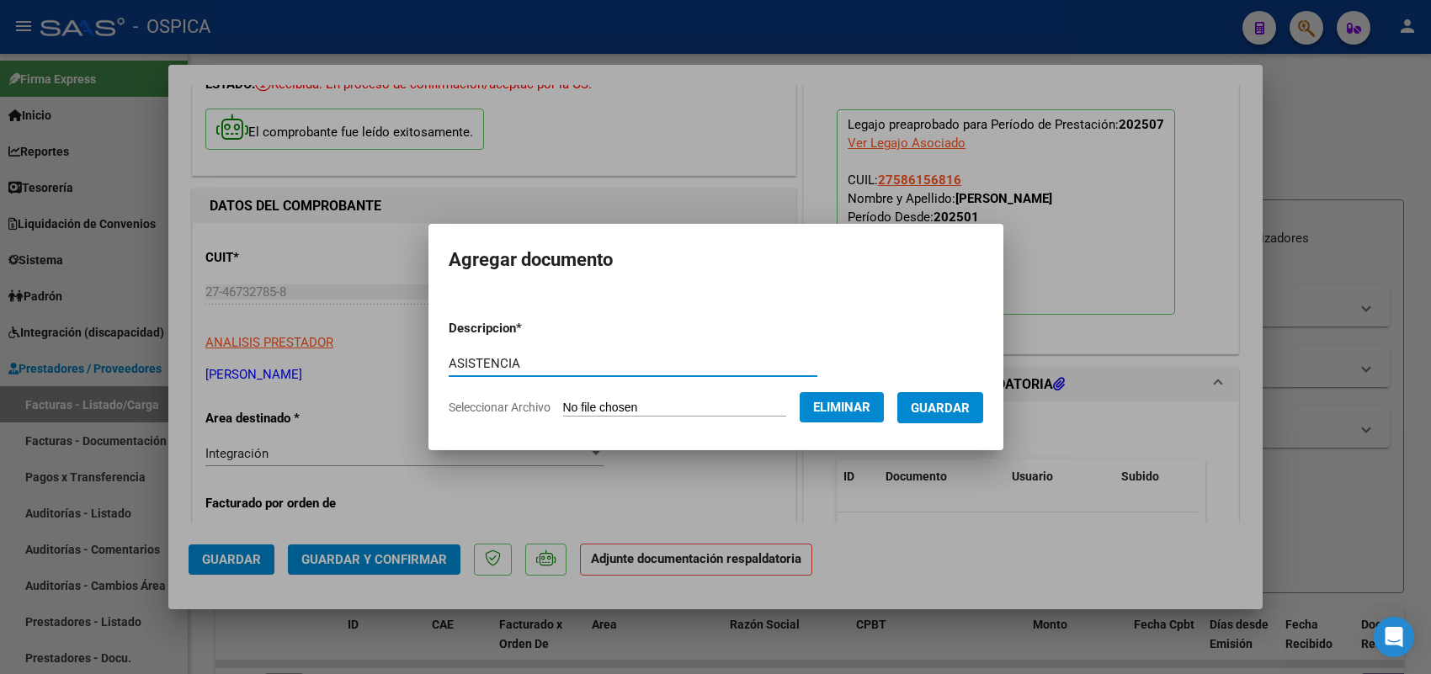
click at [940, 392] on button "Guardar" at bounding box center [940, 407] width 86 height 31
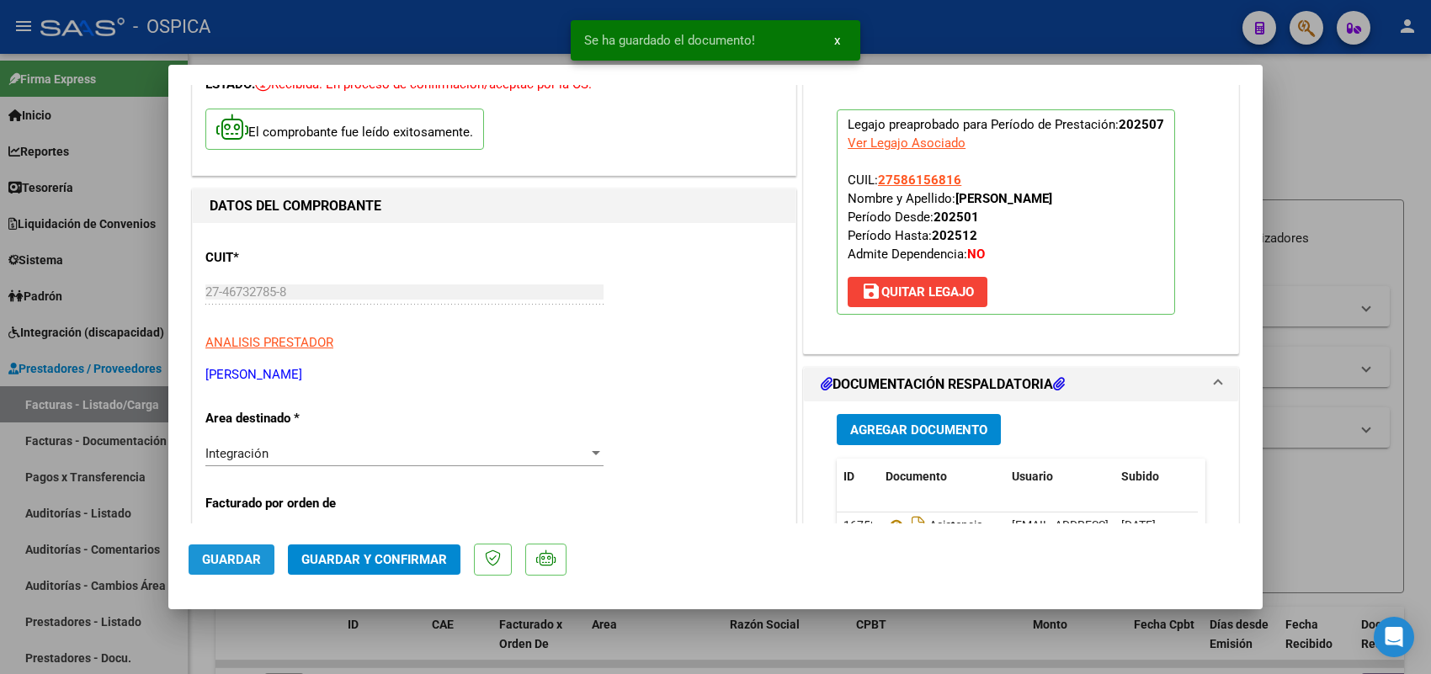
drag, startPoint x: 247, startPoint y: 554, endPoint x: 230, endPoint y: 540, distance: 22.1
click at [246, 553] on span "Guardar" at bounding box center [231, 559] width 59 height 15
click at [143, 400] on div at bounding box center [715, 337] width 1431 height 674
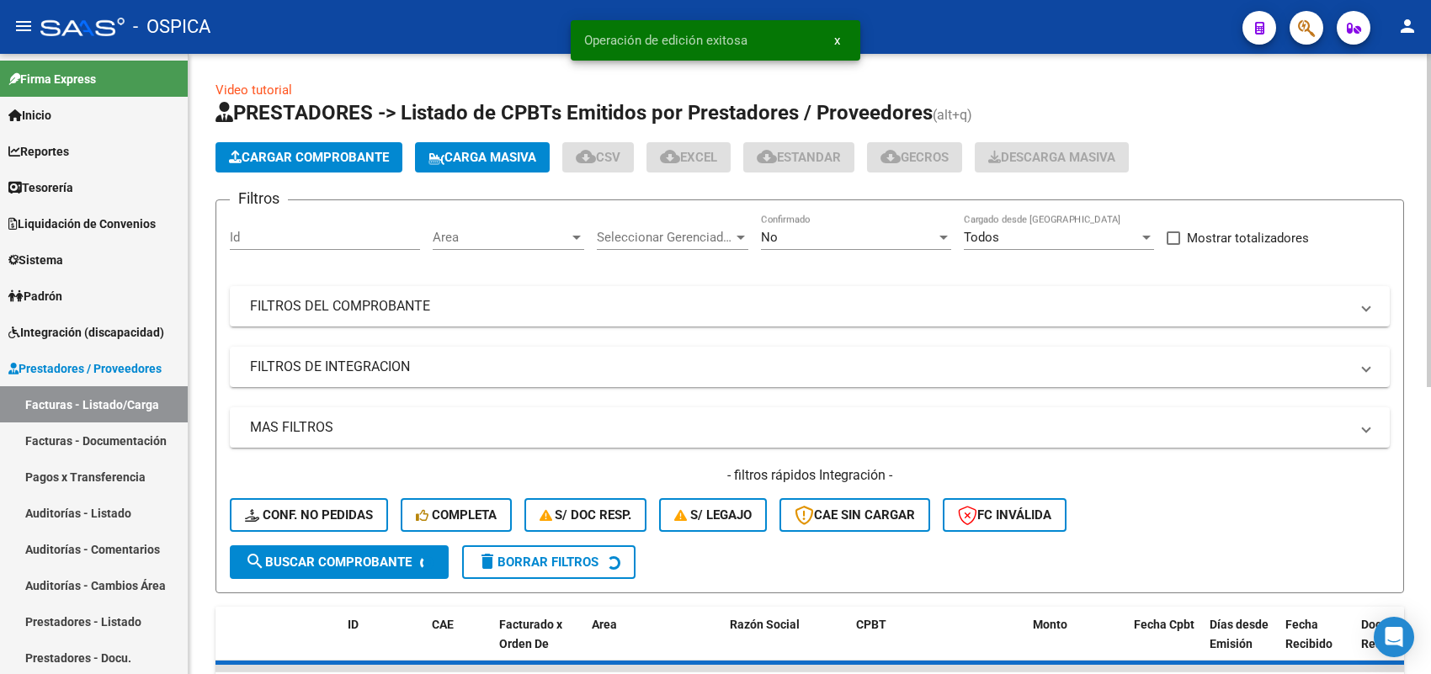
click at [354, 153] on span "Cargar Comprobante" at bounding box center [309, 157] width 160 height 15
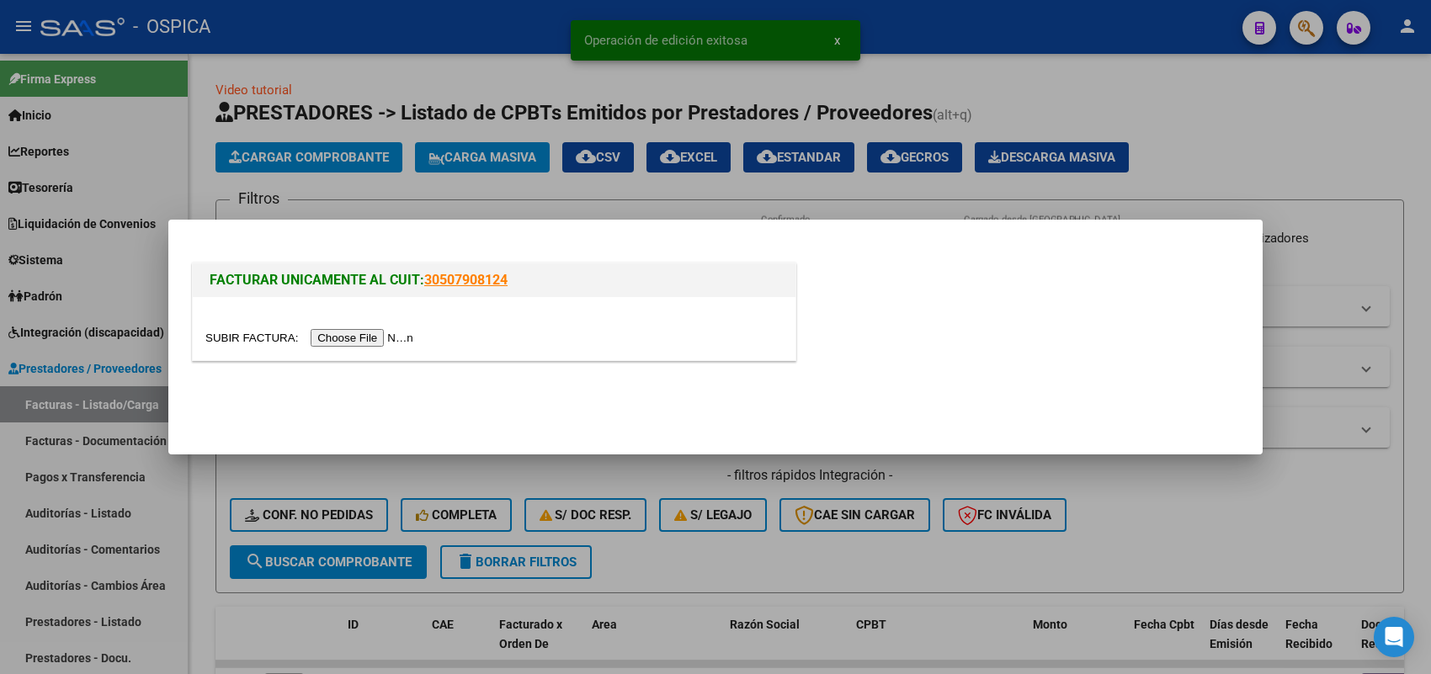
click at [387, 334] on input "file" at bounding box center [311, 338] width 213 height 18
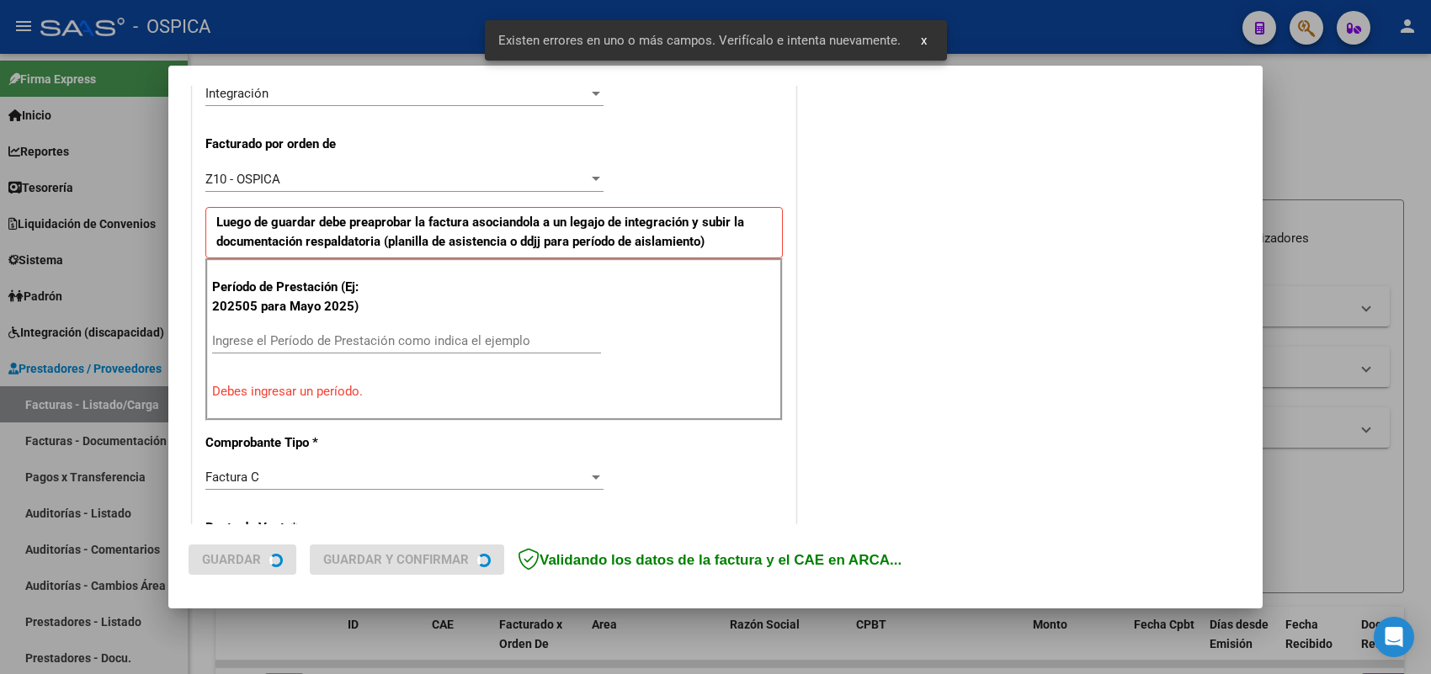
scroll to position [455, 0]
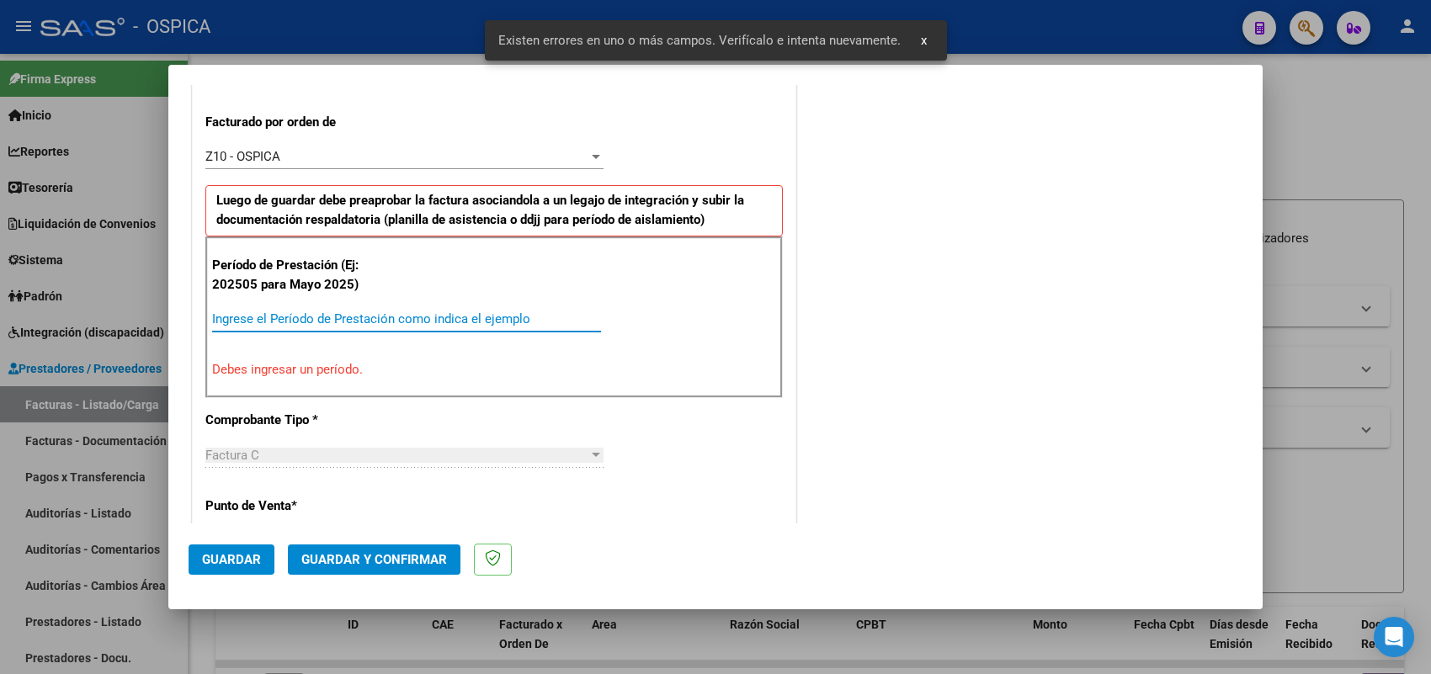
click at [421, 322] on input "Ingrese el Período de Prestación como indica el ejemplo" at bounding box center [406, 318] width 389 height 15
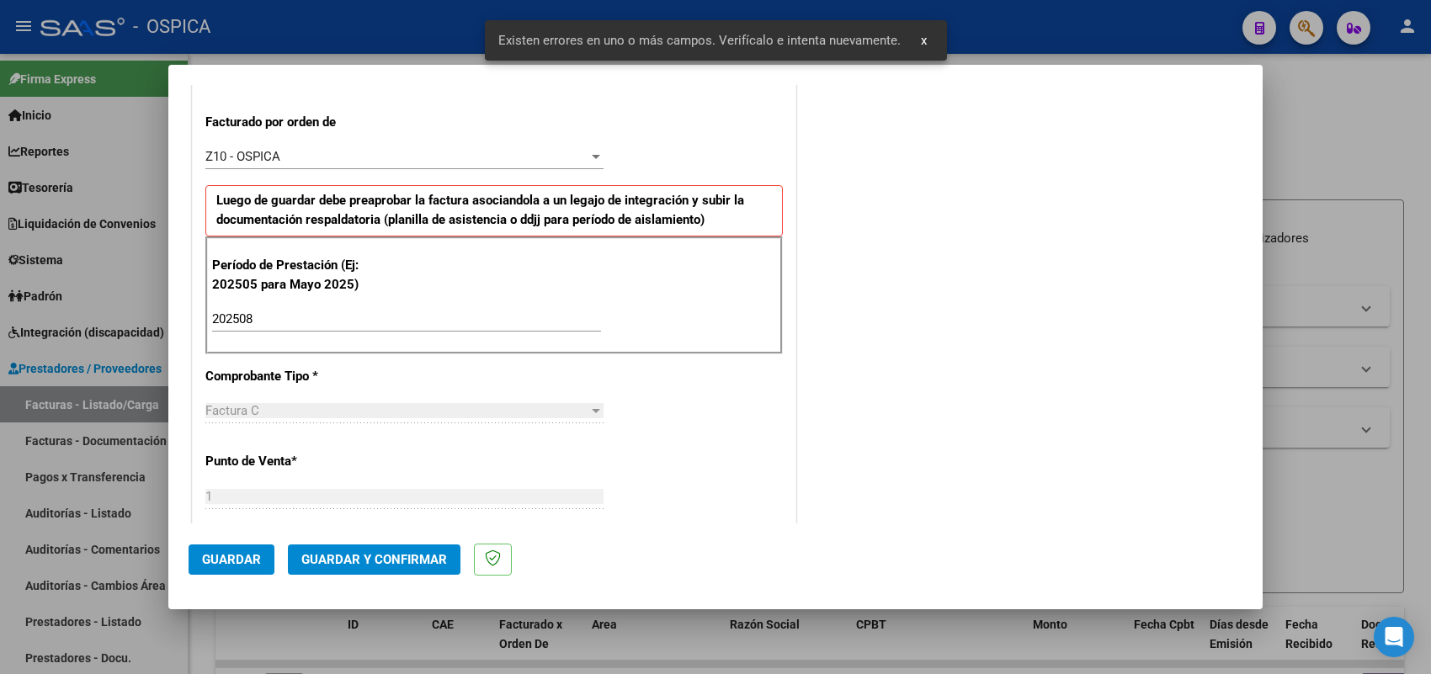
scroll to position [1109, 0]
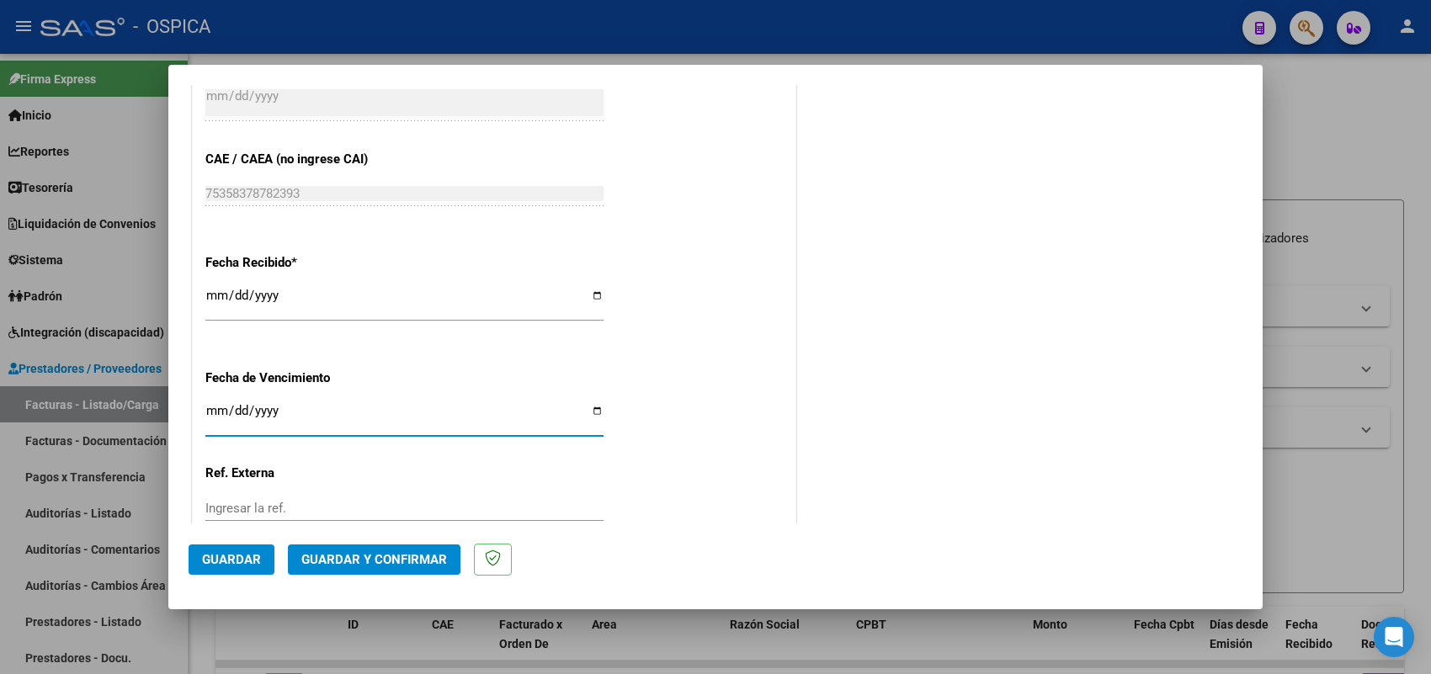
click at [224, 556] on span "Guardar" at bounding box center [231, 559] width 59 height 15
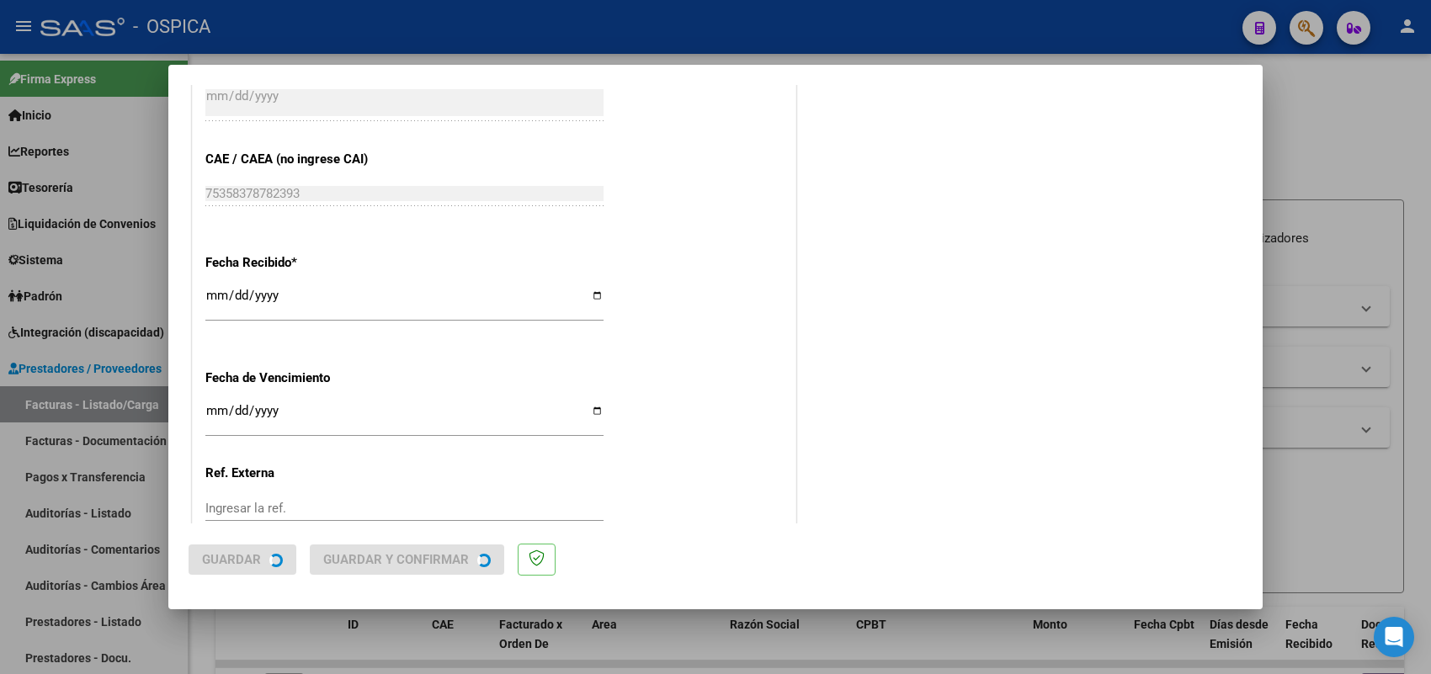
scroll to position [0, 0]
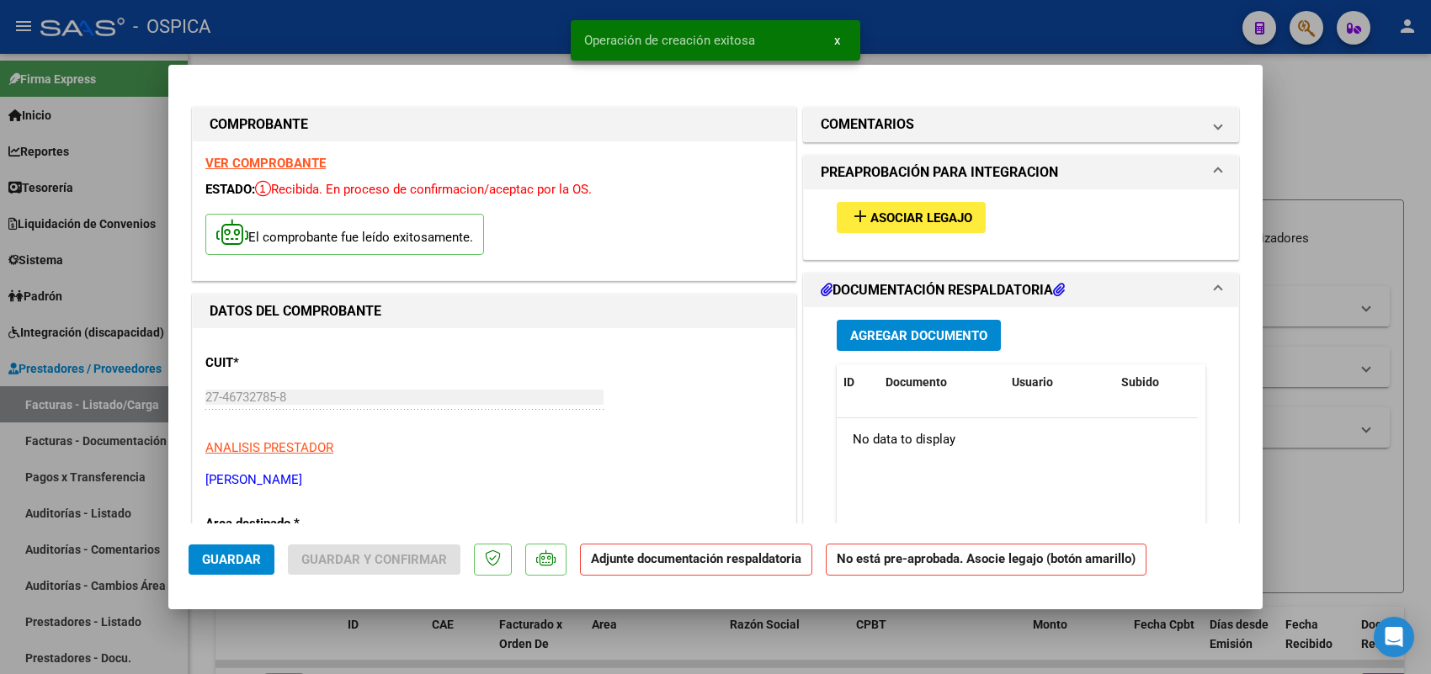
click at [891, 203] on button "add Asociar Legajo" at bounding box center [911, 217] width 149 height 31
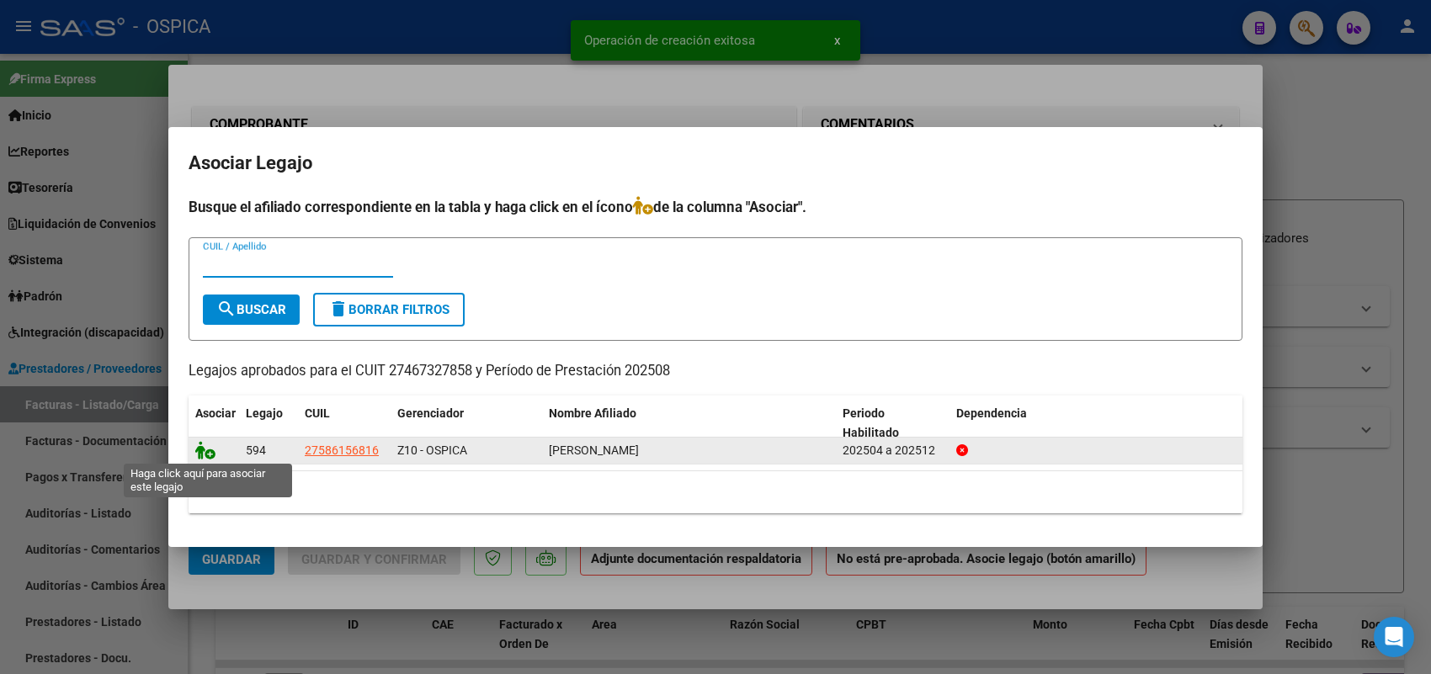
click at [202, 455] on icon at bounding box center [205, 450] width 20 height 19
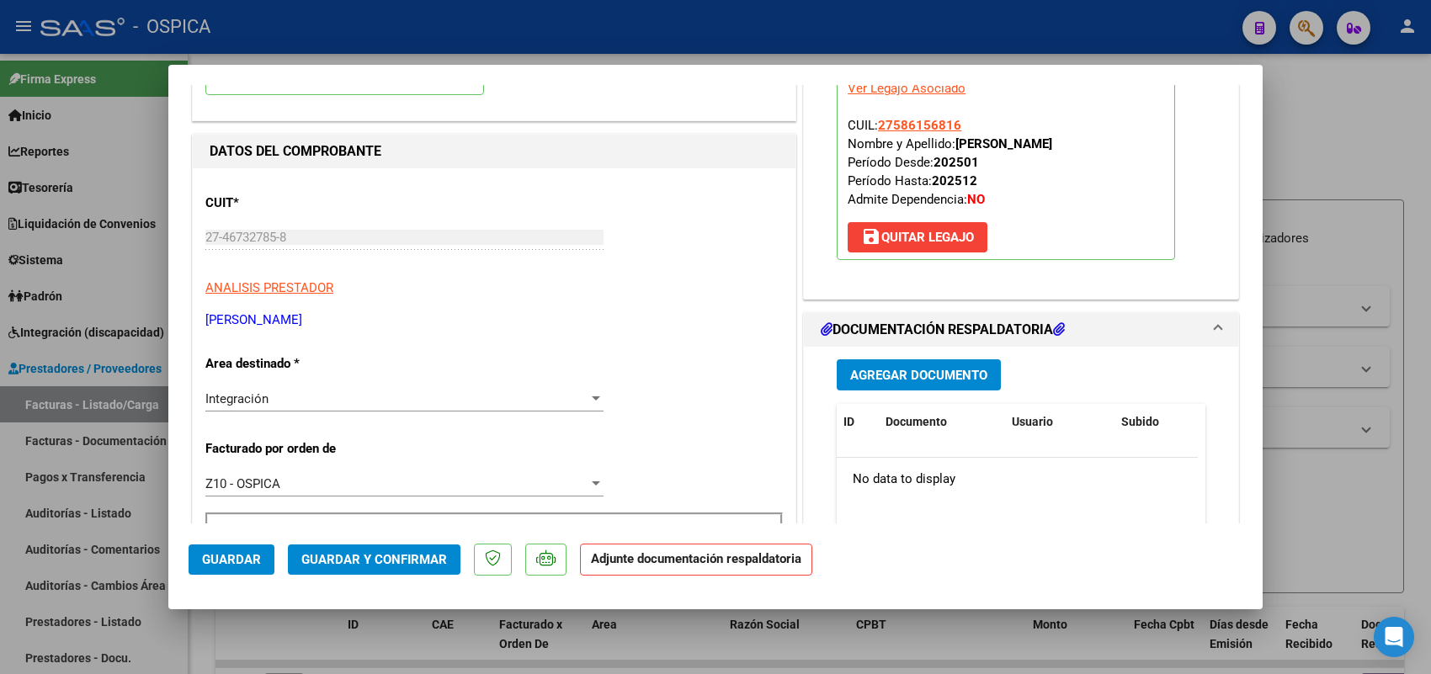
scroll to position [210, 0]
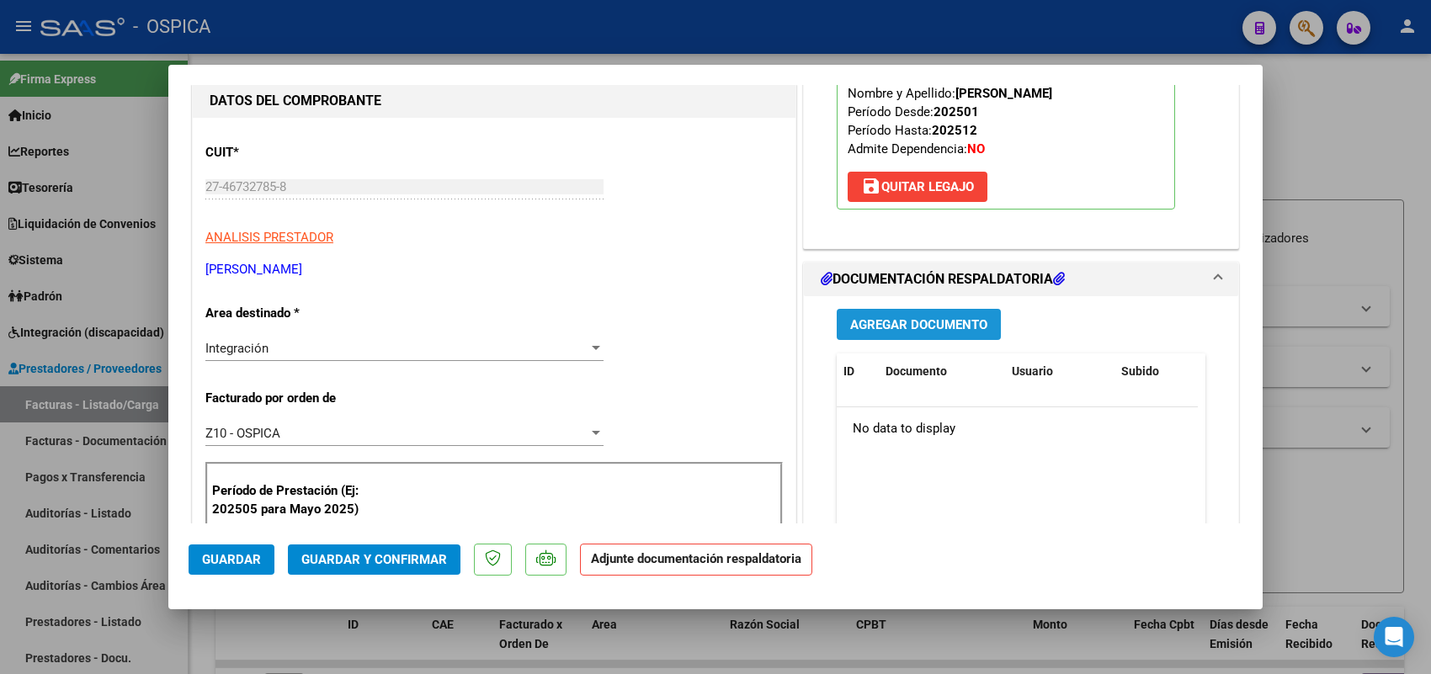
click at [934, 316] on button "Agregar Documento" at bounding box center [919, 324] width 164 height 31
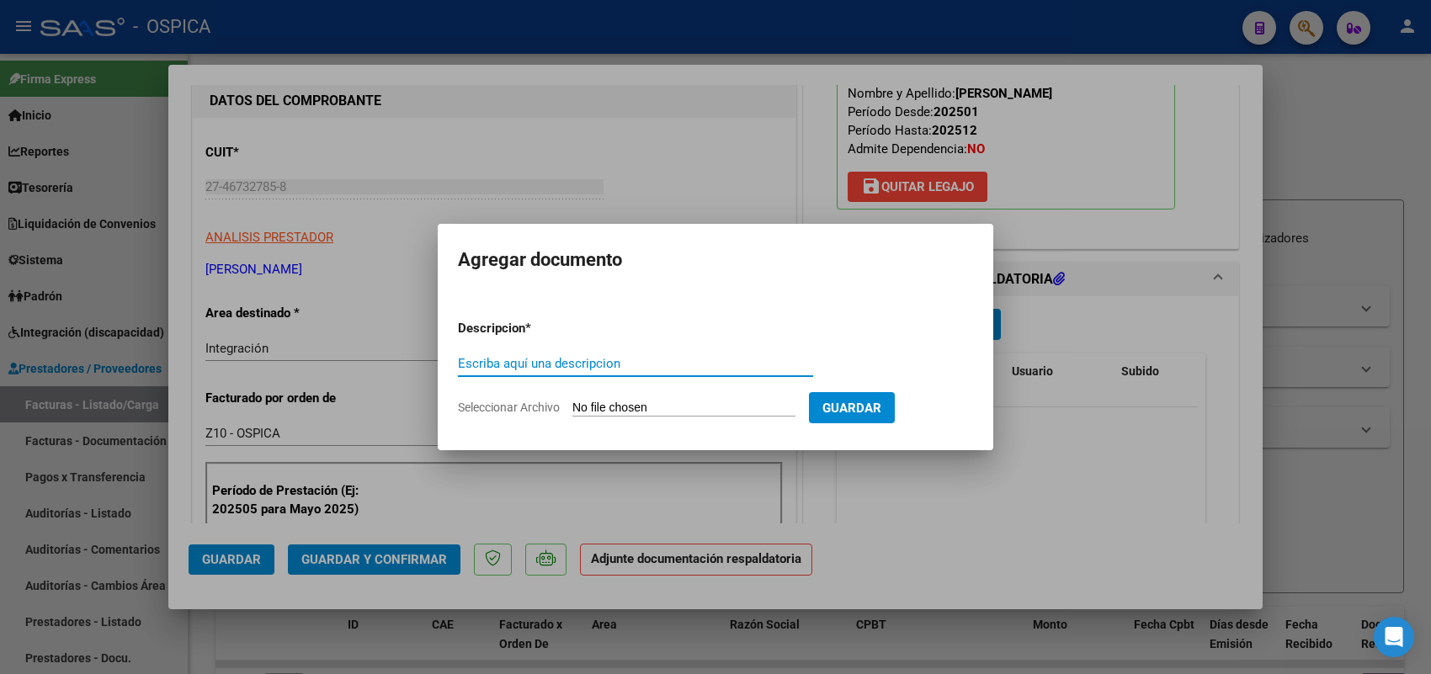
click at [760, 413] on input "Seleccionar Archivo" at bounding box center [683, 409] width 223 height 16
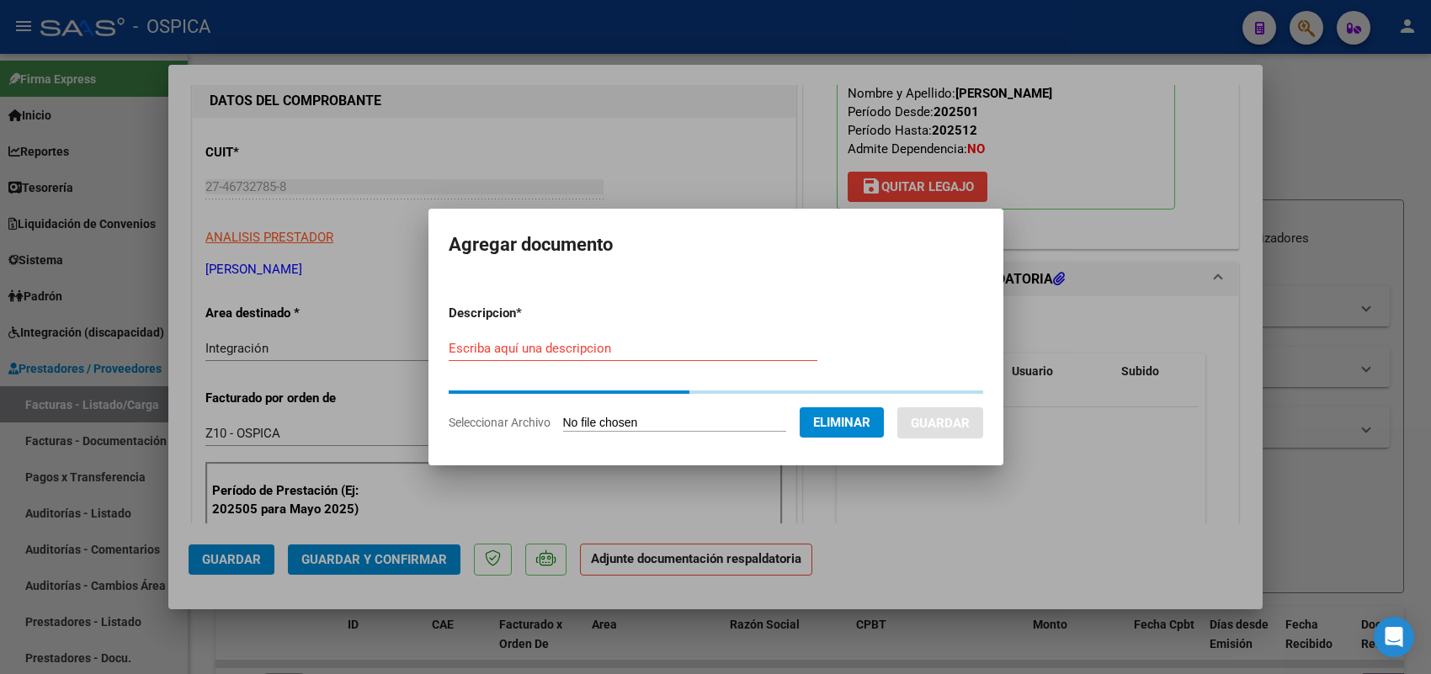
click at [596, 345] on input "Escriba aquí una descripcion" at bounding box center [633, 348] width 369 height 15
paste input "ASISTENCIA"
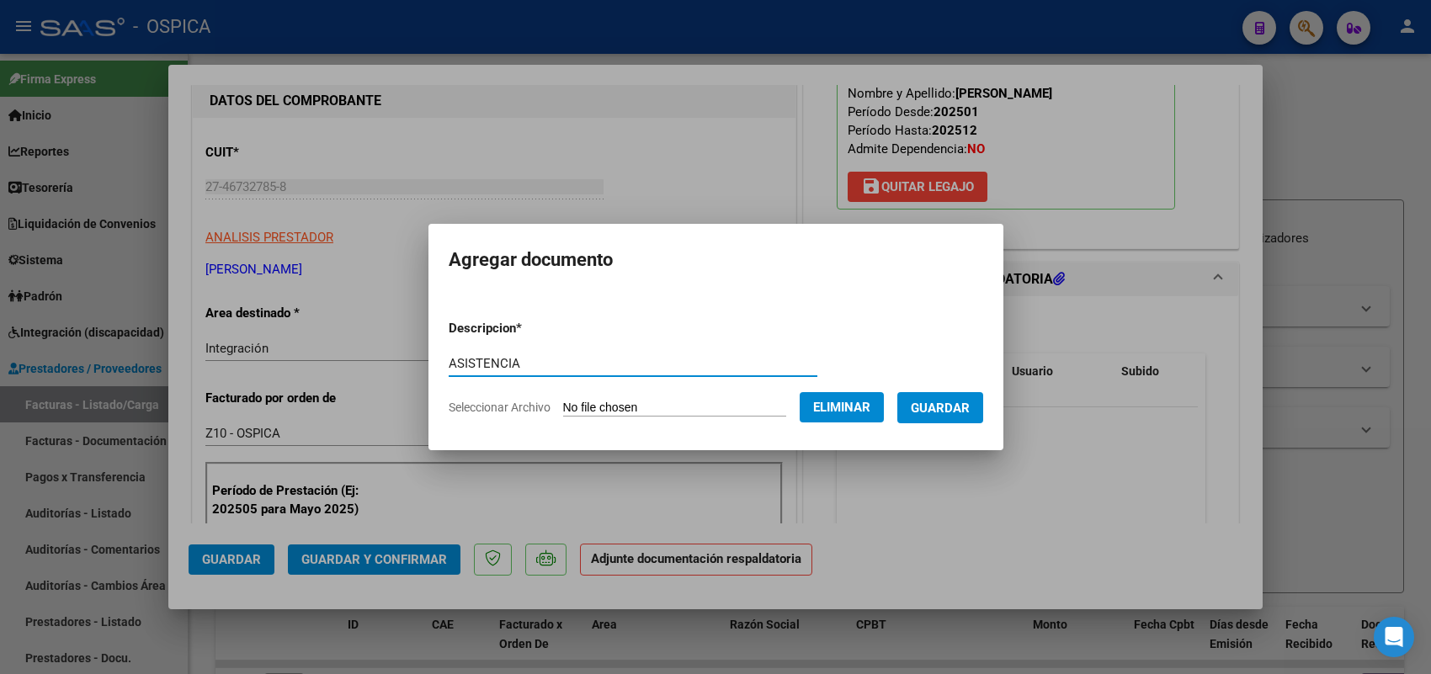
click at [237, 556] on div at bounding box center [715, 337] width 1431 height 674
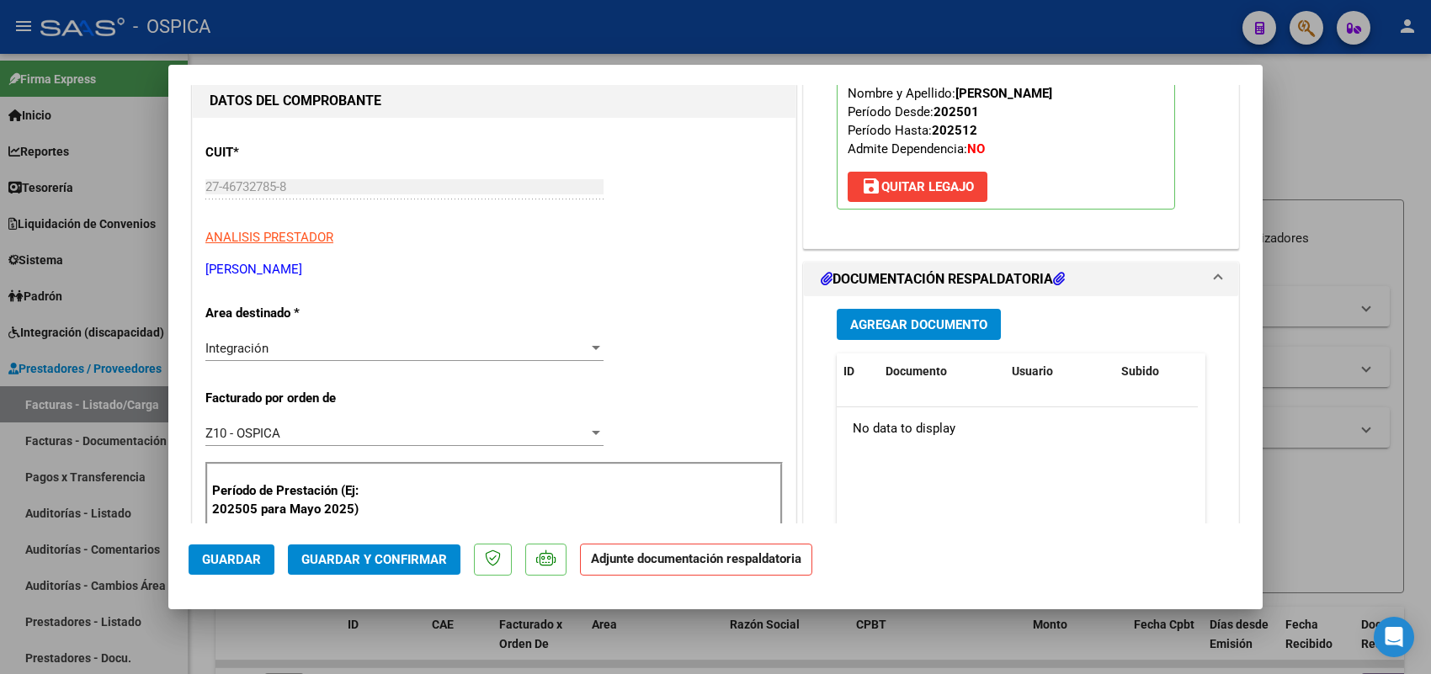
click at [233, 554] on span "Guardar" at bounding box center [231, 559] width 59 height 15
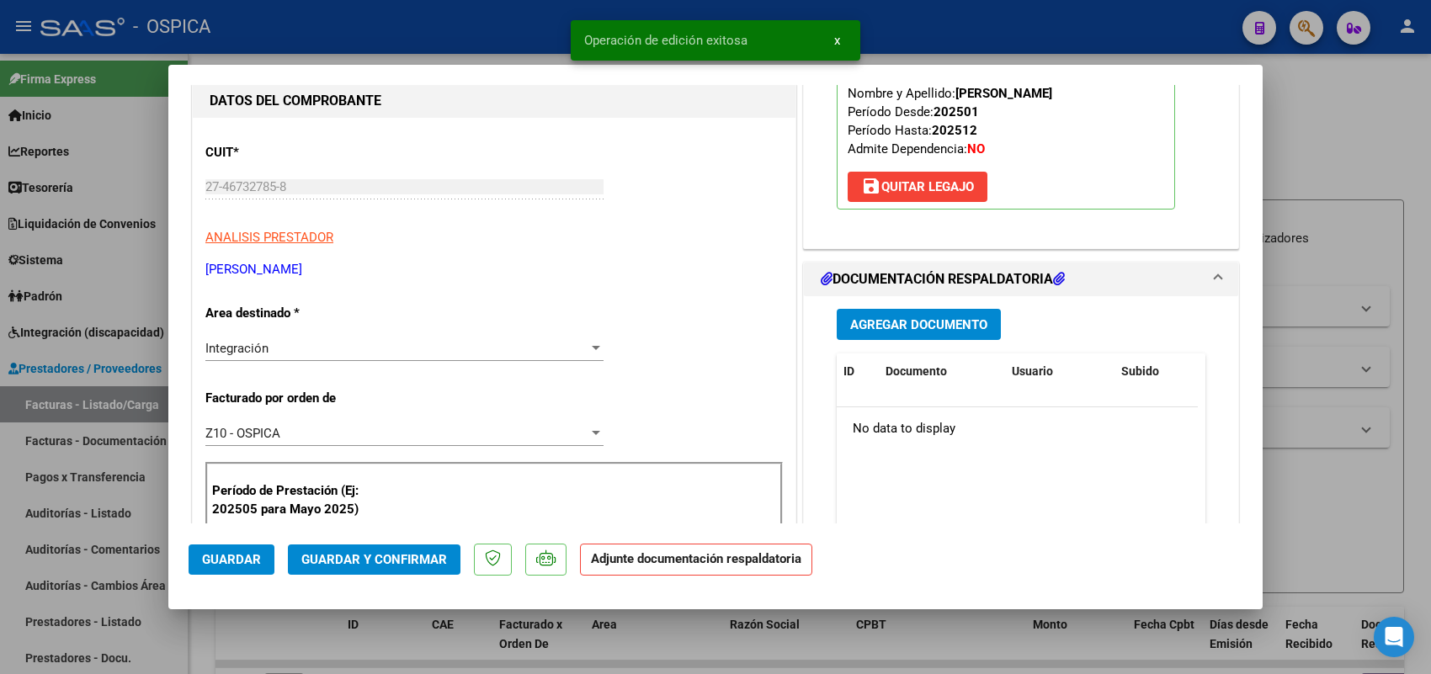
click at [136, 405] on div at bounding box center [715, 337] width 1431 height 674
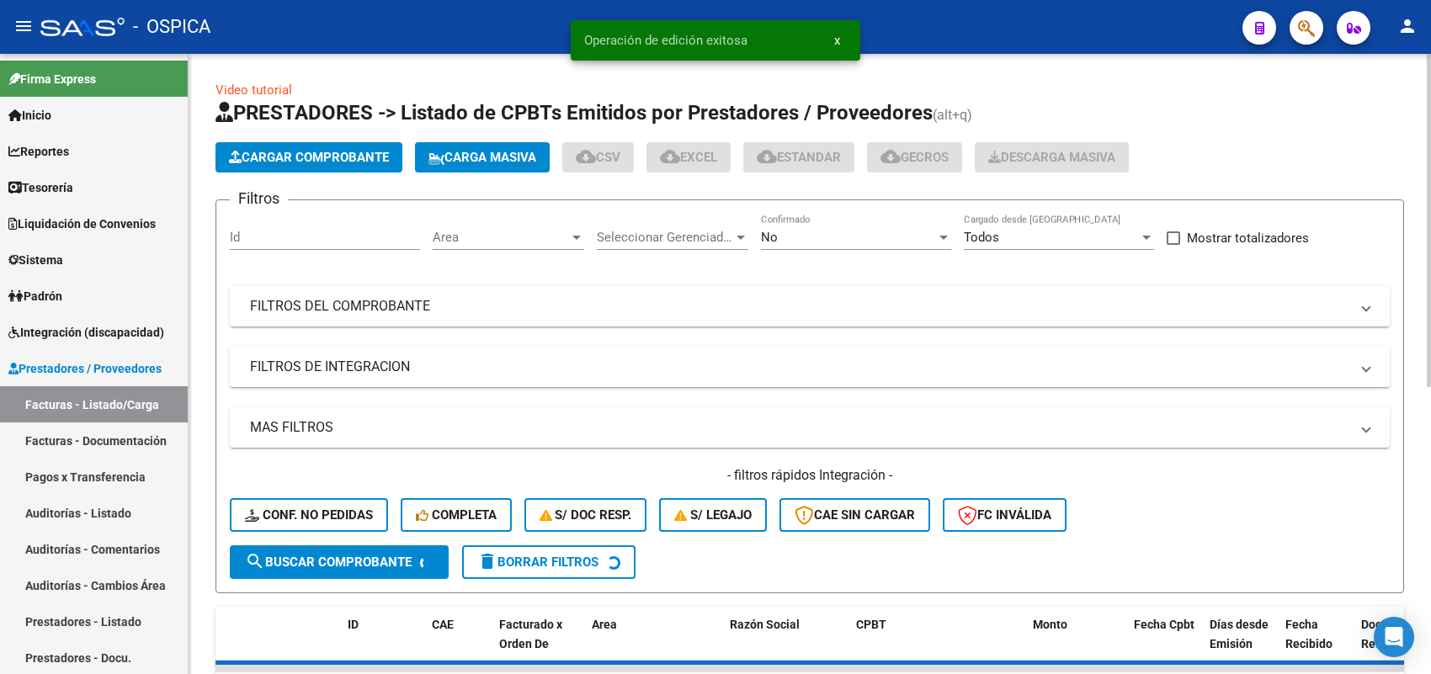
click at [338, 158] on span "Cargar Comprobante" at bounding box center [309, 157] width 160 height 15
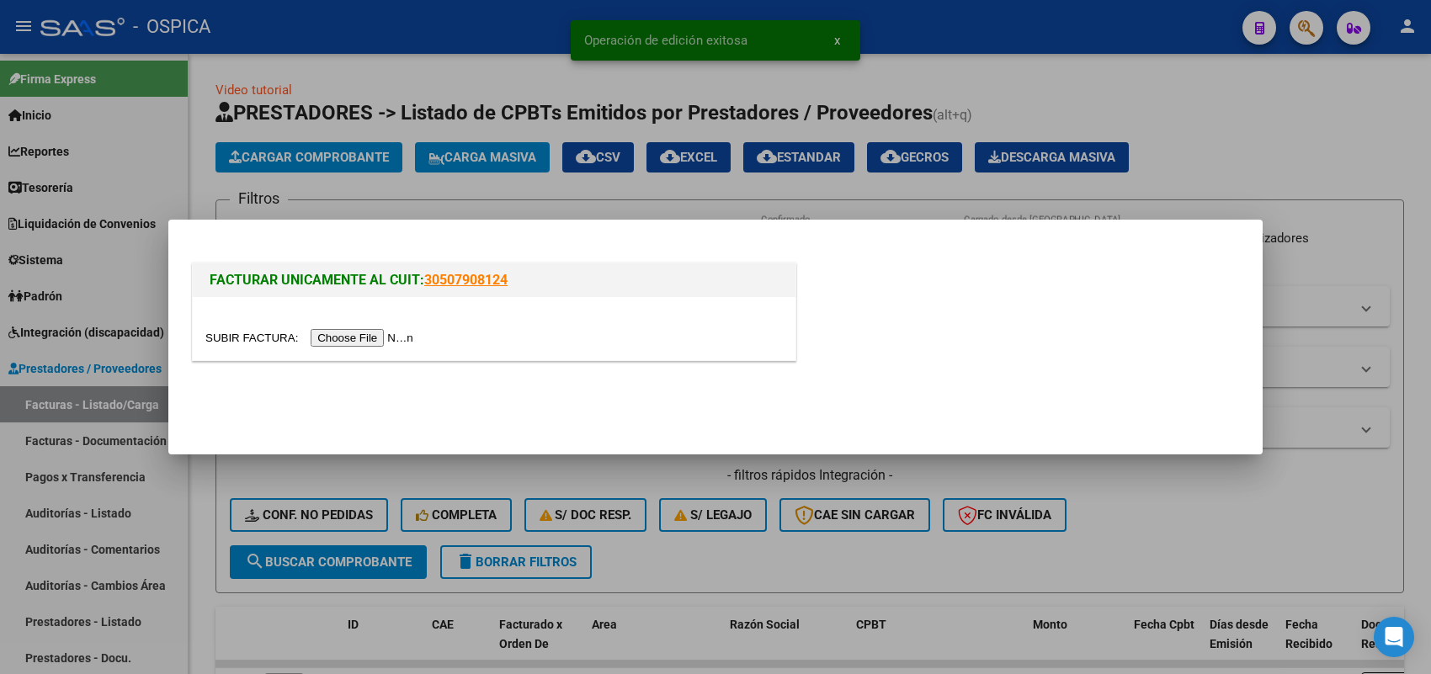
click at [359, 333] on input "file" at bounding box center [311, 338] width 213 height 18
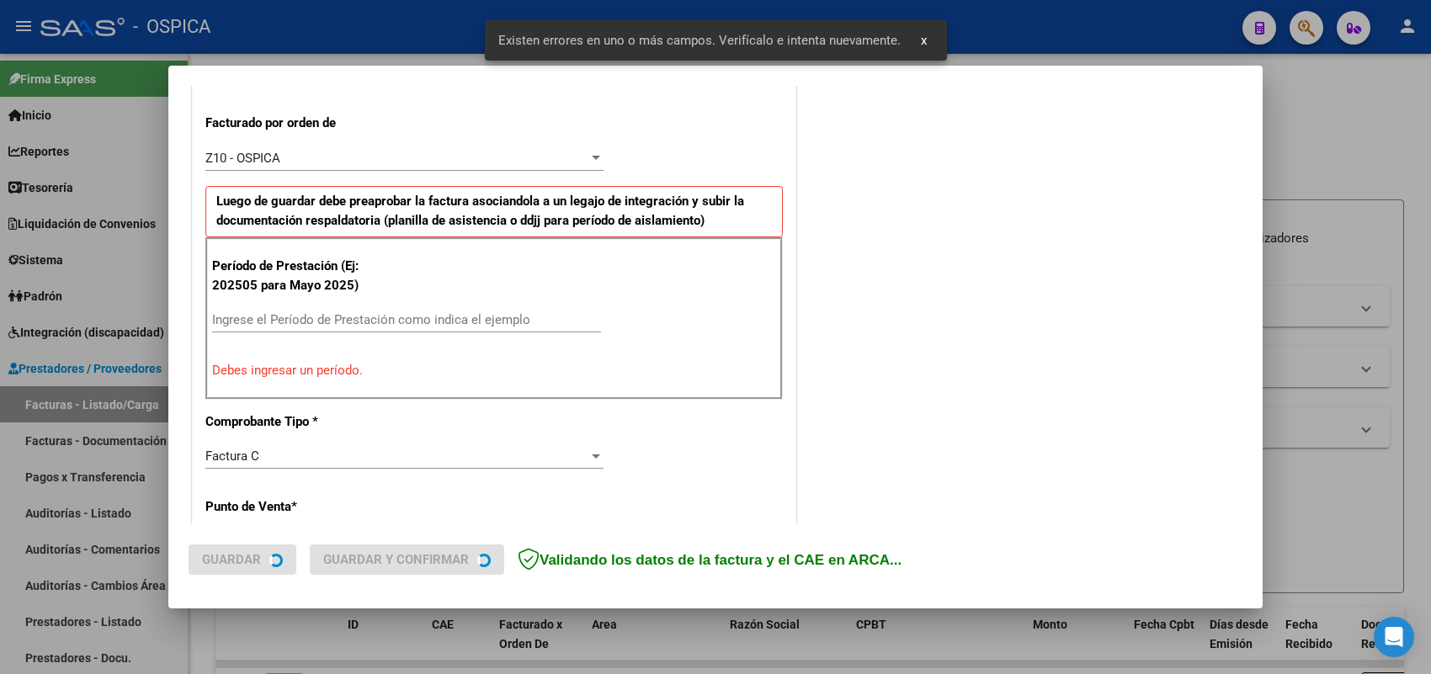
scroll to position [550, 0]
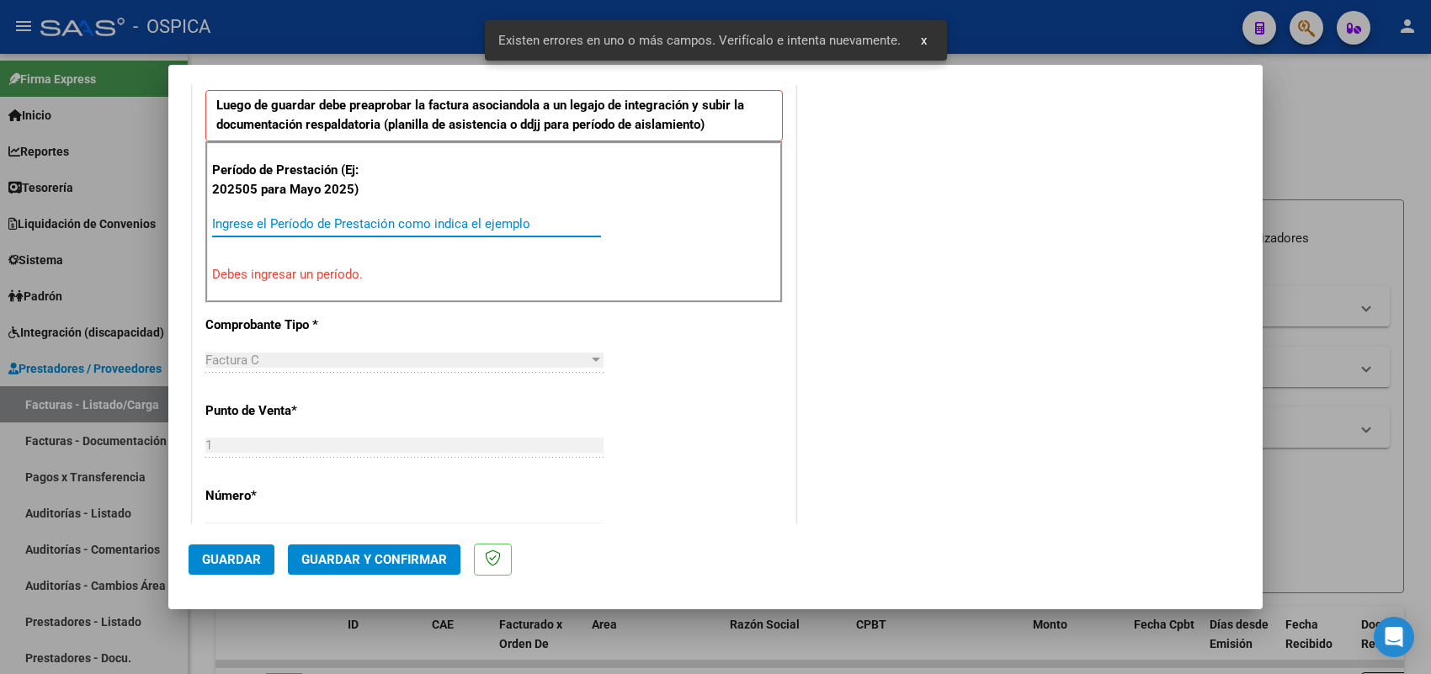
click at [396, 219] on input "Ingrese el Período de Prestación como indica el ejemplo" at bounding box center [406, 223] width 389 height 15
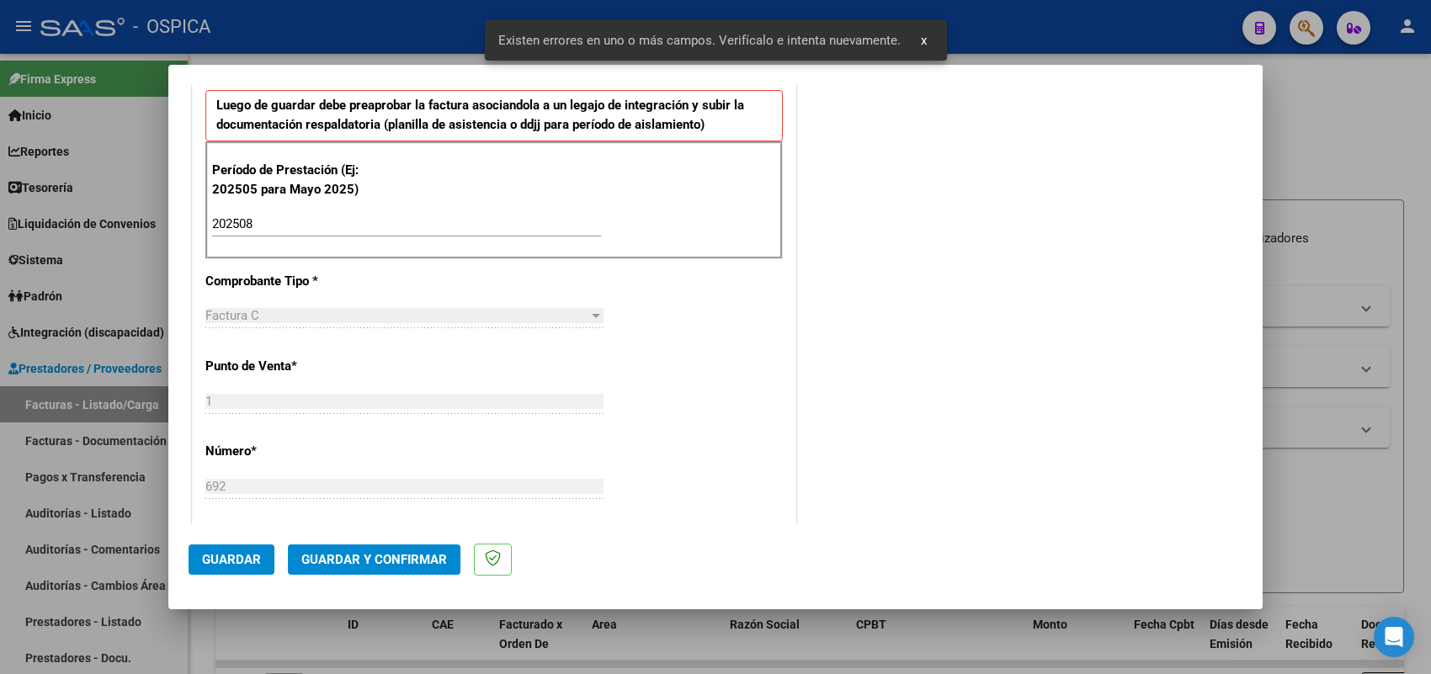
scroll to position [1109, 0]
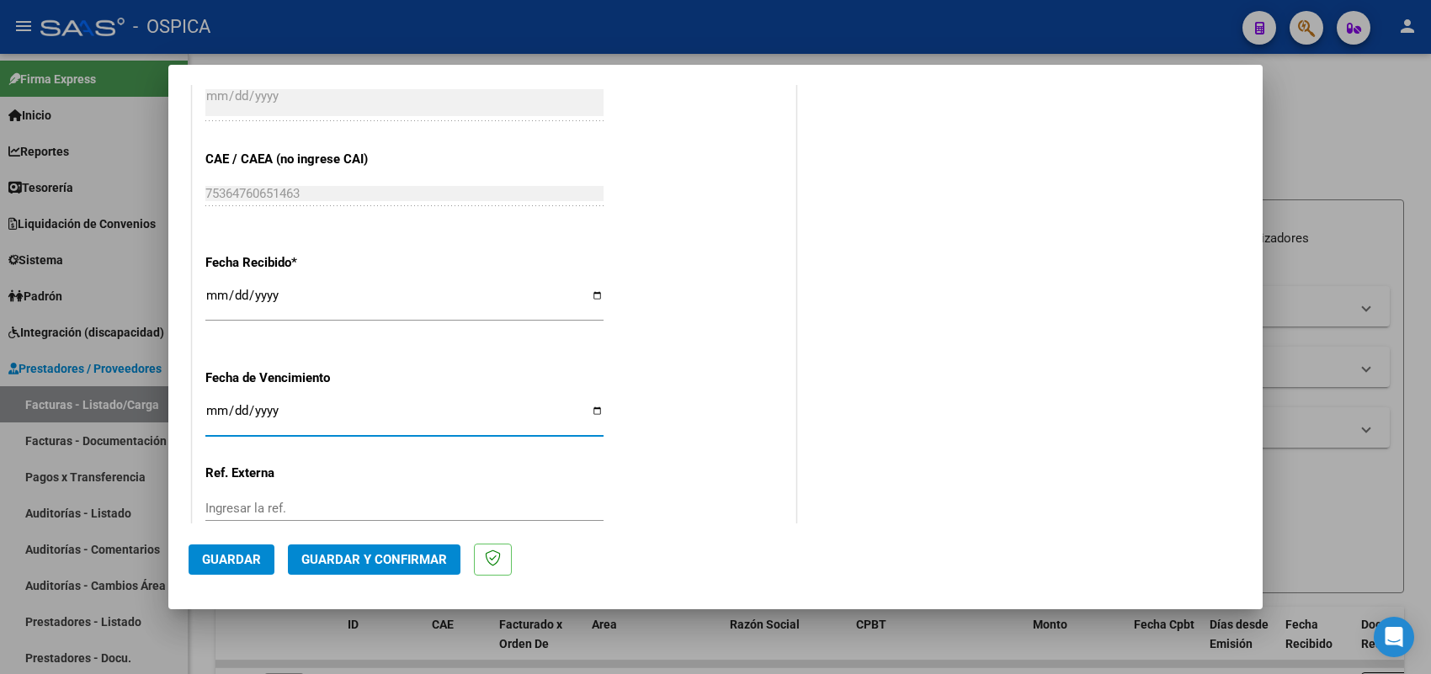
click at [265, 558] on button "Guardar" at bounding box center [232, 560] width 86 height 30
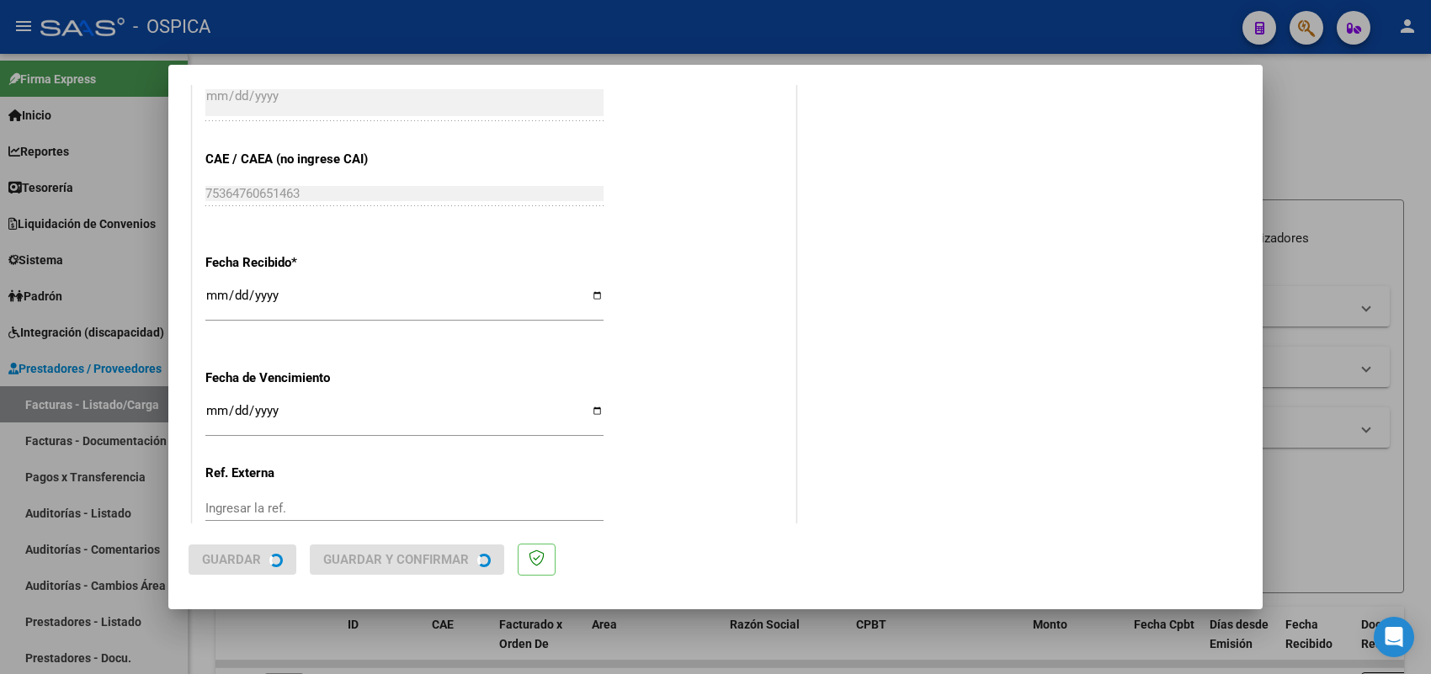
scroll to position [0, 0]
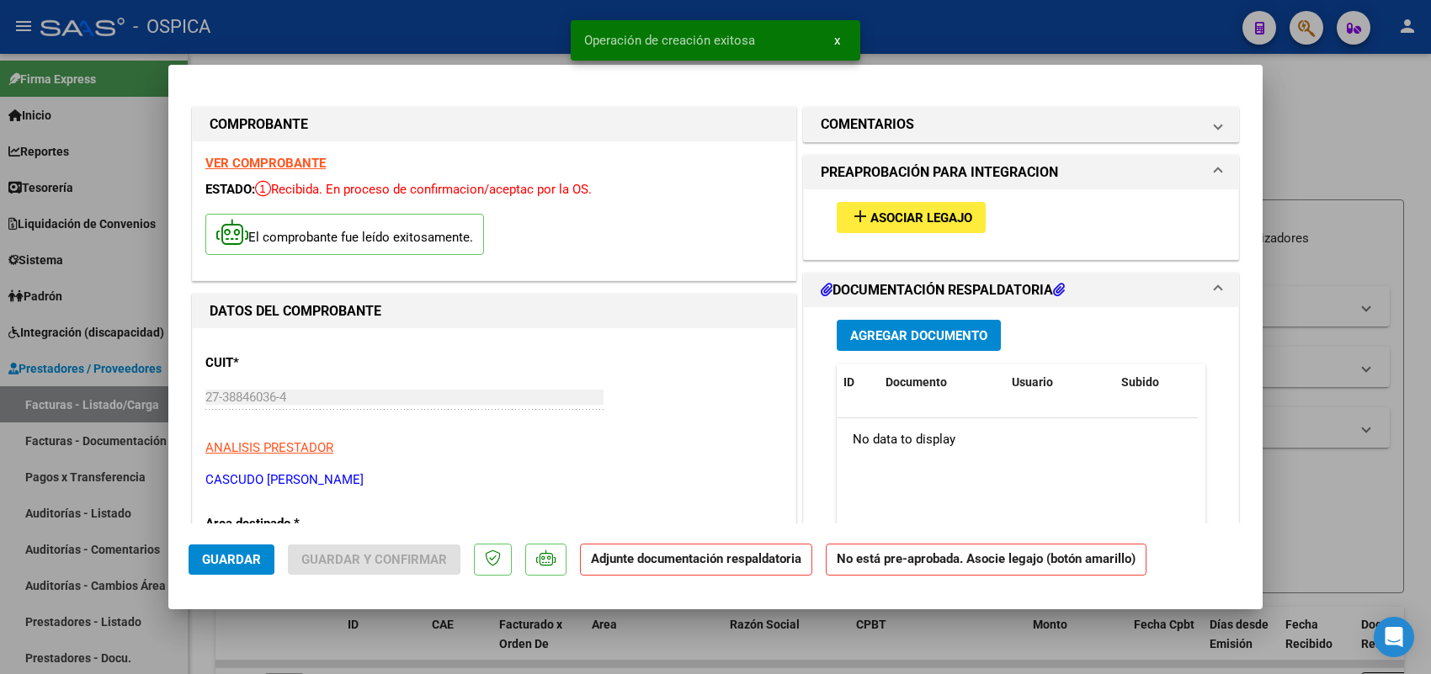
click at [850, 213] on mat-icon "add" at bounding box center [860, 216] width 20 height 20
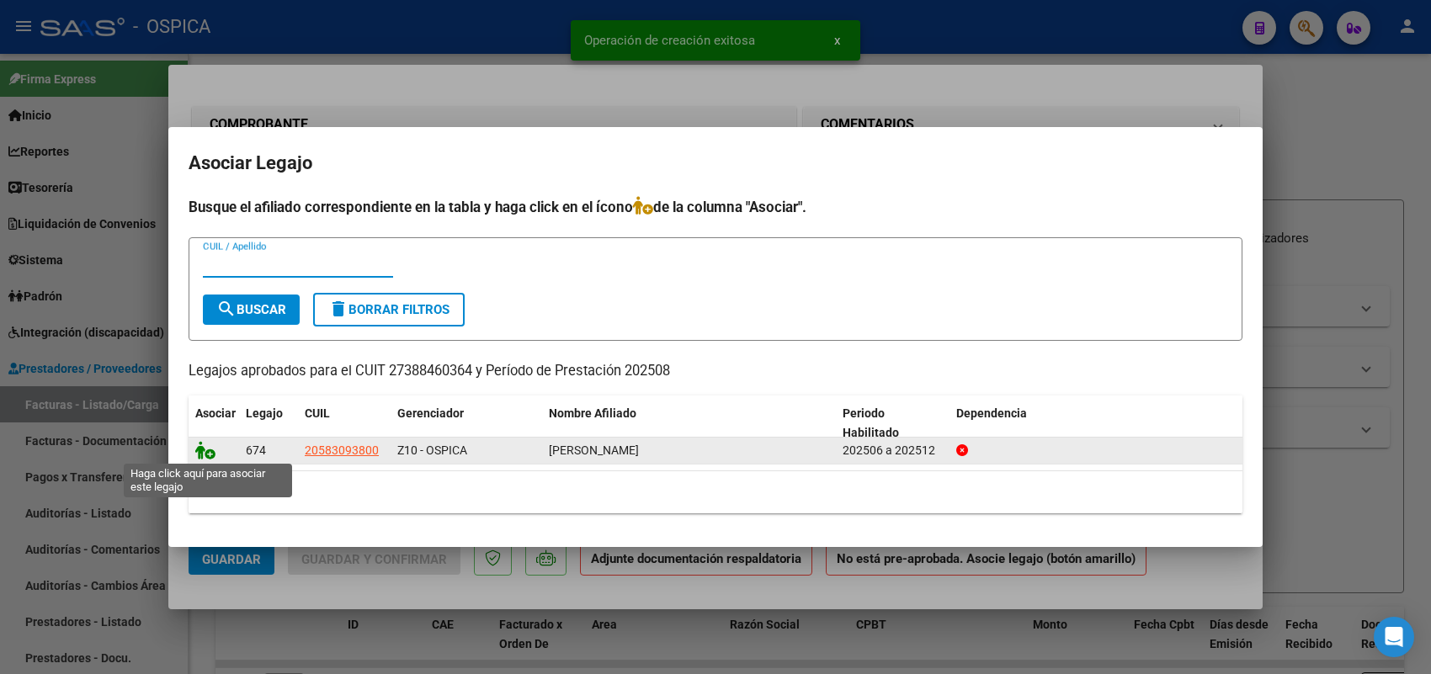
click at [207, 452] on icon at bounding box center [205, 450] width 20 height 19
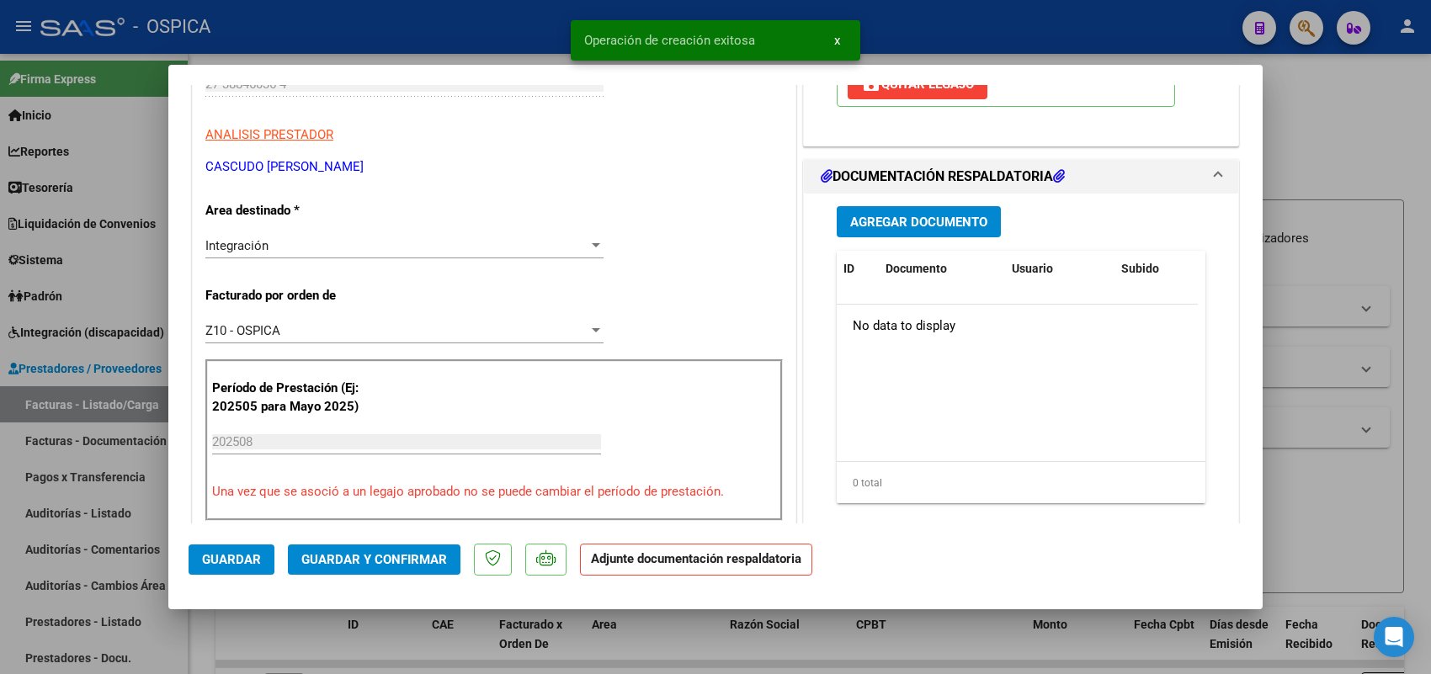
scroll to position [316, 0]
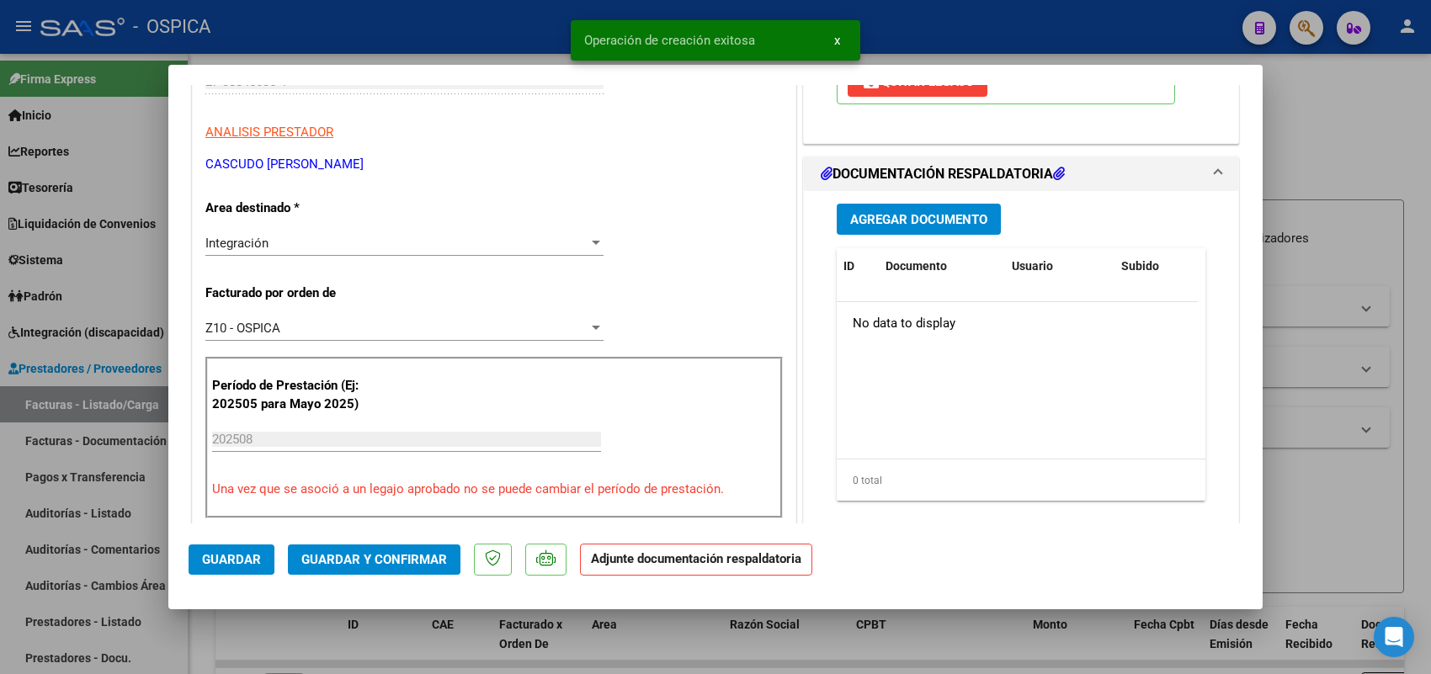
click at [903, 215] on span "Agregar Documento" at bounding box center [918, 219] width 137 height 15
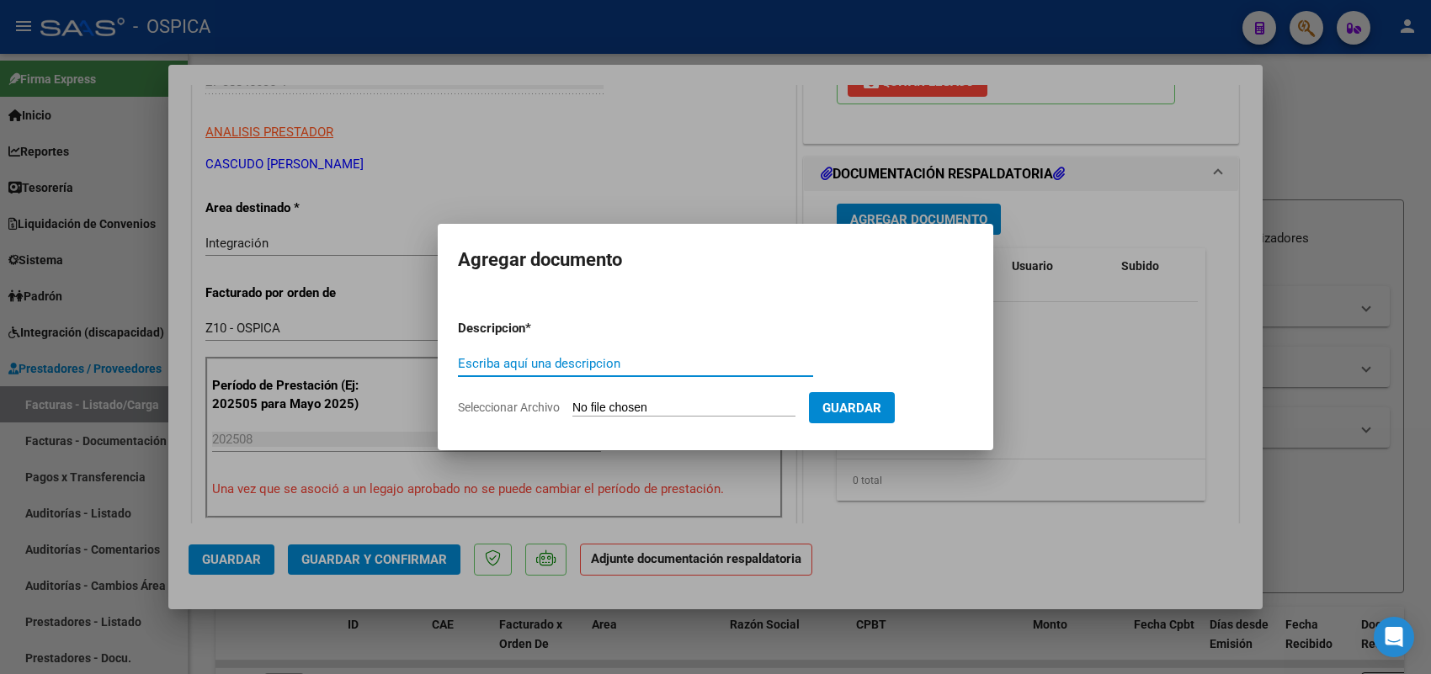
click at [767, 414] on input "Seleccionar Archivo" at bounding box center [683, 409] width 223 height 16
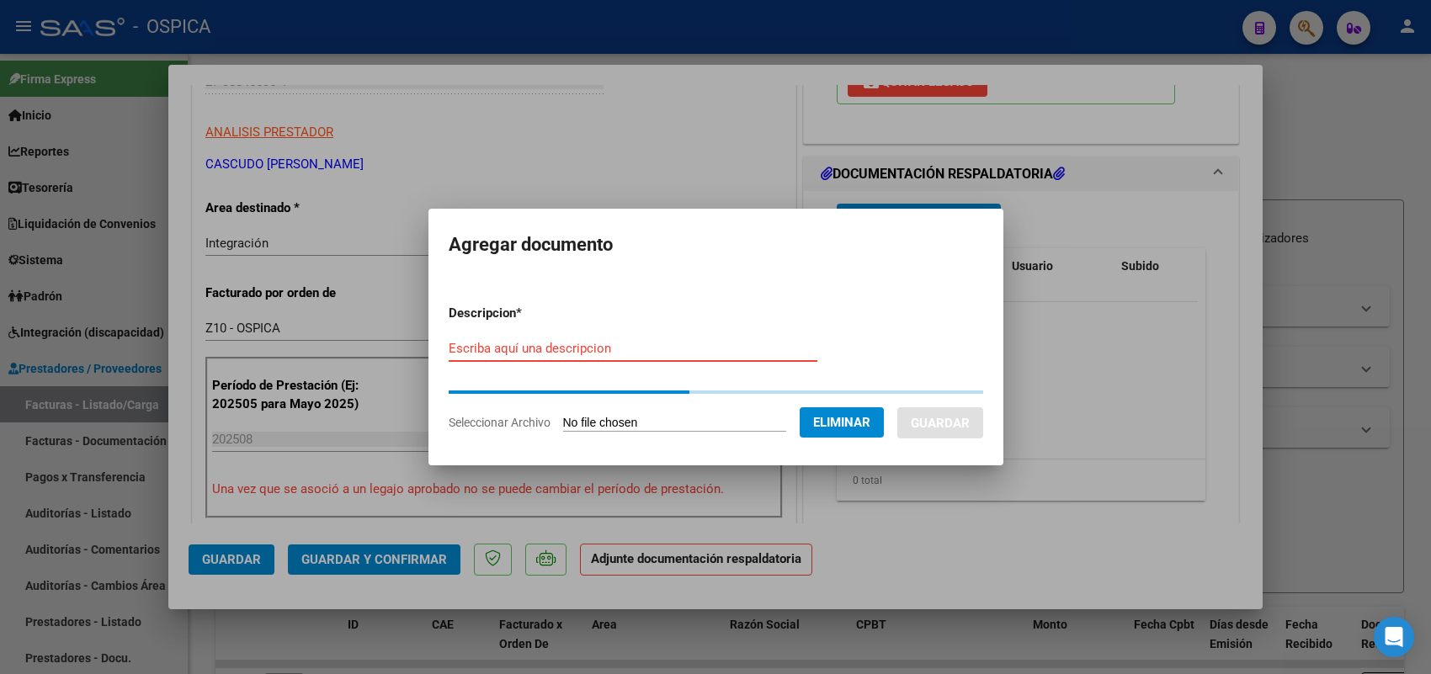
click at [730, 354] on input "Escriba aquí una descripcion" at bounding box center [633, 348] width 369 height 15
paste input "ASISTENCIA"
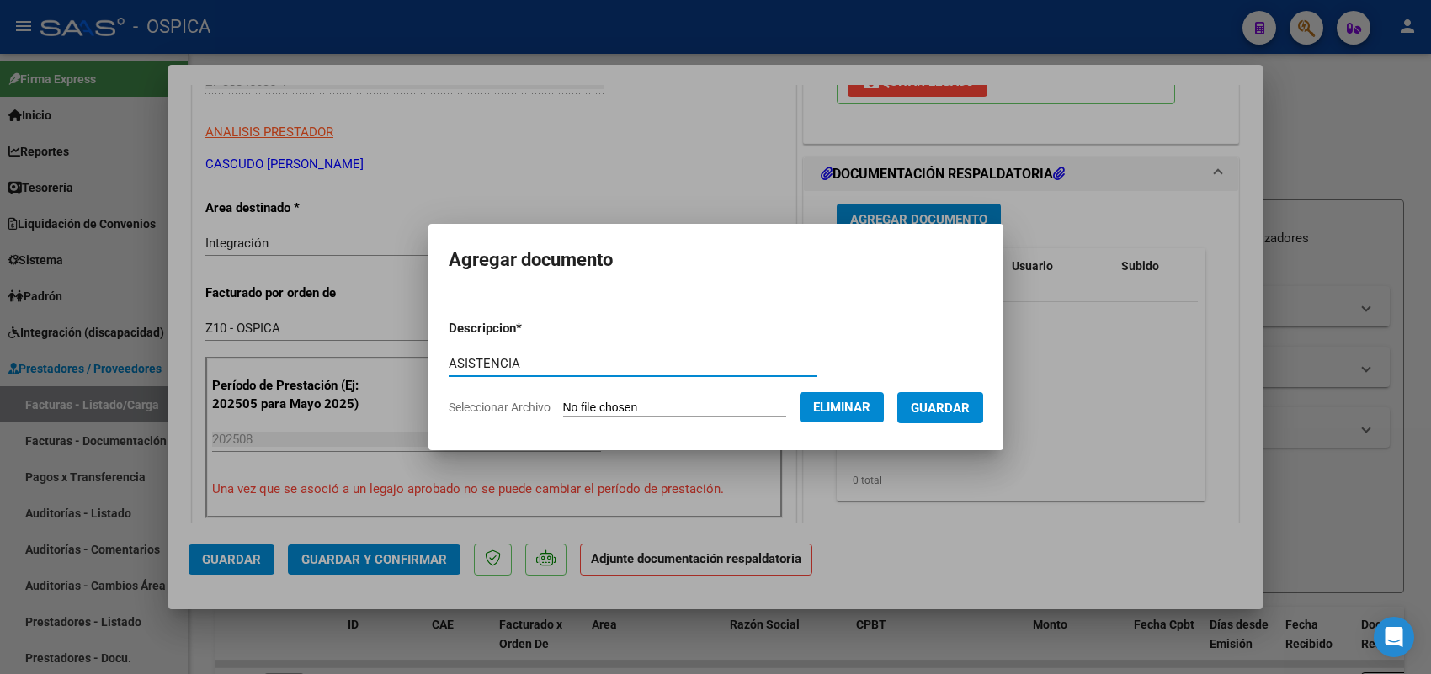
click at [939, 410] on span "Guardar" at bounding box center [940, 408] width 59 height 15
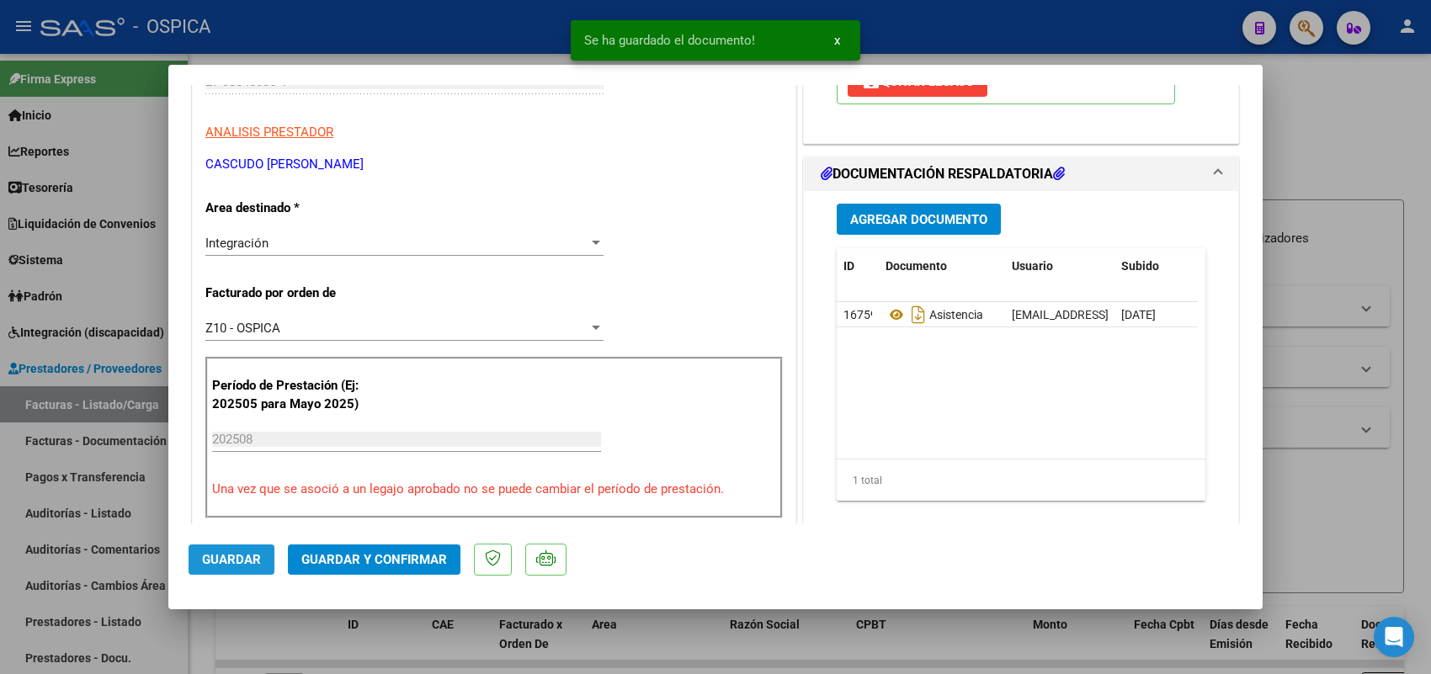
click at [247, 570] on button "Guardar" at bounding box center [232, 560] width 86 height 30
click at [149, 411] on div at bounding box center [715, 337] width 1431 height 674
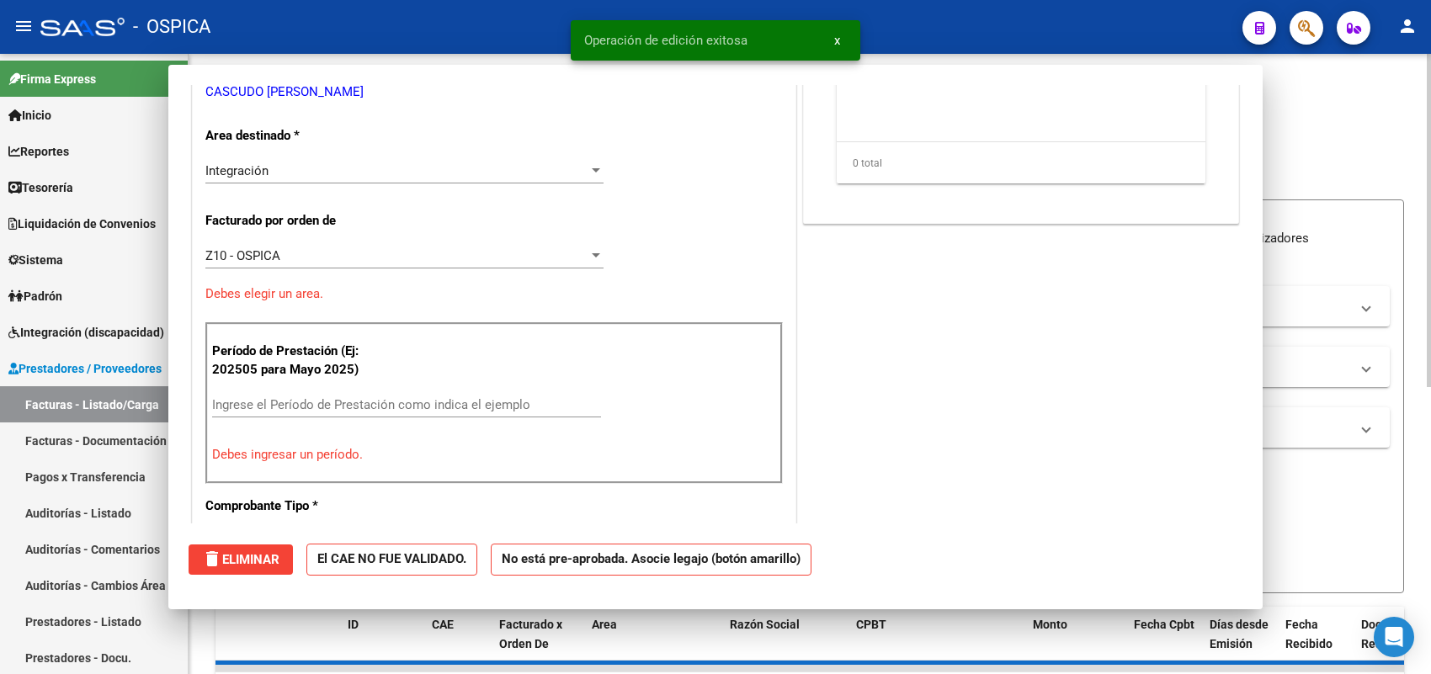
scroll to position [263, 0]
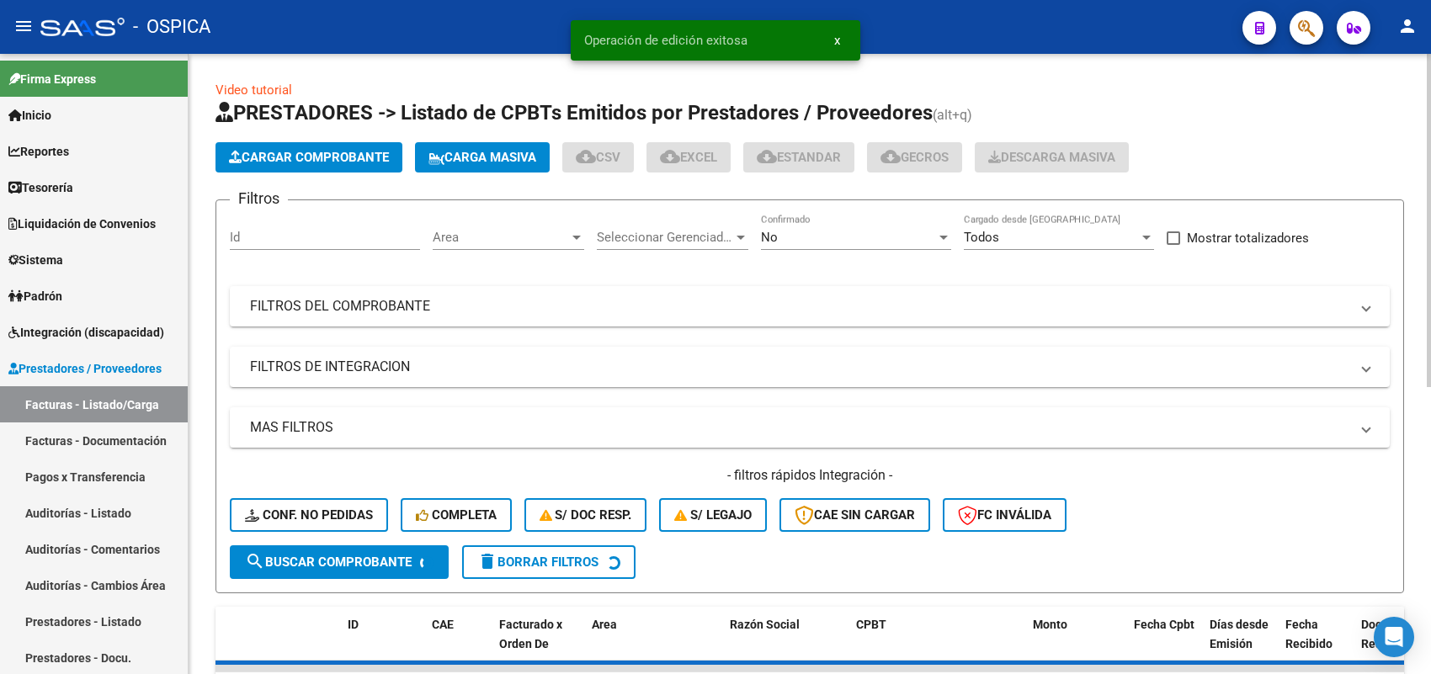
click at [310, 152] on span "Cargar Comprobante" at bounding box center [309, 157] width 160 height 15
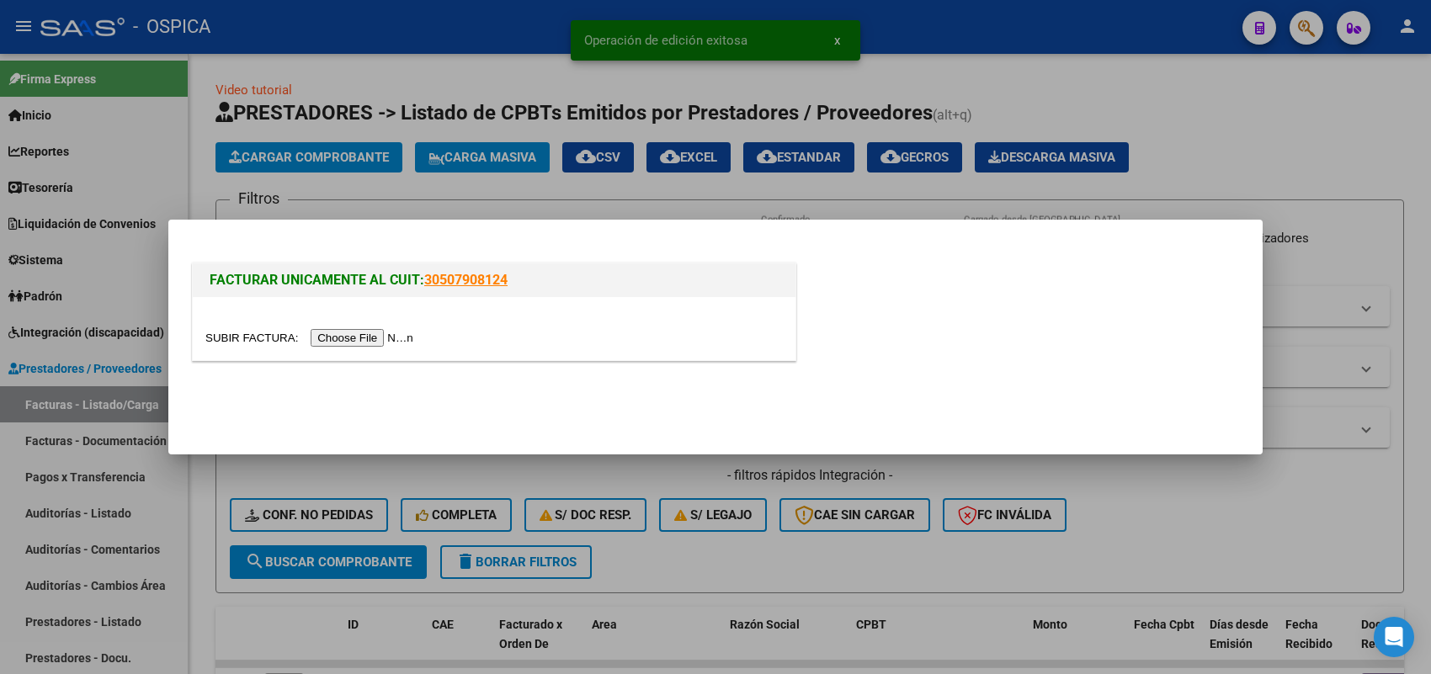
click at [377, 338] on input "file" at bounding box center [311, 338] width 213 height 18
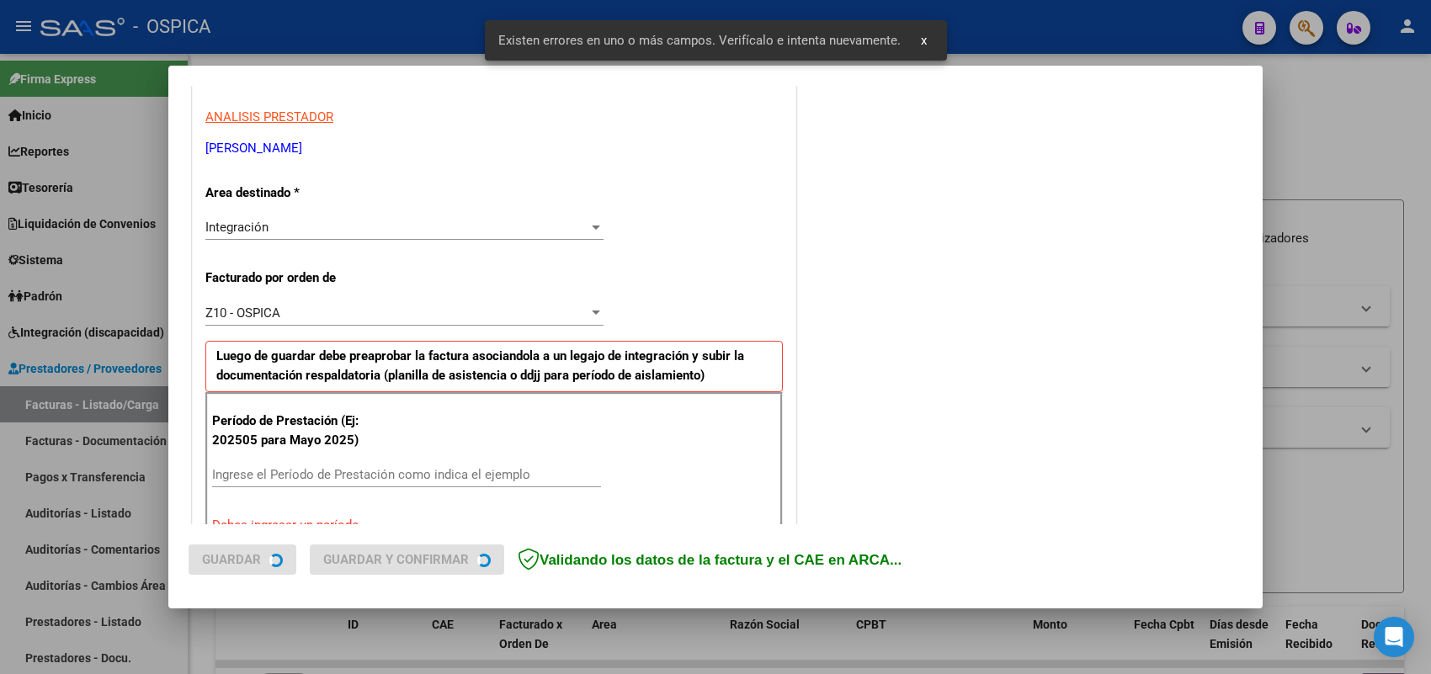
scroll to position [455, 0]
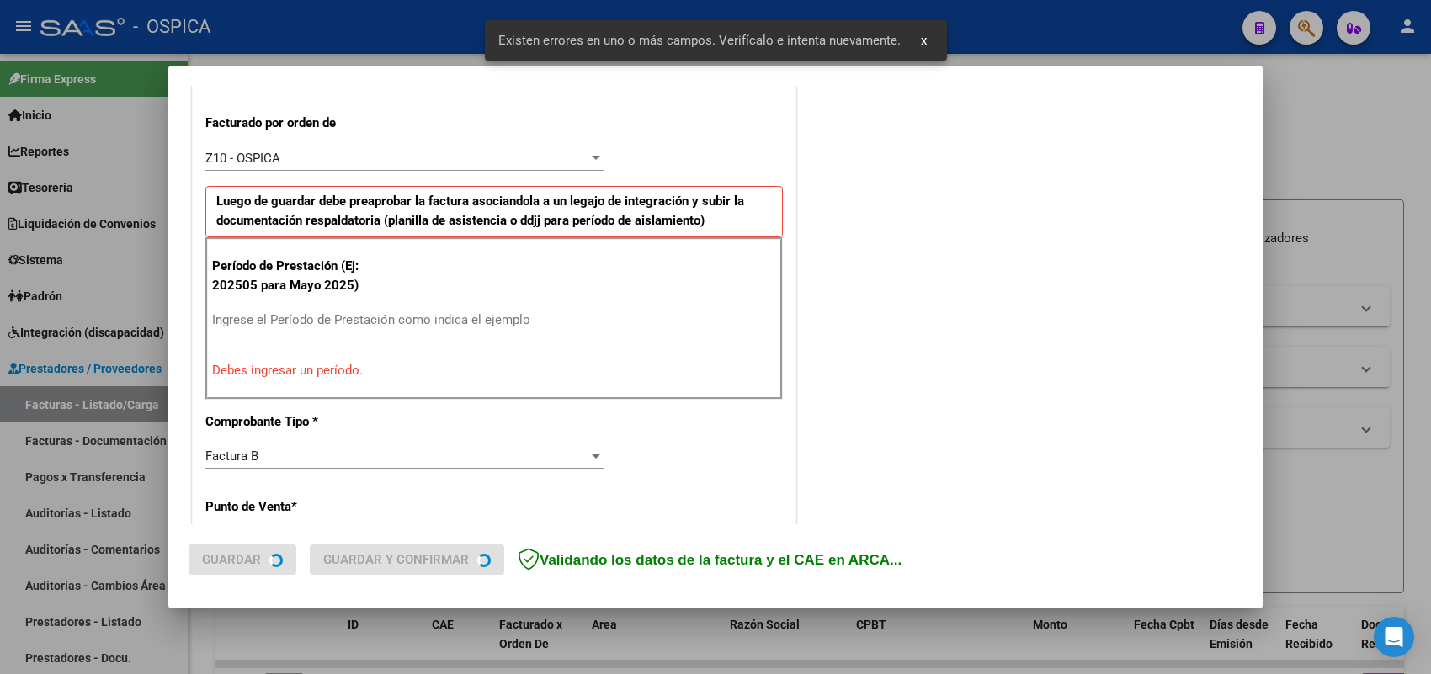
click at [430, 318] on input "Ingrese el Período de Prestación como indica el ejemplo" at bounding box center [406, 319] width 389 height 15
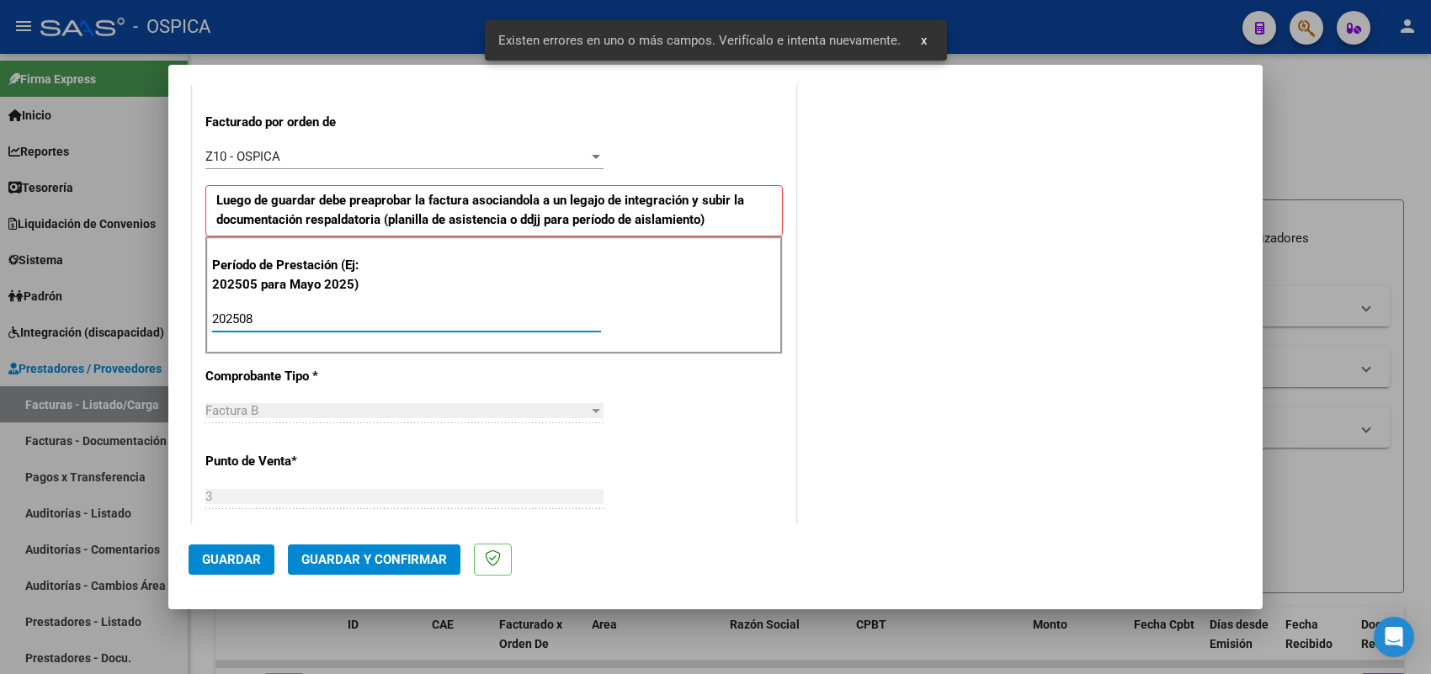
scroll to position [1109, 0]
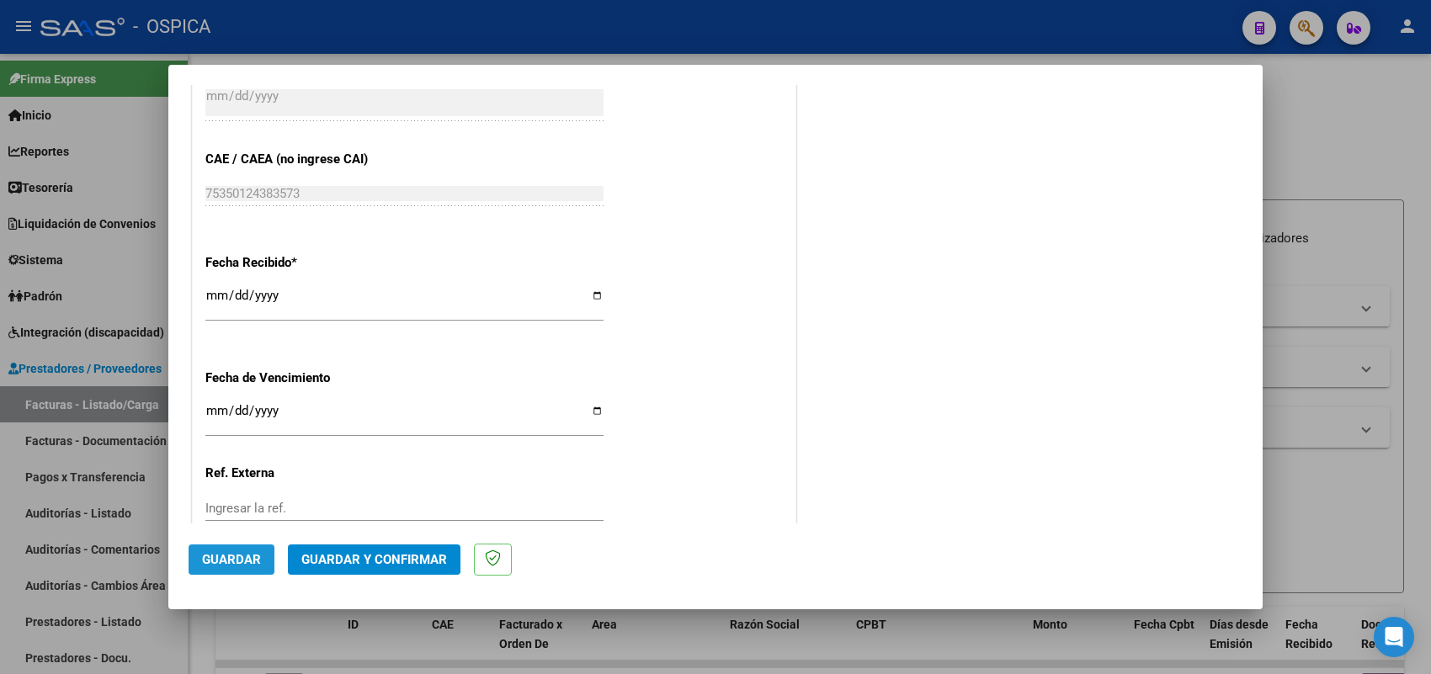
click at [248, 552] on span "Guardar" at bounding box center [231, 559] width 59 height 15
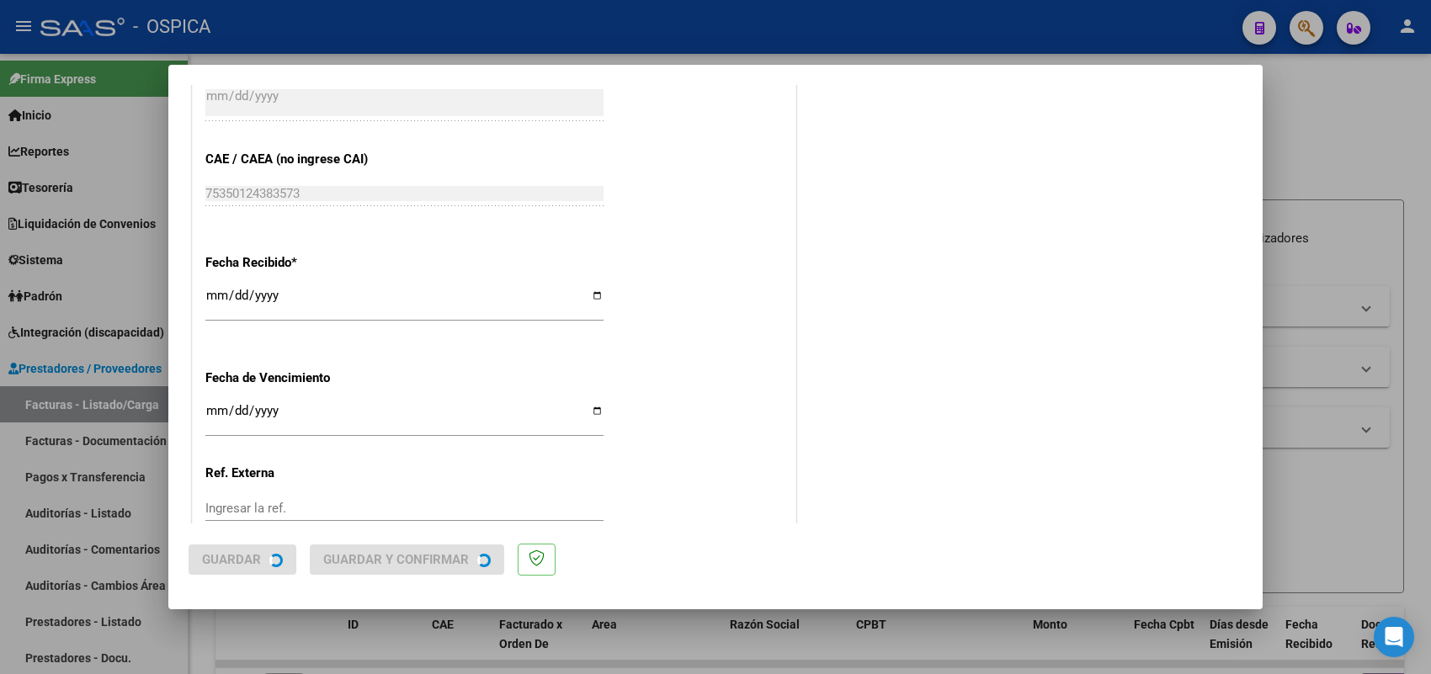
scroll to position [0, 0]
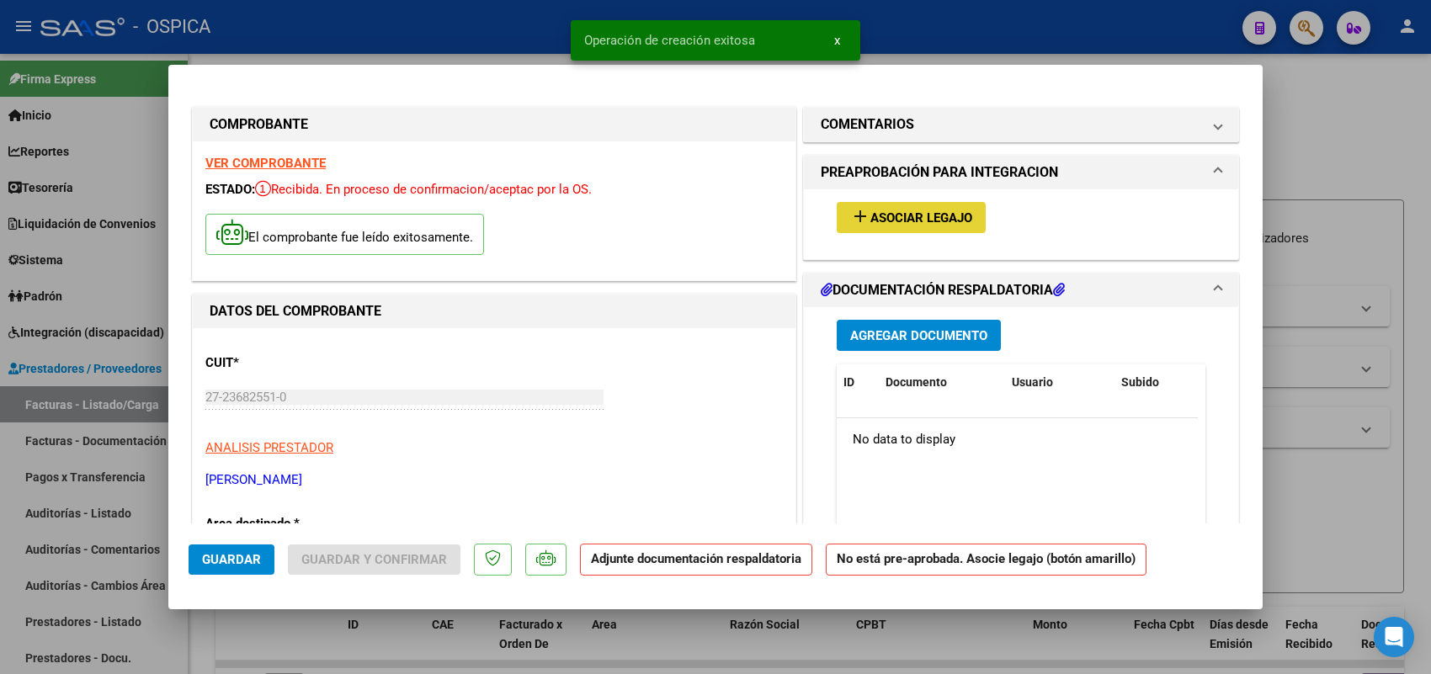
click at [888, 206] on button "add Asociar Legajo" at bounding box center [911, 217] width 149 height 31
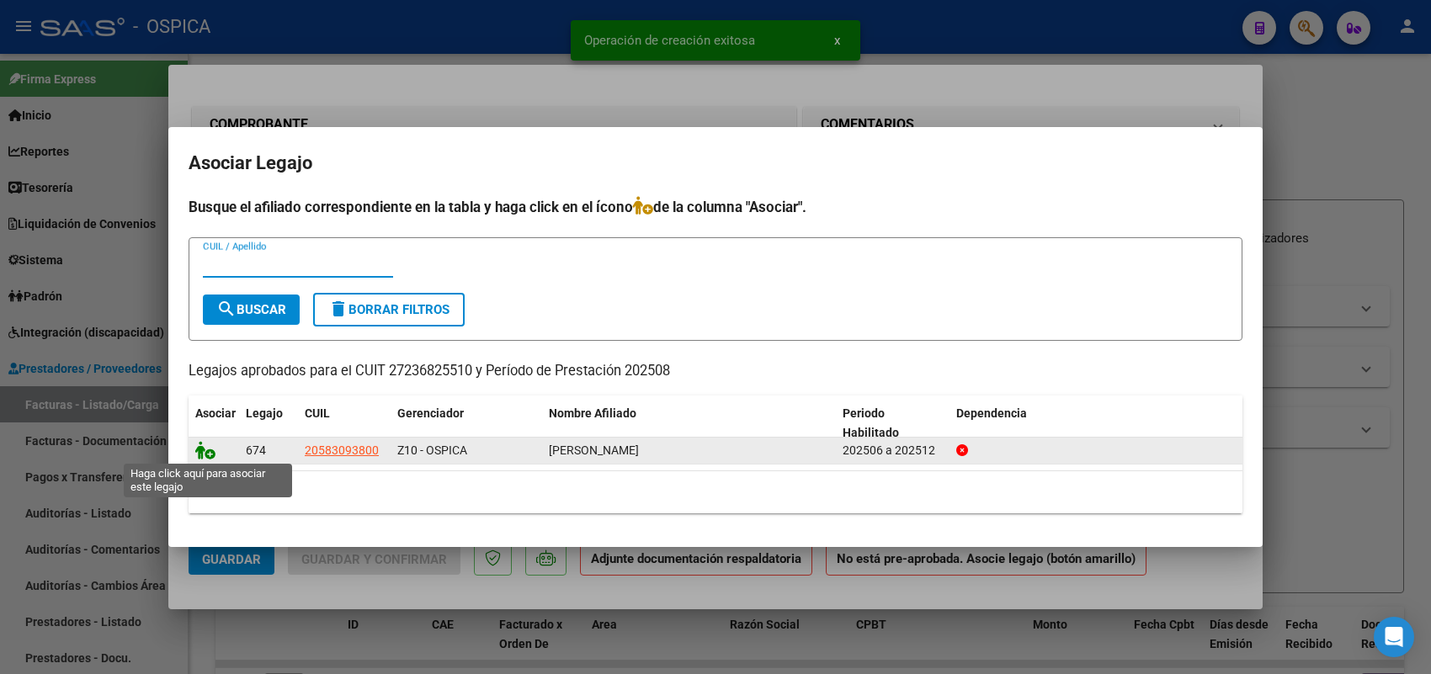
click at [203, 453] on icon at bounding box center [205, 450] width 20 height 19
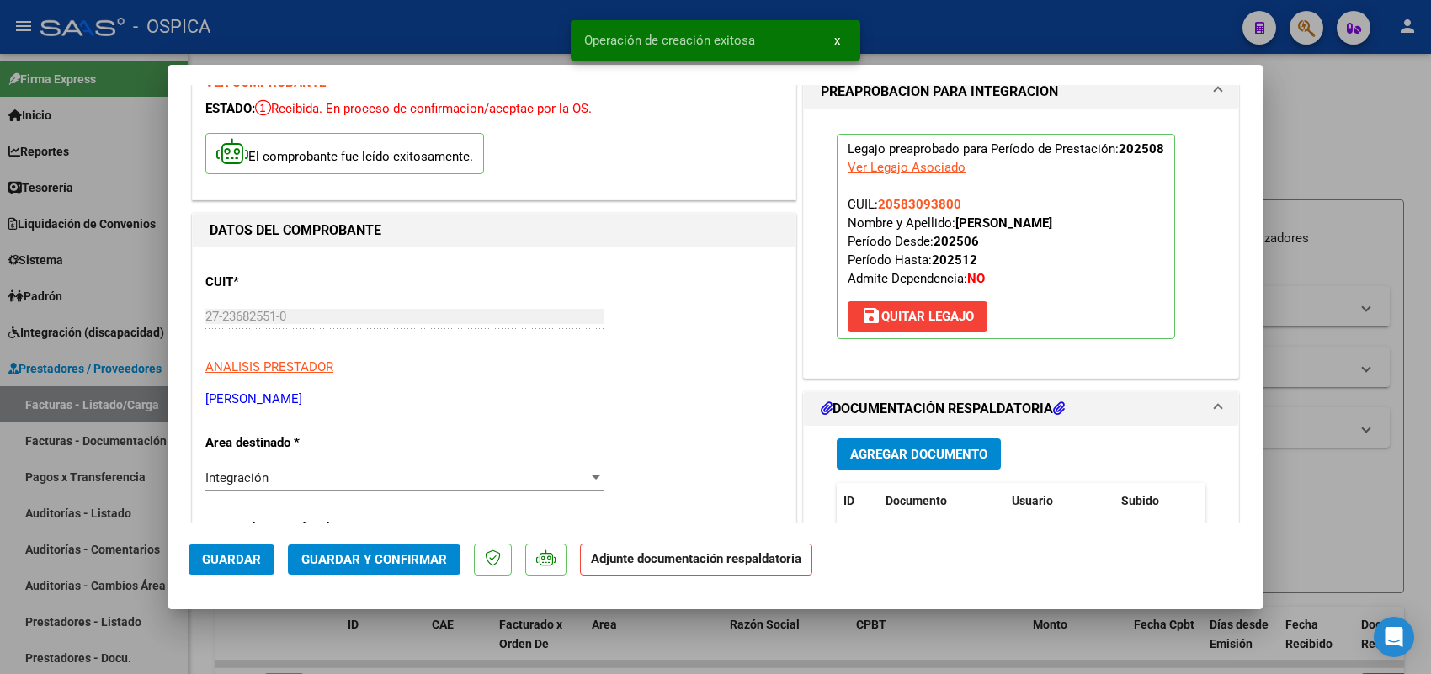
scroll to position [210, 0]
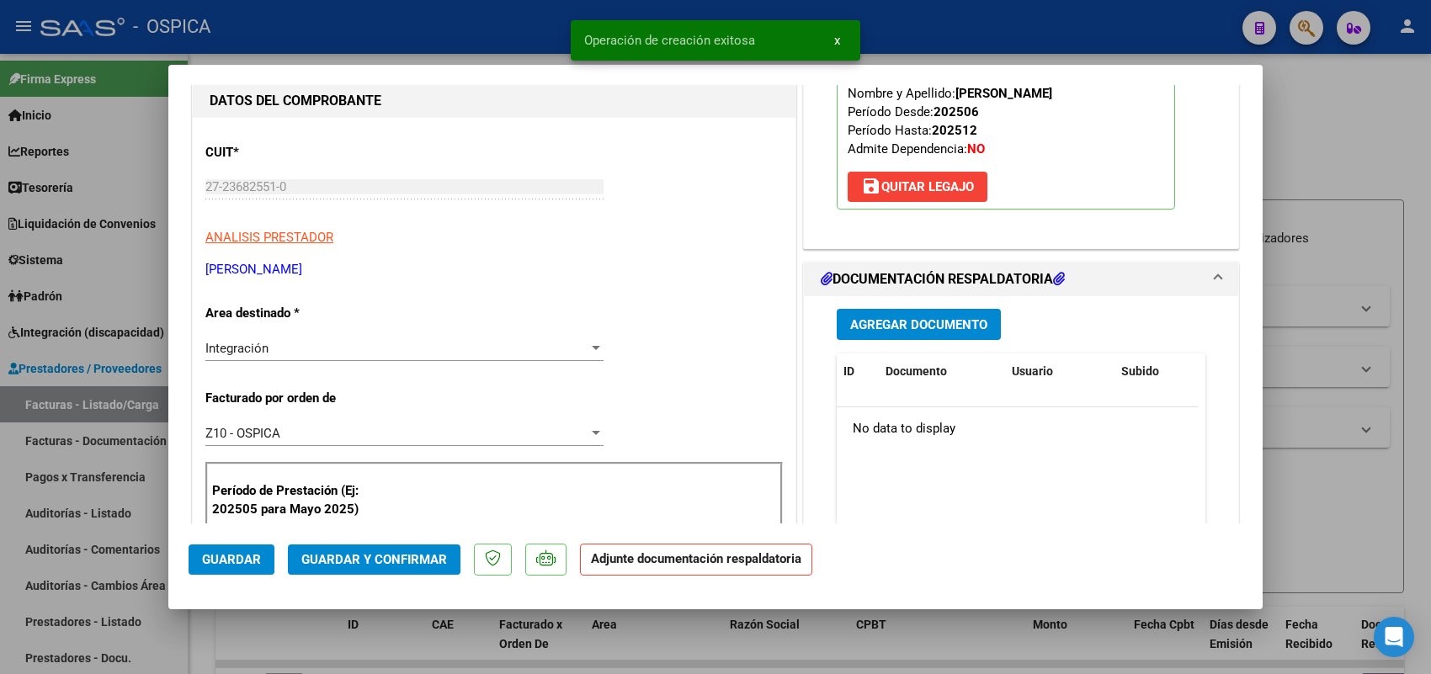
click at [906, 331] on span "Agregar Documento" at bounding box center [918, 324] width 137 height 15
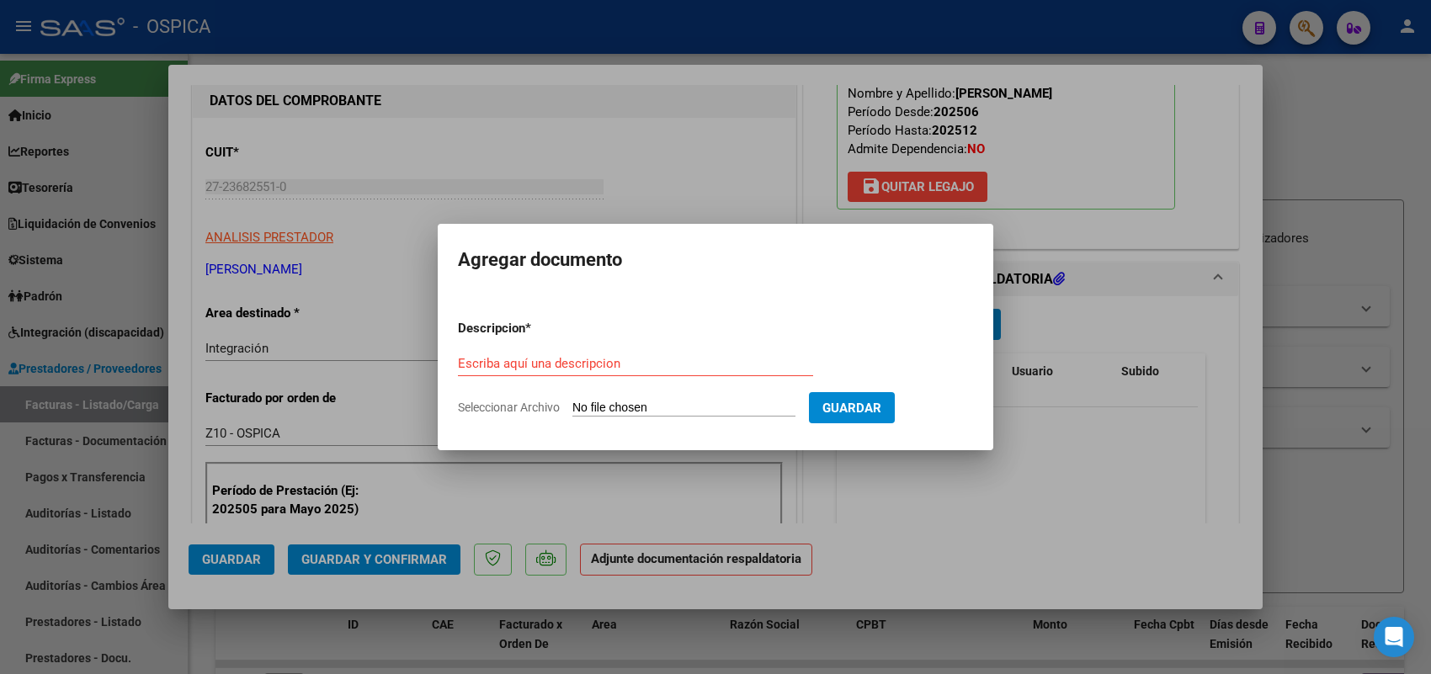
click at [738, 408] on input "Seleccionar Archivo" at bounding box center [683, 409] width 223 height 16
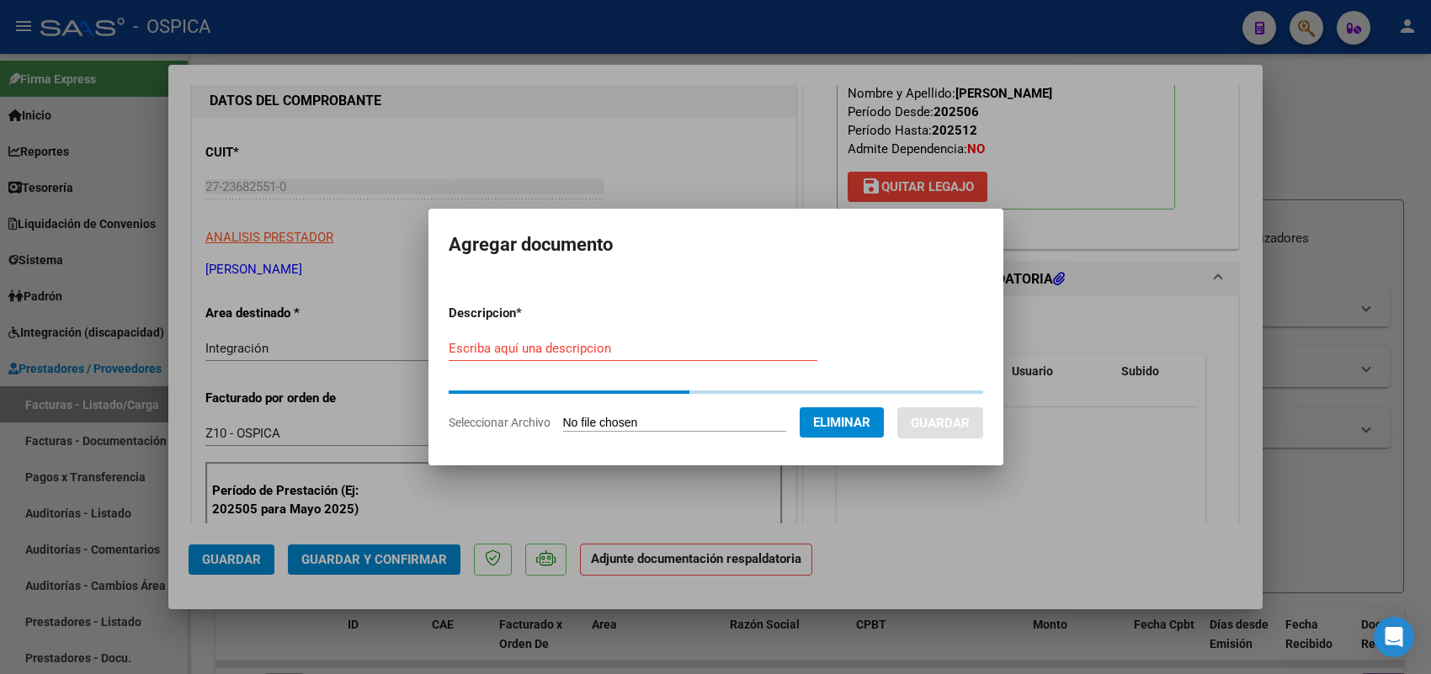
click at [674, 354] on input "Escriba aquí una descripcion" at bounding box center [633, 348] width 369 height 15
paste input "ASISTENCIA"
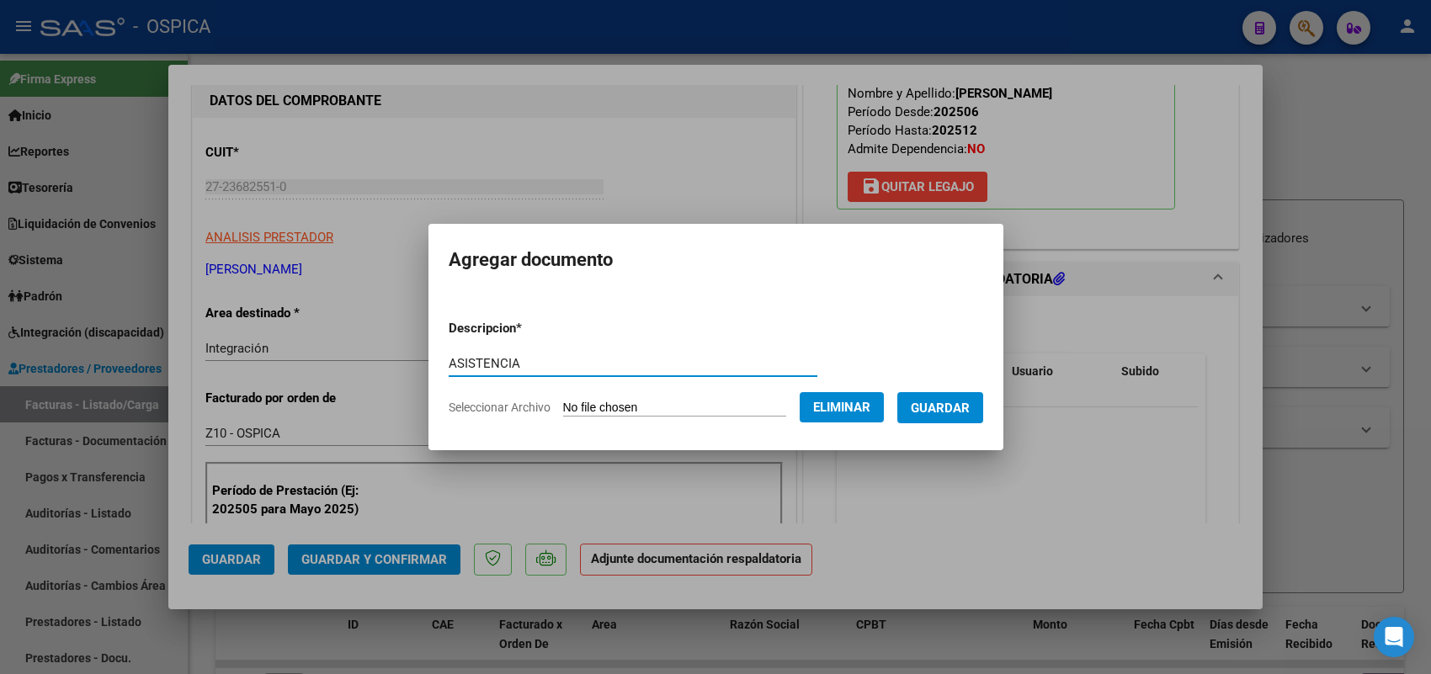
click at [945, 407] on span "Guardar" at bounding box center [940, 408] width 59 height 15
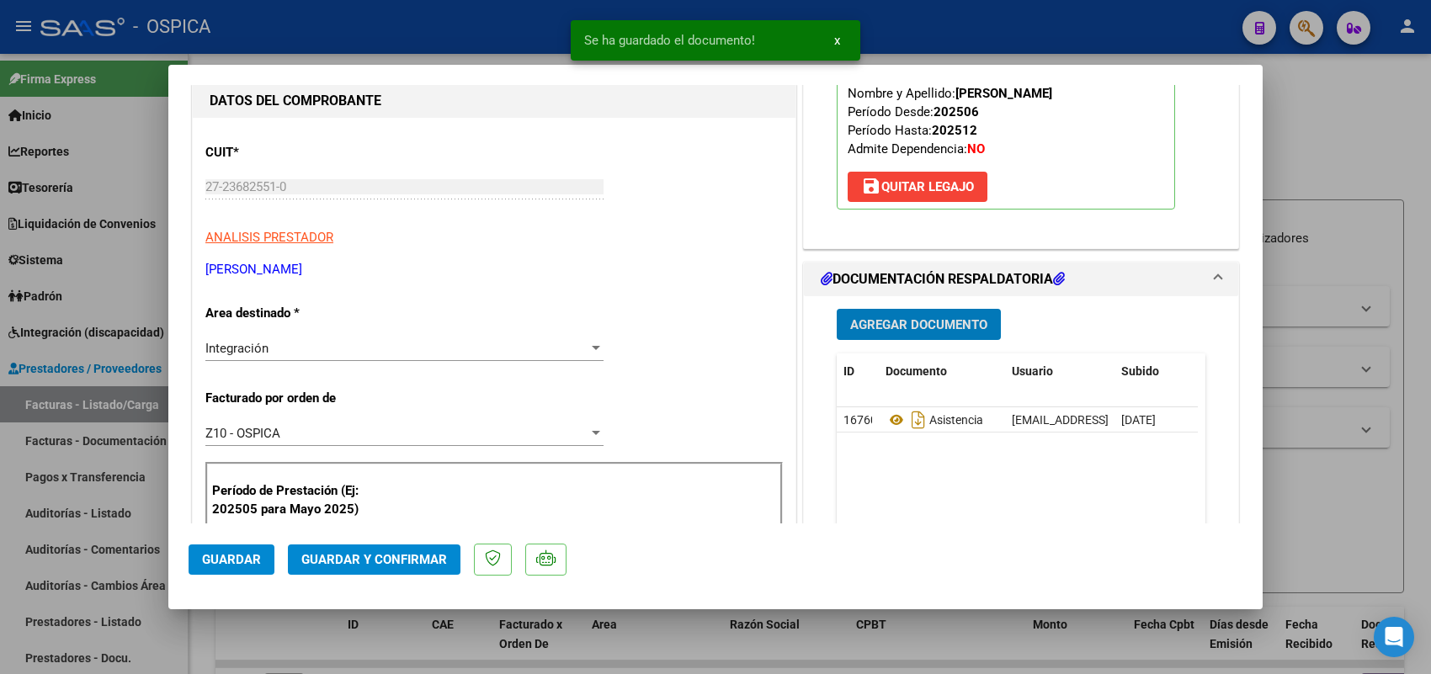
click at [236, 573] on button "Guardar" at bounding box center [232, 560] width 86 height 30
click at [135, 404] on div at bounding box center [715, 337] width 1431 height 674
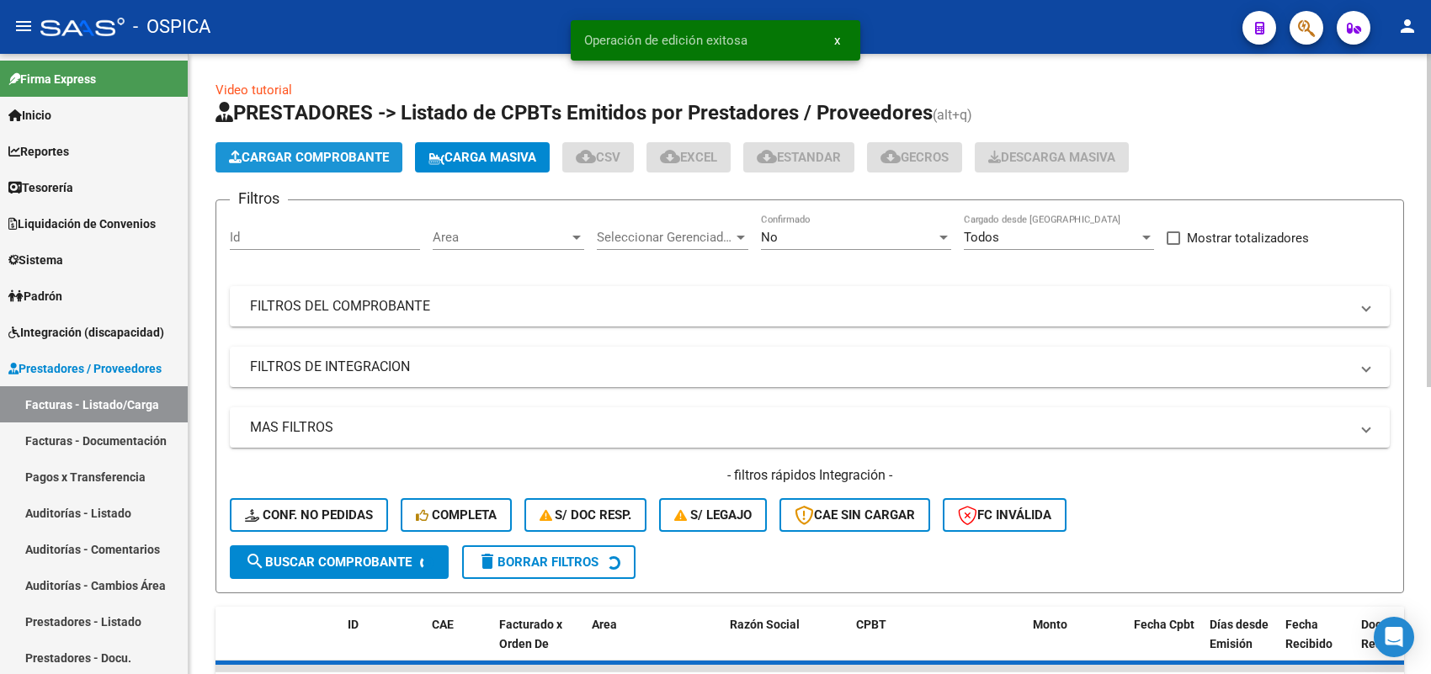
click at [359, 145] on button "Cargar Comprobante" at bounding box center [309, 157] width 187 height 30
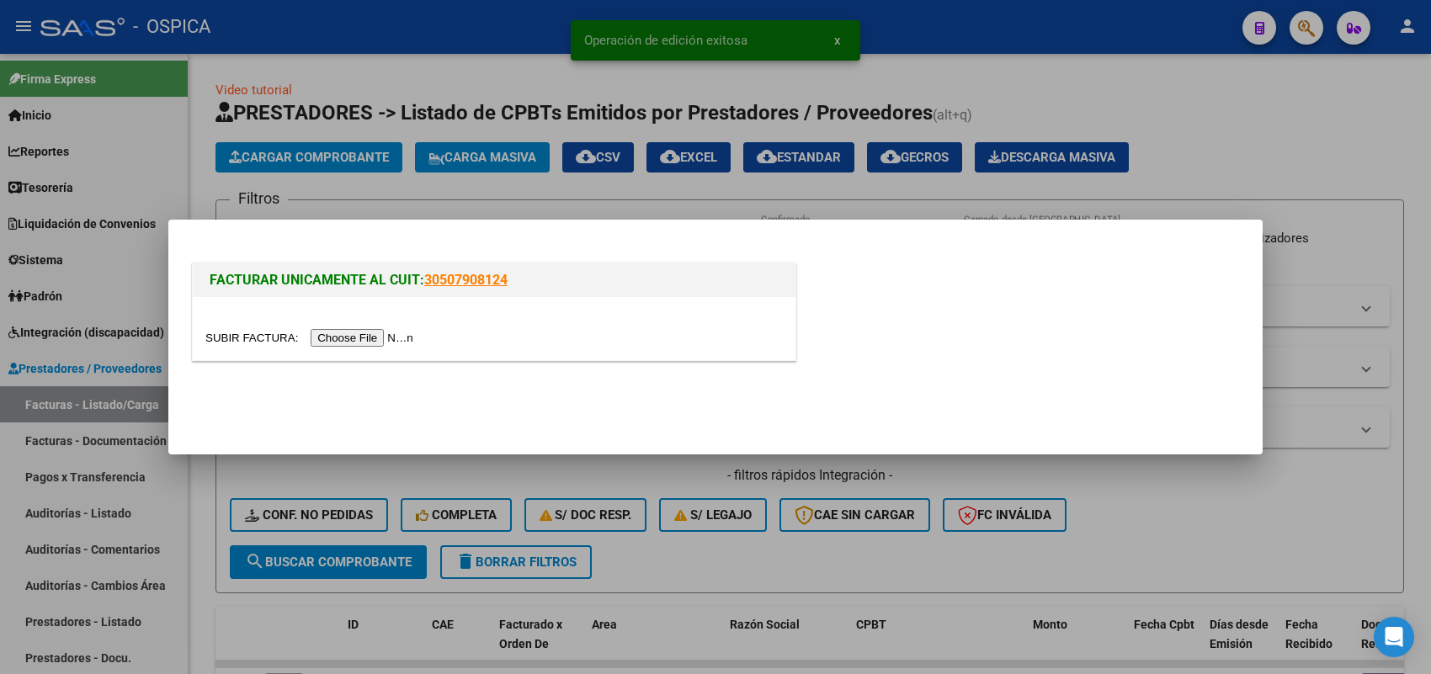
click at [385, 339] on input "file" at bounding box center [311, 338] width 213 height 18
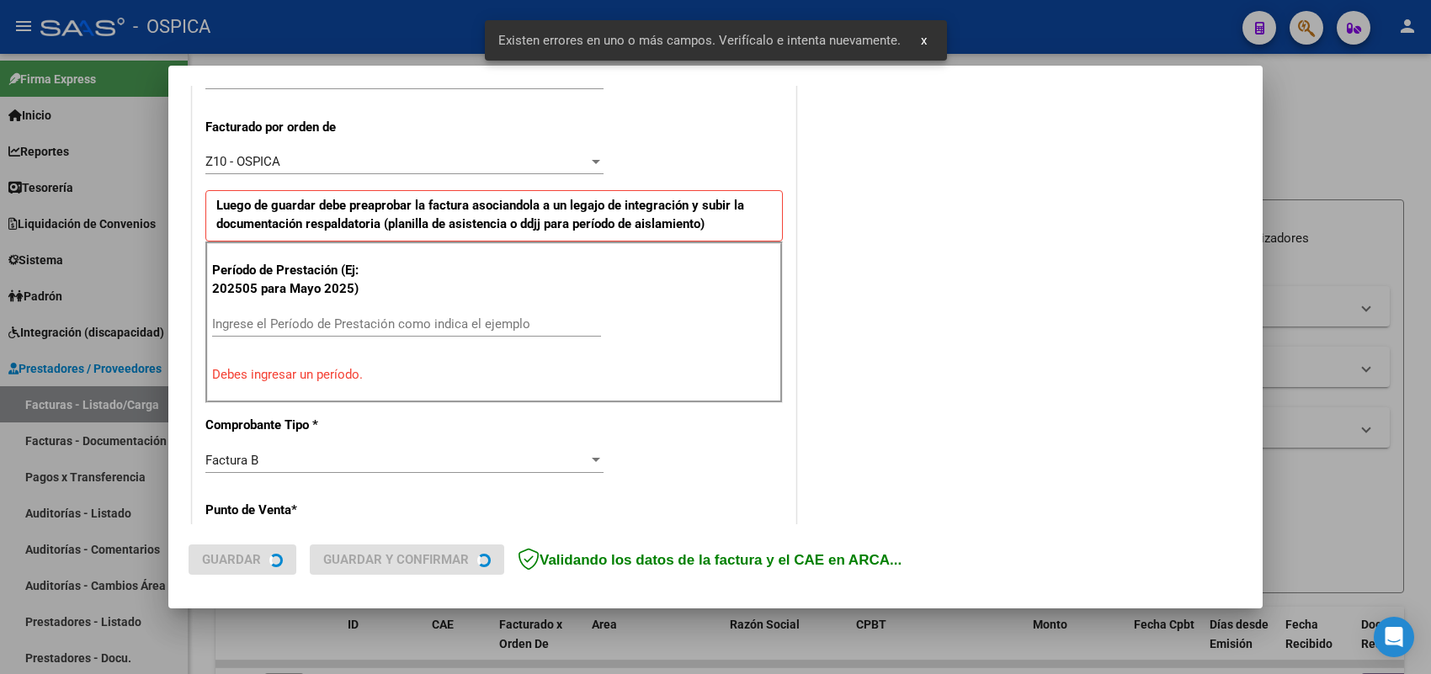
scroll to position [423, 0]
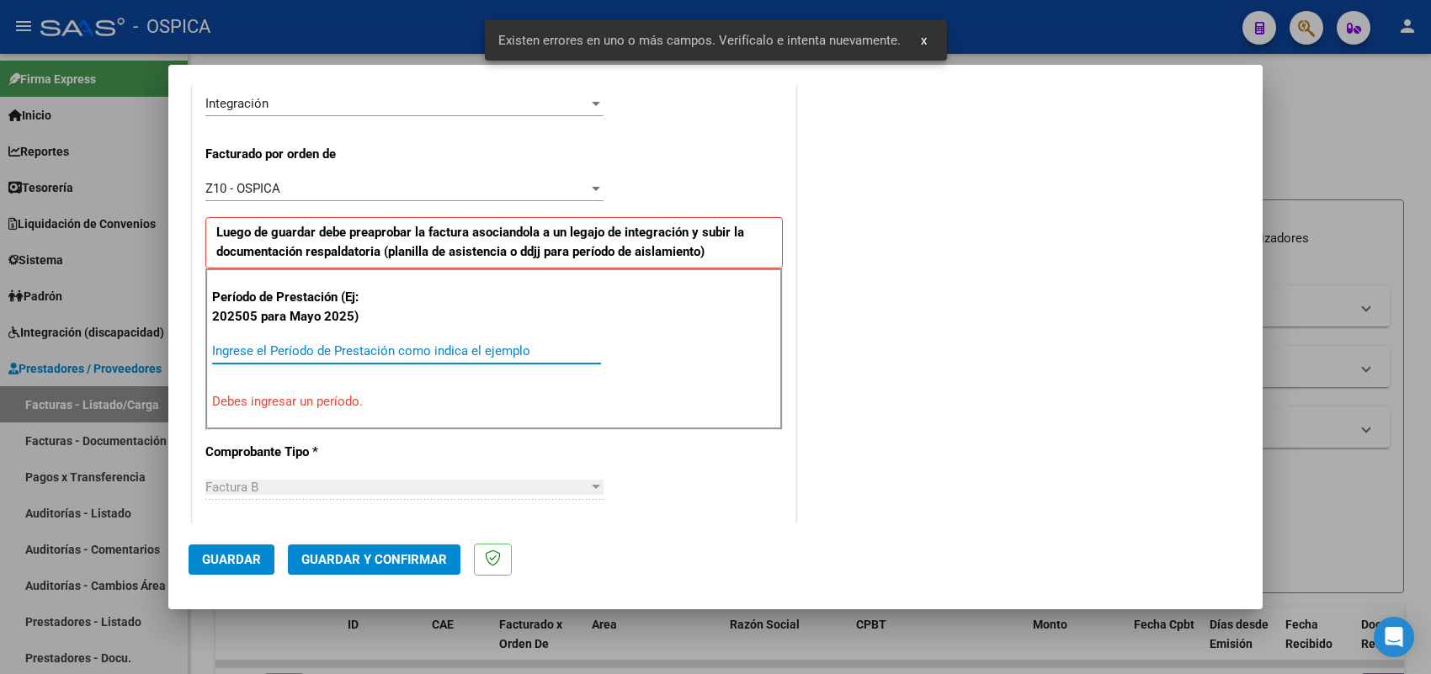
click at [377, 359] on input "Ingrese el Período de Prestación como indica el ejemplo" at bounding box center [406, 350] width 389 height 15
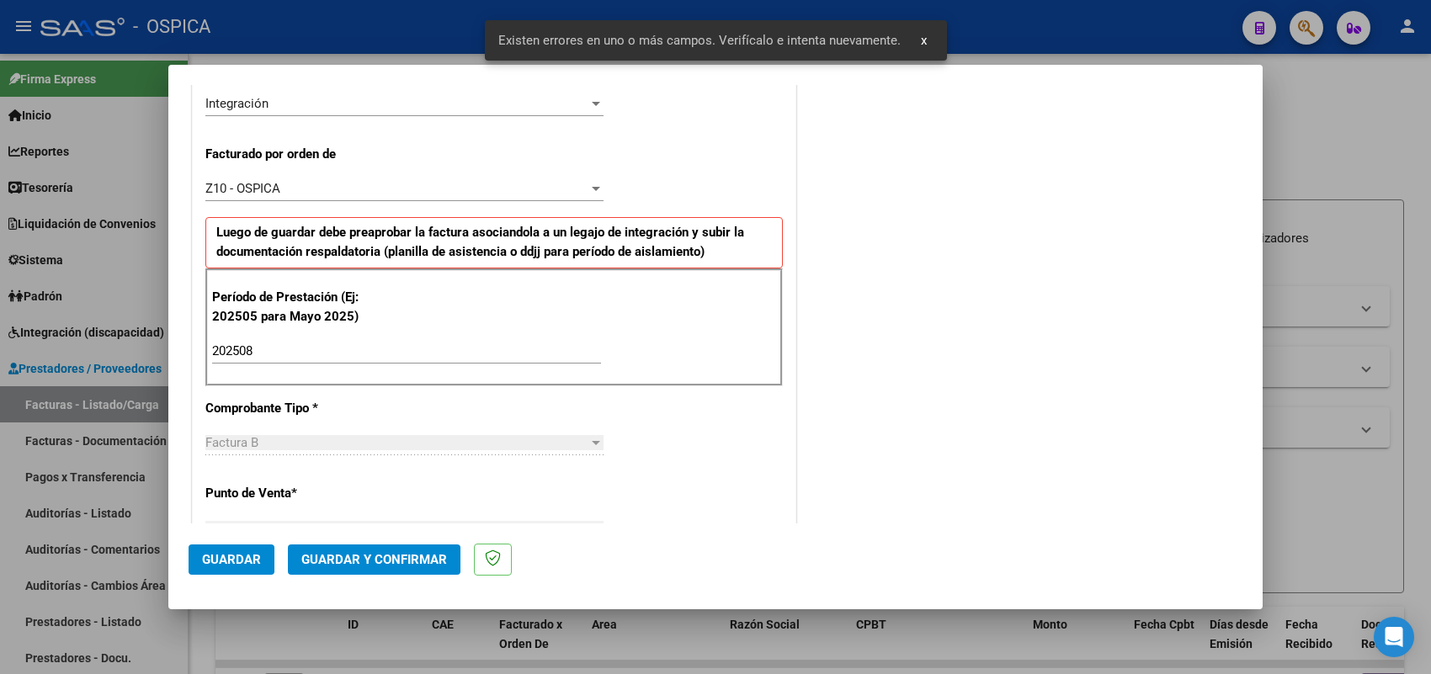
scroll to position [1109, 0]
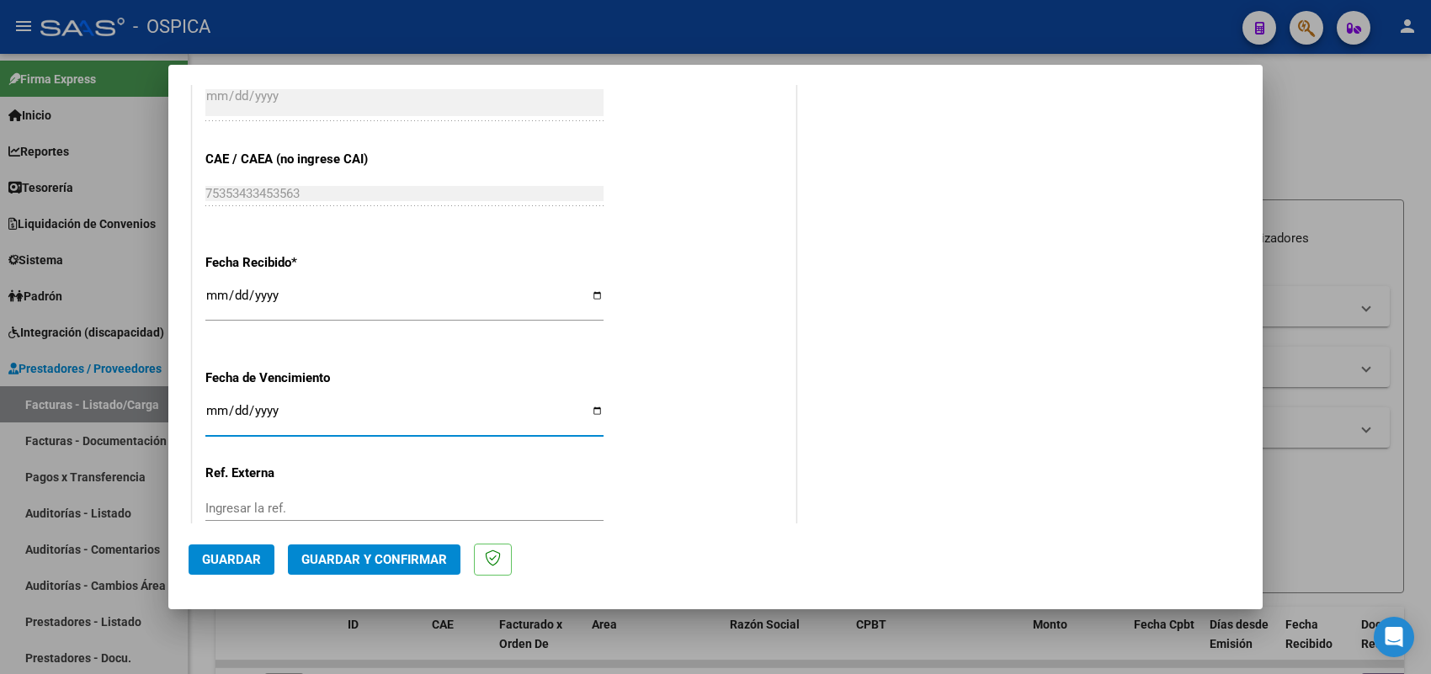
click at [248, 565] on span "Guardar" at bounding box center [231, 559] width 59 height 15
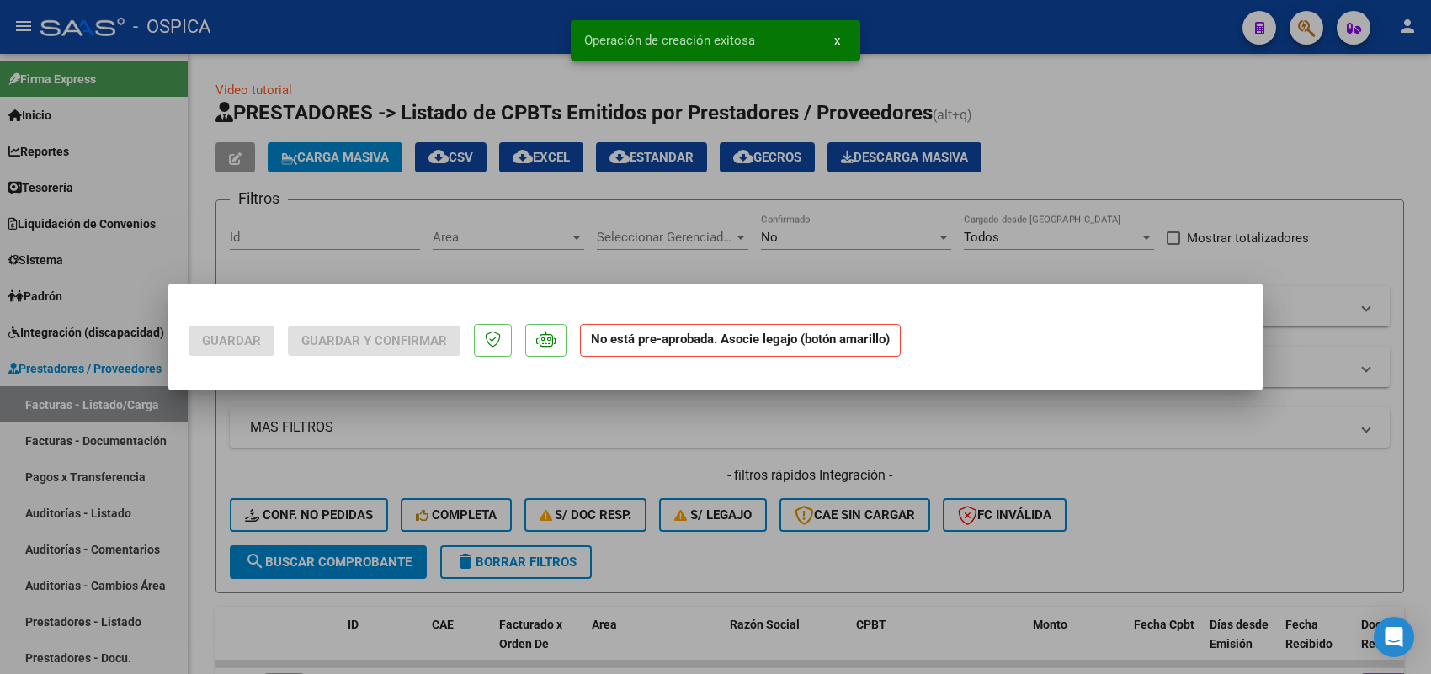
scroll to position [0, 0]
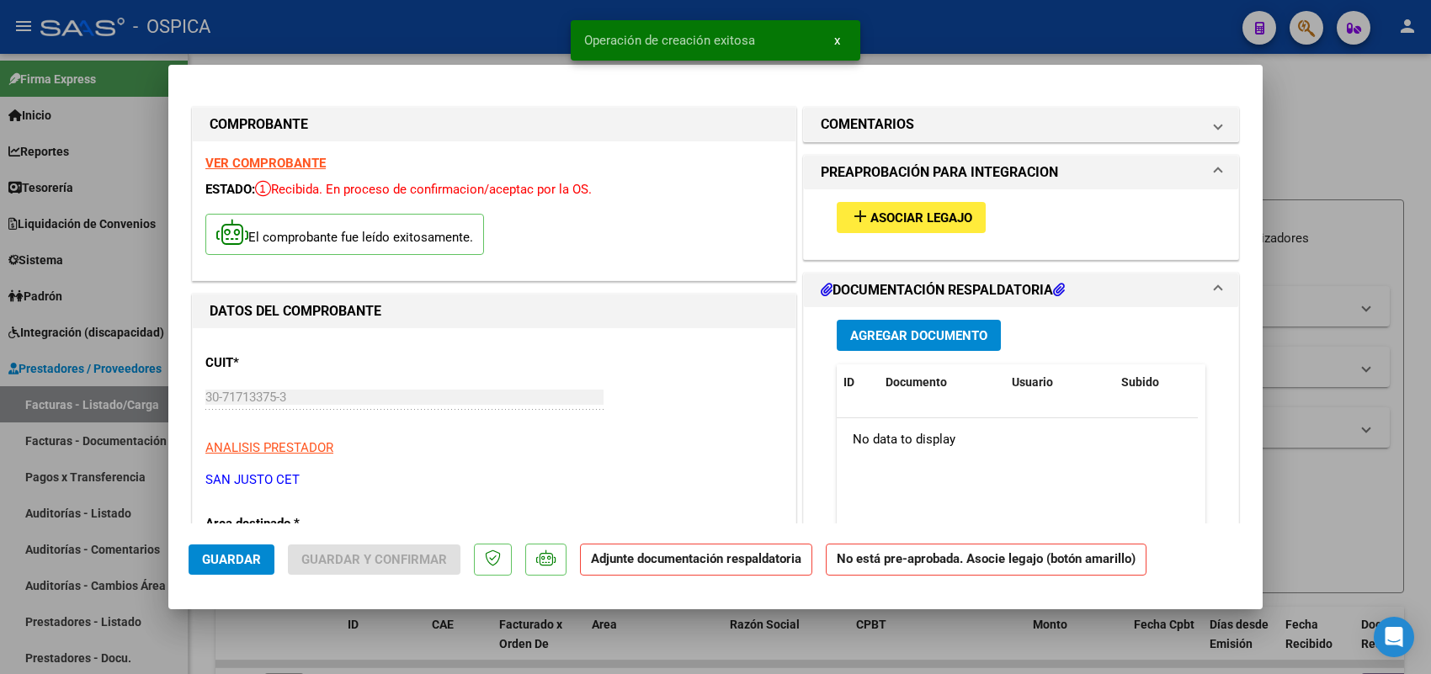
click at [899, 212] on span "Asociar Legajo" at bounding box center [921, 217] width 102 height 15
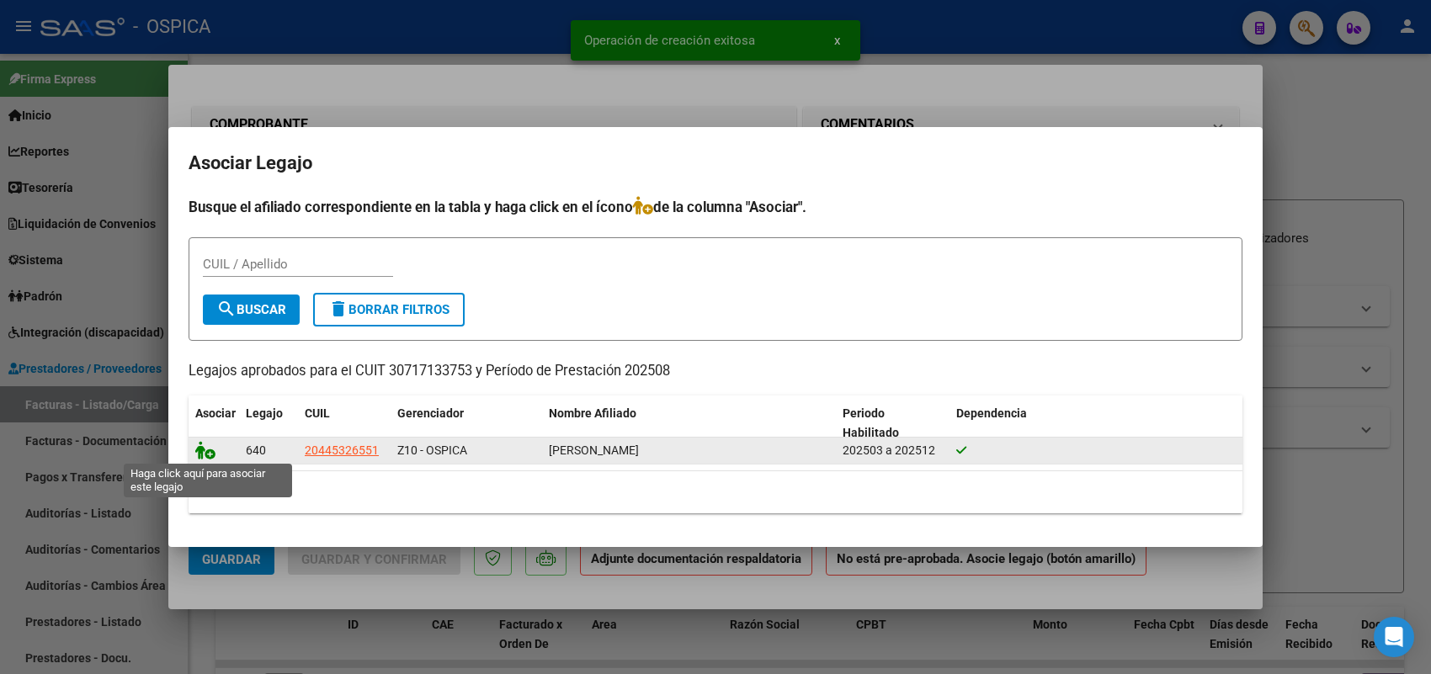
click at [195, 455] on icon at bounding box center [205, 450] width 20 height 19
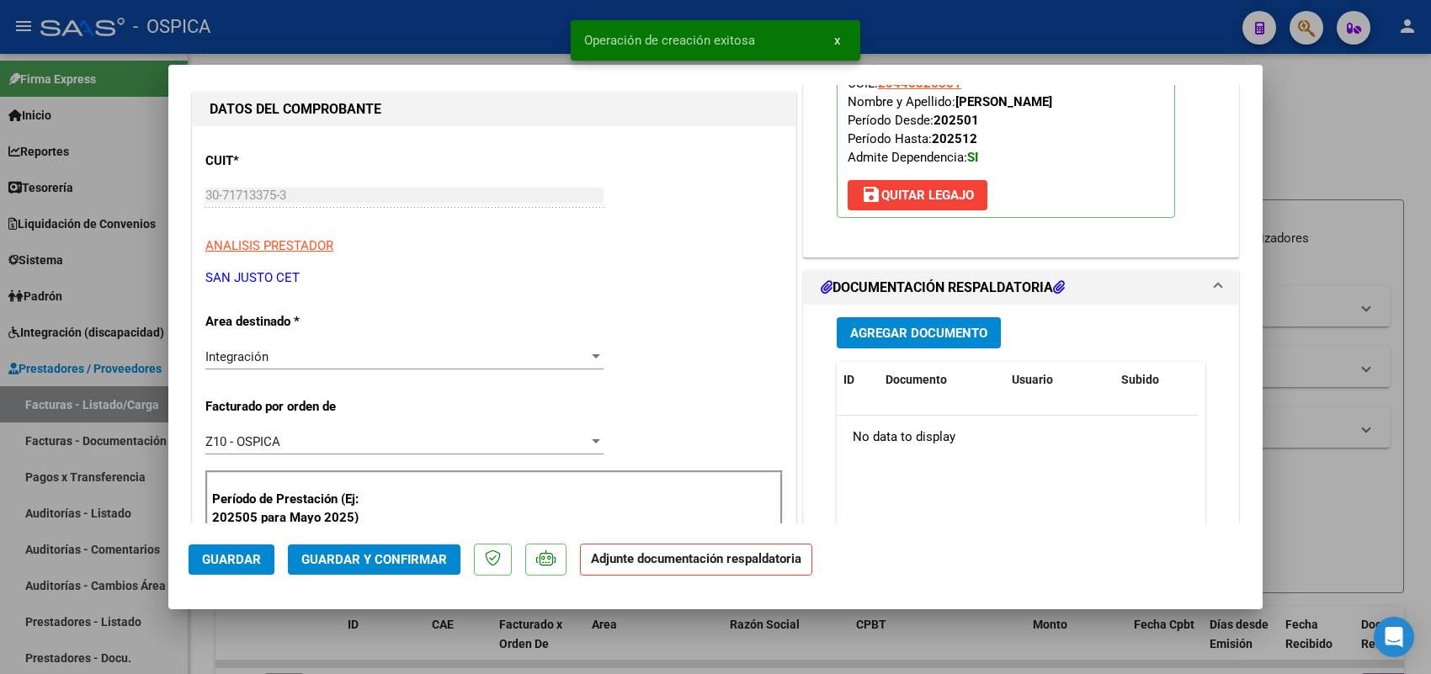
scroll to position [210, 0]
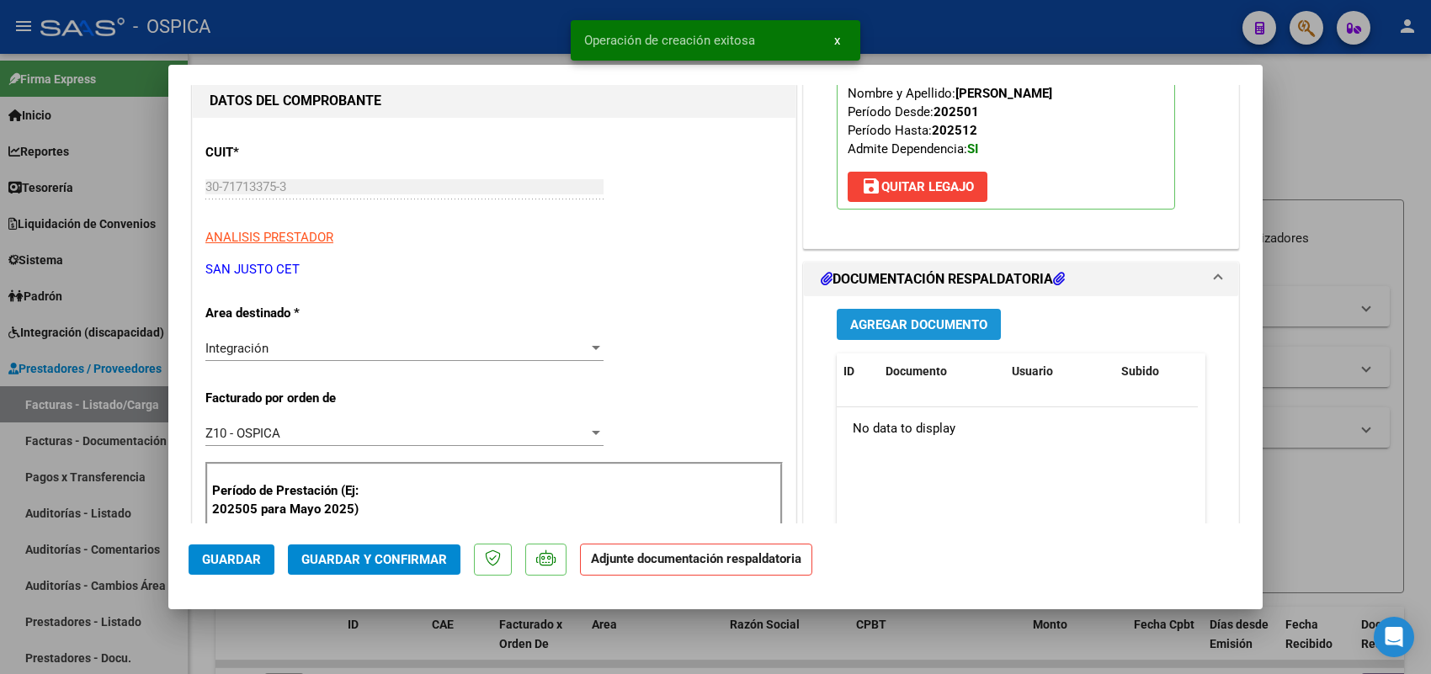
click at [945, 317] on button "Agregar Documento" at bounding box center [919, 324] width 164 height 31
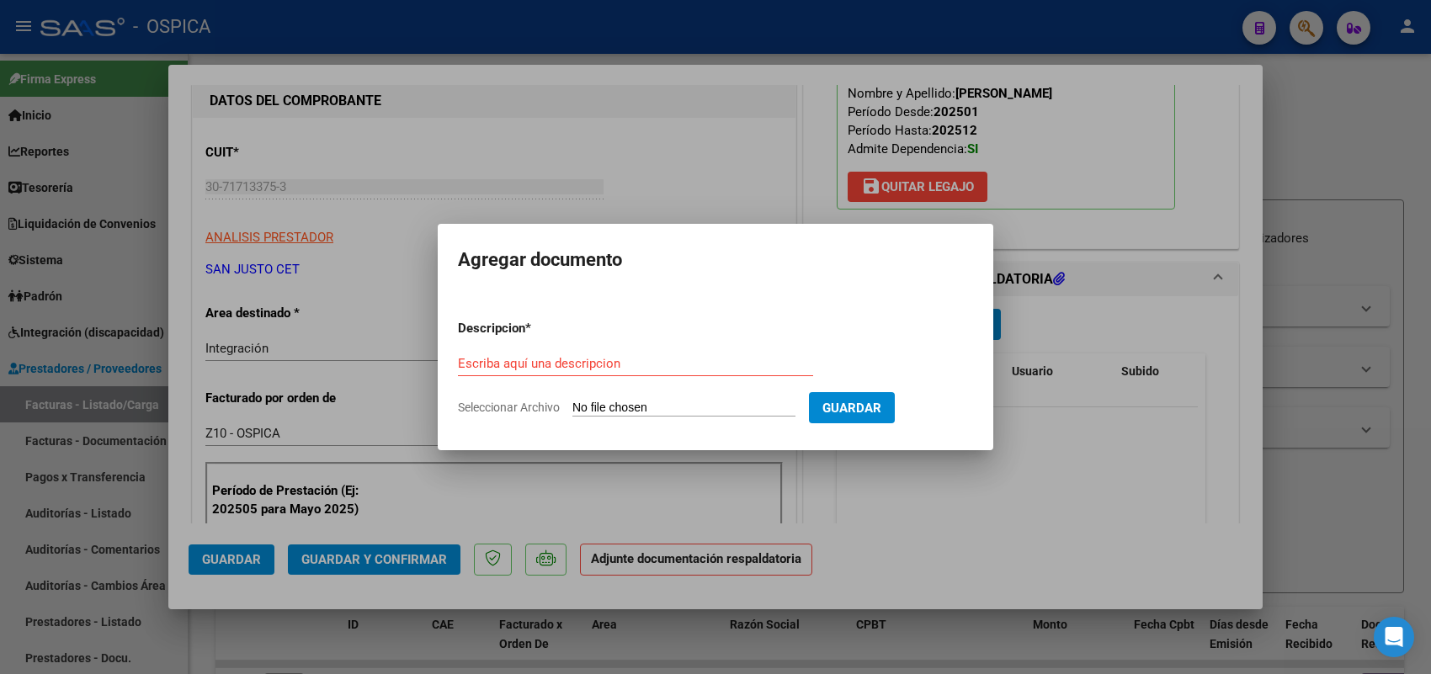
click at [788, 413] on input "Seleccionar Archivo" at bounding box center [683, 409] width 223 height 16
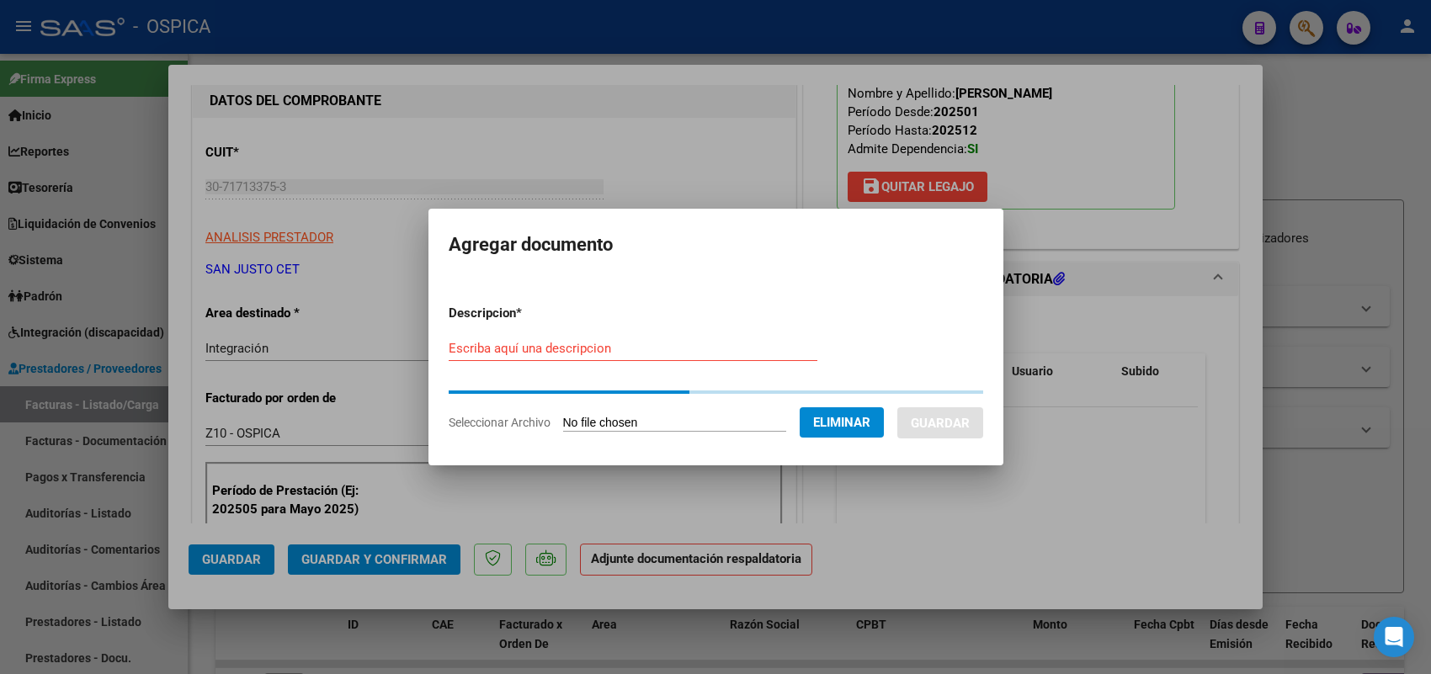
click at [727, 356] on div "Escriba aquí una descripcion" at bounding box center [633, 348] width 369 height 25
paste input "ASISTENCIA"
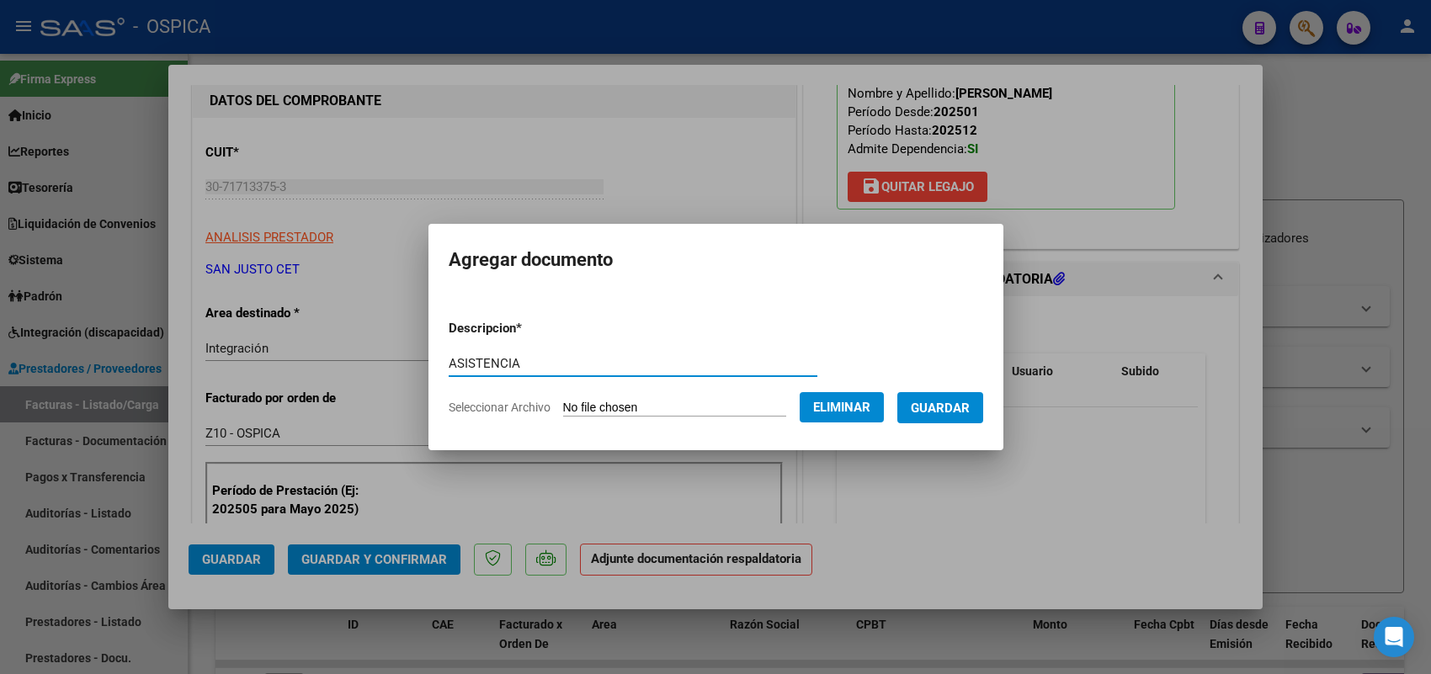
click at [962, 410] on span "Guardar" at bounding box center [940, 408] width 59 height 15
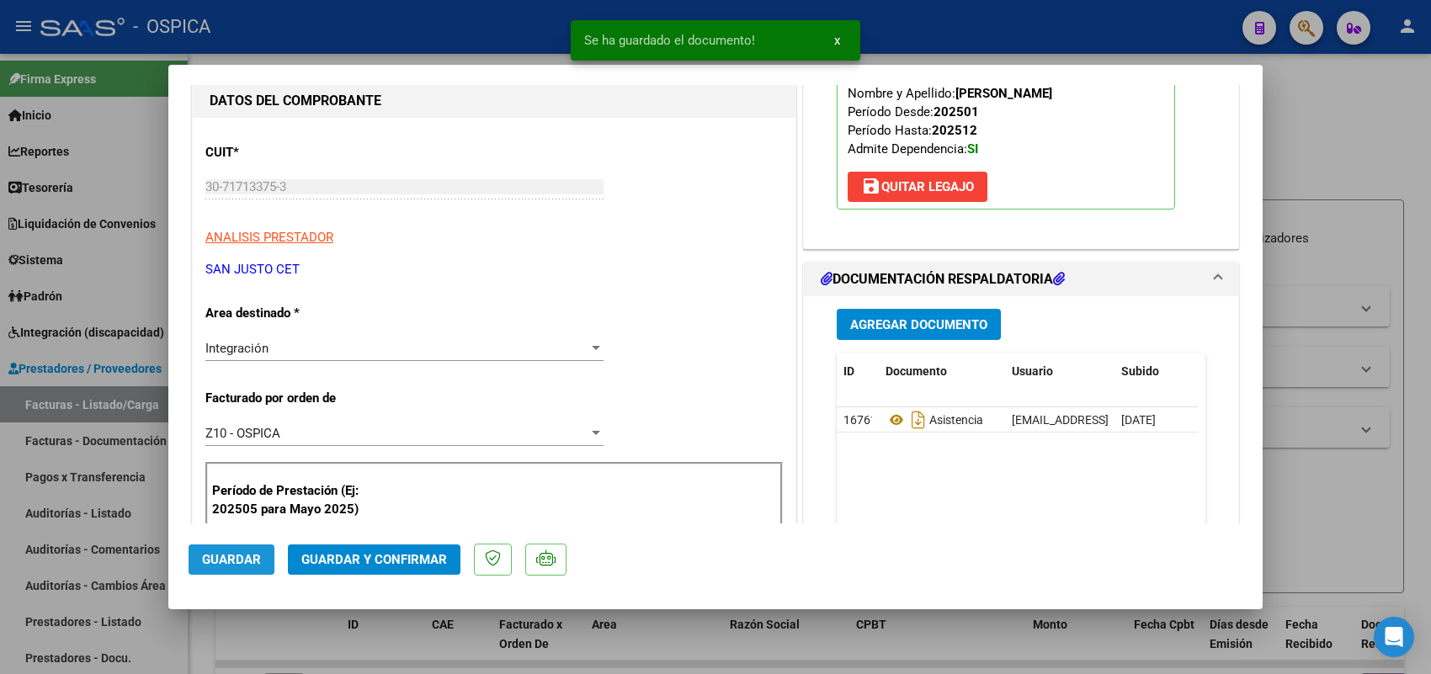
click at [219, 556] on span "Guardar" at bounding box center [231, 559] width 59 height 15
click at [190, 550] on button "Guardar" at bounding box center [232, 560] width 86 height 30
click at [156, 354] on div at bounding box center [715, 337] width 1431 height 674
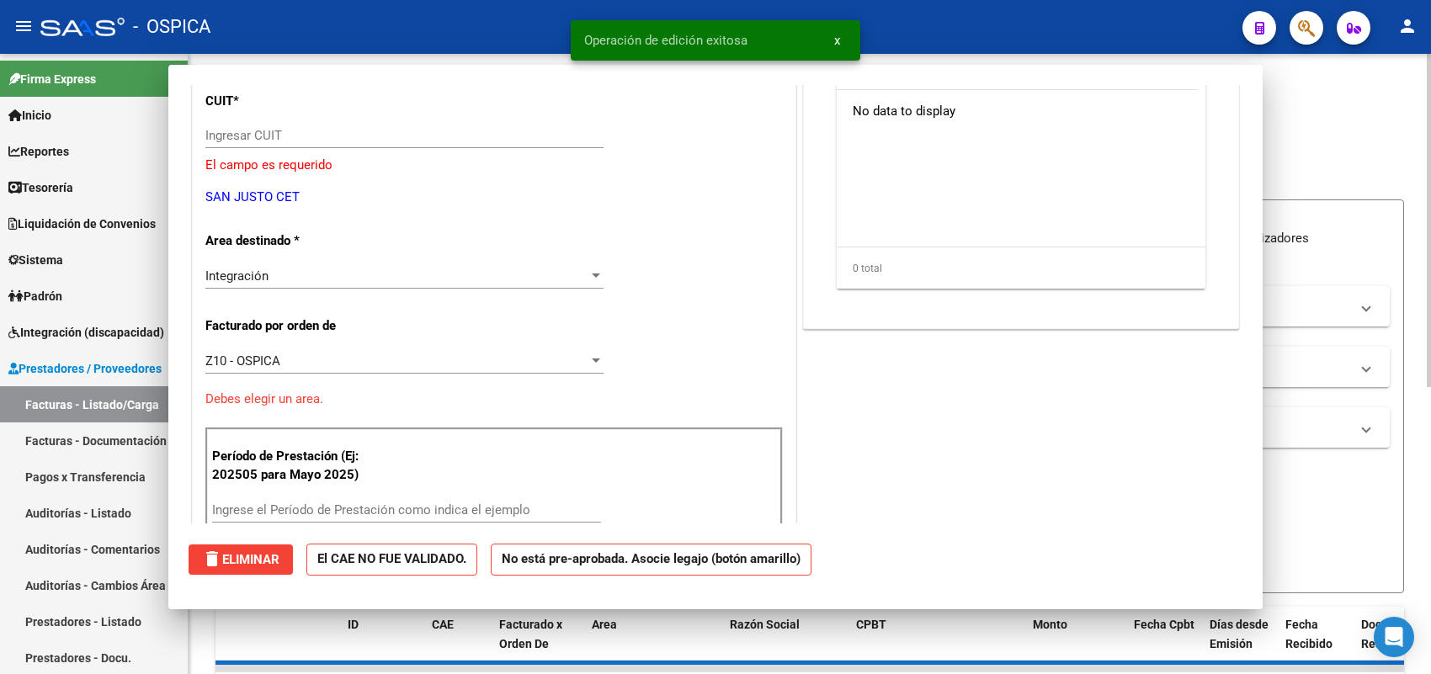
scroll to position [0, 0]
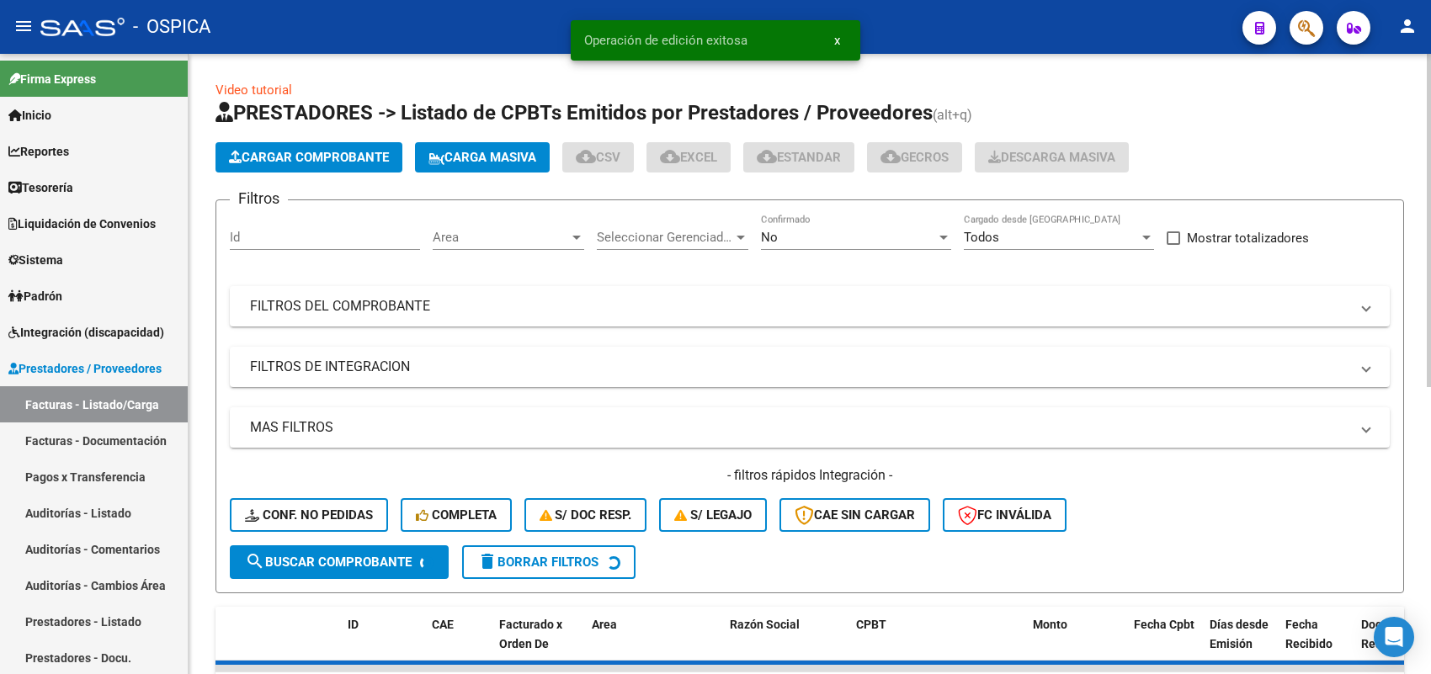
click at [384, 157] on span "Cargar Comprobante" at bounding box center [309, 157] width 160 height 15
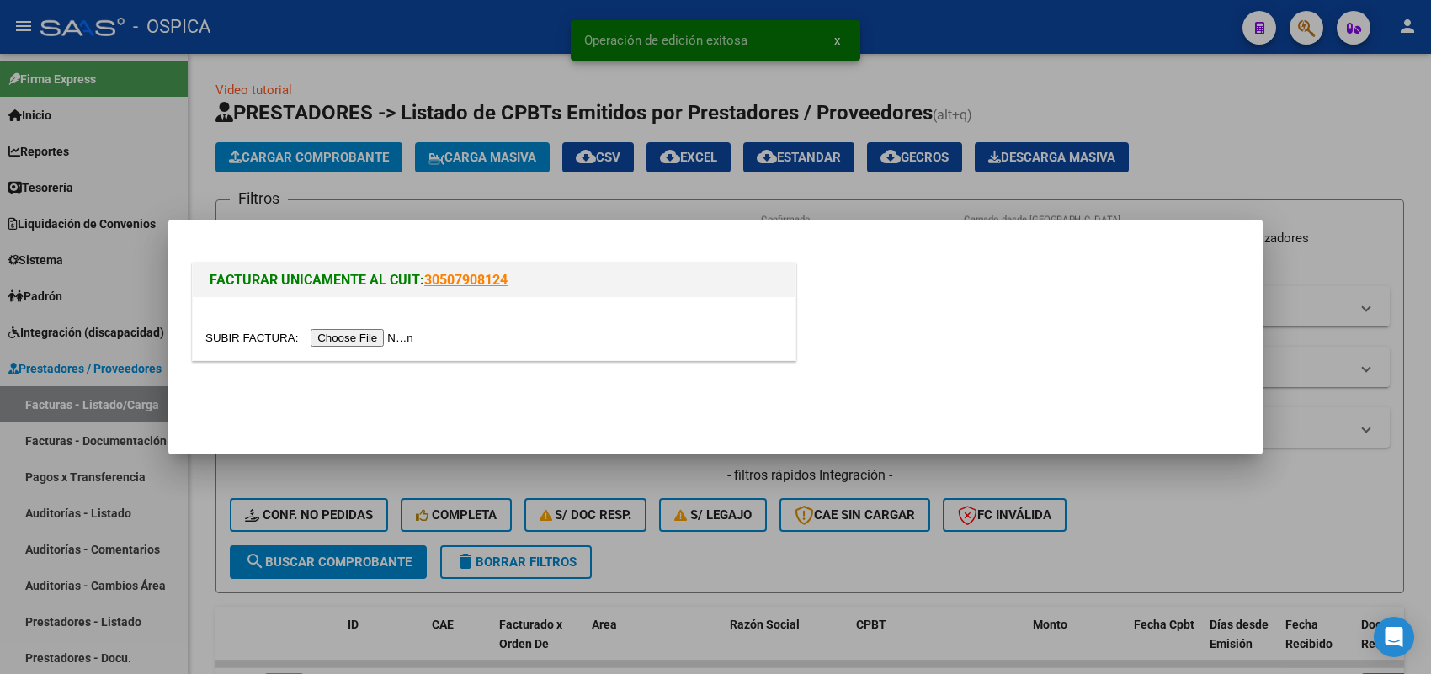
click at [417, 341] on input "file" at bounding box center [311, 338] width 213 height 18
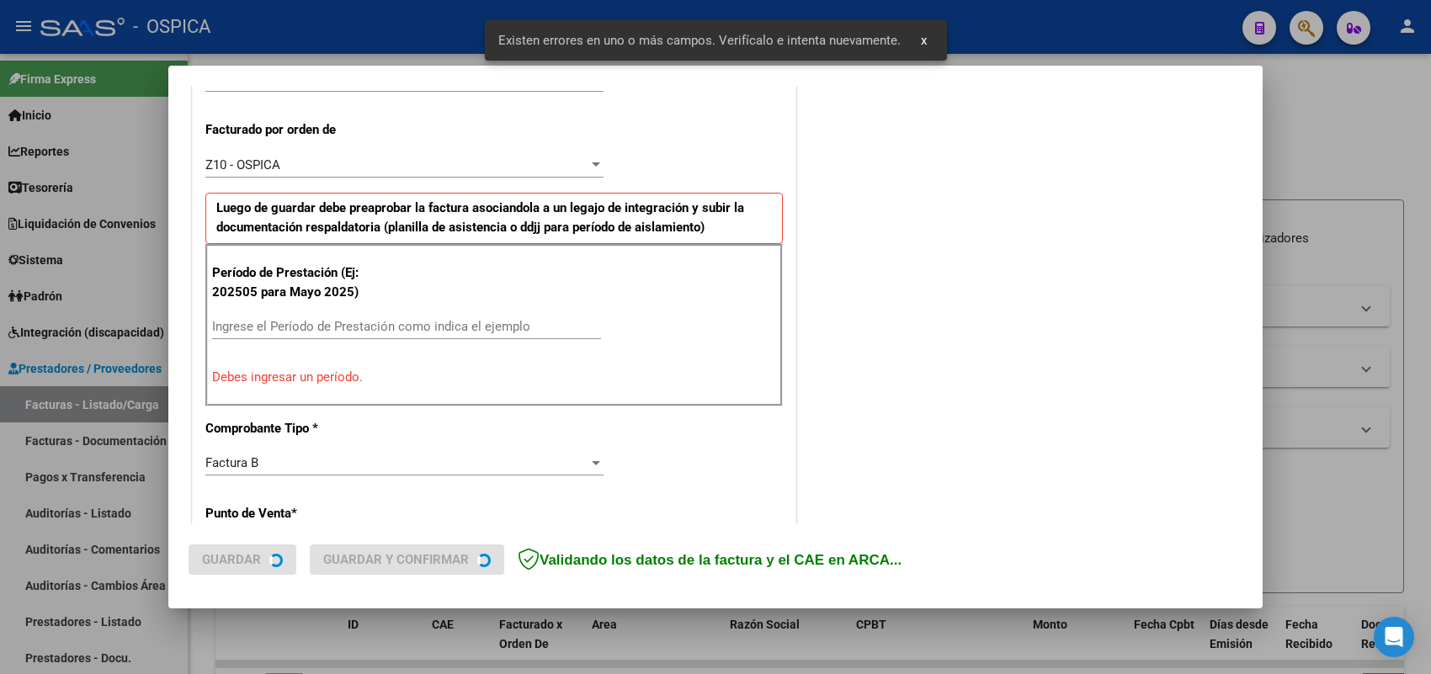
scroll to position [519, 0]
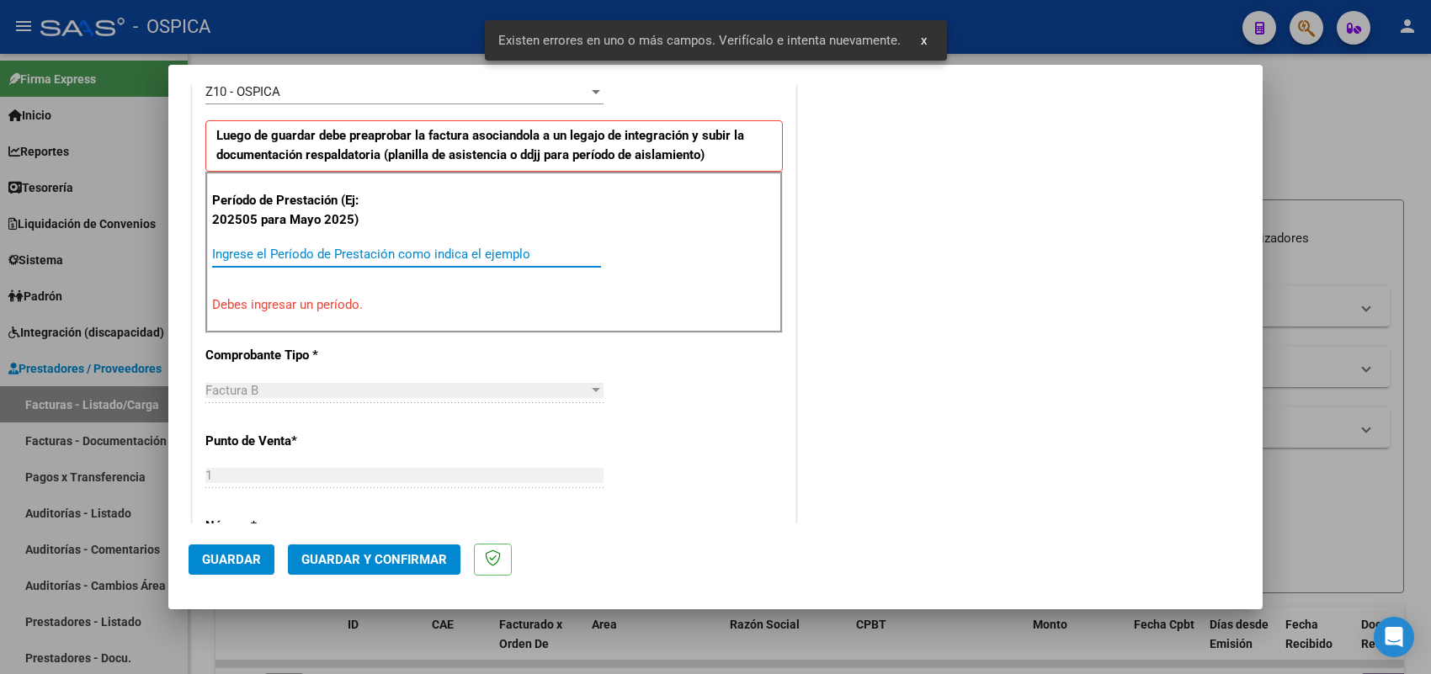
click at [381, 249] on input "Ingrese el Período de Prestación como indica el ejemplo" at bounding box center [406, 254] width 389 height 15
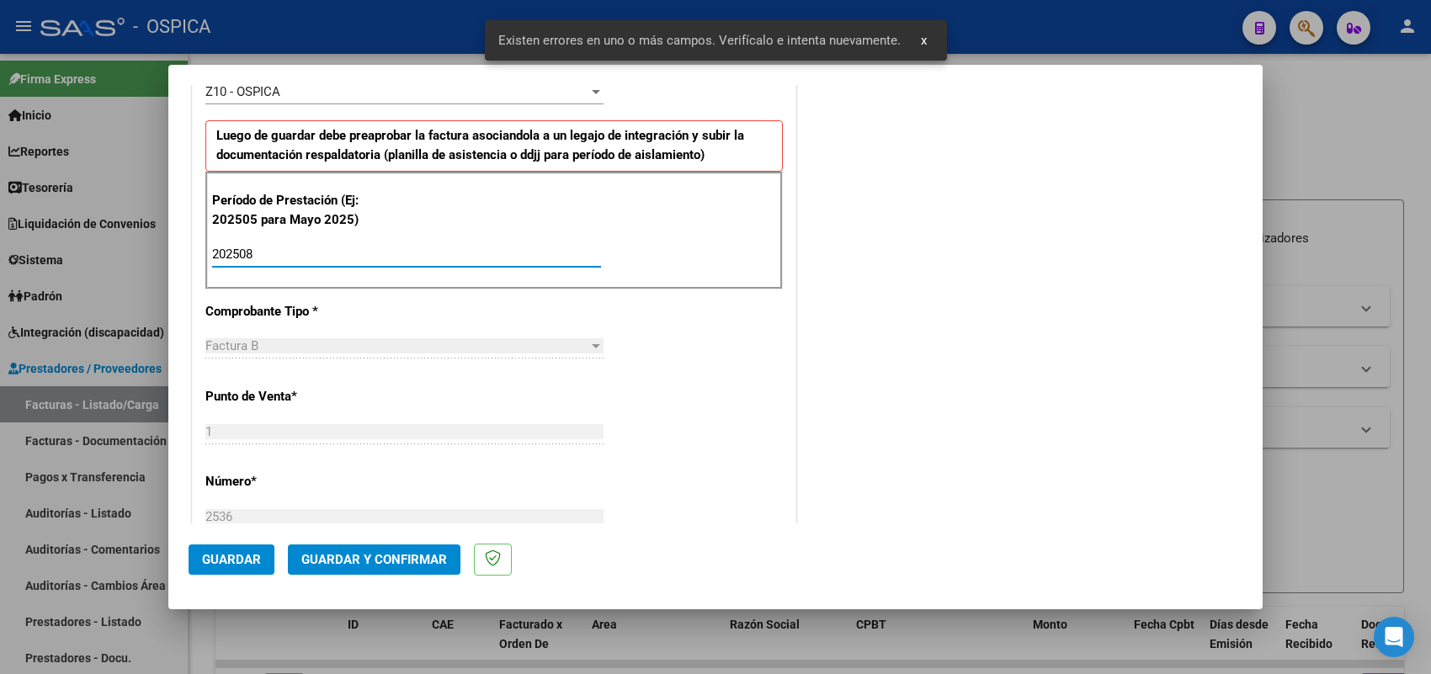
scroll to position [1109, 0]
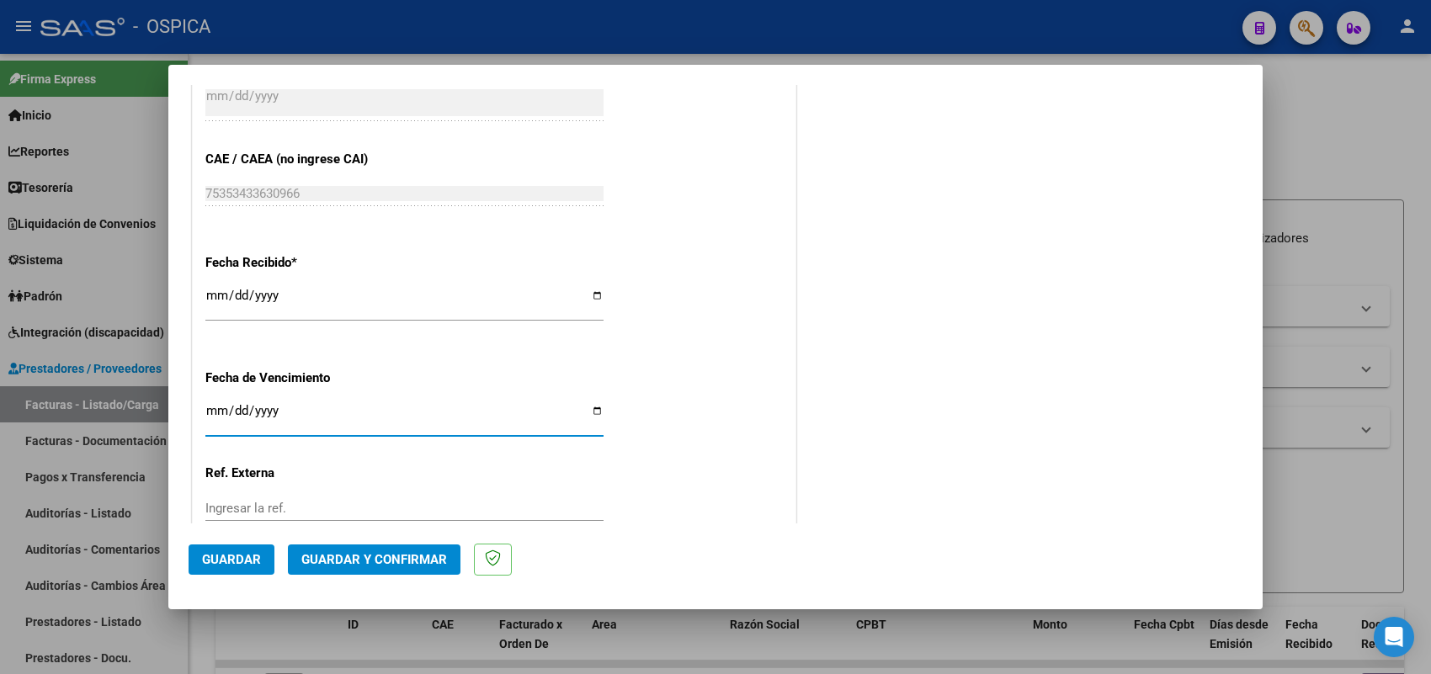
click at [234, 562] on span "Guardar" at bounding box center [231, 559] width 59 height 15
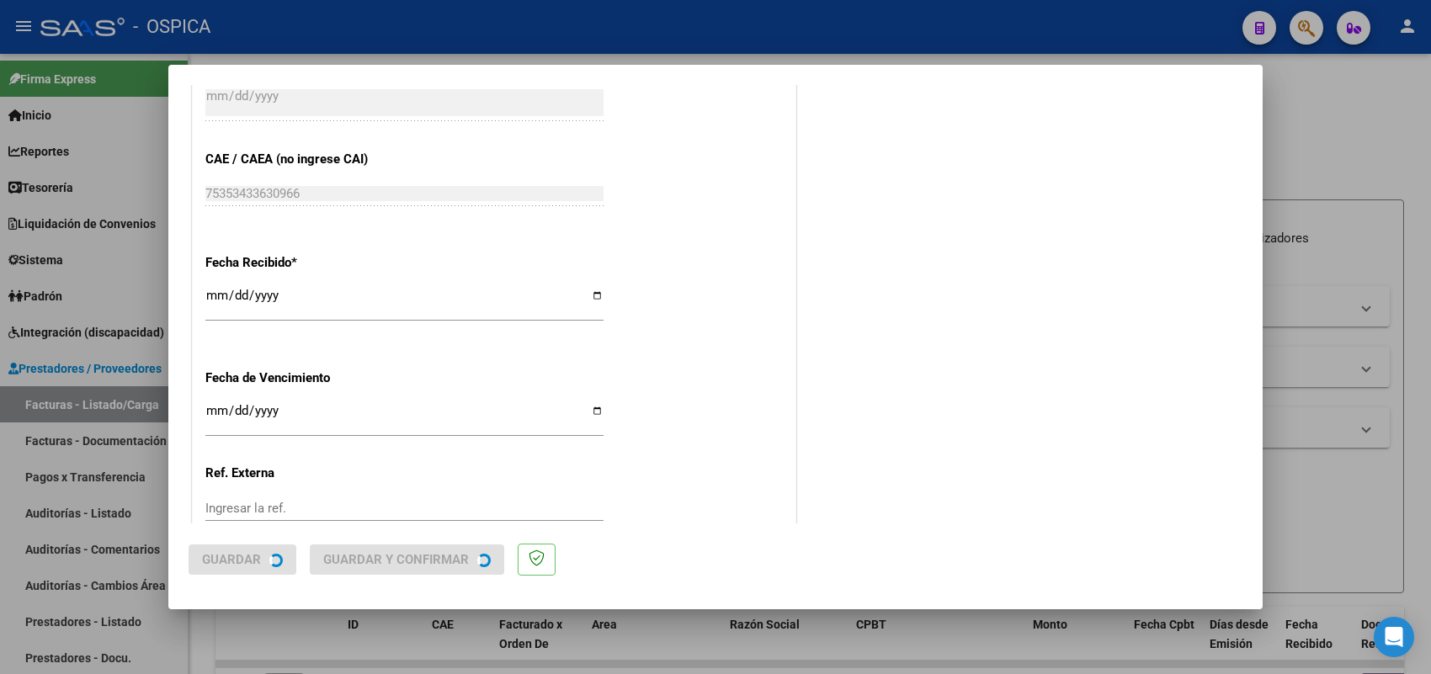
scroll to position [0, 0]
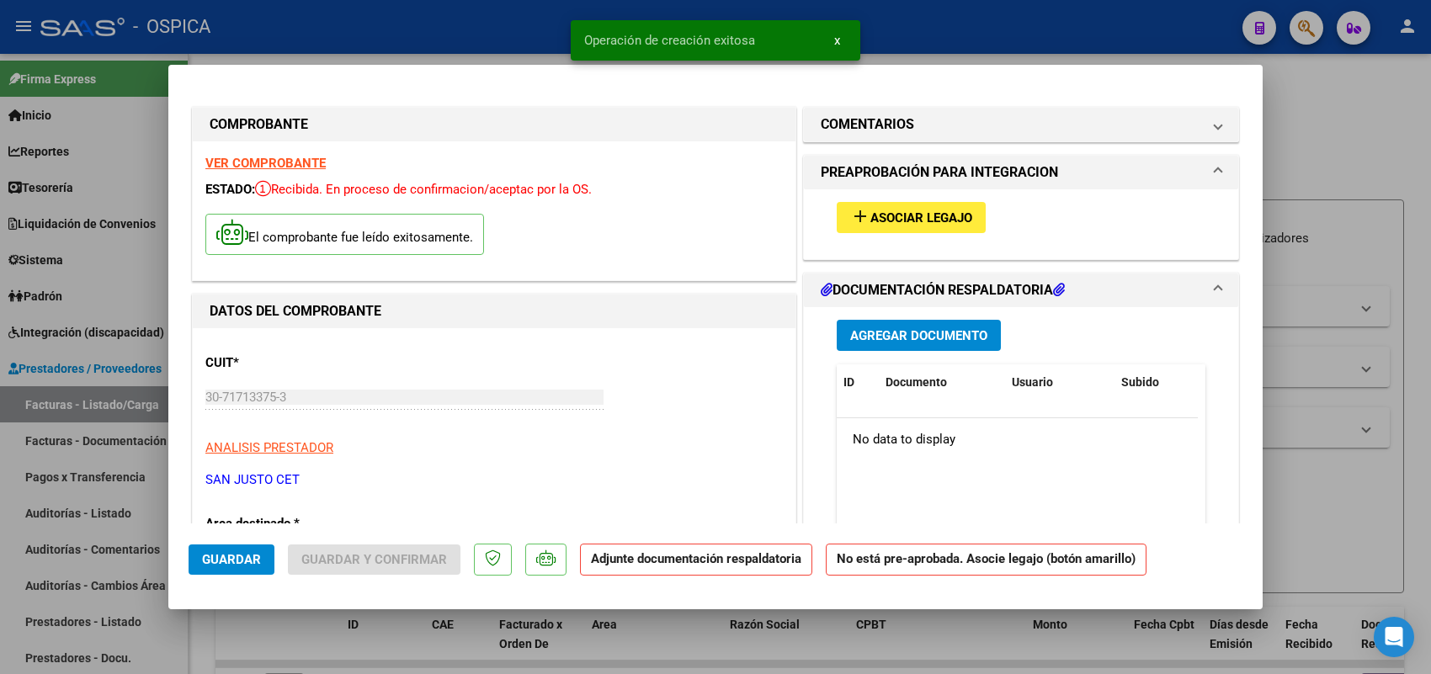
click at [854, 225] on mat-icon "add" at bounding box center [860, 216] width 20 height 20
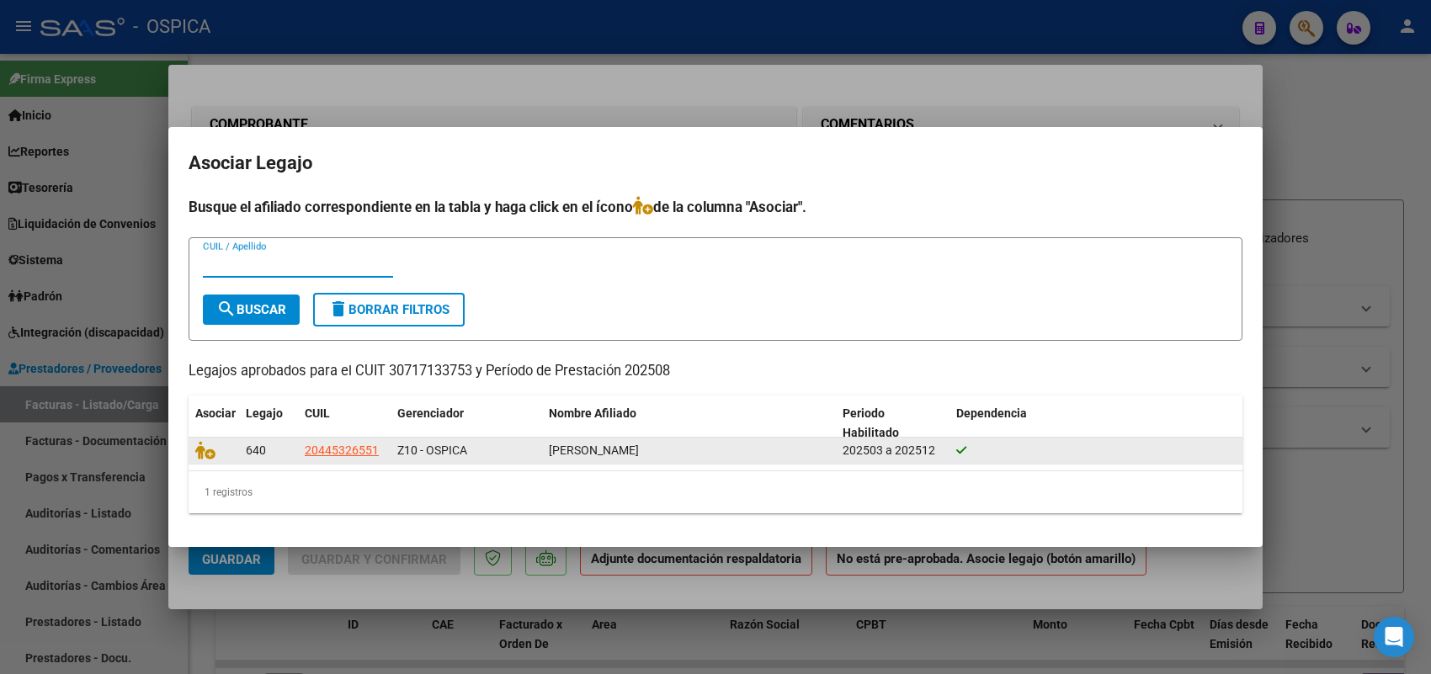
click at [204, 459] on div at bounding box center [213, 450] width 37 height 19
click at [204, 451] on icon at bounding box center [205, 450] width 20 height 19
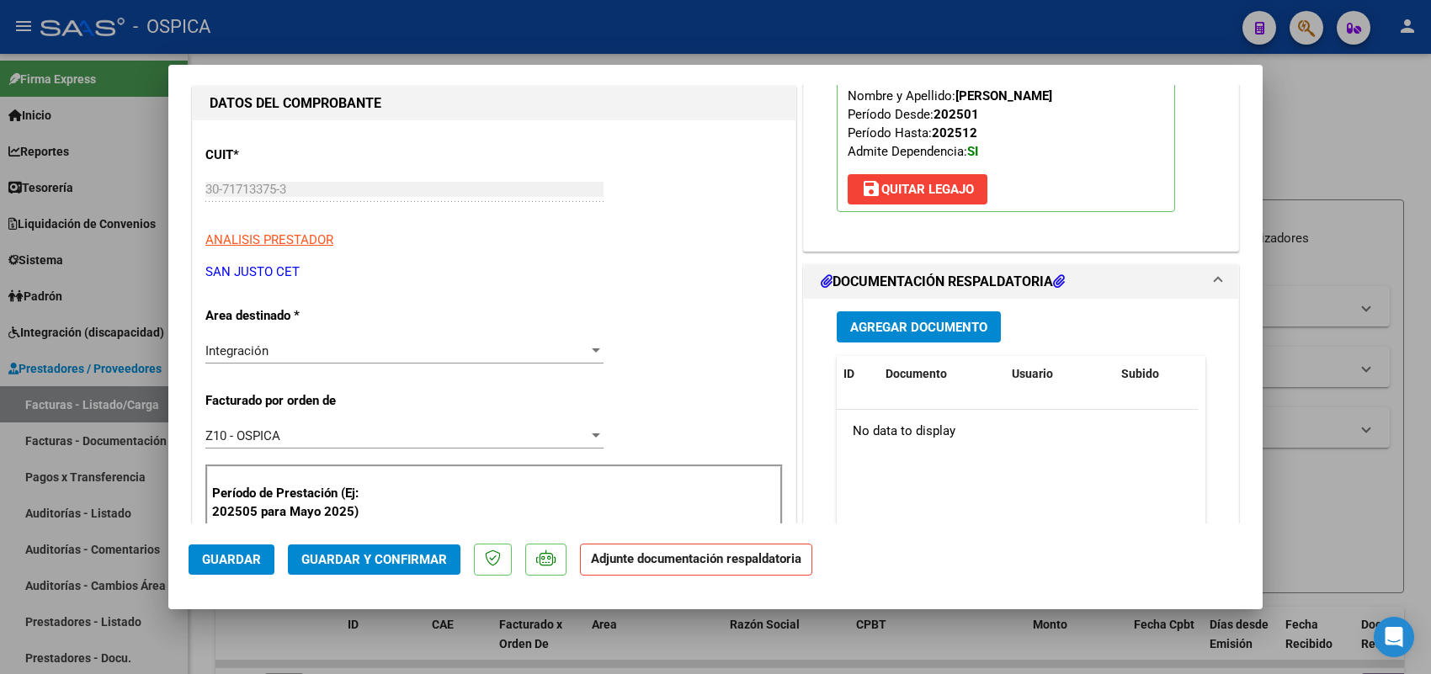
scroll to position [210, 0]
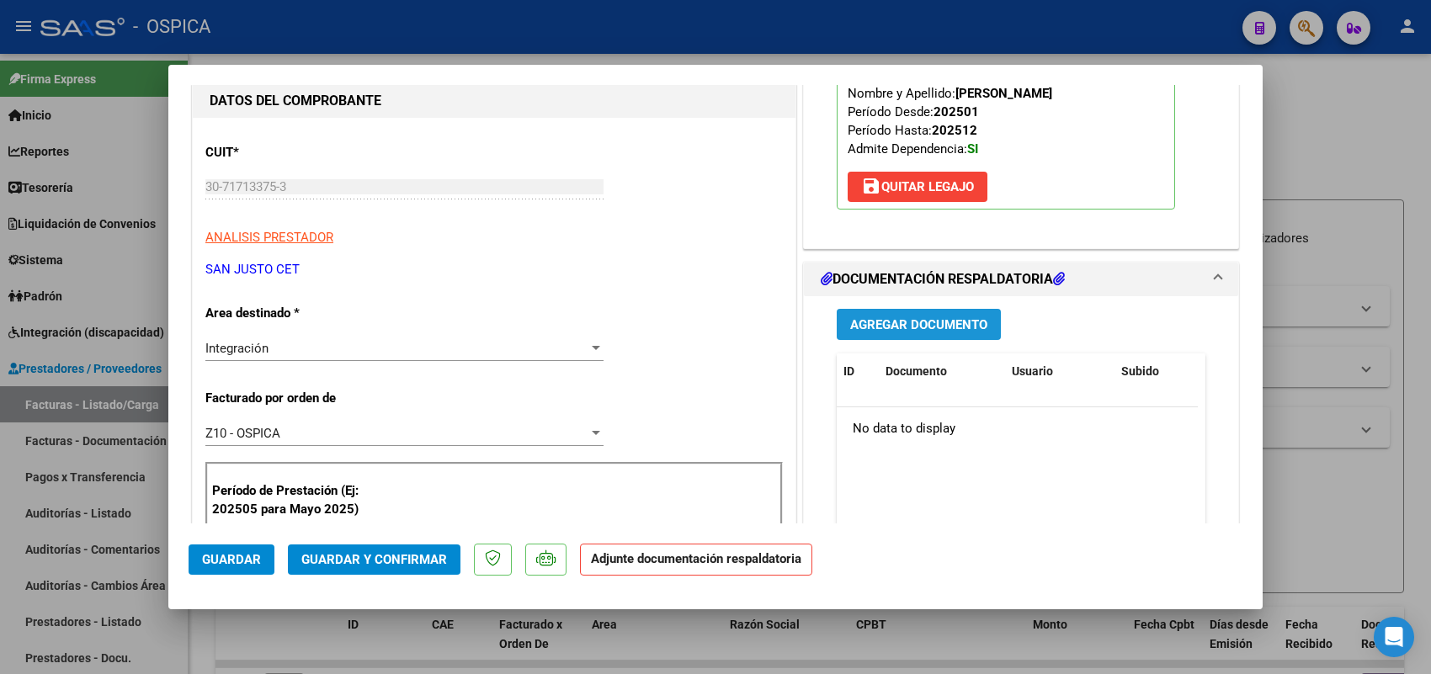
click at [924, 327] on span "Agregar Documento" at bounding box center [918, 324] width 137 height 15
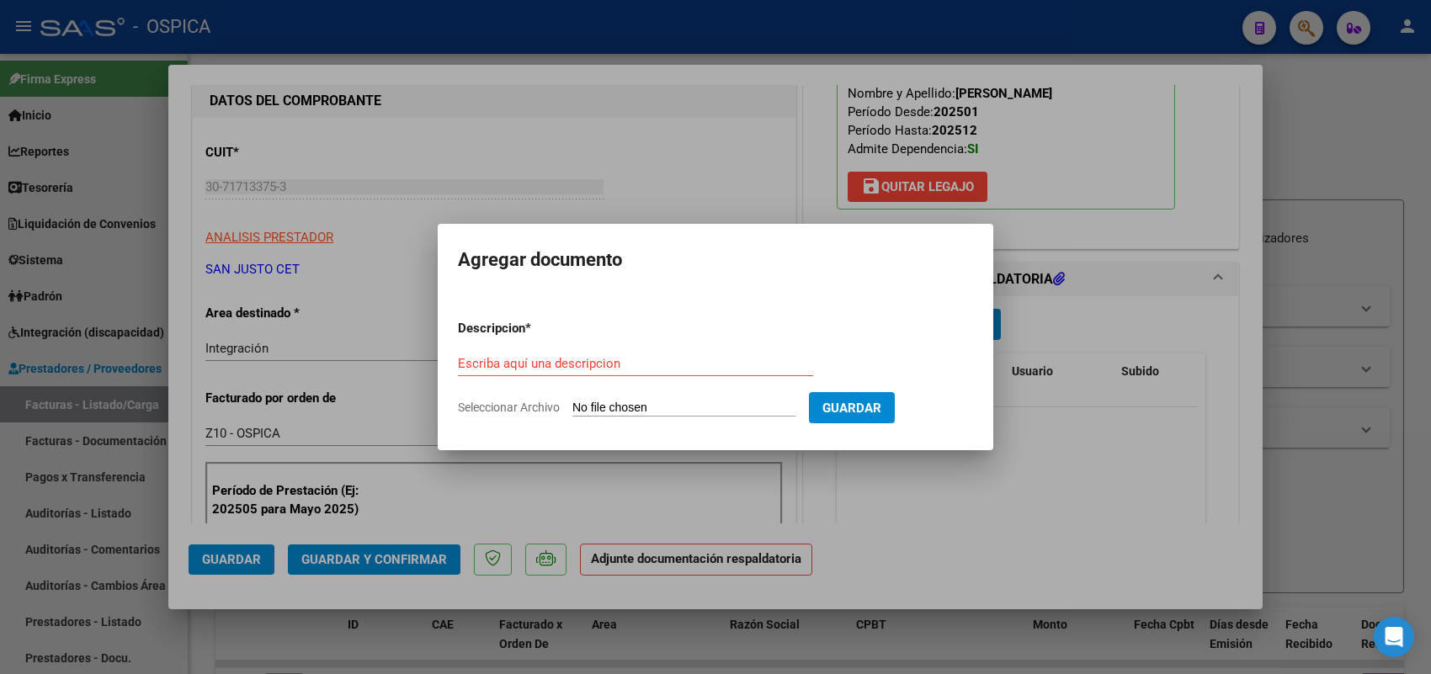
click at [741, 402] on input "Seleccionar Archivo" at bounding box center [683, 409] width 223 height 16
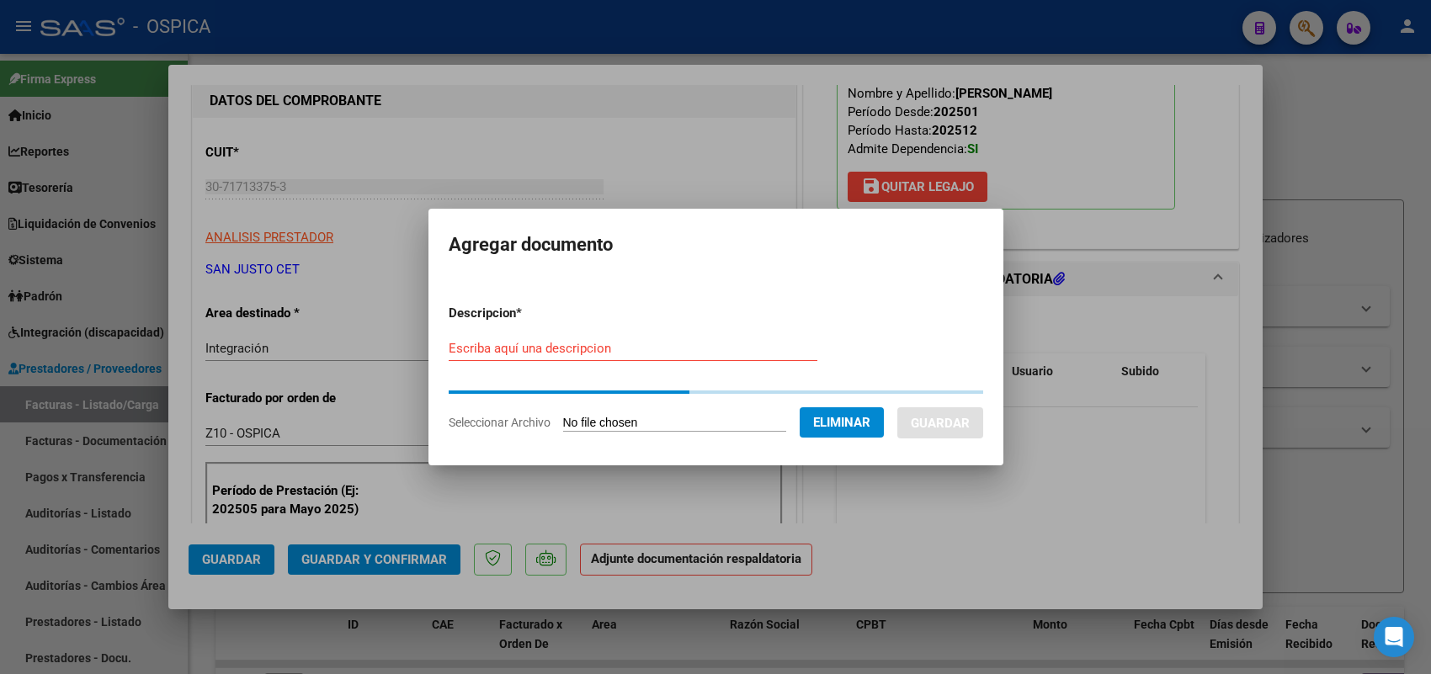
click at [714, 359] on div "Escriba aquí una descripcion" at bounding box center [633, 348] width 369 height 25
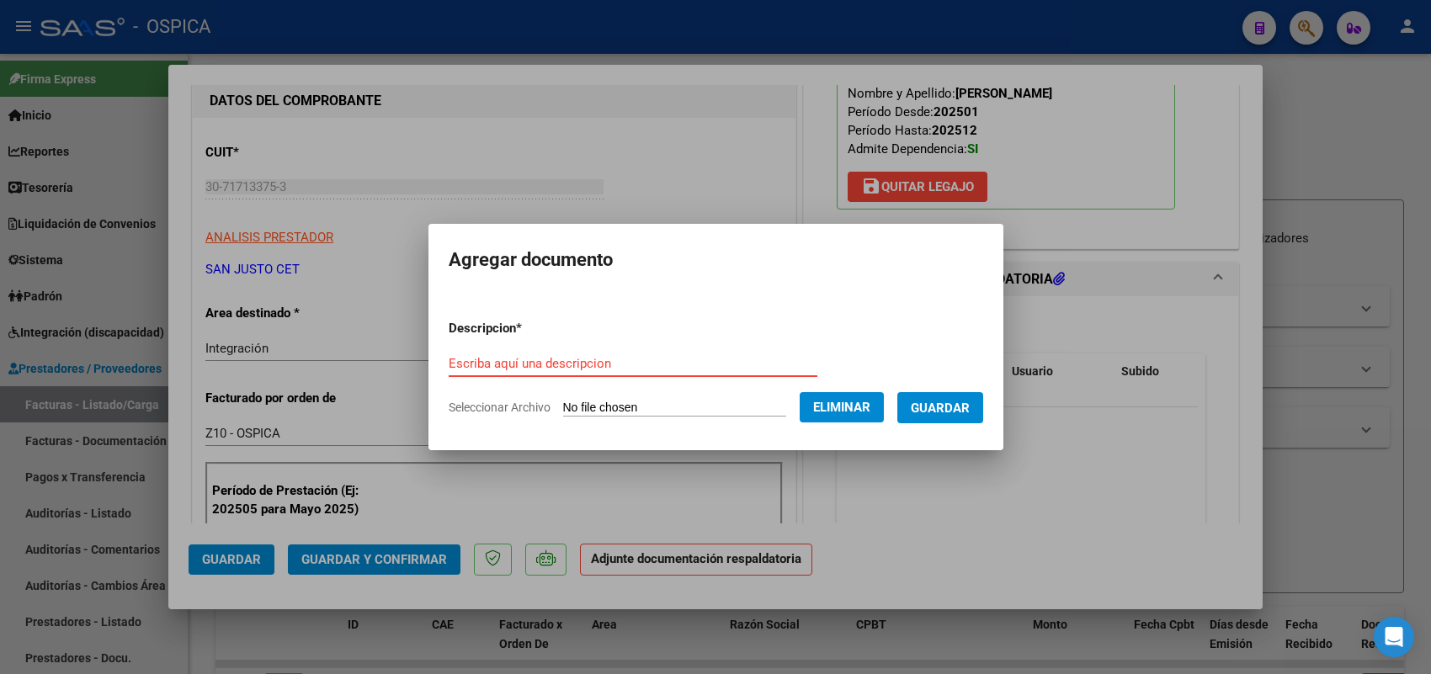
paste input "ASISTENCIA"
click at [924, 405] on button "Guardar" at bounding box center [940, 407] width 86 height 31
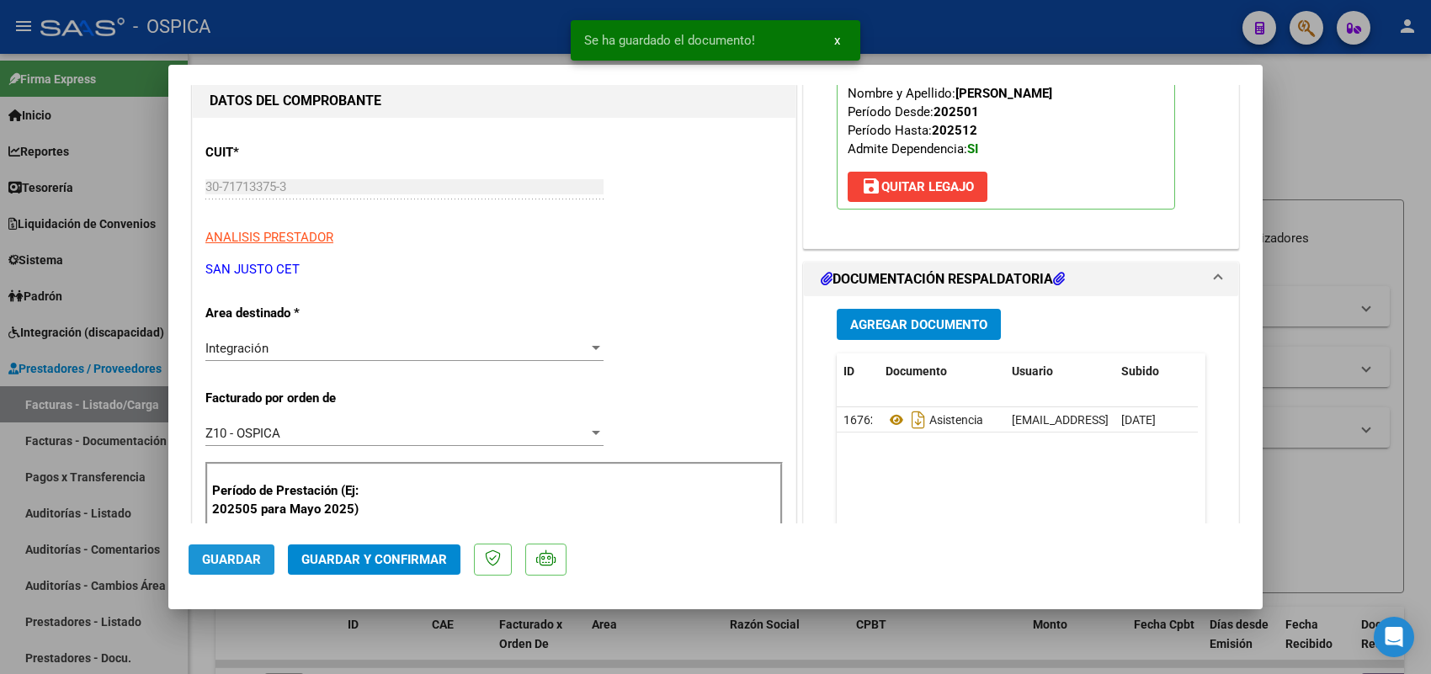
click at [263, 551] on button "Guardar" at bounding box center [232, 560] width 86 height 30
click at [157, 407] on div at bounding box center [715, 337] width 1431 height 674
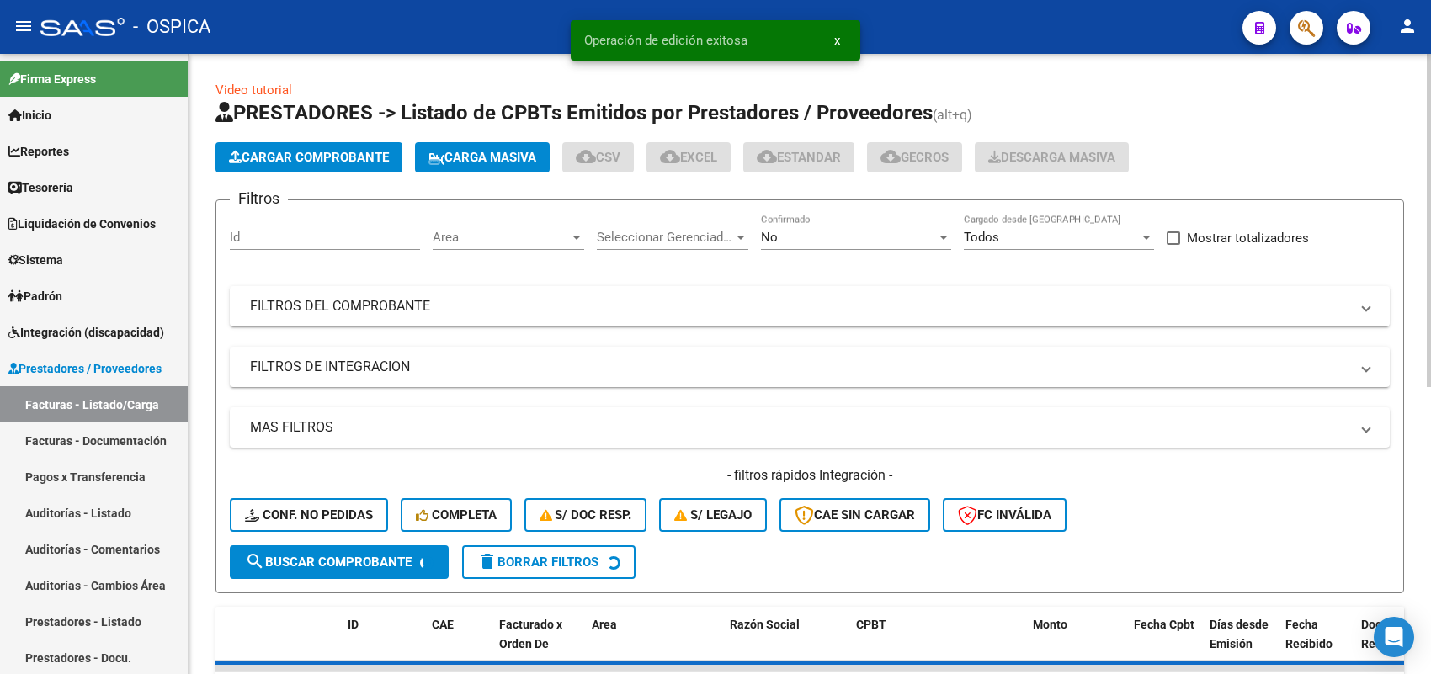
click at [352, 147] on button "Cargar Comprobante" at bounding box center [309, 157] width 187 height 30
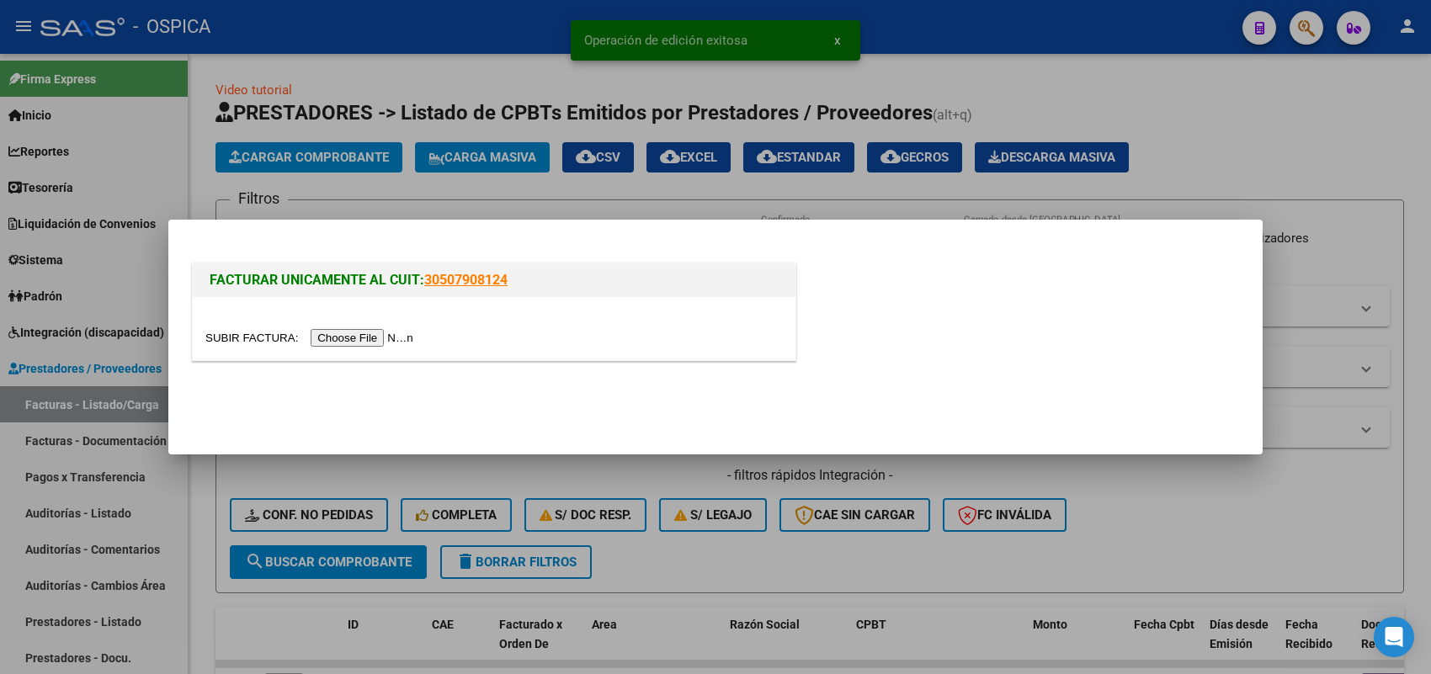
click at [407, 337] on input "file" at bounding box center [311, 338] width 213 height 18
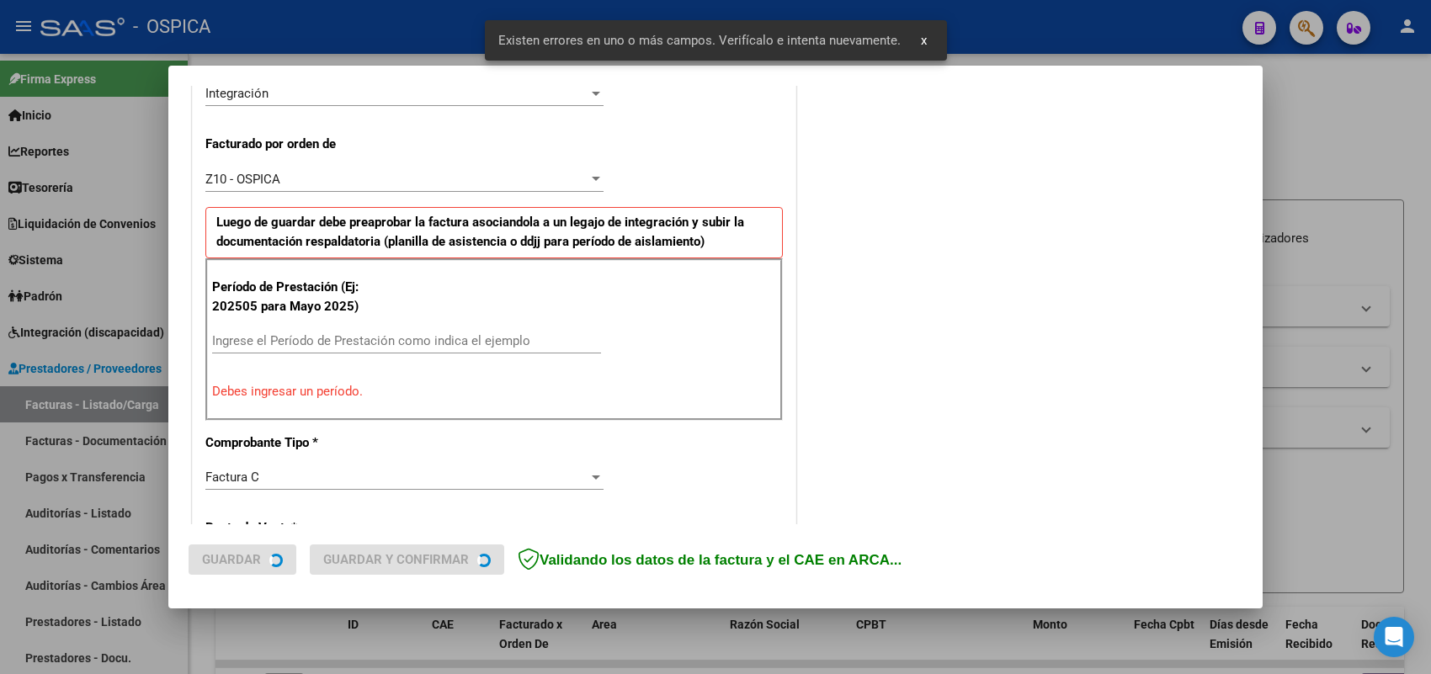
scroll to position [455, 0]
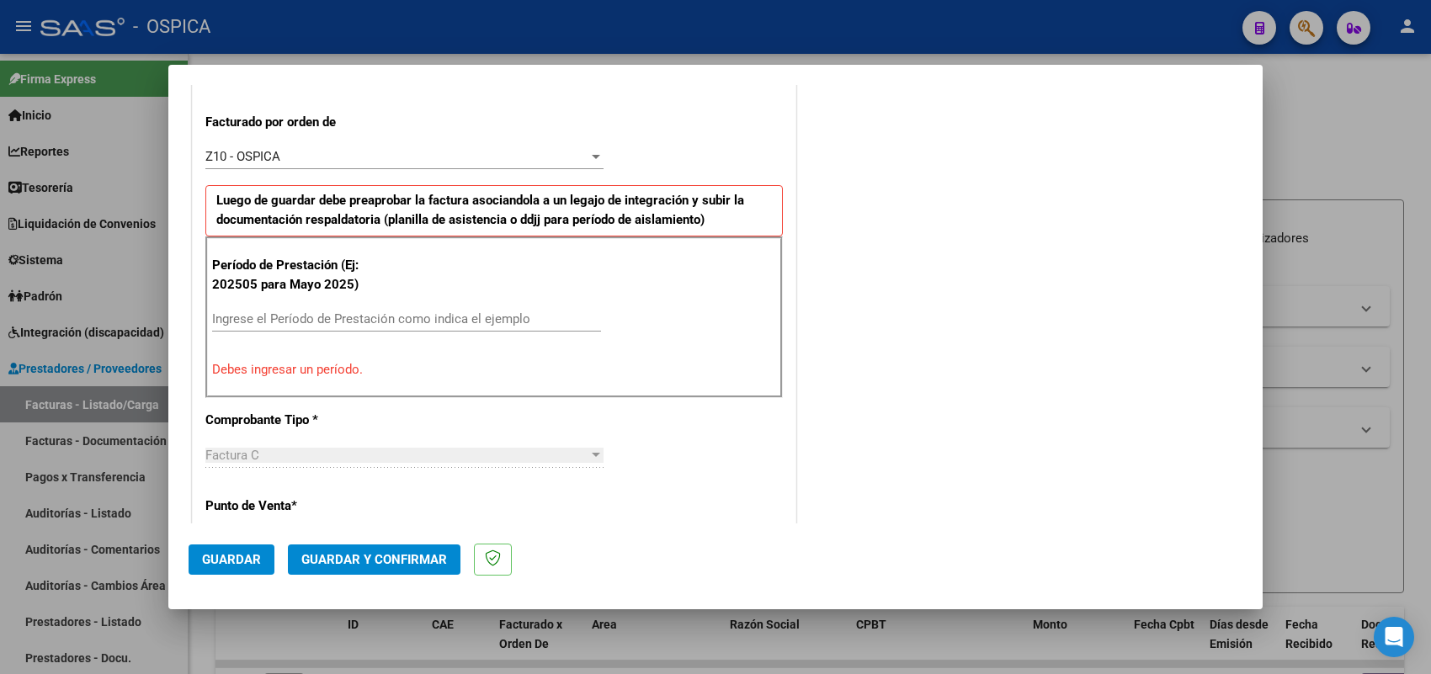
click at [402, 311] on div "Ingrese el Período de Prestación como indica el ejemplo" at bounding box center [406, 318] width 389 height 25
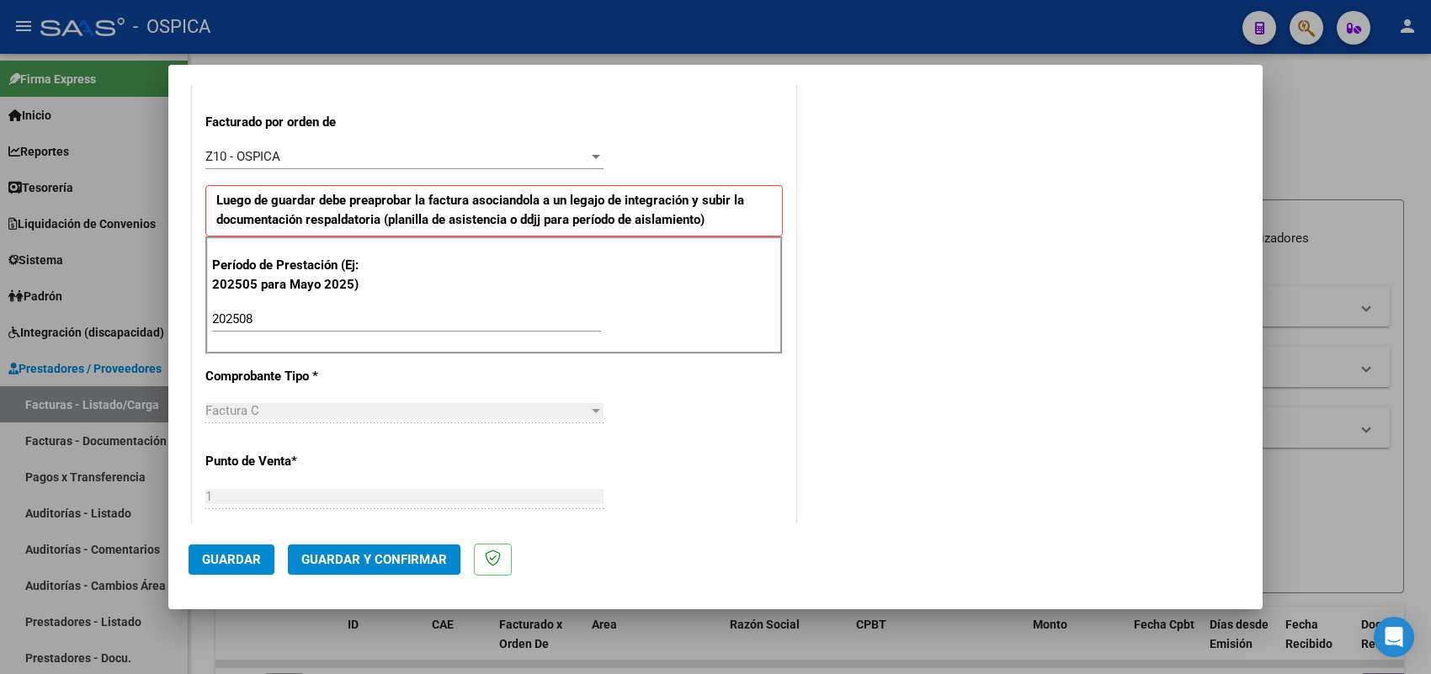
scroll to position [1109, 0]
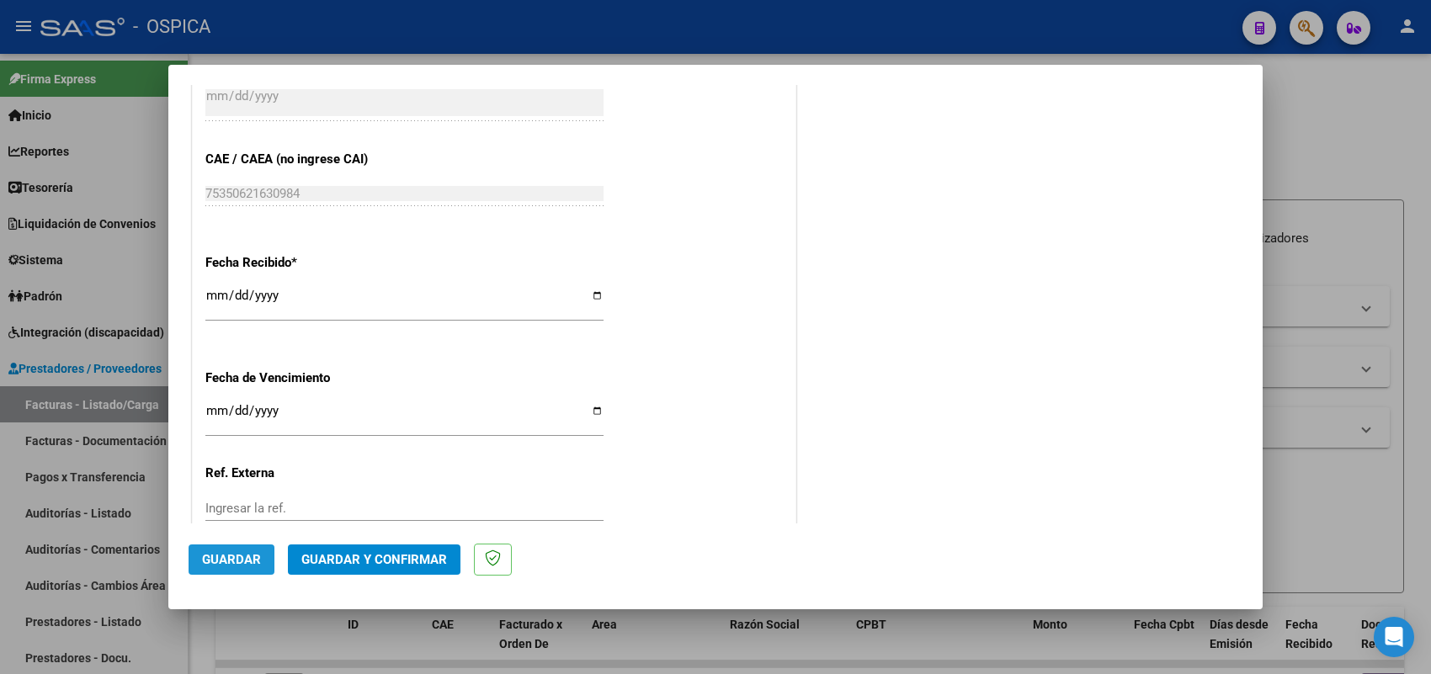
click at [240, 574] on button "Guardar" at bounding box center [232, 560] width 86 height 30
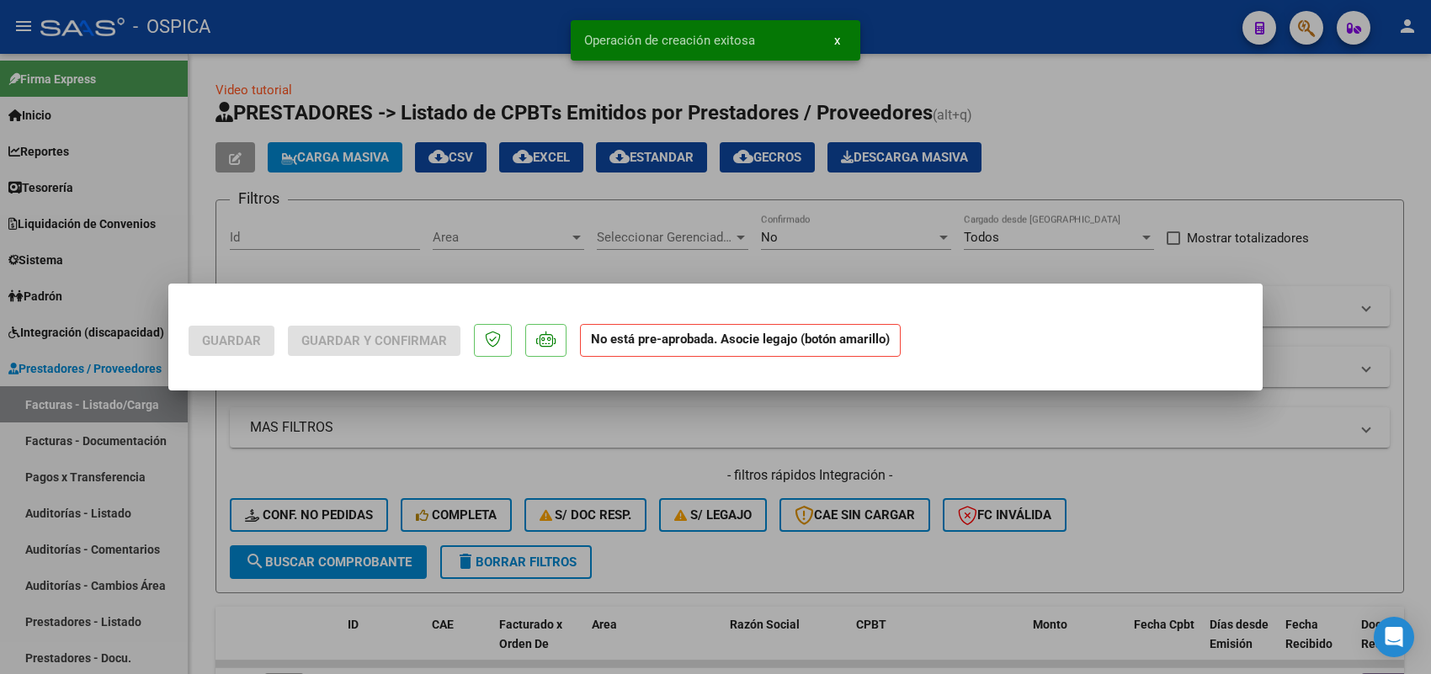
scroll to position [0, 0]
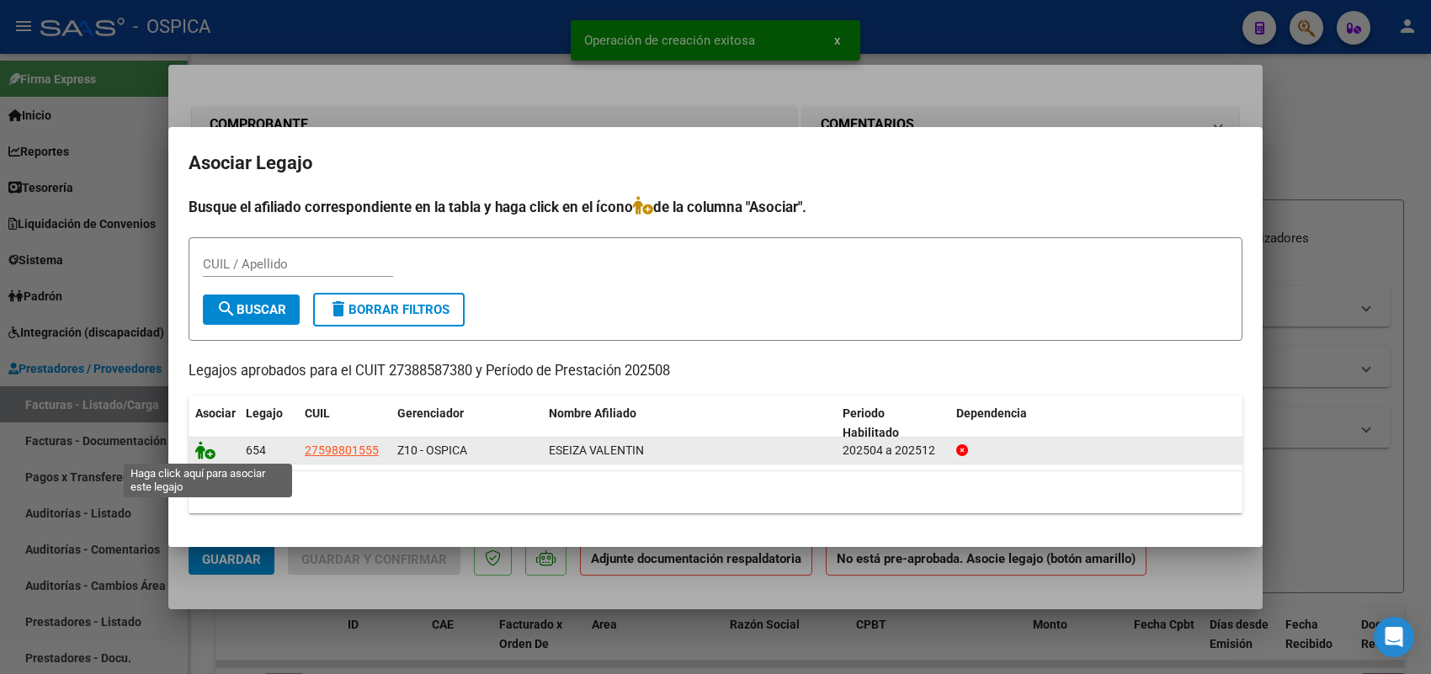
click at [207, 444] on icon at bounding box center [205, 450] width 20 height 19
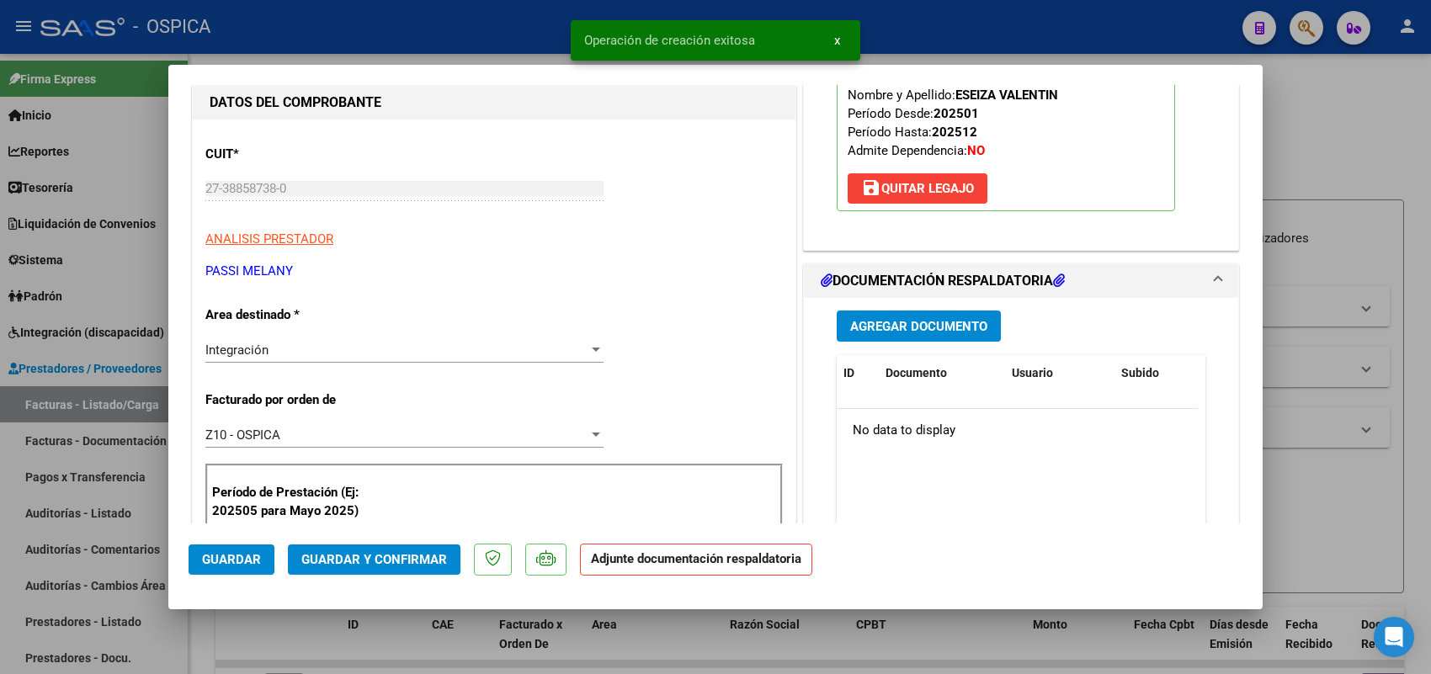
scroll to position [210, 0]
click at [915, 326] on span "Agregar Documento" at bounding box center [918, 324] width 137 height 15
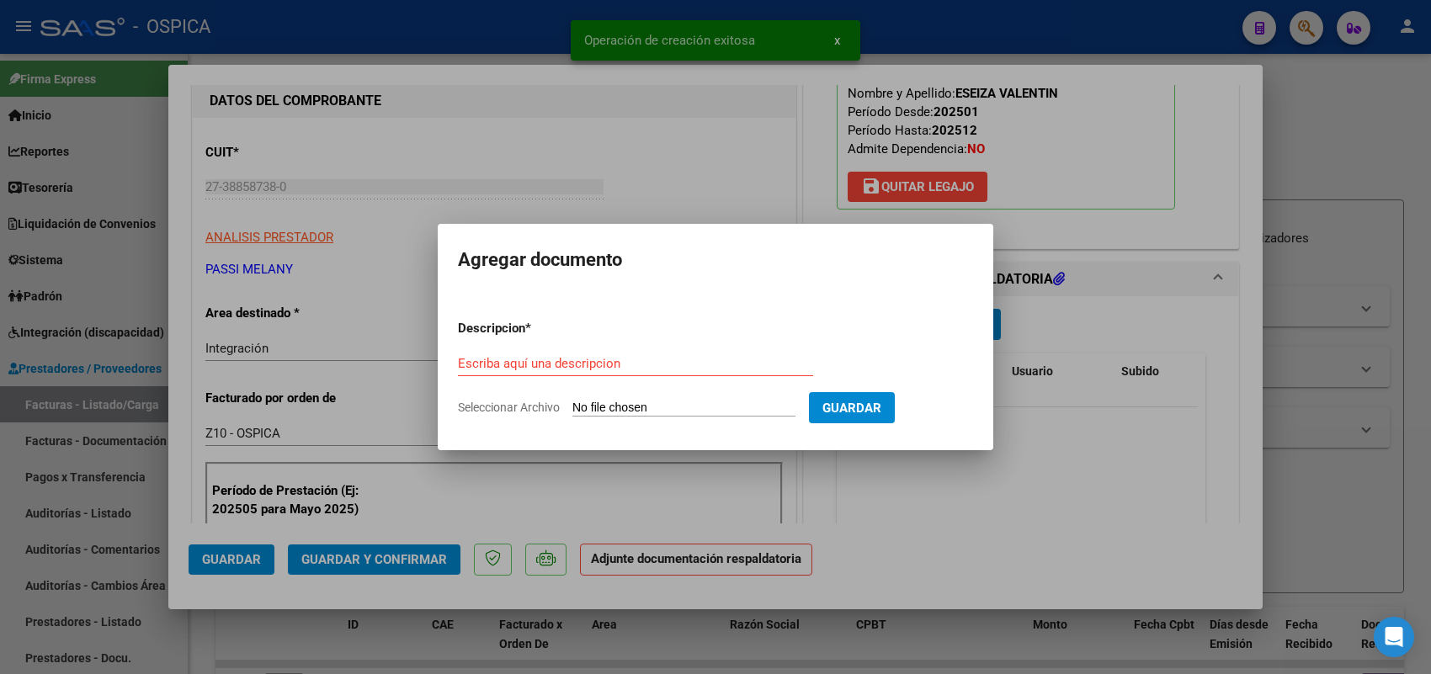
click at [721, 404] on input "Seleccionar Archivo" at bounding box center [683, 409] width 223 height 16
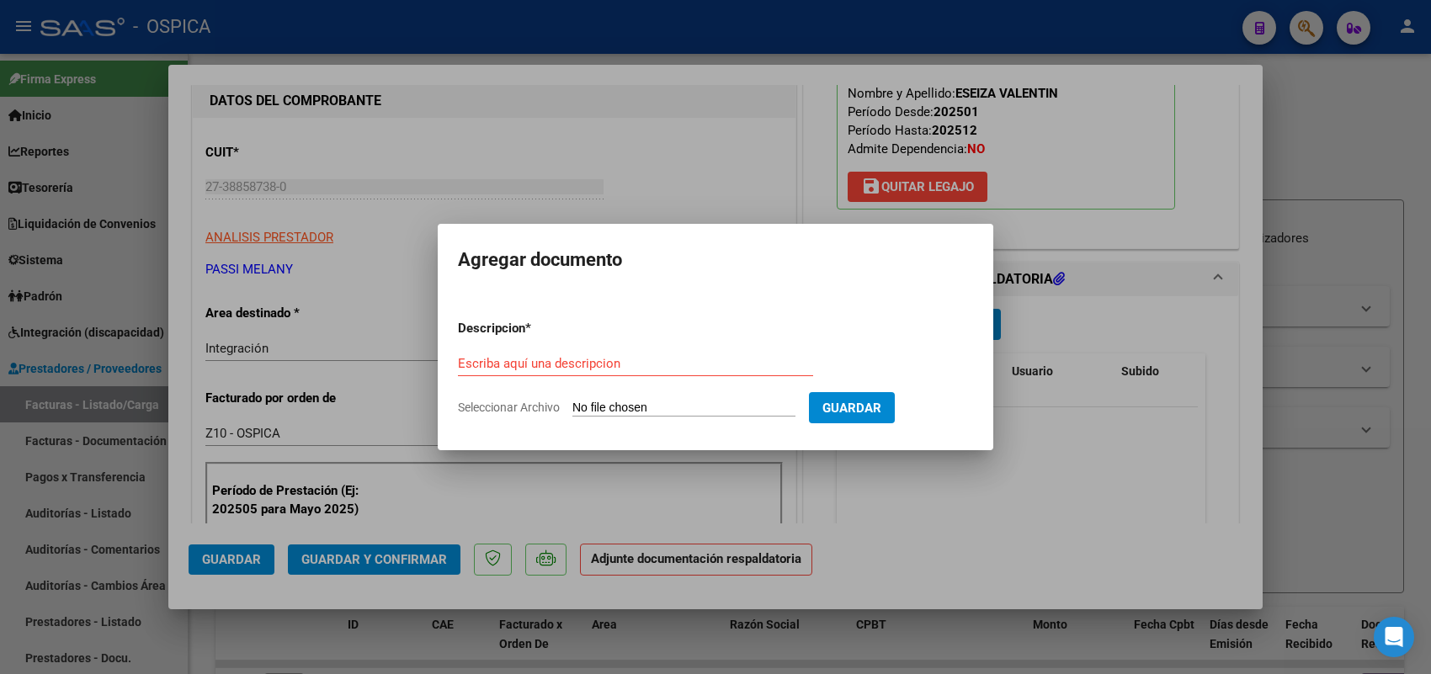
type input "C:\fakepath\ASISTENCIA PASSI.pdf"
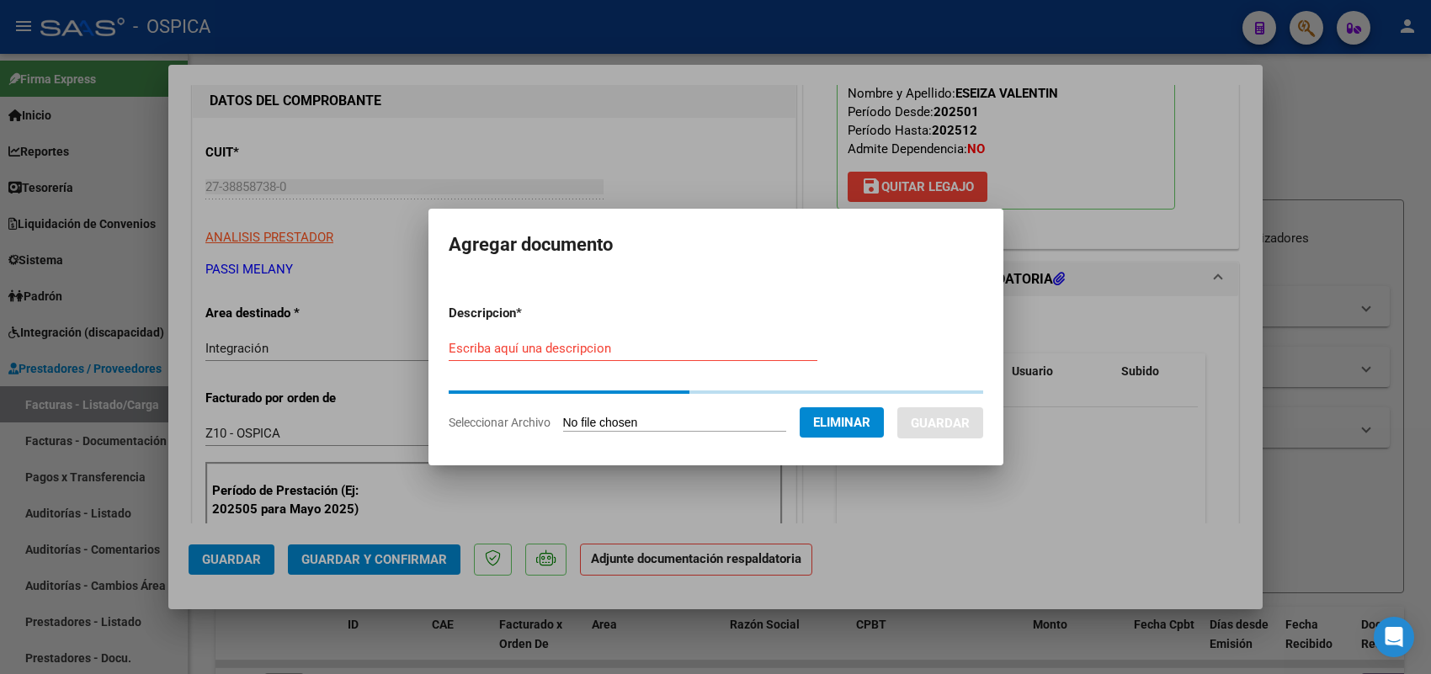
click at [583, 343] on input "Escriba aquí una descripcion" at bounding box center [633, 348] width 369 height 15
paste input "ASISTENCIA"
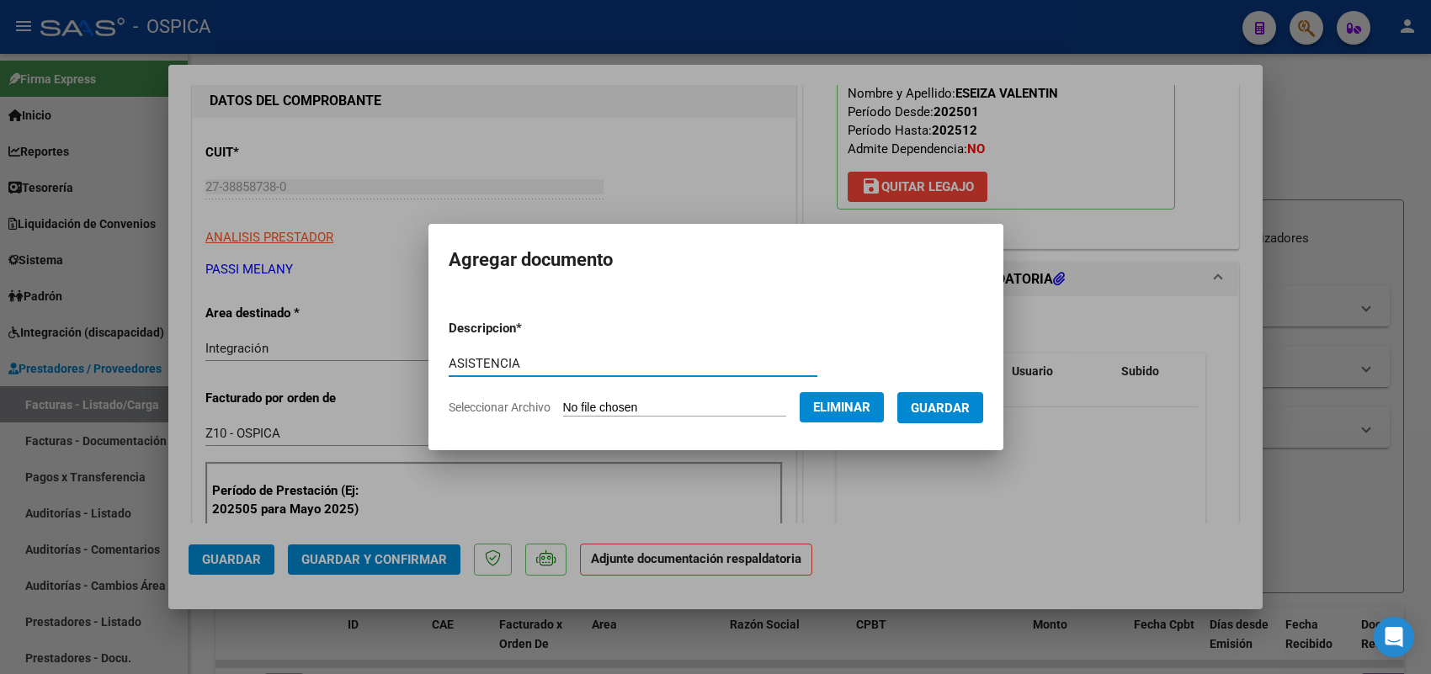
type input "ASISTENCIA"
click at [950, 408] on span "Guardar" at bounding box center [940, 408] width 59 height 15
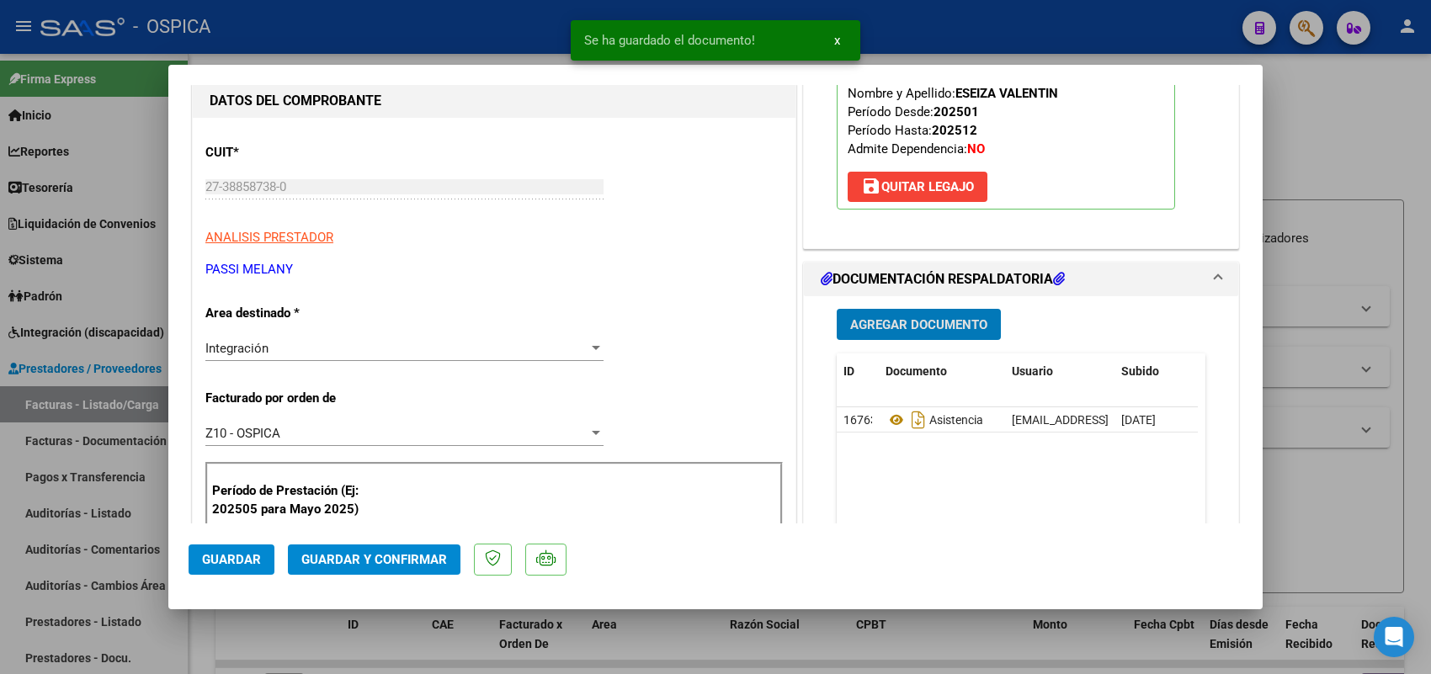
click at [204, 568] on button "Guardar" at bounding box center [232, 560] width 86 height 30
click at [150, 418] on div at bounding box center [715, 337] width 1431 height 674
type input "$ 0,00"
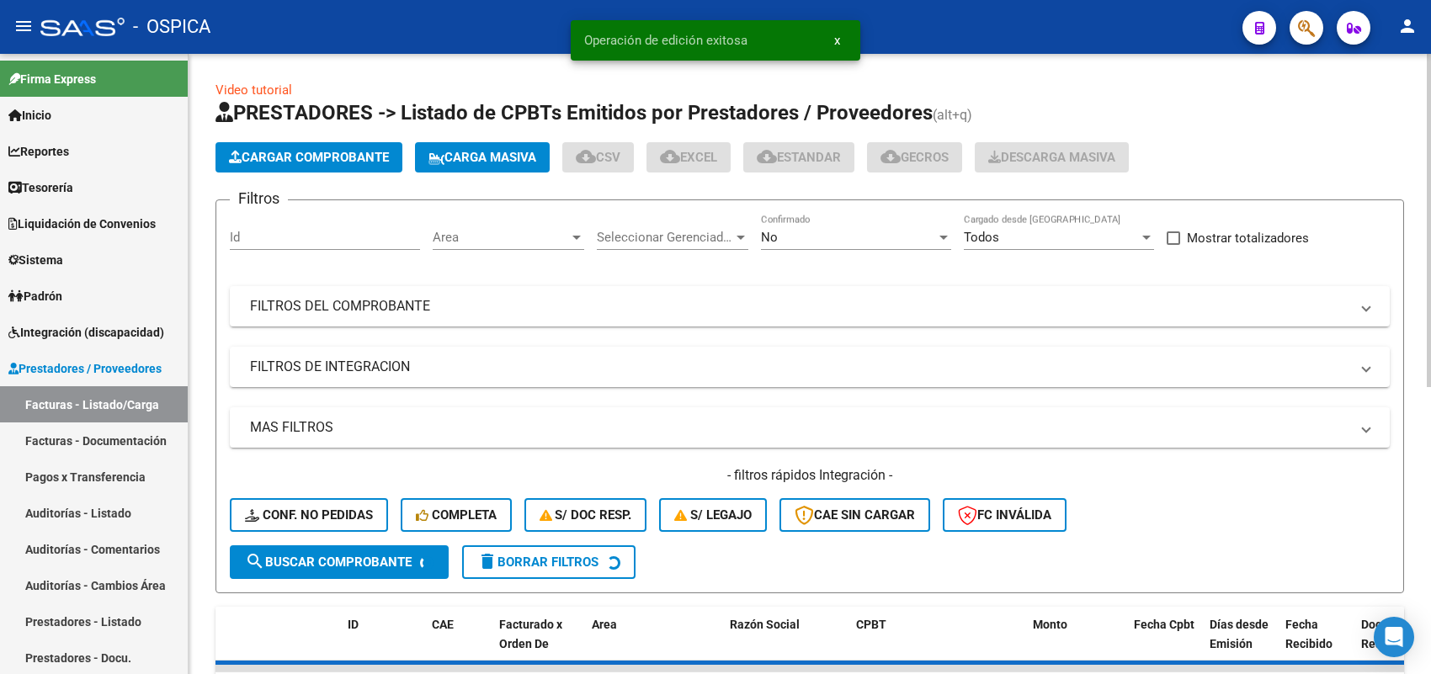
drag, startPoint x: 318, startPoint y: 133, endPoint x: 321, endPoint y: 143, distance: 10.4
click at [318, 135] on app-list-header "PRESTADORES -> Listado de CPBTs Emitidos por Prestadores / Proveedores (alt+q) …" at bounding box center [810, 346] width 1189 height 494
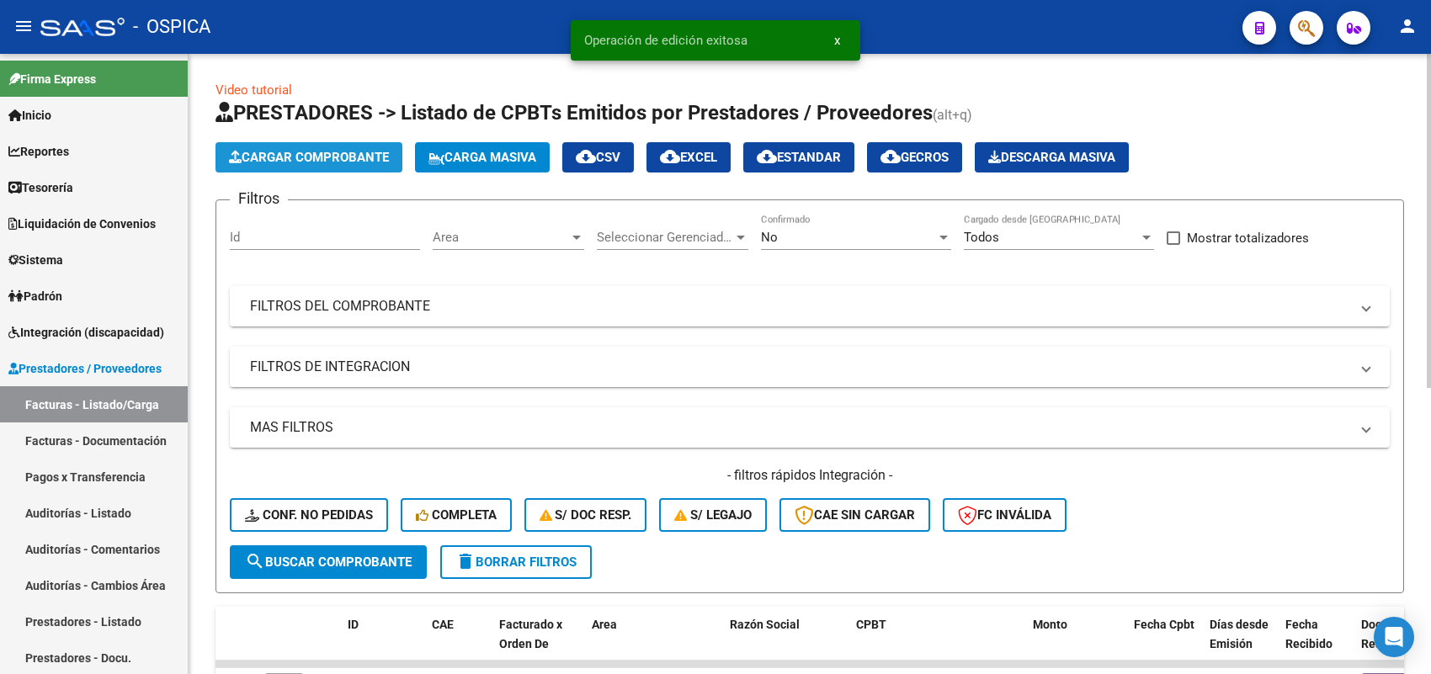
click at [324, 157] on span "Cargar Comprobante" at bounding box center [309, 157] width 160 height 15
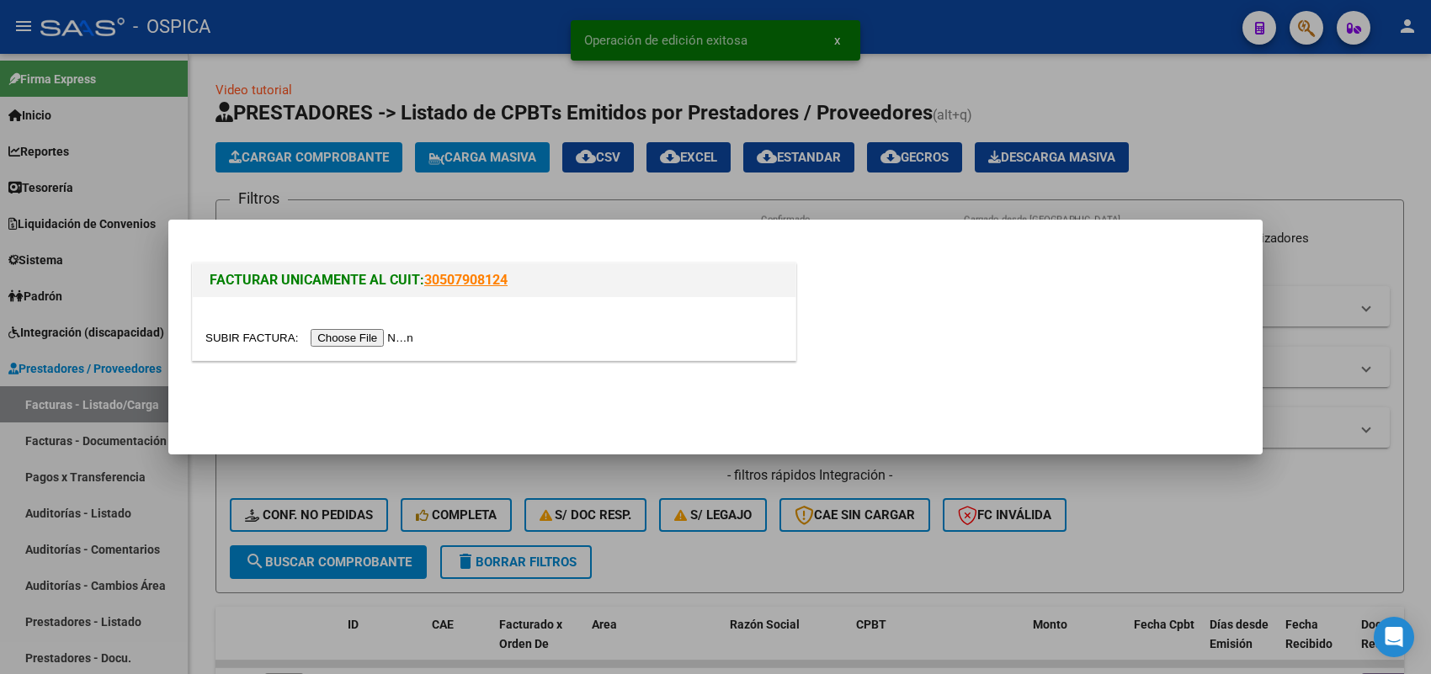
click at [385, 334] on input "file" at bounding box center [311, 338] width 213 height 18
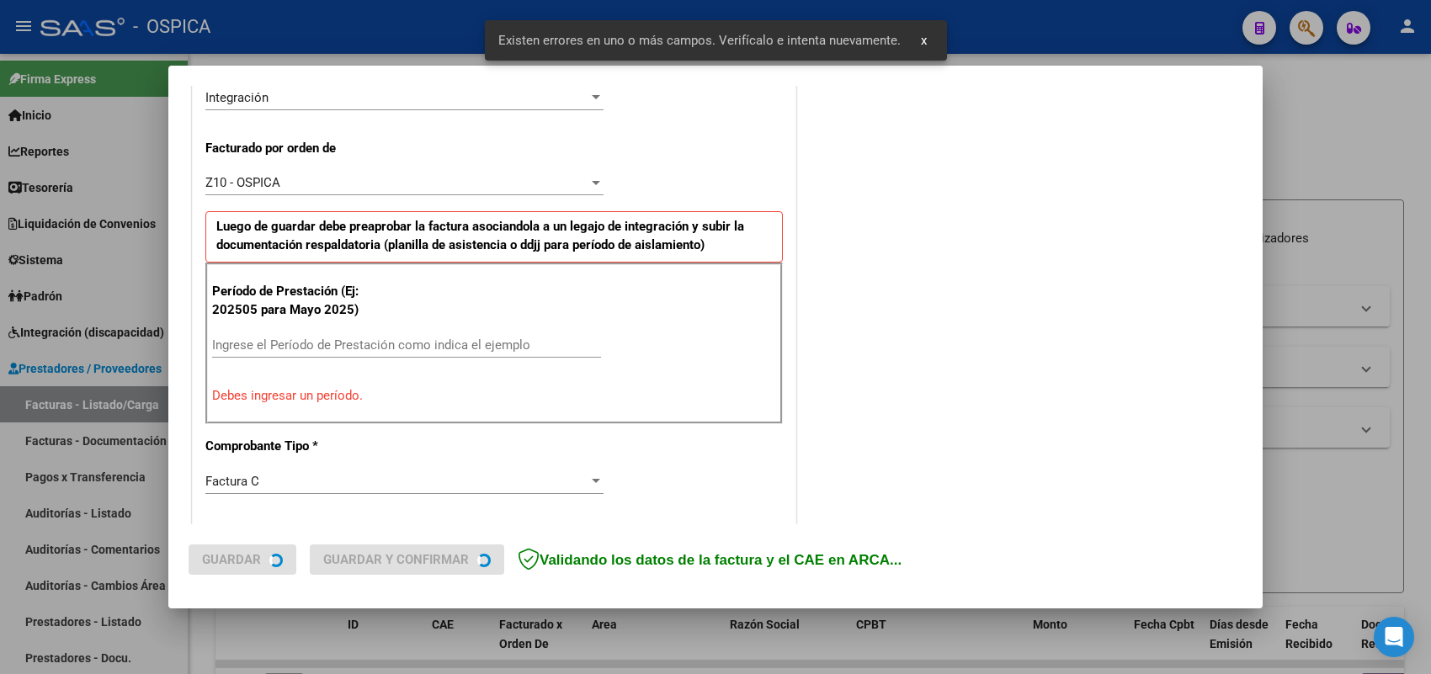
scroll to position [473, 0]
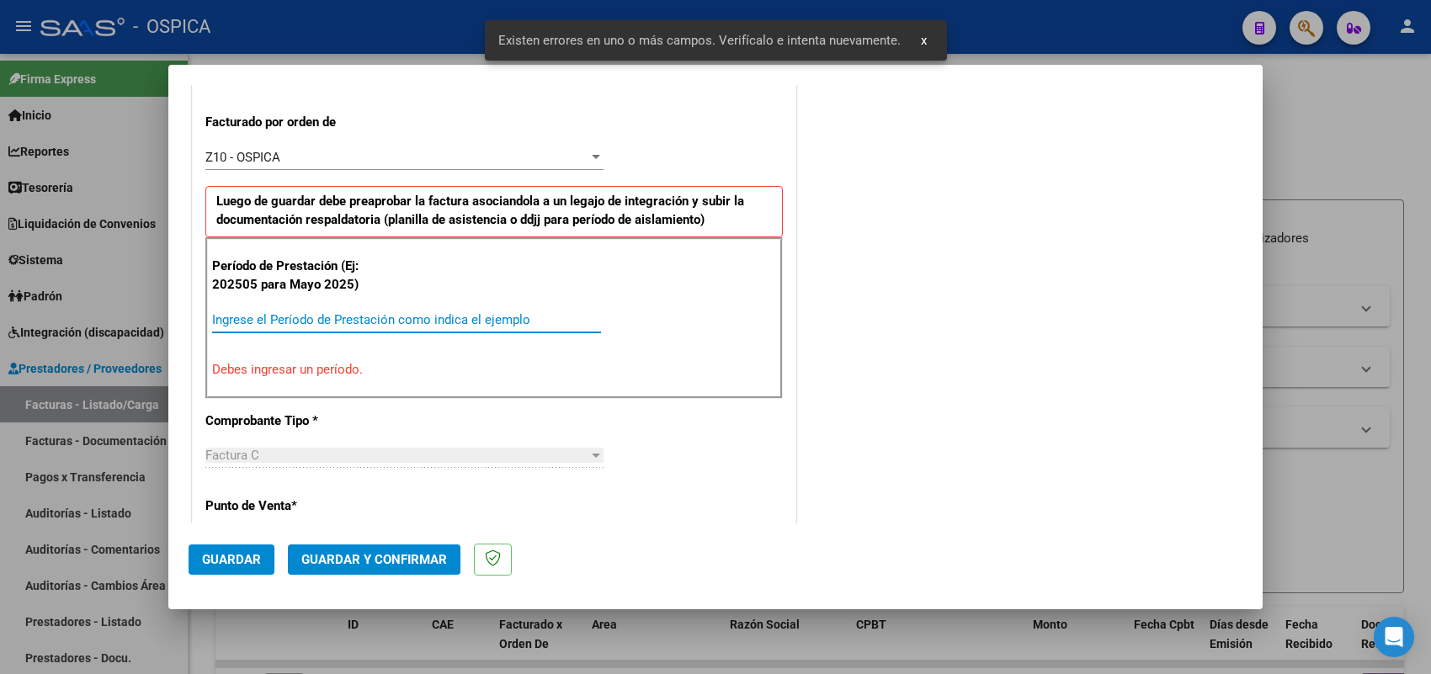
click at [470, 316] on input "Ingrese el Período de Prestación como indica el ejemplo" at bounding box center [406, 319] width 389 height 15
type input "202508"
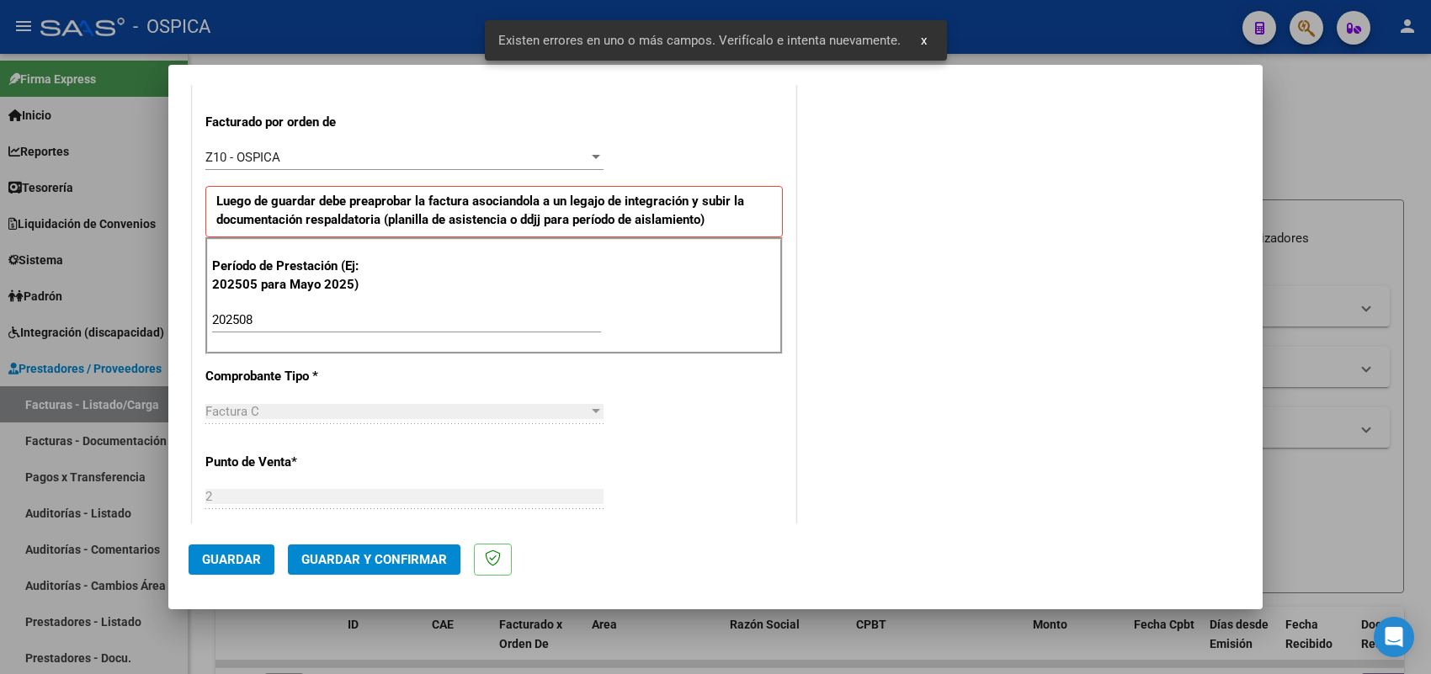
scroll to position [1128, 0]
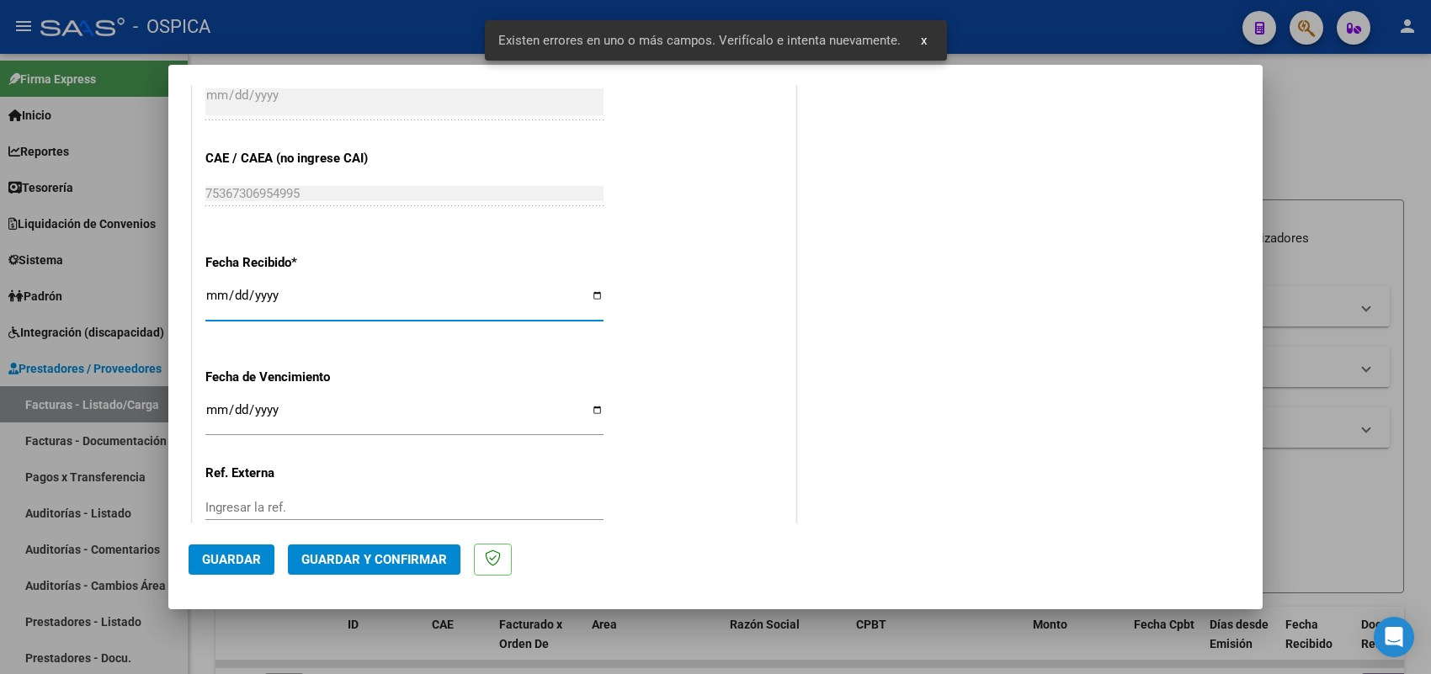
type input "2025-09-08"
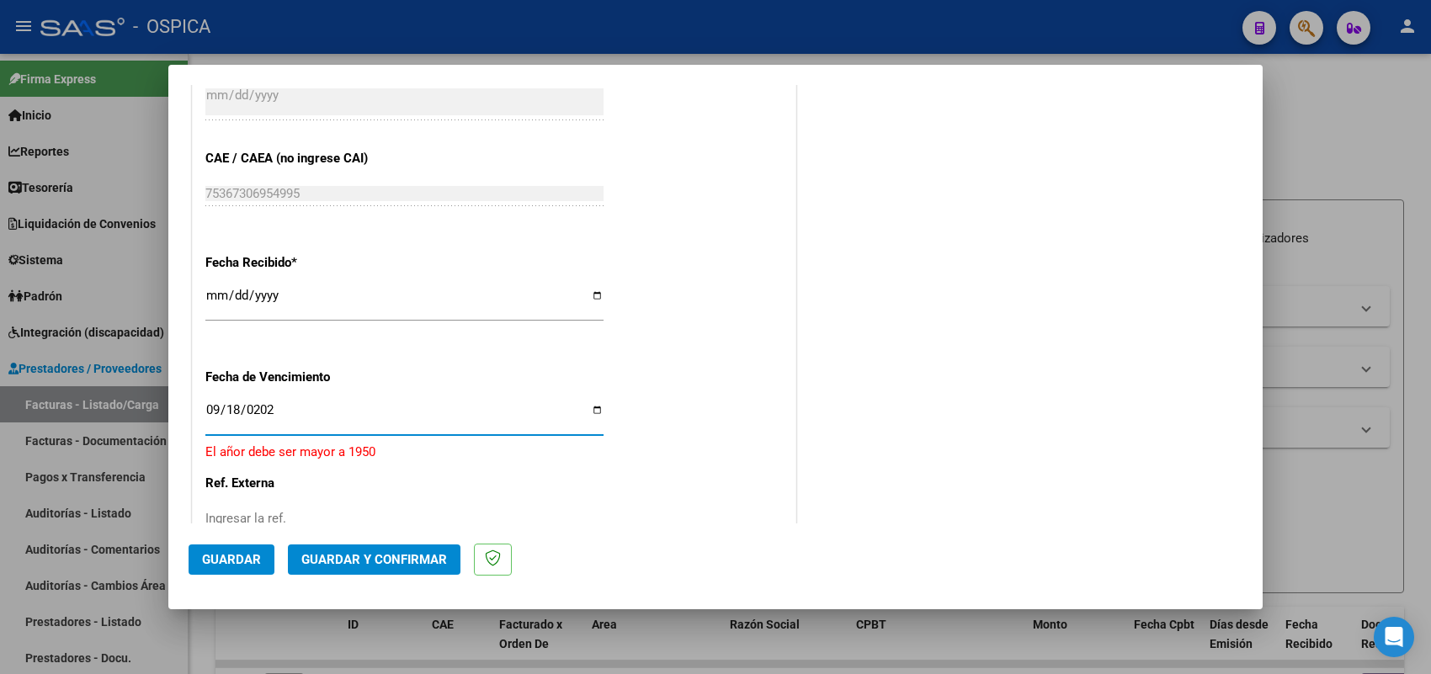
type input "2025-09-18"
click at [251, 540] on mat-dialog-actions "Guardar Guardar y Confirmar" at bounding box center [716, 557] width 1054 height 67
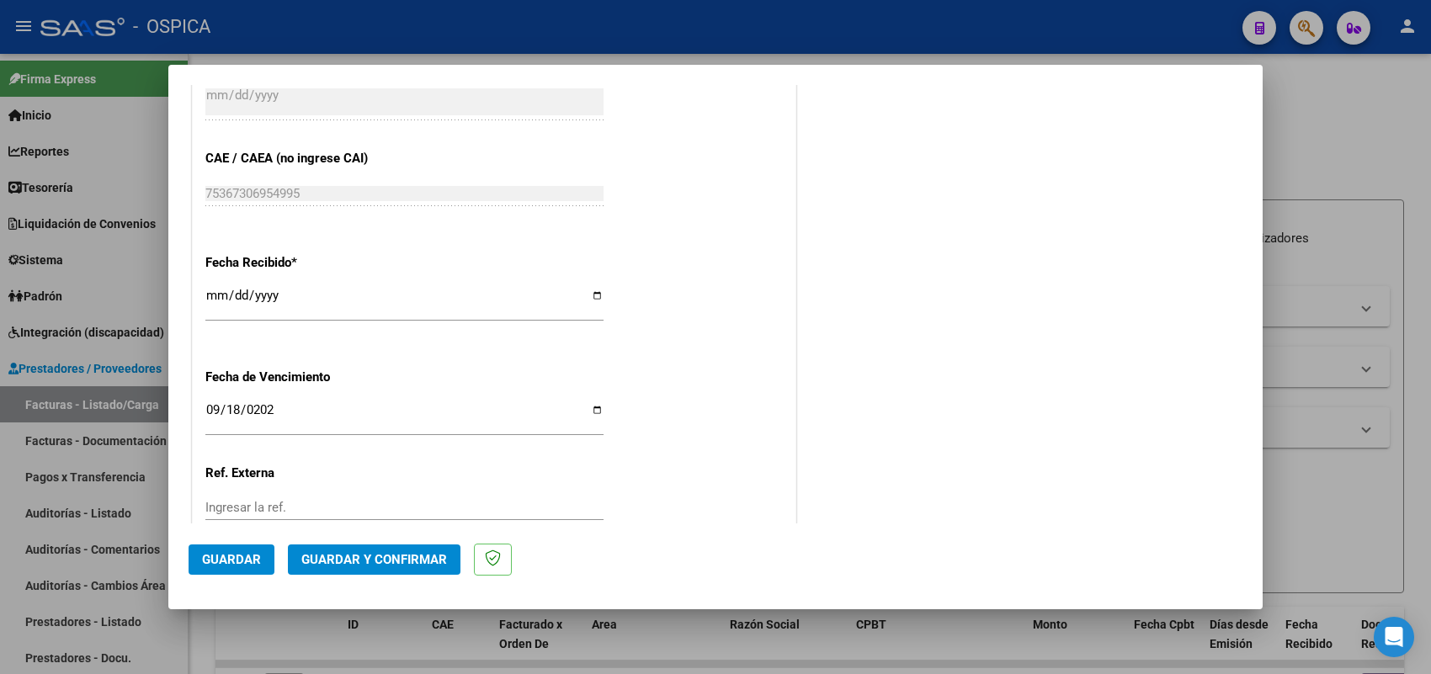
click at [247, 553] on span "Guardar" at bounding box center [231, 559] width 59 height 15
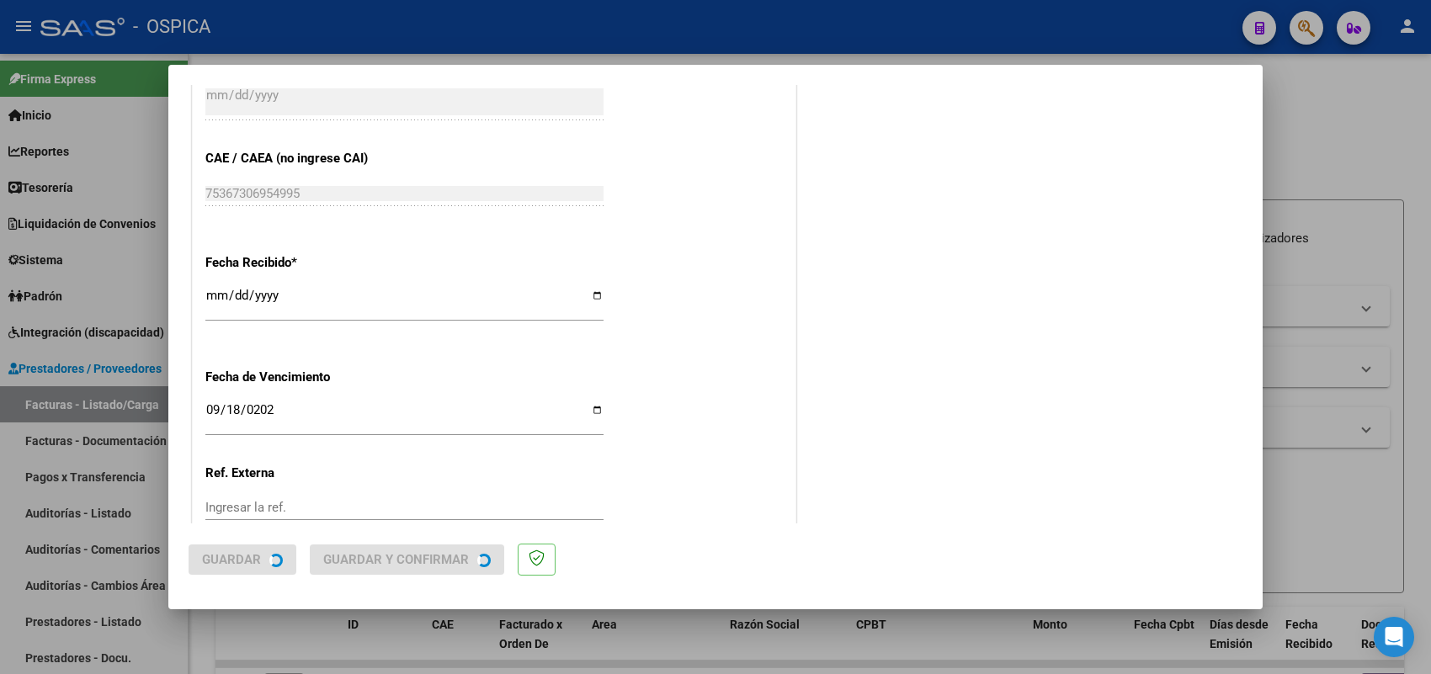
scroll to position [0, 0]
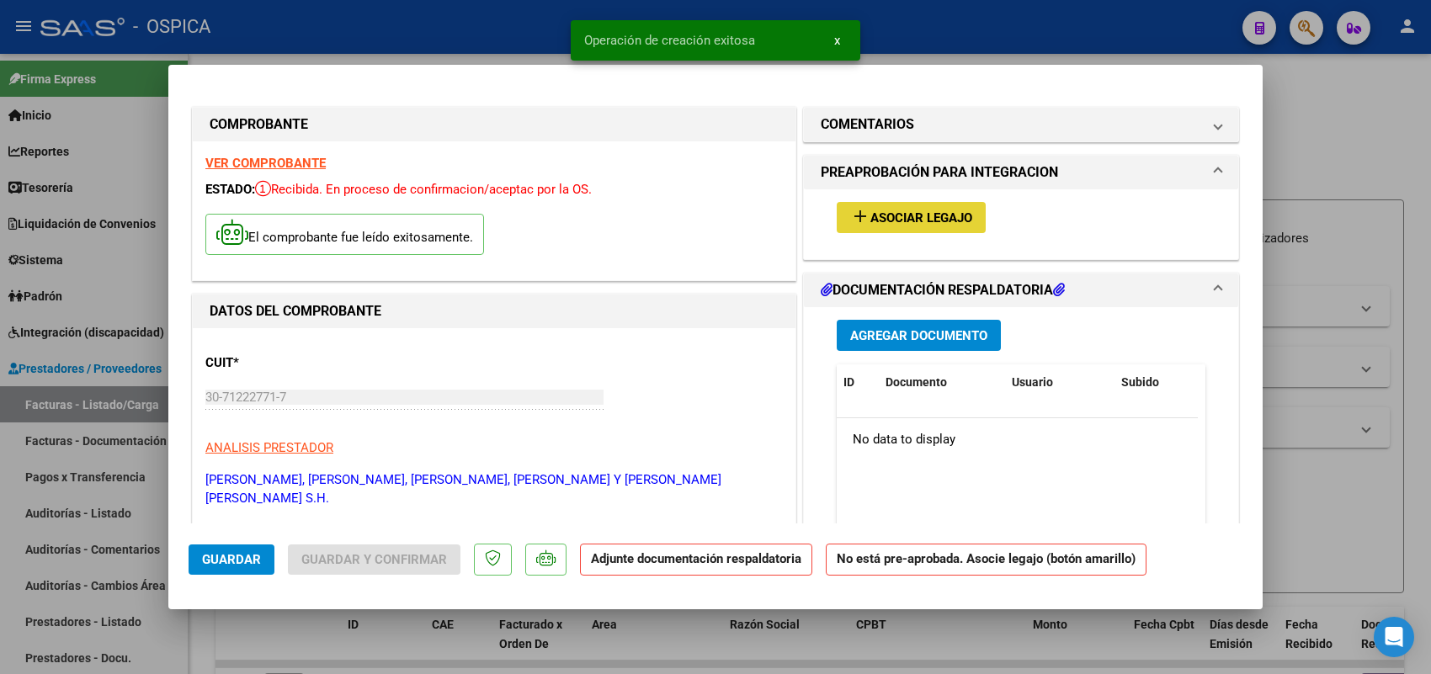
click at [838, 220] on button "add Asociar Legajo" at bounding box center [911, 217] width 149 height 31
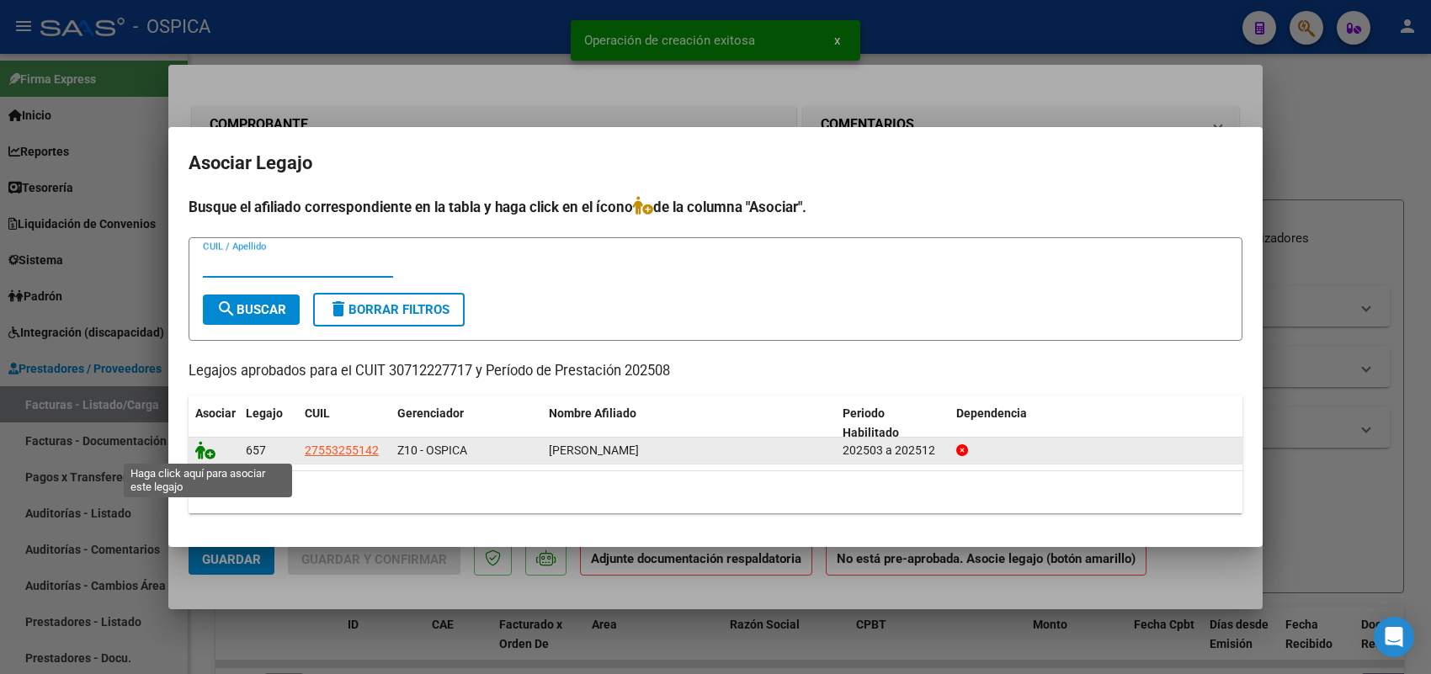
click at [206, 451] on icon at bounding box center [205, 450] width 20 height 19
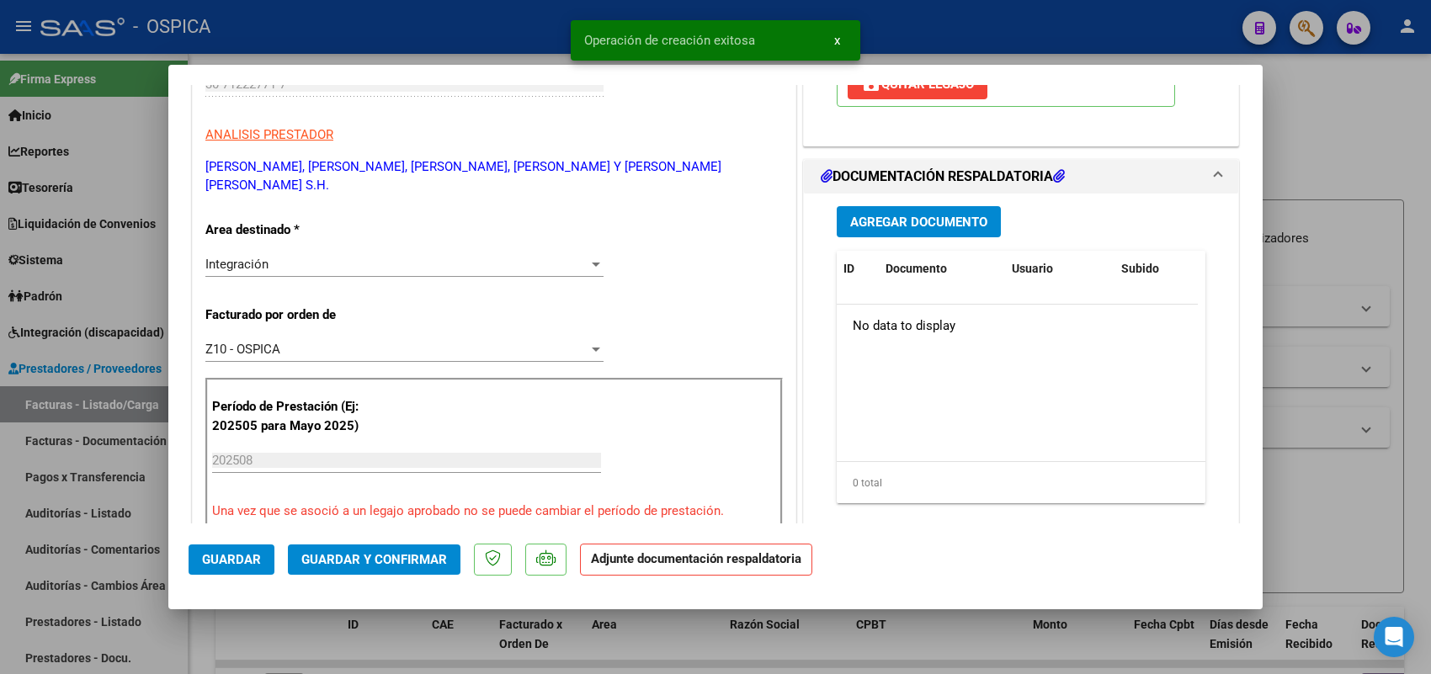
scroll to position [316, 0]
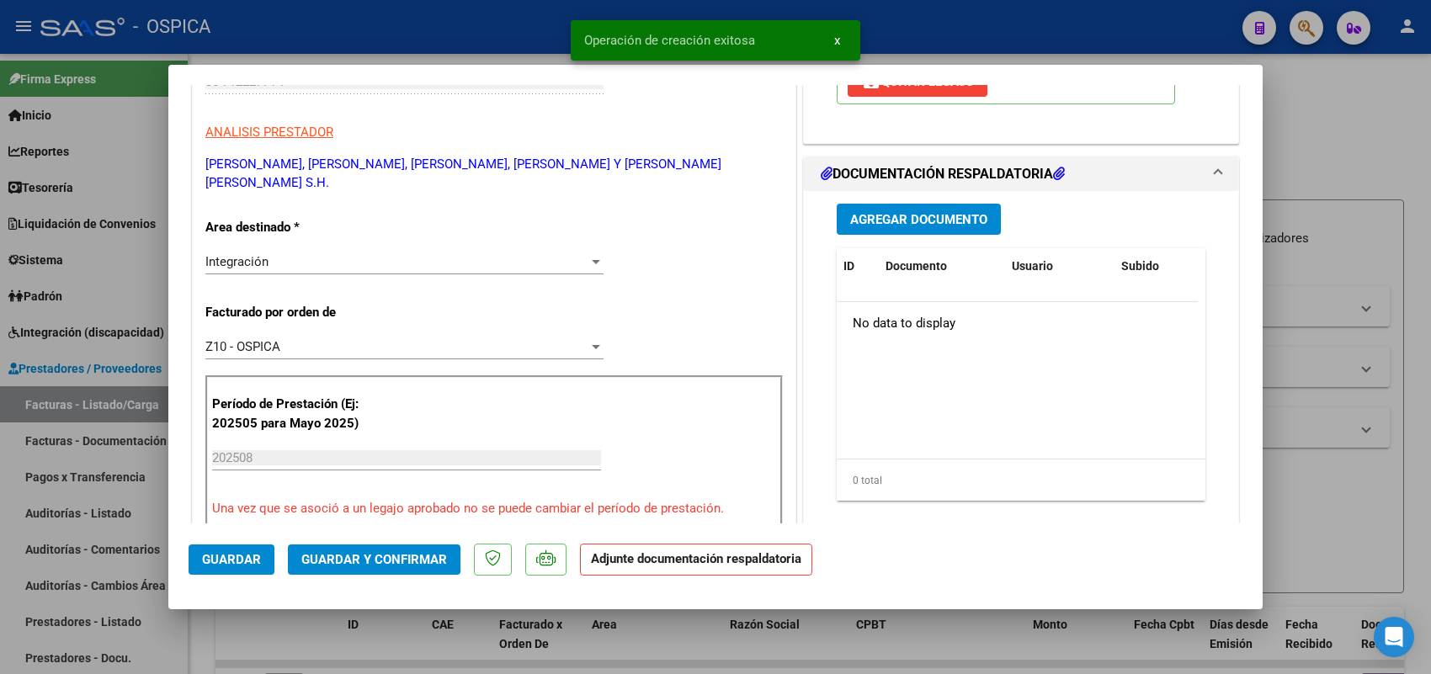
click at [901, 227] on span "Agregar Documento" at bounding box center [918, 219] width 137 height 15
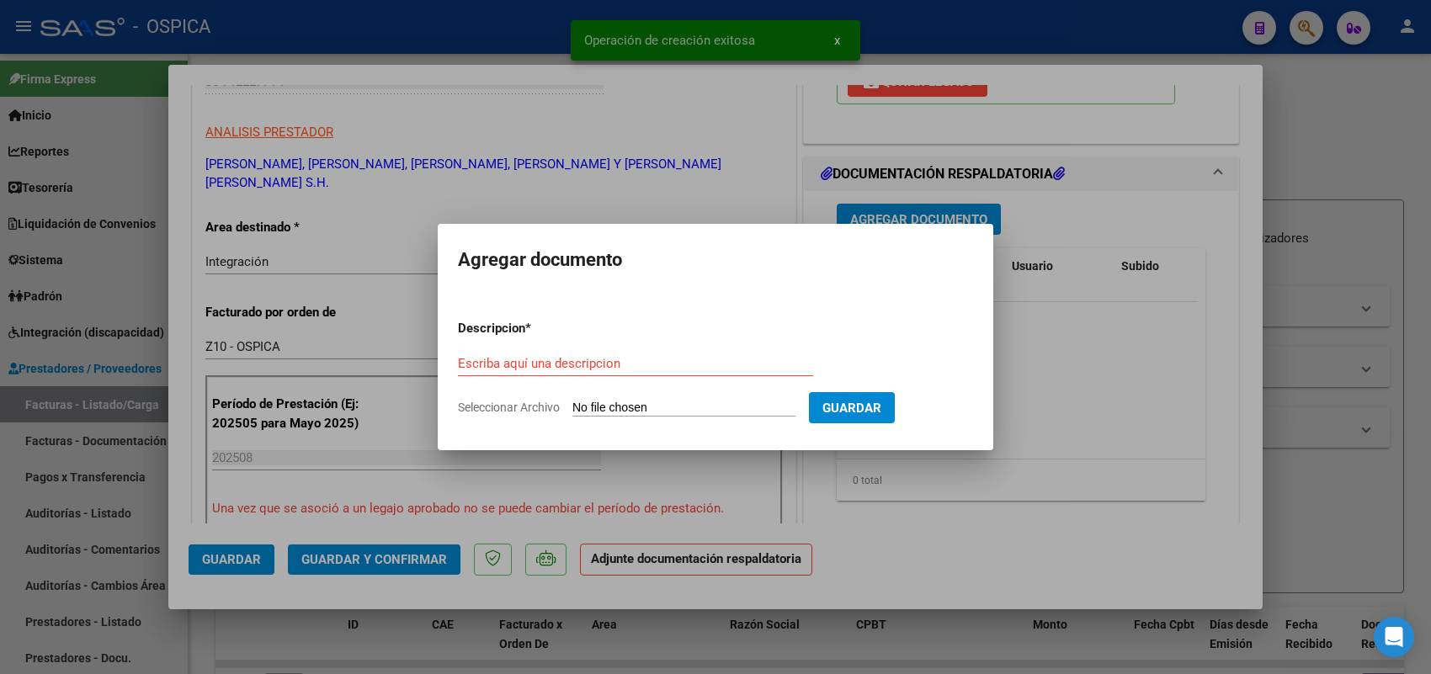
click at [738, 413] on input "Seleccionar Archivo" at bounding box center [683, 409] width 223 height 16
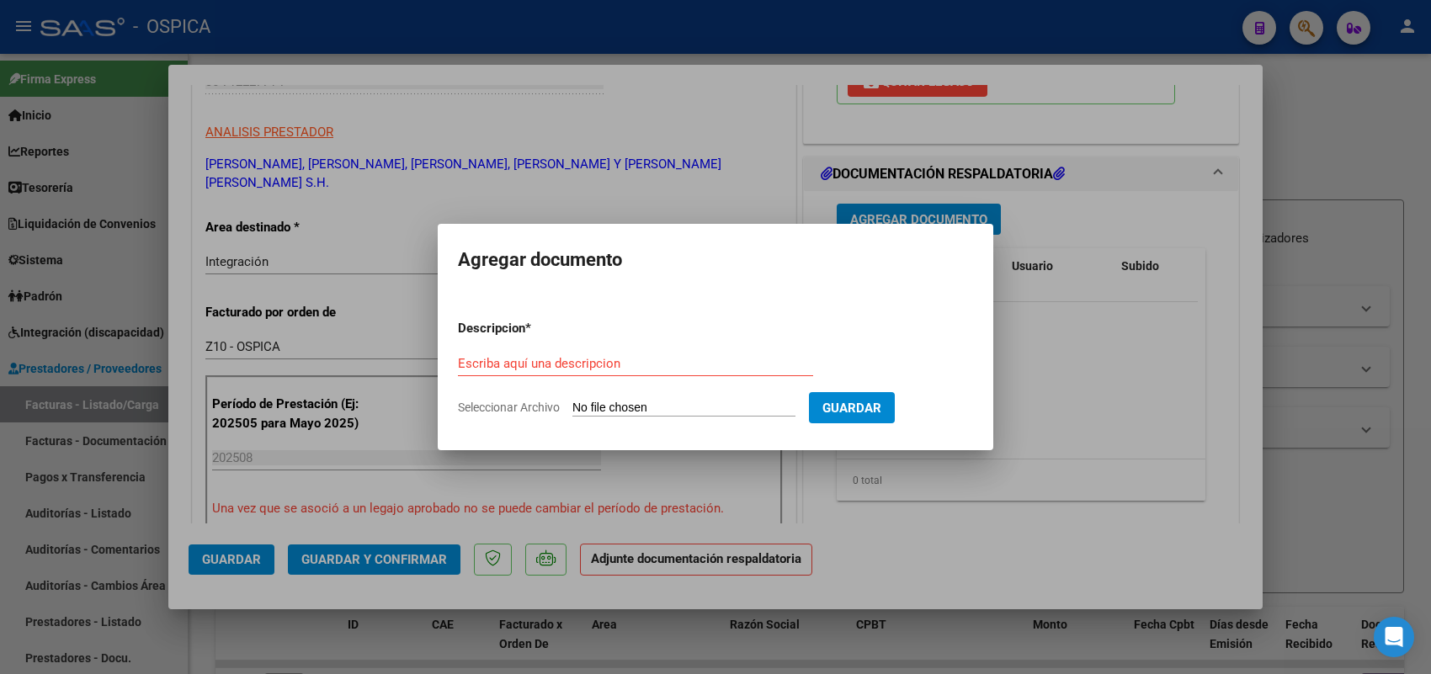
type input "C:\fakepath\ASISTENCIA SAIE.pdf"
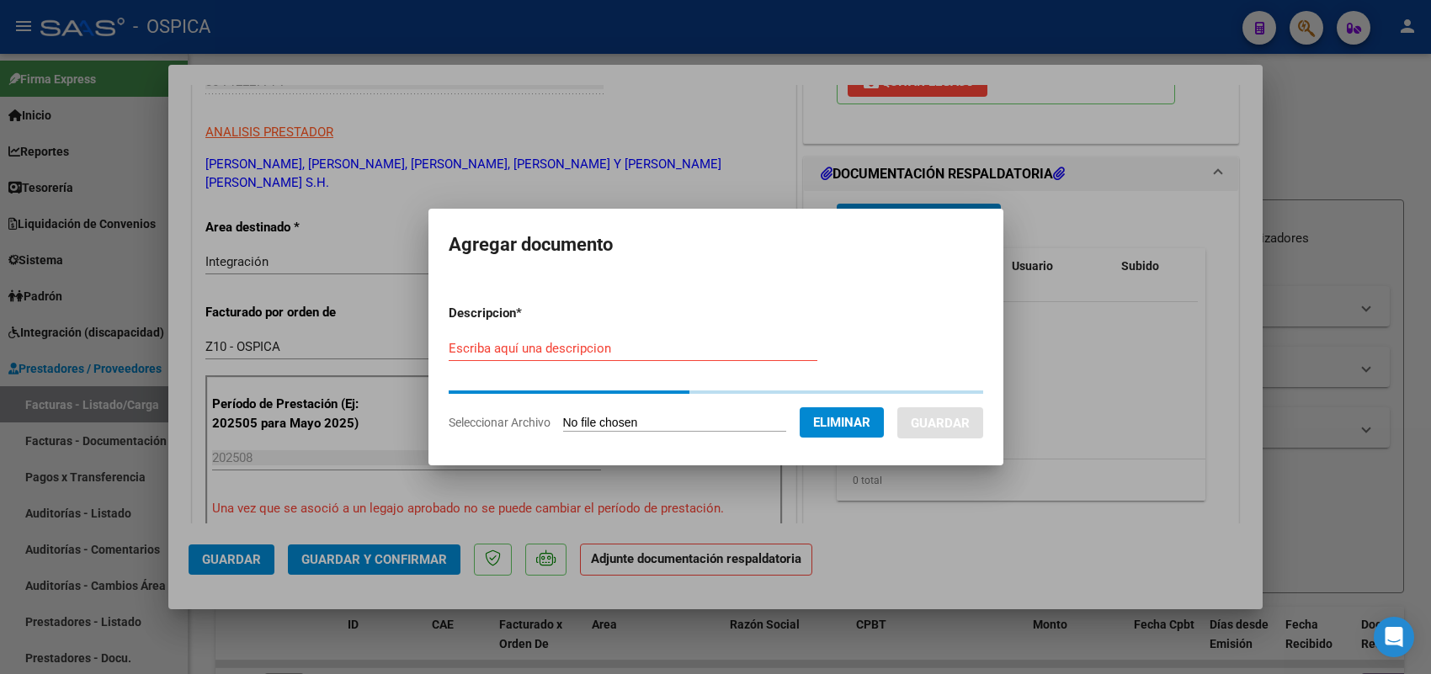
click at [661, 350] on input "Escriba aquí una descripcion" at bounding box center [633, 348] width 369 height 15
paste input "ASISTENCIA"
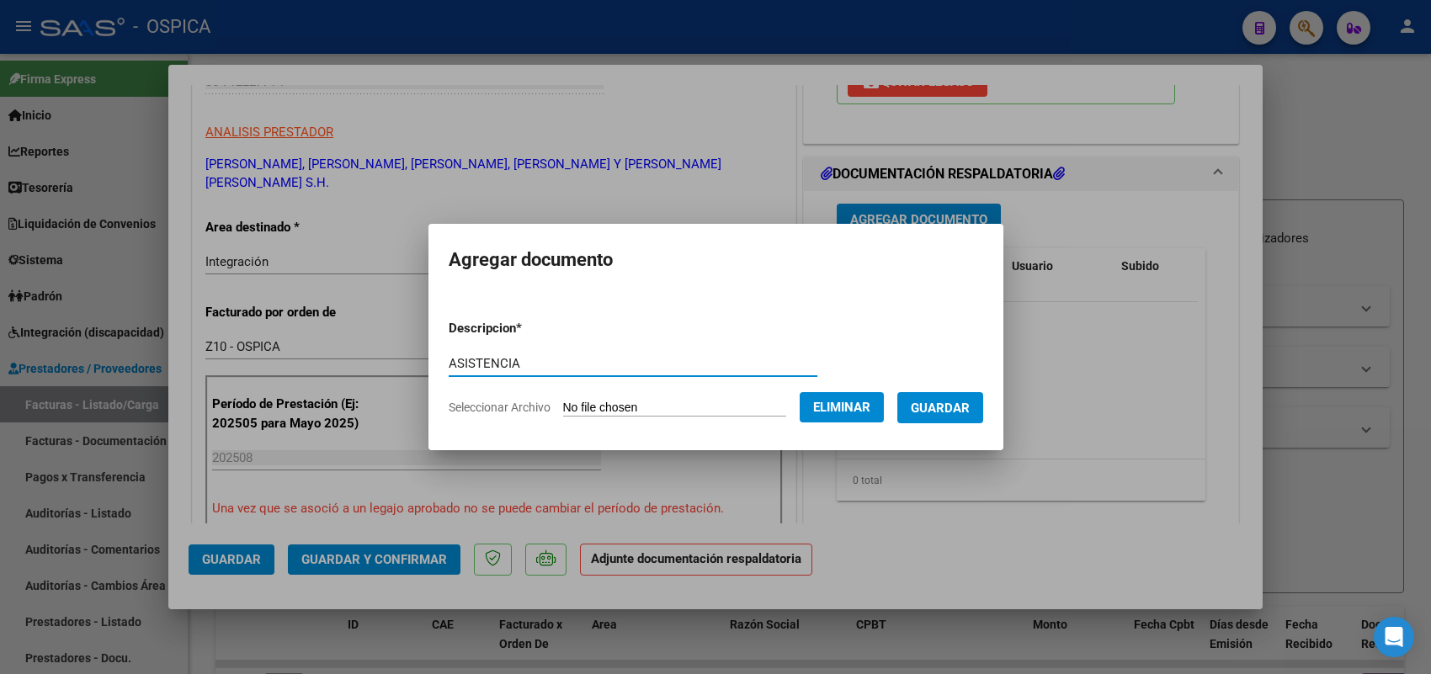
type input "ASISTENCIA"
click at [949, 405] on span "Guardar" at bounding box center [940, 408] width 59 height 15
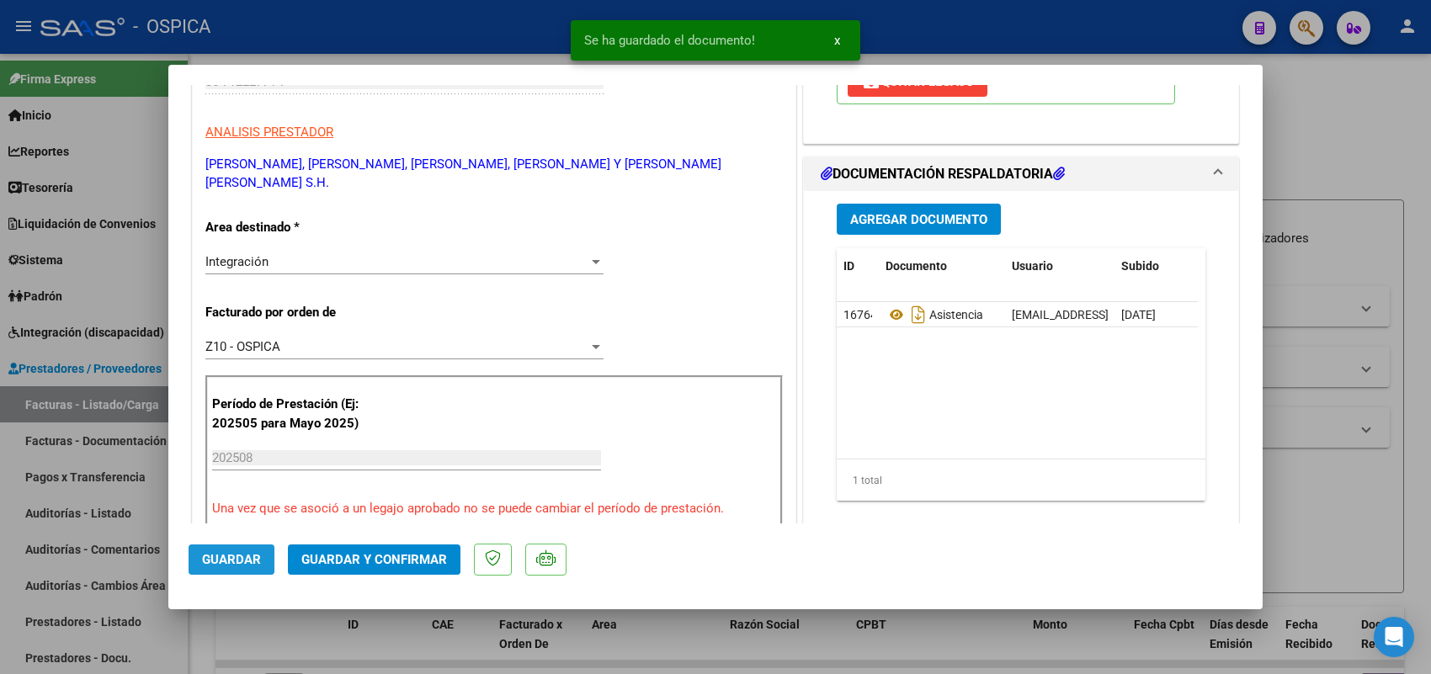
click at [221, 562] on span "Guardar" at bounding box center [231, 559] width 59 height 15
click at [136, 396] on div at bounding box center [715, 337] width 1431 height 674
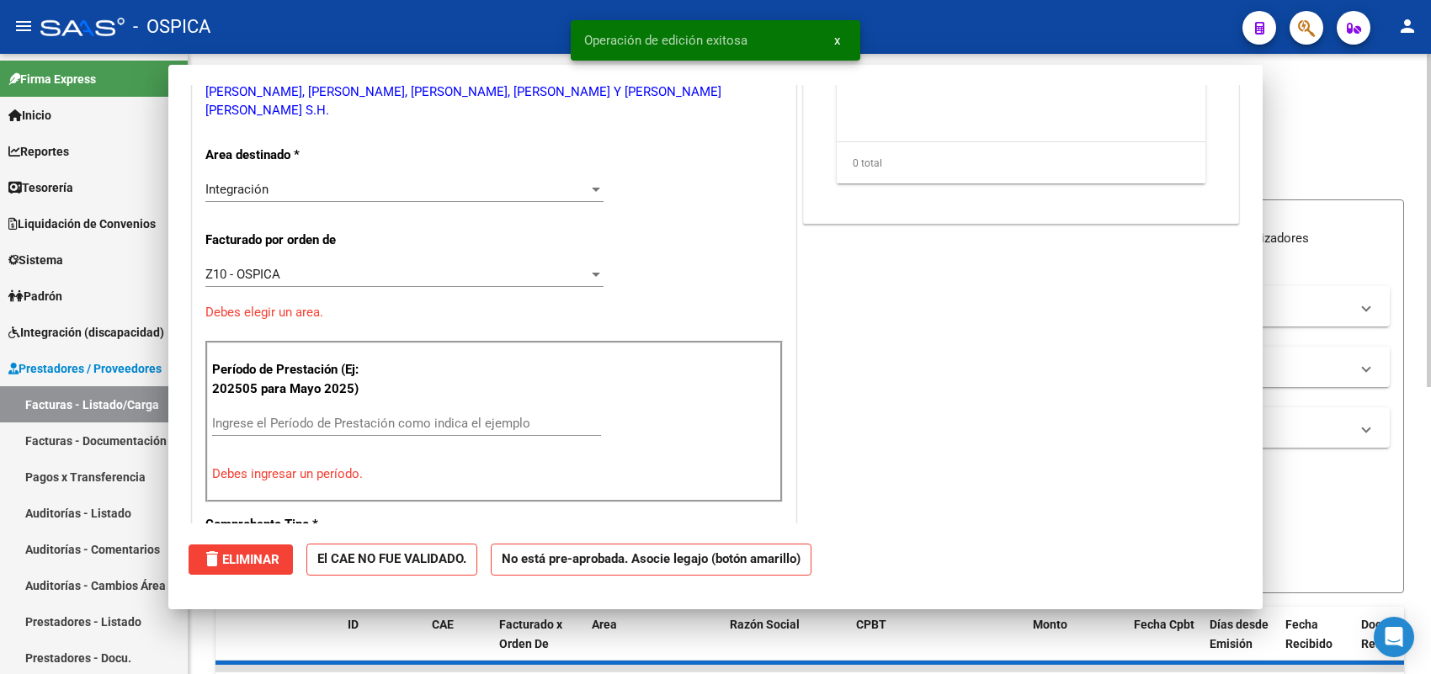
scroll to position [0, 0]
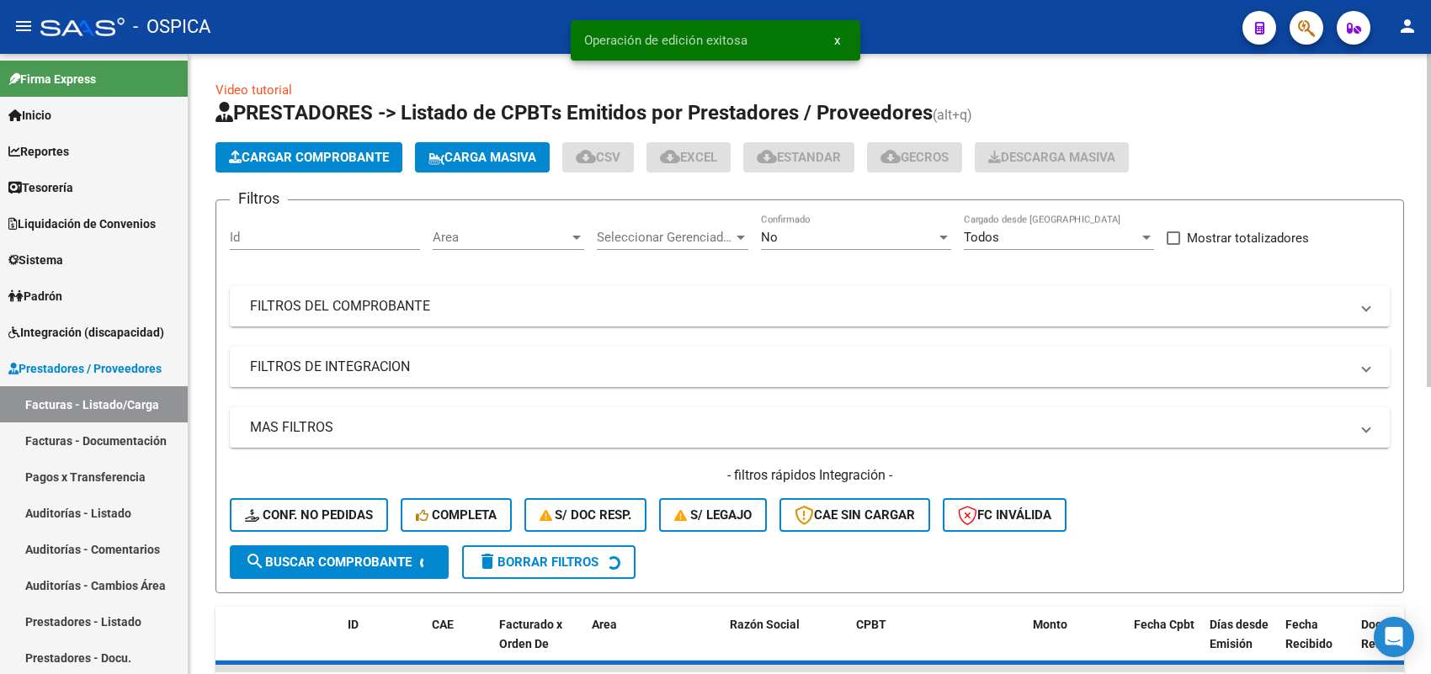
click at [346, 140] on app-list-header "PRESTADORES -> Listado de CPBTs Emitidos por Prestadores / Proveedores (alt+q) …" at bounding box center [810, 346] width 1189 height 494
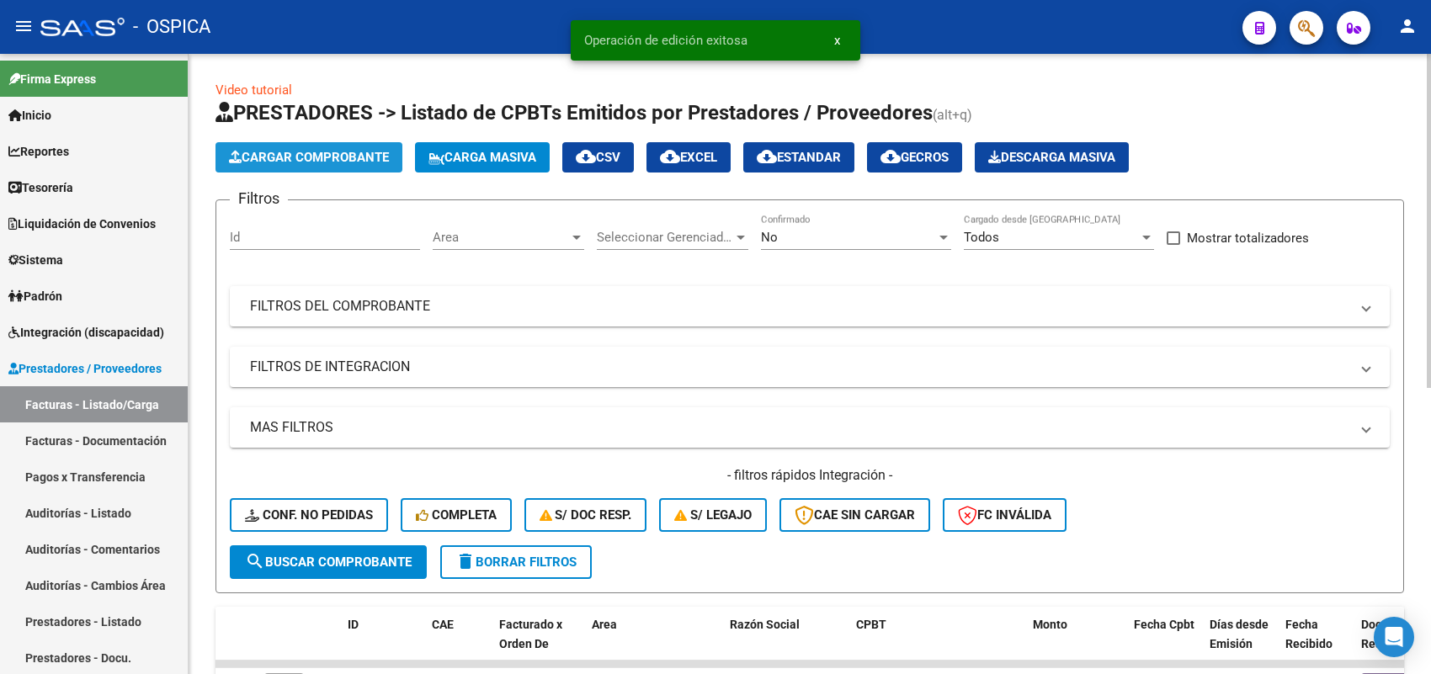
click at [356, 162] on span "Cargar Comprobante" at bounding box center [309, 157] width 160 height 15
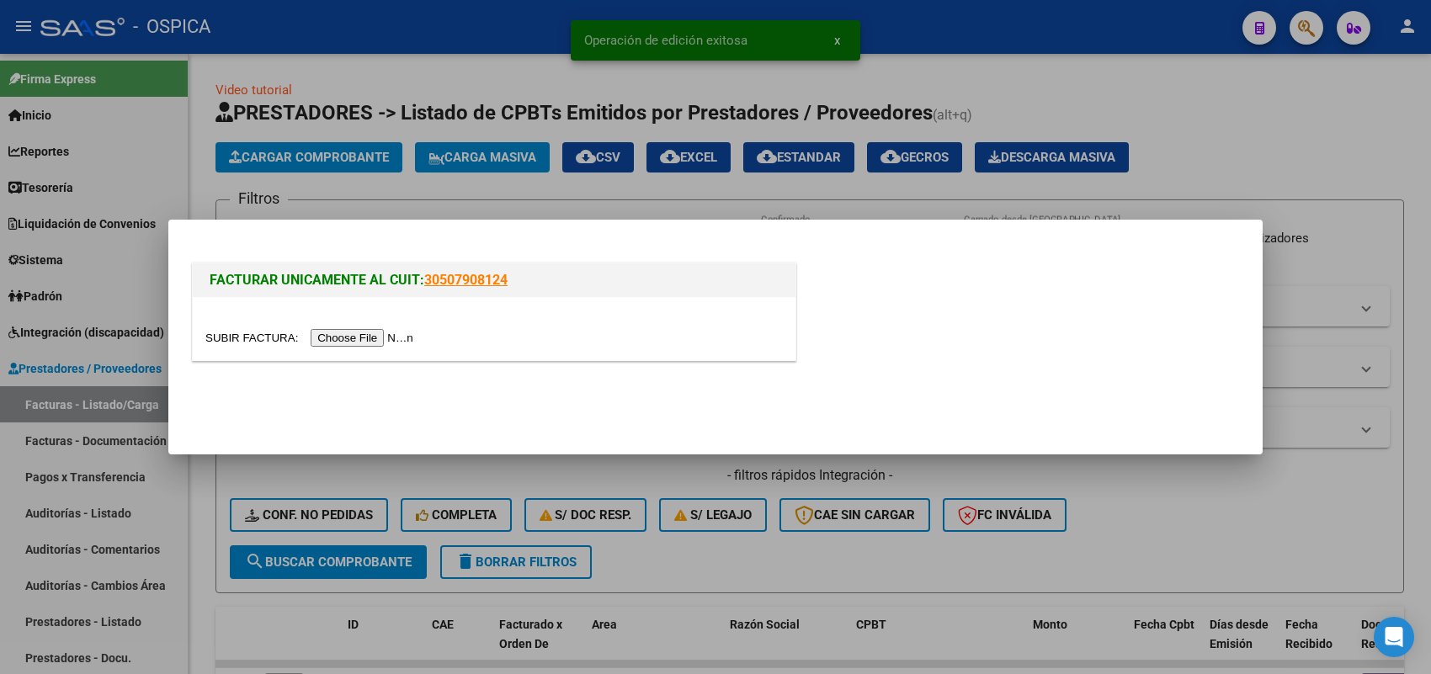
click at [397, 338] on input "file" at bounding box center [311, 338] width 213 height 18
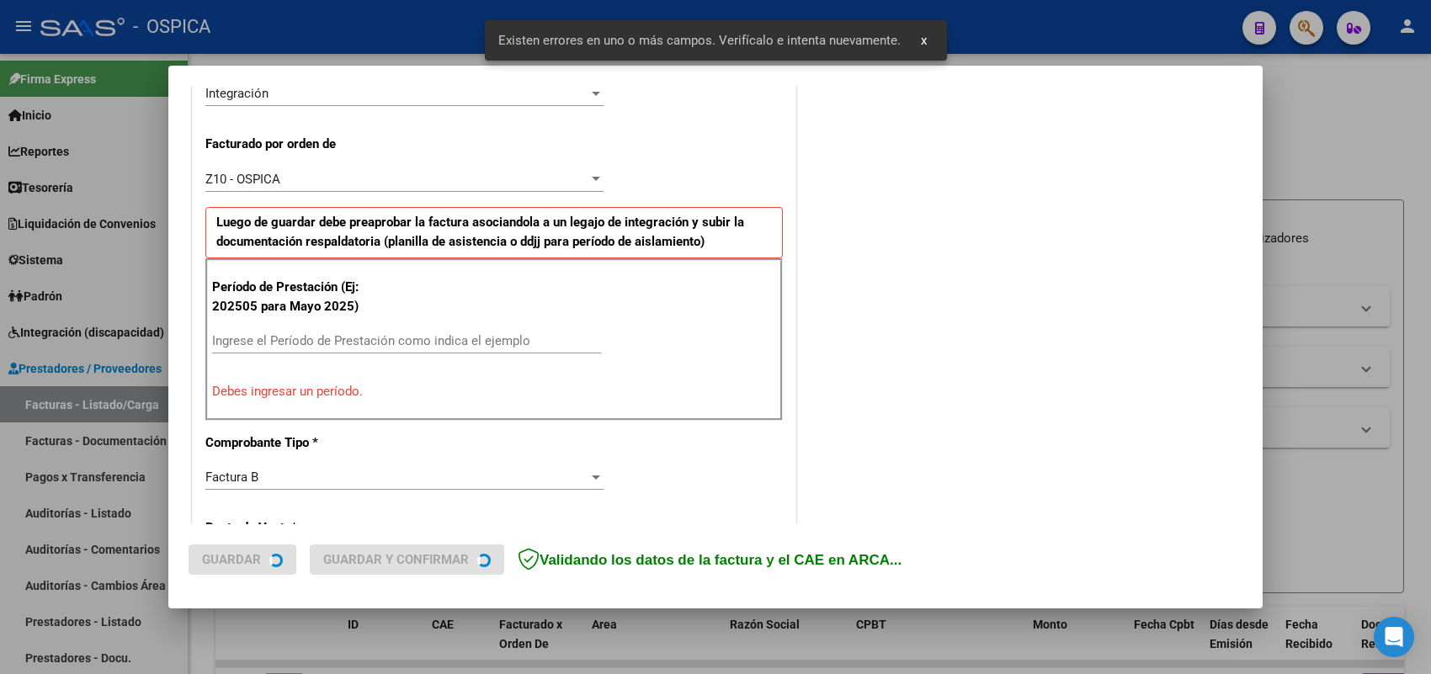
scroll to position [455, 0]
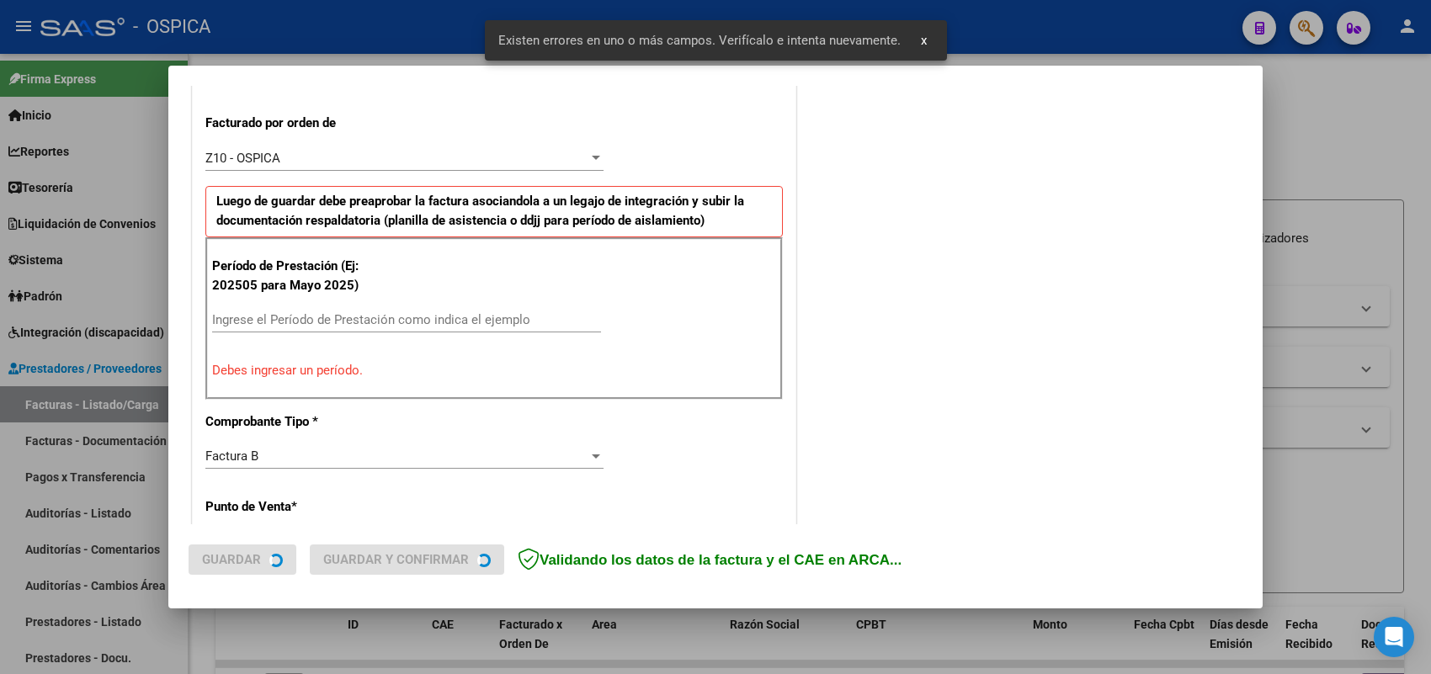
click at [413, 327] on div "Período de Prestación (Ej: 202505 para Mayo 2025) Ingrese el Período de Prestac…" at bounding box center [494, 318] width 578 height 162
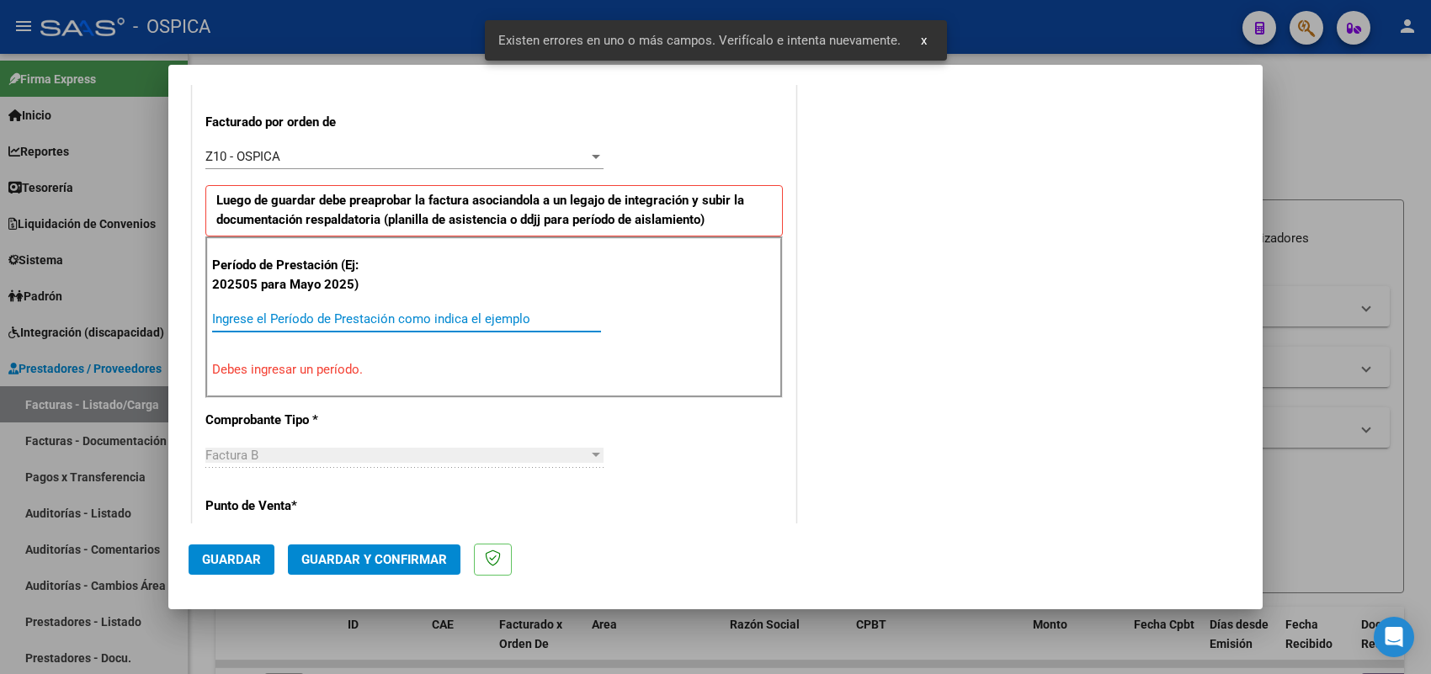
click at [413, 327] on input "Ingrese el Período de Prestación como indica el ejemplo" at bounding box center [406, 318] width 389 height 15
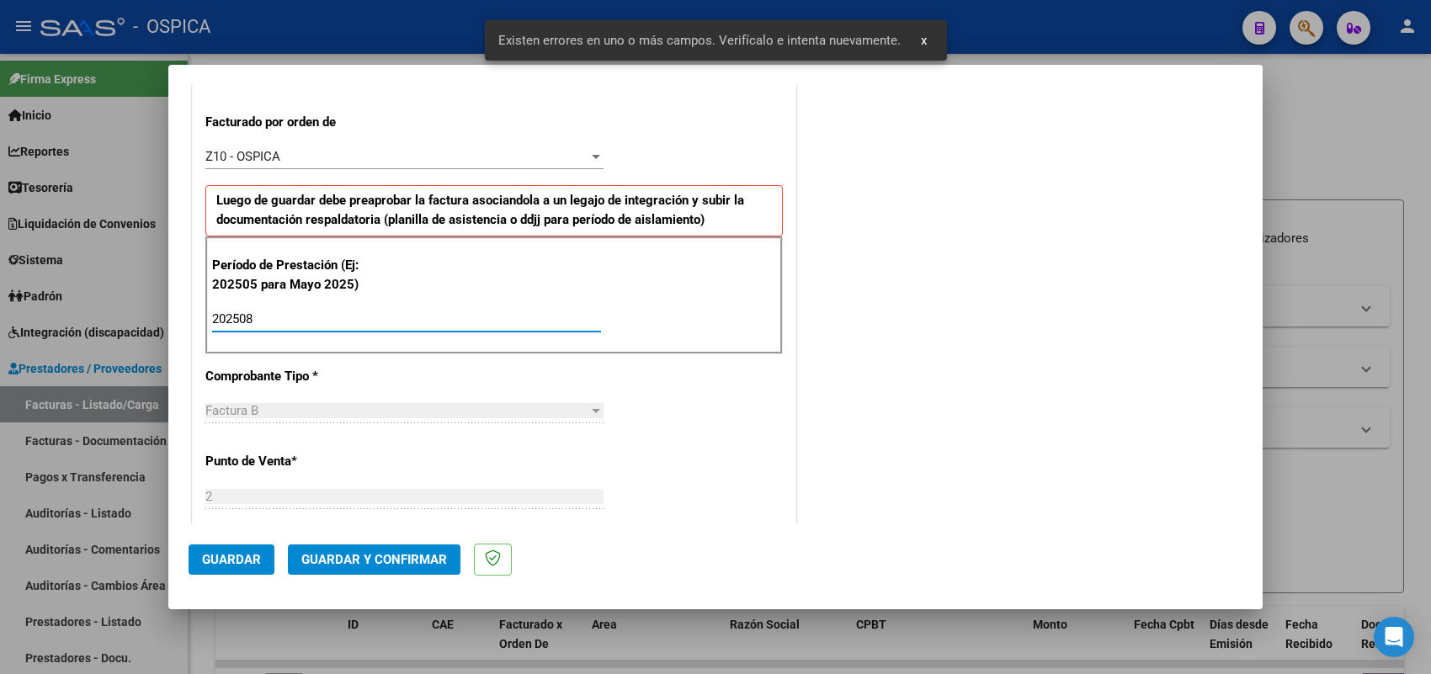
type input "202508"
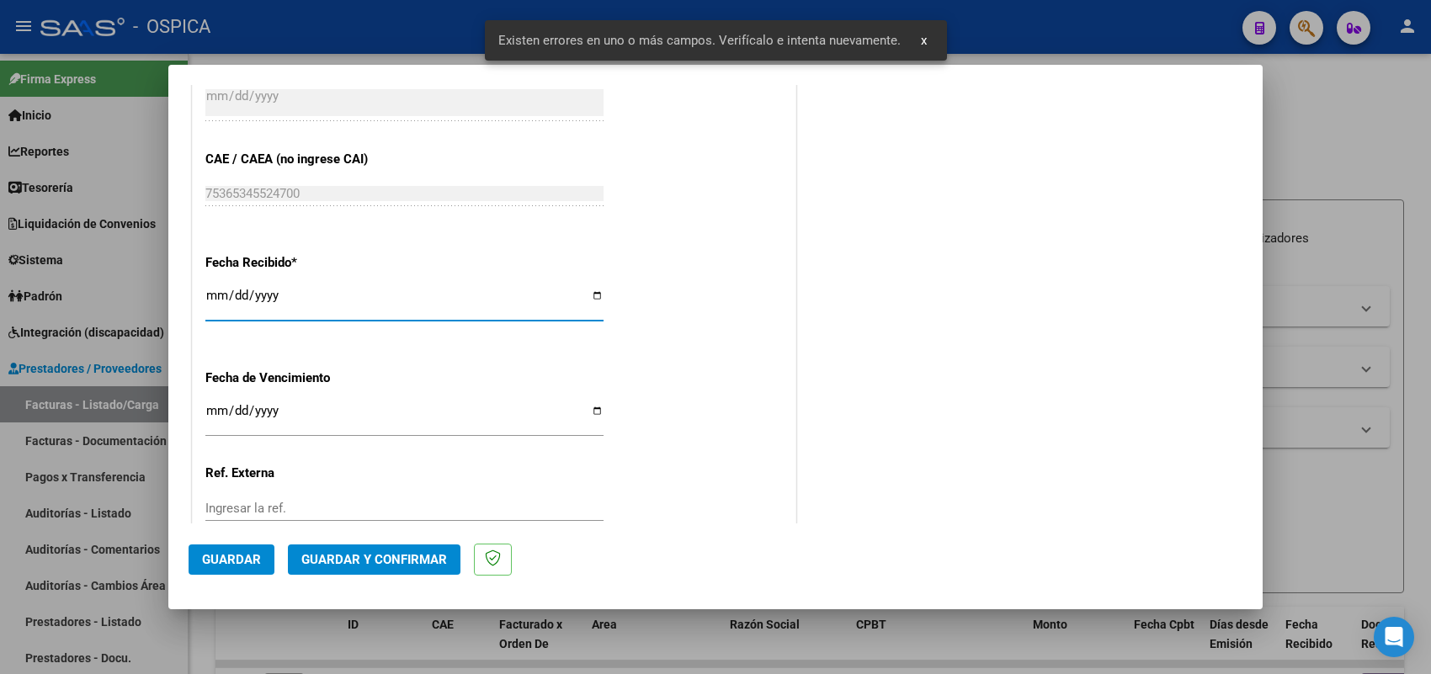
type input "2025-09-08"
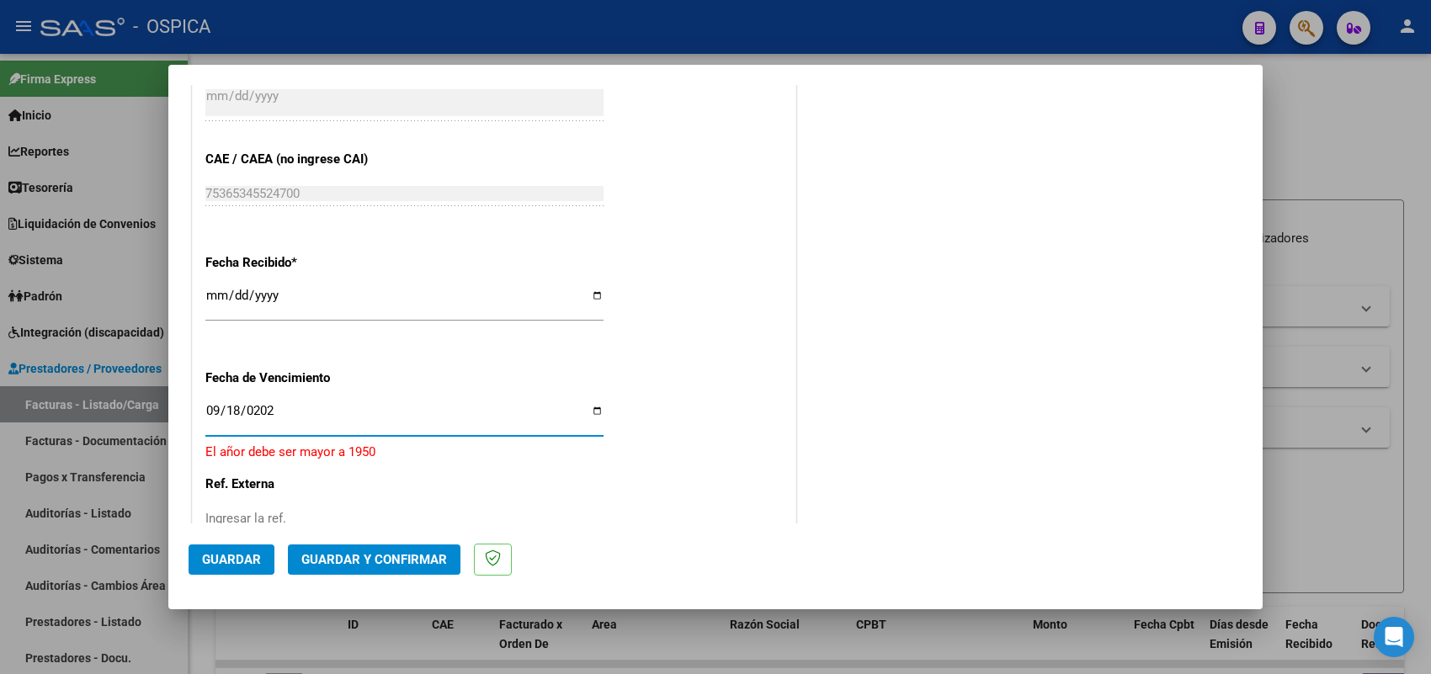
type input "2025-09-18"
click at [212, 560] on span "Guardar" at bounding box center [231, 559] width 59 height 15
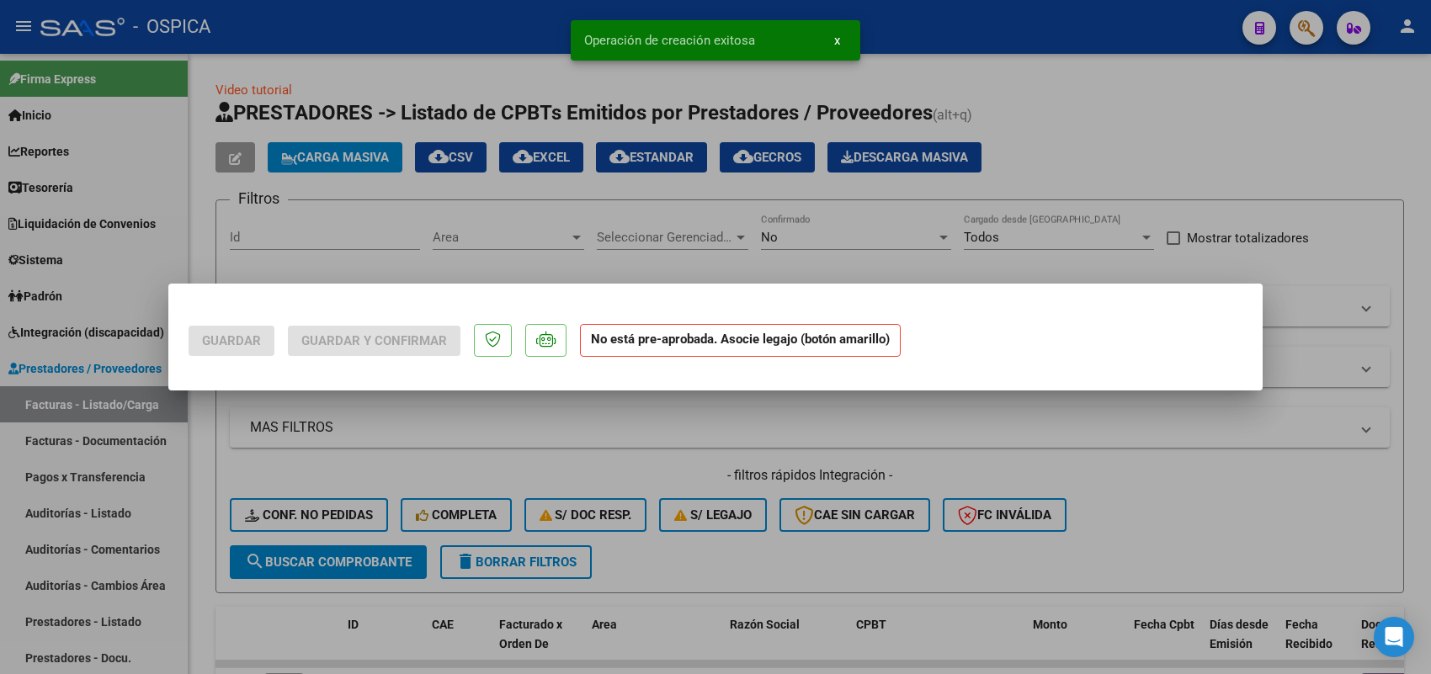
scroll to position [0, 0]
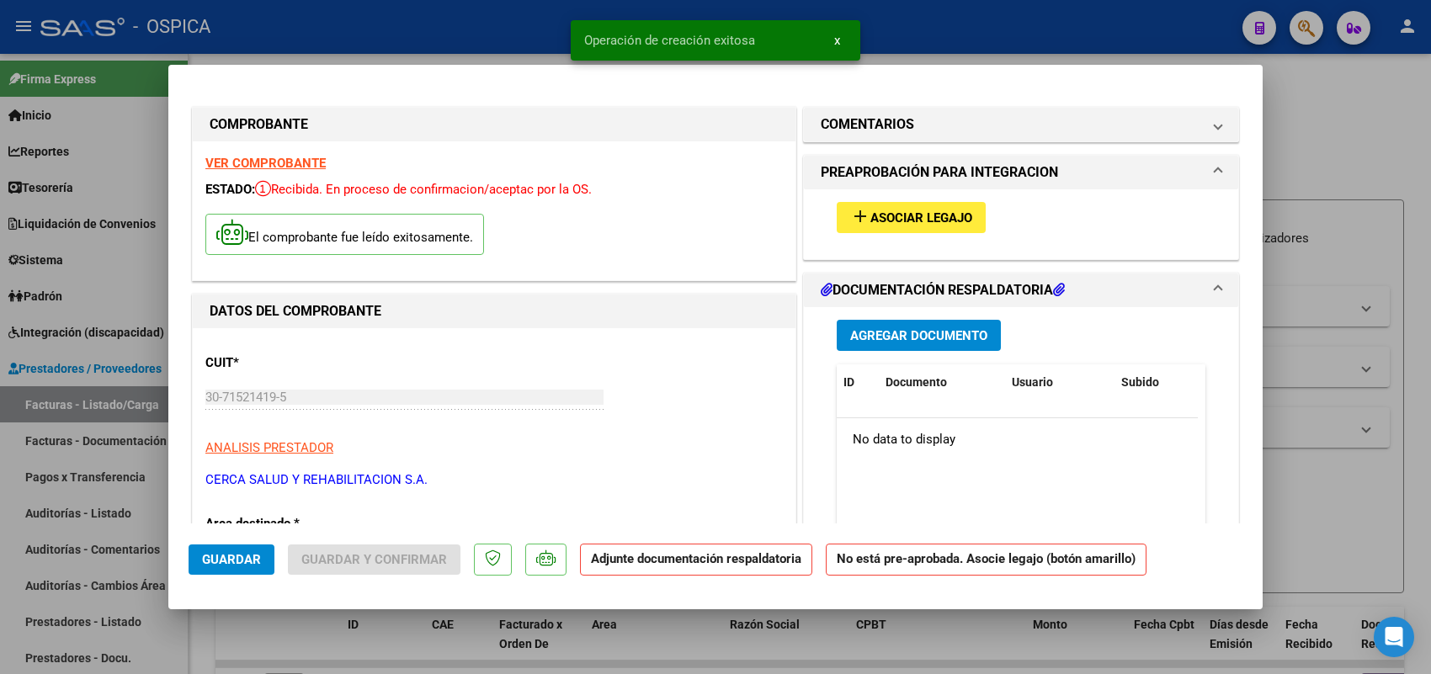
click at [855, 221] on mat-icon "add" at bounding box center [860, 216] width 20 height 20
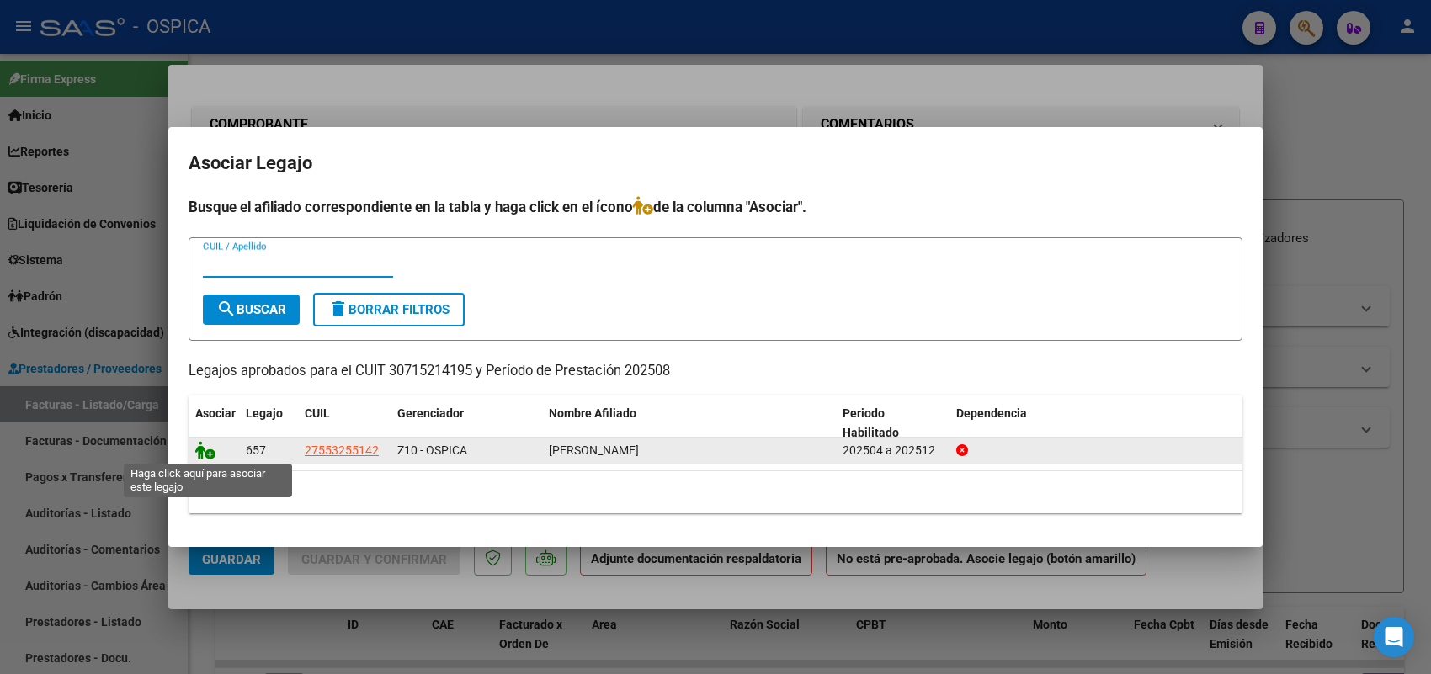
click at [200, 452] on icon at bounding box center [205, 450] width 20 height 19
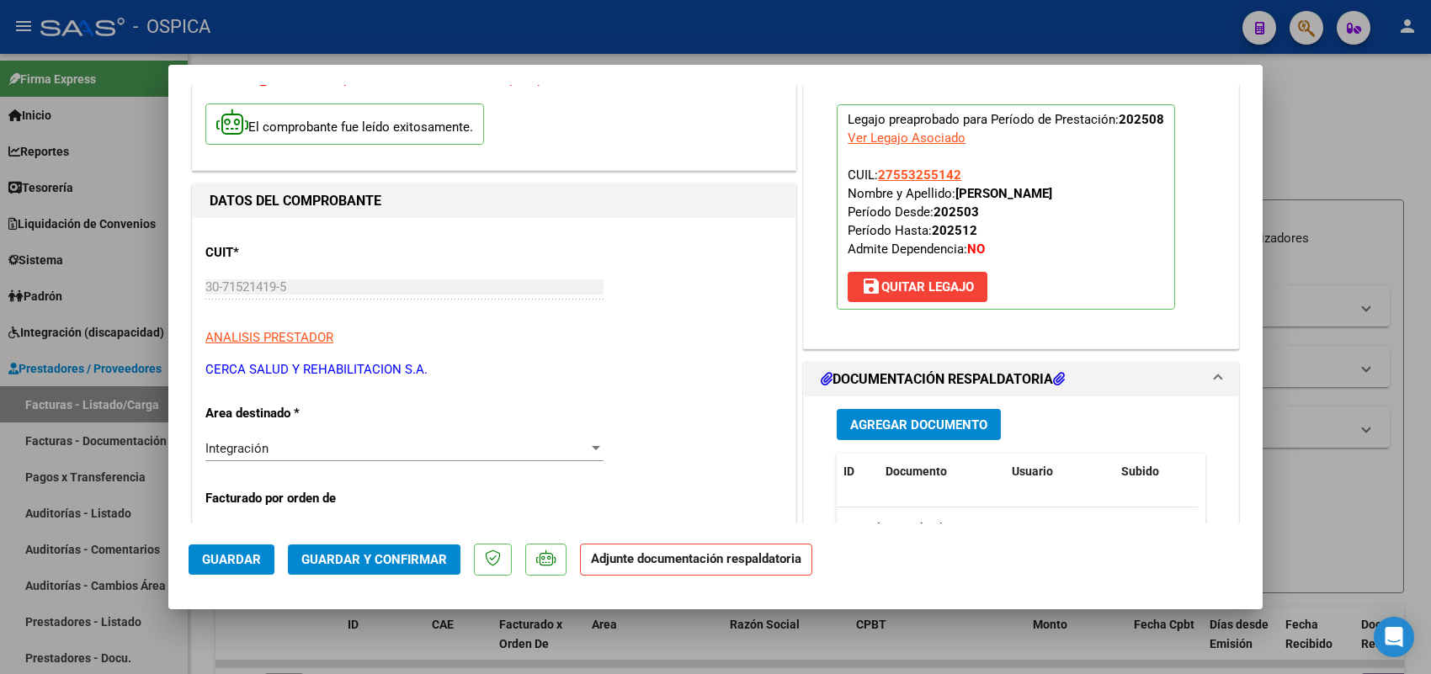
scroll to position [210, 0]
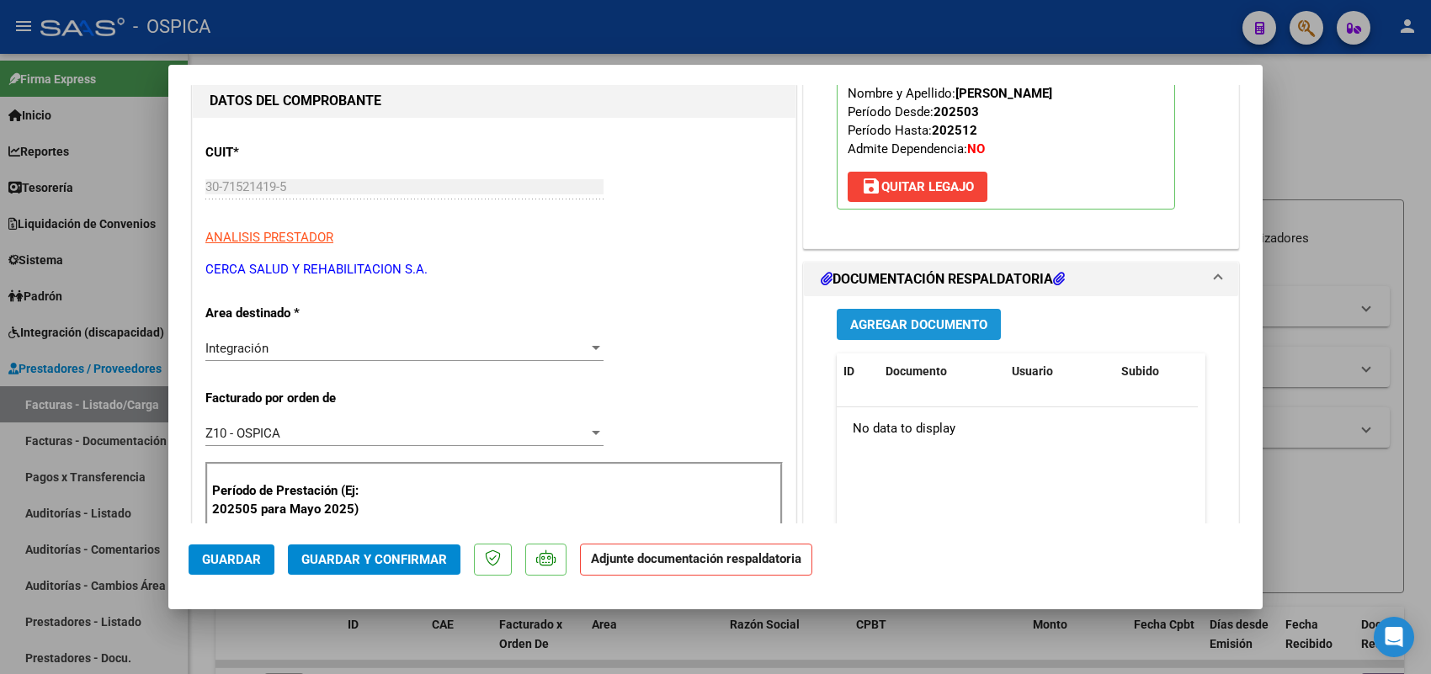
click at [855, 329] on span "Agregar Documento" at bounding box center [918, 324] width 137 height 15
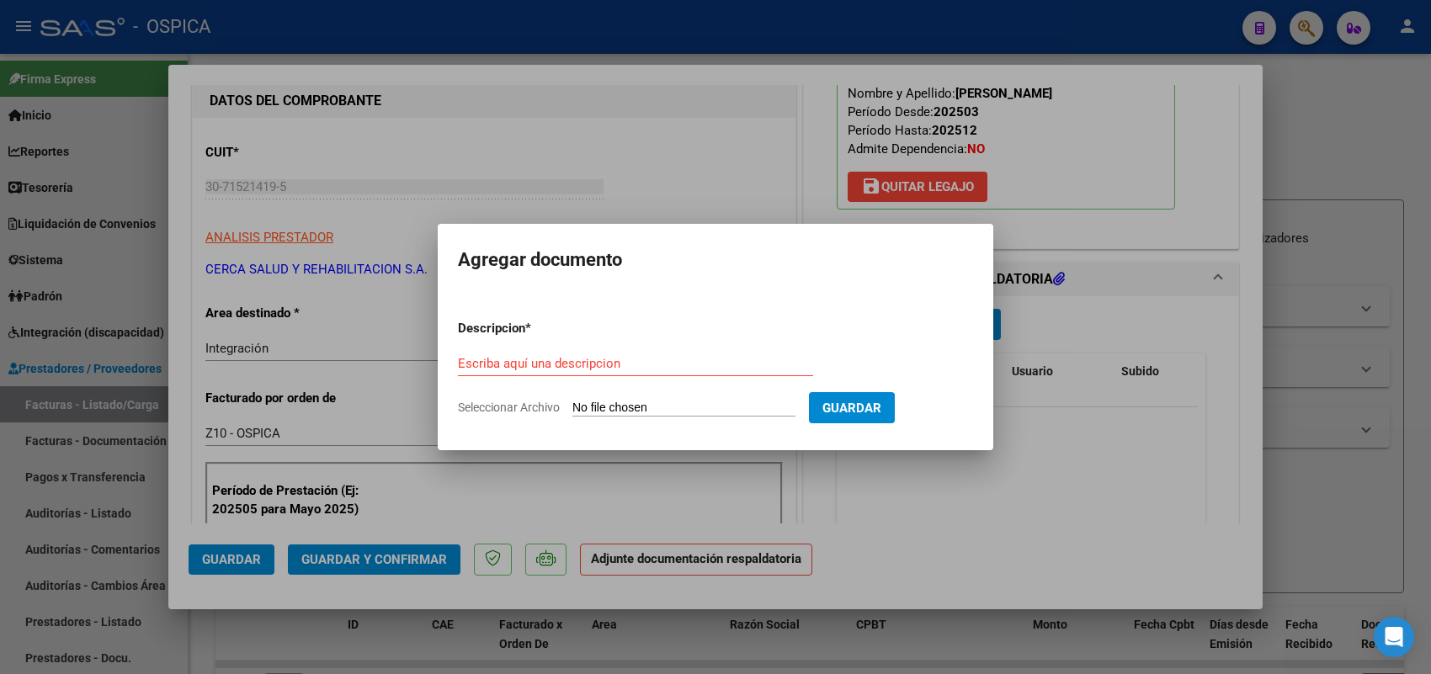
click at [701, 405] on input "Seleccionar Archivo" at bounding box center [683, 409] width 223 height 16
type input "C:\fakepath\ASISTENCIA CERCA.pdf"
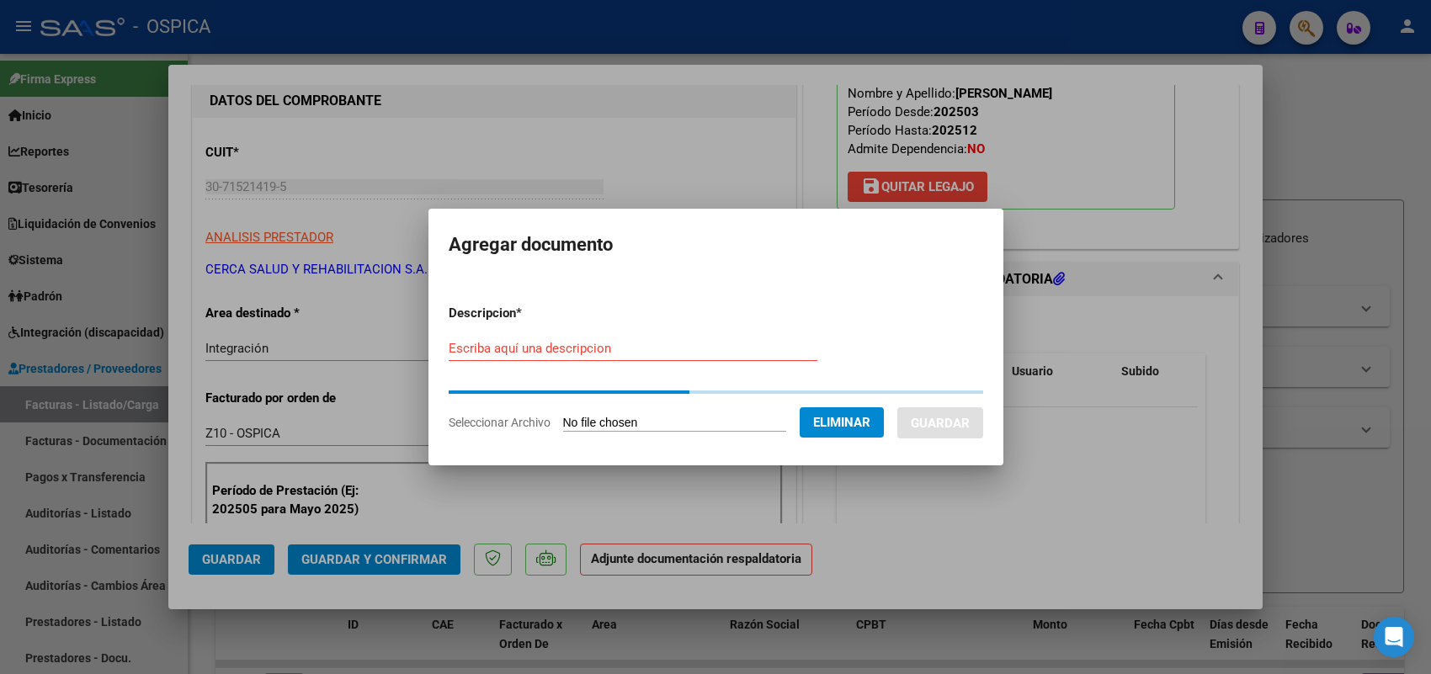
click at [564, 355] on input "Escriba aquí una descripcion" at bounding box center [633, 348] width 369 height 15
paste input "ASISTENCIA"
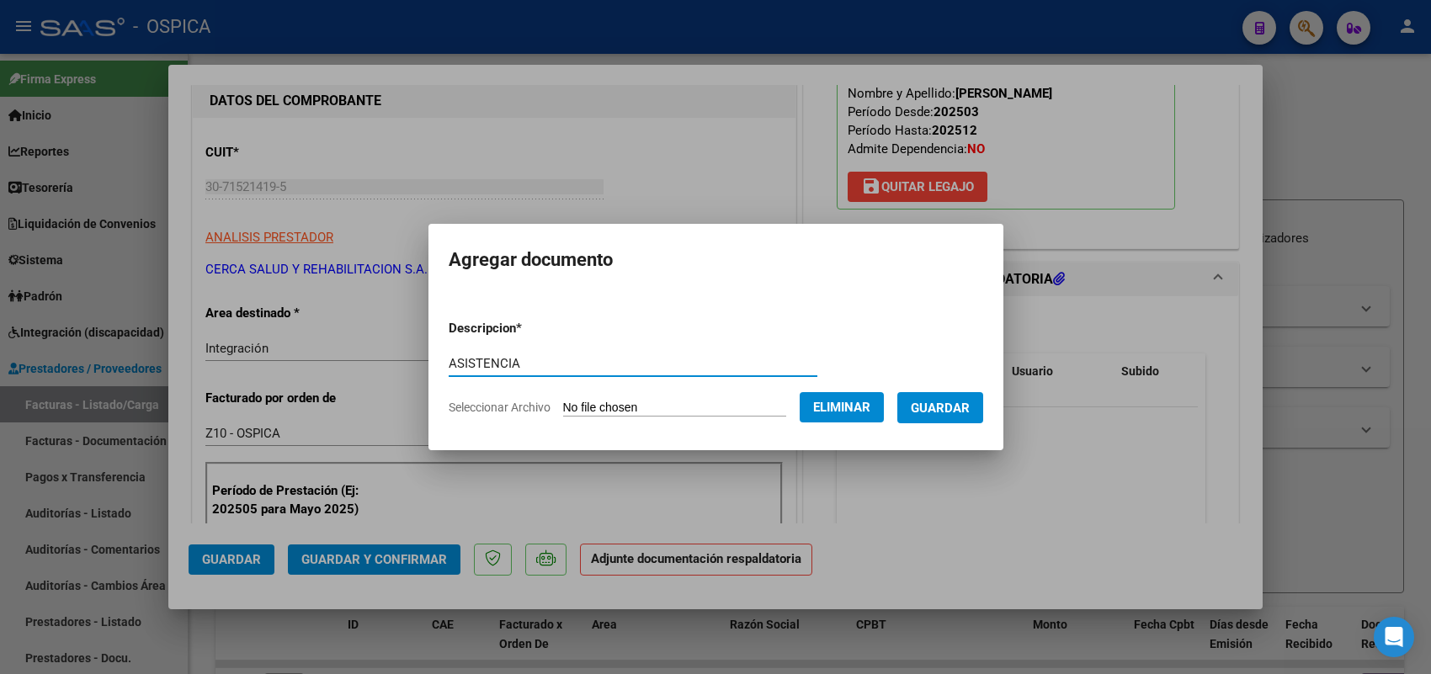
type input "ASISTENCIA"
click at [960, 413] on span "Guardar" at bounding box center [940, 408] width 59 height 15
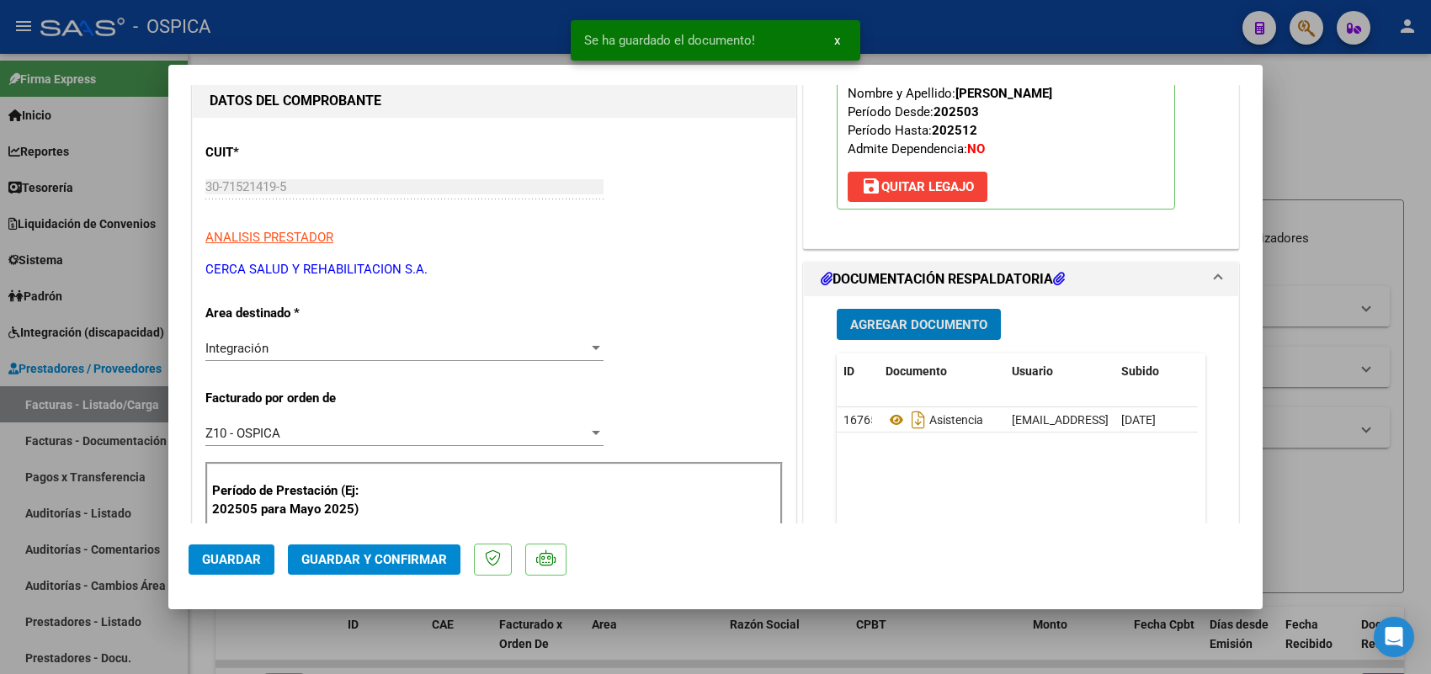
click at [254, 558] on span "Guardar" at bounding box center [231, 559] width 59 height 15
click at [141, 415] on div at bounding box center [715, 337] width 1431 height 674
type input "$ 0,00"
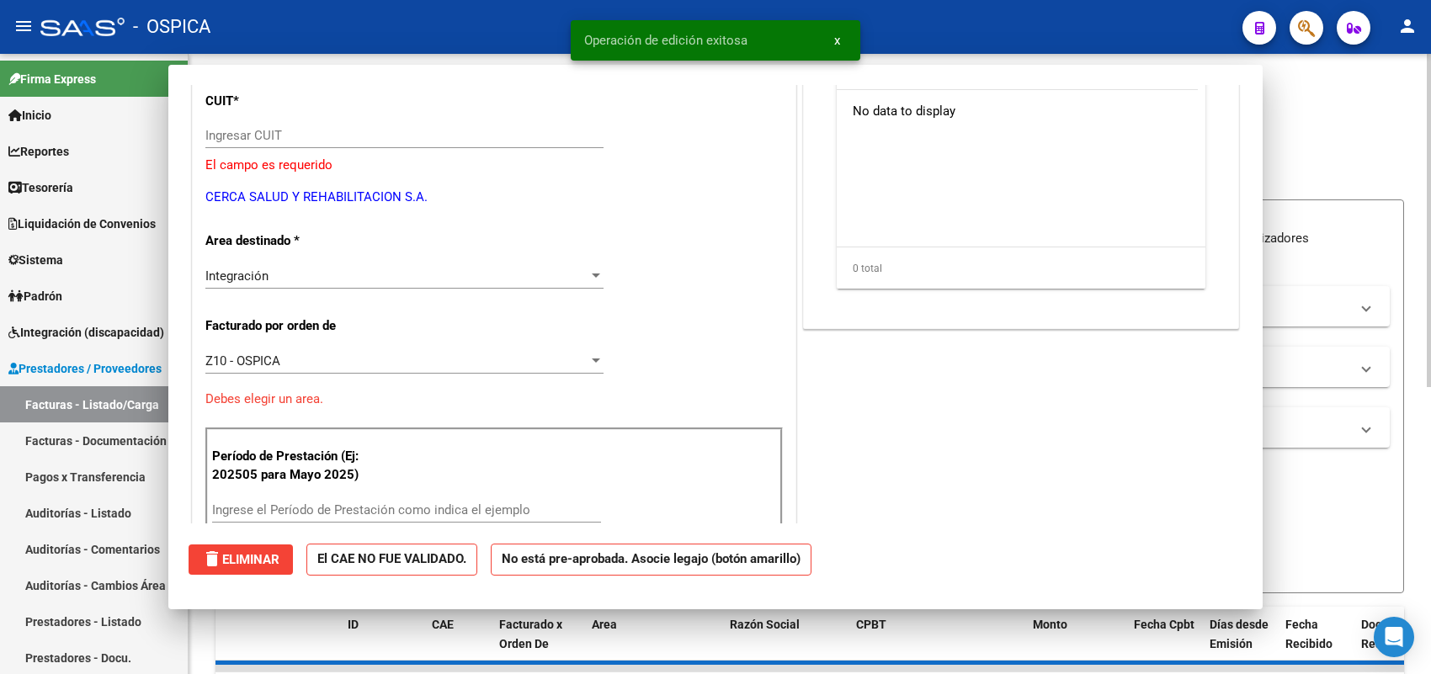
scroll to position [158, 0]
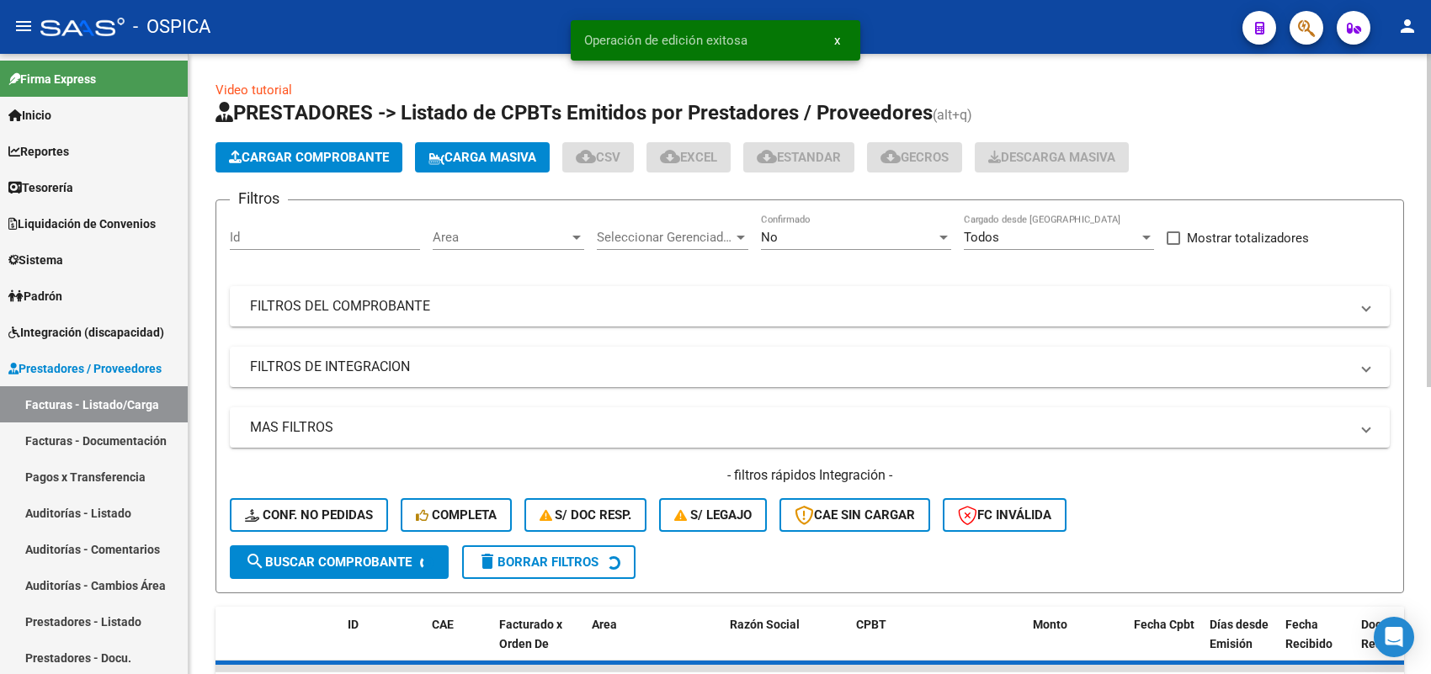
click at [328, 162] on span "Cargar Comprobante" at bounding box center [309, 157] width 160 height 15
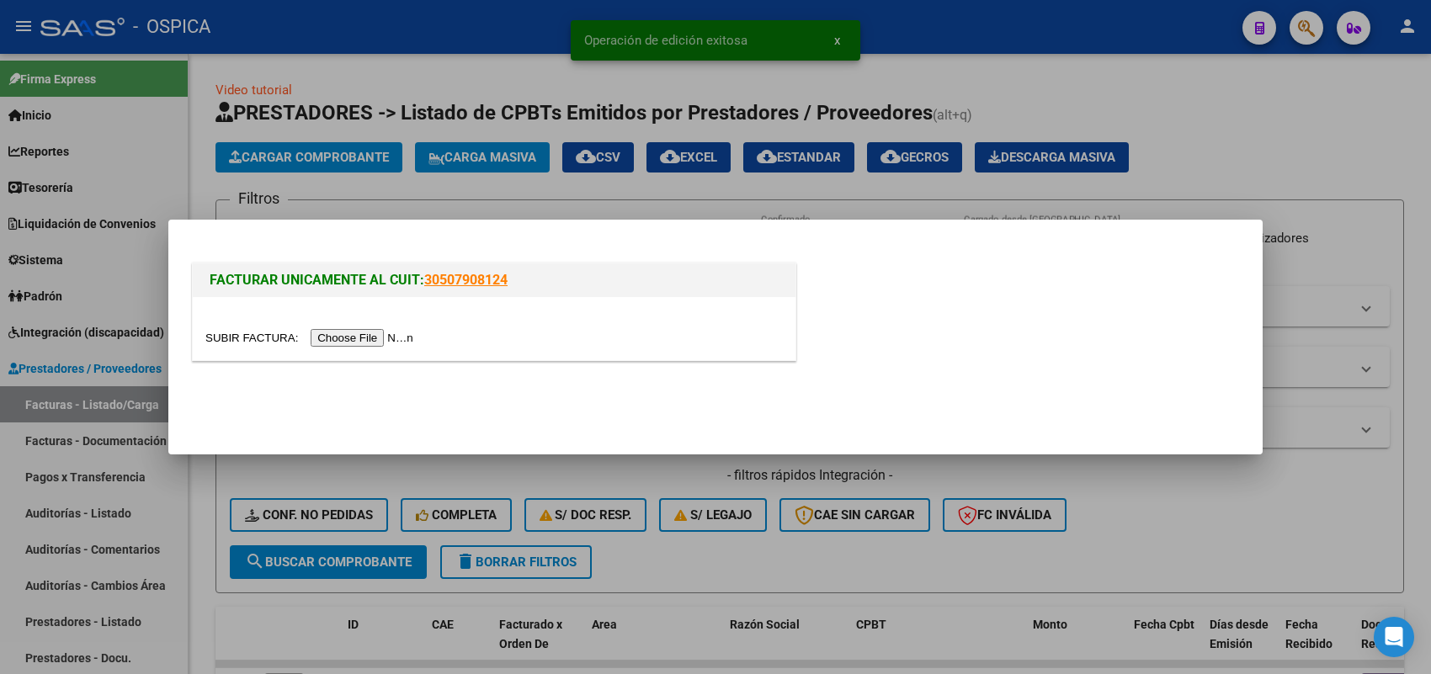
click at [396, 337] on input "file" at bounding box center [311, 338] width 213 height 18
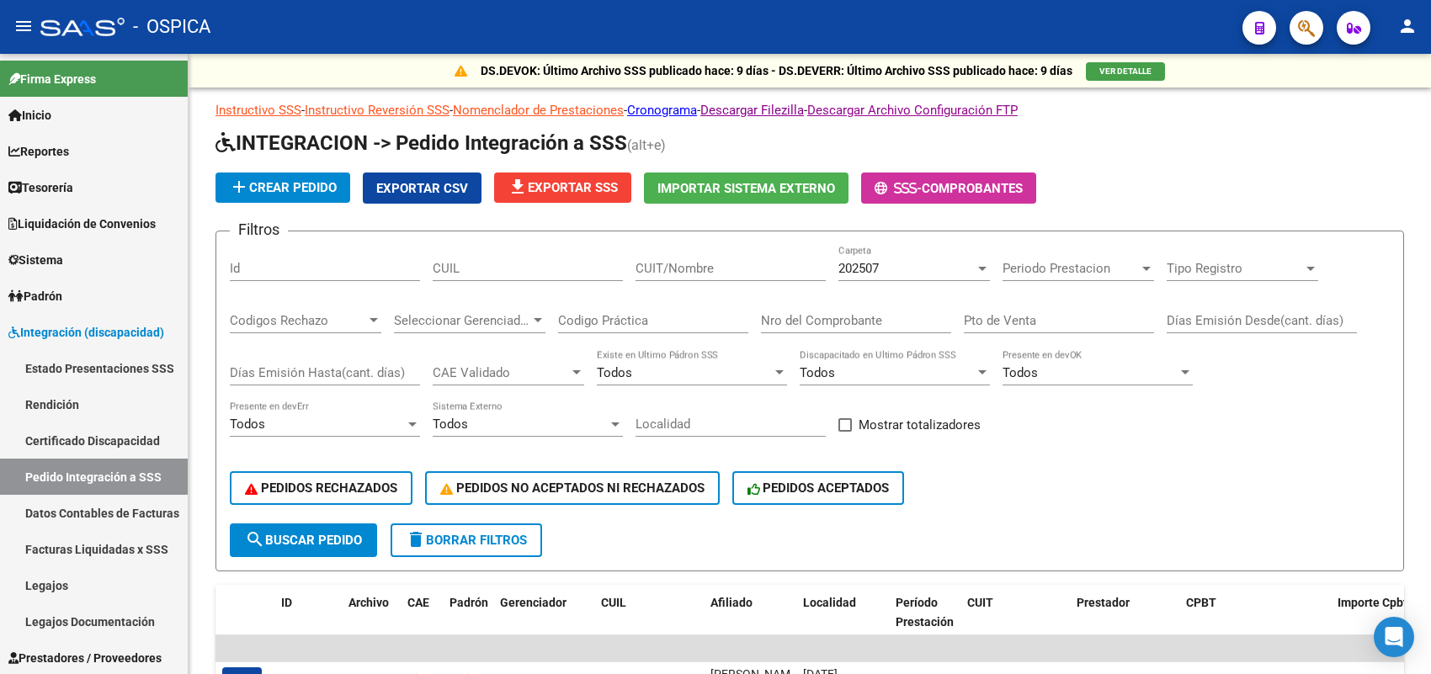
scroll to position [105, 0]
